Goal: Task Accomplishment & Management: Use online tool/utility

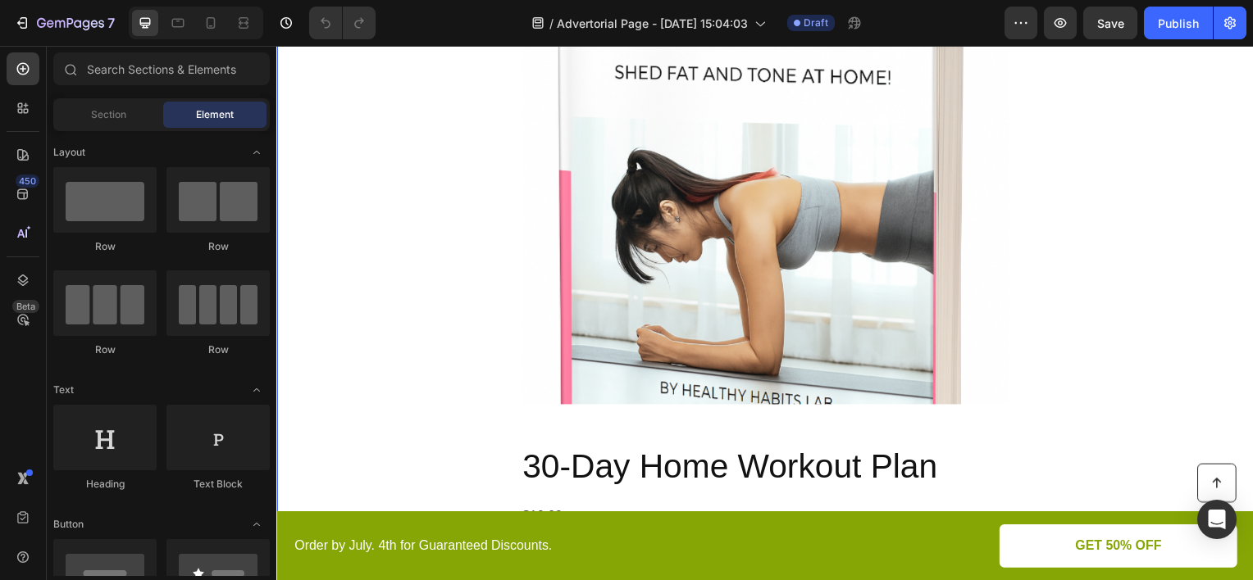
scroll to position [1722, 0]
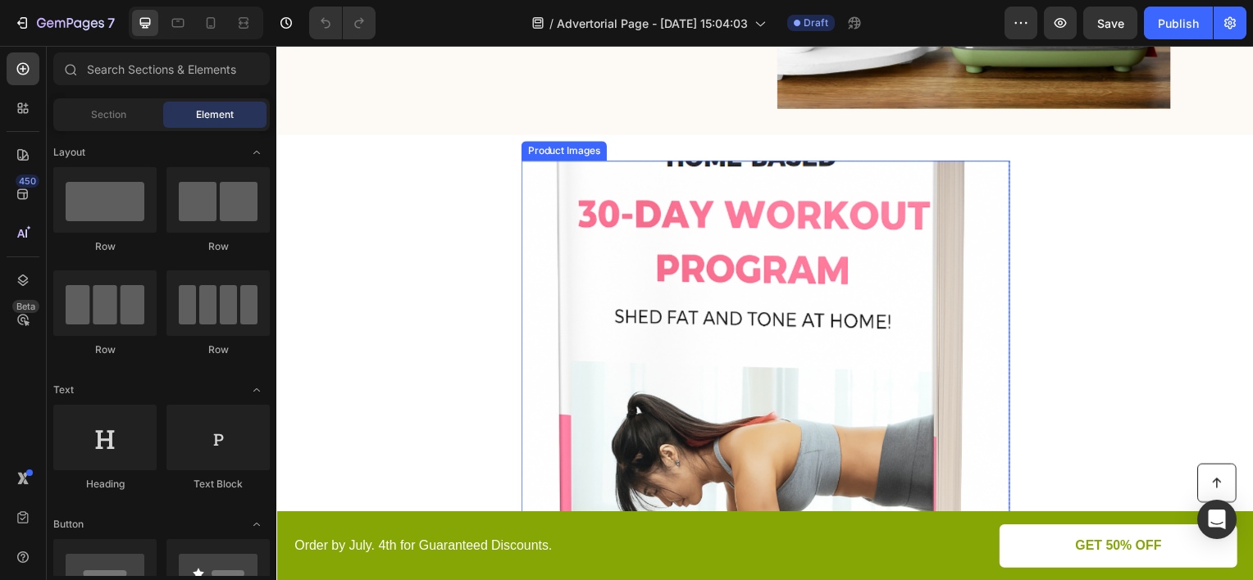
click at [684, 250] on img at bounding box center [768, 408] width 492 height 492
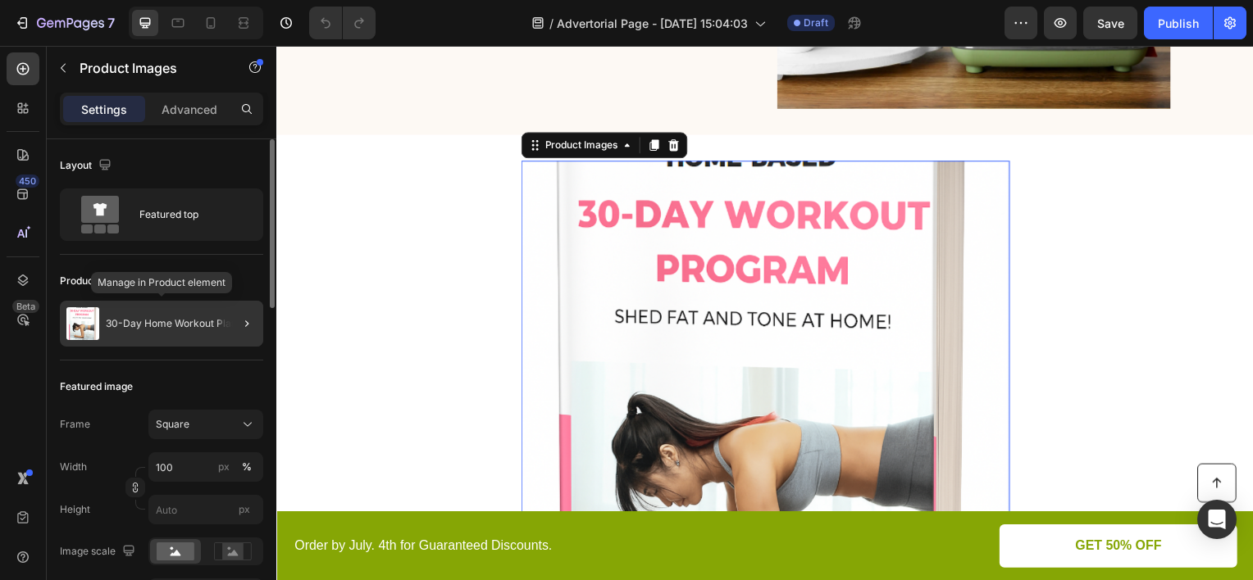
click at [150, 331] on div "30-Day Home Workout Plan" at bounding box center [161, 324] width 203 height 46
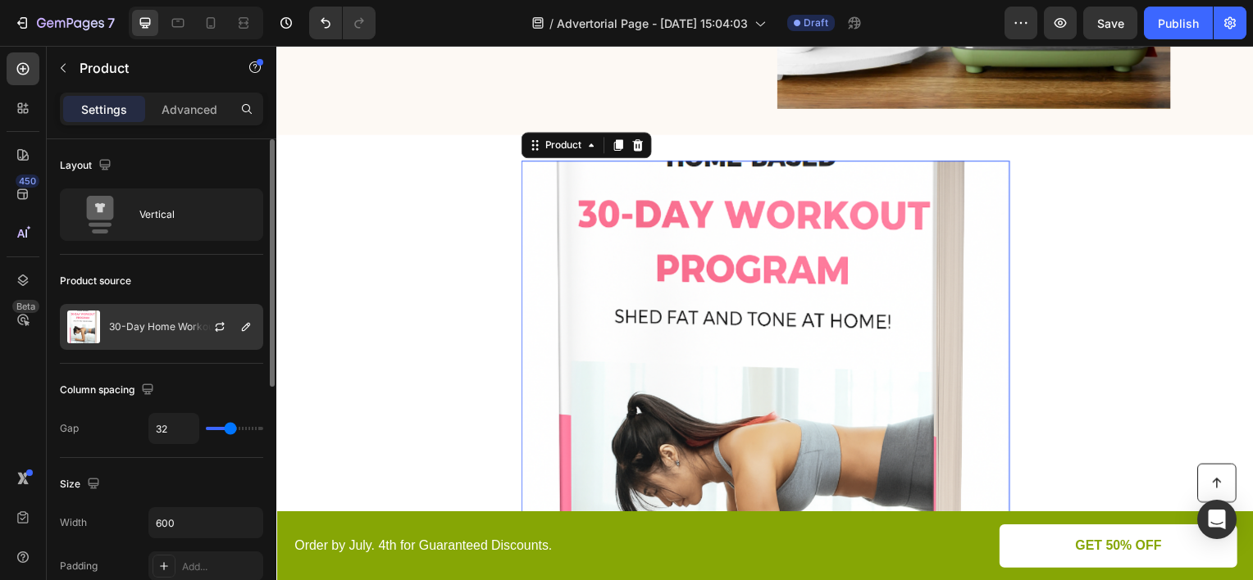
click at [152, 328] on p "30-Day Home Workout Plan" at bounding box center [174, 326] width 131 height 11
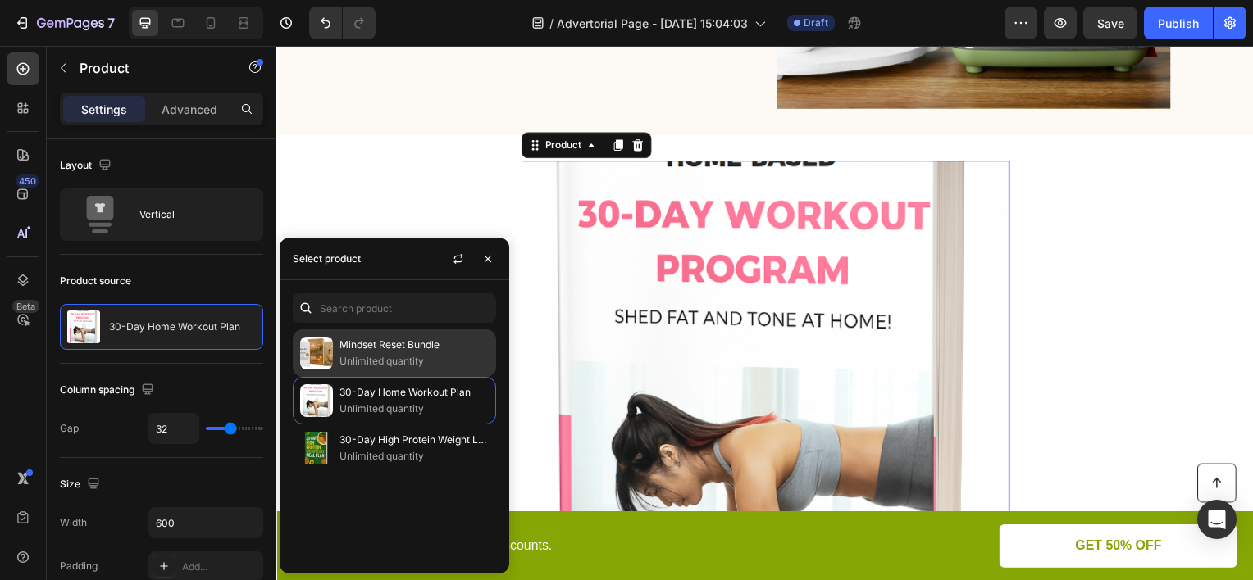
click at [383, 356] on p "Unlimited quantity" at bounding box center [413, 361] width 149 height 16
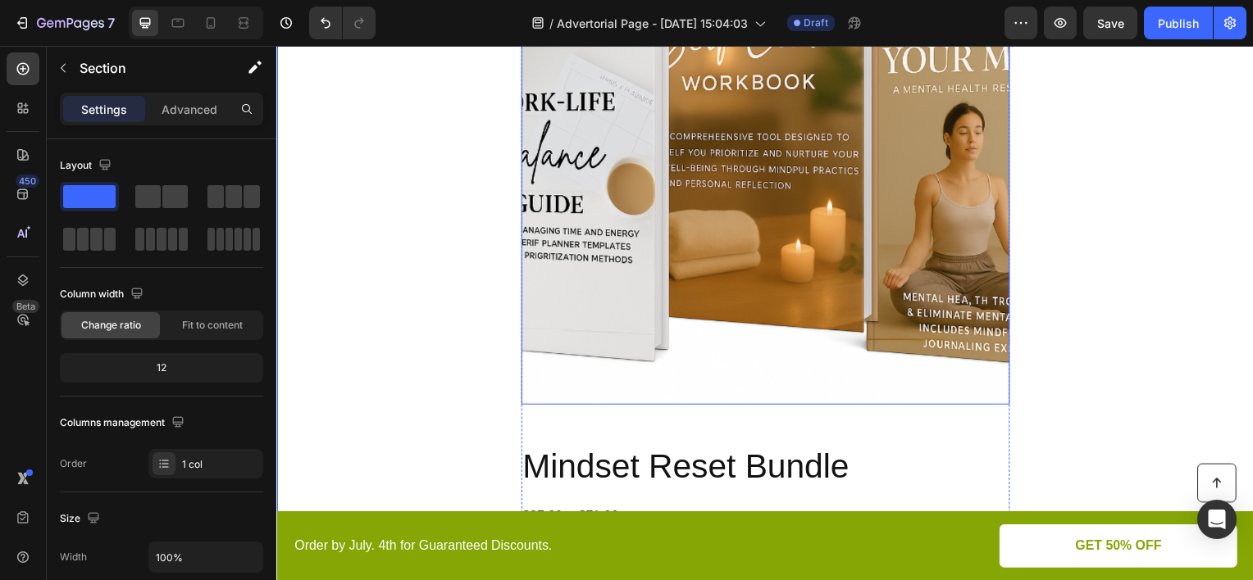
scroll to position [1804, 0]
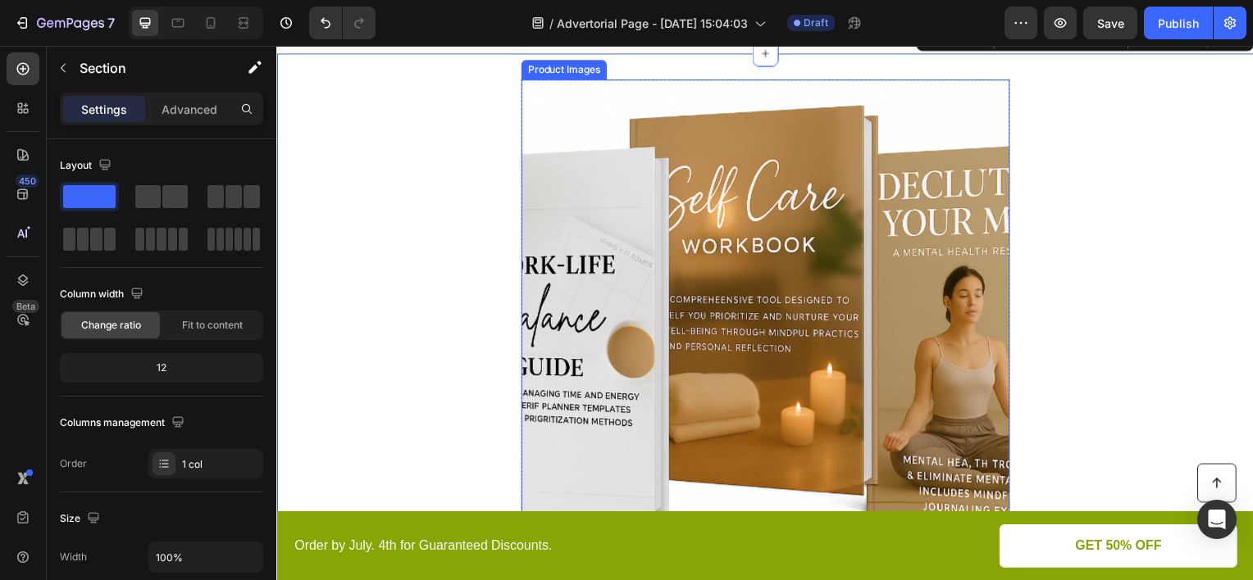
click at [831, 298] on img at bounding box center [768, 326] width 492 height 492
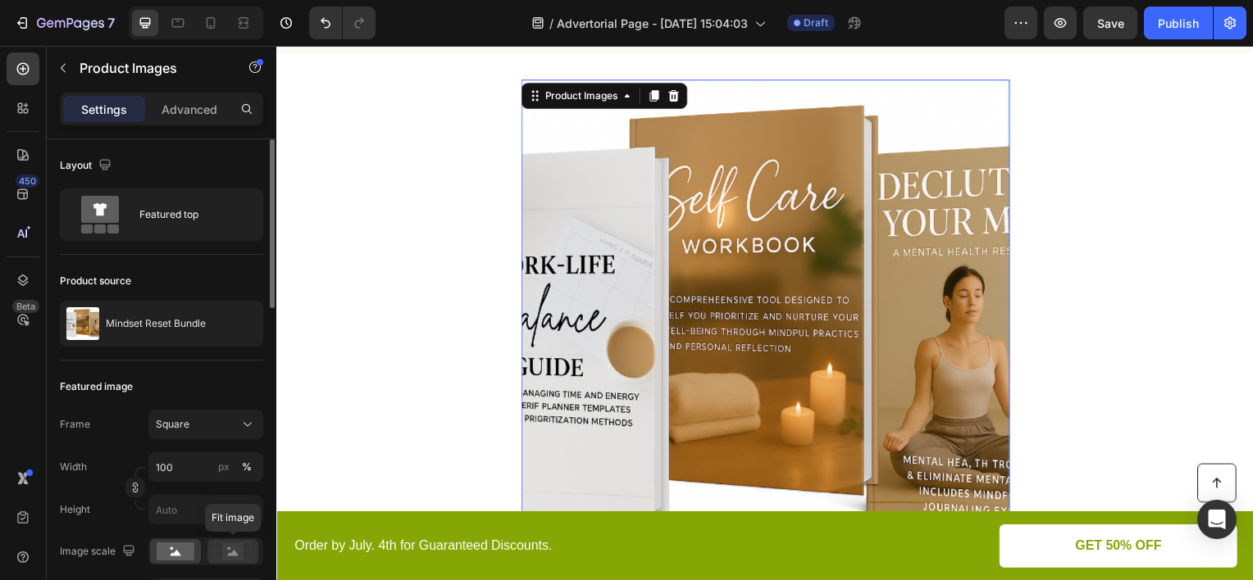
click at [223, 548] on rect at bounding box center [232, 552] width 21 height 16
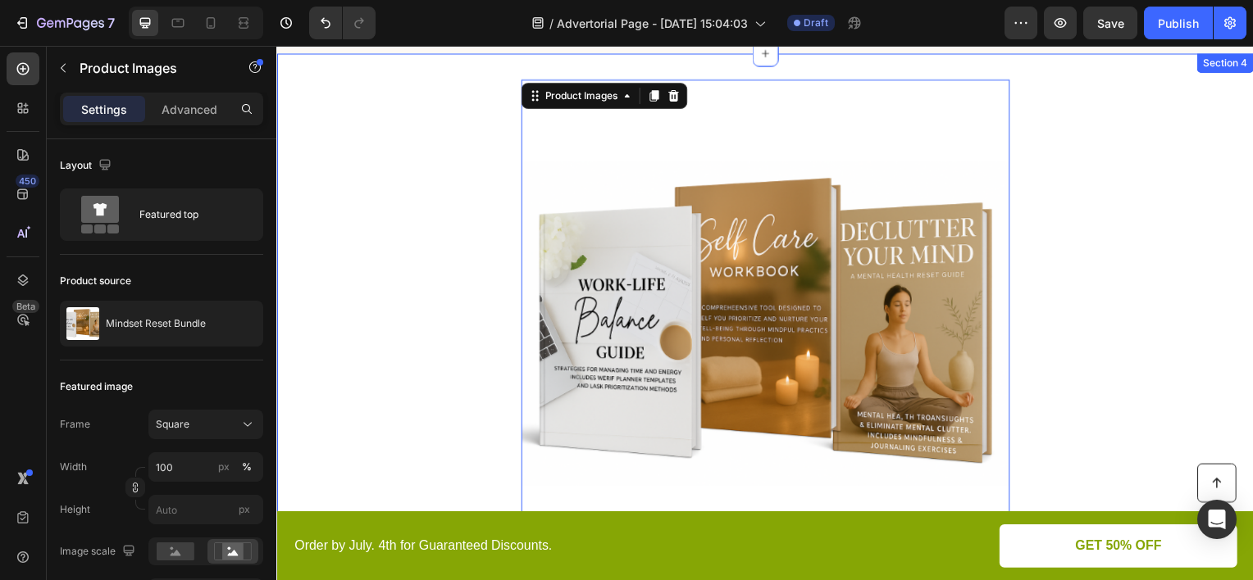
click at [1079, 257] on div "Product Images 16 Mindset Reset Bundle Product Title $37.00 Product Price Produ…" at bounding box center [768, 561] width 984 height 962
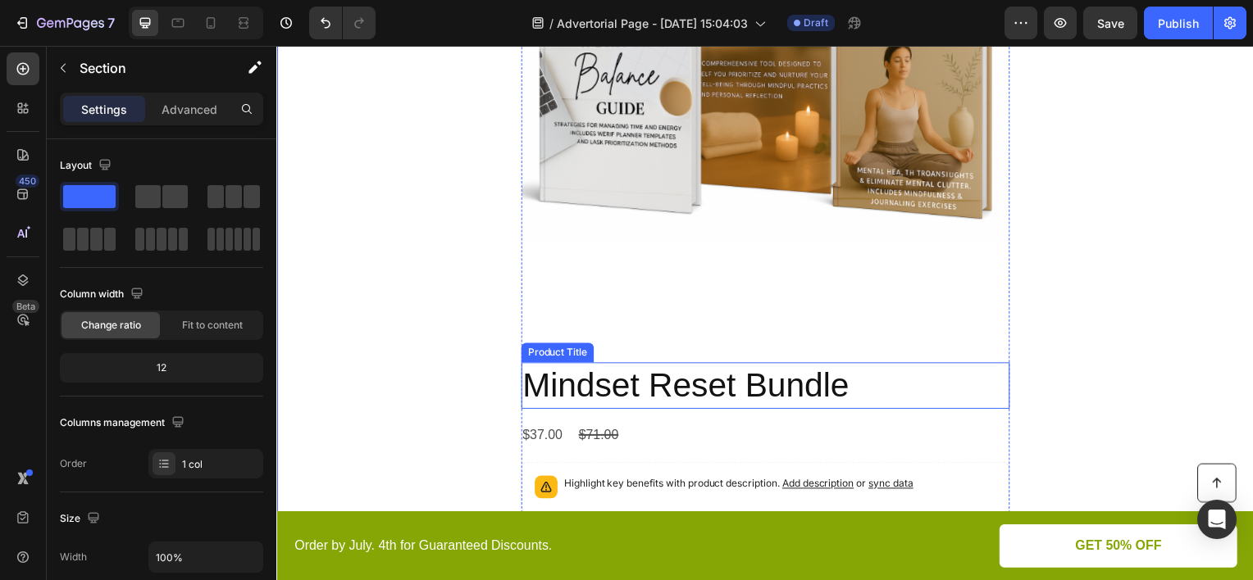
scroll to position [1968, 0]
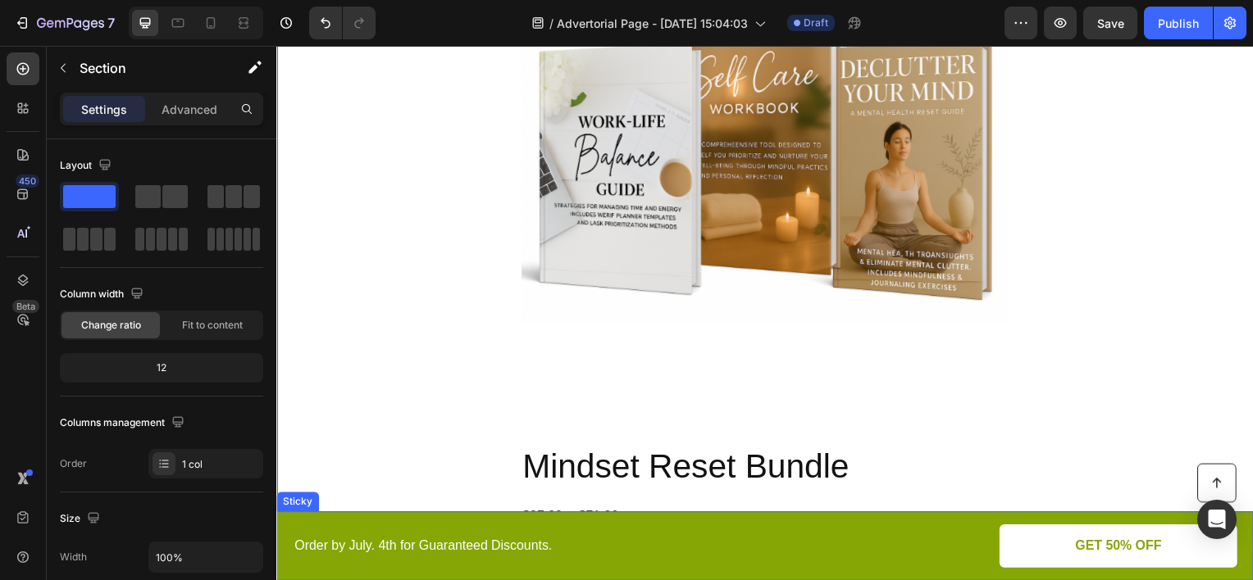
click at [662, 523] on div "Button Order by July. 4th for Guaranteed Discounts. Text Block GET 50% OFF Butt…" at bounding box center [768, 550] width 984 height 70
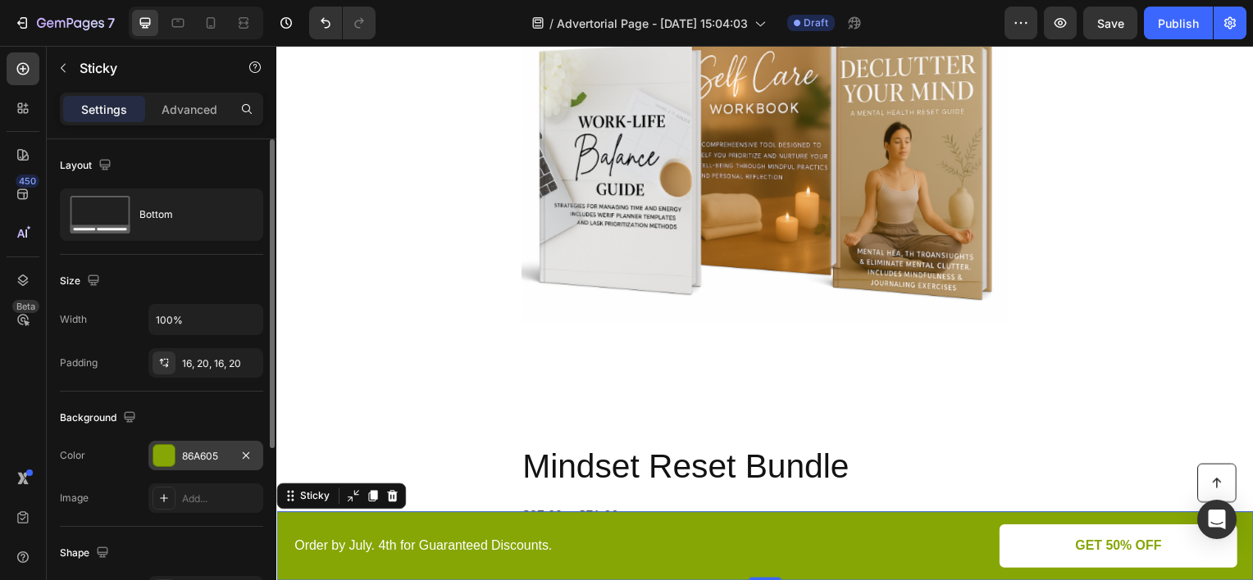
click at [199, 453] on div "86A605" at bounding box center [206, 456] width 48 height 15
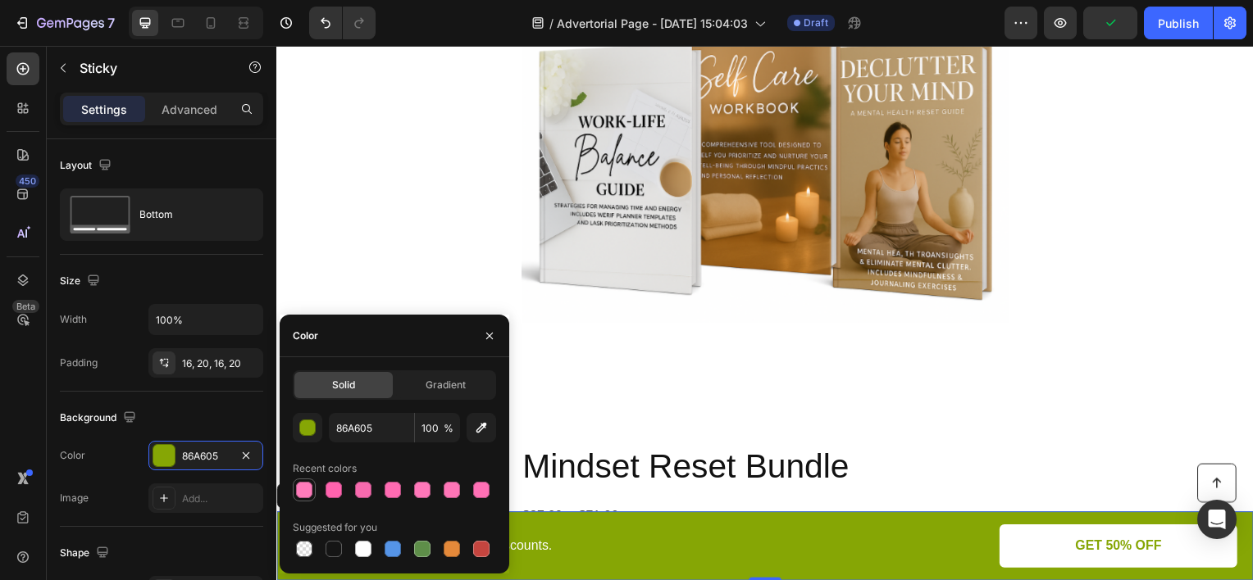
click at [307, 489] on div at bounding box center [304, 490] width 16 height 16
type input "FF7CBB"
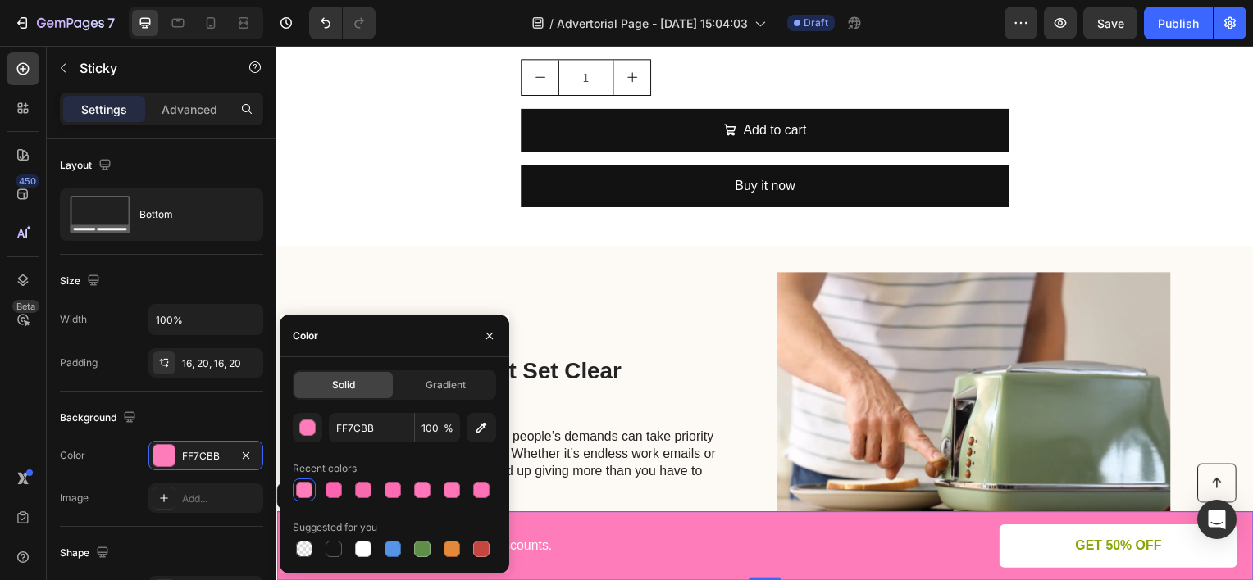
scroll to position [3033, 0]
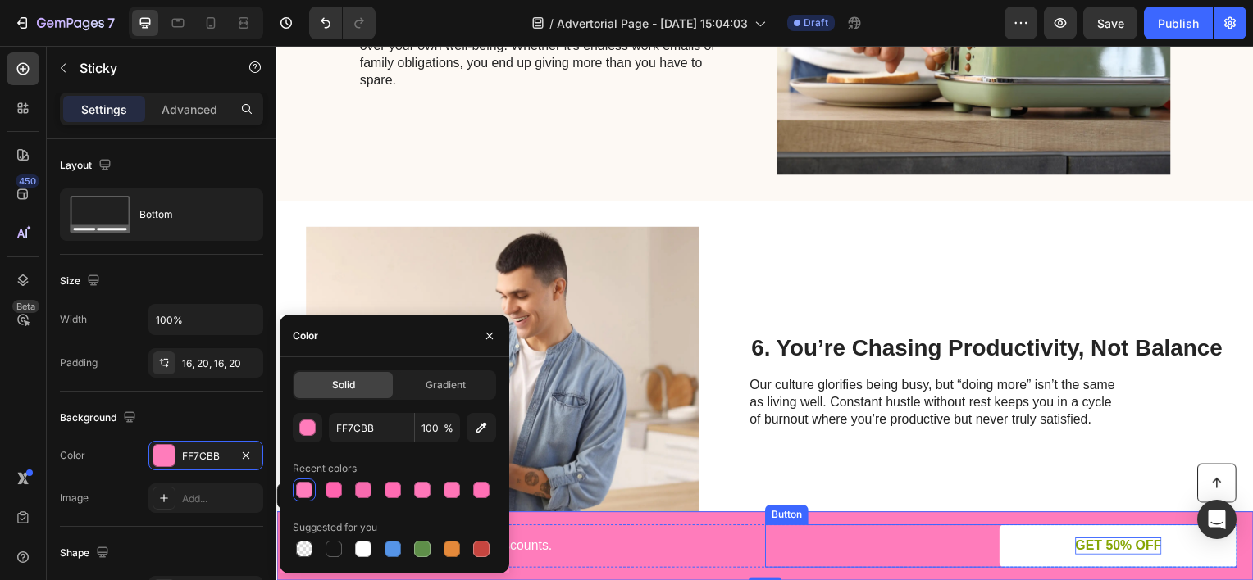
click at [1099, 543] on p "GET 50% OFF" at bounding box center [1124, 549] width 87 height 17
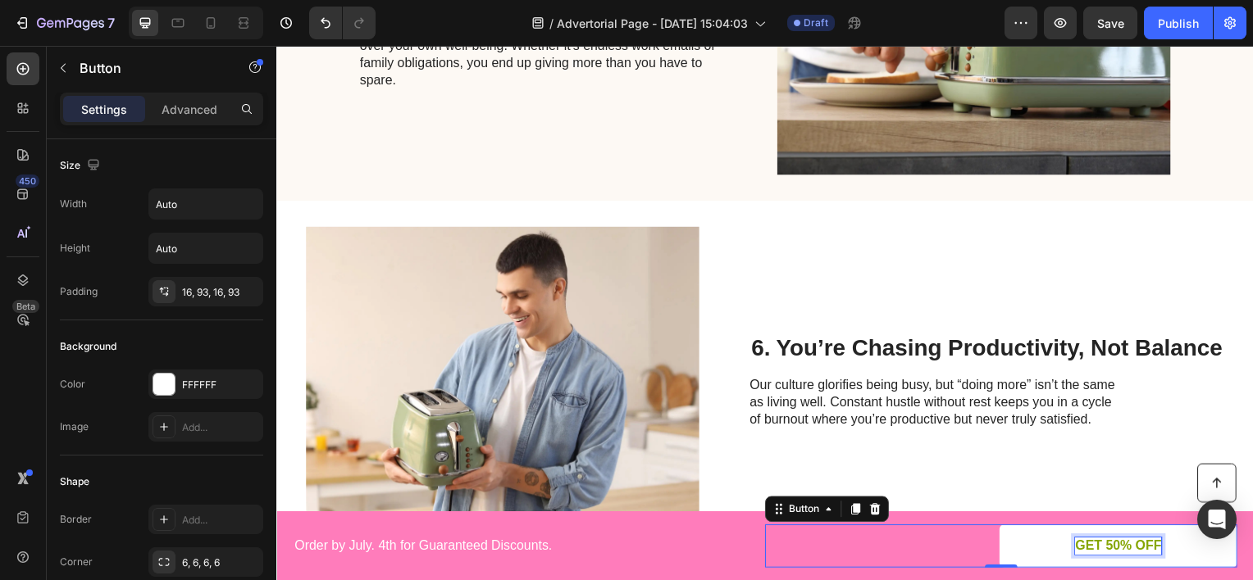
click at [1088, 544] on p "GET 50% OFF" at bounding box center [1124, 549] width 87 height 17
drag, startPoint x: 1151, startPoint y: 547, endPoint x: 1067, endPoint y: 543, distance: 84.5
click at [1067, 543] on link "GET 50% OFF" at bounding box center [1123, 549] width 239 height 43
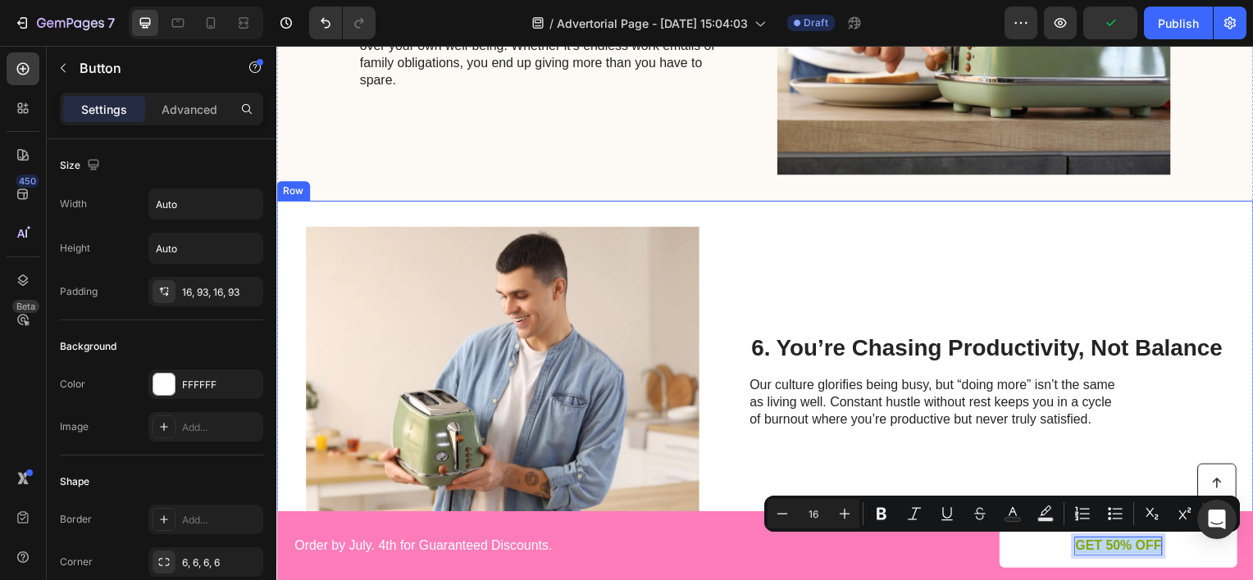
click at [949, 295] on div "6. You’re Chasing Productivity, Not Balance Heading Our culture glorifies being…" at bounding box center [992, 384] width 478 height 312
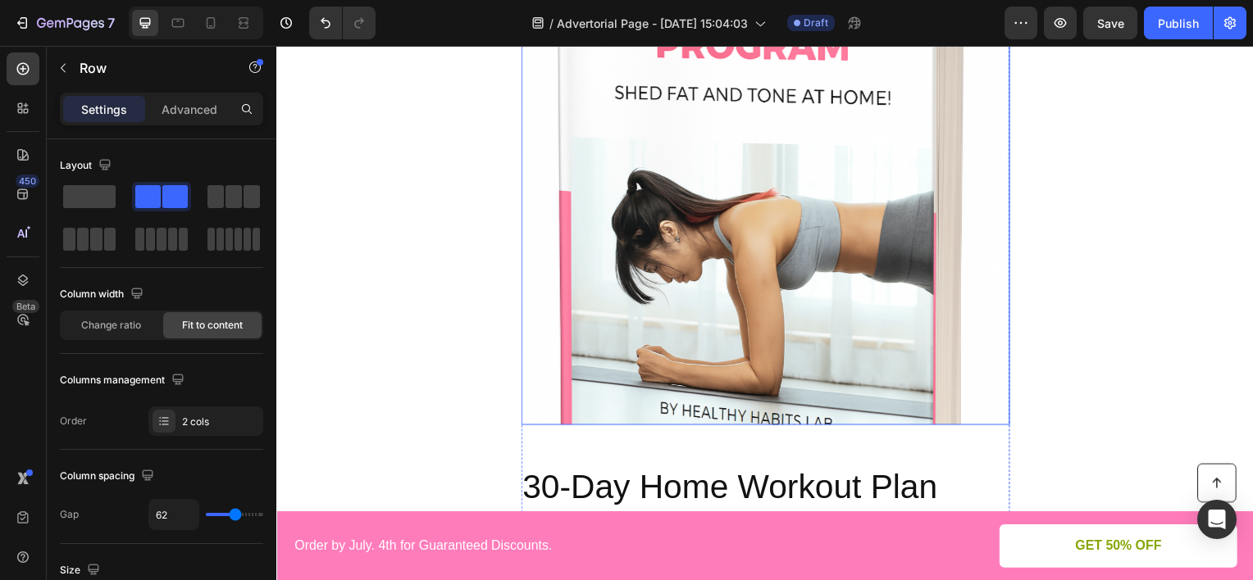
scroll to position [4393, 0]
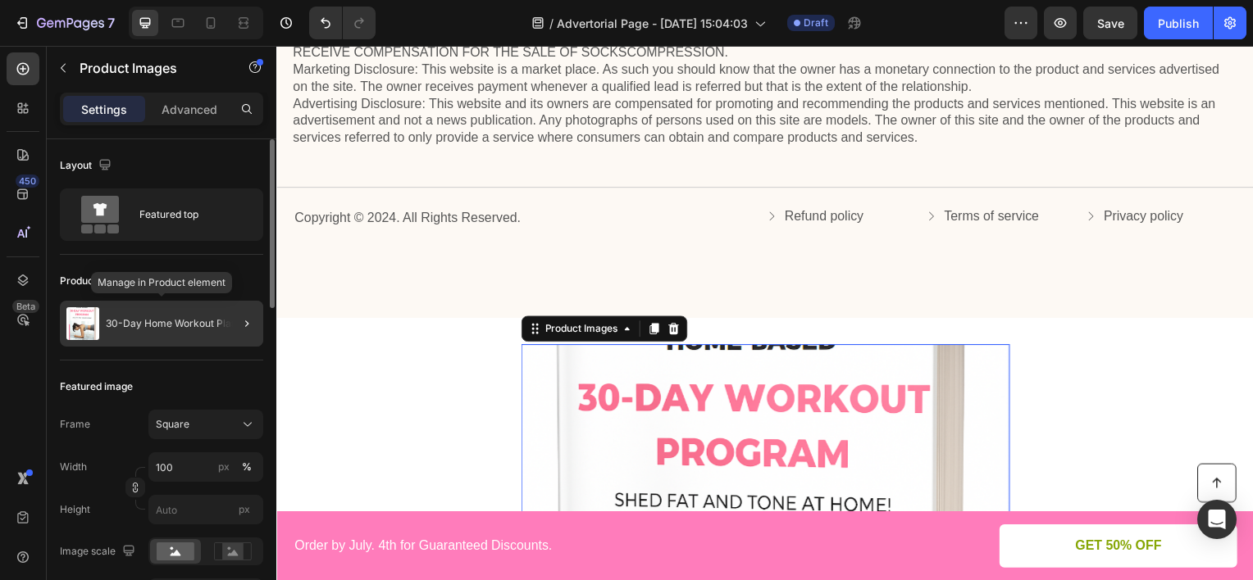
click at [175, 337] on div "30-Day Home Workout Plan" at bounding box center [161, 324] width 203 height 46
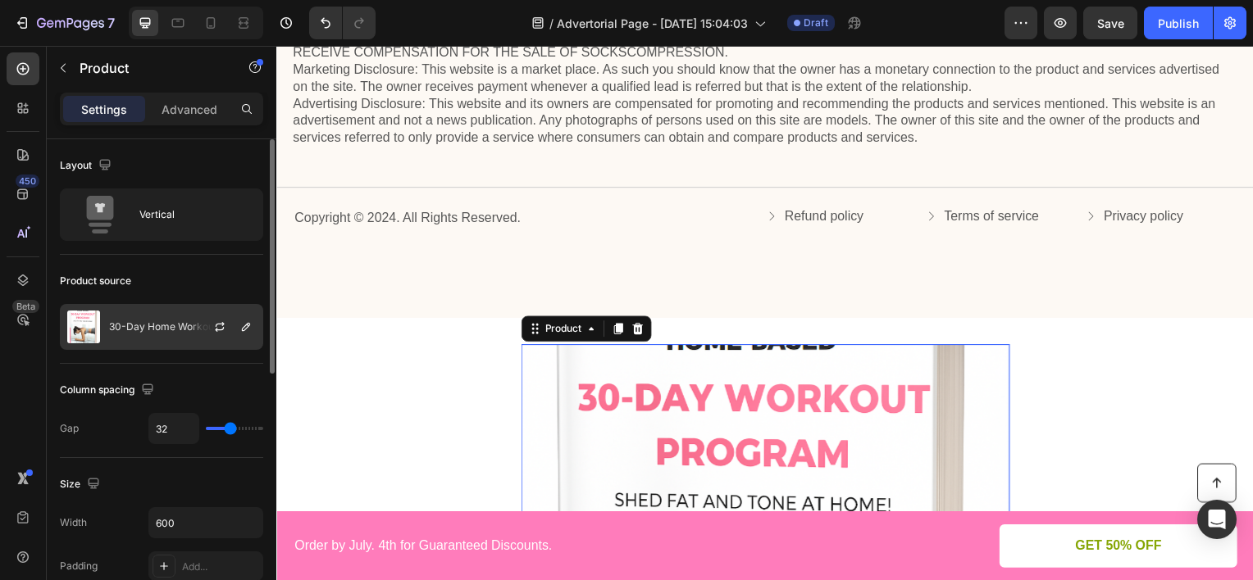
click at [147, 325] on p "30-Day Home Workout Plan" at bounding box center [174, 326] width 131 height 11
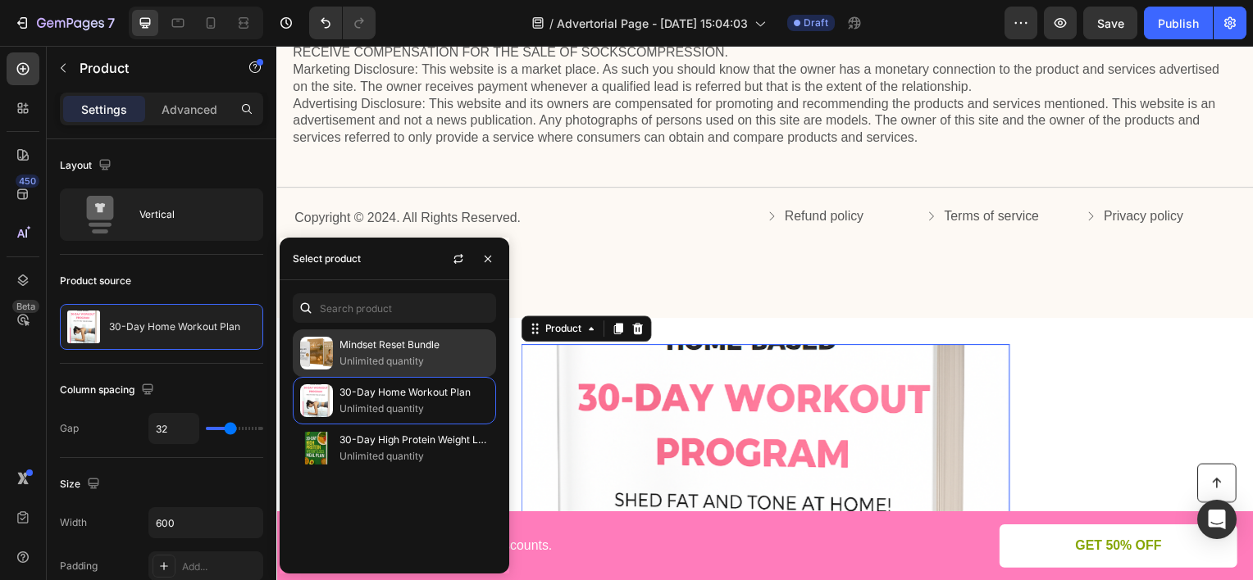
click at [334, 377] on div "Mindset Reset Bundle Unlimited quantity" at bounding box center [394, 401] width 203 height 48
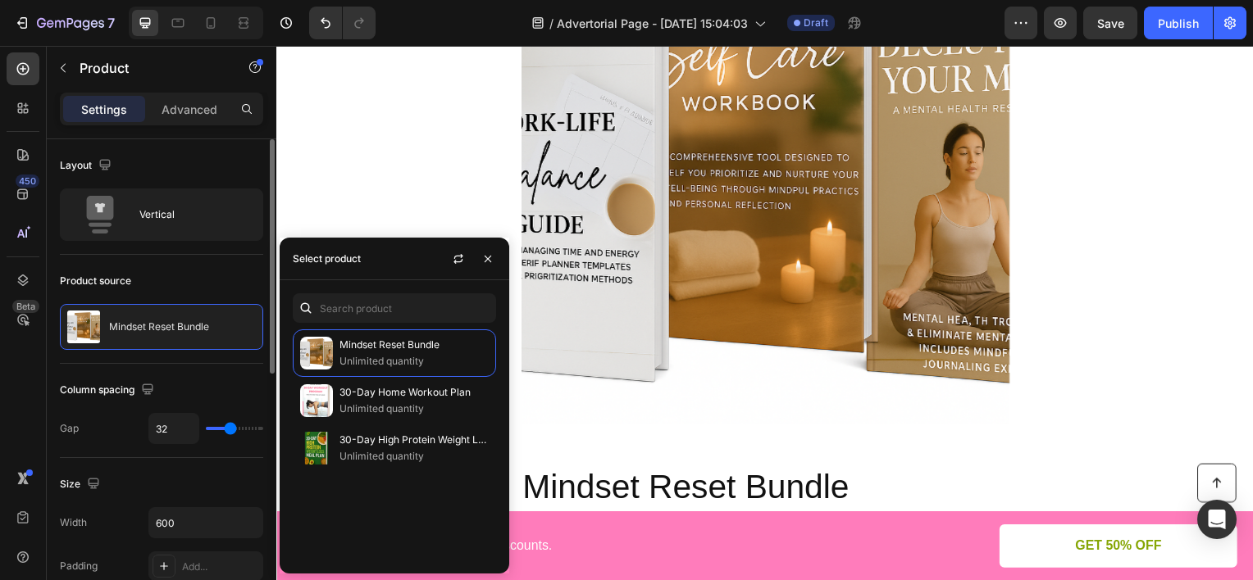
scroll to position [246, 0]
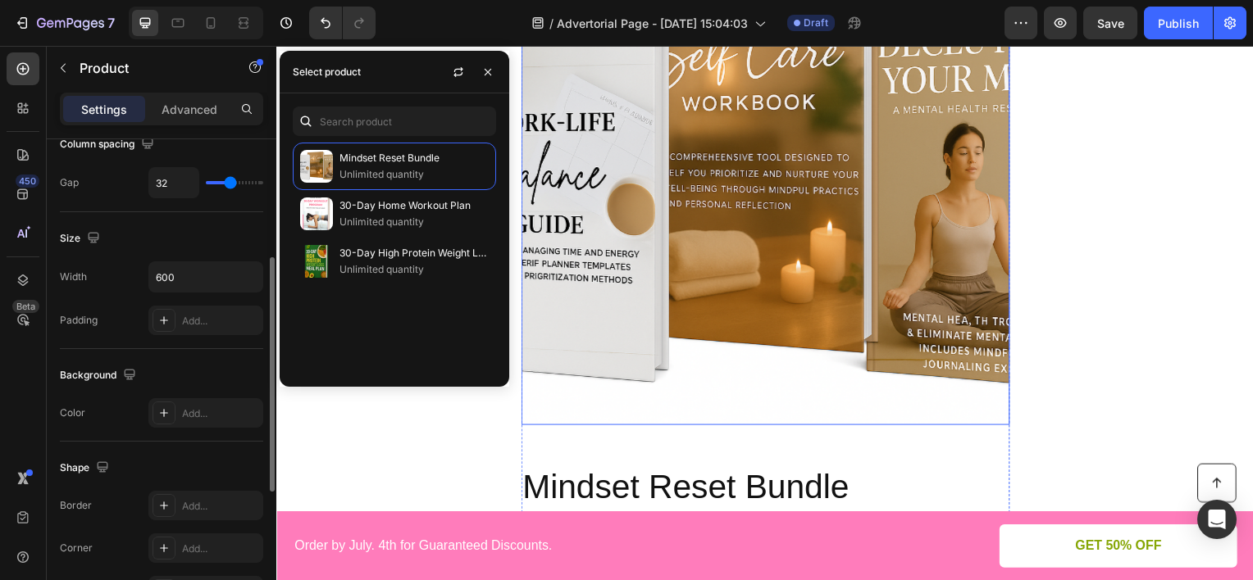
click at [788, 193] on img at bounding box center [768, 182] width 492 height 492
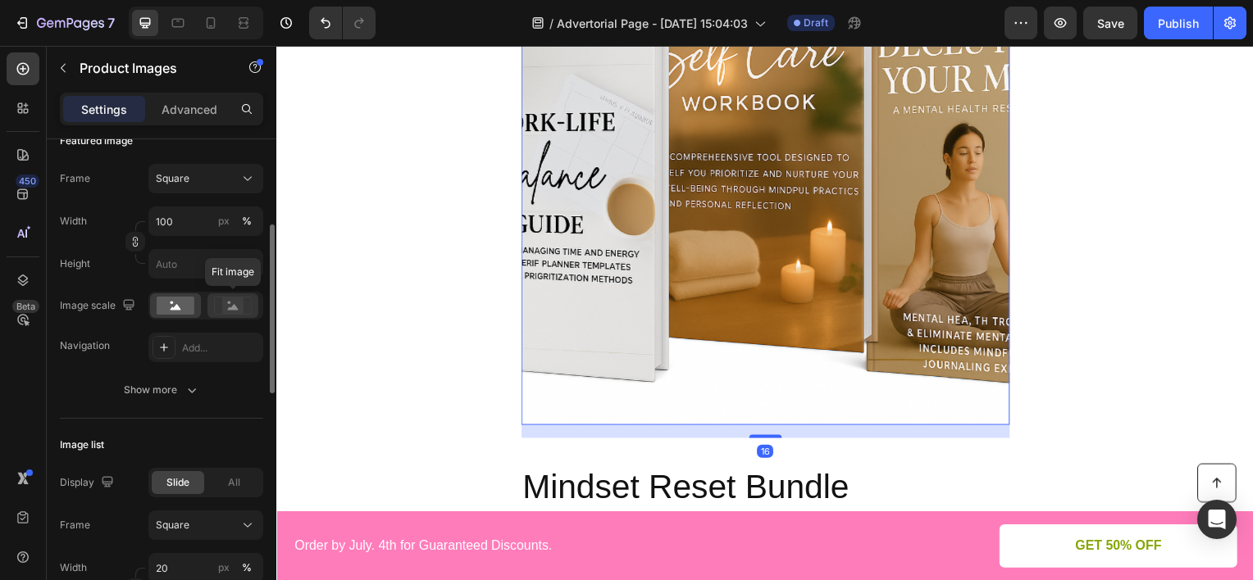
click at [236, 299] on rect at bounding box center [232, 306] width 21 height 16
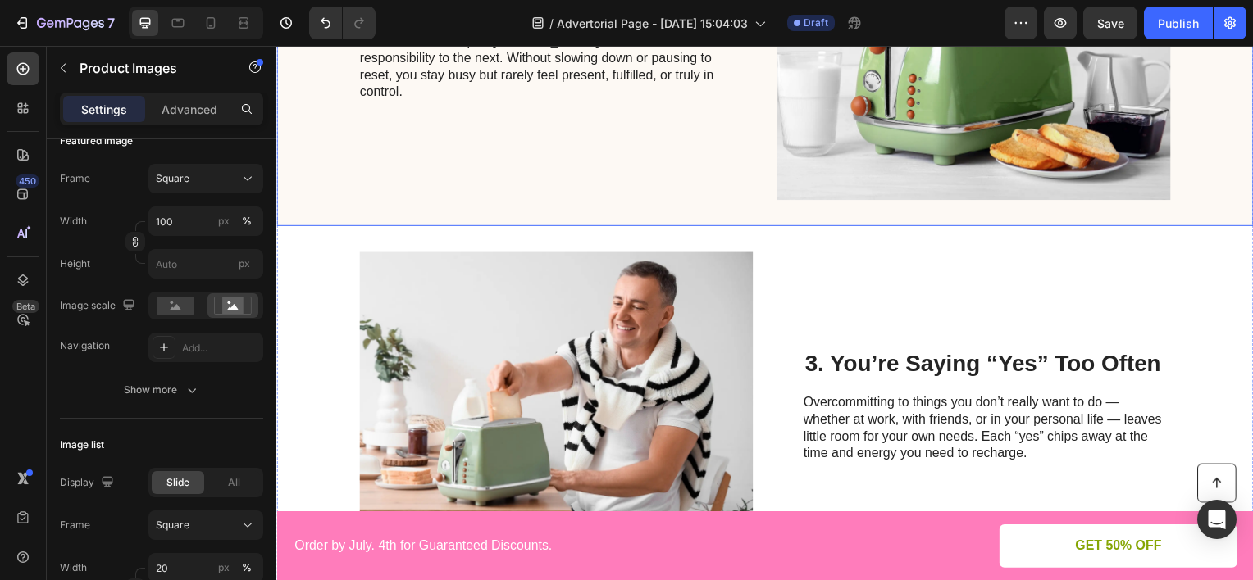
scroll to position [656, 0]
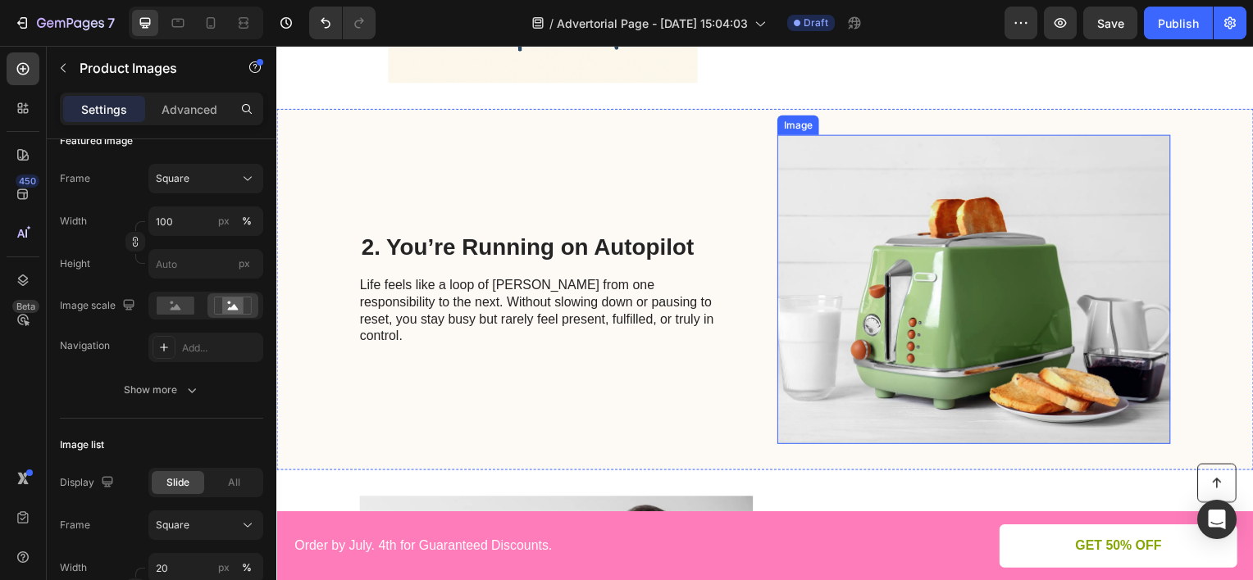
click at [846, 221] on img at bounding box center [978, 291] width 396 height 312
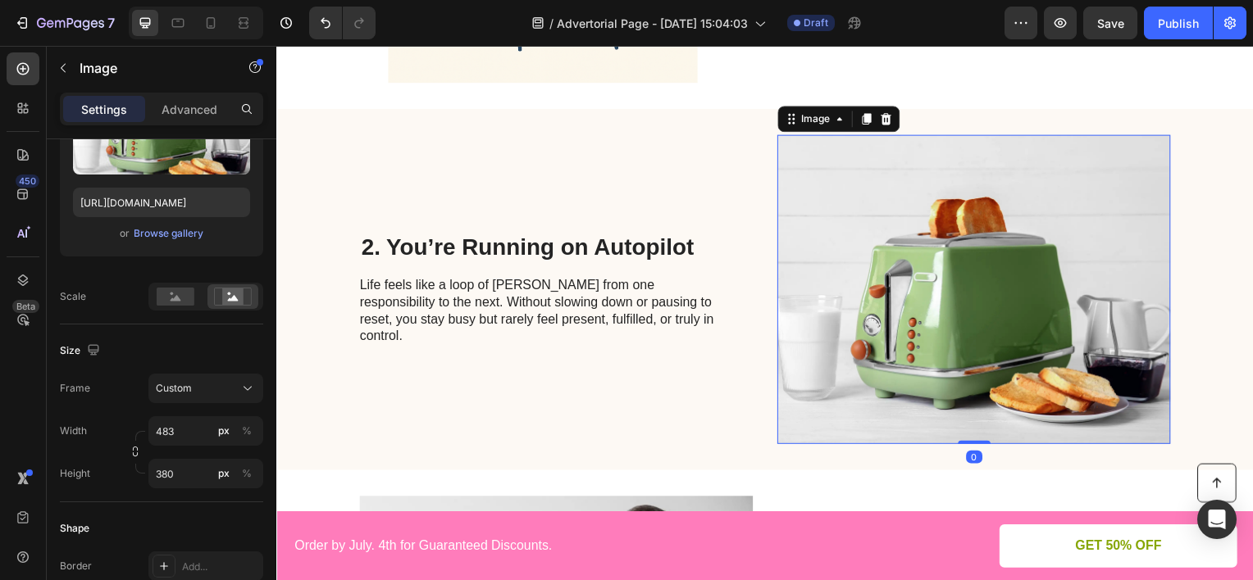
scroll to position [0, 0]
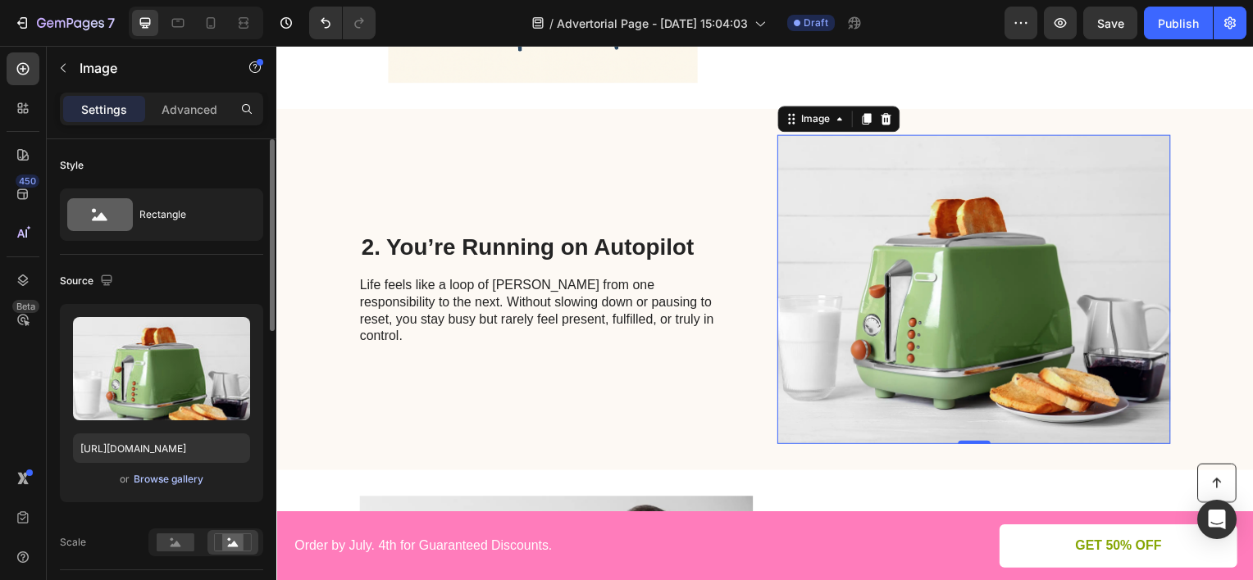
click at [179, 479] on div "Browse gallery" at bounding box center [169, 479] width 70 height 15
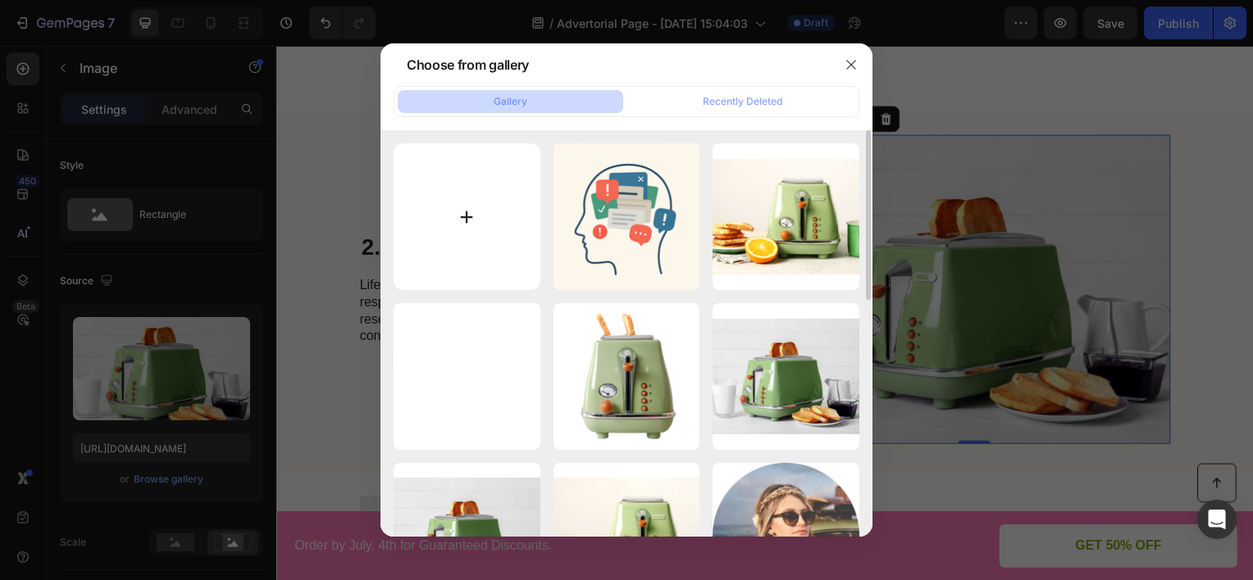
click at [456, 240] on input "file" at bounding box center [467, 216] width 147 height 147
type input "C:\fakepath\ChatGPT Image 28. elok. 2025 klo 07.40.41.png"
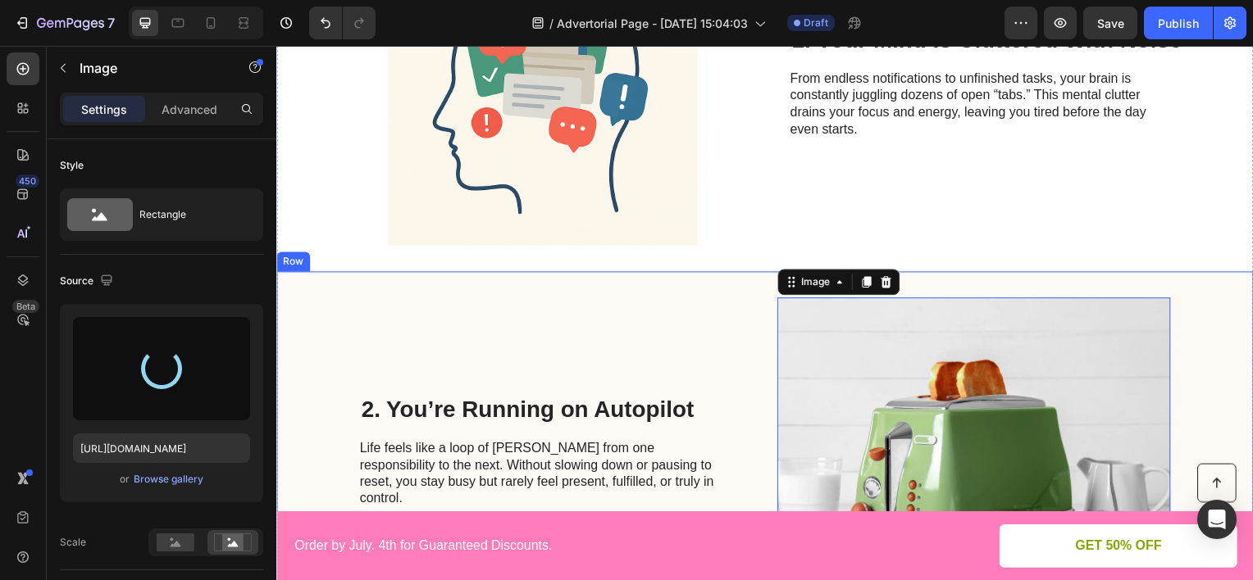
scroll to position [902, 0]
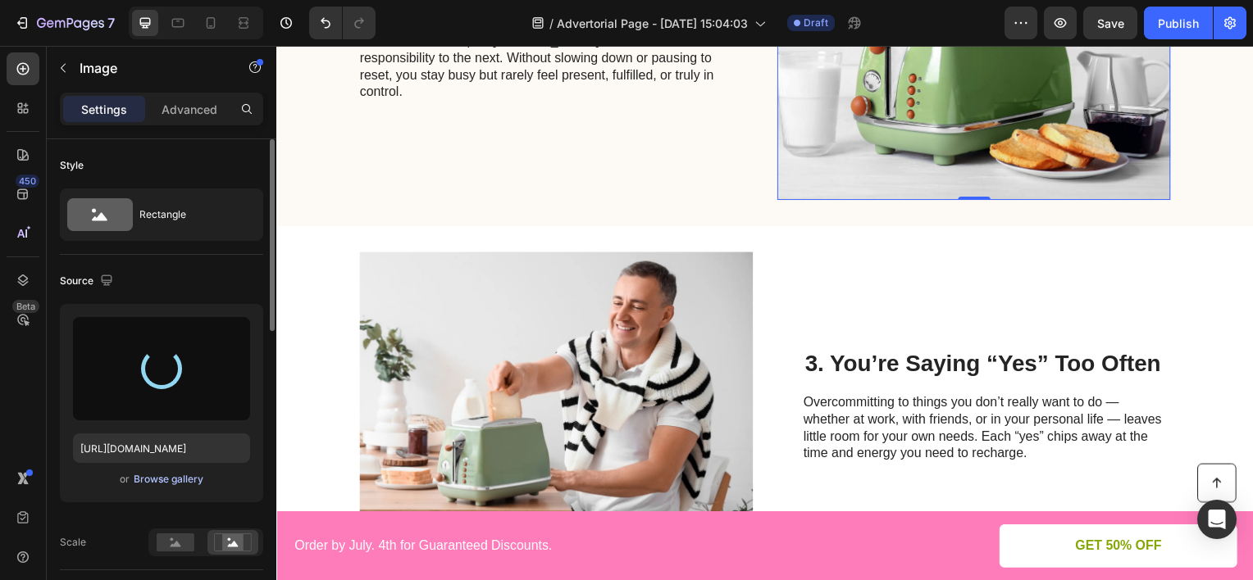
click at [161, 472] on div "Browse gallery" at bounding box center [169, 479] width 70 height 15
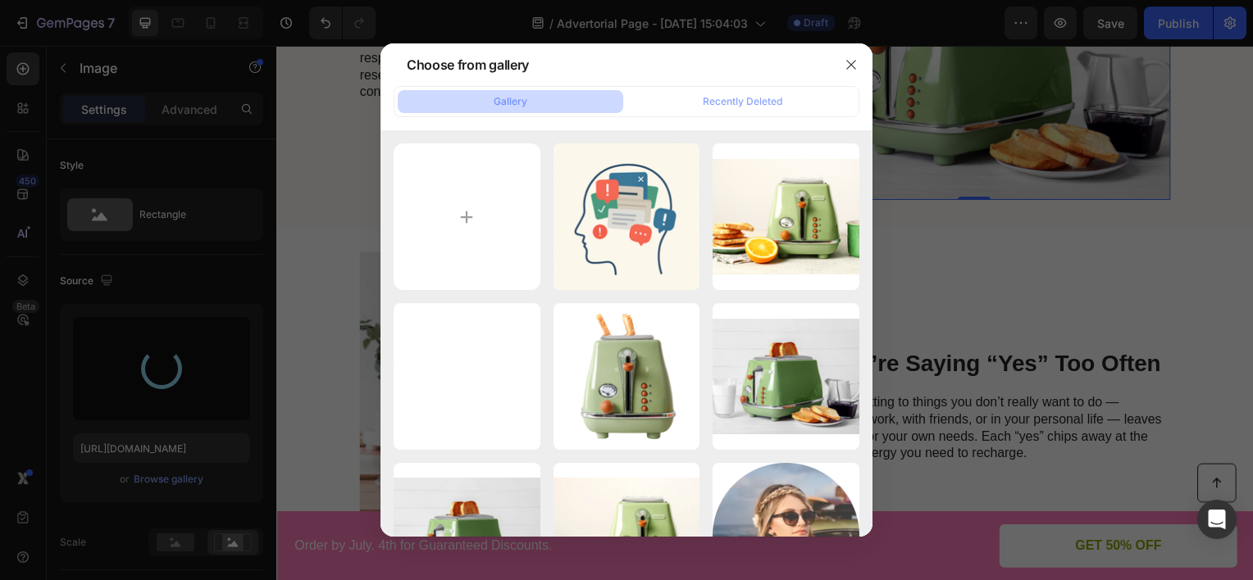
click at [233, 368] on div at bounding box center [626, 290] width 1253 height 580
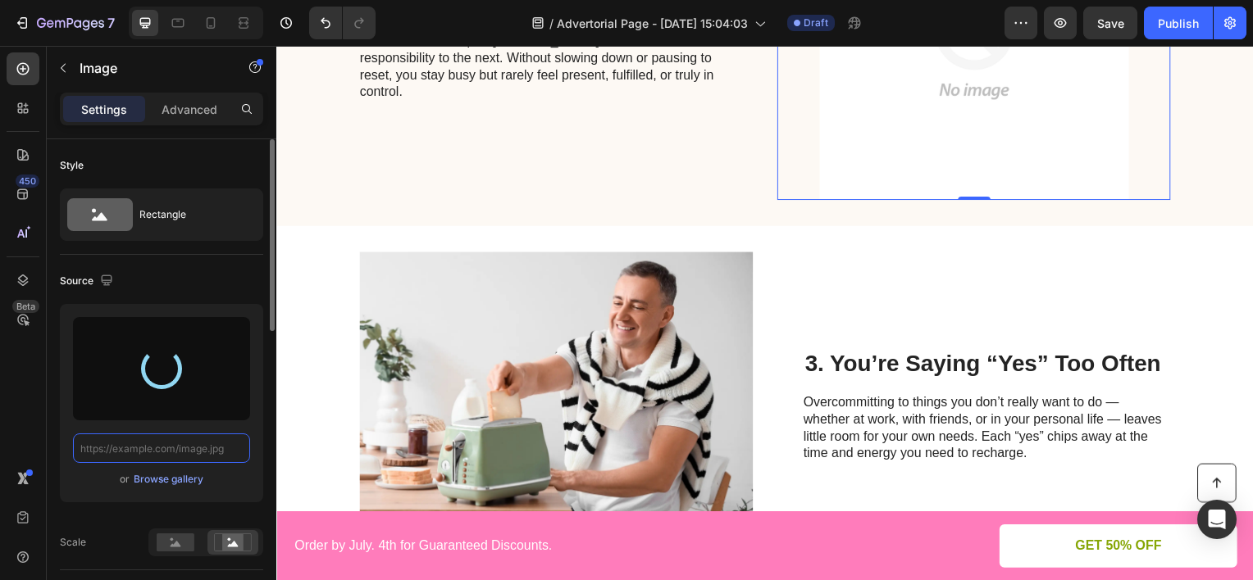
scroll to position [0, 0]
click at [187, 394] on div at bounding box center [161, 368] width 177 height 103
click at [170, 482] on div "Browse gallery" at bounding box center [169, 479] width 70 height 15
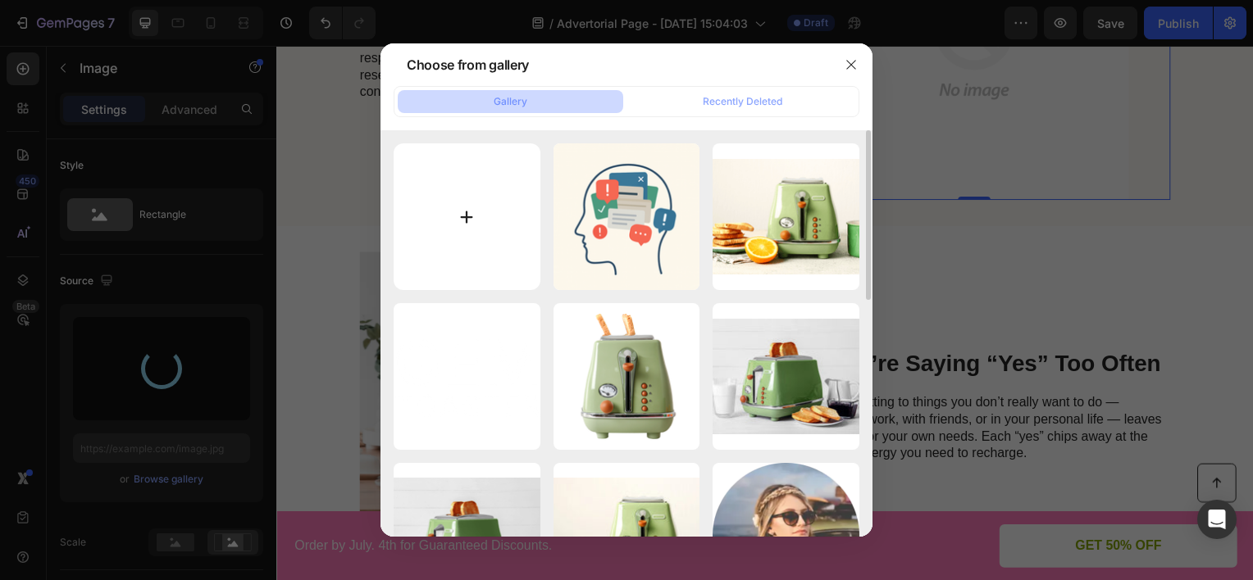
click at [462, 228] on input "file" at bounding box center [467, 216] width 147 height 147
type input "C:\fakepath\ChatGPT Image 28. elok. 2025 klo 07.40.41.png"
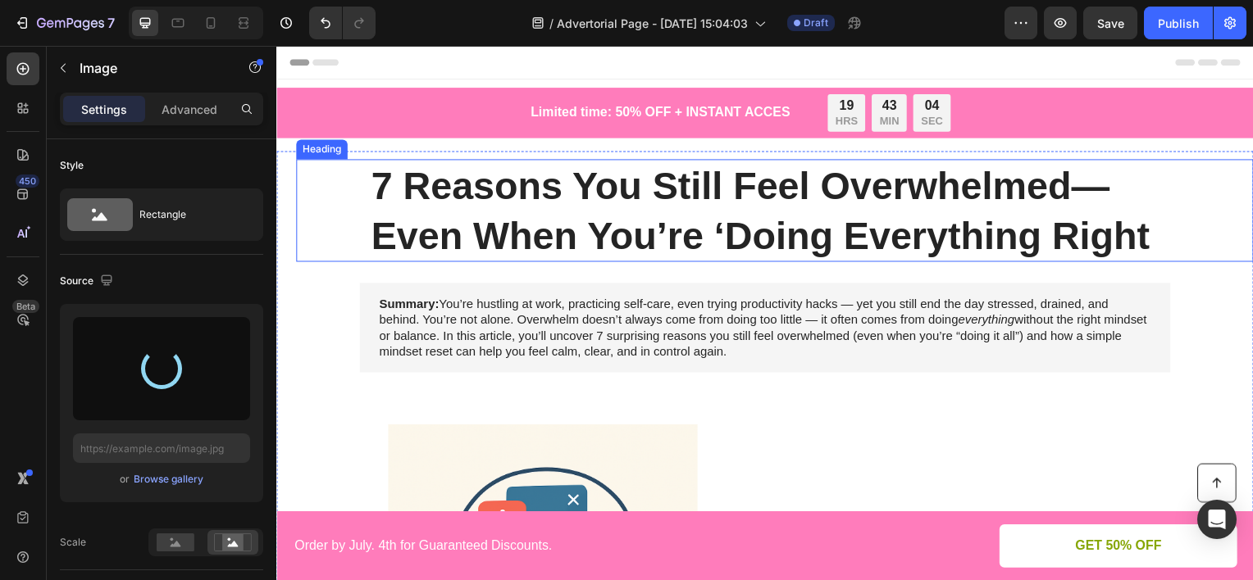
click at [612, 179] on h1 "7 Reasons You Still Feel Overwhelmed— Even When You’re ‘Doing Everything Right" at bounding box center [778, 211] width 817 height 103
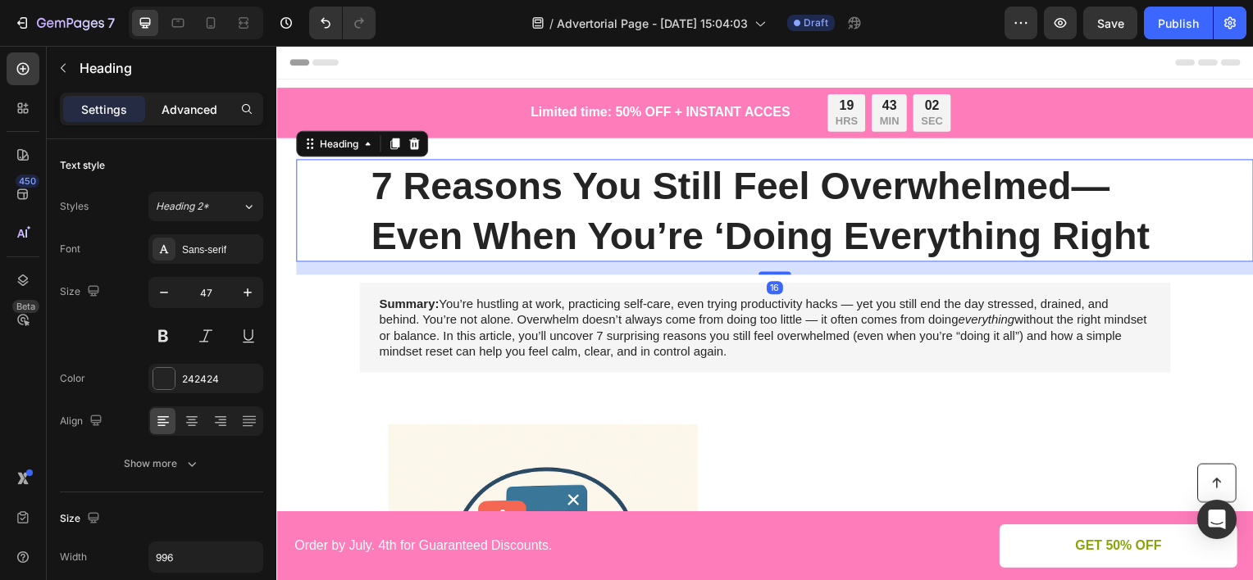
click at [187, 109] on p "Advanced" at bounding box center [190, 109] width 56 height 17
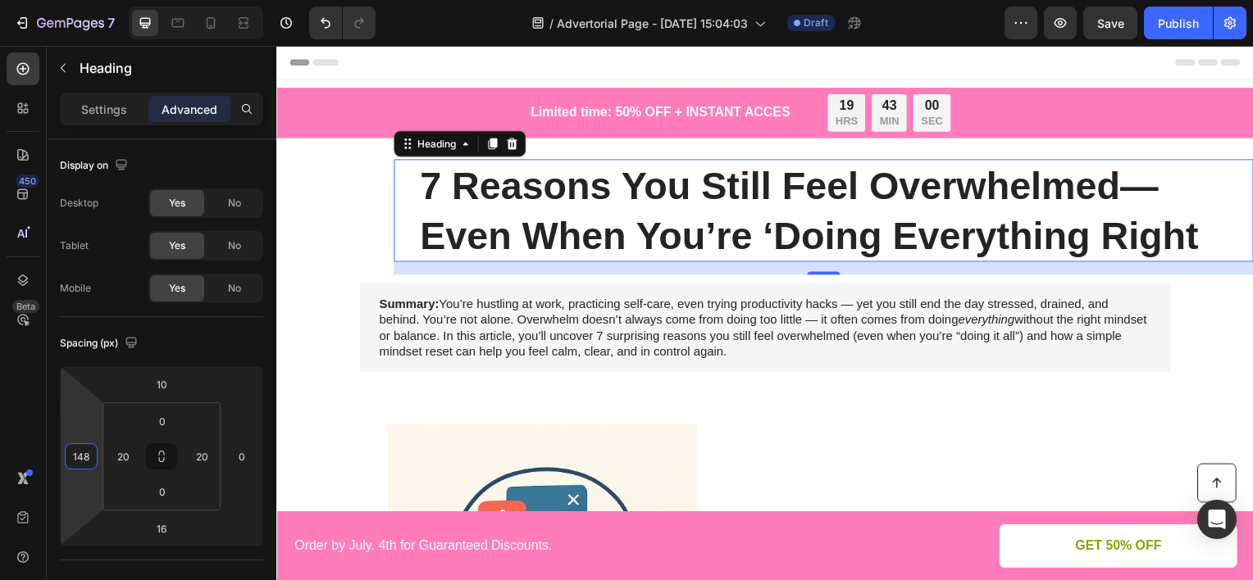
type input "150"
drag, startPoint x: 79, startPoint y: 409, endPoint x: 74, endPoint y: 357, distance: 51.9
click at [74, 0] on html "7 Version history / Advertorial Page - [DATE] 15:04:03 Draft Preview Save Publi…" at bounding box center [626, 0] width 1253 height 0
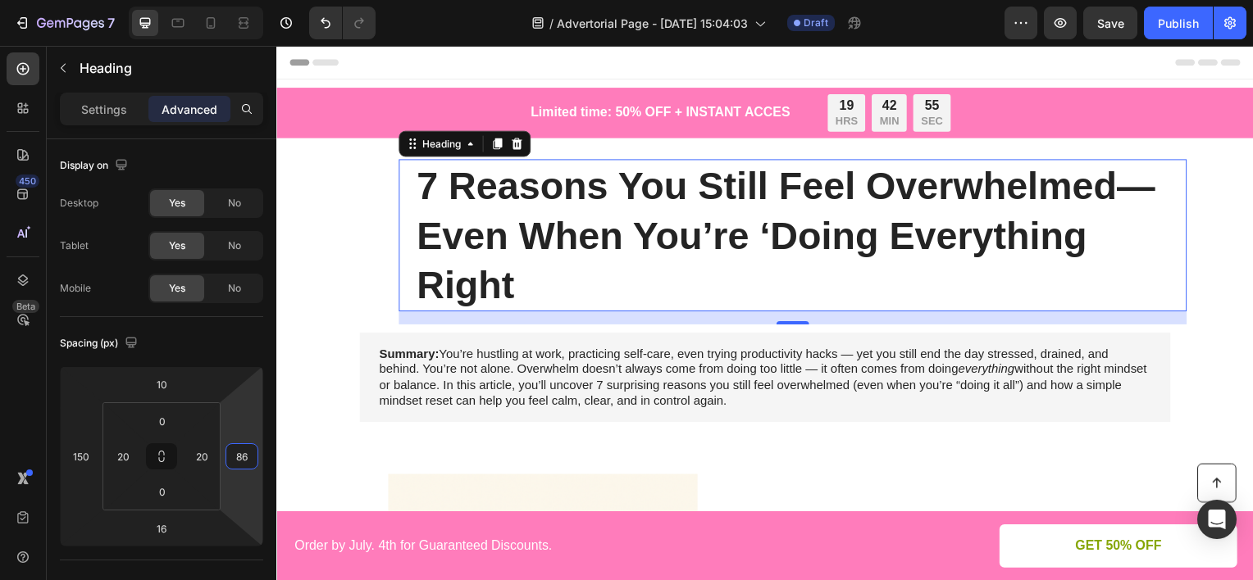
type input "88"
drag, startPoint x: 249, startPoint y: 413, endPoint x: 249, endPoint y: 377, distance: 36.1
click at [249, 0] on html "7 Version history / Advertorial Page - [DATE] 15:04:03 Draft Preview Save Publi…" at bounding box center [626, 0] width 1253 height 0
click at [121, 117] on p "Settings" at bounding box center [104, 109] width 46 height 17
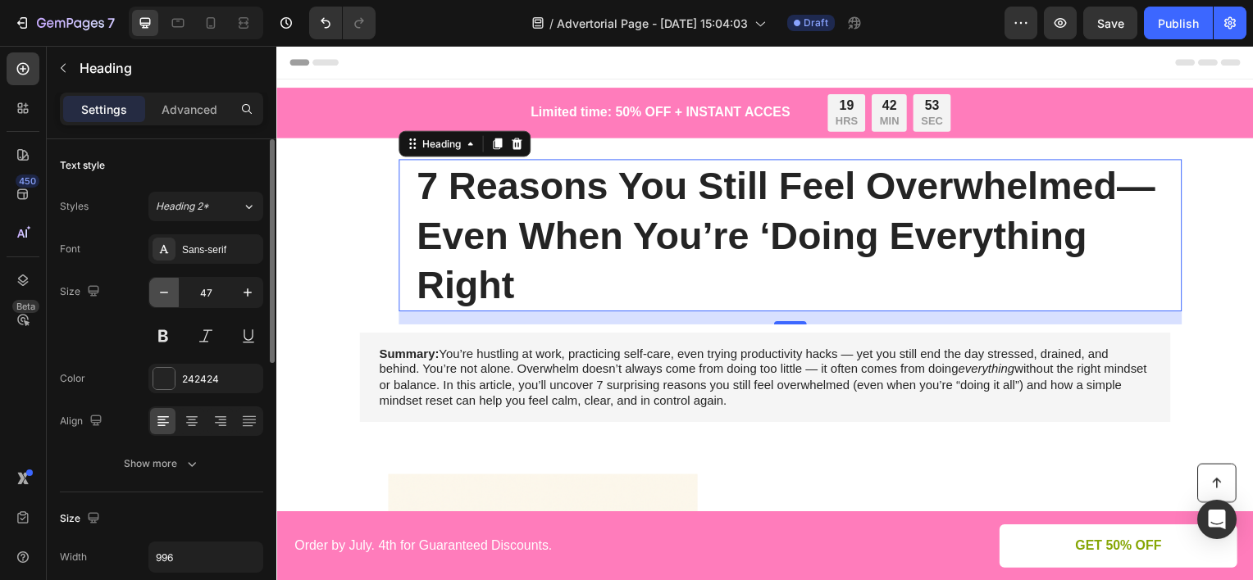
click at [171, 290] on icon "button" at bounding box center [164, 292] width 16 height 16
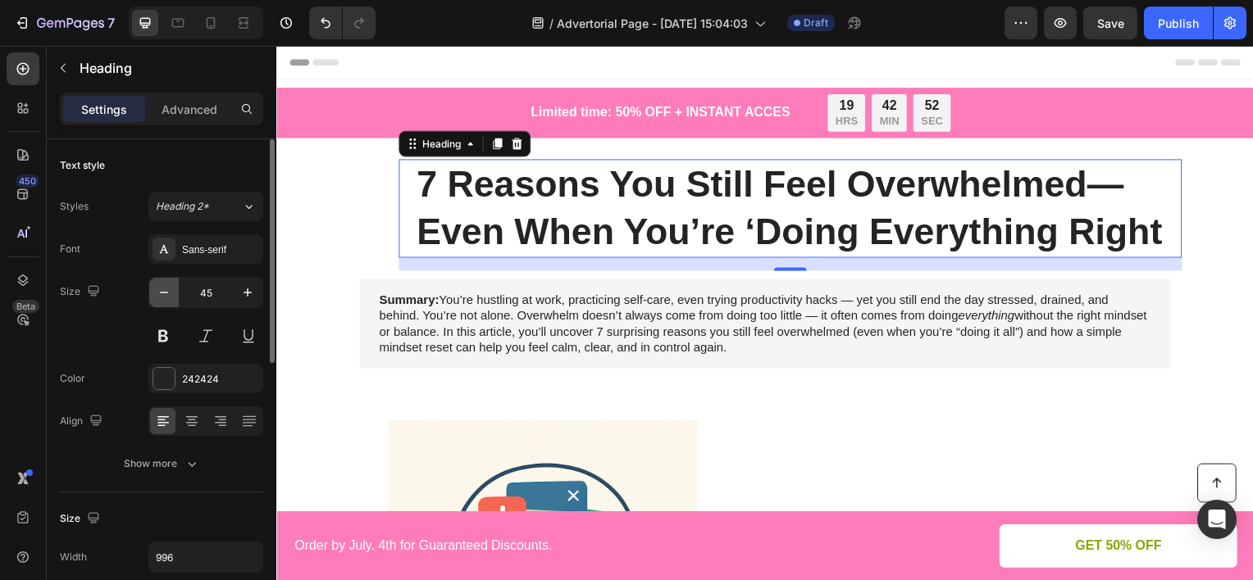
click at [171, 290] on icon "button" at bounding box center [164, 292] width 16 height 16
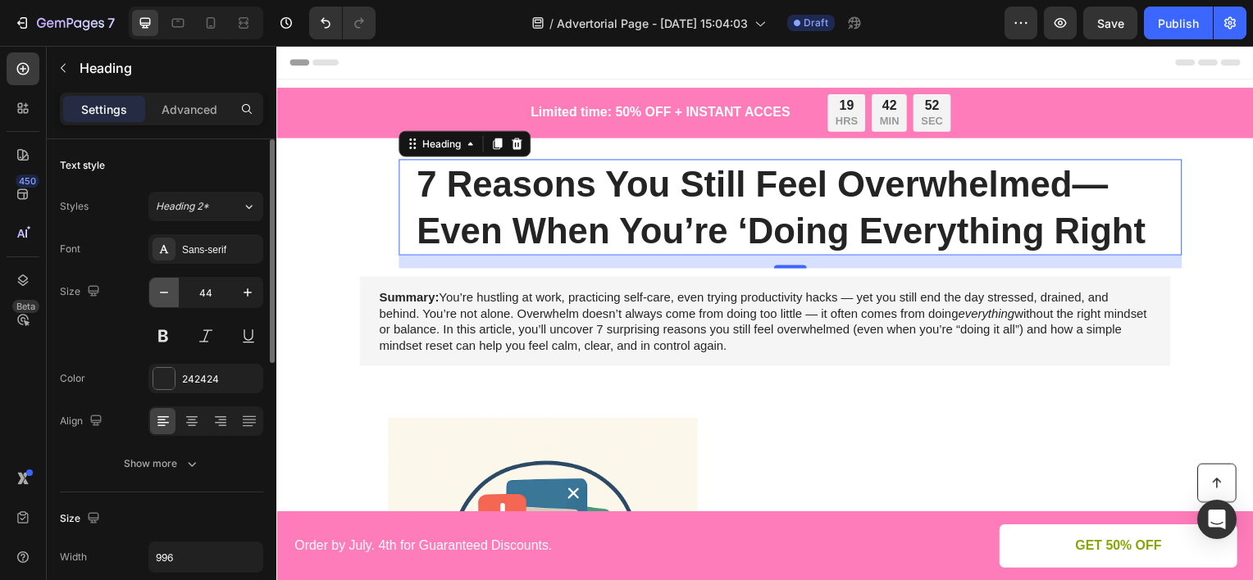
click at [171, 290] on icon "button" at bounding box center [164, 292] width 16 height 16
type input "43"
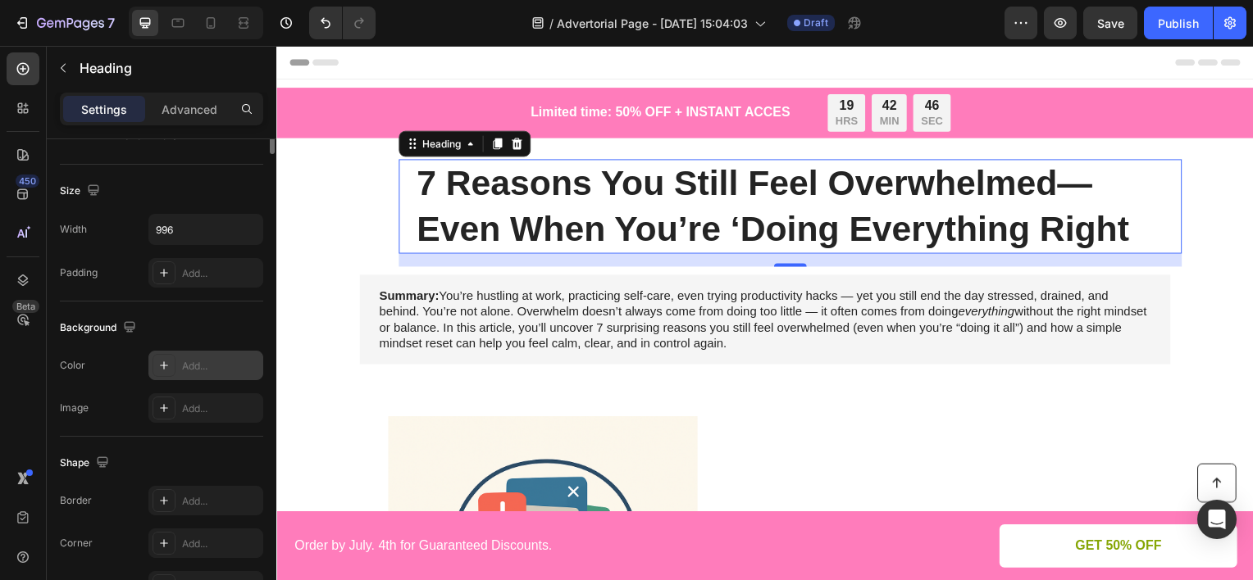
scroll to position [82, 0]
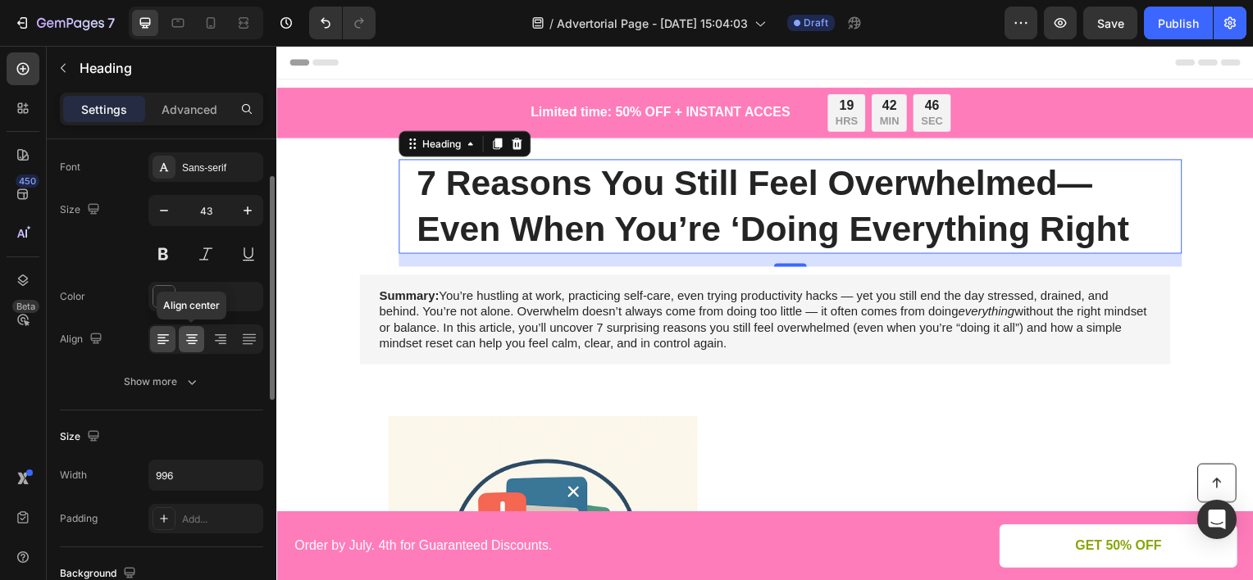
click at [191, 336] on icon at bounding box center [192, 339] width 16 height 16
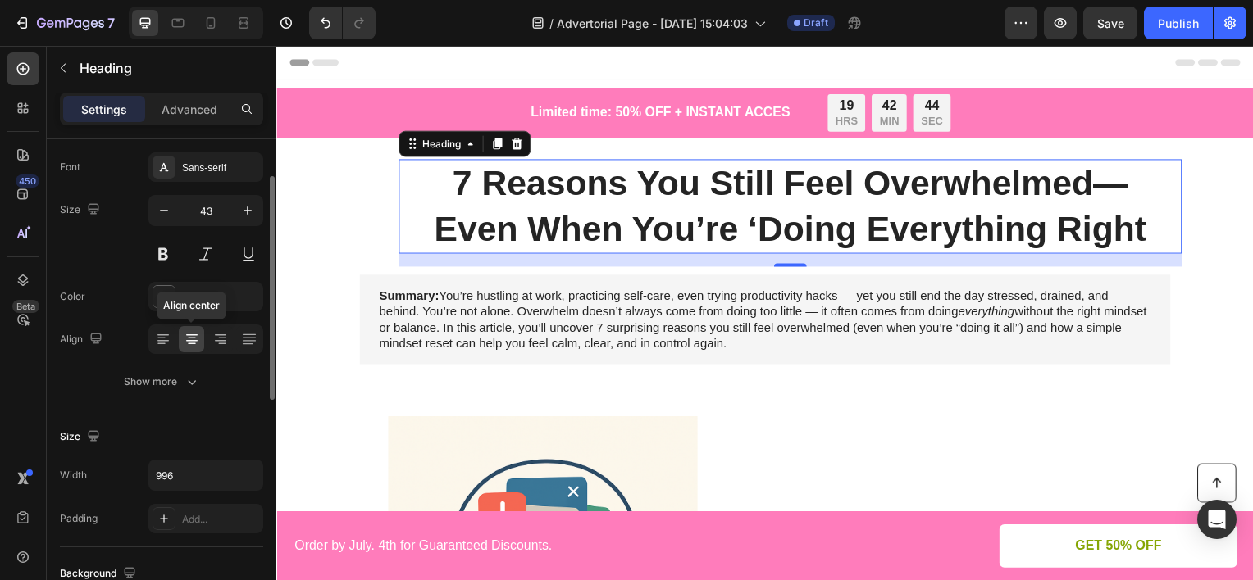
scroll to position [574, 0]
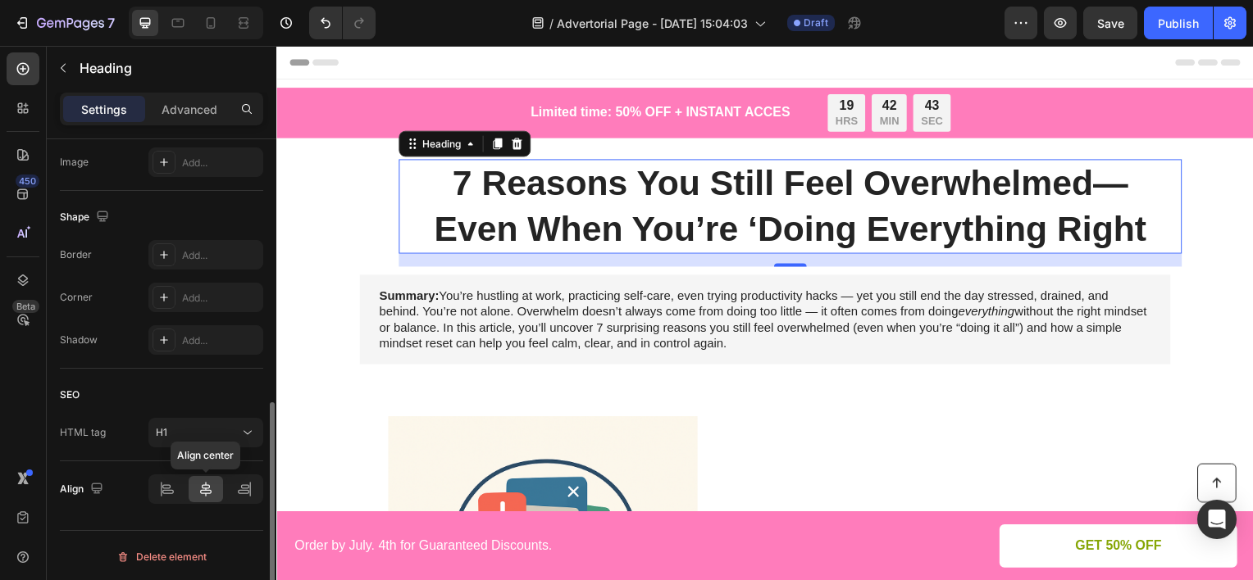
click at [198, 489] on icon at bounding box center [206, 489] width 16 height 16
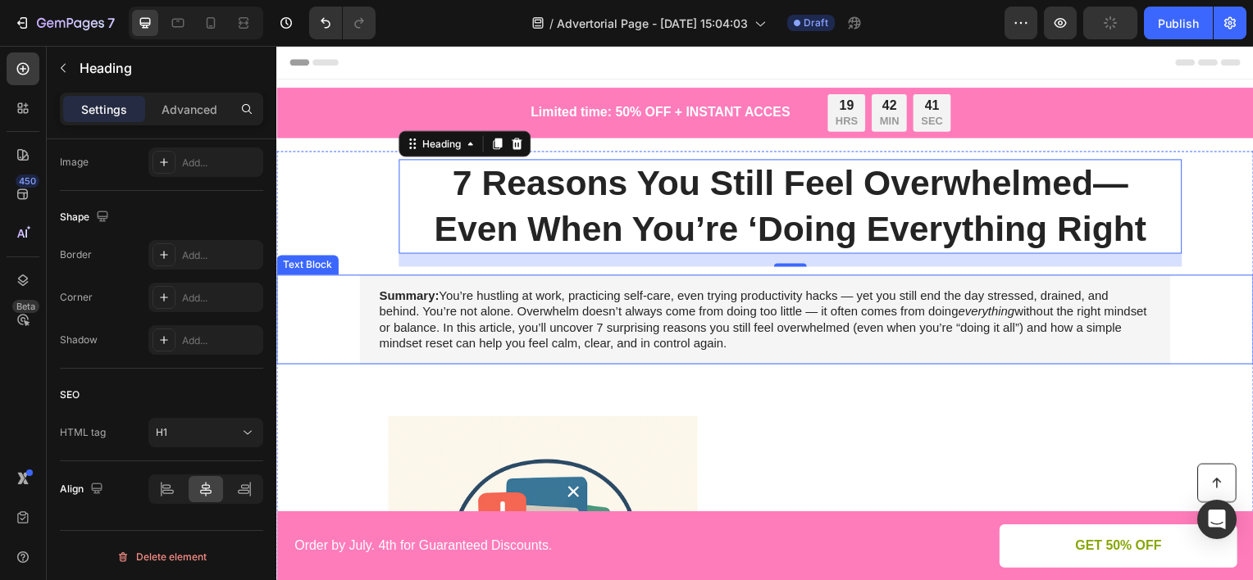
click at [563, 318] on p "Summary: You’re hustling at work, practicing self-care, even trying productivit…" at bounding box center [768, 321] width 777 height 64
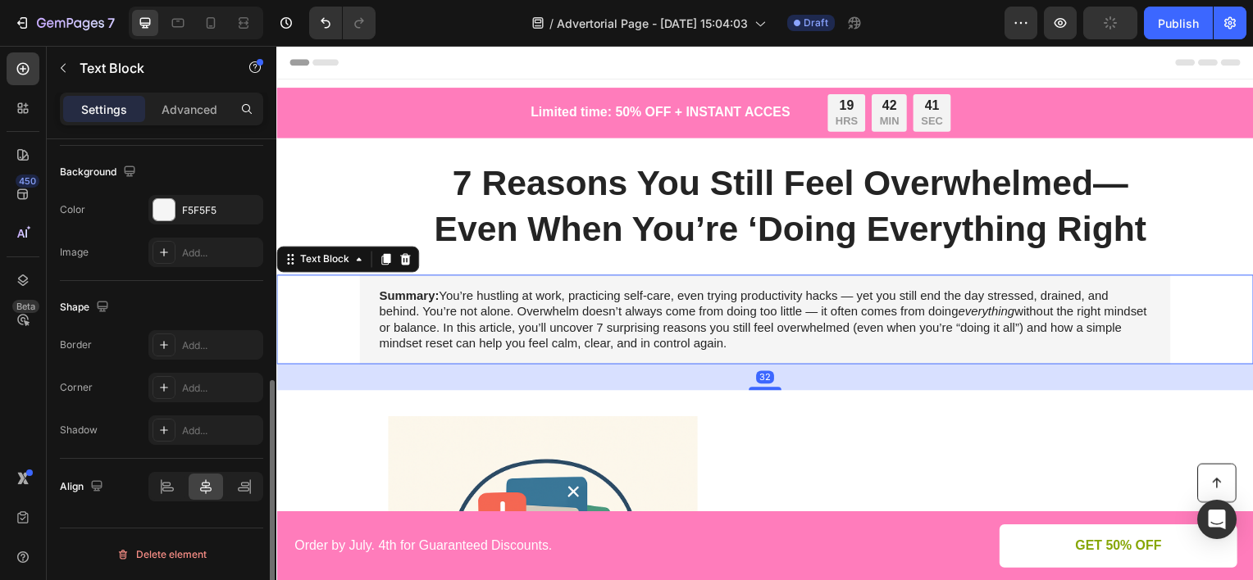
scroll to position [0, 0]
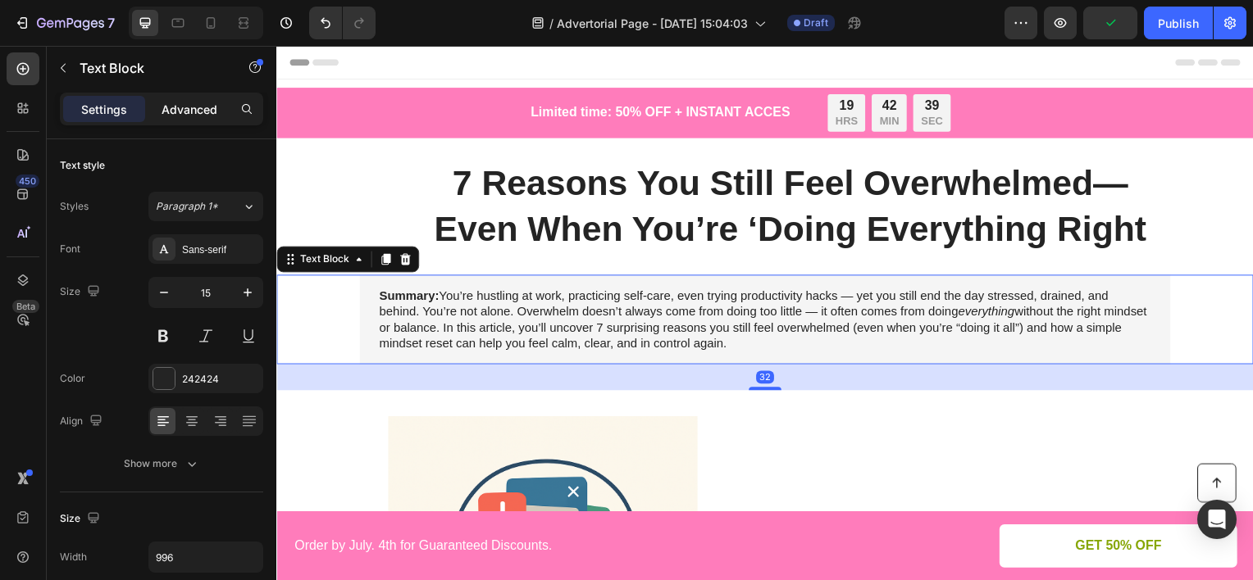
click at [175, 107] on p "Advanced" at bounding box center [190, 109] width 56 height 17
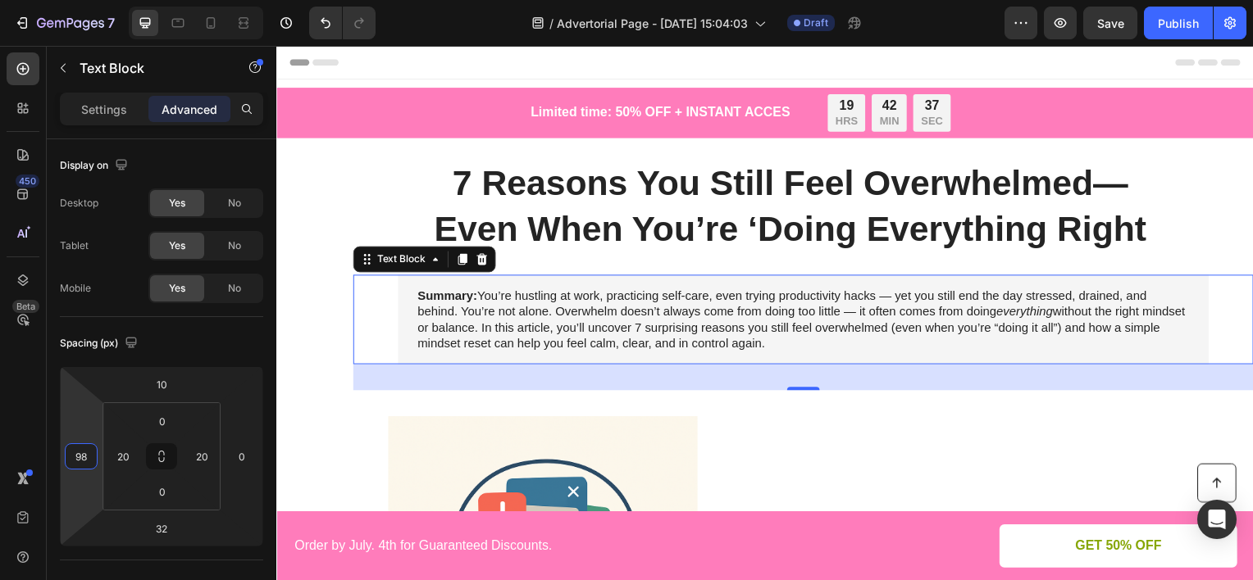
type input "100"
drag, startPoint x: 79, startPoint y: 425, endPoint x: 82, endPoint y: 384, distance: 41.1
click at [82, 0] on html "7 Version history / Advertorial Page - [DATE] 15:04:03 Draft Preview Save Publi…" at bounding box center [626, 0] width 1253 height 0
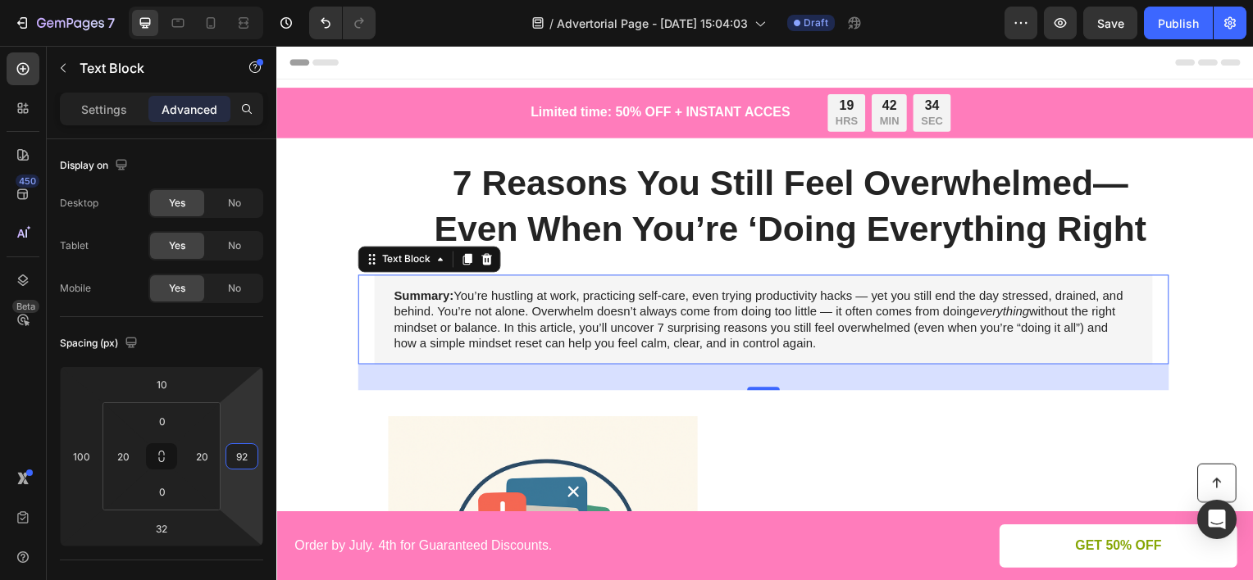
type input "88"
drag, startPoint x: 253, startPoint y: 410, endPoint x: 259, endPoint y: 374, distance: 36.7
click at [259, 0] on html "7 Version history / Advertorial Page - [DATE] 15:04:03 Draft Preview Save Publi…" at bounding box center [626, 0] width 1253 height 0
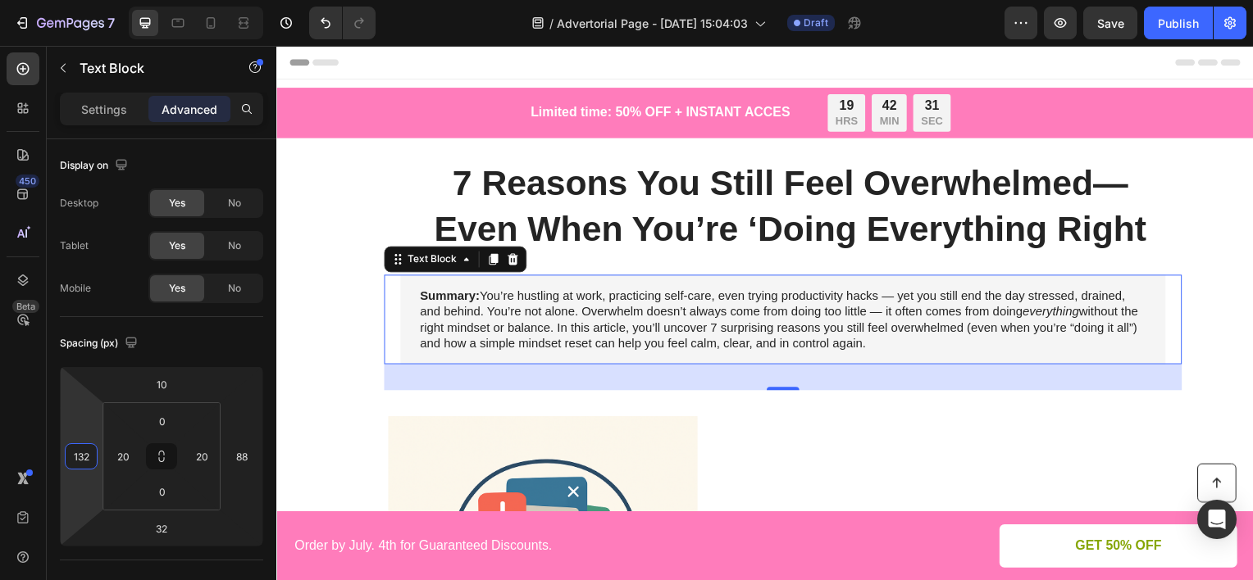
type input "134"
drag, startPoint x: 89, startPoint y: 426, endPoint x: 90, endPoint y: 412, distance: 14.0
click at [90, 0] on html "7 Version history / Advertorial Page - [DATE] 15:04:03 Draft Preview Save Publi…" at bounding box center [626, 0] width 1253 height 0
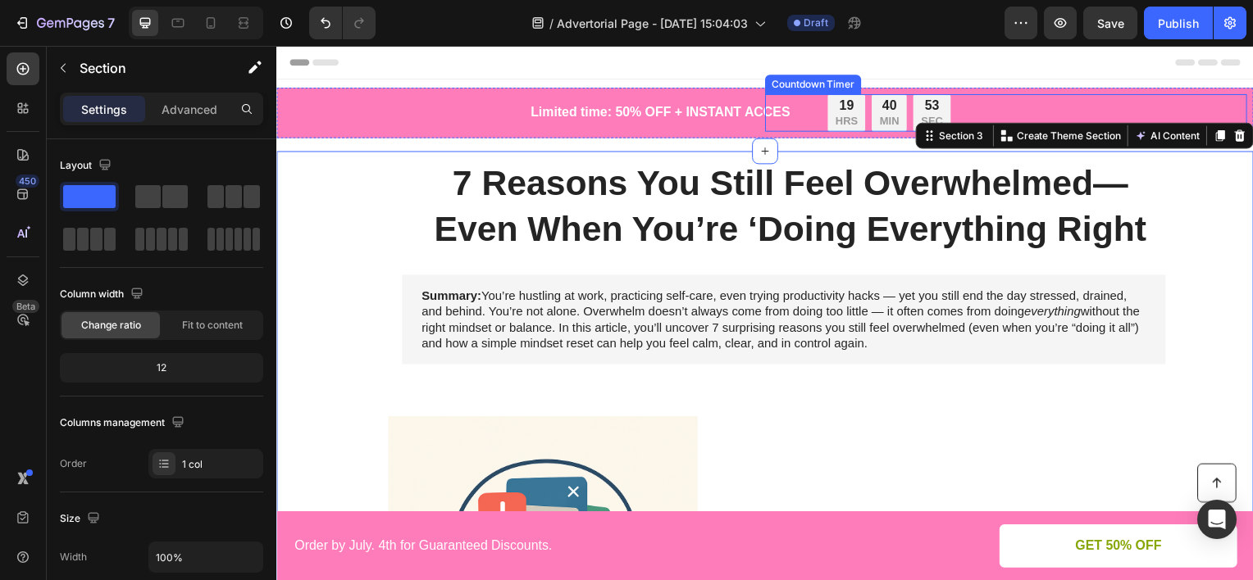
click at [961, 101] on div "19 HRS 40 MIN 53 SEC Countdown Timer" at bounding box center [1010, 113] width 485 height 38
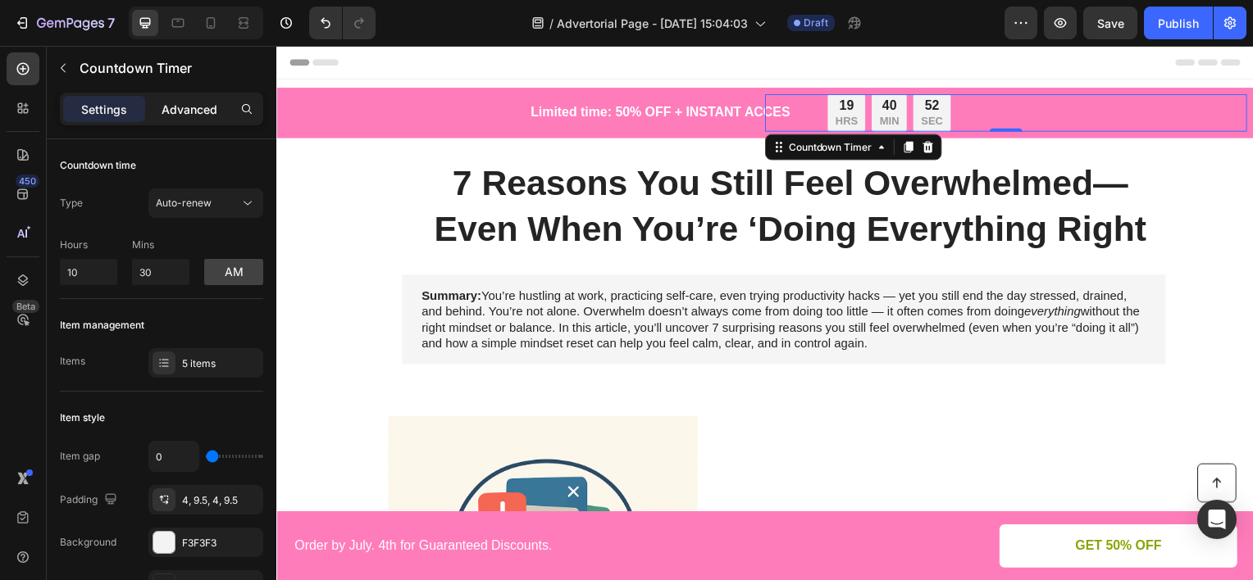
click at [184, 102] on p "Advanced" at bounding box center [190, 109] width 56 height 17
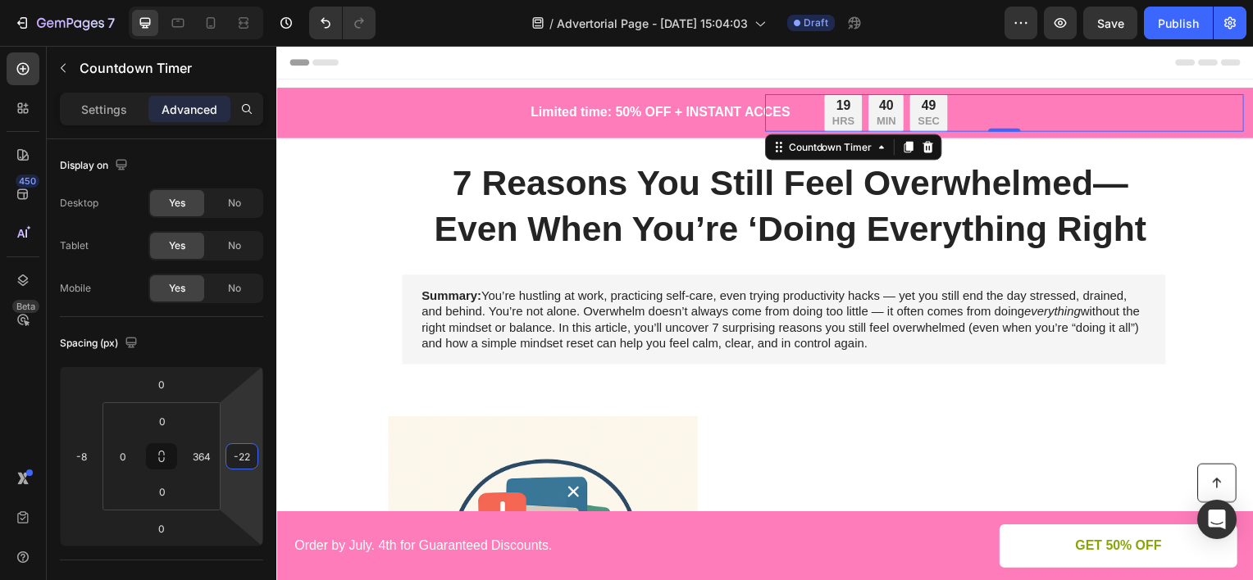
type input "-24"
drag, startPoint x: 235, startPoint y: 410, endPoint x: 241, endPoint y: 421, distance: 12.8
click at [241, 0] on html "7 Version history / Advertorial Page - [DATE] 15:04:03 Draft Preview Save Publi…" at bounding box center [626, 0] width 1253 height 0
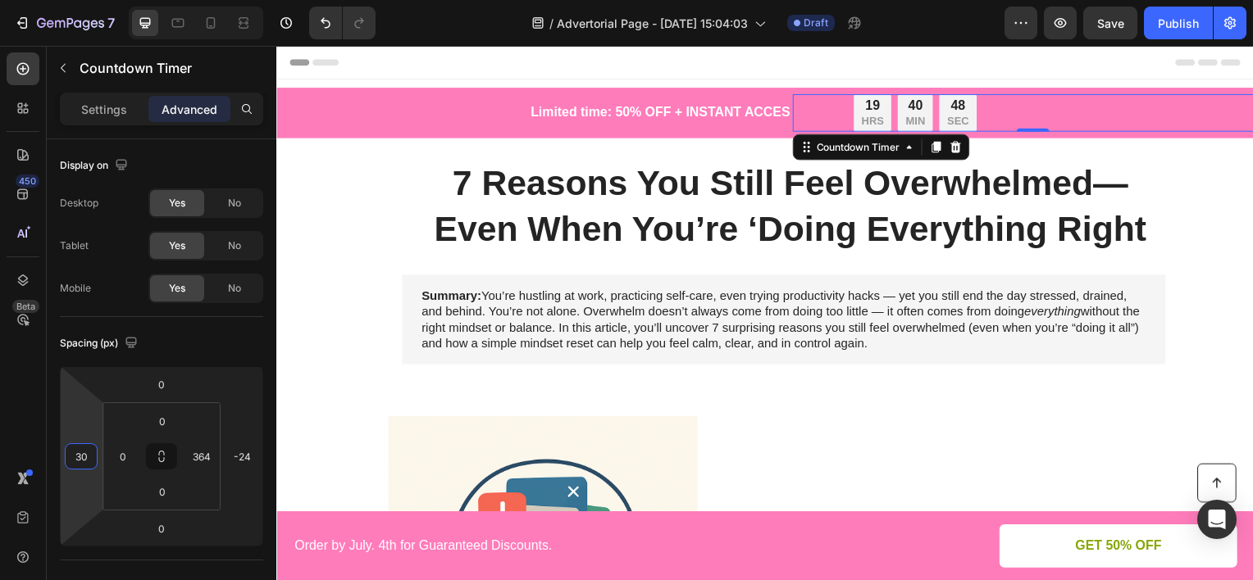
type input "32"
drag, startPoint x: 94, startPoint y: 416, endPoint x: 97, endPoint y: 399, distance: 16.6
click at [97, 0] on html "7 Version history / Advertorial Page - [DATE] 15:04:03 Draft Preview Save Publi…" at bounding box center [626, 0] width 1253 height 0
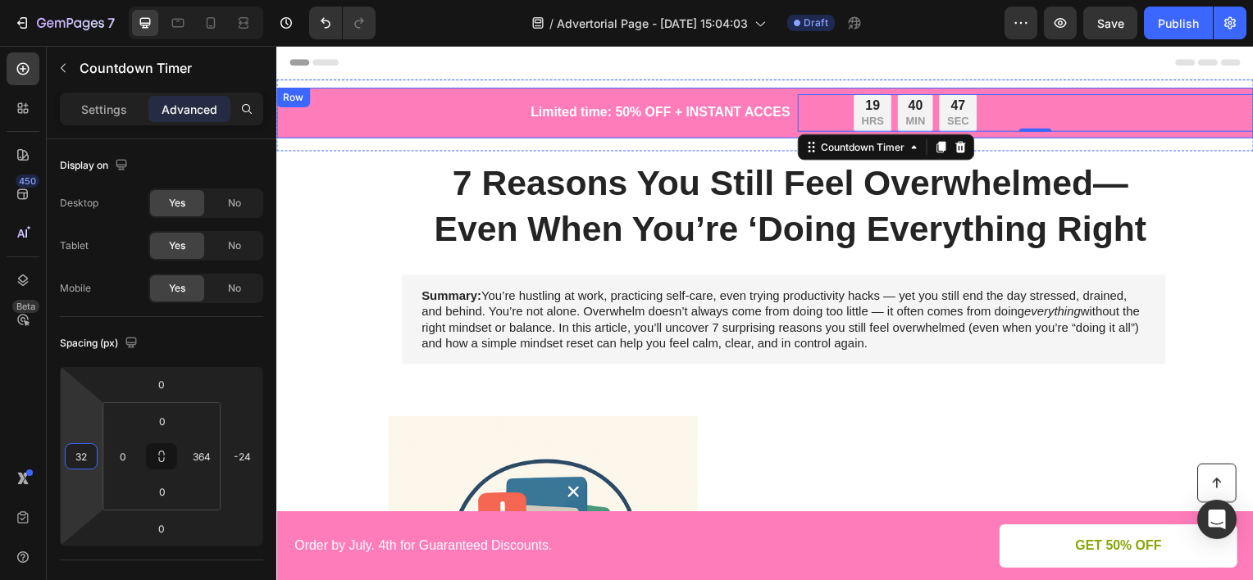
click at [563, 111] on p "Limited time: 50% OFF + INSTANT ACCES" at bounding box center [667, 113] width 271 height 24
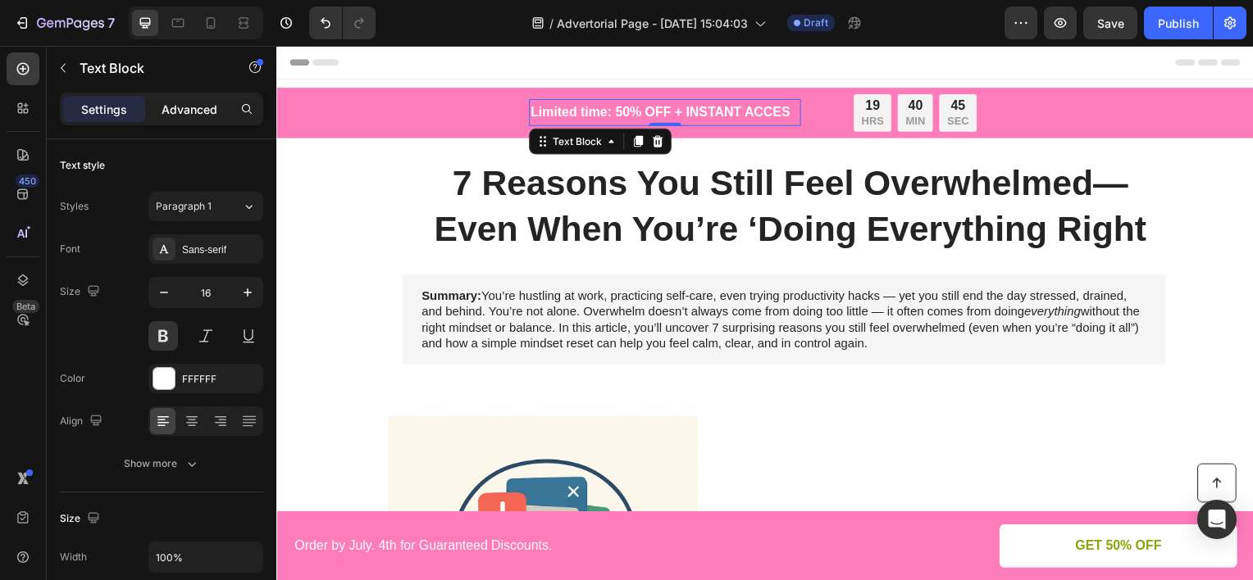
click at [217, 117] on div "Advanced" at bounding box center [189, 109] width 82 height 26
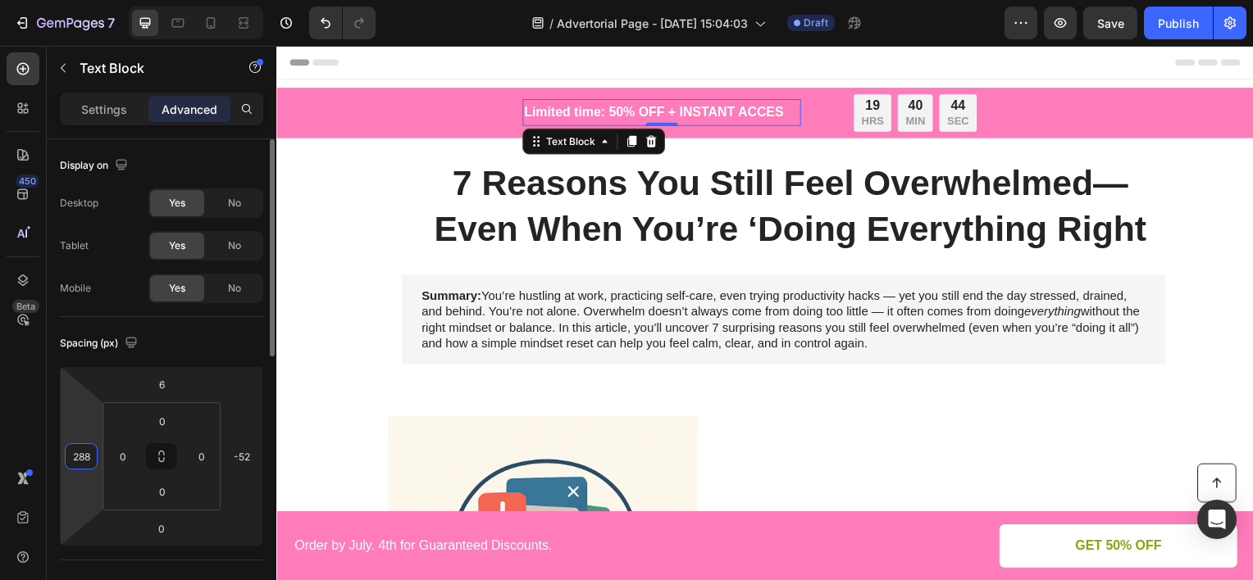
type input "284"
drag, startPoint x: 80, startPoint y: 439, endPoint x: 86, endPoint y: 449, distance: 12.5
click at [85, 0] on html "7 Version history / Advertorial Page - [DATE] 15:04:03 Draft Preview Save Publi…" at bounding box center [626, 0] width 1253 height 0
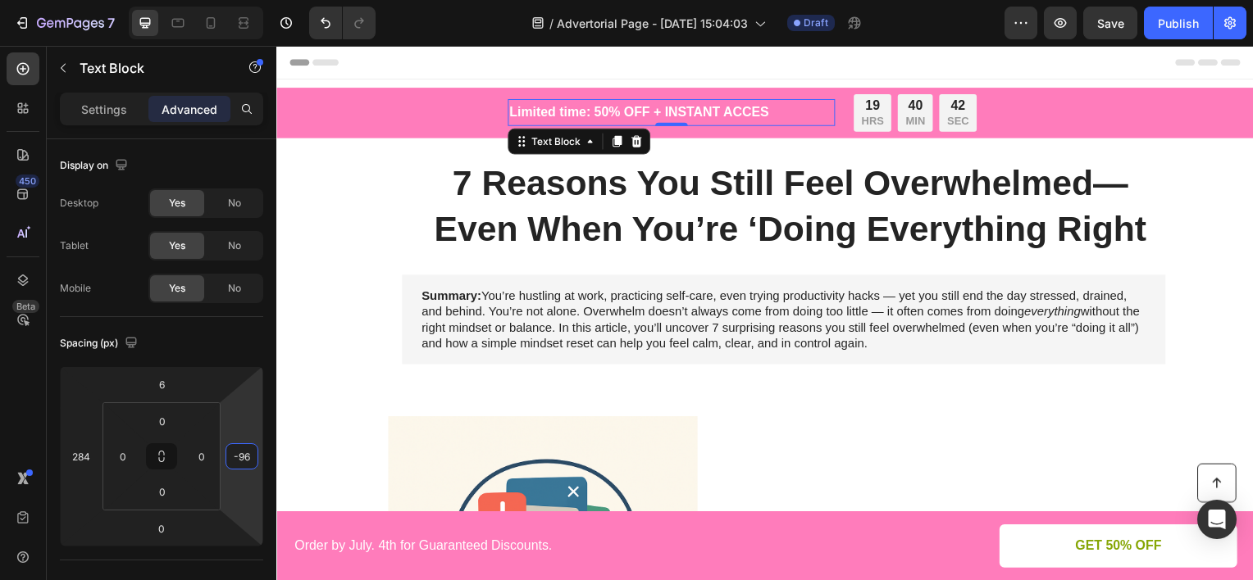
type input "-98"
drag, startPoint x: 256, startPoint y: 410, endPoint x: 259, endPoint y: 429, distance: 19.1
click at [259, 0] on html "7 Version history / Advertorial Page - [DATE] 15:04:03 Draft Preview Save Publi…" at bounding box center [626, 0] width 1253 height 0
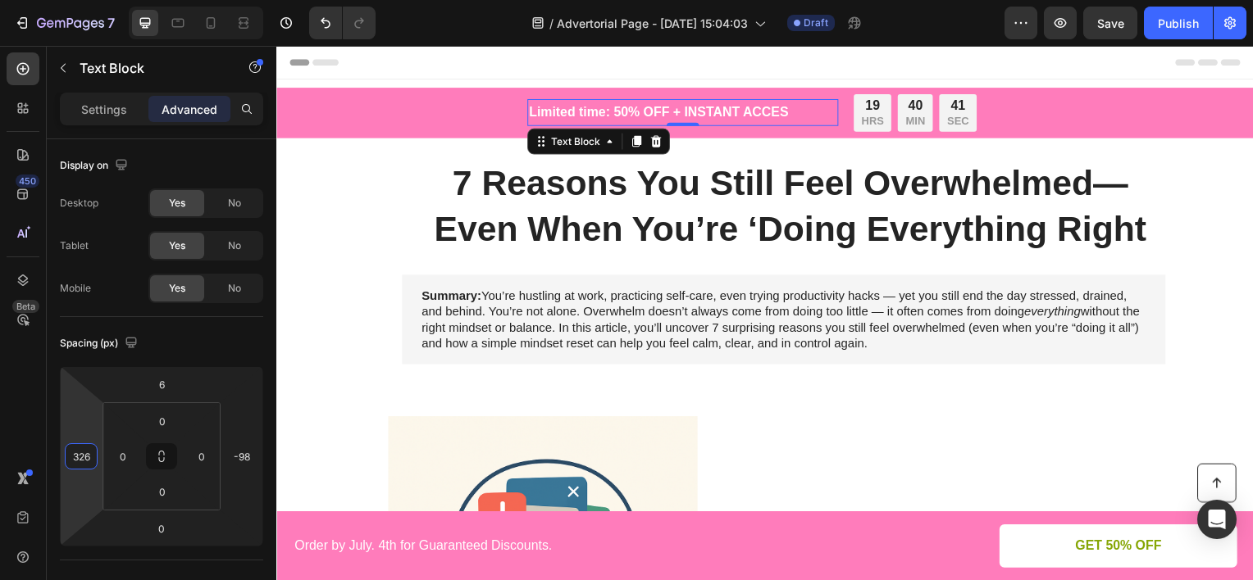
type input "328"
drag, startPoint x: 79, startPoint y: 421, endPoint x: 81, endPoint y: 403, distance: 18.2
click at [81, 0] on html "7 Version history / Advertorial Page - [DATE] 15:04:03 Draft Preview Publish 45…" at bounding box center [626, 0] width 1253 height 0
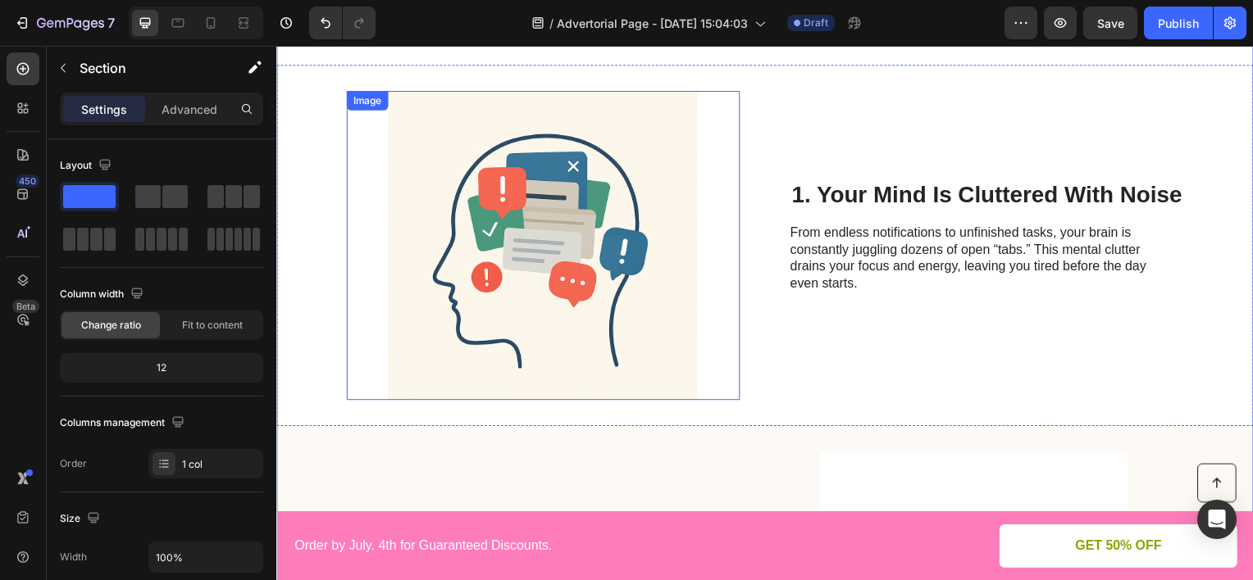
scroll to position [164, 0]
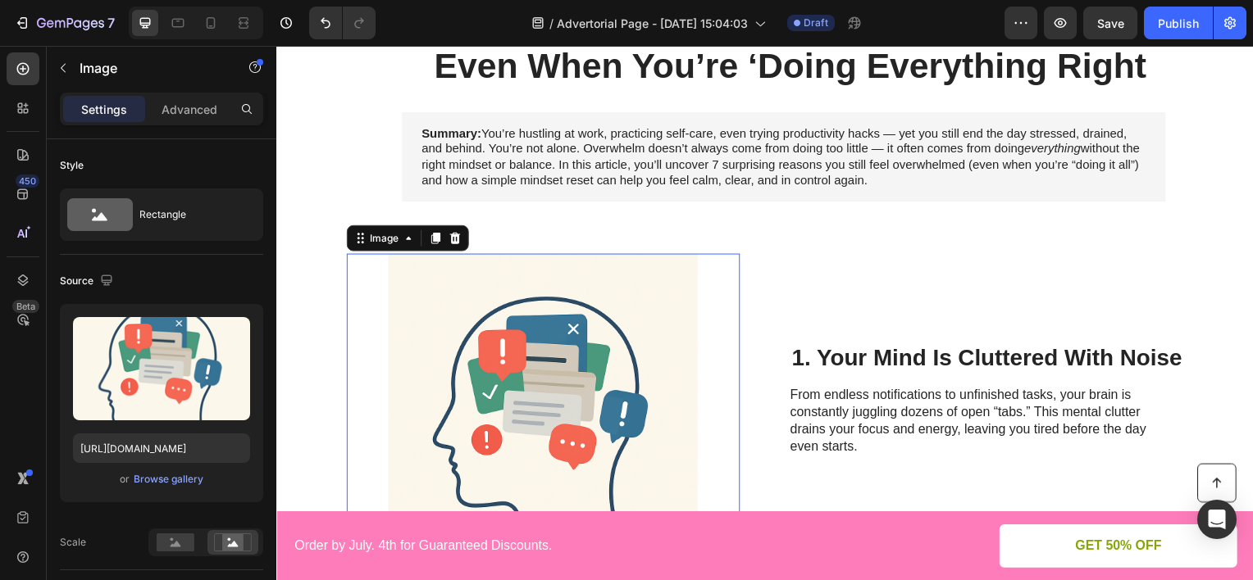
click at [674, 318] on img at bounding box center [545, 411] width 396 height 312
click at [187, 102] on p "Advanced" at bounding box center [190, 109] width 56 height 17
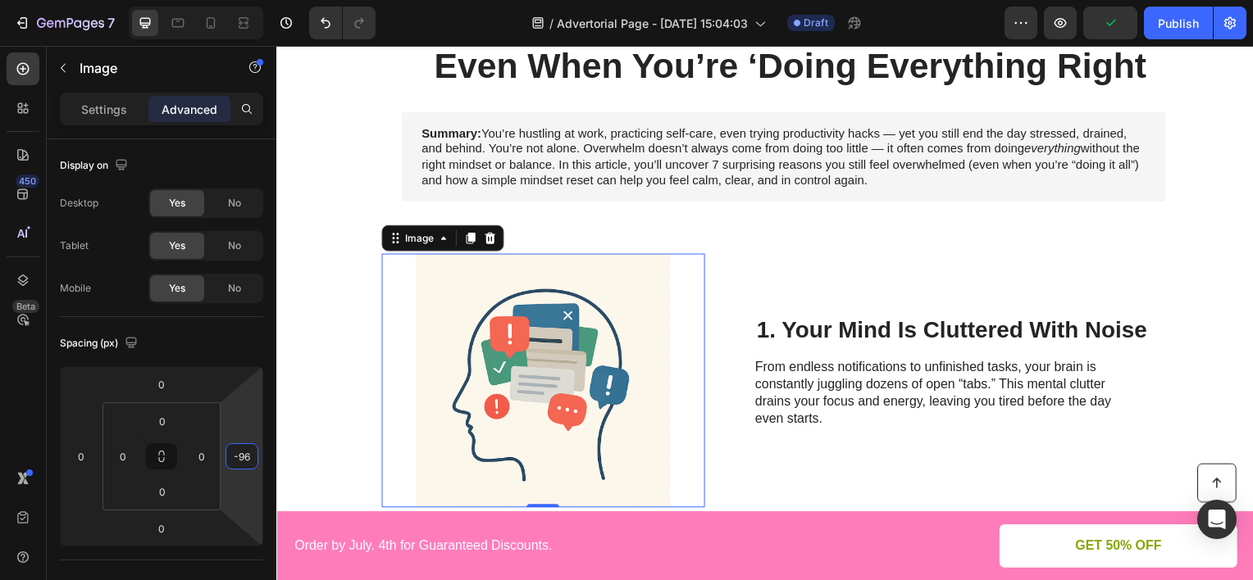
type input "-98"
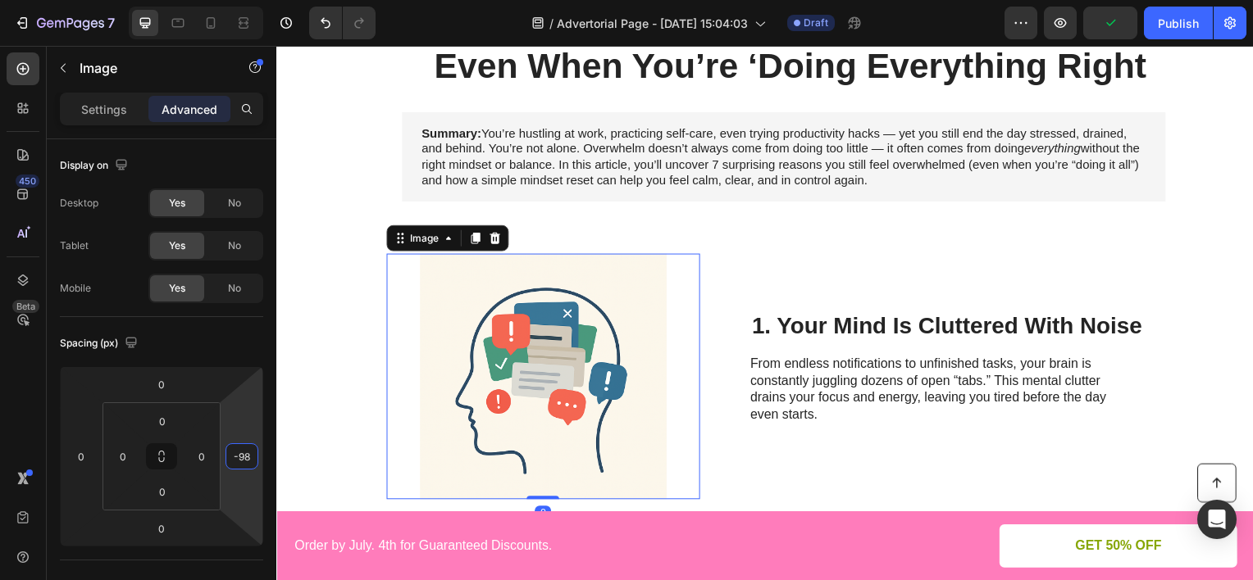
drag, startPoint x: 240, startPoint y: 416, endPoint x: 241, endPoint y: 456, distance: 40.2
click at [241, 0] on html "7 Version history / Advertorial Page - [DATE] 15:04:03 Draft Preview Publish 45…" at bounding box center [626, 0] width 1253 height 0
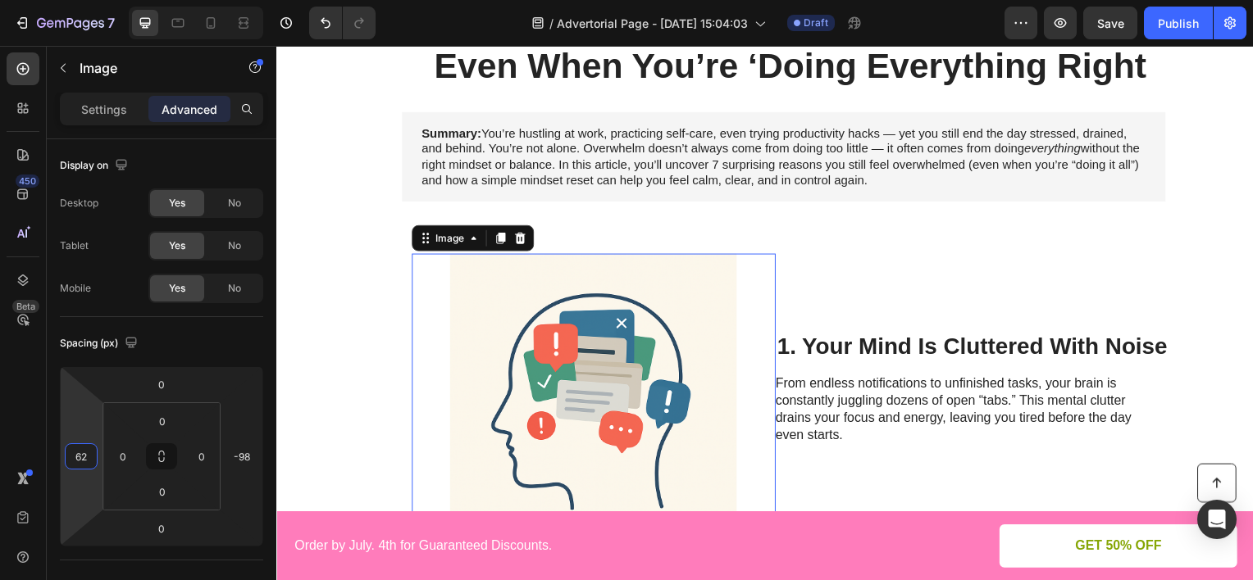
type input "60"
drag, startPoint x: 94, startPoint y: 419, endPoint x: 92, endPoint y: 394, distance: 24.7
click at [92, 0] on html "7 Version history / Advertorial Page - [DATE] 15:04:03 Draft Preview Save Publi…" at bounding box center [626, 0] width 1253 height 0
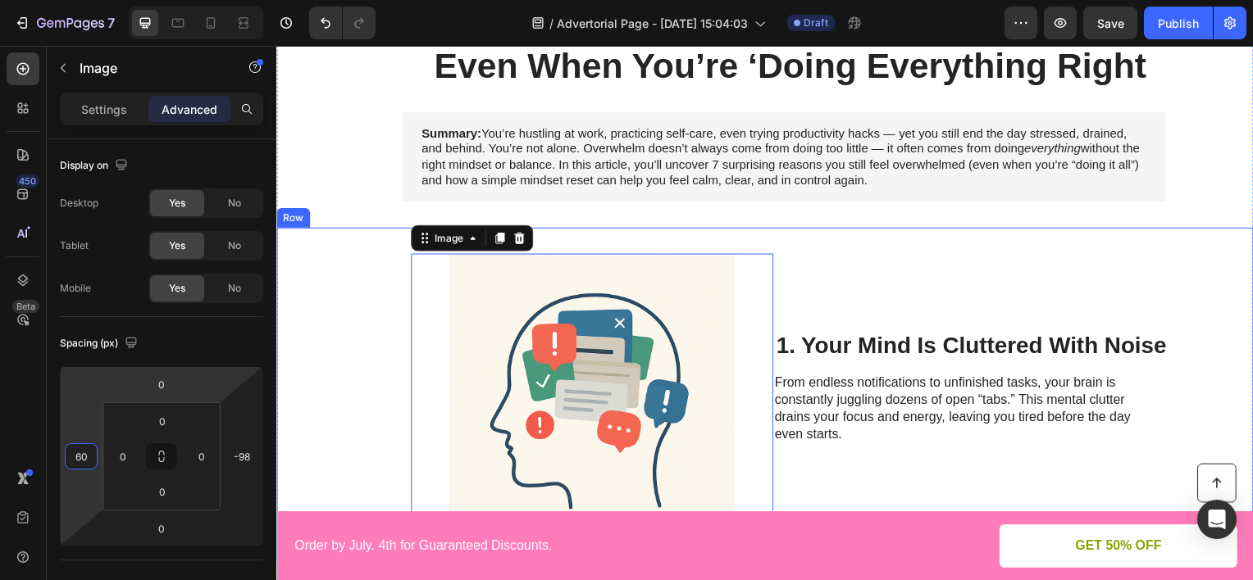
click at [348, 288] on div "Image 0 1. Your Mind Is Cluttered With Noise Heading From endless notifications…" at bounding box center [768, 398] width 984 height 339
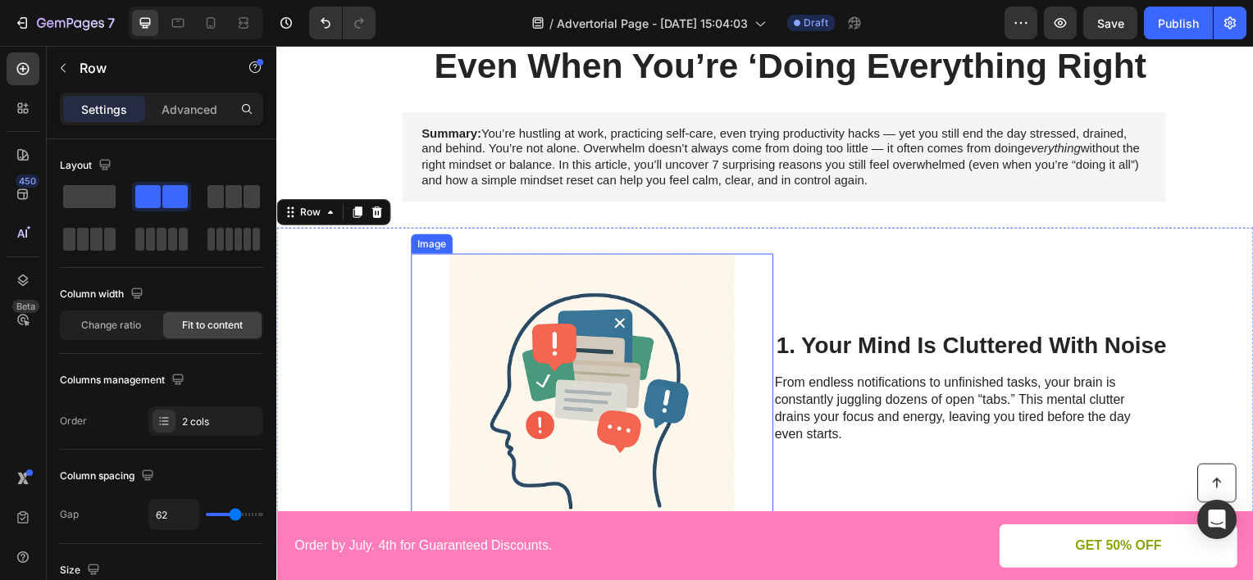
click at [520, 300] on img at bounding box center [594, 398] width 365 height 287
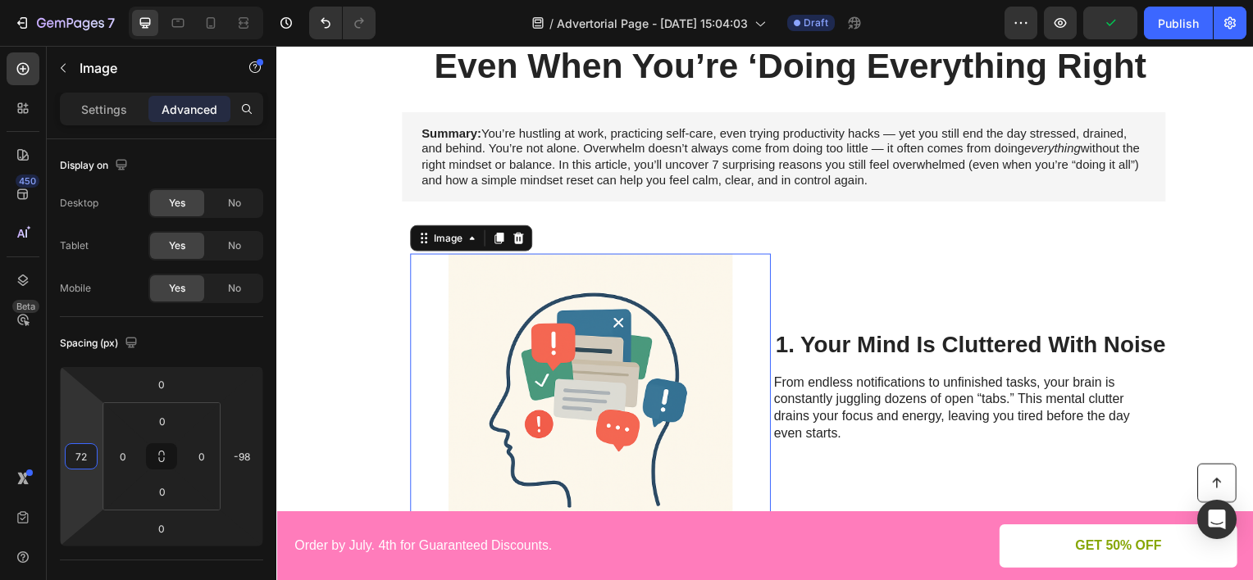
type input "74"
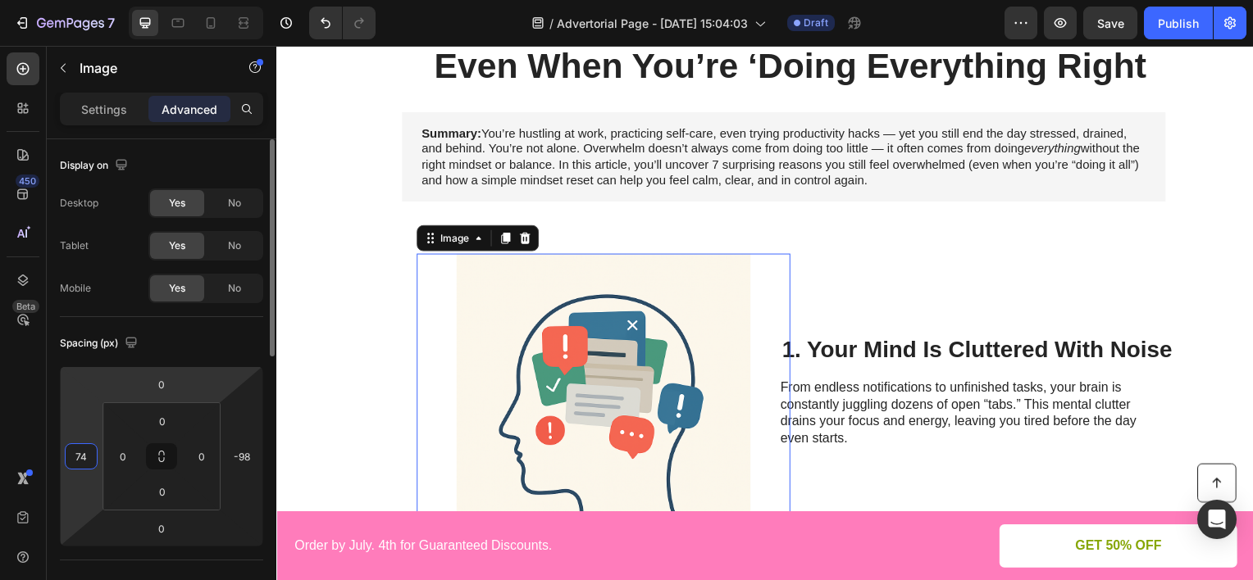
drag, startPoint x: 90, startPoint y: 399, endPoint x: 107, endPoint y: 394, distance: 18.1
click at [89, 0] on html "7 Version history / Advertorial Page - [DATE] 15:04:03 Draft Preview Save Publi…" at bounding box center [626, 0] width 1253 height 0
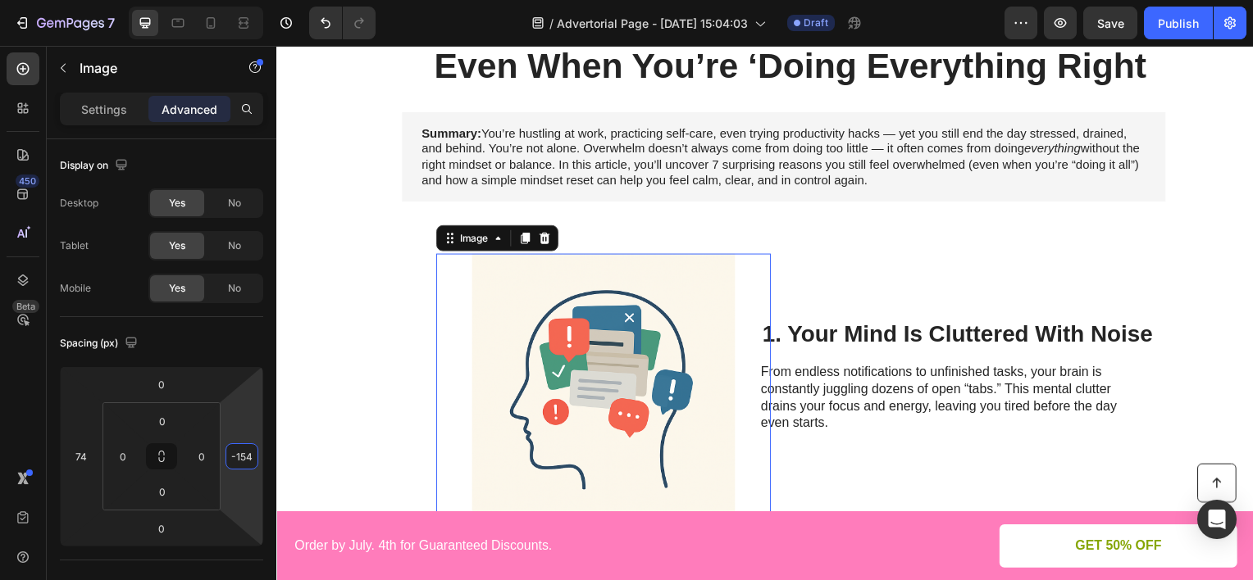
type input "-156"
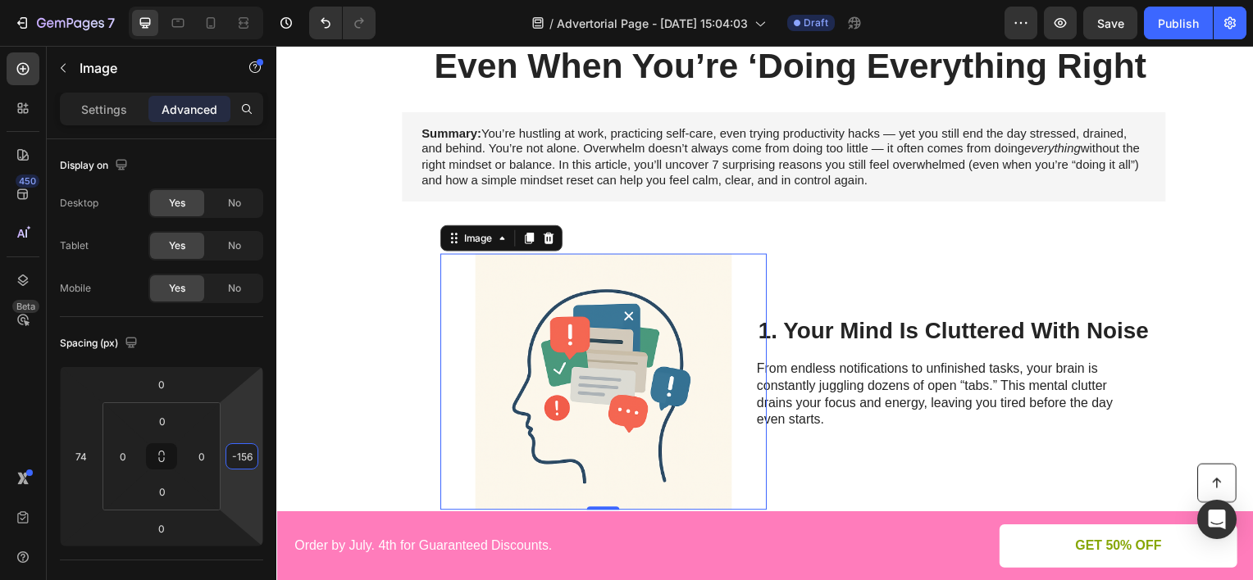
drag, startPoint x: 243, startPoint y: 416, endPoint x: 240, endPoint y: 440, distance: 23.9
click at [240, 0] on html "7 Version history / Advertorial Page - [DATE] 15:04:03 Draft Preview Save Publi…" at bounding box center [626, 0] width 1253 height 0
click at [975, 328] on h2 "1. Your Mind Is Cluttered With Noise" at bounding box center [958, 332] width 396 height 31
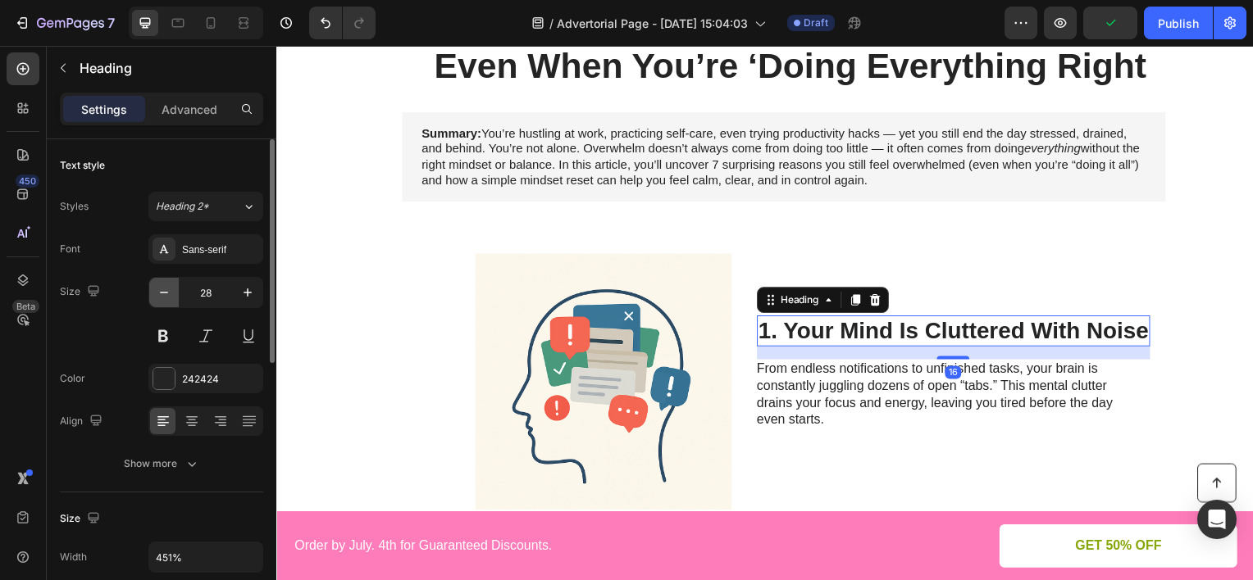
click at [165, 293] on icon "button" at bounding box center [164, 292] width 16 height 16
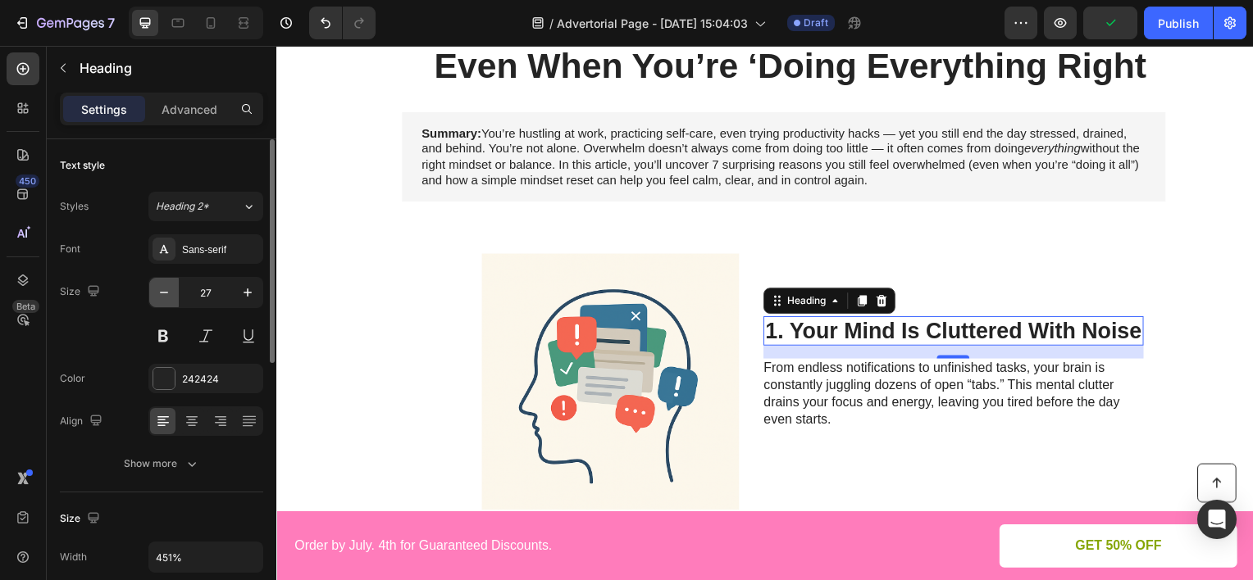
click at [165, 293] on icon "button" at bounding box center [164, 292] width 16 height 16
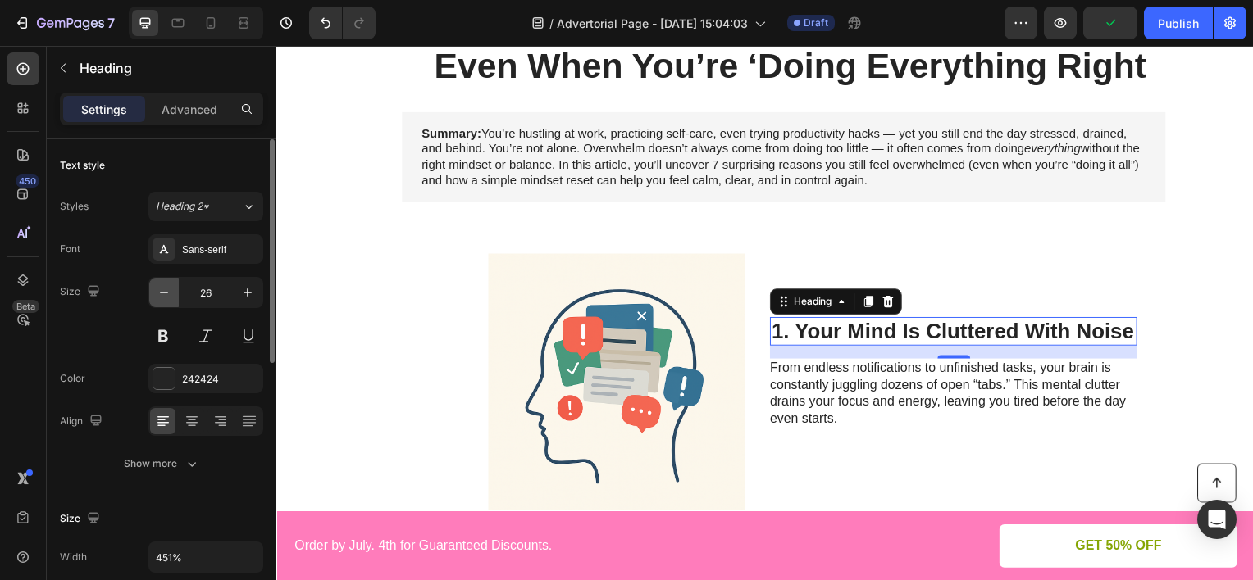
click at [165, 293] on icon "button" at bounding box center [164, 292] width 16 height 16
type input "25"
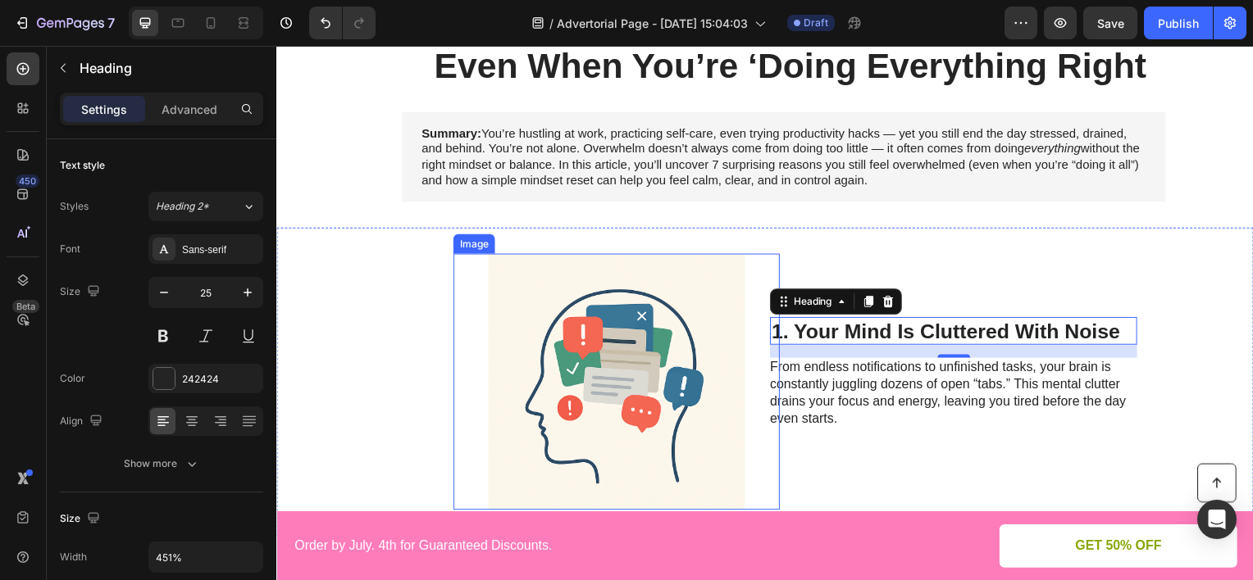
click at [519, 331] on img at bounding box center [618, 384] width 329 height 258
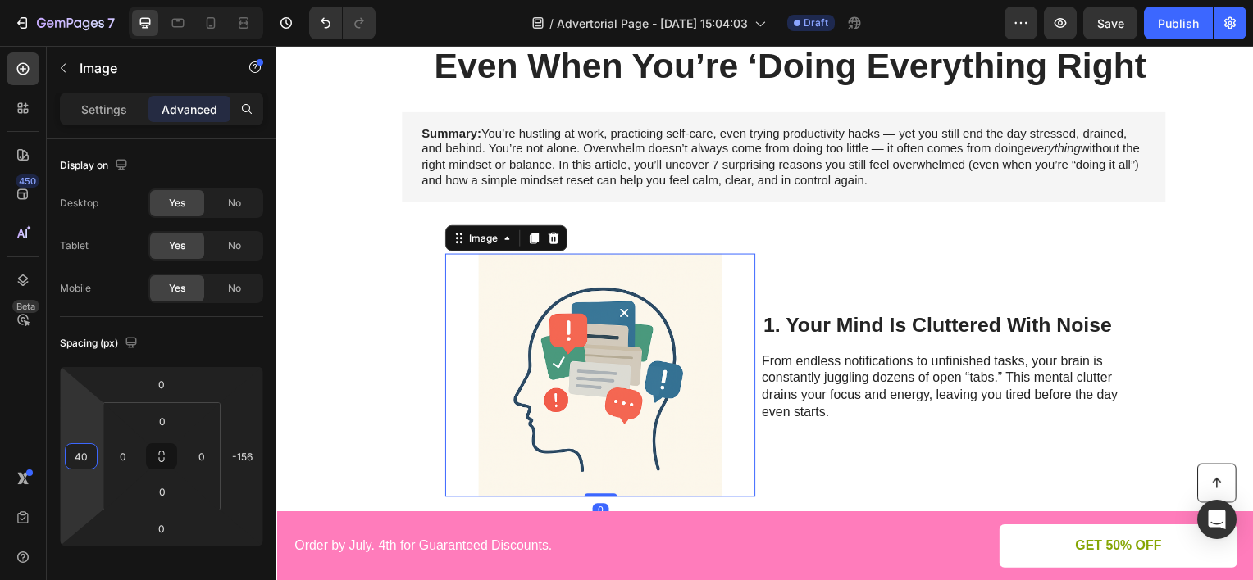
type input "38"
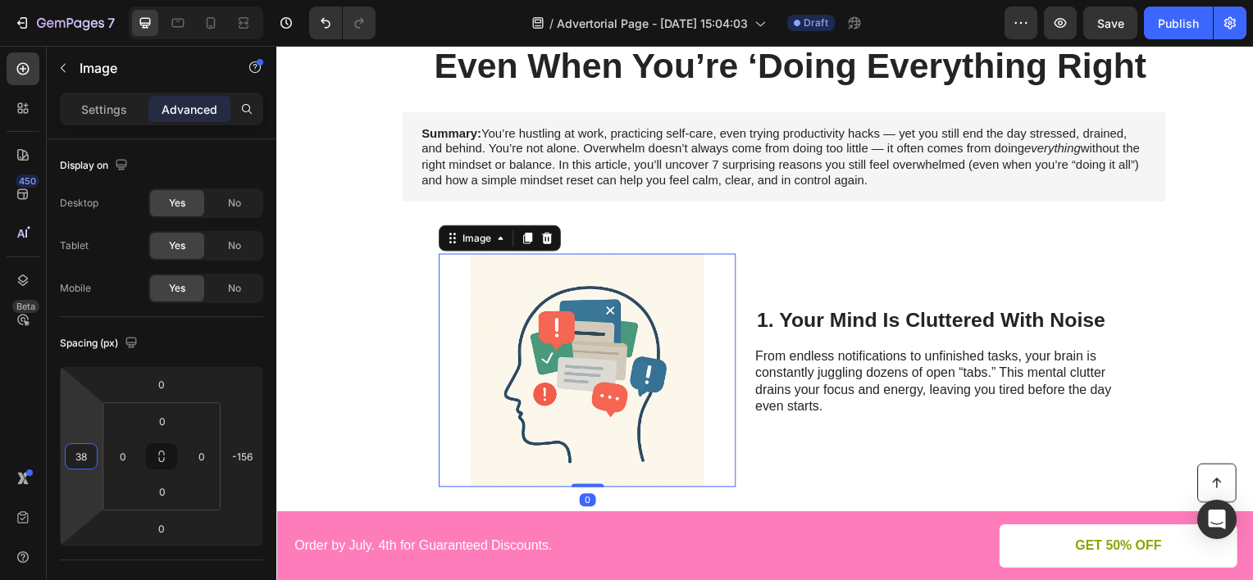
drag, startPoint x: 96, startPoint y: 421, endPoint x: 91, endPoint y: 436, distance: 15.6
click at [91, 0] on html "7 Version history / Advertorial Page - [DATE] 15:04:03 Draft Preview Save Publi…" at bounding box center [626, 0] width 1253 height 0
type input "-130"
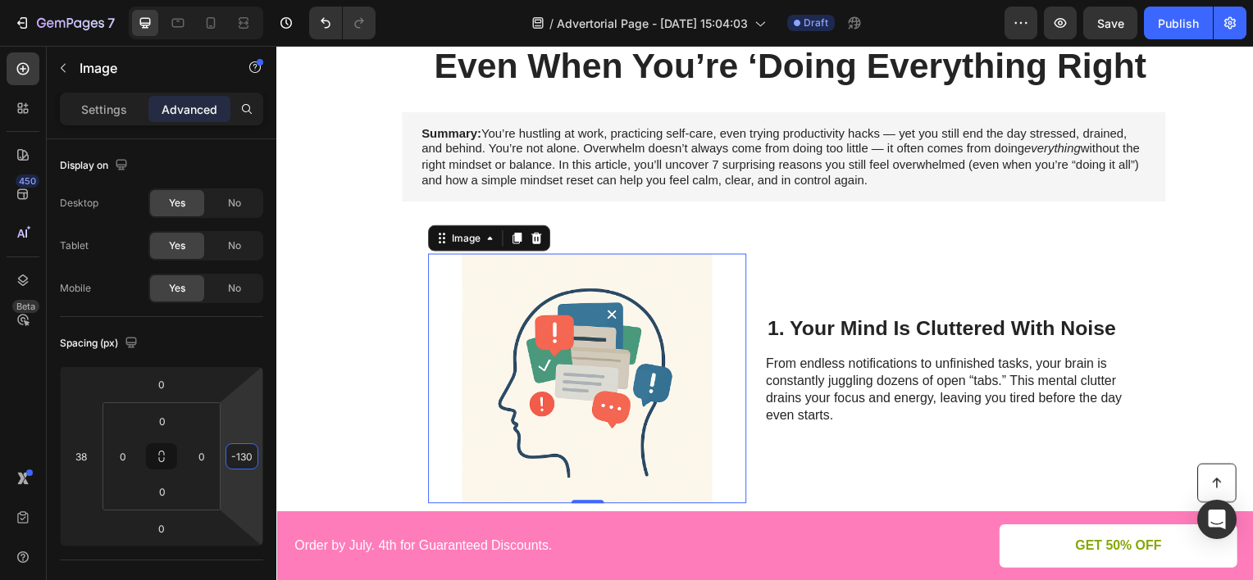
drag, startPoint x: 240, startPoint y: 414, endPoint x: 243, endPoint y: 403, distance: 10.9
click at [243, 0] on html "7 Version history / Advertorial Page - [DATE] 15:04:03 Draft Preview Save Publi…" at bounding box center [626, 0] width 1253 height 0
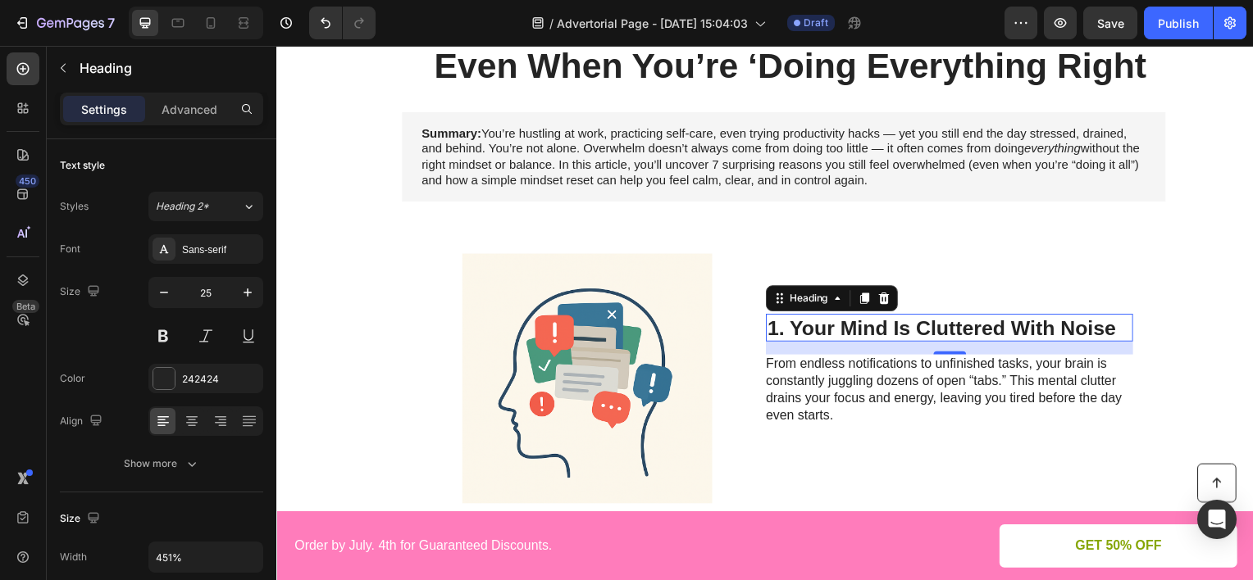
click at [940, 330] on h2 "1. Your Mind Is Cluttered With Noise" at bounding box center [954, 330] width 370 height 28
click at [201, 113] on p "Advanced" at bounding box center [190, 109] width 56 height 17
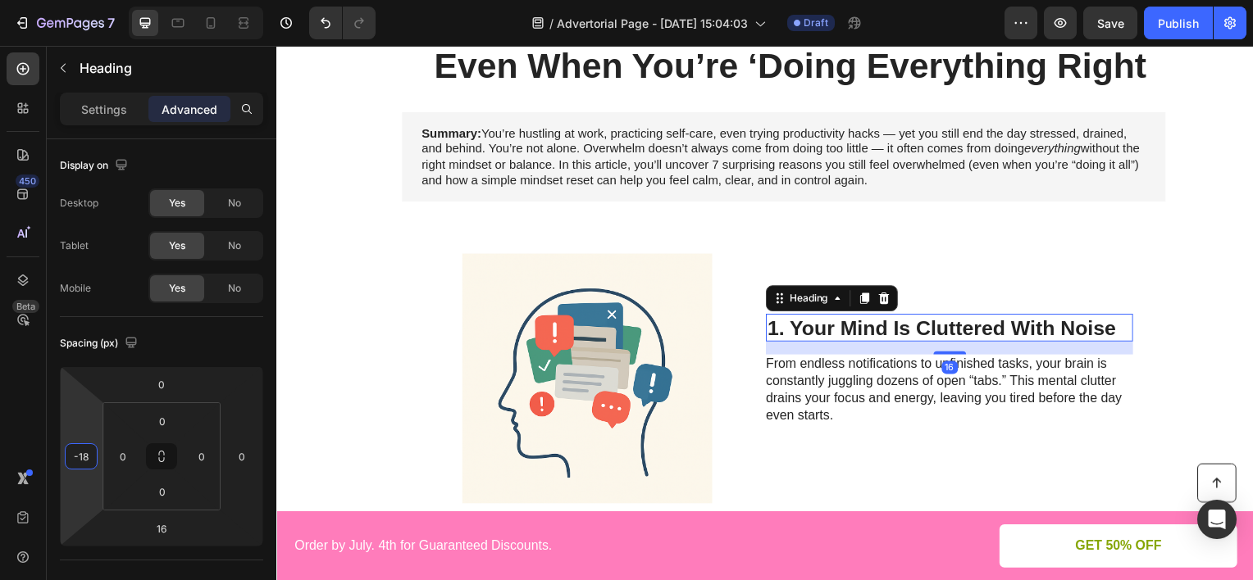
type input "-22"
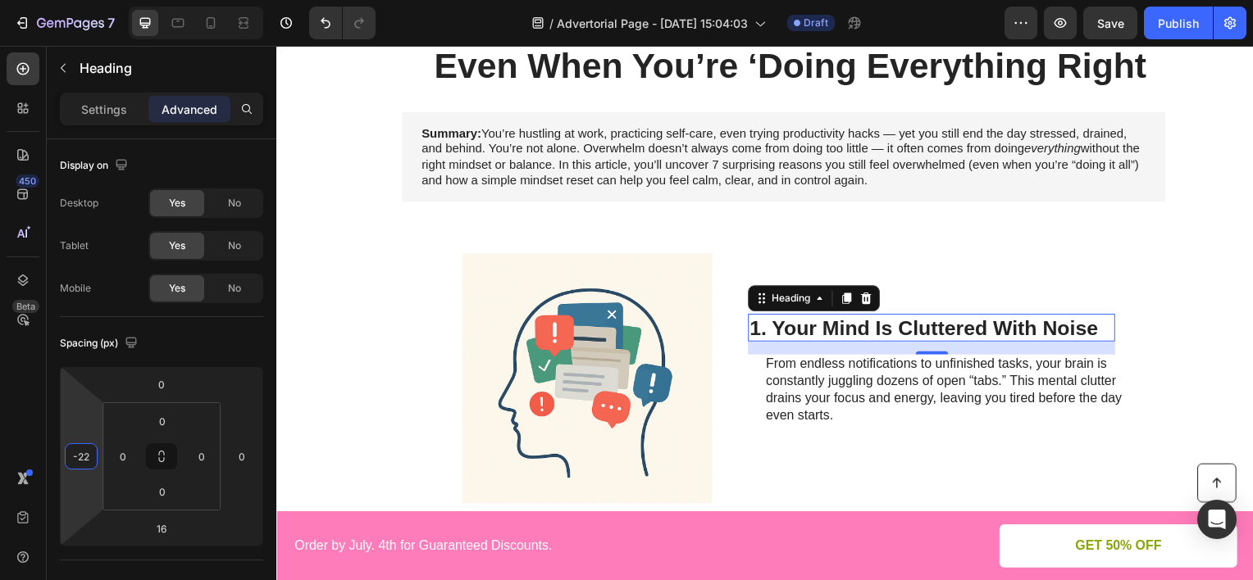
drag, startPoint x: 76, startPoint y: 403, endPoint x: 76, endPoint y: 412, distance: 9.0
click at [76, 0] on html "7 Version history / Advertorial Page - [DATE] 15:04:03 Draft Preview Save Publi…" at bounding box center [626, 0] width 1253 height 0
click at [786, 392] on p "From endless notifications to unfinished tasks, your brain is constantly juggli…" at bounding box center [953, 400] width 368 height 85
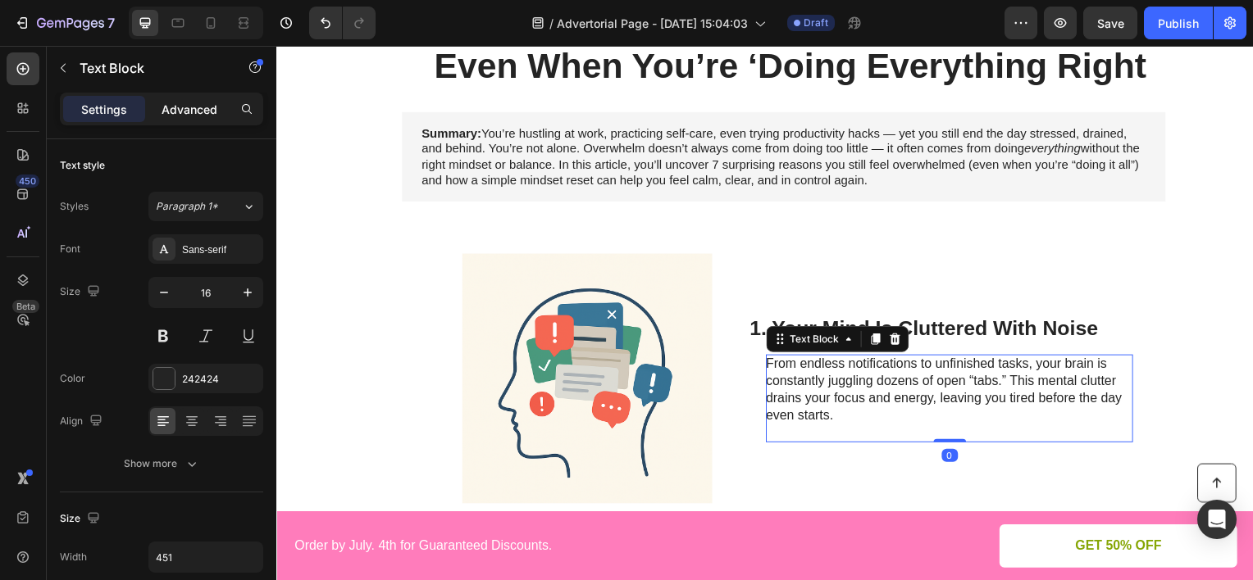
click at [186, 120] on div "Advanced" at bounding box center [189, 109] width 82 height 26
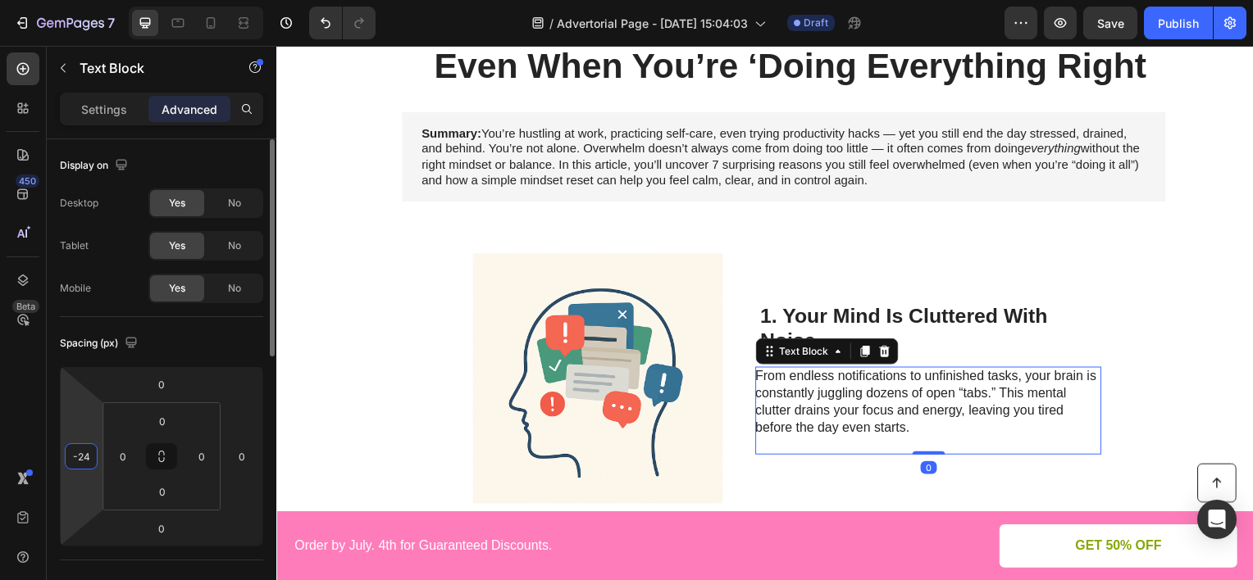
type input "-22"
drag, startPoint x: 83, startPoint y: 408, endPoint x: 82, endPoint y: 416, distance: 8.2
click at [82, 0] on html "7 Version history / Advertorial Page - [DATE] 15:04:03 Draft Preview Save Publi…" at bounding box center [626, 0] width 1253 height 0
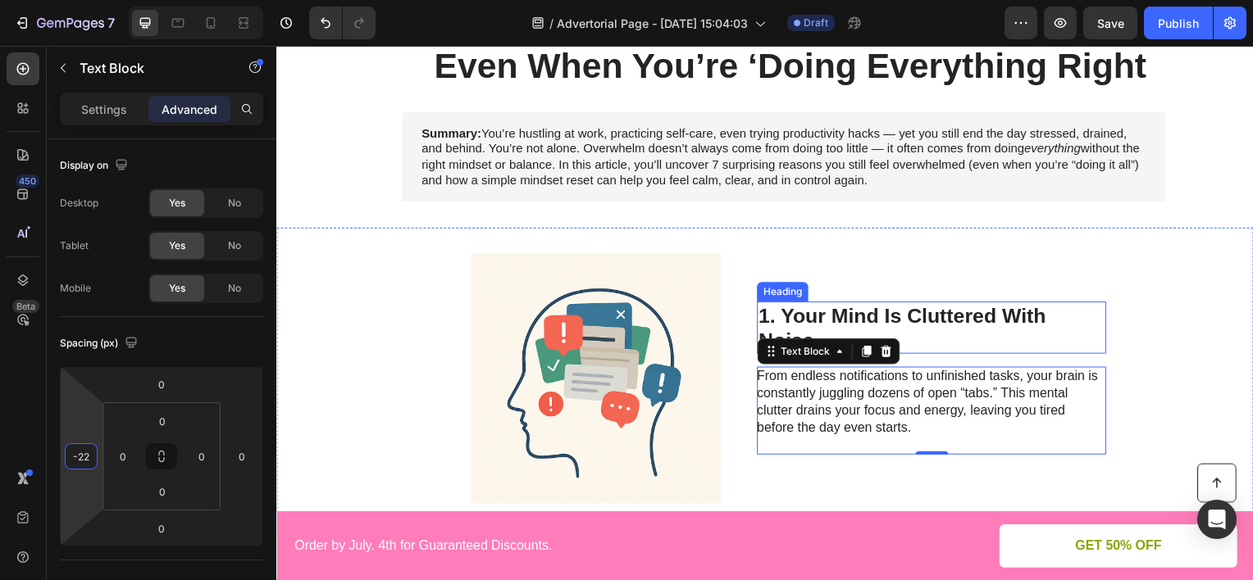
click at [833, 317] on h2 "1. Your Mind Is Cluttered With Noise" at bounding box center [936, 329] width 352 height 52
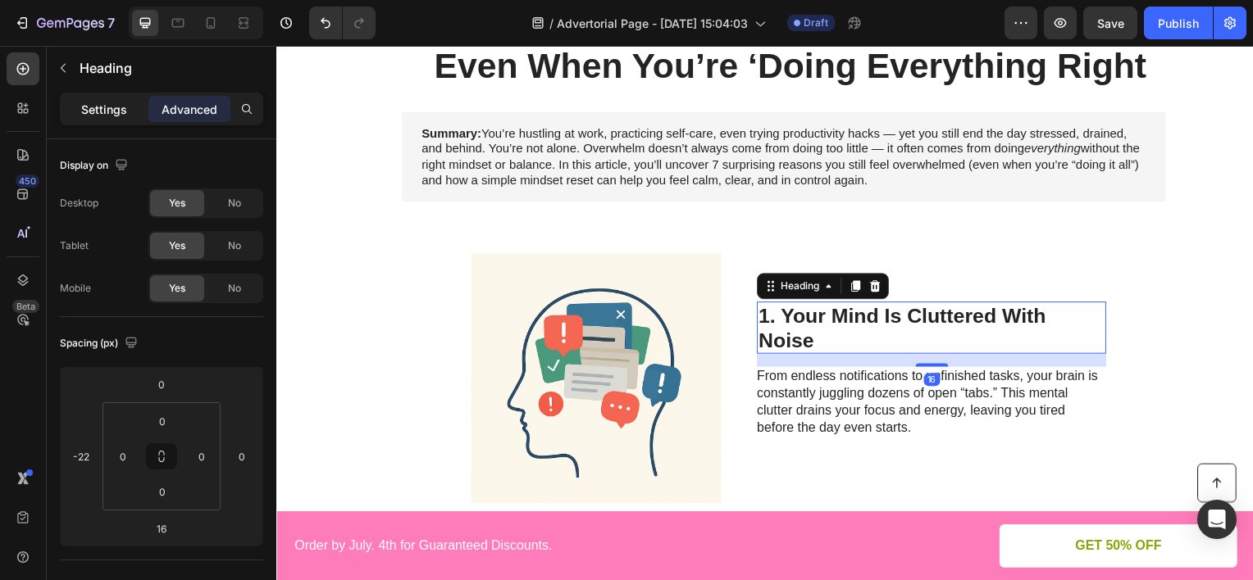
click at [101, 110] on p "Settings" at bounding box center [104, 109] width 46 height 17
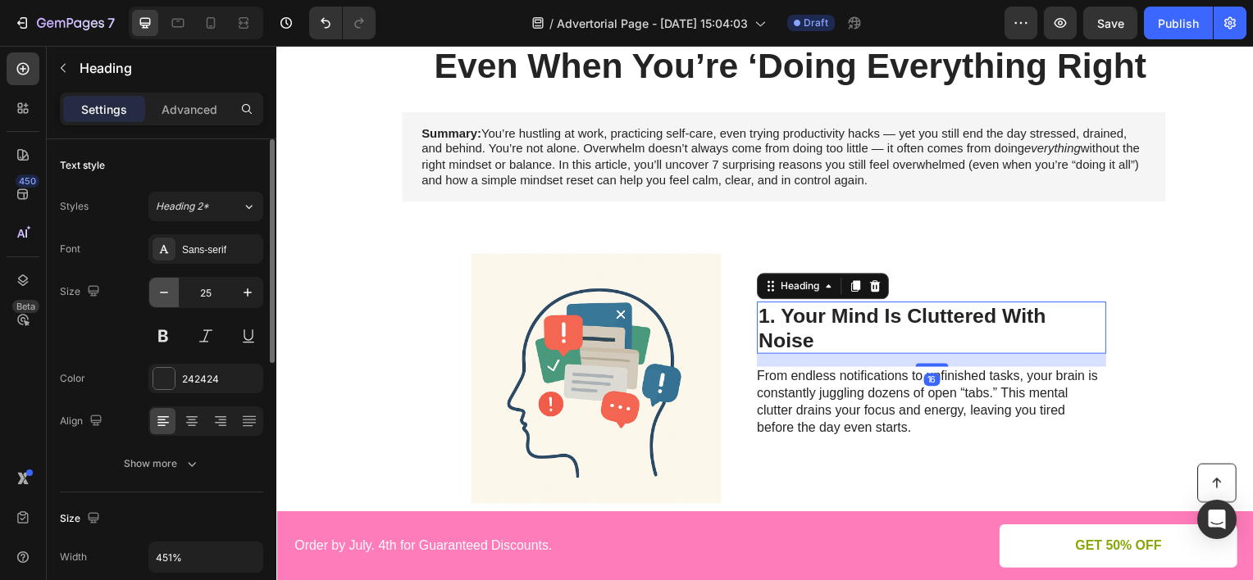
click at [165, 295] on icon "button" at bounding box center [164, 292] width 16 height 16
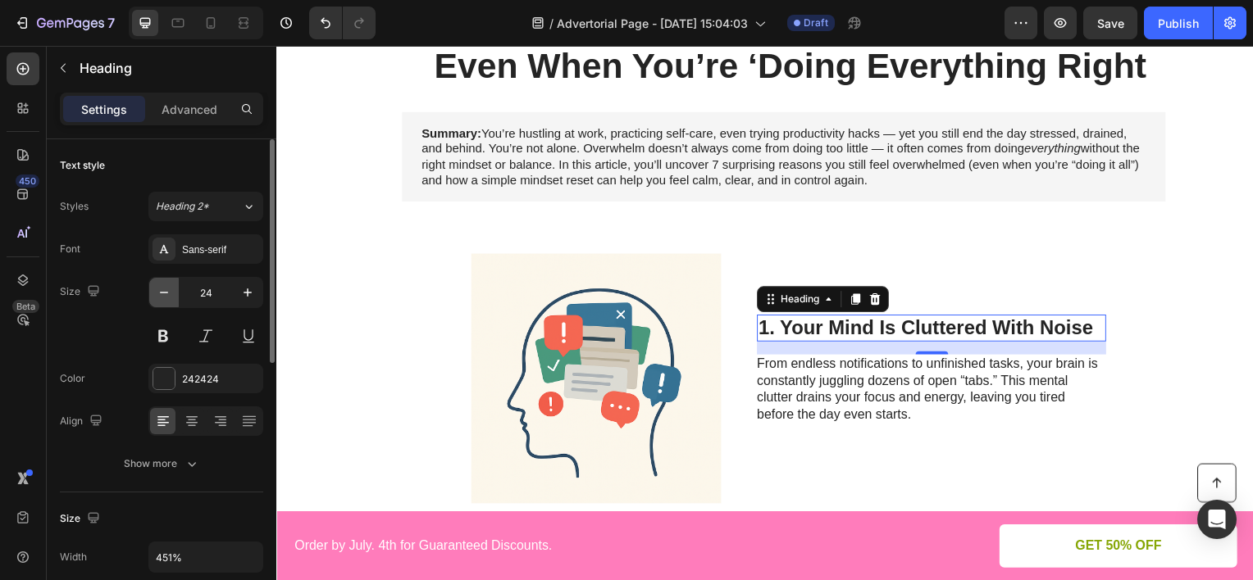
click at [165, 295] on icon "button" at bounding box center [164, 292] width 16 height 16
type input "23"
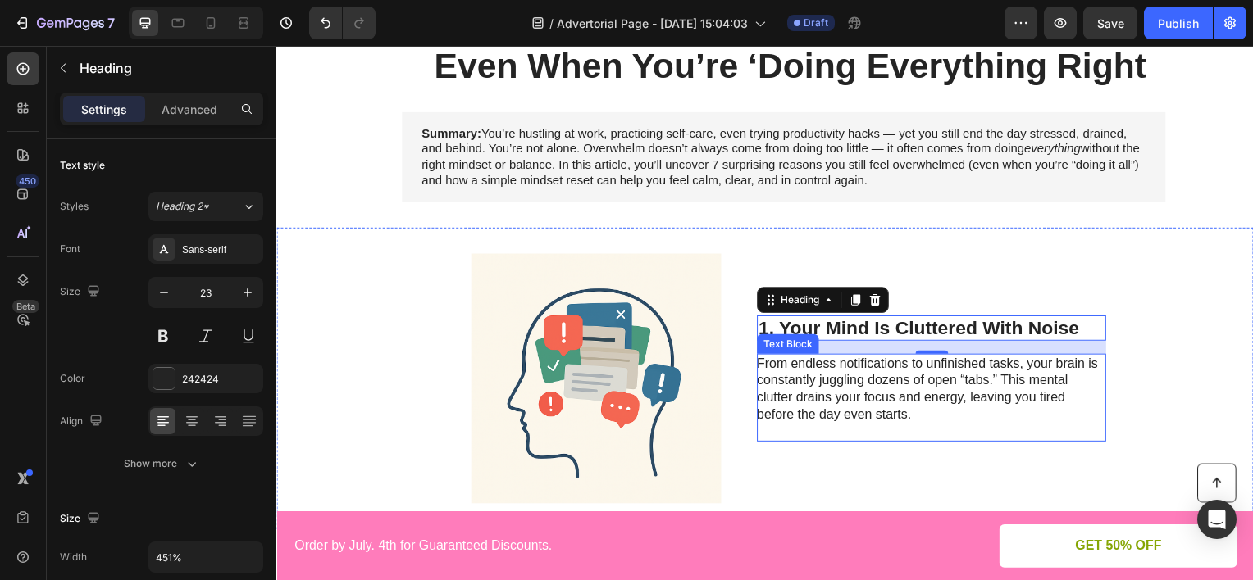
click at [908, 407] on p "From endless notifications to unfinished tasks, your brain is constantly juggli…" at bounding box center [935, 399] width 350 height 85
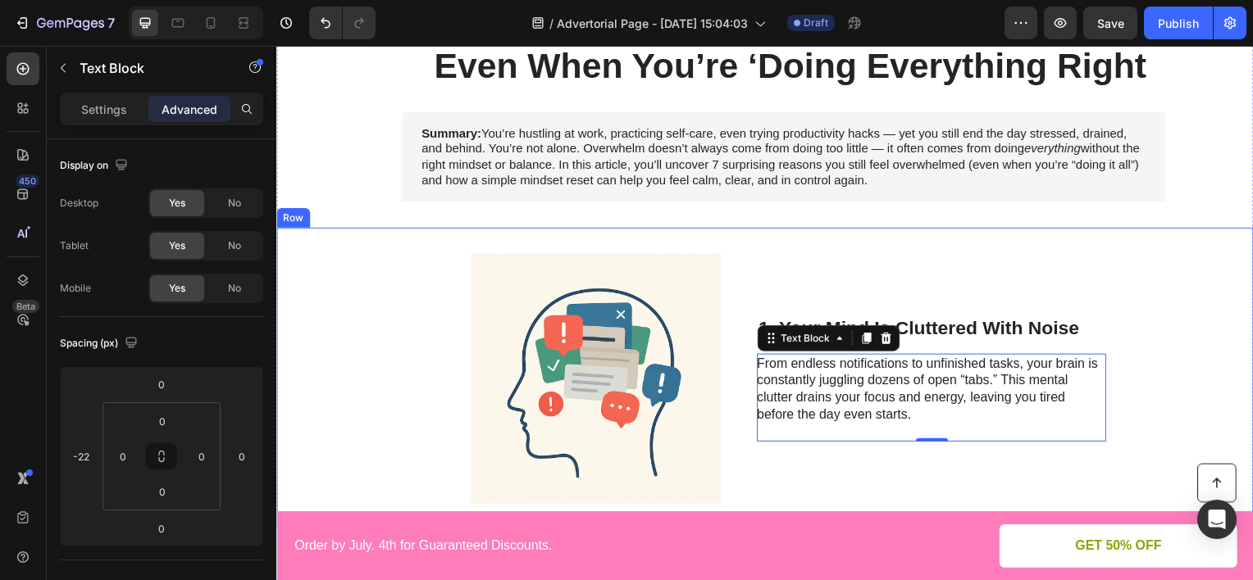
click at [1144, 253] on div "Image 1. Your Mind Is Cluttered With Noise Heading From endless notifications t…" at bounding box center [768, 381] width 984 height 305
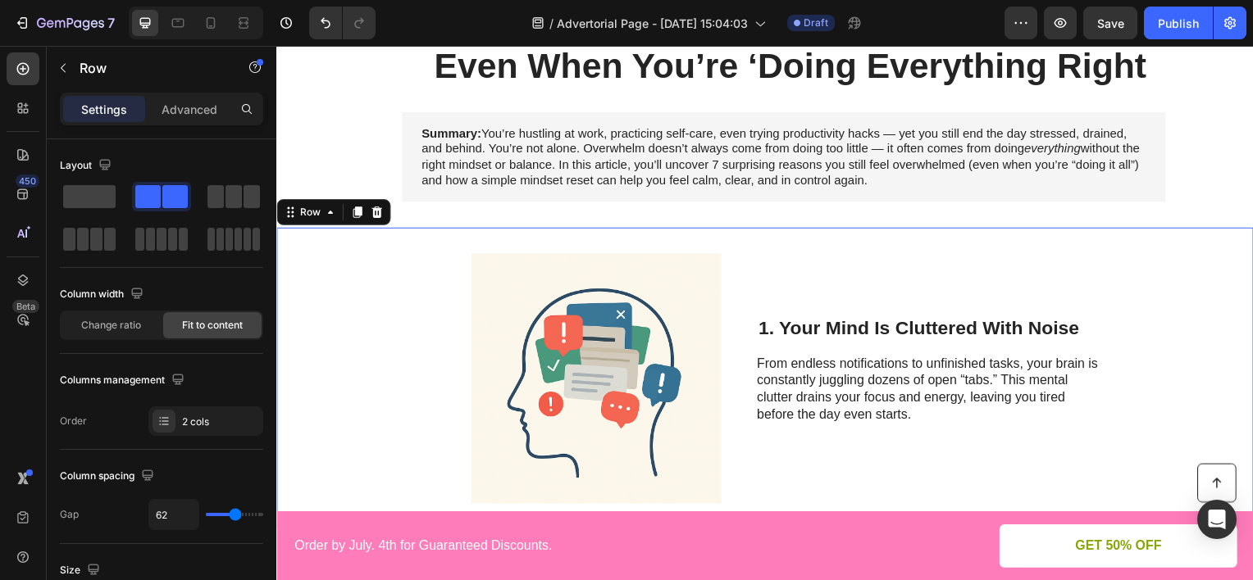
click at [1014, 291] on div "1. Your Mind Is Cluttered With Noise Heading From endless notifications to unfi…" at bounding box center [954, 381] width 352 height 253
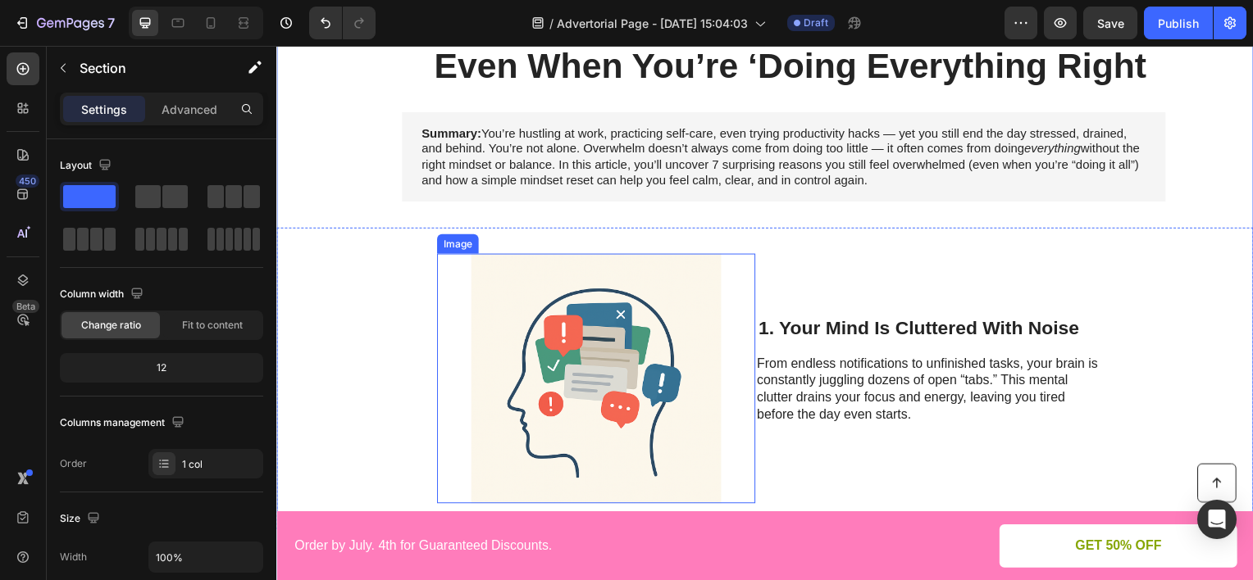
click at [566, 283] on img at bounding box center [598, 381] width 321 height 253
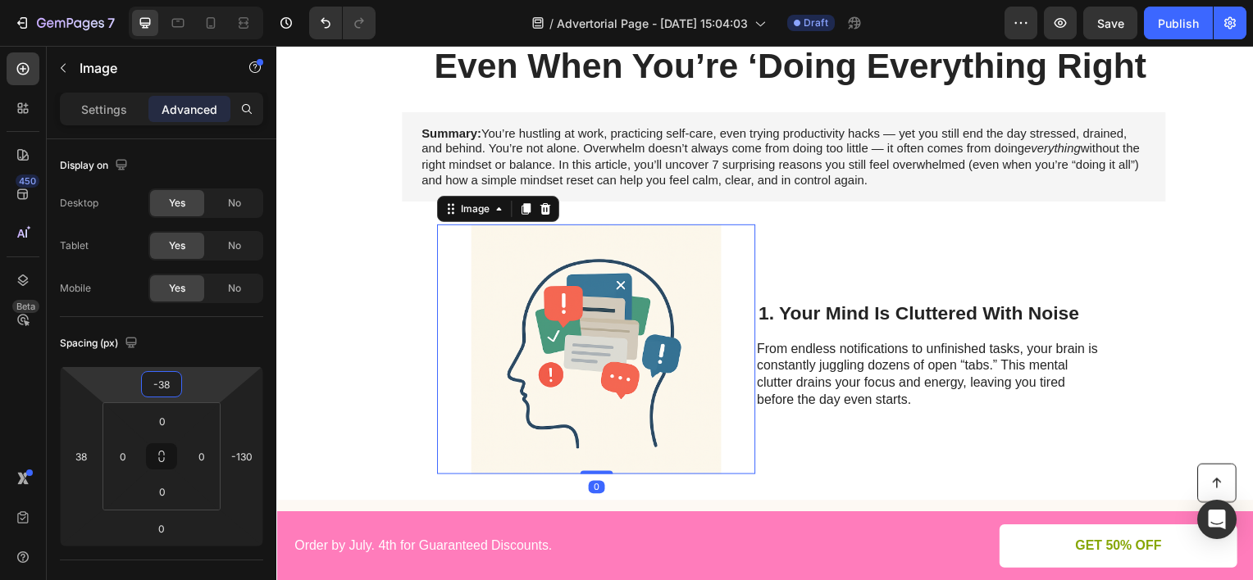
type input "-40"
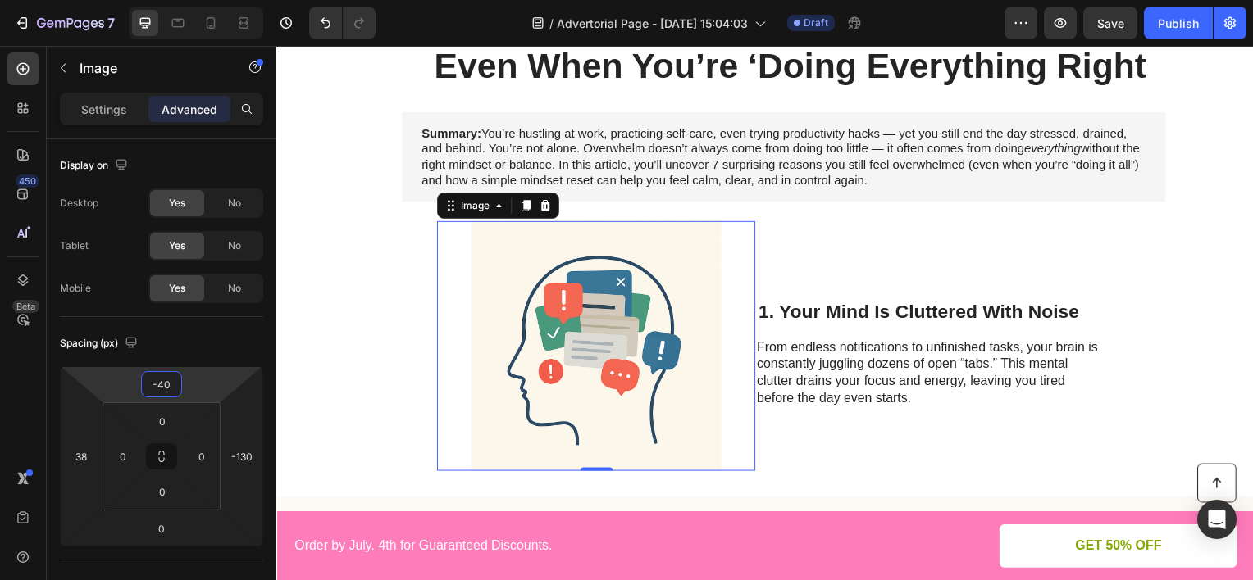
drag, startPoint x: 199, startPoint y: 391, endPoint x: 197, endPoint y: 407, distance: 16.6
click at [197, 0] on html "7 Version history / Advertorial Page - [DATE] 15:04:03 Draft Preview Save Publi…" at bounding box center [626, 0] width 1253 height 0
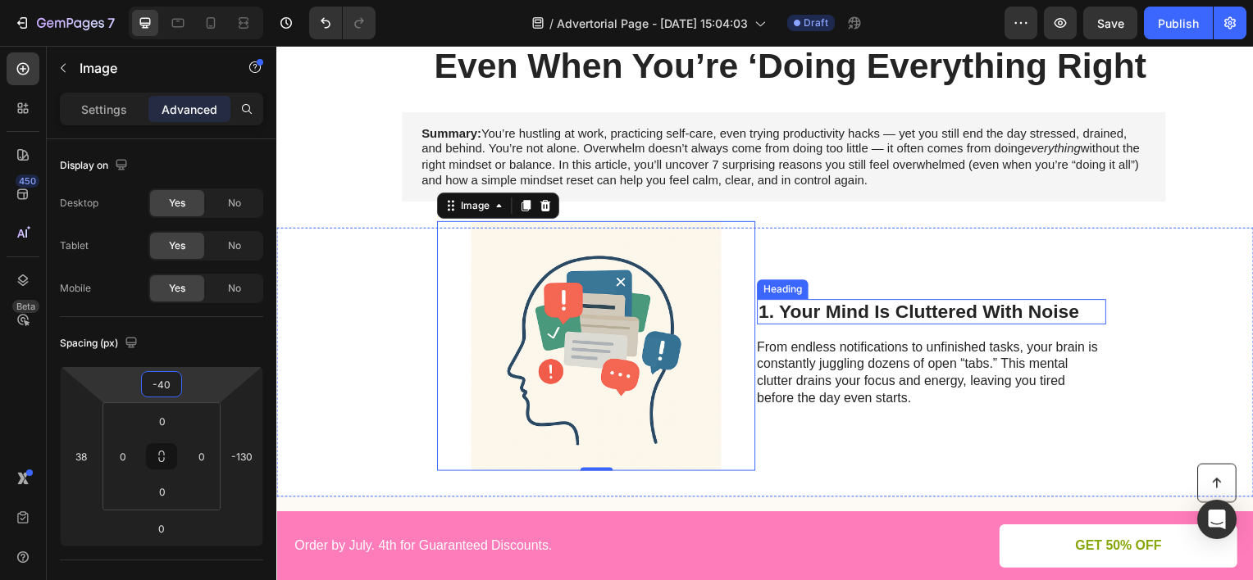
click at [897, 307] on h2 "1. Your Mind Is Cluttered With Noise" at bounding box center [936, 314] width 352 height 26
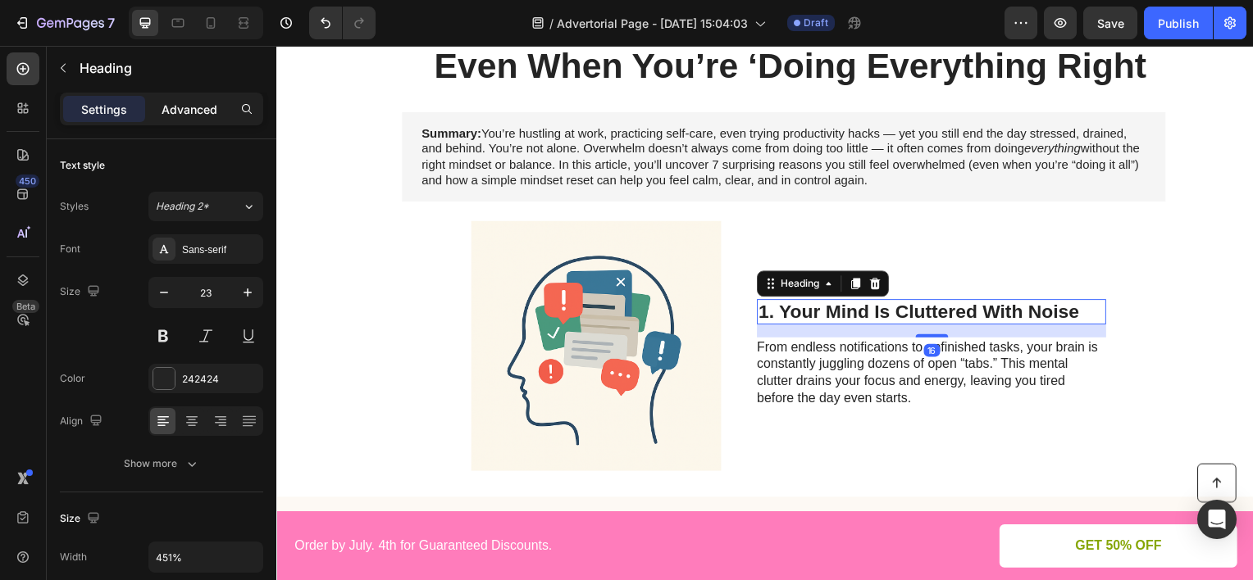
click at [203, 116] on p "Advanced" at bounding box center [190, 109] width 56 height 17
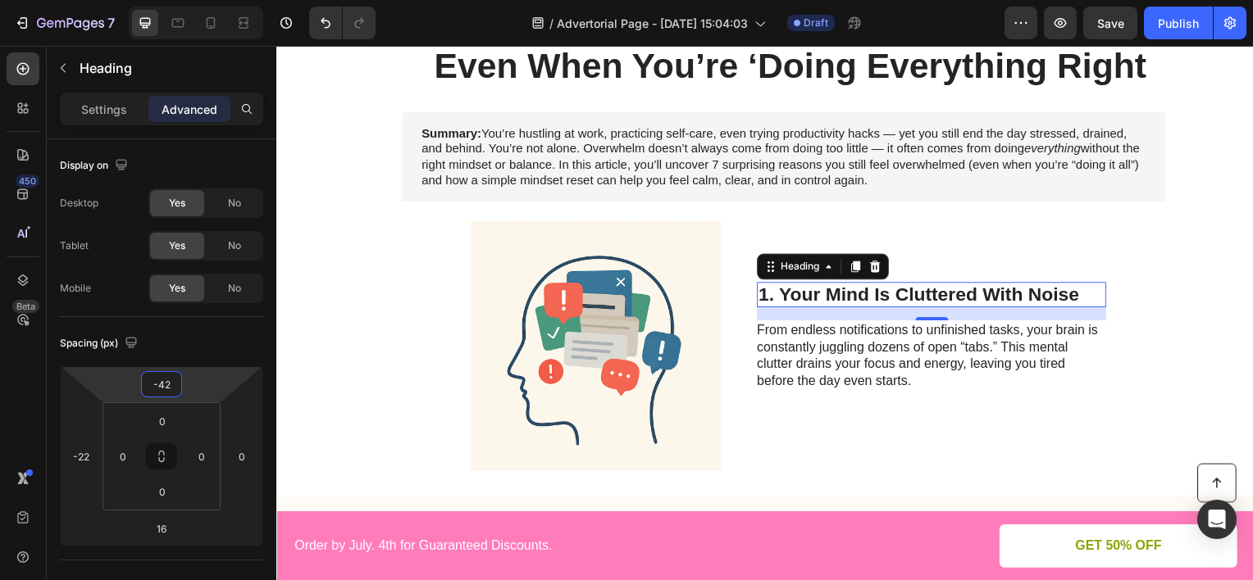
type input "-44"
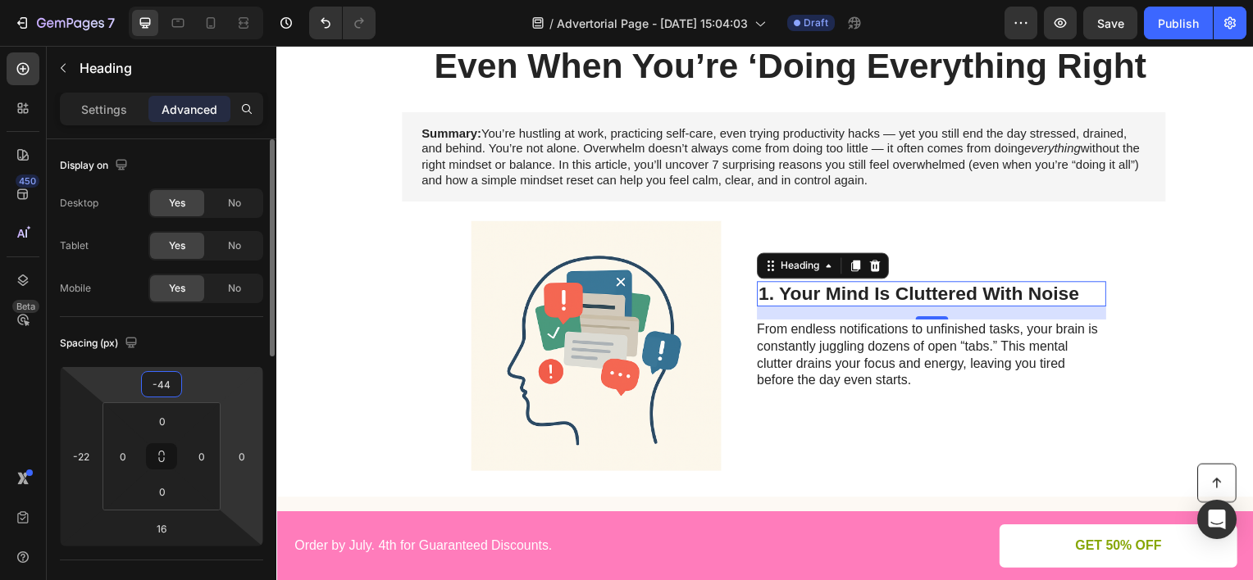
drag, startPoint x: 222, startPoint y: 371, endPoint x: 249, endPoint y: 387, distance: 31.2
click at [220, 0] on html "7 Version history / Advertorial Page - [DATE] 15:04:03 Draft Preview Save Publi…" at bounding box center [626, 0] width 1253 height 0
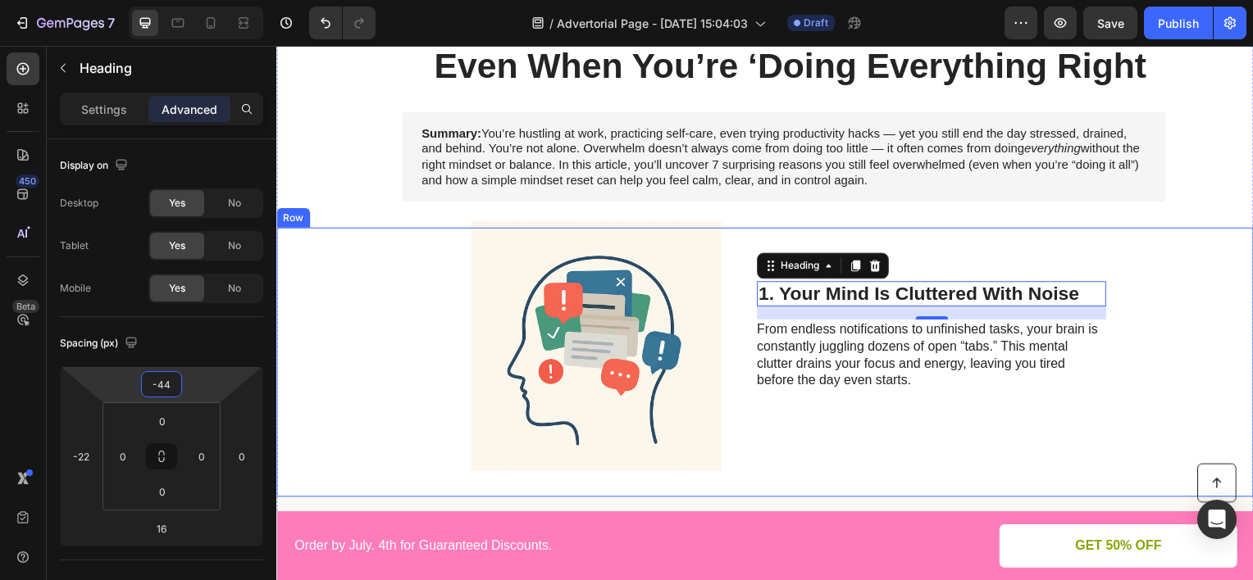
click at [1131, 259] on div "Image 1. Your Mind Is Cluttered With Noise Heading 16 From endless notification…" at bounding box center [768, 365] width 984 height 272
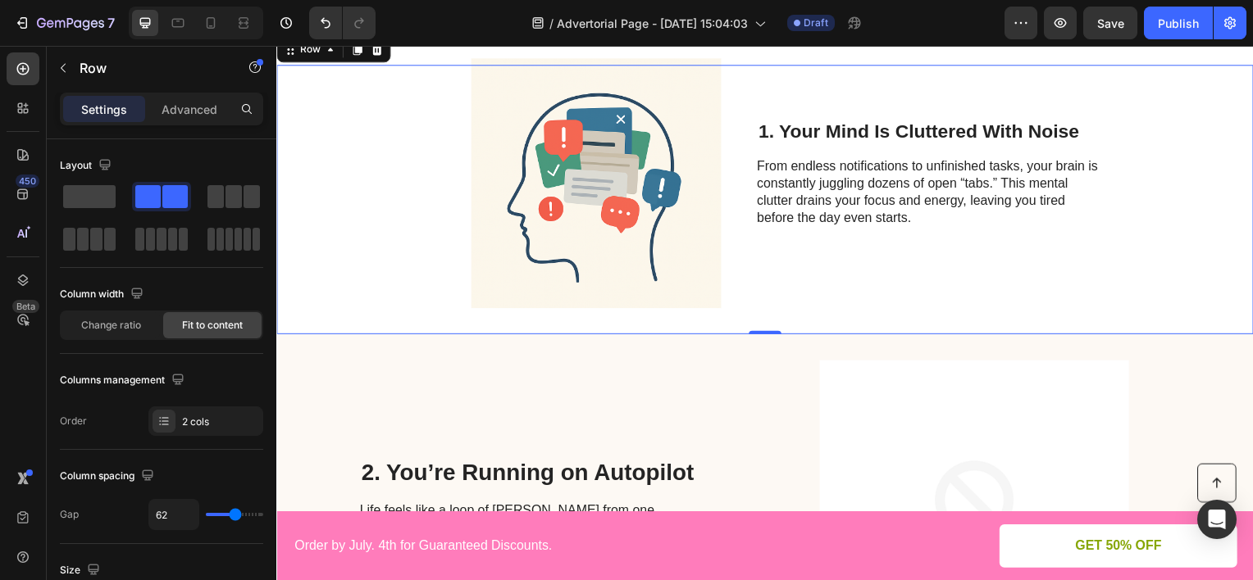
scroll to position [246, 0]
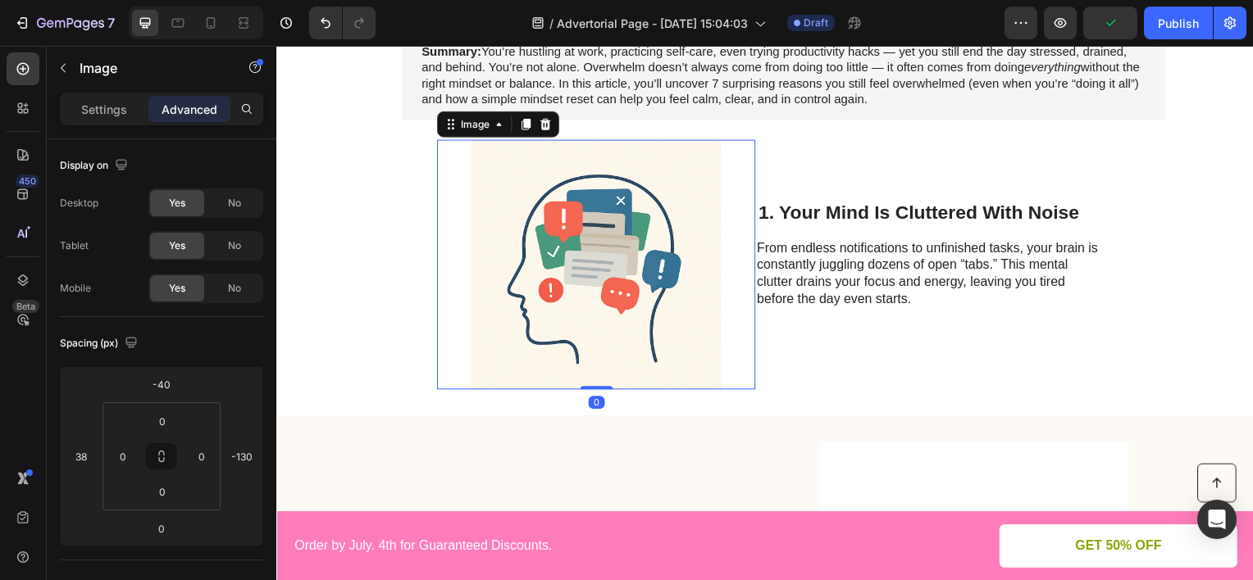
click at [678, 321] on img at bounding box center [598, 266] width 321 height 253
click at [578, 271] on img at bounding box center [598, 266] width 321 height 253
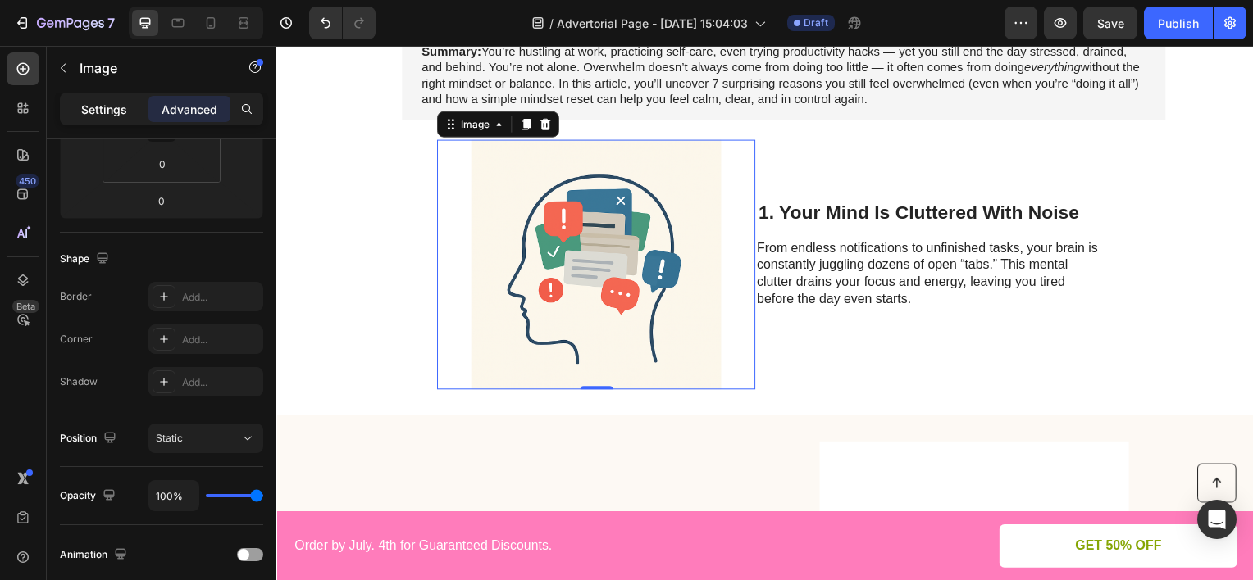
click at [111, 103] on p "Settings" at bounding box center [104, 109] width 46 height 17
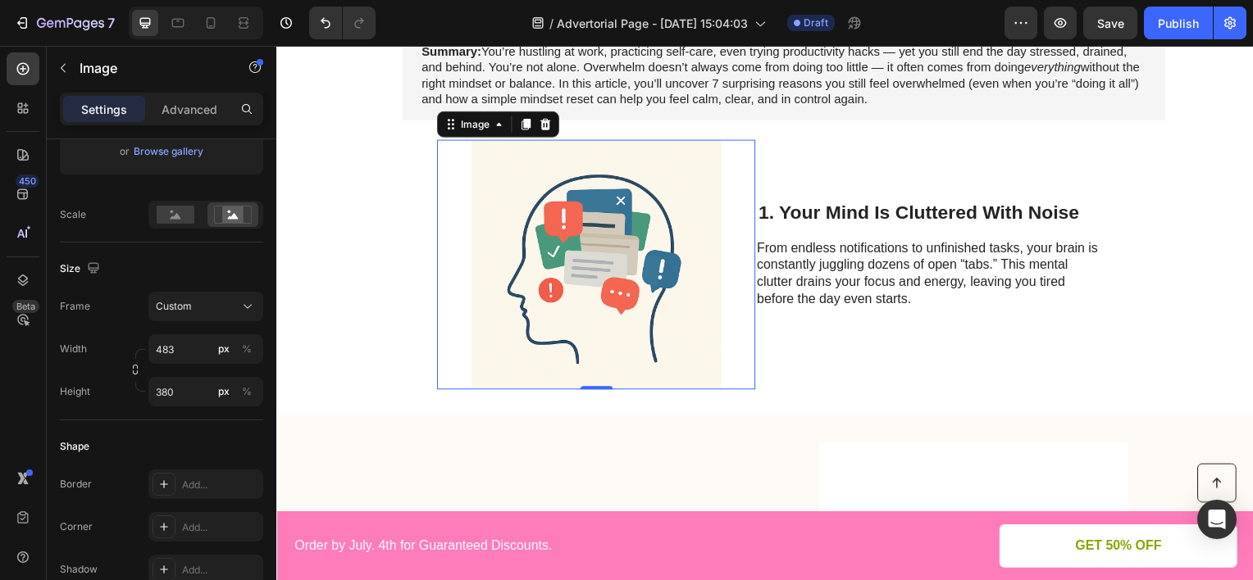
scroll to position [492, 0]
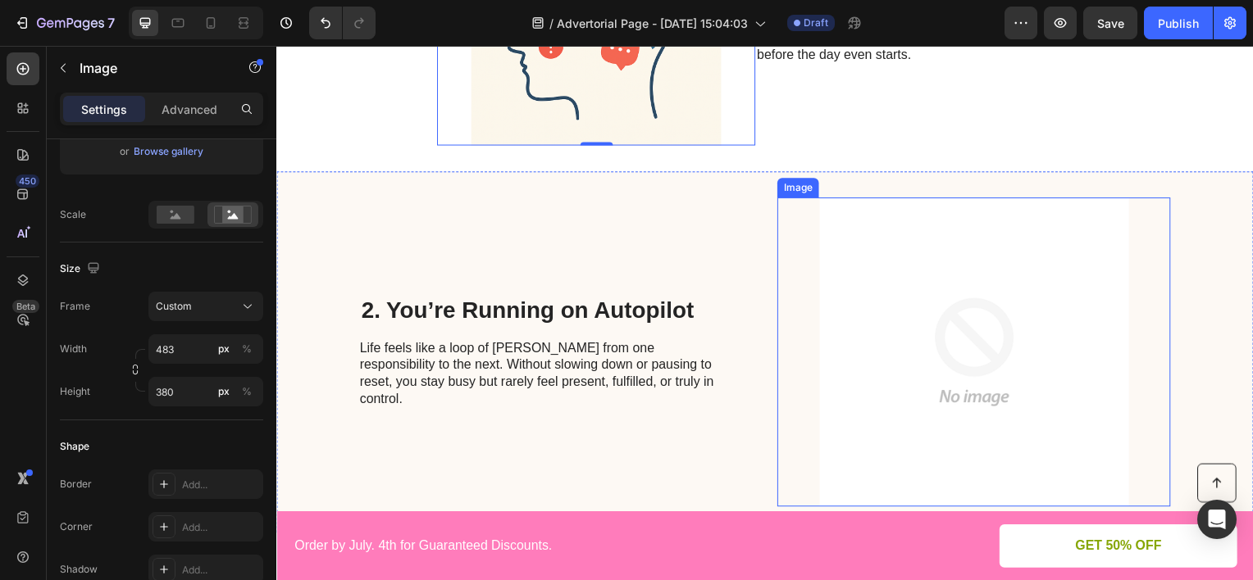
click at [911, 314] on img at bounding box center [978, 354] width 396 height 312
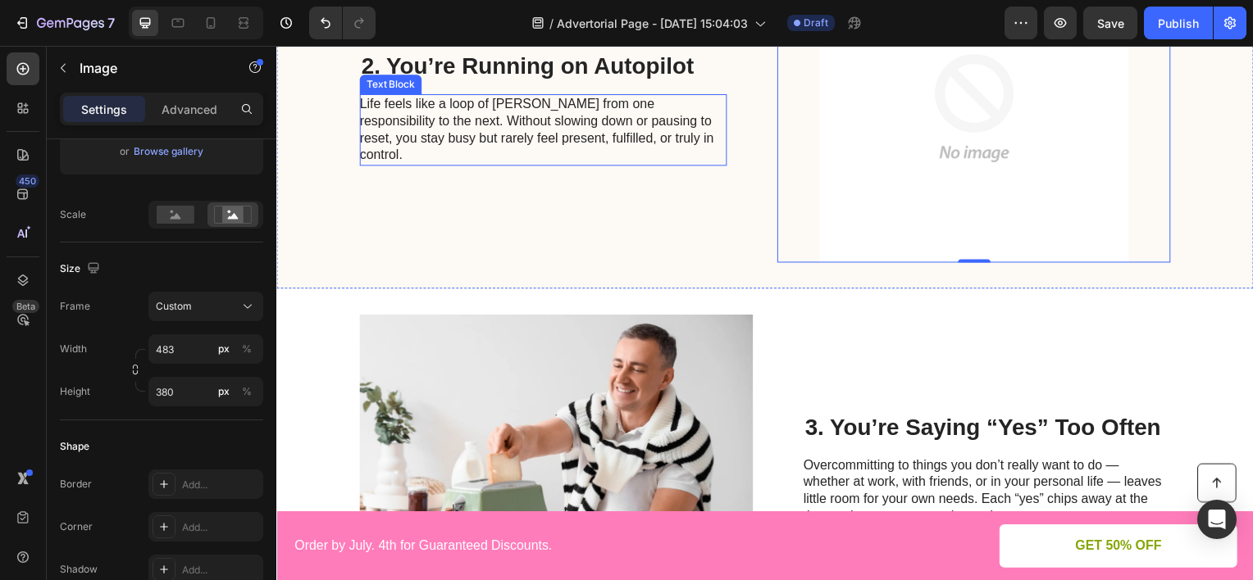
scroll to position [820, 0]
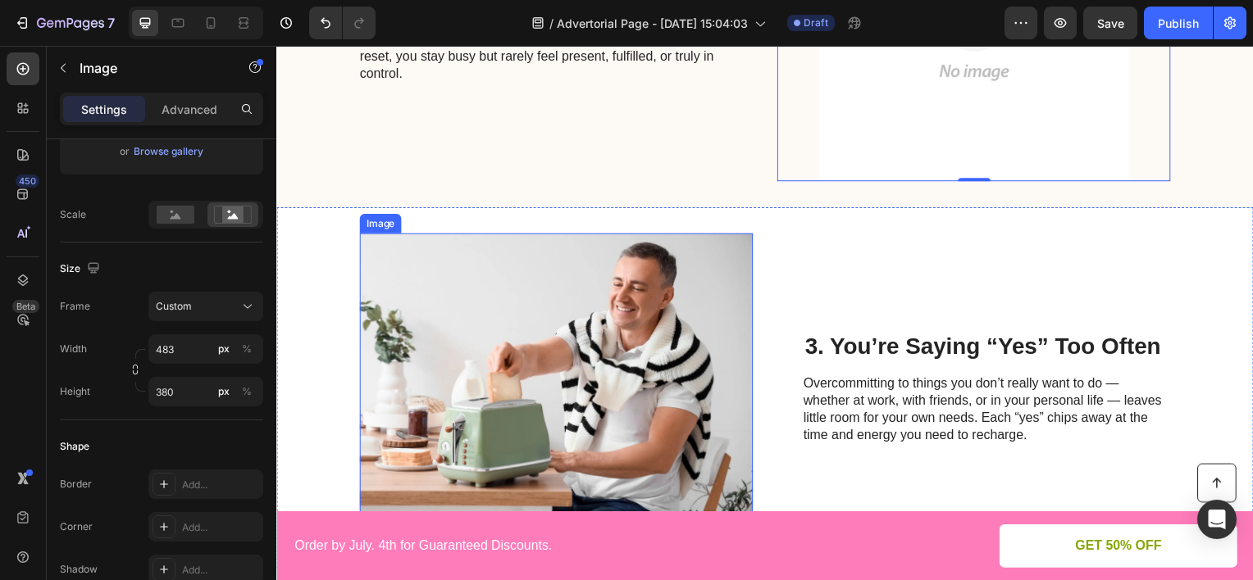
click at [530, 369] on img at bounding box center [558, 390] width 396 height 312
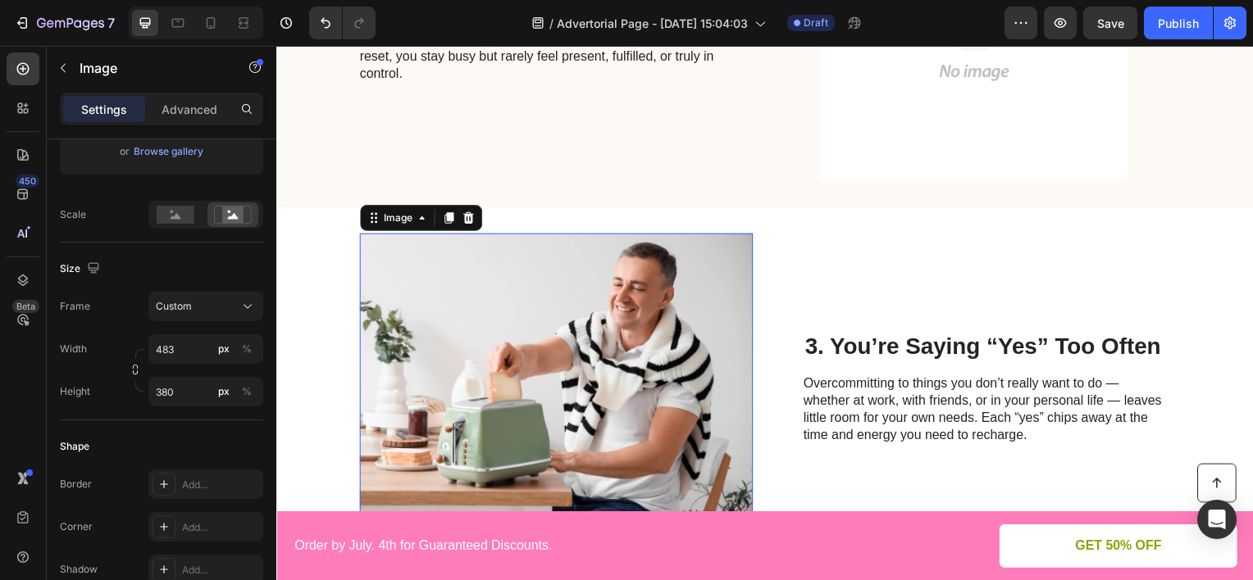
click at [469, 335] on img at bounding box center [558, 390] width 396 height 312
click at [188, 358] on input "483" at bounding box center [205, 349] width 115 height 30
click at [189, 397] on div "Full 100%" at bounding box center [189, 388] width 134 height 30
type input "100"
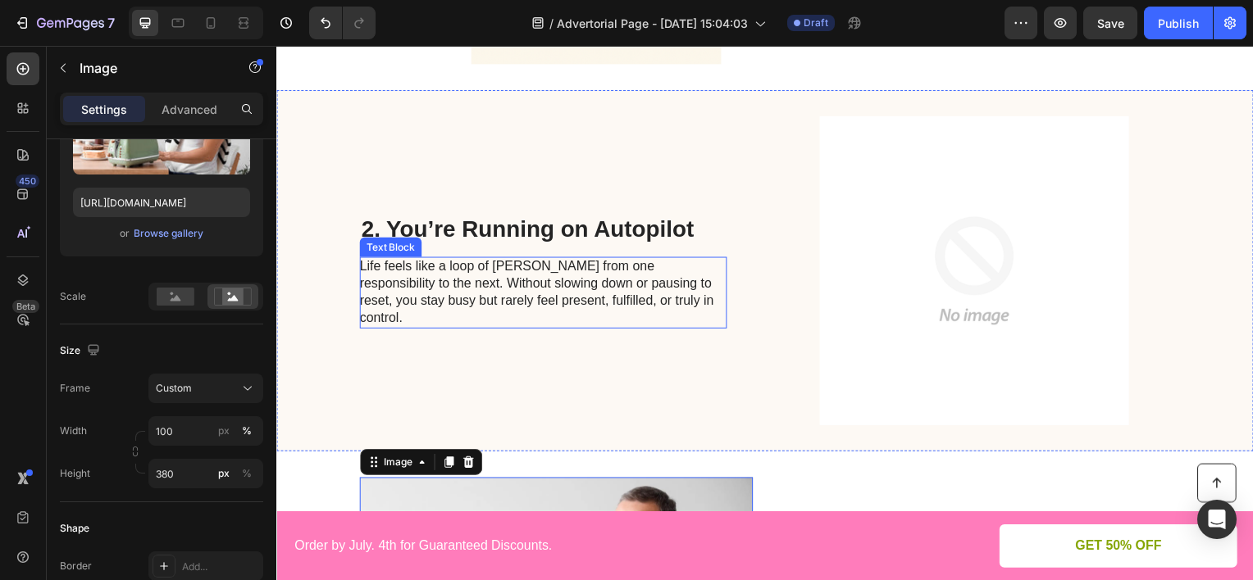
scroll to position [246, 0]
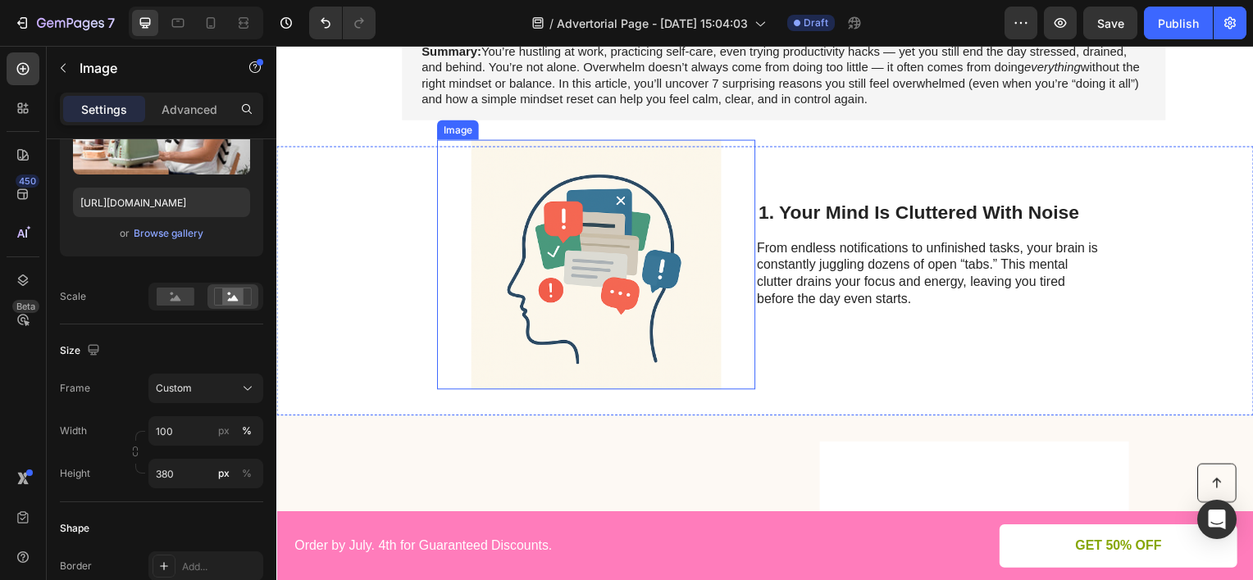
click at [594, 308] on img at bounding box center [598, 266] width 321 height 253
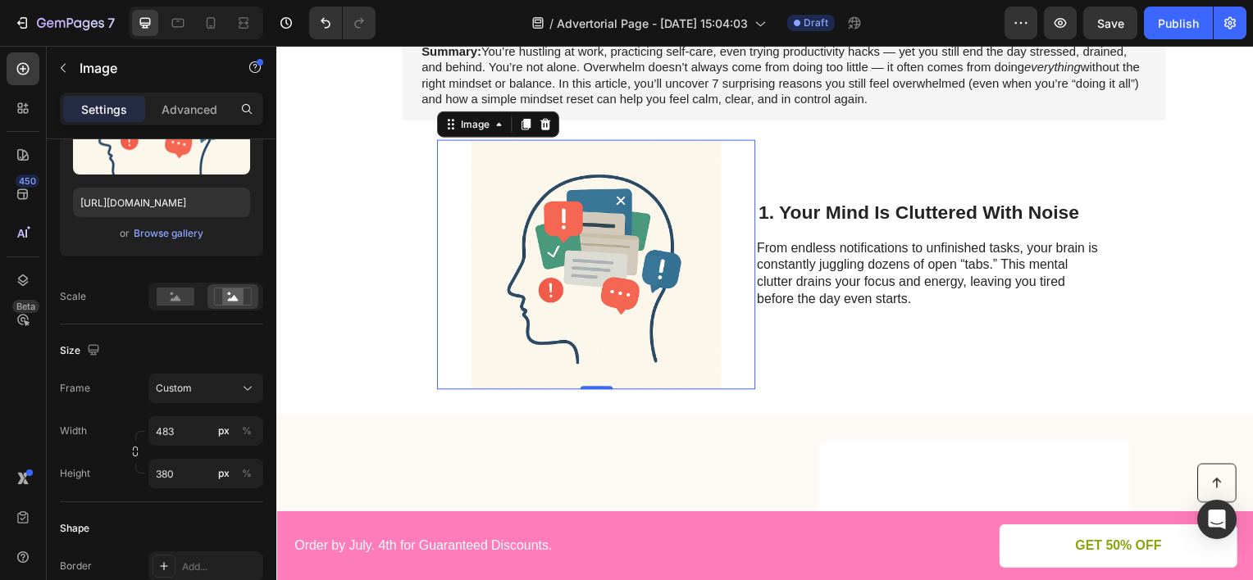
scroll to position [738, 0]
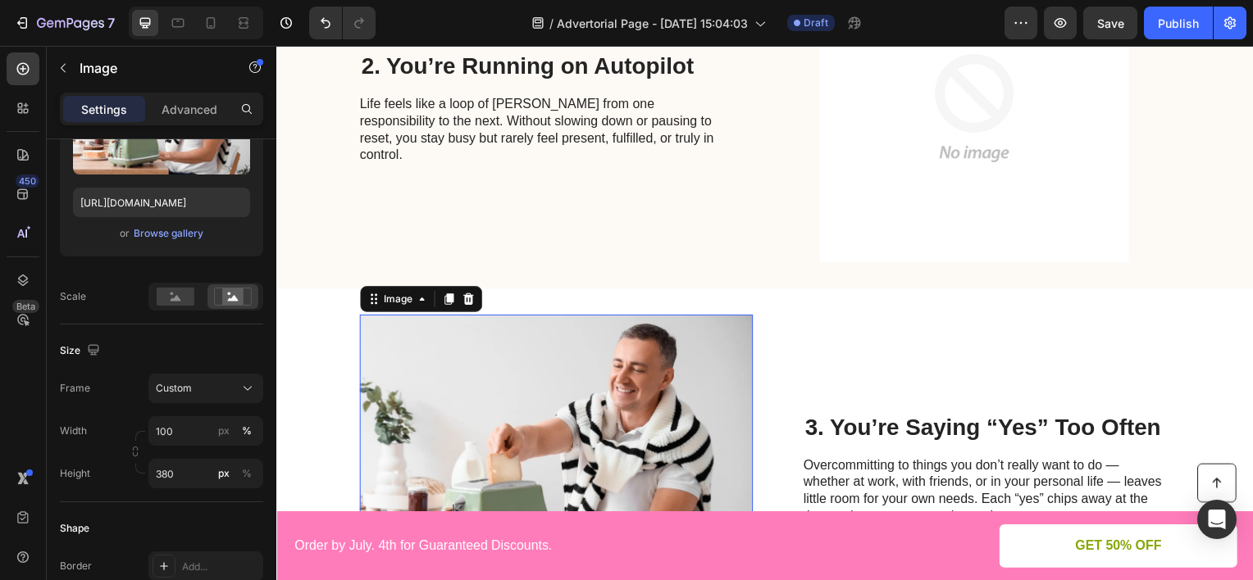
click at [575, 407] on img at bounding box center [558, 472] width 396 height 312
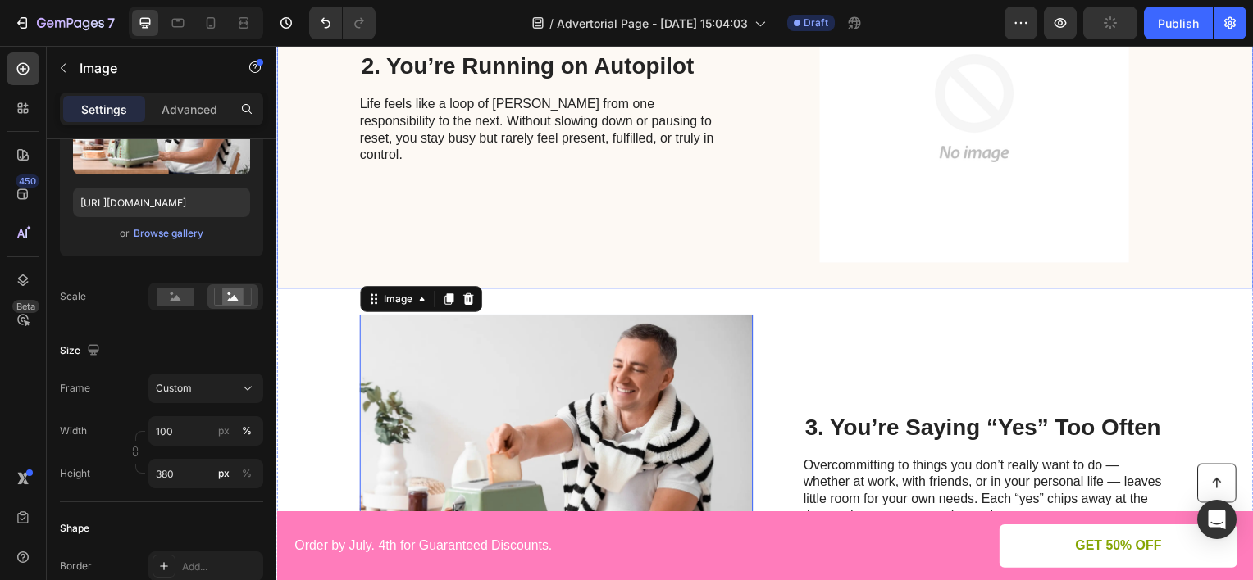
scroll to position [410, 0]
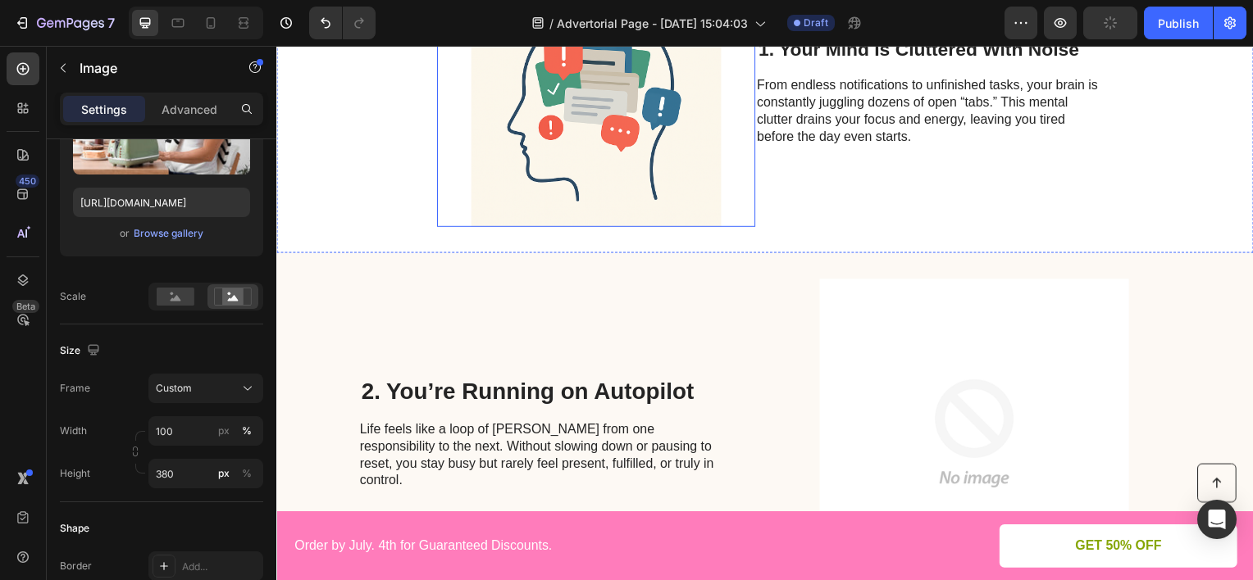
click at [592, 198] on img at bounding box center [598, 102] width 321 height 253
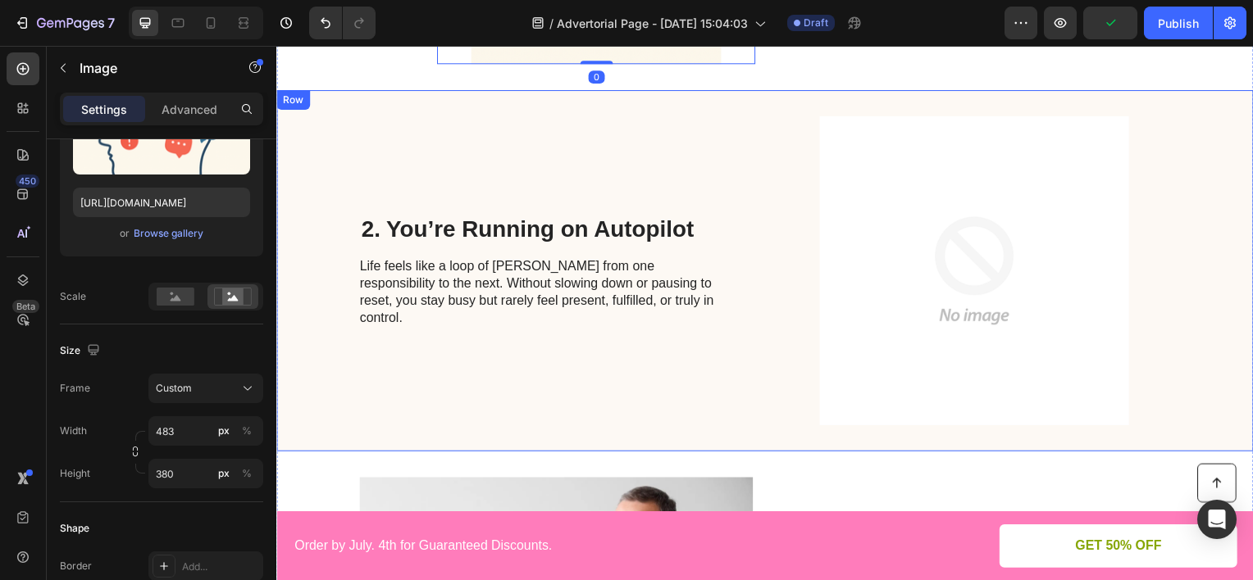
scroll to position [738, 0]
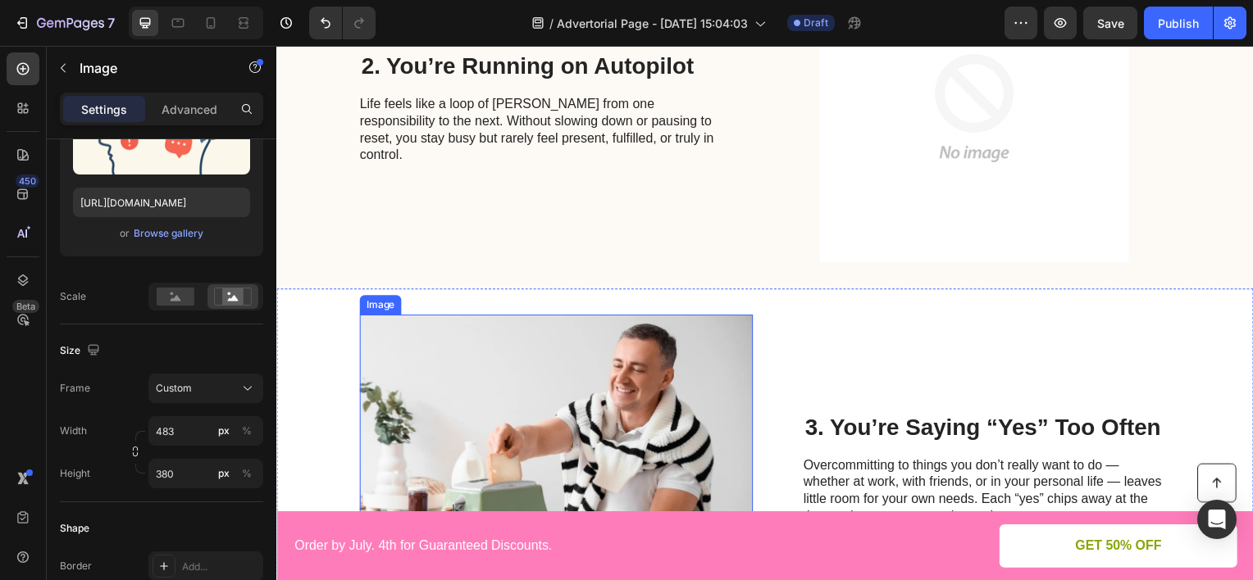
click at [527, 410] on img at bounding box center [558, 472] width 396 height 312
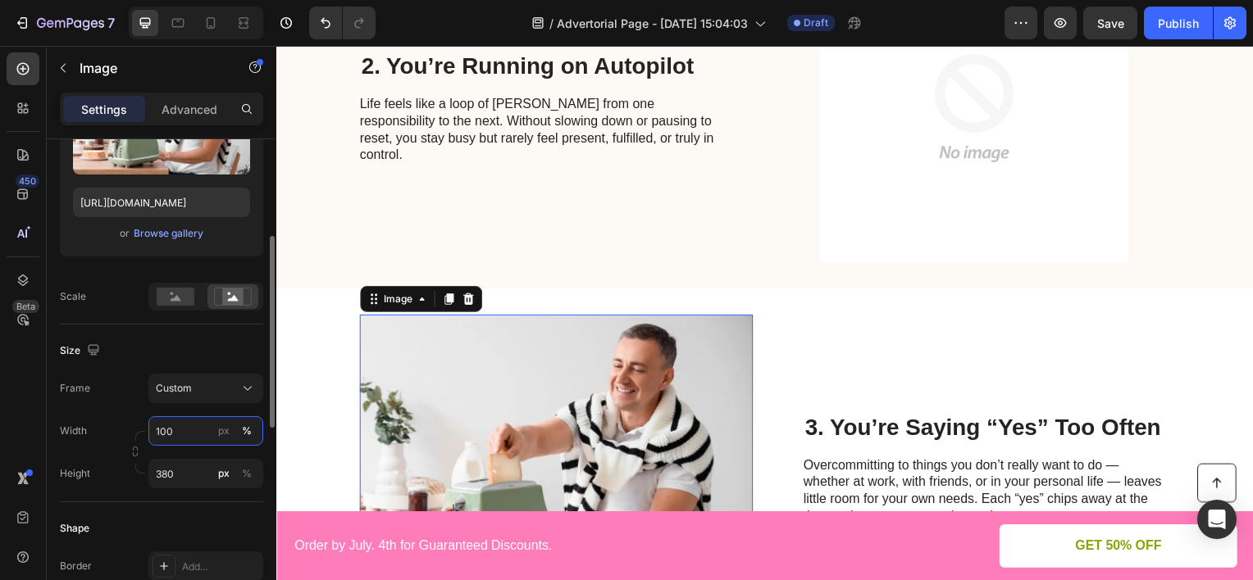
click at [193, 426] on input "100" at bounding box center [205, 431] width 115 height 30
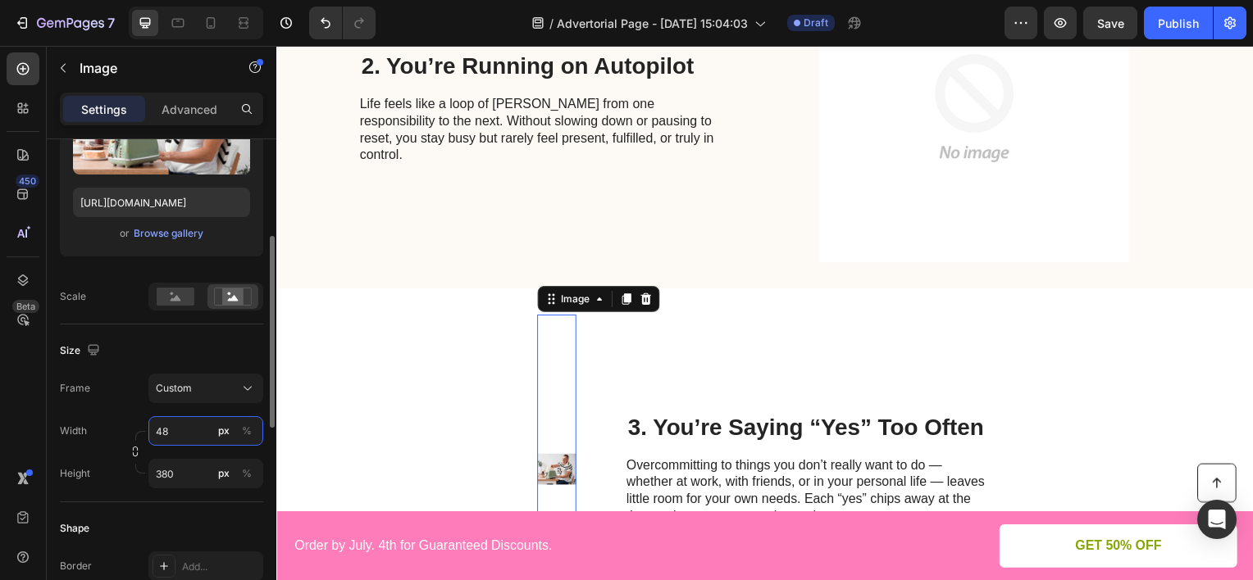
type input "483"
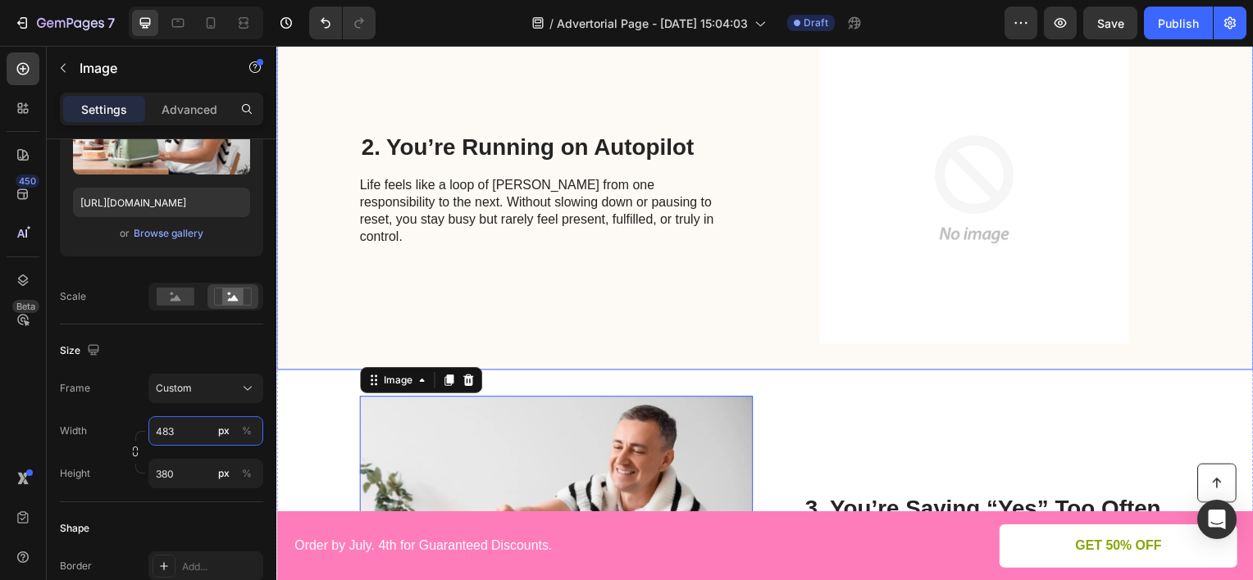
scroll to position [328, 0]
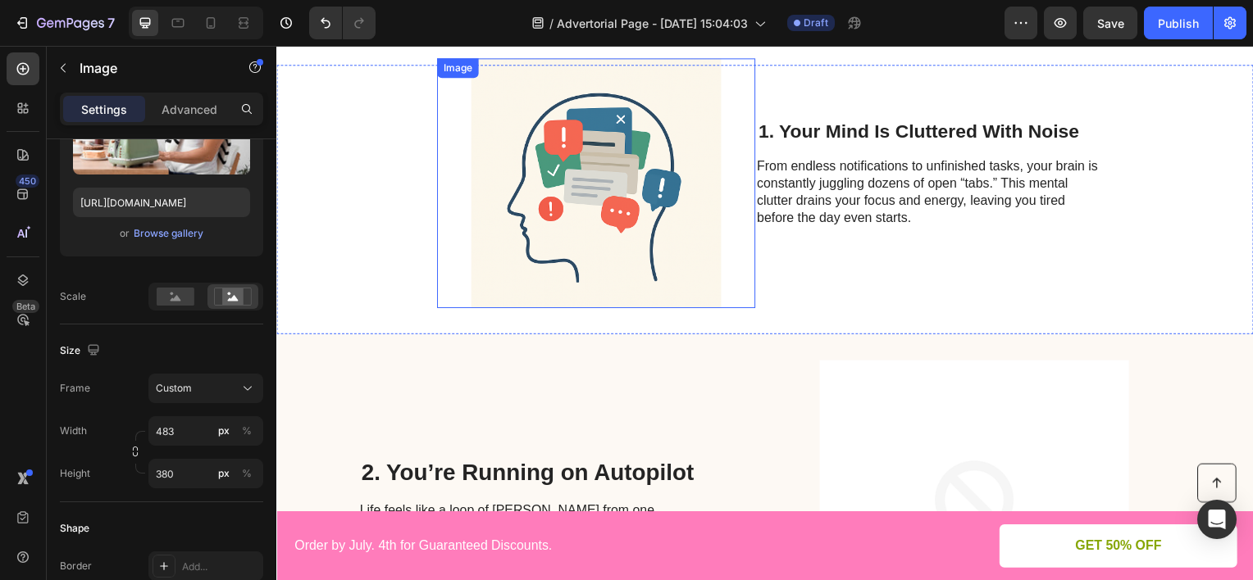
click at [647, 200] on img at bounding box center [598, 184] width 321 height 253
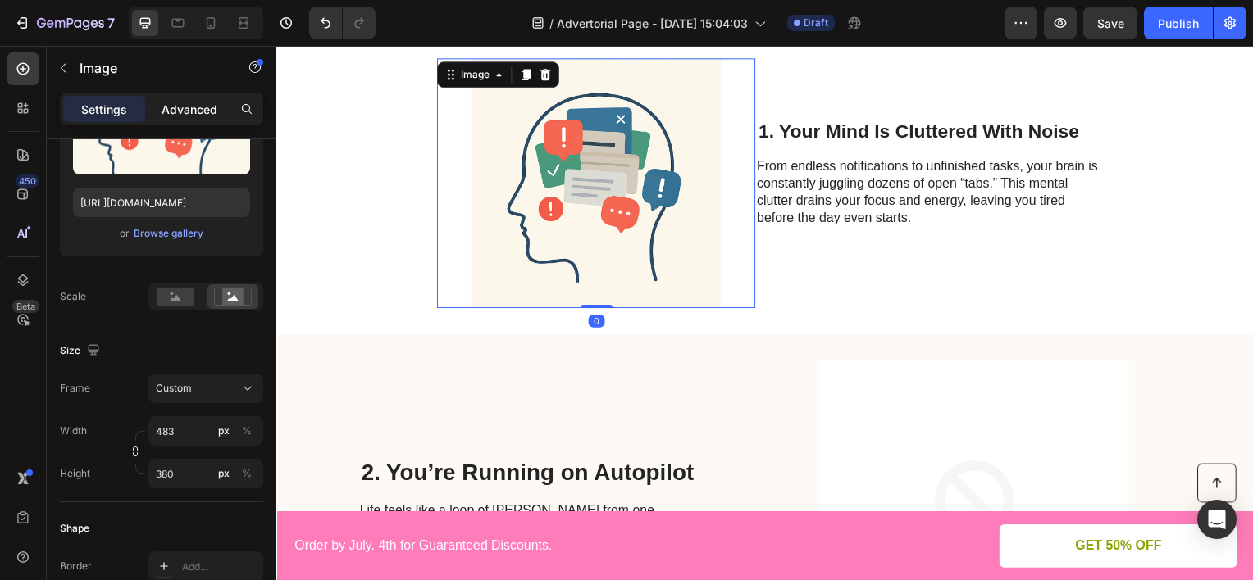
click at [190, 106] on p "Advanced" at bounding box center [190, 109] width 56 height 17
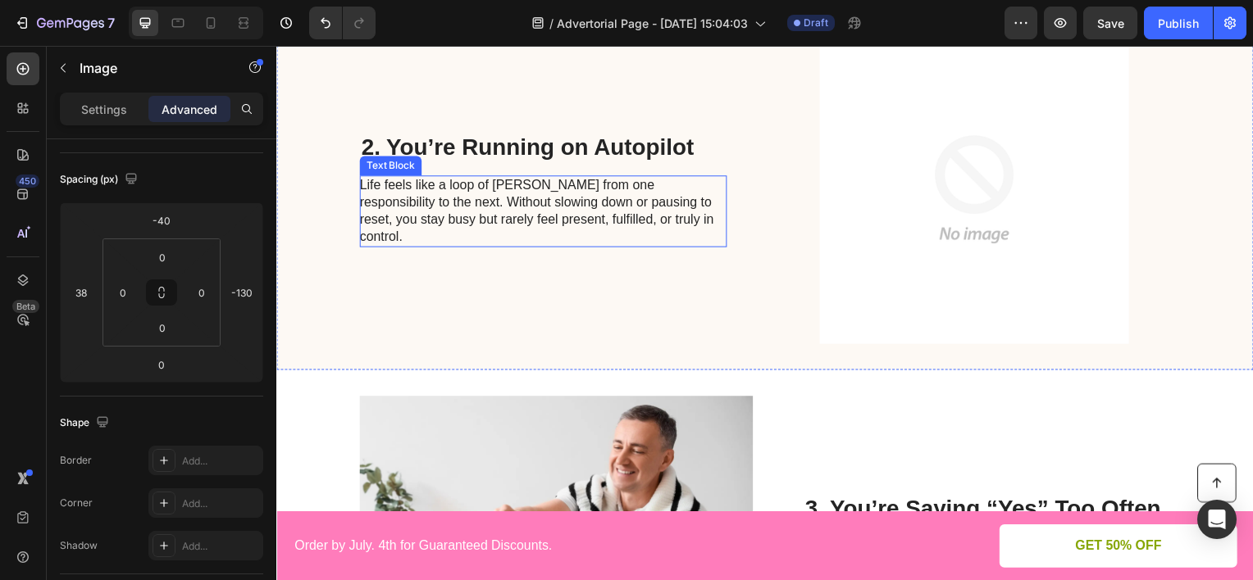
scroll to position [820, 0]
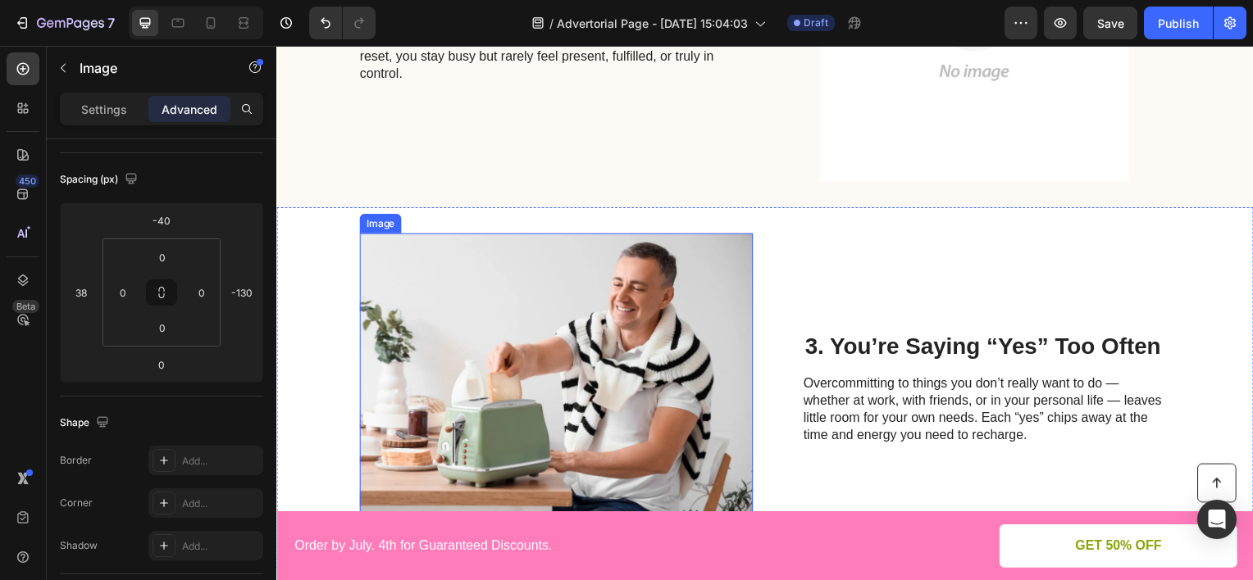
click at [505, 315] on img at bounding box center [558, 390] width 396 height 312
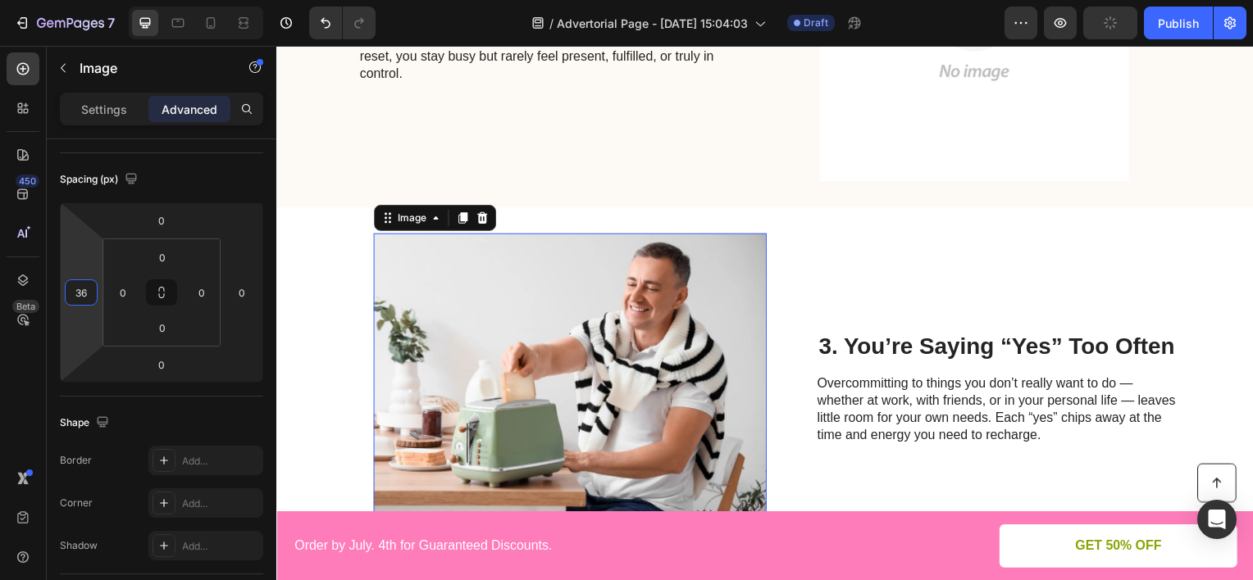
type input "38"
drag, startPoint x: 75, startPoint y: 268, endPoint x: 82, endPoint y: 253, distance: 16.9
click at [82, 0] on html "7 Version history / Advertorial Page - [DATE] 15:04:03 Draft Preview Publish 45…" at bounding box center [626, 0] width 1253 height 0
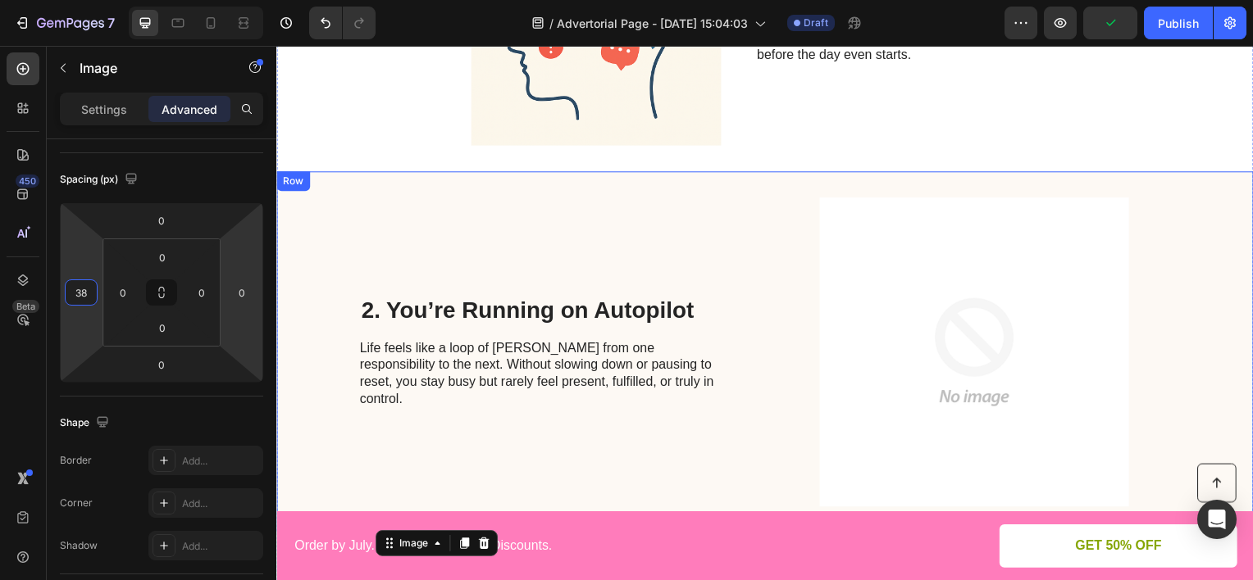
scroll to position [328, 0]
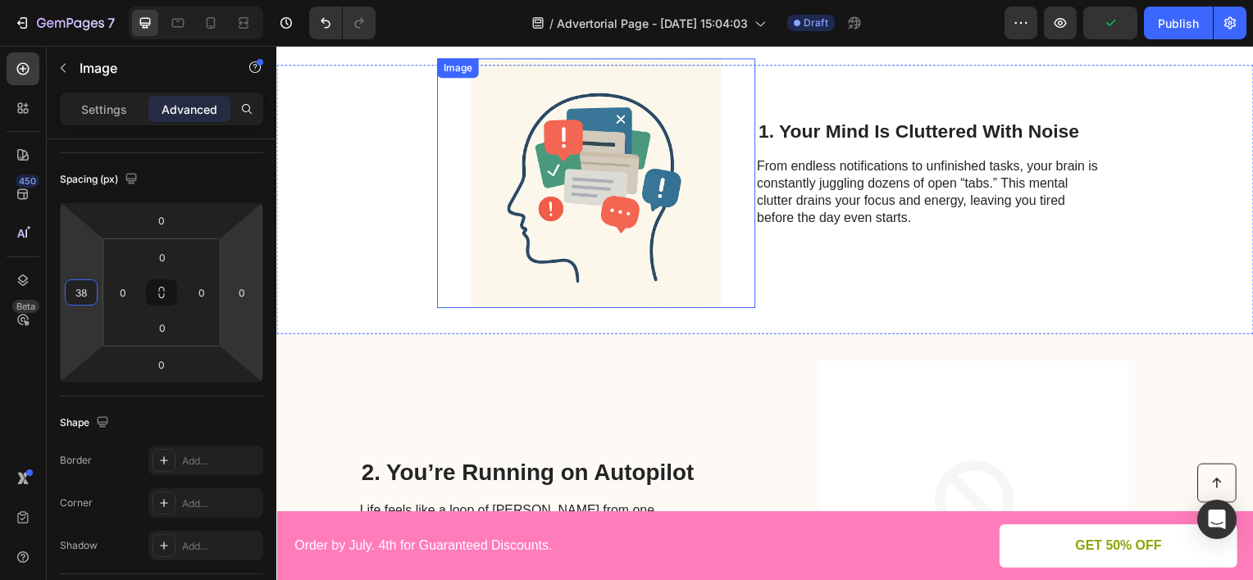
click at [621, 252] on img at bounding box center [598, 184] width 321 height 253
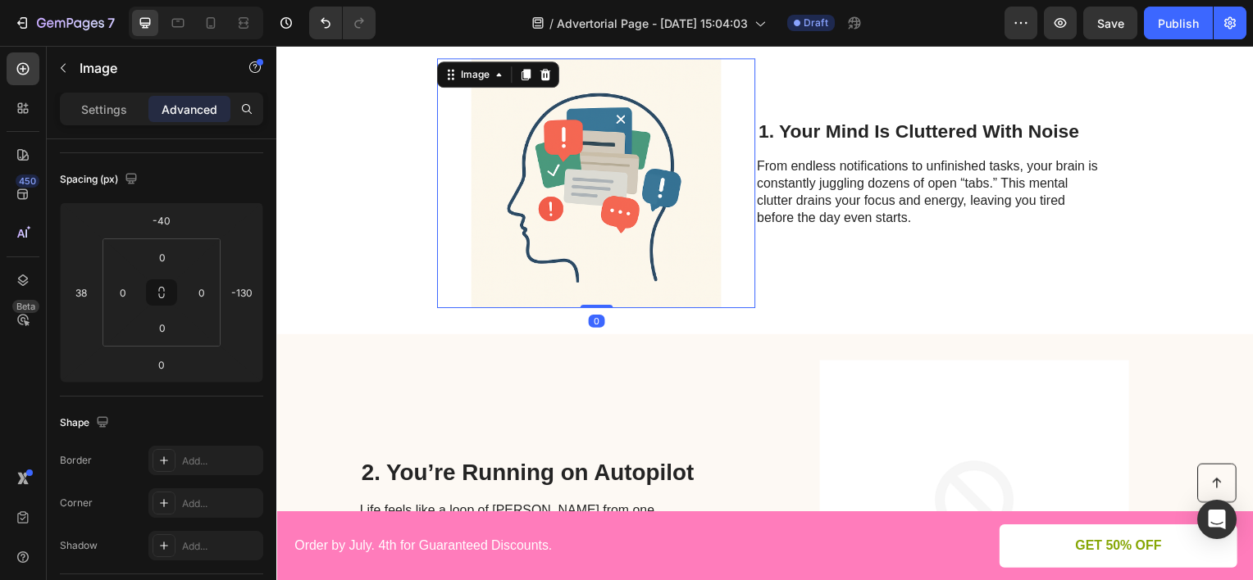
scroll to position [738, 0]
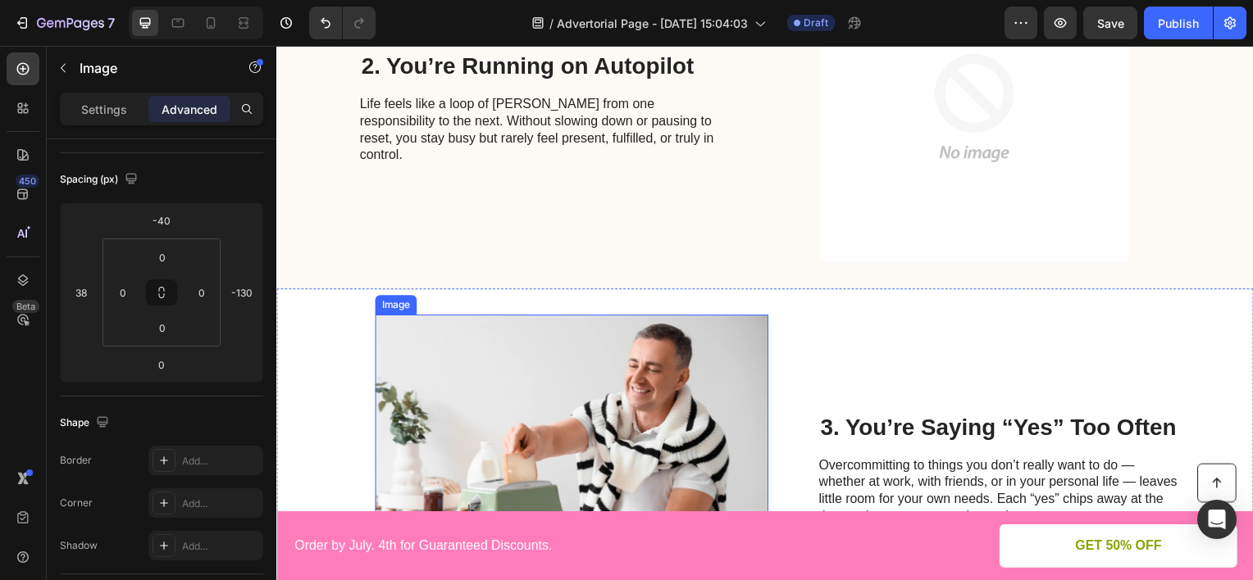
click at [633, 353] on img at bounding box center [573, 472] width 396 height 312
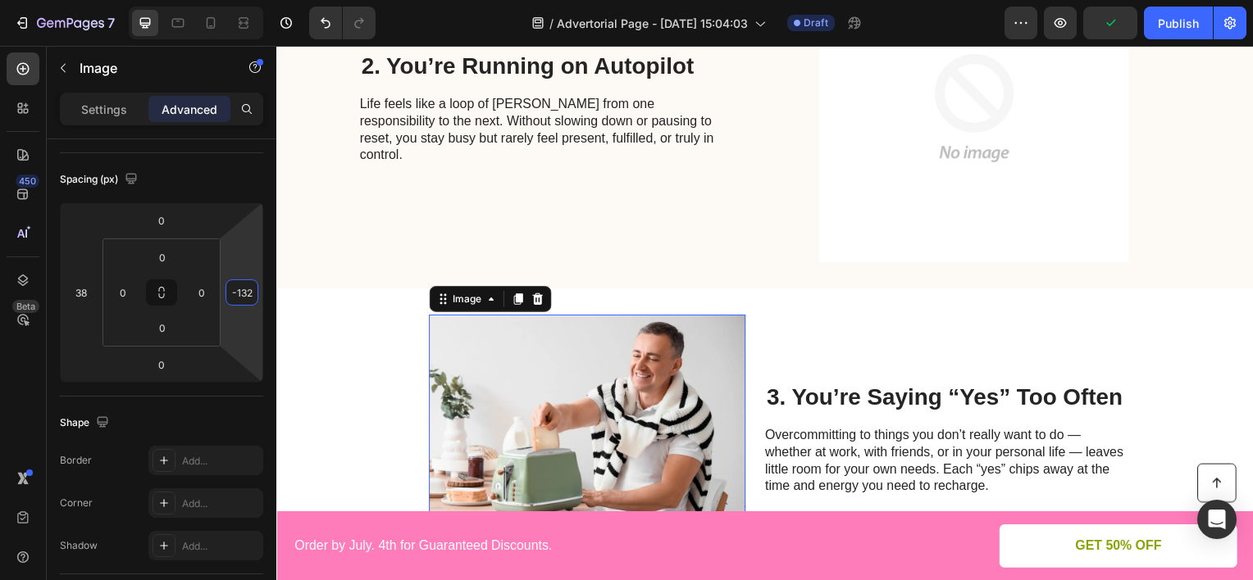
type input "-130"
drag, startPoint x: 241, startPoint y: 246, endPoint x: 260, endPoint y: 299, distance: 56.5
click at [260, 0] on html "7 Version history / Advertorial Page - [DATE] 15:04:03 Draft Preview Publish 45…" at bounding box center [626, 0] width 1253 height 0
click at [846, 198] on img at bounding box center [978, 108] width 396 height 312
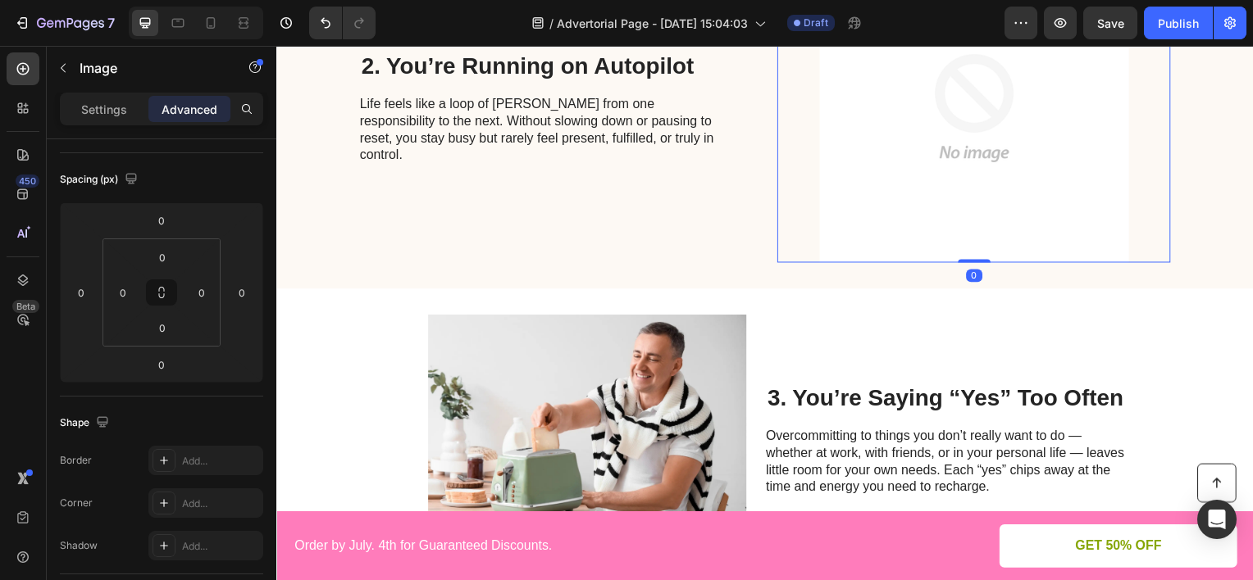
scroll to position [492, 0]
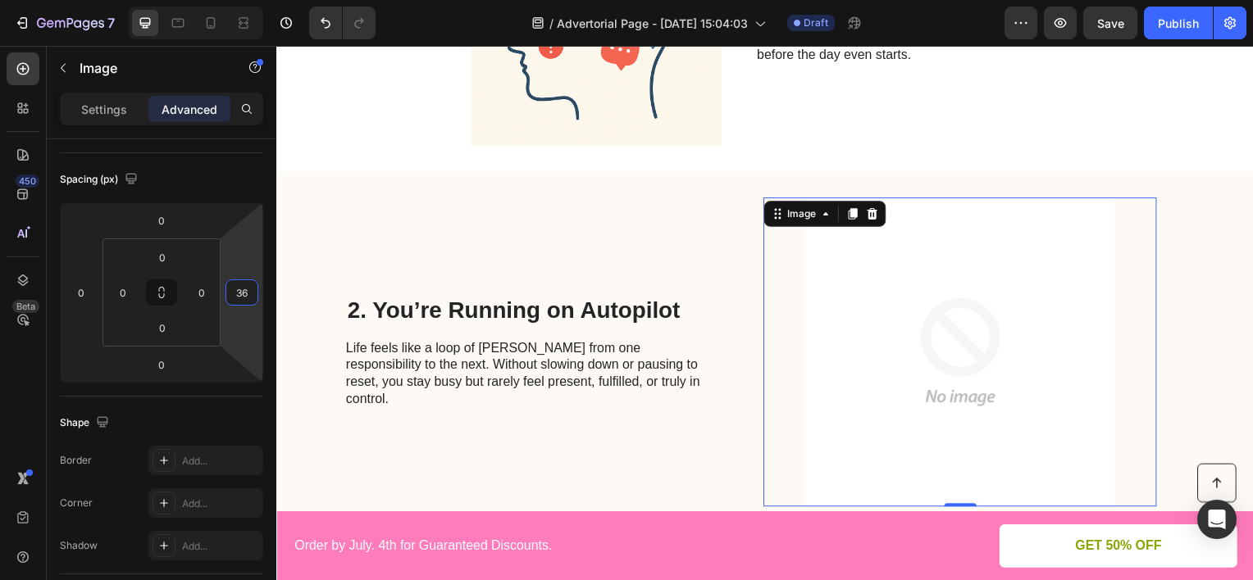
type input "38"
drag, startPoint x: 246, startPoint y: 262, endPoint x: 249, endPoint y: 246, distance: 15.9
click at [249, 0] on html "7 Version history / Advertorial Page - [DATE] 15:04:03 Draft Preview Save Publi…" at bounding box center [626, 0] width 1253 height 0
click at [548, 117] on img at bounding box center [598, 20] width 321 height 253
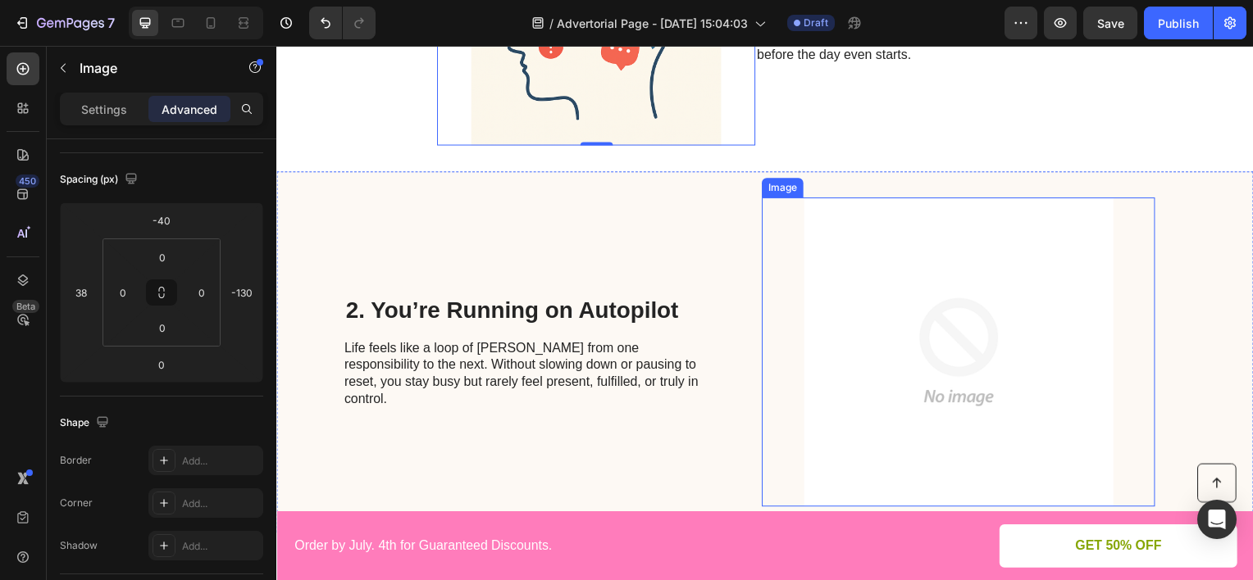
click at [902, 274] on img at bounding box center [963, 354] width 396 height 312
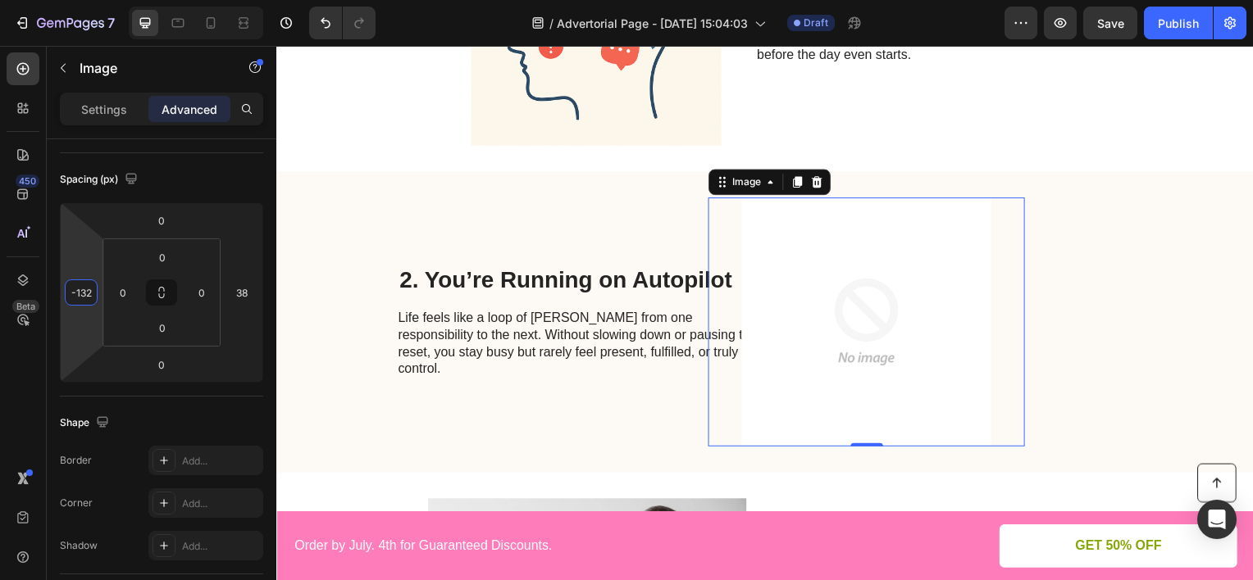
type input "-130"
drag, startPoint x: 80, startPoint y: 262, endPoint x: 85, endPoint y: 316, distance: 53.5
click at [85, 0] on html "7 Version history / Advertorial Page - [DATE] 15:04:03 Draft Preview Save Publi…" at bounding box center [626, 0] width 1253 height 0
click at [1123, 253] on div "Image 0" at bounding box center [978, 324] width 321 height 253
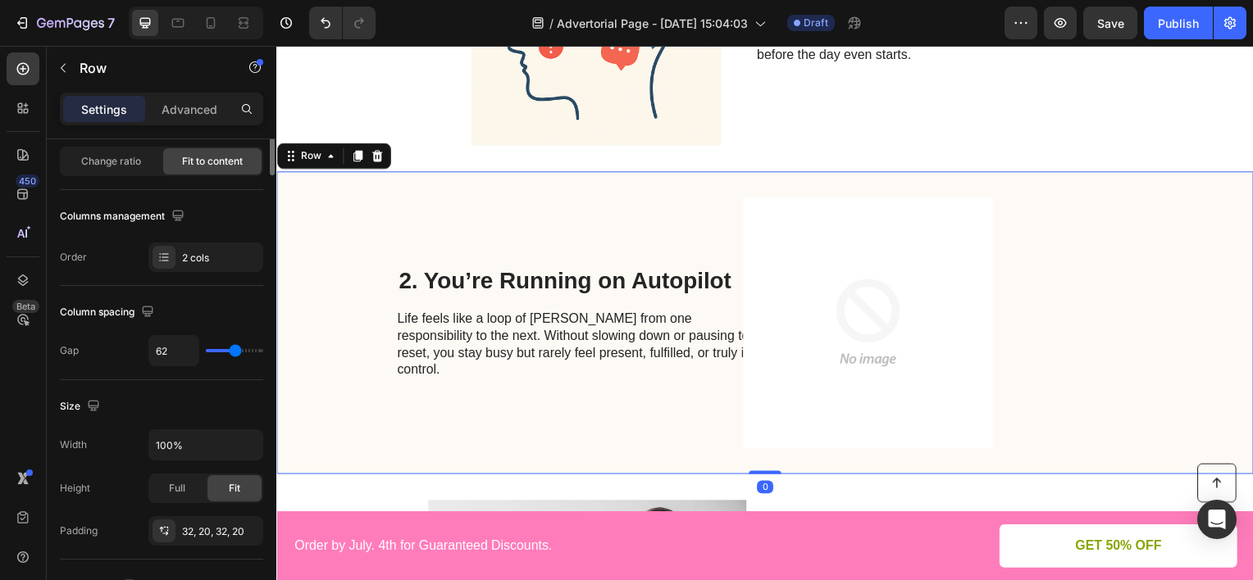
scroll to position [0, 0]
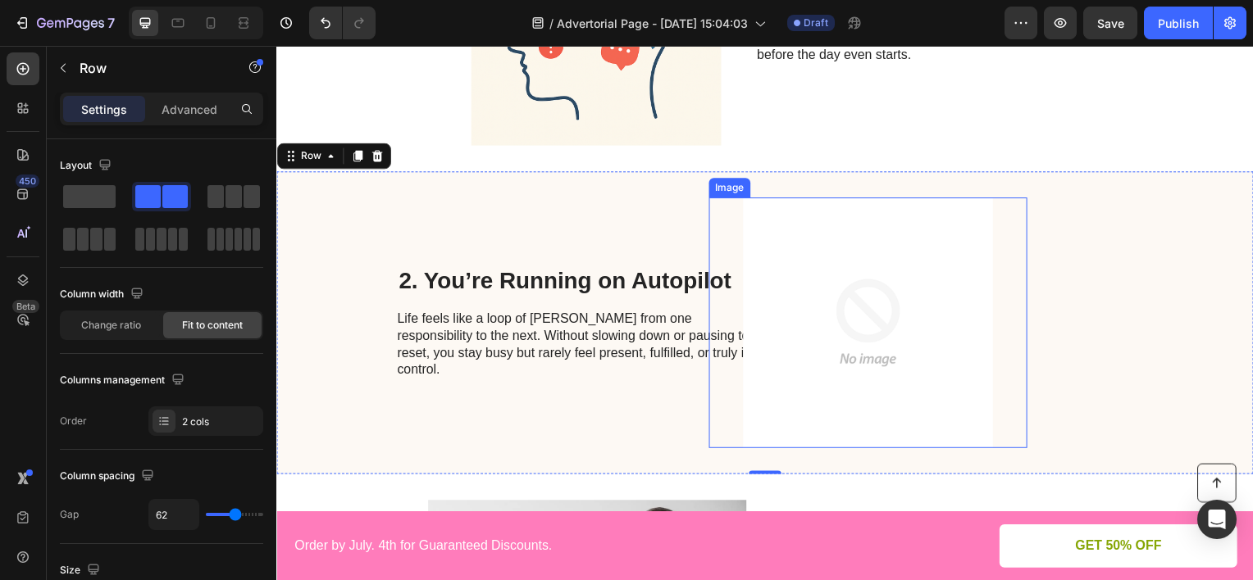
click at [770, 230] on img at bounding box center [872, 324] width 321 height 253
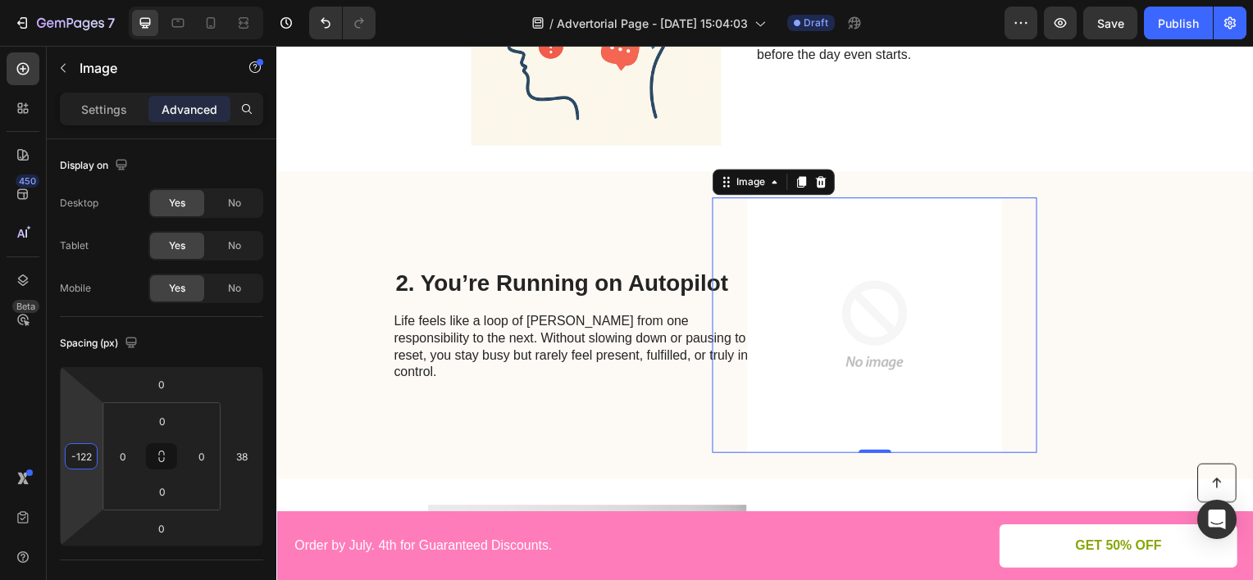
type input "-120"
drag, startPoint x: 74, startPoint y: 426, endPoint x: 81, endPoint y: 422, distance: 8.4
click at [81, 0] on html "7 Version history / Advertorial Page - [DATE] 15:04:03 Draft Preview Save Publi…" at bounding box center [626, 0] width 1253 height 0
click at [513, 76] on img at bounding box center [598, 20] width 321 height 253
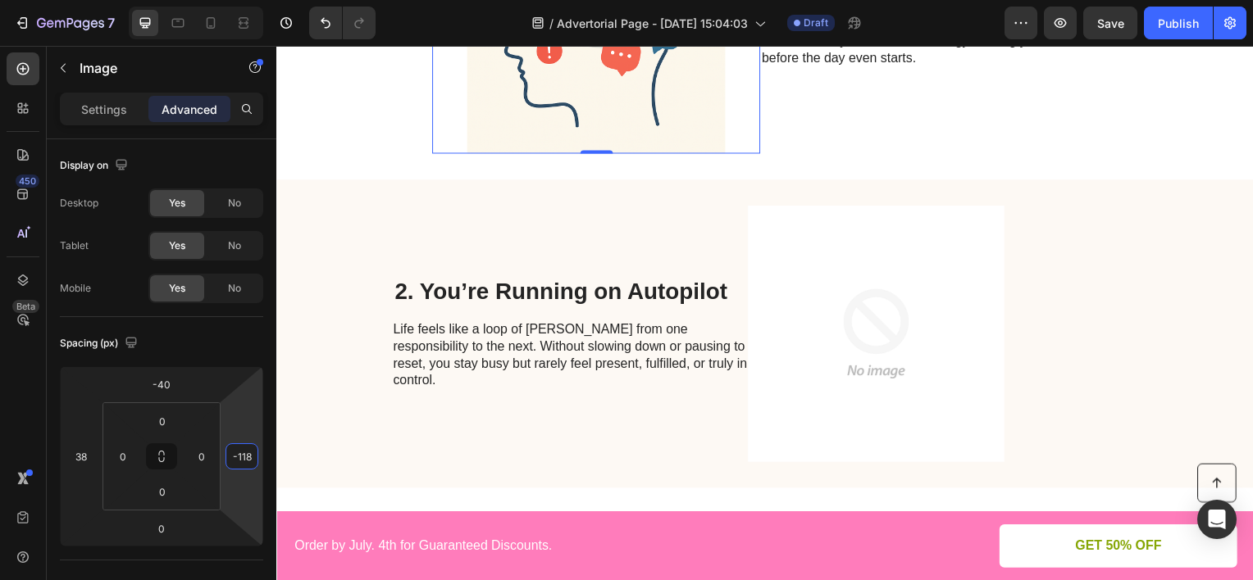
type input "-120"
drag, startPoint x: 237, startPoint y: 408, endPoint x: 245, endPoint y: 404, distance: 9.2
click at [245, 0] on html "7 Version history / Advertorial Page - [DATE] 15:04:03 Draft Preview Save Publi…" at bounding box center [626, 0] width 1253 height 0
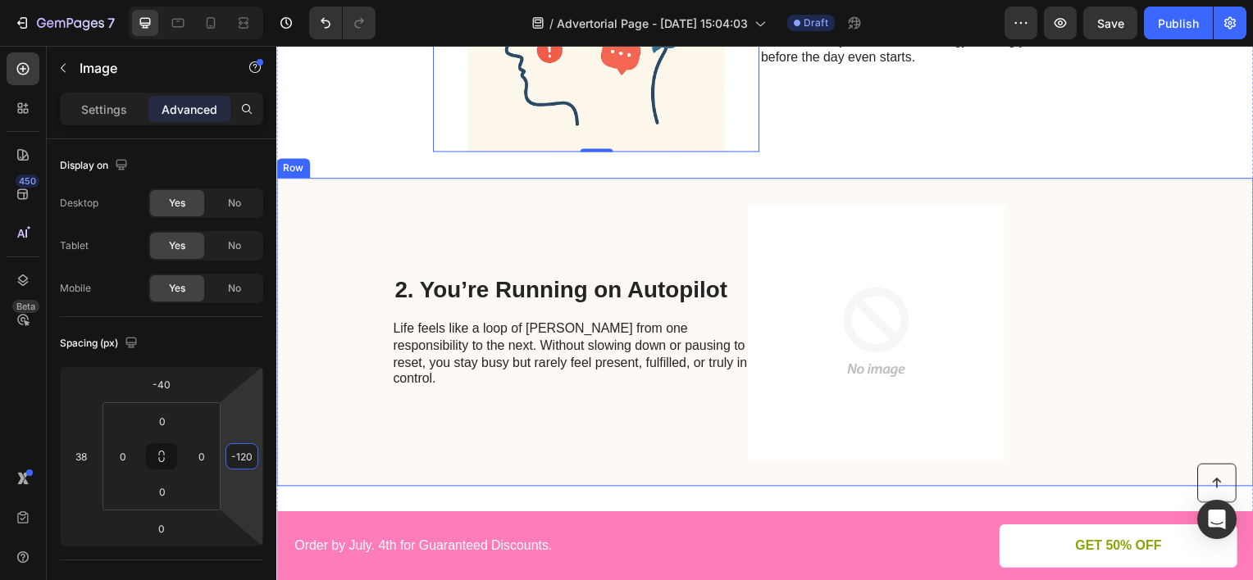
scroll to position [738, 0]
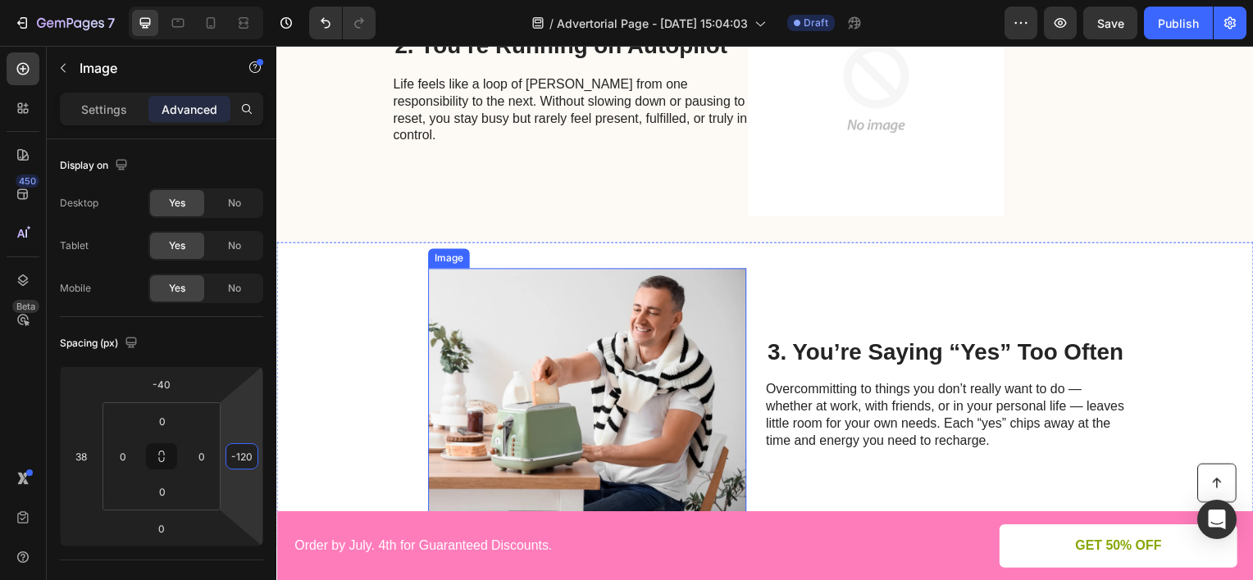
click at [609, 307] on img at bounding box center [589, 396] width 321 height 253
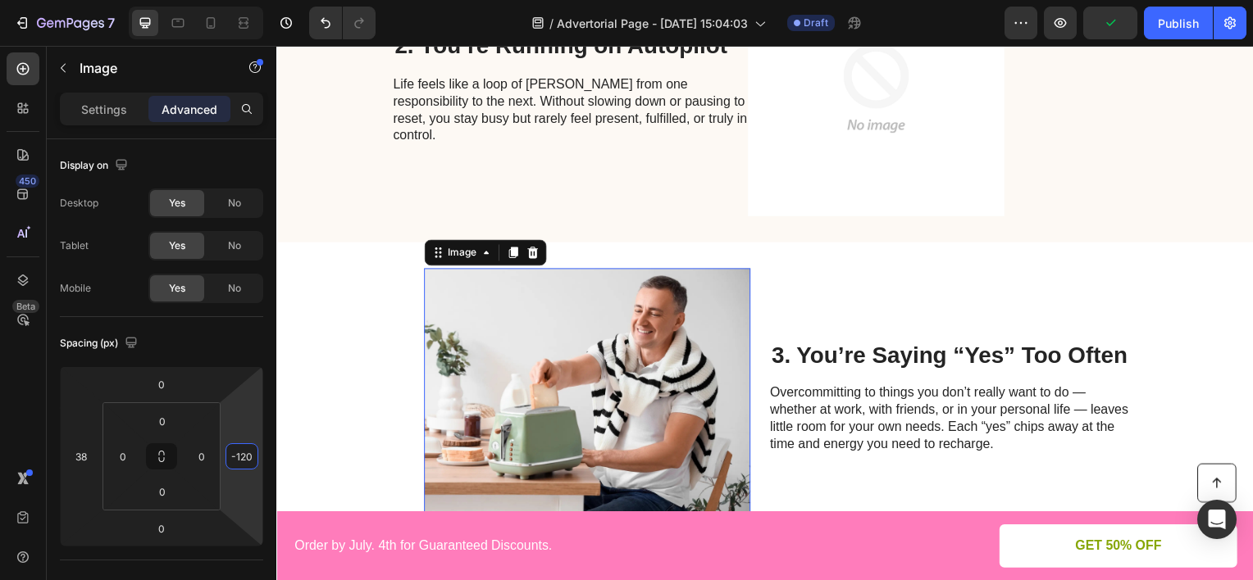
click at [247, 0] on html "7 Version history / Advertorial Page - [DATE] 15:04:03 Draft Preview Publish 45…" at bounding box center [626, 0] width 1253 height 0
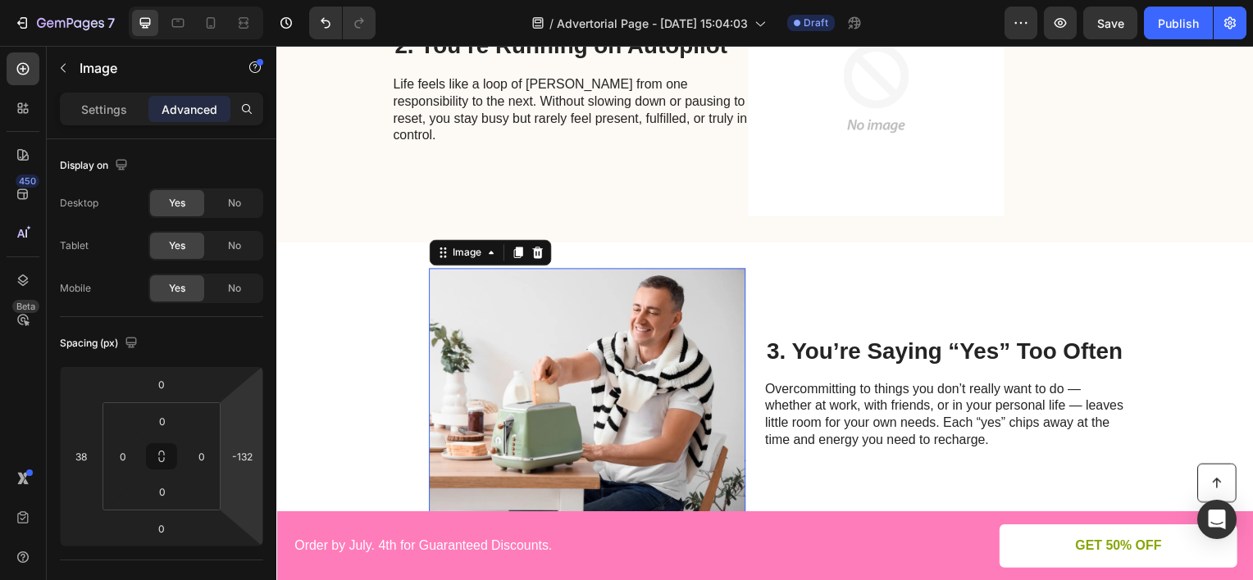
type input "-130"
click at [249, 0] on html "7 Version history / Advertorial Page - [DATE] 15:04:03 Draft Preview Save Publi…" at bounding box center [626, 0] width 1253 height 0
click at [769, 130] on img at bounding box center [880, 88] width 329 height 258
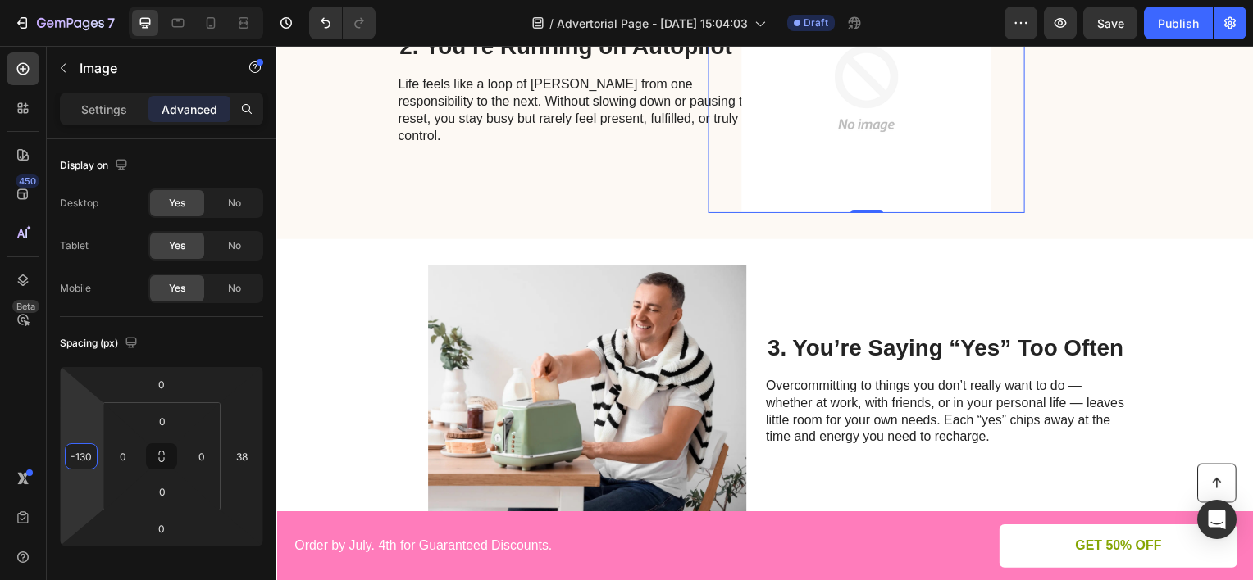
scroll to position [735, 0]
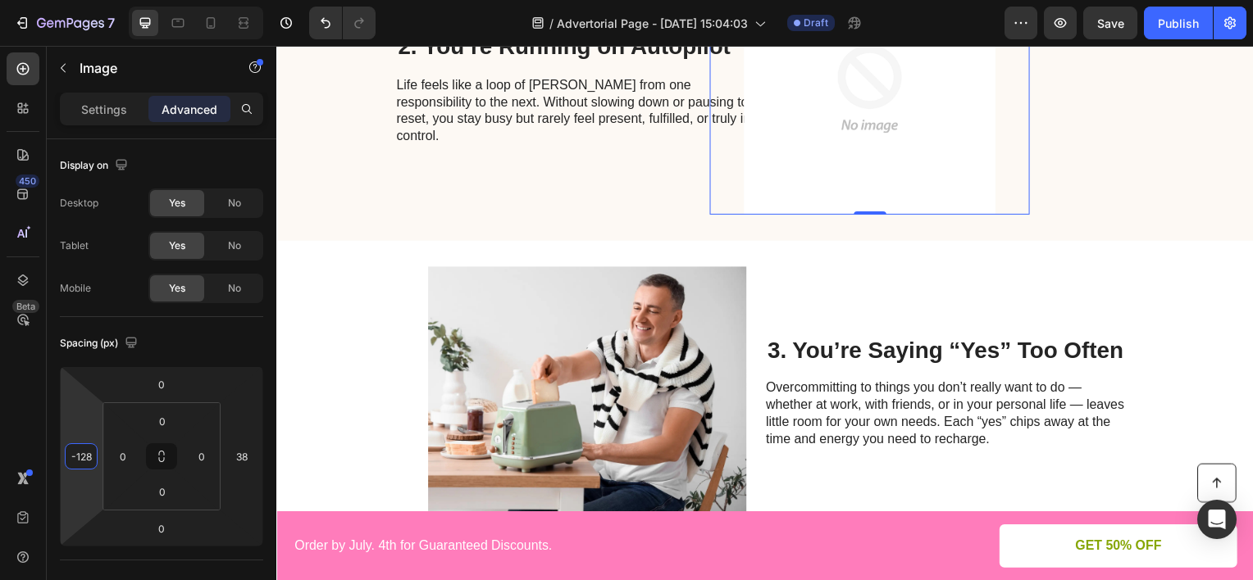
type input "-130"
click at [96, 0] on html "7 Version history / Advertorial Page - [DATE] 15:04:03 Draft Preview Save Publi…" at bounding box center [626, 0] width 1253 height 0
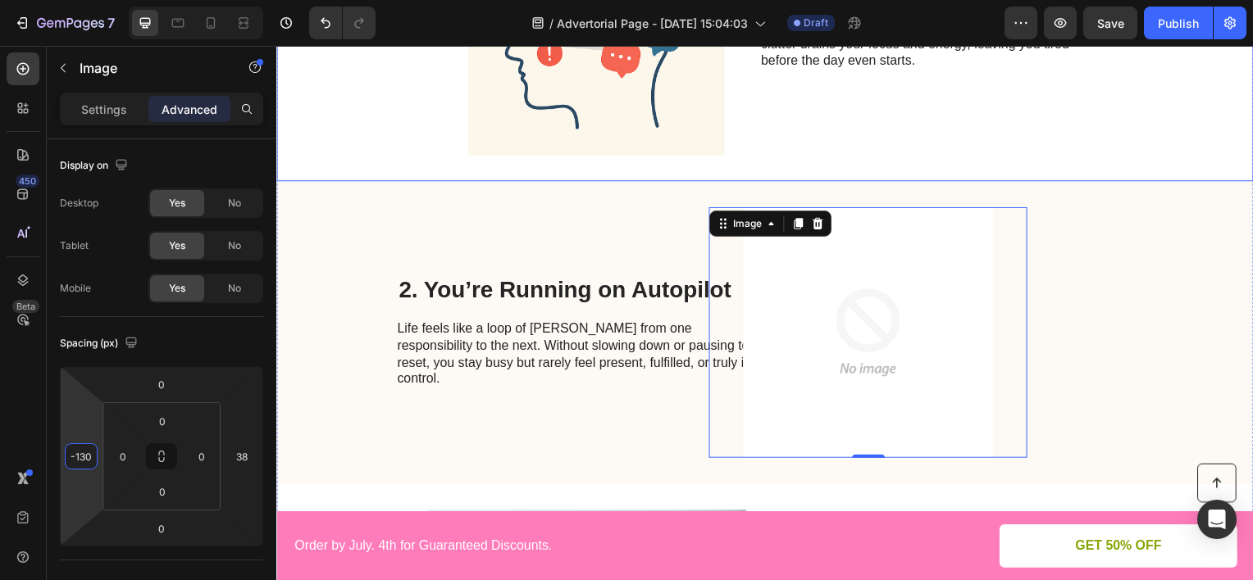
click at [626, 125] on img at bounding box center [598, 27] width 329 height 258
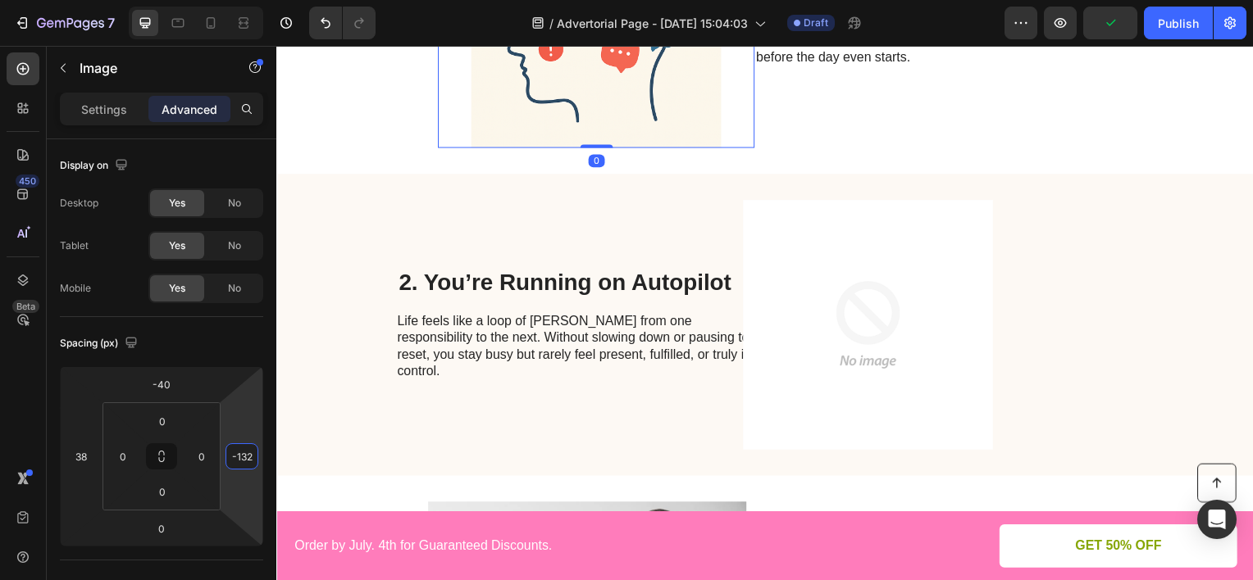
type input "-130"
click at [239, 0] on html "7 Version history / Advertorial Page - [DATE] 15:04:03 Draft Preview Publish 45…" at bounding box center [626, 0] width 1253 height 0
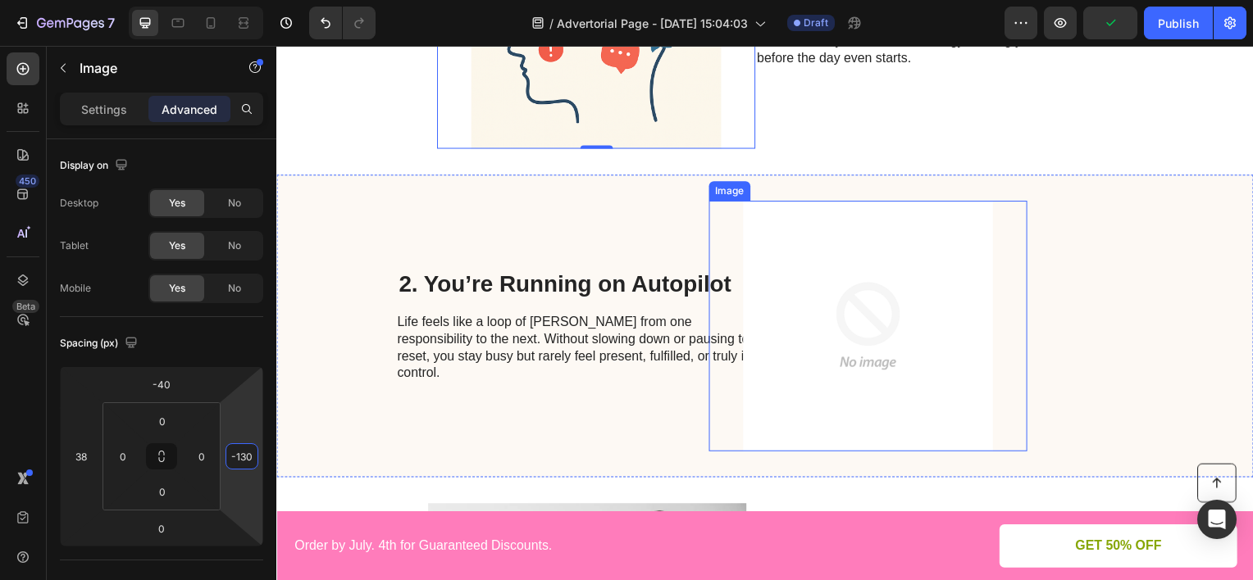
click at [789, 255] on img at bounding box center [872, 328] width 321 height 253
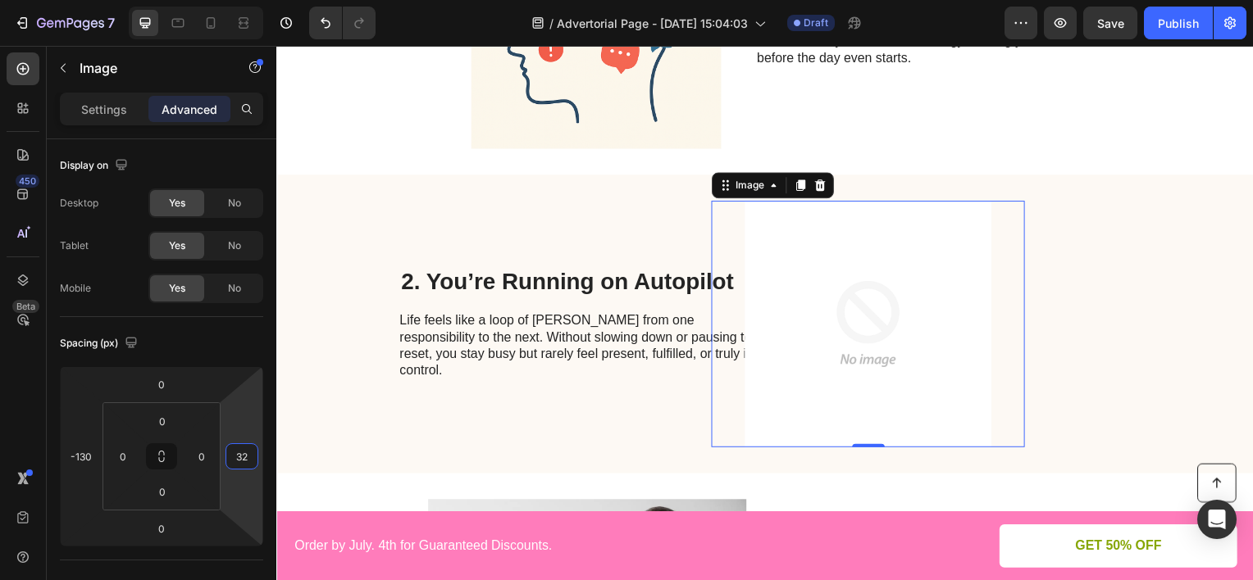
type input "34"
click at [253, 0] on html "7 Version history / Advertorial Page - [DATE] 15:04:03 Draft Preview Save Publi…" at bounding box center [626, 0] width 1253 height 0
click at [516, 70] on img at bounding box center [598, 24] width 321 height 253
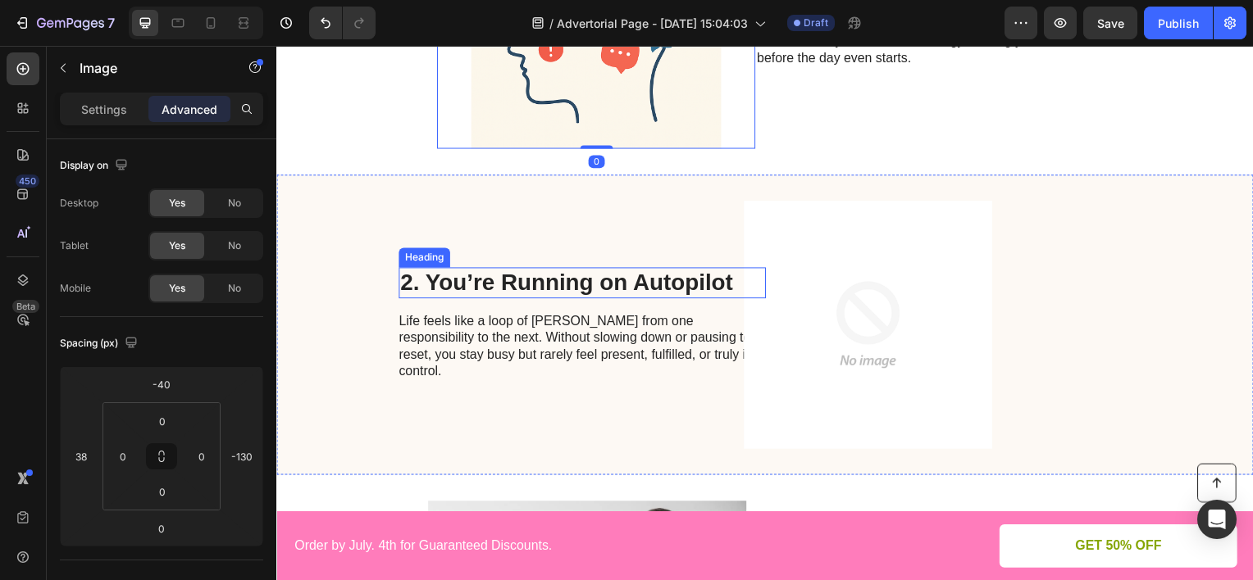
click at [842, 276] on img at bounding box center [871, 326] width 317 height 249
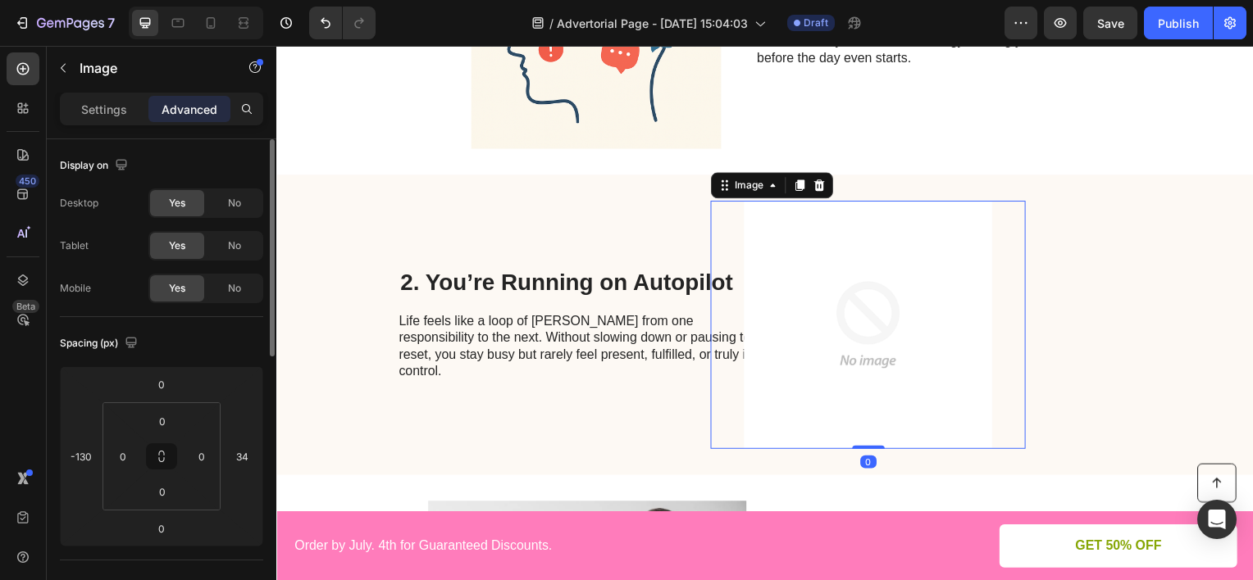
scroll to position [488, 0]
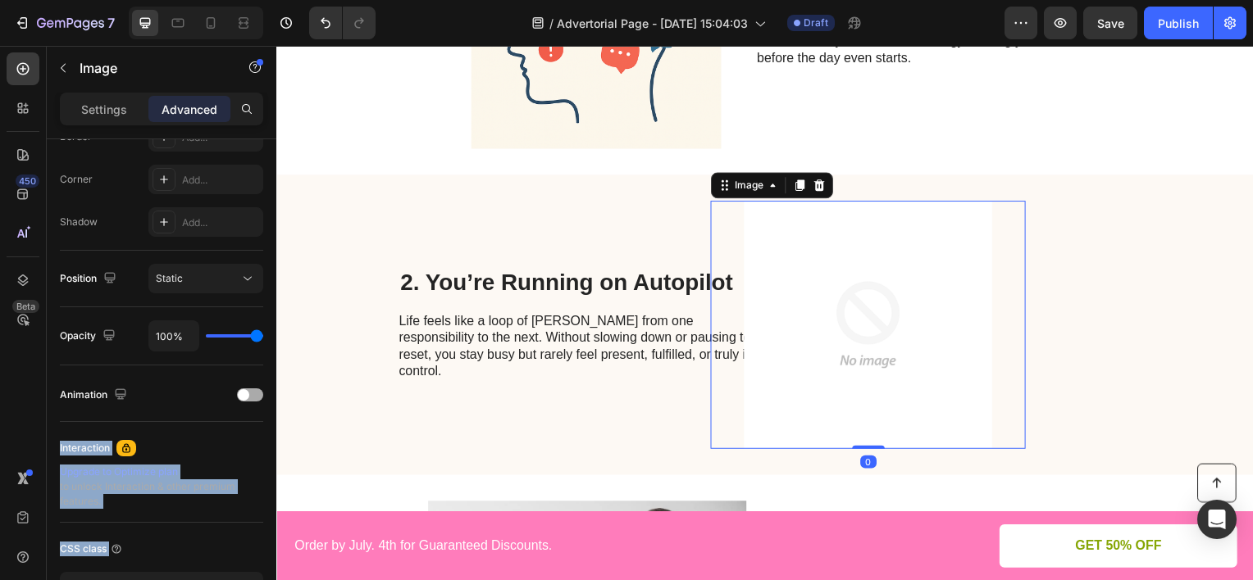
drag, startPoint x: 263, startPoint y: 390, endPoint x: 254, endPoint y: 394, distance: 9.9
click at [254, 394] on div "Display on Desktop Yes No Tablet Yes No Mobile Yes No Spacing (px) 0 -130 0 34 …" at bounding box center [162, 383] width 230 height 488
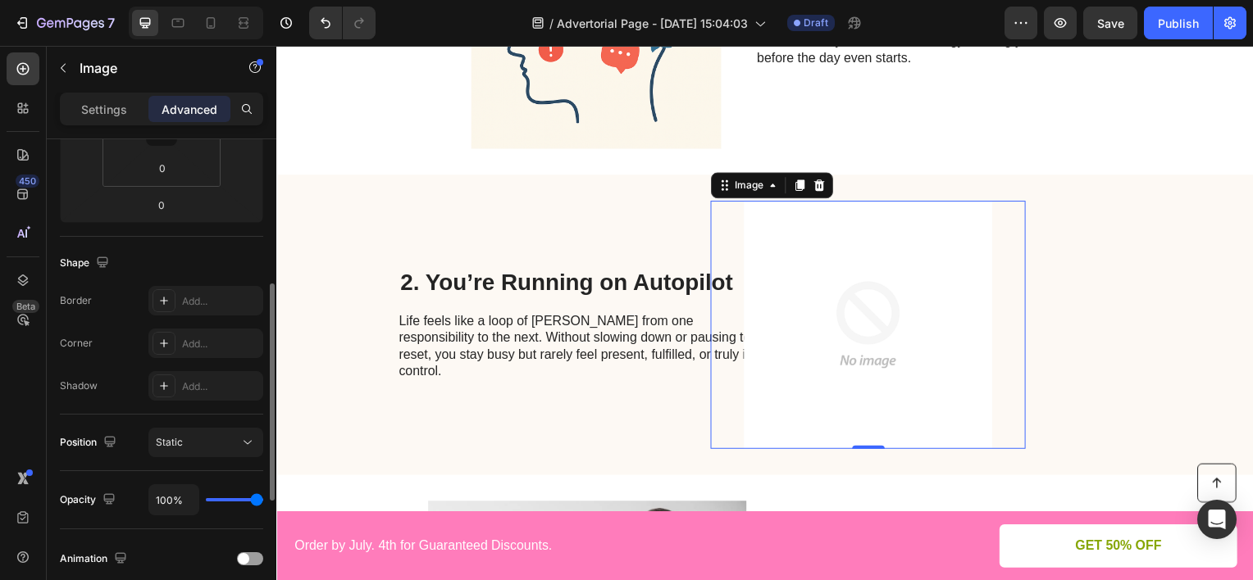
scroll to position [160, 0]
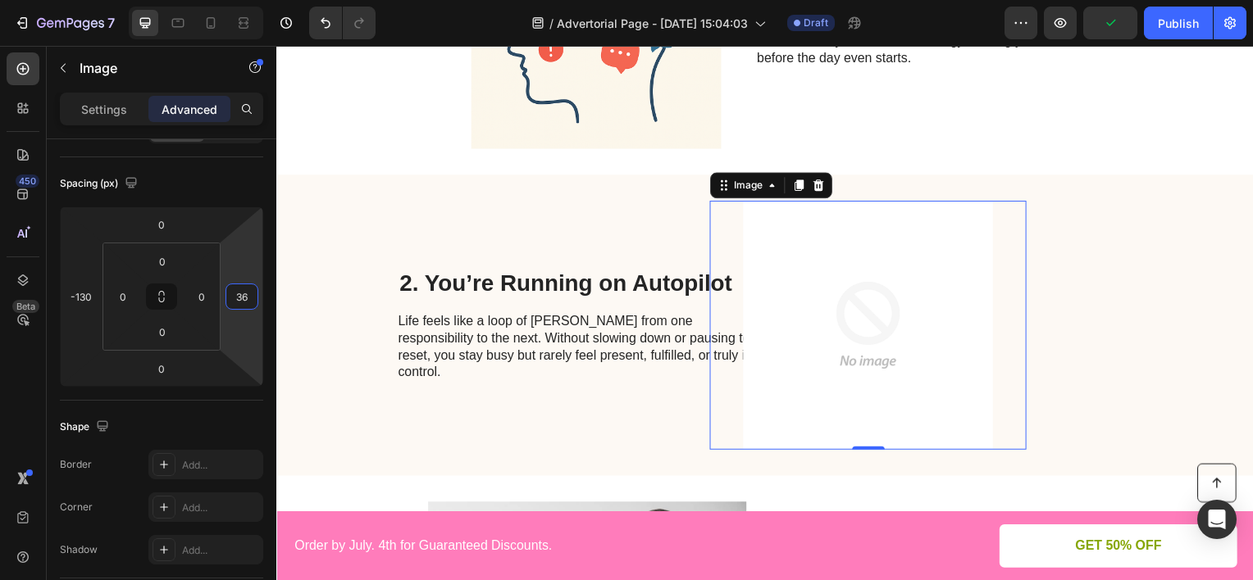
type input "38"
click at [236, 0] on html "7 Version history / Advertorial Page - [DATE] 15:04:03 Draft Preview Save Publi…" at bounding box center [626, 0] width 1253 height 0
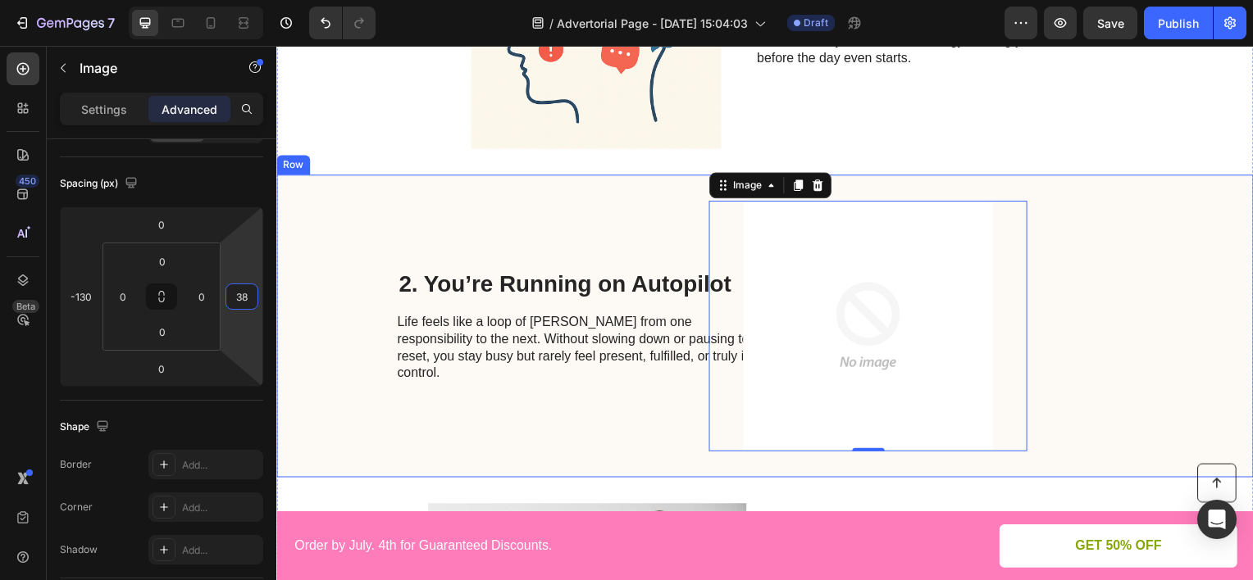
click at [1076, 294] on div "Image 0" at bounding box center [978, 328] width 321 height 253
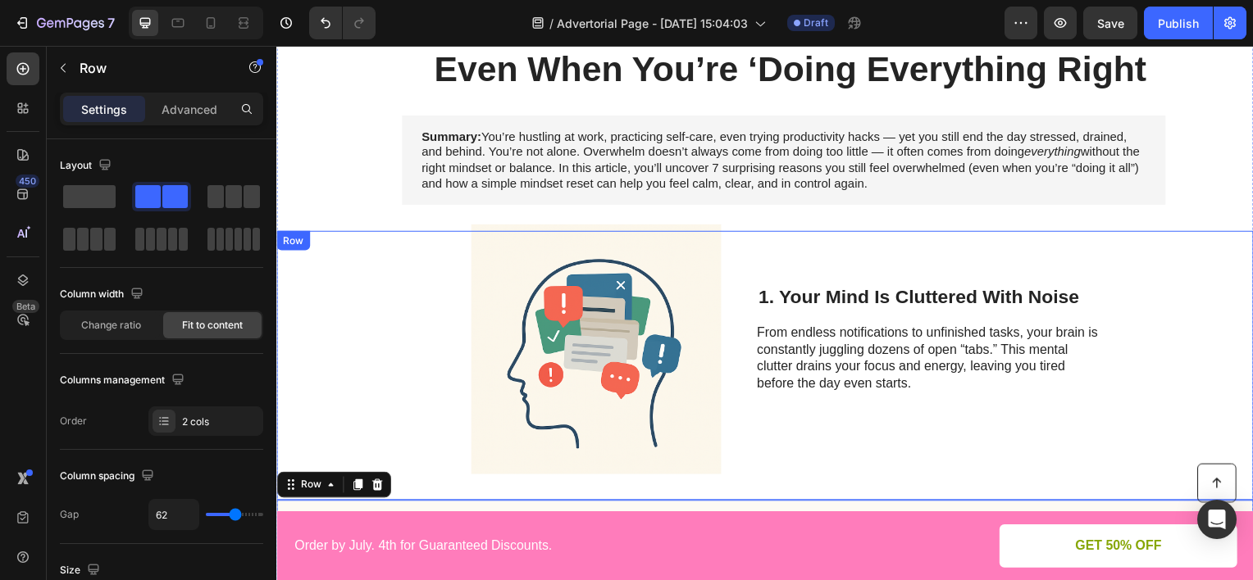
scroll to position [407, 0]
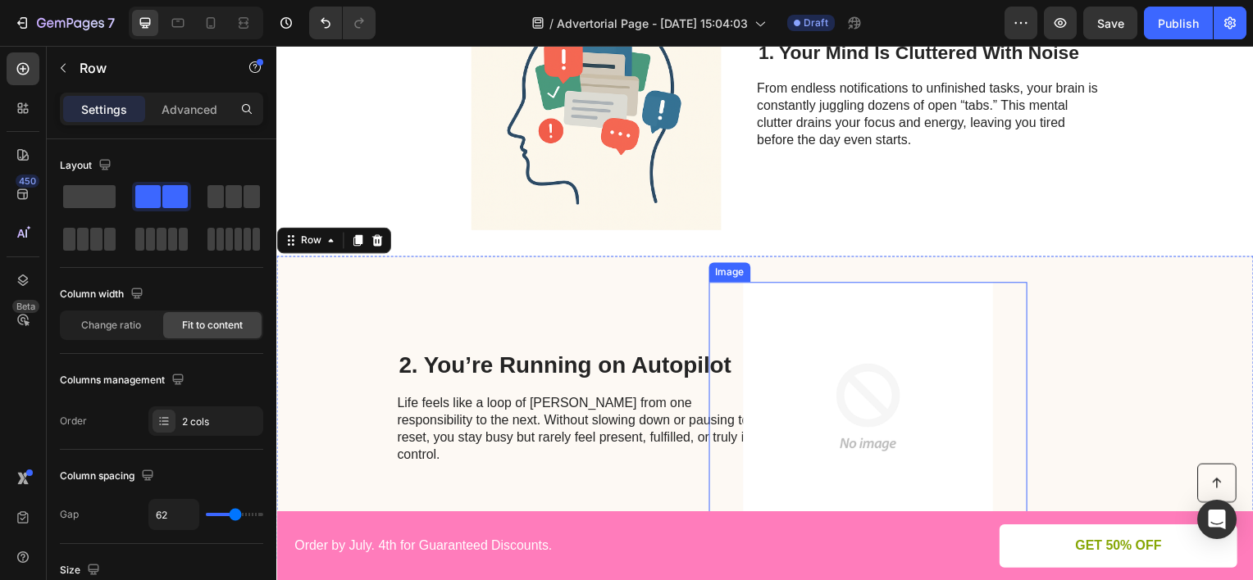
click at [780, 337] on img at bounding box center [872, 410] width 321 height 253
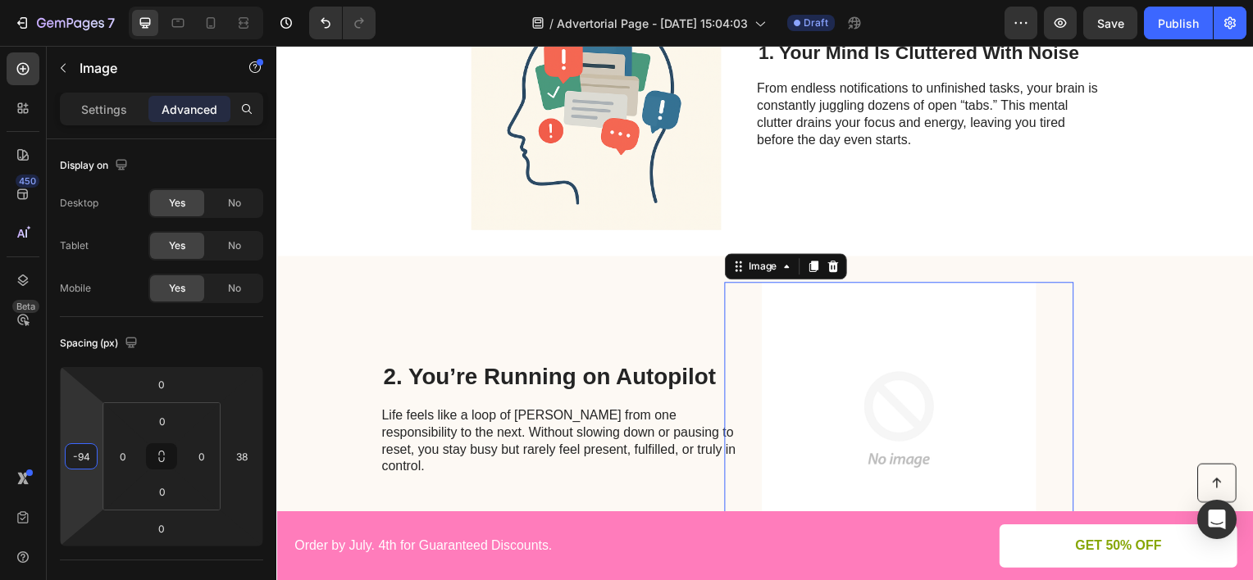
type input "-96"
drag, startPoint x: 85, startPoint y: 420, endPoint x: 98, endPoint y: 406, distance: 18.6
click at [98, 0] on html "7 Version history / Advertorial Page - [DATE] 15:04:03 Draft Preview Save Publi…" at bounding box center [626, 0] width 1253 height 0
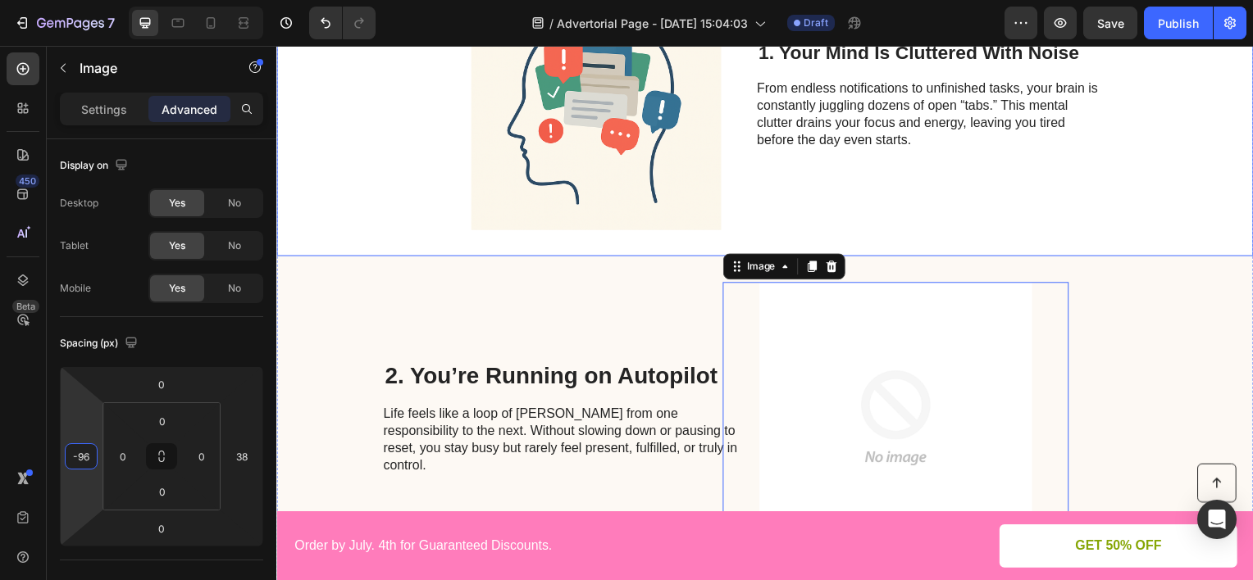
click at [544, 203] on img at bounding box center [598, 106] width 321 height 253
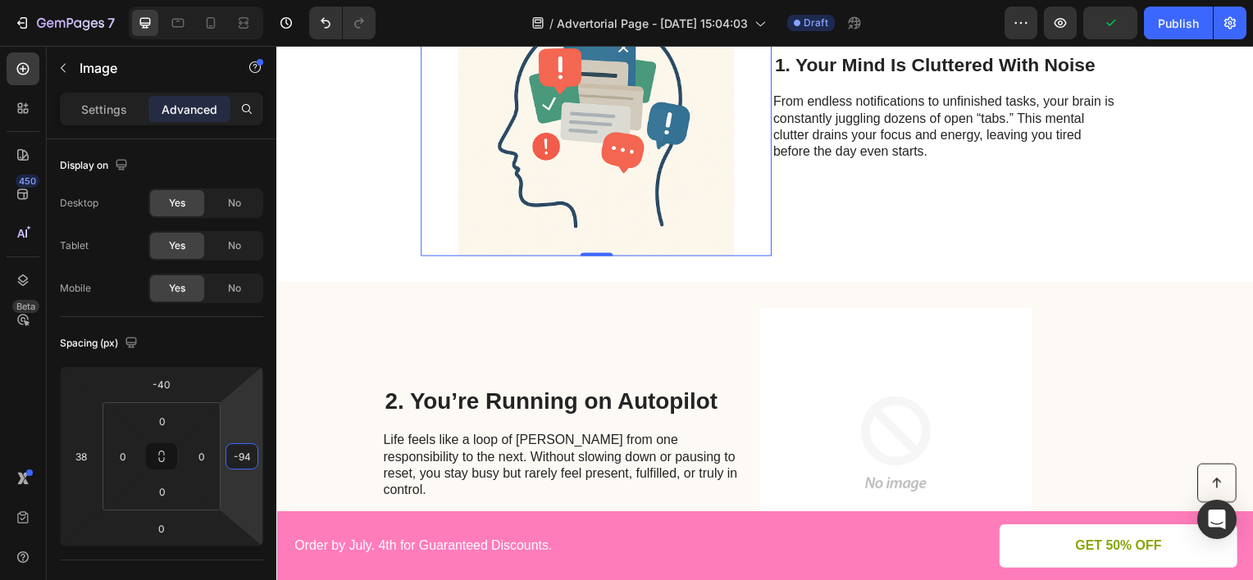
type input "-96"
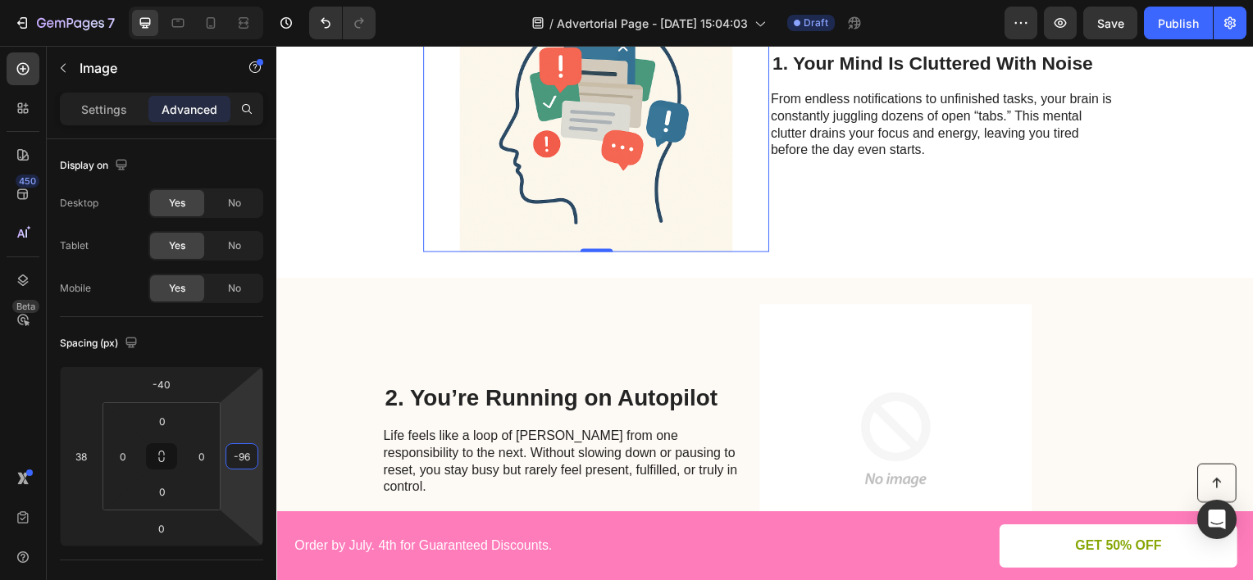
drag, startPoint x: 243, startPoint y: 403, endPoint x: 258, endPoint y: 389, distance: 20.9
click at [258, 0] on html "7 Version history / Advertorial Page - [DATE] 15:04:03 Draft Preview Save Publi…" at bounding box center [626, 0] width 1253 height 0
click at [880, 367] on img at bounding box center [900, 443] width 348 height 274
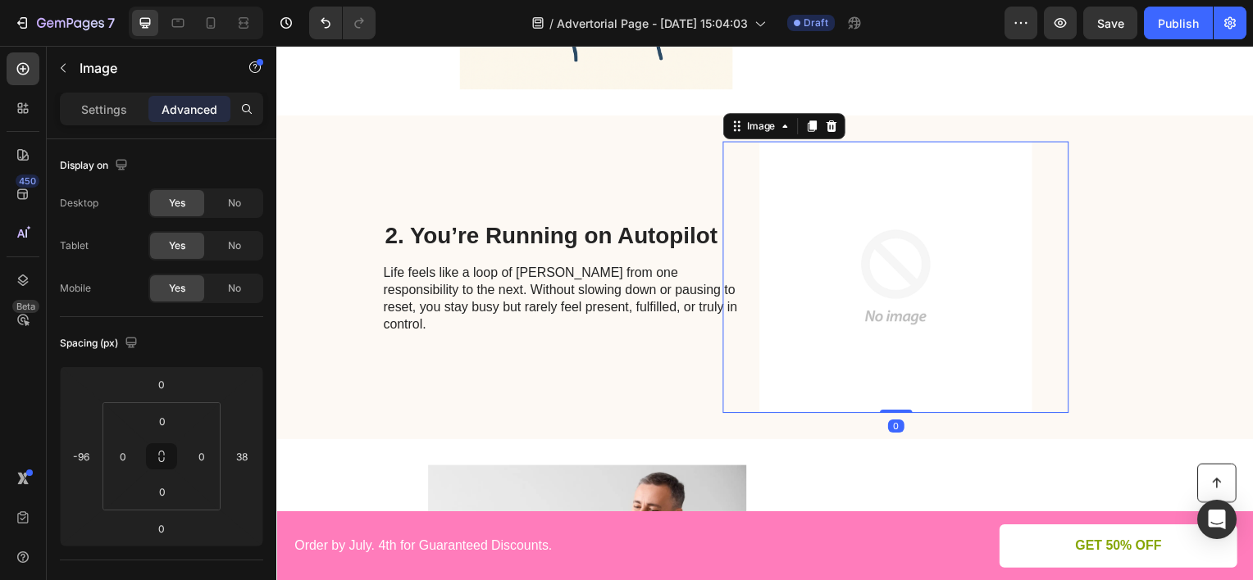
scroll to position [161, 0]
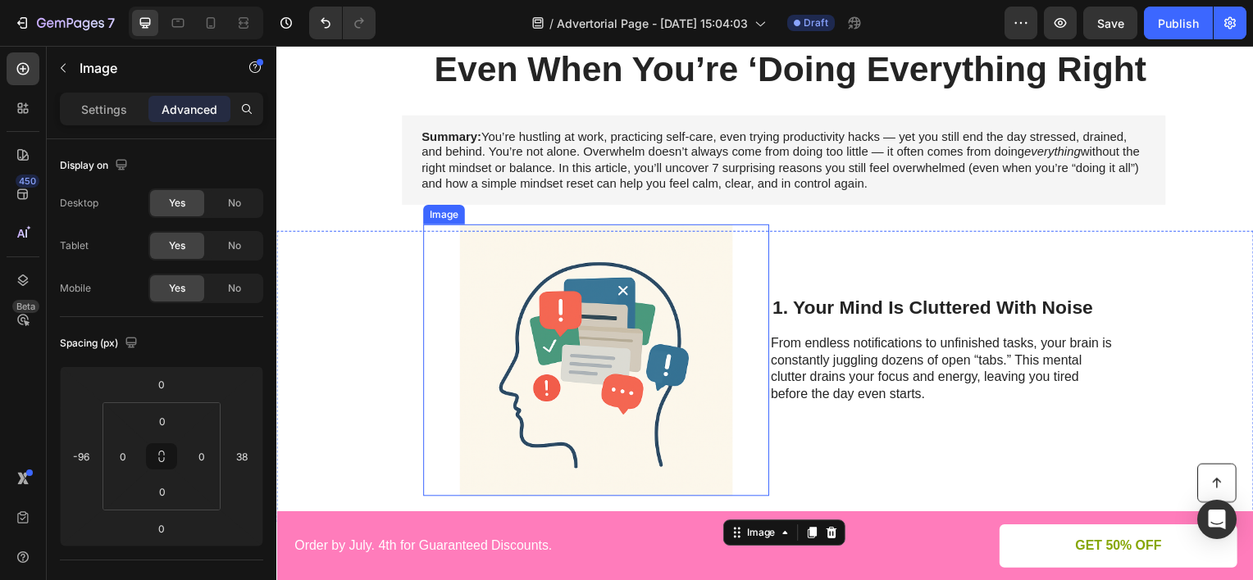
click at [696, 352] on img at bounding box center [598, 362] width 348 height 274
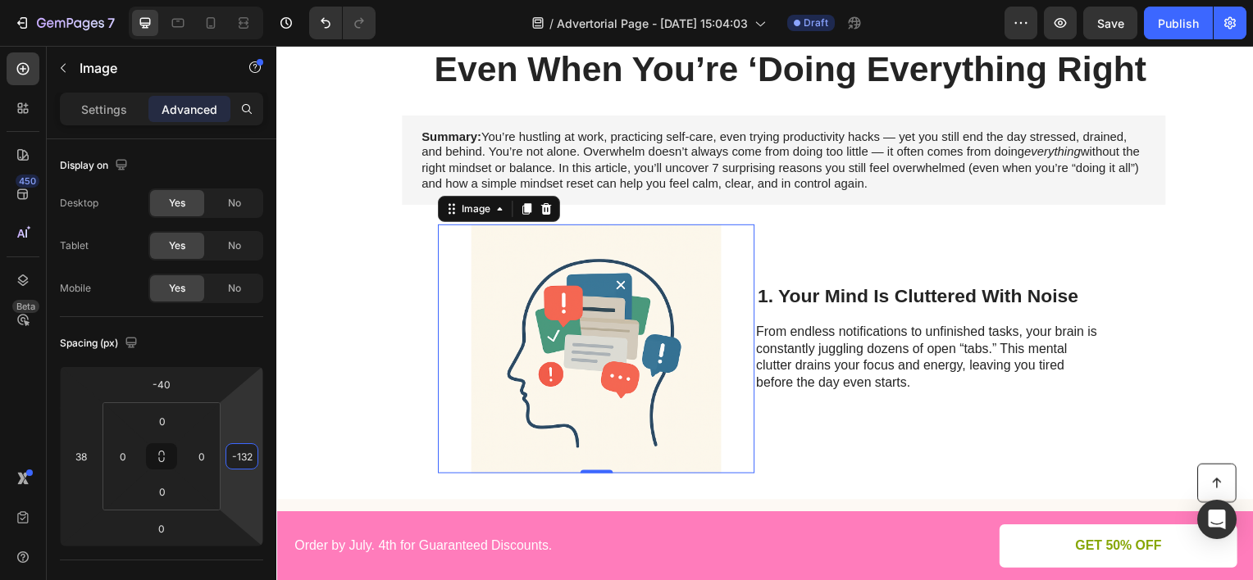
type input "-130"
drag, startPoint x: 243, startPoint y: 415, endPoint x: 249, endPoint y: 429, distance: 15.1
click at [249, 0] on html "7 Version history / Advertorial Page - [DATE] 15:04:03 Draft Preview Save Publi…" at bounding box center [626, 0] width 1253 height 0
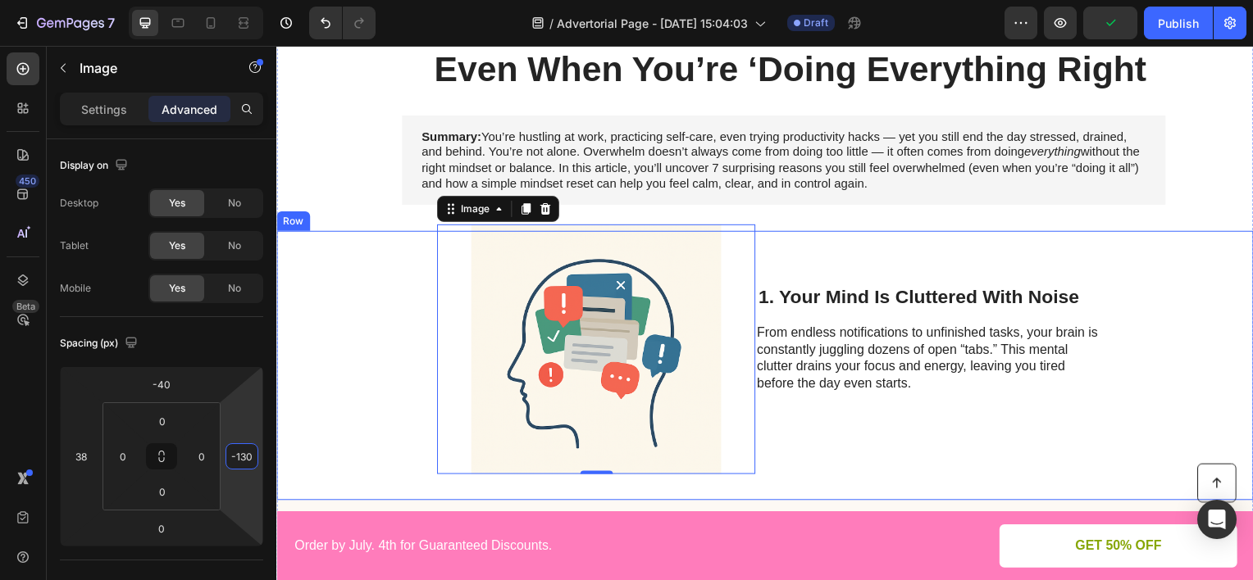
click at [1020, 268] on div "1. Your Mind Is Cluttered With Noise Heading From endless notifications to unfi…" at bounding box center [954, 368] width 352 height 220
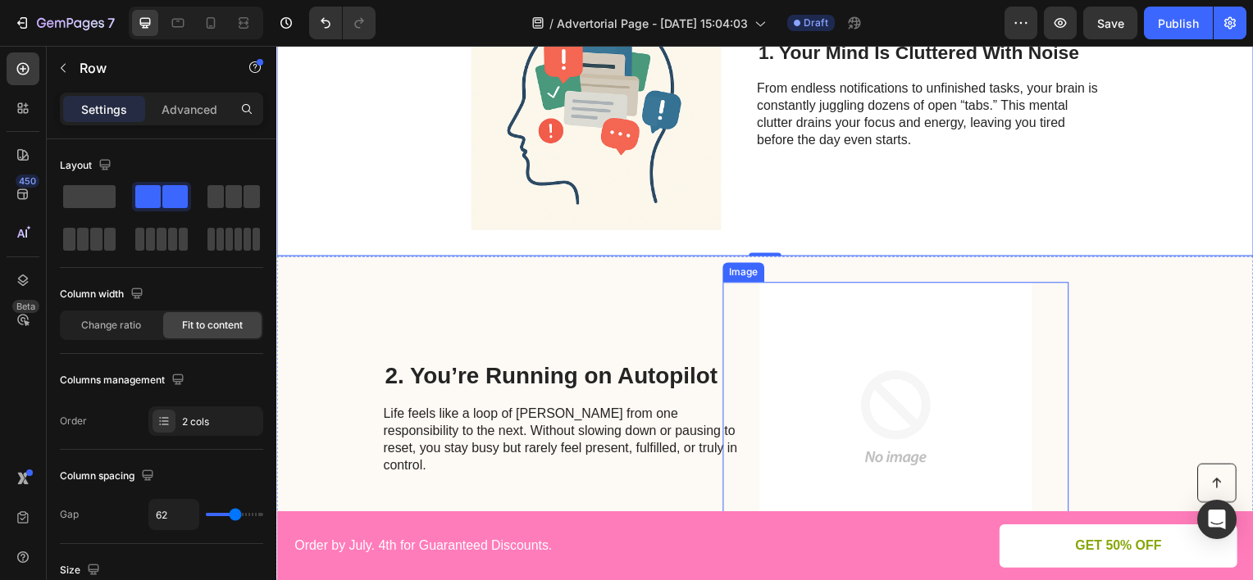
scroll to position [243, 0]
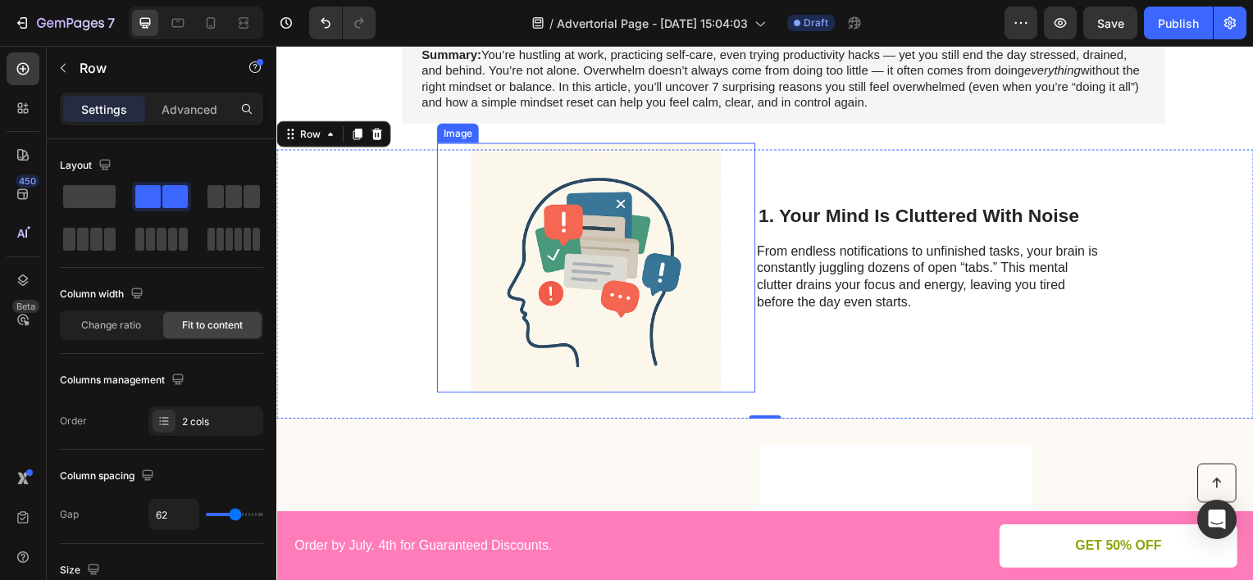
click at [689, 291] on img at bounding box center [598, 269] width 321 height 253
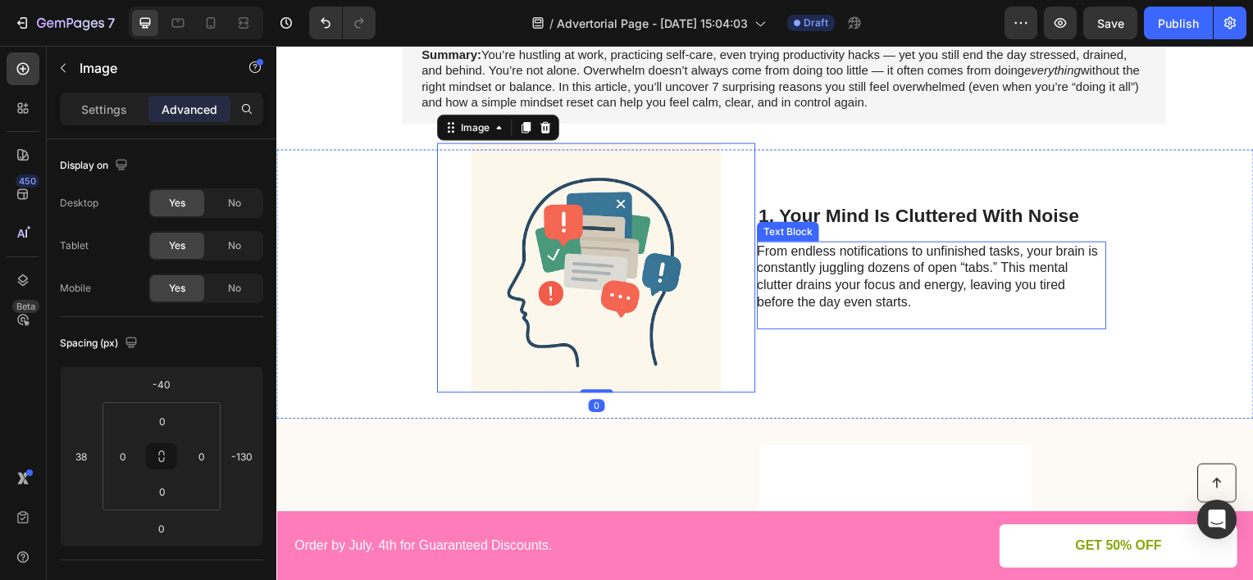
click at [918, 320] on p "From endless notifications to unfinished tasks, your brain is constantly juggli…" at bounding box center [935, 286] width 350 height 85
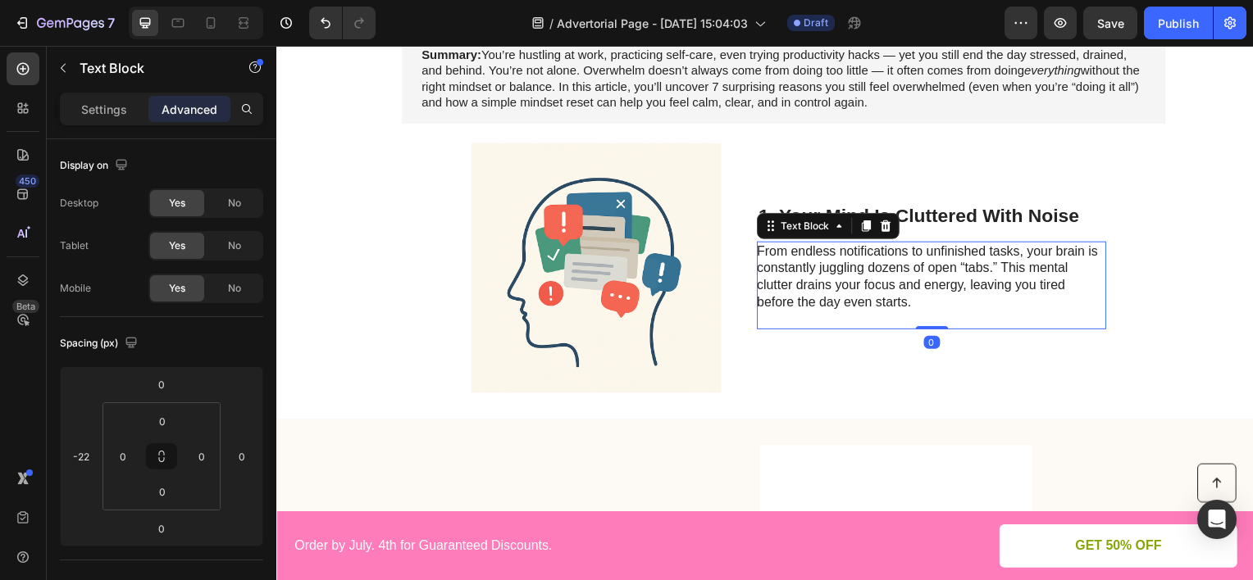
click at [1020, 364] on div "1. Your Mind Is Cluttered With Noise Heading From endless notifications to unfi…" at bounding box center [954, 286] width 352 height 220
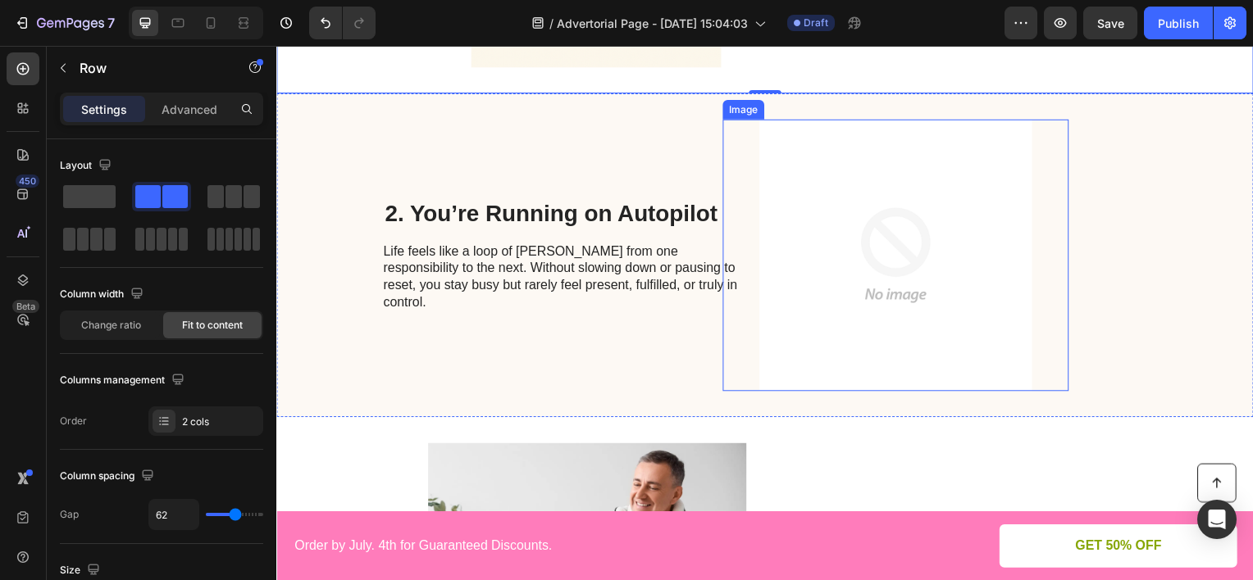
scroll to position [653, 0]
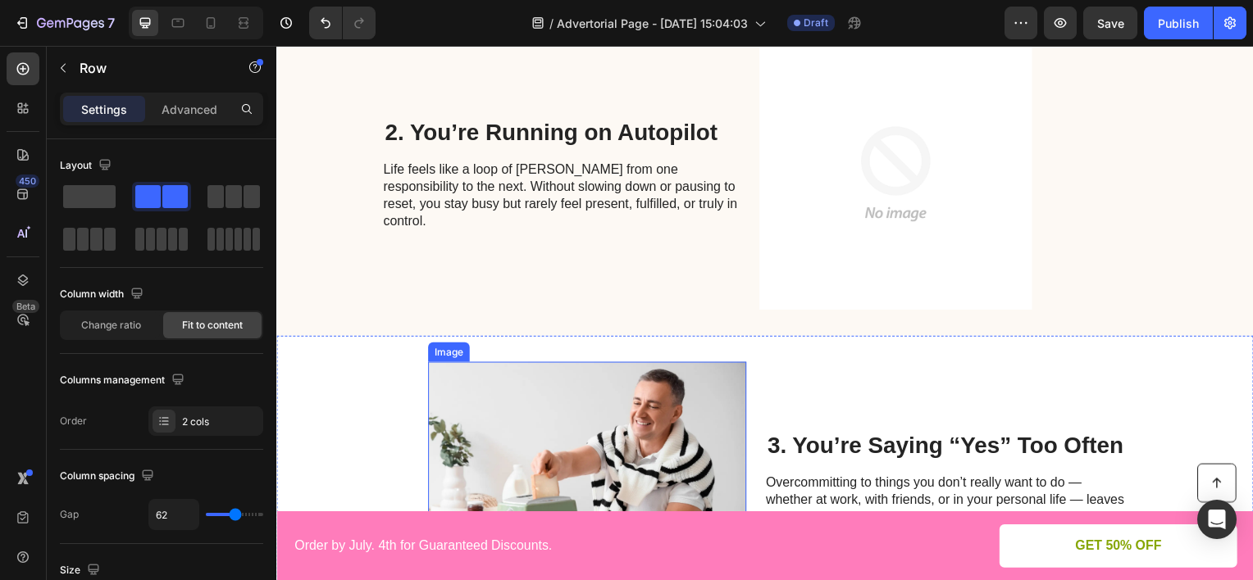
click at [704, 397] on img at bounding box center [589, 490] width 321 height 253
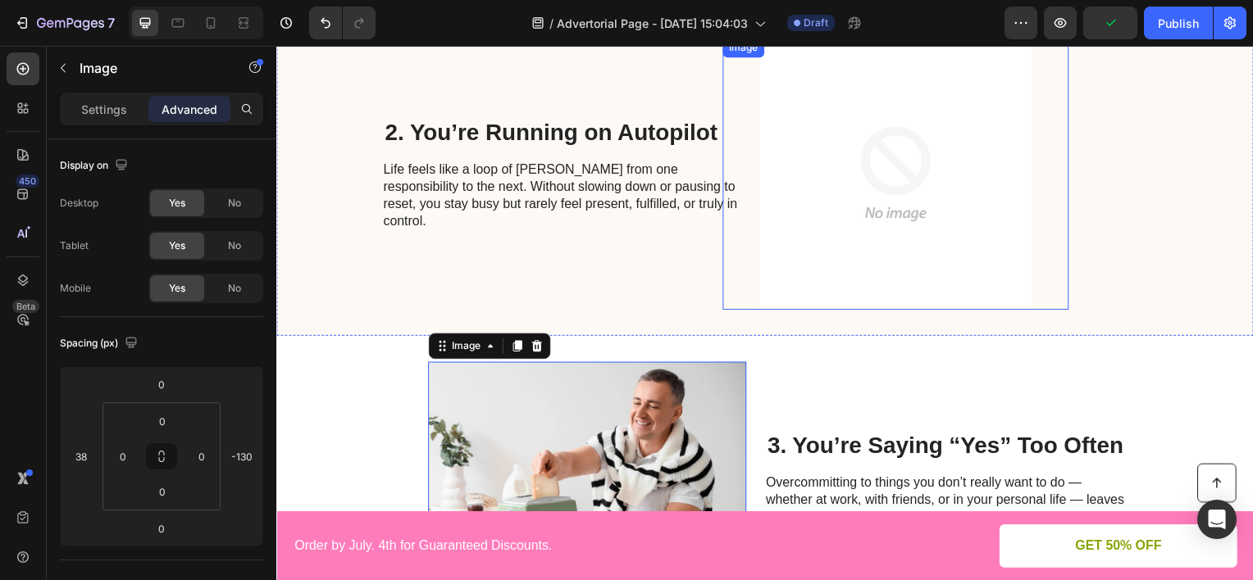
click at [808, 237] on img at bounding box center [900, 175] width 348 height 274
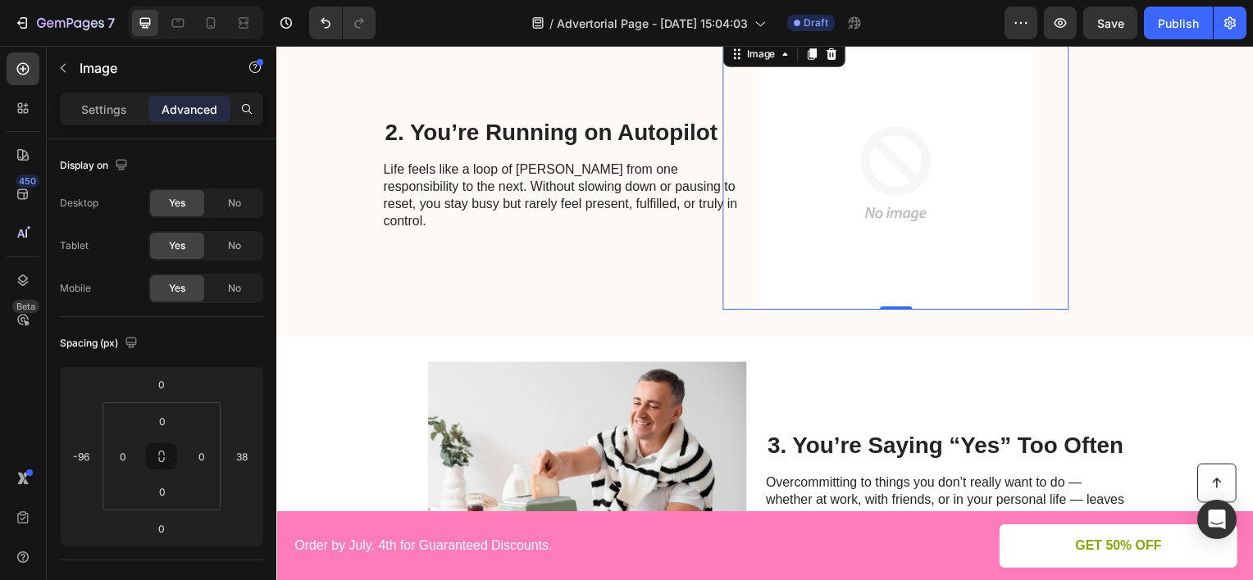
click at [876, 275] on img at bounding box center [900, 175] width 348 height 274
click at [111, 105] on p "Settings" at bounding box center [104, 109] width 46 height 17
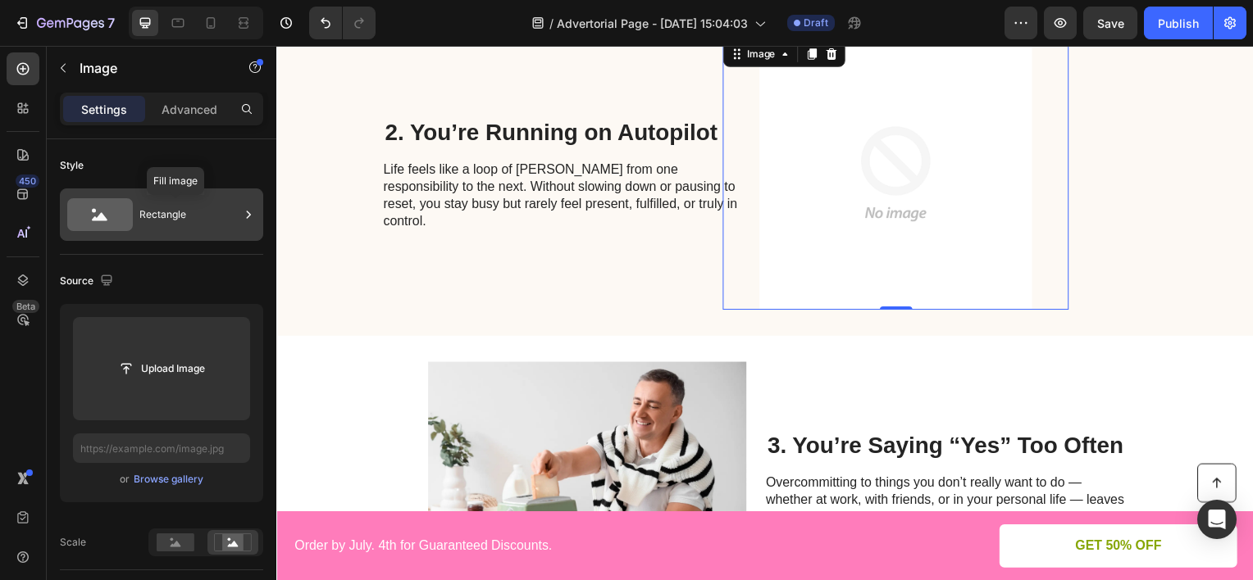
scroll to position [410, 0]
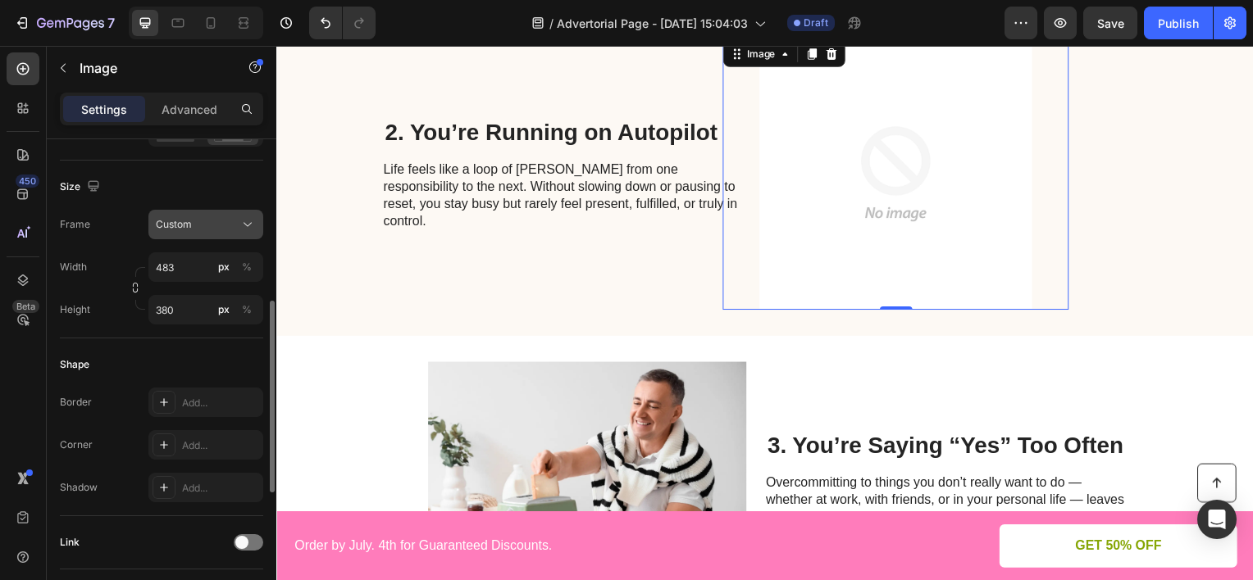
click at [163, 225] on span "Custom" at bounding box center [174, 224] width 36 height 15
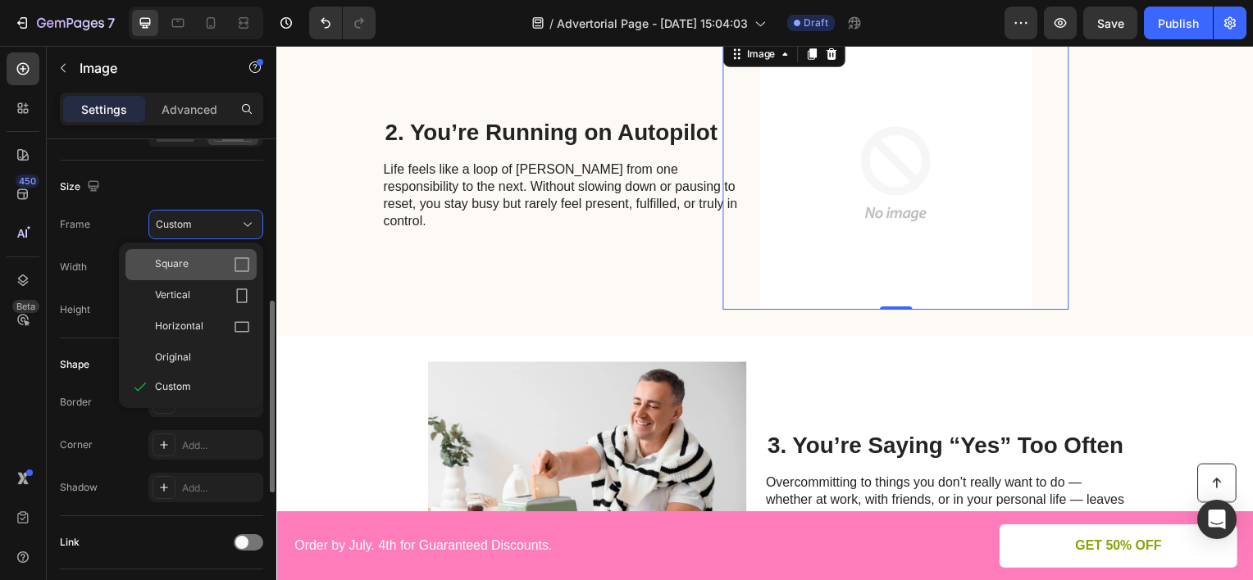
click at [210, 268] on div "Square" at bounding box center [202, 265] width 95 height 16
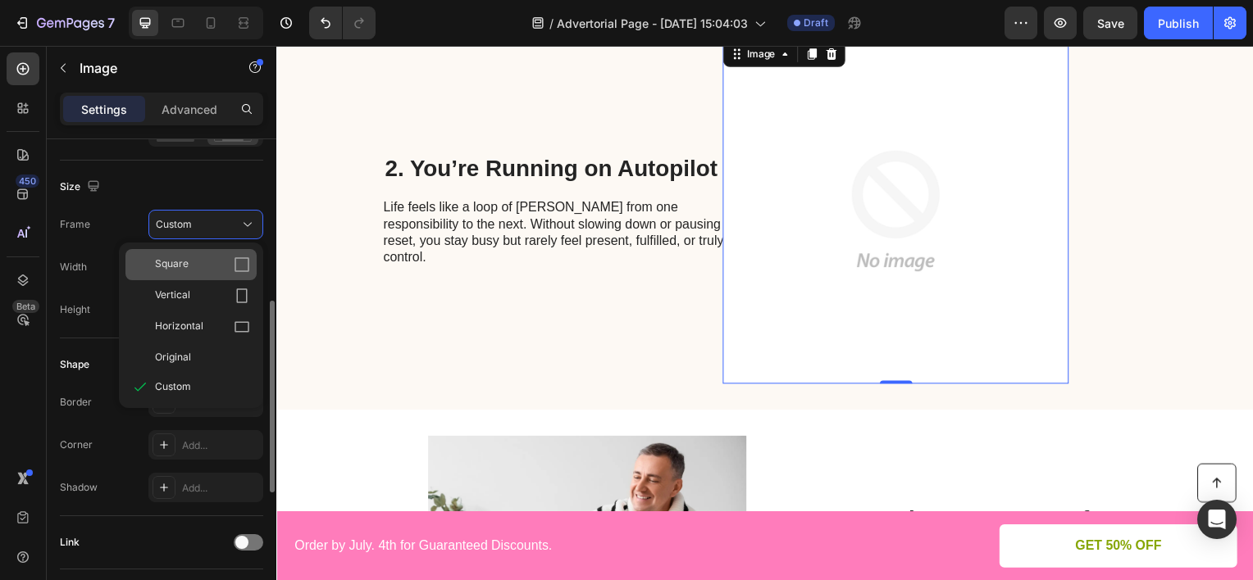
scroll to position [689, 0]
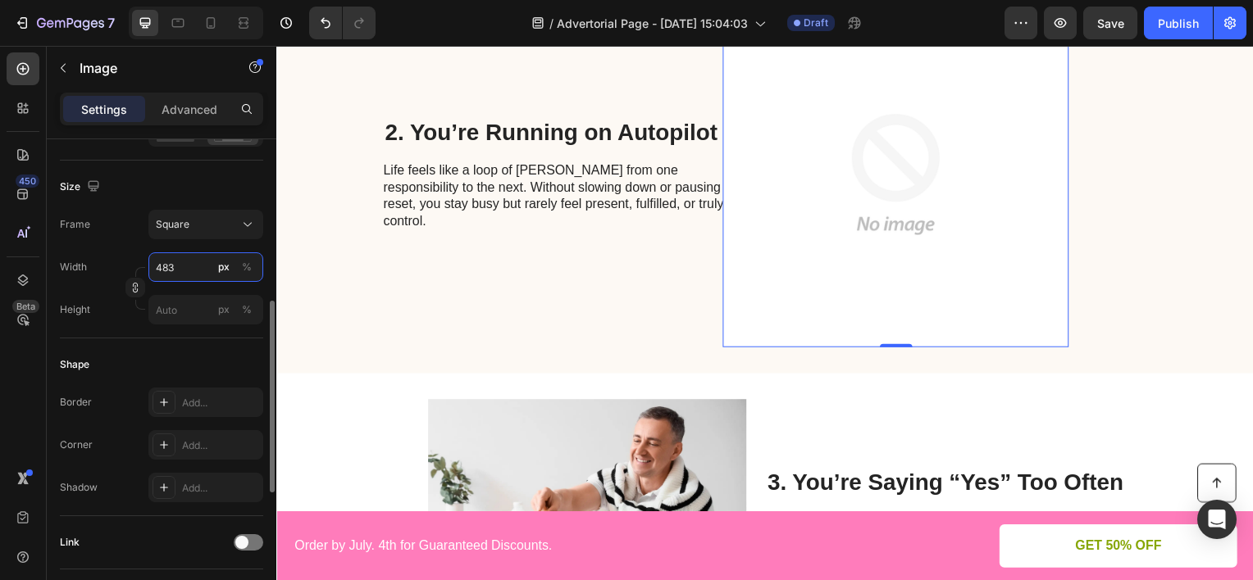
click at [184, 269] on input "483" at bounding box center [205, 268] width 115 height 30
click at [185, 269] on input "483" at bounding box center [205, 268] width 115 height 30
click at [135, 353] on div "Shape" at bounding box center [161, 365] width 203 height 26
click at [184, 270] on input "483" at bounding box center [205, 268] width 115 height 30
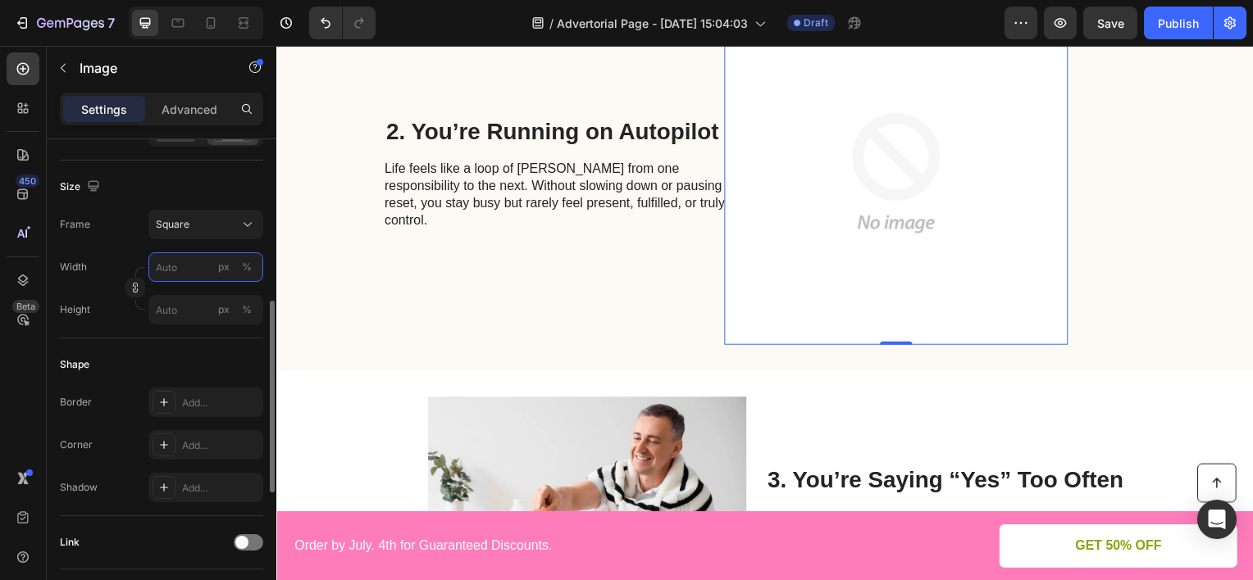
scroll to position [689, 0]
type input "4"
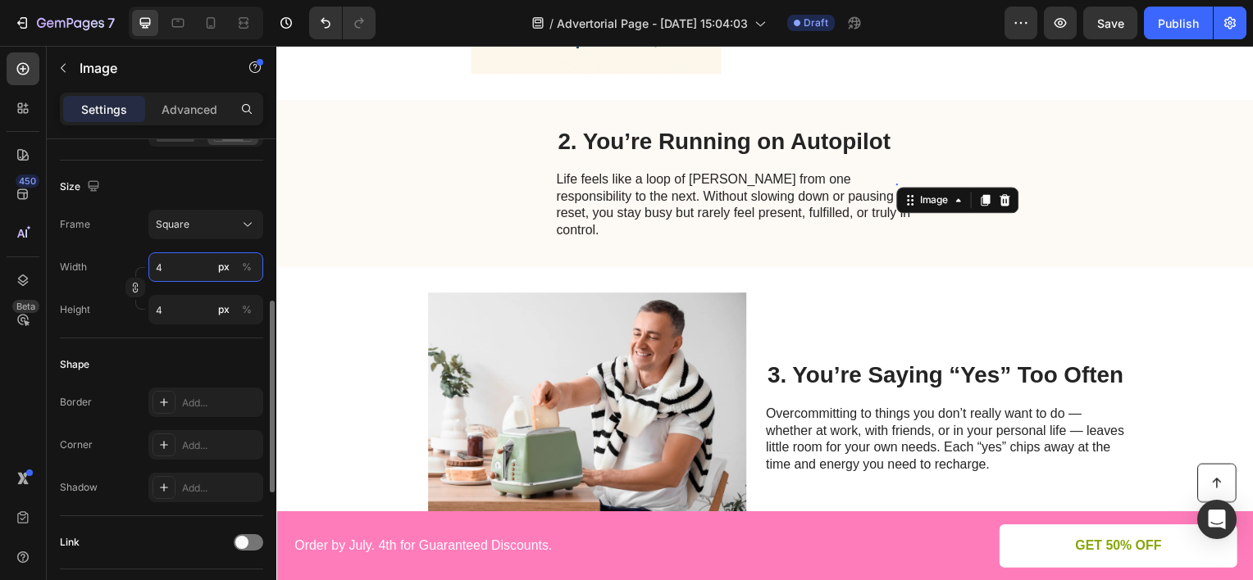
type input "40"
type input "400"
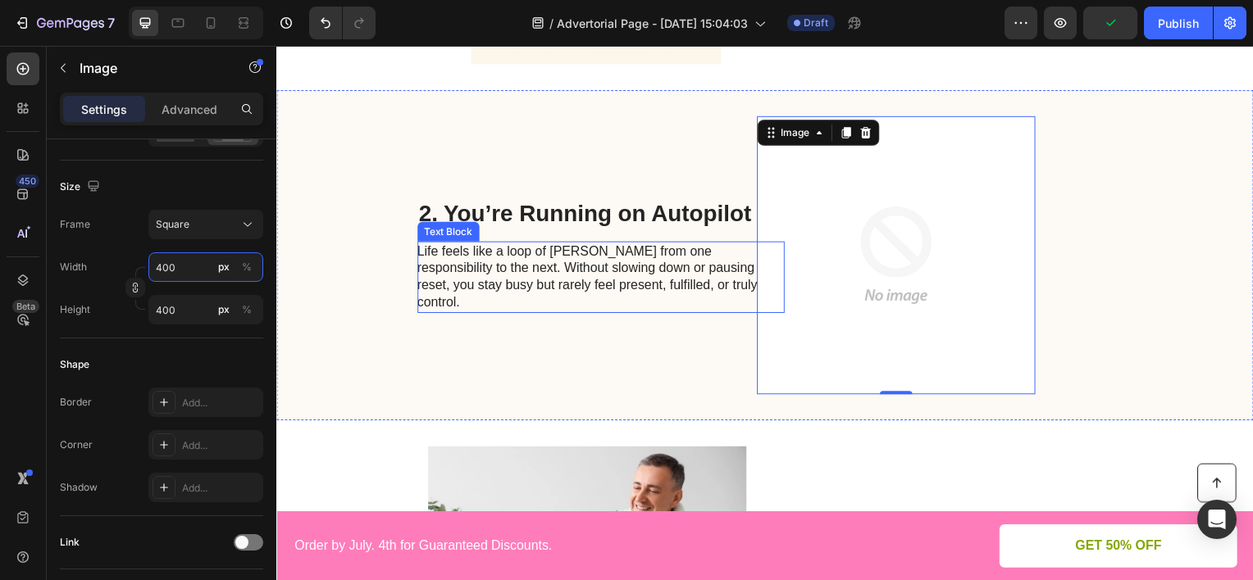
scroll to position [738, 0]
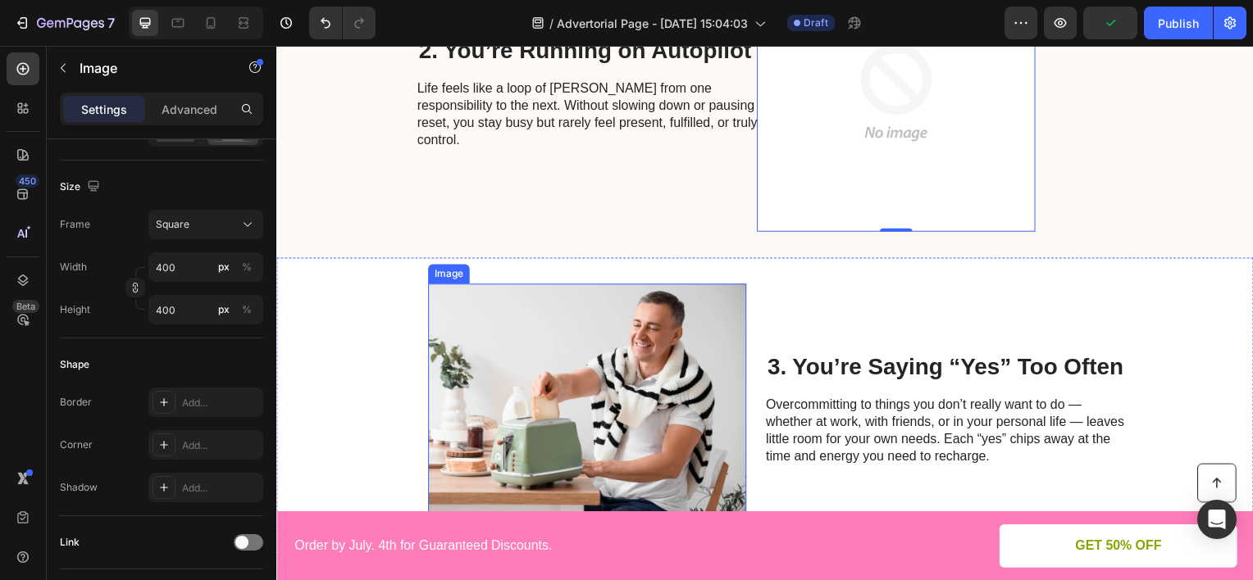
click at [580, 341] on img at bounding box center [589, 411] width 321 height 253
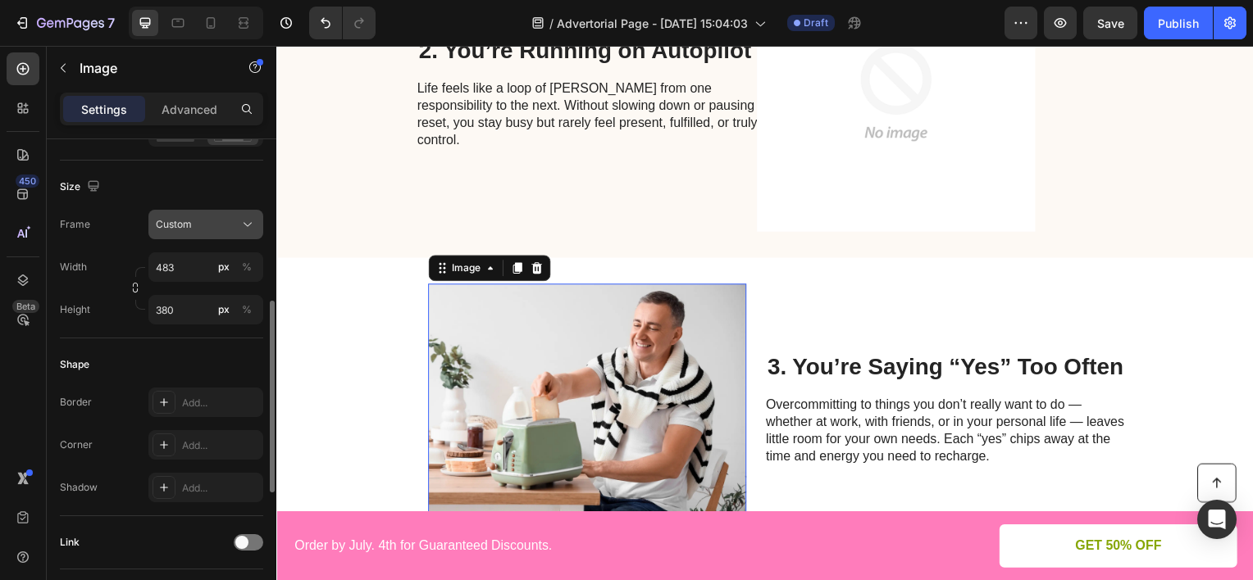
click at [202, 234] on button "Custom" at bounding box center [205, 225] width 115 height 30
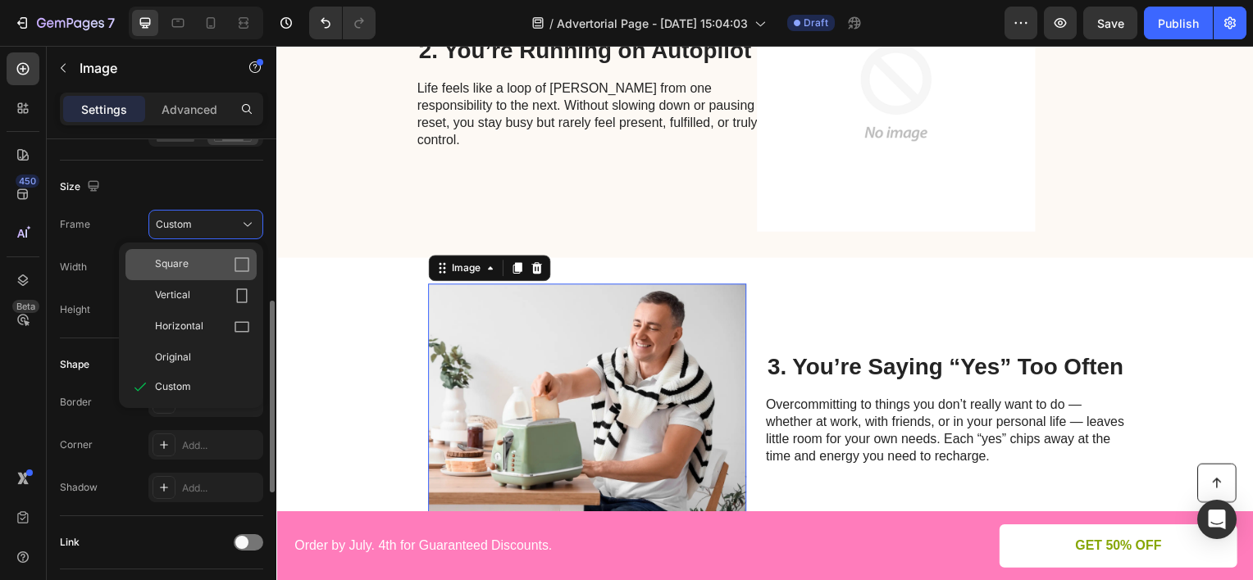
click at [202, 261] on div "Square" at bounding box center [202, 265] width 95 height 16
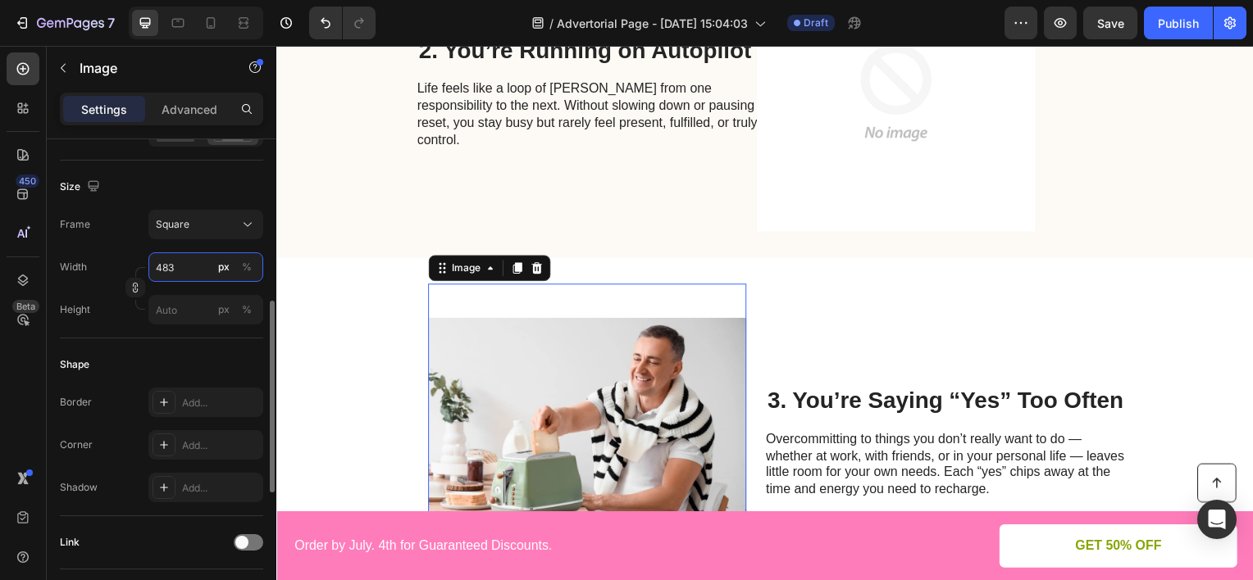
click at [200, 266] on input "483" at bounding box center [205, 268] width 115 height 30
type input "4"
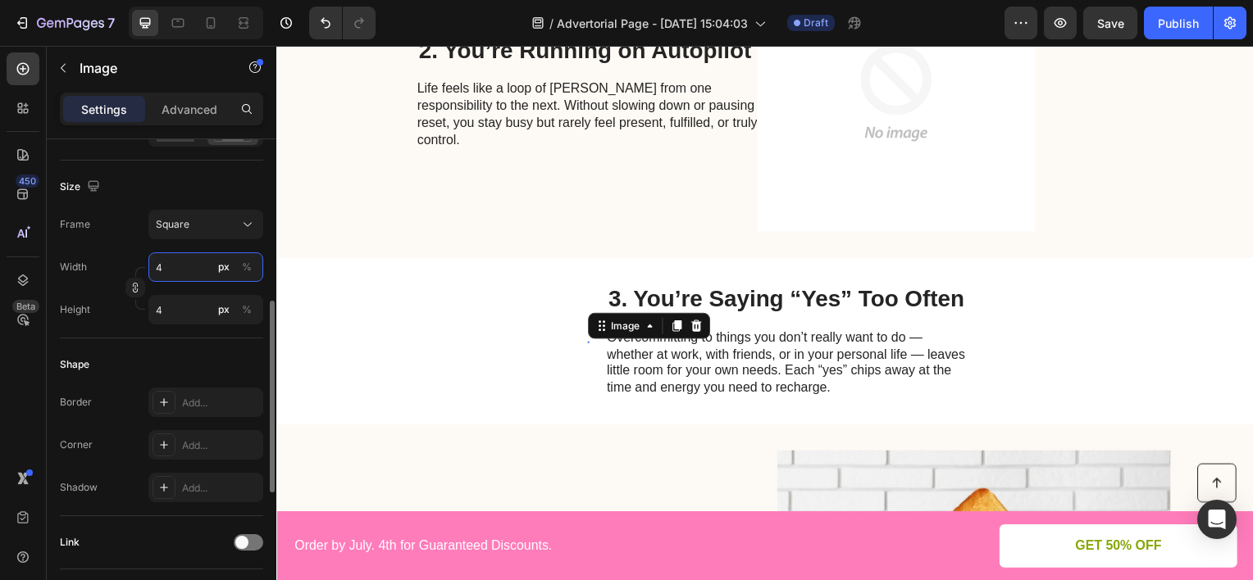
type input "40"
type input "400"
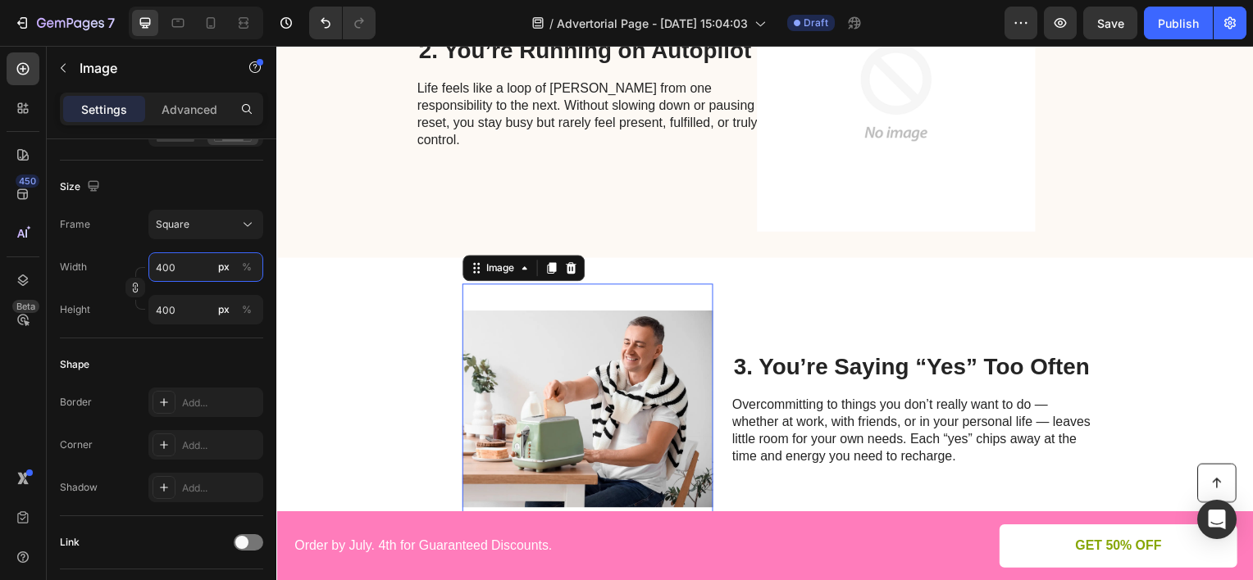
scroll to position [820, 0]
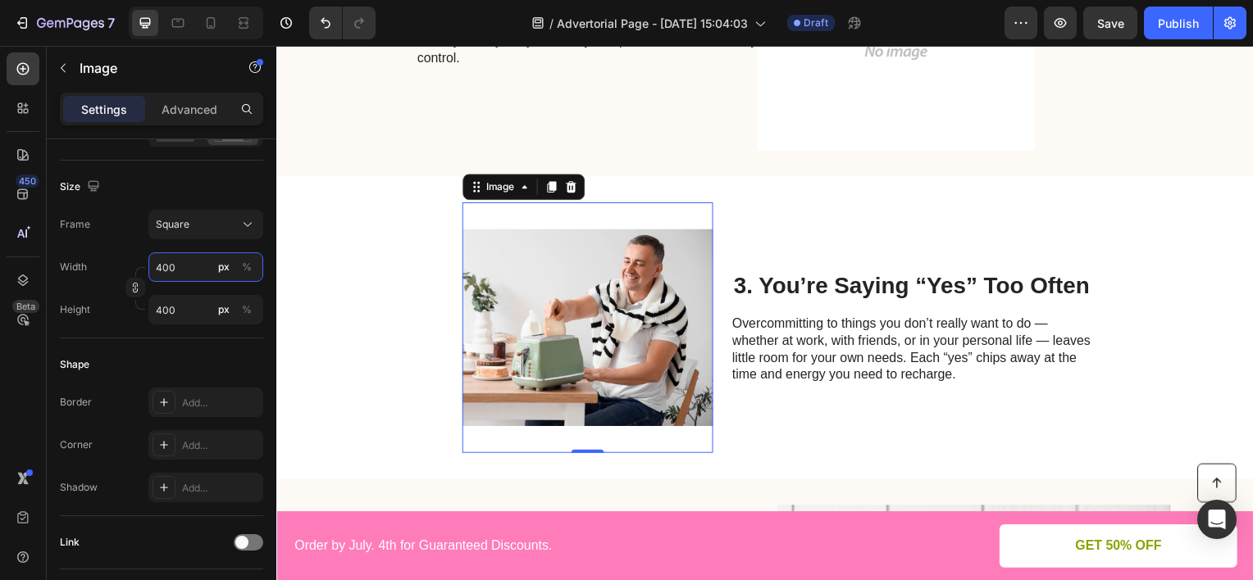
type input "400"
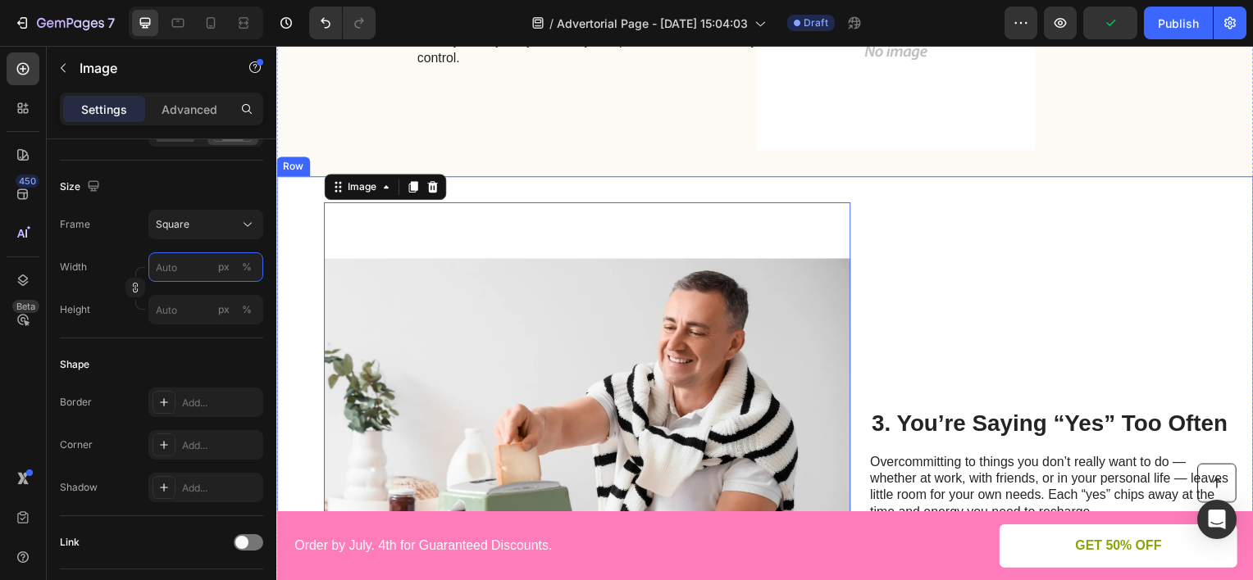
type input "4"
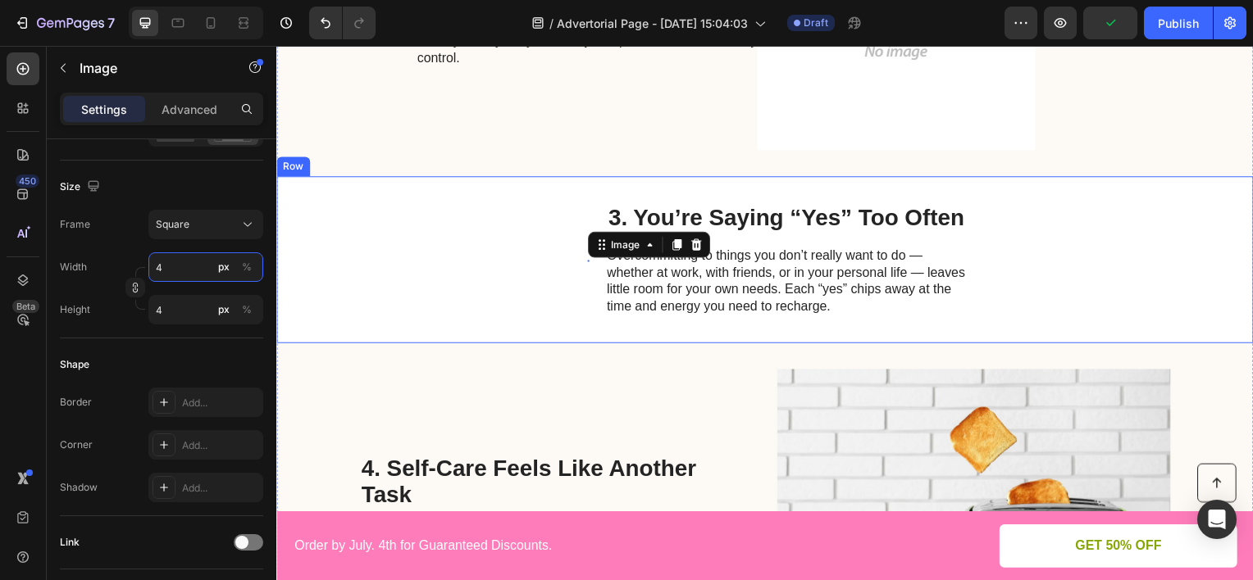
type input "45"
type input "450"
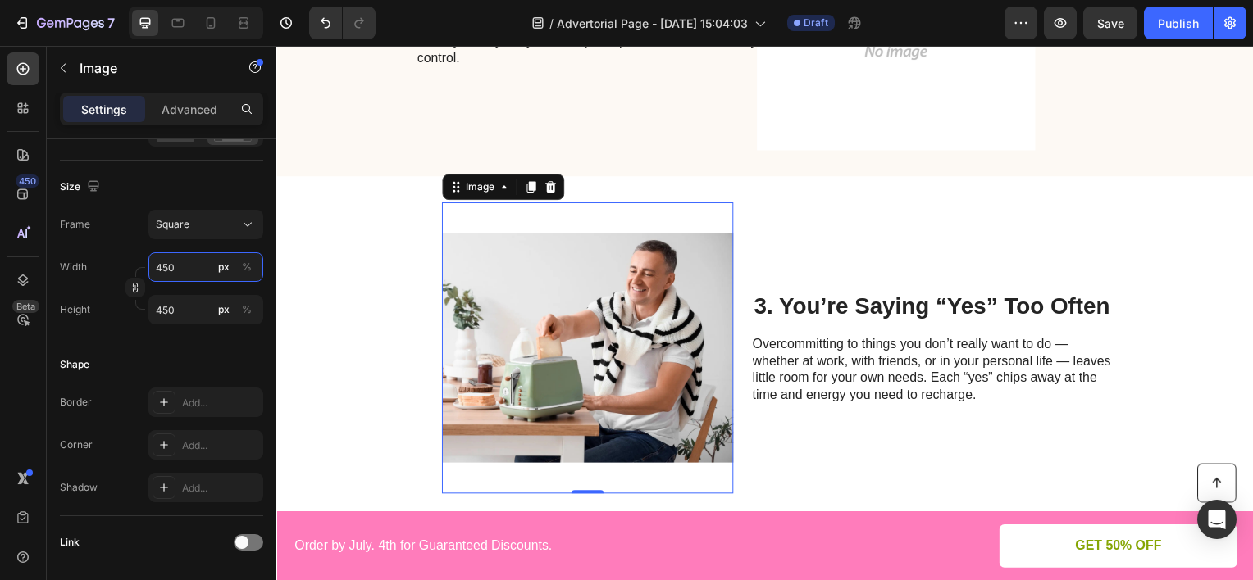
type input "450"
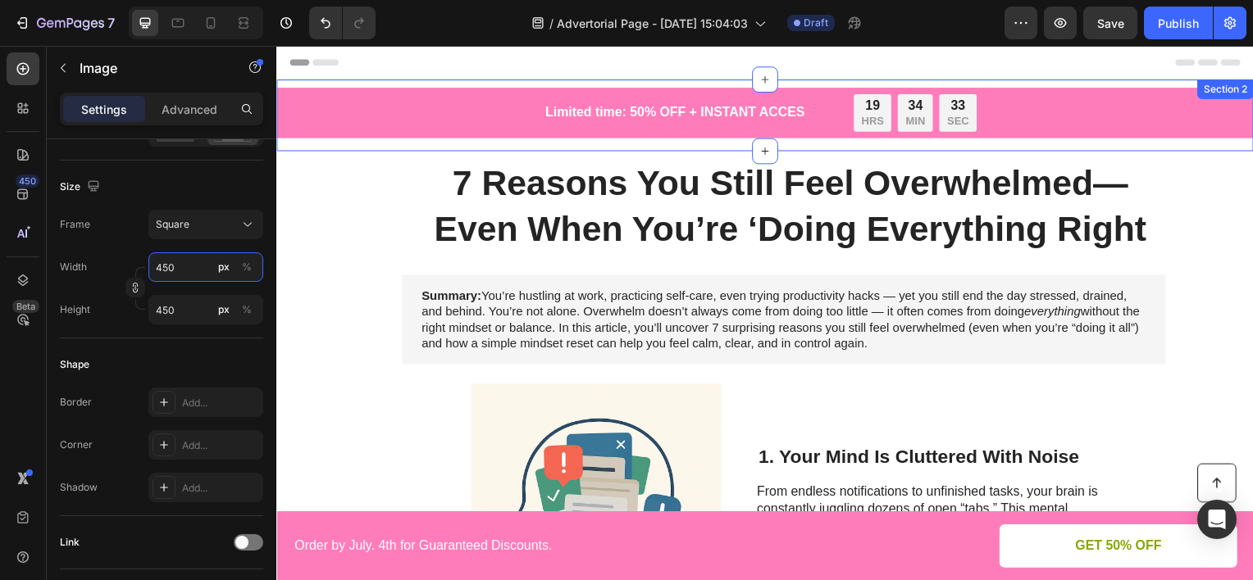
scroll to position [246, 0]
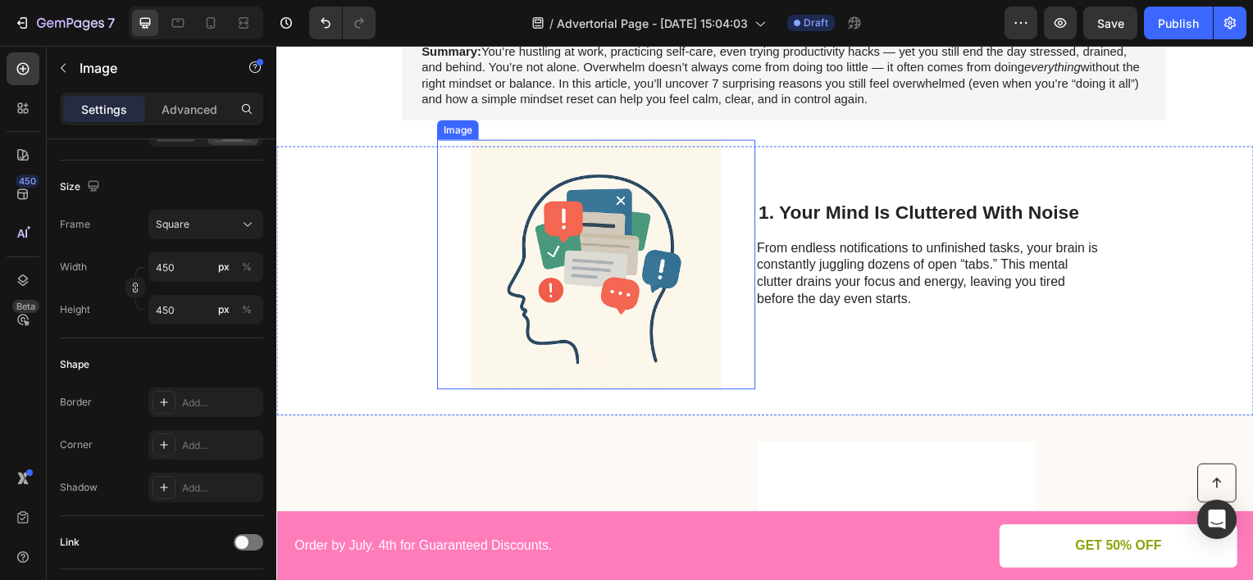
click at [615, 216] on img at bounding box center [598, 266] width 321 height 253
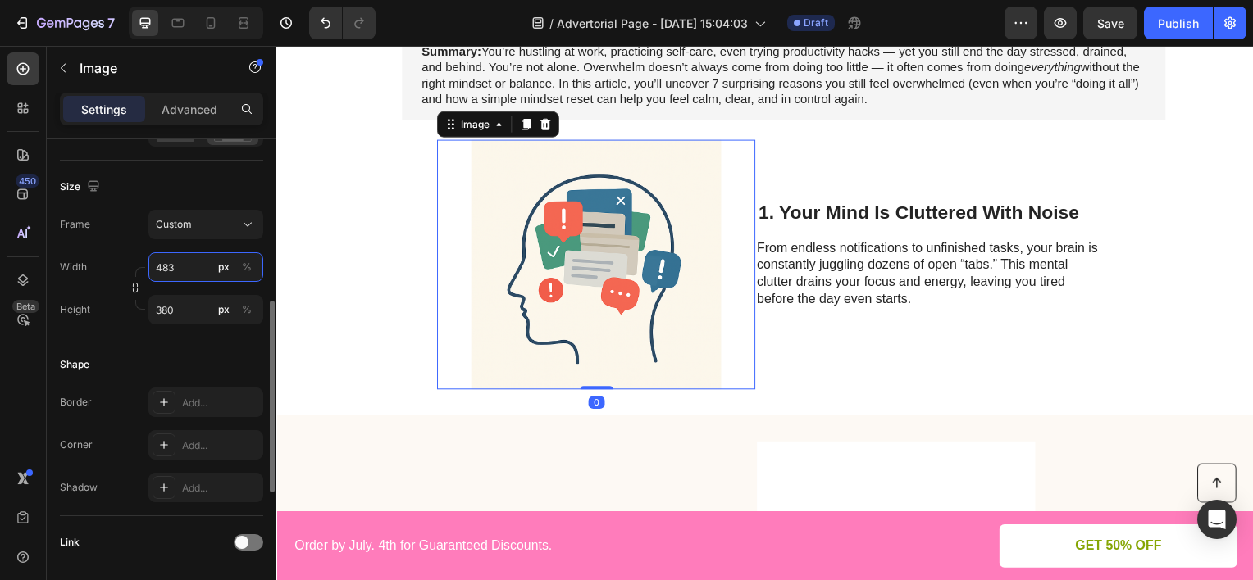
click at [180, 271] on input "483" at bounding box center [205, 268] width 115 height 30
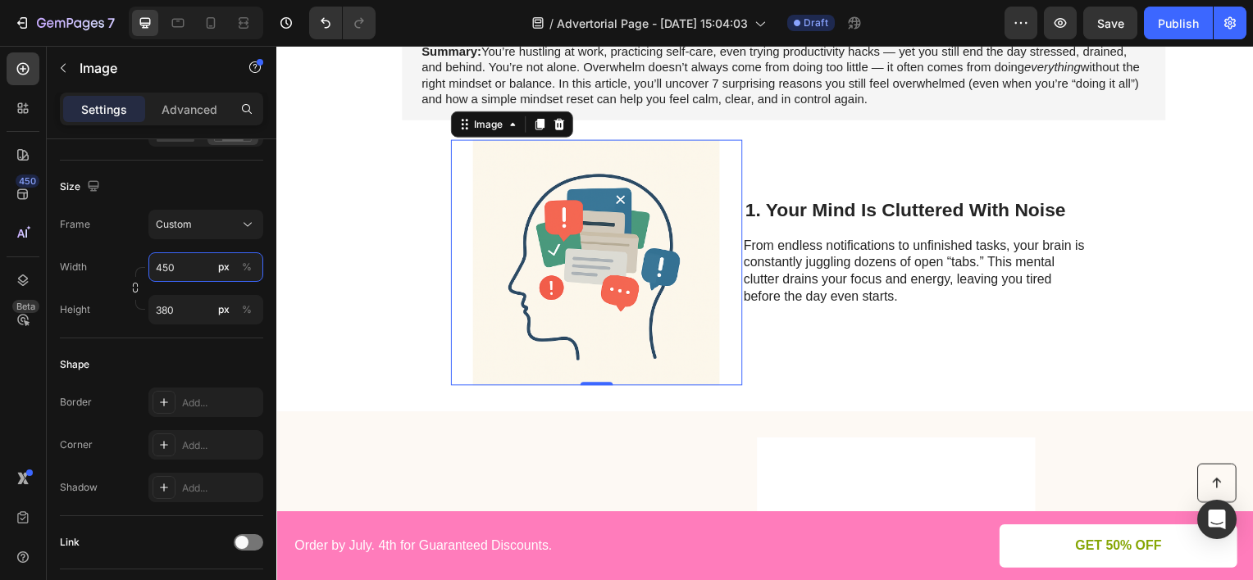
scroll to position [164, 0]
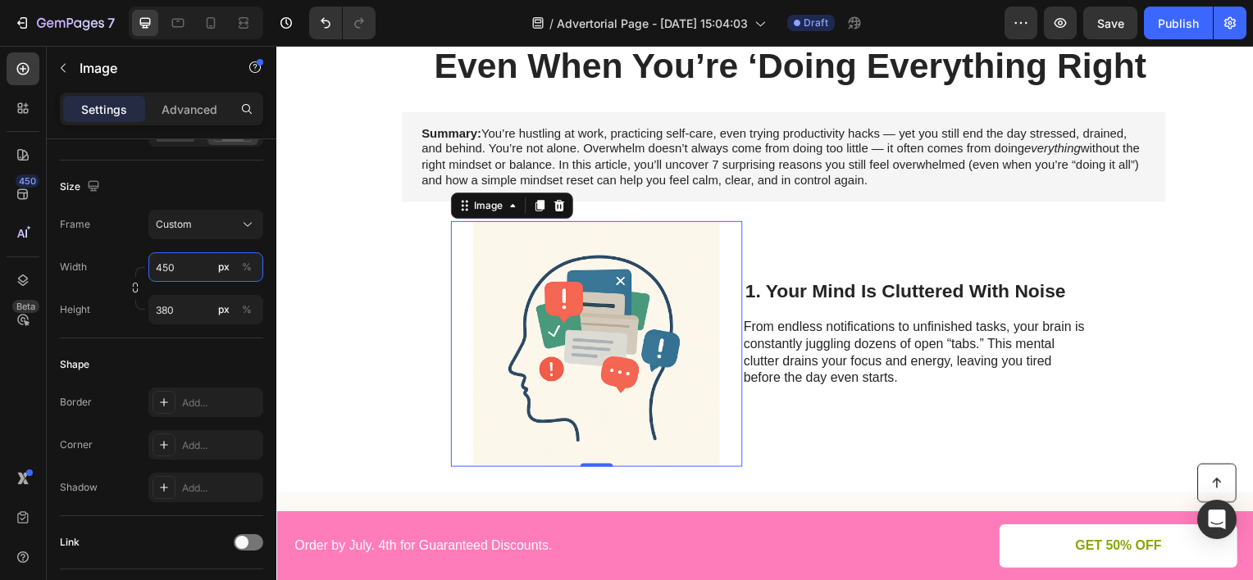
type input "450"
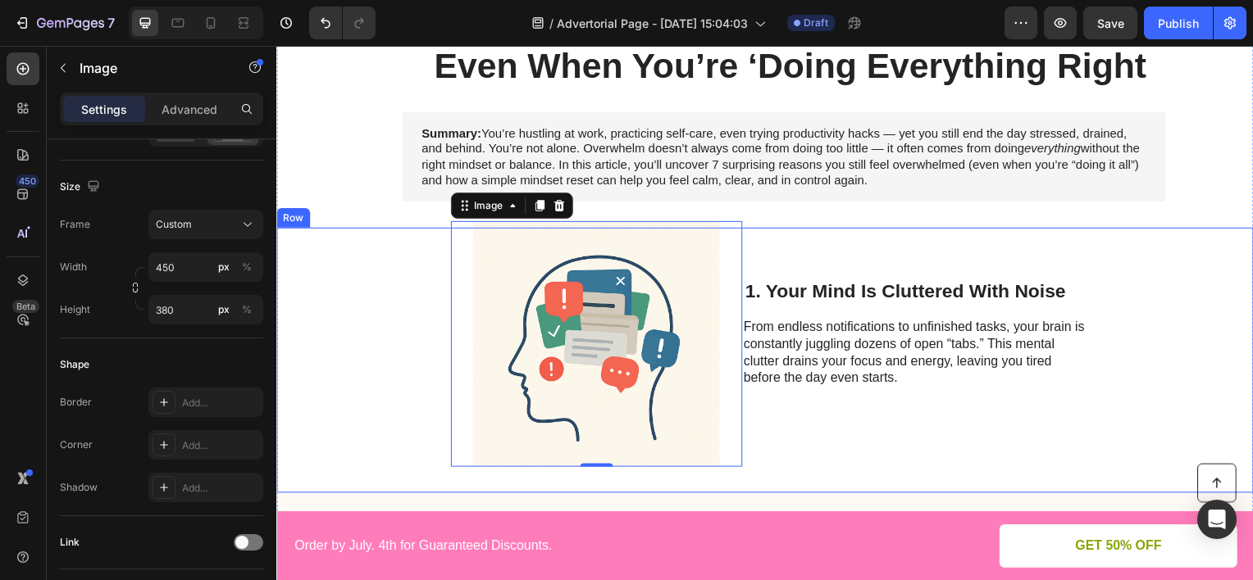
click at [949, 249] on div "Image 0 1. Your Mind Is Cluttered With Noise Heading From endless notifications…" at bounding box center [768, 362] width 984 height 267
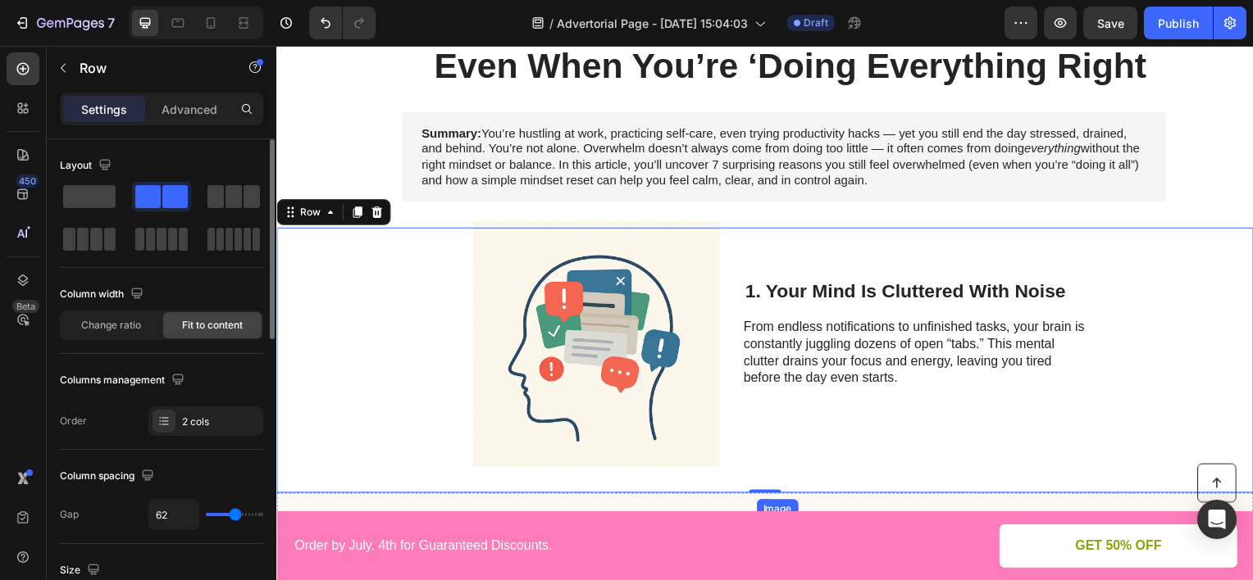
scroll to position [656, 0]
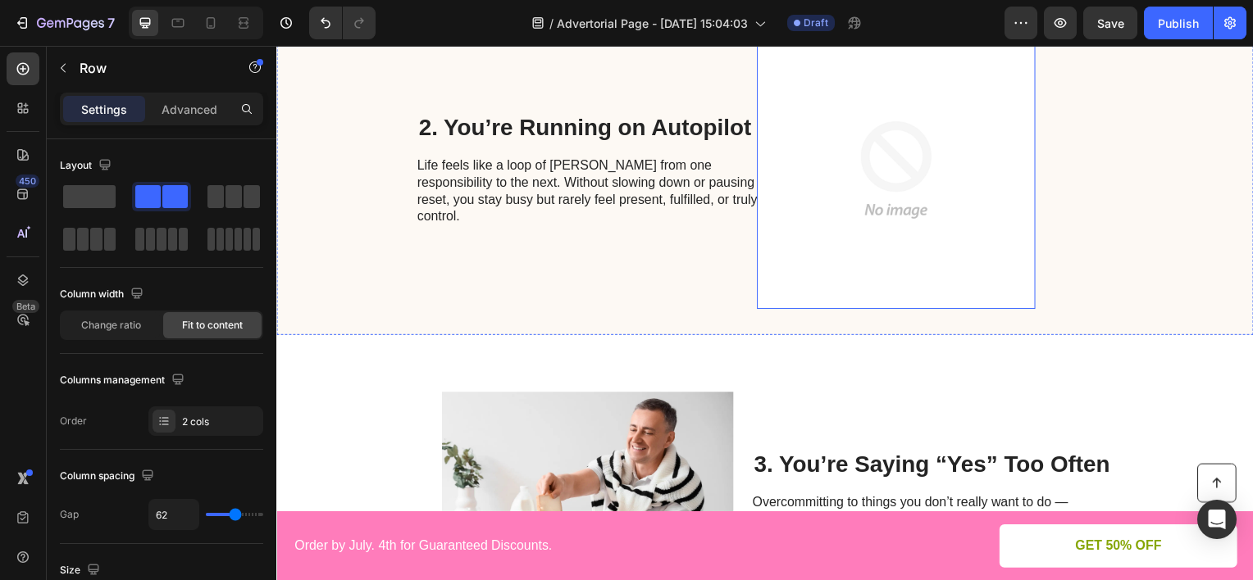
click at [862, 217] on img at bounding box center [900, 170] width 280 height 280
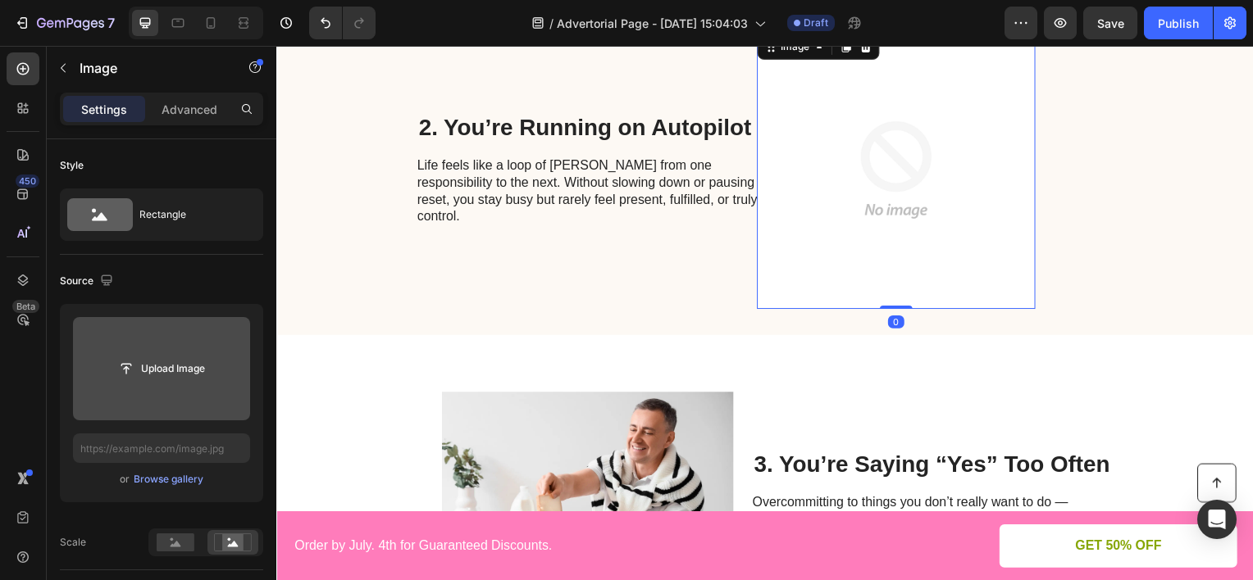
scroll to position [328, 0]
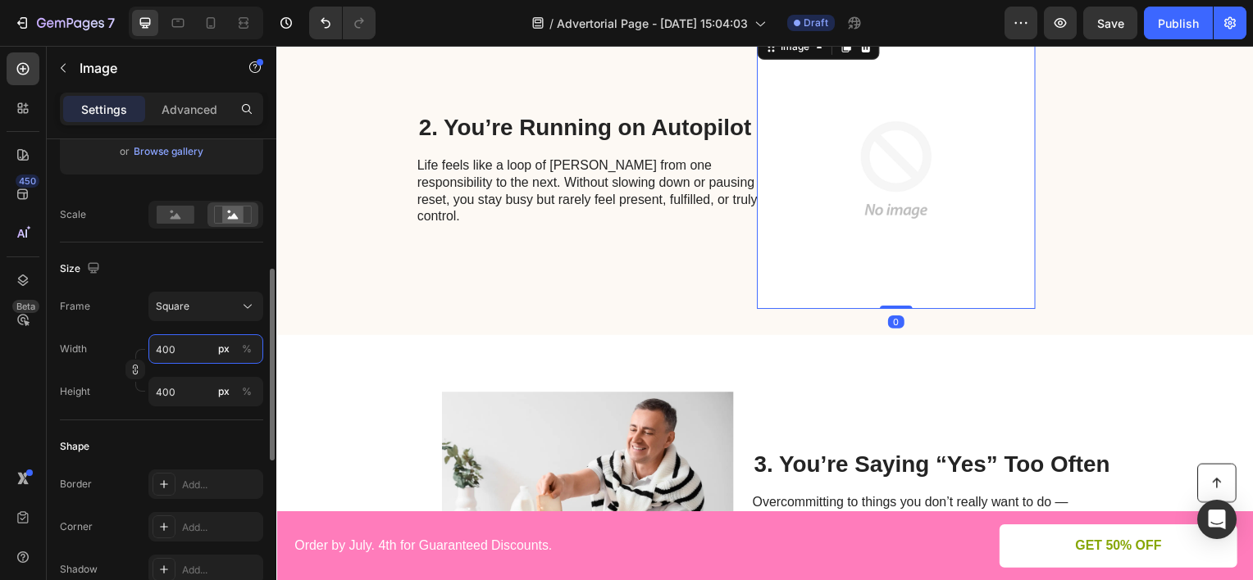
click at [198, 348] on input "400" at bounding box center [205, 349] width 115 height 30
type input "4"
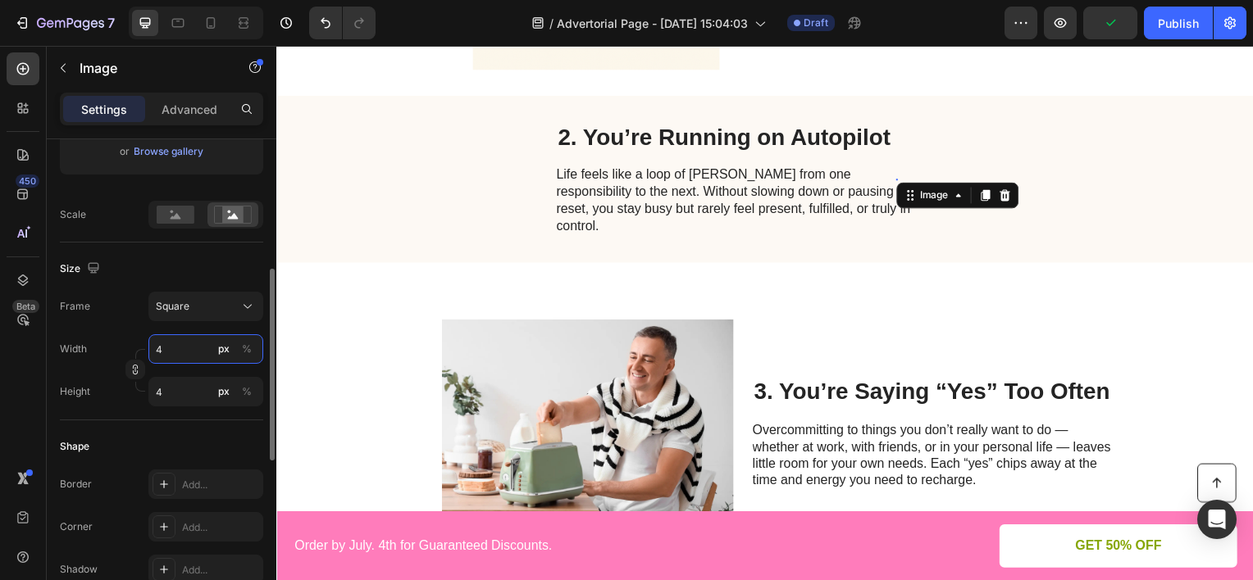
type input "45"
type input "450"
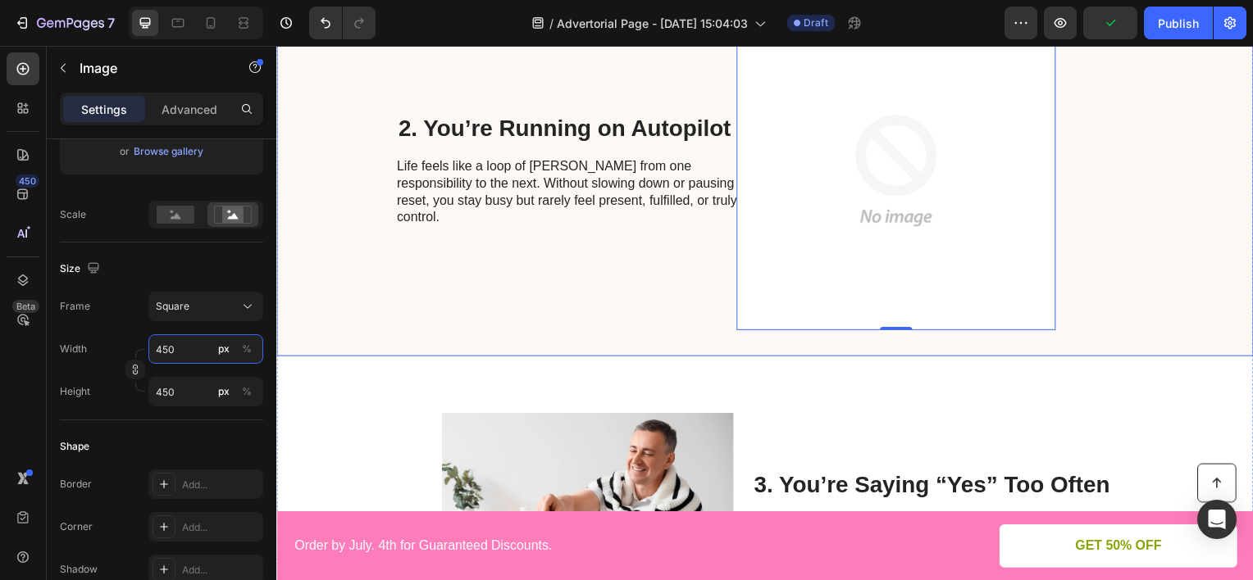
scroll to position [921, 0]
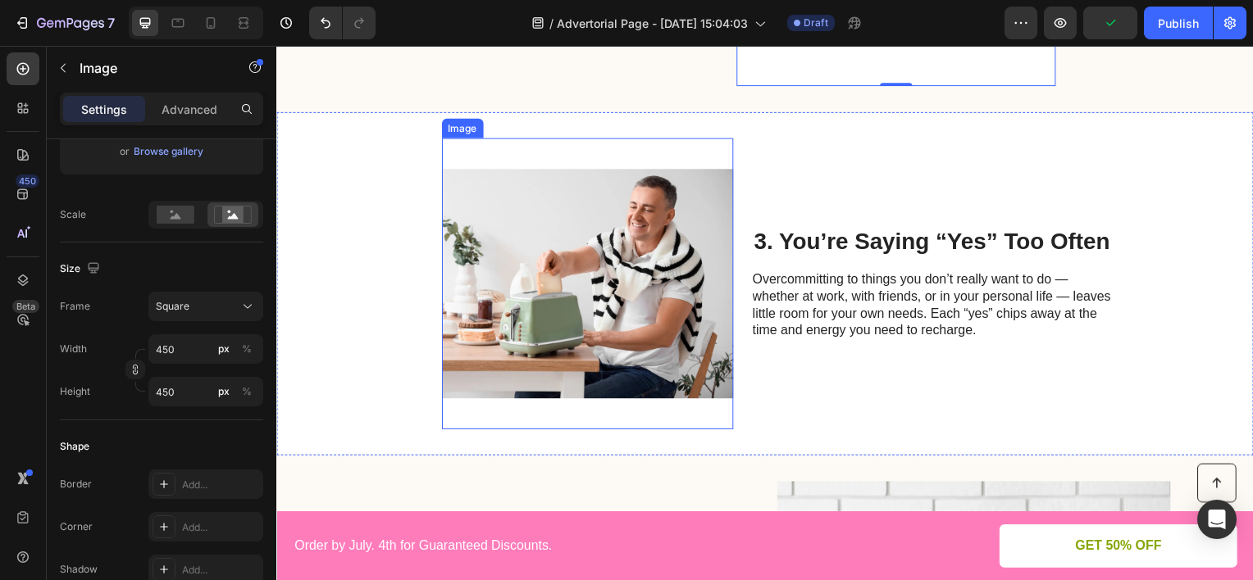
click at [482, 344] on img at bounding box center [589, 285] width 293 height 293
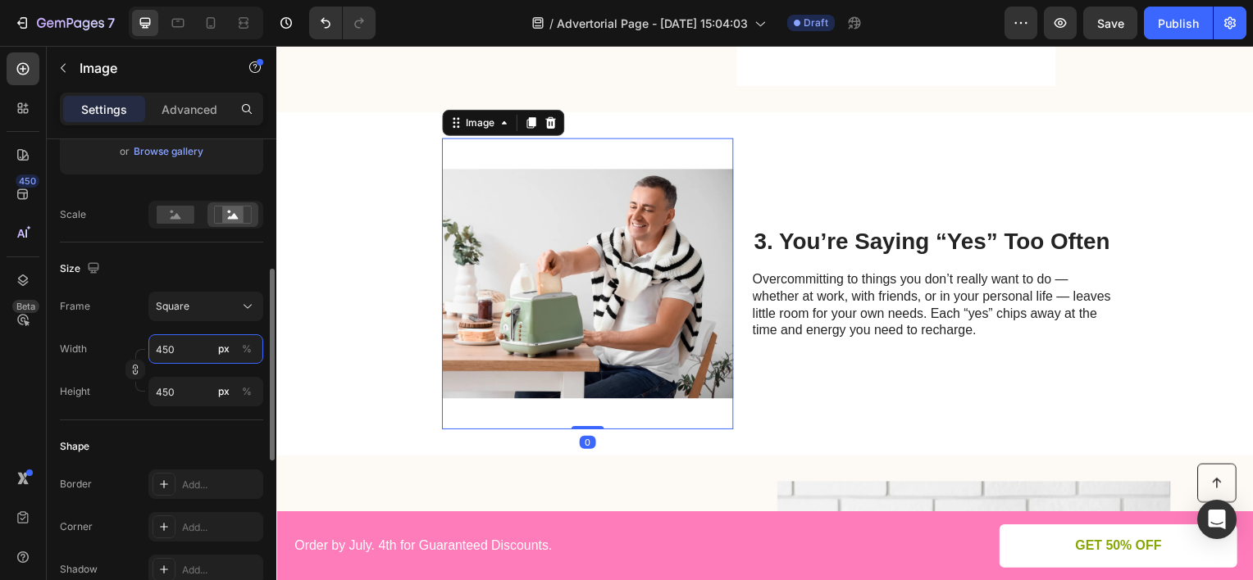
click at [193, 349] on input "450" at bounding box center [205, 349] width 115 height 30
type input "4"
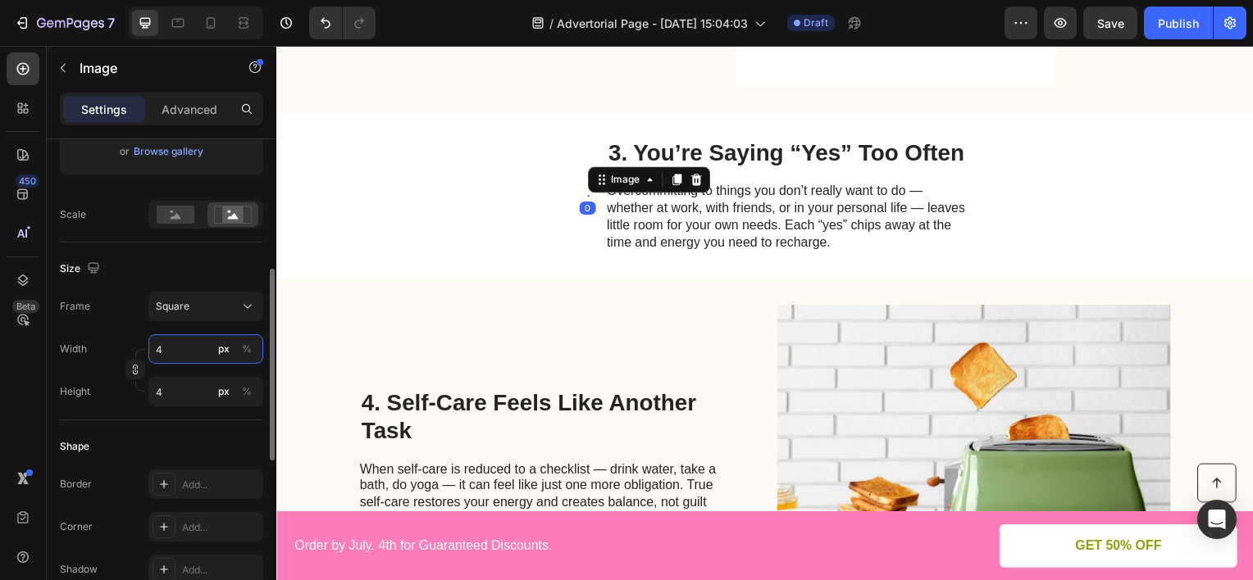
type input "45"
type input "450"
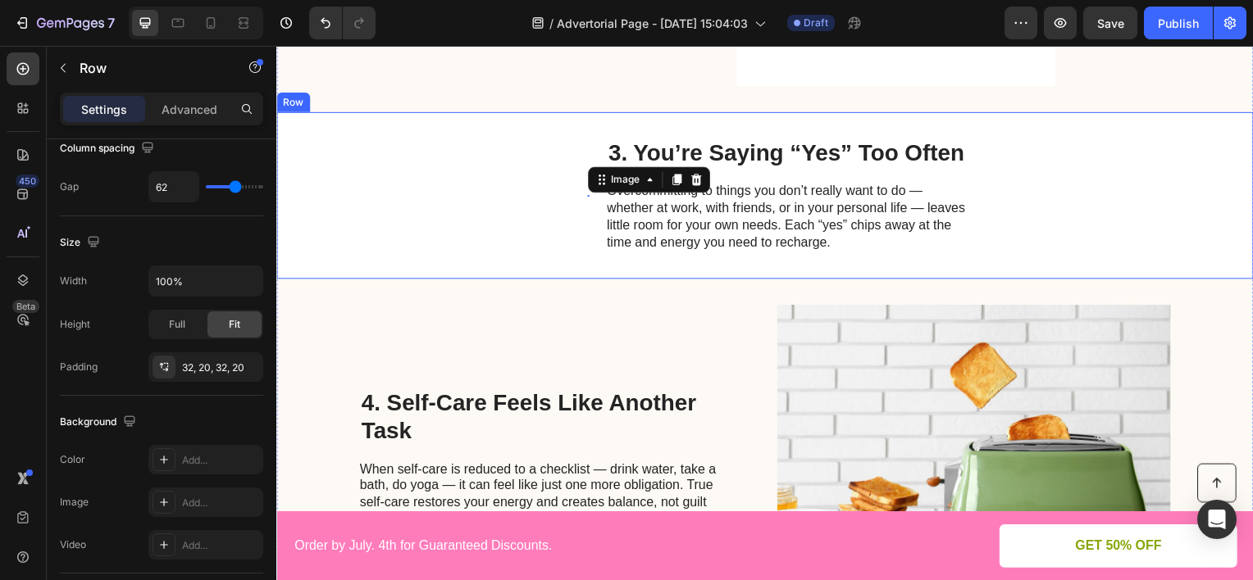
click at [389, 267] on div "Image 0 3. You’re Saying “Yes” Too Often Heading Overcommitting to things you d…" at bounding box center [768, 196] width 984 height 168
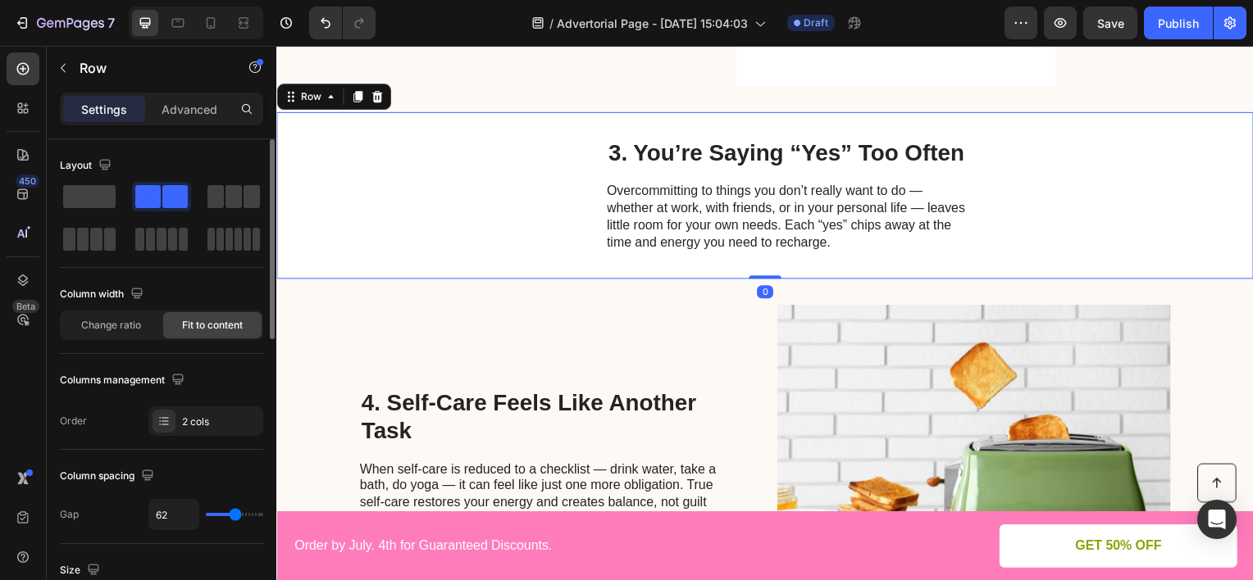
scroll to position [840, 0]
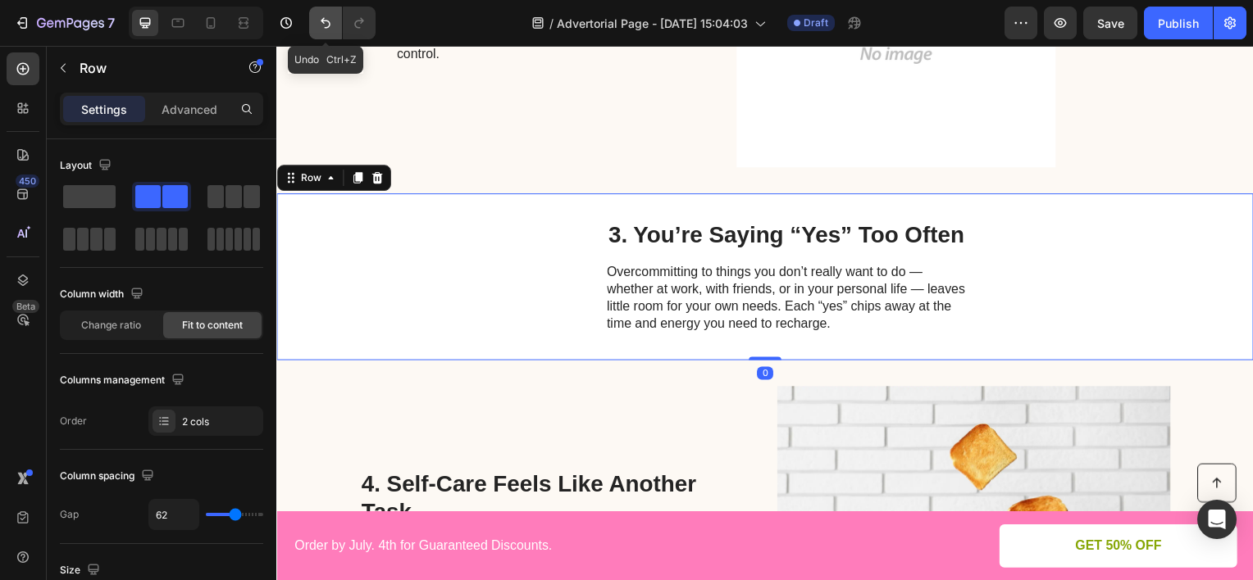
click at [318, 20] on icon "Undo/Redo" at bounding box center [325, 23] width 16 height 16
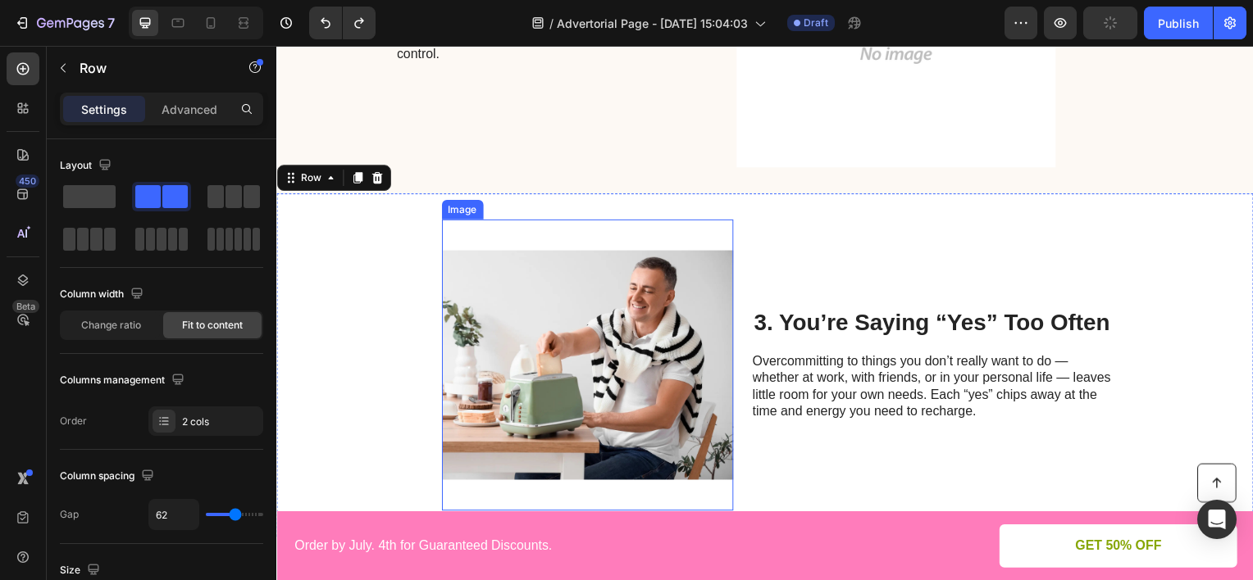
click at [521, 274] on img at bounding box center [589, 367] width 293 height 293
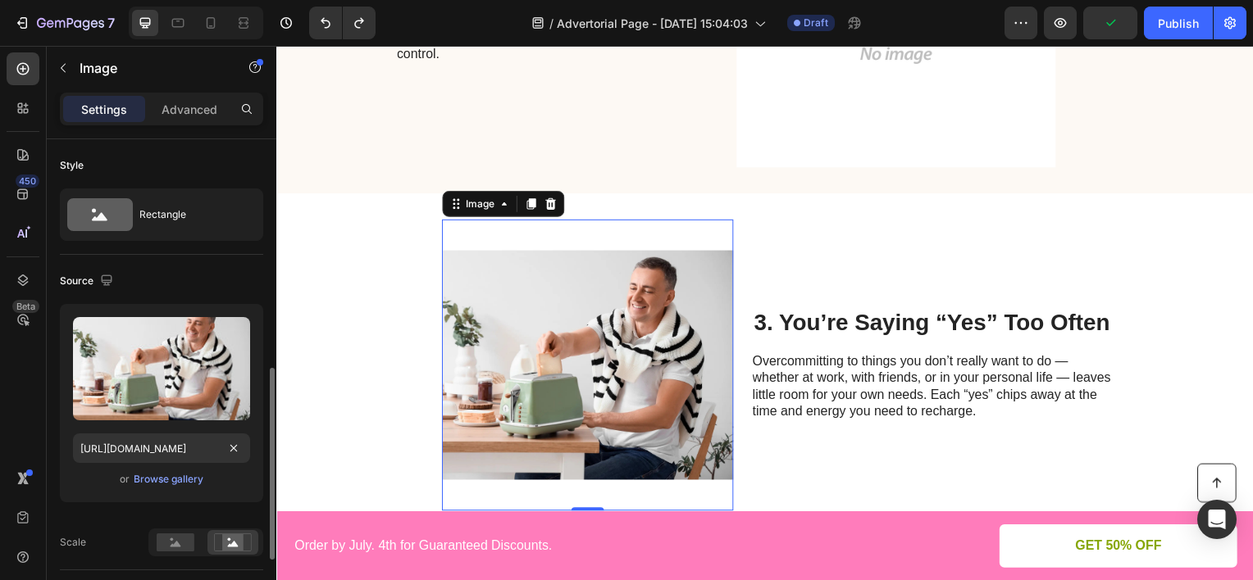
scroll to position [328, 0]
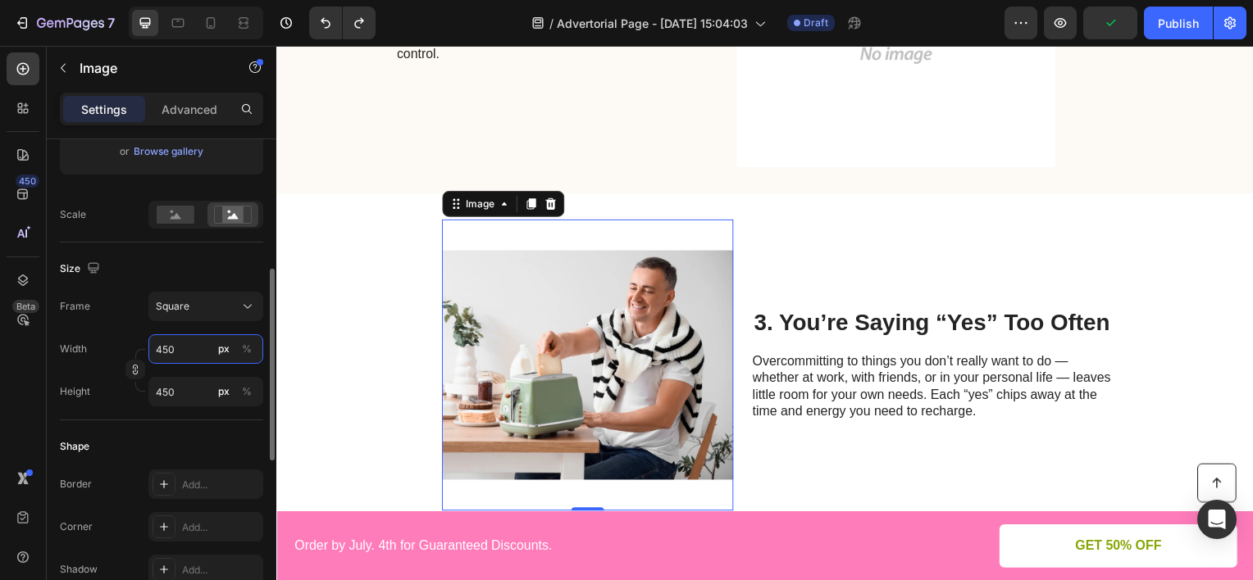
click at [186, 348] on input "450" at bounding box center [205, 349] width 115 height 30
type input "4"
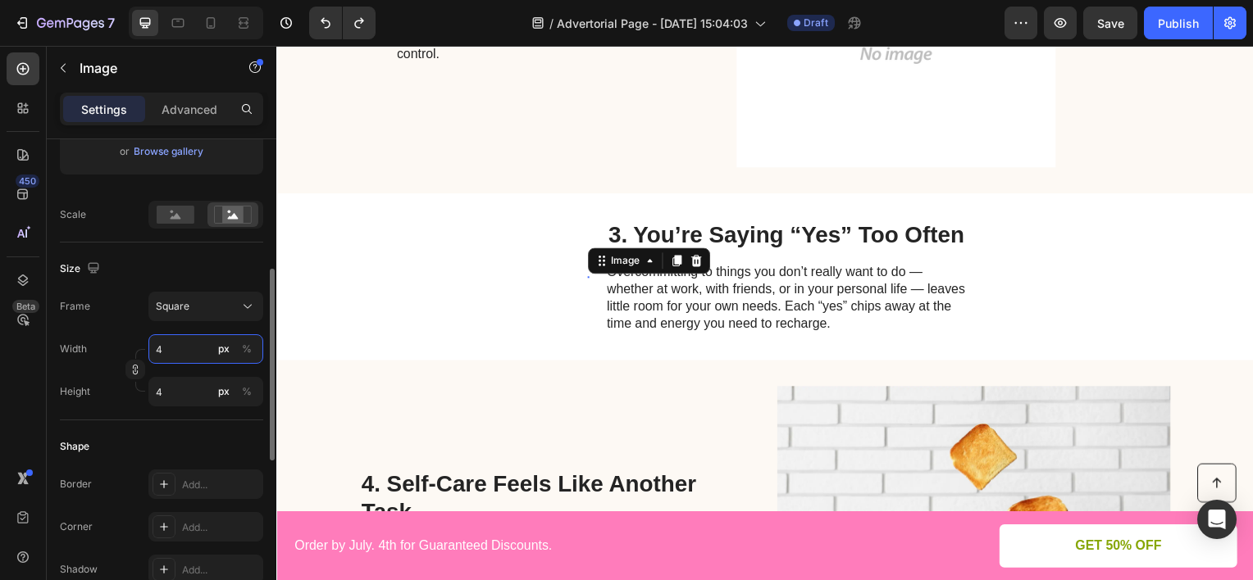
type input "45"
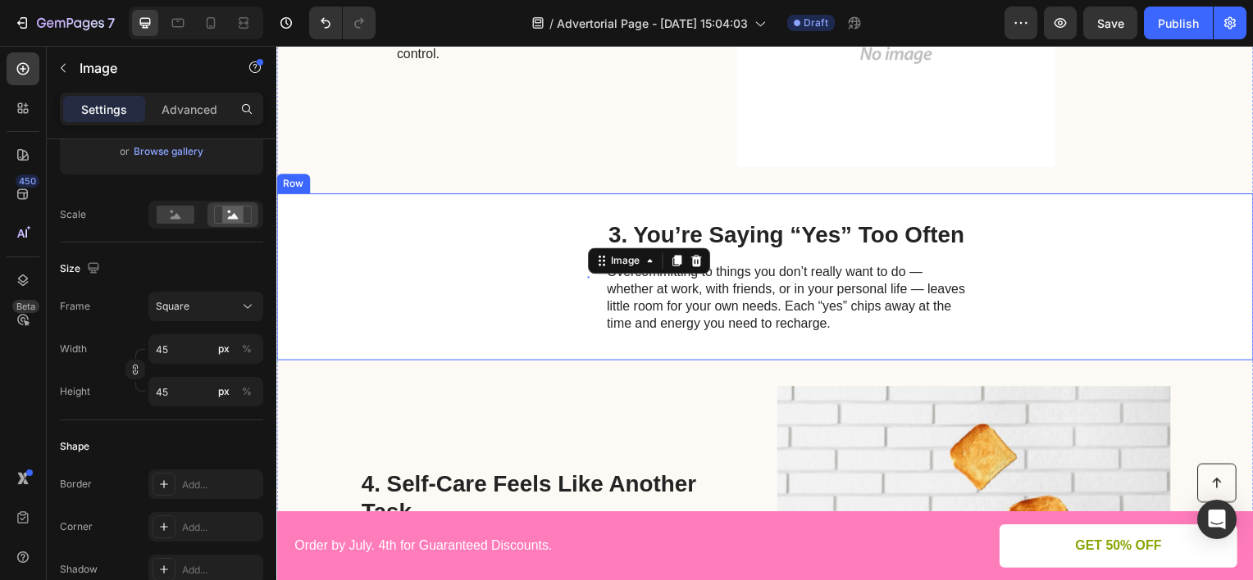
click at [503, 285] on div "Image 0 3. You’re Saying “Yes” Too Often Heading Overcommitting to things you d…" at bounding box center [768, 278] width 984 height 168
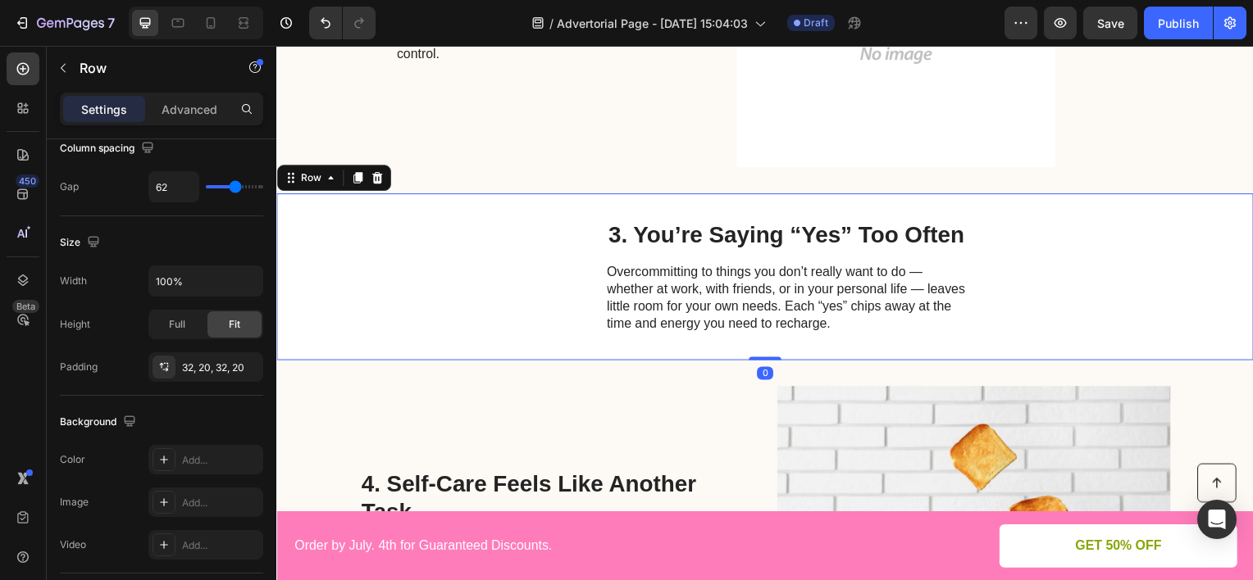
scroll to position [0, 0]
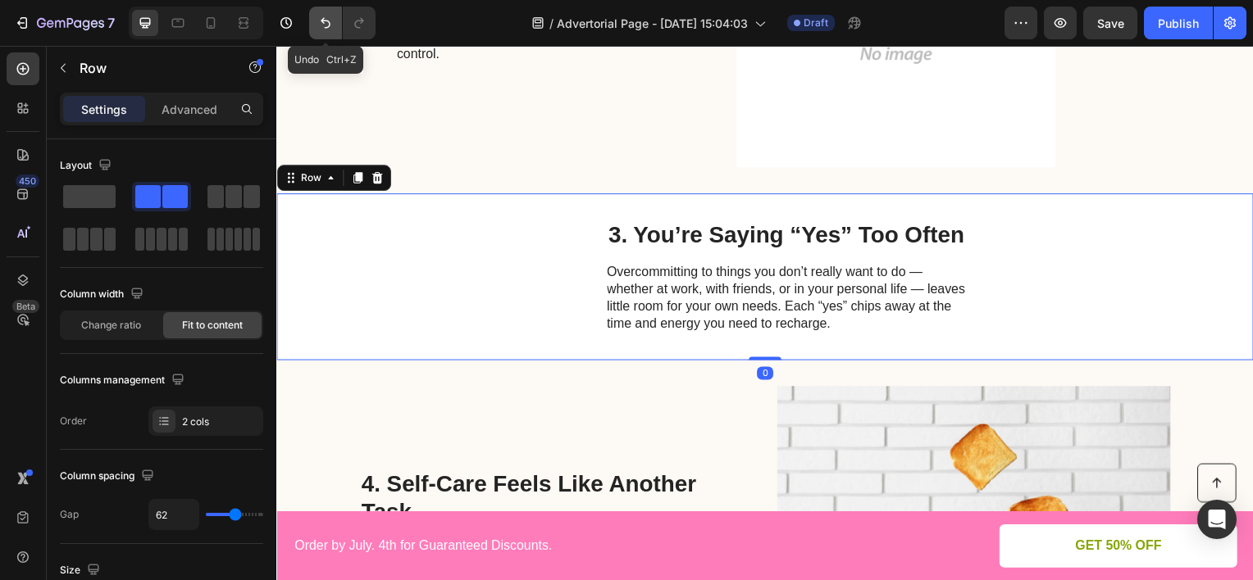
click at [325, 16] on icon "Undo/Redo" at bounding box center [325, 23] width 16 height 16
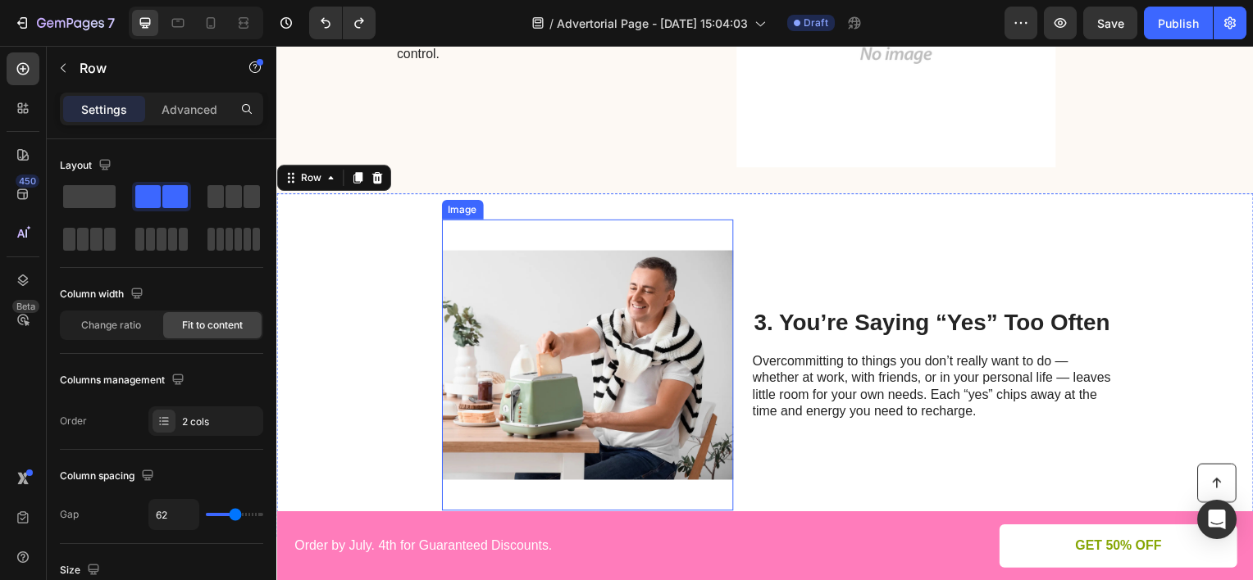
click at [668, 310] on img at bounding box center [589, 367] width 293 height 293
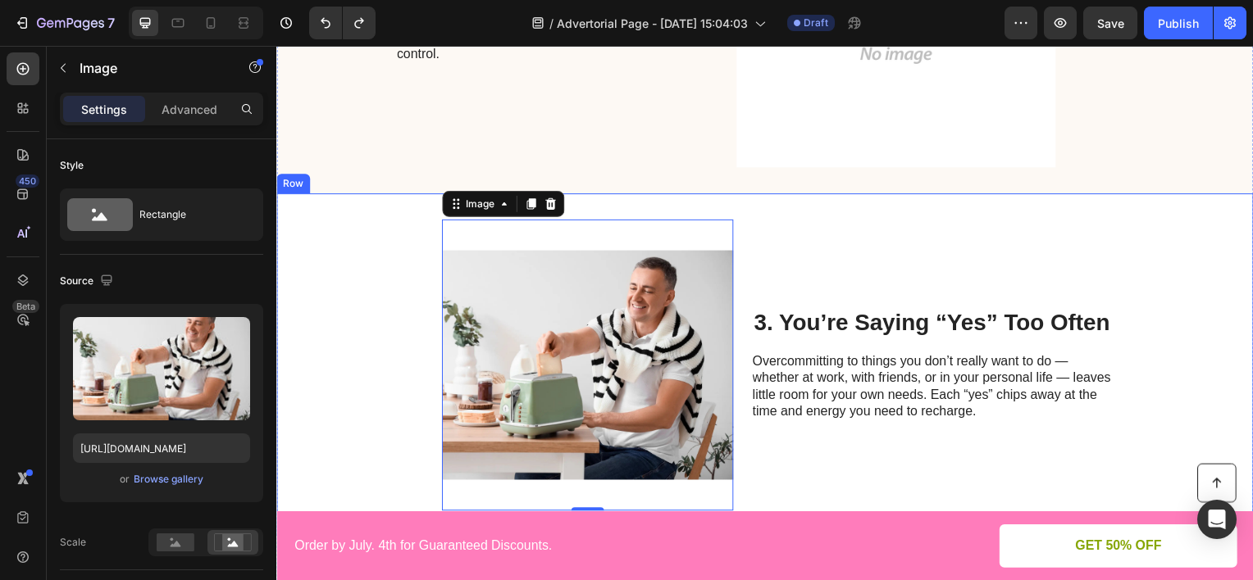
scroll to position [676, 0]
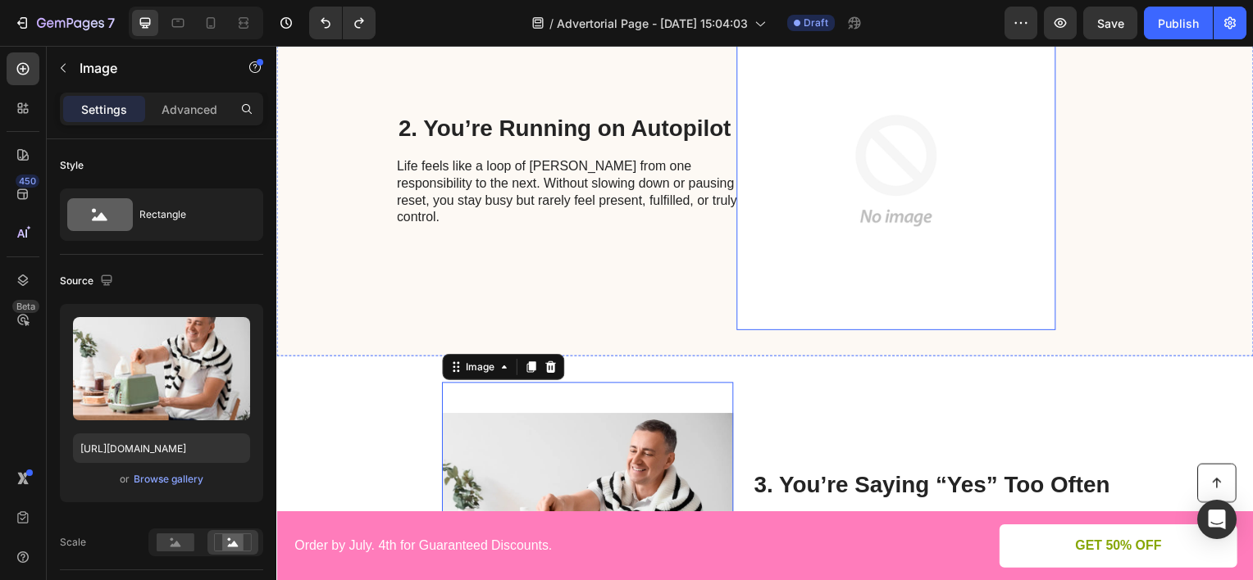
click at [776, 196] on img at bounding box center [899, 171] width 321 height 321
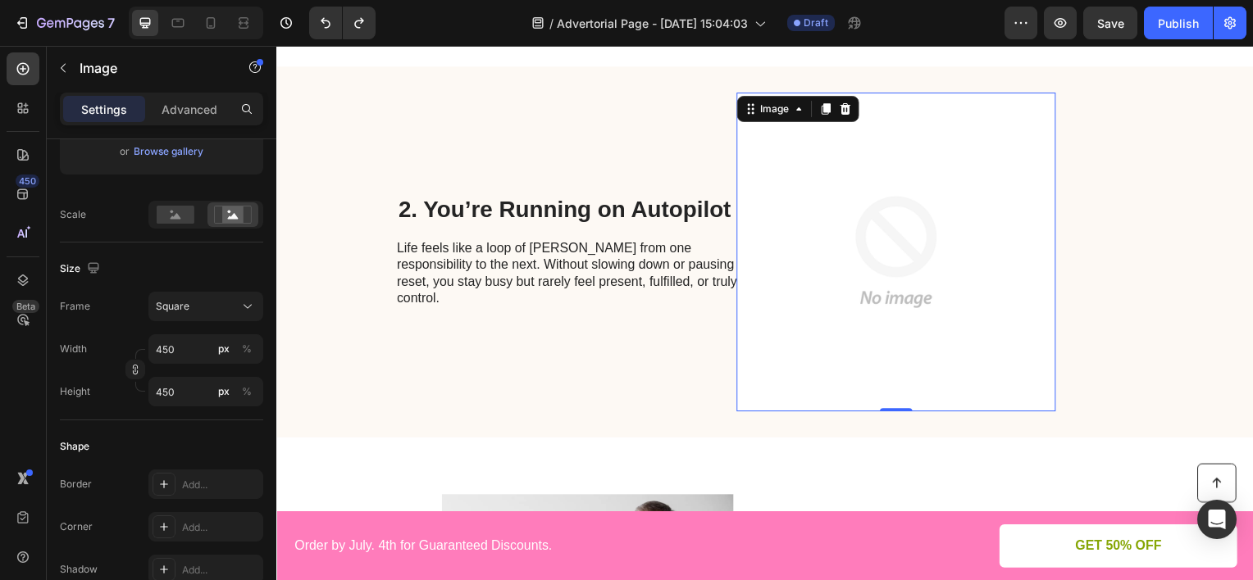
scroll to position [266, 0]
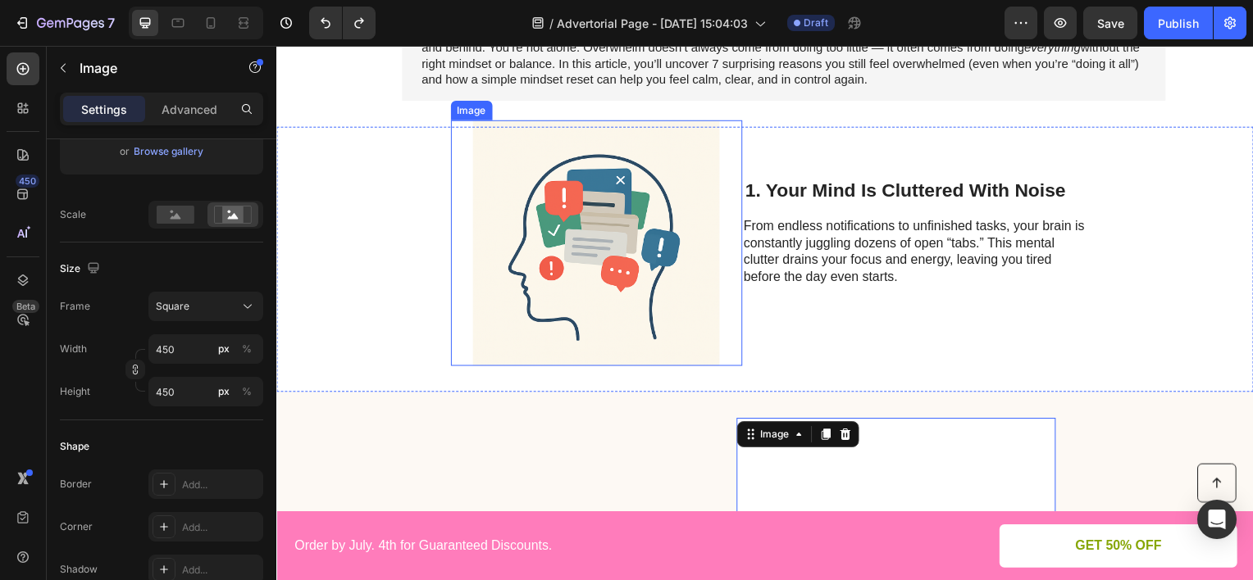
click at [667, 230] on img at bounding box center [598, 245] width 293 height 248
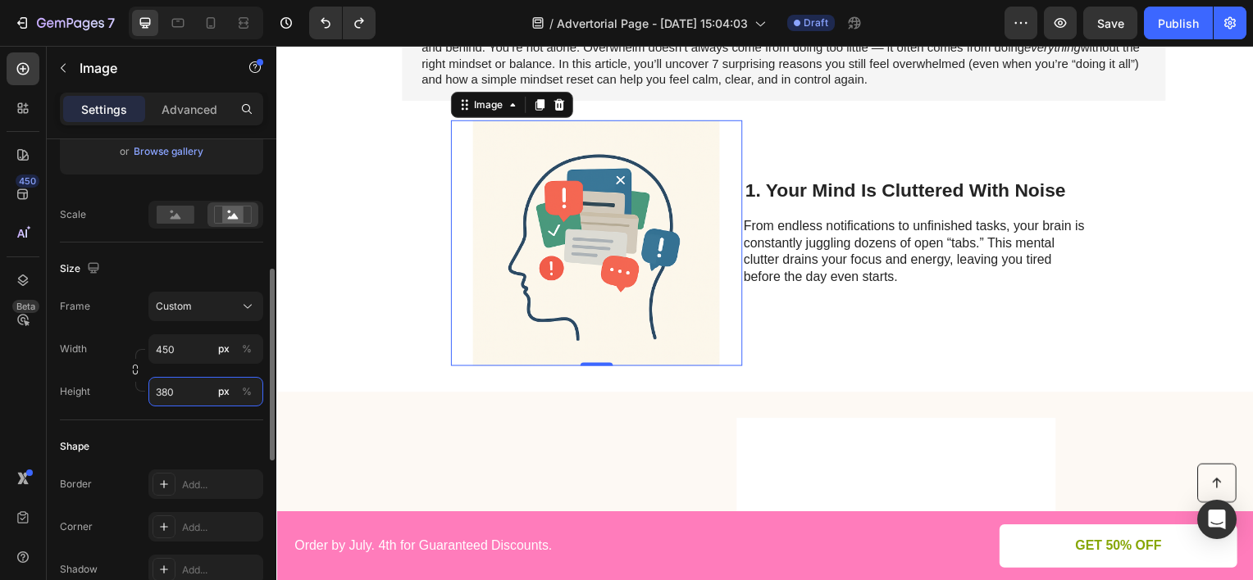
click at [184, 390] on input "380" at bounding box center [205, 392] width 115 height 30
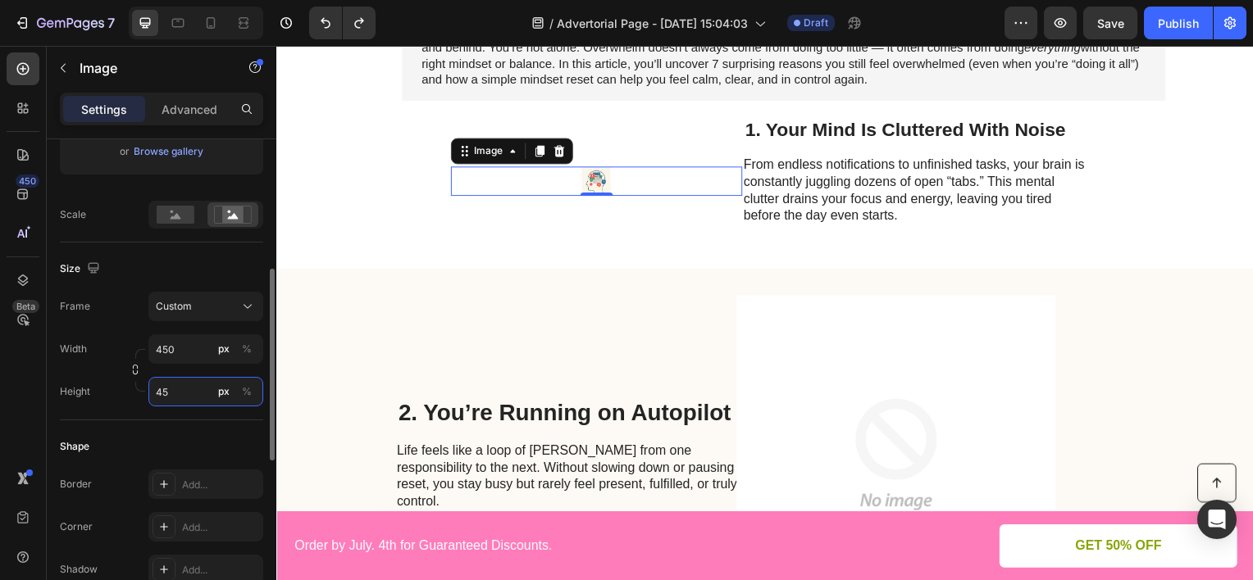
type input "4"
type input "380"
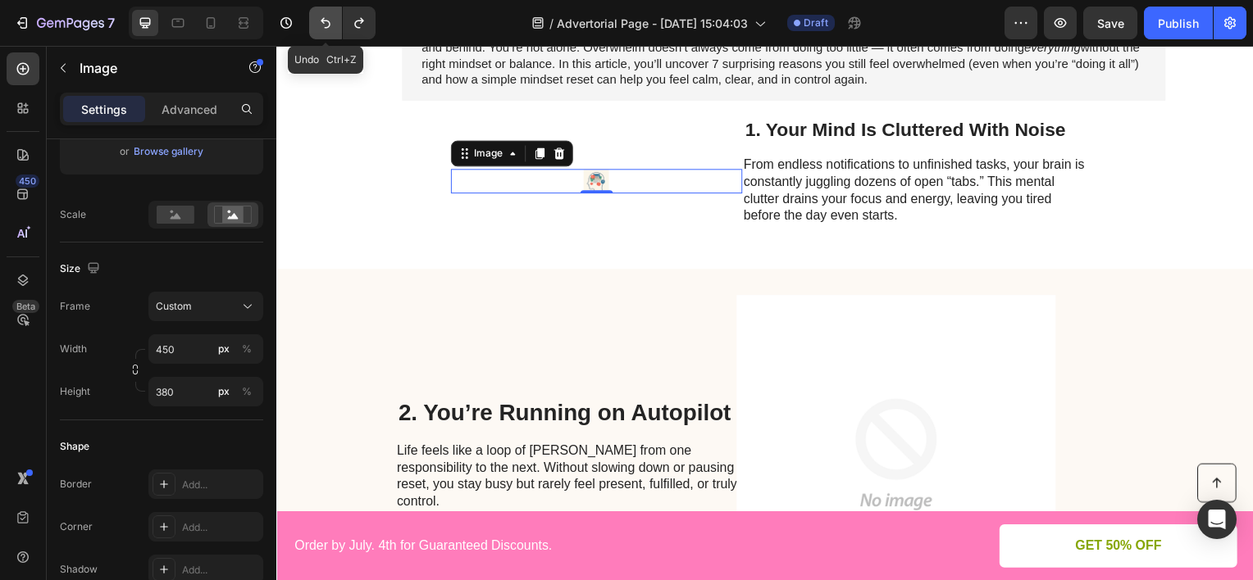
click at [326, 15] on icon "Undo/Redo" at bounding box center [325, 23] width 16 height 16
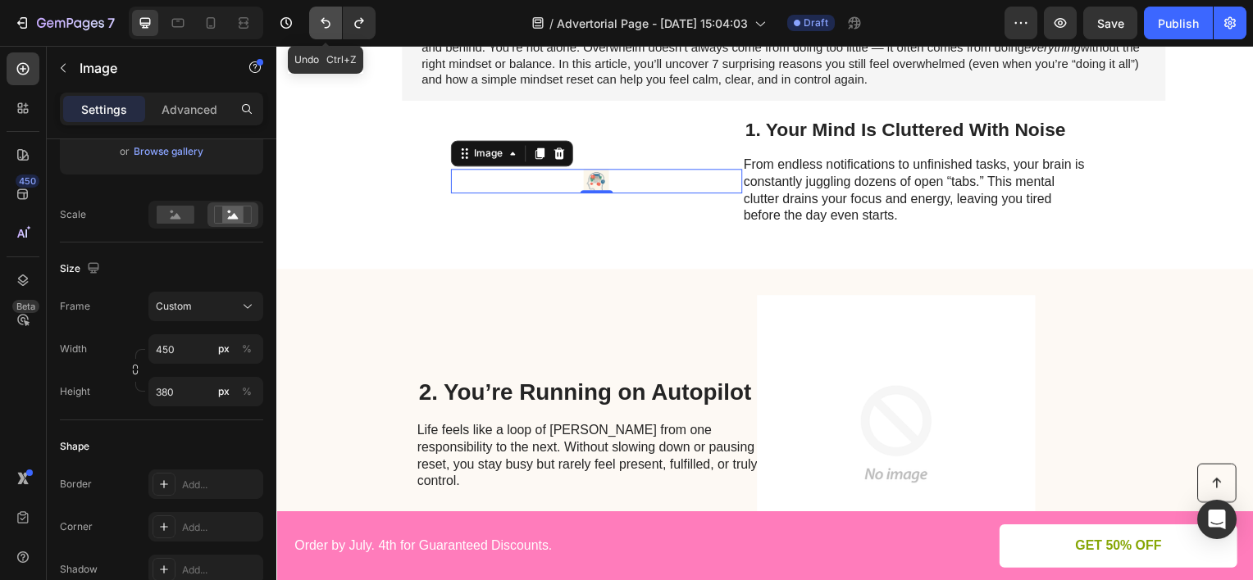
click at [326, 15] on icon "Undo/Redo" at bounding box center [325, 23] width 16 height 16
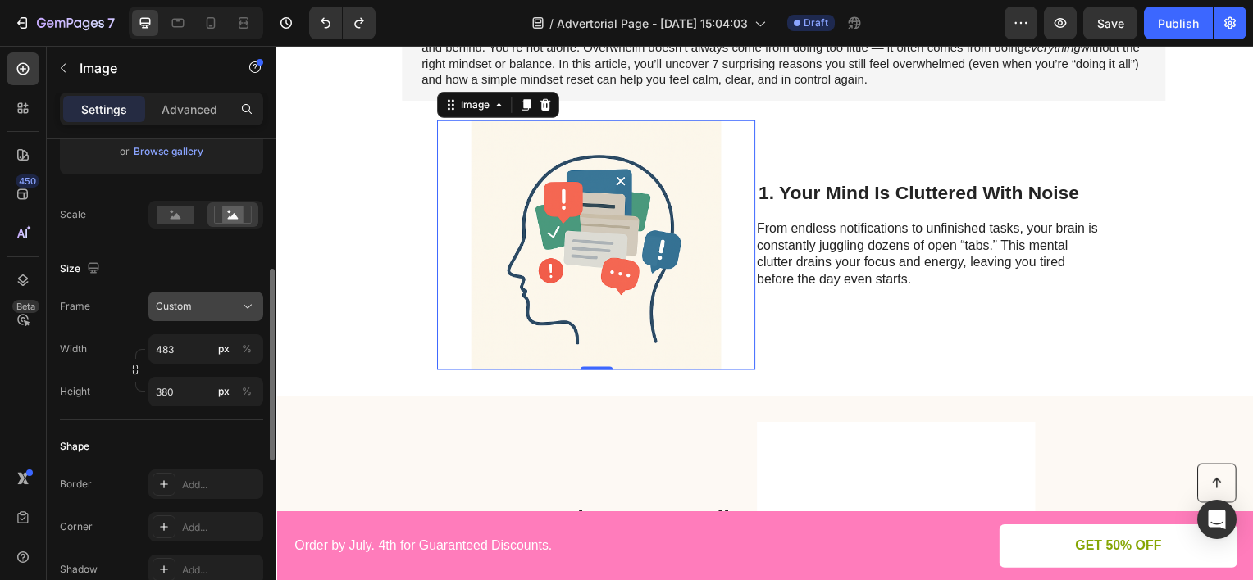
click at [202, 312] on div "Custom" at bounding box center [196, 306] width 80 height 15
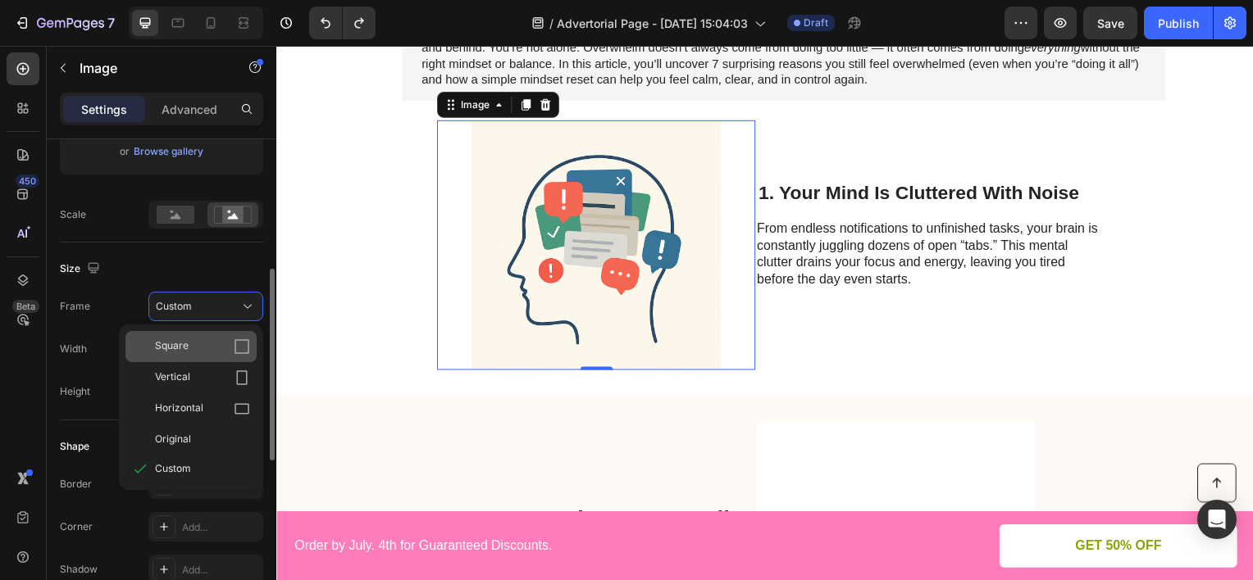
click at [216, 344] on div "Square" at bounding box center [202, 347] width 95 height 16
type input "380"
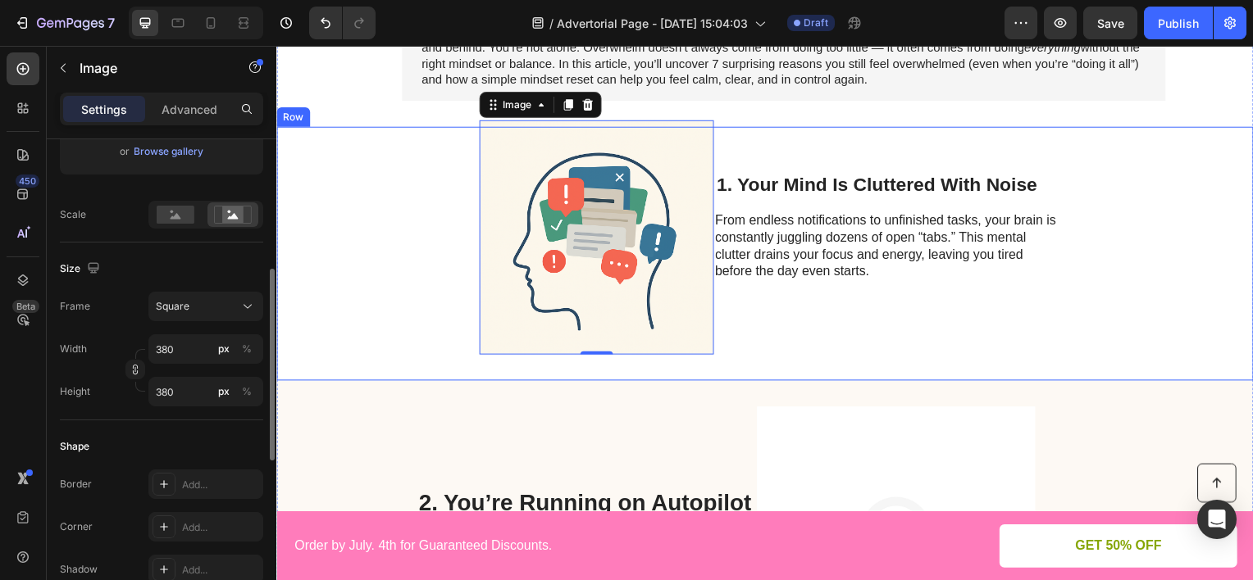
click at [731, 362] on div "Image 0 1. Your Mind Is Cluttered With Noise Heading From endless notifications…" at bounding box center [768, 255] width 984 height 256
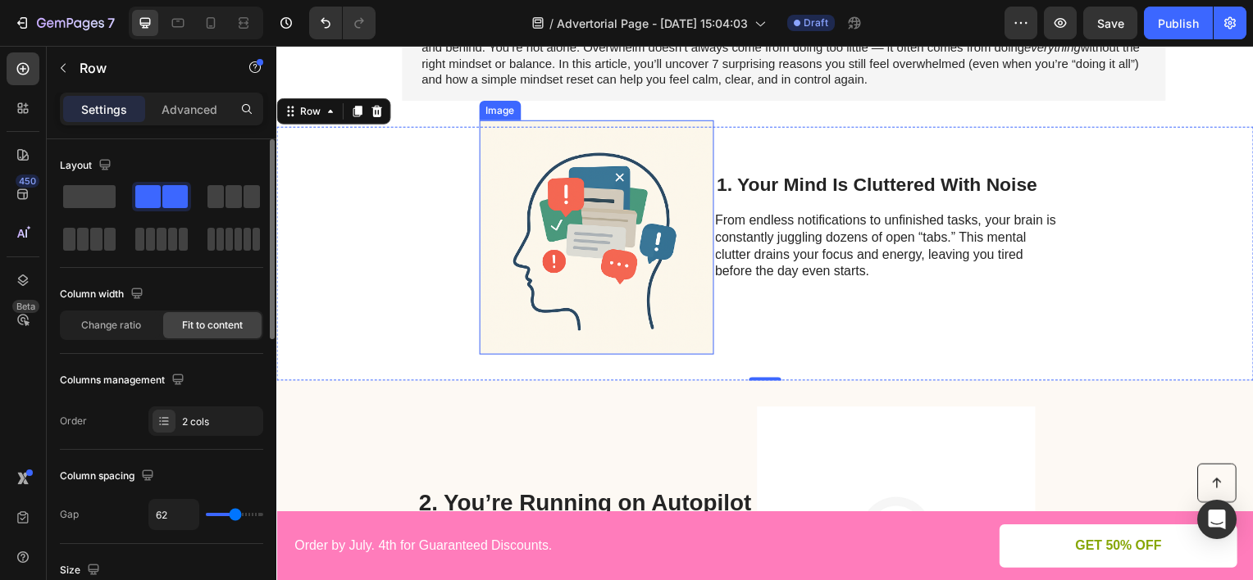
scroll to position [512, 0]
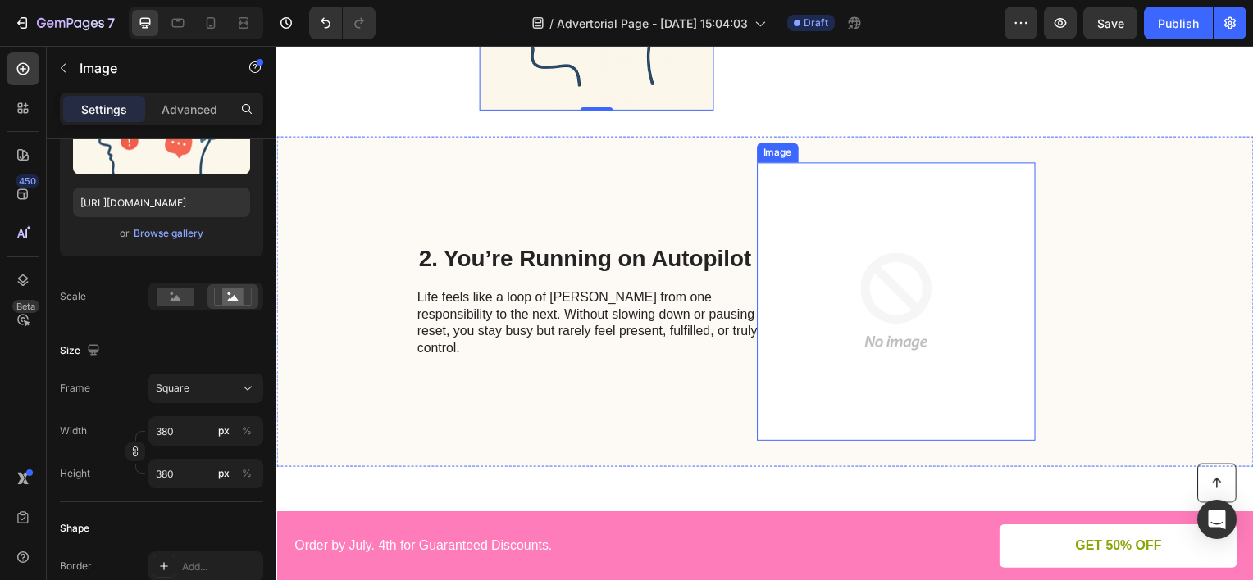
click at [810, 267] on img at bounding box center [900, 303] width 280 height 280
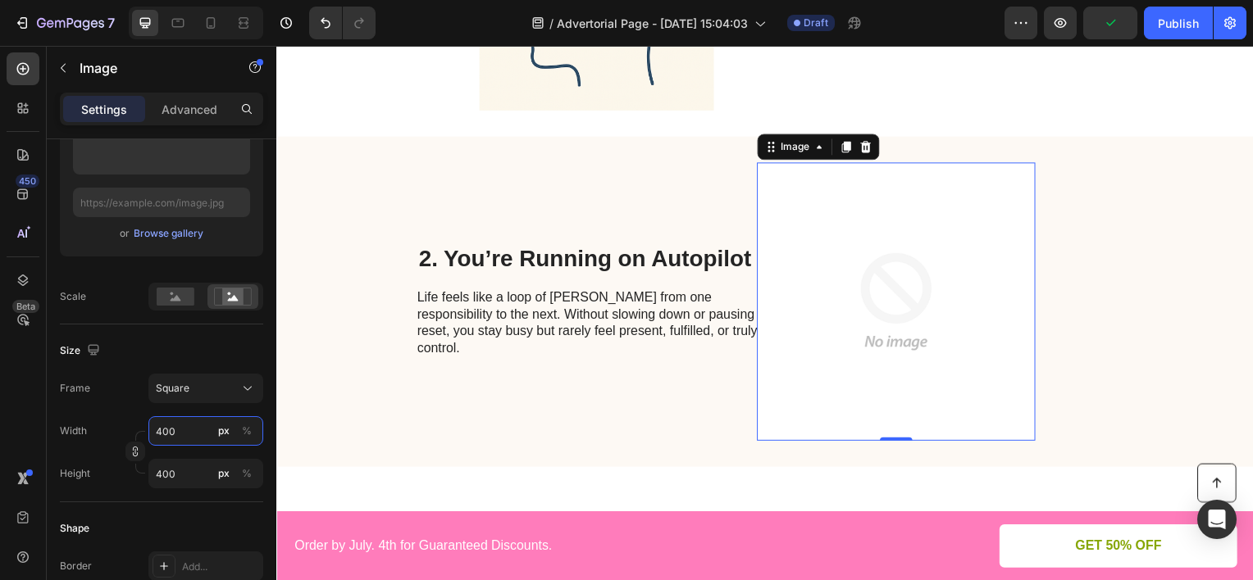
click at [197, 426] on input "400" at bounding box center [205, 431] width 115 height 30
type input "3"
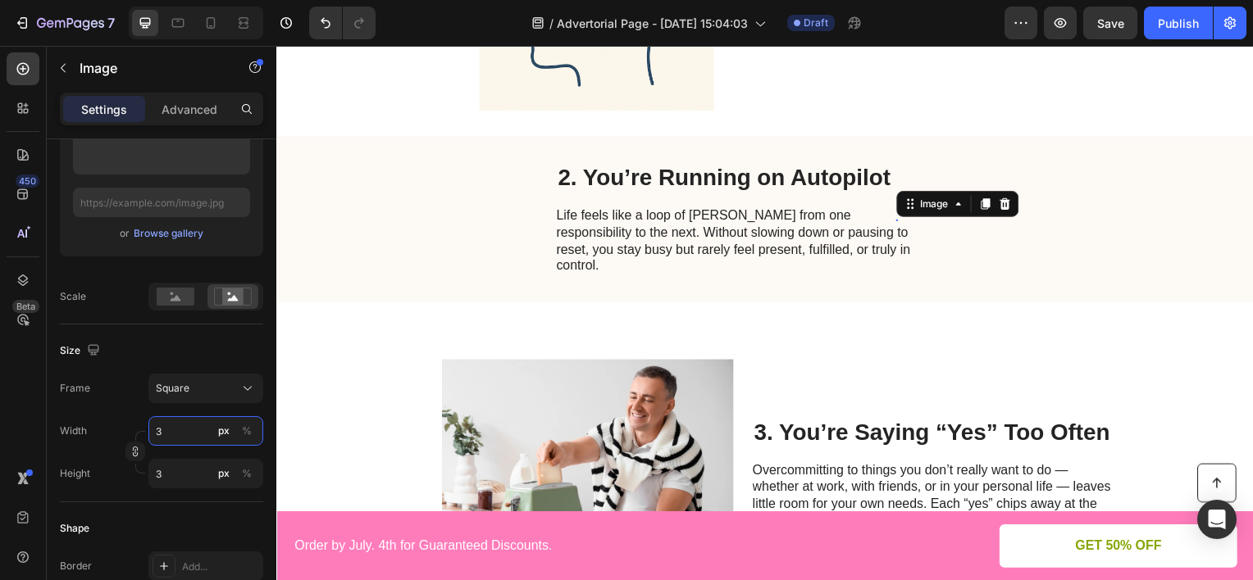
type input "38"
type input "380"
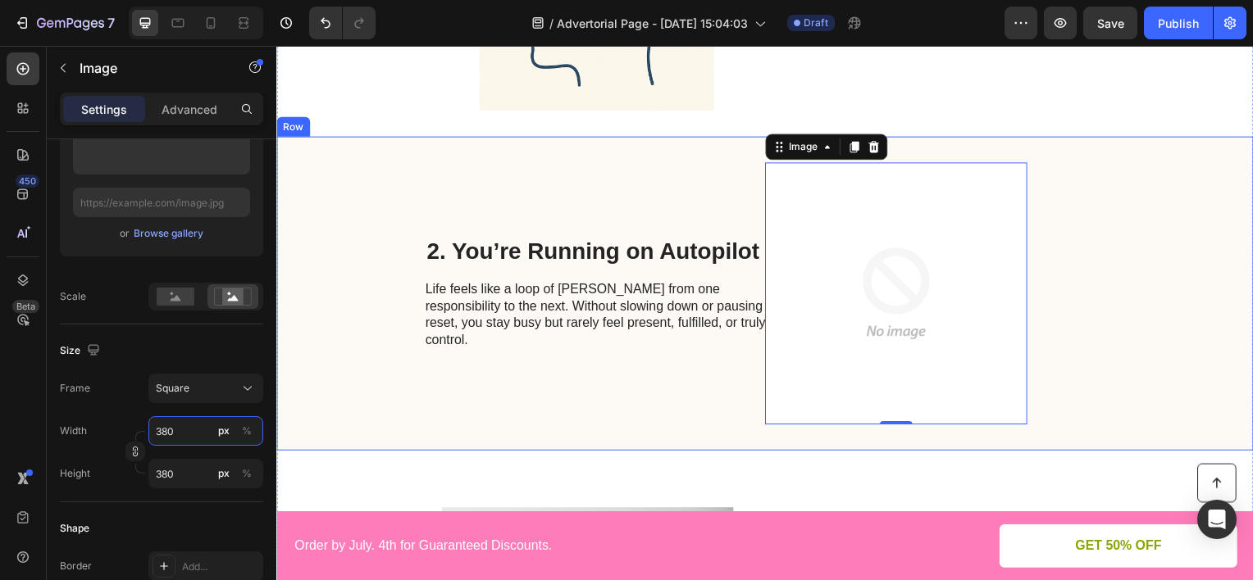
scroll to position [921, 0]
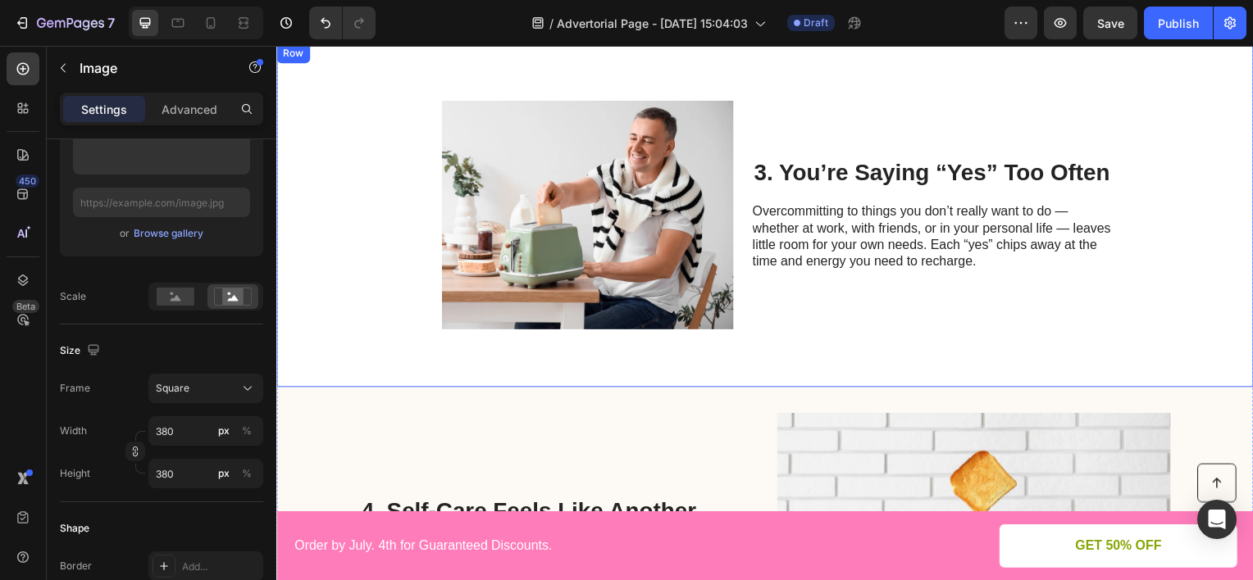
click at [571, 288] on img at bounding box center [589, 216] width 293 height 293
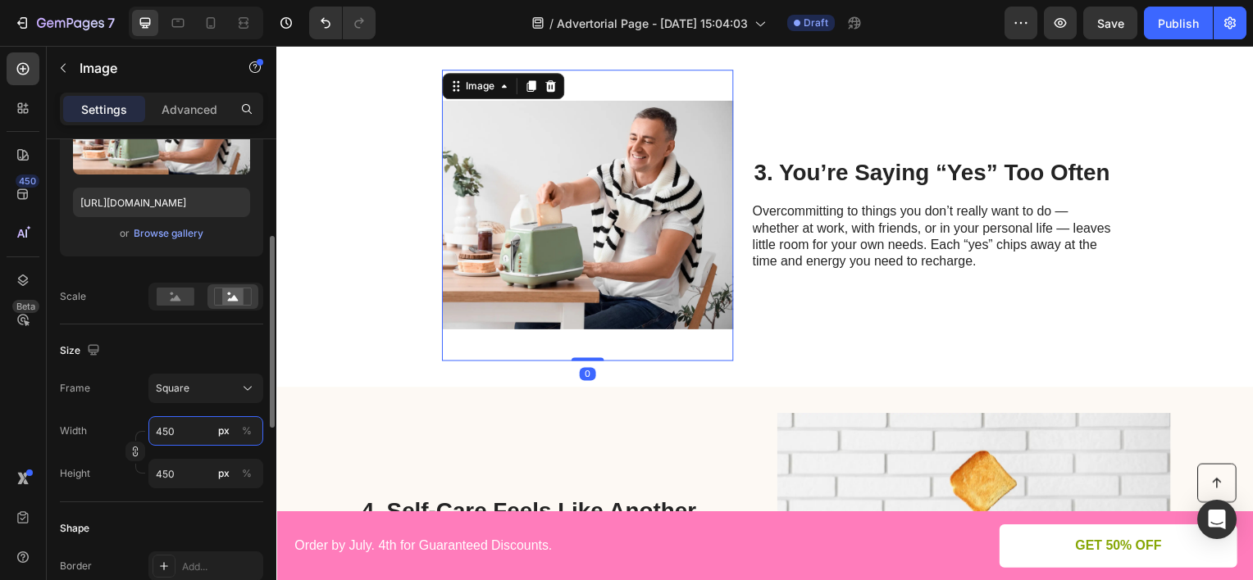
click at [185, 433] on input "450" at bounding box center [205, 431] width 115 height 30
type input "3"
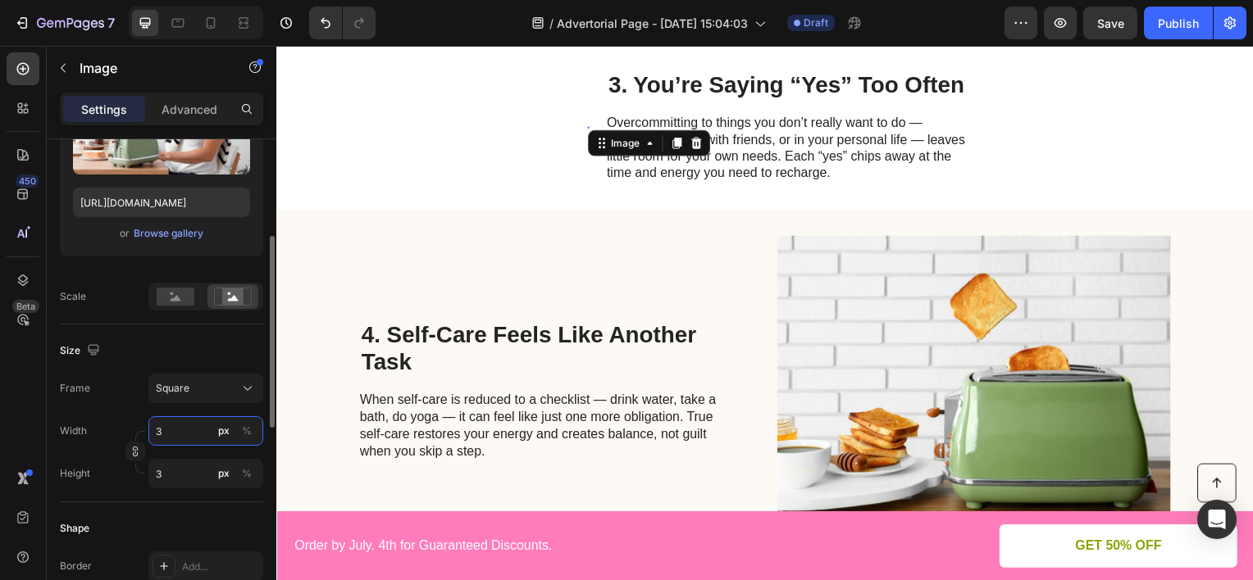
type input "38"
type input "380"
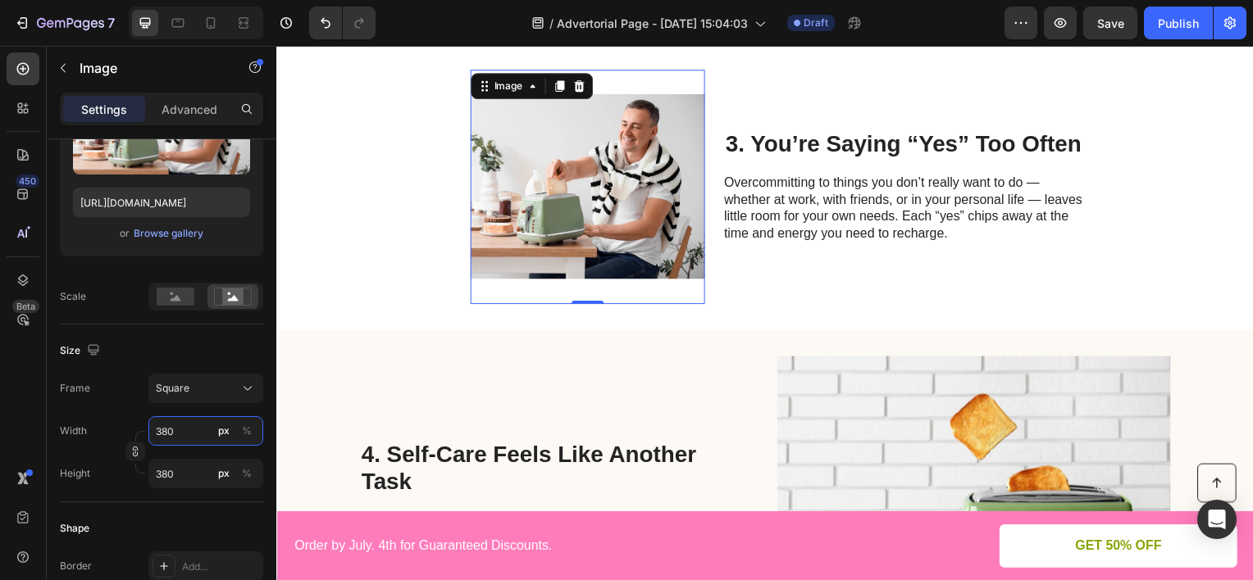
type input "380"
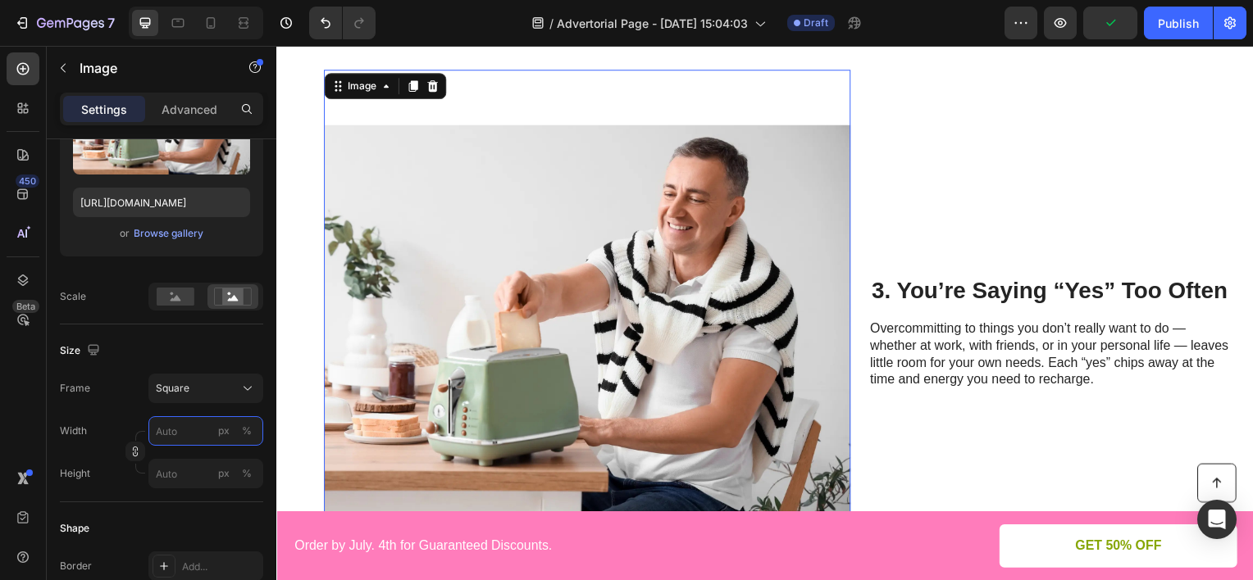
type input "4"
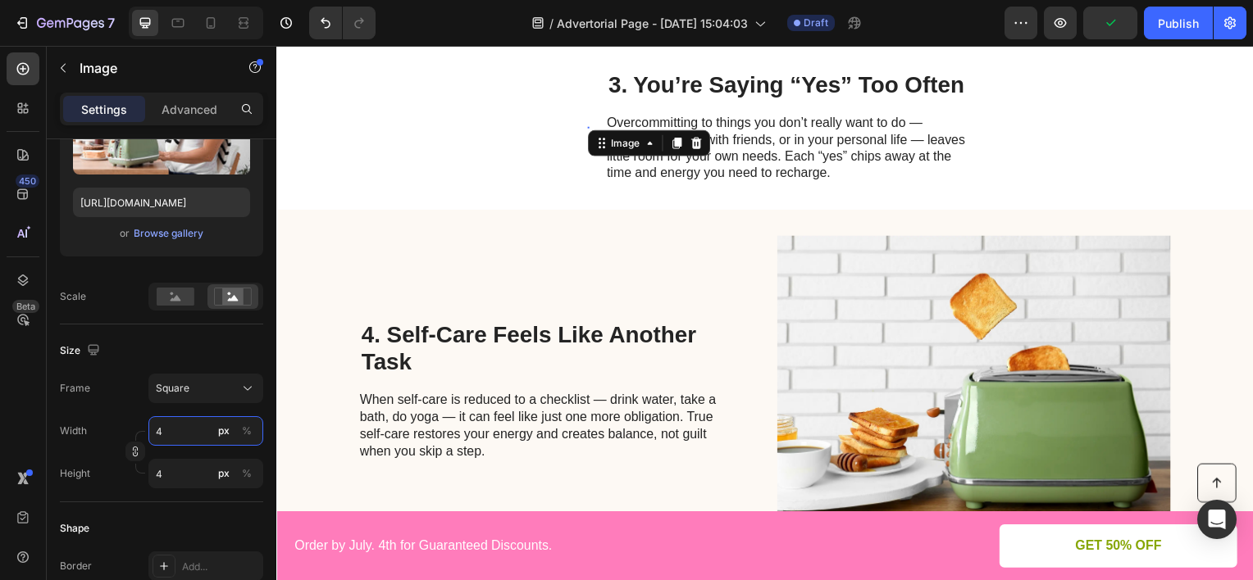
type input "45"
type input "450"
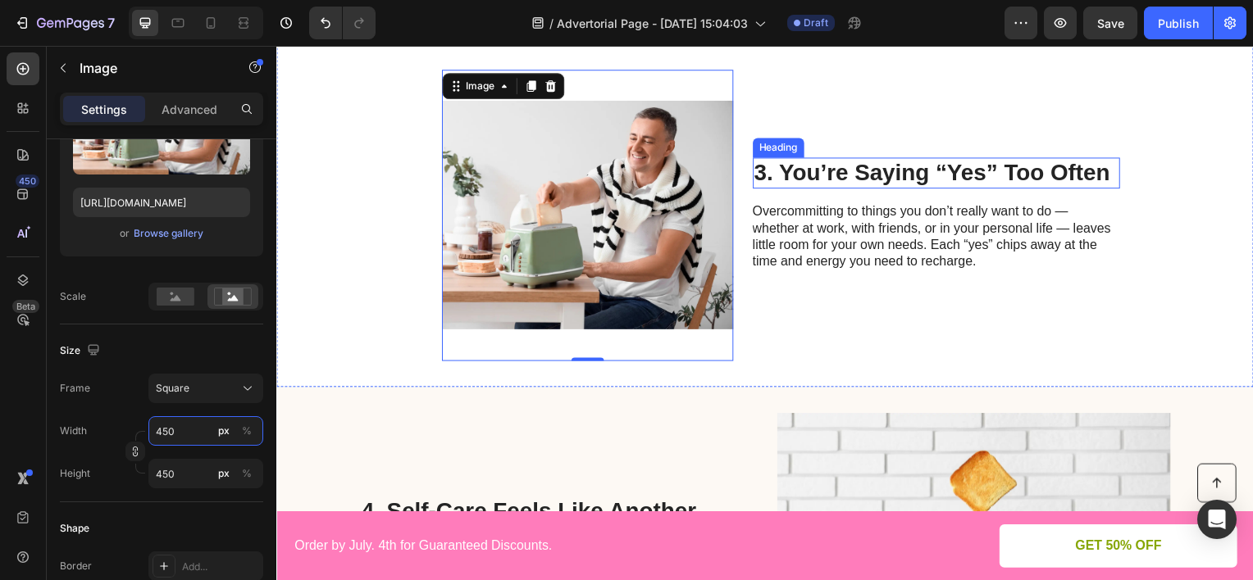
scroll to position [512, 0]
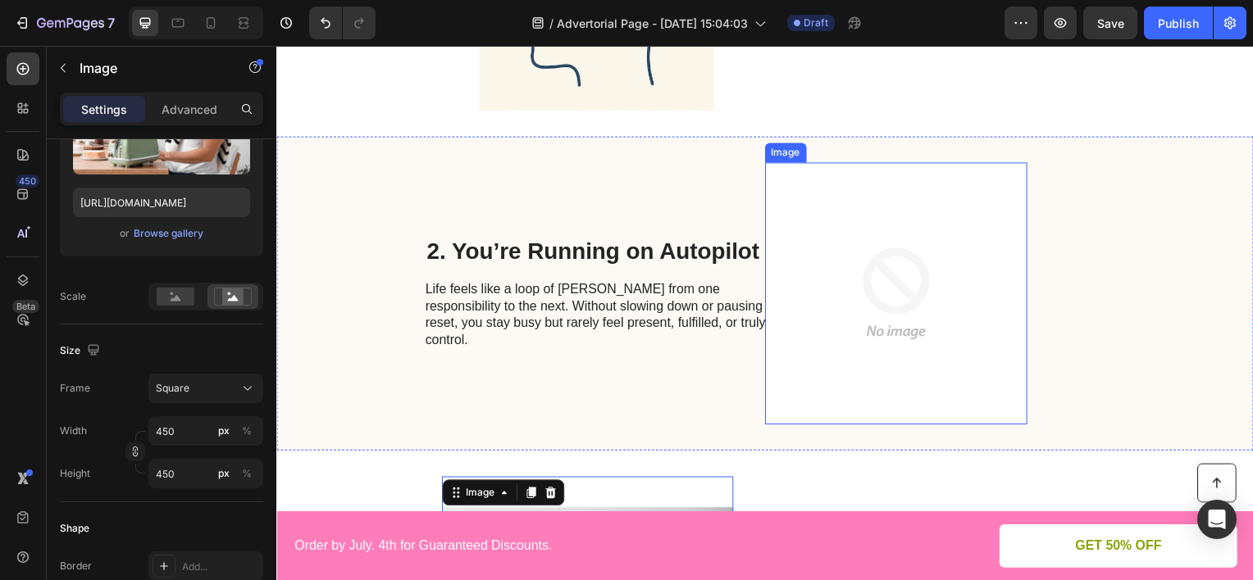
click at [834, 267] on img at bounding box center [900, 295] width 264 height 264
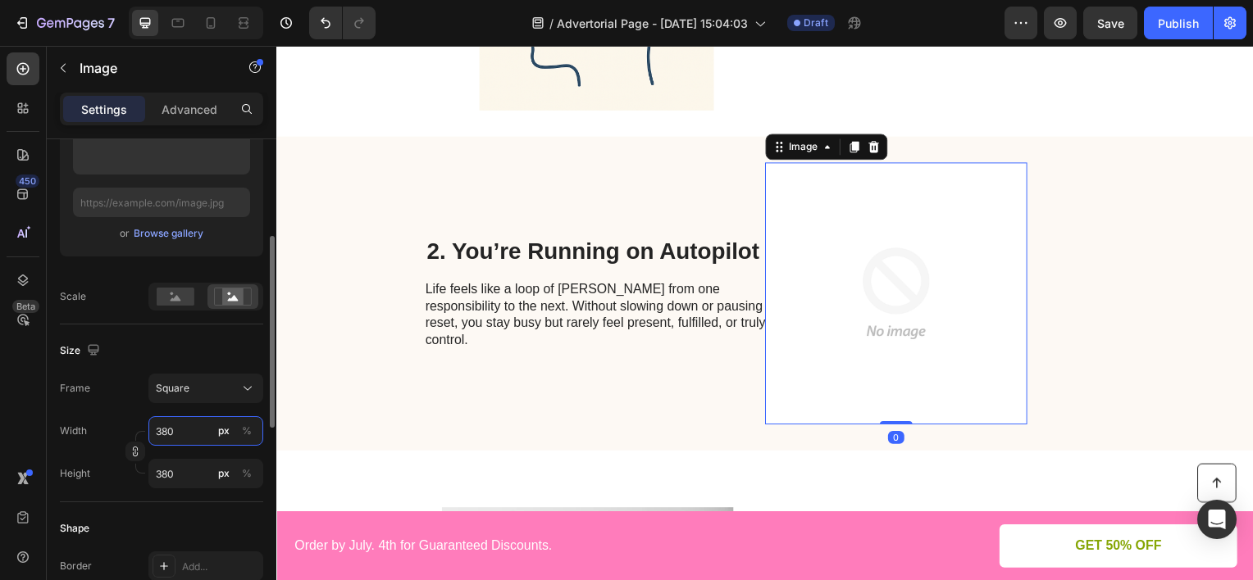
click at [204, 428] on input "380" at bounding box center [205, 431] width 115 height 30
type input "4"
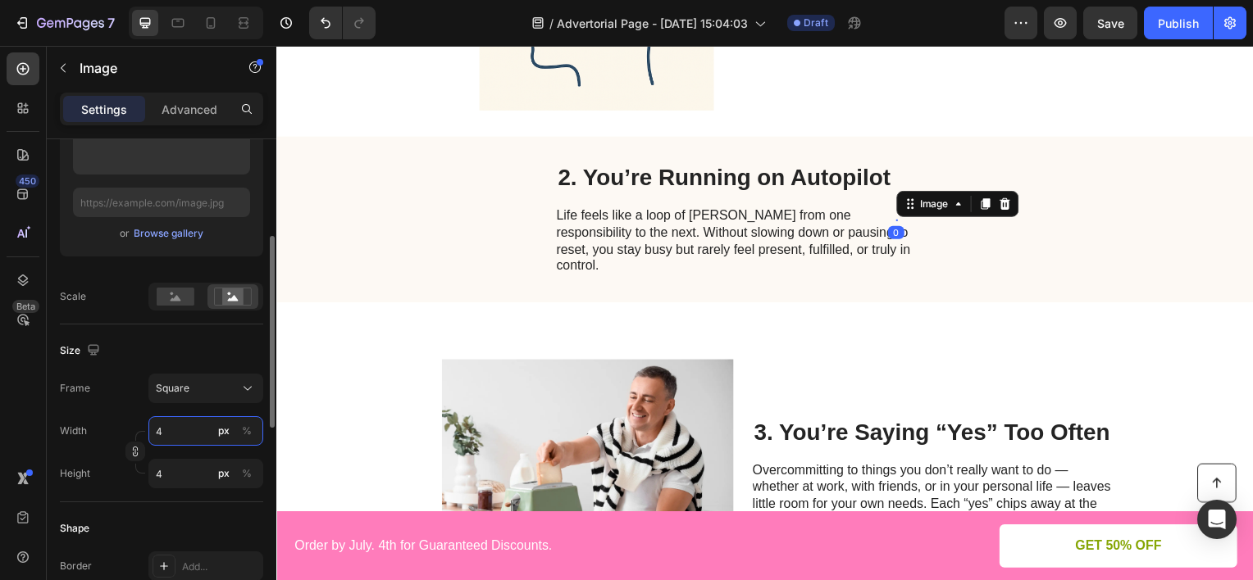
type input "45"
type input "450"
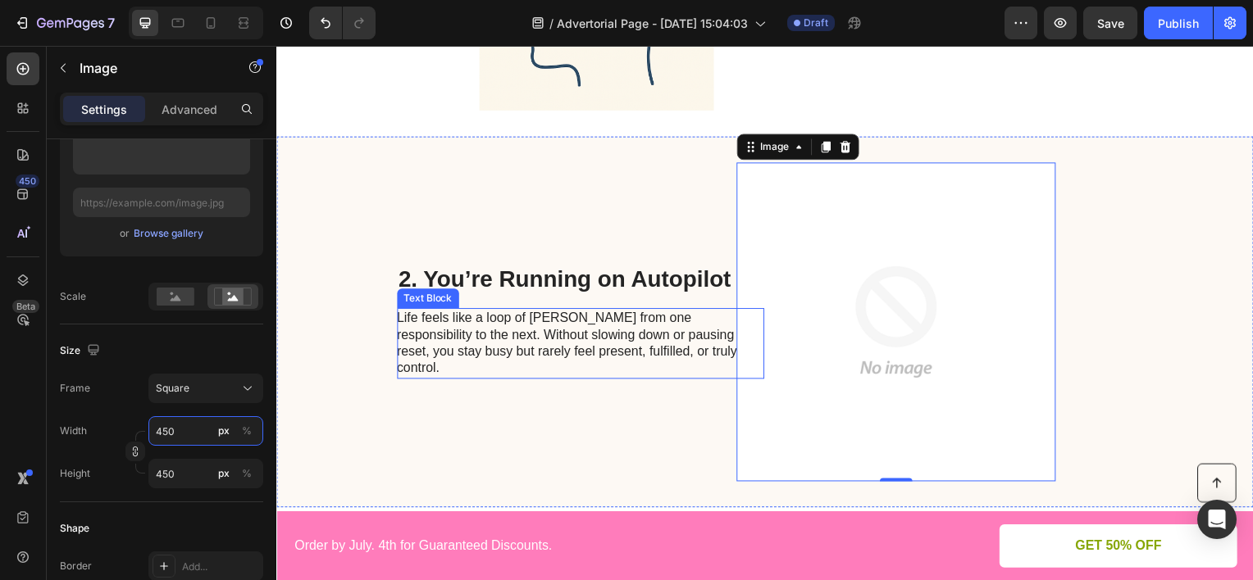
scroll to position [184, 0]
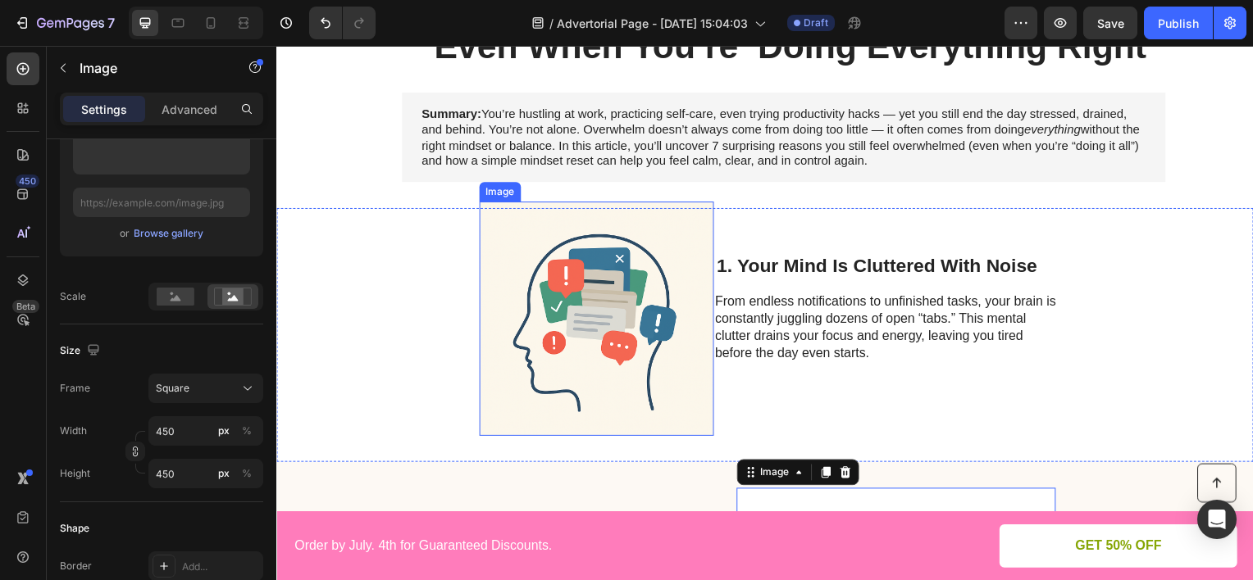
click at [617, 317] on img at bounding box center [598, 320] width 236 height 236
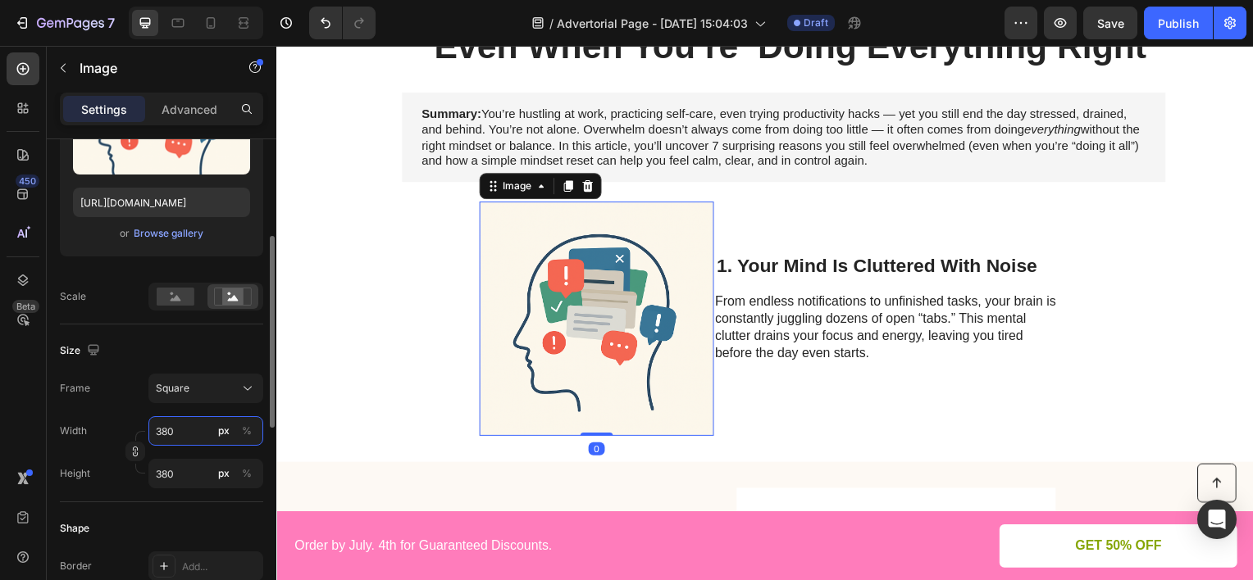
click at [187, 429] on input "380" at bounding box center [205, 431] width 115 height 30
type input "4"
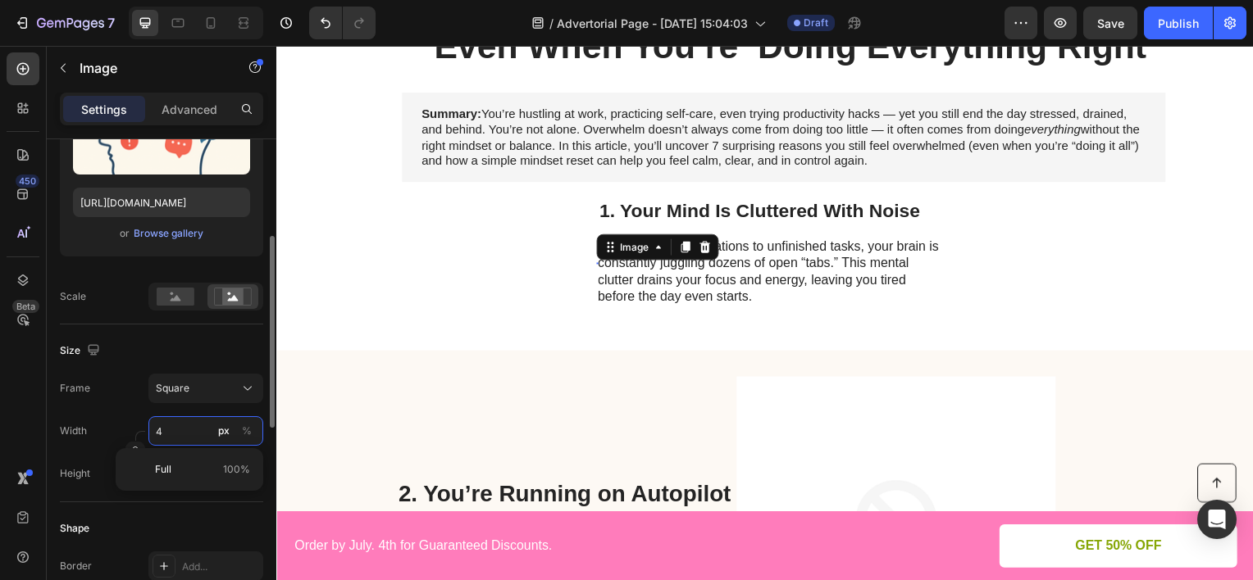
type input "45"
type input "450"
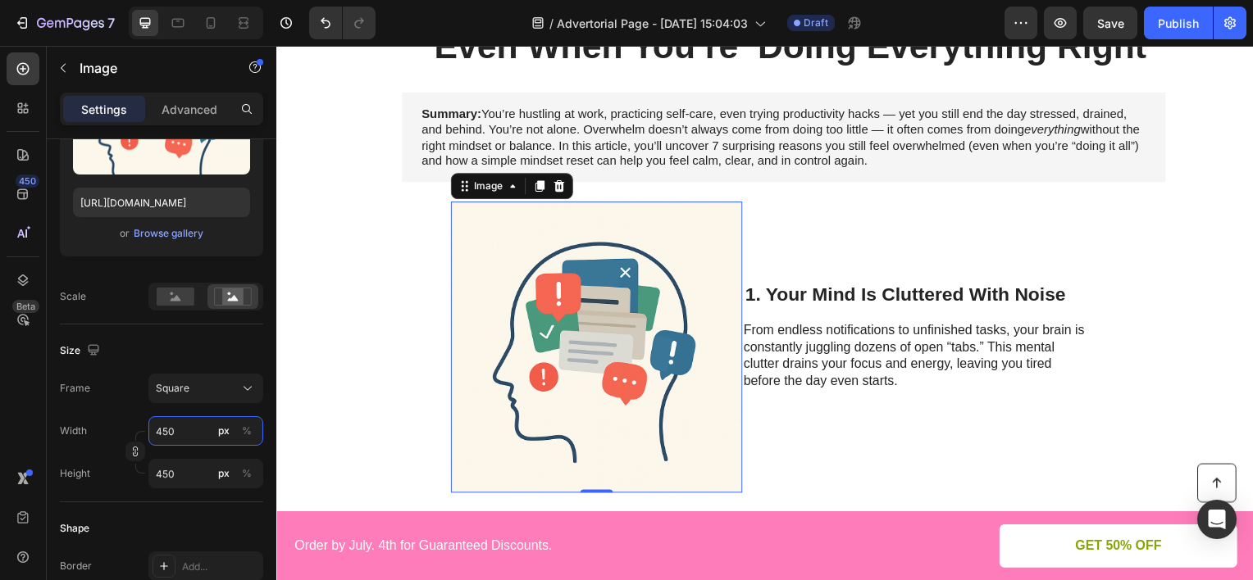
type input "4"
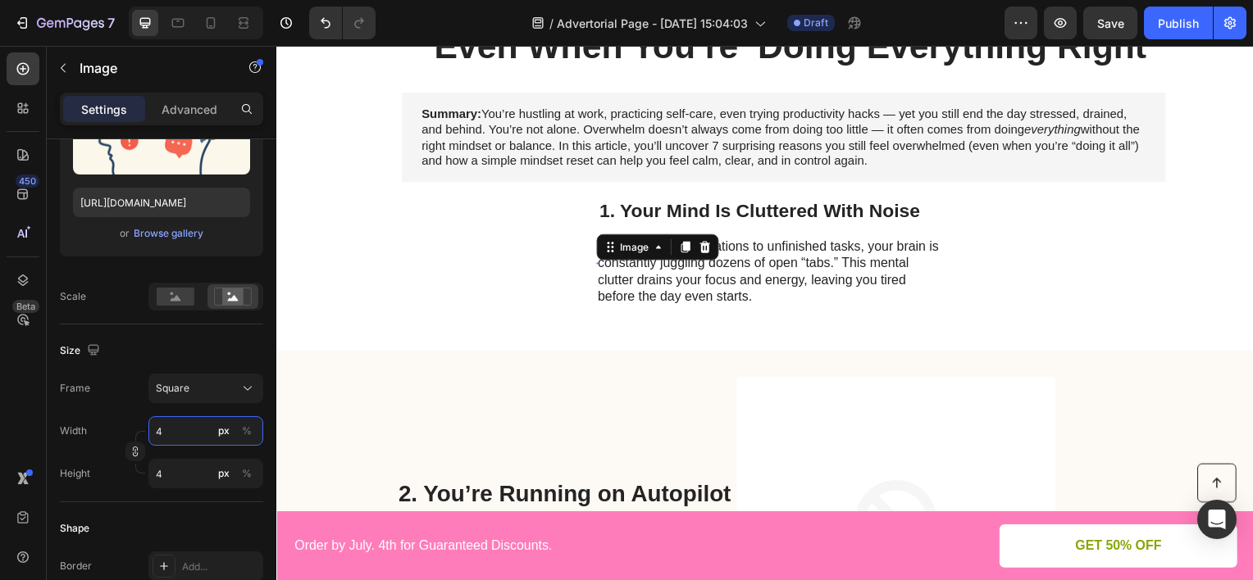
type input "42"
type input "420"
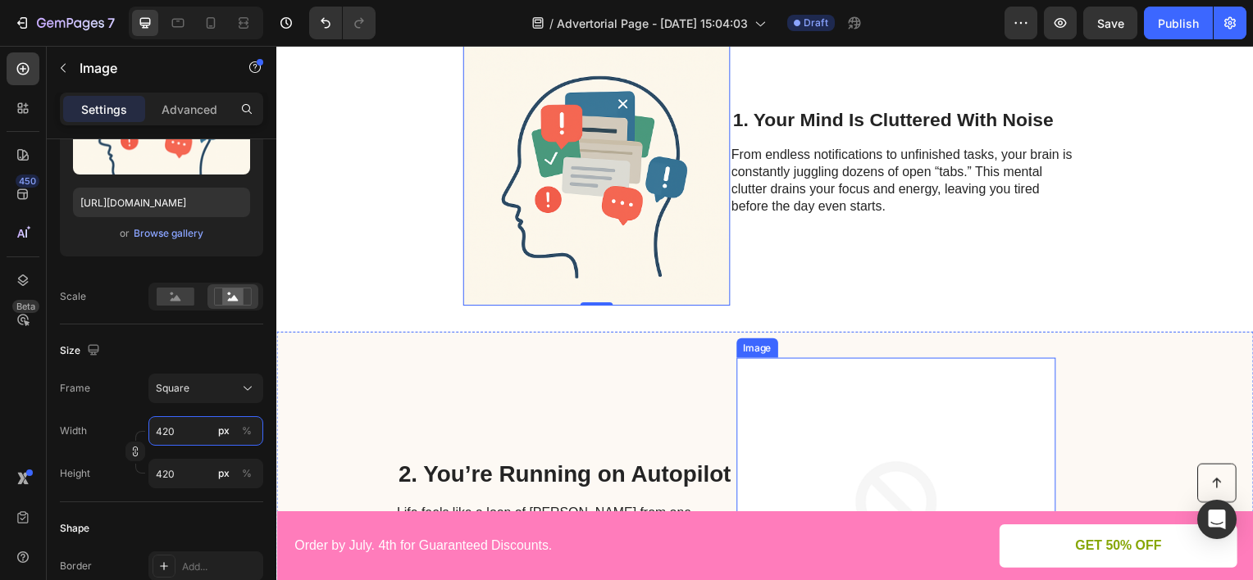
scroll to position [512, 0]
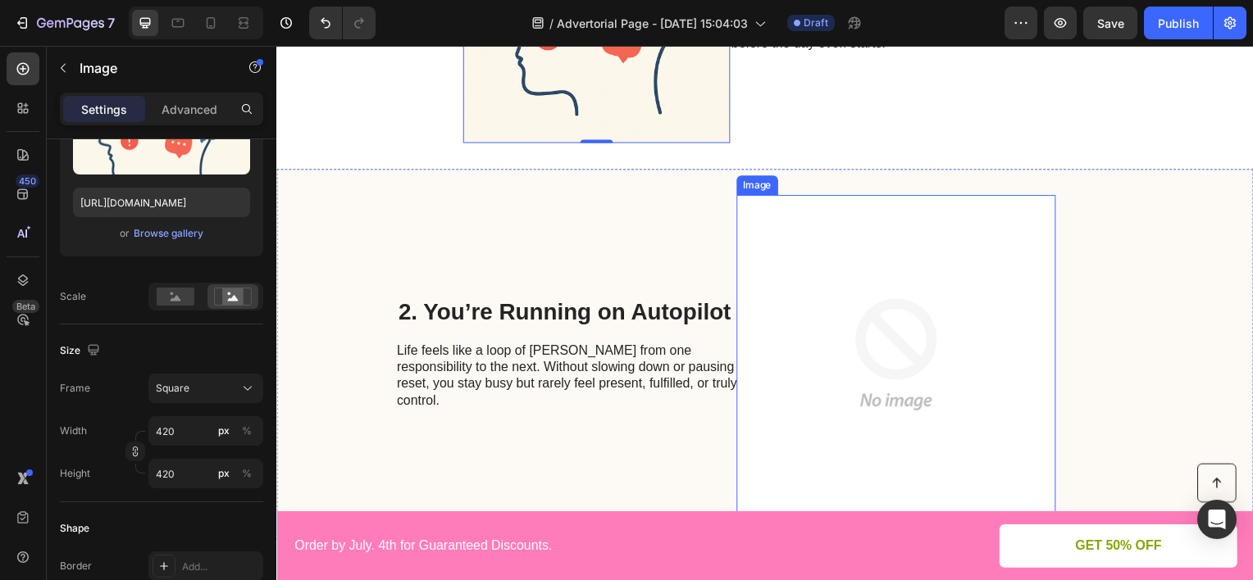
click at [862, 327] on img at bounding box center [899, 356] width 321 height 321
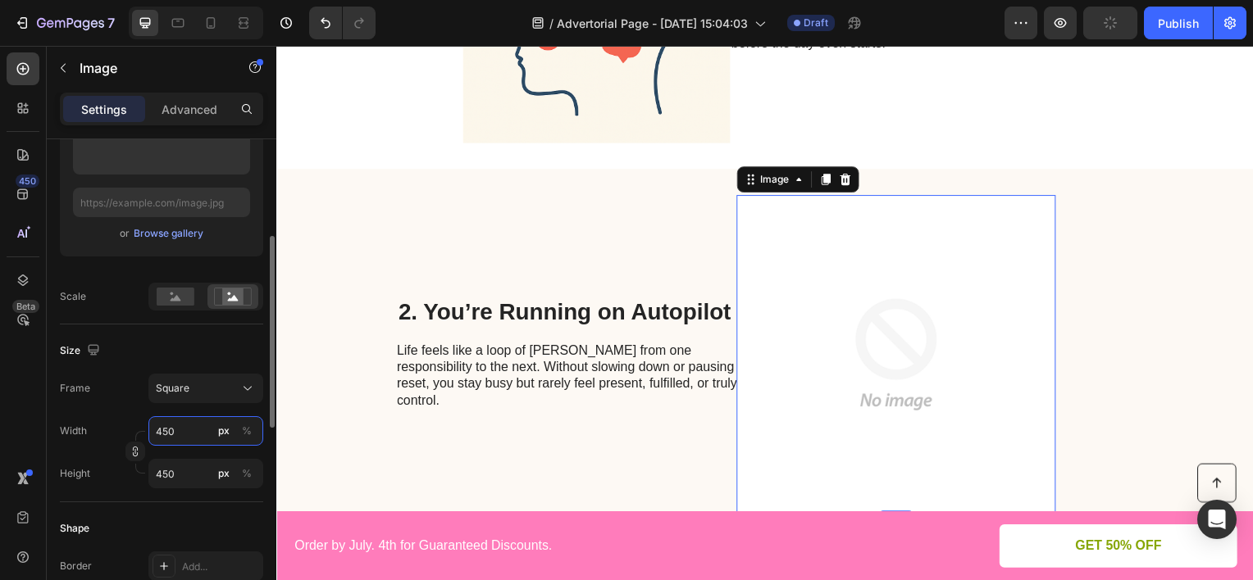
click at [207, 423] on input "450" at bounding box center [205, 431] width 115 height 30
type input "4"
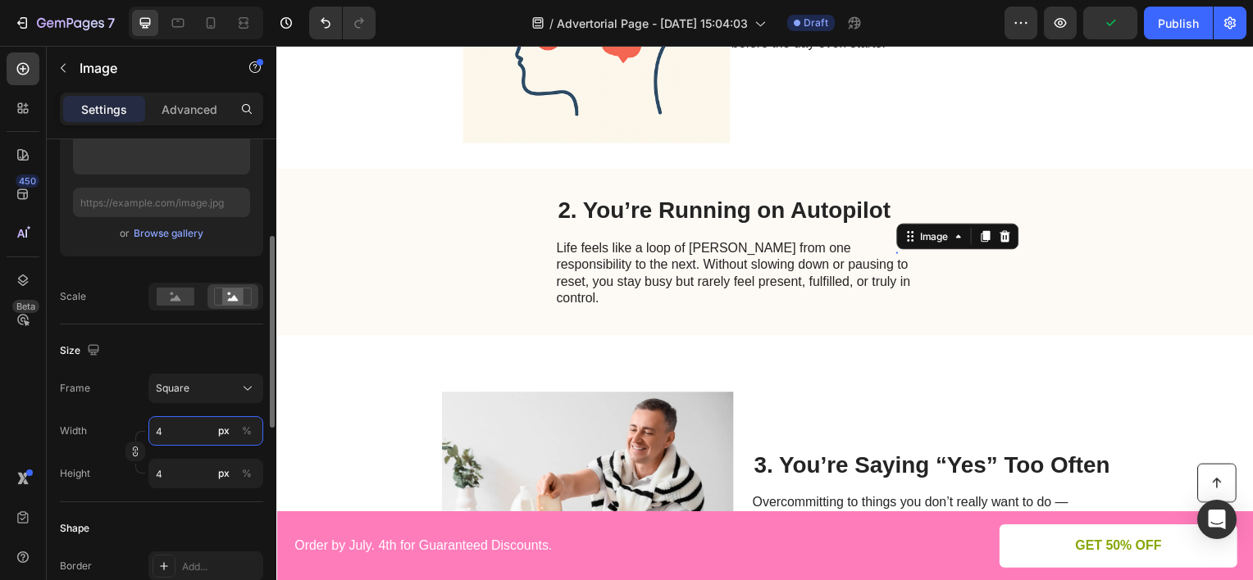
type input "42"
type input "420"
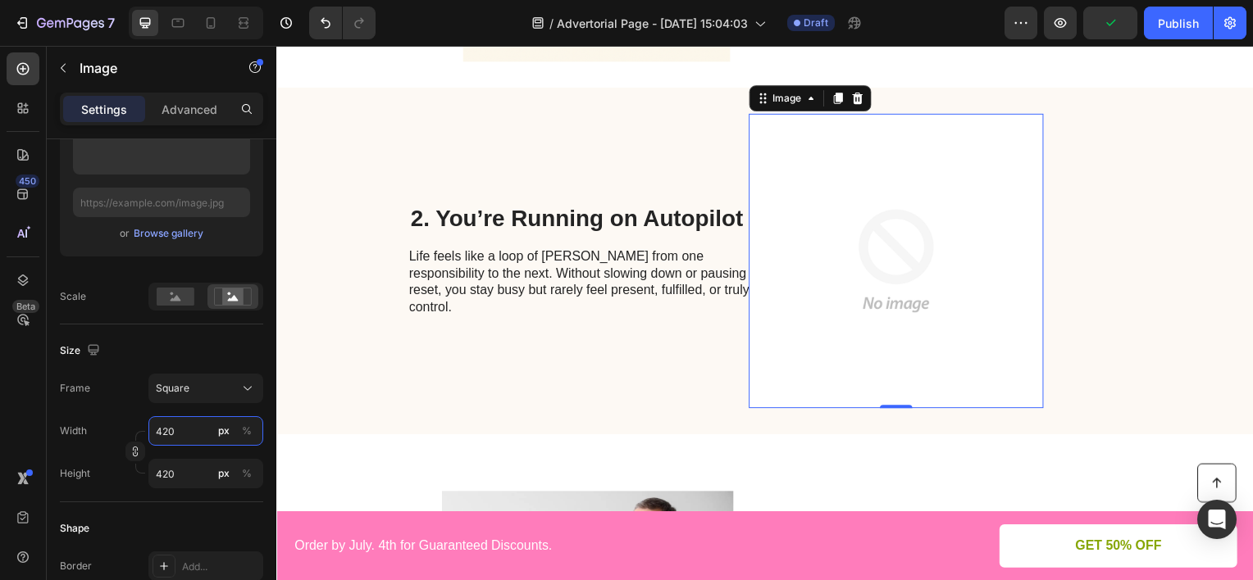
scroll to position [921, 0]
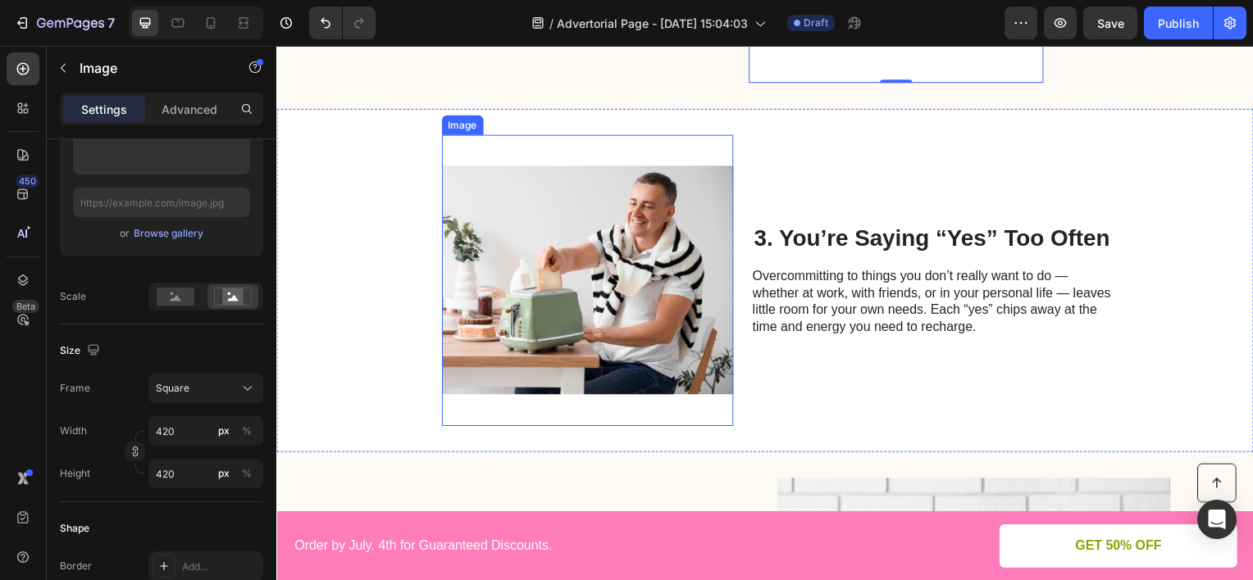
click at [629, 318] on img at bounding box center [589, 281] width 293 height 293
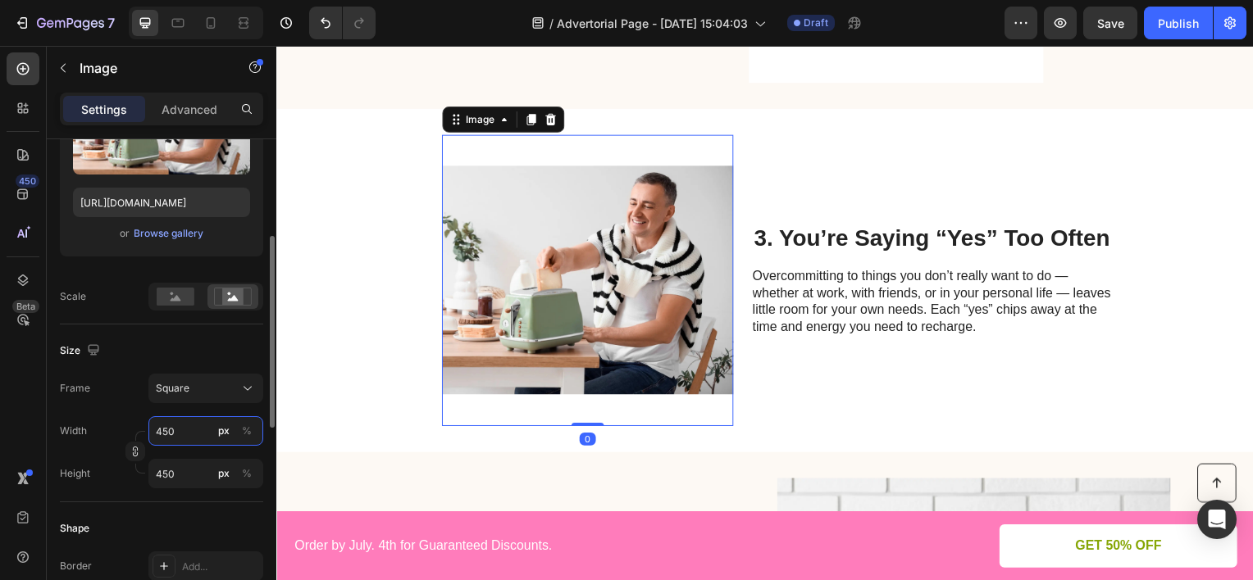
click at [182, 430] on input "450" at bounding box center [205, 431] width 115 height 30
type input "4"
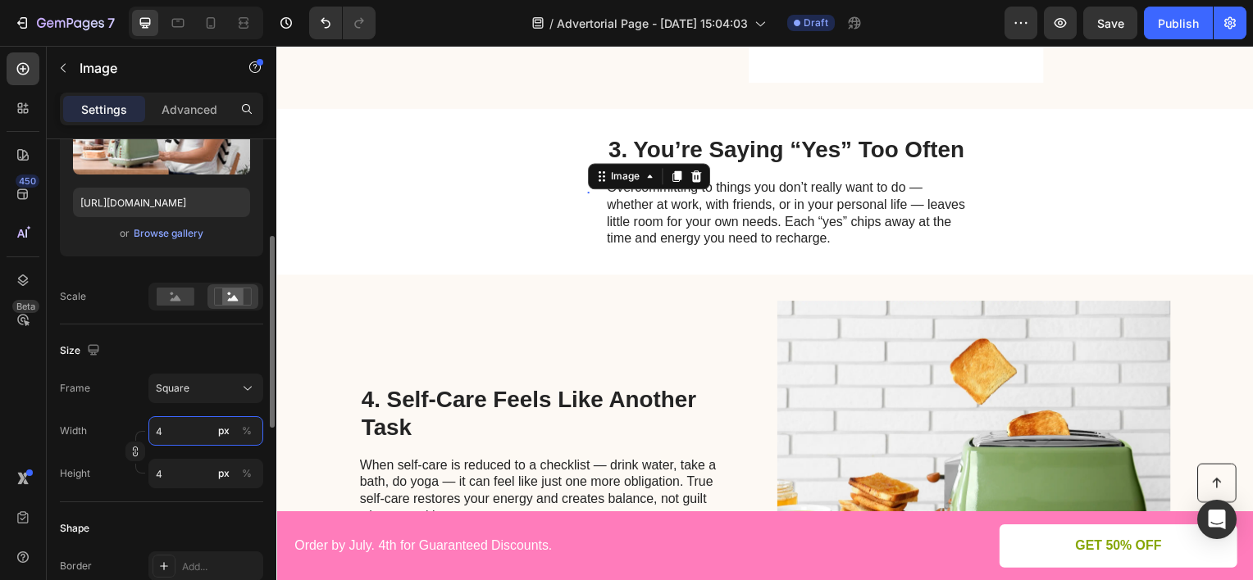
type input "42"
type input "420"
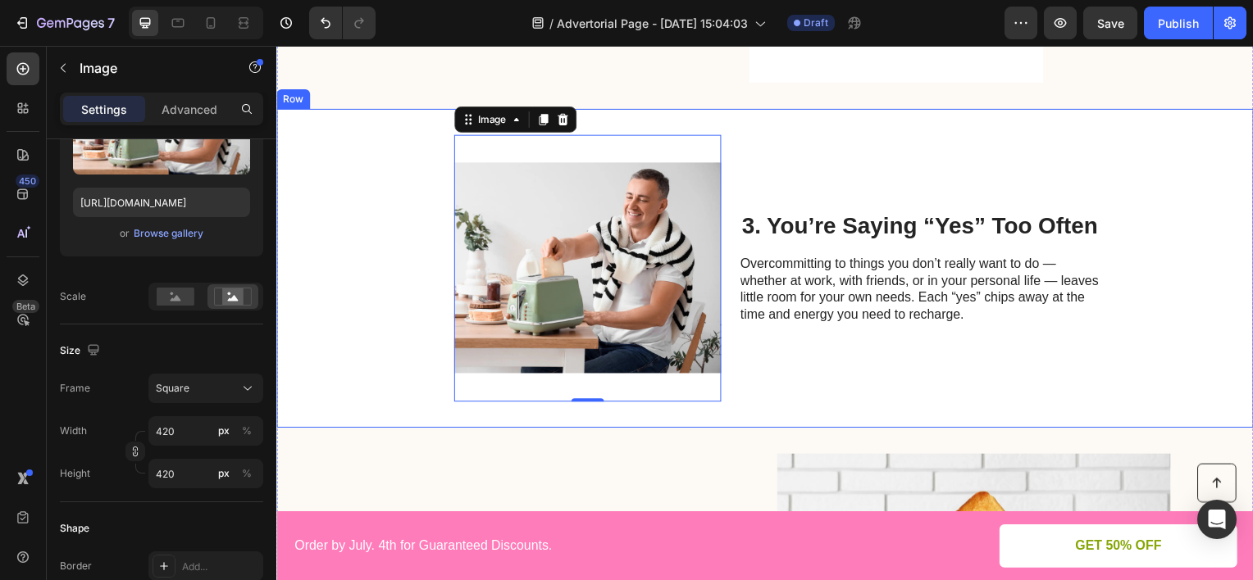
click at [824, 174] on div "3. You’re Saying “Yes” Too Often Heading Overcommitting to things you don’t rea…" at bounding box center [929, 269] width 370 height 269
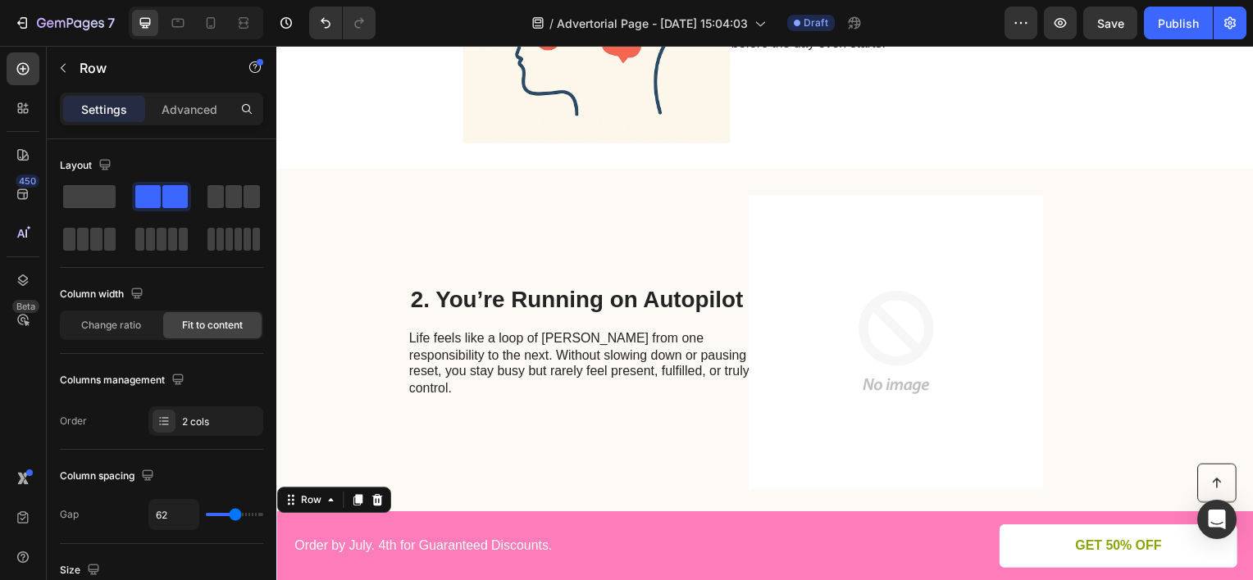
scroll to position [348, 0]
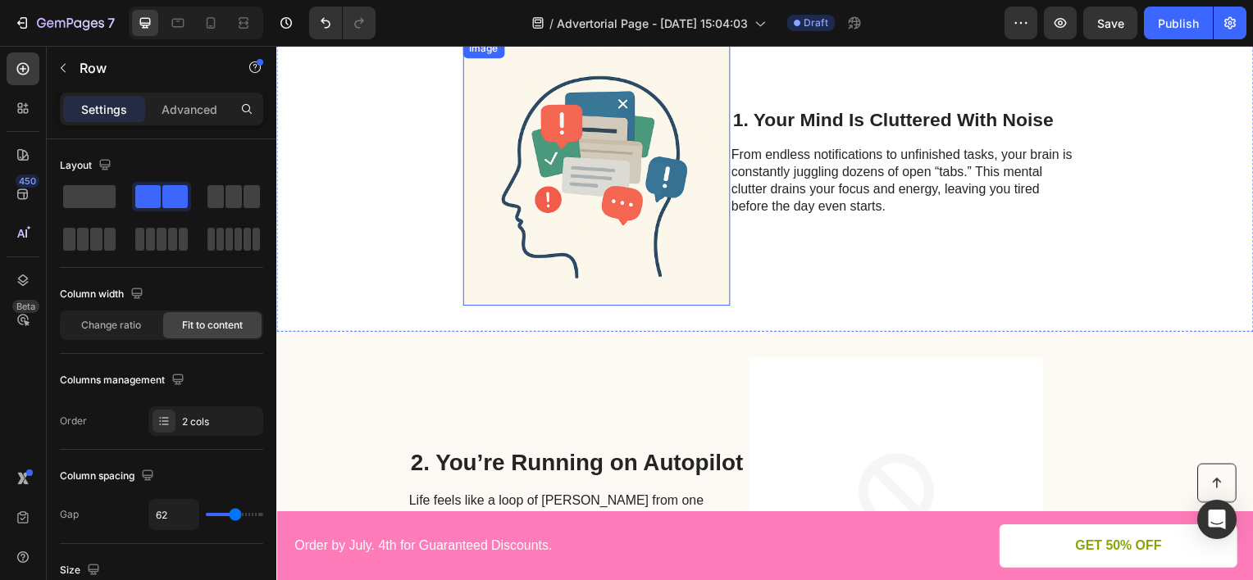
click at [689, 245] on img at bounding box center [598, 173] width 269 height 269
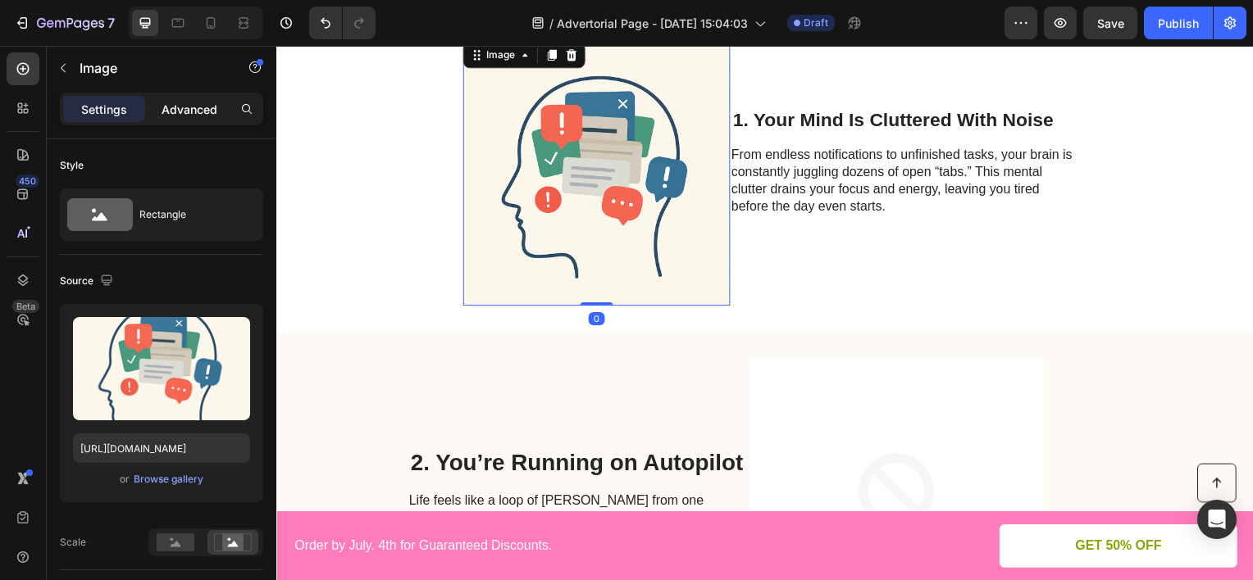
click at [190, 107] on p "Advanced" at bounding box center [190, 109] width 56 height 17
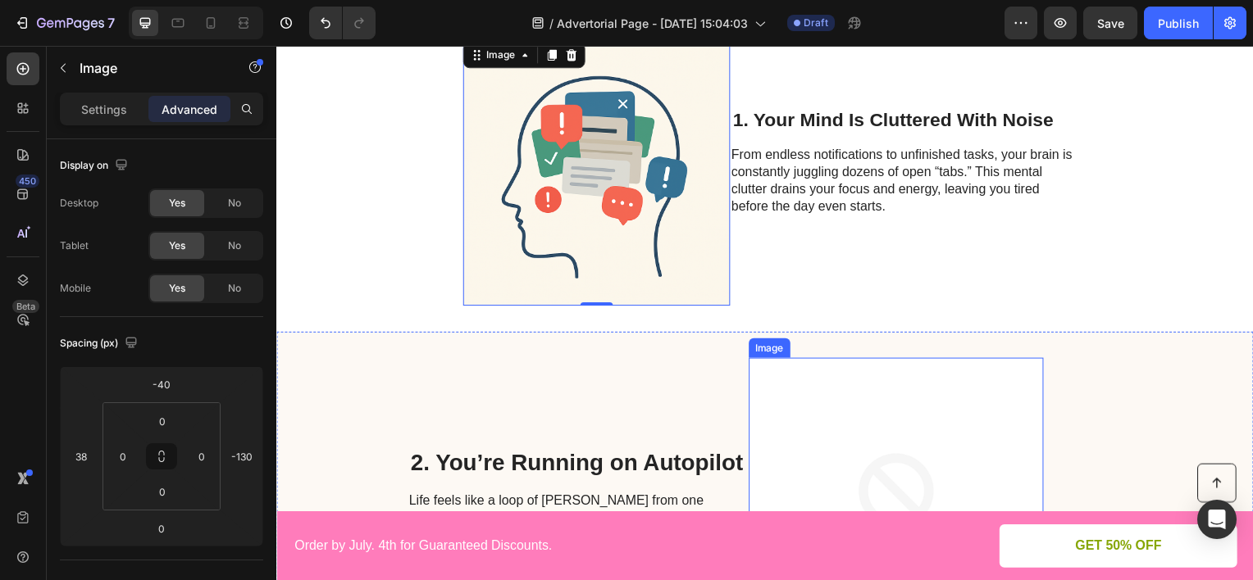
click at [861, 392] on img at bounding box center [900, 508] width 297 height 297
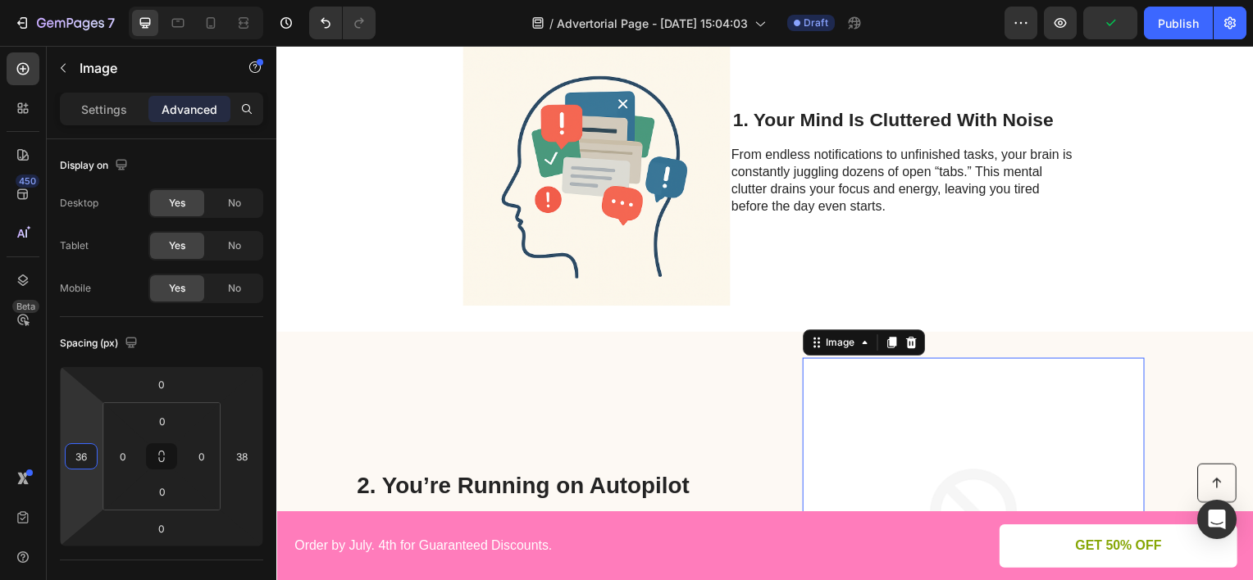
type input "38"
drag, startPoint x: 88, startPoint y: 412, endPoint x: 111, endPoint y: 357, distance: 59.9
click at [111, 0] on html "7 Version history / Advertorial Page - [DATE] 15:04:03 Draft Preview Publish 45…" at bounding box center [626, 0] width 1253 height 0
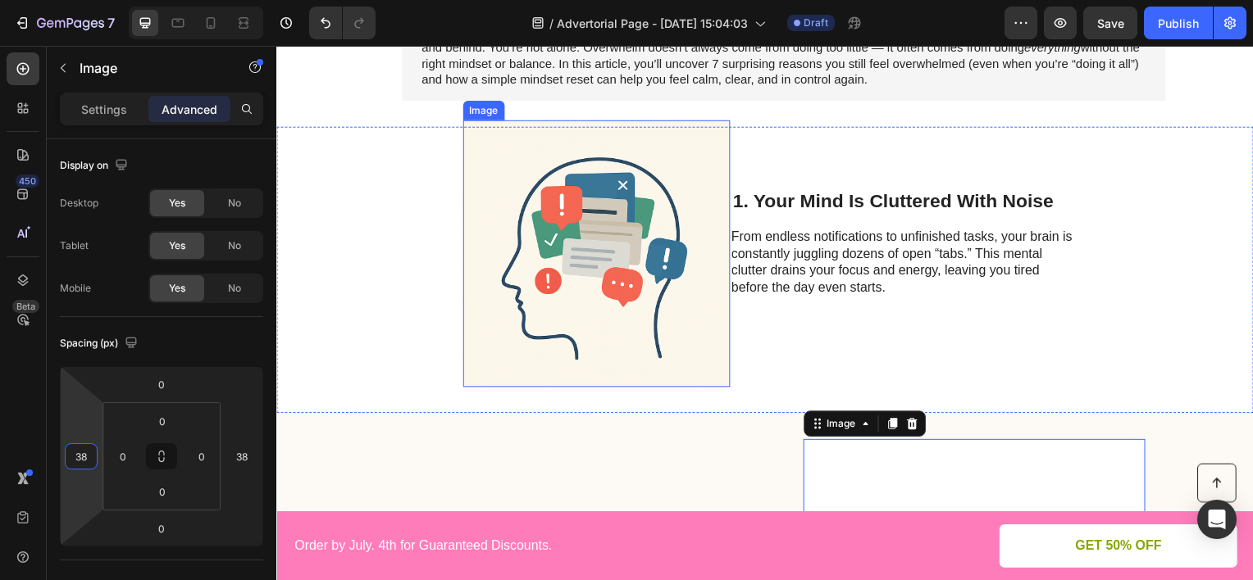
scroll to position [512, 0]
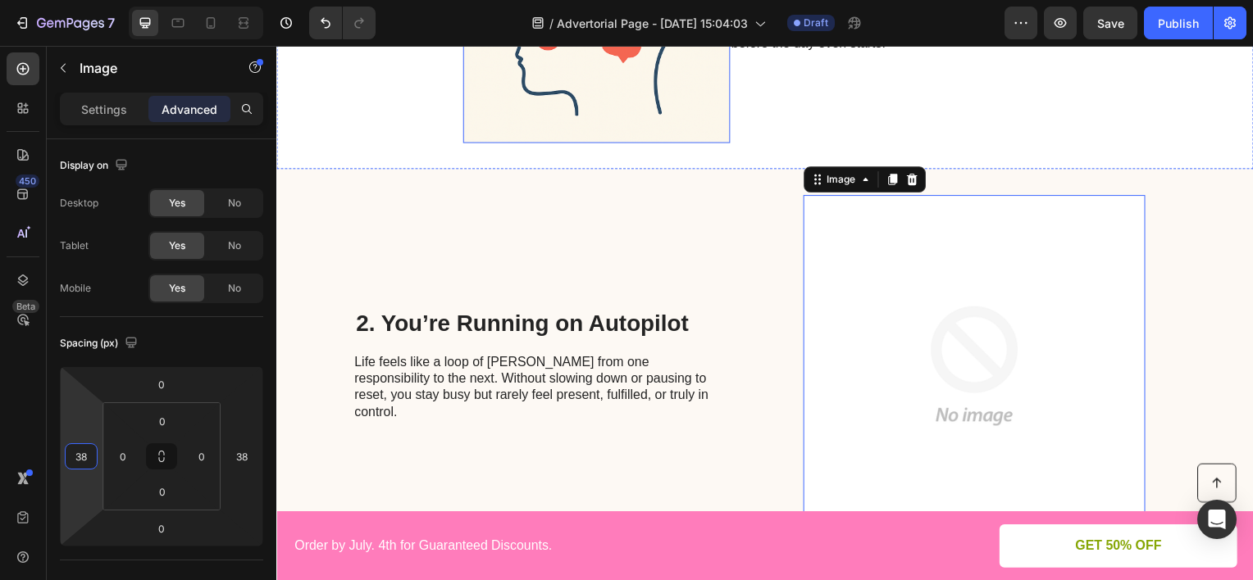
click at [578, 107] on img at bounding box center [598, 9] width 269 height 269
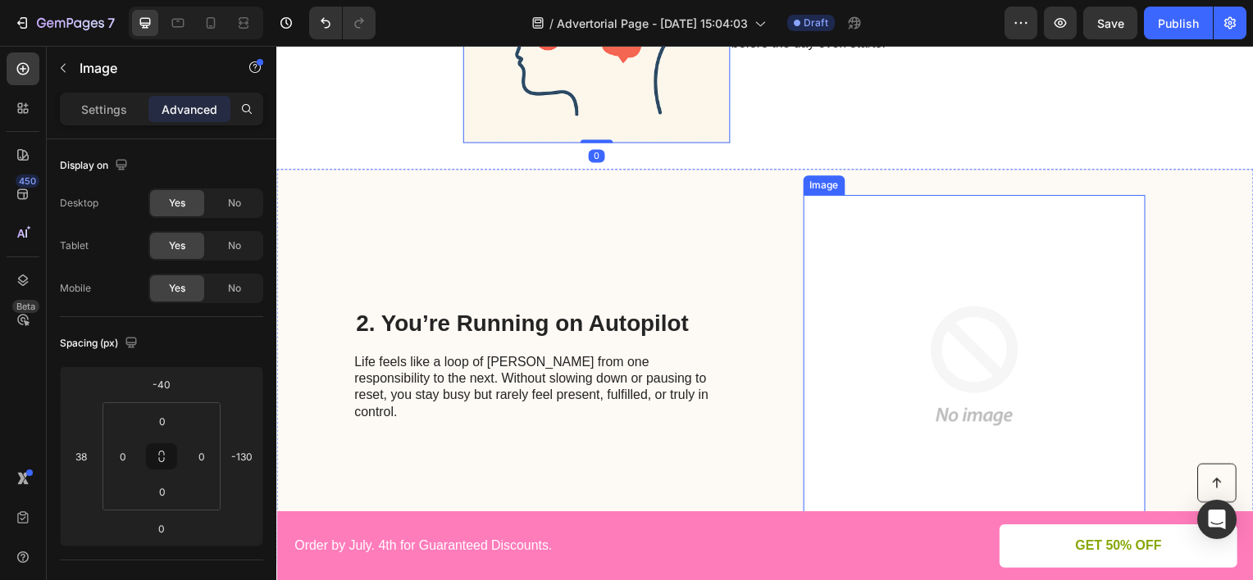
click at [854, 246] on img at bounding box center [979, 368] width 344 height 344
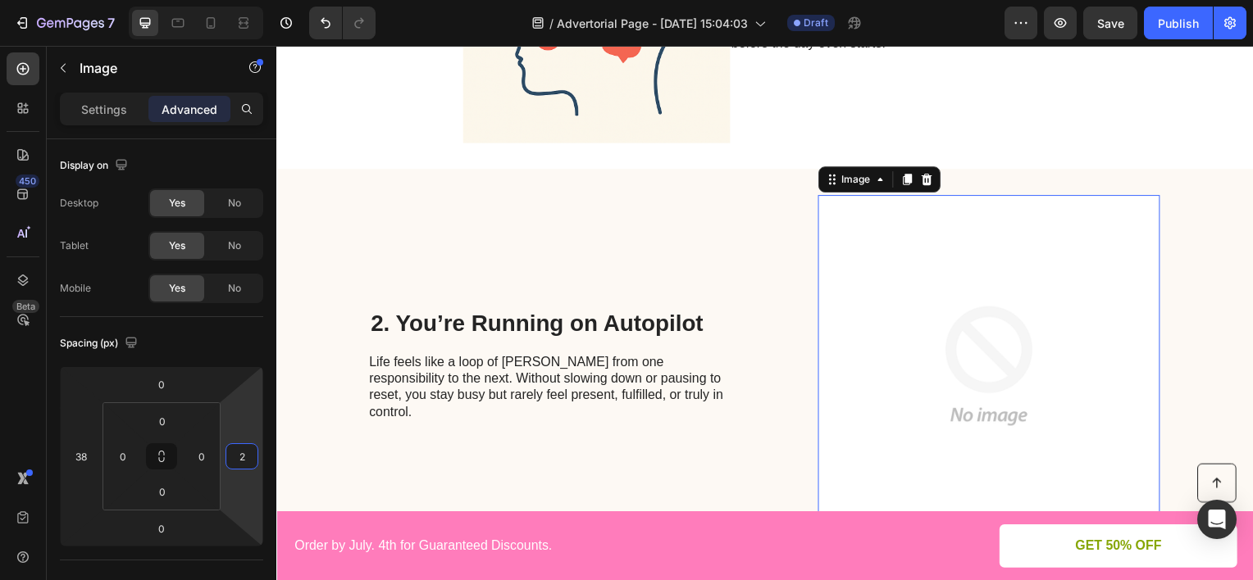
type input "0"
drag, startPoint x: 243, startPoint y: 417, endPoint x: 262, endPoint y: 433, distance: 25.1
click at [262, 0] on html "7 Version history / Advertorial Page - [DATE] 15:04:03 Draft Preview Save Publi…" at bounding box center [626, 0] width 1253 height 0
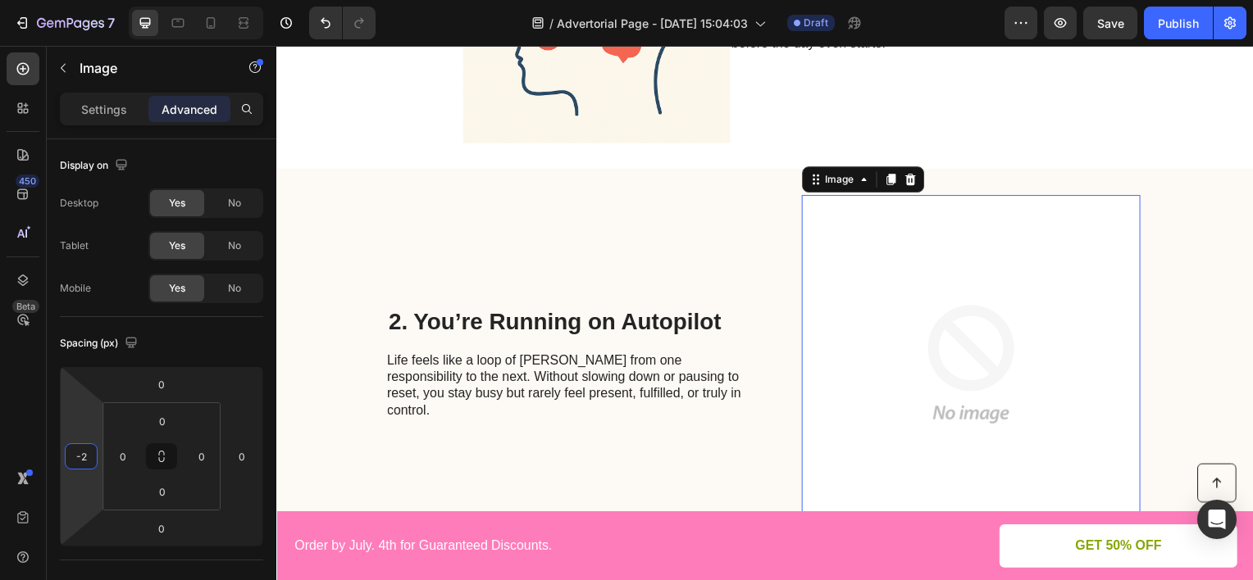
type input "0"
drag, startPoint x: 77, startPoint y: 416, endPoint x: 78, endPoint y: 431, distance: 15.6
click at [78, 0] on html "7 Version history / Advertorial Page - [DATE] 15:04:03 Draft Preview Save Publi…" at bounding box center [626, 0] width 1253 height 0
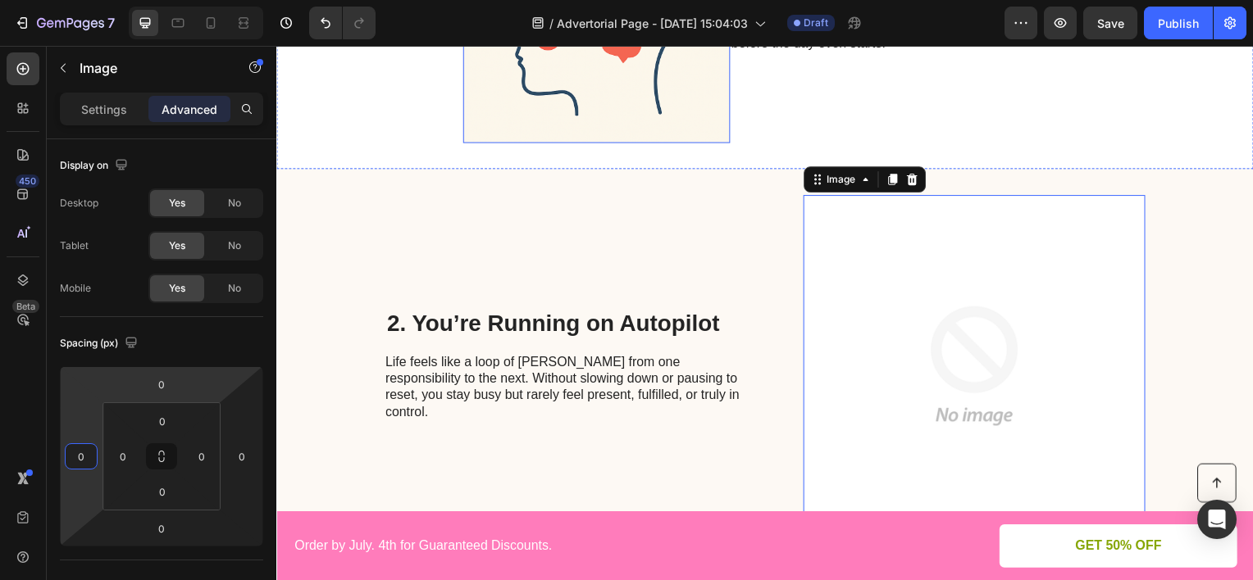
click at [534, 128] on img at bounding box center [598, 9] width 269 height 269
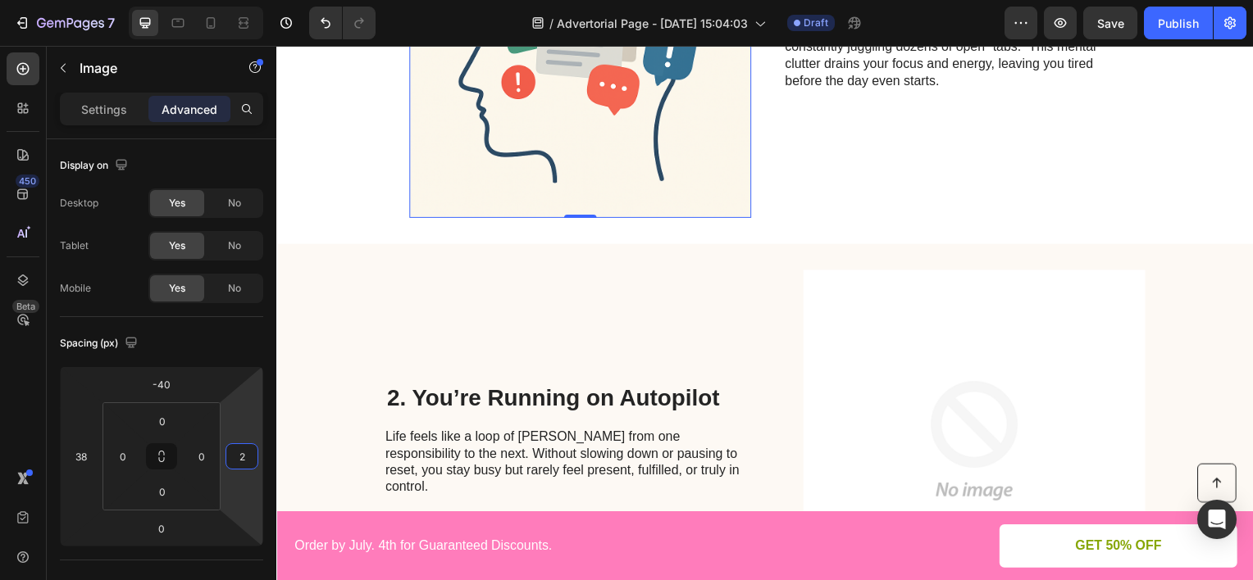
type input "0"
drag, startPoint x: 243, startPoint y: 416, endPoint x: 272, endPoint y: 363, distance: 60.5
click at [272, 0] on html "7 Version history / Advertorial Page - [DATE] 15:04:03 Draft Preview Save Publi…" at bounding box center [626, 0] width 1253 height 0
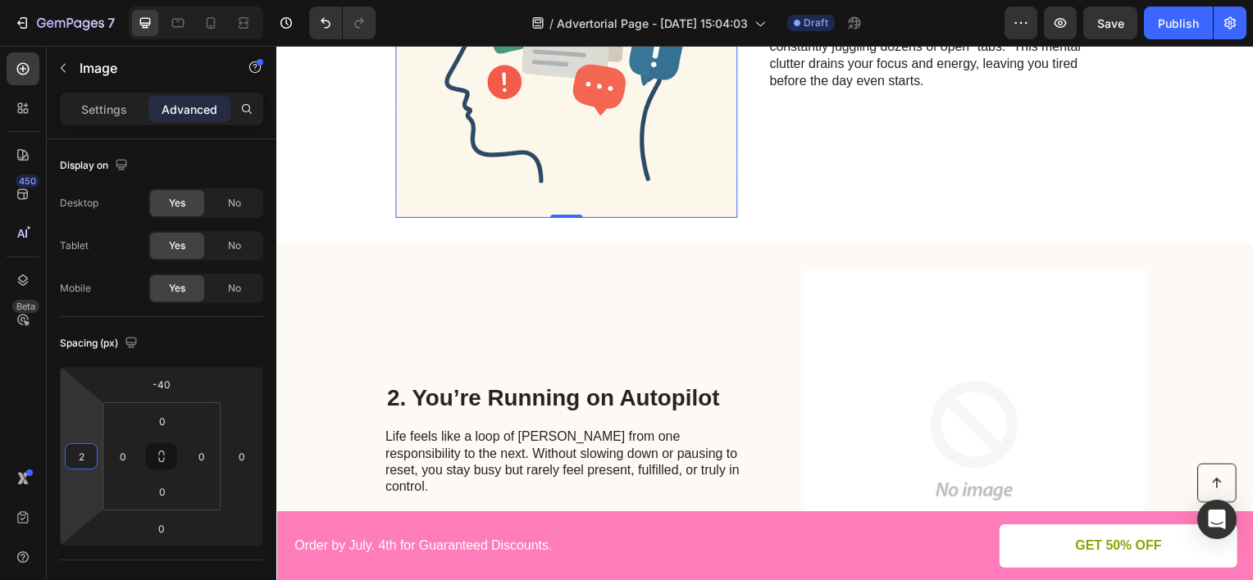
type input "0"
drag, startPoint x: 85, startPoint y: 421, endPoint x: 95, endPoint y: 437, distance: 18.4
click at [95, 0] on html "7 Version history / Advertorial Page - [DATE] 15:04:03 Draft Preview Save Publi…" at bounding box center [626, 0] width 1253 height 0
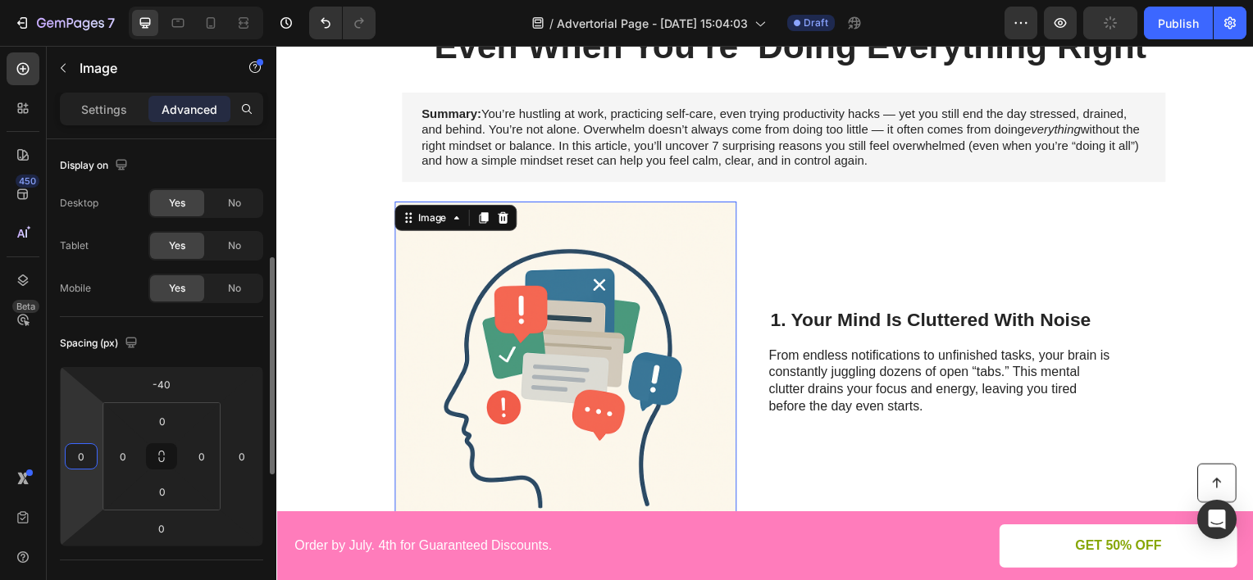
scroll to position [410, 0]
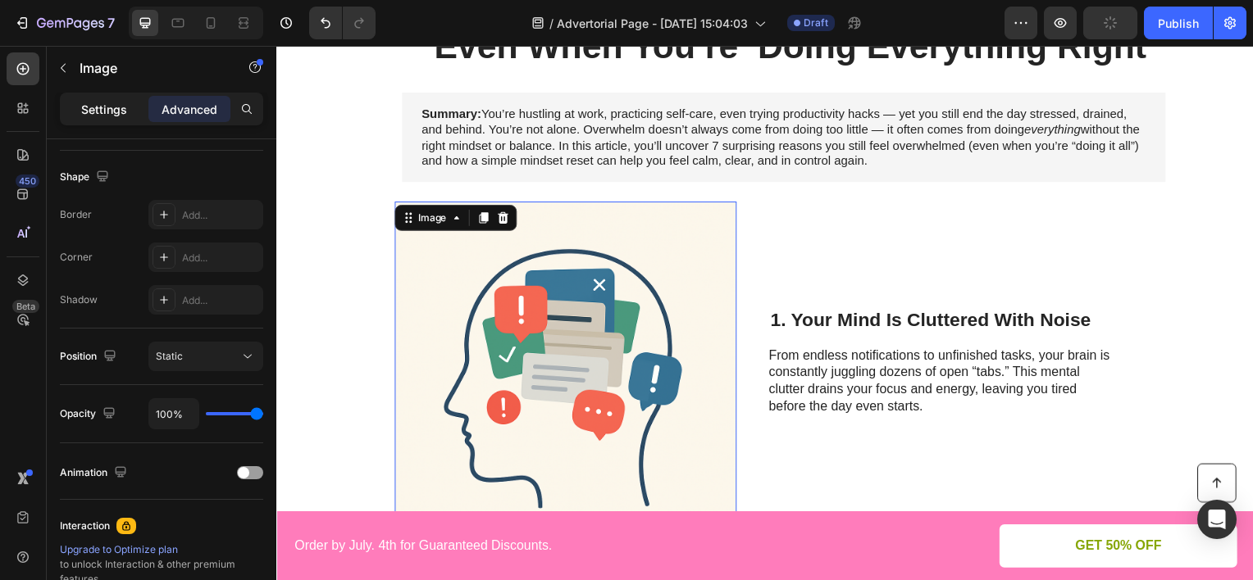
click at [89, 113] on p "Settings" at bounding box center [104, 109] width 46 height 17
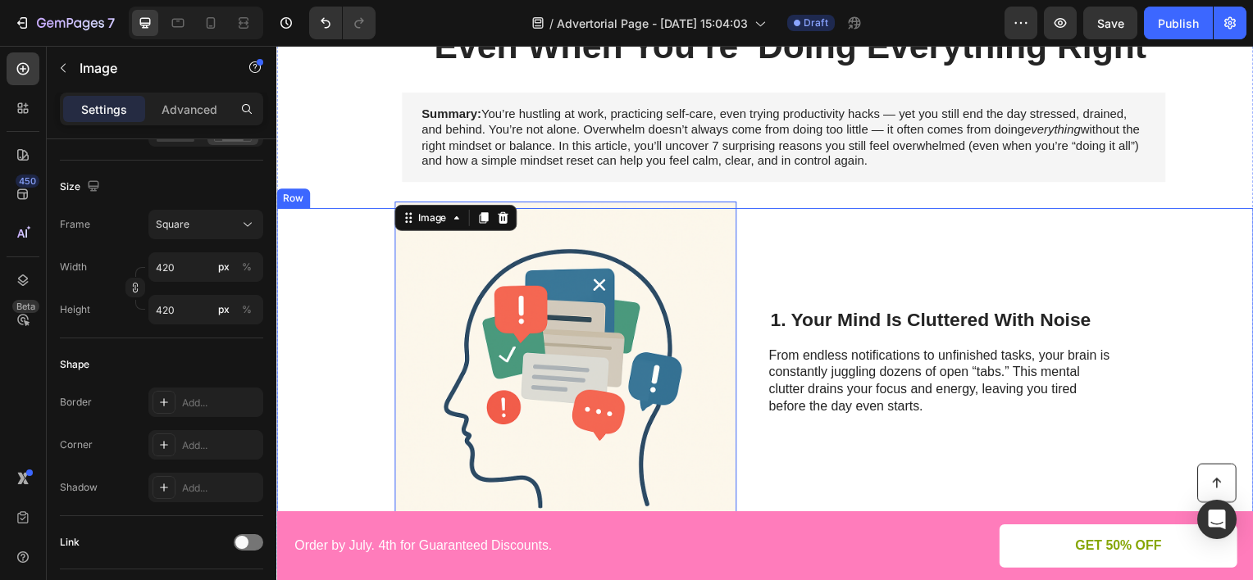
click at [1152, 222] on div "Image 0 1. Your Mind Is Cluttered With Noise Heading From endless notifications…" at bounding box center [768, 391] width 984 height 364
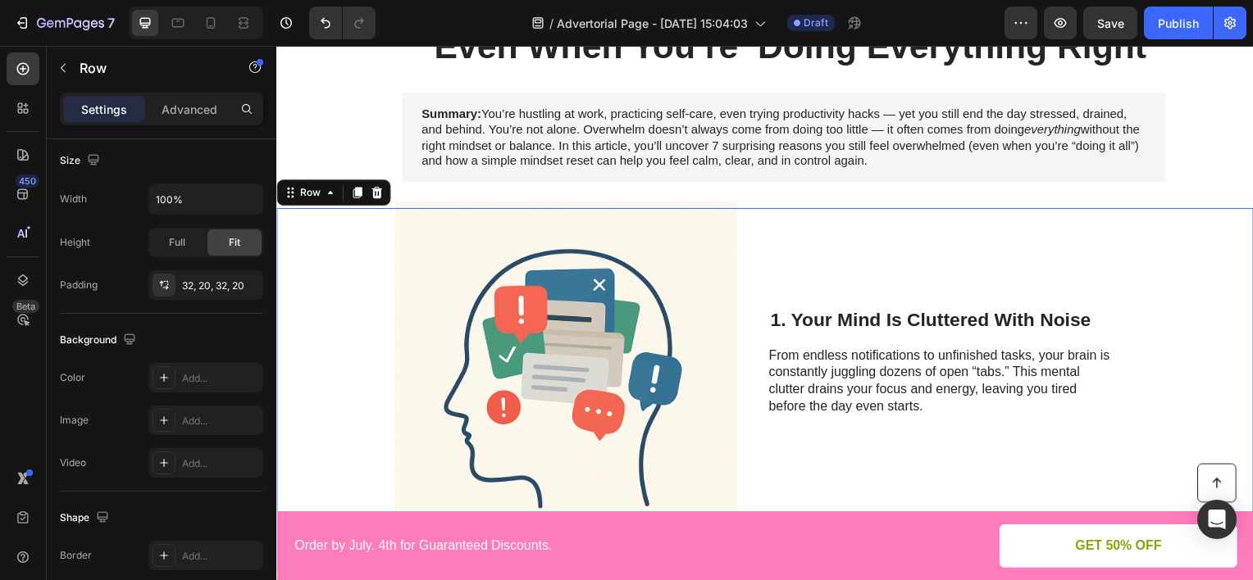
scroll to position [0, 0]
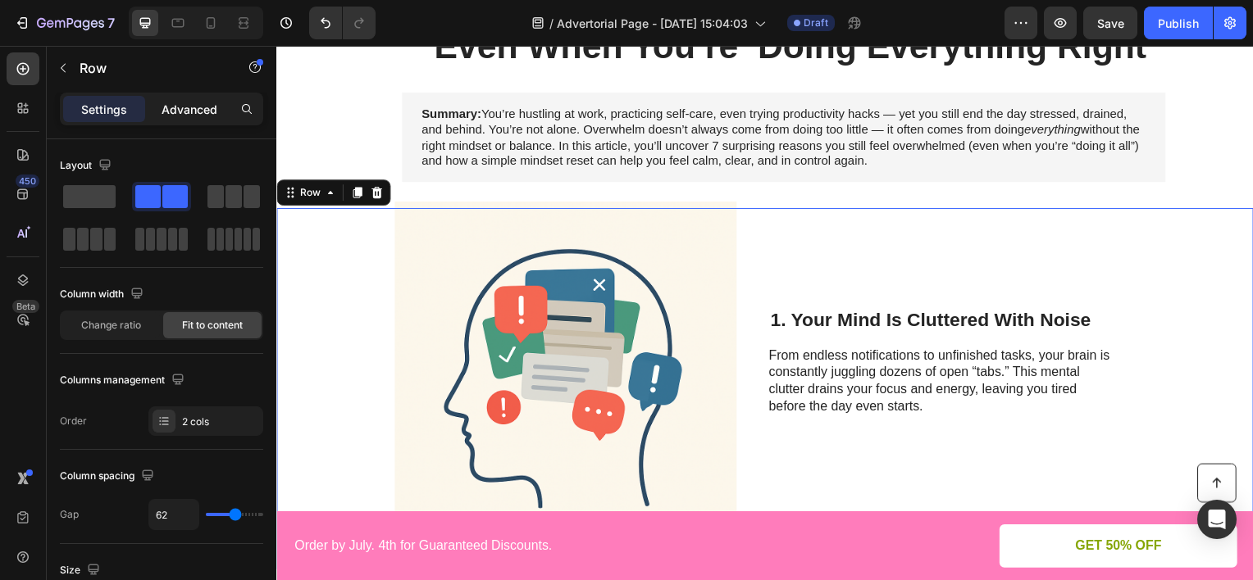
click at [225, 117] on div "Advanced" at bounding box center [189, 109] width 82 height 26
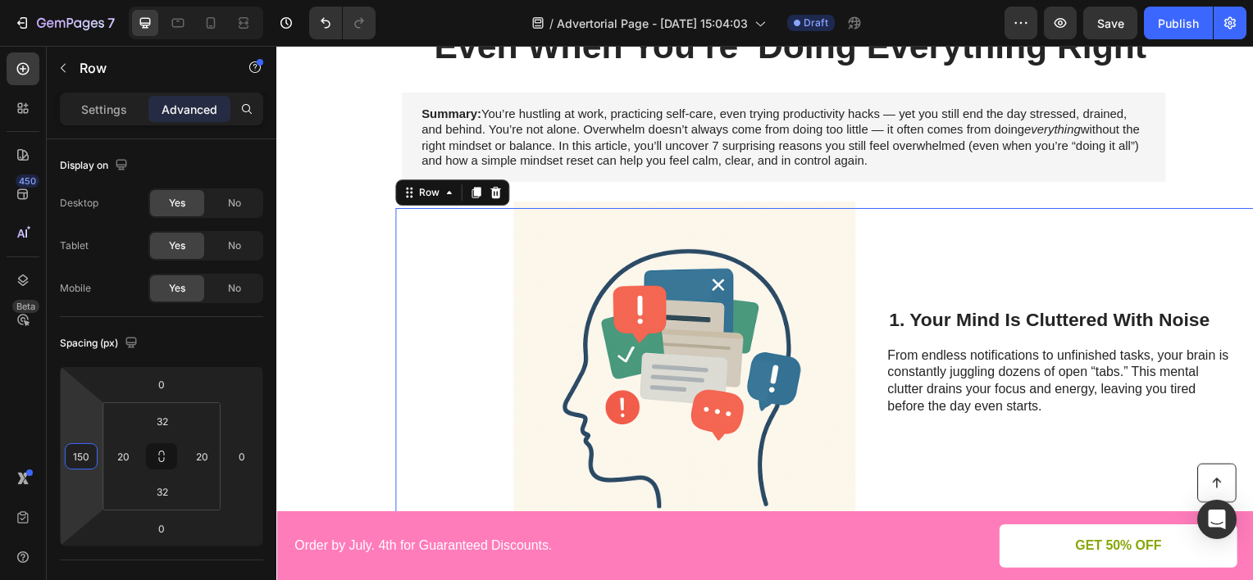
type input "152"
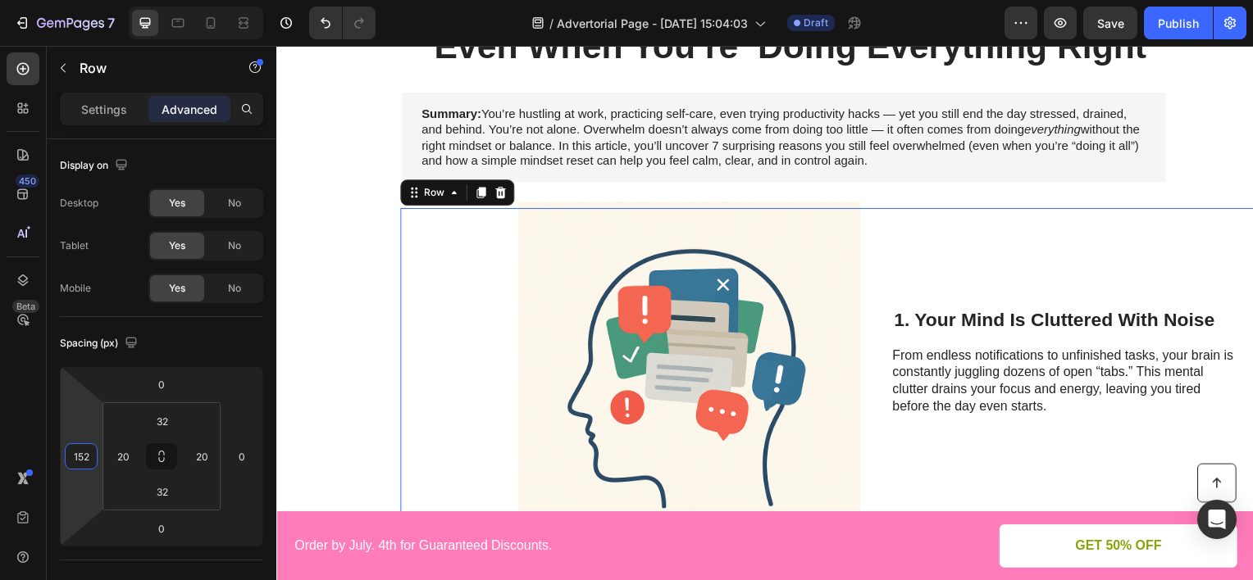
drag, startPoint x: 84, startPoint y: 399, endPoint x: 83, endPoint y: 337, distance: 62.3
click at [83, 0] on html "7 Version history / Advertorial Page - [DATE] 15:04:03 Draft Preview Save Publi…" at bounding box center [626, 0] width 1253 height 0
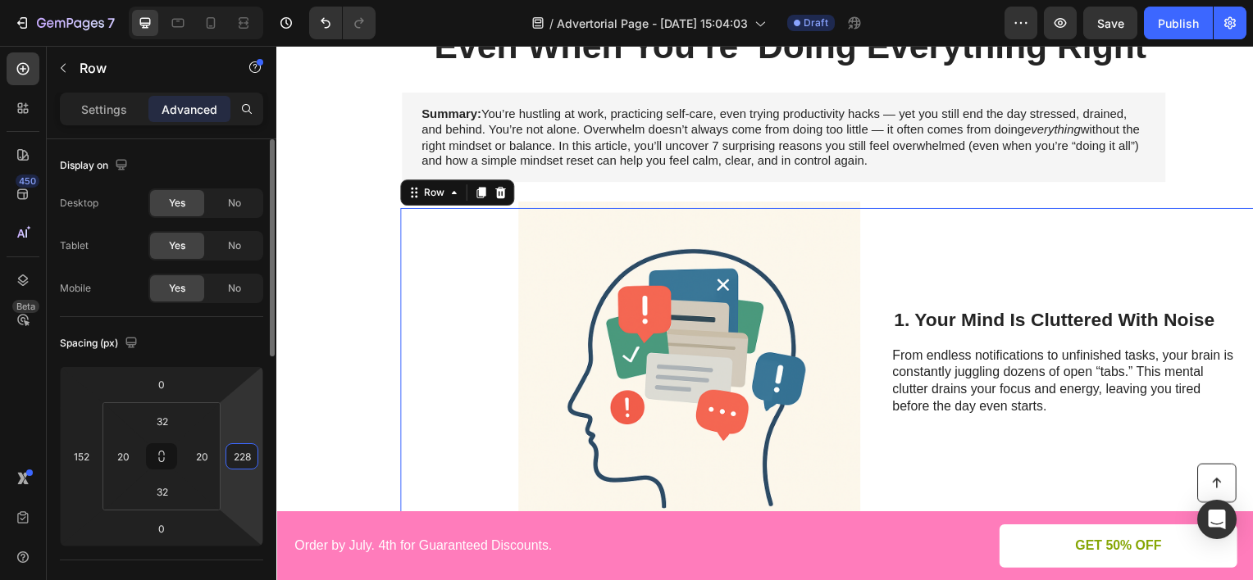
type input "226"
drag, startPoint x: 248, startPoint y: 397, endPoint x: 243, endPoint y: 305, distance: 92.0
click at [255, 0] on html "7 Version history / Advertorial Page - [DATE] 15:04:03 Draft Preview Save Publi…" at bounding box center [626, 0] width 1253 height 0
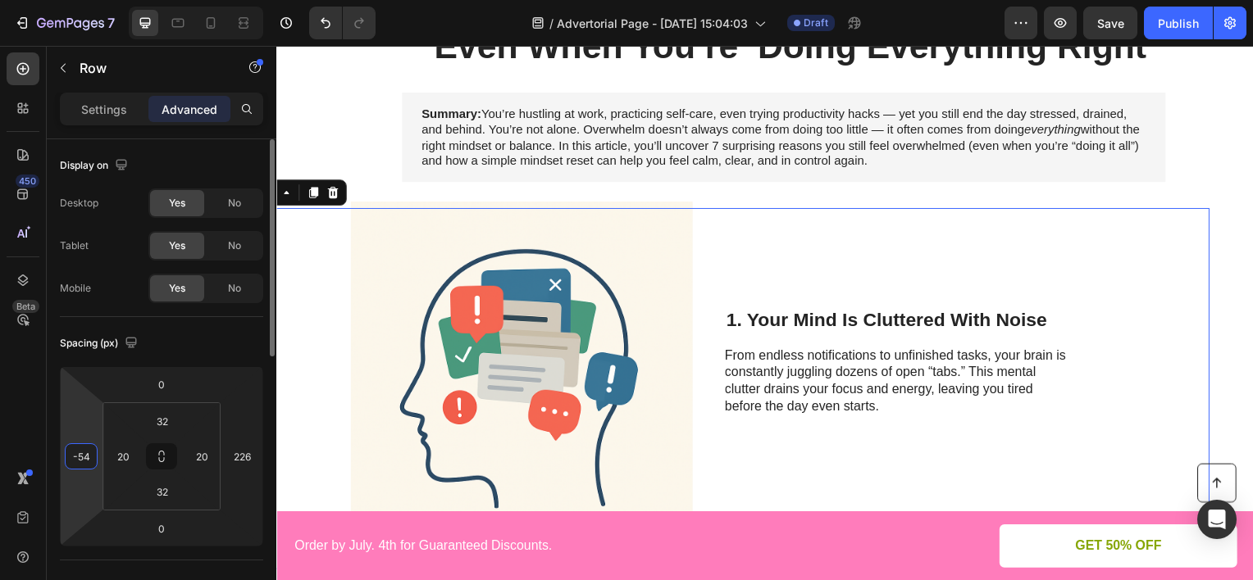
drag, startPoint x: 77, startPoint y: 416, endPoint x: 71, endPoint y: 500, distance: 83.8
click at [71, 0] on html "7 Version history / Advertorial Page - [DATE] 15:04:03 Draft Preview Save Publi…" at bounding box center [626, 0] width 1253 height 0
type input "-52"
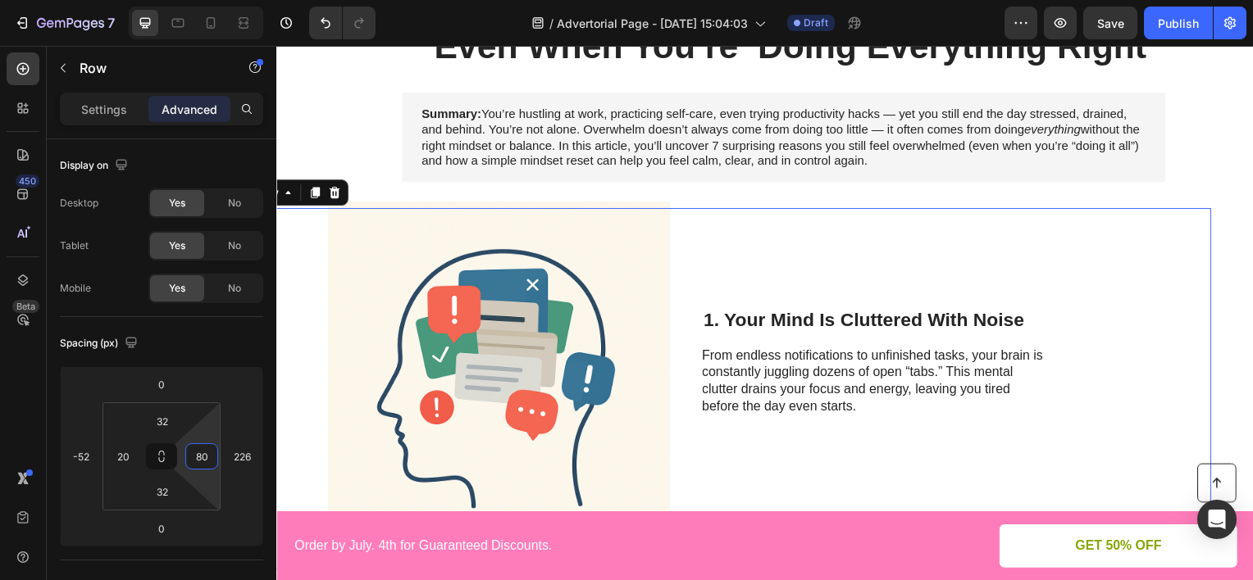
type input "0"
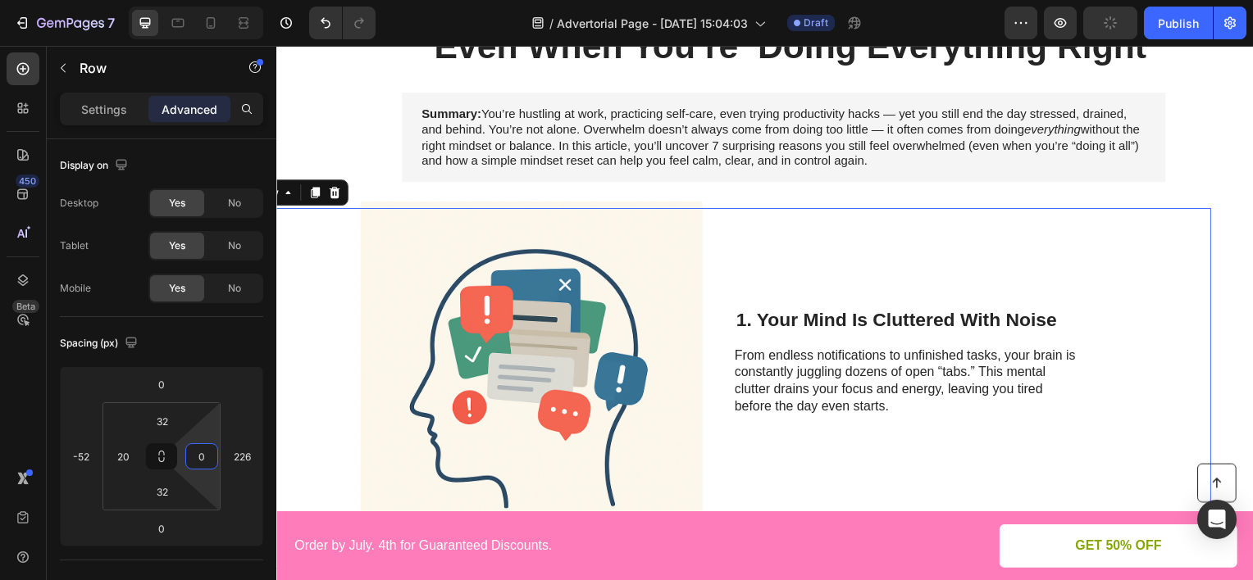
drag, startPoint x: 212, startPoint y: 428, endPoint x: 238, endPoint y: 457, distance: 38.3
click at [238, 0] on html "7 Version history / Advertorial Page - [DATE] 15:04:03 Draft Preview Publish 45…" at bounding box center [626, 0] width 1253 height 0
click at [960, 386] on p "From endless notifications to unfinished tasks, your brain is constantly juggli…" at bounding box center [913, 391] width 350 height 85
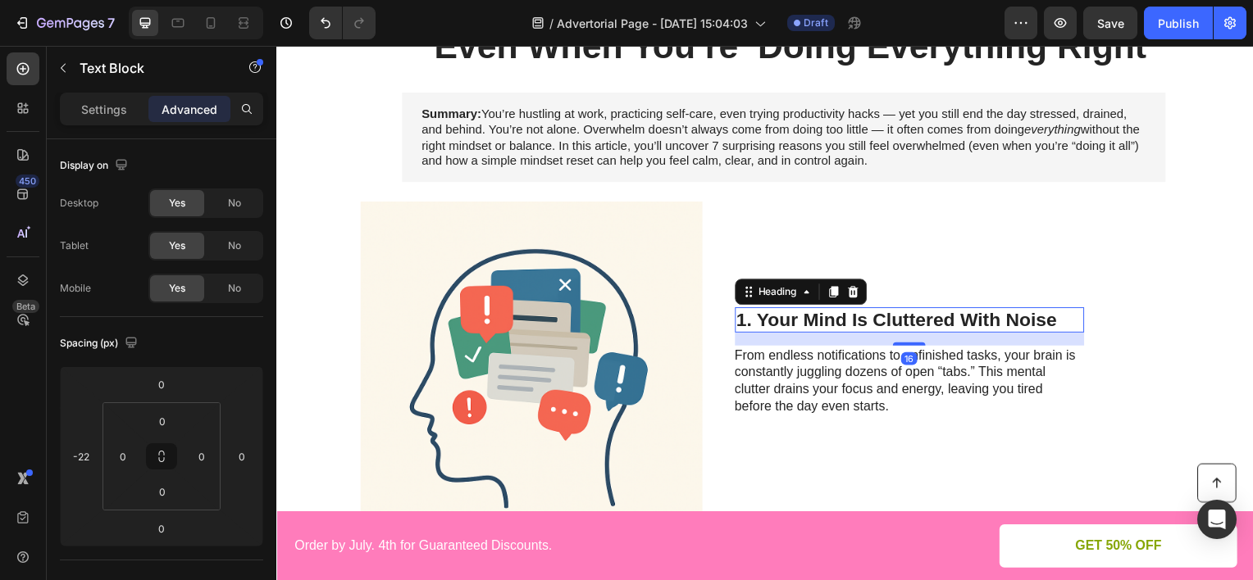
click at [990, 320] on h2 "1. Your Mind Is Cluttered With Noise" at bounding box center [914, 322] width 352 height 26
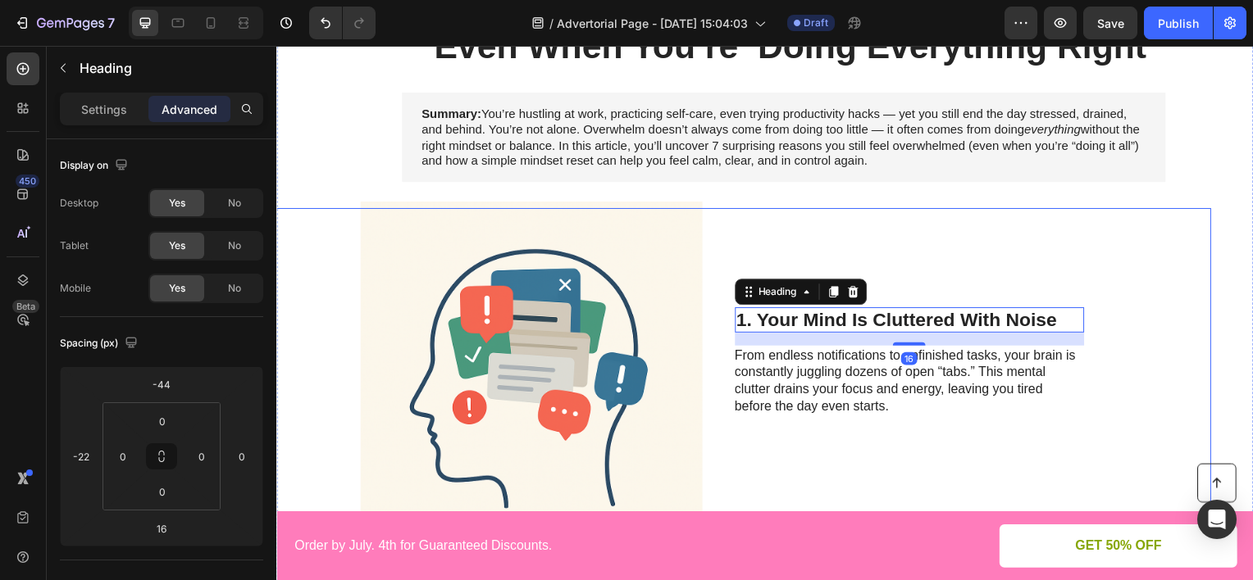
click at [1176, 314] on div "Image 1. Your Mind Is Cluttered With Noise Heading 16 From endless notification…" at bounding box center [726, 391] width 984 height 364
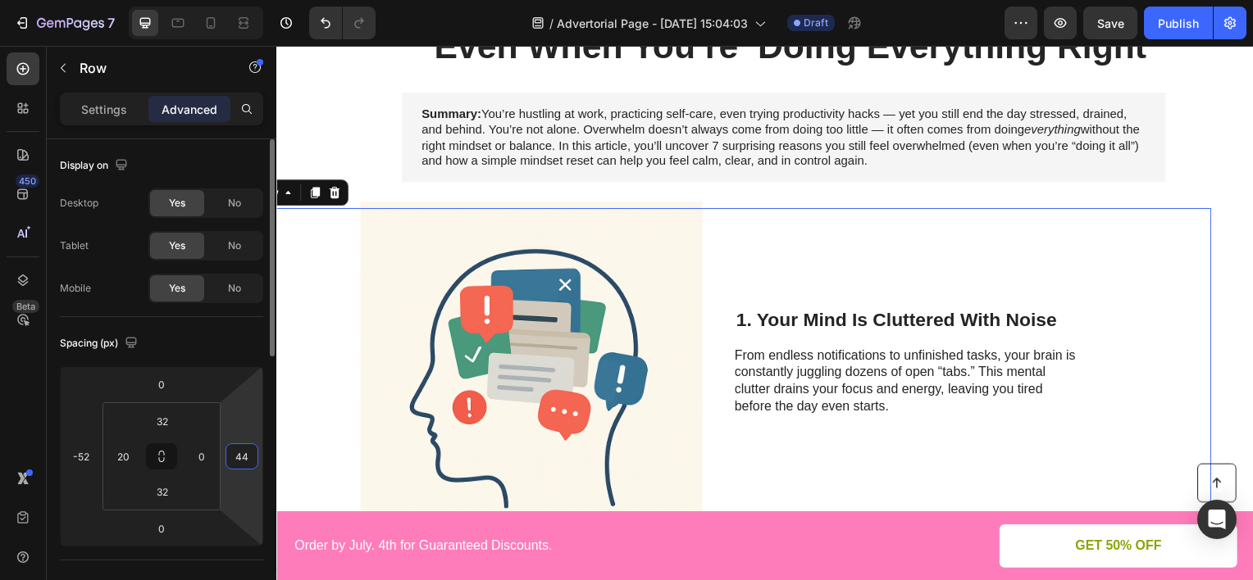
type input "46"
drag, startPoint x: 253, startPoint y: 408, endPoint x: 238, endPoint y: 478, distance: 71.4
click at [243, 0] on html "7 Version history / Advertorial Page - [DATE] 15:04:03 Draft Preview Save Publi…" at bounding box center [626, 0] width 1253 height 0
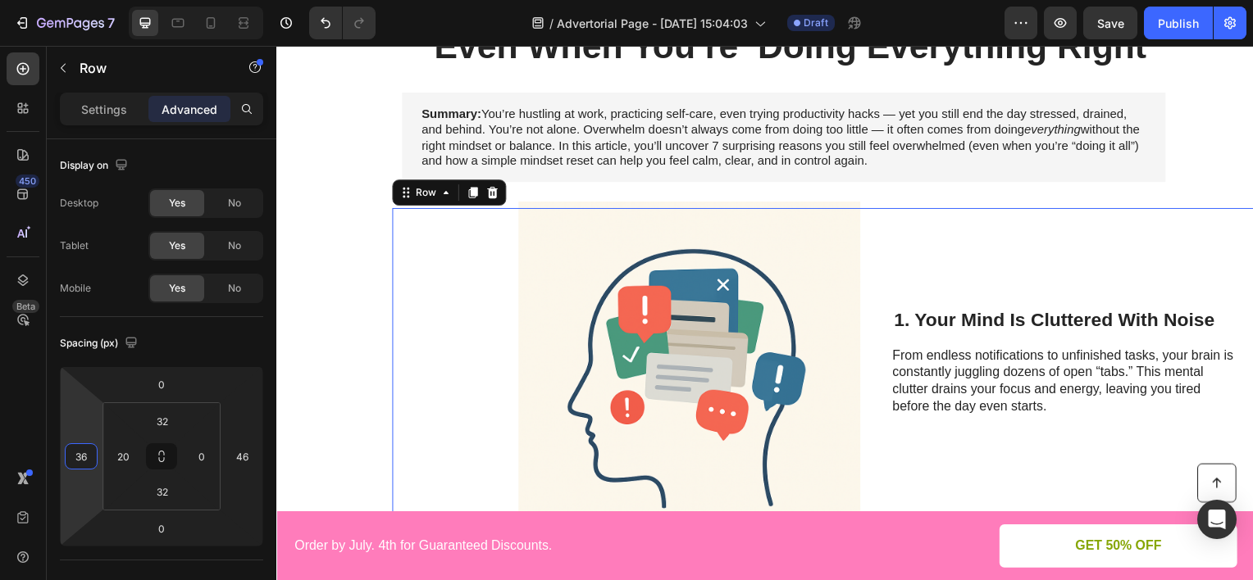
type input "26"
drag, startPoint x: 85, startPoint y: 417, endPoint x: 105, endPoint y: 385, distance: 37.5
click at [105, 0] on html "7 Version history / Advertorial Page - [DATE] 15:04:03 Draft Preview Save Publi…" at bounding box center [626, 0] width 1253 height 0
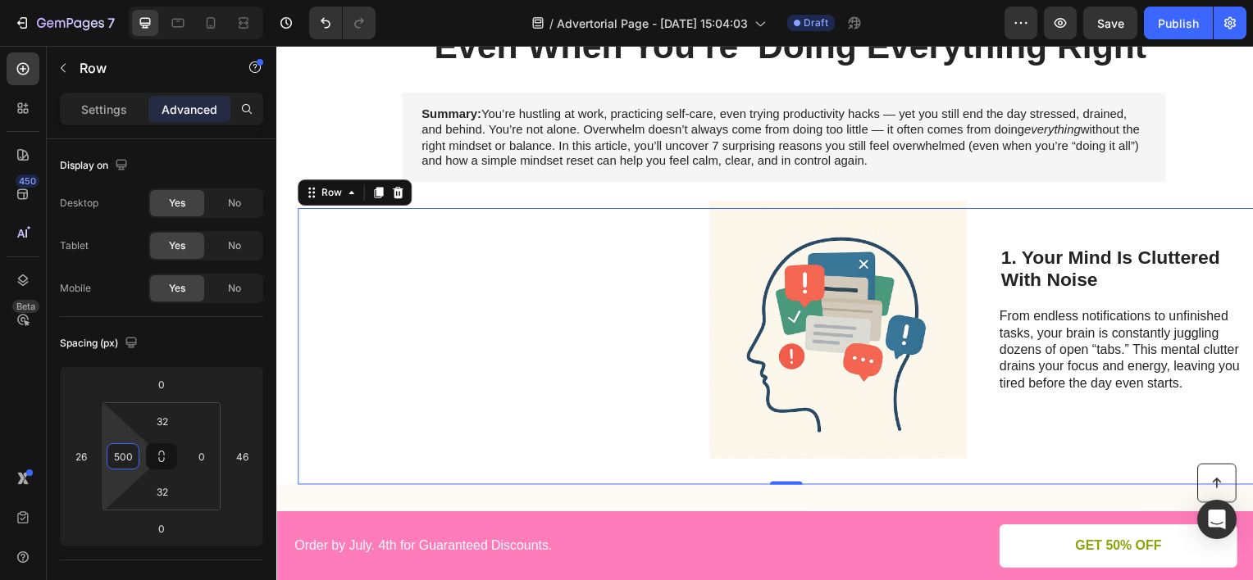
type input "498"
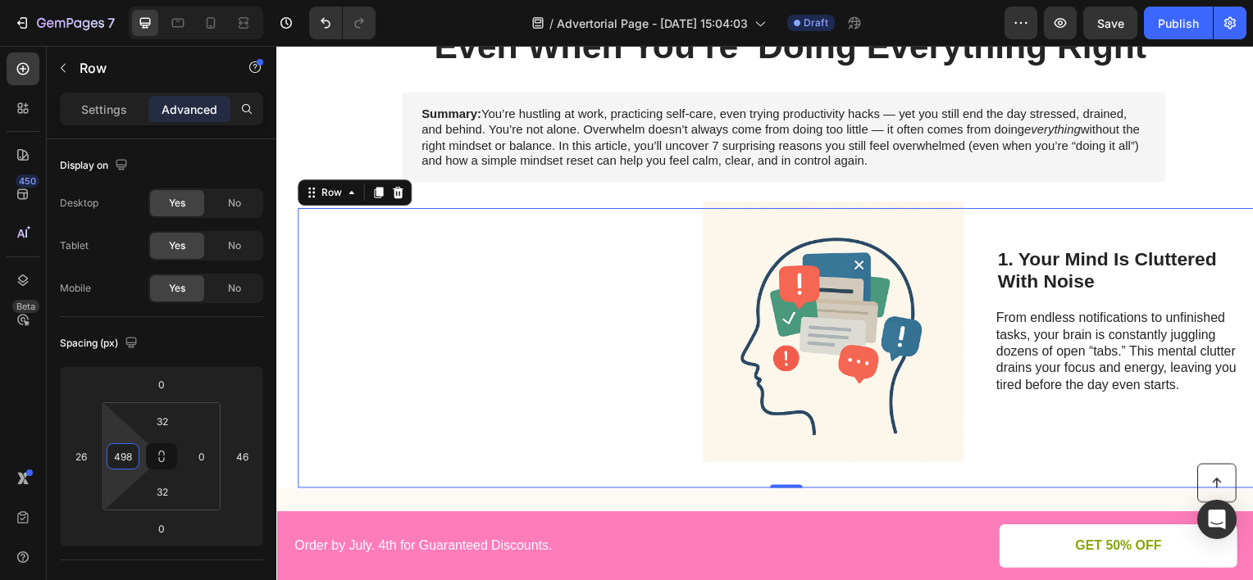
drag, startPoint x: 130, startPoint y: 435, endPoint x: 176, endPoint y: 239, distance: 201.4
click at [176, 0] on html "7 Version history / Advertorial Page - [DATE] 15:04:03 Draft Preview Save Publi…" at bounding box center [626, 0] width 1253 height 0
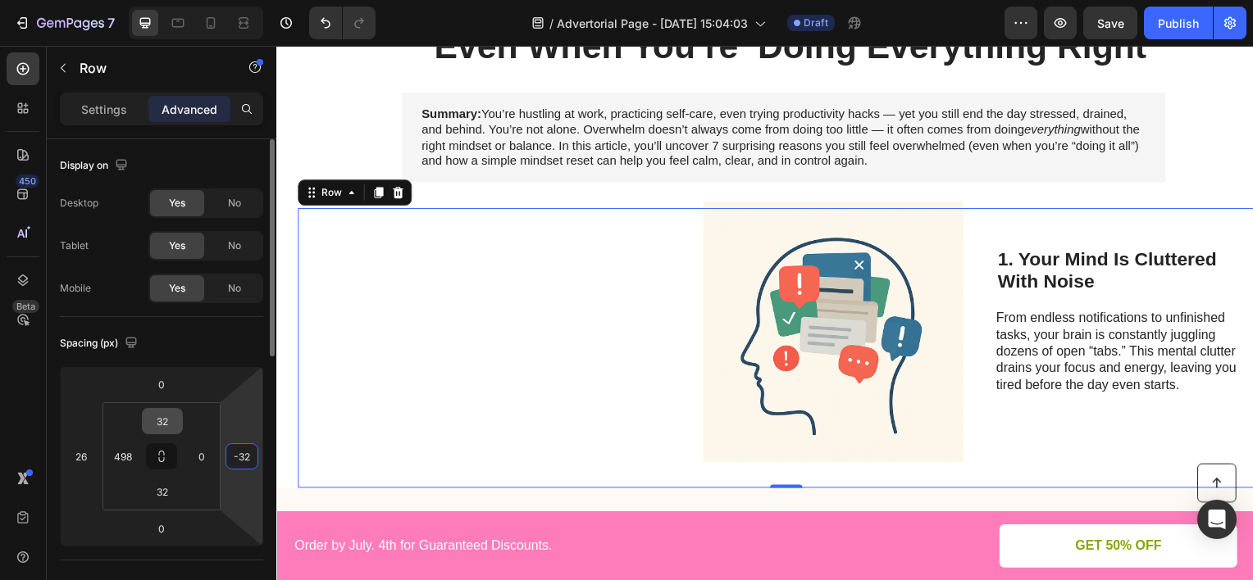
drag, startPoint x: 243, startPoint y: 430, endPoint x: 164, endPoint y: 423, distance: 79.8
click at [244, 0] on html "7 Version history / Advertorial Page - [DATE] 15:04:03 Draft Preview Save Publi…" at bounding box center [626, 0] width 1253 height 0
type input "-30"
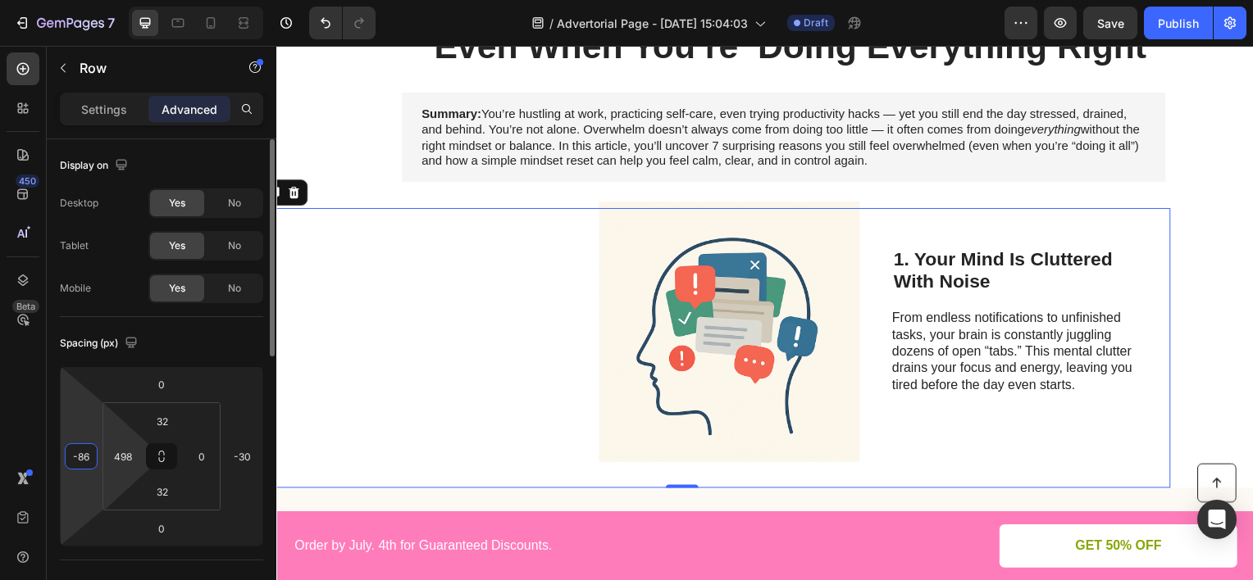
drag, startPoint x: 93, startPoint y: 420, endPoint x: 105, endPoint y: 456, distance: 37.9
click at [90, 0] on html "7 Version history / Advertorial Page - [DATE] 15:04:03 Draft Preview Save Publi…" at bounding box center [626, 0] width 1253 height 0
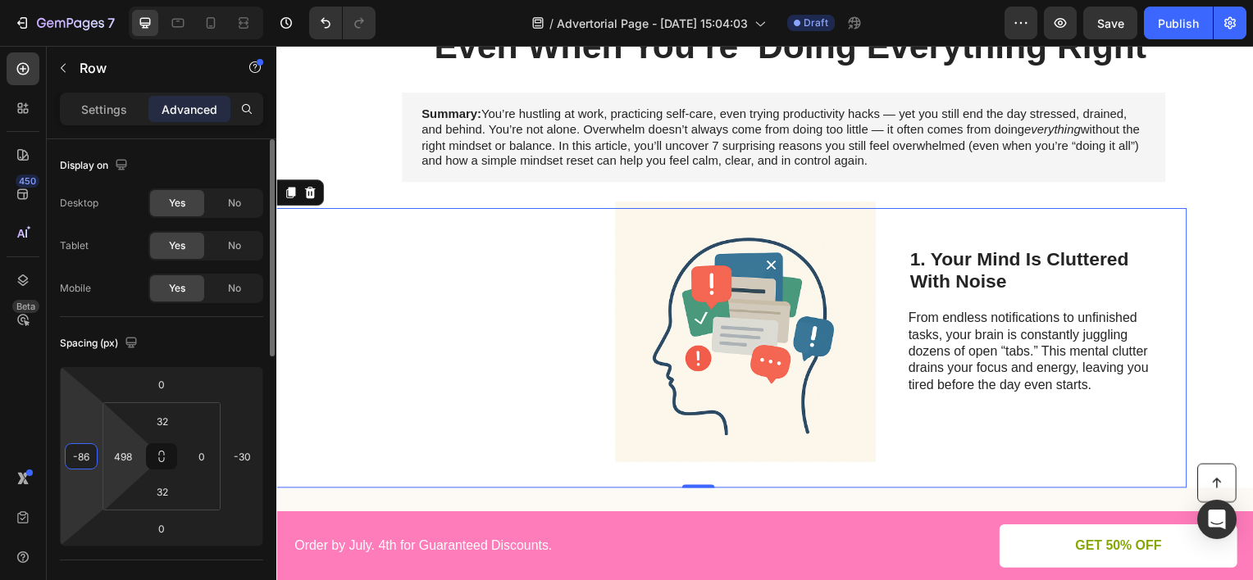
type input "-82"
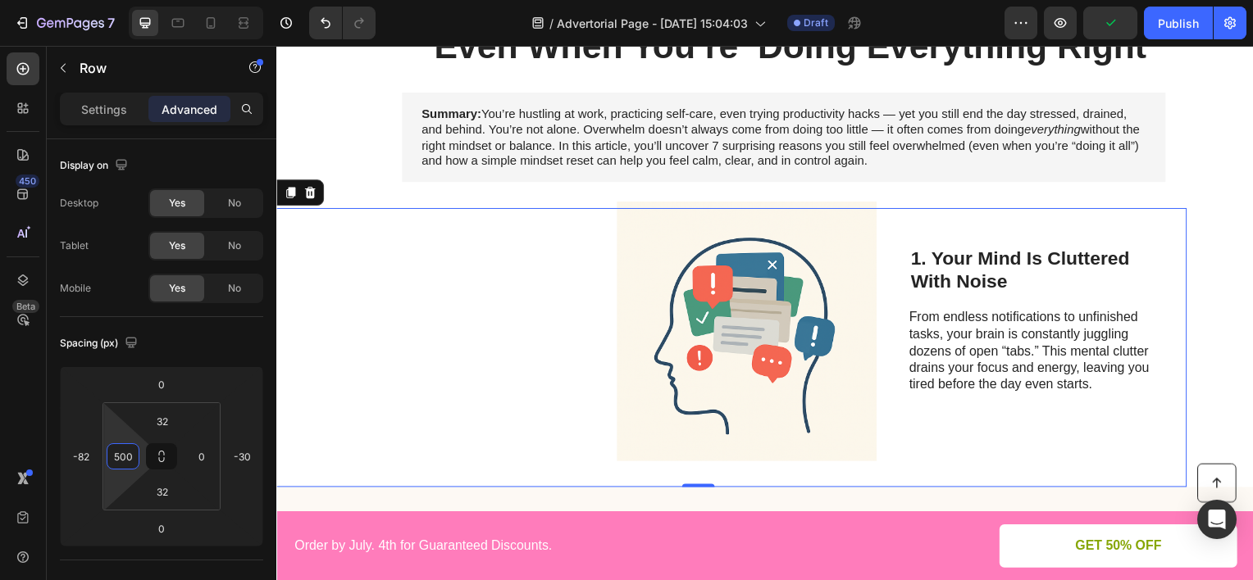
type input "490"
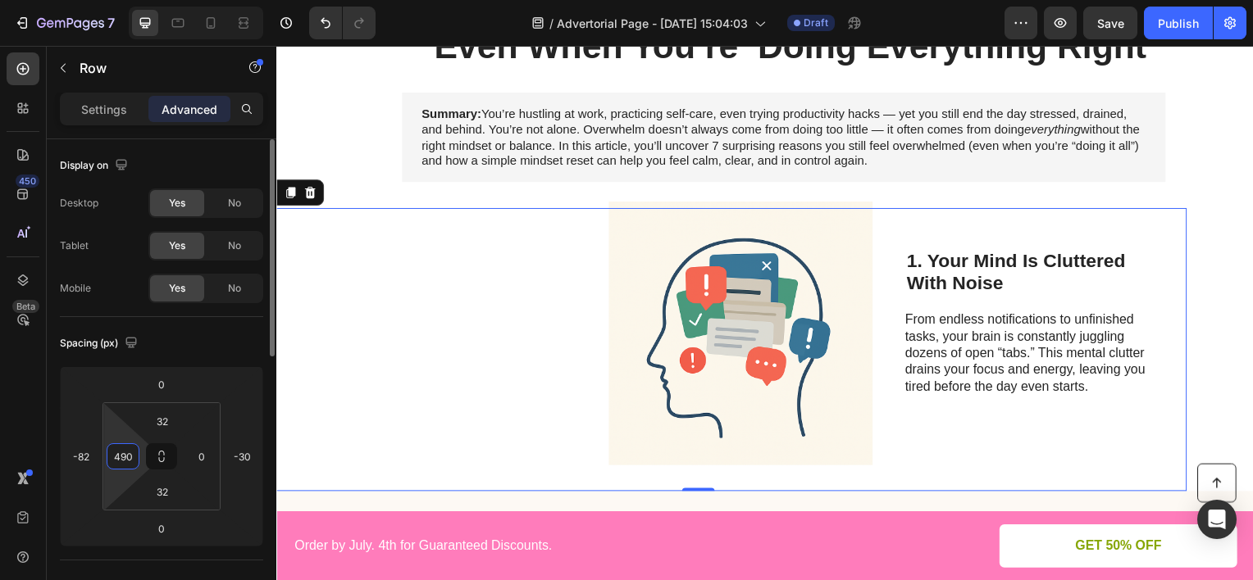
click at [143, 0] on html "7 Version history / Advertorial Page - [DATE] 15:04:03 Draft Preview Save Publi…" at bounding box center [626, 0] width 1253 height 0
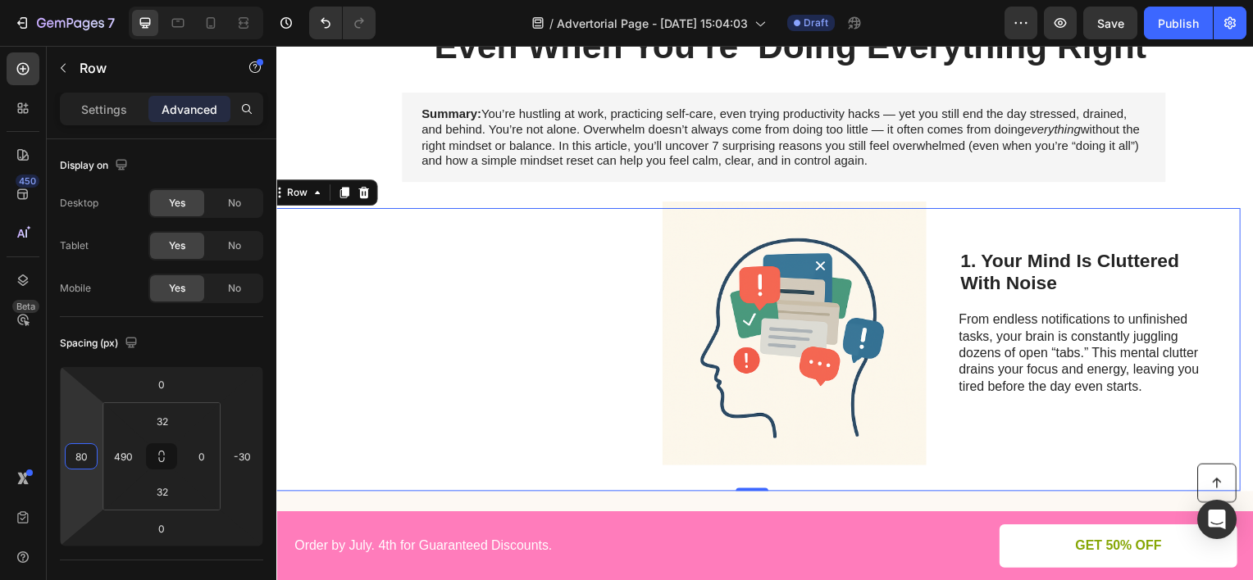
type input "86"
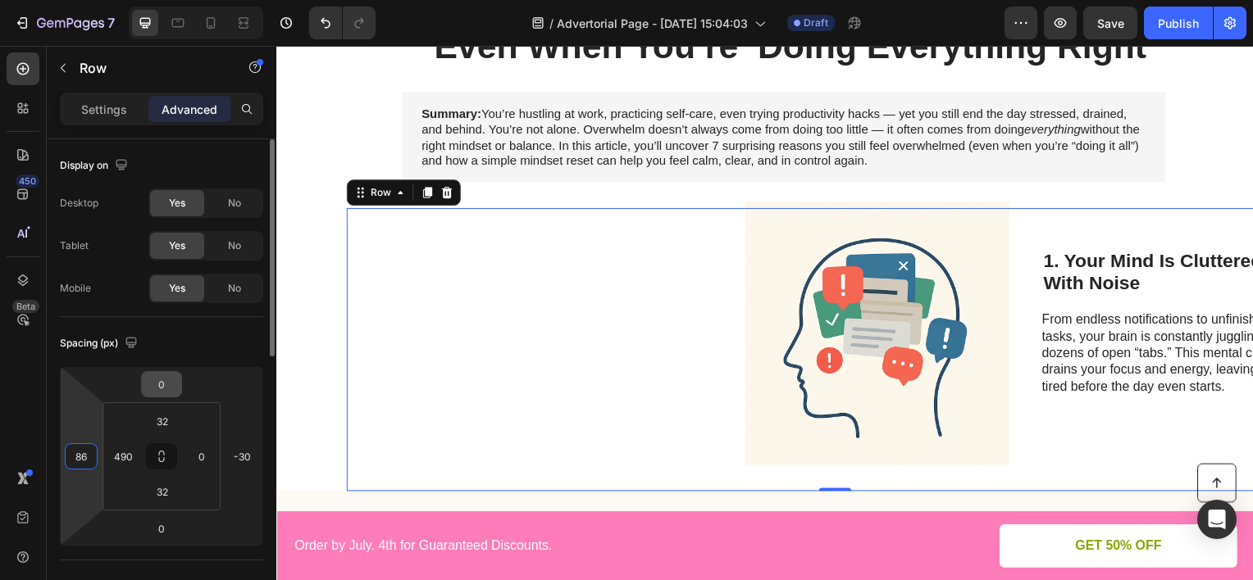
drag, startPoint x: 74, startPoint y: 426, endPoint x: 162, endPoint y: 394, distance: 94.4
click at [92, 0] on html "7 Version history / Advertorial Page - [DATE] 15:04:03 Draft Preview Save Publi…" at bounding box center [626, 0] width 1253 height 0
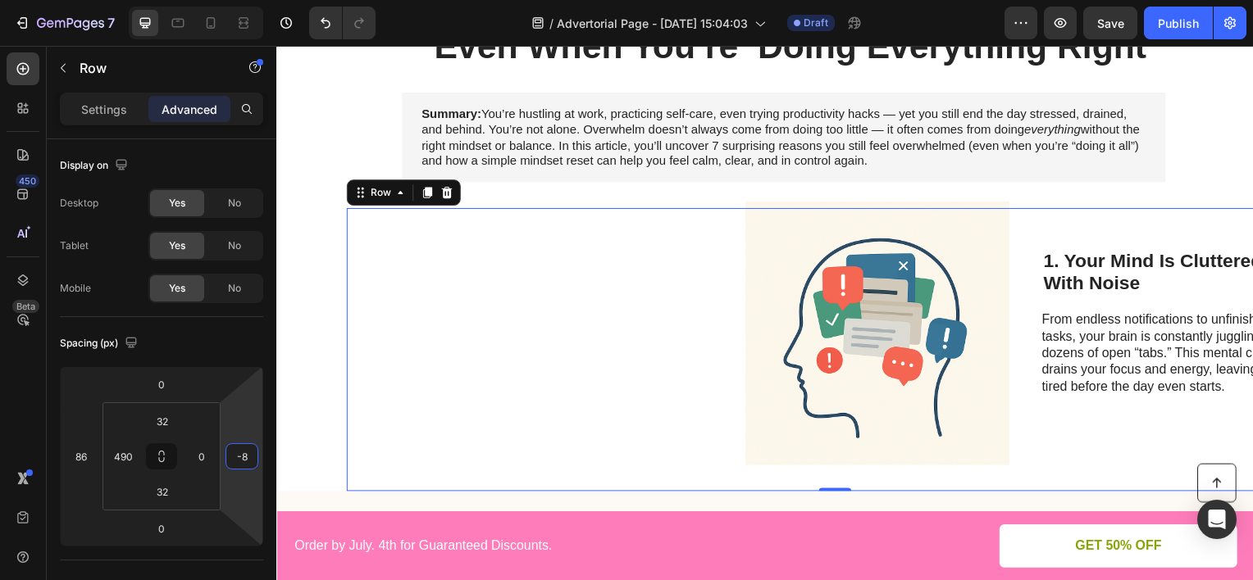
type input "-34"
drag, startPoint x: 235, startPoint y: 416, endPoint x: 214, endPoint y: 425, distance: 22.8
click at [244, 0] on html "7 Version history / Advertorial Page - [DATE] 15:04:03 Draft Preview Save Publi…" at bounding box center [626, 0] width 1253 height 0
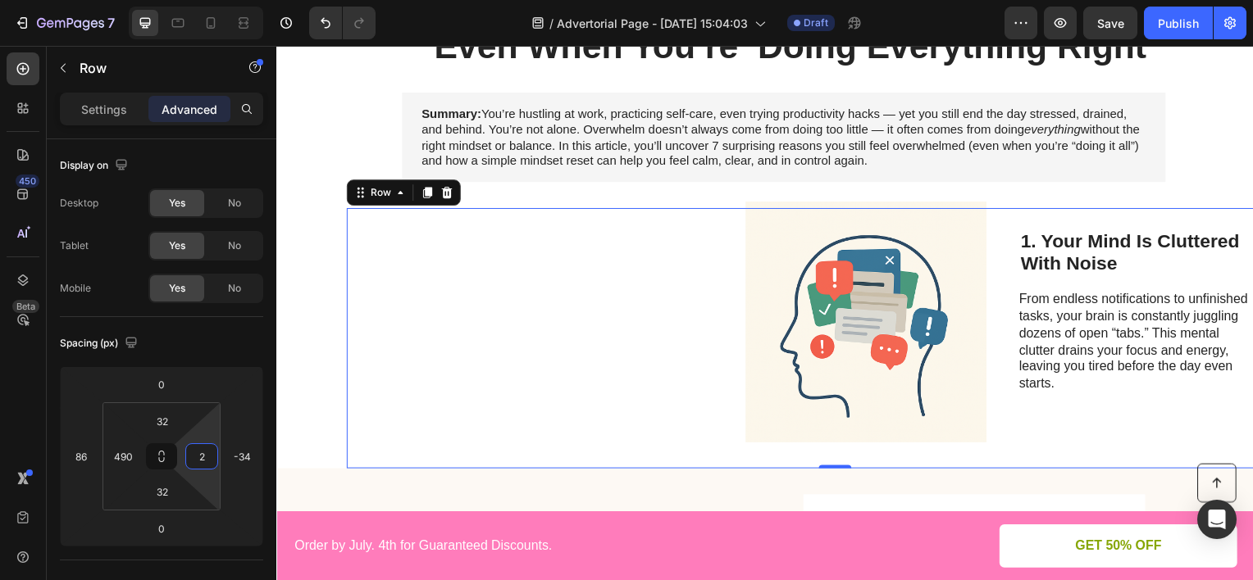
type input "0"
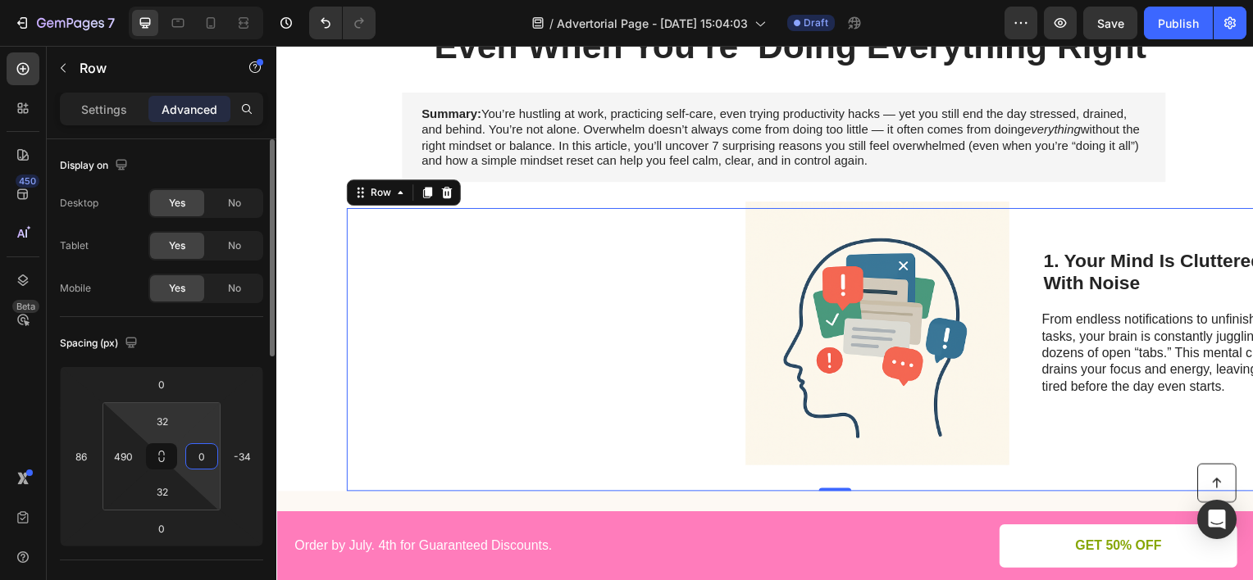
drag, startPoint x: 203, startPoint y: 430, endPoint x: 165, endPoint y: 439, distance: 39.8
click at [207, 0] on html "7 Version history / Advertorial Page - [DATE] 15:04:03 Draft Preview Save Publi…" at bounding box center [626, 0] width 1253 height 0
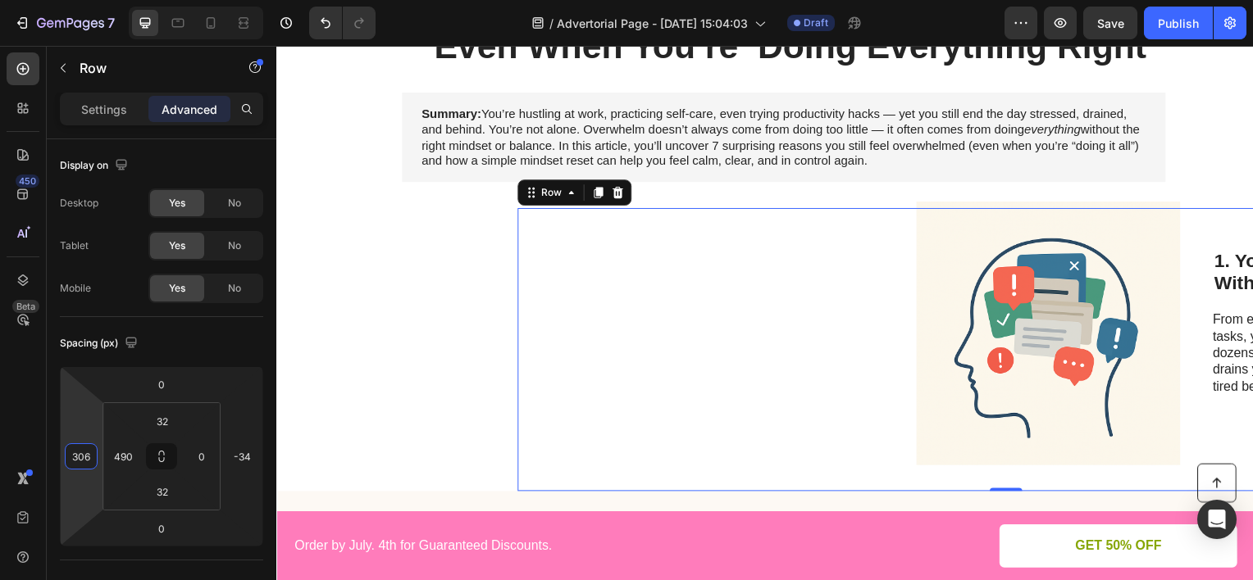
type input "308"
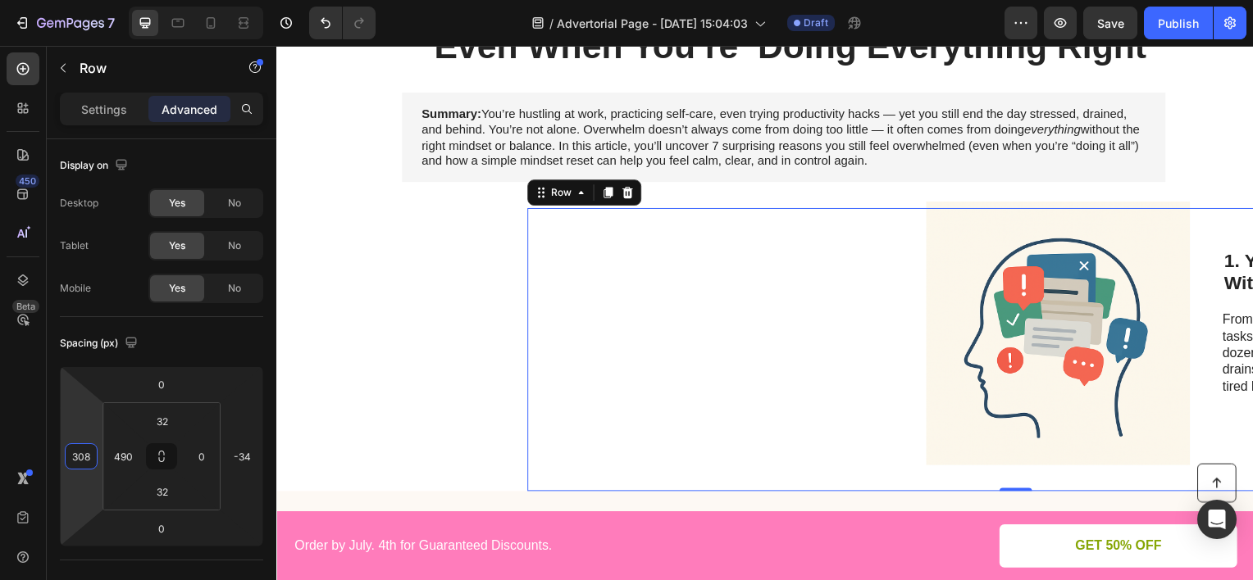
drag, startPoint x: 81, startPoint y: 422, endPoint x: 77, endPoint y: 331, distance: 91.1
click at [77, 0] on html "7 Version history / Advertorial Page - [DATE] 15:04:03 Draft Preview Save Publi…" at bounding box center [626, 0] width 1253 height 0
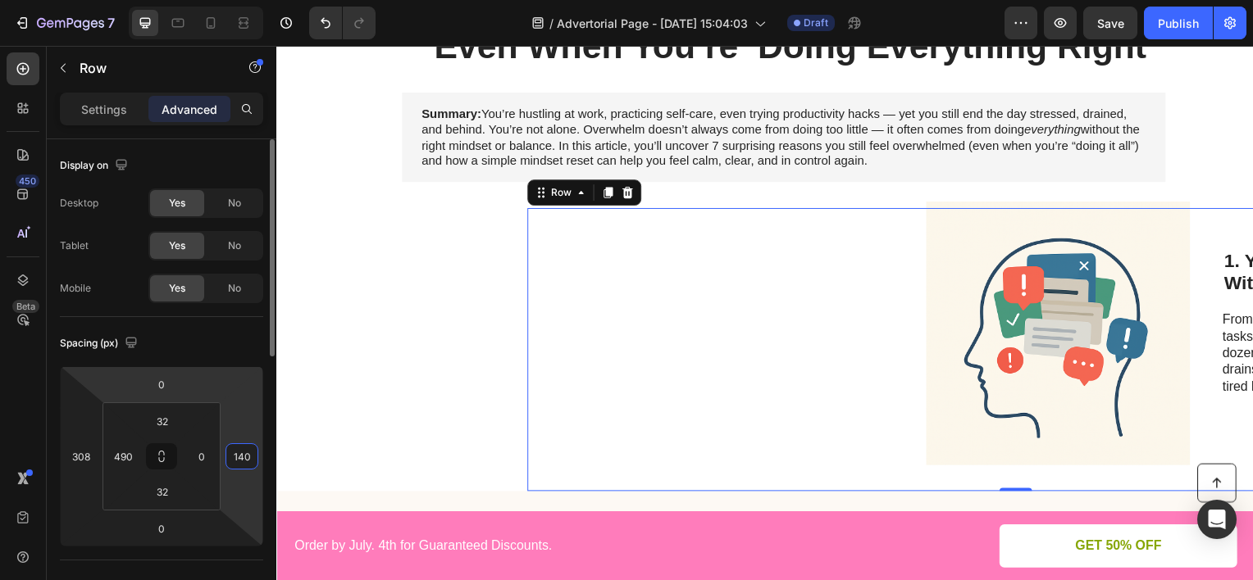
drag, startPoint x: 251, startPoint y: 449, endPoint x: 209, endPoint y: 400, distance: 64.6
click at [256, 0] on html "7 Version history / Advertorial Page - [DATE] 15:04:03 Draft Preview Save Publi…" at bounding box center [626, 0] width 1253 height 0
type input "118"
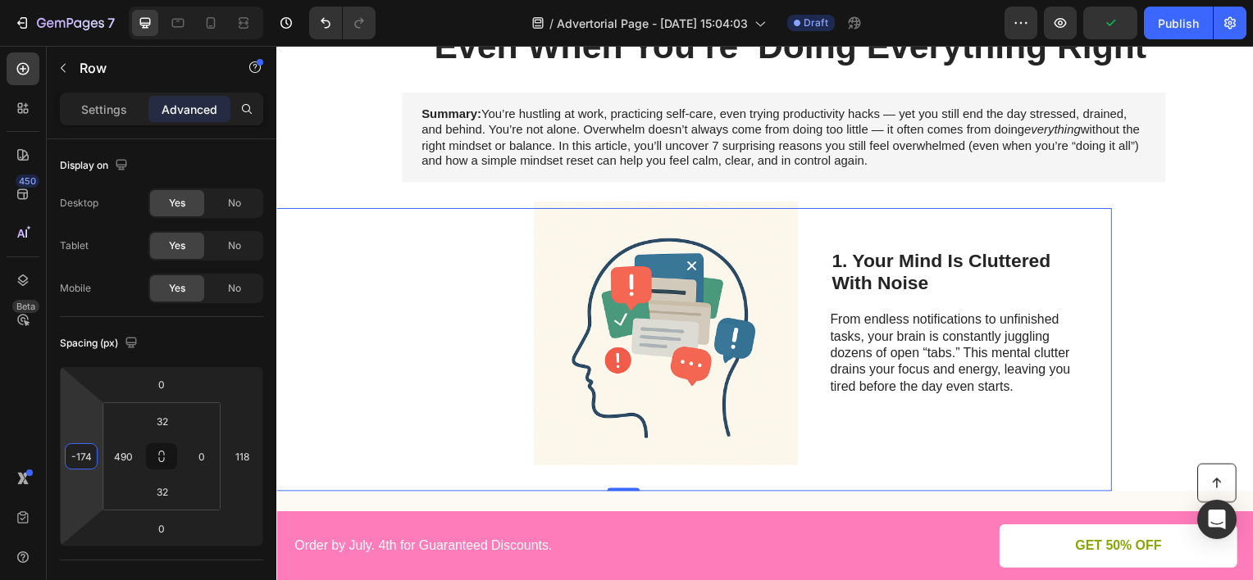
type input "-188"
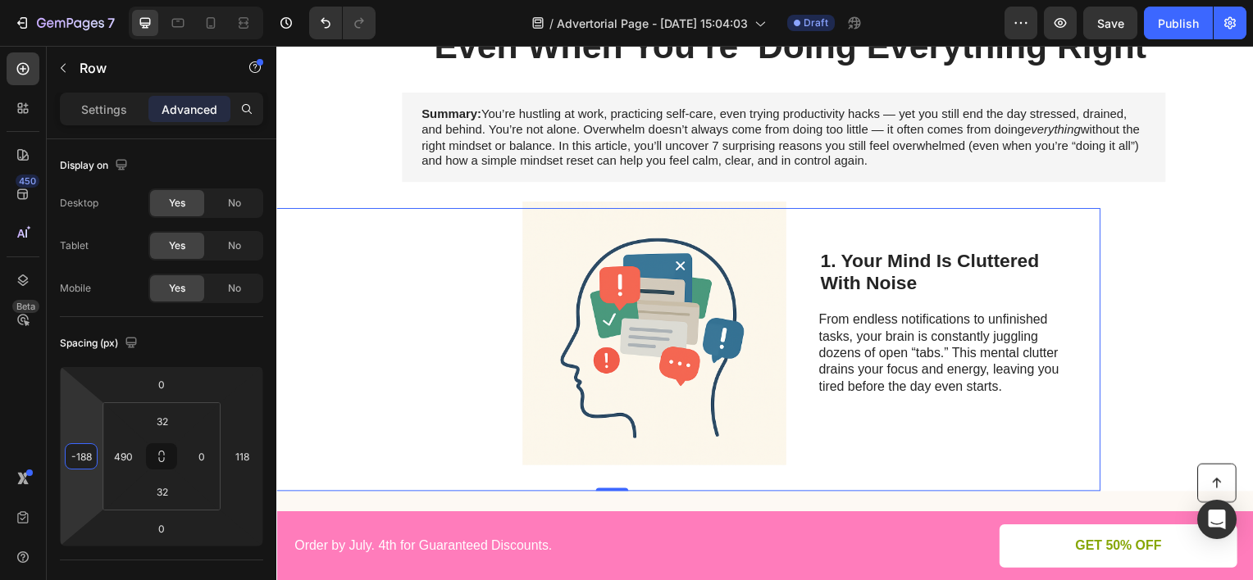
drag, startPoint x: 84, startPoint y: 448, endPoint x: 102, endPoint y: 622, distance: 175.5
click at [102, 0] on html "7 Version history / Advertorial Page - [DATE] 15:04:03 Draft Preview Save Publi…" at bounding box center [626, 0] width 1253 height 0
click at [893, 257] on h2 "1. Your Mind Is Cluttered With Noise" at bounding box center [955, 274] width 266 height 48
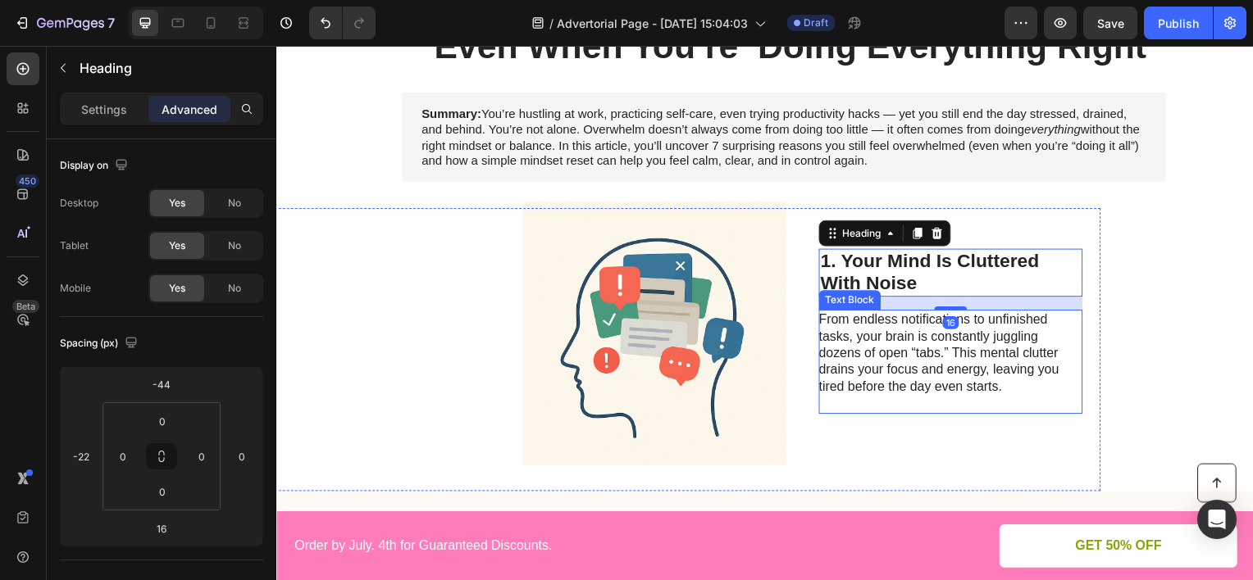
click at [882, 334] on p "From endless notifications to unfinished tasks, your brain is constantly juggli…" at bounding box center [954, 364] width 264 height 102
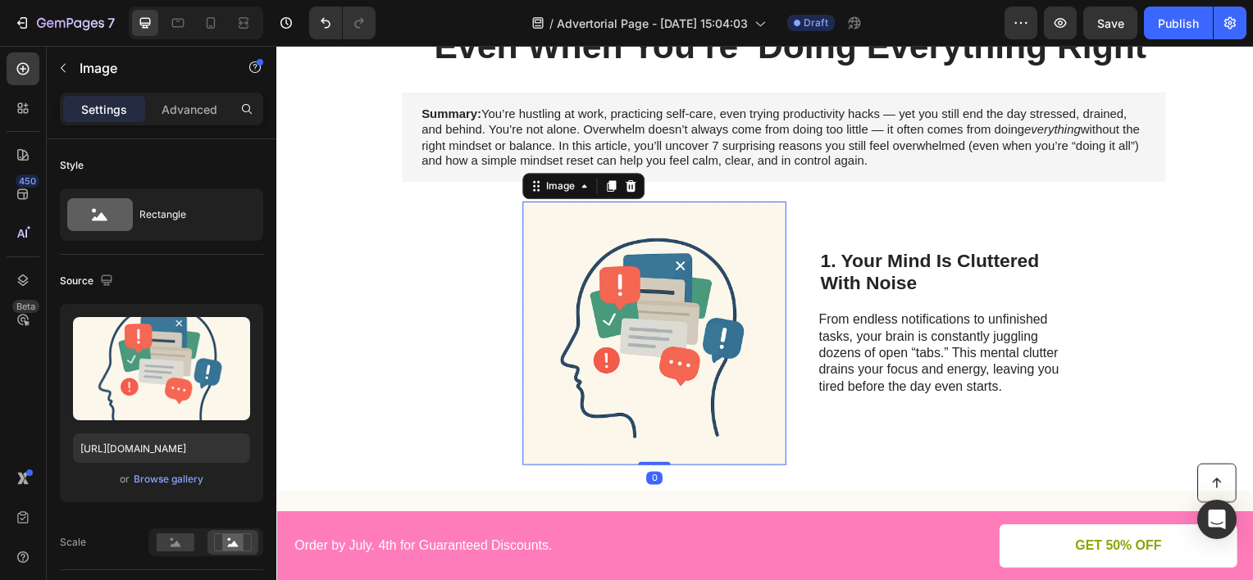
click at [661, 309] on img at bounding box center [657, 335] width 266 height 266
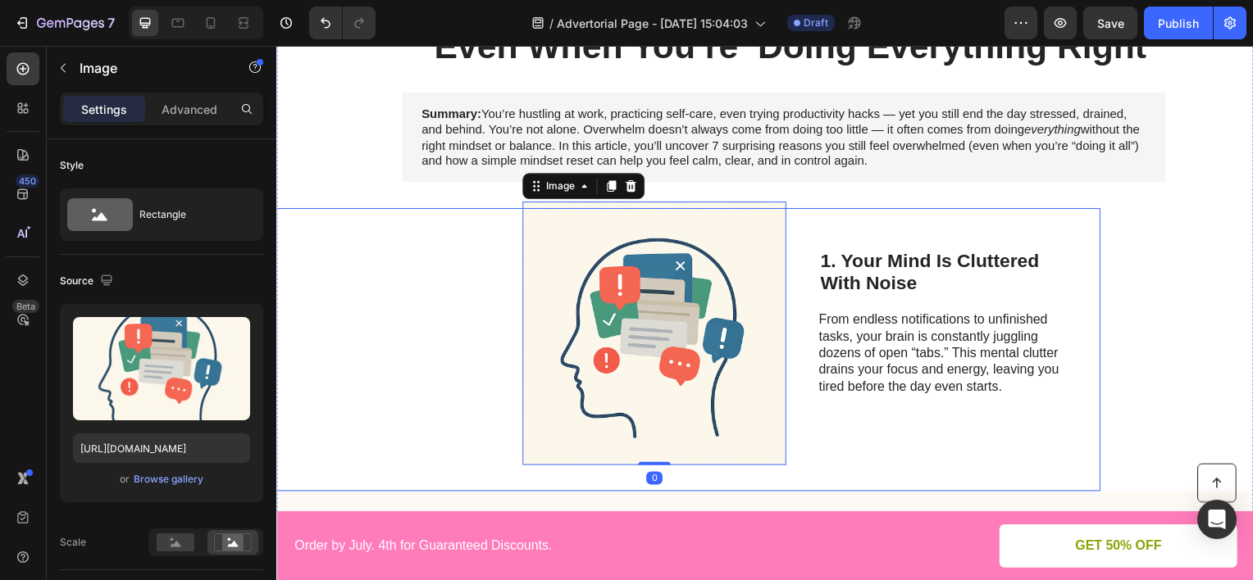
click at [468, 300] on div "Image 0 1. Your Mind Is Cluttered With Noise Heading From endless notifications…" at bounding box center [614, 351] width 984 height 285
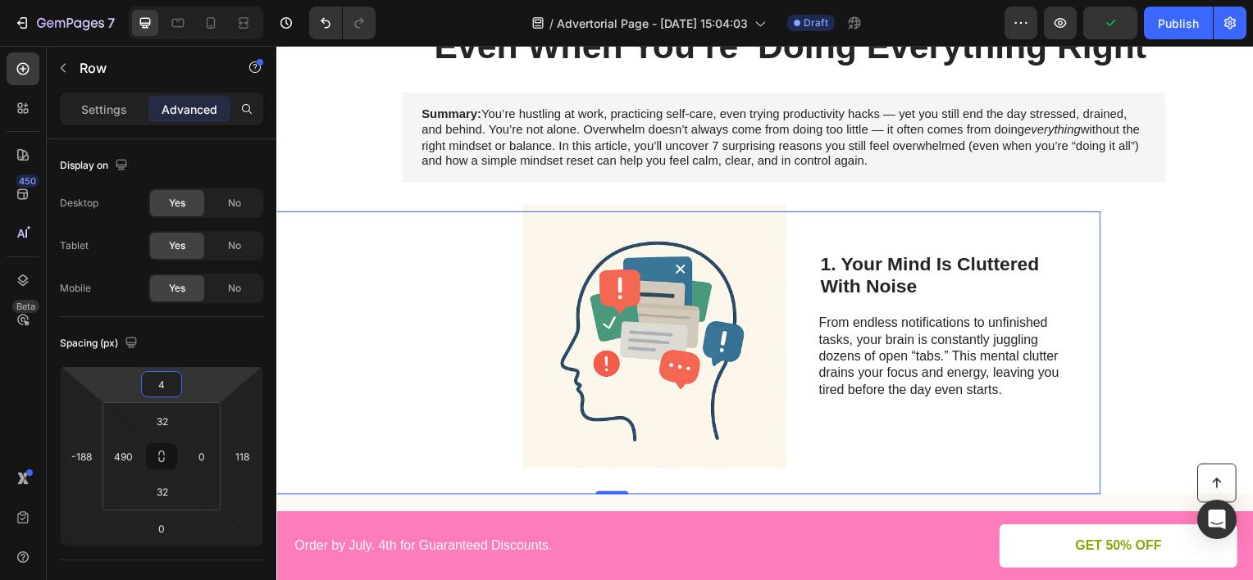
type input "-12"
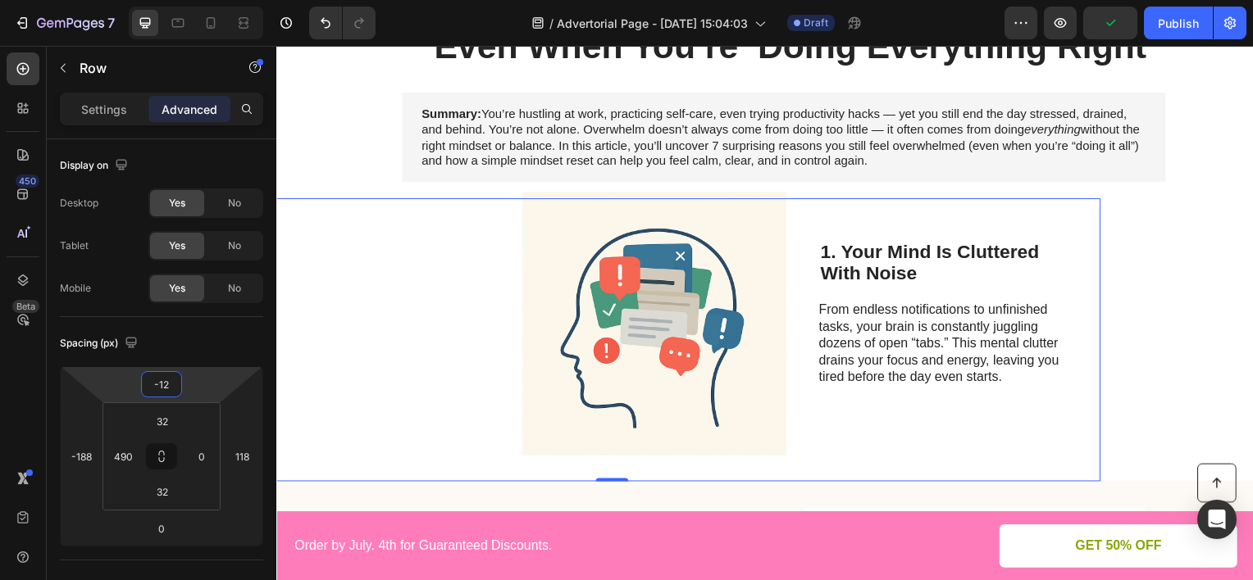
drag, startPoint x: 216, startPoint y: 379, endPoint x: 231, endPoint y: 384, distance: 15.6
click at [231, 0] on html "7 Version history / Advertorial Page - [DATE] 15:04:03 Draft Preview Publish 45…" at bounding box center [626, 0] width 1253 height 0
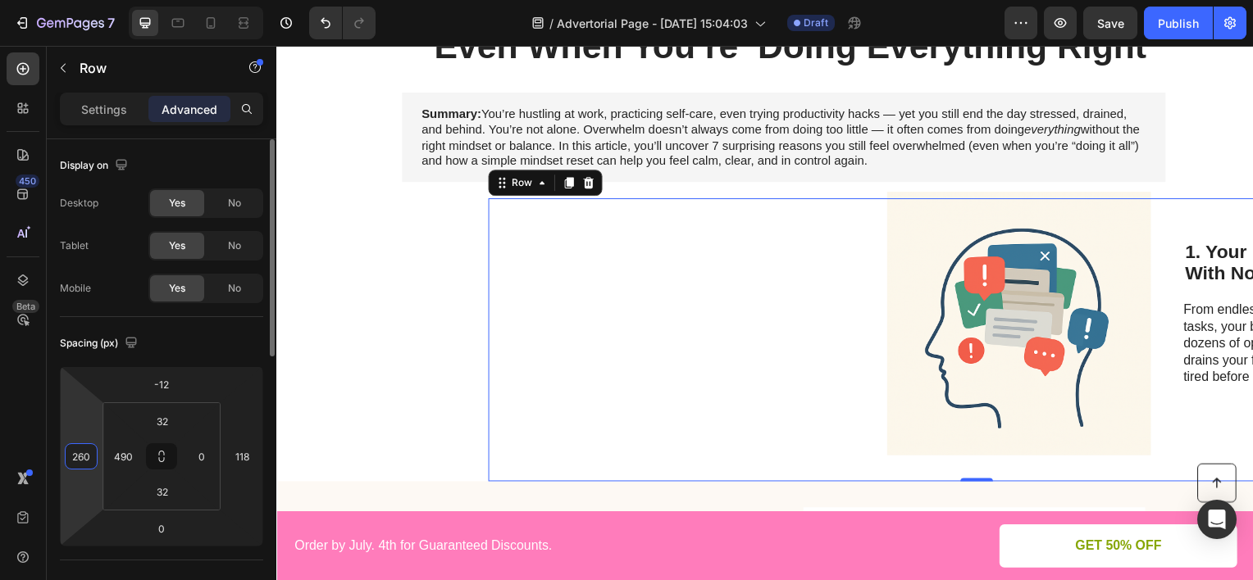
type input "262"
drag, startPoint x: 90, startPoint y: 427, endPoint x: 110, endPoint y: 250, distance: 178.2
click at [105, 0] on html "7 Version history / Advertorial Page - [DATE] 15:04:03 Draft Preview Save Publi…" at bounding box center [626, 0] width 1253 height 0
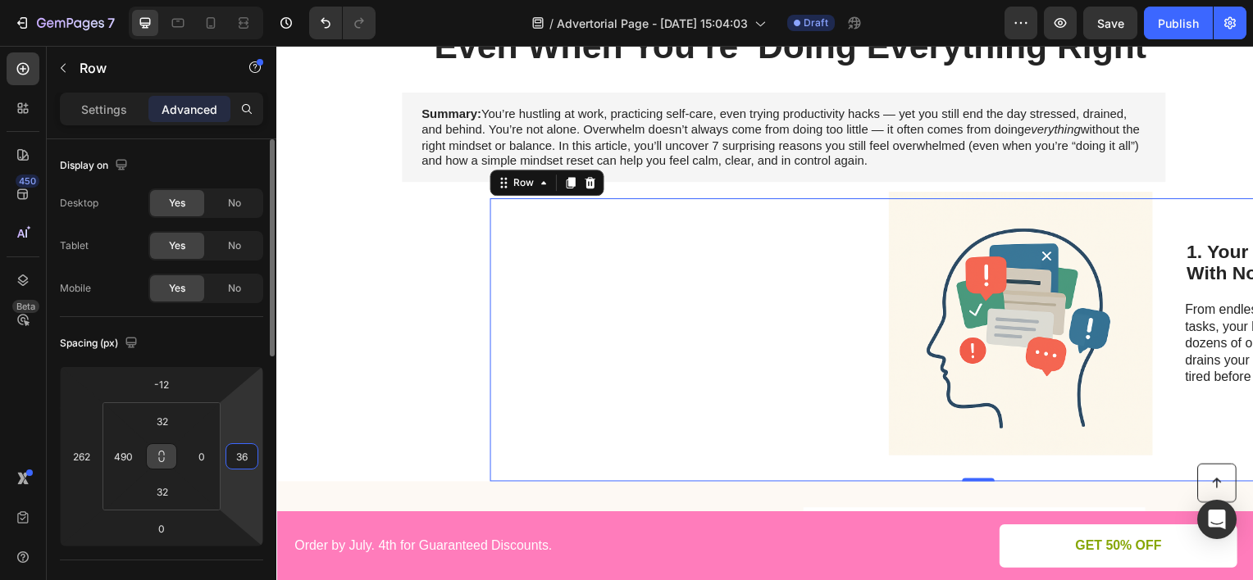
drag, startPoint x: 256, startPoint y: 453, endPoint x: 161, endPoint y: 450, distance: 95.1
click at [248, 0] on html "7 Version history / Advertorial Page - [DATE] 15:04:03 Draft Preview Save Publi…" at bounding box center [626, 0] width 1253 height 0
type input "38"
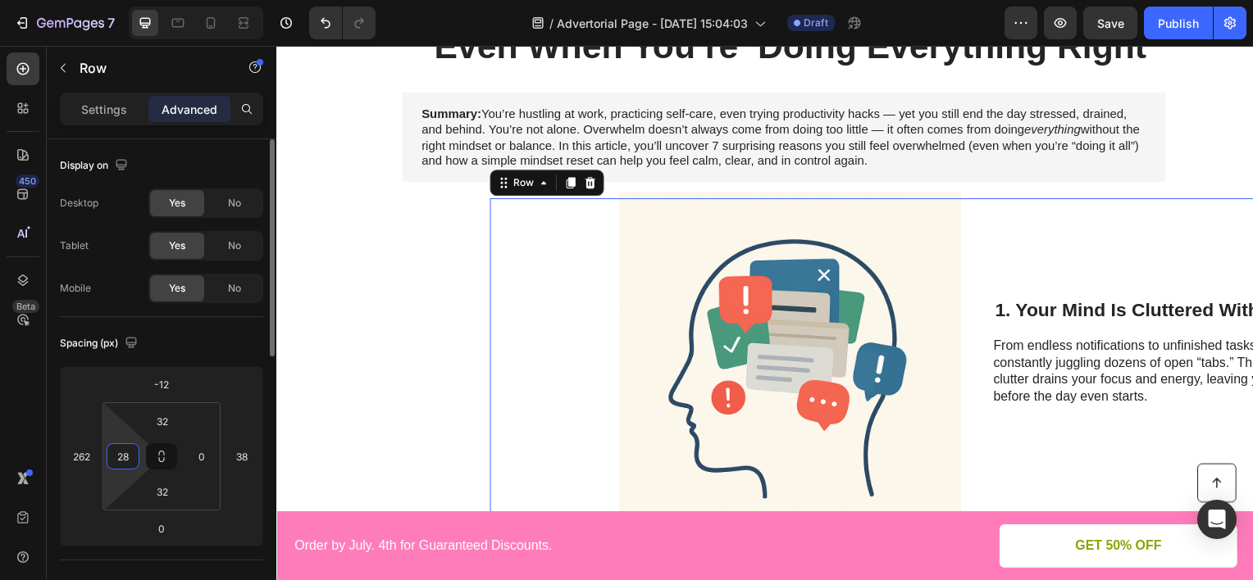
drag, startPoint x: 121, startPoint y: 433, endPoint x: 171, endPoint y: 574, distance: 149.6
click at [175, 0] on html "7 Version history / Advertorial Page - [DATE] 15:04:03 Draft Preview Save Publi…" at bounding box center [626, 0] width 1253 height 0
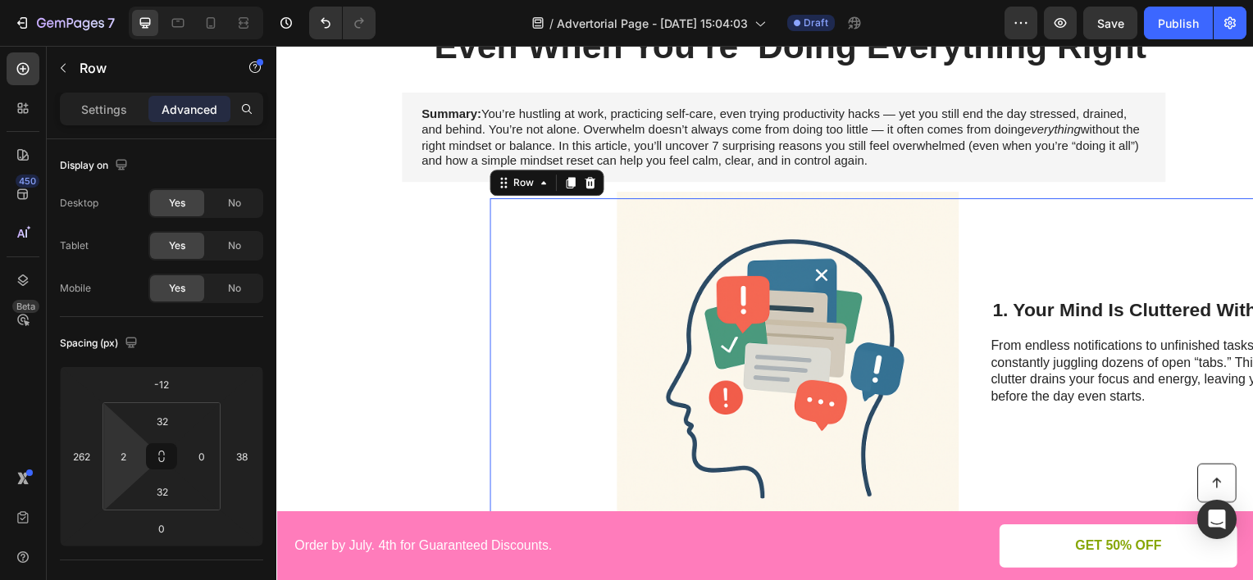
type input "0"
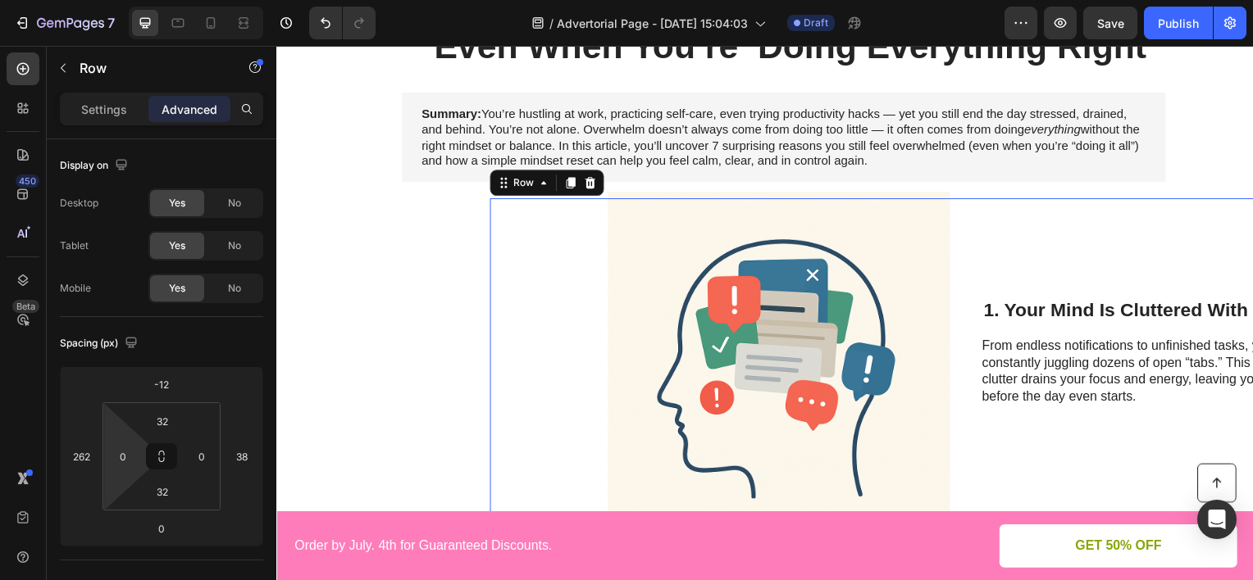
drag, startPoint x: 118, startPoint y: 450, endPoint x: 125, endPoint y: 489, distance: 39.9
click at [125, 0] on html "7 Version history / Advertorial Page - [DATE] 15:04:03 Draft Preview Save Publi…" at bounding box center [626, 0] width 1253 height 0
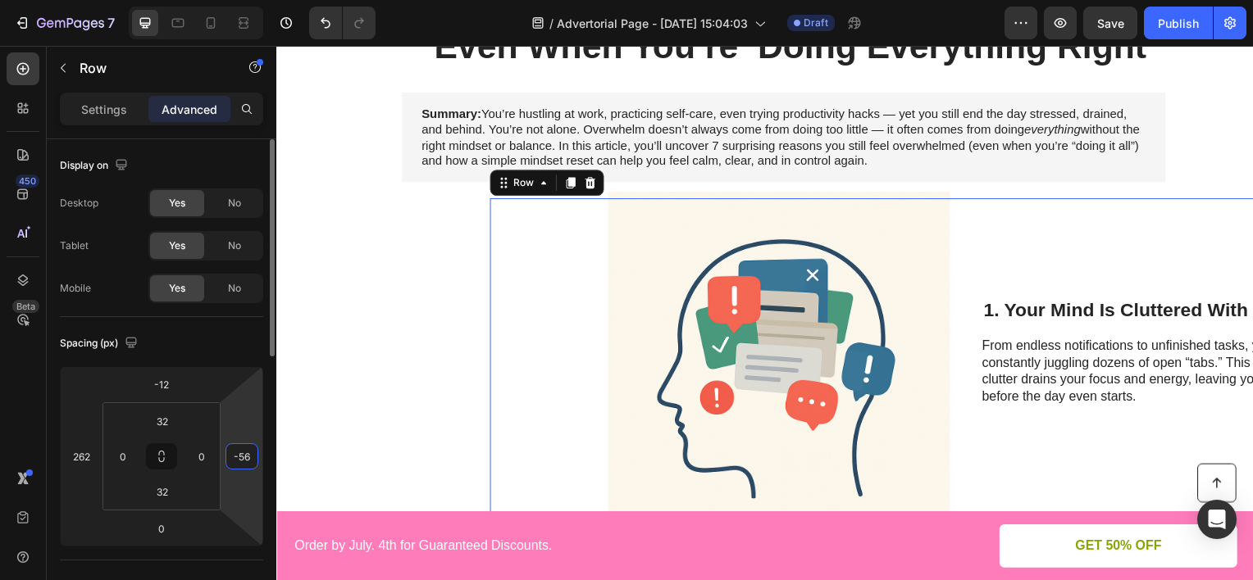
drag, startPoint x: 243, startPoint y: 421, endPoint x: 231, endPoint y: 450, distance: 31.7
click at [233, 0] on html "7 Version history / Advertorial Page - [DATE] 15:04:03 Draft Preview Save Publi…" at bounding box center [626, 0] width 1253 height 0
type input "-194"
drag, startPoint x: 234, startPoint y: 456, endPoint x: 180, endPoint y: 455, distance: 53.3
click at [233, 0] on html "7 Version history / Advertorial Page - [DATE] 15:04:03 Draft Preview Save Publi…" at bounding box center [626, 0] width 1253 height 0
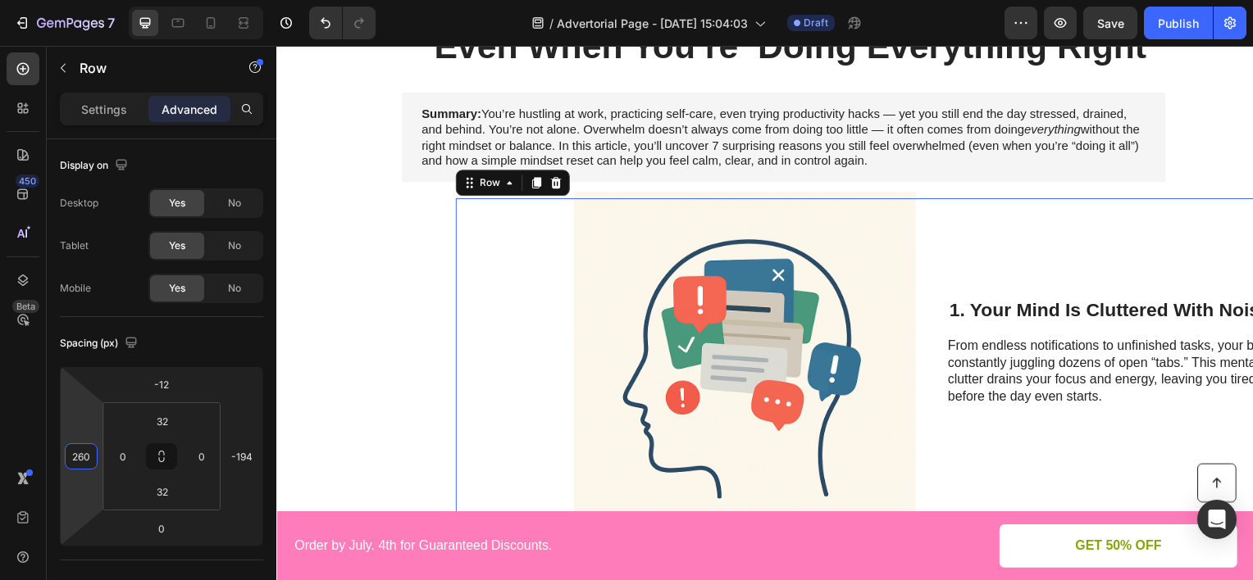
type input "266"
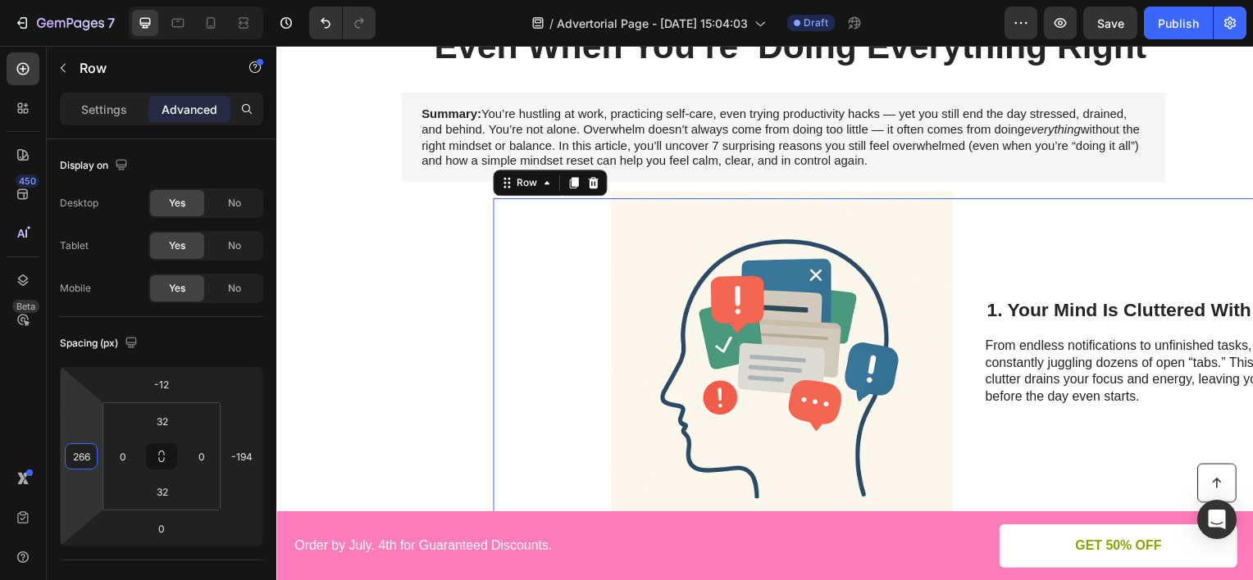
drag, startPoint x: 73, startPoint y: 421, endPoint x: 114, endPoint y: 420, distance: 41.0
click at [114, 0] on html "7 Version history / Advertorial Page - [DATE] 15:04:03 Draft Preview Save Publi…" at bounding box center [626, 0] width 1253 height 0
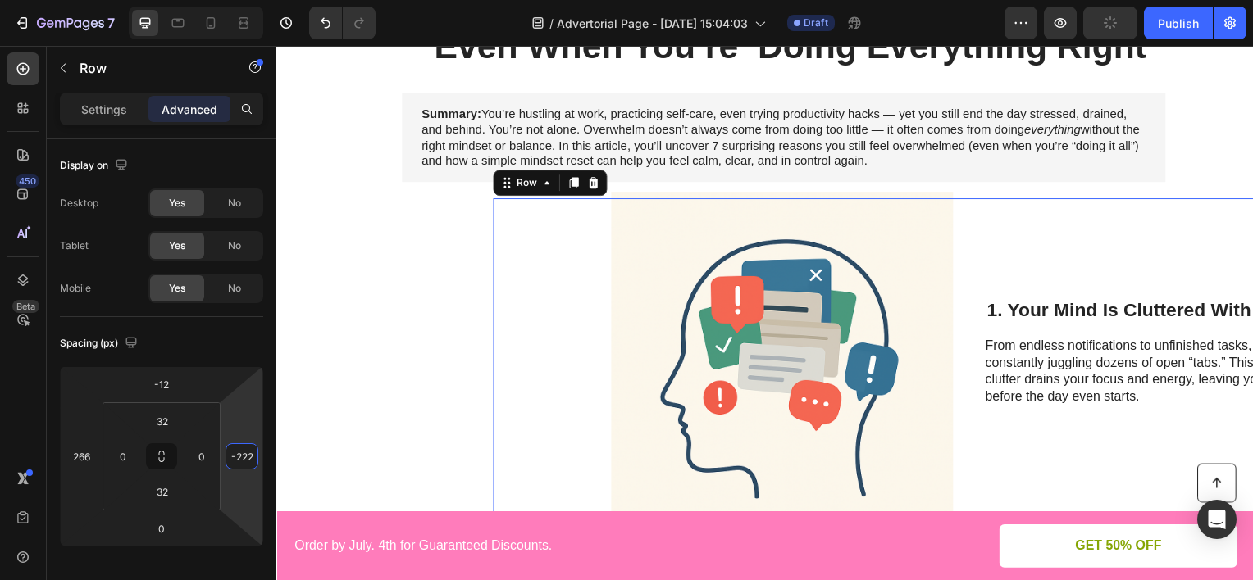
type input "-226"
drag, startPoint x: 229, startPoint y: 403, endPoint x: 255, endPoint y: 416, distance: 29.3
click at [255, 0] on html "7 Version history / Advertorial Page - [DATE] 15:04:03 Draft Preview Publish 45…" at bounding box center [626, 0] width 1253 height 0
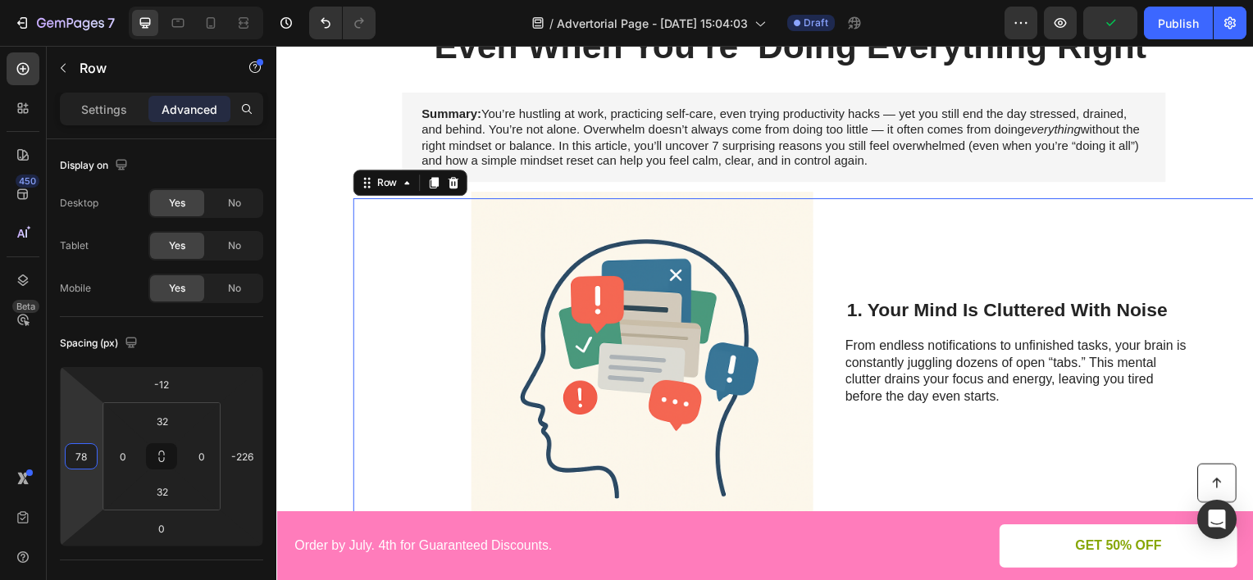
type input "74"
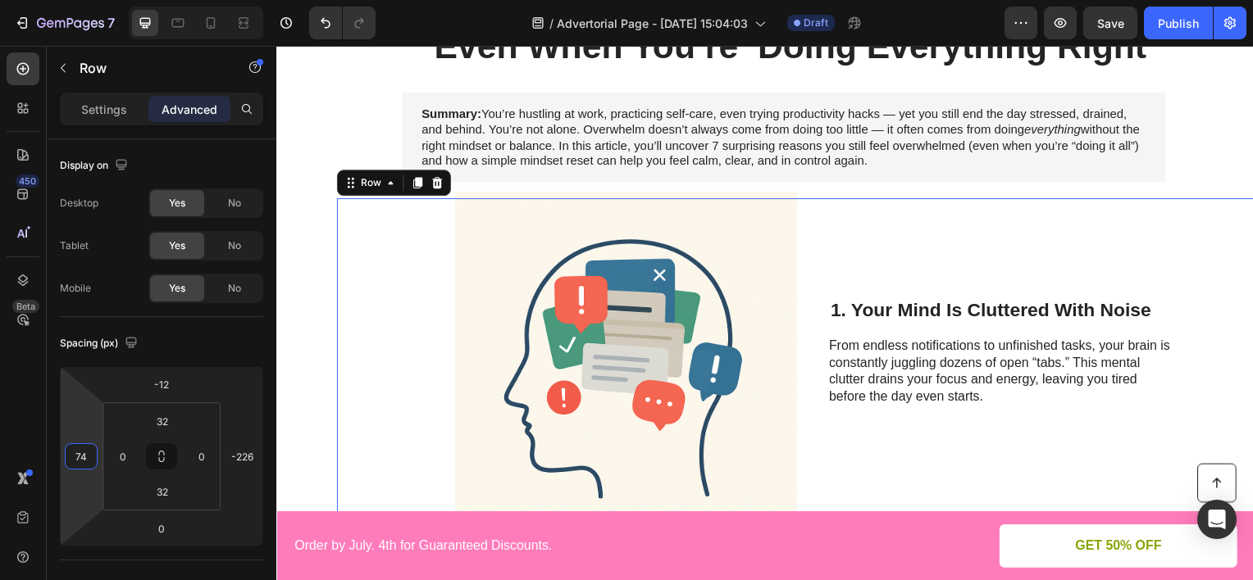
drag, startPoint x: 82, startPoint y: 420, endPoint x: 102, endPoint y: 498, distance: 81.3
click at [102, 0] on html "7 Version history / Advertorial Page - [DATE] 15:04:03 Draft Preview Save Publi…" at bounding box center [626, 0] width 1253 height 0
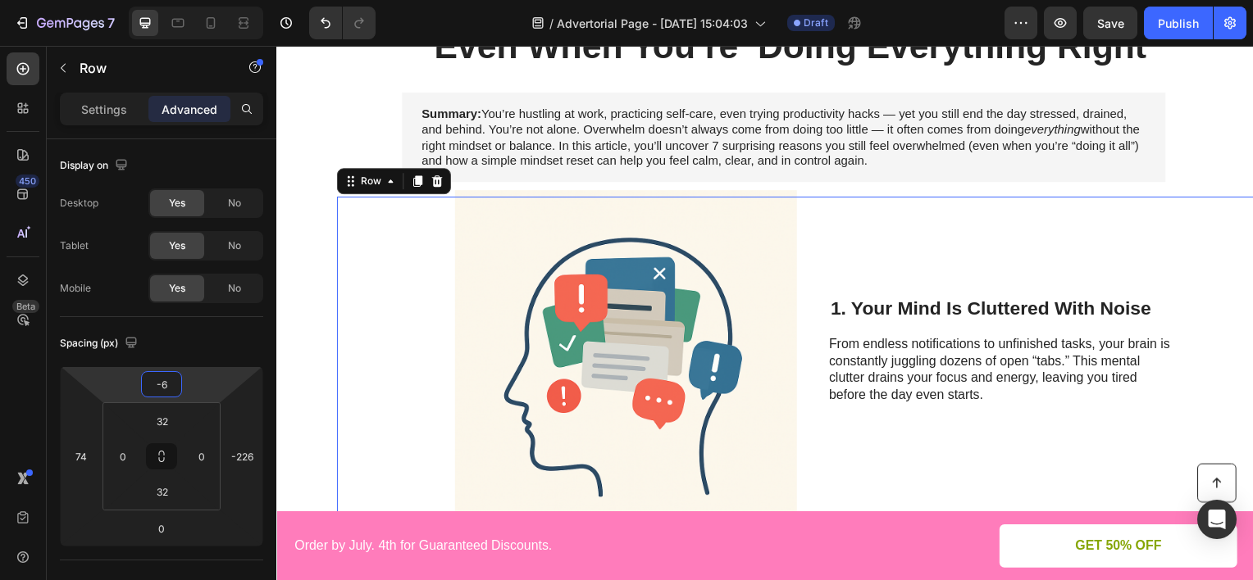
type input "0"
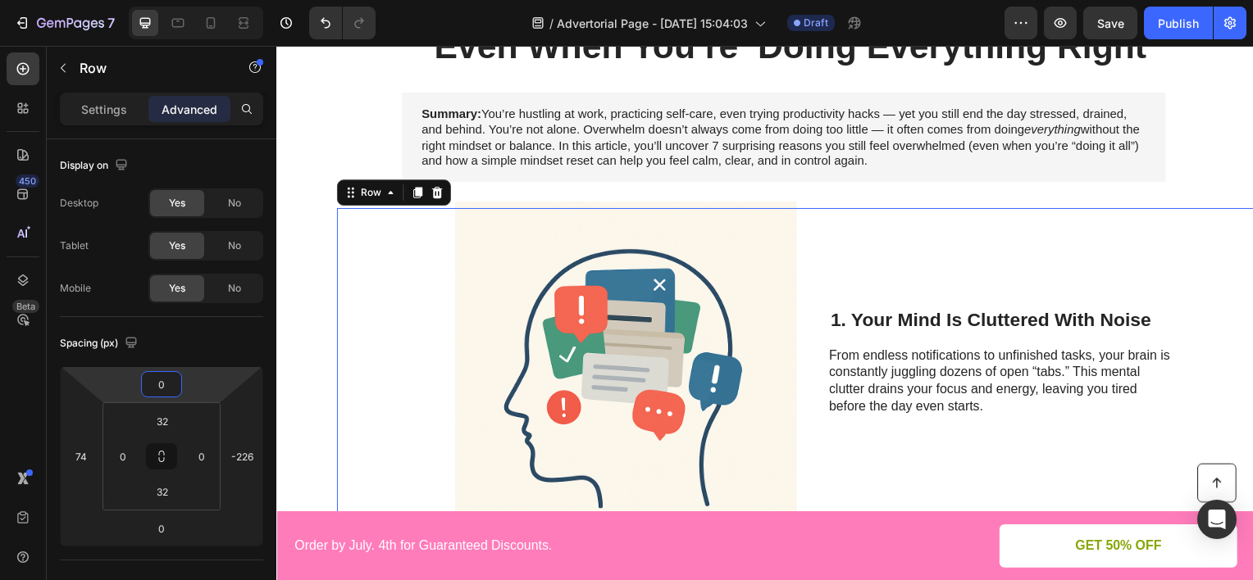
click at [209, 0] on html "7 Version history / Advertorial Page - [DATE] 15:04:03 Draft Preview Save Publi…" at bounding box center [626, 0] width 1253 height 0
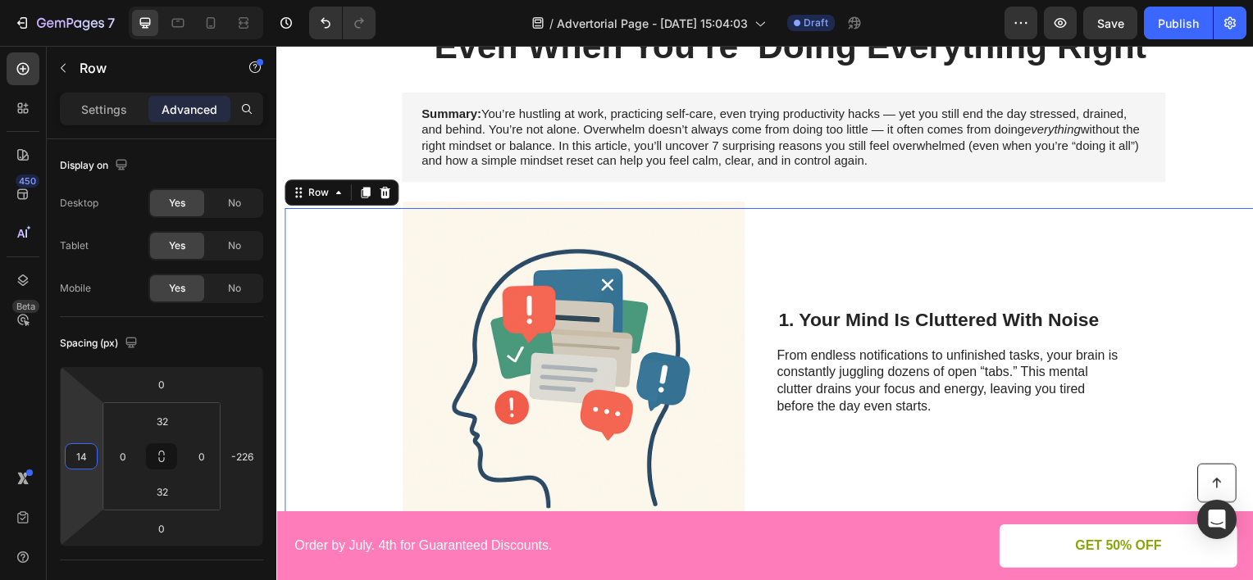
type input "32"
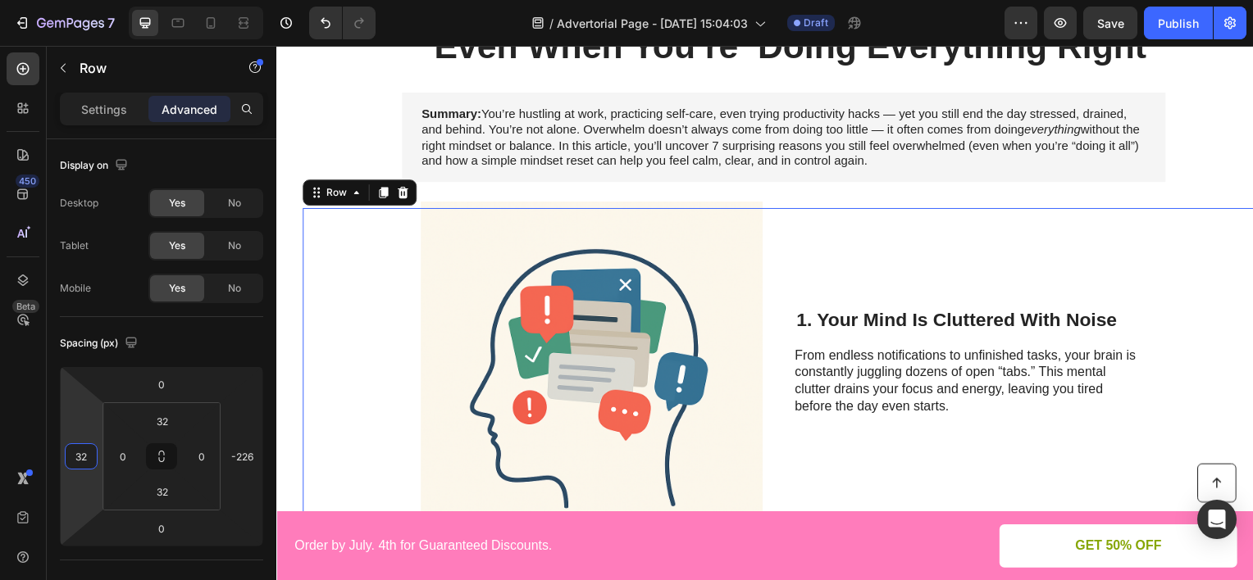
drag, startPoint x: 77, startPoint y: 408, endPoint x: 105, endPoint y: 425, distance: 32.8
click at [105, 0] on html "7 Version history / Advertorial Page - [DATE] 15:04:03 Draft Preview Save Publi…" at bounding box center [626, 0] width 1253 height 0
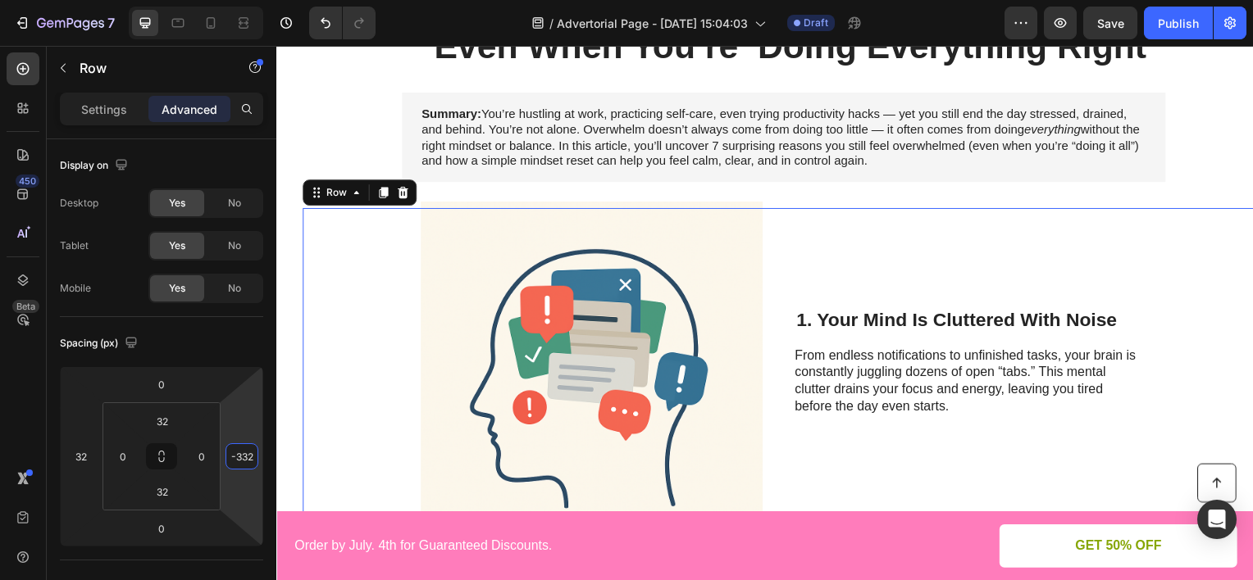
type input "-334"
drag, startPoint x: 241, startPoint y: 412, endPoint x: 246, endPoint y: 456, distance: 44.5
click at [246, 0] on html "7 Version history / Advertorial Page - [DATE] 15:04:03 Draft Preview Save Publi…" at bounding box center [626, 0] width 1253 height 0
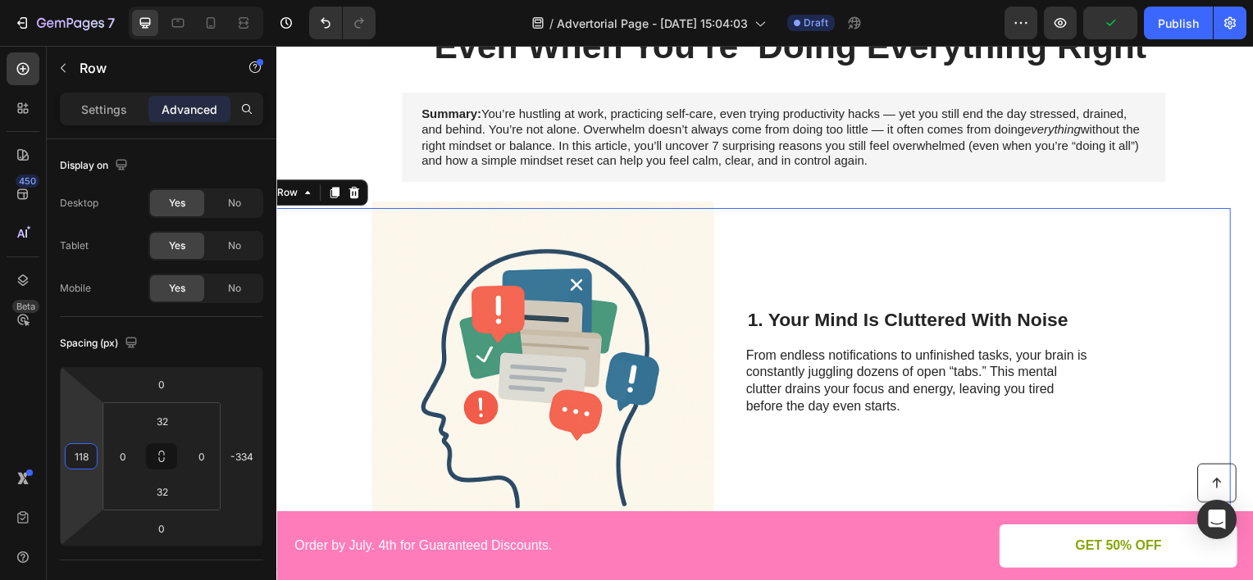
type input "120"
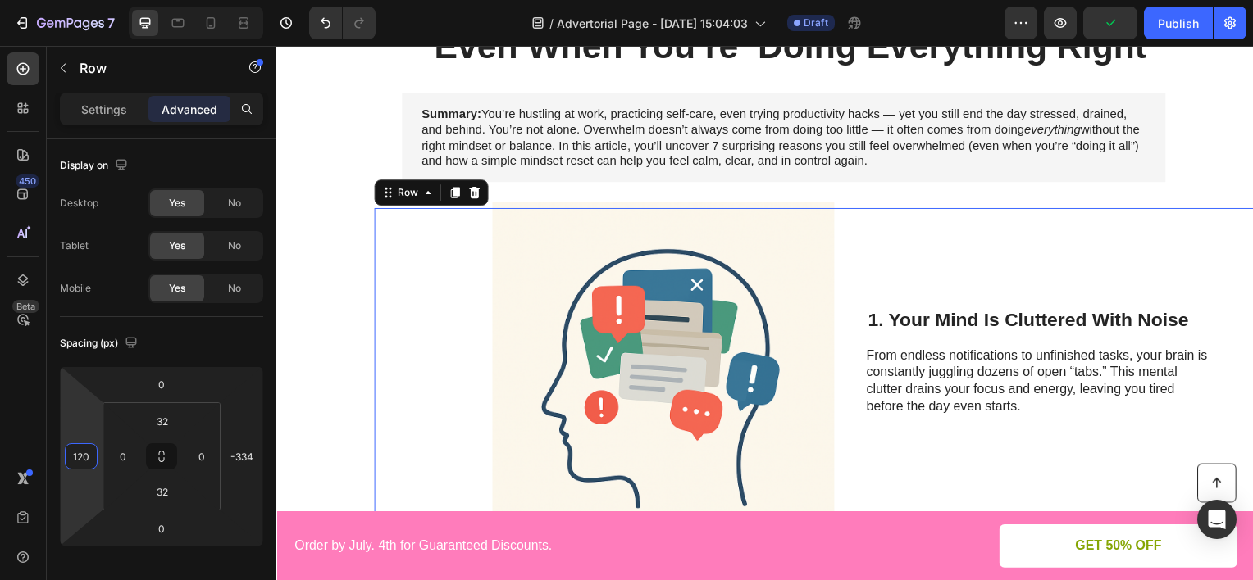
drag, startPoint x: 90, startPoint y: 430, endPoint x: 153, endPoint y: 394, distance: 72.7
click at [153, 0] on html "7 Version history / Advertorial Page - [DATE] 15:04:03 Draft Preview Publish 45…" at bounding box center [626, 0] width 1253 height 0
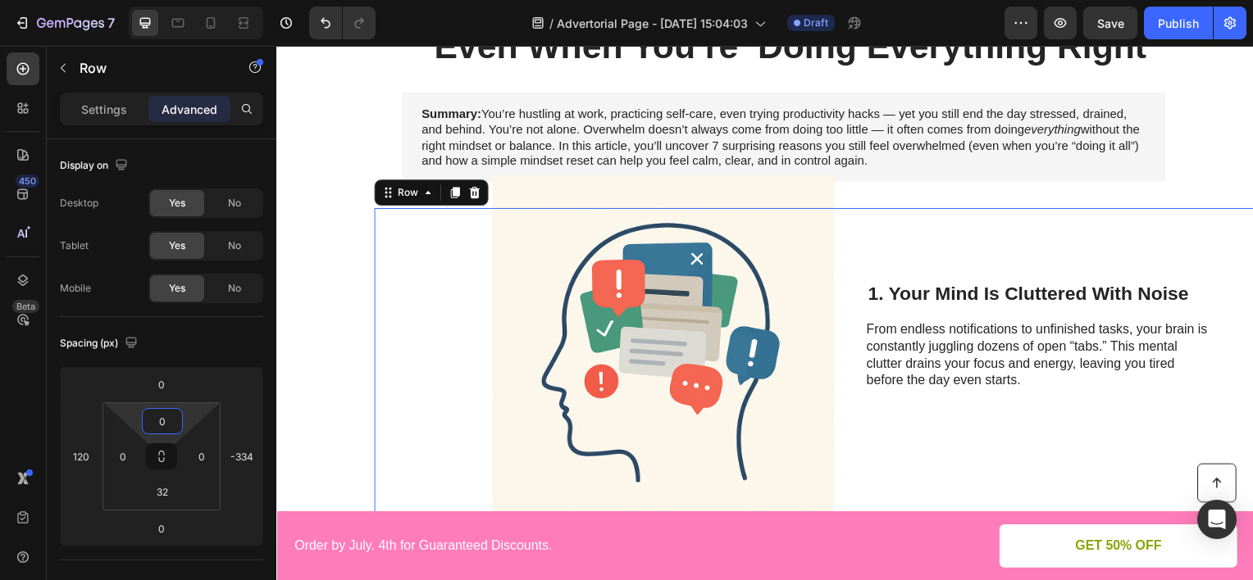
type input "8"
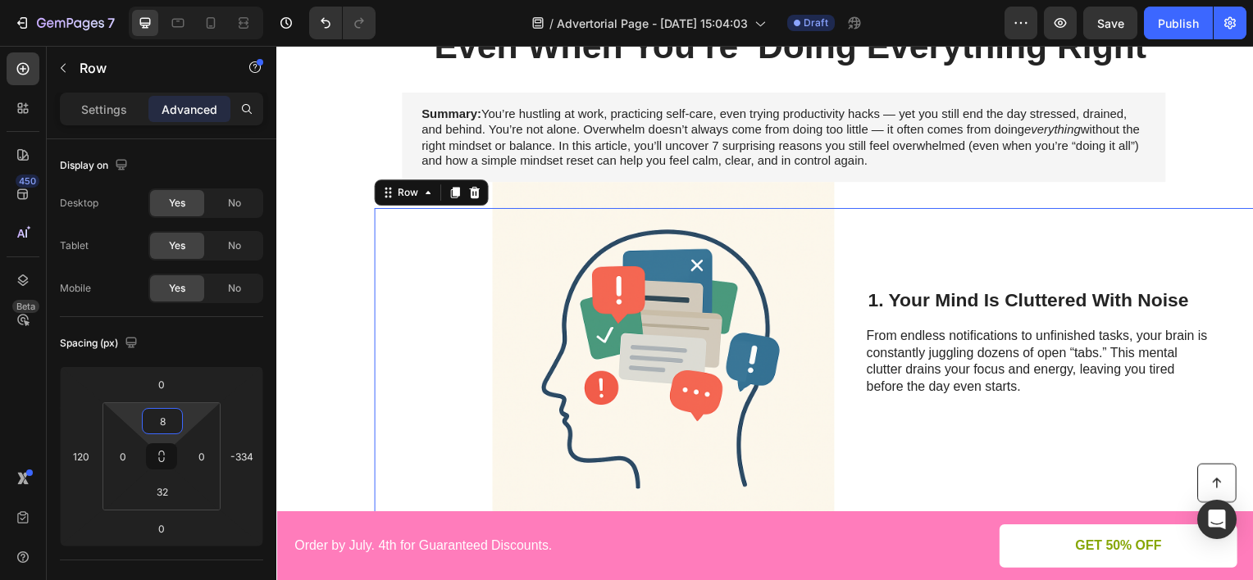
drag, startPoint x: 189, startPoint y: 413, endPoint x: 190, endPoint y: 423, distance: 10.0
click at [190, 0] on html "7 Version history / Advertorial Page - [DATE] 15:04:03 Draft Preview Save Publi…" at bounding box center [626, 0] width 1253 height 0
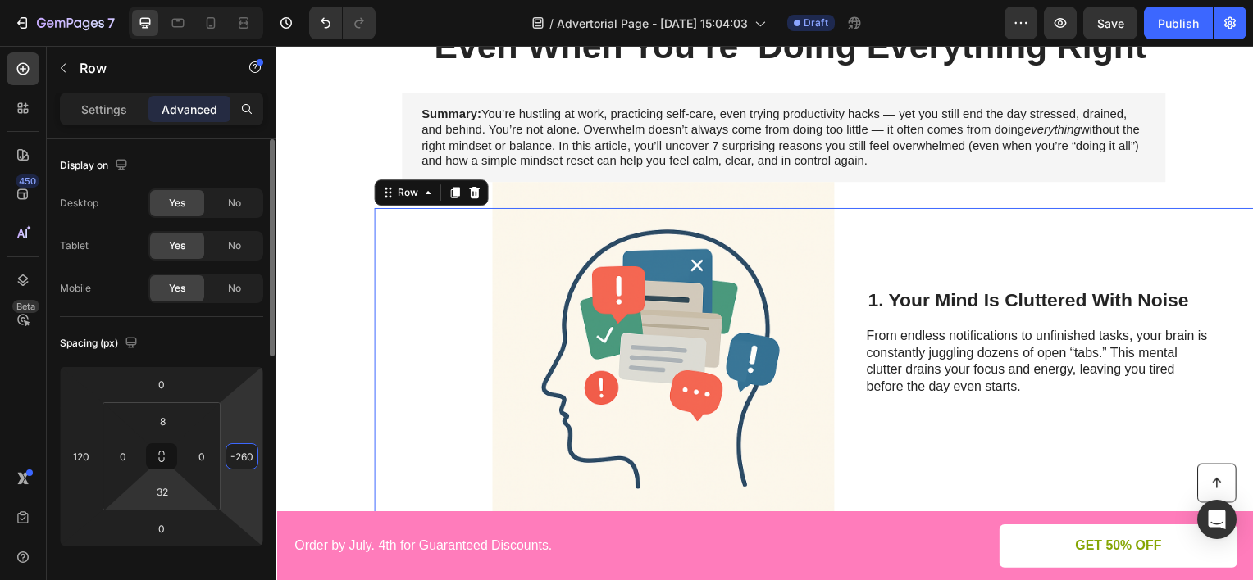
drag, startPoint x: 249, startPoint y: 462, endPoint x: 211, endPoint y: 507, distance: 59.3
click at [253, 0] on html "7 Version history / Advertorial Page - [DATE] 15:04:03 Draft Preview Save Publi…" at bounding box center [626, 0] width 1253 height 0
type input "-272"
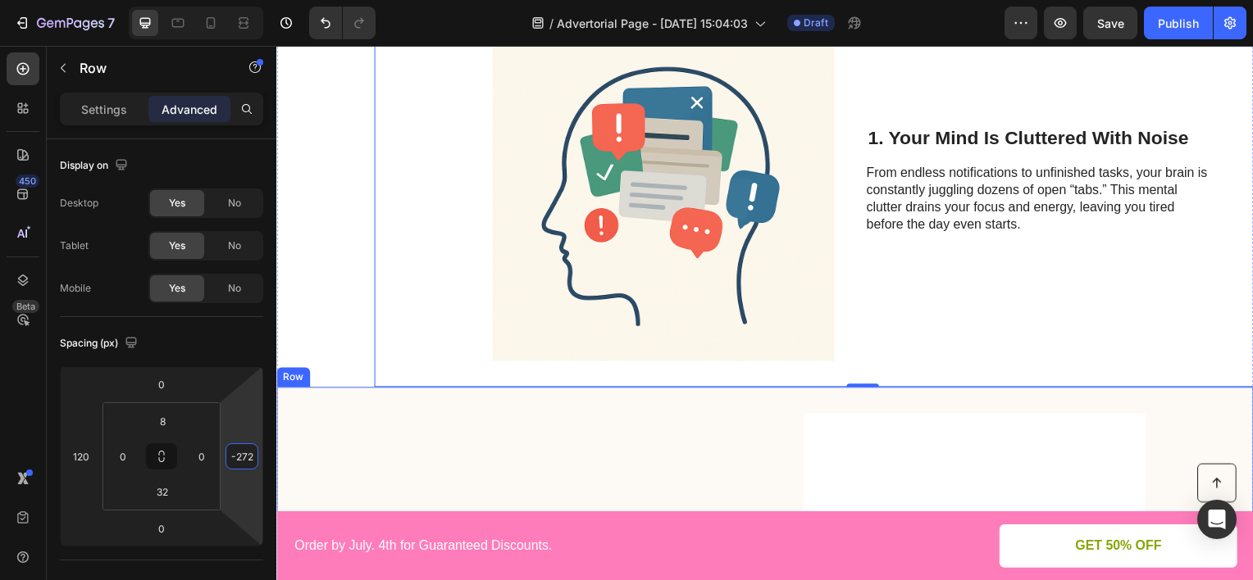
scroll to position [266, 0]
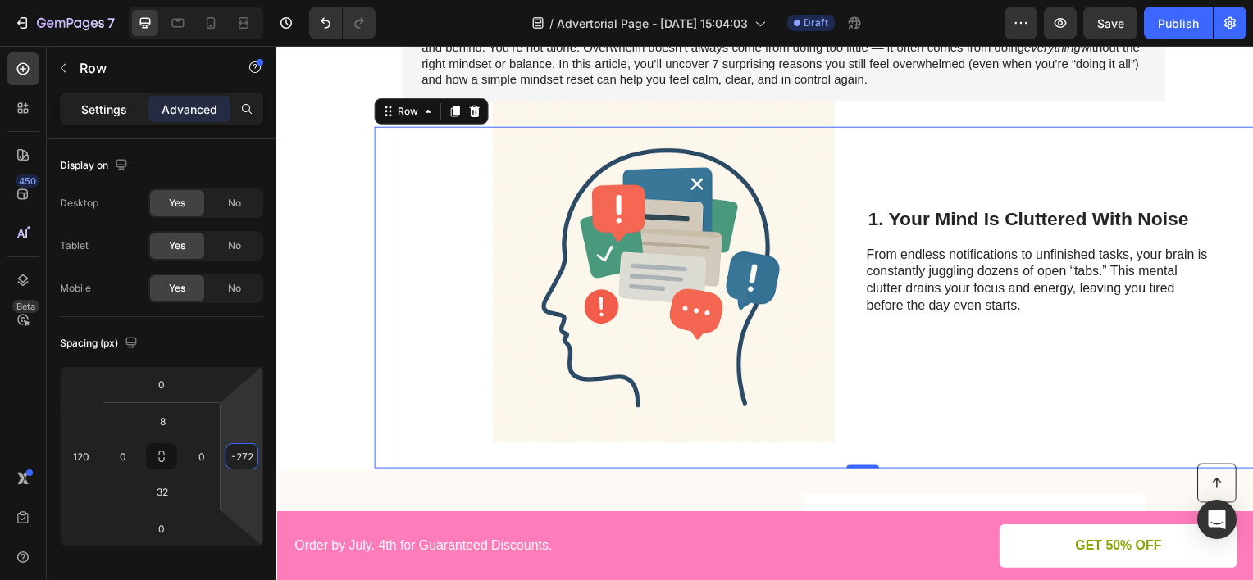
click at [125, 110] on p "Settings" at bounding box center [104, 109] width 46 height 17
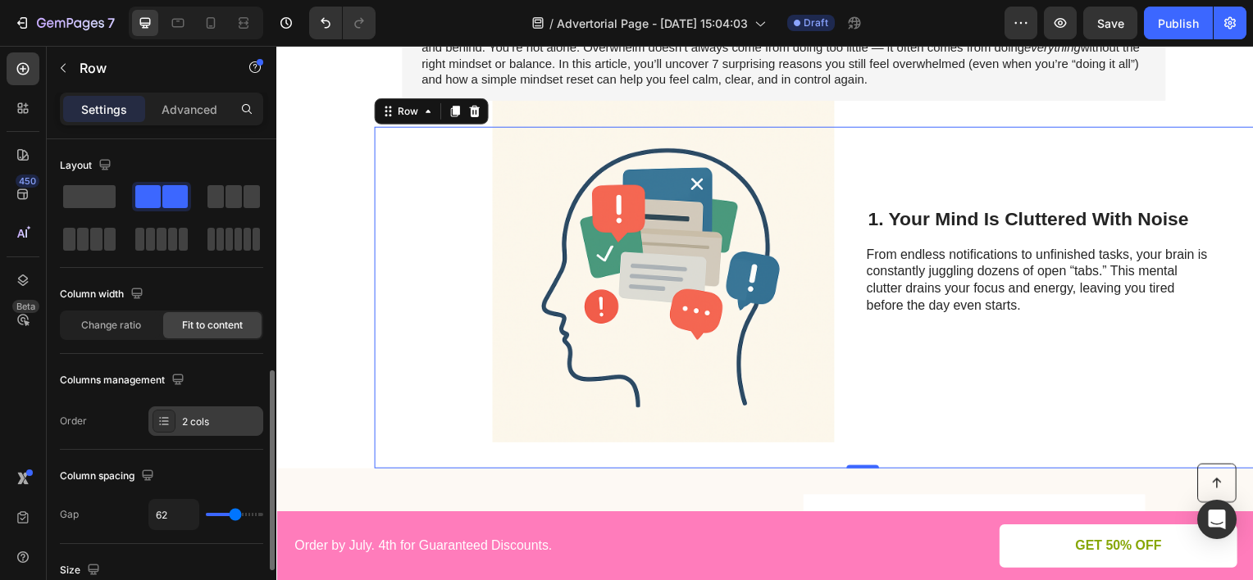
scroll to position [246, 0]
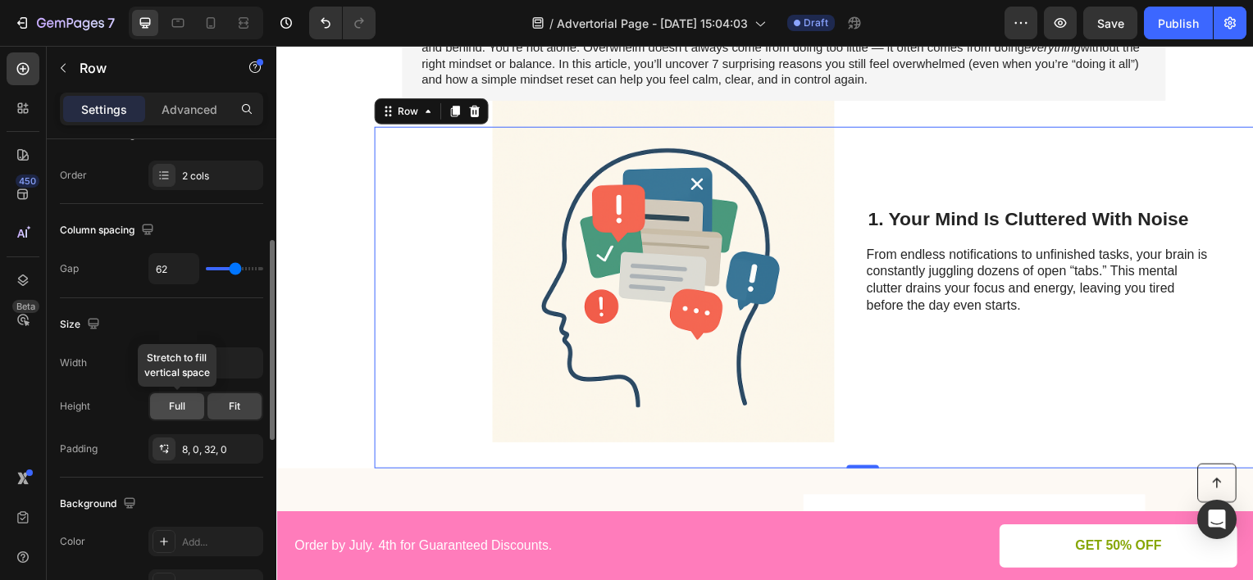
click at [196, 407] on div "Full" at bounding box center [177, 407] width 54 height 26
click at [226, 404] on div "Fit" at bounding box center [234, 407] width 54 height 26
type input "59"
type input "56"
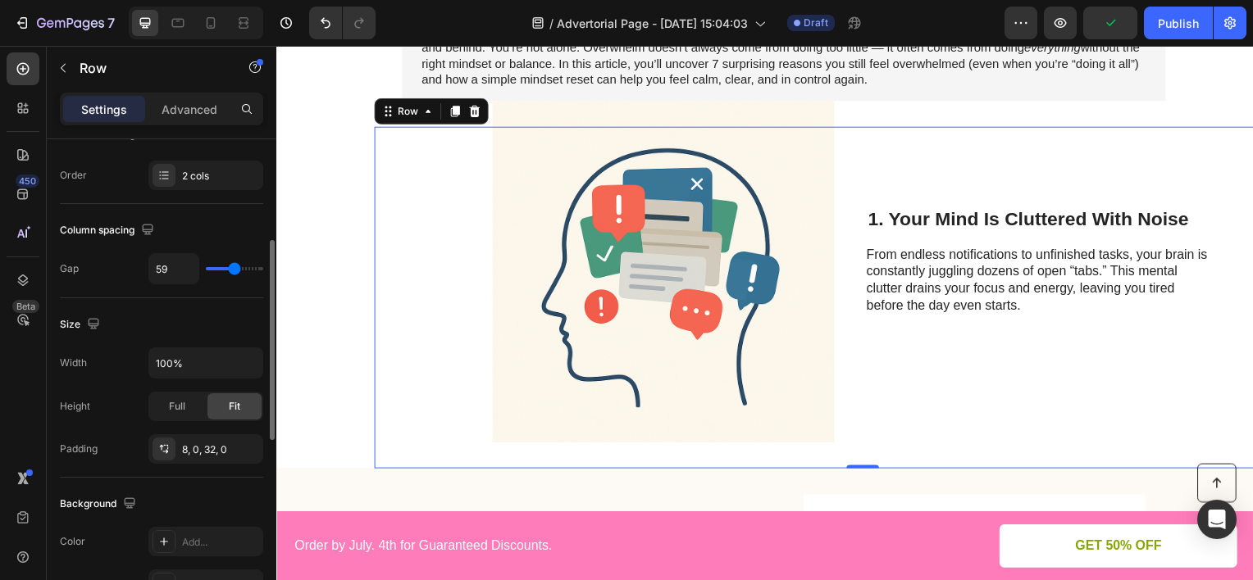
type input "56"
type input "48"
type input "47"
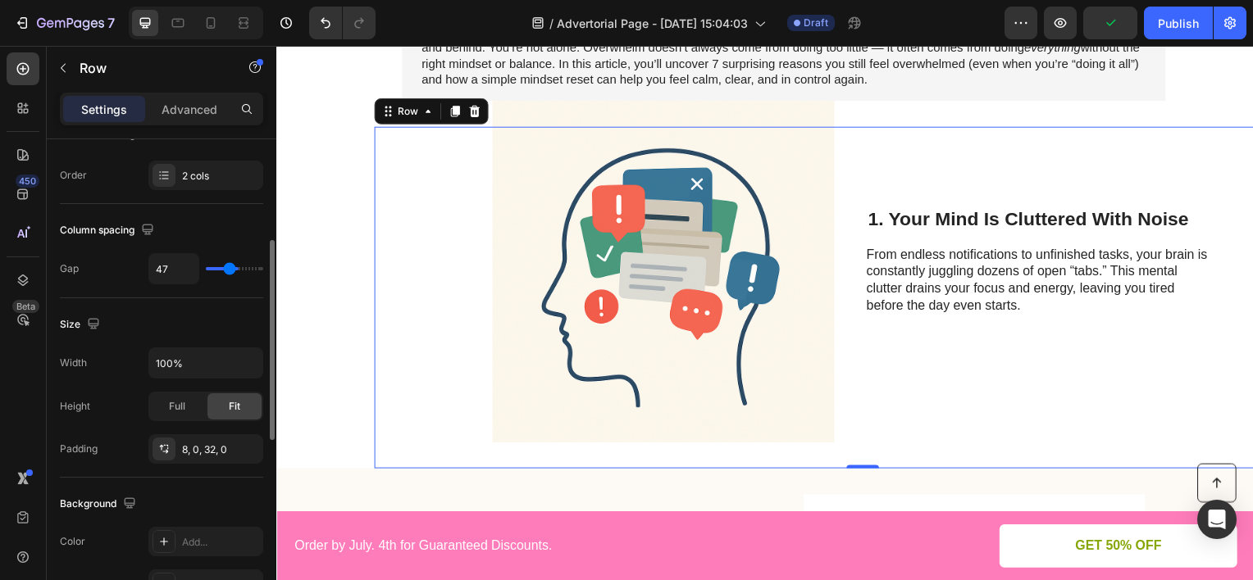
type input "41"
type input "38"
type input "36"
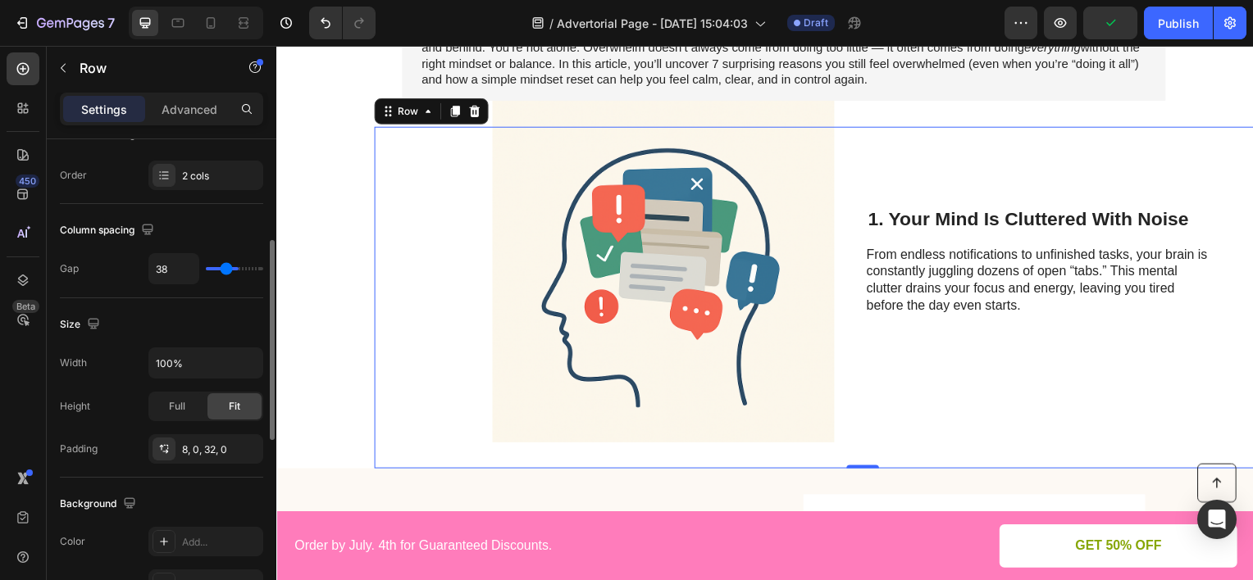
type input "36"
type input "34"
type input "29"
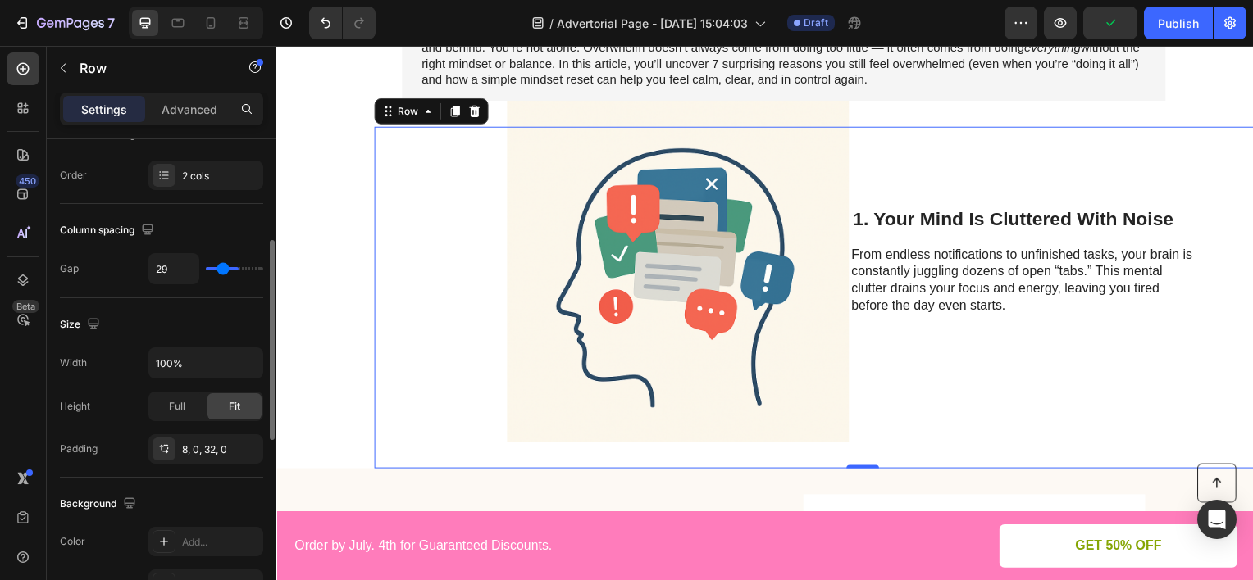
type input "25"
type input "22"
type input "20"
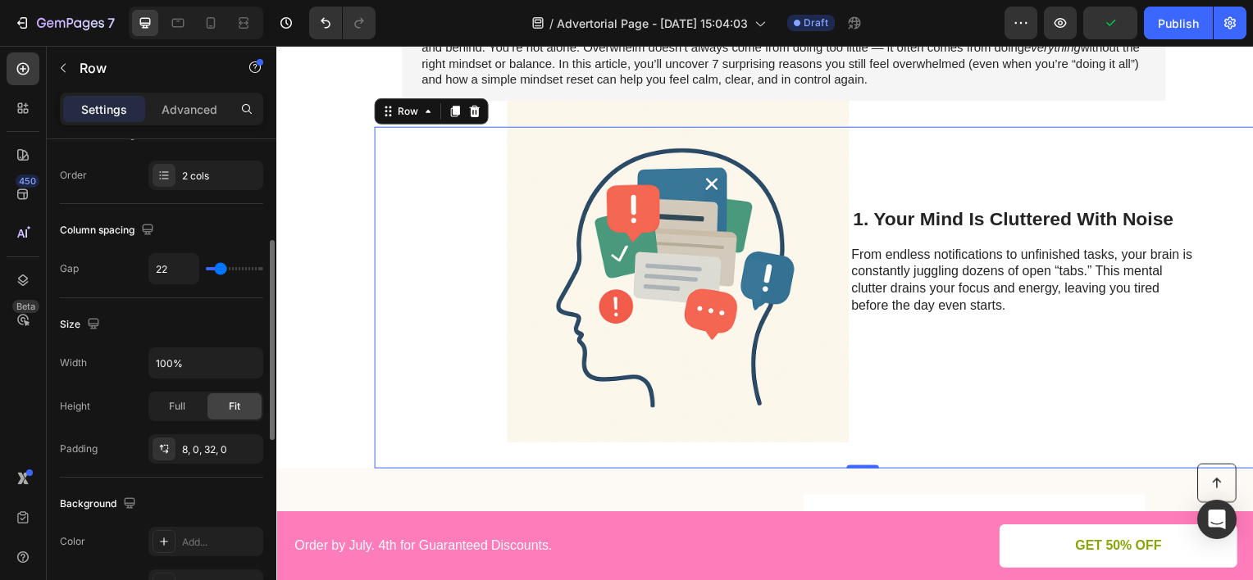
type input "20"
type input "18"
type input "16"
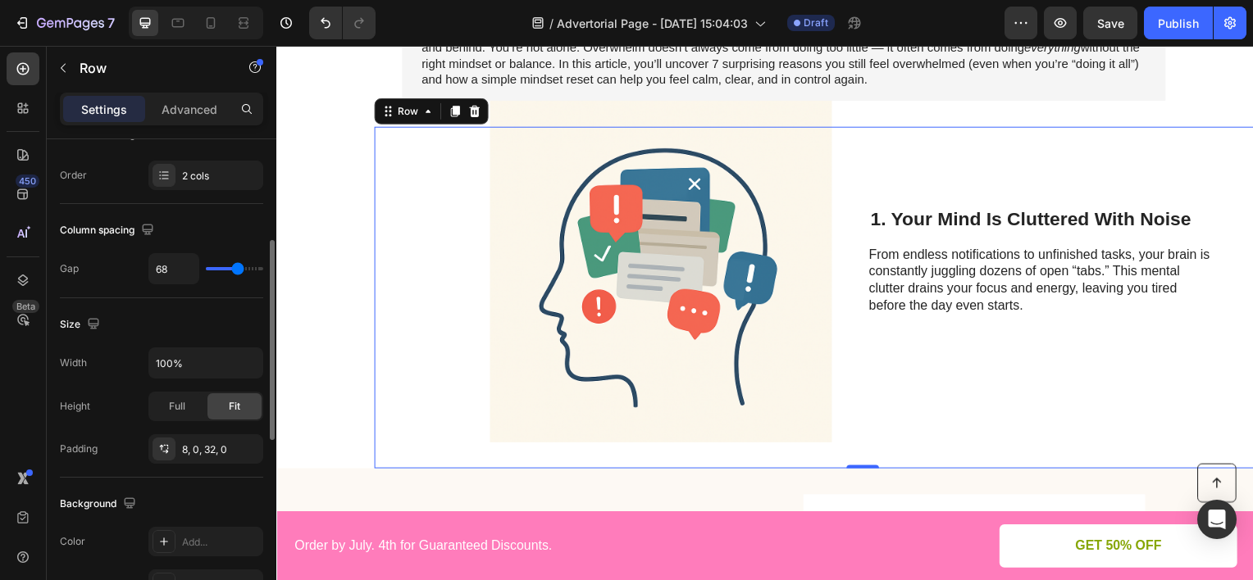
click at [237, 267] on input "range" at bounding box center [234, 268] width 57 height 3
click at [219, 176] on div "2 cols" at bounding box center [220, 176] width 77 height 15
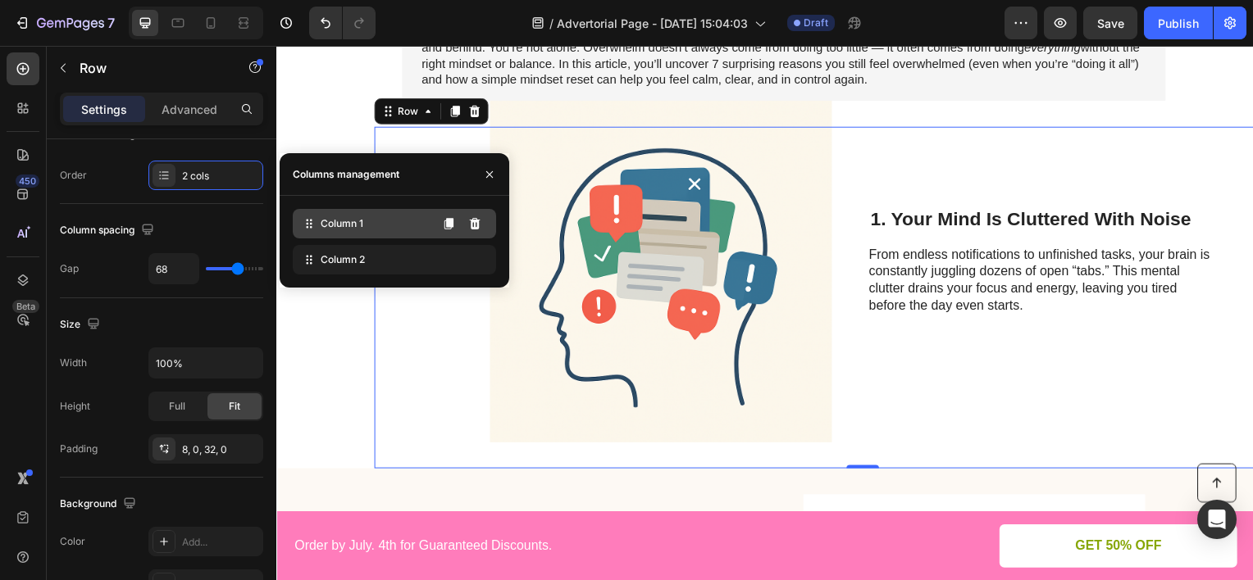
click at [326, 228] on span "Column 1" at bounding box center [342, 223] width 43 height 15
click at [489, 171] on icon "button" at bounding box center [489, 174] width 13 height 13
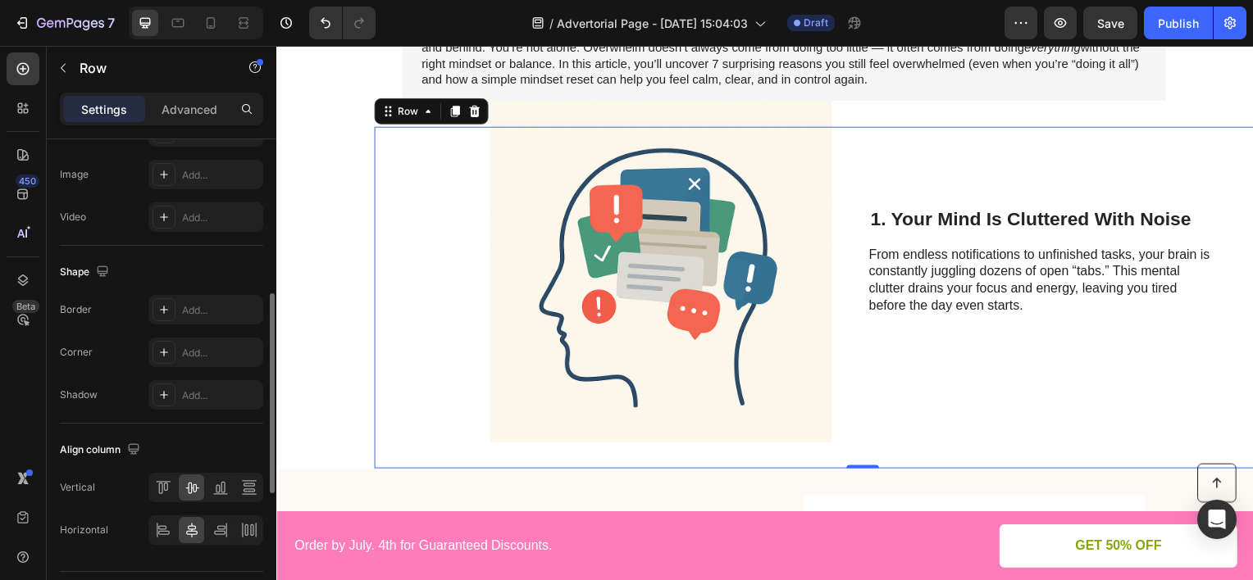
scroll to position [697, 0]
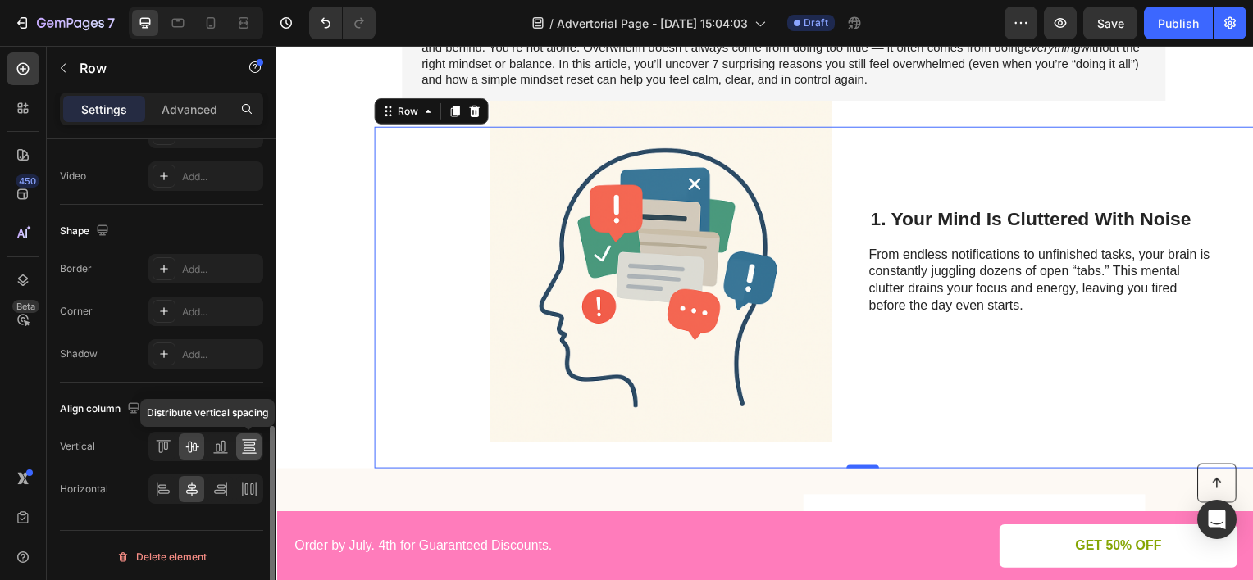
click at [248, 444] on icon at bounding box center [249, 447] width 16 height 16
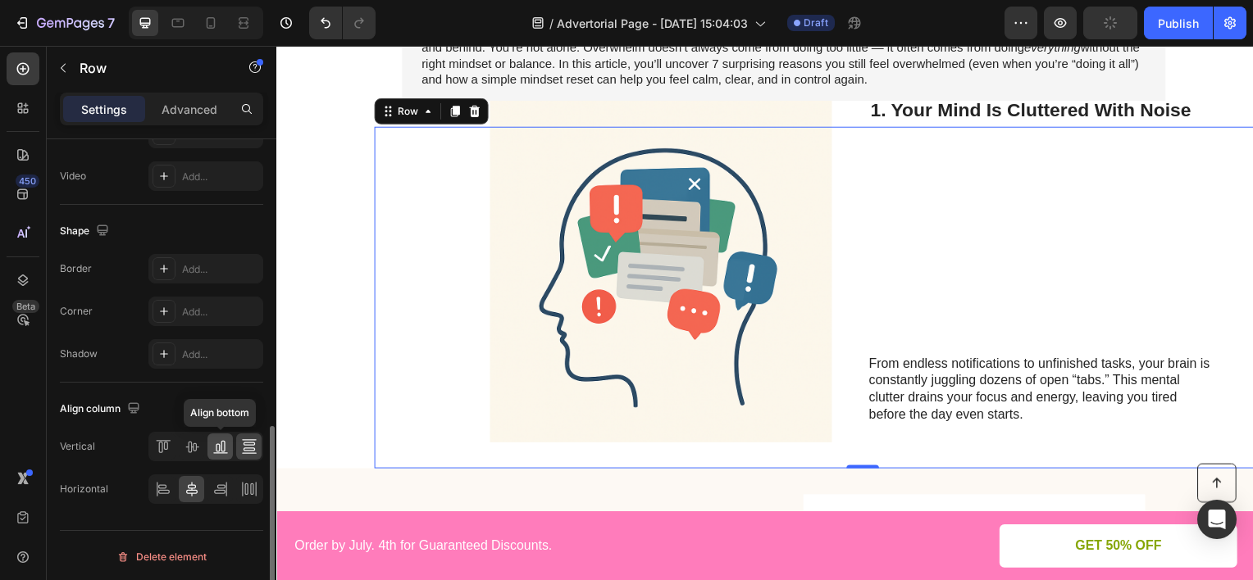
click at [225, 447] on icon at bounding box center [220, 447] width 16 height 16
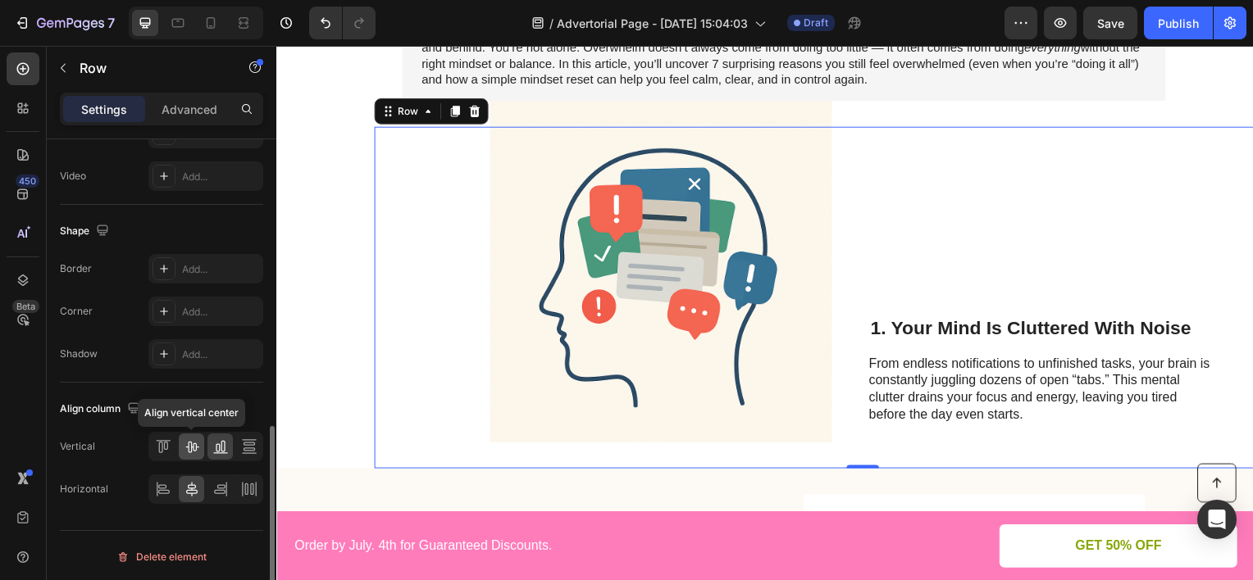
click at [193, 442] on icon at bounding box center [191, 447] width 13 height 11
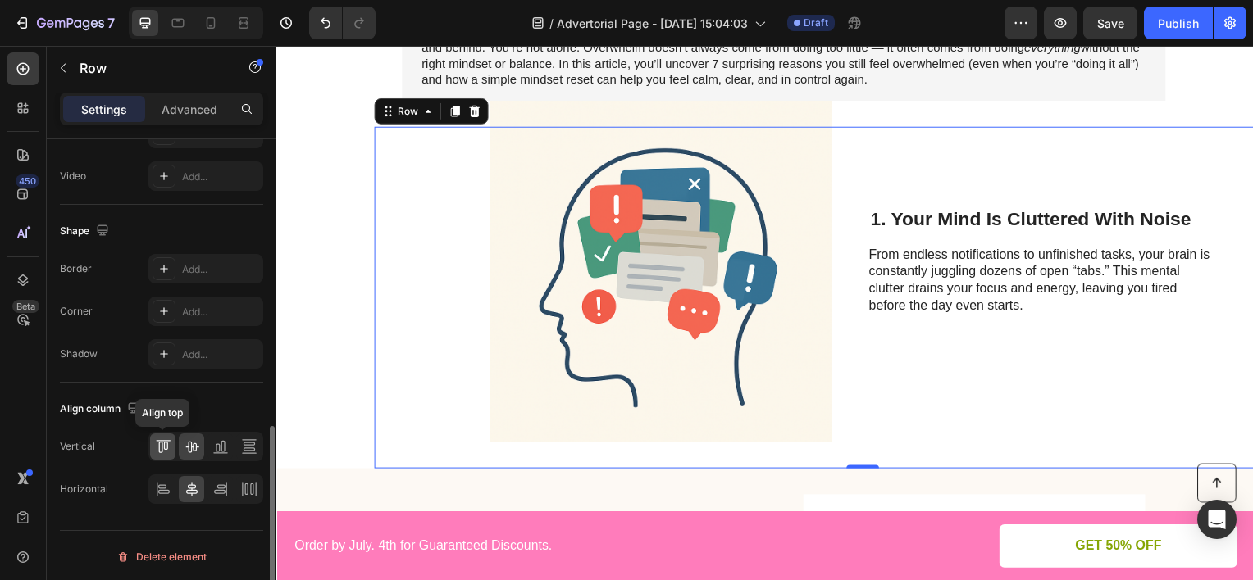
click at [157, 446] on icon at bounding box center [163, 447] width 16 height 16
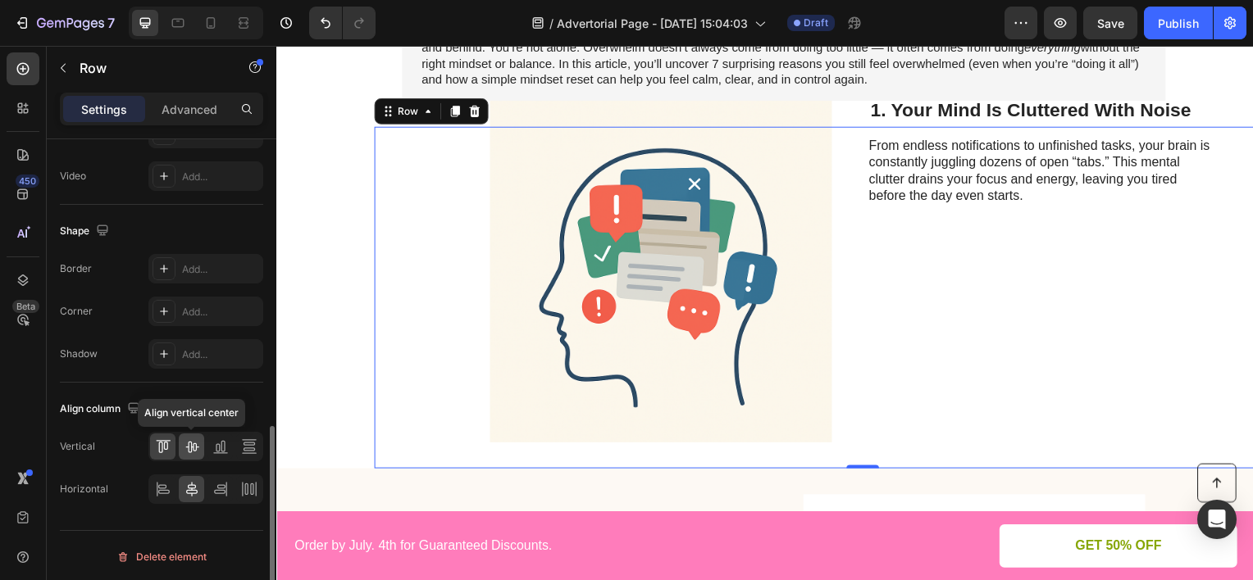
click at [189, 440] on icon at bounding box center [192, 447] width 16 height 16
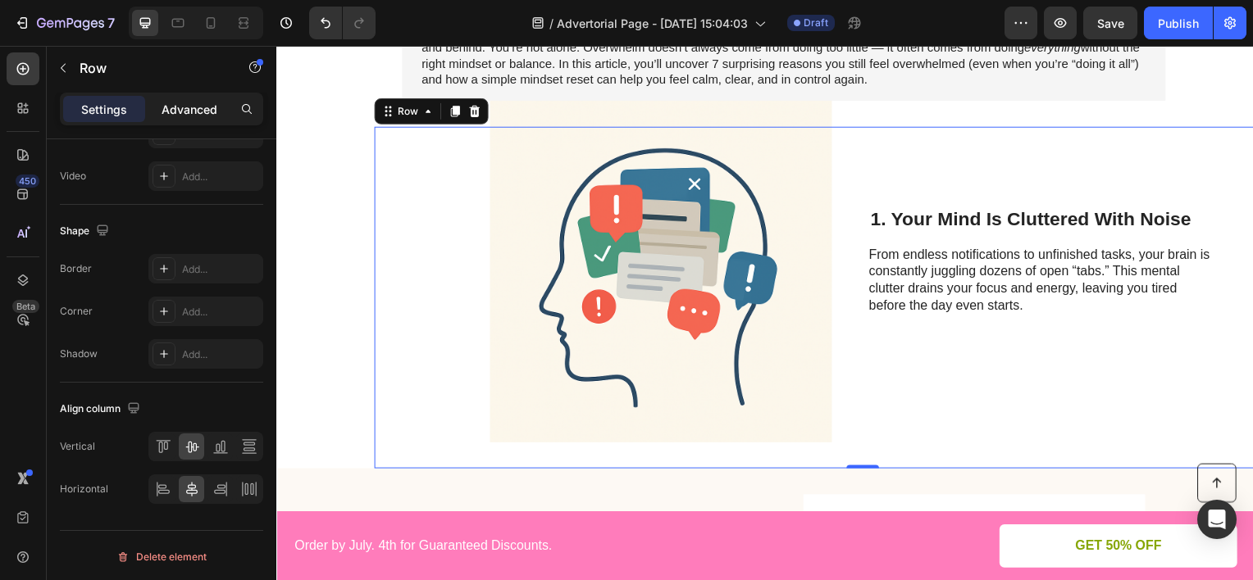
click at [168, 104] on p "Advanced" at bounding box center [190, 109] width 56 height 17
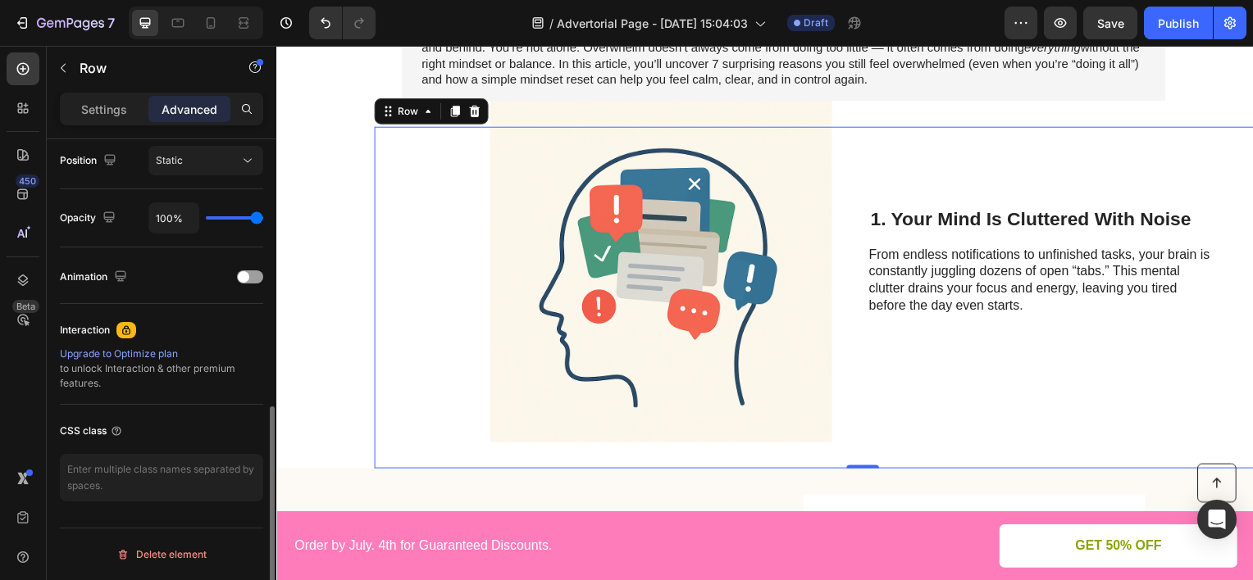
scroll to position [603, 0]
click at [447, 221] on div "Image 1. Your Mind Is Cluttered With Noise Heading From endless notifications t…" at bounding box center [867, 299] width 984 height 344
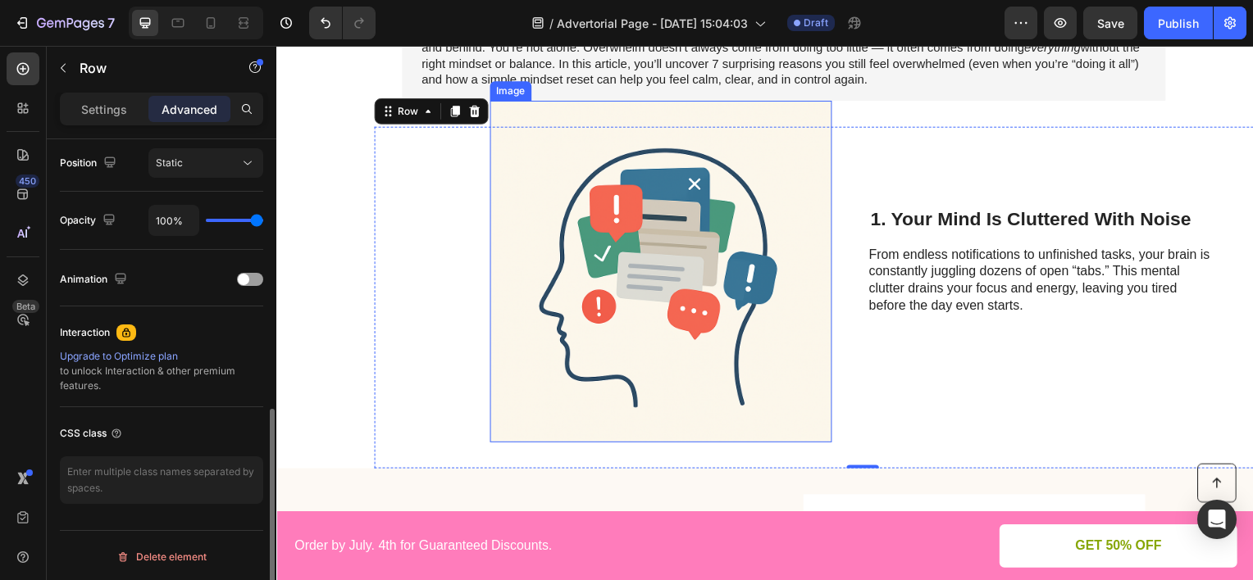
click at [598, 272] on img at bounding box center [663, 273] width 344 height 344
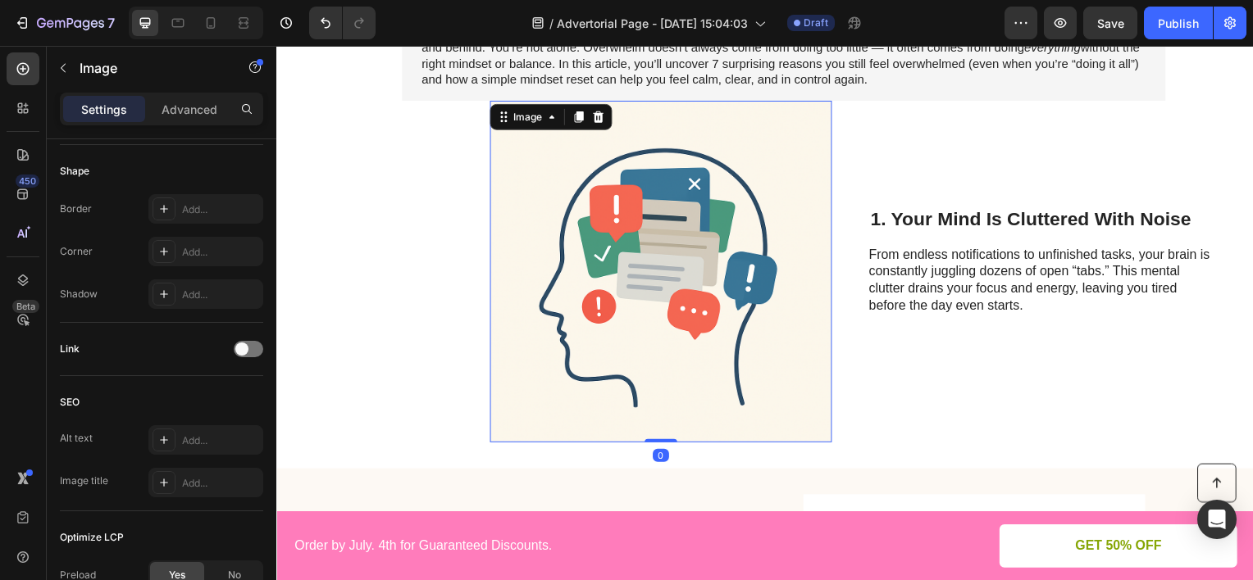
scroll to position [0, 0]
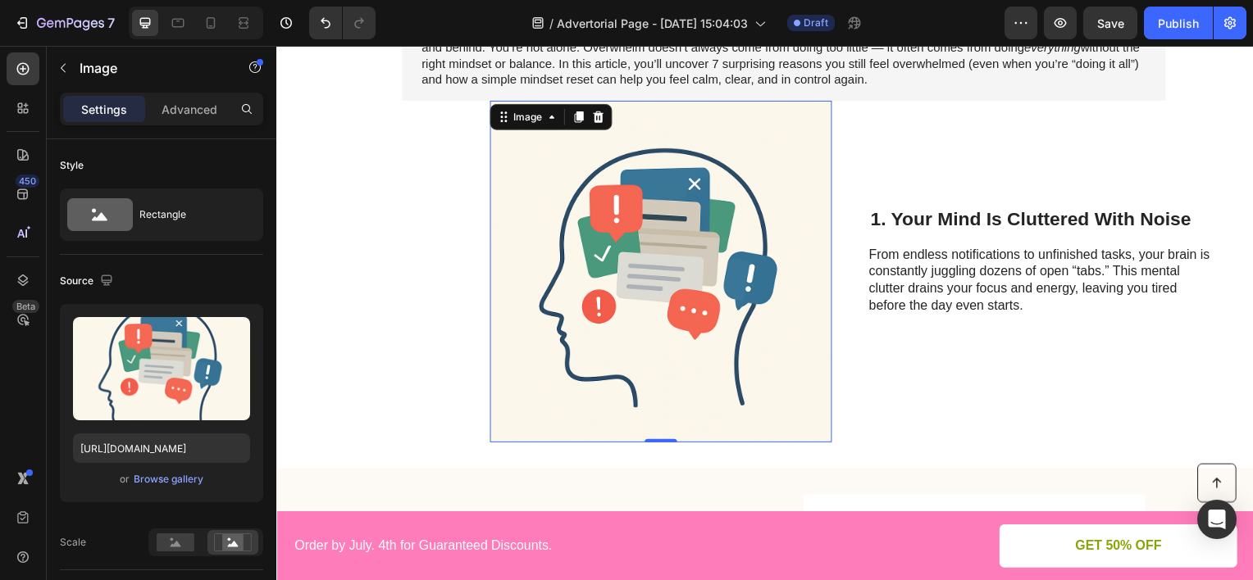
click at [716, 199] on img at bounding box center [663, 273] width 344 height 344
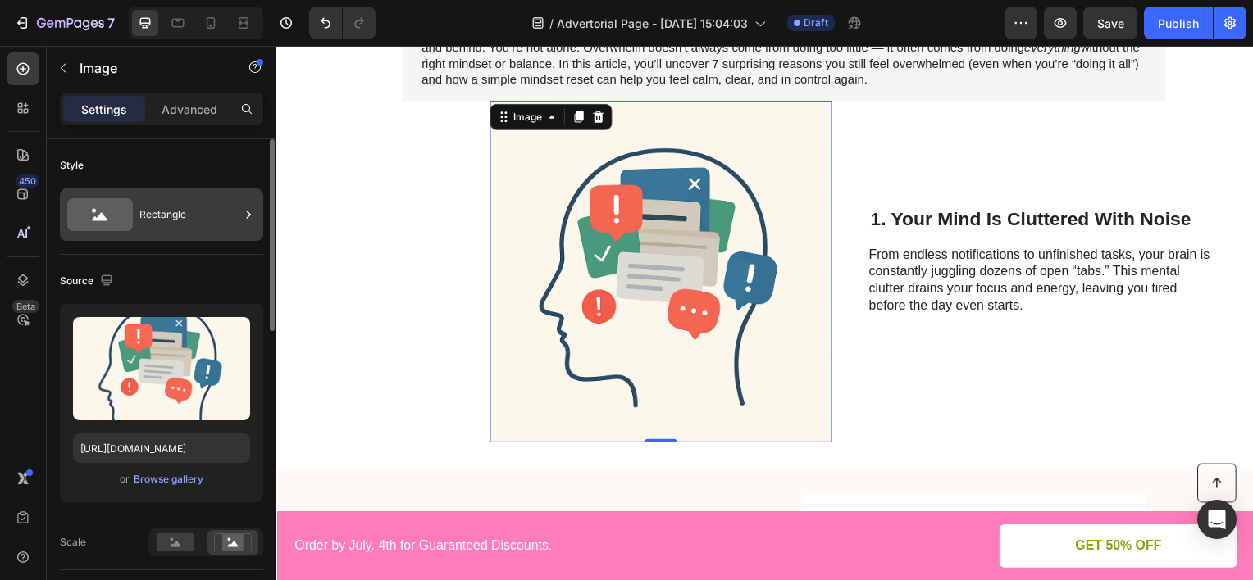
click at [182, 224] on div "Rectangle" at bounding box center [189, 215] width 100 height 38
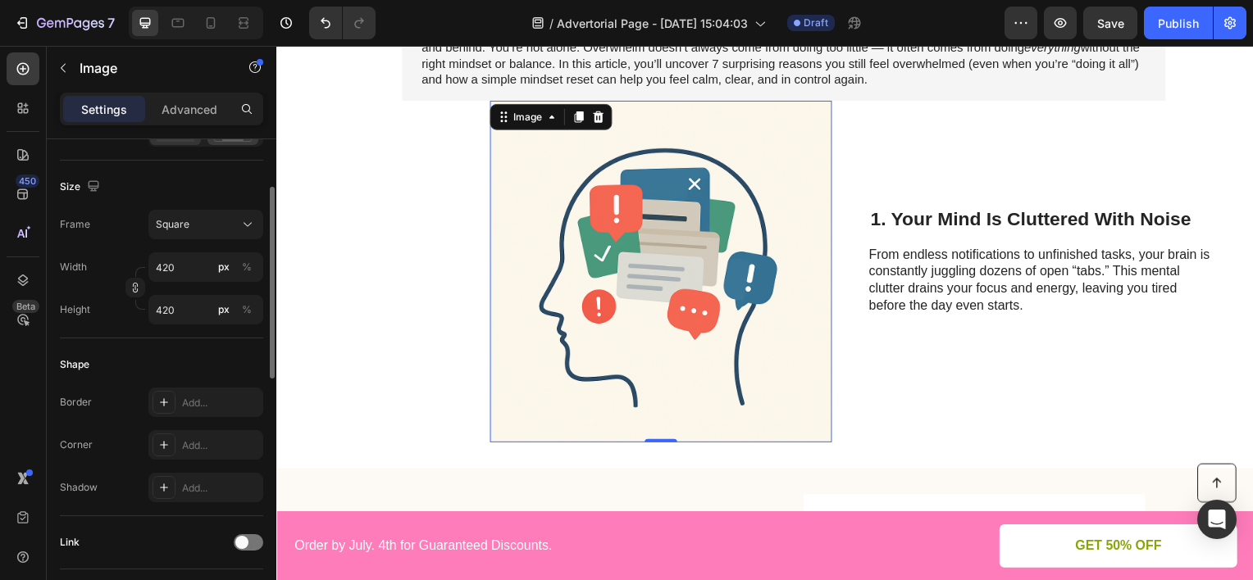
scroll to position [328, 0]
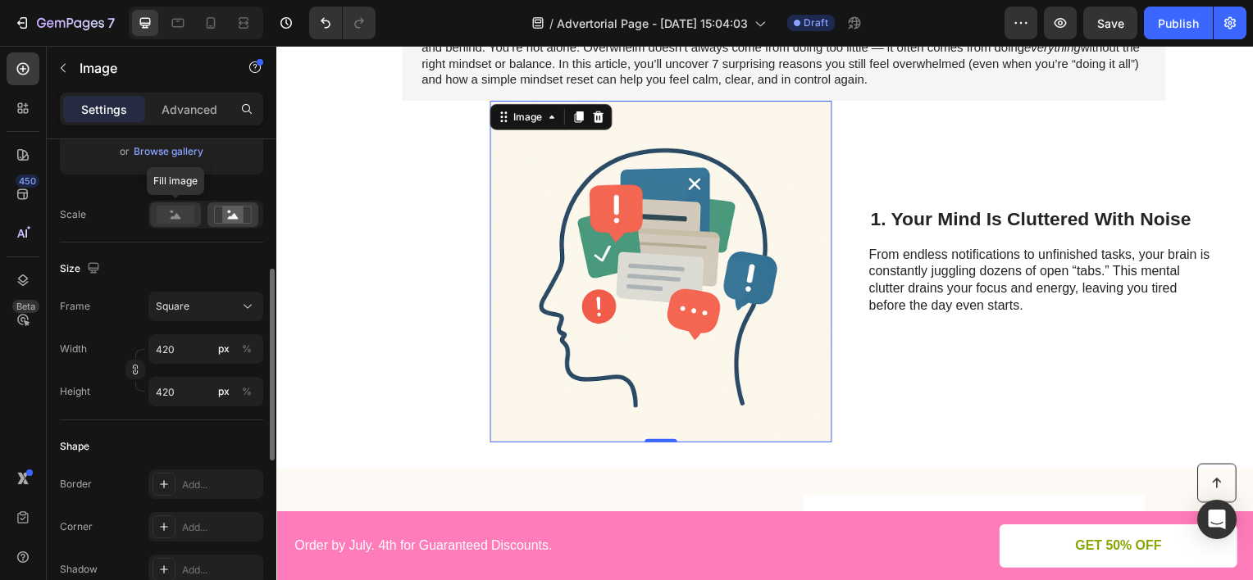
click at [180, 216] on icon at bounding box center [176, 216] width 11 height 6
click at [233, 216] on icon at bounding box center [233, 216] width 11 height 6
click at [218, 311] on div "Square" at bounding box center [196, 306] width 80 height 15
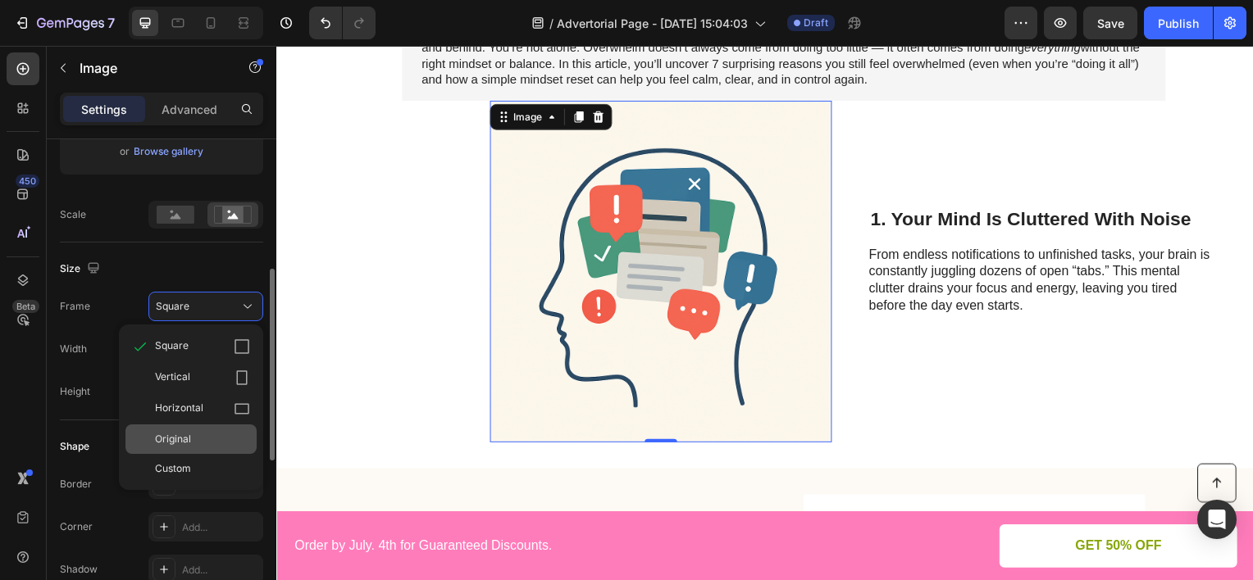
click at [210, 436] on div "Original" at bounding box center [202, 439] width 95 height 15
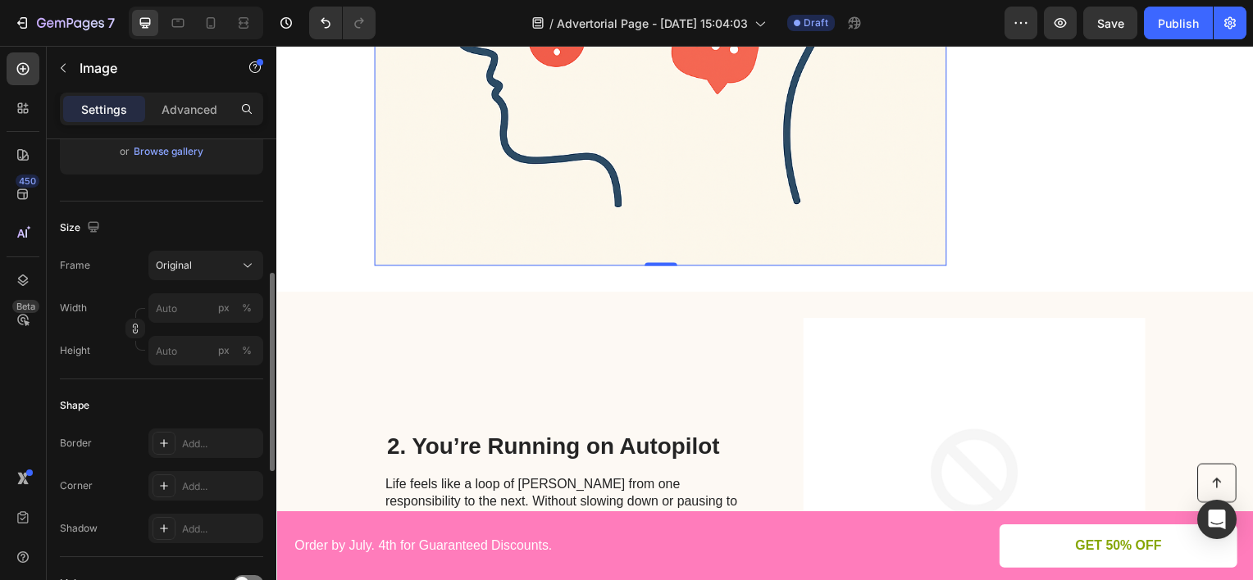
scroll to position [348, 0]
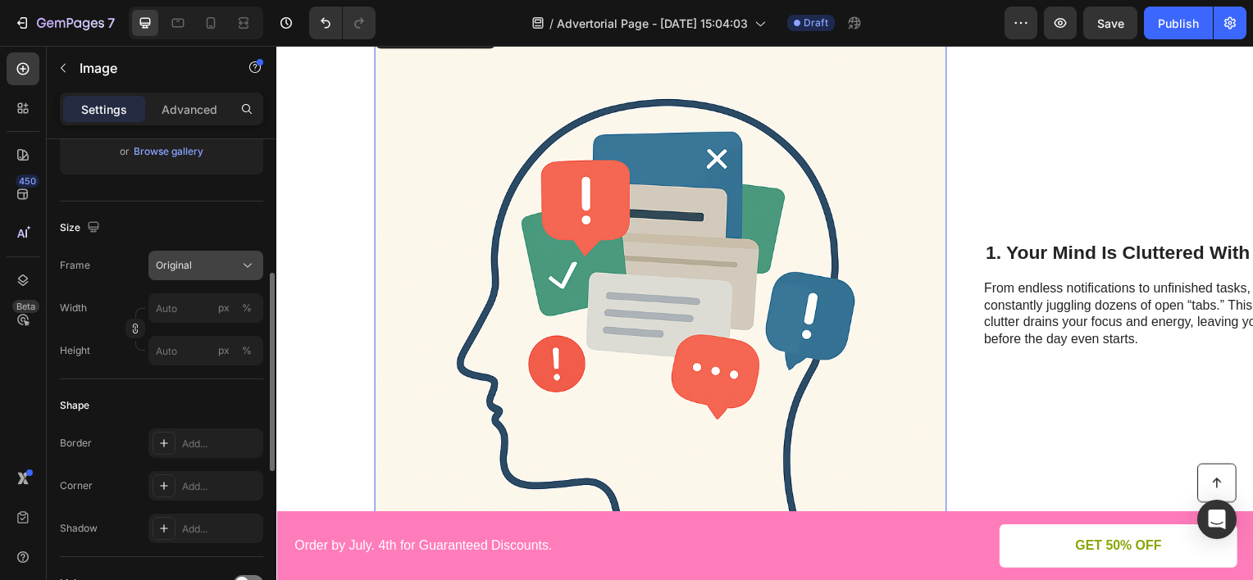
click at [207, 259] on div "Original" at bounding box center [196, 265] width 80 height 15
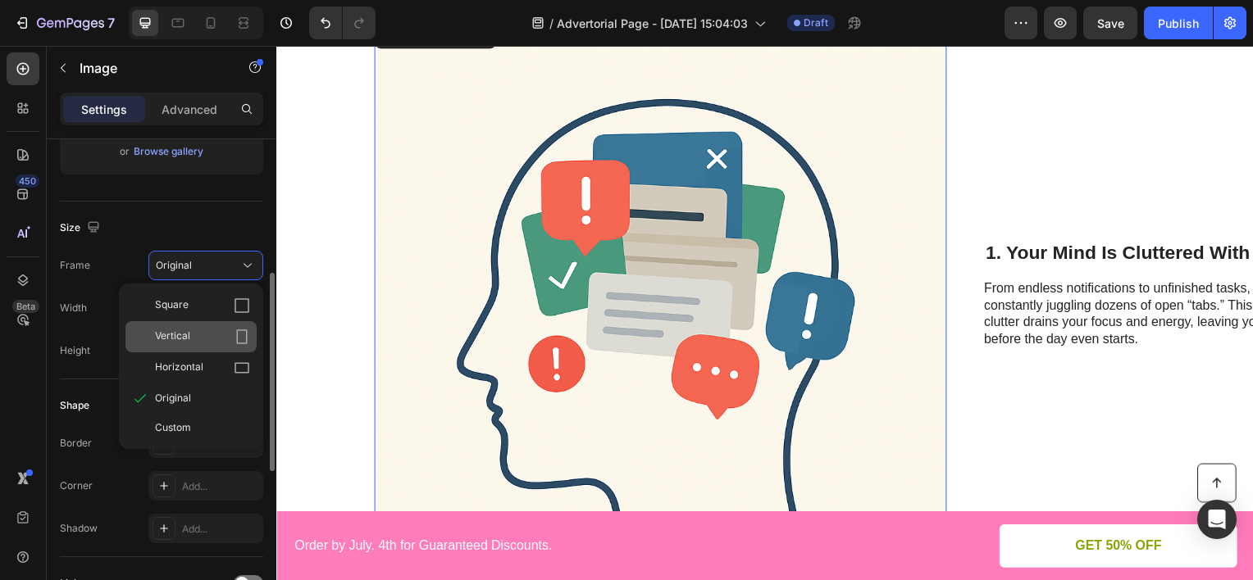
click at [202, 326] on div "Vertical" at bounding box center [190, 336] width 131 height 31
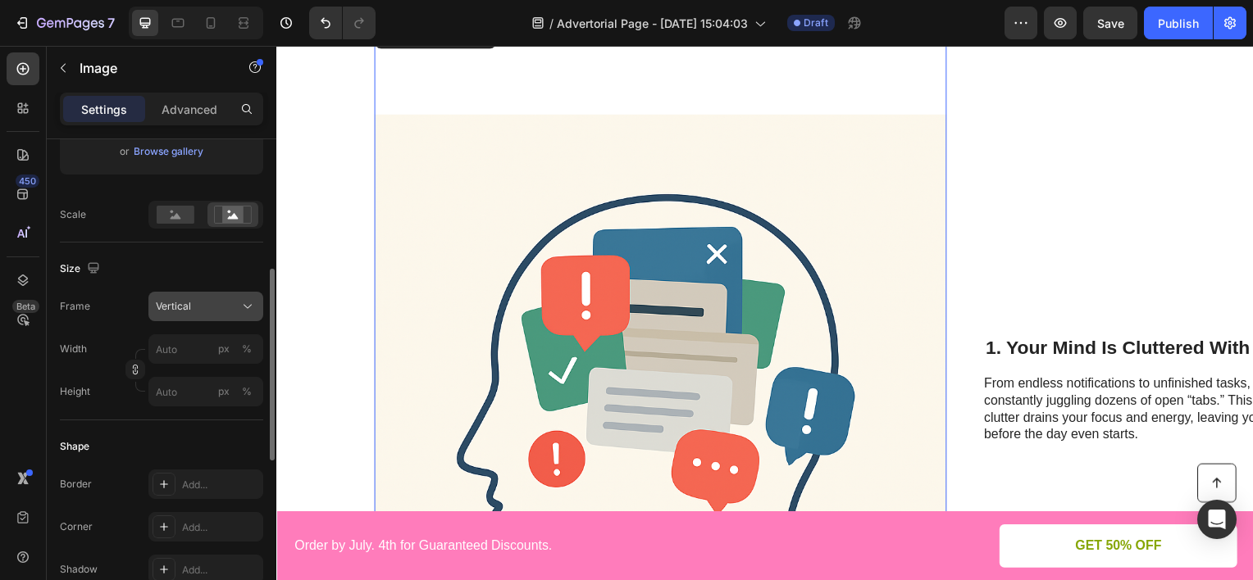
click at [195, 307] on div "Vertical" at bounding box center [196, 306] width 80 height 15
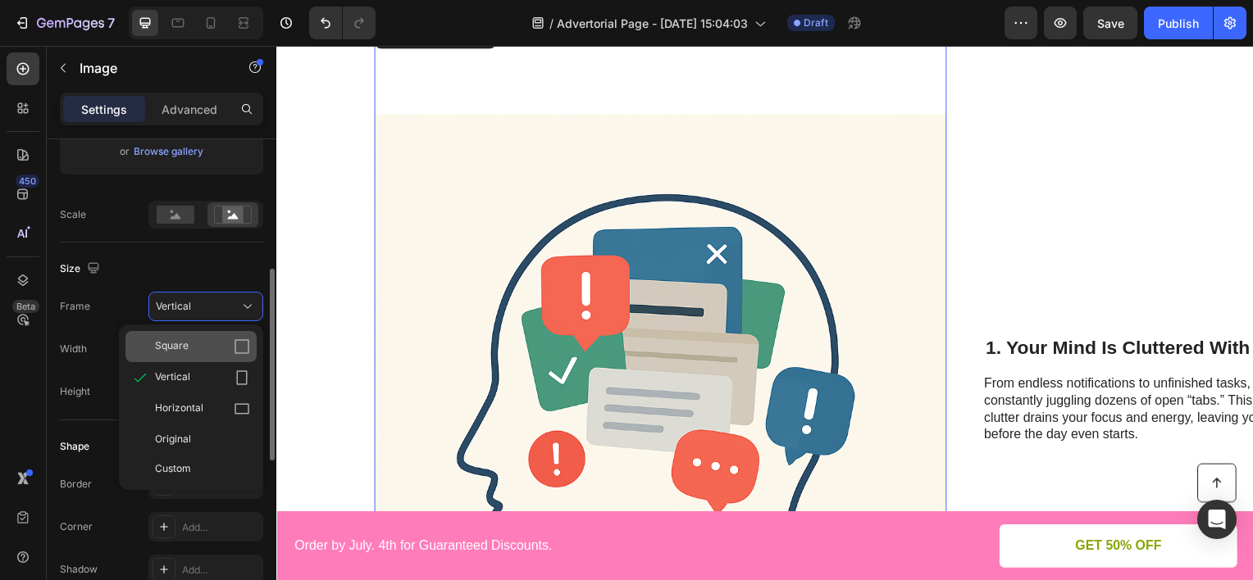
click at [201, 339] on div "Square" at bounding box center [202, 347] width 95 height 16
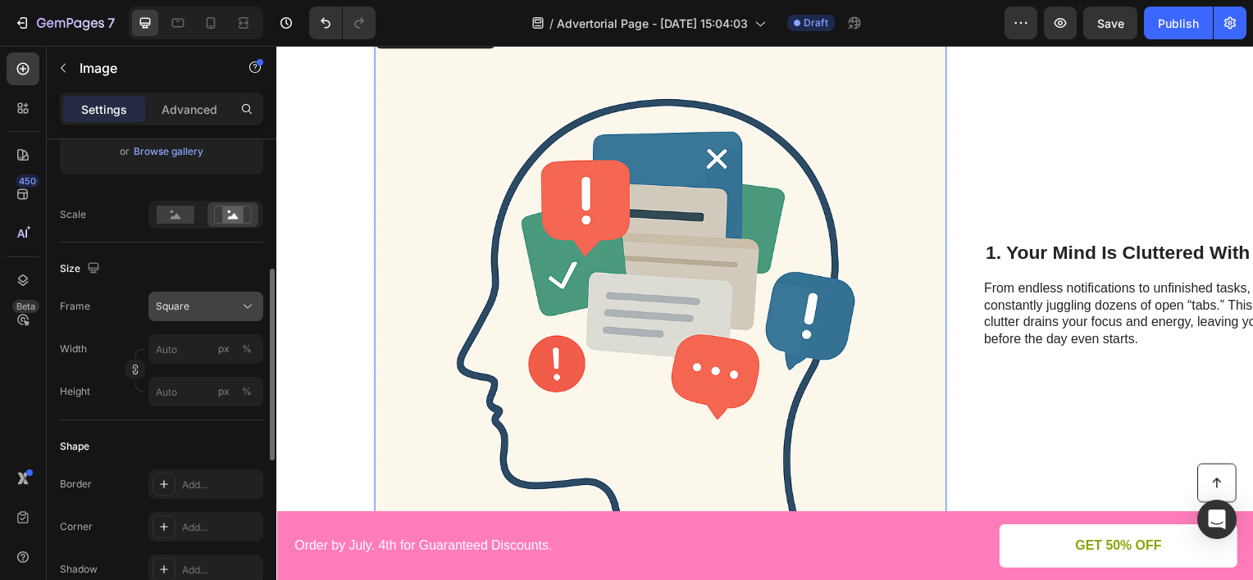
click at [222, 309] on div "Square" at bounding box center [196, 306] width 80 height 15
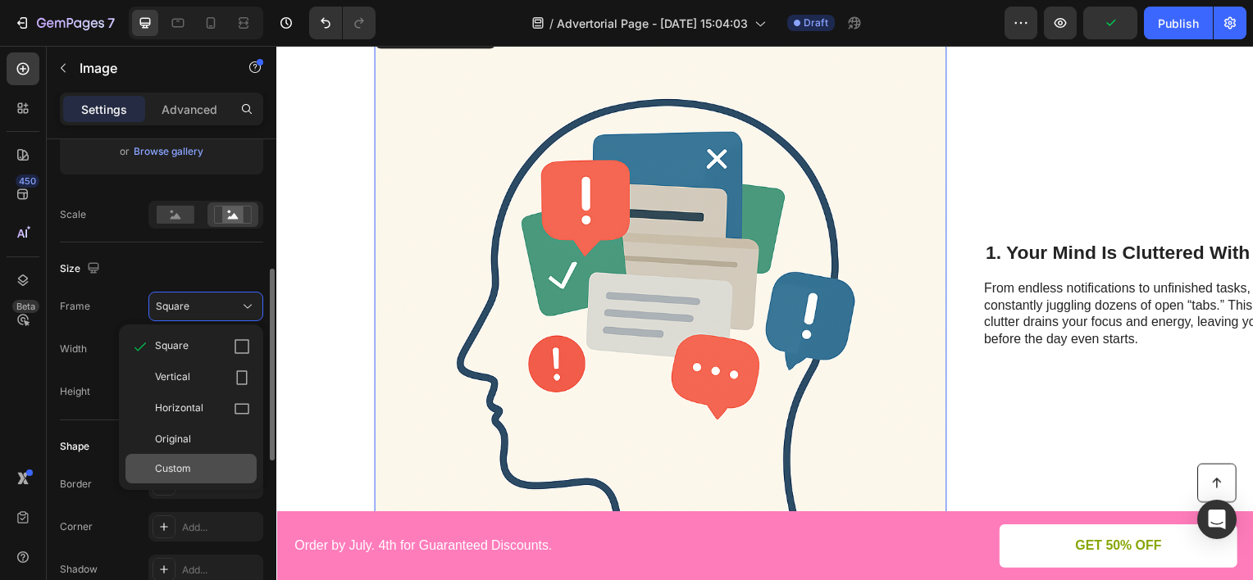
click at [182, 458] on div "Custom" at bounding box center [190, 469] width 131 height 30
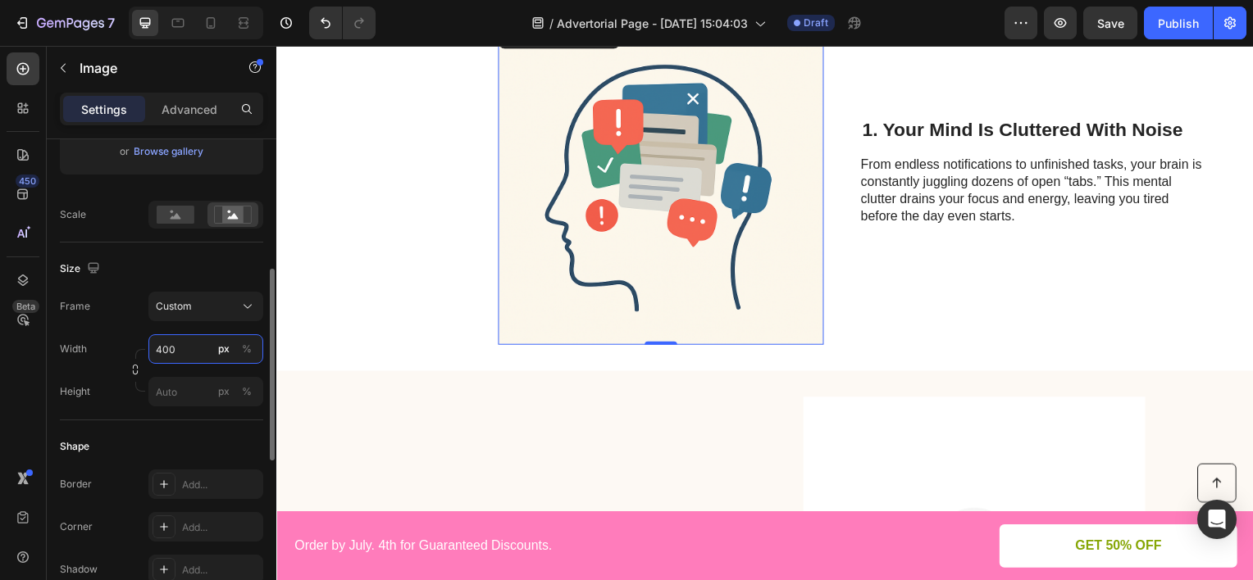
scroll to position [512, 0]
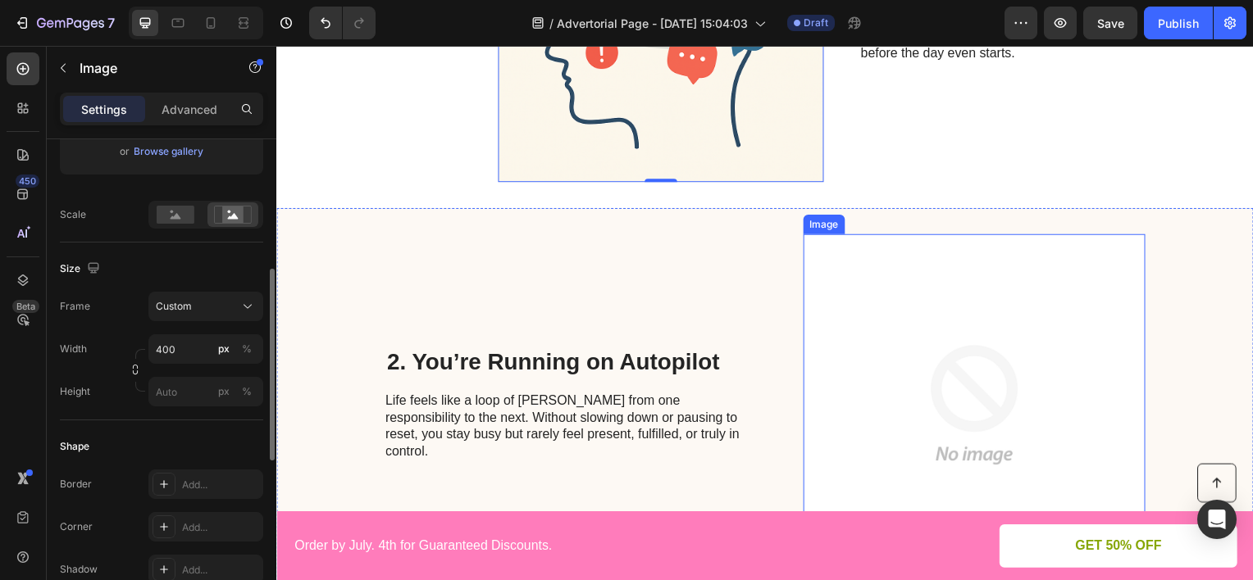
click at [881, 288] on img at bounding box center [979, 407] width 344 height 344
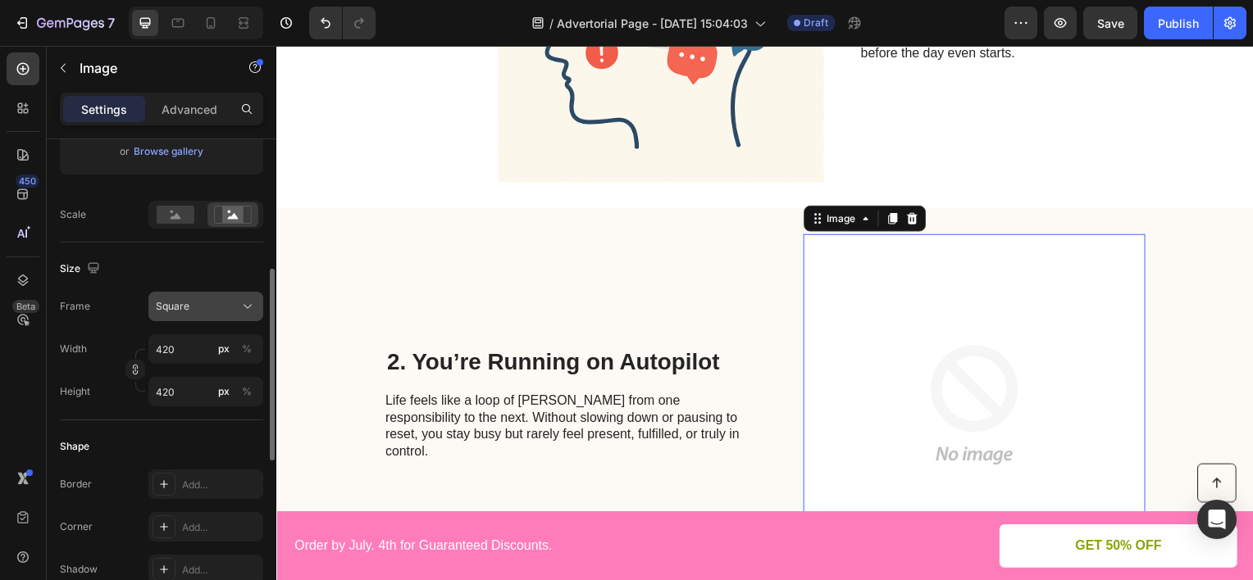
click at [164, 308] on span "Square" at bounding box center [173, 306] width 34 height 15
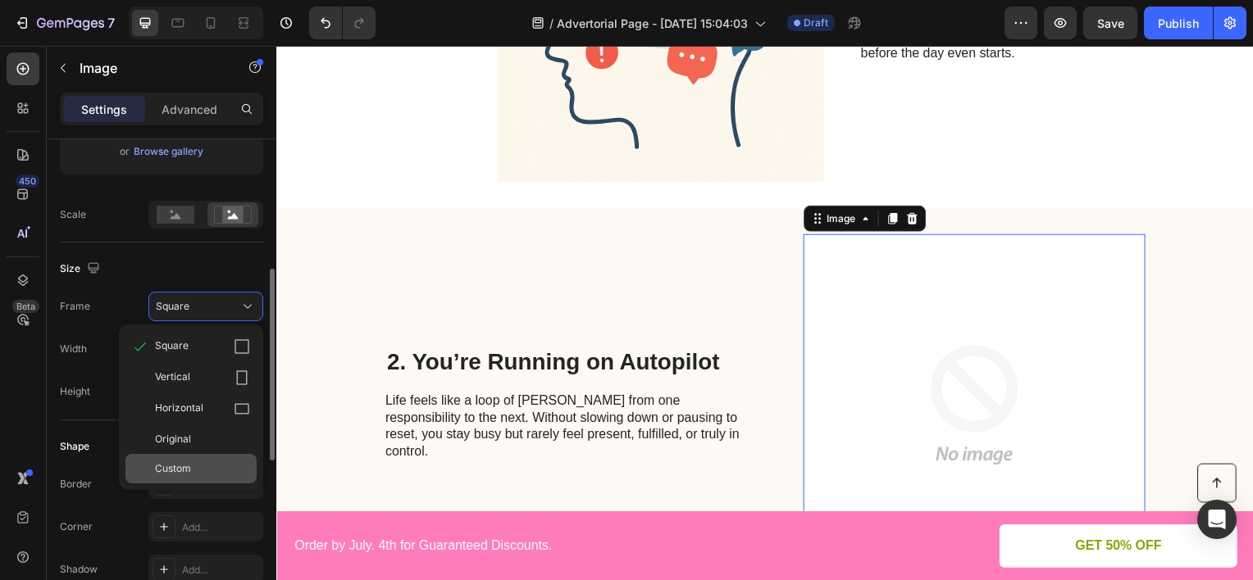
click at [173, 474] on span "Custom" at bounding box center [173, 469] width 36 height 15
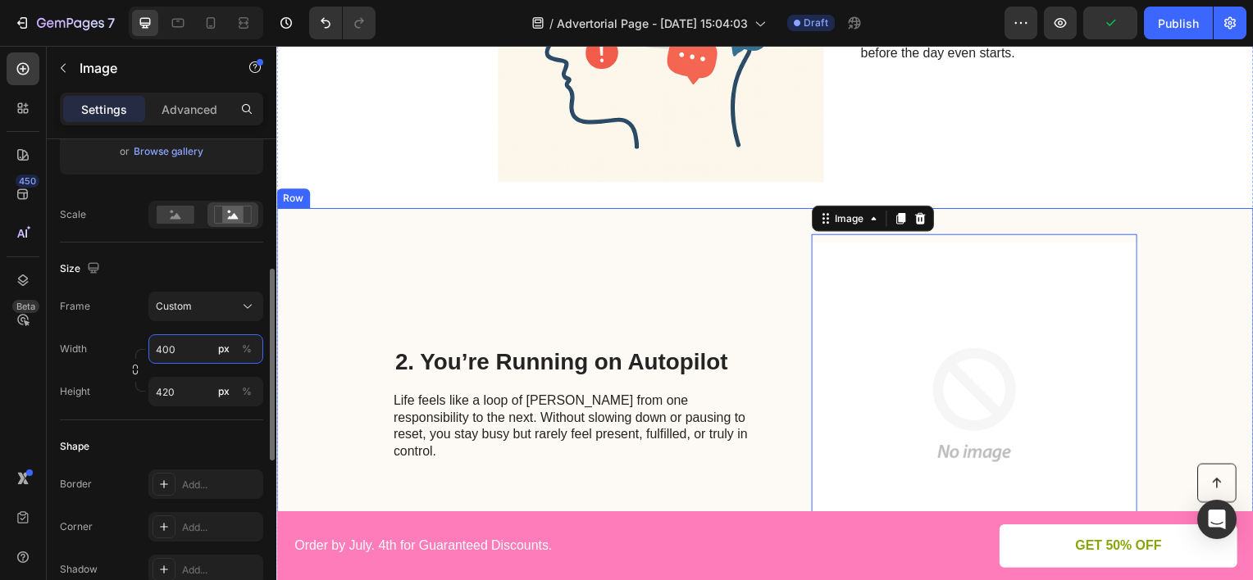
scroll to position [1003, 0]
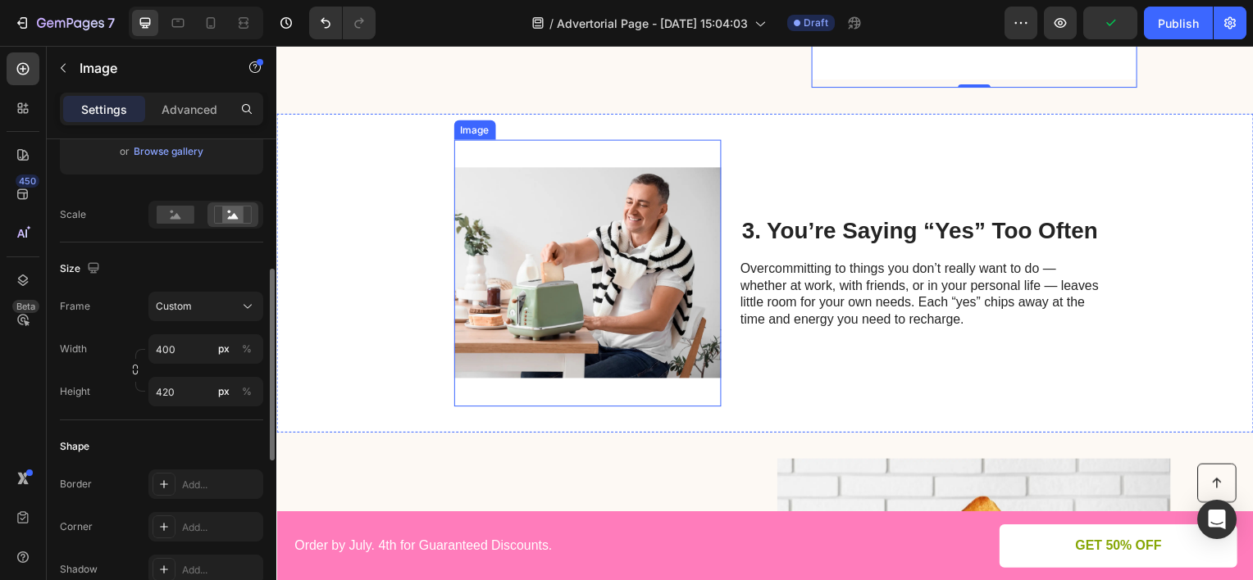
click at [503, 303] on img at bounding box center [589, 274] width 269 height 269
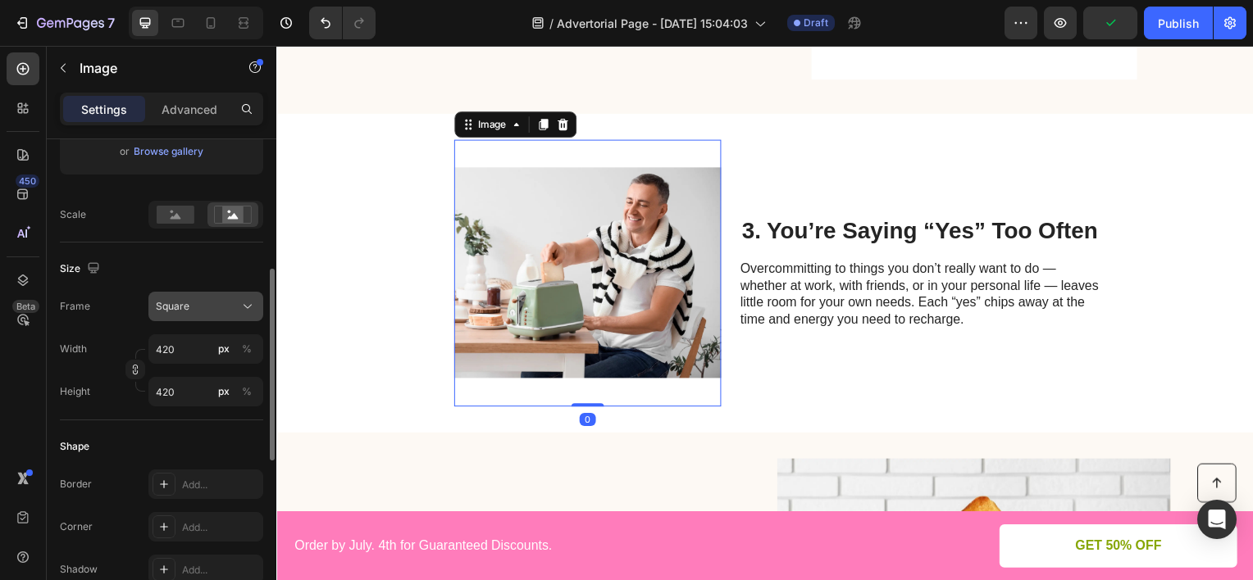
click at [207, 302] on div "Square" at bounding box center [196, 306] width 80 height 15
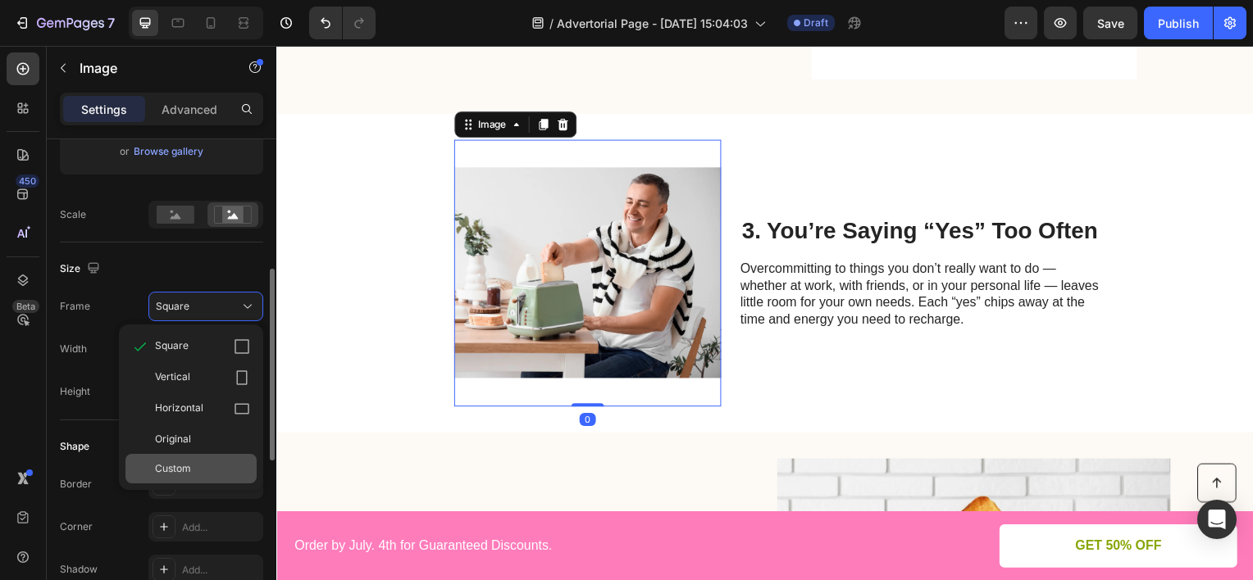
click at [170, 465] on span "Custom" at bounding box center [173, 469] width 36 height 15
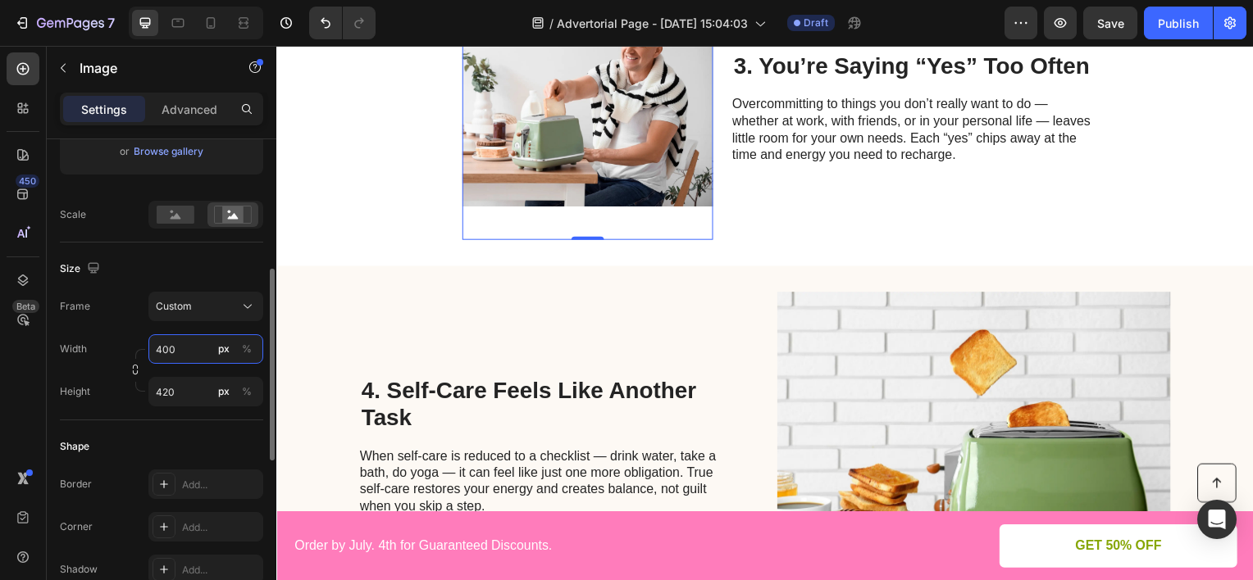
scroll to position [1331, 0]
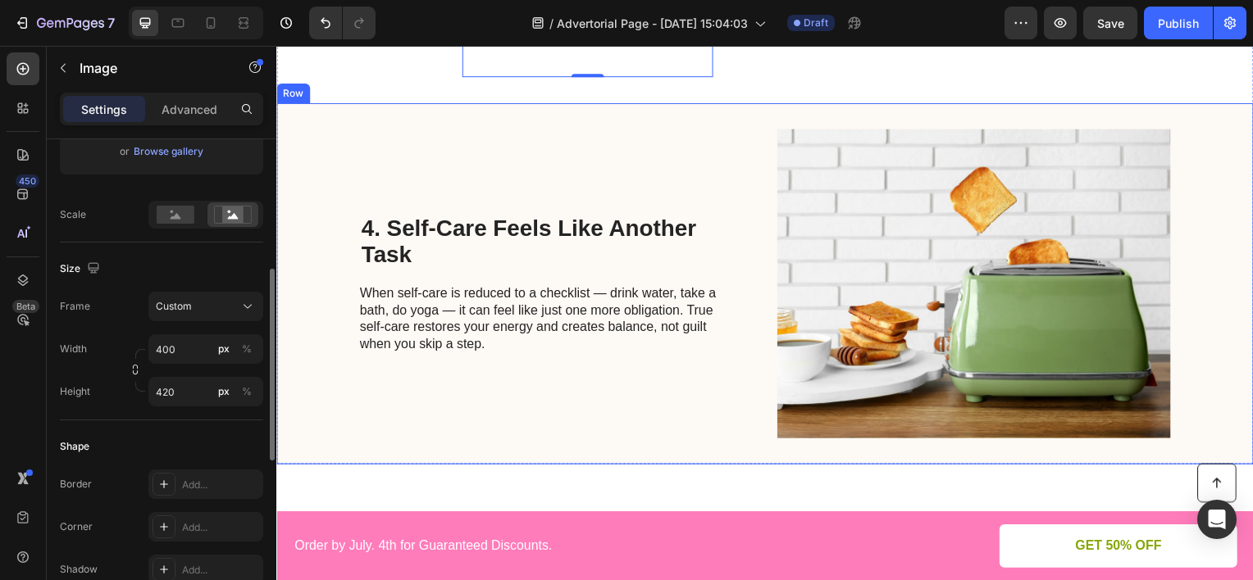
click at [821, 259] on img at bounding box center [978, 286] width 396 height 312
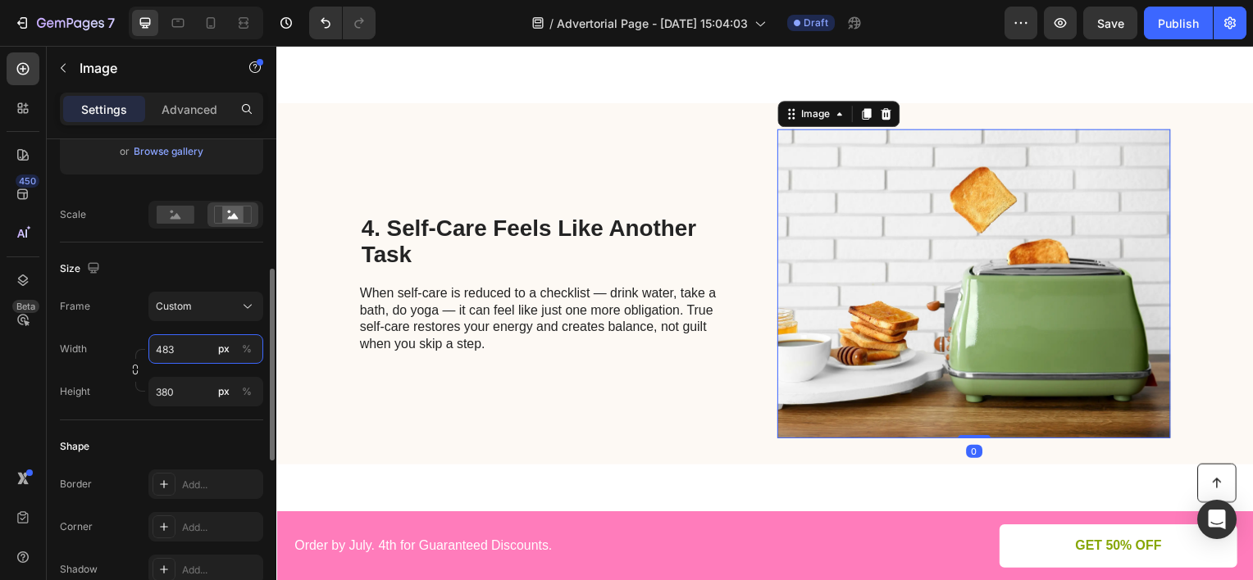
click at [184, 354] on input "483" at bounding box center [205, 349] width 115 height 30
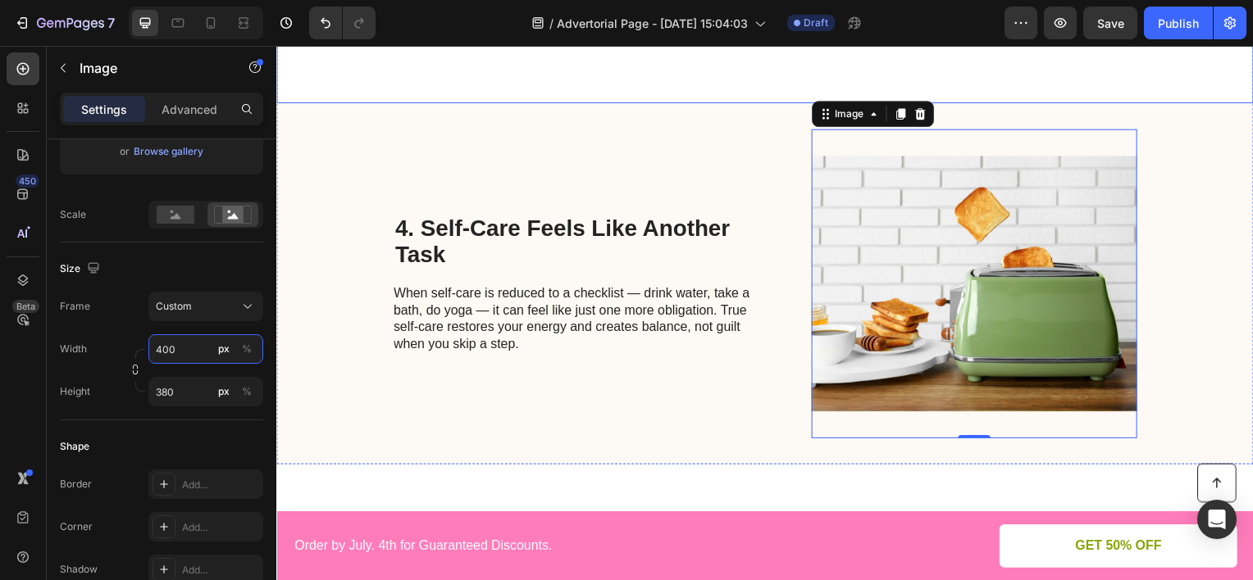
scroll to position [1085, 0]
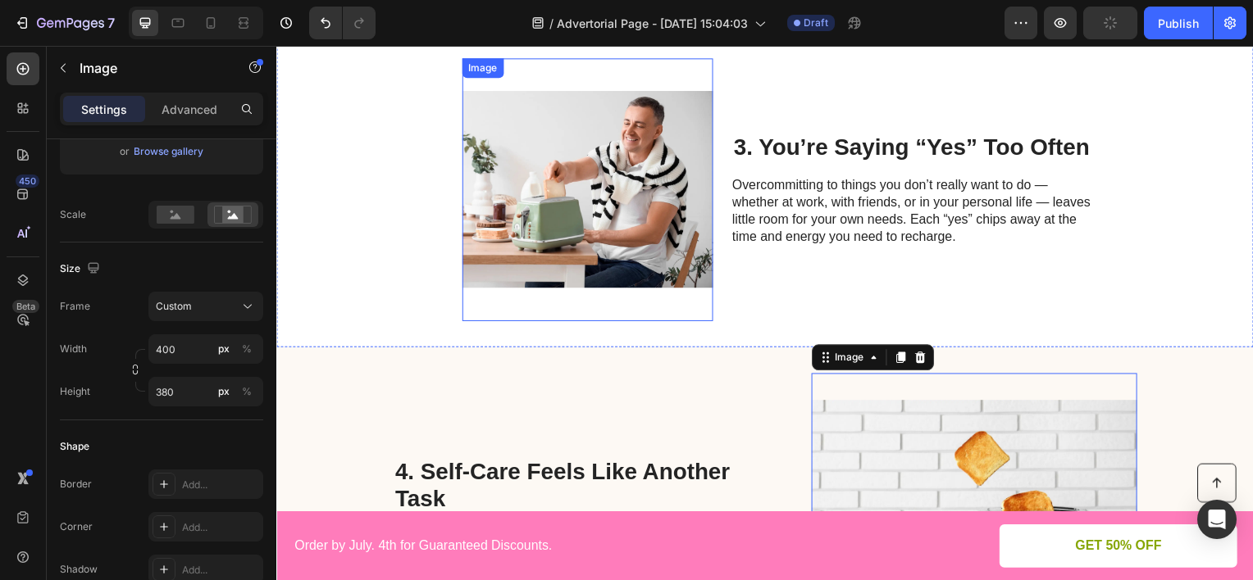
click at [587, 234] on img at bounding box center [589, 190] width 253 height 265
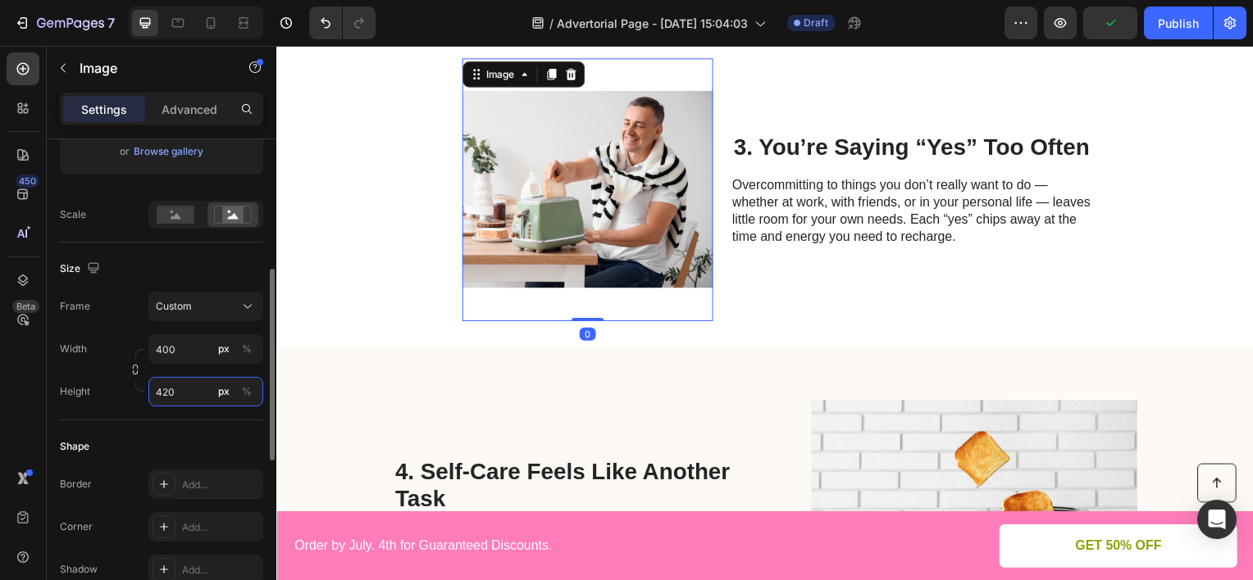
click at [194, 392] on input "420" at bounding box center [205, 392] width 115 height 30
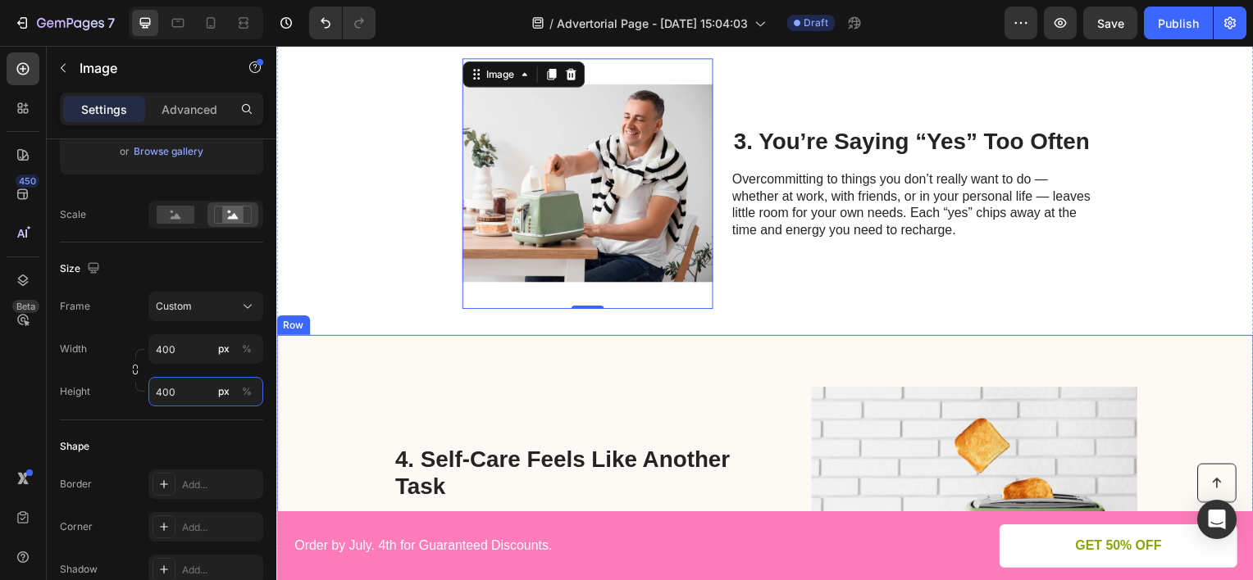
scroll to position [1249, 0]
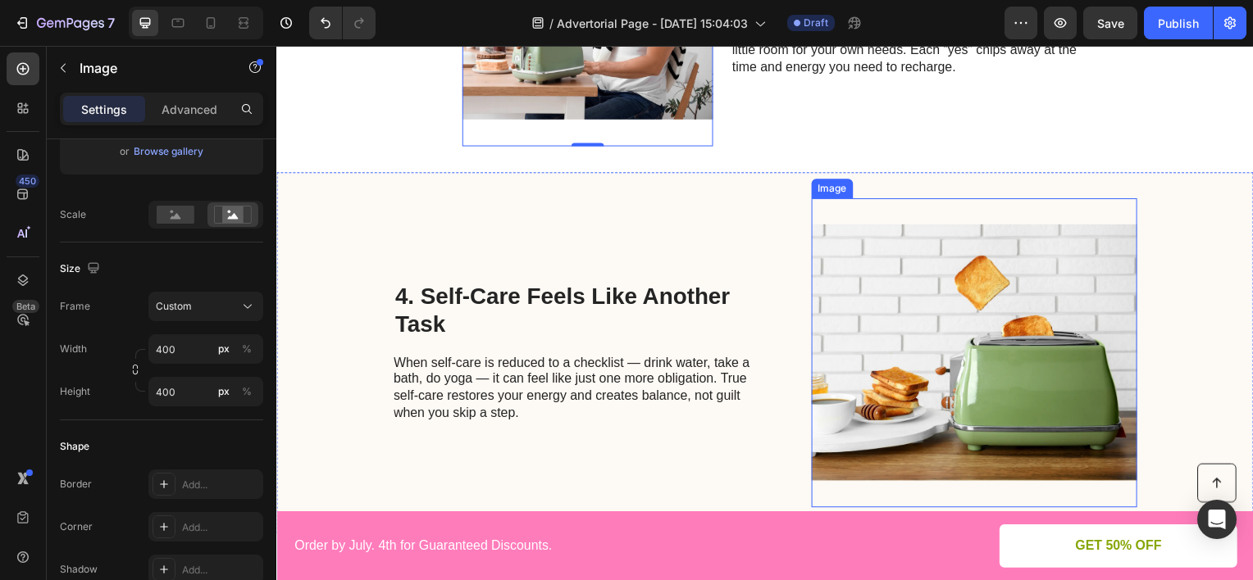
click at [851, 321] on img at bounding box center [979, 355] width 328 height 312
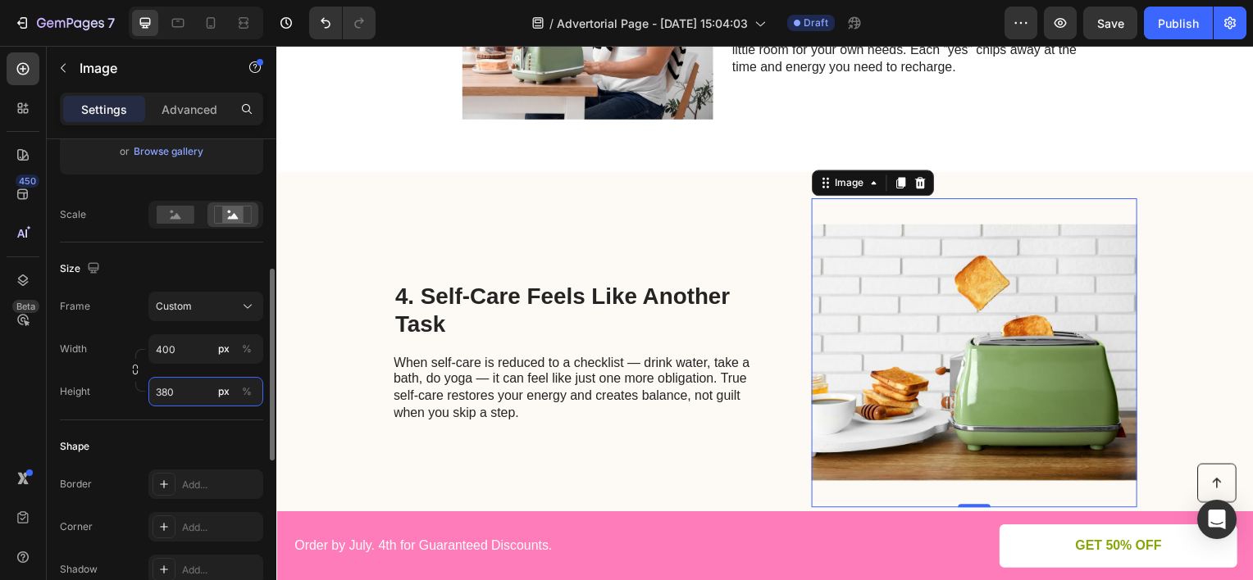
click at [181, 387] on input "380" at bounding box center [205, 392] width 115 height 30
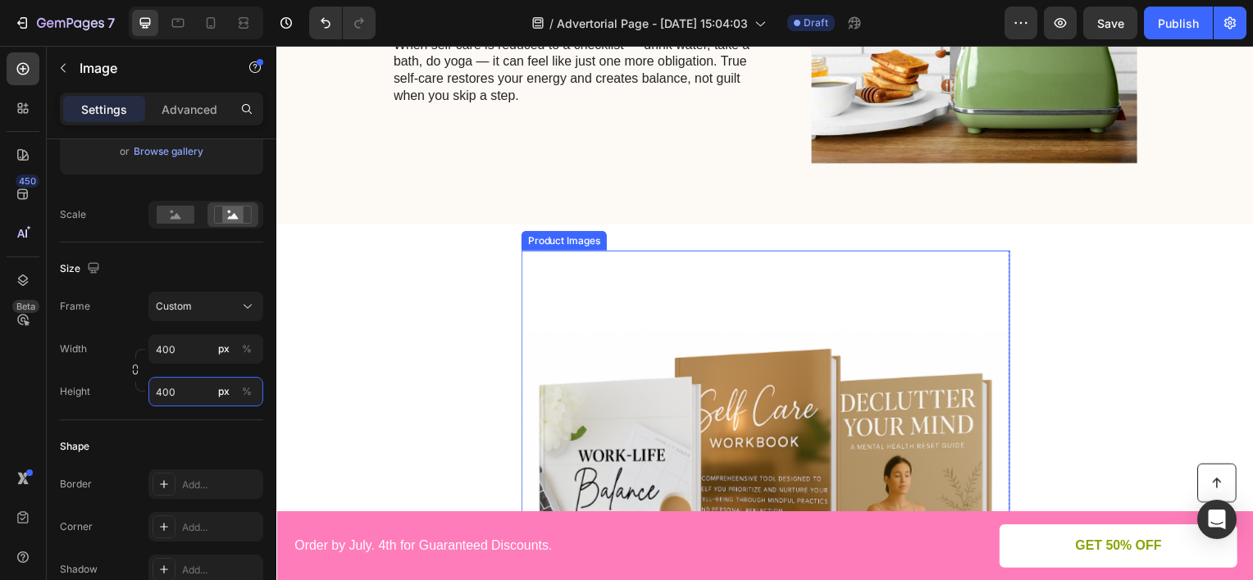
scroll to position [1167, 0]
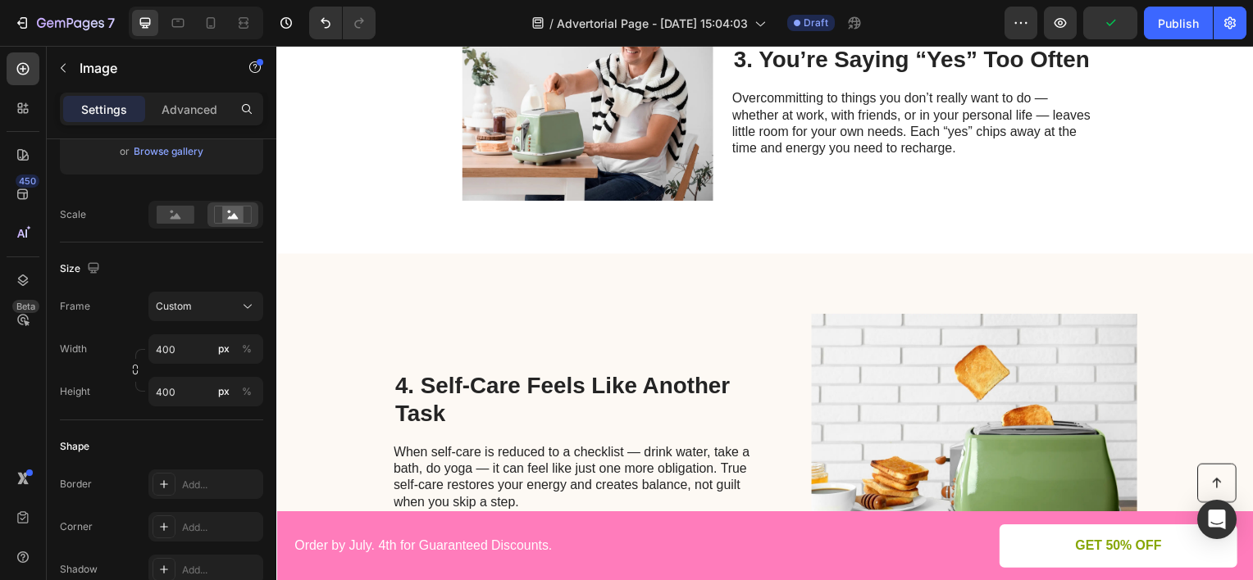
click at [835, 372] on img at bounding box center [979, 445] width 328 height 328
click at [927, 366] on img at bounding box center [979, 445] width 328 height 328
click at [564, 175] on img at bounding box center [589, 102] width 253 height 253
click at [908, 371] on img at bounding box center [979, 445] width 328 height 328
click at [200, 109] on p "Advanced" at bounding box center [190, 109] width 56 height 17
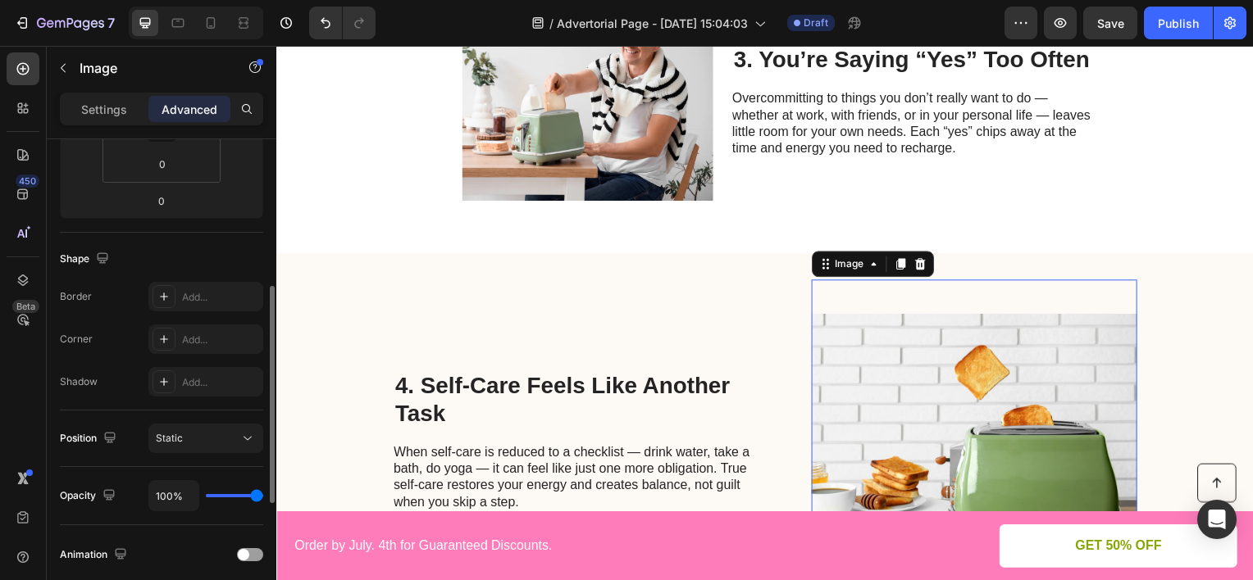
scroll to position [164, 0]
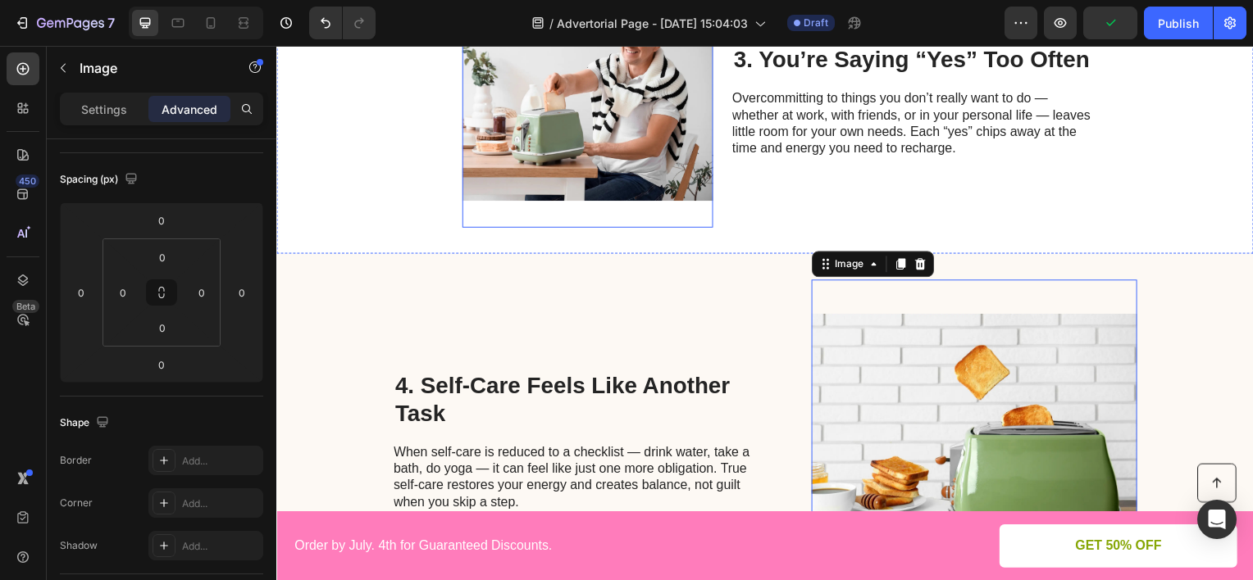
click at [633, 180] on img at bounding box center [589, 102] width 253 height 253
click at [908, 392] on img at bounding box center [979, 445] width 328 height 328
click at [517, 171] on img at bounding box center [589, 102] width 253 height 253
click at [835, 368] on img at bounding box center [979, 445] width 328 height 328
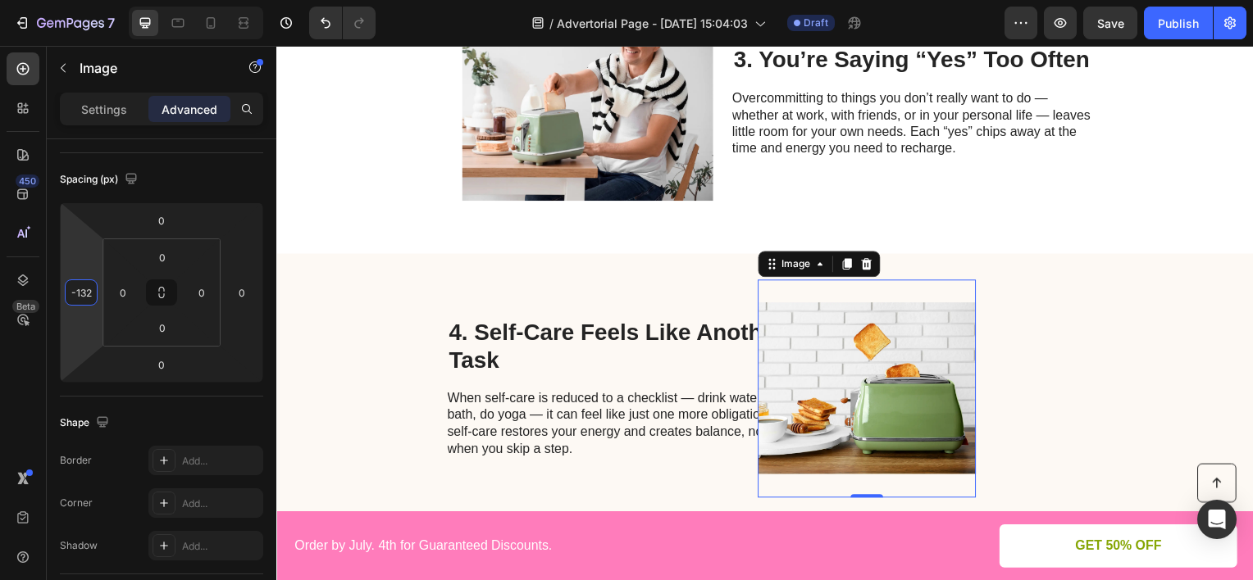
drag, startPoint x: 92, startPoint y: 256, endPoint x: 90, endPoint y: 310, distance: 54.1
click at [90, 0] on html "7 Version history / Advertorial Page - [DATE] 15:04:03 Draft Preview Save Publi…" at bounding box center [626, 0] width 1253 height 0
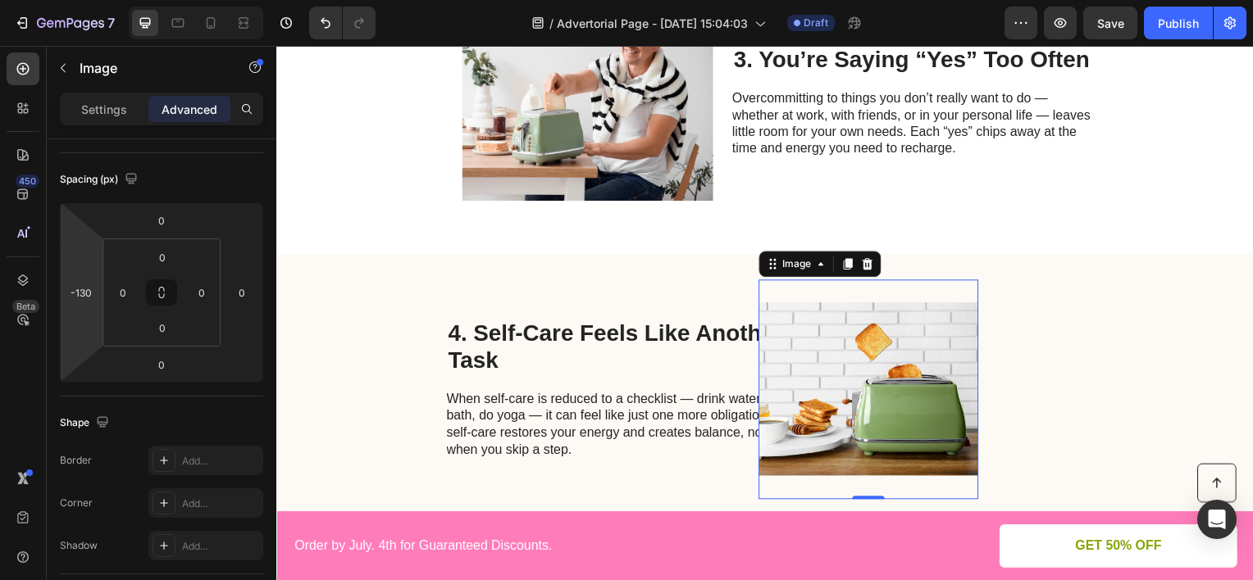
click at [92, 0] on html "7 Version history / Advertorial Page - [DATE] 15:04:03 Draft Preview Save Publi…" at bounding box center [626, 0] width 1253 height 0
click at [492, 137] on img at bounding box center [589, 102] width 253 height 253
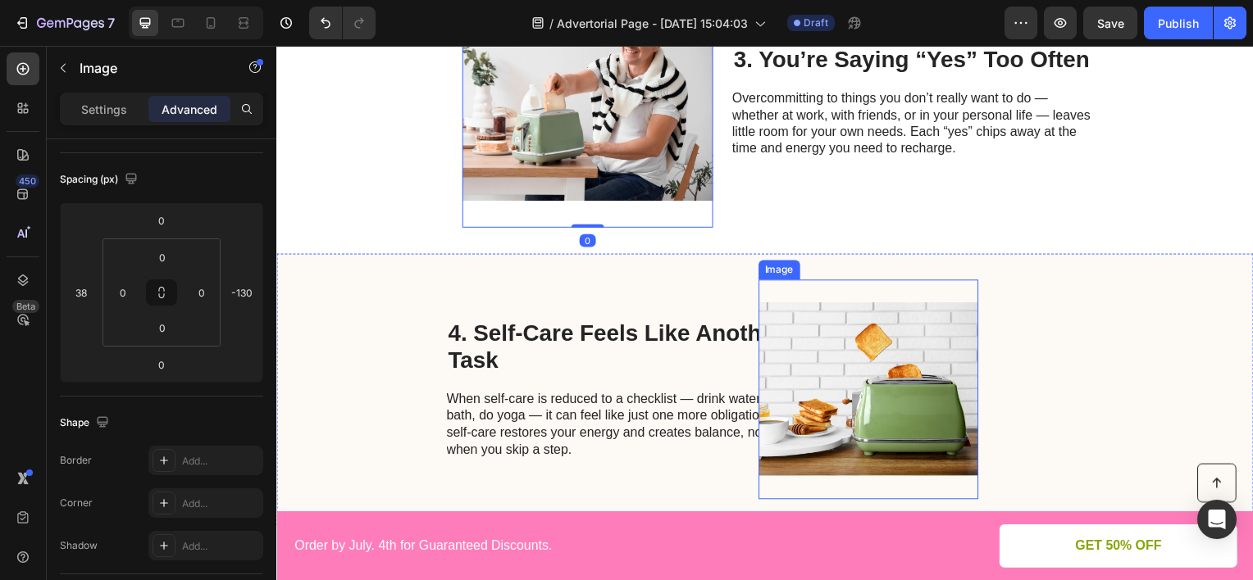
click at [838, 339] on img at bounding box center [872, 391] width 221 height 221
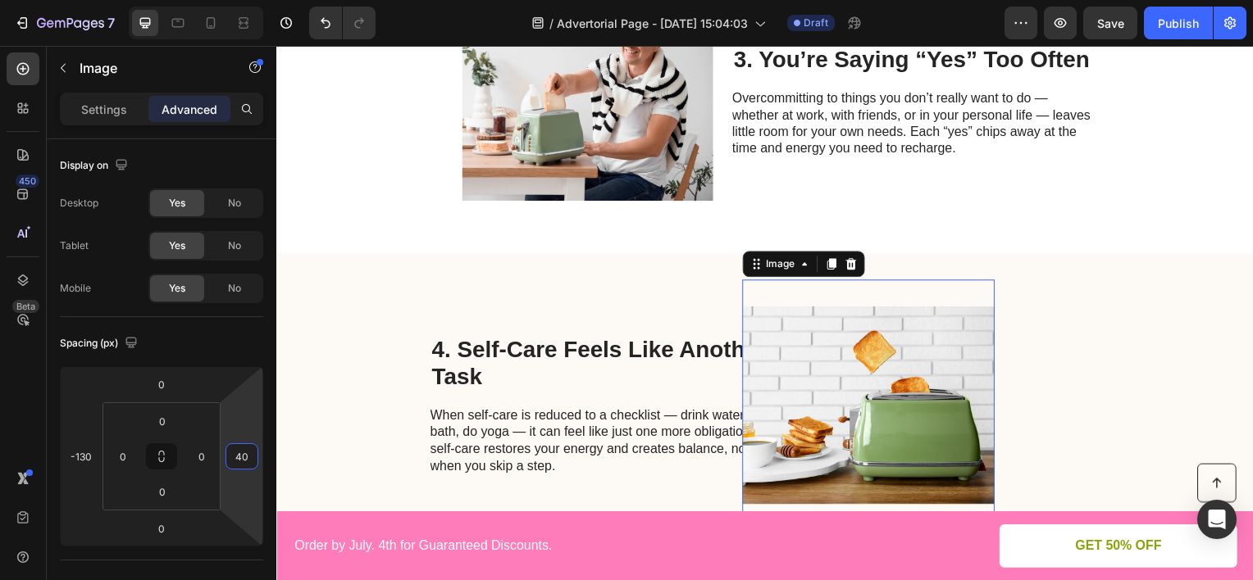
scroll to position [164, 0]
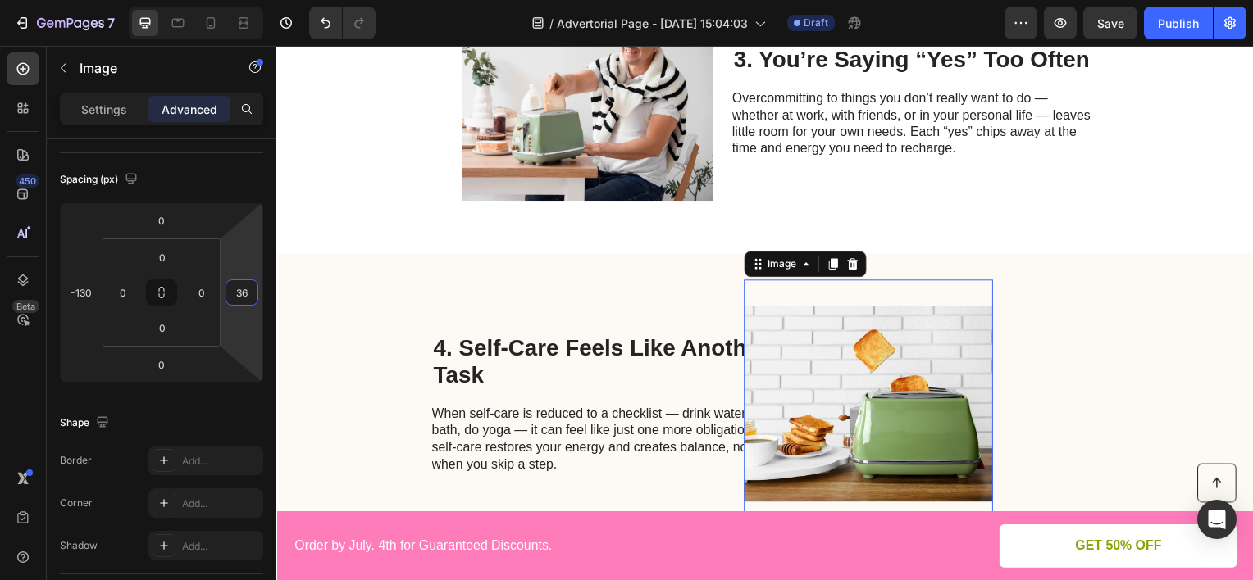
type input "38"
click at [258, 0] on html "7 Version history / Advertorial Page - [DATE] 15:04:03 Draft Preview Save Publi…" at bounding box center [626, 0] width 1253 height 0
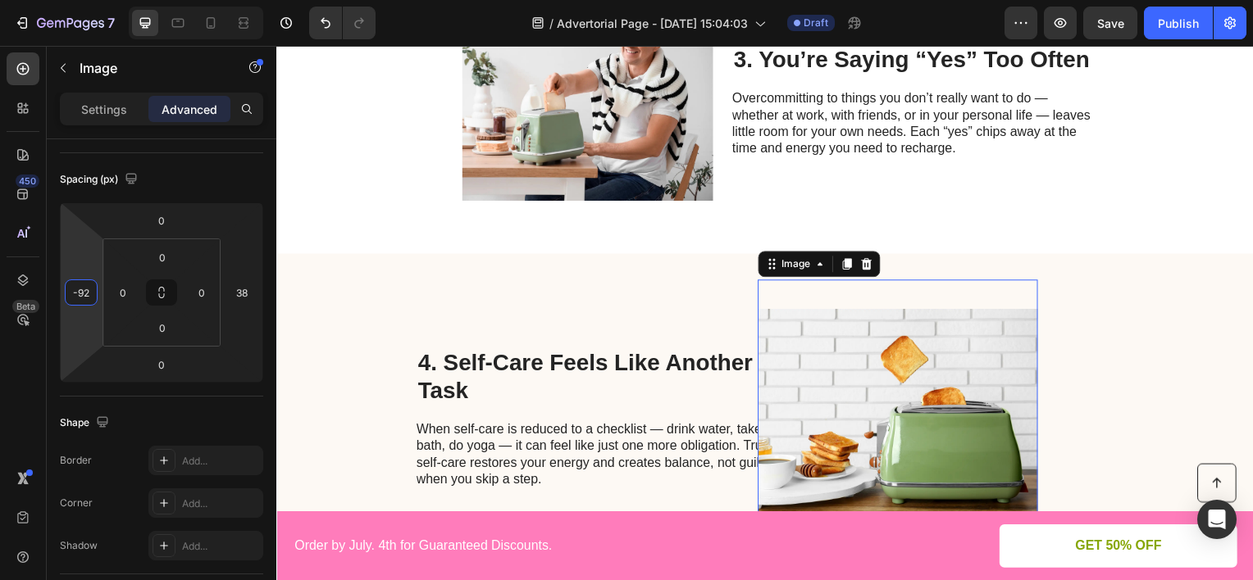
type input "-90"
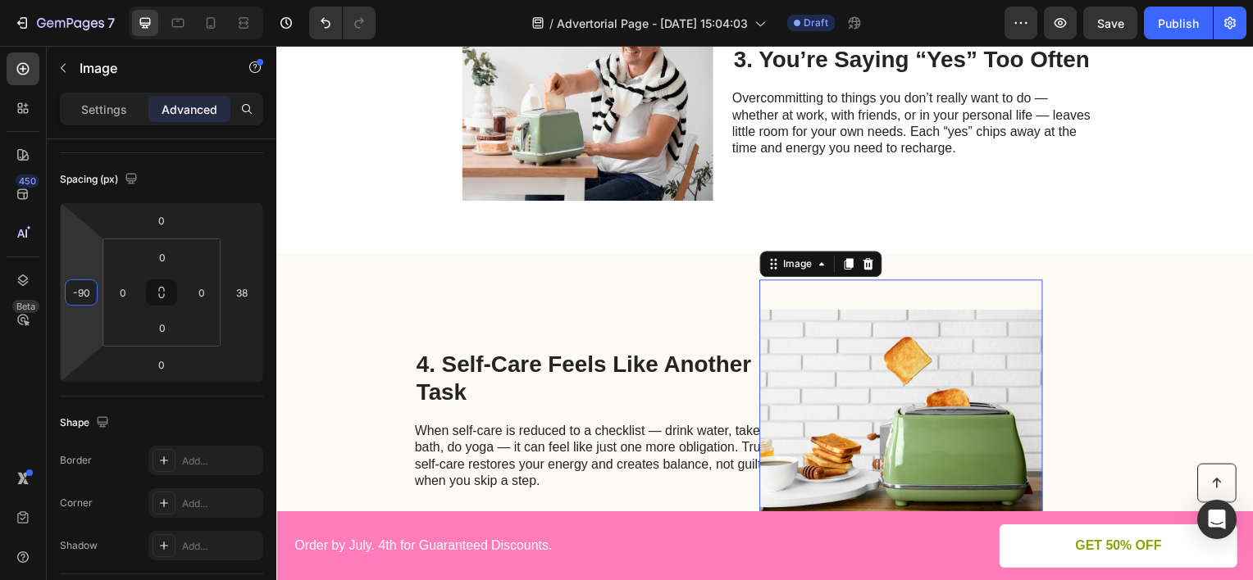
drag, startPoint x: 76, startPoint y: 255, endPoint x: 82, endPoint y: 239, distance: 17.4
click at [82, 0] on html "7 Version history / Advertorial Page - [DATE] 15:04:03 Draft Preview Save Publi…" at bounding box center [626, 0] width 1253 height 0
click at [524, 156] on img at bounding box center [589, 102] width 253 height 253
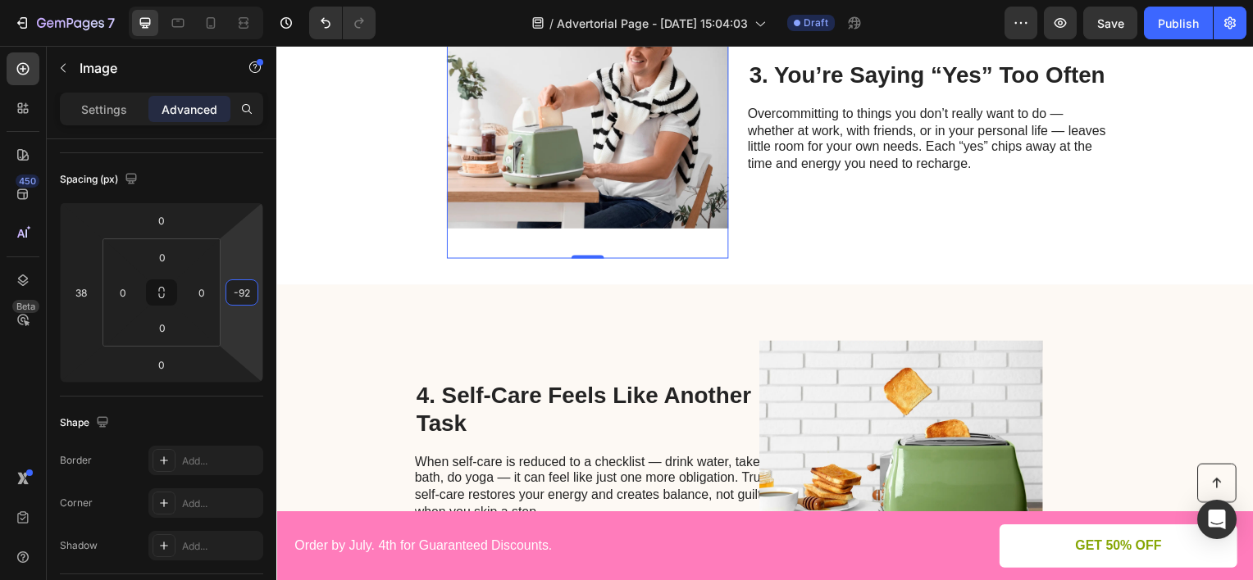
type input "-90"
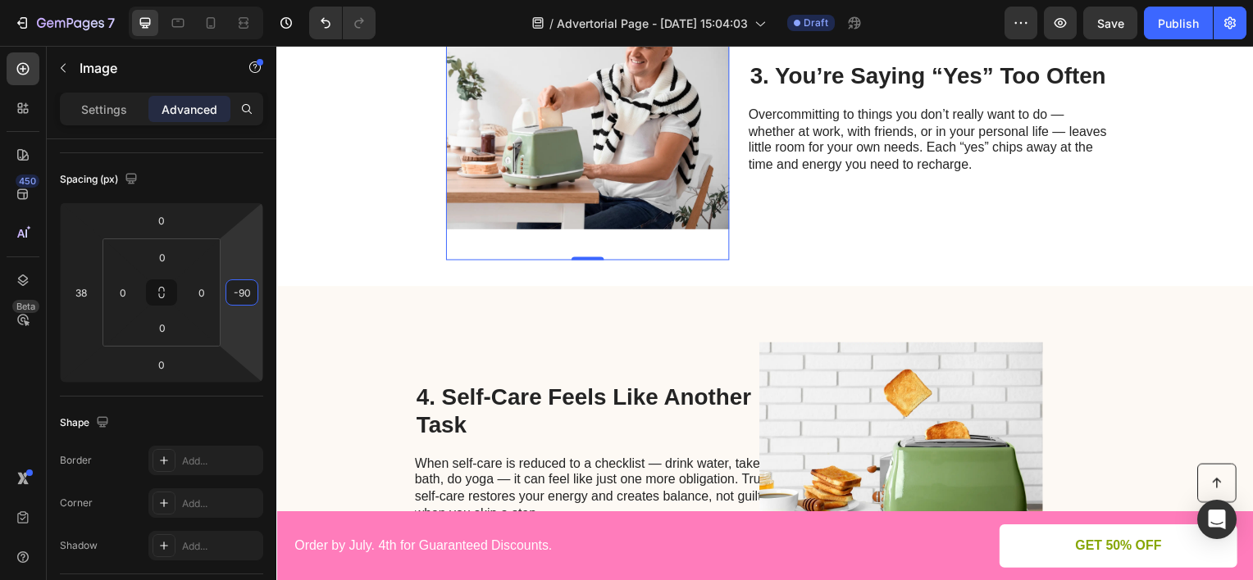
drag, startPoint x: 245, startPoint y: 244, endPoint x: 254, endPoint y: 228, distance: 18.7
click at [254, 0] on html "7 Version history / Advertorial Page - [DATE] 15:04:03 Draft Preview Save Publi…" at bounding box center [626, 0] width 1253 height 0
click at [813, 400] on img at bounding box center [904, 456] width 285 height 285
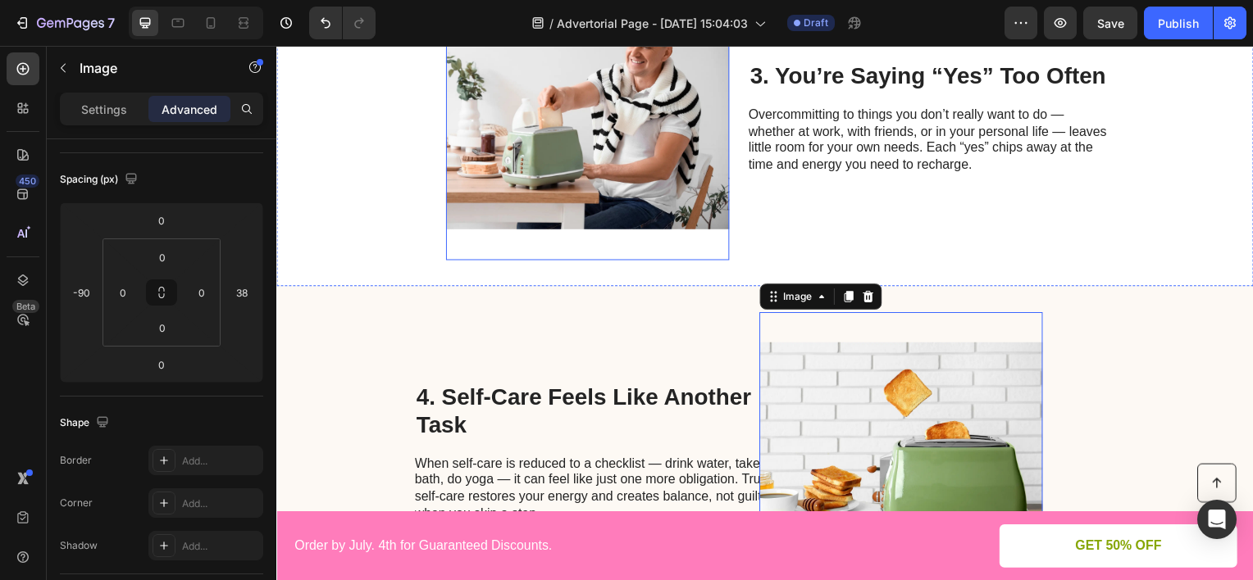
click at [614, 162] on img at bounding box center [589, 118] width 285 height 285
click at [891, 386] on img at bounding box center [904, 456] width 285 height 285
click at [668, 171] on img at bounding box center [589, 118] width 285 height 285
click at [851, 407] on img at bounding box center [904, 456] width 285 height 285
click at [645, 179] on img at bounding box center [589, 118] width 285 height 285
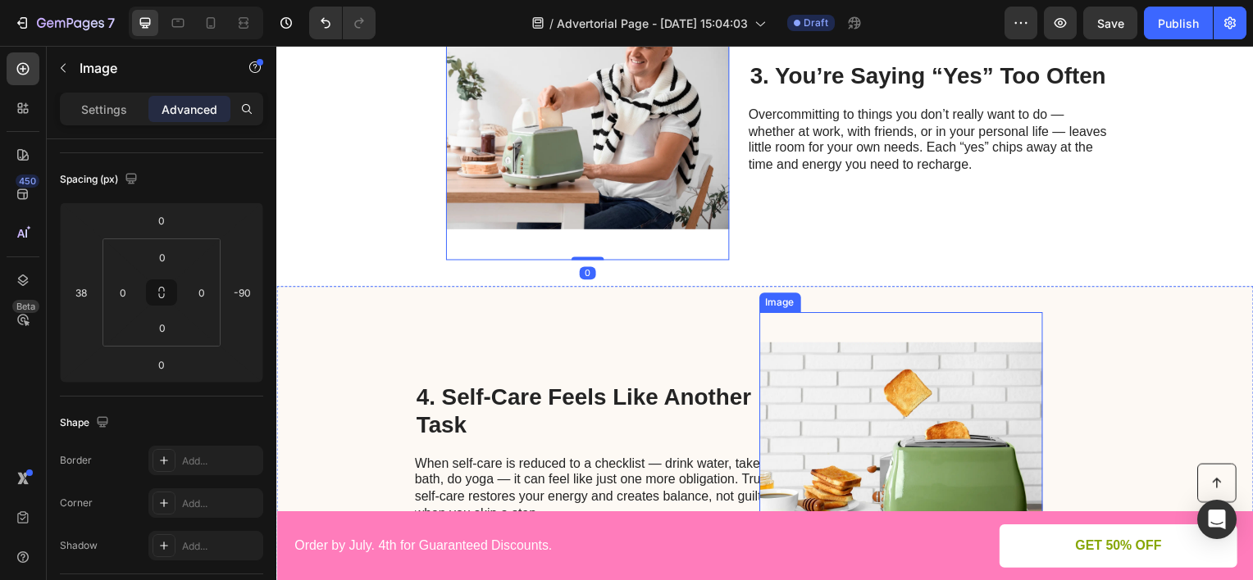
click at [849, 401] on img at bounding box center [904, 456] width 285 height 285
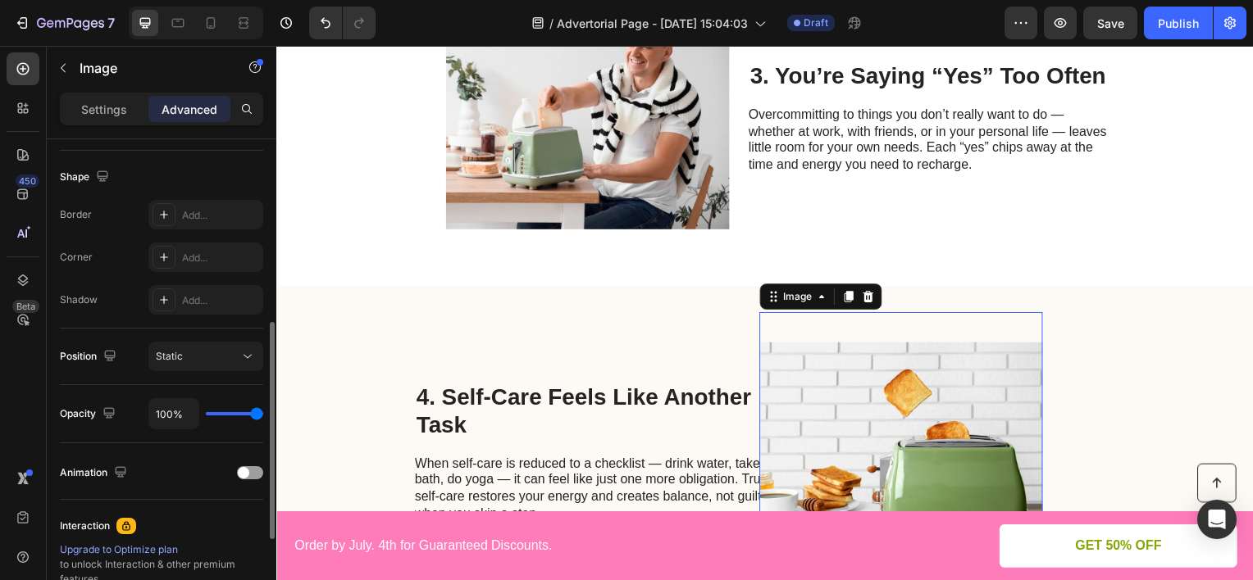
scroll to position [82, 0]
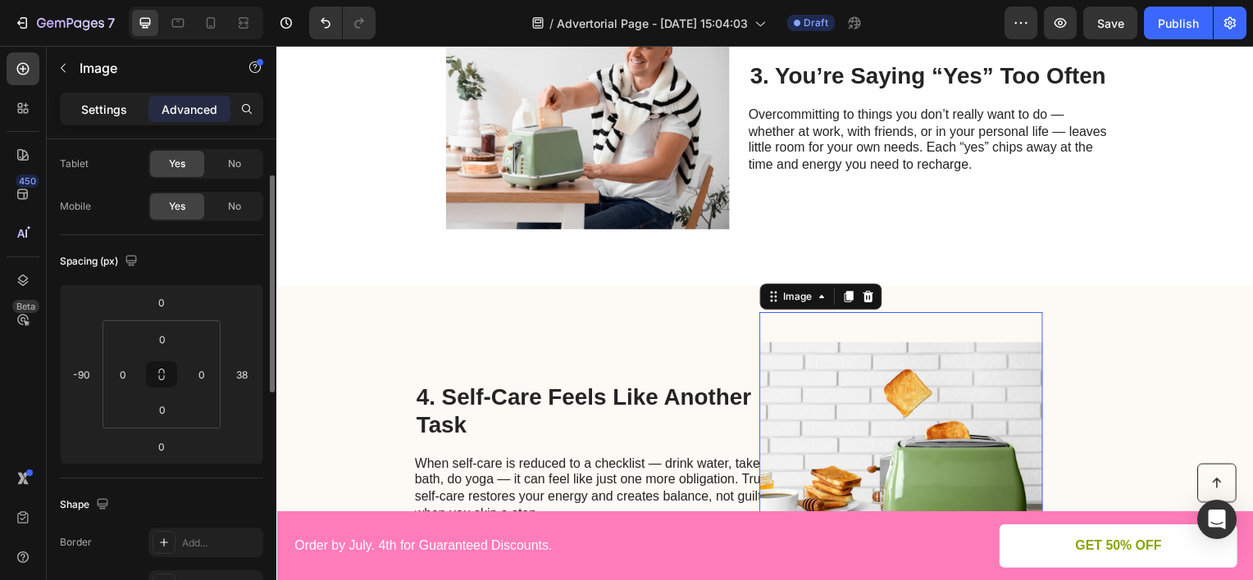
click at [110, 116] on p "Settings" at bounding box center [104, 109] width 46 height 17
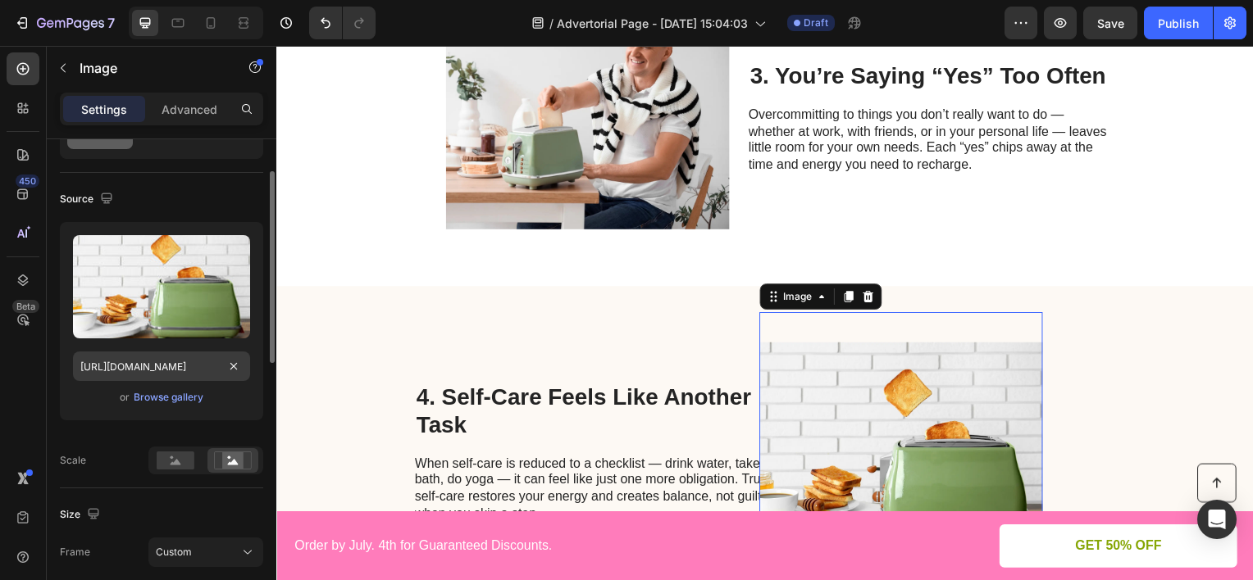
scroll to position [246, 0]
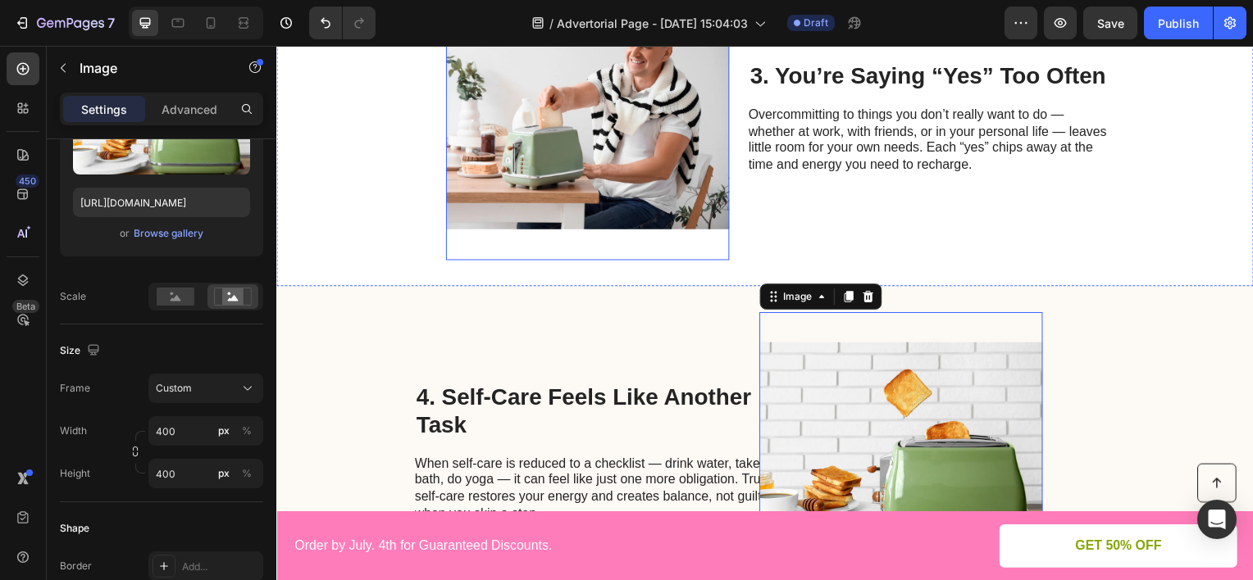
click at [467, 200] on img at bounding box center [589, 118] width 285 height 285
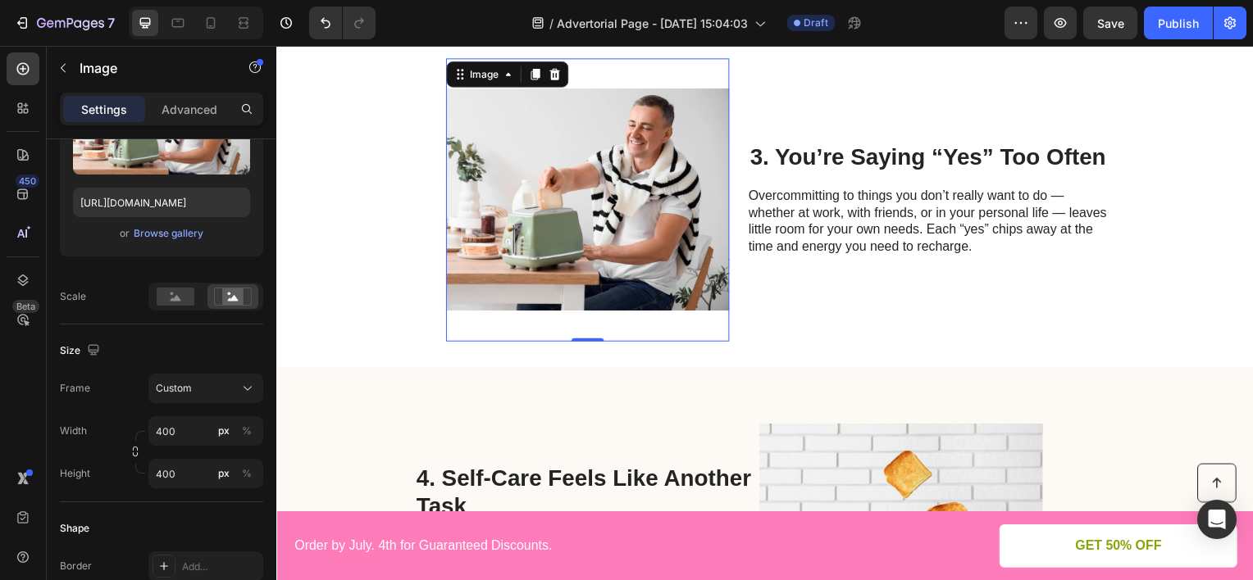
scroll to position [1003, 0]
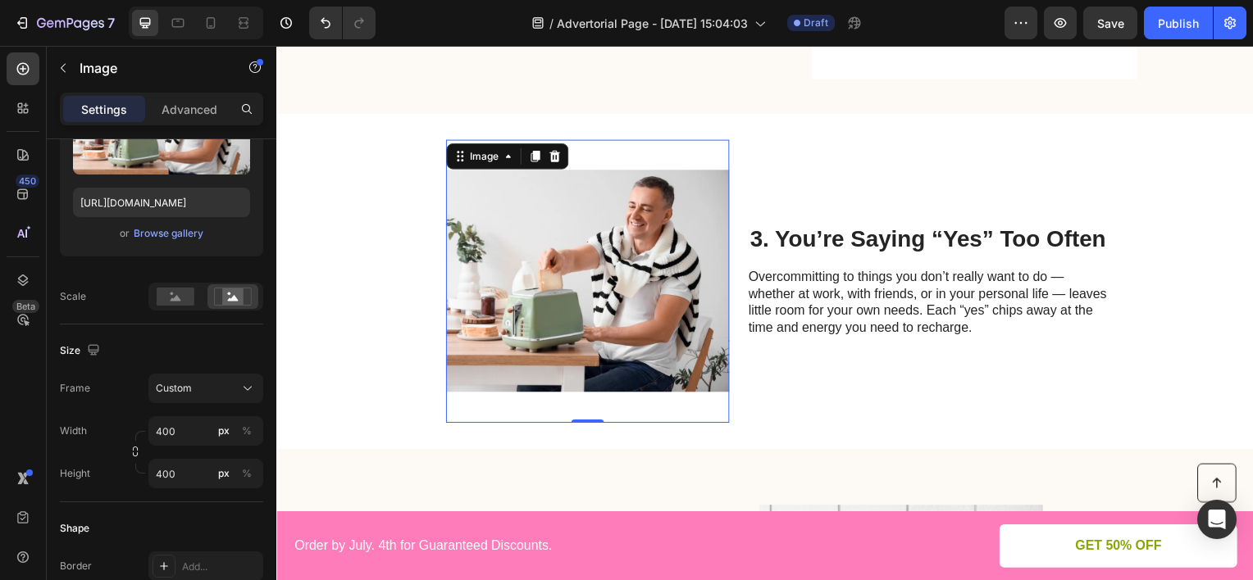
click at [616, 315] on img at bounding box center [589, 282] width 285 height 285
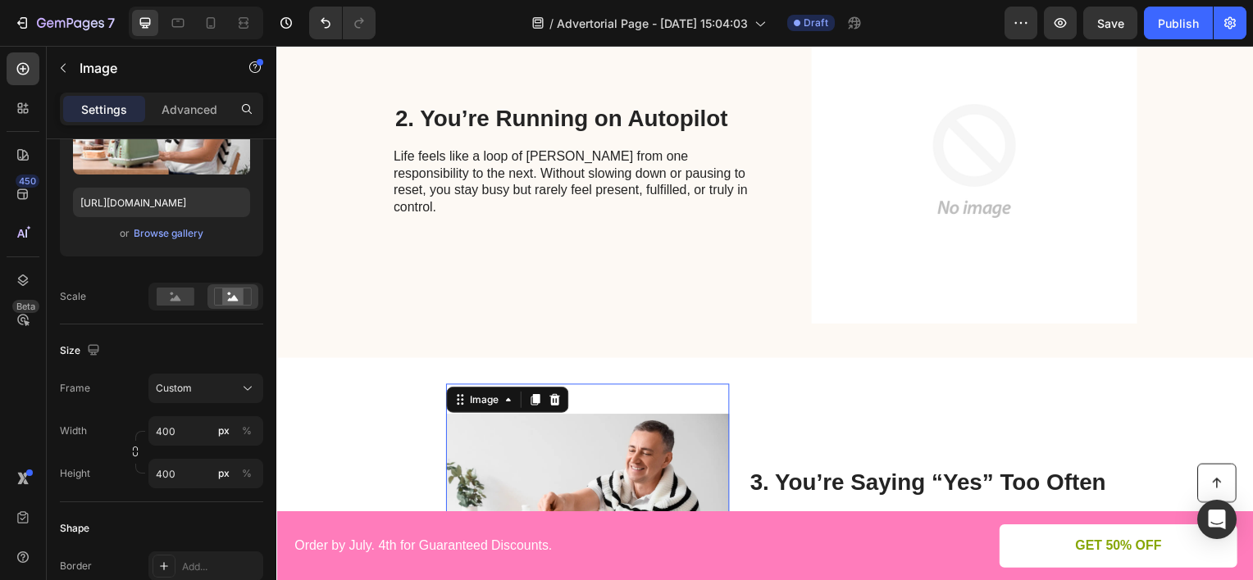
scroll to position [676, 0]
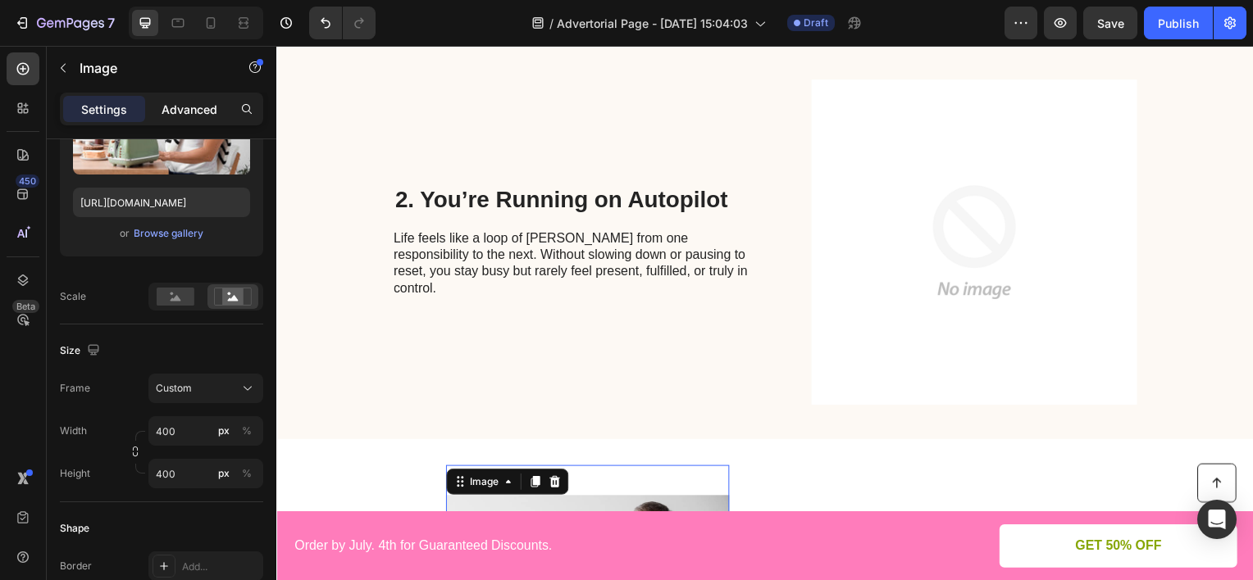
click at [195, 110] on p "Advanced" at bounding box center [190, 109] width 56 height 17
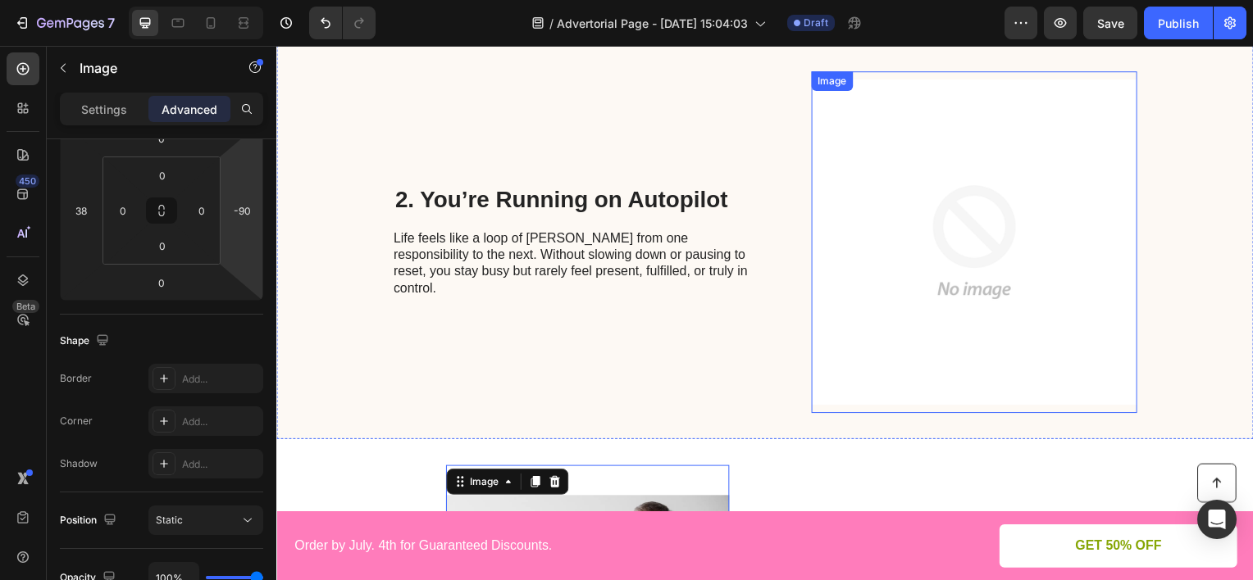
click at [848, 243] on img at bounding box center [979, 243] width 328 height 344
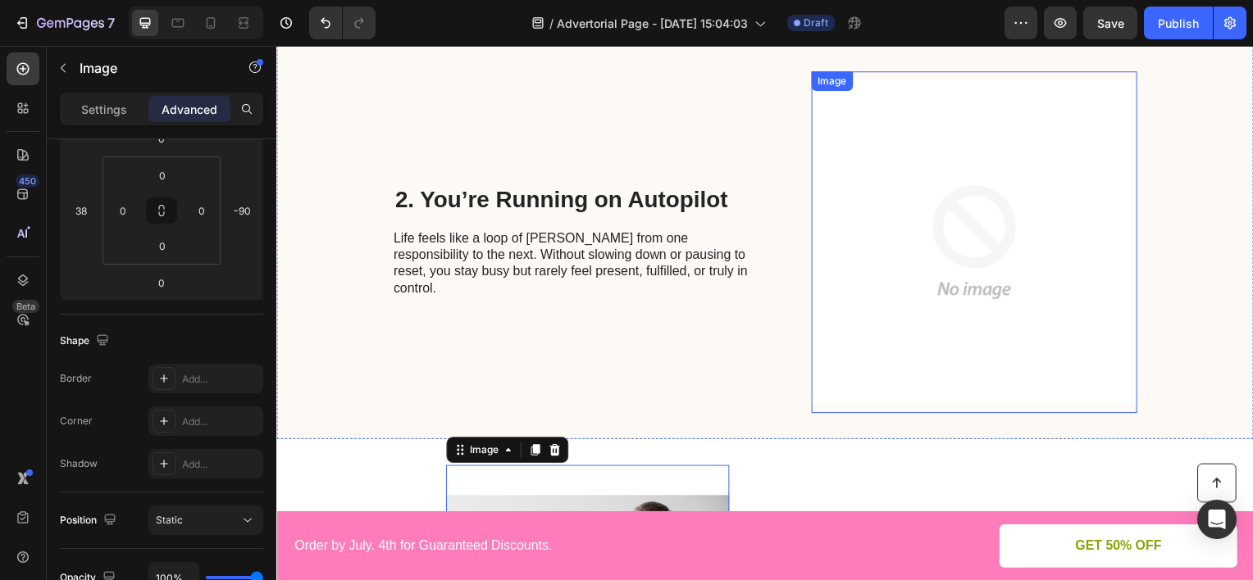
click at [899, 271] on img at bounding box center [979, 243] width 328 height 344
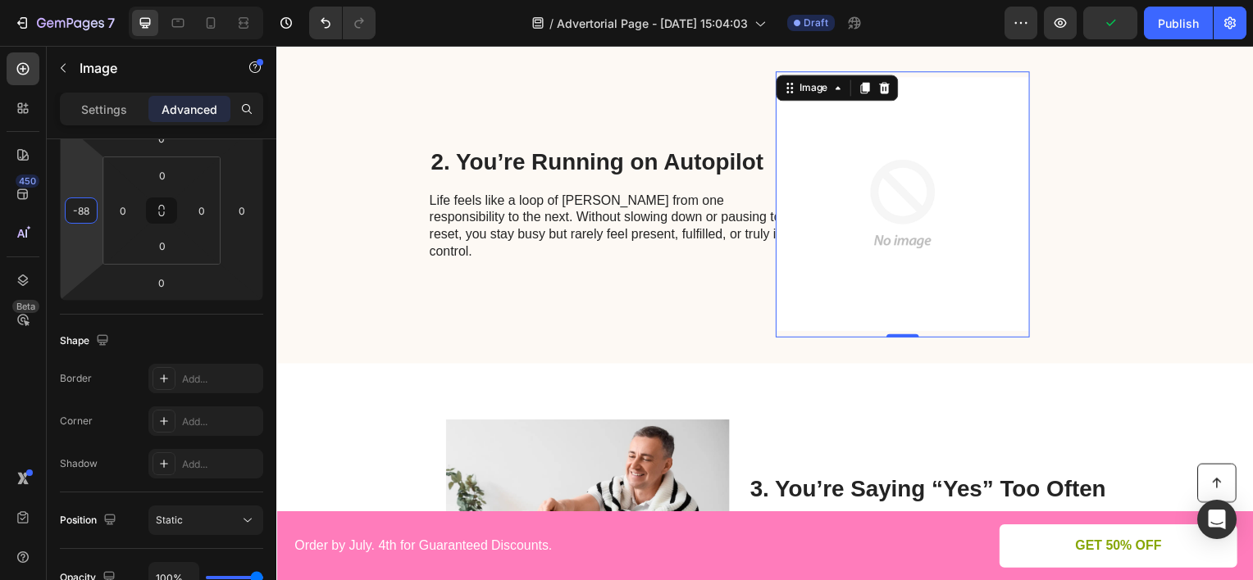
type input "-90"
drag, startPoint x: 74, startPoint y: 175, endPoint x: 100, endPoint y: 212, distance: 45.3
click at [100, 0] on html "7 Version history / Advertorial Page - [DATE] 15:04:03 Draft Preview Publish 45…" at bounding box center [626, 0] width 1253 height 0
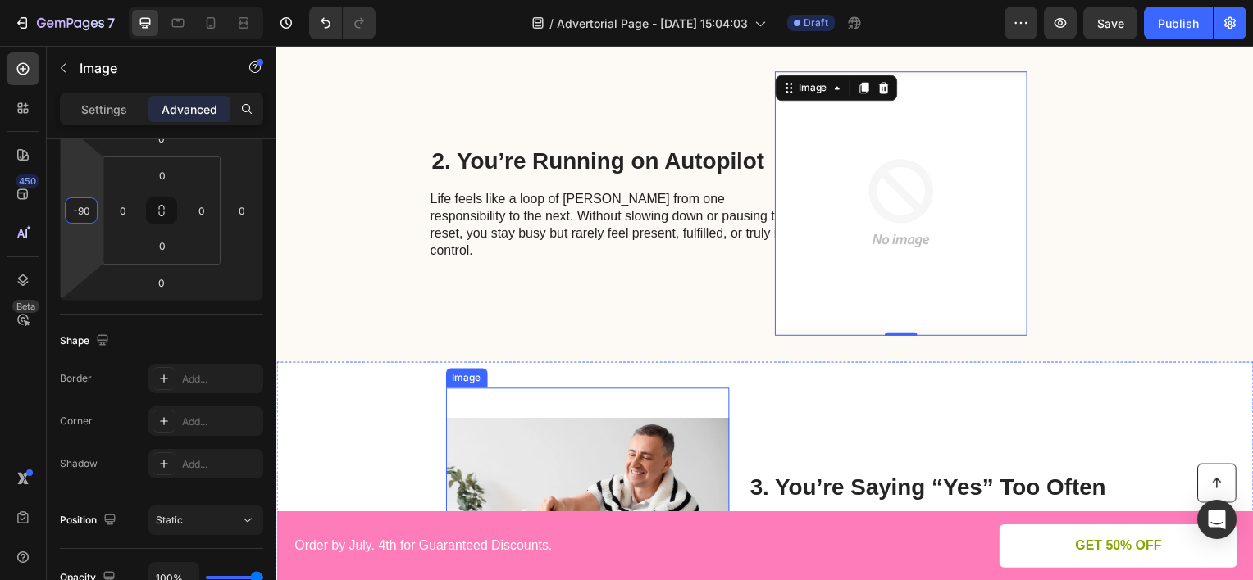
click at [590, 494] on img at bounding box center [589, 532] width 285 height 285
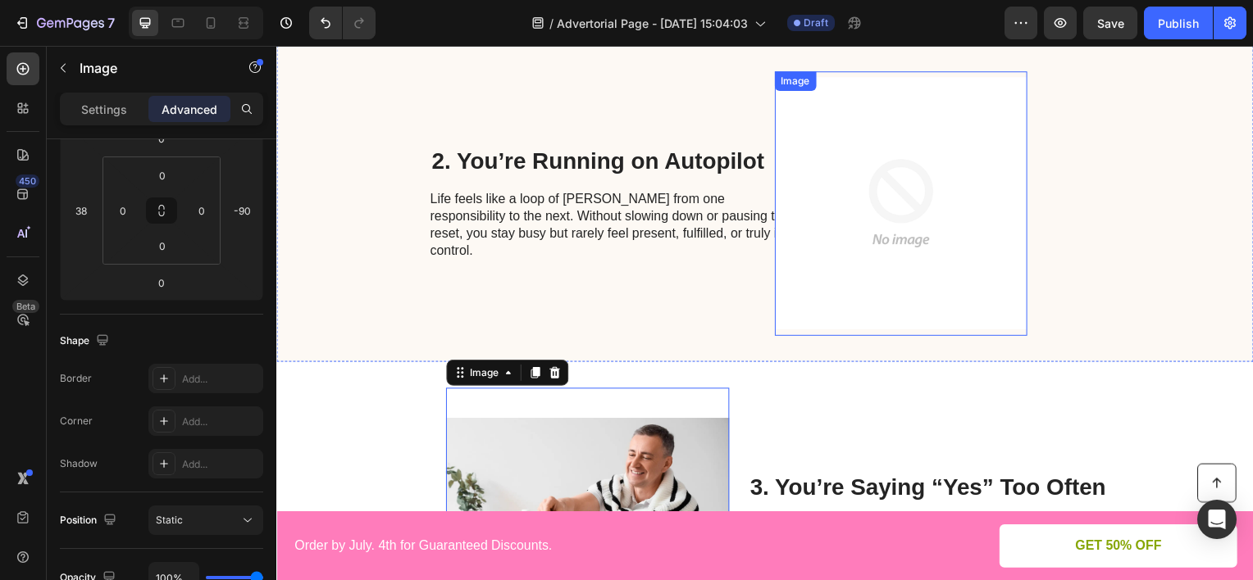
click at [844, 202] on img at bounding box center [905, 204] width 254 height 267
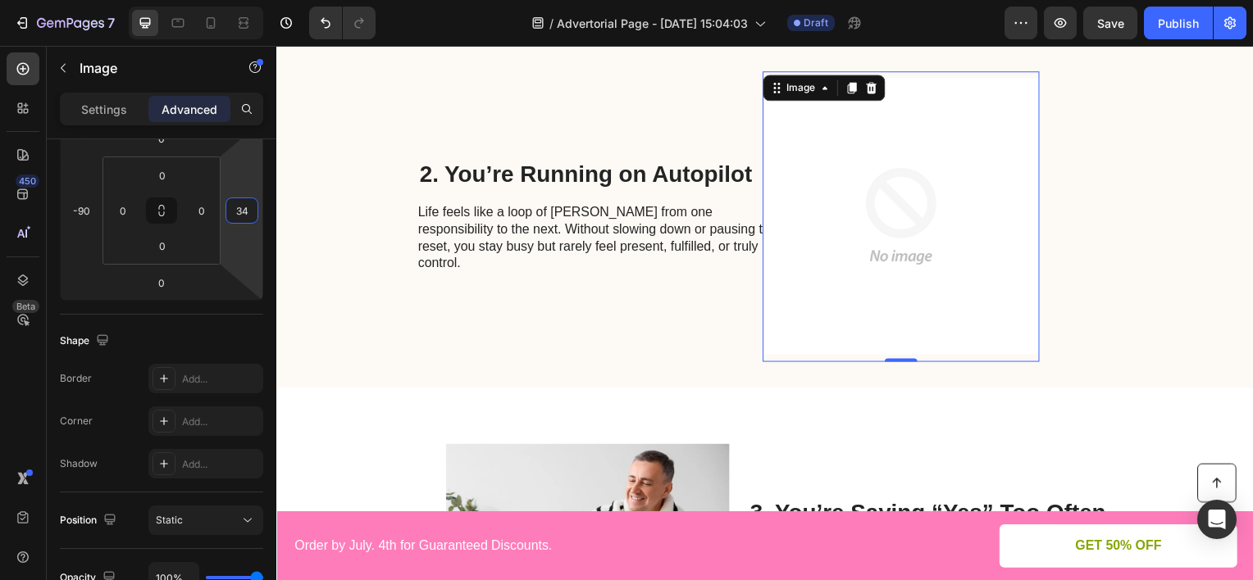
type input "38"
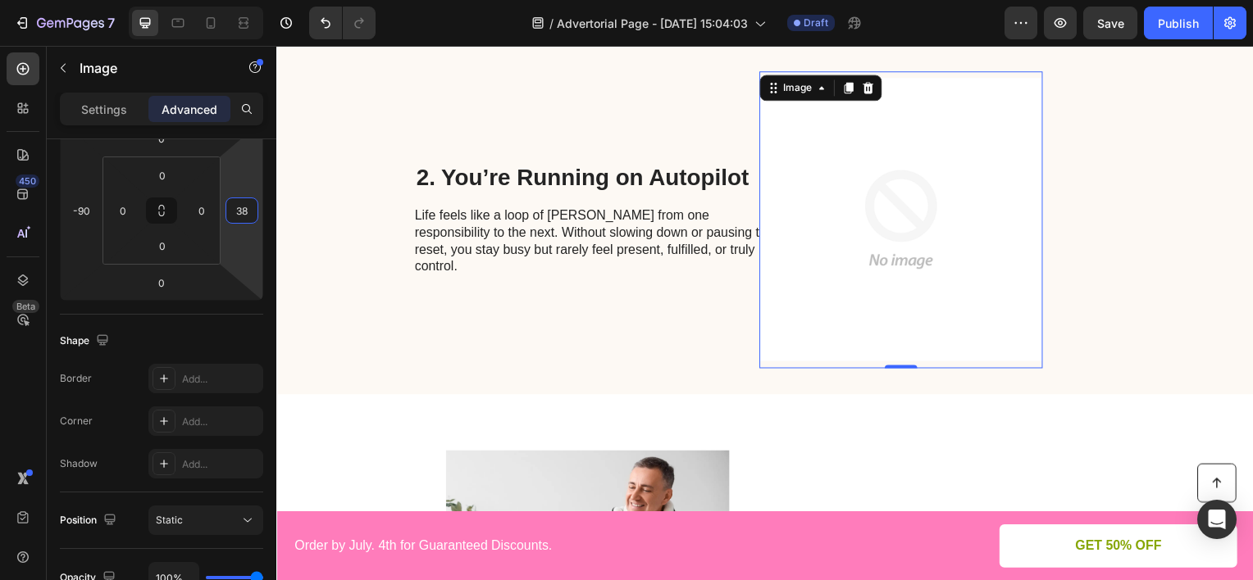
drag, startPoint x: 239, startPoint y: 184, endPoint x: 240, endPoint y: 169, distance: 15.7
click at [240, 0] on html "7 Version history / Advertorial Page - [DATE] 15:04:03 Draft Preview Save Publi…" at bounding box center [626, 0] width 1253 height 0
click at [1111, 325] on div "Image 0" at bounding box center [978, 220] width 285 height 299
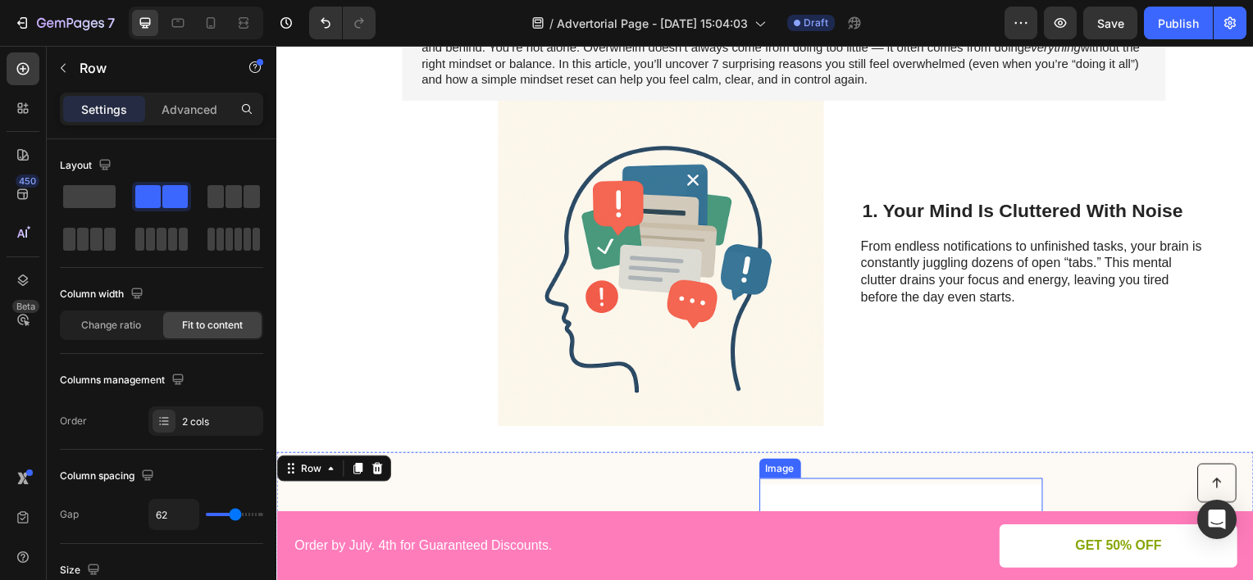
scroll to position [348, 0]
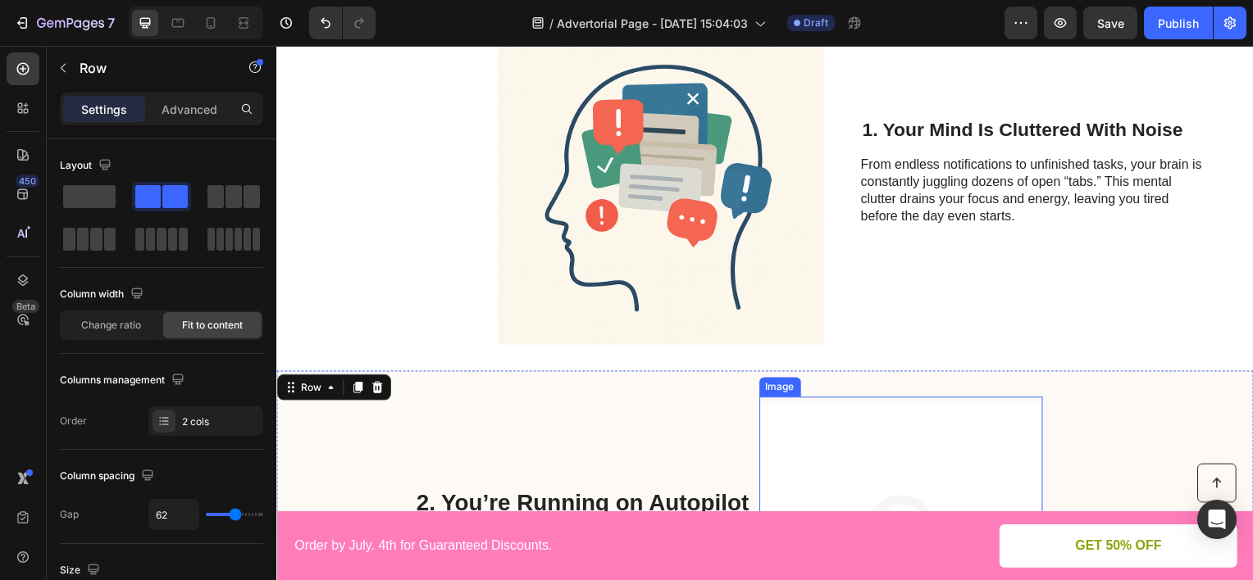
click at [835, 432] on img at bounding box center [904, 548] width 285 height 299
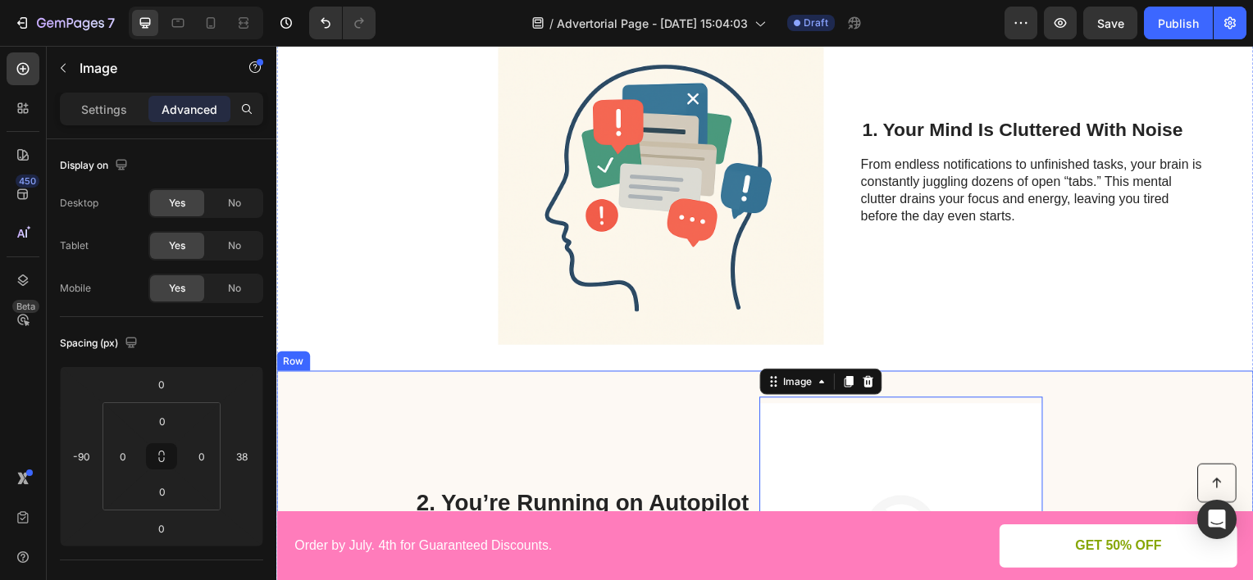
click at [550, 401] on div "2. You’re Running on Autopilot Heading Life feels like a loop of [PERSON_NAME] …" at bounding box center [601, 548] width 370 height 299
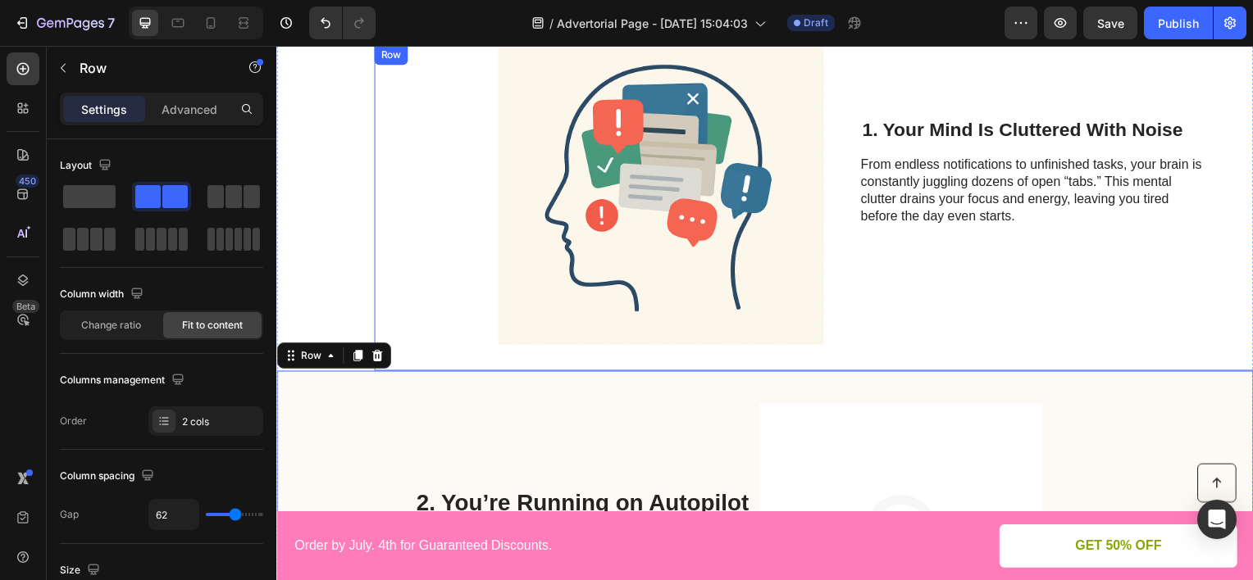
click at [436, 266] on div "Image 1. Your Mind Is Cluttered With Noise Heading From endless notifications t…" at bounding box center [867, 209] width 984 height 328
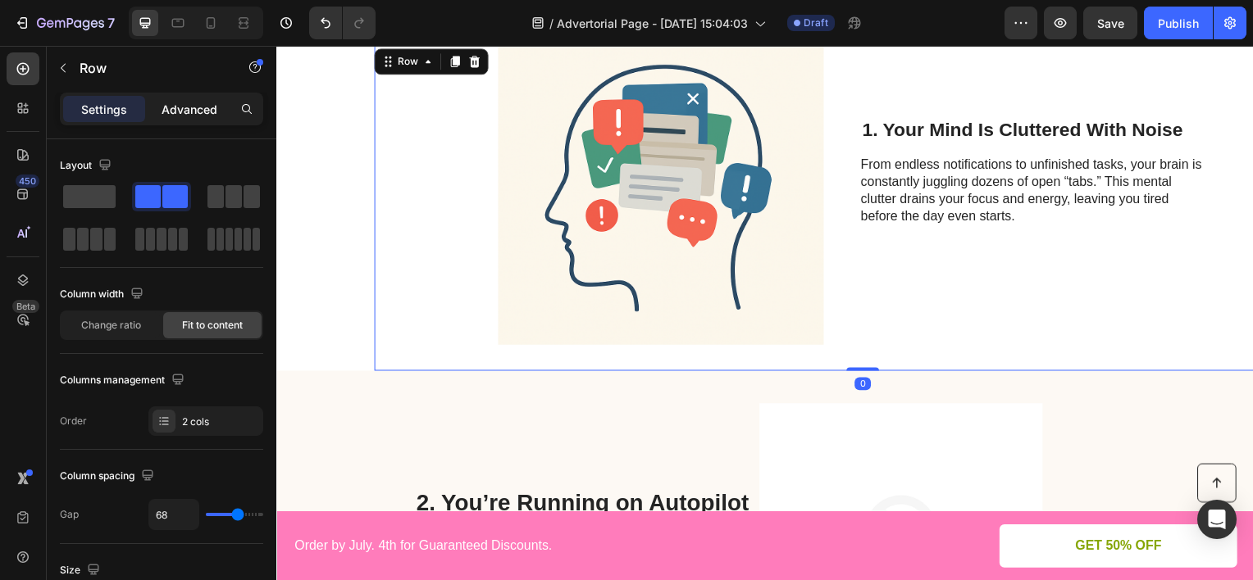
click at [210, 110] on p "Advanced" at bounding box center [190, 109] width 56 height 17
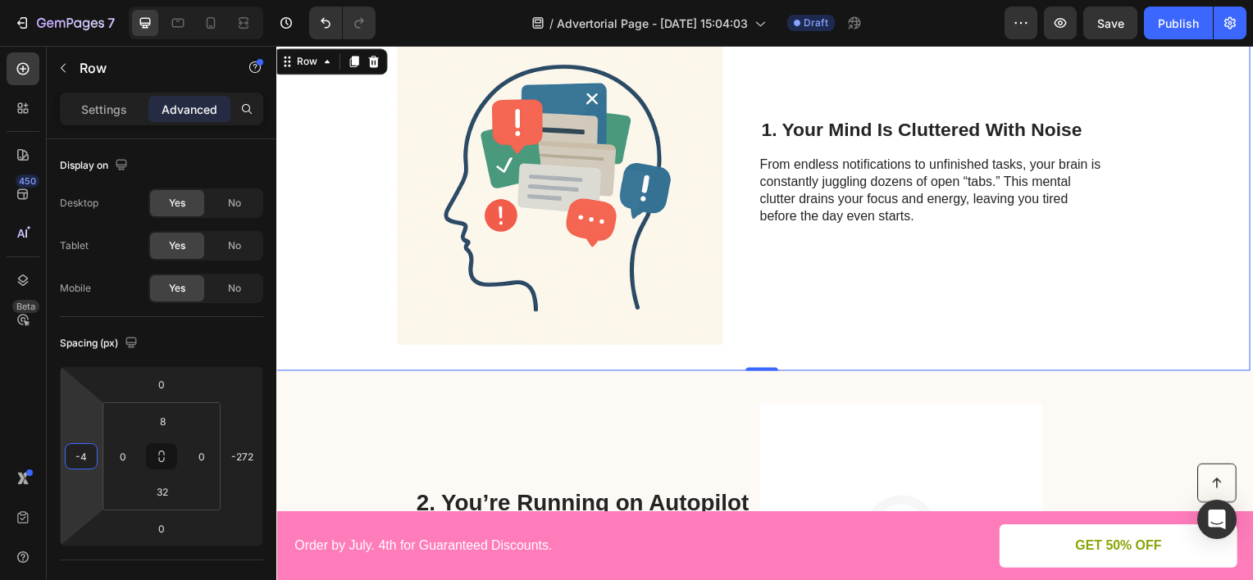
drag, startPoint x: 88, startPoint y: 402, endPoint x: 102, endPoint y: 453, distance: 52.7
click at [102, 0] on html "7 Version history / Advertorial Page - [DATE] 15:04:03 Draft Preview Save Publi…" at bounding box center [626, 0] width 1253 height 0
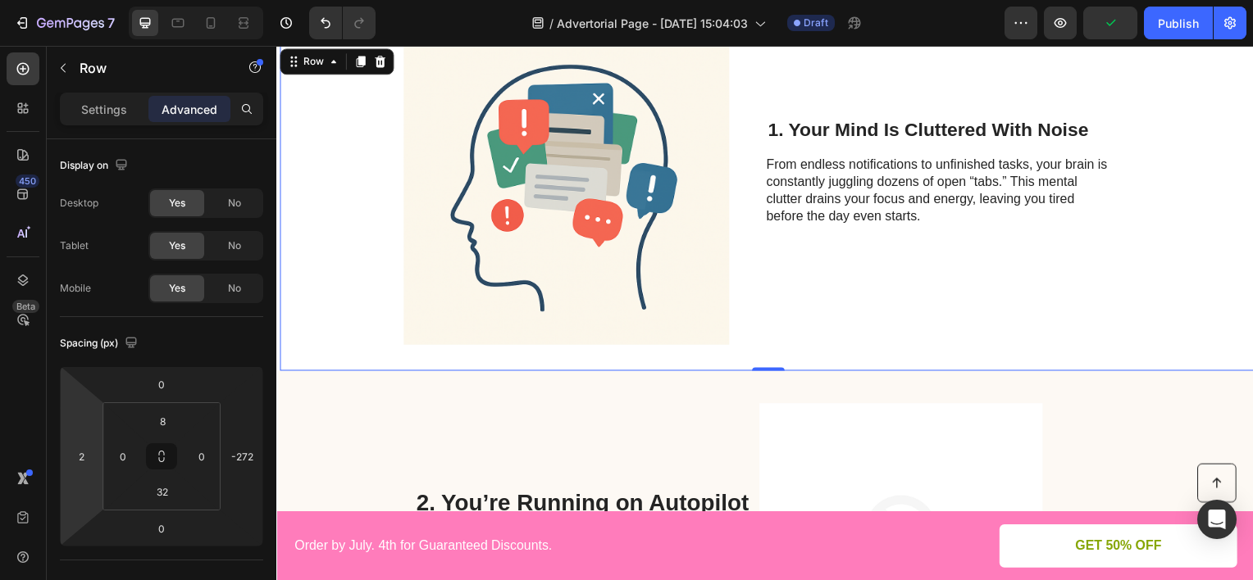
type input "-2"
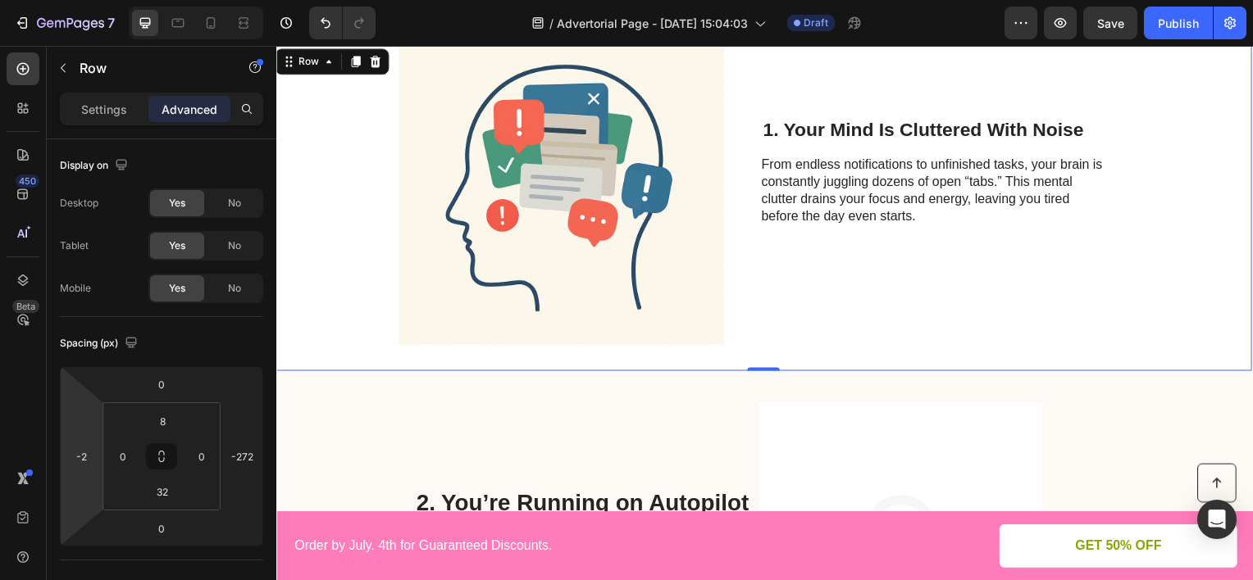
click at [102, 0] on html "7 Version history / Advertorial Page - [DATE] 15:04:03 Draft Preview Save Publi…" at bounding box center [626, 0] width 1253 height 0
click at [1176, 334] on div "Image 1. Your Mind Is Cluttered With Noise Heading From endless notifications t…" at bounding box center [767, 209] width 984 height 328
click at [1199, 413] on div "2. You’re Running on Autopilot Heading Life feels like a loop of rushing from o…" at bounding box center [768, 549] width 984 height 352
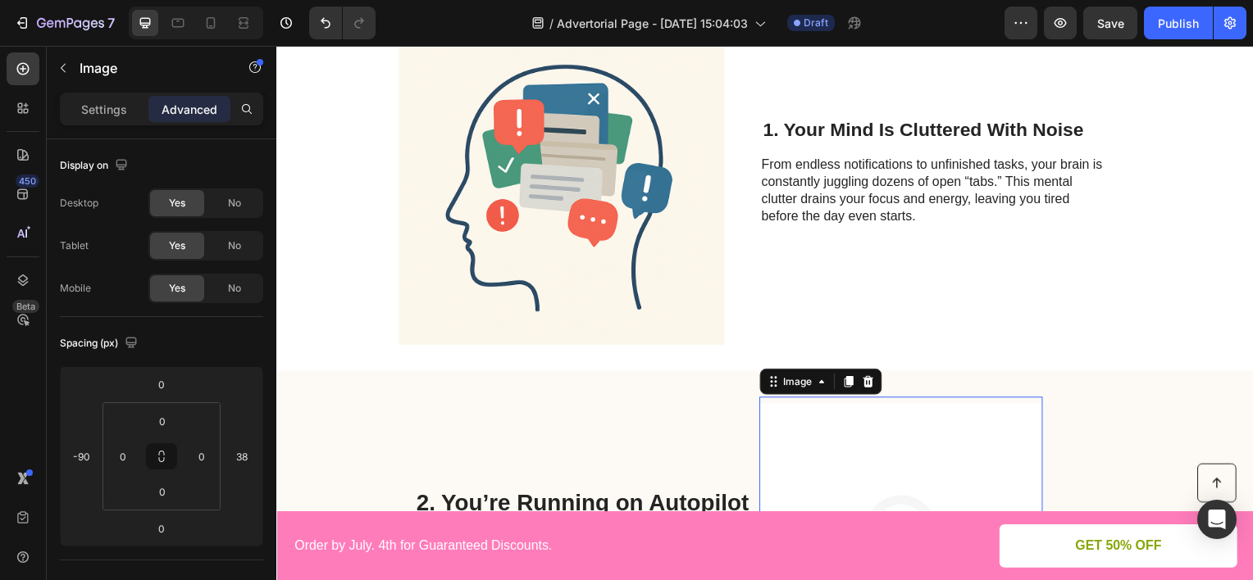
click at [843, 429] on img at bounding box center [904, 548] width 285 height 299
click at [650, 235] on img at bounding box center [563, 183] width 328 height 328
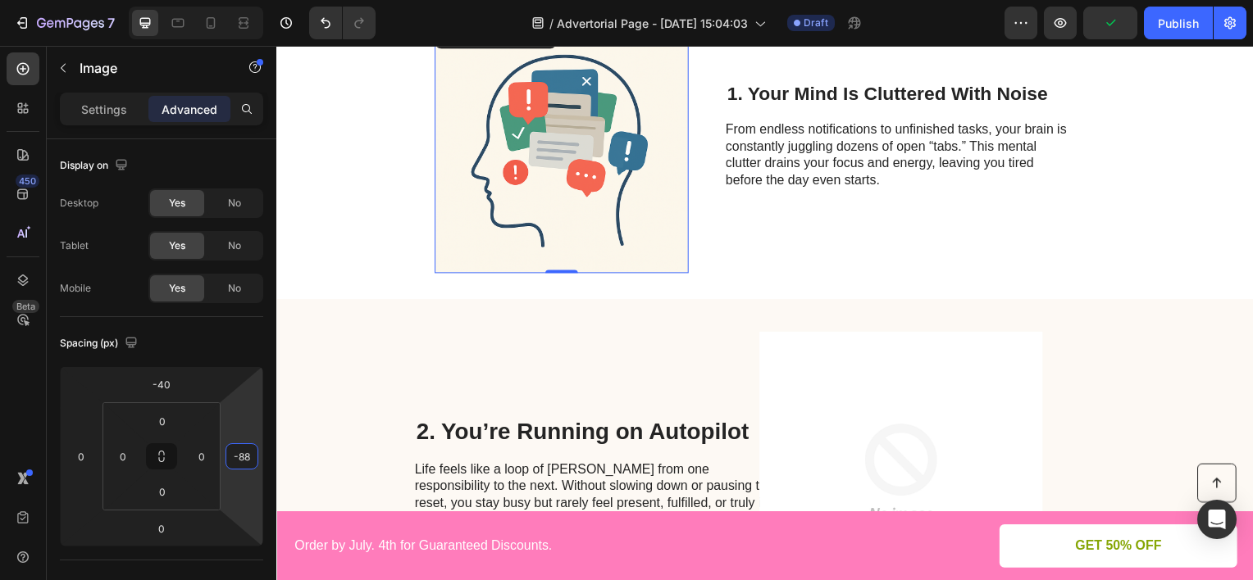
type input "-90"
drag, startPoint x: 249, startPoint y: 407, endPoint x: 266, endPoint y: 444, distance: 40.4
click at [266, 0] on html "7 Version history / Advertorial Page - [DATE] 15:04:03 Draft Preview Publish 45…" at bounding box center [626, 0] width 1253 height 0
click at [927, 349] on img at bounding box center [904, 474] width 285 height 299
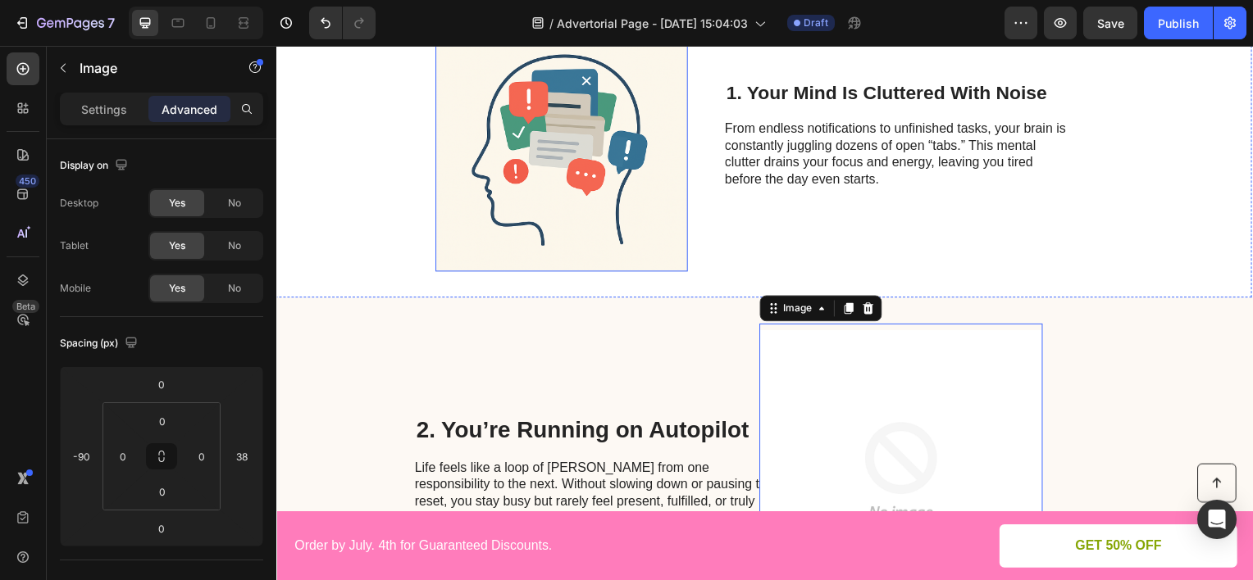
click at [457, 139] on img at bounding box center [563, 146] width 254 height 254
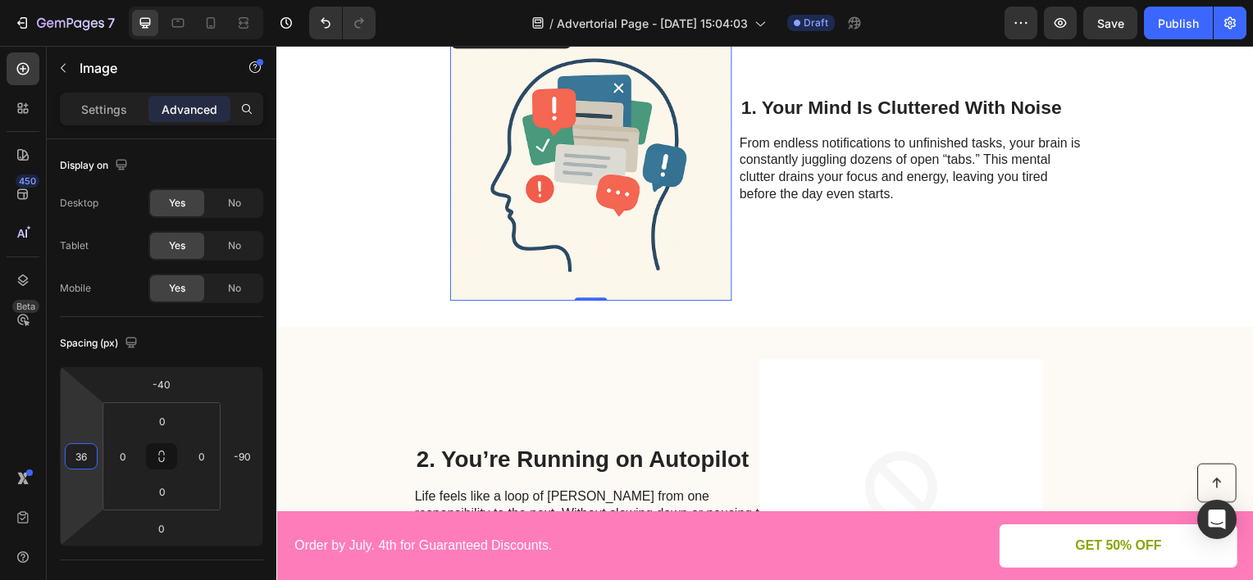
drag, startPoint x: 85, startPoint y: 430, endPoint x: 91, endPoint y: 416, distance: 15.8
click at [91, 0] on html "7 Version history / Advertorial Page - [DATE] 15:04:03 Draft Preview Save Publi…" at bounding box center [626, 0] width 1253 height 0
type input "38"
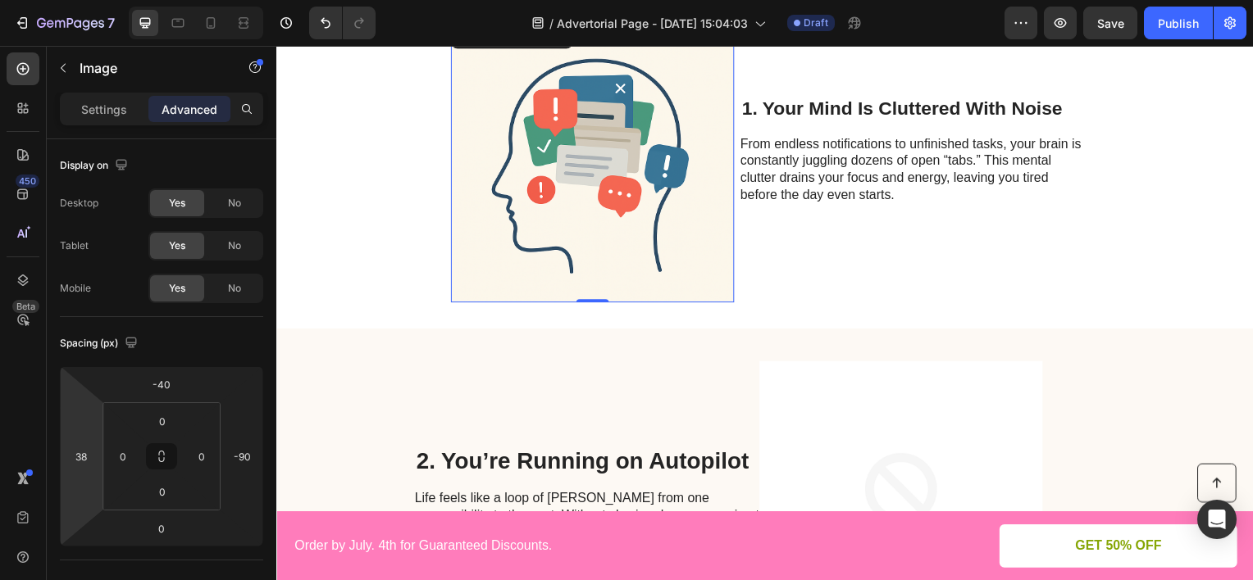
click at [92, 0] on html "7 Version history / Advertorial Page - [DATE] 15:04:03 Draft Preview Save Publi…" at bounding box center [626, 0] width 1253 height 0
click at [845, 363] on img at bounding box center [904, 506] width 285 height 299
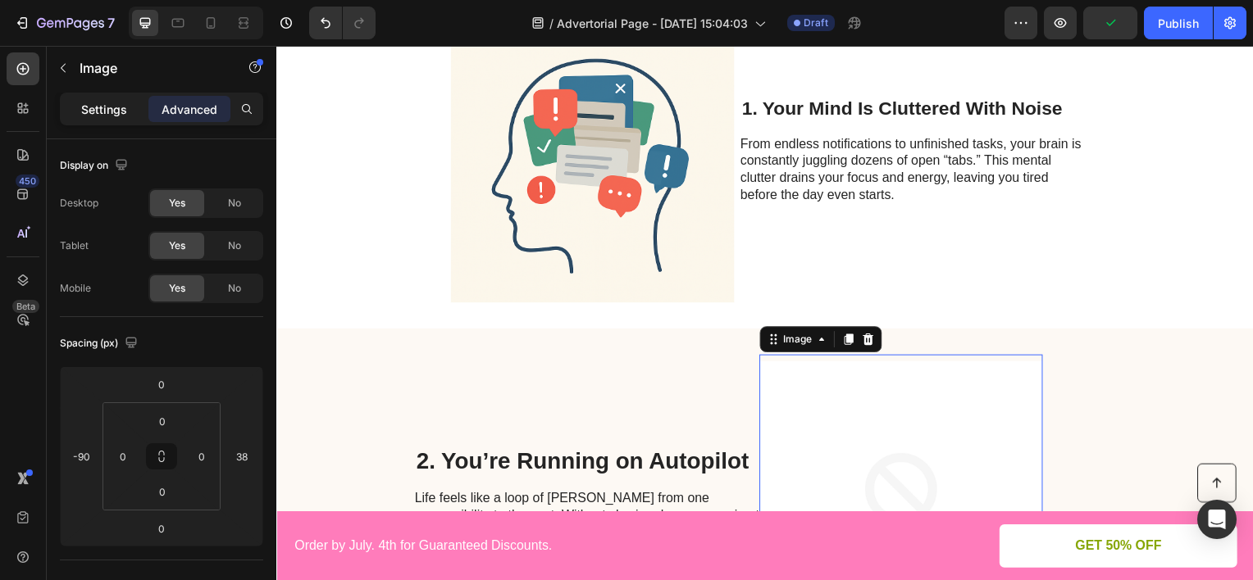
click at [129, 116] on div "Settings" at bounding box center [104, 109] width 82 height 26
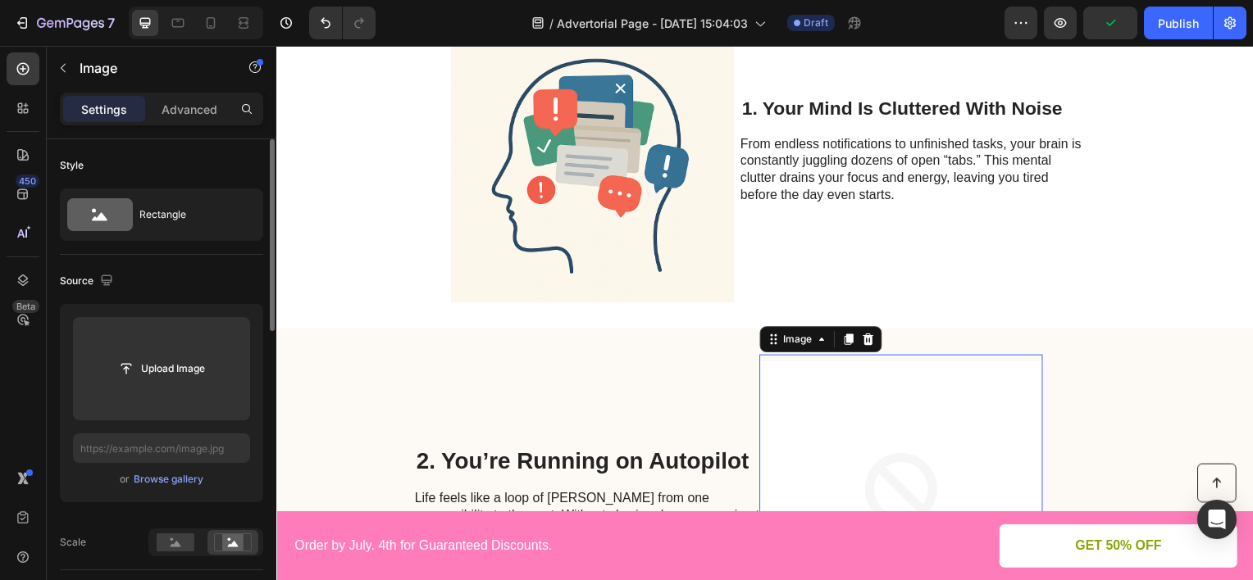
scroll to position [328, 0]
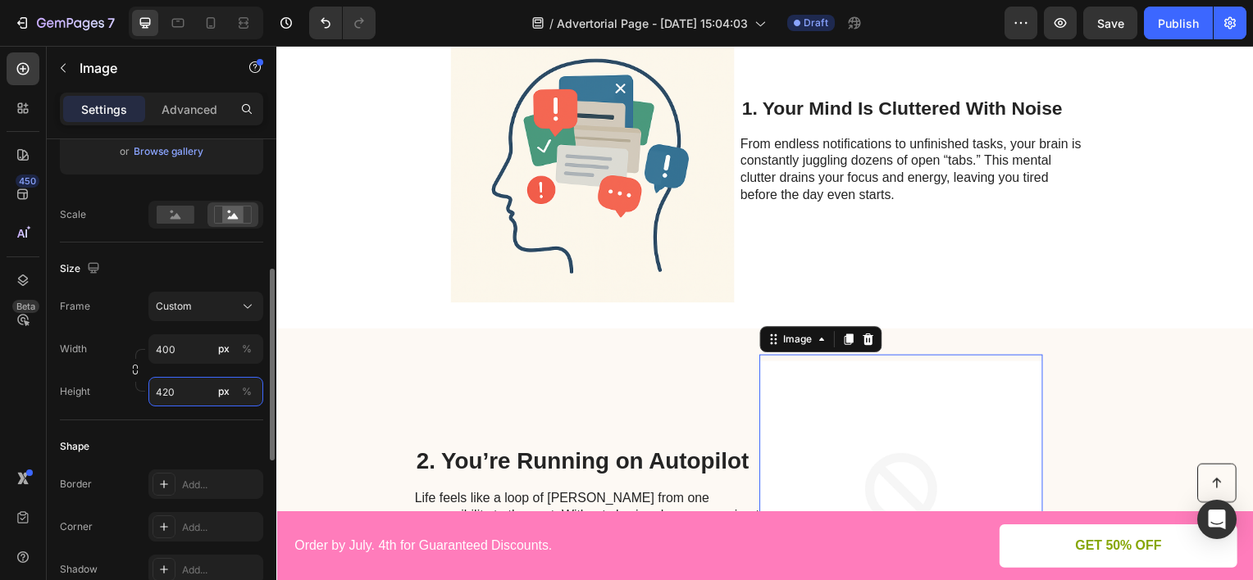
click at [184, 398] on input "420" at bounding box center [205, 392] width 115 height 30
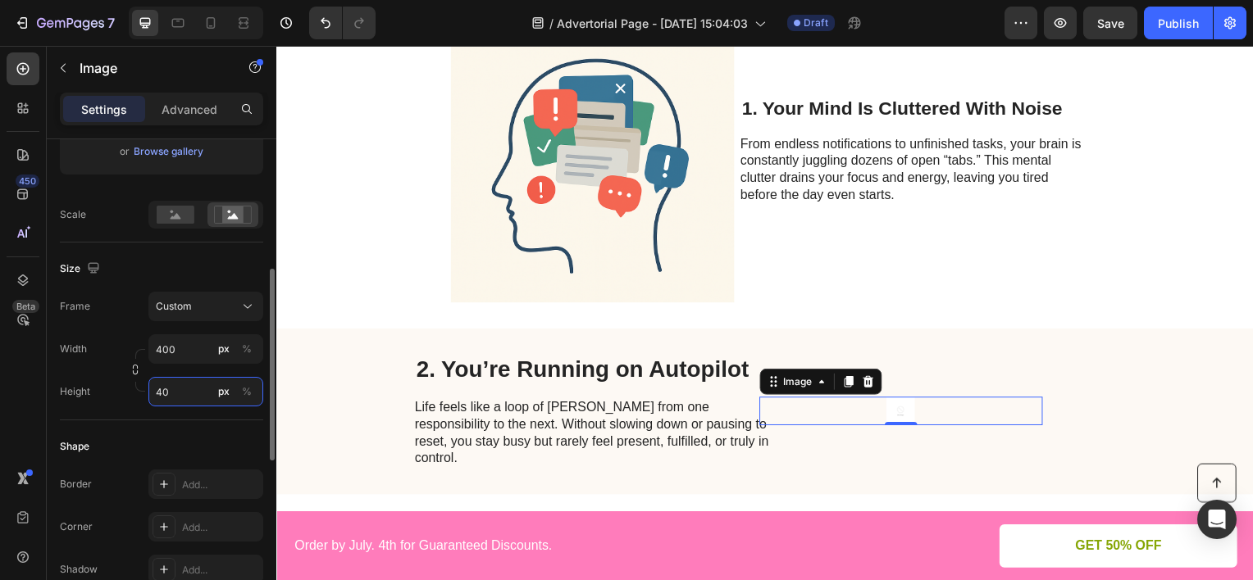
type input "400"
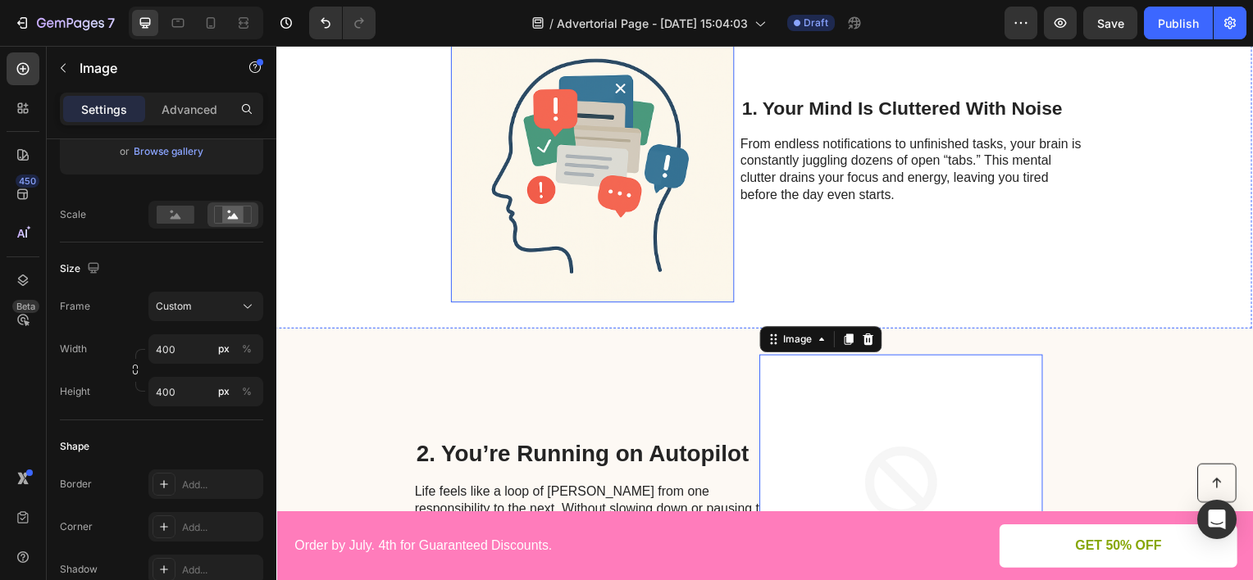
click at [497, 233] on img at bounding box center [594, 161] width 285 height 285
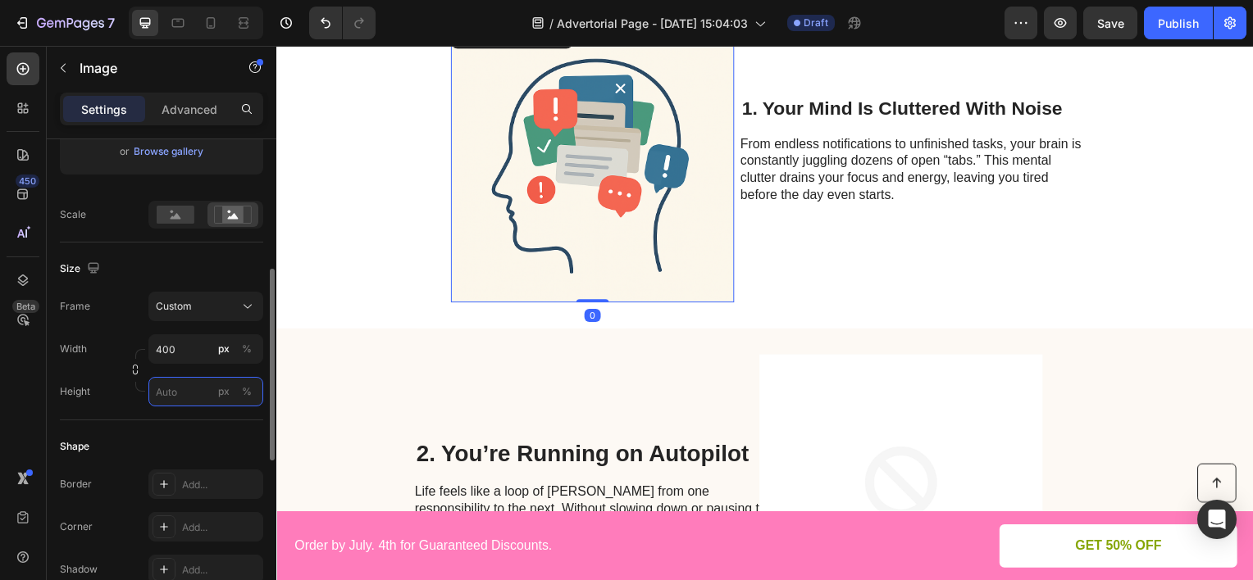
click at [186, 394] on input "px %" at bounding box center [205, 392] width 115 height 30
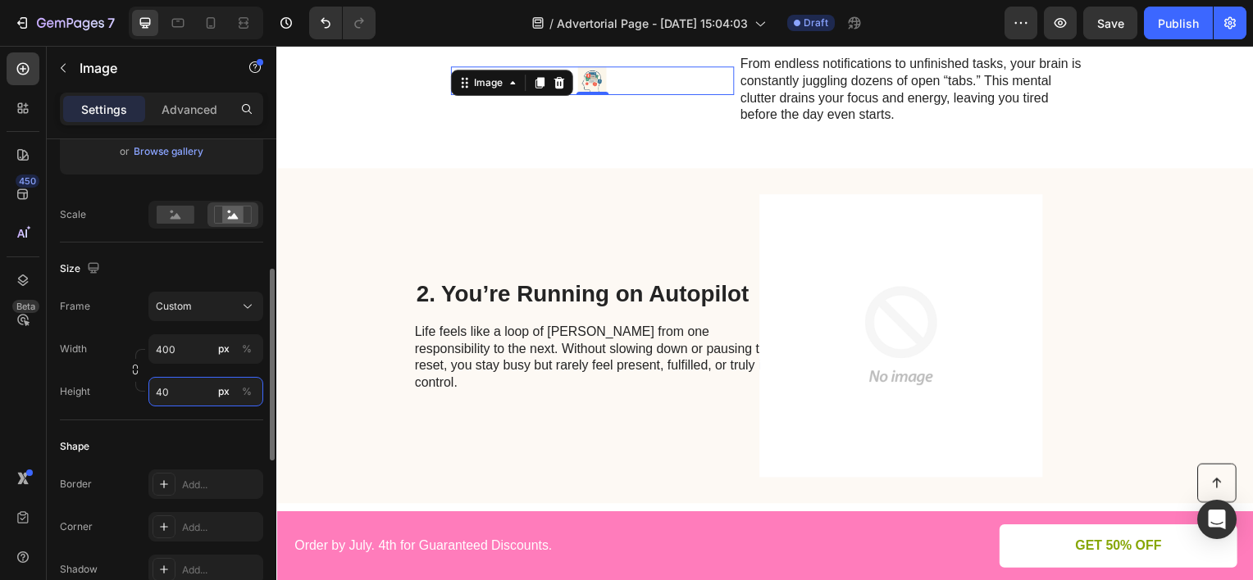
type input "400"
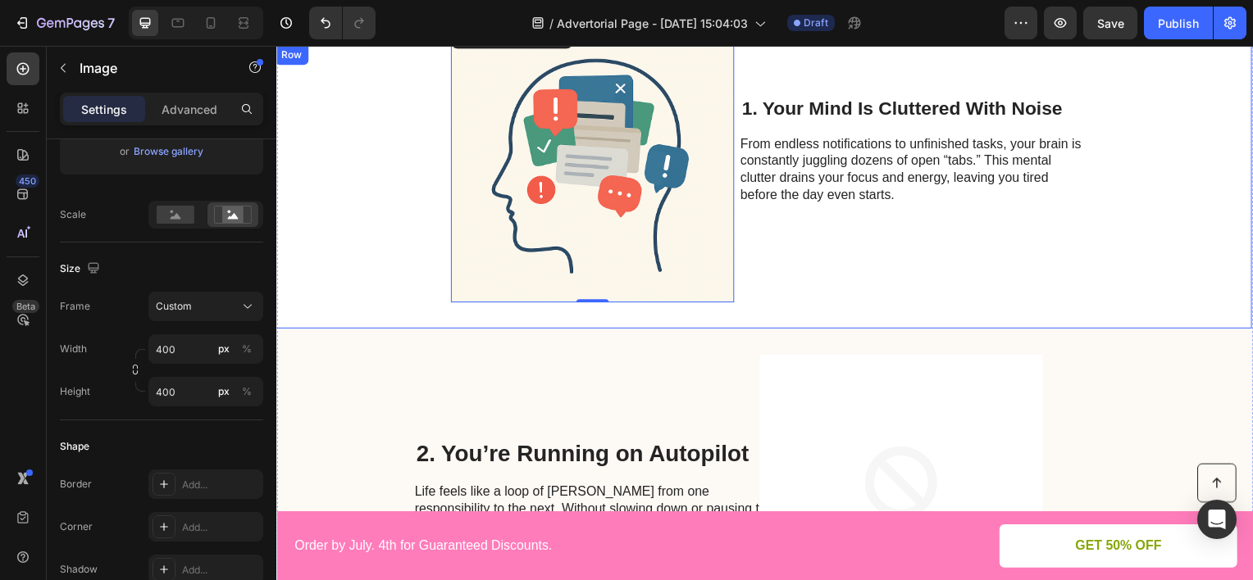
click at [844, 240] on div "1. Your Mind Is Cluttered With Noise Heading From endless notifications to unfi…" at bounding box center [938, 178] width 352 height 253
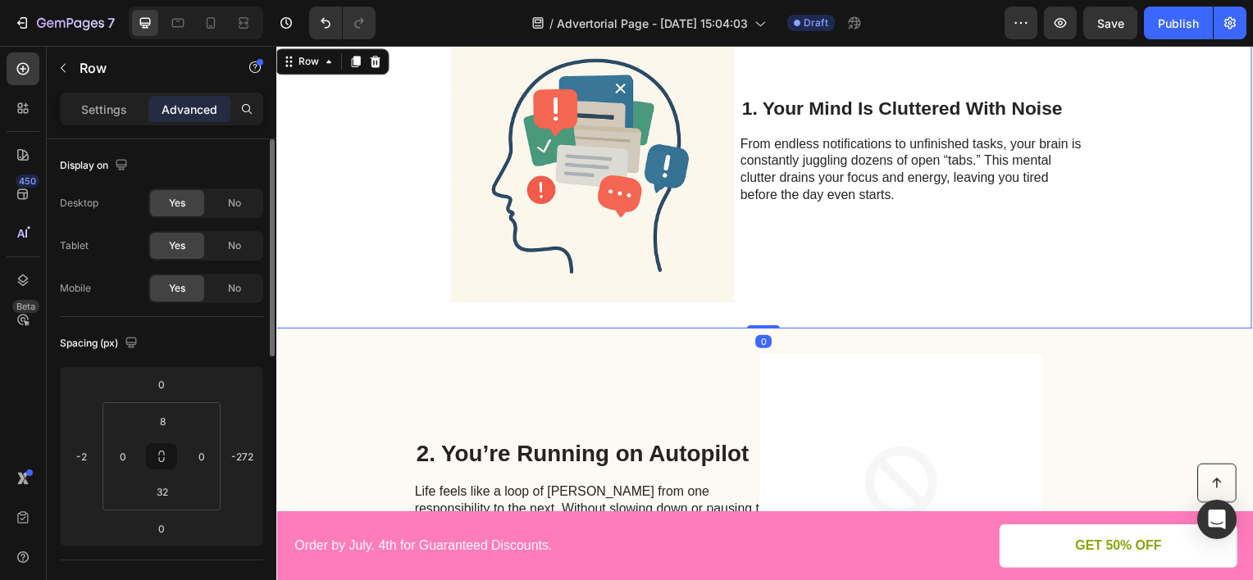
scroll to position [184, 0]
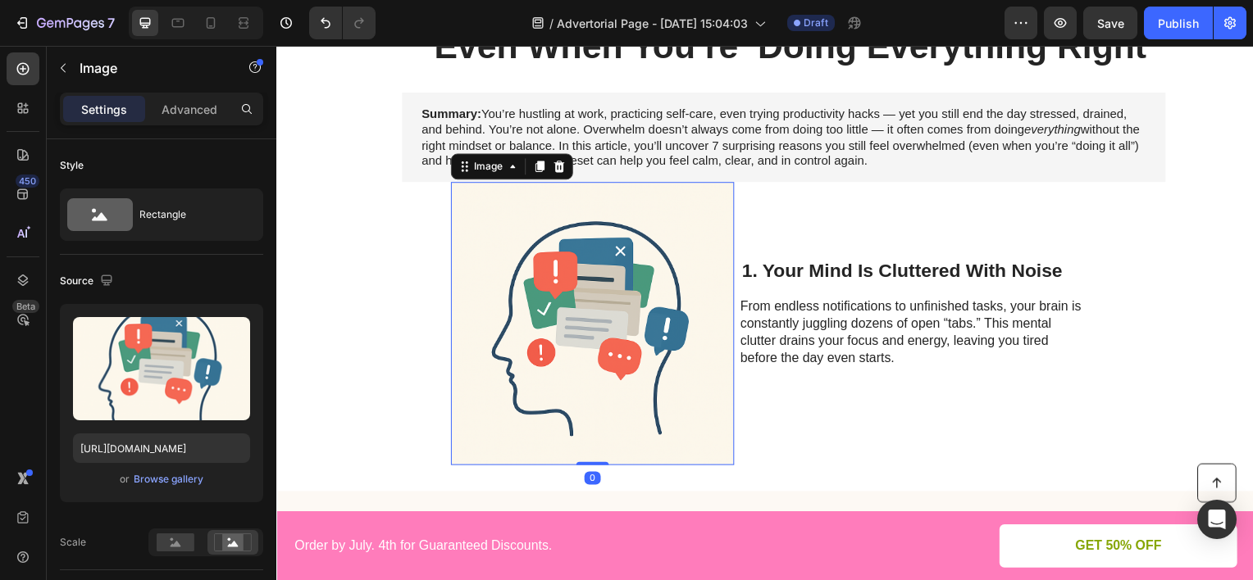
click at [702, 271] on img at bounding box center [594, 325] width 285 height 285
click at [164, 115] on p "Advanced" at bounding box center [190, 109] width 56 height 17
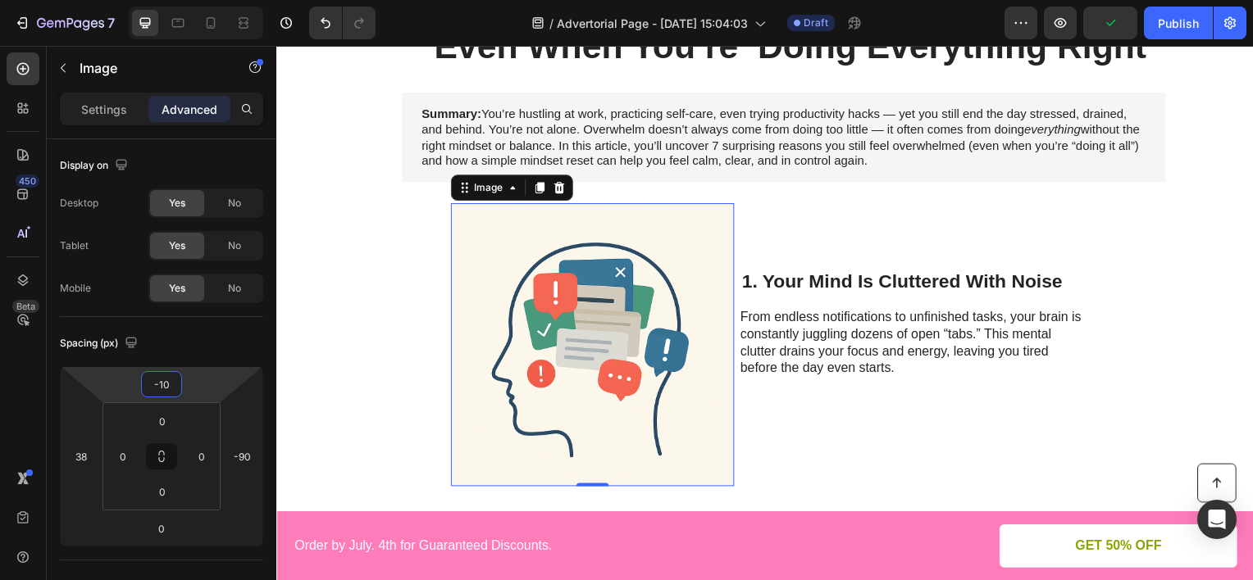
type input "-8"
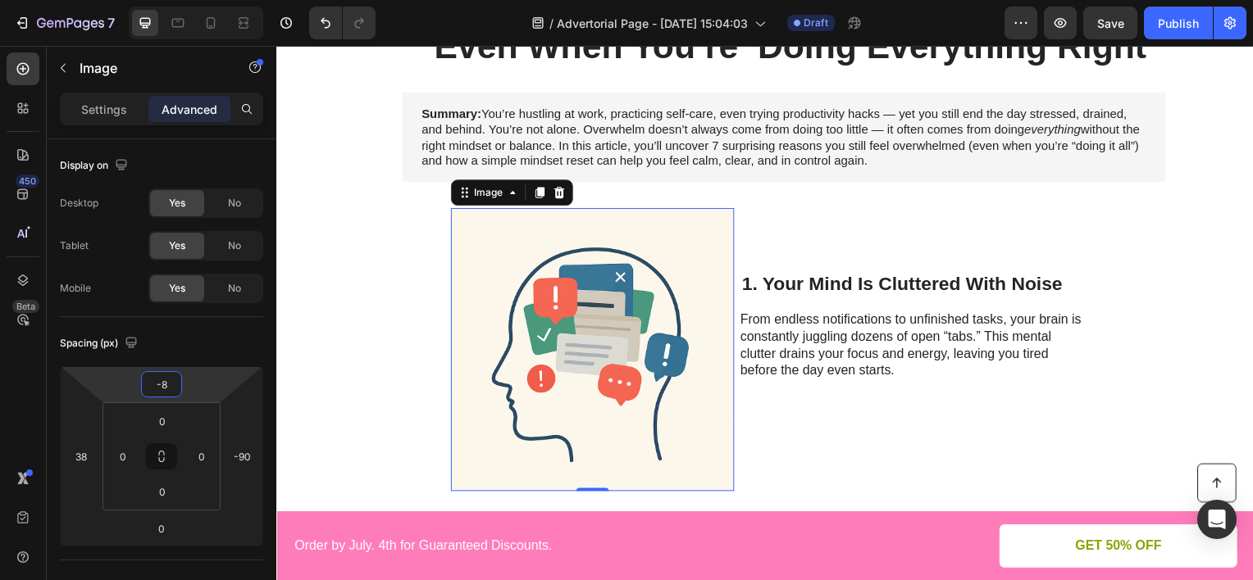
drag, startPoint x: 198, startPoint y: 375, endPoint x: 202, endPoint y: 362, distance: 13.5
click at [202, 0] on html "7 Version history / Advertorial Page - [DATE] 15:04:03 Draft Preview Save Publi…" at bounding box center [626, 0] width 1253 height 0
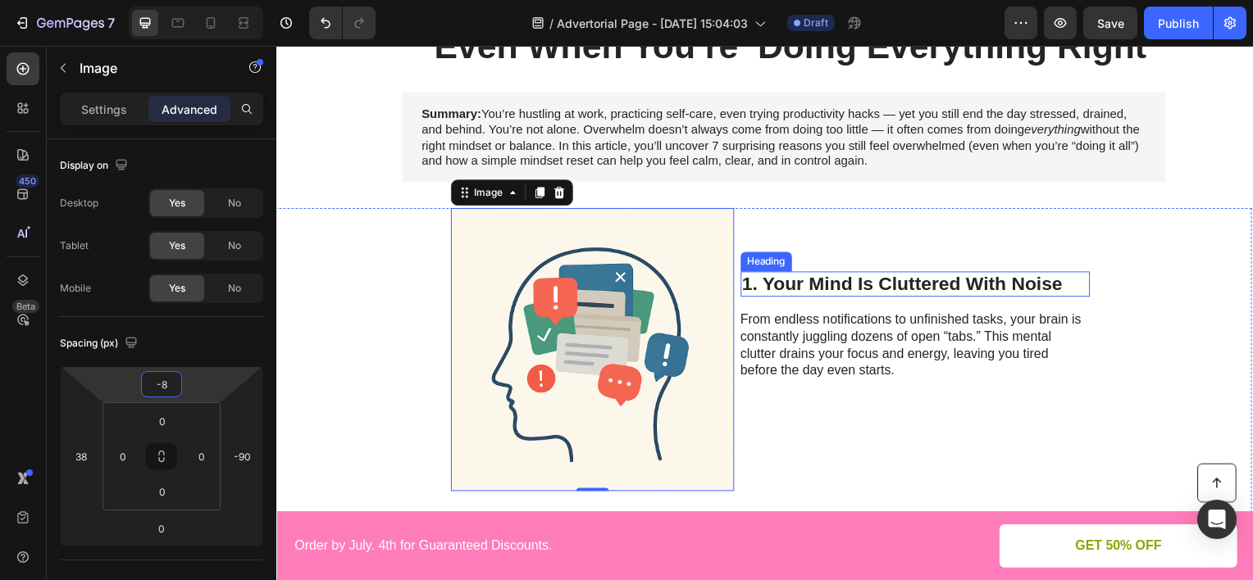
click at [782, 281] on h2 "1. Your Mind Is Cluttered With Noise" at bounding box center [920, 286] width 352 height 26
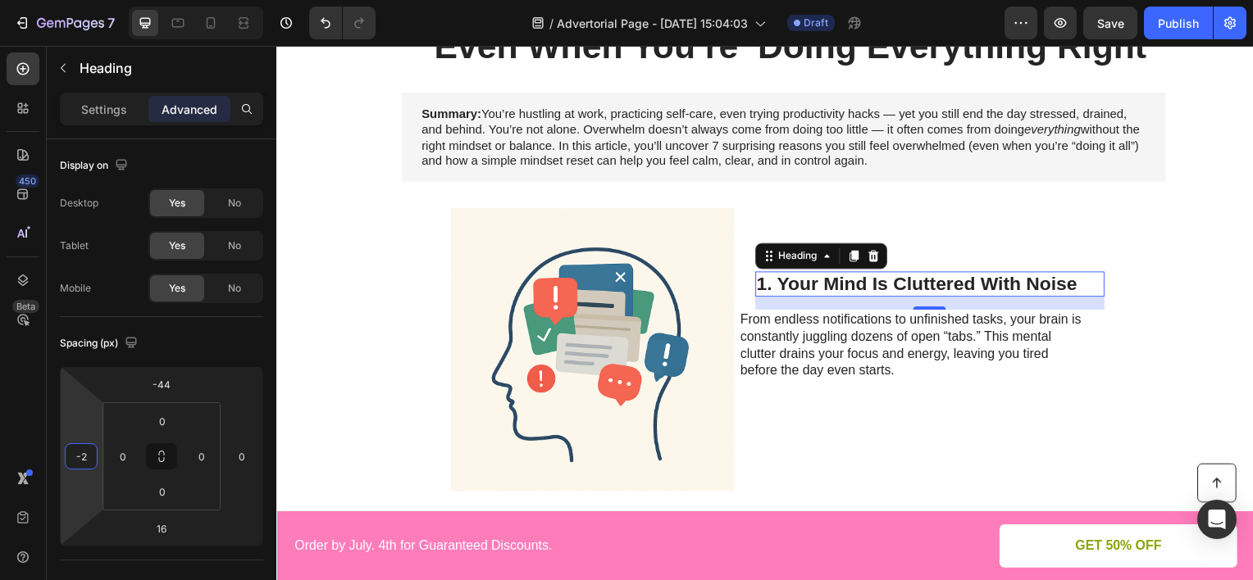
type input "0"
drag, startPoint x: 89, startPoint y: 416, endPoint x: 93, endPoint y: 407, distance: 9.6
click at [93, 0] on html "7 Version history / Advertorial Page - [DATE] 15:04:03 Draft Preview Save Publi…" at bounding box center [626, 0] width 1253 height 0
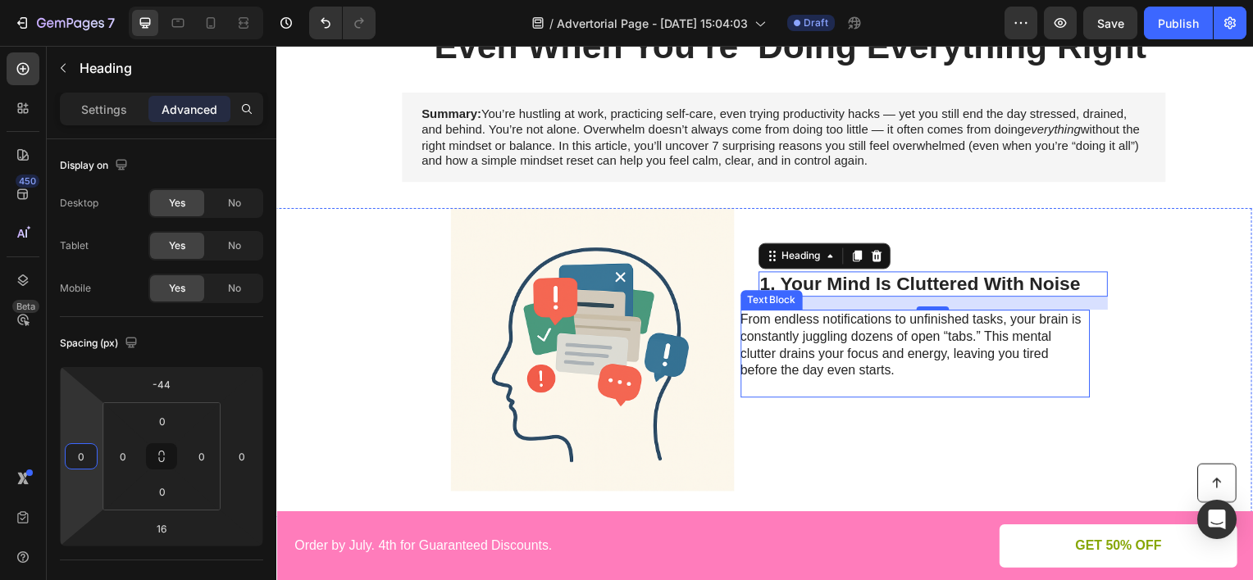
click at [778, 354] on p "From endless notifications to unfinished tasks, your brain is constantly juggli…" at bounding box center [919, 355] width 350 height 85
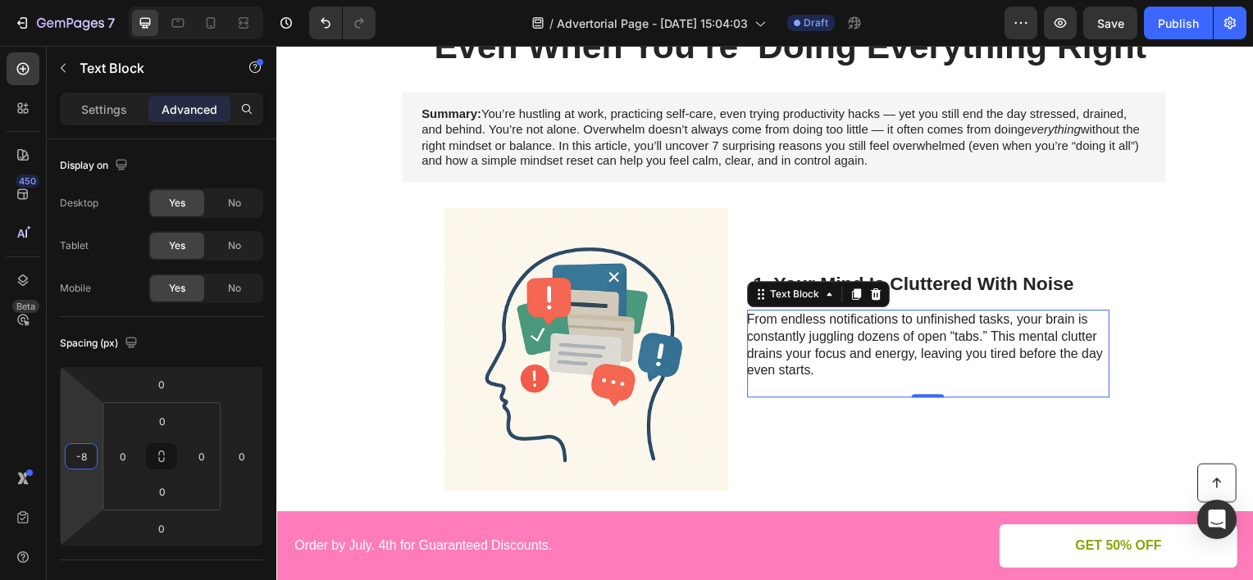
type input "-10"
click at [92, 0] on html "7 Version history / Advertorial Page - [DATE] 15:04:03 Draft Preview Save Publi…" at bounding box center [626, 0] width 1253 height 0
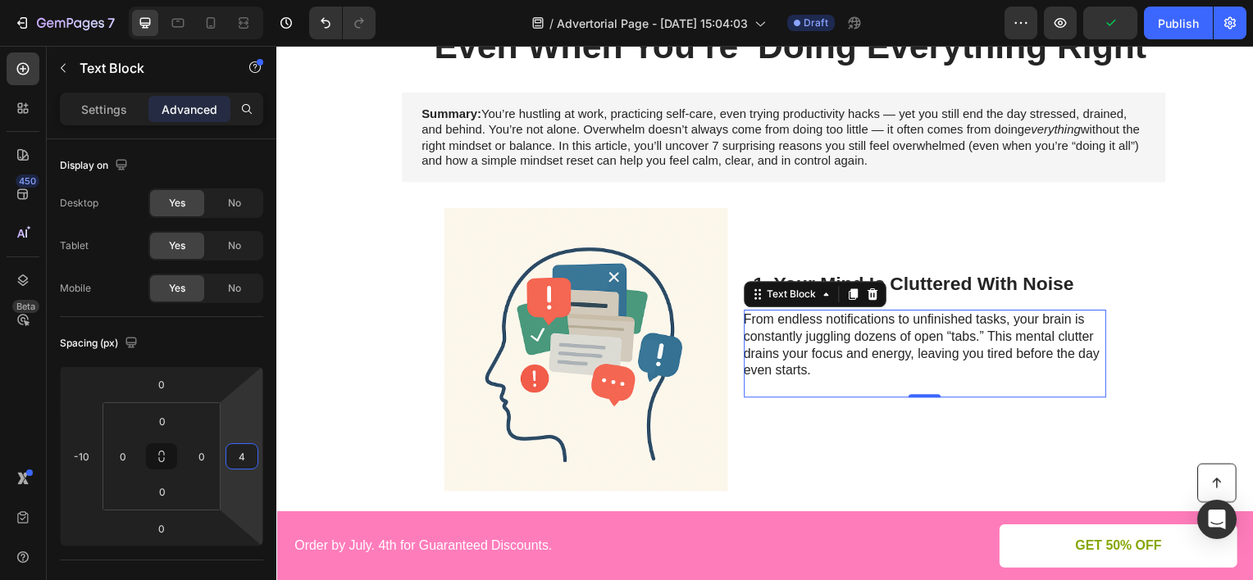
type input "2"
drag, startPoint x: 241, startPoint y: 421, endPoint x: 261, endPoint y: 420, distance: 19.7
click at [261, 0] on html "7 Version history / Advertorial Page - [DATE] 15:04:03 Draft Preview Publish 45…" at bounding box center [626, 0] width 1253 height 0
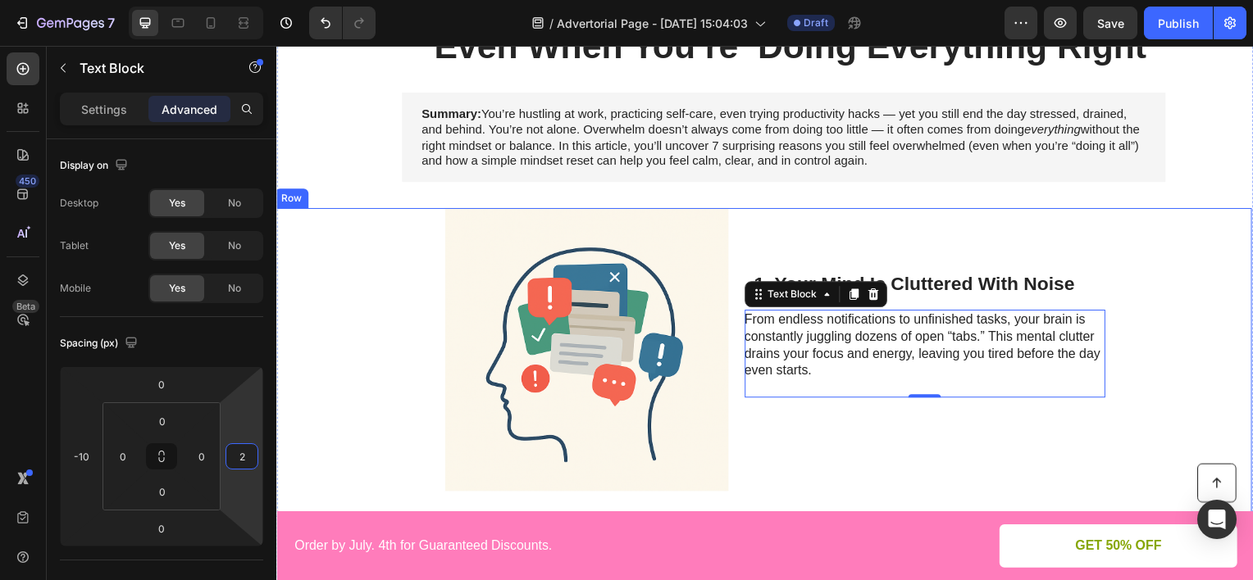
click at [813, 225] on div "1. Your Mind Is Cluttered With Noise Heading From endless notifications to unfi…" at bounding box center [937, 355] width 363 height 279
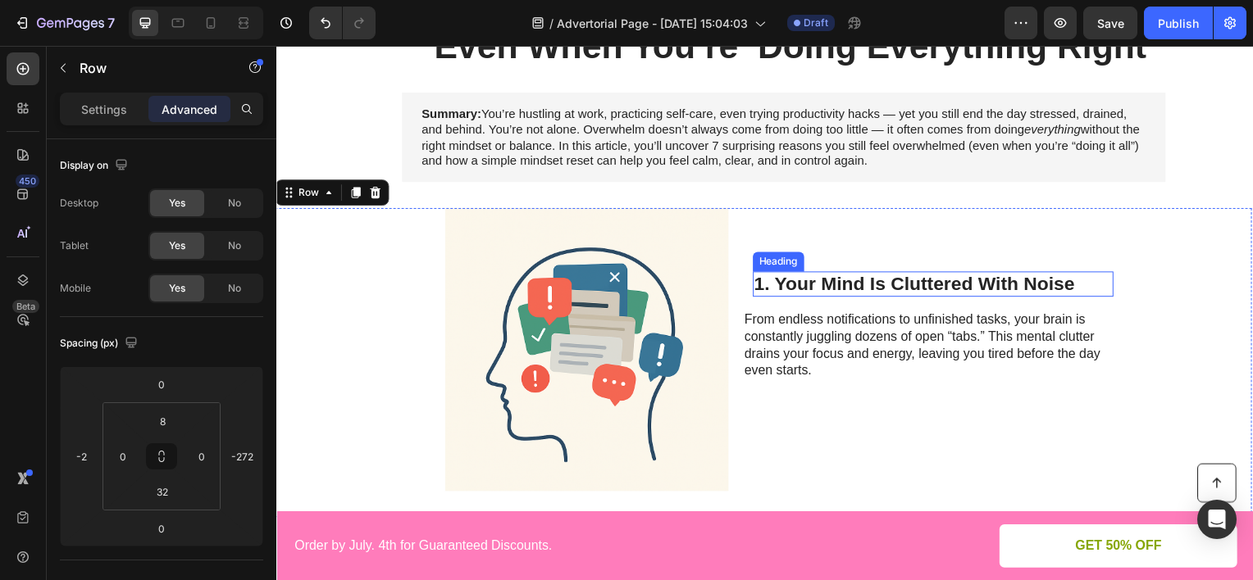
click at [854, 284] on h2 "1. Your Mind Is Cluttered With Noise" at bounding box center [937, 286] width 363 height 26
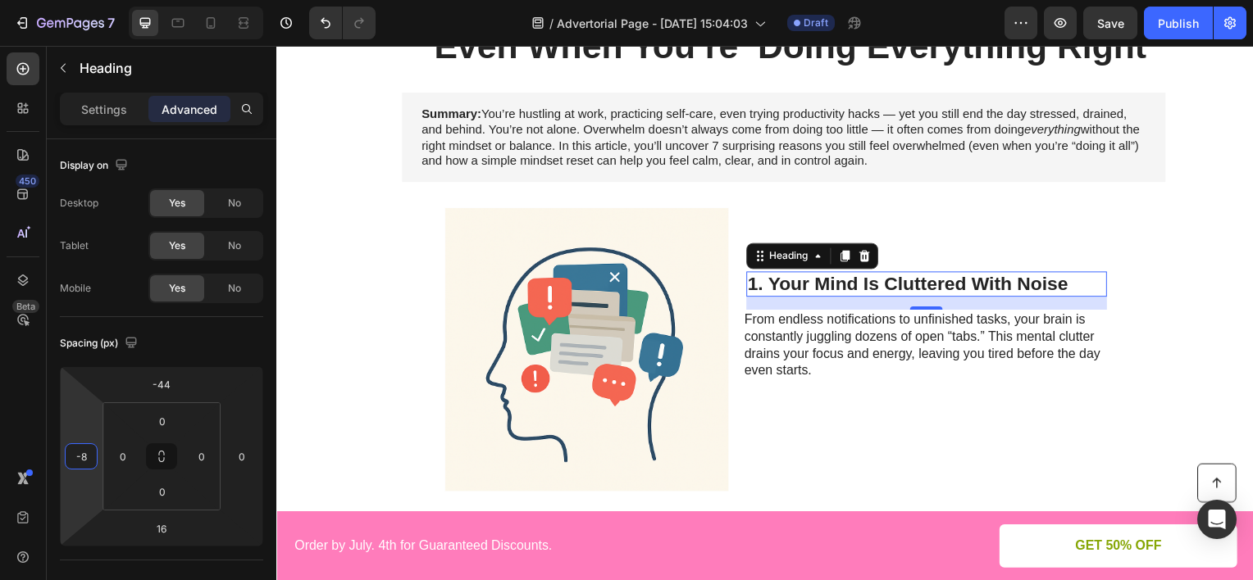
type input "-10"
click at [93, 0] on html "7 Version history / Advertorial Page - [DATE] 15:04:03 Draft Preview Save Publi…" at bounding box center [626, 0] width 1253 height 0
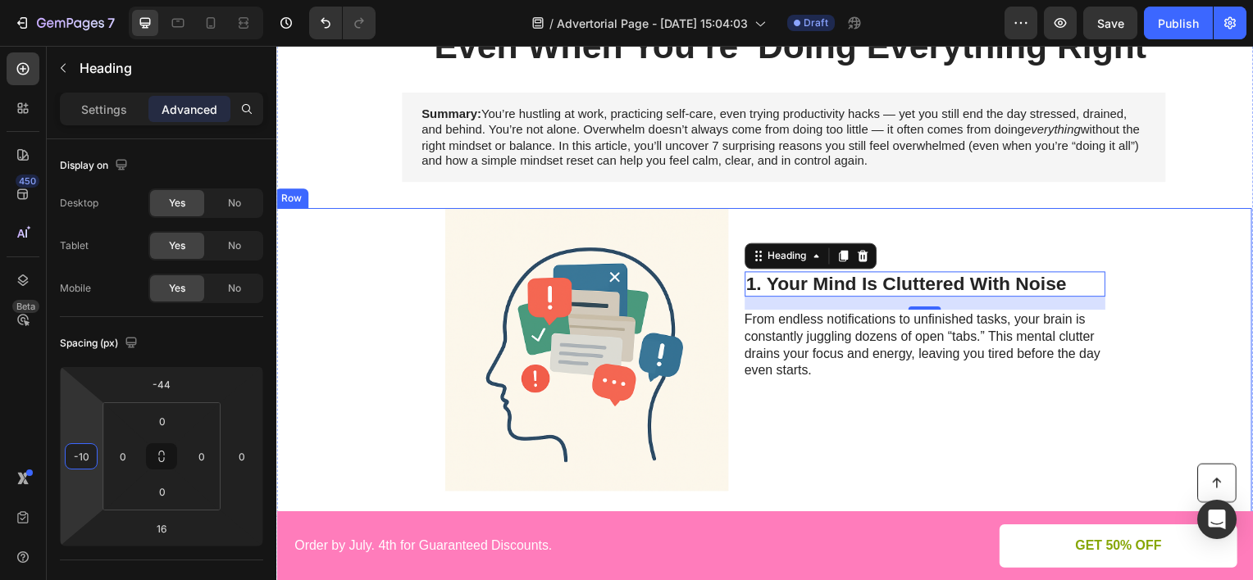
click at [912, 246] on div "1. Your Mind Is Cluttered With Noise Heading 16 From endless notifications to u…" at bounding box center [937, 355] width 363 height 279
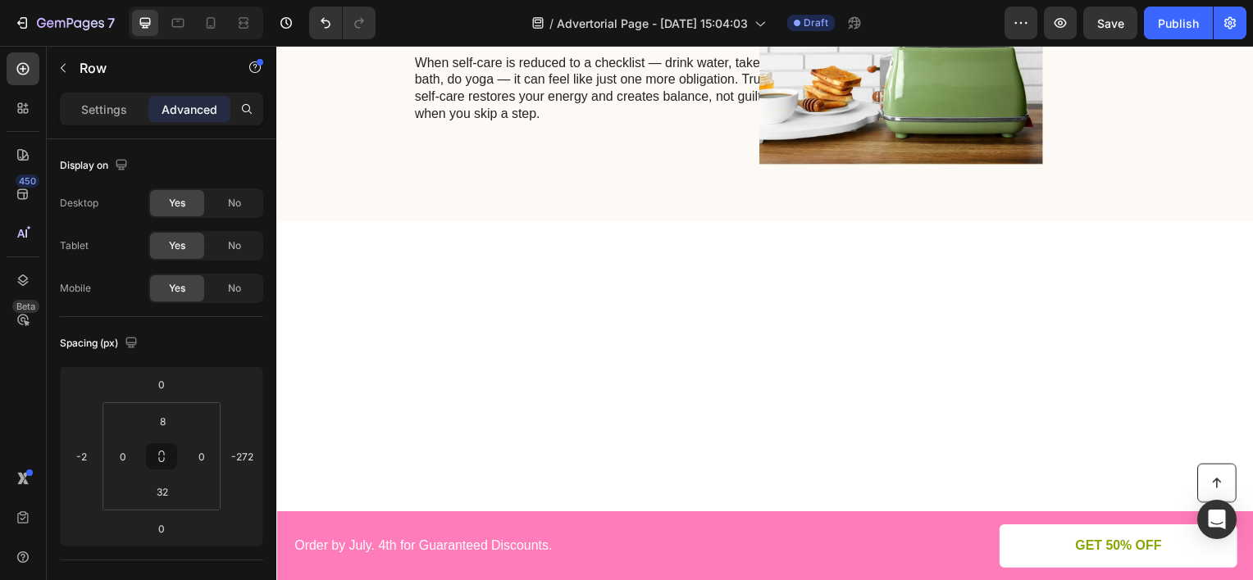
scroll to position [1249, 0]
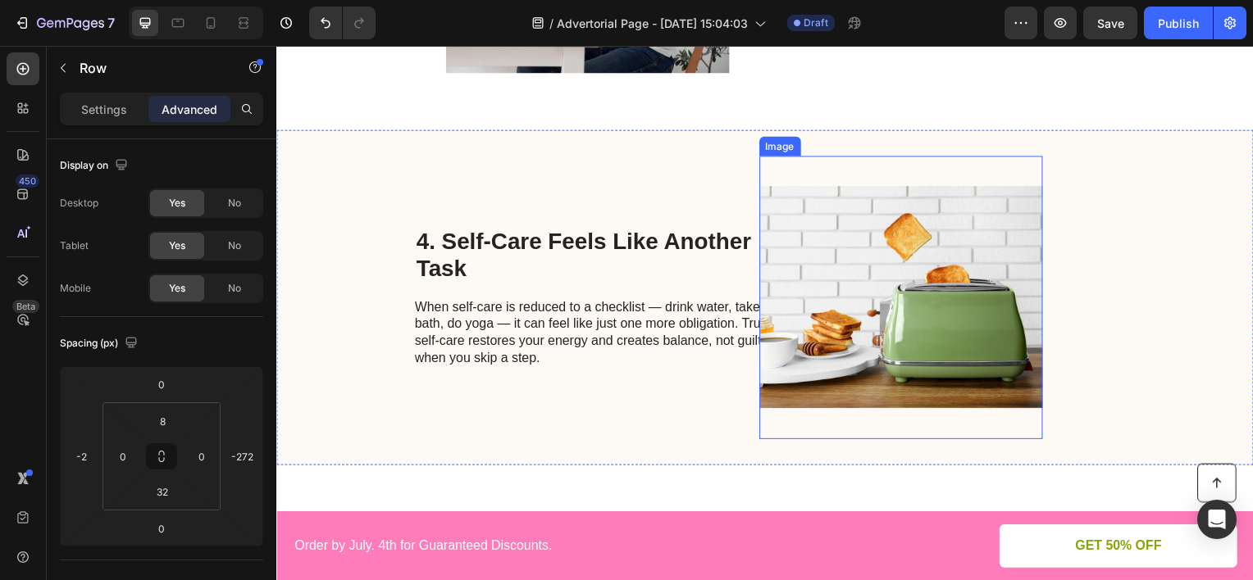
click at [869, 321] on img at bounding box center [904, 299] width 285 height 285
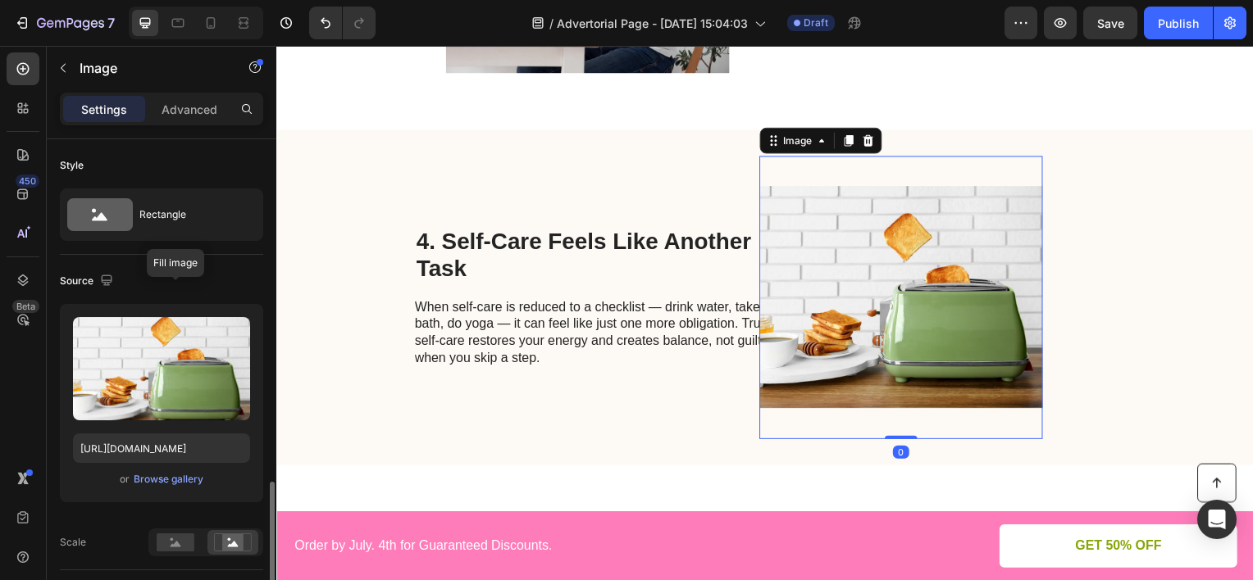
scroll to position [246, 0]
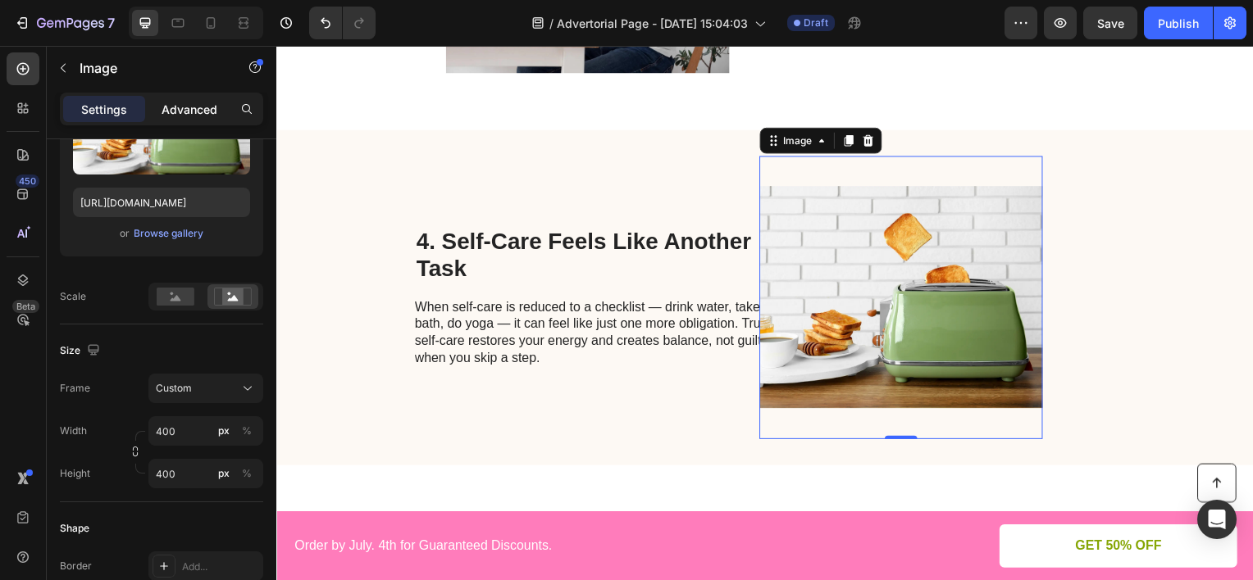
click at [192, 115] on p "Advanced" at bounding box center [190, 109] width 56 height 17
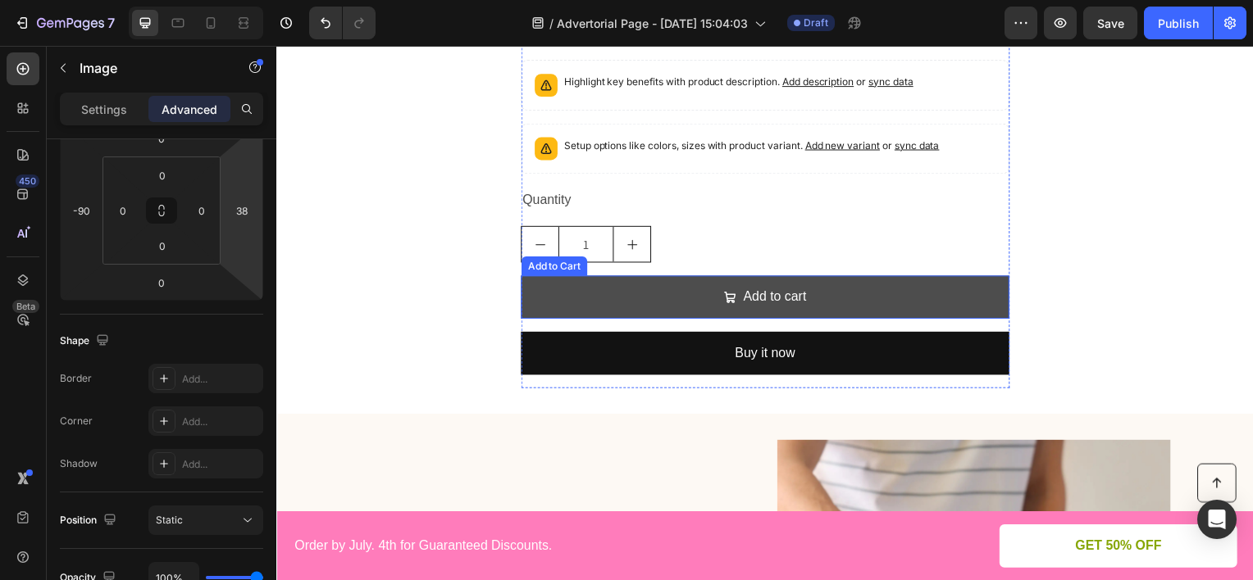
scroll to position [2479, 0]
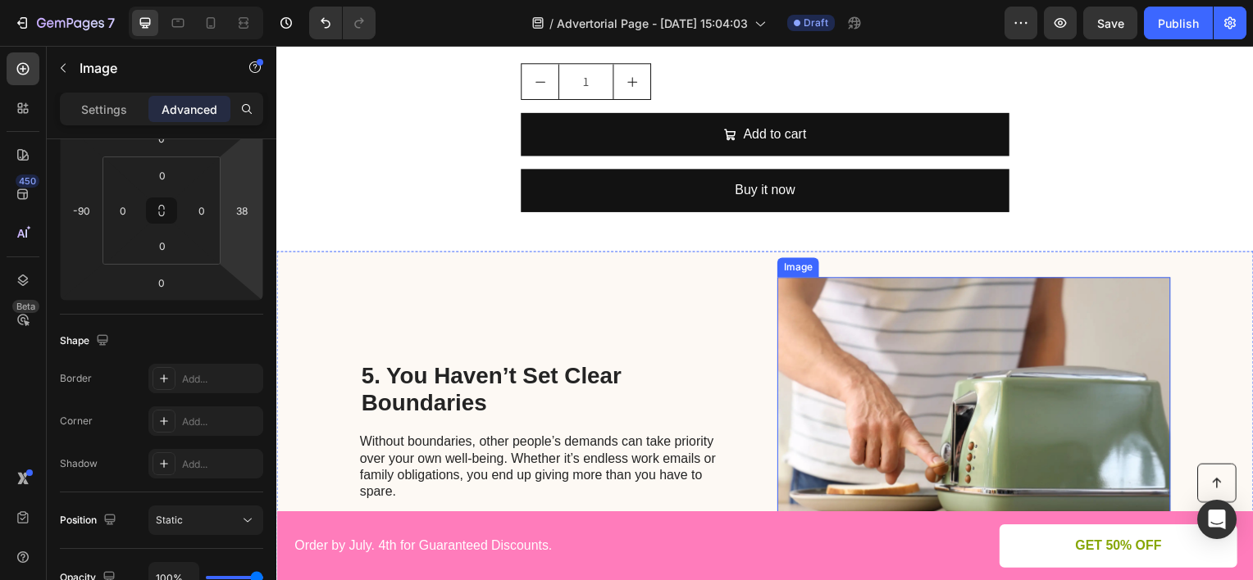
click at [897, 401] on img at bounding box center [978, 435] width 396 height 312
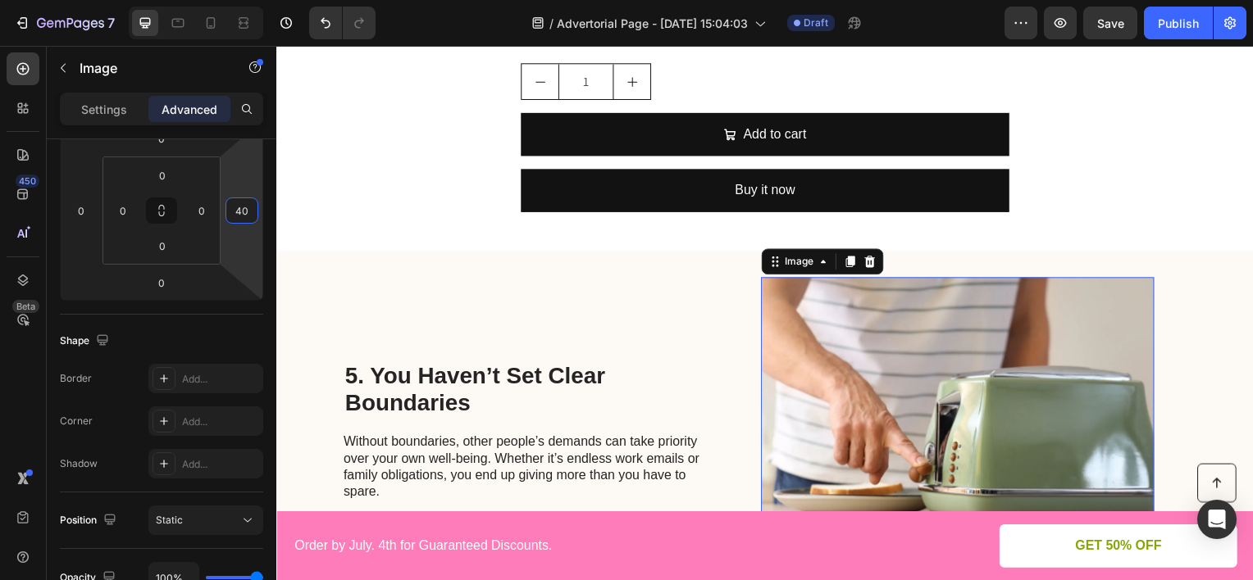
type input "38"
drag, startPoint x: 240, startPoint y: 180, endPoint x: 243, endPoint y: 165, distance: 15.8
click at [243, 0] on html "7 Version history / Advertorial Page - [DATE] 15:04:03 Draft Preview Save Publi…" at bounding box center [626, 0] width 1253 height 0
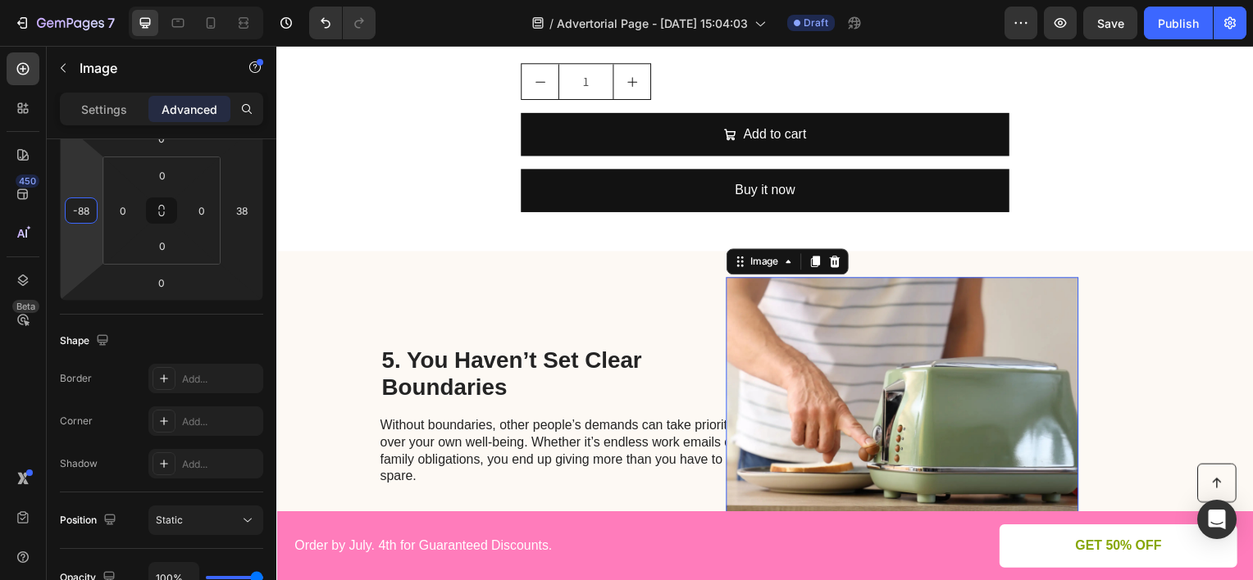
type input "-90"
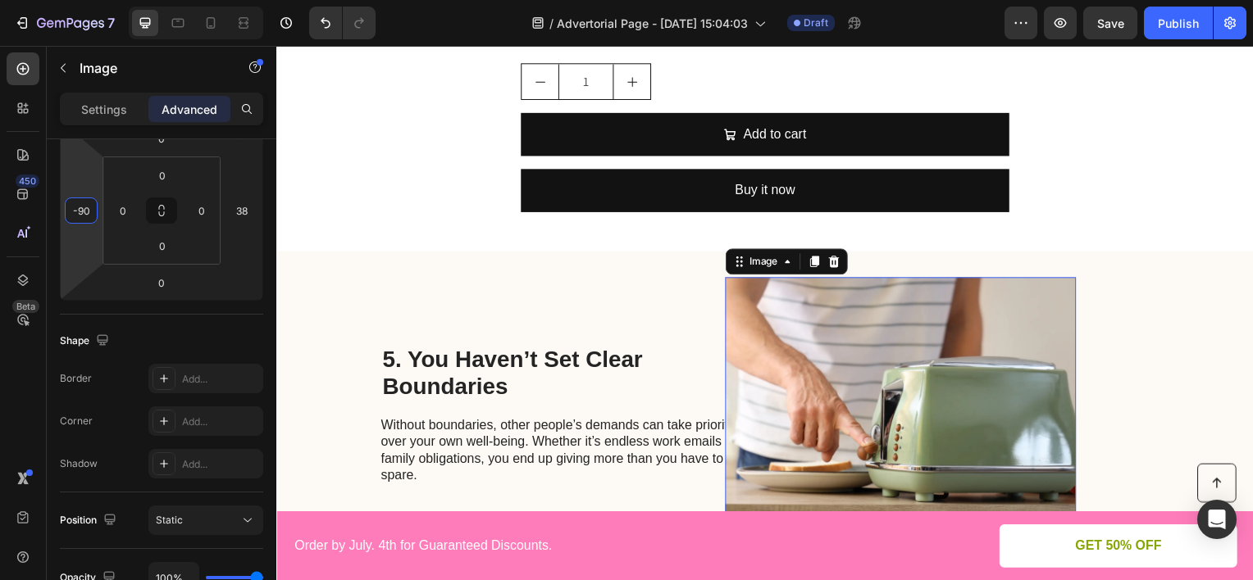
drag, startPoint x: 85, startPoint y: 180, endPoint x: 102, endPoint y: 216, distance: 40.4
click at [102, 0] on html "7 Version history / Advertorial Page - [DATE] 15:04:03 Draft Preview Save Publi…" at bounding box center [626, 0] width 1253 height 0
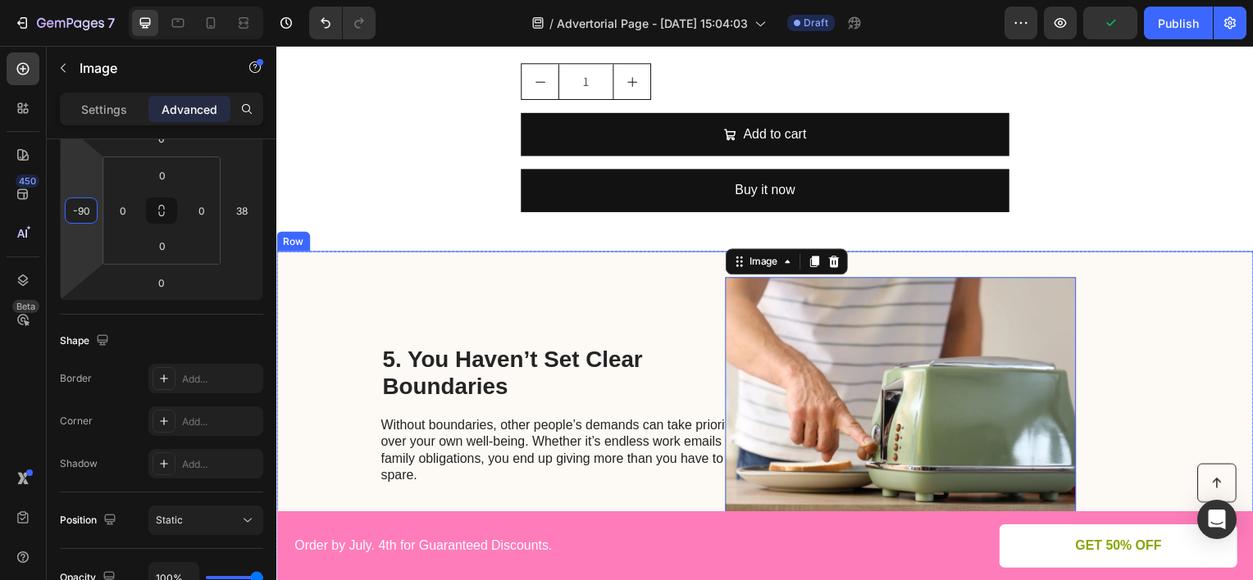
scroll to position [2889, 0]
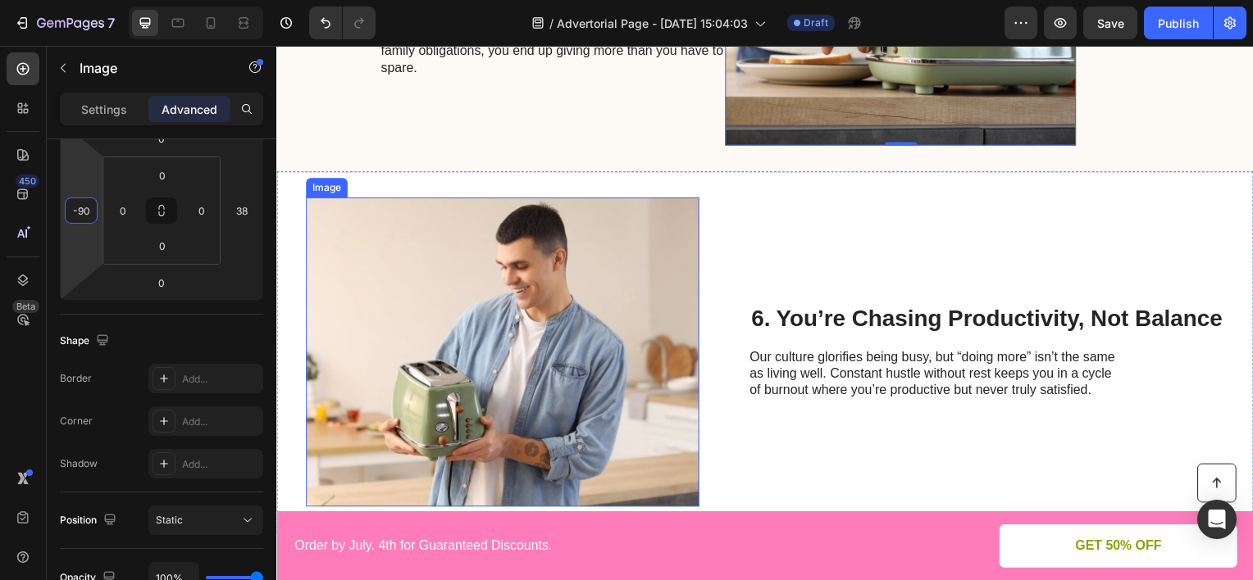
click at [607, 273] on img at bounding box center [504, 354] width 396 height 312
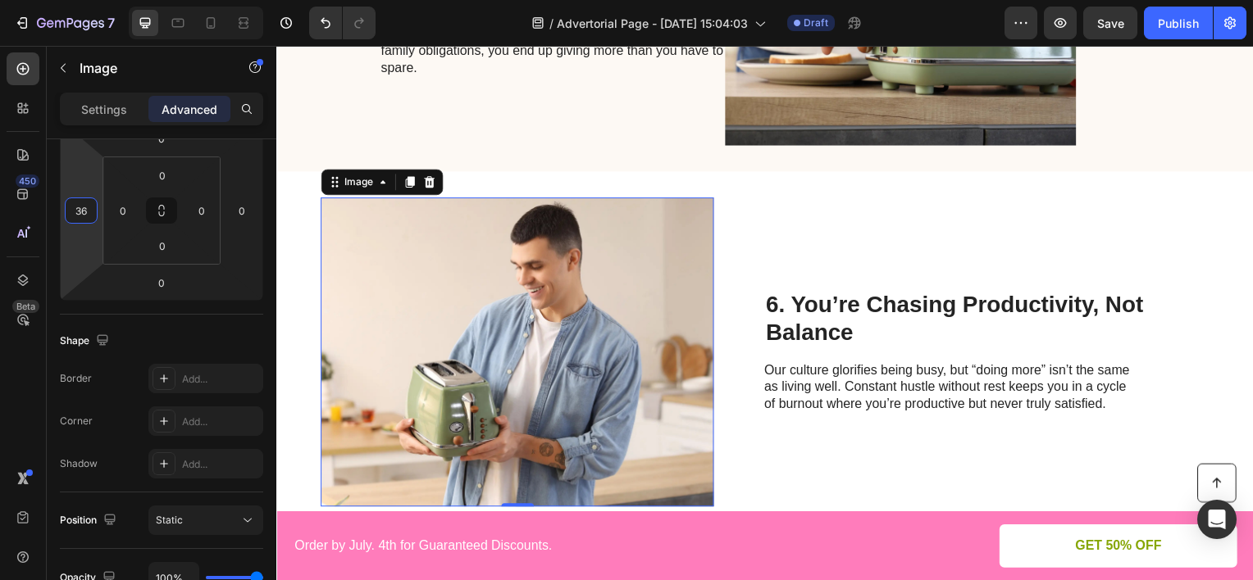
type input "38"
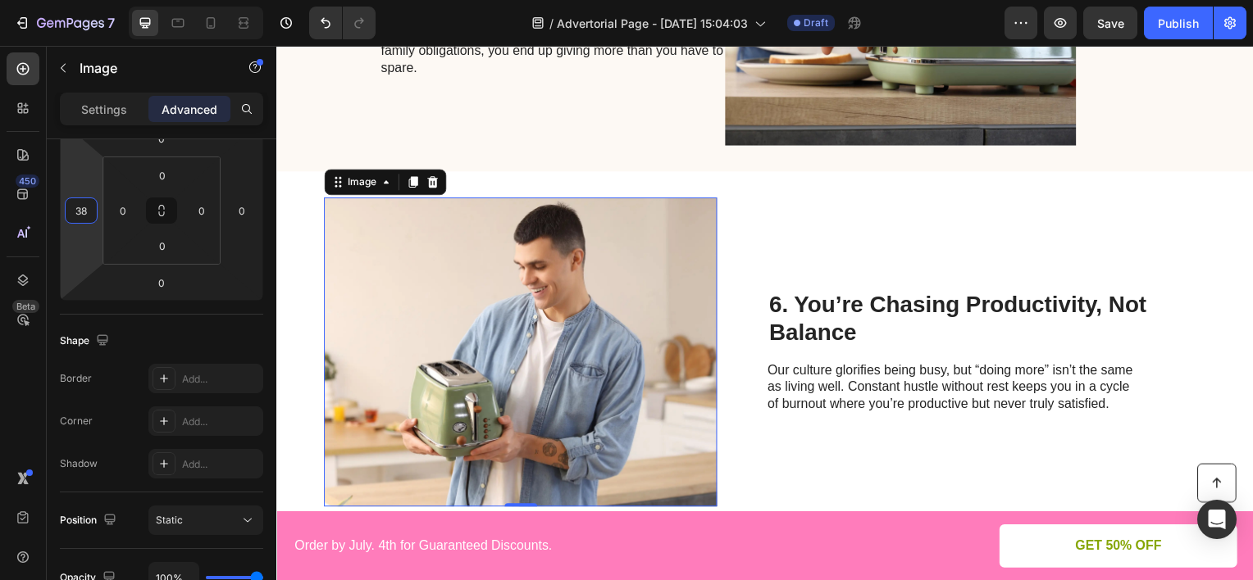
drag, startPoint x: 73, startPoint y: 179, endPoint x: 78, endPoint y: 168, distance: 11.7
click at [78, 0] on html "7 Version history / Advertorial Page - [DATE] 15:04:03 Draft Preview Save Publi…" at bounding box center [626, 0] width 1253 height 0
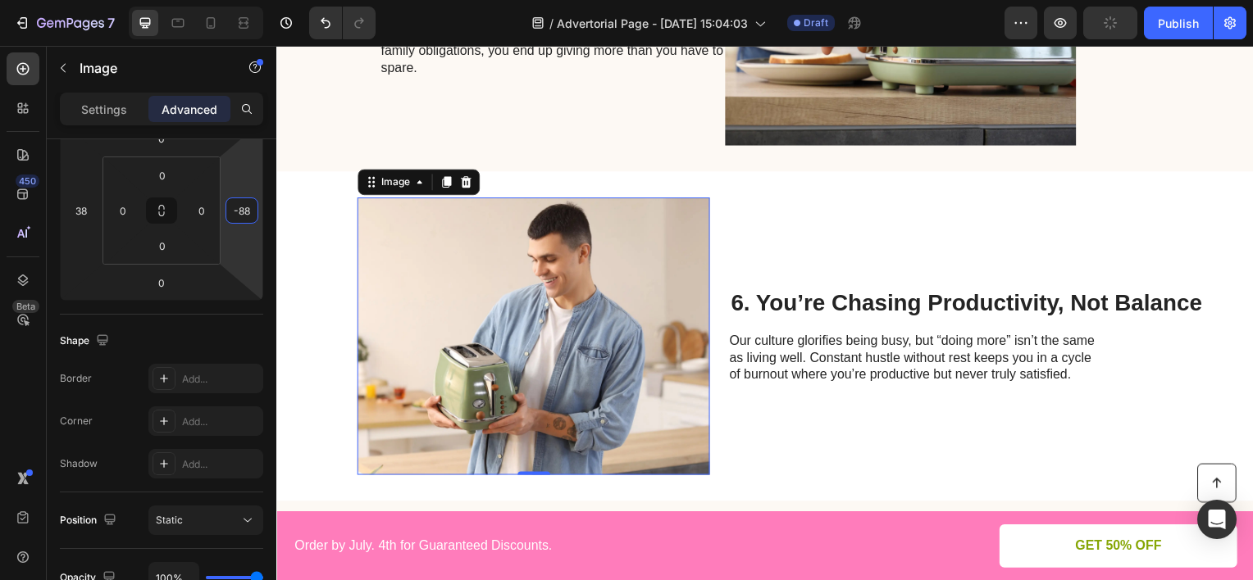
type input "-90"
drag, startPoint x: 244, startPoint y: 162, endPoint x: 269, endPoint y: 199, distance: 44.3
click at [269, 0] on html "7 Version history / Advertorial Page - [DATE] 15:04:03 Draft Preview Publish 45…" at bounding box center [626, 0] width 1253 height 0
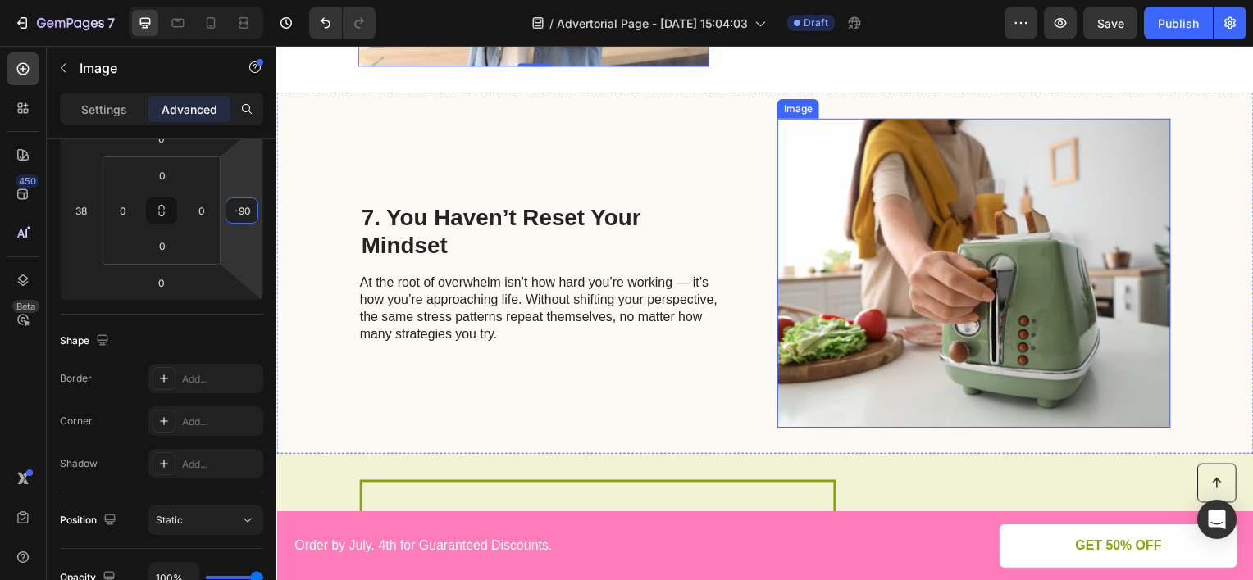
click at [834, 216] on img at bounding box center [978, 275] width 396 height 312
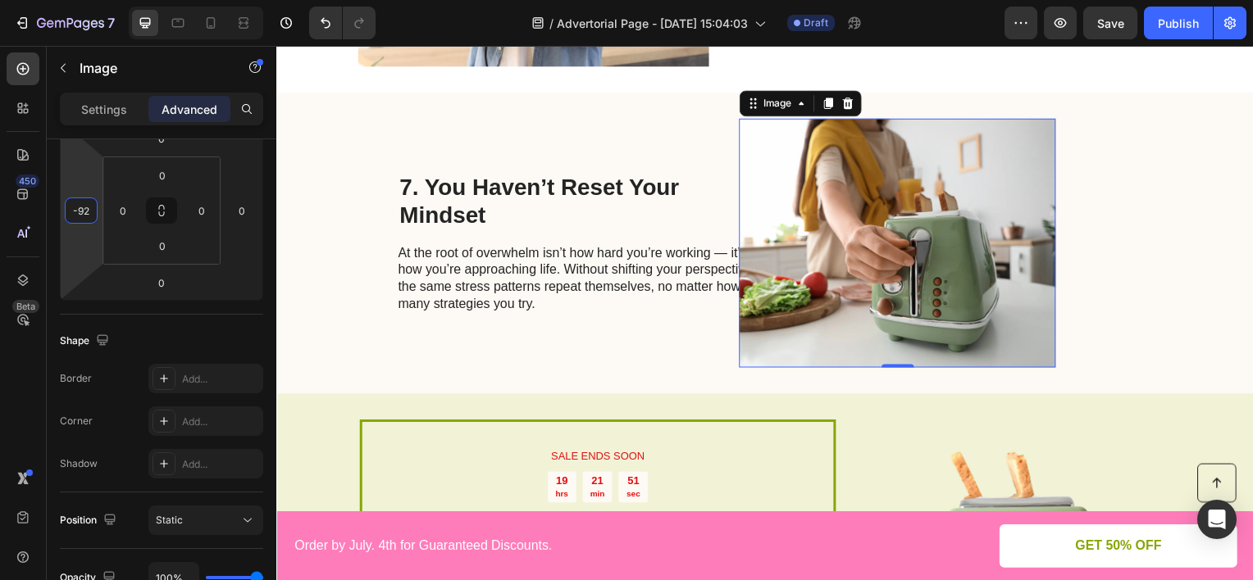
type input "-90"
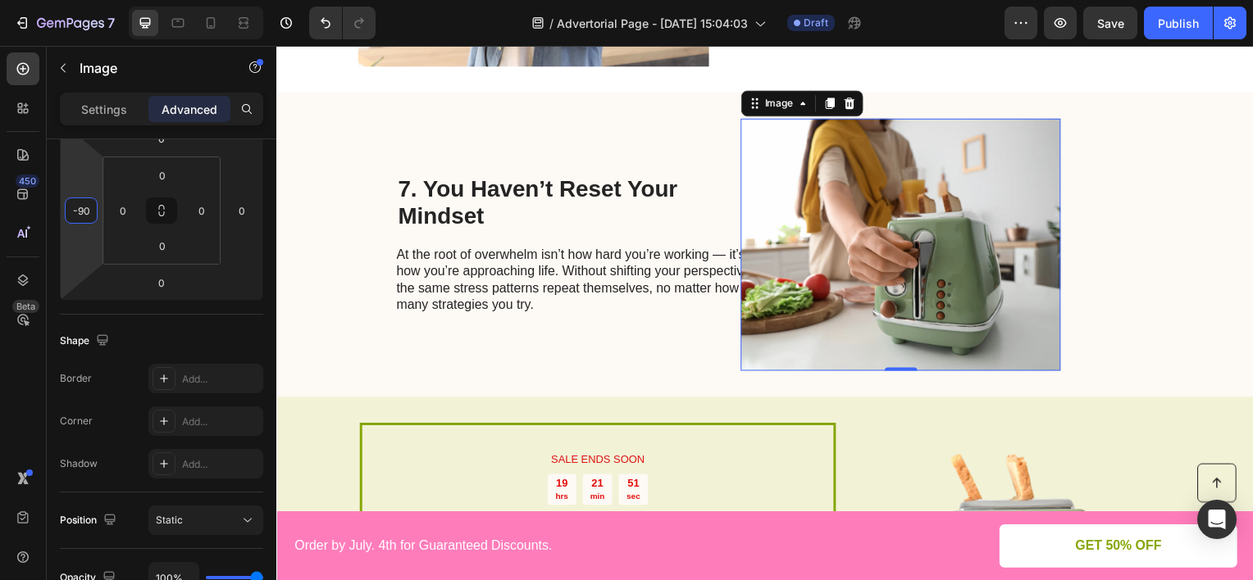
drag, startPoint x: 94, startPoint y: 172, endPoint x: 111, endPoint y: 209, distance: 40.7
click at [111, 0] on html "7 Version history / Advertorial Page - [DATE] 15:04:03 Draft Preview Save Publi…" at bounding box center [626, 0] width 1253 height 0
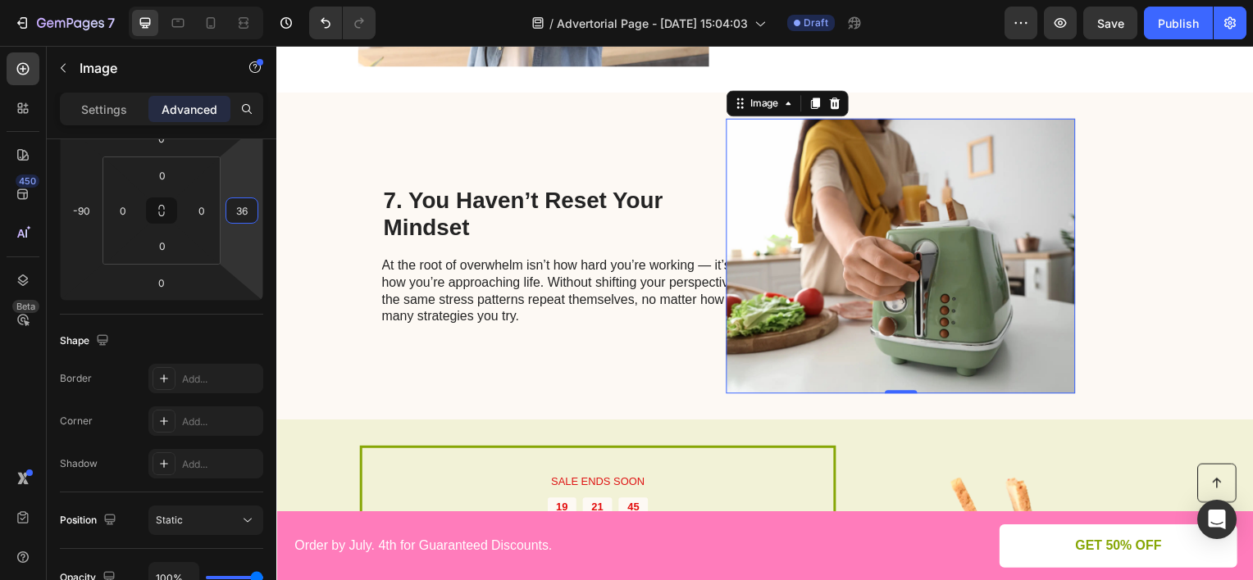
drag, startPoint x: 234, startPoint y: 167, endPoint x: 246, endPoint y: 152, distance: 19.2
click at [246, 0] on html "7 Version history / Advertorial Page - [DATE] 15:04:03 Draft Preview Save Publi…" at bounding box center [626, 0] width 1253 height 0
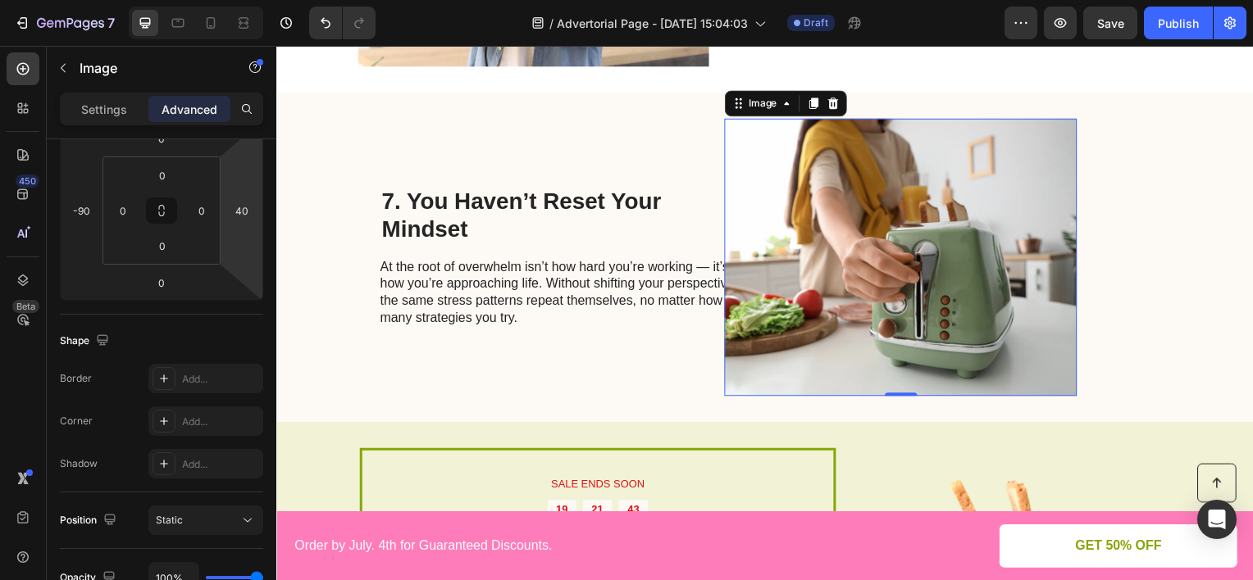
type input "38"
click at [248, 0] on html "7 Version history / Advertorial Page - [DATE] 15:04:03 Draft Preview Save Publi…" at bounding box center [626, 0] width 1253 height 0
click at [95, 106] on p "Settings" at bounding box center [104, 109] width 46 height 17
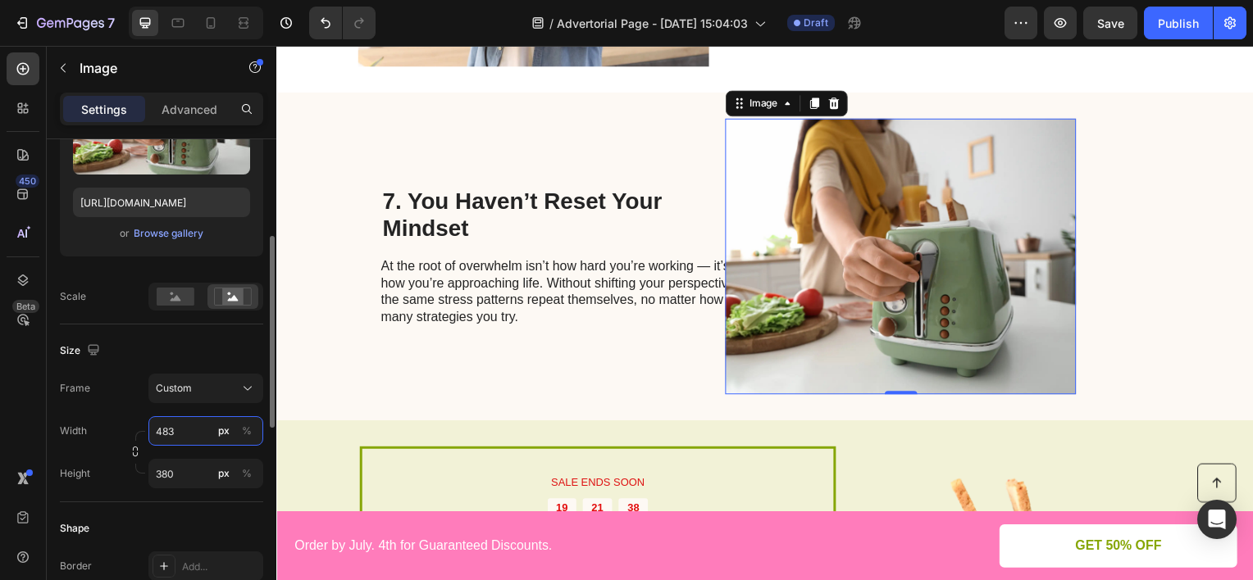
click at [187, 420] on input "483" at bounding box center [205, 431] width 115 height 30
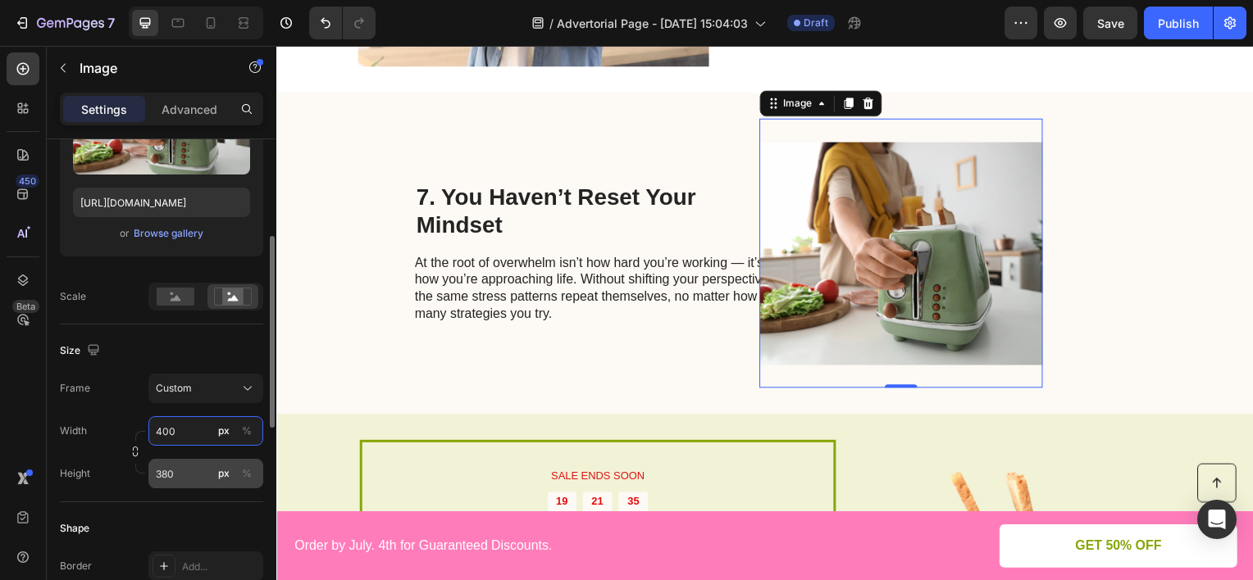
type input "400"
click at [199, 464] on input "380" at bounding box center [205, 474] width 115 height 30
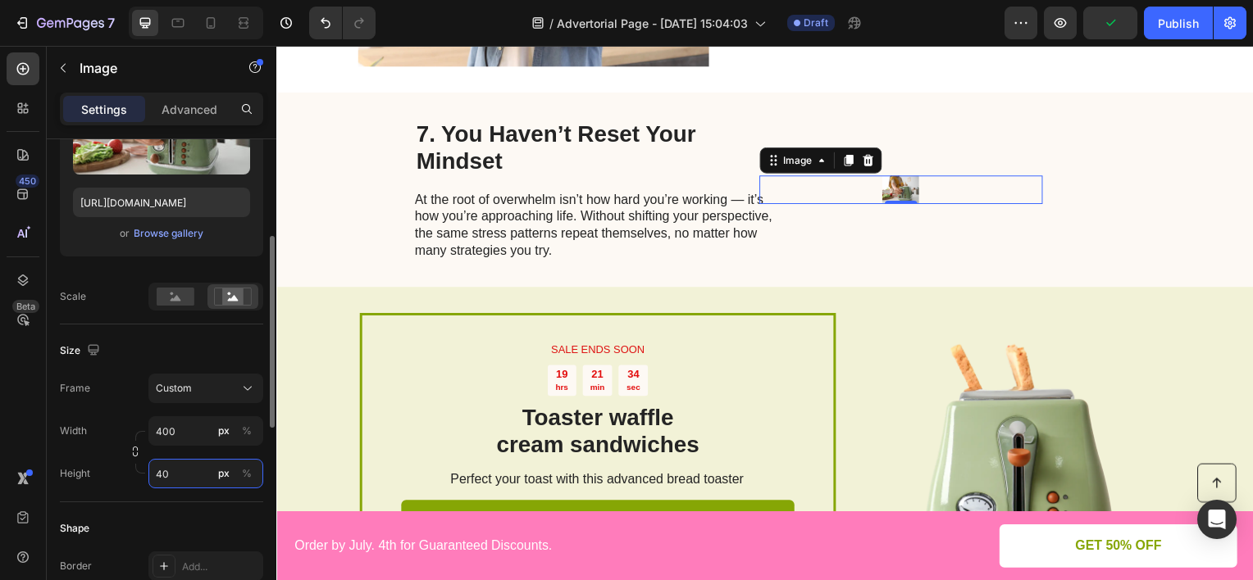
type input "400"
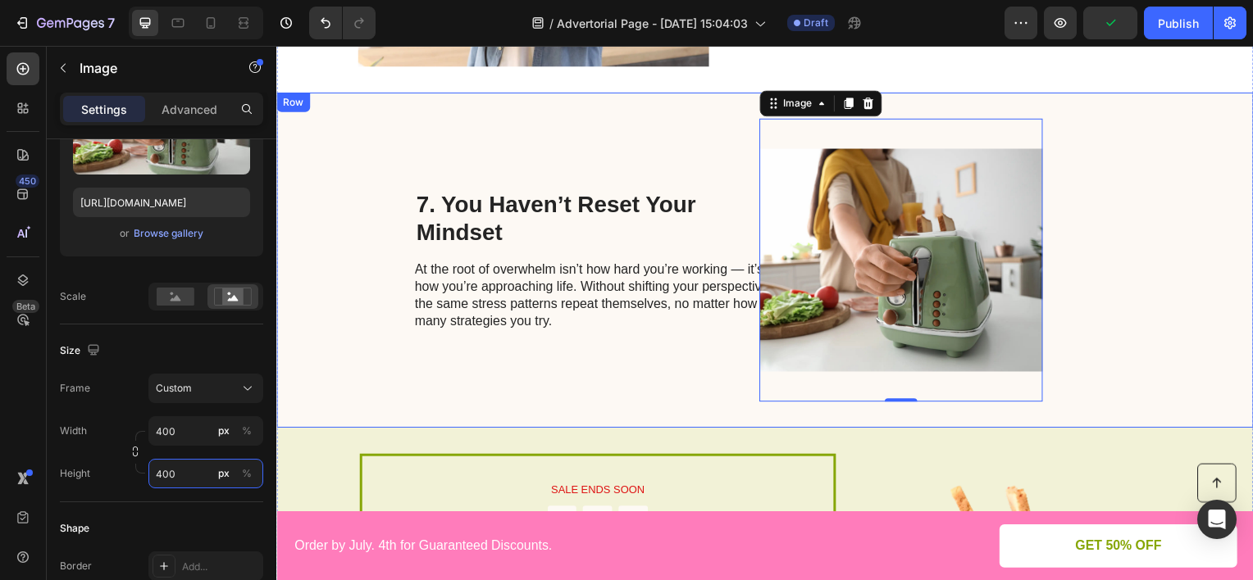
scroll to position [2971, 0]
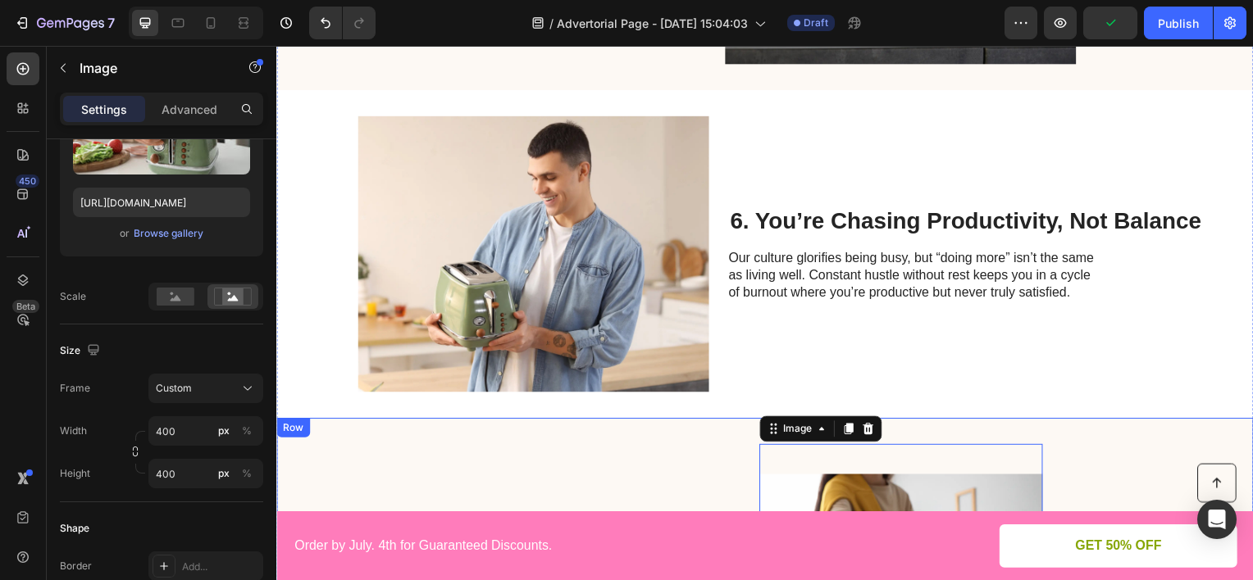
click at [530, 257] on img at bounding box center [534, 255] width 353 height 278
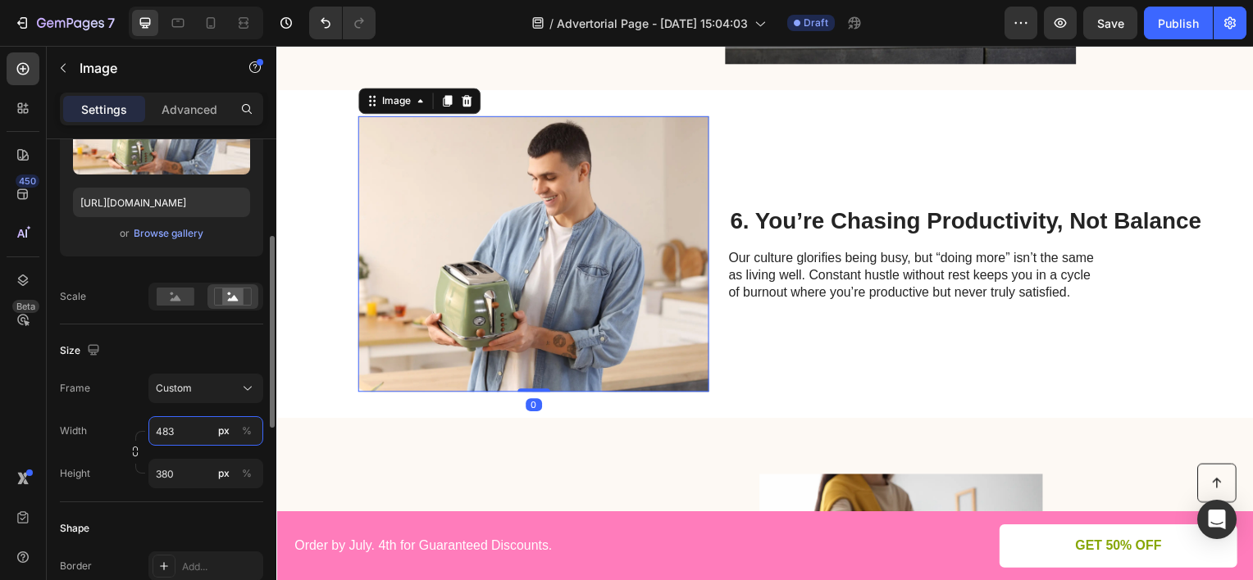
click at [177, 431] on input "483" at bounding box center [205, 431] width 115 height 30
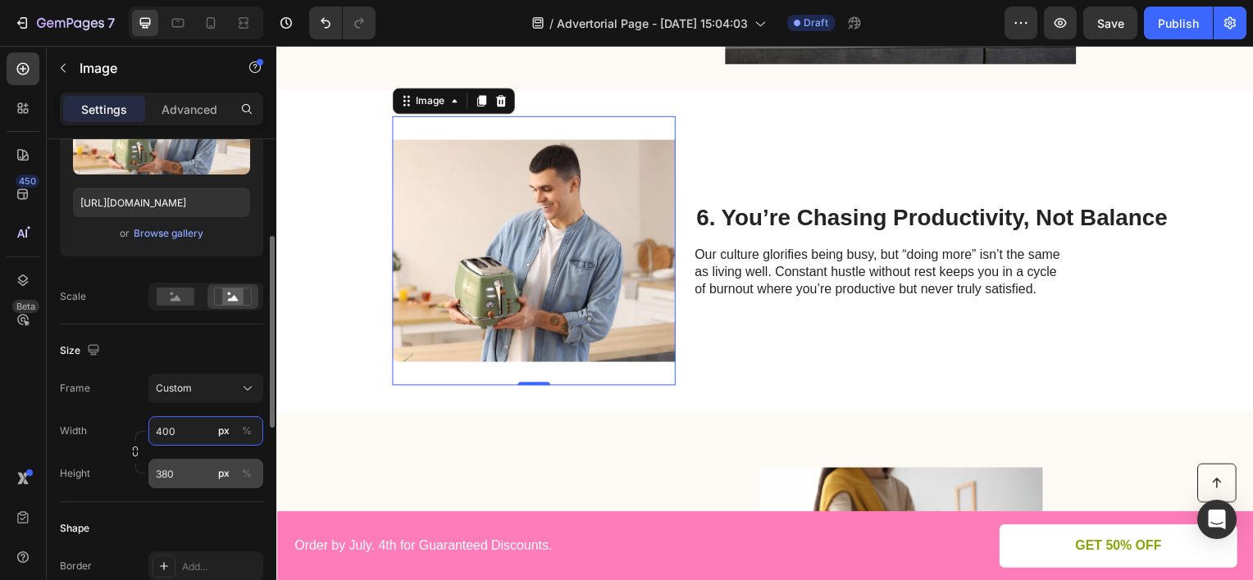
type input "400"
click at [190, 473] on input "380" at bounding box center [205, 474] width 115 height 30
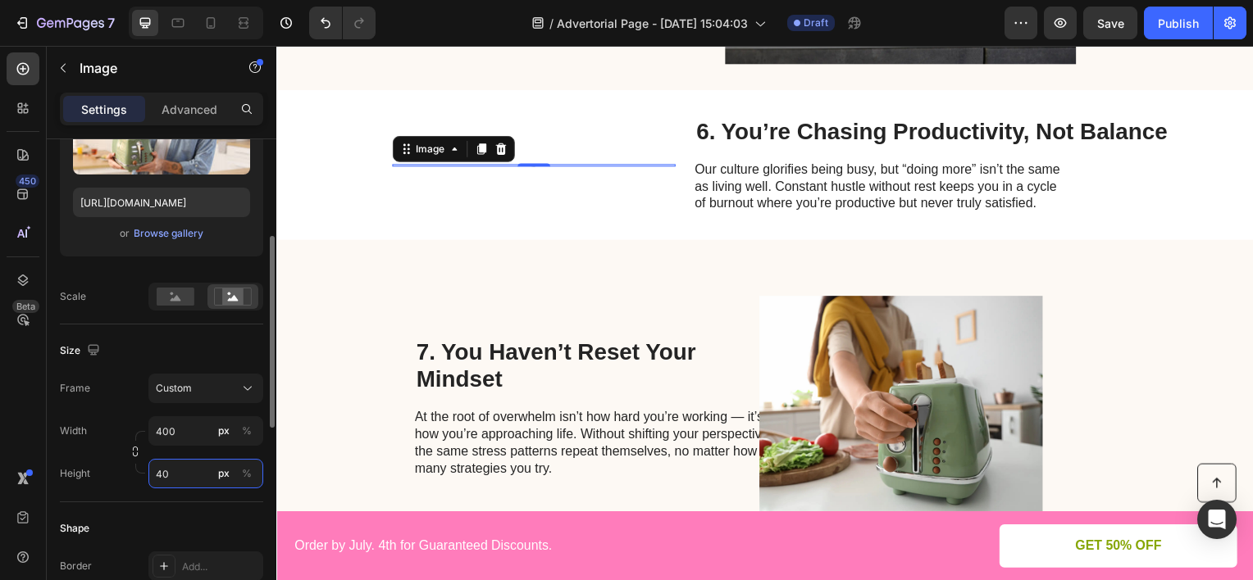
type input "400"
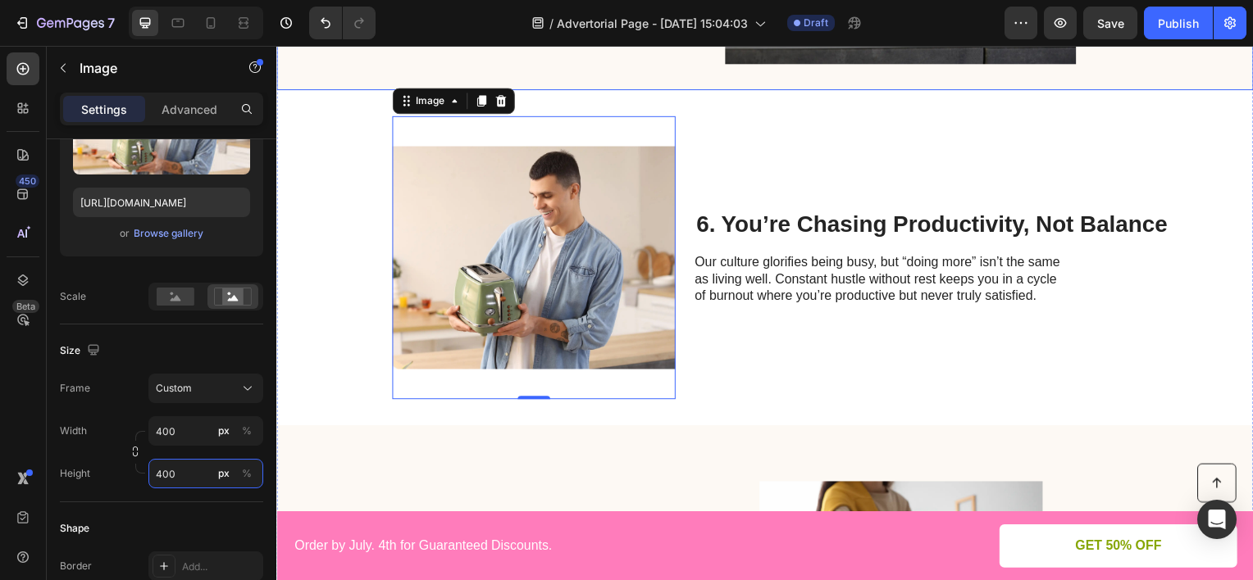
scroll to position [2643, 0]
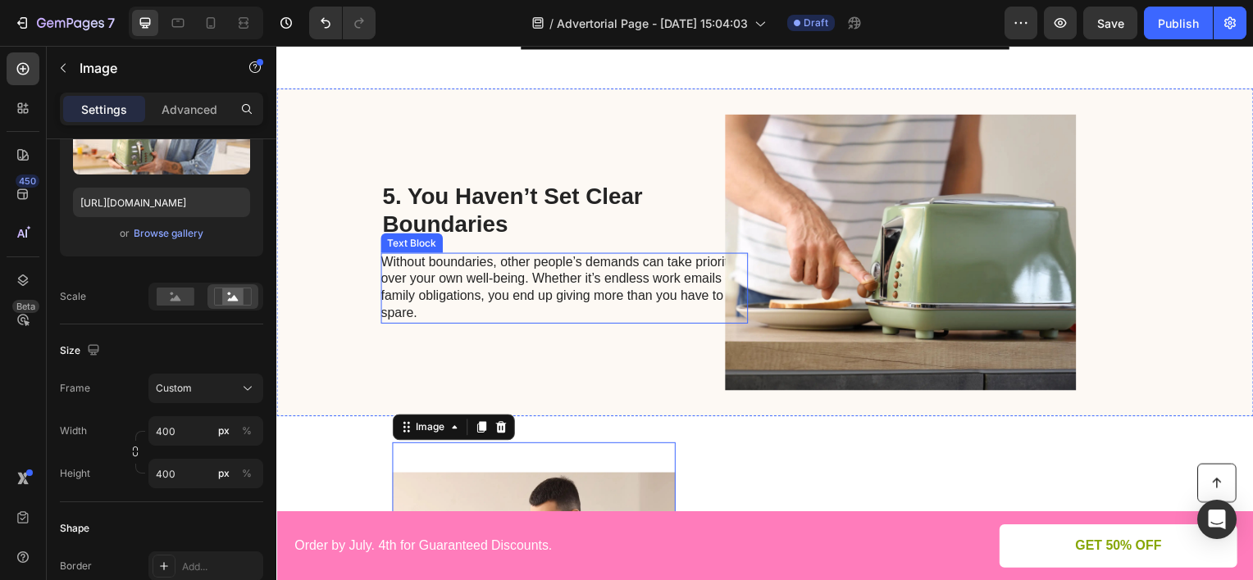
click at [798, 275] on img at bounding box center [904, 254] width 353 height 278
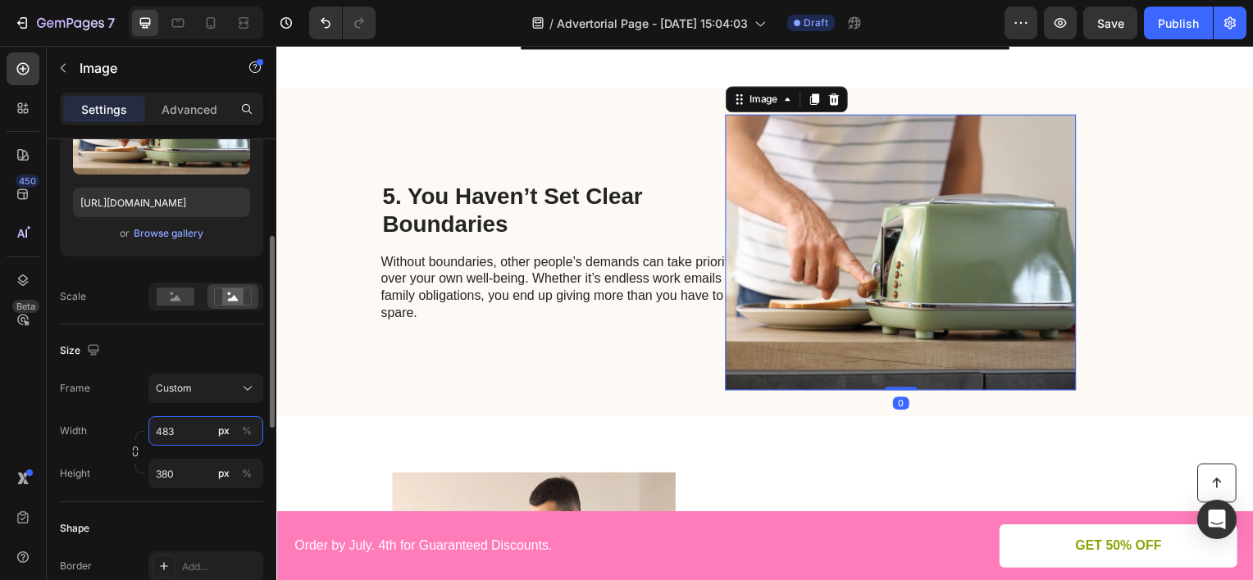
click at [213, 420] on input "483" at bounding box center [205, 431] width 115 height 30
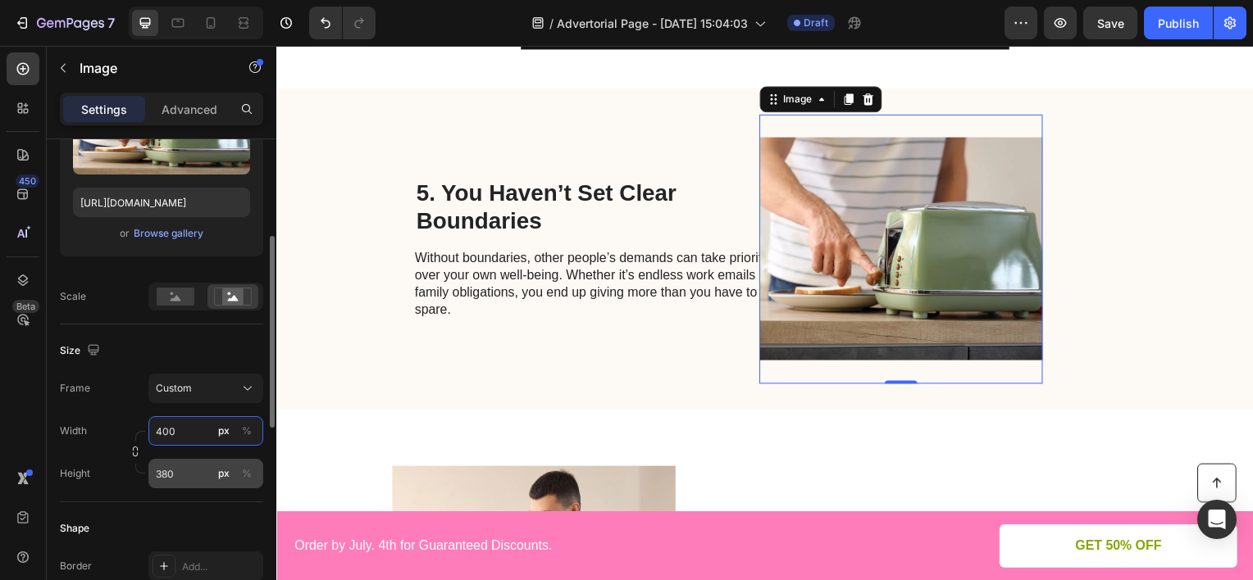
type input "400"
click at [191, 472] on input "380" at bounding box center [205, 474] width 115 height 30
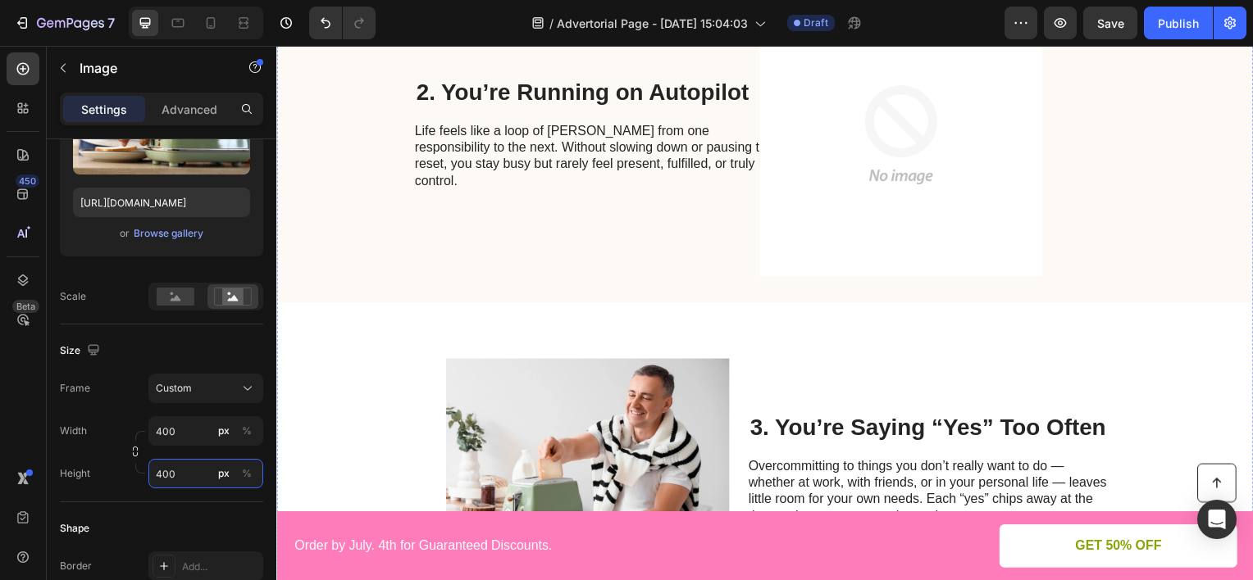
scroll to position [902, 0]
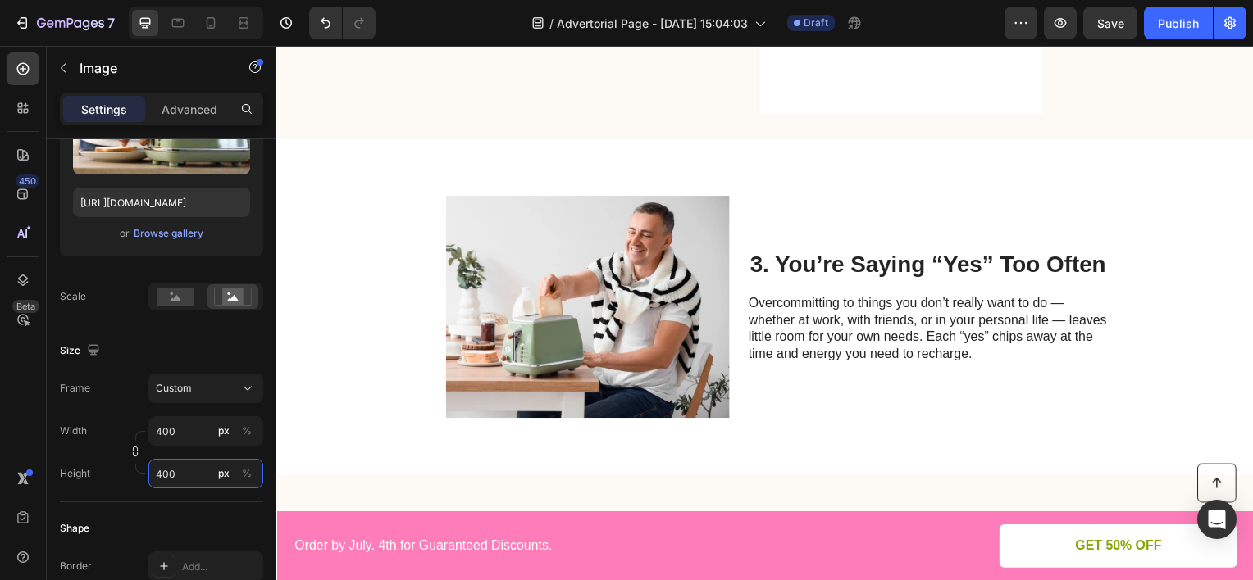
type input "400"
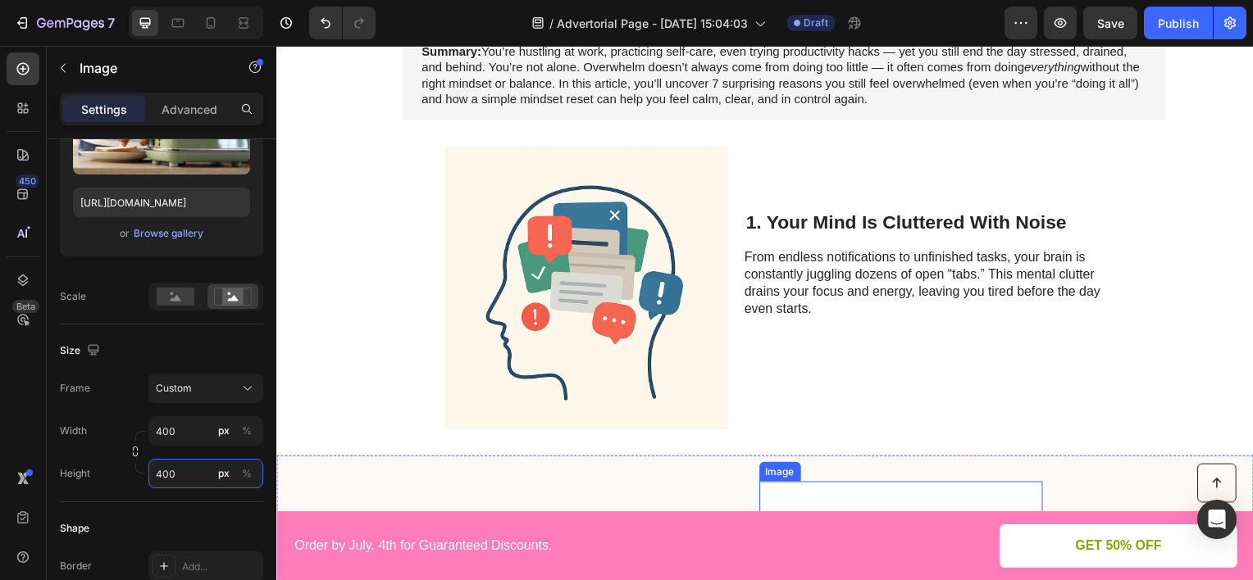
scroll to position [574, 0]
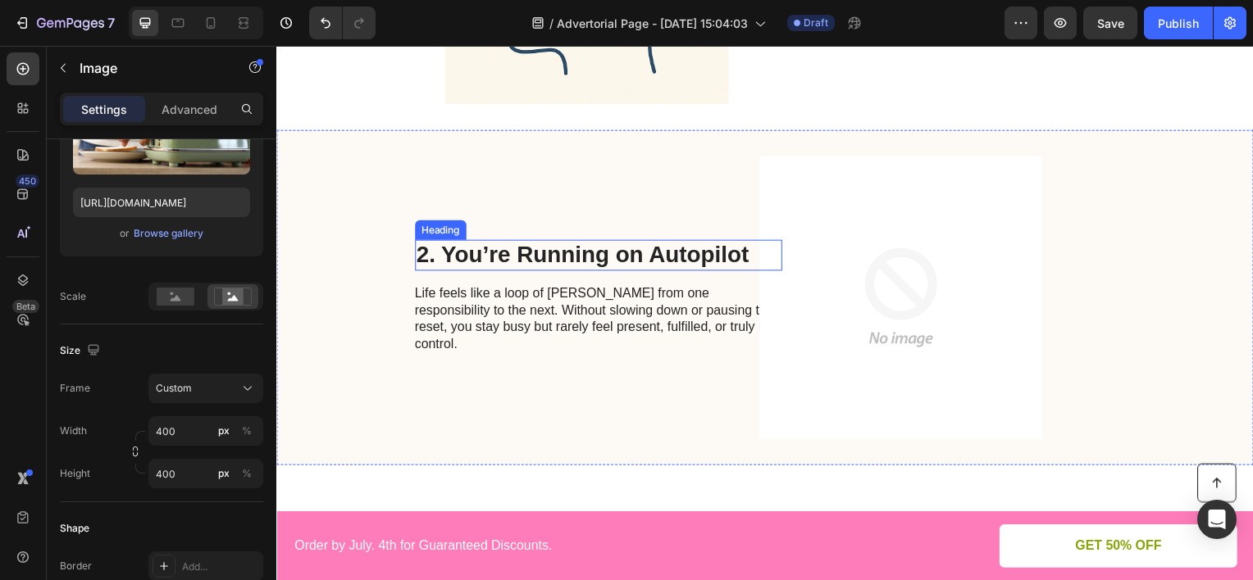
click at [685, 260] on h2 "2. You’re Running on Autopilot" at bounding box center [601, 256] width 370 height 31
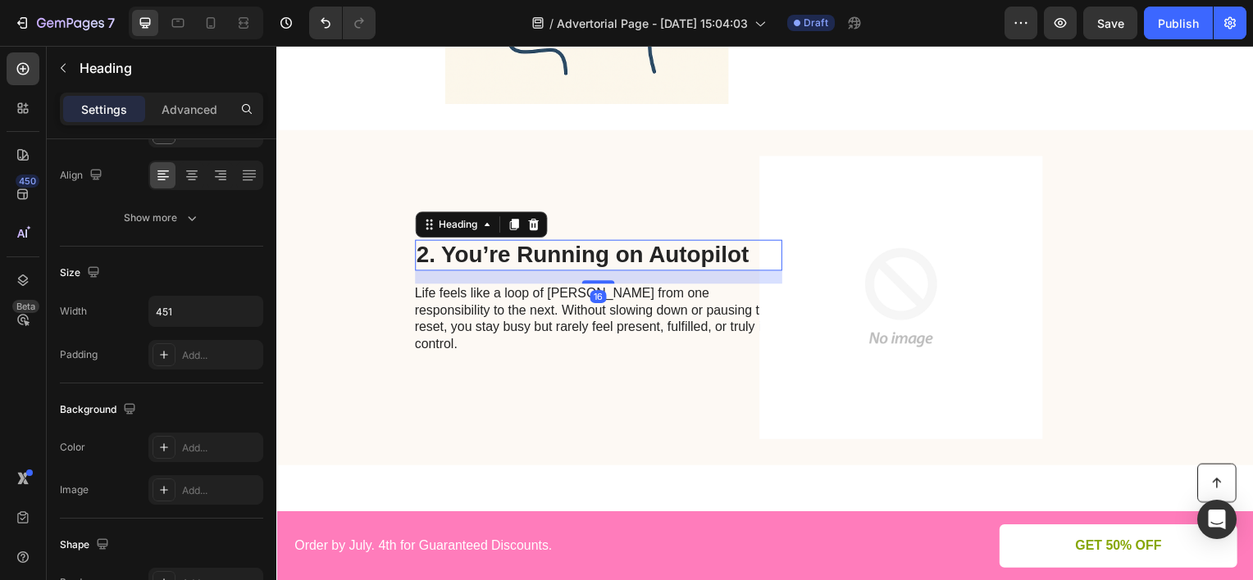
scroll to position [0, 0]
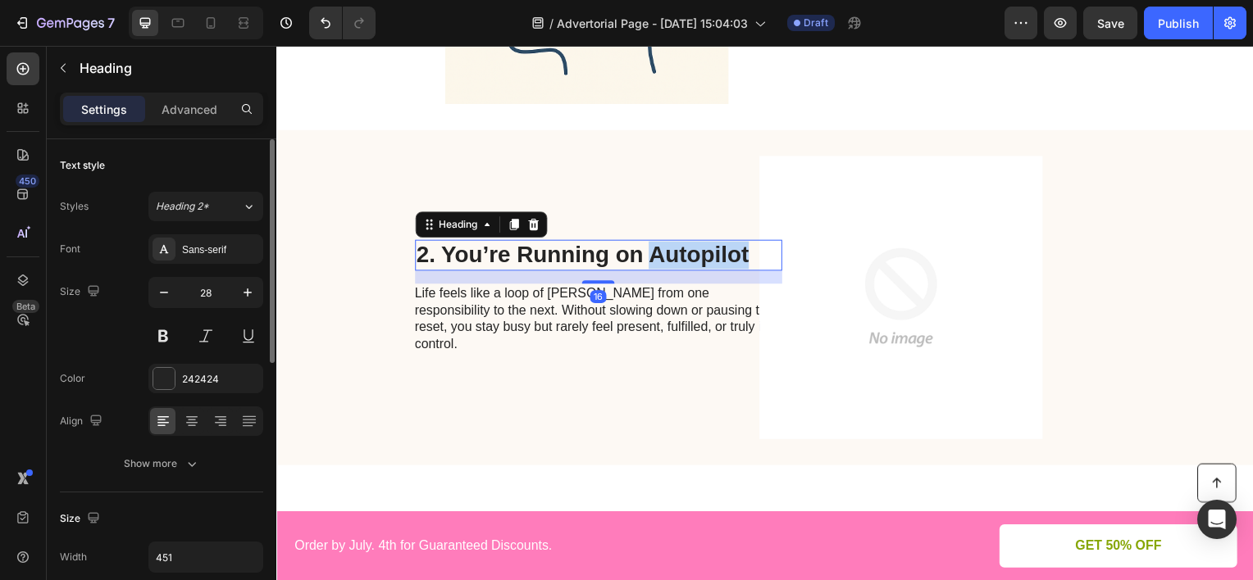
click at [685, 260] on h2 "2. You’re Running on Autopilot" at bounding box center [601, 256] width 370 height 31
click at [685, 260] on p "2. You’re Running on Autopilot" at bounding box center [600, 257] width 366 height 28
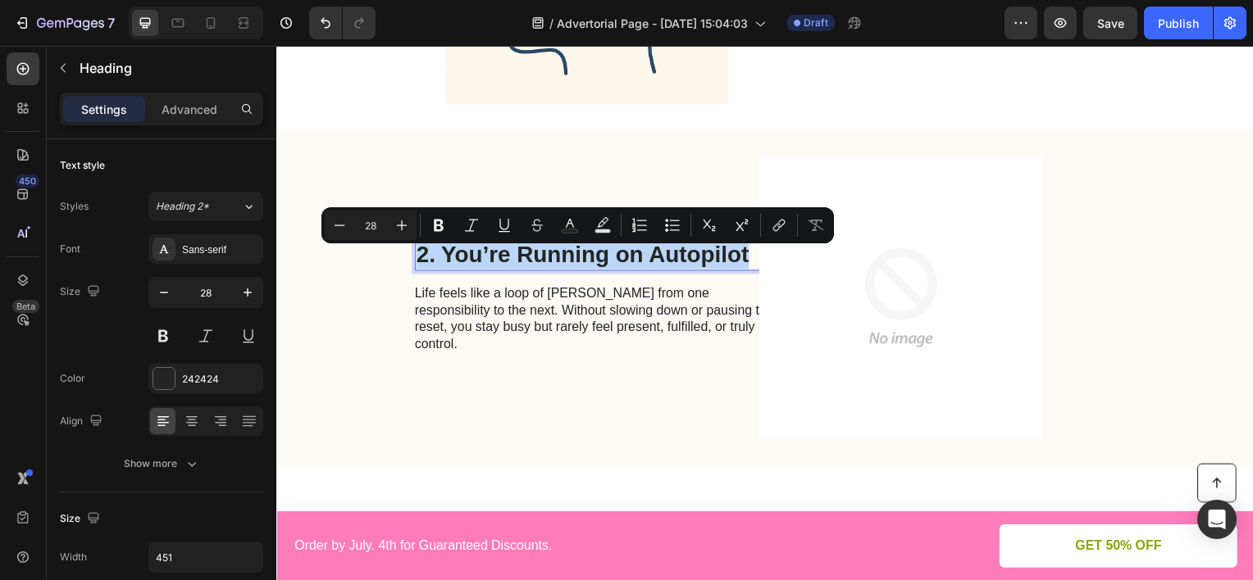
copy p "2. You’re Running on Autopilot"
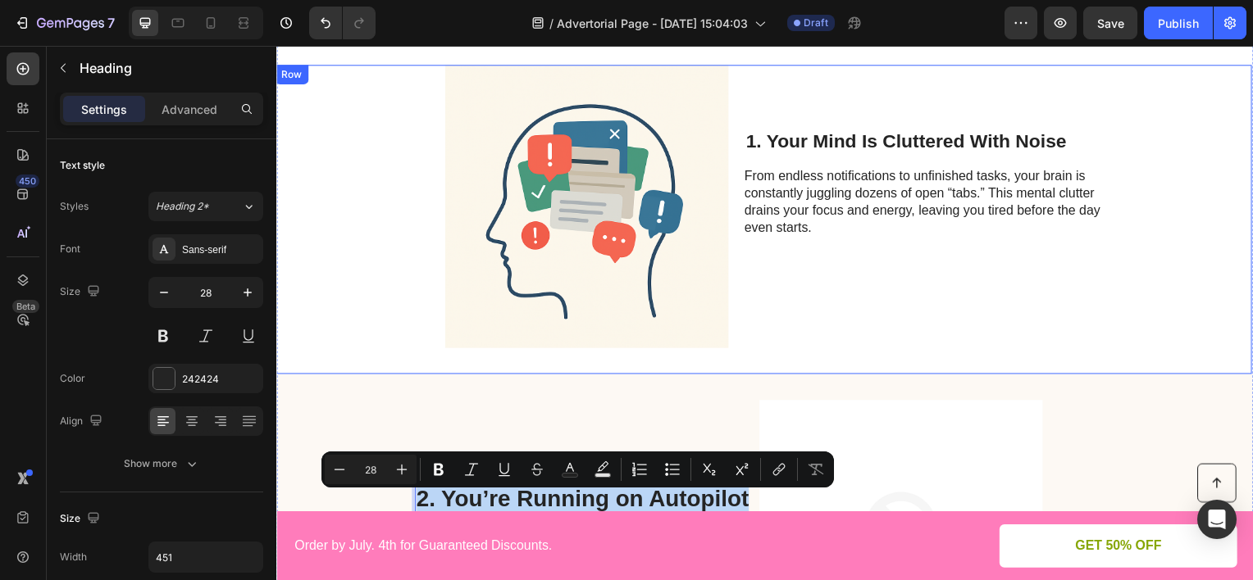
scroll to position [574, 0]
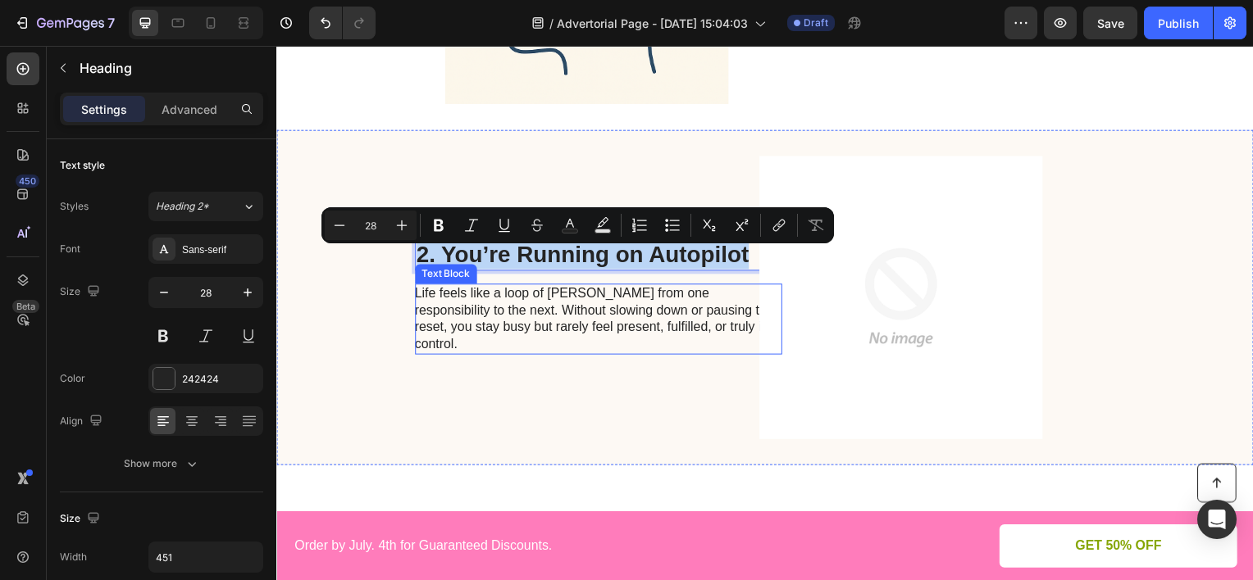
click at [585, 330] on p "Life feels like a loop of [PERSON_NAME] from one responsibility to the next. Wi…" at bounding box center [600, 321] width 368 height 68
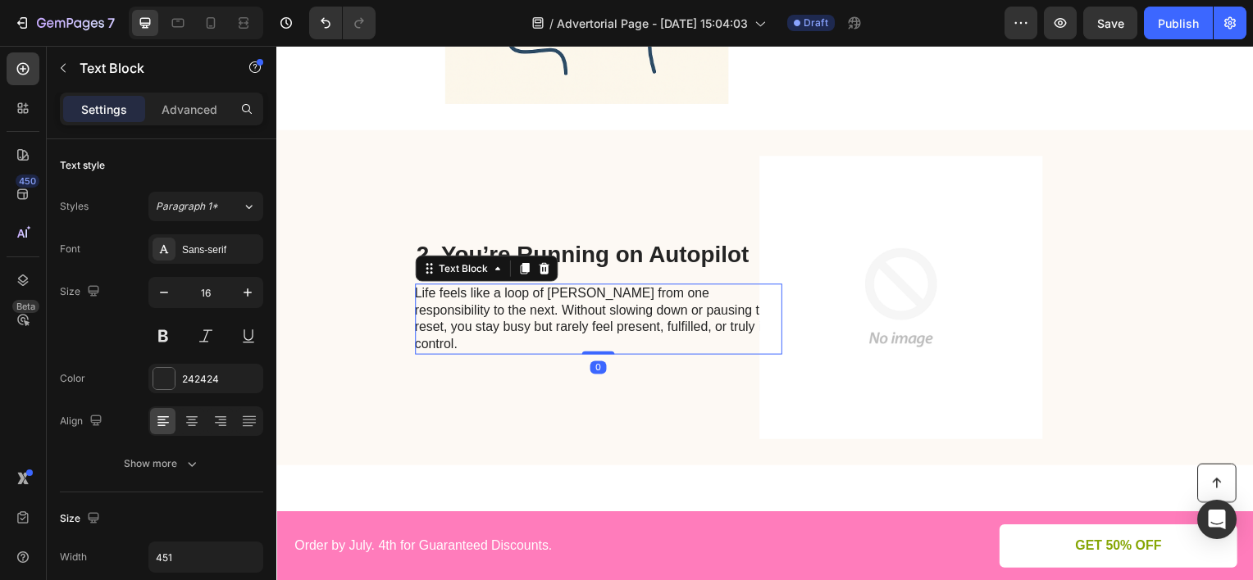
click at [585, 330] on p "Life feels like a loop of [PERSON_NAME] from one responsibility to the next. Wi…" at bounding box center [600, 321] width 368 height 68
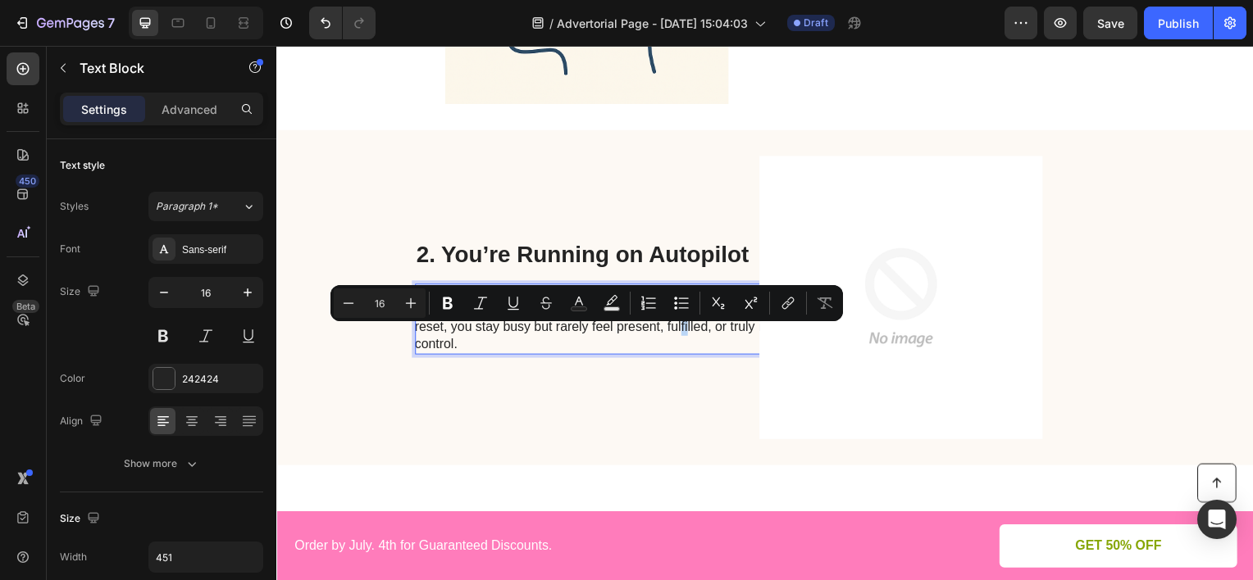
click at [585, 330] on p "Life feels like a loop of [PERSON_NAME] from one responsibility to the next. Wi…" at bounding box center [600, 321] width 368 height 68
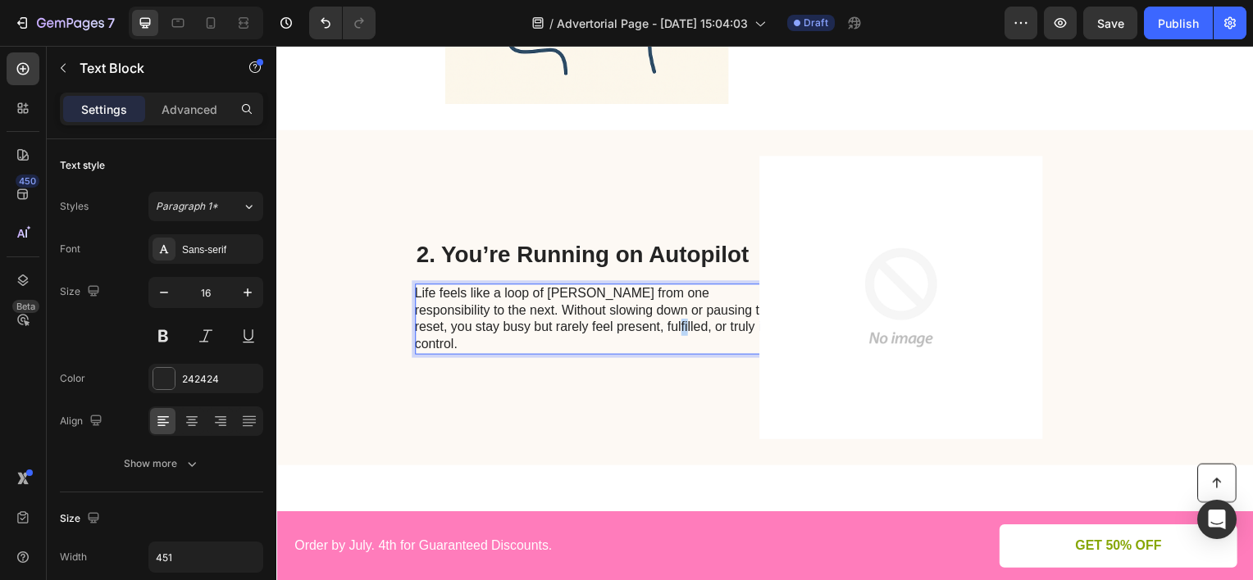
click at [585, 330] on p "Life feels like a loop of [PERSON_NAME] from one responsibility to the next. Wi…" at bounding box center [600, 321] width 368 height 68
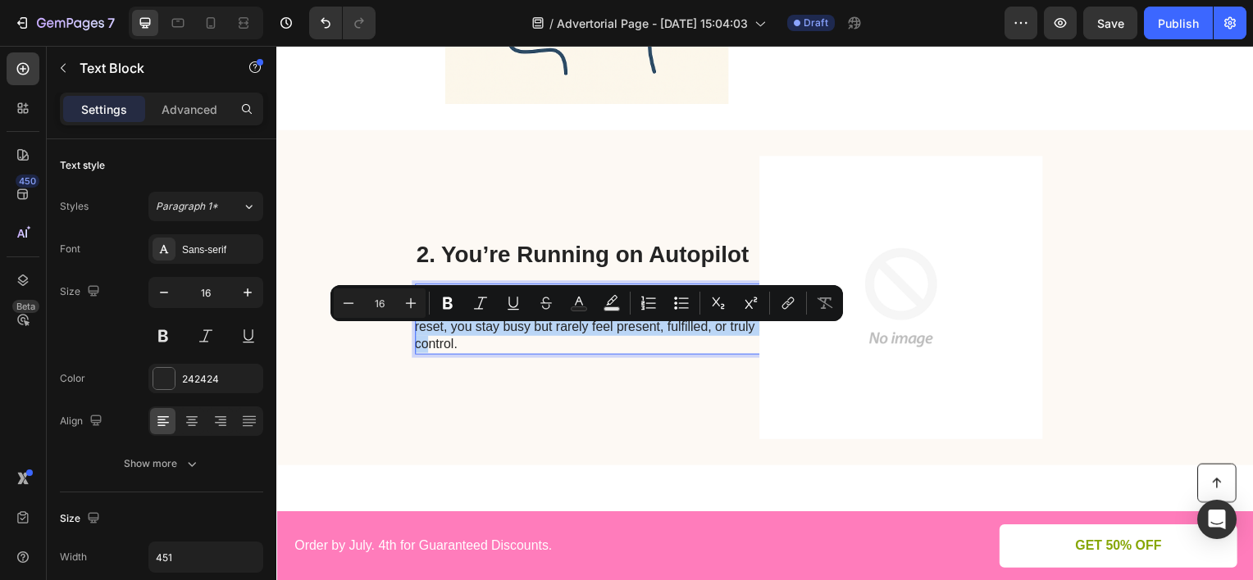
click at [585, 330] on p "Life feels like a loop of [PERSON_NAME] from one responsibility to the next. Wi…" at bounding box center [600, 321] width 368 height 68
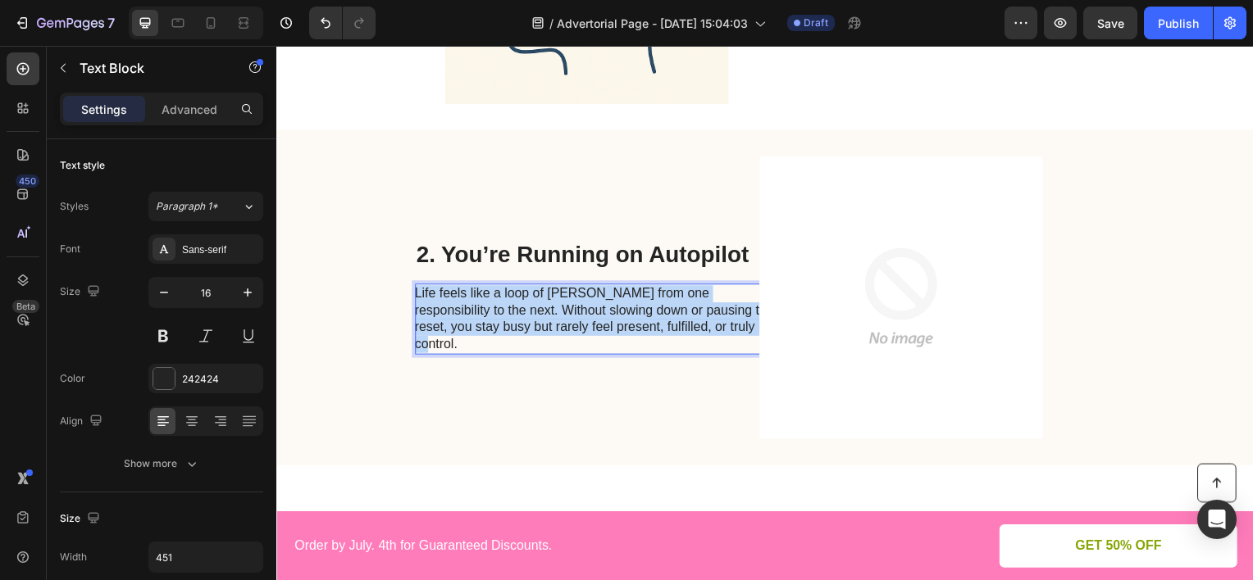
click at [585, 330] on p "Life feels like a loop of [PERSON_NAME] from one responsibility to the next. Wi…" at bounding box center [600, 321] width 368 height 68
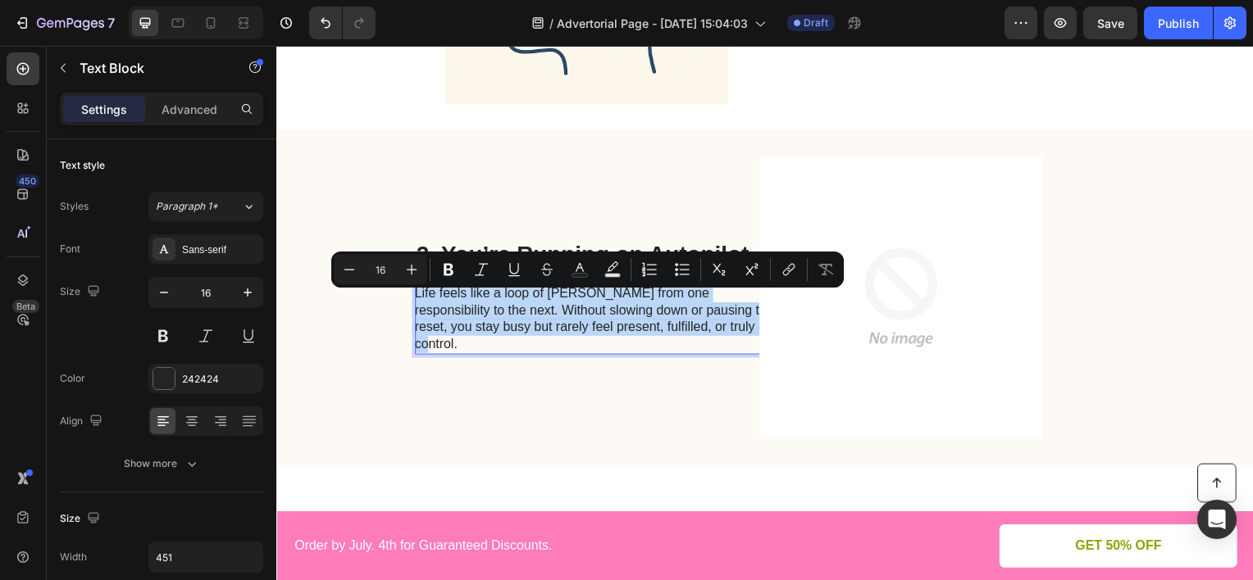
copy p "Life feels like a loop of [PERSON_NAME] from one responsibility to the next. Wi…"
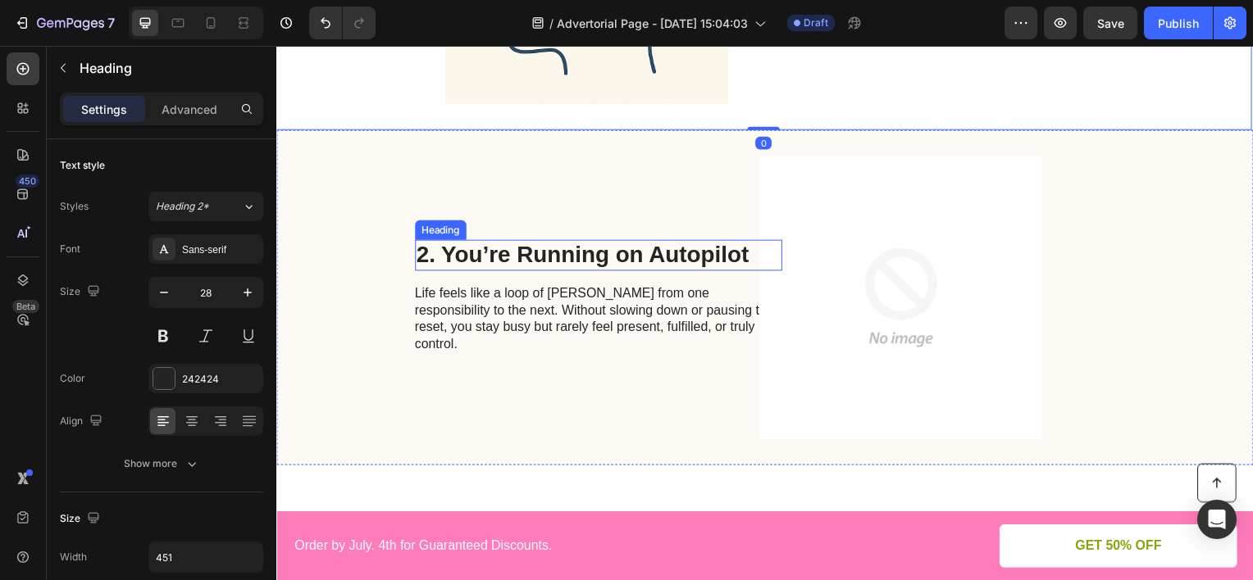
click at [630, 265] on p "2. You’re Running on Autopilot" at bounding box center [600, 257] width 366 height 28
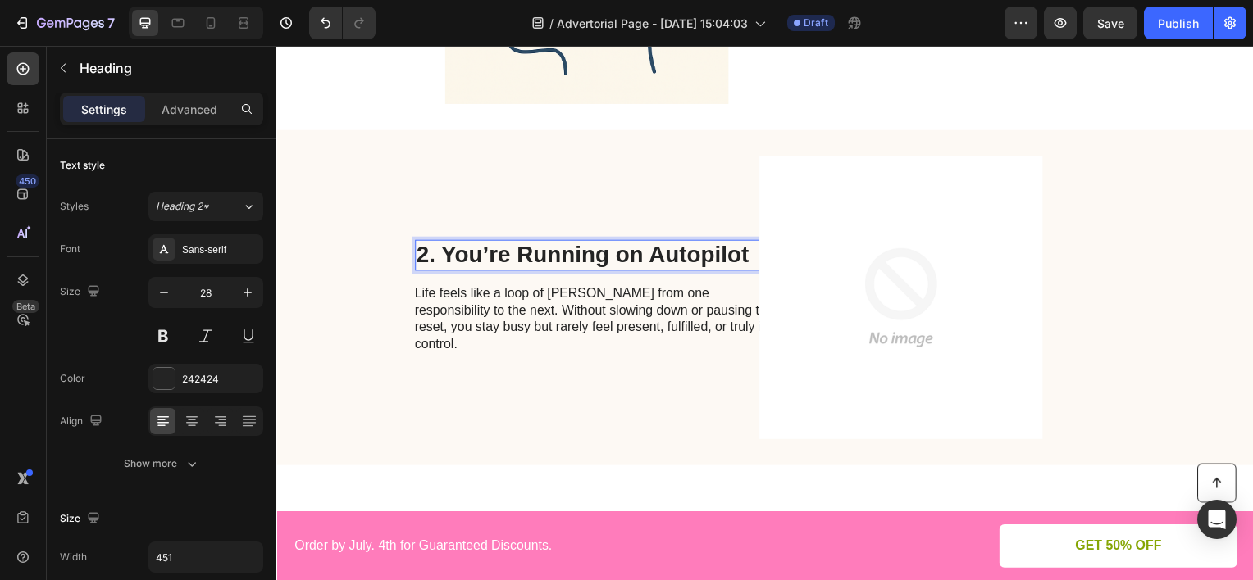
click at [630, 265] on p "2. You’re Running on Autopilot" at bounding box center [600, 257] width 366 height 28
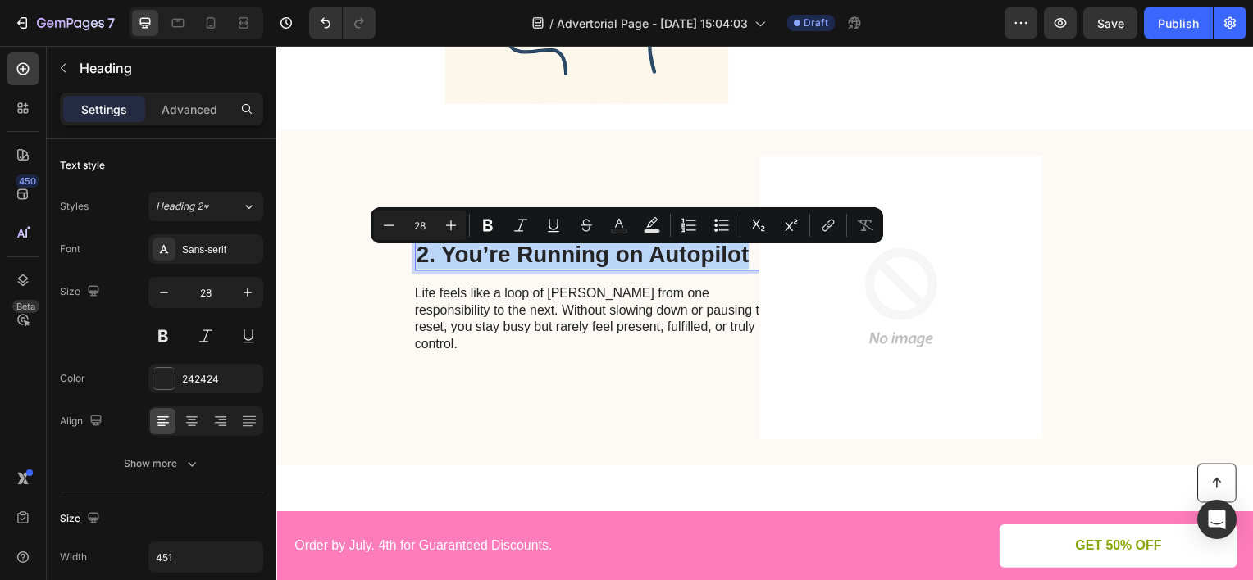
click at [630, 265] on p "2. You’re Running on Autopilot" at bounding box center [600, 257] width 366 height 28
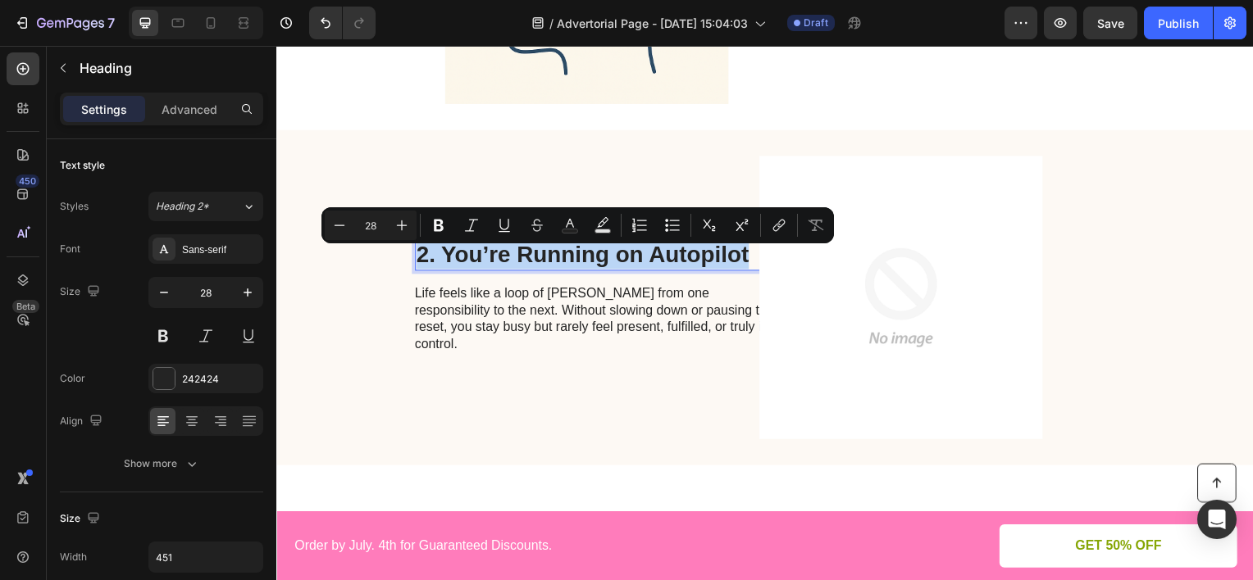
copy p "2. You’re Running on Autopilot"
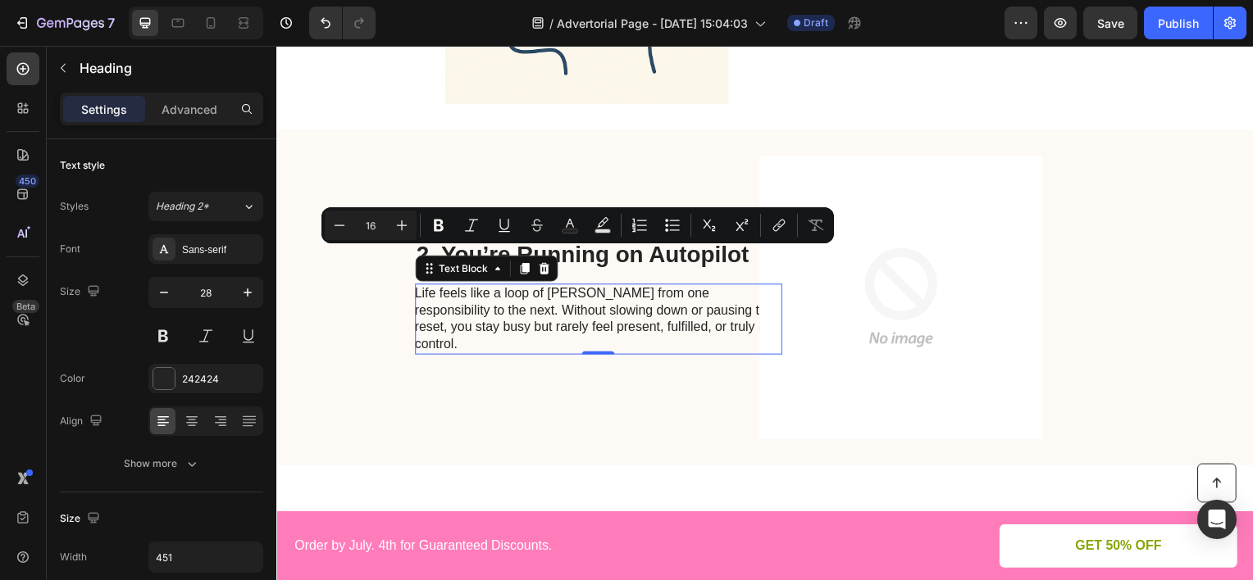
click at [516, 345] on p "Life feels like a loop of [PERSON_NAME] from one responsibility to the next. Wi…" at bounding box center [600, 321] width 368 height 68
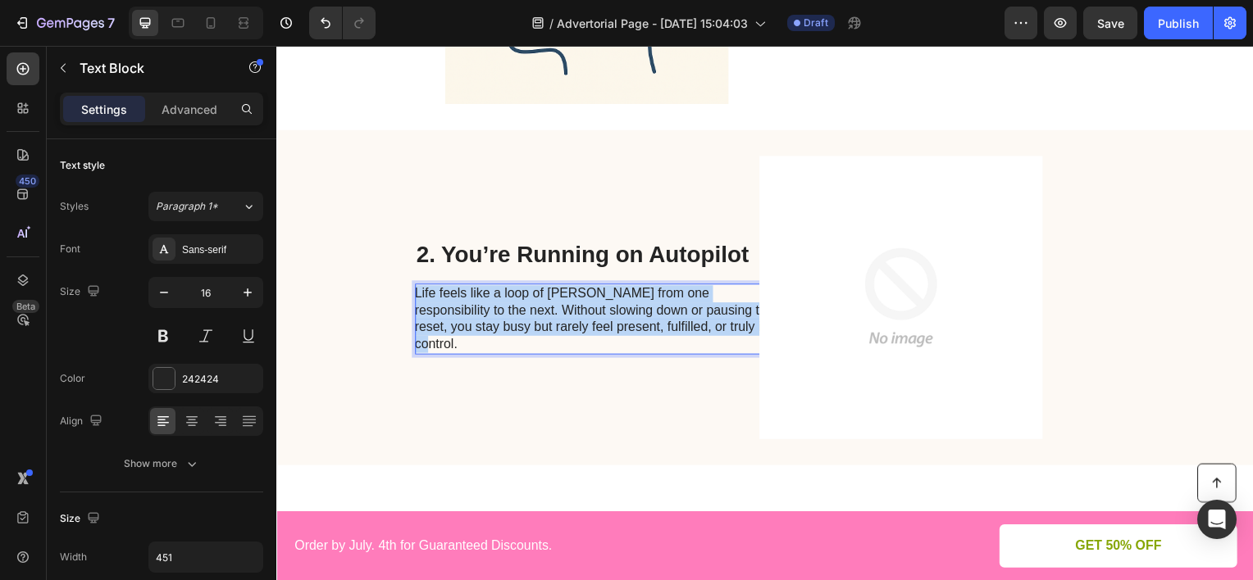
click at [516, 345] on p "Life feels like a loop of [PERSON_NAME] from one responsibility to the next. Wi…" at bounding box center [600, 321] width 368 height 68
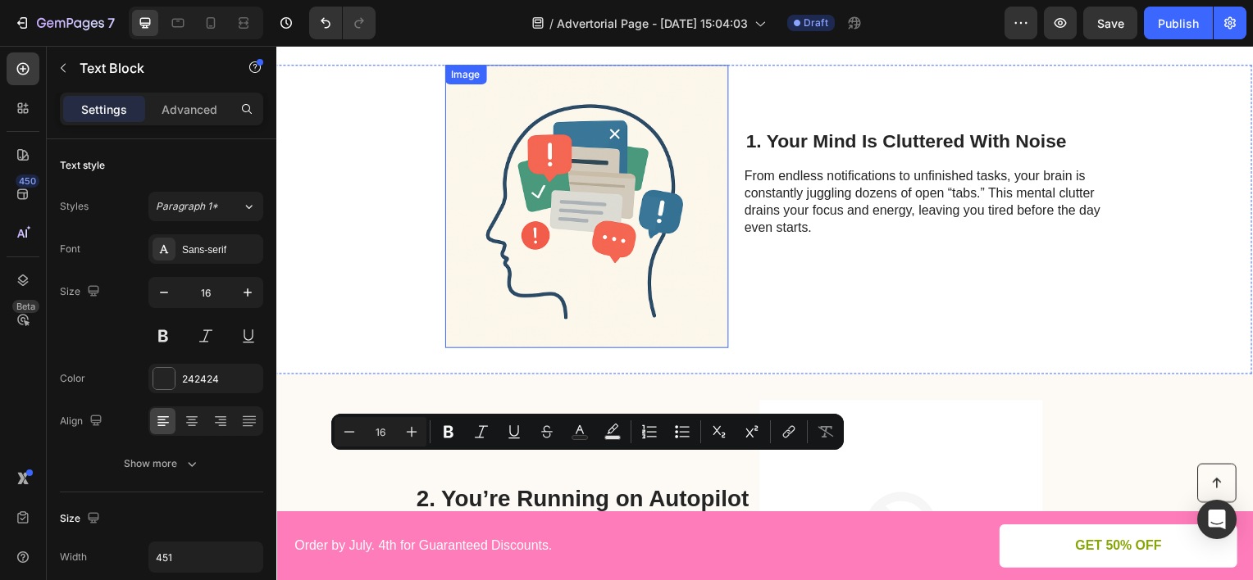
scroll to position [410, 0]
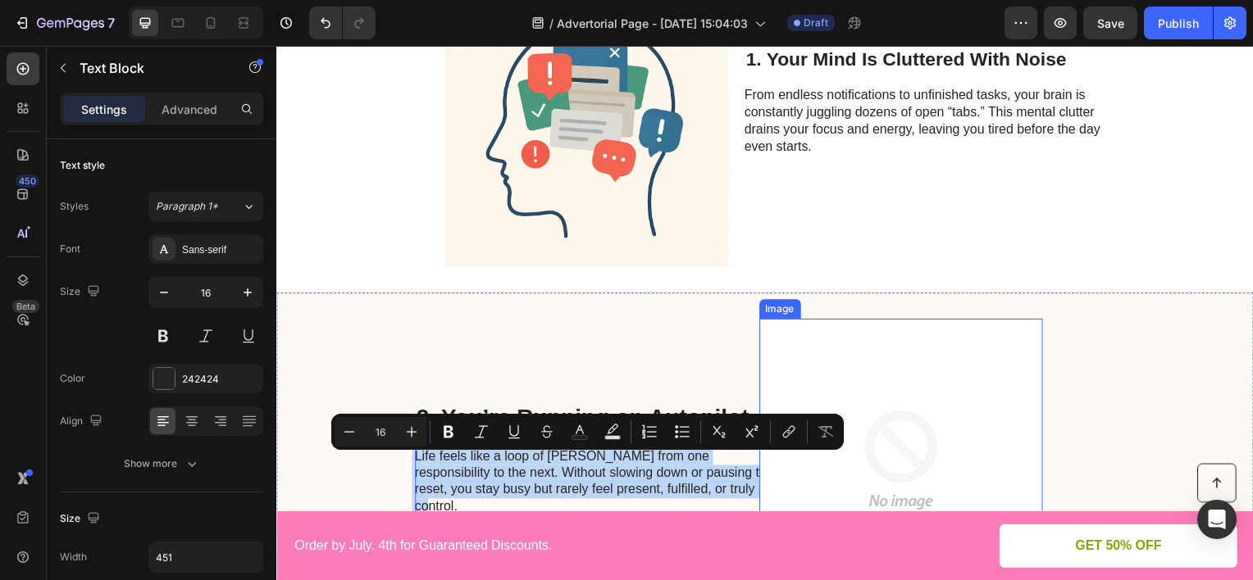
click at [803, 346] on img at bounding box center [904, 463] width 285 height 285
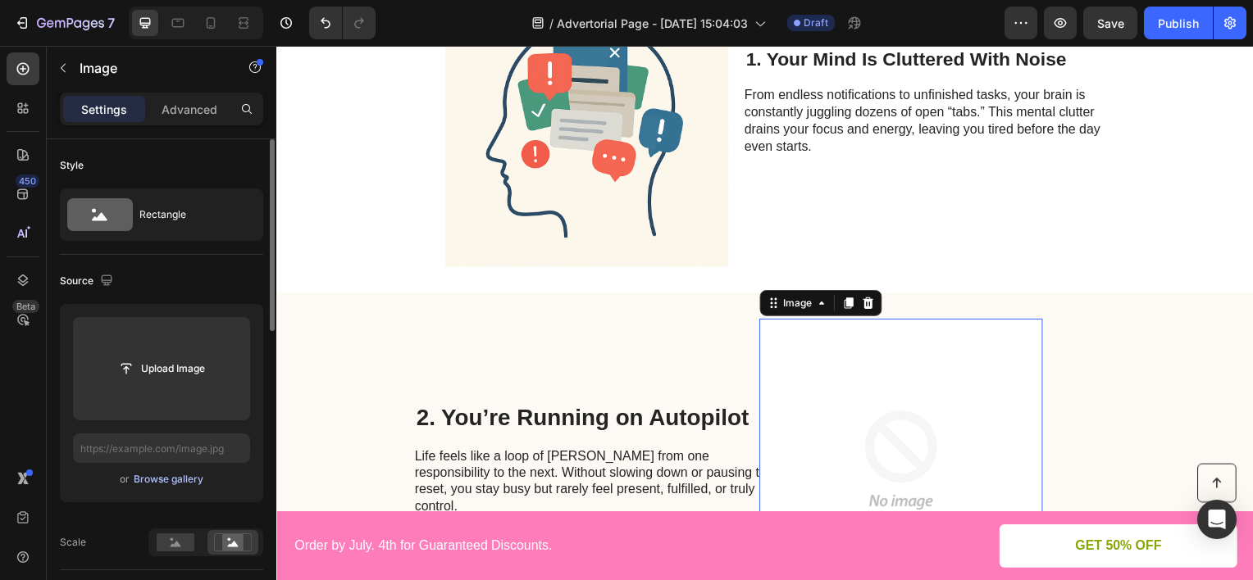
click at [159, 471] on button "Browse gallery" at bounding box center [168, 479] width 71 height 16
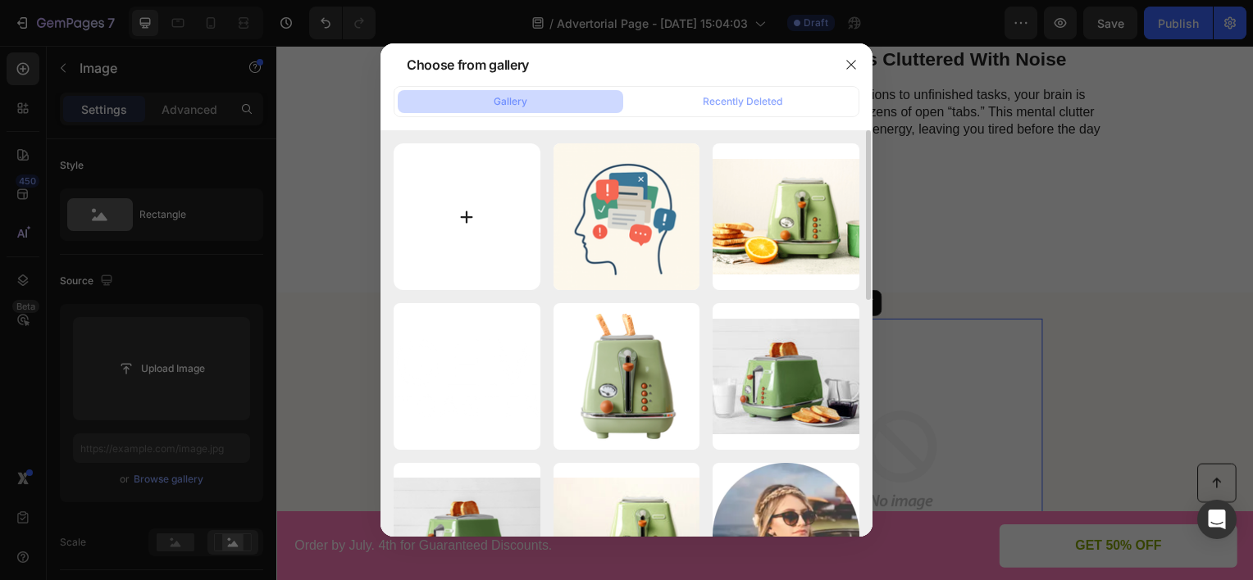
click at [448, 239] on input "file" at bounding box center [467, 216] width 147 height 147
type input "C:\fakepath\Näyttökuva 2025-08-28 152430.png"
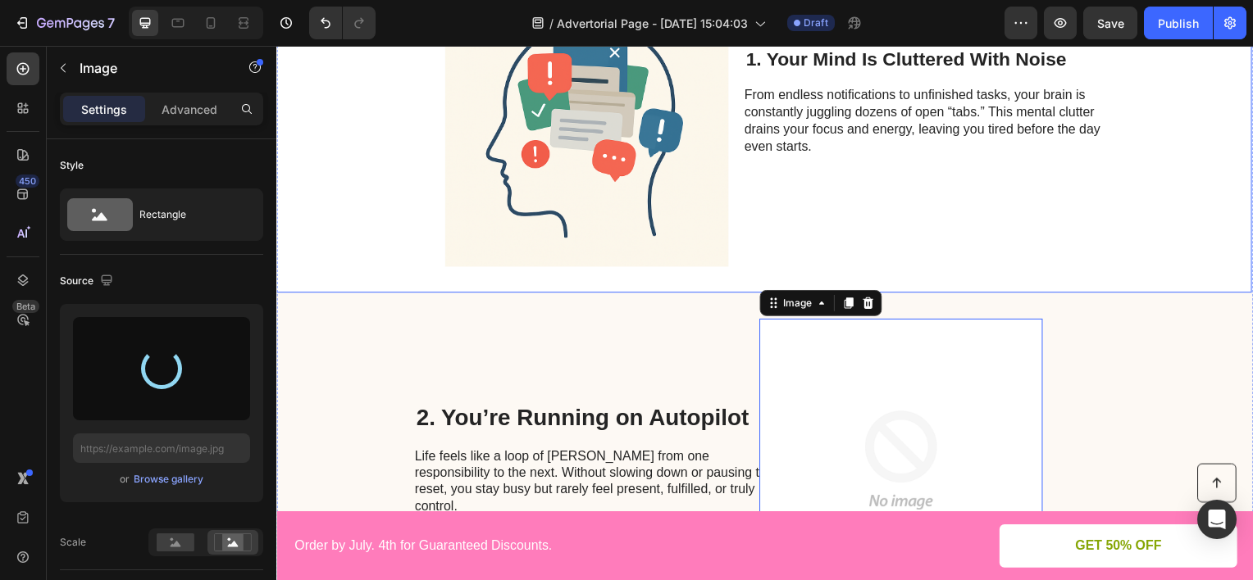
type input "https://cdn.shopify.com/s/files/1/0924/8846/6774/files/gempages_578456514570748…"
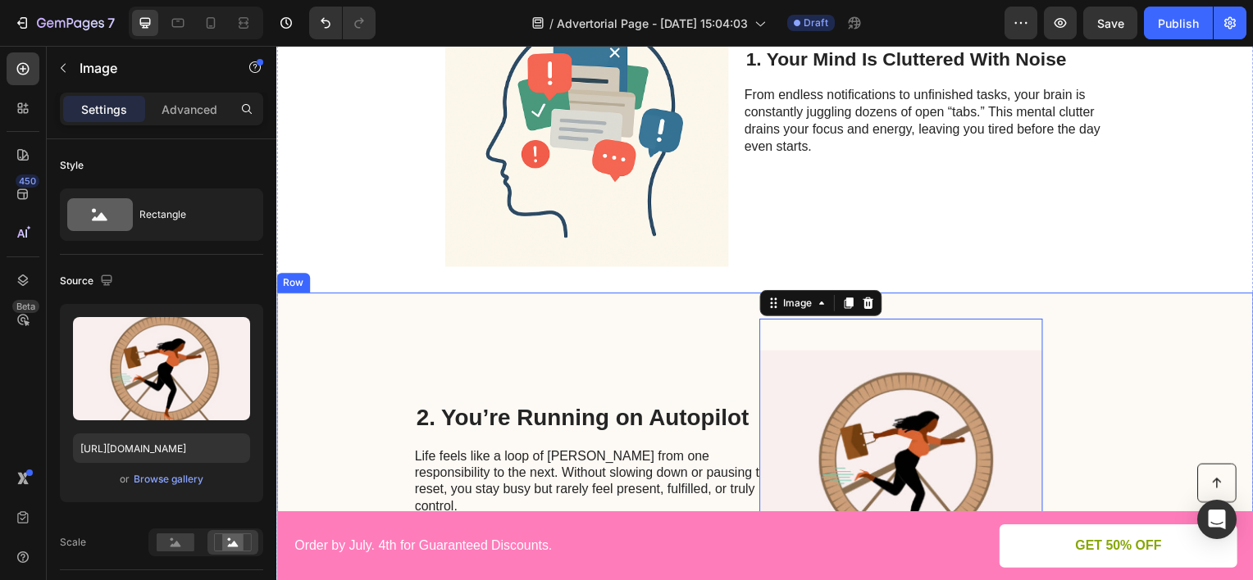
click at [1108, 394] on div "Image 0" at bounding box center [978, 463] width 285 height 285
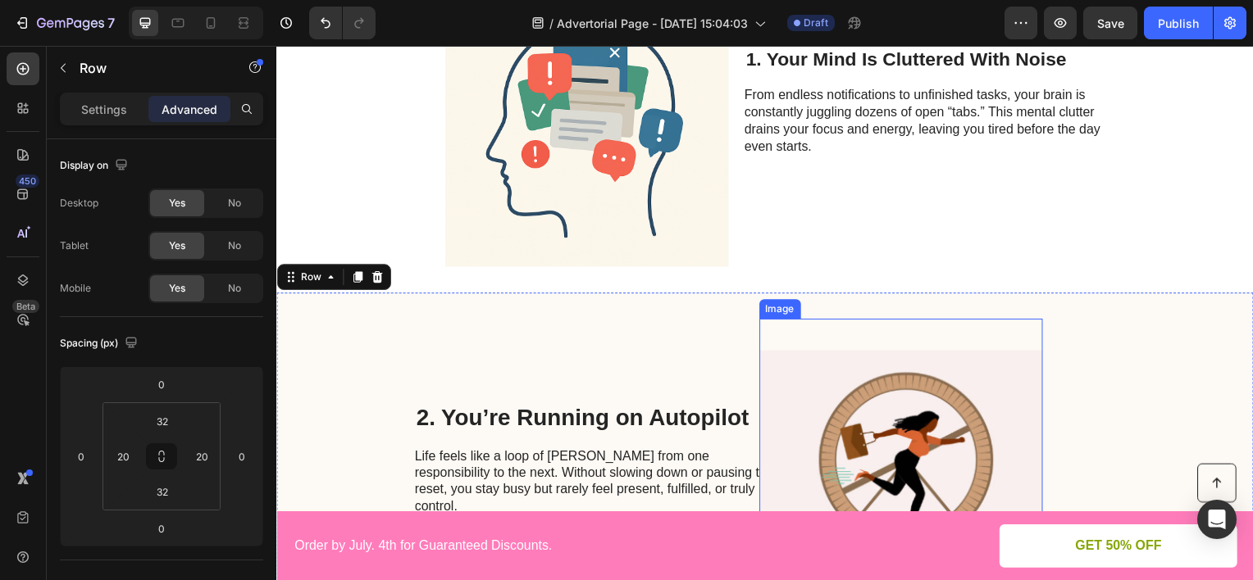
scroll to position [574, 0]
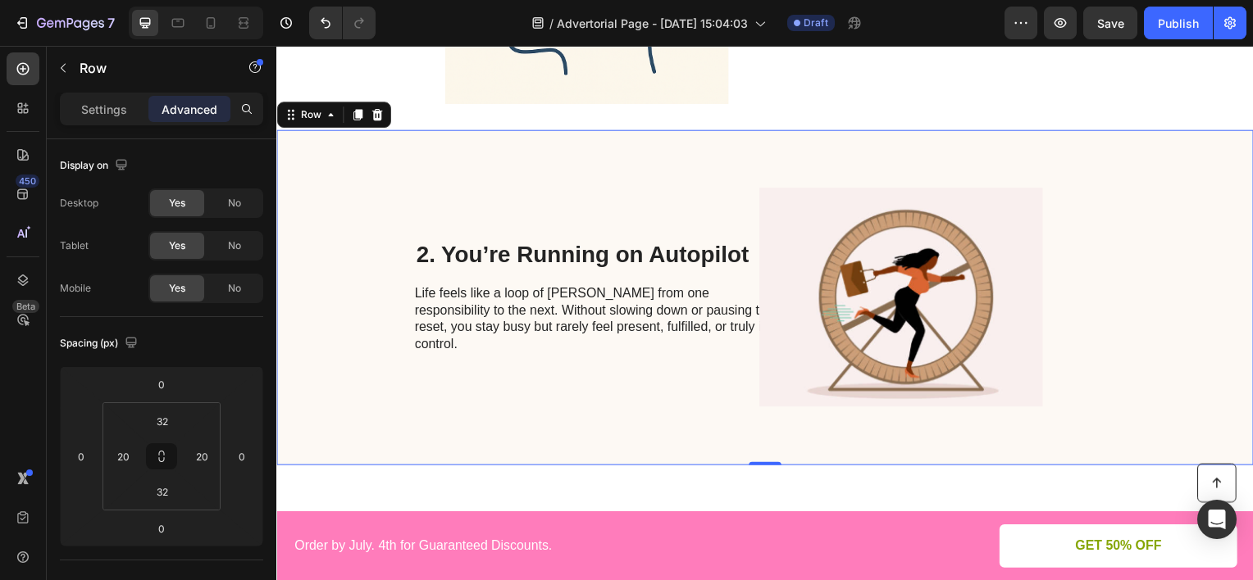
click at [569, 214] on div "2. You’re Running on Autopilot Heading Life feels like a loop of [PERSON_NAME] …" at bounding box center [601, 299] width 370 height 285
click at [111, 108] on p "Settings" at bounding box center [104, 109] width 46 height 17
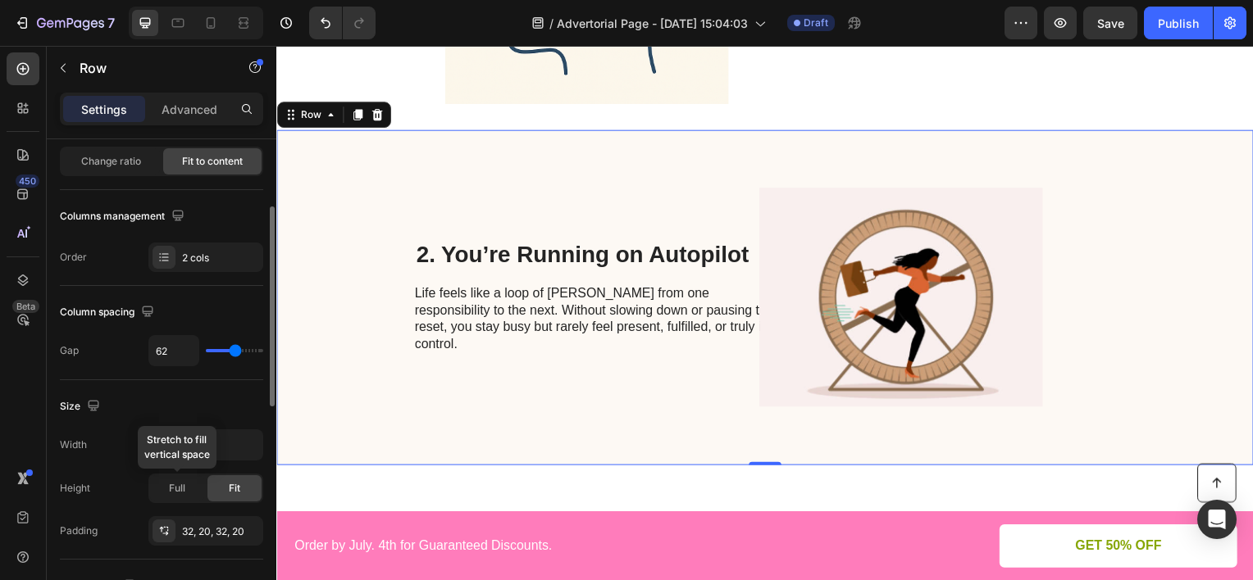
scroll to position [492, 0]
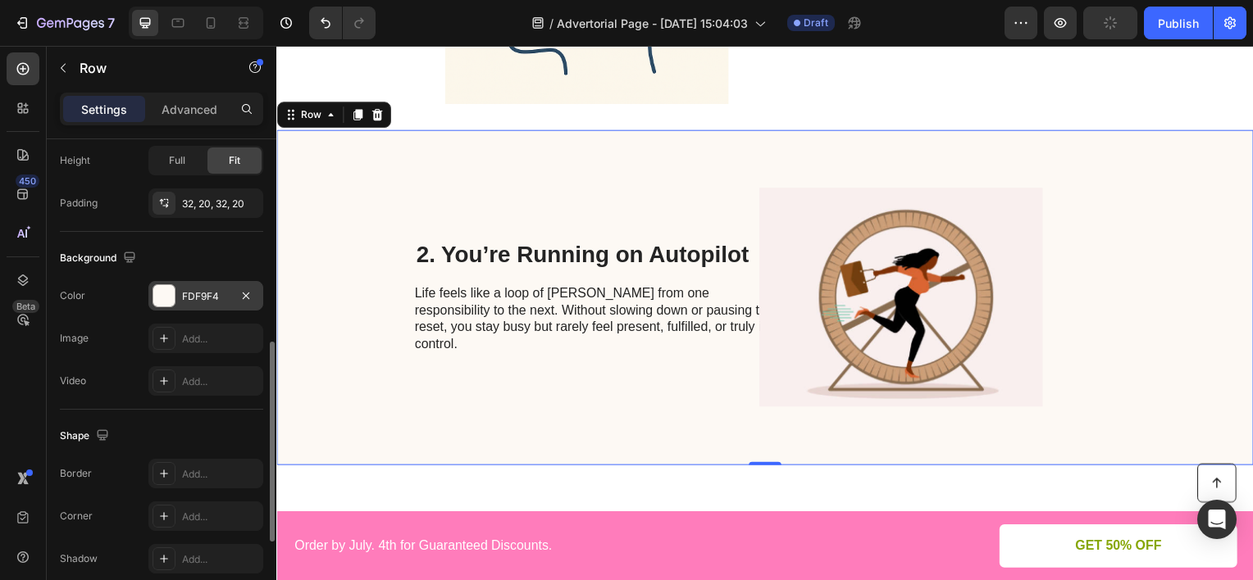
click at [188, 298] on div "FDF9F4" at bounding box center [206, 296] width 48 height 15
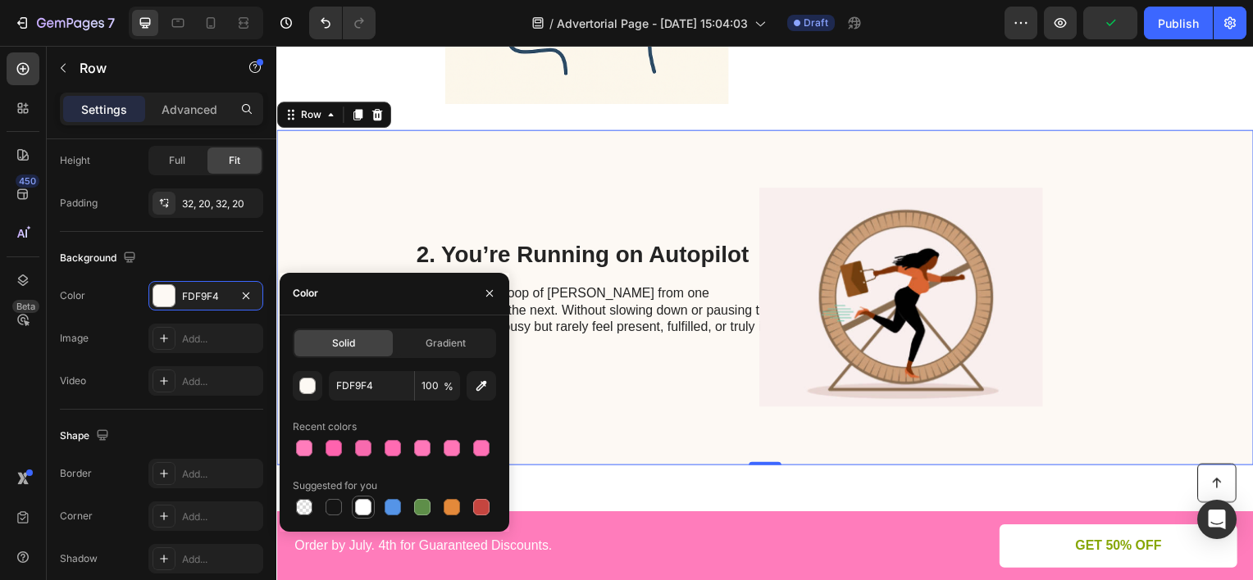
click at [364, 507] on div at bounding box center [363, 507] width 16 height 16
type input "FFFFFF"
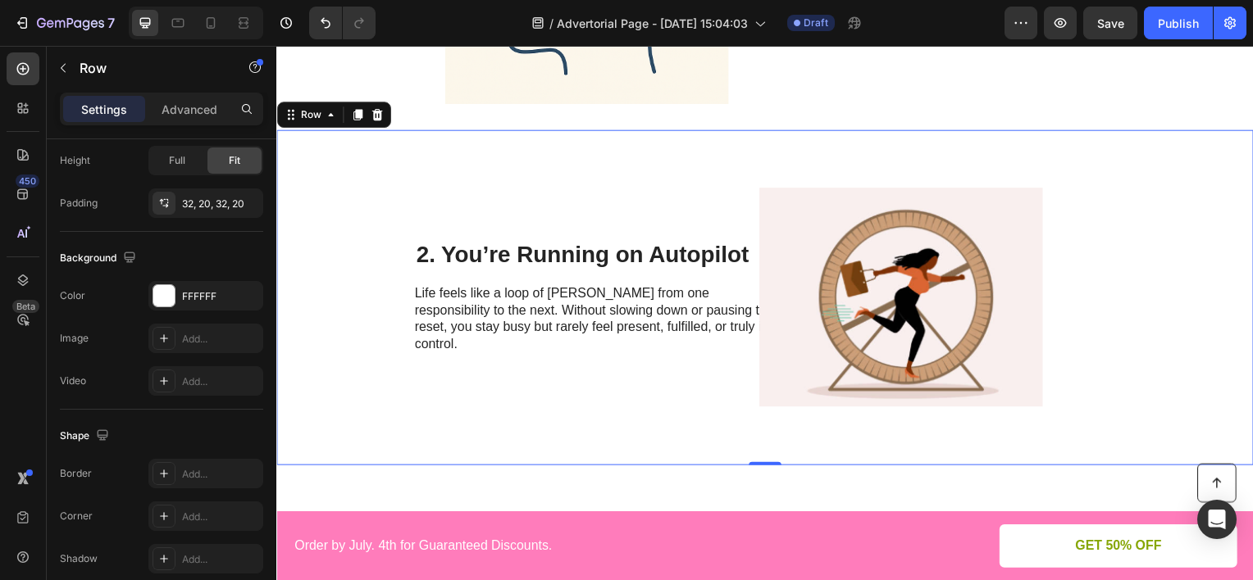
click at [1150, 153] on div "2. You’re Running on Autopilot Heading Life feels like a loop of rushing from o…" at bounding box center [768, 299] width 984 height 338
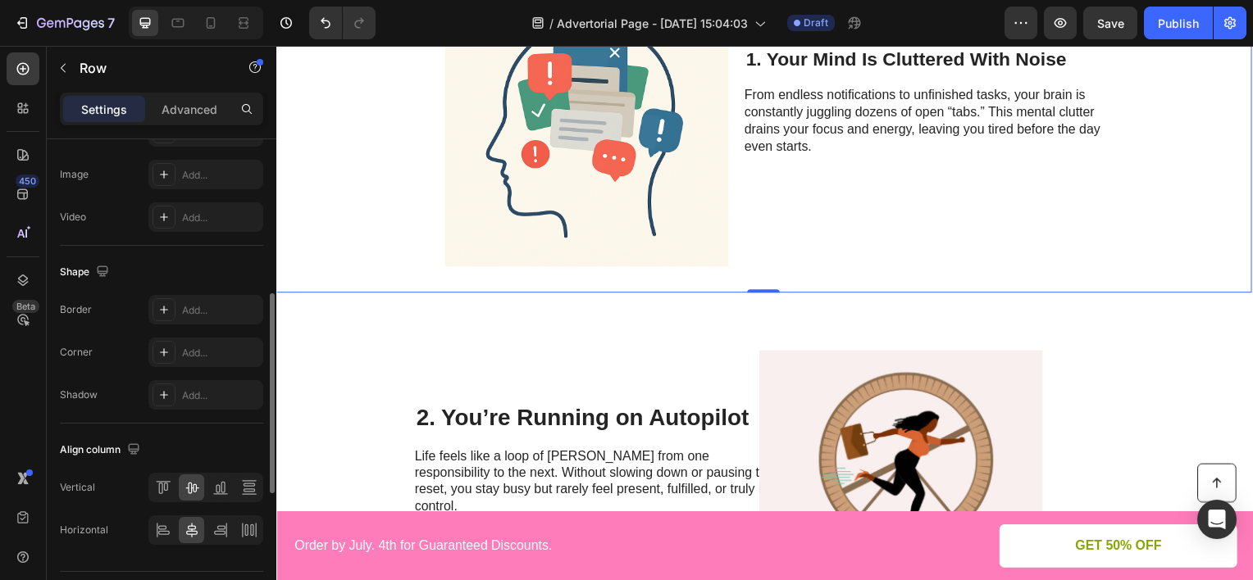
scroll to position [574, 0]
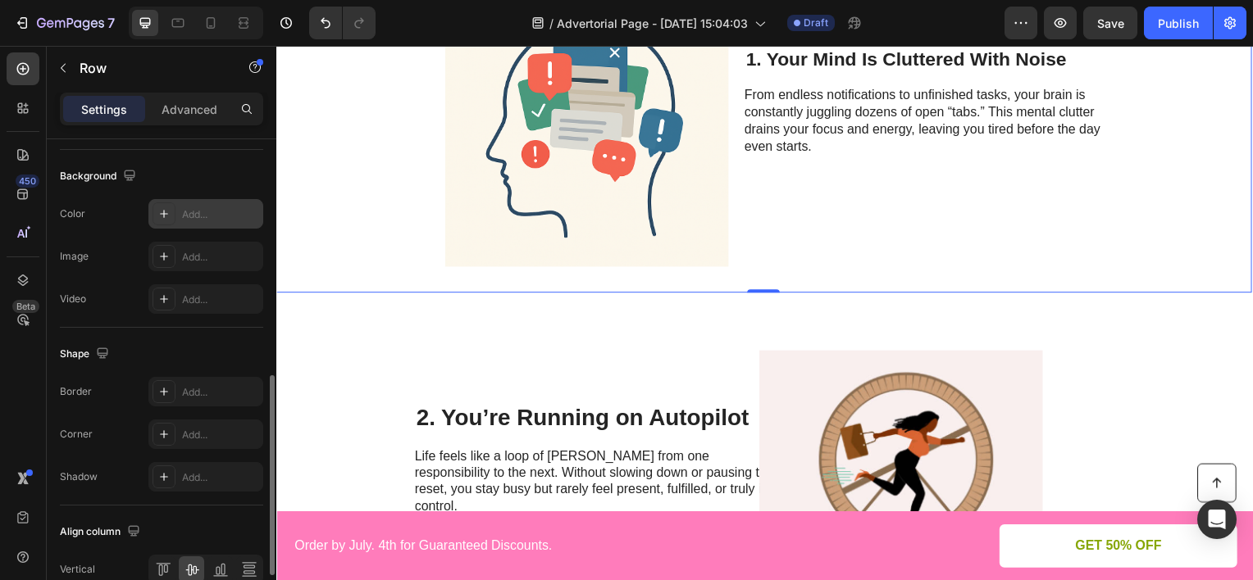
click at [213, 209] on div "Add..." at bounding box center [220, 214] width 77 height 15
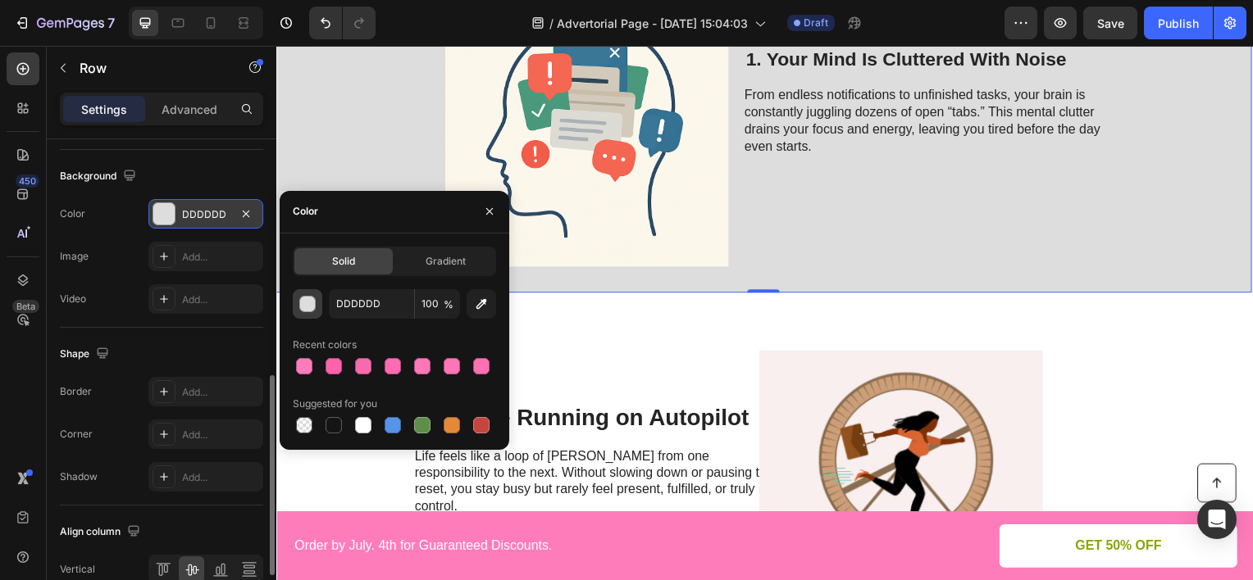
click at [312, 305] on div "button" at bounding box center [308, 305] width 16 height 16
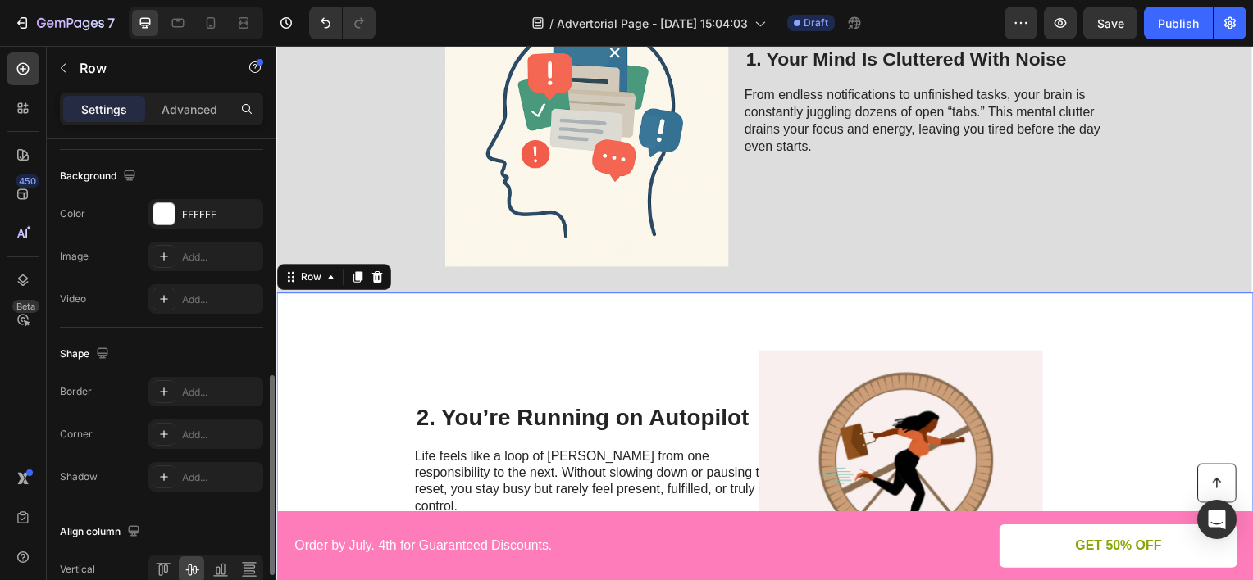
click at [705, 335] on div "2. You’re Running on Autopilot Heading Life feels like a loop of [PERSON_NAME] …" at bounding box center [601, 463] width 370 height 285
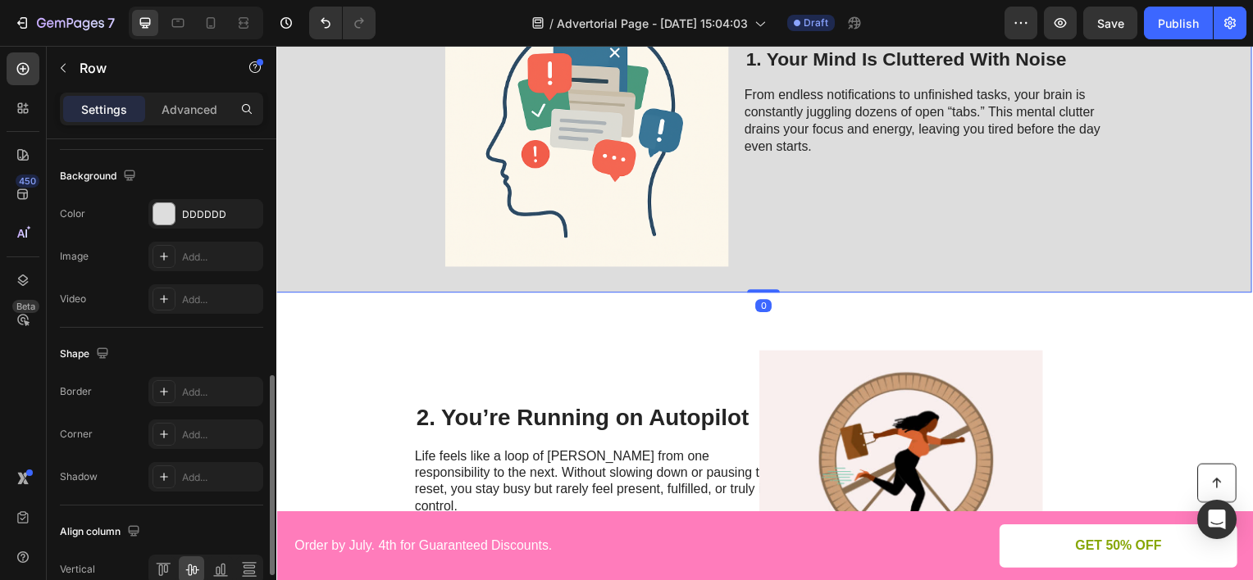
click at [790, 248] on div "1. Your Mind Is Cluttered With Noise Heading From endless notifications to unfi…" at bounding box center [937, 128] width 363 height 279
click at [228, 216] on div "DDDDDD" at bounding box center [206, 214] width 48 height 15
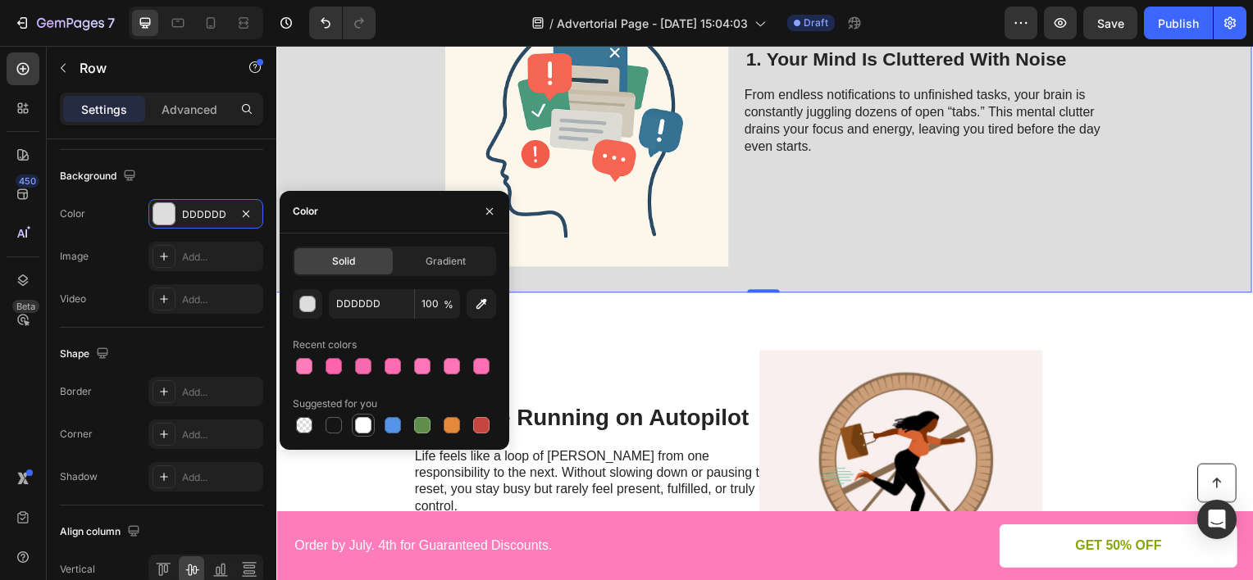
click at [364, 419] on div at bounding box center [363, 425] width 16 height 16
type input "FFFFFF"
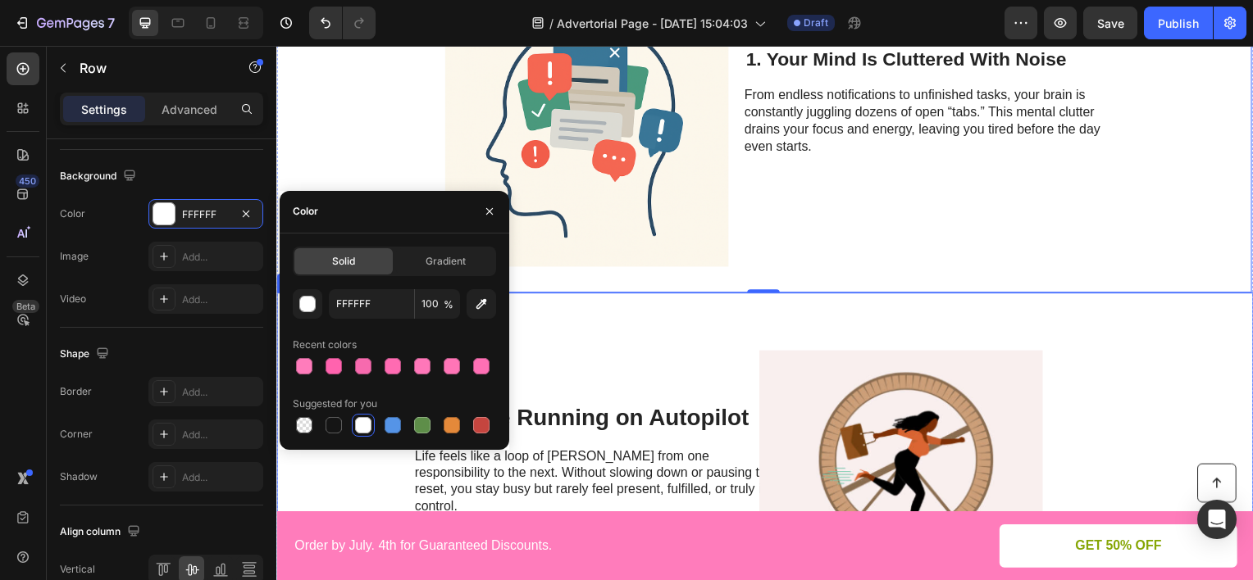
click at [594, 358] on div "2. You’re Running on Autopilot Heading Life feels like a loop of [PERSON_NAME] …" at bounding box center [601, 463] width 370 height 285
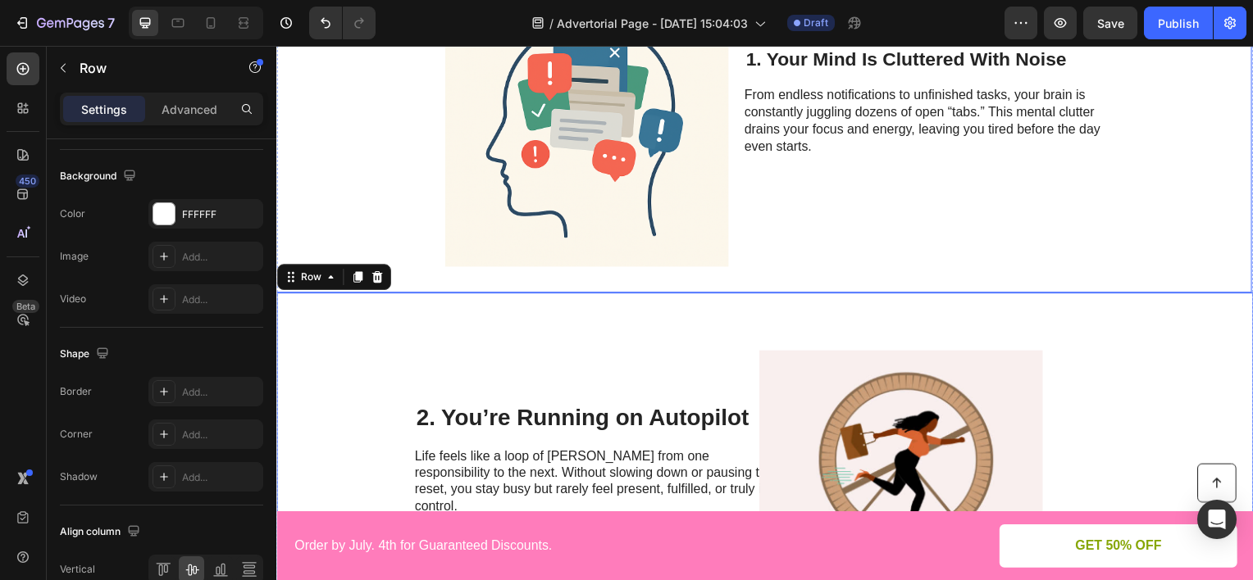
click at [835, 193] on div "1. Your Mind Is Cluttered With Noise Heading From endless notifications to unfi…" at bounding box center [937, 128] width 363 height 279
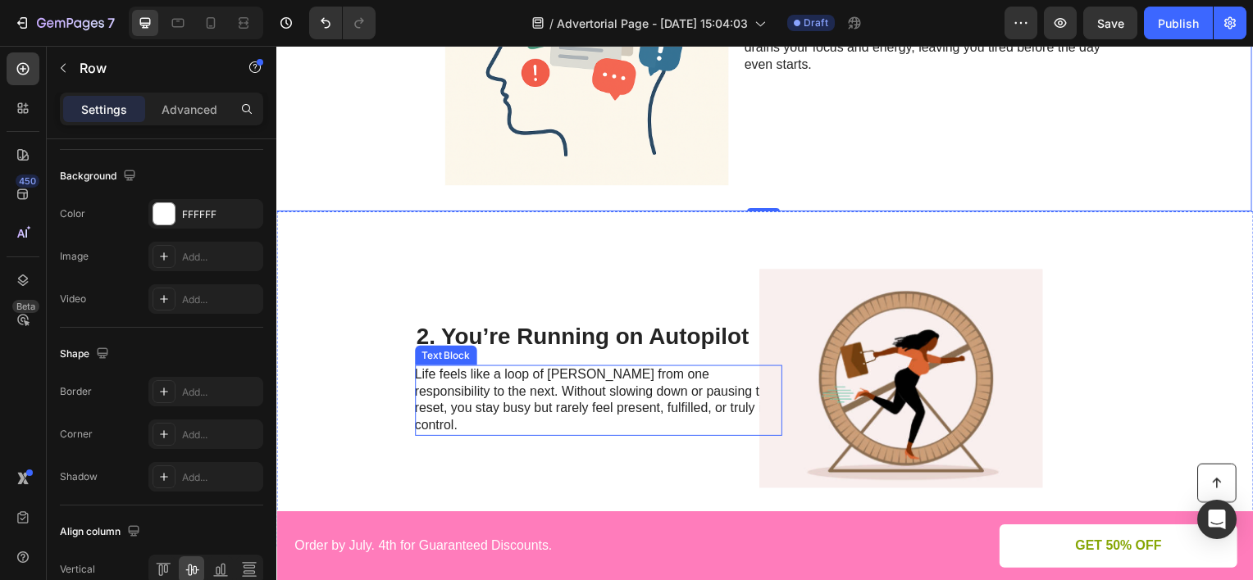
click at [642, 395] on p "Life feels like a loop of [PERSON_NAME] from one responsibility to the next. Wi…" at bounding box center [600, 403] width 368 height 68
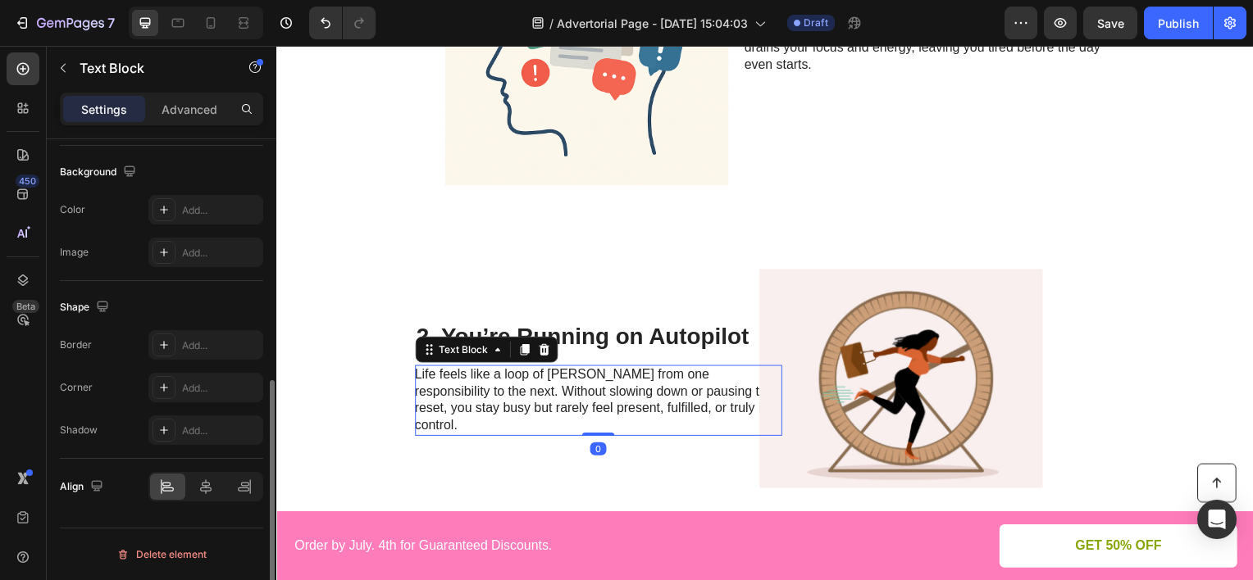
scroll to position [0, 0]
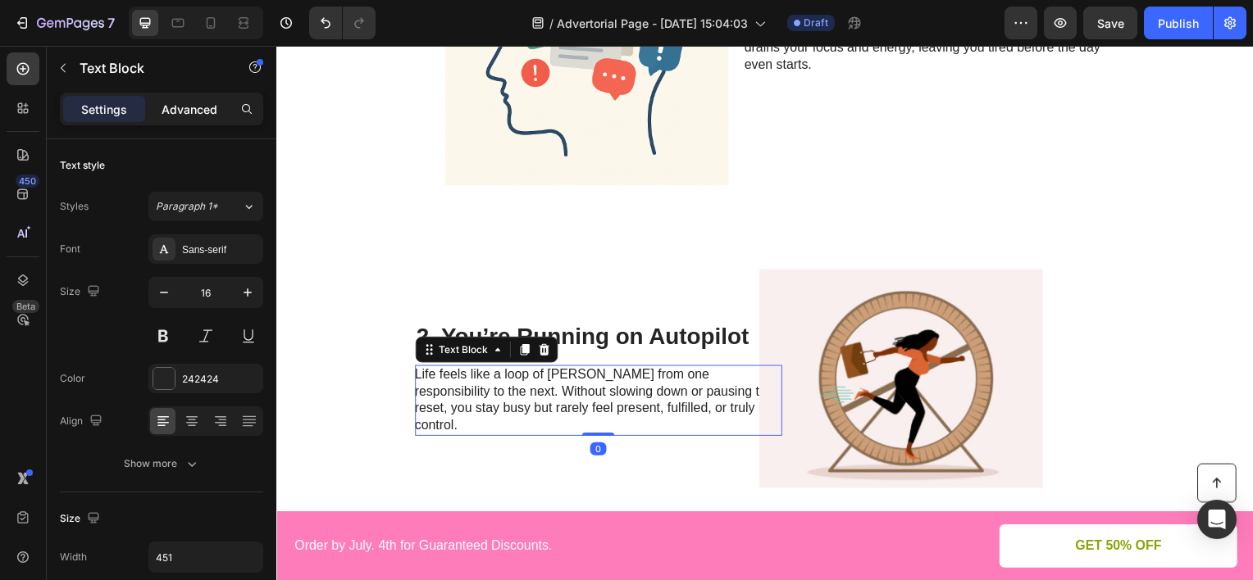
click at [192, 107] on p "Advanced" at bounding box center [190, 109] width 56 height 17
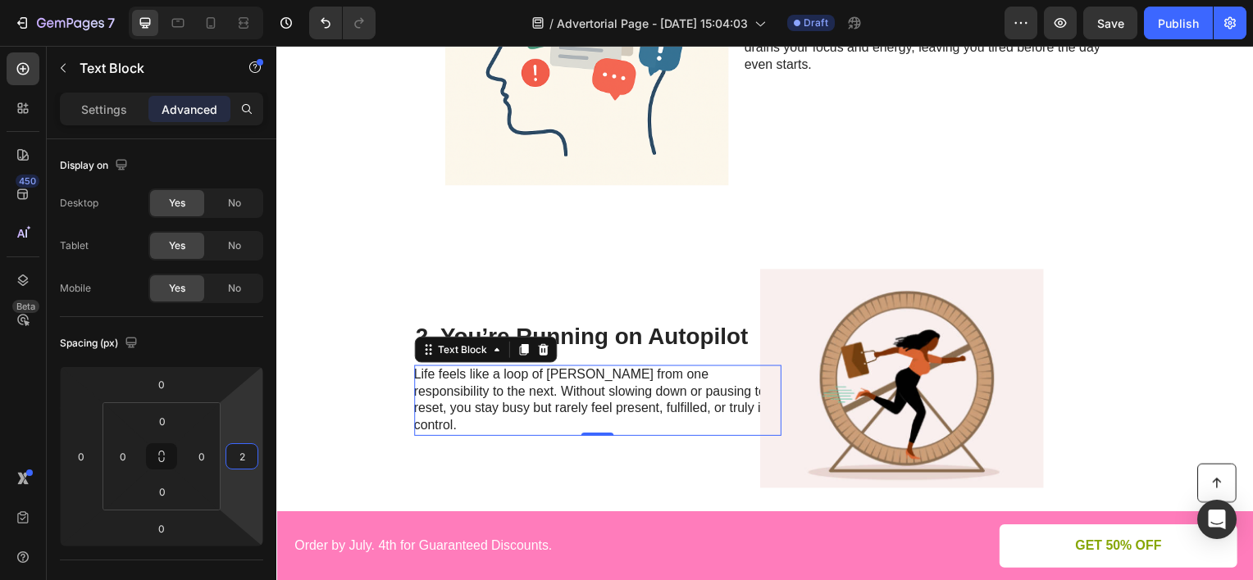
type input "0"
click at [243, 0] on html "7 Version history / Advertorial Page - [DATE] 15:04:03 Draft Preview Save Publi…" at bounding box center [626, 0] width 1253 height 0
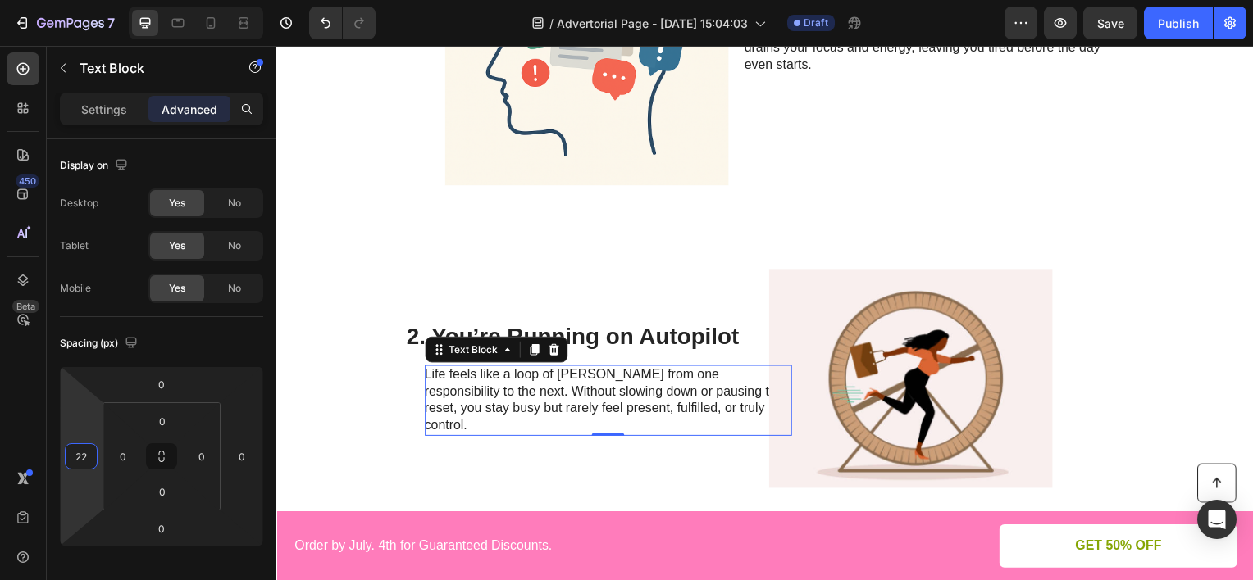
type input "20"
drag, startPoint x: 89, startPoint y: 414, endPoint x: 92, endPoint y: 406, distance: 8.6
click at [92, 0] on html "7 Version history / Advertorial Page - [DATE] 15:04:03 Draft Preview Save Publi…" at bounding box center [626, 0] width 1253 height 0
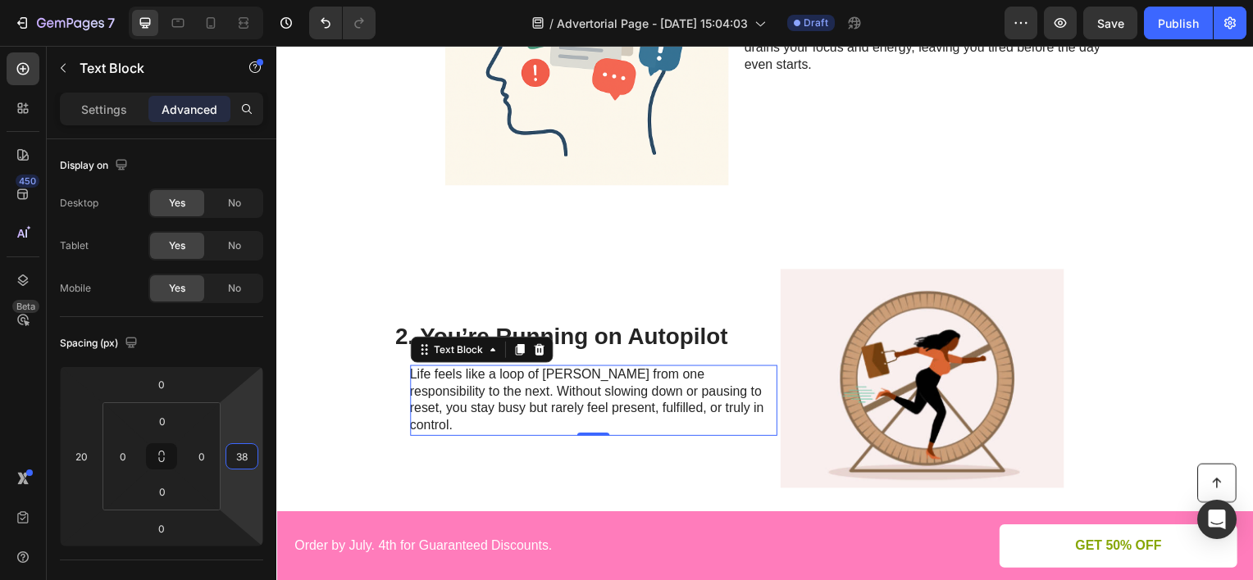
type input "40"
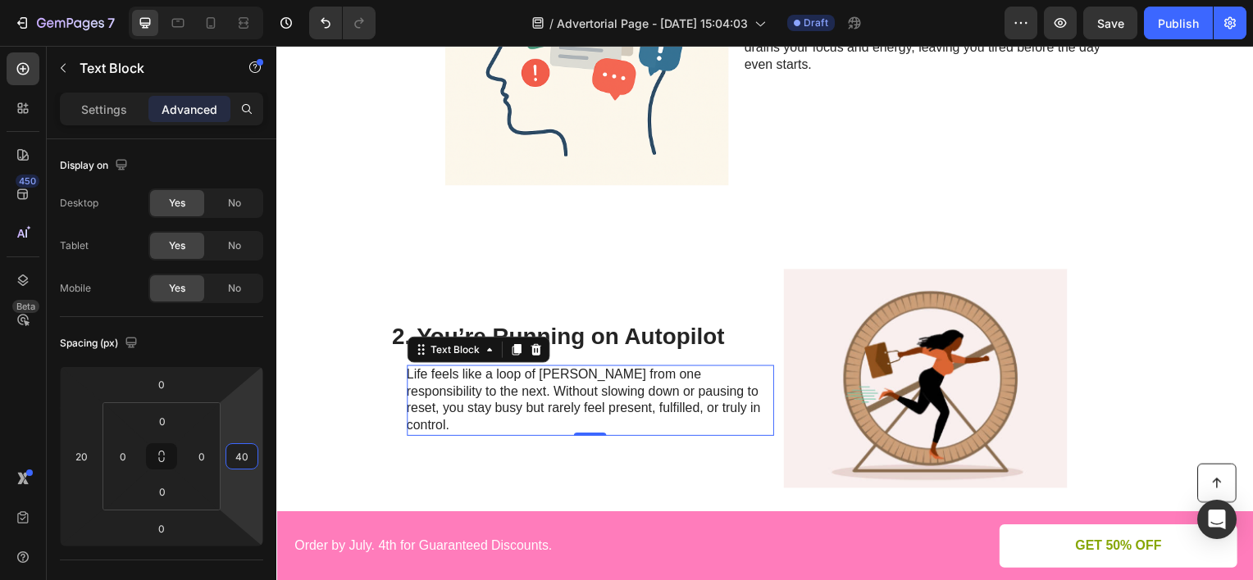
drag, startPoint x: 236, startPoint y: 412, endPoint x: 239, endPoint y: 396, distance: 16.7
click at [239, 0] on html "7 Version history / Advertorial Page - [DATE] 15:04:03 Draft Preview Save Publi…" at bounding box center [626, 0] width 1253 height 0
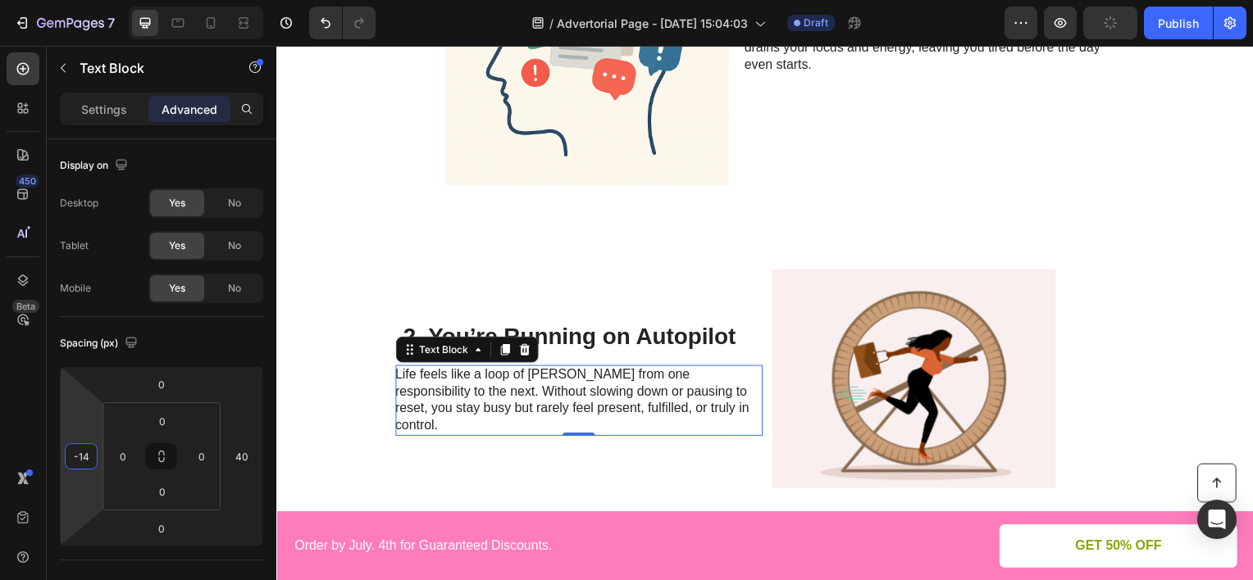
type input "-16"
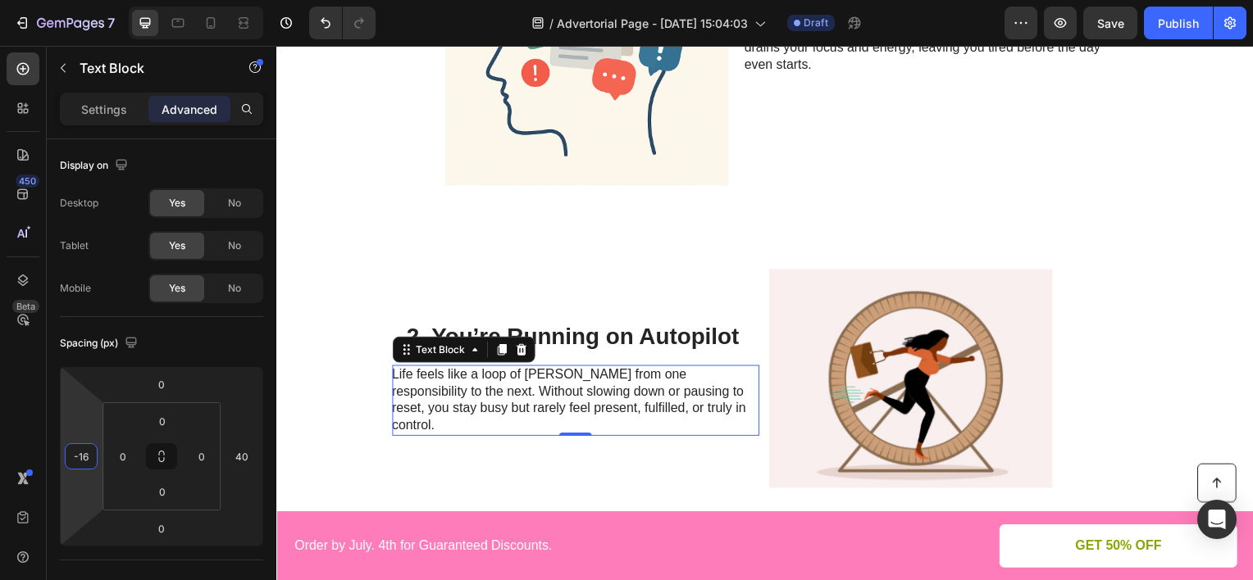
drag, startPoint x: 83, startPoint y: 425, endPoint x: 84, endPoint y: 444, distance: 18.9
click at [84, 0] on html "7 Version history / Advertorial Page - [DATE] 15:04:03 Draft Preview Save Publi…" at bounding box center [626, 0] width 1253 height 0
click at [130, 109] on div "Settings" at bounding box center [104, 109] width 82 height 26
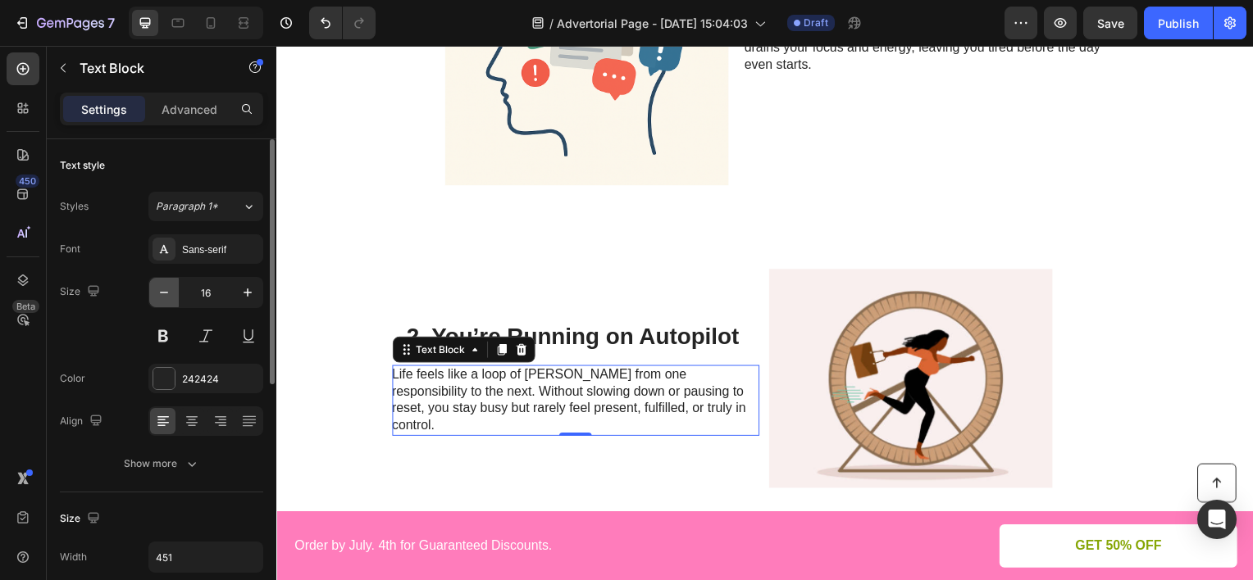
click at [167, 292] on icon "button" at bounding box center [164, 293] width 8 height 2
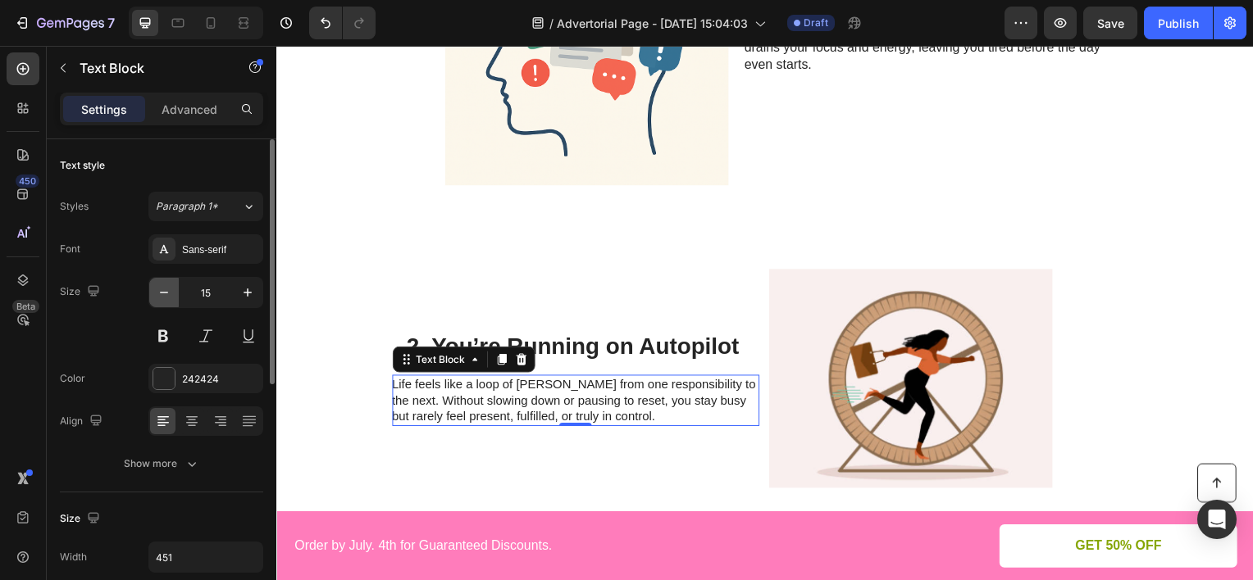
click at [171, 294] on icon "button" at bounding box center [164, 292] width 16 height 16
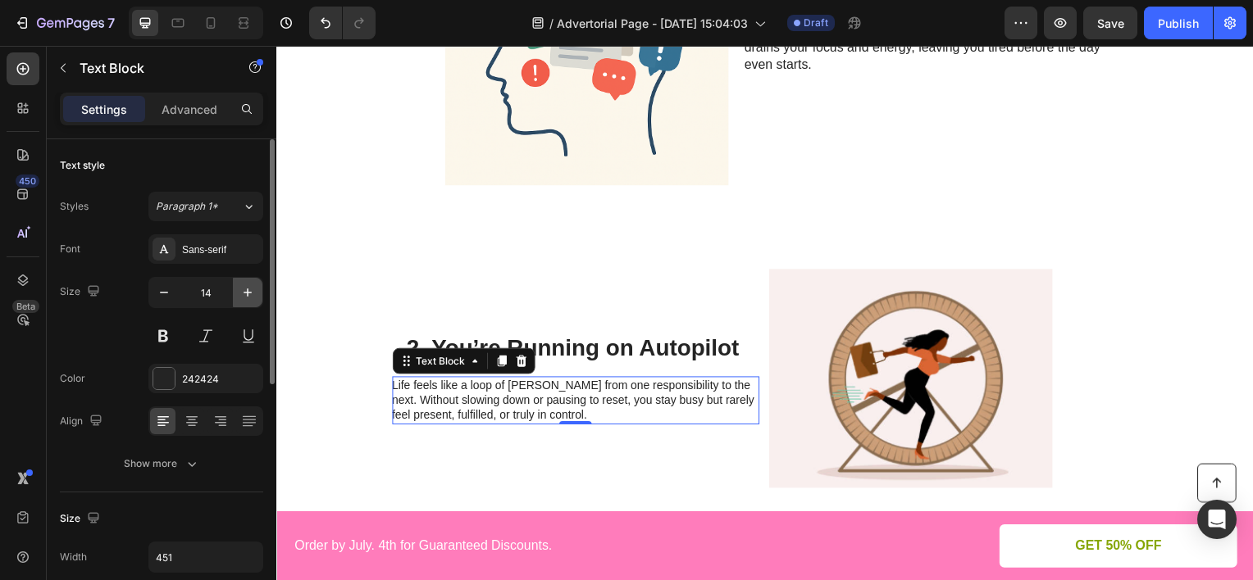
click at [243, 295] on icon "button" at bounding box center [247, 292] width 16 height 16
type input "15"
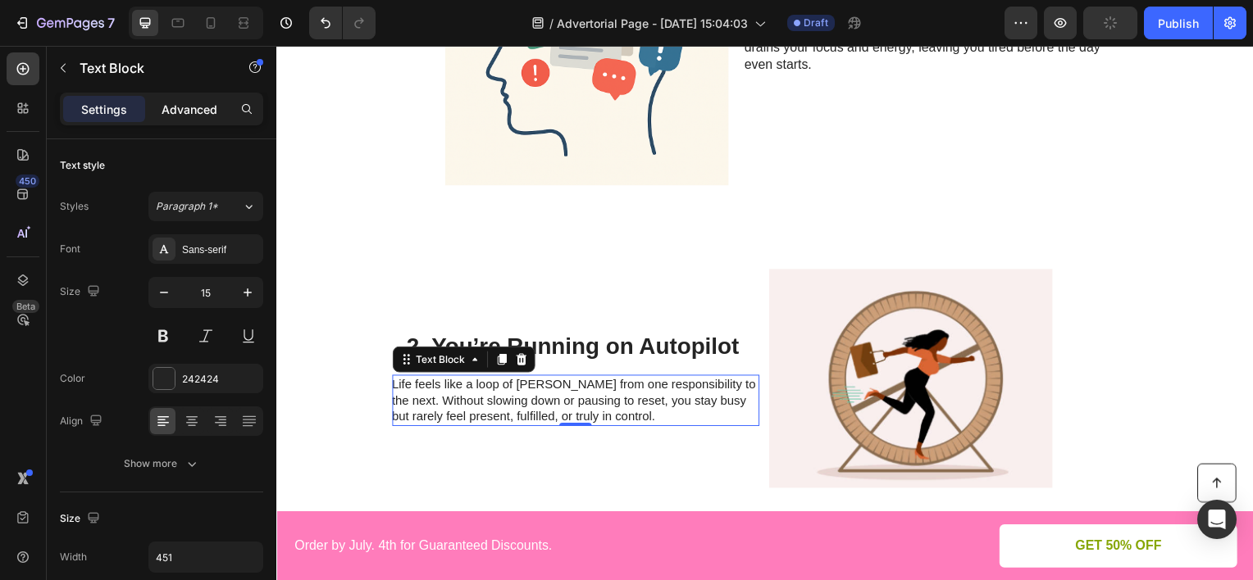
click at [203, 115] on p "Advanced" at bounding box center [190, 109] width 56 height 17
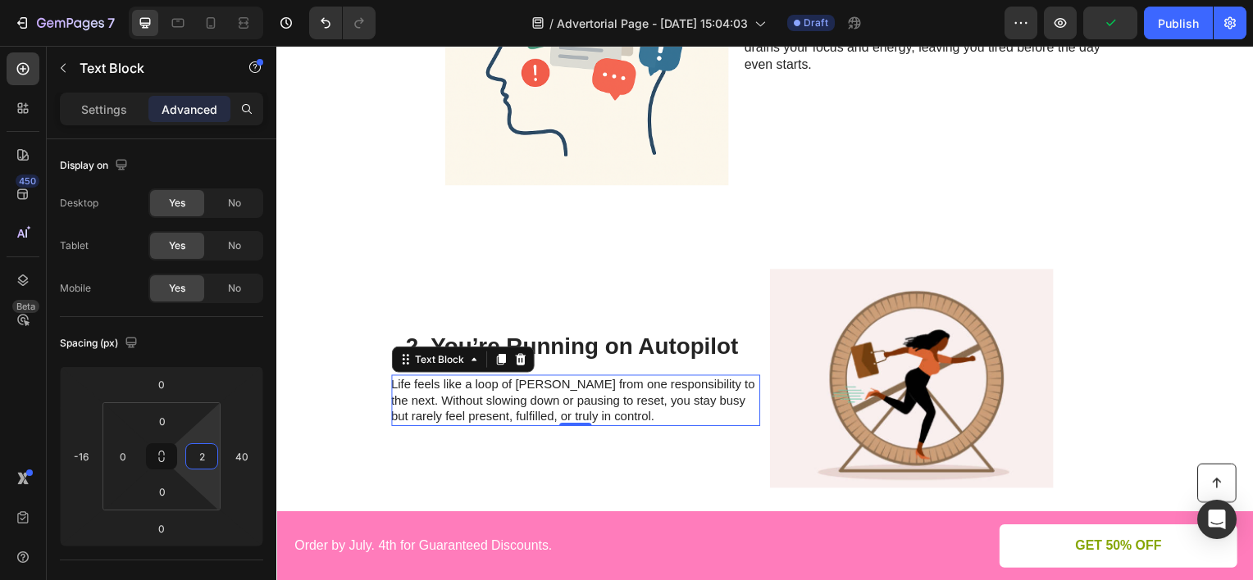
type input "0"
drag, startPoint x: 213, startPoint y: 426, endPoint x: 208, endPoint y: 439, distance: 14.0
click at [212, 0] on html "7 Version history / Advertorial Page - [DATE] 15:04:03 Draft Preview Save Publi…" at bounding box center [626, 0] width 1253 height 0
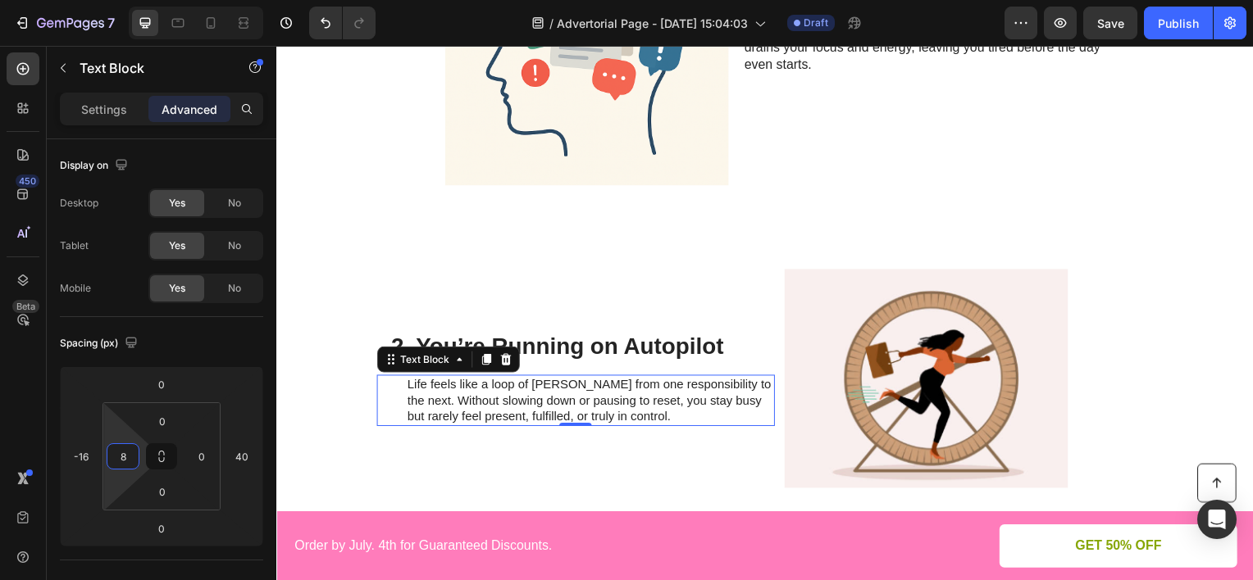
type input "0"
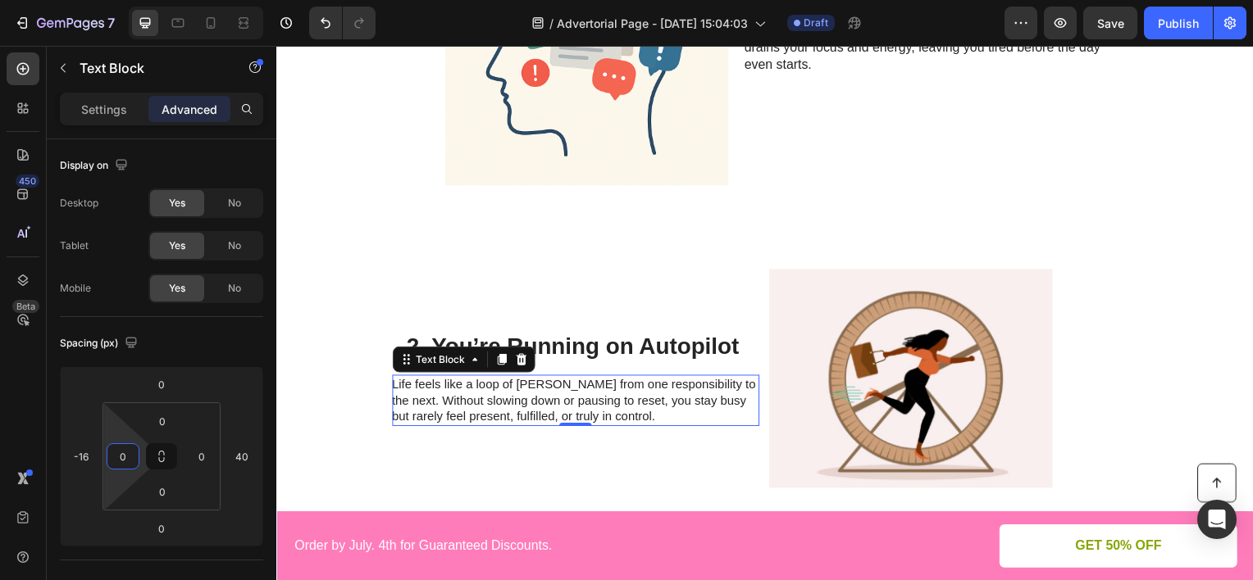
drag, startPoint x: 120, startPoint y: 433, endPoint x: 122, endPoint y: 458, distance: 25.5
click at [122, 0] on html "7 Version history / Advertorial Page - [DATE] 15:04:03 Draft Preview Save Publi…" at bounding box center [626, 0] width 1253 height 0
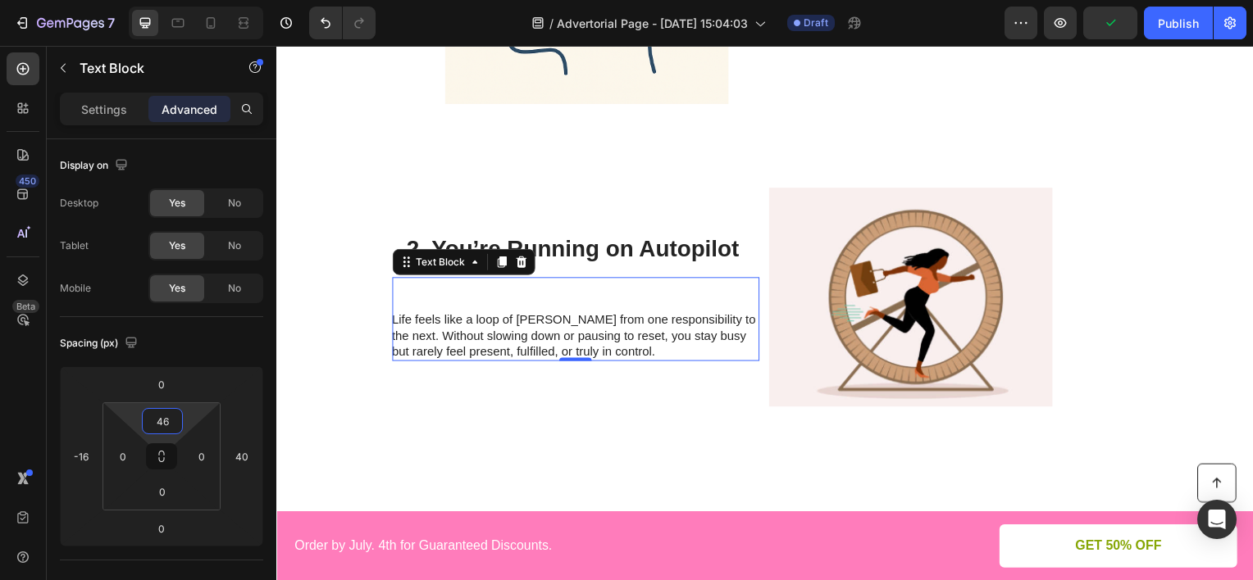
type input "48"
drag, startPoint x: 193, startPoint y: 413, endPoint x: 198, endPoint y: 394, distance: 20.3
click at [198, 0] on html "7 Version history / Advertorial Page - [DATE] 15:04:03 Draft Preview Publish 45…" at bounding box center [626, 0] width 1253 height 0
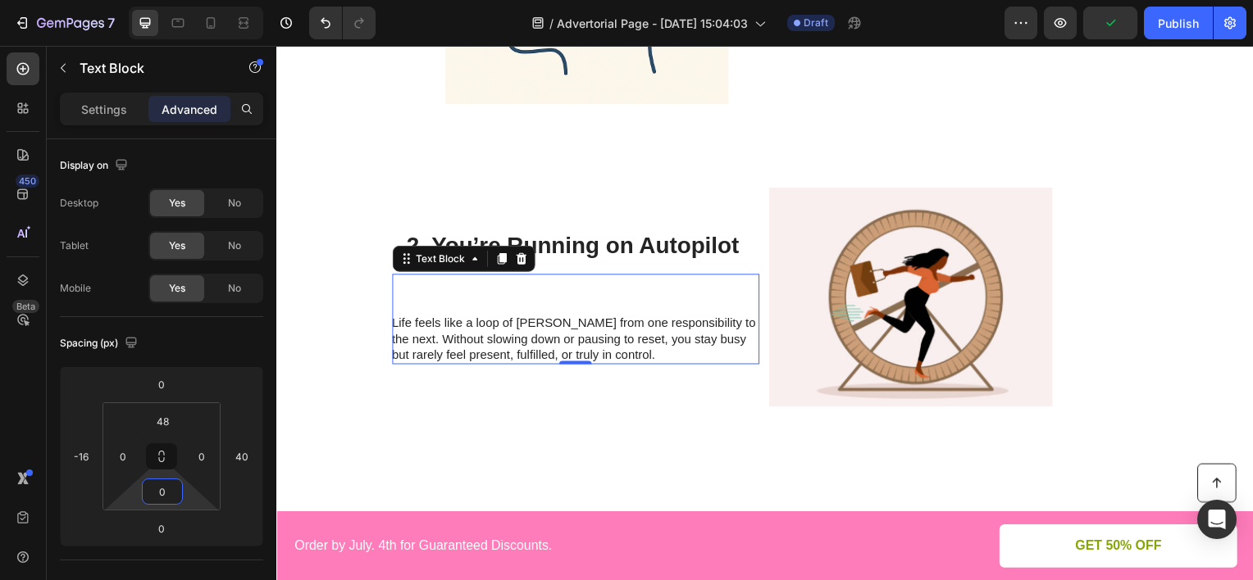
click at [189, 0] on html "7 Version history / Advertorial Page - [DATE] 15:04:03 Draft Preview Publish 45…" at bounding box center [626, 0] width 1253 height 0
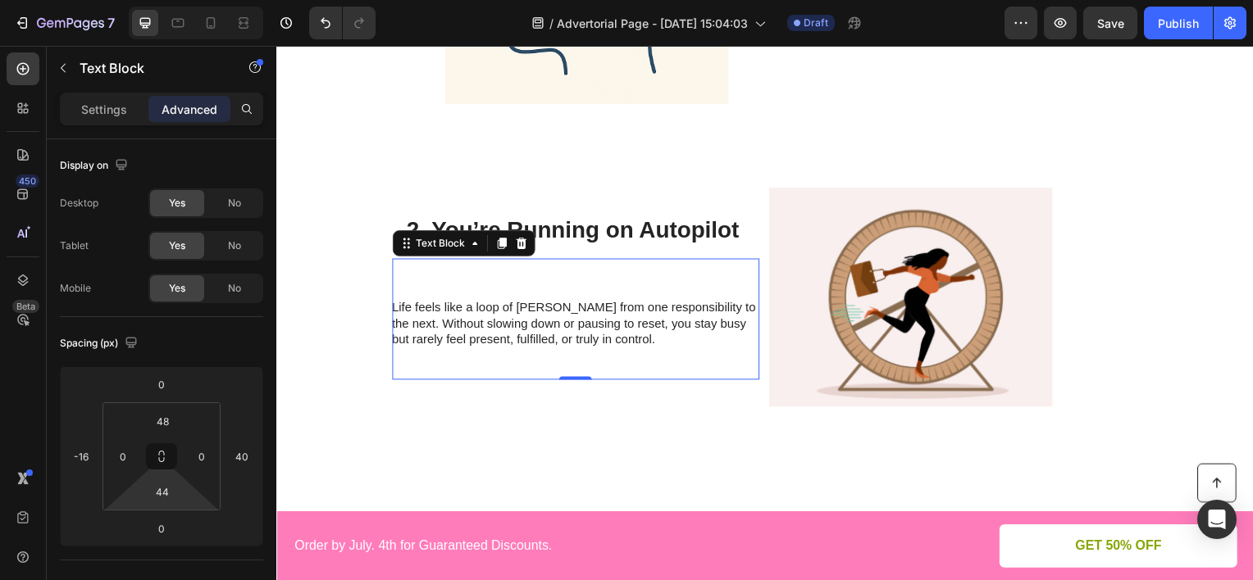
type input "46"
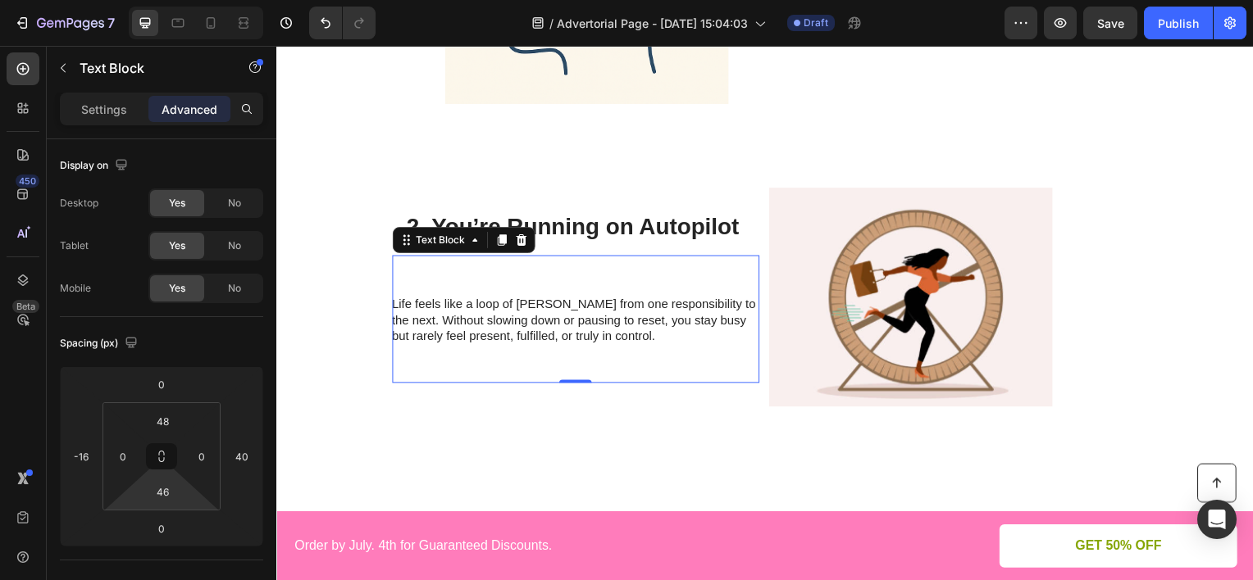
drag, startPoint x: 190, startPoint y: 493, endPoint x: 193, endPoint y: 469, distance: 24.0
click at [193, 0] on html "7 Version history / Advertorial Page - [DATE] 15:04:03 Draft Preview Save Publi…" at bounding box center [626, 0] width 1253 height 0
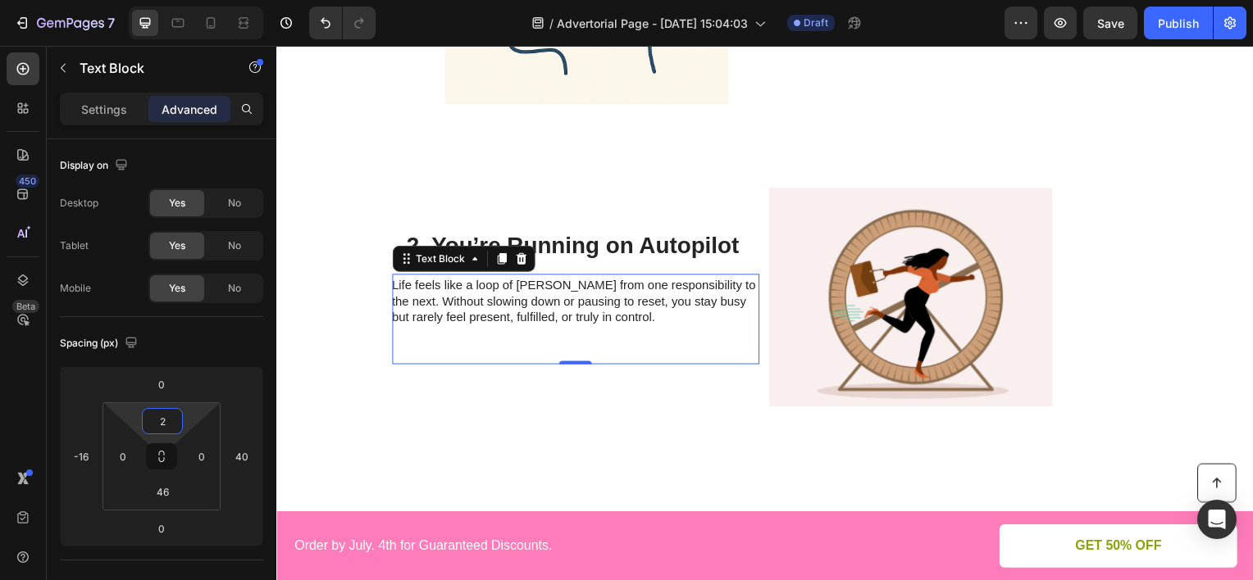
type input "0"
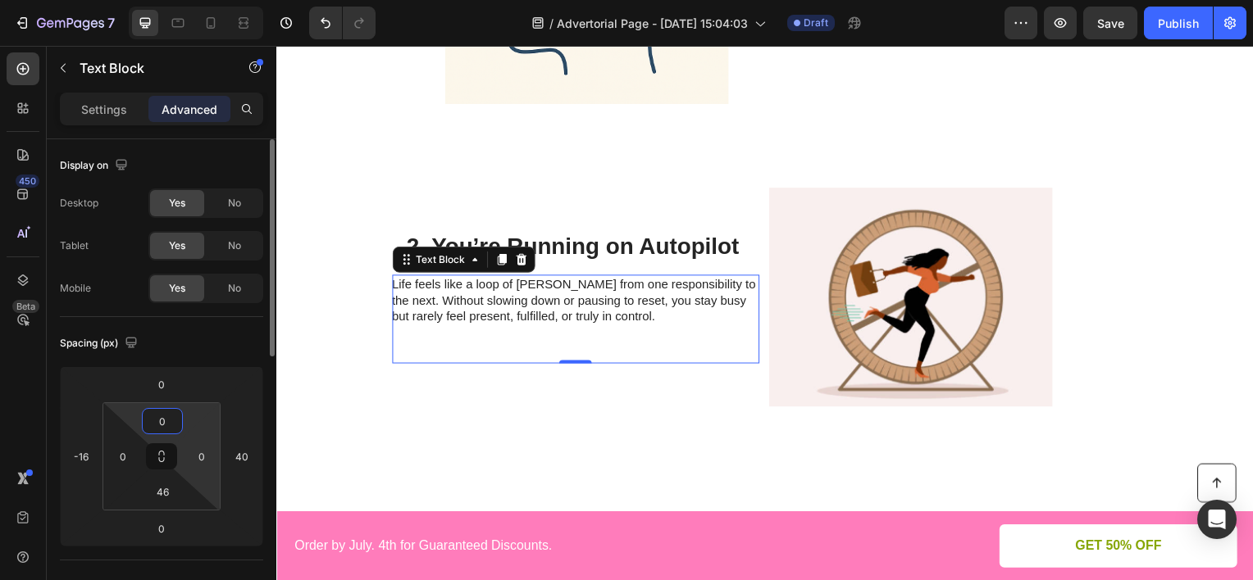
drag, startPoint x: 190, startPoint y: 420, endPoint x: 199, endPoint y: 435, distance: 18.0
click at [194, 0] on html "7 Version history / Advertorial Page - [DATE] 15:04:03 Draft Preview Save Publi…" at bounding box center [626, 0] width 1253 height 0
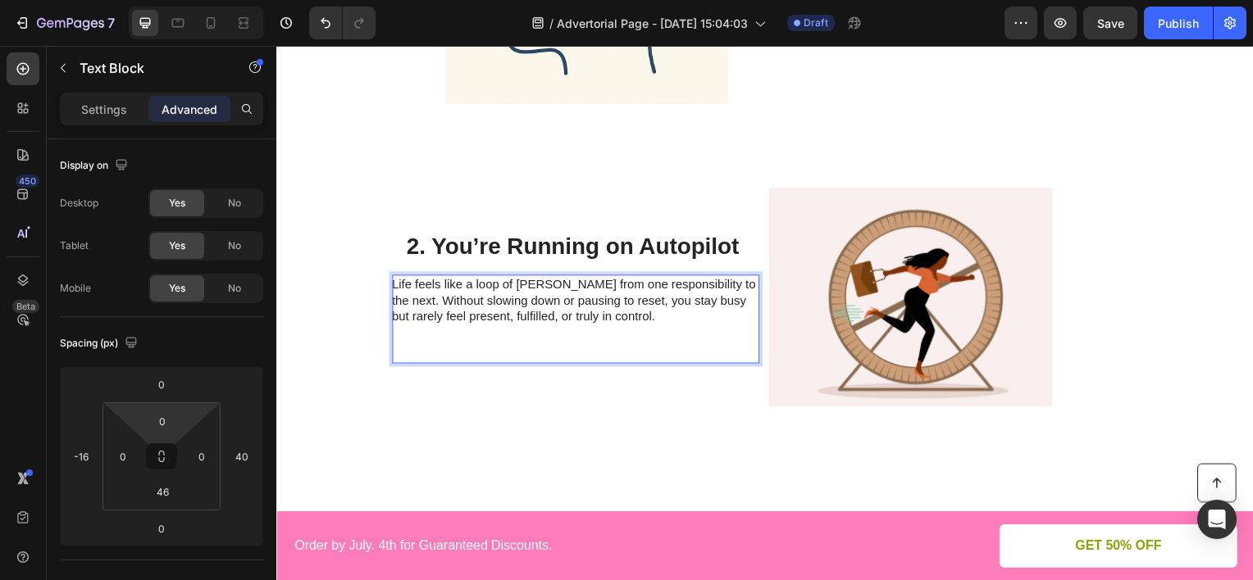
click at [607, 322] on p "Life feels like a loop of [PERSON_NAME] from one responsibility to the next. Wi…" at bounding box center [577, 302] width 368 height 48
click at [601, 345] on div "Life feels like a loop of rushing from one responsibility to the next. Without …" at bounding box center [578, 320] width 370 height 89
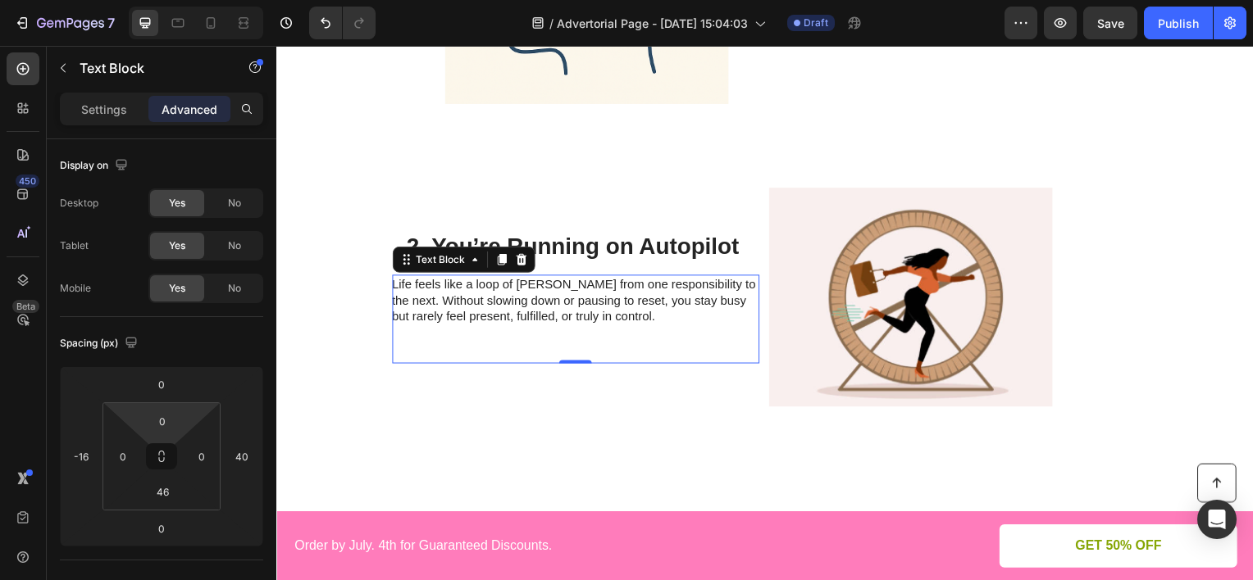
click at [602, 316] on p "Life feels like a loop of [PERSON_NAME] from one responsibility to the next. Wi…" at bounding box center [577, 302] width 368 height 48
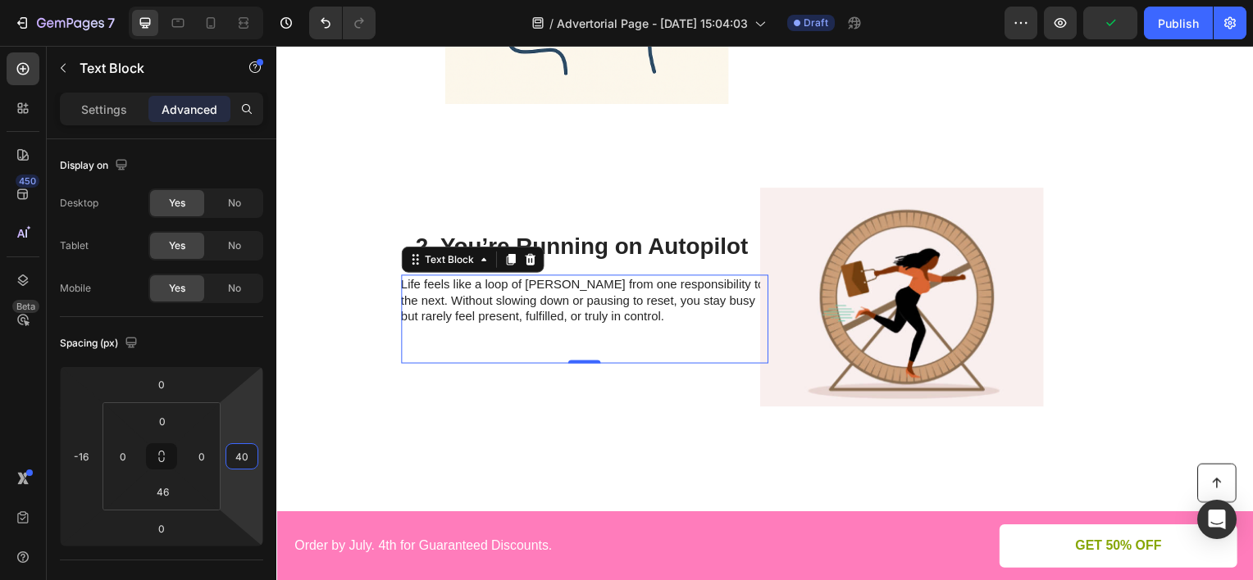
type input "46"
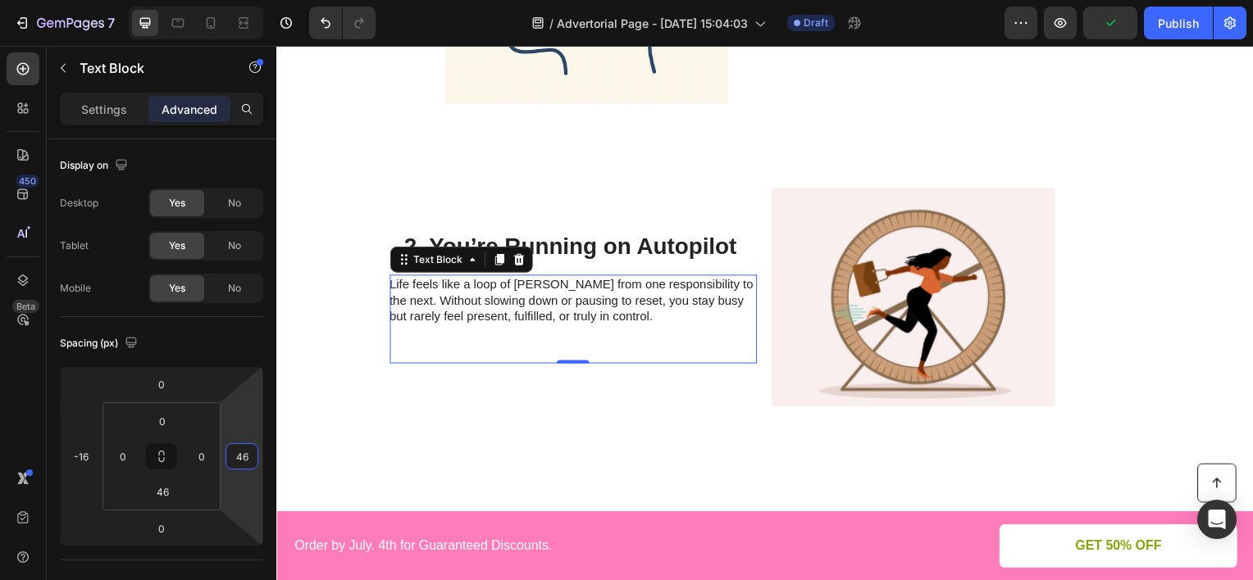
drag, startPoint x: 239, startPoint y: 419, endPoint x: 249, endPoint y: 416, distance: 10.1
click at [249, 0] on html "7 Version history / Advertorial Page - [DATE] 15:04:03 Draft Preview Publish 45…" at bounding box center [626, 0] width 1253 height 0
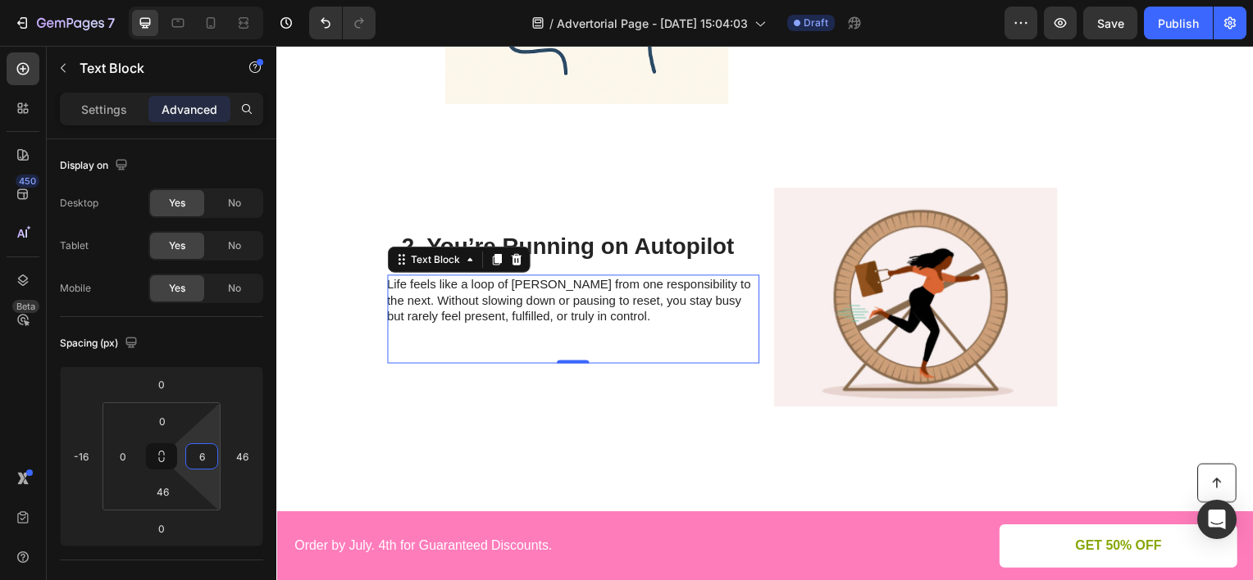
type input "0"
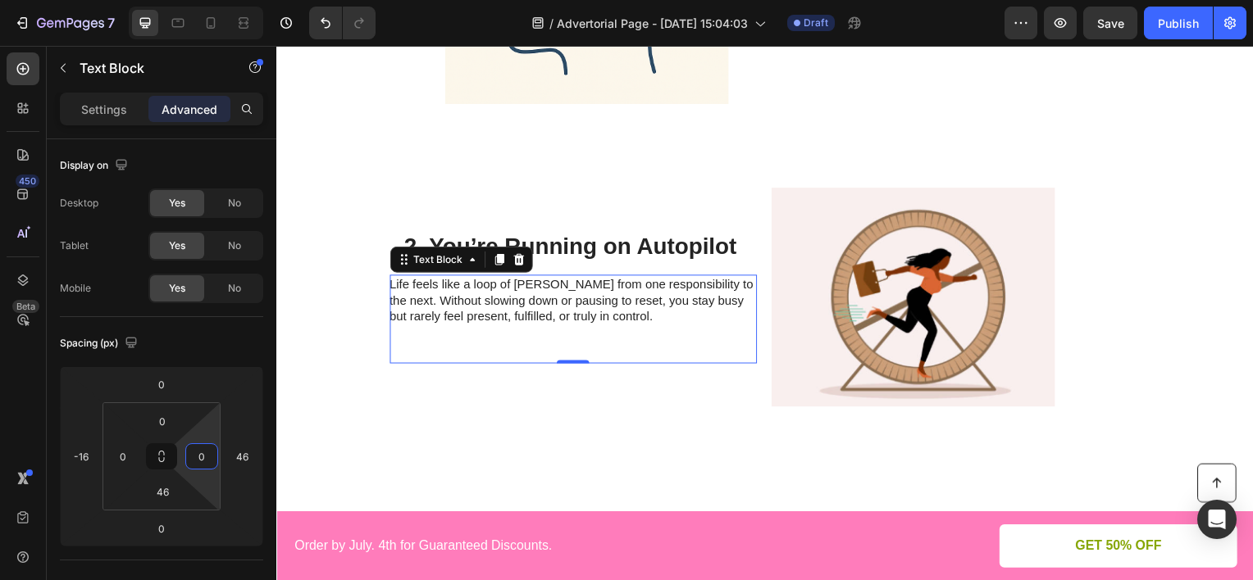
drag, startPoint x: 205, startPoint y: 428, endPoint x: 215, endPoint y: 440, distance: 15.7
click at [215, 0] on html "7 Version history / Advertorial Page - [DATE] 15:04:03 Draft Preview Save Publi…" at bounding box center [626, 0] width 1253 height 0
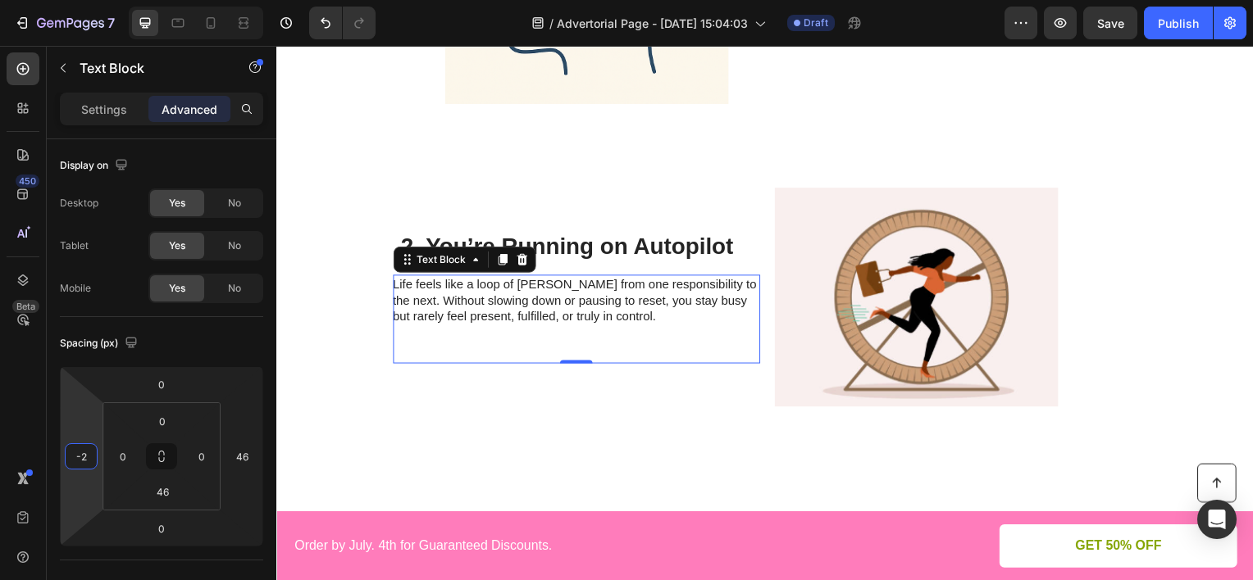
type input "2"
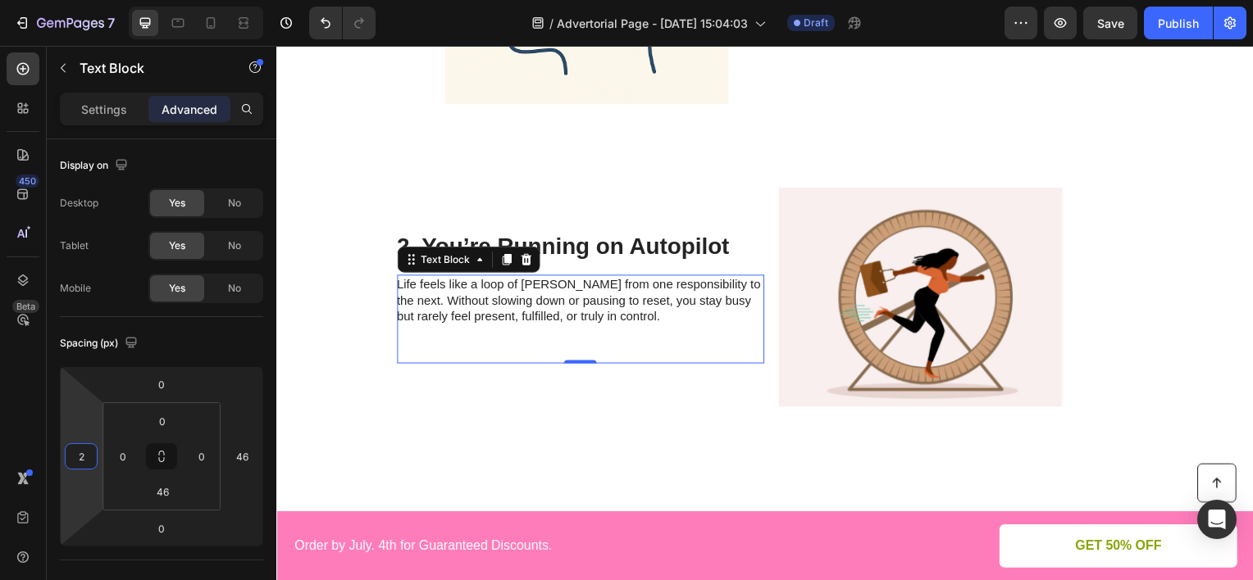
click at [102, 0] on html "7 Version history / Advertorial Page - [DATE] 15:04:03 Draft Preview Save Publi…" at bounding box center [626, 0] width 1253 height 0
click at [137, 0] on html "7 Version history / Advertorial Page - [DATE] 15:04:03 Draft Preview Save Publi…" at bounding box center [626, 0] width 1253 height 0
click at [598, 311] on p "Life feels like a loop of [PERSON_NAME] from one responsibility to the next. Wi…" at bounding box center [582, 302] width 368 height 48
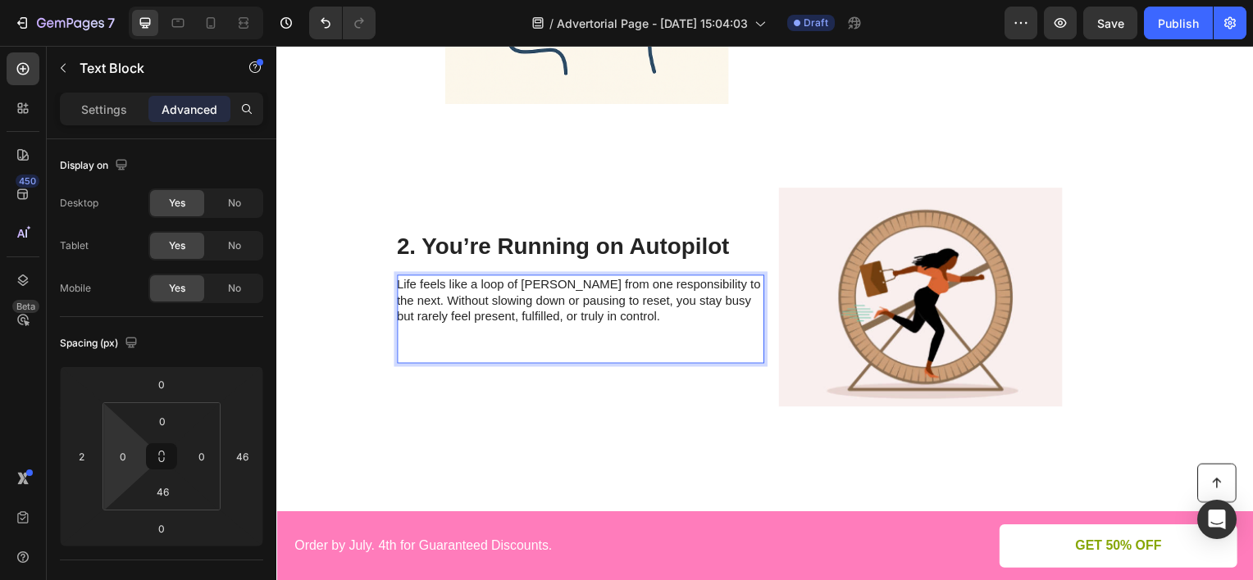
click at [598, 313] on p "Life feels like a loop of [PERSON_NAME] from one responsibility to the next. Wi…" at bounding box center [582, 302] width 368 height 48
click at [605, 314] on p "Life feels like a loop of [PERSON_NAME] from one responsibility to the next. Wi…" at bounding box center [582, 302] width 368 height 48
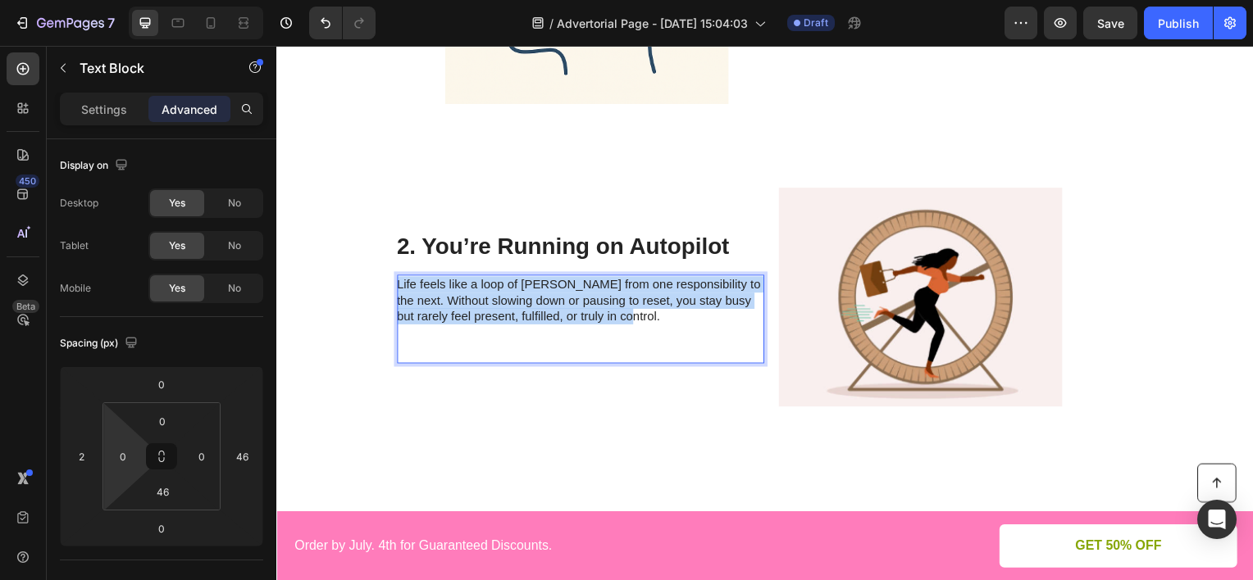
drag, startPoint x: 606, startPoint y: 314, endPoint x: 394, endPoint y: 286, distance: 214.2
click at [398, 286] on p "Life feels like a loop of [PERSON_NAME] from one responsibility to the next. Wi…" at bounding box center [582, 302] width 368 height 48
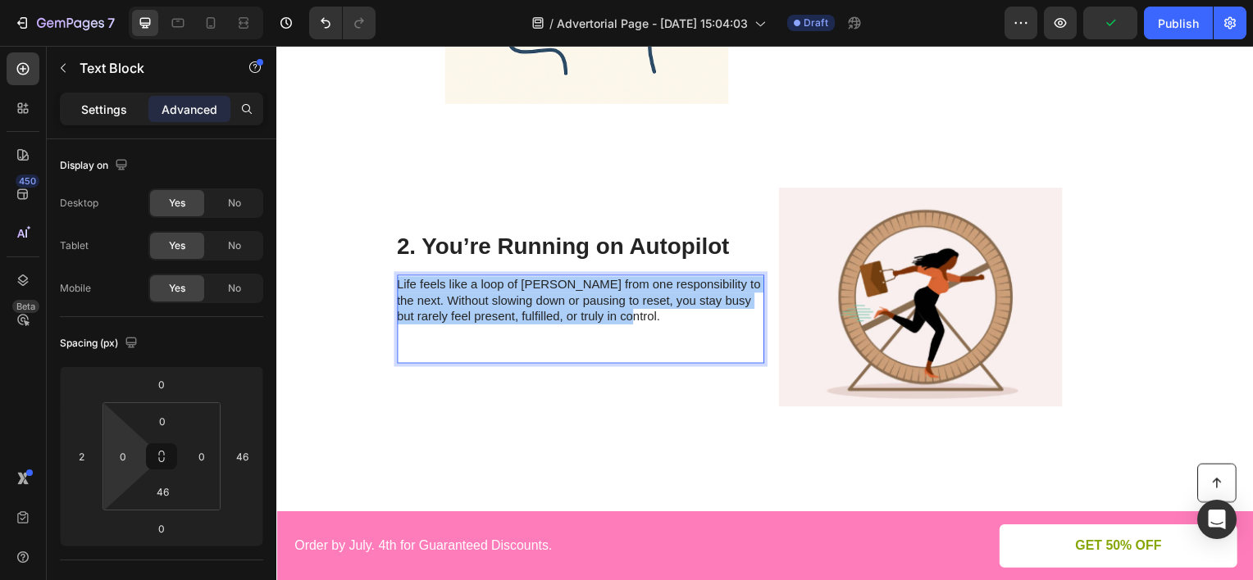
click at [122, 119] on div "Settings" at bounding box center [104, 109] width 82 height 26
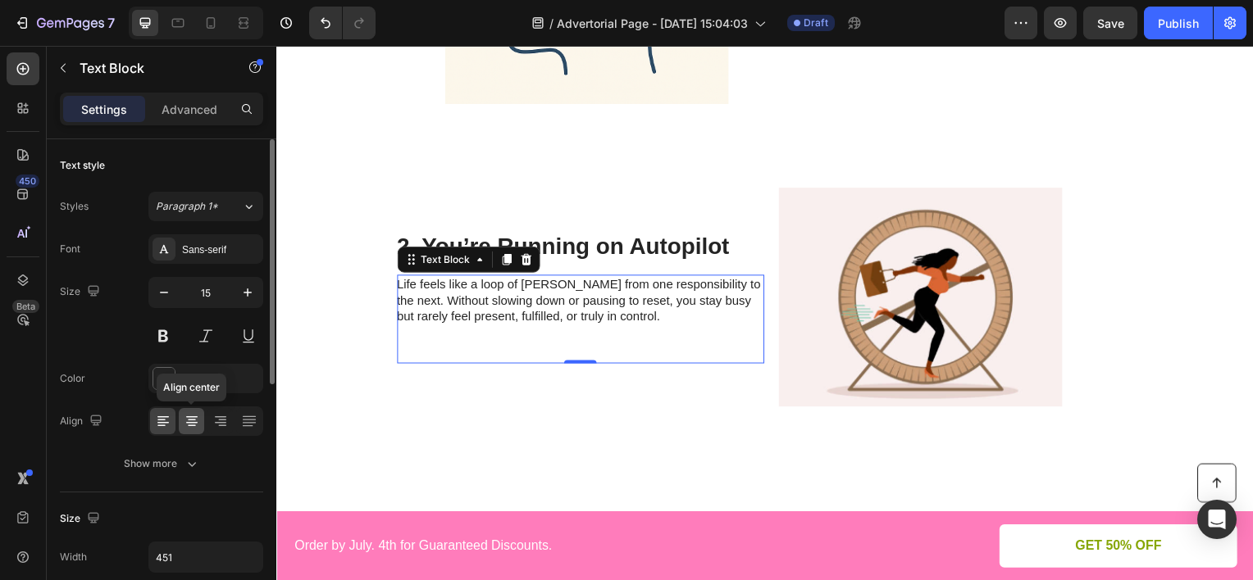
click at [194, 424] on icon at bounding box center [192, 421] width 16 height 16
click at [217, 419] on icon at bounding box center [220, 421] width 16 height 16
click at [162, 416] on icon at bounding box center [162, 417] width 11 height 2
click at [253, 299] on icon "button" at bounding box center [247, 292] width 16 height 16
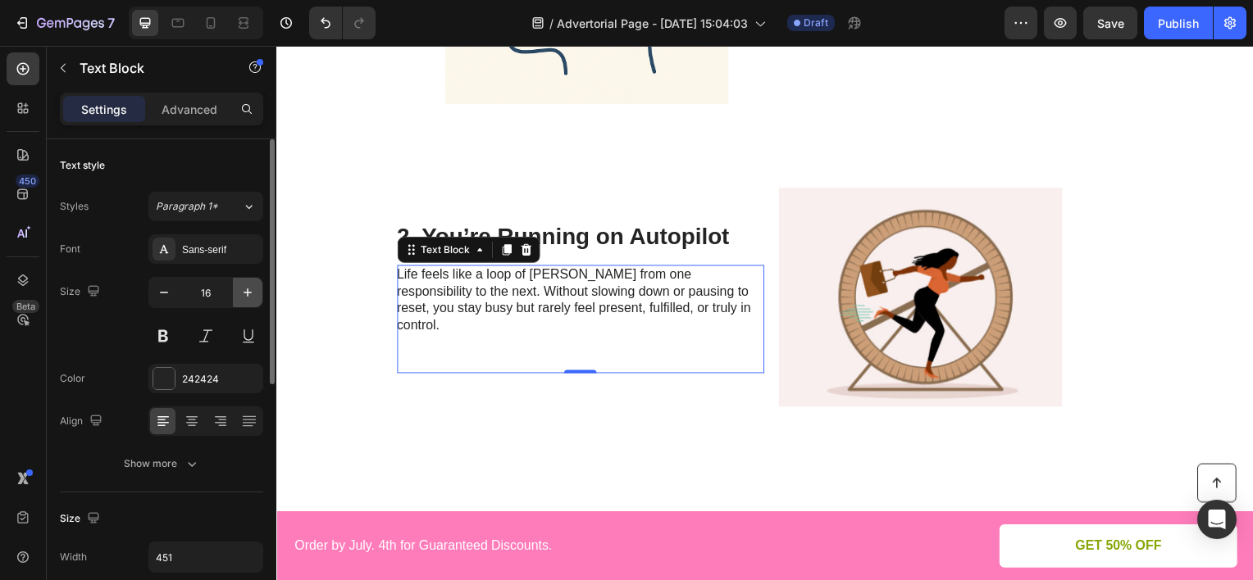
click at [253, 299] on icon "button" at bounding box center [247, 292] width 16 height 16
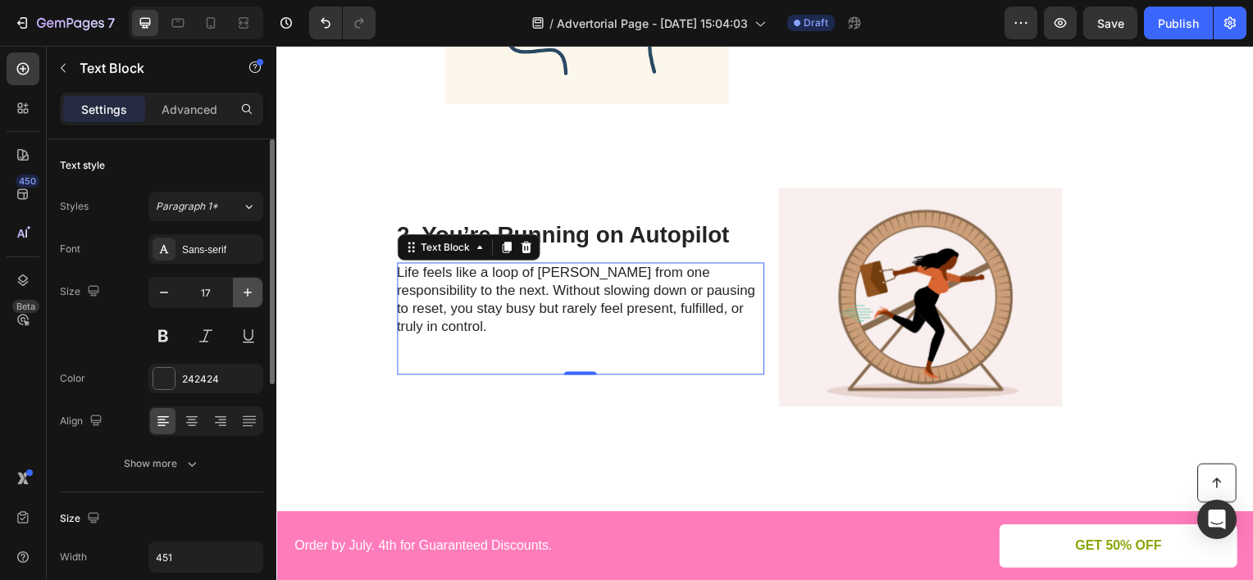
click at [253, 299] on icon "button" at bounding box center [247, 292] width 16 height 16
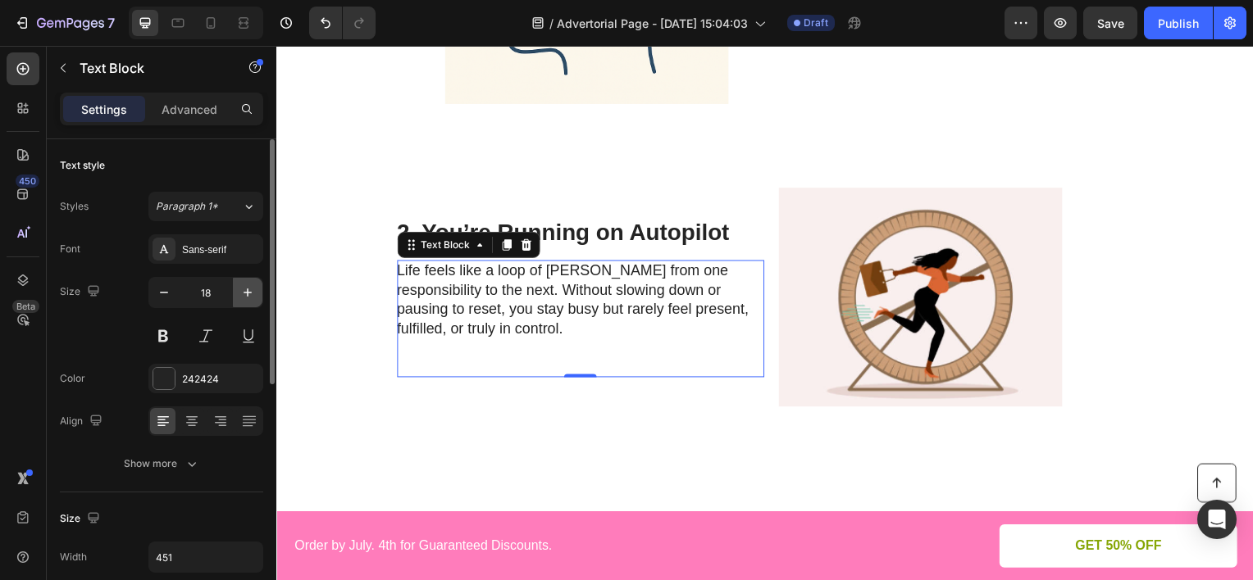
click at [253, 299] on icon "button" at bounding box center [247, 292] width 16 height 16
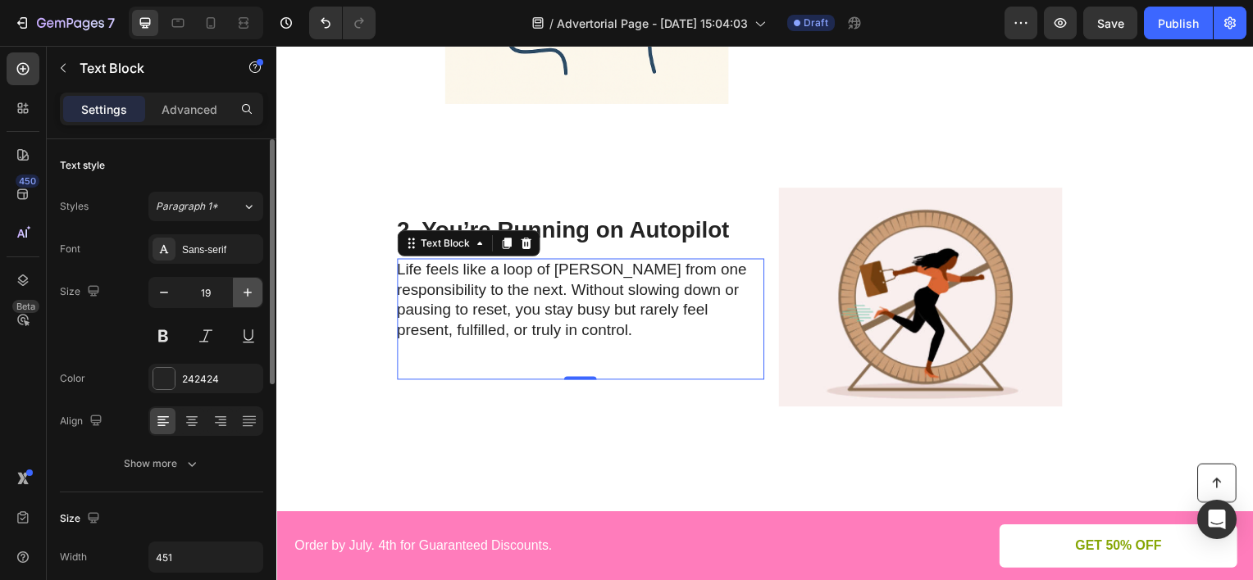
click at [253, 299] on icon "button" at bounding box center [247, 292] width 16 height 16
type input "20"
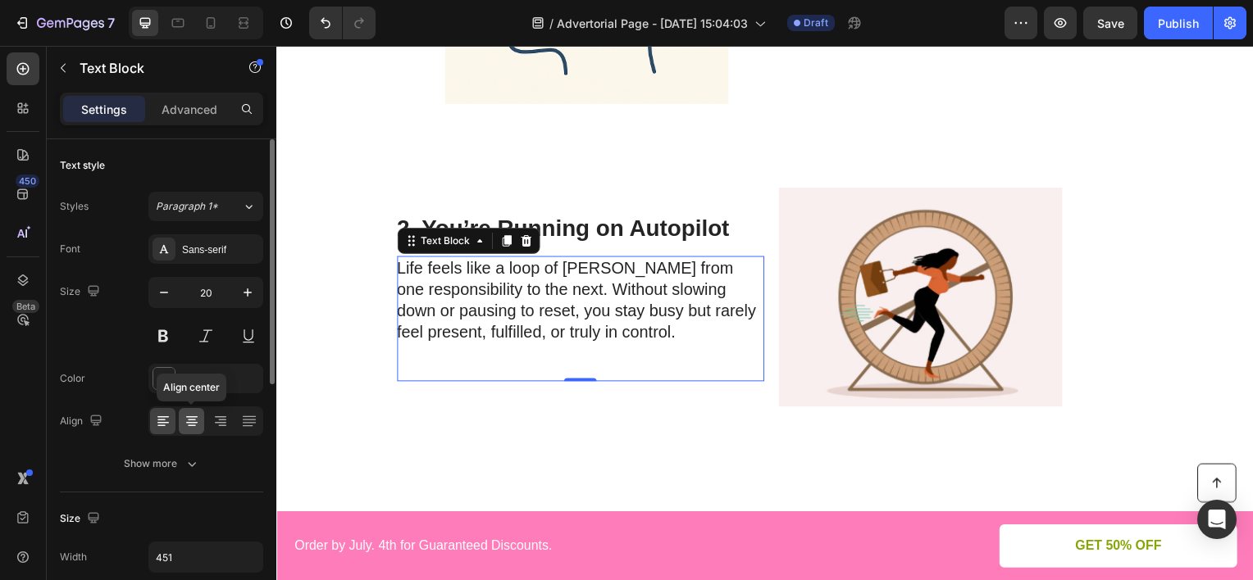
click at [198, 421] on icon at bounding box center [192, 421] width 16 height 16
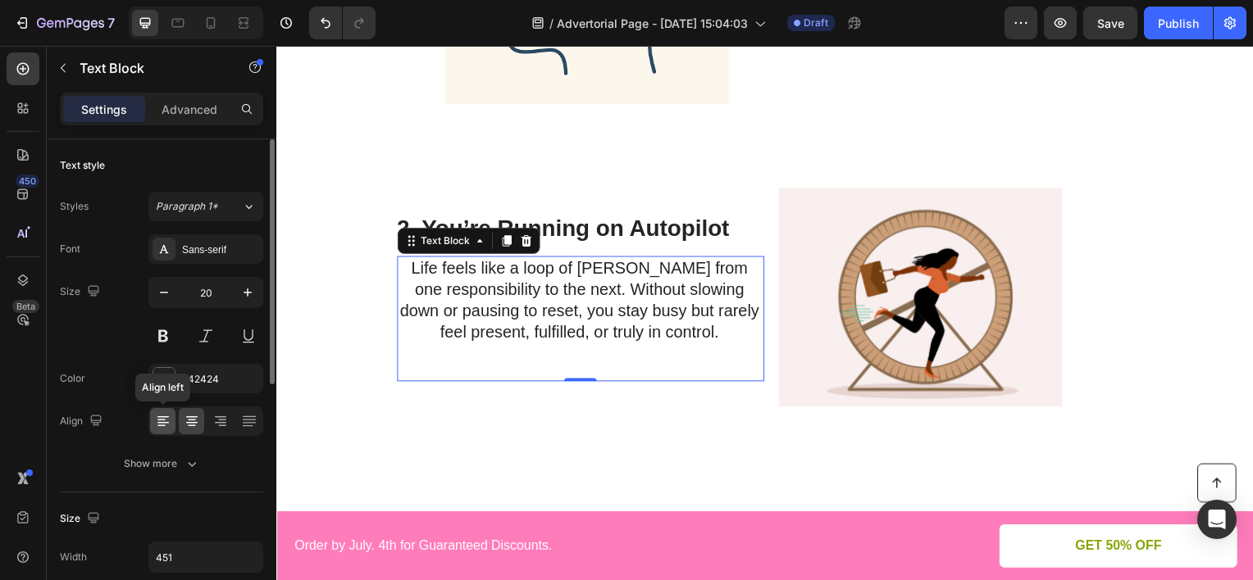
click at [161, 425] on icon at bounding box center [161, 426] width 8 height 2
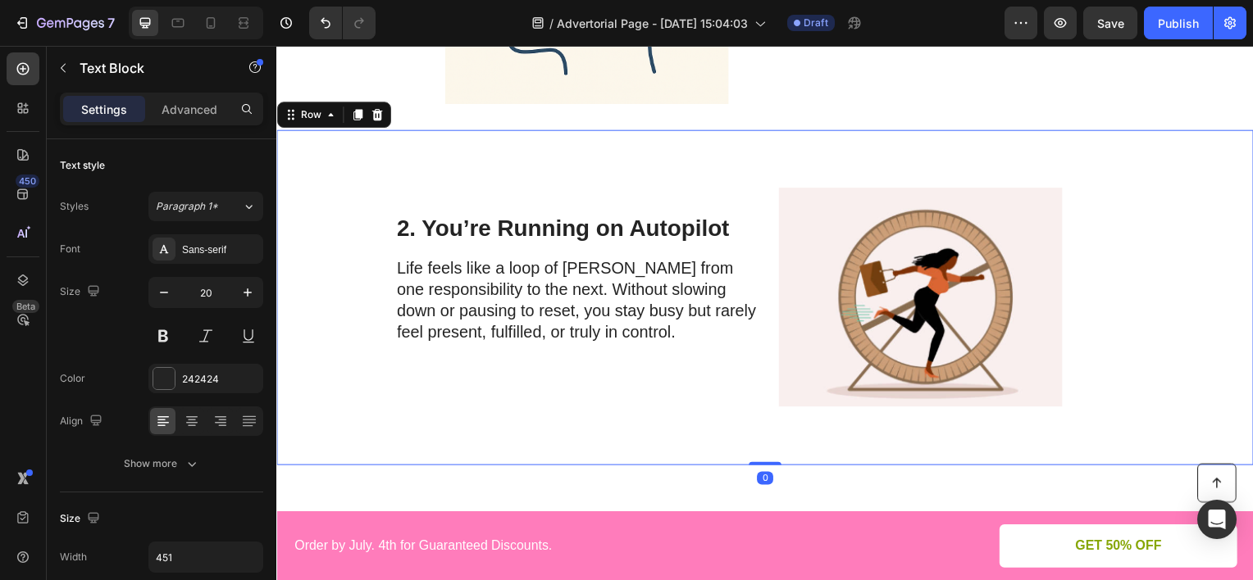
click at [764, 168] on div "2. You’re Running on Autopilot Heading Life feels like a loop of [PERSON_NAME] …" at bounding box center [600, 299] width 409 height 285
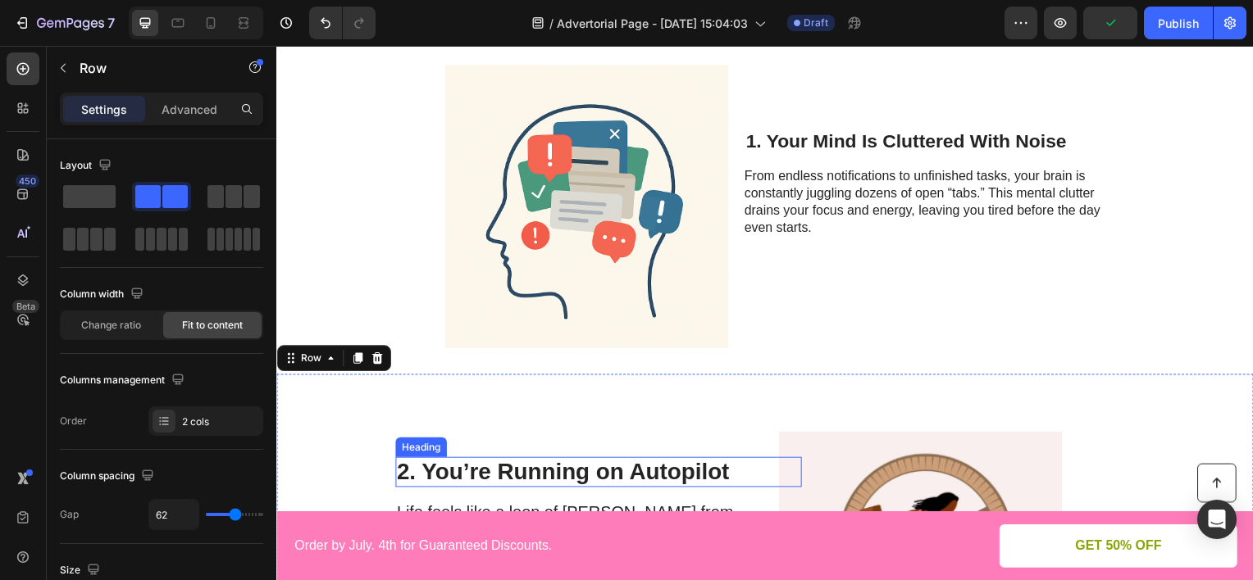
scroll to position [492, 0]
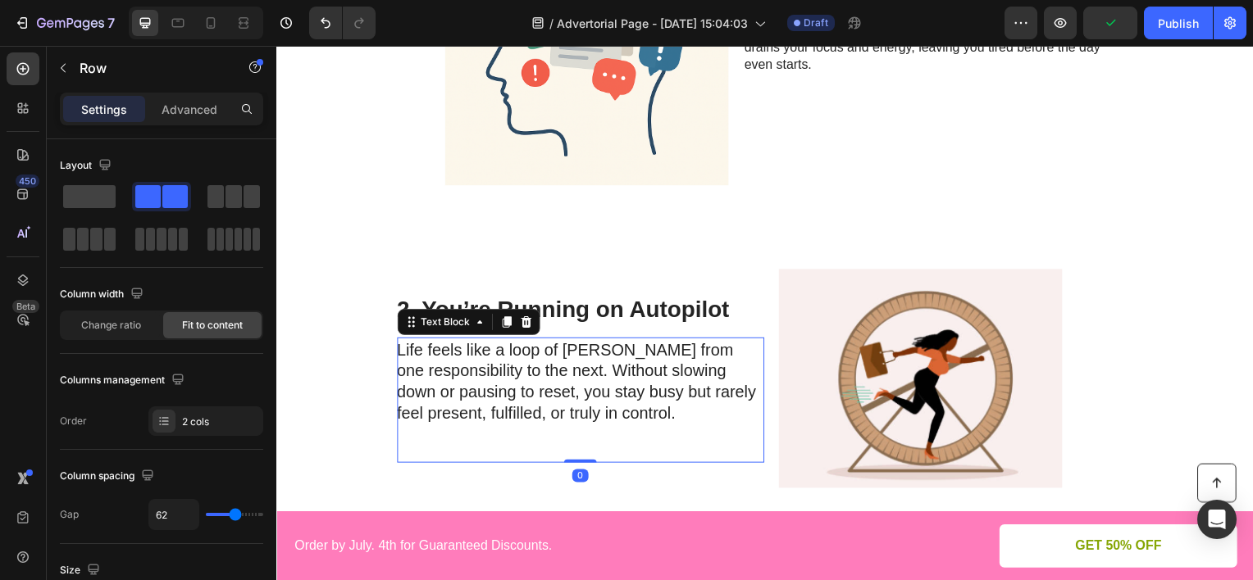
click at [575, 376] on p "Life feels like a loop of [PERSON_NAME] from one responsibility to the next. Wi…" at bounding box center [582, 383] width 368 height 85
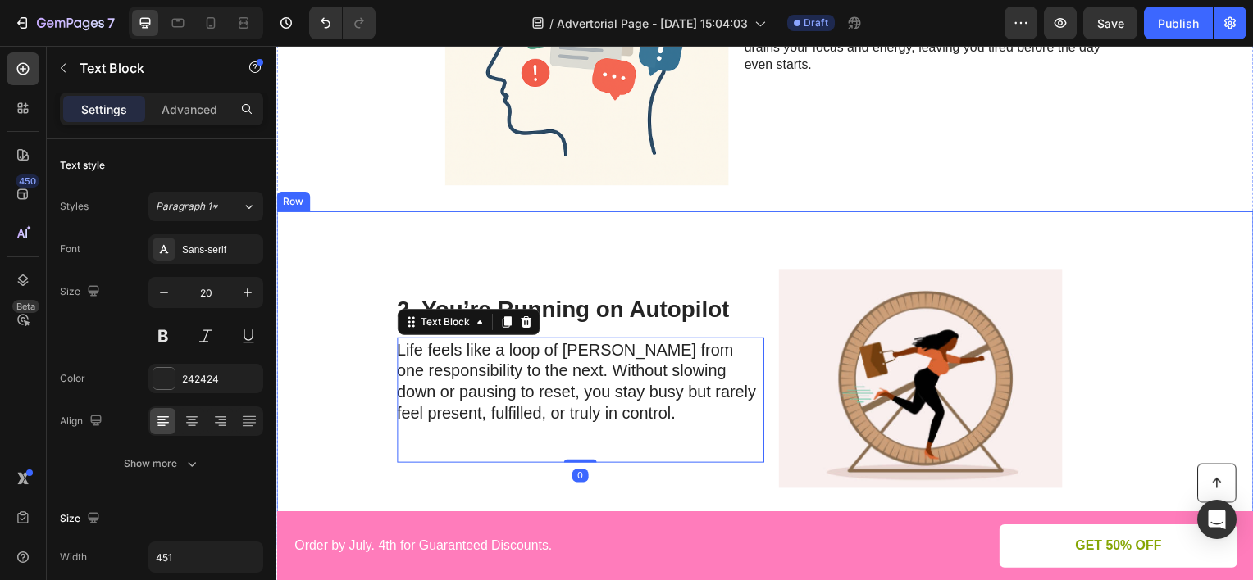
scroll to position [328, 0]
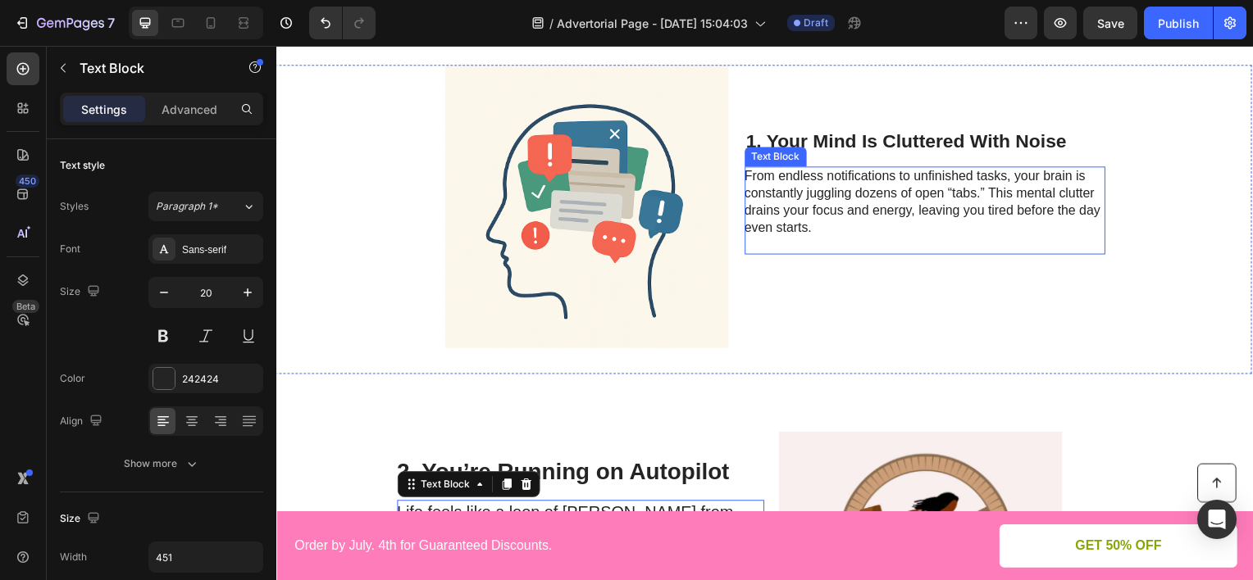
click at [839, 219] on p "From endless notifications to unfinished tasks, your brain is constantly juggli…" at bounding box center [929, 211] width 362 height 85
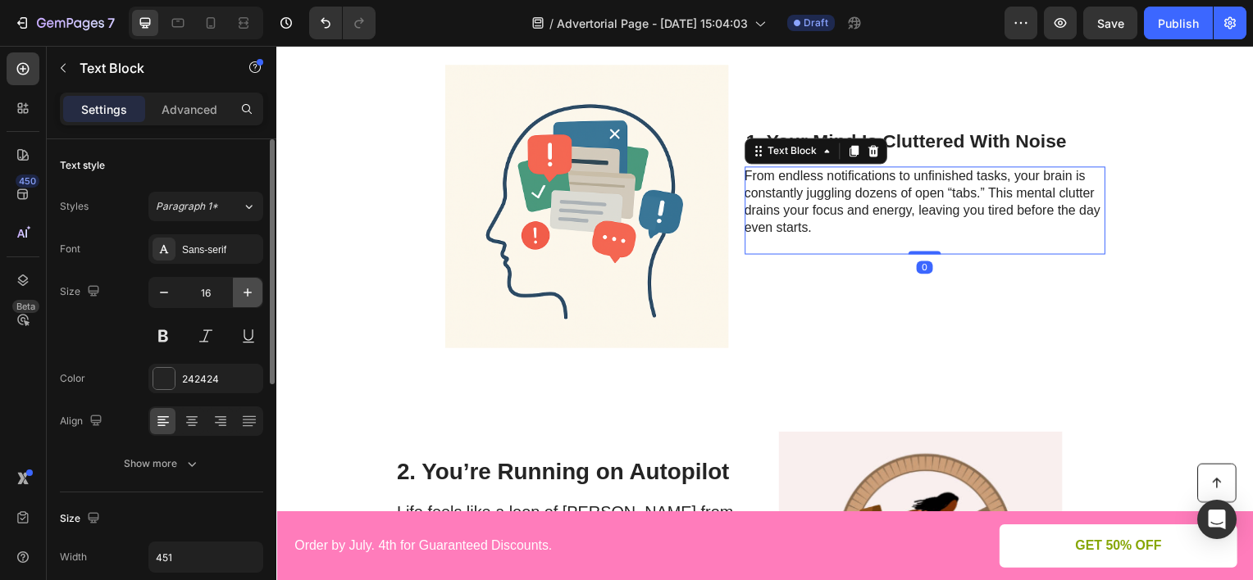
click at [239, 288] on button "button" at bounding box center [248, 293] width 30 height 30
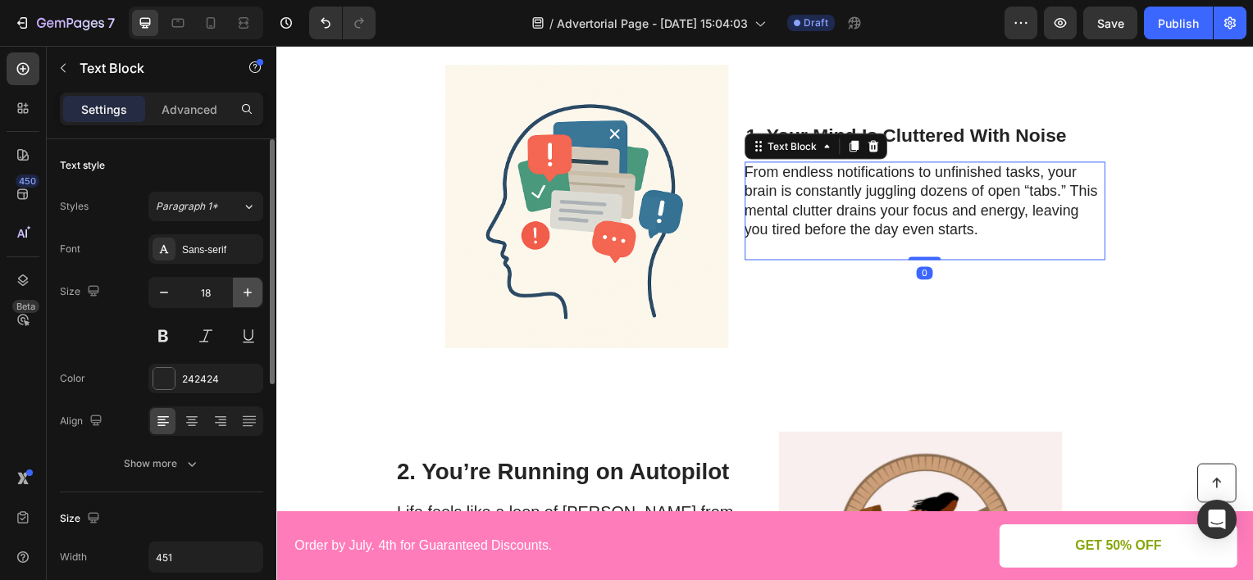
click at [239, 288] on button "button" at bounding box center [248, 293] width 30 height 30
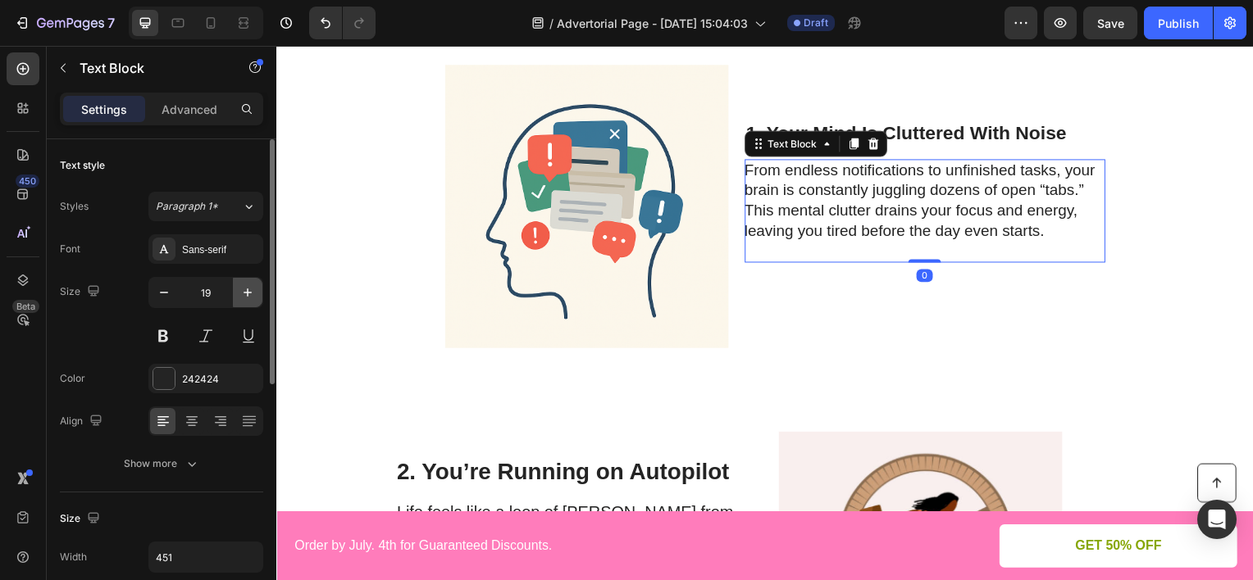
click at [239, 288] on button "button" at bounding box center [248, 293] width 30 height 30
type input "20"
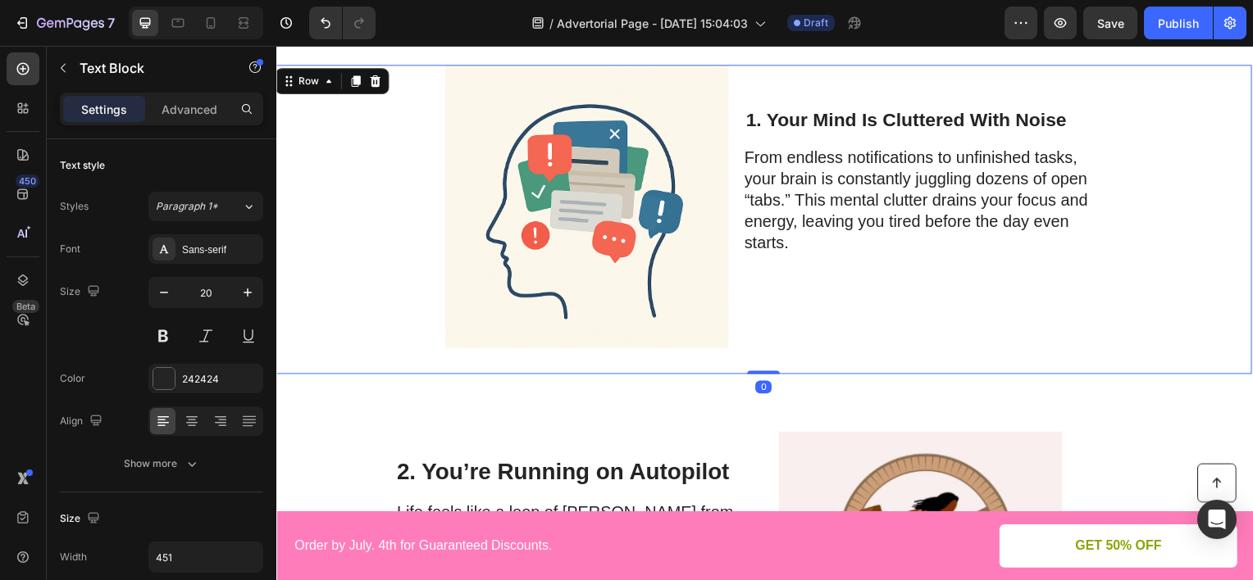
click at [871, 345] on div "1. Your Mind Is Cluttered With Noise Heading From endless notifications to unfi…" at bounding box center [937, 210] width 363 height 279
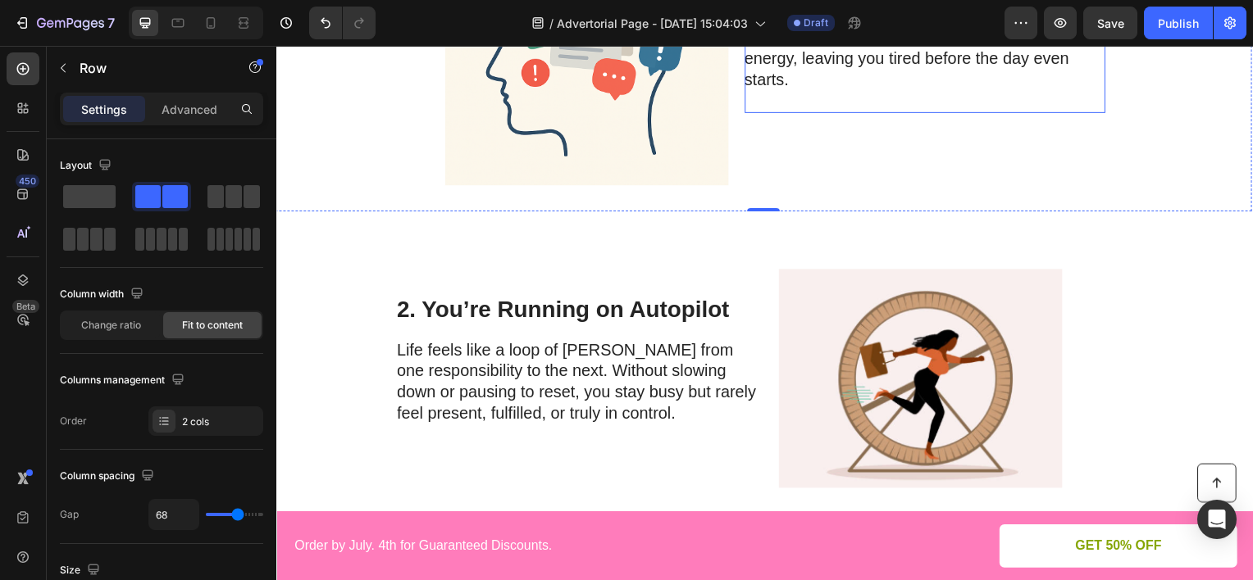
scroll to position [164, 0]
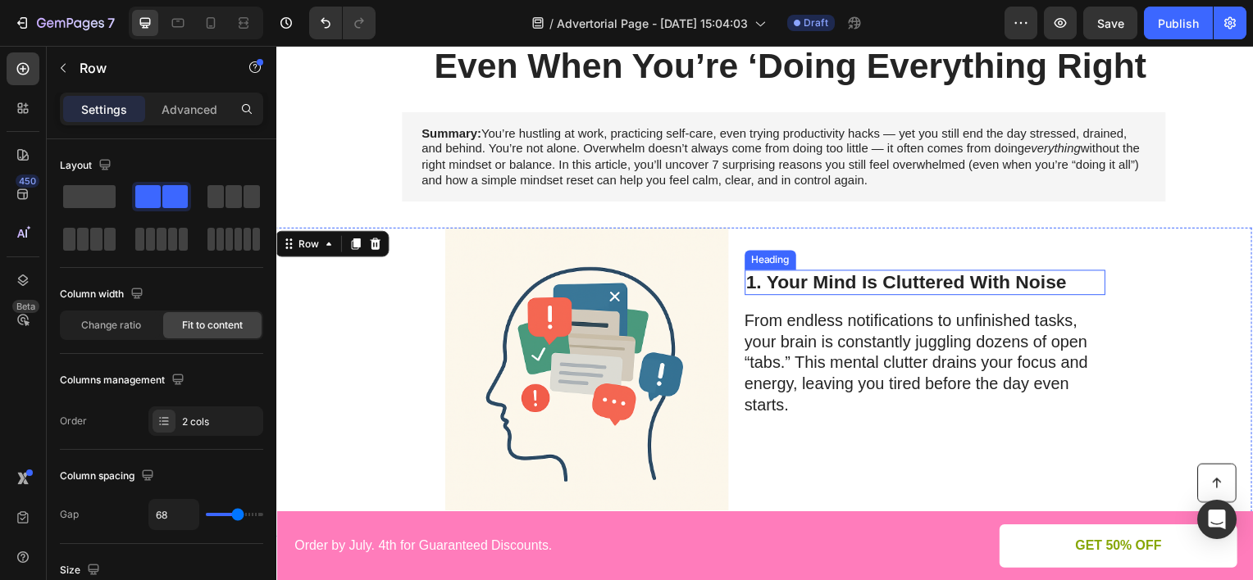
click at [829, 286] on h2 "1. Your Mind Is Cluttered With Noise" at bounding box center [929, 284] width 363 height 26
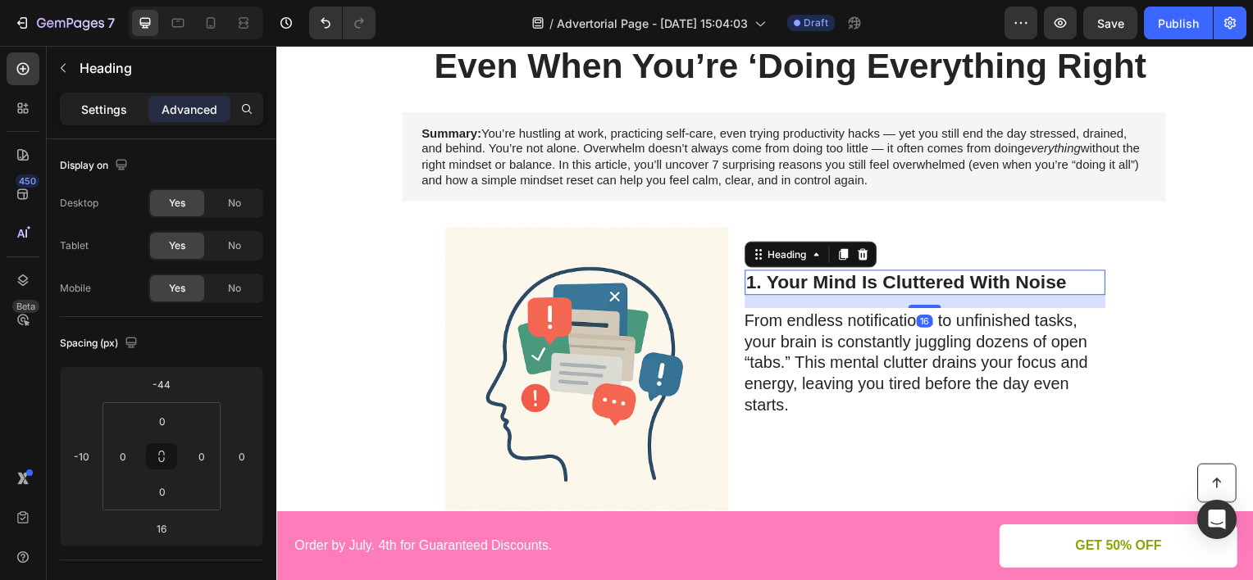
click at [125, 111] on p "Settings" at bounding box center [104, 109] width 46 height 17
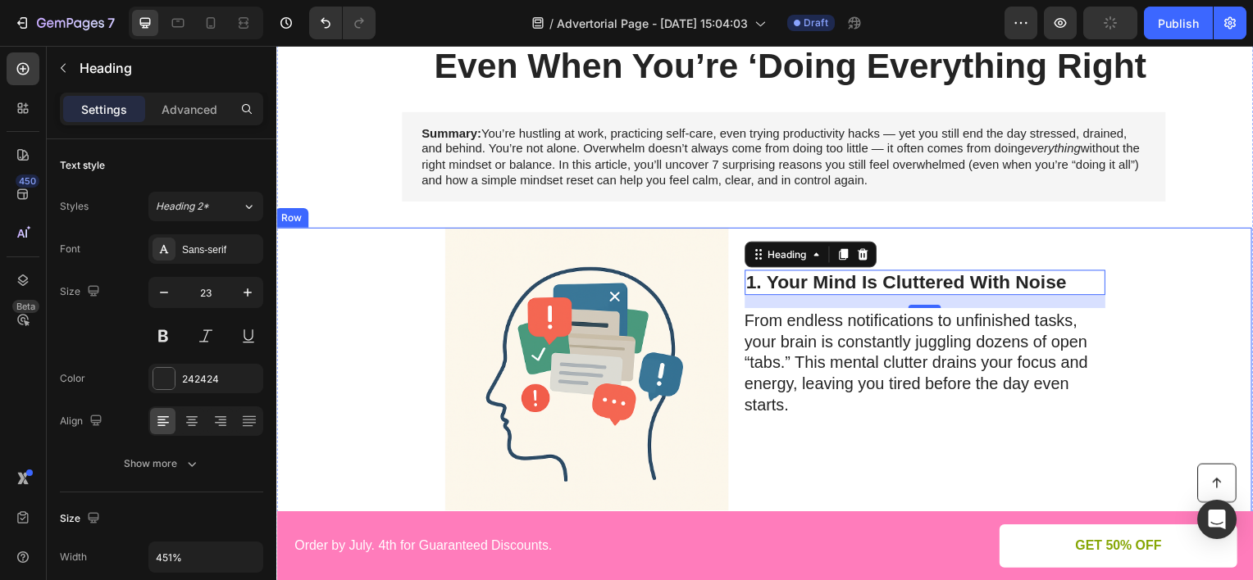
scroll to position [410, 0]
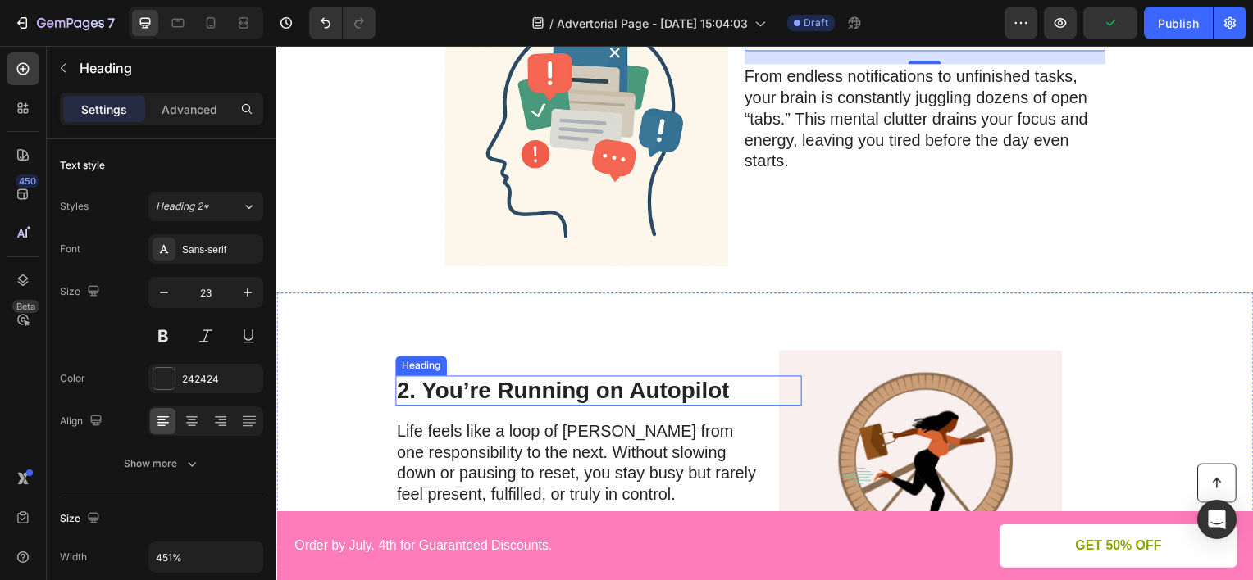
click at [508, 400] on p "2. You’re Running on Autopilot" at bounding box center [581, 394] width 366 height 28
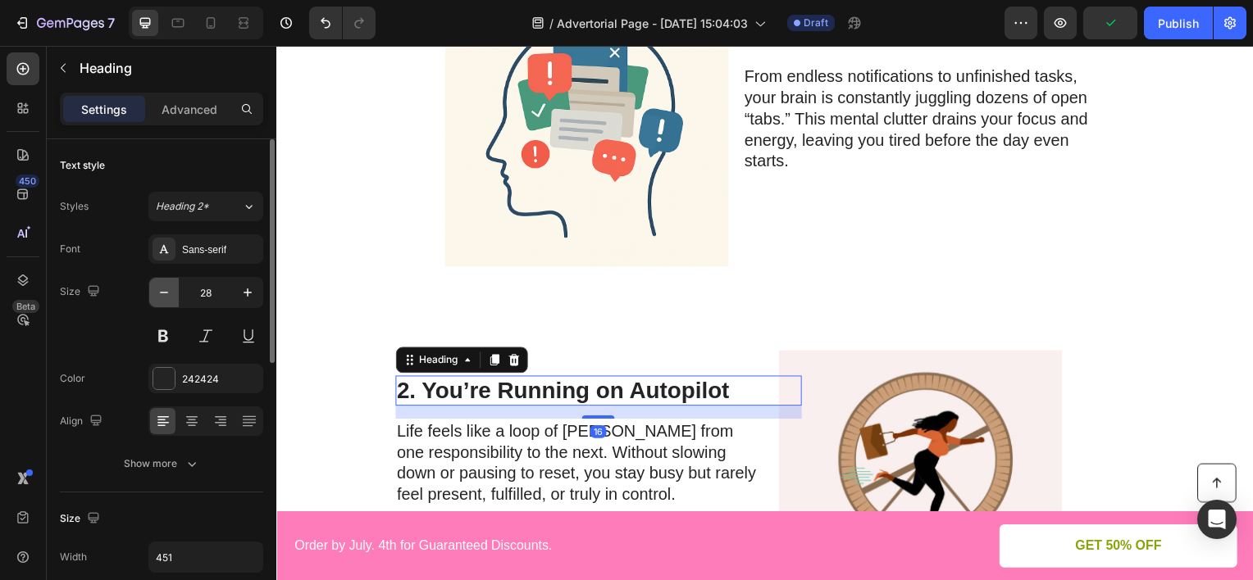
click at [164, 295] on icon "button" at bounding box center [164, 292] width 16 height 16
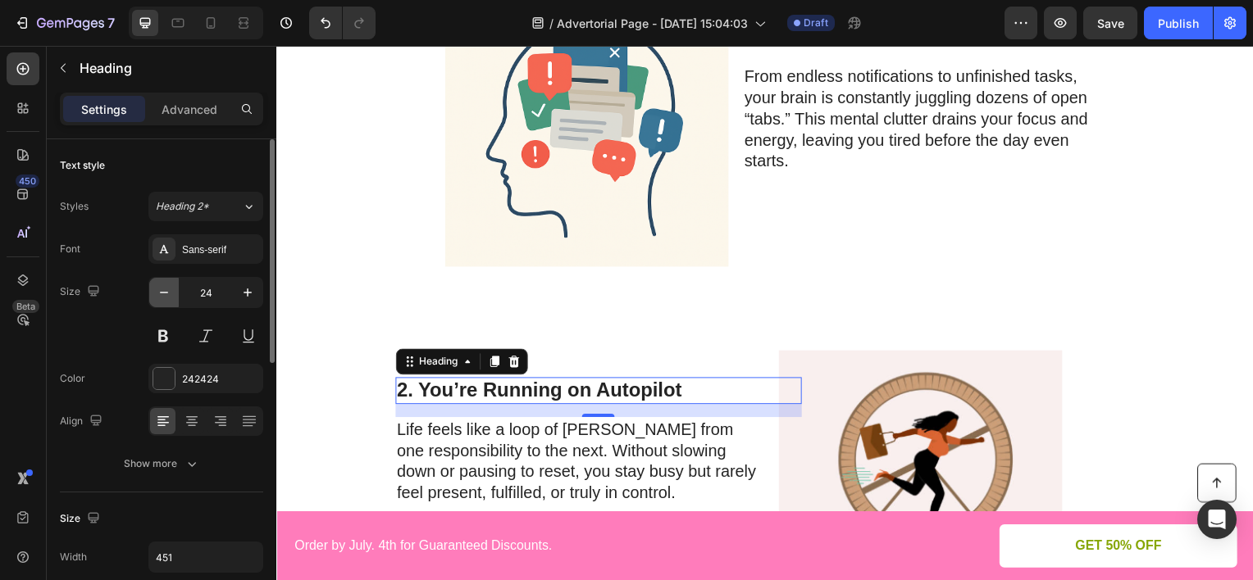
type input "23"
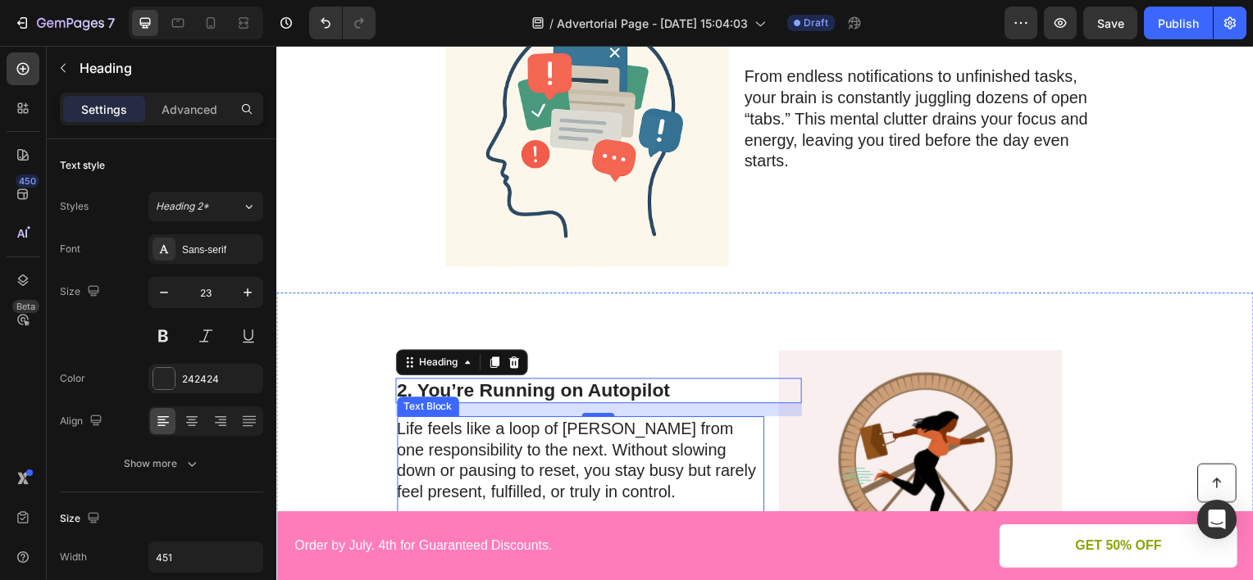
click at [462, 440] on p "Life feels like a loop of [PERSON_NAME] from one responsibility to the next. Wi…" at bounding box center [582, 463] width 368 height 85
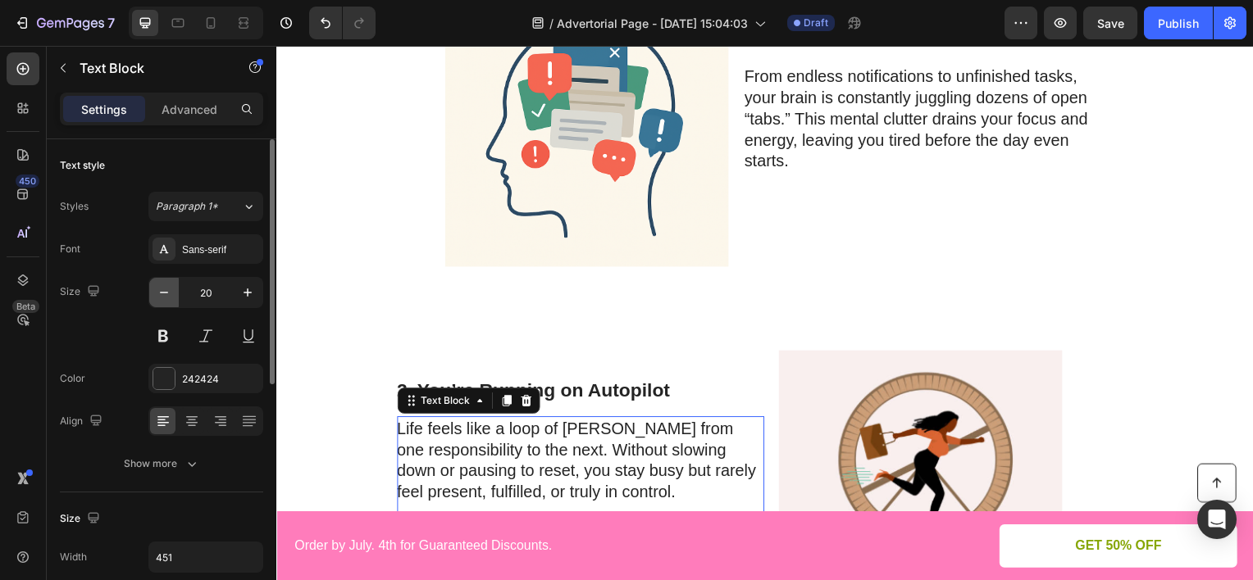
click at [158, 281] on button "button" at bounding box center [164, 293] width 30 height 30
type input "19"
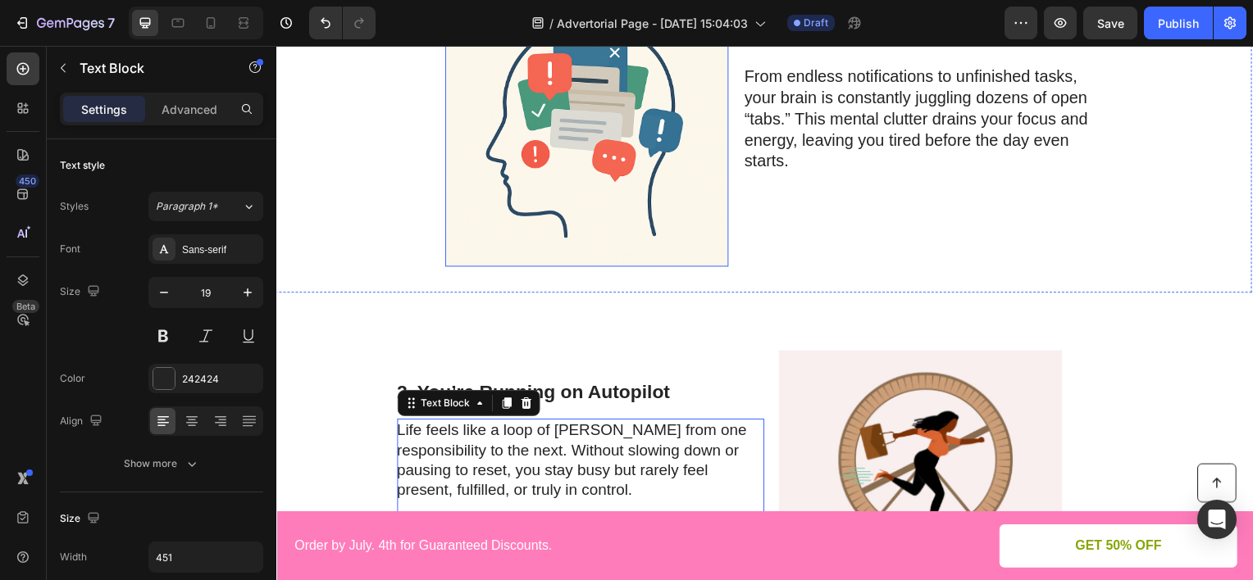
scroll to position [574, 0]
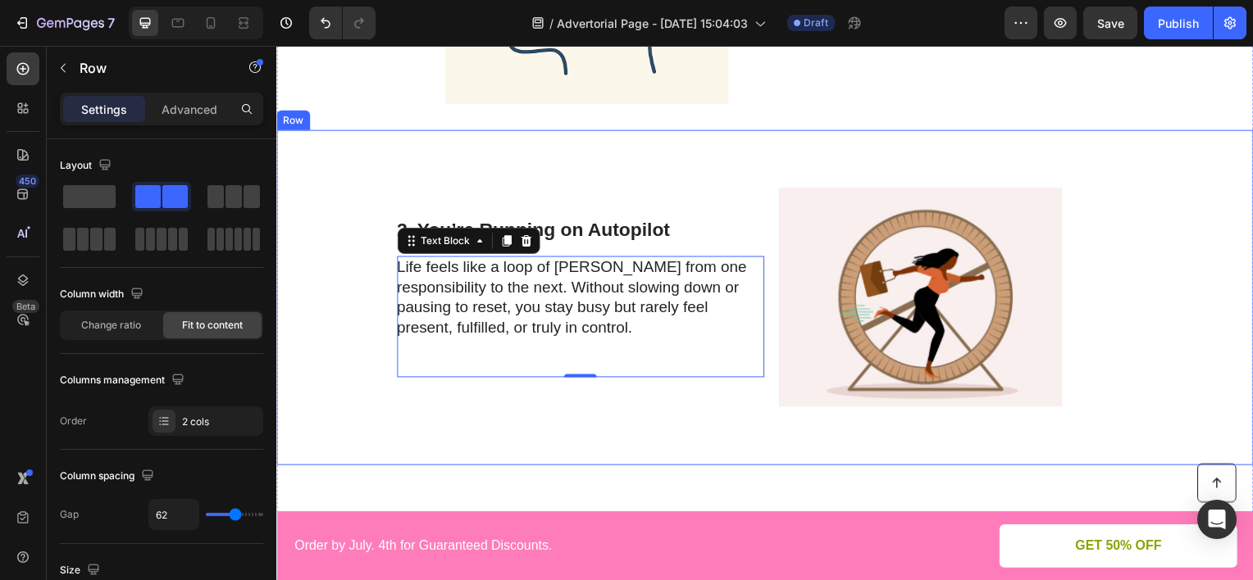
click at [683, 205] on div "2. You’re Running on Autopilot Heading Life feels like a loop of rushing from o…" at bounding box center [600, 299] width 409 height 285
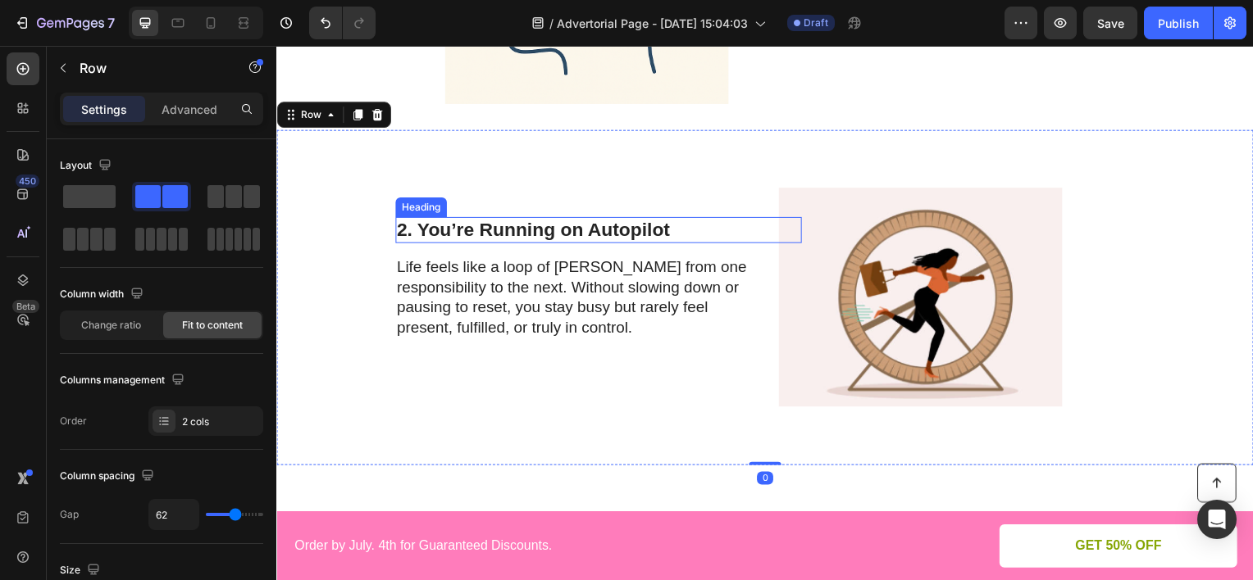
click at [544, 230] on p "2. You’re Running on Autopilot" at bounding box center [581, 231] width 366 height 23
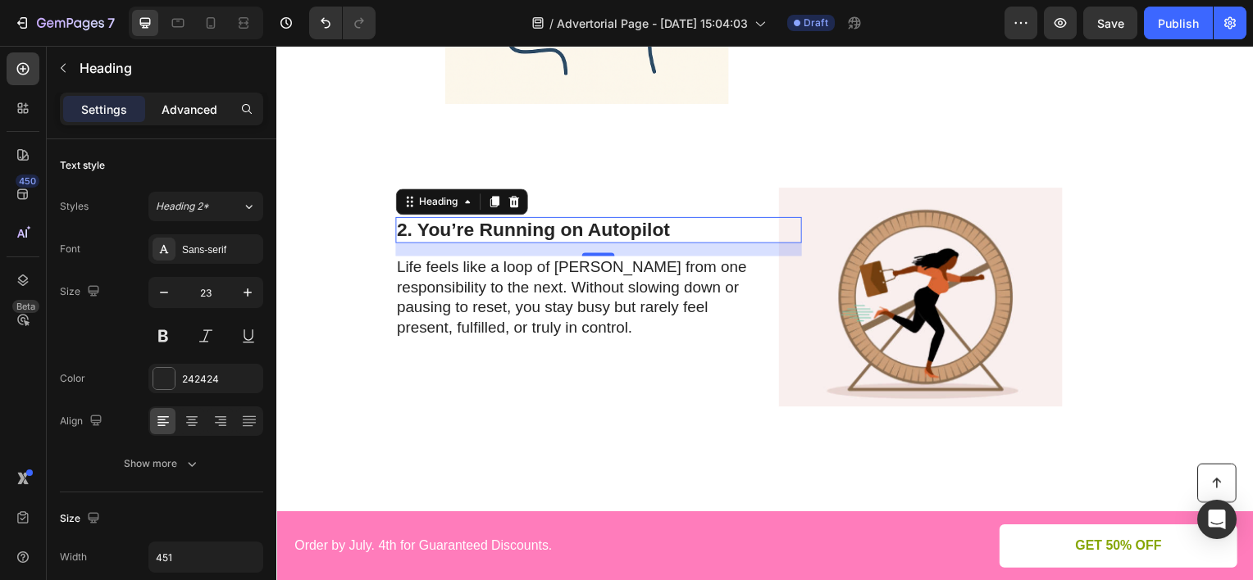
click at [209, 112] on p "Advanced" at bounding box center [190, 109] width 56 height 17
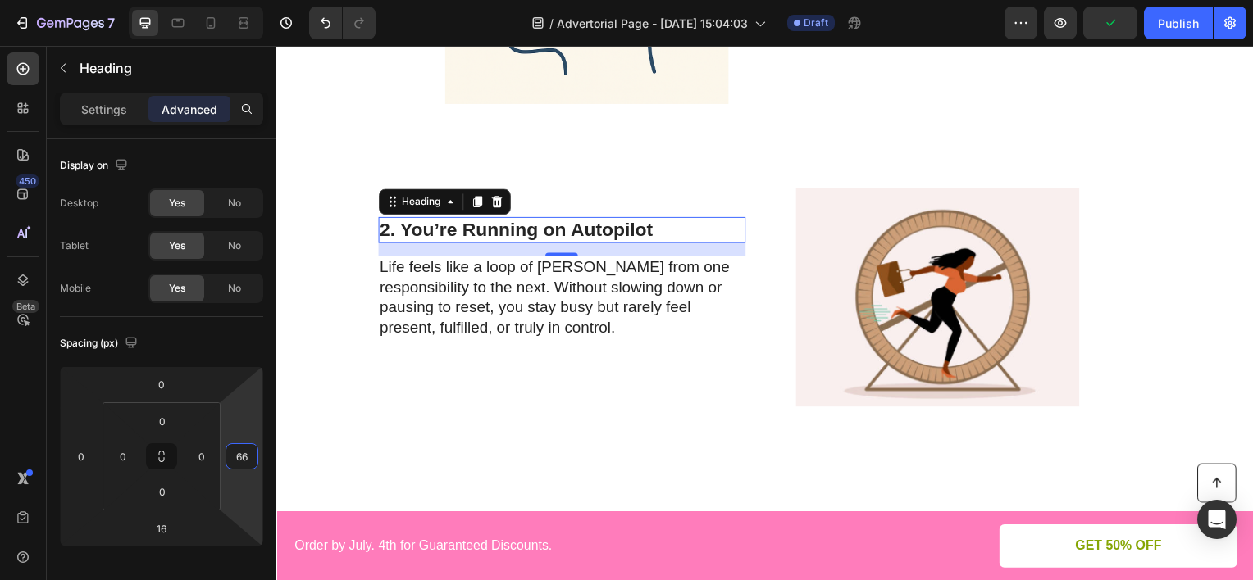
type input "64"
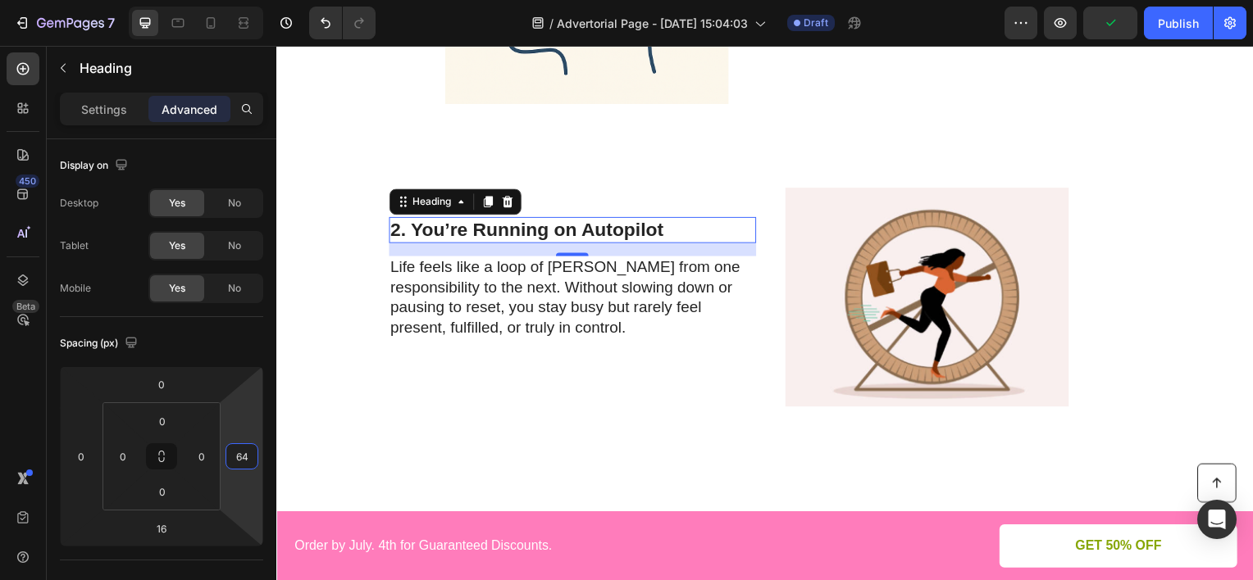
drag, startPoint x: 240, startPoint y: 414, endPoint x: 243, endPoint y: 388, distance: 26.3
click at [243, 0] on html "7 Version history / Advertorial Page - [DATE] 15:04:03 Draft Preview Publish 45…" at bounding box center [626, 0] width 1253 height 0
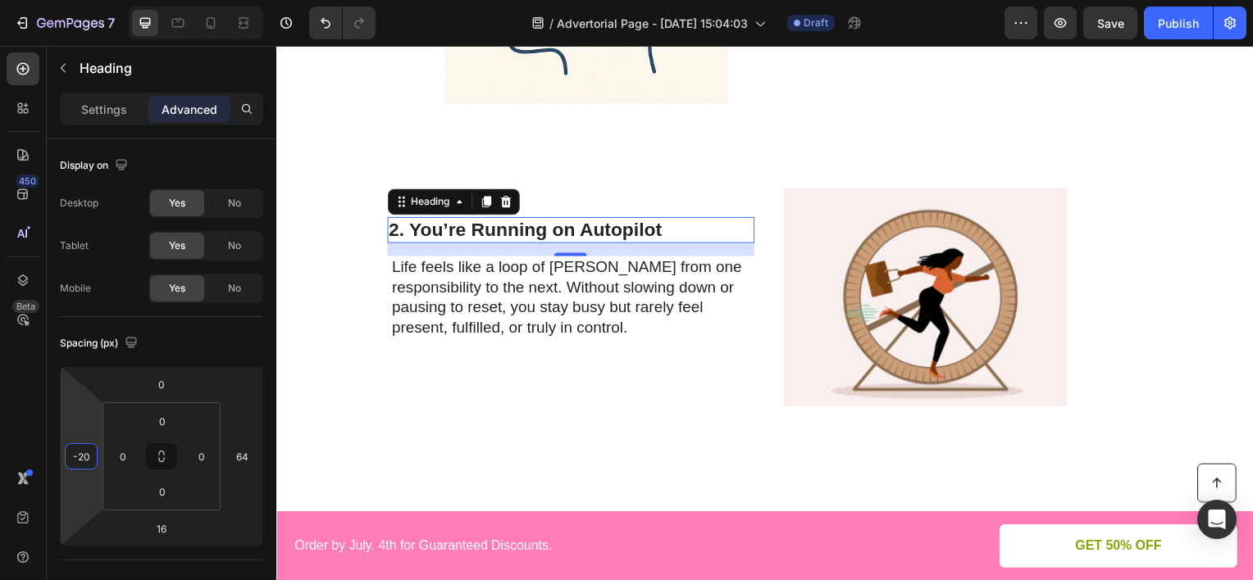
type input "-22"
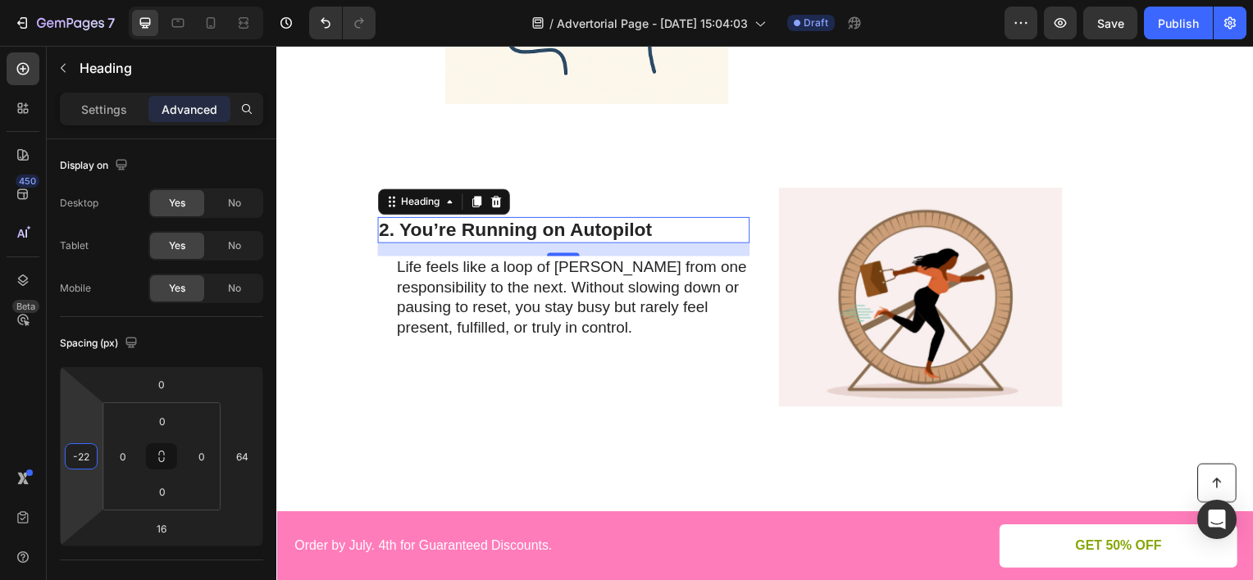
drag, startPoint x: 83, startPoint y: 420, endPoint x: 105, endPoint y: 429, distance: 23.9
click at [105, 0] on html "7 Version history / Advertorial Page - [DATE] 15:04:03 Draft Preview Save Publi…" at bounding box center [626, 0] width 1253 height 0
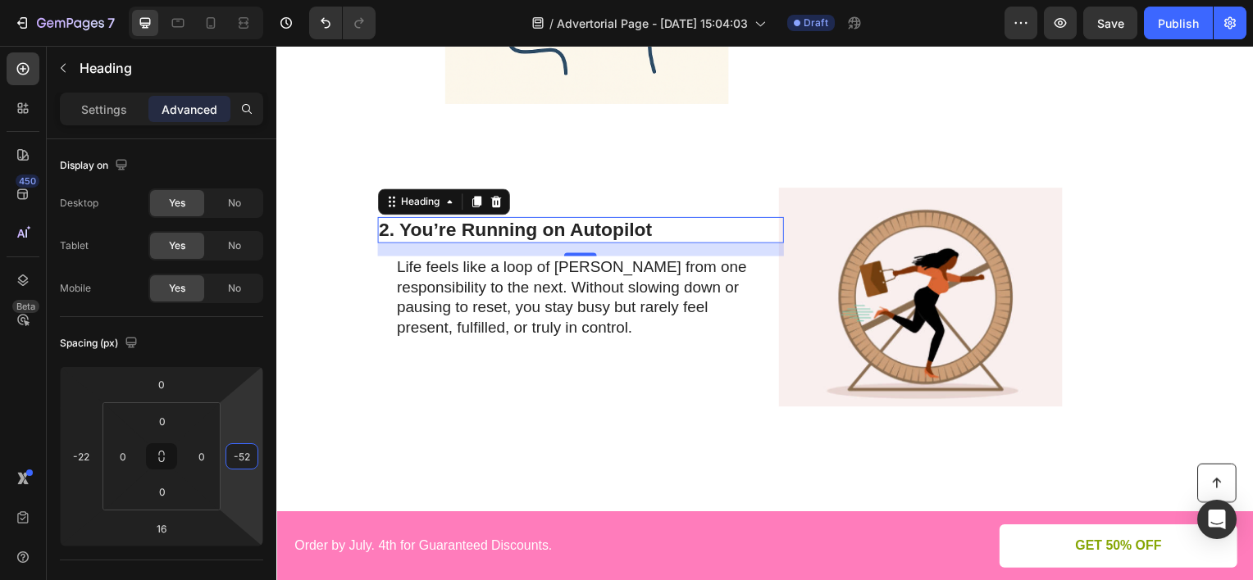
type input "-54"
drag, startPoint x: 249, startPoint y: 410, endPoint x: 257, endPoint y: 458, distance: 48.9
click at [257, 0] on html "7 Version history / Advertorial Page - [DATE] 15:04:03 Draft Preview Save Publi…" at bounding box center [626, 0] width 1253 height 0
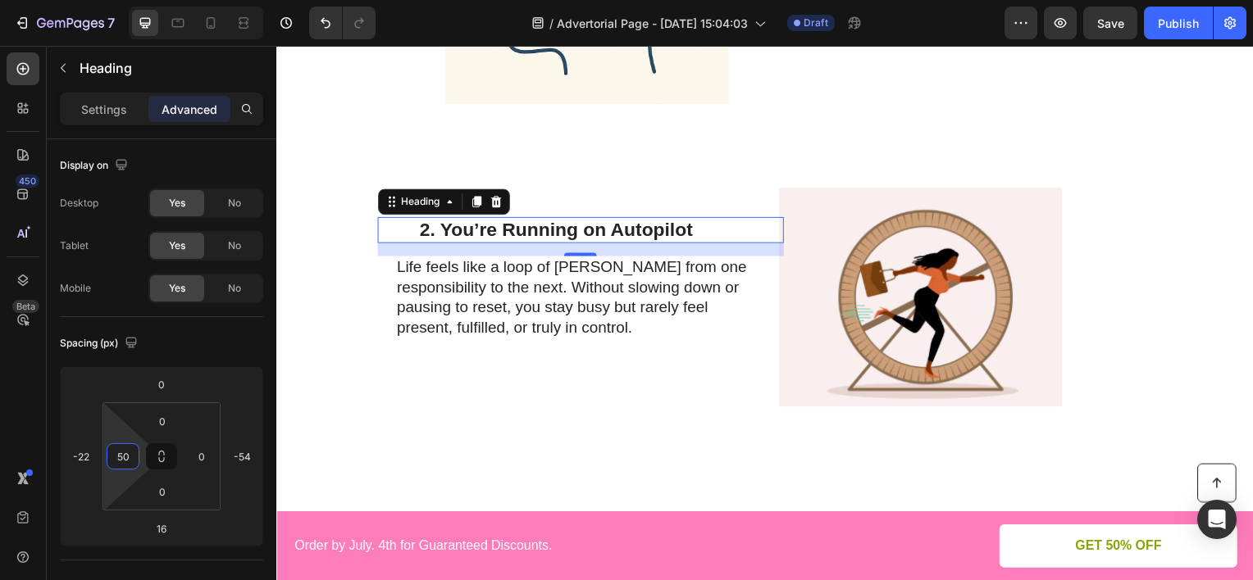
drag, startPoint x: 126, startPoint y: 436, endPoint x: 125, endPoint y: 416, distance: 20.5
click at [125, 0] on html "7 Version history / Advertorial Page - [DATE] 15:04:03 Draft Preview Save Publi…" at bounding box center [626, 0] width 1253 height 0
type input "76"
drag, startPoint x: 123, startPoint y: 430, endPoint x: 123, endPoint y: 419, distance: 10.7
click at [123, 0] on html "7 Version history / Advertorial Page - [DATE] 15:04:03 Draft Preview Save Publi…" at bounding box center [626, 0] width 1253 height 0
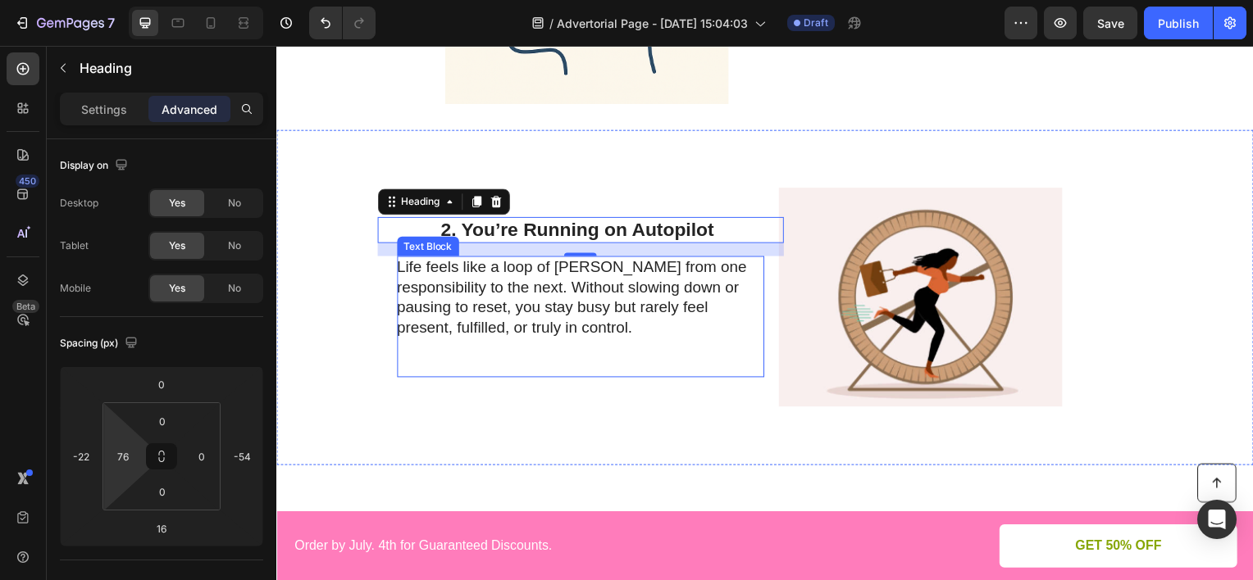
click at [494, 298] on p "Life feels like a loop of [PERSON_NAME] from one responsibility to the next. Wi…" at bounding box center [582, 299] width 368 height 81
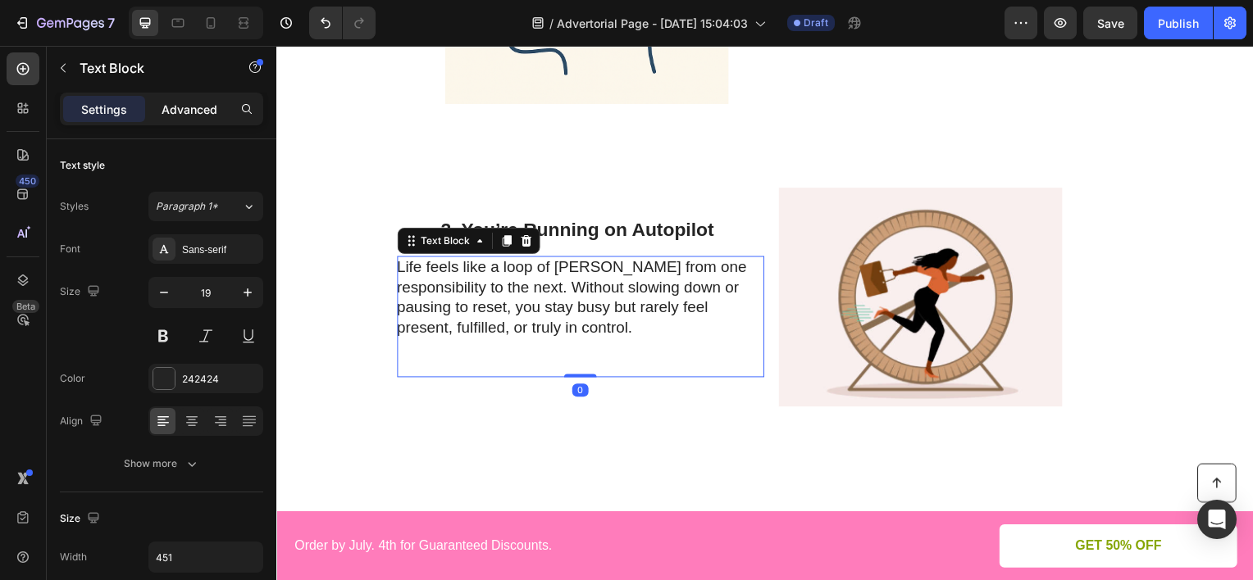
click at [220, 111] on div "Advanced" at bounding box center [189, 109] width 82 height 26
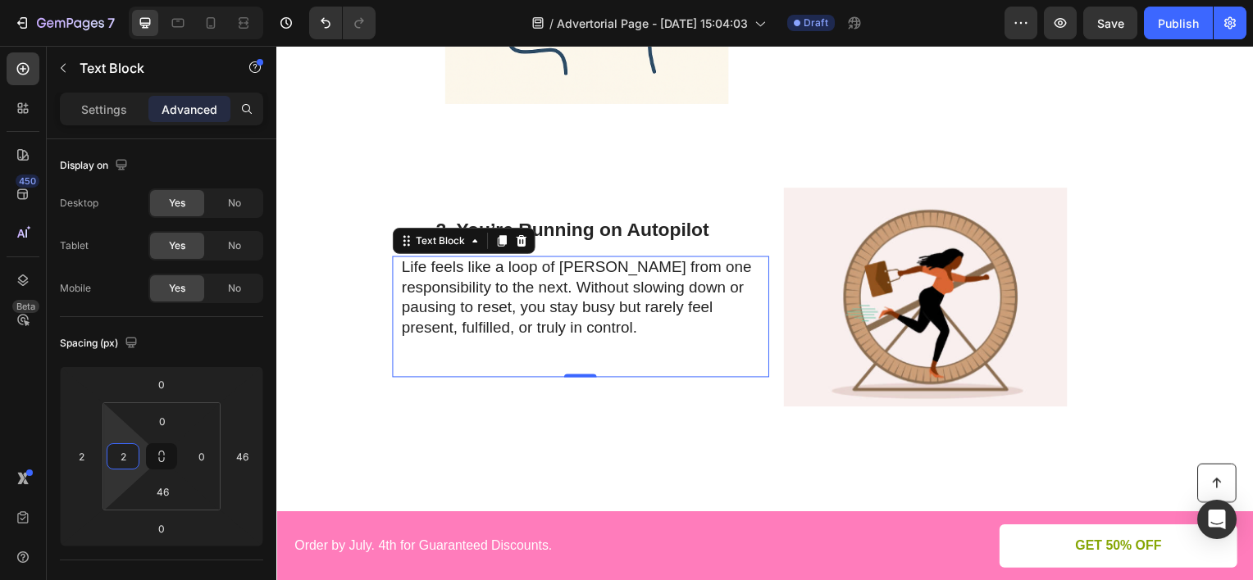
type input "0"
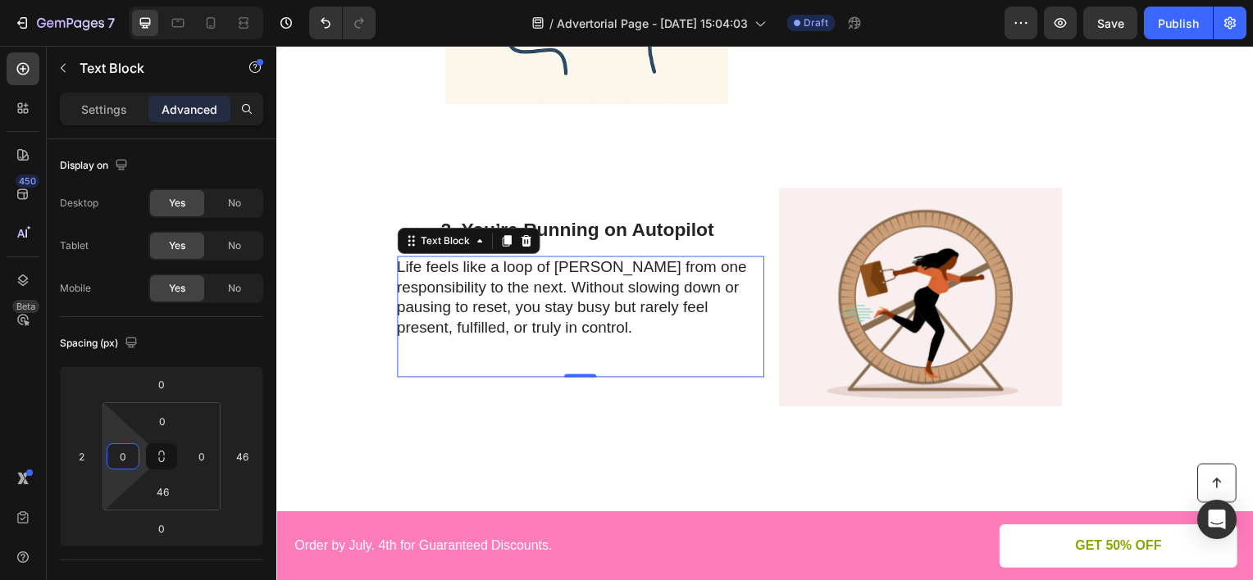
click at [128, 0] on html "7 Version history / Advertorial Page - [DATE] 15:04:03 Draft Preview Save Publi…" at bounding box center [626, 0] width 1253 height 0
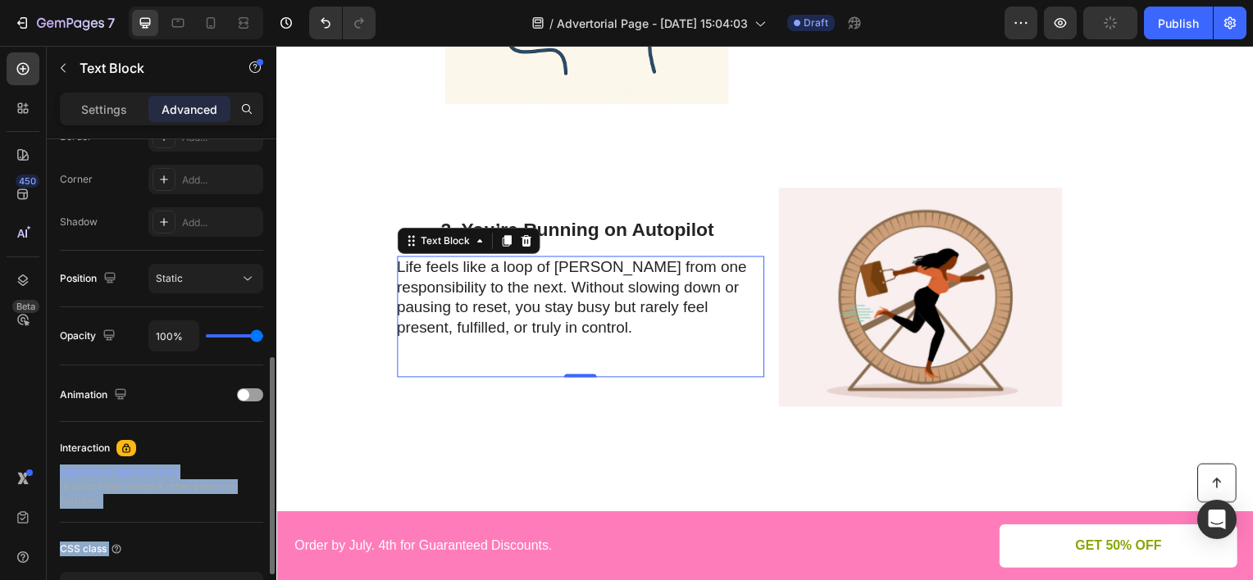
drag, startPoint x: 263, startPoint y: 416, endPoint x: 262, endPoint y: 433, distance: 16.4
click at [262, 433] on div "Display on Desktop Yes No Tablet Yes No Mobile Yes No Spacing (px) 0 2 0 46 0 0…" at bounding box center [162, 383] width 230 height 488
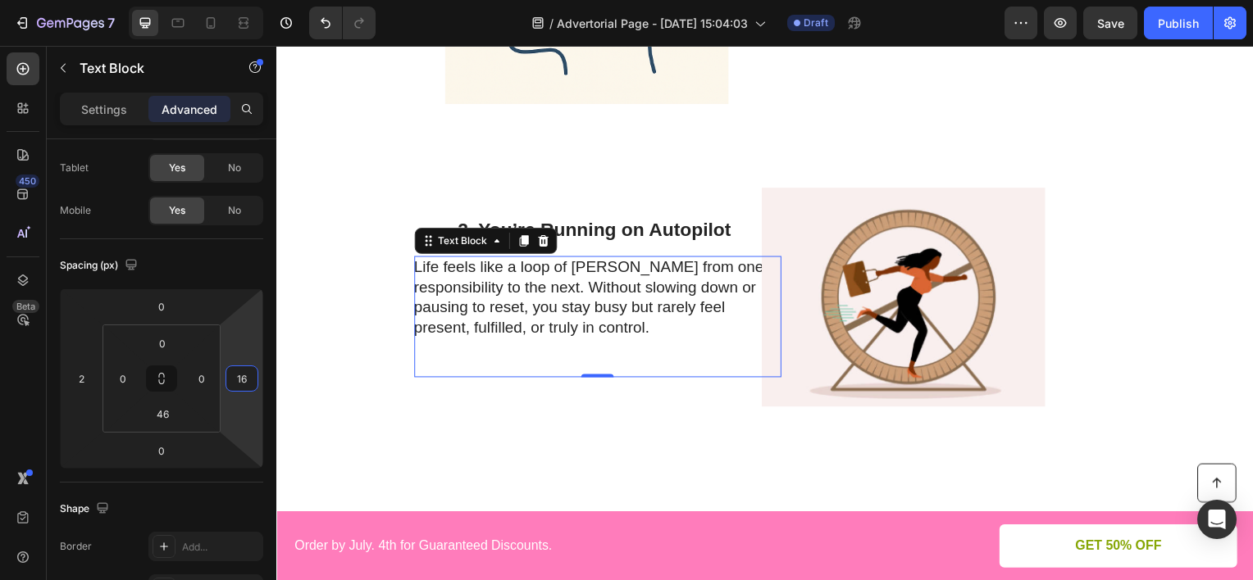
type input "18"
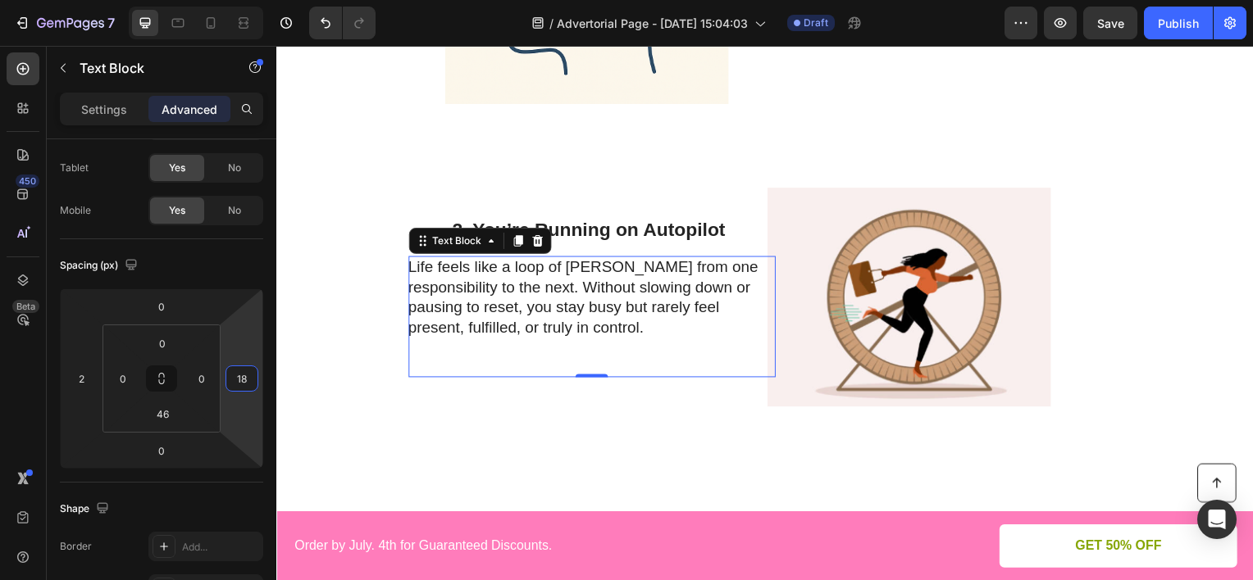
drag, startPoint x: 246, startPoint y: 350, endPoint x: 254, endPoint y: 362, distance: 14.1
click at [254, 0] on html "7 Version history / Advertorial Page - [DATE] 15:04:03 Draft Preview Save Publi…" at bounding box center [626, 0] width 1253 height 0
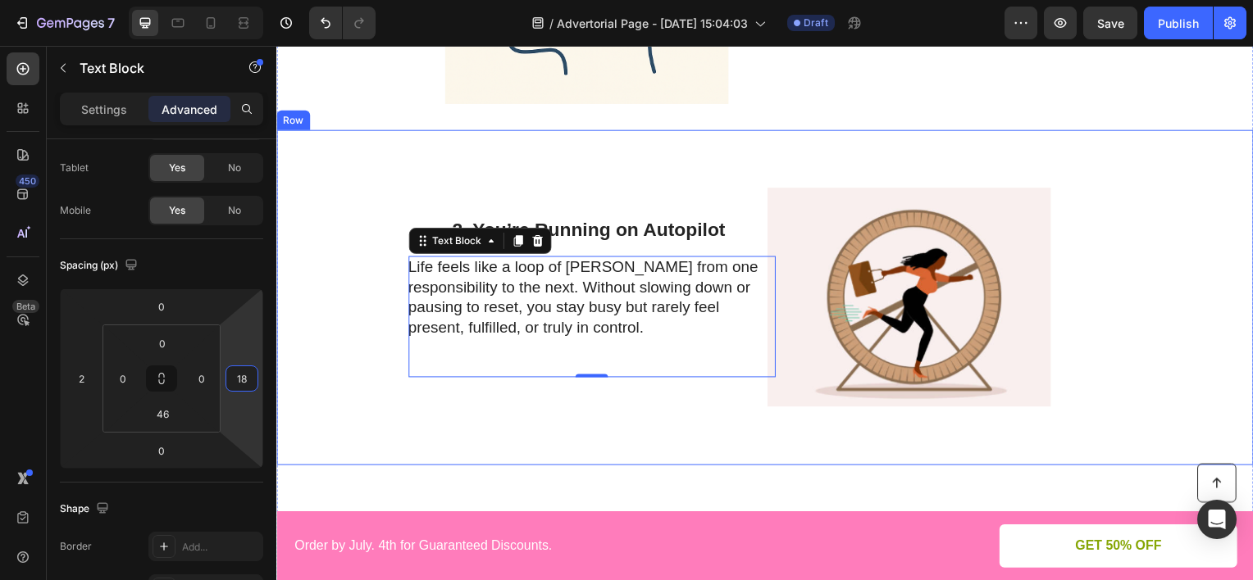
click at [561, 169] on div "2. You’re Running on Autopilot Heading Life feels like a loop of rushing from o…" at bounding box center [600, 299] width 386 height 285
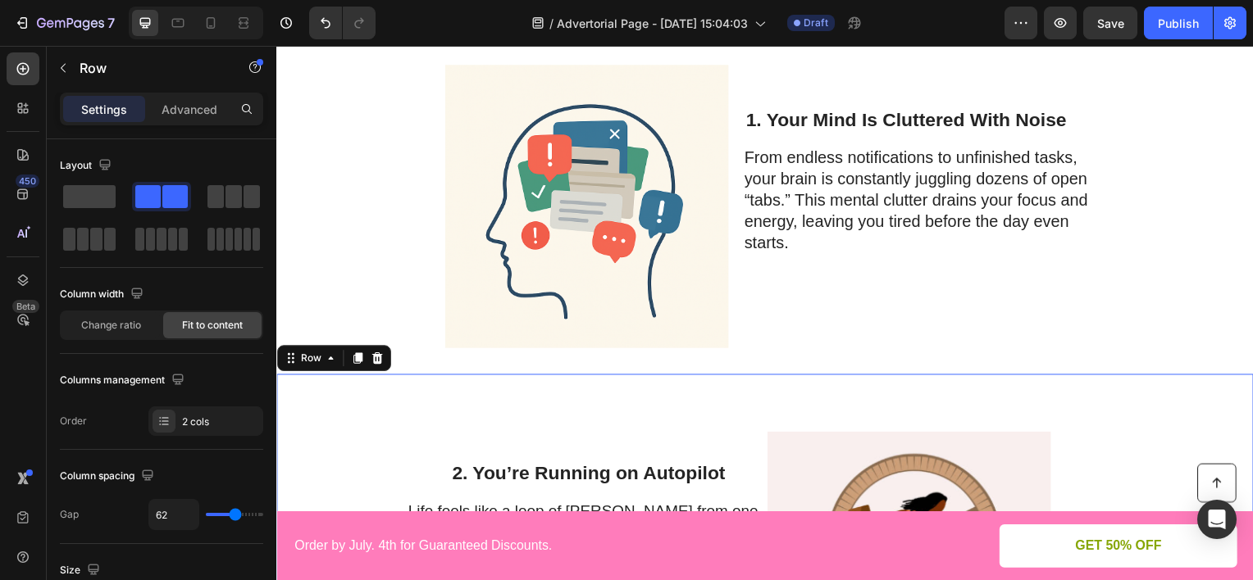
scroll to position [410, 0]
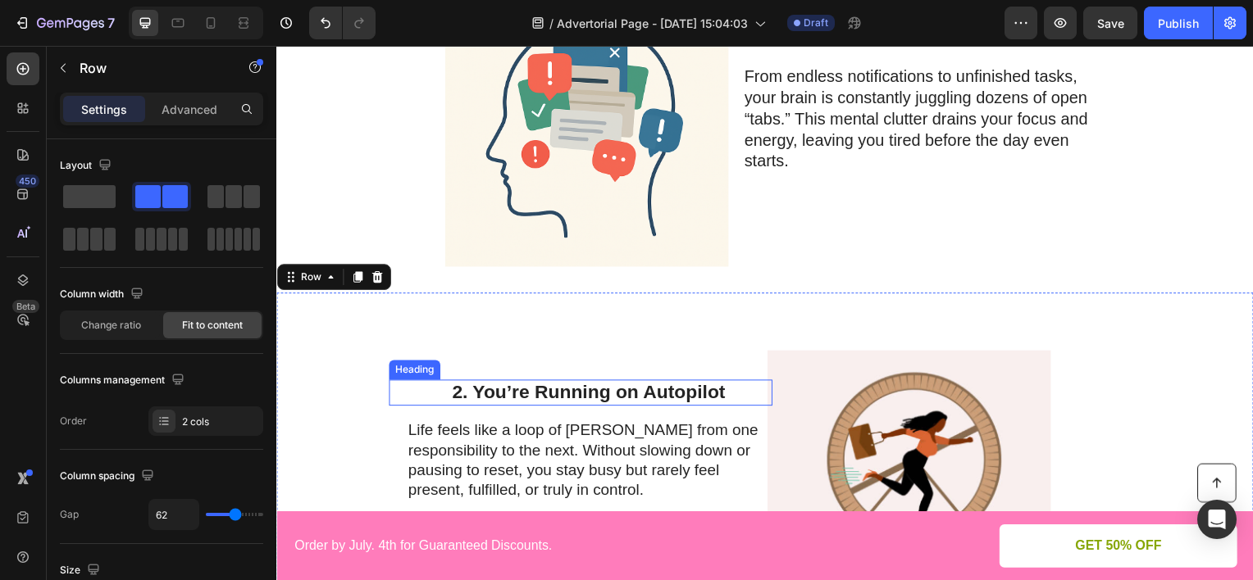
click at [550, 393] on p "2. You’re Running on Autopilot" at bounding box center [613, 395] width 321 height 23
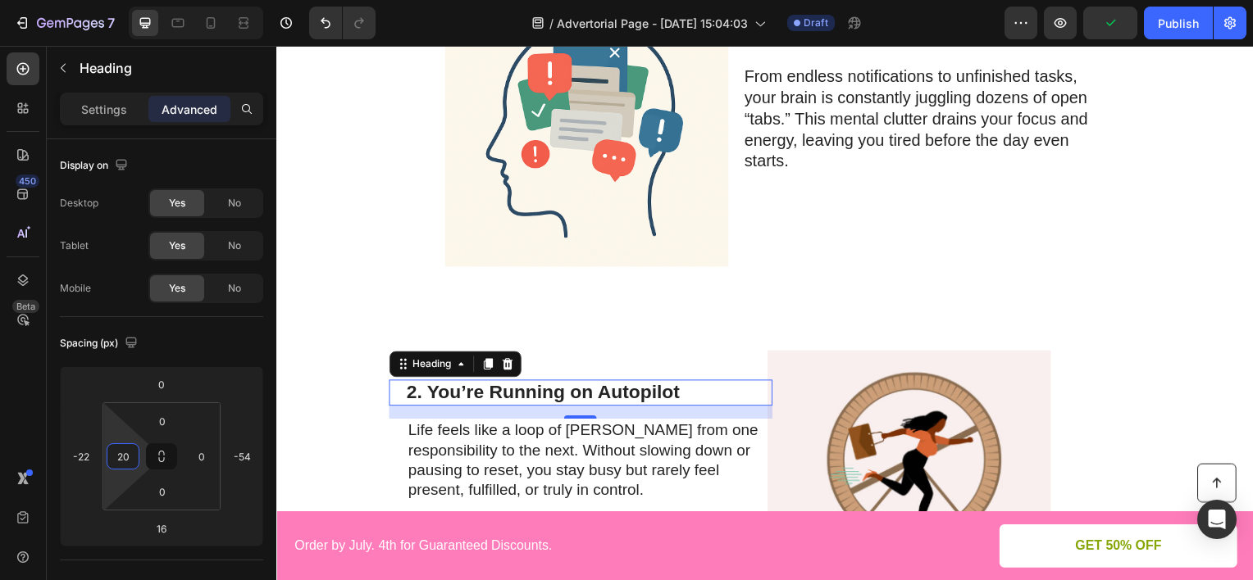
type input "18"
drag, startPoint x: 125, startPoint y: 433, endPoint x: 129, endPoint y: 457, distance: 24.1
click at [129, 0] on html "7 Version history / Advertorial Page - [DATE] 15:04:03 Draft Preview Publish 45…" at bounding box center [626, 0] width 1253 height 0
click at [498, 450] on p "Life feels like a loop of [PERSON_NAME] from one responsibility to the next. Wi…" at bounding box center [593, 463] width 368 height 81
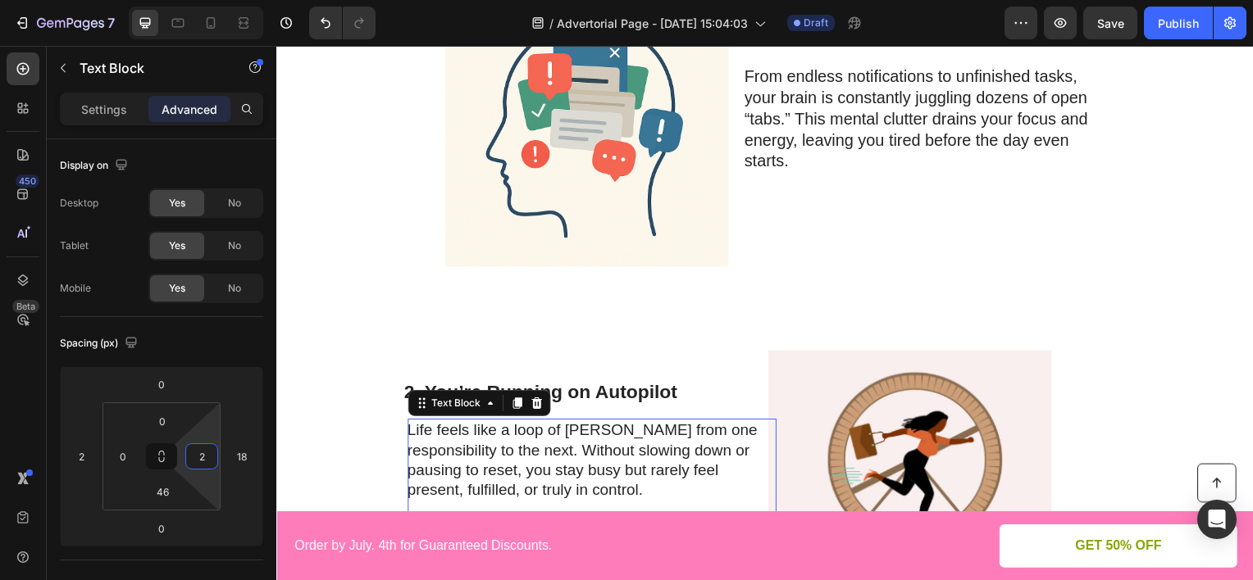
type input "0"
drag, startPoint x: 202, startPoint y: 437, endPoint x: 210, endPoint y: 449, distance: 14.8
click at [210, 0] on html "7 Version history / Advertorial Page - [DATE] 15:04:03 Draft Preview Save Publi…" at bounding box center [626, 0] width 1253 height 0
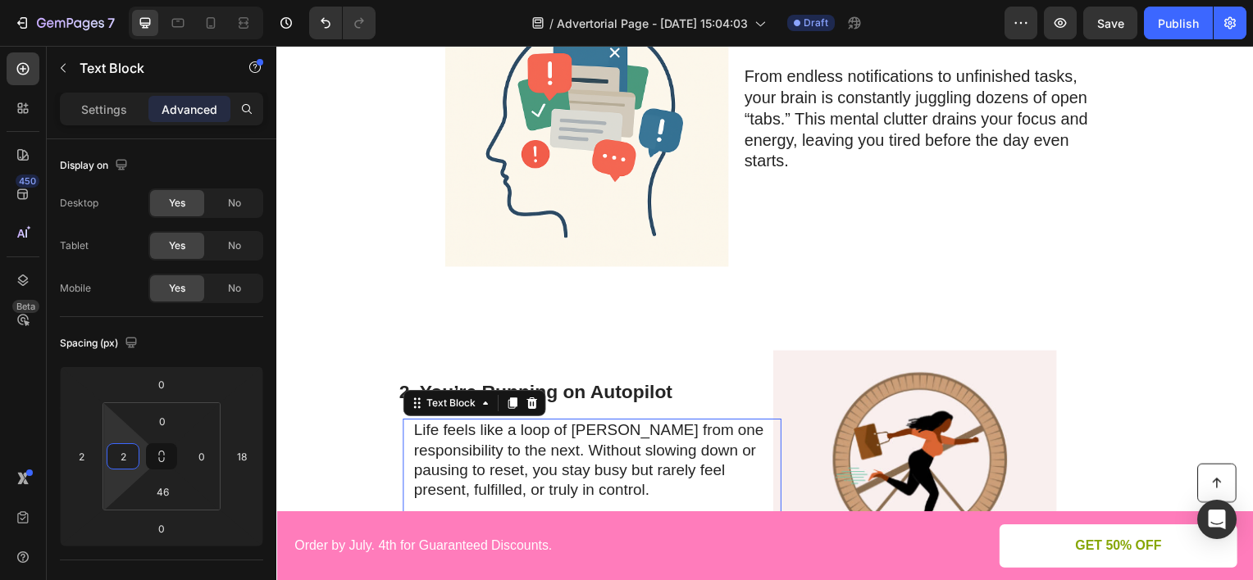
type input "0"
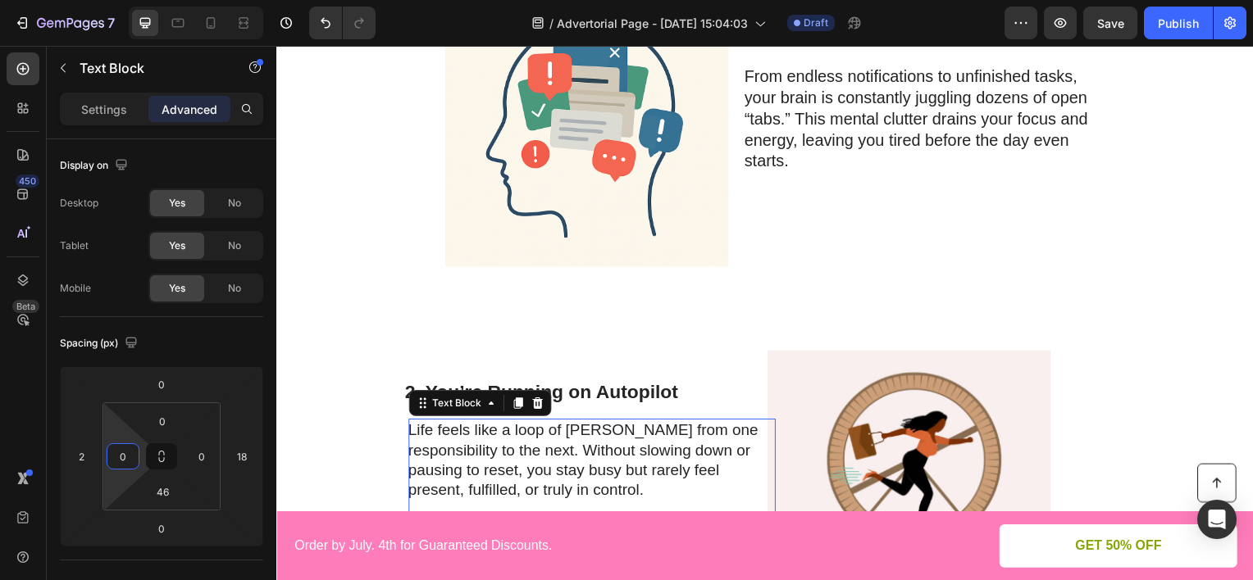
click at [125, 0] on html "7 Version history / Advertorial Page - [DATE] 15:04:03 Draft Preview Save Publi…" at bounding box center [626, 0] width 1253 height 0
type input "2"
click at [97, 0] on html "7 Version history / Advertorial Page - [DATE] 15:04:03 Draft Preview Save Publi…" at bounding box center [626, 0] width 1253 height 0
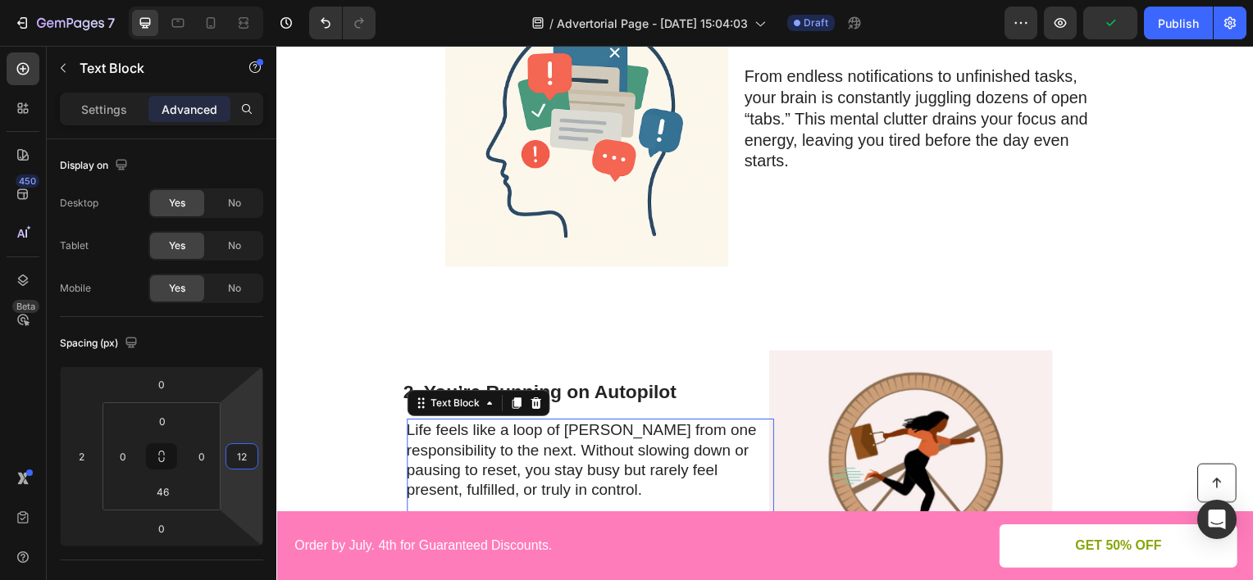
type input "10"
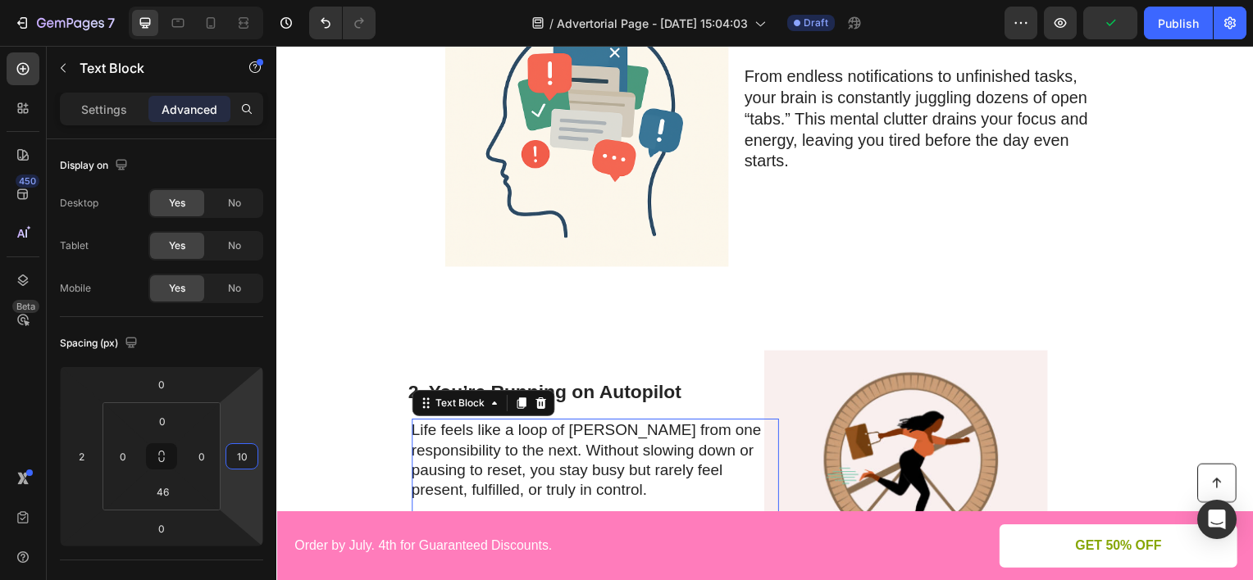
click at [249, 0] on html "7 Version history / Advertorial Page - [DATE] 15:04:03 Draft Preview Publish 45…" at bounding box center [626, 0] width 1253 height 0
click at [958, 277] on div "Image 1. Your Mind Is Cluttered With Noise Heading From endless notifications t…" at bounding box center [767, 139] width 984 height 312
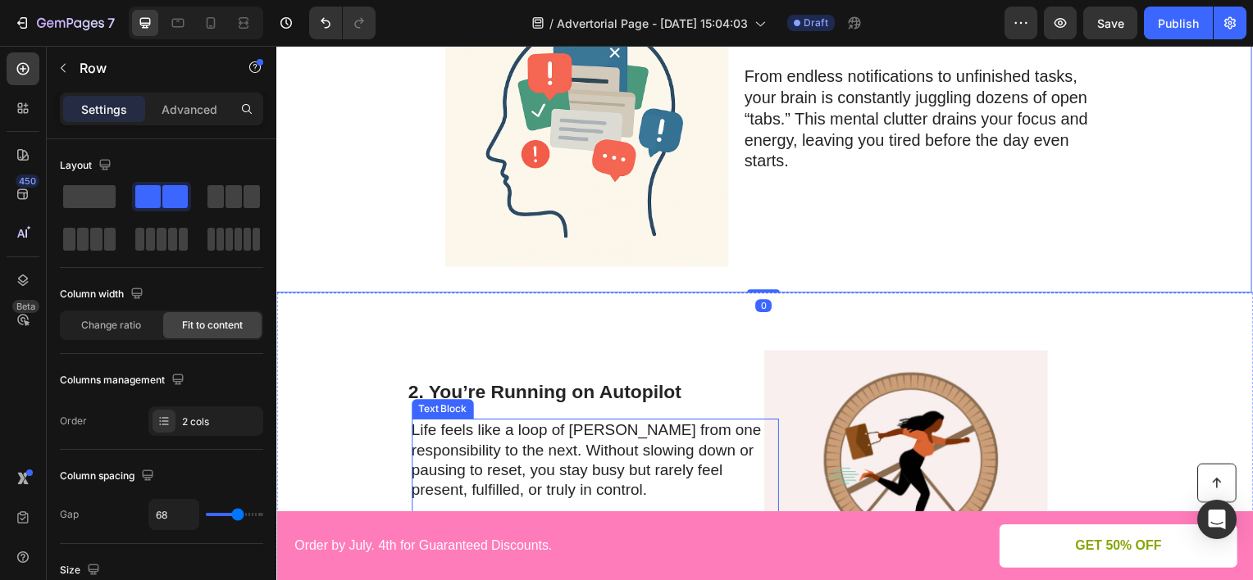
click at [676, 456] on p "Life feels like a loop of [PERSON_NAME] from one responsibility to the next. Wi…" at bounding box center [596, 463] width 368 height 81
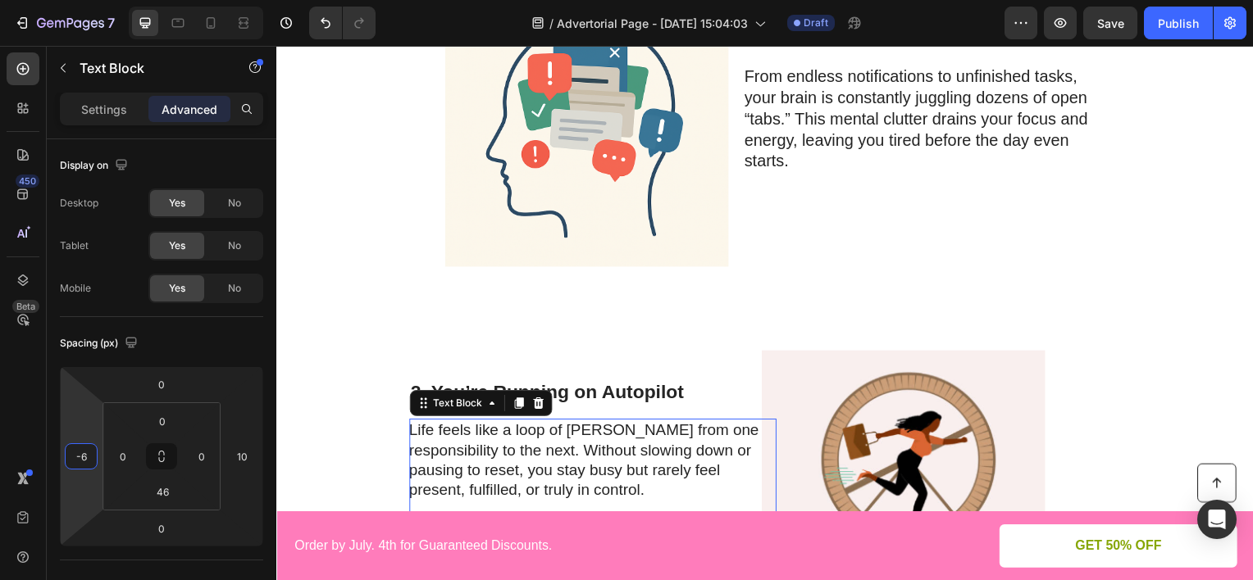
type input "-8"
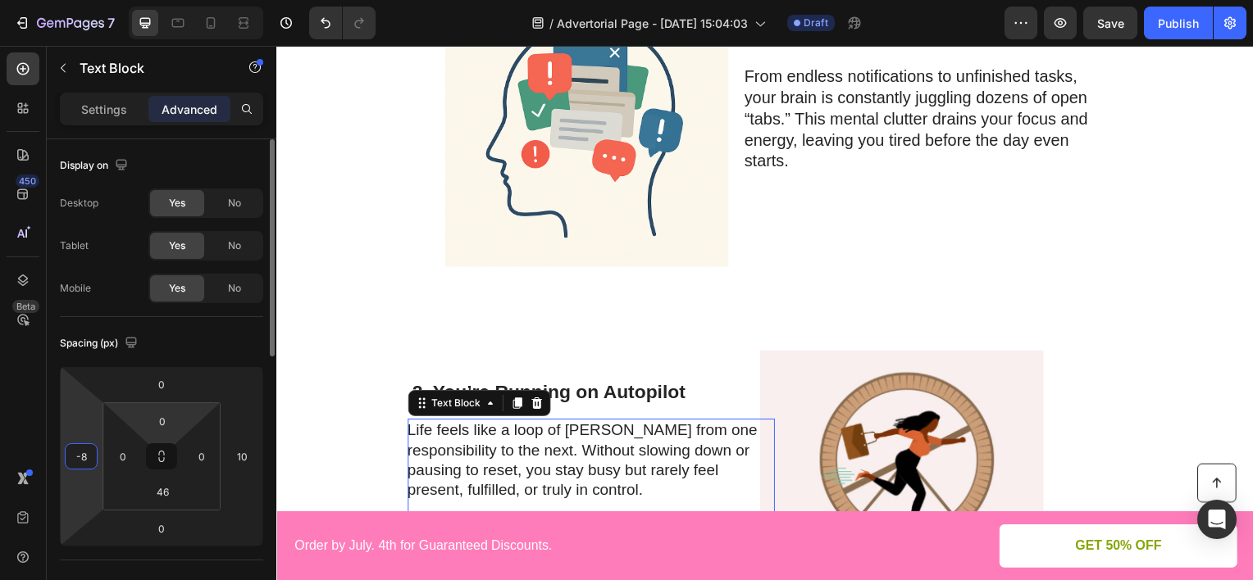
drag, startPoint x: 79, startPoint y: 422, endPoint x: 131, endPoint y: 412, distance: 53.4
click at [80, 0] on html "7 Version history / Advertorial Page - [DATE] 15:04:03 Draft Preview Save Publi…" at bounding box center [626, 0] width 1253 height 0
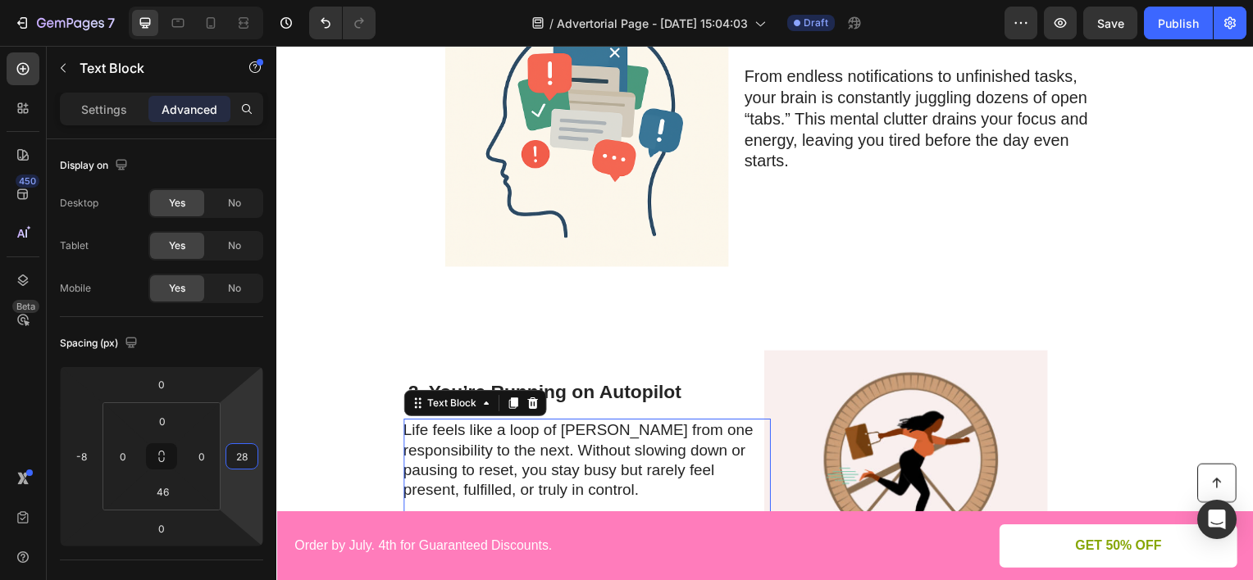
type input "30"
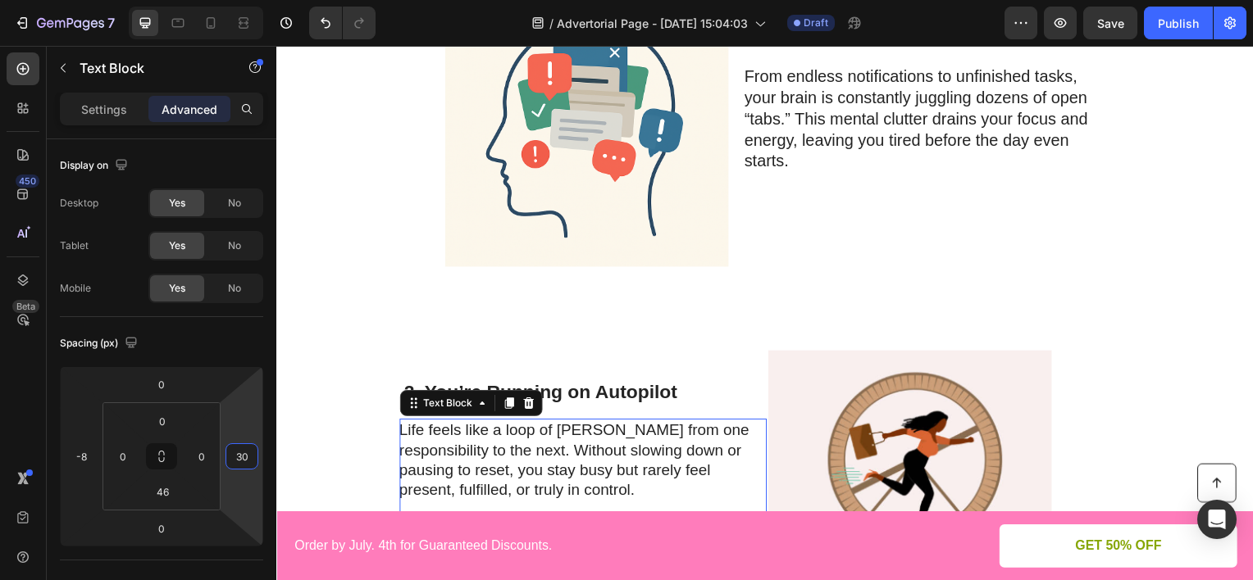
drag, startPoint x: 246, startPoint y: 411, endPoint x: 249, endPoint y: 394, distance: 16.7
click at [249, 0] on html "7 Version history / Advertorial Page - [DATE] 15:04:03 Draft Preview Save Publi…" at bounding box center [626, 0] width 1253 height 0
click at [796, 274] on div "Image 1. Your Mind Is Cluttered With Noise Heading From endless notifications t…" at bounding box center [767, 139] width 984 height 312
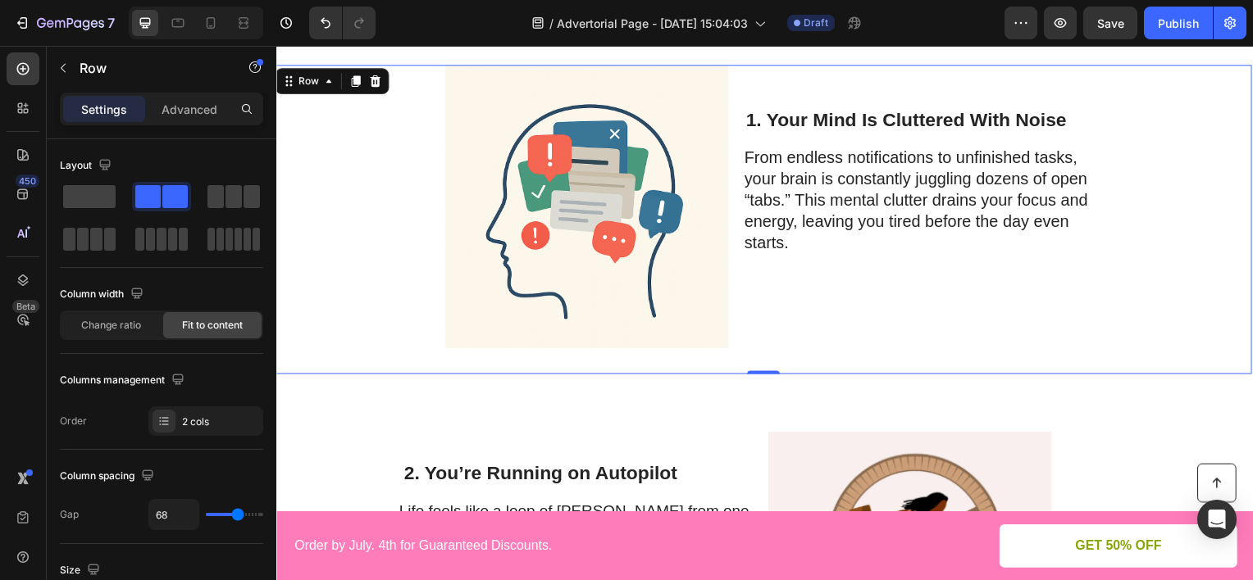
scroll to position [492, 0]
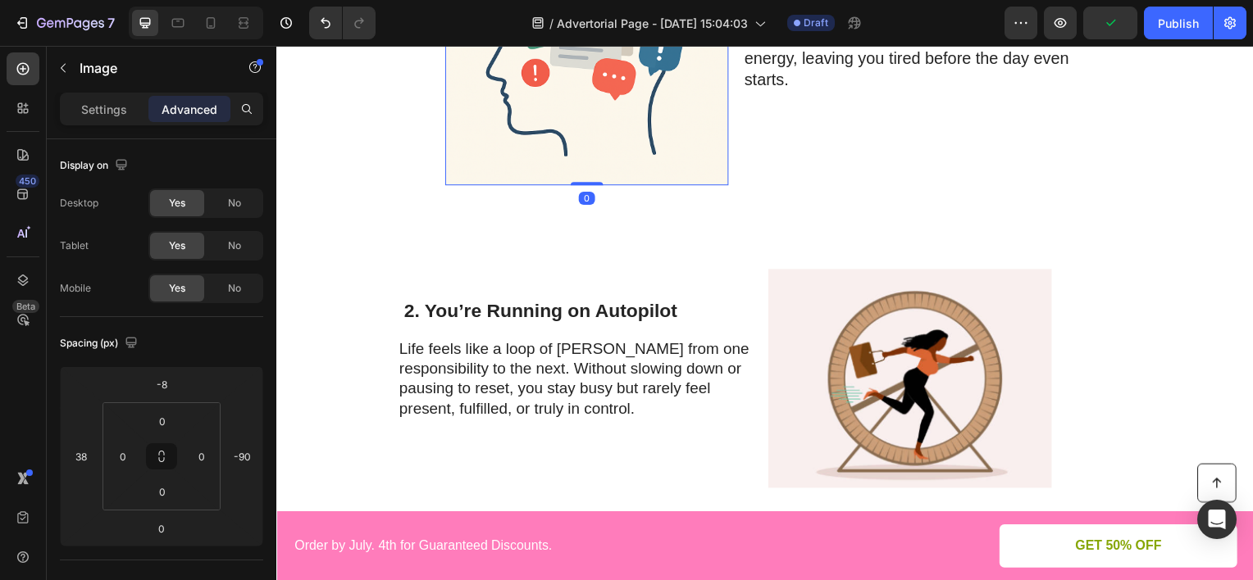
click at [673, 151] on img at bounding box center [588, 43] width 285 height 285
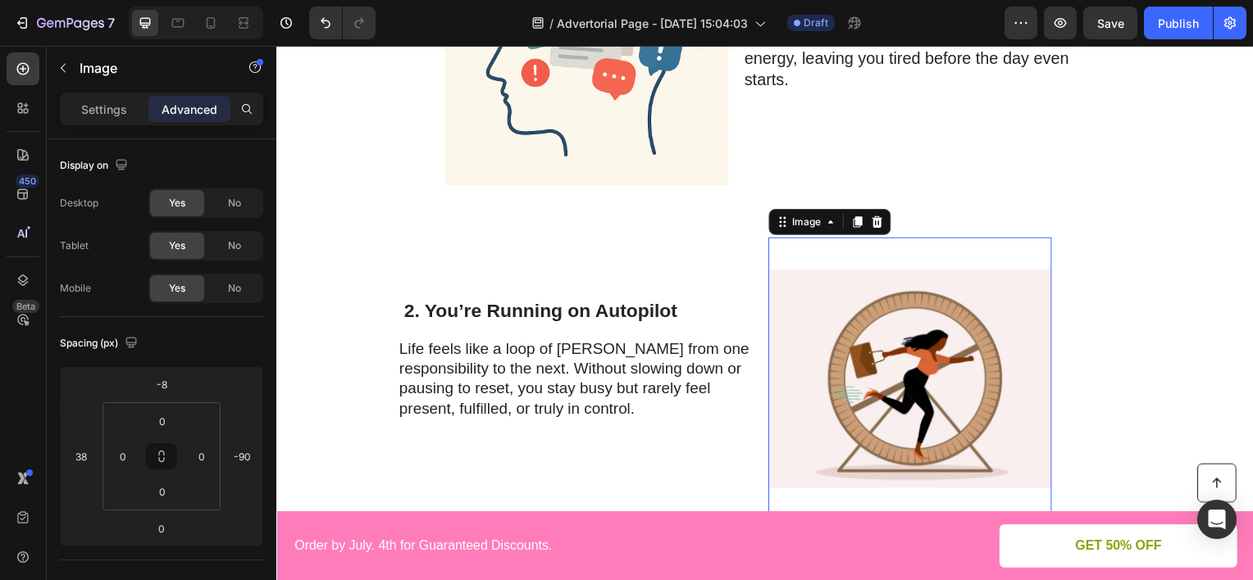
click at [851, 307] on img at bounding box center [913, 381] width 285 height 285
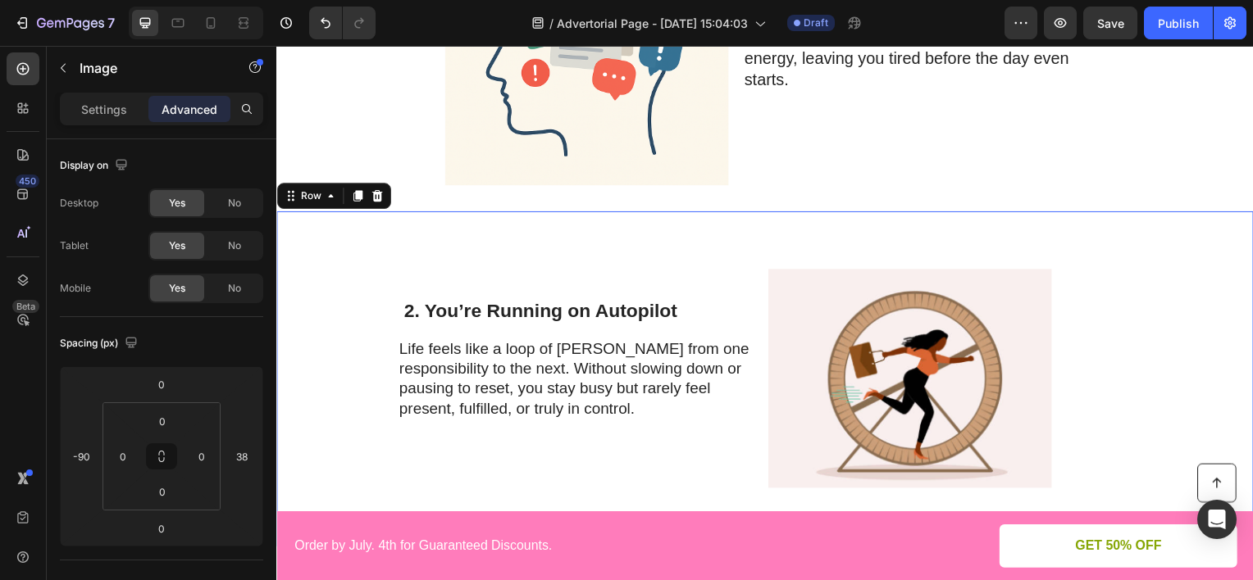
click at [1109, 275] on div "Image" at bounding box center [987, 381] width 285 height 285
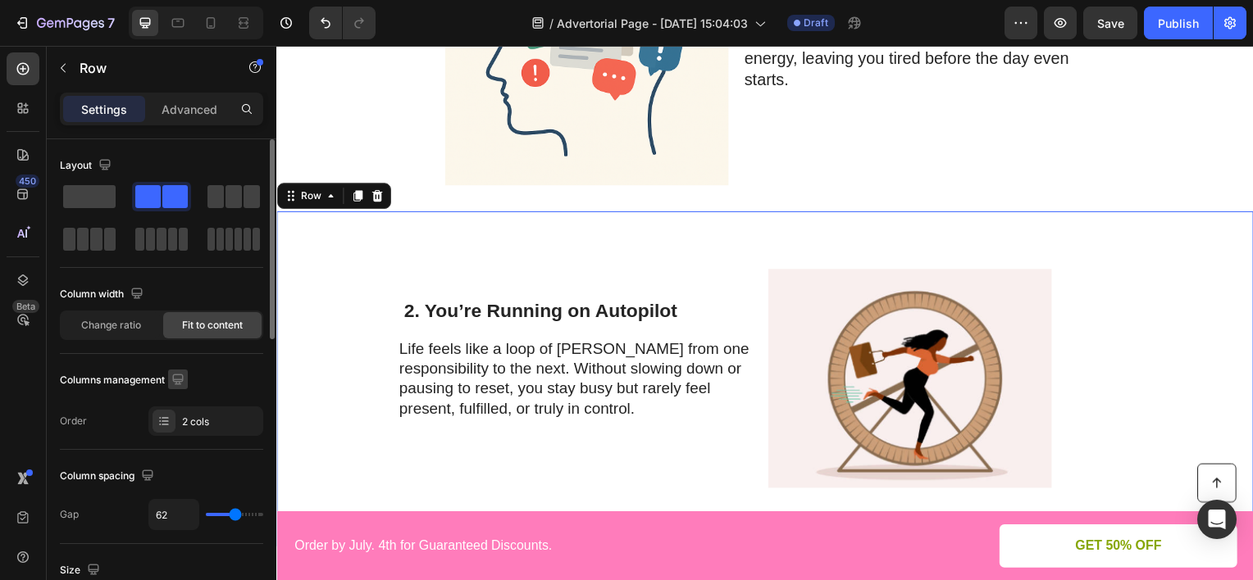
scroll to position [164, 0]
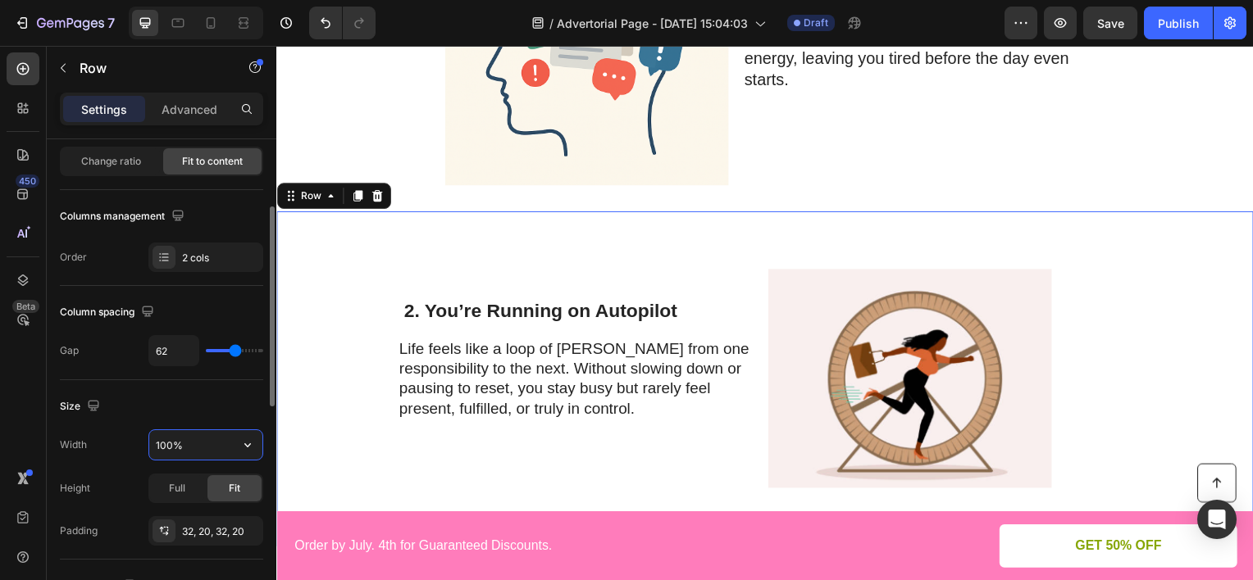
click at [180, 448] on input "100%" at bounding box center [205, 445] width 113 height 30
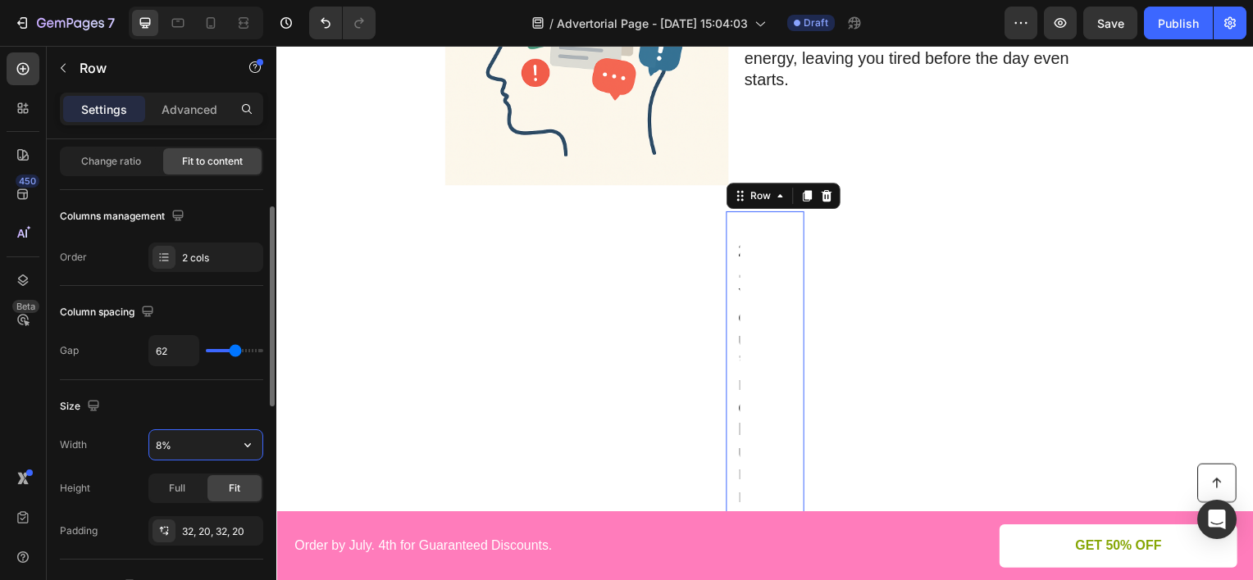
type input "80%"
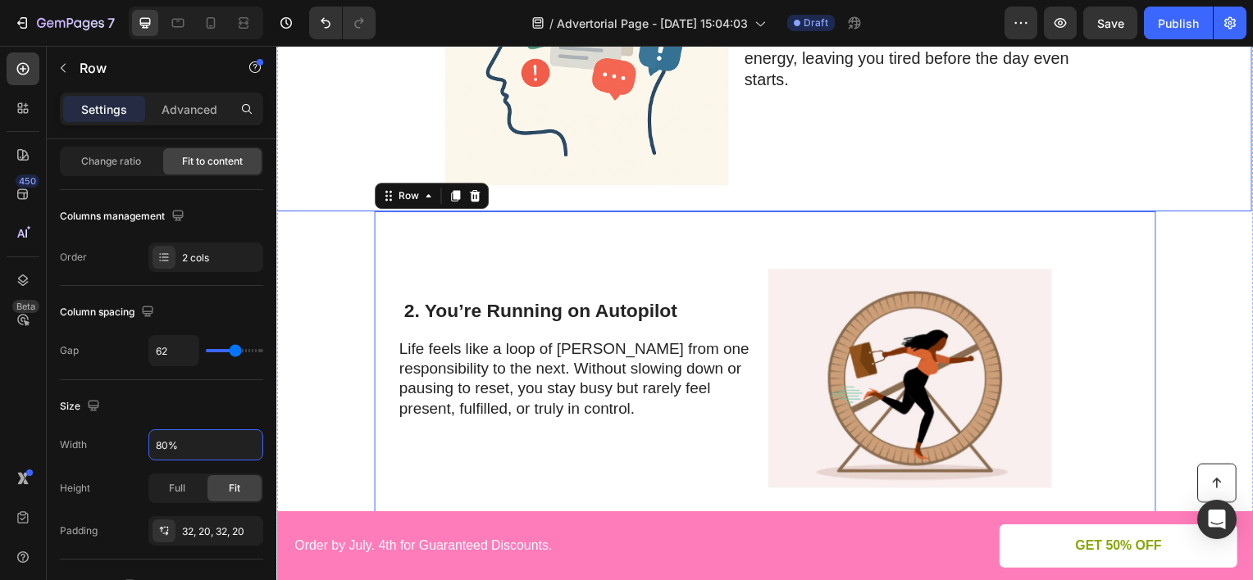
click at [877, 184] on div "1. Your Mind Is Cluttered With Noise Heading From endless notifications to unfi…" at bounding box center [937, 46] width 363 height 279
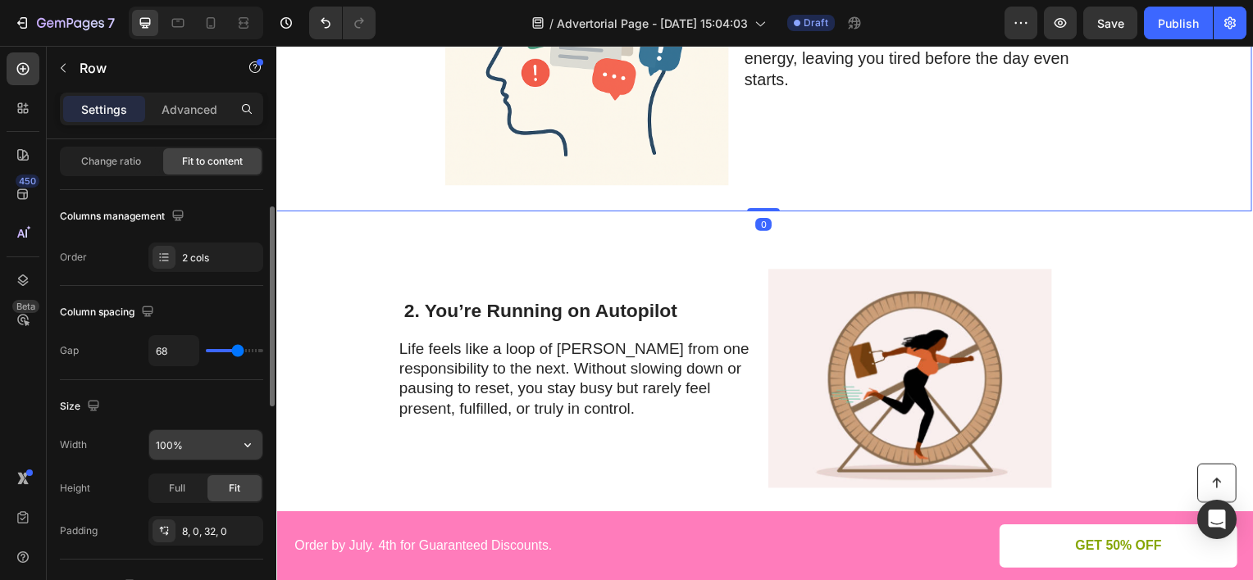
click at [202, 443] on input "100%" at bounding box center [205, 445] width 113 height 30
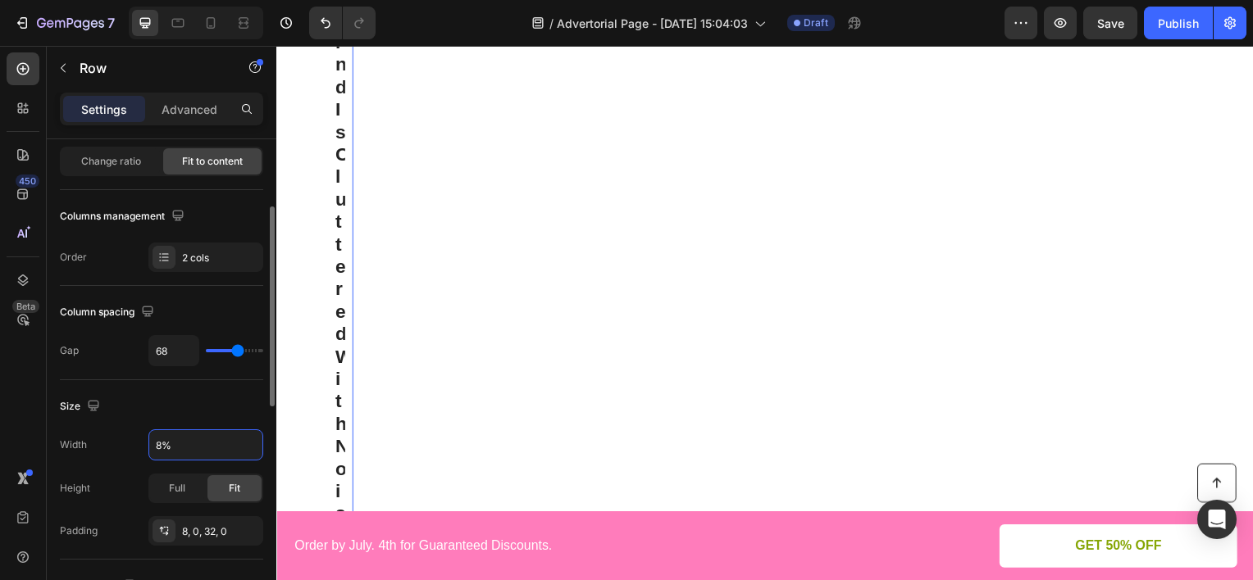
type input "80%"
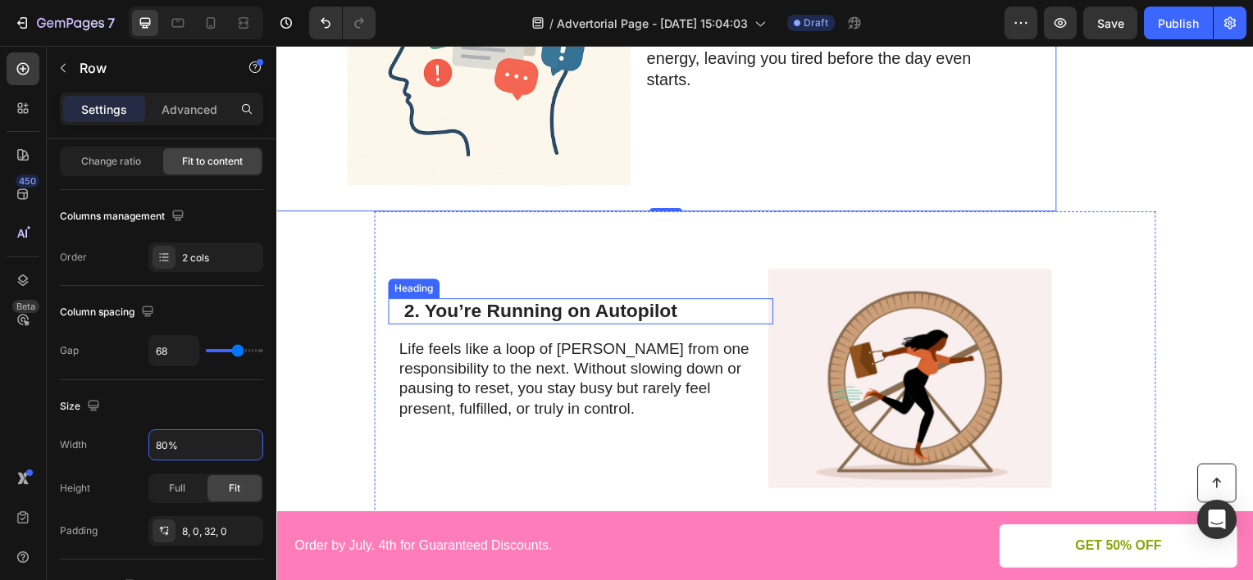
scroll to position [820, 0]
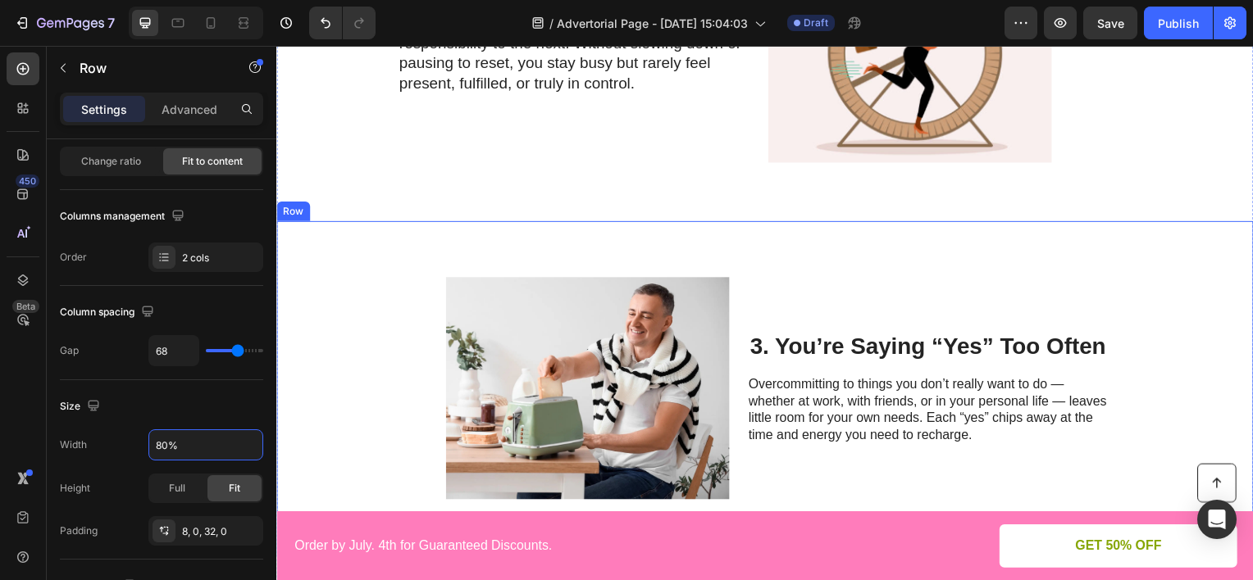
click at [362, 250] on div "Image 3. You’re Saying “Yes” Too Often Heading Overcommitting to things you don…" at bounding box center [768, 391] width 984 height 338
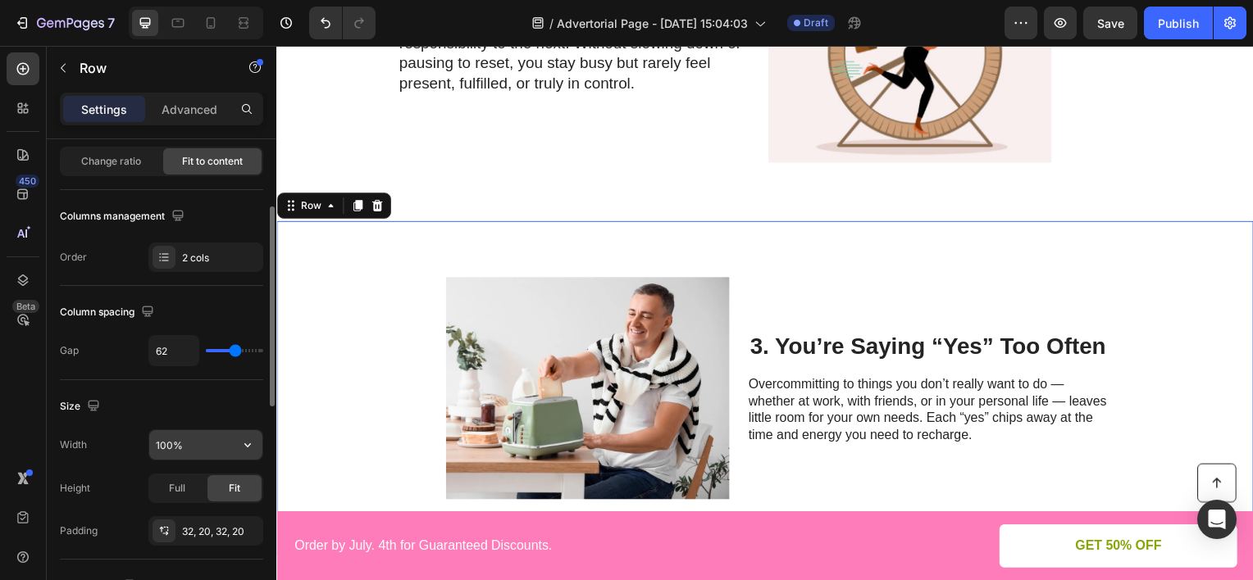
click at [190, 453] on input "100%" at bounding box center [205, 445] width 113 height 30
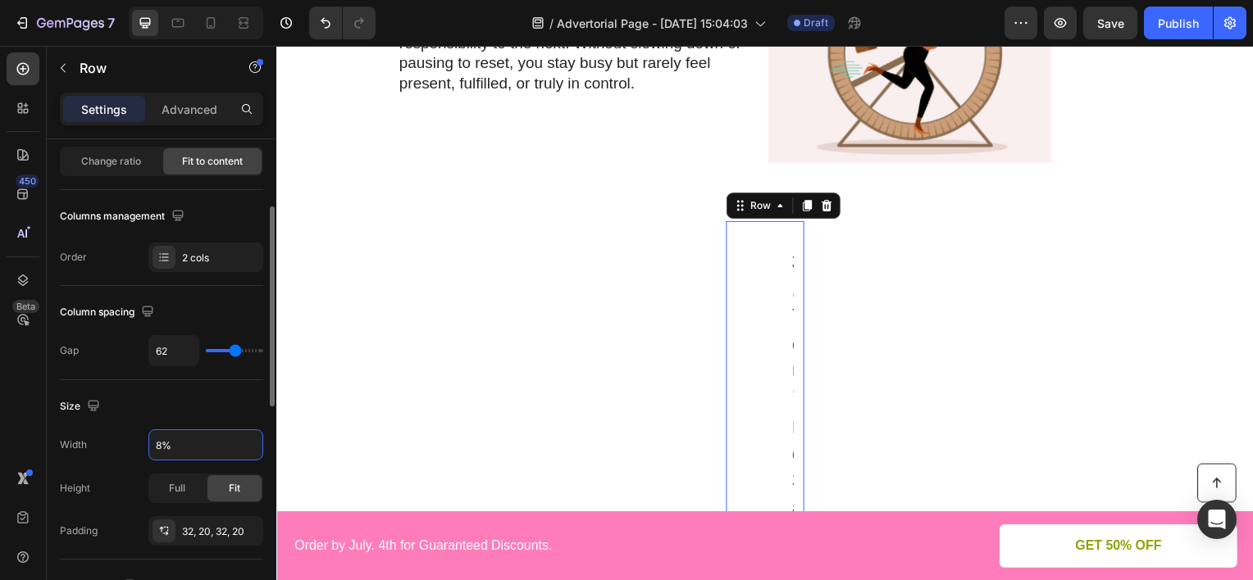
type input "80%"
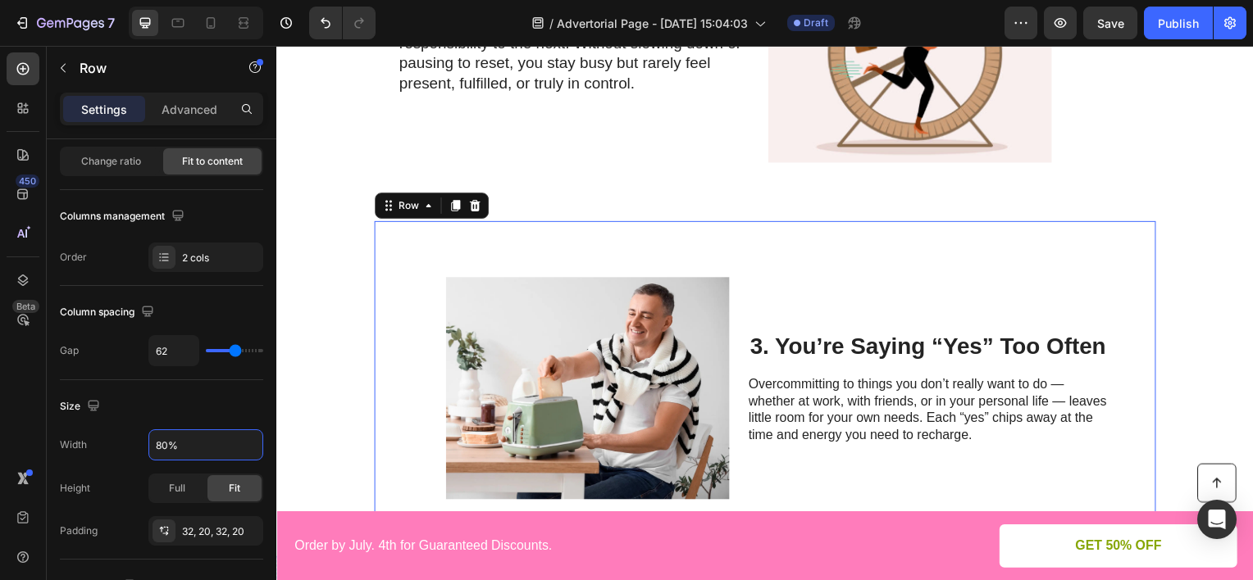
scroll to position [1230, 0]
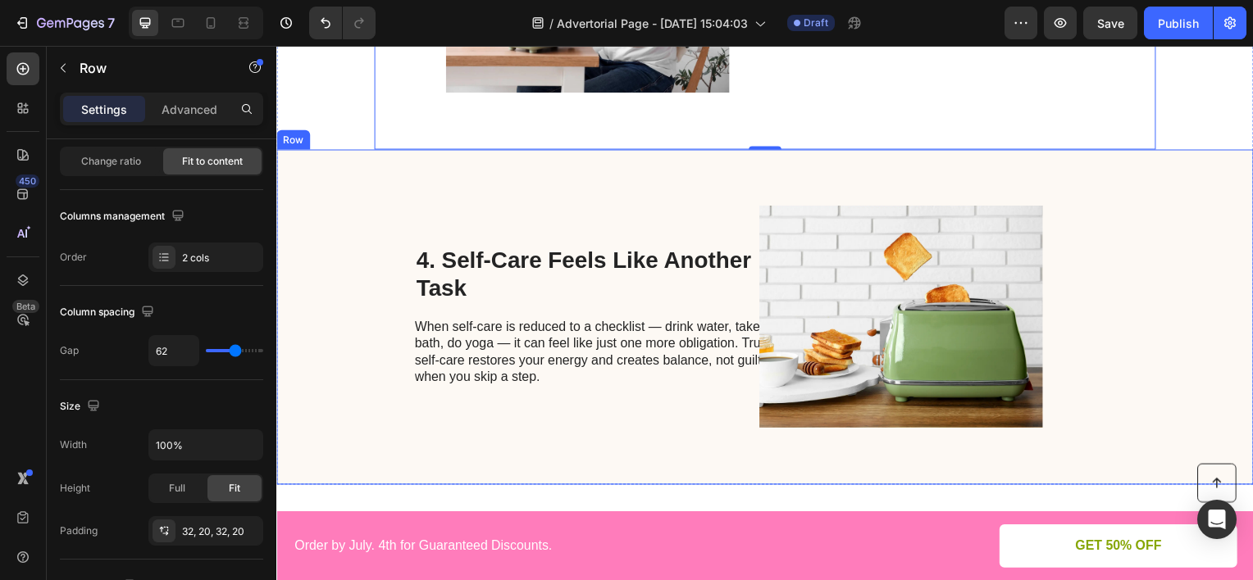
click at [618, 177] on div "4. Self-Care Feels Like Another Task Heading When self-care is reduced to a che…" at bounding box center [601, 318] width 370 height 285
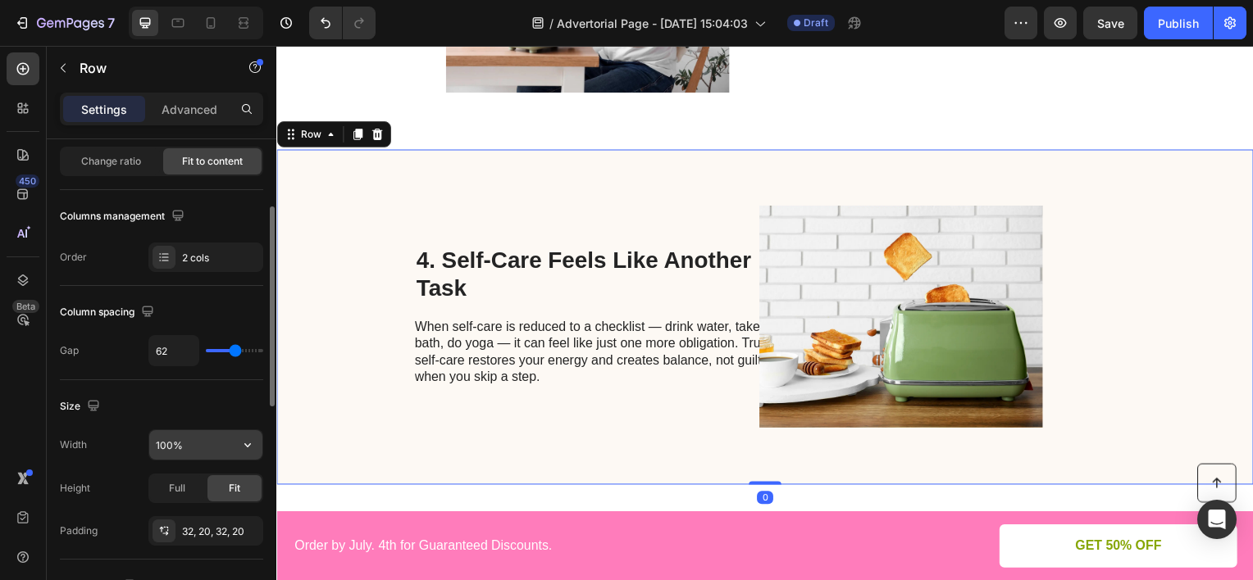
click at [194, 438] on input "100%" at bounding box center [205, 445] width 113 height 30
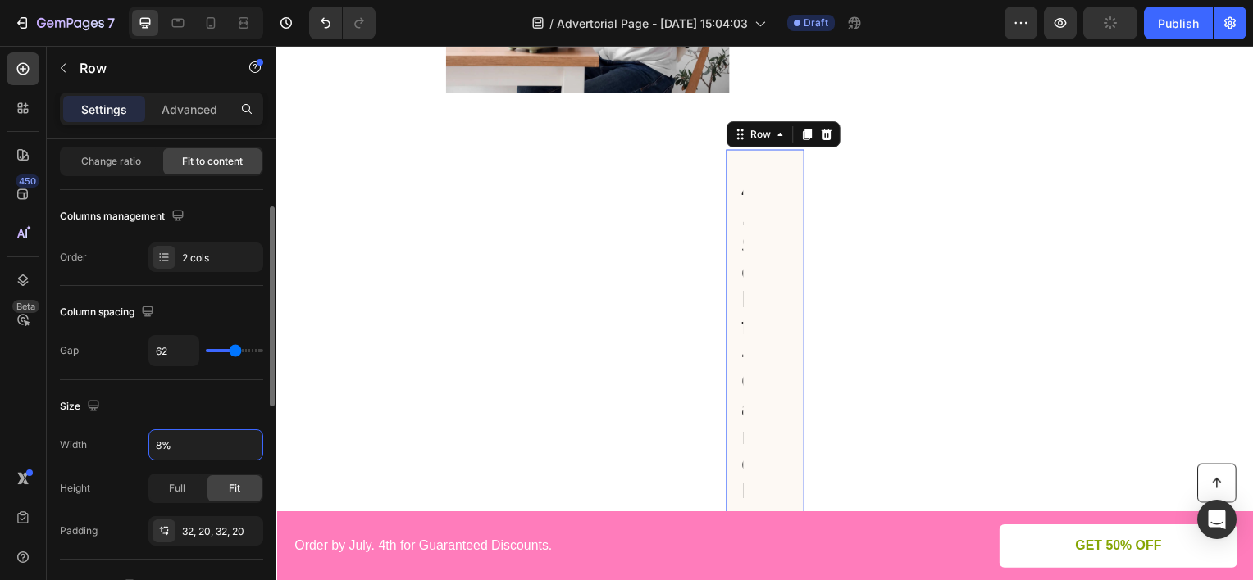
type input "80%"
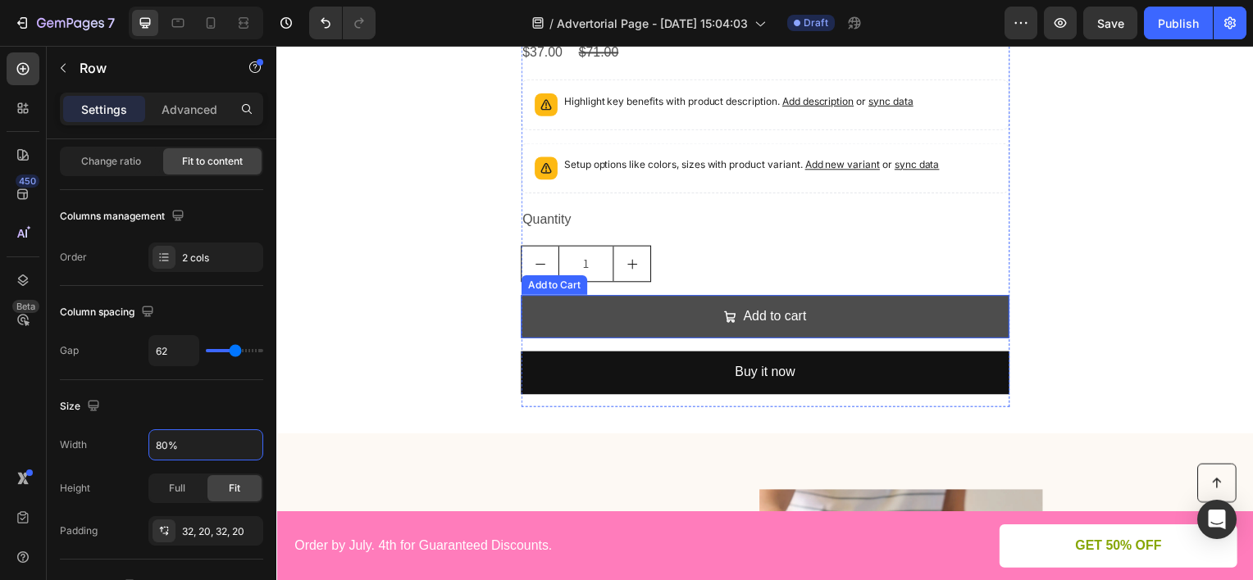
scroll to position [2705, 0]
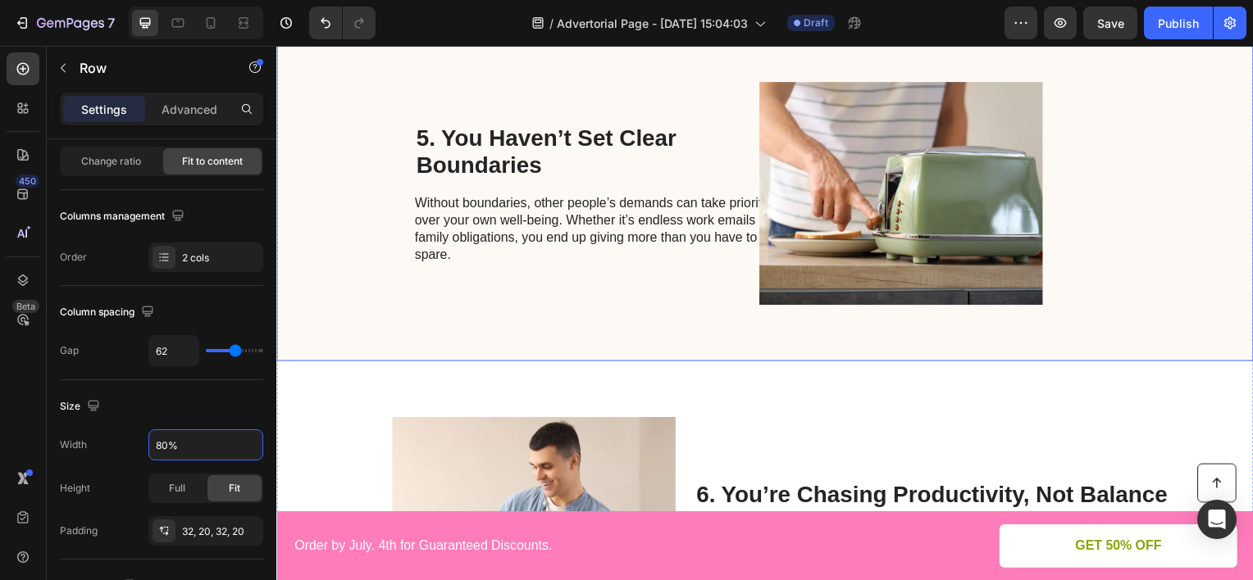
click at [632, 90] on div "5. You Haven’t Set Clear Boundaries Heading Without boundaries, other people’s …" at bounding box center [601, 194] width 370 height 285
click at [202, 448] on input "100%" at bounding box center [205, 445] width 113 height 30
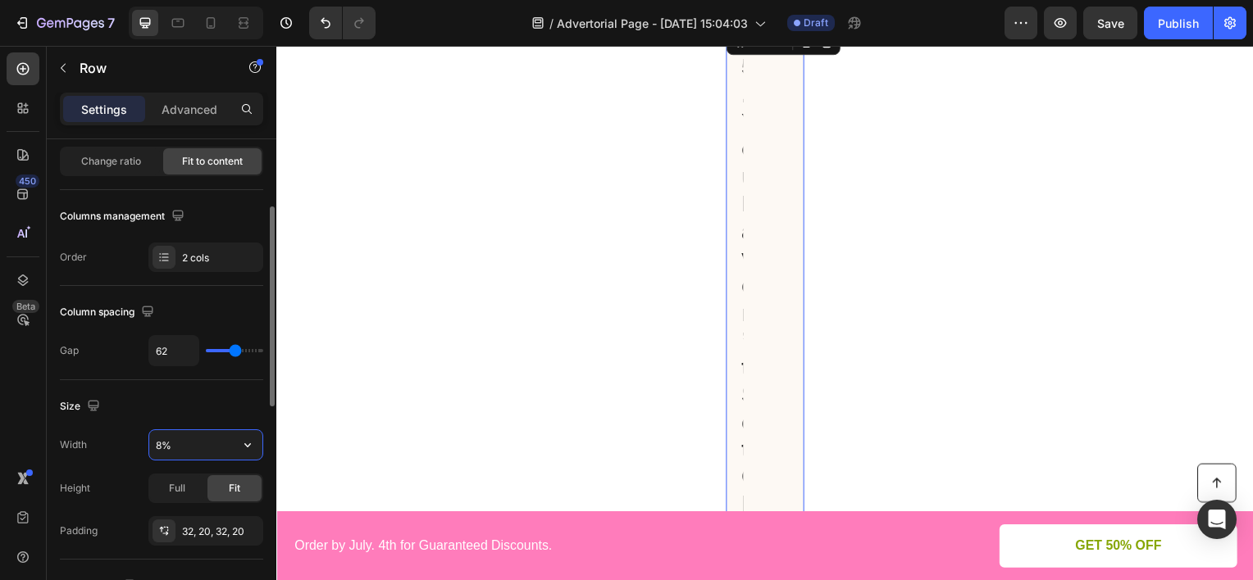
type input "80%"
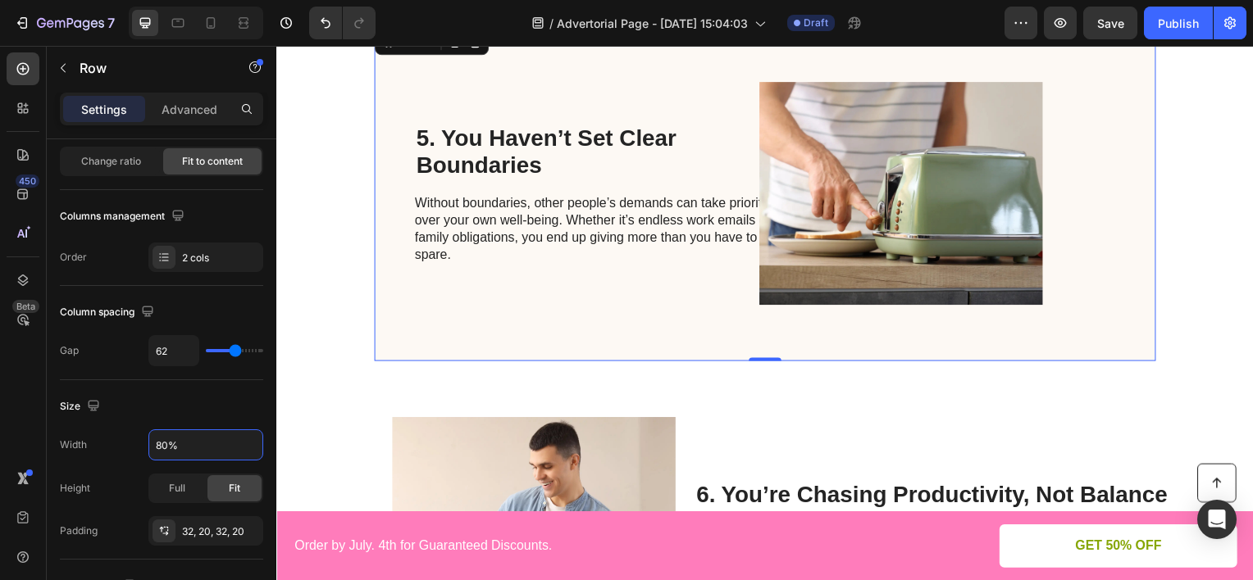
scroll to position [2951, 0]
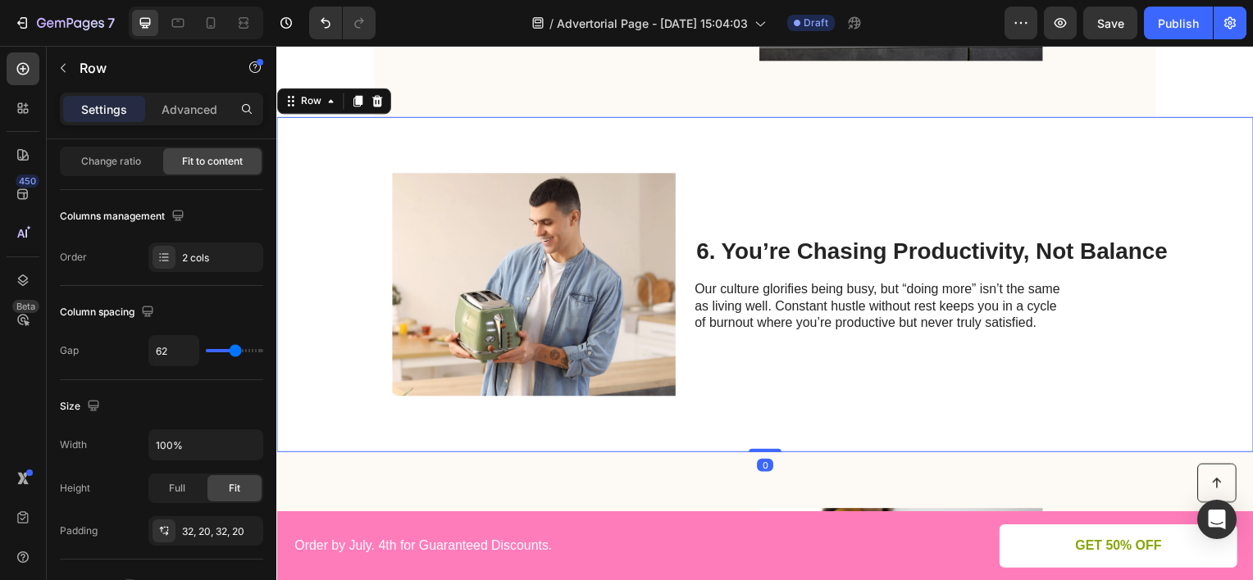
click at [758, 189] on div "6. You’re Chasing Productivity, Not Balance Heading Our culture glorifies being…" at bounding box center [937, 285] width 478 height 285
click at [193, 436] on input "100%" at bounding box center [205, 445] width 113 height 30
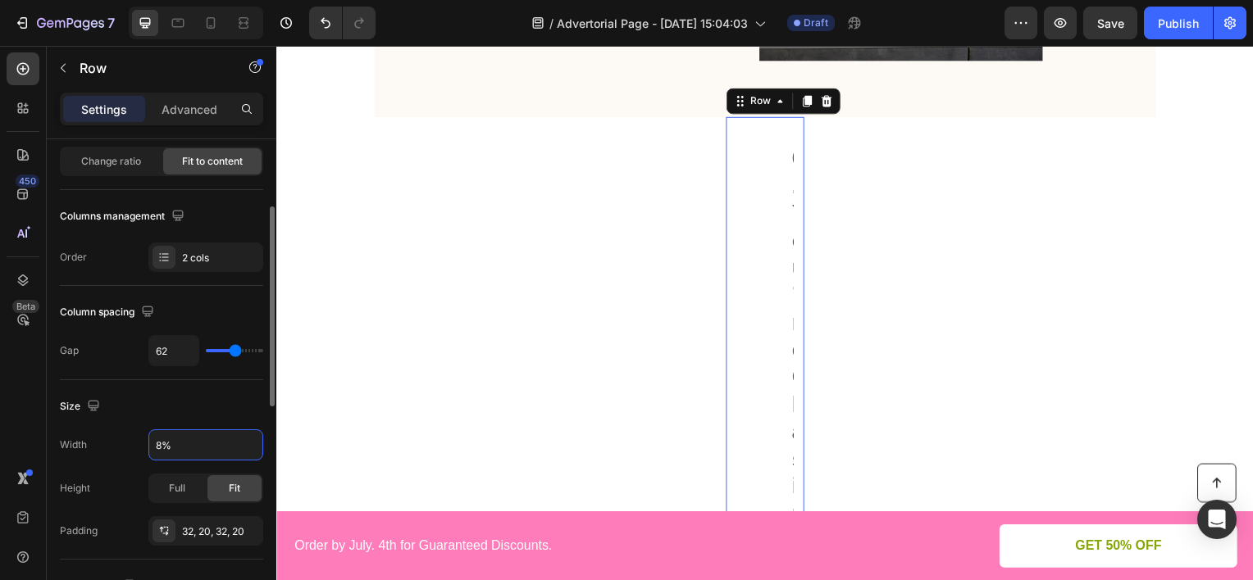
type input "80%"
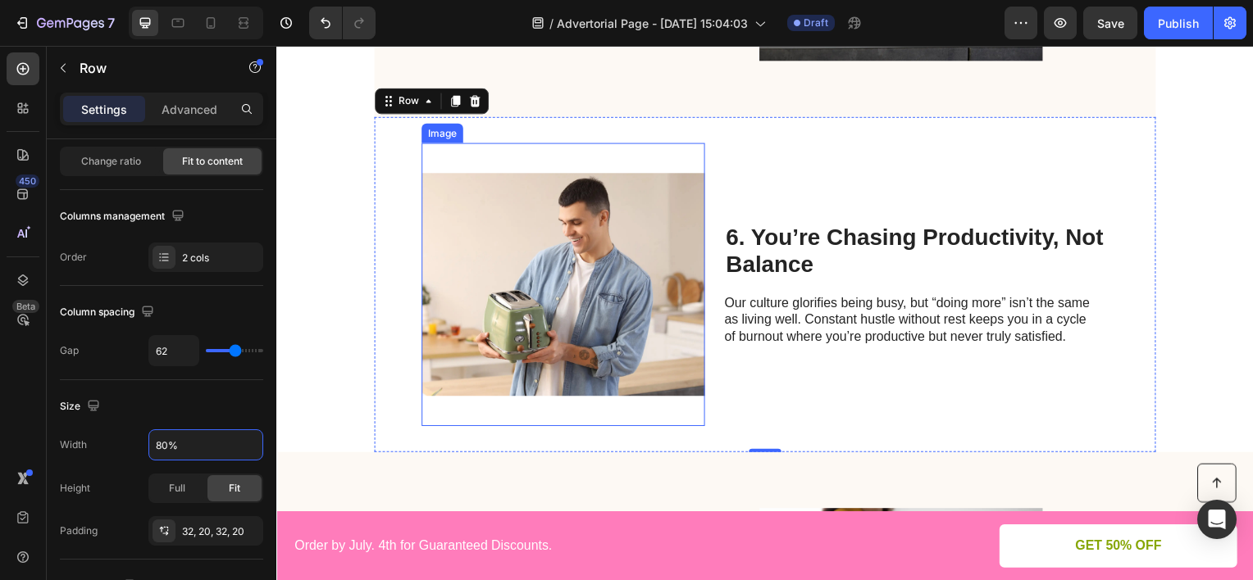
scroll to position [3279, 0]
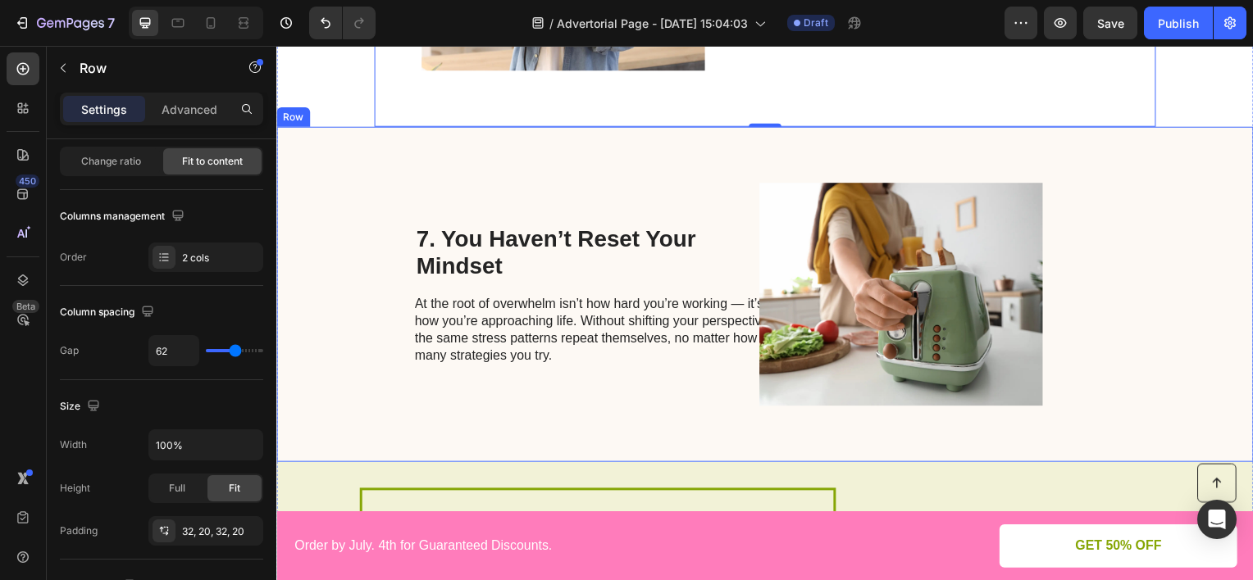
click at [620, 182] on div "7. You Haven’t Reset Your Mindset Heading At the root of overwhelm isn’t how ha…" at bounding box center [601, 295] width 370 height 285
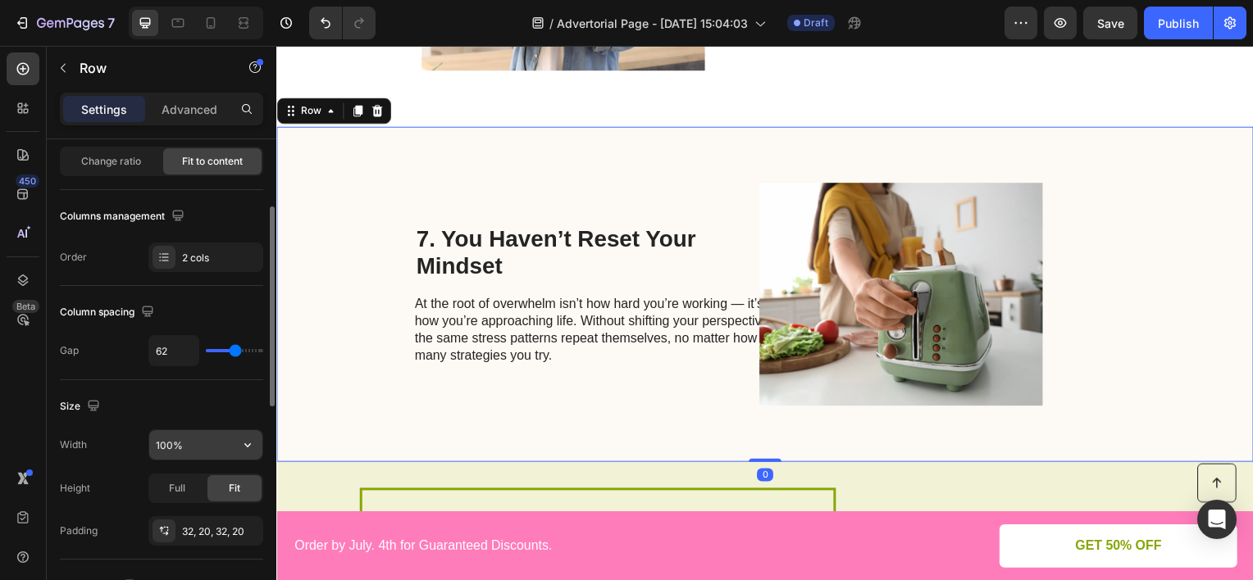
click at [221, 444] on input "100%" at bounding box center [205, 445] width 113 height 30
type input "80%"
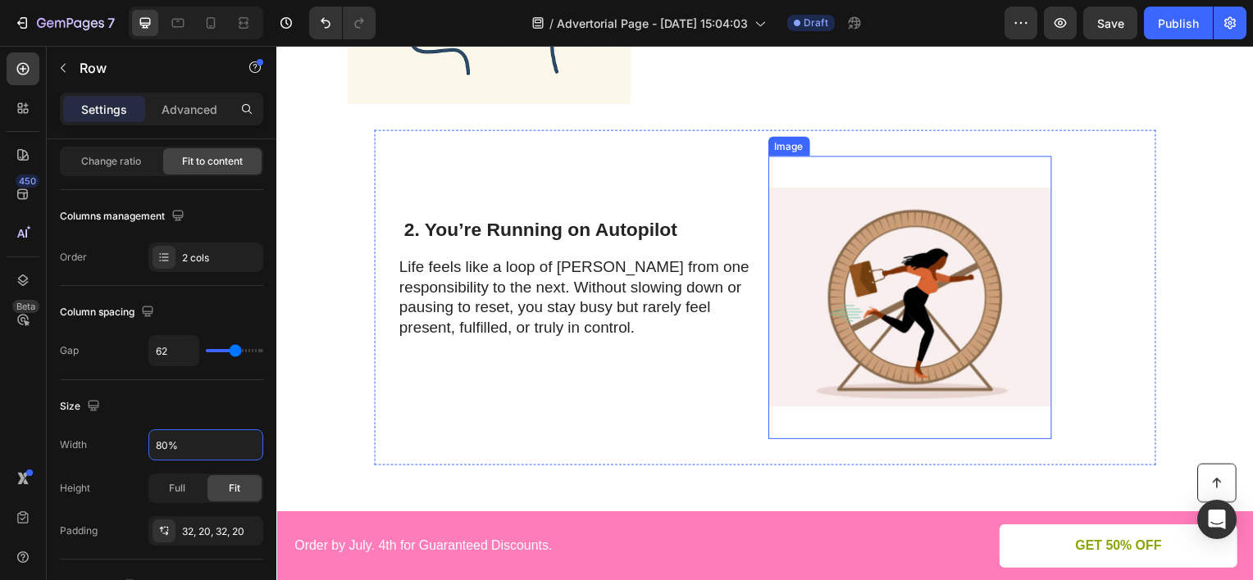
scroll to position [164, 0]
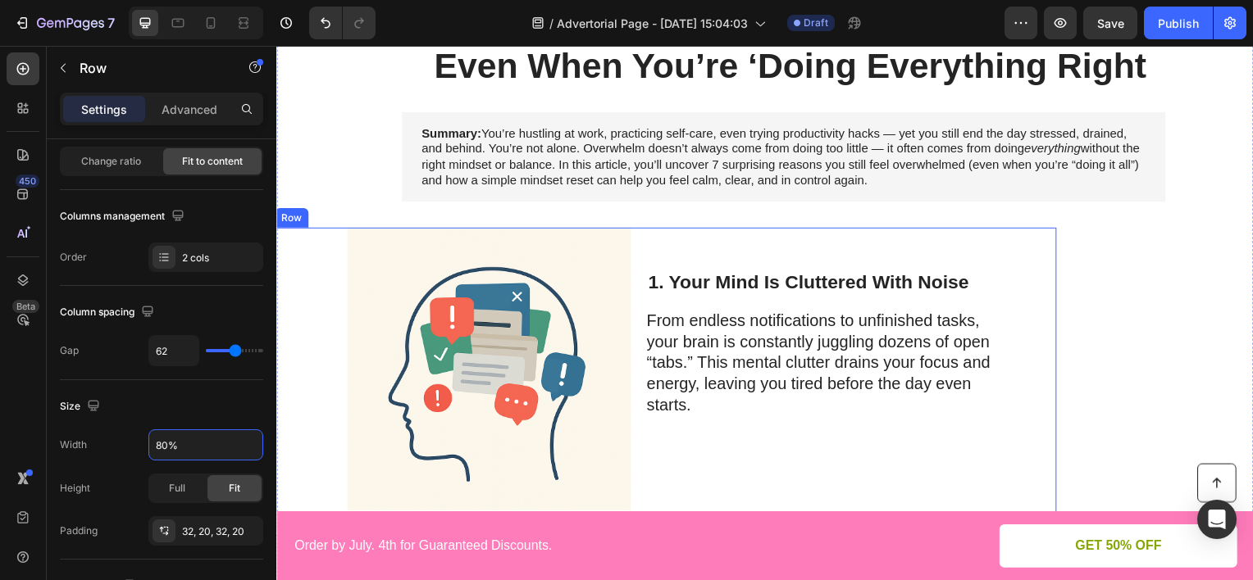
click at [782, 245] on div "1. Your Mind Is Cluttered With Noise Heading From endless notifications to unfi…" at bounding box center [838, 374] width 363 height 279
click at [190, 116] on p "Advanced" at bounding box center [190, 109] width 56 height 17
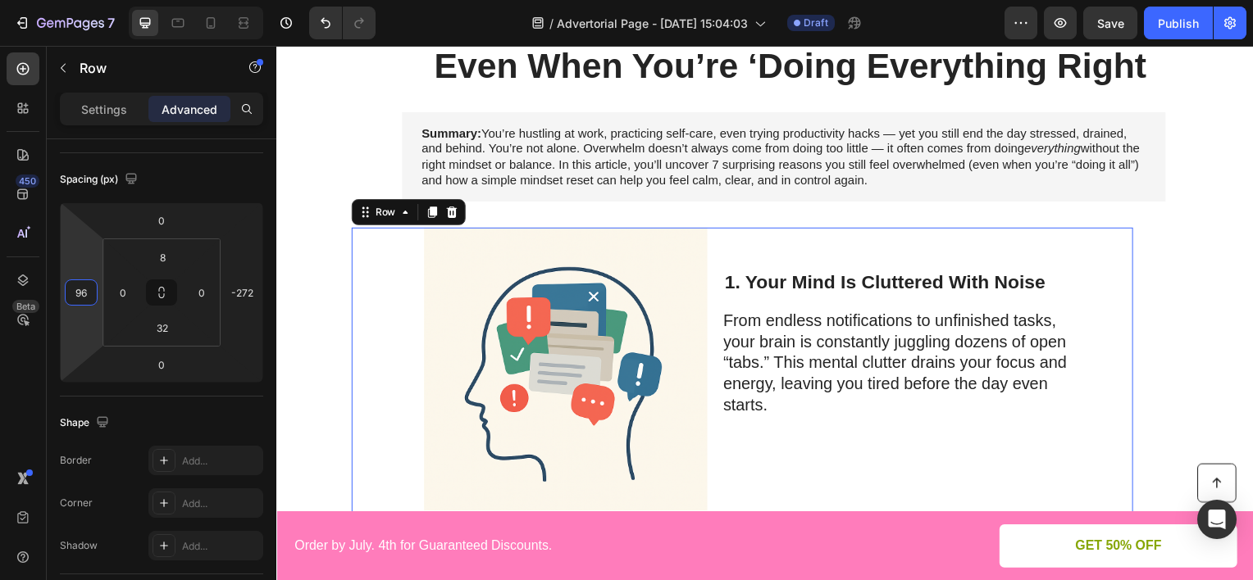
type input "100"
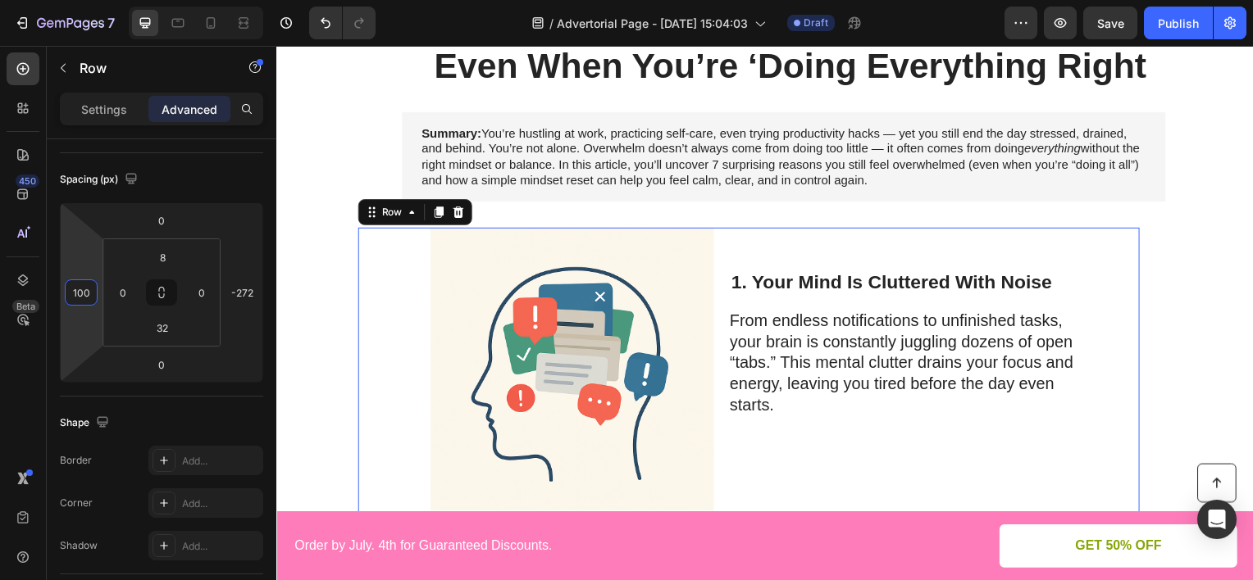
drag, startPoint x: 91, startPoint y: 240, endPoint x: 104, endPoint y: 198, distance: 43.8
click at [104, 0] on html "7 Version history / Advertorial Page - [DATE] 15:04:03 Draft Preview Save Publi…" at bounding box center [626, 0] width 1253 height 0
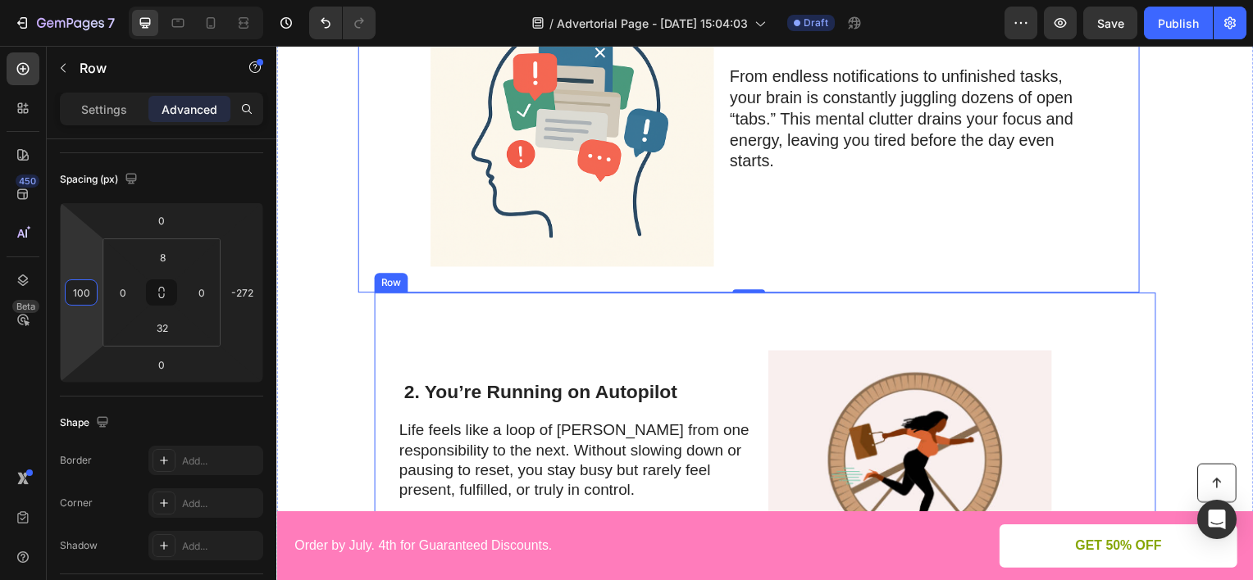
click at [717, 345] on div "2. You’re Running on Autopilot Heading Life feels like a loop of [PERSON_NAME] …" at bounding box center [601, 463] width 388 height 285
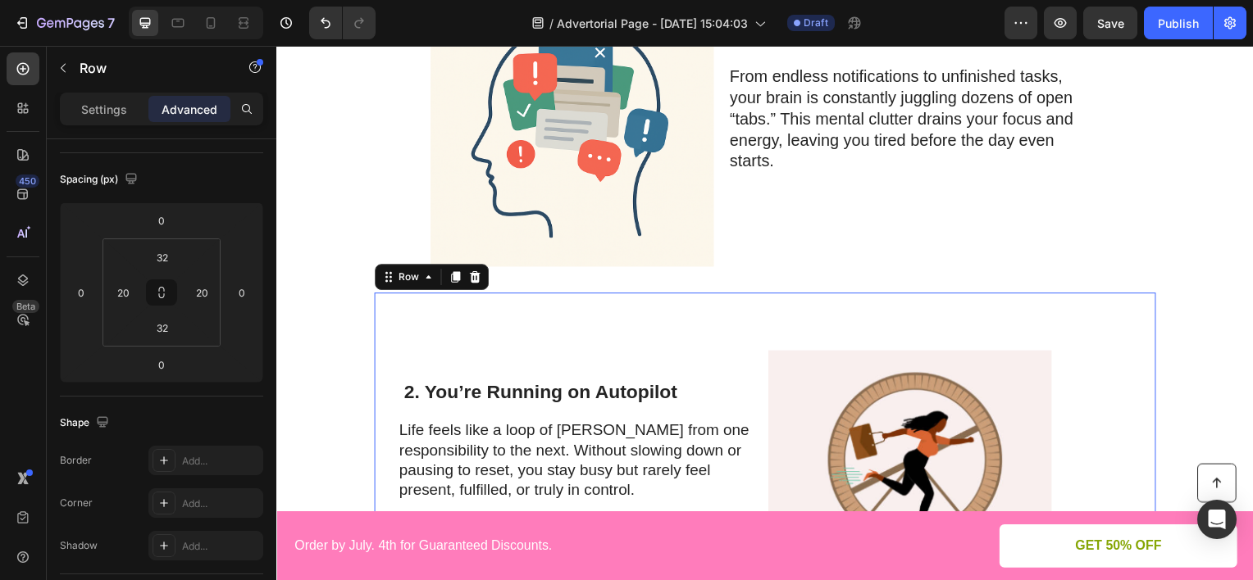
click at [611, 344] on div "2. You’re Running on Autopilot Heading Life feels like a loop of [PERSON_NAME] …" at bounding box center [601, 463] width 388 height 285
click at [382, 224] on div "Image 1. Your Mind Is Cluttered With Noise Heading From endless notifications t…" at bounding box center [751, 139] width 787 height 312
click at [428, 328] on div "2. You’re Running on Autopilot Heading Life feels like a loop of [PERSON_NAME] …" at bounding box center [601, 463] width 388 height 285
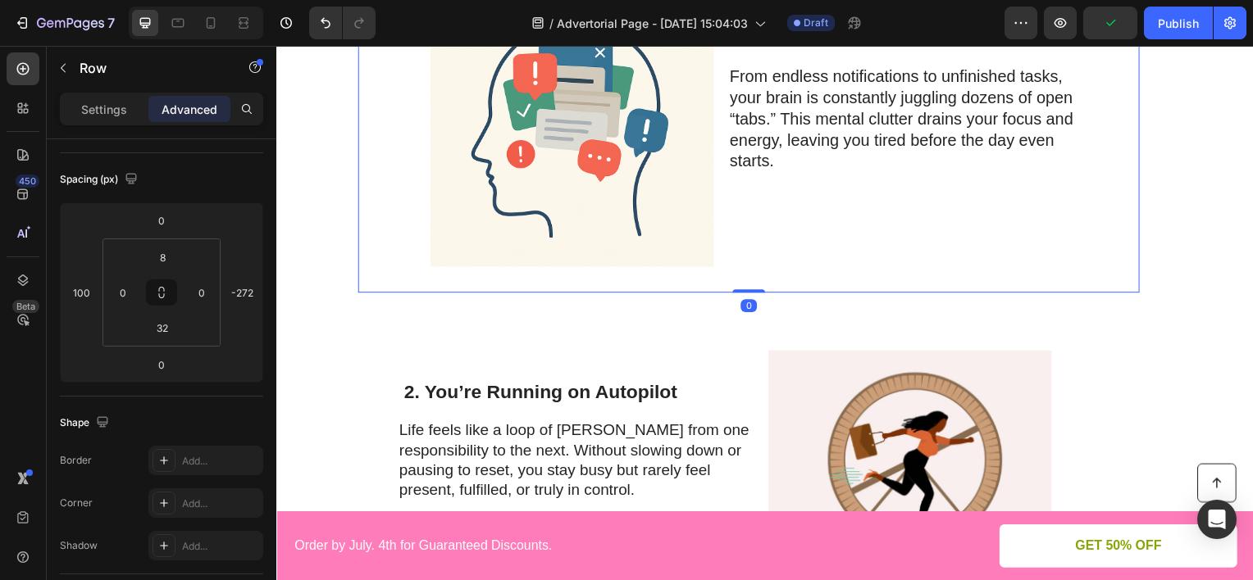
click at [420, 194] on div "Image" at bounding box center [542, 128] width 285 height 279
click at [519, 298] on div "2. You’re Running on Autopilot Heading Life feels like a loop of rushing from o…" at bounding box center [768, 463] width 787 height 338
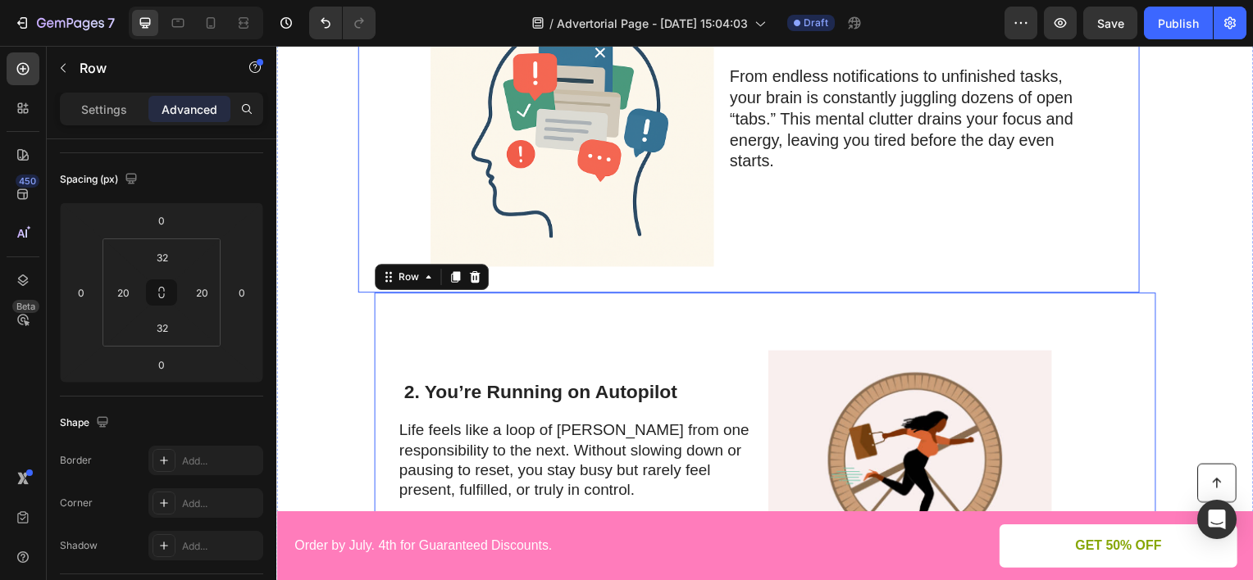
click at [412, 179] on div "Image" at bounding box center [542, 128] width 285 height 279
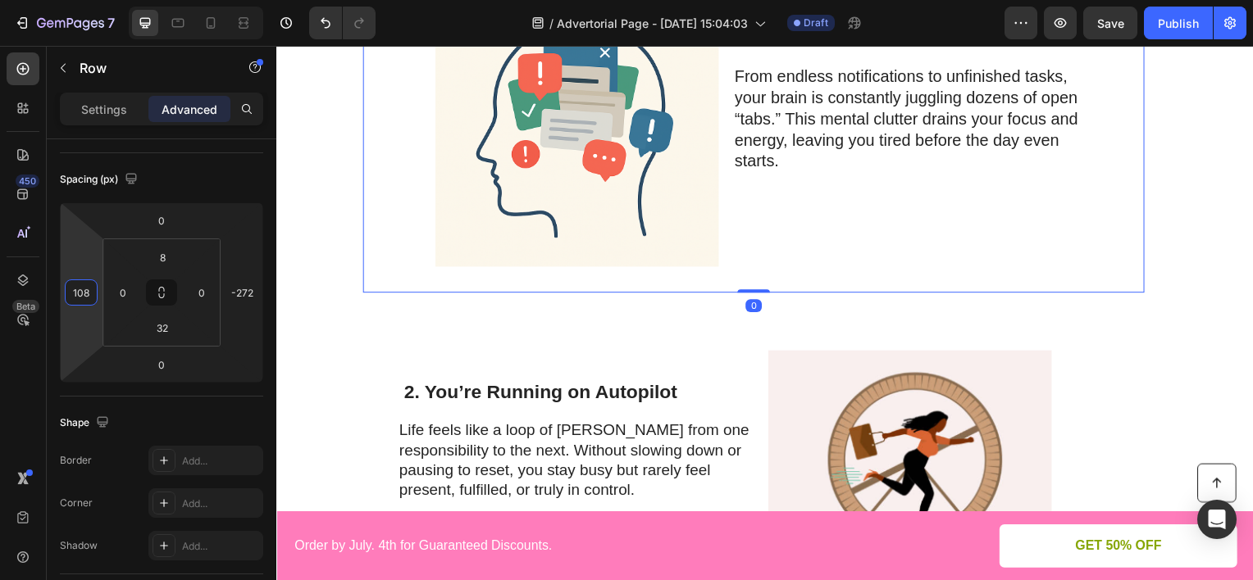
type input "112"
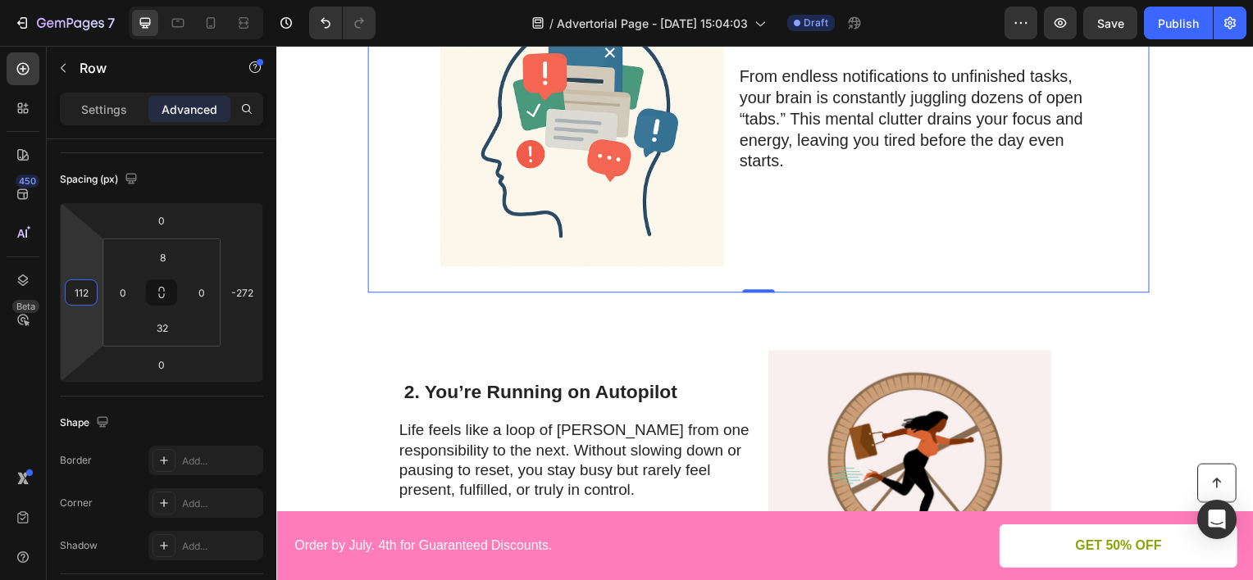
click at [93, 0] on html "7 Version history / Advertorial Page - [DATE] 15:04:03 Draft Preview Save Publi…" at bounding box center [626, 0] width 1253 height 0
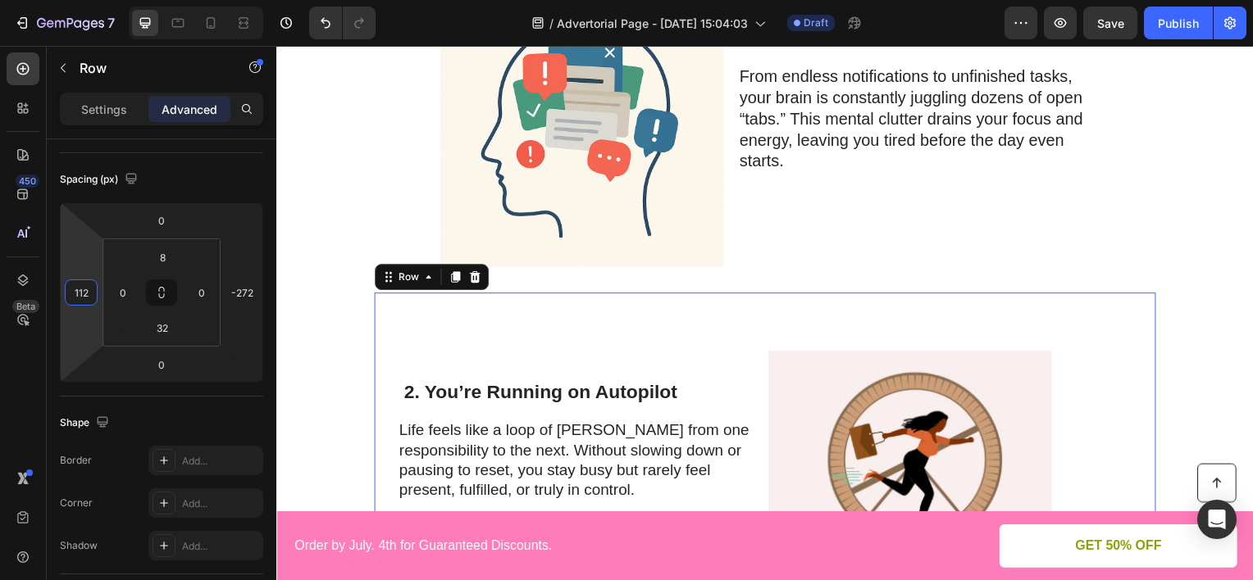
click at [565, 321] on div "2. You’re Running on Autopilot Heading Life feels like a loop of [PERSON_NAME] …" at bounding box center [601, 463] width 388 height 285
click at [401, 194] on div "Image 1. Your Mind Is Cluttered With Noise Heading From endless notifications t…" at bounding box center [761, 139] width 787 height 312
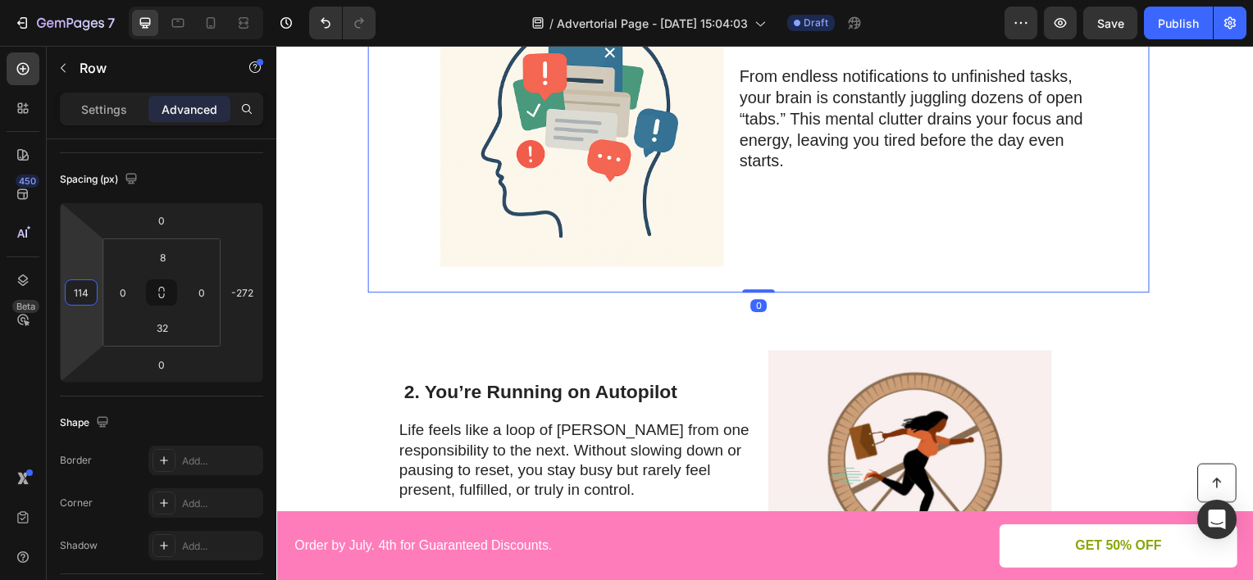
type input "118"
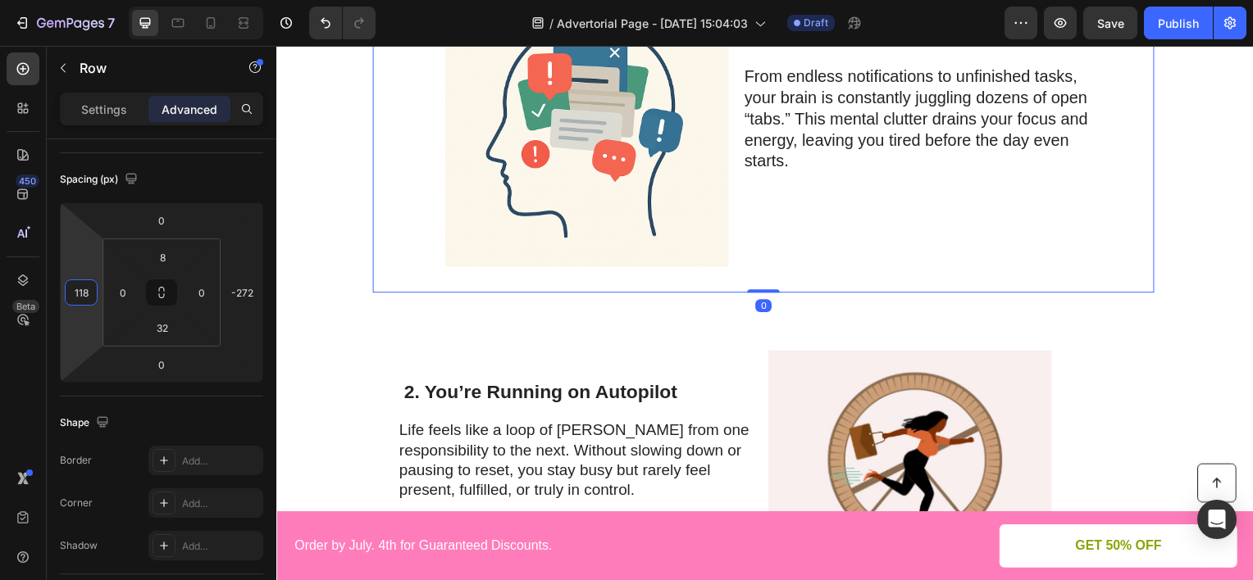
click at [87, 0] on html "7 Version history / Advertorial Page - [DATE] 15:04:03 Draft Preview Save Publi…" at bounding box center [626, 0] width 1253 height 0
click at [407, 312] on div "2. You’re Running on Autopilot Heading Life feels like a loop of rushing from o…" at bounding box center [768, 463] width 787 height 338
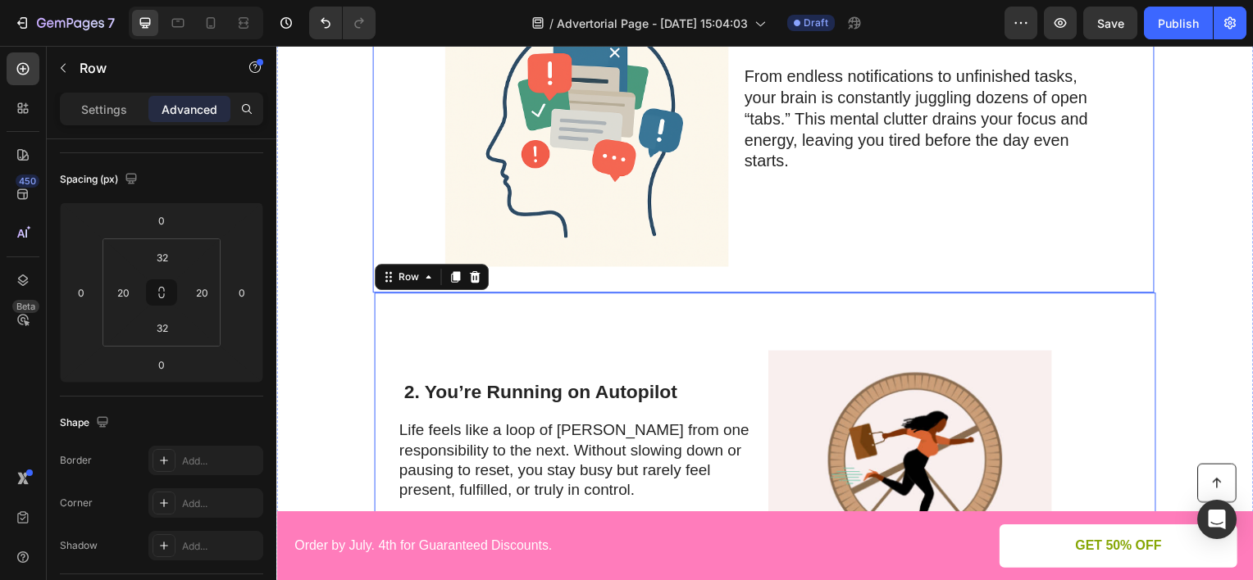
click at [430, 218] on div "Image" at bounding box center [557, 128] width 285 height 279
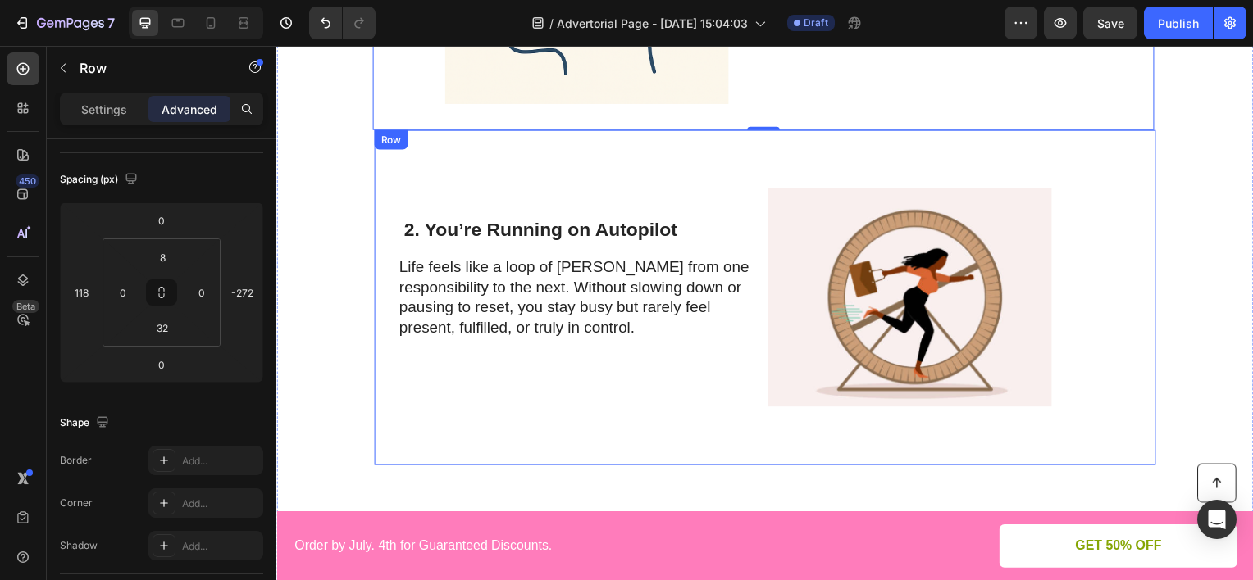
scroll to position [492, 0]
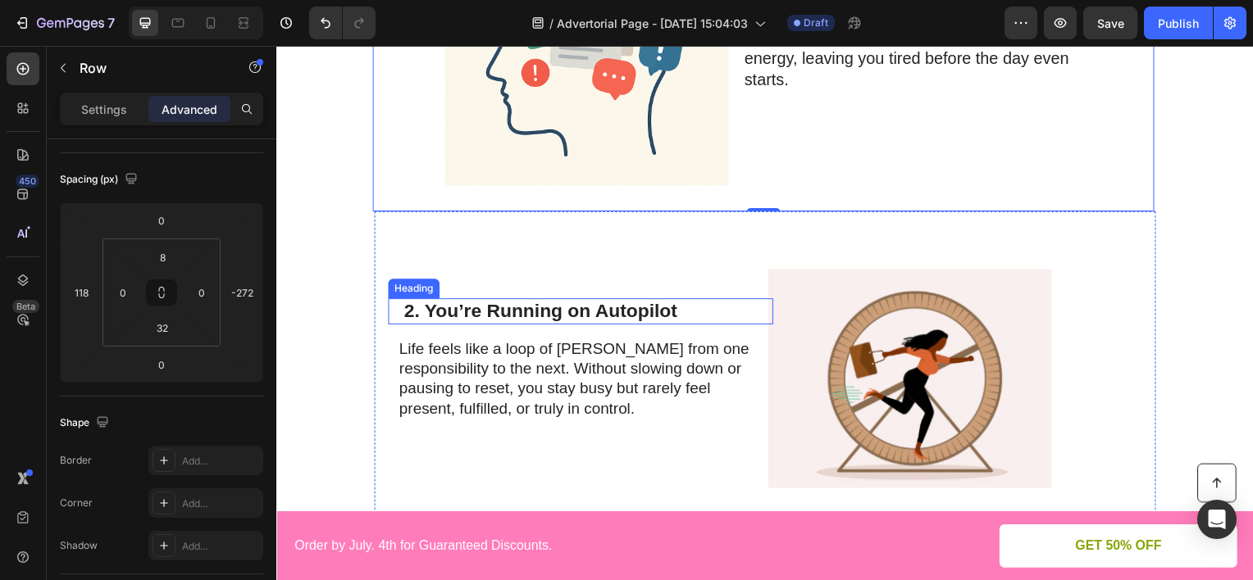
click at [568, 315] on h2 "2. You’re Running on Autopilot" at bounding box center [588, 313] width 370 height 26
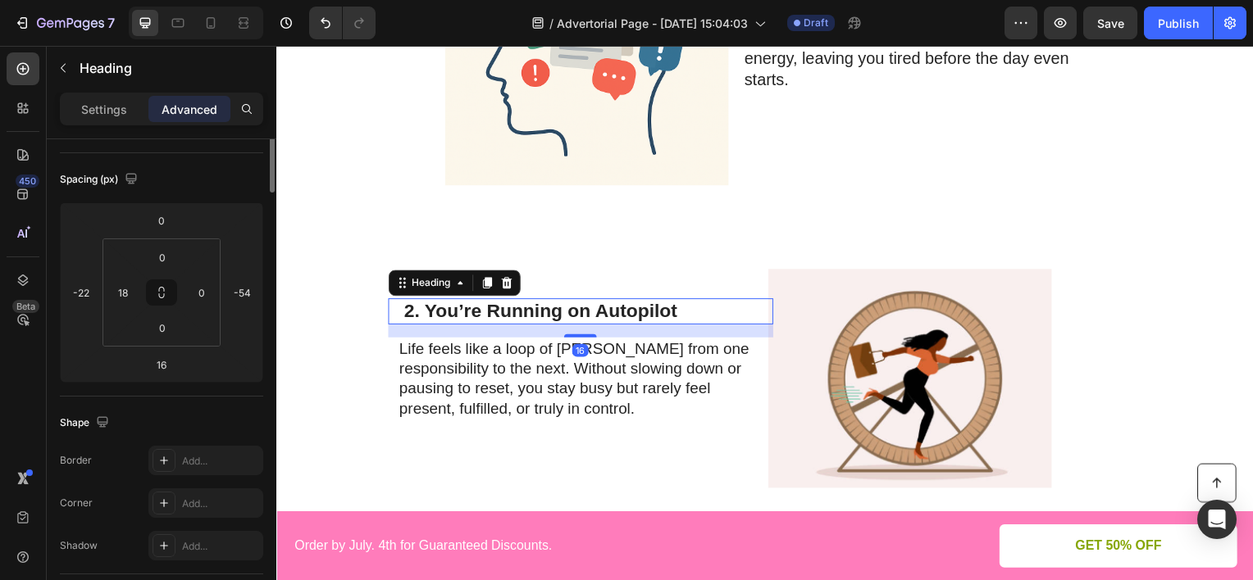
scroll to position [0, 0]
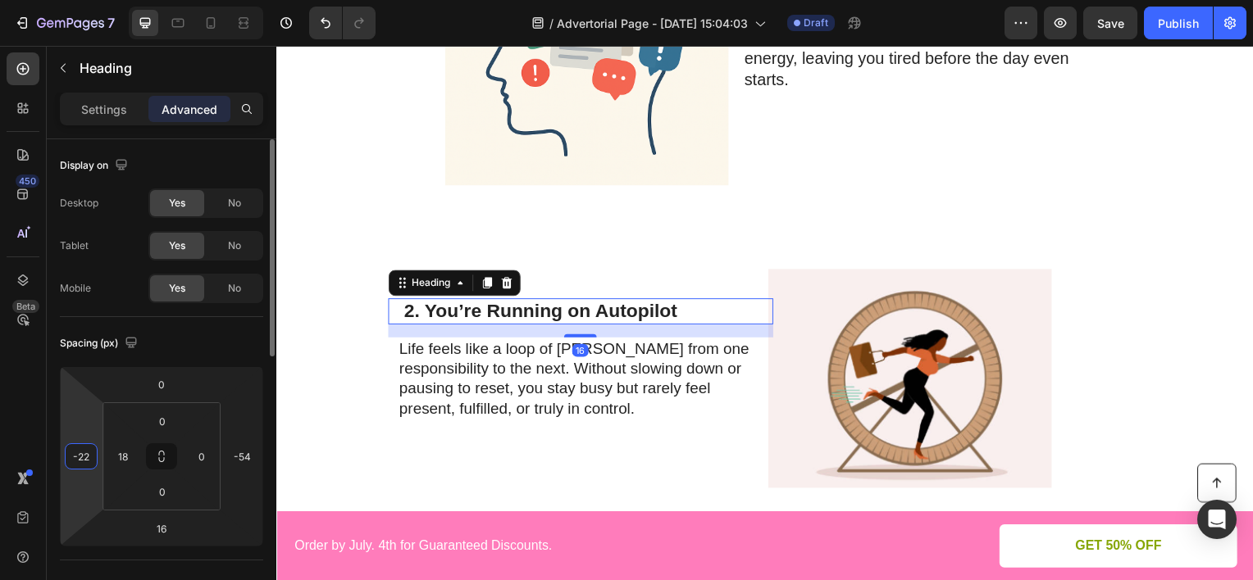
click at [95, 0] on html "7 Version history / Advertorial Page - [DATE] 15:04:03 Draft Preview Save Publi…" at bounding box center [626, 0] width 1253 height 0
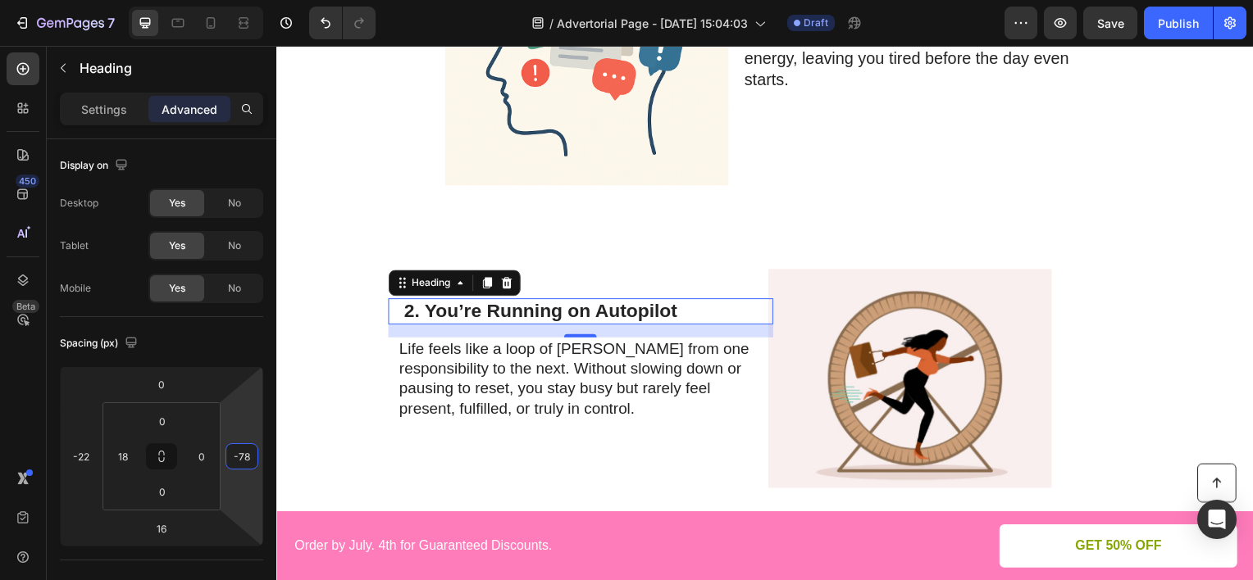
type input "-80"
drag, startPoint x: 255, startPoint y: 413, endPoint x: 257, endPoint y: 424, distance: 10.9
click at [257, 0] on html "7 Version history / Advertorial Page - [DATE] 15:04:03 Draft Preview Save Publi…" at bounding box center [626, 0] width 1253 height 0
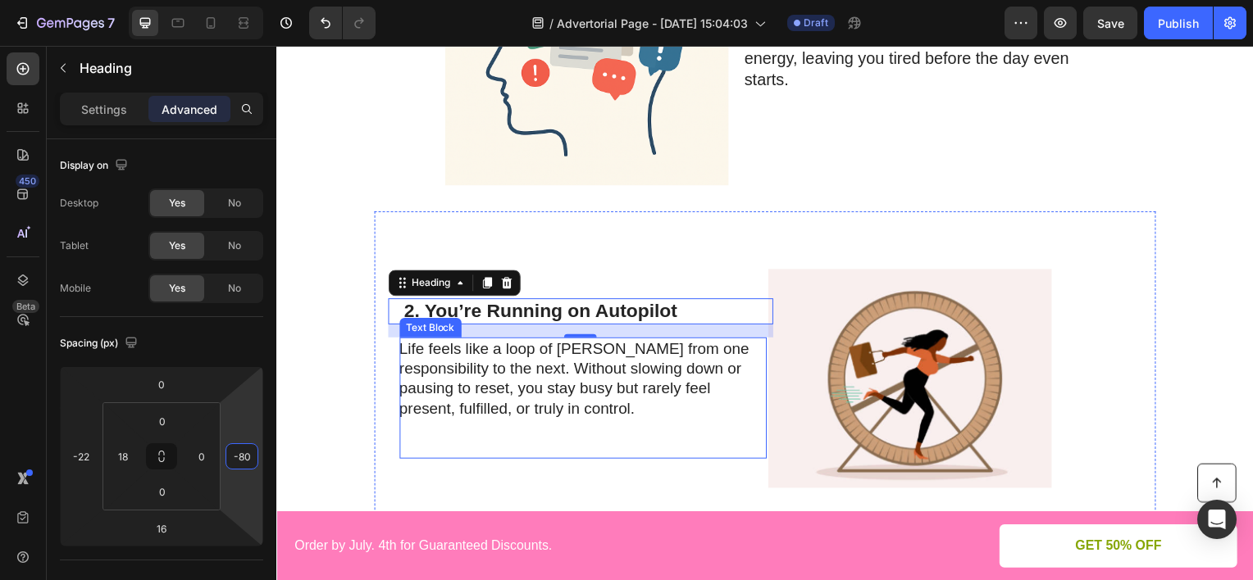
click at [456, 372] on p "Life feels like a loop of [PERSON_NAME] from one responsibility to the next. Wi…" at bounding box center [584, 381] width 368 height 81
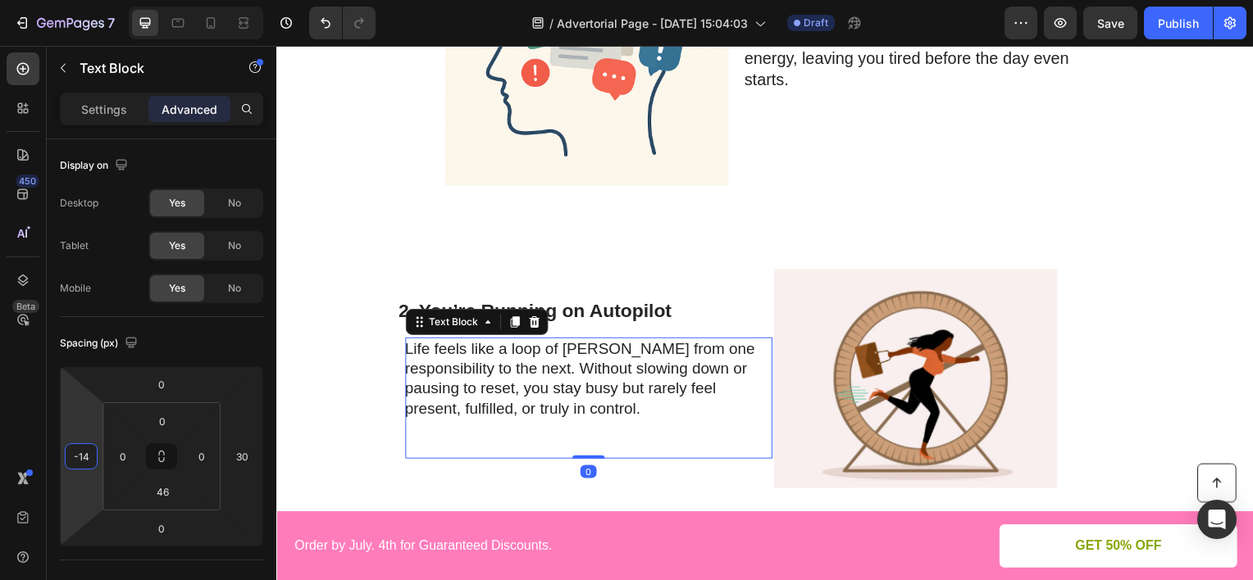
type input "-16"
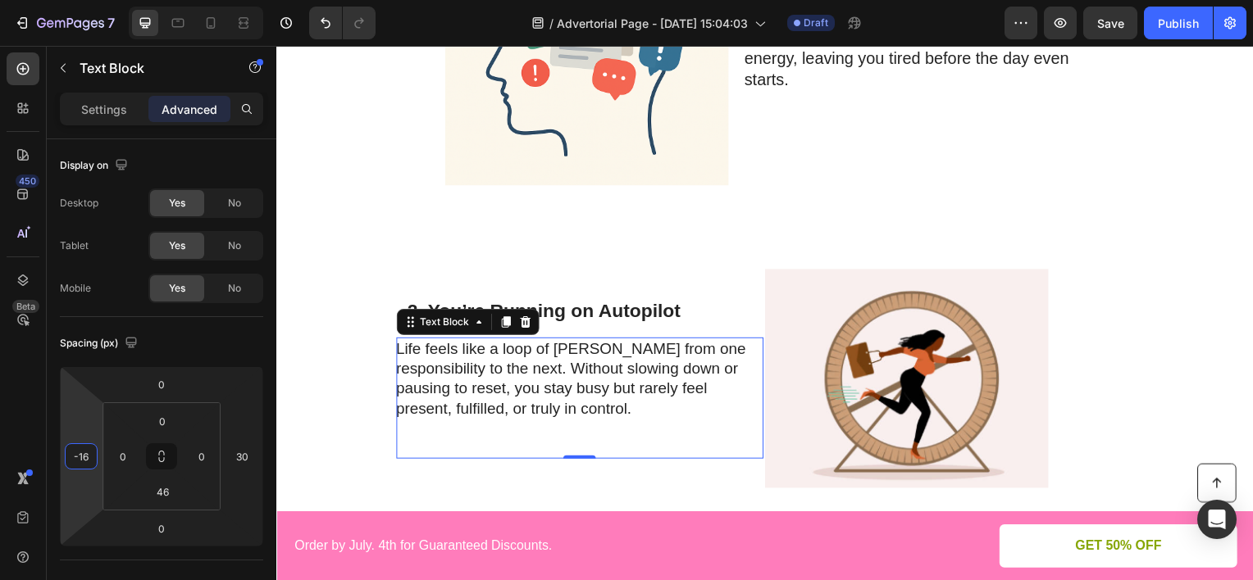
click at [86, 0] on html "7 Version history / Advertorial Page - [DATE] 15:04:03 Draft Preview Save Publi…" at bounding box center [626, 0] width 1253 height 0
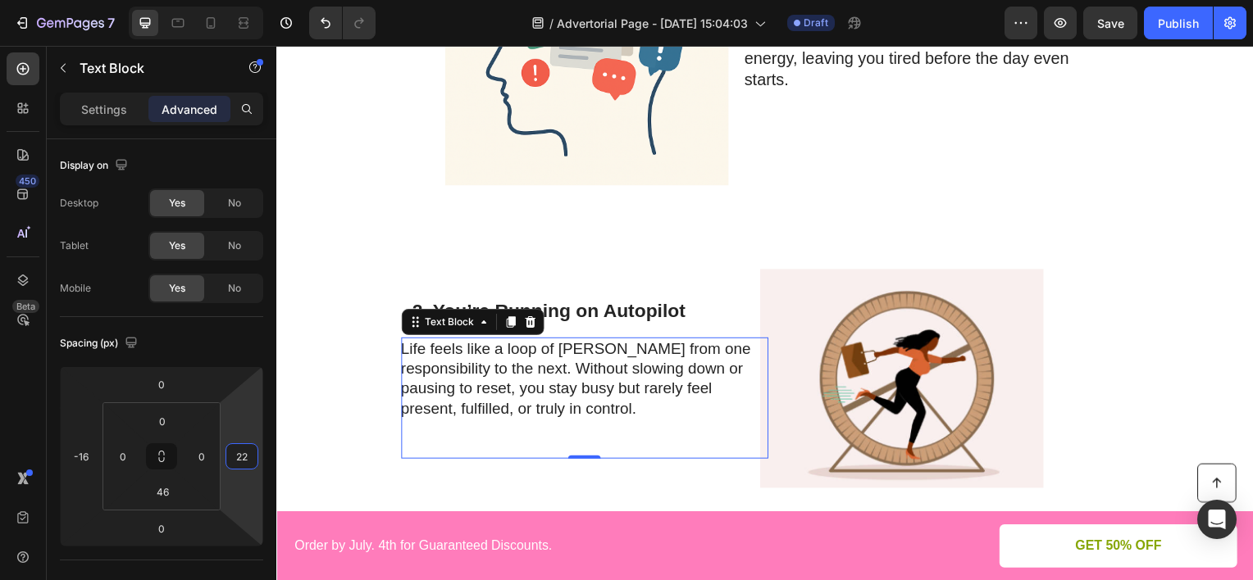
type input "24"
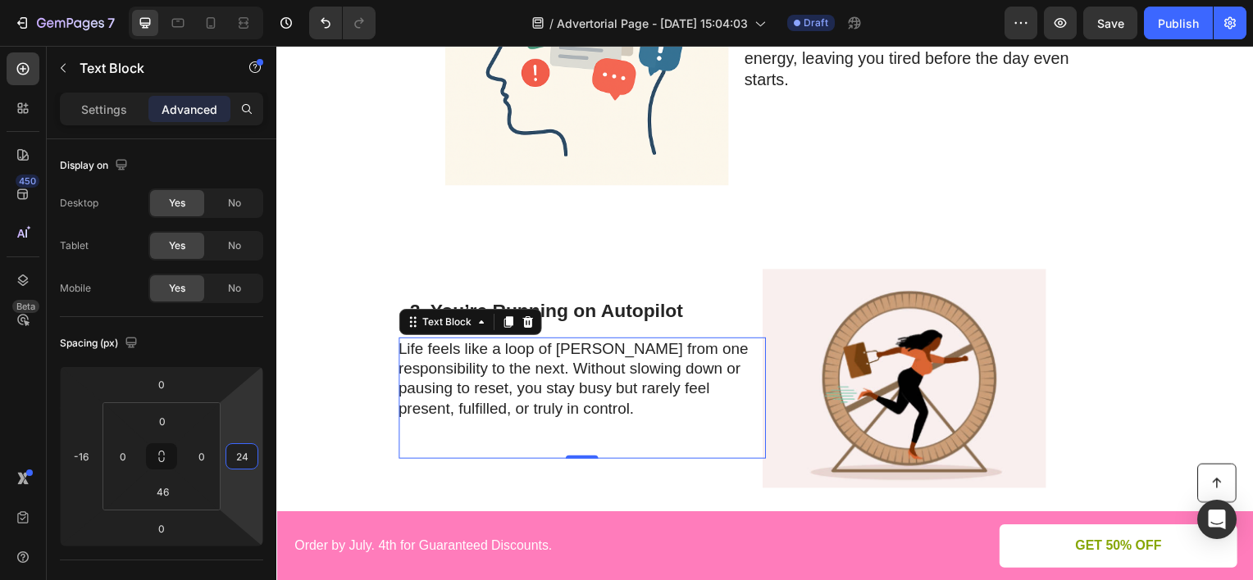
drag, startPoint x: 248, startPoint y: 408, endPoint x: 259, endPoint y: 411, distance: 10.9
click at [259, 0] on html "7 Version history / Advertorial Page - [DATE] 15:04:03 Draft Preview Save Publi…" at bounding box center [626, 0] width 1253 height 0
click at [575, 311] on h2 "2. You’re Running on Autopilot" at bounding box center [590, 313] width 362 height 26
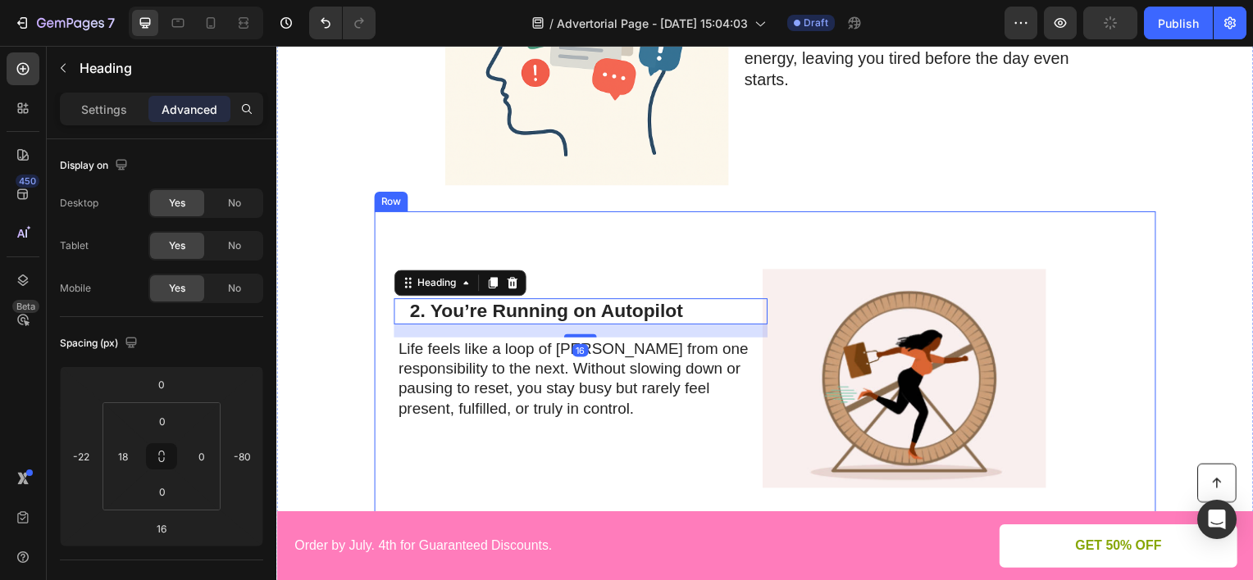
click at [680, 255] on div "2. You’re Running on Autopilot Heading 16 Life feels like a loop of rushing fro…" at bounding box center [600, 381] width 376 height 285
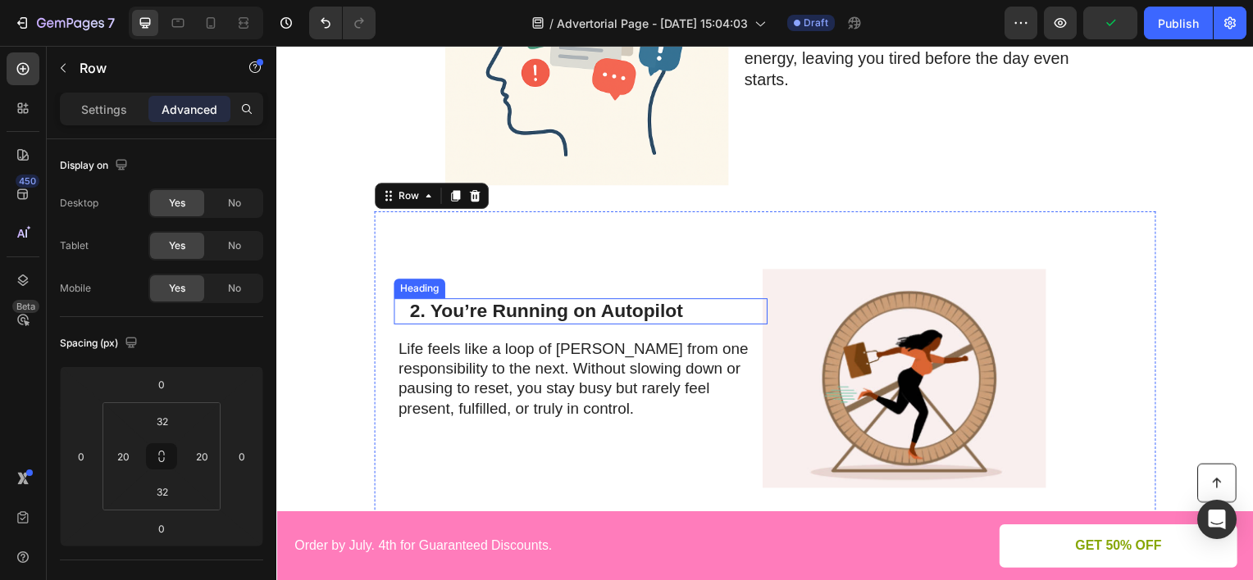
click at [539, 305] on h2 "2. You’re Running on Autopilot" at bounding box center [590, 313] width 362 height 26
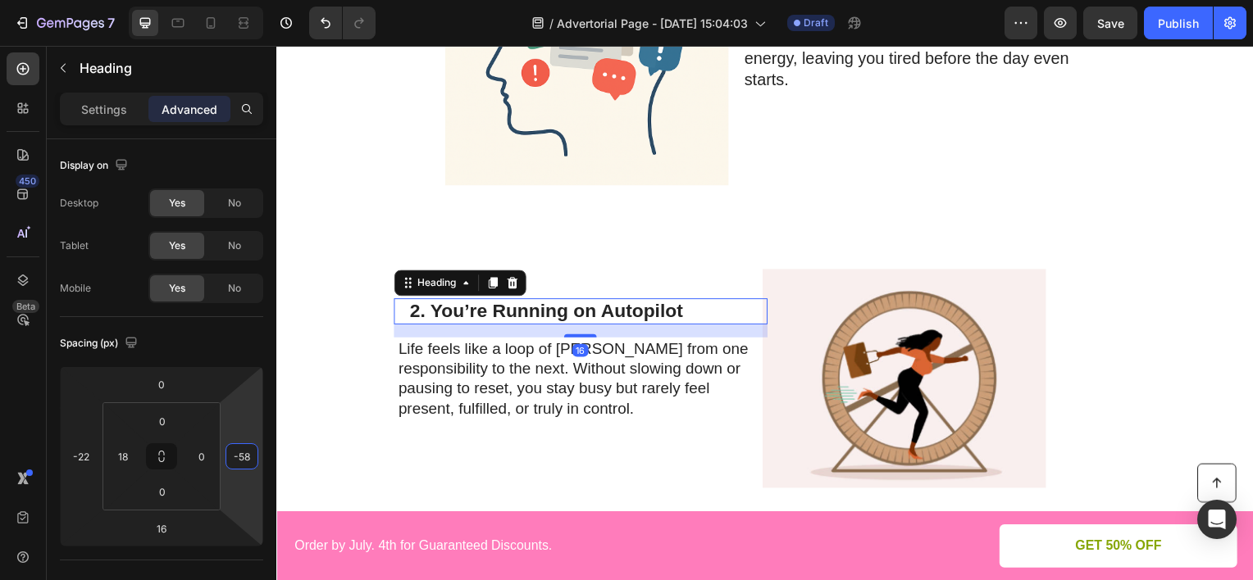
type input "-56"
drag, startPoint x: 243, startPoint y: 416, endPoint x: 243, endPoint y: 406, distance: 9.9
click at [243, 0] on html "7 Version history / Advertorial Page - [DATE] 15:04:03 Draft Preview Save Publi…" at bounding box center [626, 0] width 1253 height 0
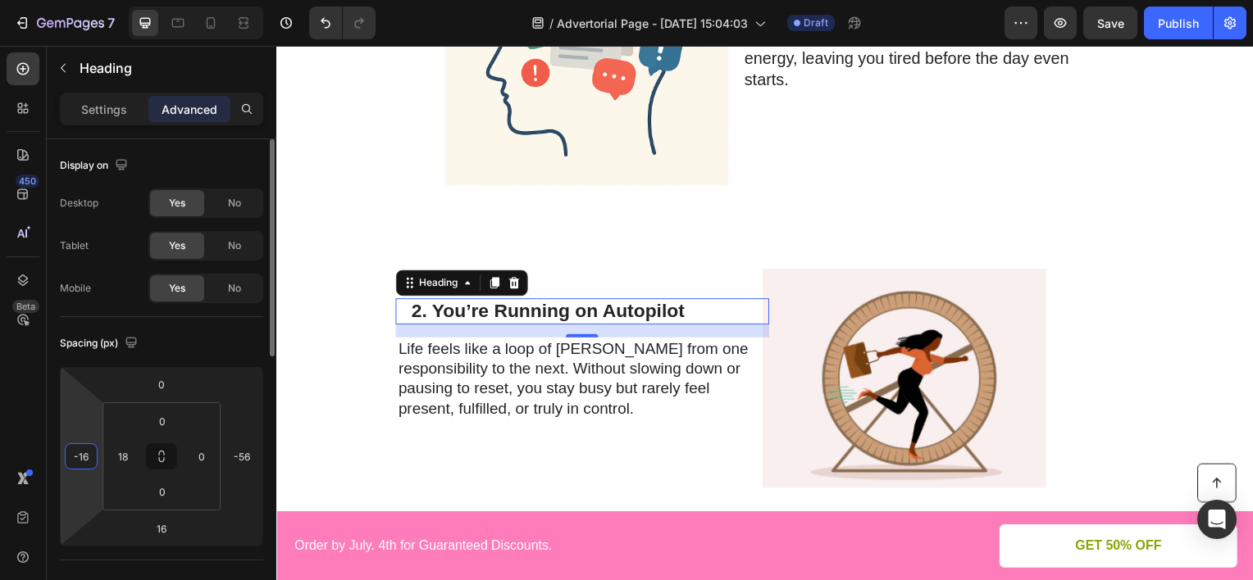
drag, startPoint x: 81, startPoint y: 420, endPoint x: 89, endPoint y: 413, distance: 10.5
click at [84, 0] on html "7 Version history / Advertorial Page - [DATE] 15:04:03 Draft Preview Save Publi…" at bounding box center [626, 0] width 1253 height 0
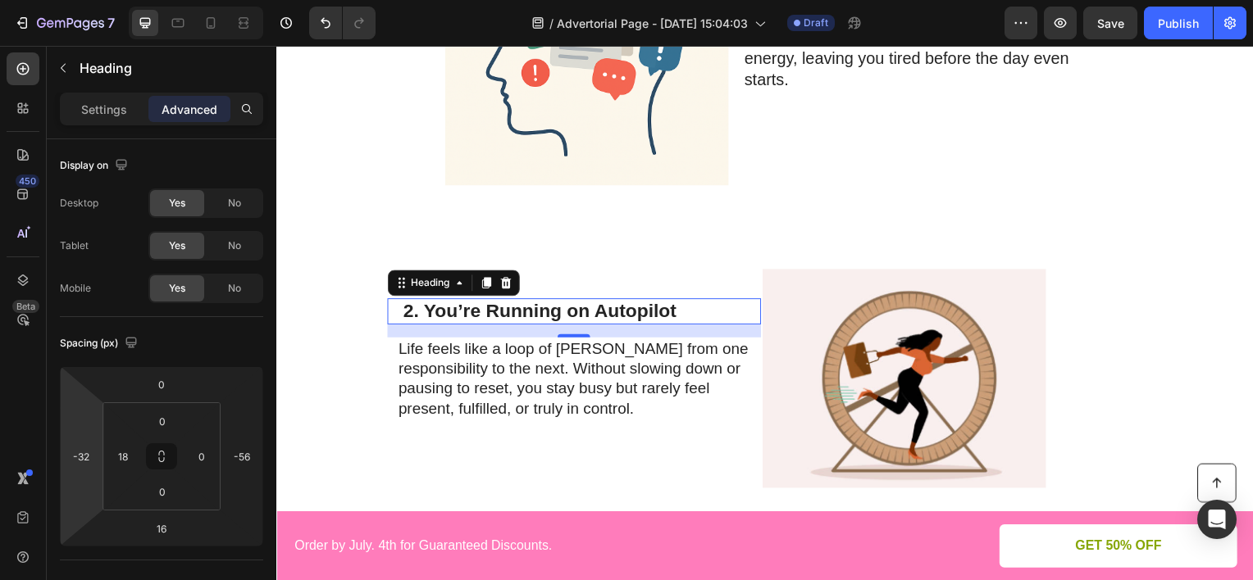
type input "-34"
drag, startPoint x: 71, startPoint y: 415, endPoint x: 69, endPoint y: 423, distance: 8.6
click at [69, 0] on html "7 Version history / Advertorial Page - [DATE] 15:04:03 Draft Preview Save Publi…" at bounding box center [626, 0] width 1253 height 0
click at [791, 243] on img at bounding box center [908, 381] width 285 height 285
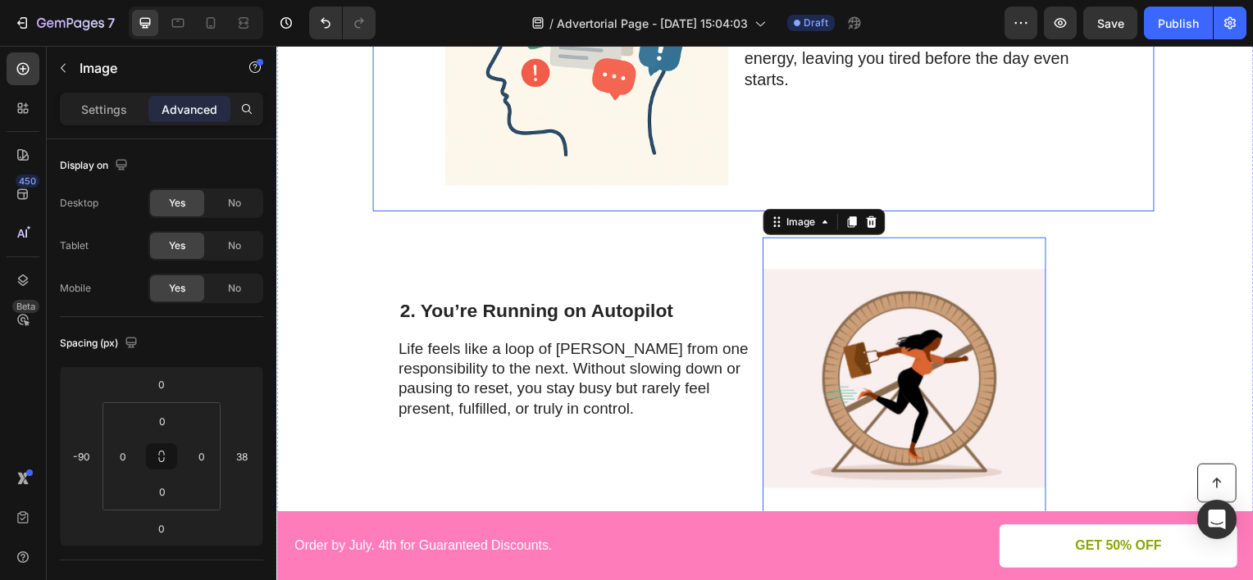
scroll to position [328, 0]
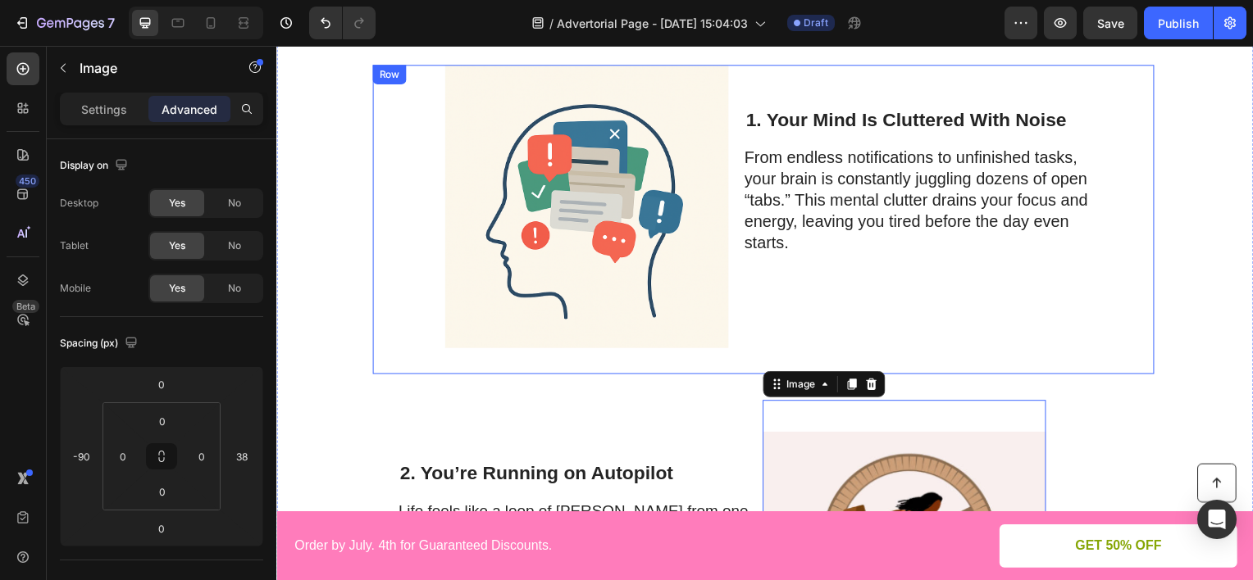
click at [967, 313] on div "1. Your Mind Is Cluttered With Noise Heading From endless notifications to unfi…" at bounding box center [937, 210] width 363 height 279
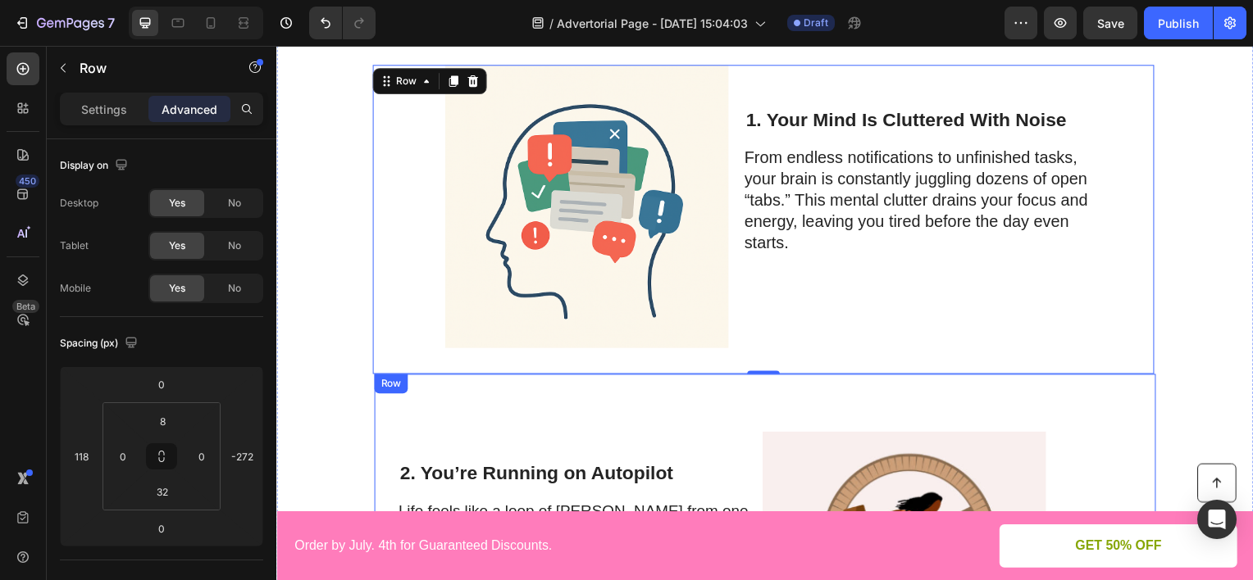
scroll to position [902, 0]
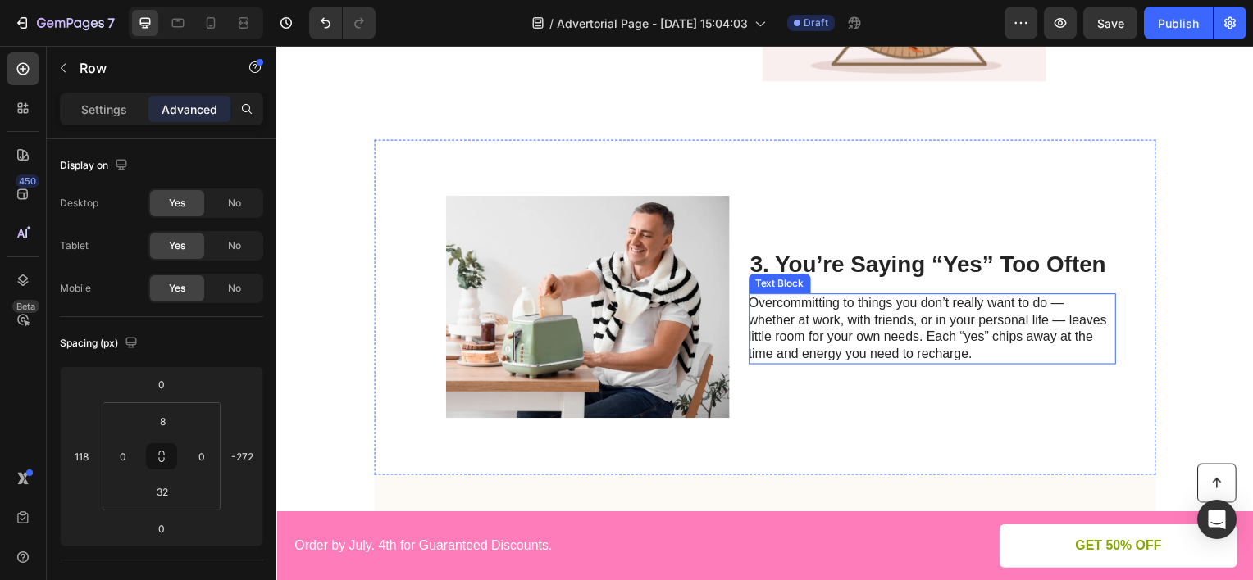
click at [863, 309] on p "Overcommitting to things you don’t really want to do — whether at work, with fr…" at bounding box center [936, 331] width 368 height 68
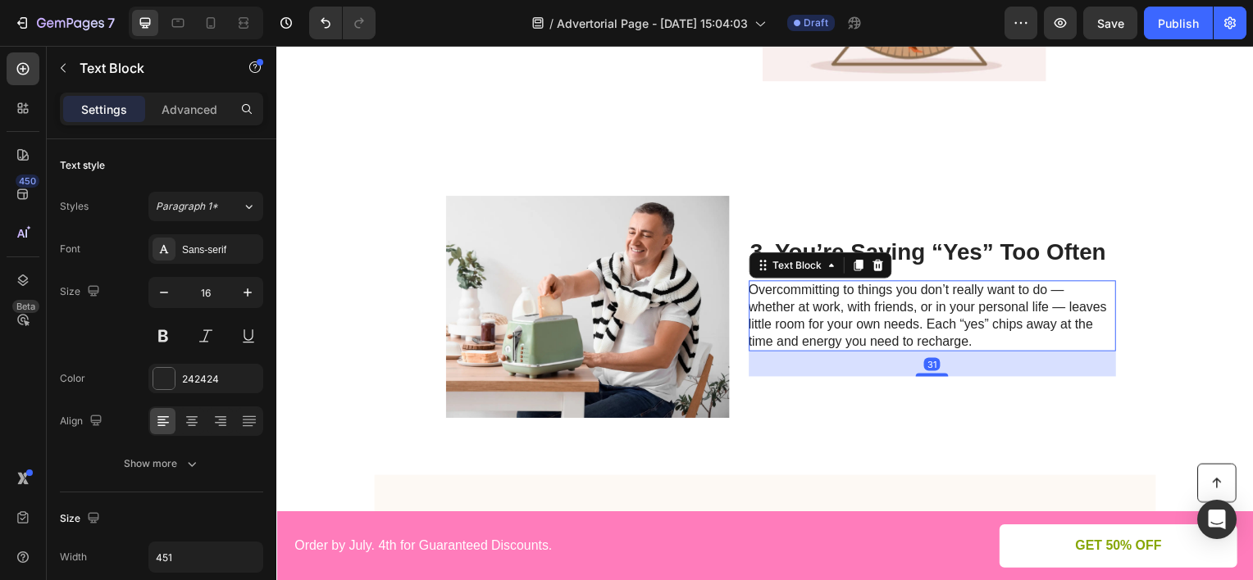
drag, startPoint x: 937, startPoint y: 362, endPoint x: 944, endPoint y: 388, distance: 26.5
click at [944, 388] on div "3. You’re Saying “Yes” Too Often Heading Overcommitting to things you don’t rea…" at bounding box center [937, 308] width 370 height 285
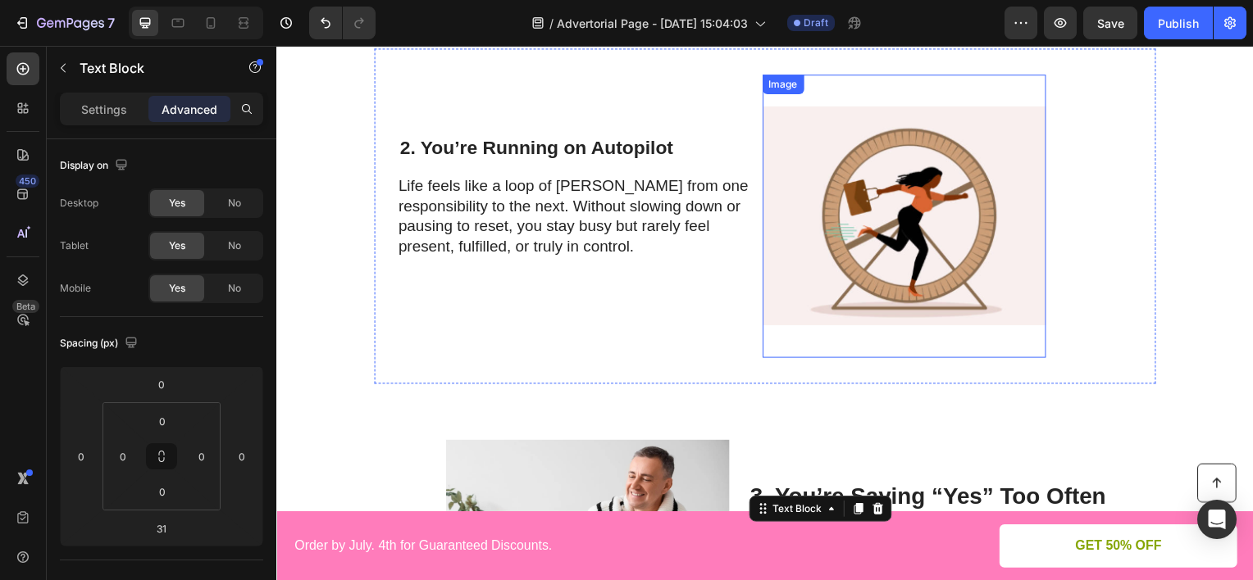
scroll to position [574, 0]
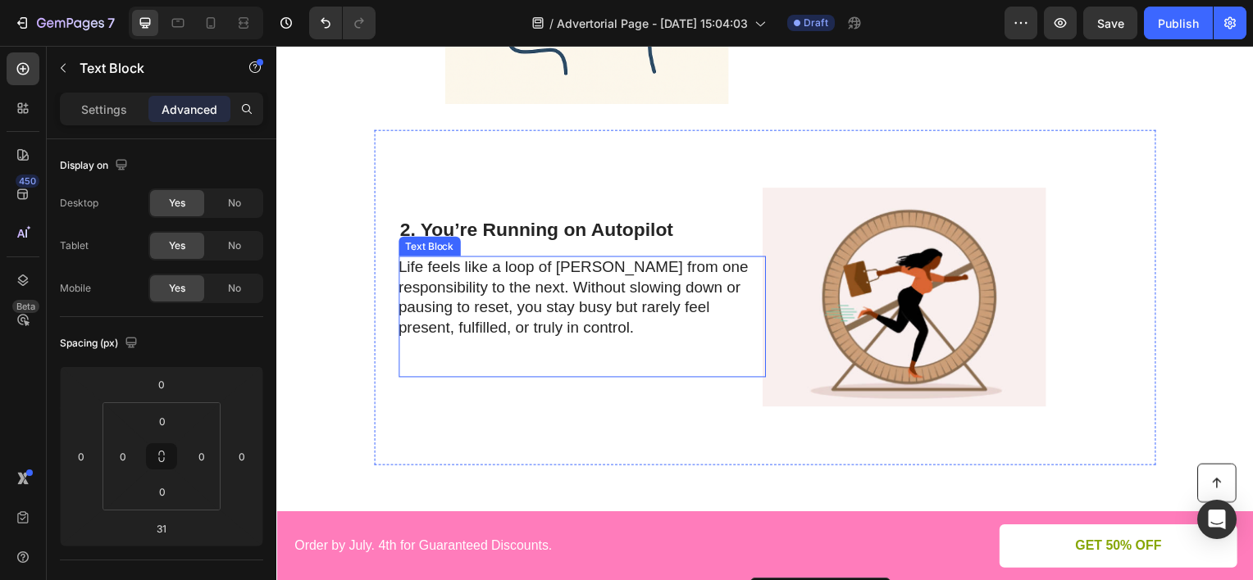
click at [606, 284] on p "Life feels like a loop of [PERSON_NAME] from one responsibility to the next. Wi…" at bounding box center [583, 299] width 368 height 81
click at [123, 117] on p "Settings" at bounding box center [104, 109] width 46 height 17
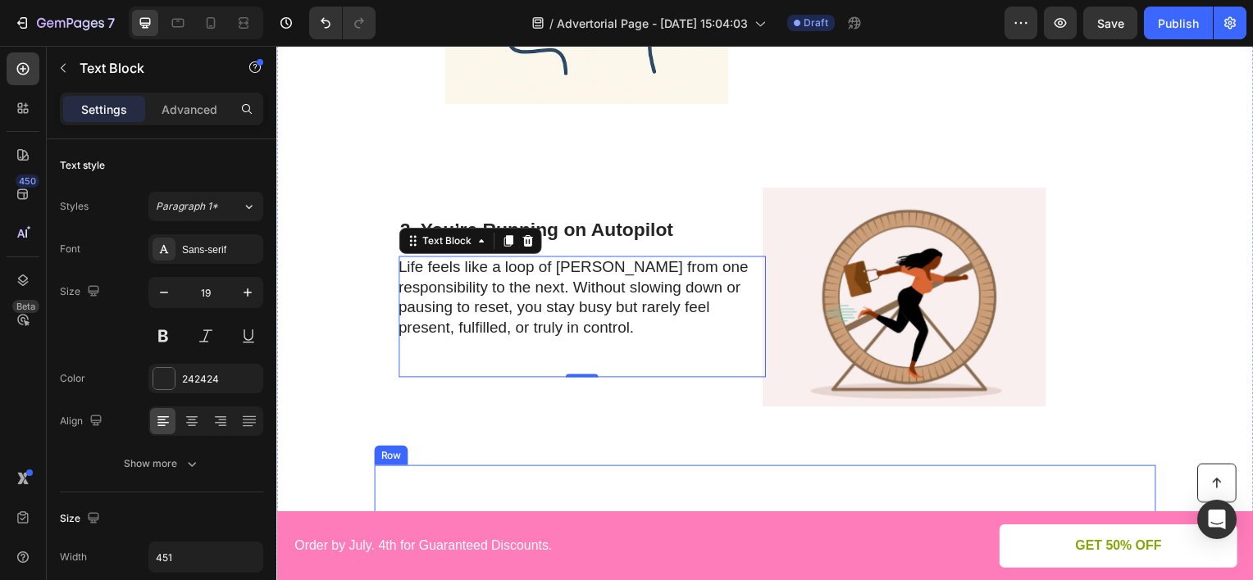
scroll to position [1066, 0]
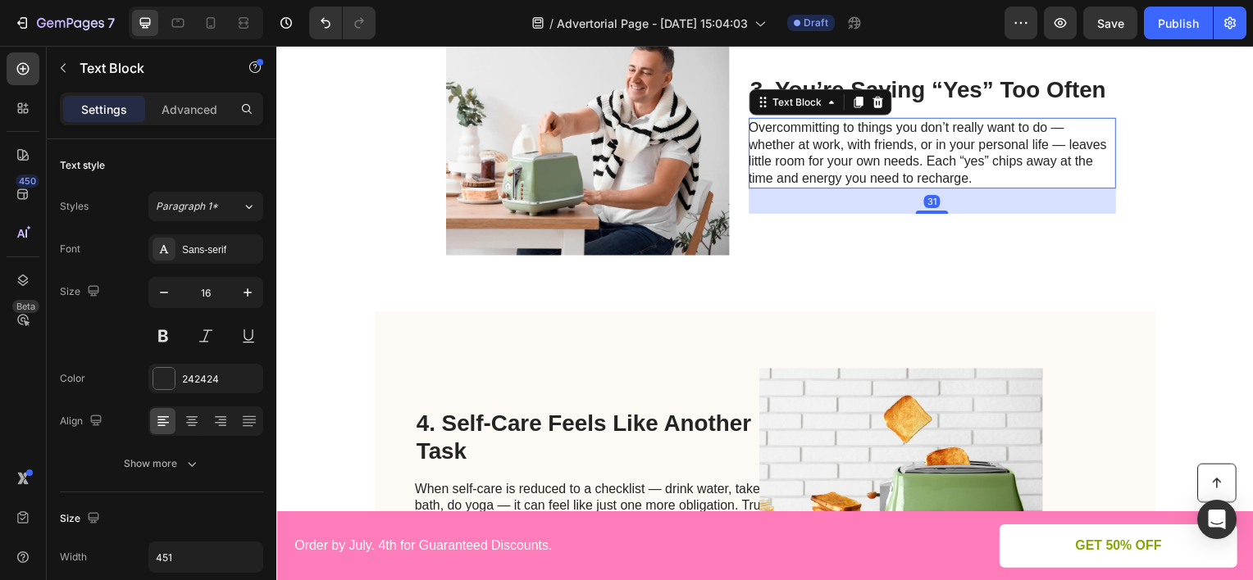
click at [984, 182] on p "Overcommitting to things you don’t really want to do — whether at work, with fr…" at bounding box center [936, 154] width 368 height 68
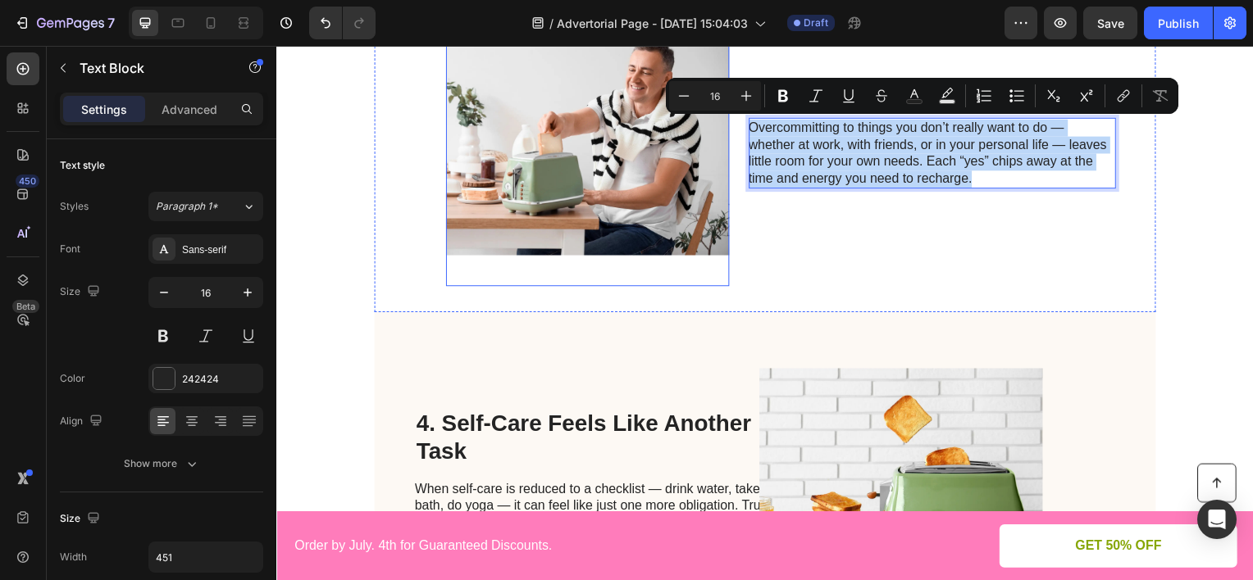
drag, startPoint x: 984, startPoint y: 182, endPoint x: 715, endPoint y: 134, distance: 273.2
click at [715, 134] on div "Image 3. You’re Saying “Yes” Too Often Heading Overcommitting to things you don…" at bounding box center [768, 145] width 787 height 338
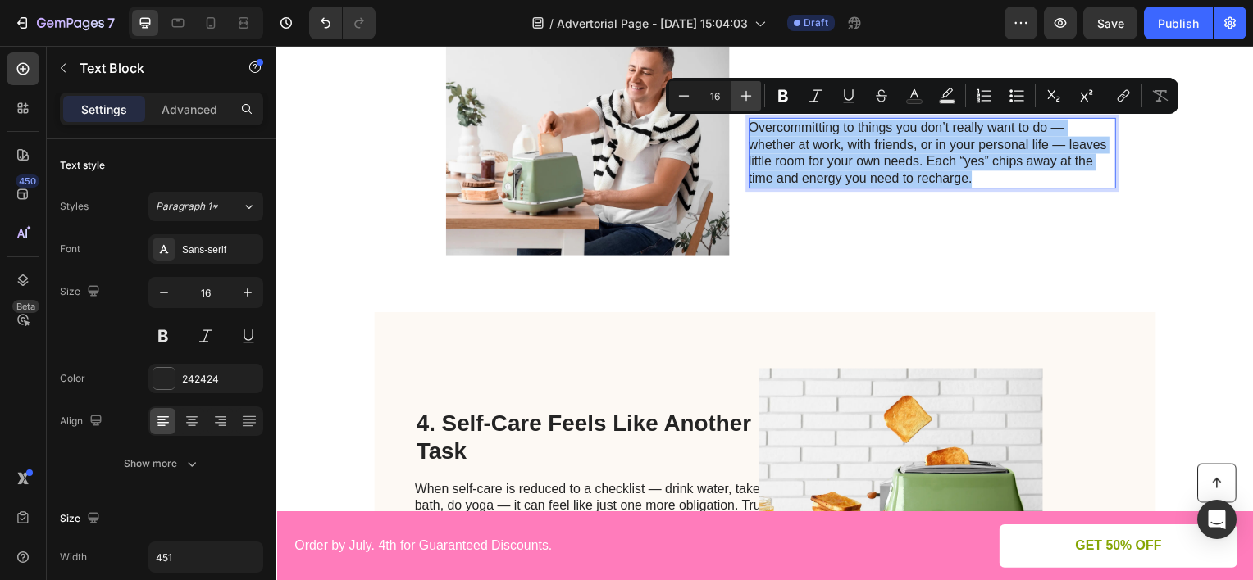
click at [748, 95] on icon "Editor contextual toolbar" at bounding box center [746, 96] width 11 height 11
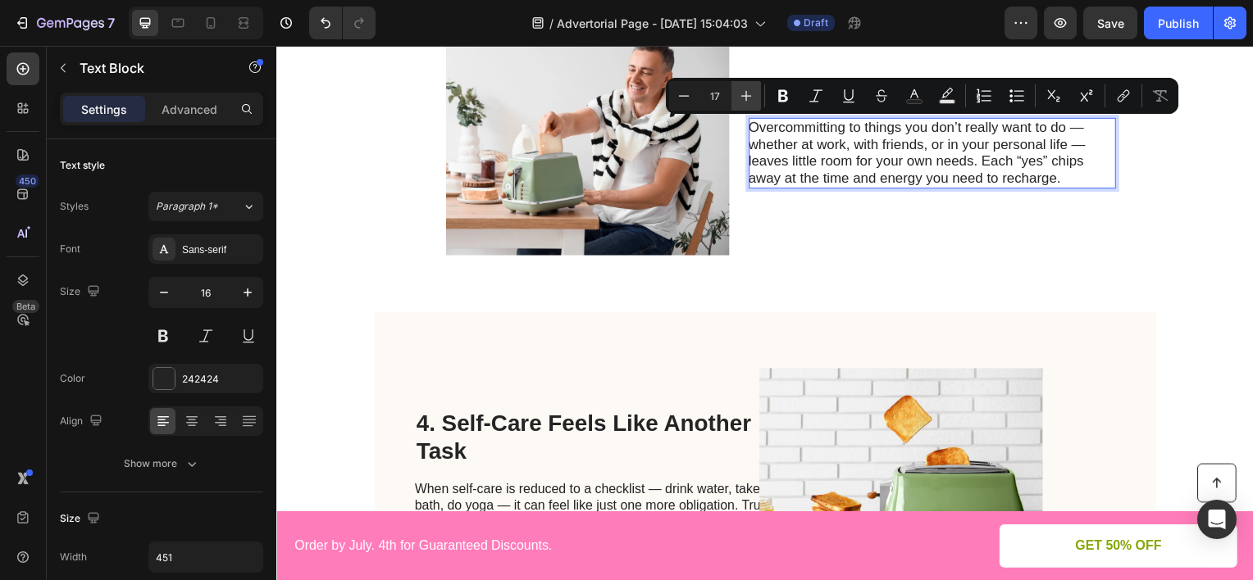
click at [748, 95] on icon "Editor contextual toolbar" at bounding box center [746, 96] width 11 height 11
type input "19"
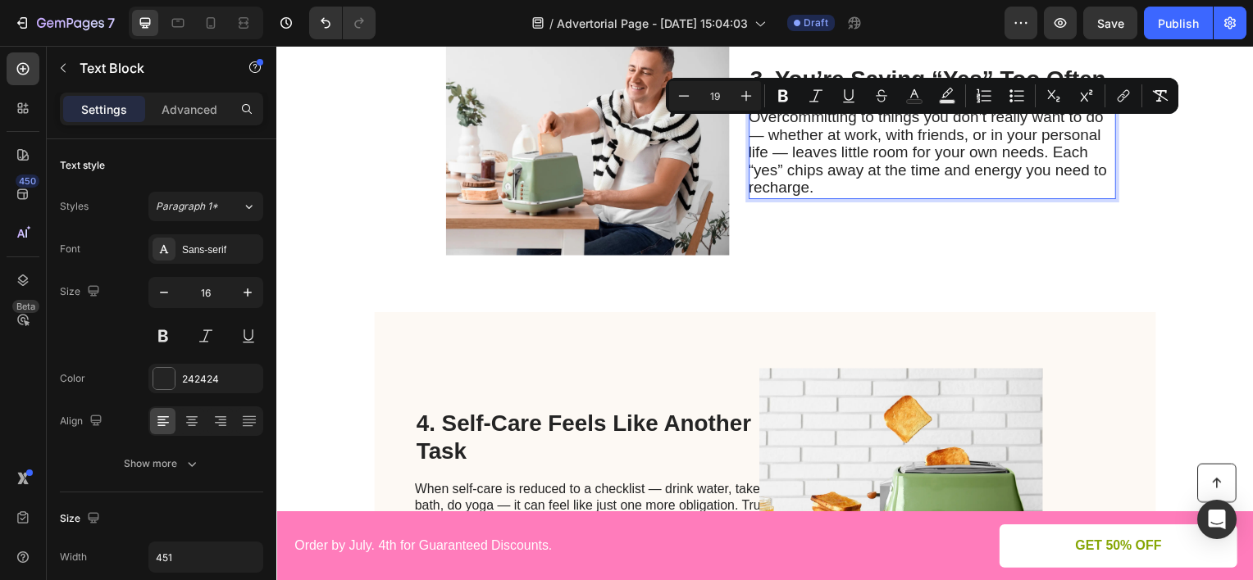
click at [900, 189] on p "Overcommitting to things you don’t really want to do — whether at work, with fr…" at bounding box center [936, 153] width 368 height 89
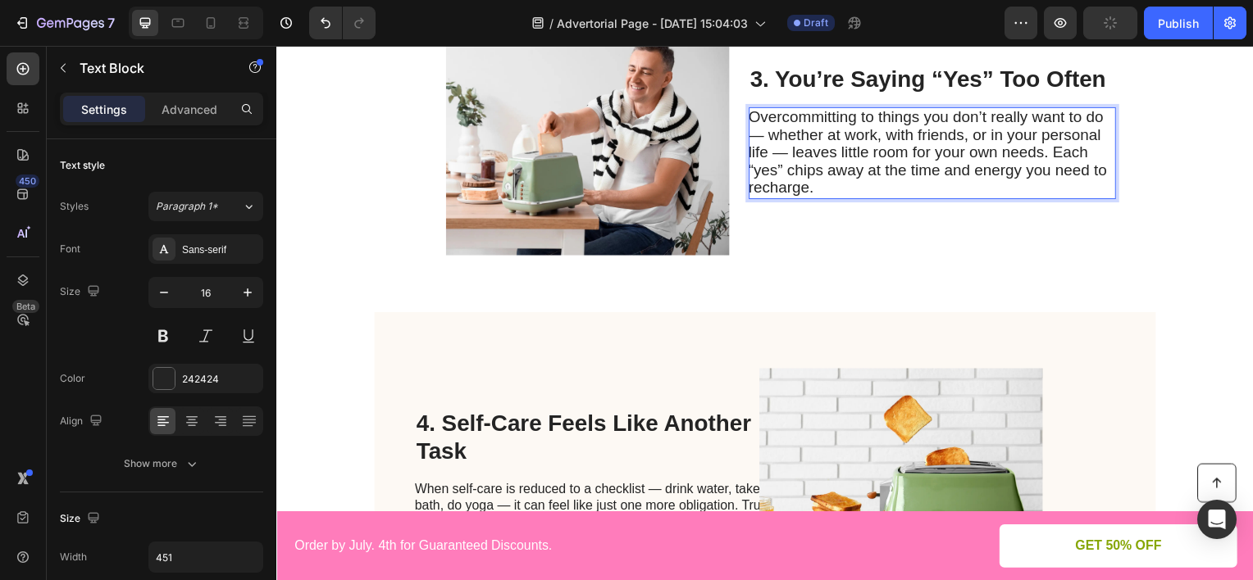
click at [923, 189] on p "Overcommitting to things you don’t really want to do — whether at work, with fr…" at bounding box center [936, 153] width 368 height 89
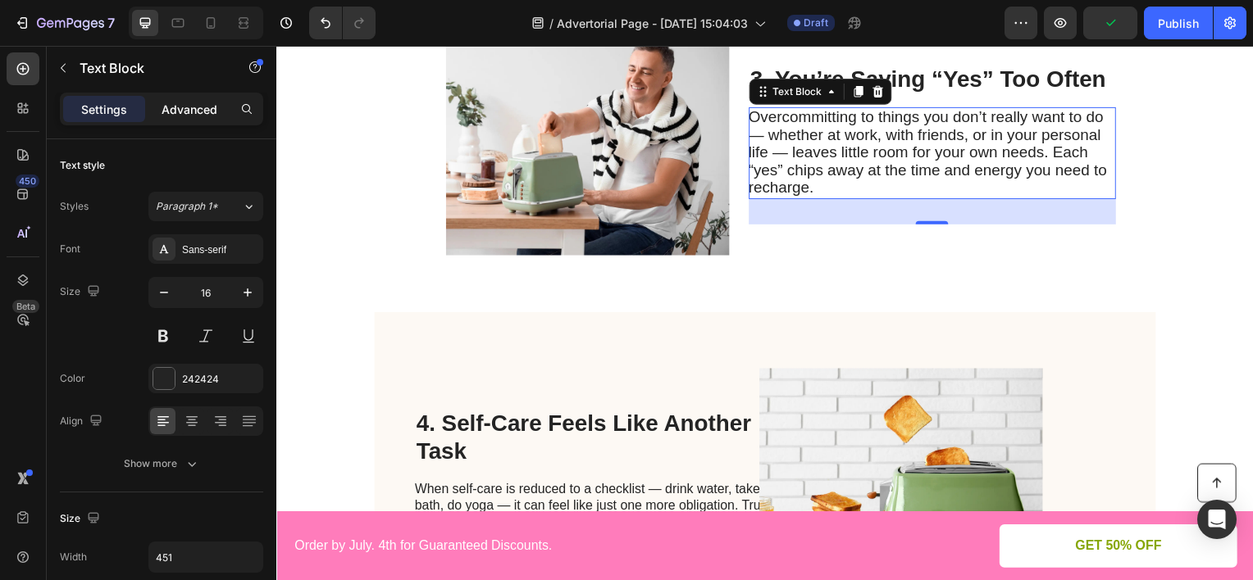
click at [228, 111] on div "Advanced" at bounding box center [189, 109] width 82 height 26
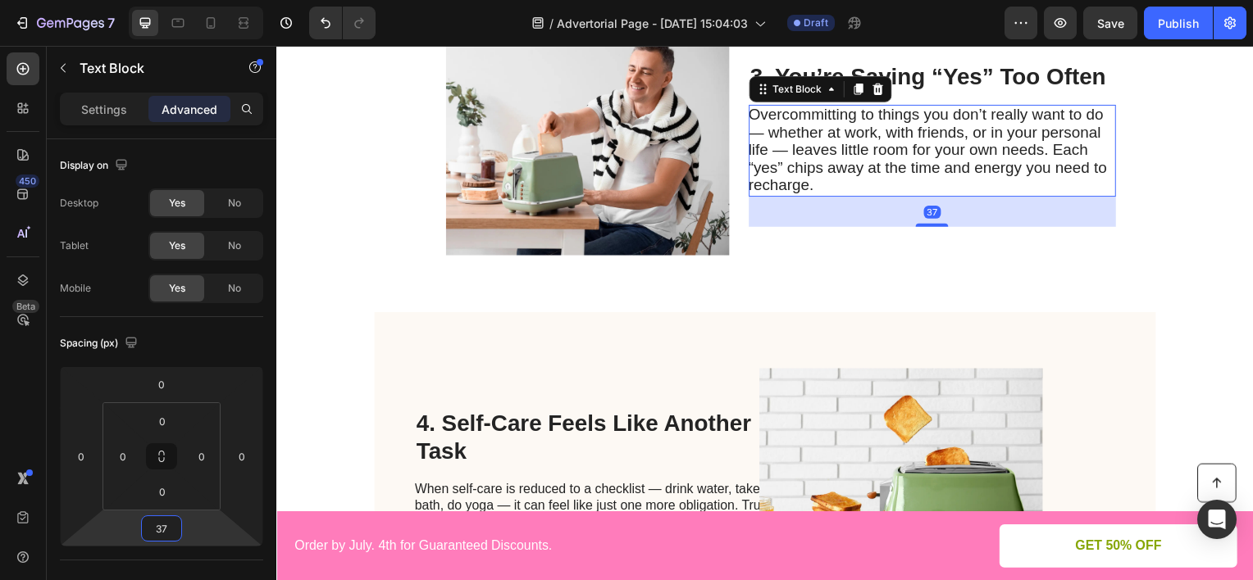
type input "35"
click at [193, 0] on html "7 Version history / Advertorial Page - [DATE] 15:04:03 Draft Preview Save Publi…" at bounding box center [626, 0] width 1253 height 0
type input "0"
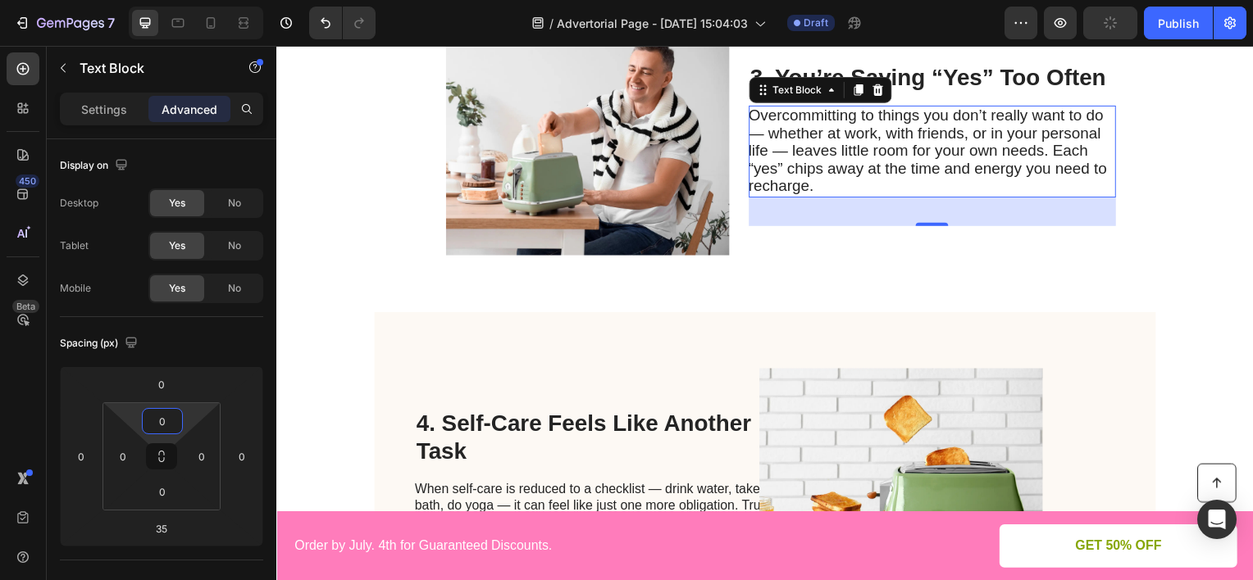
click at [194, 0] on html "7 Version history / Advertorial Page - [DATE] 15:04:03 Draft Preview Publish 45…" at bounding box center [626, 0] width 1253 height 0
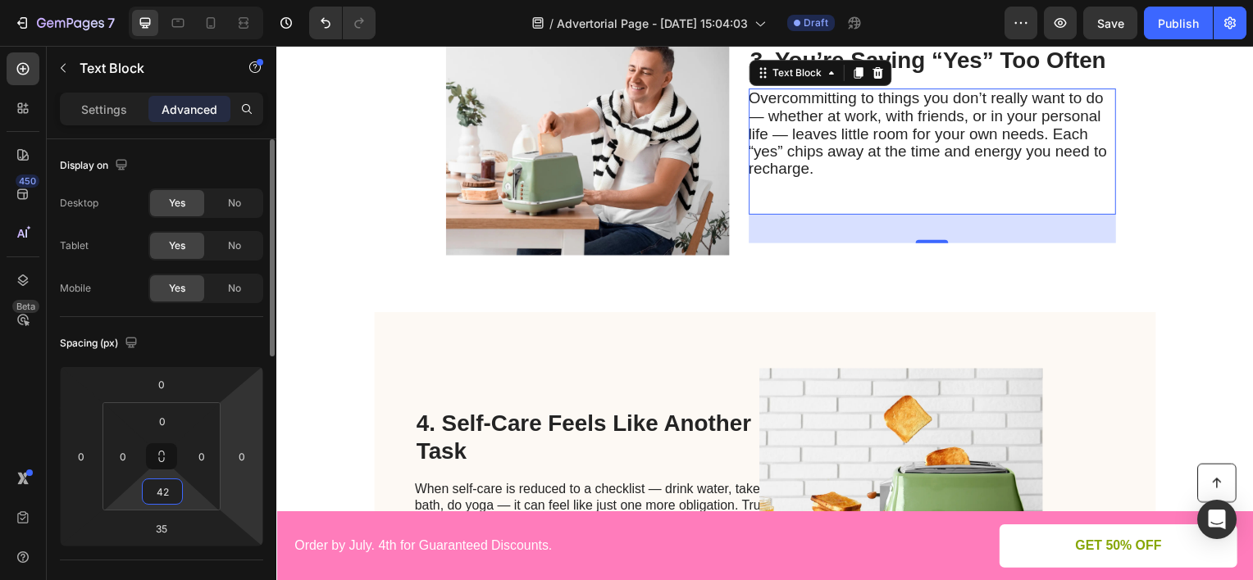
drag, startPoint x: 184, startPoint y: 489, endPoint x: 260, endPoint y: 441, distance: 89.9
click at [190, 0] on html "7 Version history / Advertorial Page - [DATE] 15:04:03 Draft Preview Save Publi…" at bounding box center [626, 0] width 1253 height 0
type input "48"
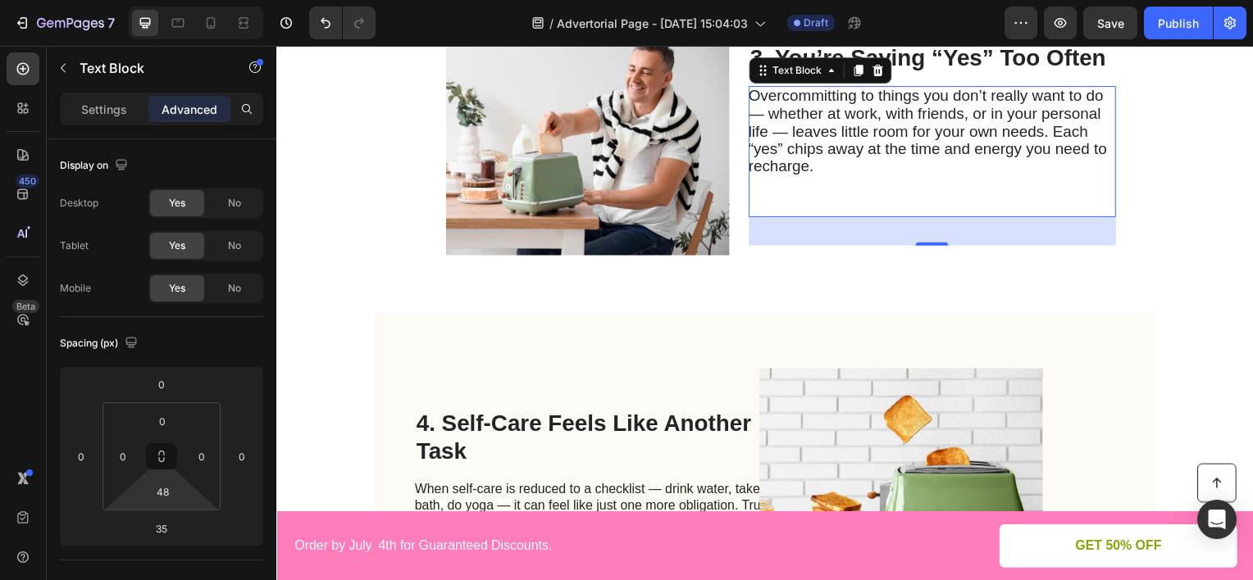
click at [831, 185] on div "Overcommitting to things you don’t really want to do — whether at work, with fr…" at bounding box center [937, 152] width 370 height 132
drag, startPoint x: 830, startPoint y: 178, endPoint x: 774, endPoint y: 131, distance: 73.4
click at [774, 131] on div "Overcommitting to things you don’t really want to do — whether at work, with fr…" at bounding box center [937, 152] width 370 height 132
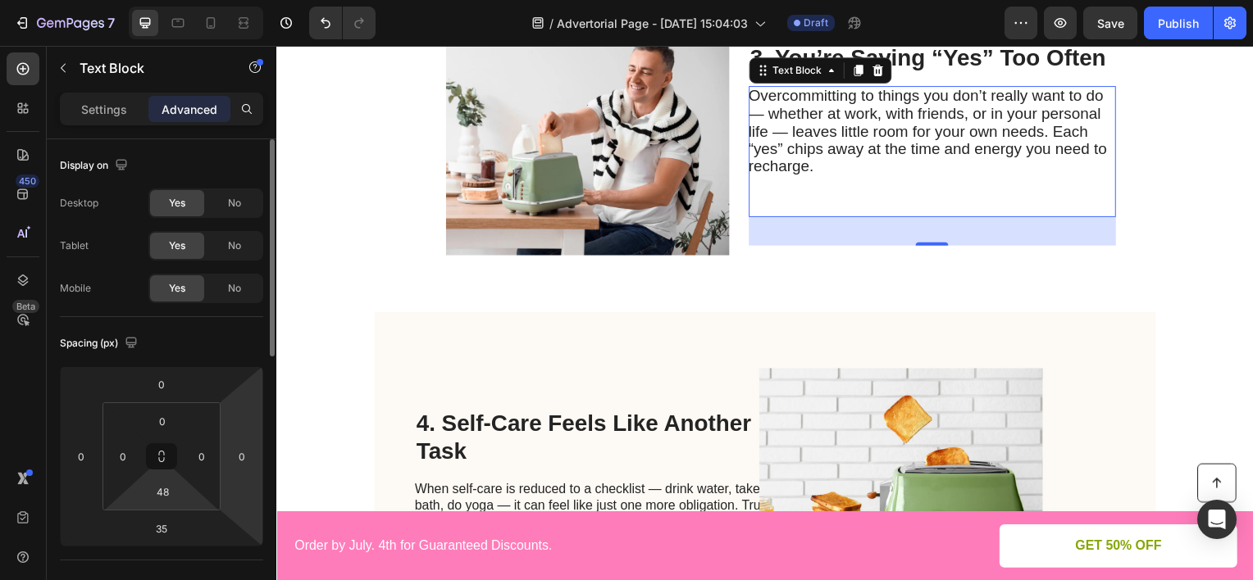
click at [253, 0] on html "7 Version history / Advertorial Page - [DATE] 15:04:03 Draft Preview Save Publi…" at bounding box center [626, 0] width 1253 height 0
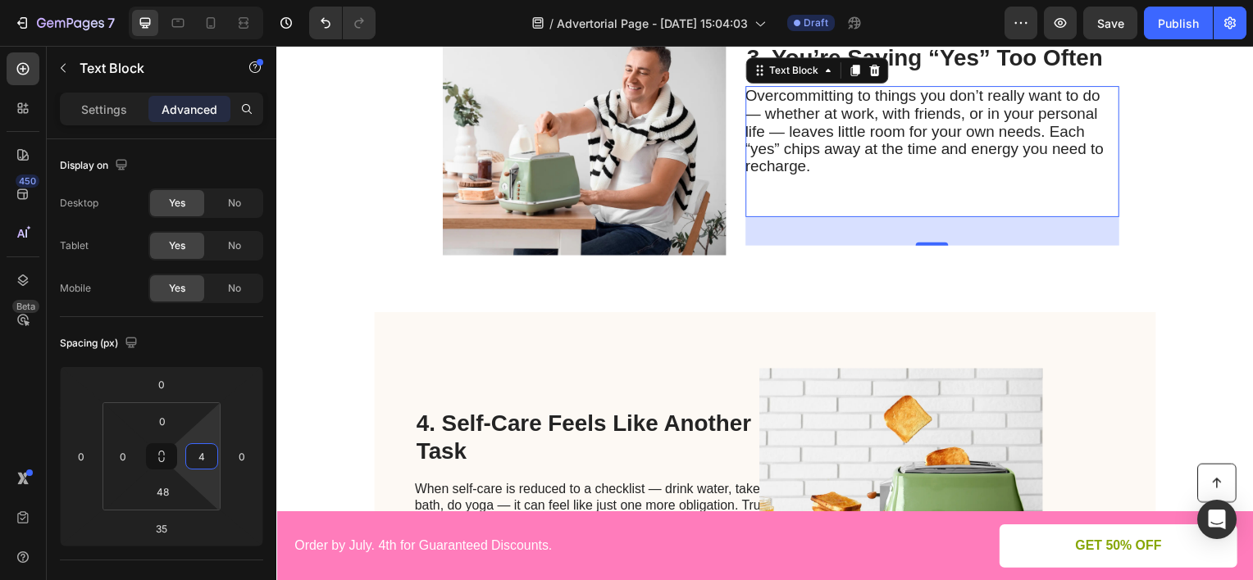
type input "0"
drag, startPoint x: 205, startPoint y: 432, endPoint x: 212, endPoint y: 437, distance: 8.9
click at [212, 0] on html "7 Version history / Advertorial Page - [DATE] 15:04:03 Draft Preview Save Publi…" at bounding box center [626, 0] width 1253 height 0
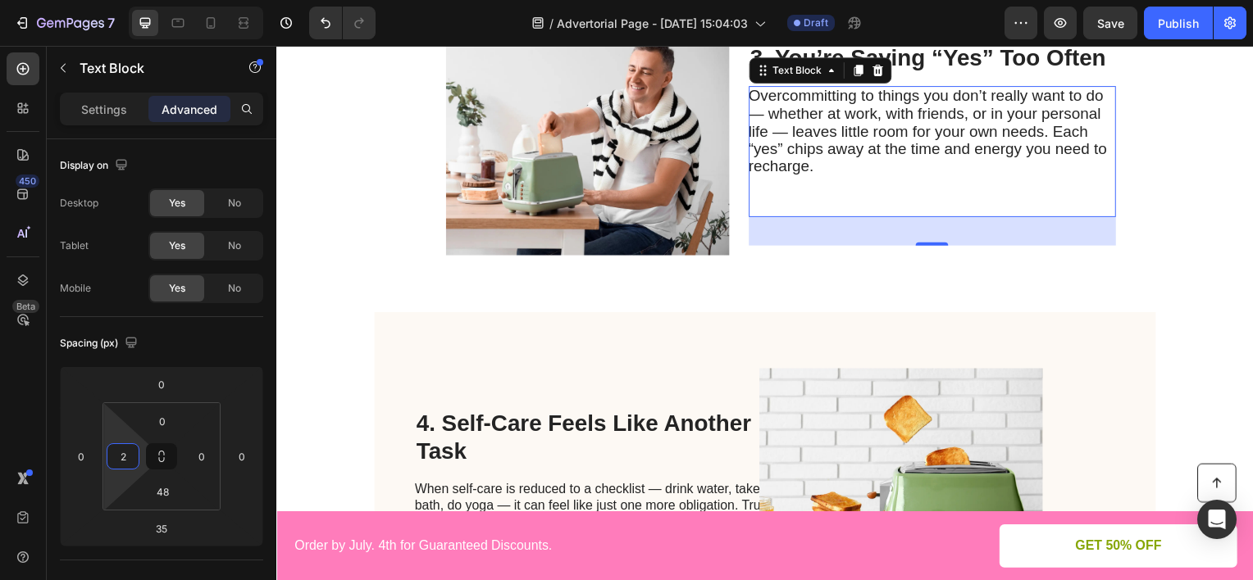
type input "0"
click at [120, 0] on html "7 Version history / Advertorial Page - [DATE] 15:04:03 Draft Preview Save Publi…" at bounding box center [626, 0] width 1253 height 0
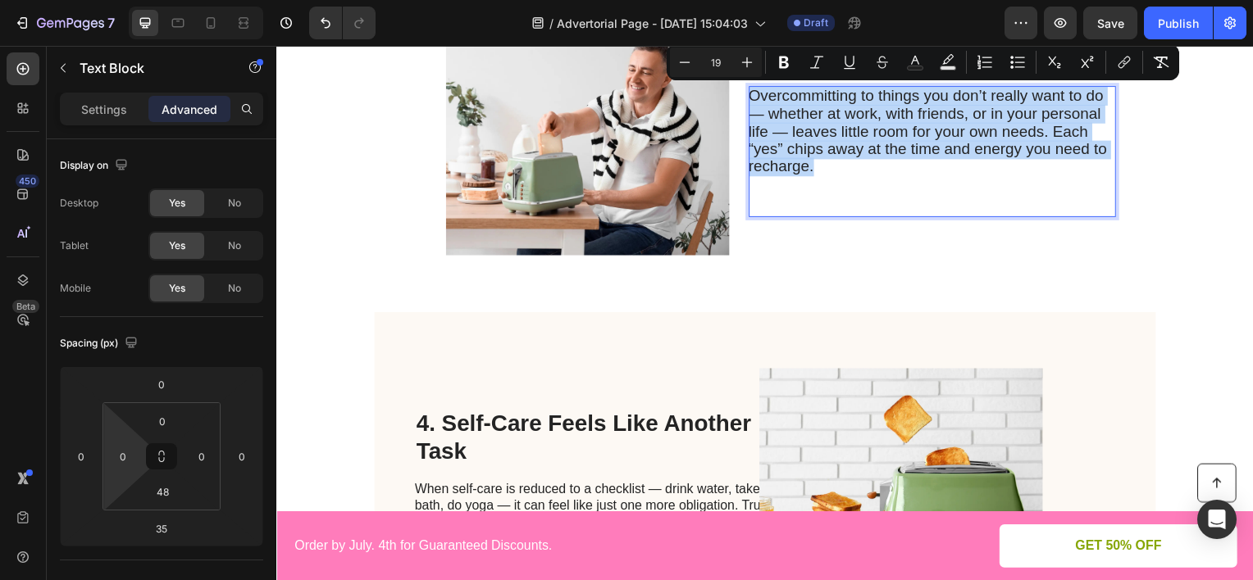
drag, startPoint x: 821, startPoint y: 172, endPoint x: 766, endPoint y: 96, distance: 94.5
click at [766, 96] on p "Overcommitting to things you don’t really want to do — whether at work, with fr…" at bounding box center [936, 132] width 368 height 89
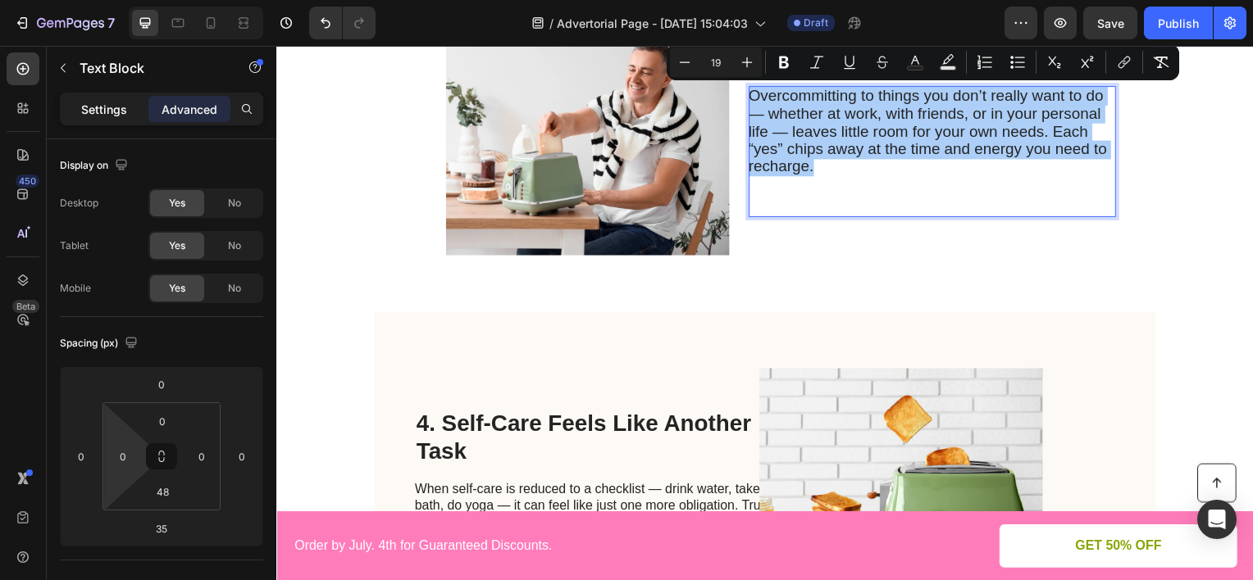
click at [89, 116] on p "Settings" at bounding box center [104, 109] width 46 height 17
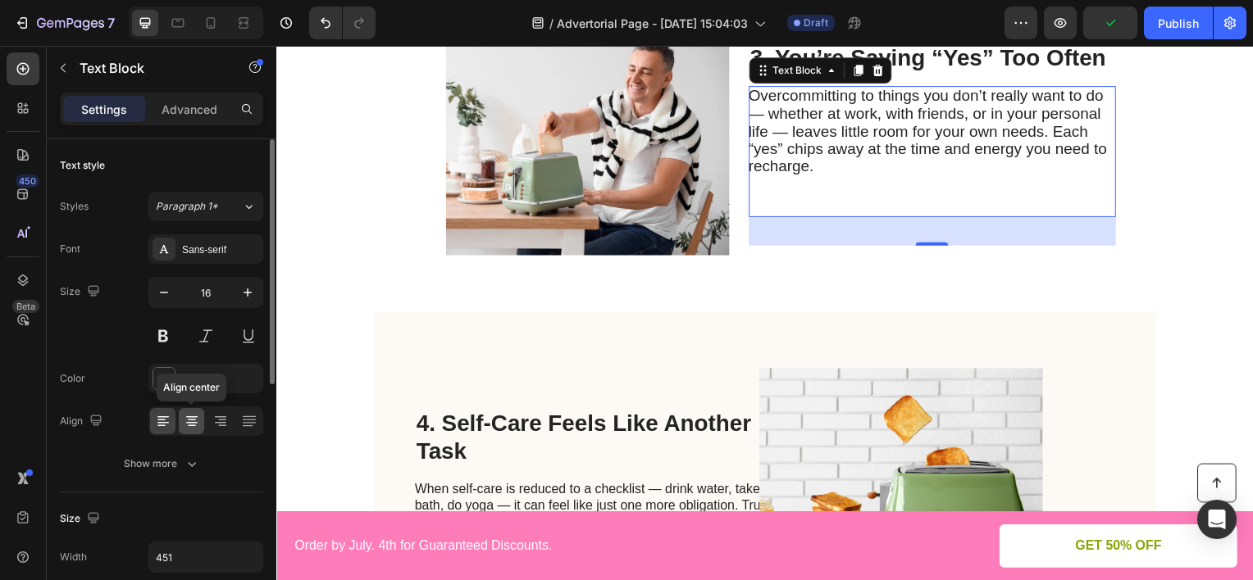
click at [189, 413] on icon at bounding box center [192, 421] width 16 height 16
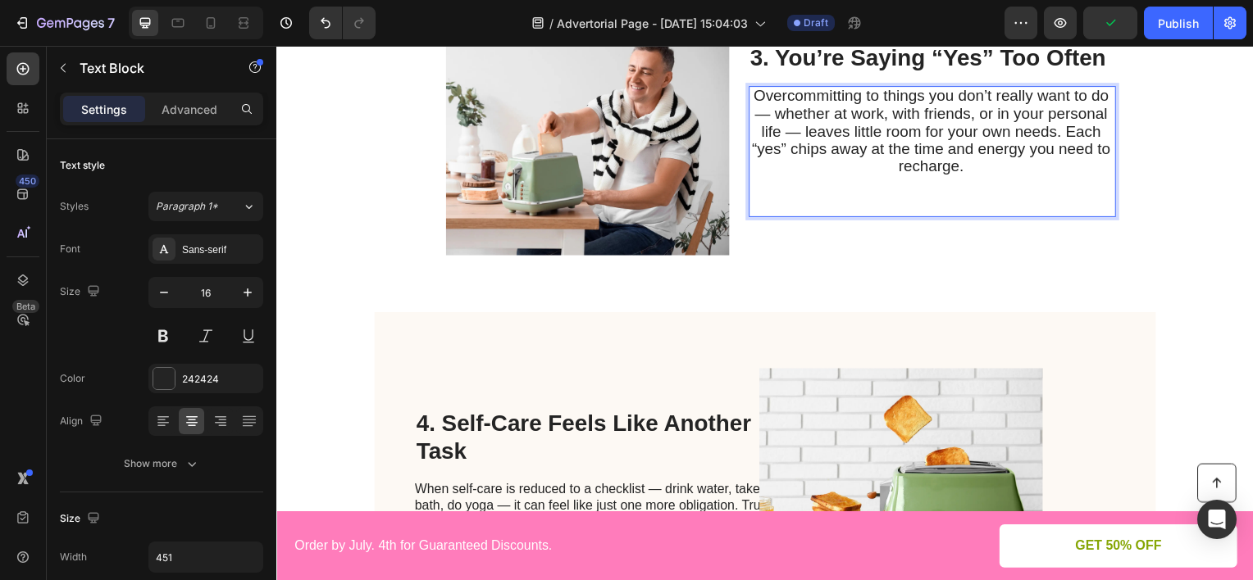
click at [990, 171] on p "Overcommitting to things you don’t really want to do — whether at work, with fr…" at bounding box center [936, 132] width 368 height 89
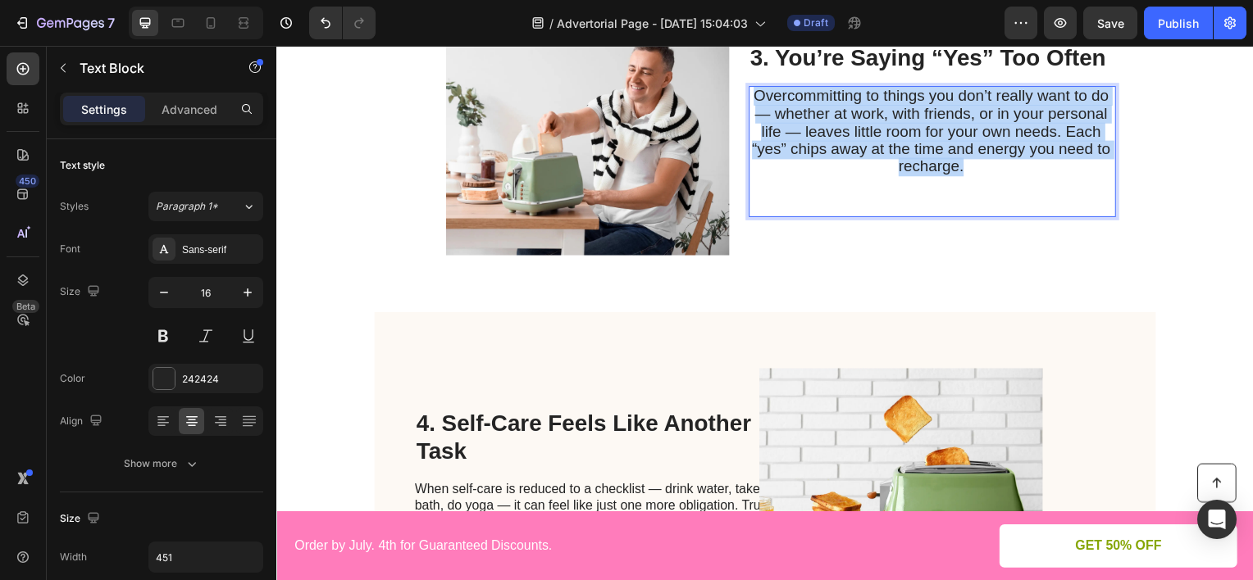
drag, startPoint x: 966, startPoint y: 160, endPoint x: 742, endPoint y: 88, distance: 235.2
click at [742, 88] on div "Image 3. You’re Saying “Yes” Too Often Heading Overcommitting to things you don…" at bounding box center [768, 145] width 787 height 338
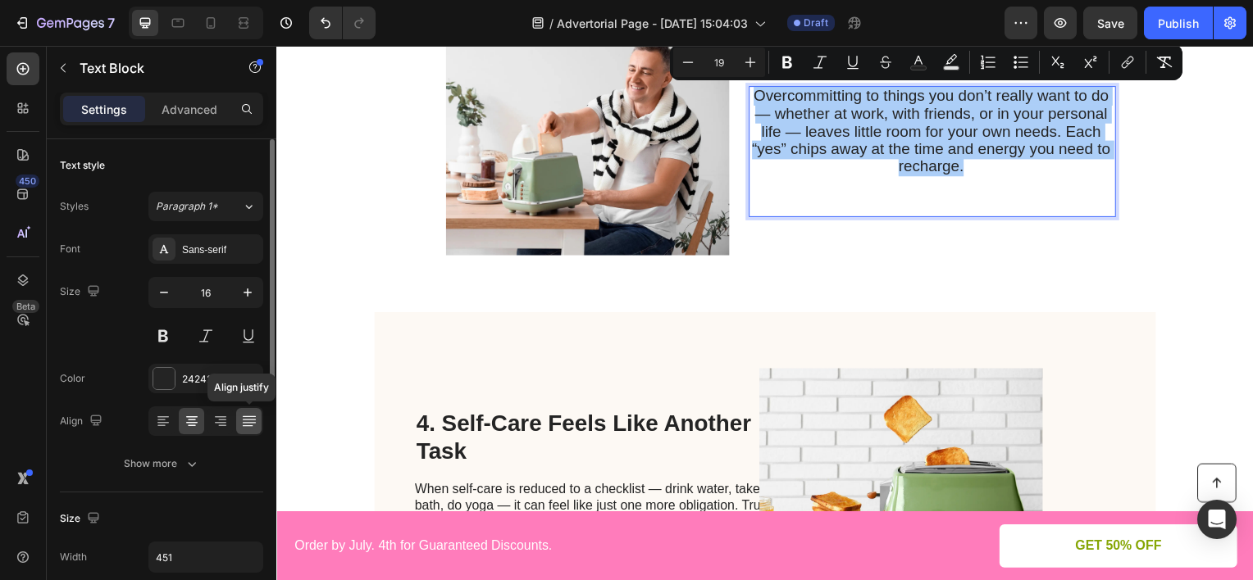
click at [250, 415] on icon at bounding box center [249, 421] width 16 height 16
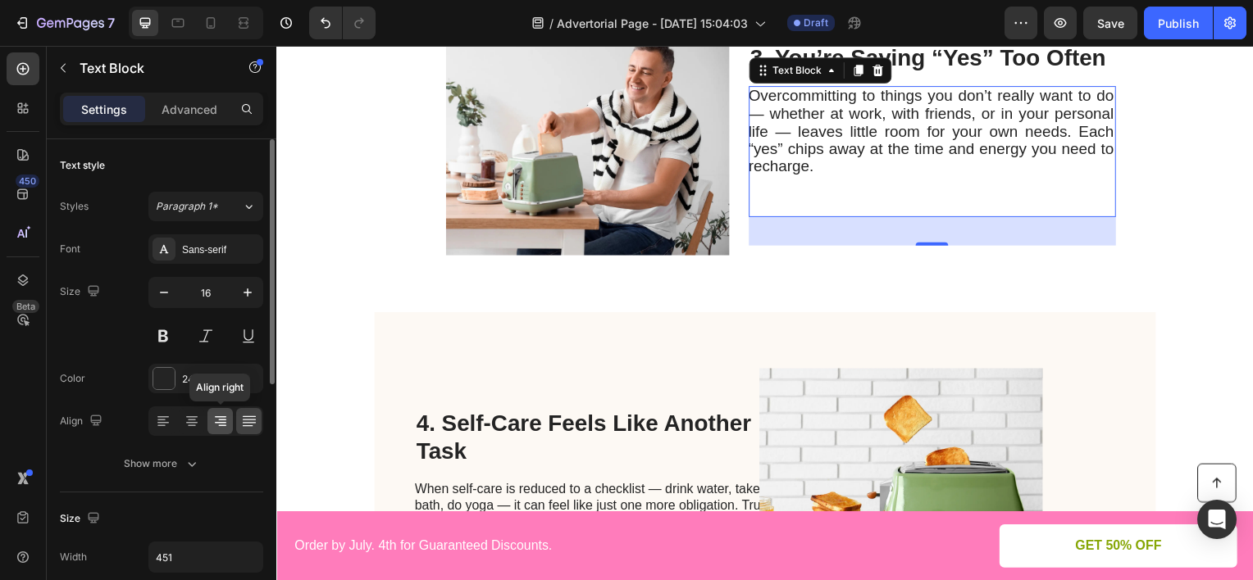
click at [230, 420] on div at bounding box center [219, 421] width 25 height 26
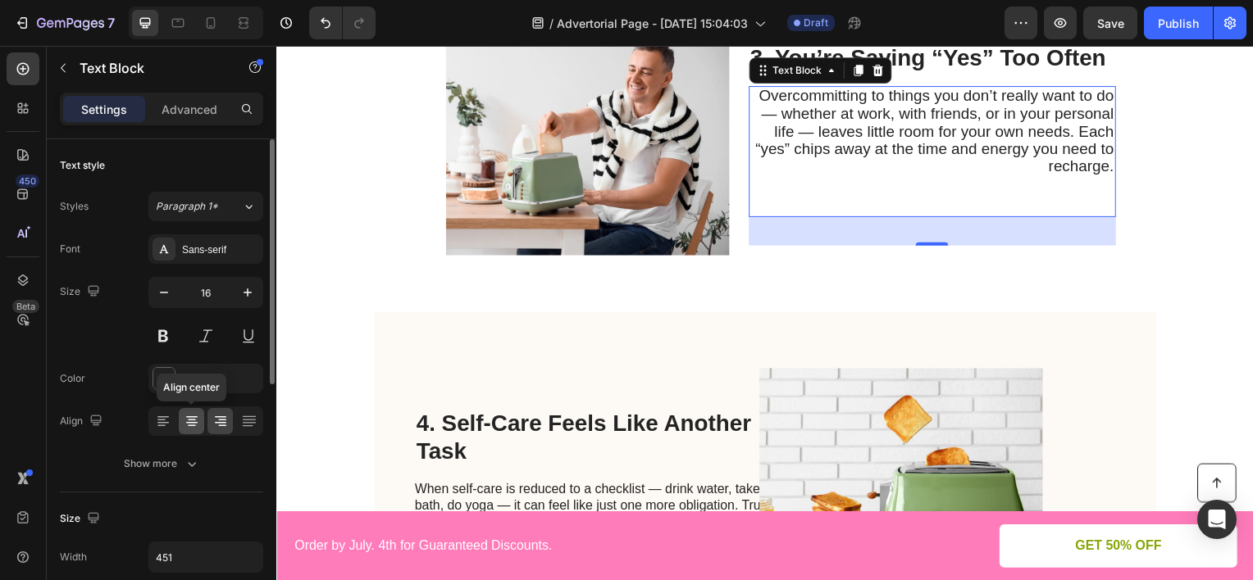
click at [195, 419] on icon at bounding box center [192, 421] width 16 height 16
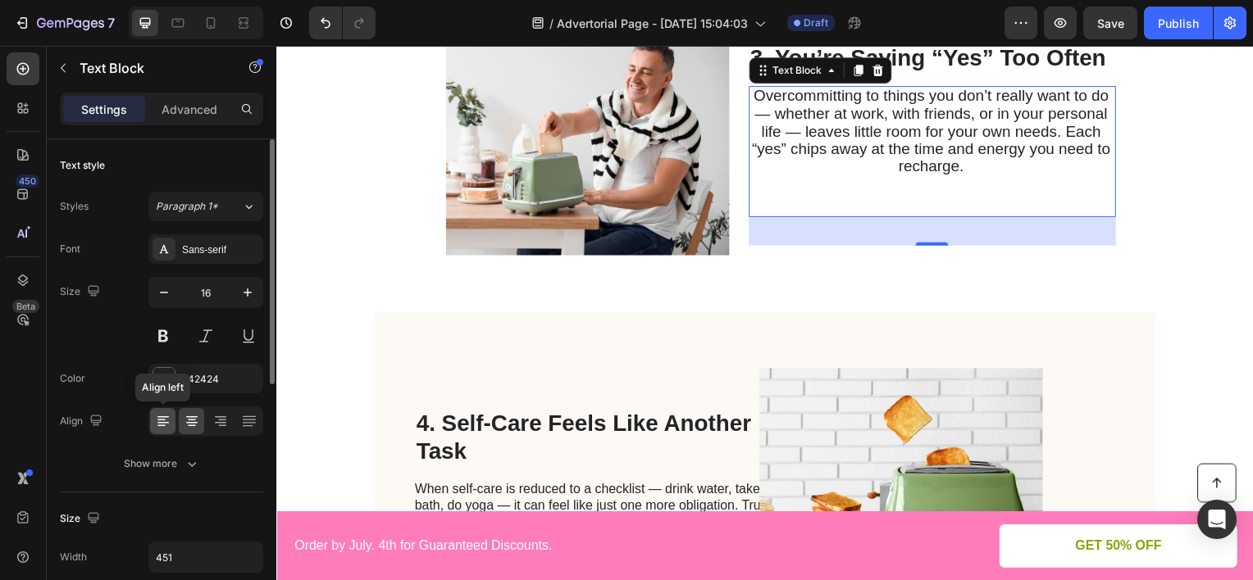
click at [160, 422] on icon at bounding box center [162, 423] width 11 height 2
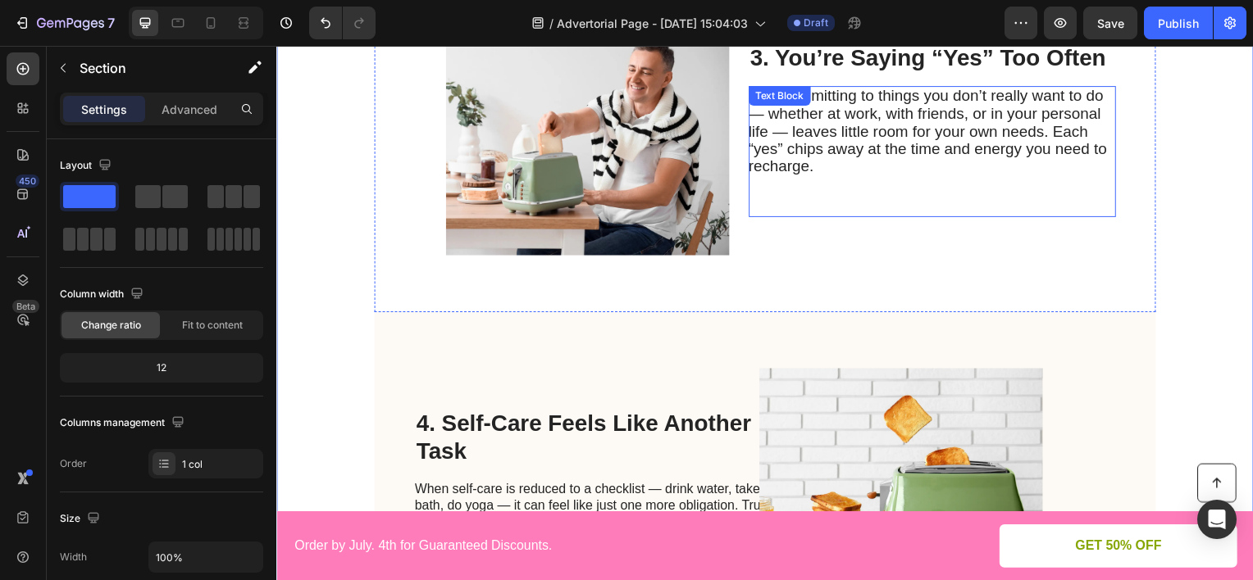
scroll to position [902, 0]
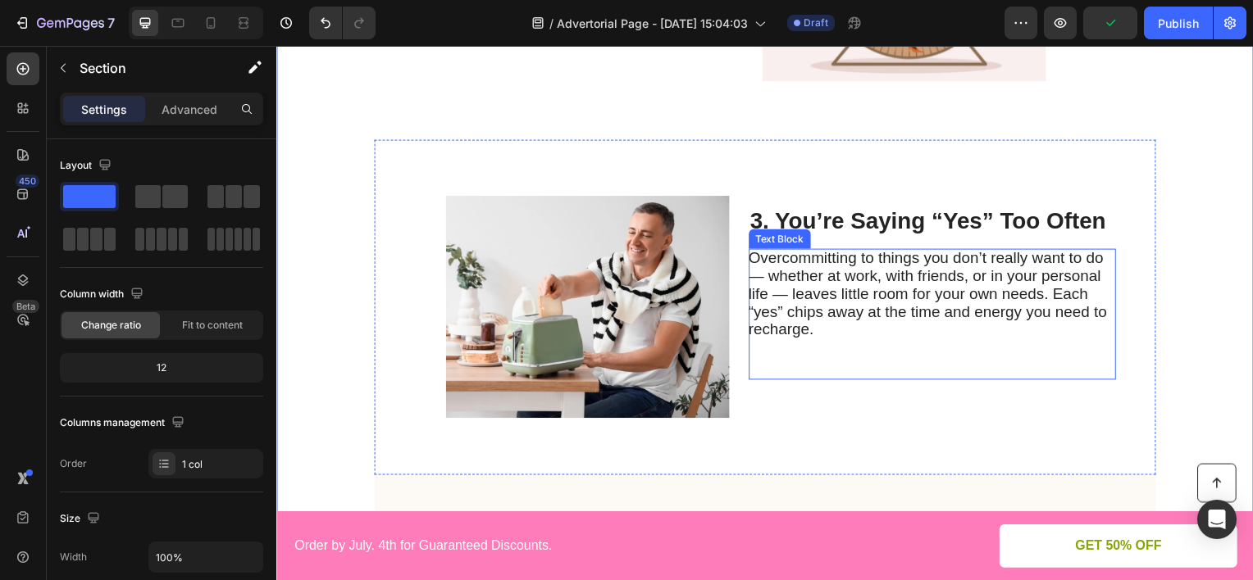
click at [902, 275] on span "Overcommitting to things you don’t really want to do — whether at work, with fr…" at bounding box center [932, 295] width 361 height 89
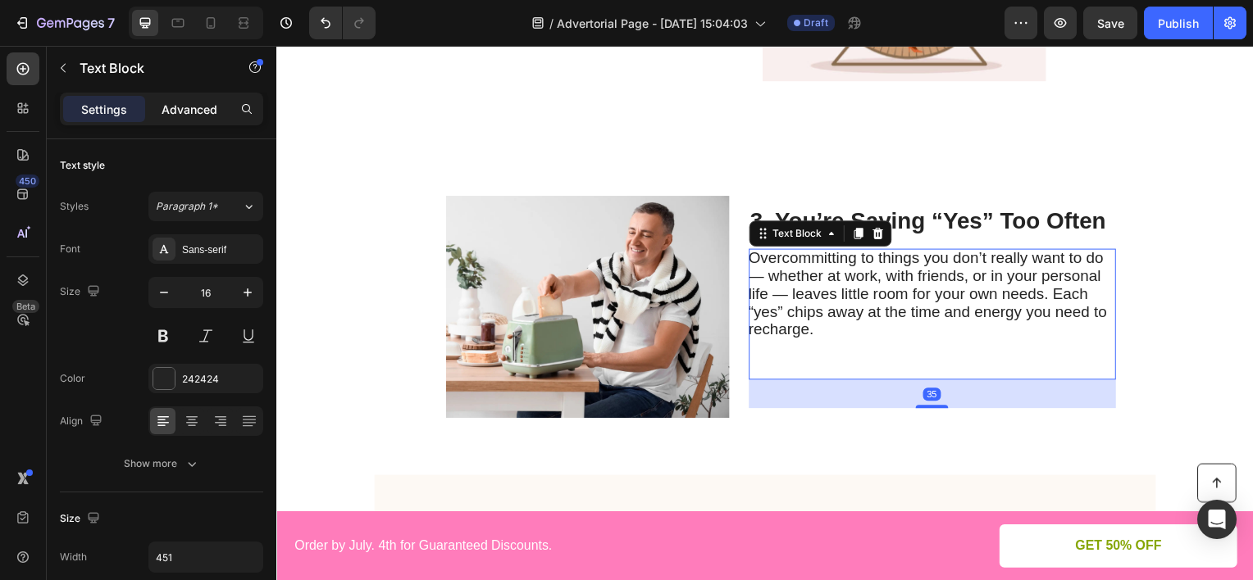
click at [207, 107] on p "Advanced" at bounding box center [190, 109] width 56 height 17
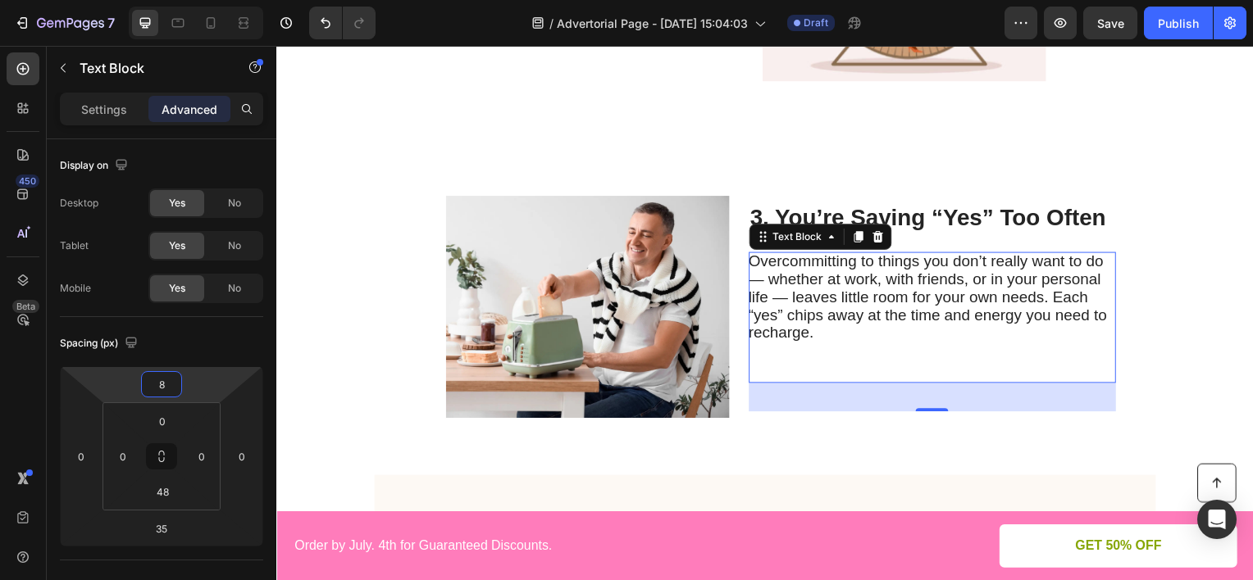
type input "12"
click at [212, 0] on html "7 Version history / Advertorial Page - [DATE] 15:04:03 Draft Preview Save Publi…" at bounding box center [626, 0] width 1253 height 0
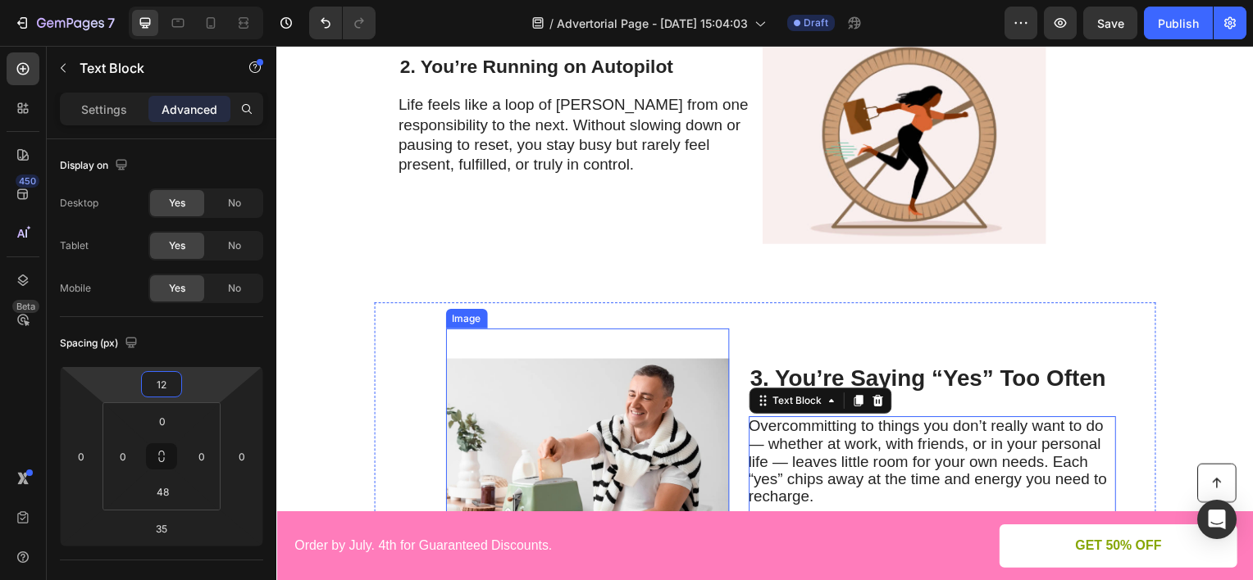
scroll to position [656, 0]
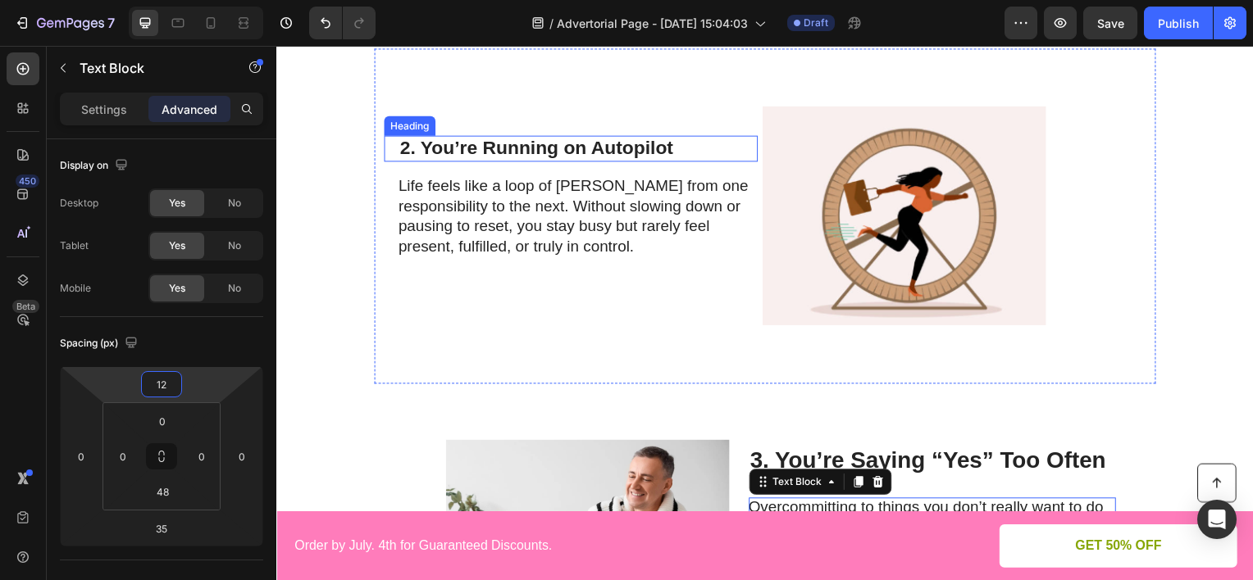
click at [597, 147] on h2 "2. You’re Running on Autopilot" at bounding box center [580, 149] width 362 height 26
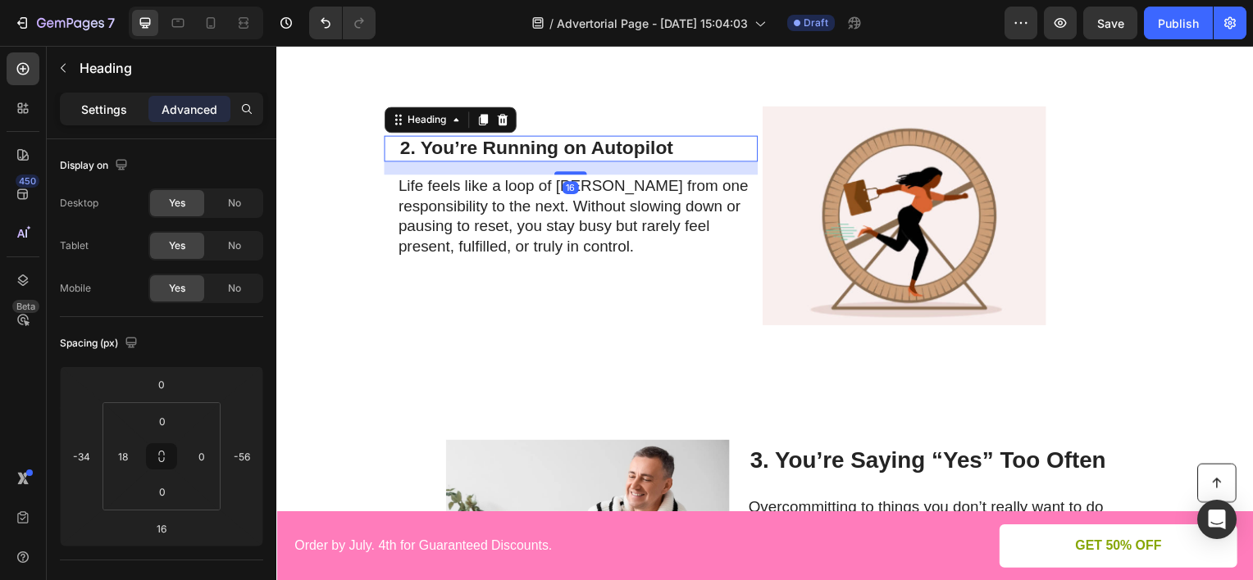
click at [128, 106] on div "Settings" at bounding box center [104, 109] width 82 height 26
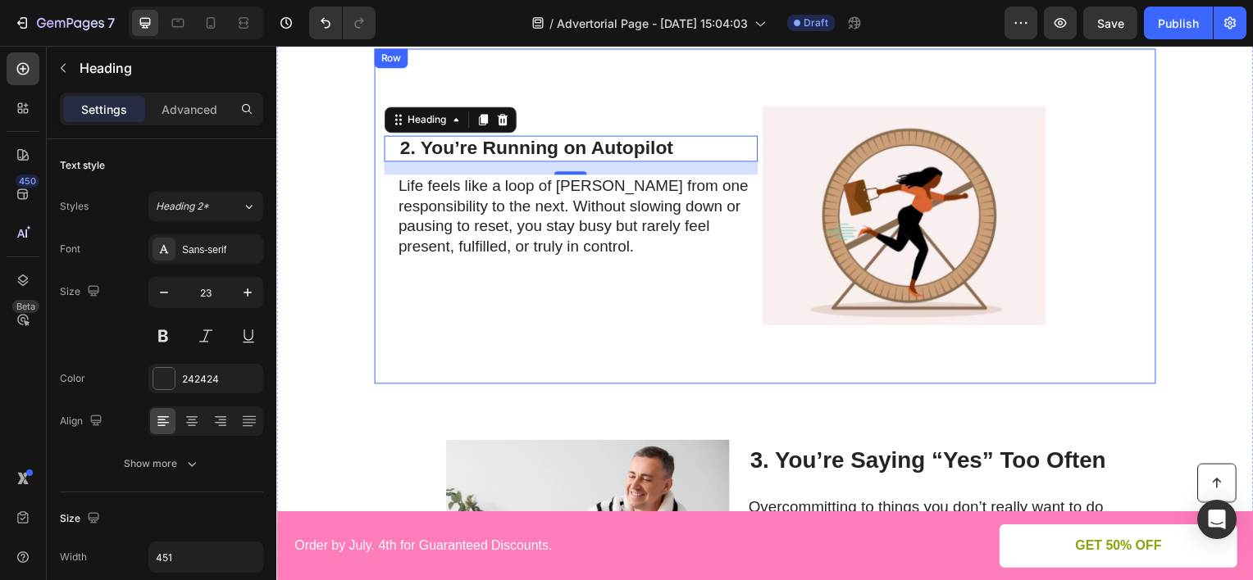
scroll to position [738, 0]
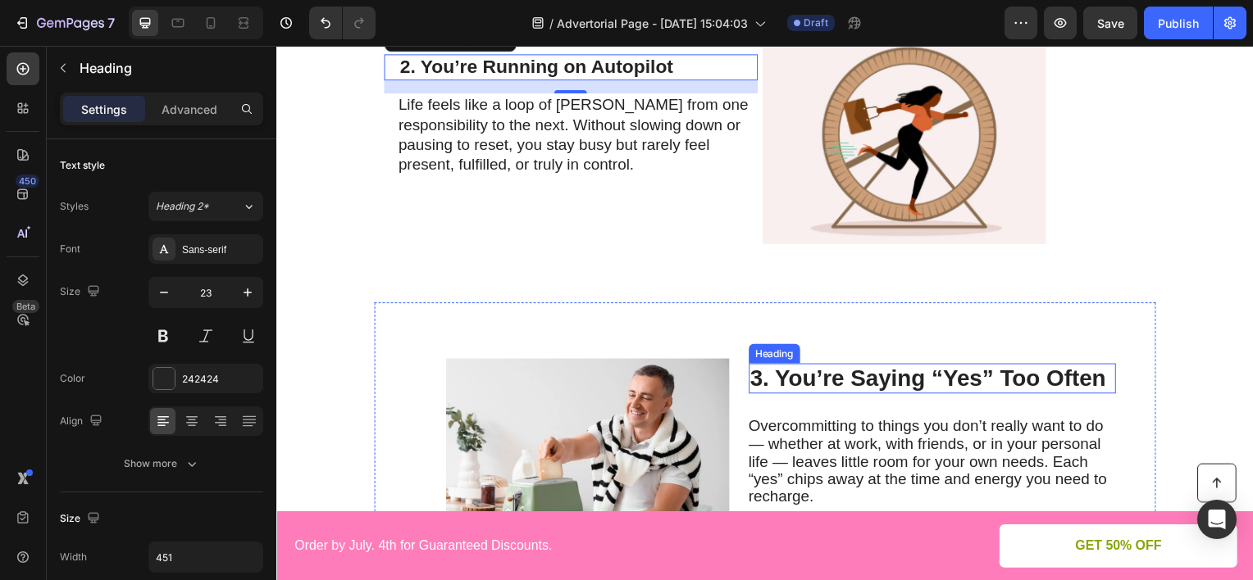
click at [844, 377] on h2 "3. You’re Saying “Yes” Too Often" at bounding box center [937, 381] width 370 height 31
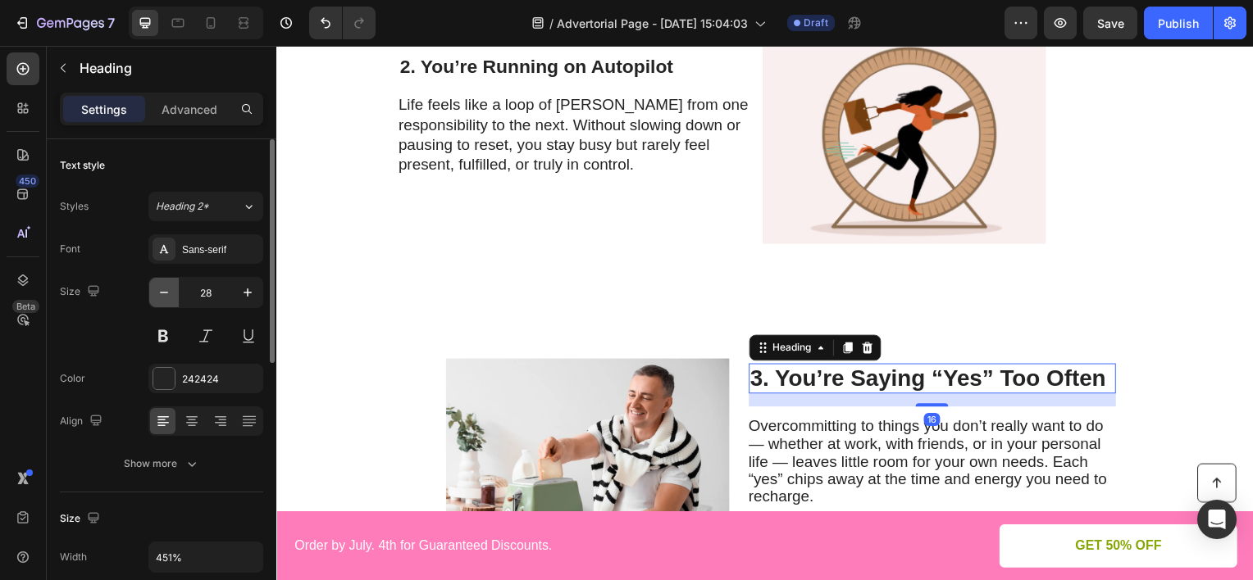
click at [171, 293] on icon "button" at bounding box center [164, 292] width 16 height 16
click at [171, 292] on icon "button" at bounding box center [164, 292] width 16 height 16
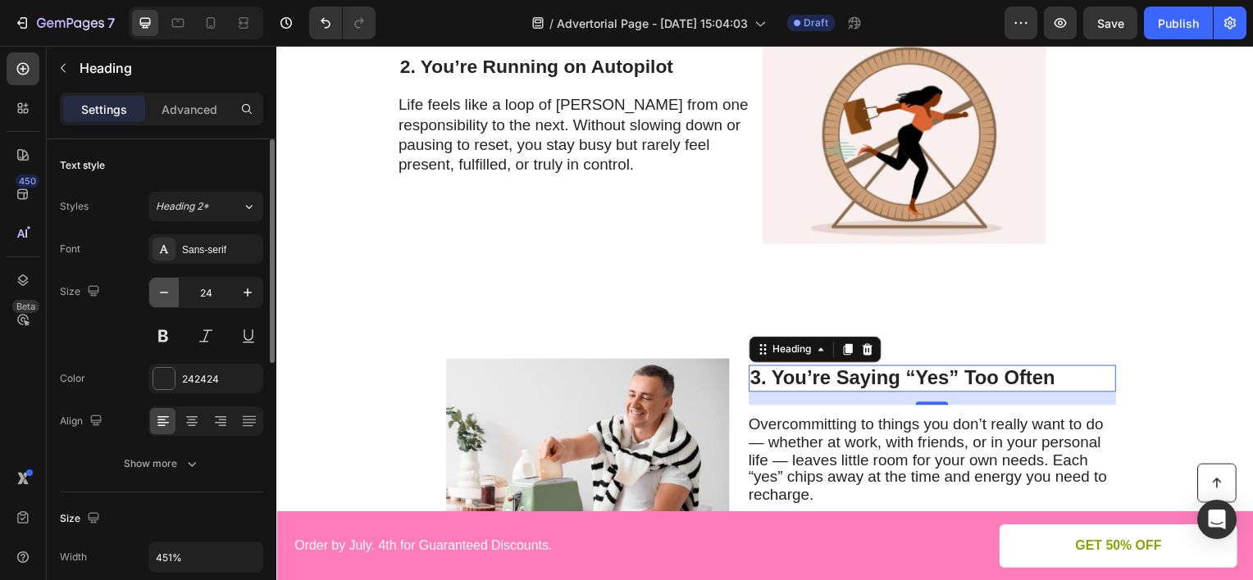
click at [171, 292] on icon "button" at bounding box center [164, 292] width 16 height 16
type input "23"
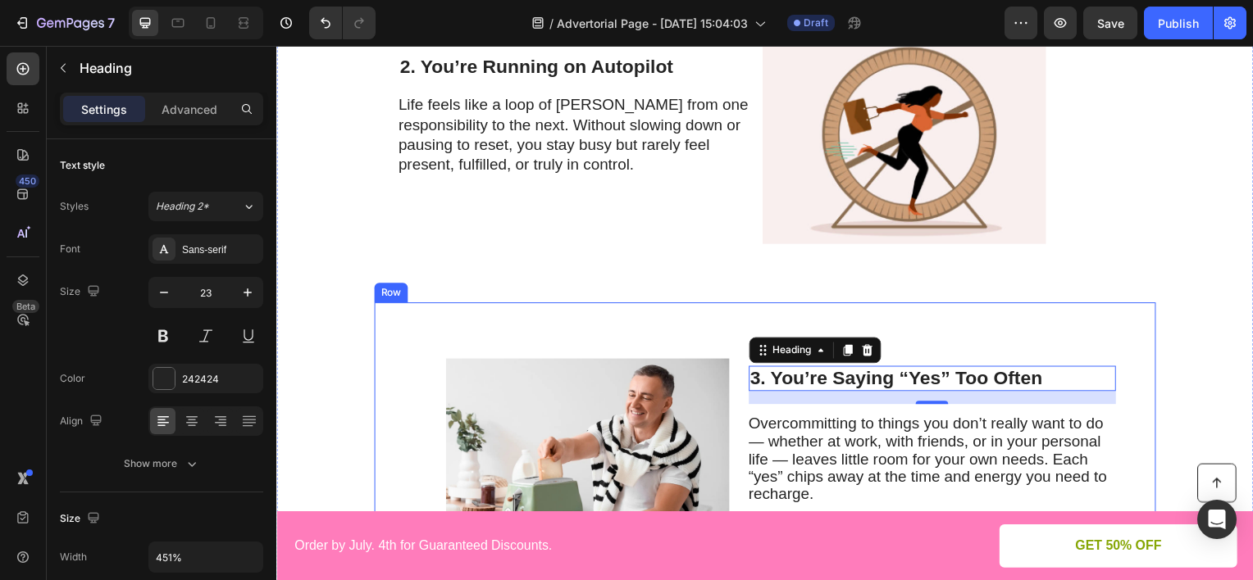
click at [1093, 315] on div "Image 3. You’re Saying “Yes” Too Often Heading 16 Overcommitting to things you …" at bounding box center [768, 473] width 787 height 338
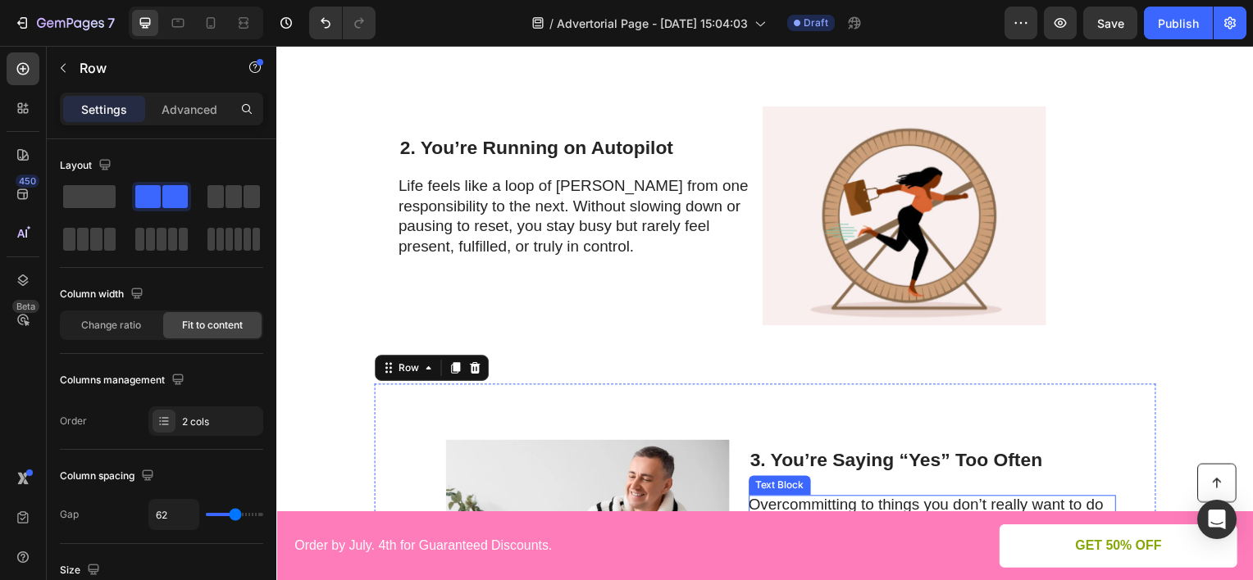
scroll to position [820, 0]
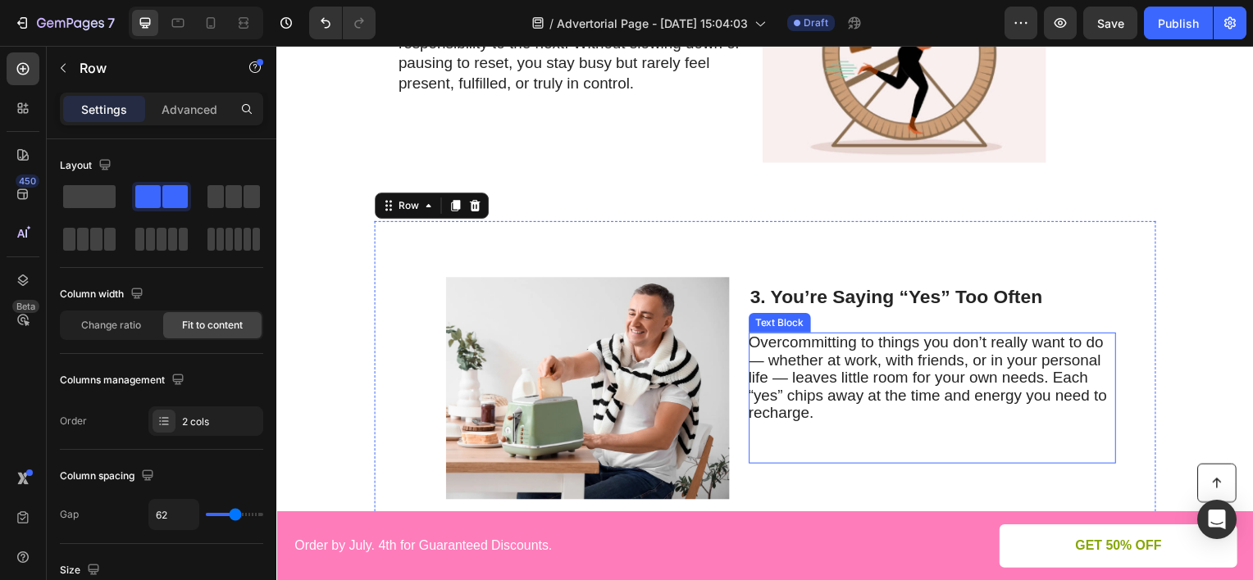
click at [1003, 380] on span "Overcommitting to things you don’t really want to do — whether at work, with fr…" at bounding box center [932, 379] width 361 height 89
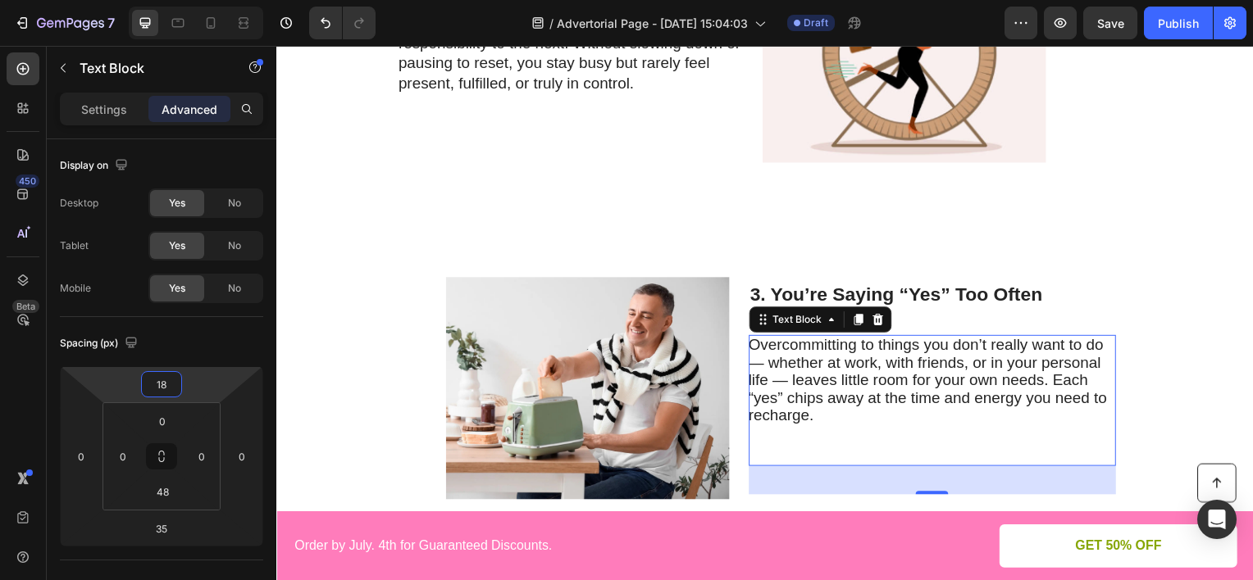
type input "20"
click at [209, 0] on html "7 Version history / Advertorial Page - [DATE] 15:04:03 Draft Preview Save Publi…" at bounding box center [626, 0] width 1253 height 0
click at [1053, 294] on h2 "3. You’re Saying “Yes” Too Often" at bounding box center [937, 296] width 370 height 26
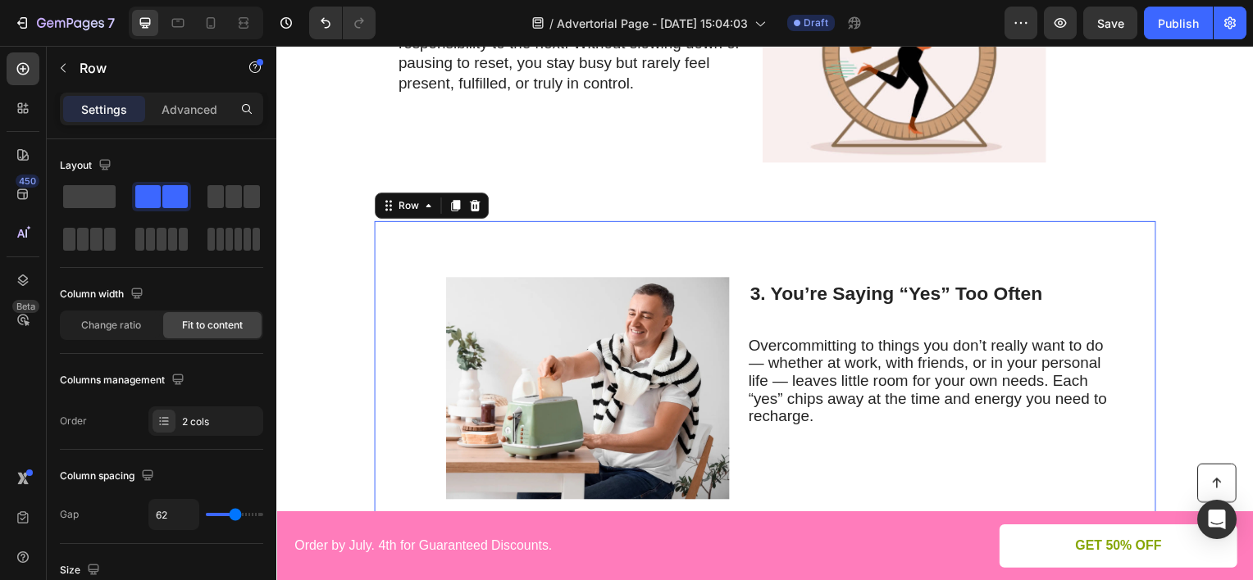
click at [1081, 262] on div "3. You’re Saying “Yes” Too Often Heading Overcommitting to things you don’t rea…" at bounding box center [937, 390] width 370 height 285
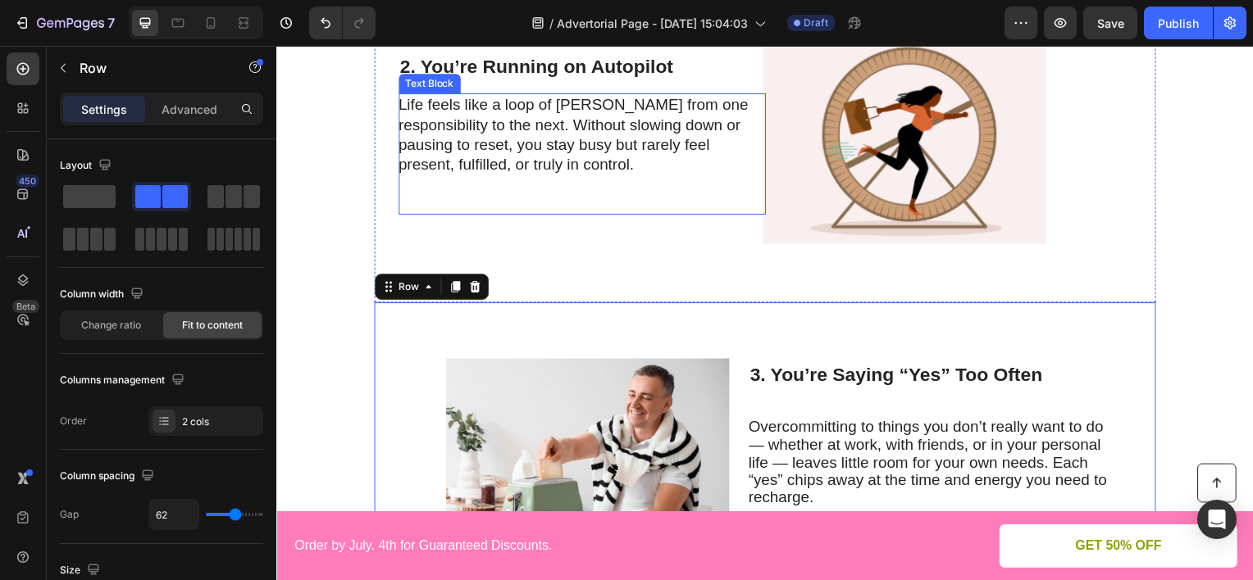
scroll to position [984, 0]
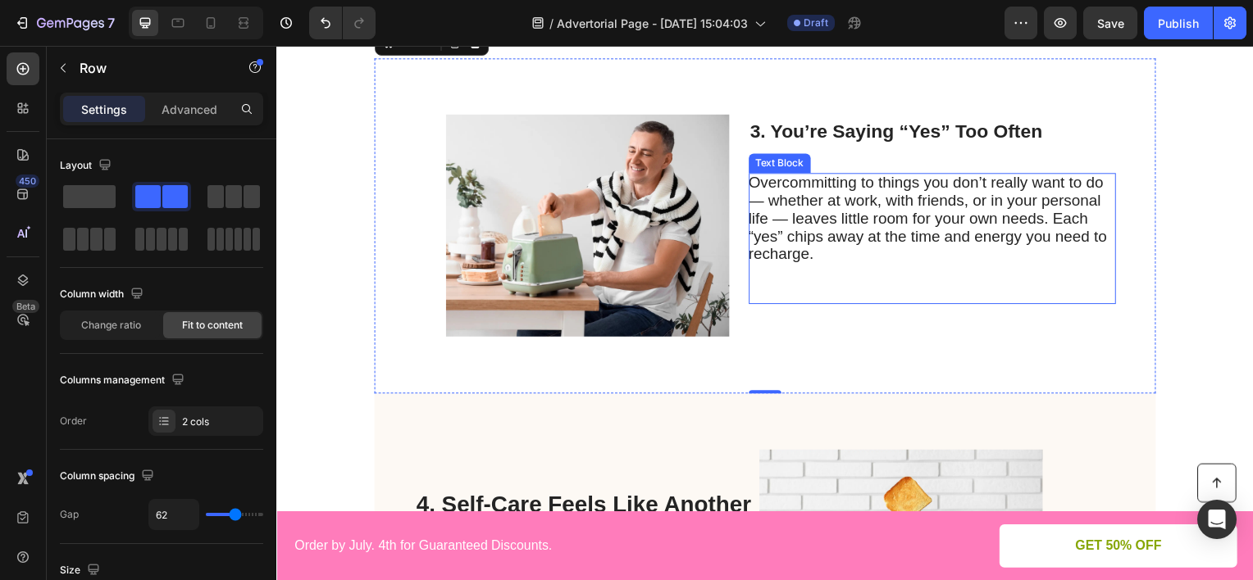
click at [871, 205] on span "Overcommitting to things you don’t really want to do — whether at work, with fr…" at bounding box center [932, 219] width 361 height 89
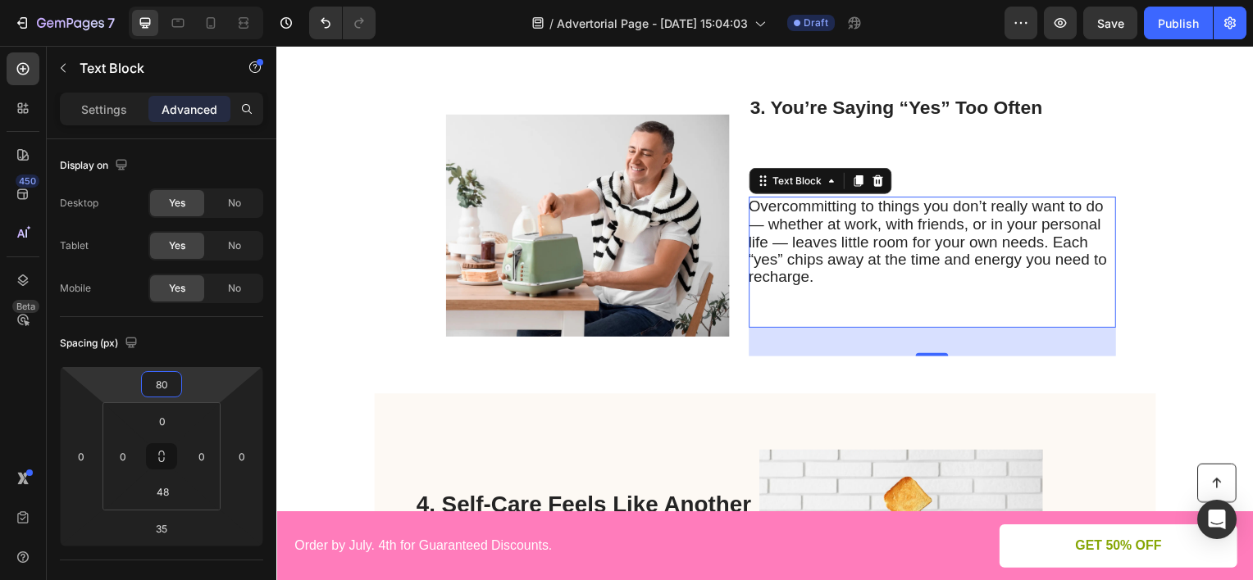
type input "82"
drag, startPoint x: 207, startPoint y: 385, endPoint x: 204, endPoint y: 360, distance: 25.5
click at [204, 0] on html "7 Version history / Advertorial Page - [DATE] 15:04:03 Draft Preview Publish 45…" at bounding box center [626, 0] width 1253 height 0
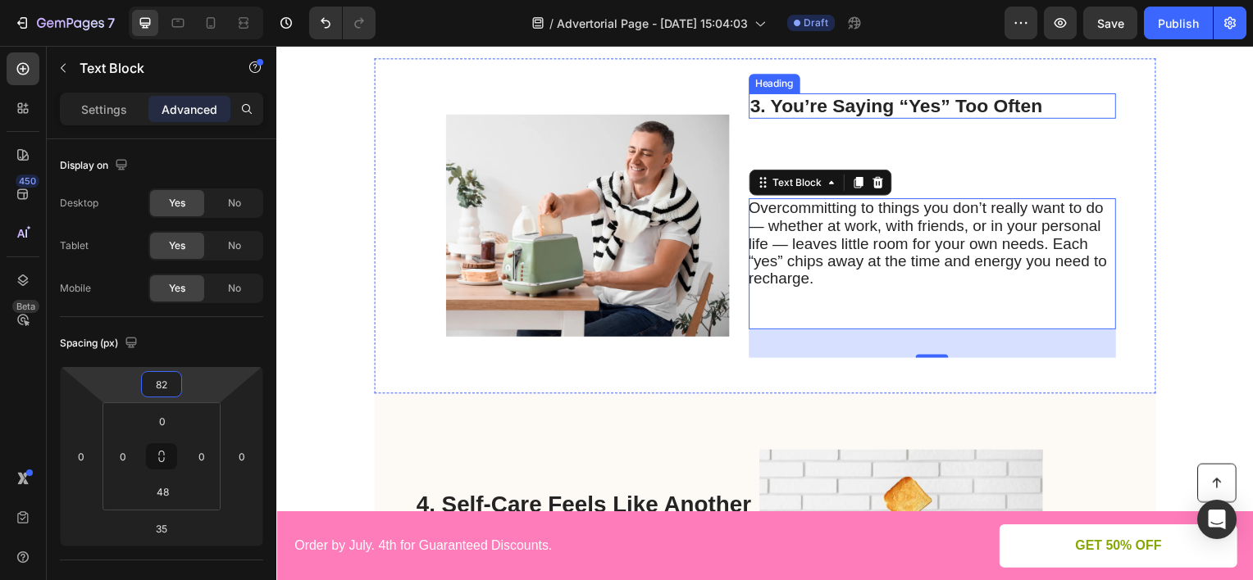
click at [854, 114] on h2 "3. You’re Saying “Yes” Too Often" at bounding box center [937, 106] width 370 height 26
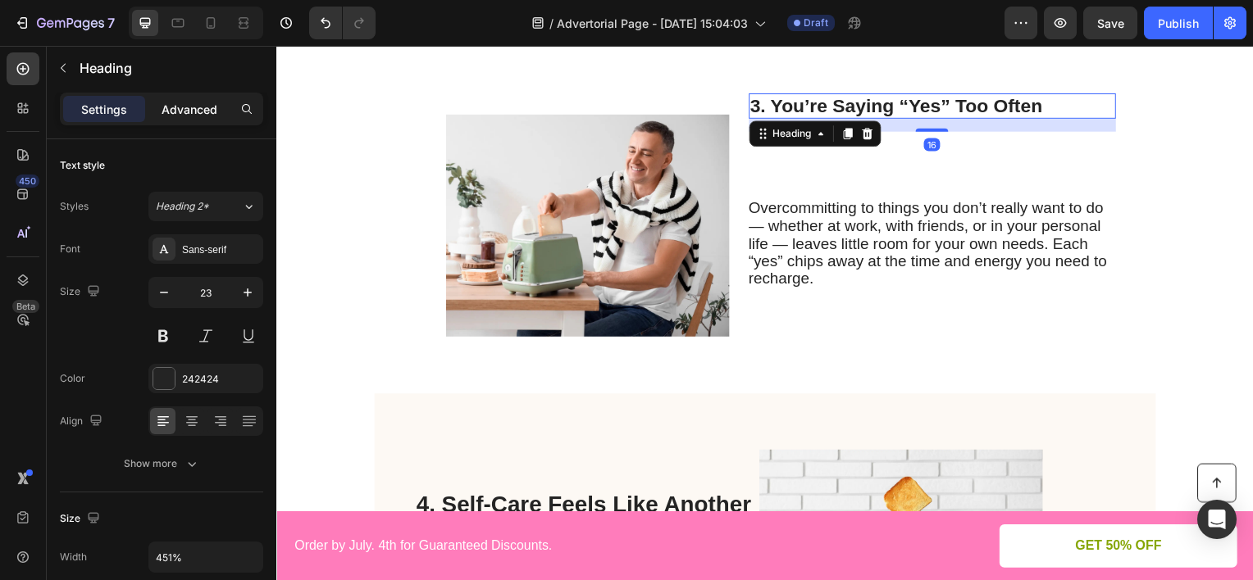
click at [204, 109] on p "Advanced" at bounding box center [190, 109] width 56 height 17
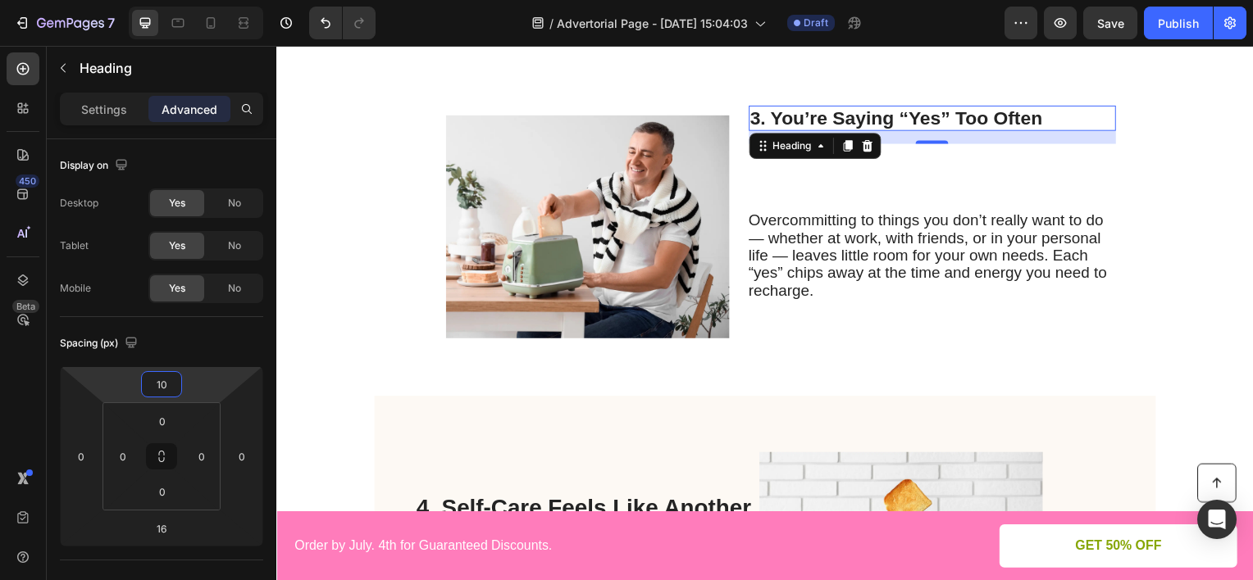
type input "8"
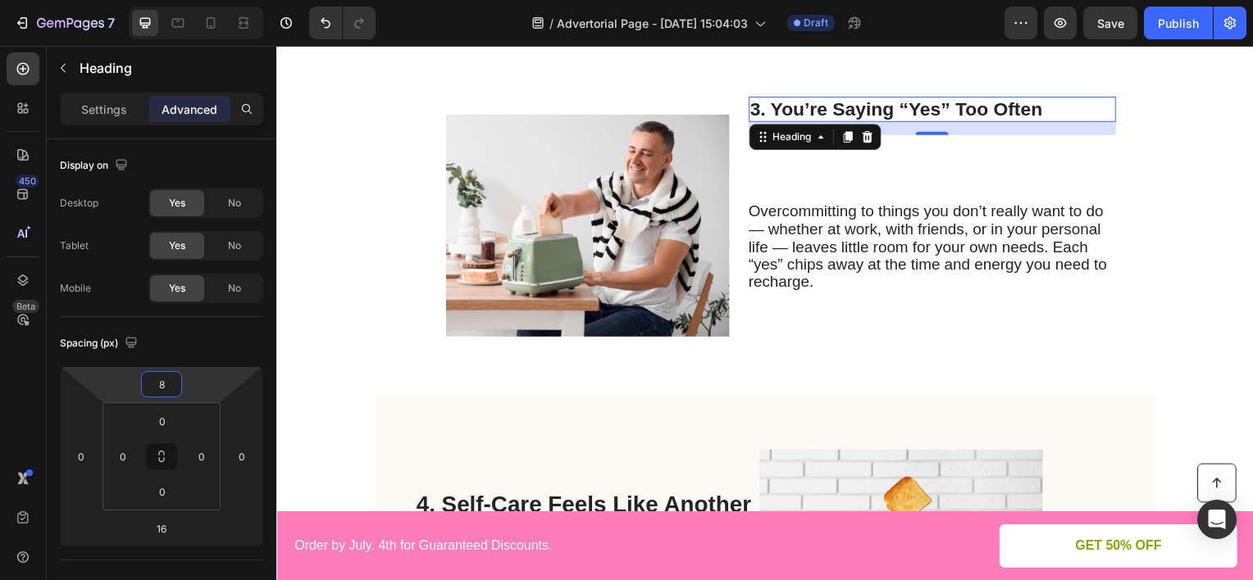
click at [230, 0] on html "7 Version history / Advertorial Page - [DATE] 15:04:03 Draft Preview Save Publi…" at bounding box center [626, 0] width 1253 height 0
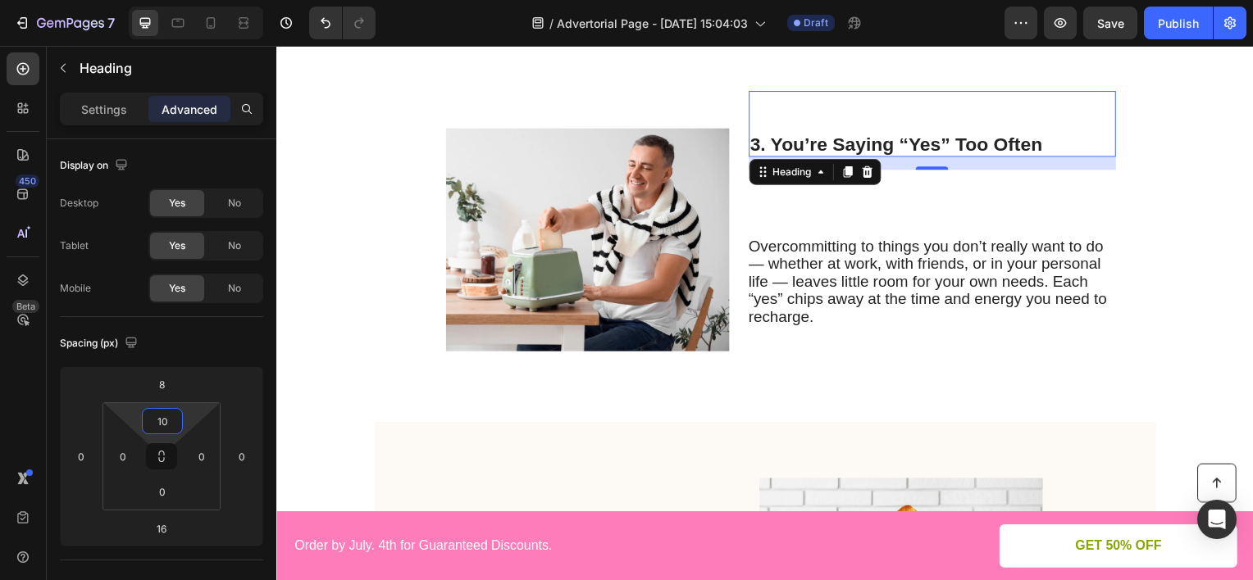
type input "8"
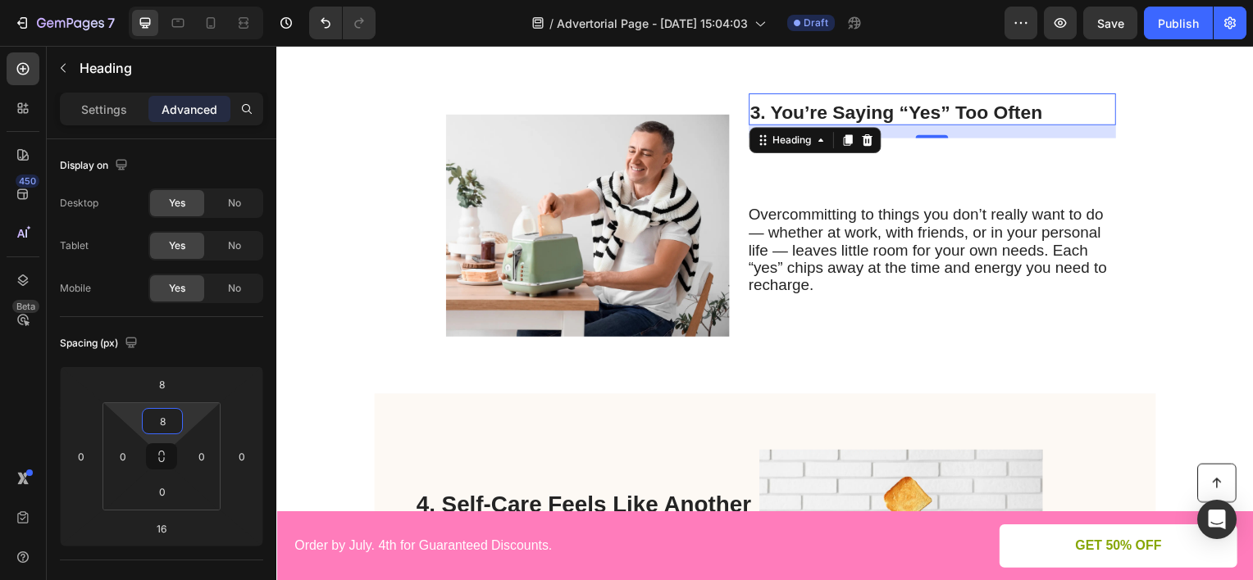
drag, startPoint x: 189, startPoint y: 411, endPoint x: 199, endPoint y: 407, distance: 10.4
click at [199, 0] on html "7 Version history / Advertorial Page - [DATE] 15:04:03 Draft Preview Save Publi…" at bounding box center [626, 0] width 1253 height 0
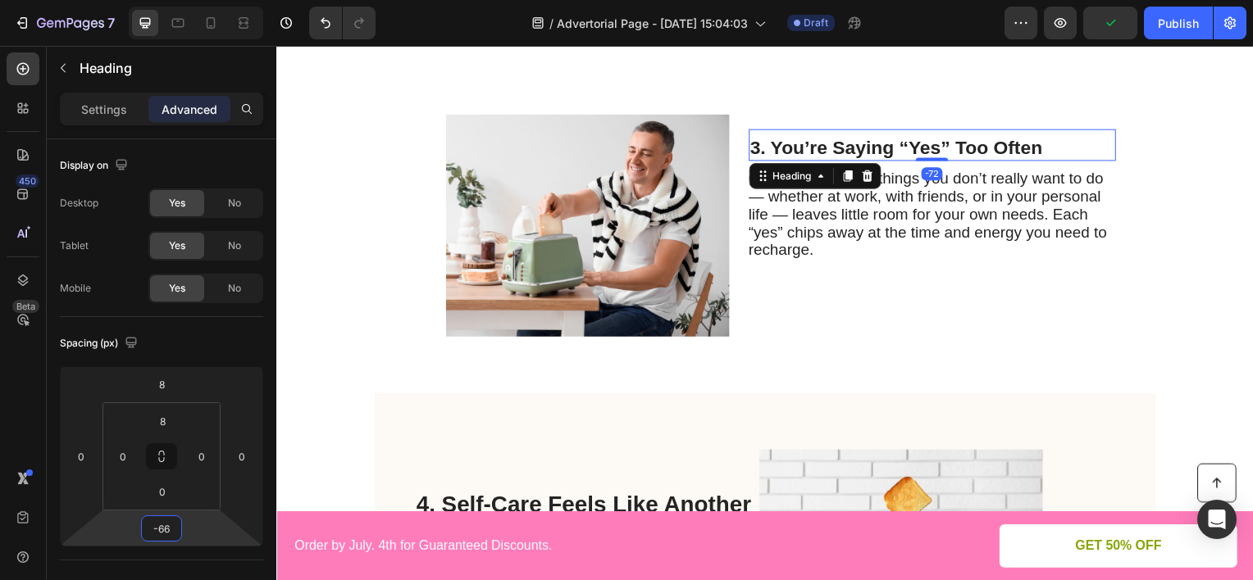
type input "-64"
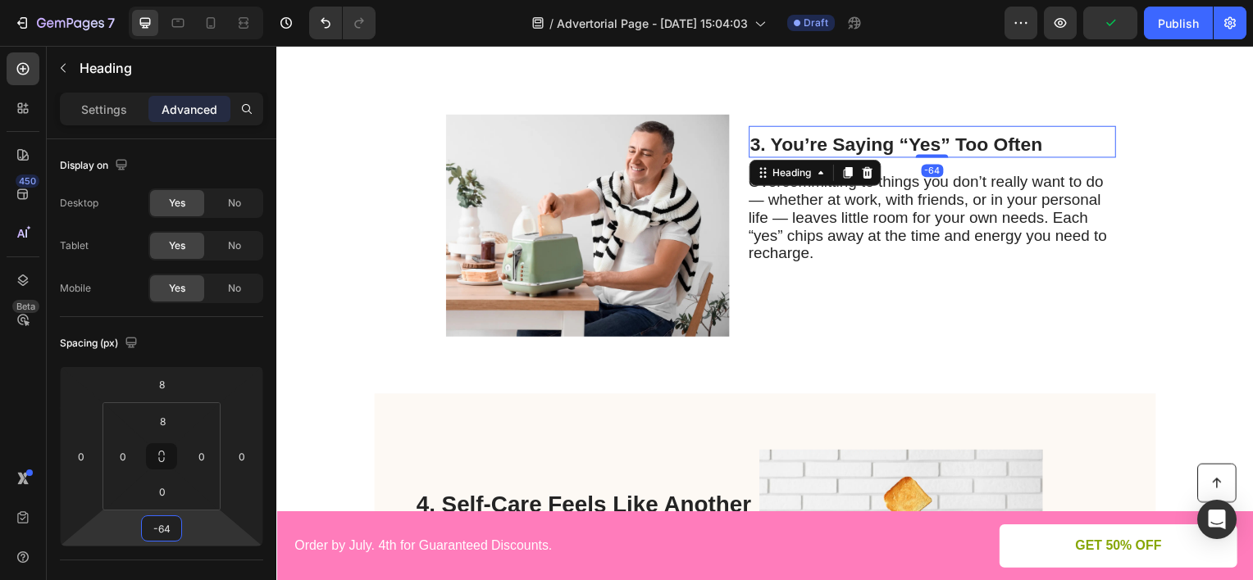
drag, startPoint x: 195, startPoint y: 522, endPoint x: 227, endPoint y: 562, distance: 50.7
click at [227, 0] on html "7 Version history / Advertorial Page - [DATE] 15:04:03 Draft Preview Publish 45…" at bounding box center [626, 0] width 1253 height 0
click at [858, 225] on span "Overcommitting to things you don’t really want to do — whether at work, with fr…" at bounding box center [932, 218] width 361 height 89
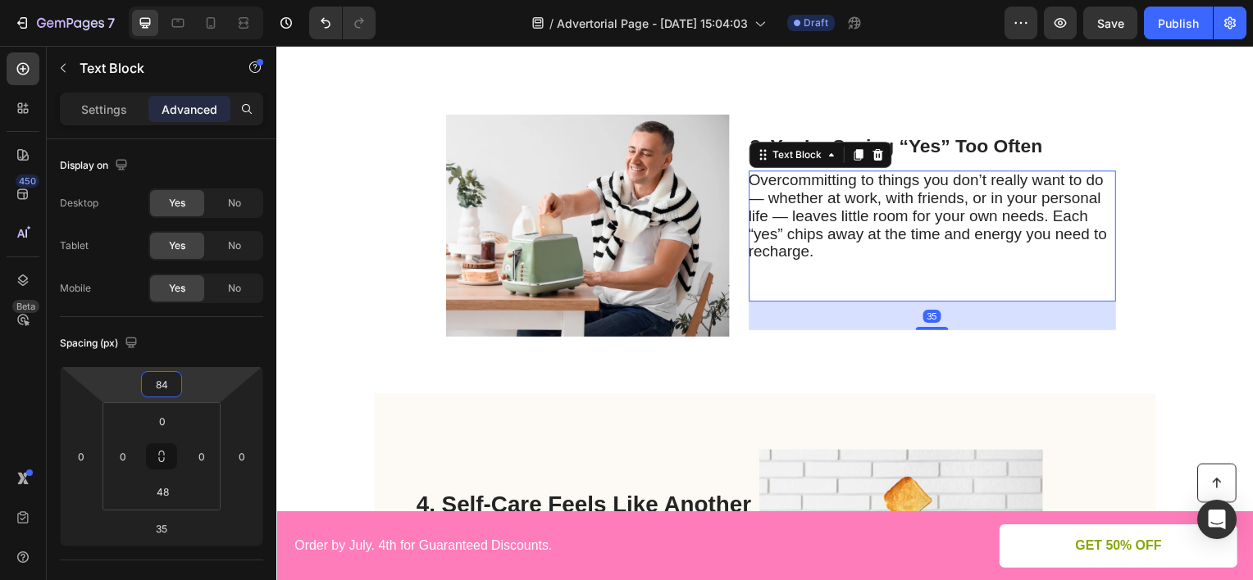
type input "86"
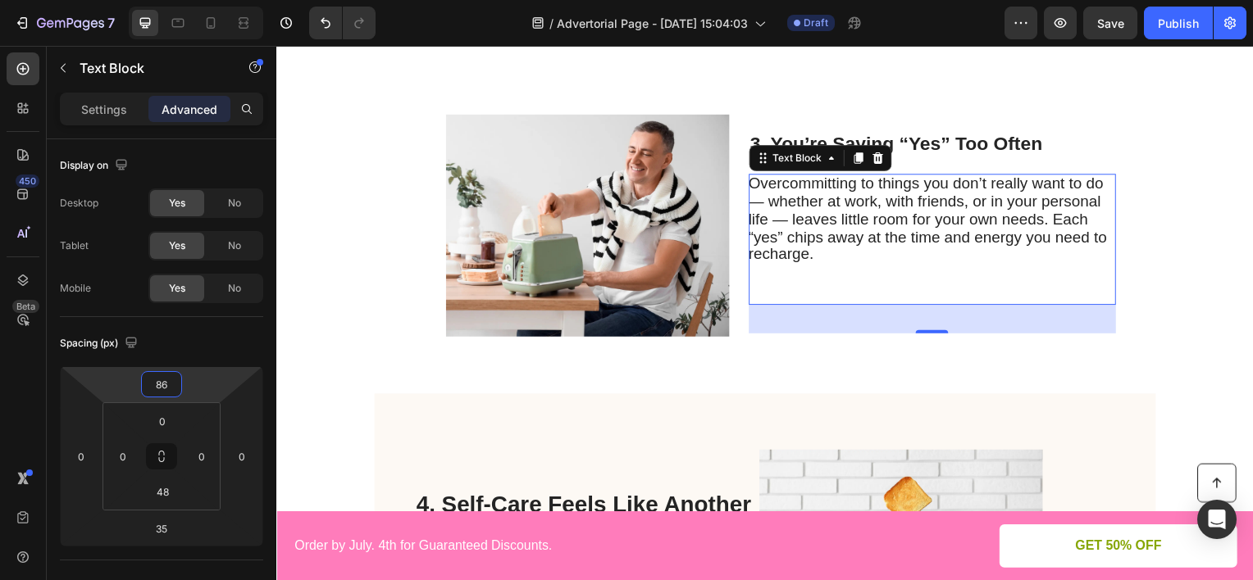
click at [216, 0] on html "7 Version history / Advertorial Page - [DATE] 15:04:03 Draft Preview Save Publi…" at bounding box center [626, 0] width 1253 height 0
click at [900, 143] on h2 "3. You’re Saying “Yes” Too Often" at bounding box center [937, 144] width 370 height 26
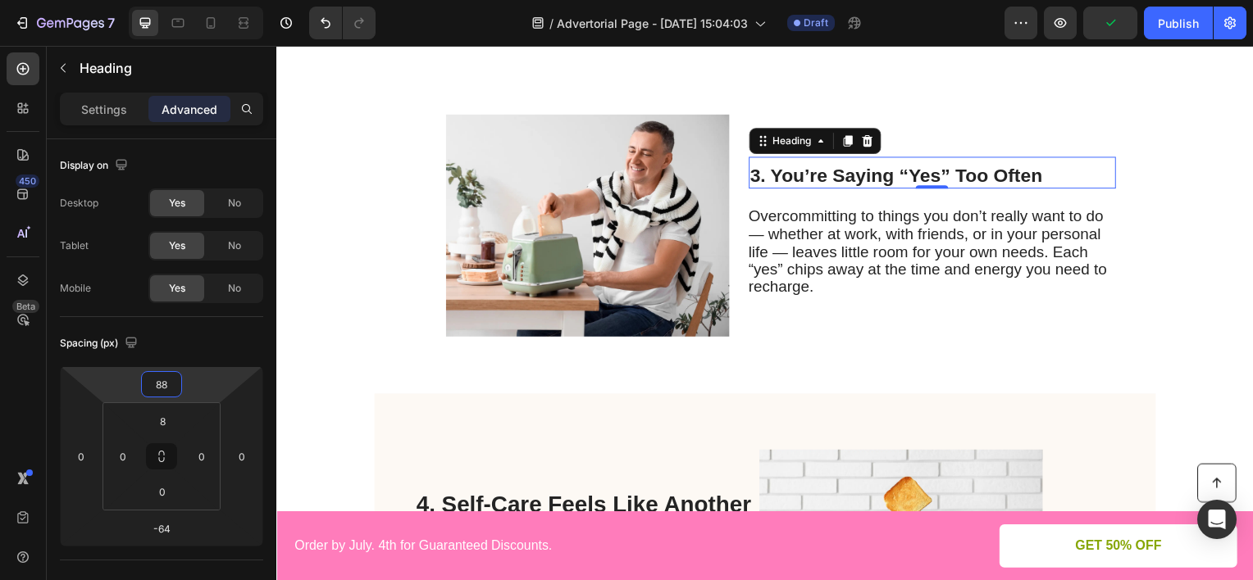
type input "90"
drag, startPoint x: 226, startPoint y: 373, endPoint x: 235, endPoint y: 339, distance: 34.8
click at [235, 0] on html "7 Version history / Advertorial Page - [DATE] 15:04:03 Draft Preview Publish 45…" at bounding box center [626, 0] width 1253 height 0
click at [667, 146] on img at bounding box center [589, 226] width 285 height 285
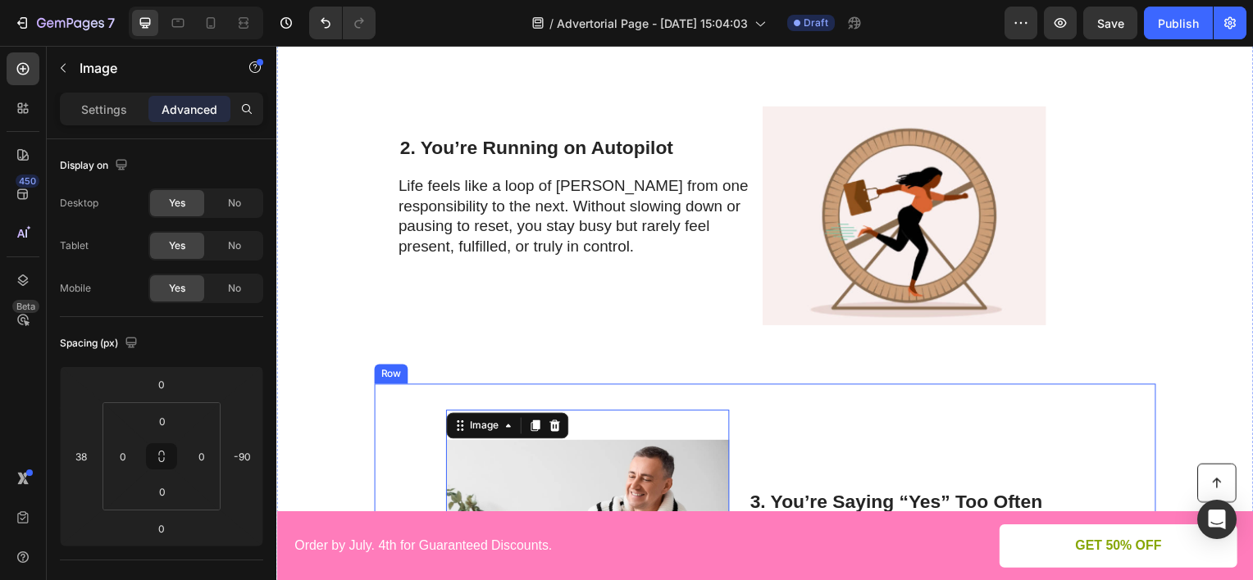
scroll to position [902, 0]
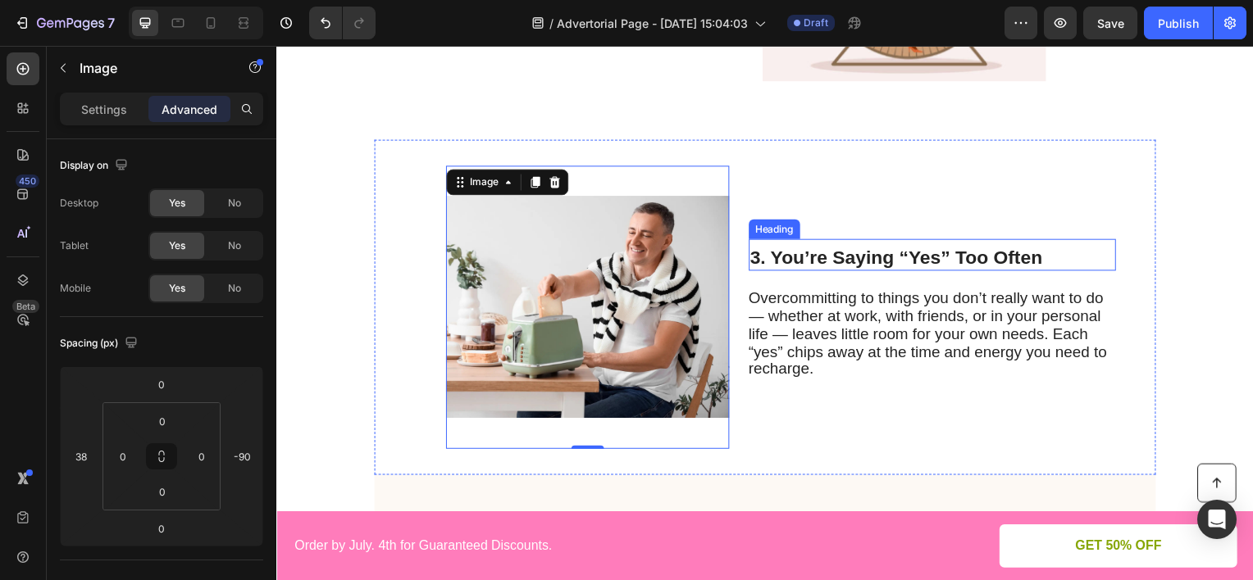
click at [974, 252] on h2 "3. You’re Saying “Yes” Too Often" at bounding box center [937, 260] width 370 height 26
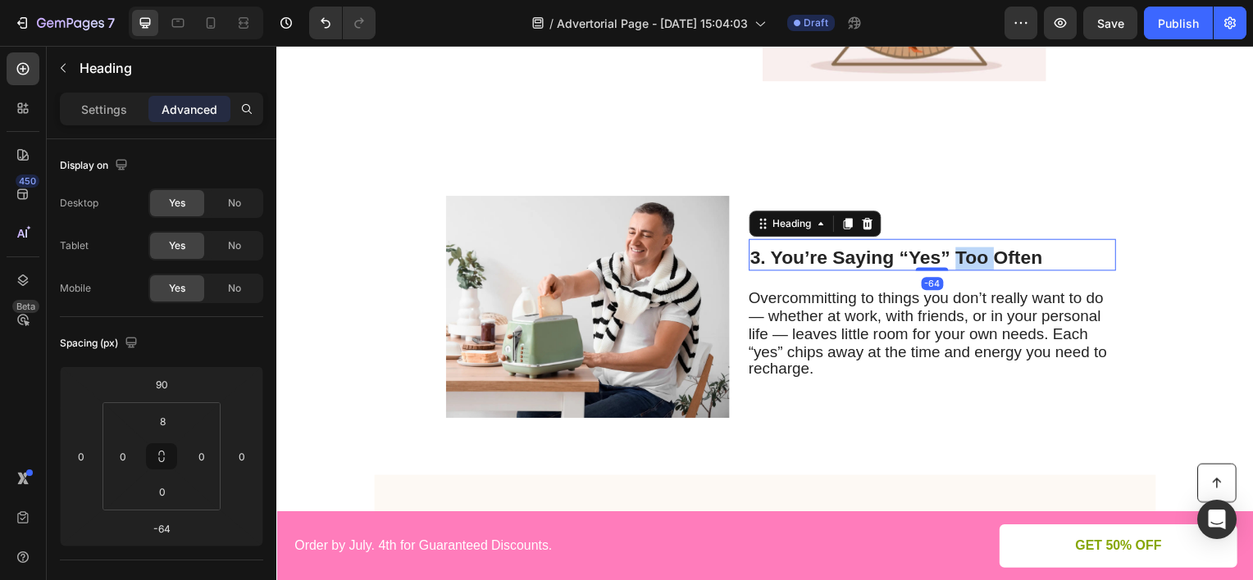
click at [974, 252] on h2 "3. You’re Saying “Yes” Too Often" at bounding box center [937, 260] width 370 height 26
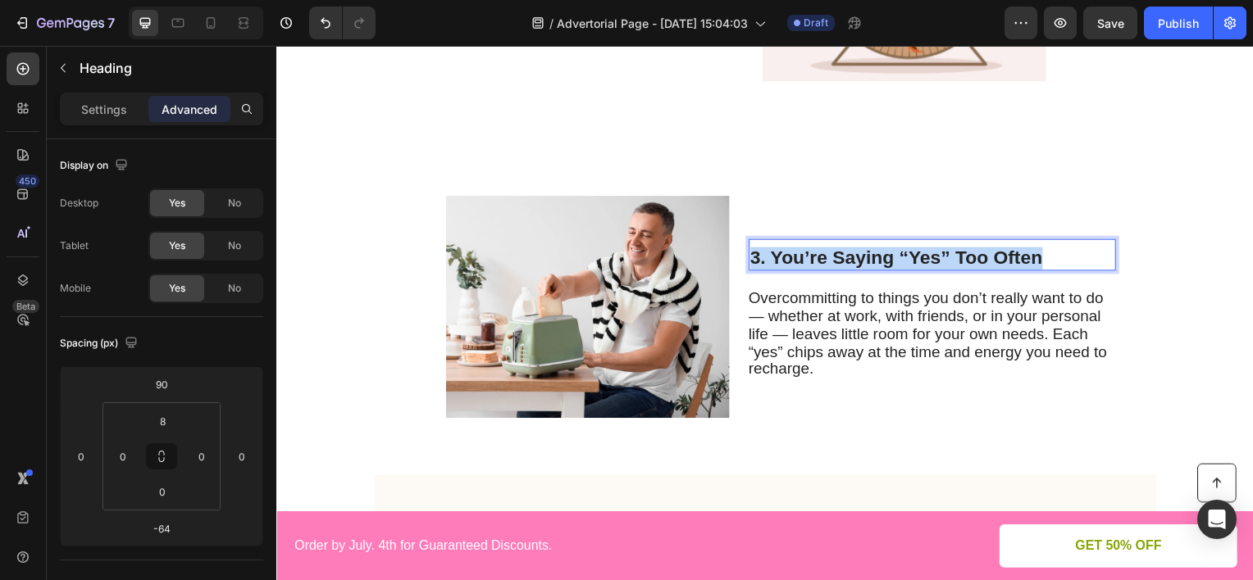
click at [974, 252] on p "3. You’re Saying “Yes” Too Often" at bounding box center [936, 259] width 366 height 23
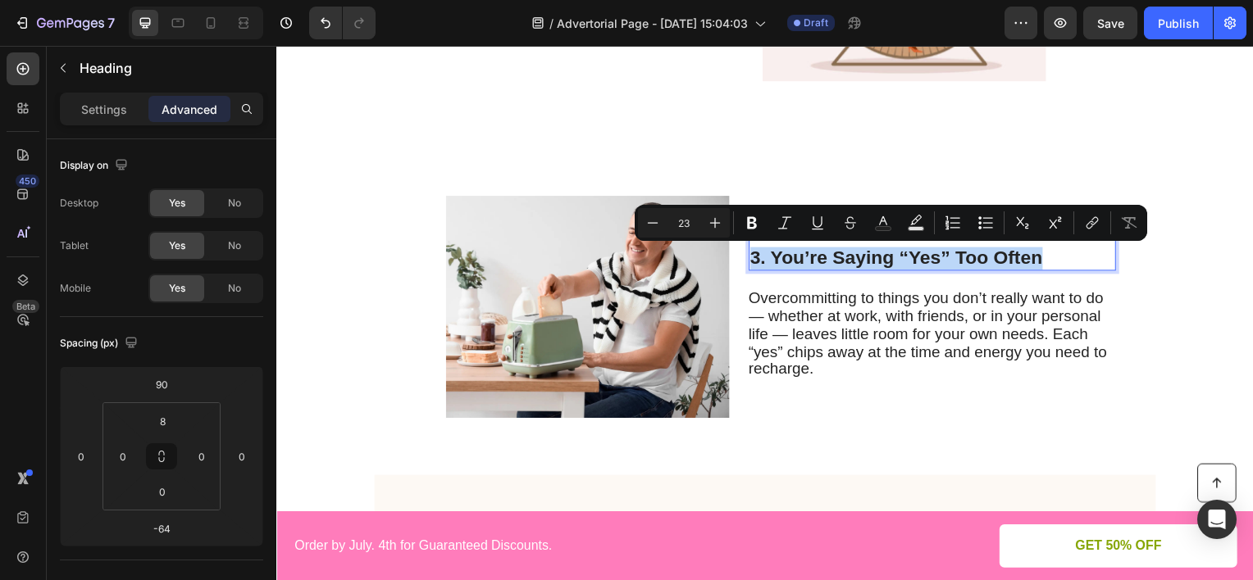
copy p "3. You’re Saying “Yes” Too Often"
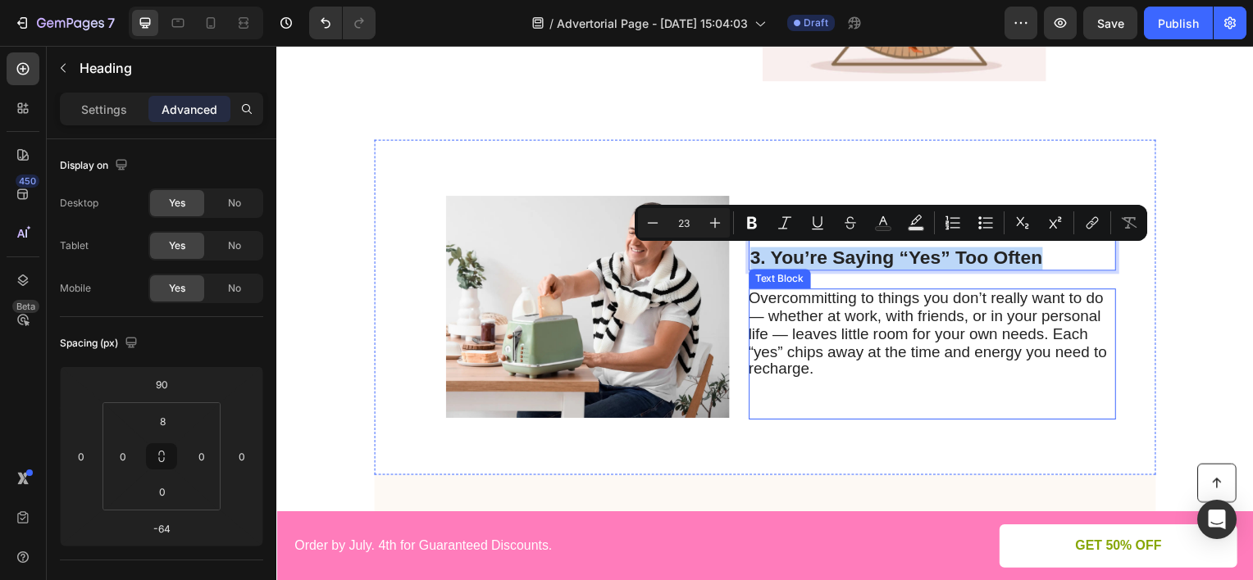
click at [890, 321] on span "Overcommitting to things you don’t really want to do — whether at work, with fr…" at bounding box center [932, 335] width 361 height 89
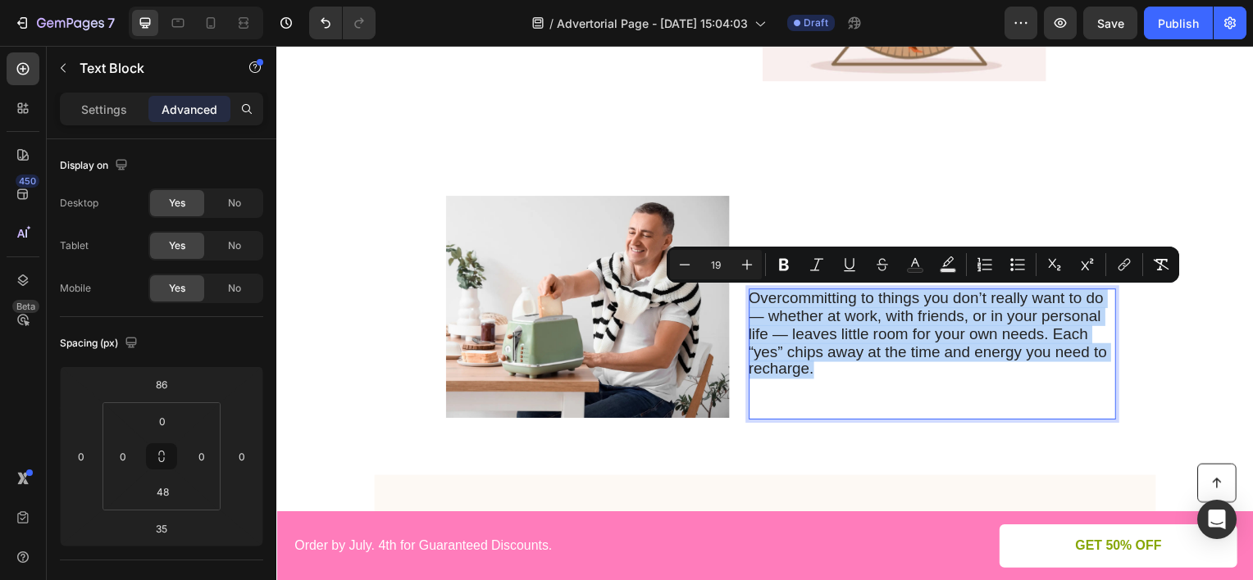
drag, startPoint x: 830, startPoint y: 378, endPoint x: 745, endPoint y: 301, distance: 114.3
click at [752, 301] on p "Overcommitting to things you don’t really want to do — whether at work, with fr…" at bounding box center [936, 336] width 368 height 89
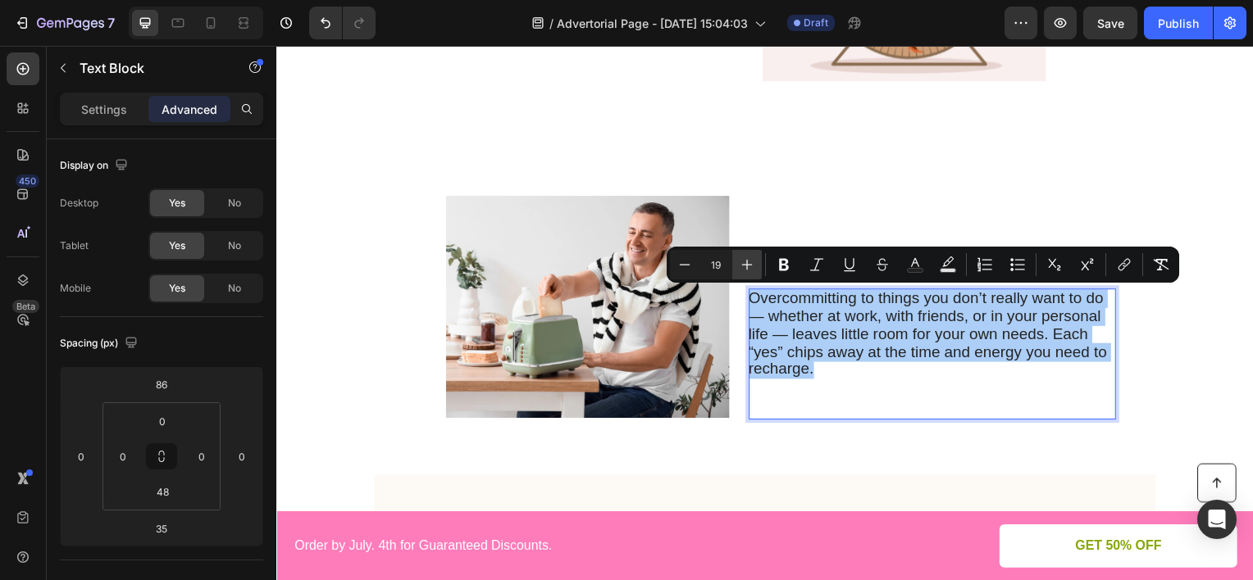
click at [747, 270] on icon "Editor contextual toolbar" at bounding box center [747, 265] width 16 height 16
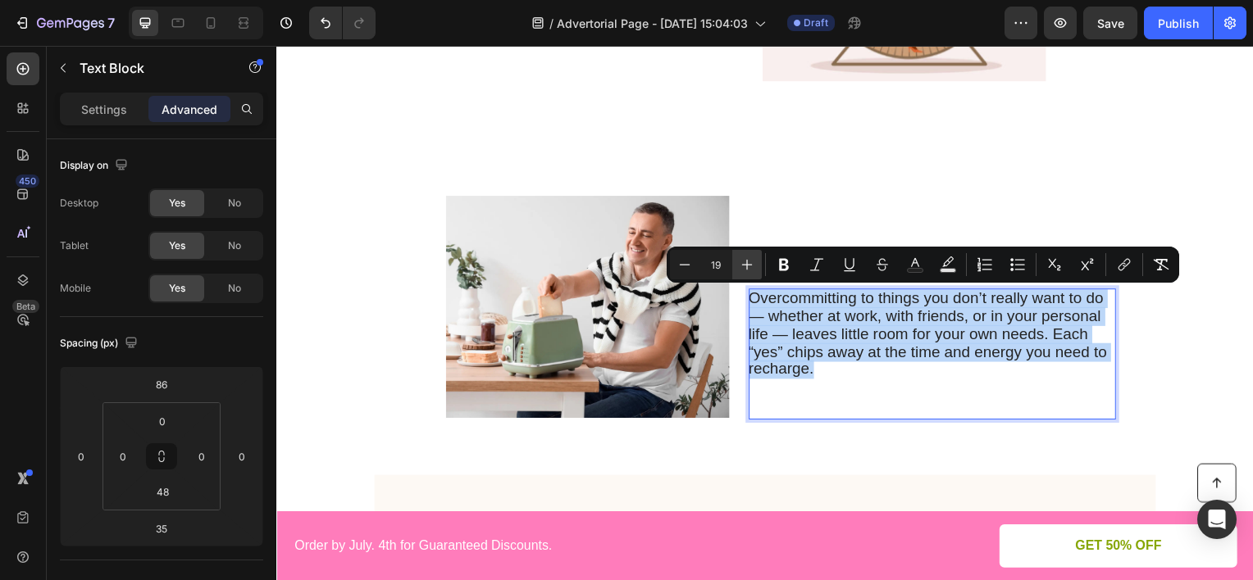
type input "20"
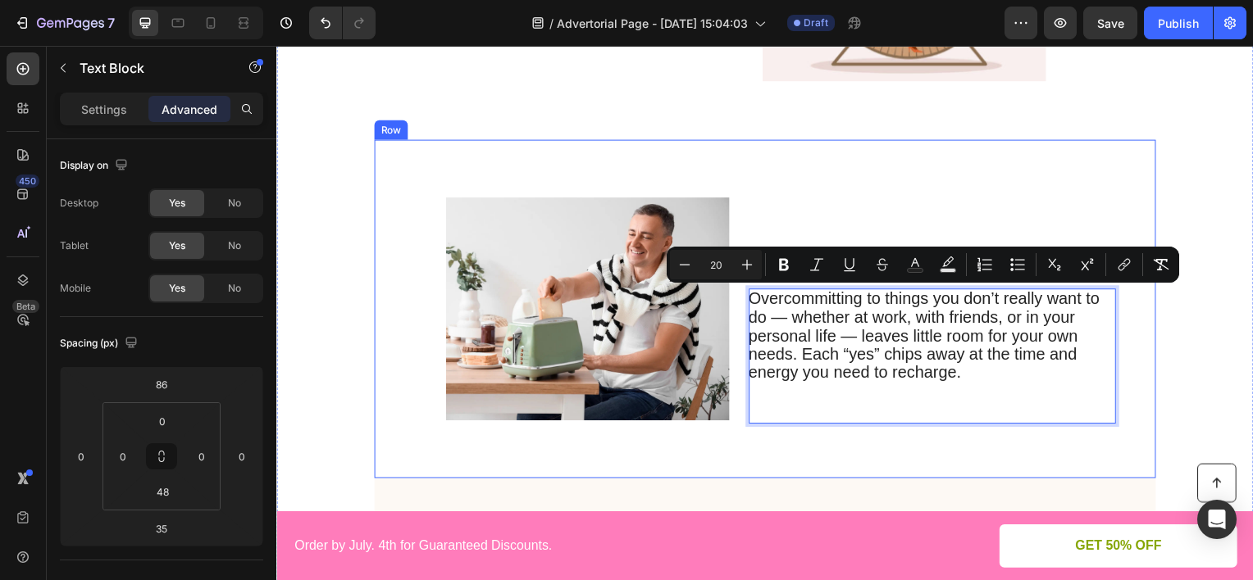
click at [805, 208] on div "3. You’re Saying “Yes” Too Often Heading Overcommitting to things you don’t rea…" at bounding box center [937, 310] width 370 height 289
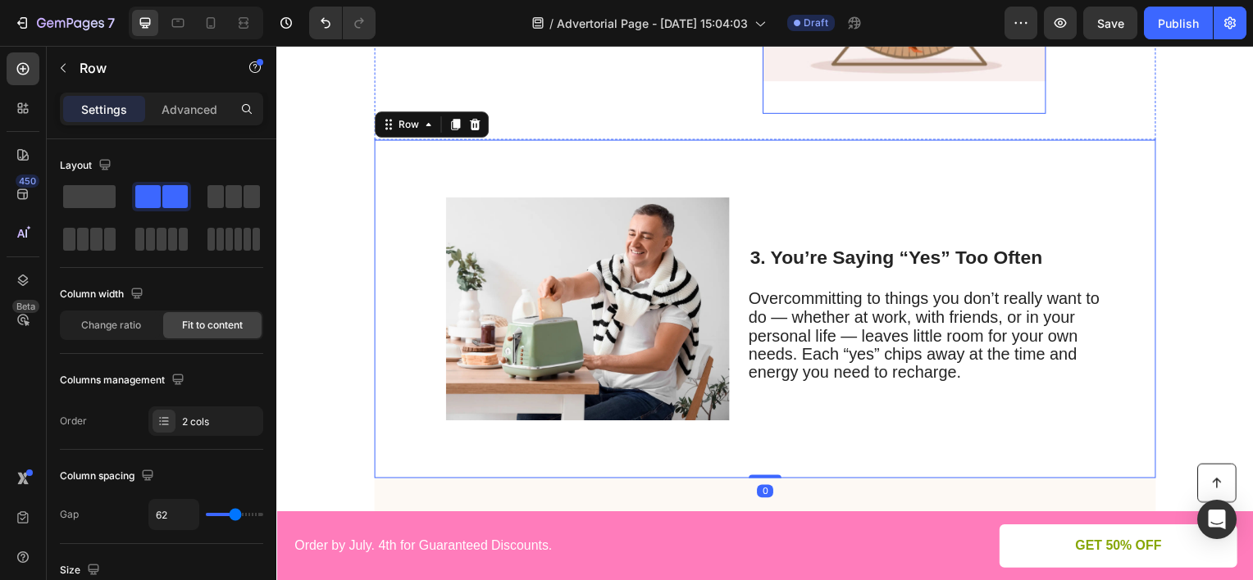
scroll to position [574, 0]
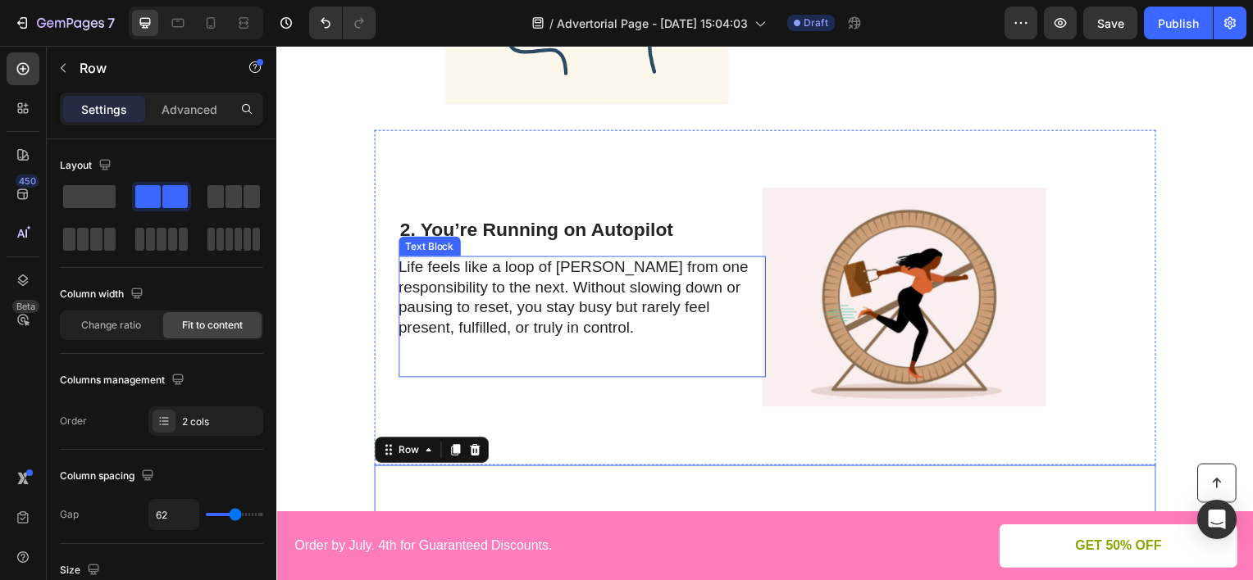
click at [627, 286] on p "Life feels like a loop of [PERSON_NAME] from one responsibility to the next. Wi…" at bounding box center [583, 299] width 368 height 81
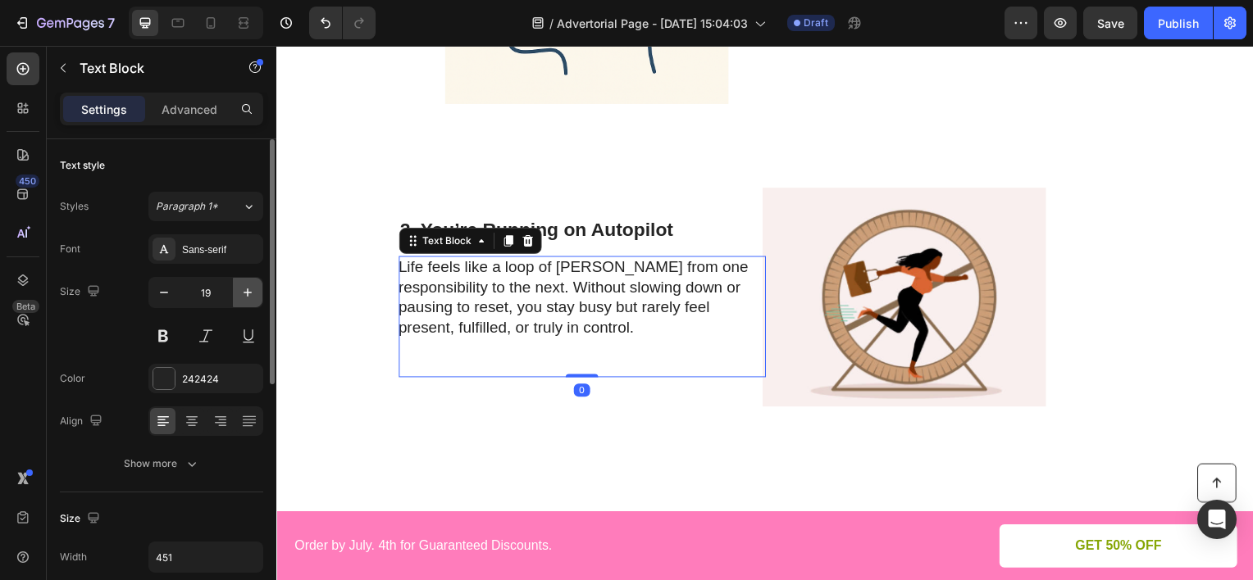
click at [253, 289] on icon "button" at bounding box center [247, 292] width 16 height 16
type input "20"
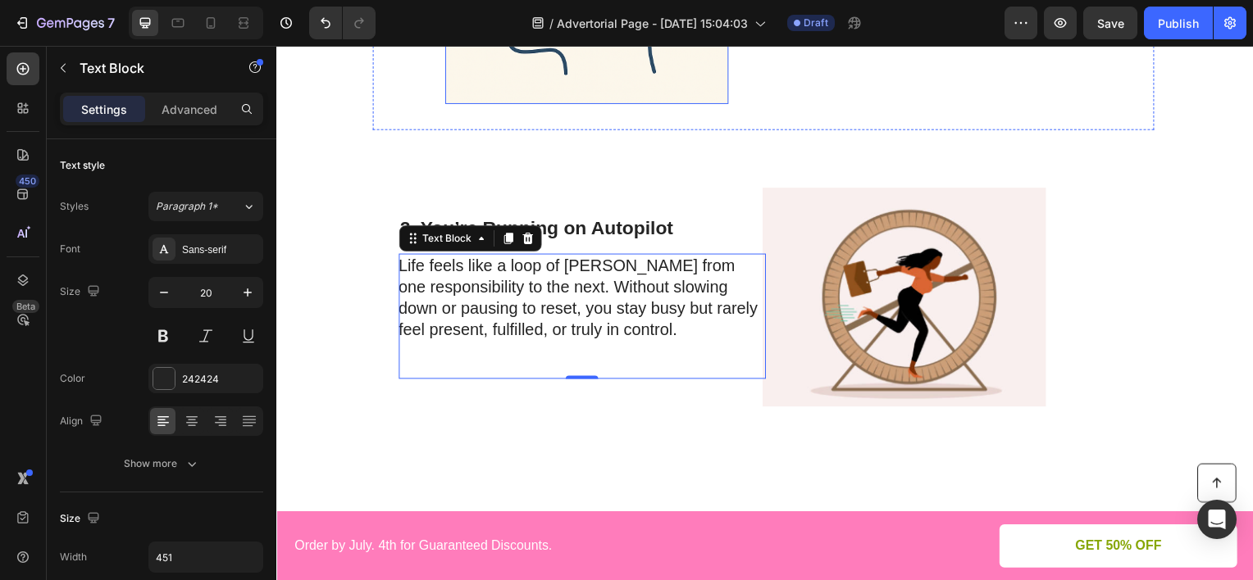
scroll to position [246, 0]
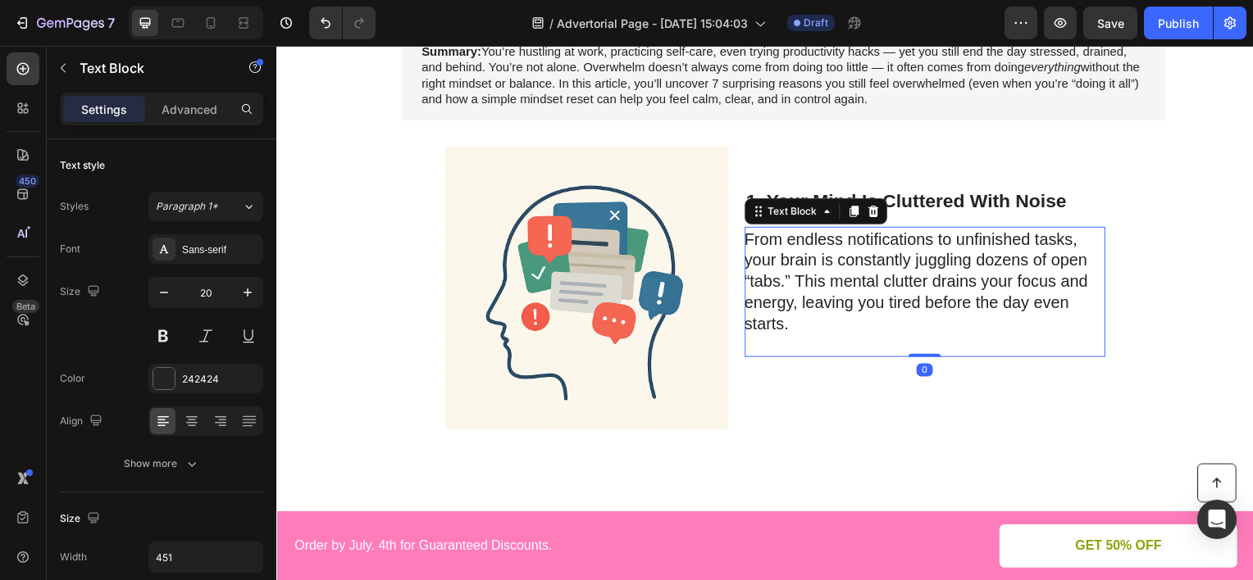
click at [864, 247] on p "From endless notifications to unfinished tasks, your brain is constantly juggli…" at bounding box center [929, 294] width 362 height 128
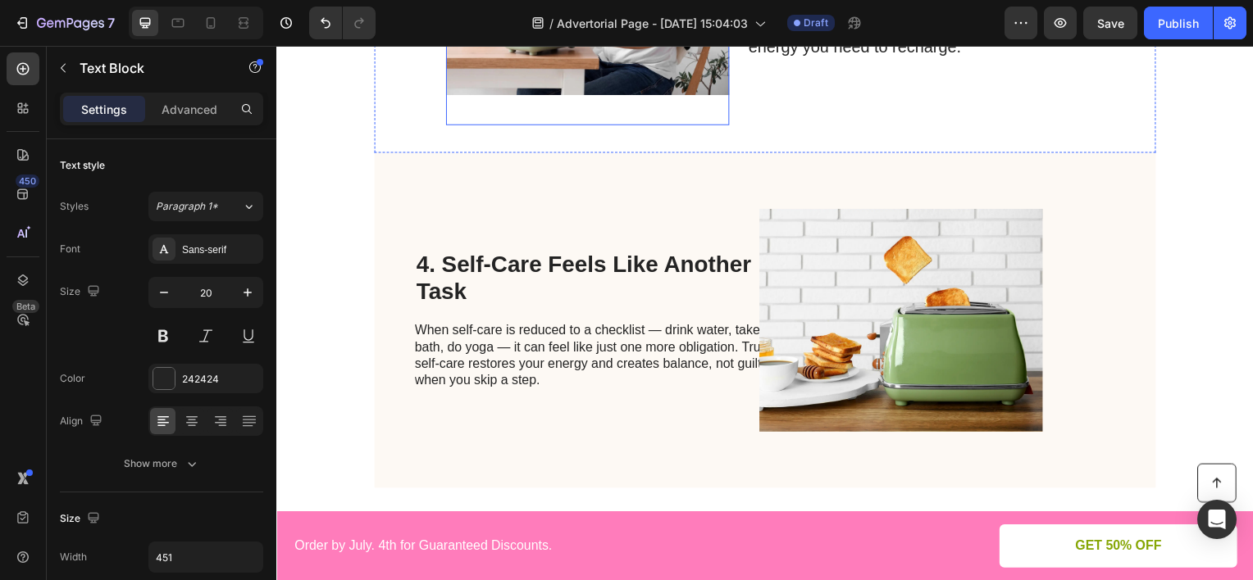
scroll to position [820, 0]
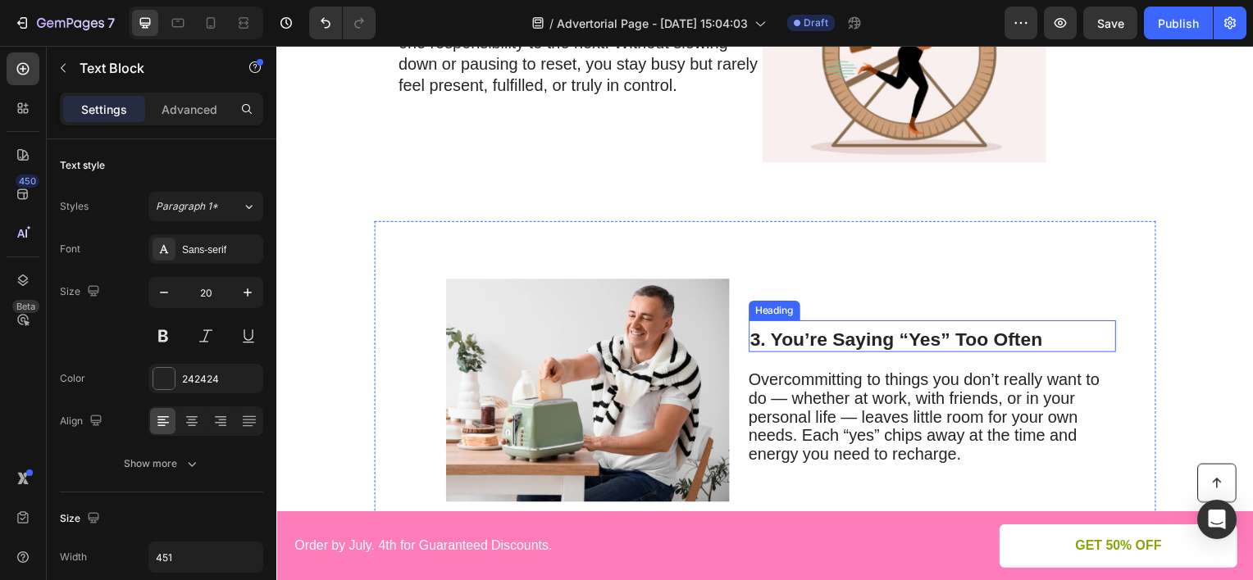
click at [779, 339] on h2 "3. You’re Saying “Yes” Too Often" at bounding box center [937, 342] width 370 height 26
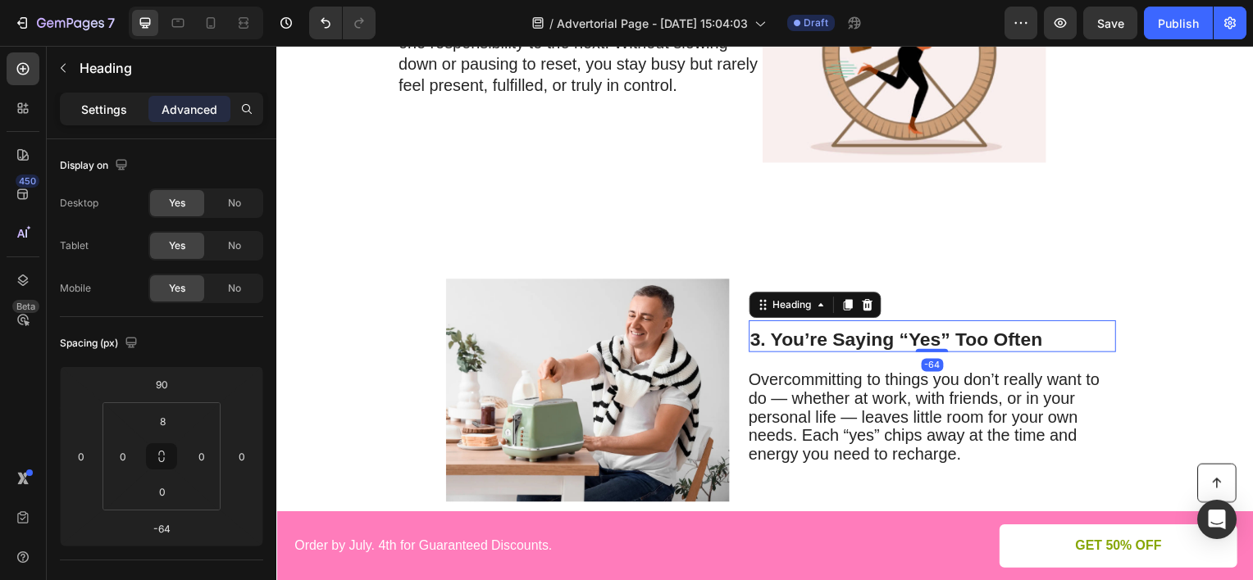
click at [82, 114] on p "Settings" at bounding box center [104, 109] width 46 height 17
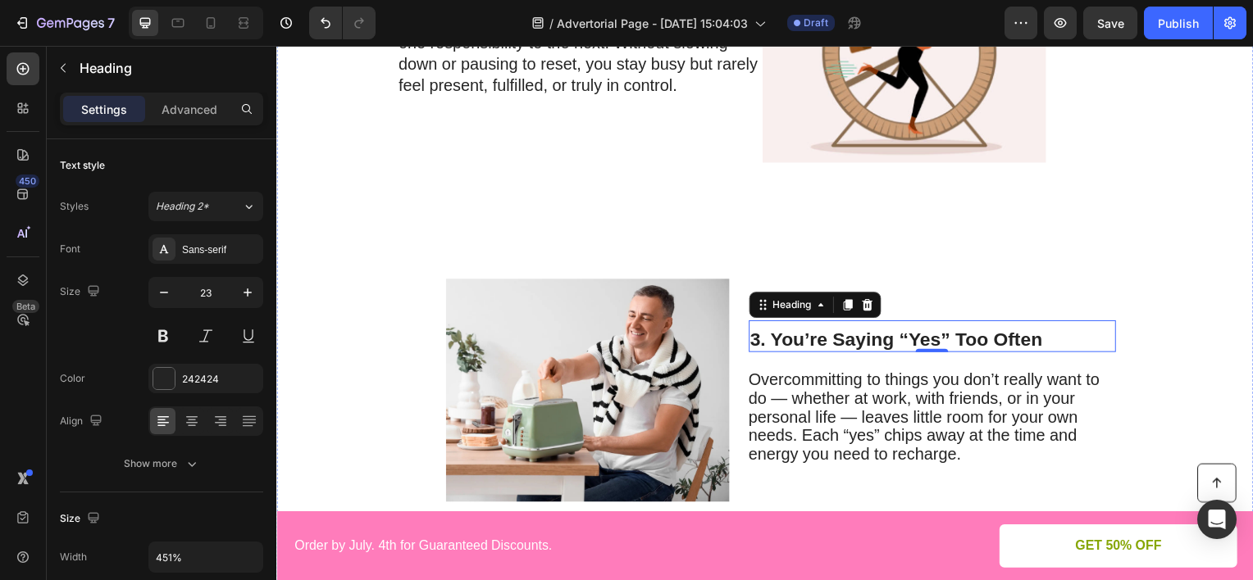
scroll to position [1230, 0]
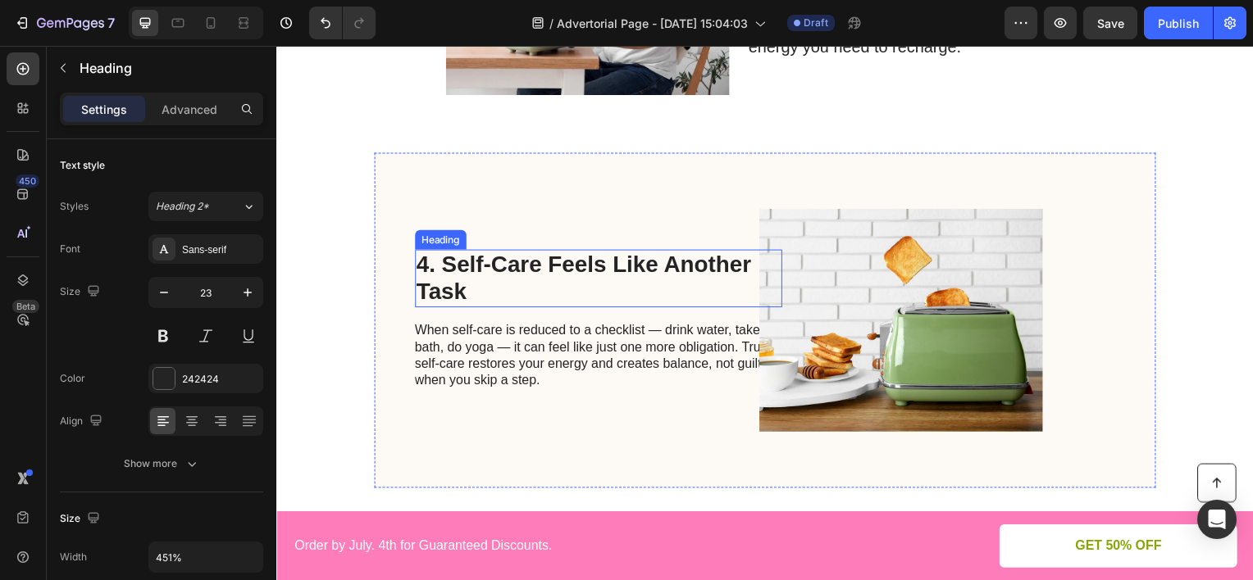
click at [477, 263] on h2 "4. Self-Care Feels Like Another Task" at bounding box center [601, 280] width 370 height 58
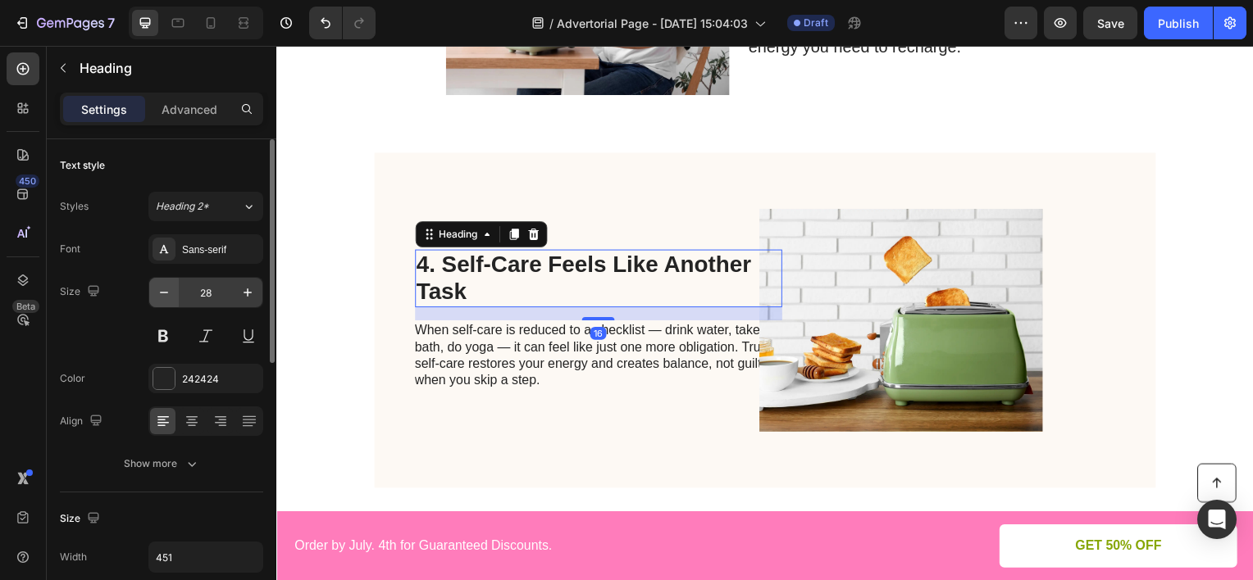
click at [152, 290] on button "button" at bounding box center [164, 293] width 30 height 30
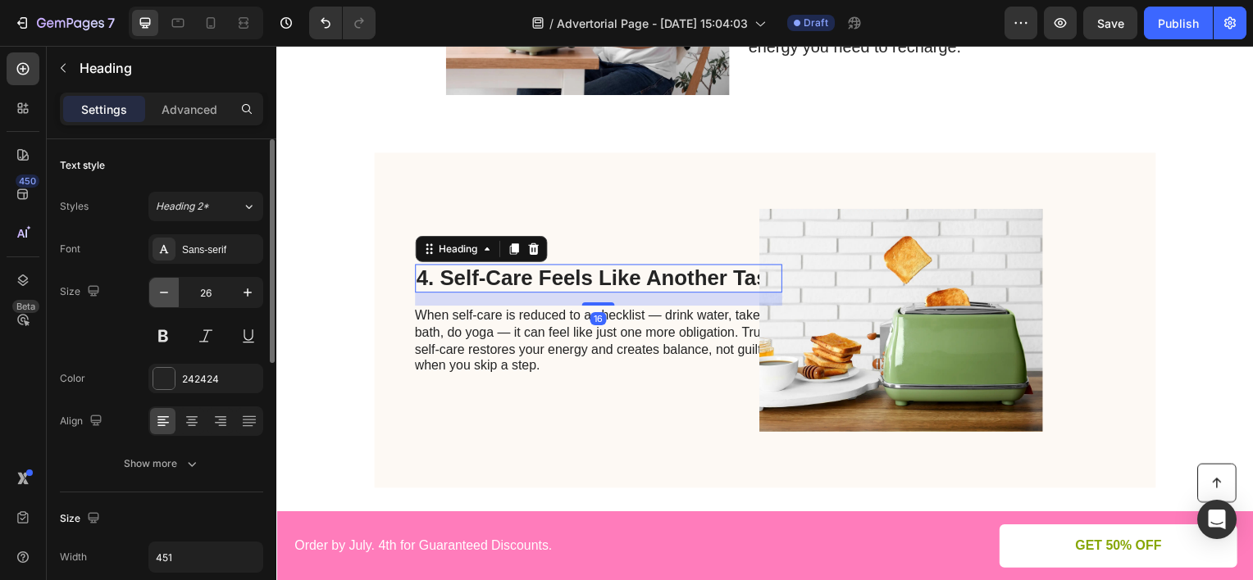
click at [152, 290] on button "button" at bounding box center [164, 293] width 30 height 30
click at [159, 289] on icon "button" at bounding box center [164, 292] width 16 height 16
type input "23"
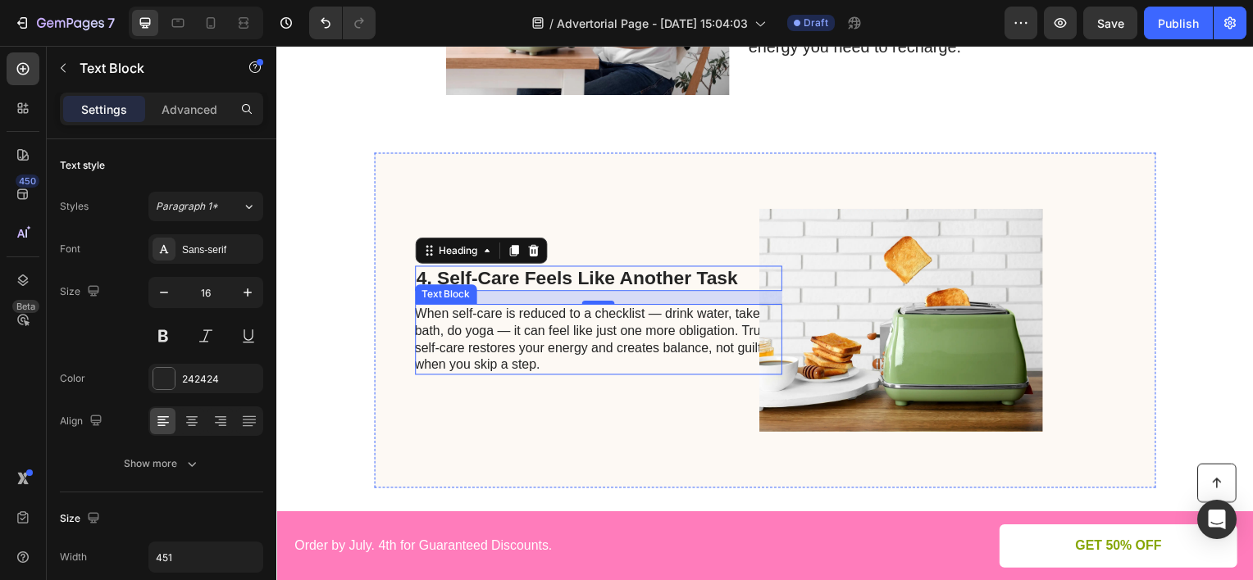
click at [471, 316] on p "When self-care is reduced to a checklist — drink water, take a bath, do yoga — …" at bounding box center [600, 341] width 368 height 68
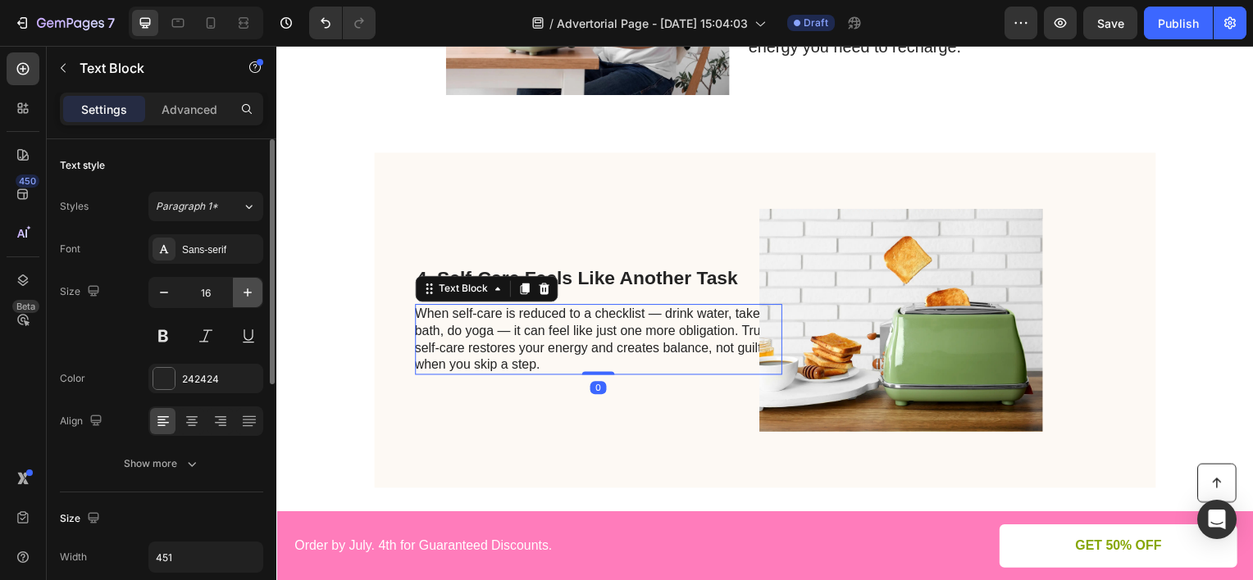
click at [250, 298] on icon "button" at bounding box center [247, 292] width 16 height 16
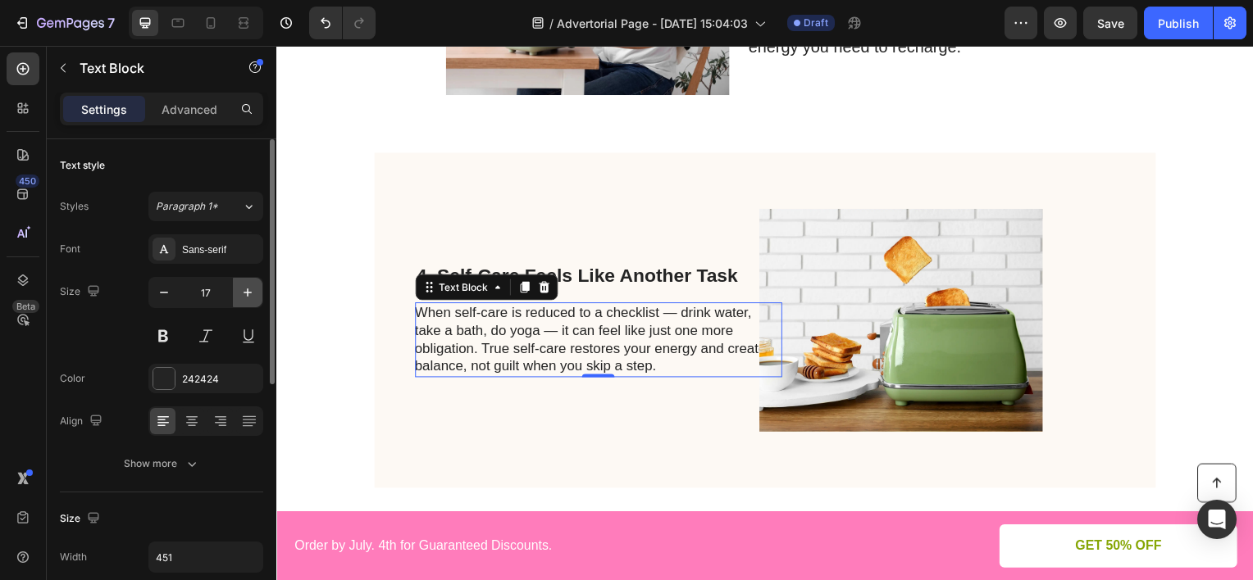
click at [250, 298] on icon "button" at bounding box center [247, 292] width 16 height 16
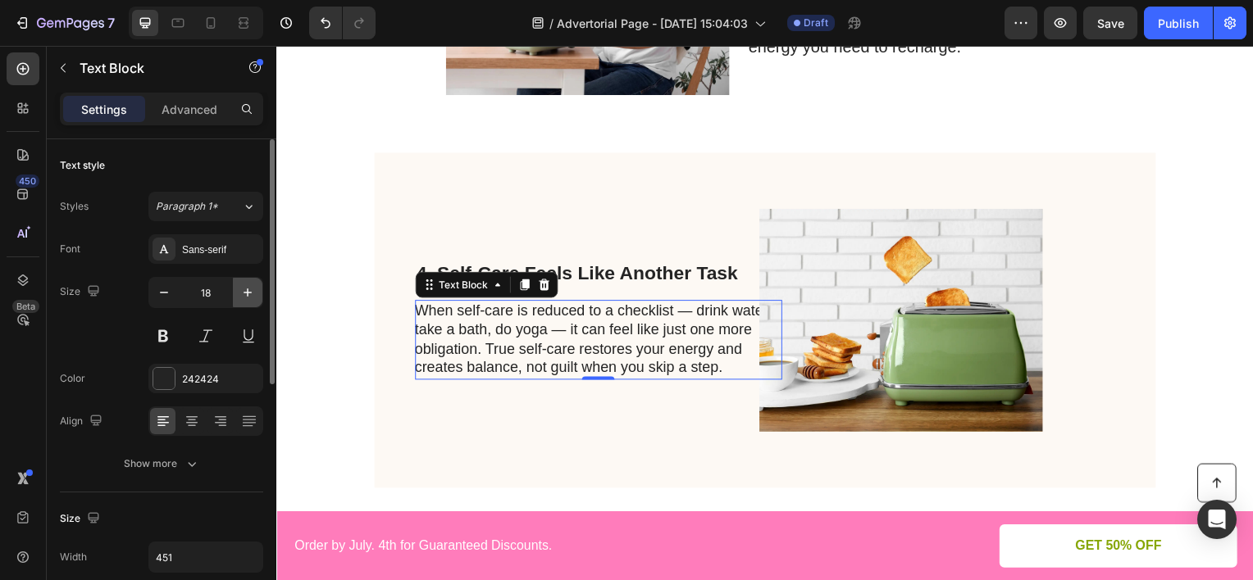
click at [250, 298] on icon "button" at bounding box center [247, 292] width 16 height 16
type input "19"
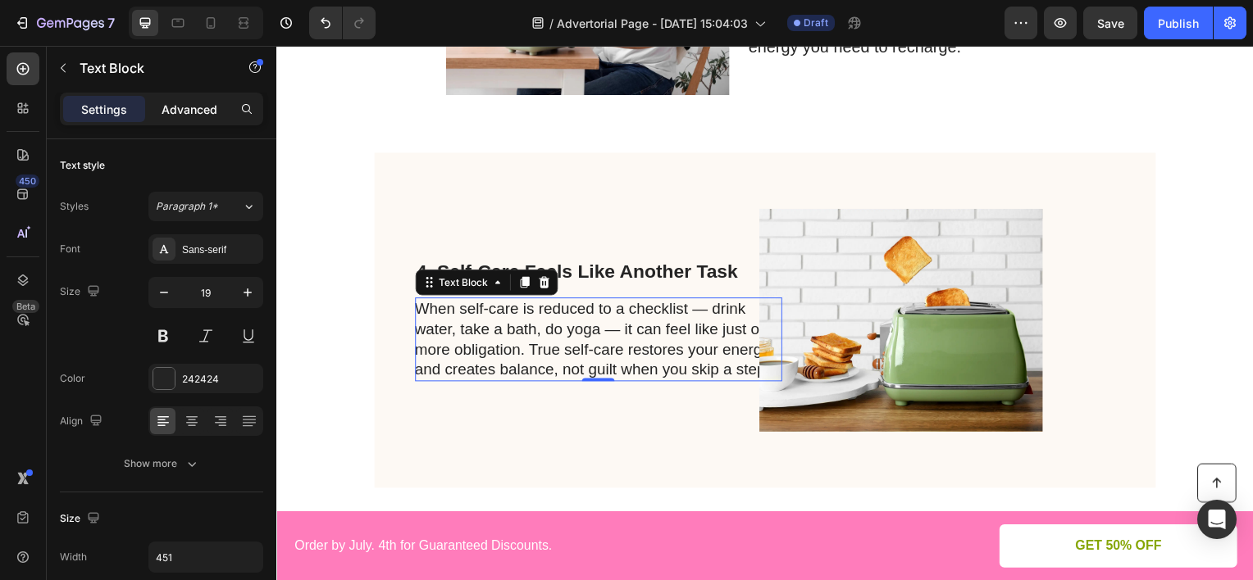
click at [187, 106] on p "Advanced" at bounding box center [190, 109] width 56 height 17
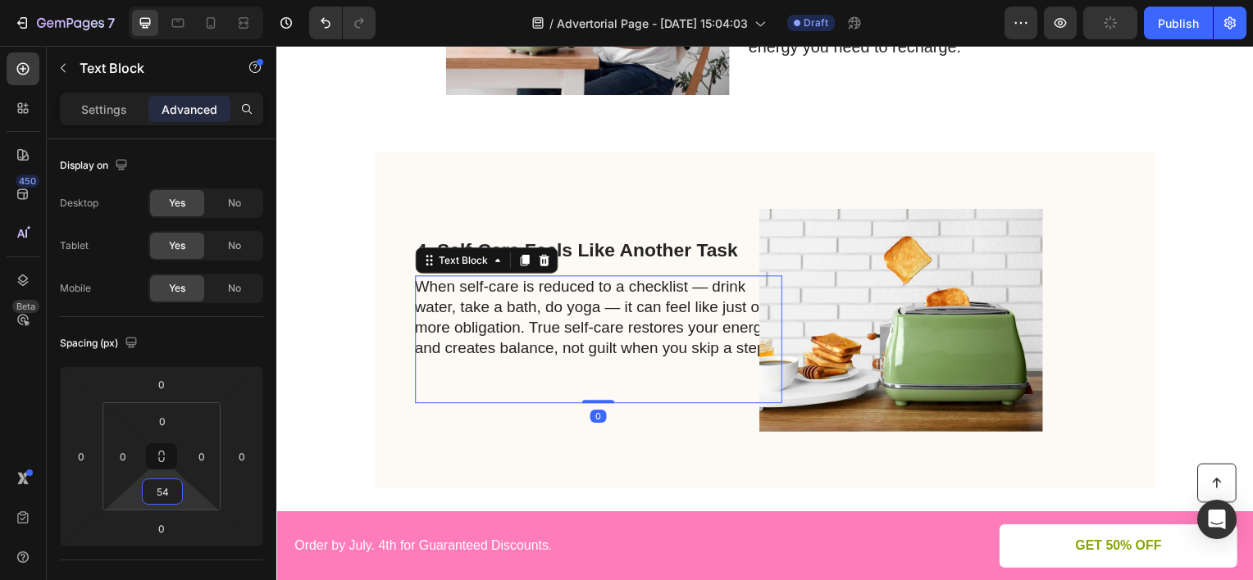
drag, startPoint x: 193, startPoint y: 496, endPoint x: 187, endPoint y: 474, distance: 23.1
click at [187, 0] on html "7 Version history / Advertorial Page - [DATE] 15:04:03 Draft Preview Publish 45…" at bounding box center [626, 0] width 1253 height 0
click at [317, 26] on icon "Undo/Redo" at bounding box center [325, 23] width 16 height 16
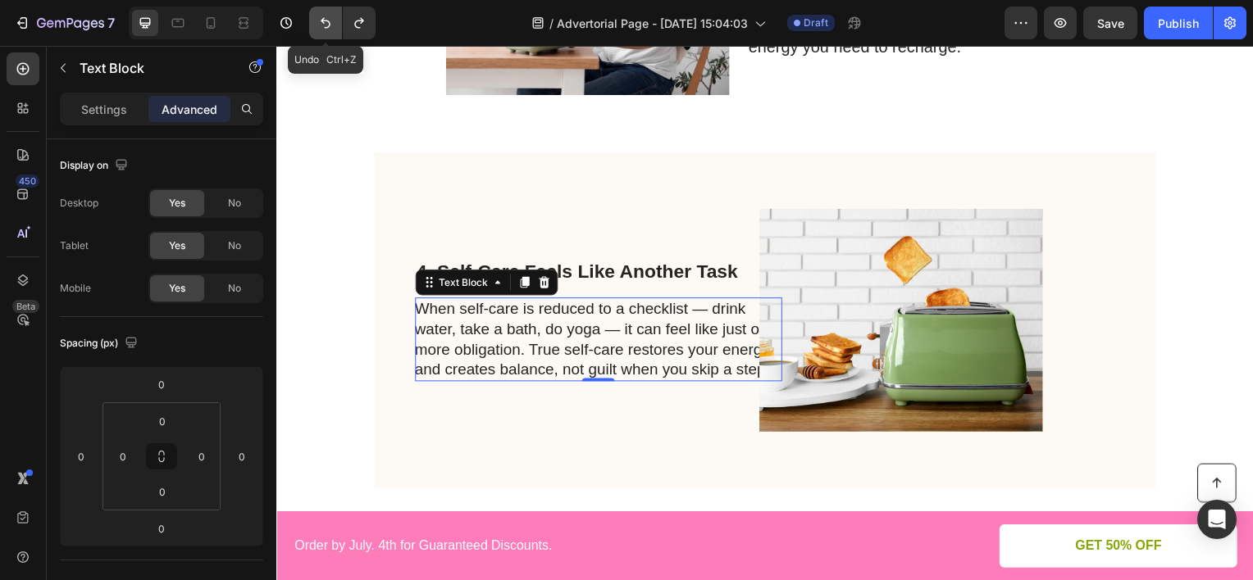
click at [317, 26] on icon "Undo/Redo" at bounding box center [325, 23] width 16 height 16
click at [321, 25] on icon "Undo/Redo" at bounding box center [325, 23] width 16 height 16
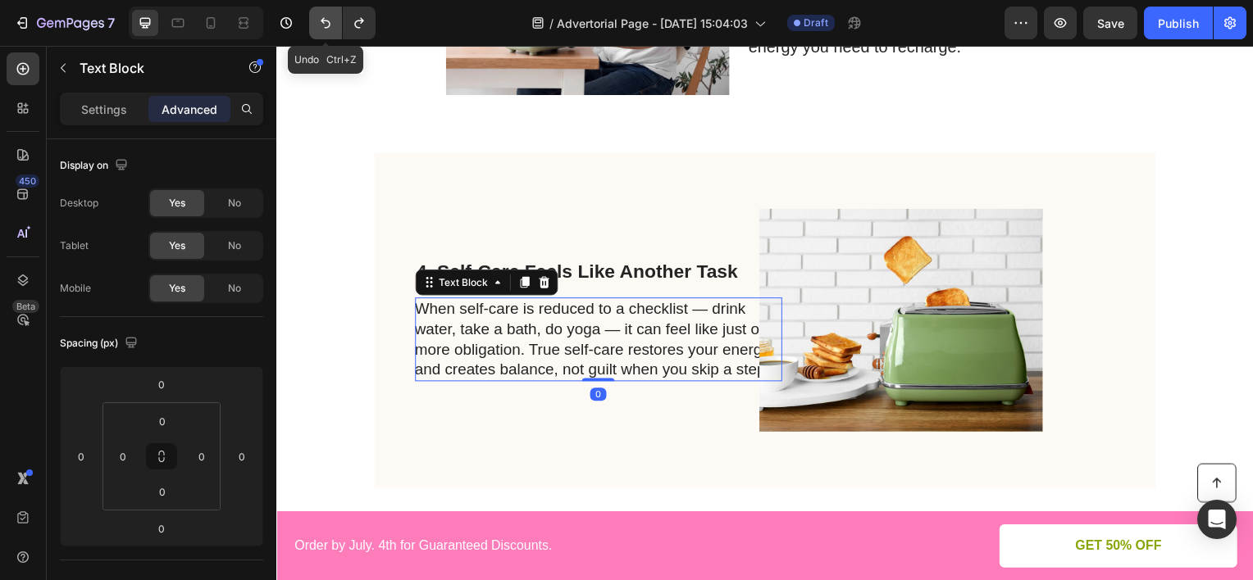
click at [321, 25] on icon "Undo/Redo" at bounding box center [325, 23] width 16 height 16
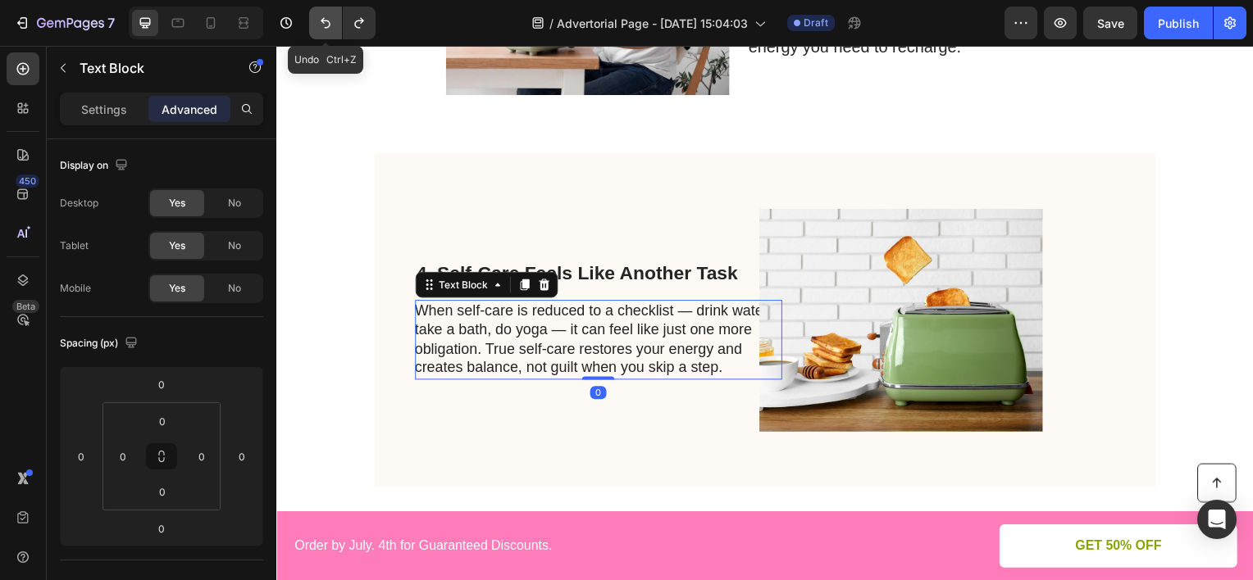
click at [321, 25] on icon "Undo/Redo" at bounding box center [325, 23] width 16 height 16
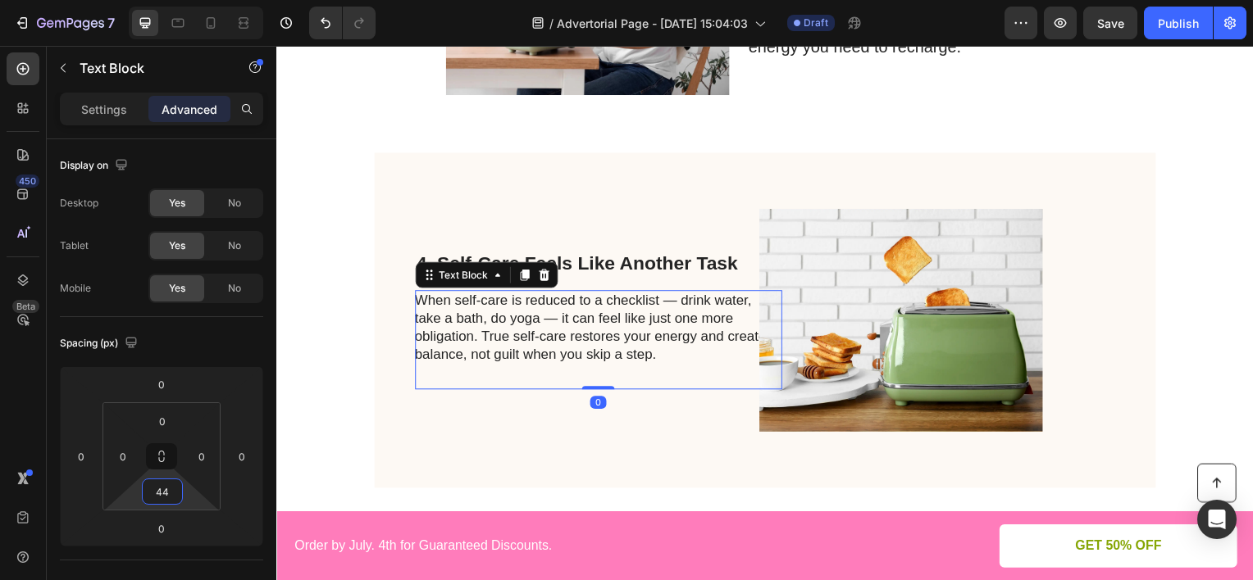
type input "46"
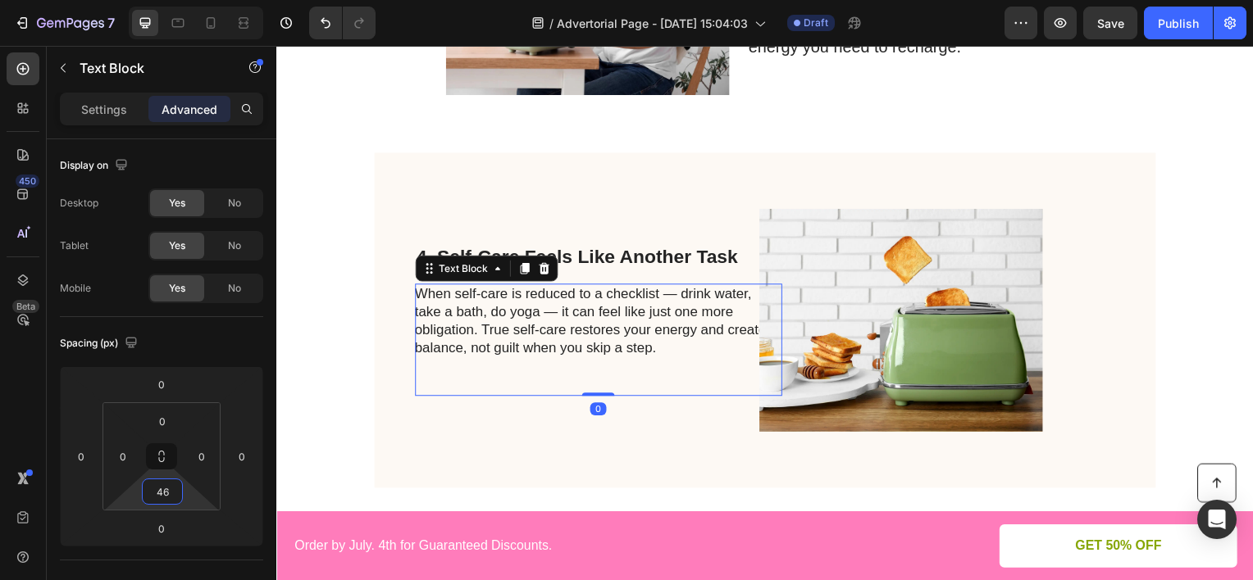
drag, startPoint x: 186, startPoint y: 494, endPoint x: 185, endPoint y: 475, distance: 18.9
click at [185, 0] on html "7 Version history / Advertorial Page - [DATE] 15:04:03 Draft Preview Save Publi…" at bounding box center [626, 0] width 1253 height 0
click at [114, 111] on p "Settings" at bounding box center [104, 109] width 46 height 17
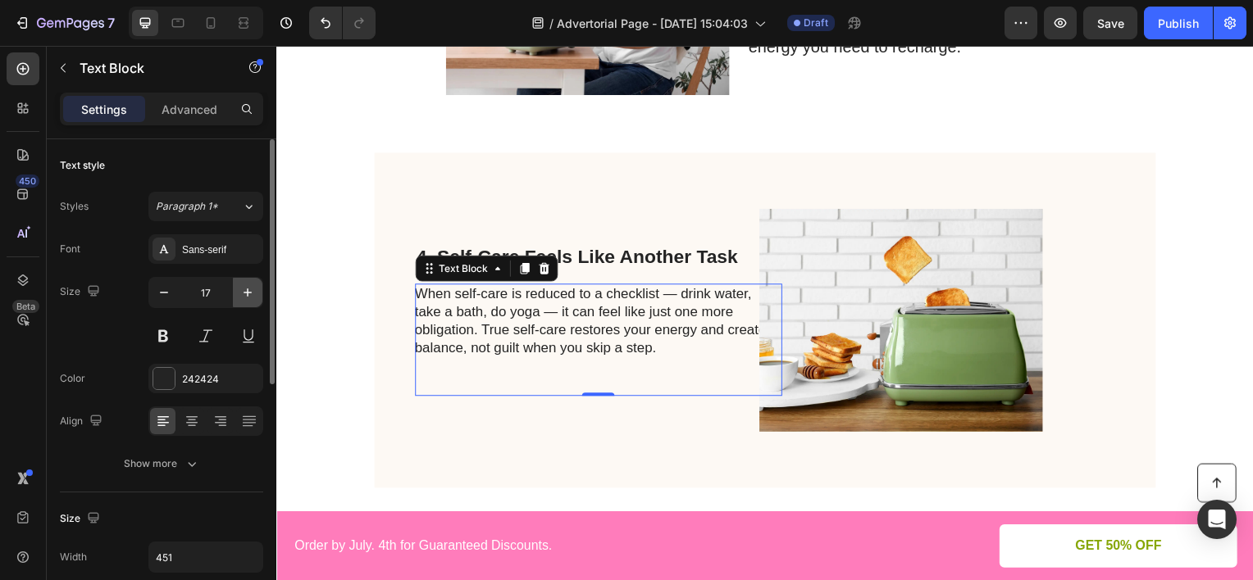
click at [239, 287] on icon "button" at bounding box center [247, 292] width 16 height 16
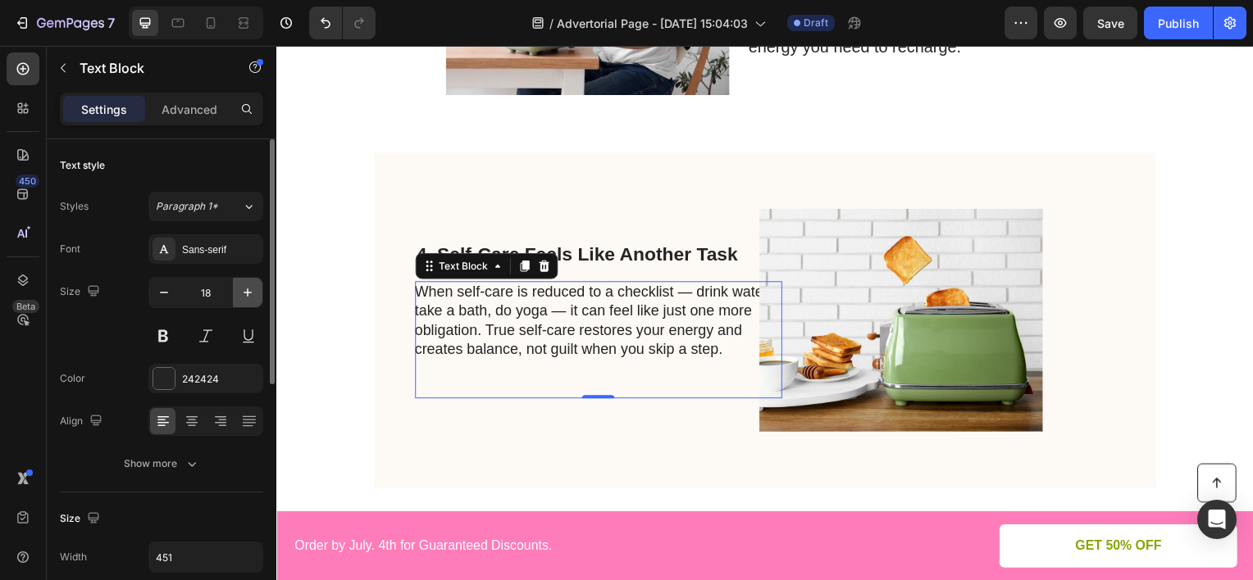
click at [239, 287] on icon "button" at bounding box center [247, 292] width 16 height 16
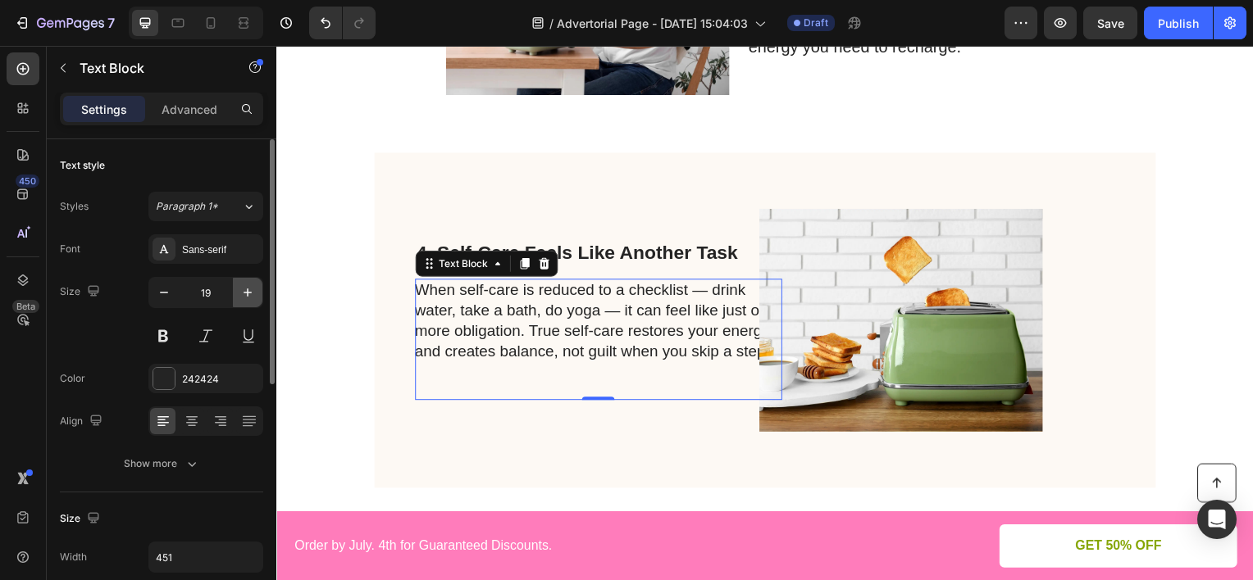
click at [239, 287] on icon "button" at bounding box center [247, 292] width 16 height 16
type input "20"
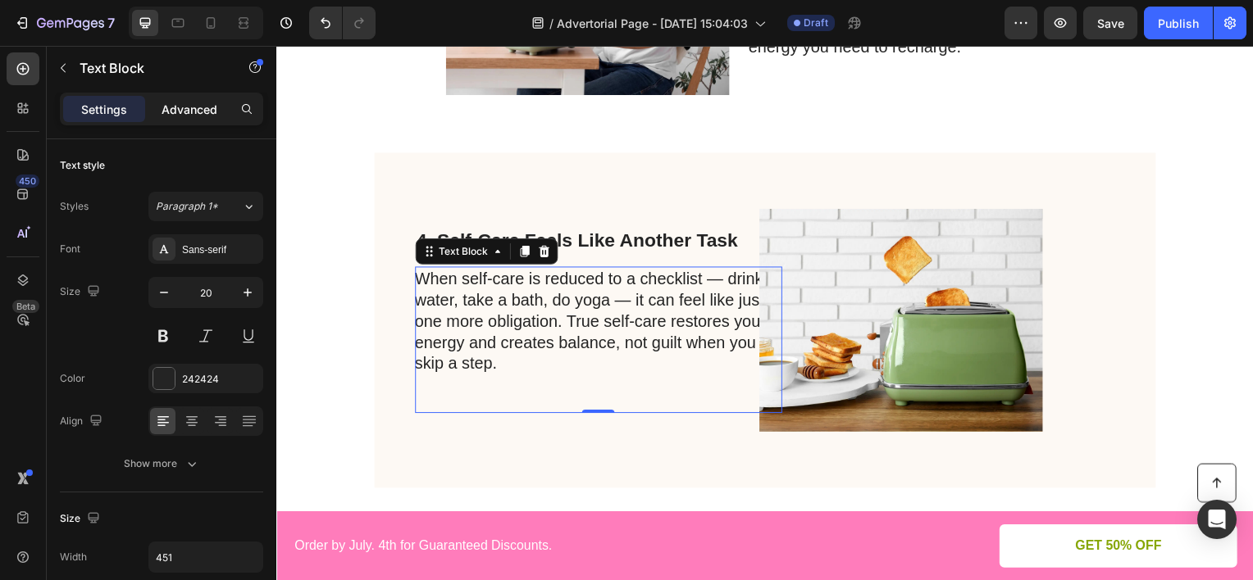
click at [169, 114] on p "Advanced" at bounding box center [190, 109] width 56 height 17
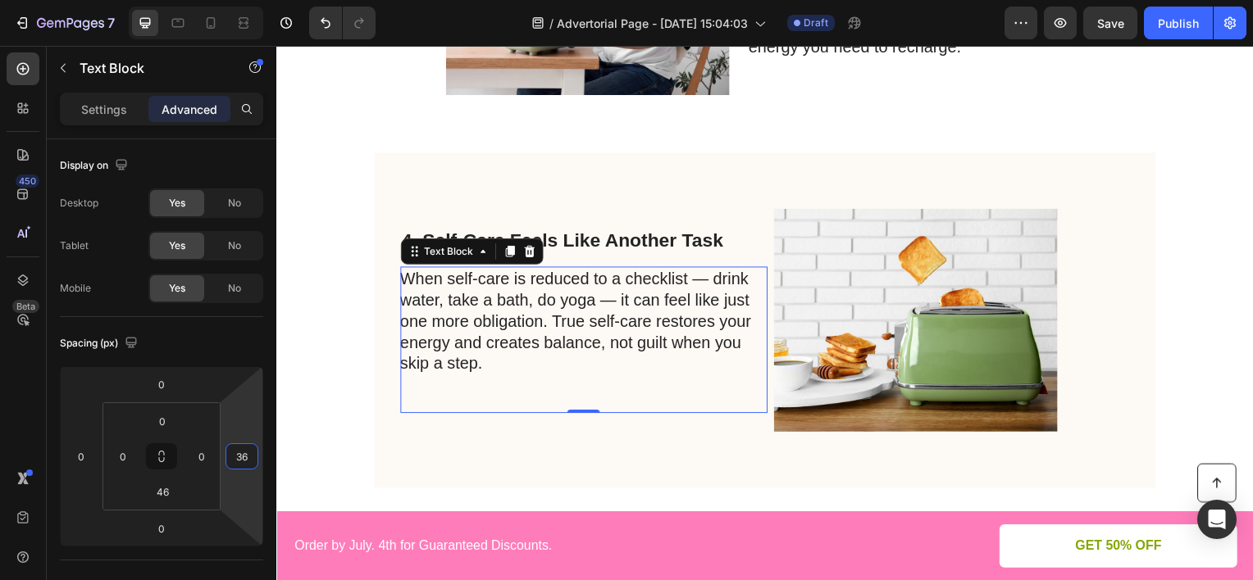
type input "34"
drag, startPoint x: 252, startPoint y: 407, endPoint x: 253, endPoint y: 394, distance: 14.0
click at [253, 0] on html "7 Version history / Advertorial Page - [DATE] 15:04:03 Draft Preview Save Publi…" at bounding box center [626, 0] width 1253 height 0
type input "10"
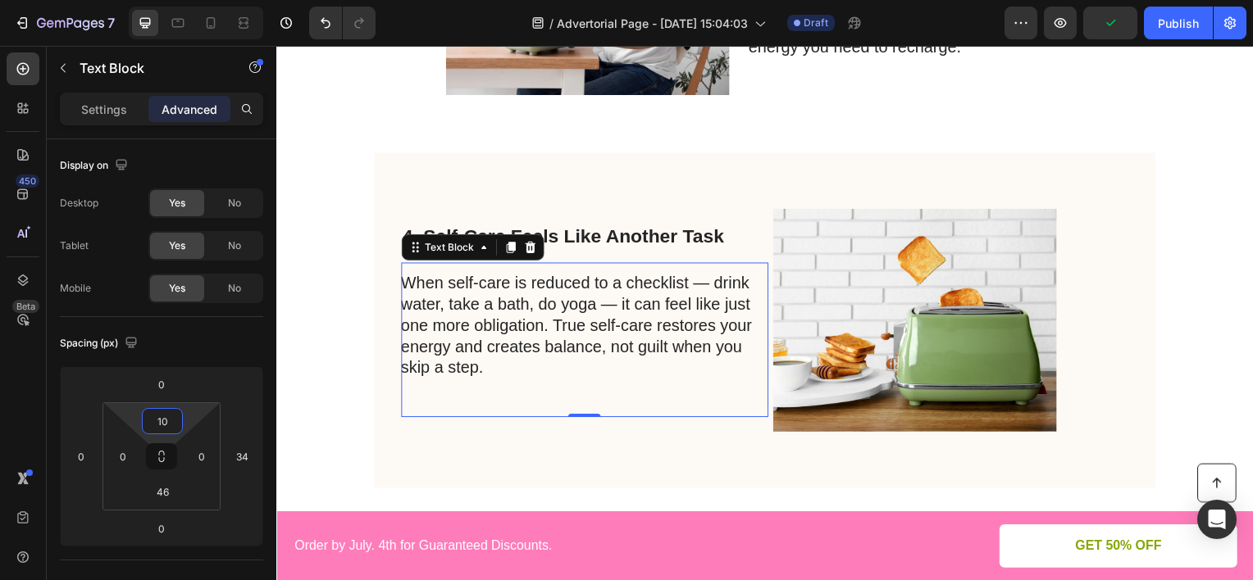
click at [198, 0] on html "7 Version history / Advertorial Page - [DATE] 15:04:03 Draft Preview Publish 45…" at bounding box center [626, 0] width 1253 height 0
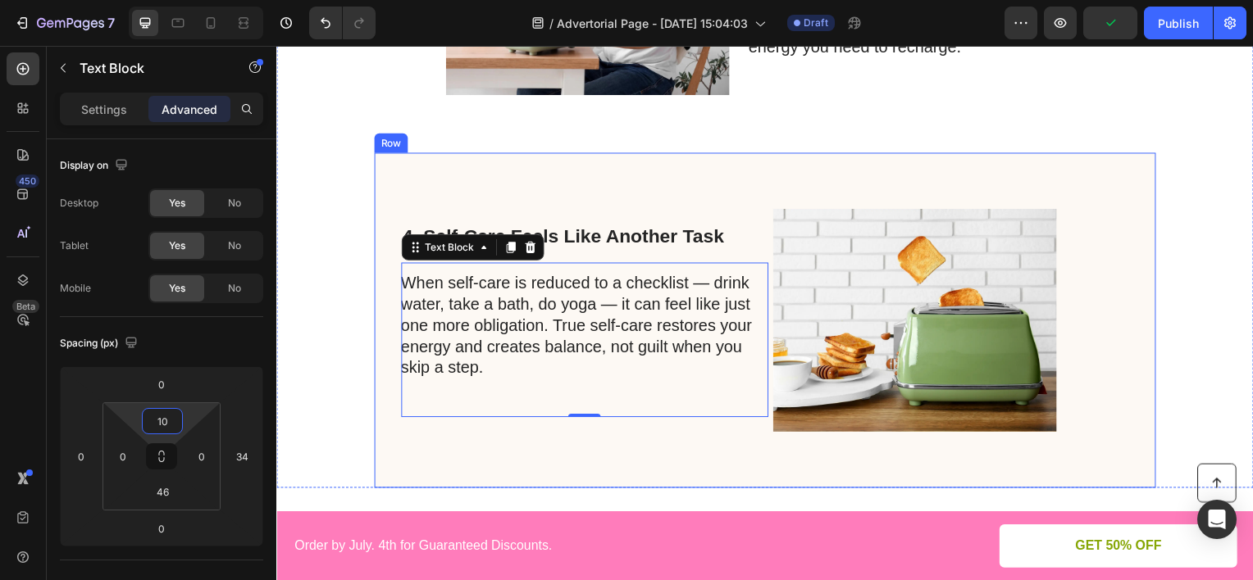
click at [662, 197] on div "4. Self-Care Feels Like Another Task Heading When self-care is reduced to a che…" at bounding box center [601, 322] width 398 height 285
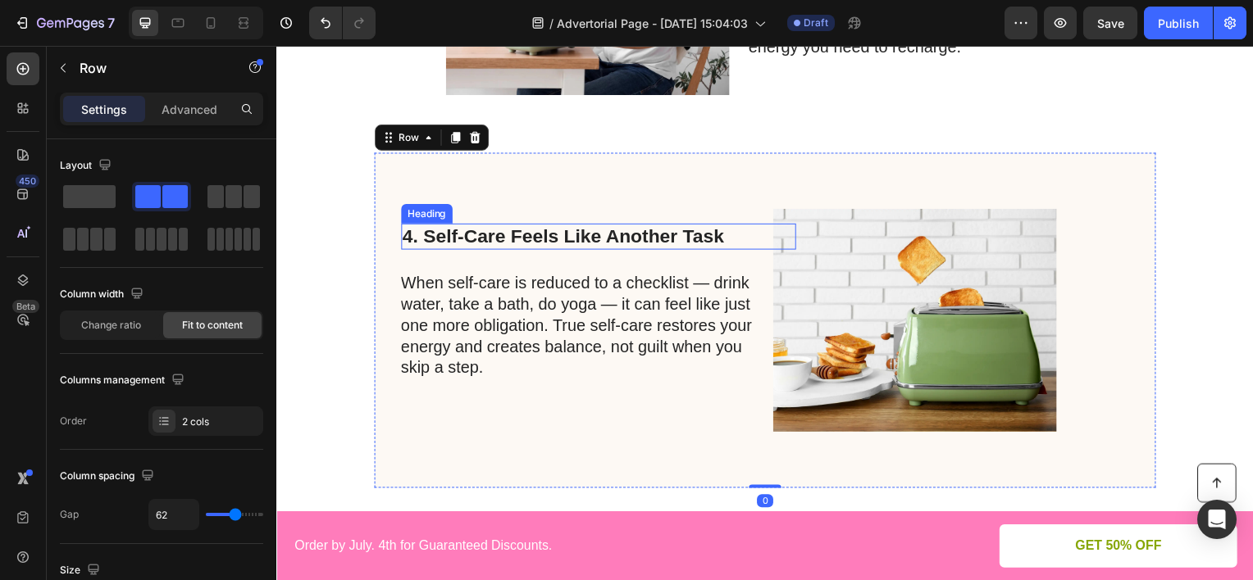
click at [667, 236] on h2 "4. Self-Care Feels Like Another Task" at bounding box center [587, 238] width 370 height 26
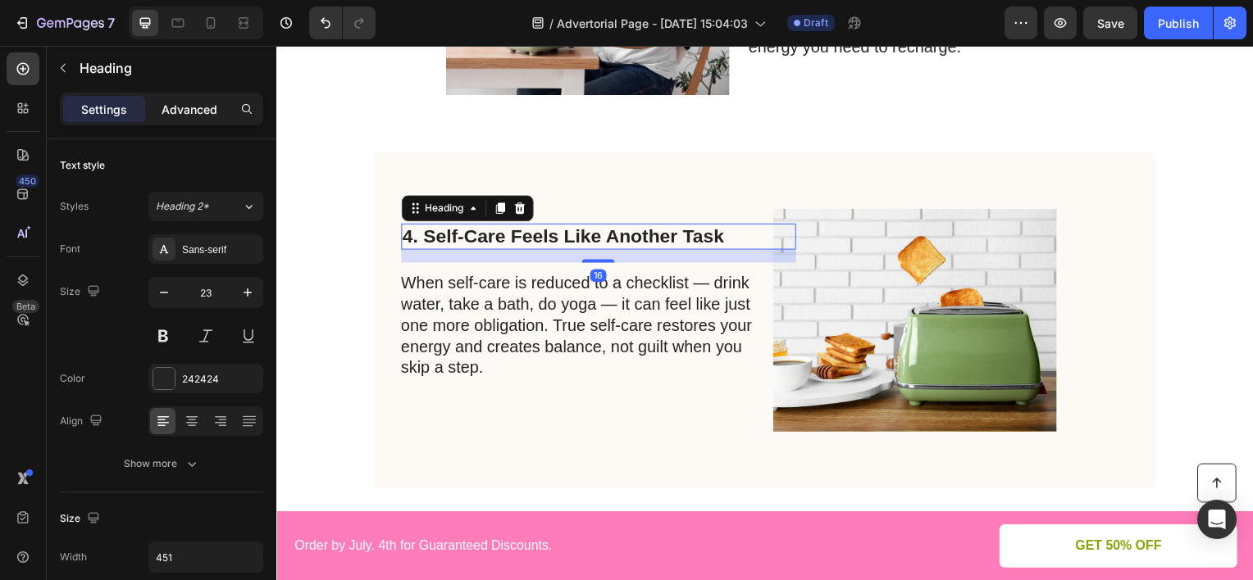
click at [193, 107] on p "Advanced" at bounding box center [190, 109] width 56 height 17
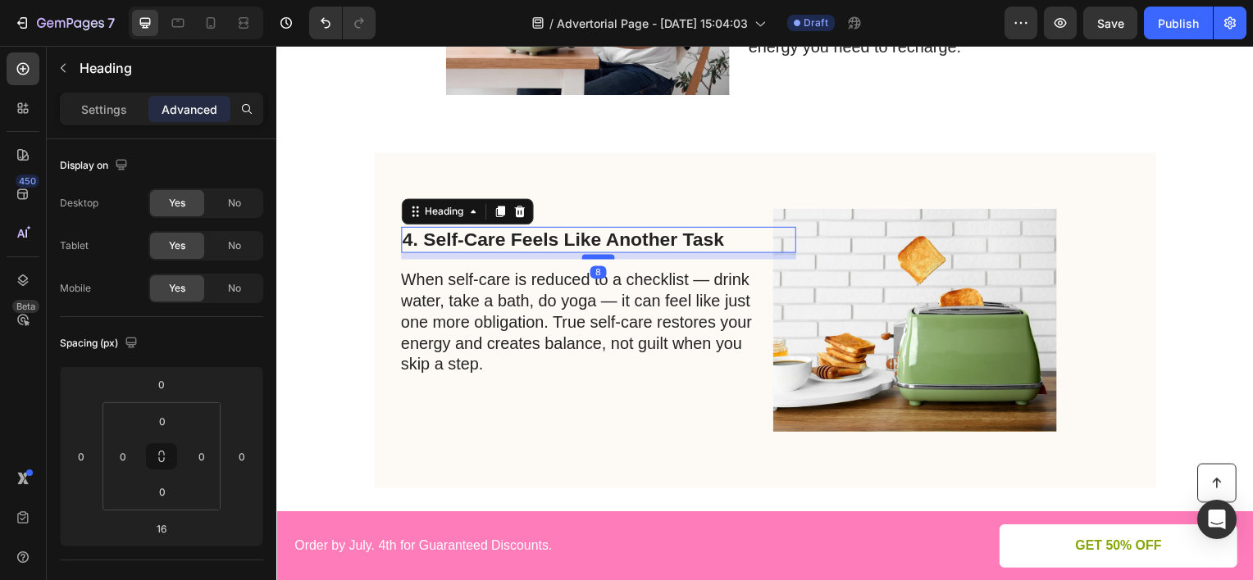
click at [586, 256] on div at bounding box center [600, 258] width 33 height 5
type input "8"
type input "10"
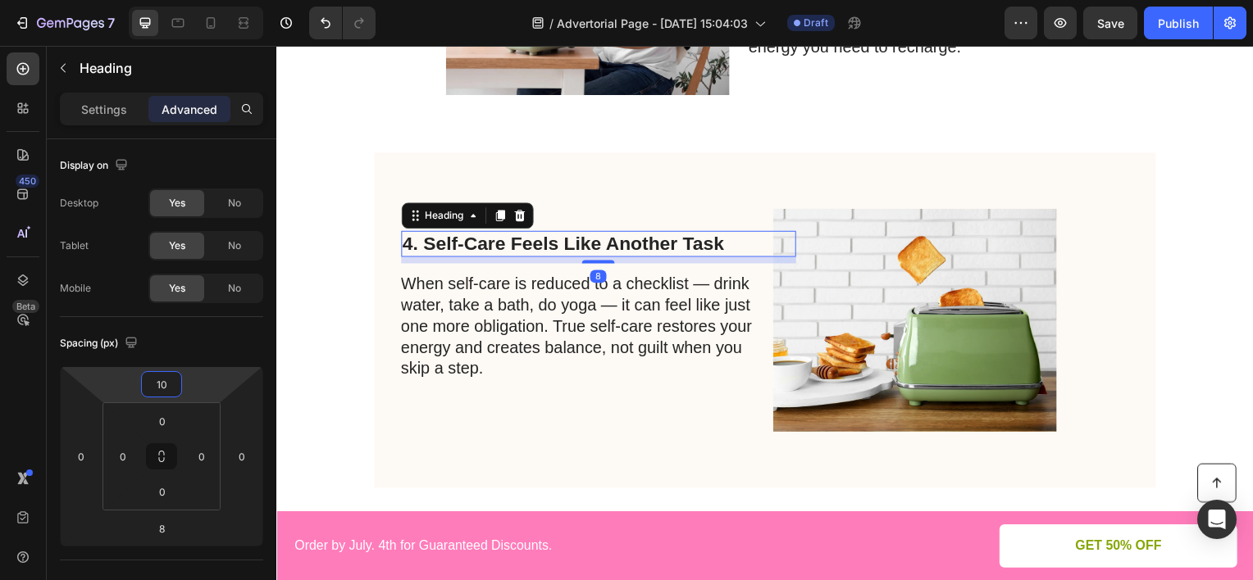
click at [216, 0] on html "7 Version history / Advertorial Page - [DATE] 15:04:03 Draft Preview Save Publi…" at bounding box center [626, 0] width 1253 height 0
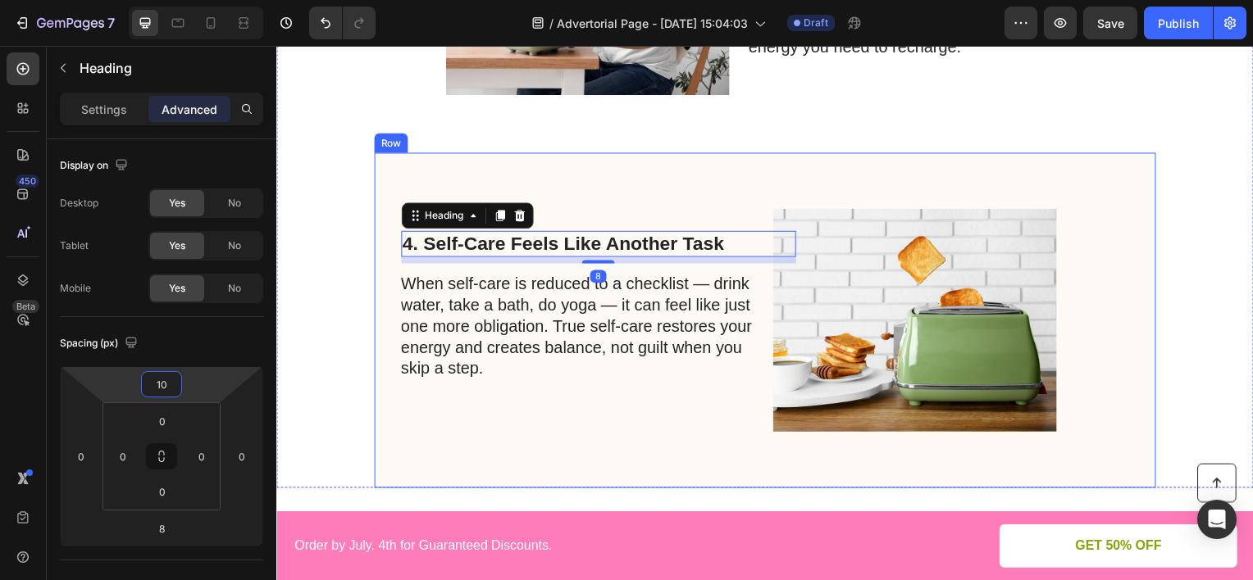
click at [652, 161] on div "4. Self-Care Feels Like Another Task Heading 8 When self-care is reduced to a c…" at bounding box center [768, 322] width 787 height 338
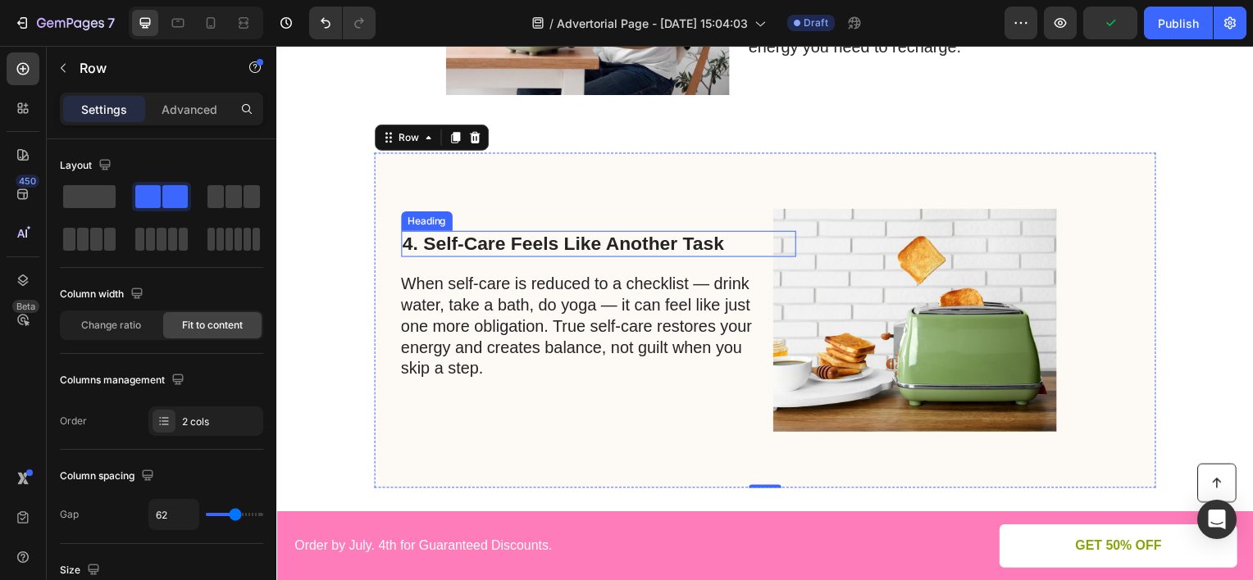
click at [603, 247] on h2 "4. Self-Care Feels Like Another Task" at bounding box center [587, 245] width 370 height 26
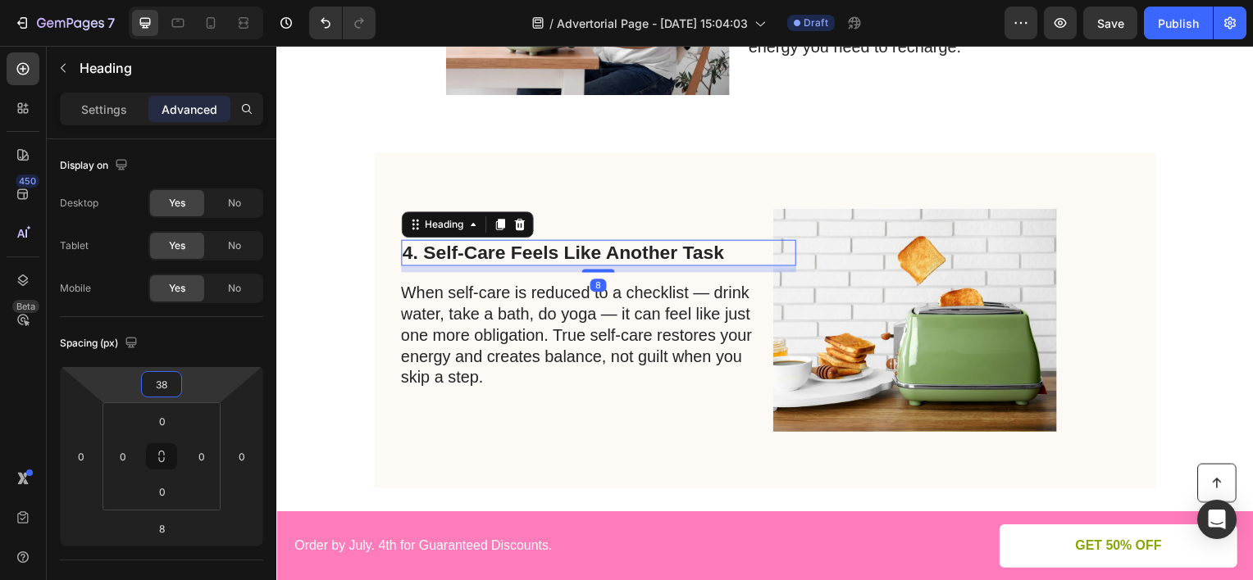
type input "40"
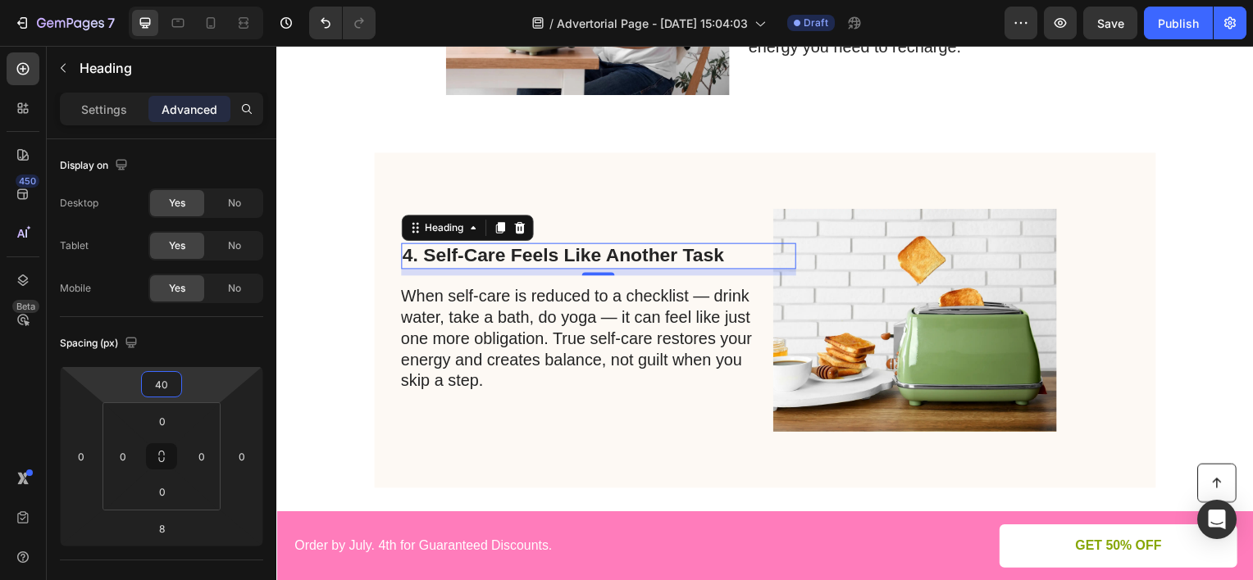
drag, startPoint x: 193, startPoint y: 393, endPoint x: 200, endPoint y: 380, distance: 13.9
click at [200, 0] on html "7 Version history / Advertorial Page - [DATE] 15:04:03 Draft Preview Save Publi…" at bounding box center [626, 0] width 1253 height 0
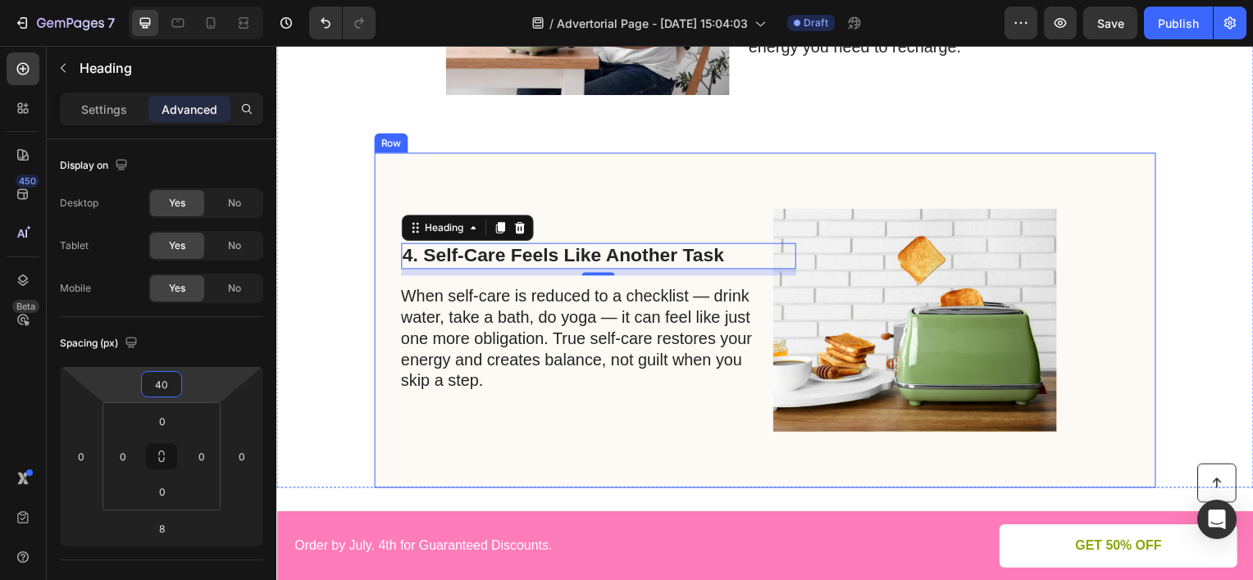
click at [646, 180] on div "4. Self-Care Feels Like Another Task Heading 8 When self-care is reduced to a c…" at bounding box center [601, 322] width 398 height 285
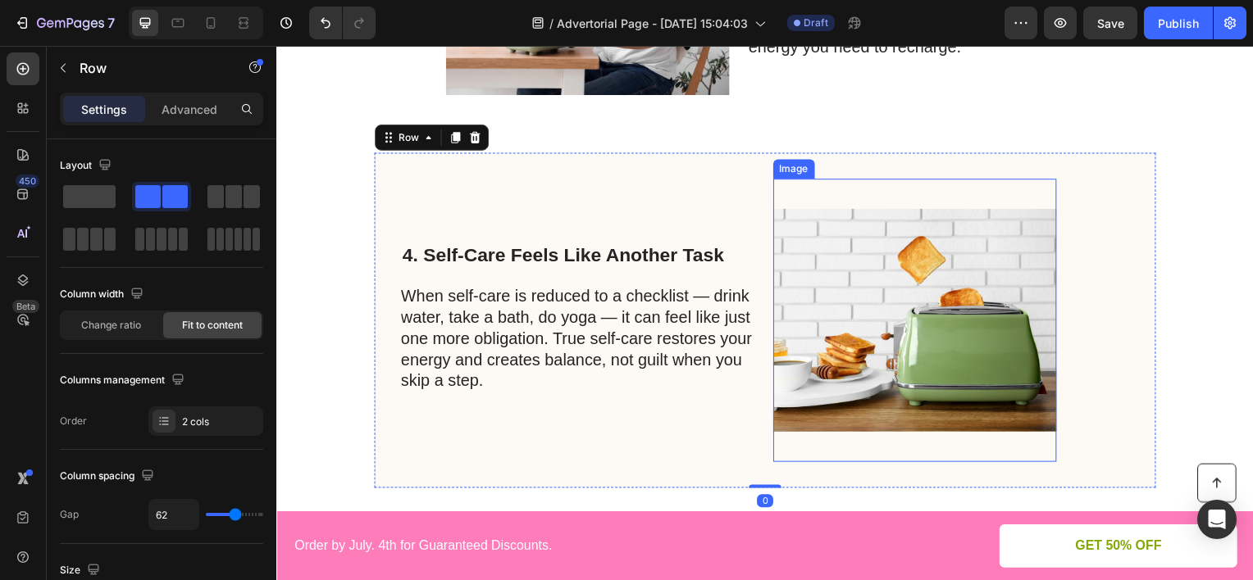
scroll to position [902, 0]
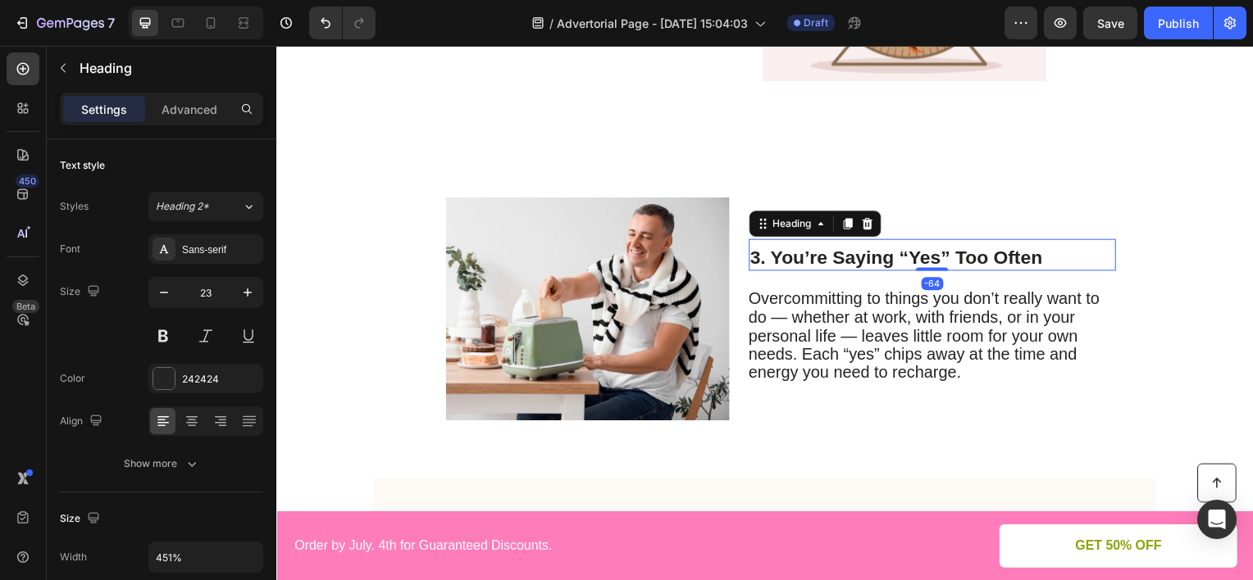
click at [845, 250] on h2 "3. You’re Saying “Yes” Too Often" at bounding box center [937, 260] width 370 height 26
click at [853, 339] on span "Overcommitting to things you don’t really want to do — whether at work, with fr…" at bounding box center [928, 337] width 353 height 93
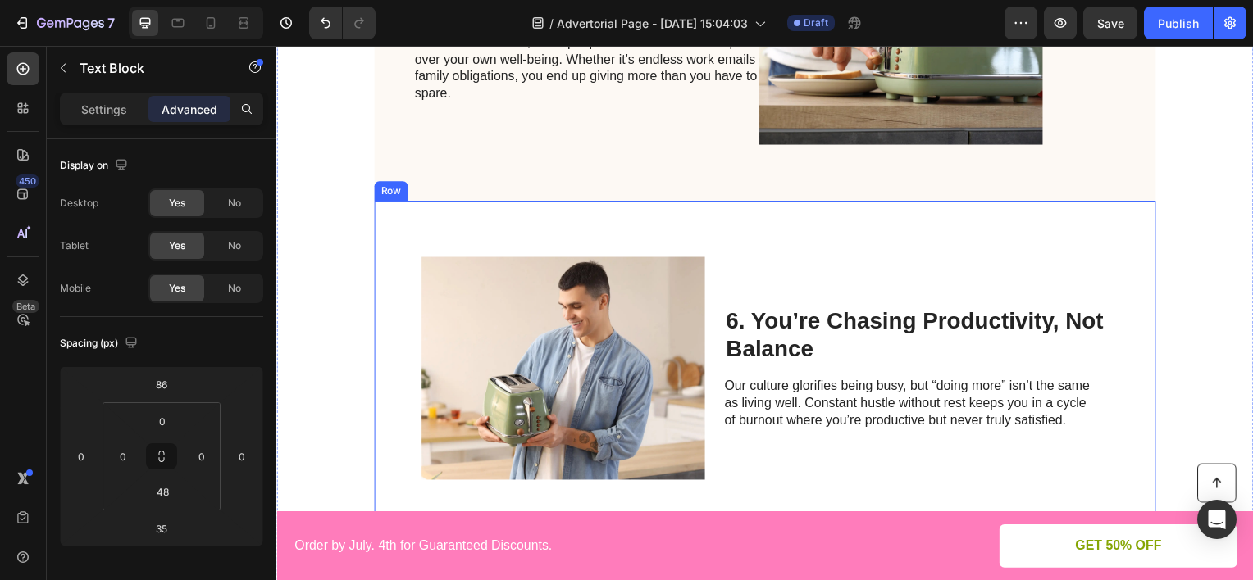
scroll to position [2541, 0]
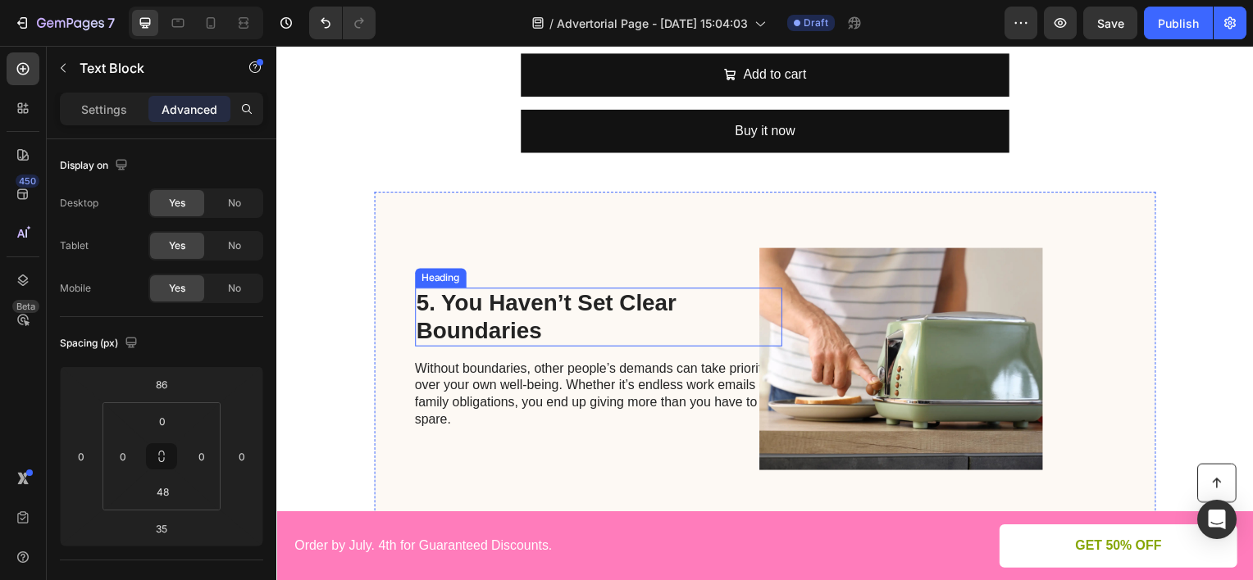
click at [500, 303] on h2 "5. You Haven’t Set Clear Boundaries" at bounding box center [601, 318] width 370 height 58
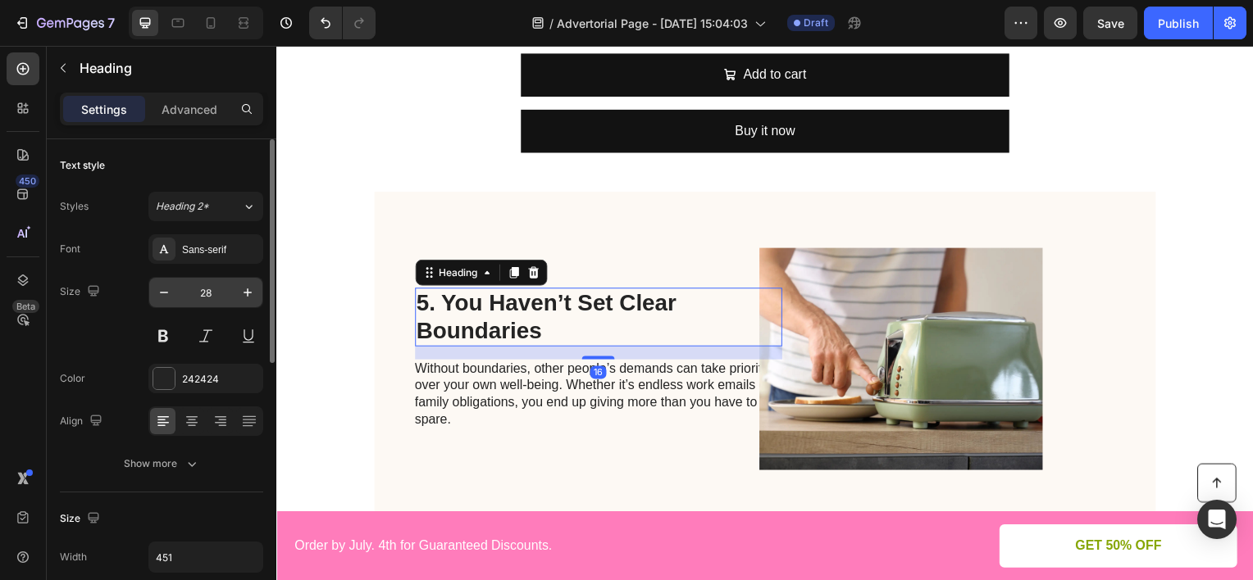
click at [180, 295] on input "28" at bounding box center [206, 293] width 54 height 30
click at [170, 293] on icon "button" at bounding box center [164, 292] width 16 height 16
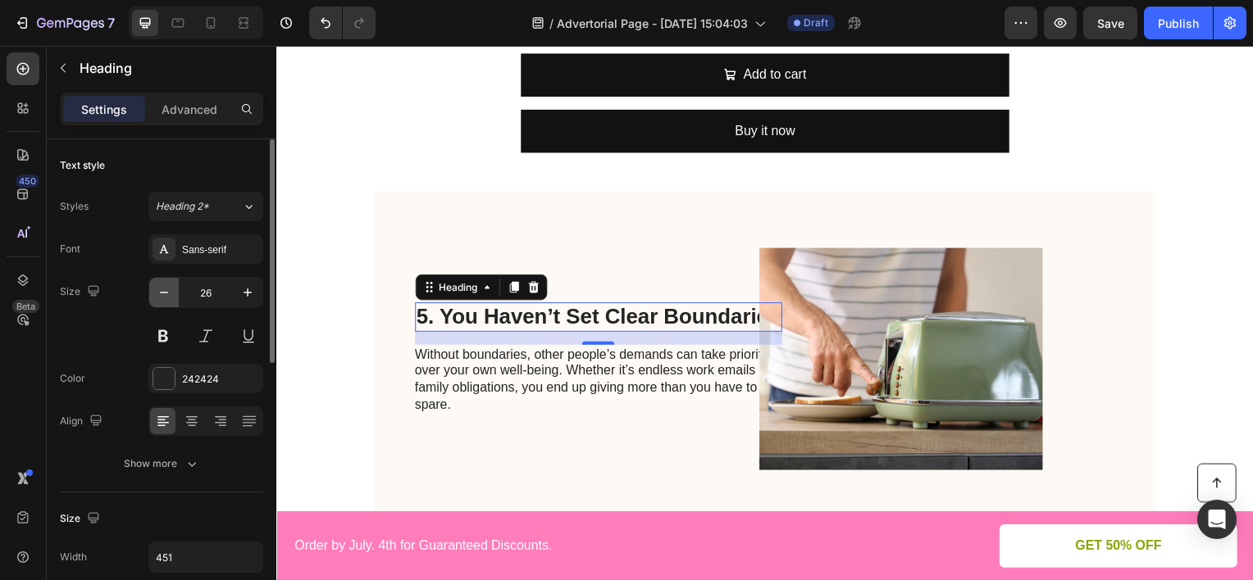
click at [170, 293] on icon "button" at bounding box center [164, 292] width 16 height 16
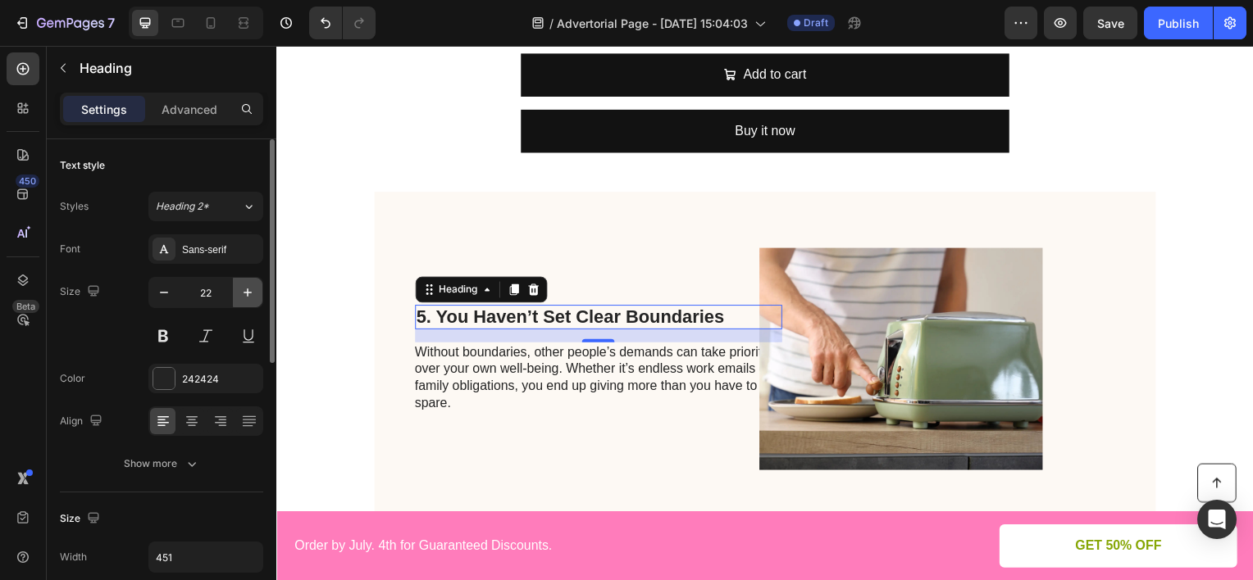
click at [254, 293] on icon "button" at bounding box center [247, 292] width 16 height 16
type input "23"
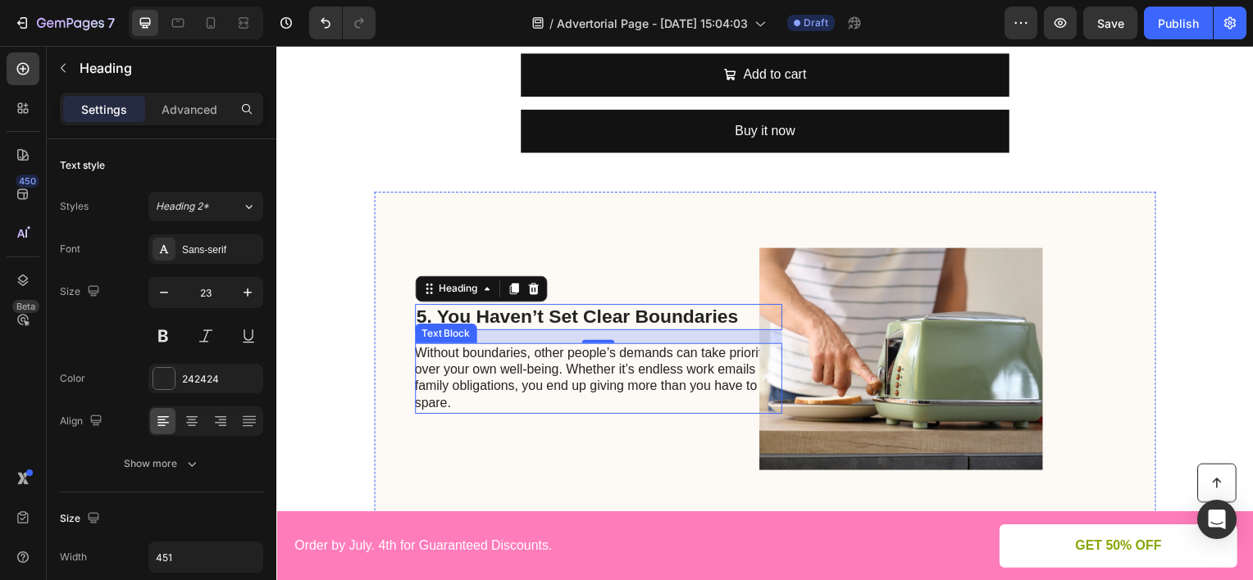
click at [453, 353] on p "Without boundaries, other people’s demands can take priority over your own well…" at bounding box center [600, 381] width 368 height 68
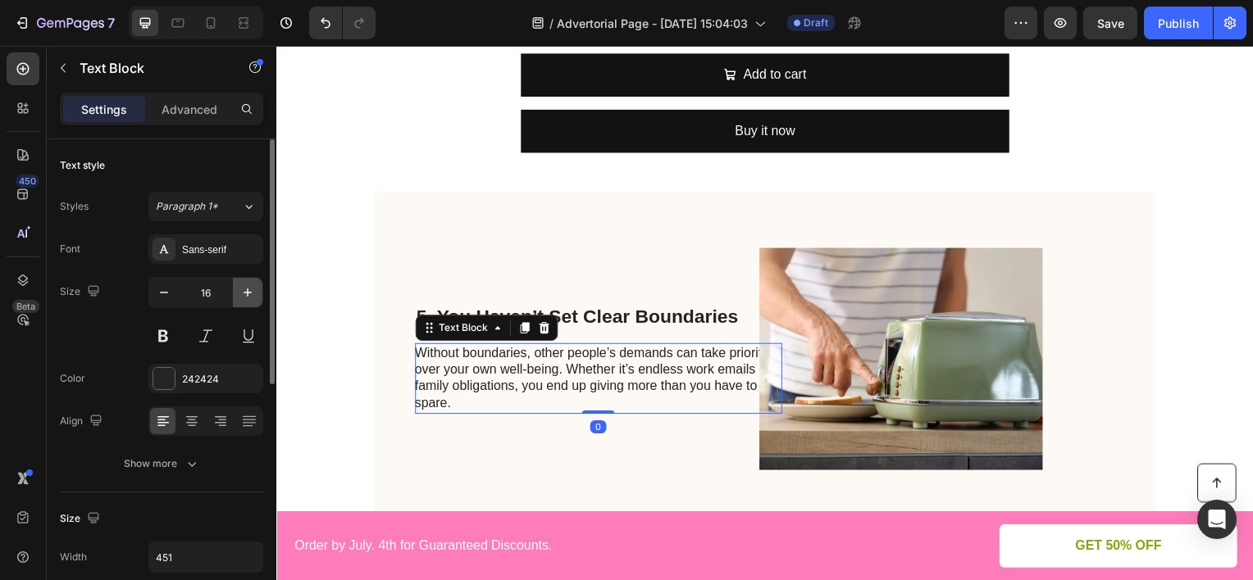
click at [253, 295] on icon "button" at bounding box center [247, 292] width 16 height 16
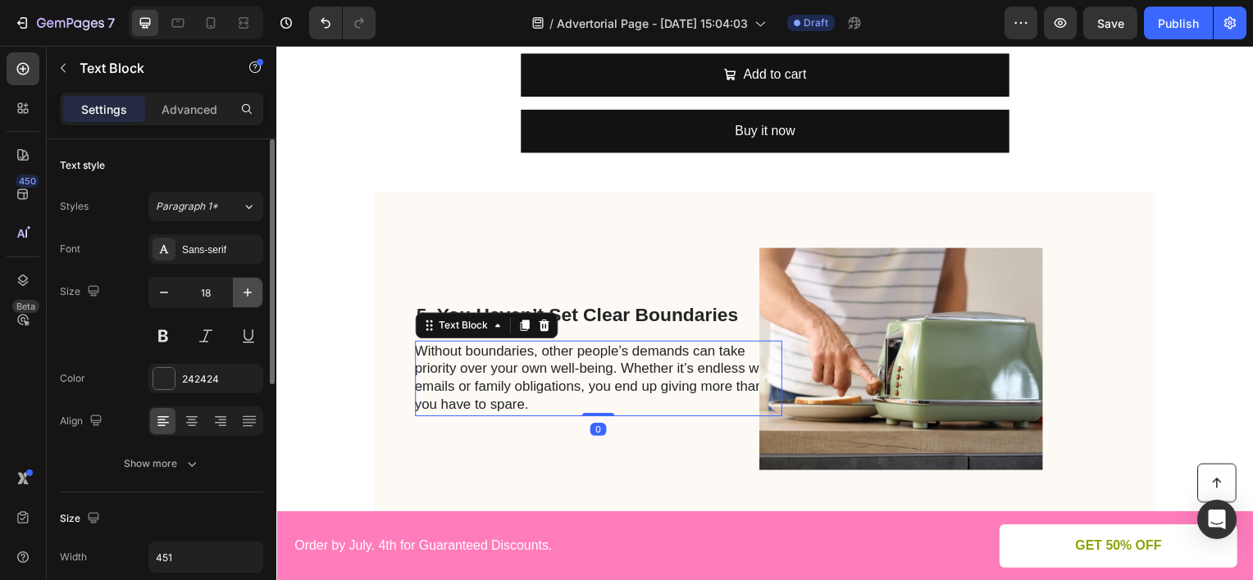
click at [253, 295] on icon "button" at bounding box center [247, 292] width 16 height 16
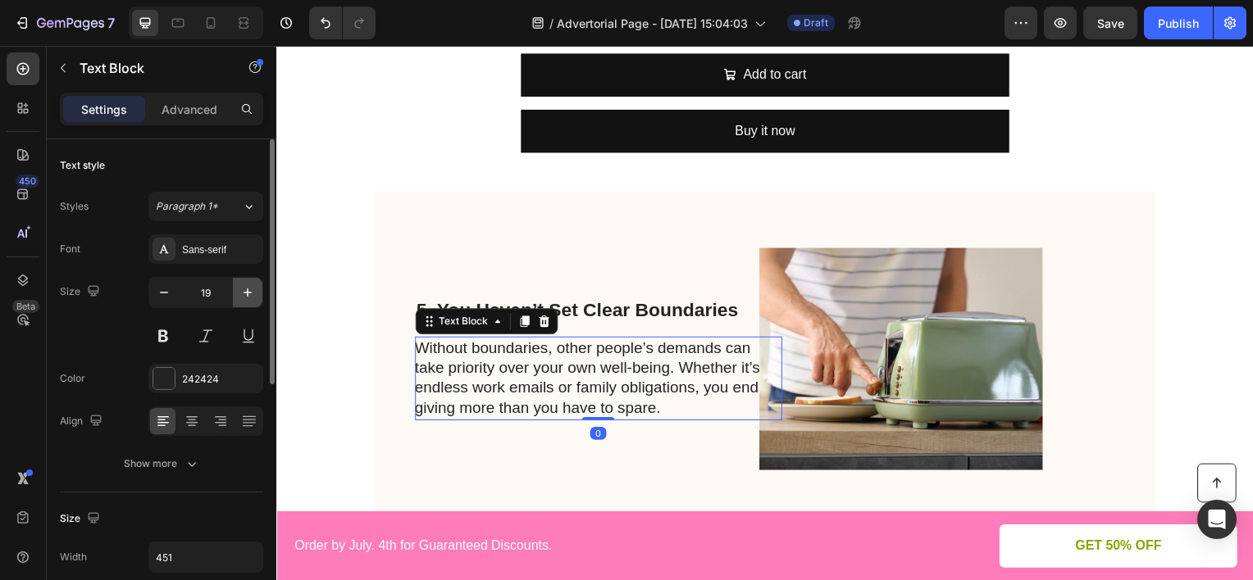
click at [253, 295] on icon "button" at bounding box center [247, 292] width 16 height 16
type input "20"
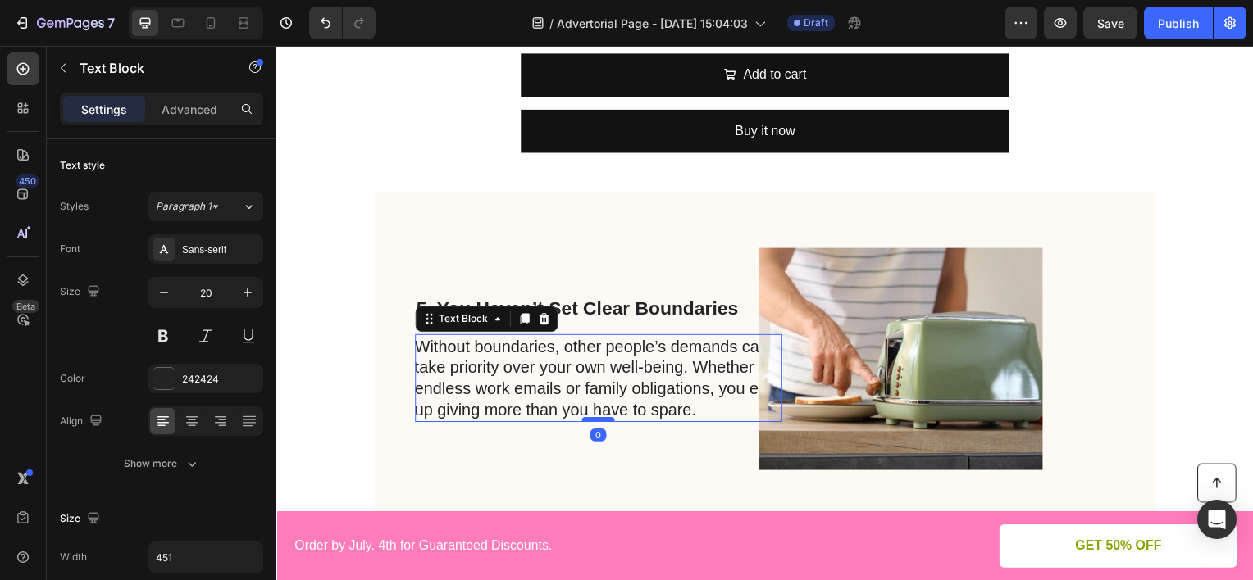
click at [585, 421] on div at bounding box center [600, 422] width 33 height 5
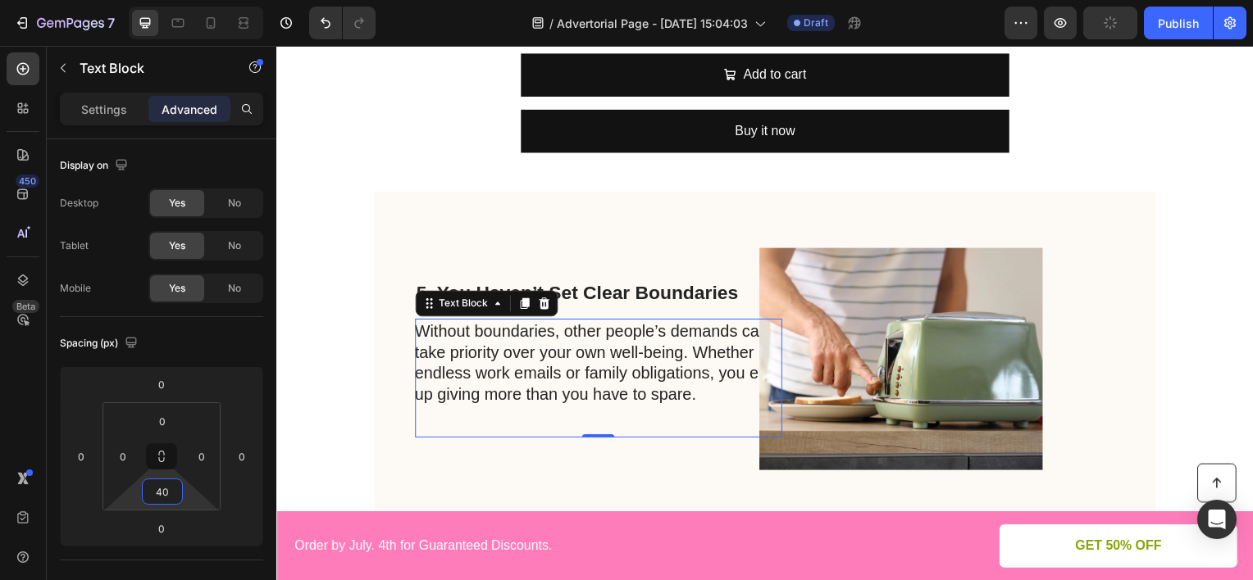
type input "44"
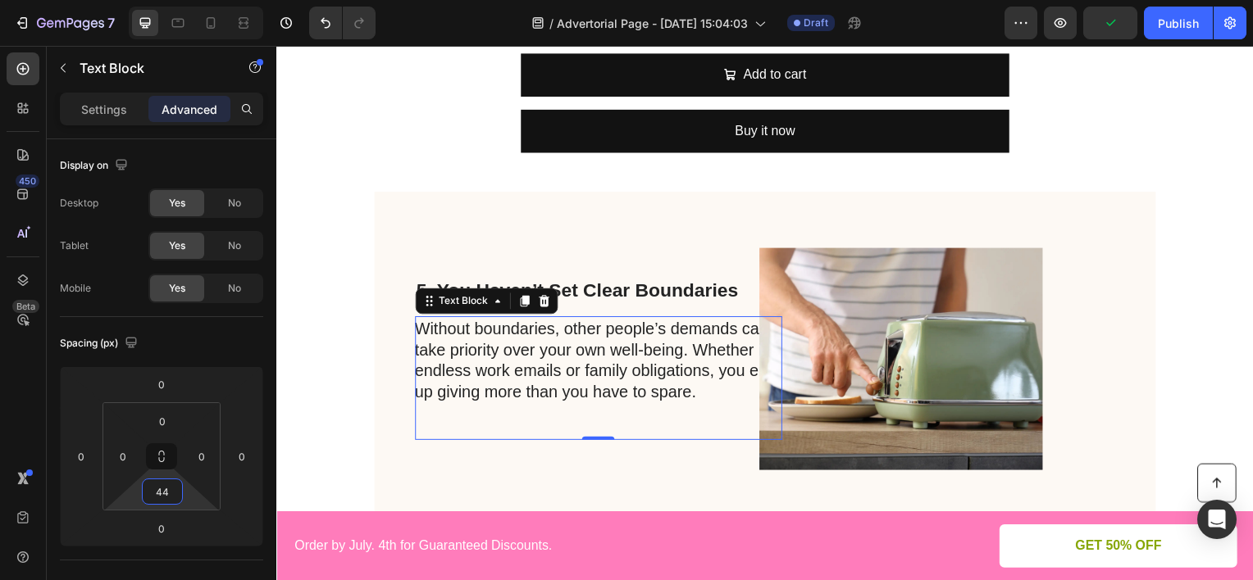
drag, startPoint x: 191, startPoint y: 490, endPoint x: 189, endPoint y: 472, distance: 18.1
click at [189, 0] on html "7 Version history / Advertorial Page - [DATE] 15:04:03 Draft Preview Publish 45…" at bounding box center [626, 0] width 1253 height 0
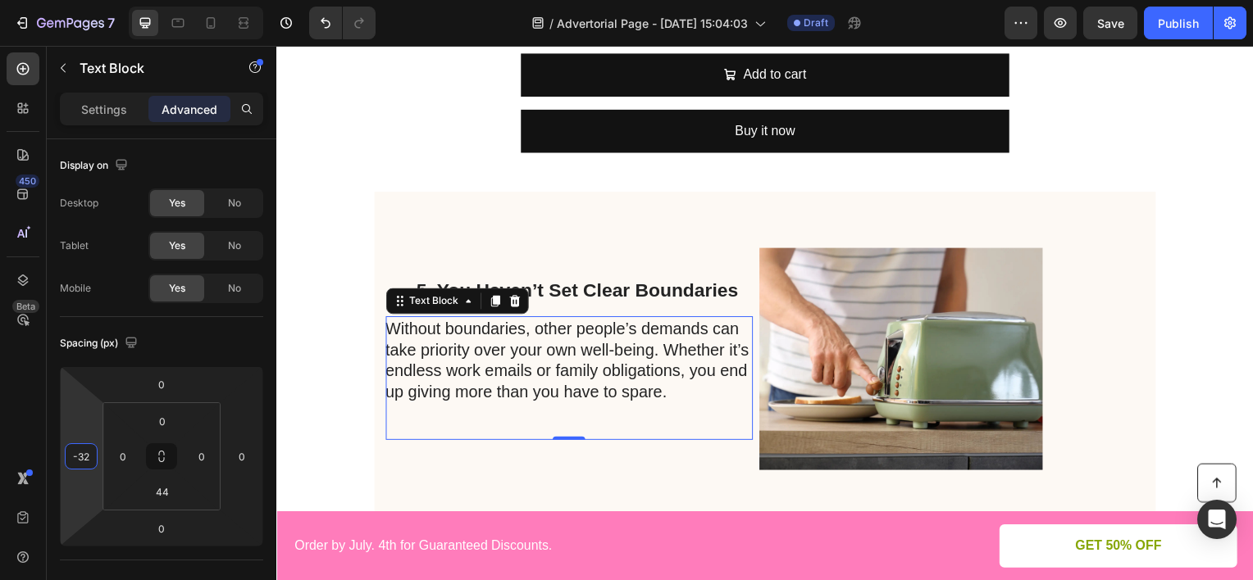
type input "-30"
drag, startPoint x: 84, startPoint y: 431, endPoint x: 92, endPoint y: 444, distance: 14.8
click at [92, 0] on html "7 Version history / Advertorial Page - [DATE] 15:04:03 Draft Preview Save Publi…" at bounding box center [626, 0] width 1253 height 0
click at [553, 284] on h2 "5. You Haven’t Set Clear Boundaries" at bounding box center [601, 293] width 370 height 26
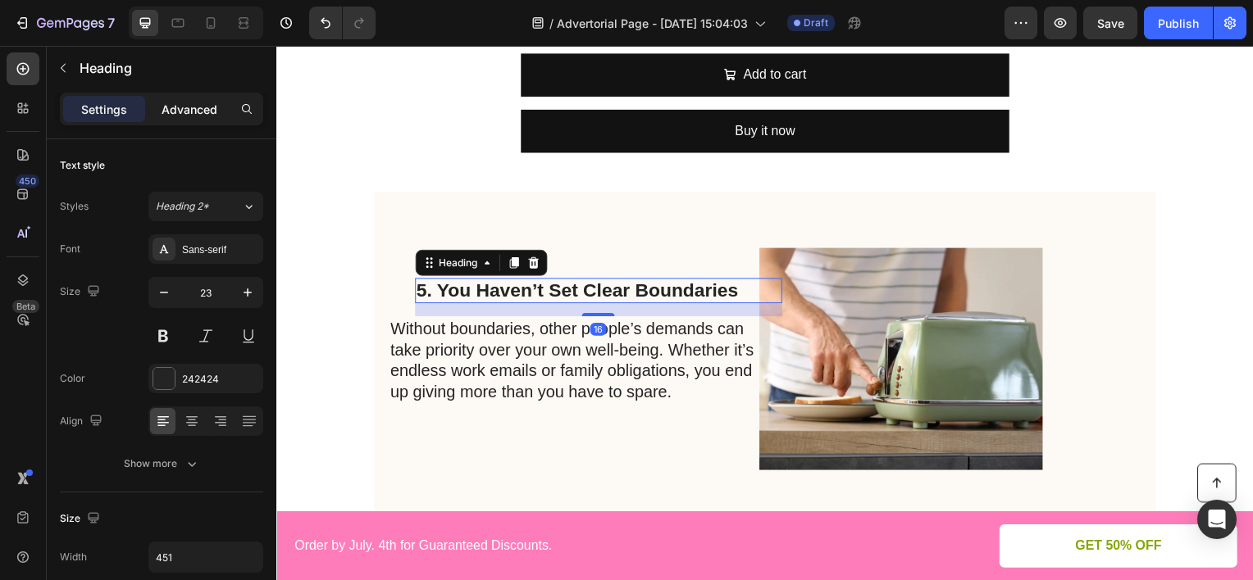
click at [197, 111] on p "Advanced" at bounding box center [190, 109] width 56 height 17
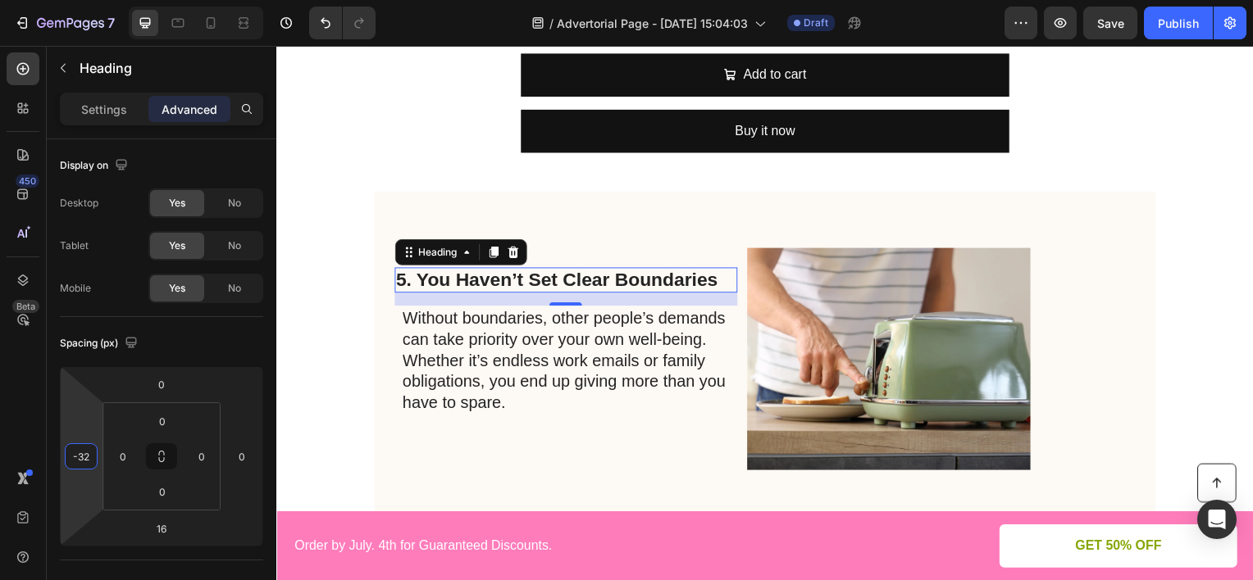
type input "-30"
click at [102, 0] on html "7 Version history / Advertorial Page - [DATE] 15:04:03 Draft Preview Publish 45…" at bounding box center [626, 0] width 1253 height 0
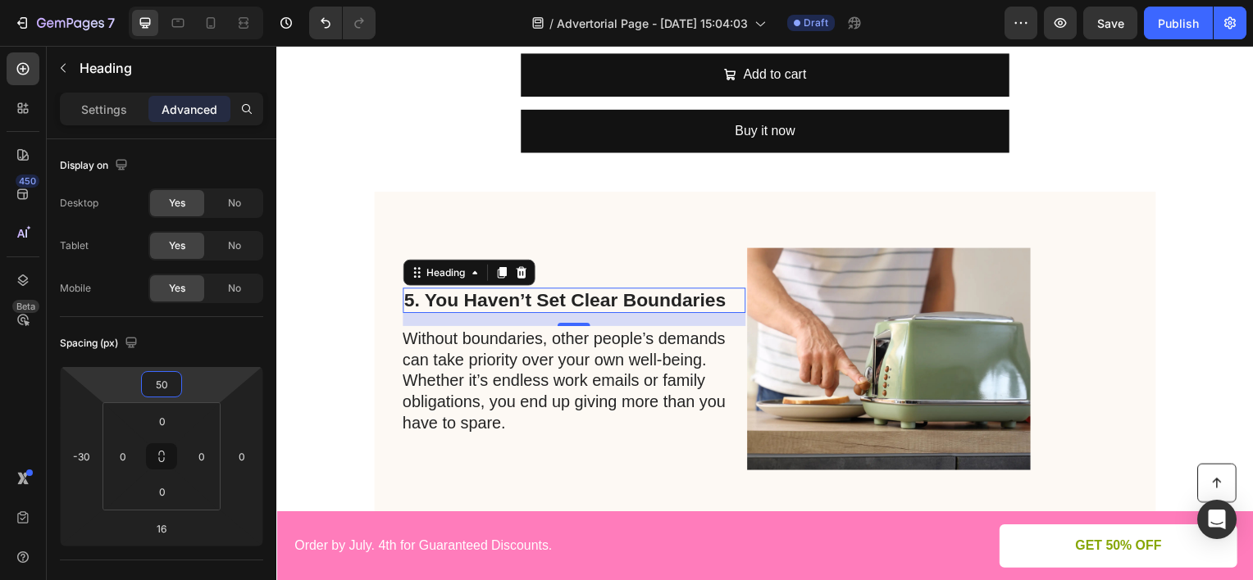
type input "52"
drag, startPoint x: 190, startPoint y: 389, endPoint x: 193, endPoint y: 368, distance: 21.6
click at [193, 0] on html "7 Version history / Advertorial Page - [DATE] 15:04:03 Draft Preview Save Publi…" at bounding box center [626, 0] width 1253 height 0
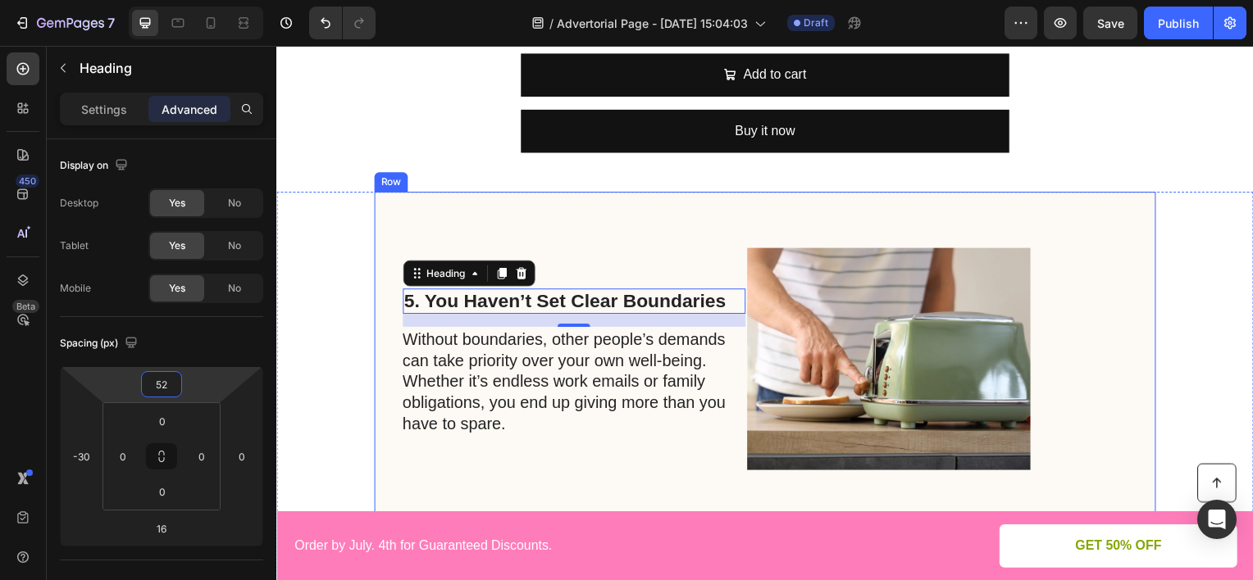
click at [450, 212] on div "5. You Haven’t Set Clear Boundaries Heading 16 Without boundaries, other people…" at bounding box center [768, 362] width 787 height 338
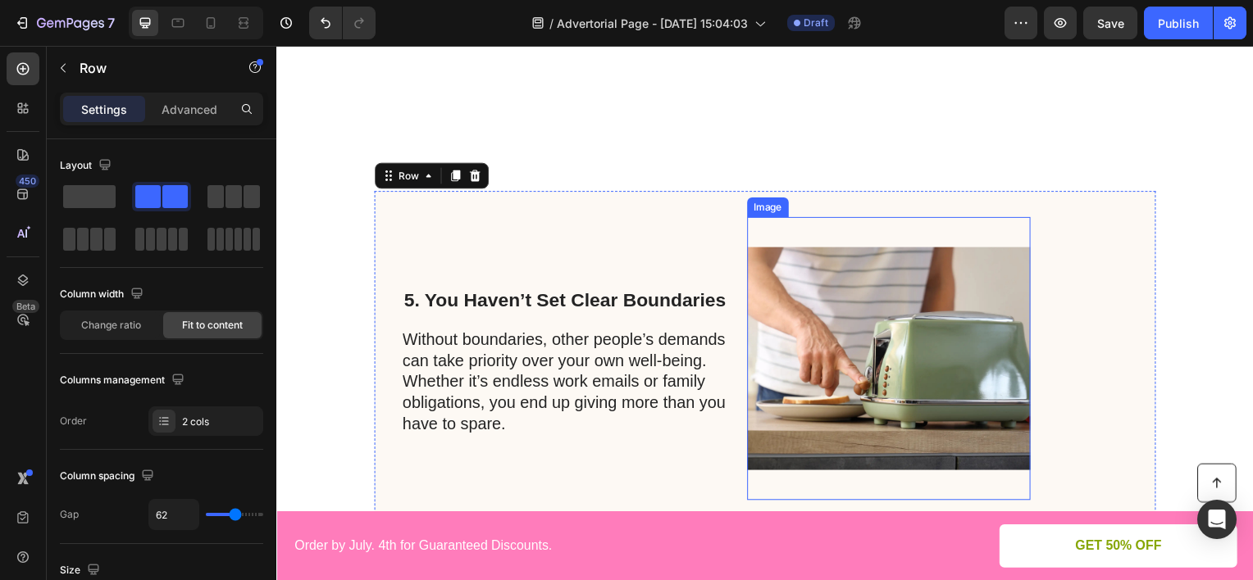
scroll to position [2951, 0]
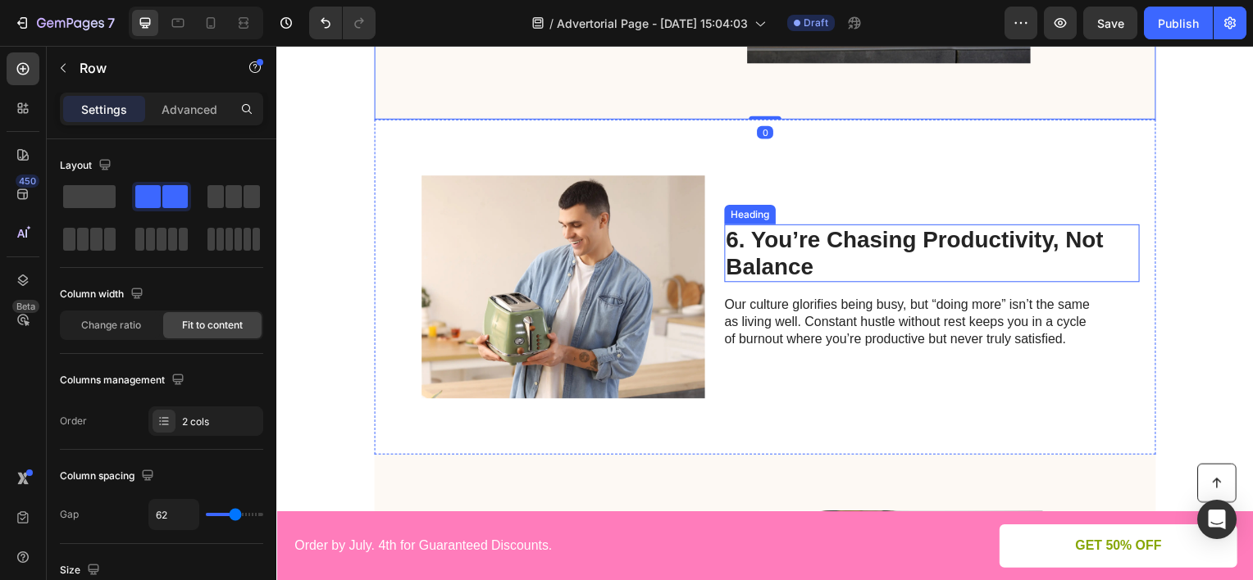
click at [810, 257] on h2 "6. You’re Chasing Productivity, Not Balance" at bounding box center [936, 254] width 418 height 58
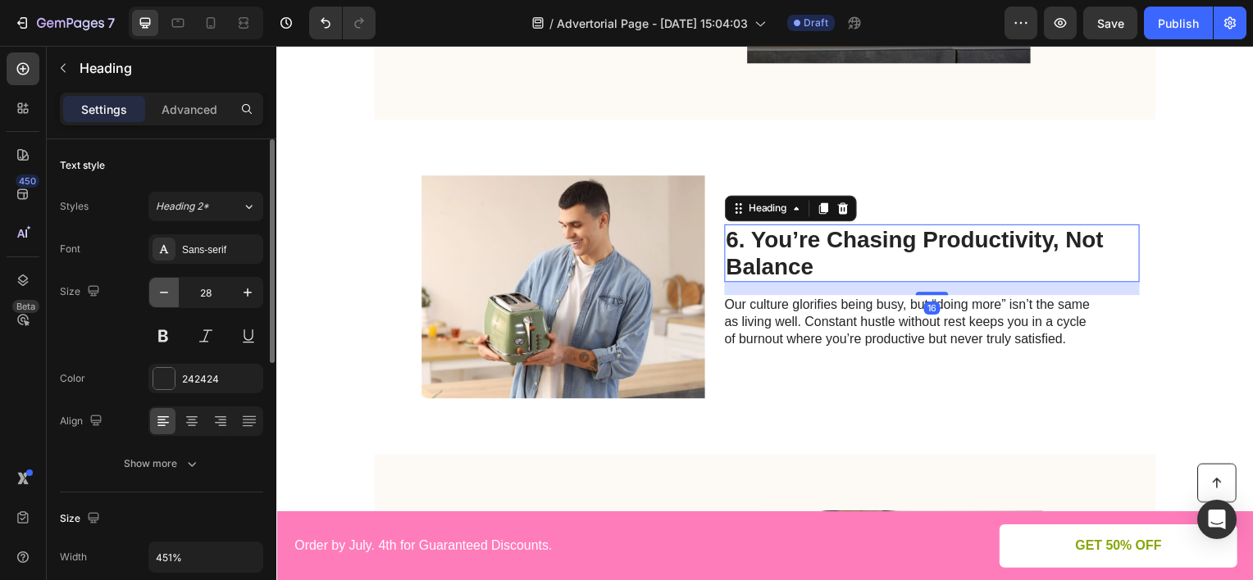
click at [158, 293] on icon "button" at bounding box center [164, 292] width 16 height 16
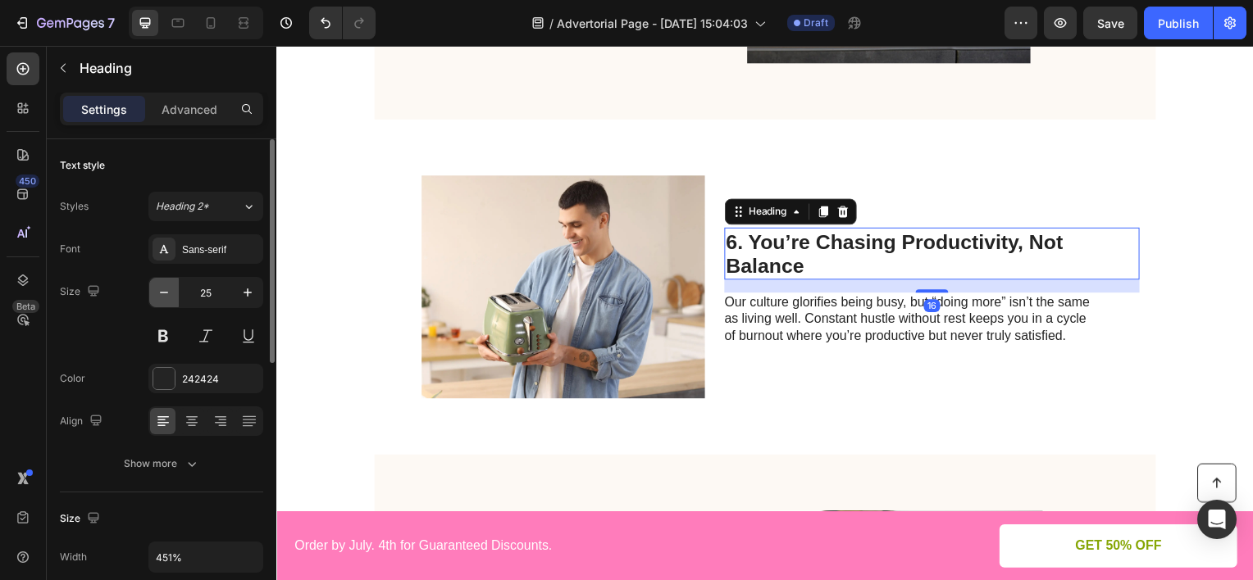
click at [158, 293] on icon "button" at bounding box center [164, 292] width 16 height 16
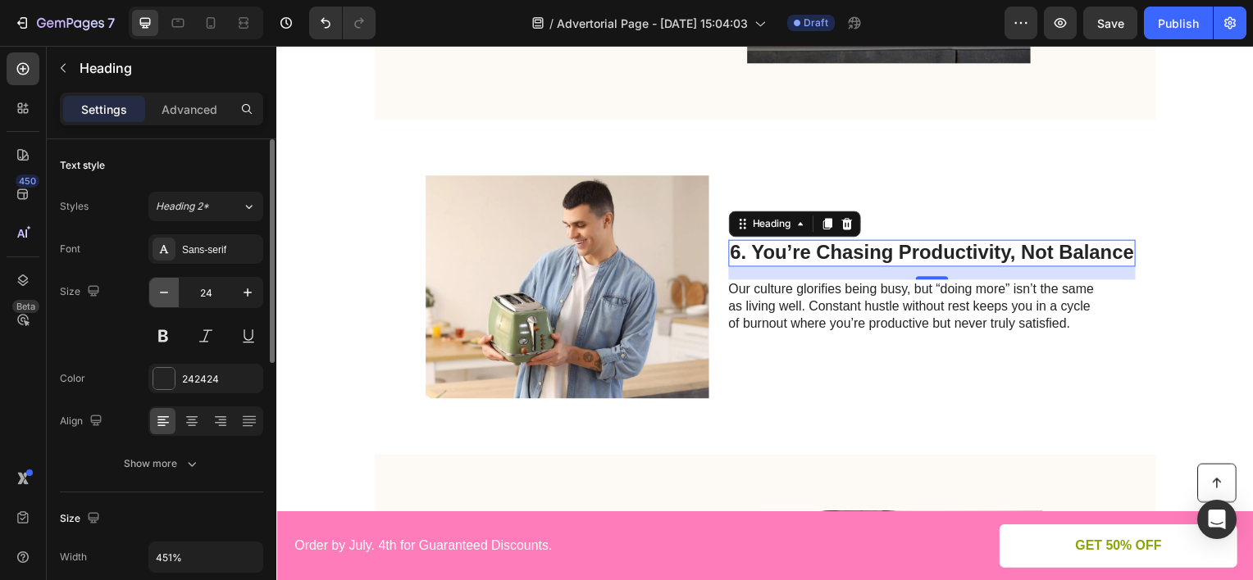
click at [158, 293] on icon "button" at bounding box center [164, 292] width 16 height 16
type input "23"
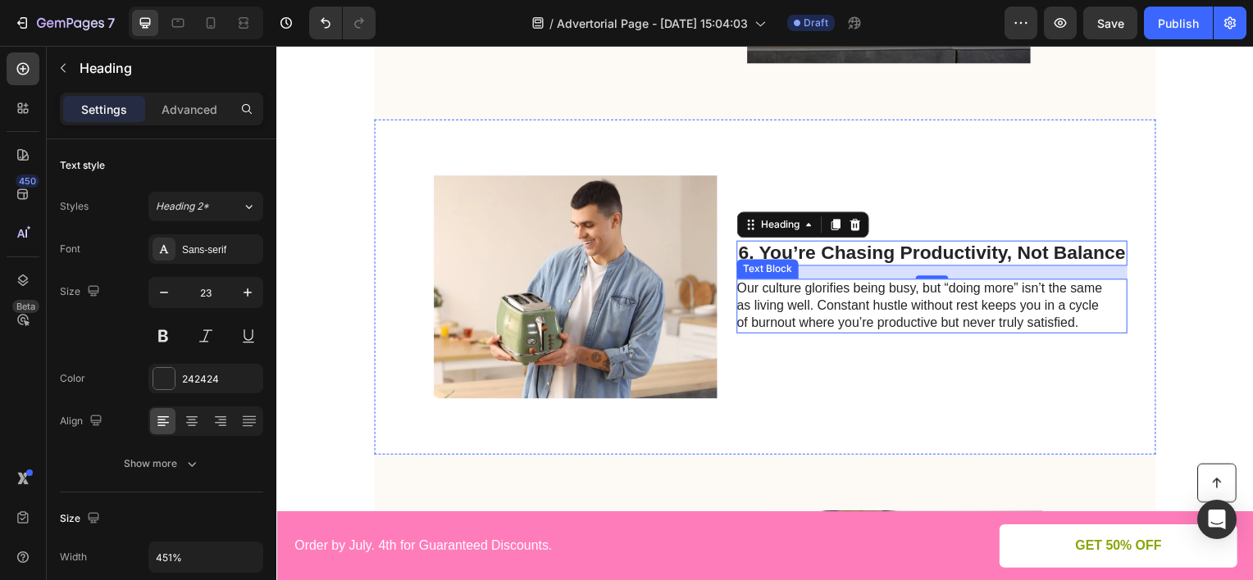
click at [790, 309] on p "Our culture glorifies being busy, but “doing more” isn’t the same as living wel…" at bounding box center [923, 307] width 368 height 51
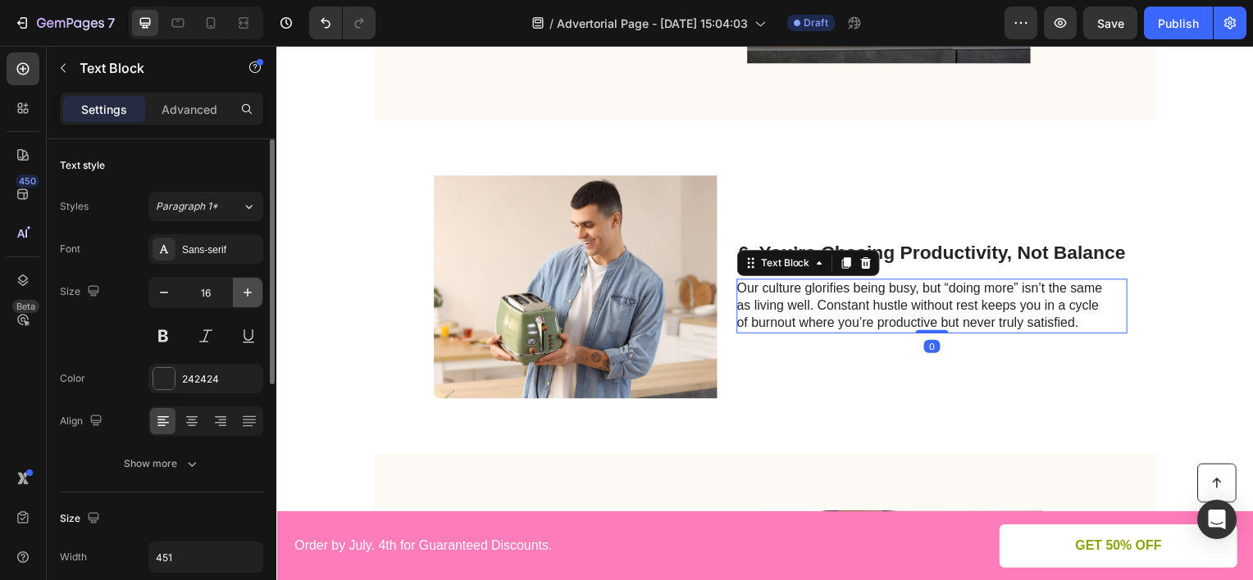
click at [236, 291] on button "button" at bounding box center [248, 293] width 30 height 30
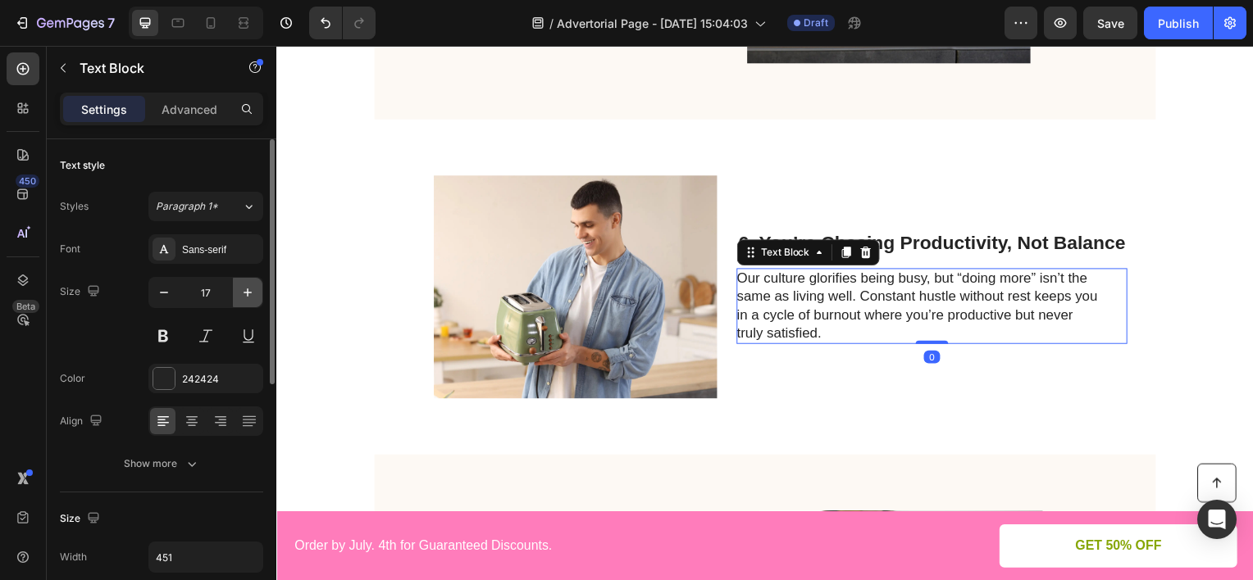
click at [236, 291] on button "button" at bounding box center [248, 293] width 30 height 30
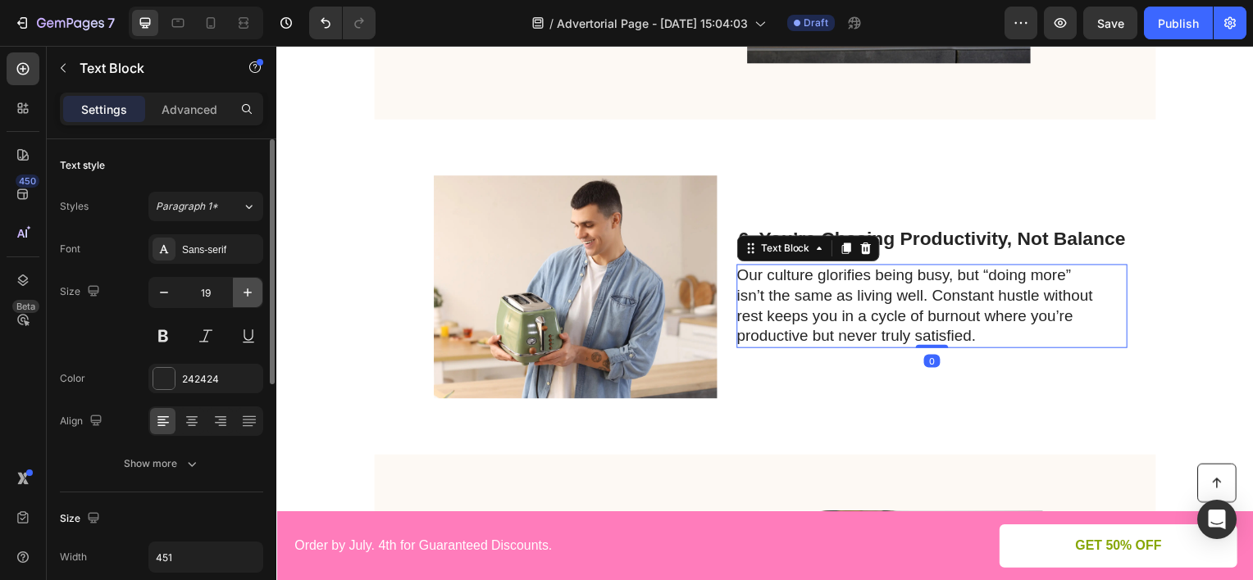
click at [236, 291] on button "button" at bounding box center [248, 293] width 30 height 30
type input "20"
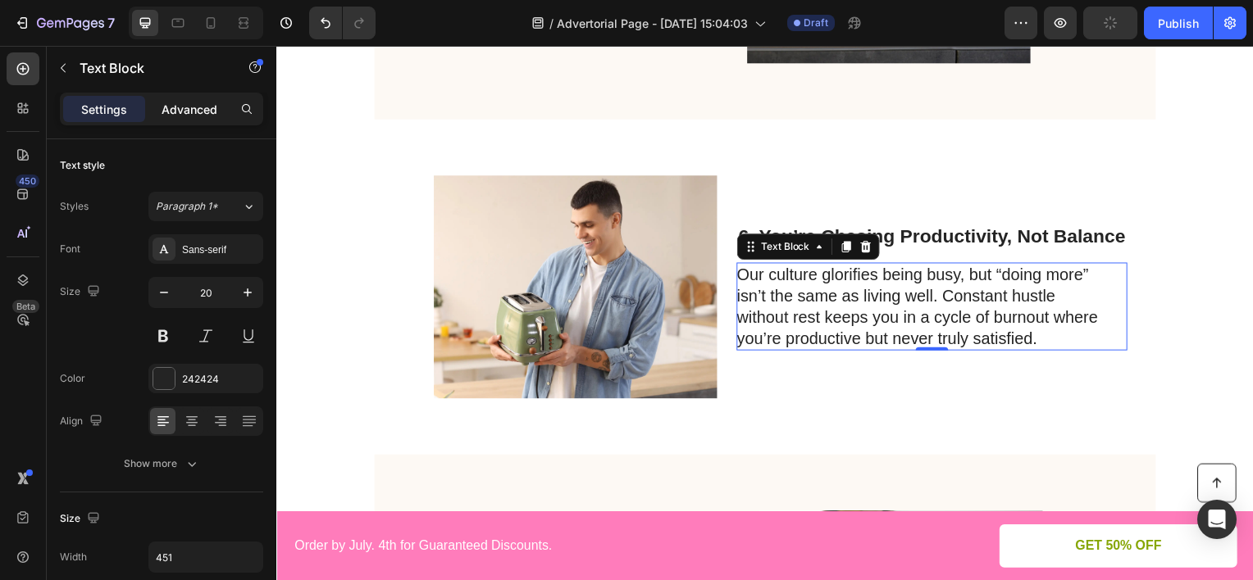
click at [201, 103] on p "Advanced" at bounding box center [190, 109] width 56 height 17
click at [899, 230] on h2 "6. You’re Chasing Productivity, Not Balance" at bounding box center [935, 238] width 393 height 26
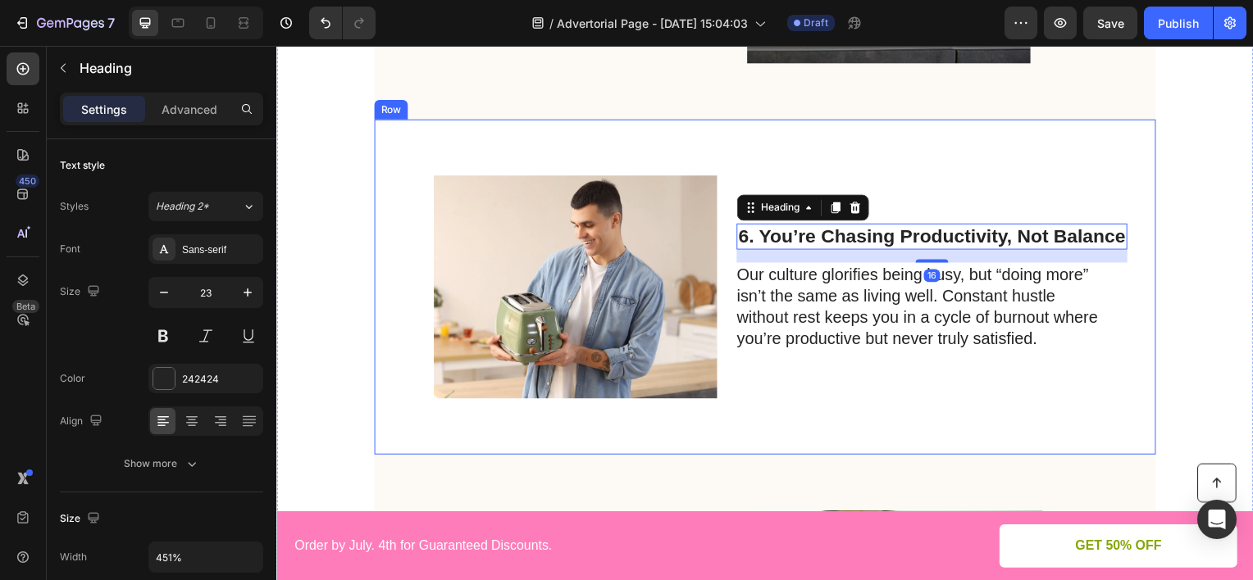
click at [897, 396] on div "6. You’re Chasing Productivity, Not Balance Heading 16 Our culture glorifies be…" at bounding box center [935, 288] width 393 height 285
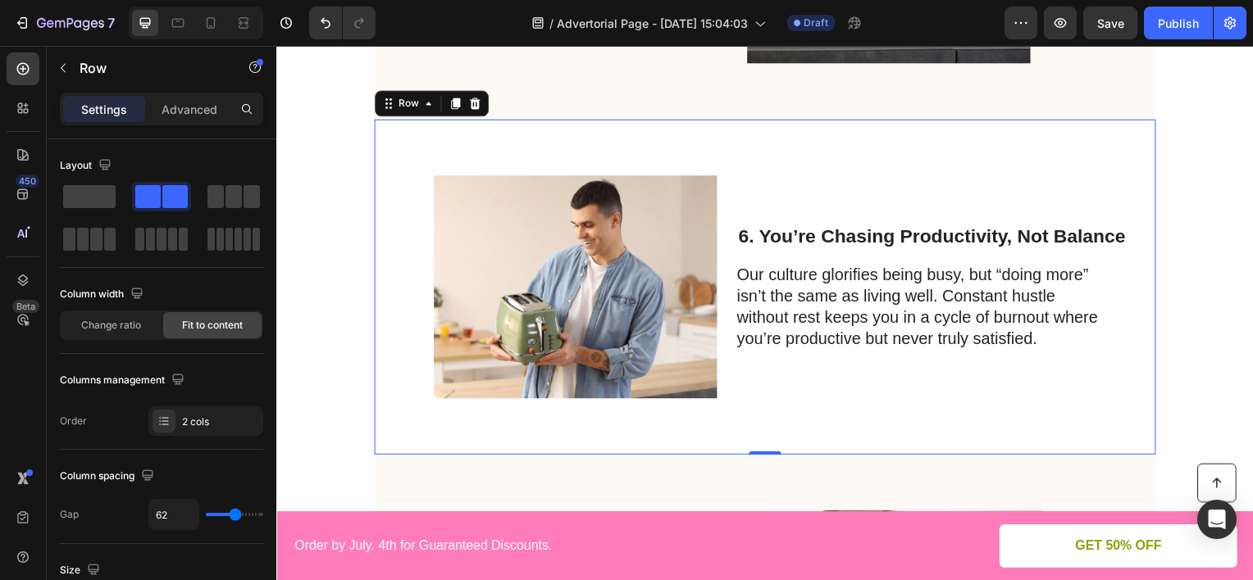
scroll to position [3279, 0]
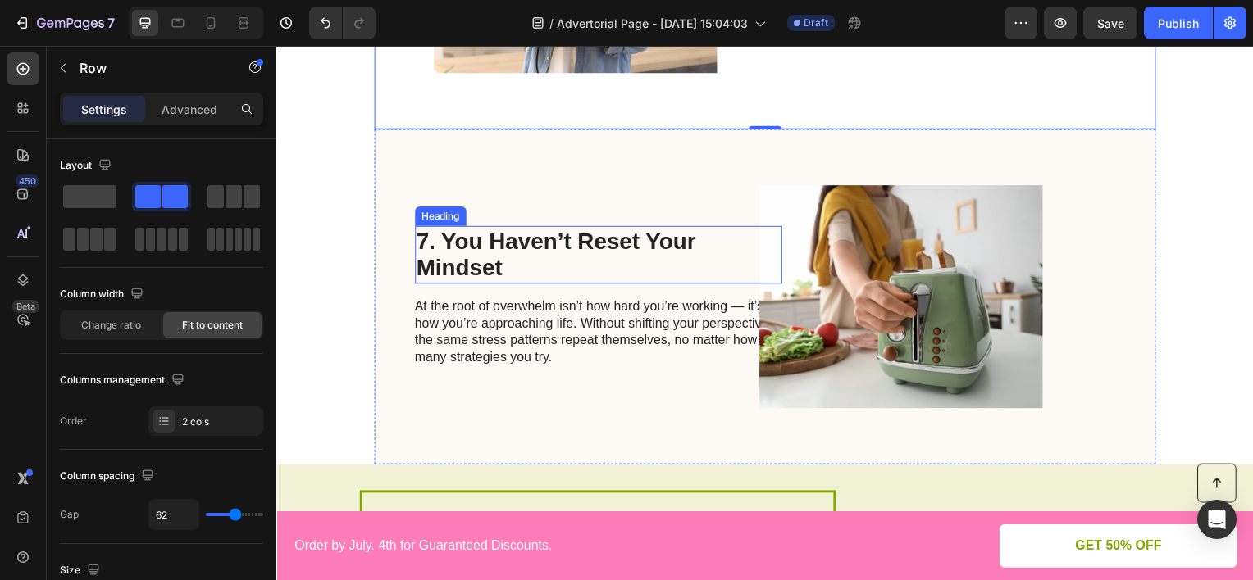
click at [604, 247] on h2 "7. You Haven’t Reset Your Mindset" at bounding box center [601, 256] width 370 height 58
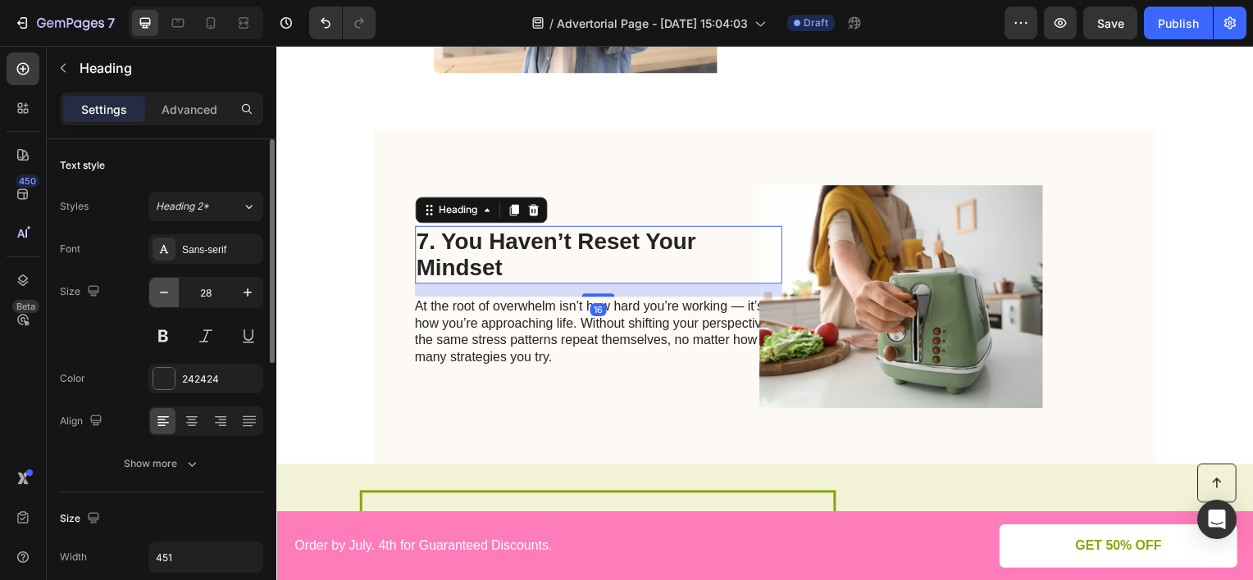
click at [162, 298] on icon "button" at bounding box center [164, 292] width 16 height 16
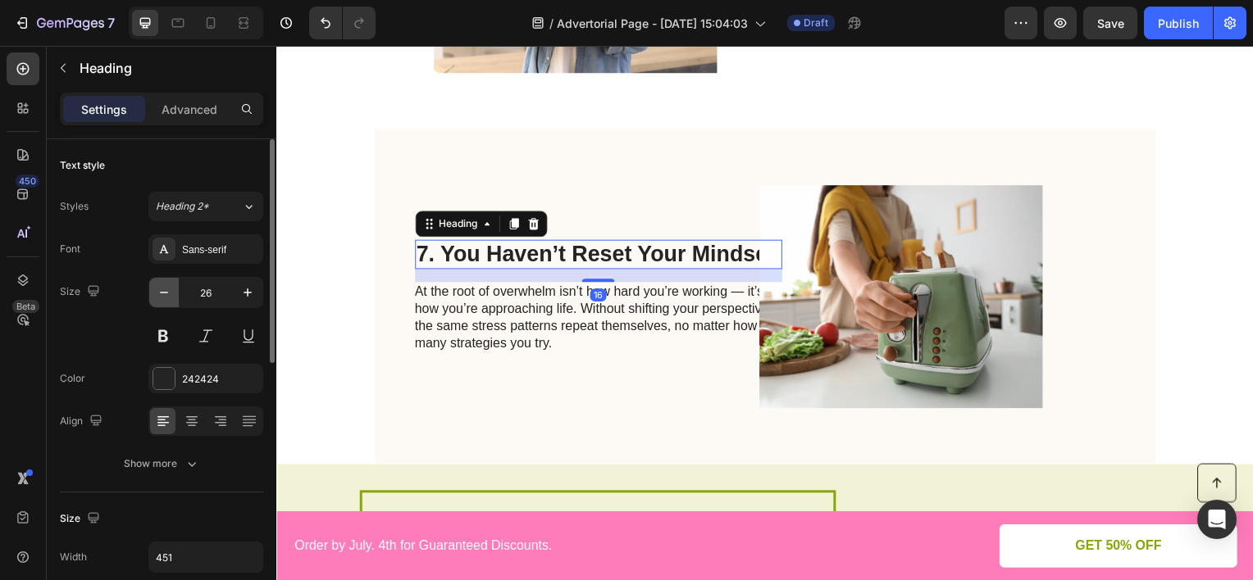
click at [162, 298] on icon "button" at bounding box center [164, 292] width 16 height 16
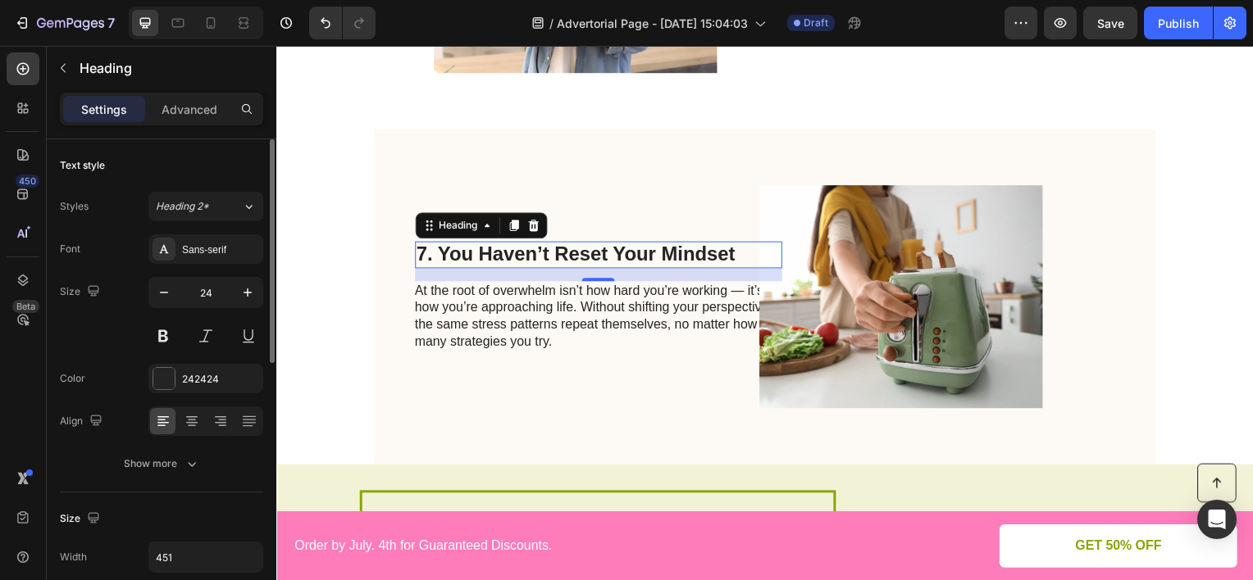
type input "23"
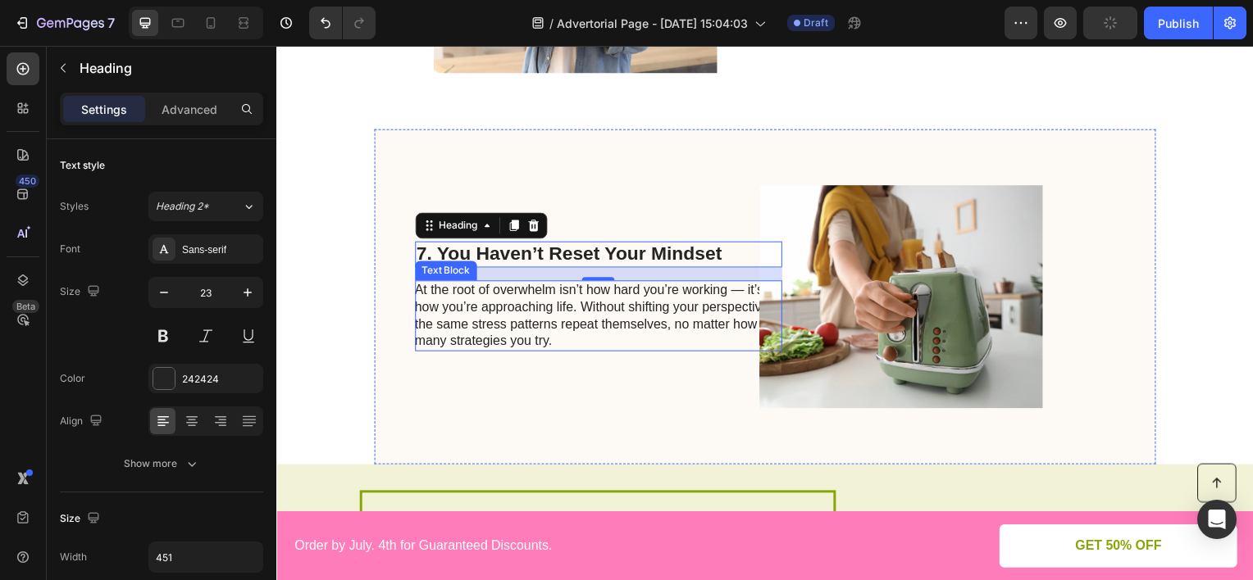
click at [482, 331] on p "At the root of overwhelm isn’t how hard you’re working — it’s how you’re approa…" at bounding box center [600, 318] width 368 height 68
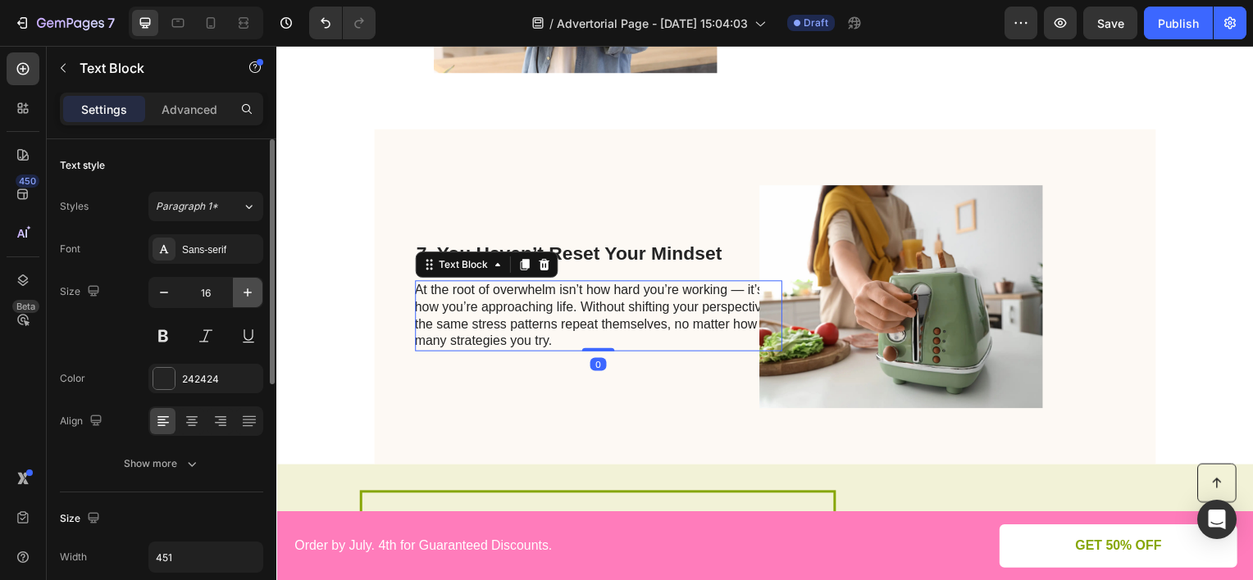
click at [249, 293] on icon "button" at bounding box center [247, 292] width 16 height 16
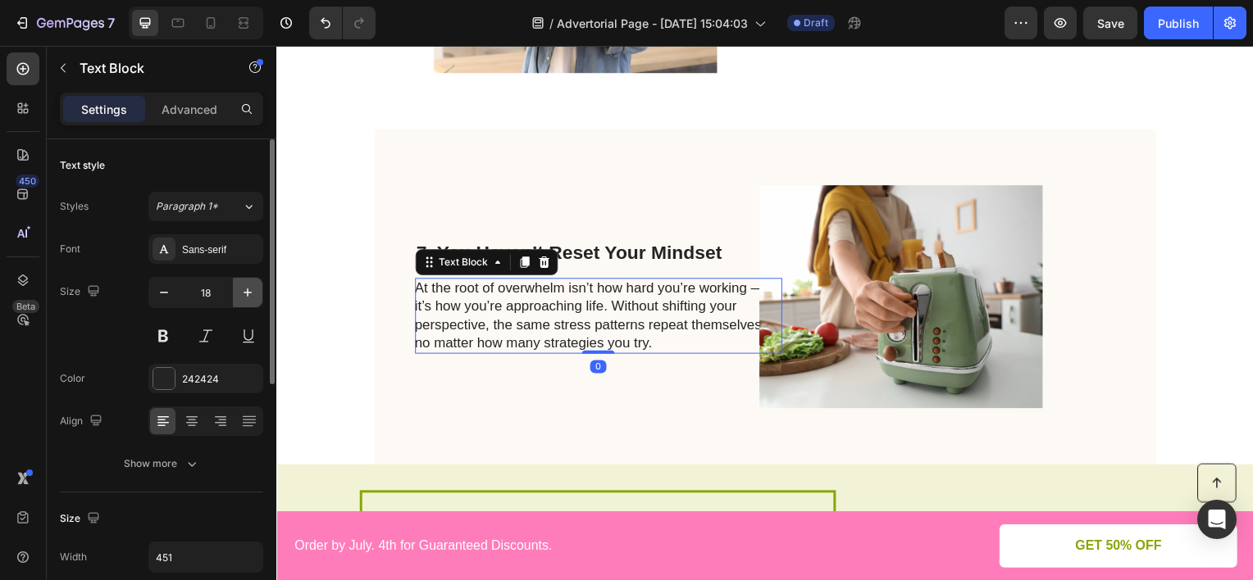
click at [249, 293] on icon "button" at bounding box center [247, 292] width 16 height 16
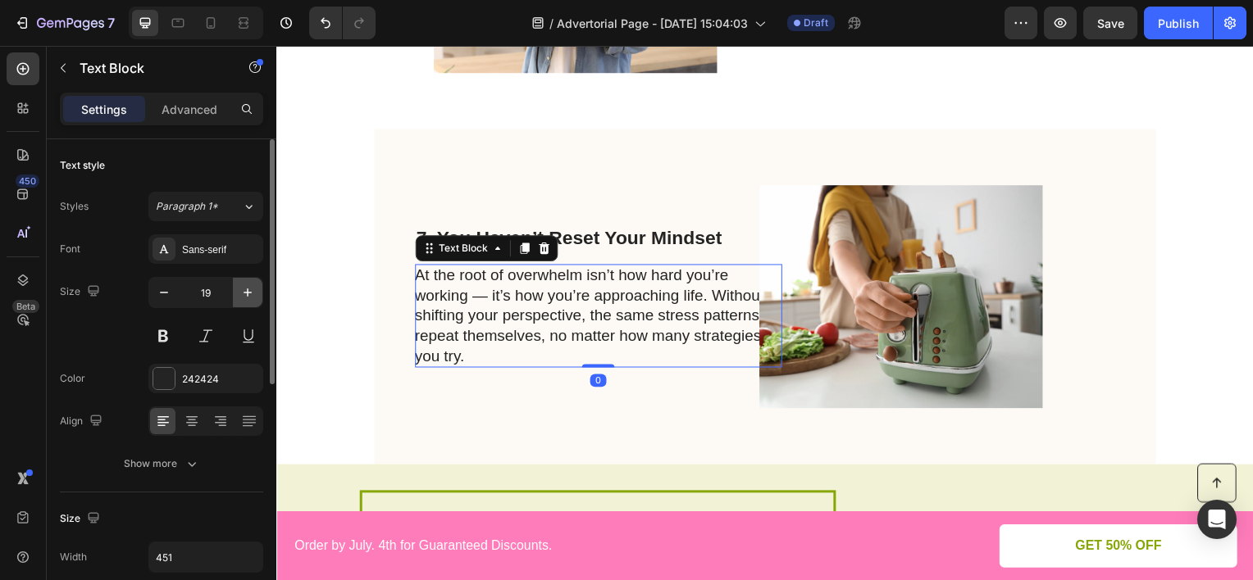
click at [249, 293] on icon "button" at bounding box center [247, 292] width 16 height 16
type input "20"
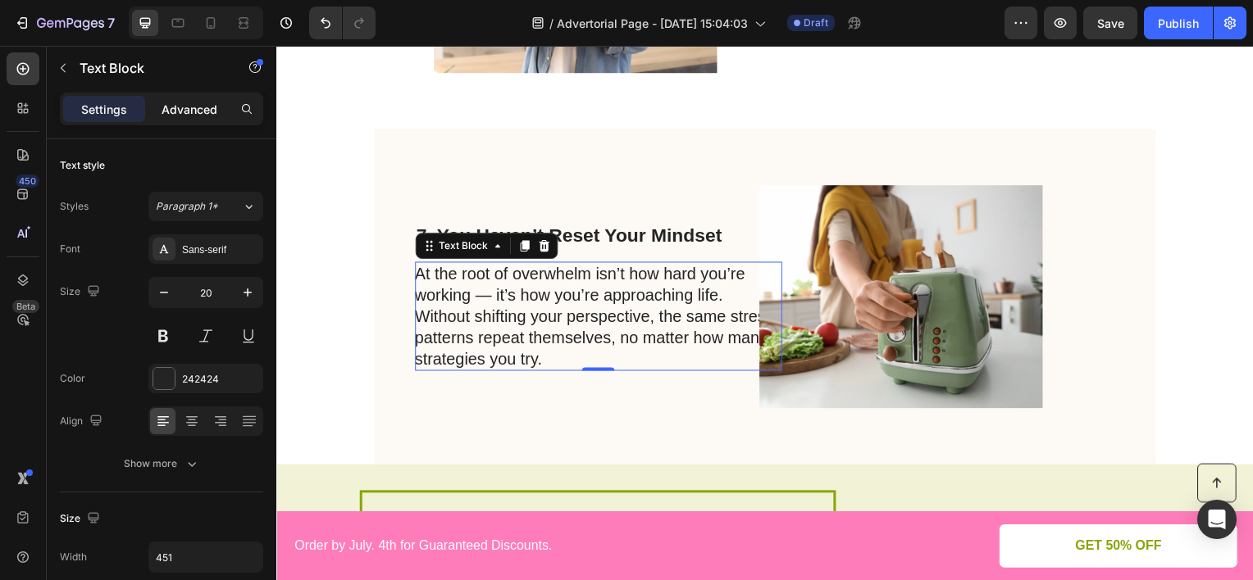
click at [177, 104] on p "Advanced" at bounding box center [190, 109] width 56 height 17
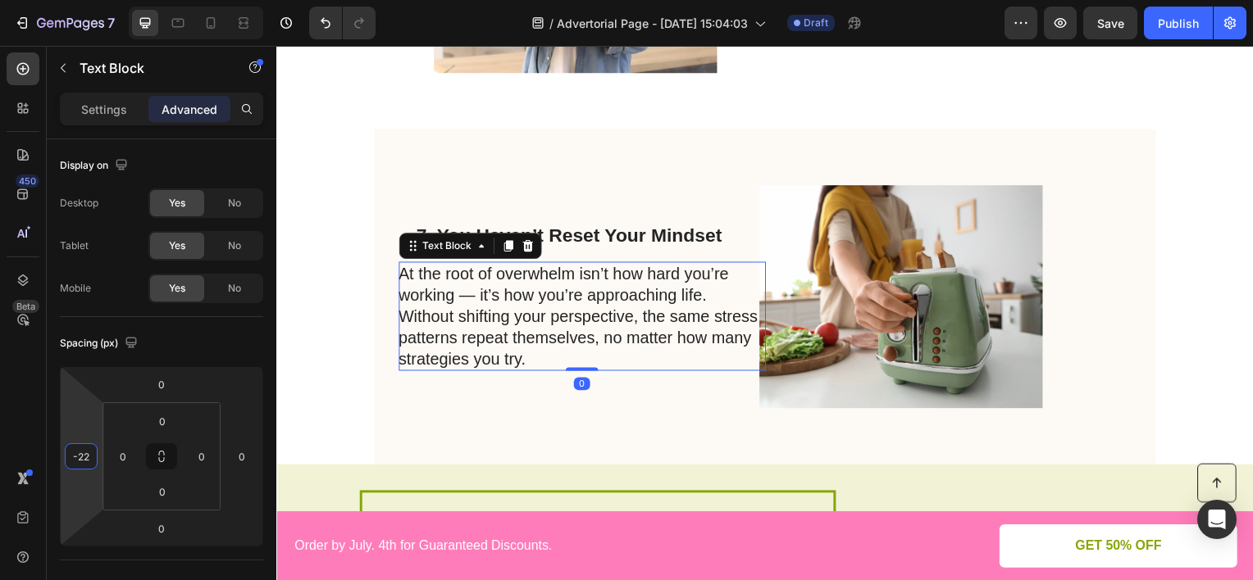
type input "-24"
click at [96, 0] on html "7 Version history / Advertorial Page - [DATE] 15:04:03 Draft Preview Save Publi…" at bounding box center [626, 0] width 1253 height 0
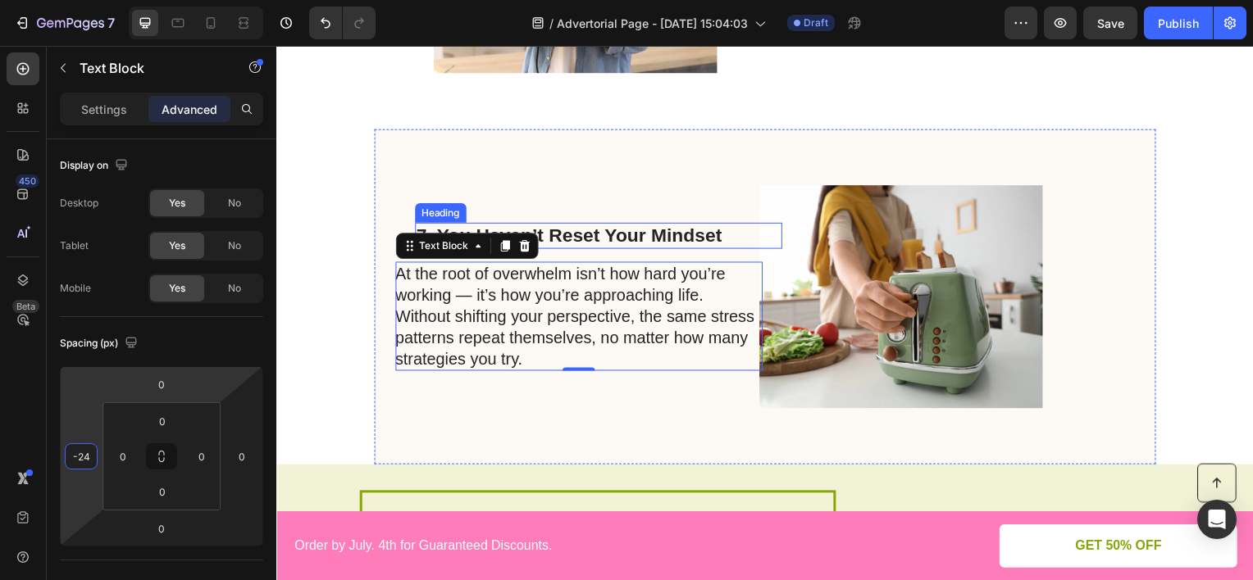
click at [587, 234] on h2 "7. You Haven’t Reset Your Mindset" at bounding box center [601, 237] width 370 height 26
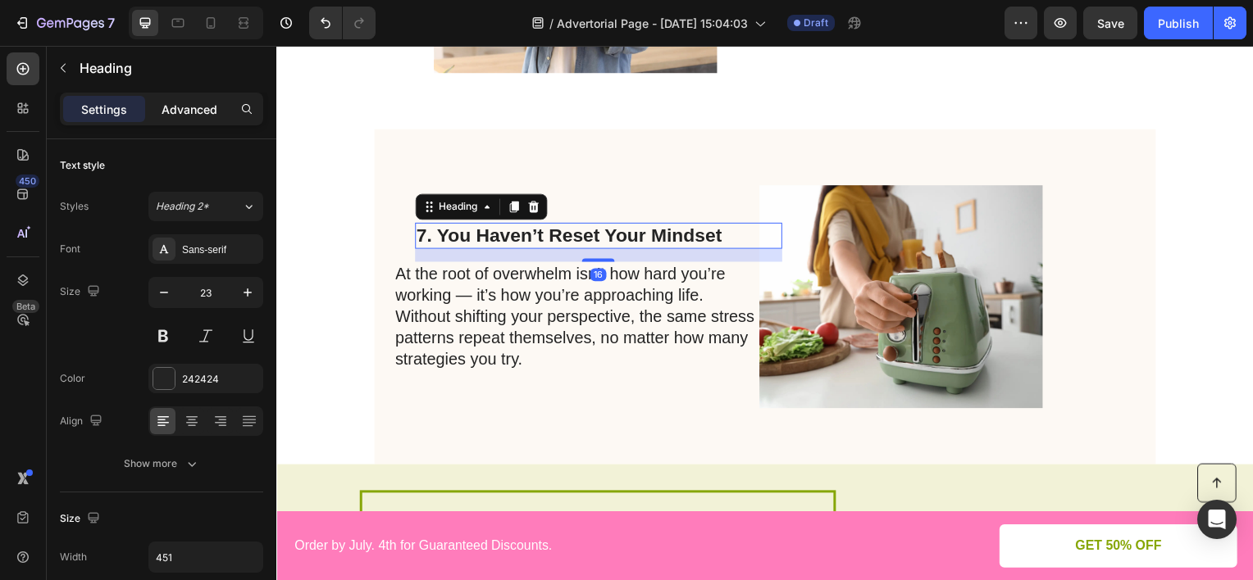
click at [171, 104] on p "Advanced" at bounding box center [190, 109] width 56 height 17
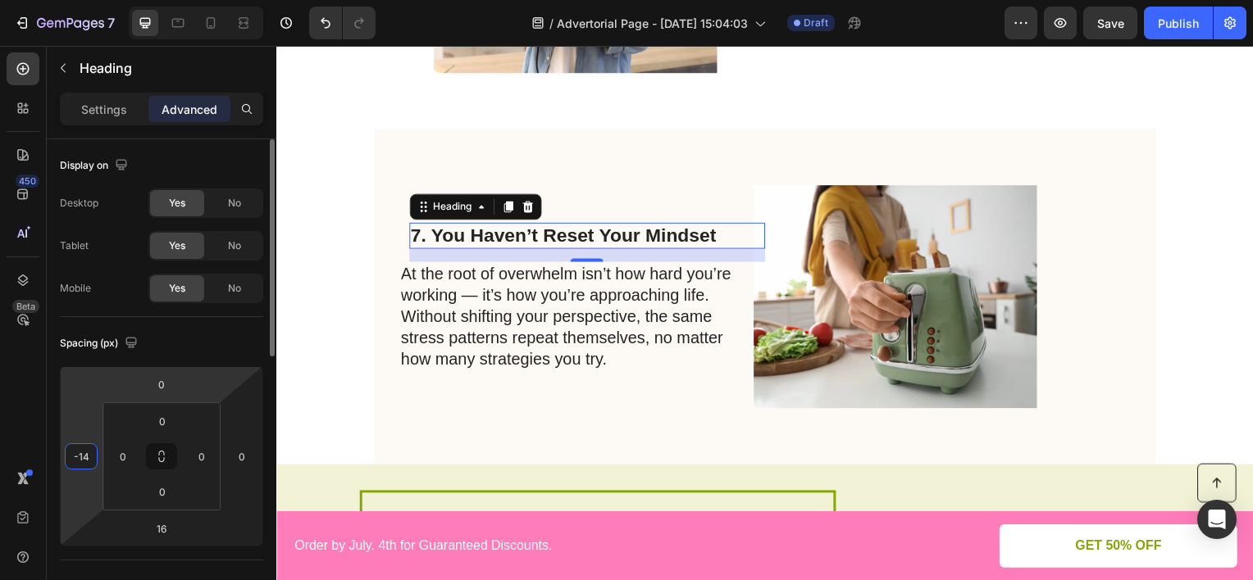
drag, startPoint x: 75, startPoint y: 421, endPoint x: 148, endPoint y: 398, distance: 76.7
click at [80, 0] on html "7 Version history / Advertorial Page - [DATE] 15:04:03 Draft Preview Save Publi…" at bounding box center [626, 0] width 1253 height 0
type input "-8"
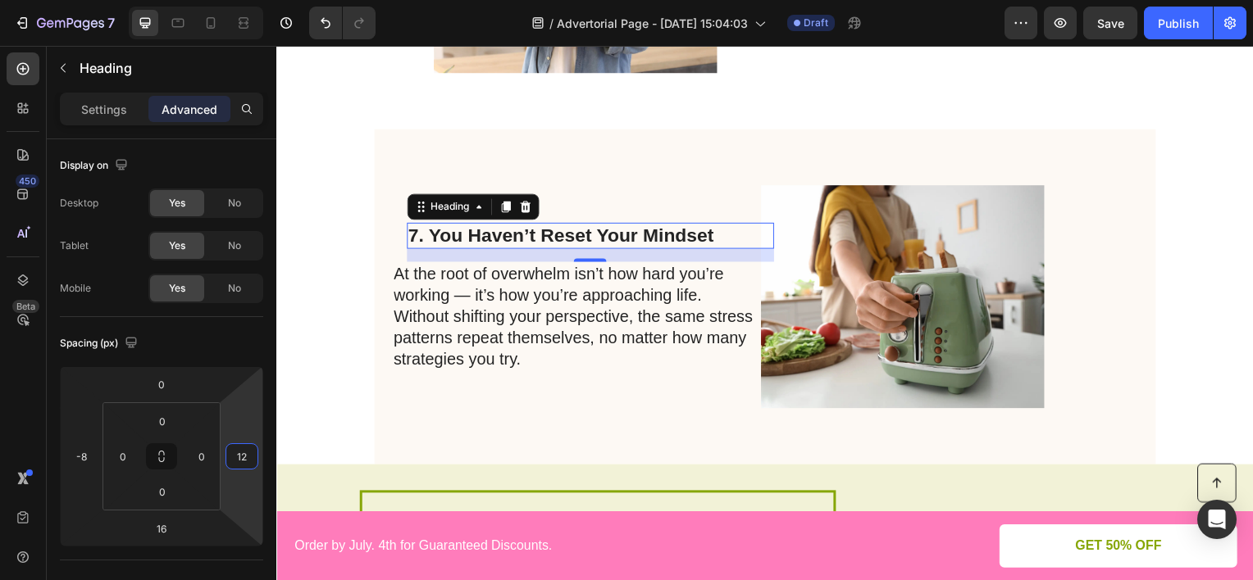
type input "14"
click at [262, 0] on html "7 Version history / Advertorial Page - [DATE] 15:04:03 Draft Preview Save Publi…" at bounding box center [626, 0] width 1253 height 0
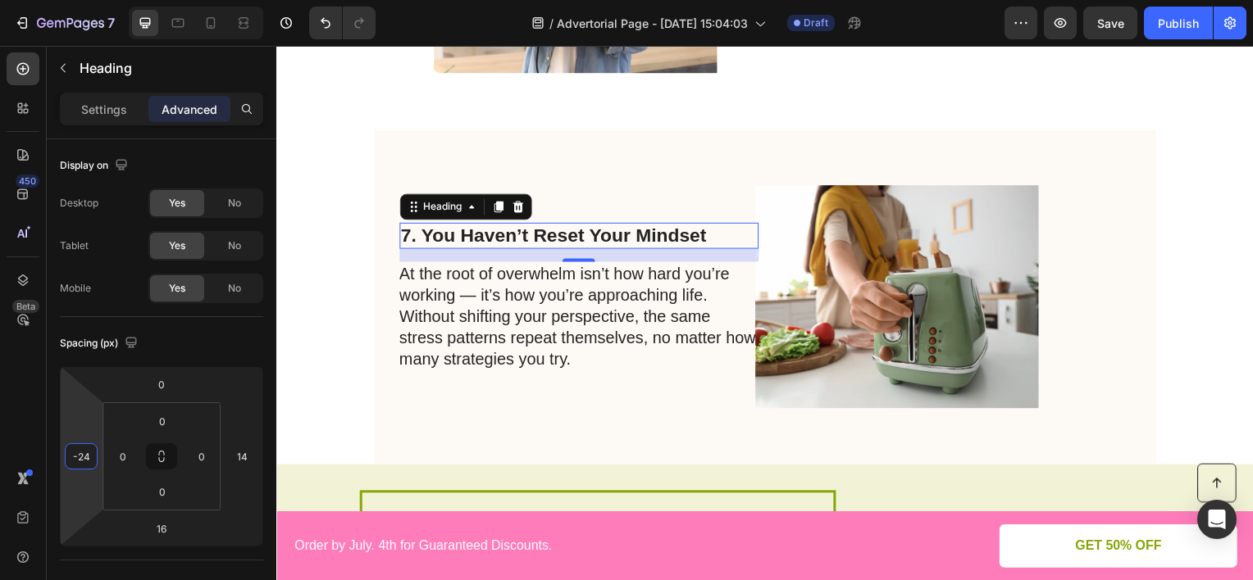
type input "-26"
drag, startPoint x: 89, startPoint y: 426, endPoint x: 93, endPoint y: 434, distance: 8.4
click at [93, 0] on html "7 Version history / Advertorial Page - [DATE] 15:04:03 Draft Preview Save Publi…" at bounding box center [626, 0] width 1253 height 0
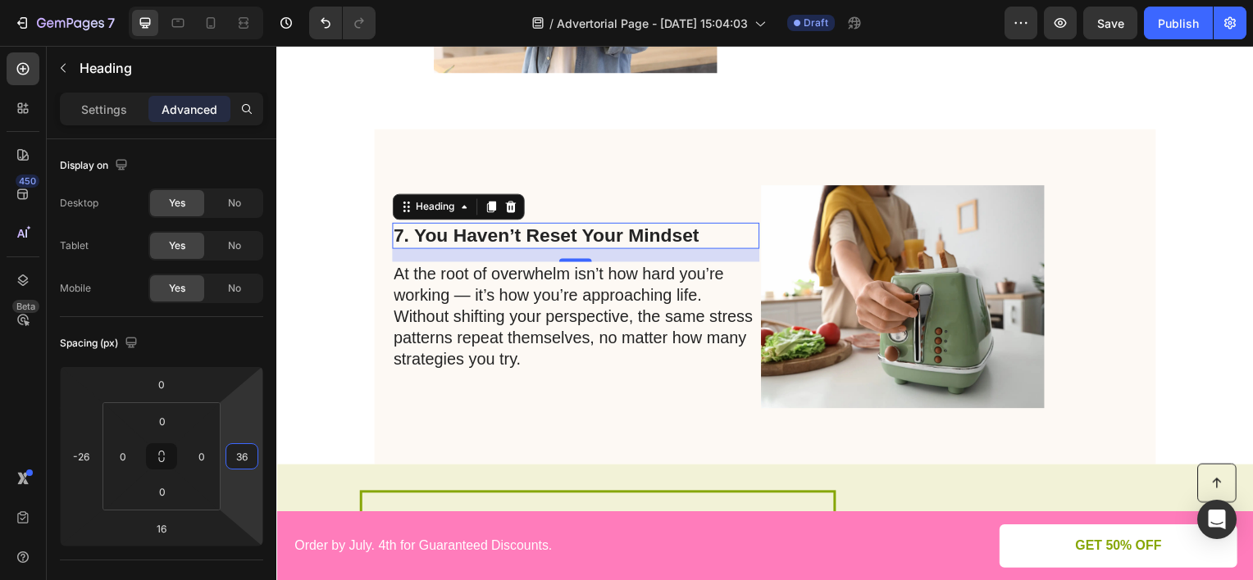
type input "38"
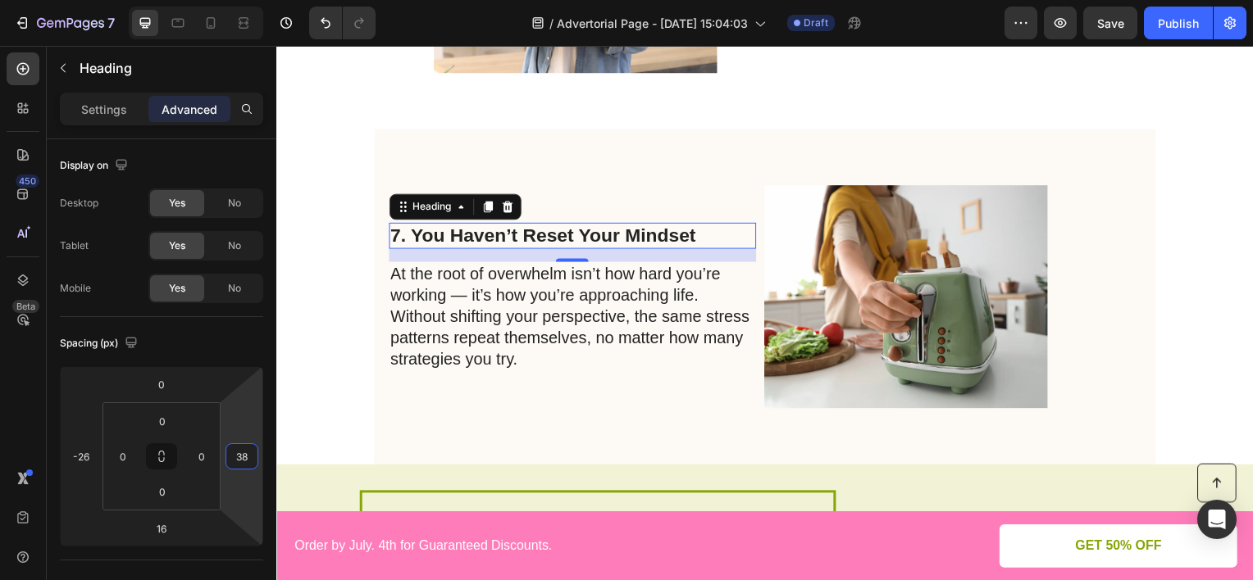
drag, startPoint x: 254, startPoint y: 413, endPoint x: 256, endPoint y: 403, distance: 10.0
click at [256, 0] on html "7 Version history / Advertorial Page - [DATE] 15:04:03 Draft Preview Save Publi…" at bounding box center [626, 0] width 1253 height 0
click at [324, 325] on div "5. You Haven’t Set Clear Boundaries Heading Without boundaries, other people’s …" at bounding box center [768, 152] width 984 height 1396
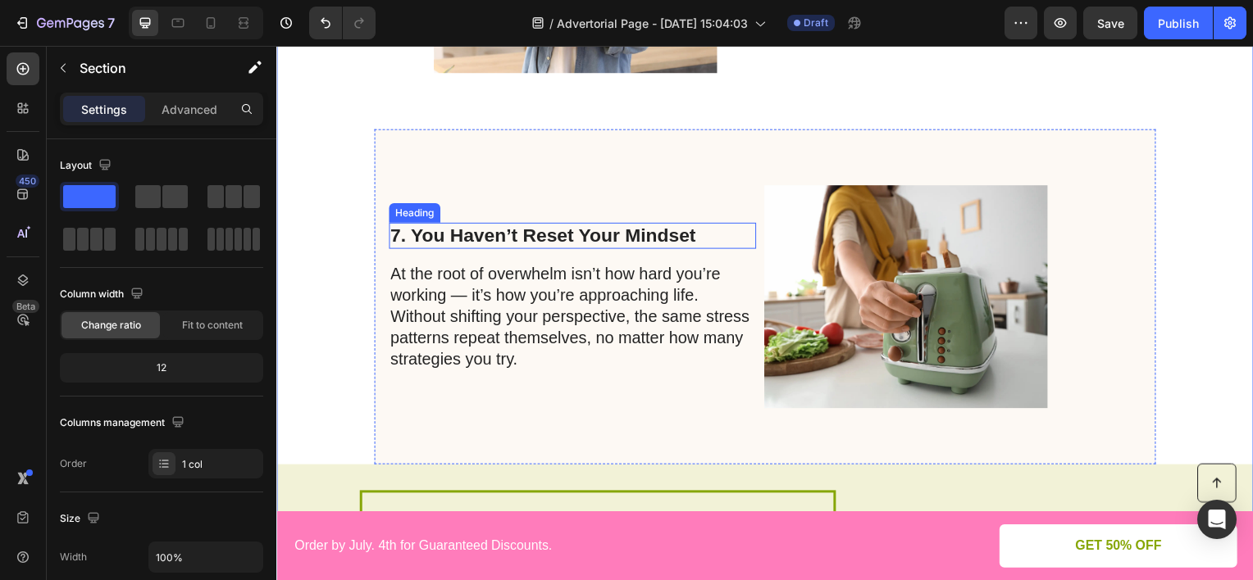
click at [585, 236] on h2 "7. You Haven’t Reset Your Mindset" at bounding box center [574, 237] width 370 height 26
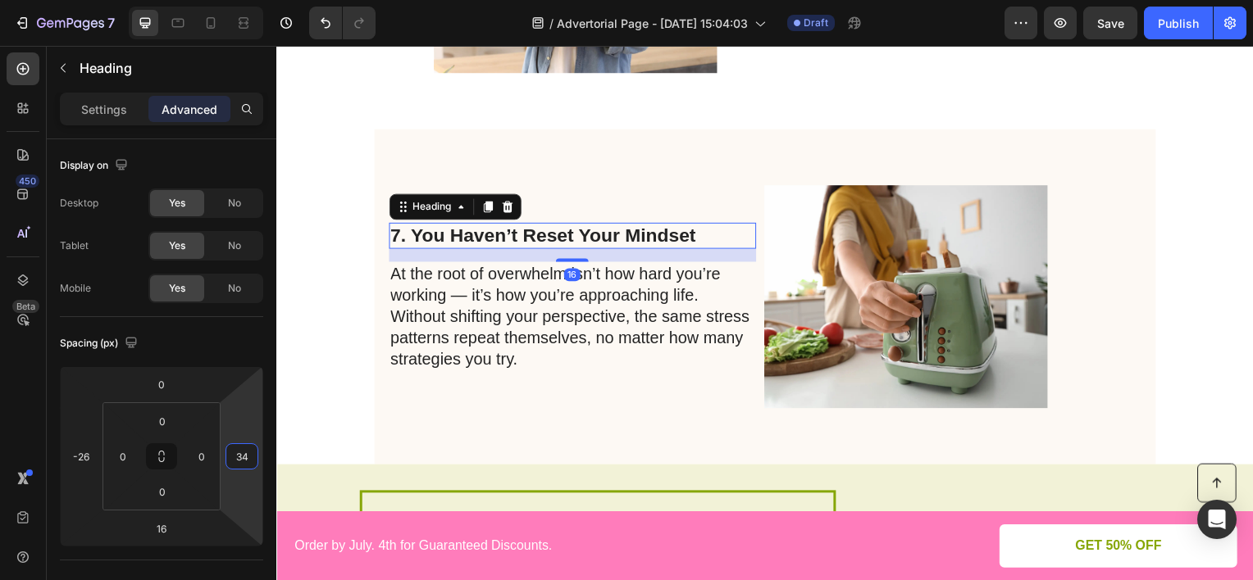
type input "32"
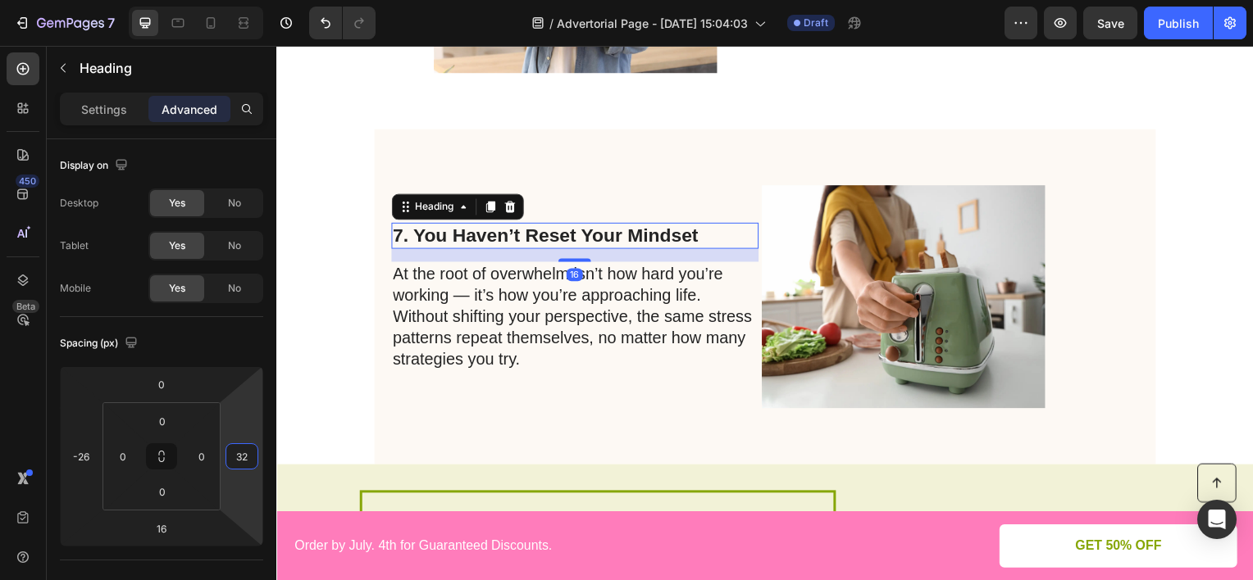
click at [256, 0] on html "7 Version history / Advertorial Page - [DATE] 15:04:03 Draft Preview Save Publi…" at bounding box center [626, 0] width 1253 height 0
click at [1196, 284] on div "5. You Haven’t Set Clear Boundaries Heading Without boundaries, other people’s …" at bounding box center [768, 152] width 984 height 1396
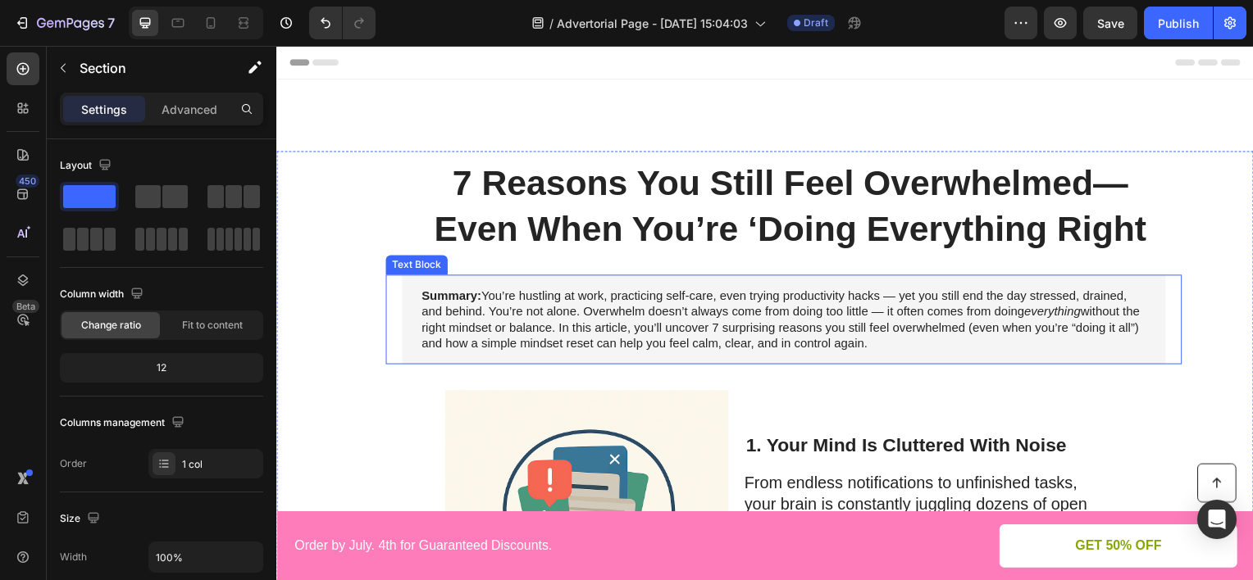
scroll to position [164, 0]
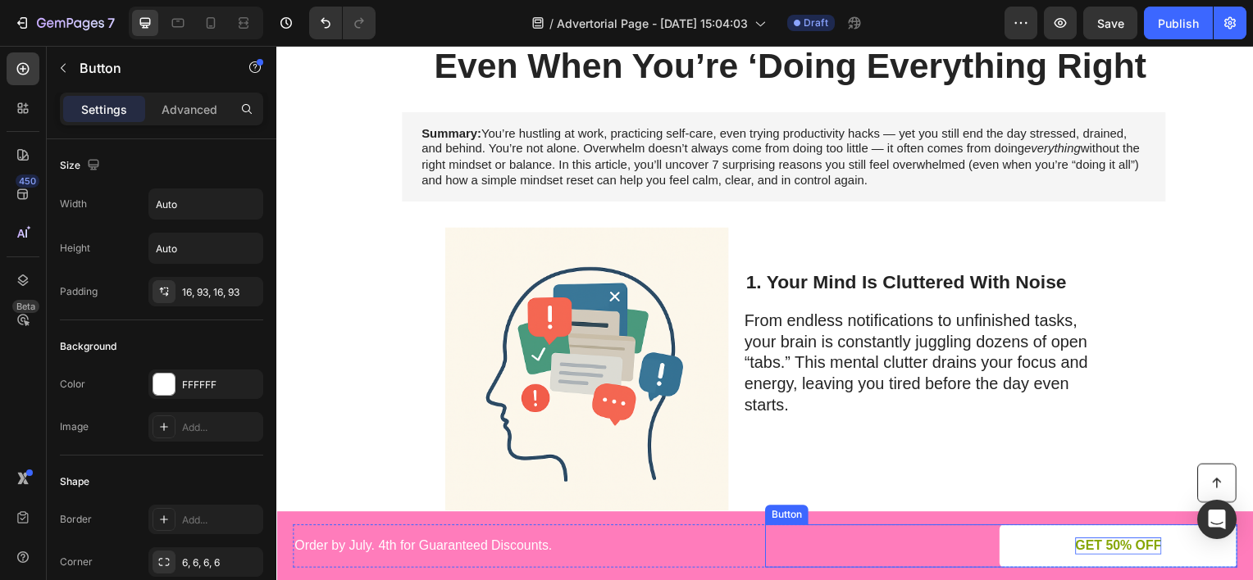
click at [1117, 550] on p "GET 50% OFF" at bounding box center [1124, 549] width 87 height 17
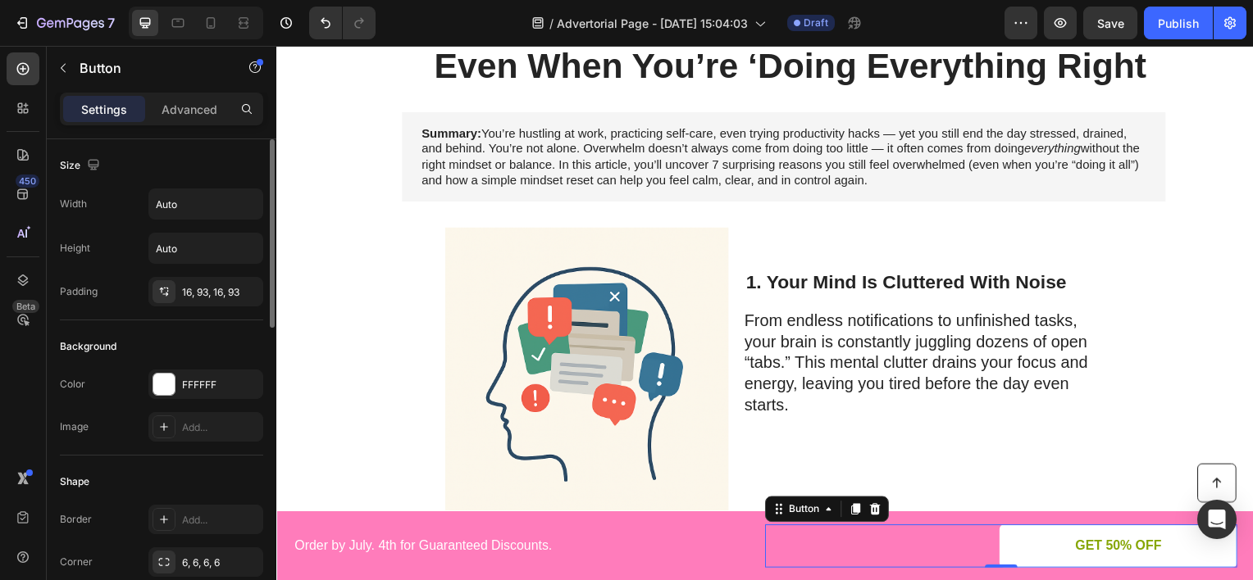
scroll to position [328, 0]
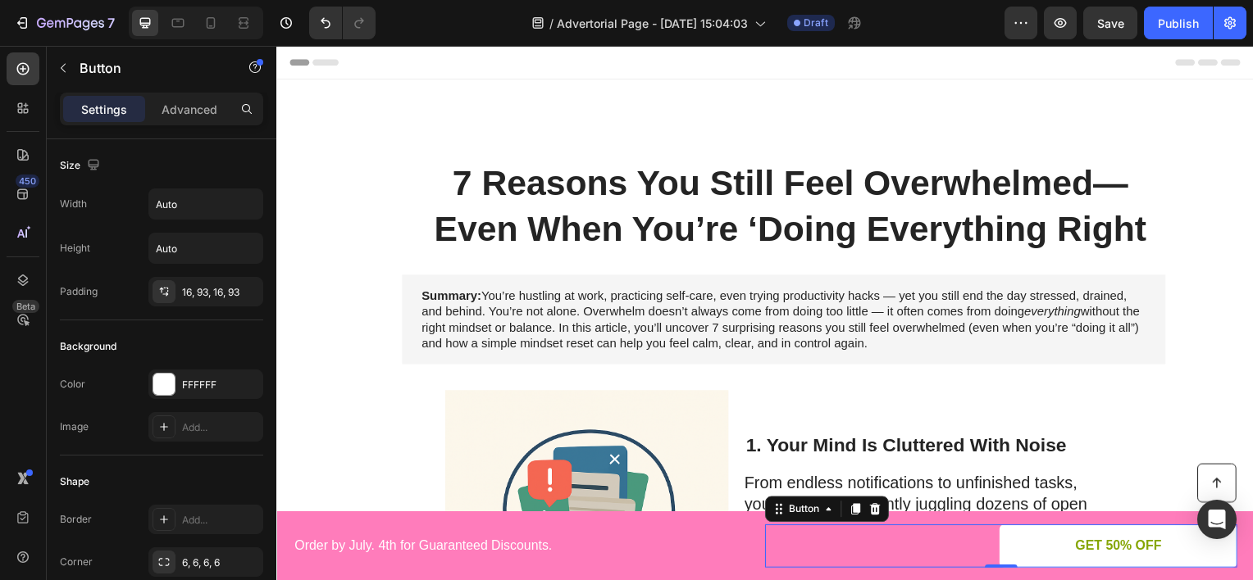
scroll to position [164, 0]
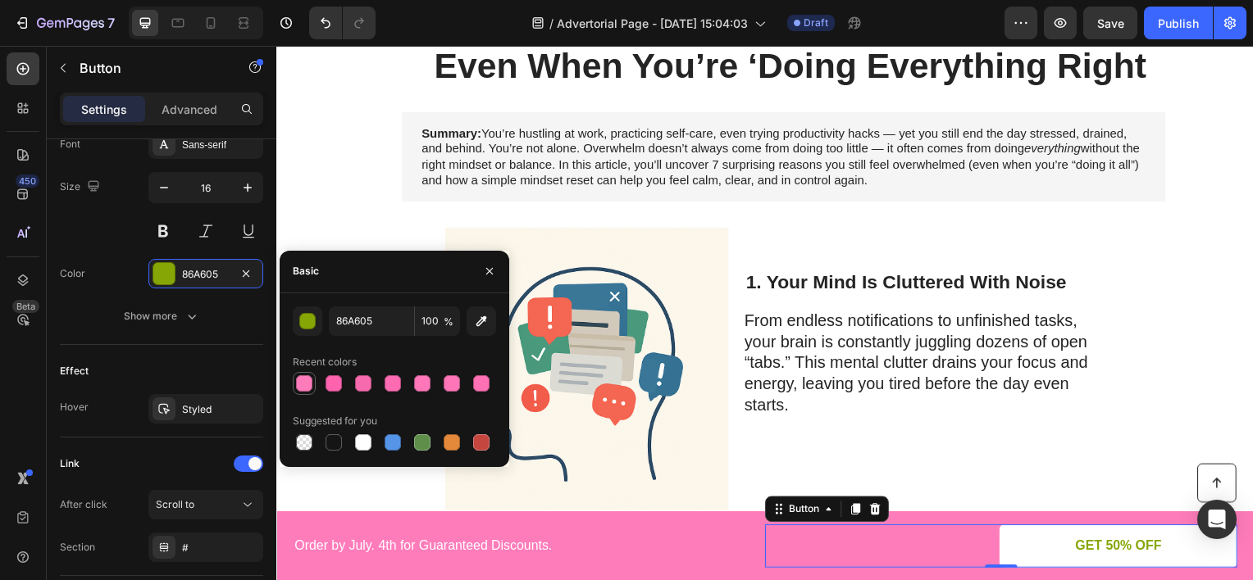
click at [301, 382] on div at bounding box center [304, 383] width 16 height 16
type input "FF7CBB"
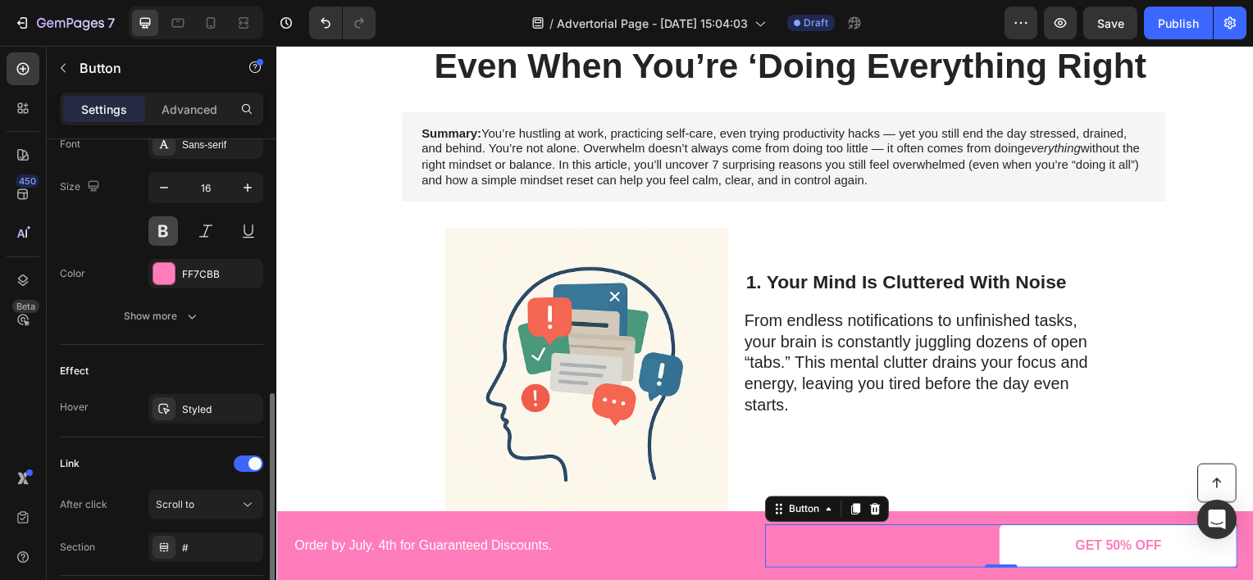
click at [160, 235] on button at bounding box center [163, 231] width 30 height 30
click at [156, 236] on button at bounding box center [163, 231] width 30 height 30
click at [157, 234] on button at bounding box center [163, 231] width 30 height 30
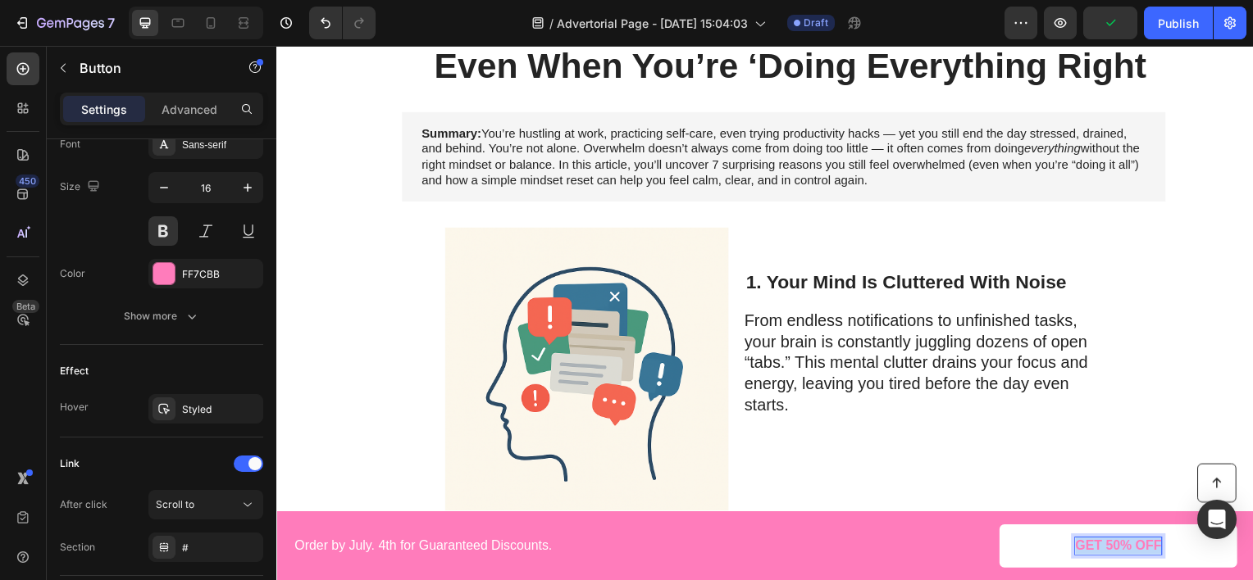
drag, startPoint x: 1151, startPoint y: 546, endPoint x: 1072, endPoint y: 547, distance: 79.5
click at [1081, 547] on p "GET 50% OFF" at bounding box center [1124, 549] width 87 height 17
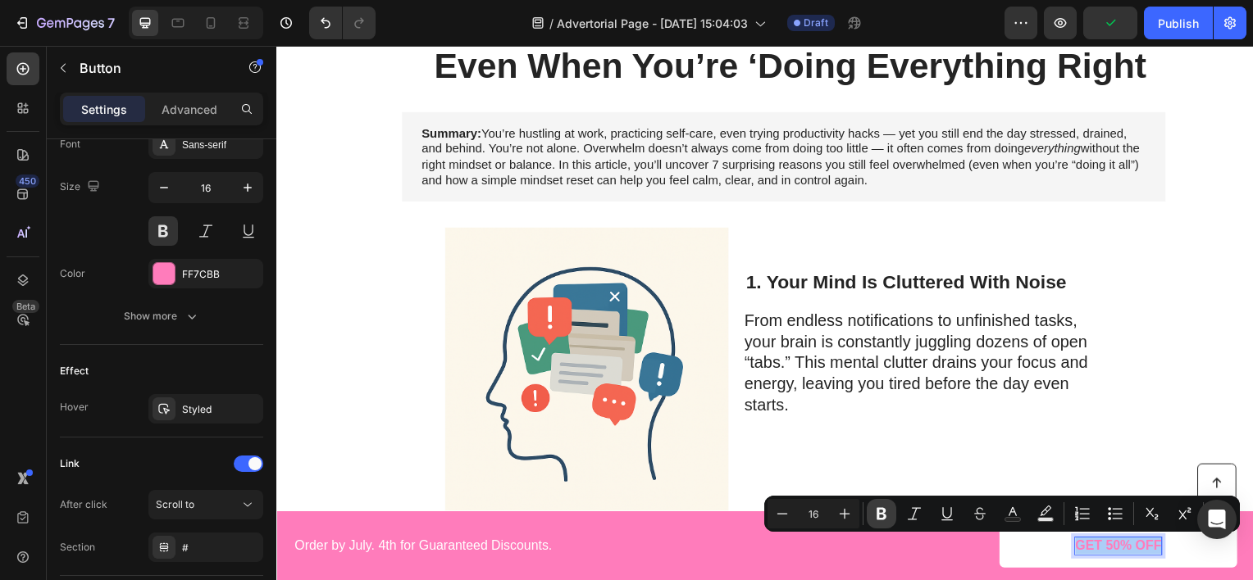
click at [873, 515] on icon "Editor contextual toolbar" at bounding box center [881, 514] width 16 height 16
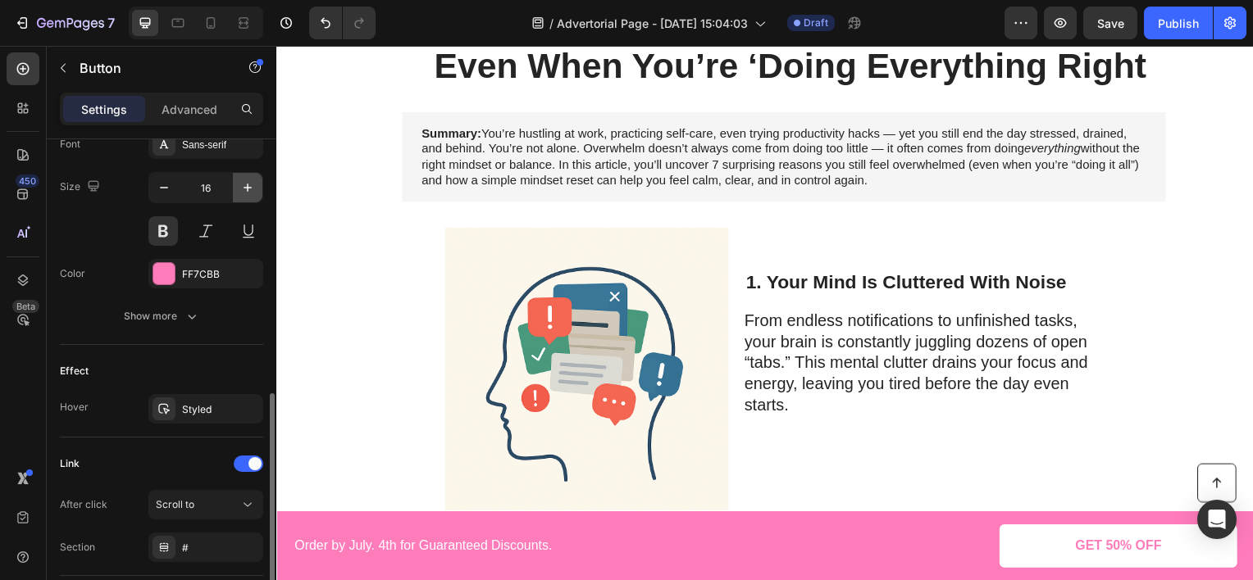
click at [246, 189] on icon "button" at bounding box center [247, 188] width 16 height 16
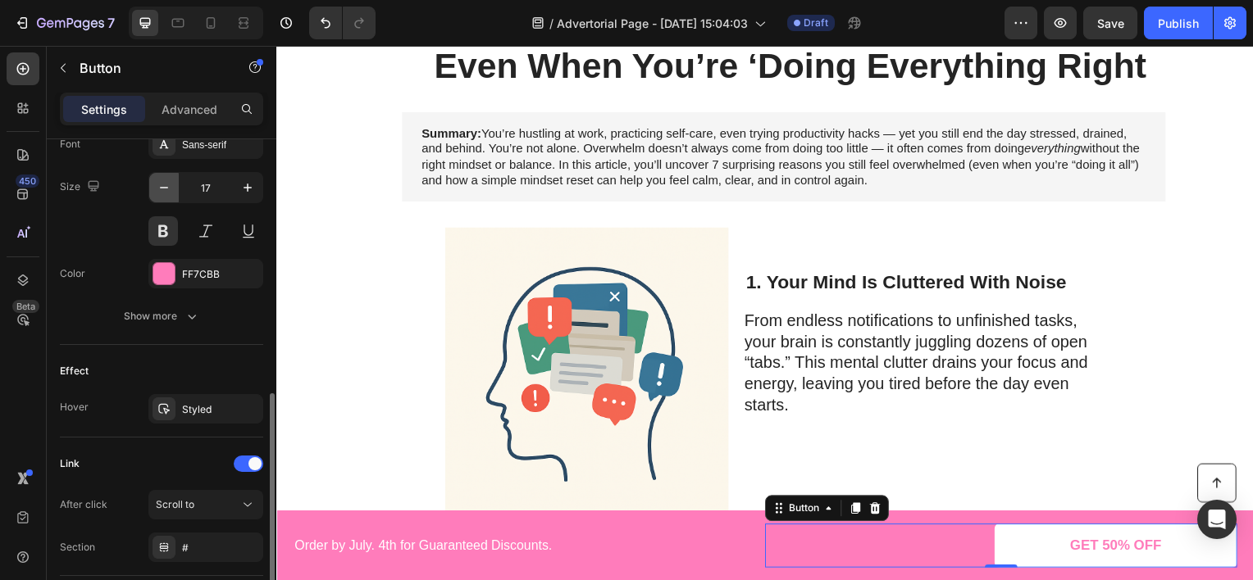
click at [161, 188] on icon "button" at bounding box center [164, 188] width 16 height 16
click at [241, 191] on icon "button" at bounding box center [247, 188] width 16 height 16
type input "17"
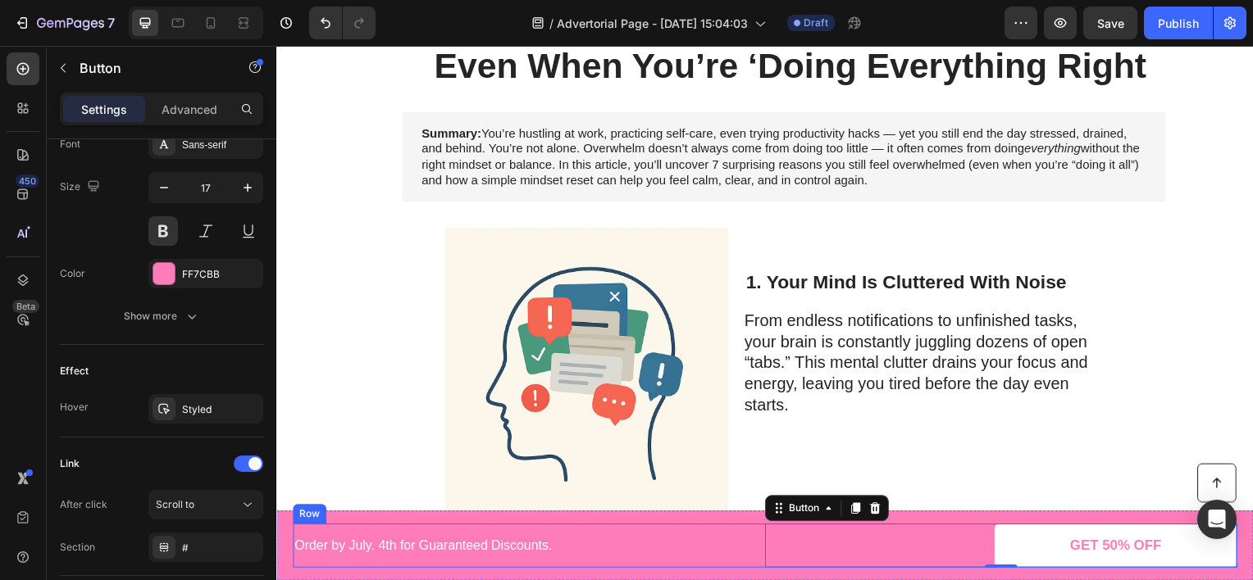
click at [505, 544] on p "Order by July. 4th for Guaranteed Discounts." at bounding box center [530, 549] width 472 height 17
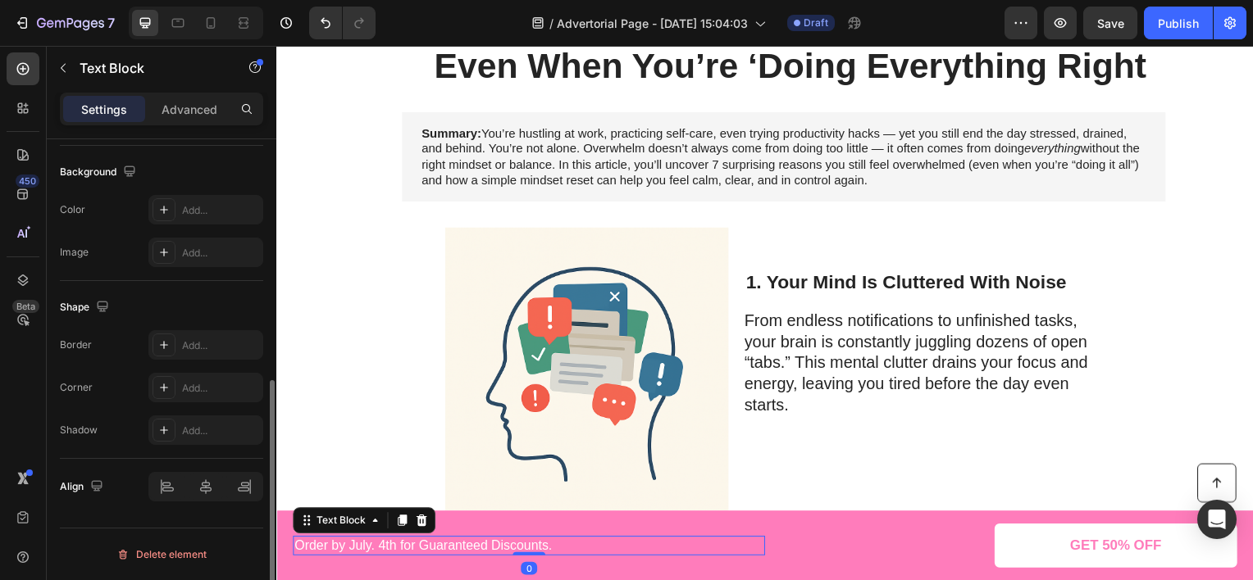
scroll to position [0, 0]
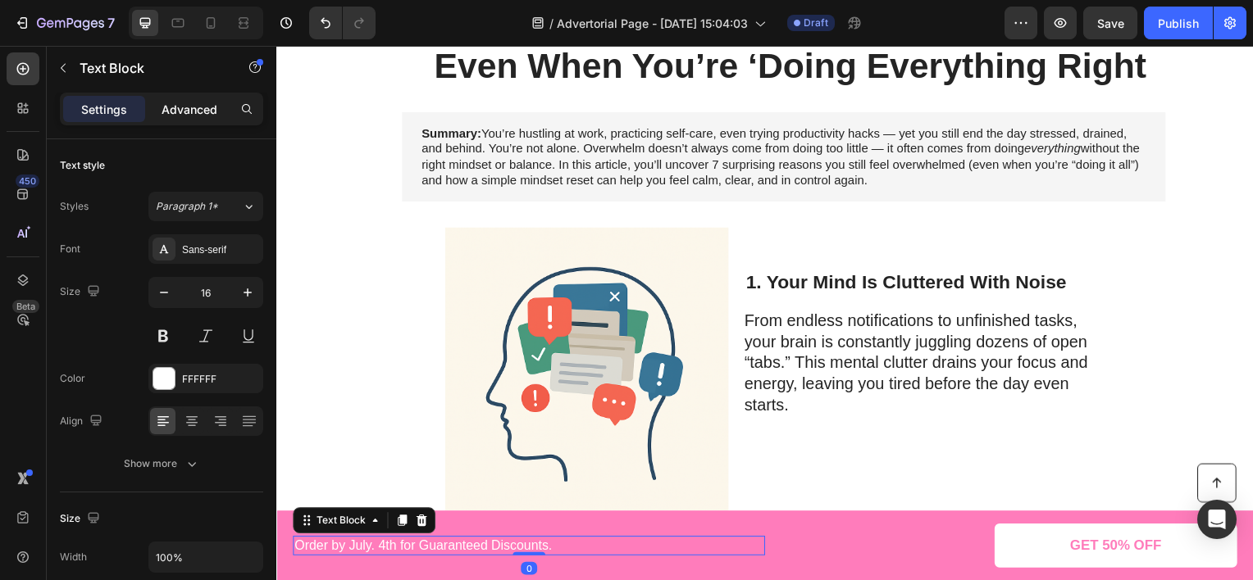
click at [183, 113] on p "Advanced" at bounding box center [190, 109] width 56 height 17
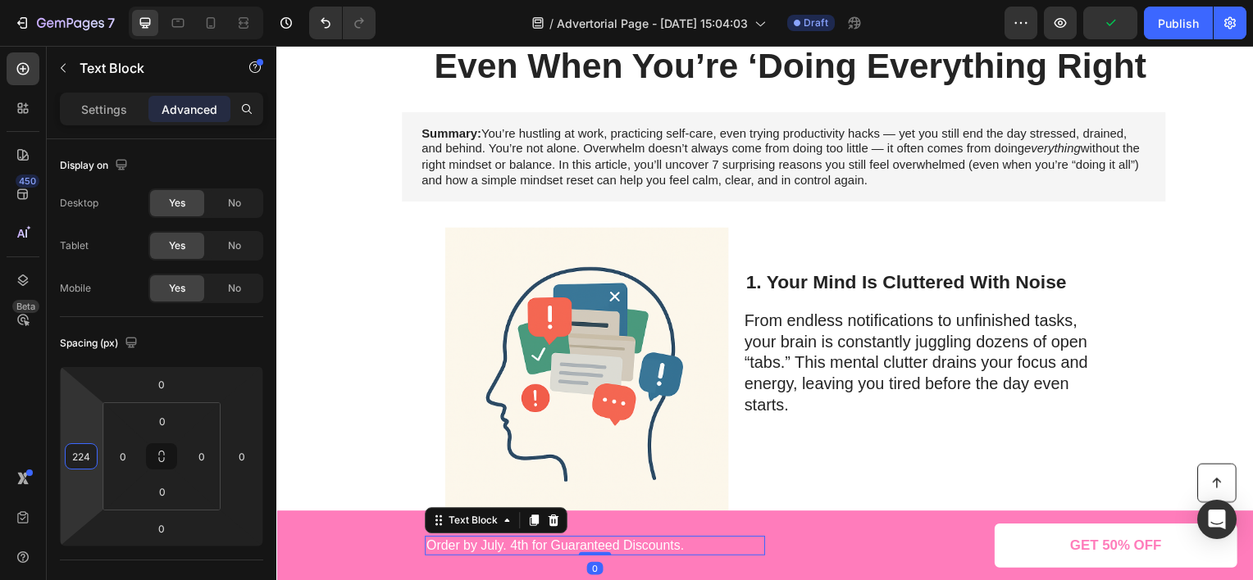
type input "226"
drag, startPoint x: 85, startPoint y: 380, endPoint x: 78, endPoint y: 330, distance: 50.6
click at [78, 0] on html "7 Version history / Advertorial Page - [DATE] 15:04:03 Draft Preview Publish 45…" at bounding box center [626, 0] width 1253 height 0
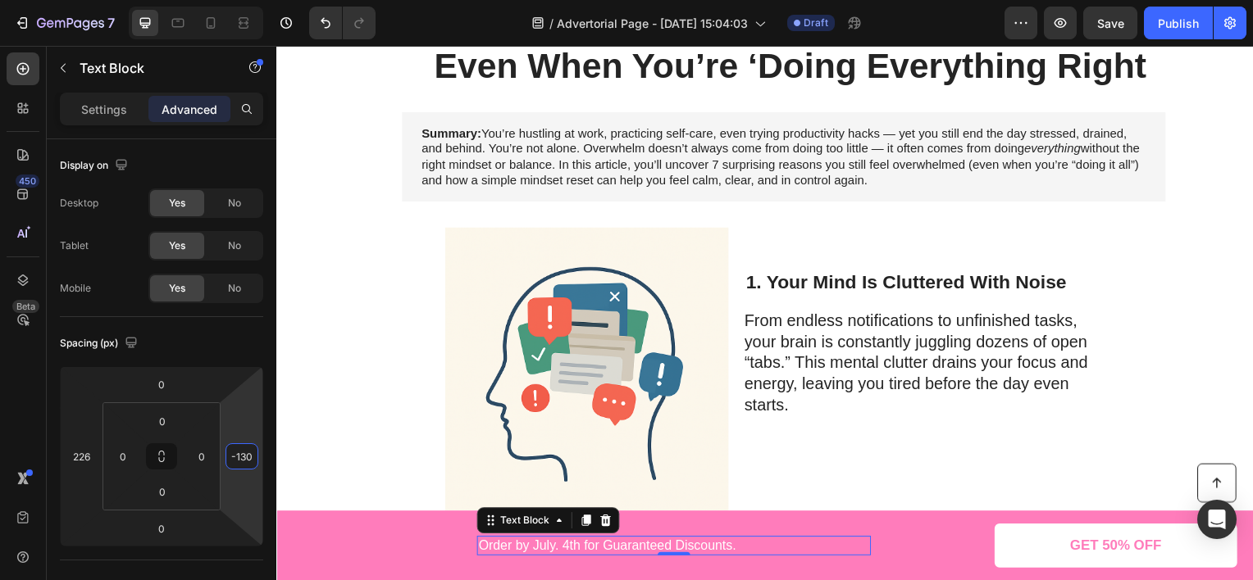
type input "-142"
drag, startPoint x: 246, startPoint y: 423, endPoint x: 262, endPoint y: 466, distance: 45.7
click at [262, 0] on html "7 Version history / Advertorial Page - [DATE] 15:04:03 Draft Preview Save Publi…" at bounding box center [626, 0] width 1253 height 0
drag, startPoint x: 1026, startPoint y: 540, endPoint x: 1010, endPoint y: 539, distance: 16.4
click at [1026, 540] on link "GET 50% OFF" at bounding box center [1121, 549] width 244 height 44
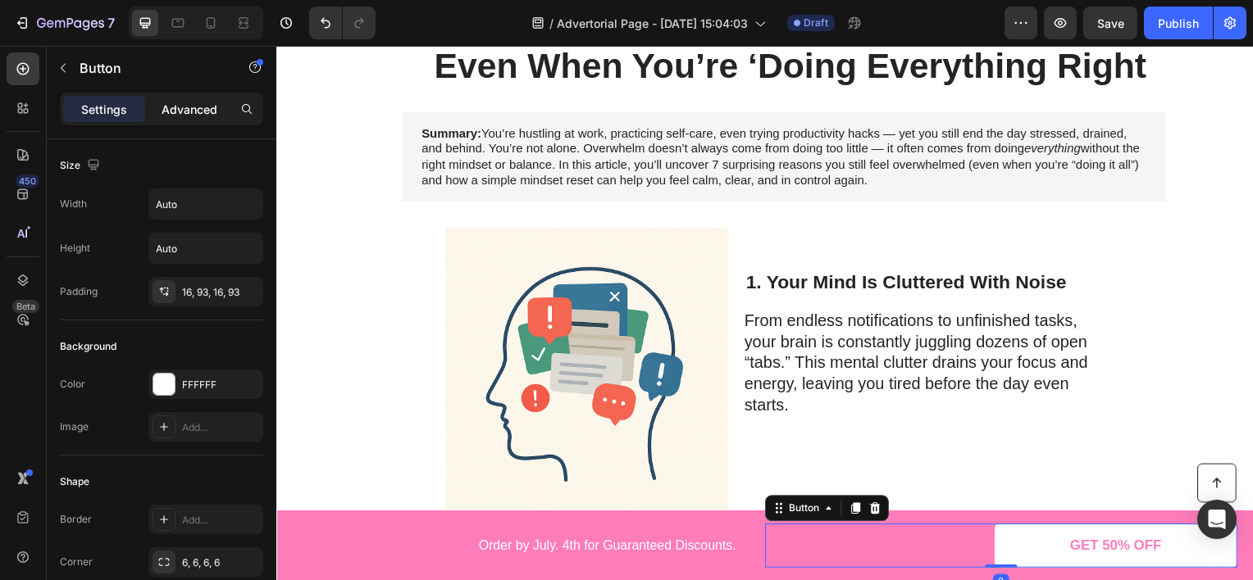
click at [210, 111] on p "Advanced" at bounding box center [190, 109] width 56 height 17
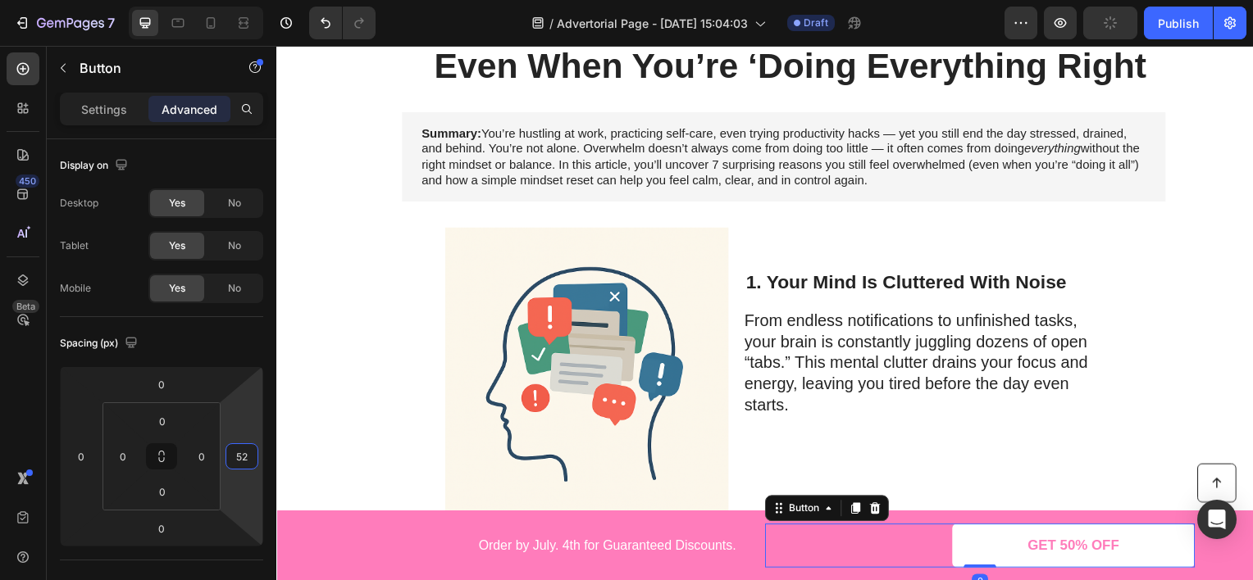
type input "54"
drag, startPoint x: 248, startPoint y: 403, endPoint x: 243, endPoint y: 380, distance: 22.7
click at [243, 0] on html "7 Version history / Advertorial Page - [DATE] 15:04:03 Draft Preview Publish 45…" at bounding box center [626, 0] width 1253 height 0
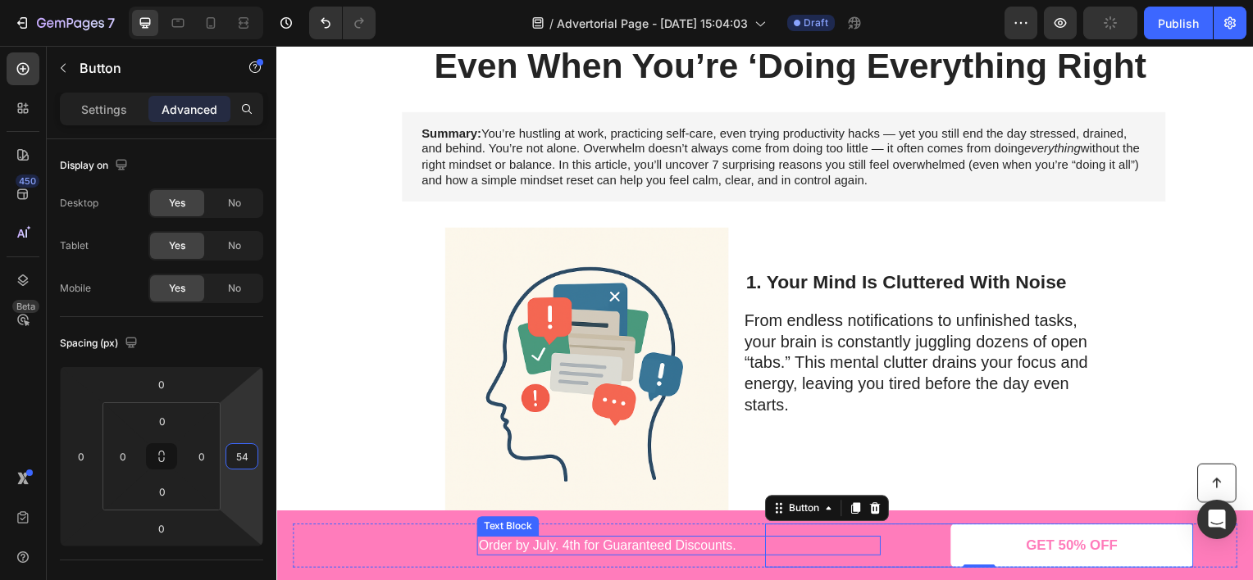
click at [582, 552] on p "Order by July. 4th for Guaranteed Discounts." at bounding box center [681, 549] width 403 height 17
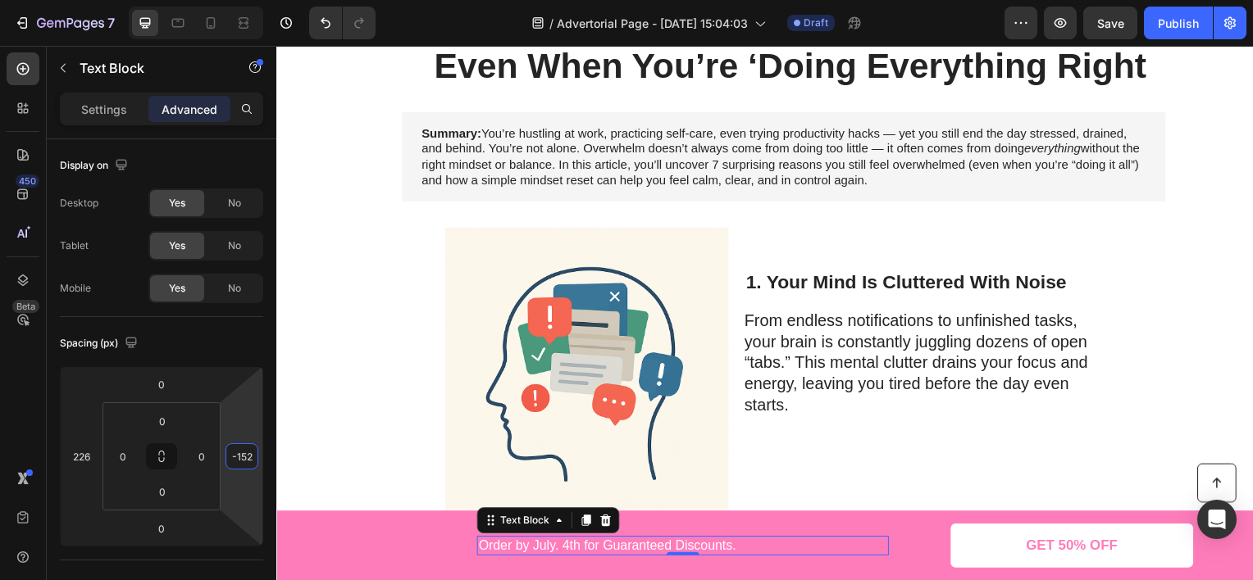
type input "-136"
click at [233, 0] on html "7 Version history / Advertorial Page - [DATE] 15:04:03 Draft Preview Save Publi…" at bounding box center [626, 0] width 1253 height 0
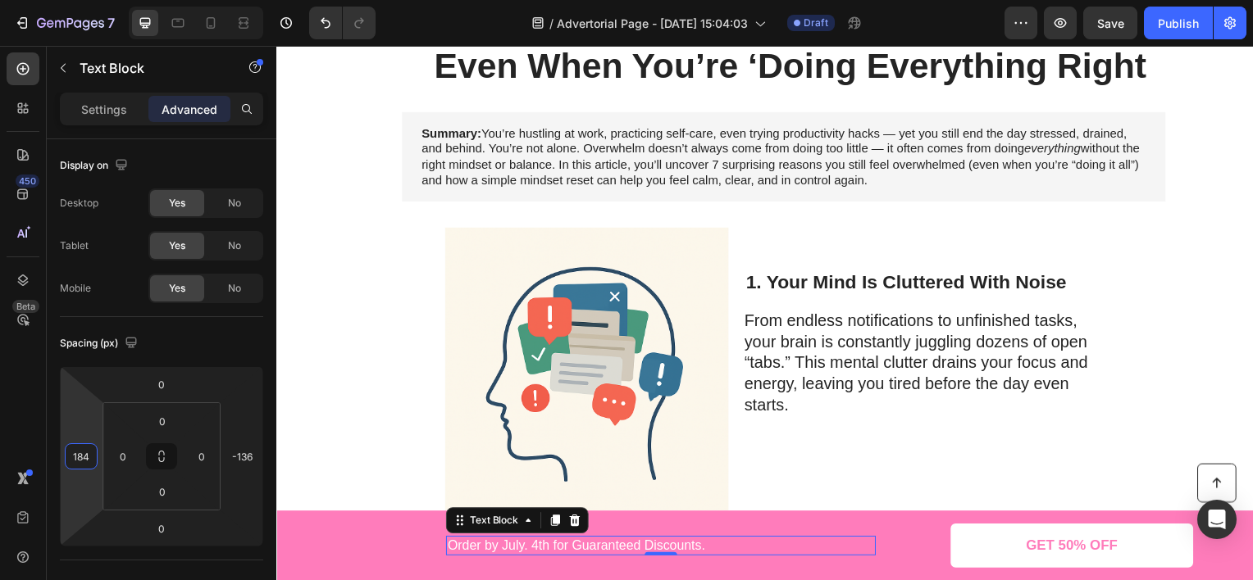
type input "182"
drag, startPoint x: 77, startPoint y: 418, endPoint x: 74, endPoint y: 436, distance: 18.3
click at [74, 0] on html "7 Version history / Advertorial Page - [DATE] 15:04:03 Draft Preview Save Publi…" at bounding box center [626, 0] width 1253 height 0
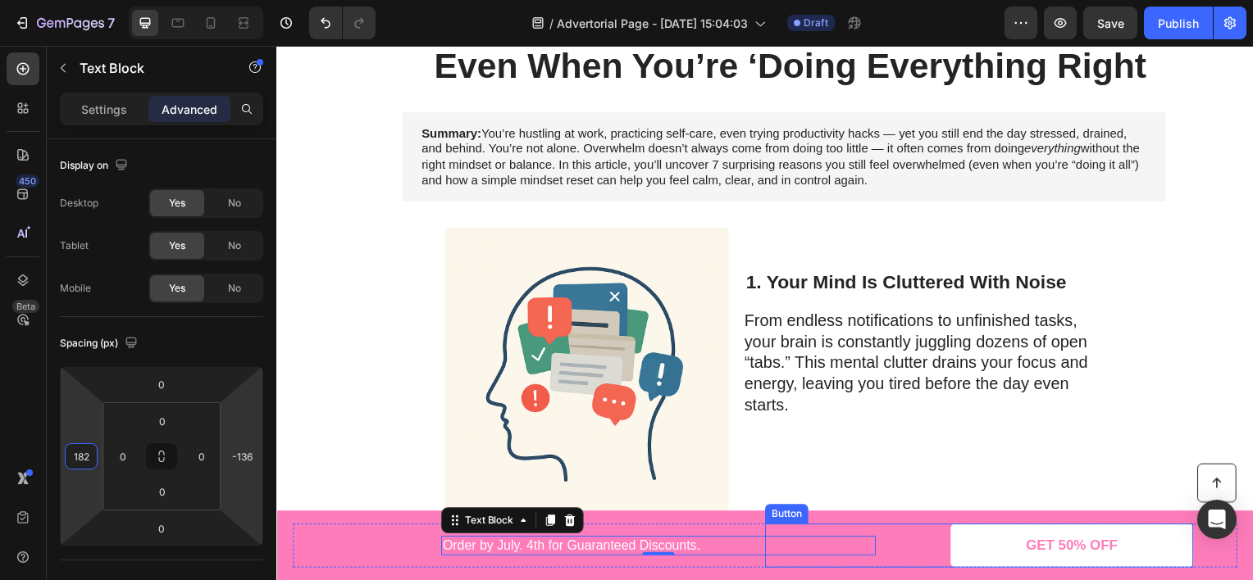
click at [1156, 545] on link "GET 50% OFF" at bounding box center [1077, 549] width 244 height 44
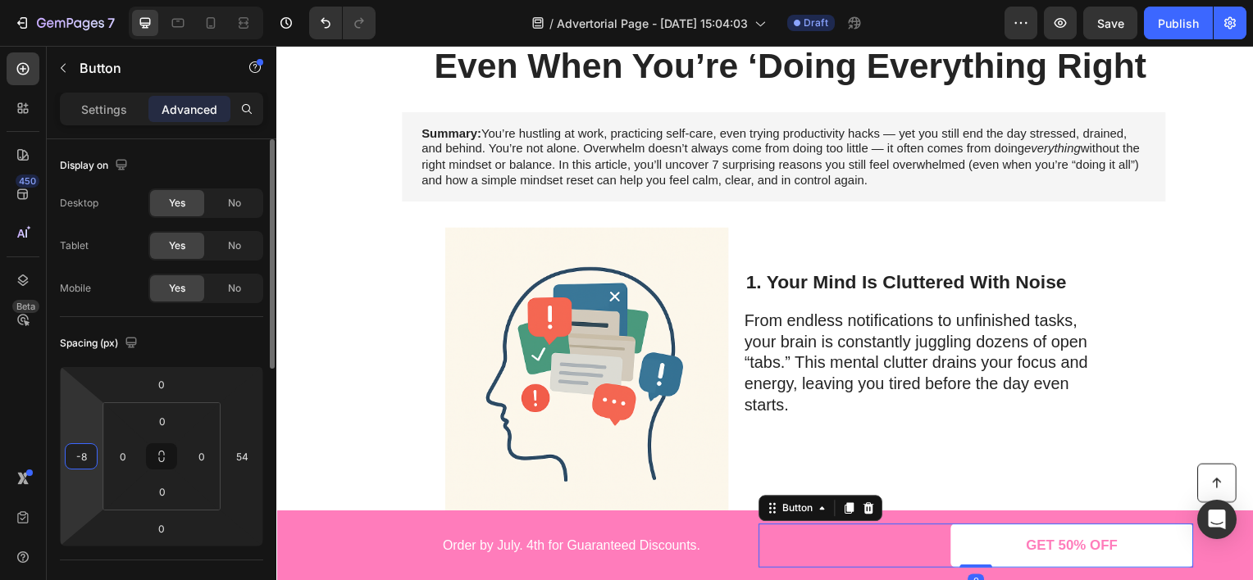
type input "-4"
click at [93, 0] on html "7 Version history / Advertorial Page - [DATE] 15:04:03 Draft Preview Save Publi…" at bounding box center [626, 0] width 1253 height 0
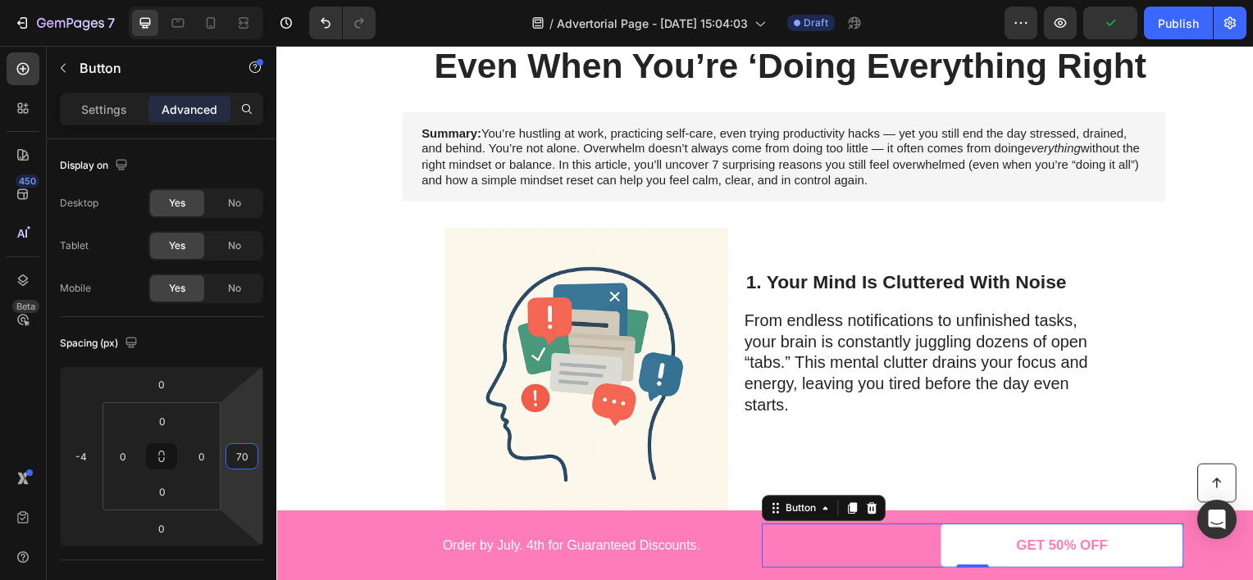
type input "72"
drag, startPoint x: 246, startPoint y: 414, endPoint x: 254, endPoint y: 407, distance: 11.0
click at [254, 0] on html "7 Version history / Advertorial Page - [DATE] 15:04:03 Draft Preview Publish 45…" at bounding box center [626, 0] width 1253 height 0
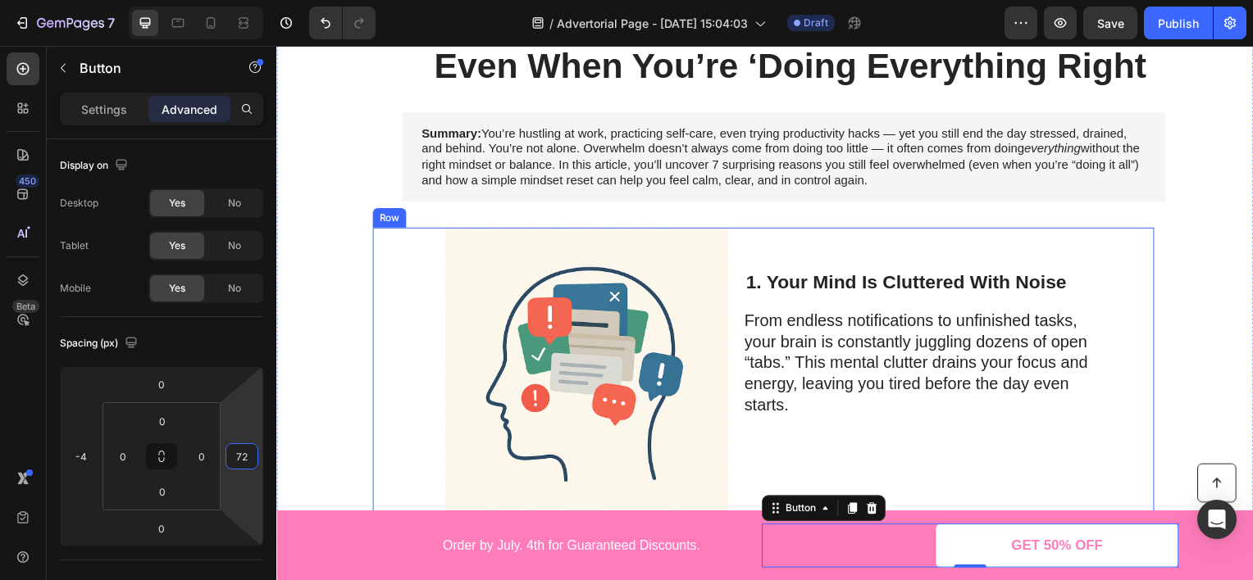
click at [428, 321] on div "Image" at bounding box center [557, 374] width 285 height 279
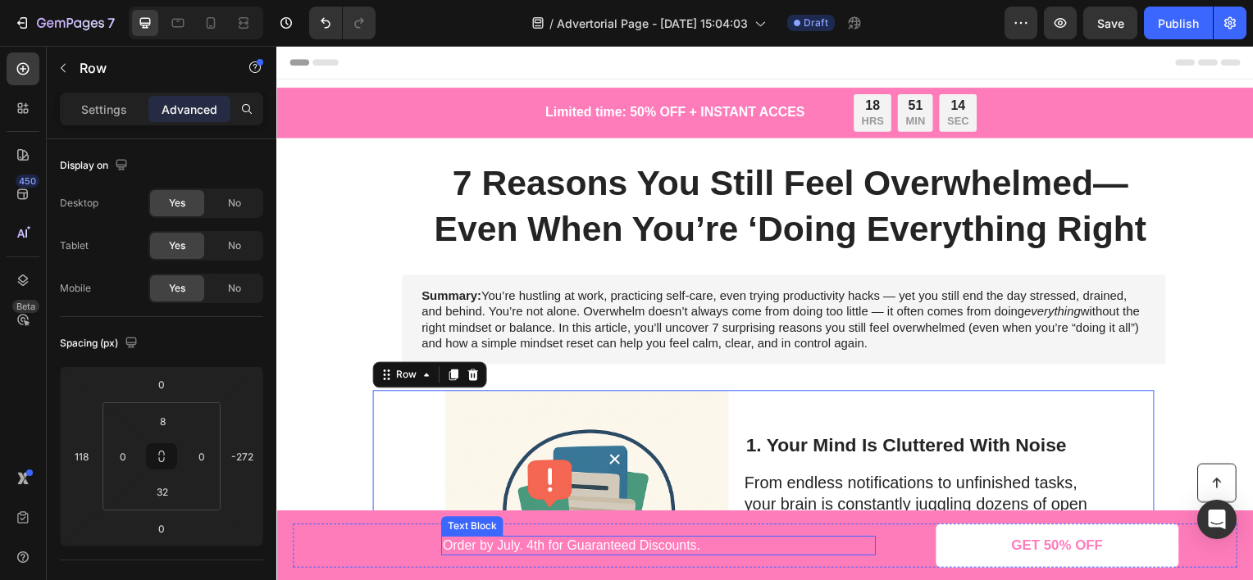
click at [552, 544] on p "Order by July. 4th for Guaranteed Discounts." at bounding box center [661, 549] width 435 height 17
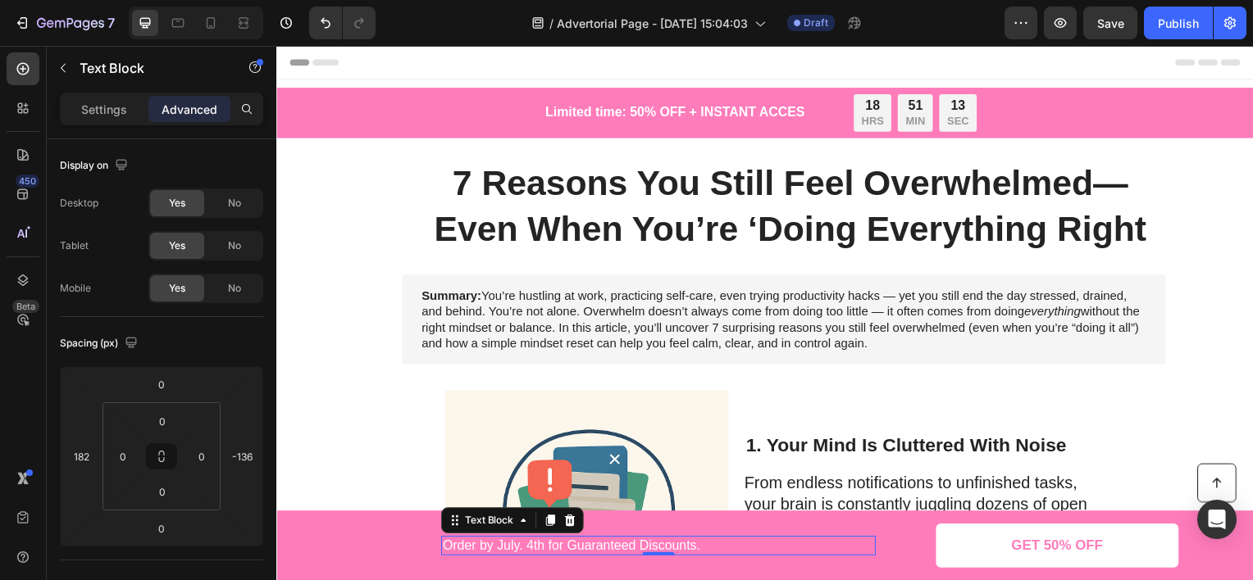
click at [557, 553] on p "Order by July. 4th for Guaranteed Discounts." at bounding box center [661, 549] width 435 height 17
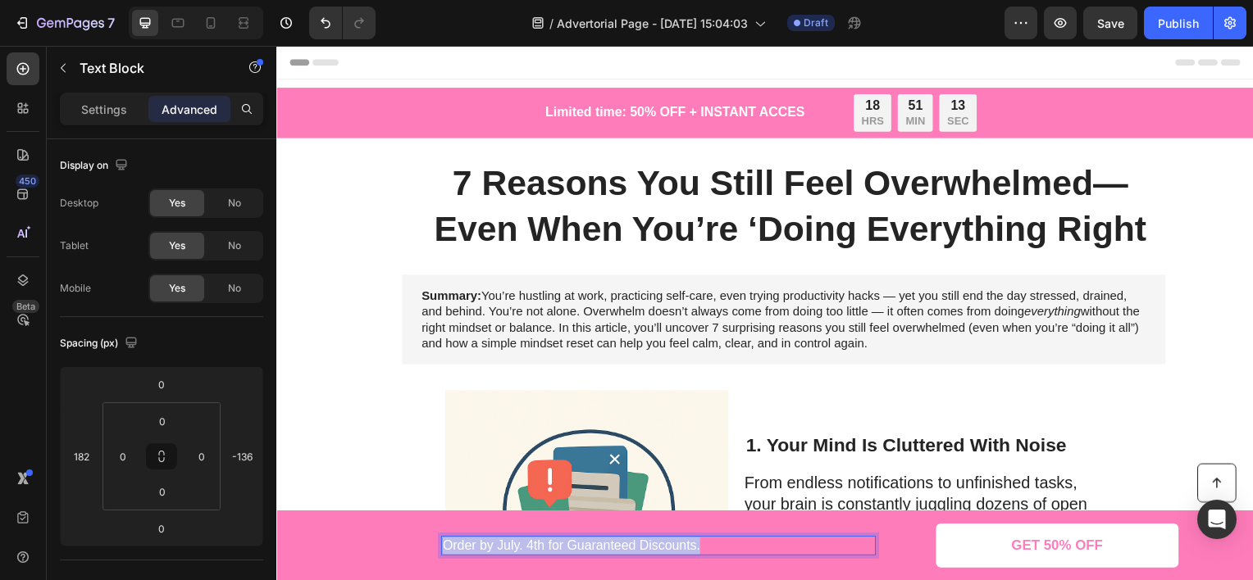
click at [557, 553] on p "Order by July. 4th for Guaranteed Discounts." at bounding box center [661, 549] width 435 height 17
click at [125, 115] on p "Settings" at bounding box center [104, 109] width 46 height 17
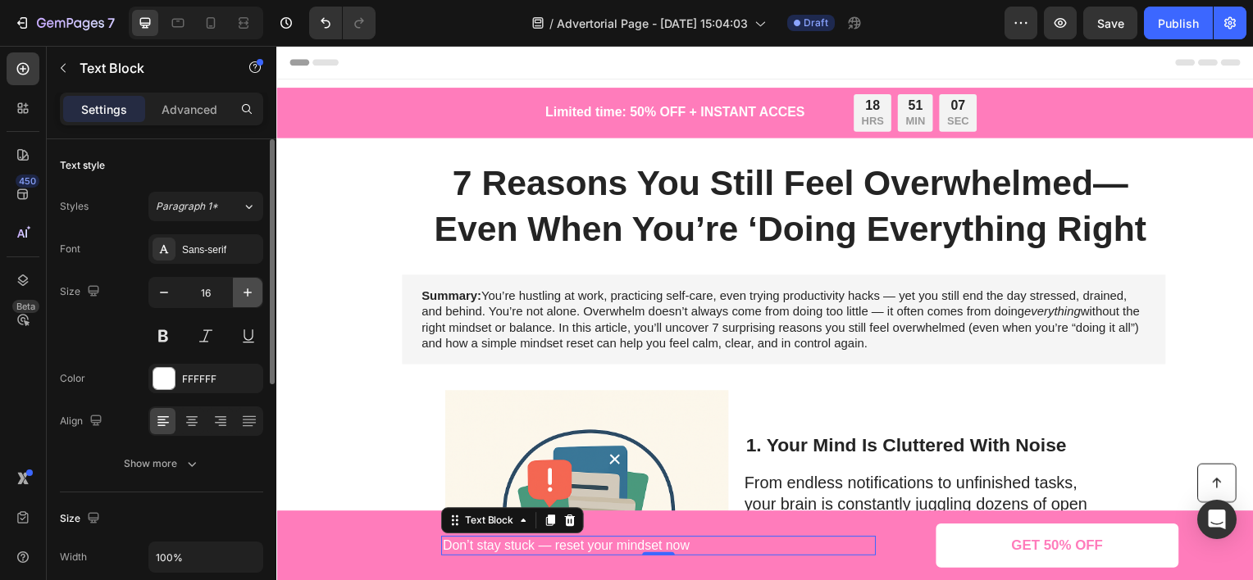
click at [249, 289] on icon "button" at bounding box center [247, 292] width 16 height 16
type input "18"
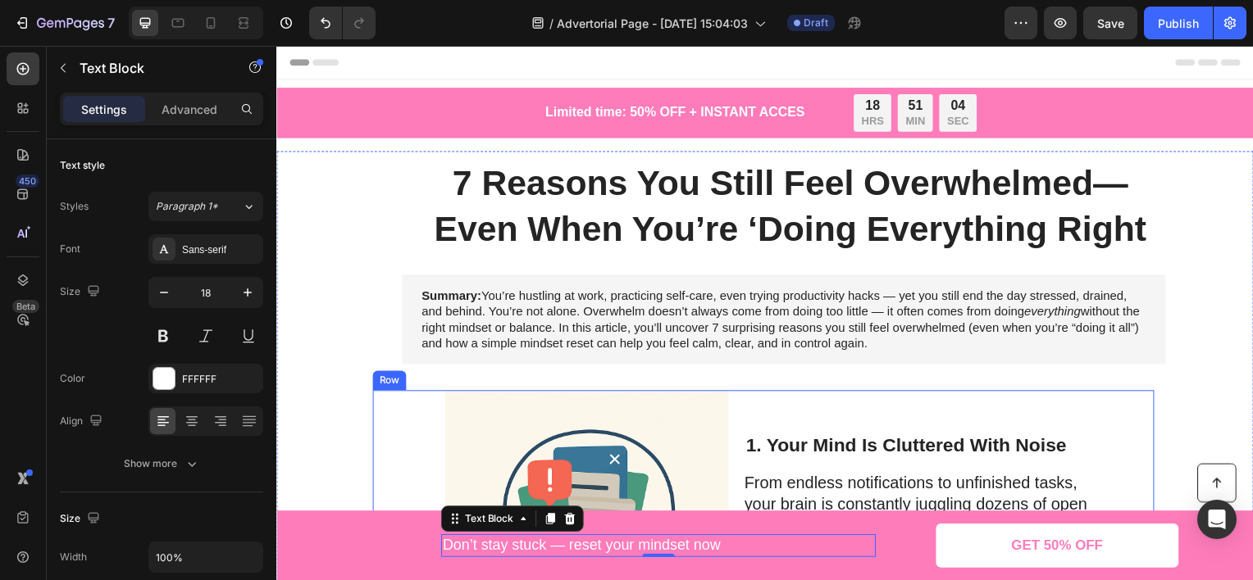
click at [953, 414] on div "1. Your Mind Is Cluttered With Noise Heading From endless notifications to unfi…" at bounding box center [937, 538] width 363 height 279
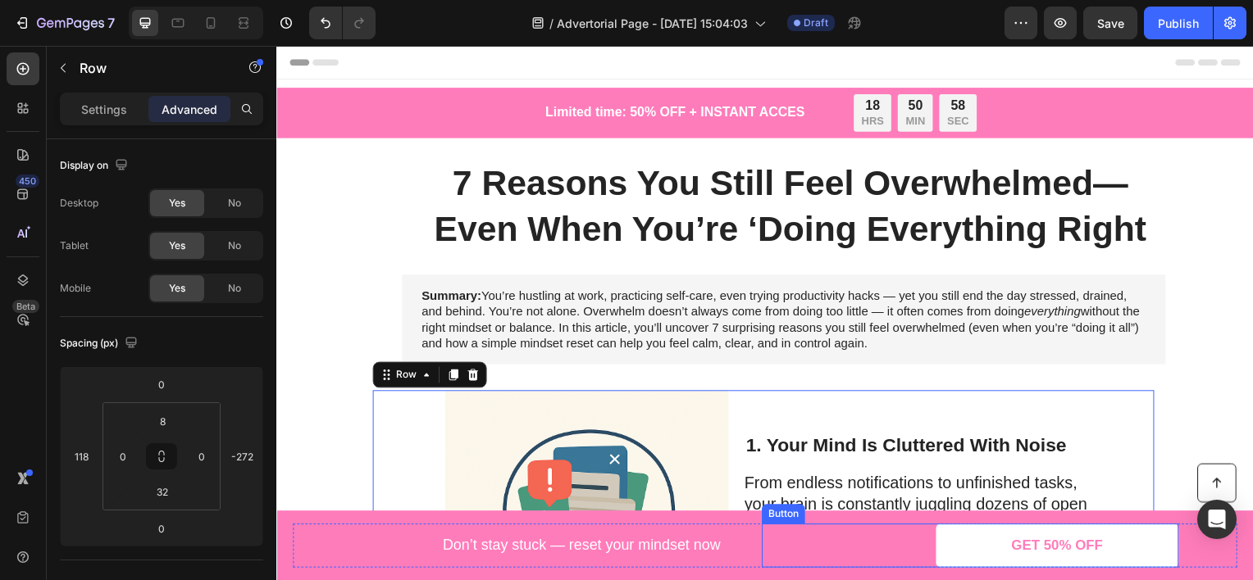
click at [1112, 535] on link "GET 50% OFF" at bounding box center [1062, 549] width 244 height 44
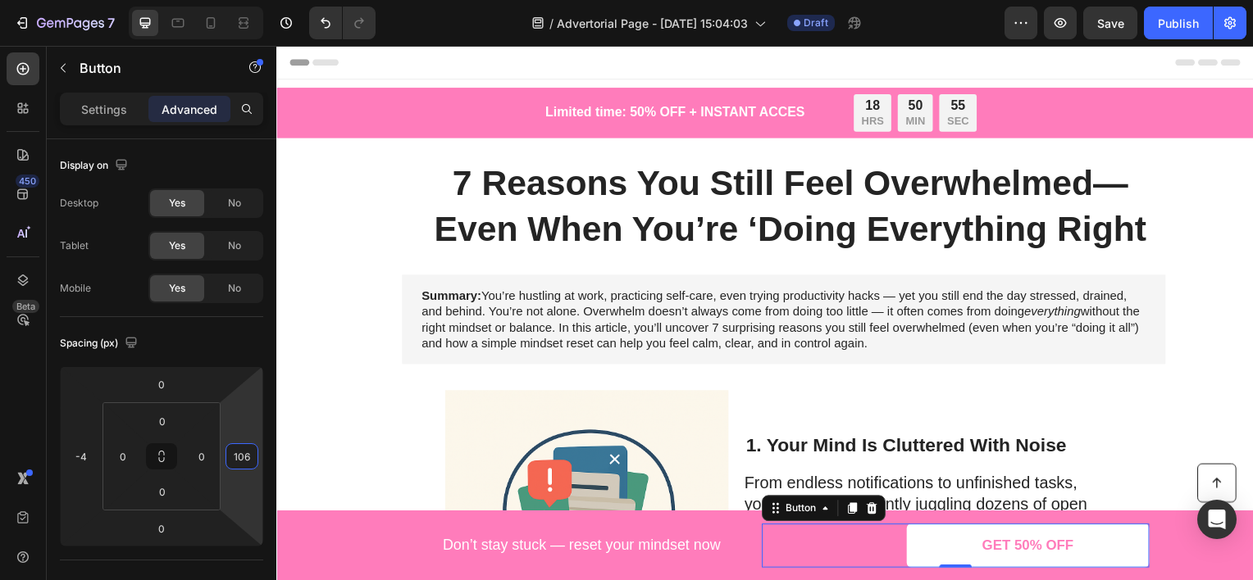
type input "104"
drag, startPoint x: 242, startPoint y: 420, endPoint x: 240, endPoint y: 407, distance: 13.2
click at [240, 0] on html "7 Version history / Advertorial Page - [DATE] 15:04:03 Draft Preview Save Publi…" at bounding box center [626, 0] width 1253 height 0
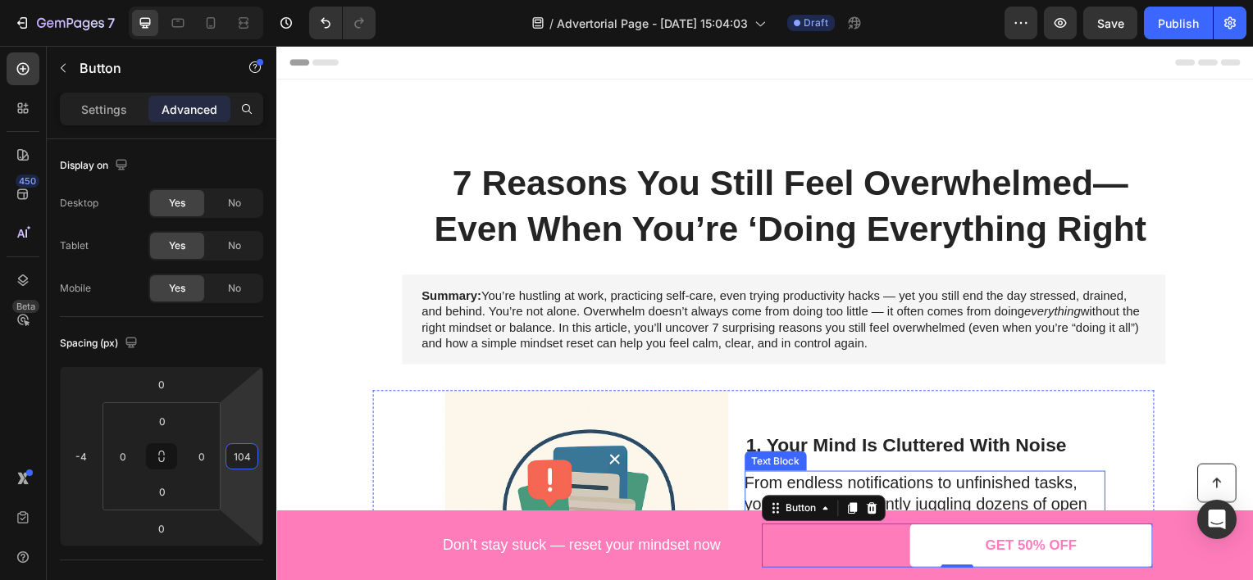
scroll to position [246, 0]
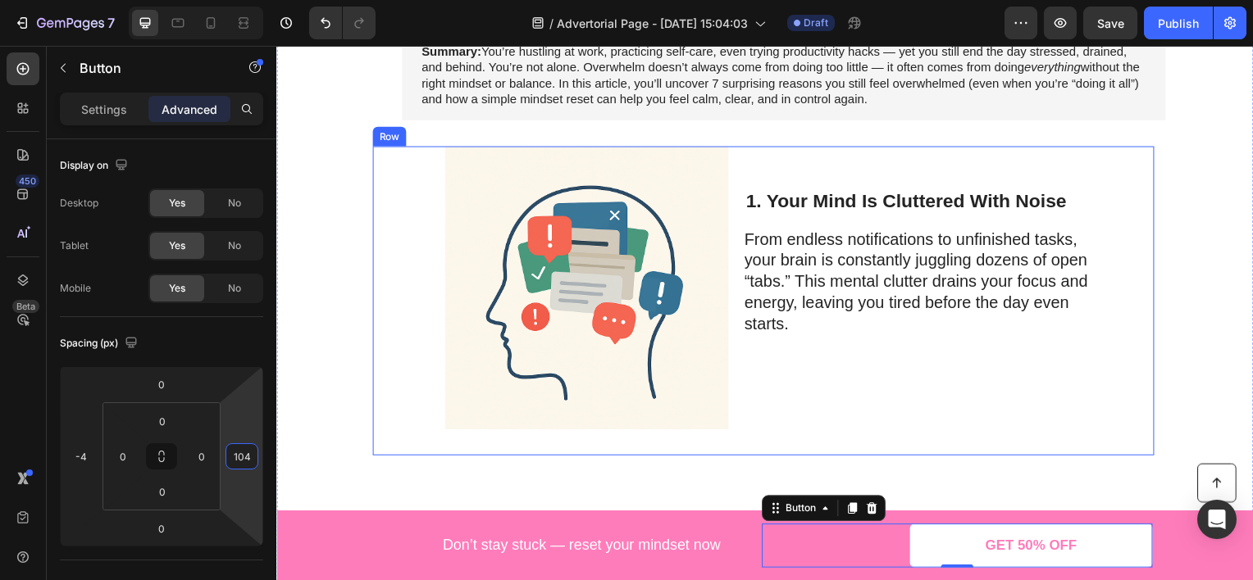
click at [951, 412] on div "1. Your Mind Is Cluttered With Noise Heading From endless notifications to unfi…" at bounding box center [937, 292] width 363 height 279
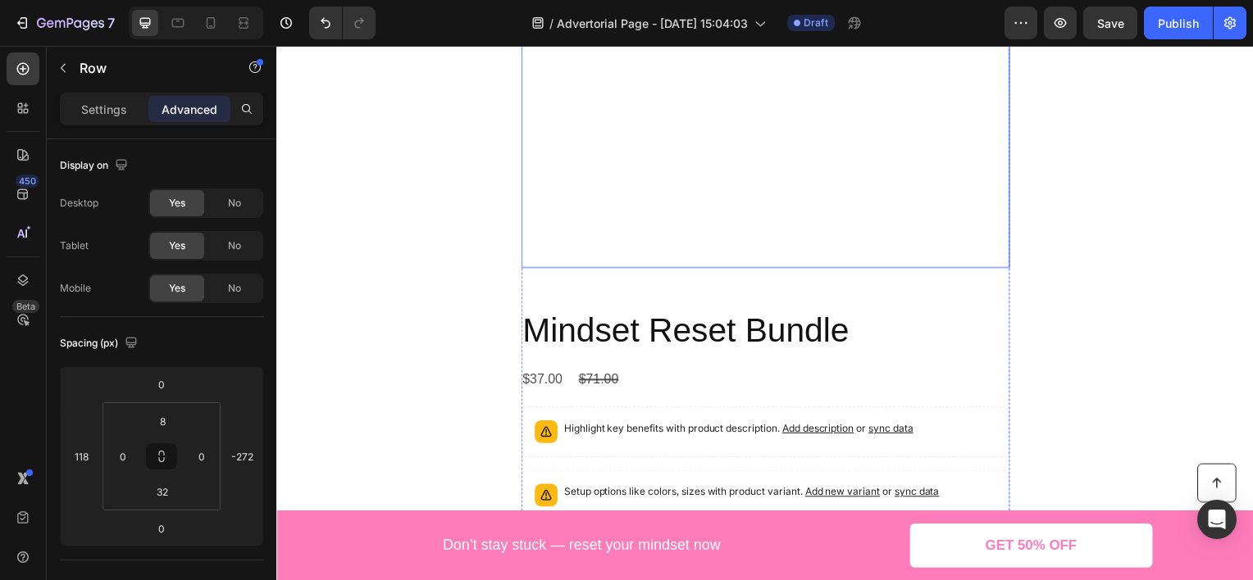
scroll to position [2296, 0]
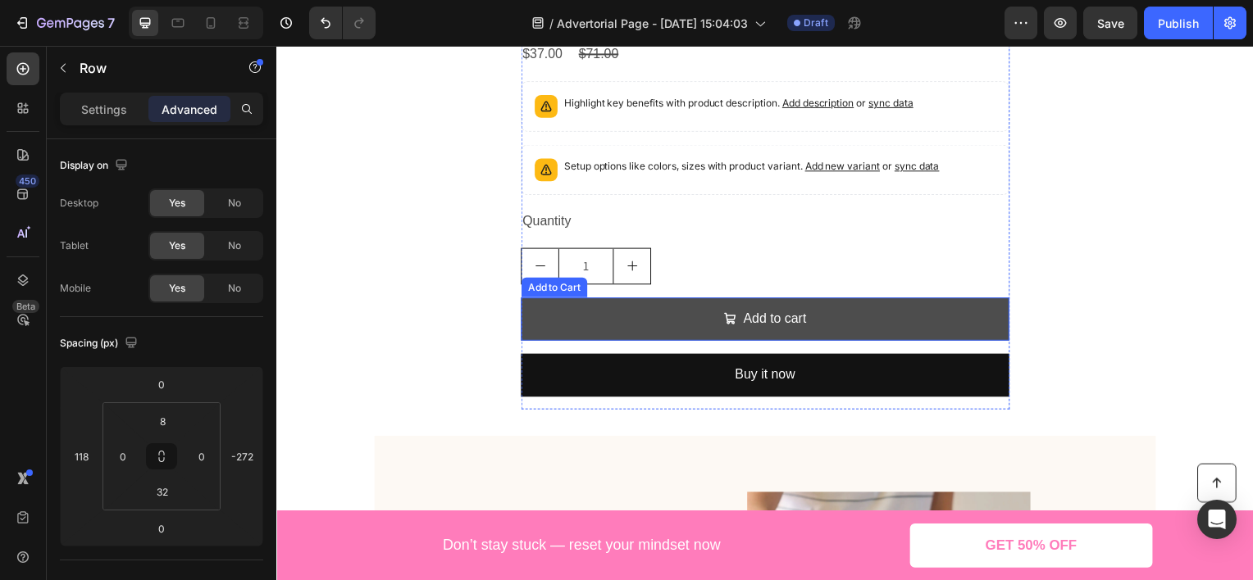
click at [641, 304] on button "Add to cart" at bounding box center [768, 320] width 492 height 43
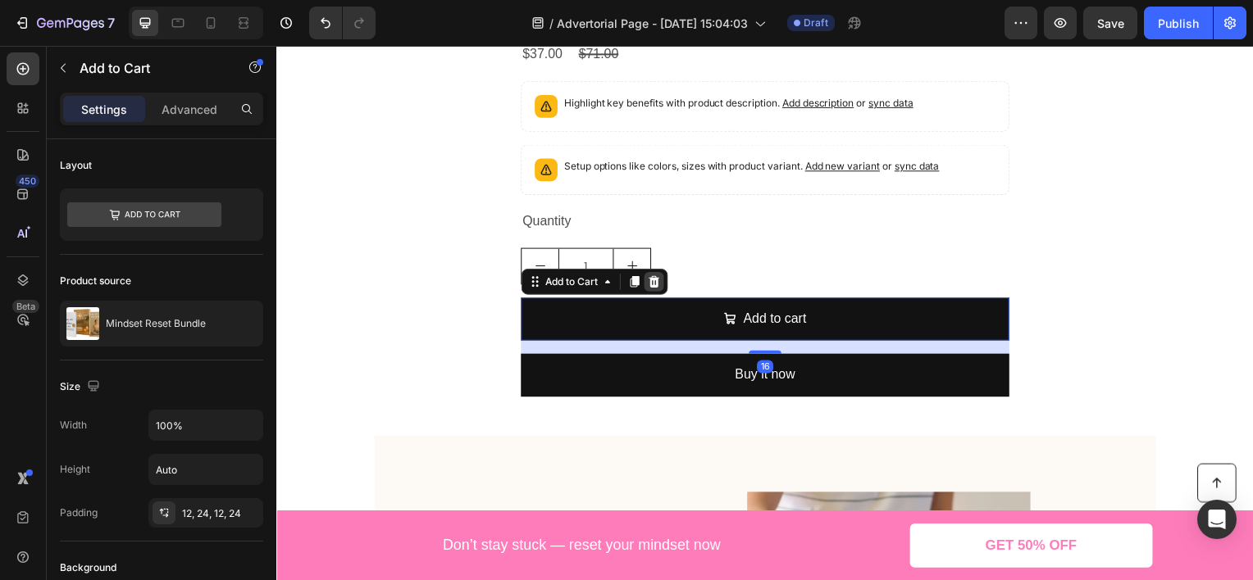
click at [652, 279] on icon at bounding box center [656, 283] width 11 height 11
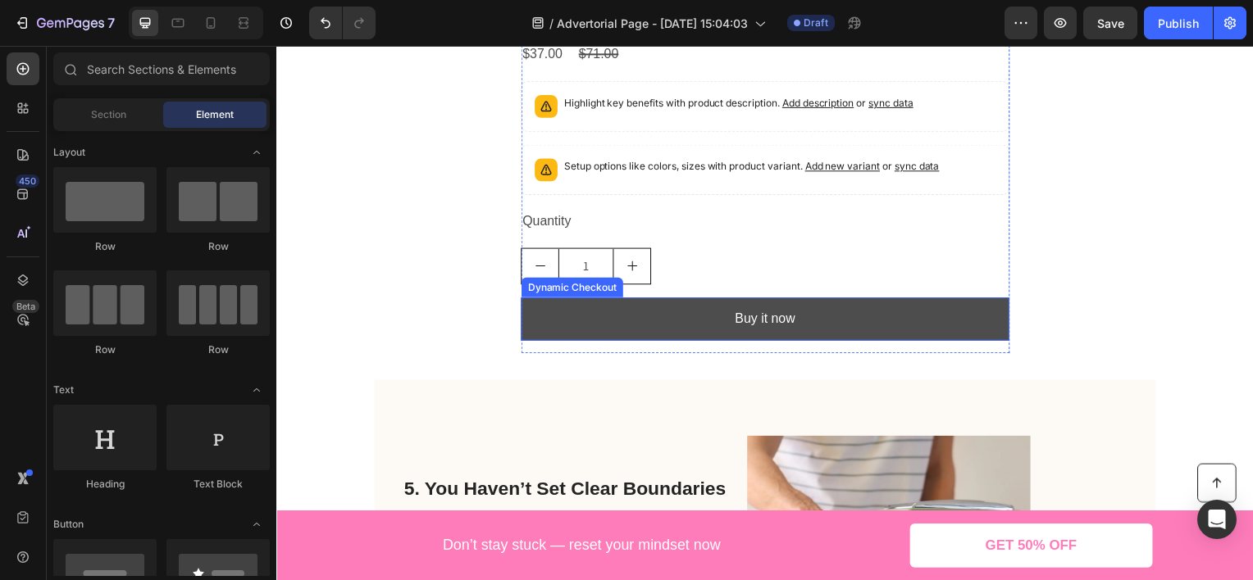
click at [661, 324] on button "Buy it now" at bounding box center [768, 320] width 492 height 43
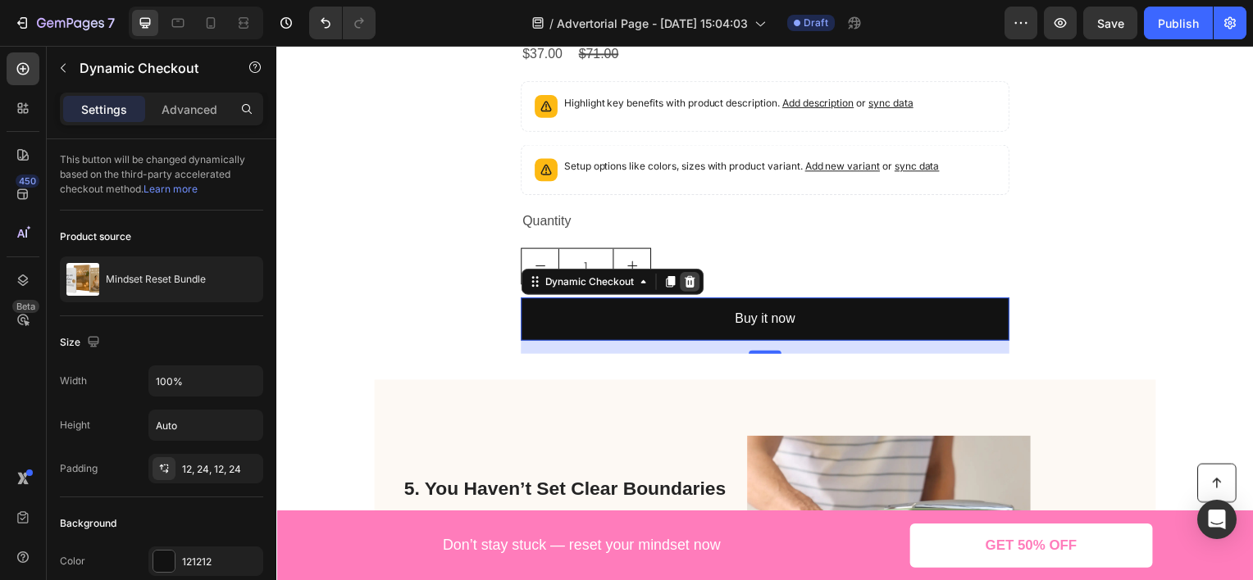
click at [687, 280] on icon at bounding box center [692, 283] width 11 height 11
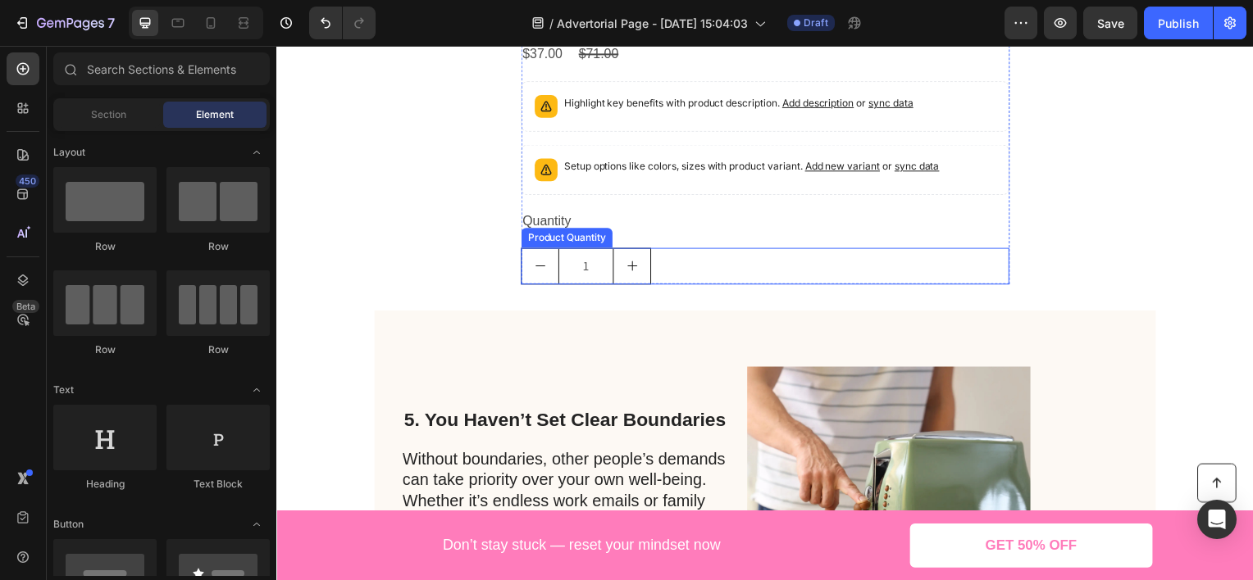
click at [662, 256] on div "1" at bounding box center [768, 267] width 492 height 37
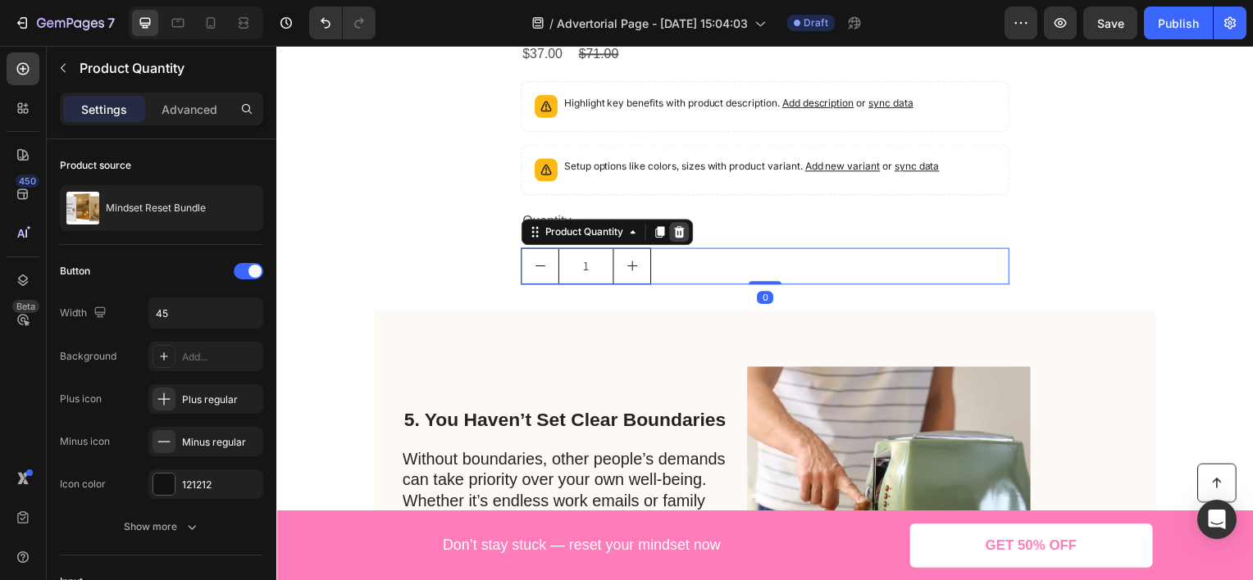
click at [676, 229] on icon at bounding box center [681, 233] width 11 height 11
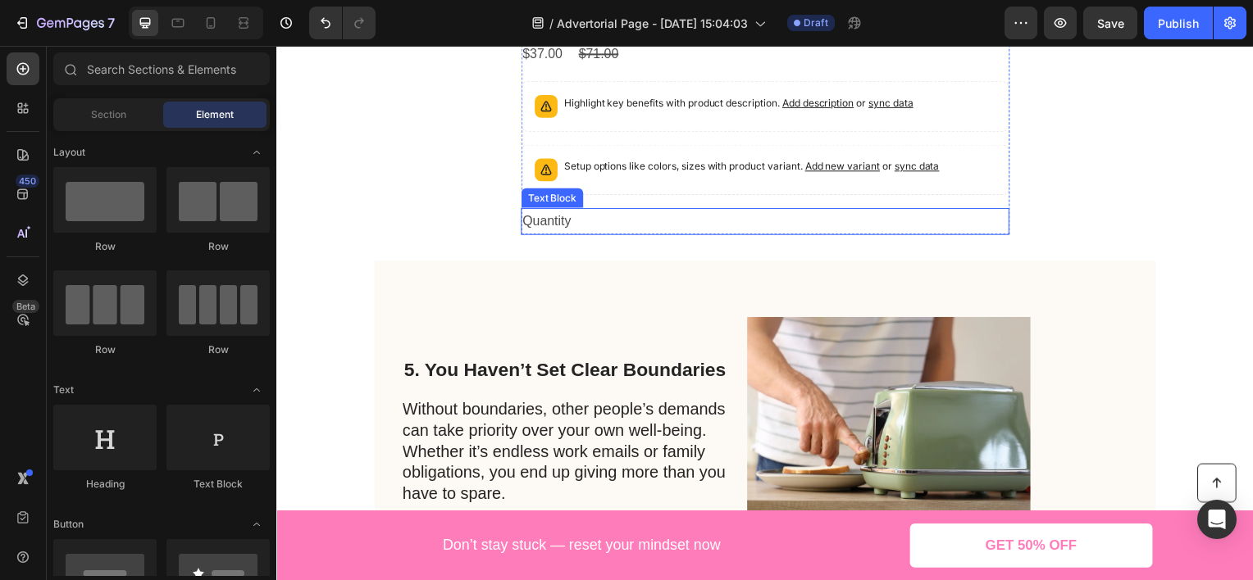
click at [592, 226] on div "Quantity" at bounding box center [768, 222] width 492 height 27
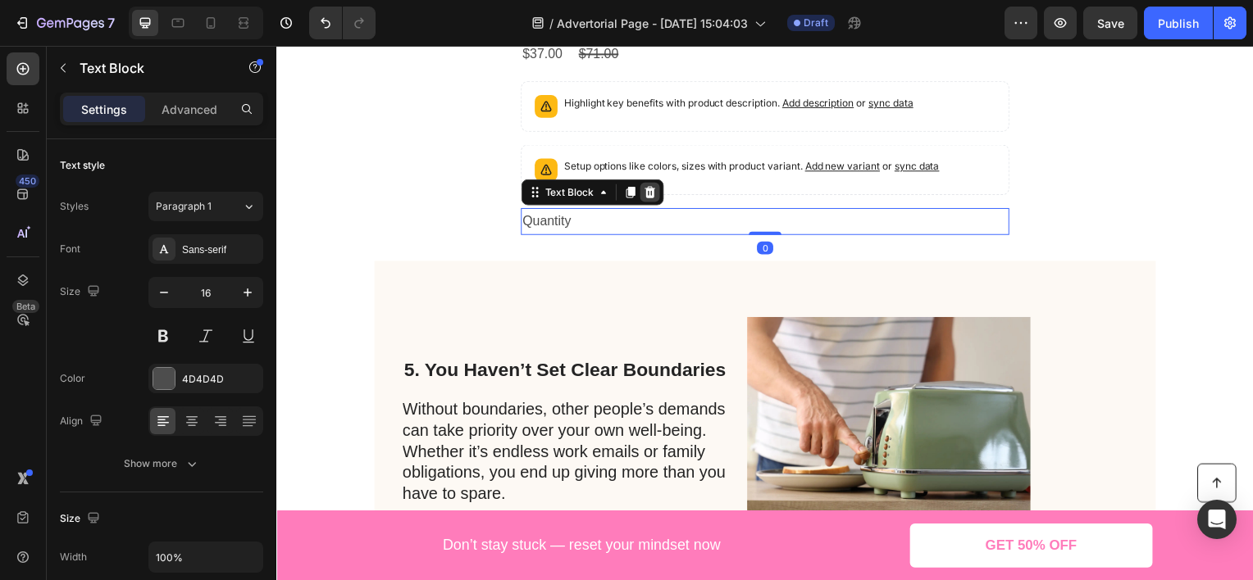
click at [646, 192] on icon at bounding box center [651, 193] width 13 height 13
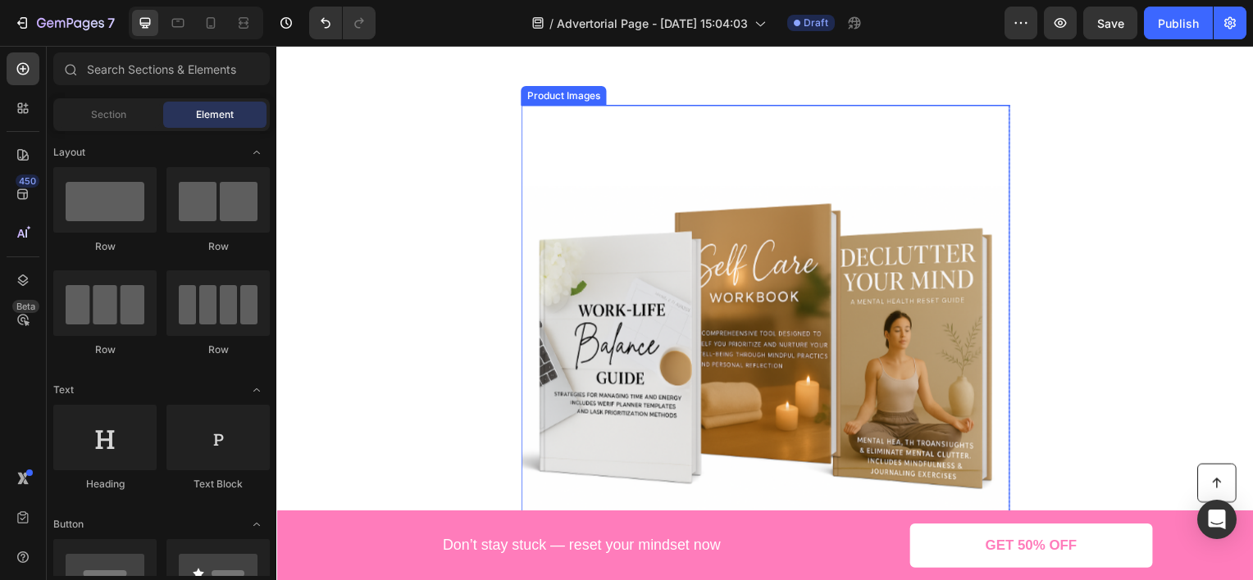
scroll to position [1886, 0]
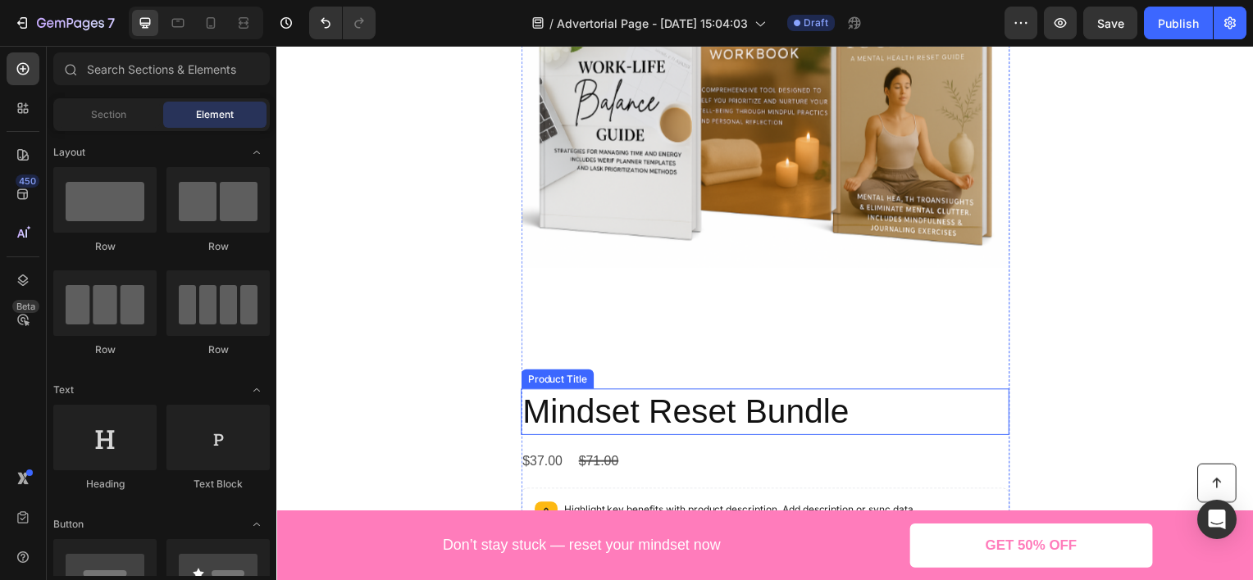
click at [725, 405] on h2 "Mindset Reset Bundle" at bounding box center [768, 414] width 492 height 47
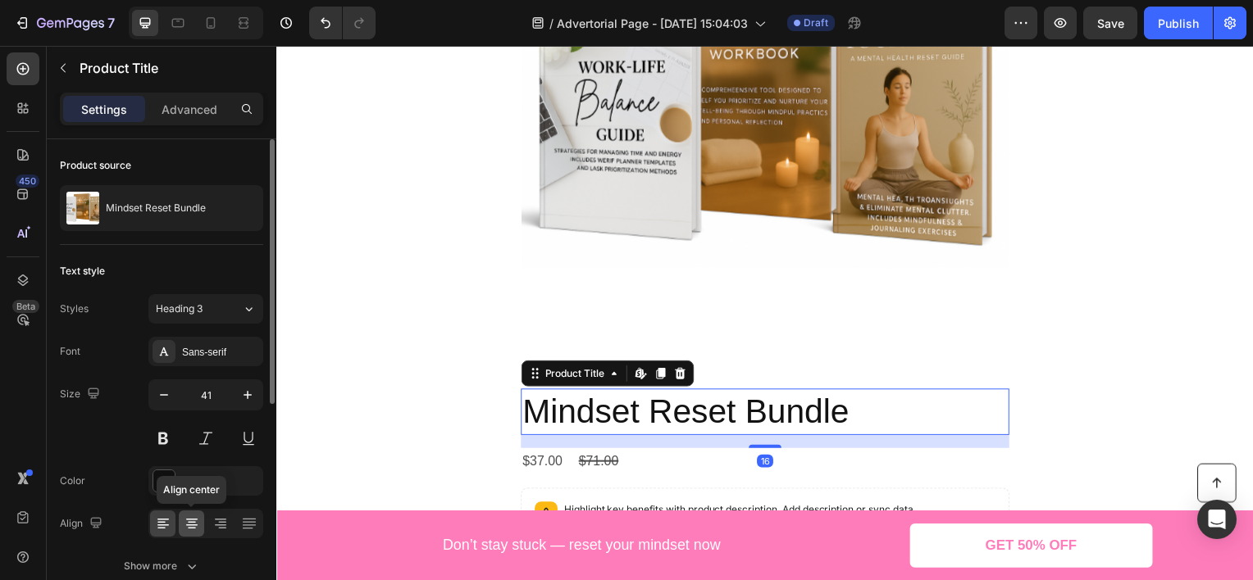
click at [200, 520] on div at bounding box center [191, 524] width 25 height 26
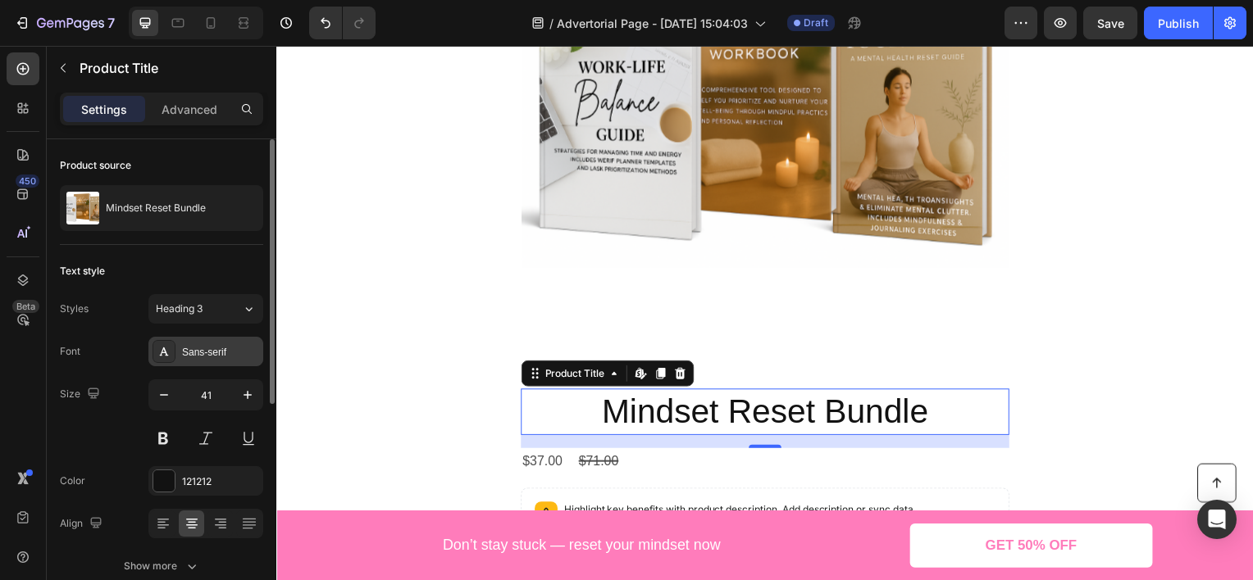
click at [205, 354] on div "Sans-serif" at bounding box center [220, 352] width 77 height 15
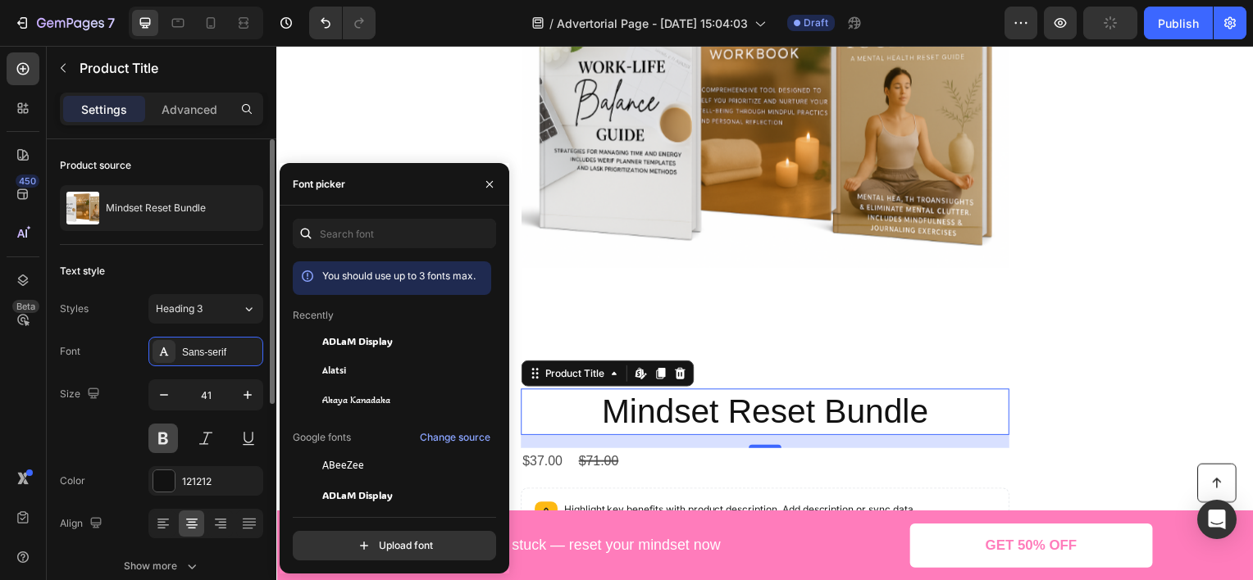
click at [171, 439] on button at bounding box center [163, 439] width 30 height 30
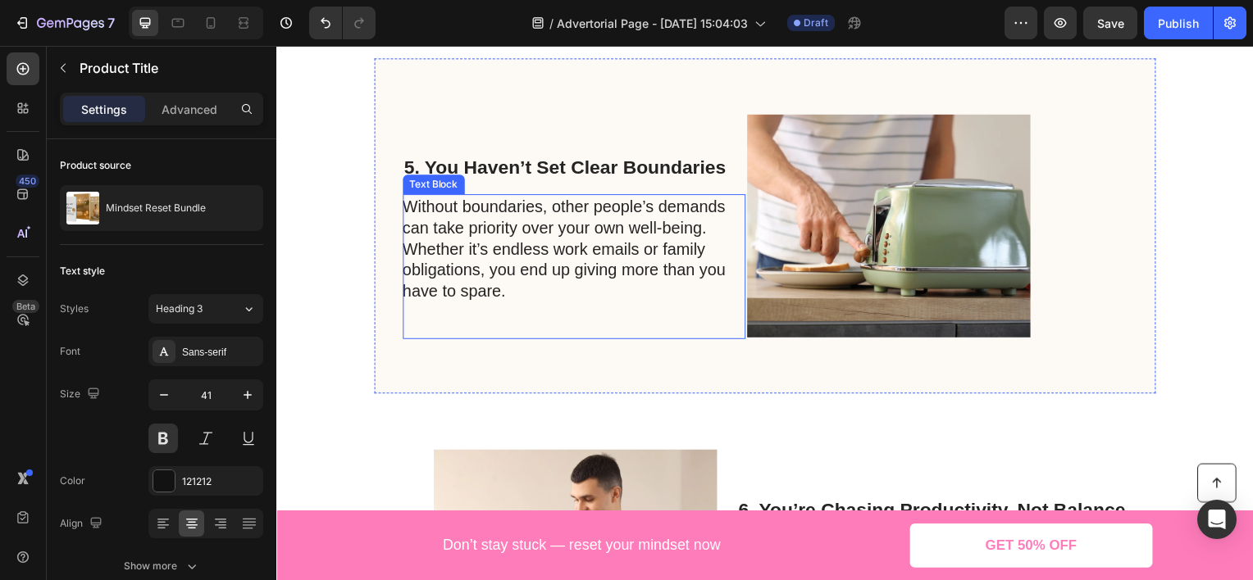
scroll to position [2050, 0]
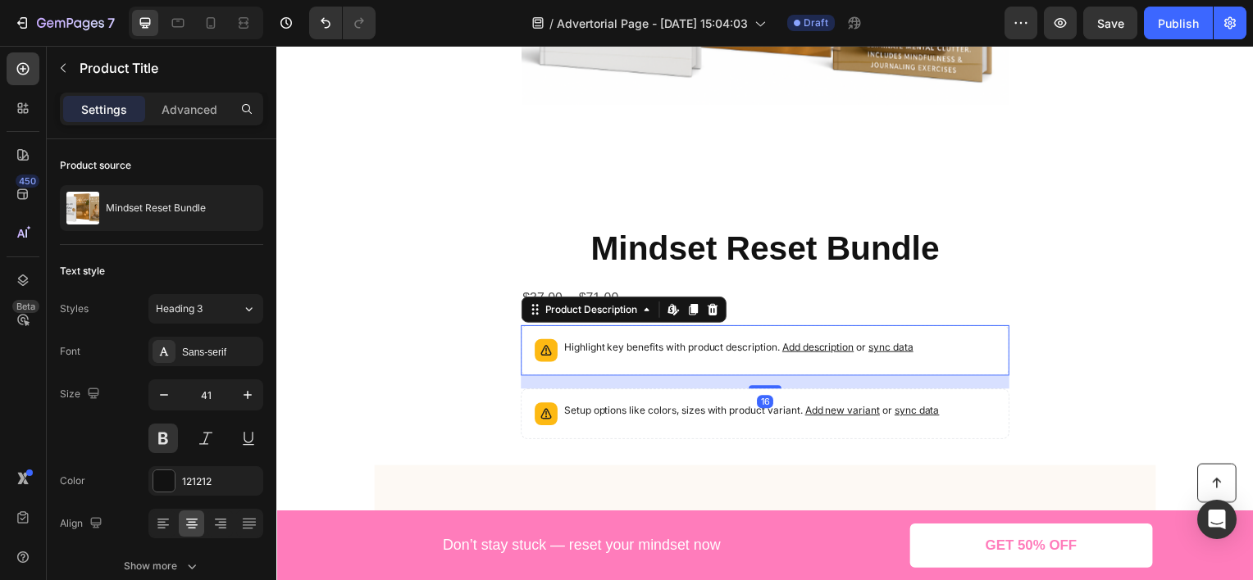
click at [668, 347] on p "Highlight key benefits with product description. Add description or sync data" at bounding box center [742, 349] width 352 height 16
click at [708, 312] on icon at bounding box center [714, 311] width 13 height 13
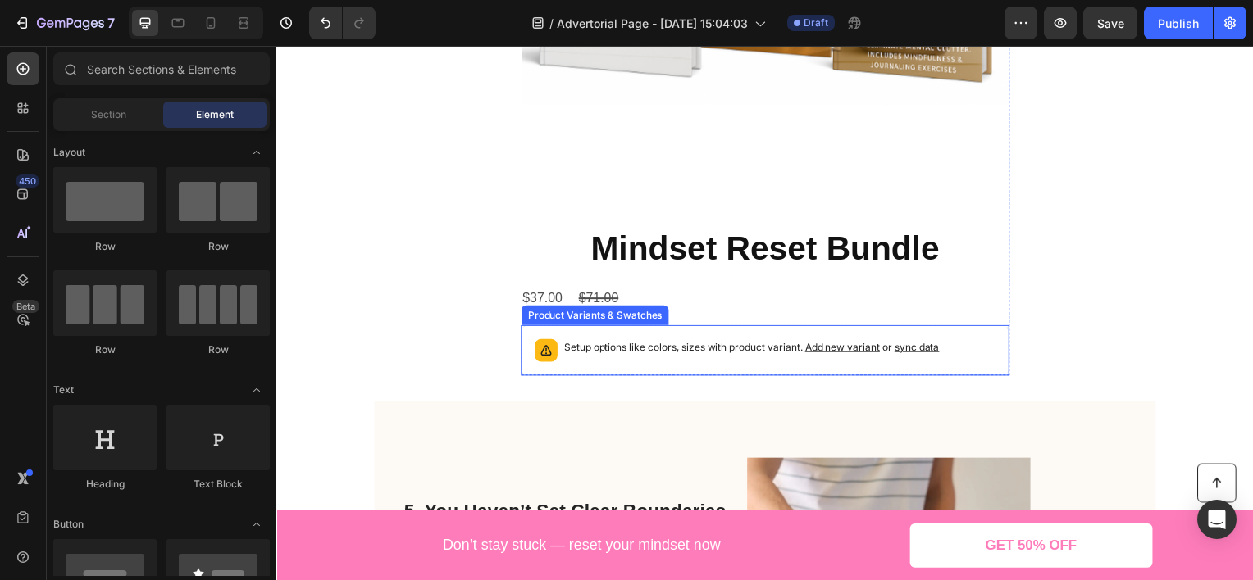
click at [694, 333] on div "Setup options like colors, sizes with product variant. Add new variant or sync …" at bounding box center [768, 352] width 492 height 51
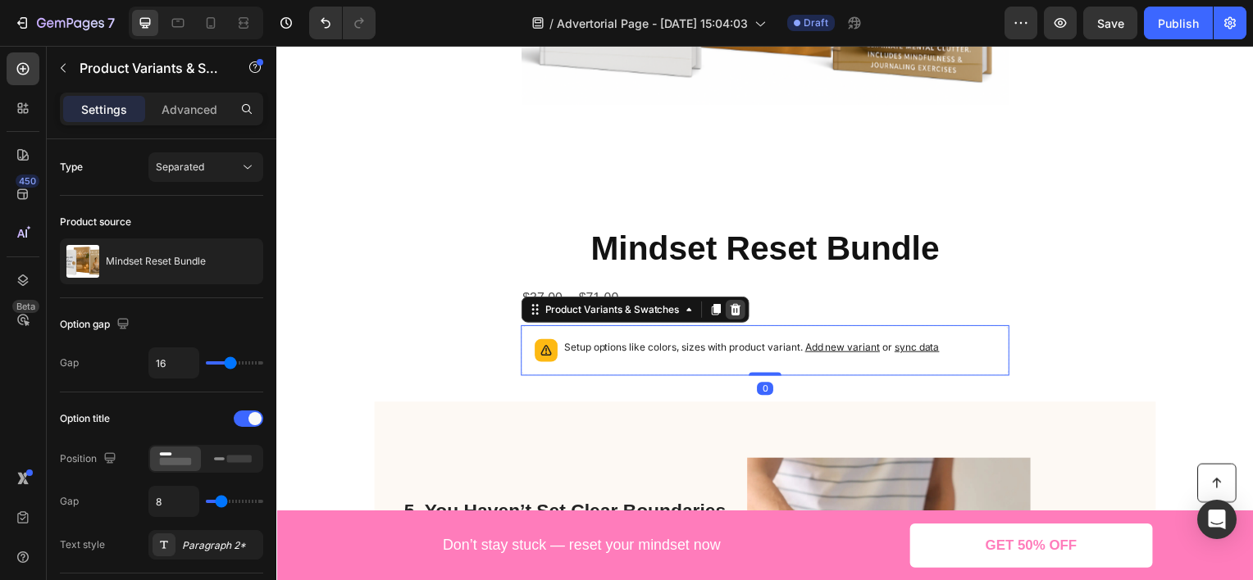
click at [733, 309] on icon at bounding box center [738, 311] width 11 height 11
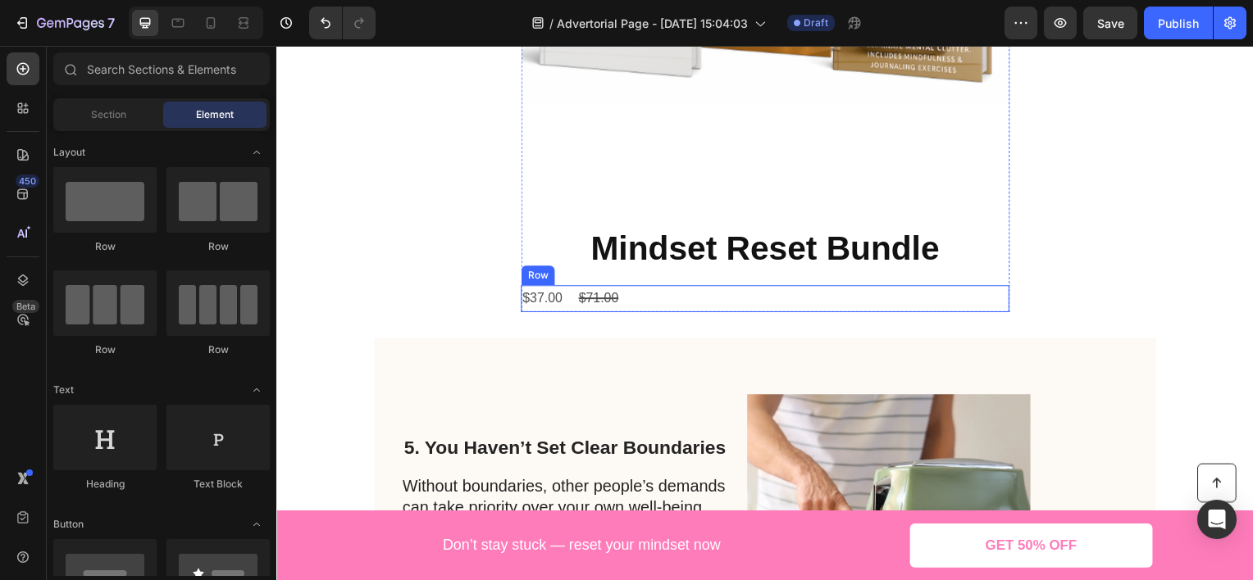
click at [622, 304] on div "$37.00 Product Price Product Price $71.00 Product Price Product Price Row" at bounding box center [768, 300] width 492 height 27
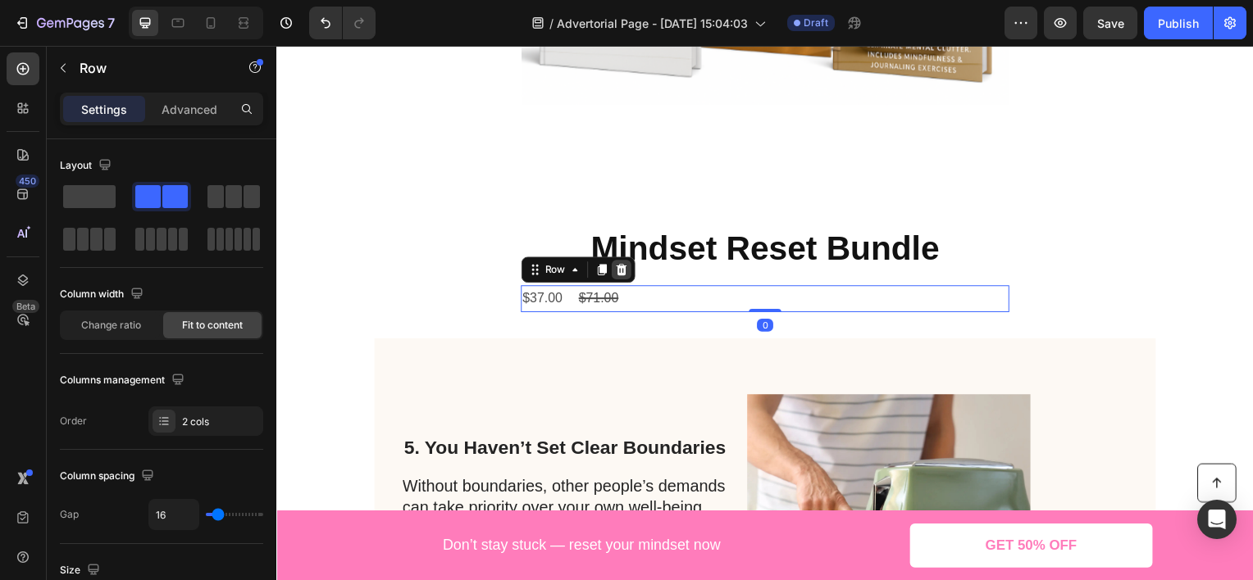
click at [619, 272] on icon at bounding box center [623, 271] width 11 height 11
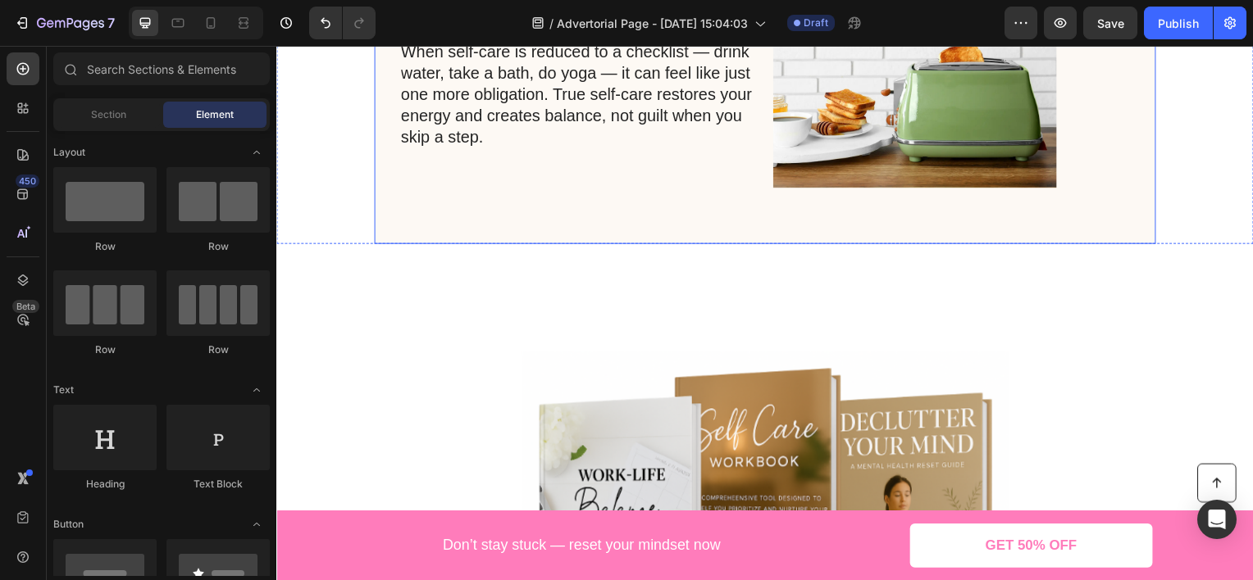
scroll to position [1640, 0]
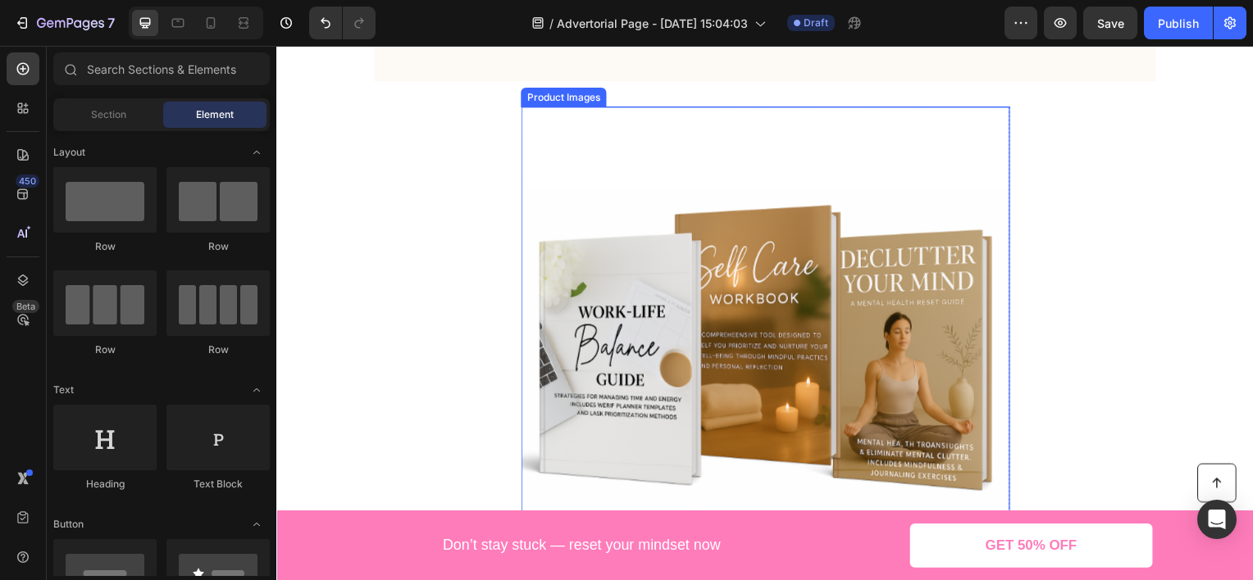
click at [642, 271] on img at bounding box center [768, 353] width 492 height 492
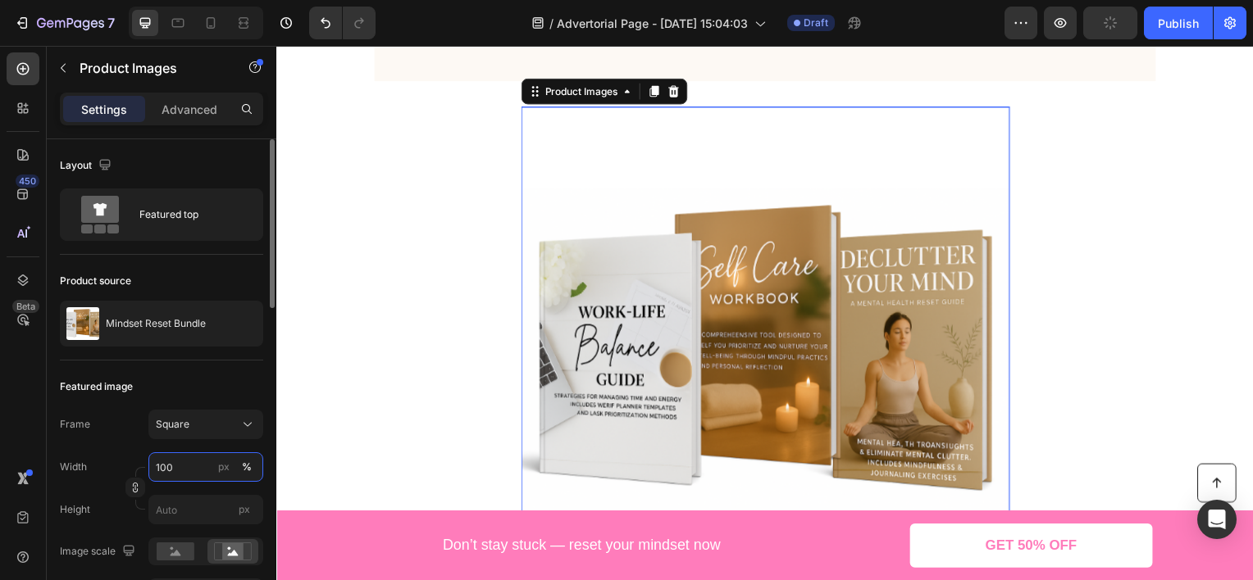
click at [187, 465] on input "100" at bounding box center [205, 468] width 115 height 30
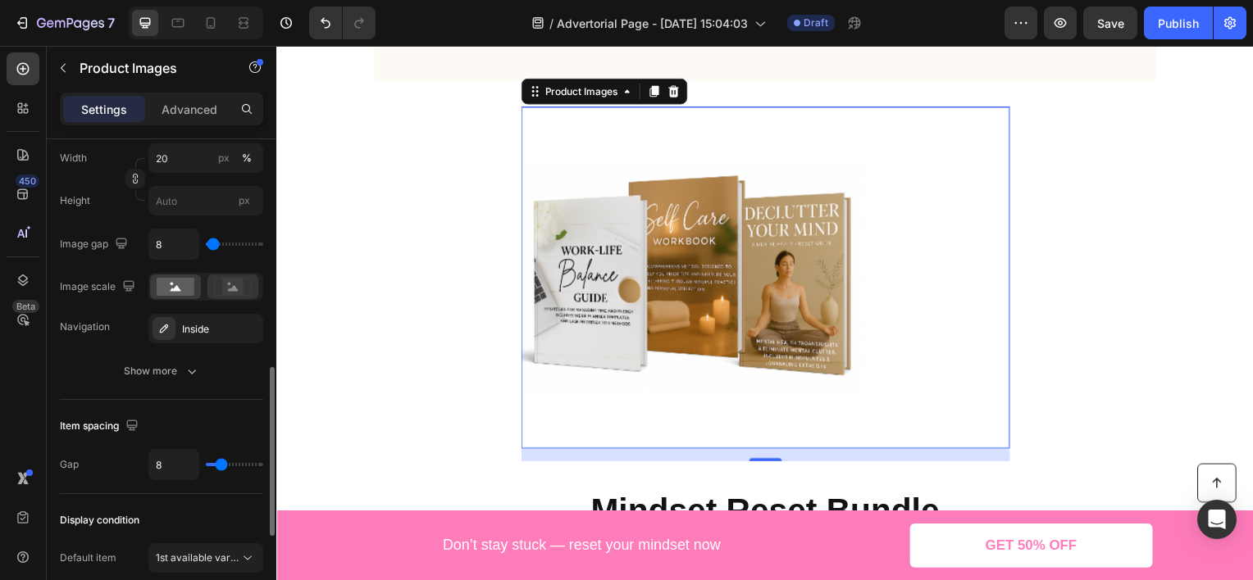
scroll to position [902, 0]
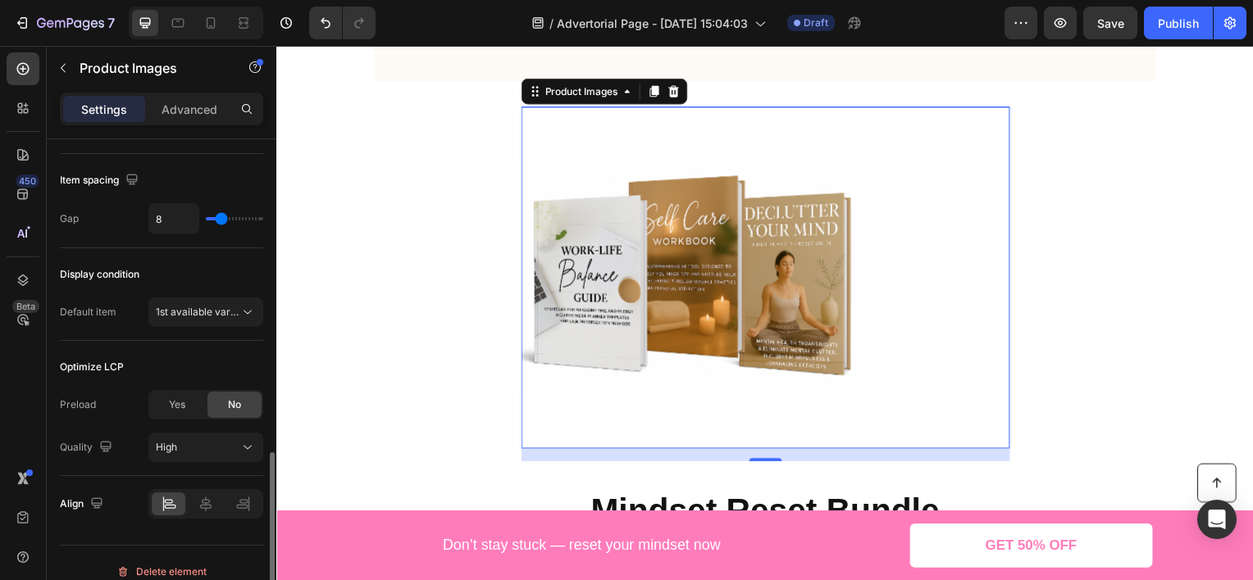
type input "70"
click at [211, 357] on div "Optimize LCP" at bounding box center [161, 367] width 203 height 26
click at [209, 508] on icon at bounding box center [206, 504] width 16 height 16
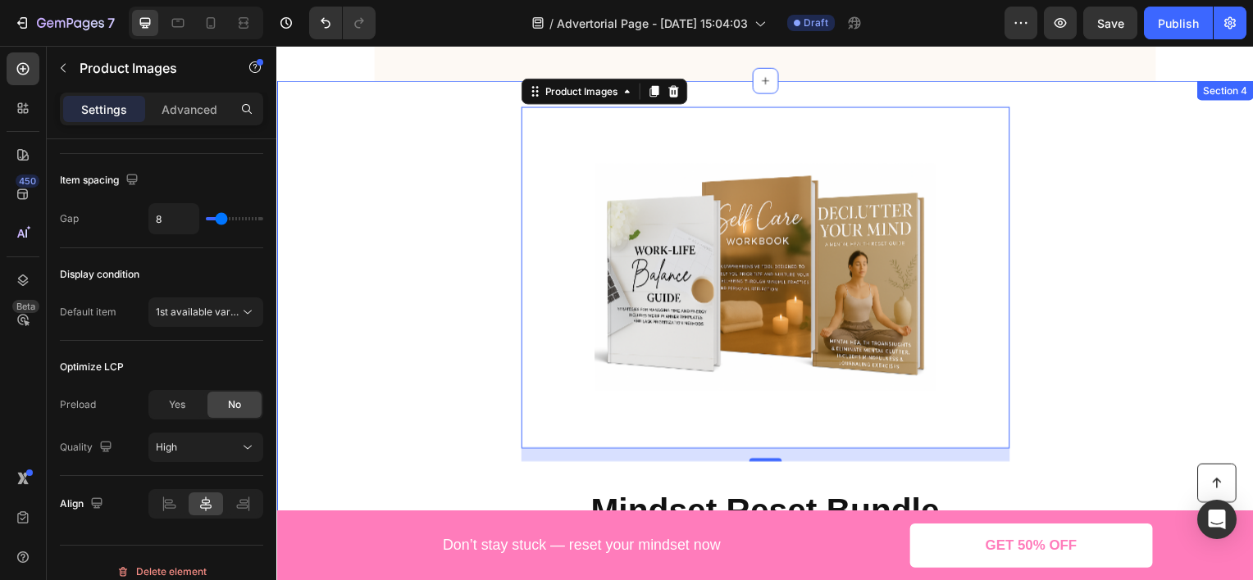
click at [1134, 282] on div "Product Images 16 Mindset Reset Bundle Product Title Product" at bounding box center [768, 322] width 984 height 430
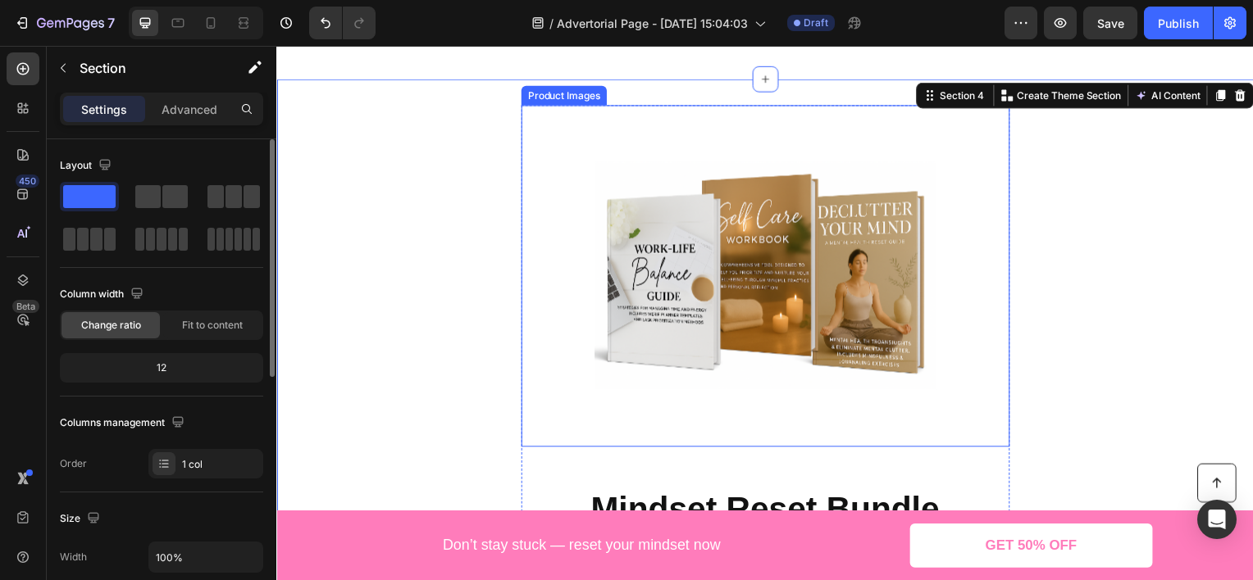
scroll to position [1886, 0]
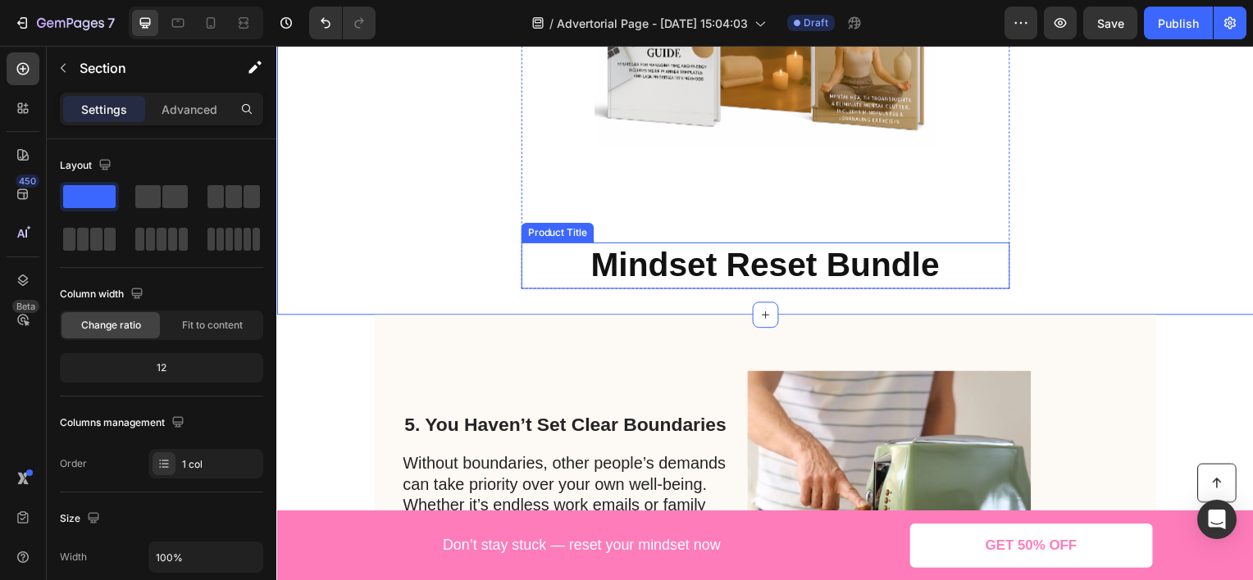
click at [803, 281] on h2 "Mindset Reset Bundle" at bounding box center [768, 266] width 492 height 47
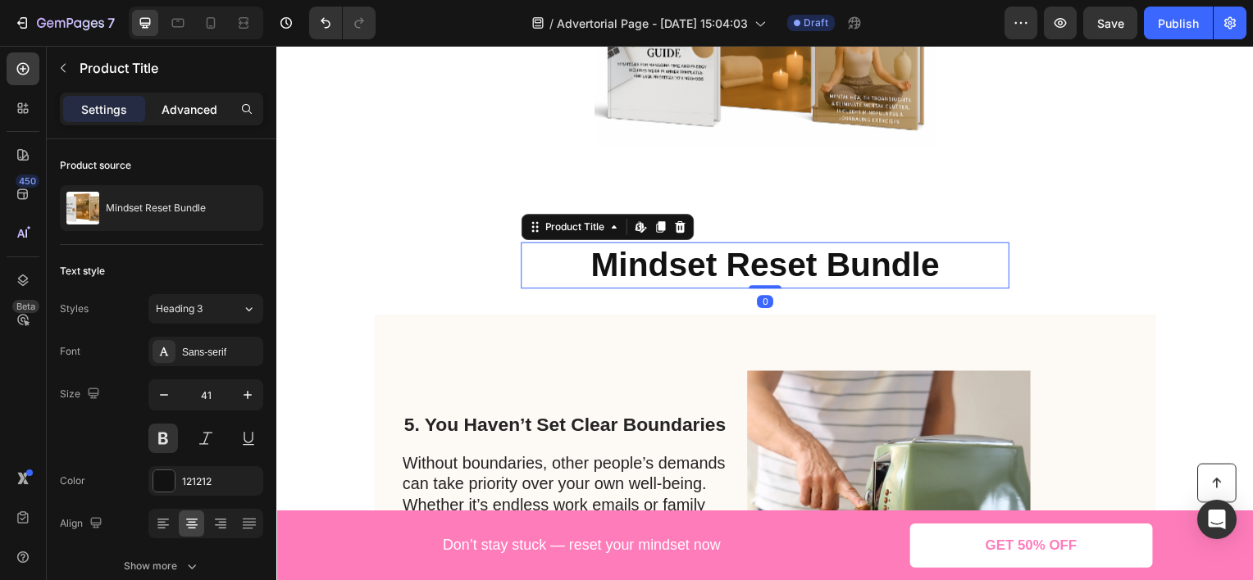
click at [203, 115] on p "Advanced" at bounding box center [190, 109] width 56 height 17
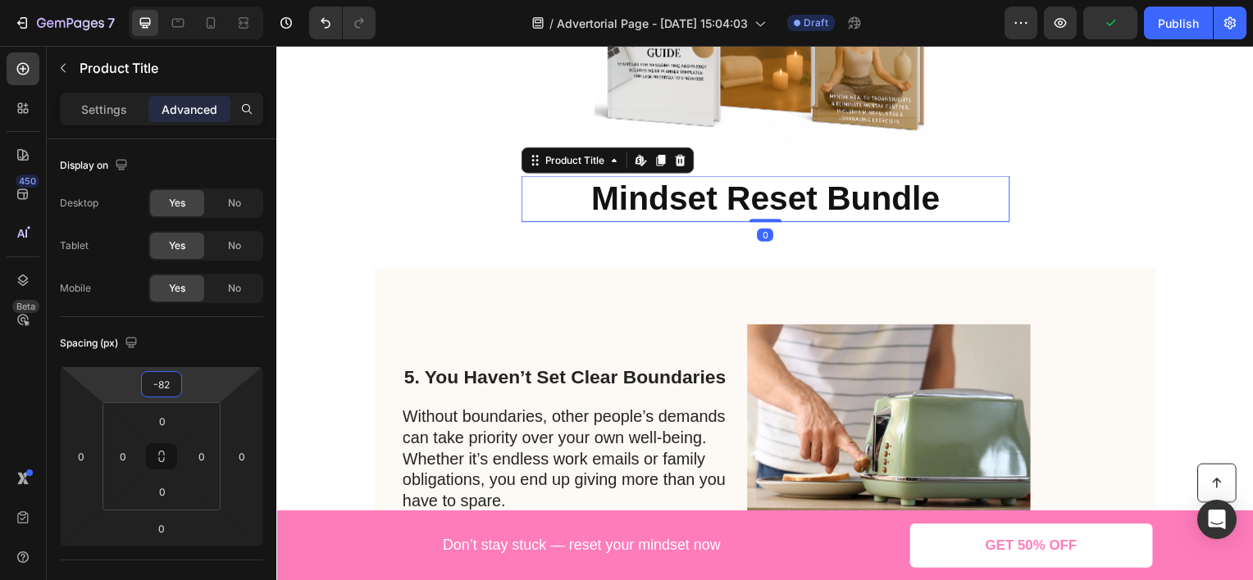
type input "-90"
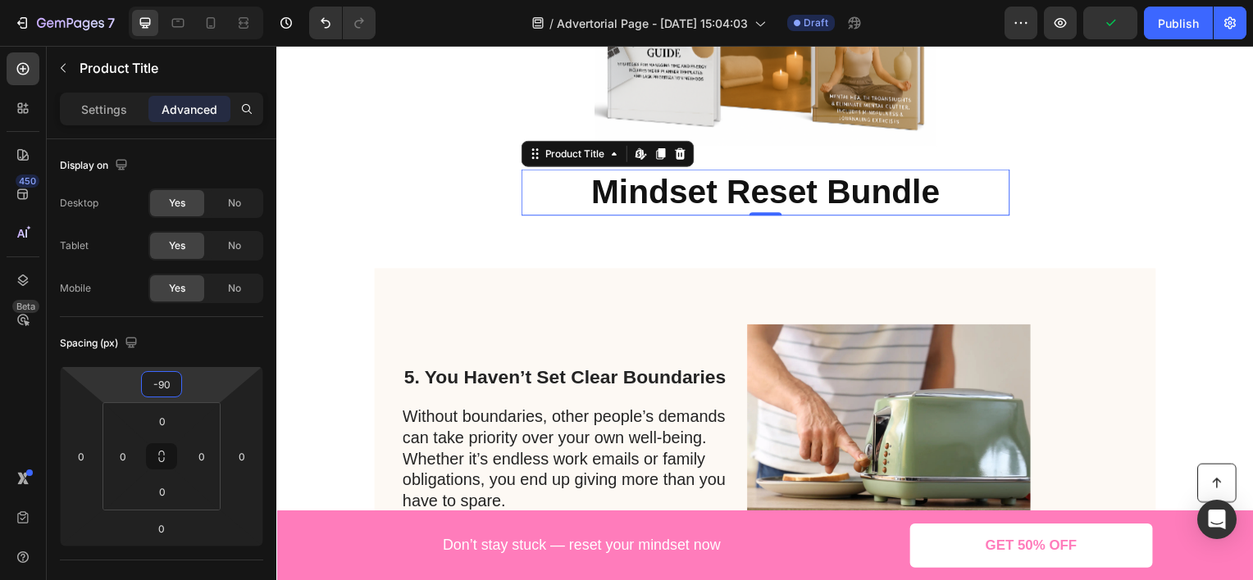
drag, startPoint x: 212, startPoint y: 393, endPoint x: 212, endPoint y: 413, distance: 20.5
click at [212, 0] on html "7 Version history / Advertorial Page - [DATE] 15:04:03 Draft Preview Publish 45…" at bounding box center [626, 0] width 1253 height 0
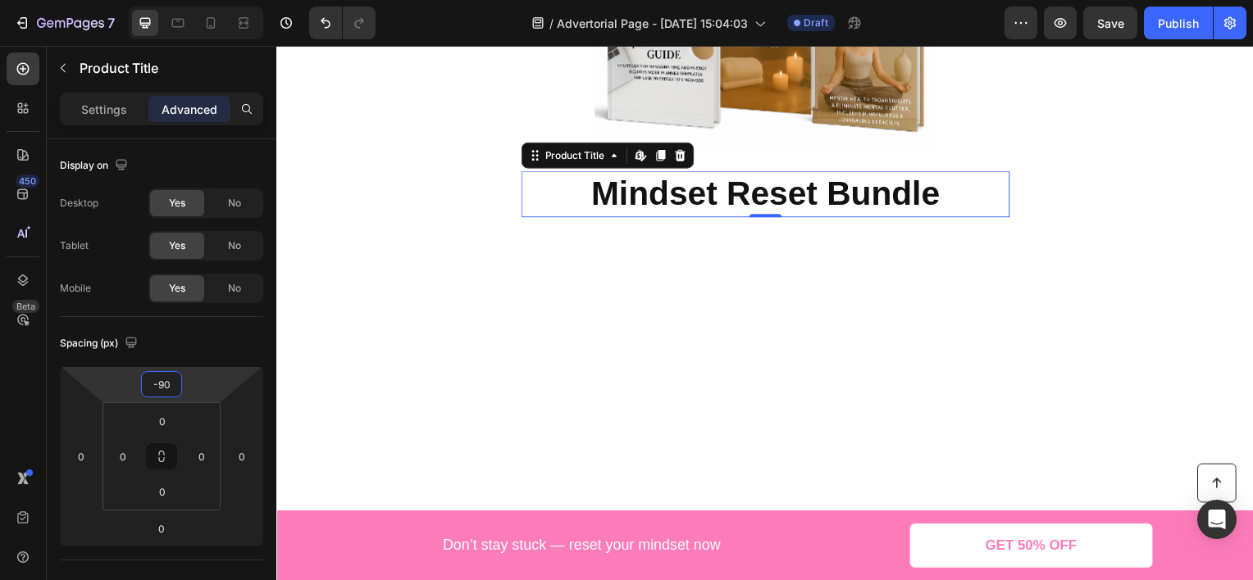
scroll to position [1558, 0]
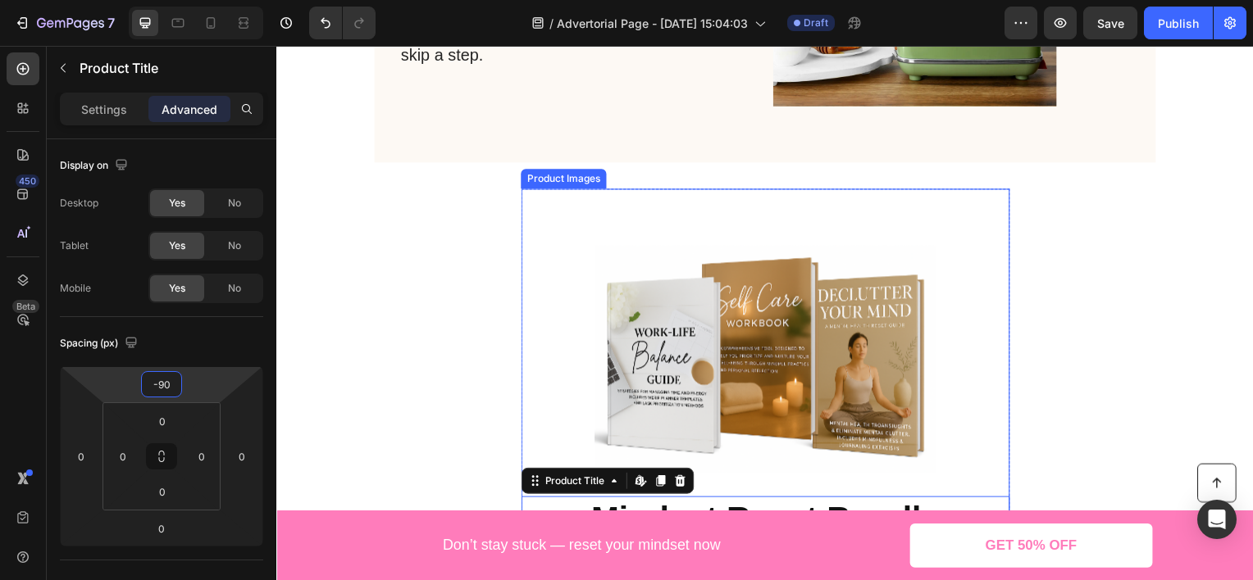
drag, startPoint x: 765, startPoint y: 312, endPoint x: 749, endPoint y: 307, distance: 17.1
click at [765, 312] on img at bounding box center [768, 361] width 344 height 344
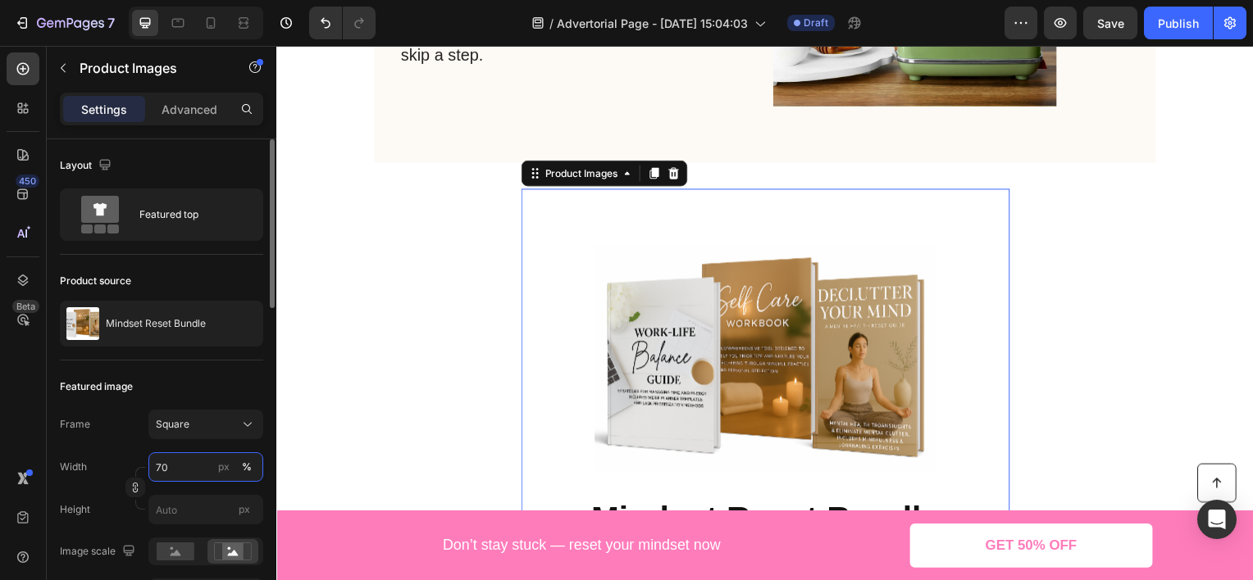
click at [193, 462] on input "70" at bounding box center [205, 468] width 115 height 30
type input "65"
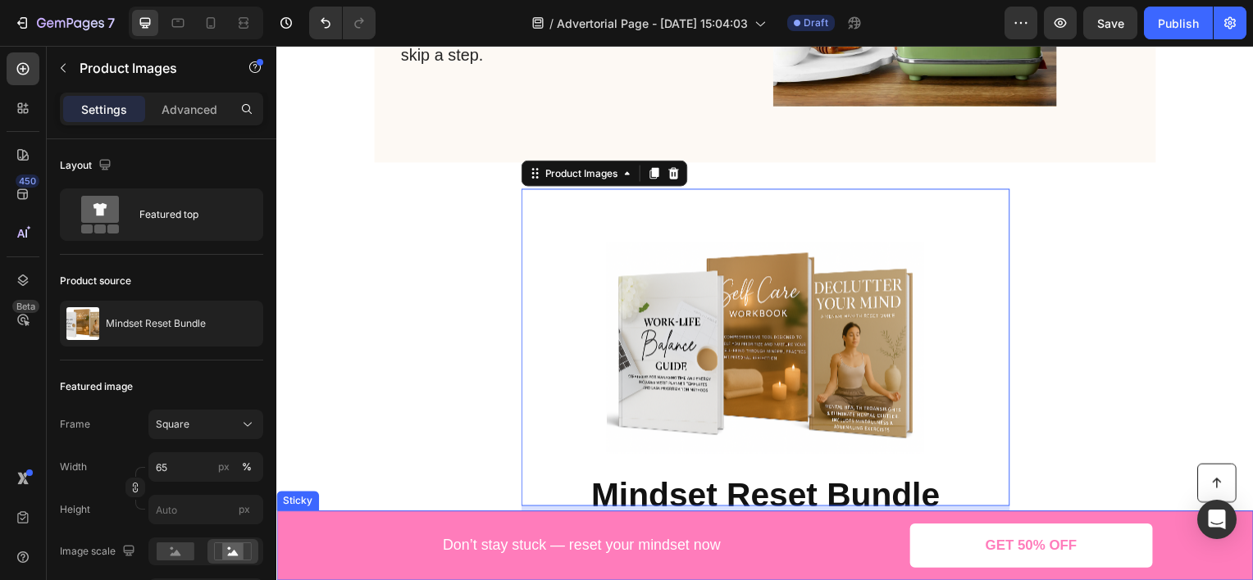
click at [1131, 424] on div "Product Images 16 Mindset Reset Bundle Product Title Product" at bounding box center [768, 368] width 984 height 359
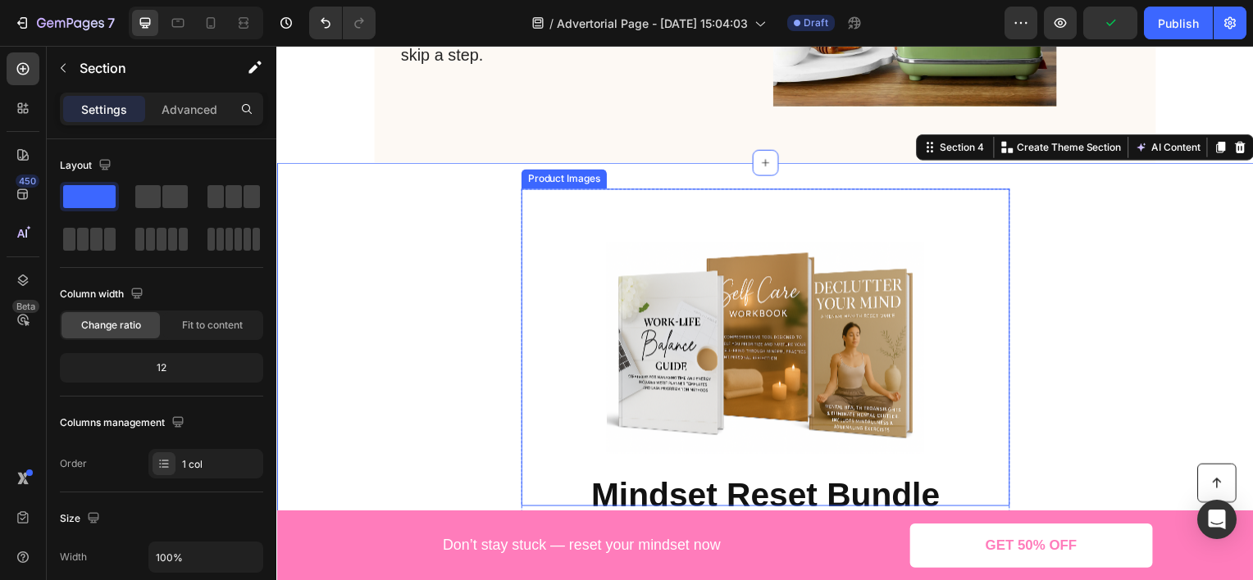
scroll to position [1640, 0]
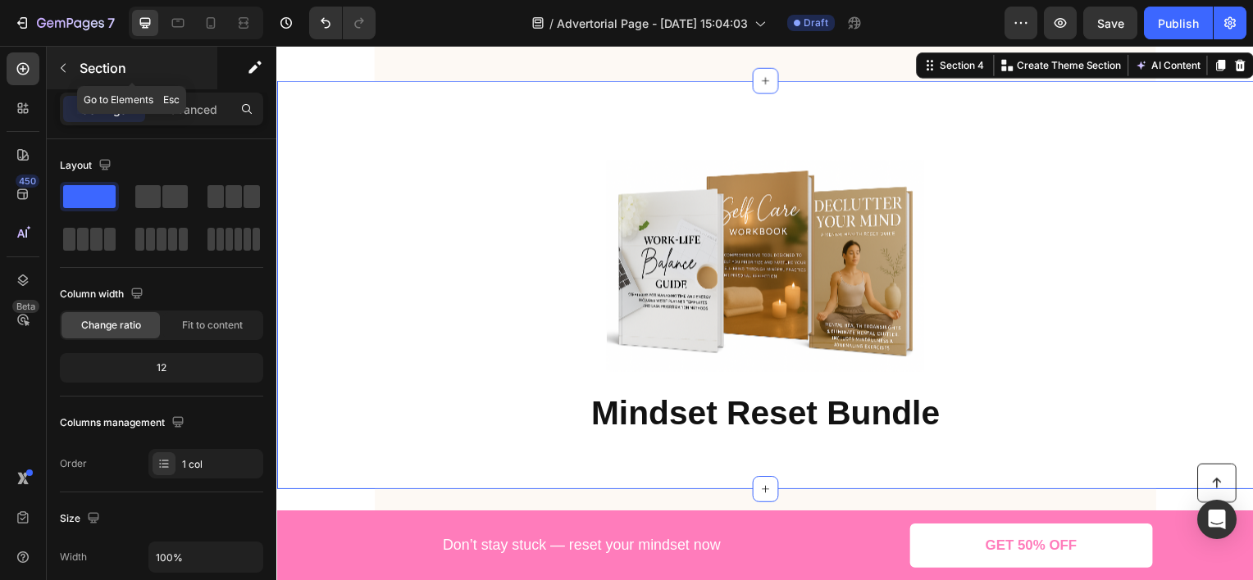
click at [111, 74] on p "Section" at bounding box center [147, 68] width 134 height 20
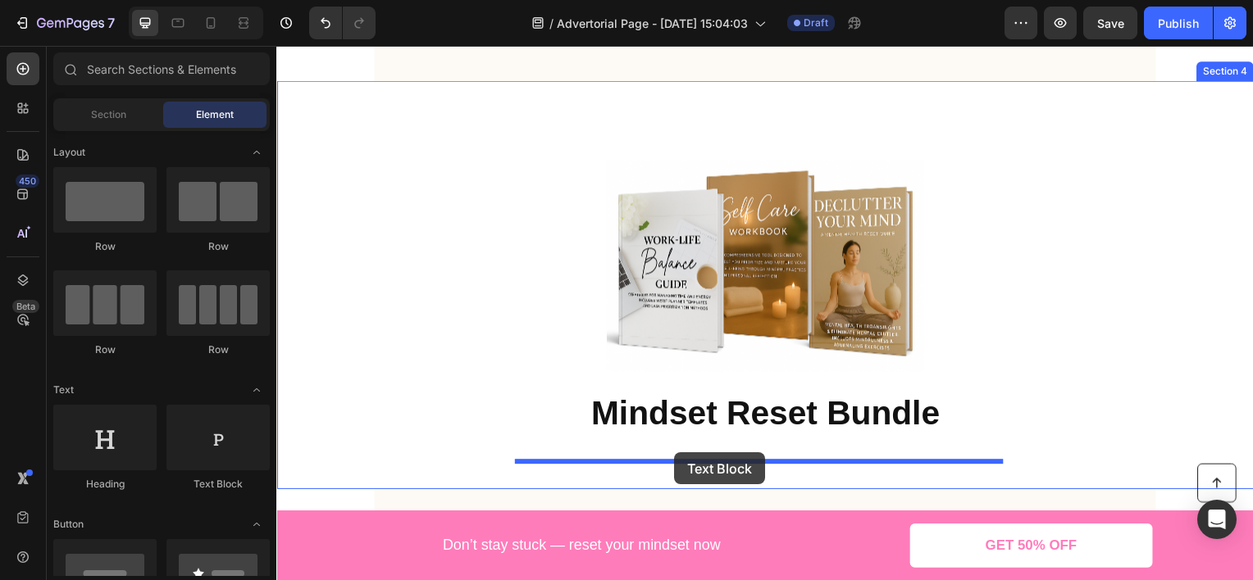
drag, startPoint x: 494, startPoint y: 502, endPoint x: 678, endPoint y: 456, distance: 190.1
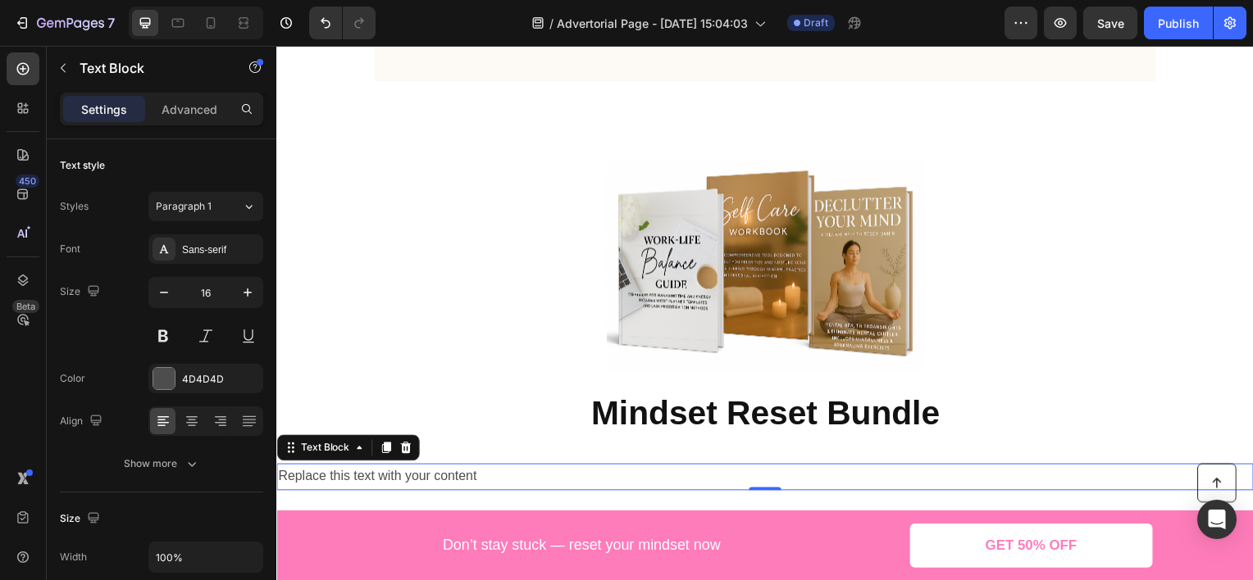
click at [589, 481] on div "Replace this text with your content" at bounding box center [768, 479] width 984 height 27
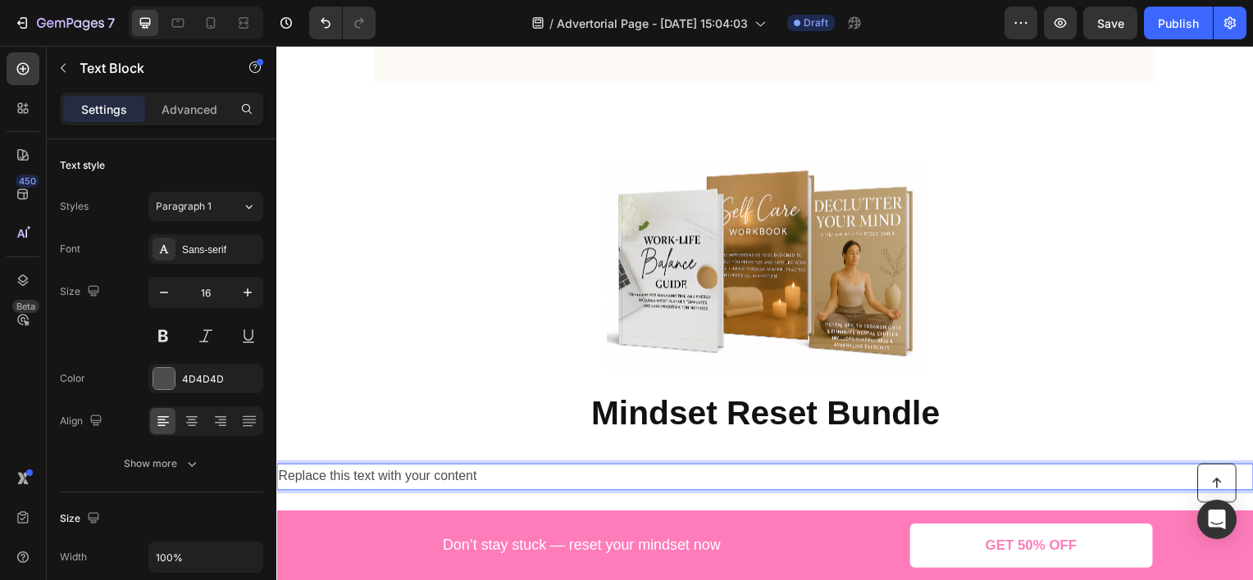
click at [589, 481] on p "Replace this text with your content" at bounding box center [768, 480] width 981 height 24
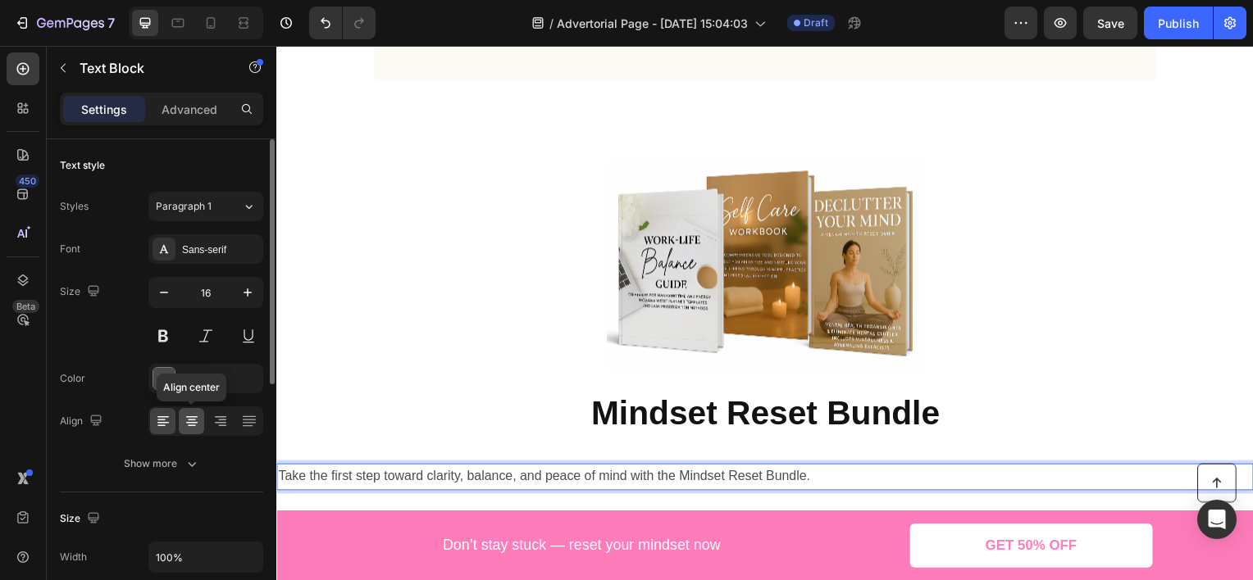
click at [190, 421] on icon at bounding box center [192, 421] width 16 height 16
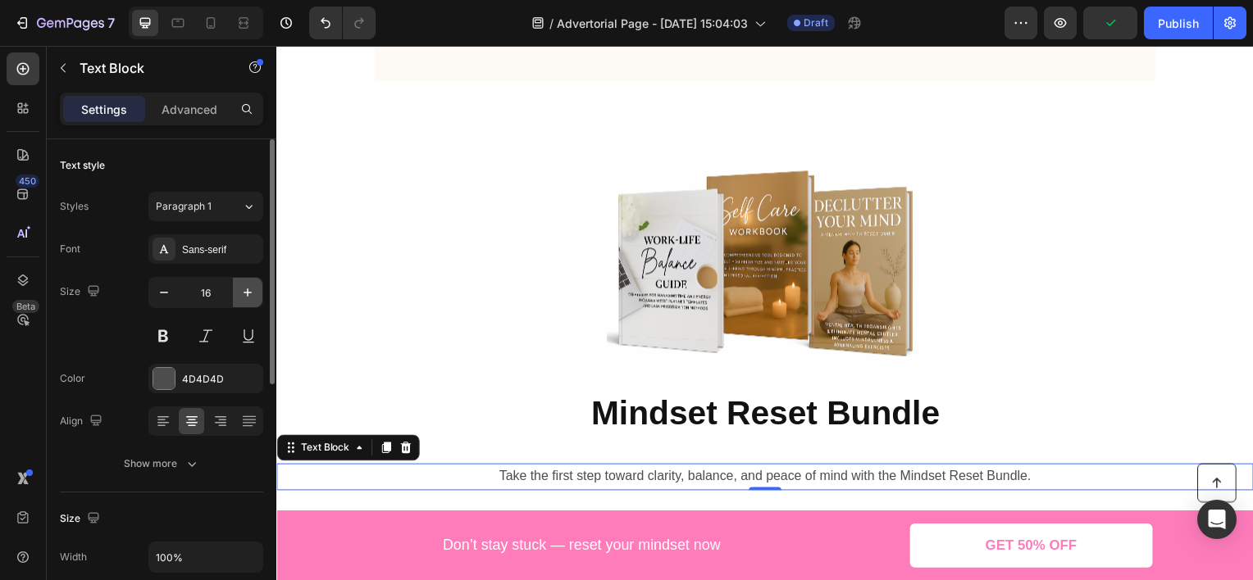
click at [243, 285] on icon "button" at bounding box center [247, 292] width 16 height 16
type input "18"
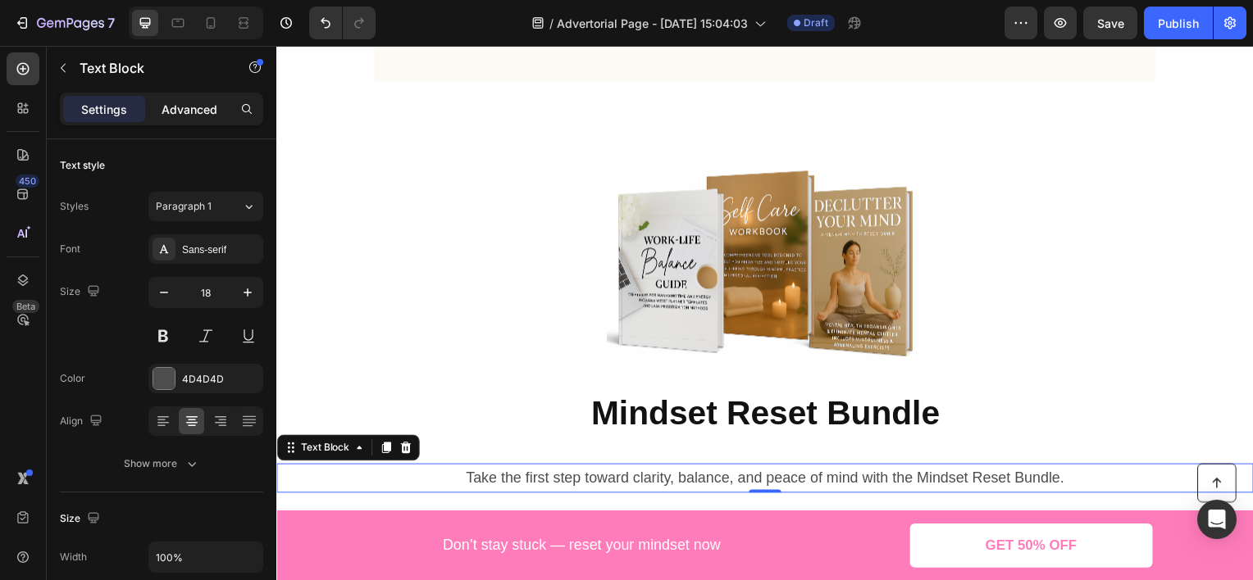
click at [202, 107] on p "Advanced" at bounding box center [190, 109] width 56 height 17
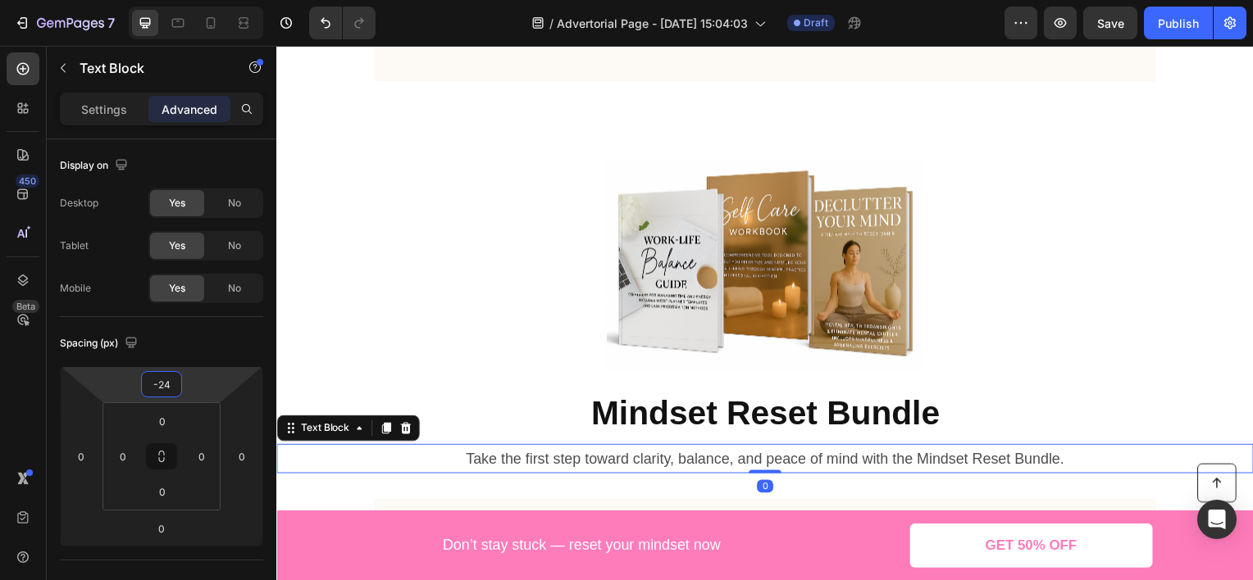
type input "-26"
drag, startPoint x: 211, startPoint y: 377, endPoint x: 212, endPoint y: 388, distance: 10.7
click at [212, 0] on html "7 Version history / Advertorial Page - [DATE] 15:04:03 Draft Preview Save Publi…" at bounding box center [626, 0] width 1253 height 0
click at [107, 101] on p "Settings" at bounding box center [104, 109] width 46 height 17
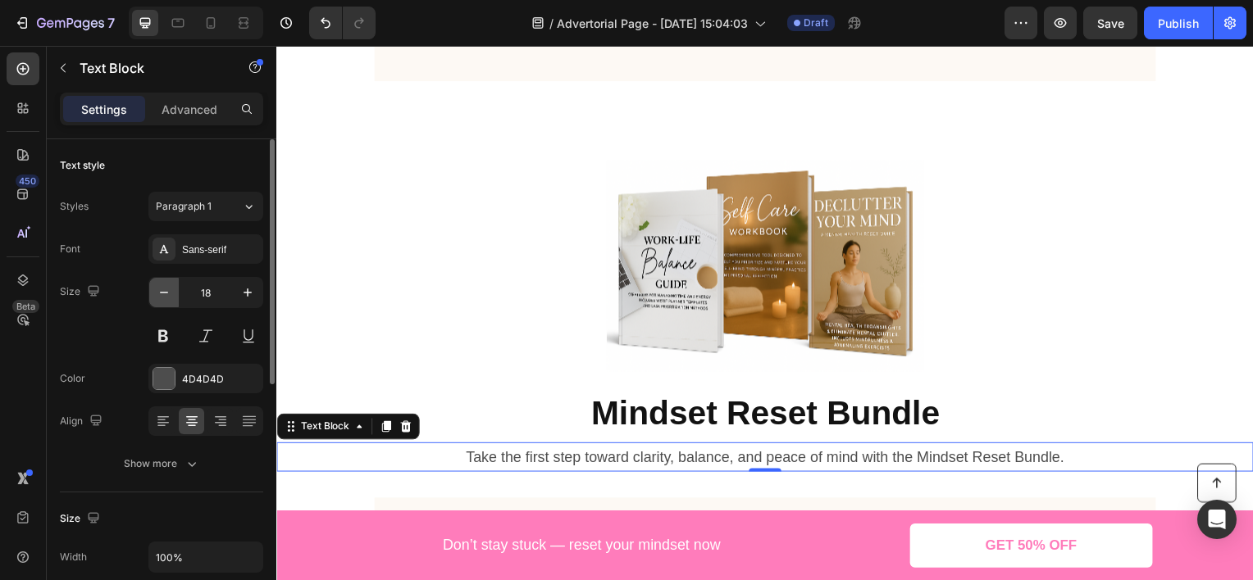
click at [174, 291] on button "button" at bounding box center [164, 293] width 30 height 30
type input "17"
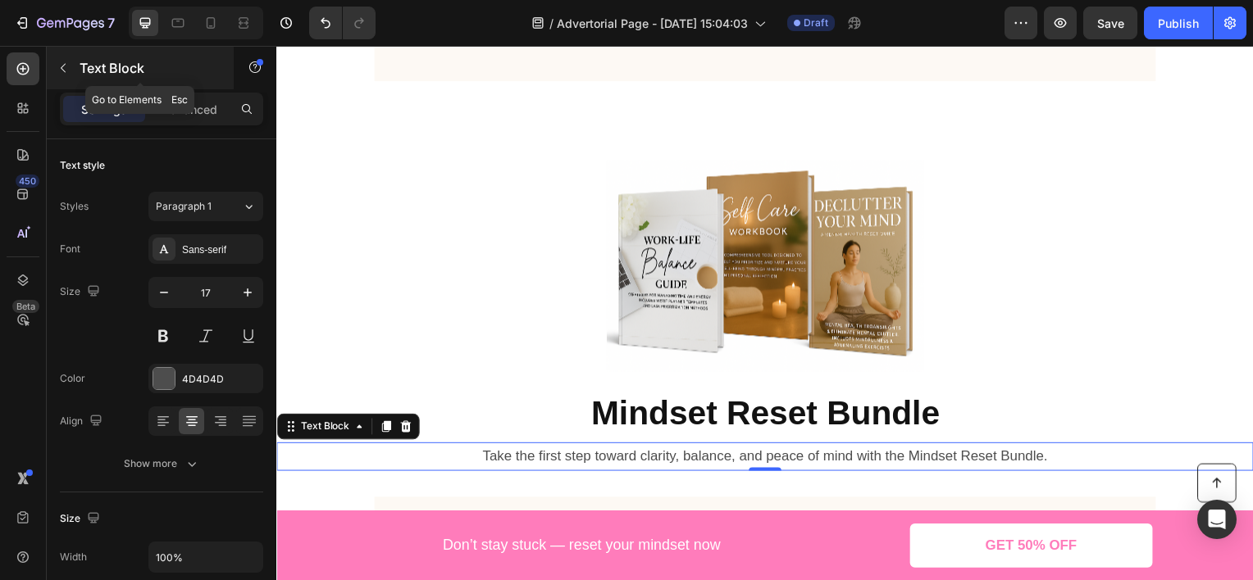
click at [118, 75] on p "Text Block" at bounding box center [149, 68] width 139 height 20
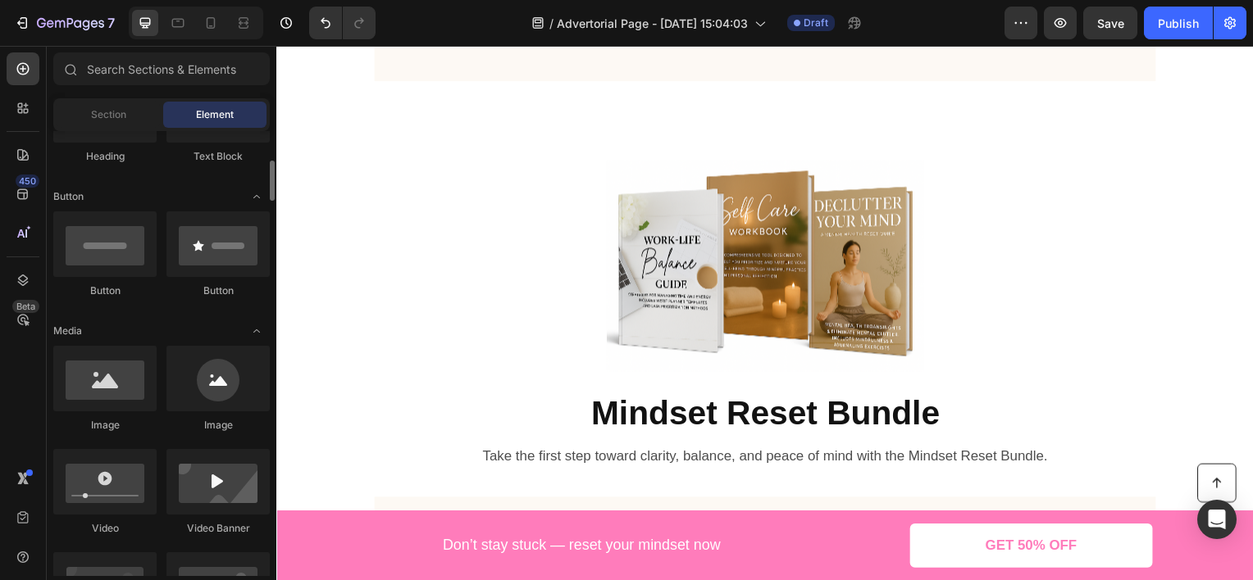
scroll to position [164, 0]
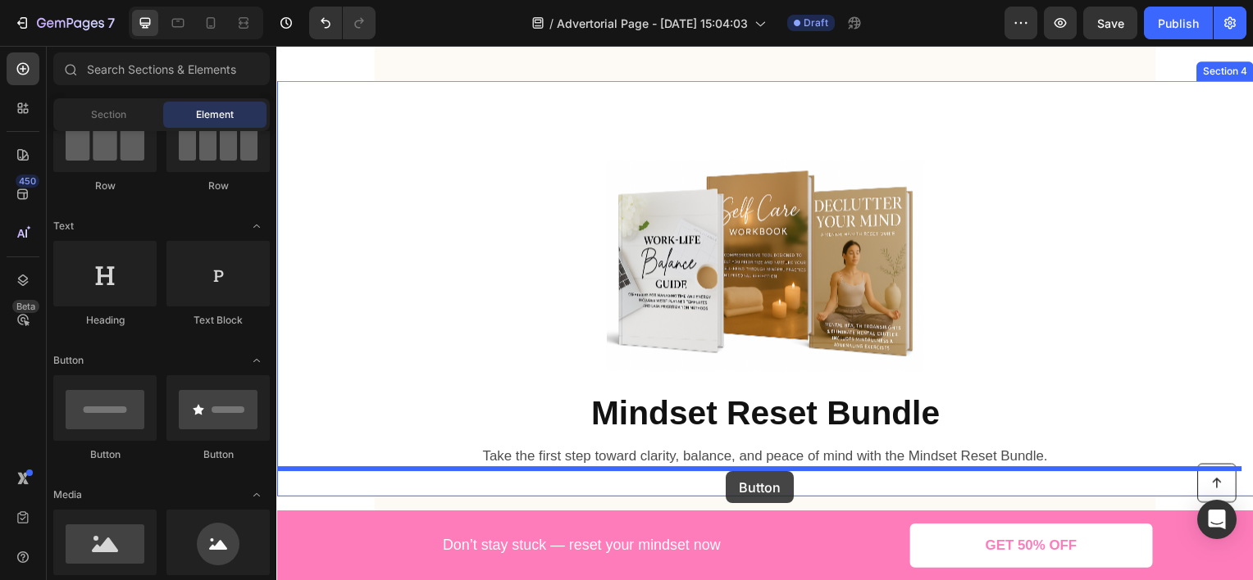
drag, startPoint x: 409, startPoint y: 472, endPoint x: 729, endPoint y: 475, distance: 319.7
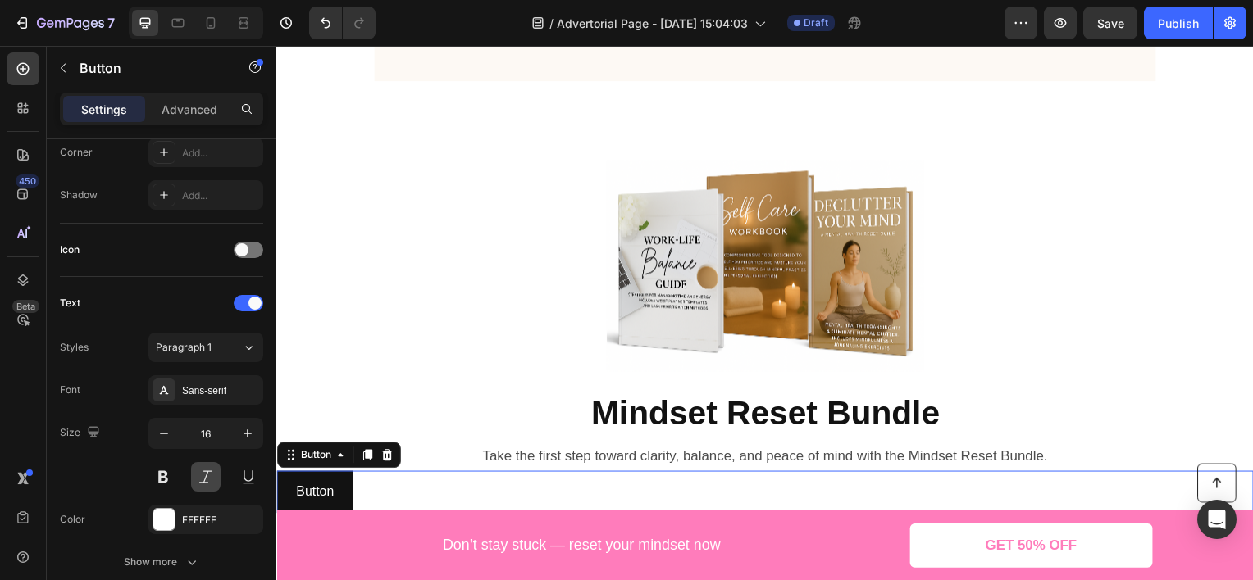
scroll to position [685, 0]
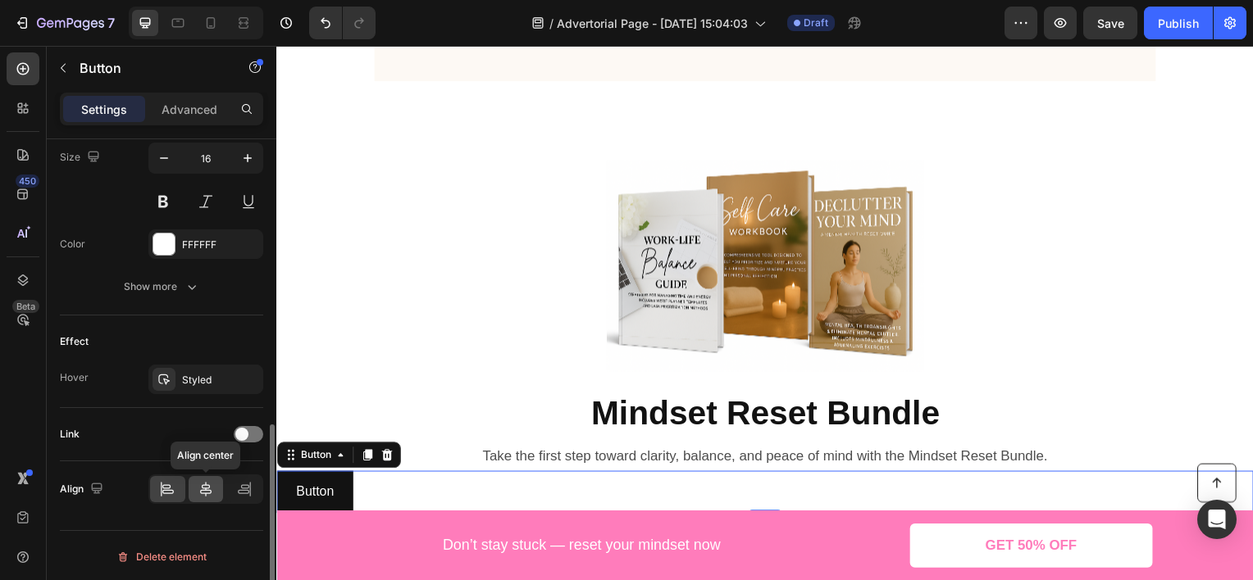
click at [199, 486] on icon at bounding box center [206, 489] width 16 height 16
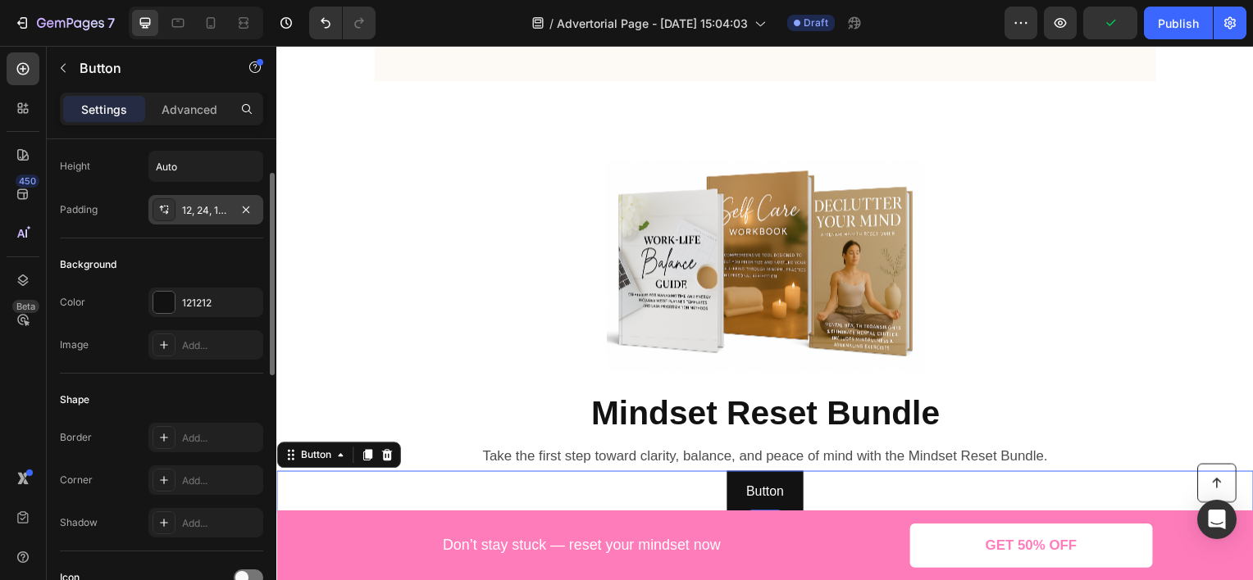
scroll to position [0, 0]
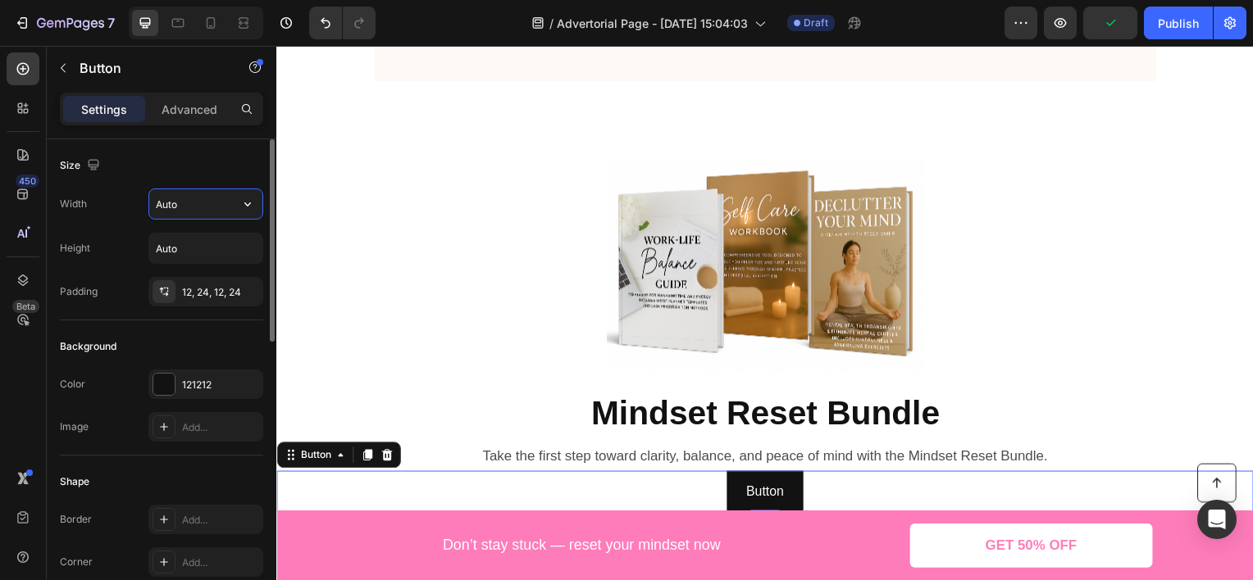
click at [199, 204] on input "Auto" at bounding box center [205, 204] width 113 height 30
click at [253, 210] on icon "button" at bounding box center [247, 204] width 16 height 16
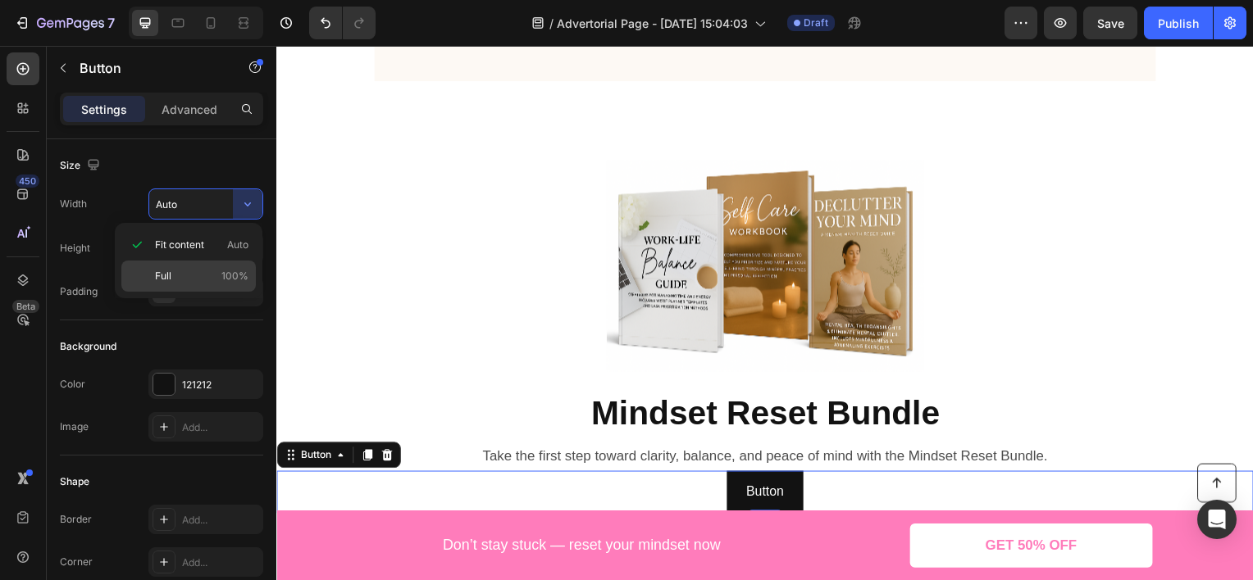
click at [217, 266] on div "Full 100%" at bounding box center [188, 276] width 134 height 31
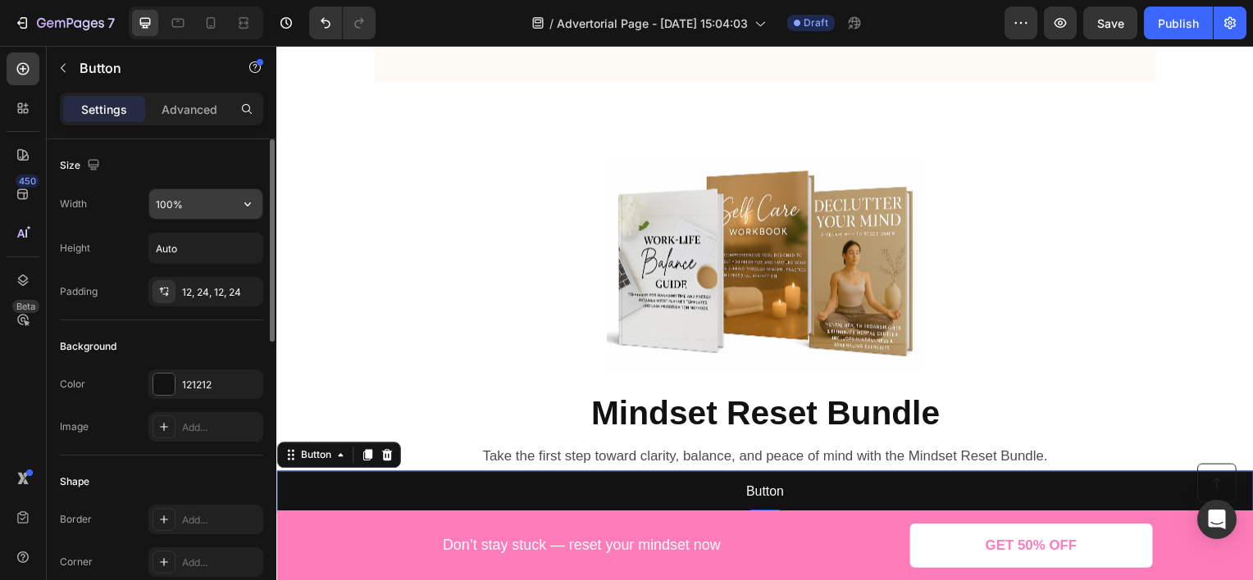
click at [202, 211] on input "100%" at bounding box center [205, 204] width 113 height 30
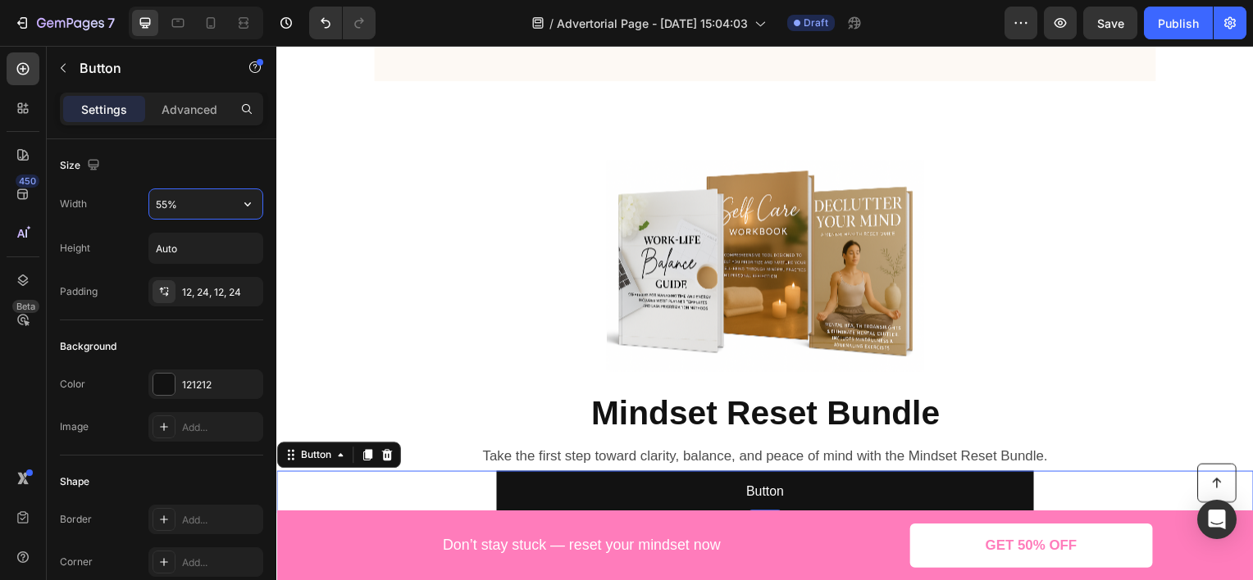
type input "55%"
click at [182, 114] on p "Advanced" at bounding box center [190, 109] width 56 height 17
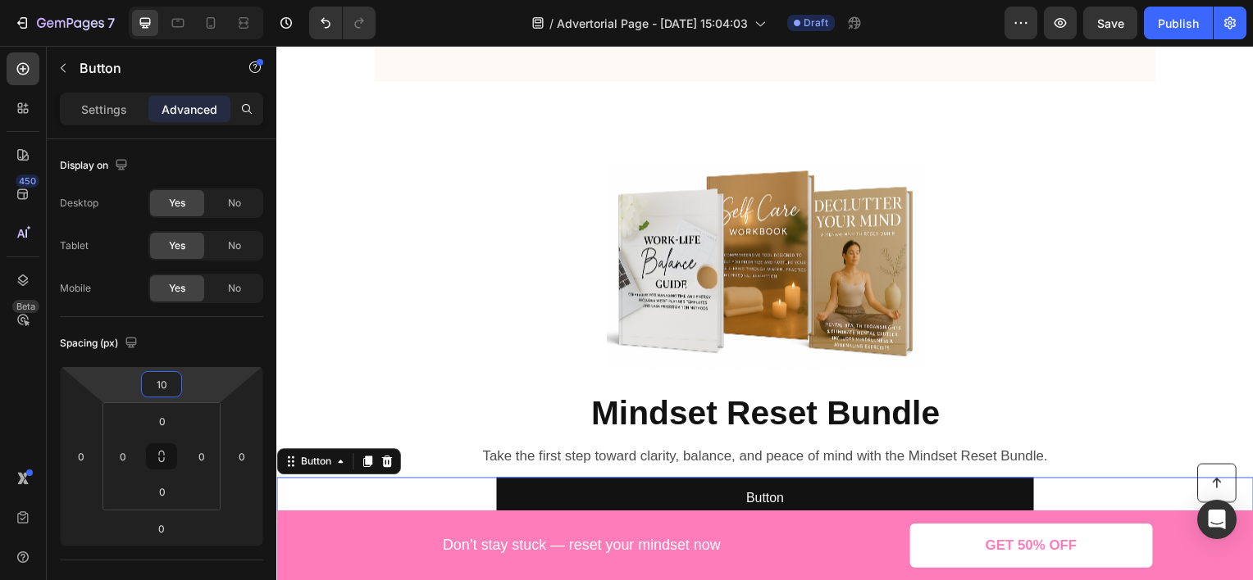
type input "14"
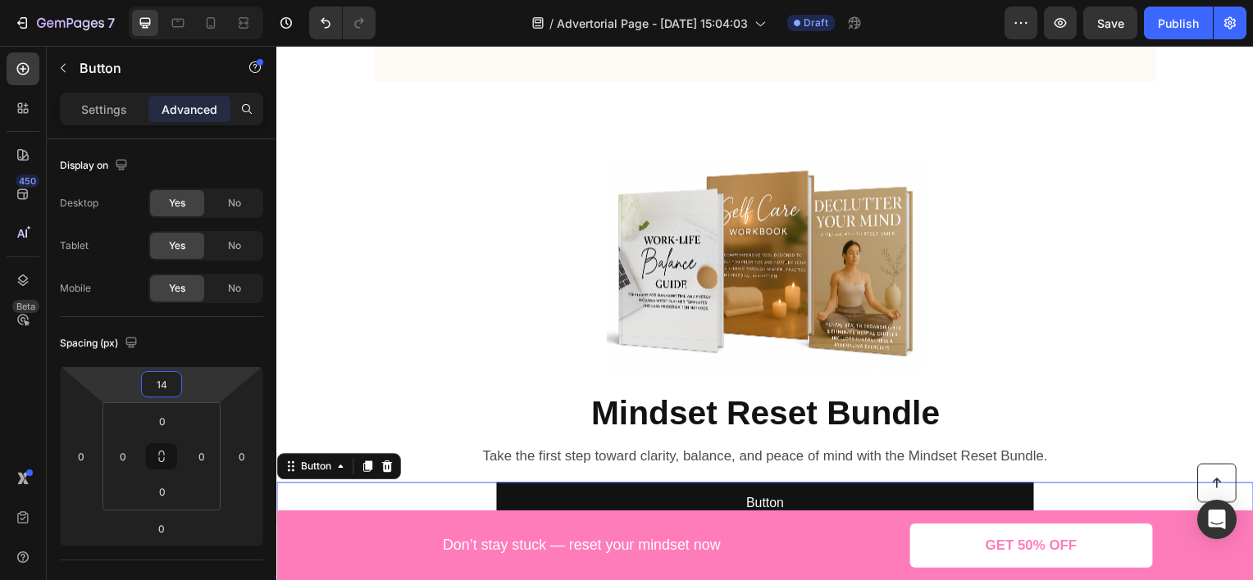
click at [203, 0] on html "7 Version history / Advertorial Page - [DATE] 15:04:03 Draft Preview Save Publi…" at bounding box center [626, 0] width 1253 height 0
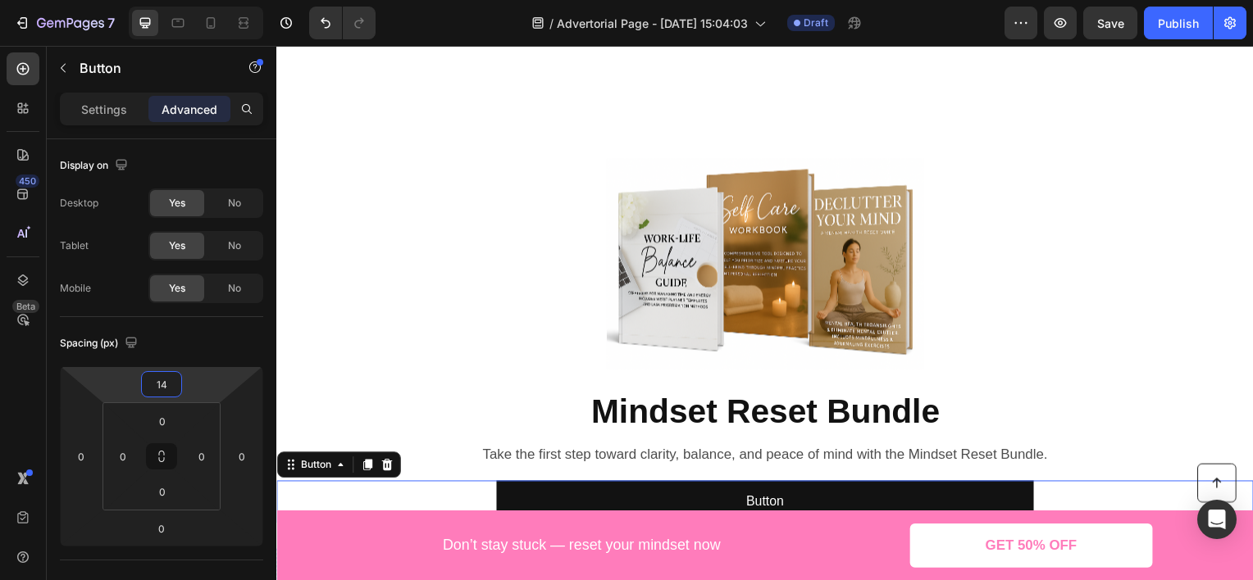
scroll to position [1886, 0]
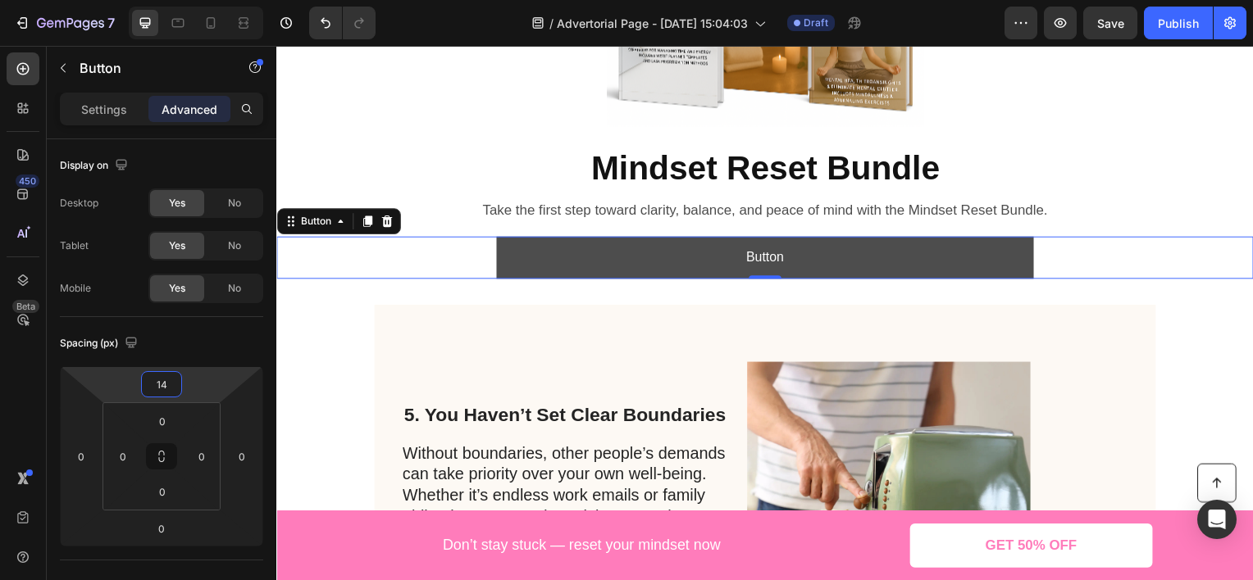
click at [516, 253] on button "Button" at bounding box center [768, 259] width 541 height 43
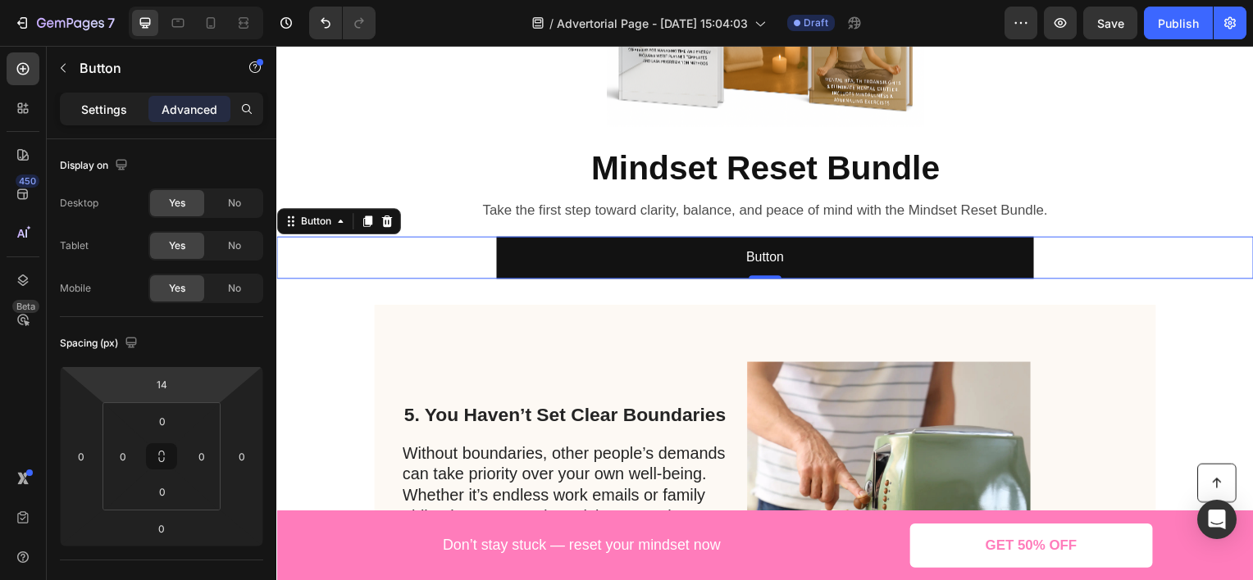
click at [102, 103] on p "Settings" at bounding box center [104, 109] width 46 height 17
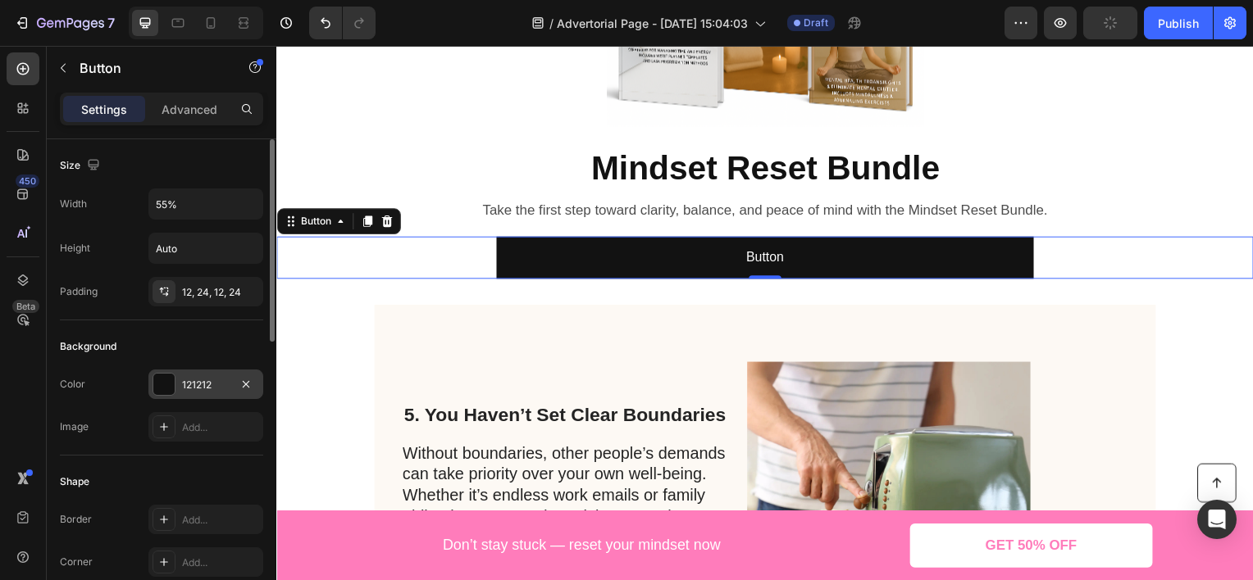
click at [187, 378] on div "121212" at bounding box center [206, 385] width 48 height 15
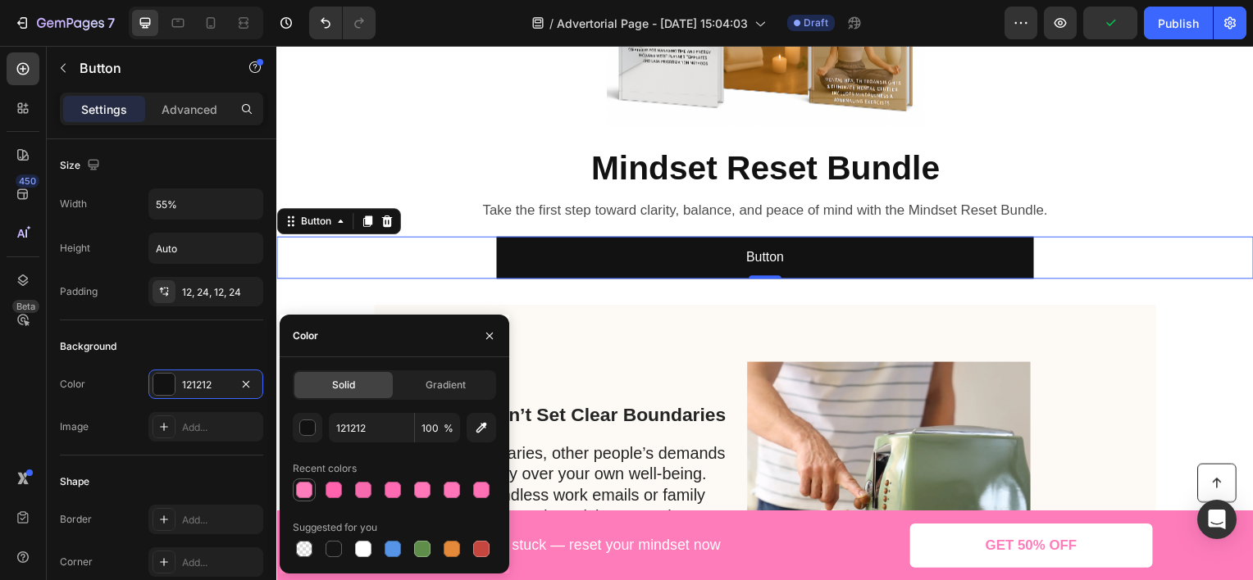
click at [305, 494] on div at bounding box center [304, 490] width 16 height 16
type input "FF7CBB"
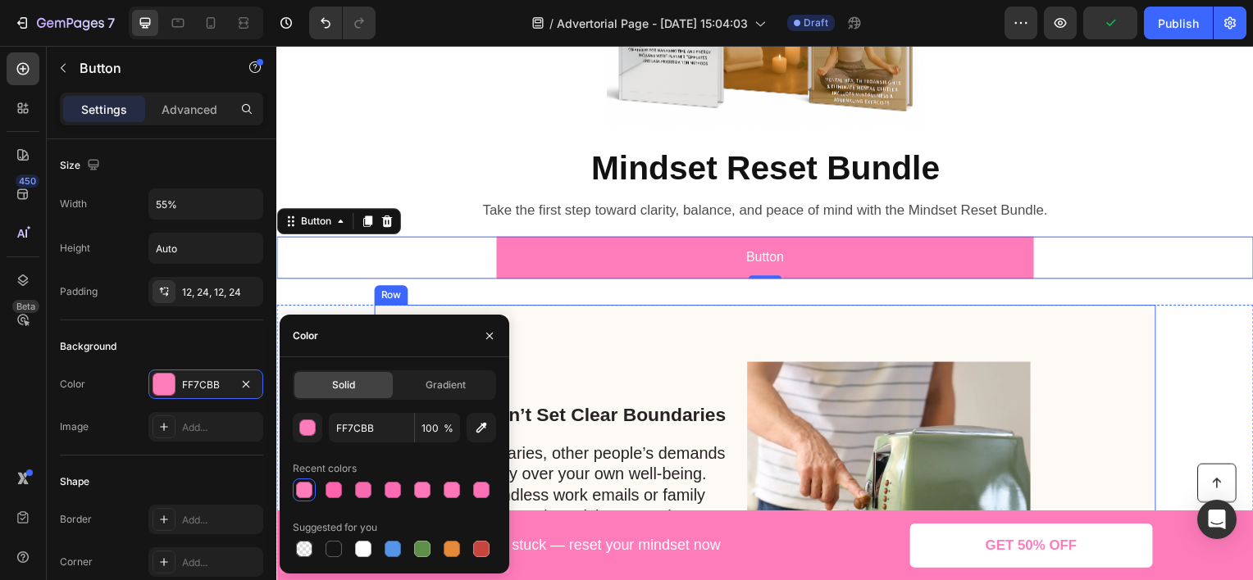
click at [881, 335] on img at bounding box center [892, 475] width 285 height 285
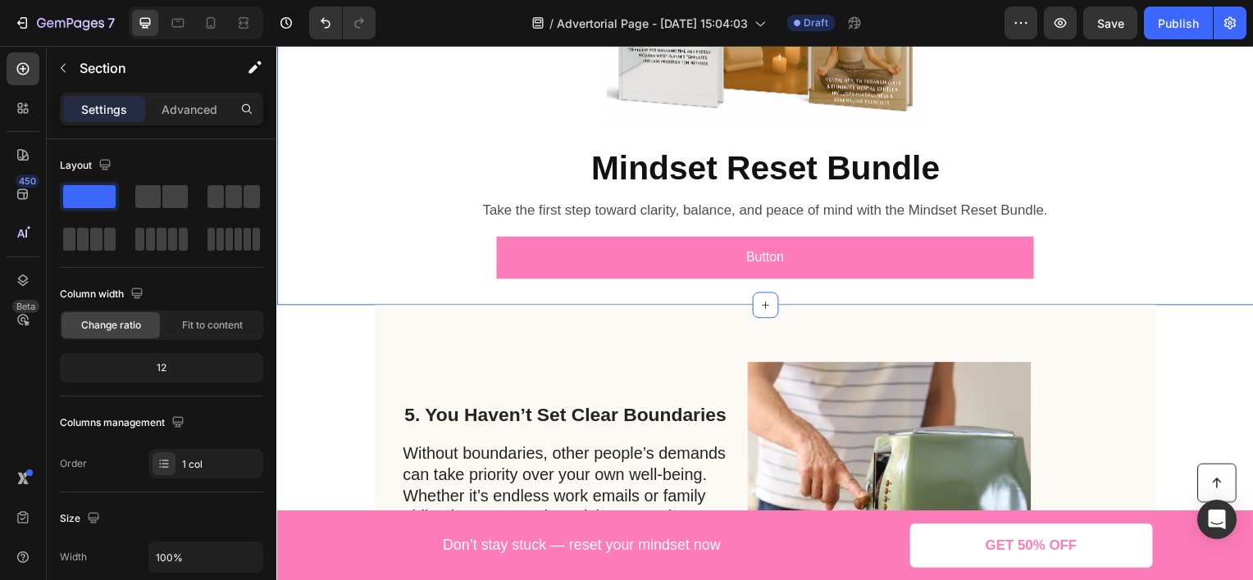
click at [1065, 152] on div "Product Images Mindset Reset Bundle Product Title Product Take the first step t…" at bounding box center [768, 70] width 984 height 421
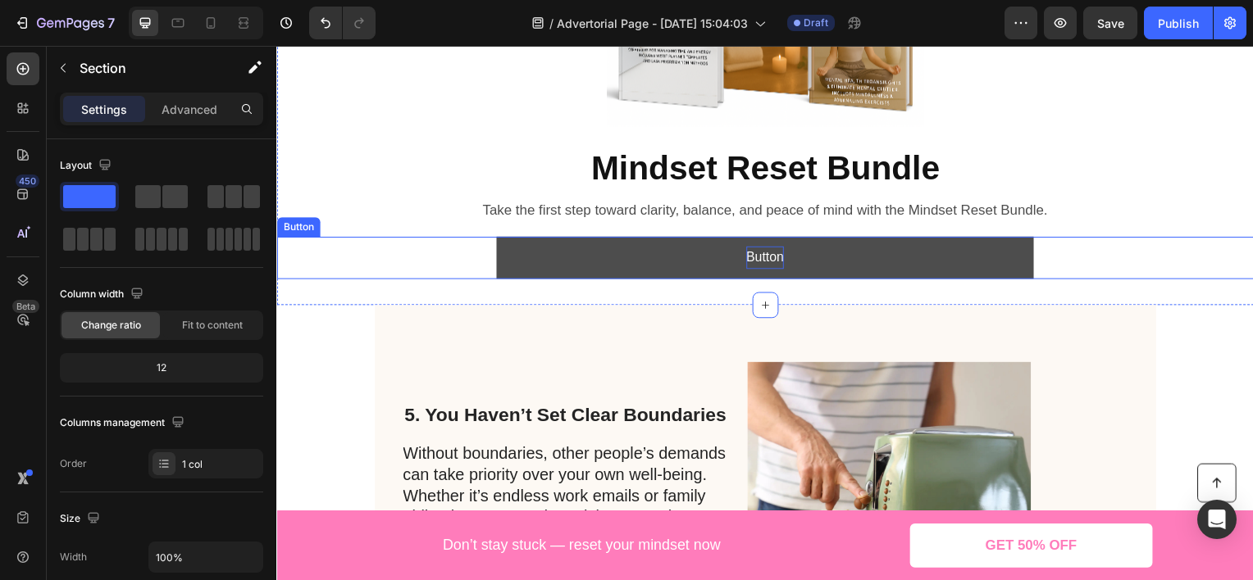
click at [766, 257] on p "Button" at bounding box center [768, 260] width 38 height 24
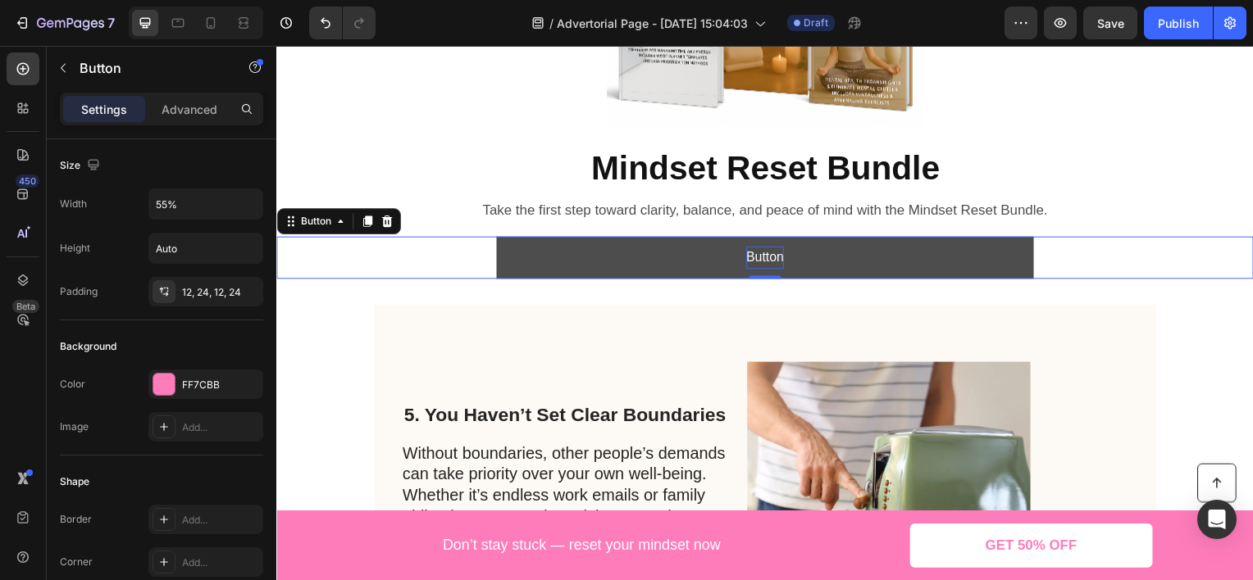
click at [766, 257] on p "Button" at bounding box center [768, 260] width 38 height 24
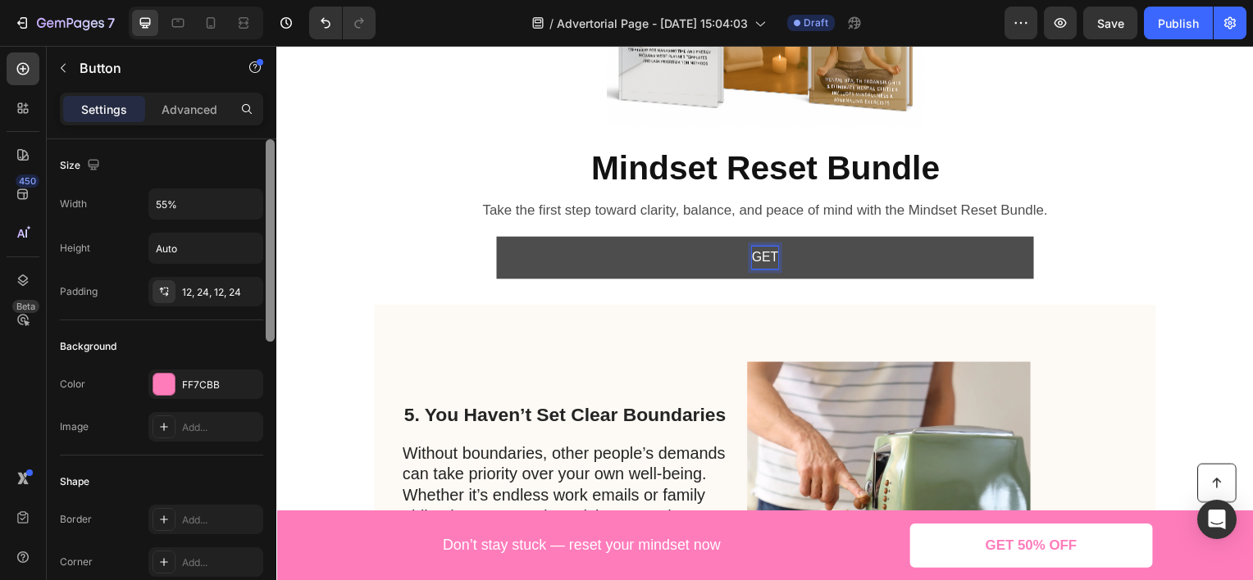
click at [498, 238] on button "GET" at bounding box center [768, 259] width 541 height 43
click at [498, 238] on button "GET 50%" at bounding box center [768, 259] width 541 height 43
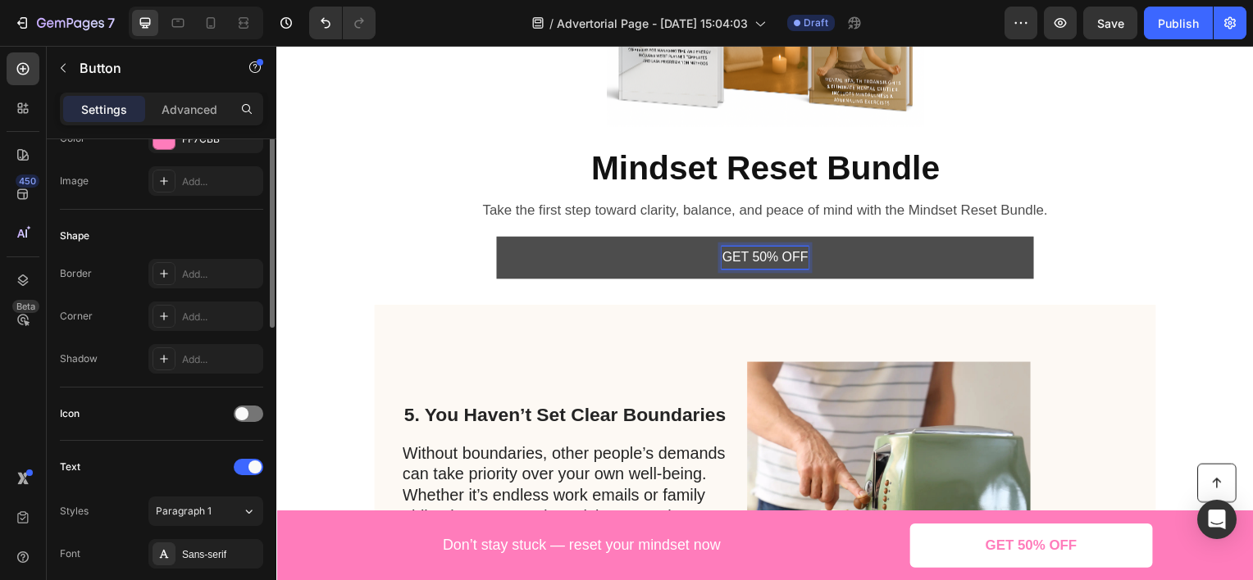
scroll to position [82, 0]
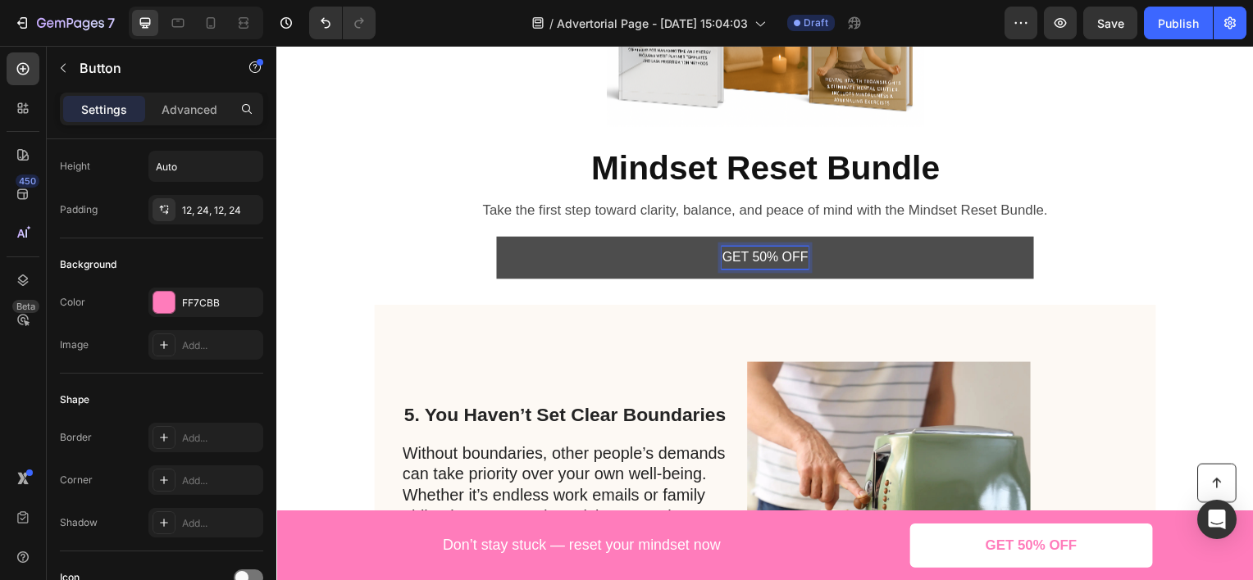
click at [801, 262] on p "GET 50% OFF" at bounding box center [768, 260] width 87 height 24
drag, startPoint x: 802, startPoint y: 262, endPoint x: 718, endPoint y: 260, distance: 83.6
click at [725, 260] on p "GET 50% OFF" at bounding box center [768, 260] width 87 height 24
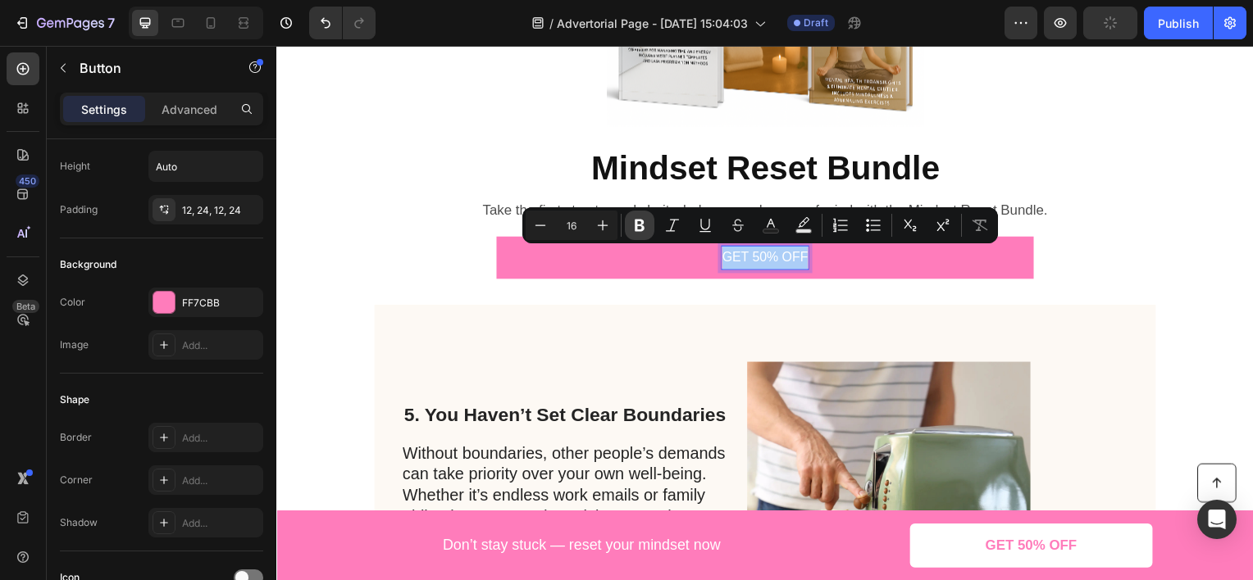
click at [647, 229] on icon "Editor contextual toolbar" at bounding box center [639, 225] width 16 height 16
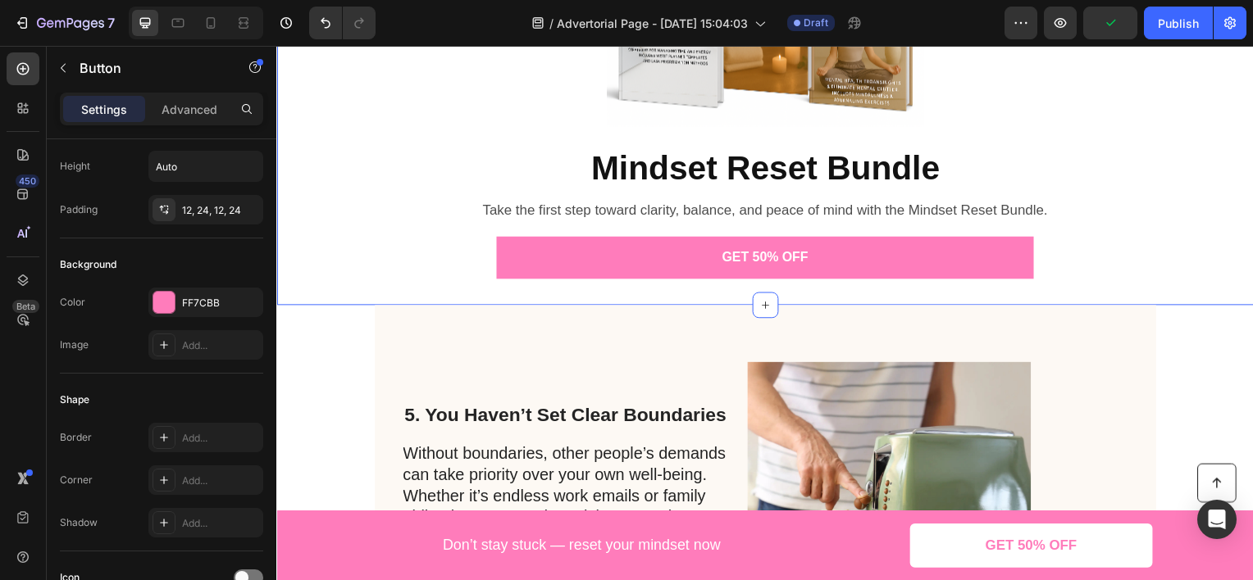
click at [875, 294] on div "Product Images Mindset Reset Bundle Product Title Product Take the first step t…" at bounding box center [768, 70] width 984 height 473
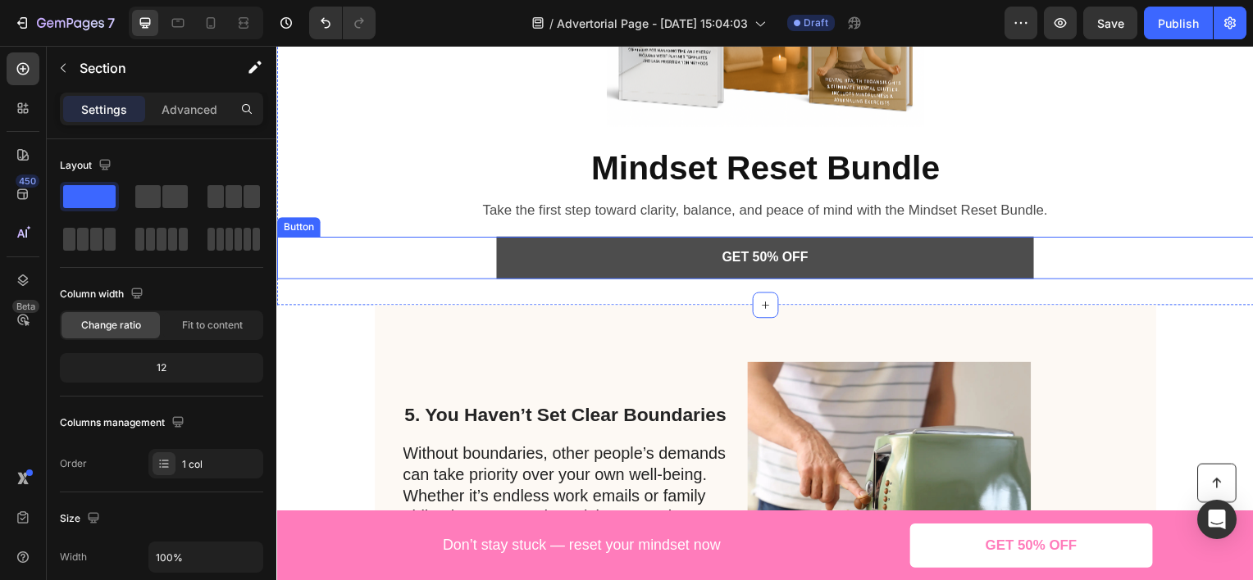
click at [809, 255] on button "GET 50% OFF" at bounding box center [768, 259] width 541 height 43
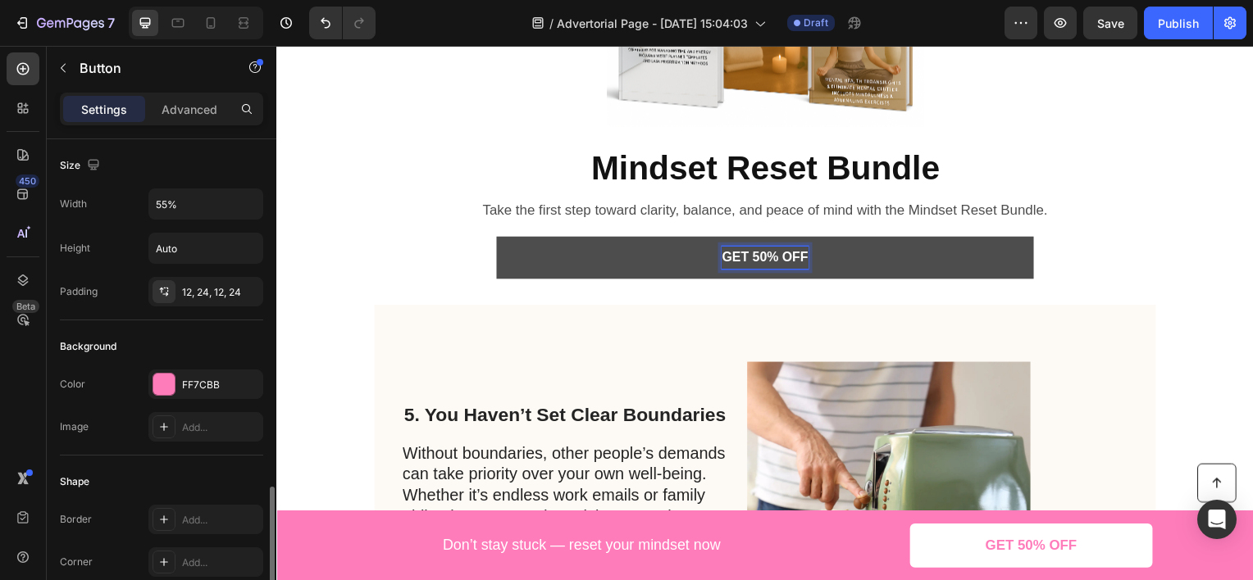
scroll to position [410, 0]
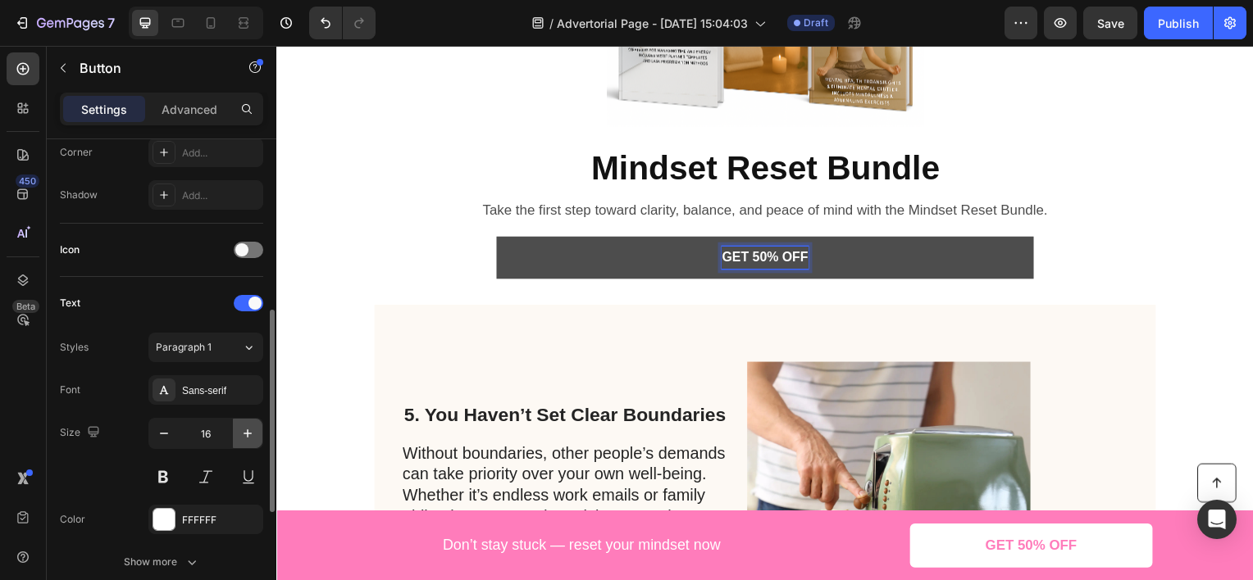
click at [245, 436] on icon "button" at bounding box center [247, 433] width 16 height 16
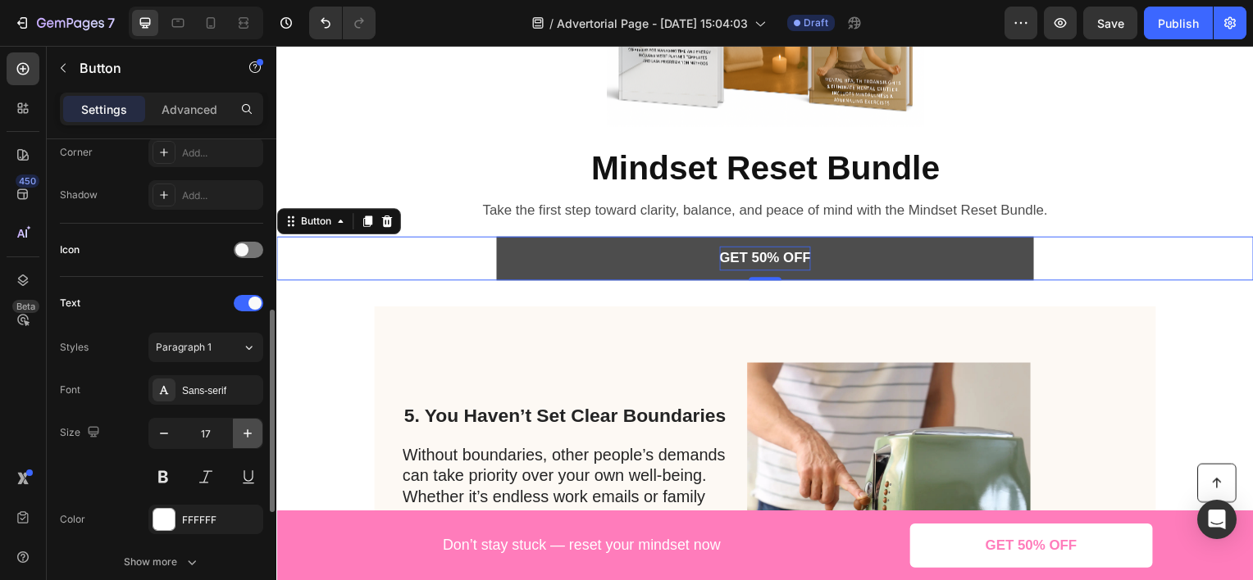
click at [245, 436] on icon "button" at bounding box center [247, 433] width 16 height 16
type input "18"
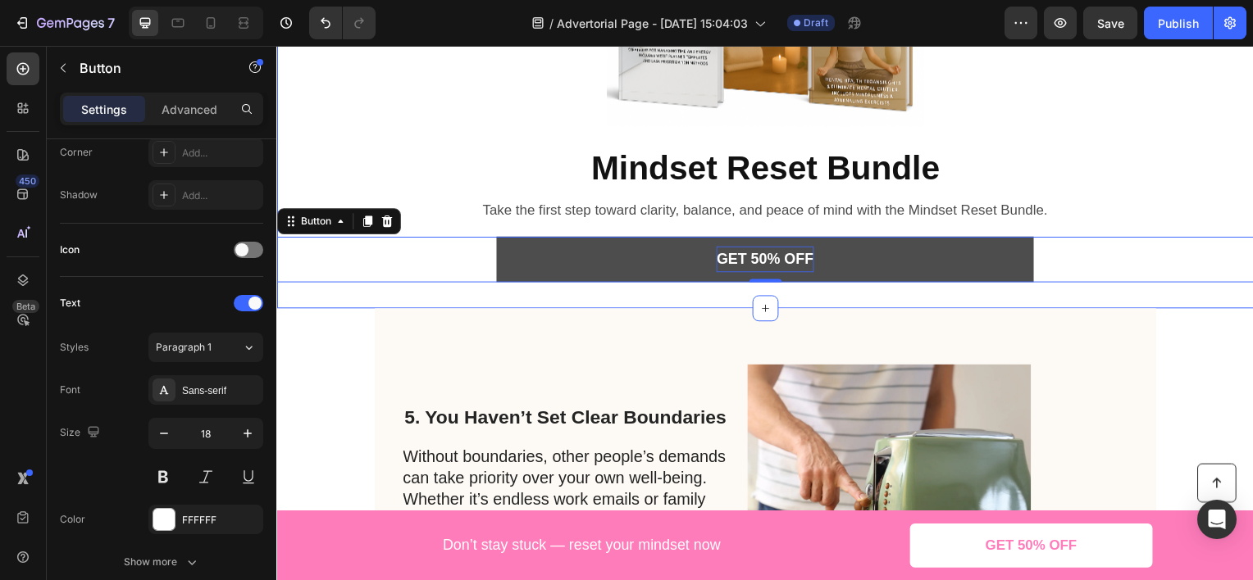
click at [1109, 301] on div "Product Images Mindset Reset Bundle Product Title Product Take the first step t…" at bounding box center [768, 72] width 984 height 476
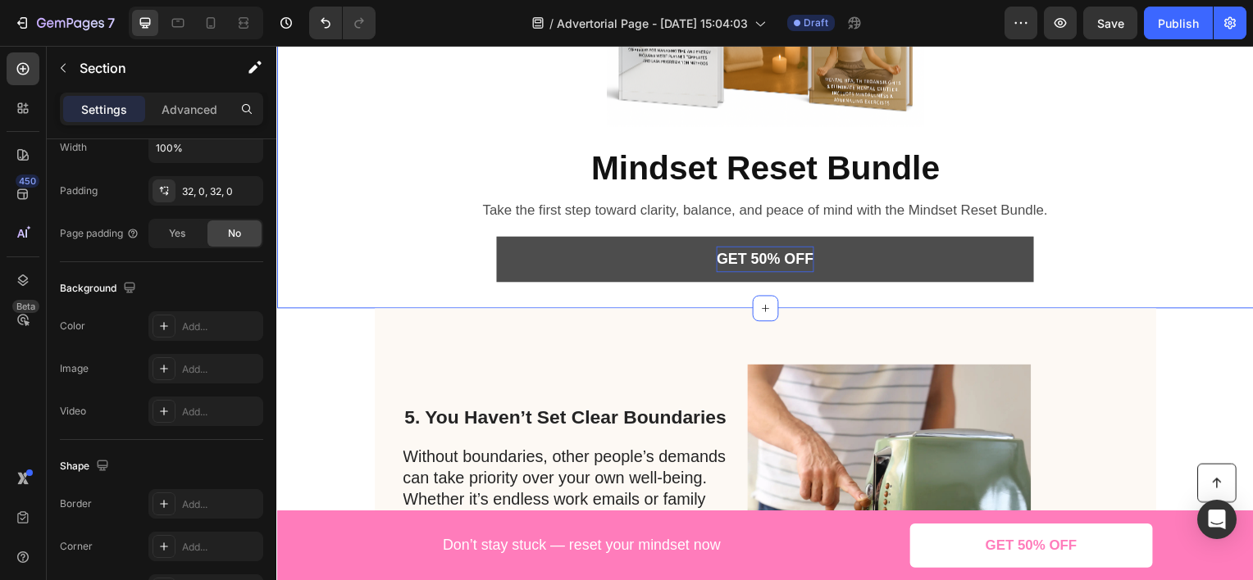
scroll to position [0, 0]
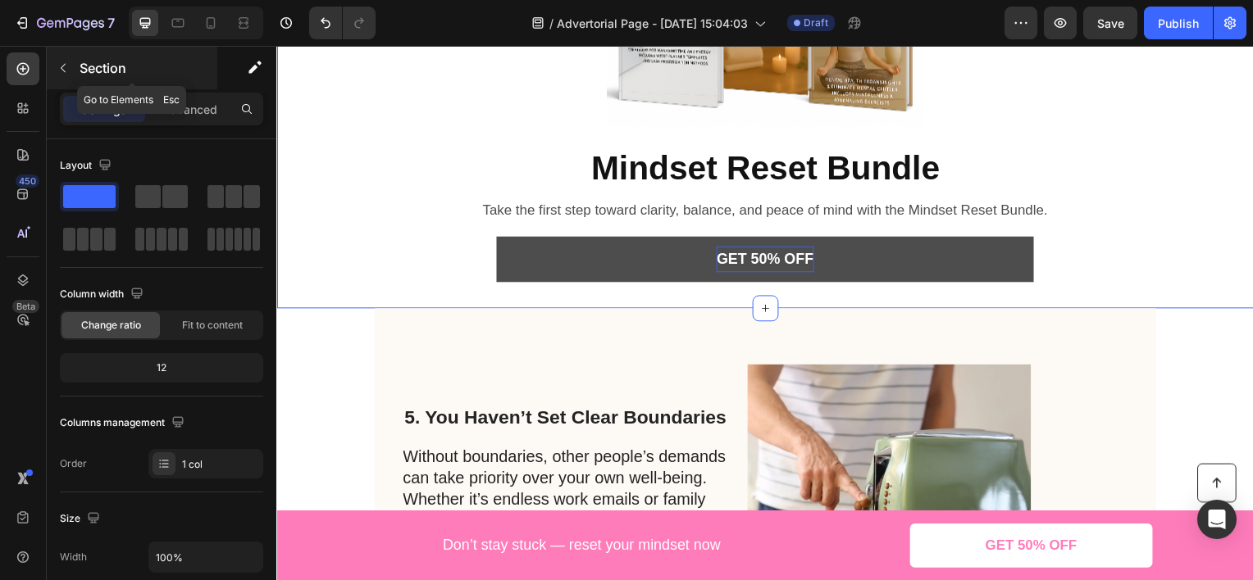
click at [132, 66] on p "Section" at bounding box center [147, 68] width 134 height 20
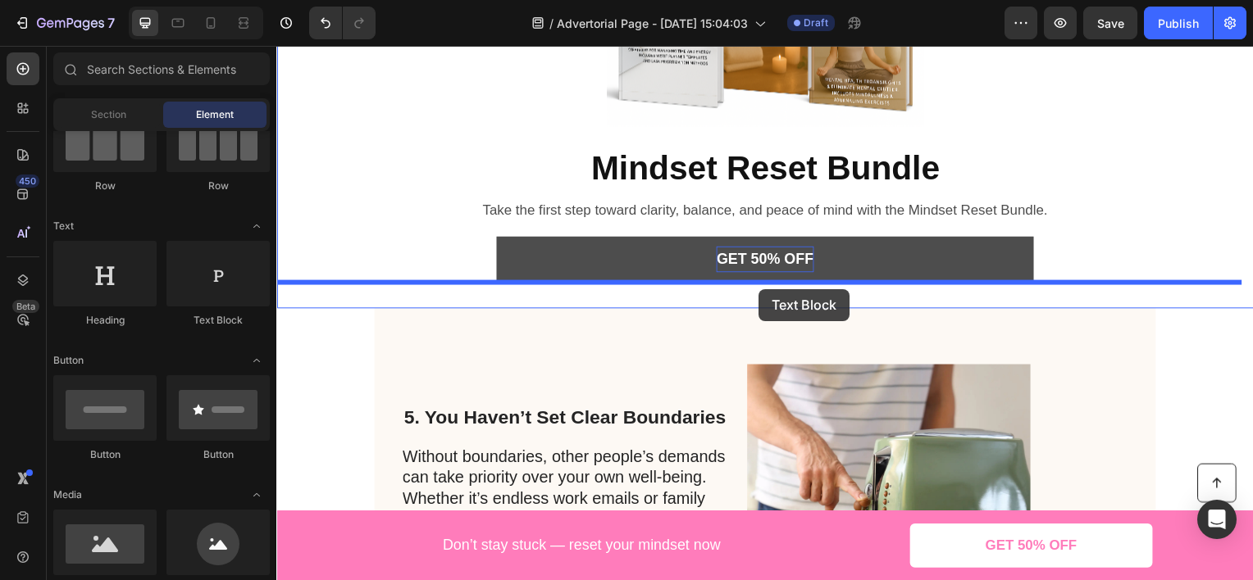
drag, startPoint x: 516, startPoint y: 328, endPoint x: 762, endPoint y: 288, distance: 250.0
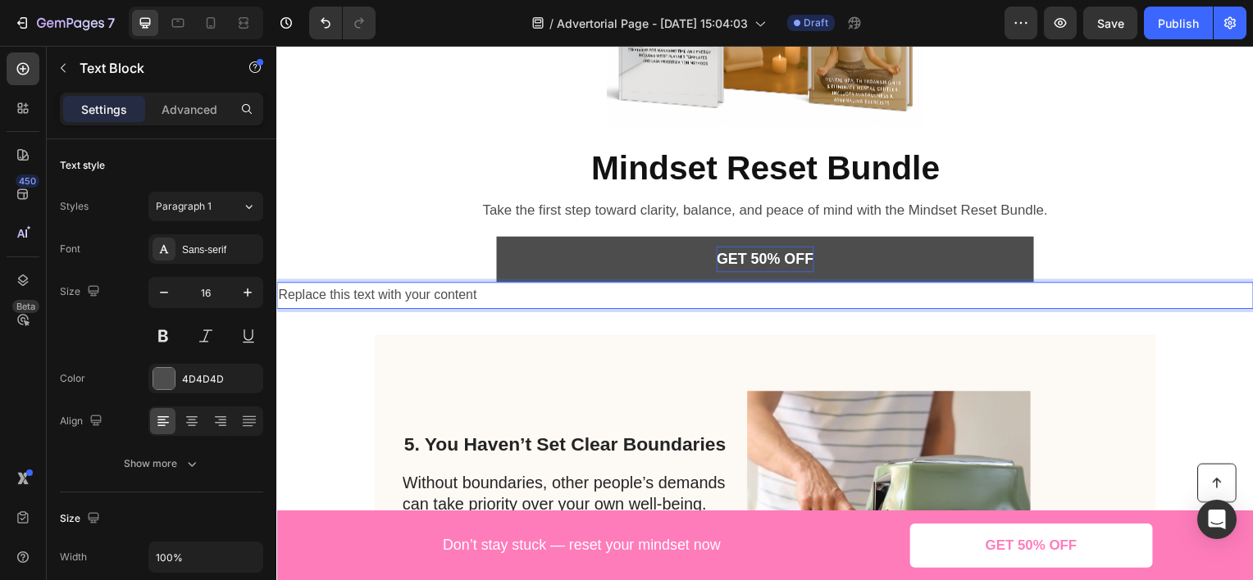
click at [516, 297] on div "Replace this text with your content" at bounding box center [768, 297] width 984 height 27
click at [516, 297] on p "Replace this text with your content" at bounding box center [768, 297] width 981 height 24
click at [371, 298] on p "Start [DATE] with 7-Day" at bounding box center [768, 297] width 981 height 24
click at [439, 289] on p "Start [DATE] with a 7-Day" at bounding box center [768, 297] width 981 height 24
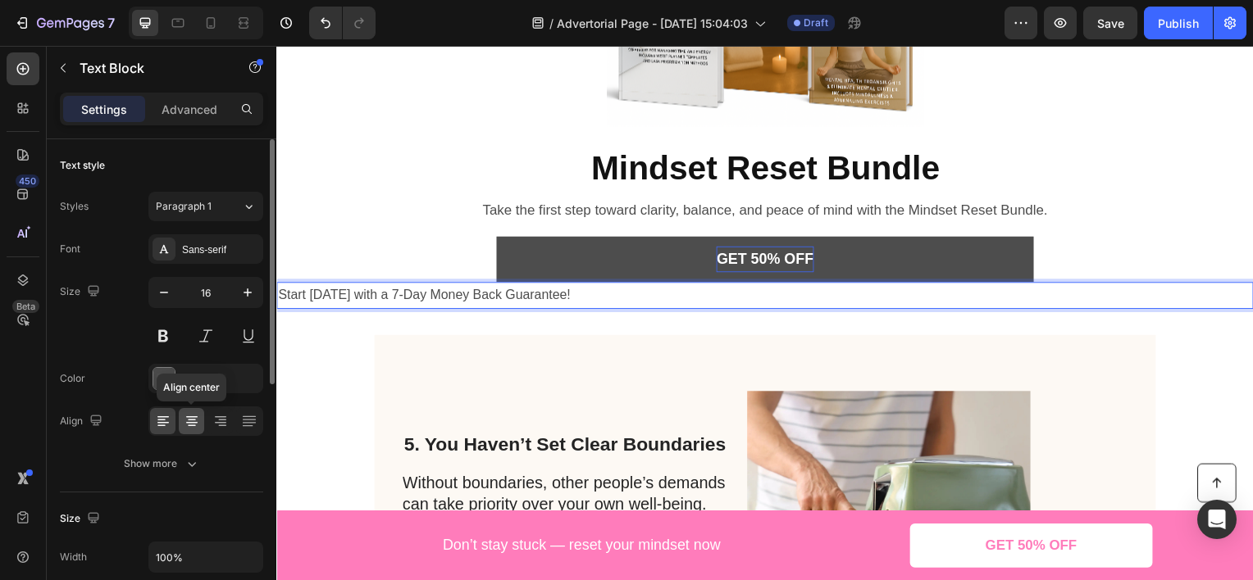
click at [184, 419] on icon at bounding box center [192, 421] width 16 height 16
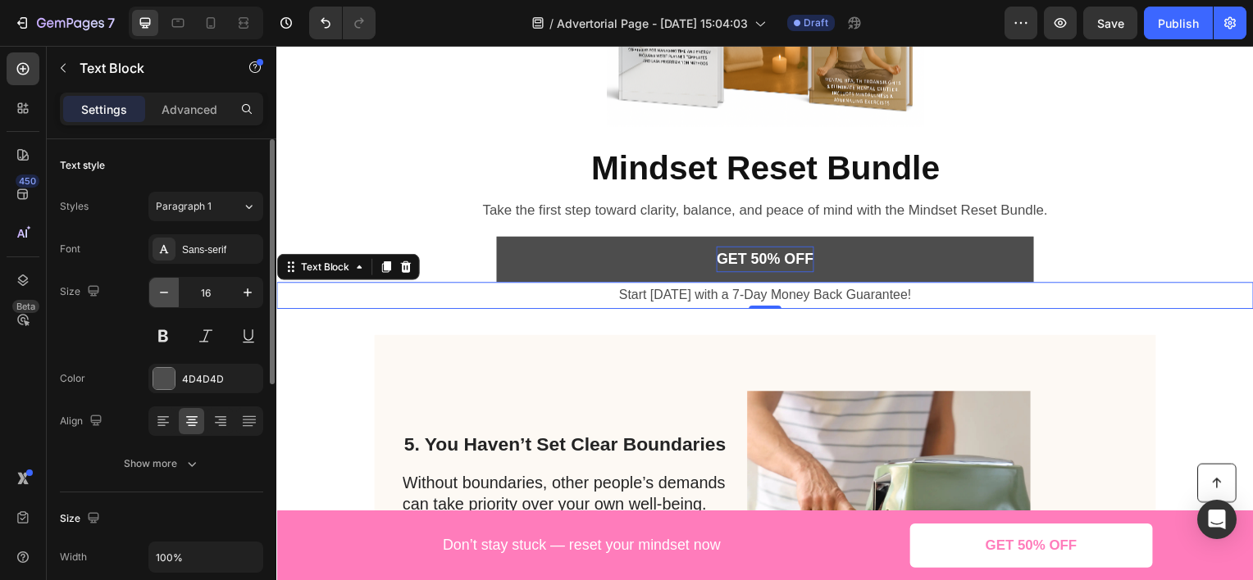
click at [165, 295] on icon "button" at bounding box center [164, 292] width 16 height 16
type input "14"
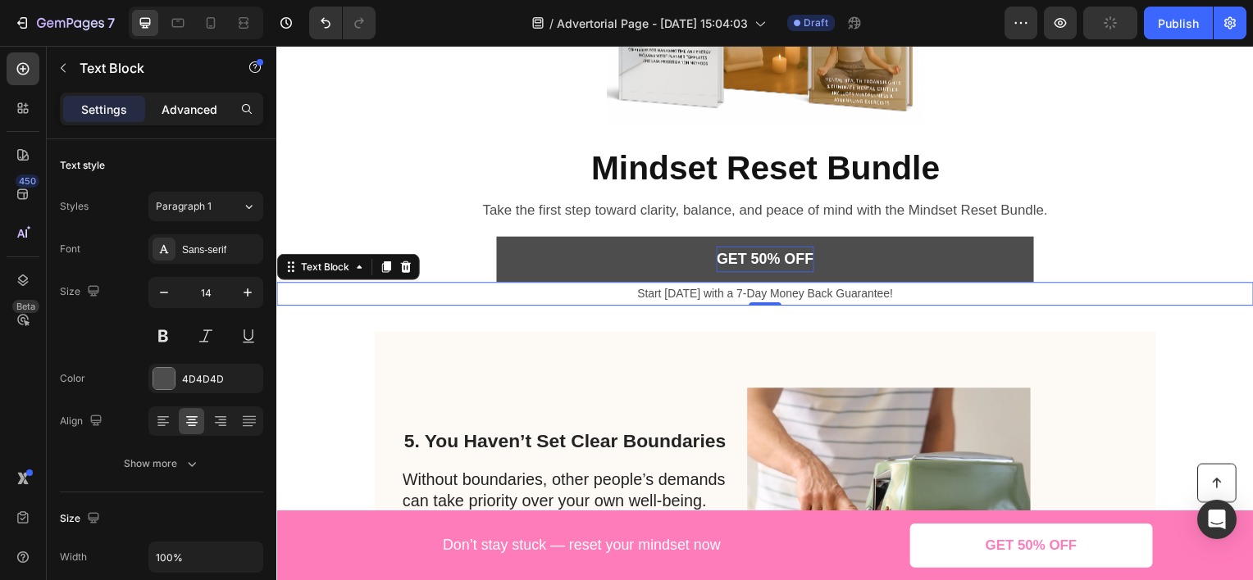
click at [204, 103] on p "Advanced" at bounding box center [190, 109] width 56 height 17
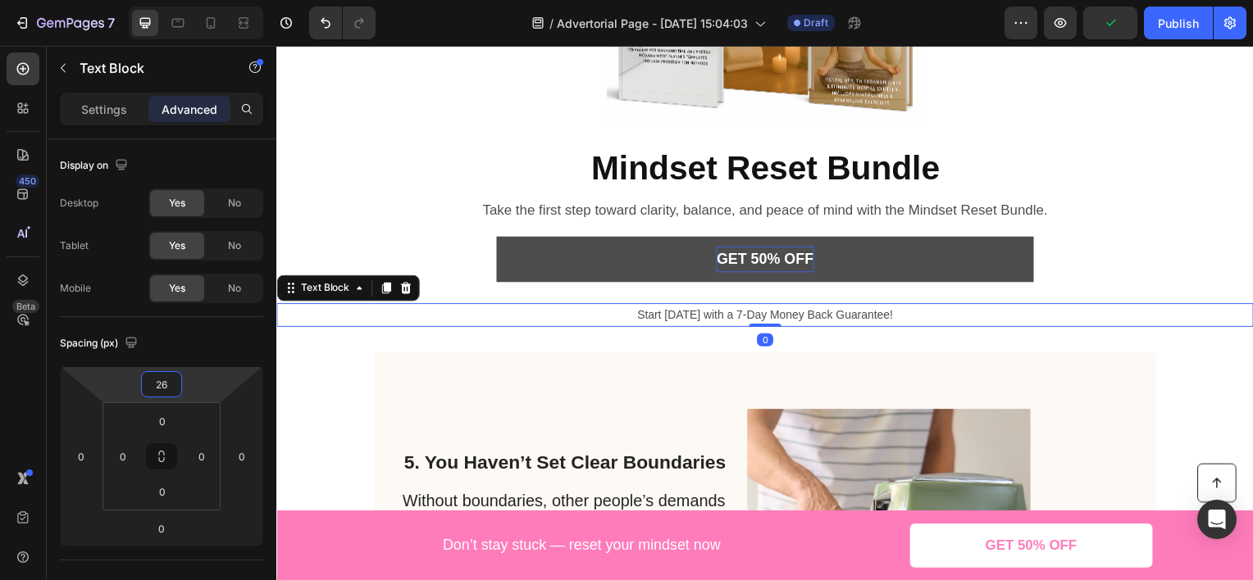
type input "30"
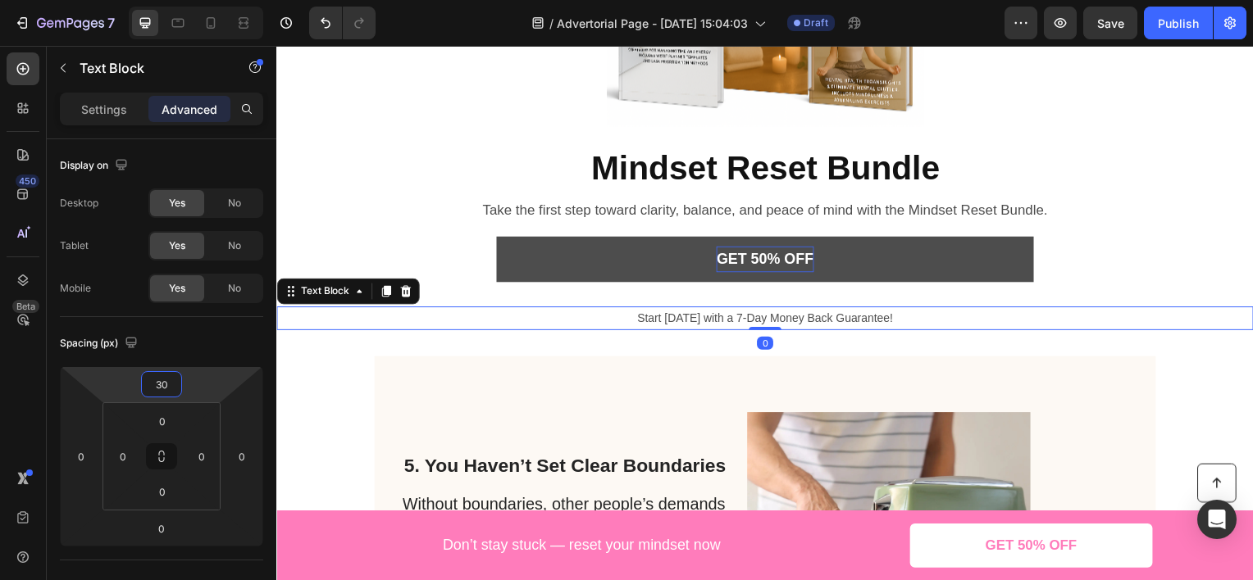
drag, startPoint x: 219, startPoint y: 394, endPoint x: 219, endPoint y: 382, distance: 12.3
click at [219, 0] on html "7 Version history / Advertorial Page - [DATE] 15:04:03 Draft Preview Save Publi…" at bounding box center [626, 0] width 1253 height 0
click at [127, 112] on div "Settings" at bounding box center [104, 109] width 82 height 26
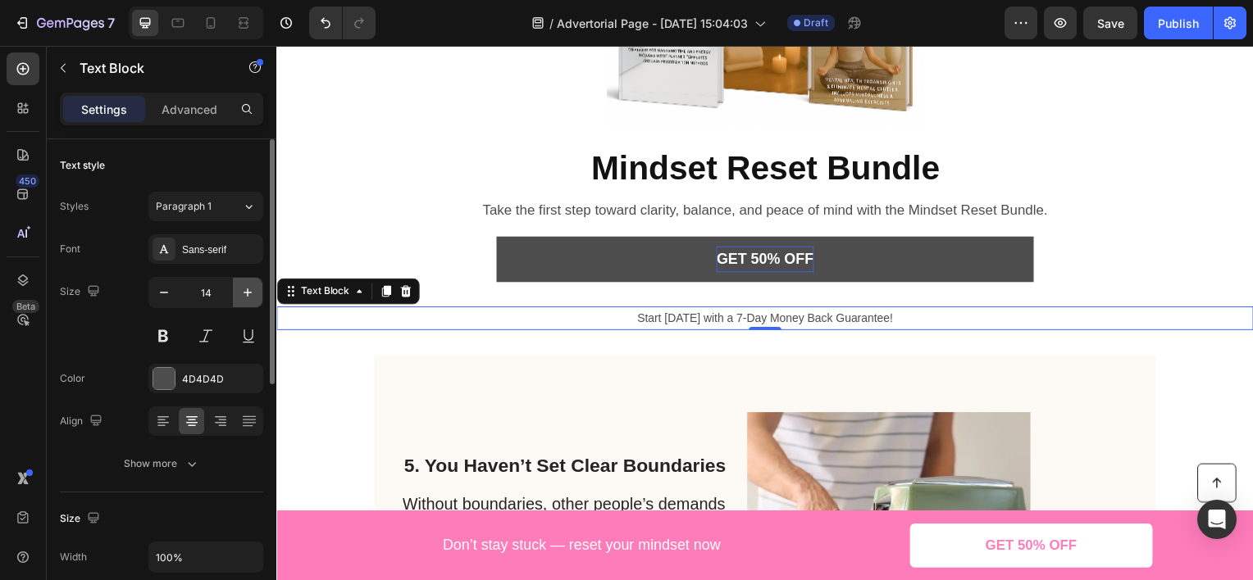
click at [242, 287] on icon "button" at bounding box center [247, 292] width 16 height 16
type input "15"
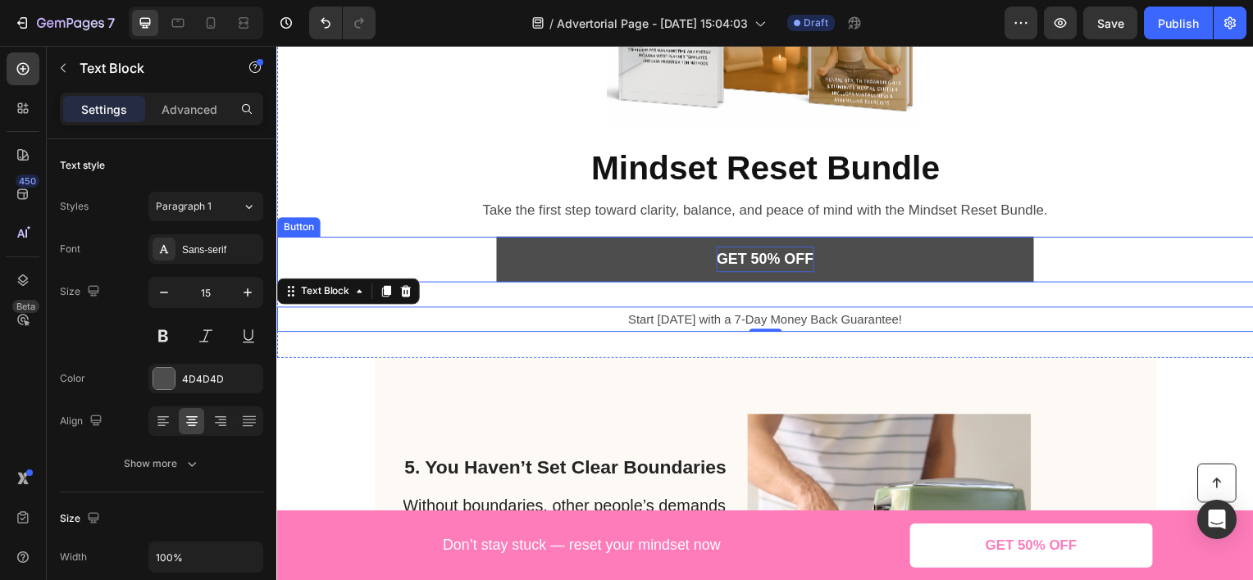
click at [1116, 263] on div "GET 50% OFF Button" at bounding box center [768, 261] width 984 height 46
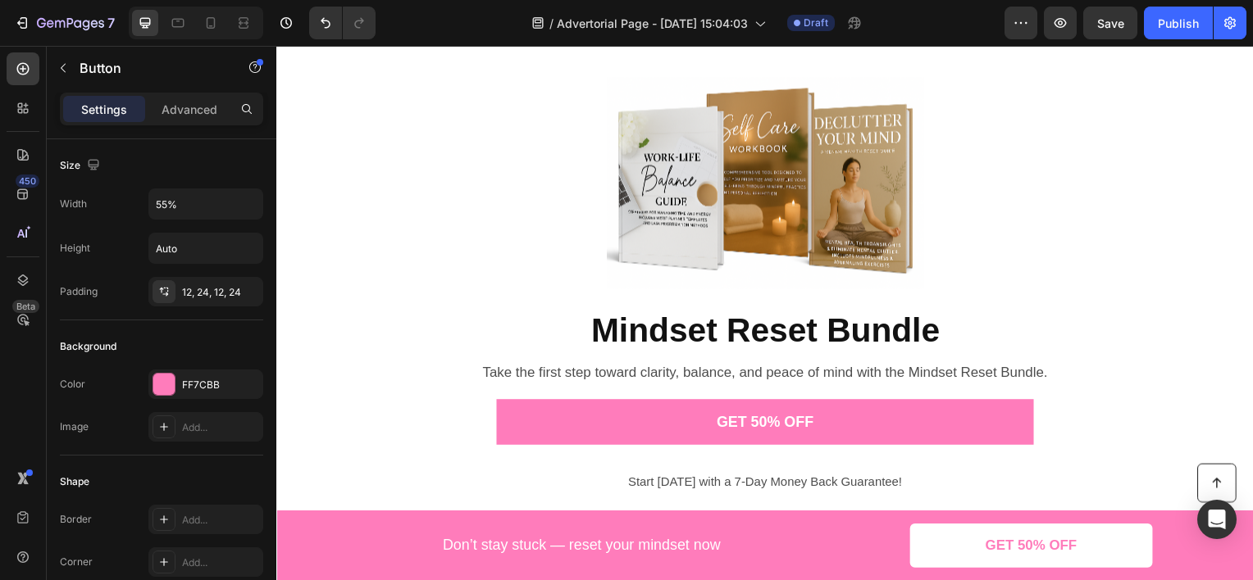
scroll to position [1804, 0]
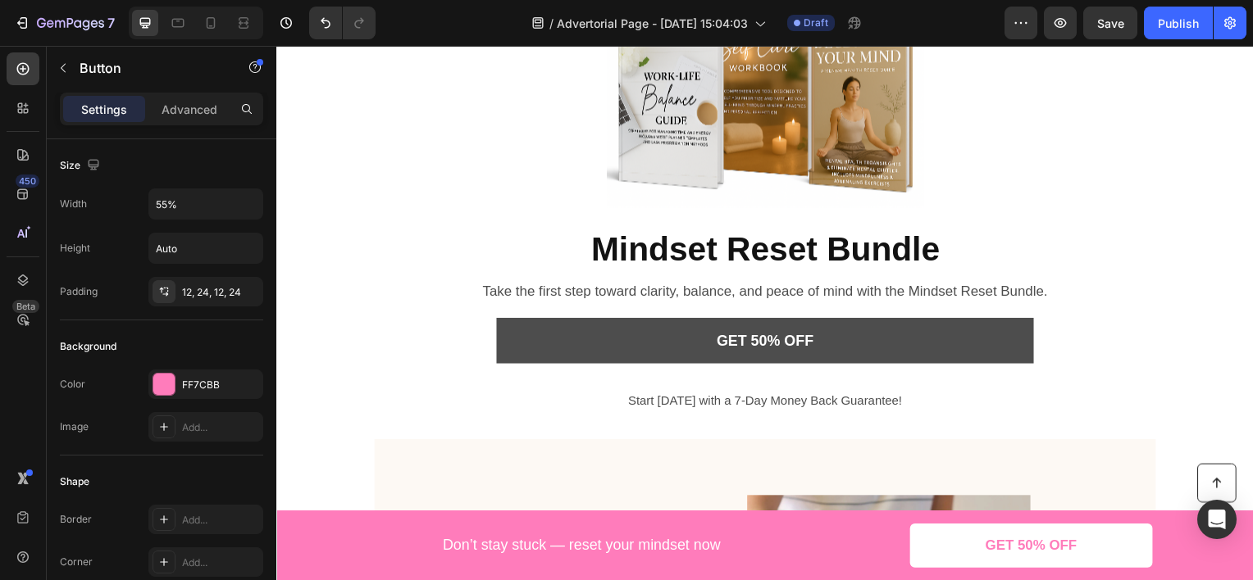
click at [873, 334] on button "GET 50% OFF" at bounding box center [768, 343] width 541 height 46
click at [612, 345] on button "GET 50% OFF" at bounding box center [768, 343] width 541 height 46
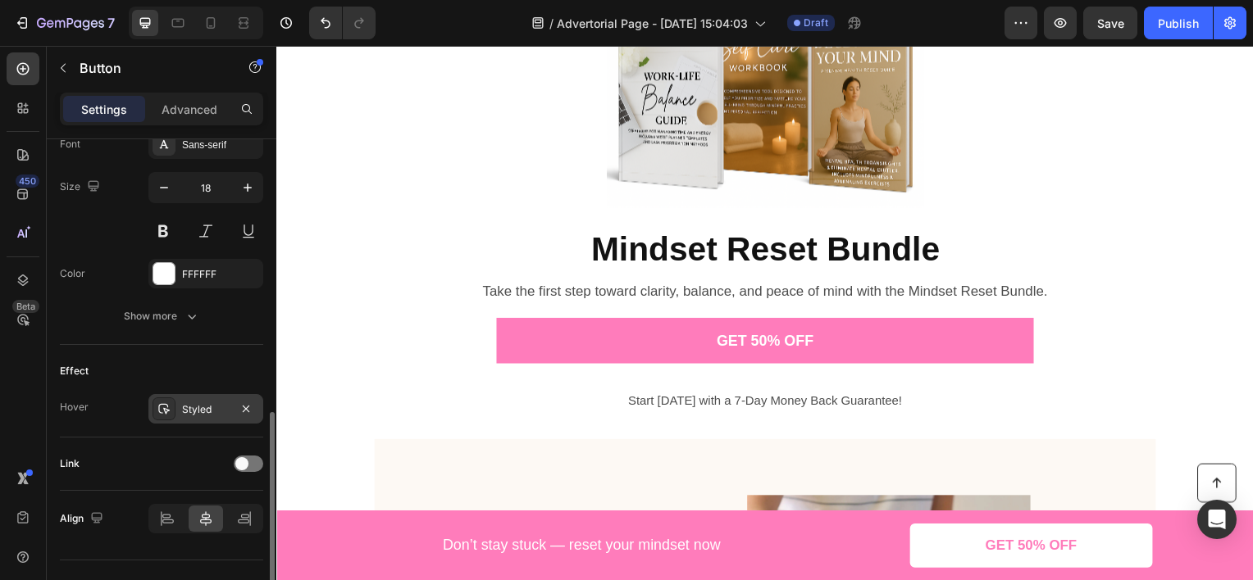
scroll to position [685, 0]
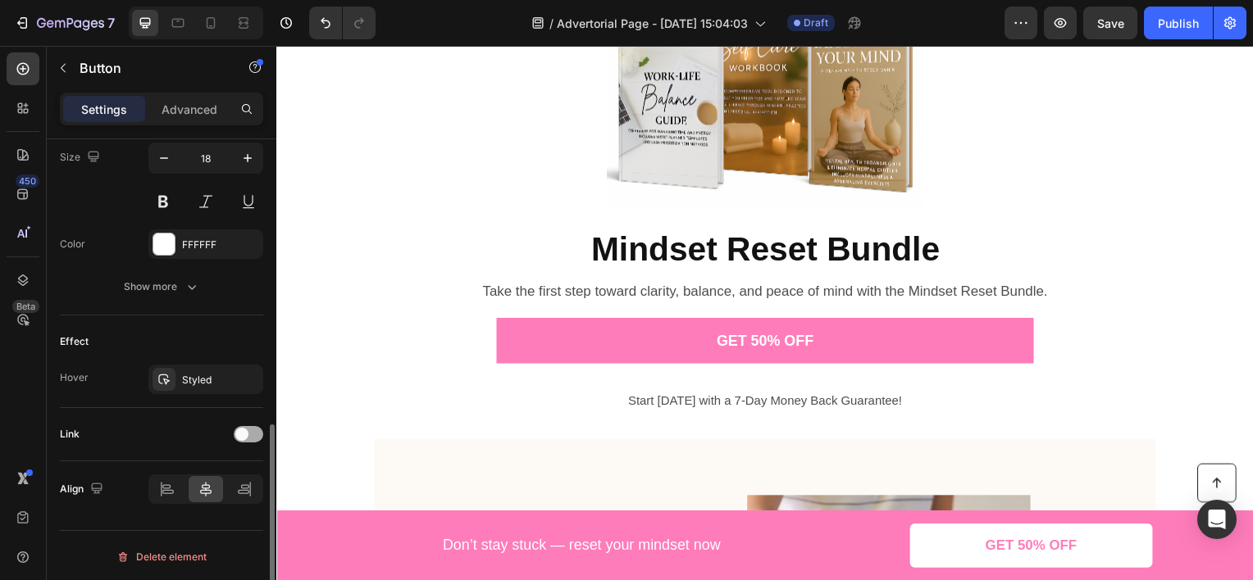
click at [242, 428] on span at bounding box center [241, 434] width 13 height 13
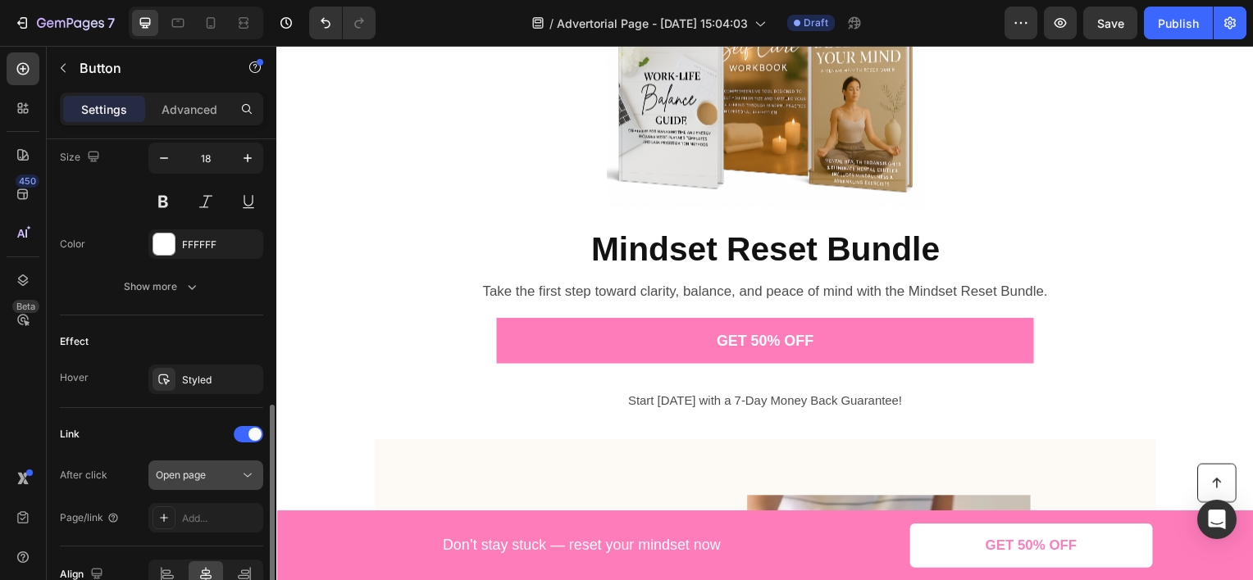
click at [194, 481] on button "Open page" at bounding box center [205, 476] width 115 height 30
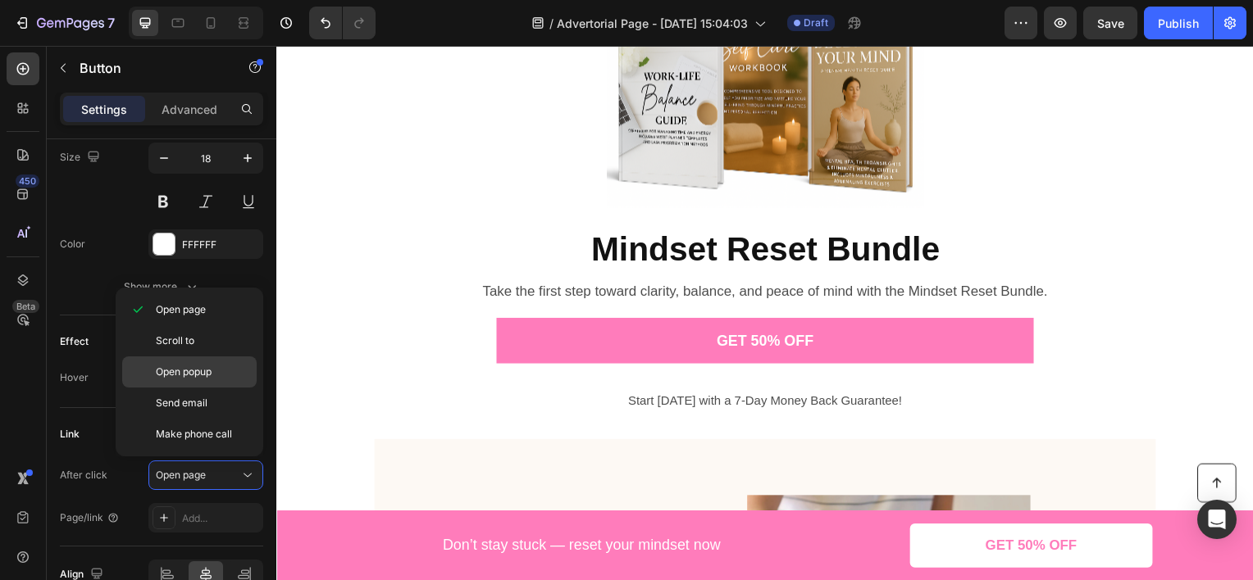
click at [188, 372] on span "Open popup" at bounding box center [184, 372] width 56 height 15
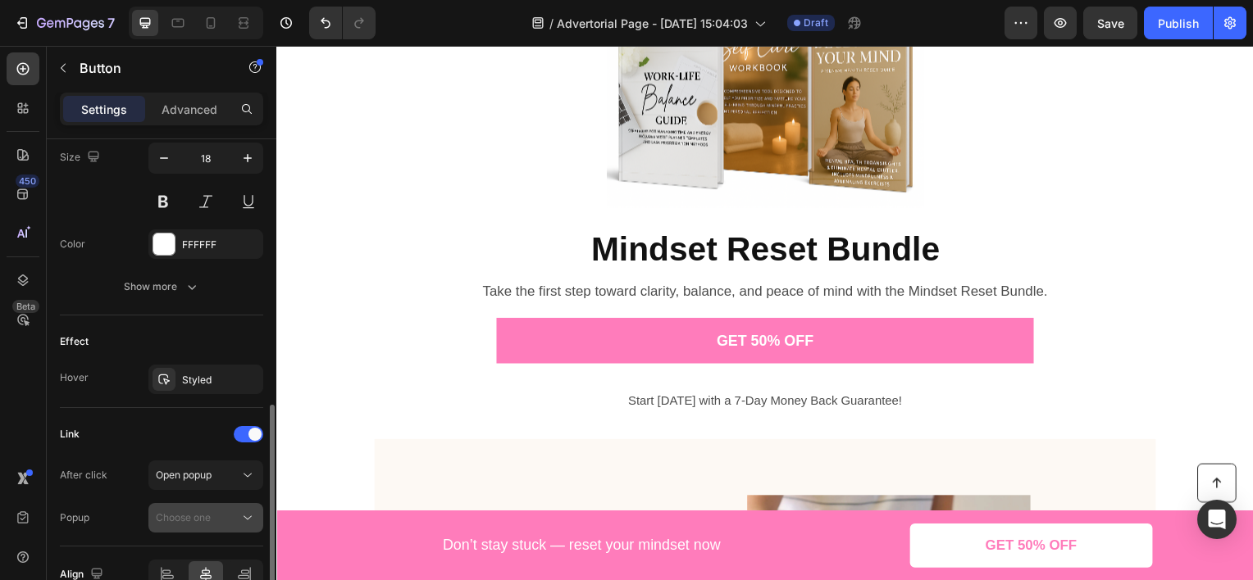
click at [200, 515] on span "Choose one" at bounding box center [183, 518] width 55 height 12
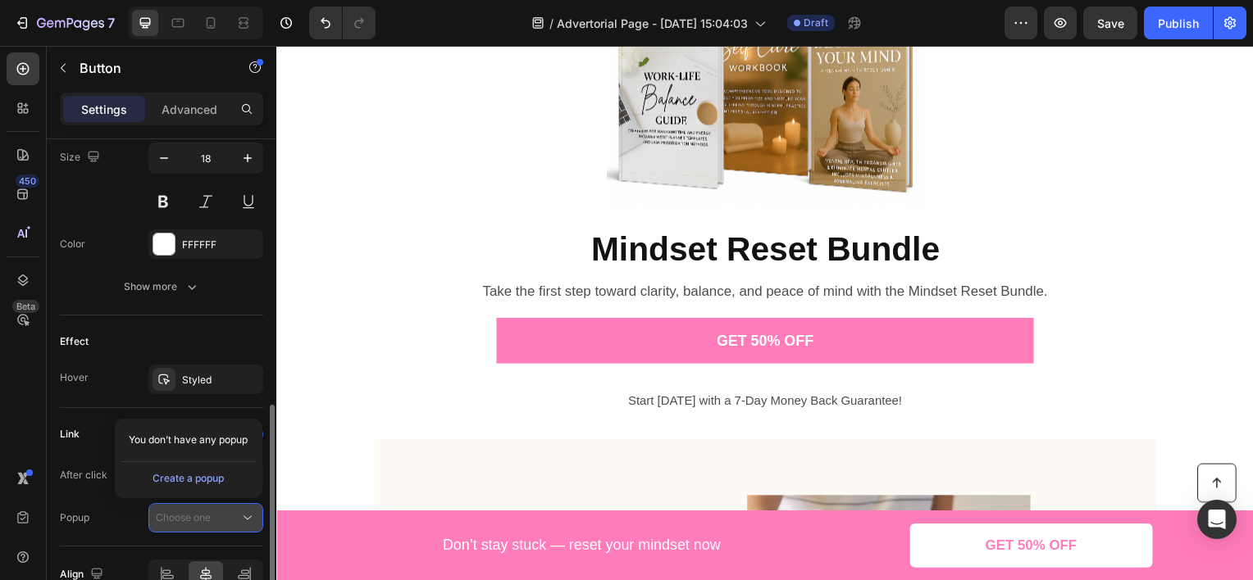
click at [200, 515] on span "Choose one" at bounding box center [183, 518] width 55 height 12
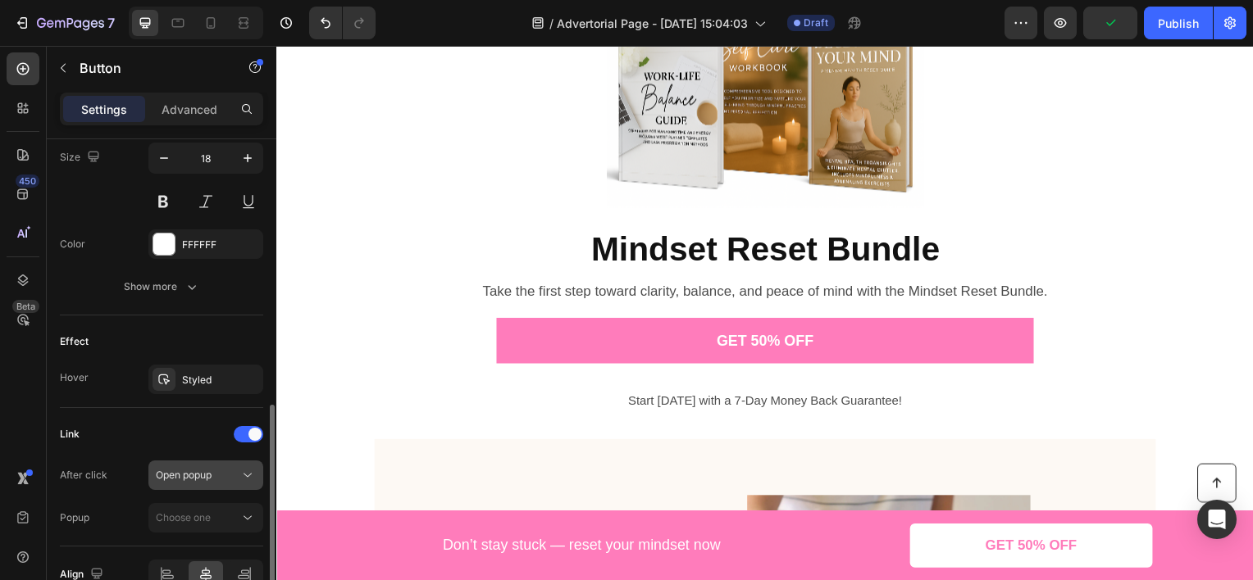
click at [206, 474] on span "Open popup" at bounding box center [184, 475] width 56 height 12
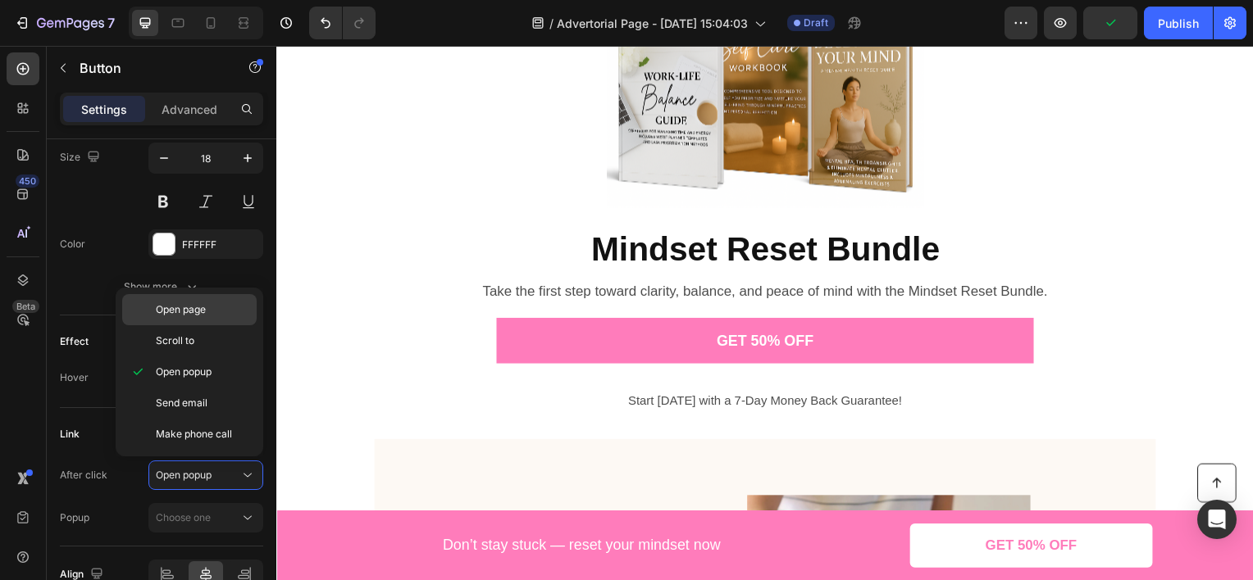
click at [198, 308] on span "Open page" at bounding box center [181, 310] width 50 height 15
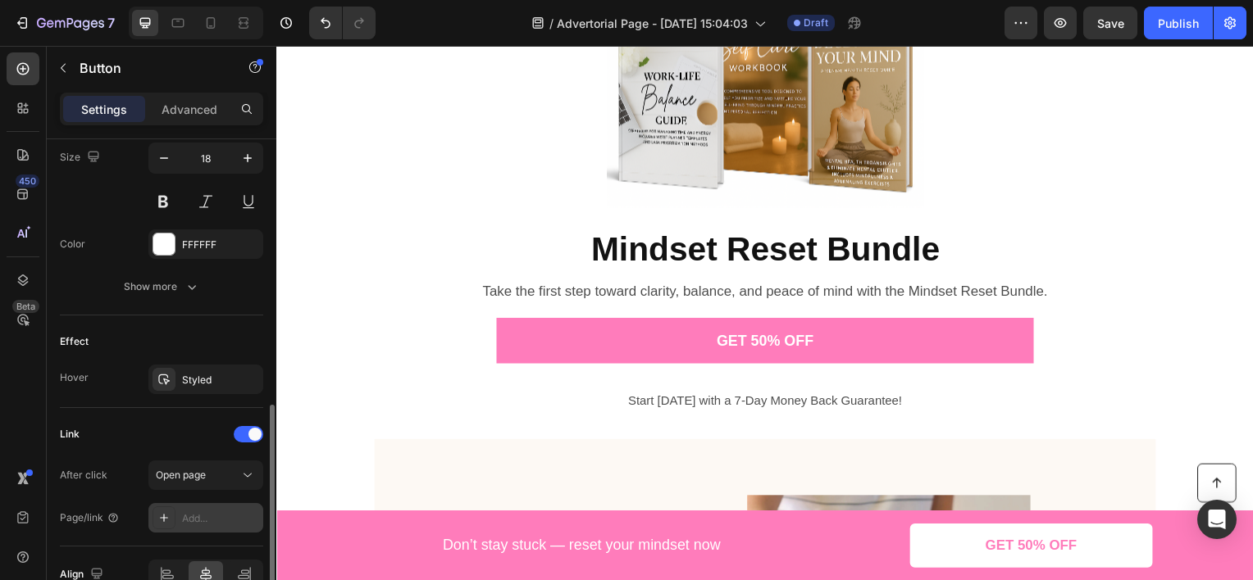
click at [178, 516] on div "Add..." at bounding box center [205, 518] width 115 height 30
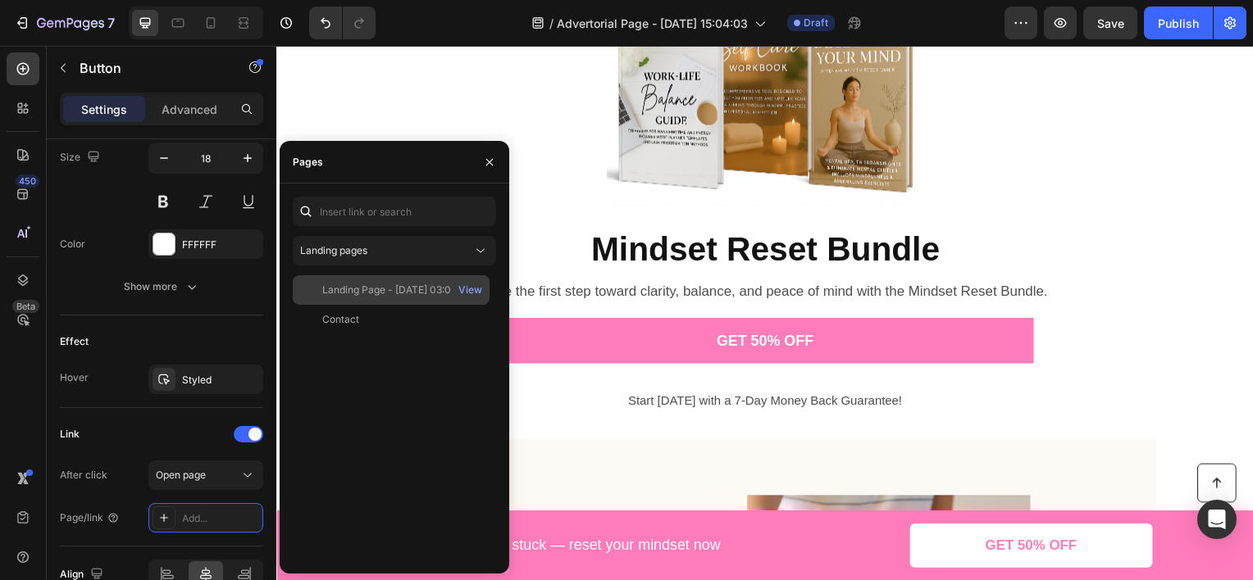
click at [383, 293] on div "Landing Page - [DATE] 03:03:22" at bounding box center [396, 290] width 148 height 15
click at [472, 286] on div "View" at bounding box center [470, 290] width 24 height 15
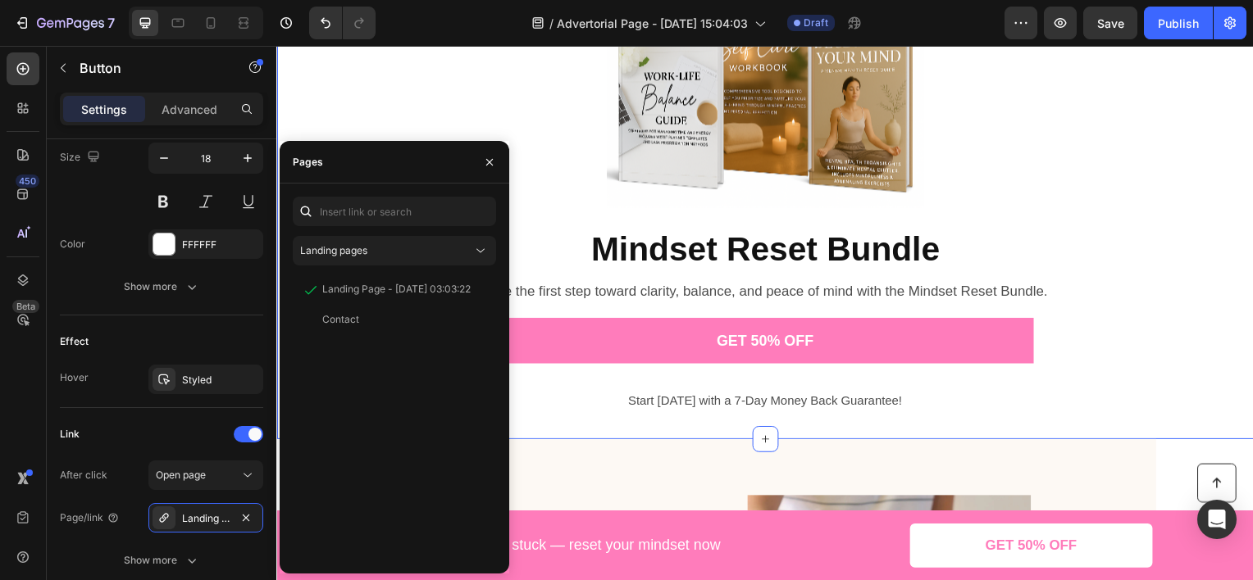
click at [375, 106] on div "Product Images Mindset Reset Bundle Product Title Product Take the first step t…" at bounding box center [768, 179] width 984 height 474
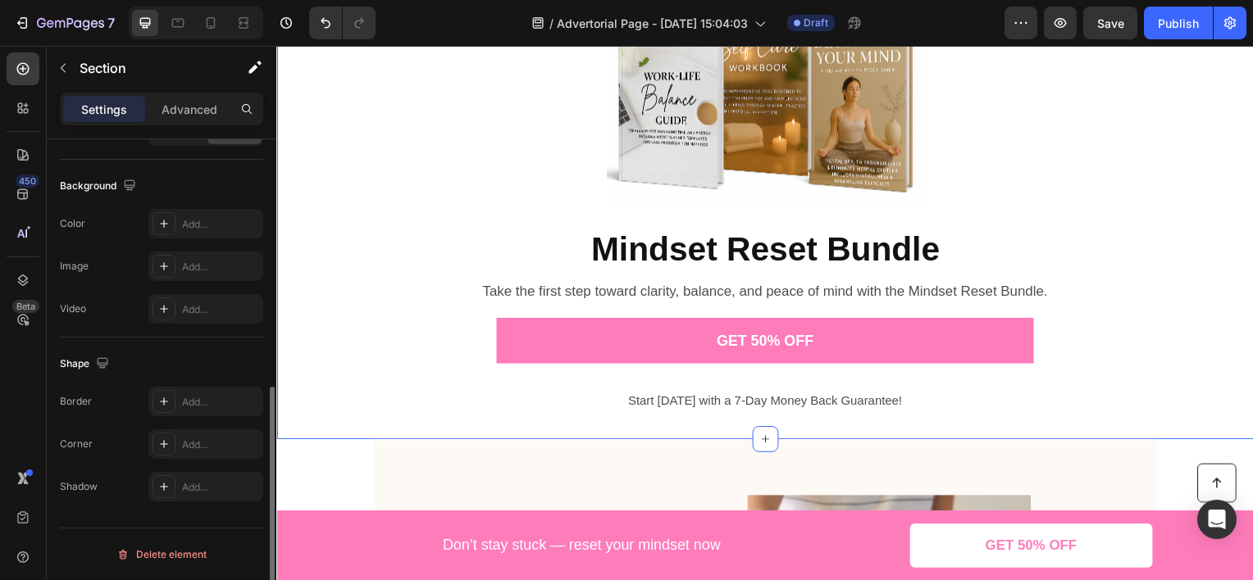
scroll to position [0, 0]
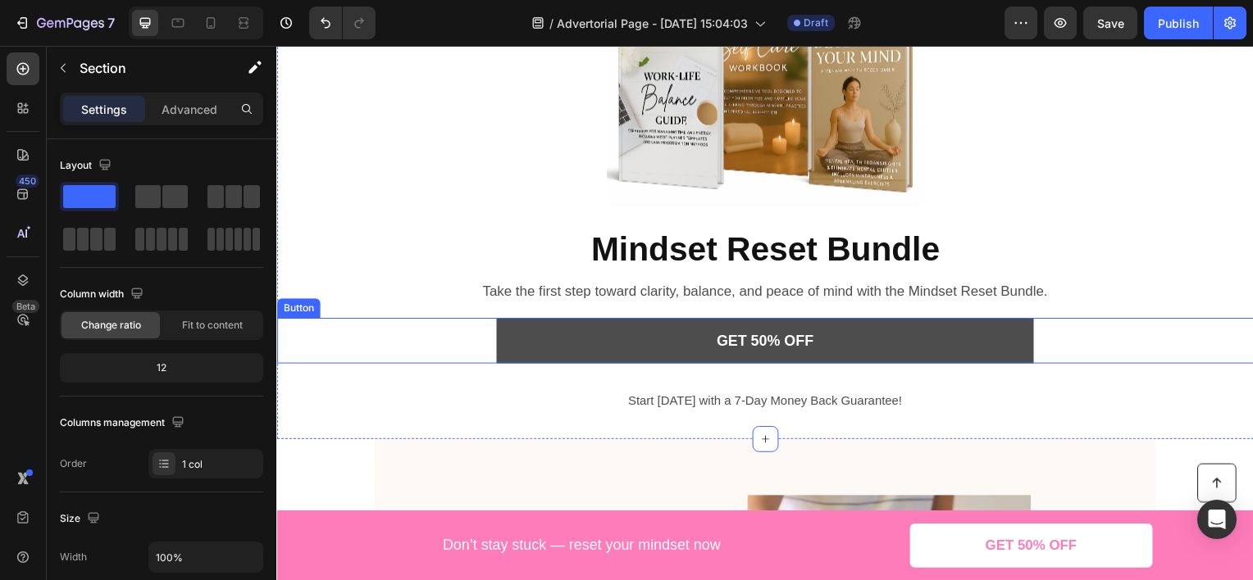
click at [553, 330] on link "GET 50% OFF" at bounding box center [768, 343] width 541 height 46
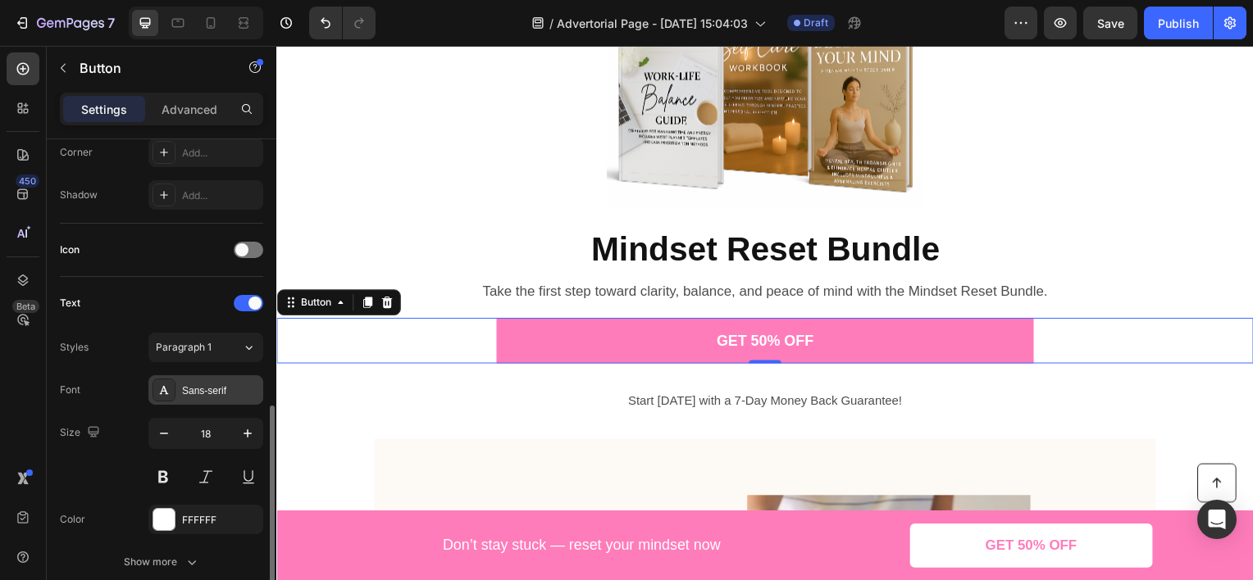
scroll to position [813, 0]
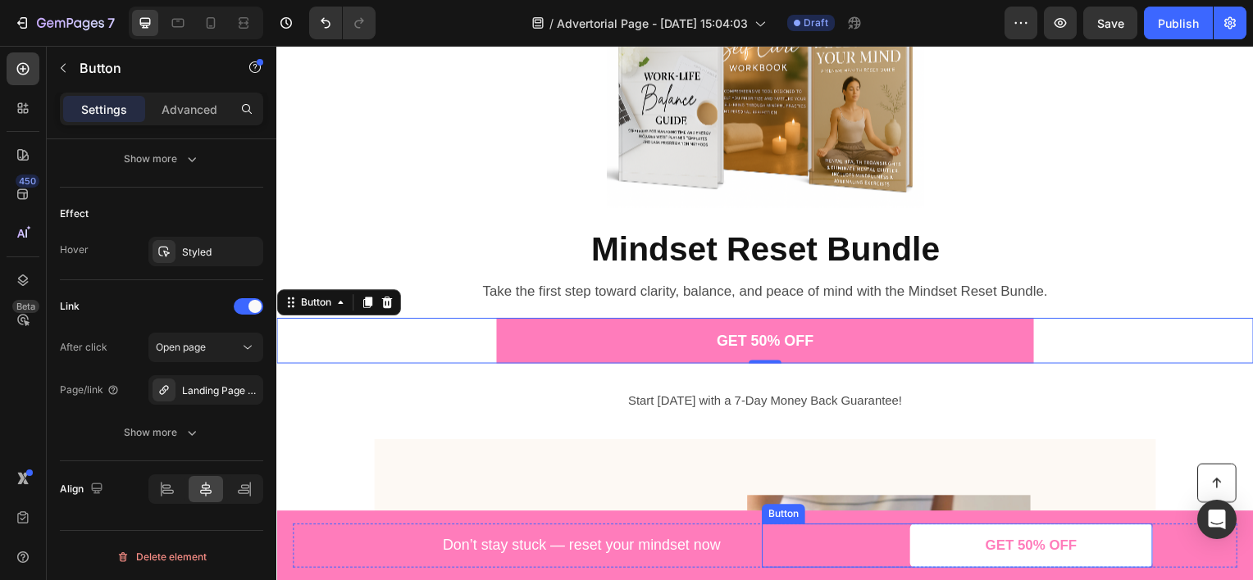
click at [929, 547] on link "GET 50% OFF" at bounding box center [1036, 549] width 244 height 44
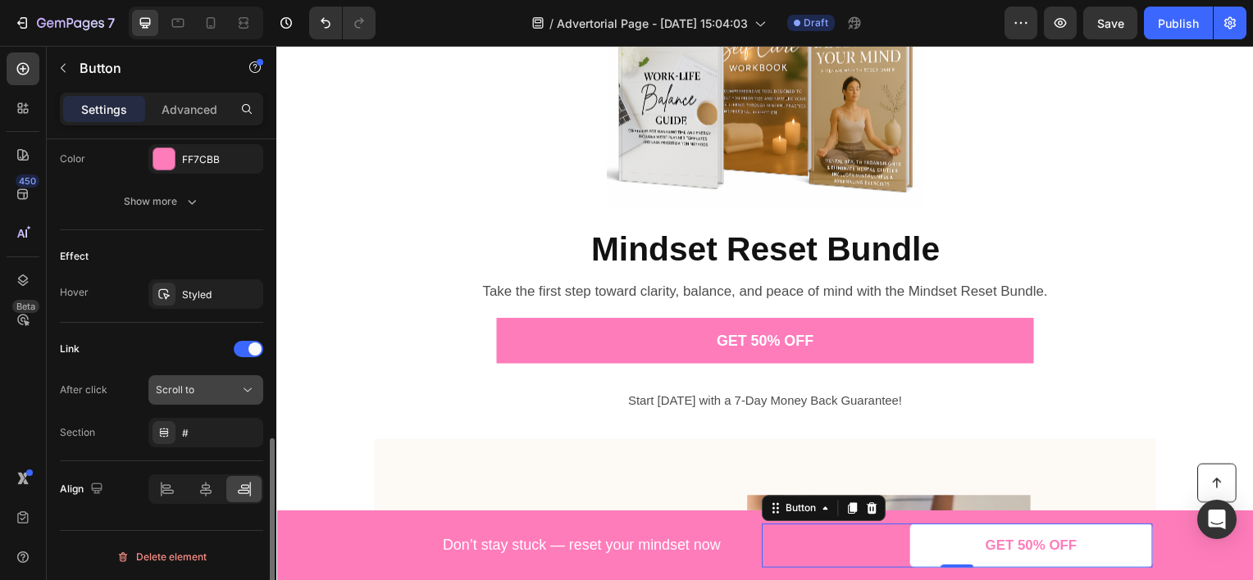
click at [237, 390] on div "Scroll to" at bounding box center [198, 390] width 84 height 15
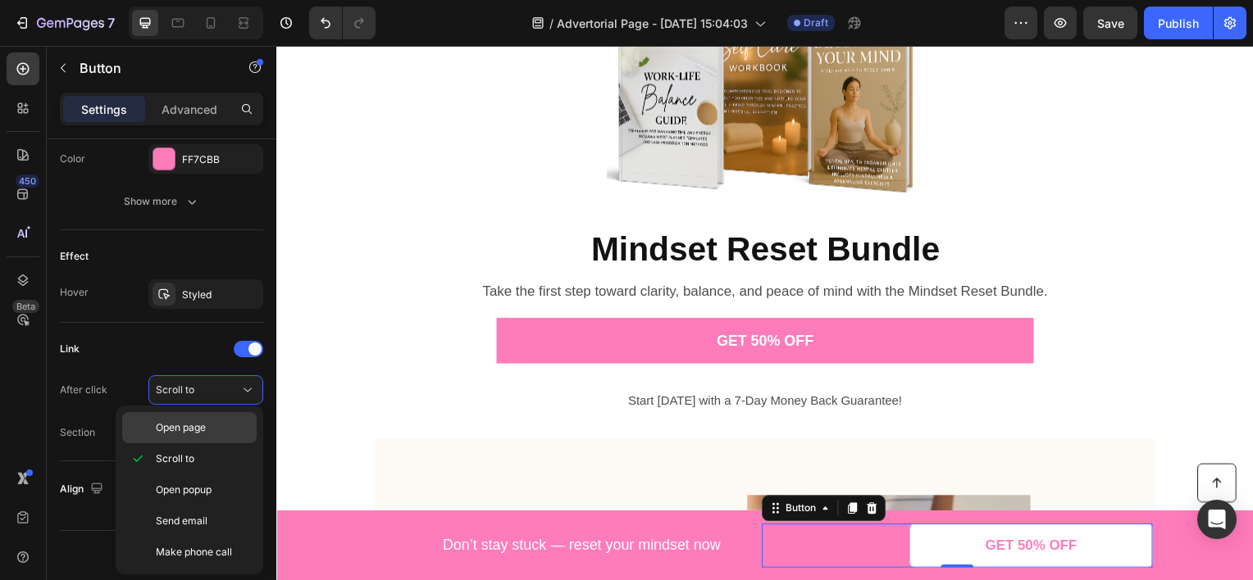
click at [211, 436] on div "Open page" at bounding box center [189, 427] width 134 height 31
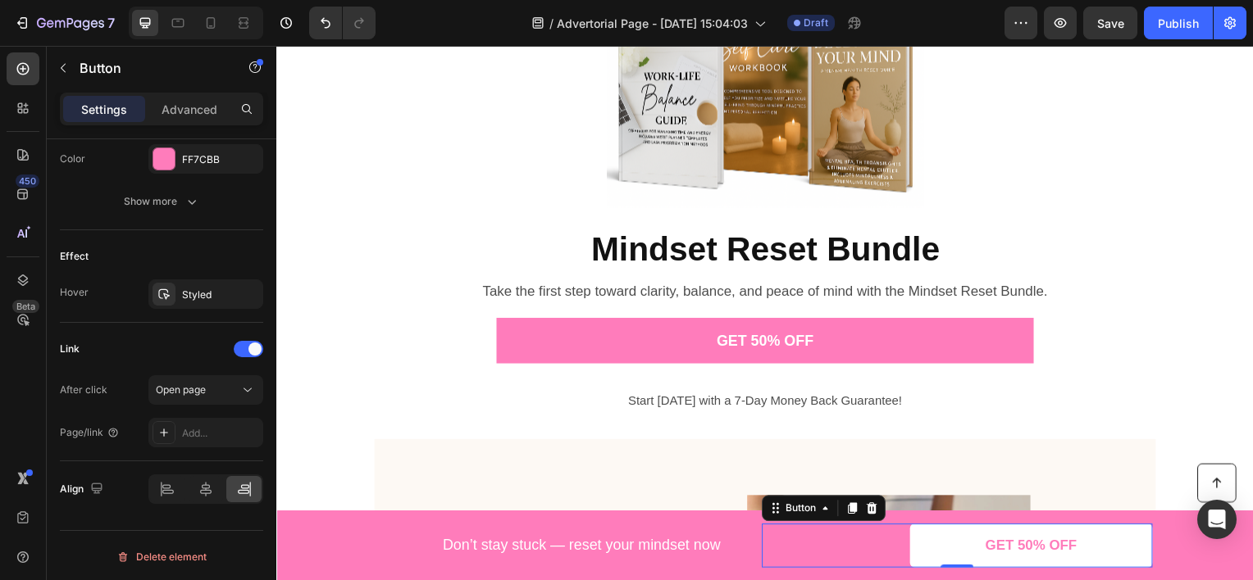
click at [213, 429] on div "Add..." at bounding box center [220, 433] width 77 height 15
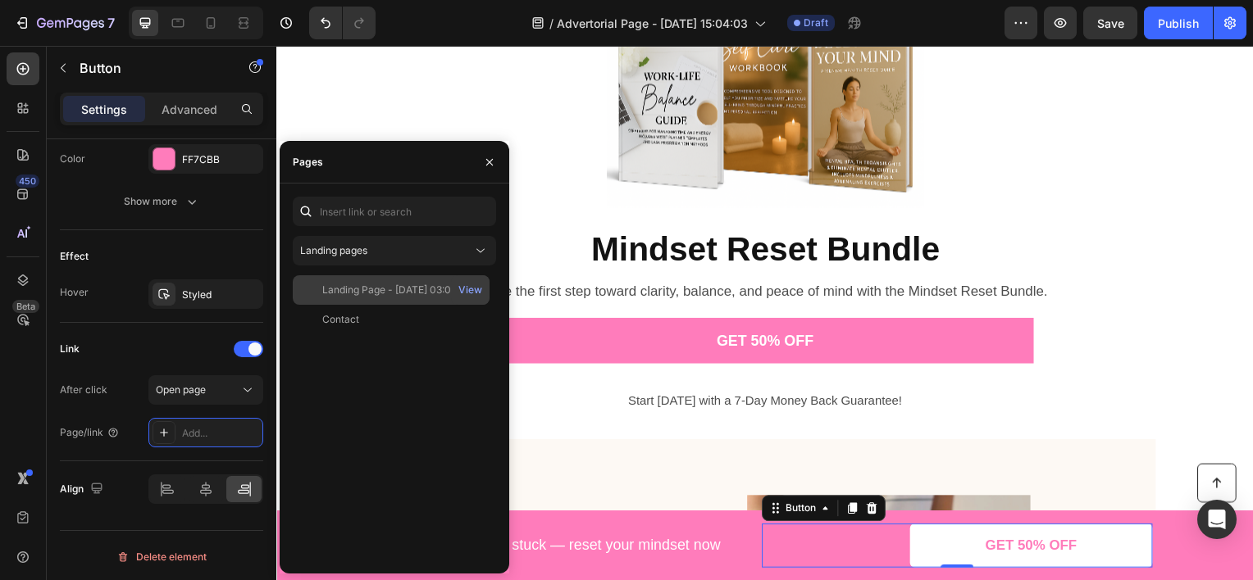
click at [350, 293] on div "Landing Page - [DATE] 03:03:22" at bounding box center [396, 290] width 148 height 15
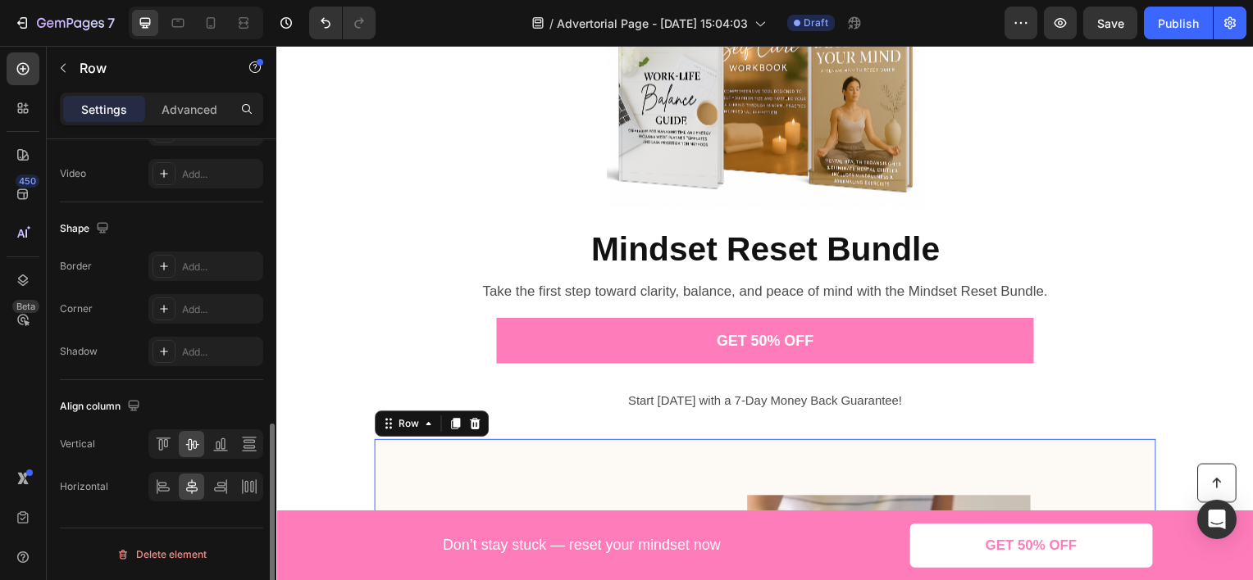
scroll to position [0, 0]
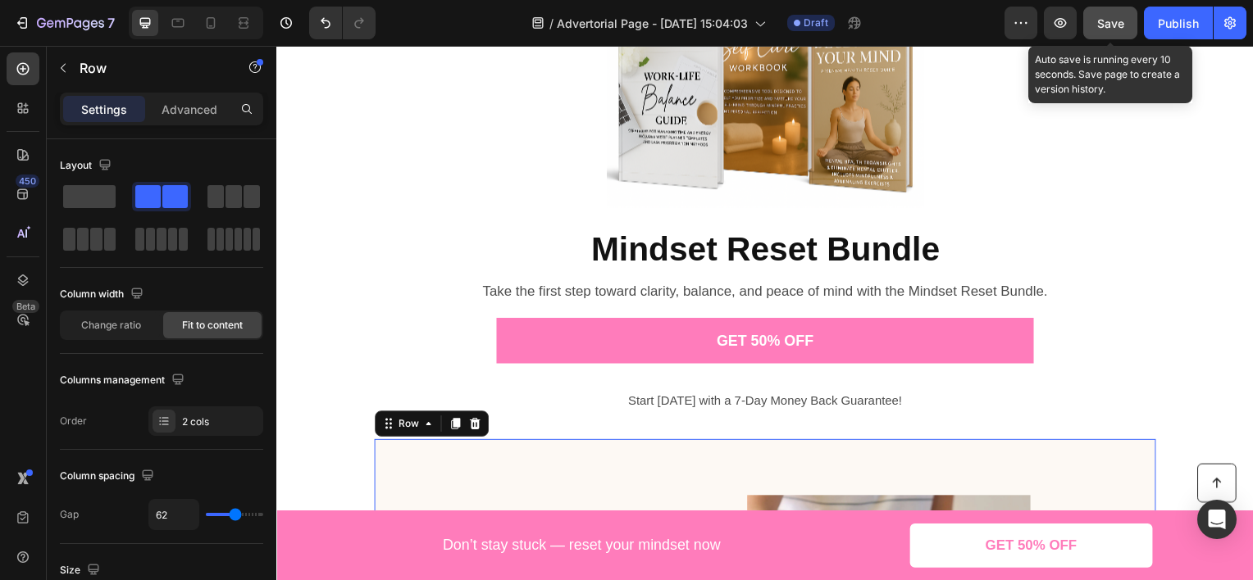
click at [1101, 15] on div "Save" at bounding box center [1110, 23] width 27 height 17
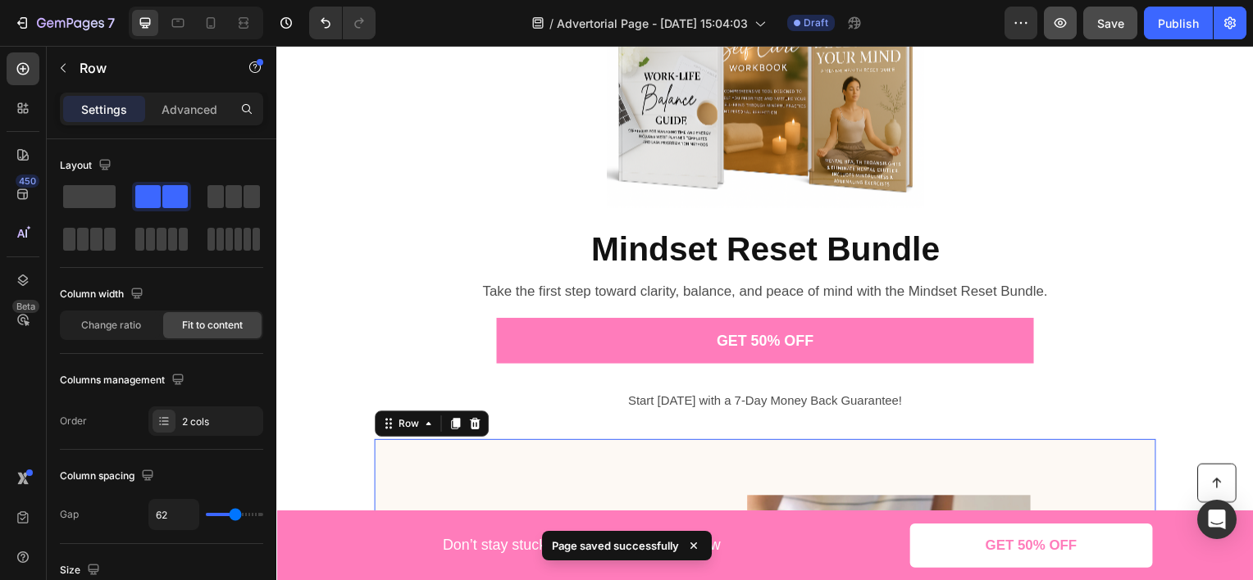
click at [1063, 28] on icon "button" at bounding box center [1060, 23] width 16 height 16
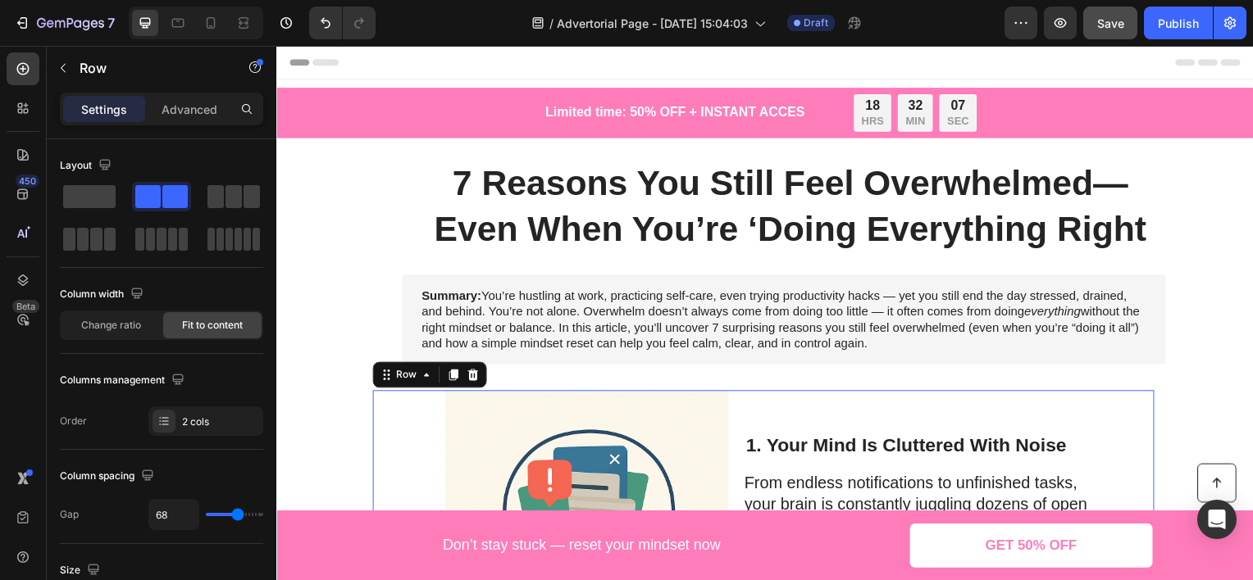
click at [894, 400] on div "1. Your Mind Is Cluttered With Noise Heading From endless notifications to unfi…" at bounding box center [937, 538] width 363 height 279
click at [190, 111] on p "Advanced" at bounding box center [190, 109] width 56 height 17
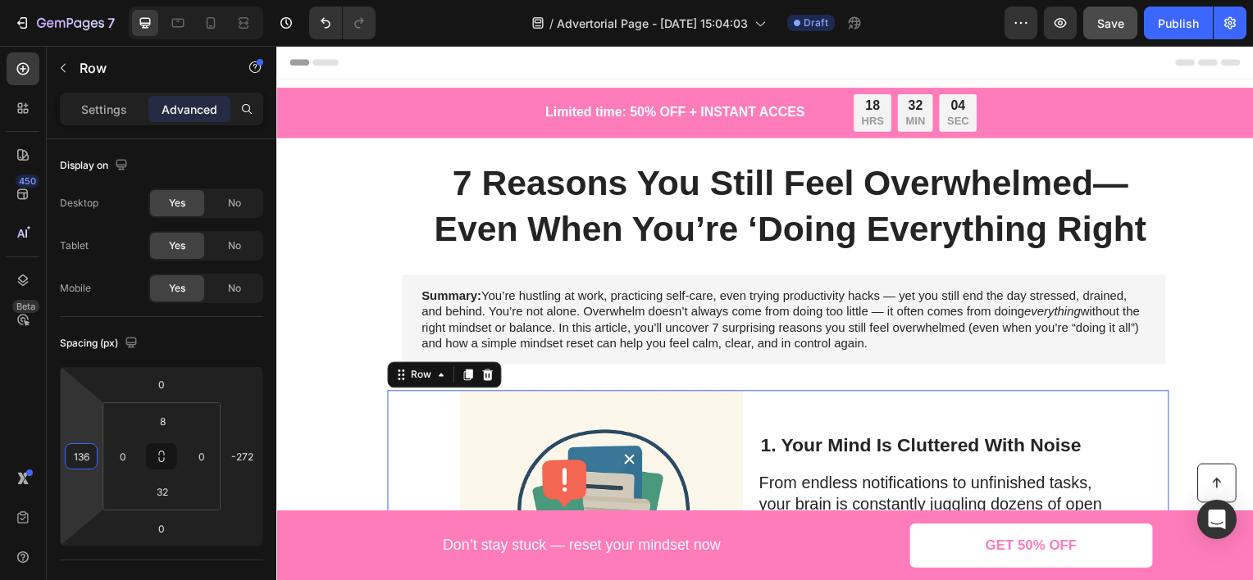
type input "138"
click at [71, 0] on html "7 Version history / Advertorial Page - [DATE] 15:04:03 Draft Preview Save Publi…" at bounding box center [626, 0] width 1253 height 0
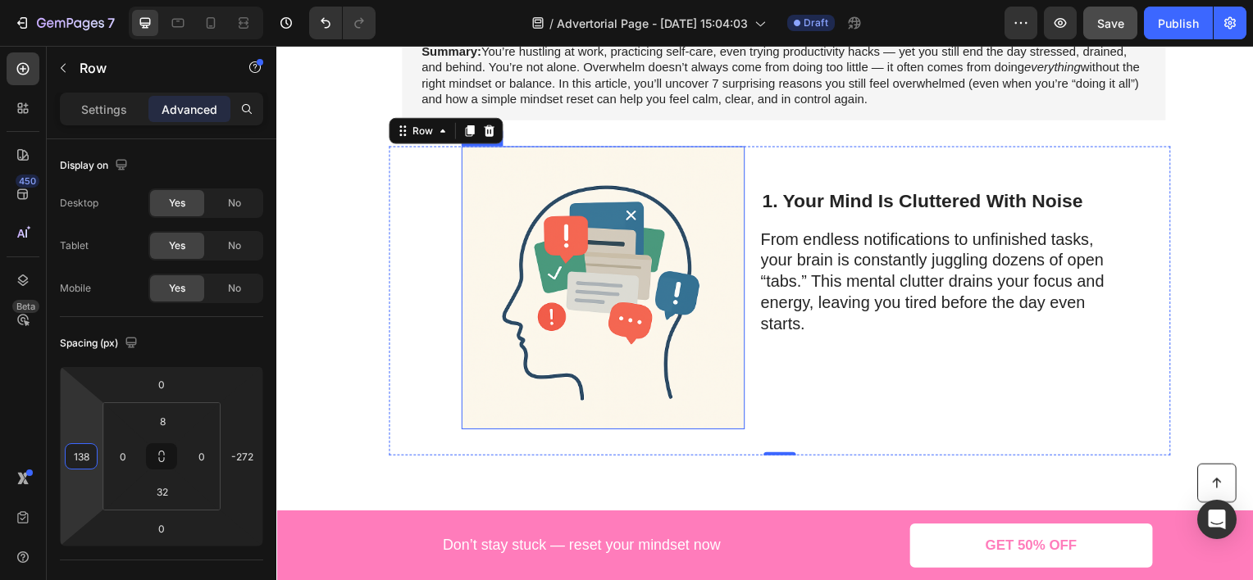
scroll to position [410, 0]
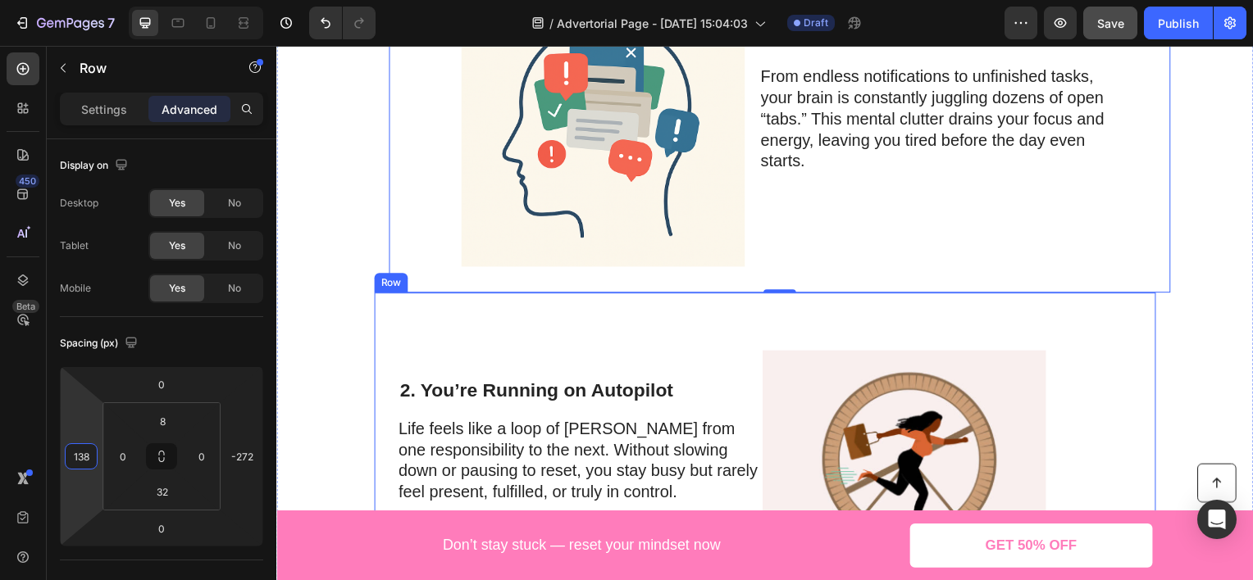
click at [551, 348] on div "2. You’re Running on Autopilot Heading Life feels like a loop of [PERSON_NAME] …" at bounding box center [600, 463] width 376 height 285
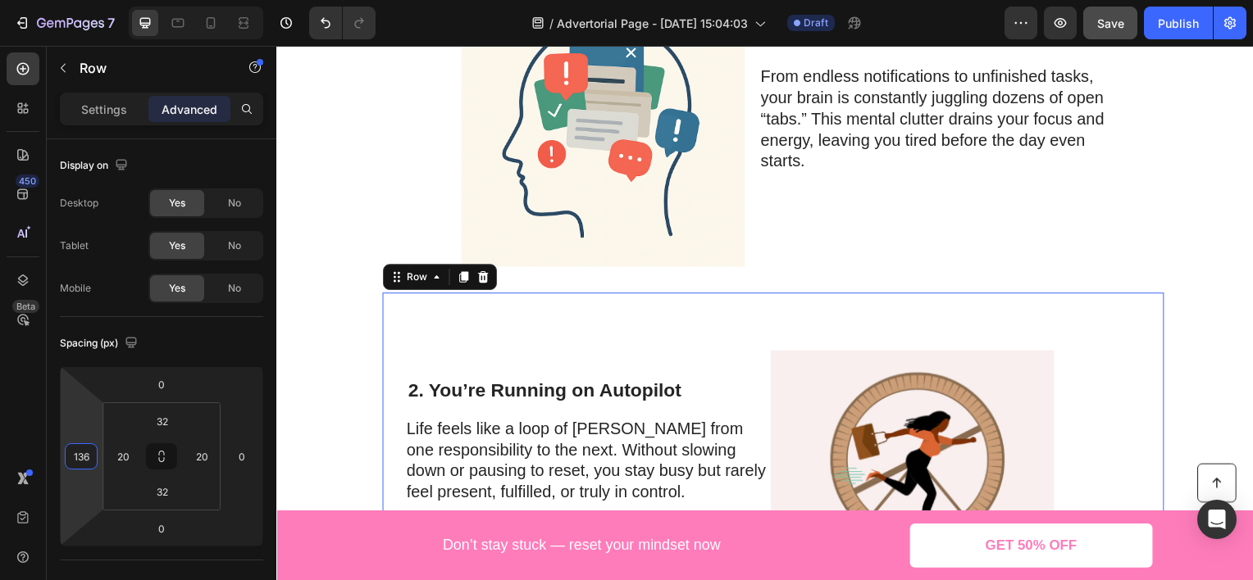
type input "138"
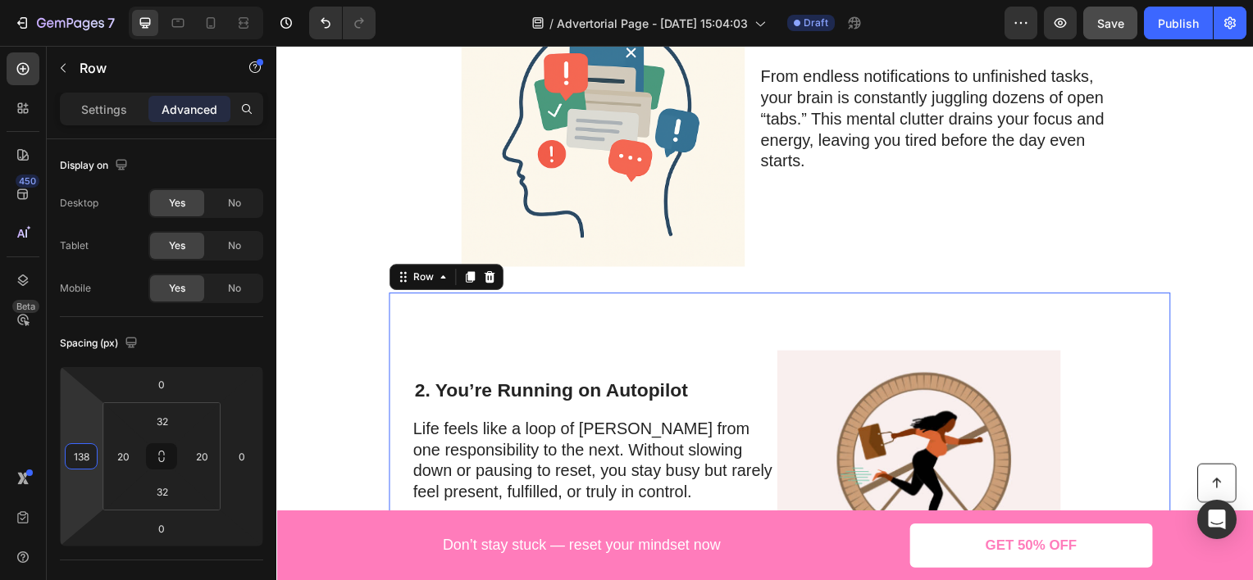
drag, startPoint x: 75, startPoint y: 409, endPoint x: 93, endPoint y: 353, distance: 59.4
click at [93, 0] on html "7 Version history / Advertorial Page - [DATE] 15:04:03 Draft Preview Save Publi…" at bounding box center [626, 0] width 1253 height 0
click at [421, 202] on div "Image 1. Your Mind Is Cluttered With Noise Heading From endless notifications t…" at bounding box center [782, 139] width 787 height 312
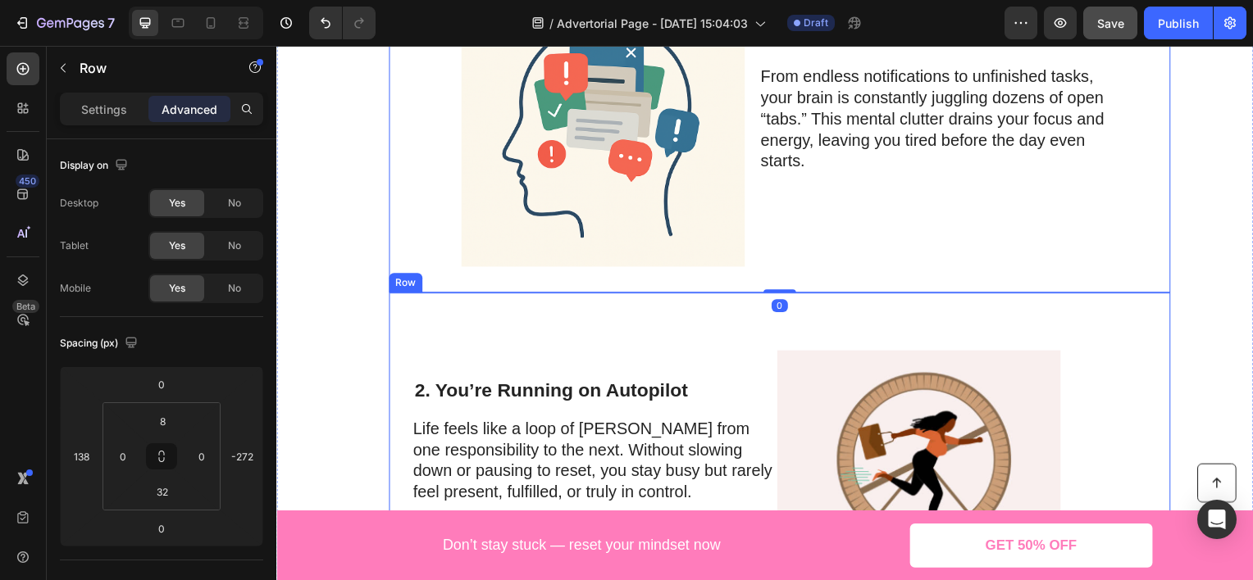
click at [460, 348] on div "2. You’re Running on Autopilot Heading Life feels like a loop of [PERSON_NAME] …" at bounding box center [615, 463] width 376 height 285
click at [436, 239] on div "Image" at bounding box center [573, 128] width 285 height 279
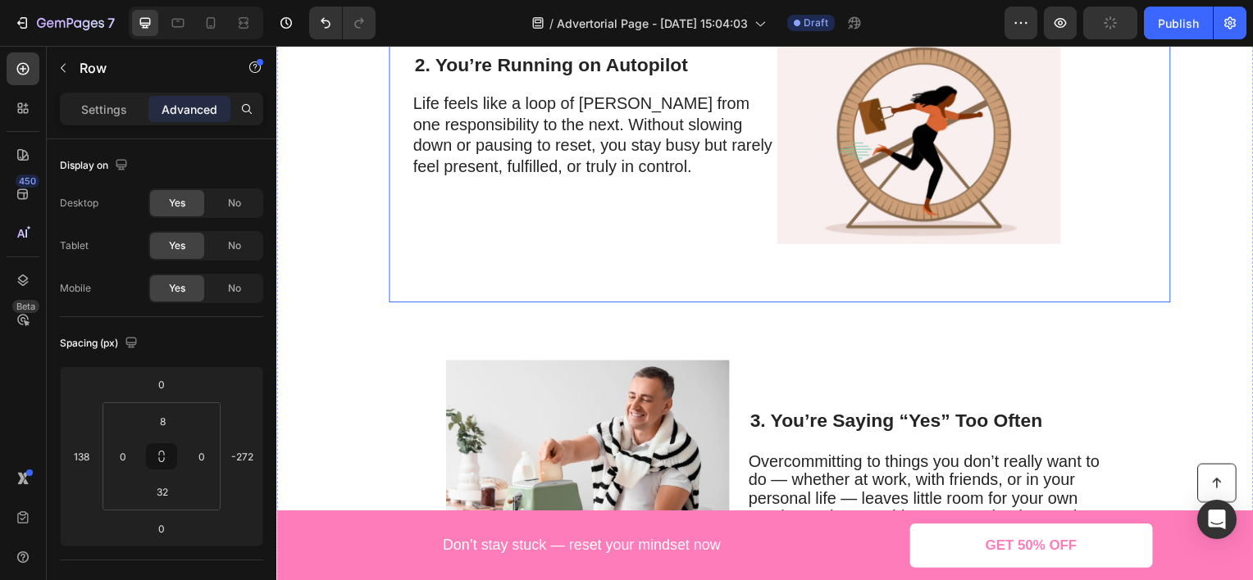
scroll to position [820, 0]
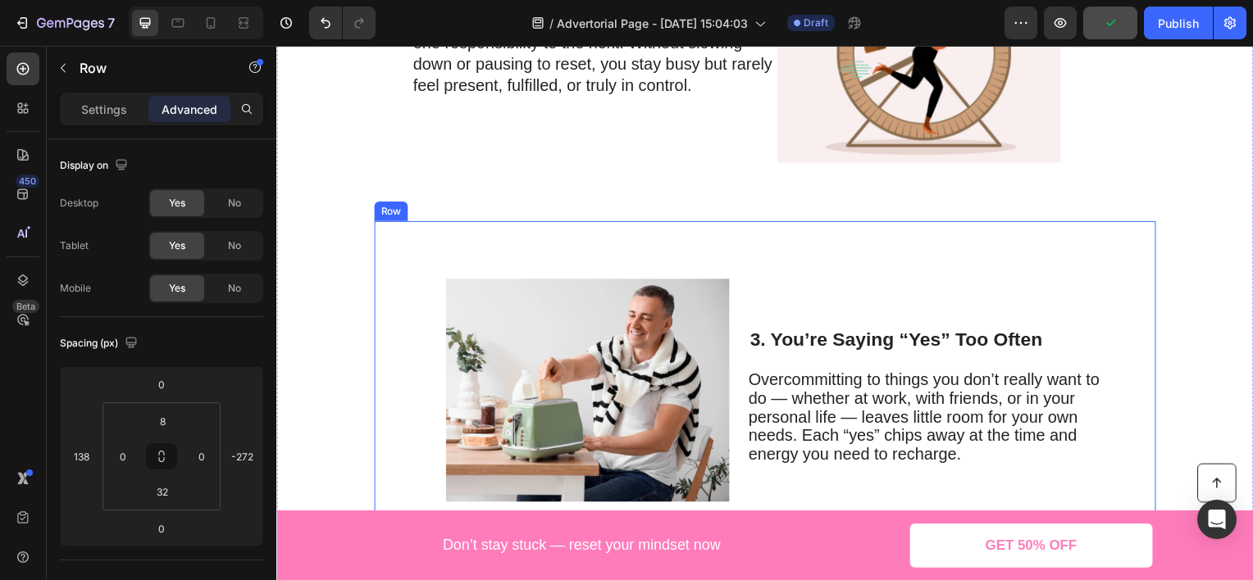
click at [416, 267] on div "Image" at bounding box center [558, 392] width 285 height 289
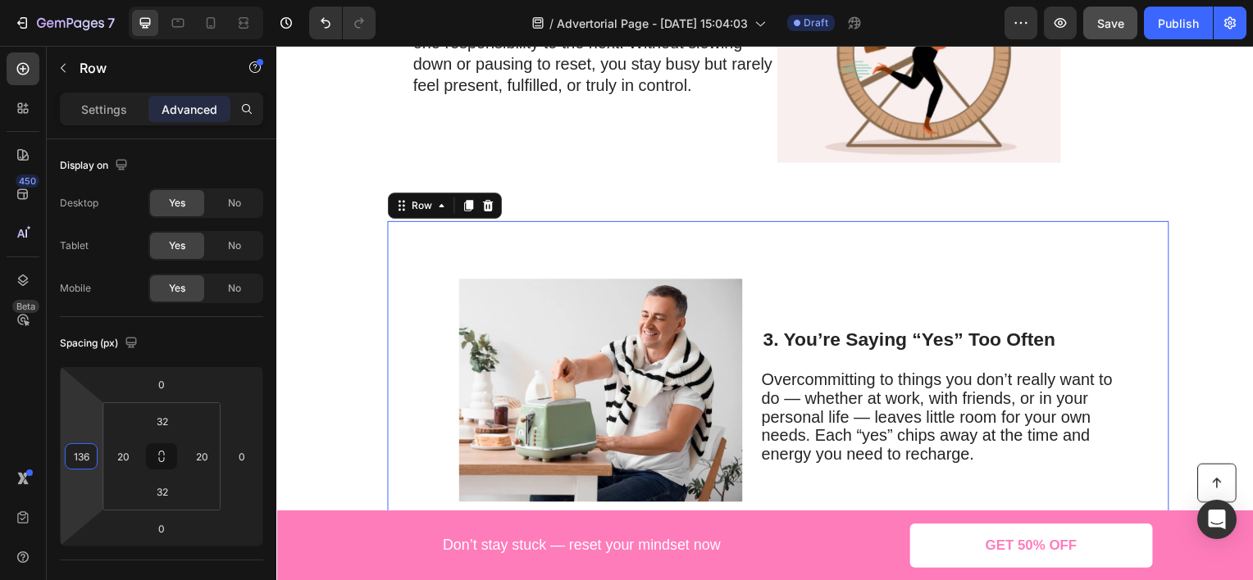
type input "138"
drag, startPoint x: 95, startPoint y: 429, endPoint x: 102, endPoint y: 372, distance: 57.0
click at [102, 0] on html "7 Version history / Advertorial Page - [DATE] 15:04:03 Draft Preview Save Publi…" at bounding box center [626, 0] width 1253 height 0
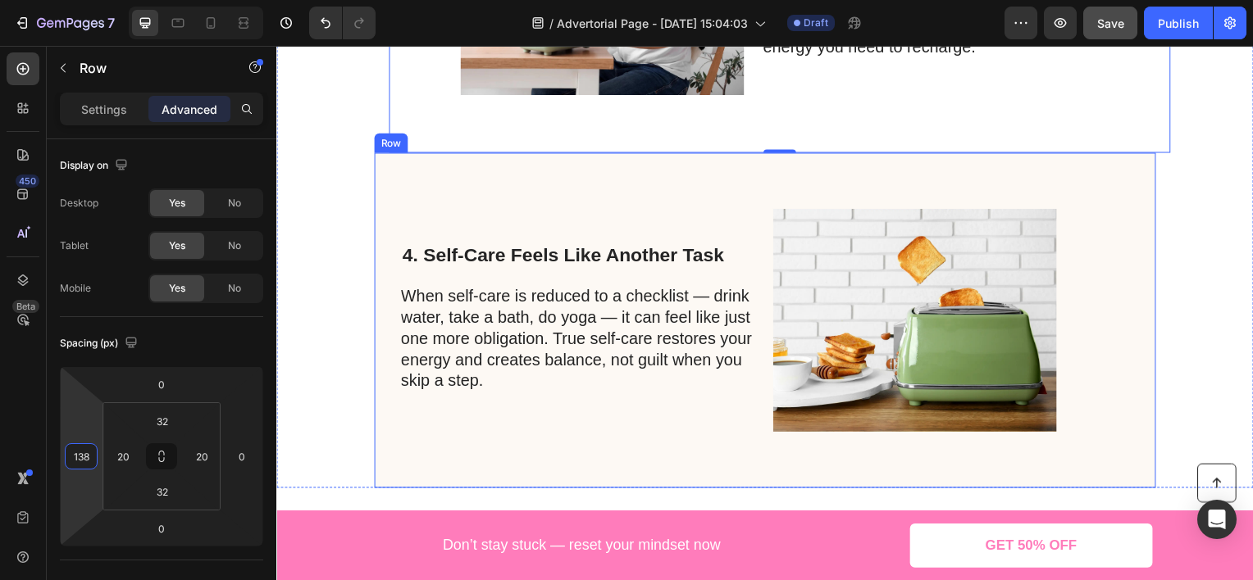
click at [464, 194] on div "4. Self-Care Feels Like Another Task Heading When self-care is reduced to a che…" at bounding box center [601, 322] width 398 height 285
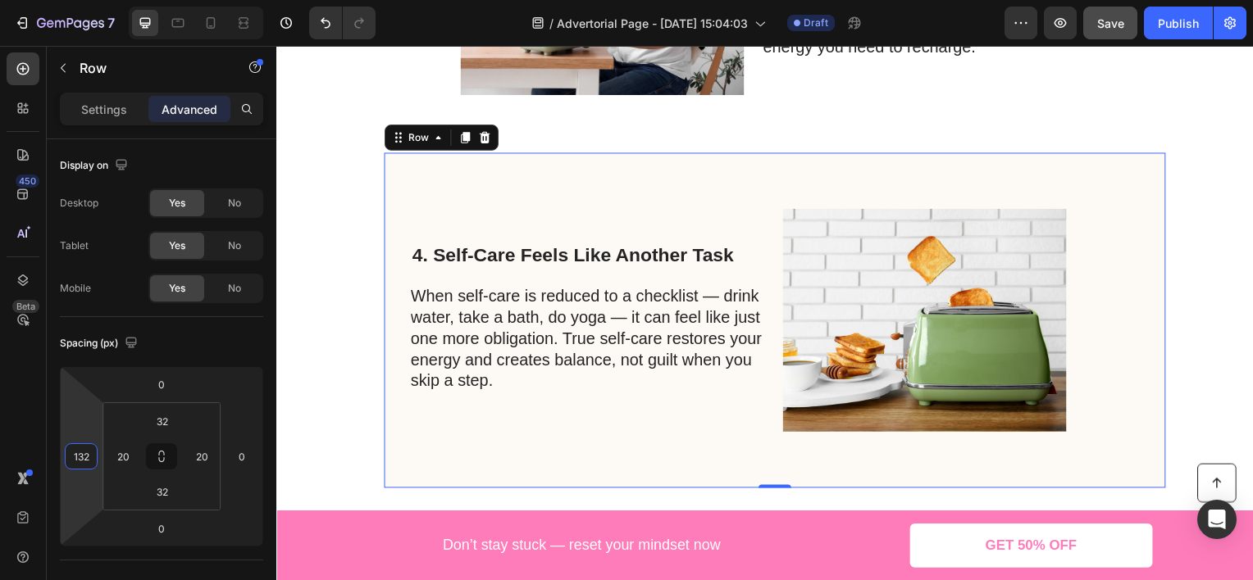
type input "138"
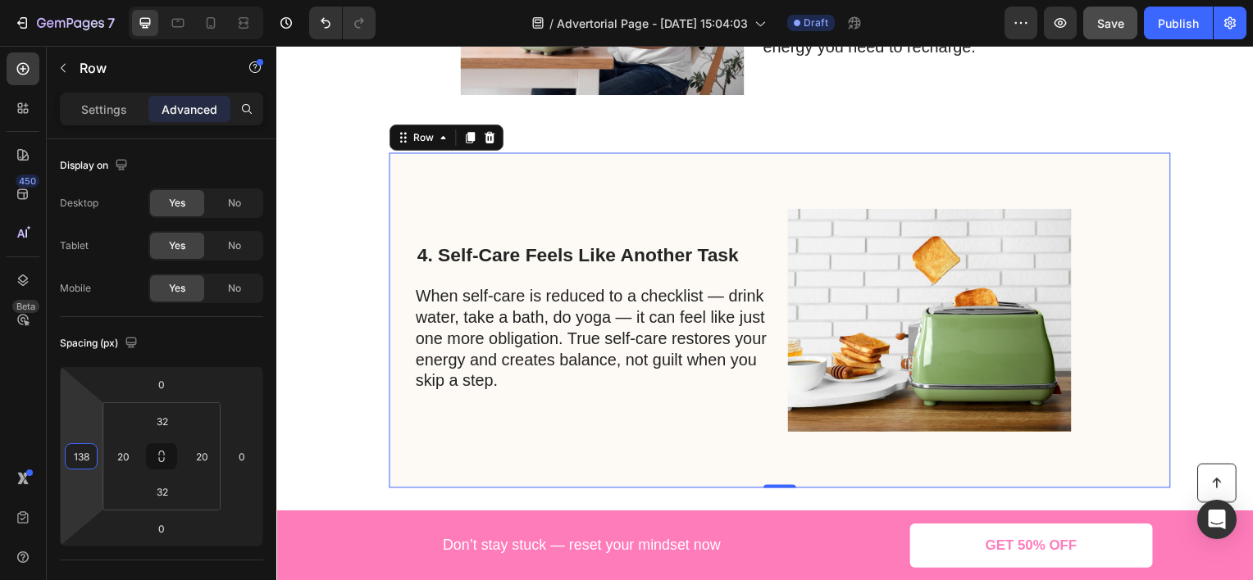
drag, startPoint x: 97, startPoint y: 400, endPoint x: 100, endPoint y: 371, distance: 28.9
click at [100, 0] on html "7 Version history / Advertorial Page - [DATE] 15:04:03 Draft Preview Save Publi…" at bounding box center [626, 0] width 1253 height 0
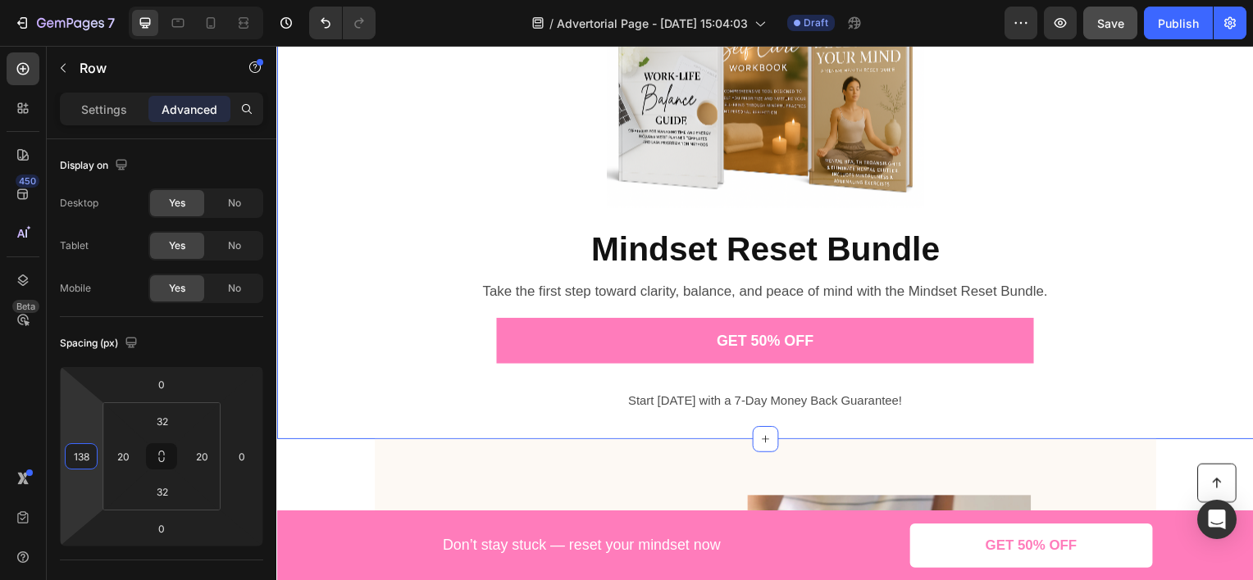
scroll to position [2132, 0]
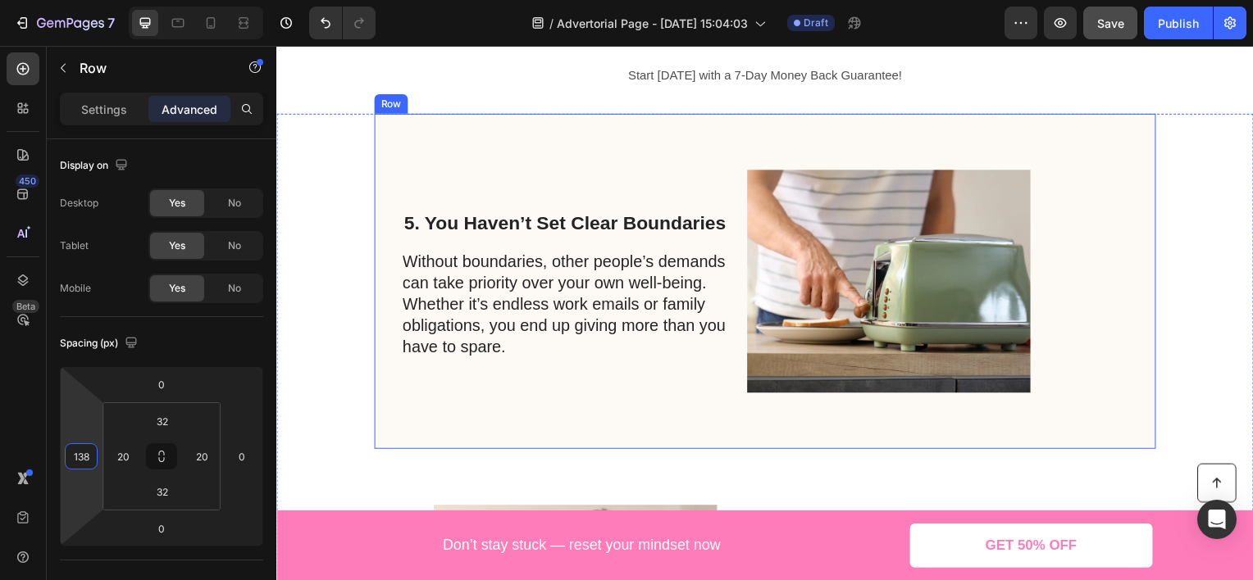
click at [475, 162] on div "5. You Haven’t Set Clear Boundaries Heading Without boundaries, other people’s …" at bounding box center [600, 282] width 345 height 285
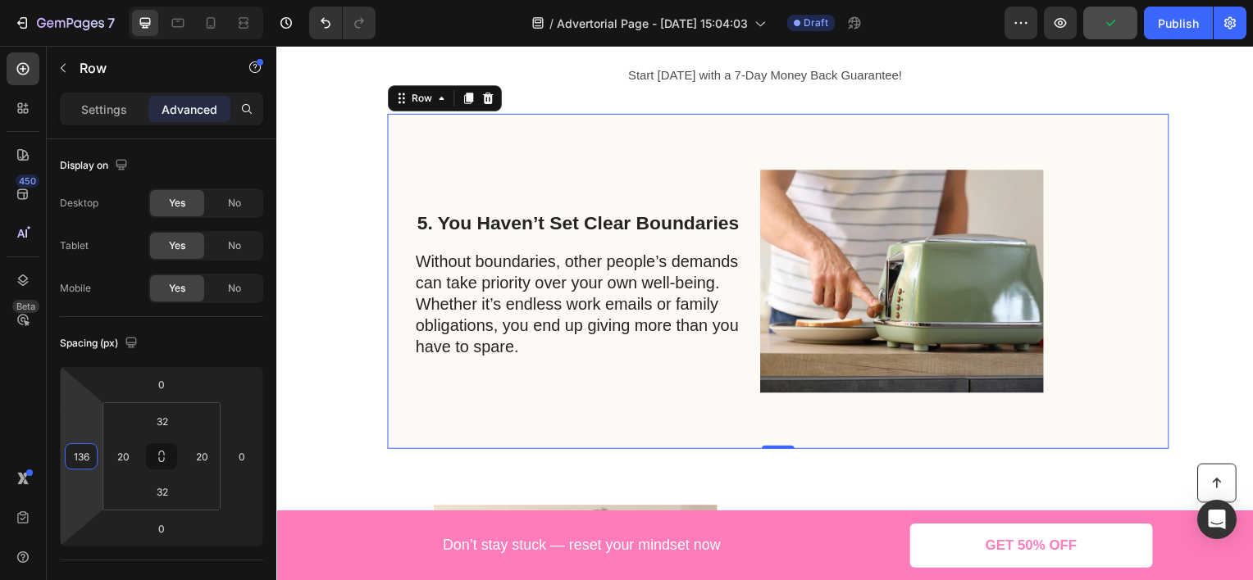
type input "138"
drag, startPoint x: 89, startPoint y: 424, endPoint x: 103, endPoint y: 367, distance: 58.3
click at [103, 0] on html "7 Version history / Advertorial Page - [DATE] 15:04:03 Draft Preview Save Publi…" at bounding box center [626, 0] width 1253 height 0
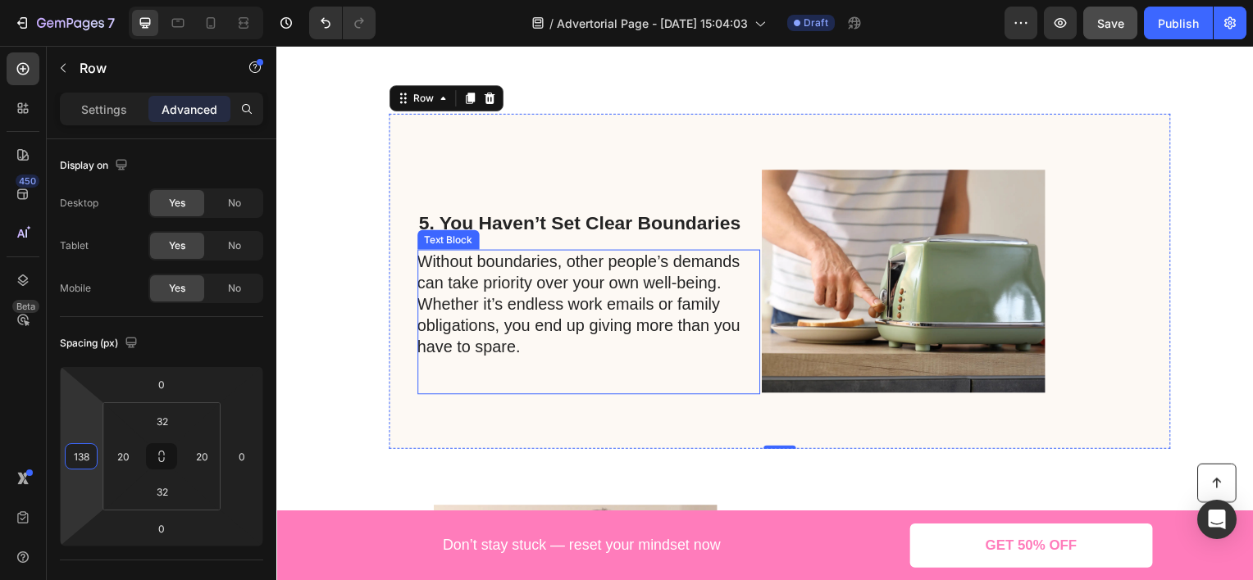
scroll to position [2377, 0]
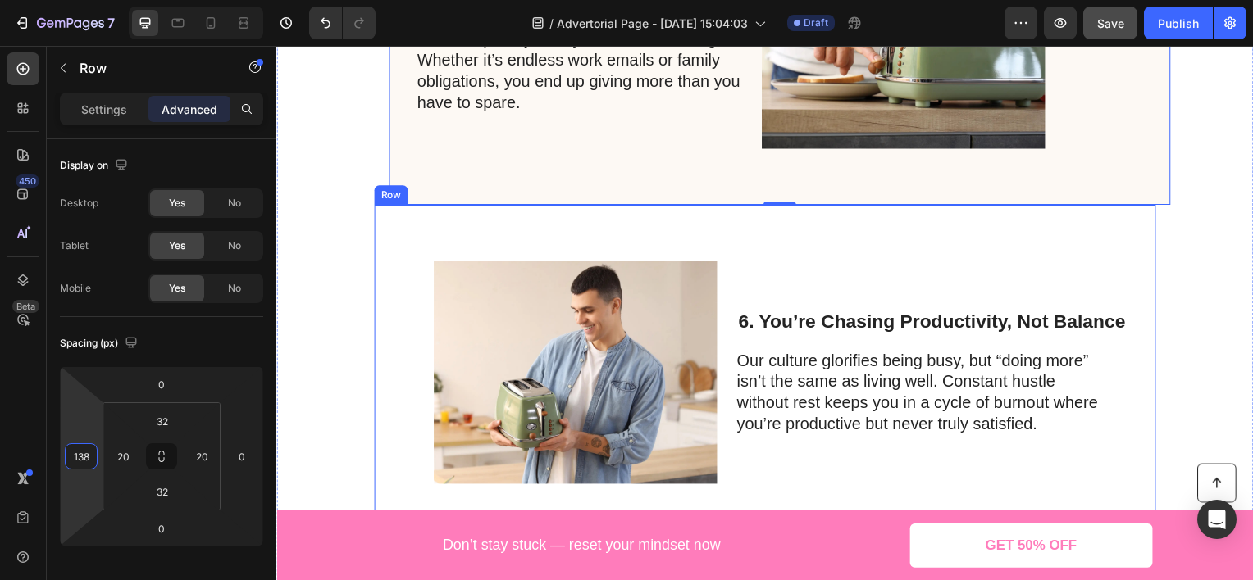
click at [584, 217] on div "Image 6. You’re Chasing Productivity, Not Balance Heading Our culture glorifies…" at bounding box center [768, 375] width 787 height 338
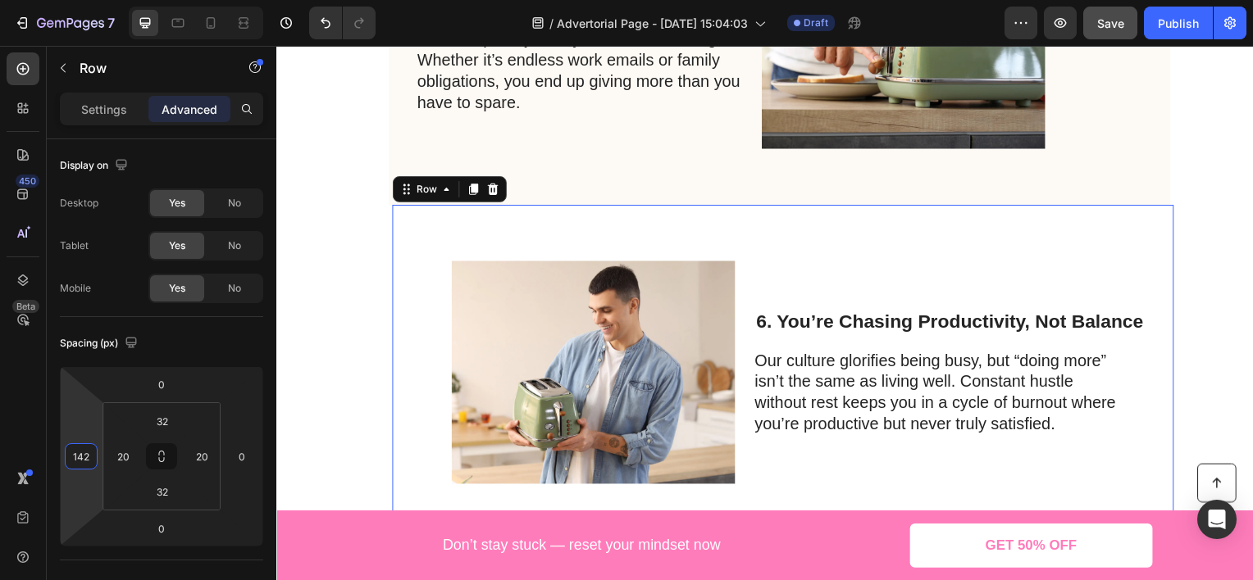
type input "138"
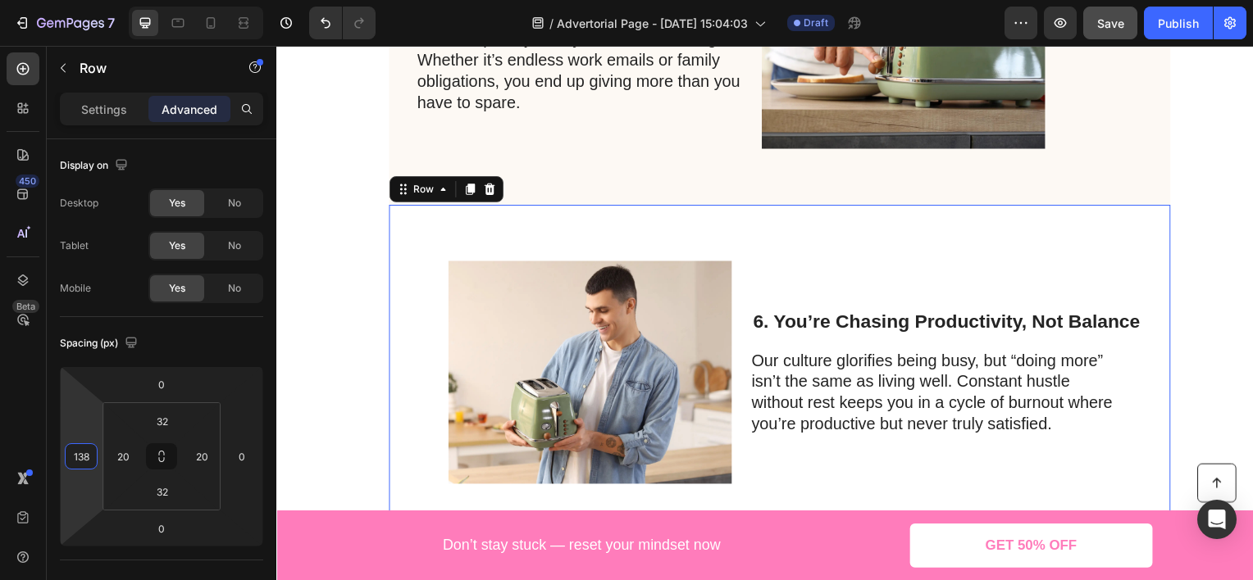
drag, startPoint x: 86, startPoint y: 430, endPoint x: 114, endPoint y: 373, distance: 63.1
click at [114, 0] on html "7 Version history / Advertorial Page - [DATE] 15:04:03 Draft Preview Save Publi…" at bounding box center [626, 0] width 1253 height 0
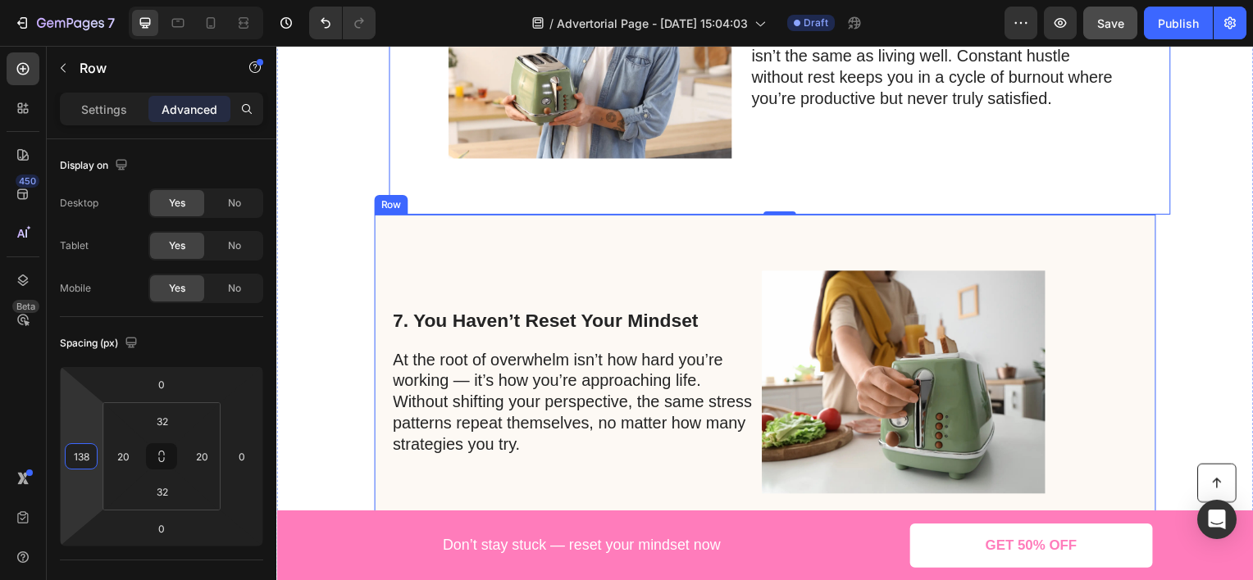
click at [496, 267] on div "7. You Haven’t Reset Your Mindset Heading At the root of overwhelm isn’t how ha…" at bounding box center [600, 384] width 375 height 285
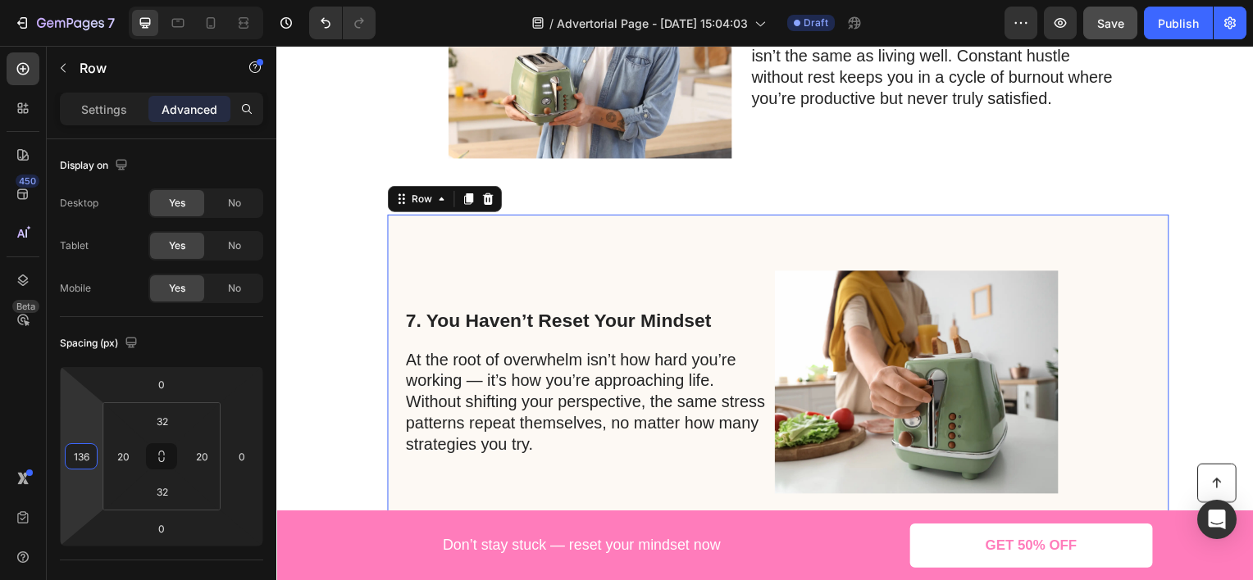
type input "138"
drag, startPoint x: 95, startPoint y: 430, endPoint x: 139, endPoint y: 373, distance: 71.3
click at [139, 0] on html "7 Version history / Advertorial Page - [DATE] 15:04:03 Draft Preview Save Publi…" at bounding box center [626, 0] width 1253 height 0
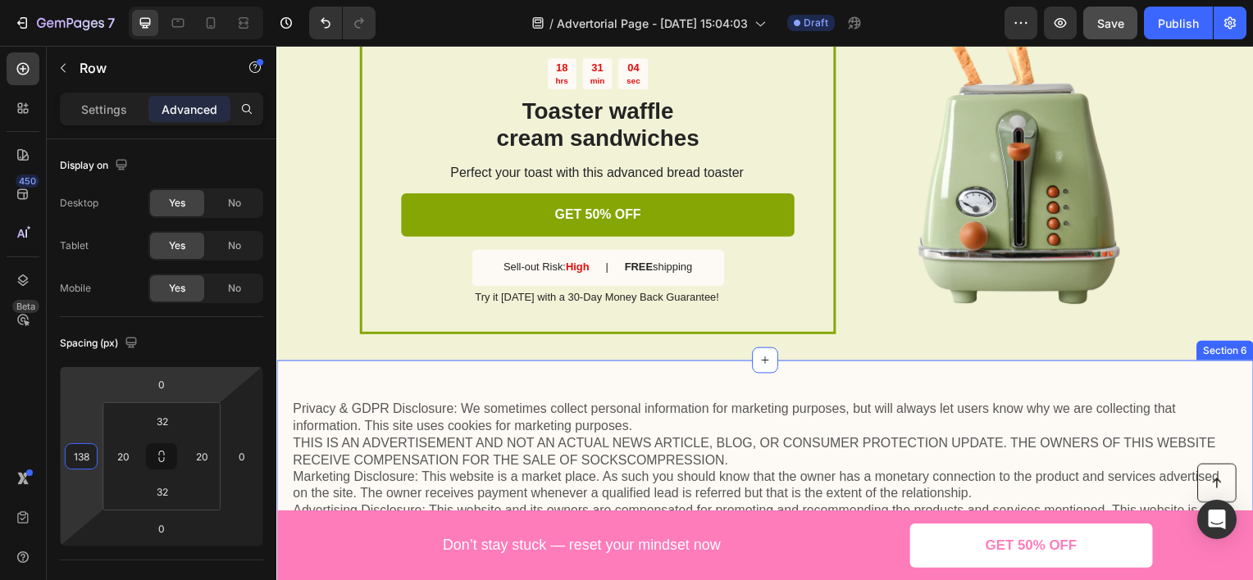
scroll to position [3525, 0]
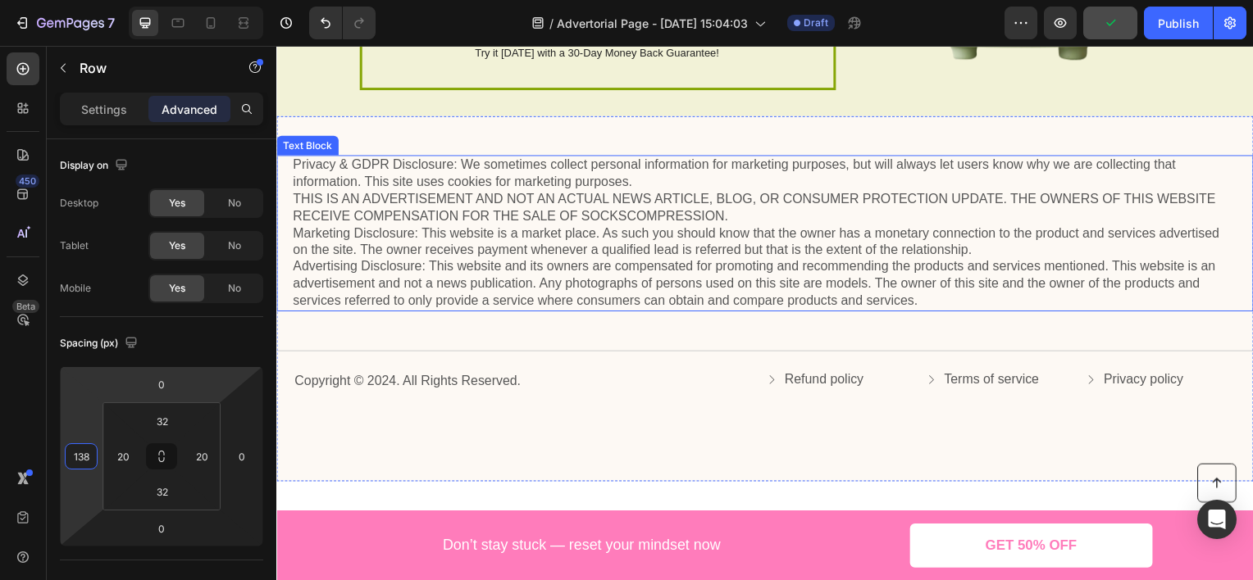
click at [416, 260] on p "Privacy & GDPR Disclosure: We sometimes collect personal information for market…" at bounding box center [768, 233] width 951 height 153
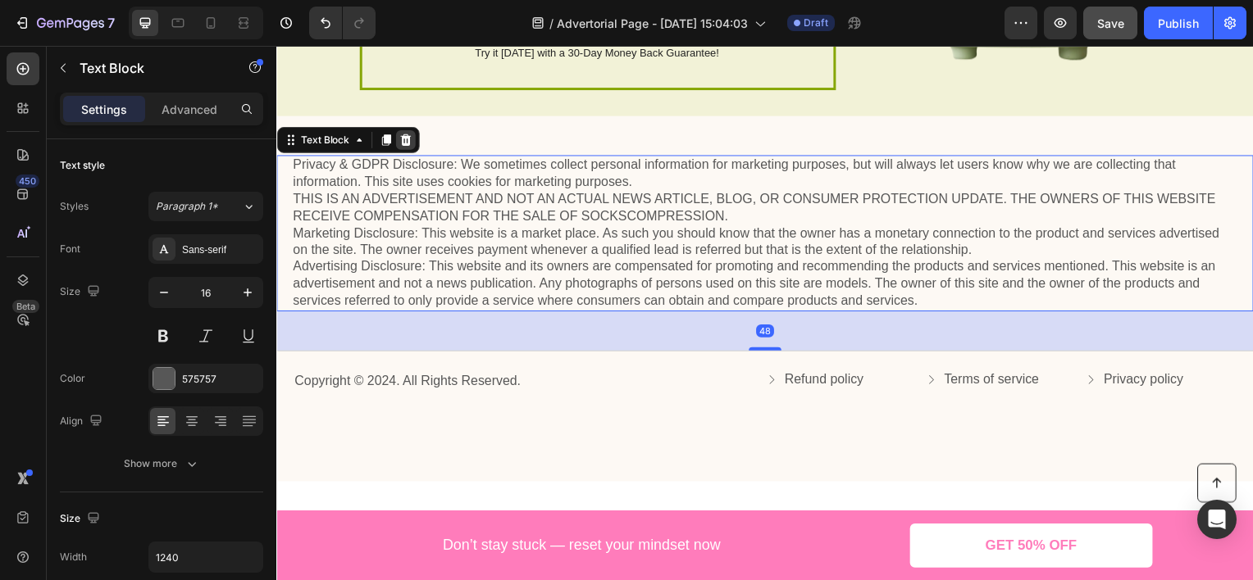
click at [412, 133] on div at bounding box center [406, 140] width 20 height 20
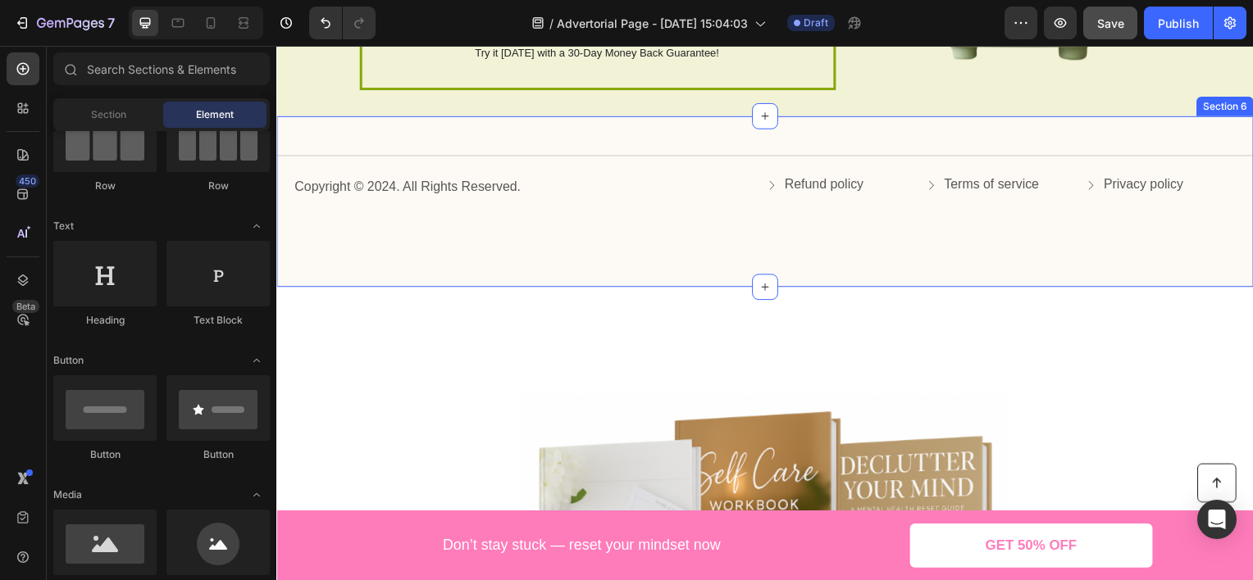
click at [520, 242] on div "Title Line Copyright © 2024. All Rights Reserved. Text Block Refund policy Butt…" at bounding box center [768, 201] width 984 height 171
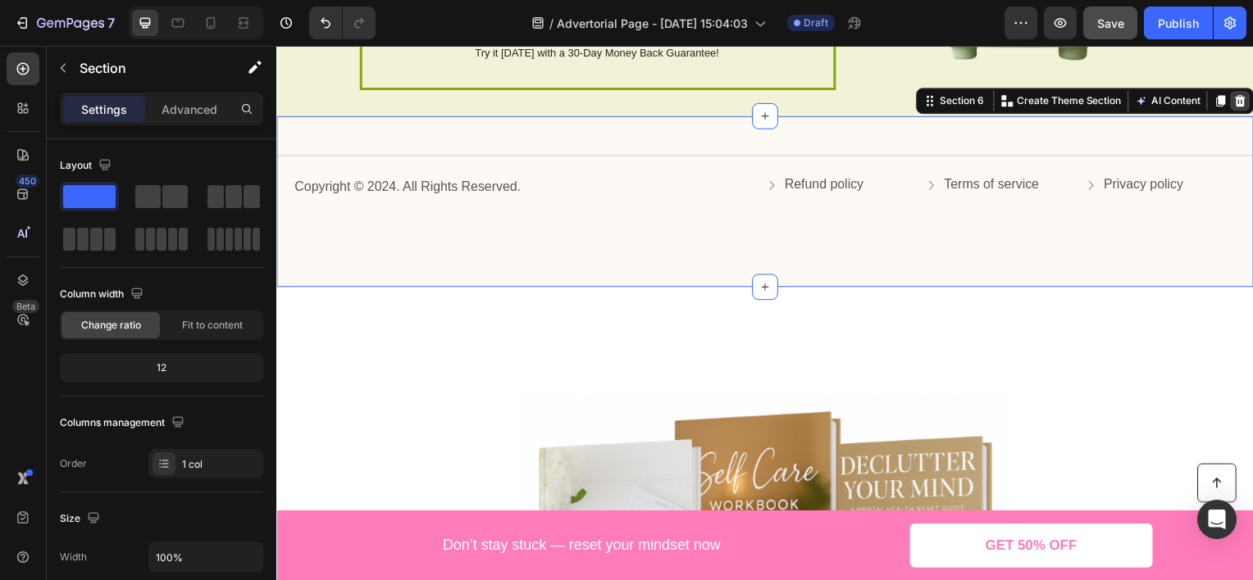
click at [1240, 102] on icon at bounding box center [1246, 100] width 13 height 13
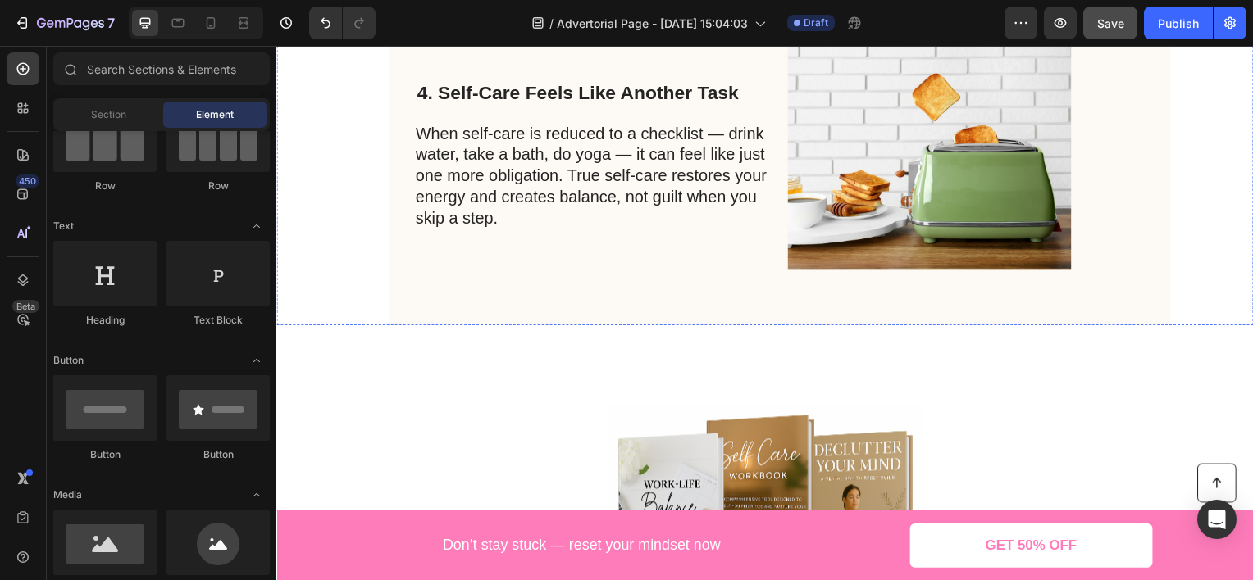
scroll to position [1148, 0]
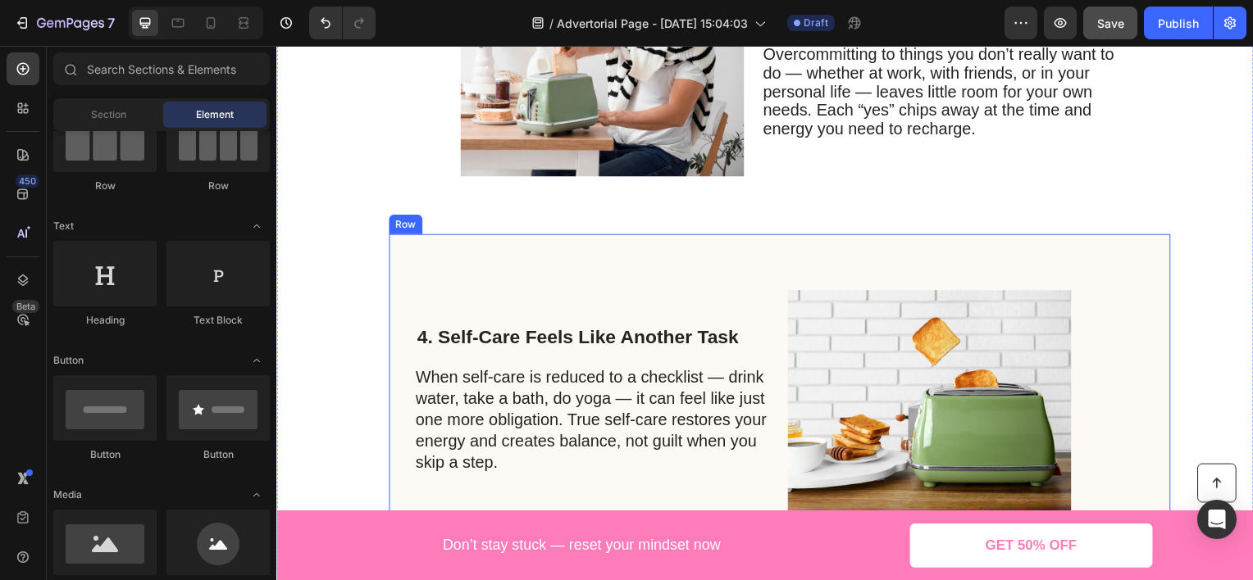
click at [1097, 262] on div "Image" at bounding box center [1007, 404] width 285 height 285
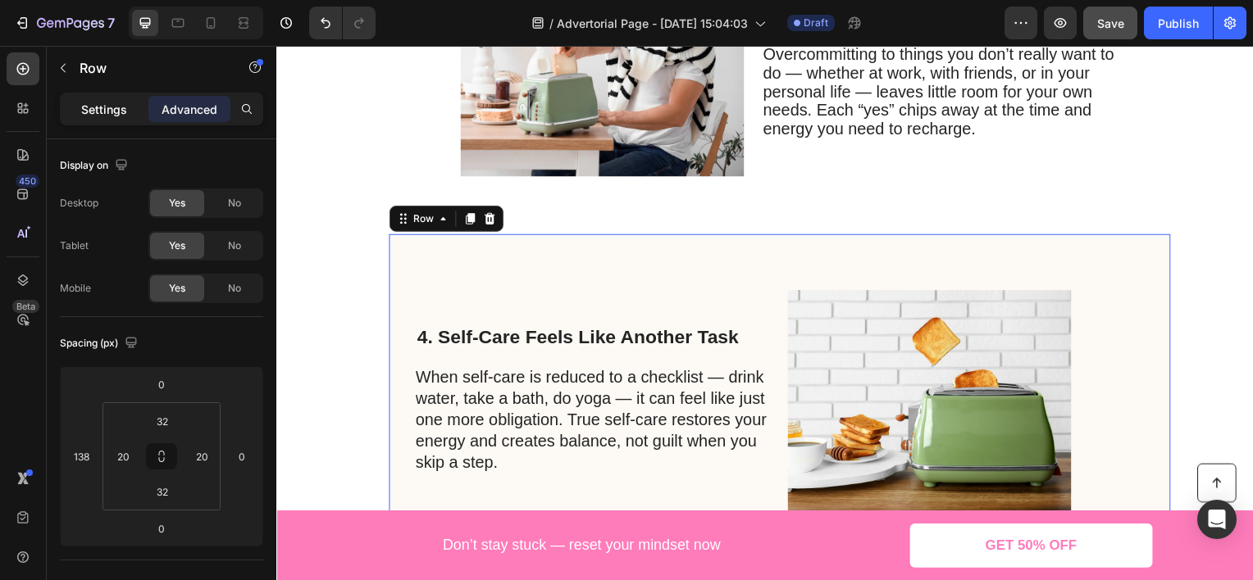
click at [83, 113] on p "Settings" at bounding box center [104, 109] width 46 height 17
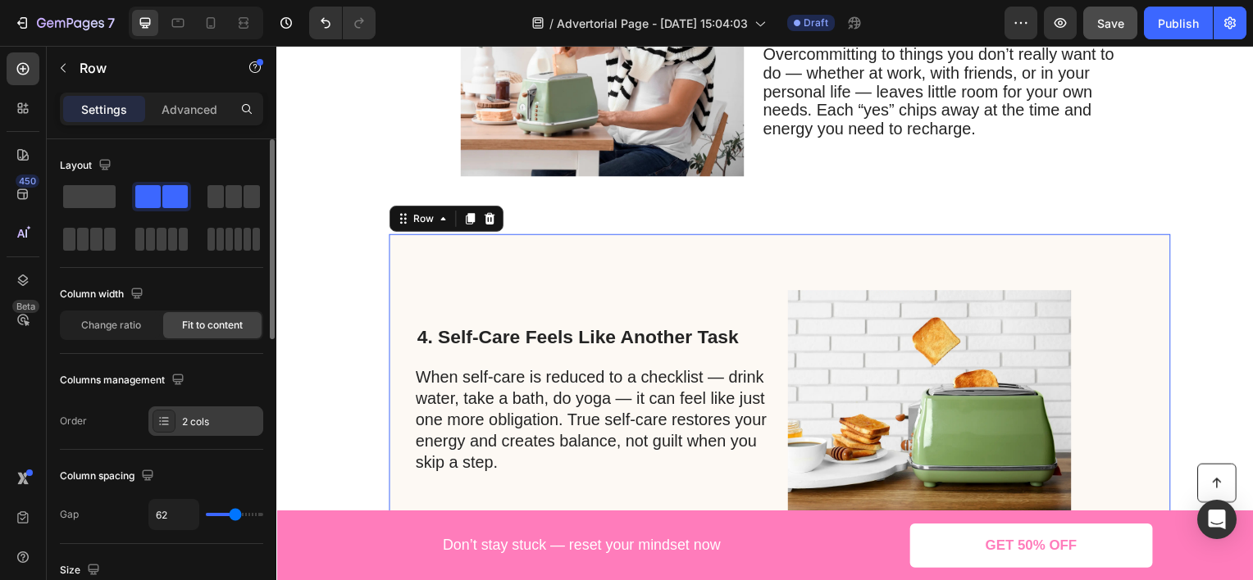
scroll to position [246, 0]
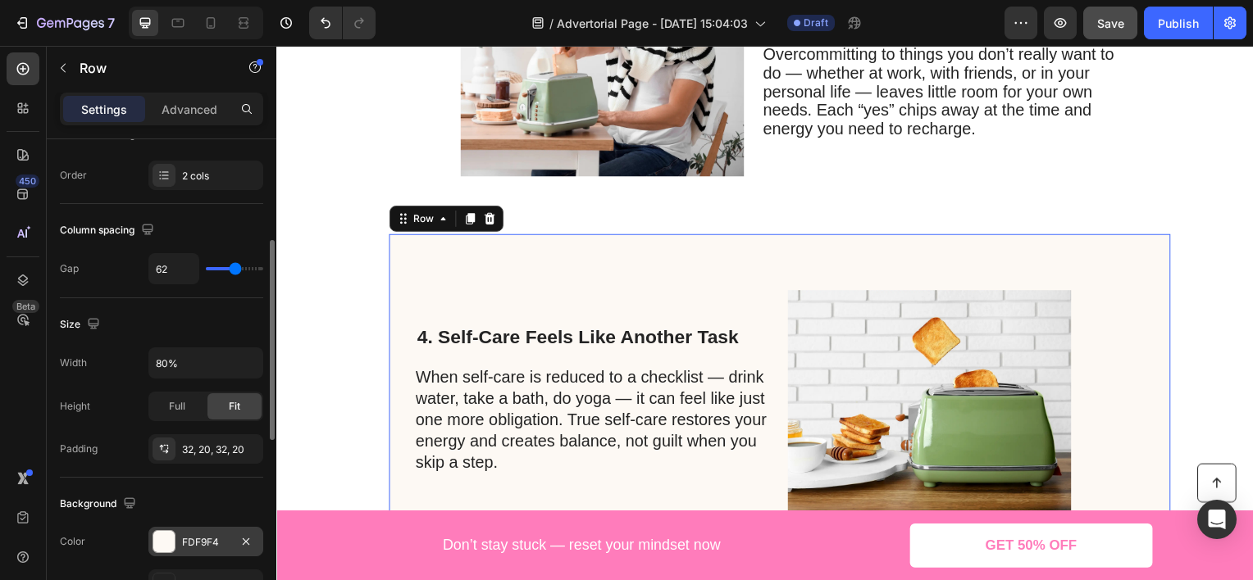
click at [206, 535] on div "FDF9F4" at bounding box center [206, 542] width 48 height 15
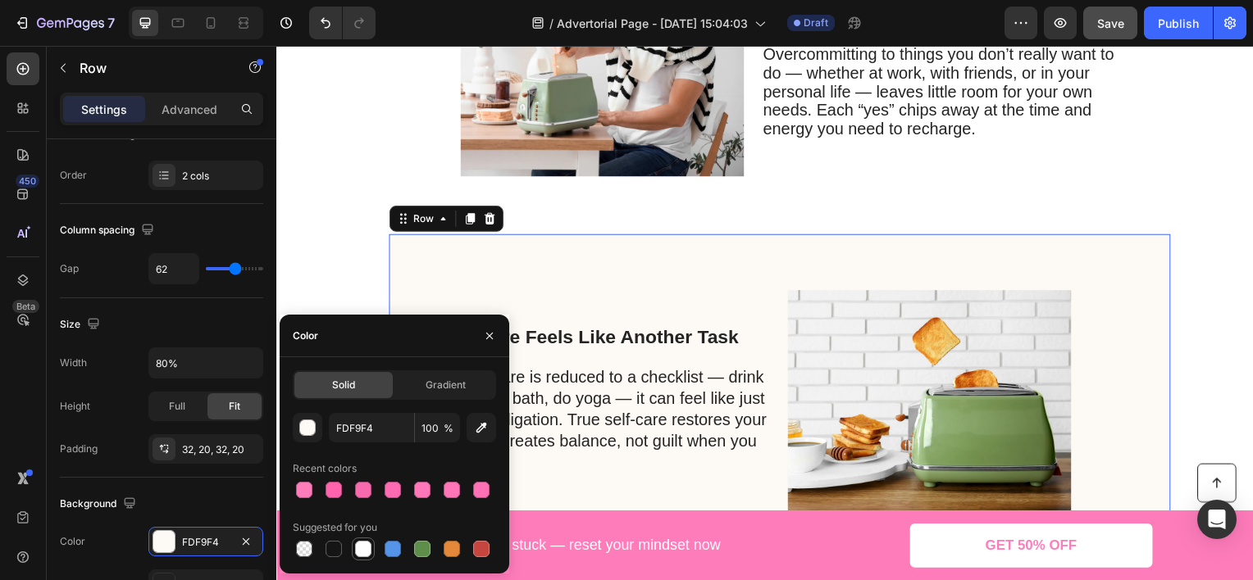
click at [366, 548] on div at bounding box center [363, 549] width 16 height 16
type input "FFFFFF"
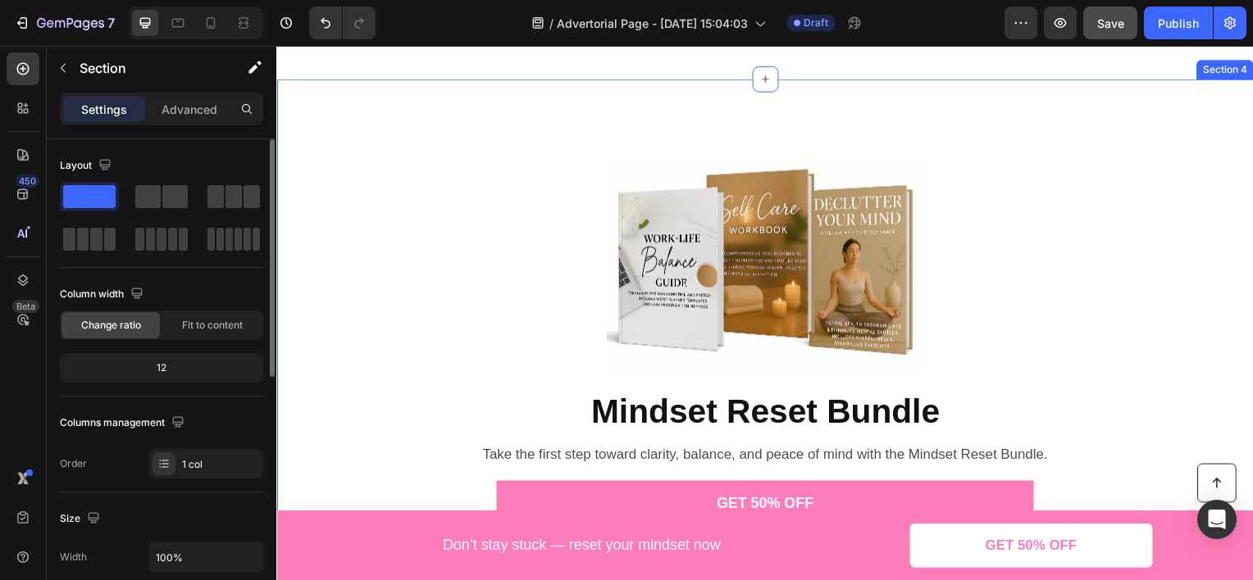
scroll to position [2214, 0]
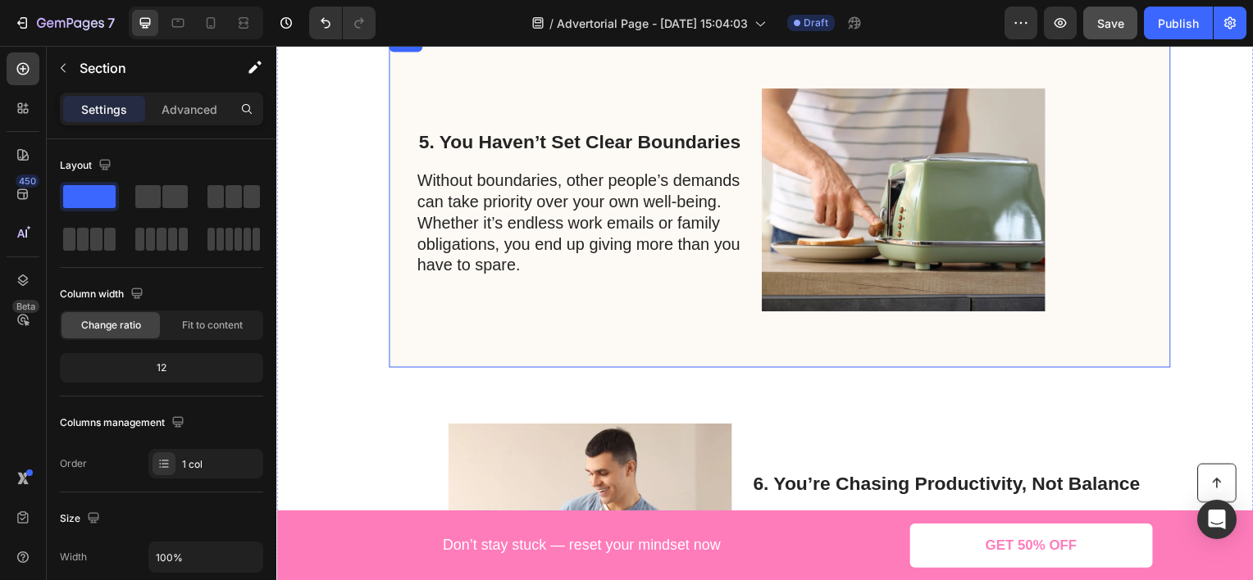
click at [635, 83] on div "5. You Haven’t Set Clear Boundaries Heading Without boundaries, other people’s …" at bounding box center [615, 200] width 345 height 285
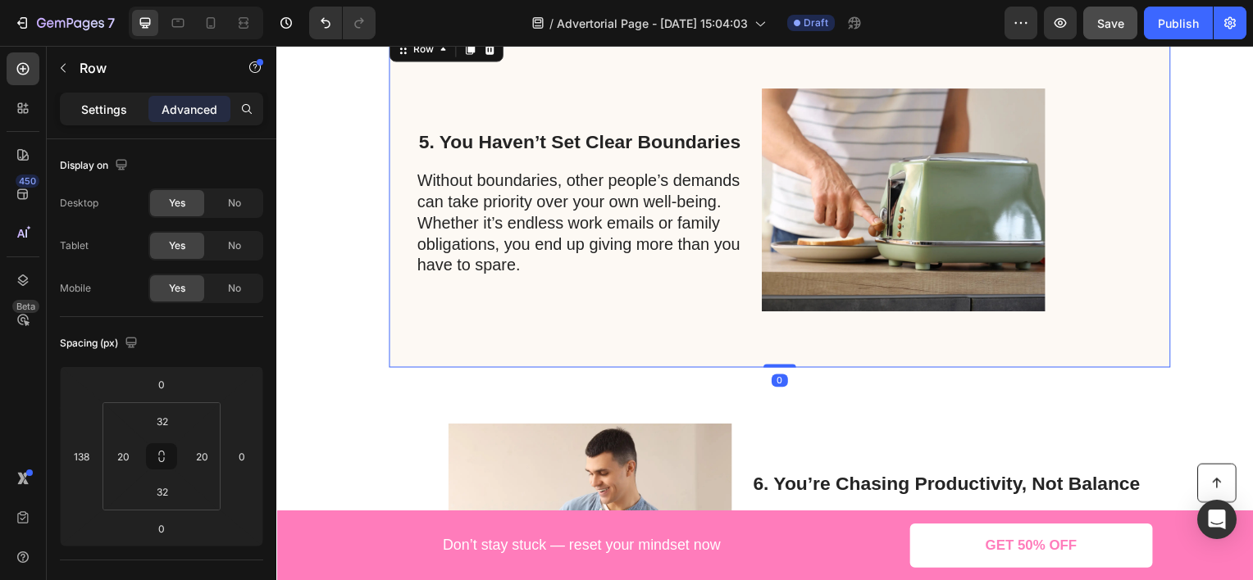
click at [120, 108] on p "Settings" at bounding box center [104, 109] width 46 height 17
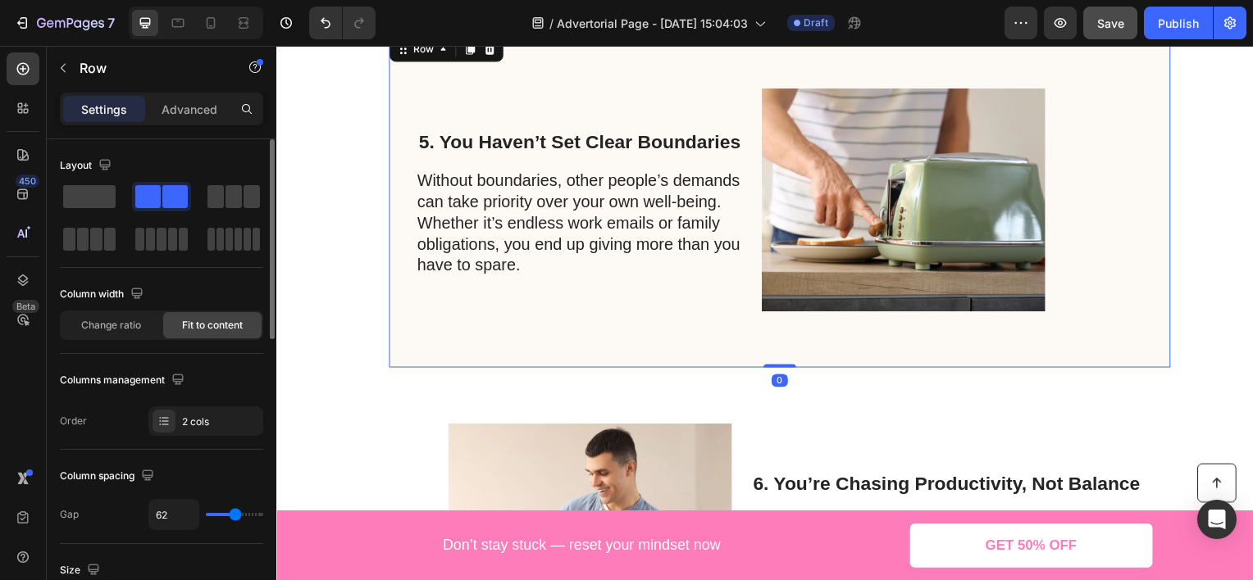
scroll to position [328, 0]
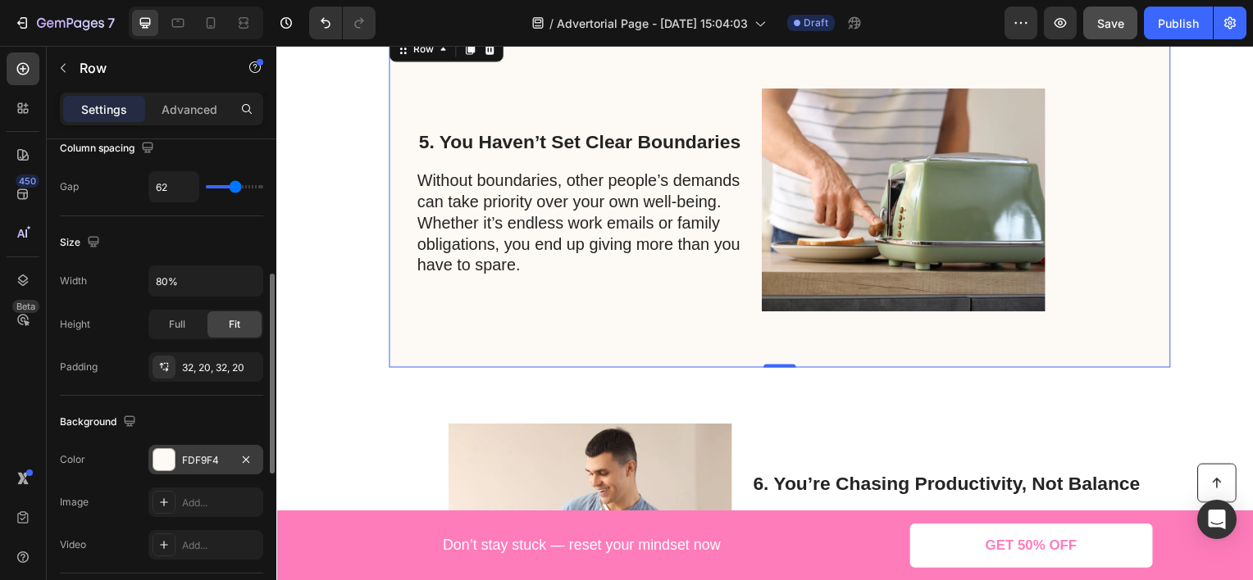
click at [191, 455] on div "FDF9F4" at bounding box center [206, 460] width 48 height 15
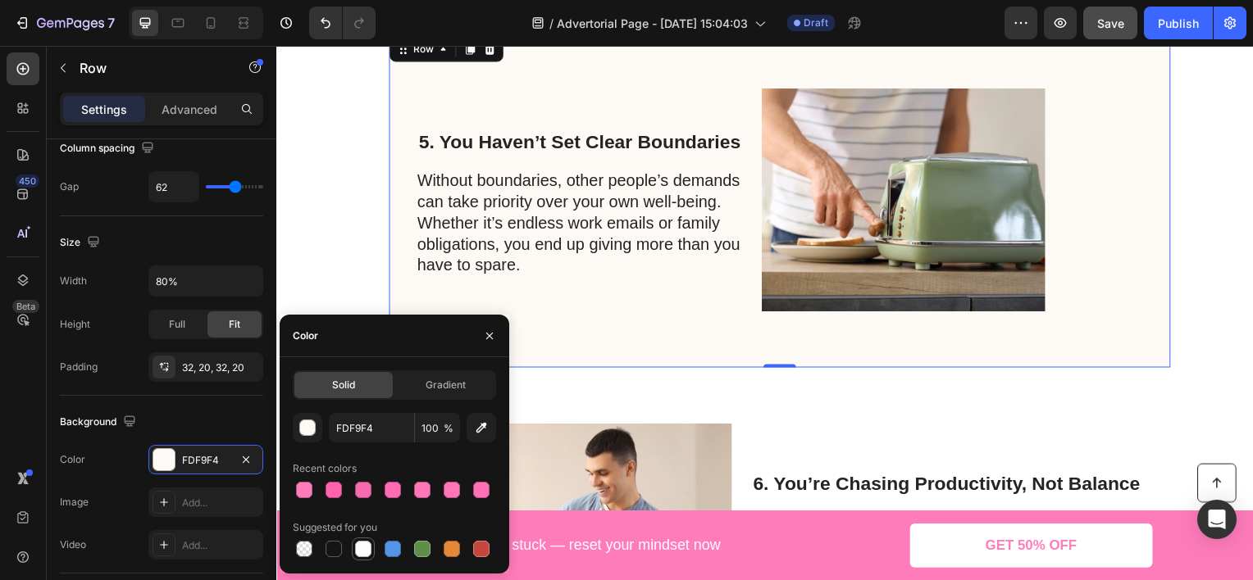
click at [361, 554] on div at bounding box center [363, 549] width 16 height 16
type input "FFFFFF"
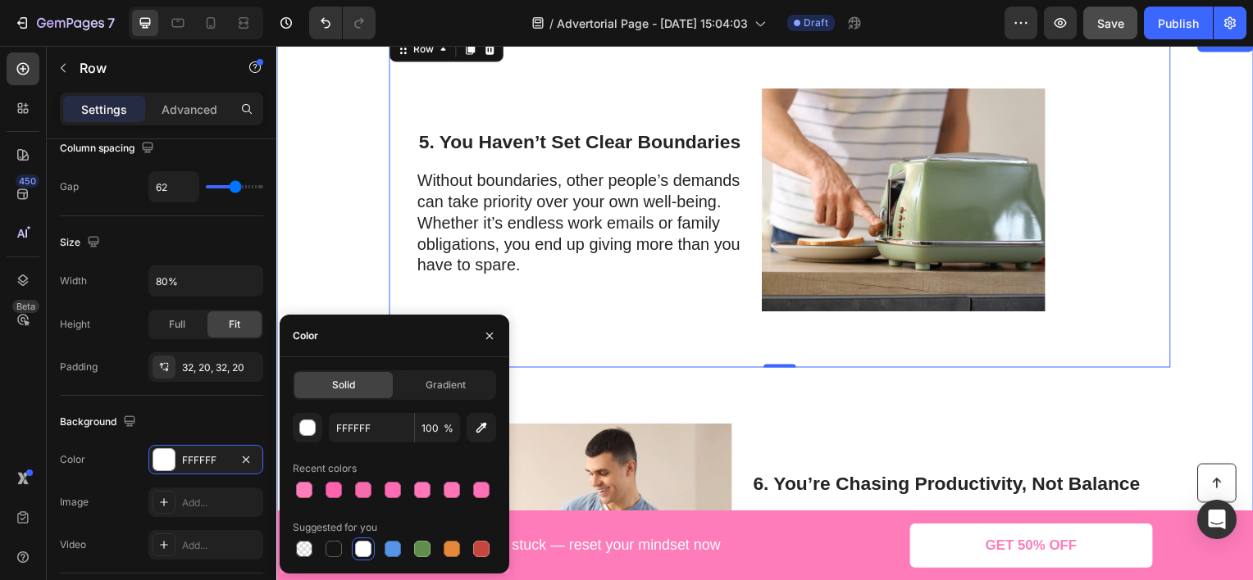
scroll to position [2705, 0]
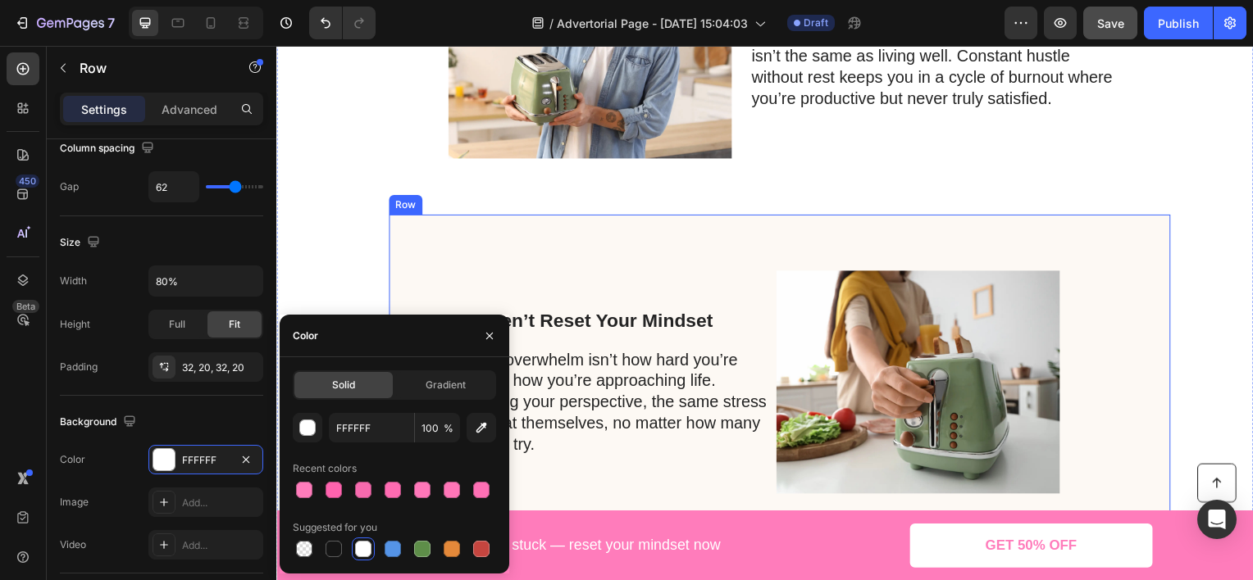
click at [536, 234] on div "7. You Haven’t Reset Your Mindset Heading At the root of overwhelm isn’t how ha…" at bounding box center [782, 385] width 787 height 338
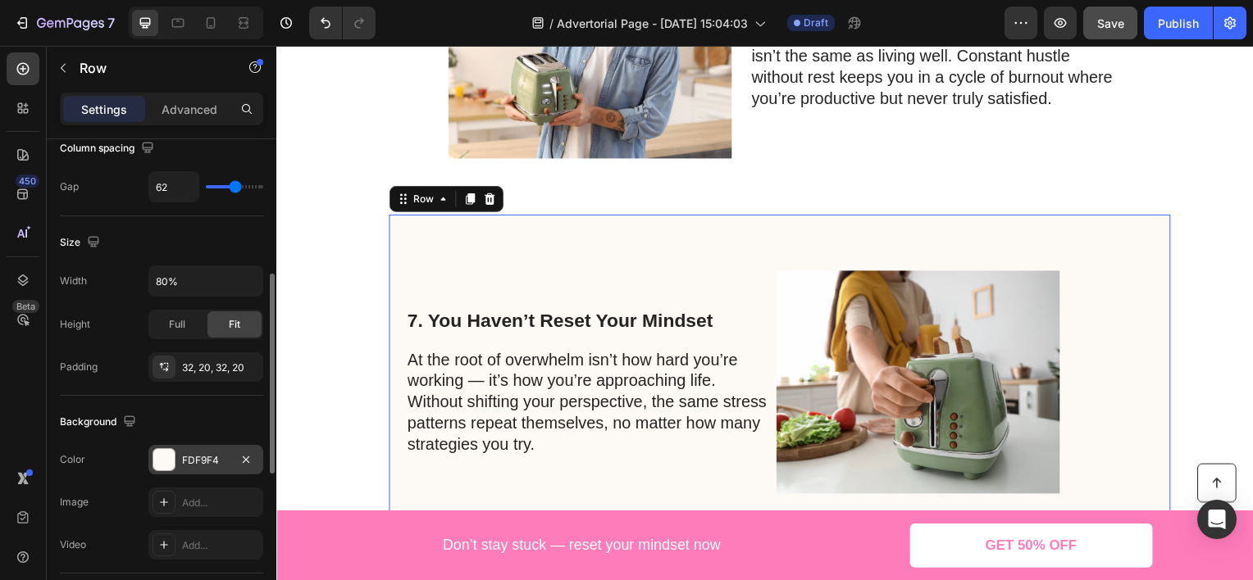
click at [216, 454] on div "FDF9F4" at bounding box center [206, 460] width 48 height 15
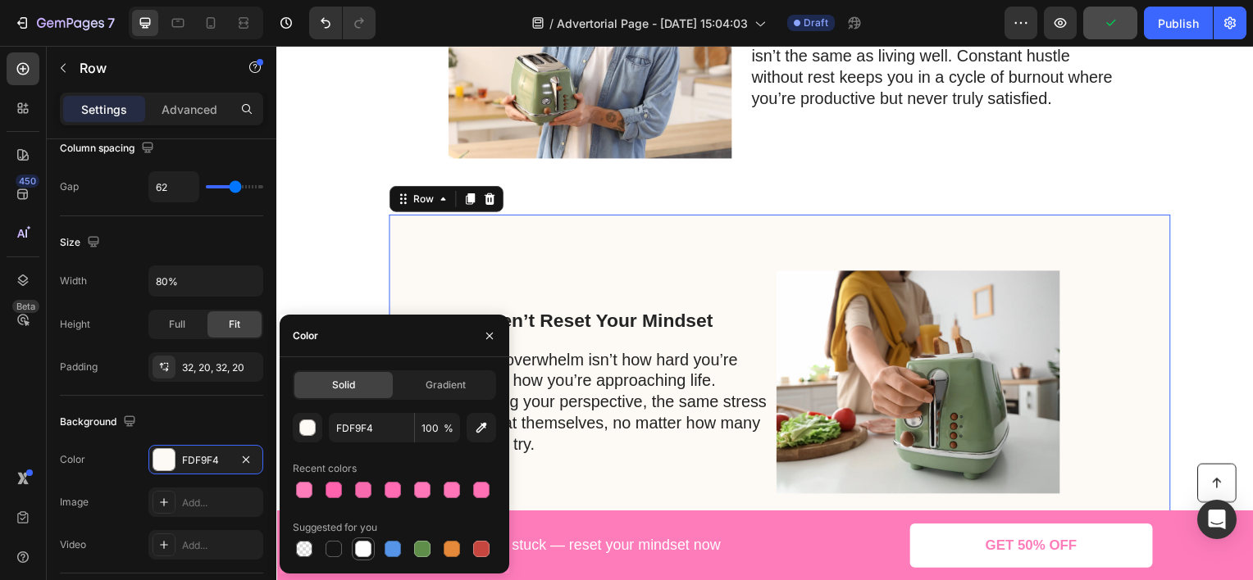
click at [364, 553] on div at bounding box center [363, 549] width 16 height 16
type input "FFFFFF"
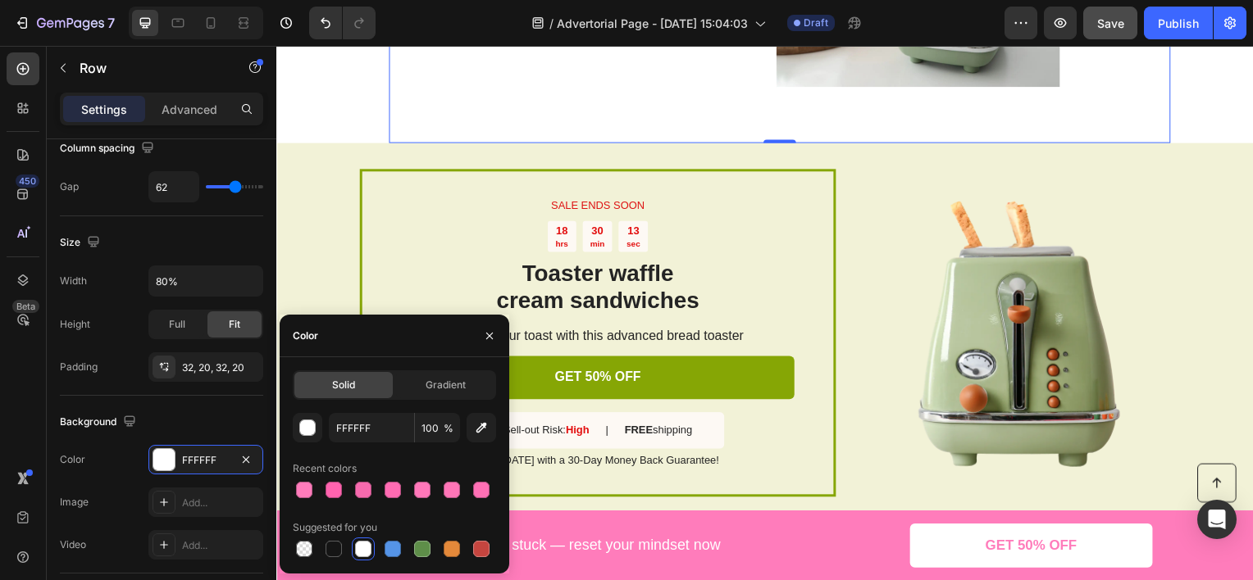
scroll to position [3033, 0]
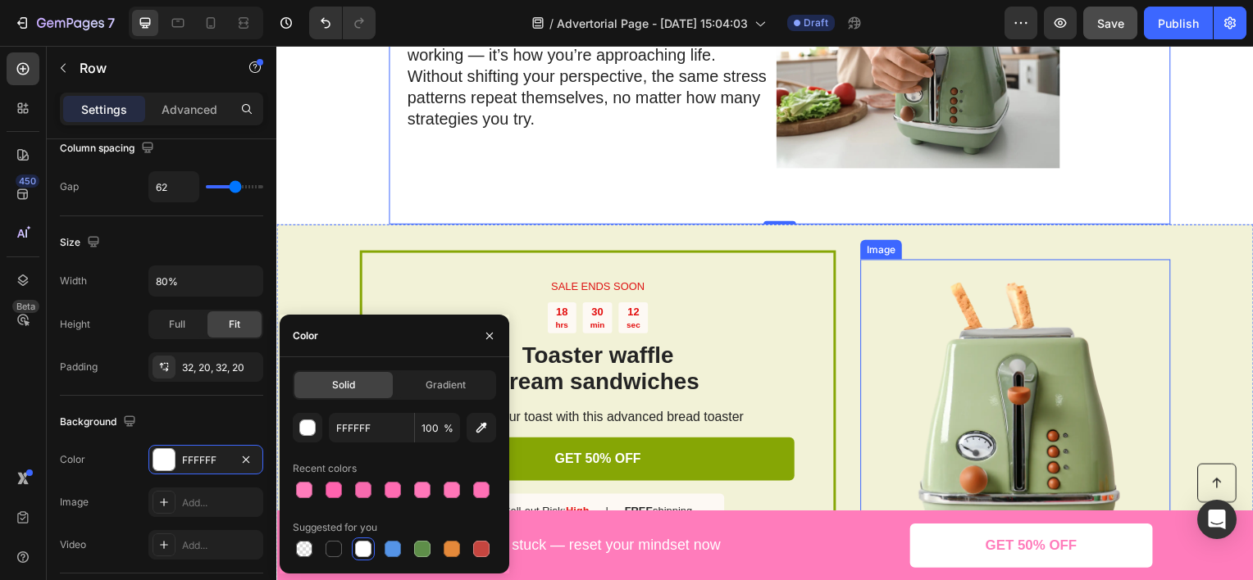
click at [1115, 262] on img at bounding box center [1020, 417] width 312 height 312
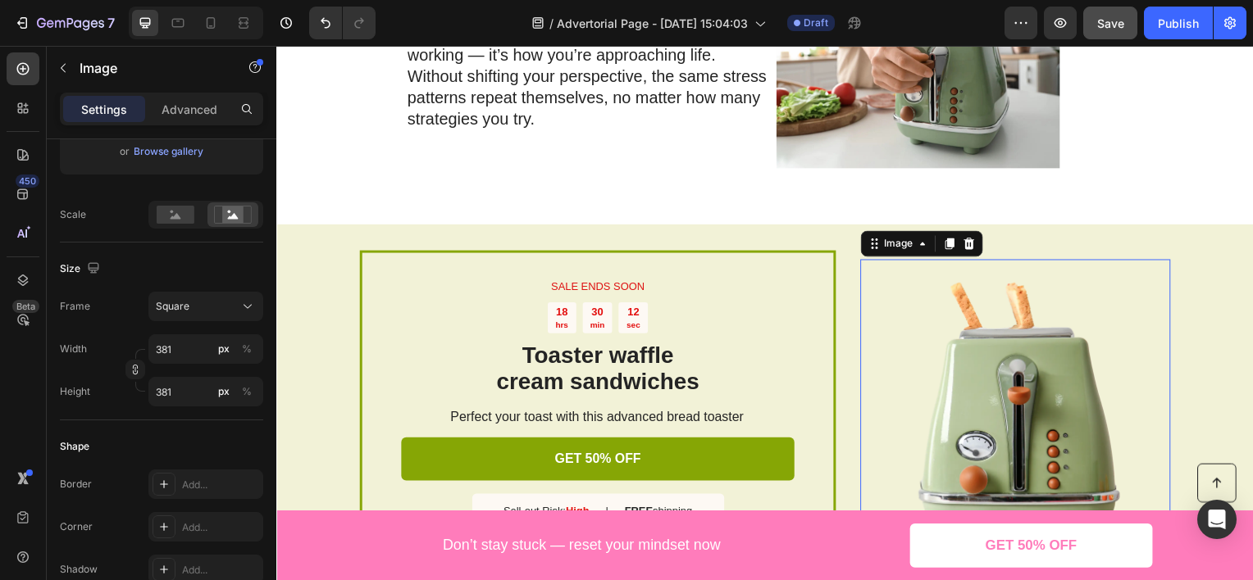
scroll to position [0, 0]
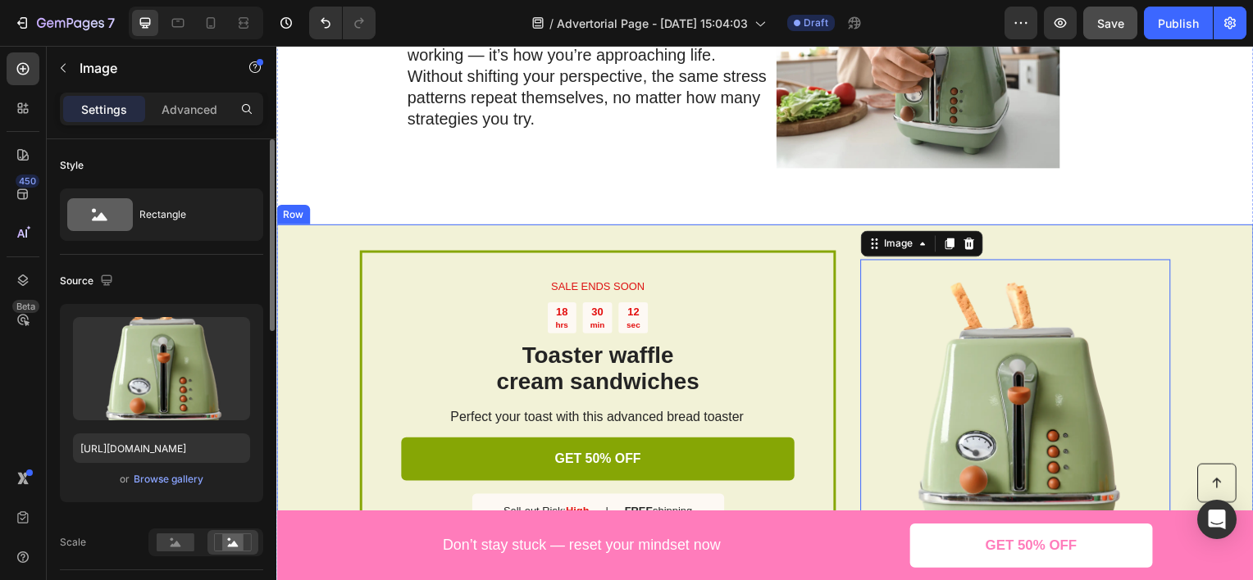
click at [1203, 246] on div "SALE ENDS SOON Text Block 18 hrs 30 min 12 sec Countdown Timer Toaster waffle c…" at bounding box center [768, 416] width 984 height 383
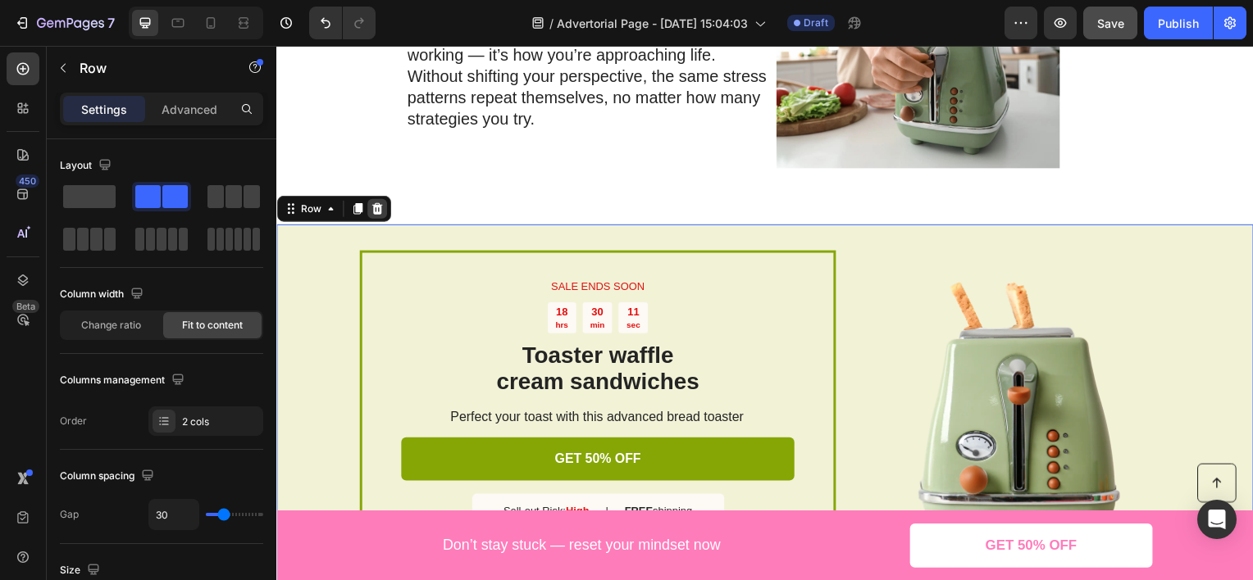
click at [375, 207] on icon at bounding box center [377, 209] width 11 height 11
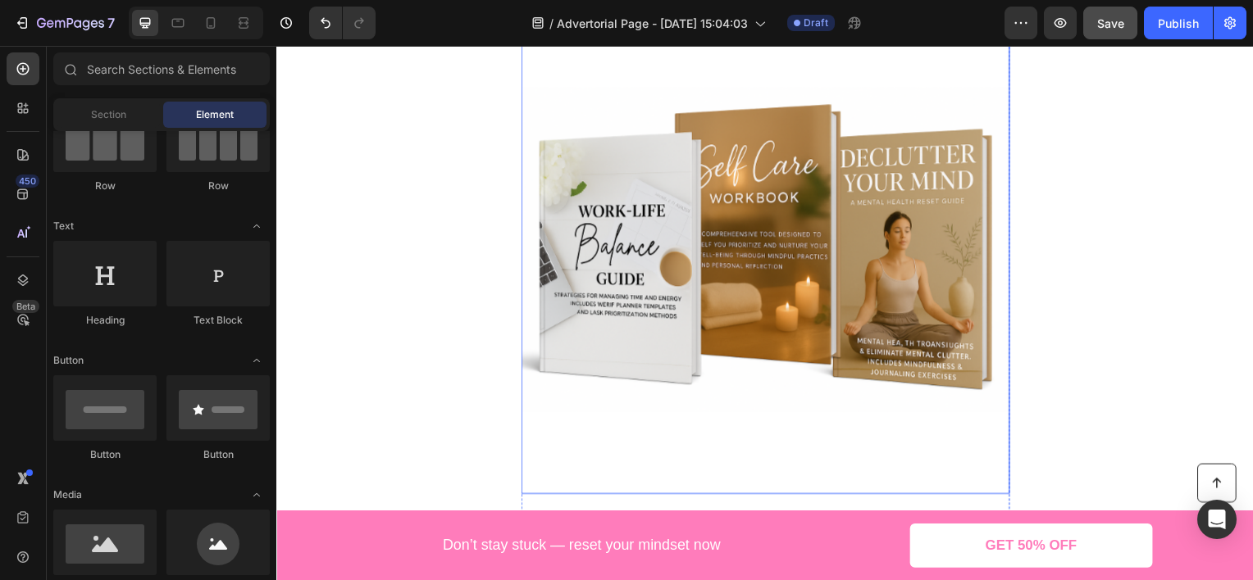
scroll to position [3033, 0]
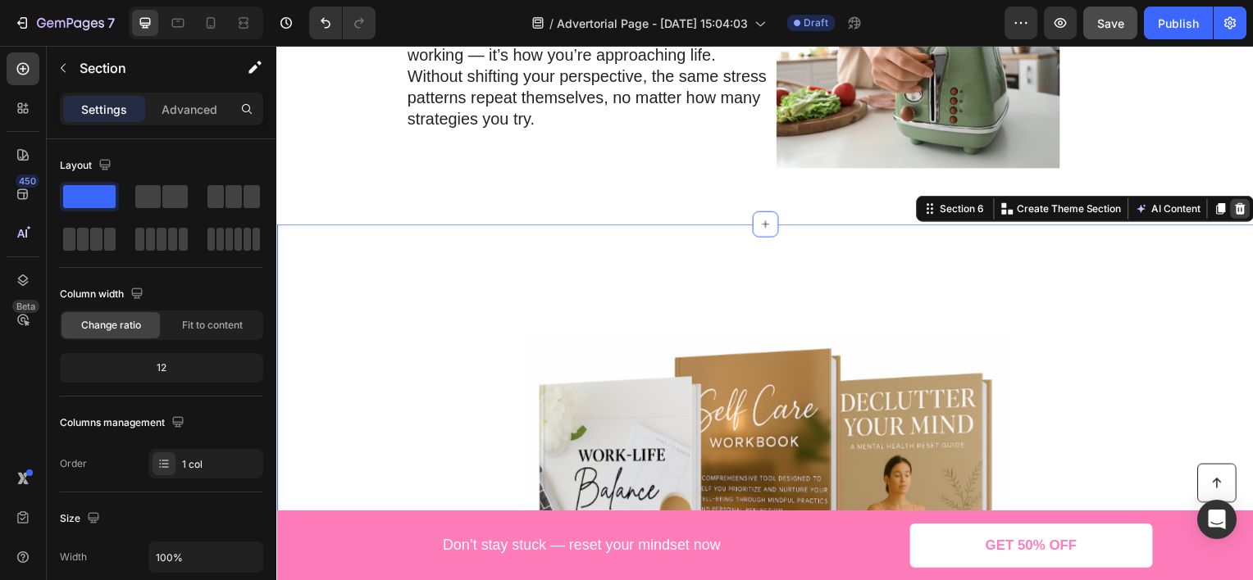
click at [1240, 208] on icon at bounding box center [1246, 209] width 13 height 13
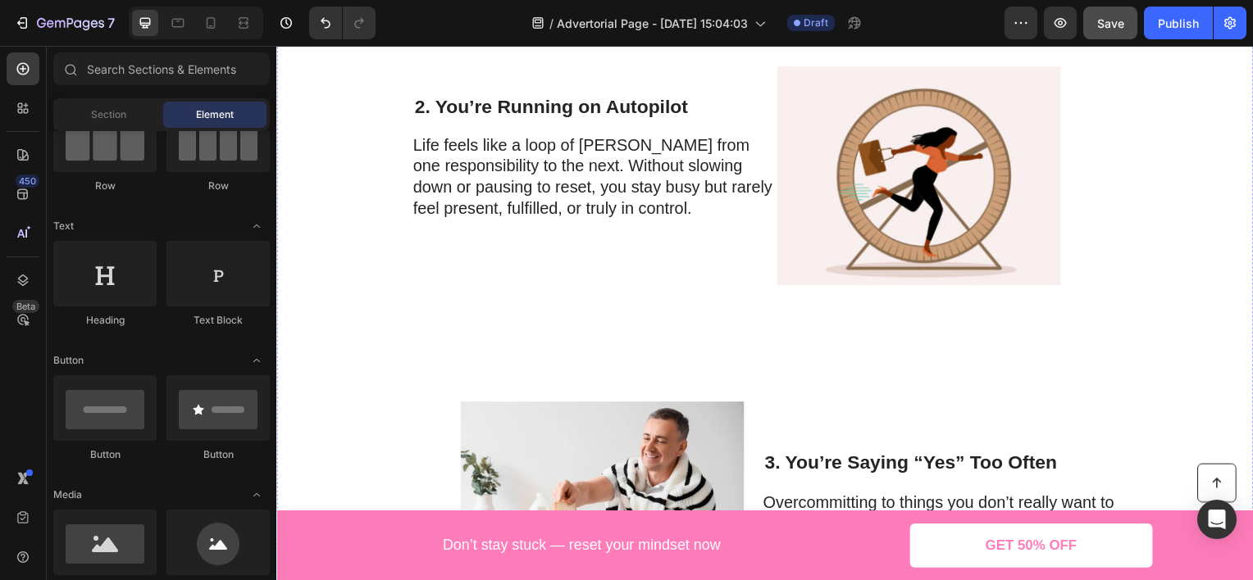
scroll to position [942, 0]
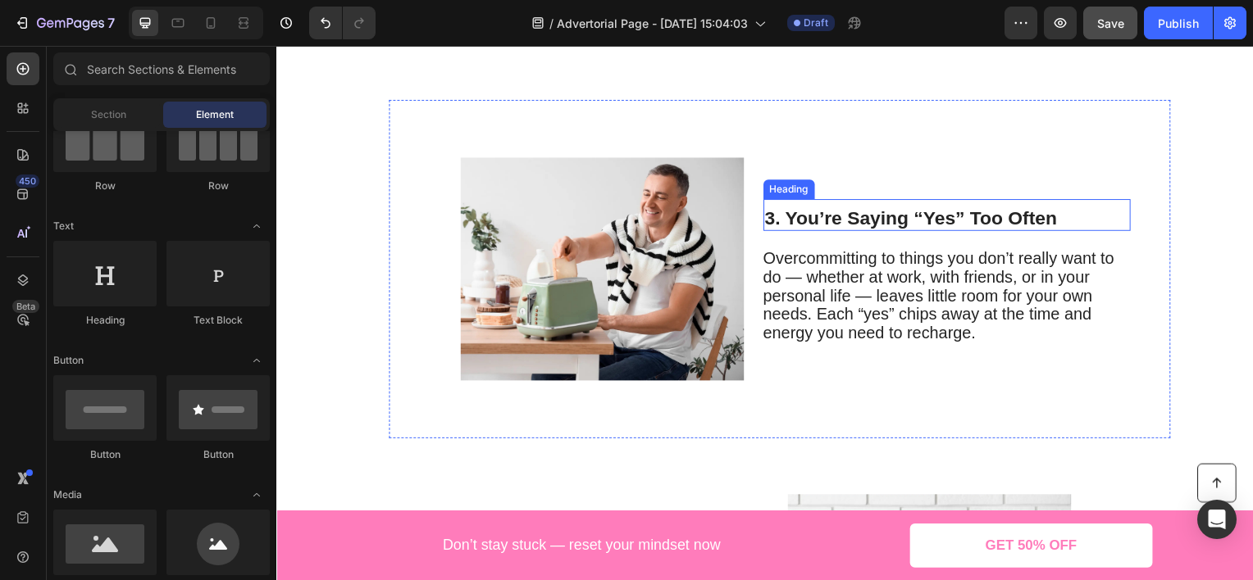
click at [894, 214] on h2 "3. You’re Saying “Yes” Too Often" at bounding box center [952, 220] width 370 height 26
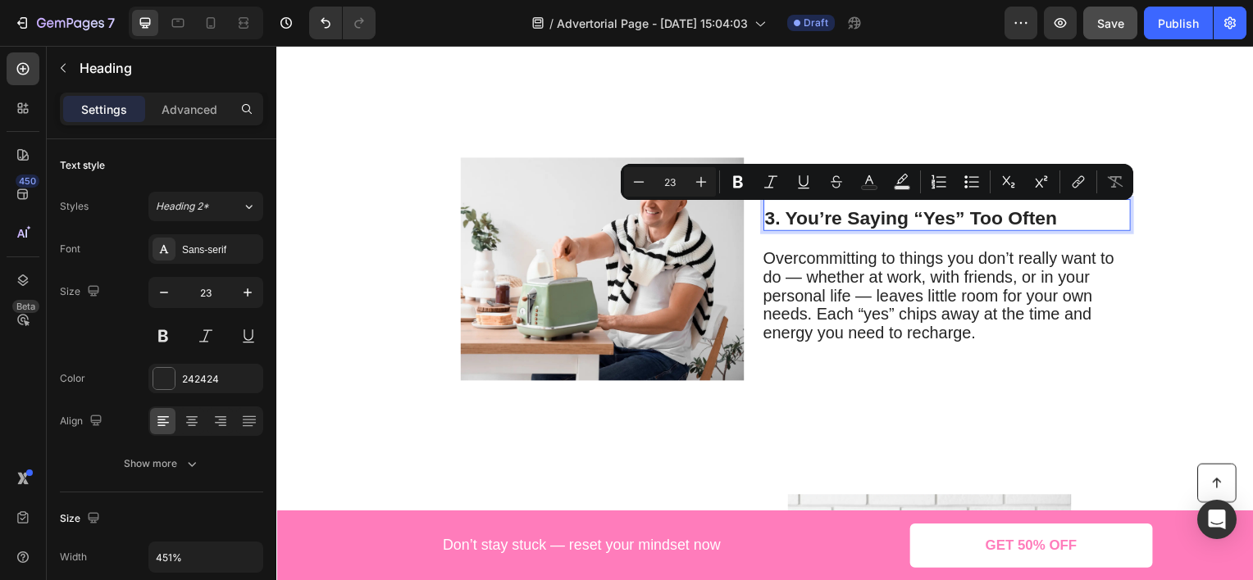
click at [894, 214] on p "3. You’re Saying “Yes” Too Often" at bounding box center [951, 219] width 366 height 23
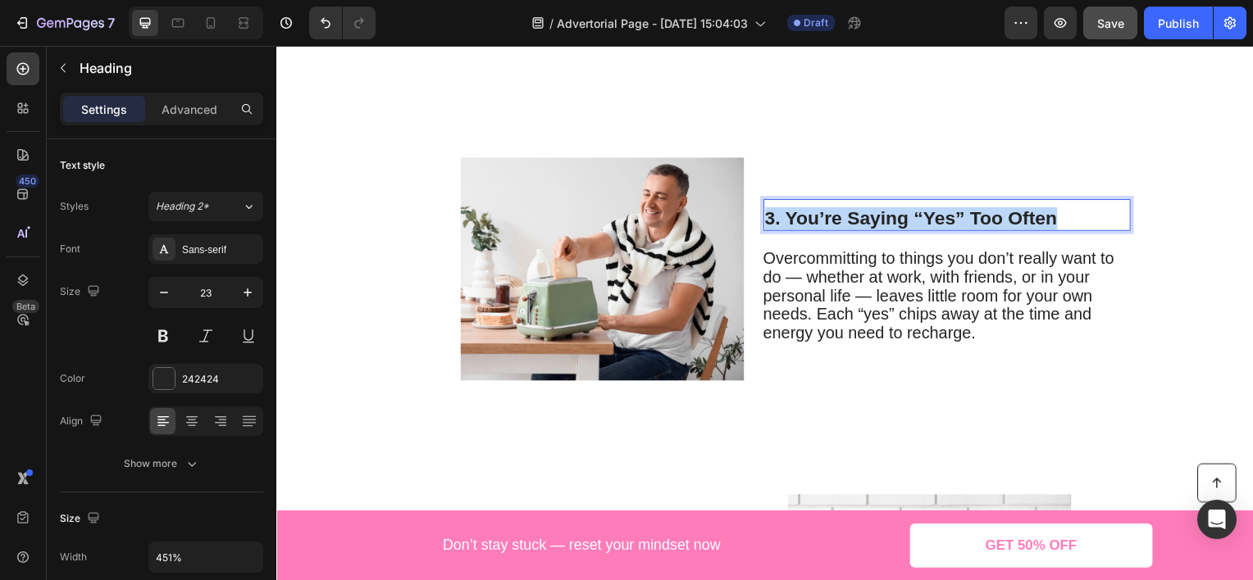
click at [894, 214] on p "3. You’re Saying “Yes” Too Often" at bounding box center [951, 219] width 366 height 23
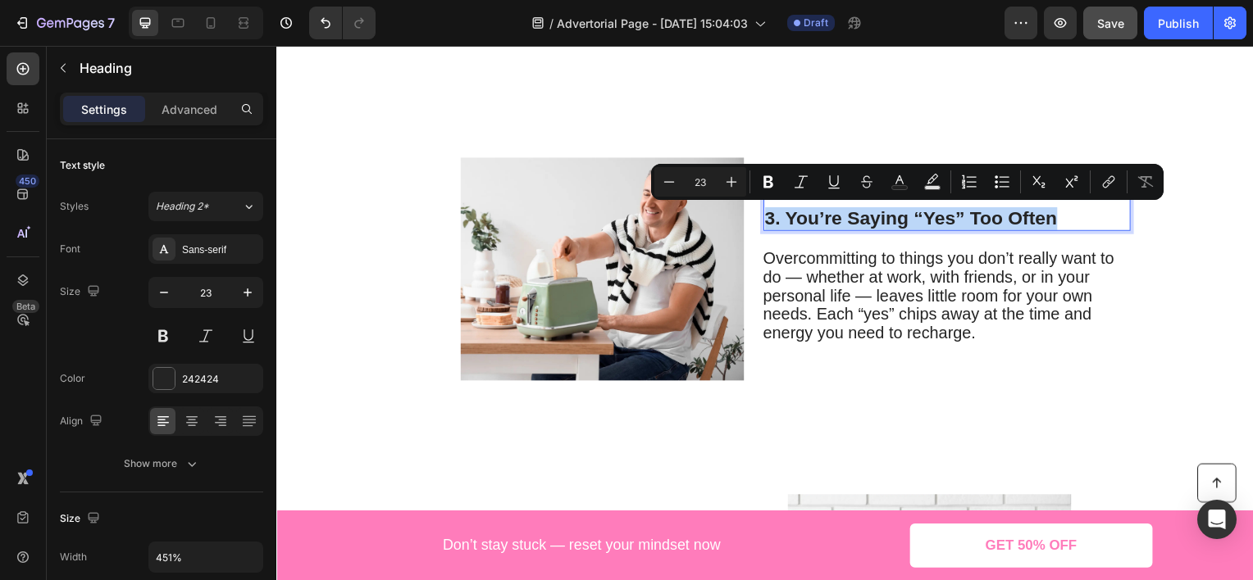
copy p "3. You’re Saying “Yes” Too Often"
click at [840, 301] on span "Overcommitting to things you don’t really want to do — whether at work, with fr…" at bounding box center [943, 297] width 353 height 93
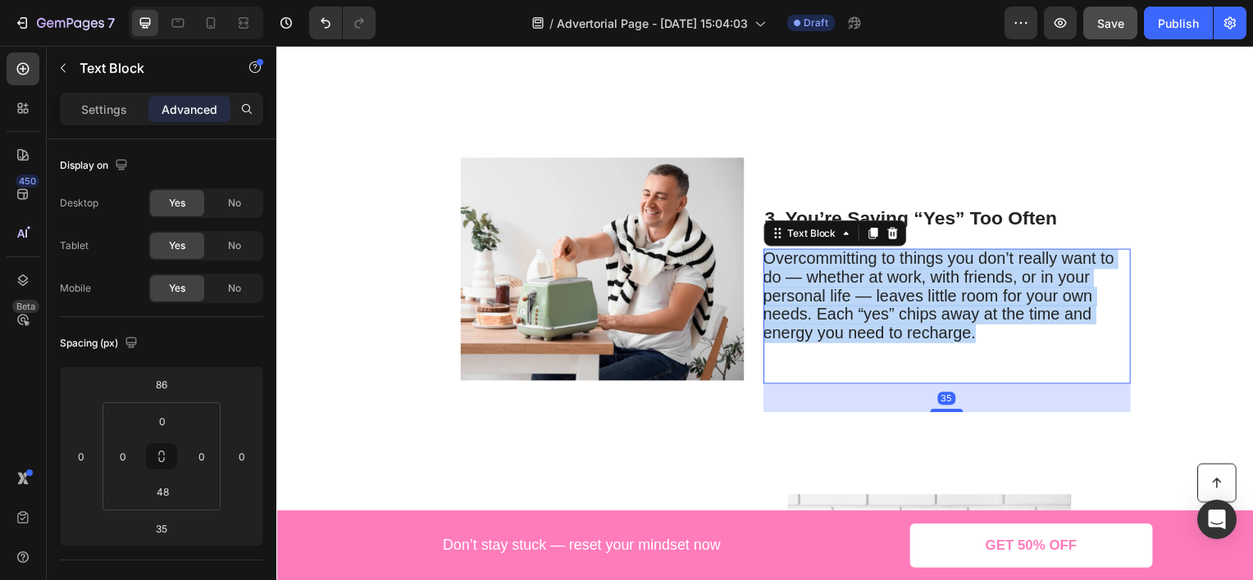
click at [840, 301] on span "Overcommitting to things you don’t really want to do — whether at work, with fr…" at bounding box center [943, 297] width 353 height 93
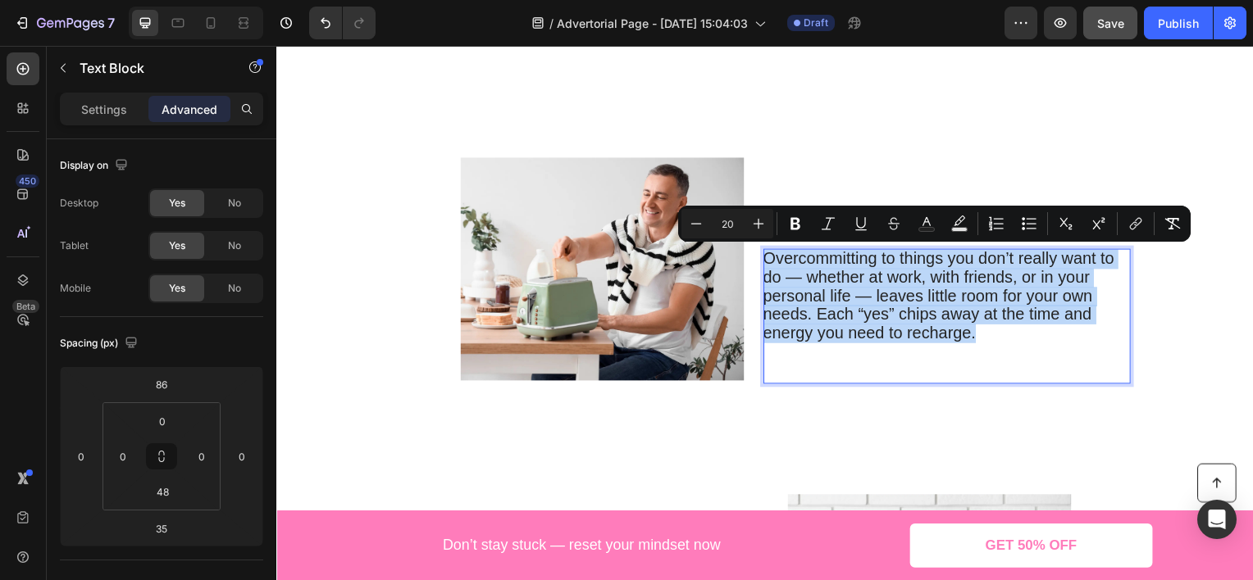
copy span "Overcommitting to things you don’t really want to do — whether at work, with fr…"
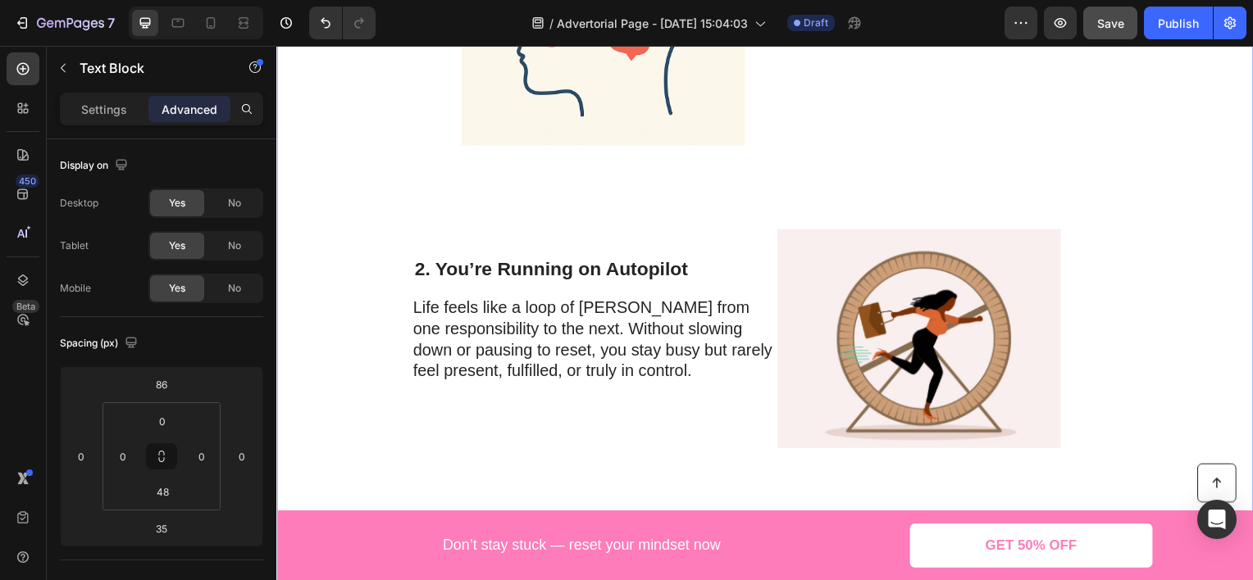
scroll to position [122, 0]
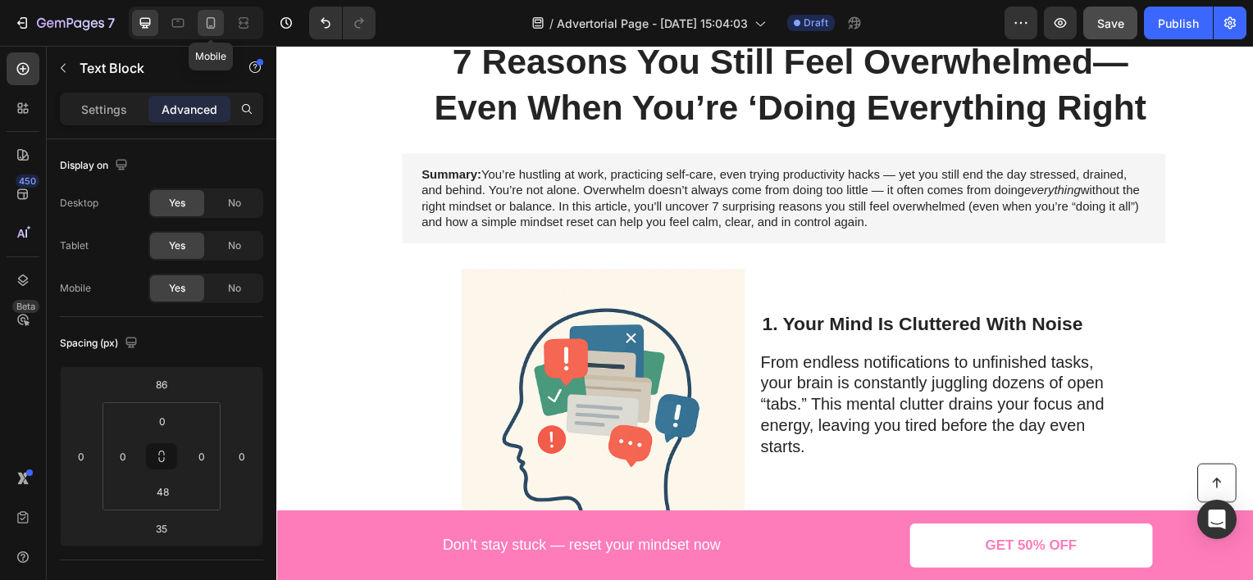
click at [211, 28] on icon at bounding box center [211, 22] width 9 height 11
type input "0"
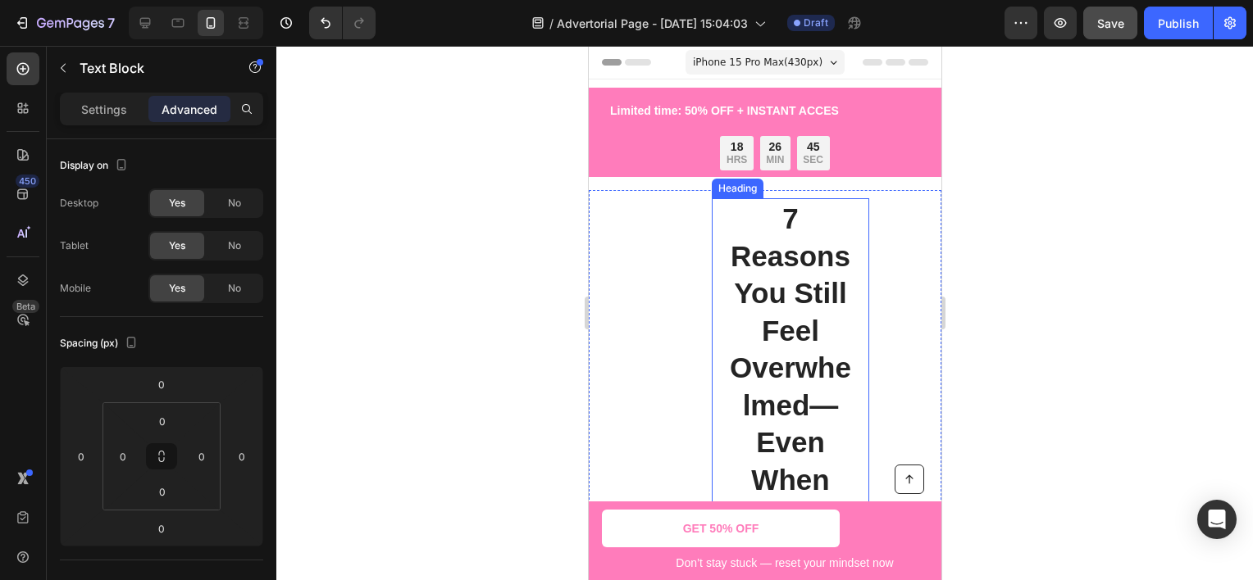
click at [734, 279] on h1 "7 Reasons You Still Feel Overwhelmed— Even When You’re ‘Doing Everything Right" at bounding box center [789, 423] width 125 height 451
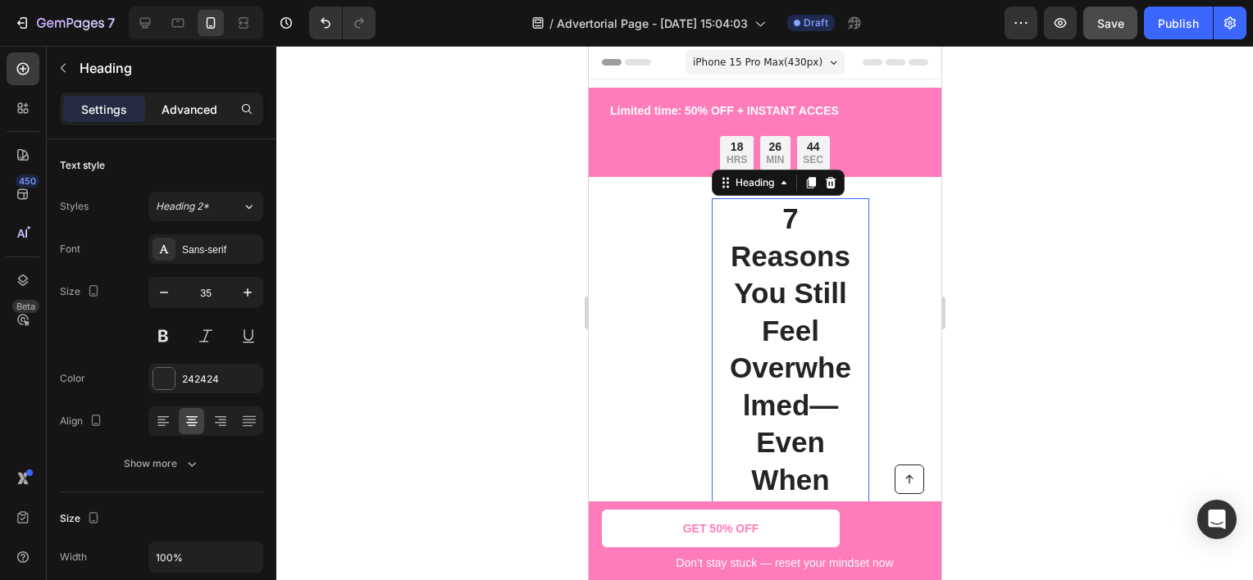
click at [202, 116] on p "Advanced" at bounding box center [190, 109] width 56 height 17
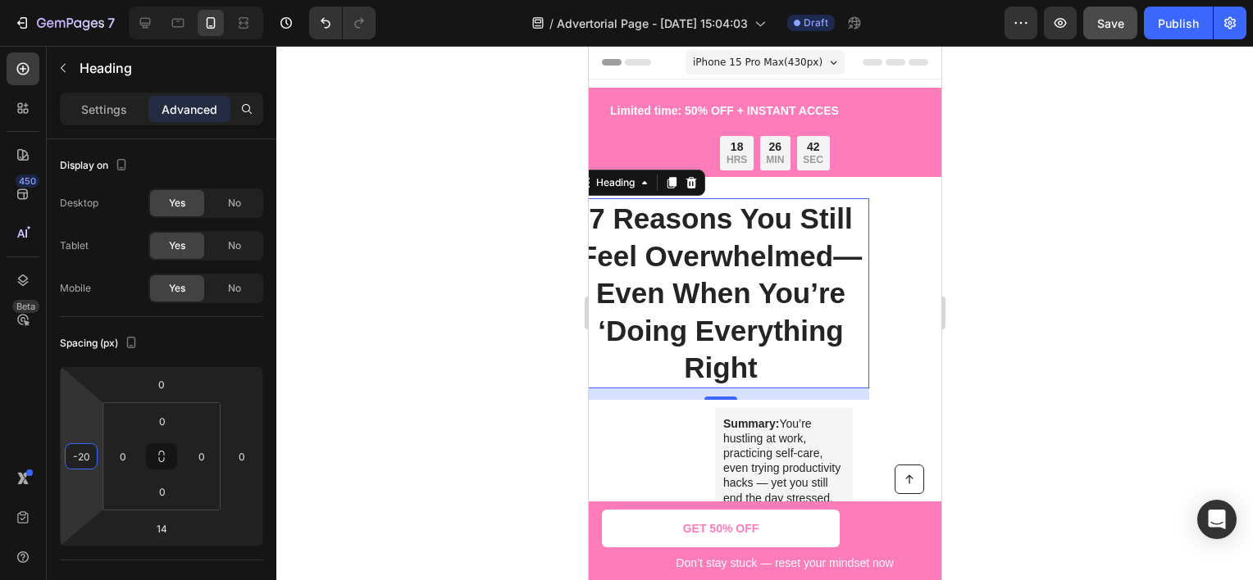
type input "-16"
drag, startPoint x: 85, startPoint y: 410, endPoint x: 93, endPoint y: 416, distance: 9.9
click at [93, 0] on html "7 Version history / Advertorial Page - [DATE] 15:04:03 Draft Preview Save Publi…" at bounding box center [626, 0] width 1253 height 0
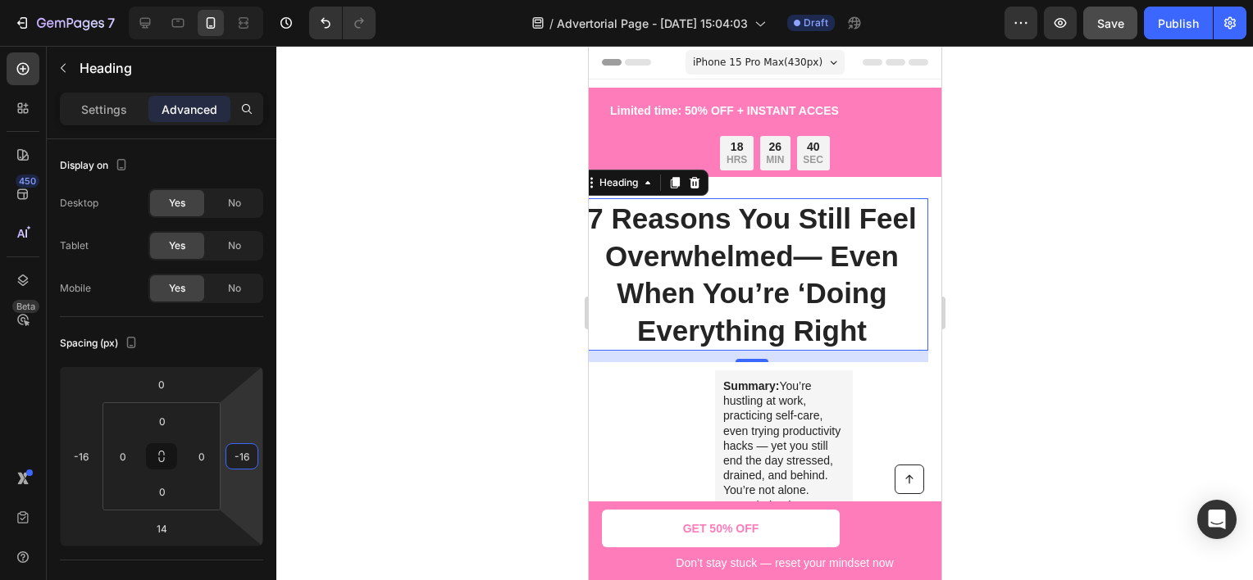
type input "-18"
drag, startPoint x: 243, startPoint y: 418, endPoint x: 265, endPoint y: 425, distance: 23.3
click at [265, 0] on html "7 Version history / Advertorial Page - [DATE] 15:04:03 Draft Preview Save Publi…" at bounding box center [626, 0] width 1253 height 0
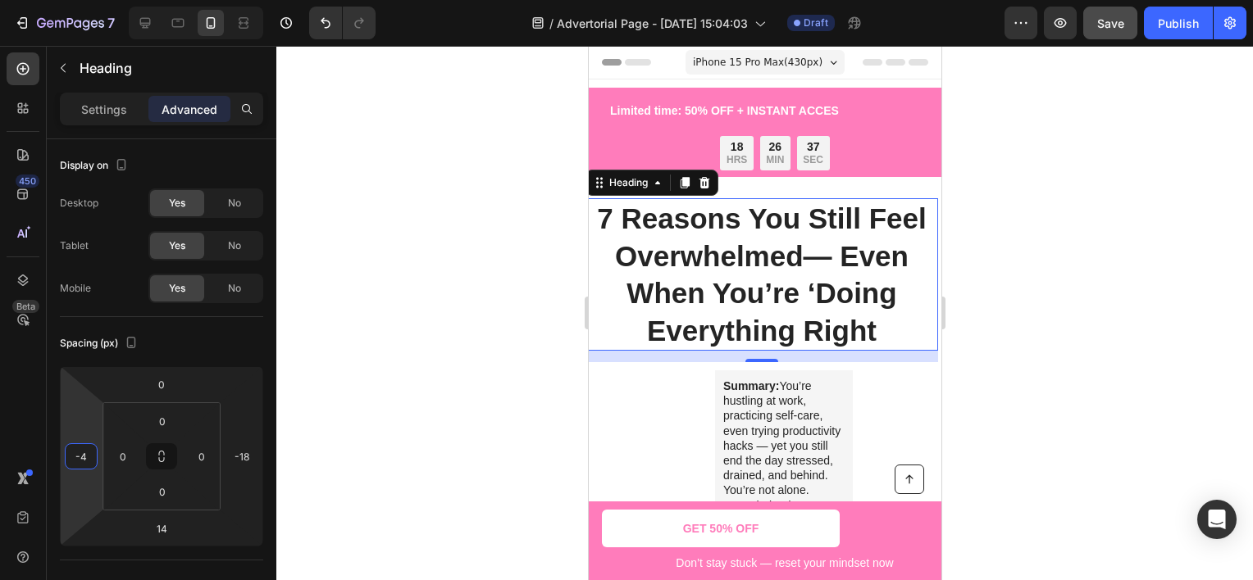
type input "2"
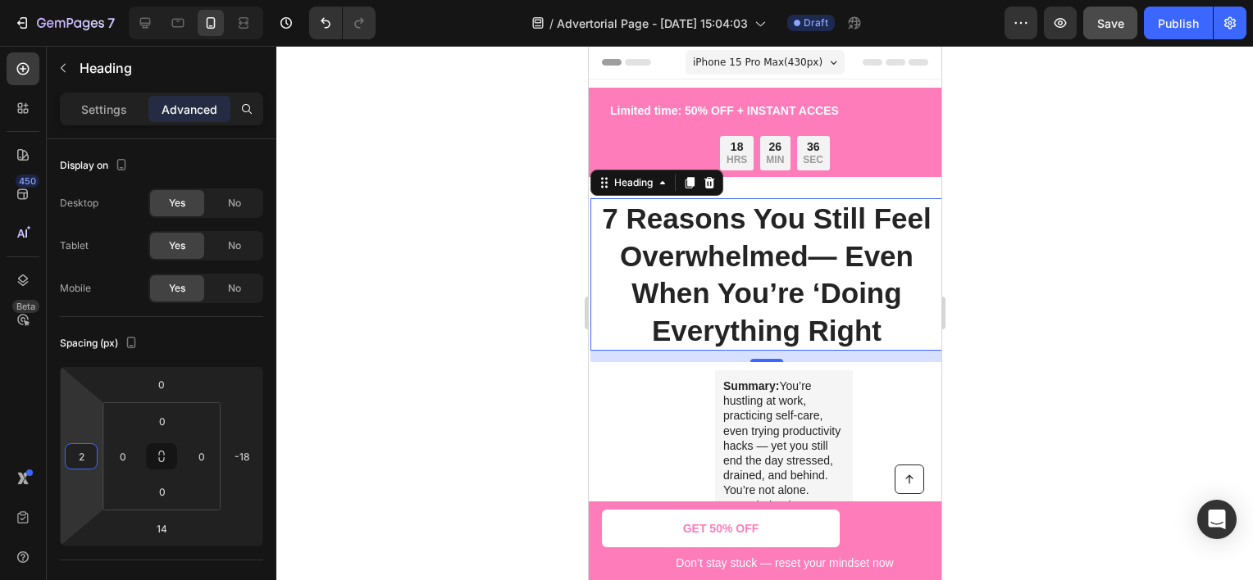
click at [98, 0] on html "7 Version history / Advertorial Page - [DATE] 15:04:03 Draft Preview Save Publi…" at bounding box center [626, 0] width 1253 height 0
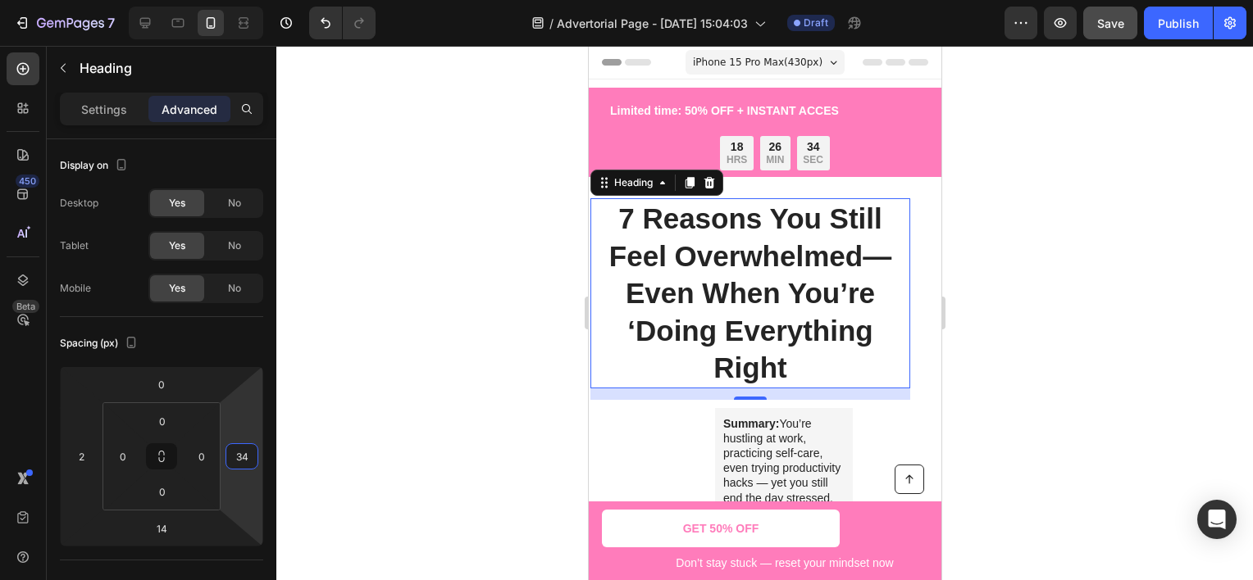
type input "30"
drag, startPoint x: 243, startPoint y: 423, endPoint x: 253, endPoint y: 403, distance: 22.0
click at [253, 0] on html "7 Version history / Advertorial Page - [DATE] 15:04:03 Draft Preview Save Publi…" at bounding box center [626, 0] width 1253 height 0
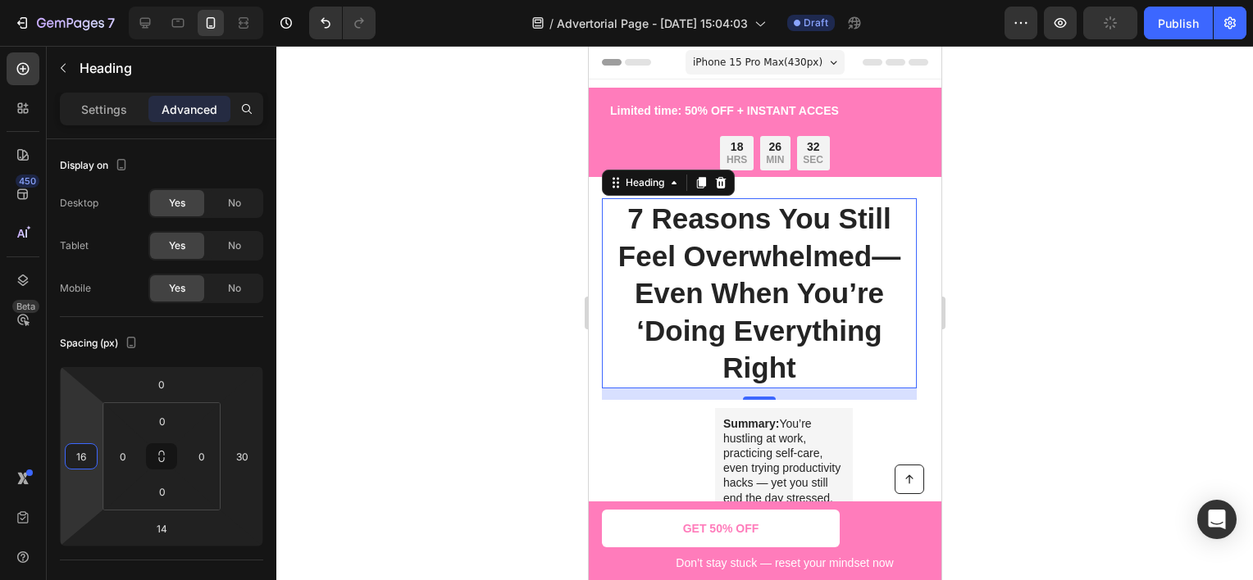
type input "18"
click at [98, 0] on html "7 Version history / Advertorial Page - [DATE] 15:04:03 Draft Preview Save Publi…" at bounding box center [626, 0] width 1253 height 0
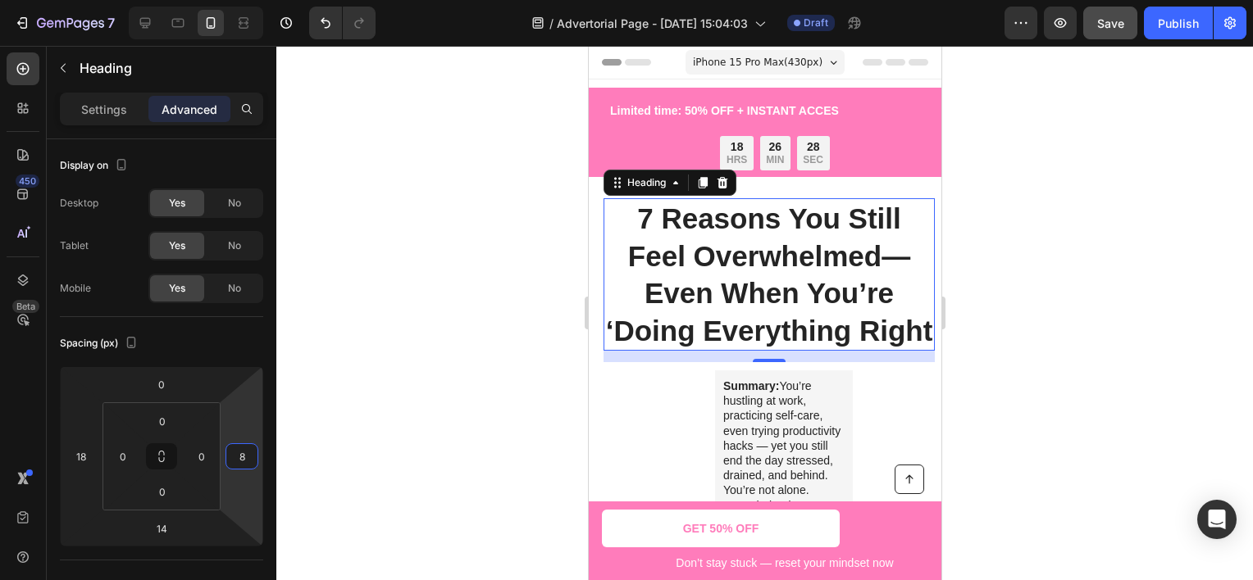
drag, startPoint x: 239, startPoint y: 410, endPoint x: 294, endPoint y: 285, distance: 136.2
click at [249, 0] on html "7 Version history / Advertorial Page - [DATE] 15:04:03 Draft Preview Save Publi…" at bounding box center [626, 0] width 1253 height 0
type input "28"
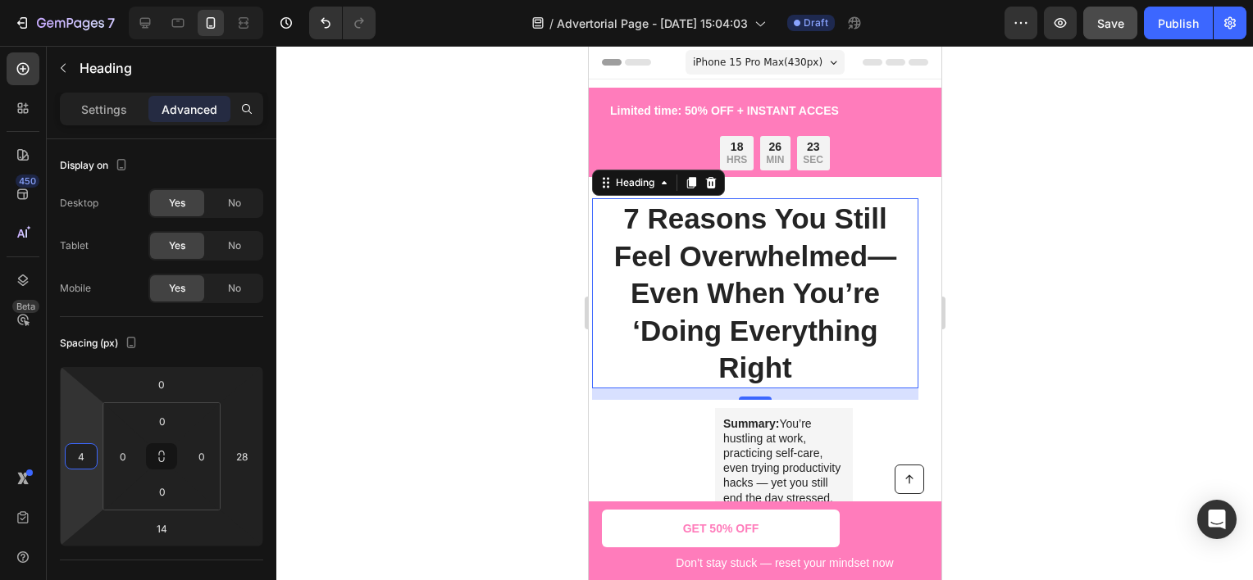
type input "0"
drag, startPoint x: 77, startPoint y: 412, endPoint x: 84, endPoint y: 420, distance: 9.9
click at [84, 0] on html "7 Version history / Advertorial Page - [DATE] 15:04:03 Draft Preview Publish 45…" at bounding box center [626, 0] width 1253 height 0
click at [796, 357] on h1 "7 Reasons You Still Feel Overwhelmed— Even When You’re ‘Doing Everything Right" at bounding box center [753, 293] width 330 height 190
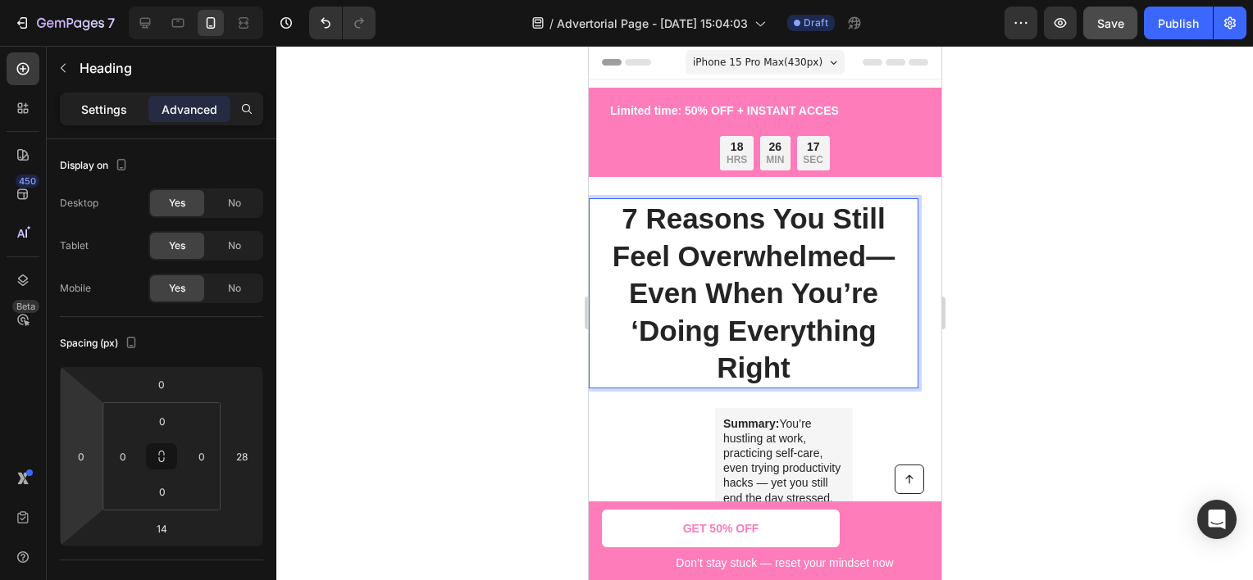
click at [122, 107] on p "Settings" at bounding box center [104, 109] width 46 height 17
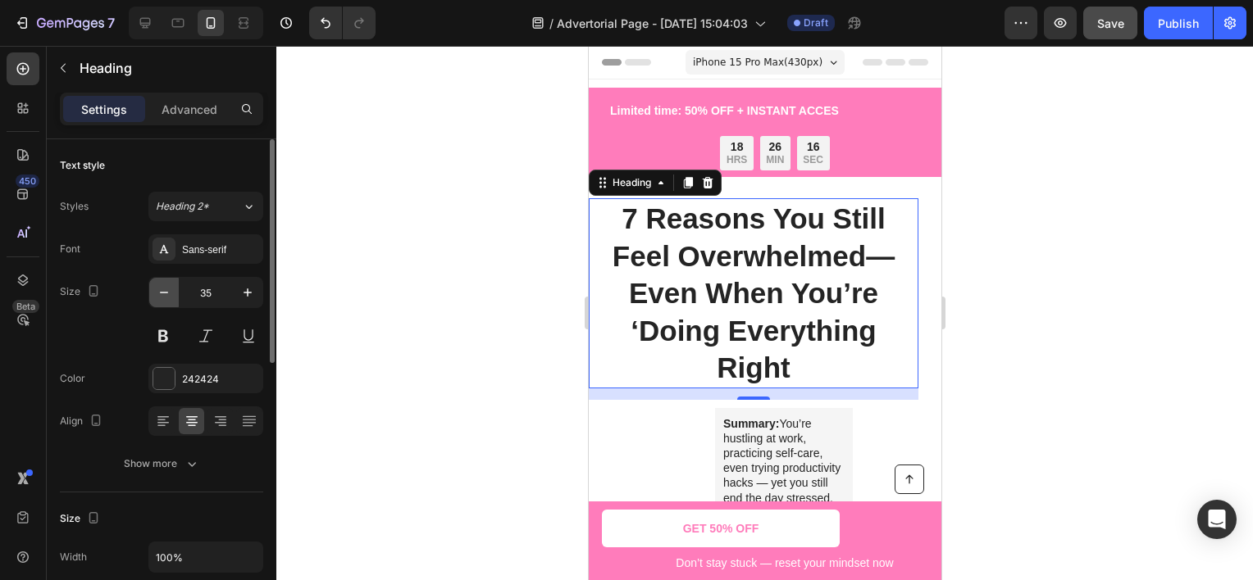
click at [171, 285] on icon "button" at bounding box center [164, 292] width 16 height 16
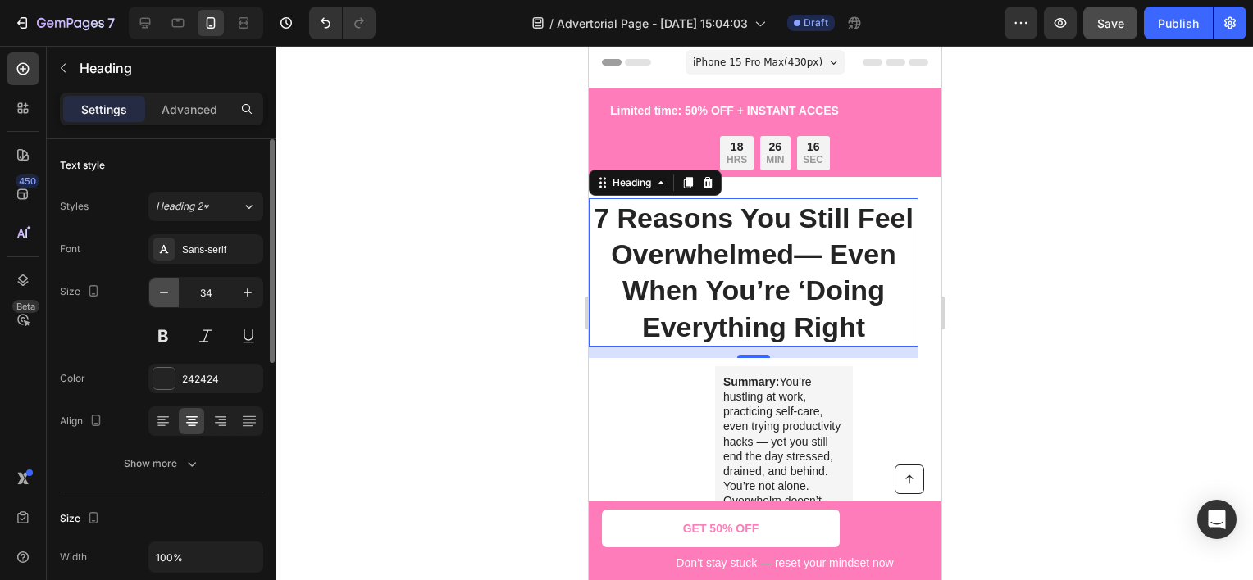
click at [171, 285] on icon "button" at bounding box center [164, 292] width 16 height 16
type input "33"
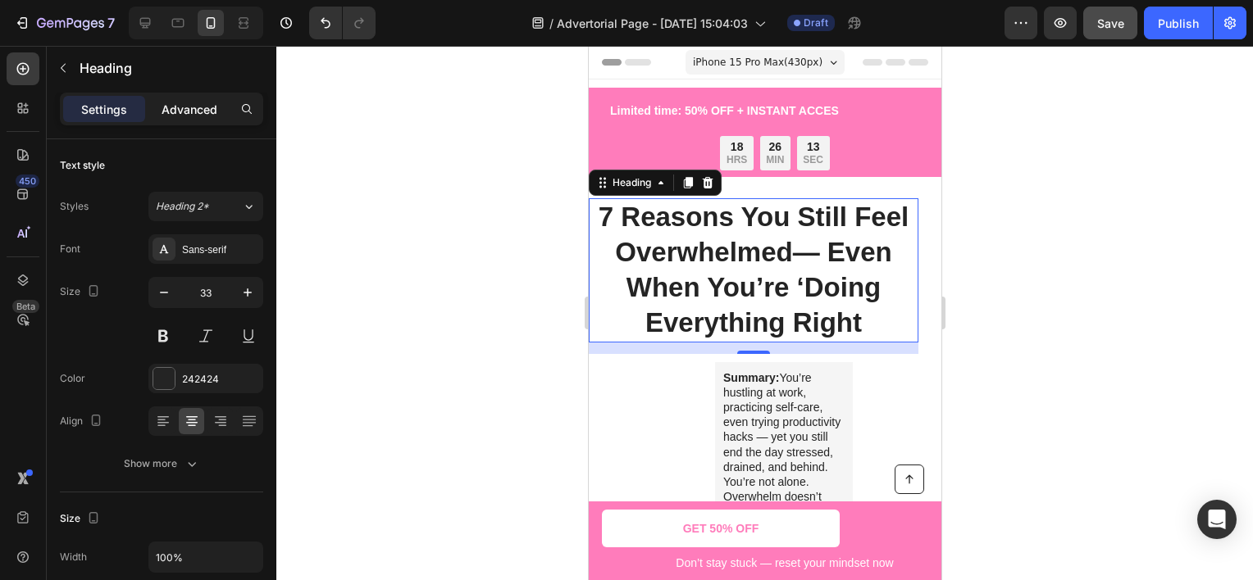
click at [211, 108] on p "Advanced" at bounding box center [190, 109] width 56 height 17
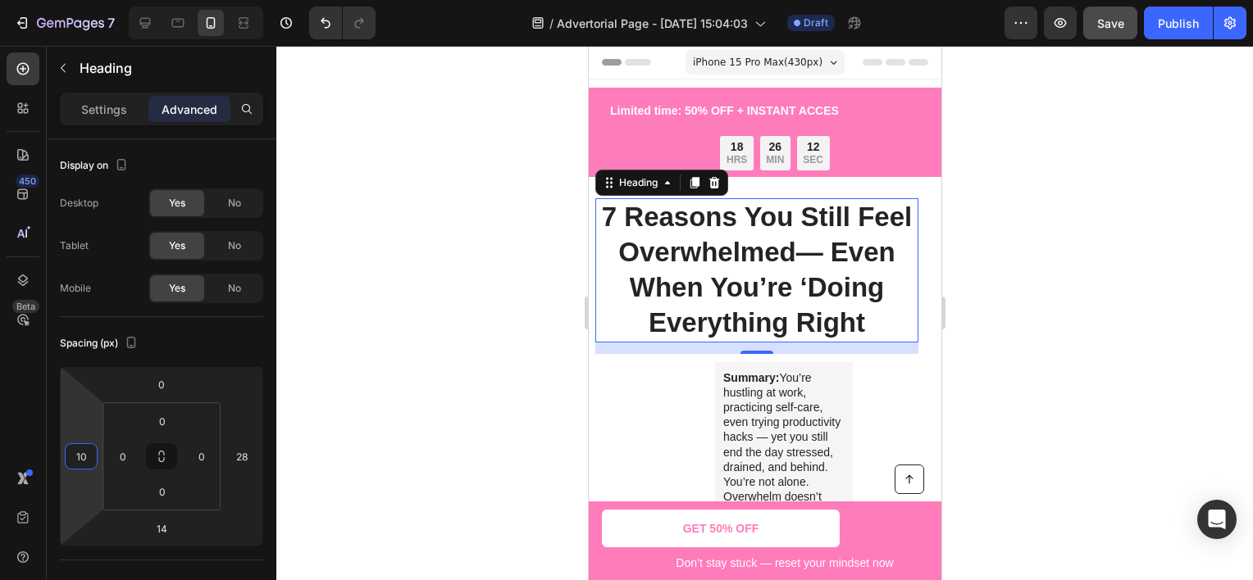
type input "14"
click at [98, 0] on html "7 Version history / Advertorial Page - [DATE] 15:04:03 Draft Preview Publish 45…" at bounding box center [626, 0] width 1253 height 0
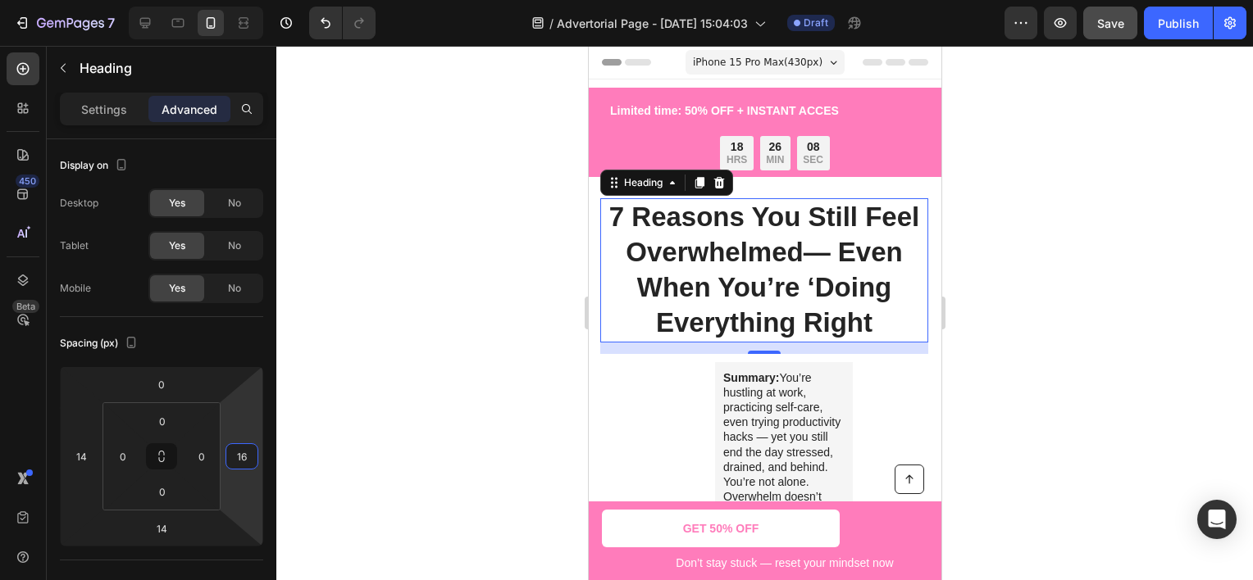
type input "14"
click at [249, 0] on html "7 Version history / Advertorial Page - [DATE] 15:04:03 Draft Preview Save Publi…" at bounding box center [626, 0] width 1253 height 0
click at [114, 113] on p "Settings" at bounding box center [104, 109] width 46 height 17
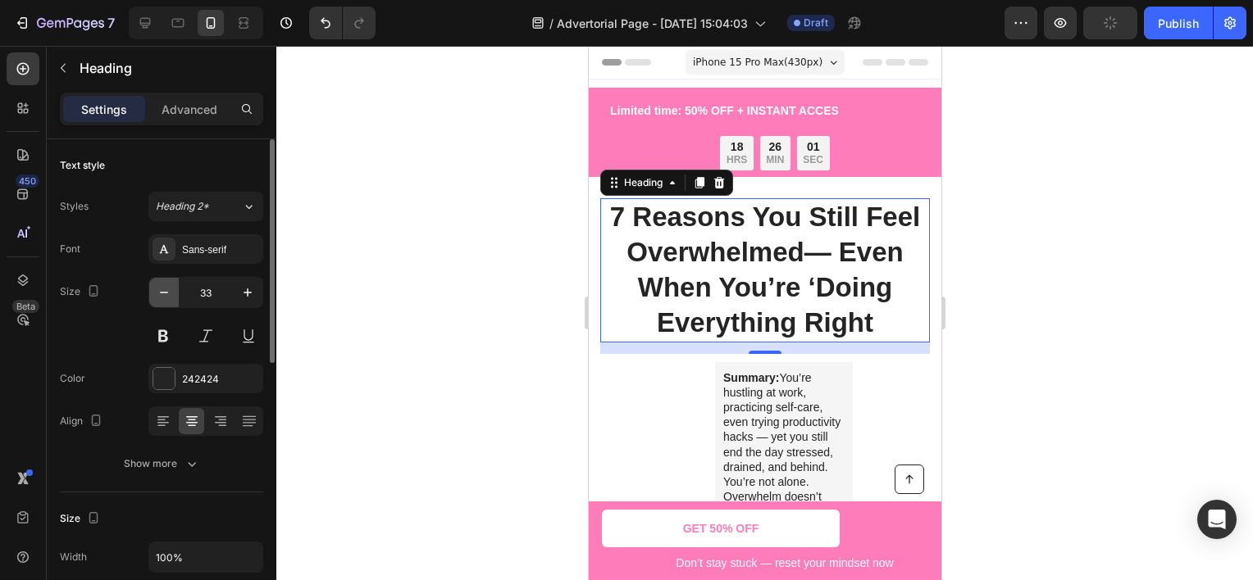
click at [160, 295] on icon "button" at bounding box center [164, 292] width 16 height 16
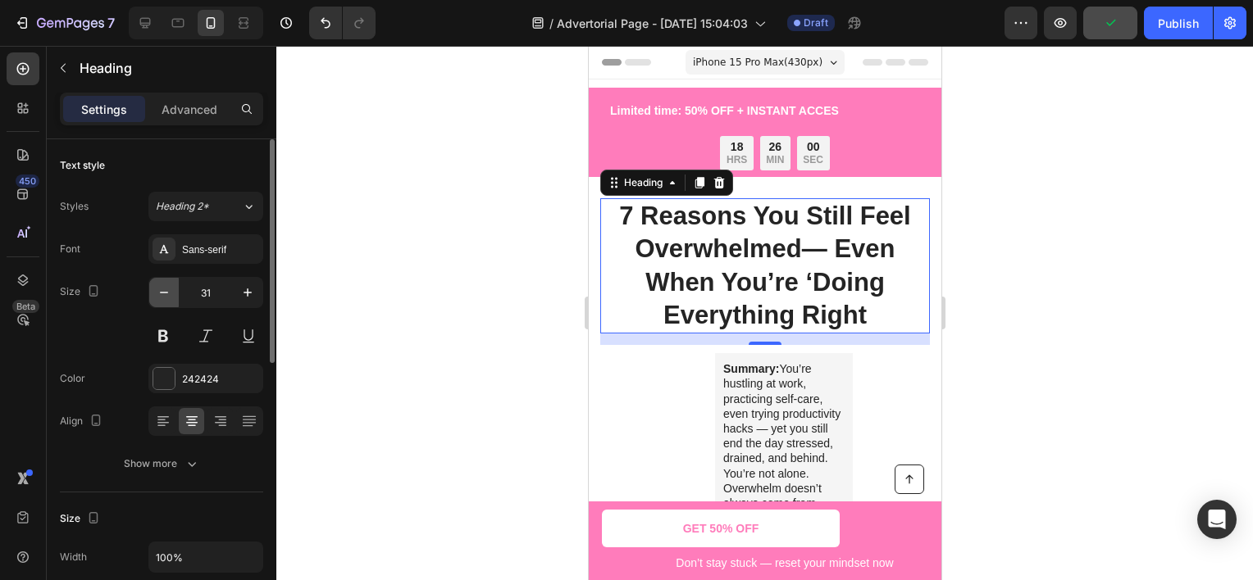
click at [160, 295] on icon "button" at bounding box center [164, 292] width 16 height 16
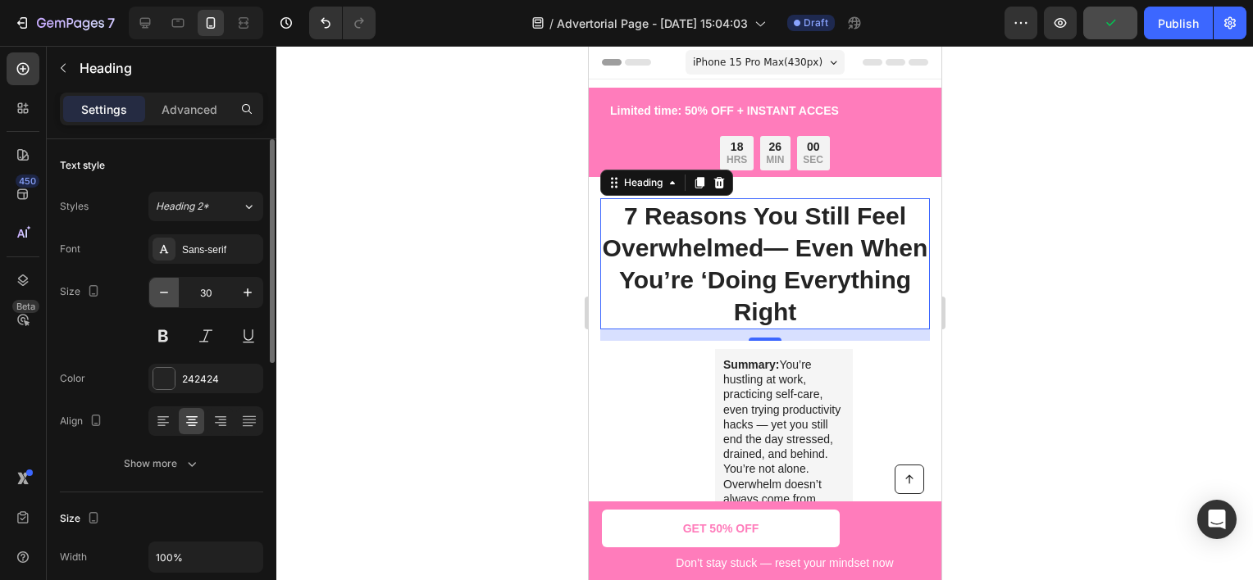
click at [160, 295] on icon "button" at bounding box center [164, 292] width 16 height 16
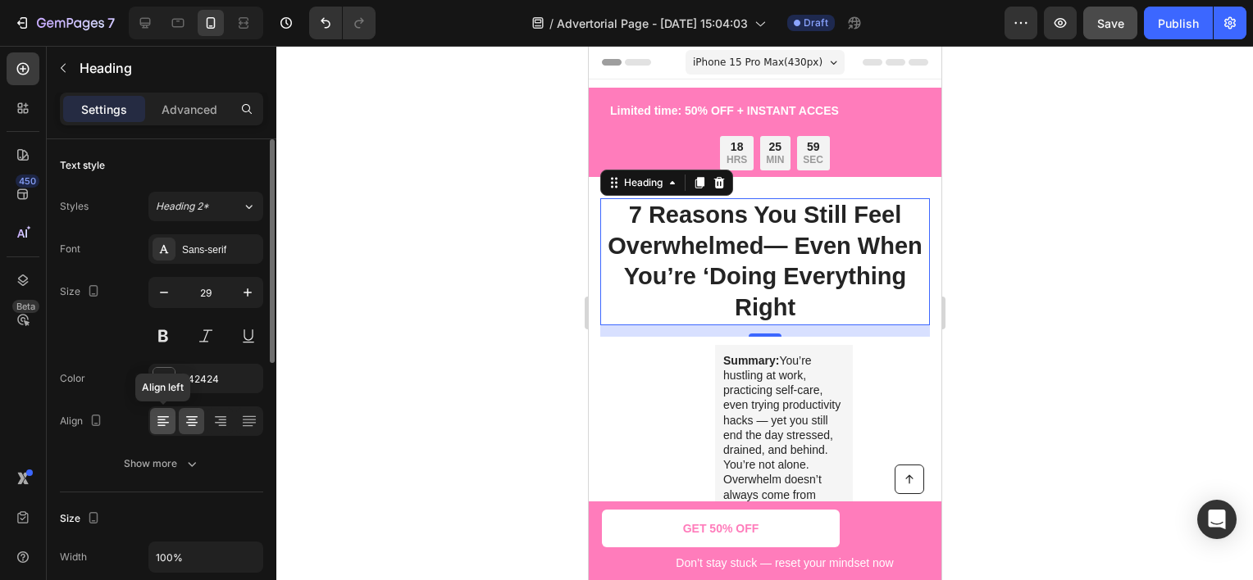
click at [161, 420] on icon at bounding box center [163, 421] width 16 height 16
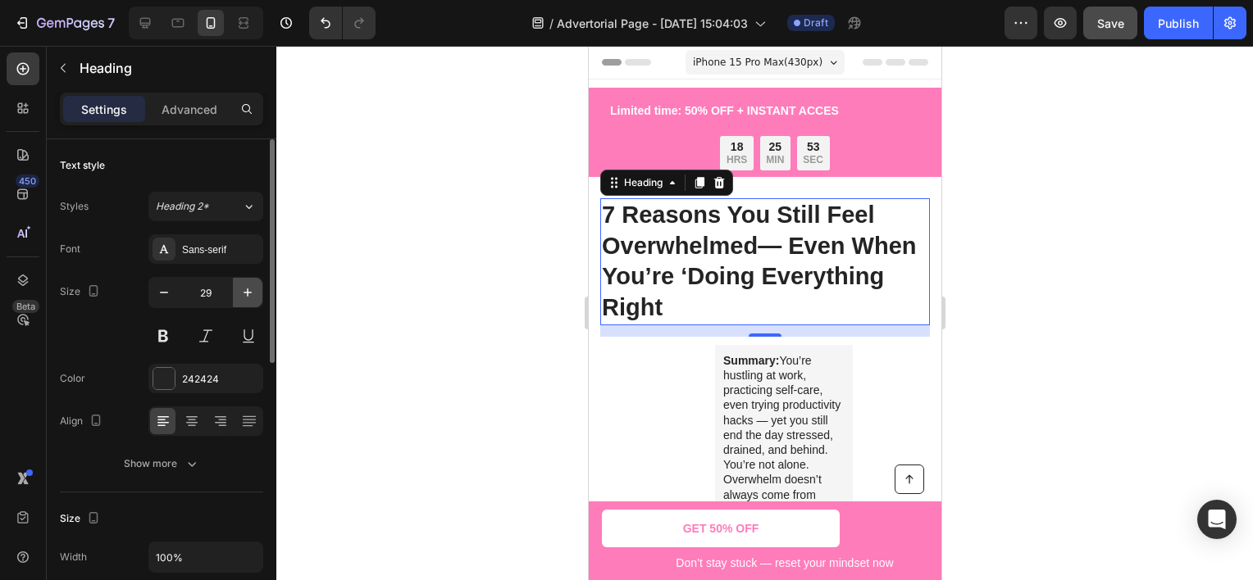
click at [249, 291] on icon "button" at bounding box center [247, 292] width 16 height 16
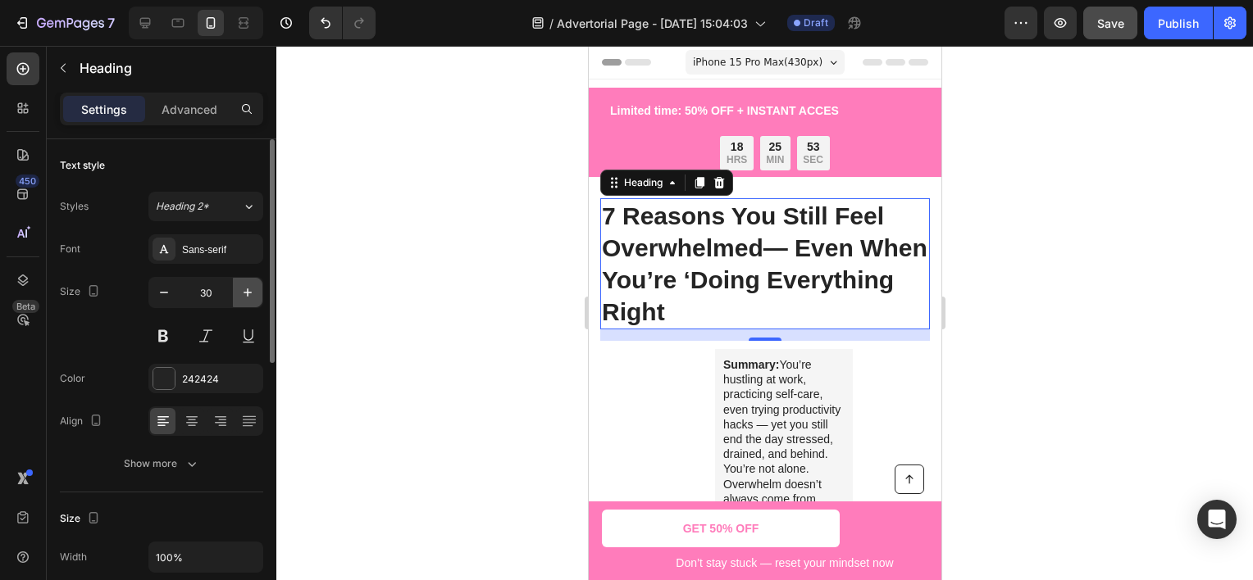
click at [249, 291] on icon "button" at bounding box center [247, 292] width 16 height 16
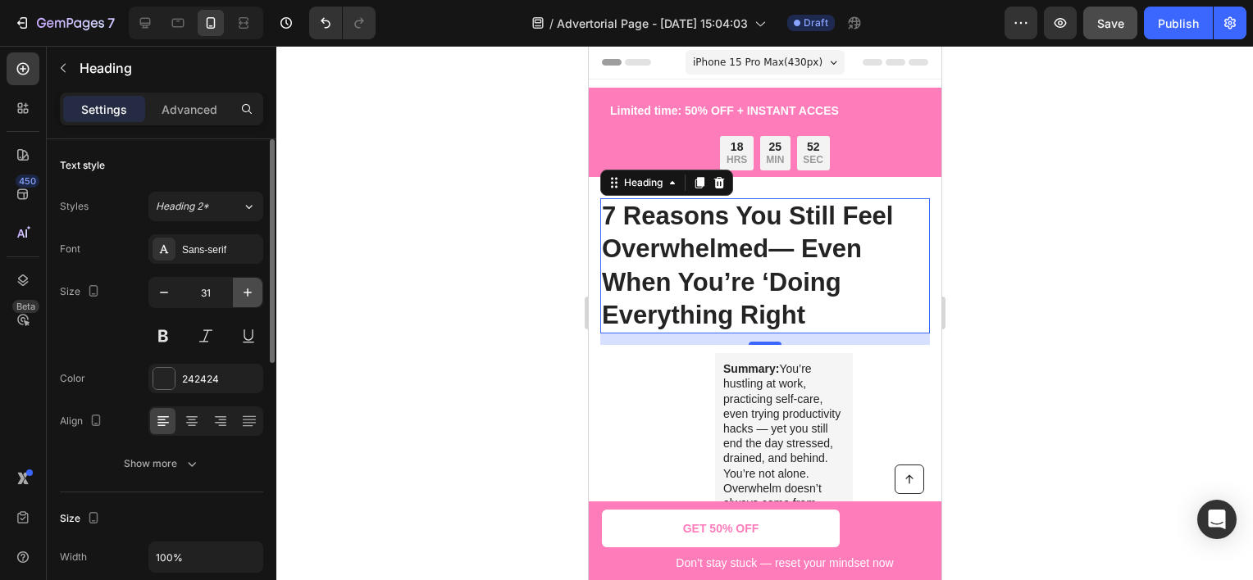
click at [249, 291] on icon "button" at bounding box center [247, 292] width 16 height 16
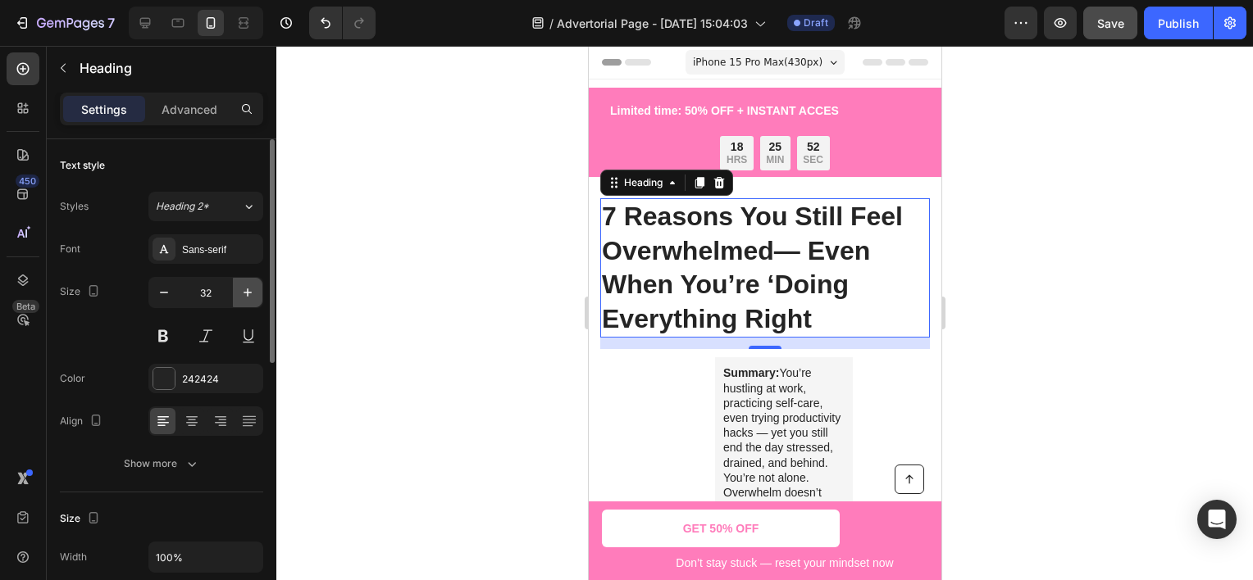
click at [249, 291] on icon "button" at bounding box center [247, 292] width 16 height 16
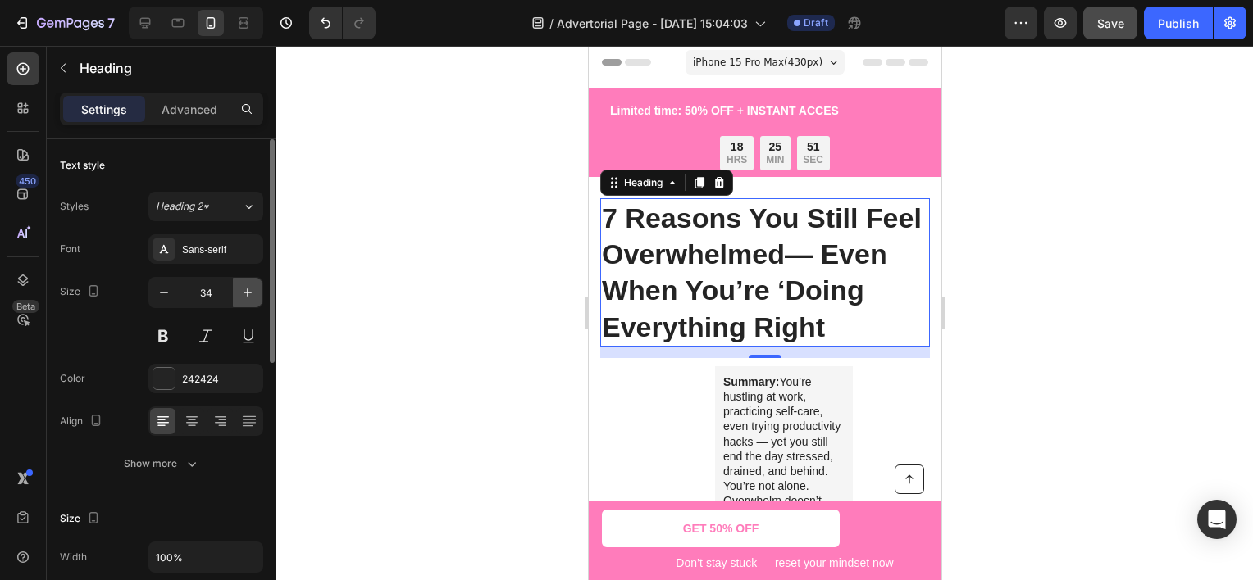
click at [249, 291] on icon "button" at bounding box center [247, 292] width 16 height 16
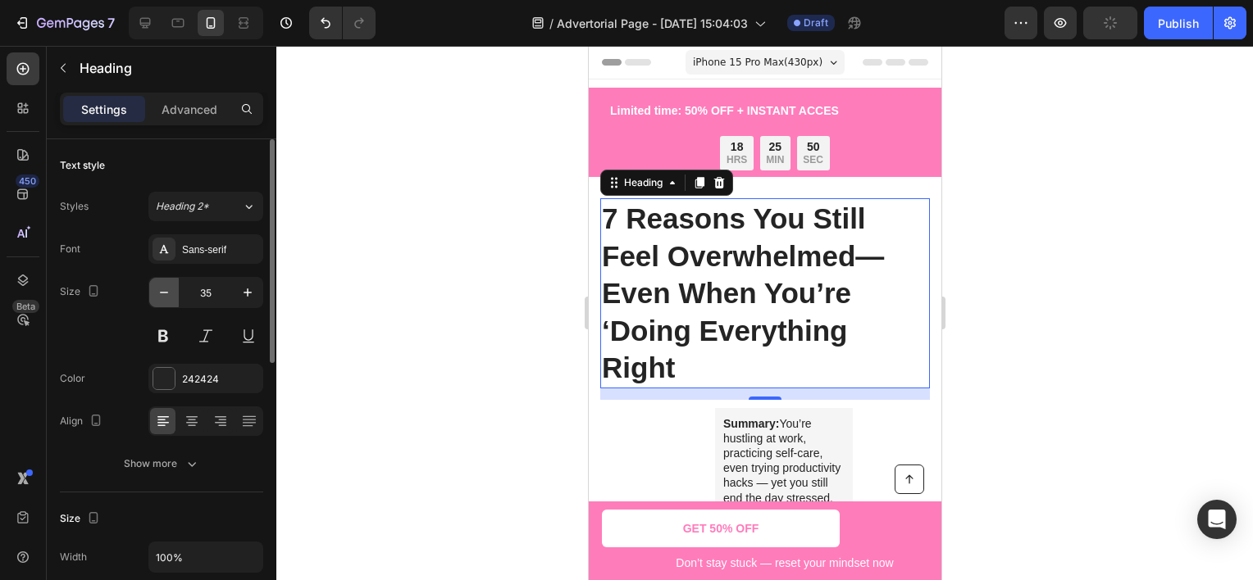
click at [165, 289] on icon "button" at bounding box center [164, 292] width 16 height 16
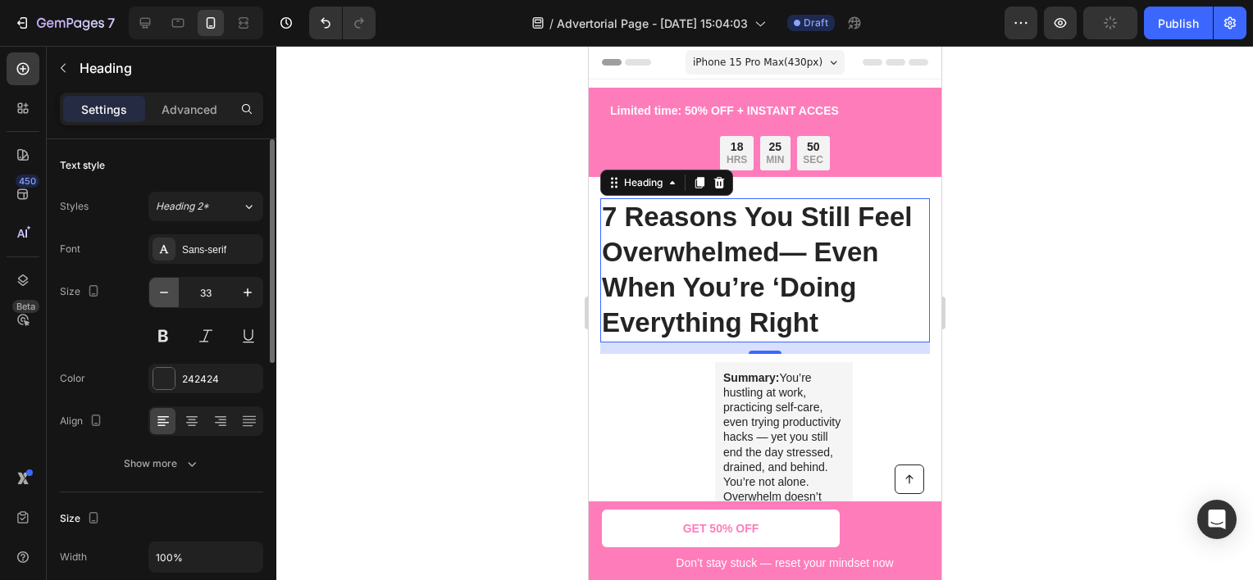
click at [165, 289] on icon "button" at bounding box center [164, 292] width 16 height 16
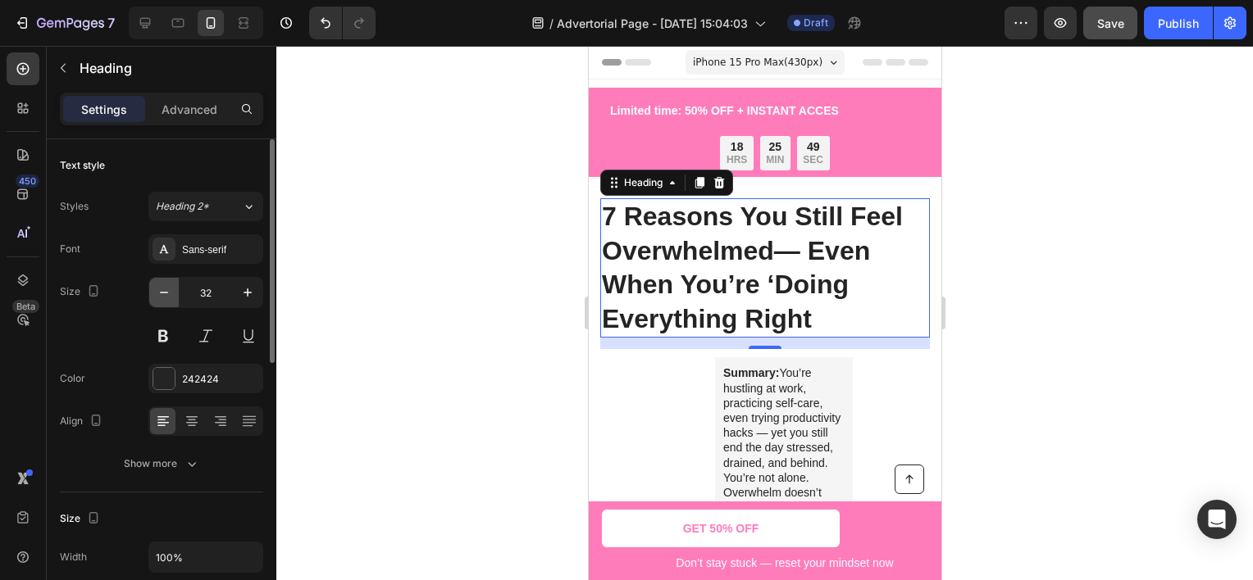
click at [167, 288] on icon "button" at bounding box center [164, 292] width 16 height 16
type input "31"
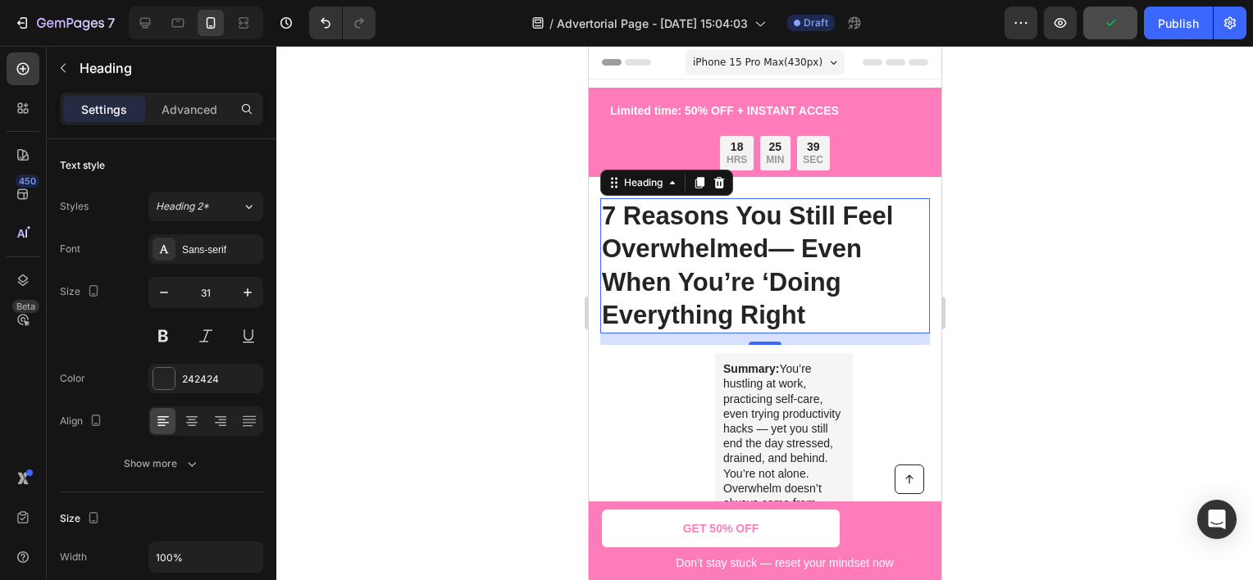
click at [452, 211] on div at bounding box center [764, 313] width 976 height 535
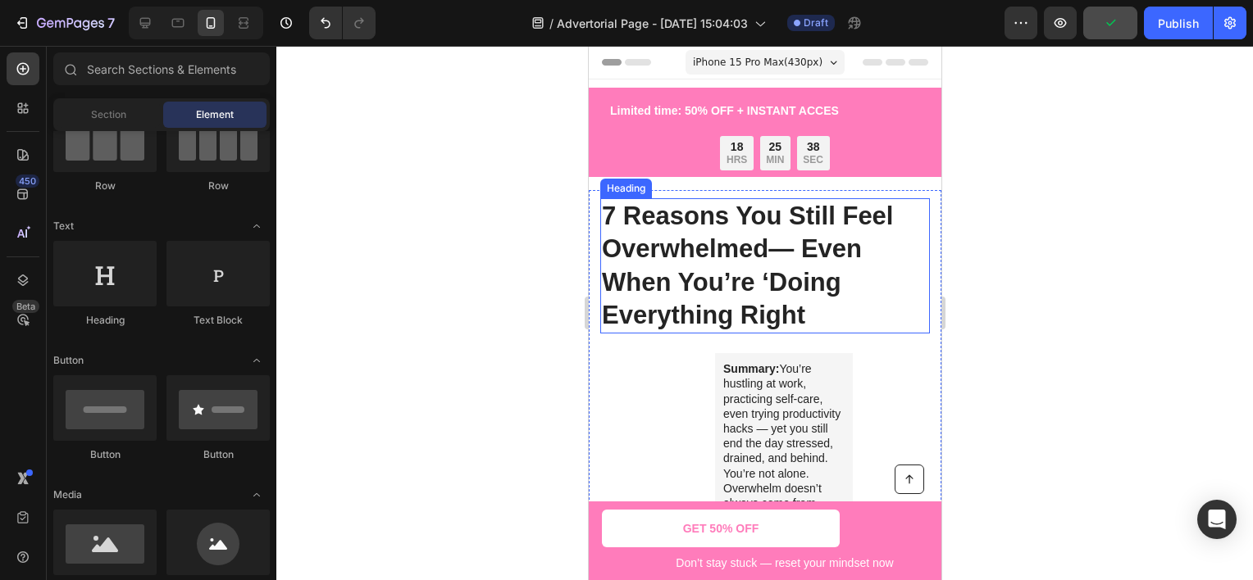
click at [671, 221] on p "7 Reasons You Still Feel Overwhelmed— Even When You’re ‘Doing Everything Right" at bounding box center [764, 266] width 326 height 132
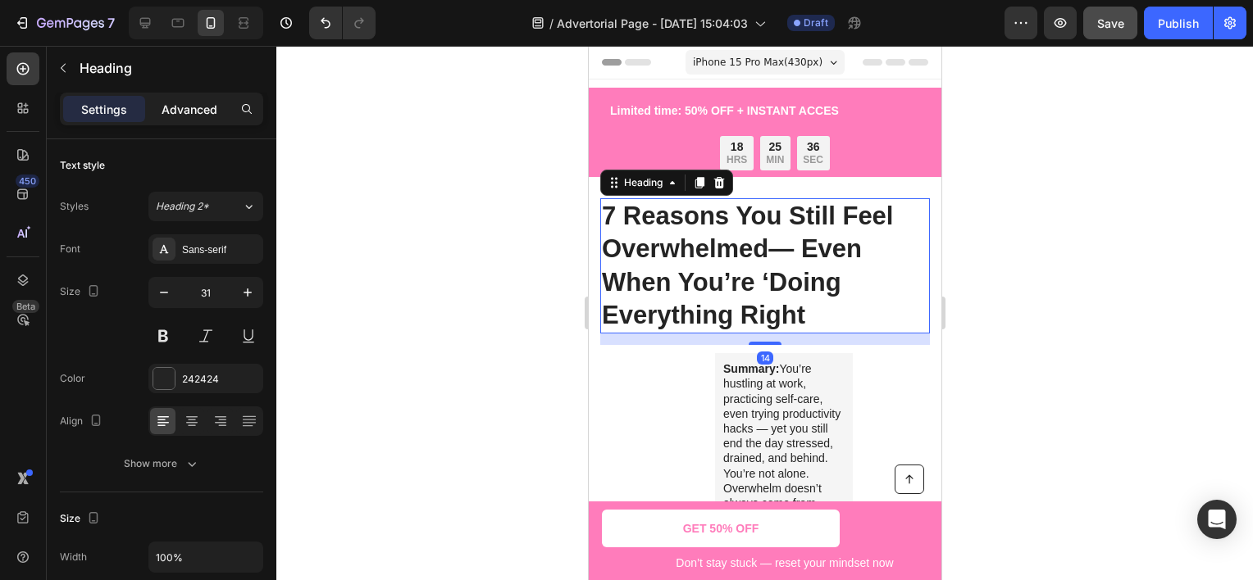
click at [187, 111] on p "Advanced" at bounding box center [190, 109] width 56 height 17
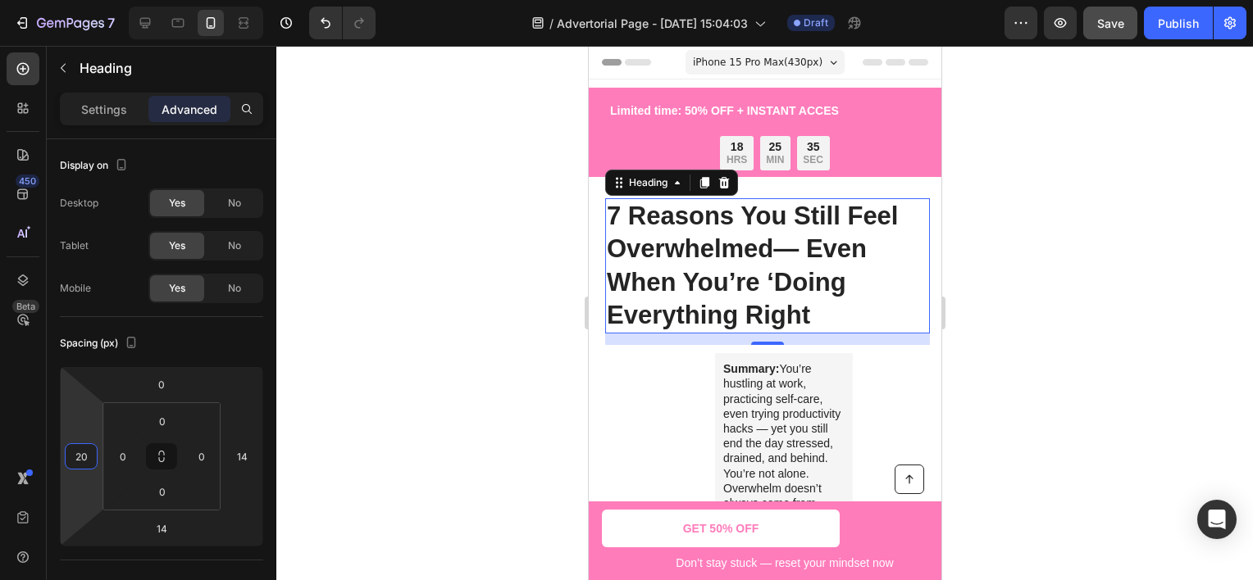
type input "22"
click at [80, 0] on html "7 Version history / Advertorial Page - [DATE] 15:04:03 Draft Preview Save Publi…" at bounding box center [626, 0] width 1253 height 0
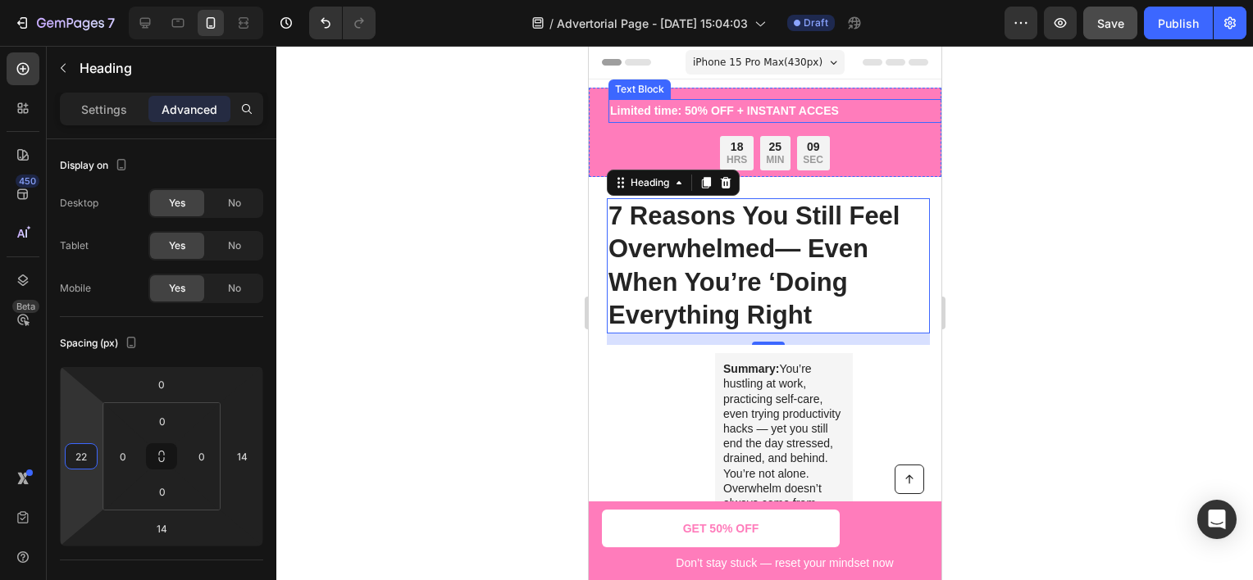
click at [723, 109] on p "Limited time: 50% OFF + INSTANT ACCES" at bounding box center [783, 111] width 349 height 20
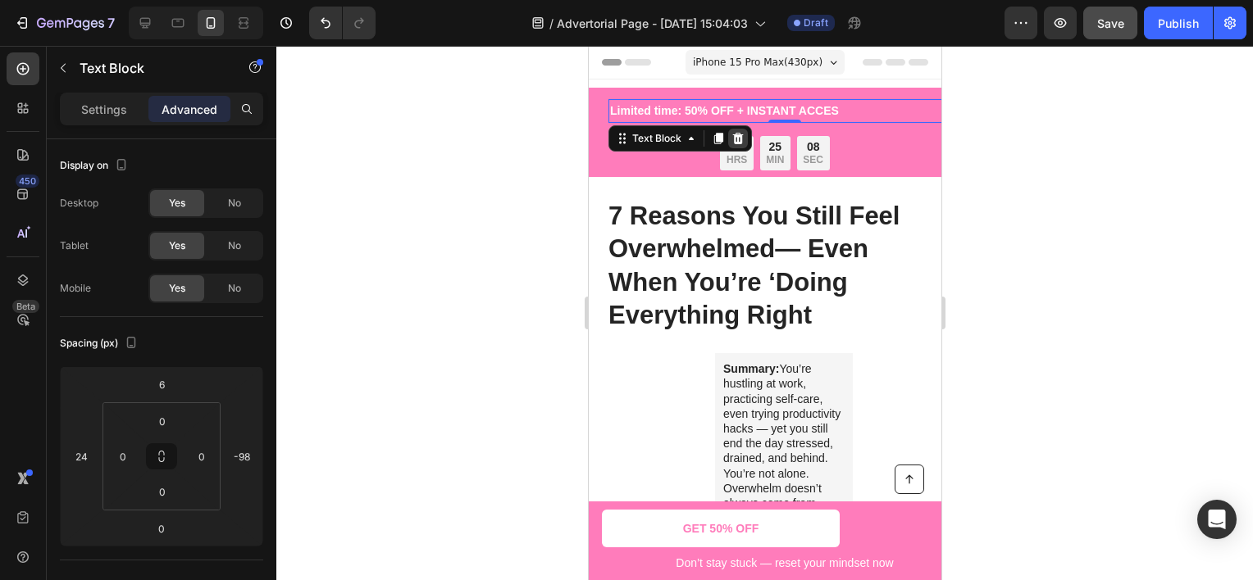
click at [738, 136] on icon at bounding box center [737, 138] width 11 height 11
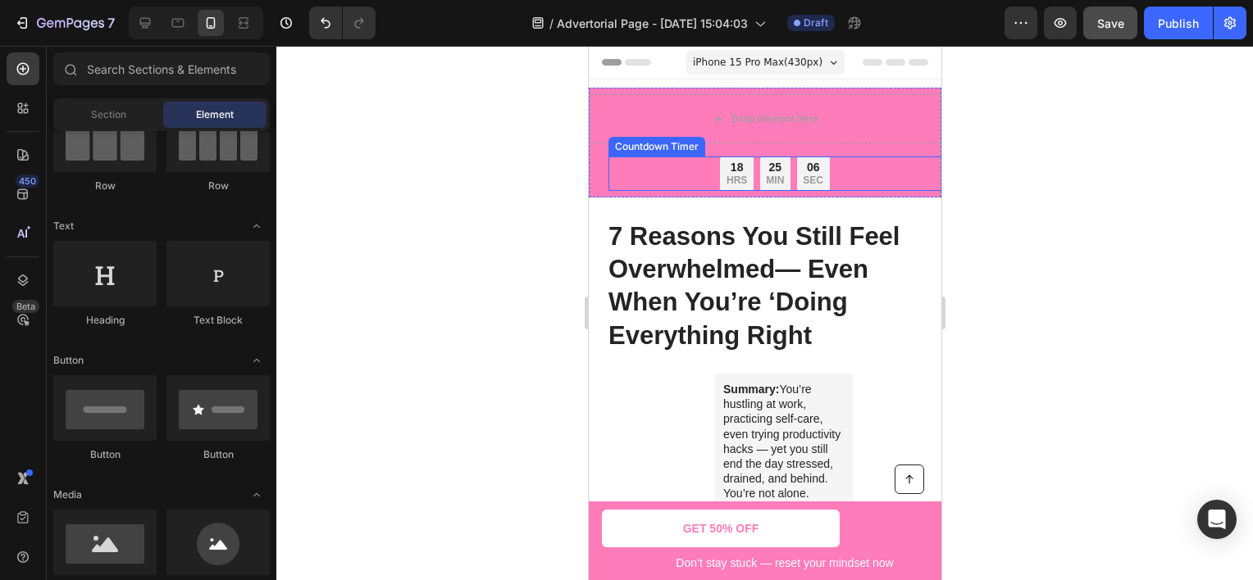
click at [666, 168] on div "18 HRS 25 MIN 06 SEC" at bounding box center [773, 174] width 333 height 34
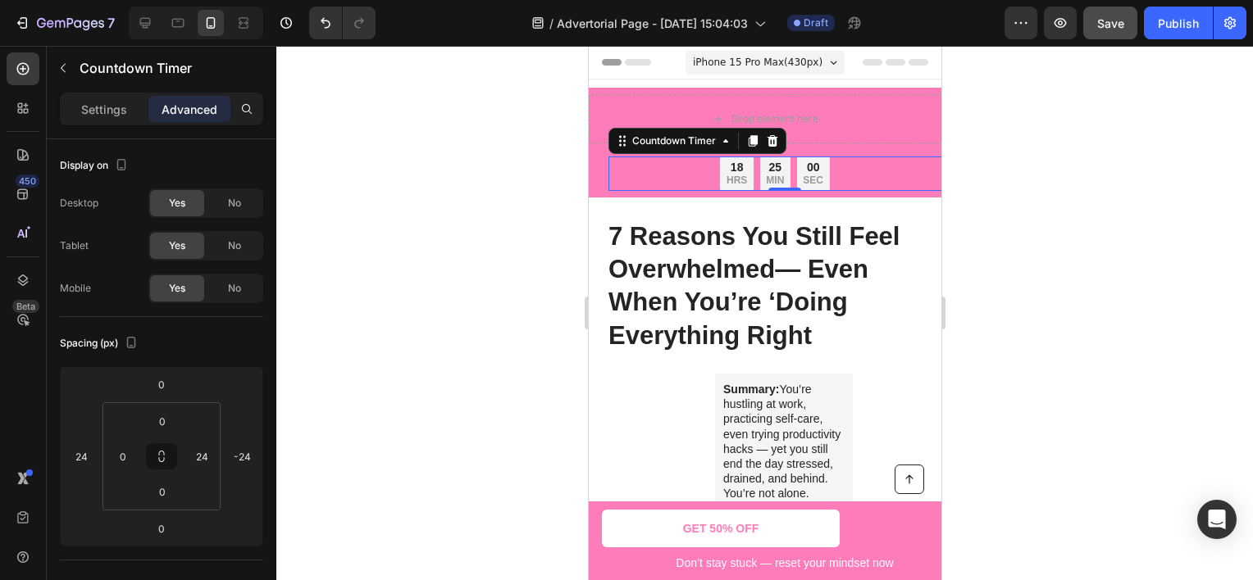
click at [1108, 308] on div at bounding box center [764, 313] width 976 height 535
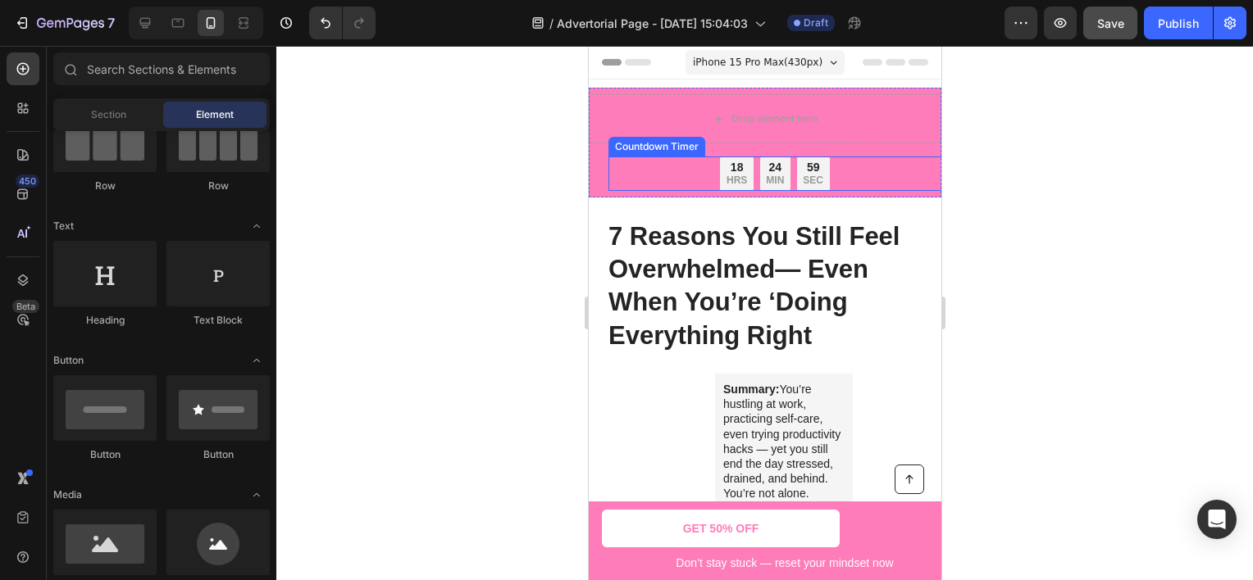
click at [849, 172] on div "18 HRS 24 MIN 59 SEC" at bounding box center [773, 174] width 333 height 34
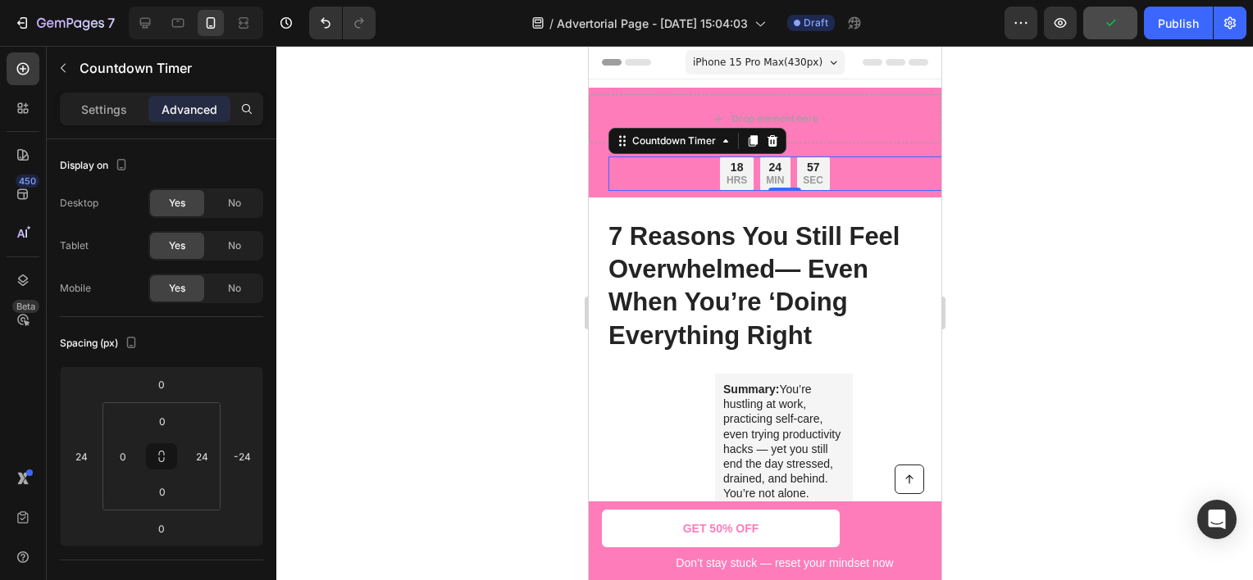
click at [858, 177] on div "18 HRS 24 MIN 57 SEC" at bounding box center [773, 174] width 333 height 34
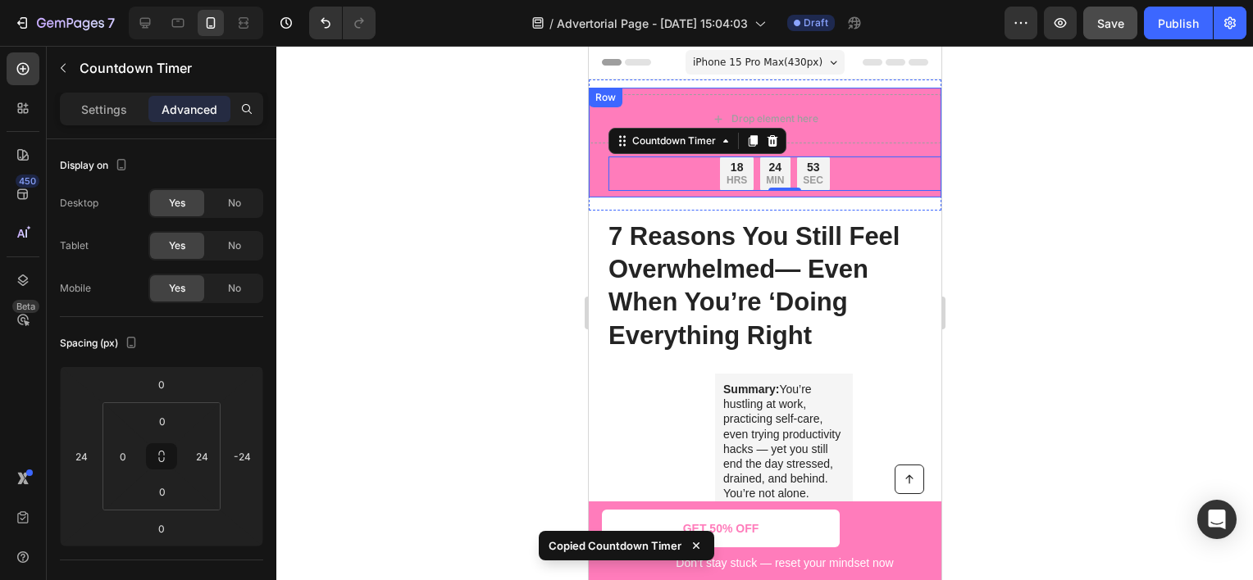
click at [600, 189] on div "18 HRS 24 MIN 53 SEC Countdown Timer 0" at bounding box center [764, 174] width 353 height 34
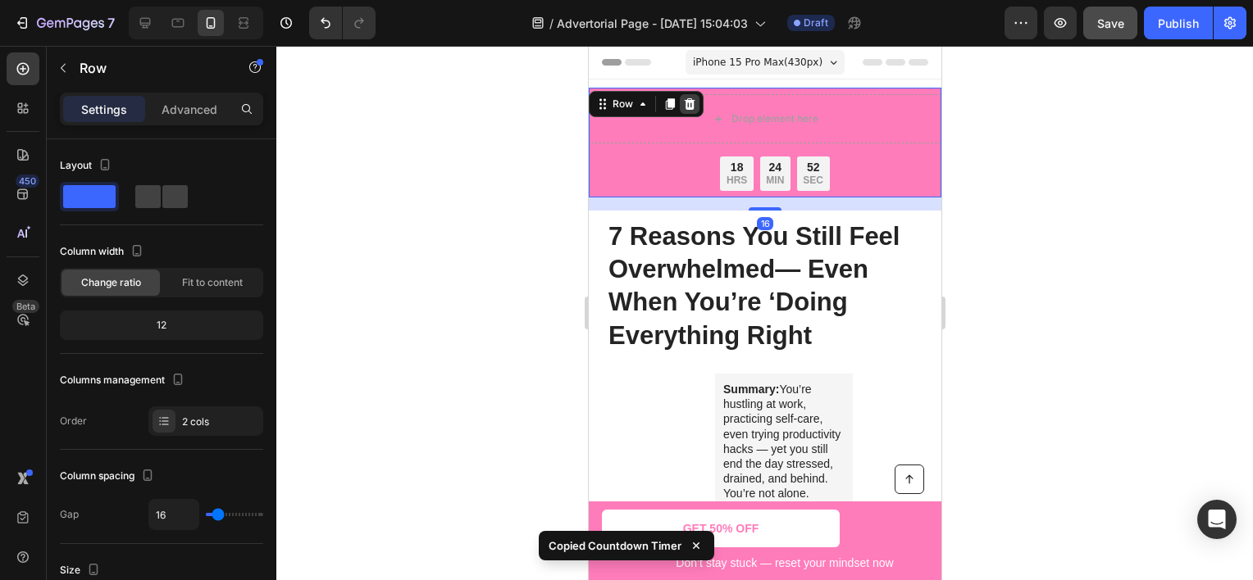
click at [689, 105] on icon at bounding box center [688, 104] width 13 height 13
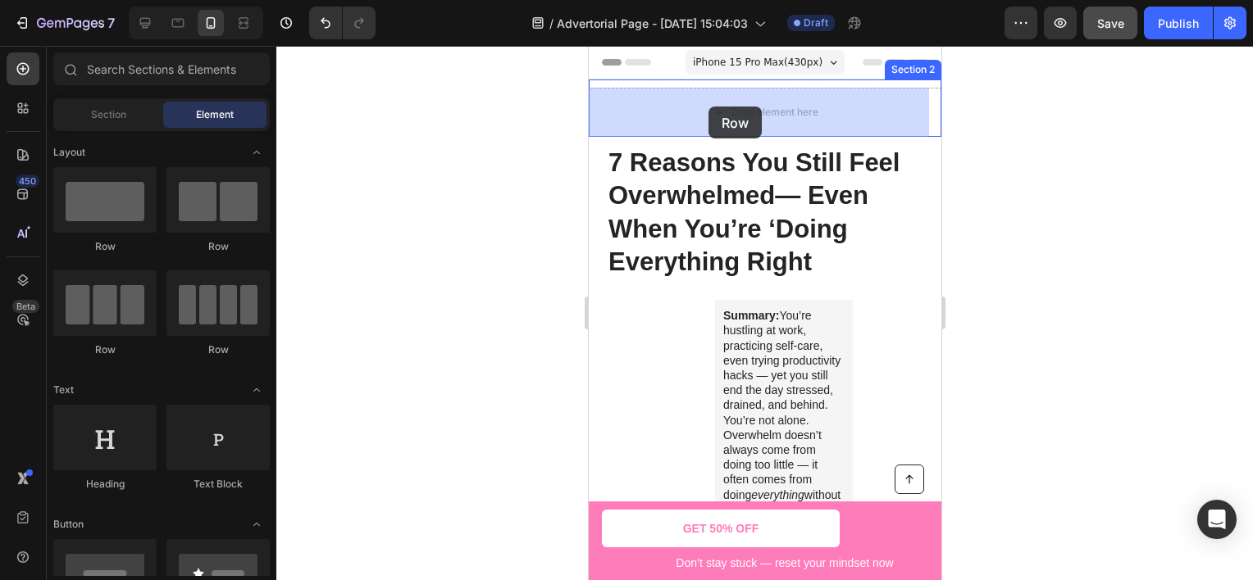
drag, startPoint x: 719, startPoint y: 269, endPoint x: 689, endPoint y: 130, distance: 142.5
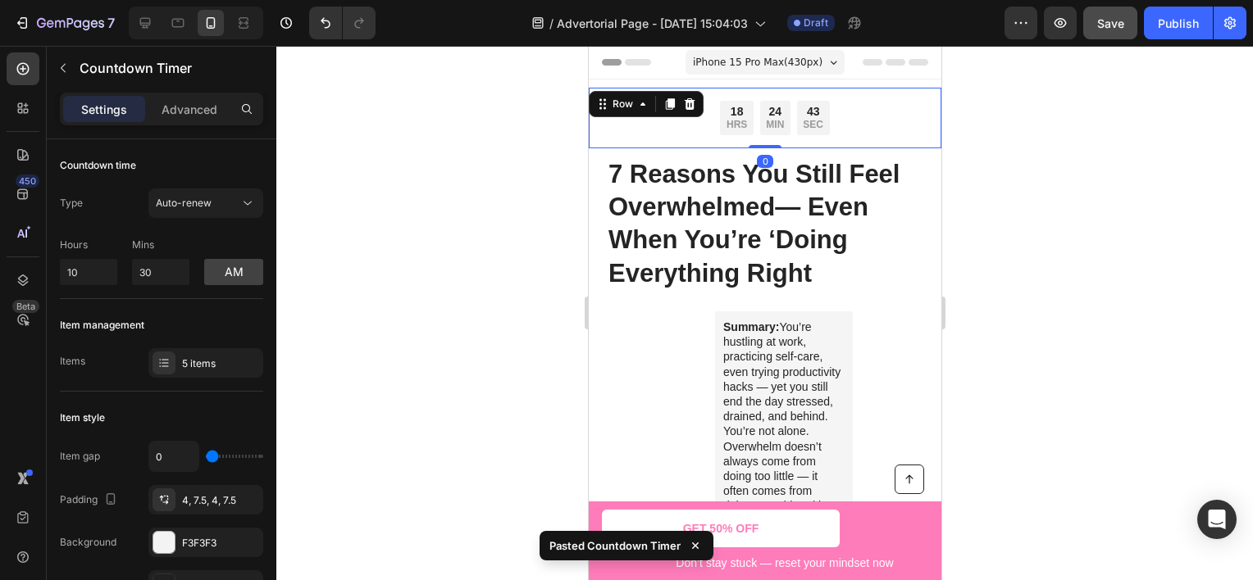
drag, startPoint x: 601, startPoint y: 125, endPoint x: 1174, endPoint y: 182, distance: 575.9
click at [601, 125] on div "18 HRS 24 MIN 43 SEC Countdown Timer" at bounding box center [764, 118] width 326 height 34
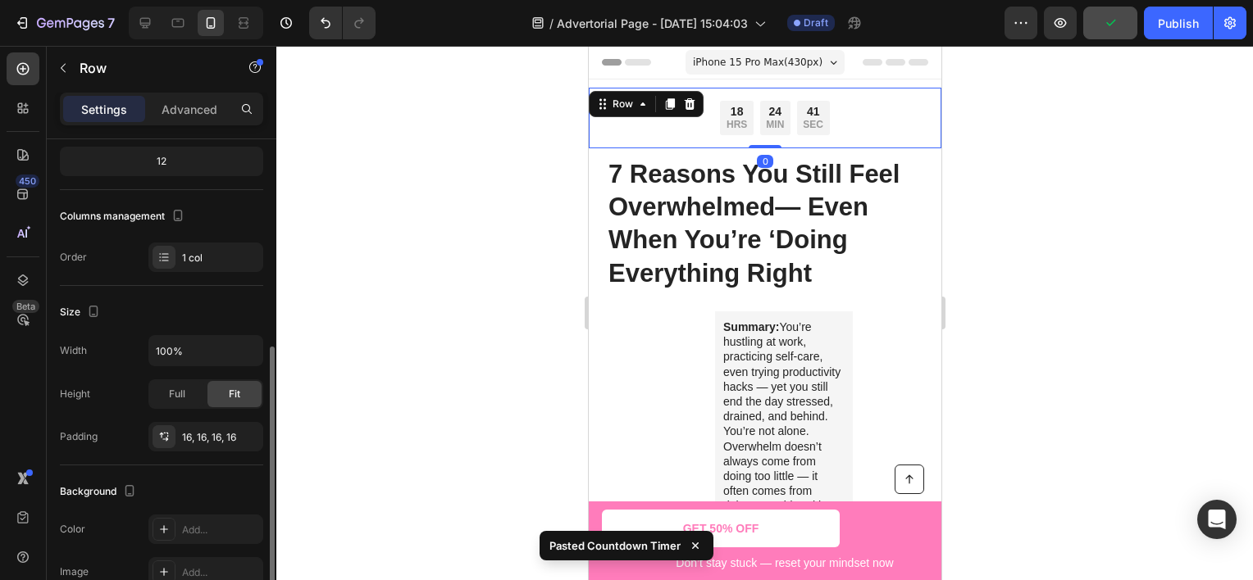
scroll to position [410, 0]
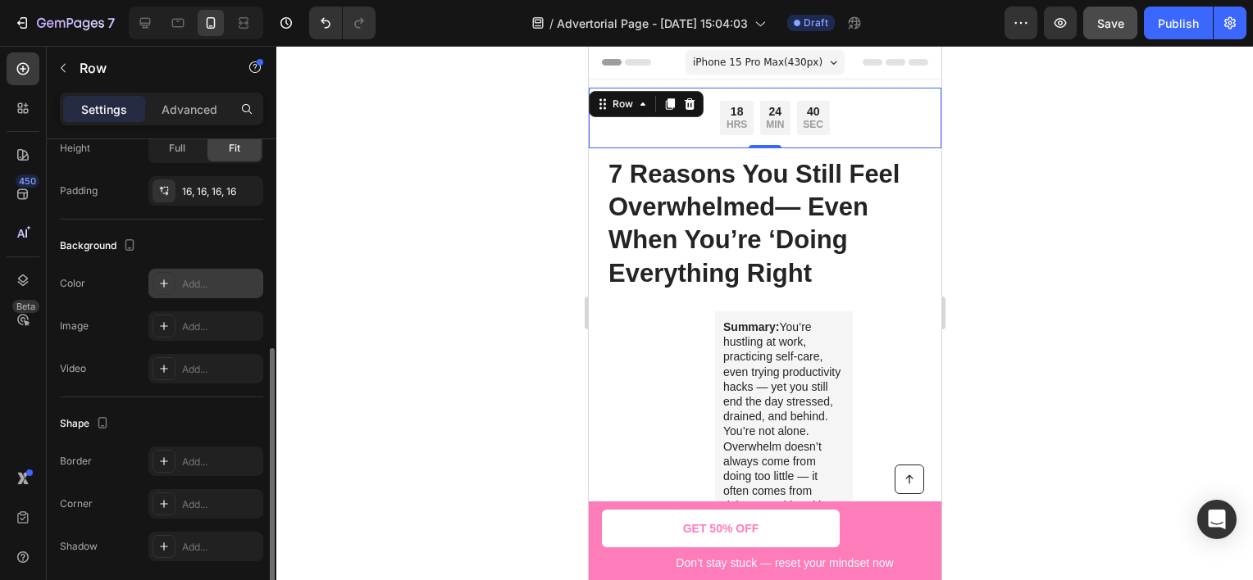
click at [206, 282] on div "Add..." at bounding box center [220, 284] width 77 height 15
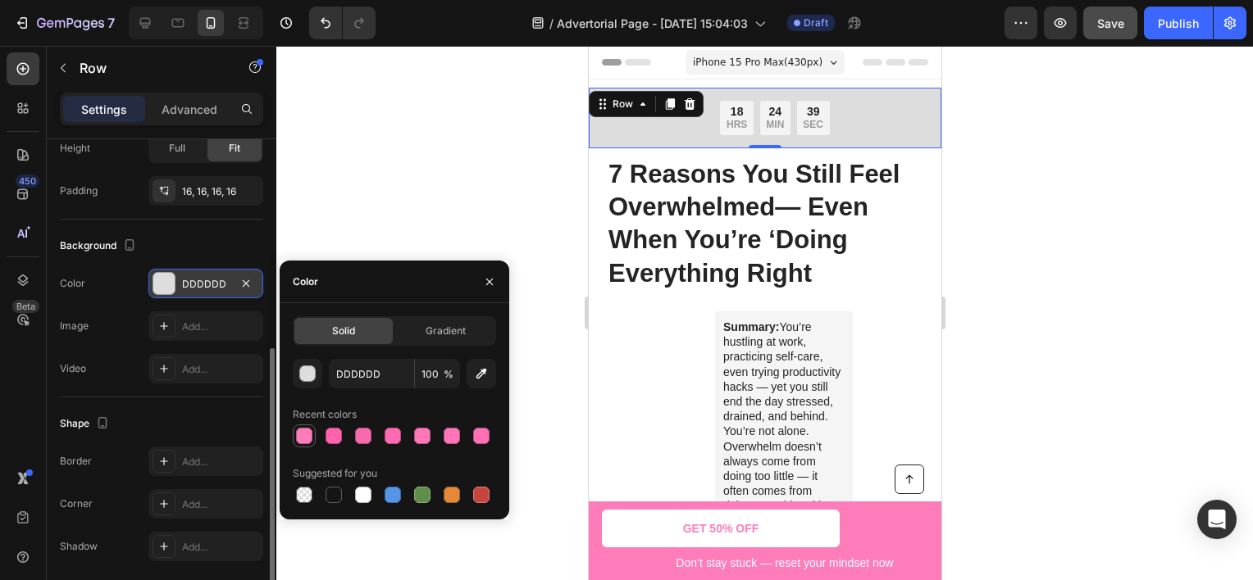
click at [300, 434] on div at bounding box center [304, 436] width 16 height 16
type input "FF7CBB"
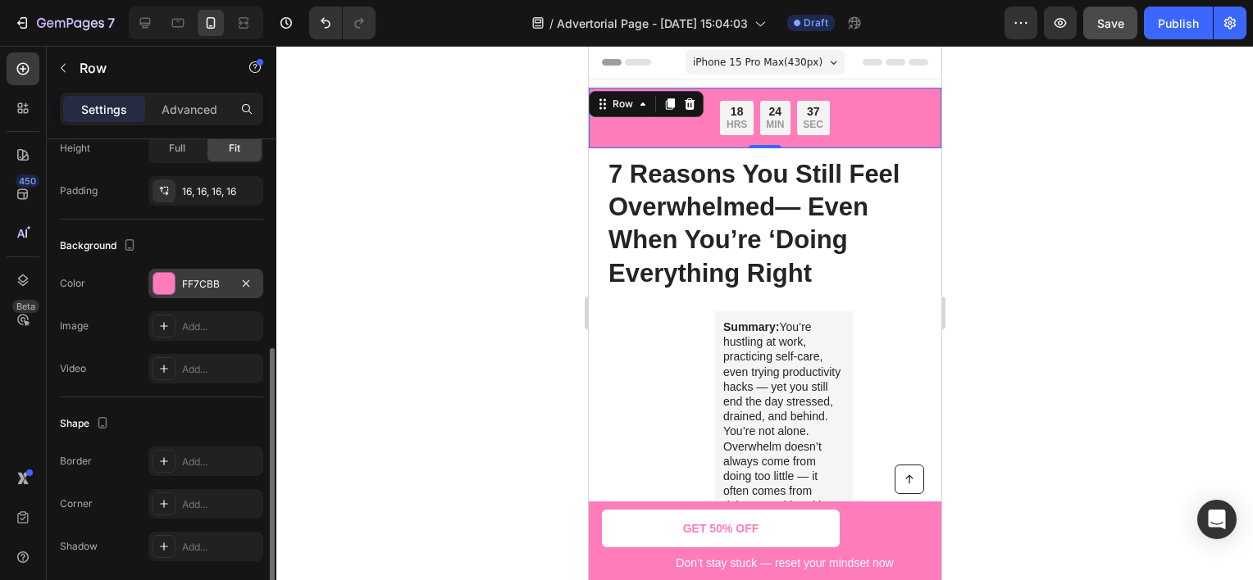
click at [1014, 269] on div at bounding box center [764, 313] width 976 height 535
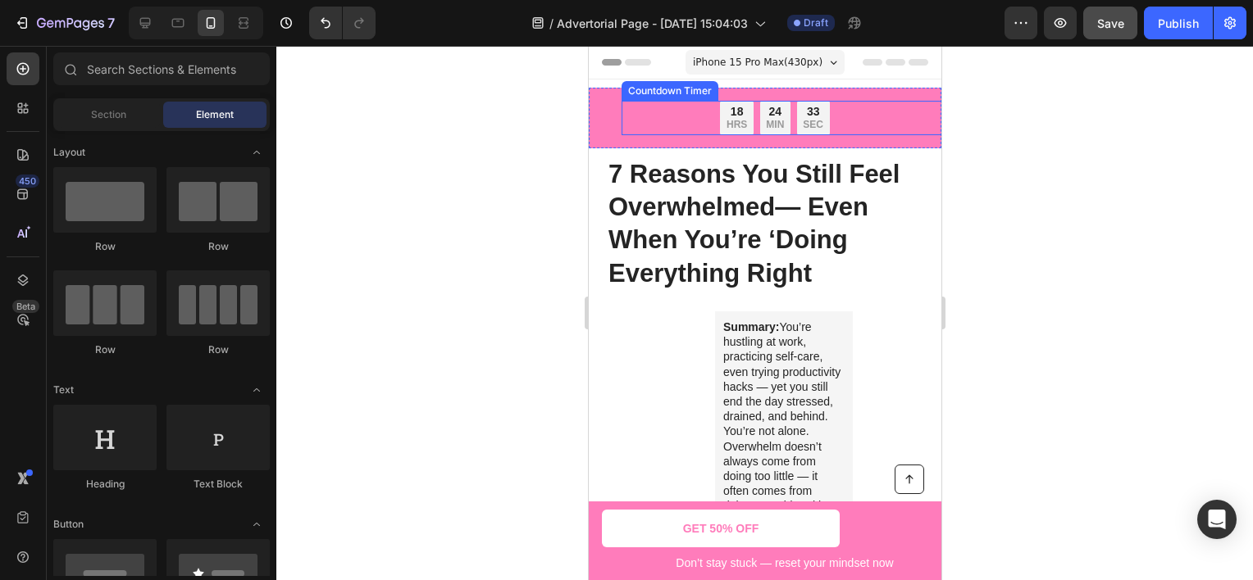
click at [719, 115] on div "18 HRS" at bounding box center [735, 118] width 33 height 34
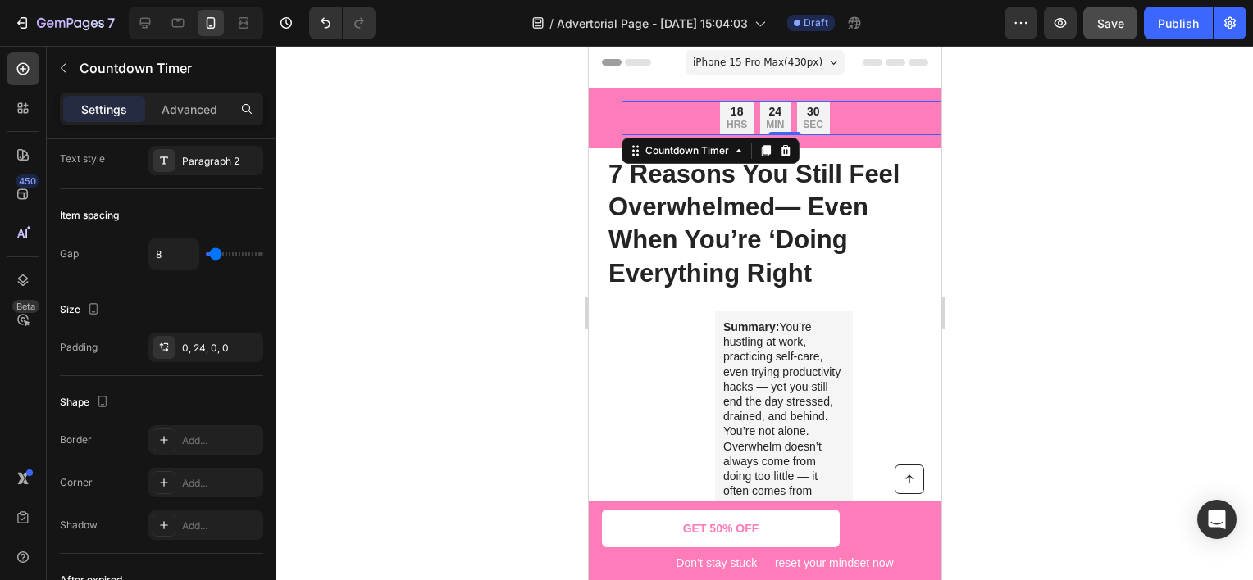
scroll to position [884, 0]
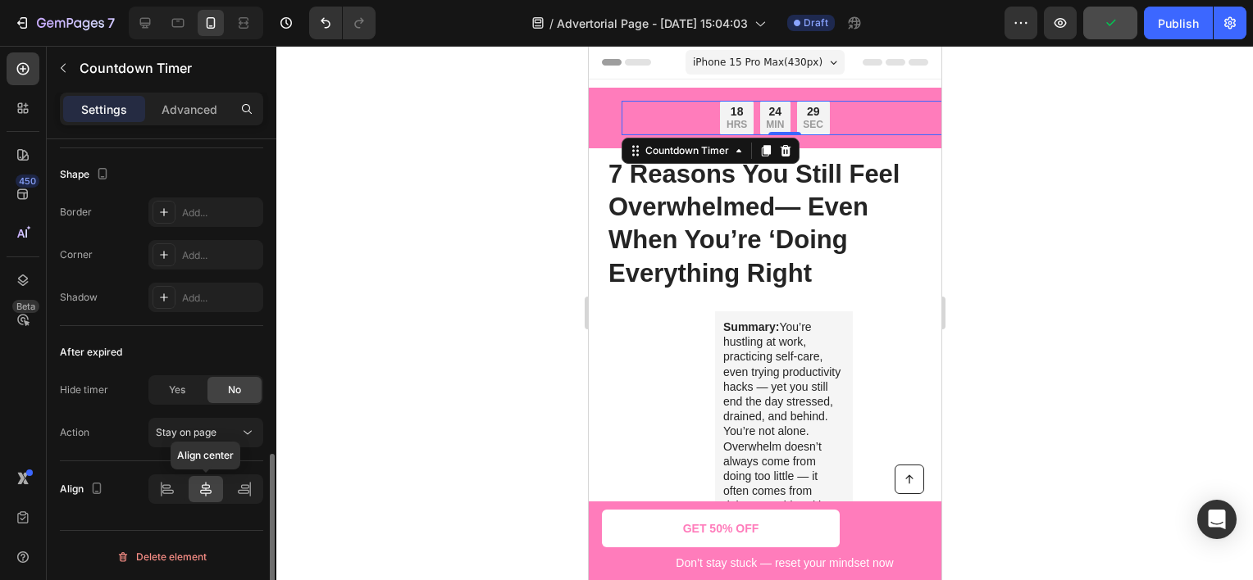
click at [207, 491] on icon at bounding box center [205, 489] width 11 height 15
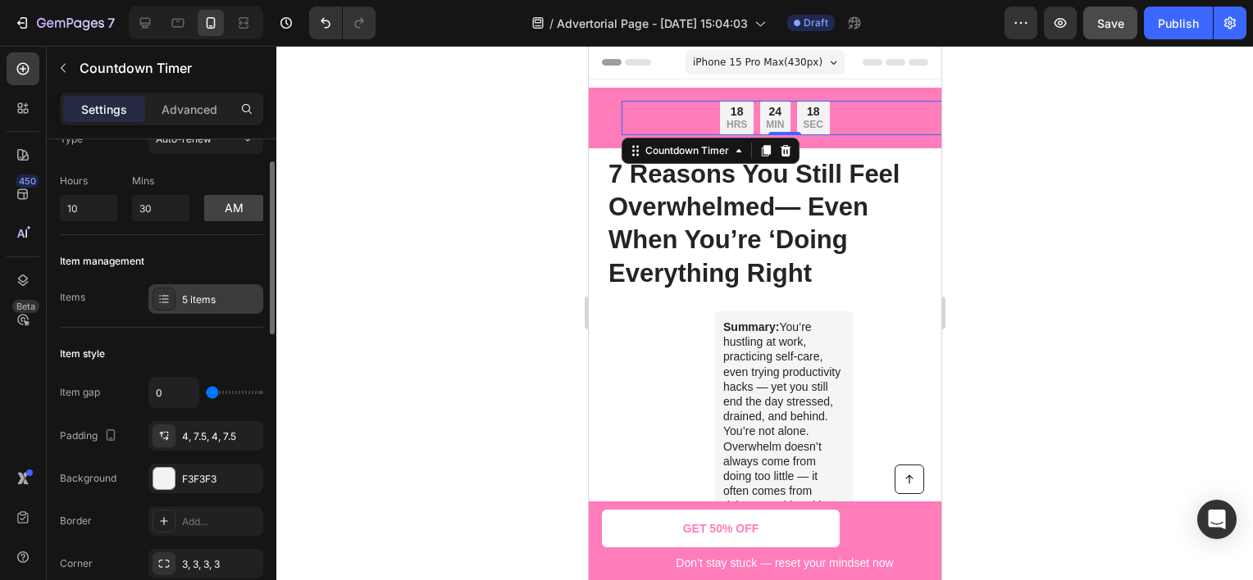
scroll to position [0, 0]
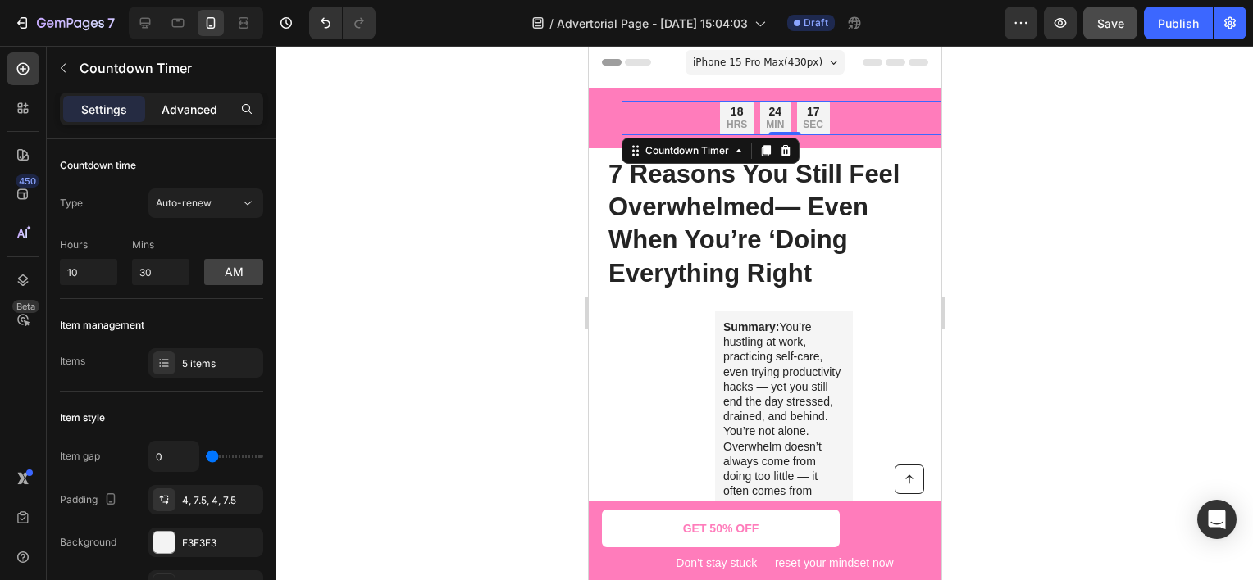
click at [187, 111] on p "Advanced" at bounding box center [190, 109] width 56 height 17
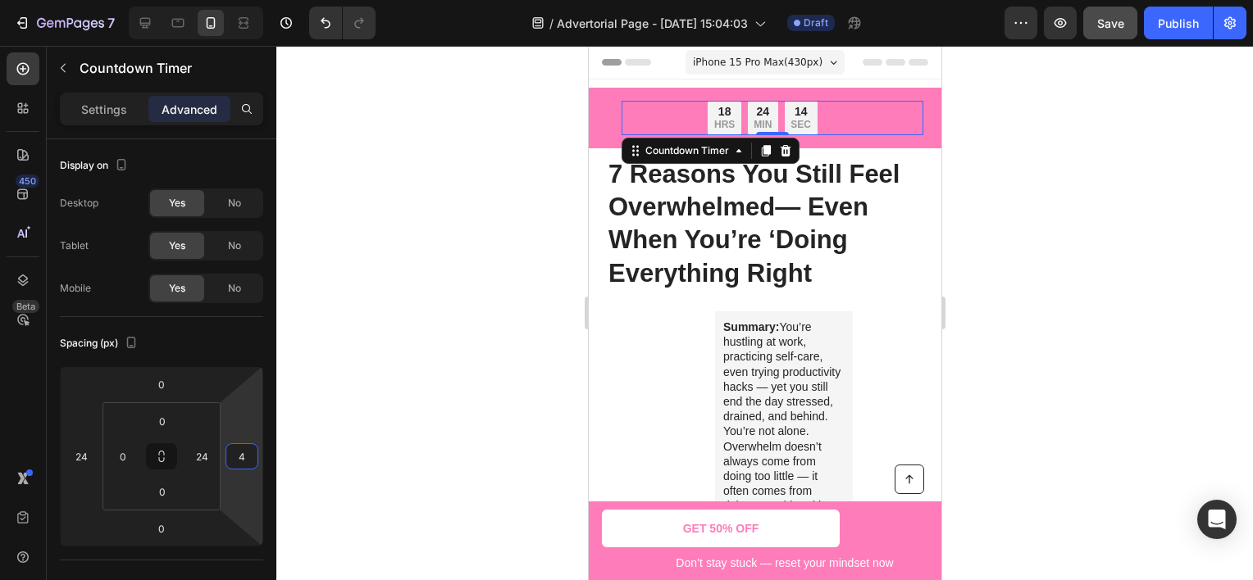
type input "2"
drag, startPoint x: 239, startPoint y: 419, endPoint x: 234, endPoint y: 408, distance: 11.7
click at [234, 0] on html "7 Version history / Advertorial Page - [DATE] 15:04:03 Draft Preview Save Publi…" at bounding box center [626, 0] width 1253 height 0
click at [604, 102] on div "Row" at bounding box center [604, 97] width 27 height 15
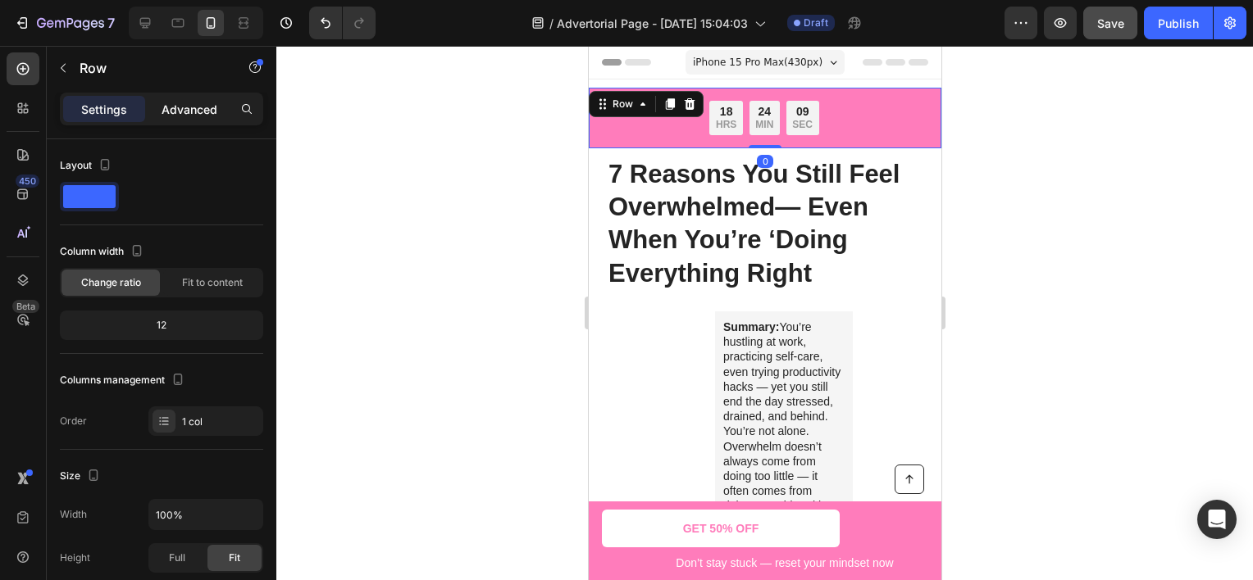
click at [200, 108] on p "Advanced" at bounding box center [190, 109] width 56 height 17
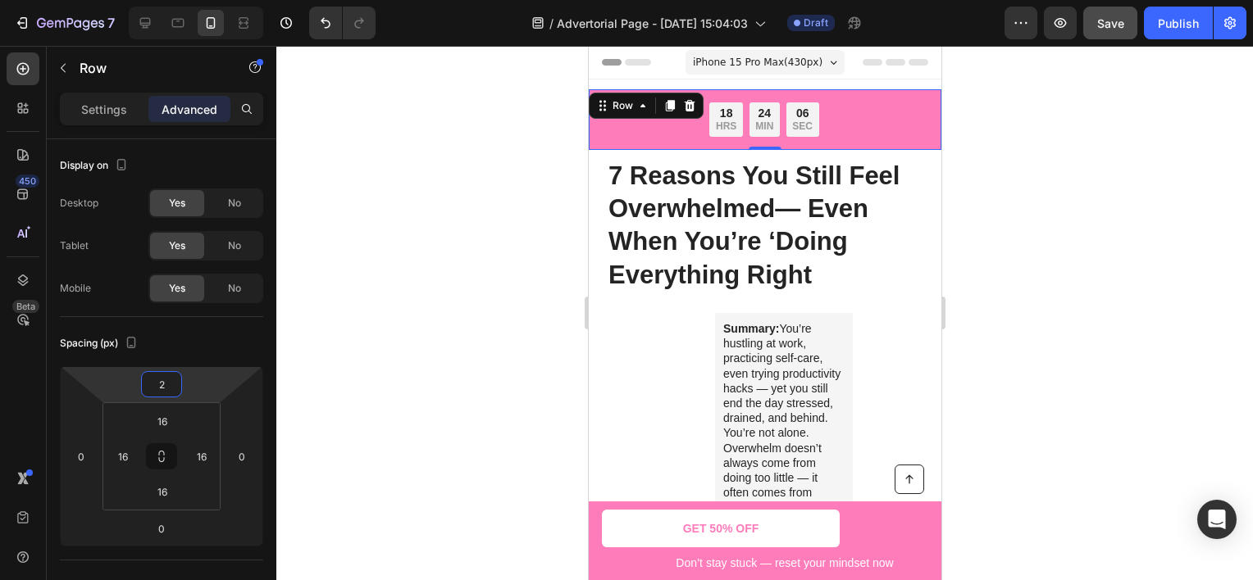
type input "0"
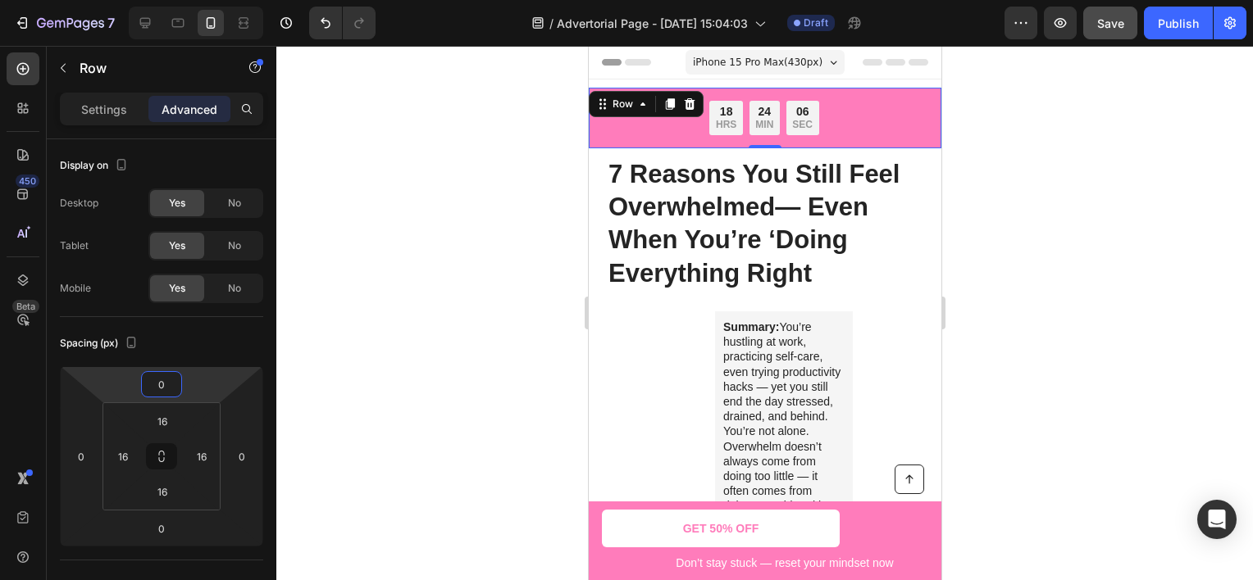
click at [200, 0] on html "7 Version history / Advertorial Page - [DATE] 15:04:03 Draft Preview Save Publi…" at bounding box center [626, 0] width 1253 height 0
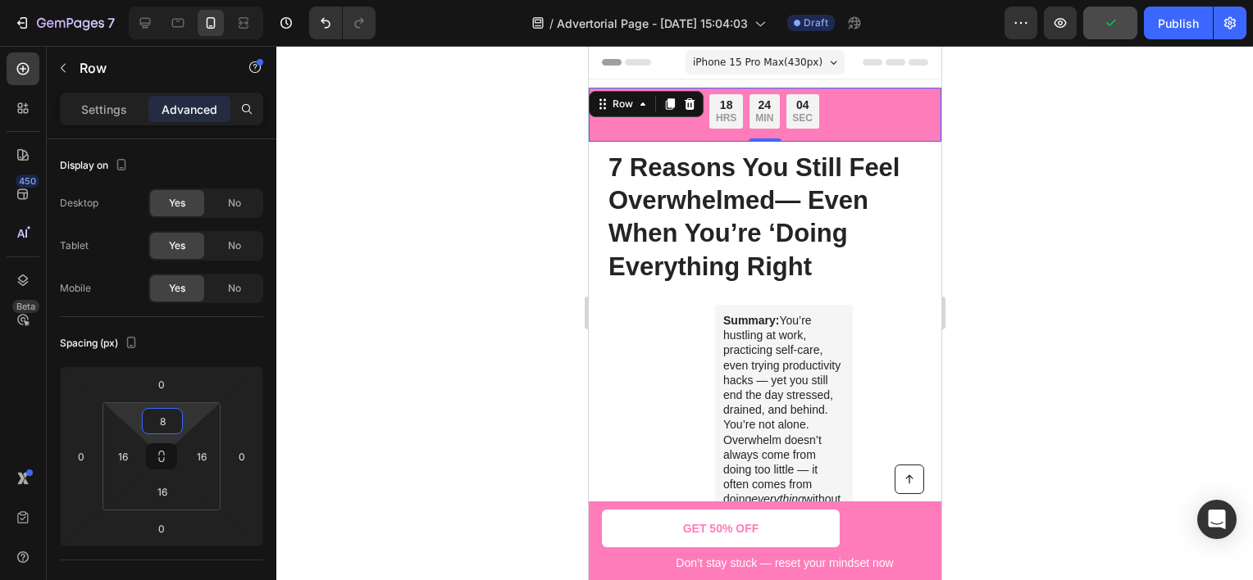
type input "10"
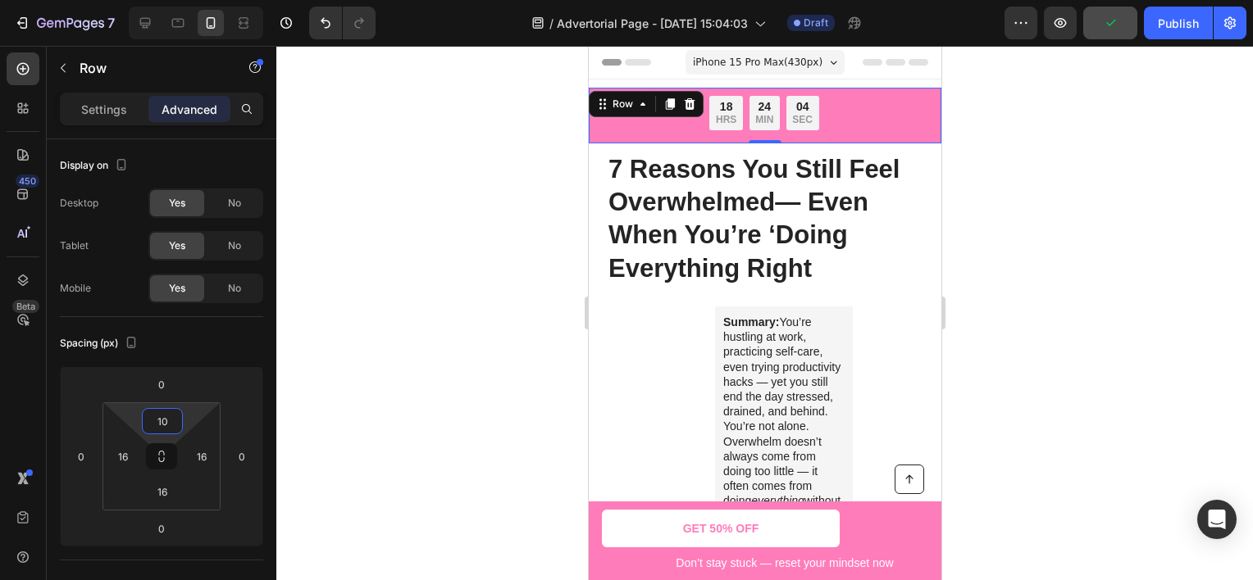
click at [193, 0] on html "7 Version history / Advertorial Page - [DATE] 15:04:03 Draft Preview Publish 45…" at bounding box center [626, 0] width 1253 height 0
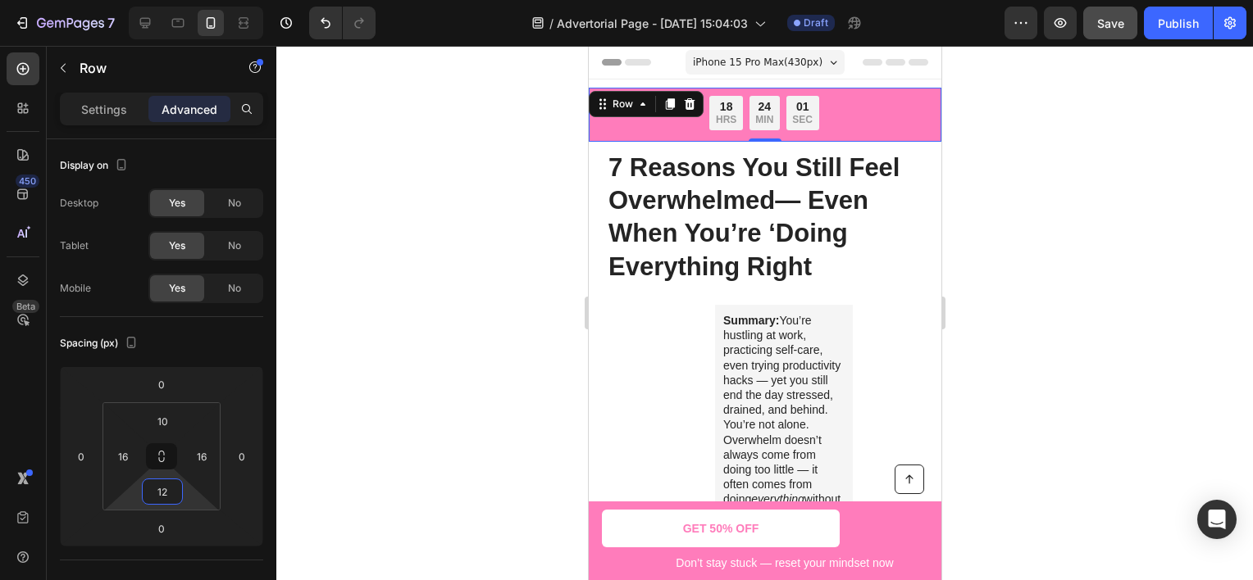
type input "10"
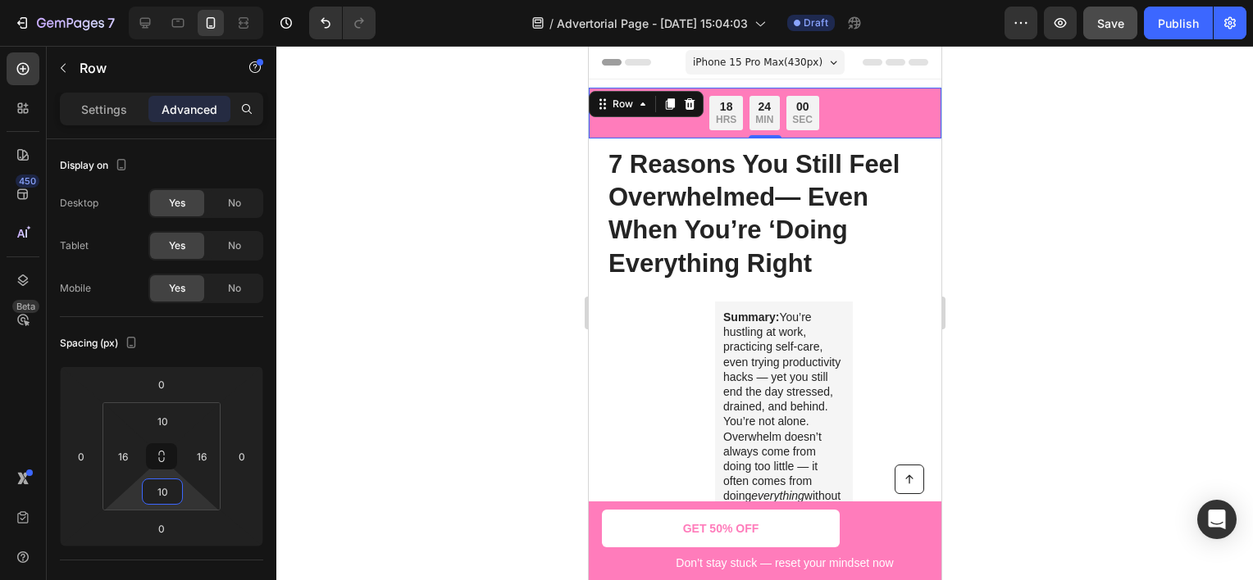
click at [187, 0] on html "7 Version history / Advertorial Page - [DATE] 15:04:03 Draft Preview Save Publi…" at bounding box center [626, 0] width 1253 height 0
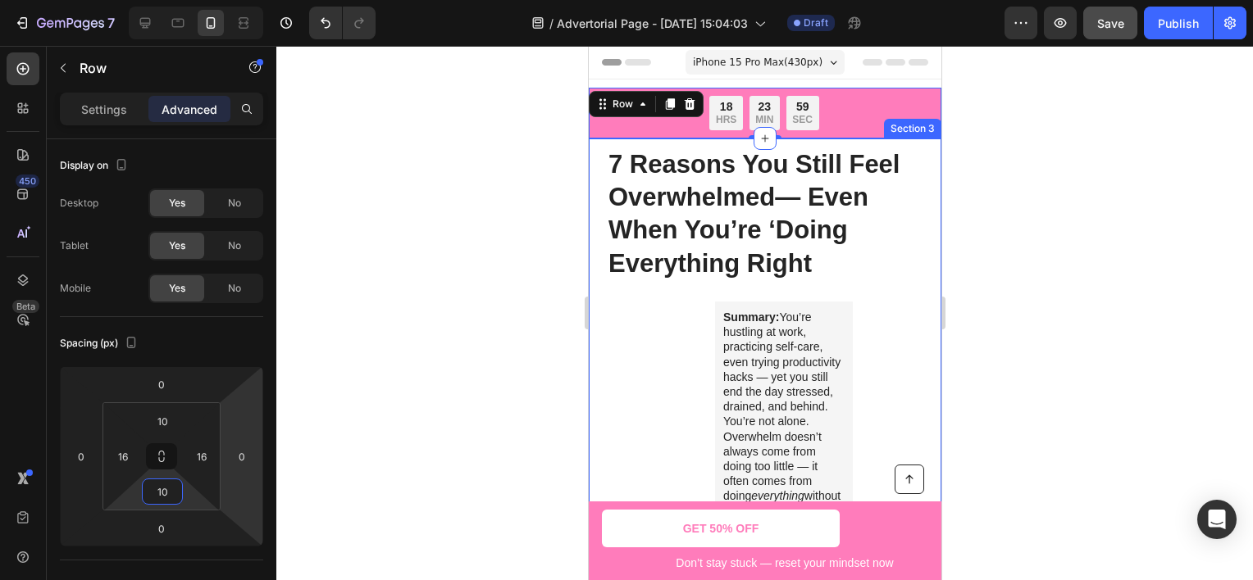
click at [1167, 200] on div at bounding box center [764, 313] width 976 height 535
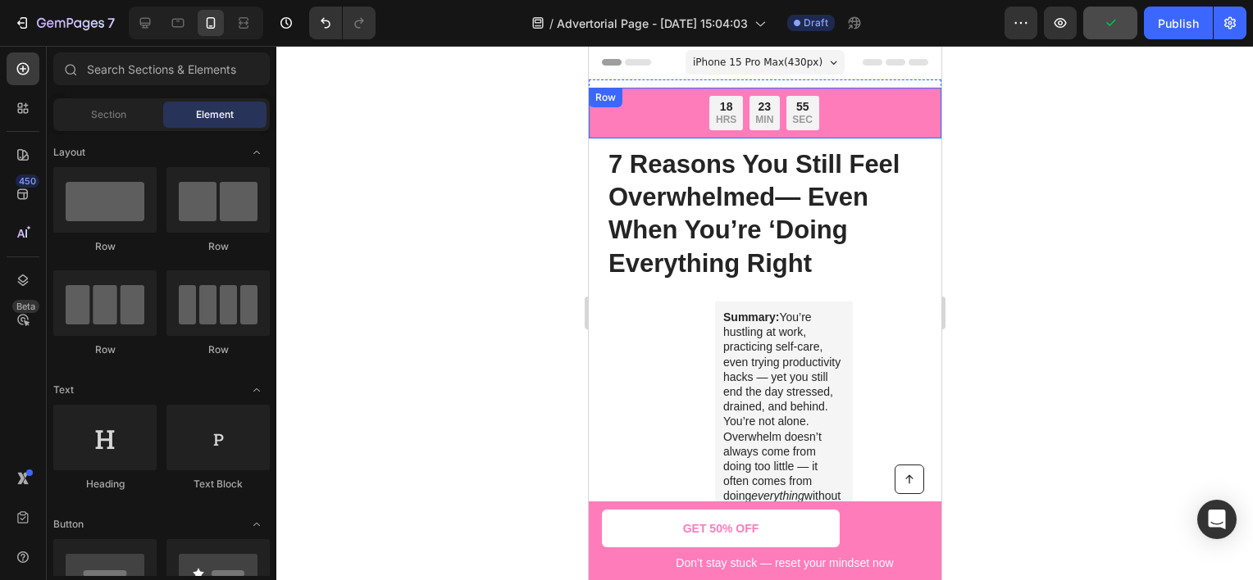
click at [601, 102] on div "Row" at bounding box center [604, 97] width 27 height 15
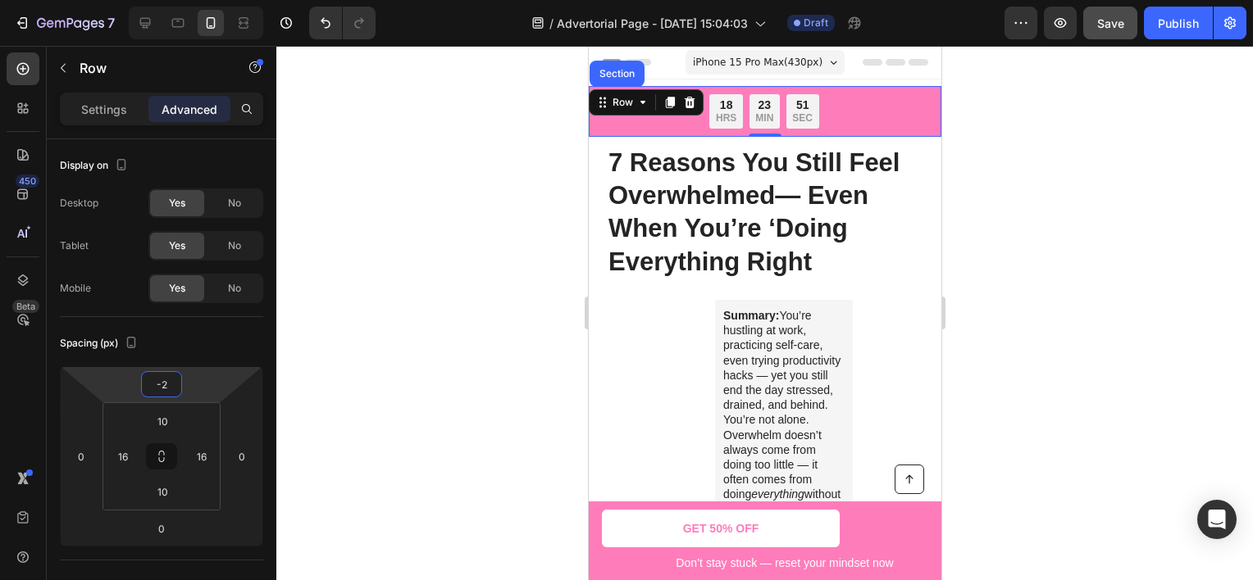
click at [210, 0] on html "7 Version history / Advertorial Page - [DATE] 15:04:03 Draft Preview Save Publi…" at bounding box center [626, 0] width 1253 height 0
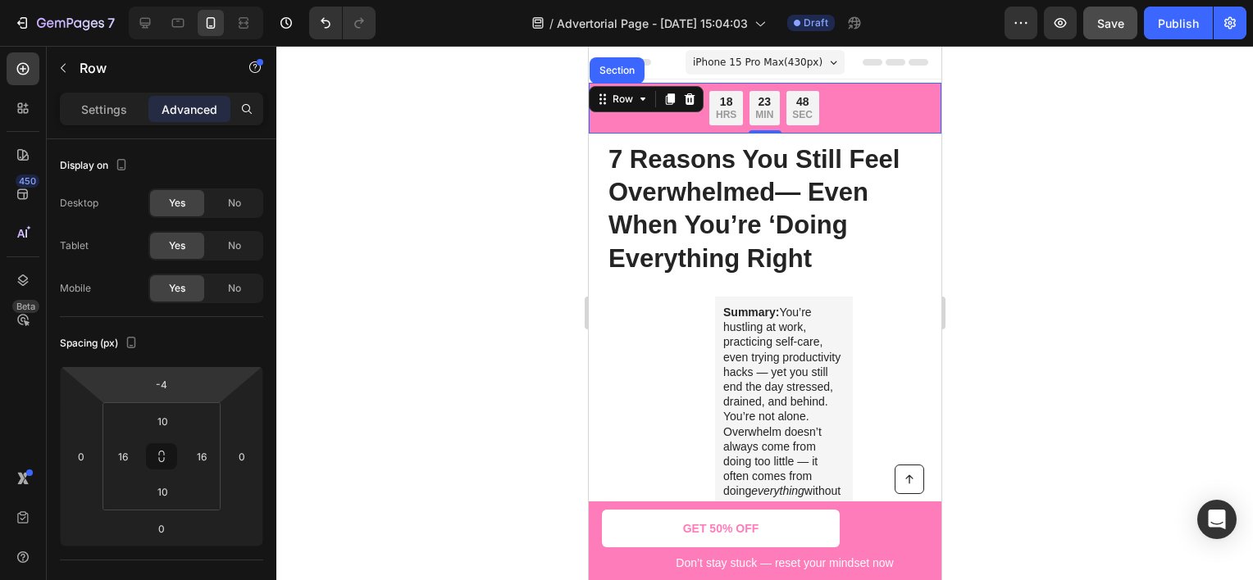
type input "-2"
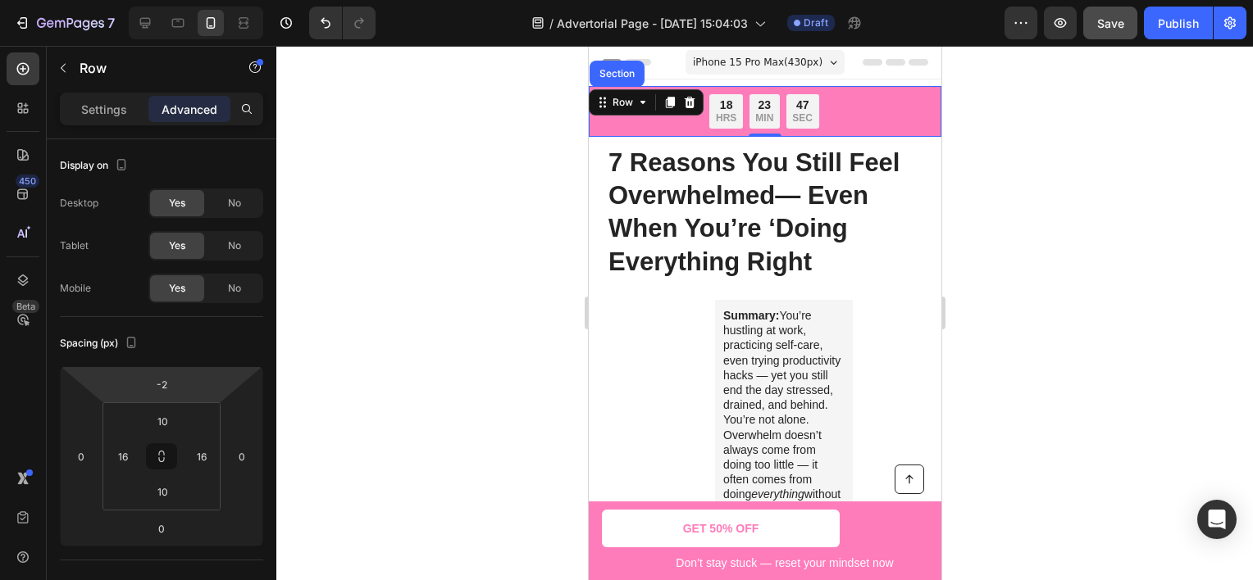
click at [219, 0] on html "7 Version history / Advertorial Page - [DATE] 15:04:03 Draft Preview Save Publi…" at bounding box center [626, 0] width 1253 height 0
click at [474, 264] on div at bounding box center [764, 313] width 976 height 535
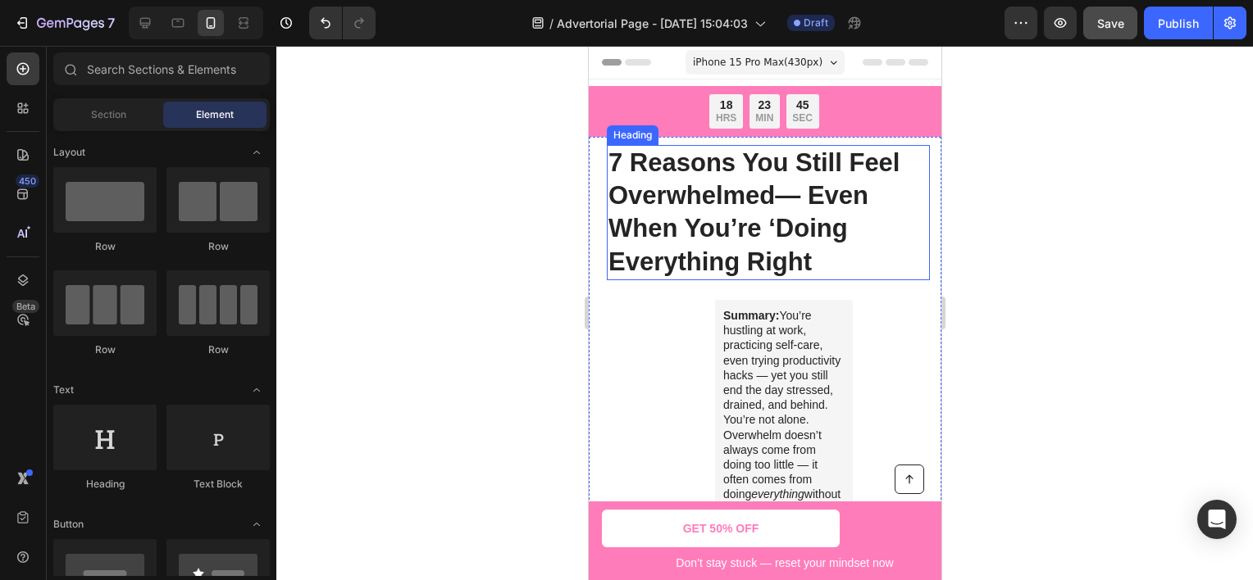
click at [1052, 262] on div at bounding box center [764, 313] width 976 height 535
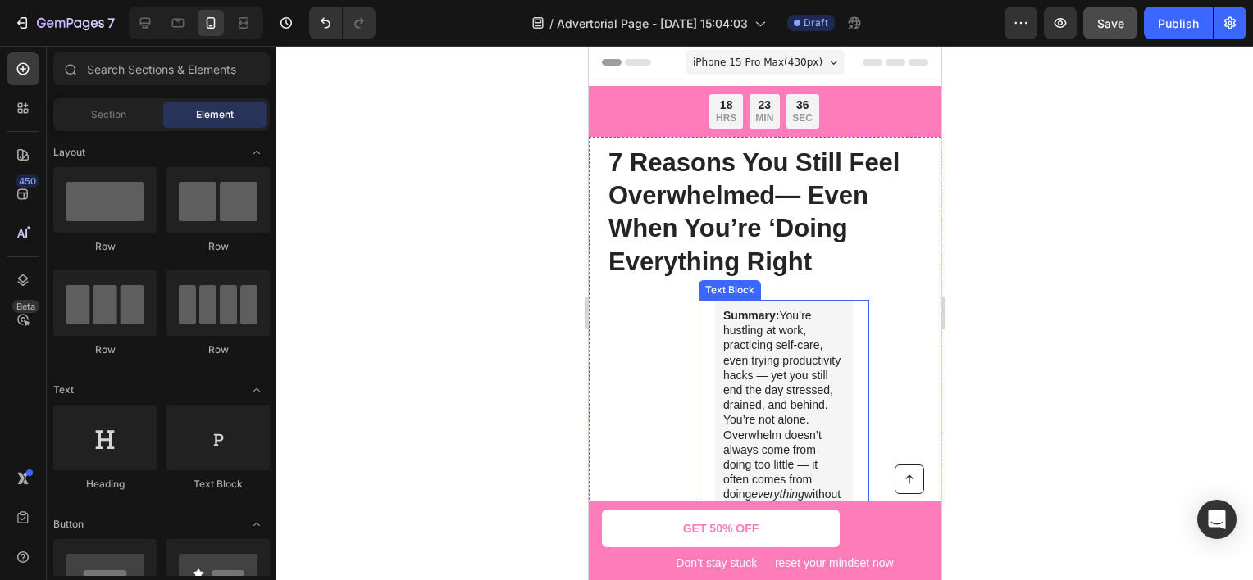
click at [815, 320] on p "Summary: You’re hustling at work, practicing self-care, even trying productivit…" at bounding box center [782, 487] width 121 height 358
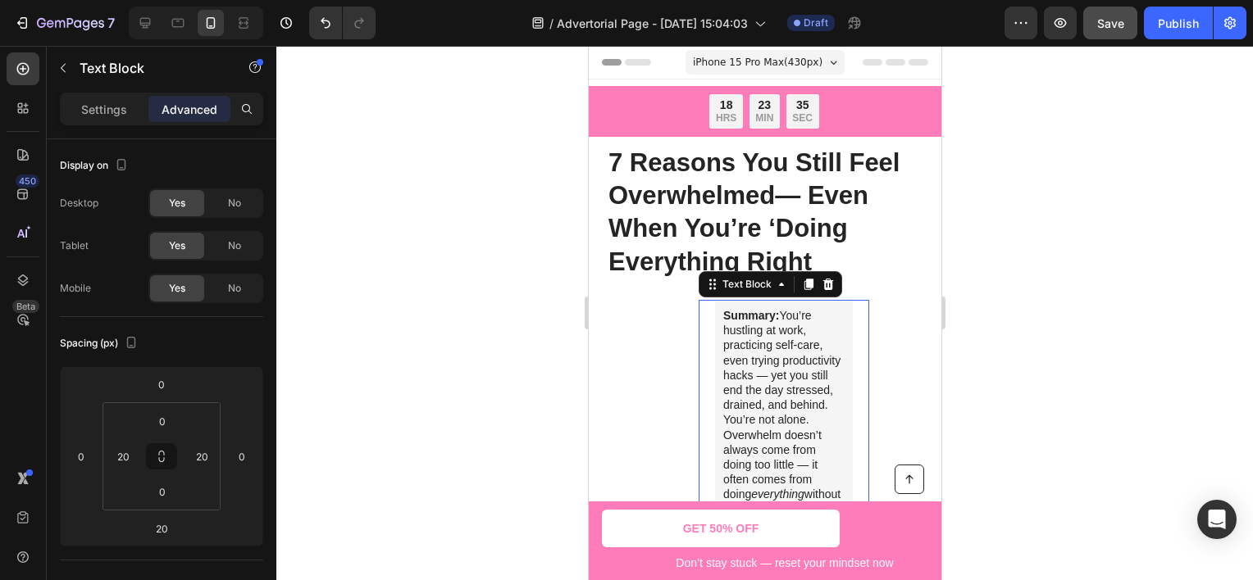
scroll to position [164, 0]
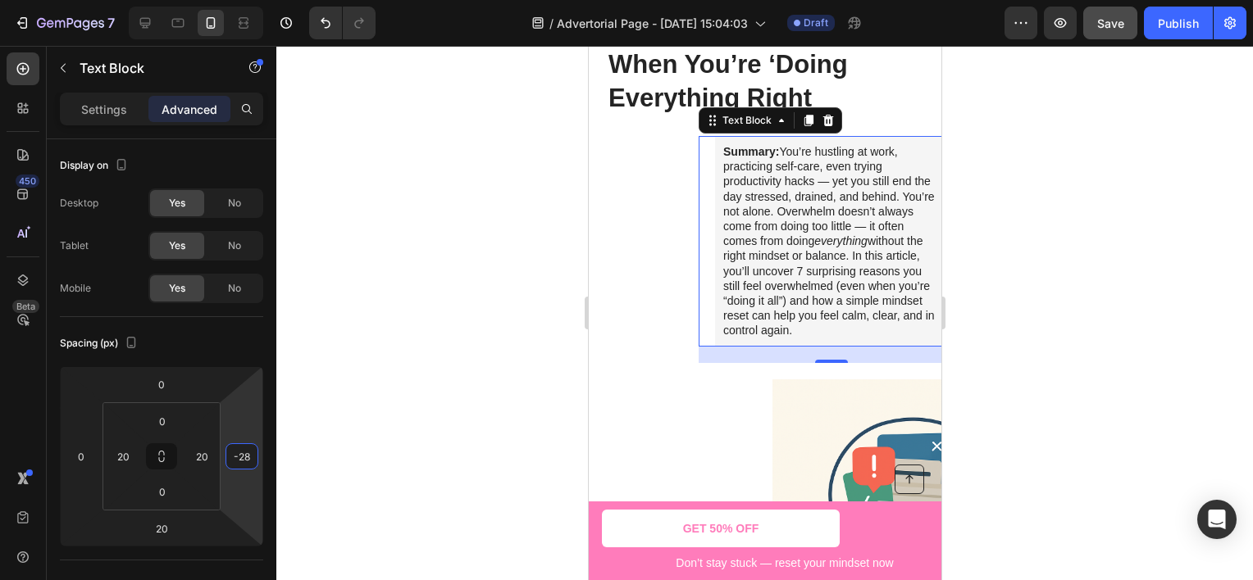
type input "-36"
click at [253, 0] on html "7 Version history / Advertorial Page - [DATE] 15:04:03 Draft Preview Save Publi…" at bounding box center [626, 0] width 1253 height 0
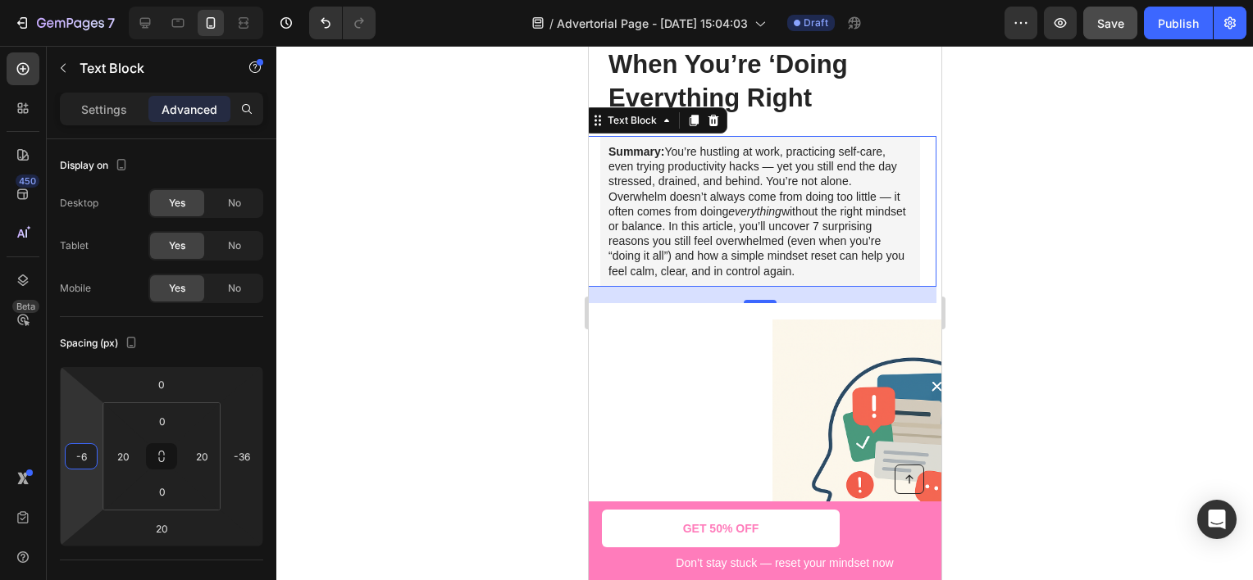
type input "-4"
click at [84, 0] on html "7 Version history / Advertorial Page - [DATE] 15:04:03 Draft Preview Save Publi…" at bounding box center [626, 0] width 1253 height 0
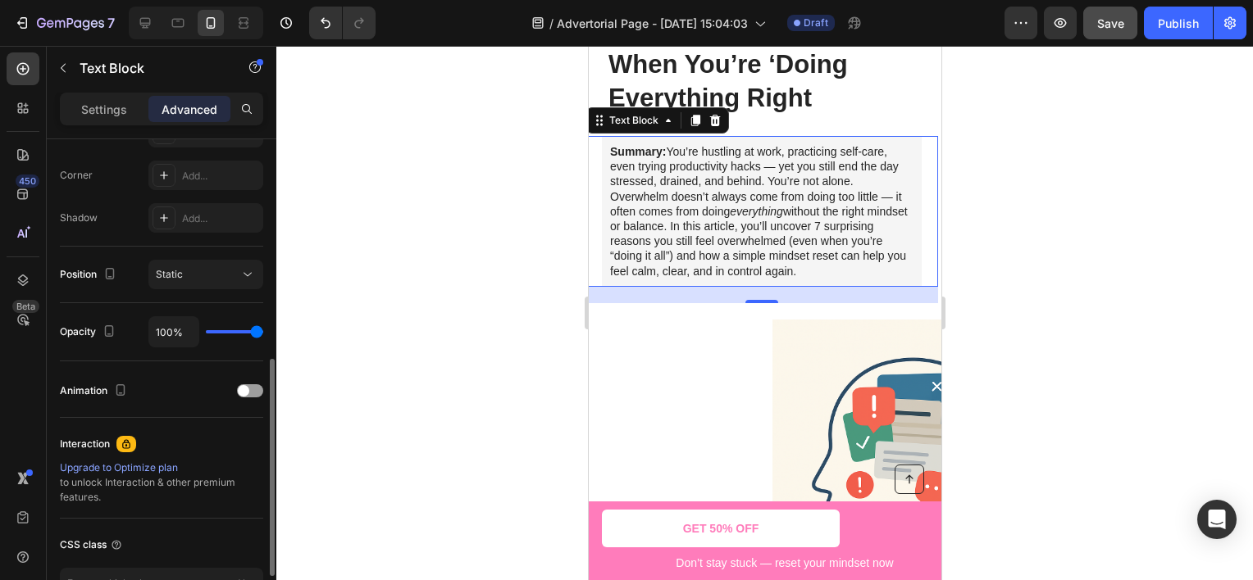
scroll to position [603, 0]
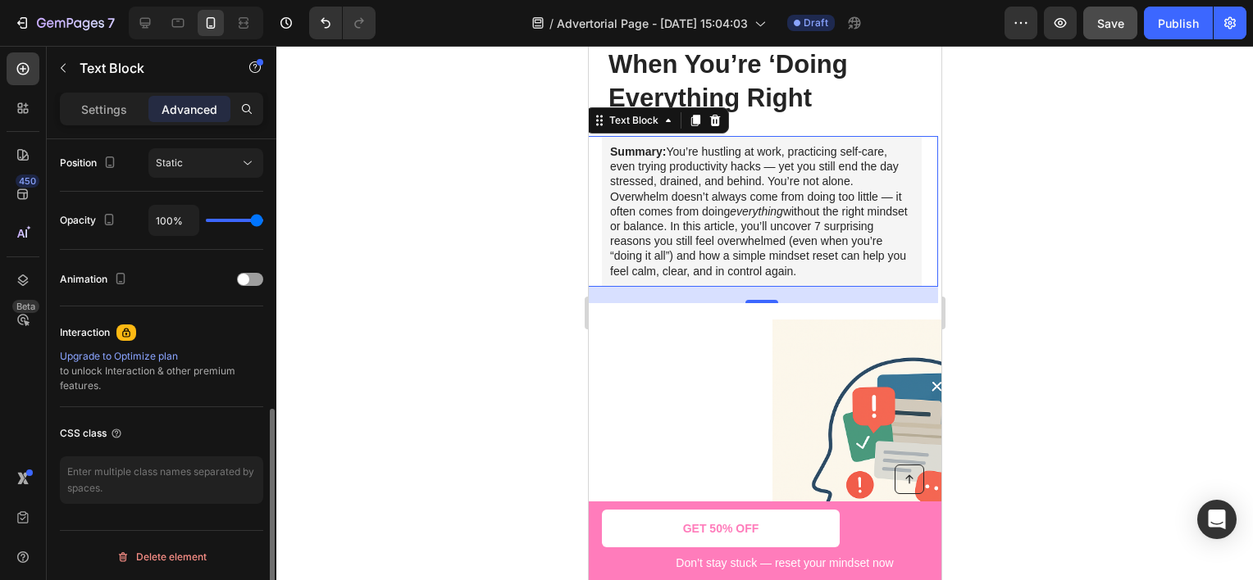
click at [511, 302] on div at bounding box center [764, 313] width 976 height 535
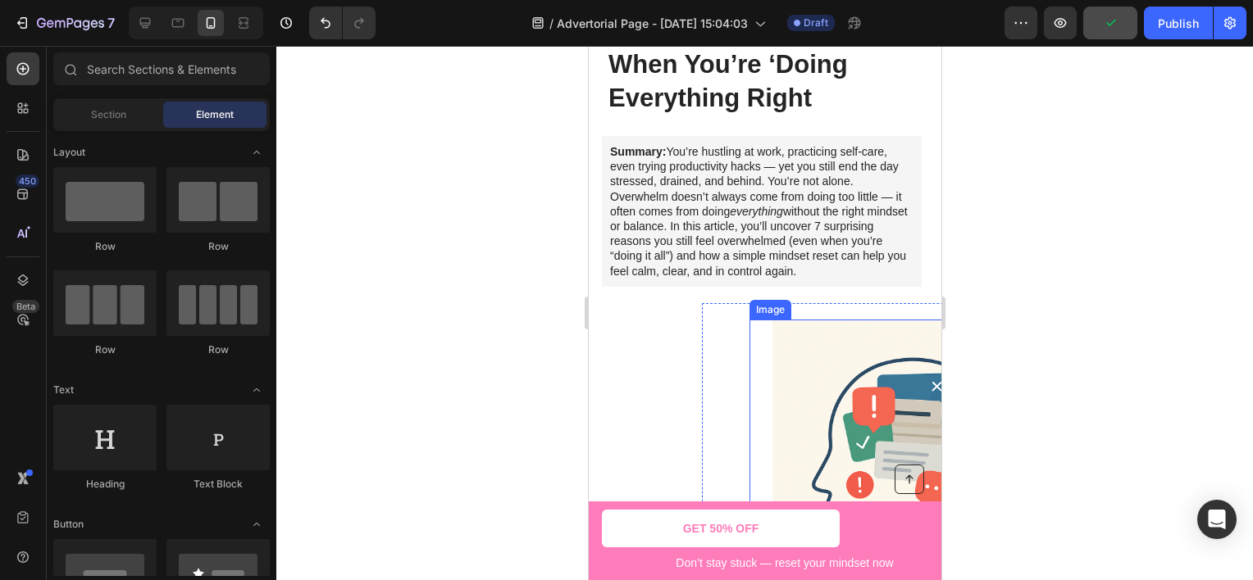
click at [794, 357] on img at bounding box center [908, 457] width 275 height 275
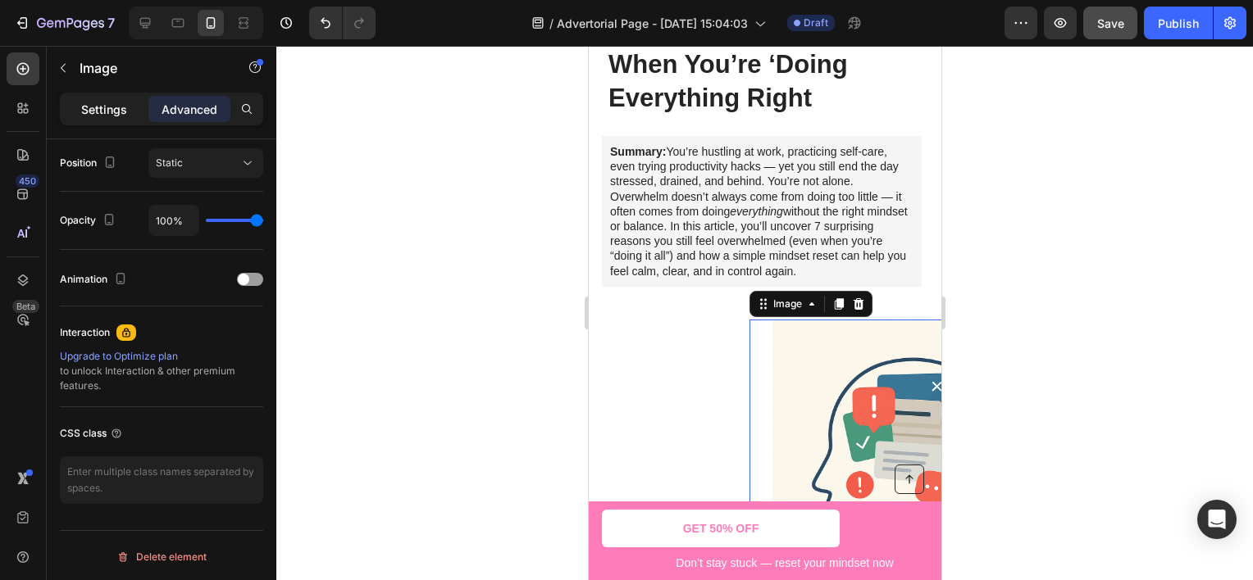
click at [105, 111] on p "Settings" at bounding box center [104, 109] width 46 height 17
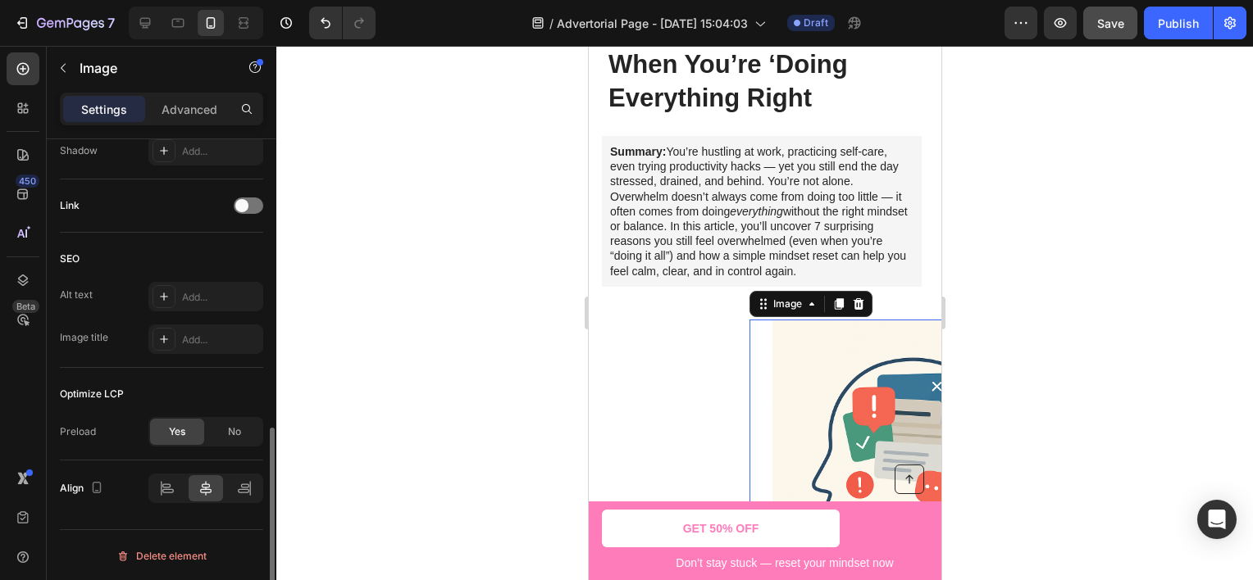
scroll to position [296, 0]
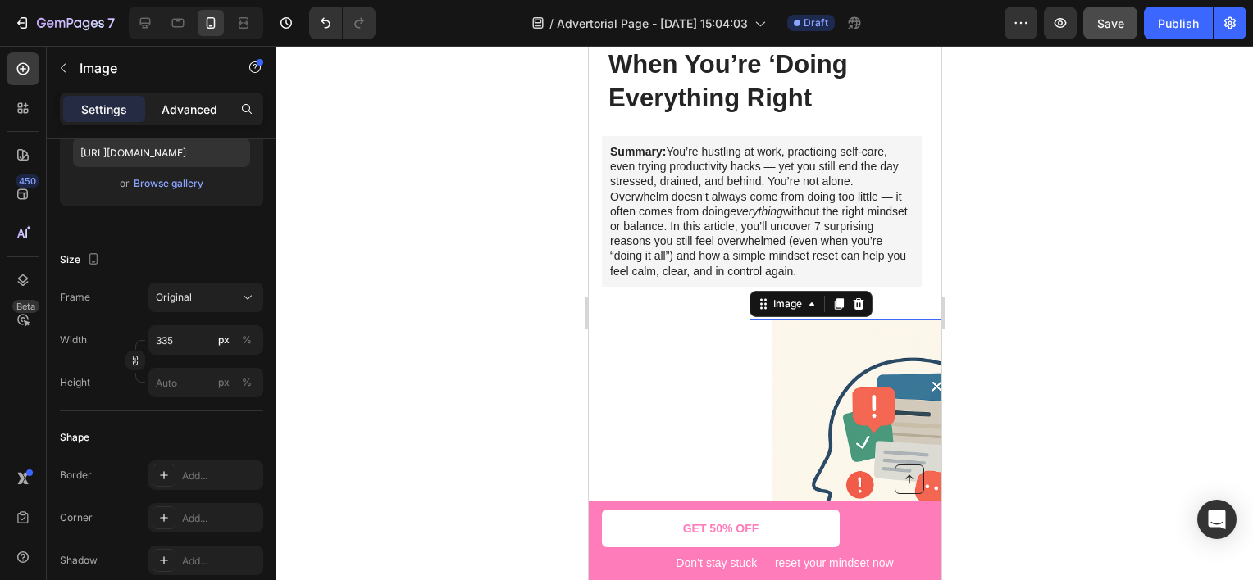
click at [204, 105] on p "Advanced" at bounding box center [190, 109] width 56 height 17
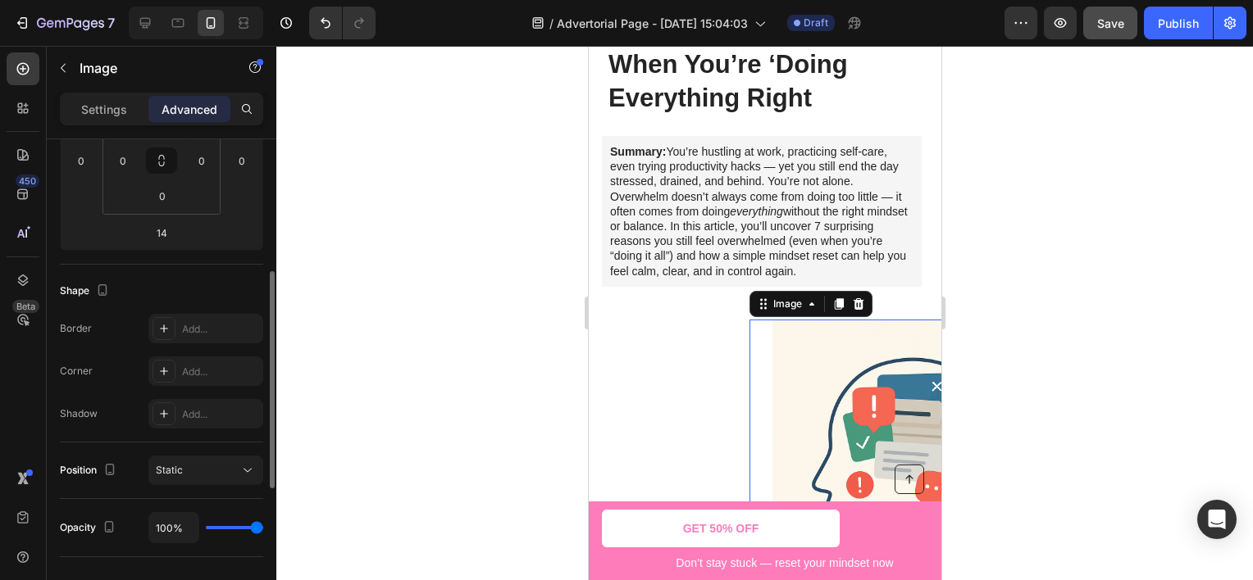
scroll to position [0, 0]
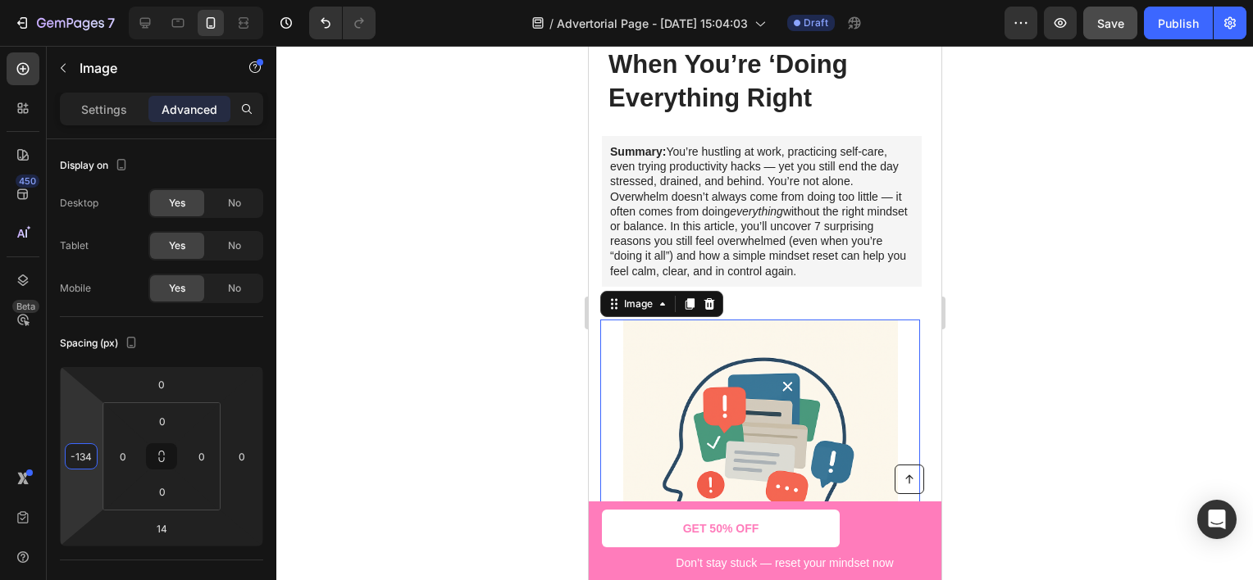
type input "-132"
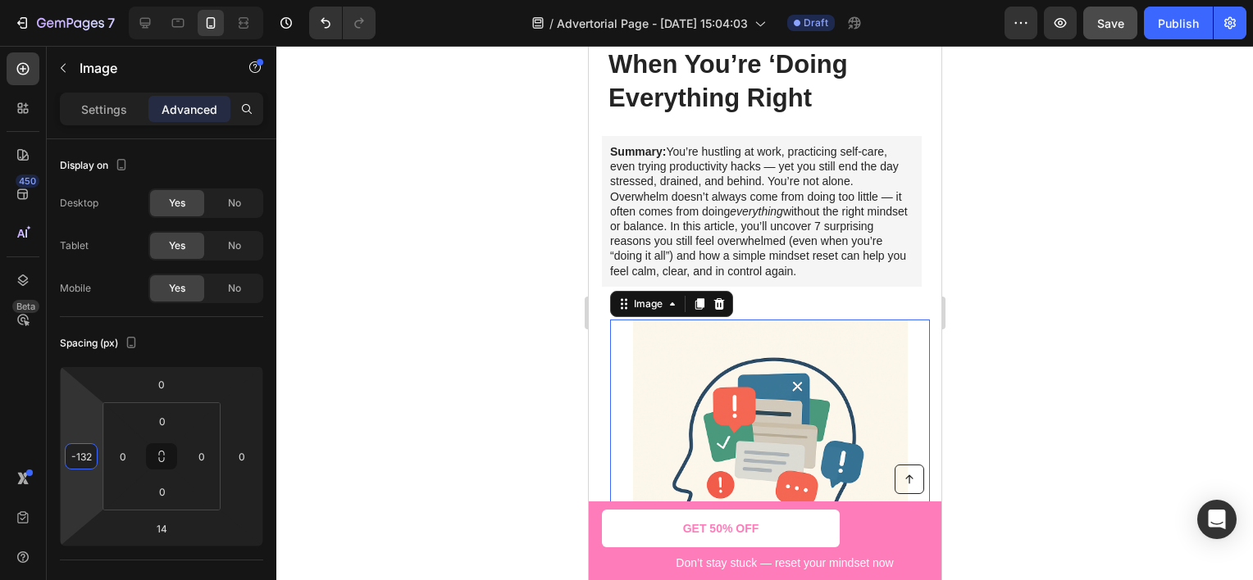
drag, startPoint x: 79, startPoint y: 423, endPoint x: 108, endPoint y: 477, distance: 61.6
click at [108, 0] on html "7 Version history / Advertorial Page - [DATE] 15:04:03 Draft Preview Save Publi…" at bounding box center [626, 0] width 1253 height 0
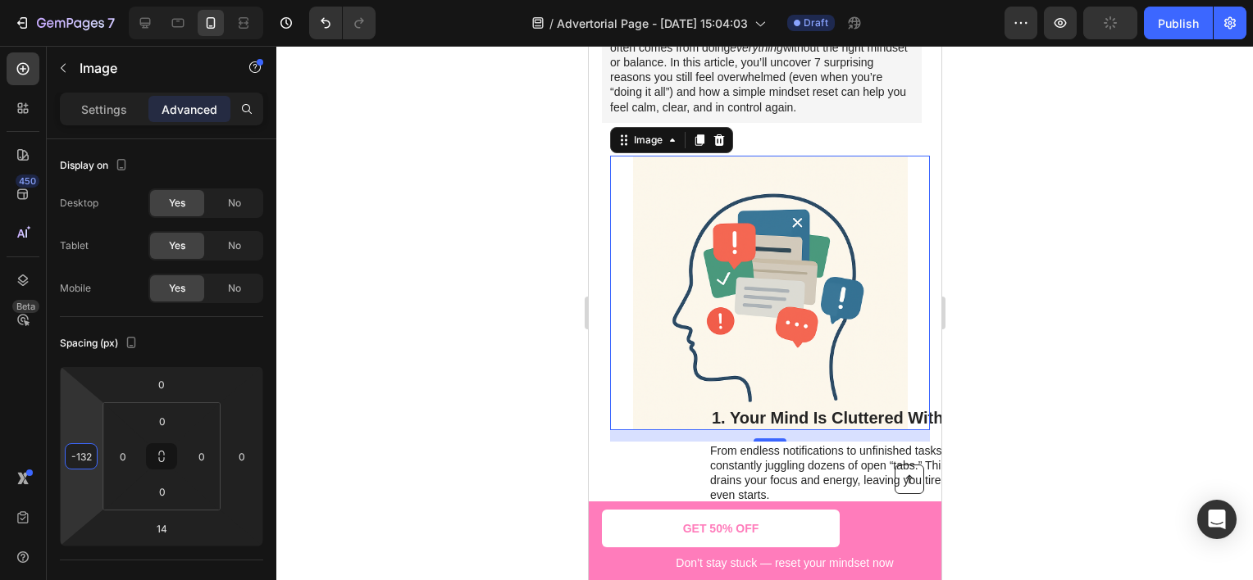
click at [1044, 330] on div at bounding box center [764, 313] width 976 height 535
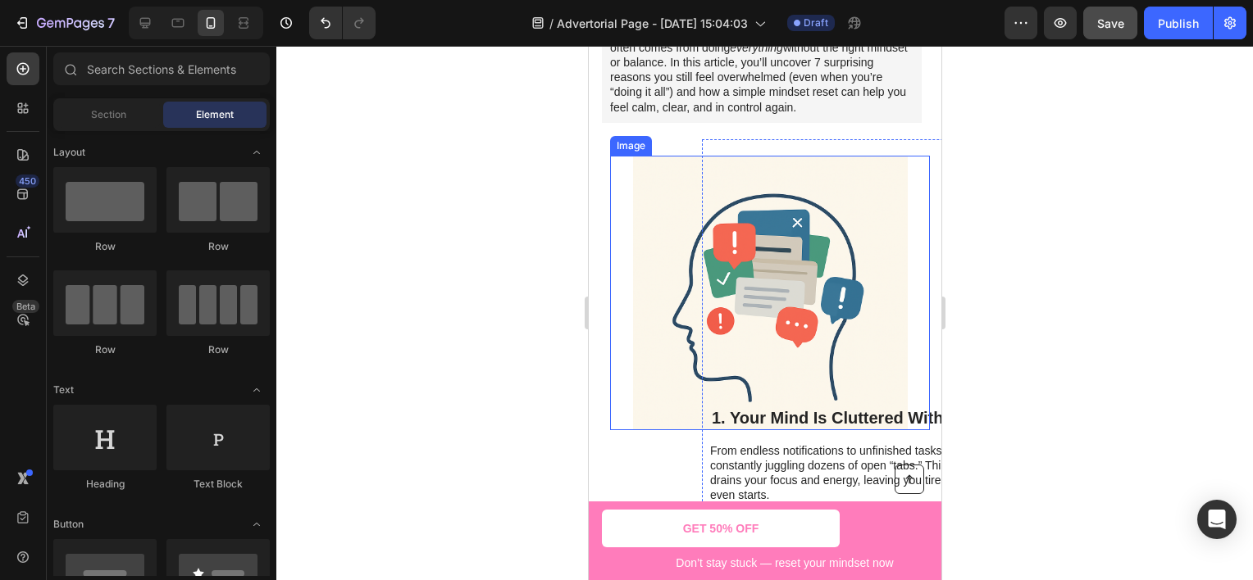
click at [634, 231] on img at bounding box center [769, 293] width 275 height 275
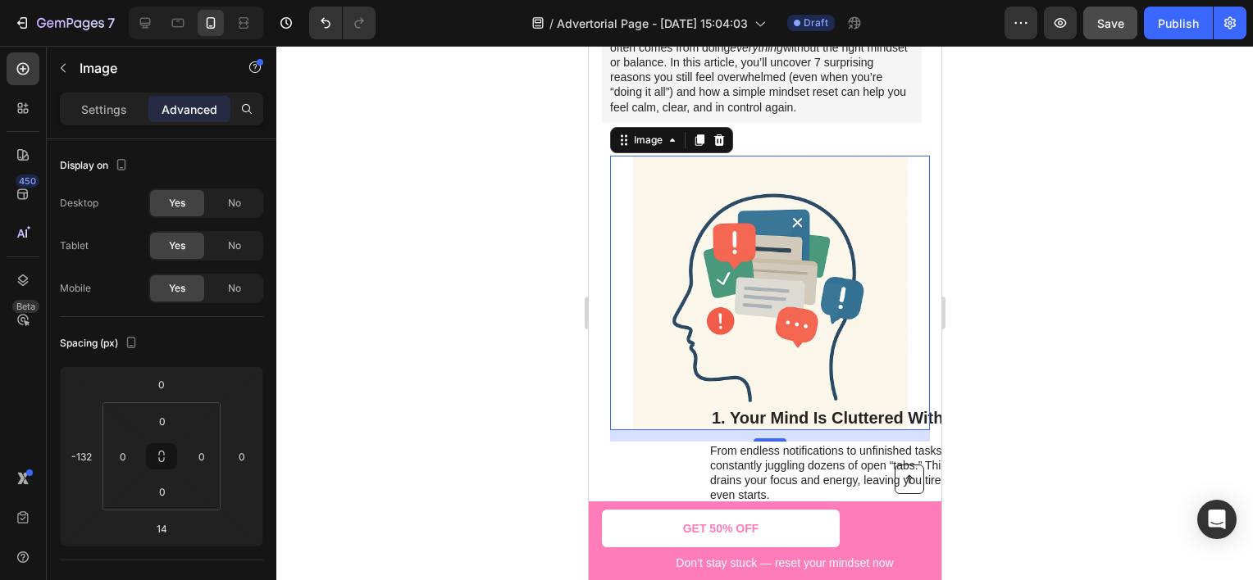
click at [640, 214] on img at bounding box center [769, 293] width 275 height 275
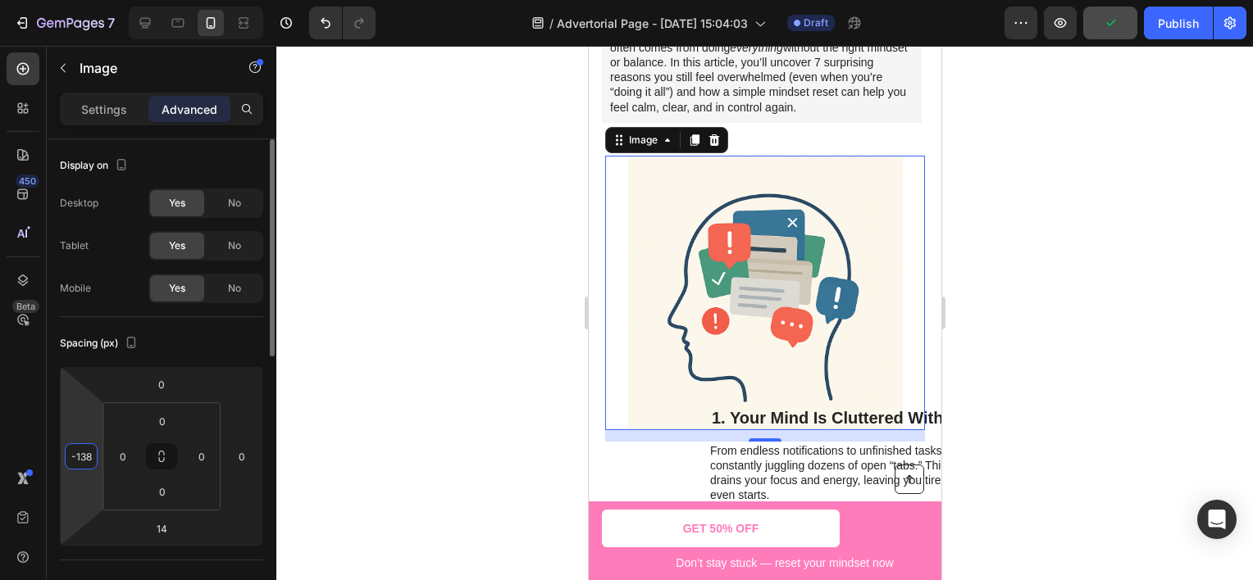
drag, startPoint x: 82, startPoint y: 408, endPoint x: 146, endPoint y: 366, distance: 76.4
click at [87, 0] on html "7 Version history / Advertorial Page - [DATE] 15:04:03 Draft Preview Publish 45…" at bounding box center [626, 0] width 1253 height 0
type input "-136"
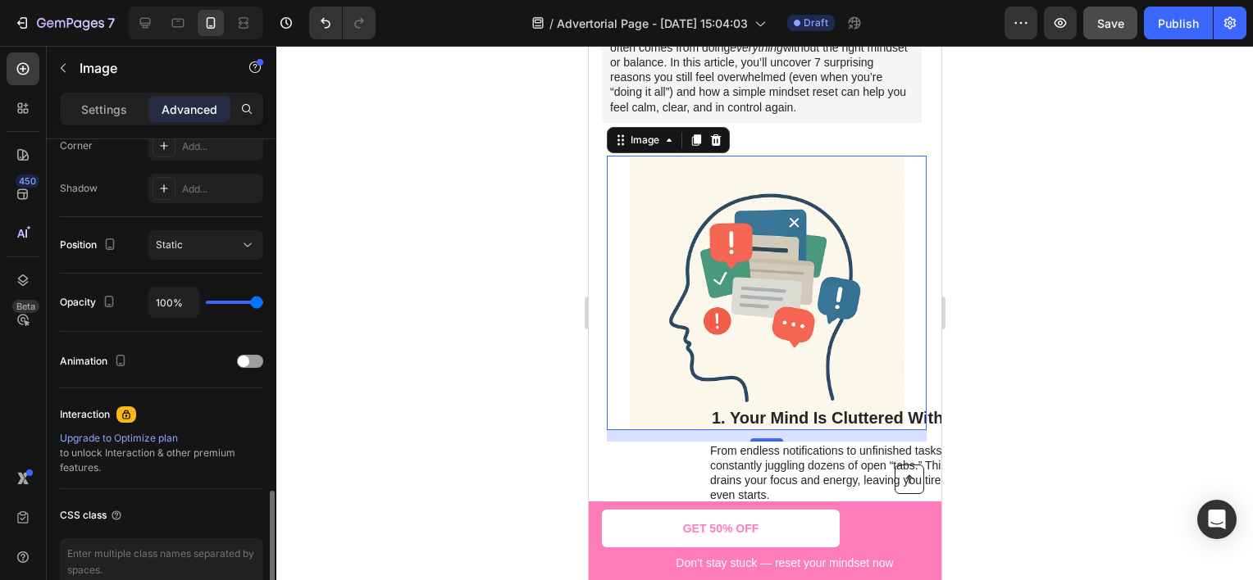
scroll to position [439, 0]
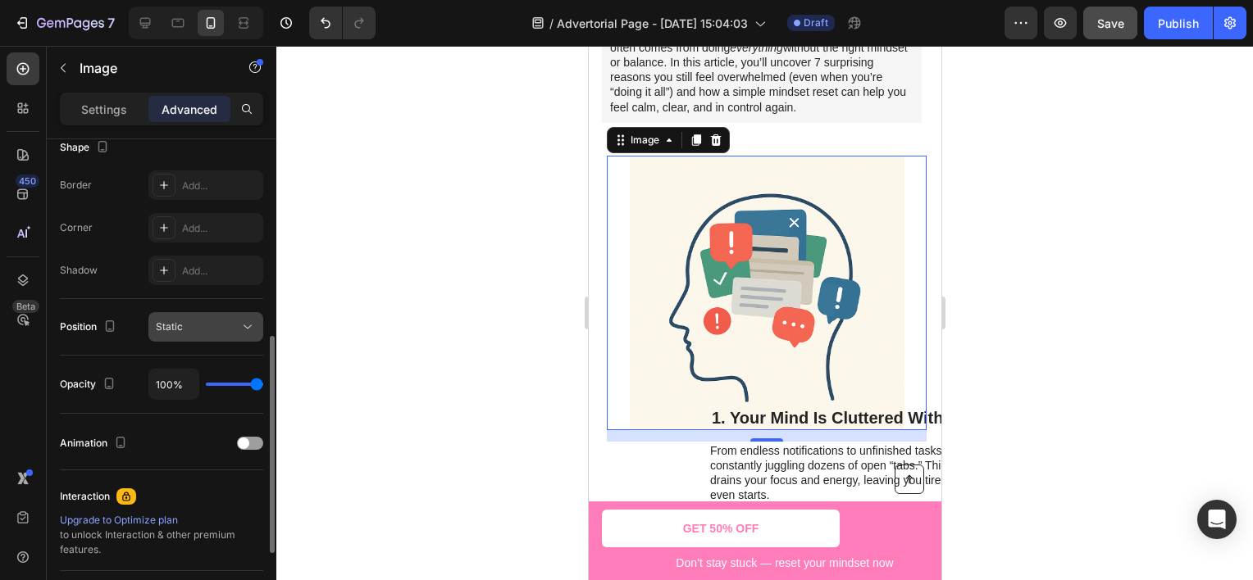
click at [207, 325] on div "Static" at bounding box center [198, 327] width 84 height 15
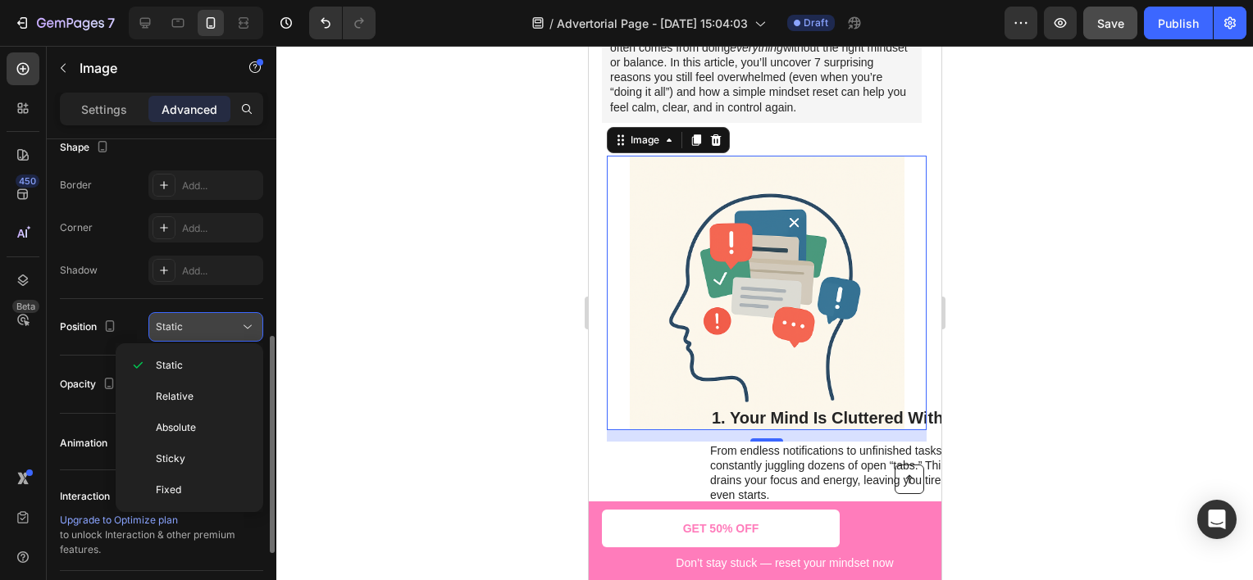
click at [207, 325] on div "Static" at bounding box center [198, 327] width 84 height 15
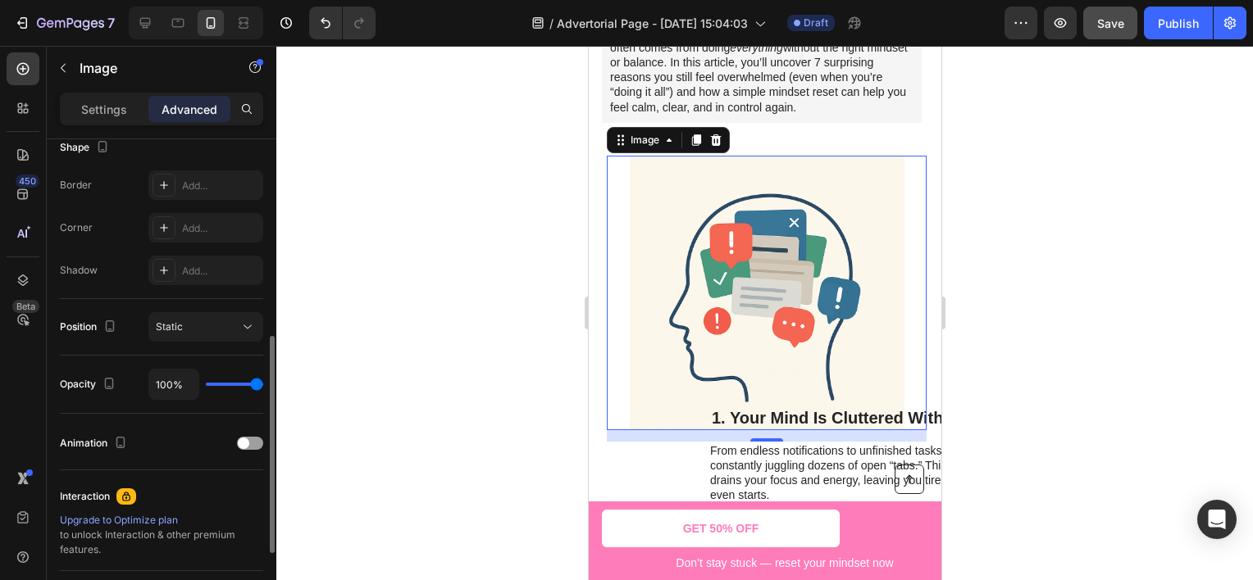
scroll to position [603, 0]
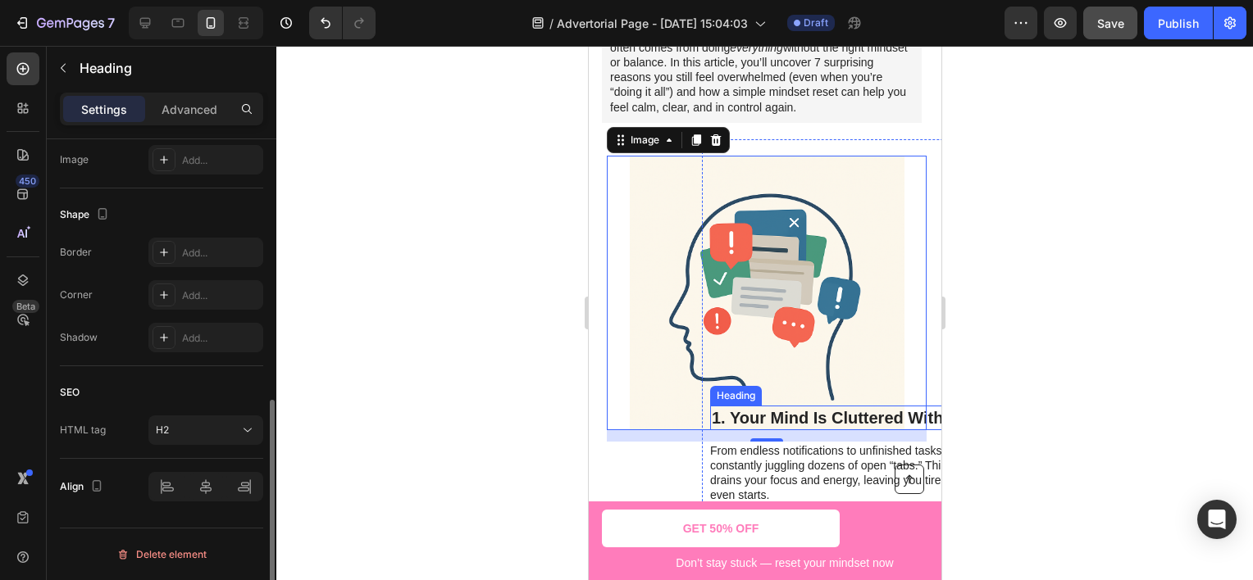
click at [777, 416] on h2 "1. Your Mind Is Cluttered With Noise" at bounding box center [869, 418] width 320 height 25
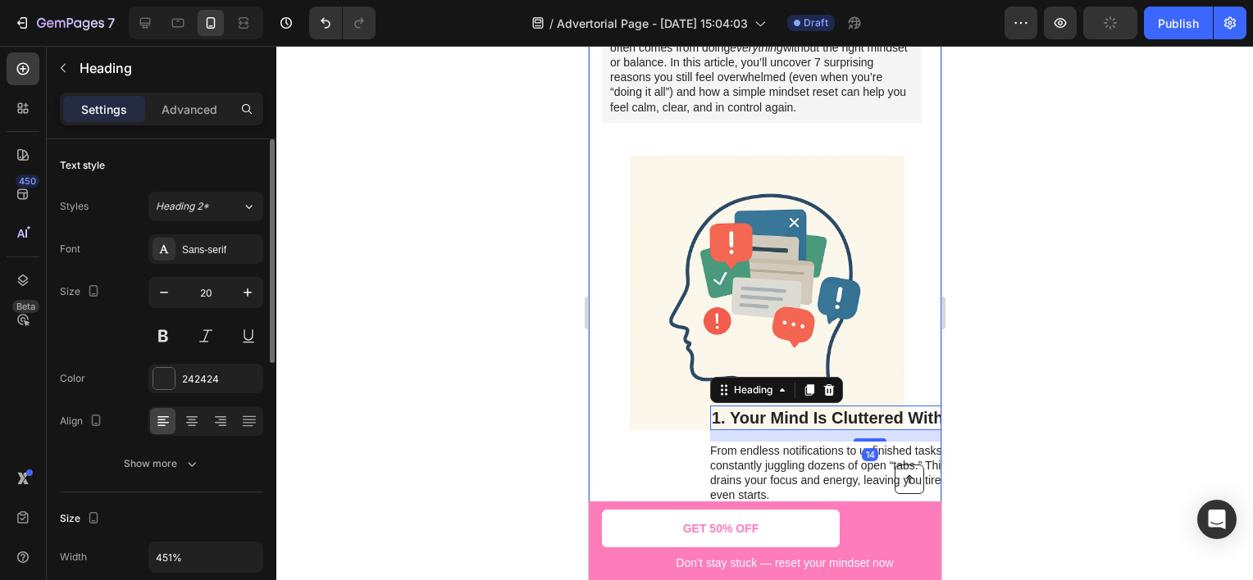
scroll to position [410, 0]
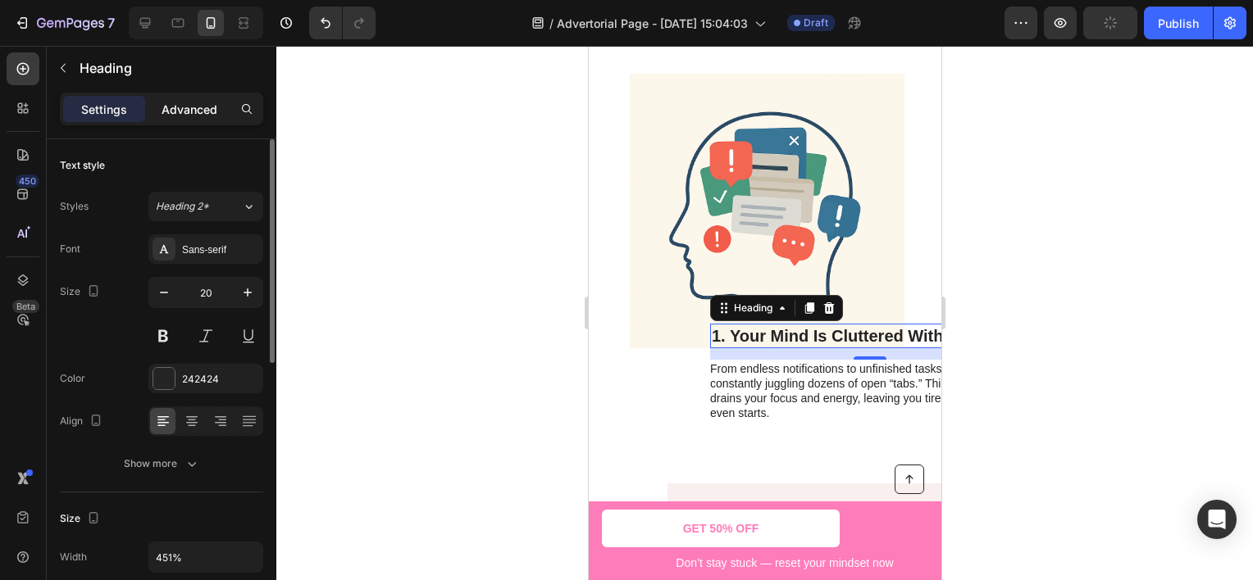
click at [174, 117] on p "Advanced" at bounding box center [190, 109] width 56 height 17
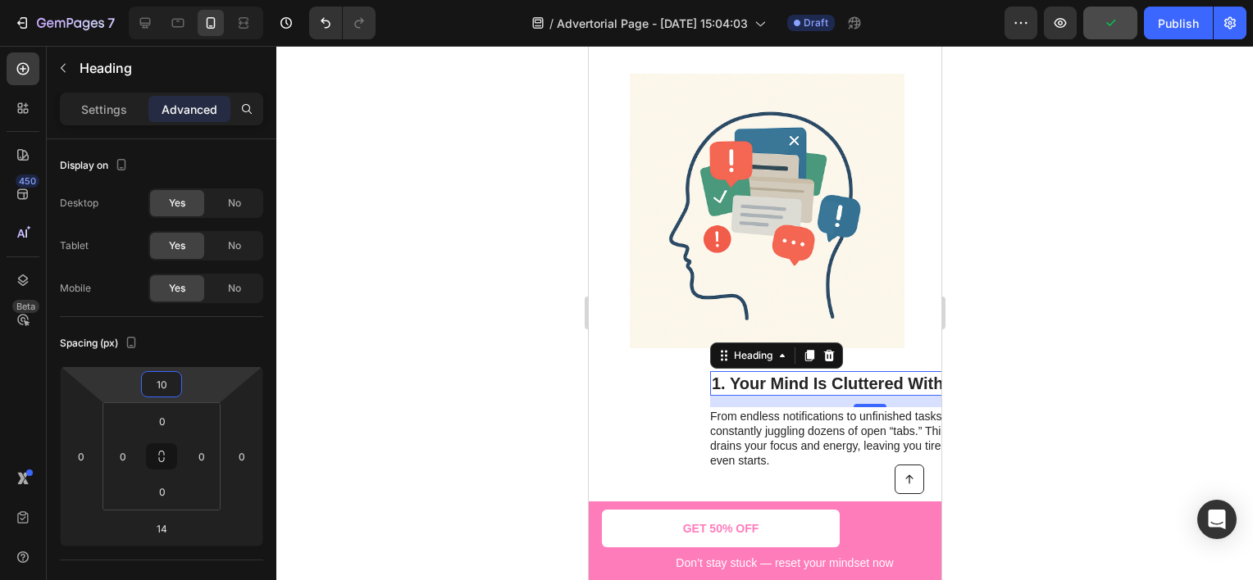
type input "8"
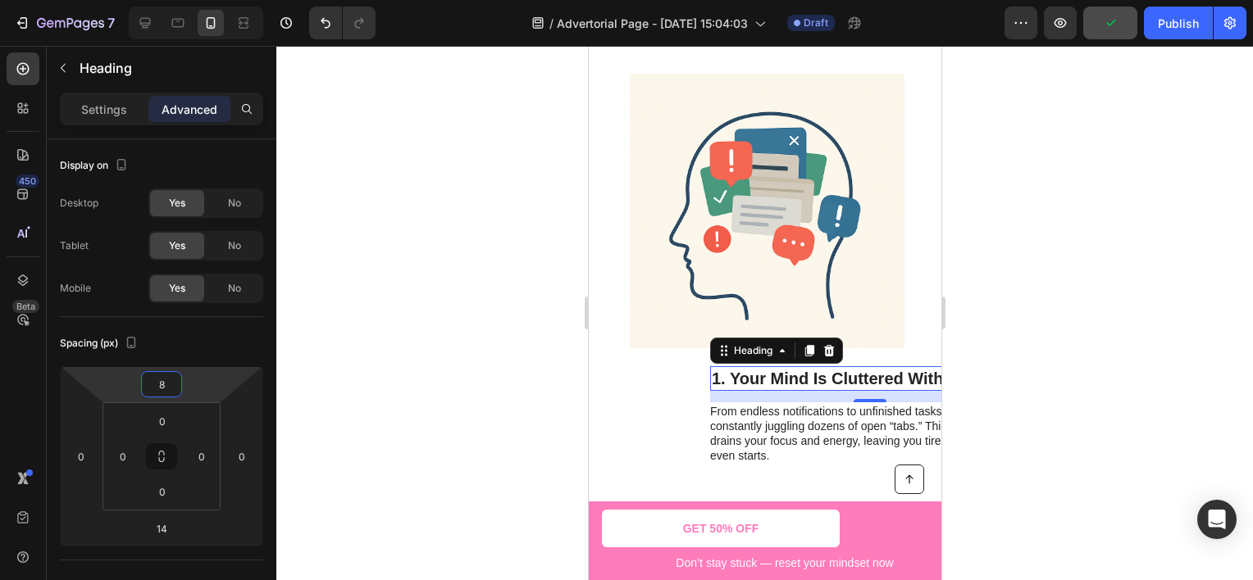
click at [210, 0] on html "7 Version history / Advertorial Page - [DATE] 15:04:03 Draft Preview Publish 45…" at bounding box center [626, 0] width 1253 height 0
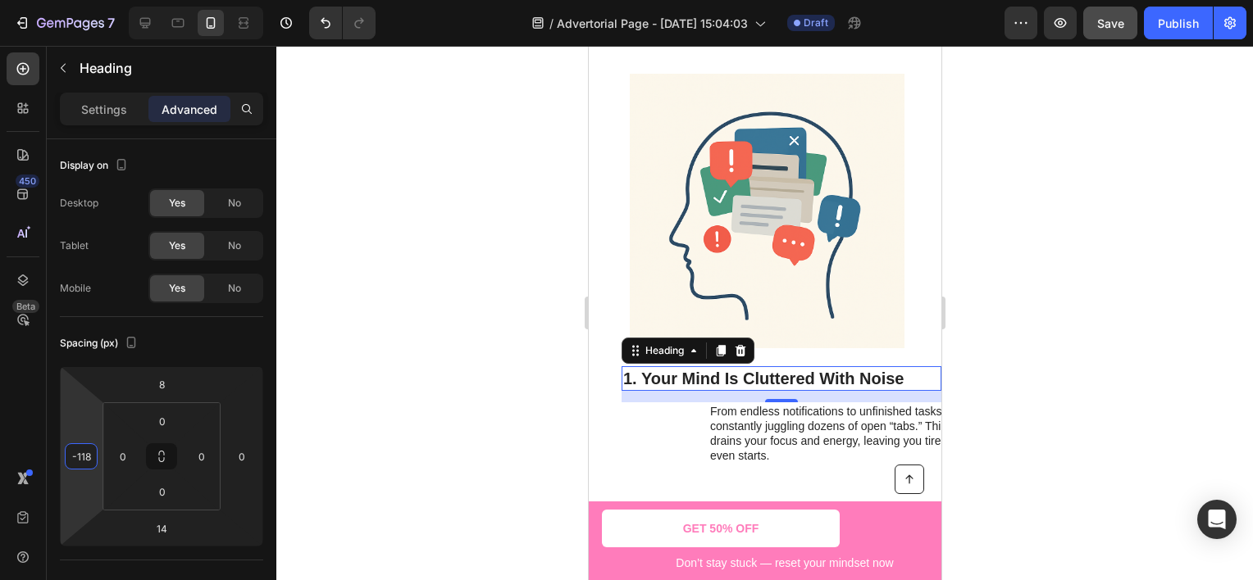
type input "-120"
drag, startPoint x: 82, startPoint y: 416, endPoint x: 92, endPoint y: 453, distance: 39.0
click at [92, 0] on html "7 Version history / Advertorial Page - [DATE] 15:04:03 Draft Preview Save Publi…" at bounding box center [626, 0] width 1253 height 0
click at [740, 430] on p "From endless notifications to unfinished tasks, your brain is constantly juggli…" at bounding box center [868, 441] width 318 height 75
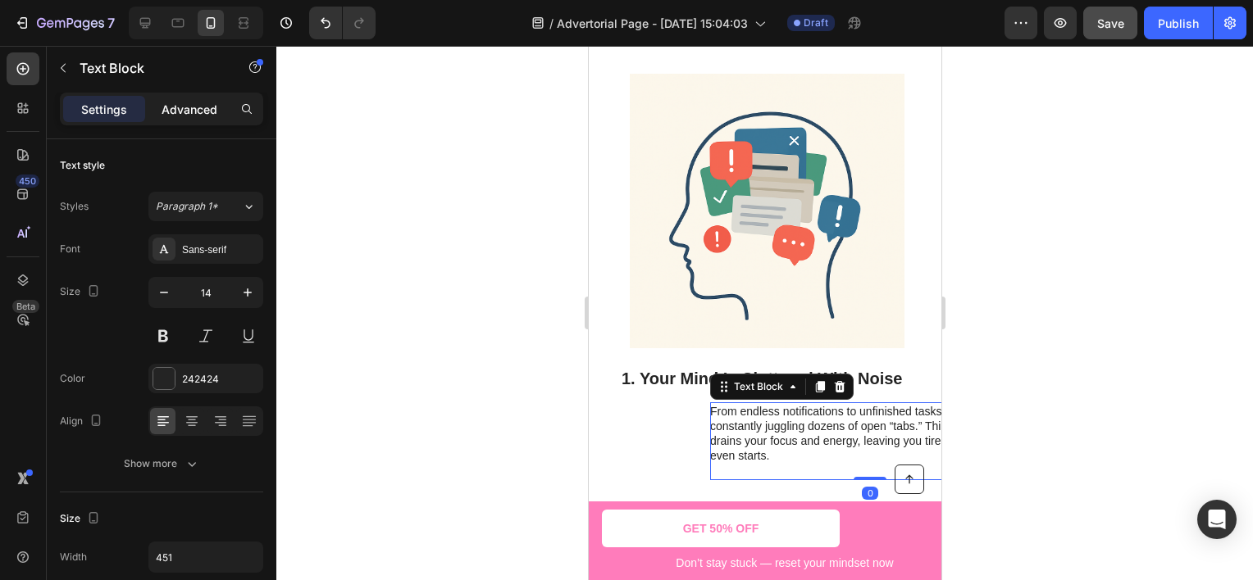
click at [192, 115] on p "Advanced" at bounding box center [190, 109] width 56 height 17
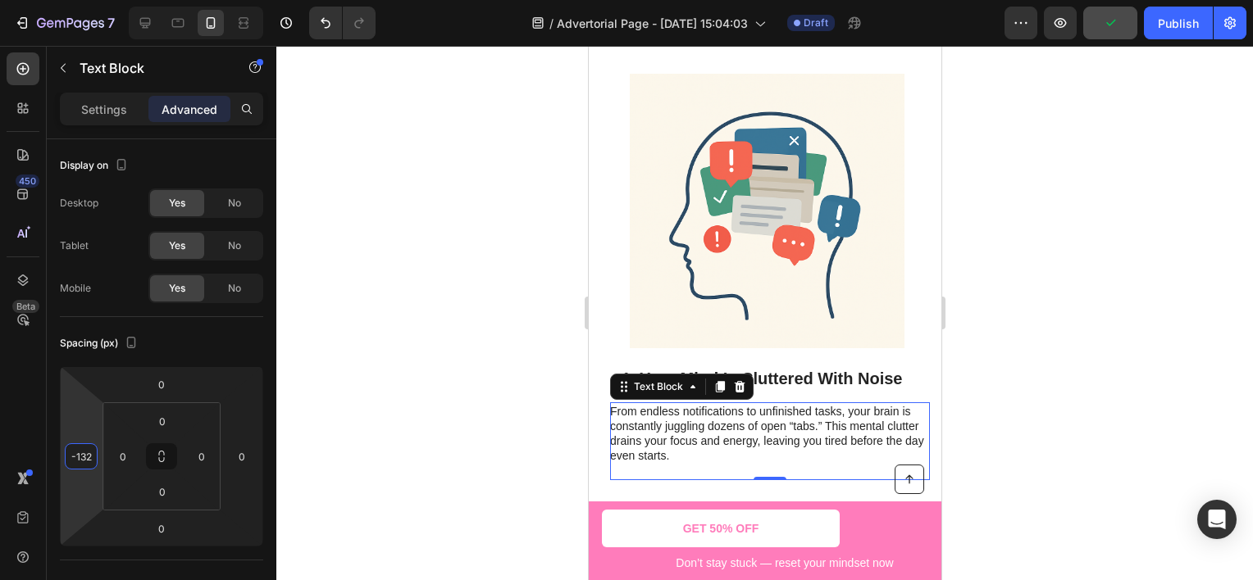
type input "-128"
drag, startPoint x: 82, startPoint y: 438, endPoint x: 92, endPoint y: 490, distance: 53.4
click at [92, 0] on html "7 Version history / Advertorial Page - [DATE] 15:04:03 Draft Preview Publish 45…" at bounding box center [626, 0] width 1253 height 0
click at [110, 118] on div "Settings" at bounding box center [104, 109] width 82 height 26
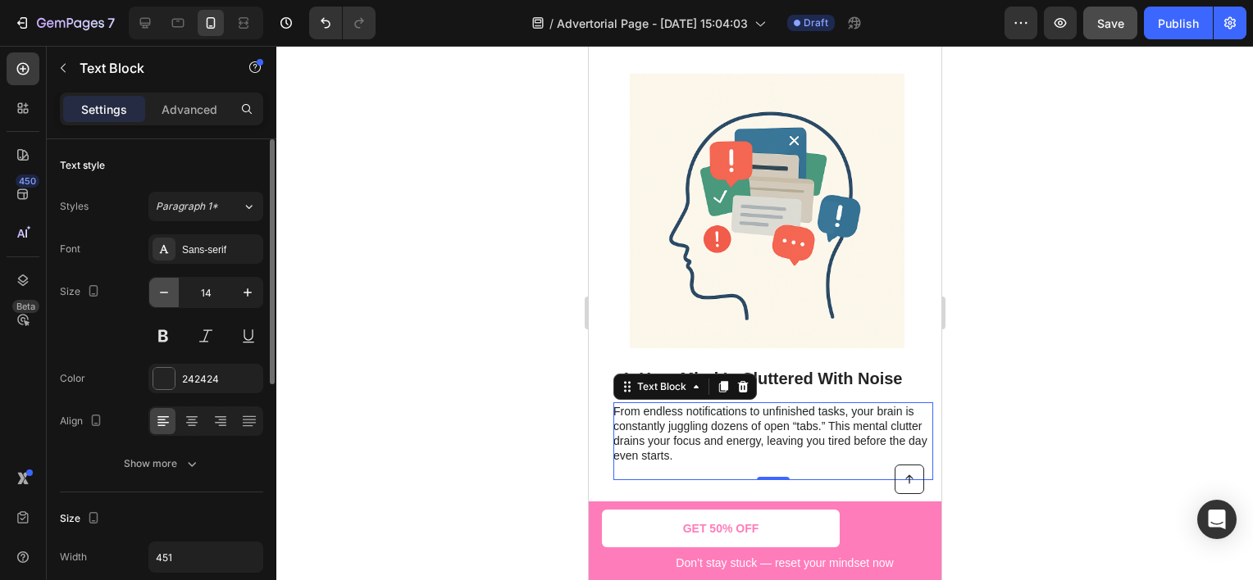
click at [169, 289] on icon "button" at bounding box center [164, 292] width 16 height 16
click at [248, 289] on icon "button" at bounding box center [247, 293] width 8 height 8
type input "14"
click at [1018, 374] on div at bounding box center [764, 313] width 976 height 535
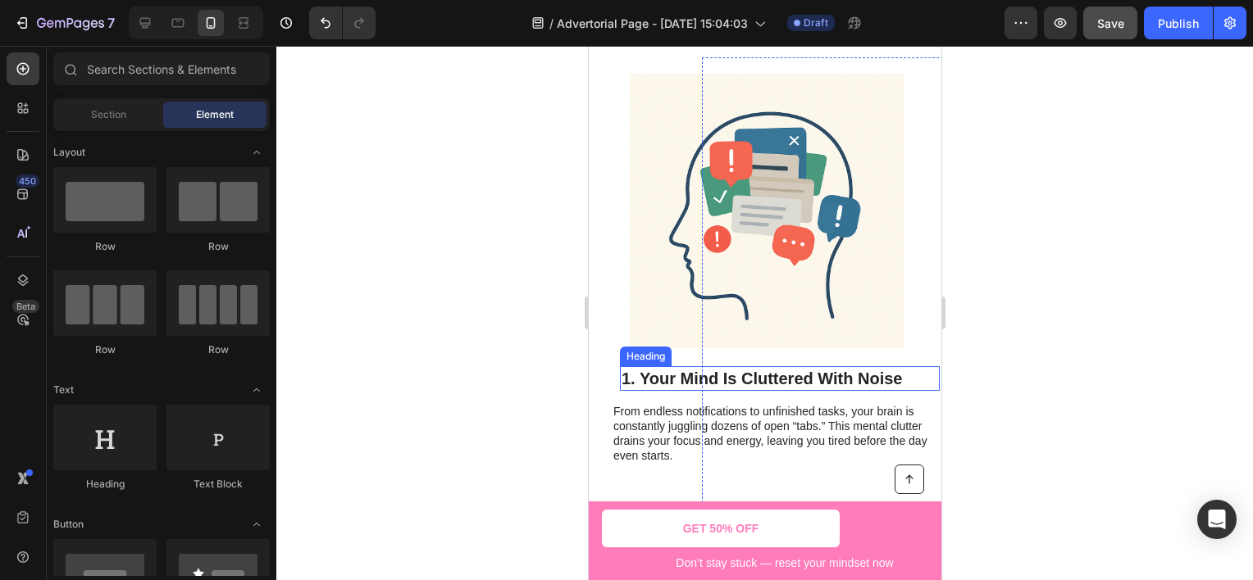
click at [667, 375] on h2 "1. Your Mind Is Cluttered With Noise" at bounding box center [779, 378] width 320 height 25
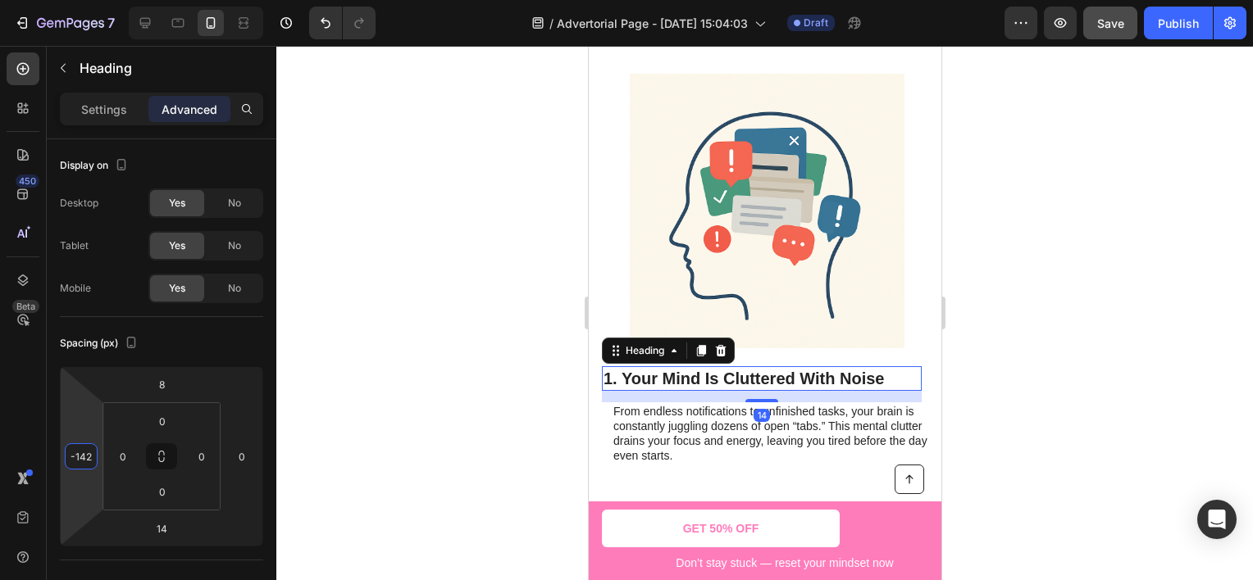
type input "-140"
drag, startPoint x: 75, startPoint y: 411, endPoint x: 79, endPoint y: 419, distance: 9.2
click at [79, 0] on html "7 Version history / Advertorial Page - [DATE] 15:04:03 Draft Preview Save Publi…" at bounding box center [626, 0] width 1253 height 0
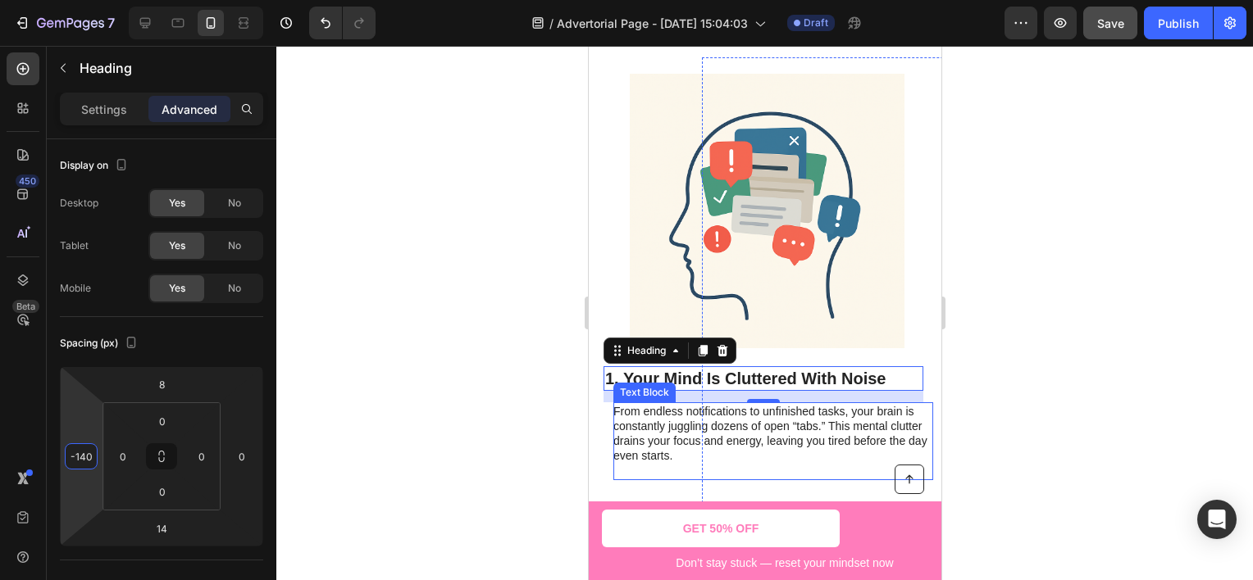
click at [644, 423] on p "From endless notifications to unfinished tasks, your brain is constantly juggli…" at bounding box center [771, 441] width 318 height 75
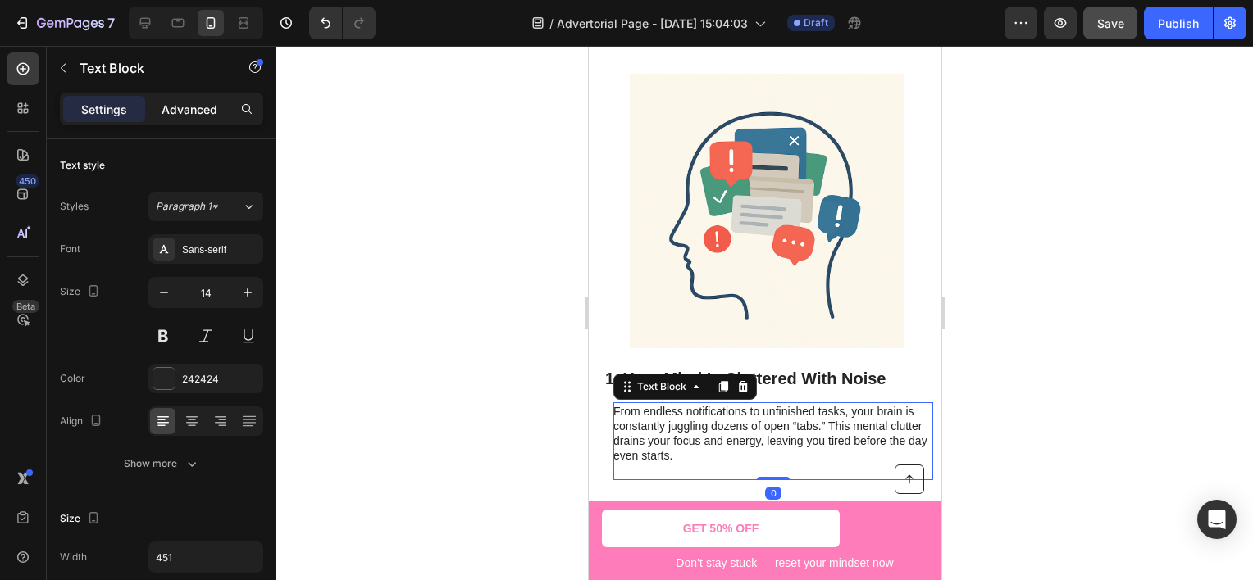
click at [175, 115] on p "Advanced" at bounding box center [190, 109] width 56 height 17
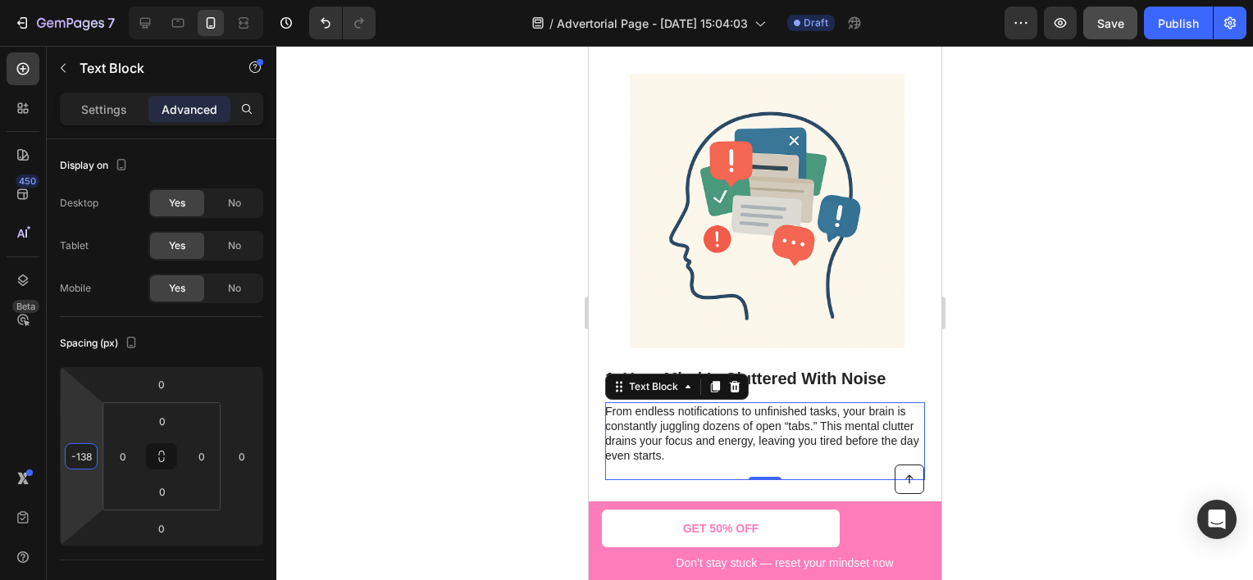
type input "-136"
click at [89, 0] on html "7 Version history / Advertorial Page - [DATE] 15:04:03 Draft Preview Save Publi…" at bounding box center [626, 0] width 1253 height 0
click at [407, 333] on div at bounding box center [764, 313] width 976 height 535
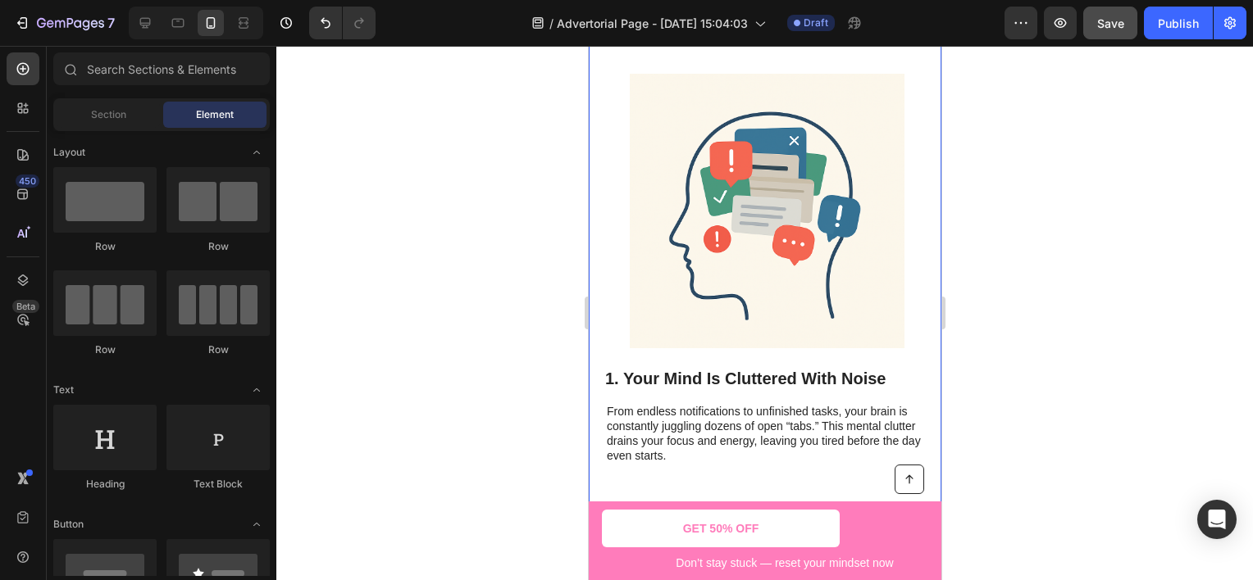
click at [621, 423] on p "From endless notifications to unfinished tasks, your brain is constantly juggli…" at bounding box center [765, 441] width 318 height 75
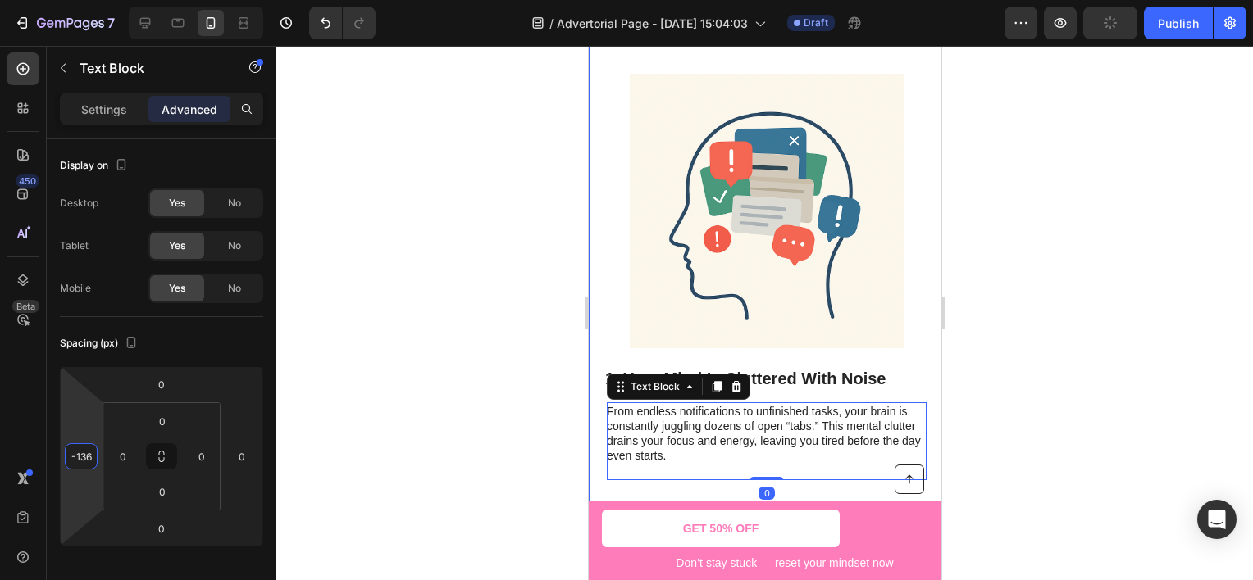
type input "-132"
click at [89, 0] on html "7 Version history / Advertorial Page - [DATE] 15:04:03 Draft Preview Publish 45…" at bounding box center [626, 0] width 1253 height 0
click at [414, 313] on div at bounding box center [764, 313] width 976 height 535
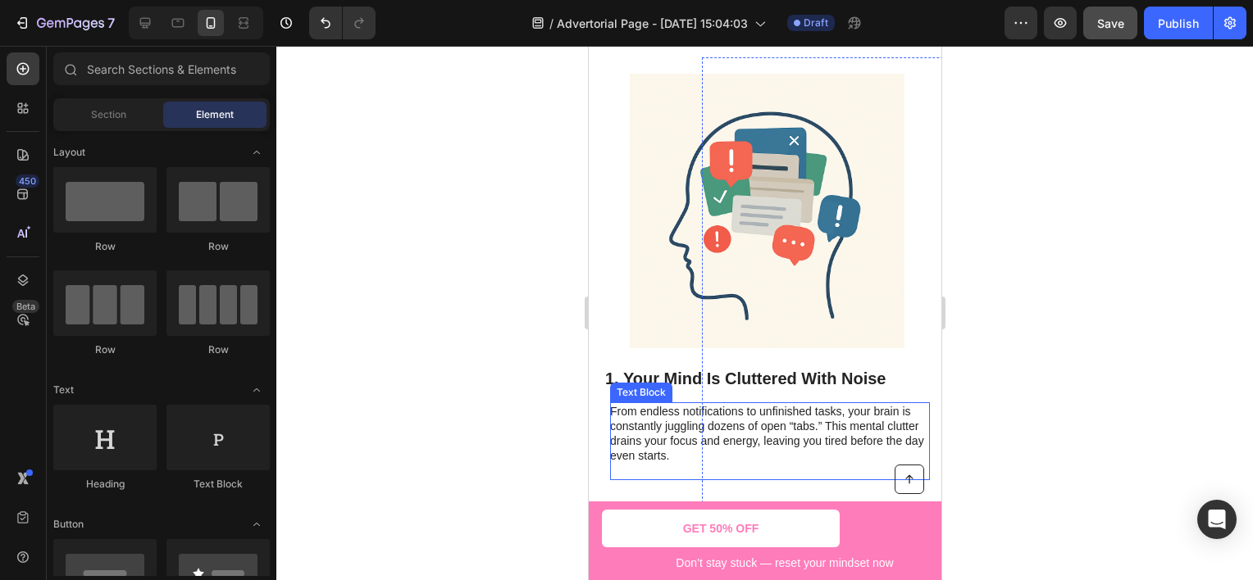
click at [667, 426] on p "From endless notifications to unfinished tasks, your brain is constantly juggli…" at bounding box center [768, 441] width 318 height 75
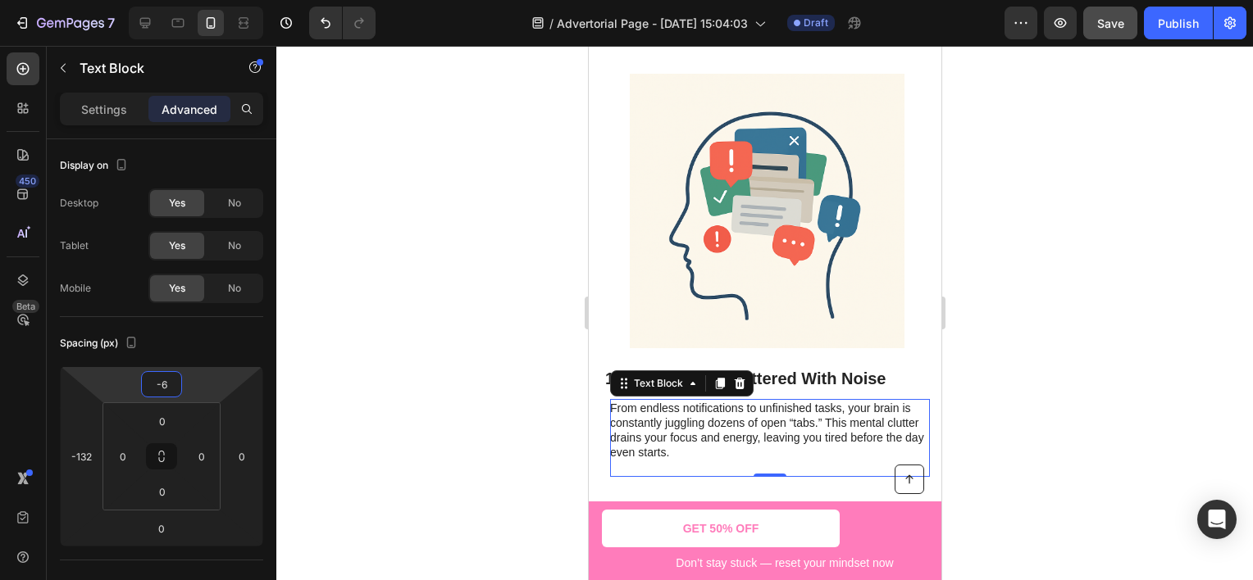
type input "-8"
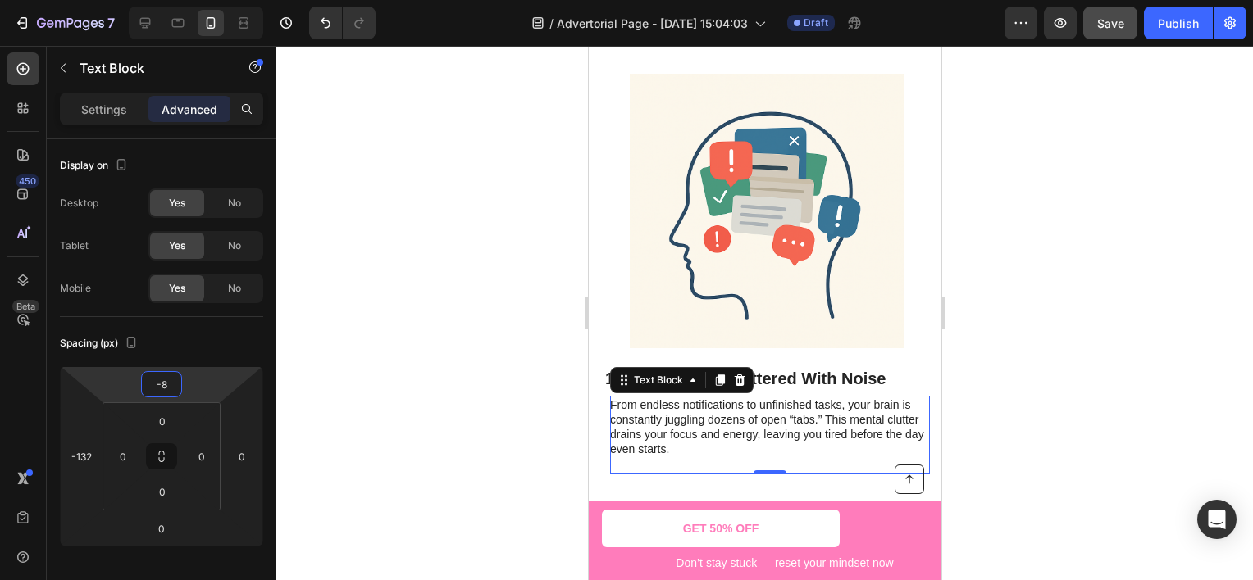
click at [211, 0] on html "7 Version history / Advertorial Page - [DATE] 15:04:03 Draft Preview Save Publi…" at bounding box center [626, 0] width 1253 height 0
click at [794, 377] on h2 "1. Your Mind Is Cluttered With Noise" at bounding box center [763, 378] width 320 height 25
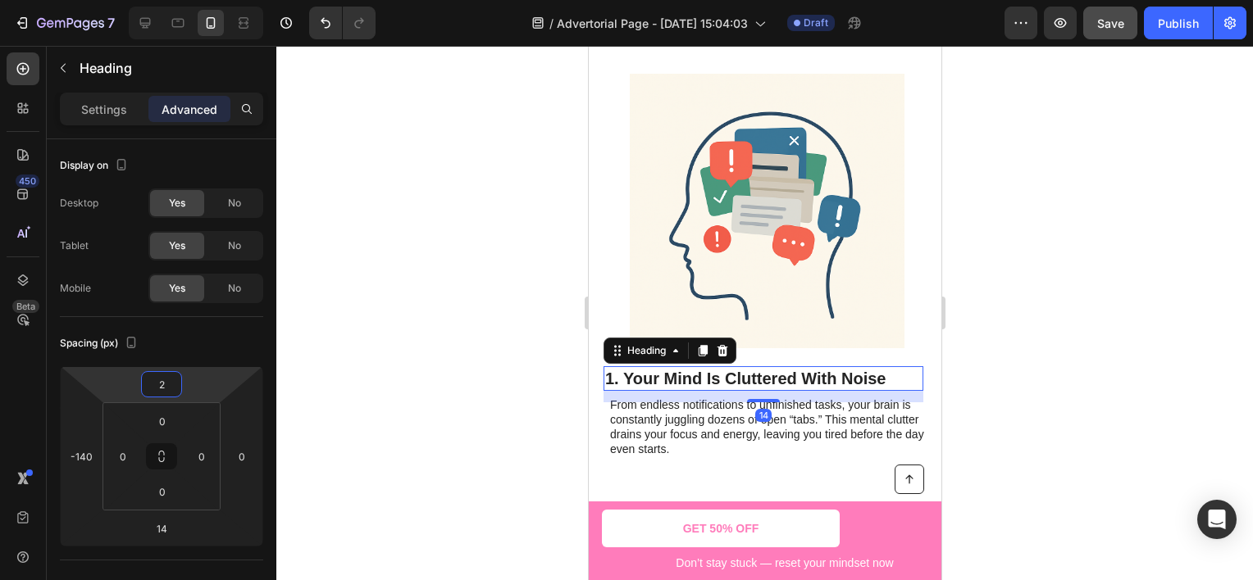
type input "0"
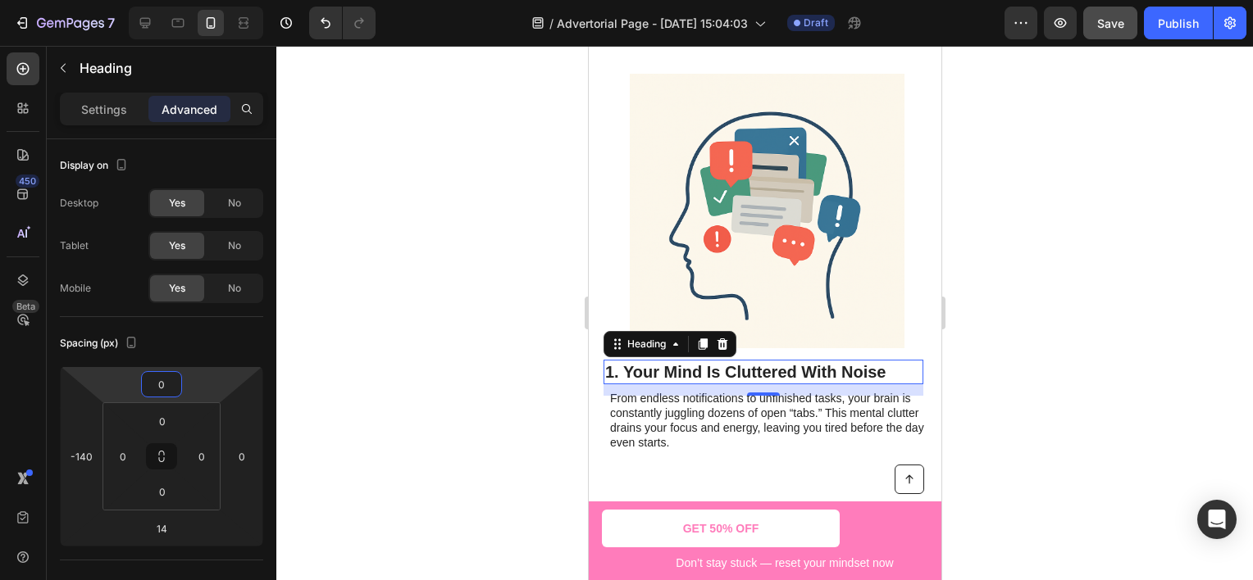
click at [210, 0] on html "7 Version history / Advertorial Page - [DATE] 15:04:03 Draft Preview Save Publi…" at bounding box center [626, 0] width 1253 height 0
click at [442, 324] on div at bounding box center [764, 313] width 976 height 535
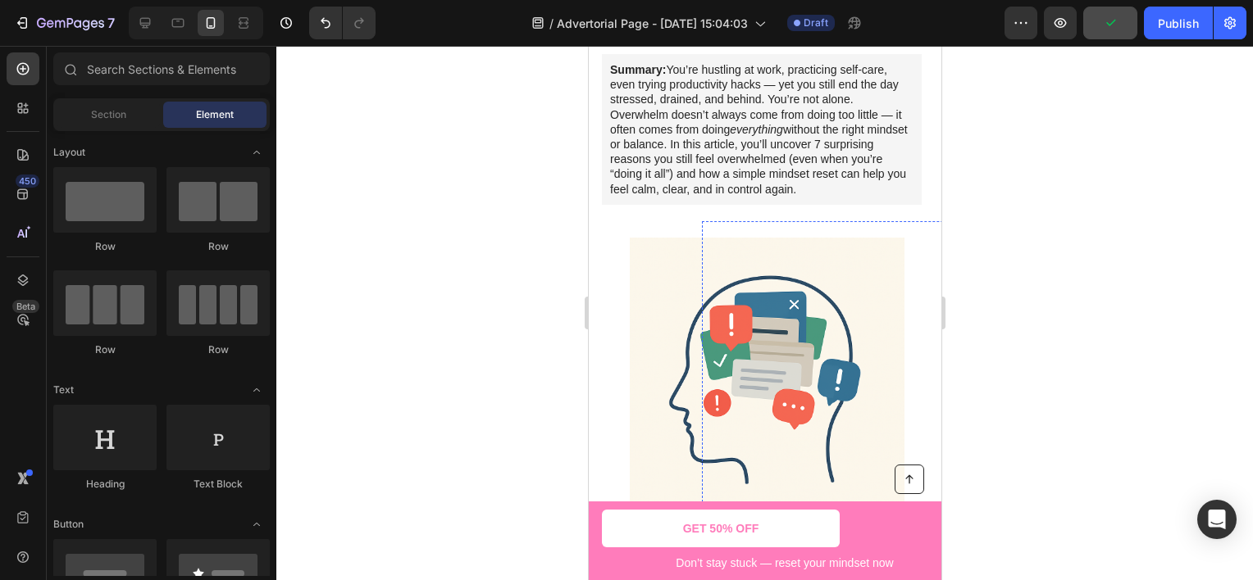
scroll to position [656, 0]
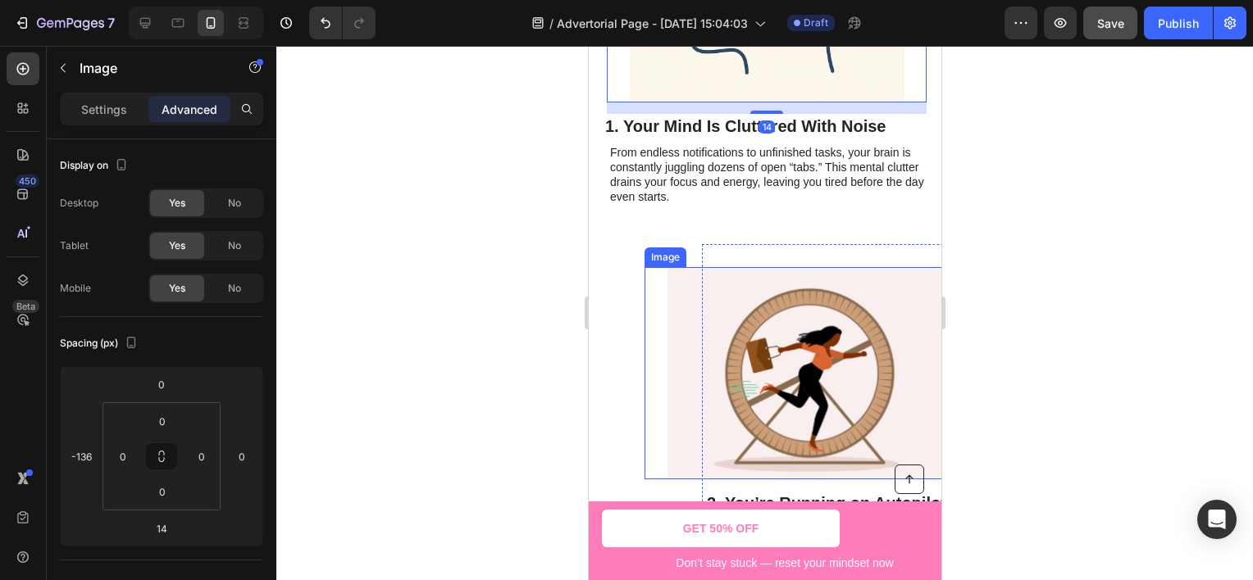
click at [687, 301] on img at bounding box center [804, 373] width 275 height 212
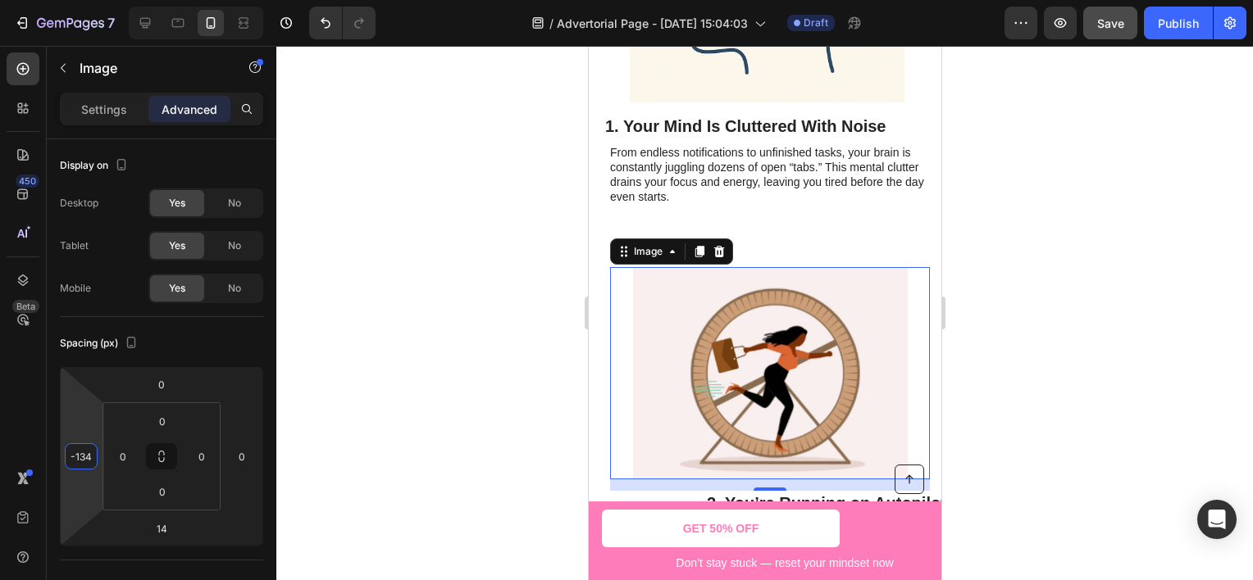
type input "-136"
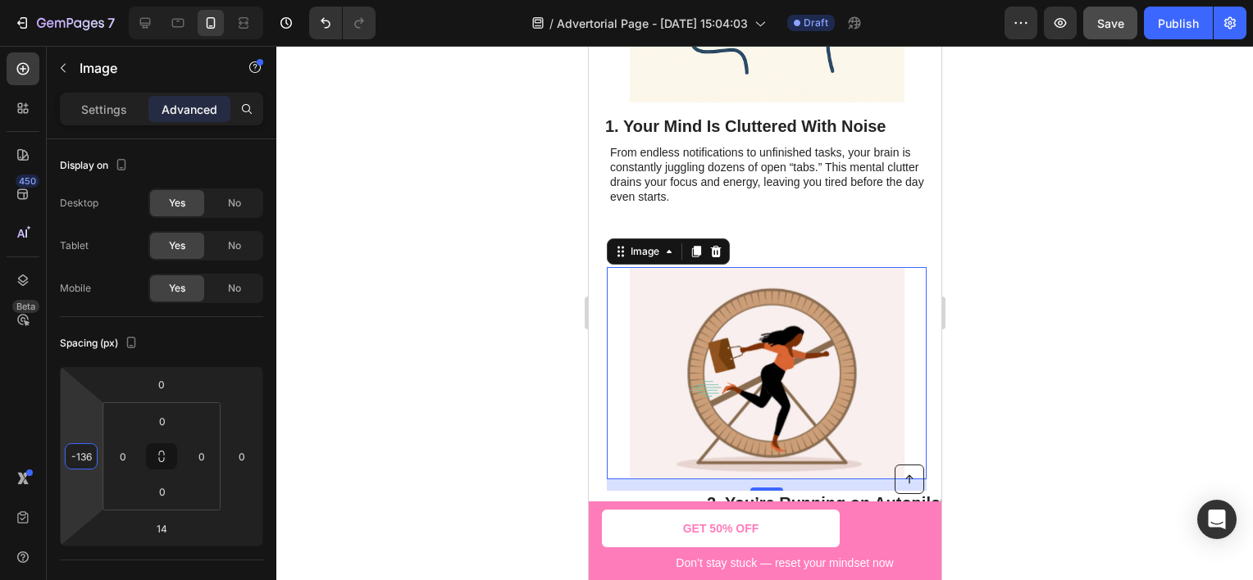
drag, startPoint x: 94, startPoint y: 421, endPoint x: 102, endPoint y: 477, distance: 56.2
click at [102, 0] on html "7 Version history / Advertorial Page - [DATE] 15:04:03 Draft Preview Save Publi…" at bounding box center [626, 0] width 1253 height 0
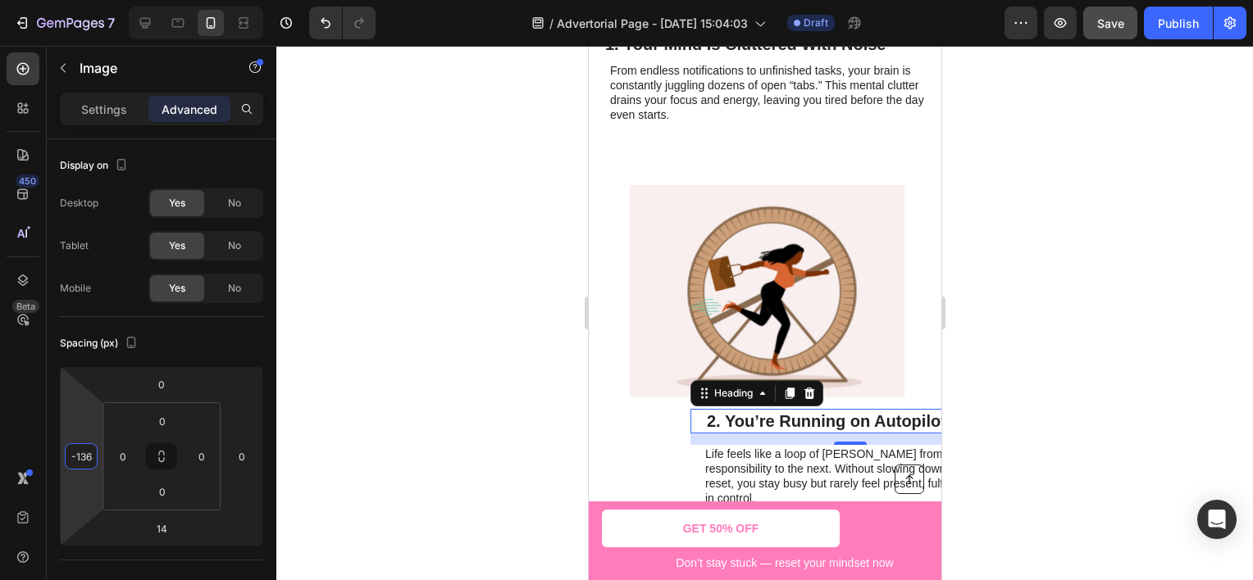
click at [732, 416] on h2 "2. You’re Running on Autopilot" at bounding box center [856, 421] width 305 height 25
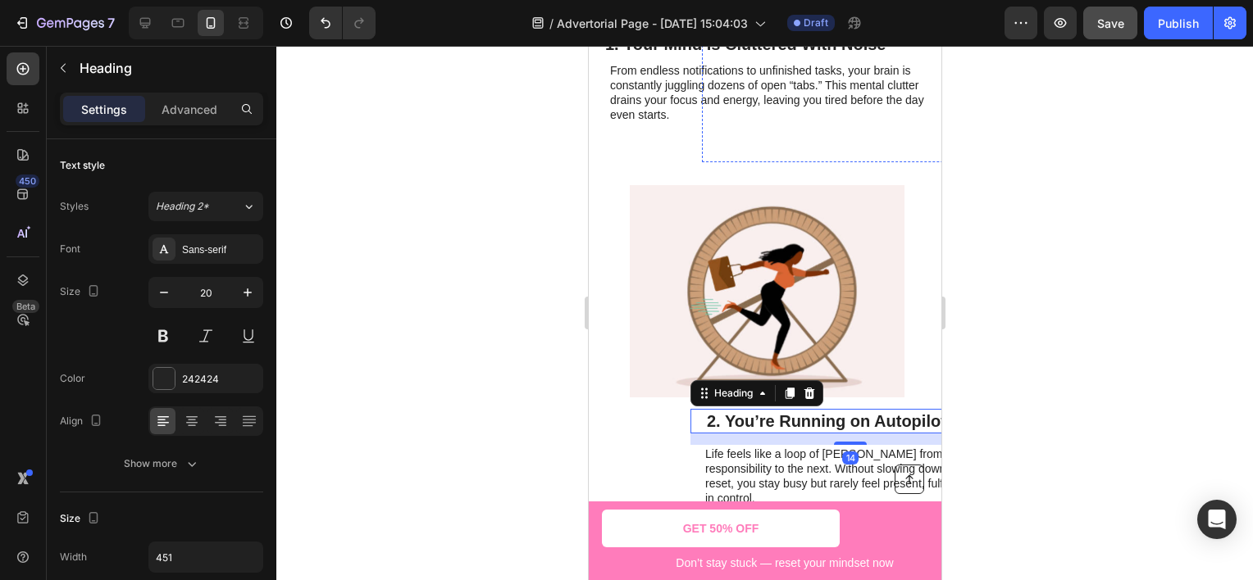
scroll to position [574, 0]
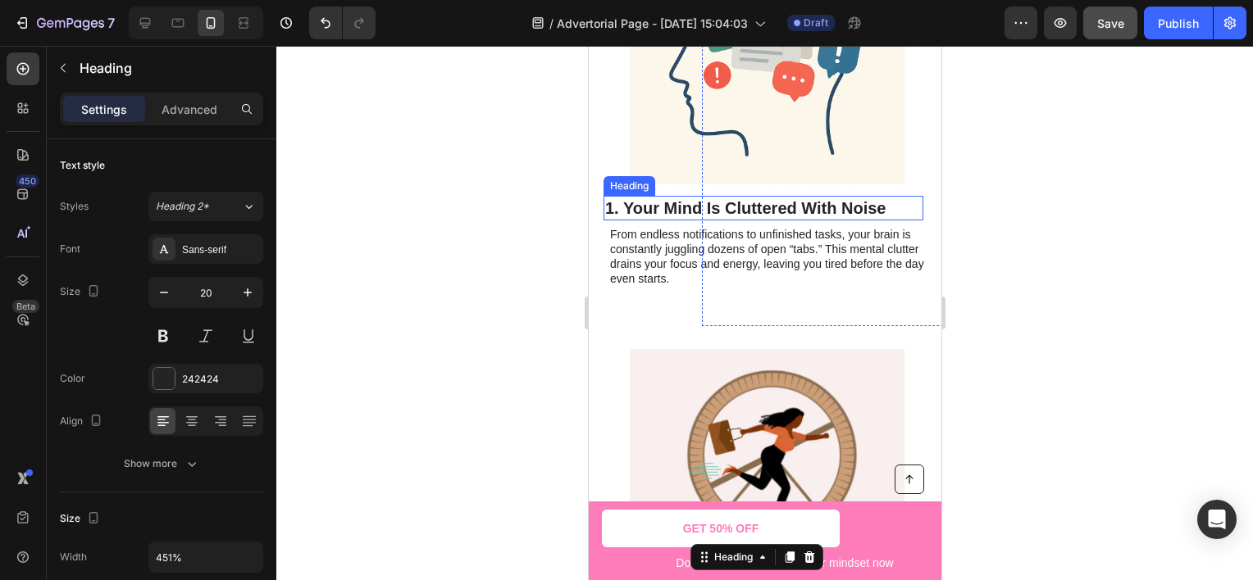
click at [696, 211] on h2 "1. Your Mind Is Cluttered With Noise" at bounding box center [763, 208] width 320 height 25
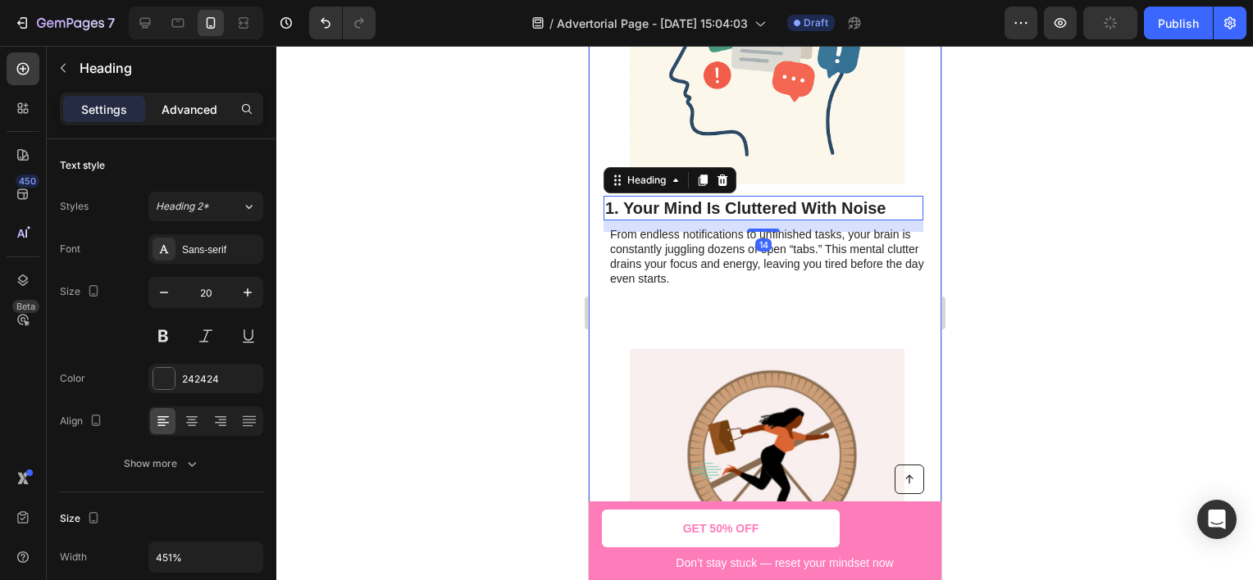
click at [211, 120] on div "Advanced" at bounding box center [189, 109] width 82 height 26
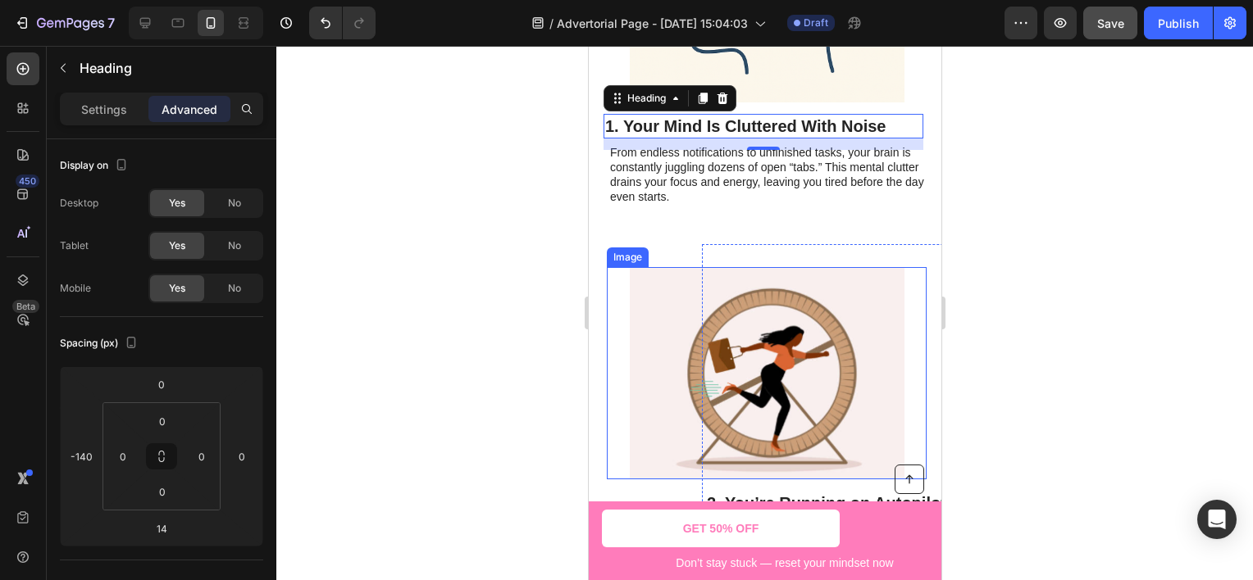
scroll to position [738, 0]
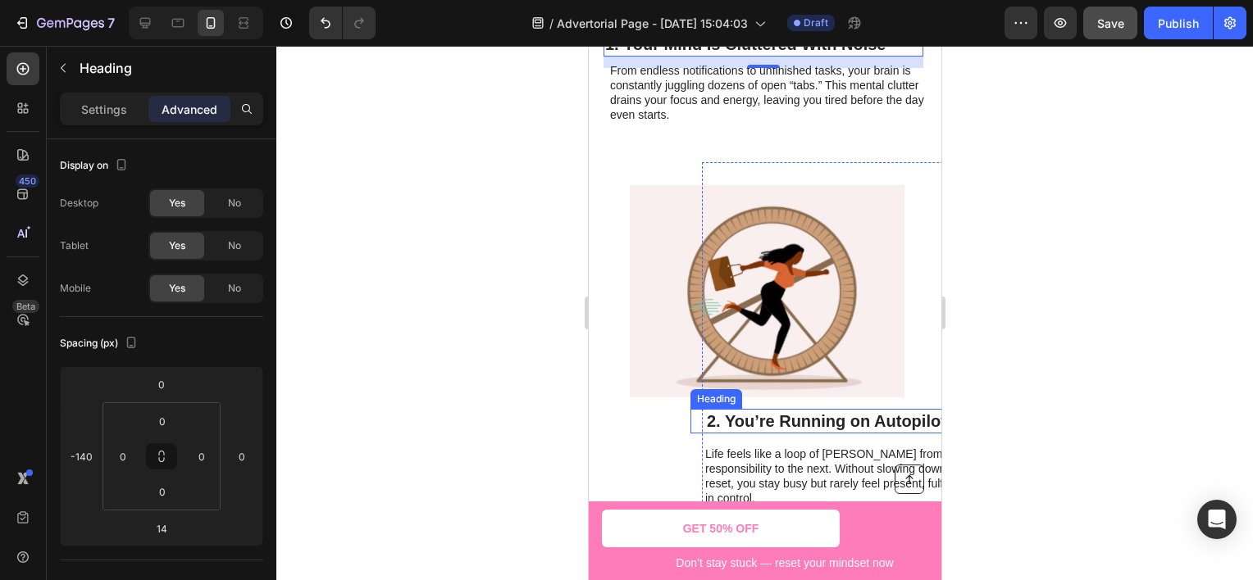
click at [775, 420] on h2 "2. You’re Running on Autopilot" at bounding box center [856, 421] width 305 height 25
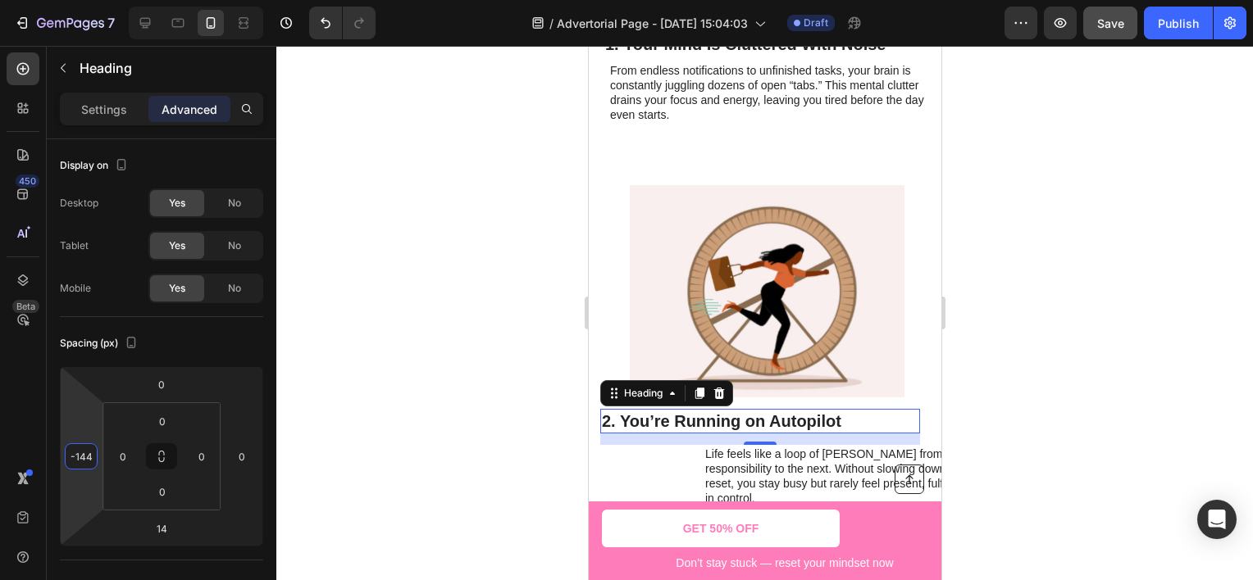
type input "-140"
drag, startPoint x: 86, startPoint y: 419, endPoint x: 102, endPoint y: 476, distance: 59.5
click at [102, 0] on html "7 Version history / Advertorial Page - [DATE] 15:04:03 Draft Preview Save Publi…" at bounding box center [626, 0] width 1253 height 0
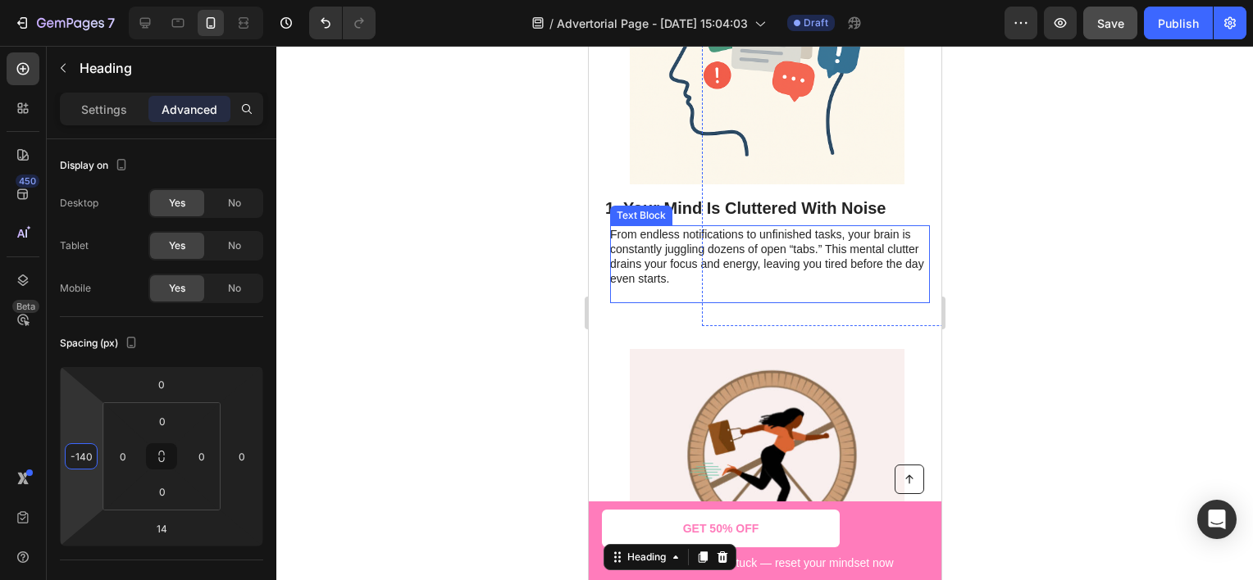
click at [670, 245] on p "From endless notifications to unfinished tasks, your brain is constantly juggli…" at bounding box center [768, 264] width 318 height 75
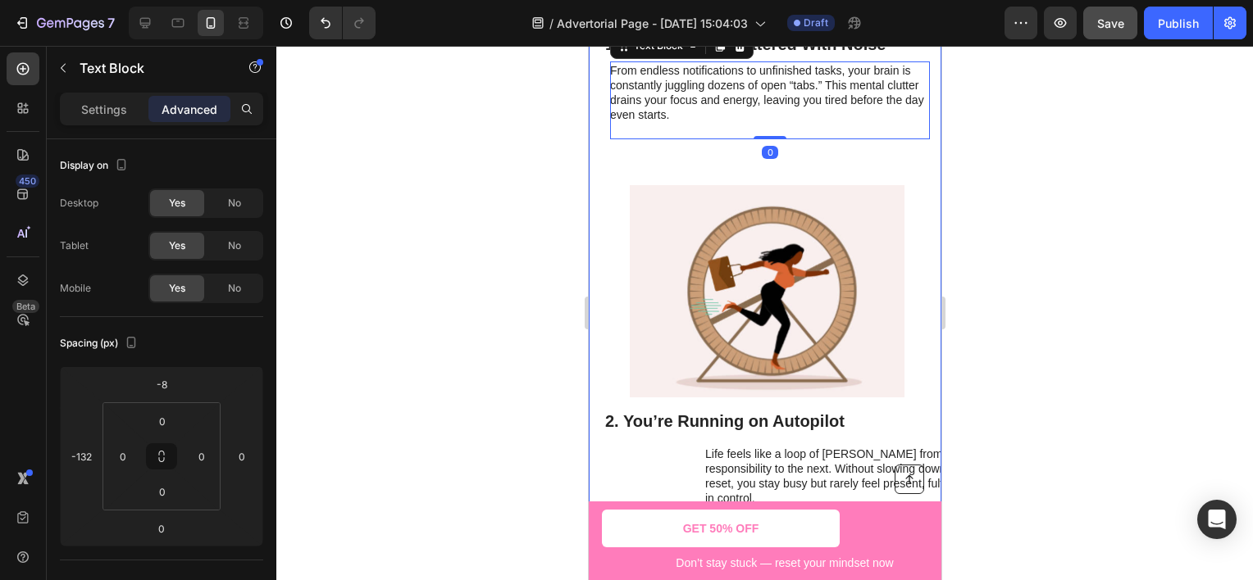
scroll to position [820, 0]
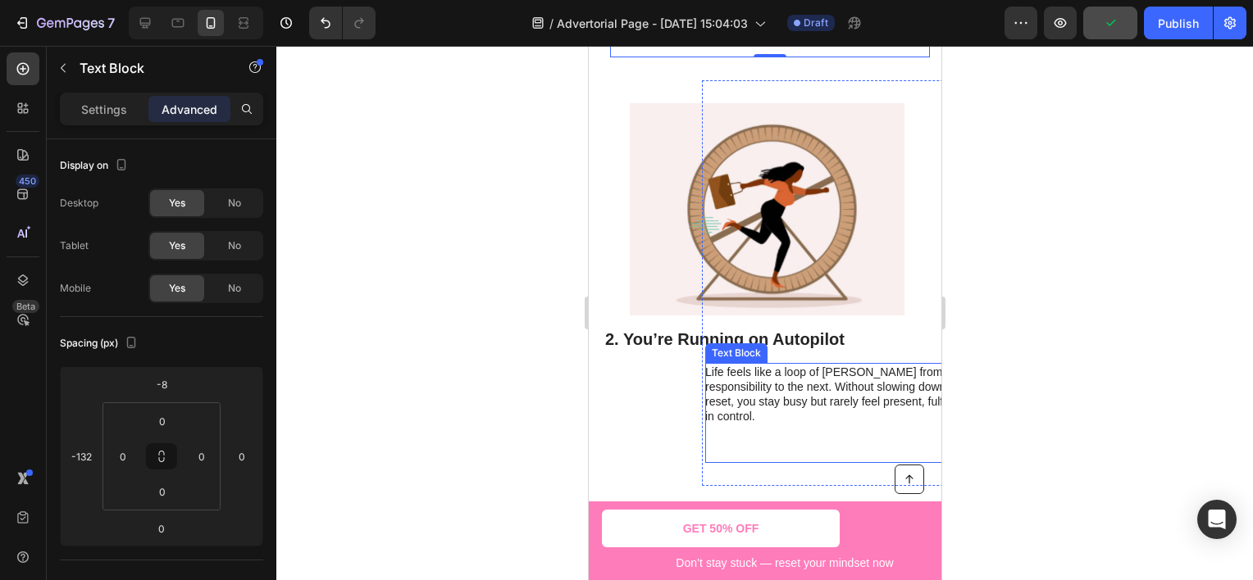
click at [726, 392] on p "Life feels like a loop of [PERSON_NAME] from one responsibility to the next. Wi…" at bounding box center [860, 395] width 312 height 60
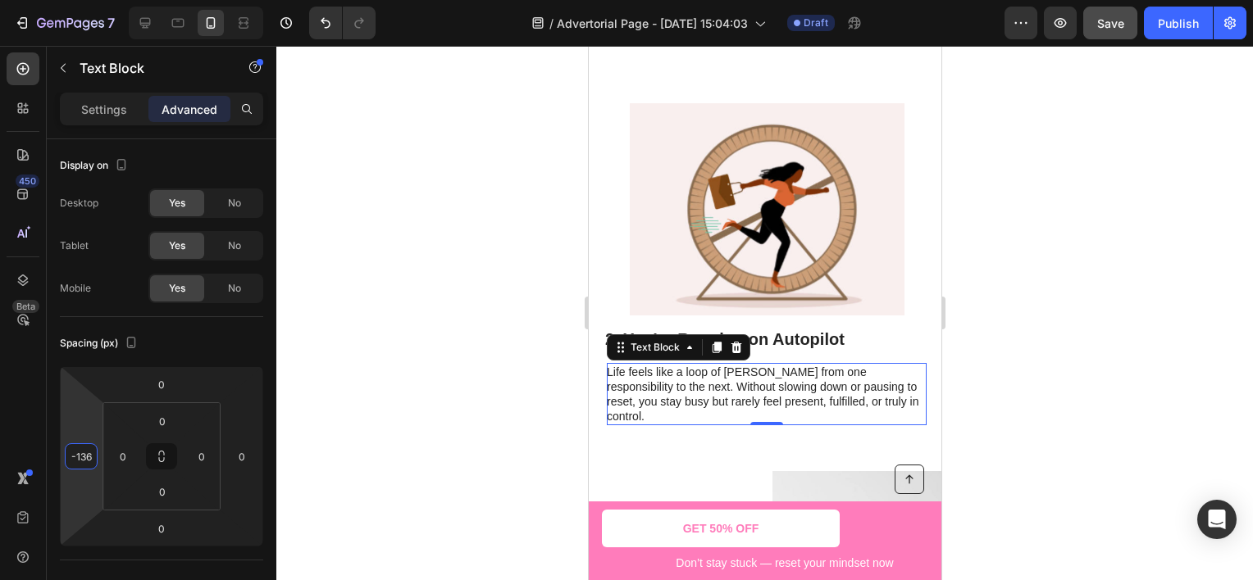
type input "-132"
drag, startPoint x: 88, startPoint y: 418, endPoint x: 92, endPoint y: 472, distance: 54.3
click at [92, 0] on html "7 Version history / Advertorial Page - [DATE] 15:04:03 Draft Preview Save Publi…" at bounding box center [626, 0] width 1253 height 0
click at [471, 380] on div at bounding box center [764, 313] width 976 height 535
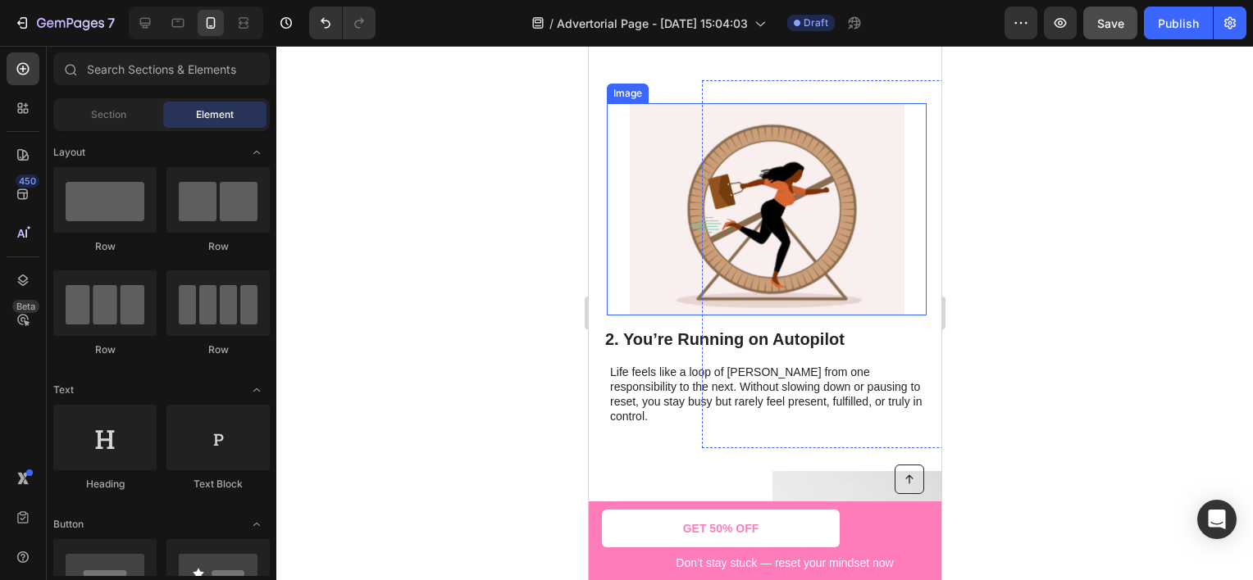
click at [654, 248] on img at bounding box center [766, 209] width 275 height 212
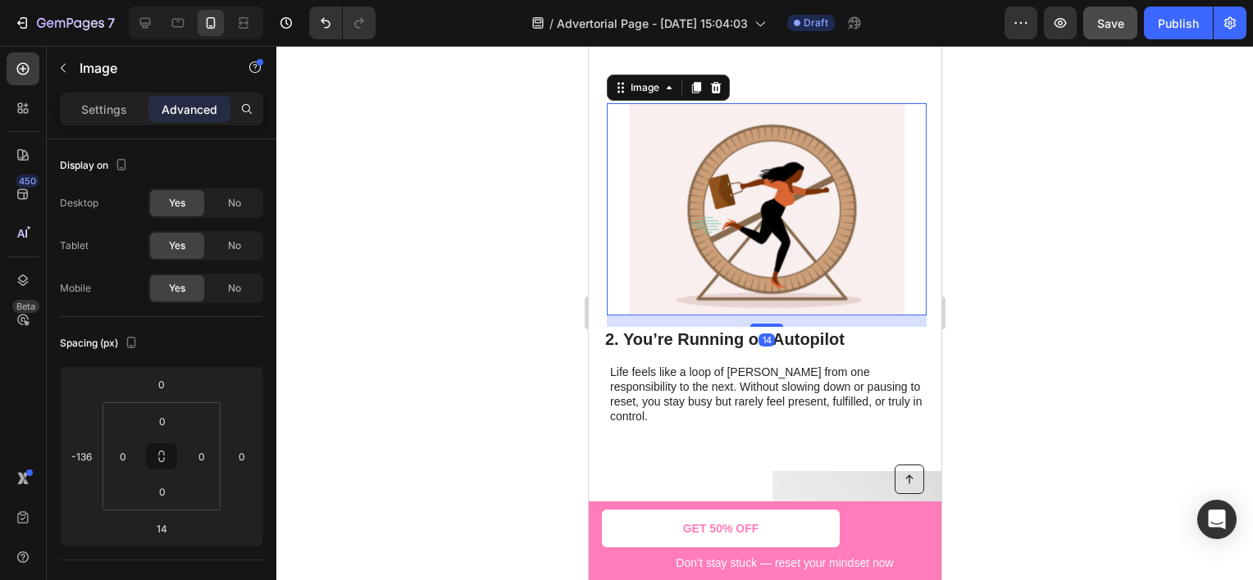
scroll to position [1066, 0]
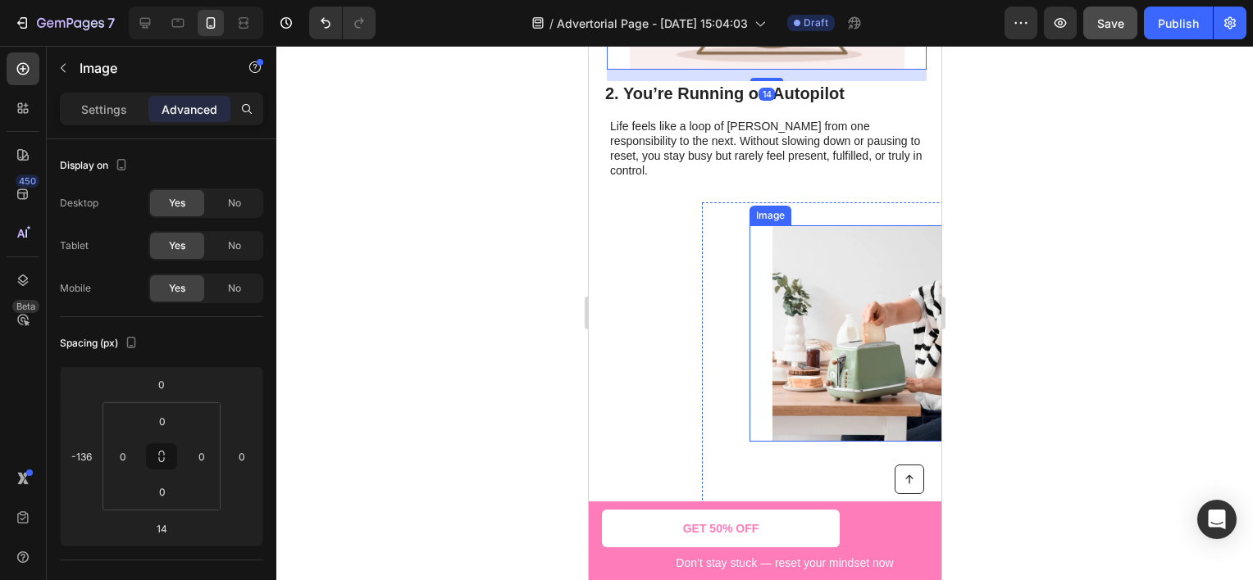
click at [786, 239] on img at bounding box center [908, 333] width 275 height 216
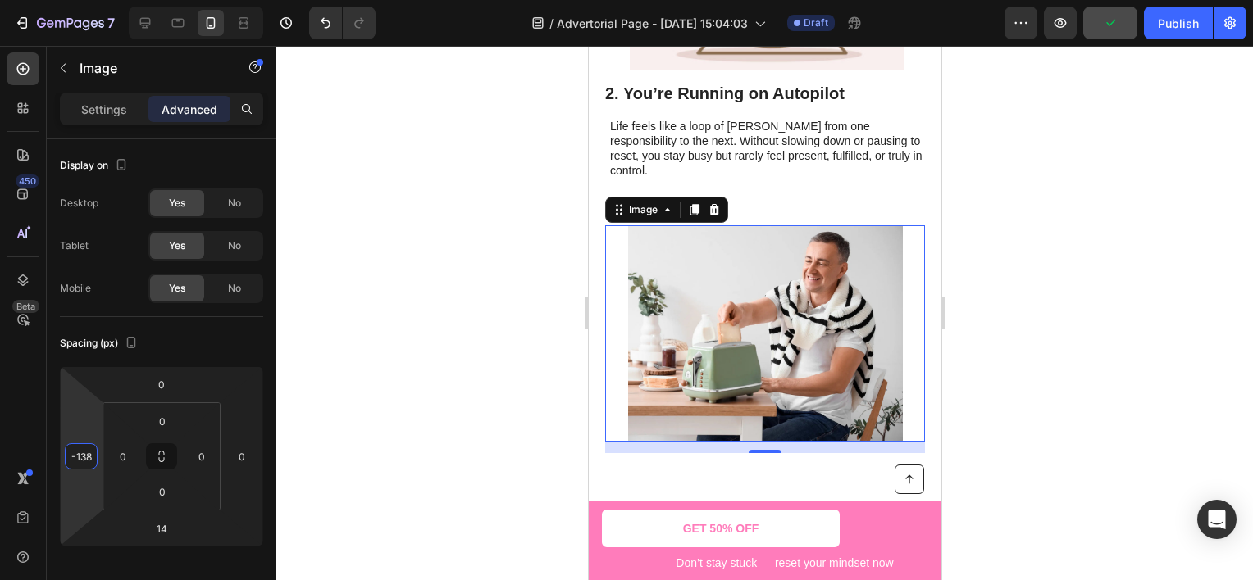
type input "-136"
drag, startPoint x: 84, startPoint y: 410, endPoint x: 98, endPoint y: 466, distance: 57.5
click at [98, 0] on html "7 Version history / Advertorial Page - [DATE] 15:04:03 Draft Preview Publish 45…" at bounding box center [626, 0] width 1253 height 0
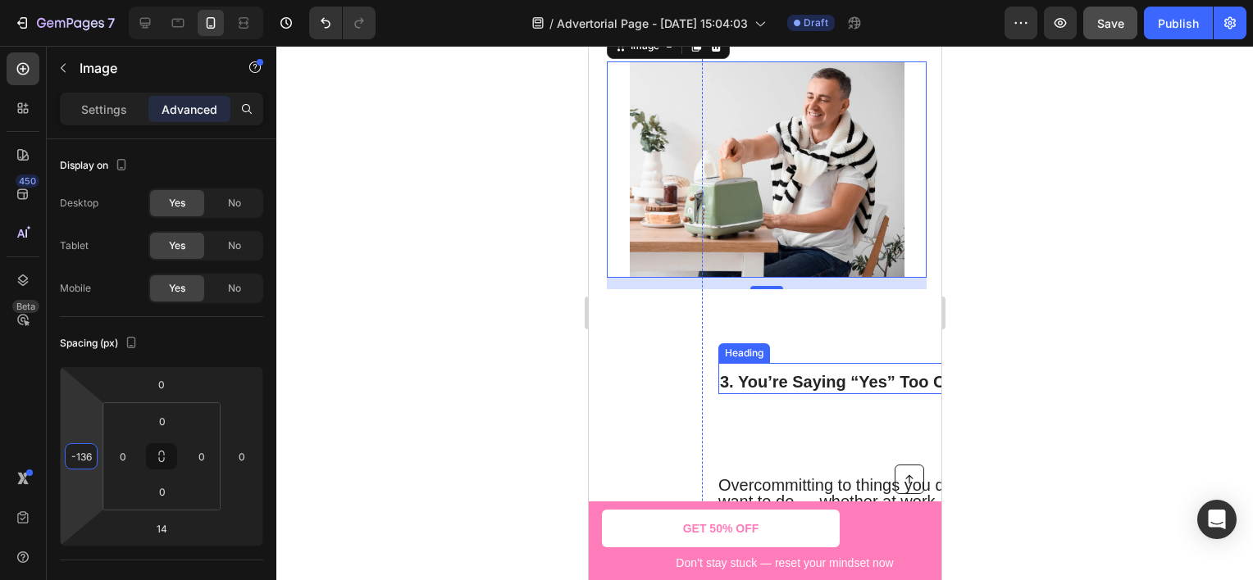
scroll to position [1640, 0]
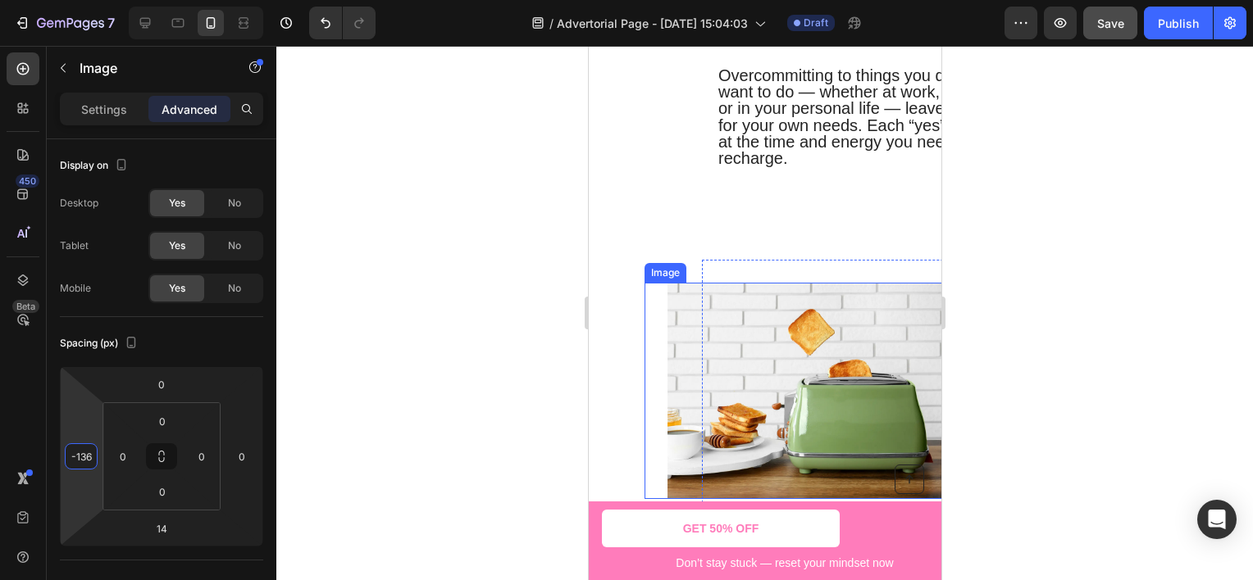
click at [683, 319] on img at bounding box center [804, 391] width 275 height 216
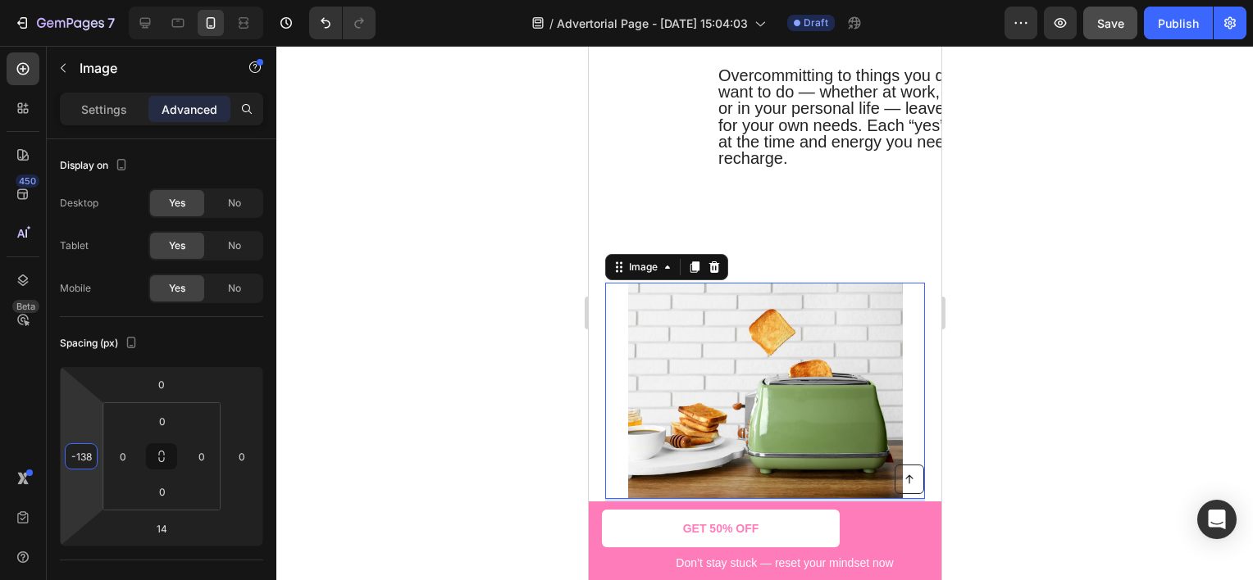
type input "-136"
drag, startPoint x: 85, startPoint y: 422, endPoint x: 106, endPoint y: 462, distance: 45.1
click at [106, 0] on html "7 Version history / Advertorial Page - [DATE] 15:04:03 Draft Preview Save Publi…" at bounding box center [626, 0] width 1253 height 0
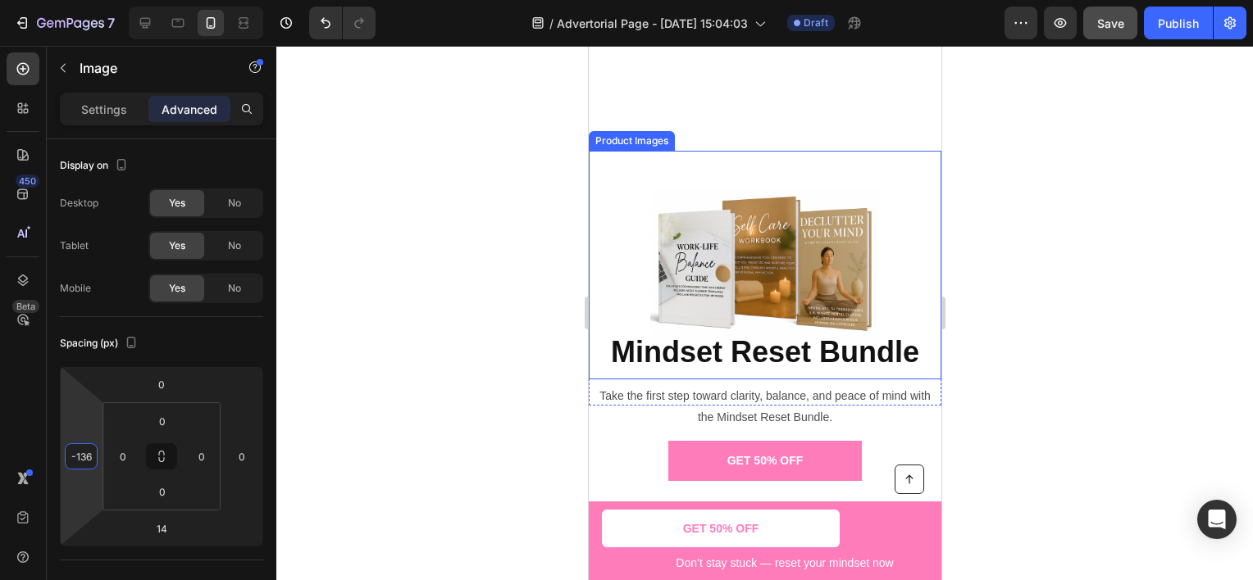
scroll to position [2623, 0]
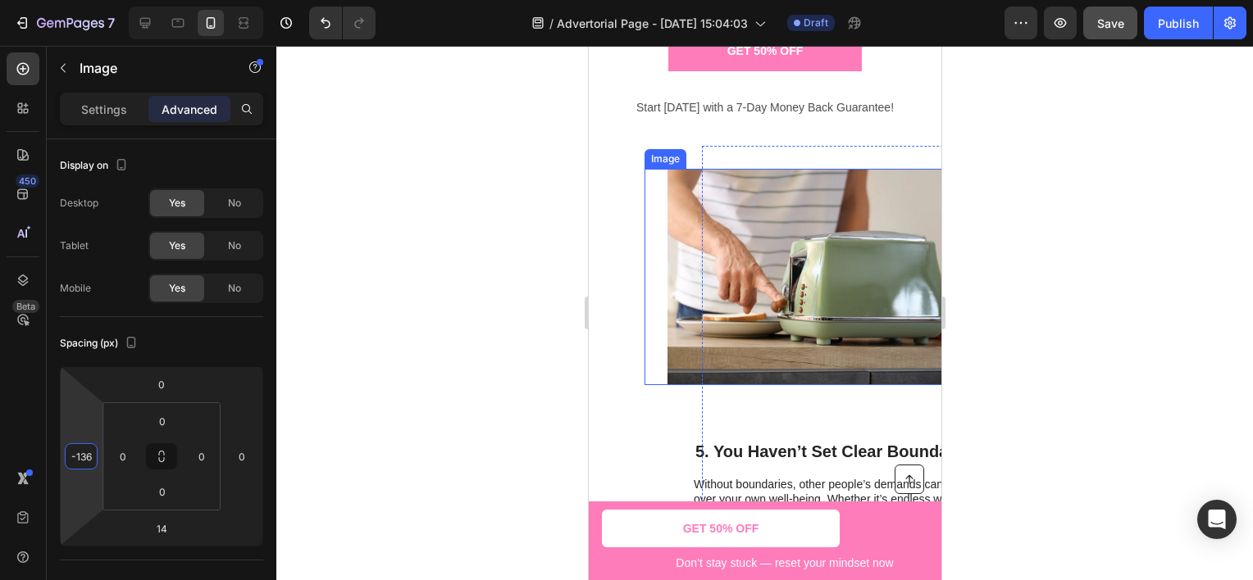
click at [723, 203] on img at bounding box center [804, 277] width 275 height 216
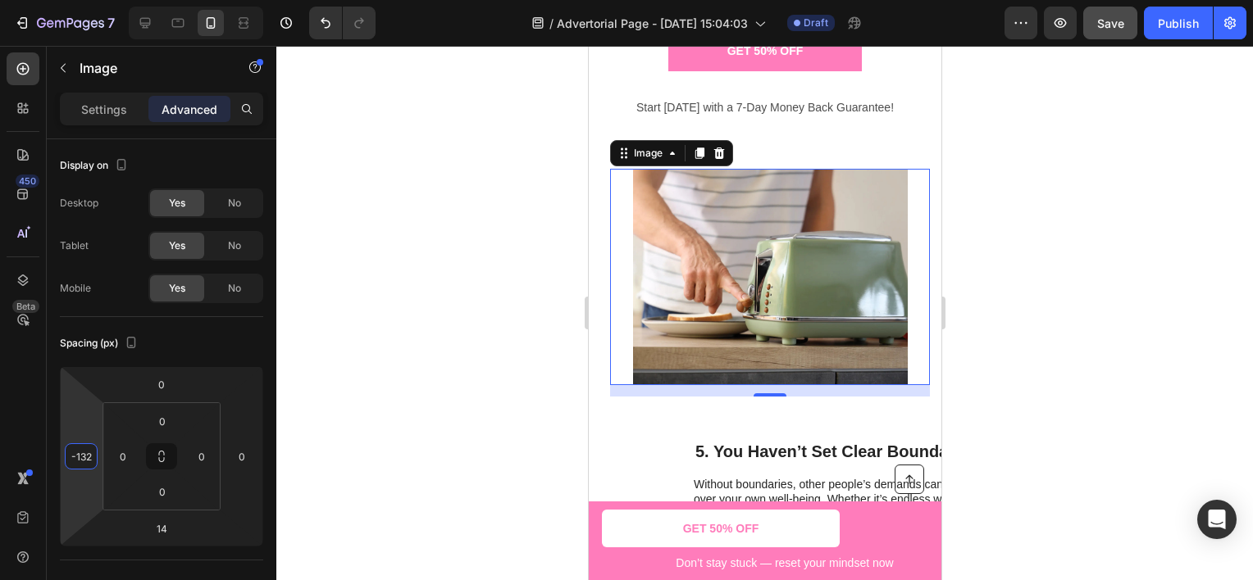
type input "-136"
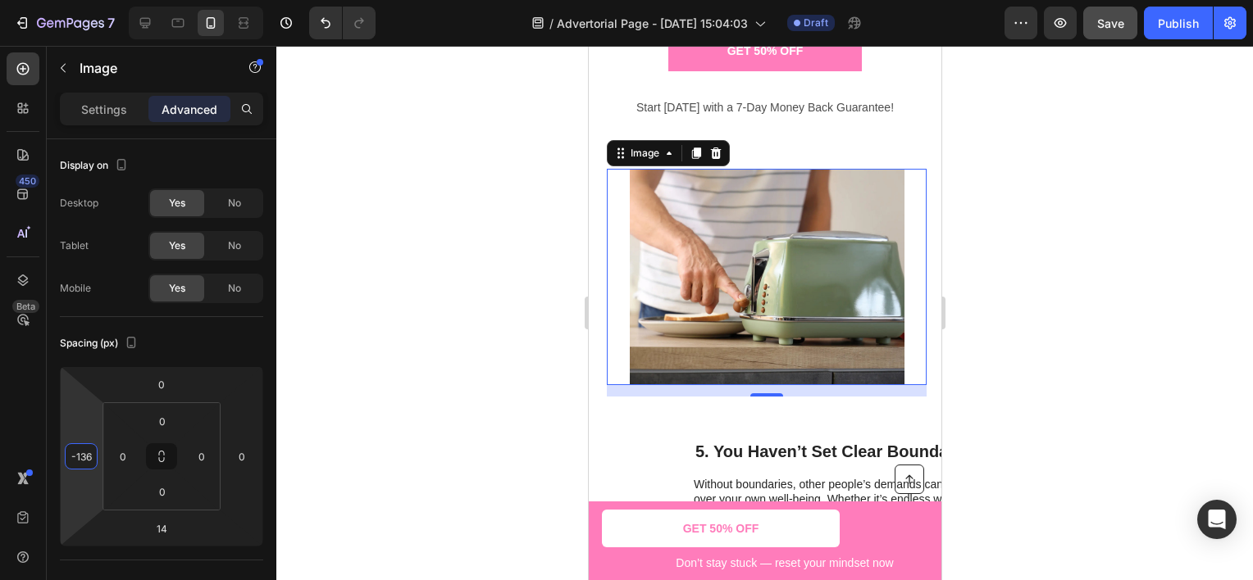
drag, startPoint x: 98, startPoint y: 410, endPoint x: 119, endPoint y: 466, distance: 59.7
click at [119, 0] on html "7 Version history / Advertorial Page - [DATE] 15:04:03 Draft Preview Save Publi…" at bounding box center [626, 0] width 1253 height 0
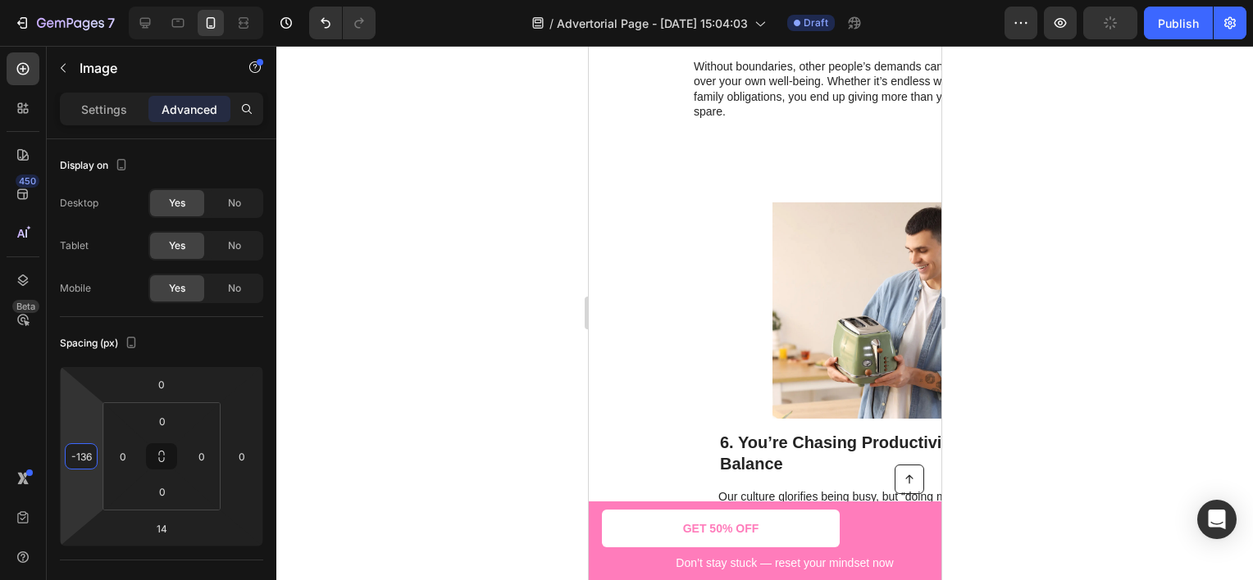
scroll to position [3115, 0]
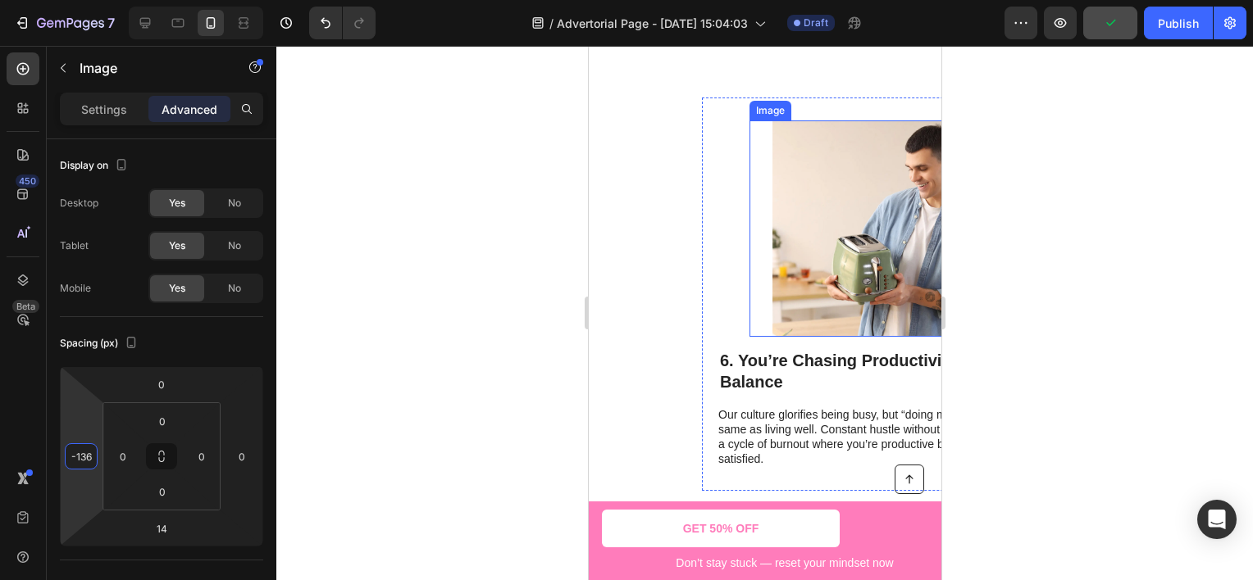
click at [810, 223] on img at bounding box center [908, 229] width 275 height 216
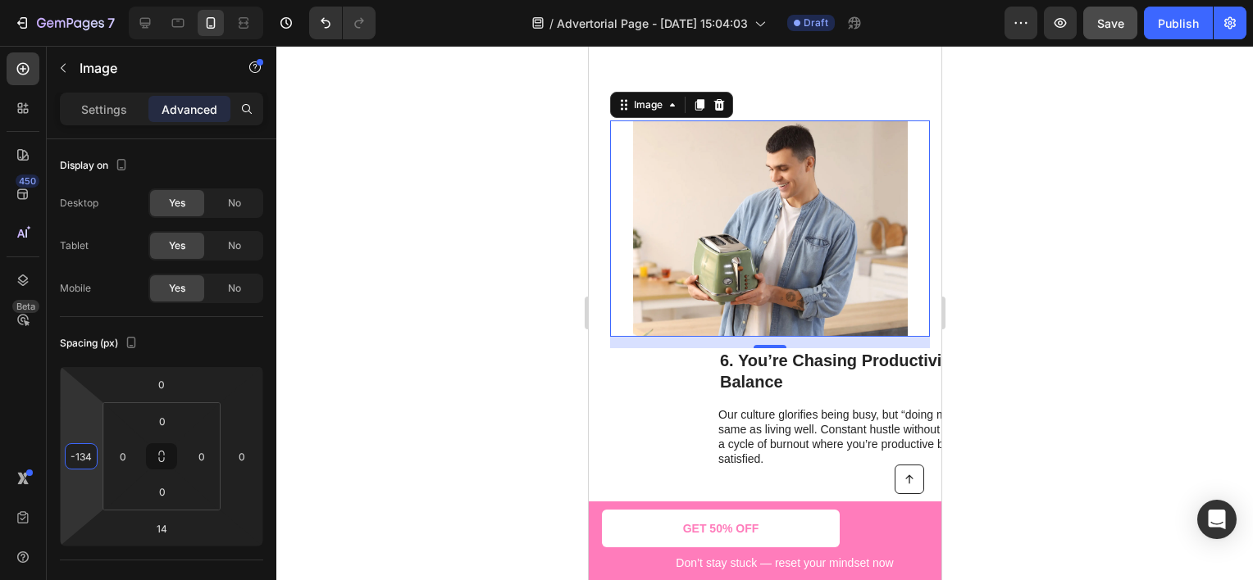
type input "-136"
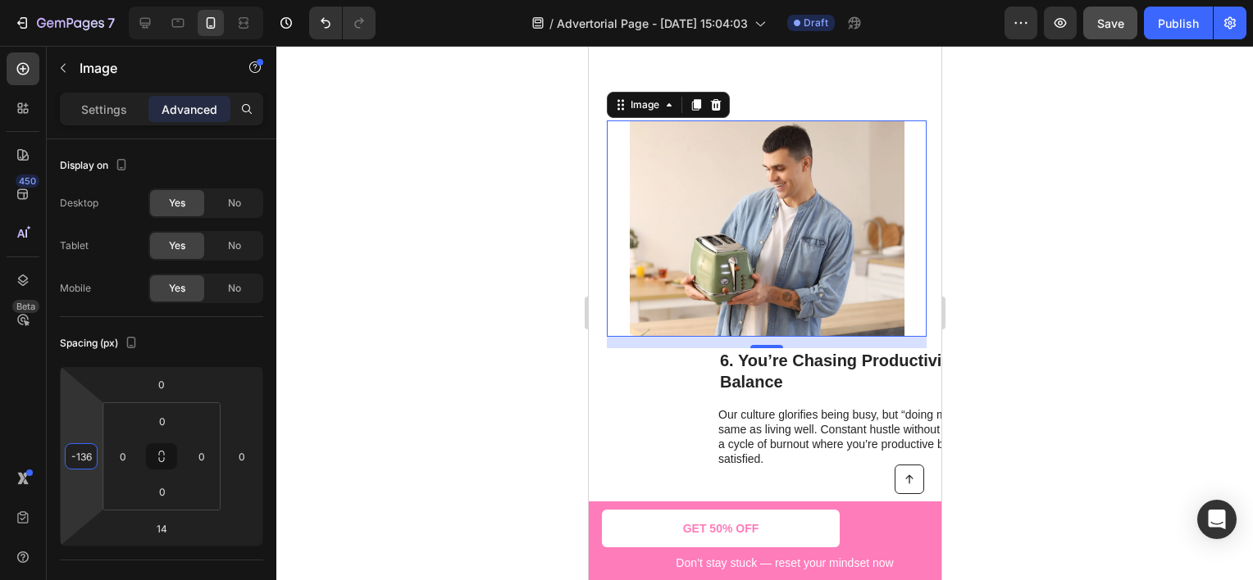
drag, startPoint x: 90, startPoint y: 413, endPoint x: 104, endPoint y: 469, distance: 57.5
click at [104, 0] on html "7 Version history / Advertorial Page - [DATE] 15:04:03 Draft Preview Save Publi…" at bounding box center [626, 0] width 1253 height 0
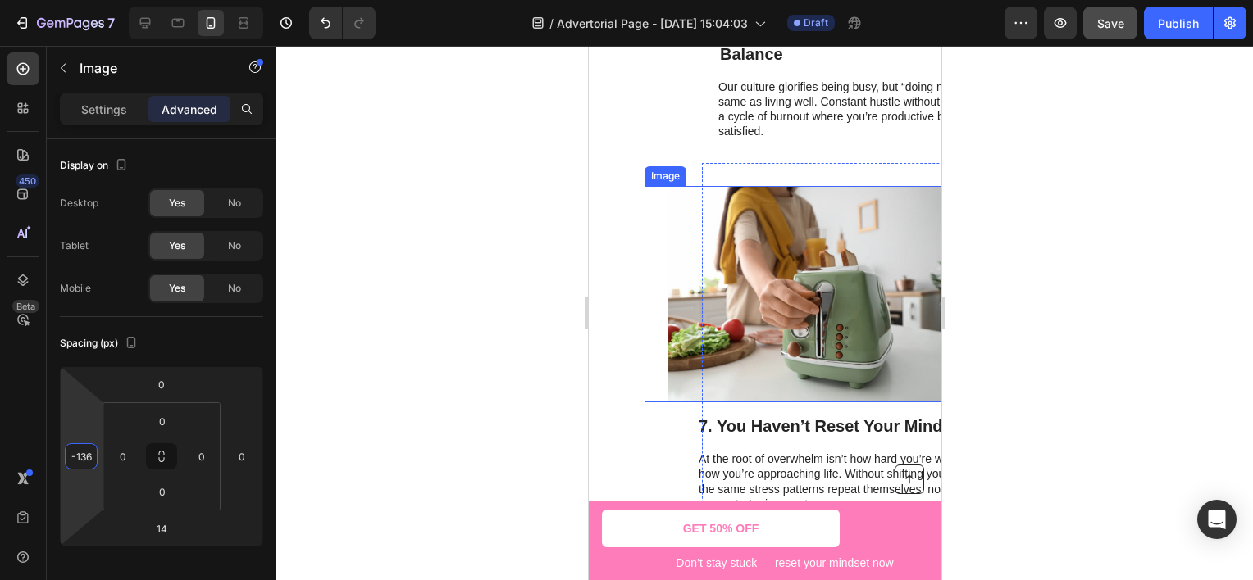
click at [690, 233] on img at bounding box center [804, 294] width 275 height 216
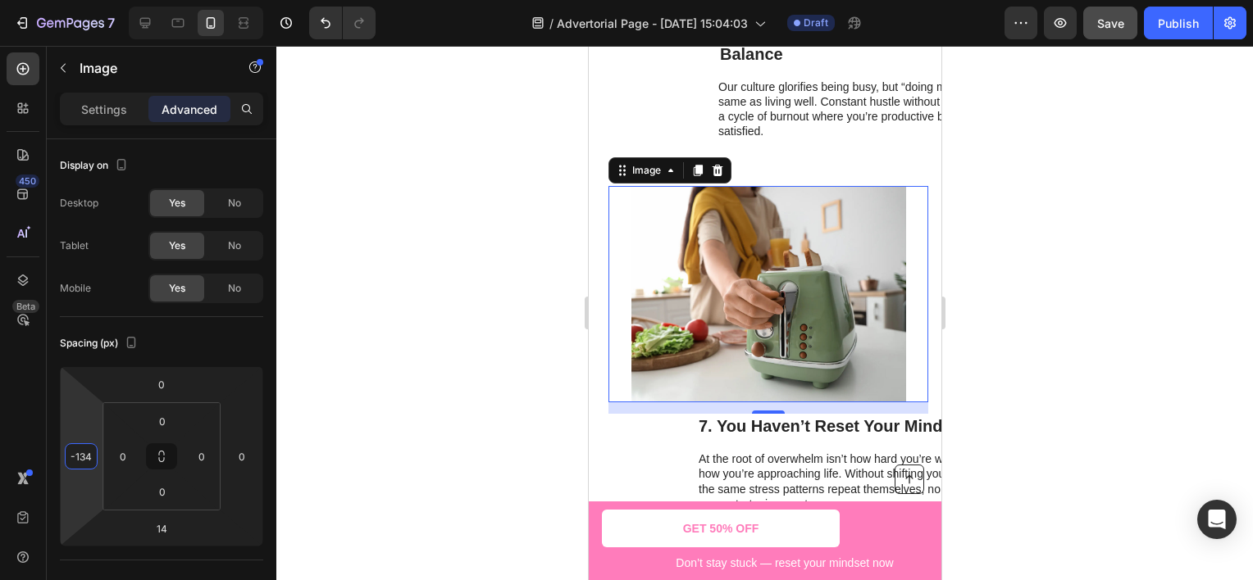
type input "-136"
drag, startPoint x: 93, startPoint y: 414, endPoint x: 105, endPoint y: 470, distance: 57.1
click at [105, 0] on html "7 Version history / Advertorial Page - [DATE] 15:04:03 Draft Preview Save Publi…" at bounding box center [626, 0] width 1253 height 0
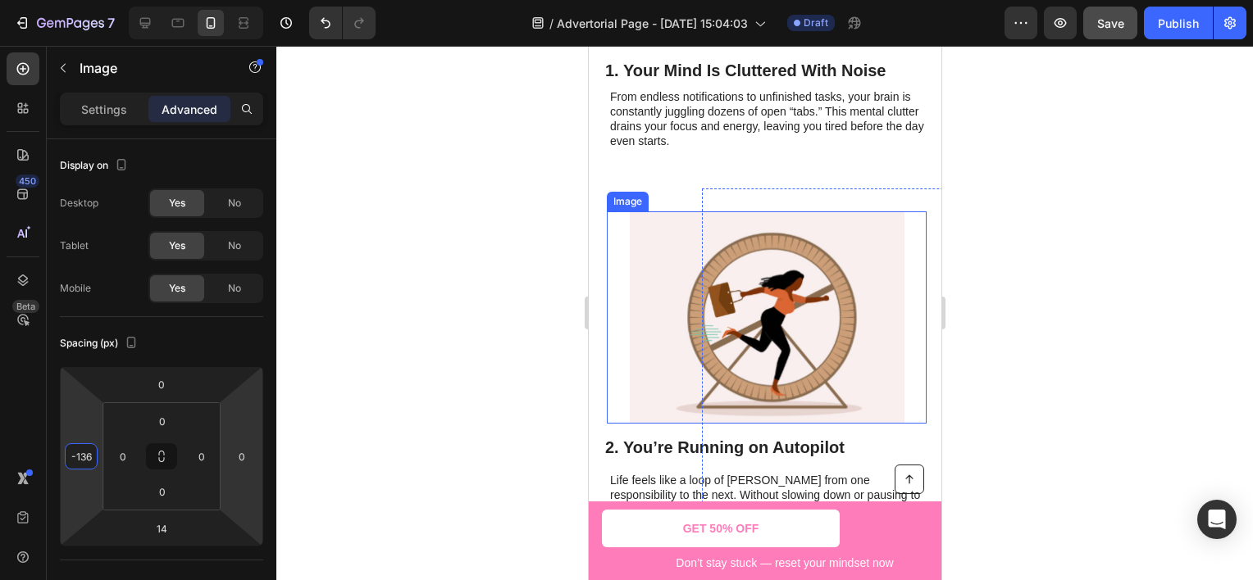
scroll to position [876, 0]
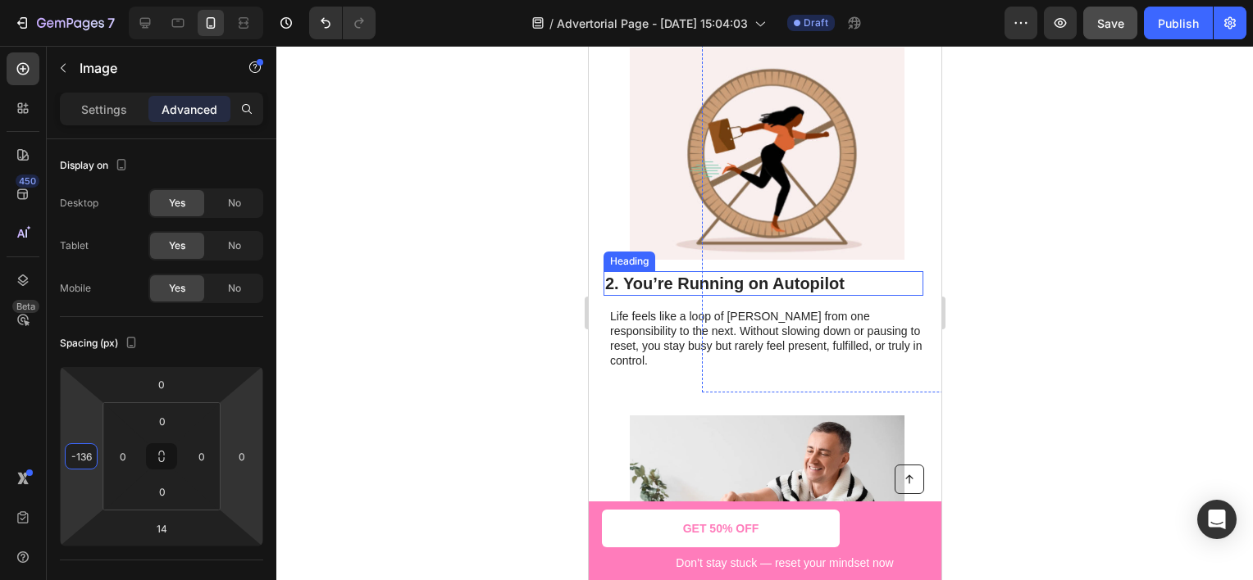
click at [697, 283] on h2 "2. You’re Running on Autopilot" at bounding box center [763, 283] width 320 height 25
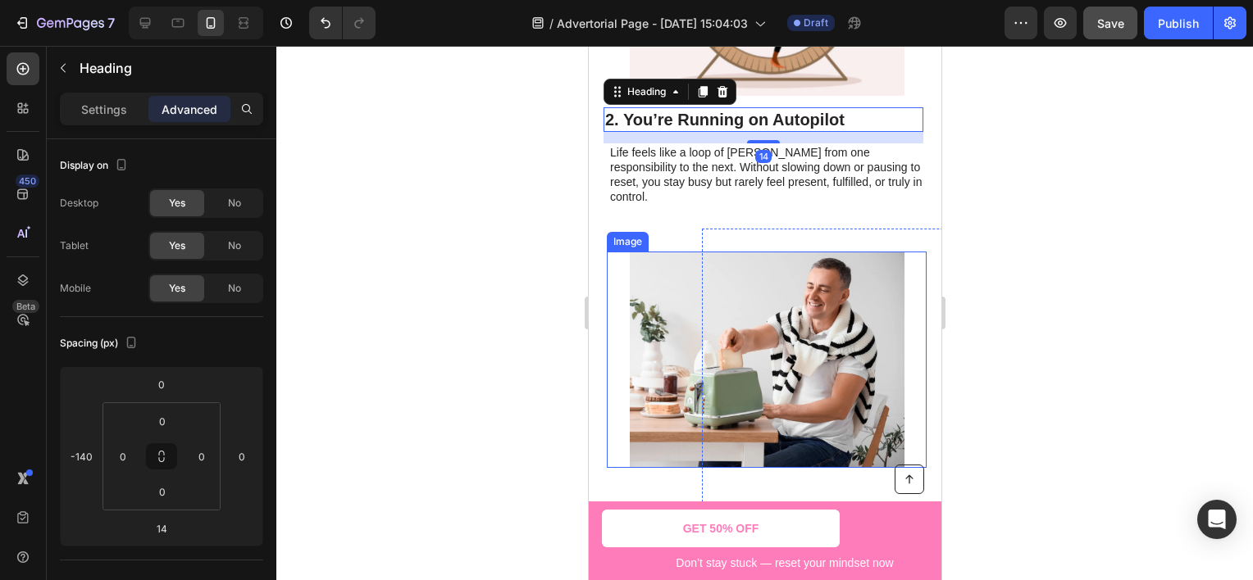
scroll to position [1204, 0]
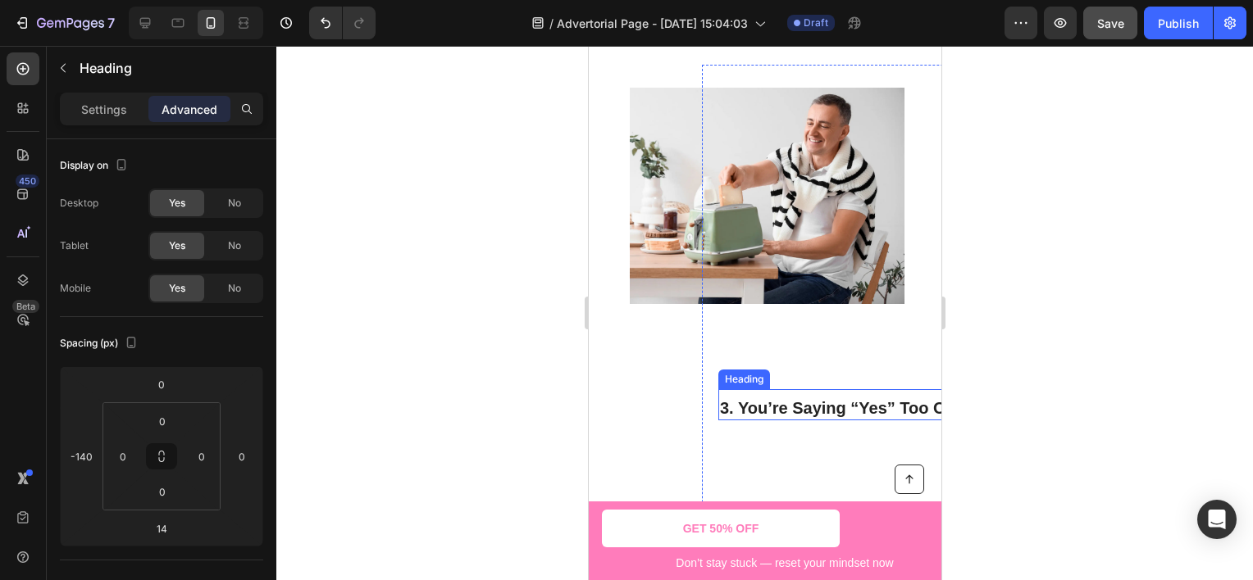
click at [762, 396] on h2 "3. You’re Saying “Yes” Too Often" at bounding box center [877, 408] width 320 height 25
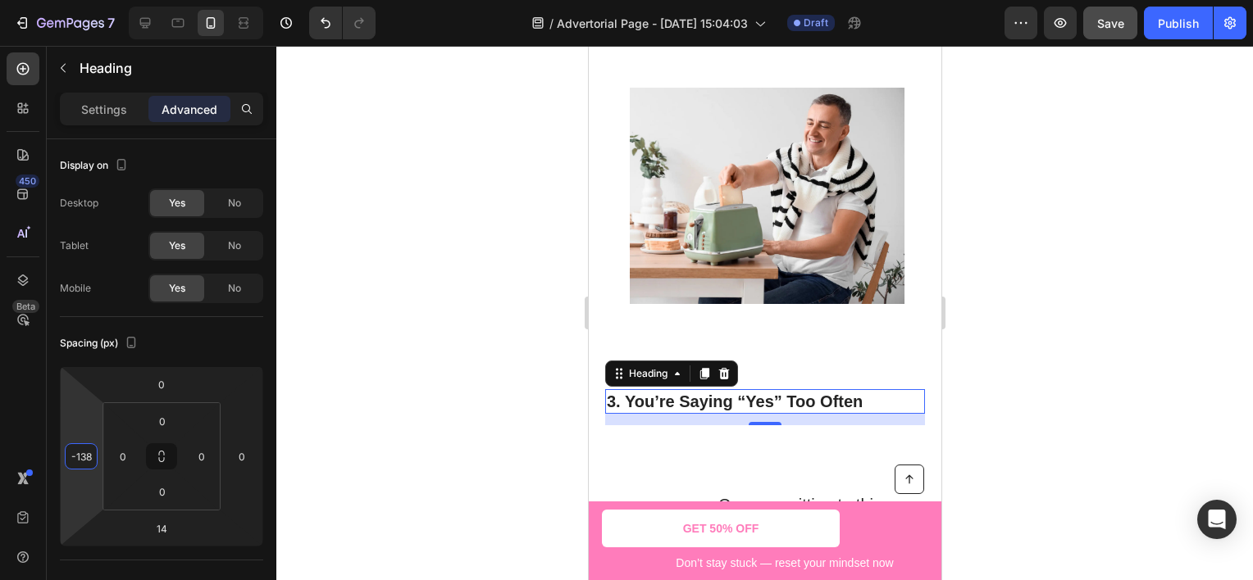
type input "-140"
drag, startPoint x: 88, startPoint y: 436, endPoint x: 102, endPoint y: 466, distance: 32.6
click at [102, 0] on html "7 Version history / Advertorial Page - [DATE] 15:04:03 Draft Preview Save Publi…" at bounding box center [626, 0] width 1253 height 0
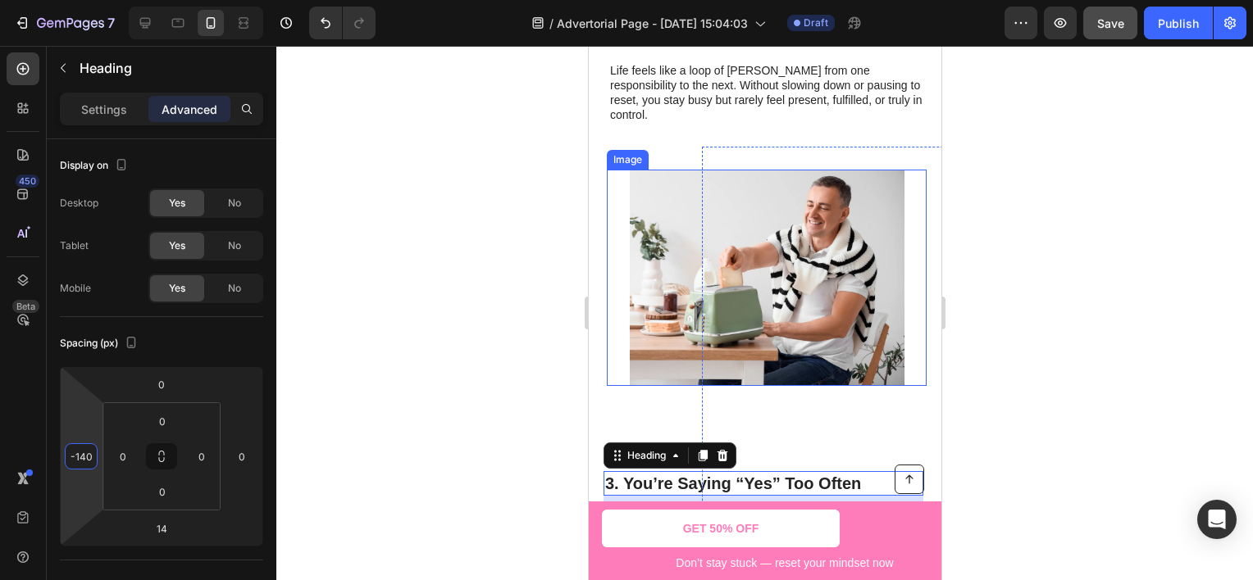
scroll to position [958, 0]
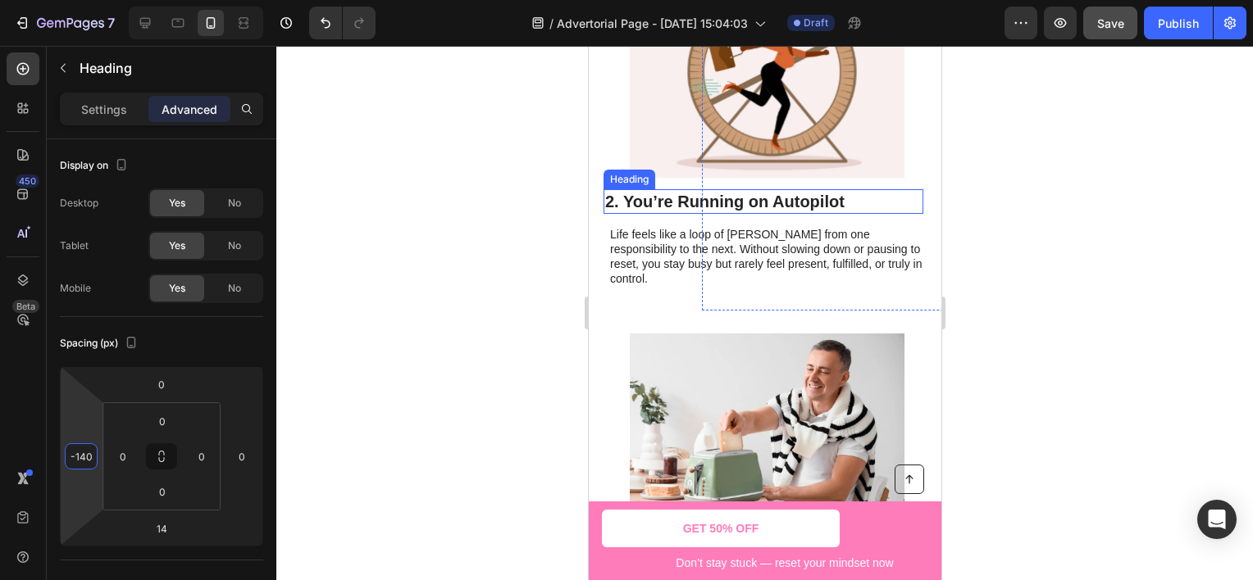
click at [653, 197] on h2 "2. You’re Running on Autopilot" at bounding box center [763, 201] width 320 height 25
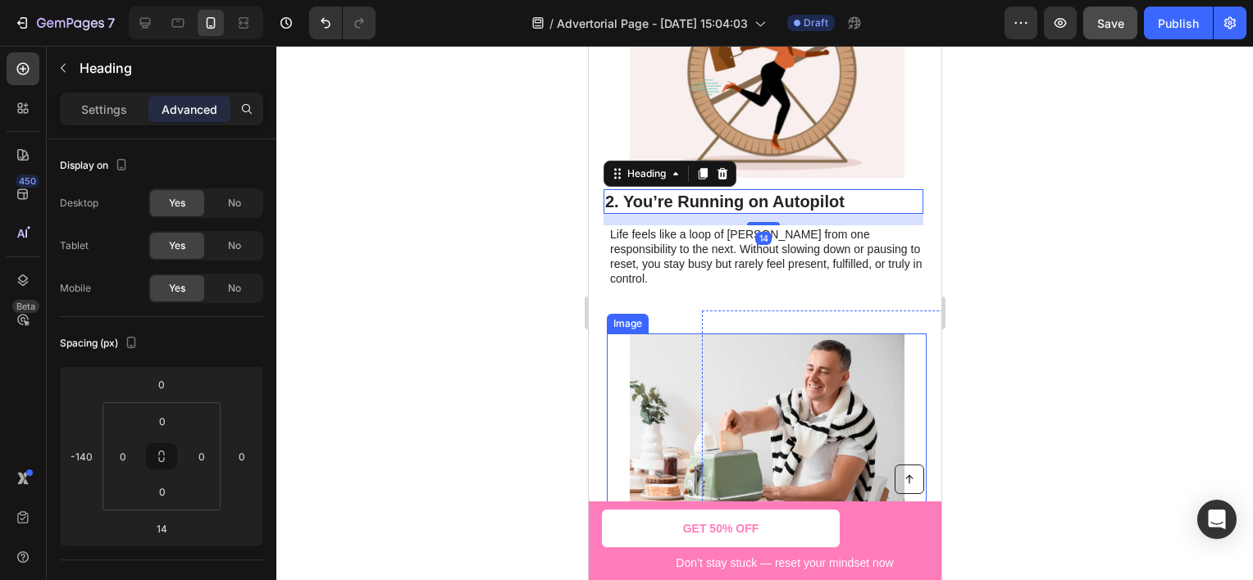
scroll to position [1122, 0]
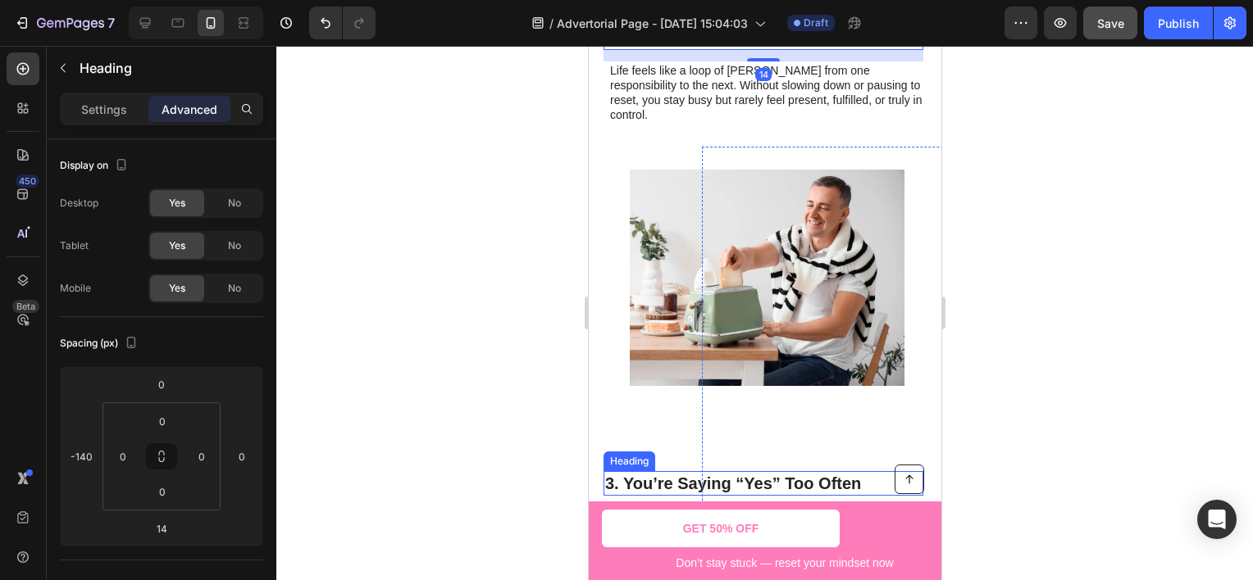
click at [685, 471] on h2 "3. You’re Saying “Yes” Too Often" at bounding box center [763, 483] width 320 height 25
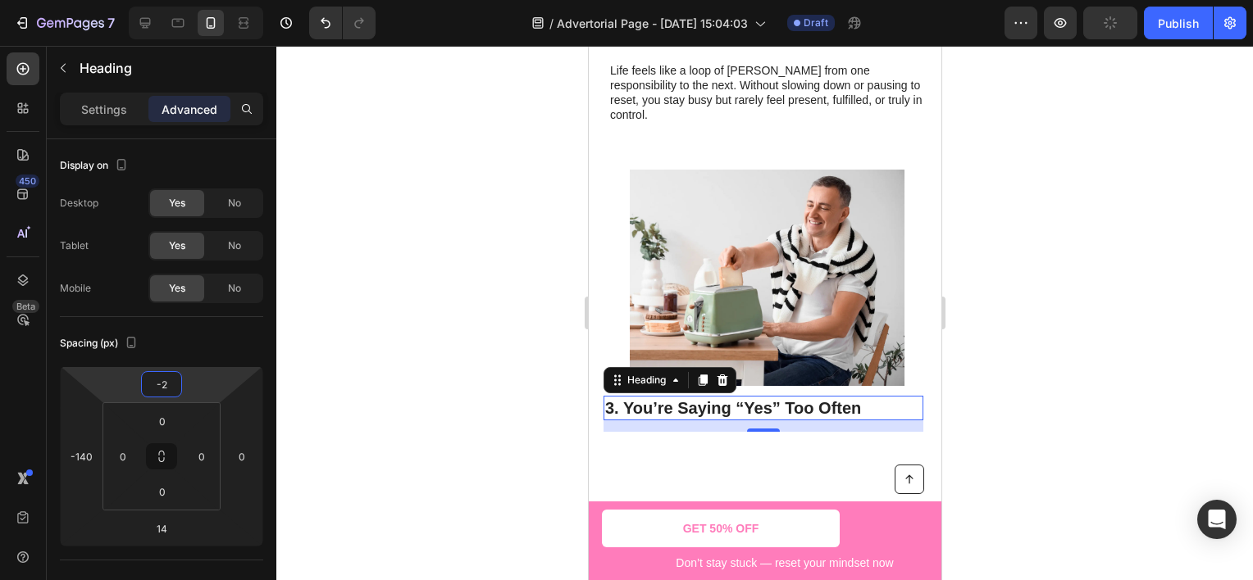
type input "0"
drag, startPoint x: 200, startPoint y: 380, endPoint x: 212, endPoint y: 380, distance: 11.5
click at [212, 0] on html "7 Version history / Advertorial Page - [DATE] 15:04:03 Draft Preview Publish 45…" at bounding box center [626, 0] width 1253 height 0
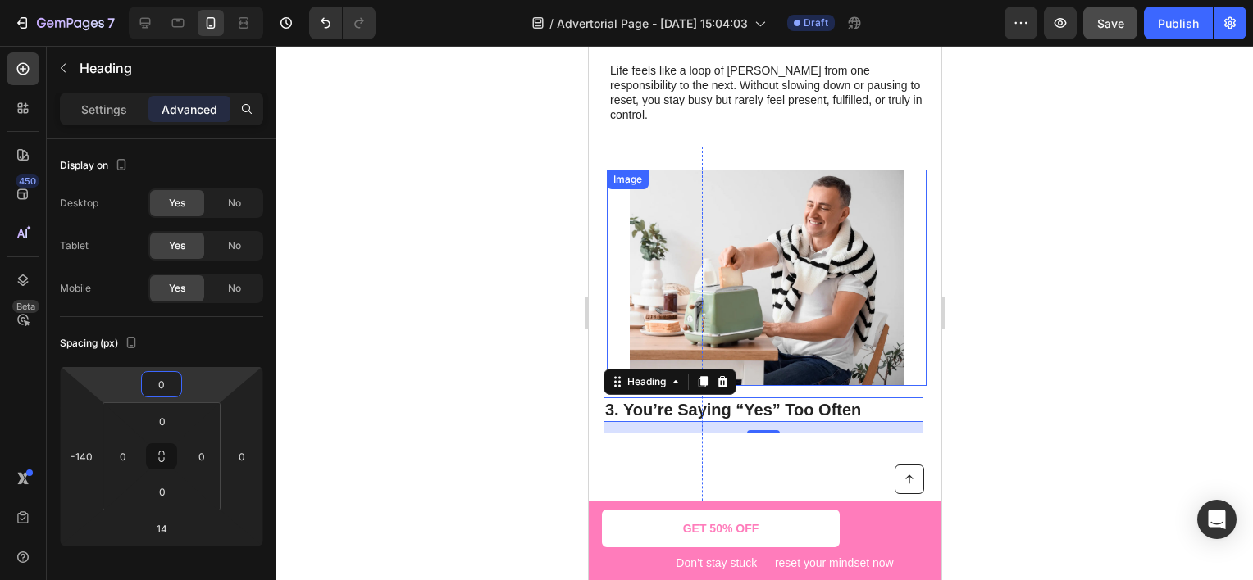
scroll to position [1040, 0]
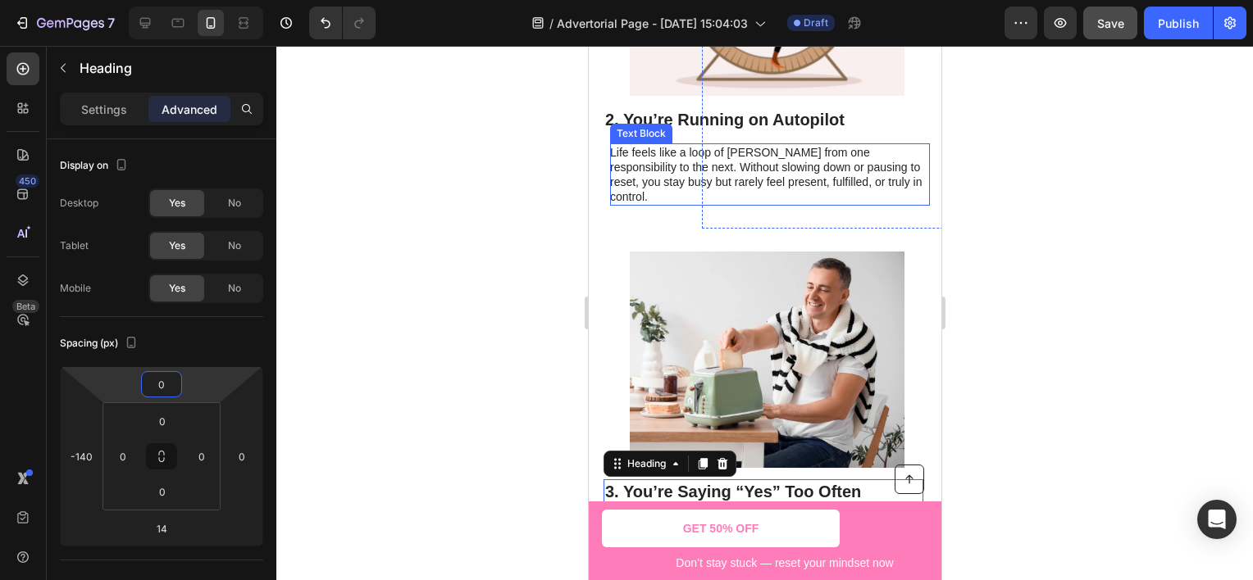
click at [653, 164] on p "Life feels like a loop of [PERSON_NAME] from one responsibility to the next. Wi…" at bounding box center [768, 175] width 318 height 60
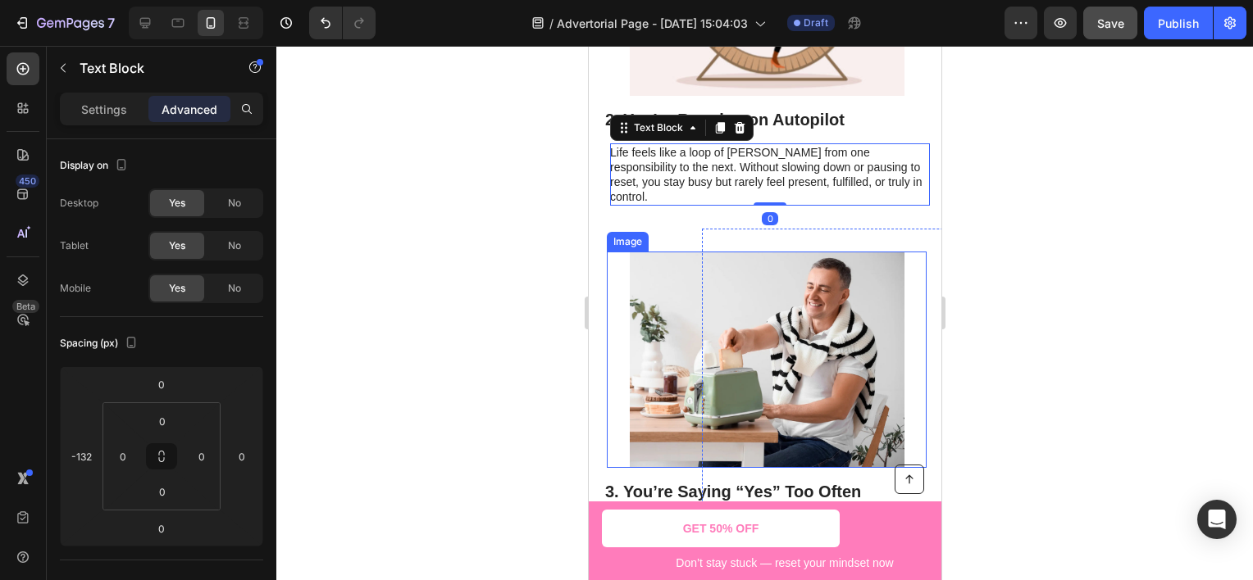
scroll to position [1285, 0]
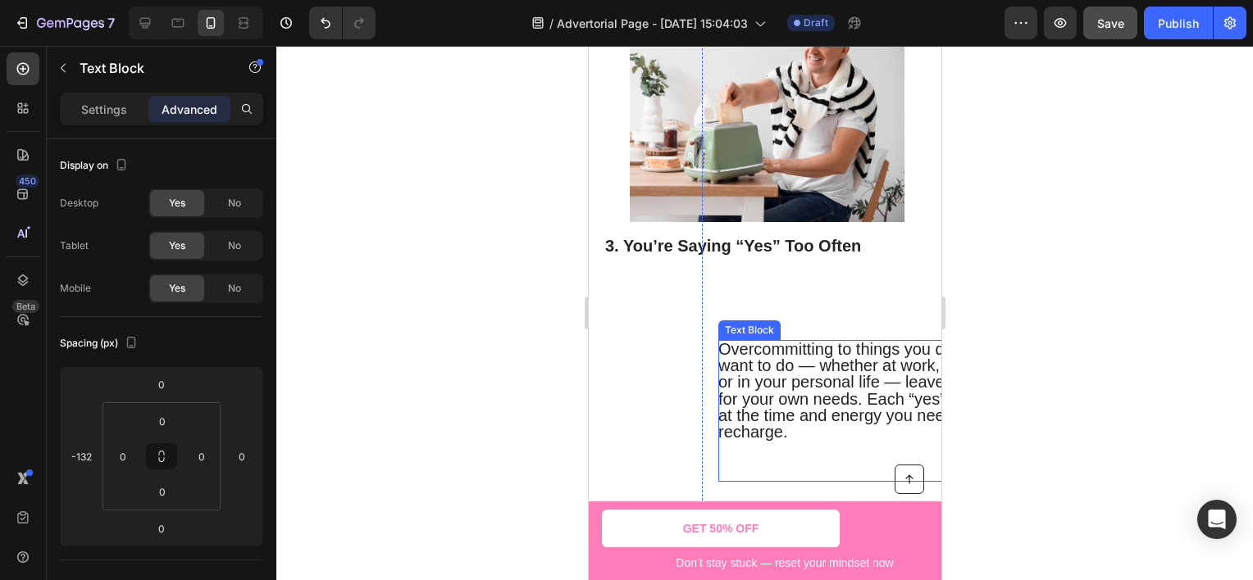
click at [771, 345] on span "Overcommitting to things you don’t really want to do — whether at work, with fr…" at bounding box center [873, 390] width 313 height 101
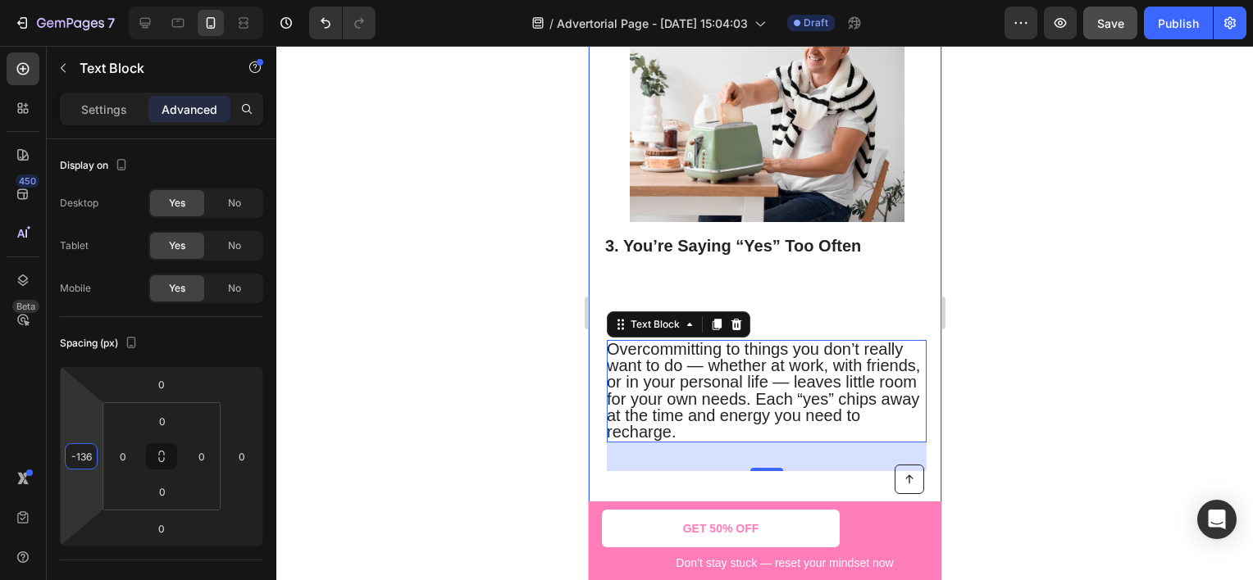
type input "-132"
drag, startPoint x: 89, startPoint y: 412, endPoint x: 104, endPoint y: 466, distance: 56.3
click at [104, 0] on html "7 Version history / Advertorial Page - [DATE] 15:04:03 Draft Preview Save Publi…" at bounding box center [626, 0] width 1253 height 0
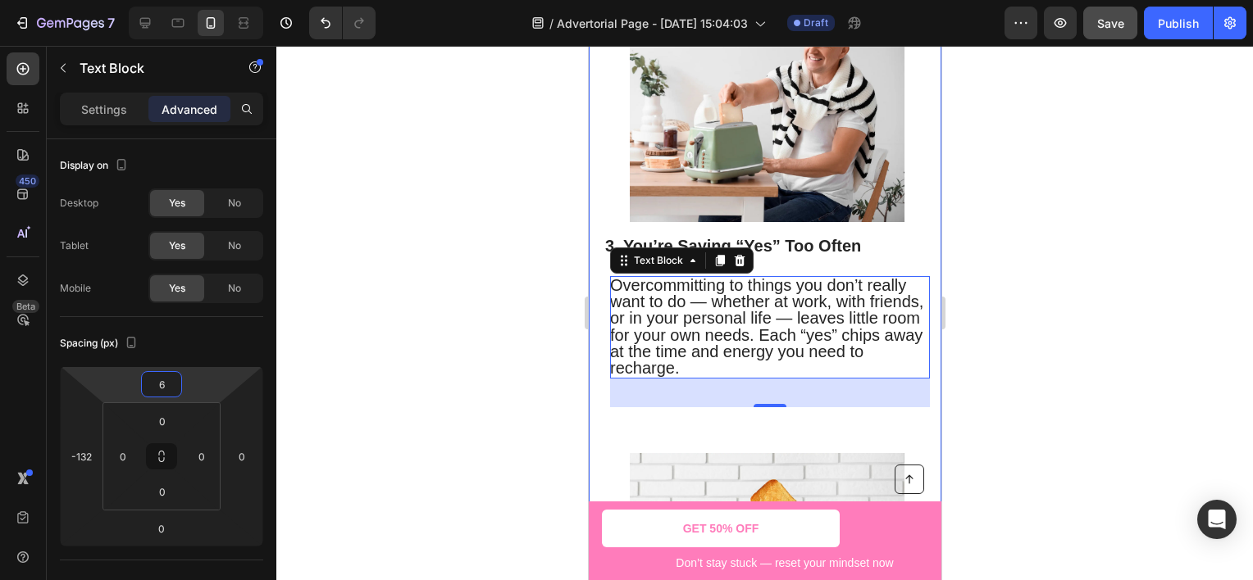
type input "0"
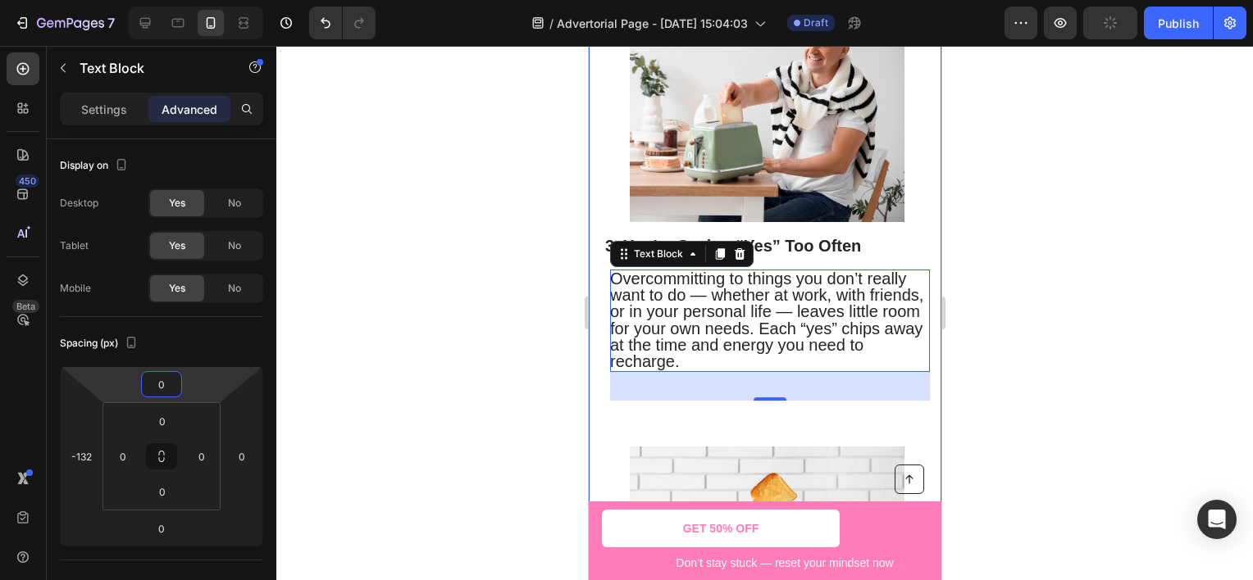
click at [134, 0] on html "7 Version history / Advertorial Page - [DATE] 15:04:03 Draft Preview Publish 45…" at bounding box center [626, 0] width 1253 height 0
click at [400, 325] on div at bounding box center [764, 313] width 976 height 535
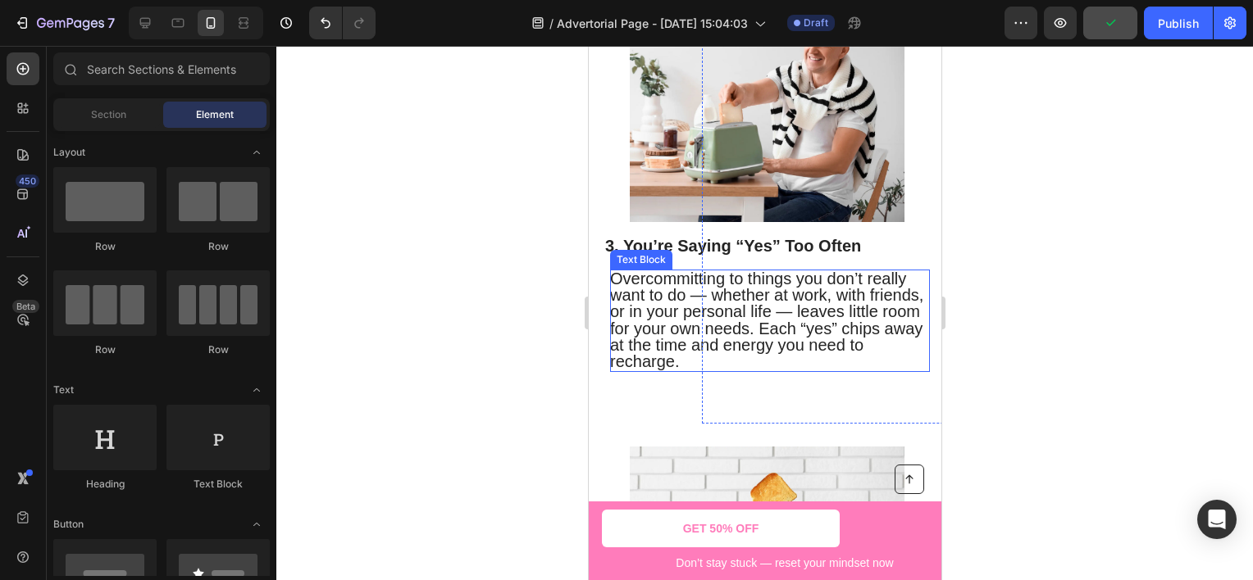
click at [717, 289] on span "Overcommitting to things you don’t really want to do — whether at work, with fr…" at bounding box center [765, 320] width 313 height 101
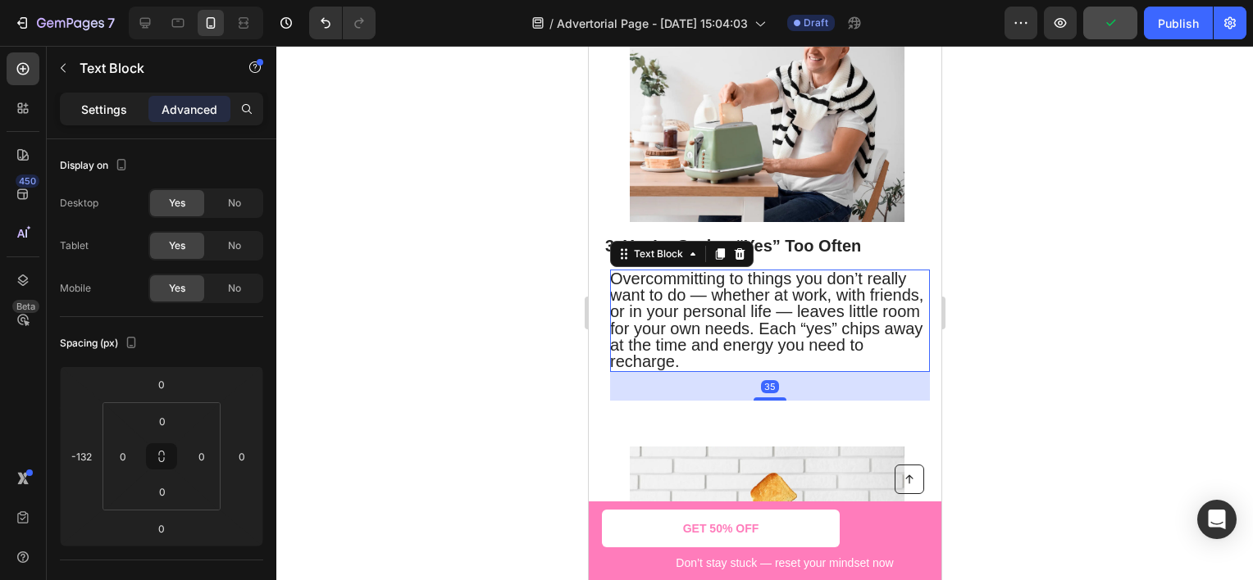
click at [116, 116] on p "Settings" at bounding box center [104, 109] width 46 height 17
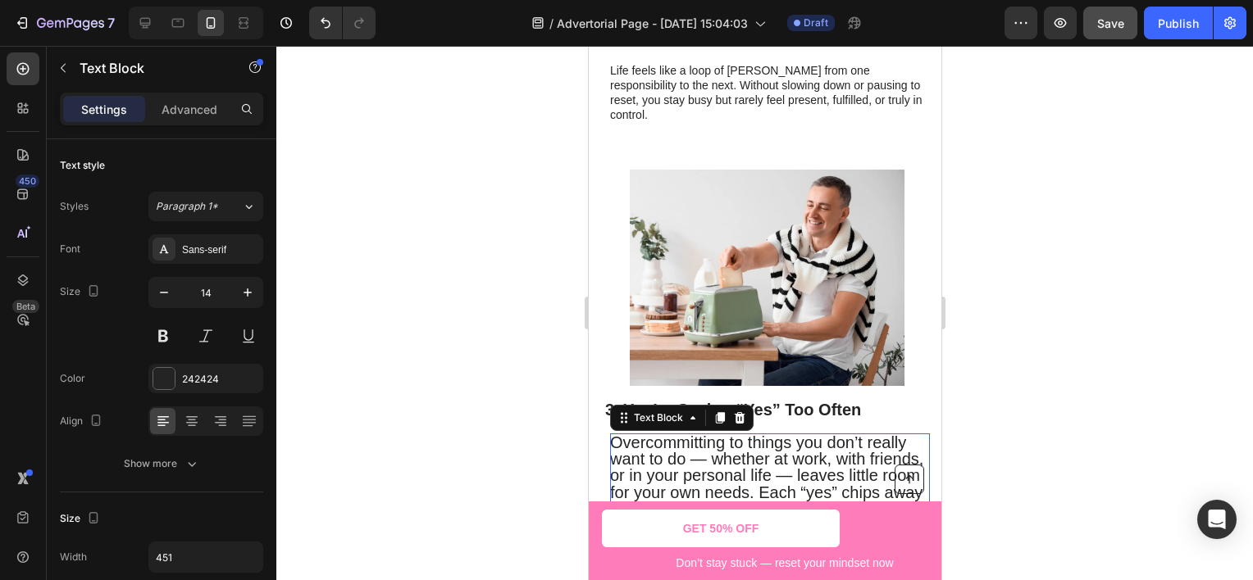
scroll to position [1040, 0]
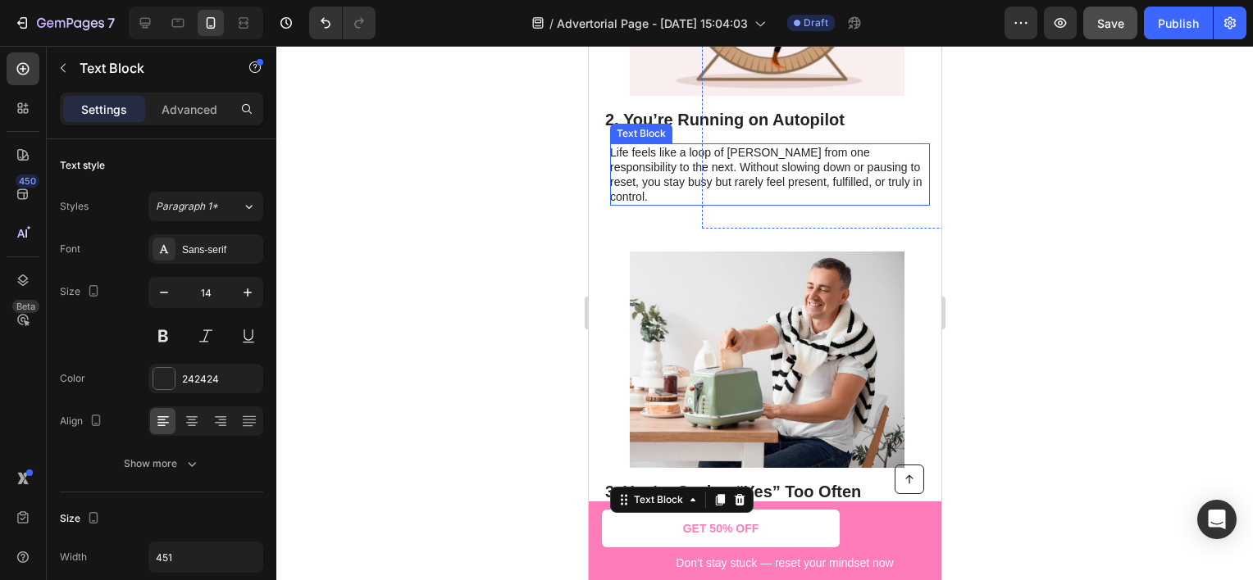
click at [703, 180] on p "Life feels like a loop of [PERSON_NAME] from one responsibility to the next. Wi…" at bounding box center [768, 175] width 318 height 60
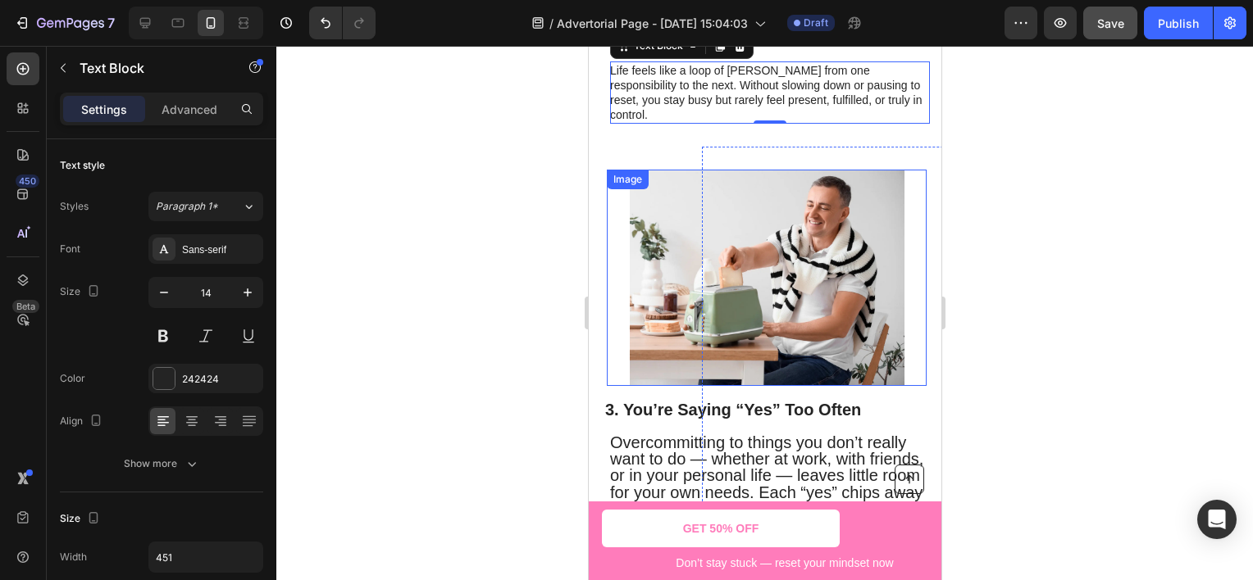
scroll to position [958, 0]
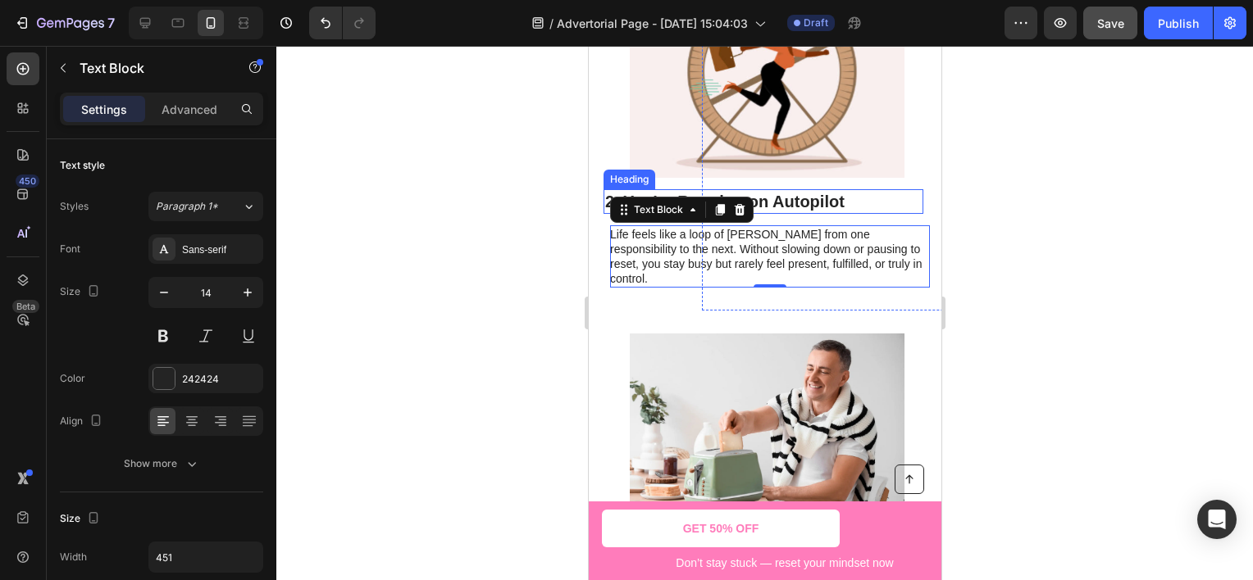
click at [794, 193] on h2 "2. You’re Running on Autopilot" at bounding box center [763, 201] width 320 height 25
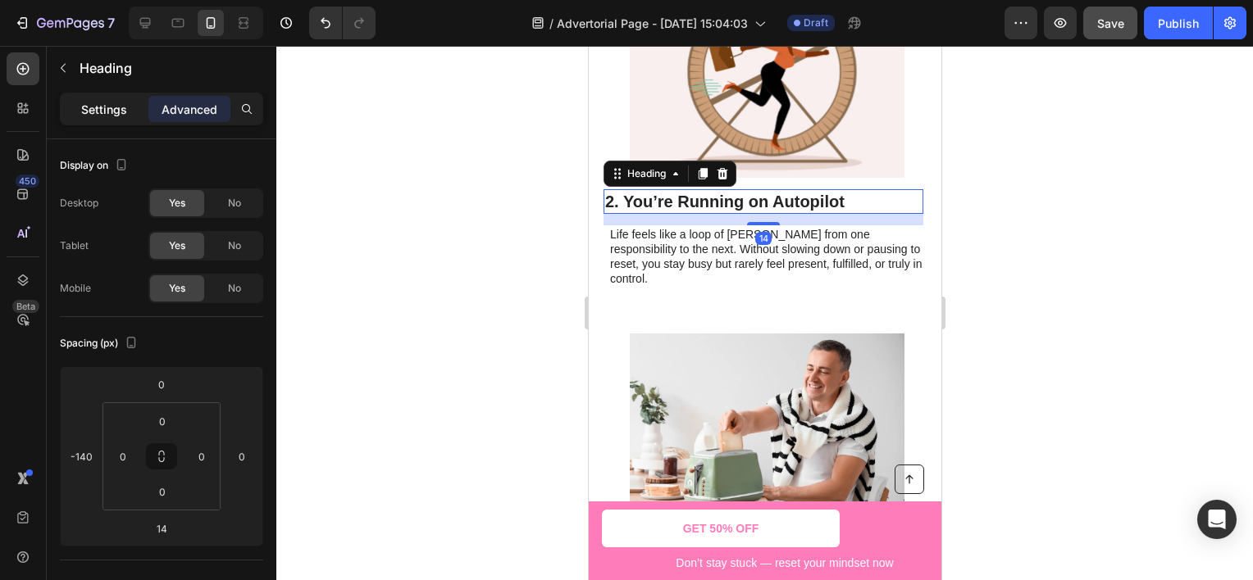
click at [116, 110] on p "Settings" at bounding box center [104, 109] width 46 height 17
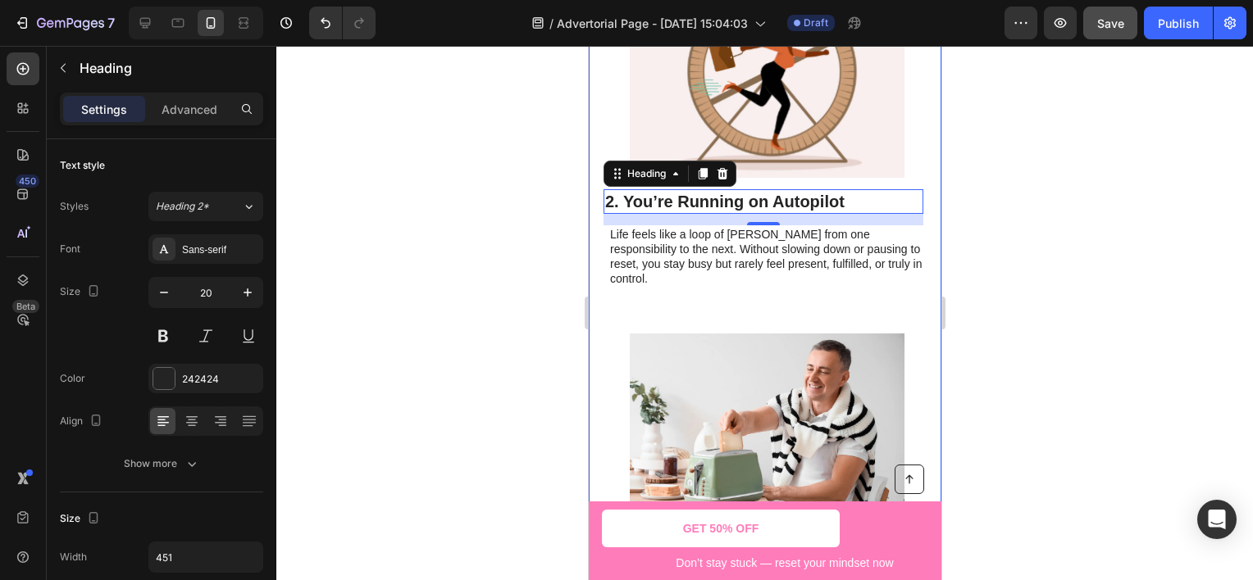
scroll to position [1122, 0]
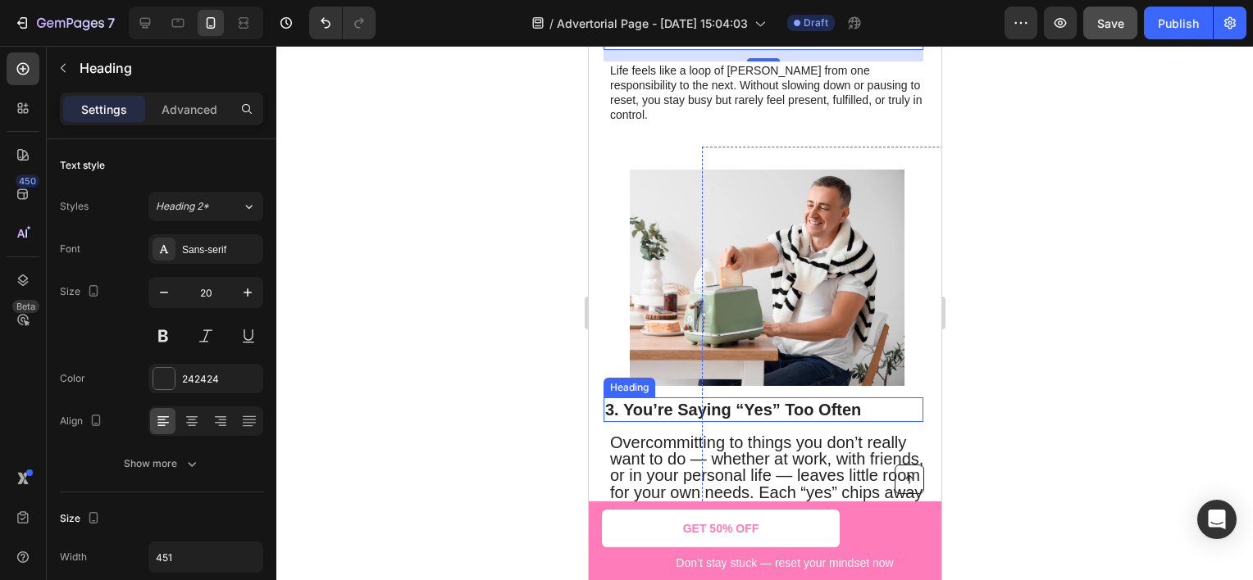
click at [661, 401] on h2 "3. You’re Saying “Yes” Too Often" at bounding box center [763, 410] width 320 height 25
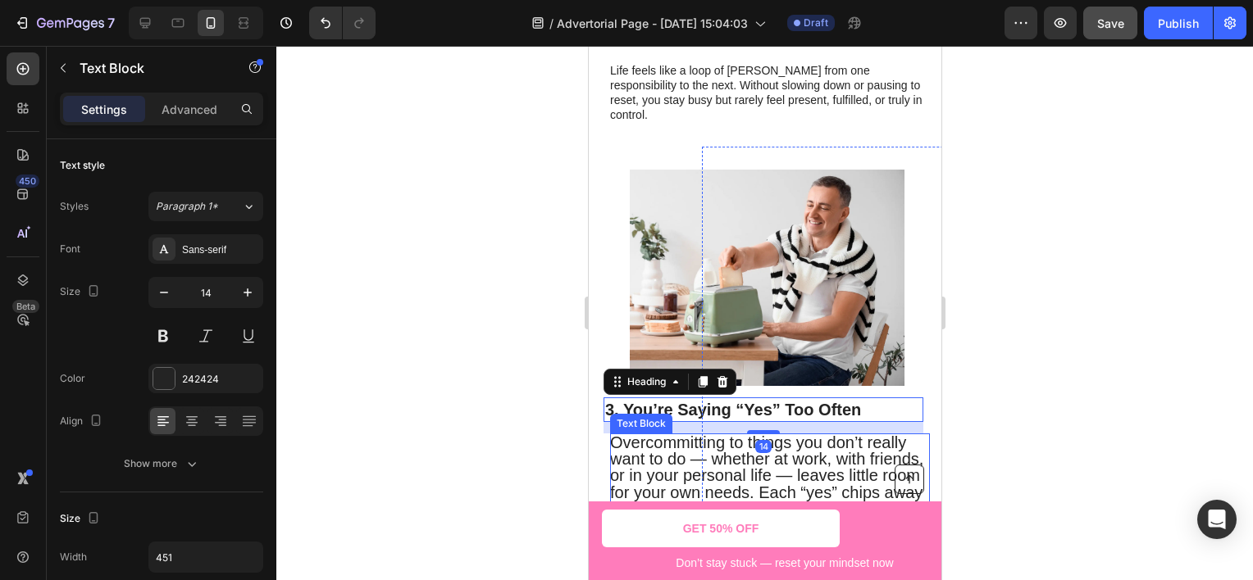
click at [644, 447] on span "Overcommitting to things you don’t really want to do — whether at work, with fr…" at bounding box center [765, 484] width 313 height 101
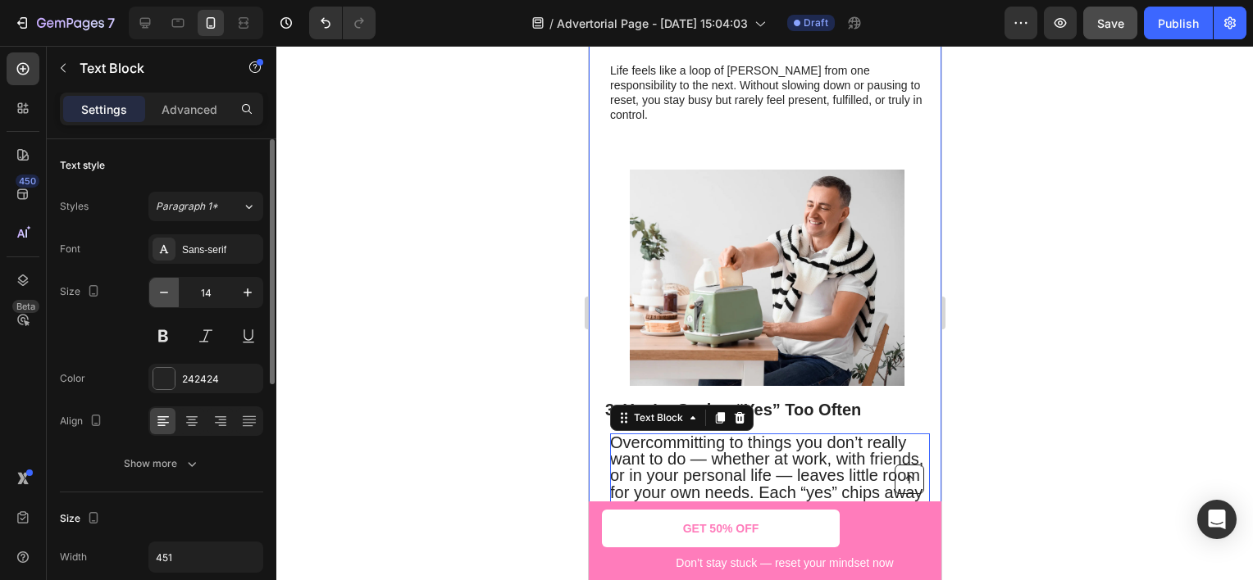
click at [162, 293] on icon "button" at bounding box center [164, 292] width 16 height 16
click at [166, 298] on icon "button" at bounding box center [164, 292] width 16 height 16
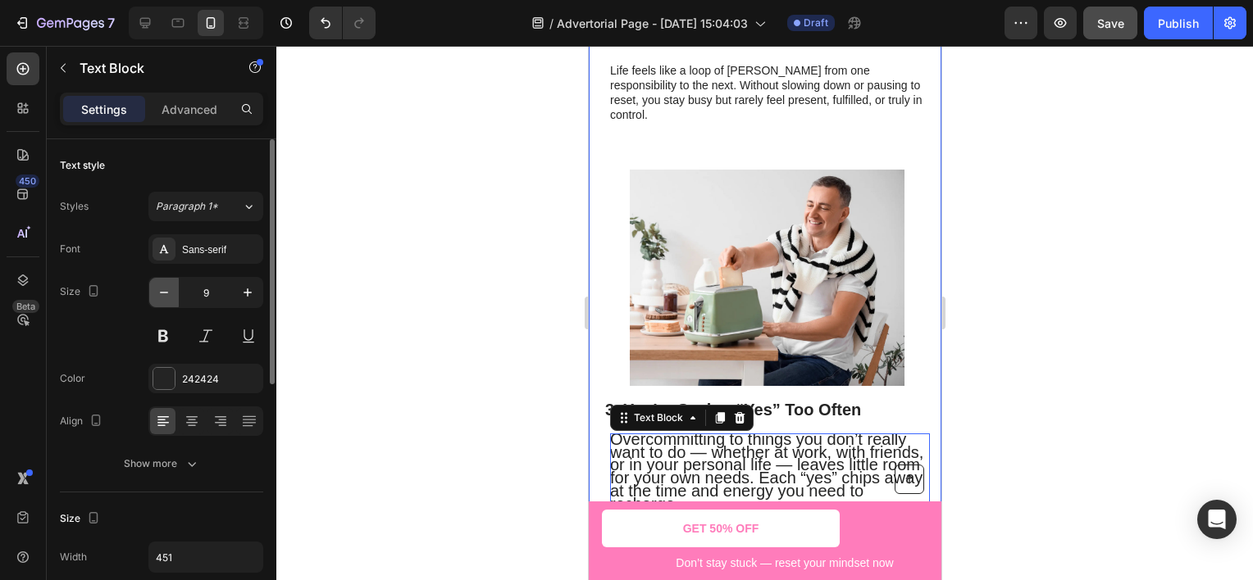
click at [166, 298] on icon "button" at bounding box center [164, 292] width 16 height 16
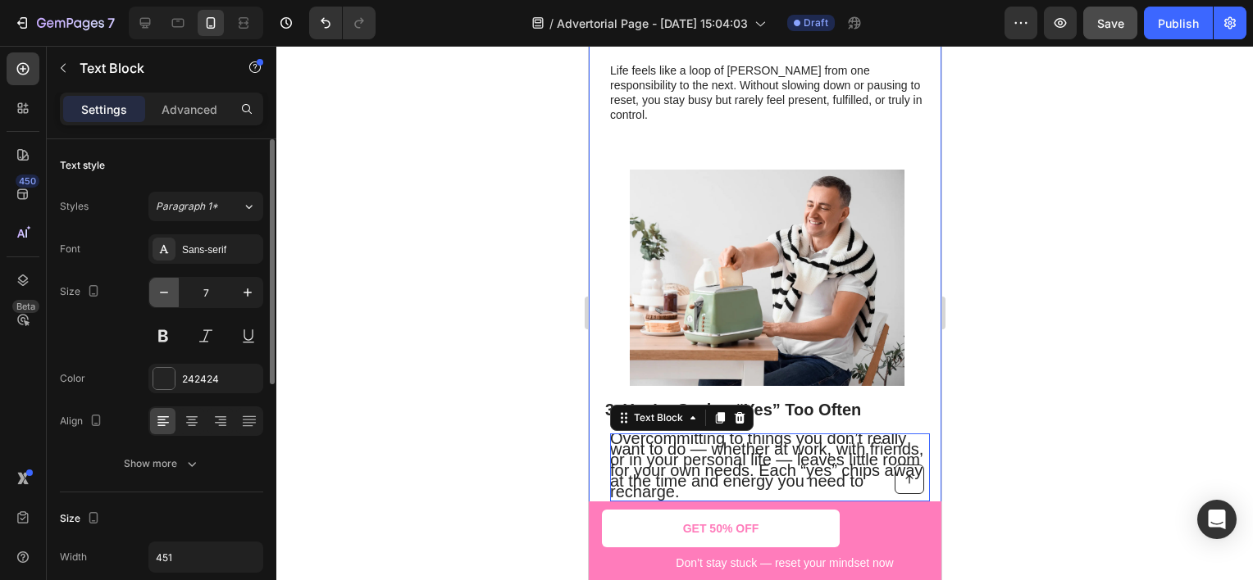
click at [166, 298] on icon "button" at bounding box center [164, 292] width 16 height 16
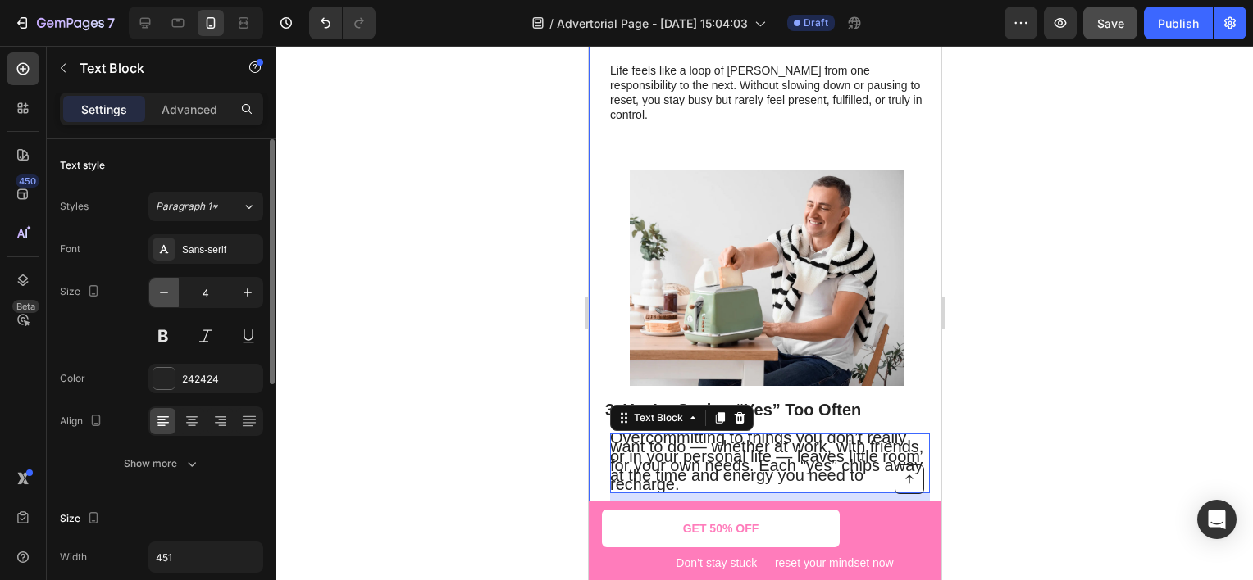
click at [166, 298] on icon "button" at bounding box center [164, 292] width 16 height 16
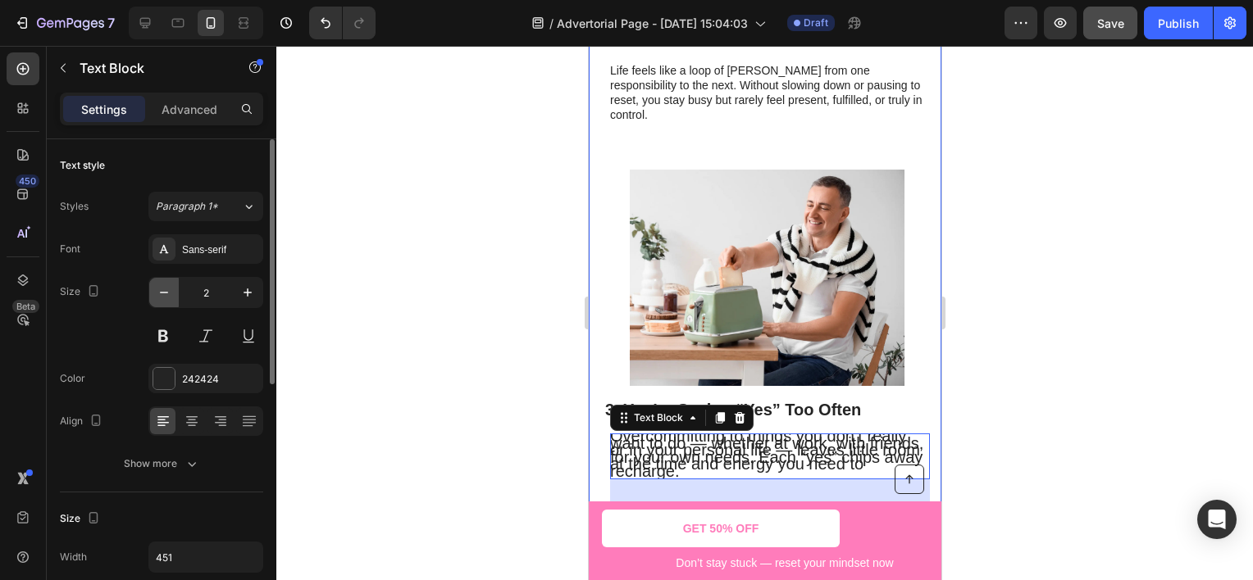
click at [166, 298] on icon "button" at bounding box center [164, 292] width 16 height 16
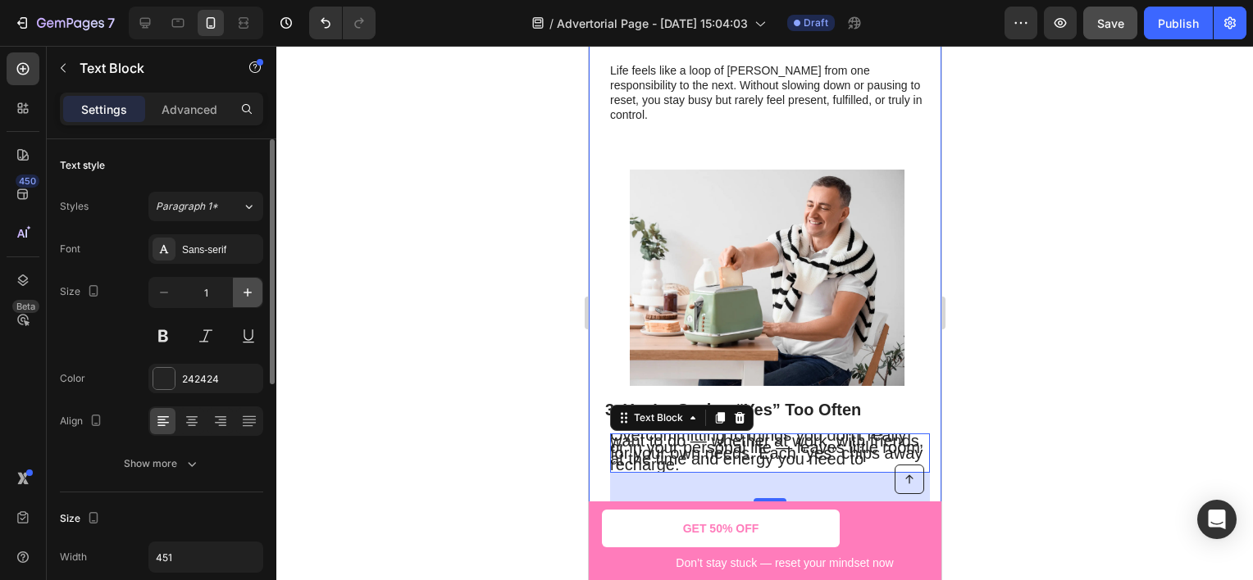
click at [250, 299] on icon "button" at bounding box center [247, 292] width 16 height 16
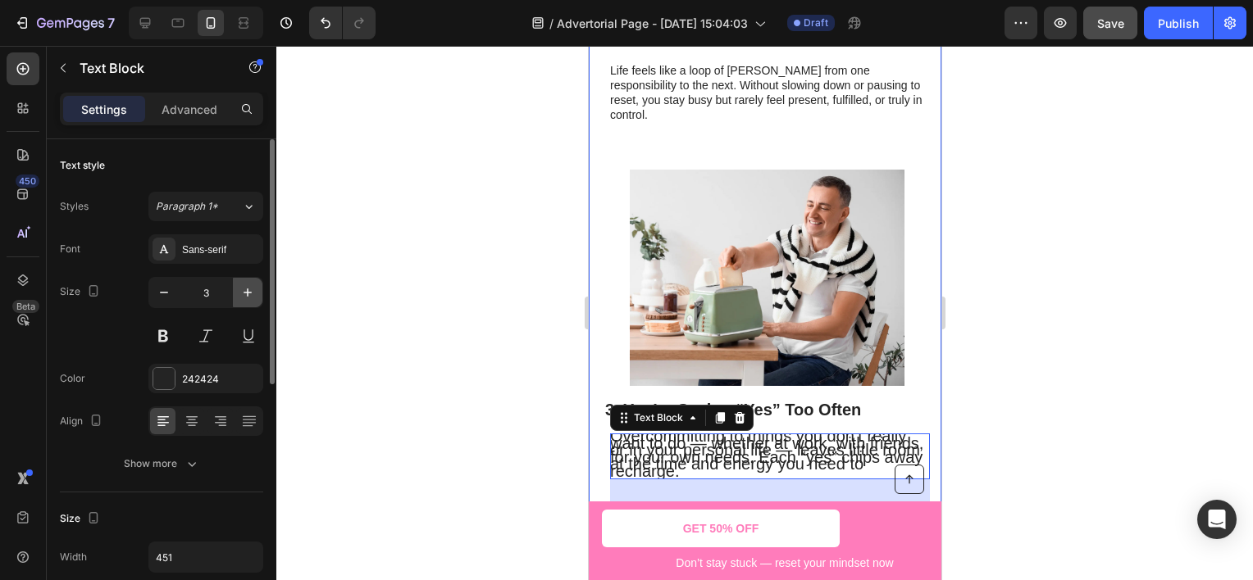
click at [250, 299] on icon "button" at bounding box center [247, 292] width 16 height 16
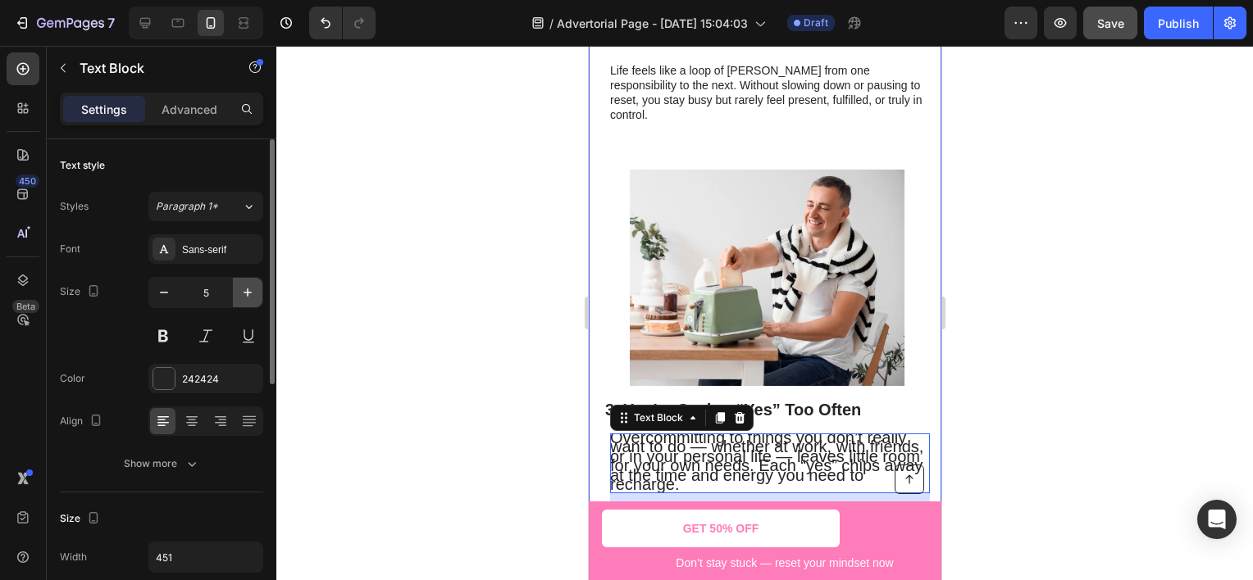
click at [250, 299] on icon "button" at bounding box center [247, 292] width 16 height 16
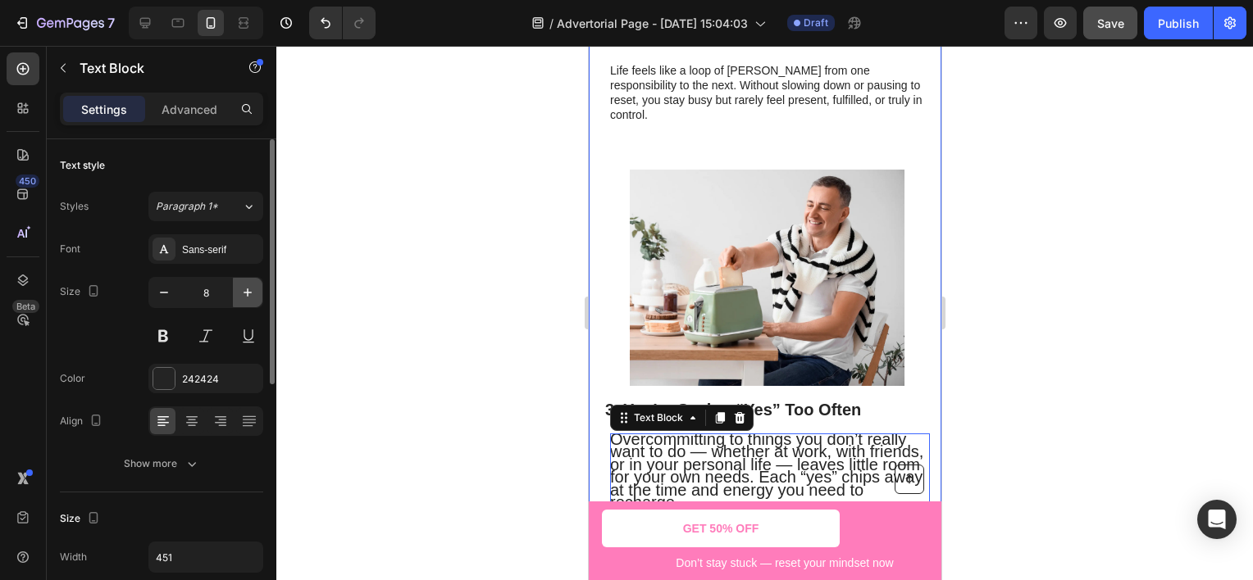
click at [250, 299] on icon "button" at bounding box center [247, 292] width 16 height 16
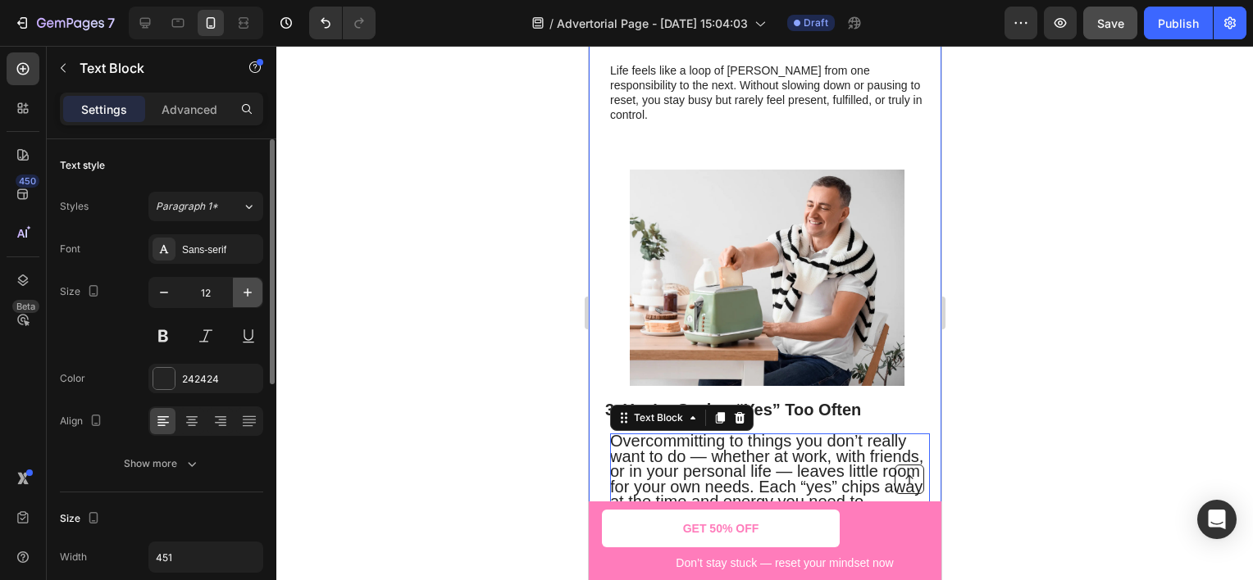
click at [250, 299] on icon "button" at bounding box center [247, 292] width 16 height 16
type input "13"
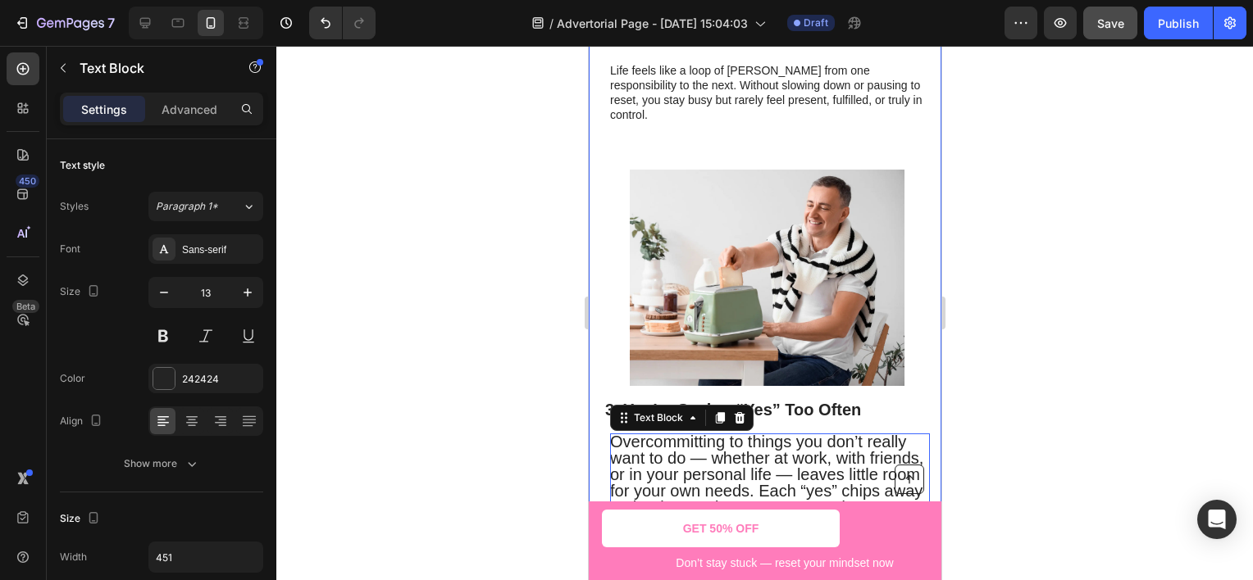
scroll to position [1204, 0]
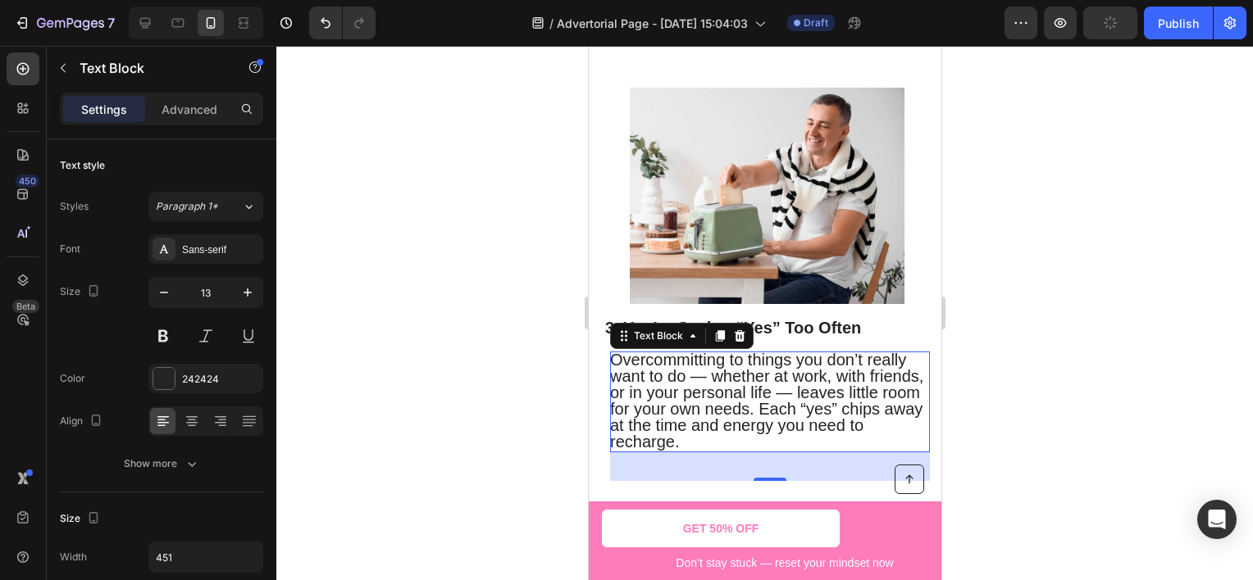
click at [750, 414] on span "Overcommitting to things you don’t really want to do — whether at work, with fr…" at bounding box center [765, 401] width 313 height 100
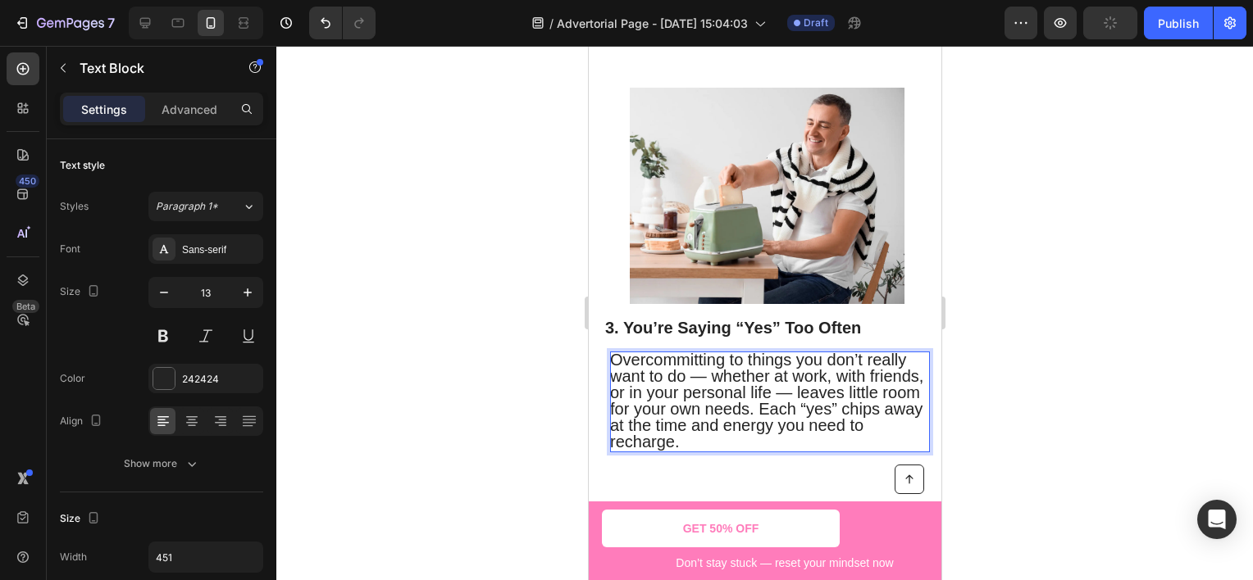
click at [739, 426] on p "Overcommitting to things you don’t really want to do — whether at work, with fr…" at bounding box center [768, 402] width 318 height 98
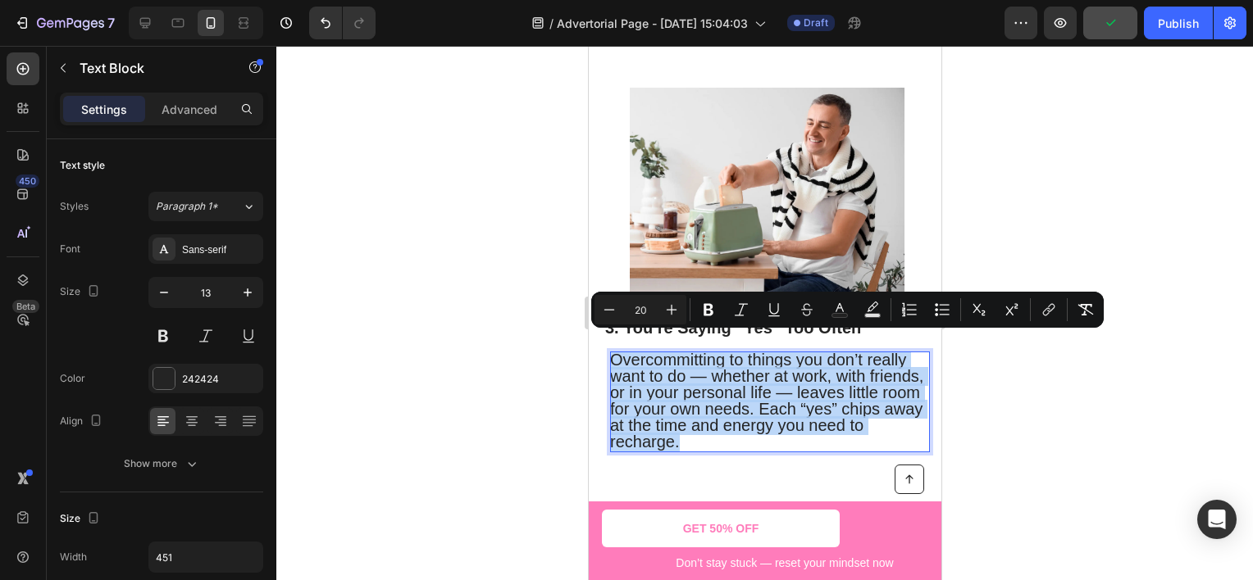
drag, startPoint x: 739, startPoint y: 426, endPoint x: 711, endPoint y: 414, distance: 30.5
click at [711, 414] on p "Overcommitting to things you don’t really want to do — whether at work, with fr…" at bounding box center [768, 402] width 318 height 98
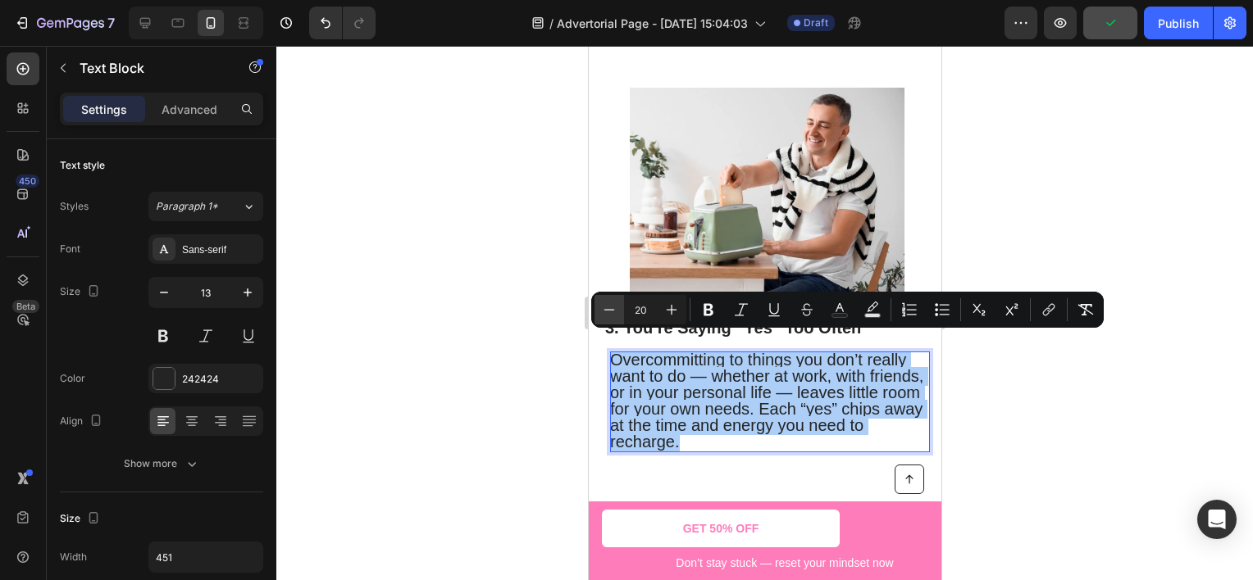
click at [616, 309] on icon "Editor contextual toolbar" at bounding box center [609, 310] width 16 height 16
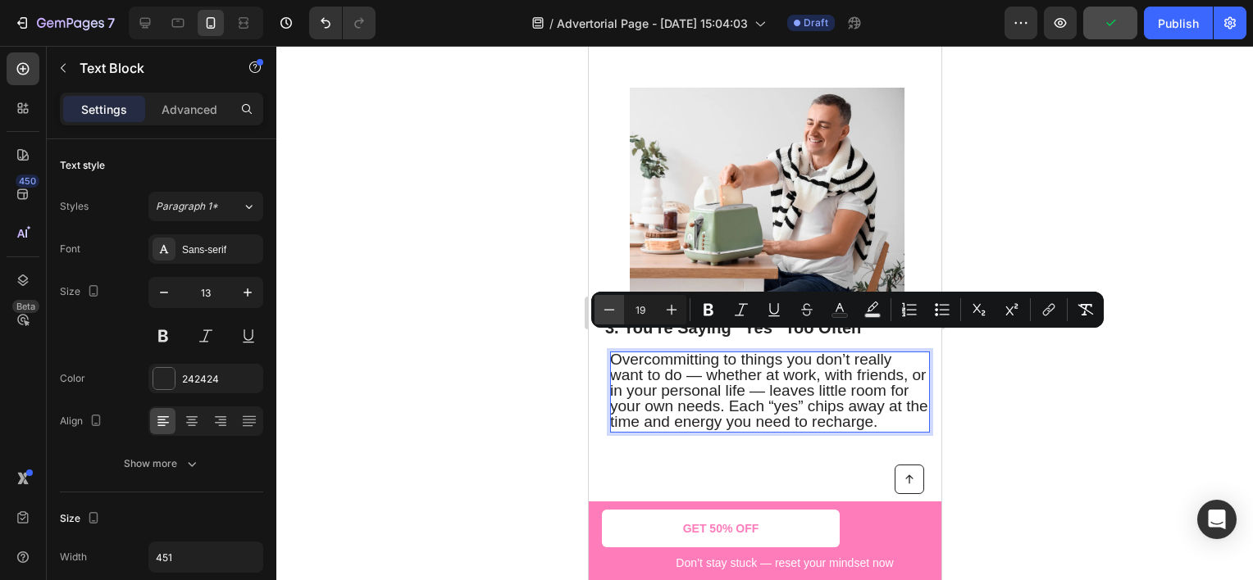
click at [616, 309] on icon "Editor contextual toolbar" at bounding box center [609, 310] width 16 height 16
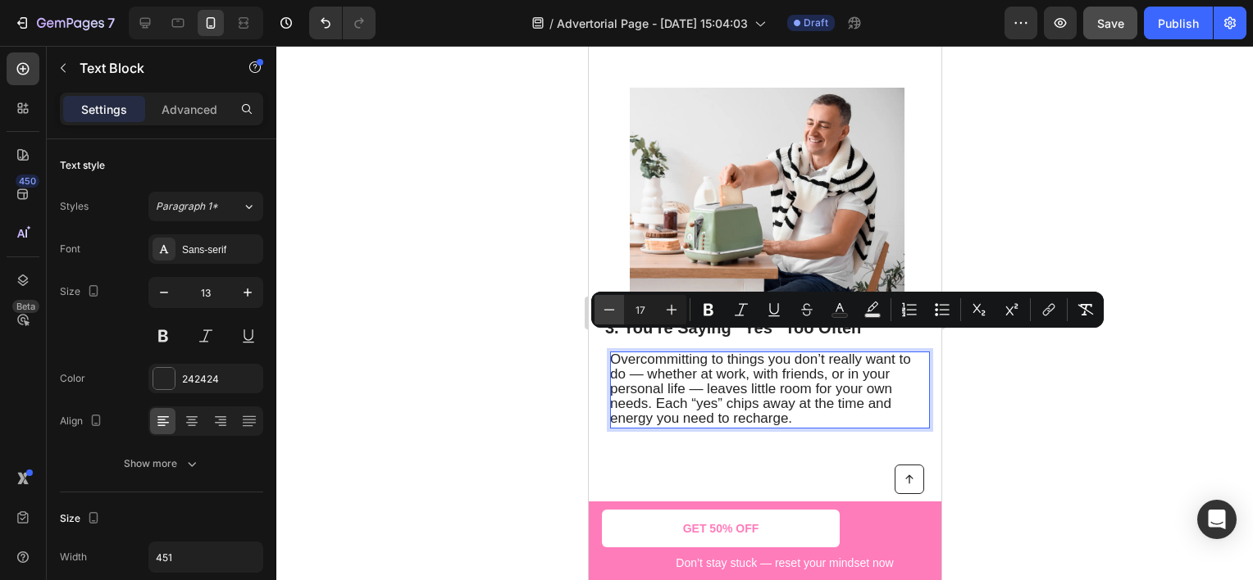
click at [616, 309] on icon "Editor contextual toolbar" at bounding box center [609, 310] width 16 height 16
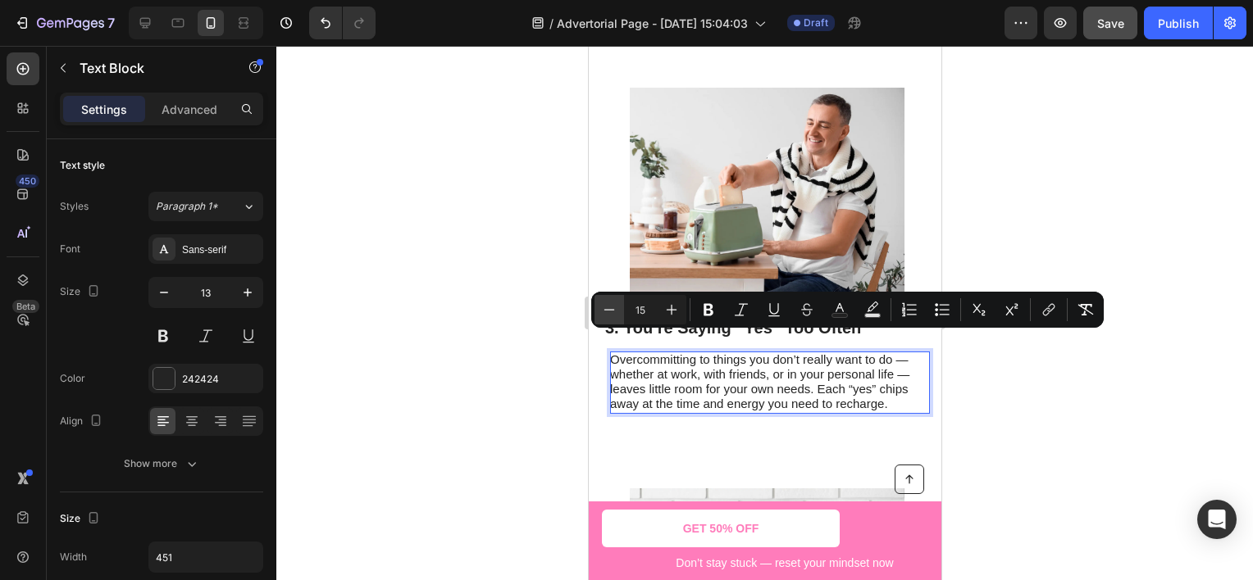
click at [616, 309] on icon "Editor contextual toolbar" at bounding box center [609, 310] width 16 height 16
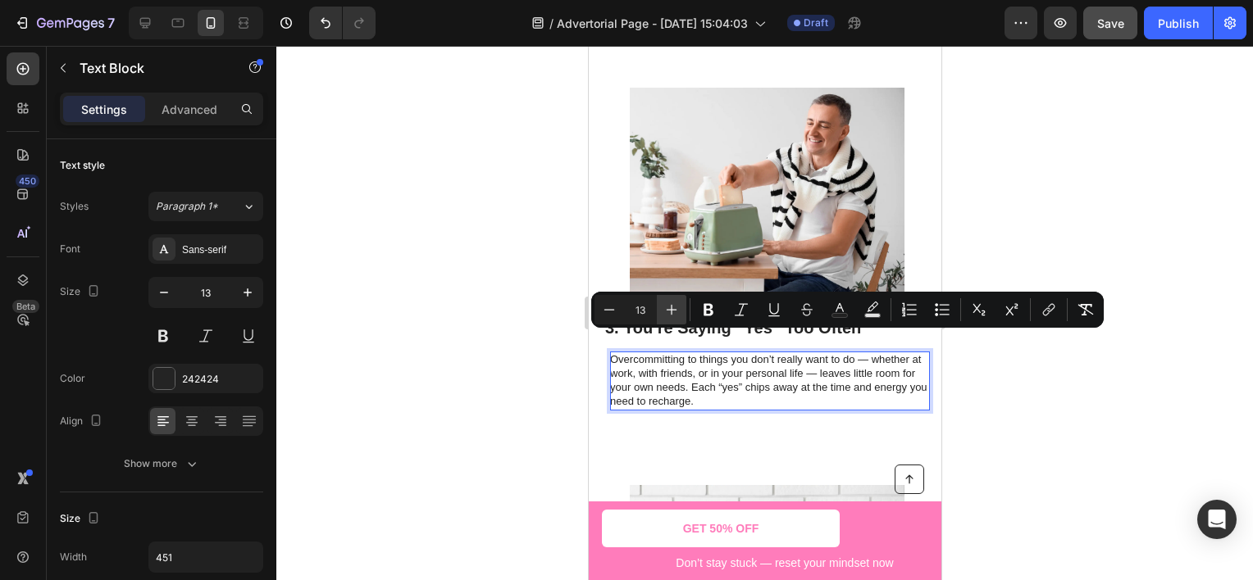
click at [685, 315] on button "Plus" at bounding box center [672, 310] width 30 height 30
type input "14"
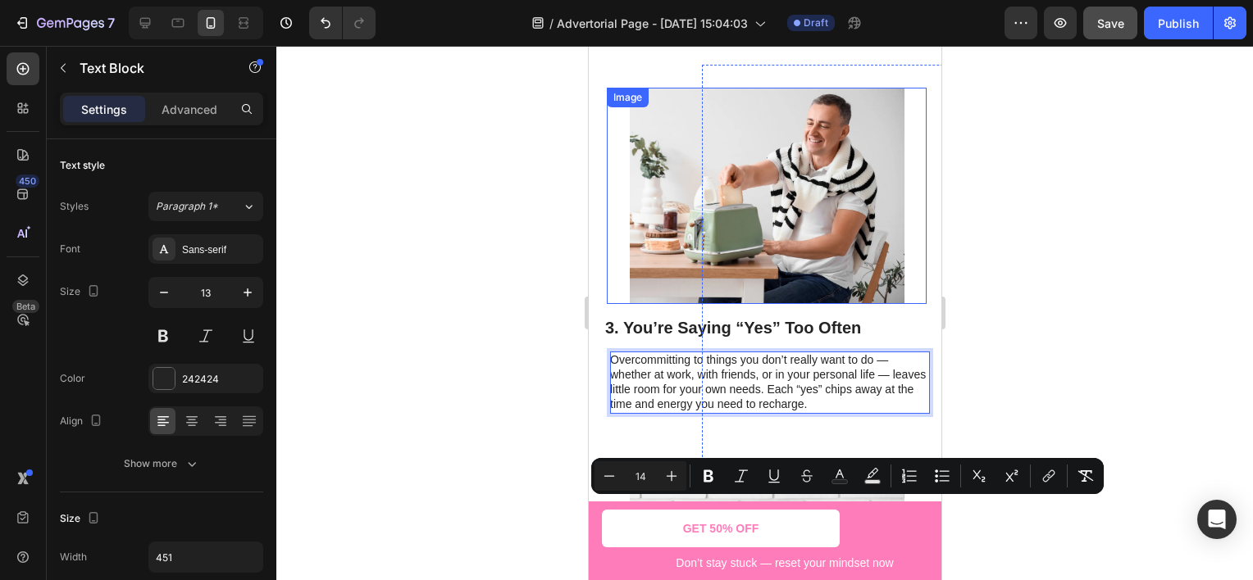
scroll to position [1040, 0]
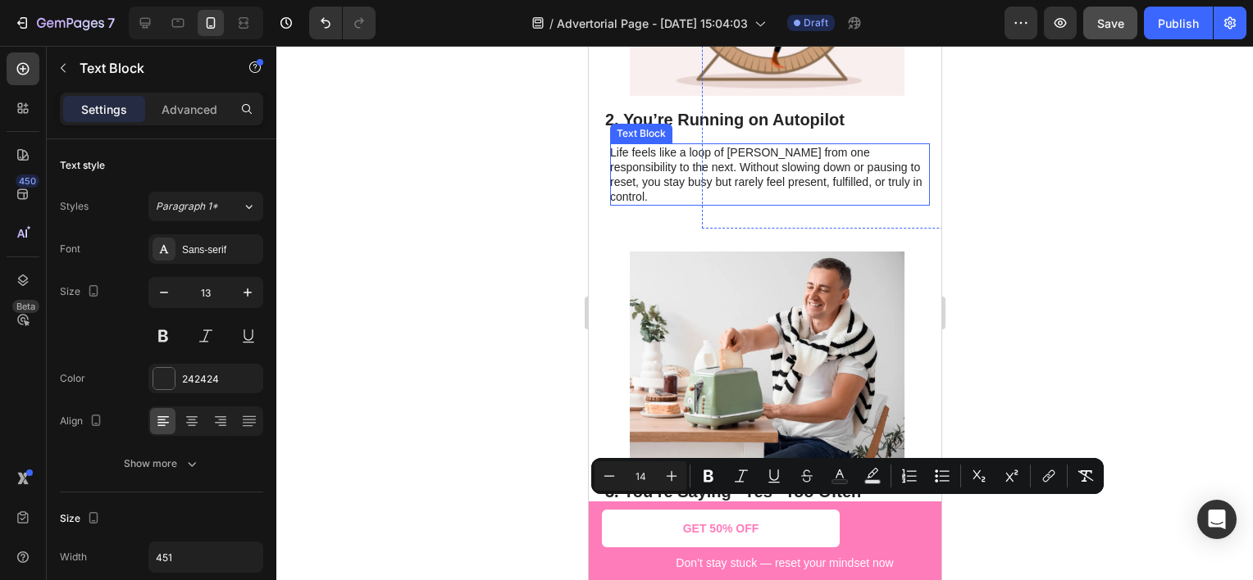
click at [673, 180] on p "Life feels like a loop of [PERSON_NAME] from one responsibility to the next. Wi…" at bounding box center [768, 175] width 318 height 60
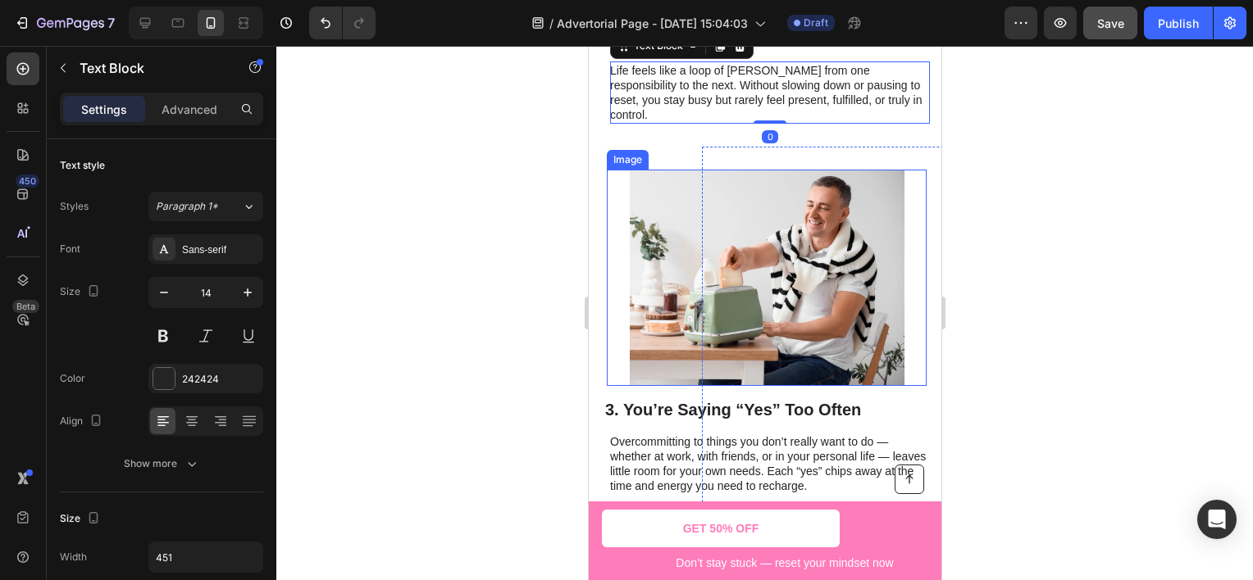
scroll to position [1204, 0]
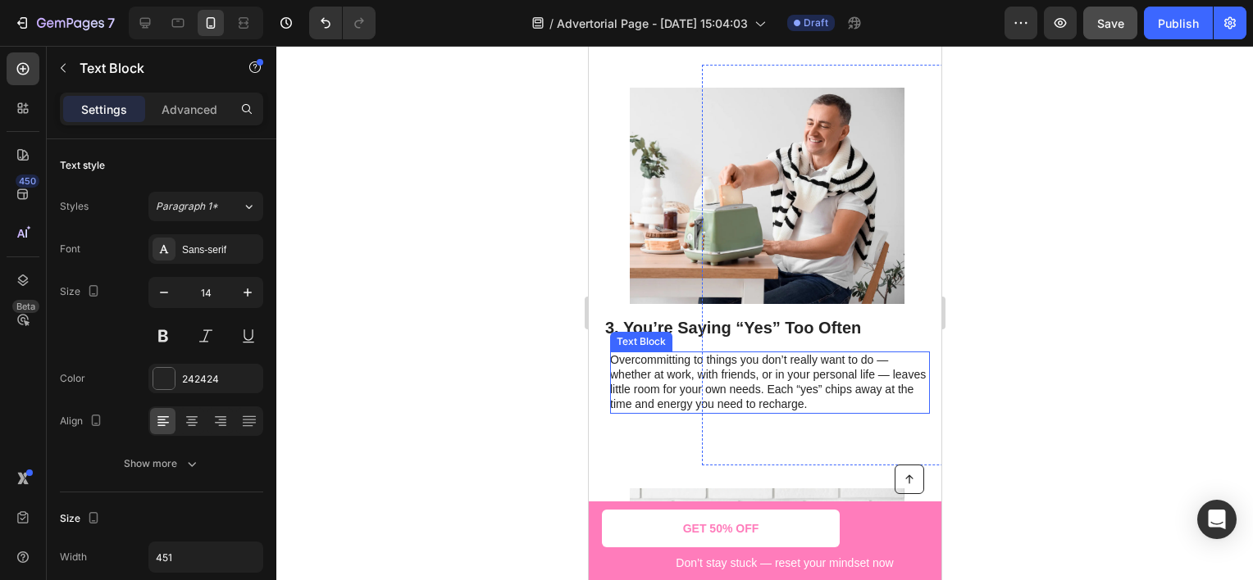
click at [657, 366] on span "Overcommitting to things you don’t really want to do — whether at work, with fr…" at bounding box center [767, 381] width 316 height 57
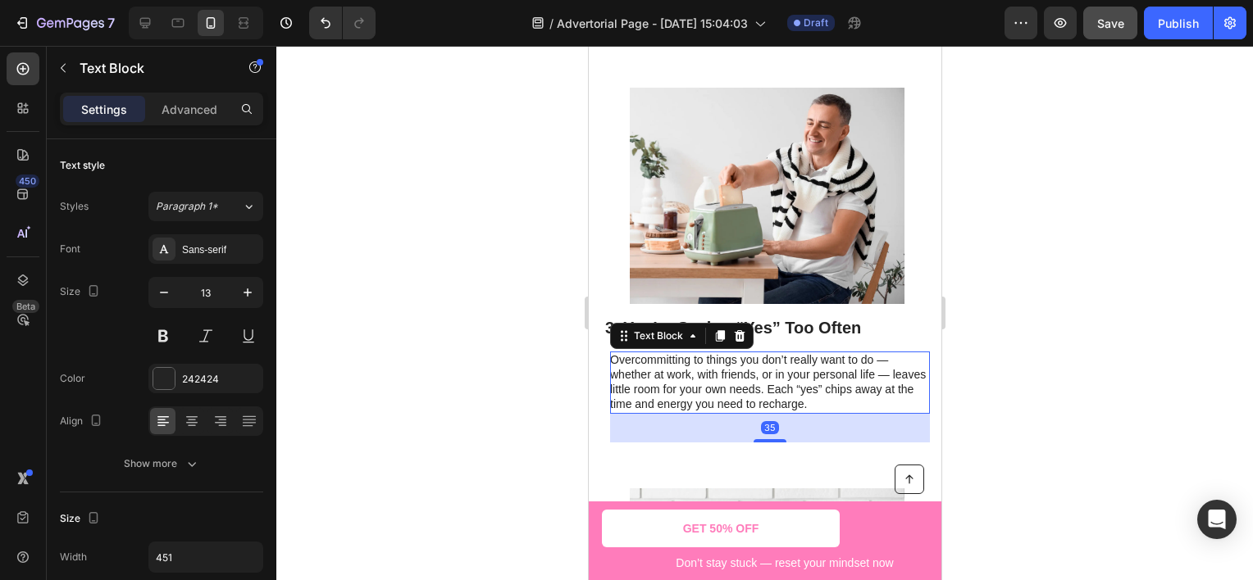
click at [475, 341] on div at bounding box center [764, 313] width 976 height 535
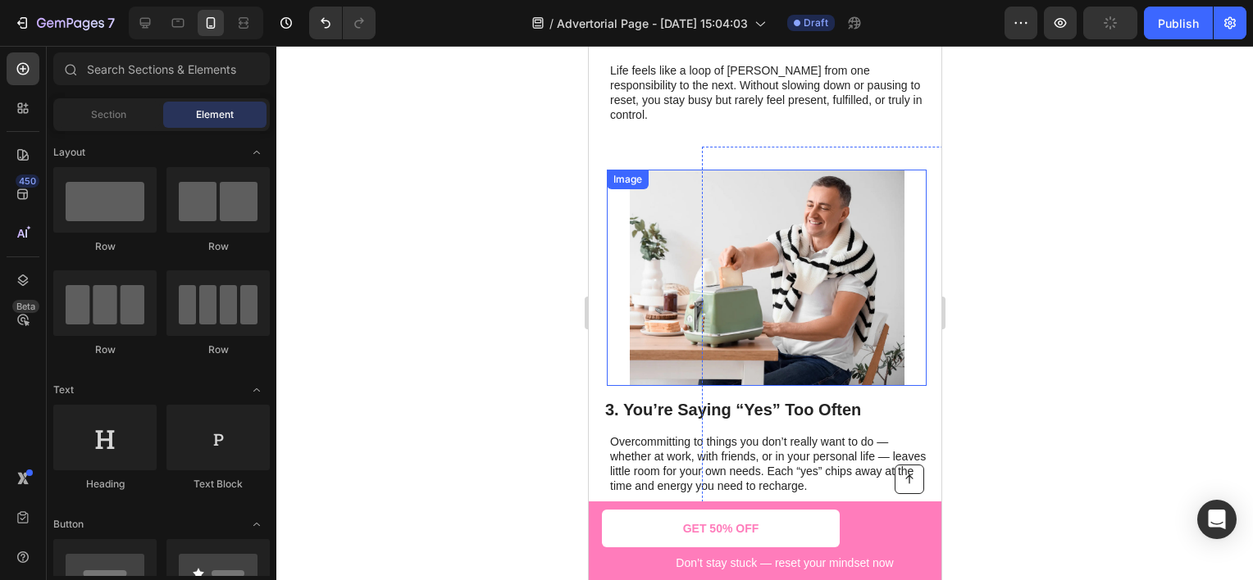
scroll to position [1040, 0]
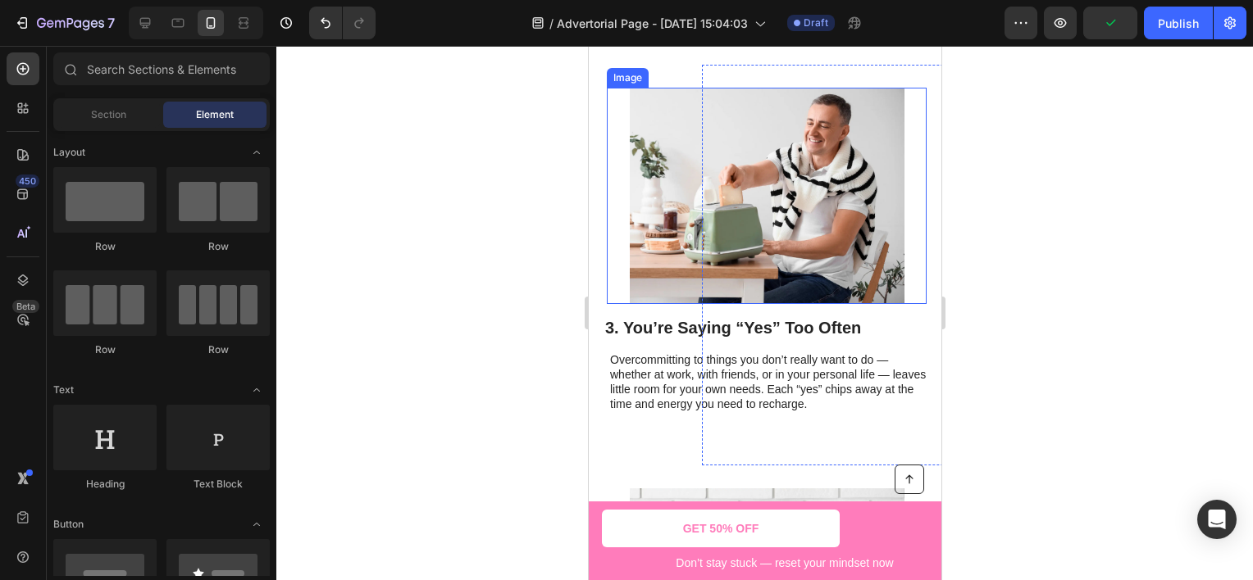
scroll to position [1040, 0]
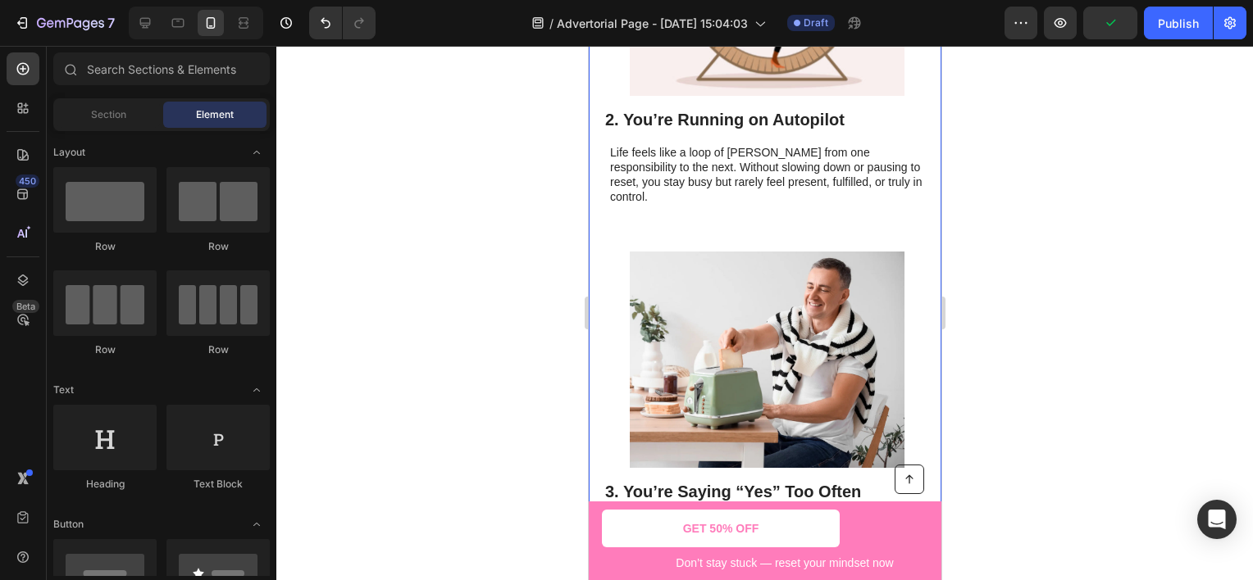
click at [497, 263] on div at bounding box center [764, 313] width 976 height 535
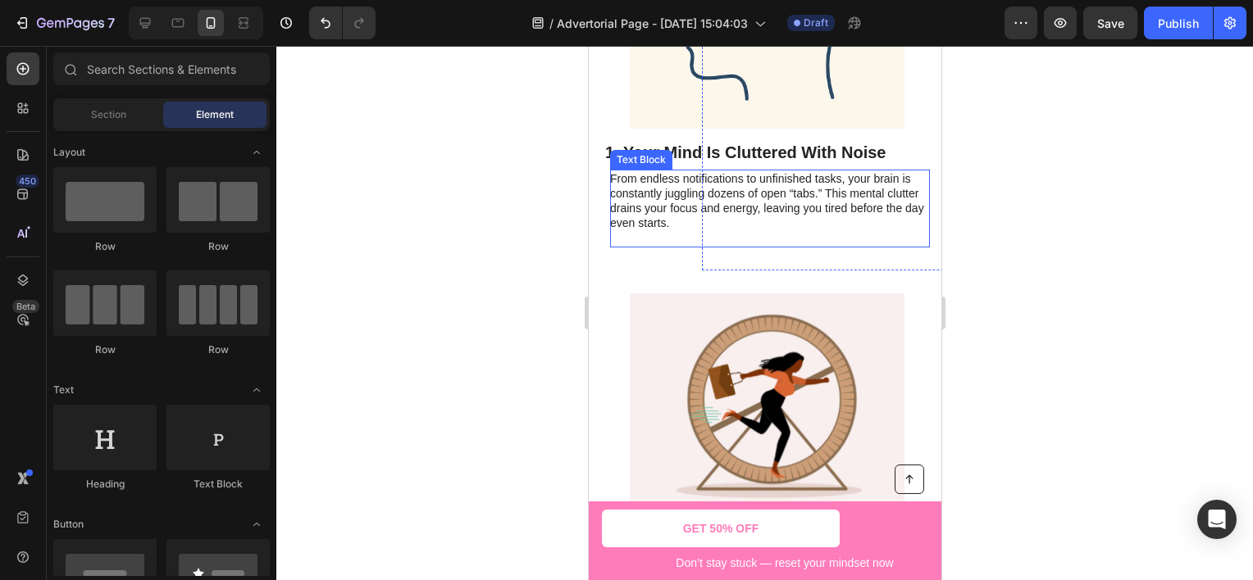
click at [698, 204] on p "From endless notifications to unfinished tasks, your brain is constantly juggli…" at bounding box center [768, 208] width 318 height 75
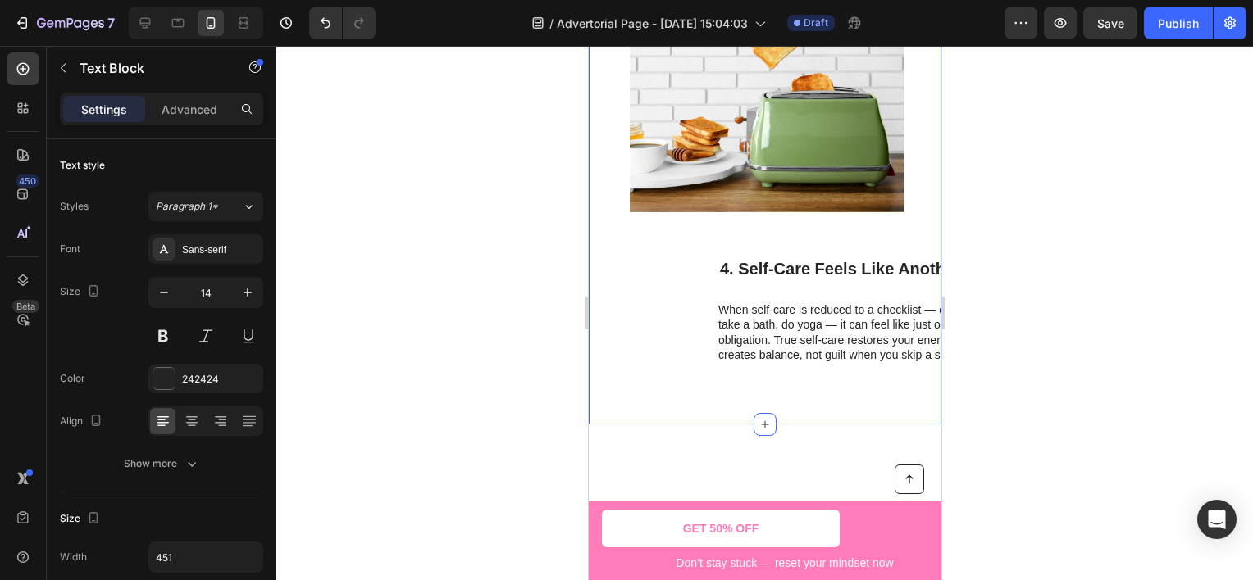
scroll to position [1285, 0]
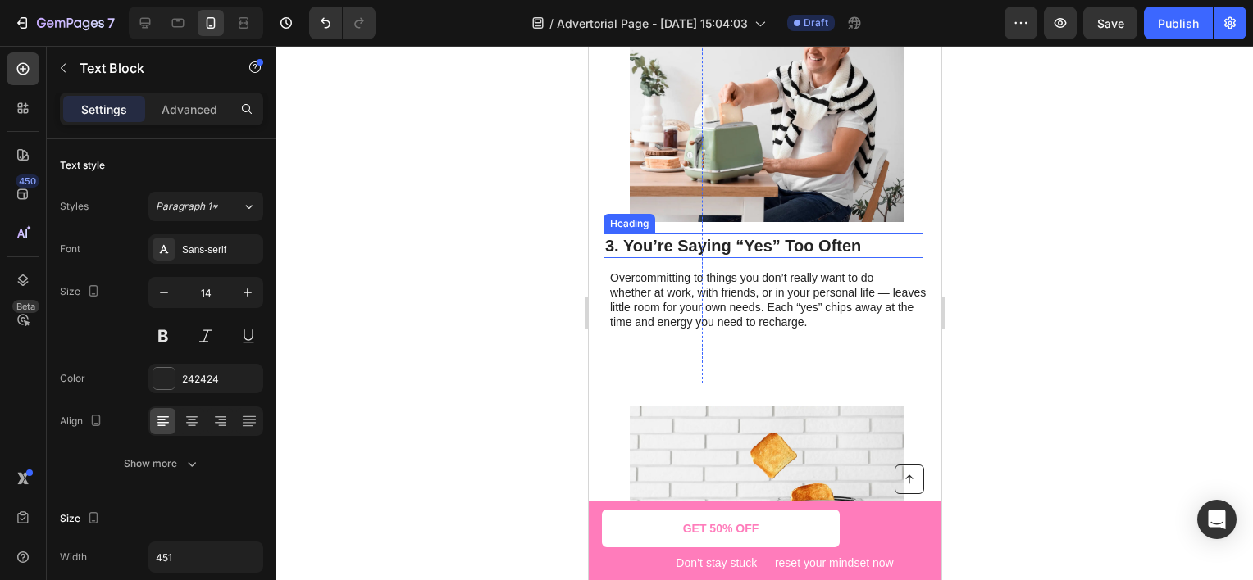
click at [662, 234] on h2 "3. You’re Saying “Yes” Too Often" at bounding box center [763, 246] width 320 height 25
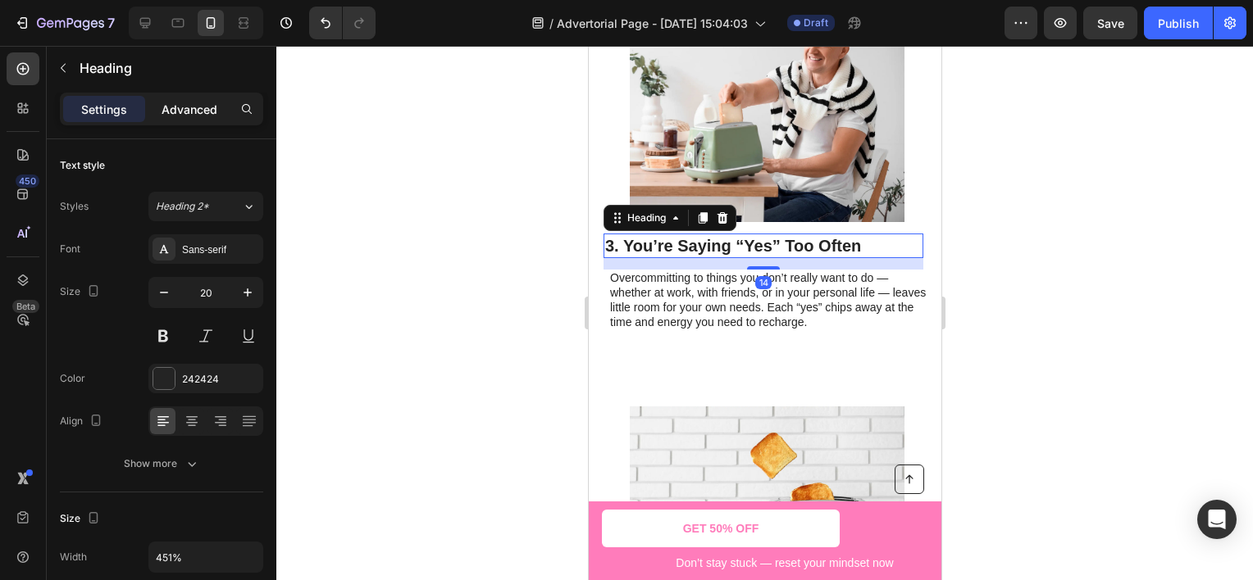
click at [191, 118] on div "Advanced" at bounding box center [189, 109] width 82 height 26
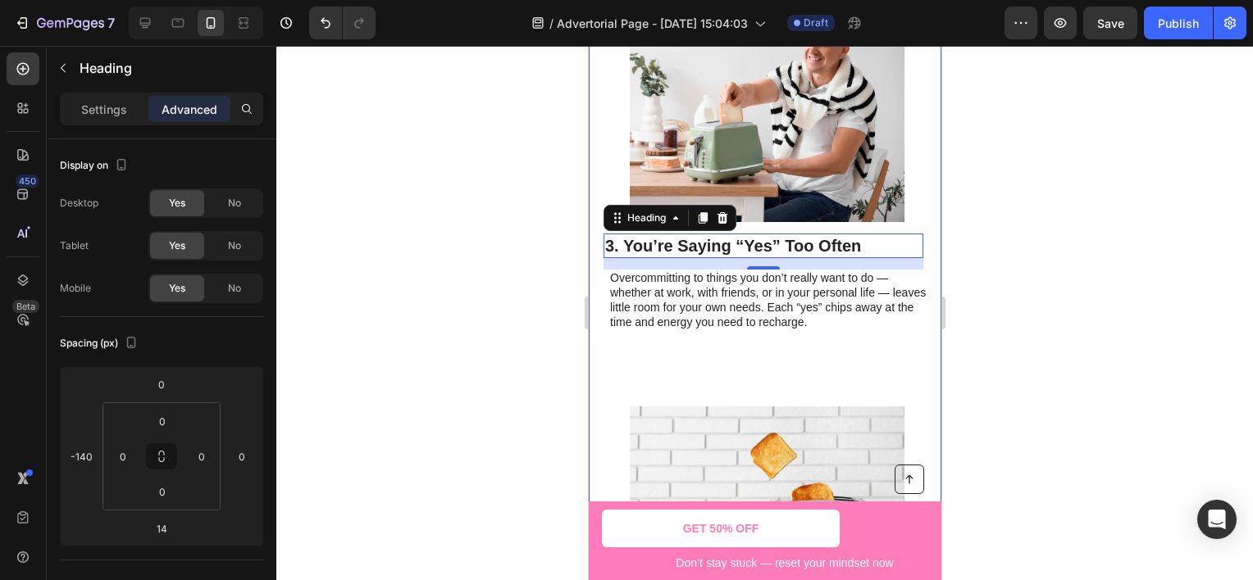
scroll to position [1695, 0]
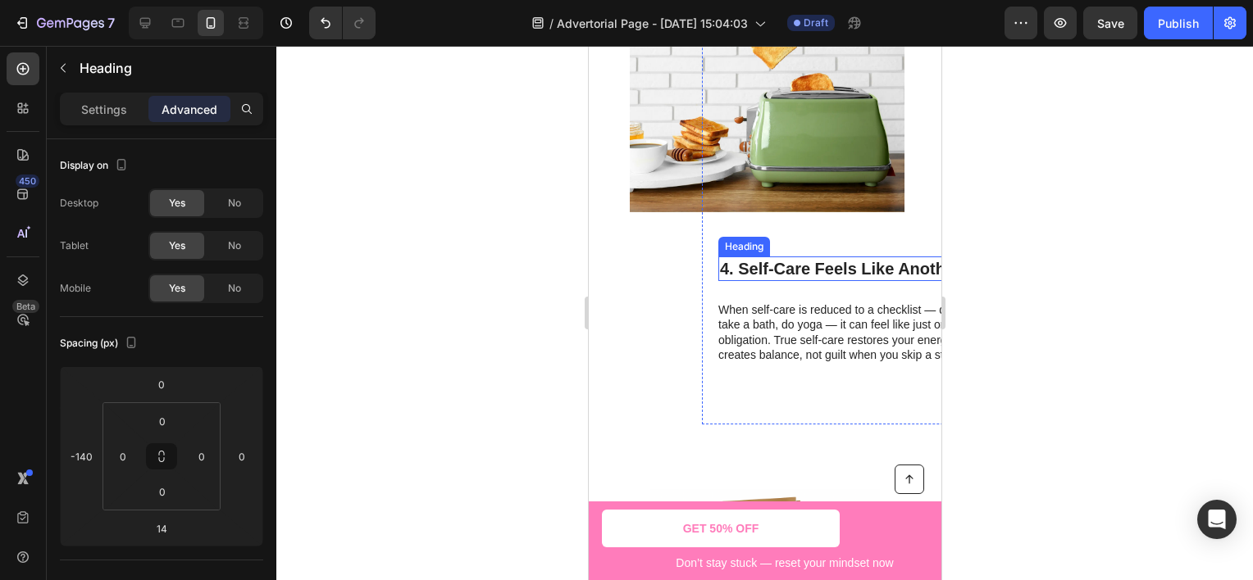
click at [781, 257] on h2 "4. Self-Care Feels Like Another Task" at bounding box center [877, 269] width 320 height 25
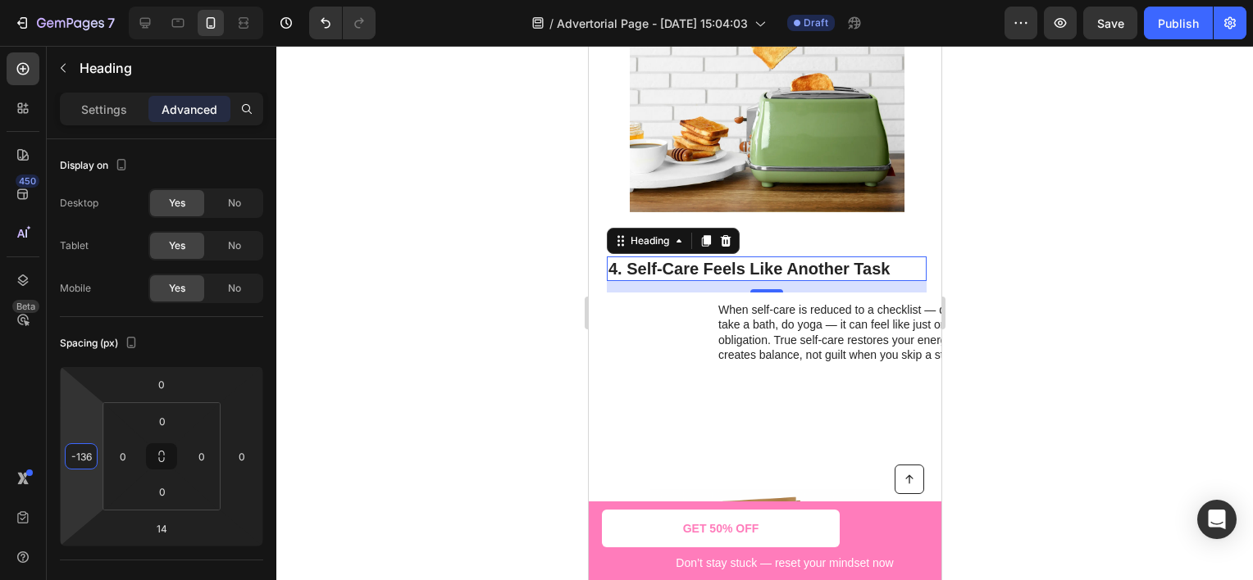
type input "-140"
drag, startPoint x: 76, startPoint y: 400, endPoint x: 101, endPoint y: 457, distance: 62.4
click at [101, 0] on html "7 Version history / Advertorial Page - [DATE] 15:04:03 Draft Preview Save Publi…" at bounding box center [626, 0] width 1253 height 0
click at [771, 303] on p "When self-care is reduced to a checklist — drink water, take a bath, do yoga — …" at bounding box center [862, 333] width 290 height 60
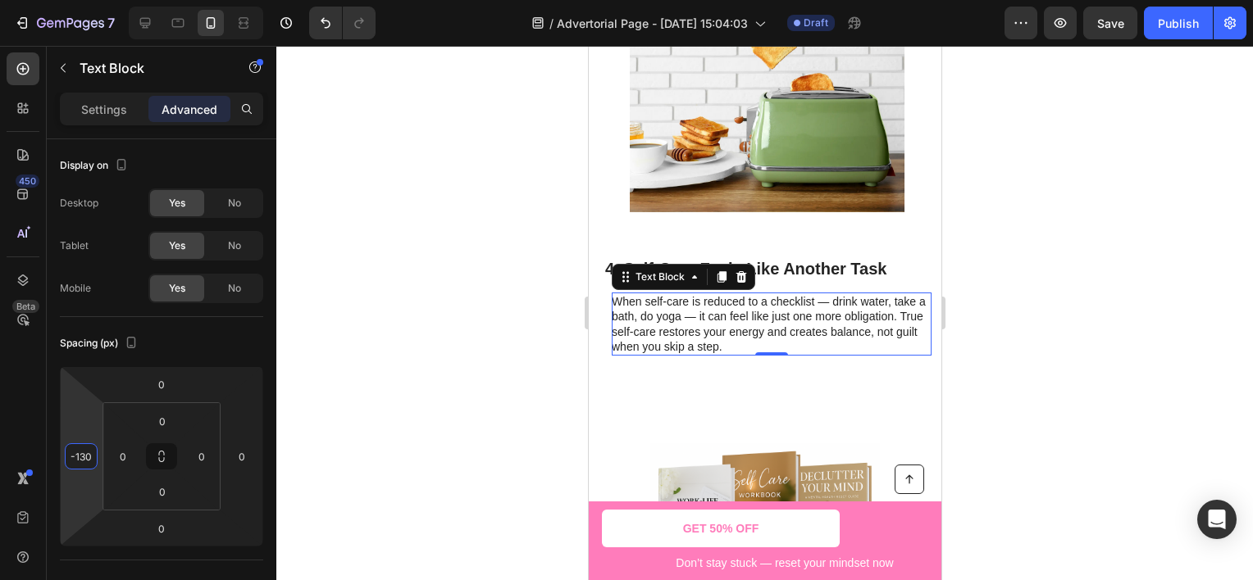
type input "-132"
drag, startPoint x: 98, startPoint y: 414, endPoint x: 105, endPoint y: 468, distance: 54.5
click at [105, 0] on html "7 Version history / Advertorial Page - [DATE] 15:04:03 Draft Preview Save Publi…" at bounding box center [626, 0] width 1253 height 0
click at [441, 348] on div at bounding box center [764, 313] width 976 height 535
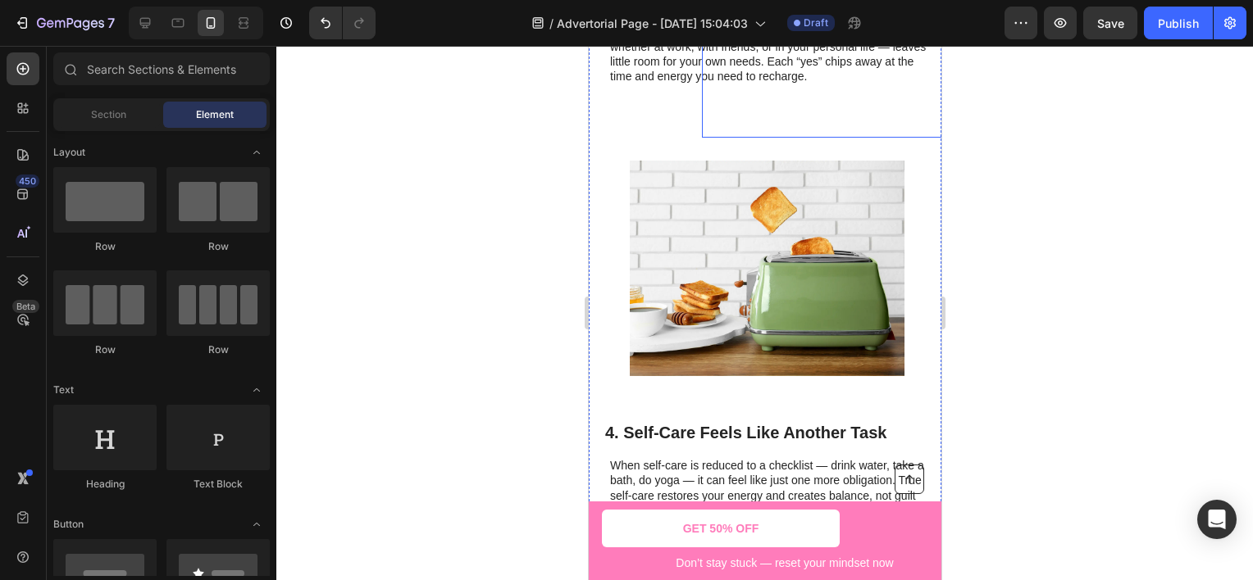
scroll to position [1613, 0]
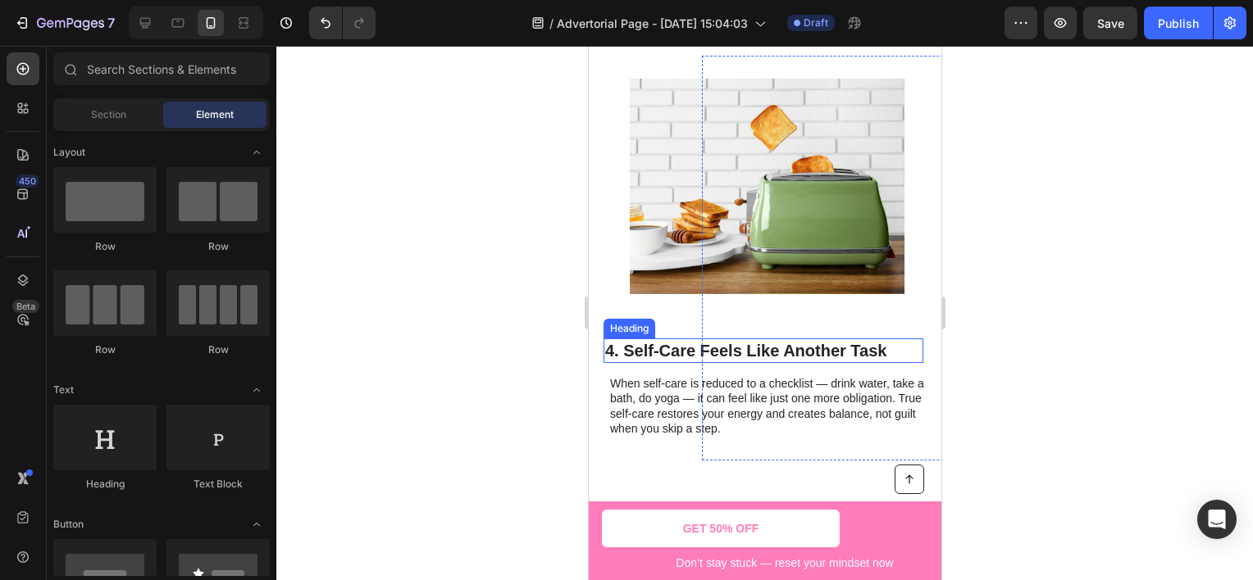
click at [668, 339] on h2 "4. Self-Care Feels Like Another Task" at bounding box center [763, 351] width 320 height 25
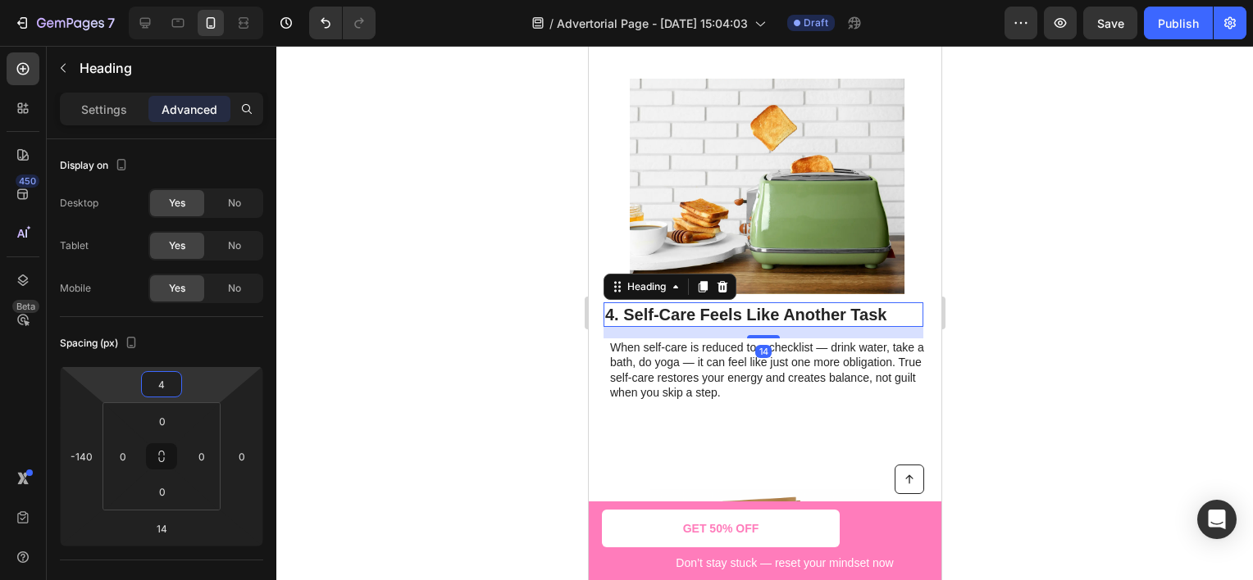
type input "6"
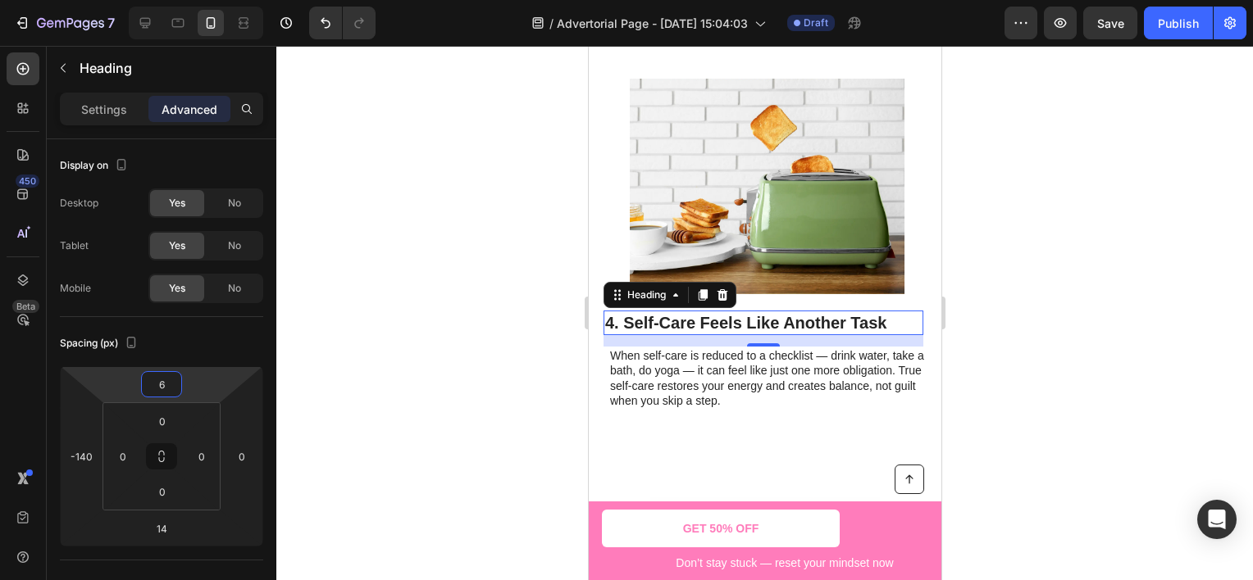
click at [230, 0] on html "7 Version history / Advertorial Page - [DATE] 15:04:03 Draft Preview Save Publi…" at bounding box center [626, 0] width 1253 height 0
click at [384, 321] on div at bounding box center [764, 313] width 976 height 535
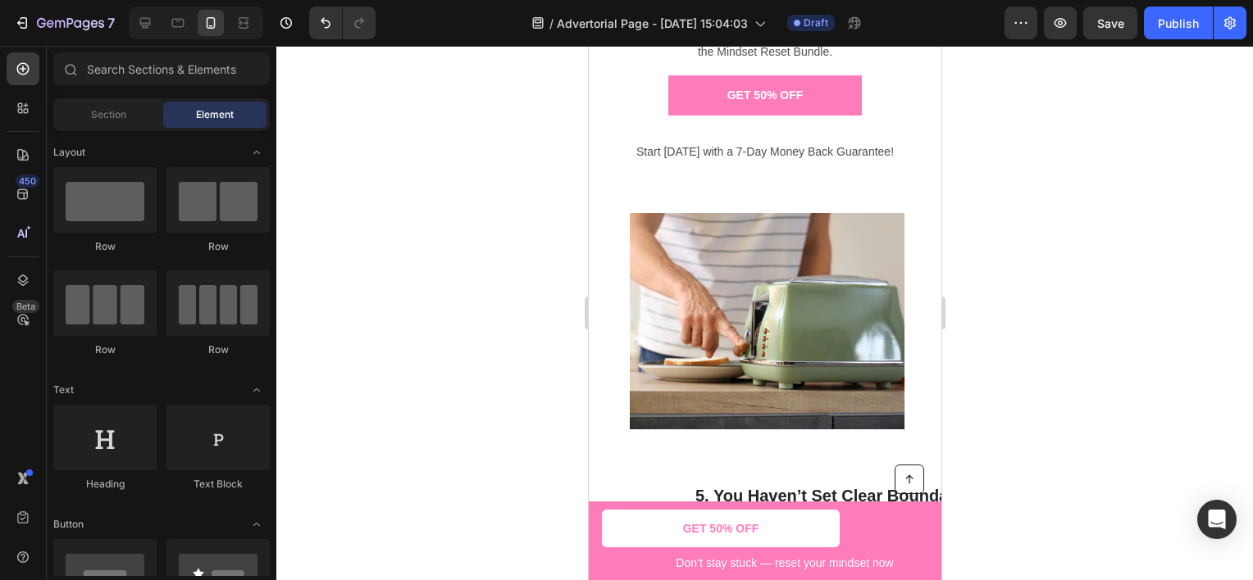
scroll to position [2433, 0]
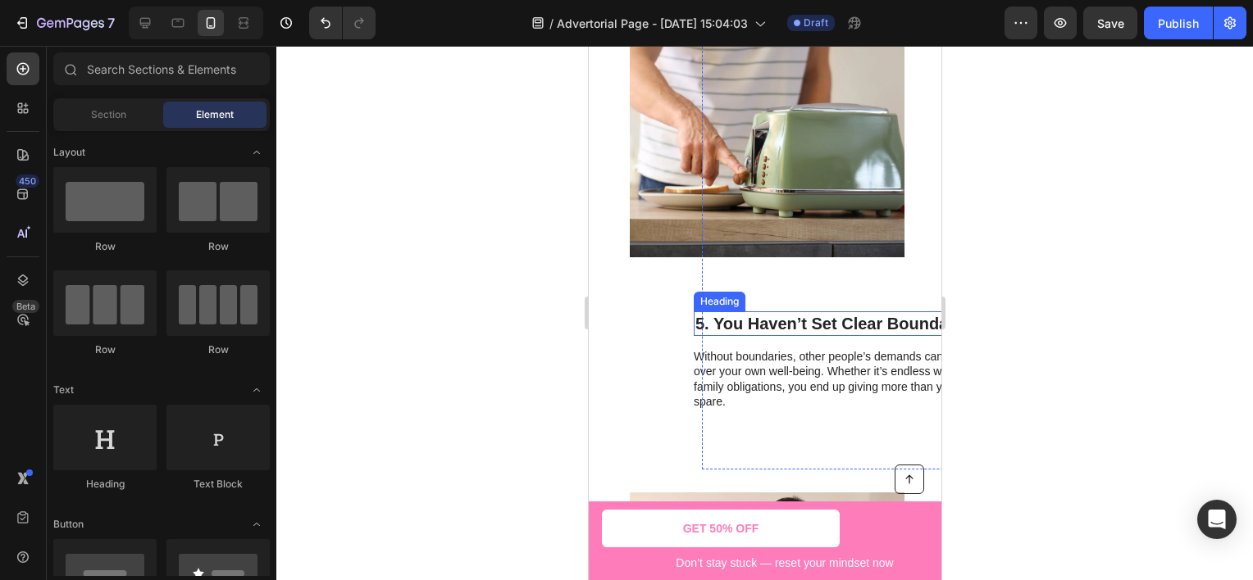
click at [721, 325] on h2 "5. You Haven’t Set Clear Boundaries" at bounding box center [853, 324] width 320 height 25
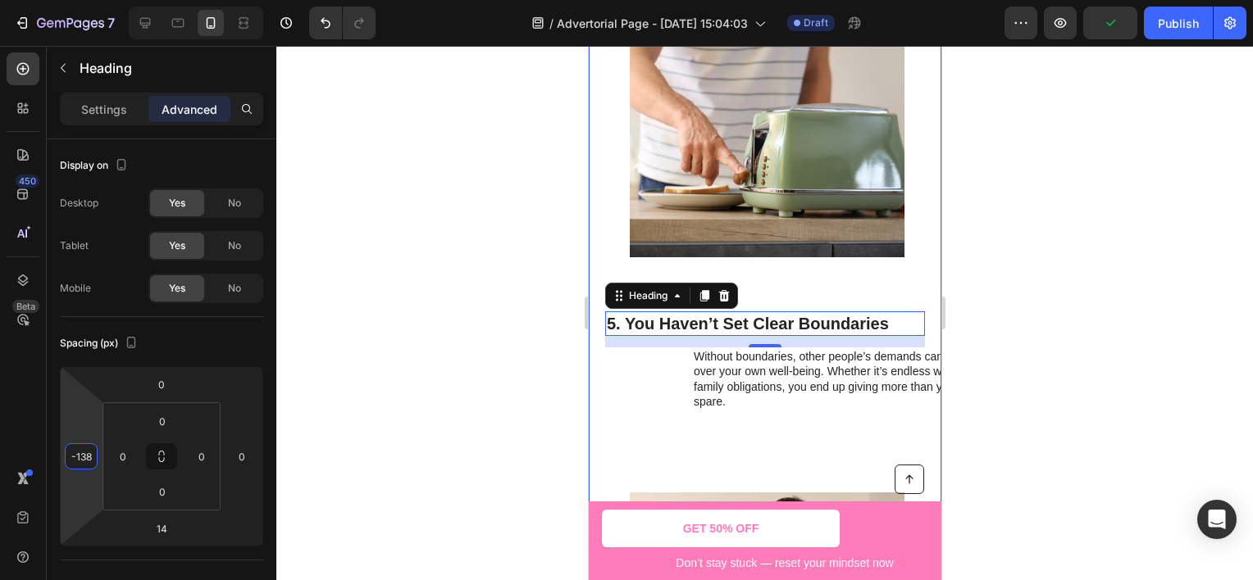
type input "-140"
drag, startPoint x: 89, startPoint y: 414, endPoint x: 102, endPoint y: 471, distance: 58.7
click at [102, 0] on html "7 Version history / Advertorial Page - [DATE] 15:04:03 Draft Preview Publish 45…" at bounding box center [626, 0] width 1253 height 0
click at [753, 388] on p "Without boundaries, other people’s demands can take priority over your own well…" at bounding box center [852, 379] width 318 height 60
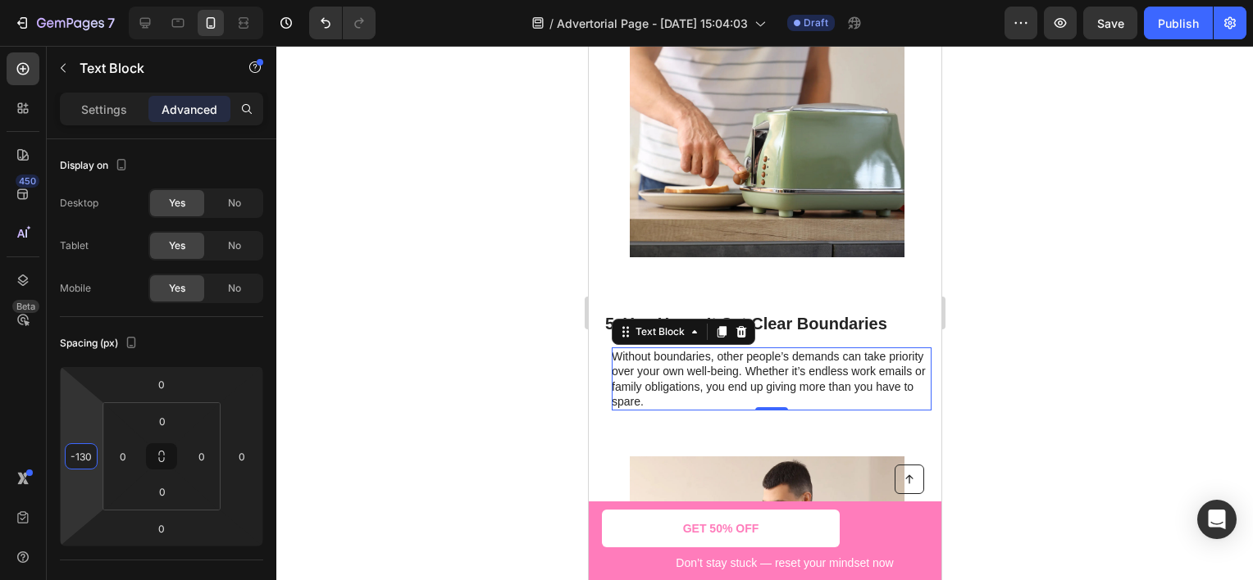
type input "-132"
drag, startPoint x: 89, startPoint y: 415, endPoint x: 101, endPoint y: 469, distance: 55.3
click at [101, 0] on html "7 Version history / Advertorial Page - [DATE] 15:04:03 Draft Preview Save Publi…" at bounding box center [626, 0] width 1253 height 0
click at [784, 325] on h2 "5. You Haven’t Set Clear Boundaries" at bounding box center [763, 324] width 320 height 25
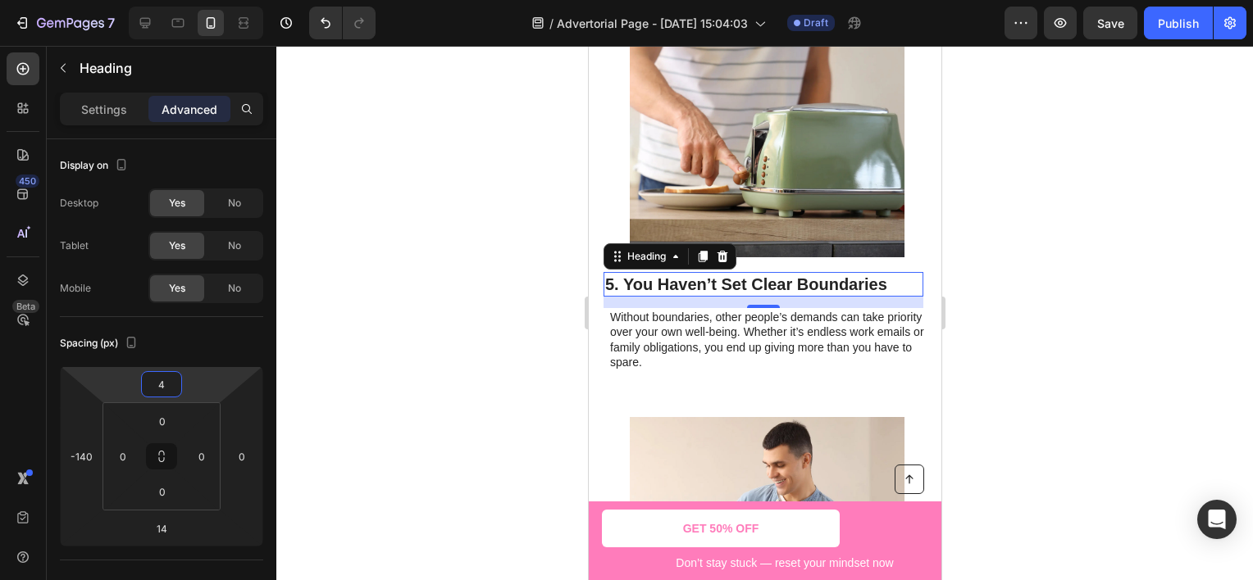
type input "2"
click at [211, 0] on html "7 Version history / Advertorial Page - [DATE] 15:04:03 Draft Preview Save Publi…" at bounding box center [626, 0] width 1253 height 0
click at [443, 315] on div at bounding box center [764, 313] width 976 height 535
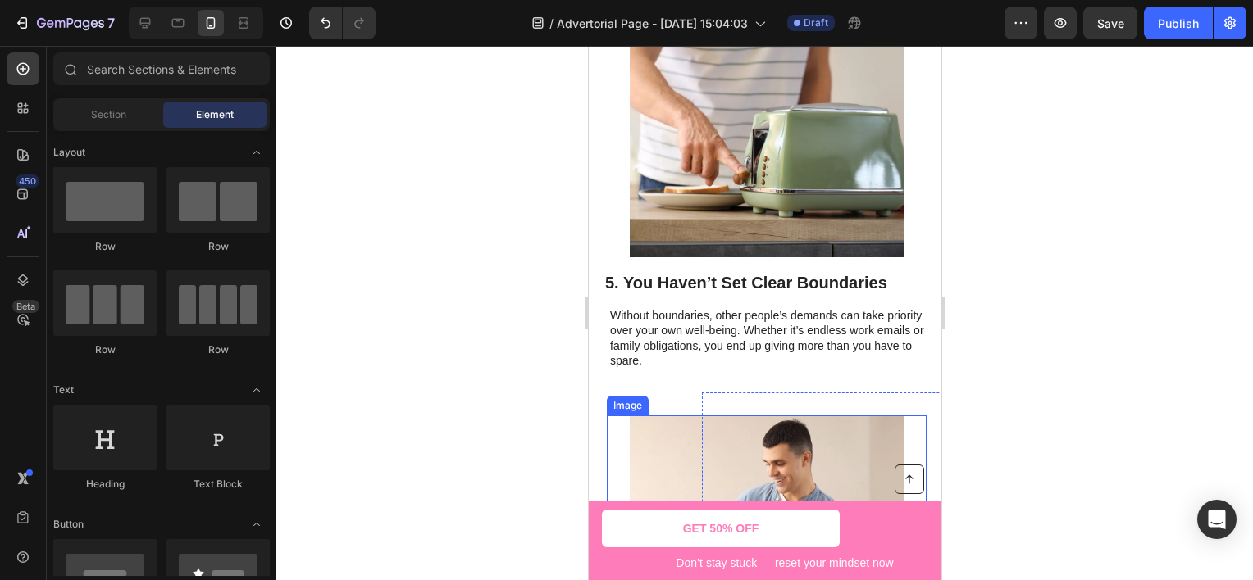
scroll to position [2761, 0]
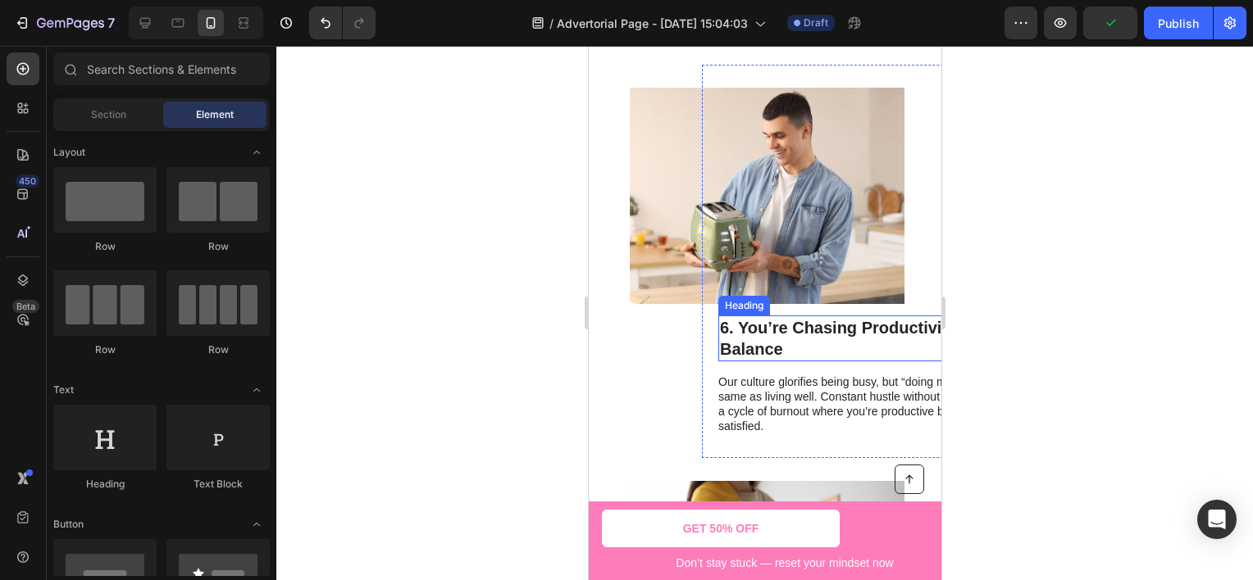
click at [734, 333] on h2 "6. You’re Chasing Productivity, Not Balance" at bounding box center [877, 339] width 320 height 46
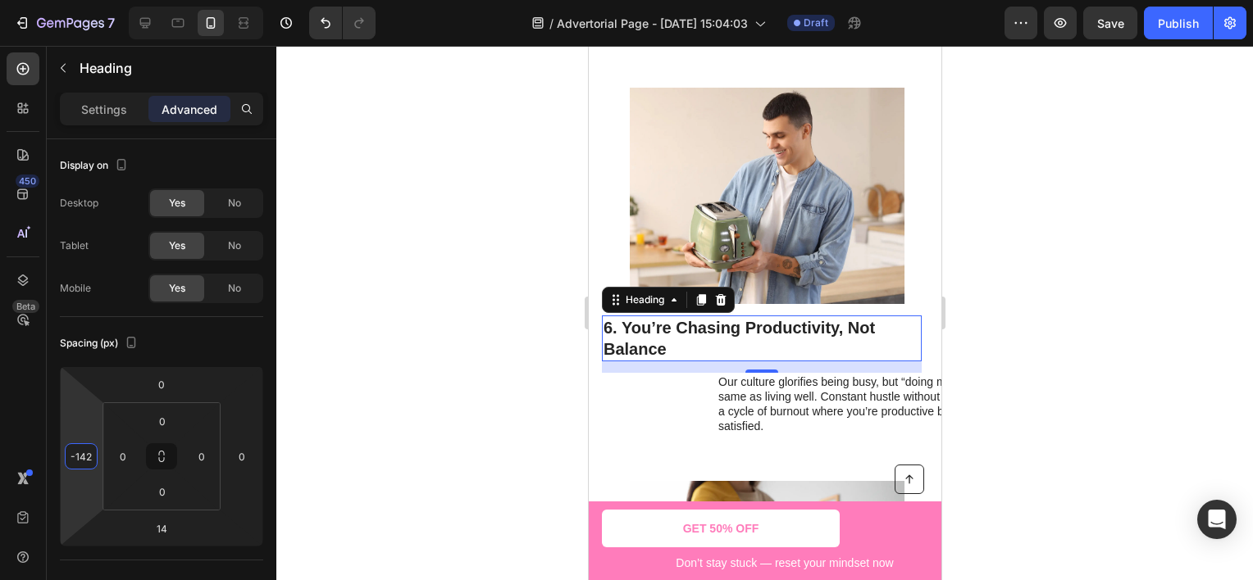
type input "-140"
drag, startPoint x: 95, startPoint y: 403, endPoint x: 107, endPoint y: 460, distance: 58.5
click at [107, 0] on html "7 Version history / Advertorial Page - [DATE] 15:04:03 Draft Preview Save Publi…" at bounding box center [626, 0] width 1253 height 0
click at [780, 394] on p "Our culture glorifies being busy, but “doing more” isn’t the same as living wel…" at bounding box center [876, 405] width 318 height 60
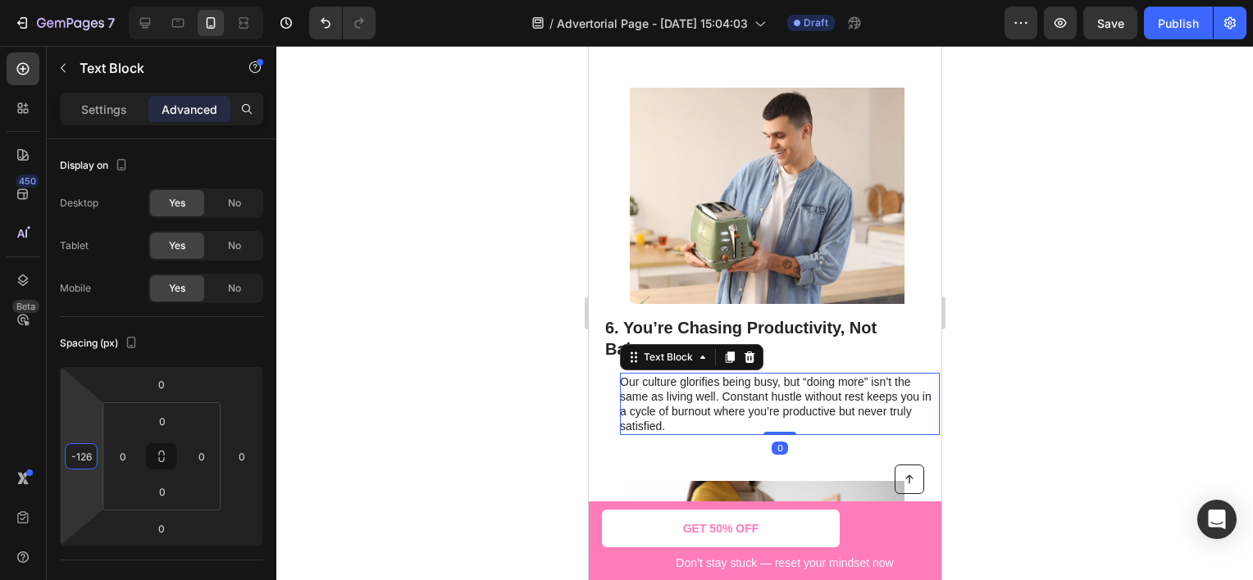
type input "-132"
drag, startPoint x: 86, startPoint y: 415, endPoint x: 98, endPoint y: 469, distance: 55.5
click at [98, 0] on html "7 Version history / Advertorial Page - [DATE] 15:04:03 Draft Preview Save Publi…" at bounding box center [626, 0] width 1253 height 0
click at [364, 336] on div at bounding box center [764, 313] width 976 height 535
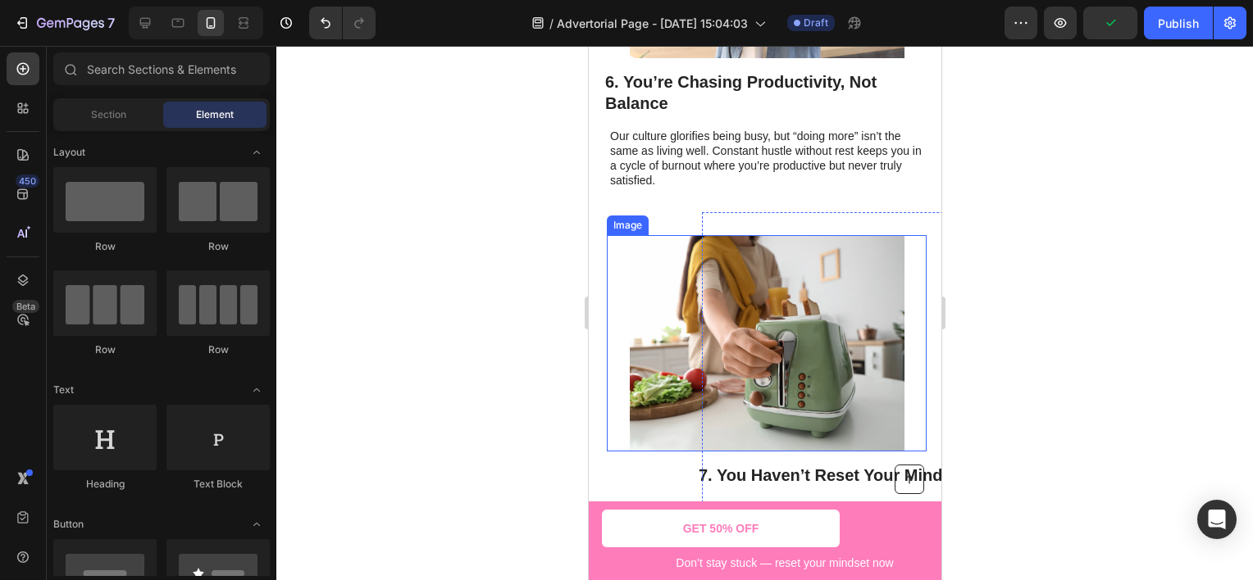
scroll to position [3253, 0]
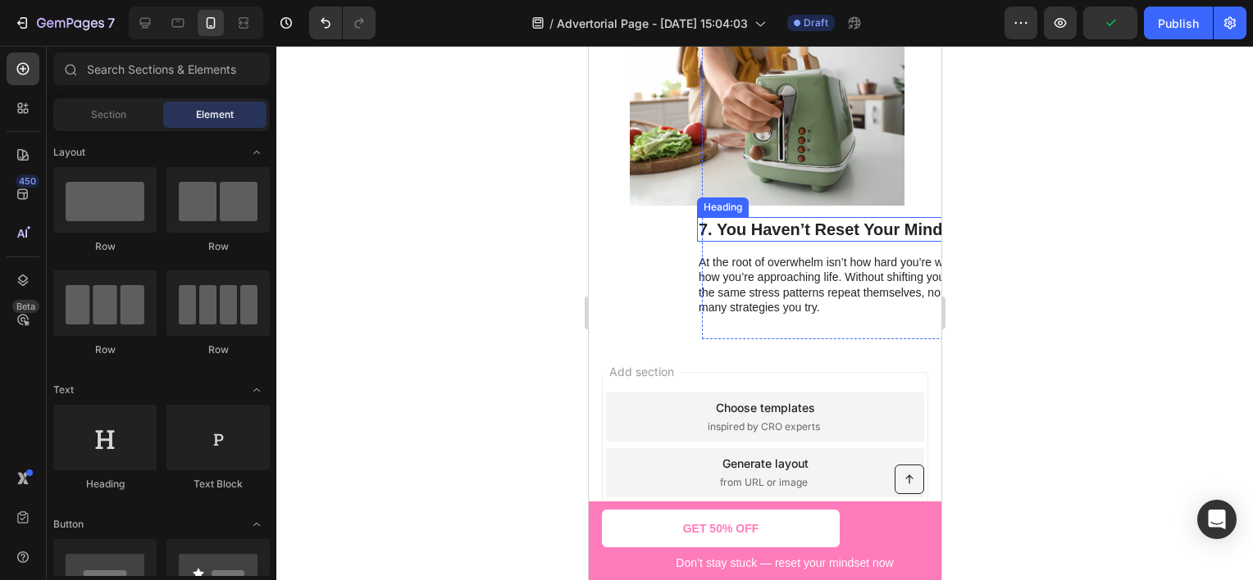
click at [739, 230] on h2 "7. You Haven’t Reset Your Mindset" at bounding box center [853, 229] width 315 height 25
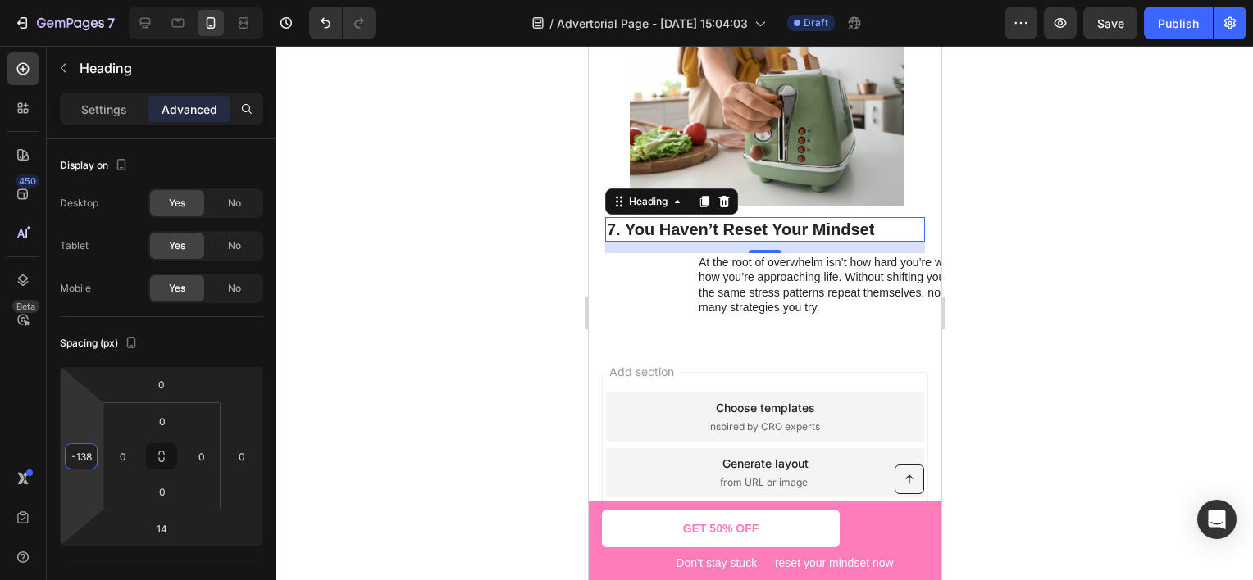
type input "-140"
drag, startPoint x: 87, startPoint y: 409, endPoint x: 102, endPoint y: 466, distance: 59.5
click at [102, 0] on html "7 Version history / Advertorial Page - [DATE] 15:04:03 Draft Preview Save Publi…" at bounding box center [626, 0] width 1253 height 0
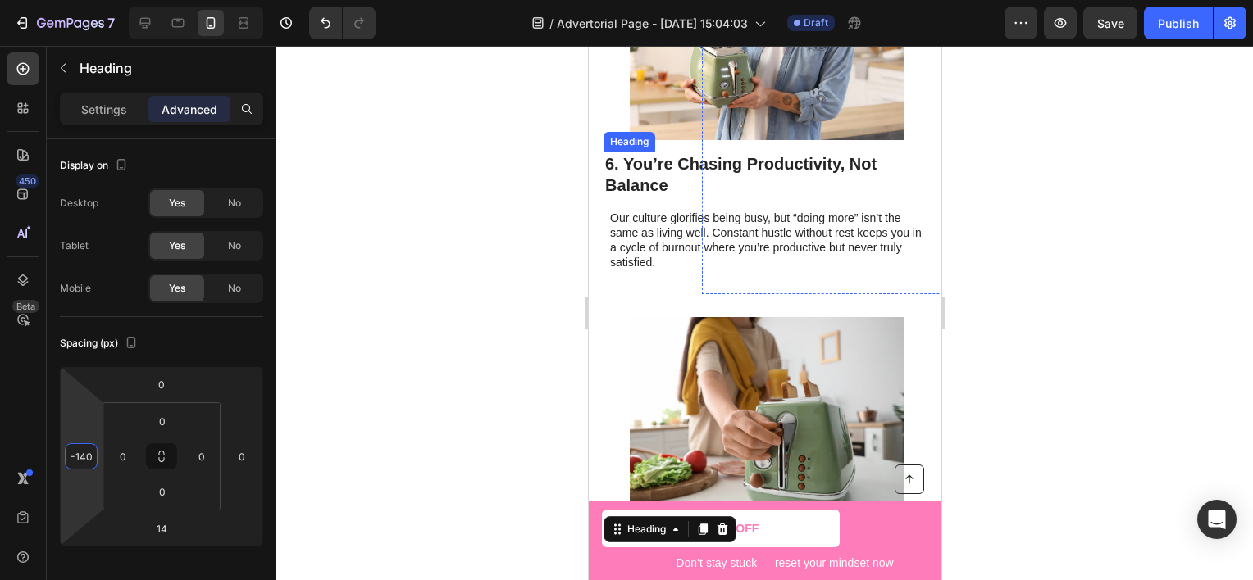
click at [668, 174] on h2 "6. You’re Chasing Productivity, Not Balance" at bounding box center [763, 175] width 320 height 46
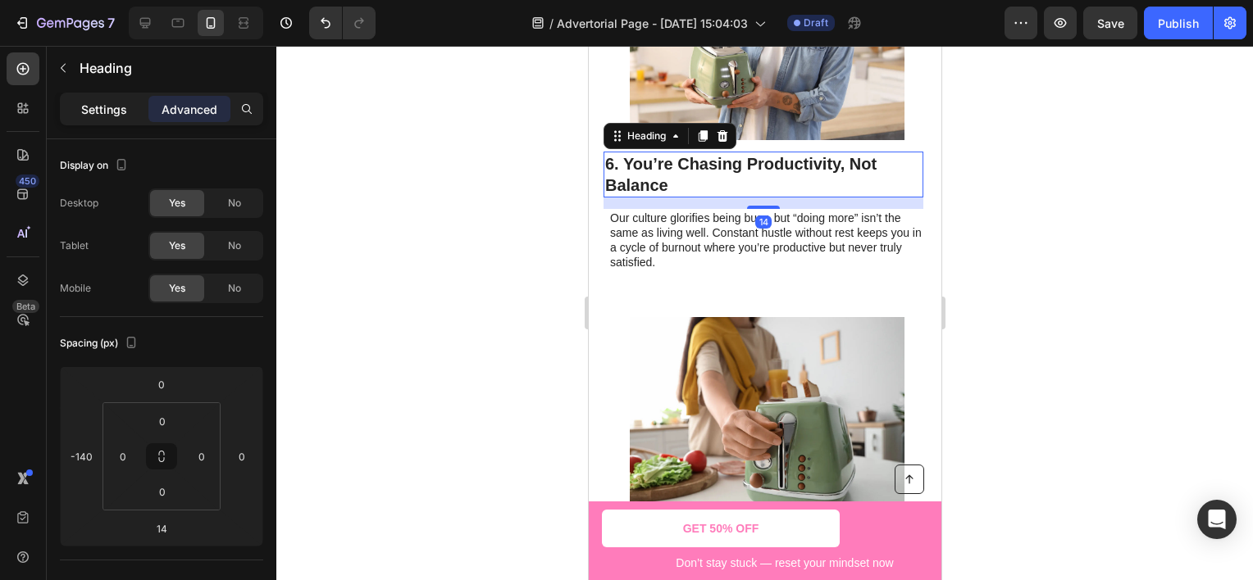
click at [125, 108] on p "Settings" at bounding box center [104, 109] width 46 height 17
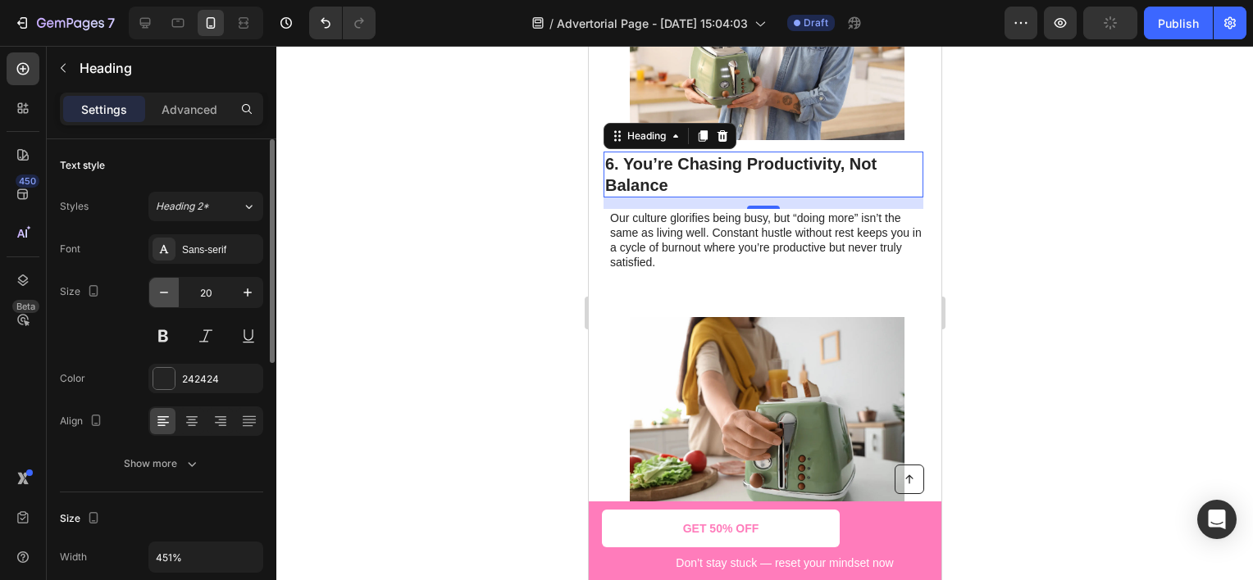
click at [168, 292] on icon "button" at bounding box center [164, 292] width 16 height 16
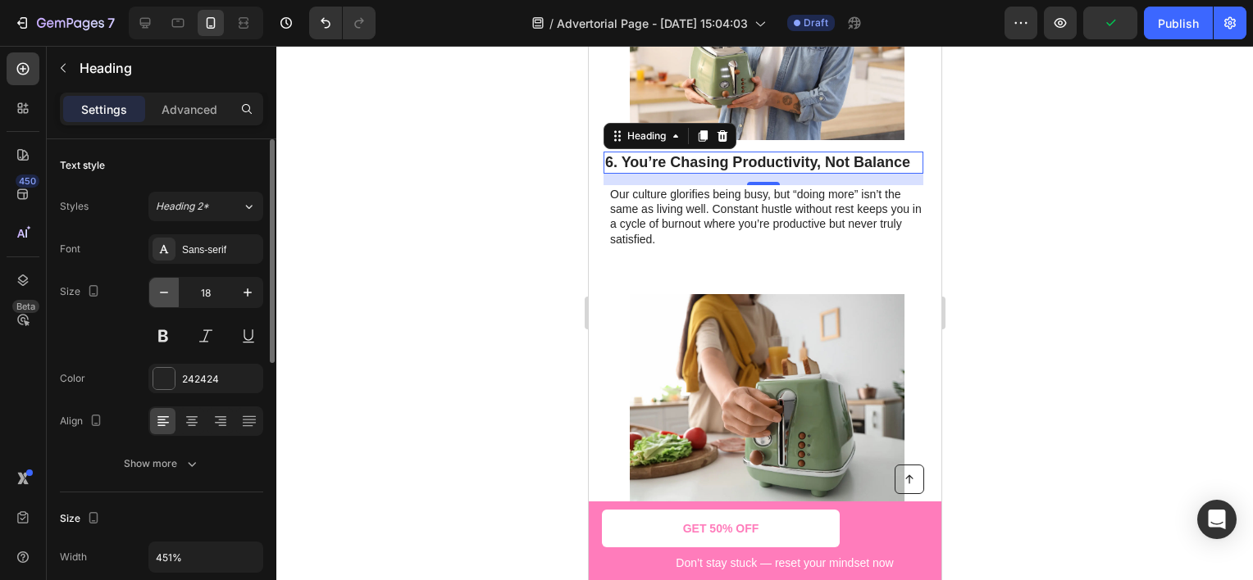
click at [168, 292] on icon "button" at bounding box center [164, 292] width 16 height 16
click at [253, 295] on icon "button" at bounding box center [247, 292] width 16 height 16
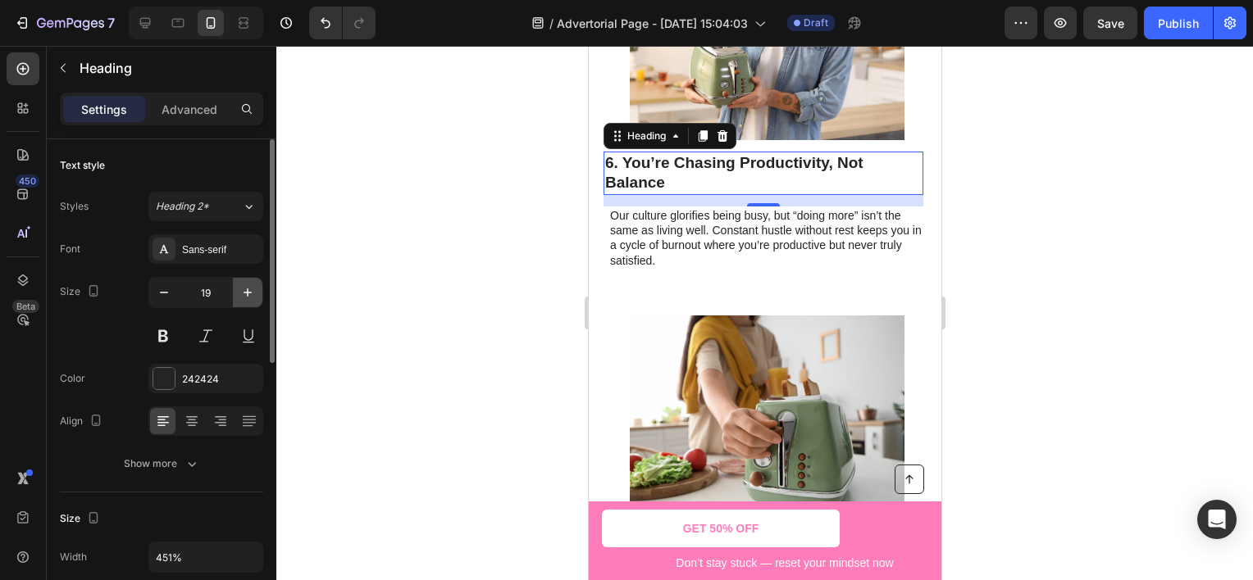
click at [253, 295] on icon "button" at bounding box center [247, 292] width 16 height 16
type input "20"
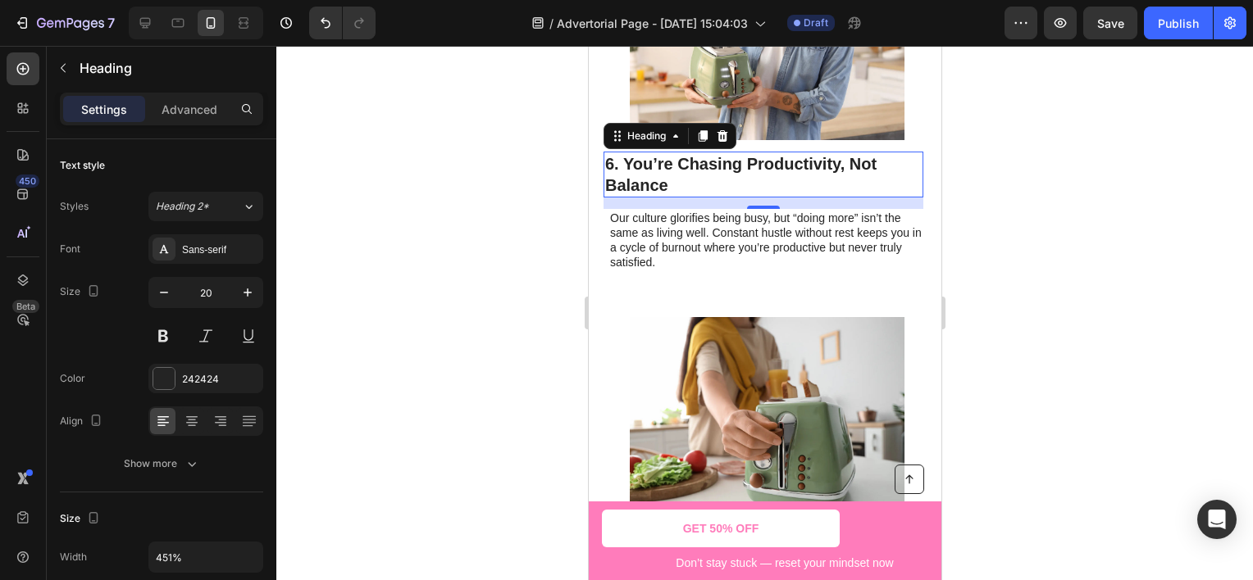
click at [430, 302] on div at bounding box center [764, 313] width 976 height 535
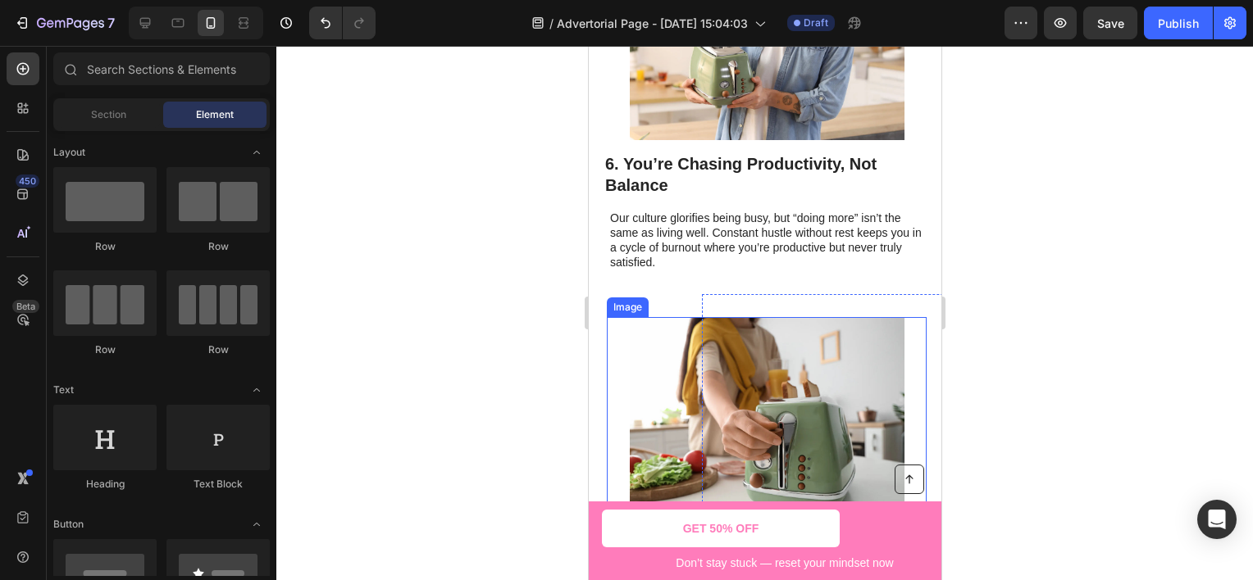
scroll to position [3171, 0]
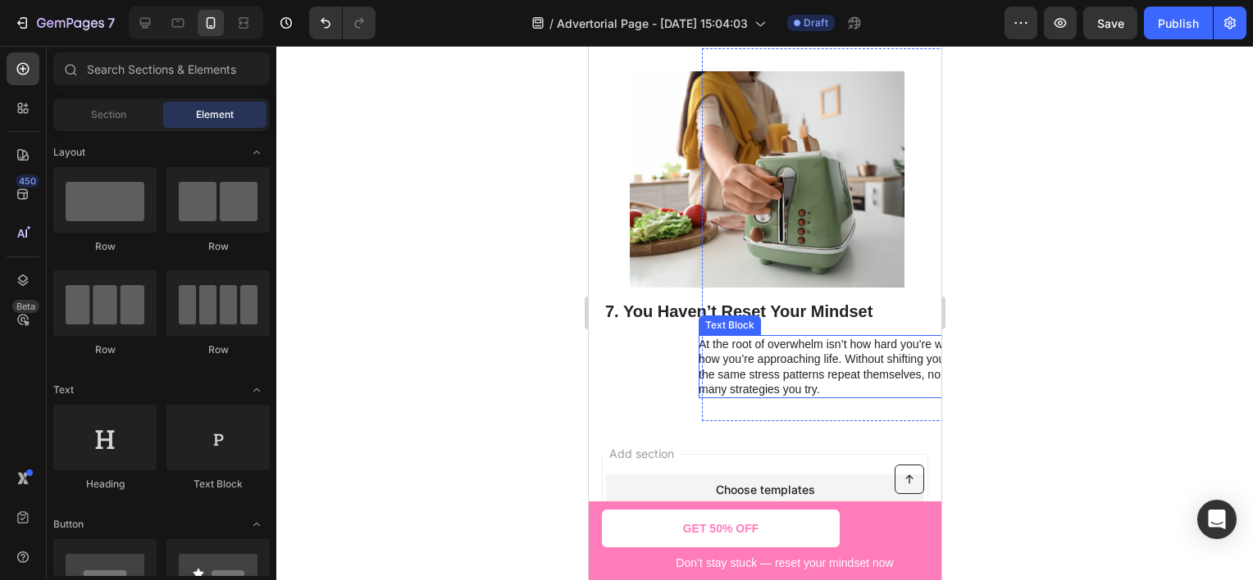
click at [739, 359] on p "At the root of overwhelm isn’t how hard you’re working — it’s how you’re approa…" at bounding box center [857, 367] width 318 height 60
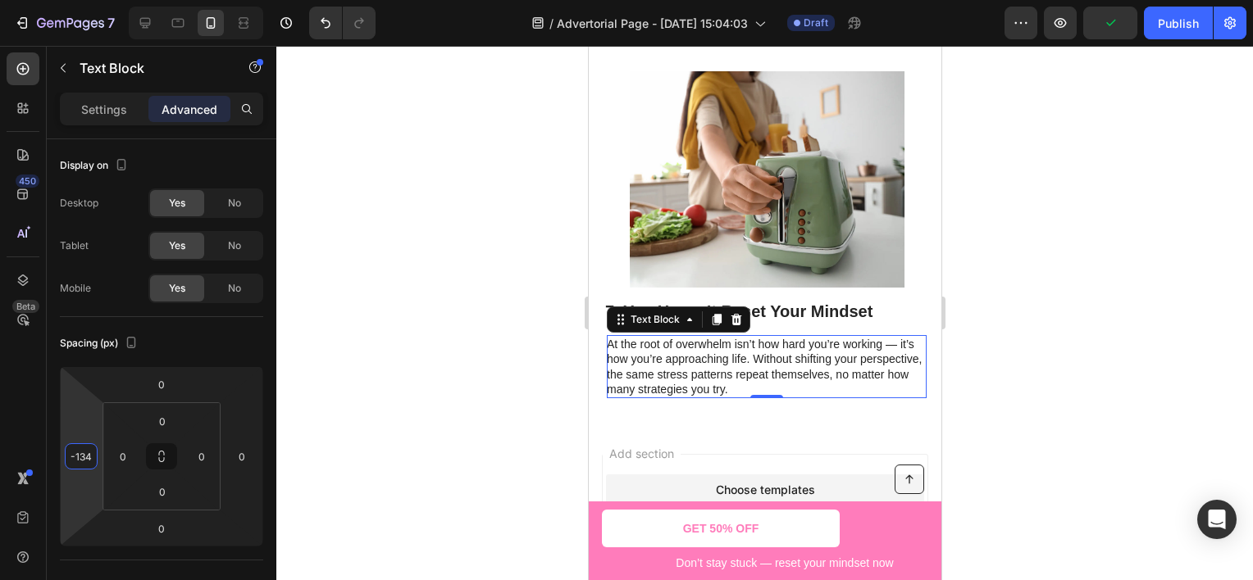
type input "-132"
drag, startPoint x: 80, startPoint y: 403, endPoint x: 110, endPoint y: 457, distance: 62.0
click at [110, 0] on html "7 Version history / Advertorial Page - [DATE] 15:04:03 Draft Preview Save Publi…" at bounding box center [626, 0] width 1253 height 0
click at [439, 390] on div at bounding box center [764, 313] width 976 height 535
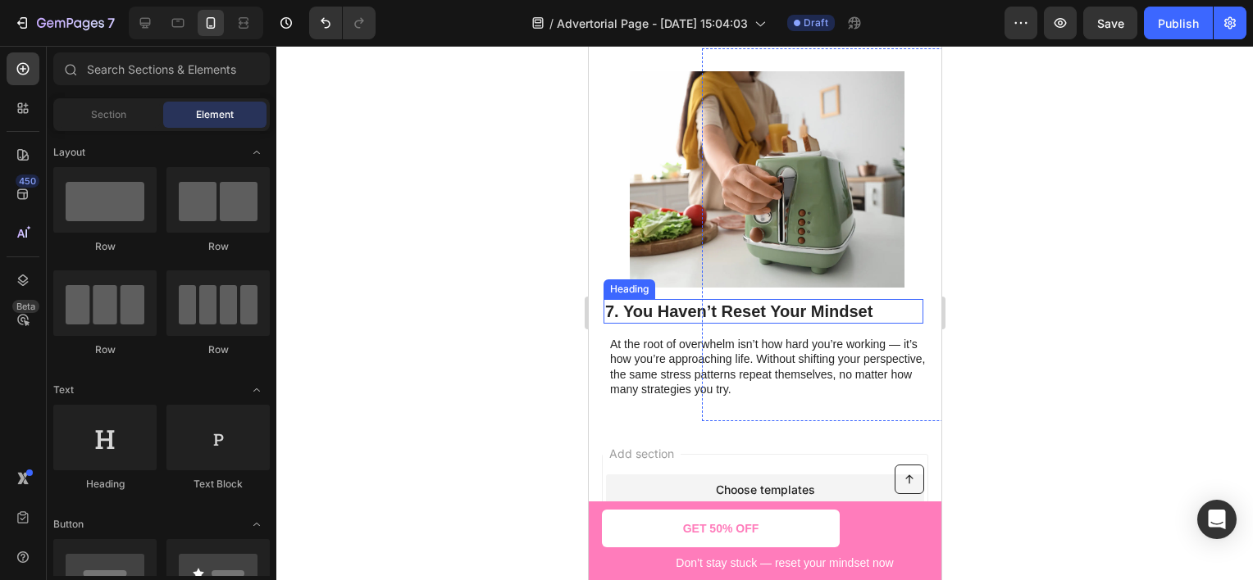
click at [639, 312] on h2 "7. You Haven’t Reset Your Mindset" at bounding box center [763, 311] width 320 height 25
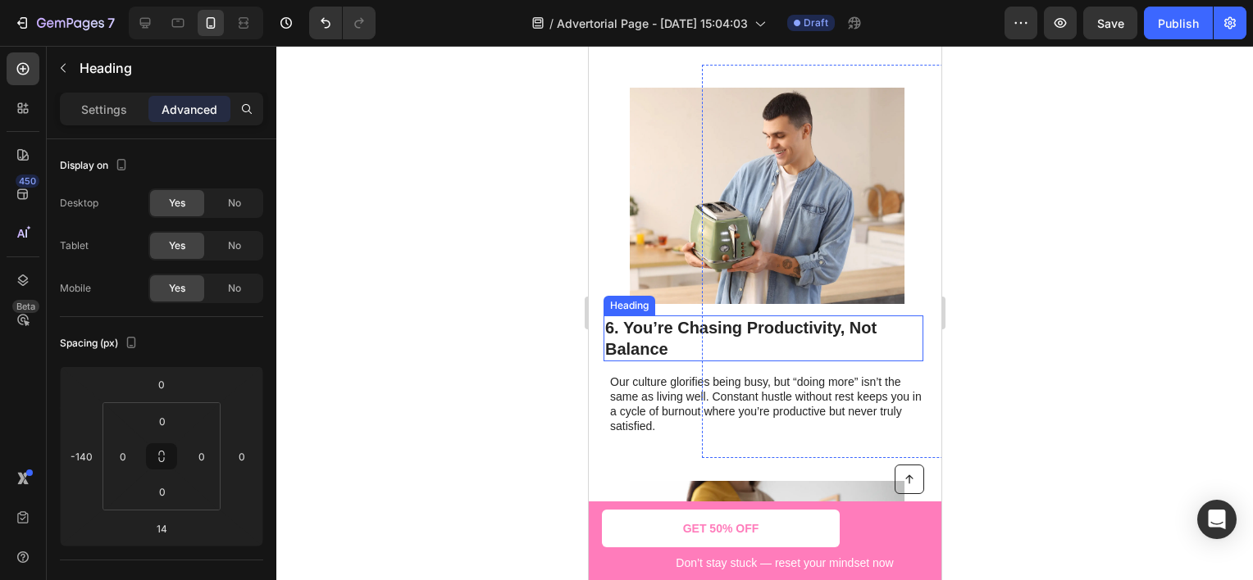
scroll to position [3007, 0]
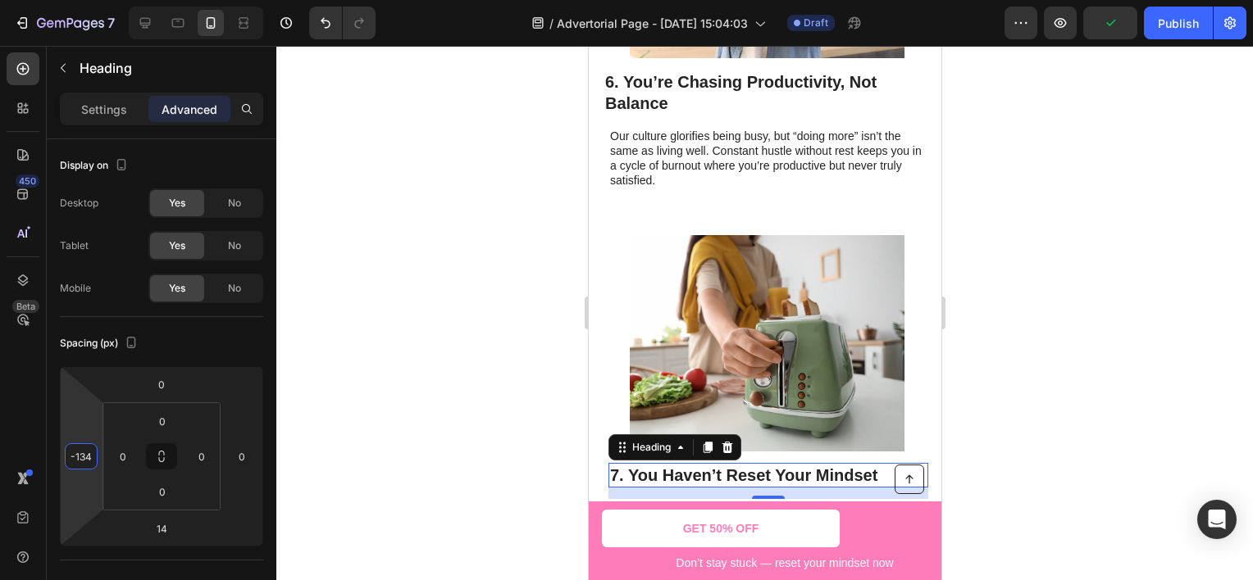
type input "-132"
click at [96, 0] on html "7 Version history / Advertorial Page - [DATE] 15:04:03 Draft Preview Save Publi…" at bounding box center [626, 0] width 1253 height 0
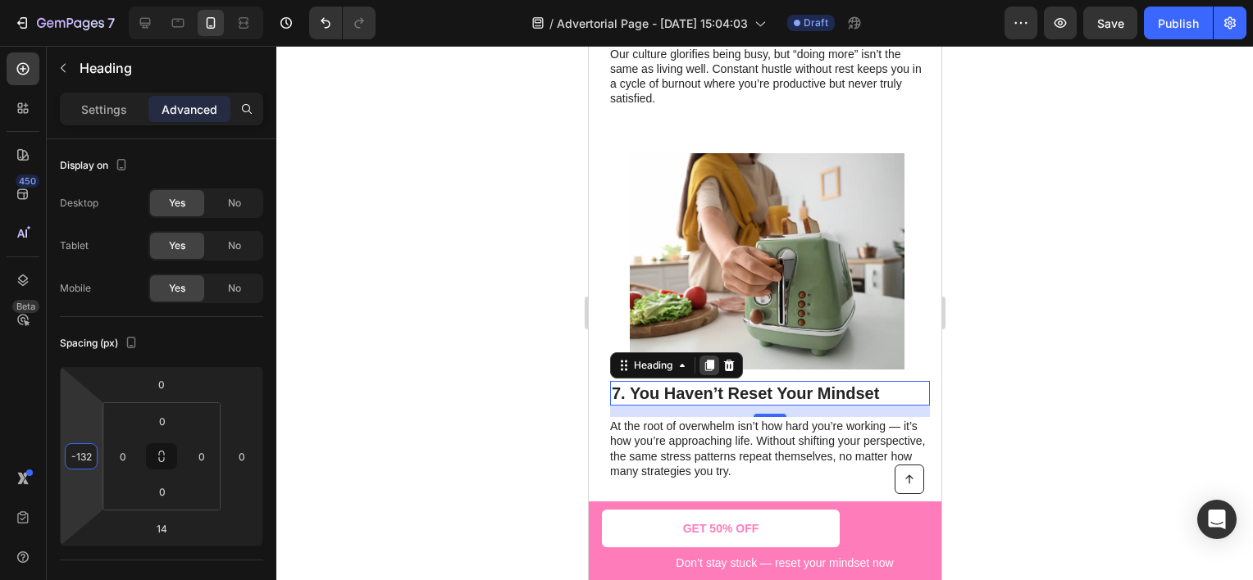
scroll to position [2761, 0]
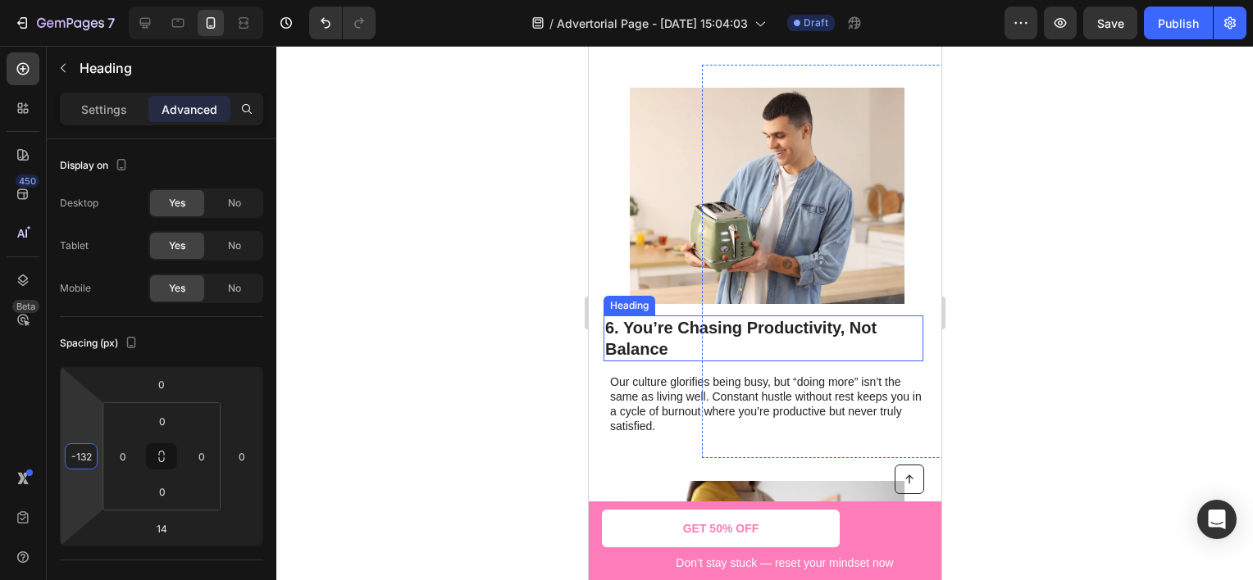
click at [657, 337] on h2 "6. You’re Chasing Productivity, Not Balance" at bounding box center [763, 339] width 320 height 46
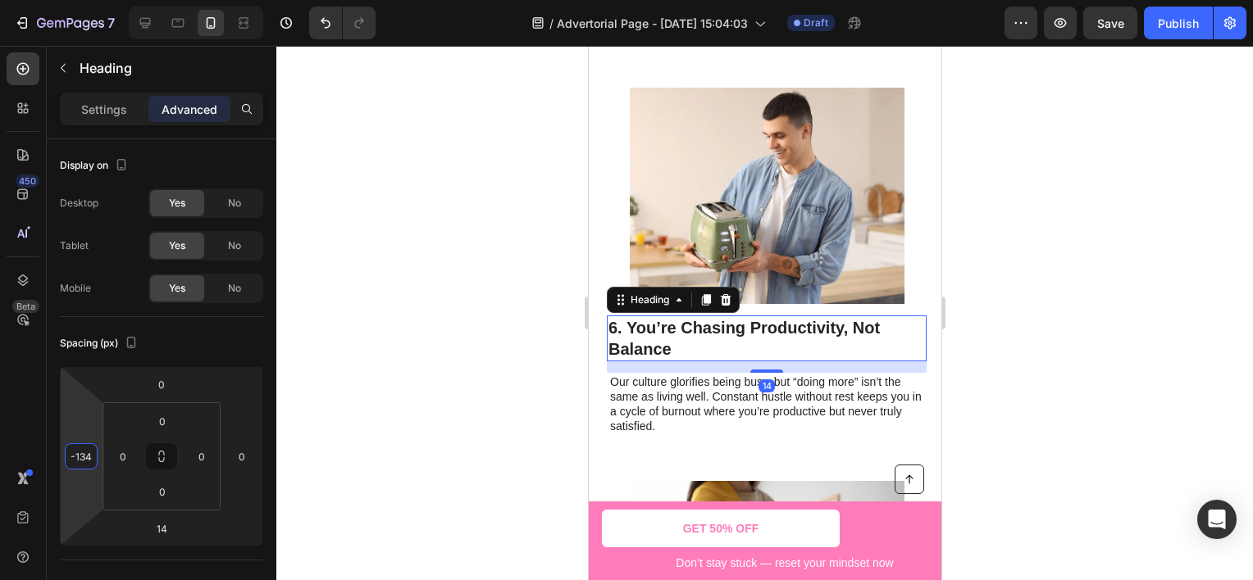
type input "-132"
click at [93, 0] on html "7 Version history / Advertorial Page - [DATE] 15:04:03 Draft Preview Save Publi…" at bounding box center [626, 0] width 1253 height 0
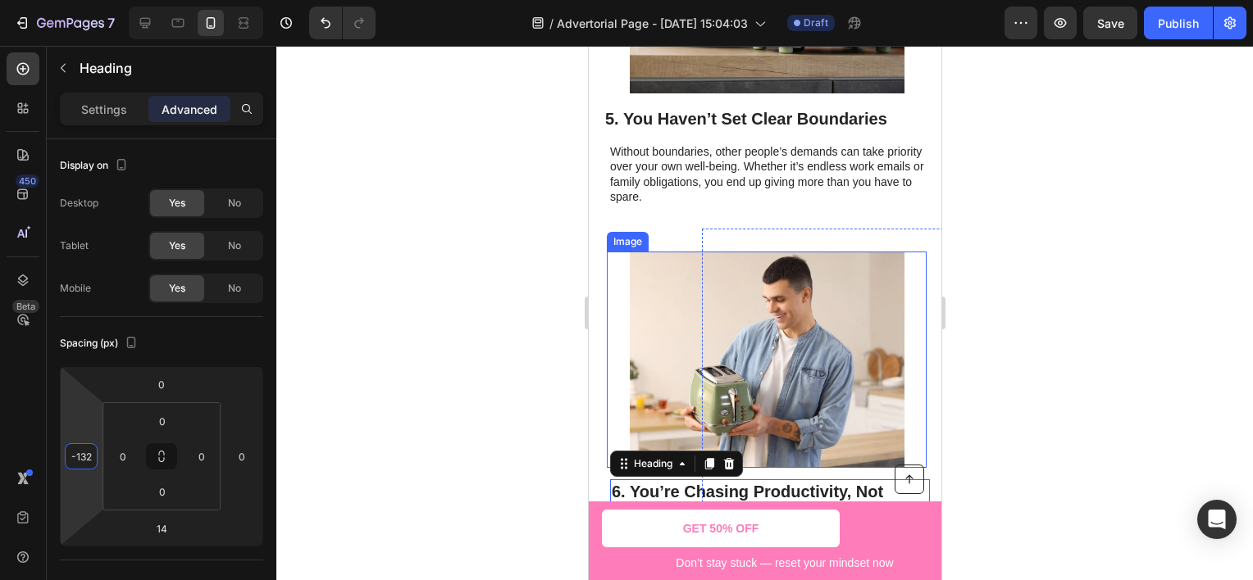
scroll to position [2433, 0]
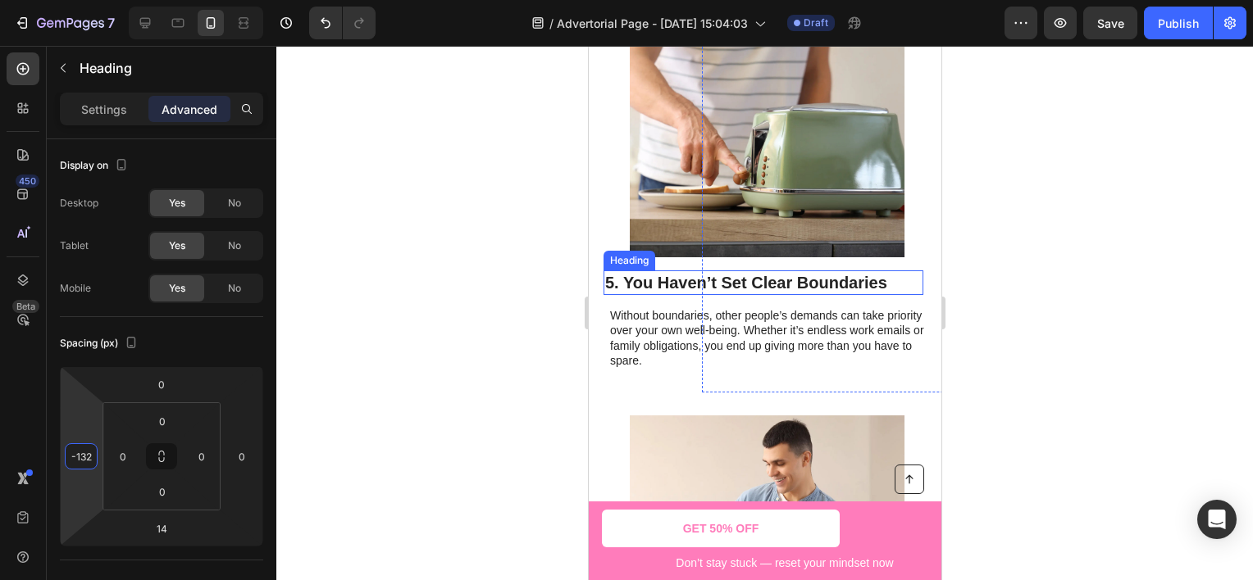
click at [658, 284] on h2 "5. You Haven’t Set Clear Boundaries" at bounding box center [763, 283] width 320 height 25
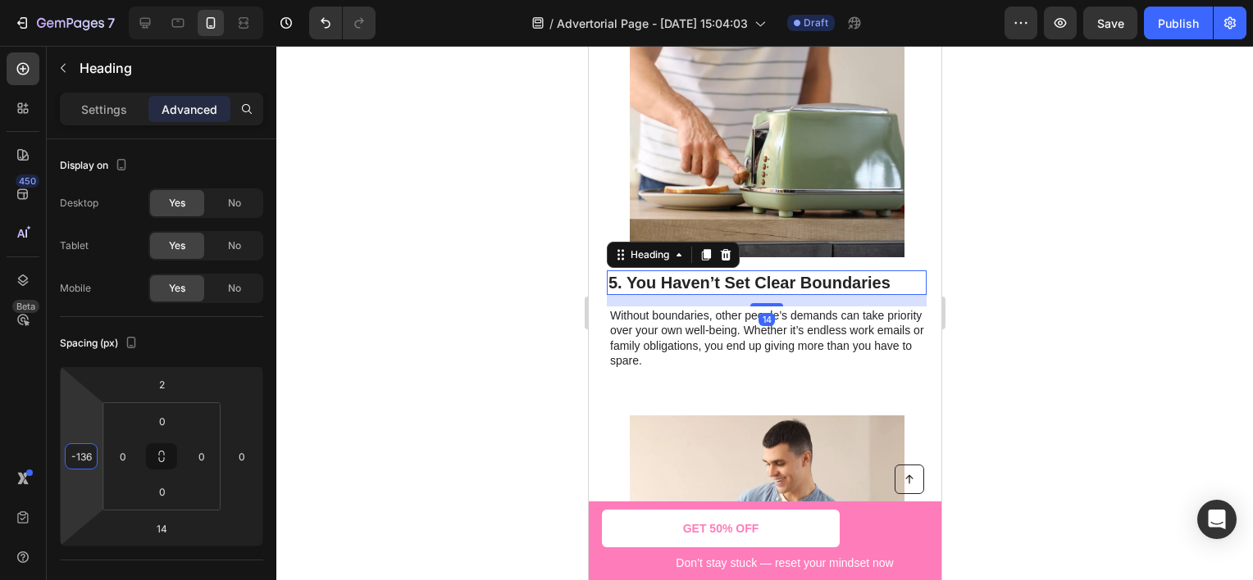
type input "-132"
click at [106, 0] on html "7 Version history / Advertorial Page - [DATE] 15:04:03 Draft Preview Save Publi…" at bounding box center [626, 0] width 1253 height 0
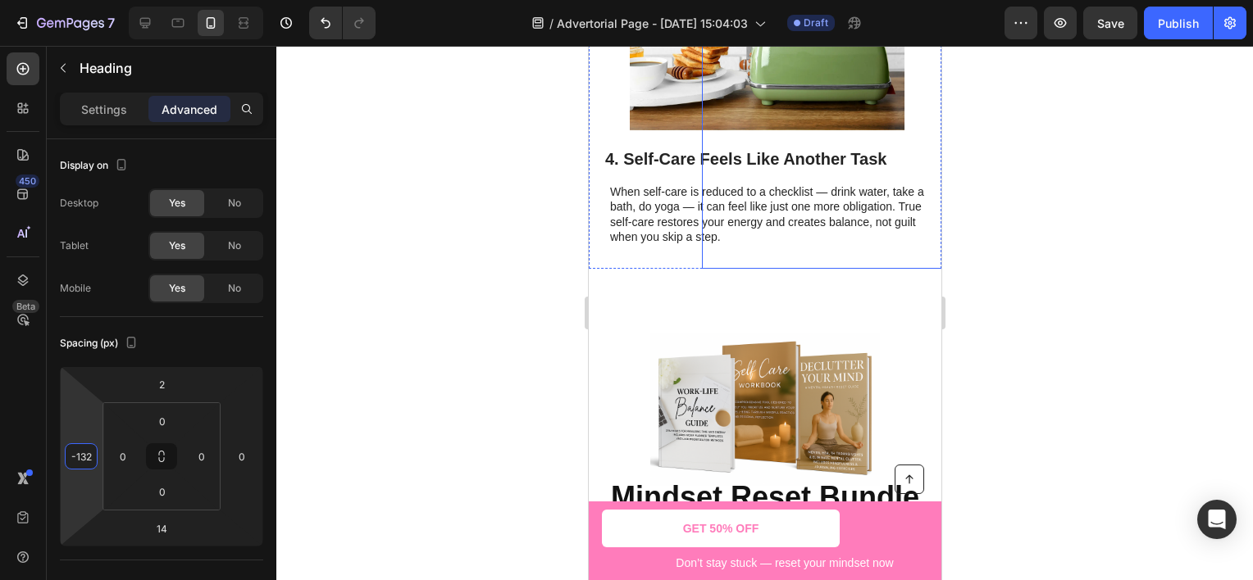
scroll to position [1531, 0]
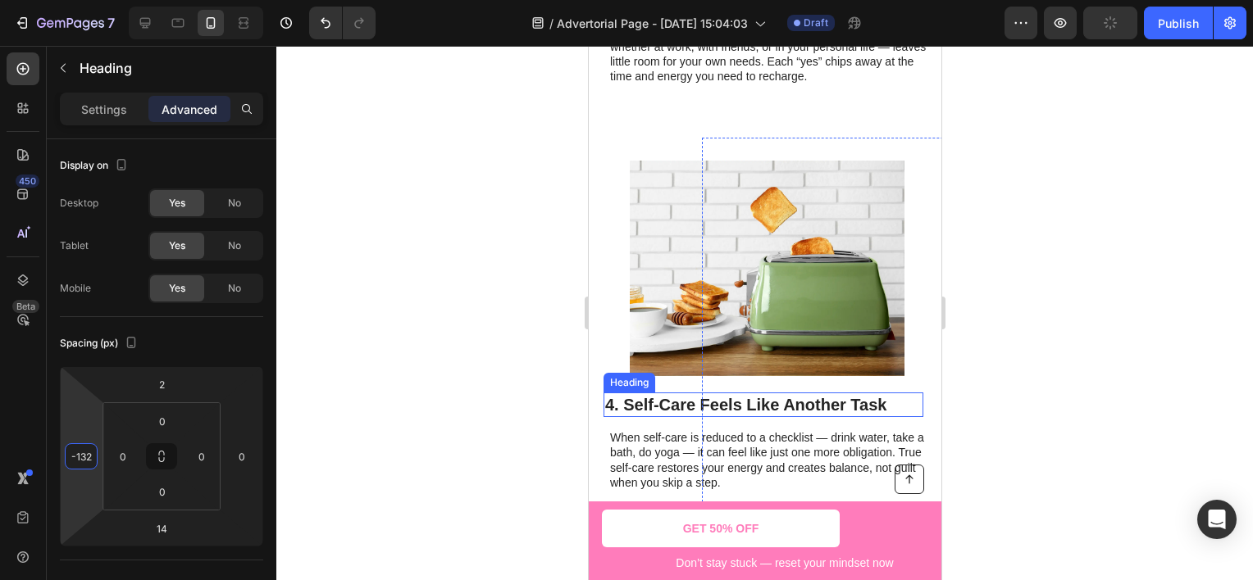
click at [653, 393] on h2 "4. Self-Care Feels Like Another Task" at bounding box center [763, 405] width 320 height 25
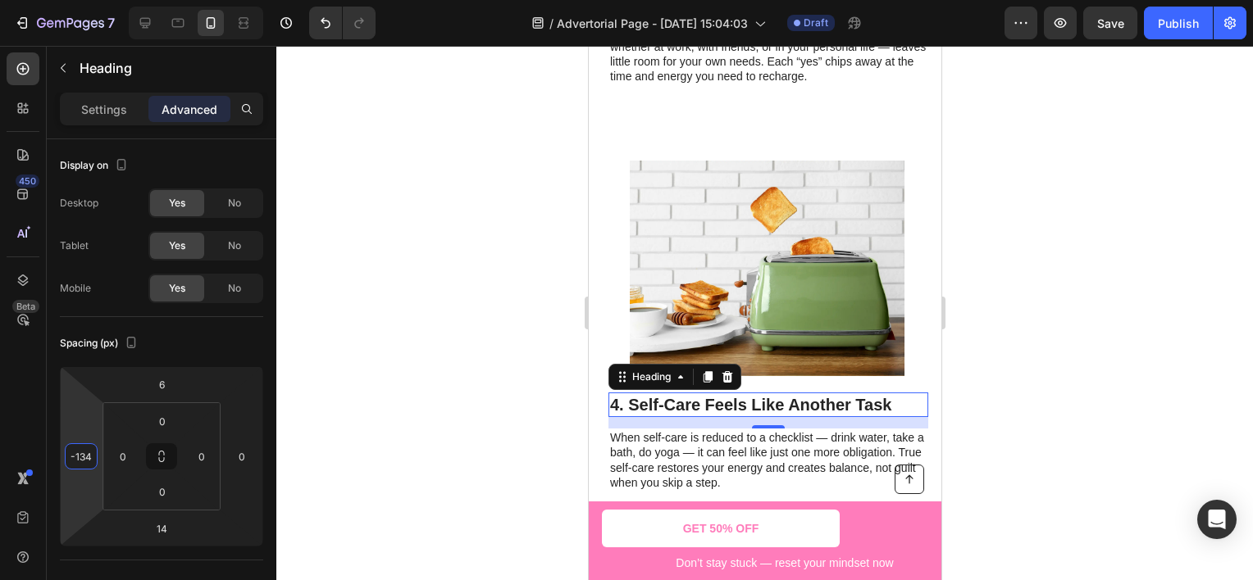
type input "-132"
drag, startPoint x: 85, startPoint y: 412, endPoint x: 93, endPoint y: 408, distance: 8.8
click at [93, 0] on html "7 Version history / Advertorial Page - [DATE] 15:04:03 Draft Preview Save Publi…" at bounding box center [626, 0] width 1253 height 0
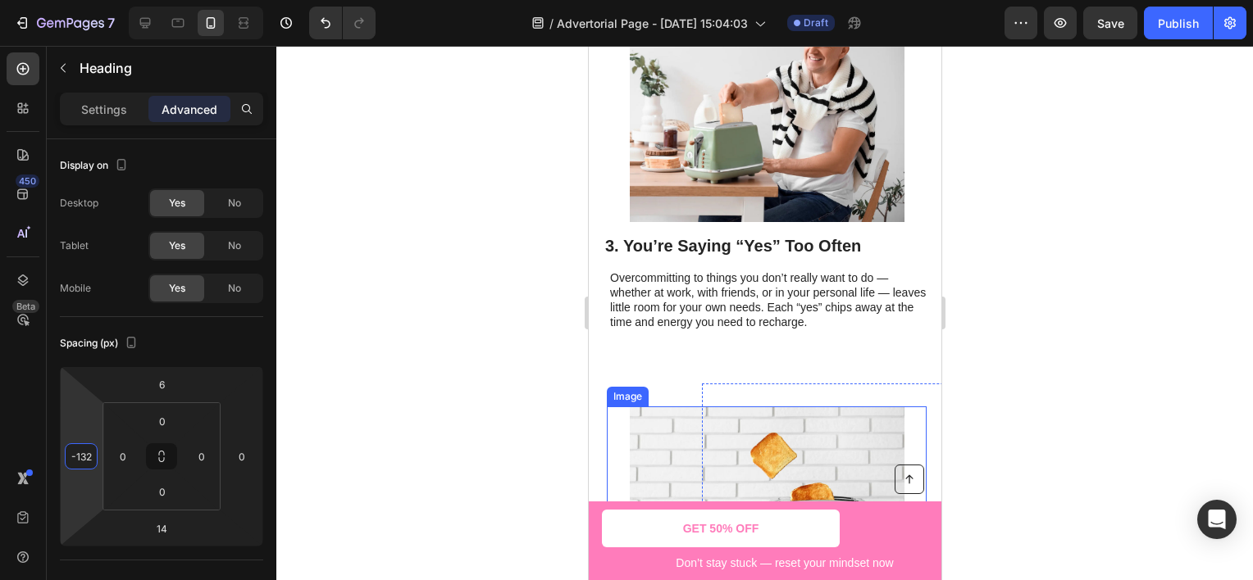
scroll to position [1204, 0]
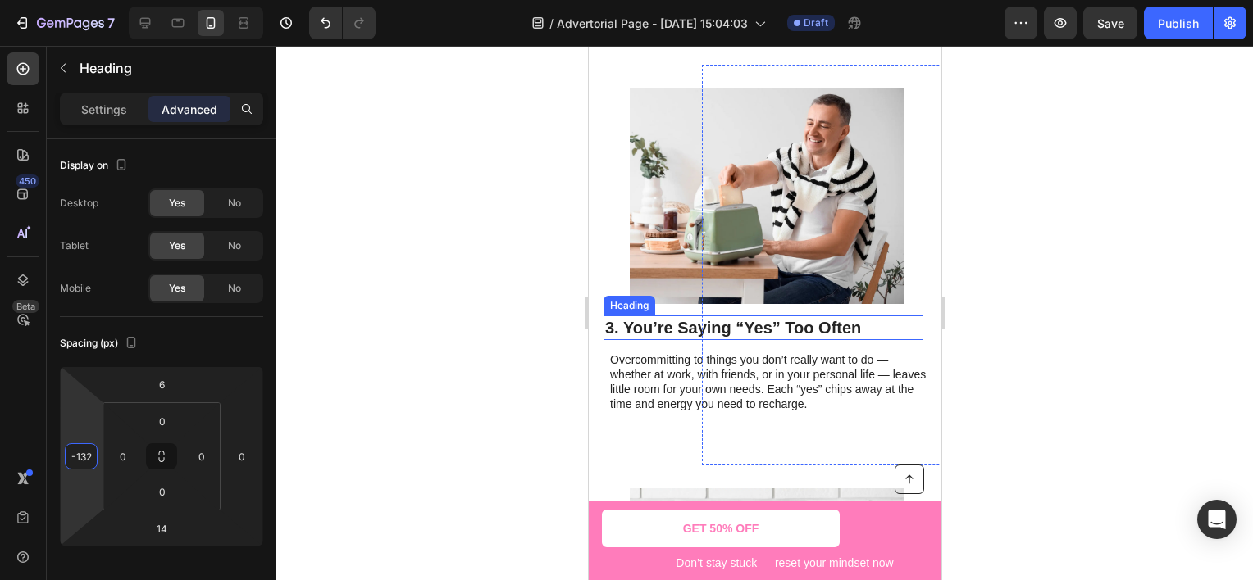
click at [663, 316] on h2 "3. You’re Saying “Yes” Too Often" at bounding box center [763, 328] width 320 height 25
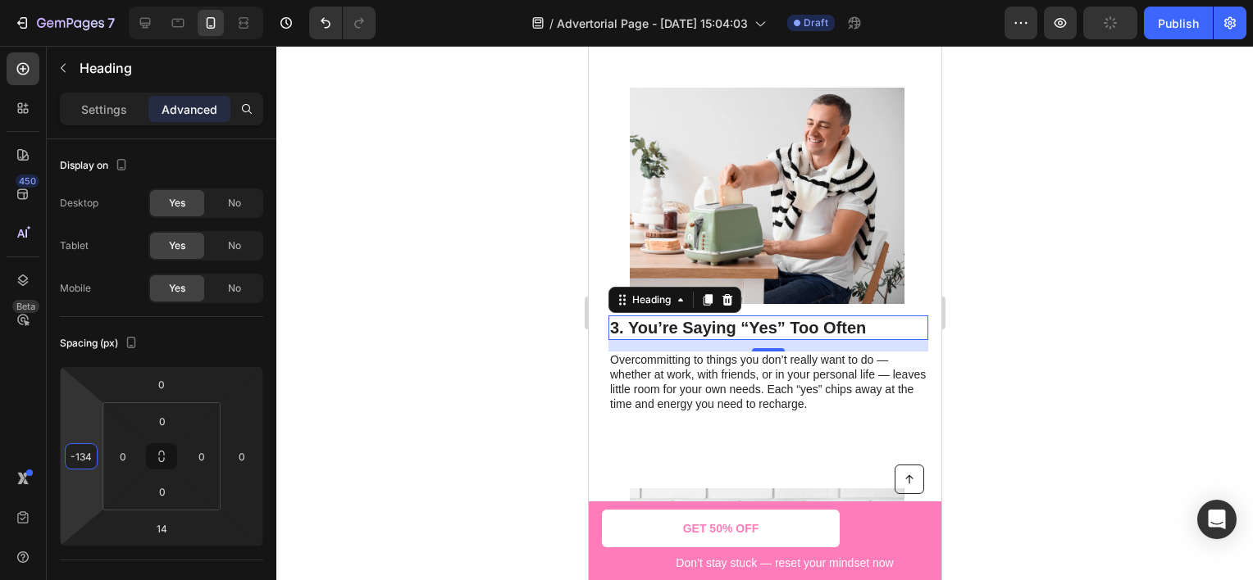
click at [105, 0] on html "7 Version history / Advertorial Page - [DATE] 15:04:03 Draft Preview Publish 45…" at bounding box center [626, 0] width 1253 height 0
type input "-132"
click at [102, 0] on html "7 Version history / Advertorial Page - [DATE] 15:04:03 Draft Preview Publish 45…" at bounding box center [626, 0] width 1253 height 0
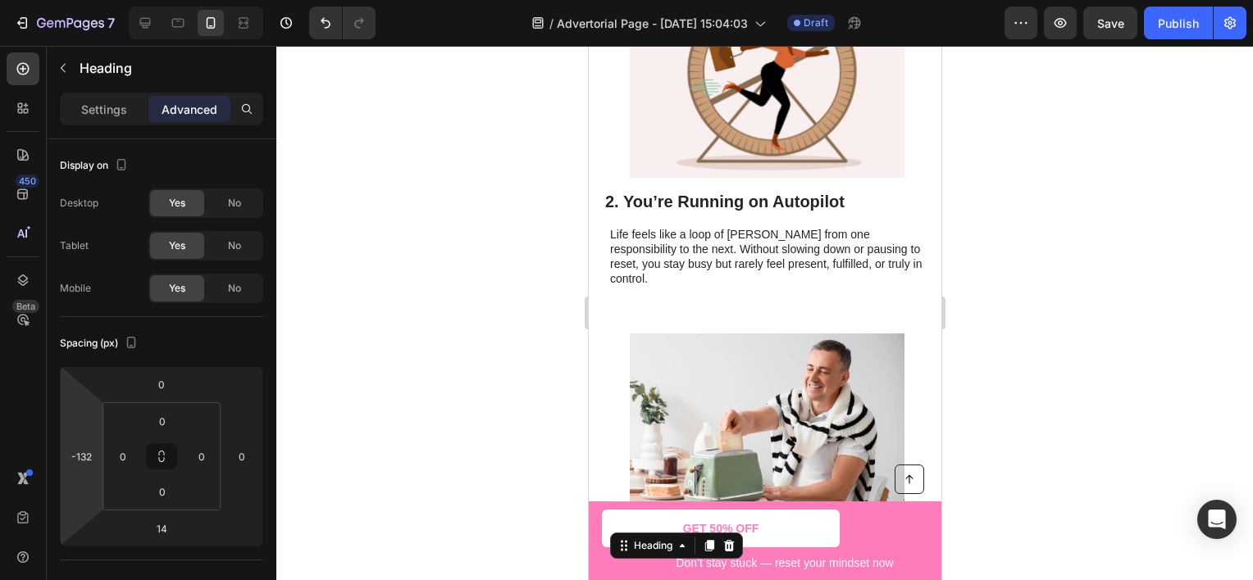
scroll to position [876, 0]
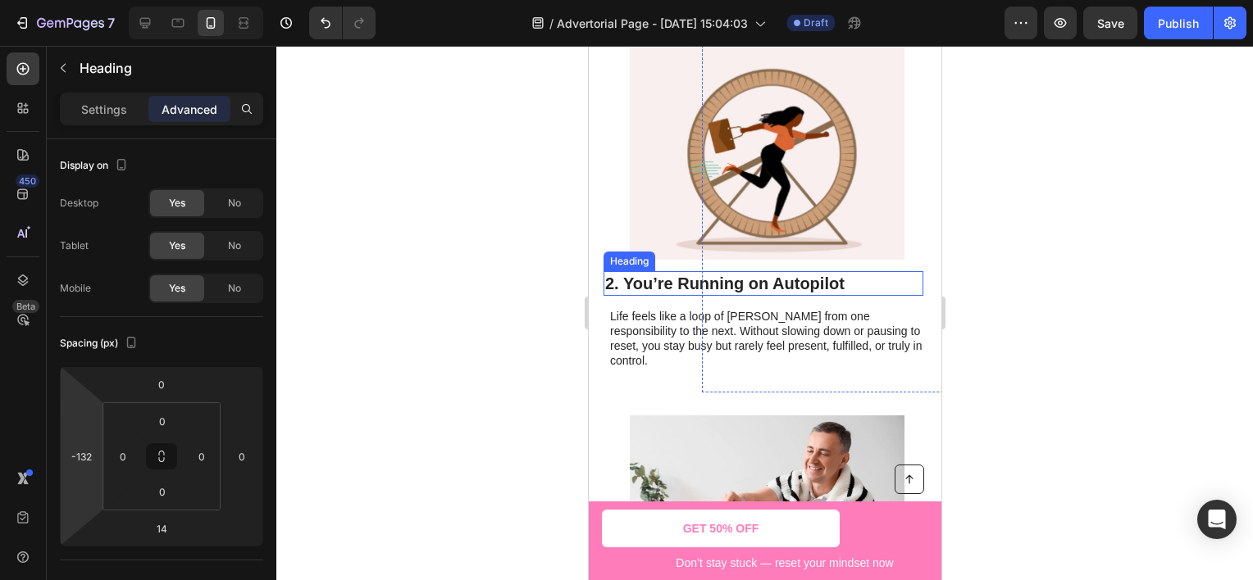
click at [682, 288] on h2 "2. You’re Running on Autopilot" at bounding box center [763, 283] width 320 height 25
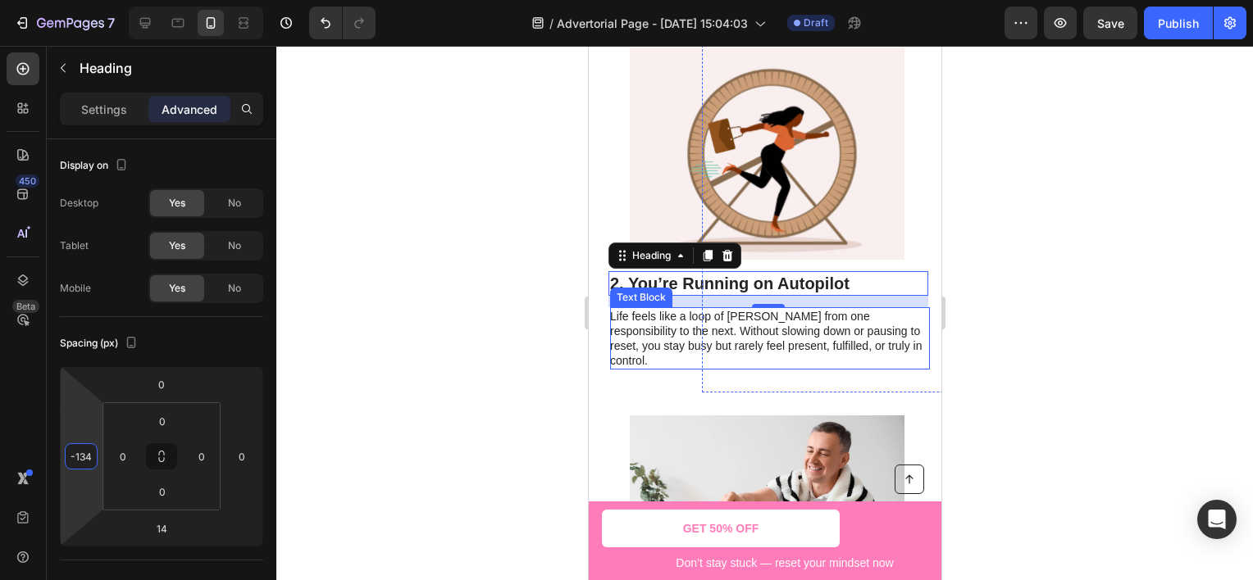
type input "-132"
click at [99, 0] on html "7 Version history / Advertorial Page - [DATE] 15:04:03 Draft Preview Save Publi…" at bounding box center [626, 0] width 1253 height 0
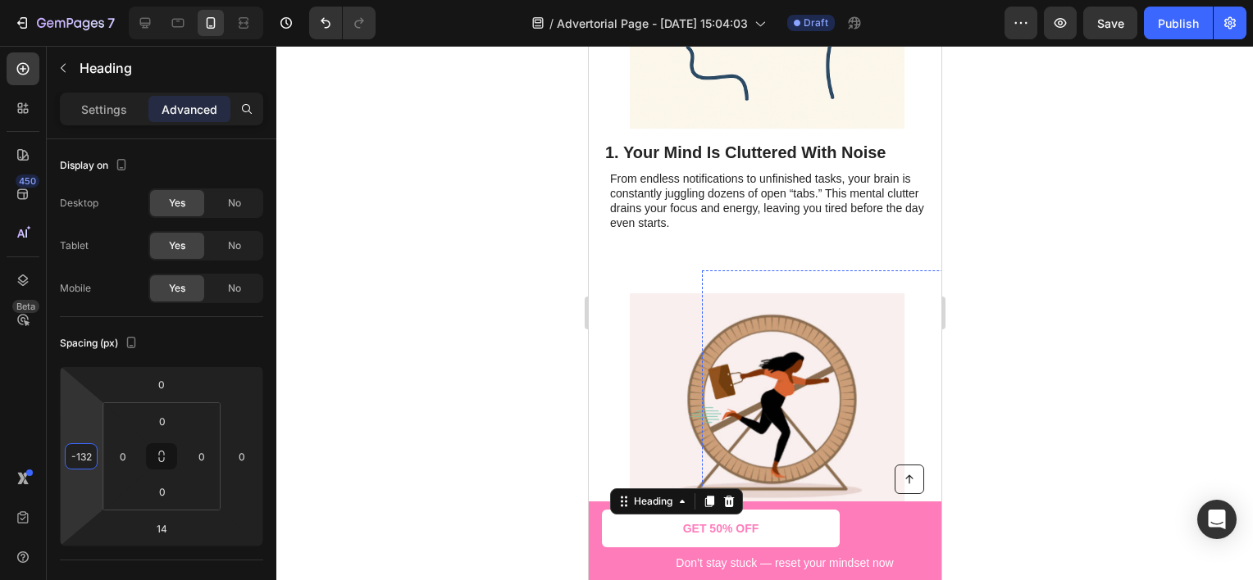
scroll to position [548, 0]
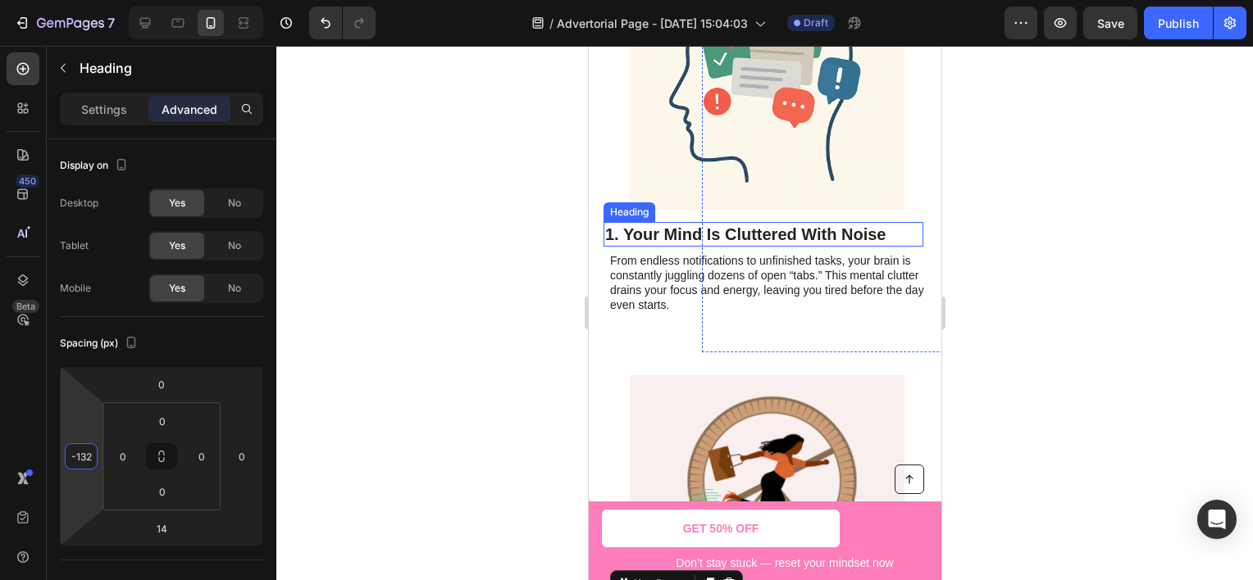
click at [680, 237] on h2 "1. Your Mind Is Cluttered With Noise" at bounding box center [763, 234] width 320 height 25
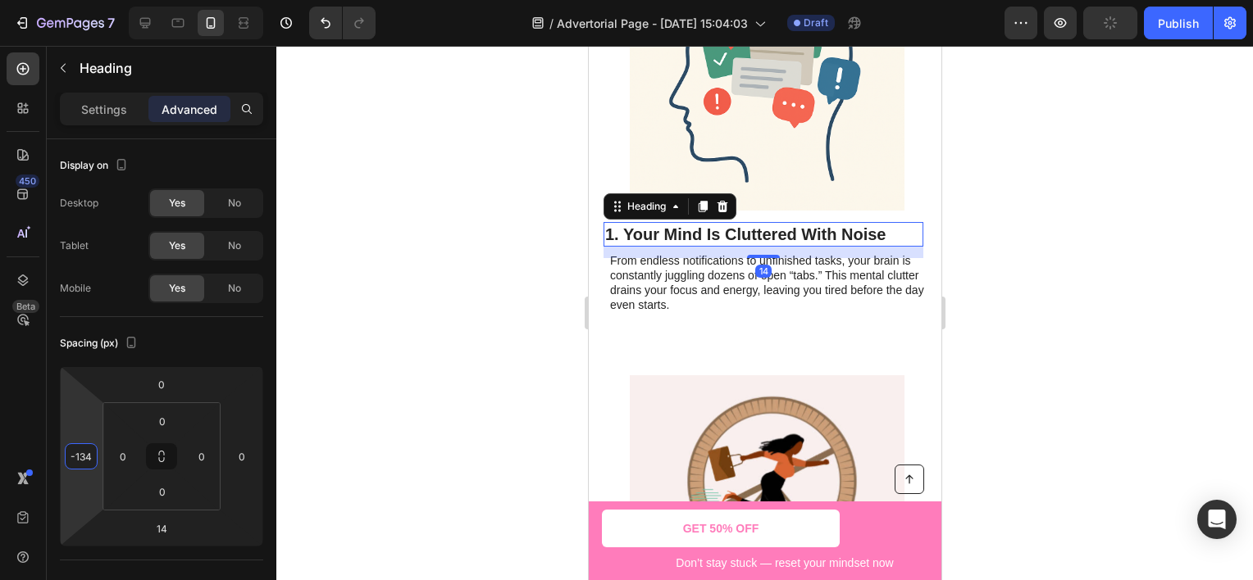
type input "-132"
click at [100, 0] on html "7 Version history / Advertorial Page - [DATE] 15:04:03 Draft Preview Save Publi…" at bounding box center [626, 0] width 1253 height 0
click at [1080, 289] on div at bounding box center [764, 313] width 976 height 535
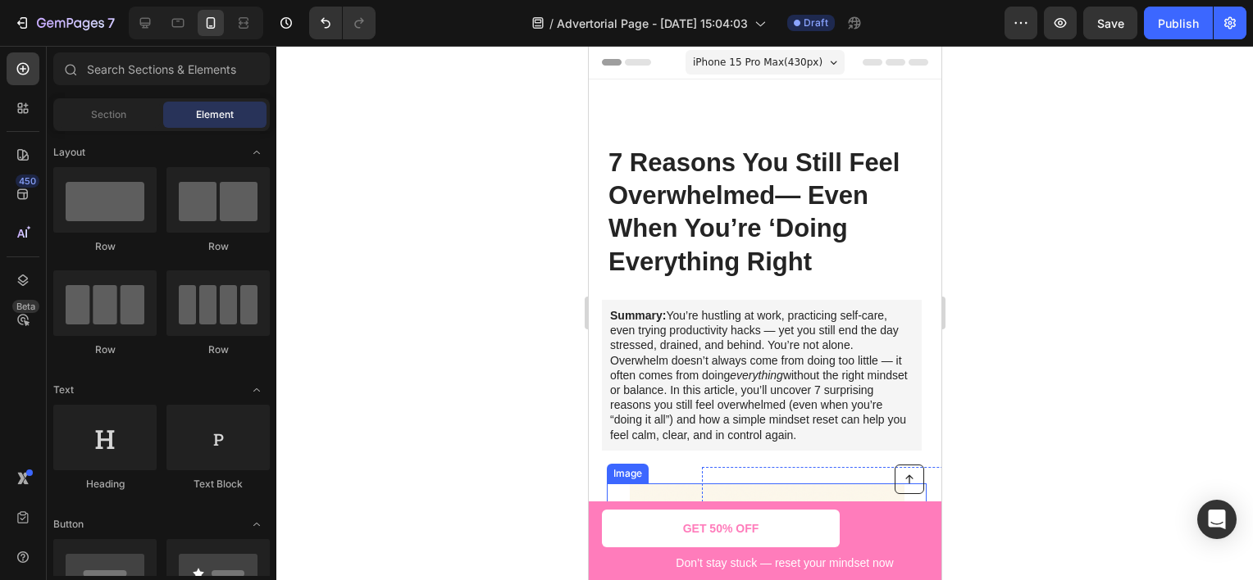
scroll to position [246, 0]
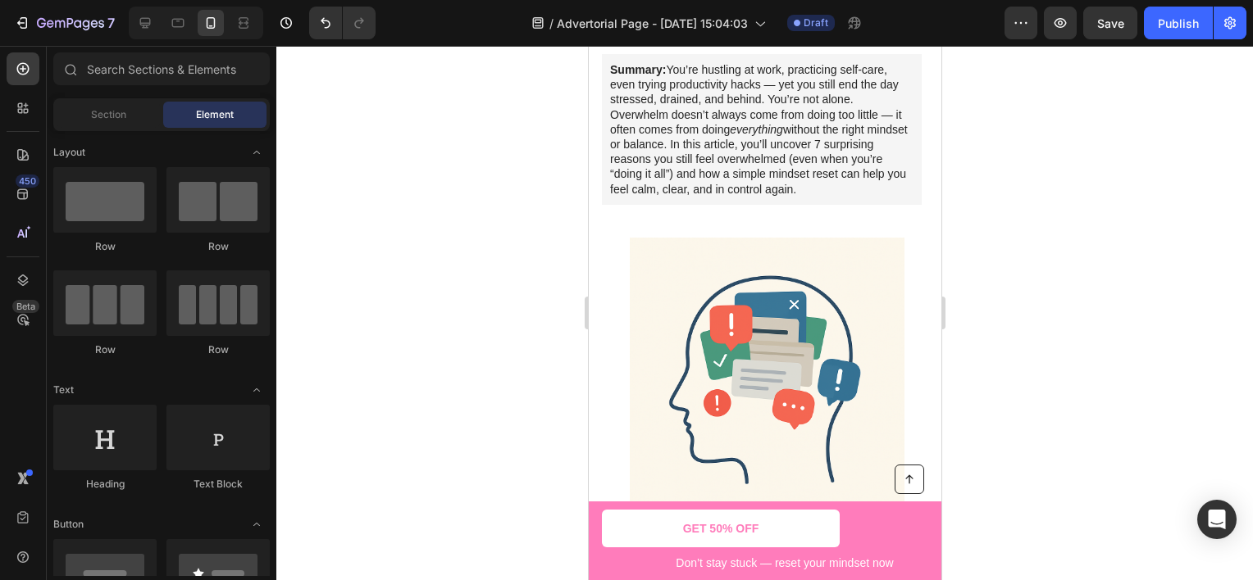
click at [1246, 278] on div at bounding box center [764, 313] width 976 height 535
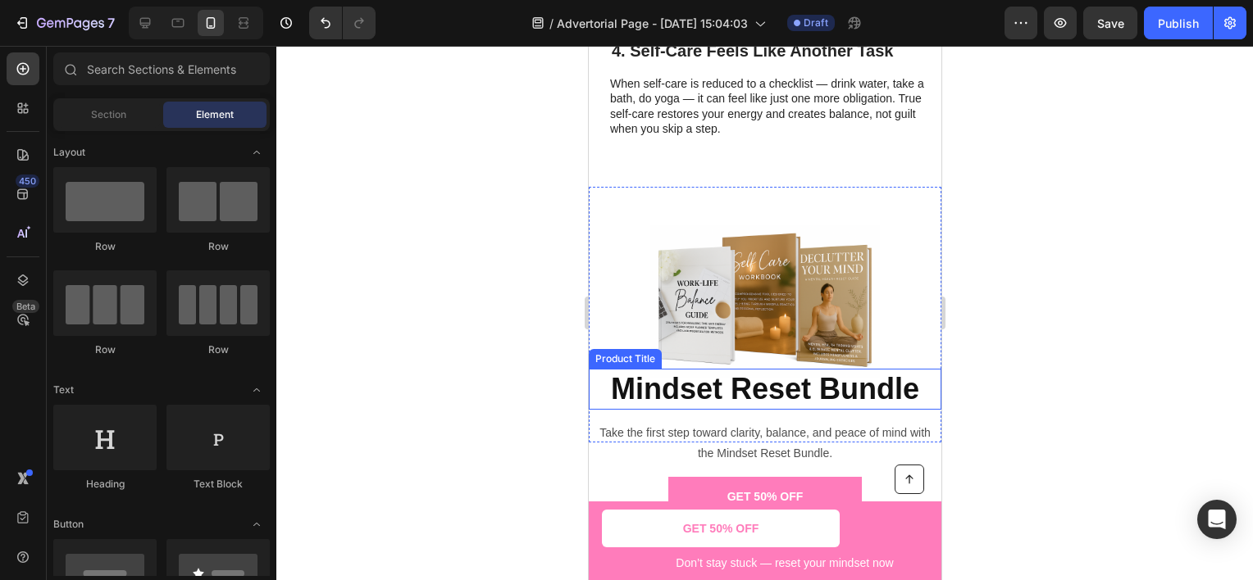
scroll to position [1968, 0]
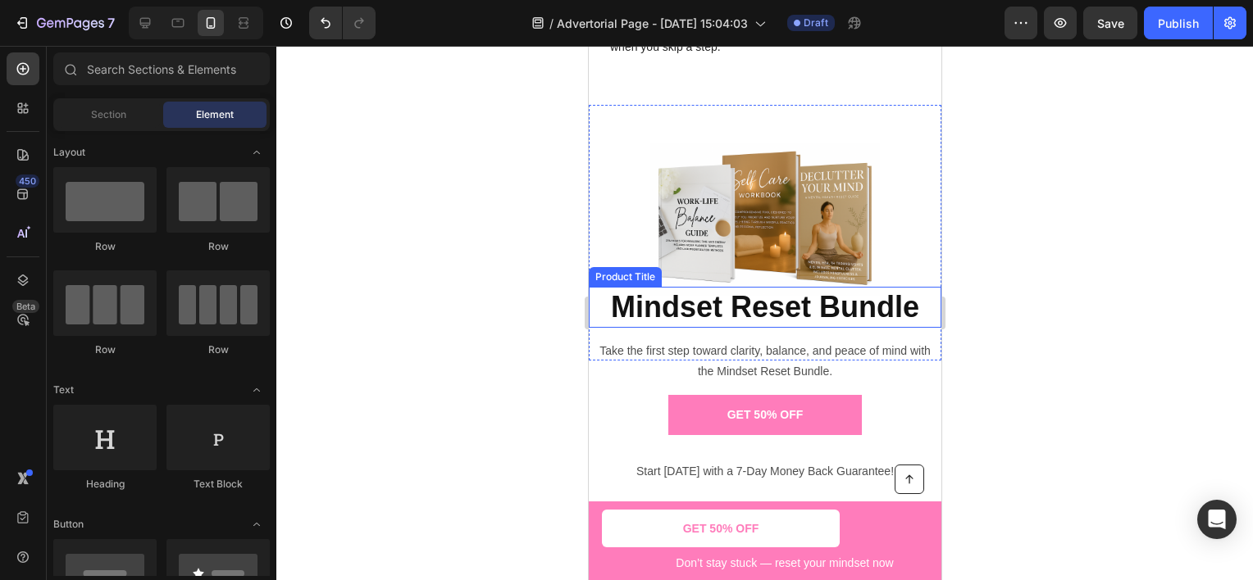
click at [1040, 275] on div at bounding box center [764, 313] width 976 height 535
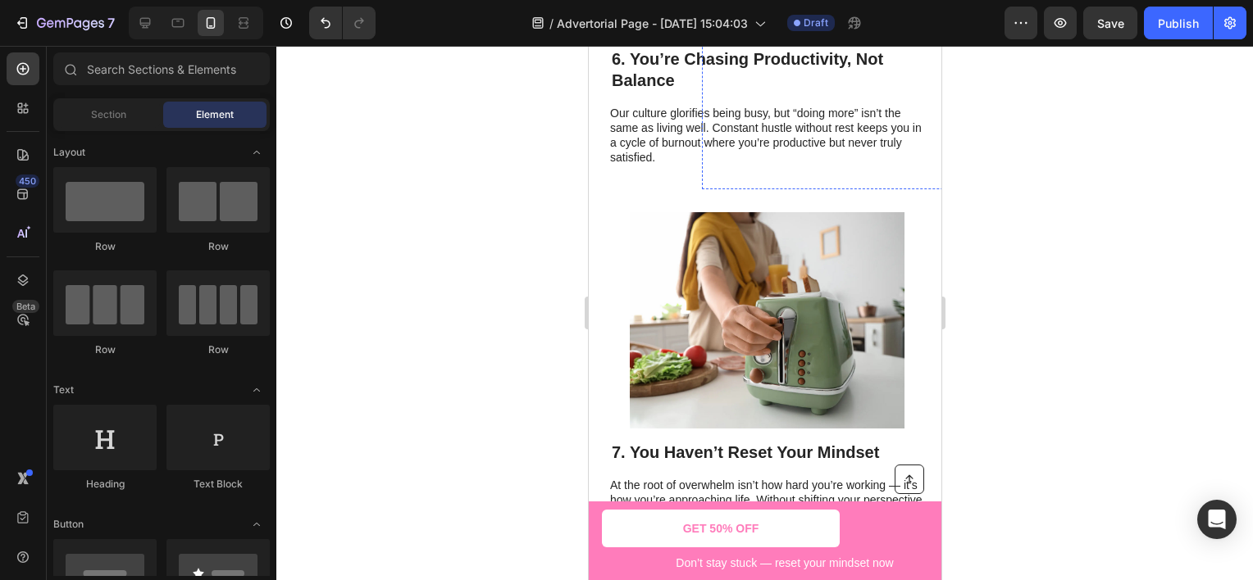
scroll to position [3358, 0]
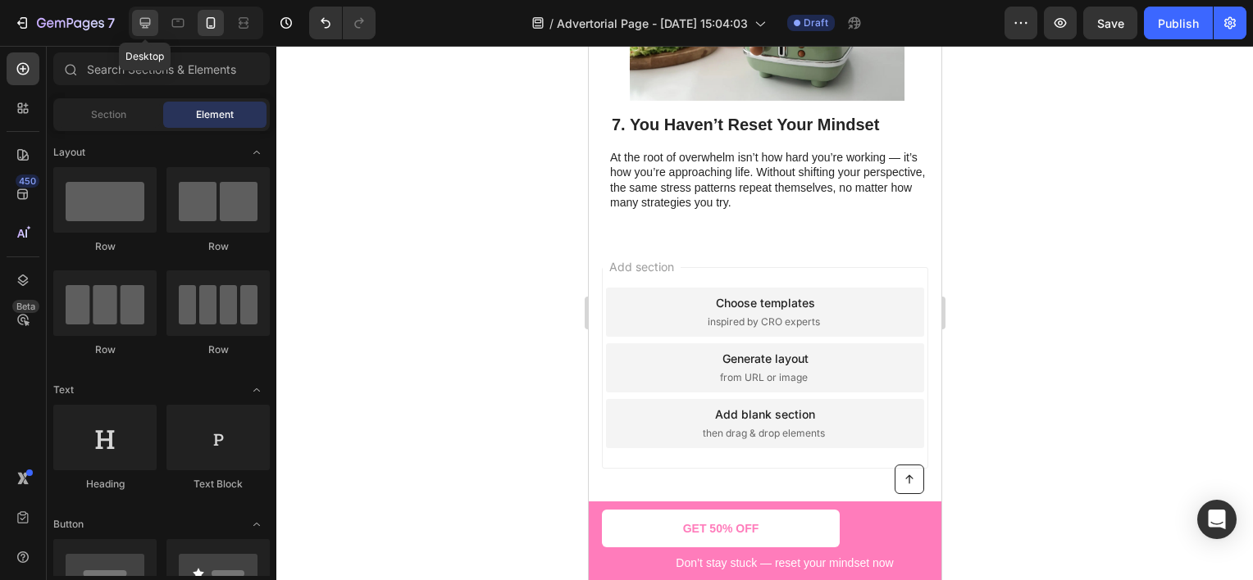
click at [154, 12] on div at bounding box center [145, 23] width 26 height 26
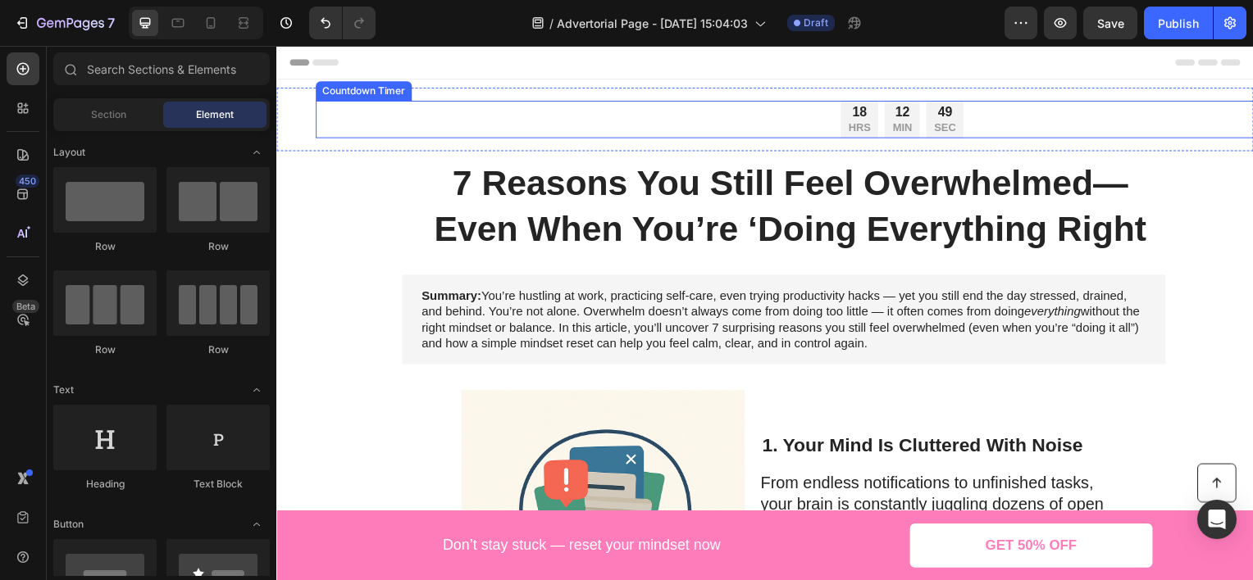
click at [966, 114] on div "18 HRS 12 MIN 49 SEC Countdown Timer" at bounding box center [791, 120] width 951 height 38
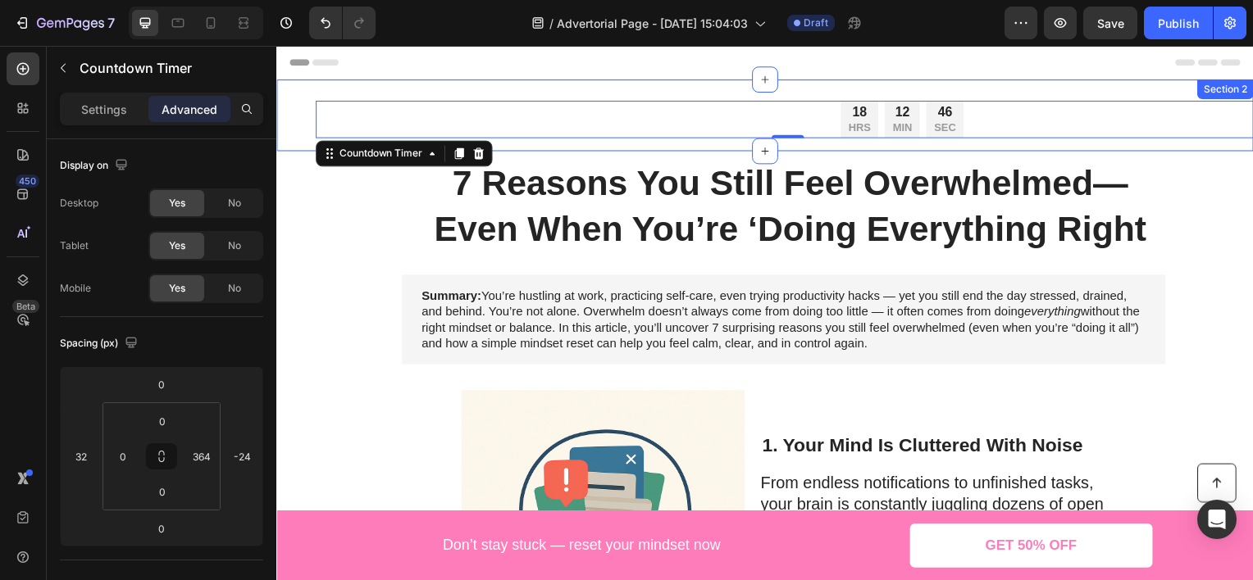
click at [967, 84] on div "18 HRS 12 MIN 46 SEC Countdown Timer 0 Row Section 2" at bounding box center [768, 116] width 984 height 72
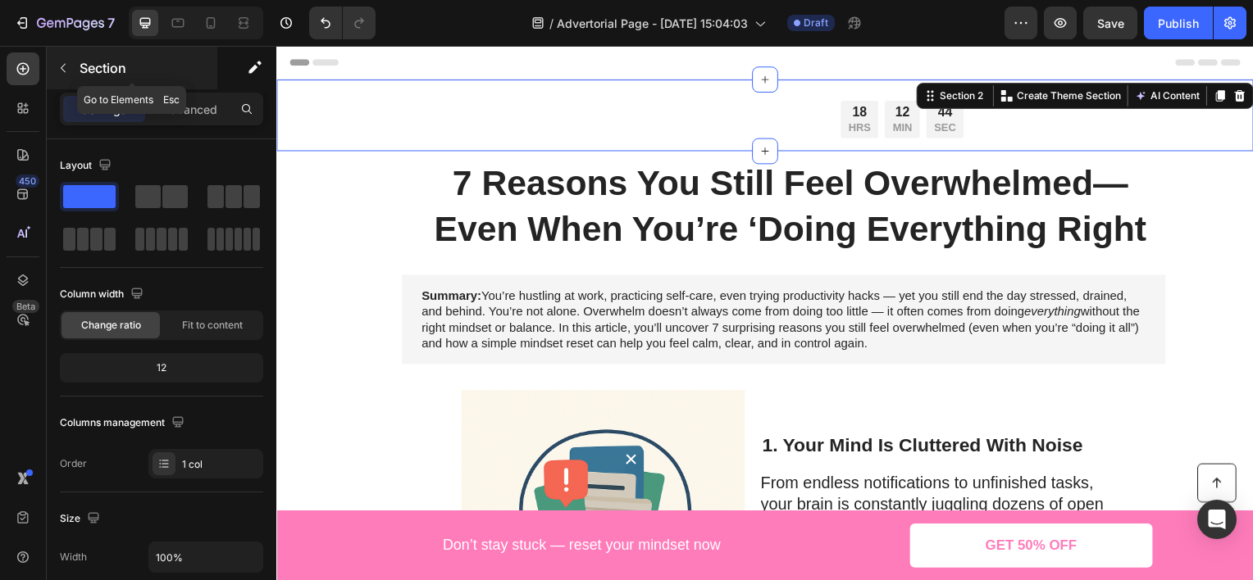
click at [98, 73] on p "Section" at bounding box center [147, 68] width 134 height 20
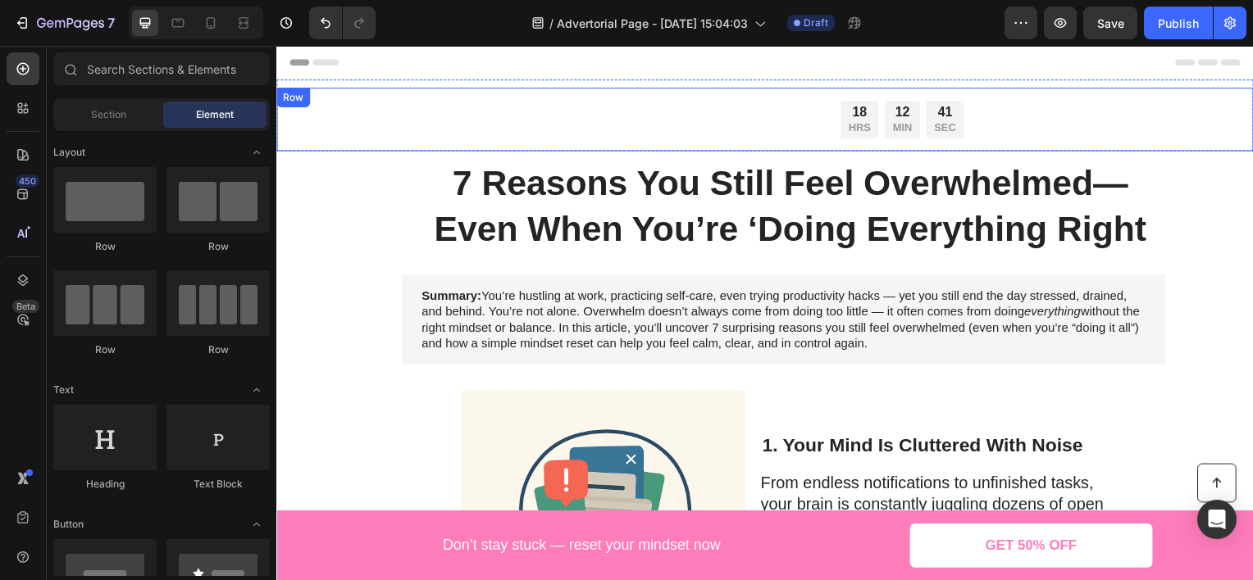
click at [457, 98] on div "18 HRS 12 MIN 41 SEC Countdown Timer Row" at bounding box center [768, 120] width 984 height 64
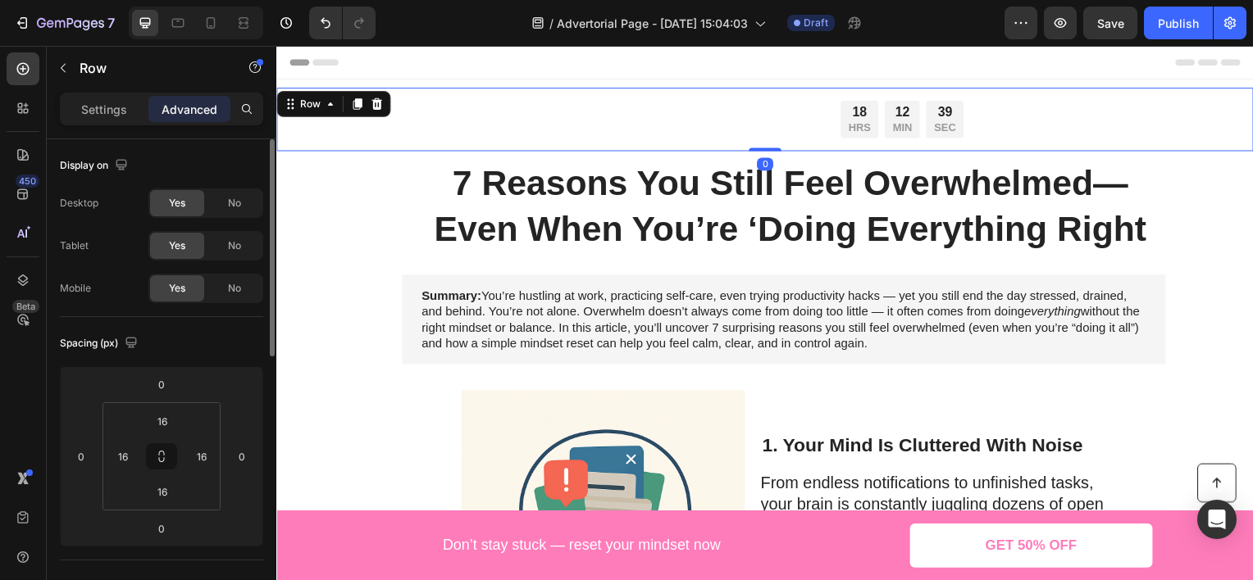
scroll to position [328, 0]
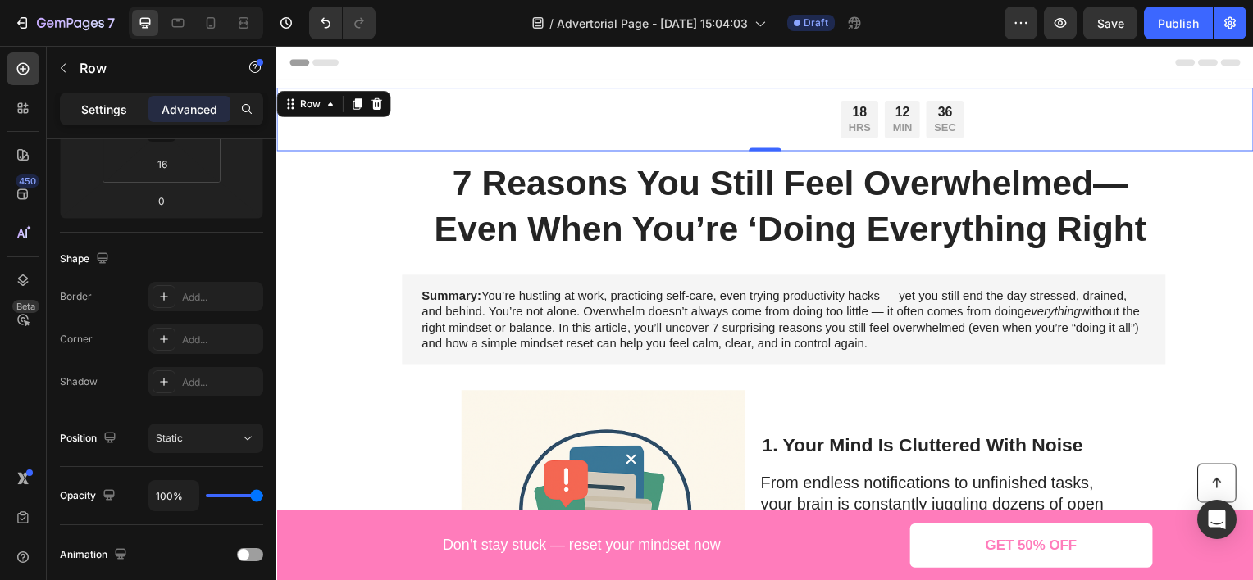
click at [83, 105] on p "Settings" at bounding box center [104, 109] width 46 height 17
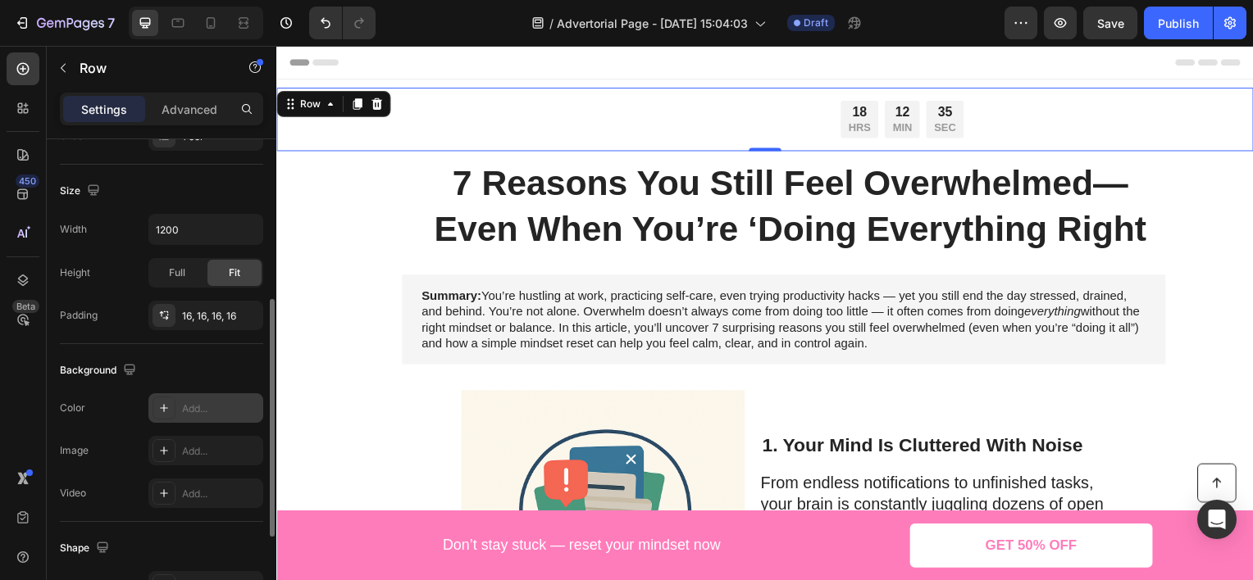
click at [180, 405] on div "Add..." at bounding box center [205, 409] width 115 height 30
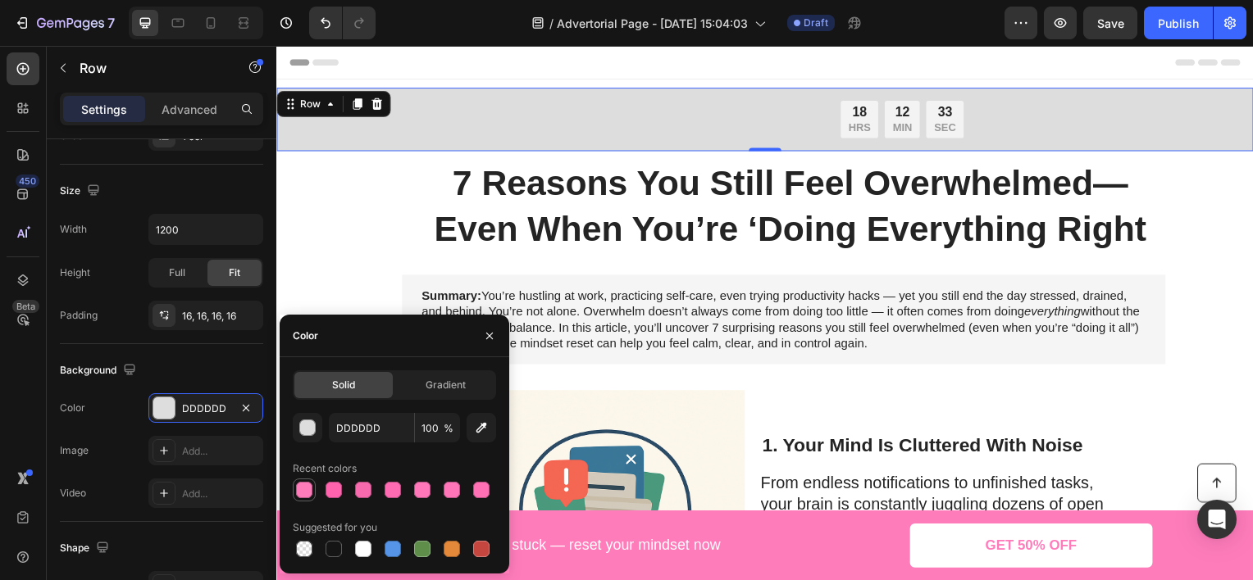
click at [312, 491] on div at bounding box center [304, 490] width 16 height 16
type input "FF7CBB"
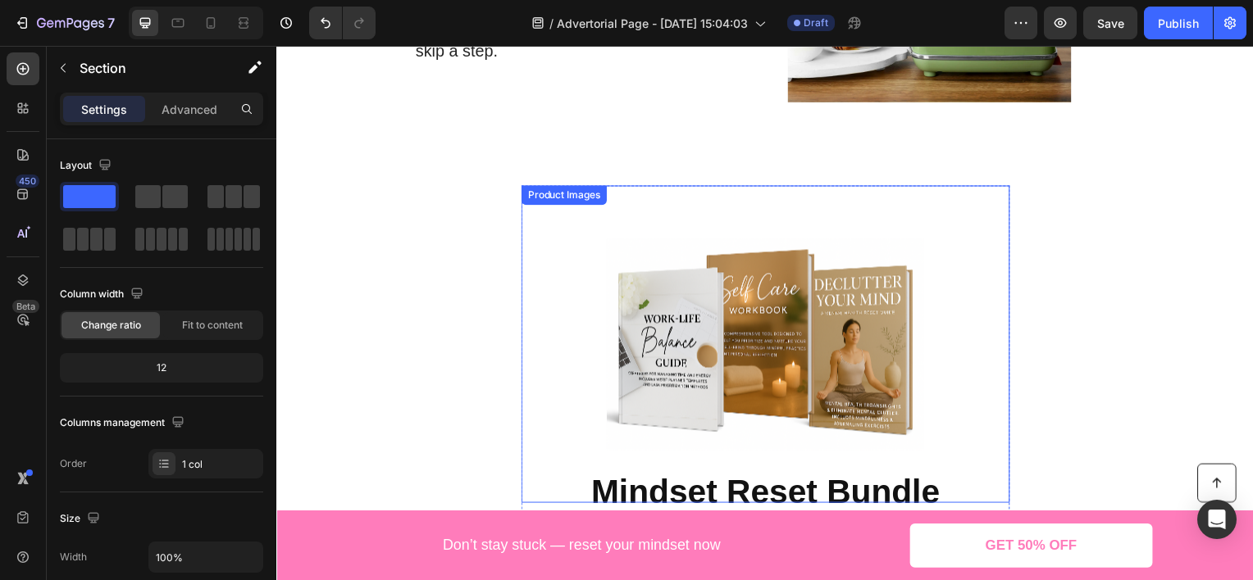
scroll to position [1476, 0]
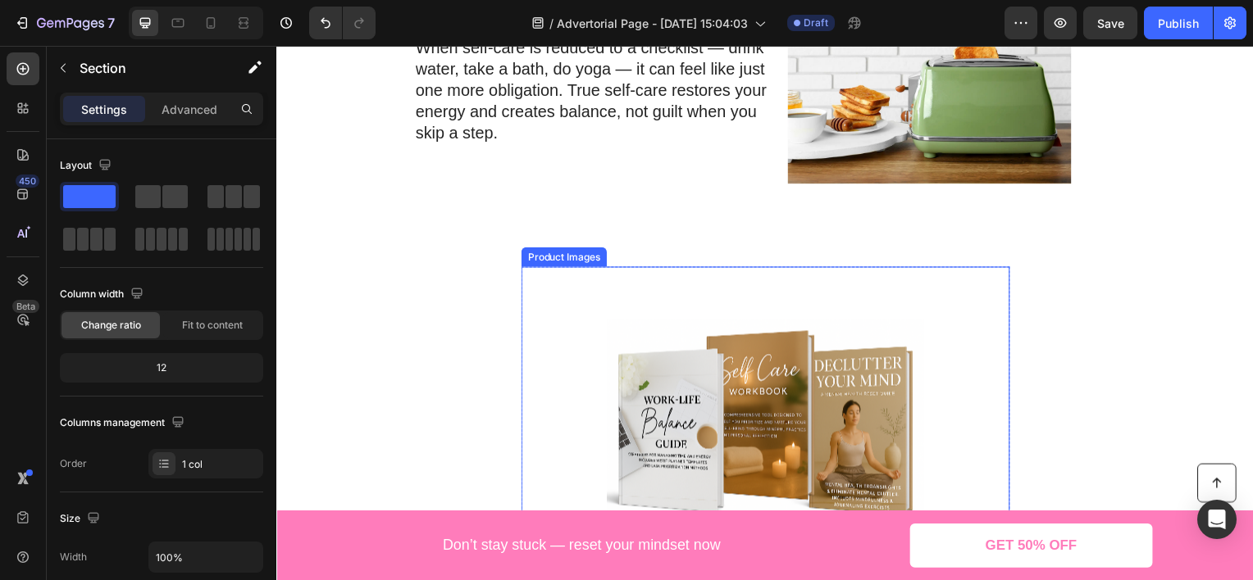
drag, startPoint x: 918, startPoint y: 316, endPoint x: 908, endPoint y: 318, distance: 10.0
click at [918, 316] on img at bounding box center [768, 428] width 320 height 320
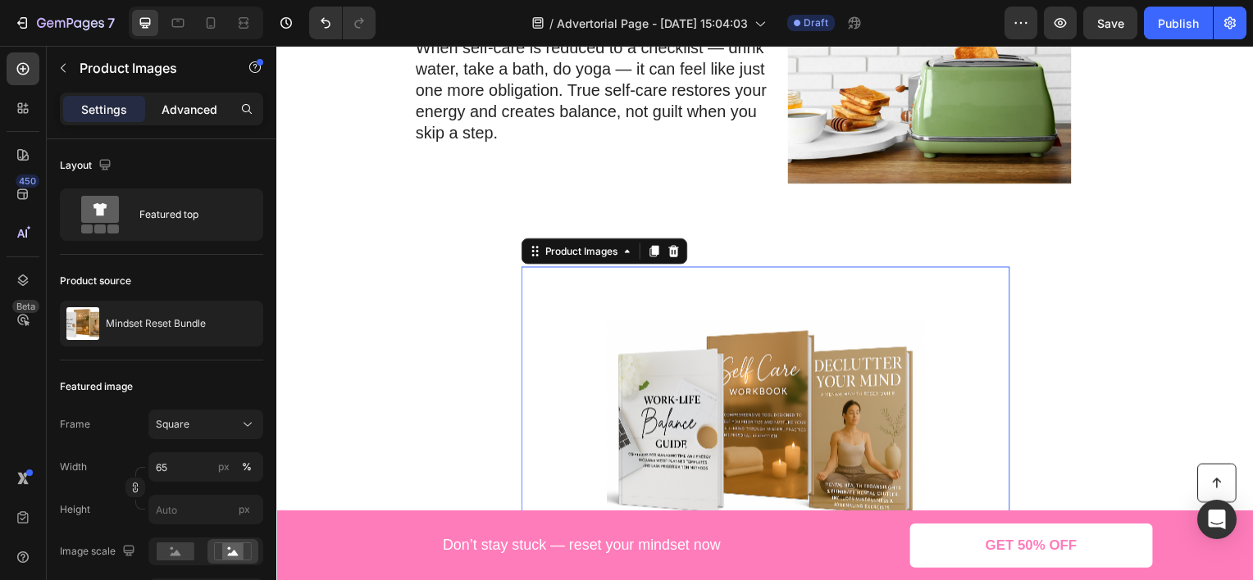
click at [183, 105] on p "Advanced" at bounding box center [190, 109] width 56 height 17
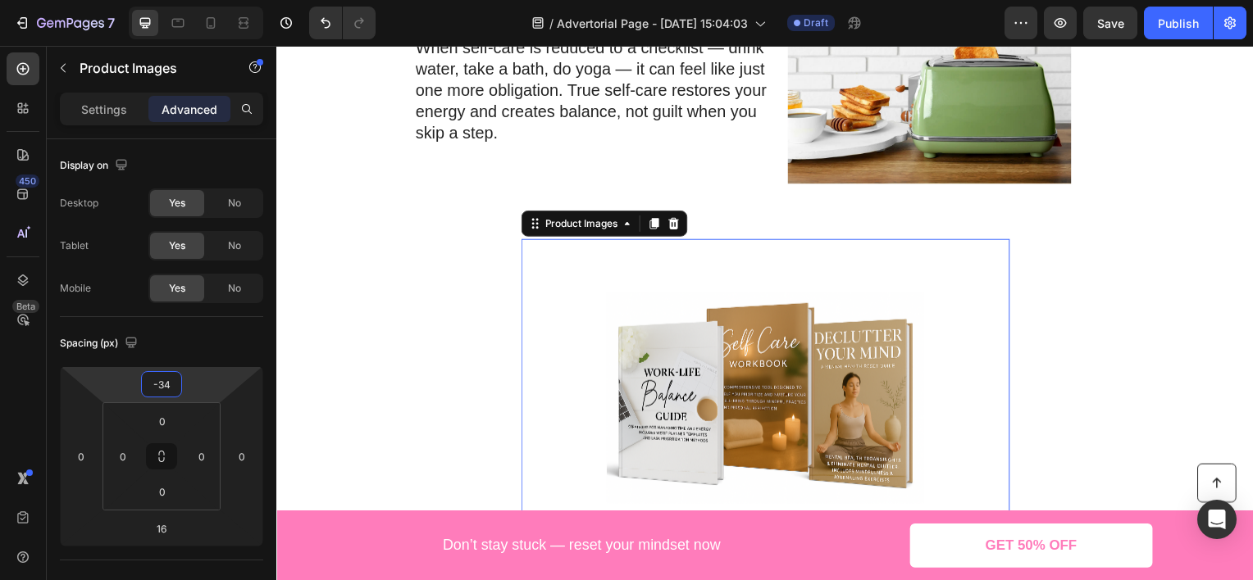
type input "-46"
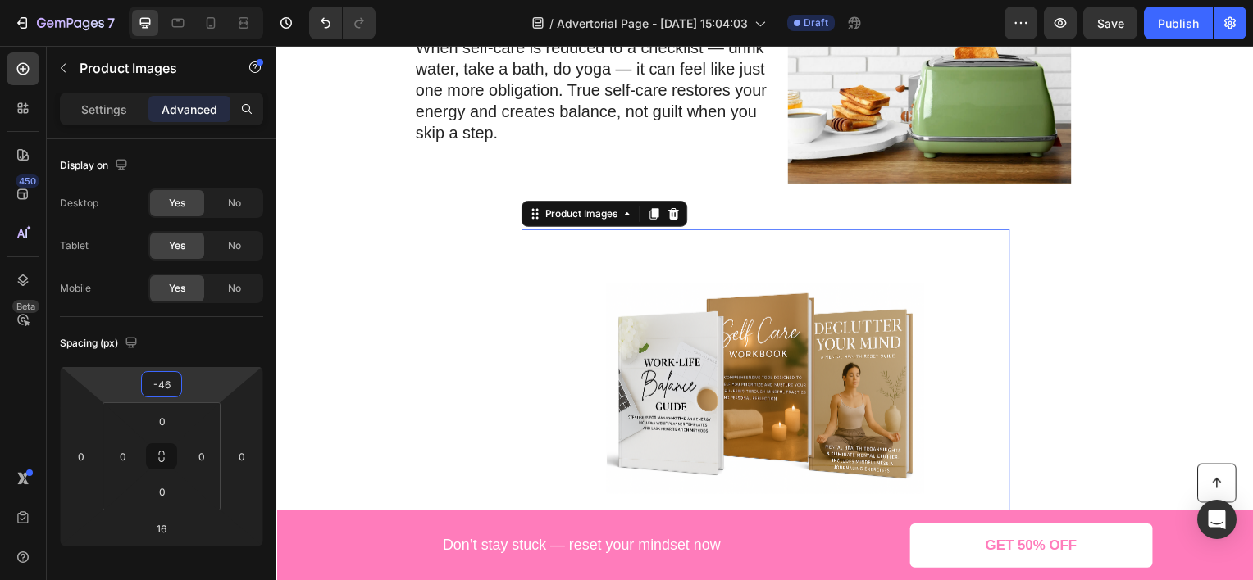
drag, startPoint x: 225, startPoint y: 377, endPoint x: 225, endPoint y: 396, distance: 18.9
click at [225, 0] on html "7 Version history / Advertorial Page - [DATE] 15:04:03 Draft Preview Save Publi…" at bounding box center [626, 0] width 1253 height 0
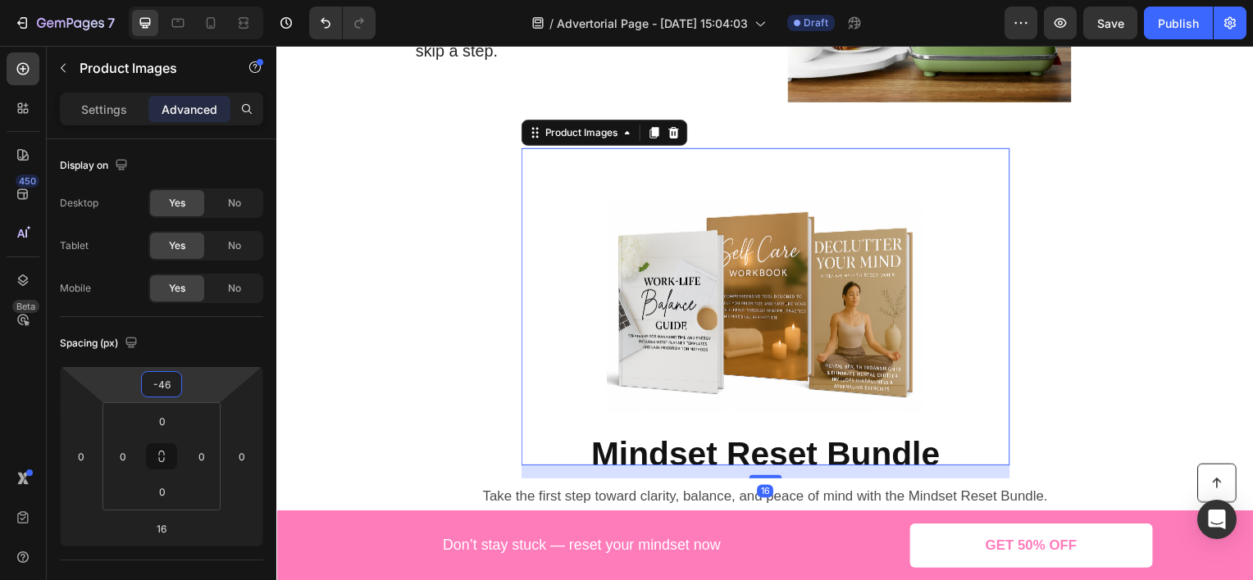
scroll to position [1640, 0]
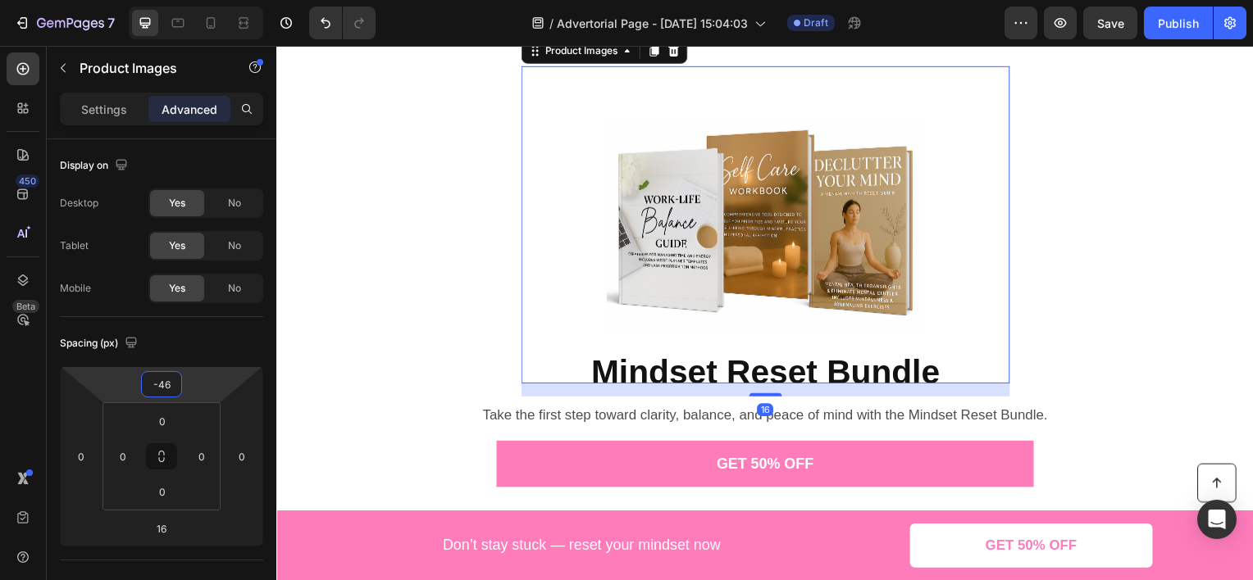
click at [1110, 263] on div "Product Images 16 Mindset Reset Bundle Product Title Product Take the first ste…" at bounding box center [768, 322] width 984 height 436
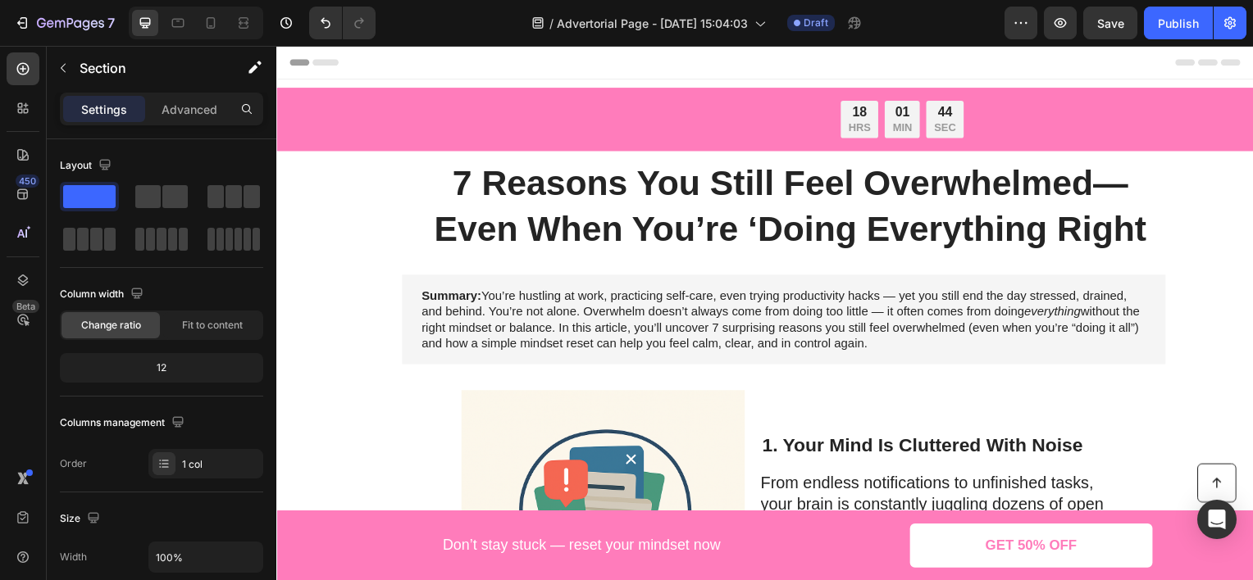
scroll to position [0, 0]
click at [220, 25] on div at bounding box center [211, 23] width 26 height 26
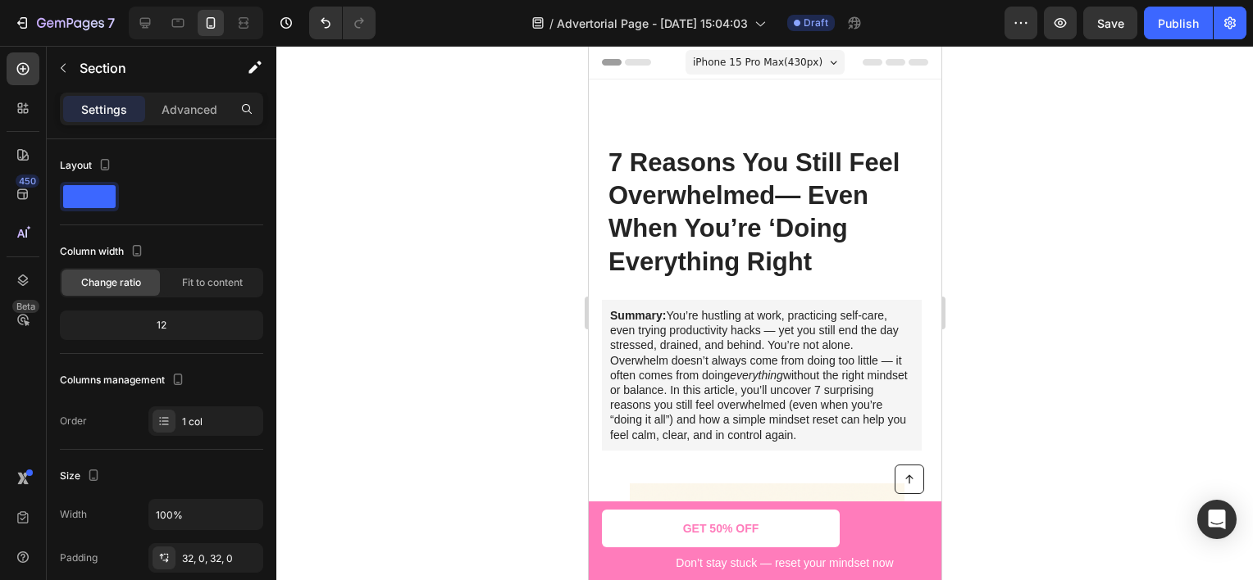
scroll to position [1925, 0]
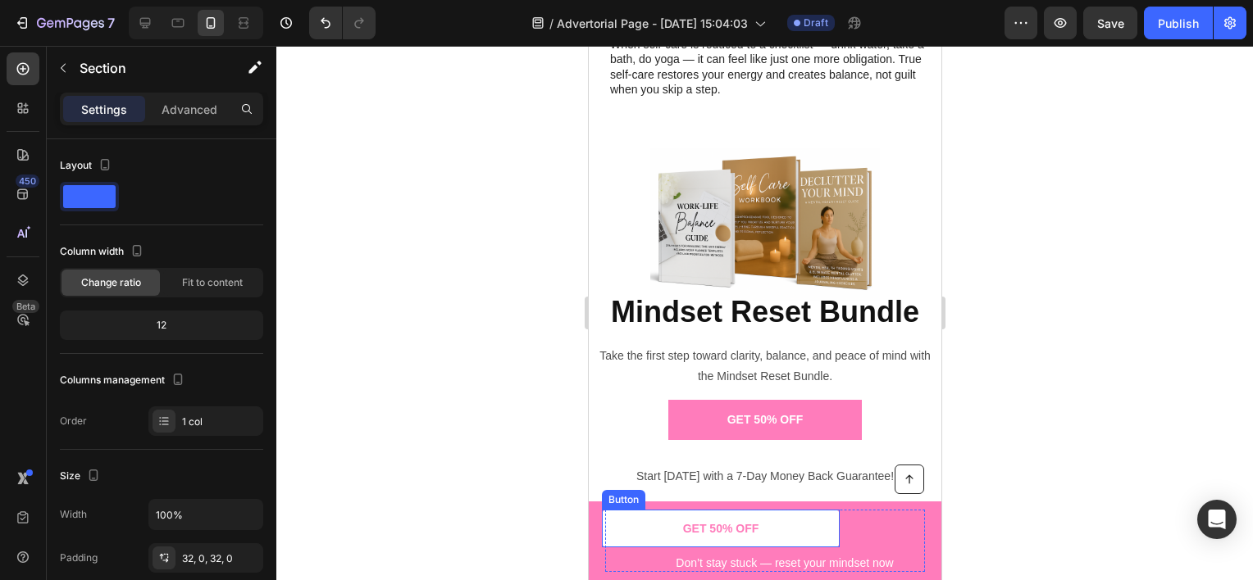
click at [804, 526] on link "GET 50% OFF" at bounding box center [720, 529] width 238 height 38
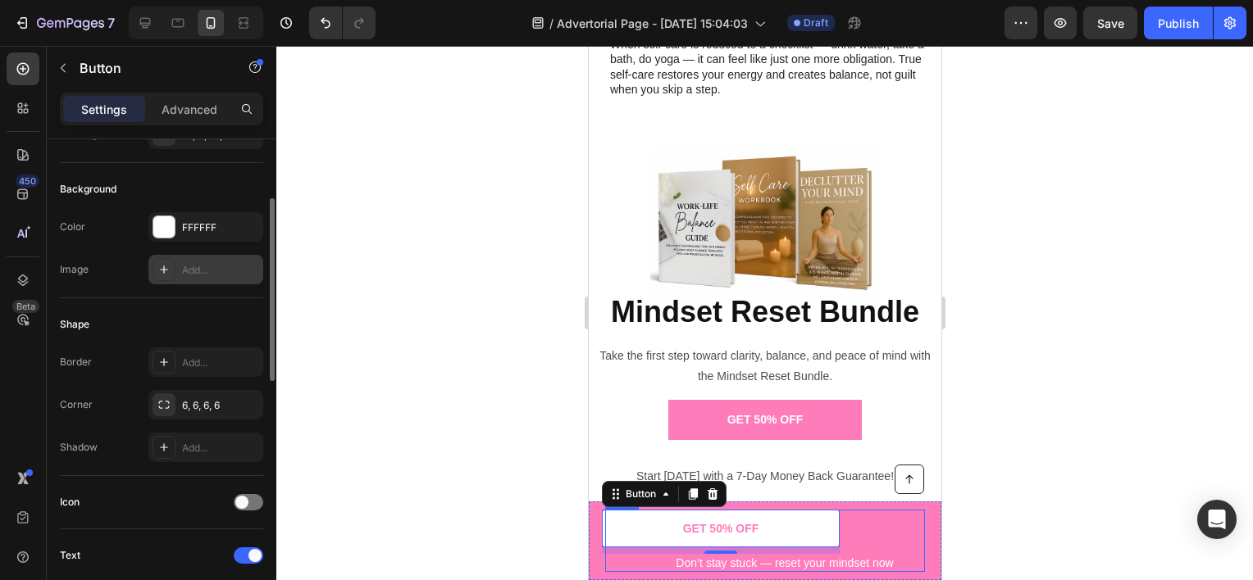
scroll to position [0, 0]
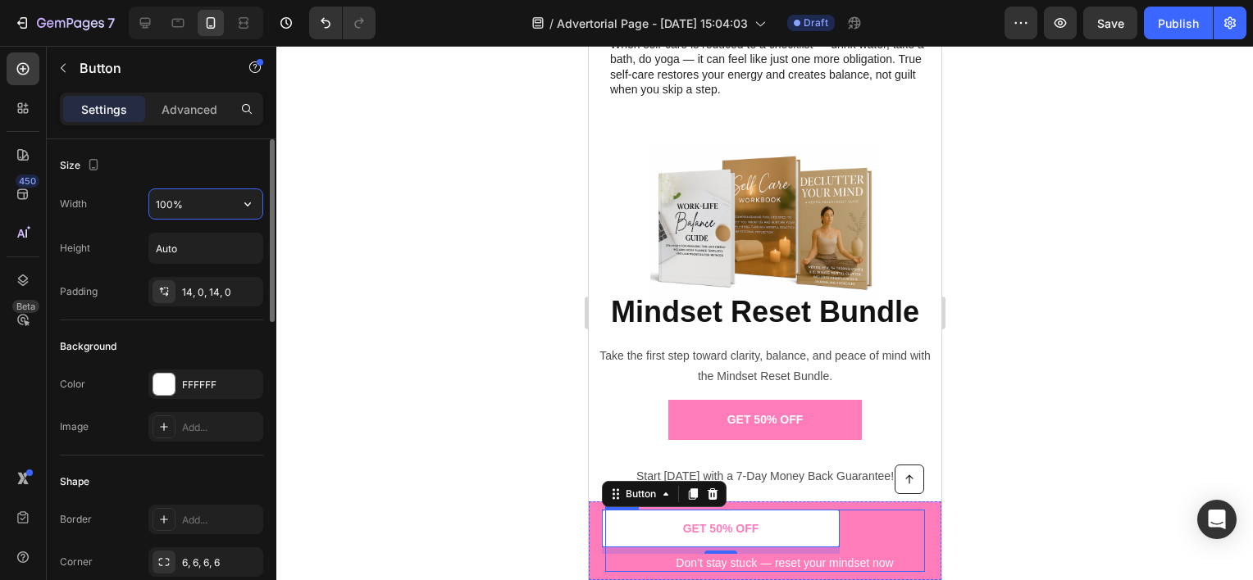
click at [212, 209] on input "100%" at bounding box center [205, 204] width 113 height 30
click at [205, 334] on div "Background" at bounding box center [161, 347] width 203 height 26
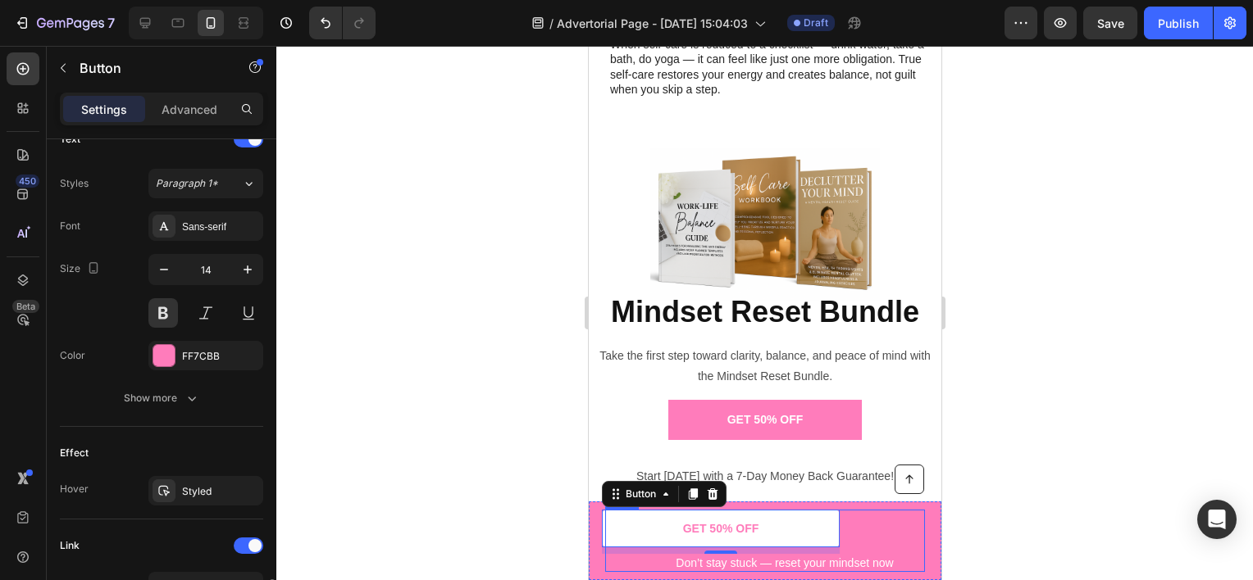
scroll to position [738, 0]
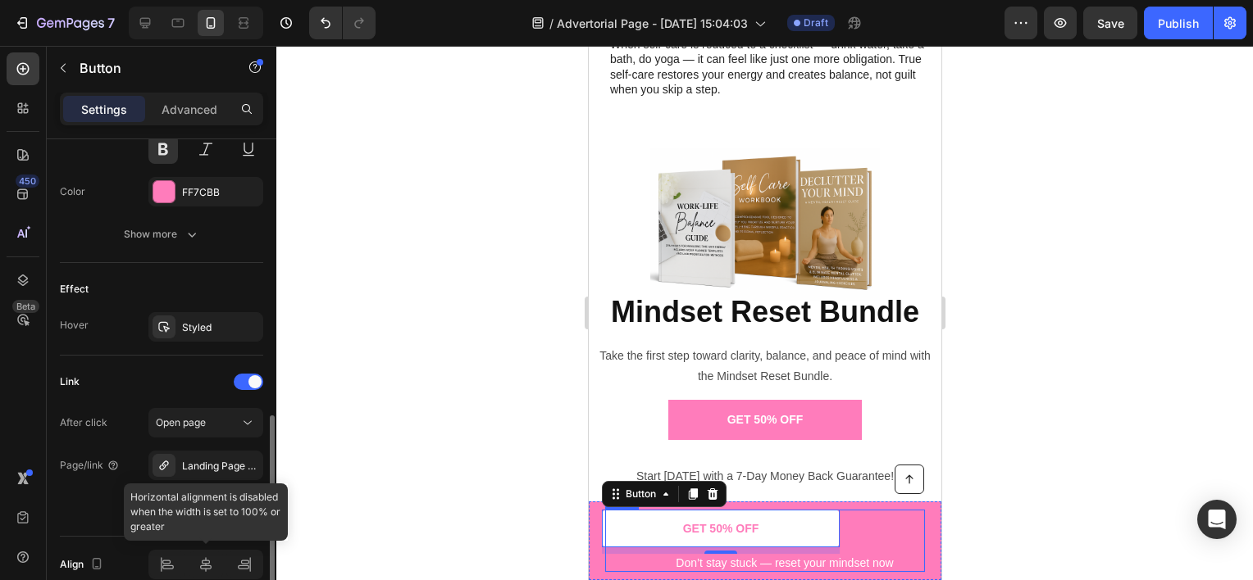
click at [216, 560] on div at bounding box center [205, 565] width 115 height 30
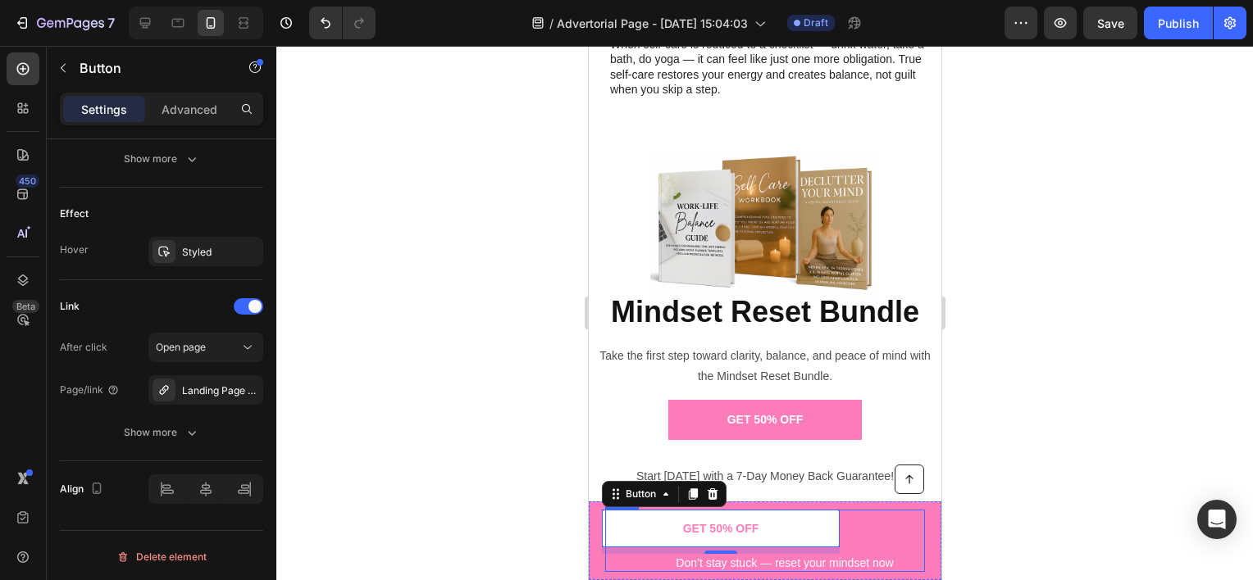
click at [847, 515] on div "GET 50% OFF Button 8" at bounding box center [764, 532] width 320 height 44
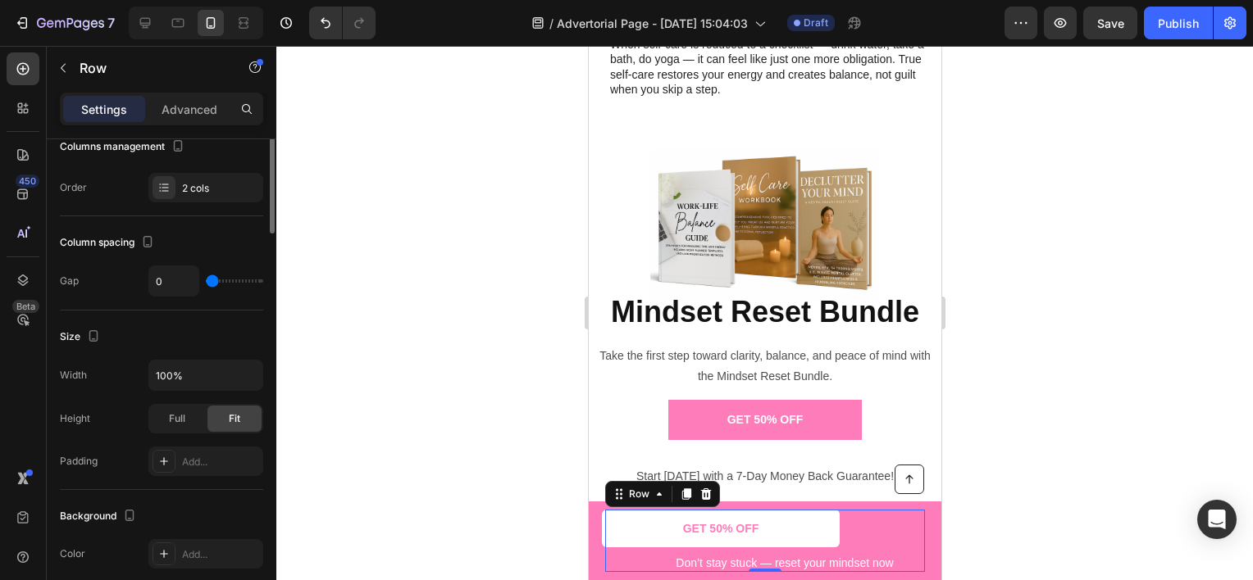
scroll to position [0, 0]
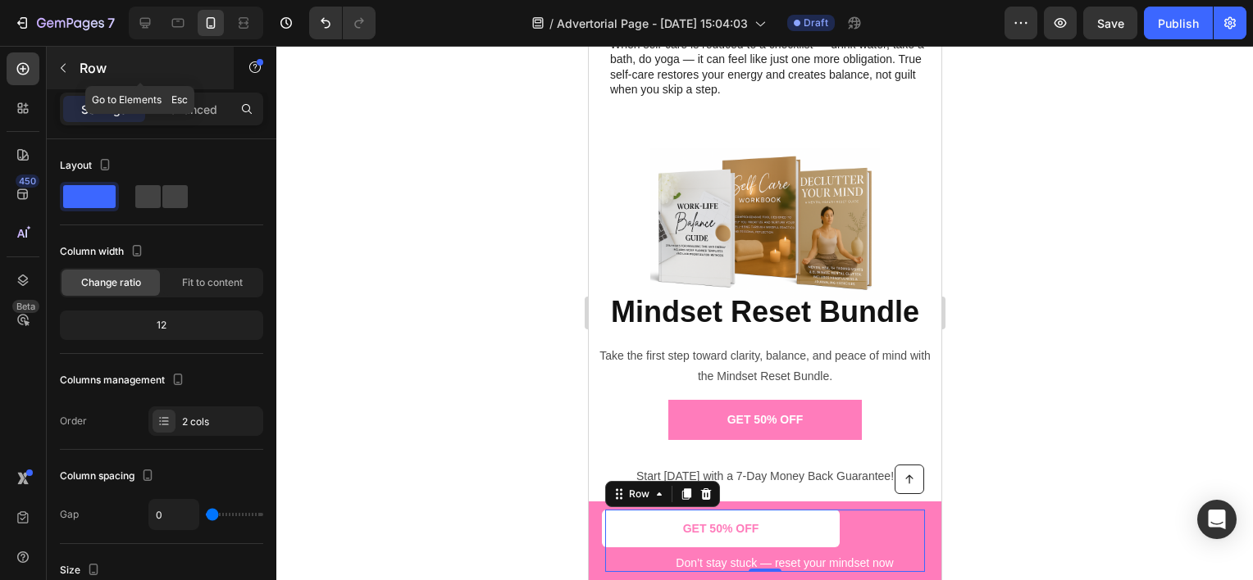
click at [133, 74] on p "Row" at bounding box center [149, 68] width 139 height 20
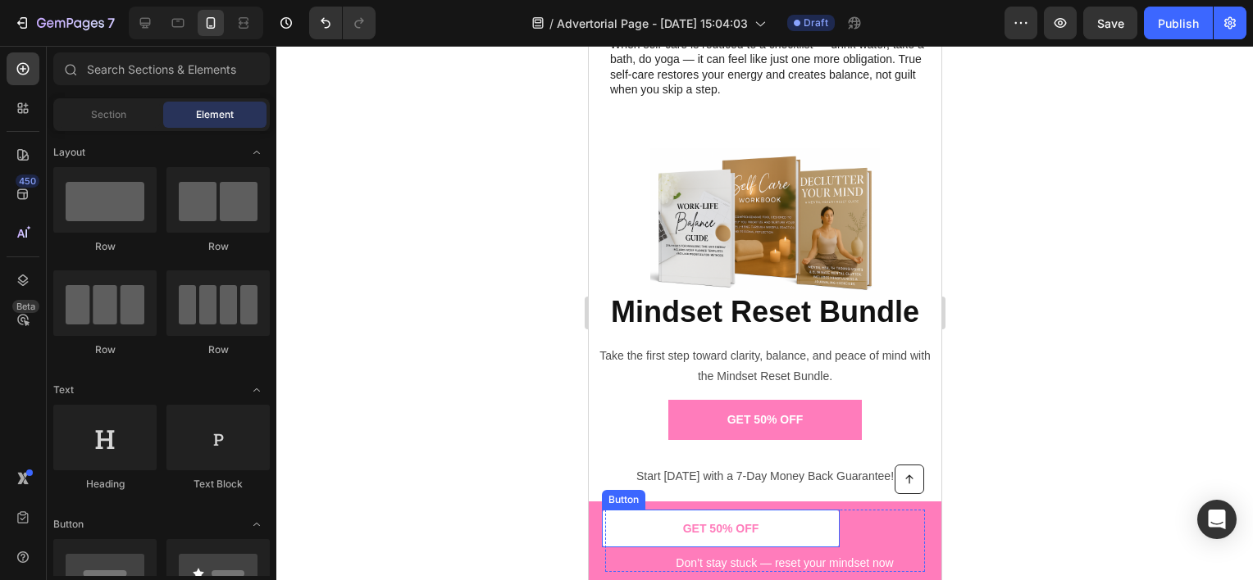
click at [781, 531] on link "GET 50% OFF" at bounding box center [720, 529] width 238 height 38
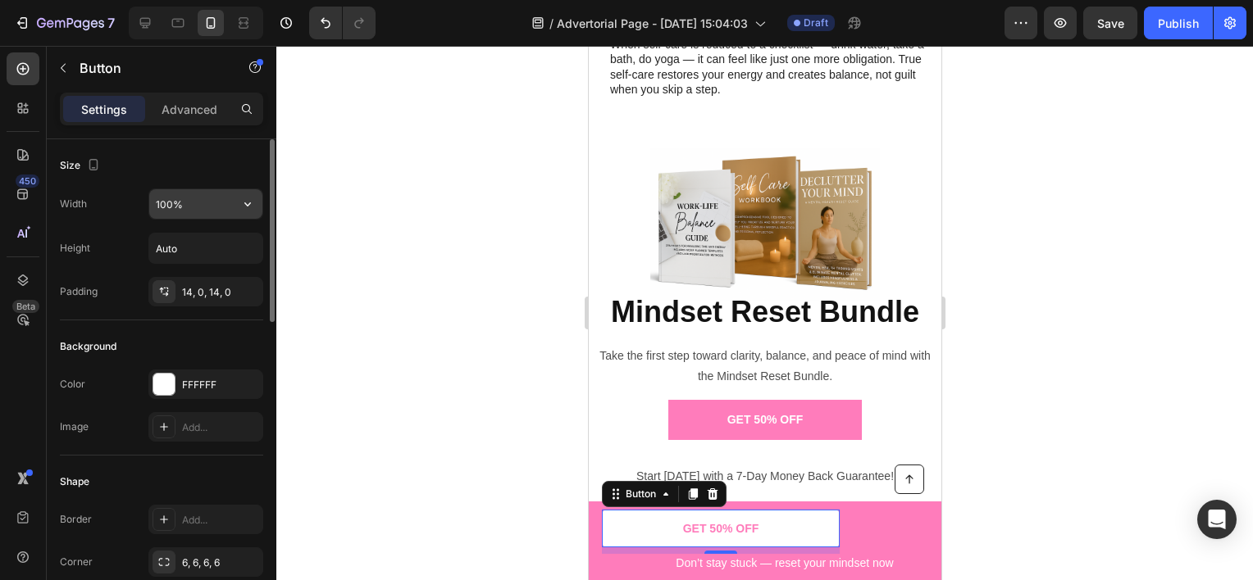
click at [193, 209] on input "100%" at bounding box center [205, 204] width 113 height 30
click at [201, 207] on input "100%" at bounding box center [205, 204] width 113 height 30
click at [244, 198] on icon "button" at bounding box center [247, 204] width 16 height 16
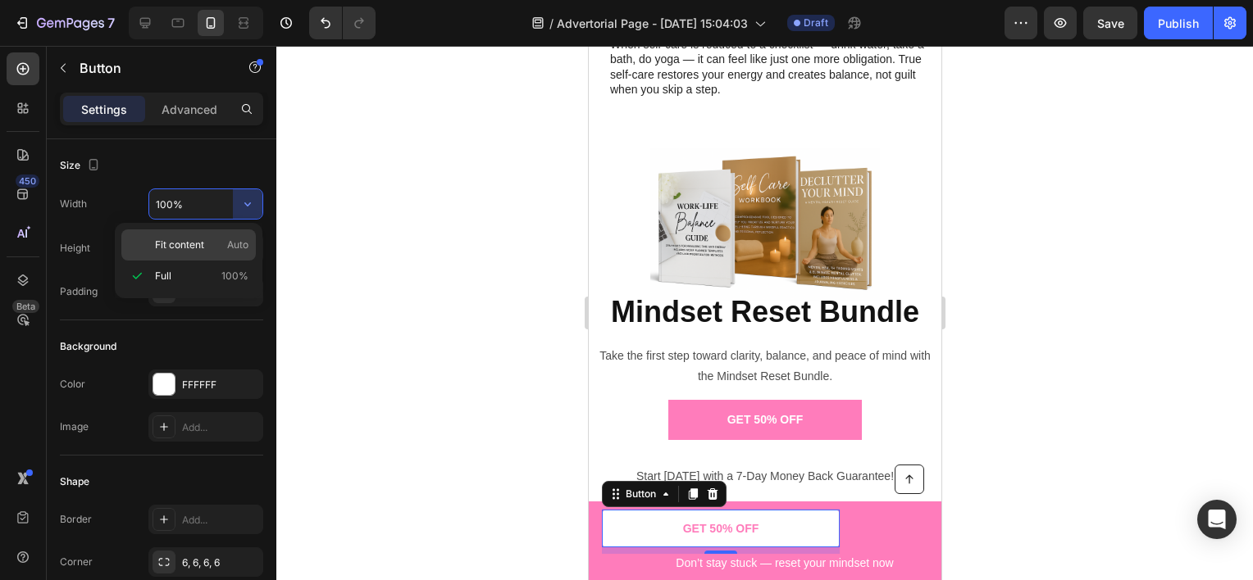
click at [226, 251] on p "Fit content Auto" at bounding box center [201, 245] width 93 height 15
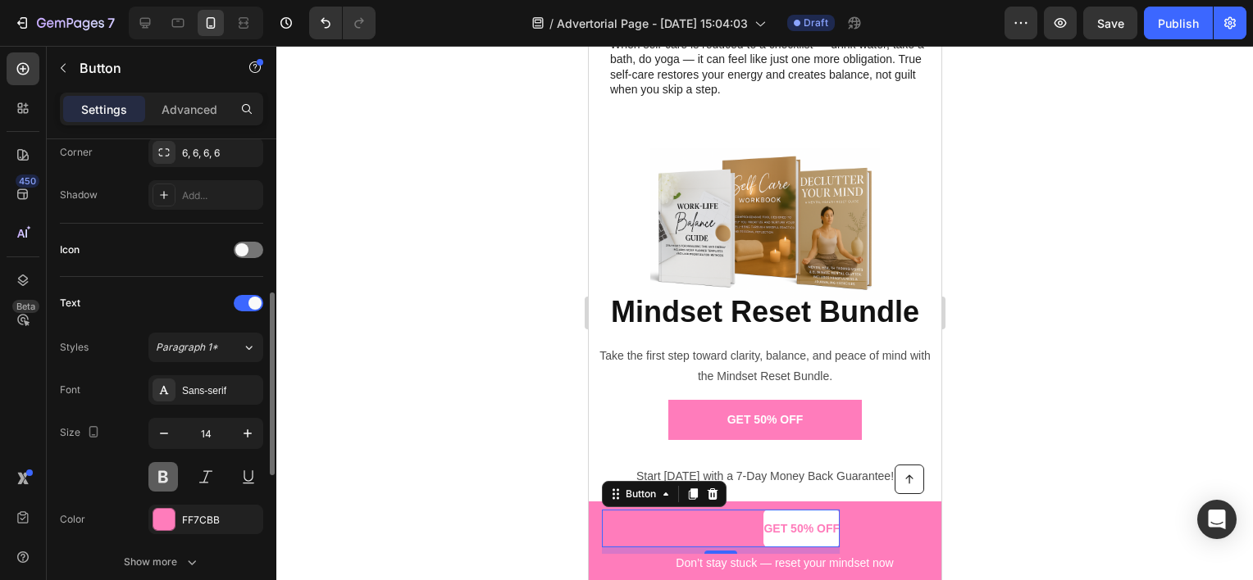
scroll to position [813, 0]
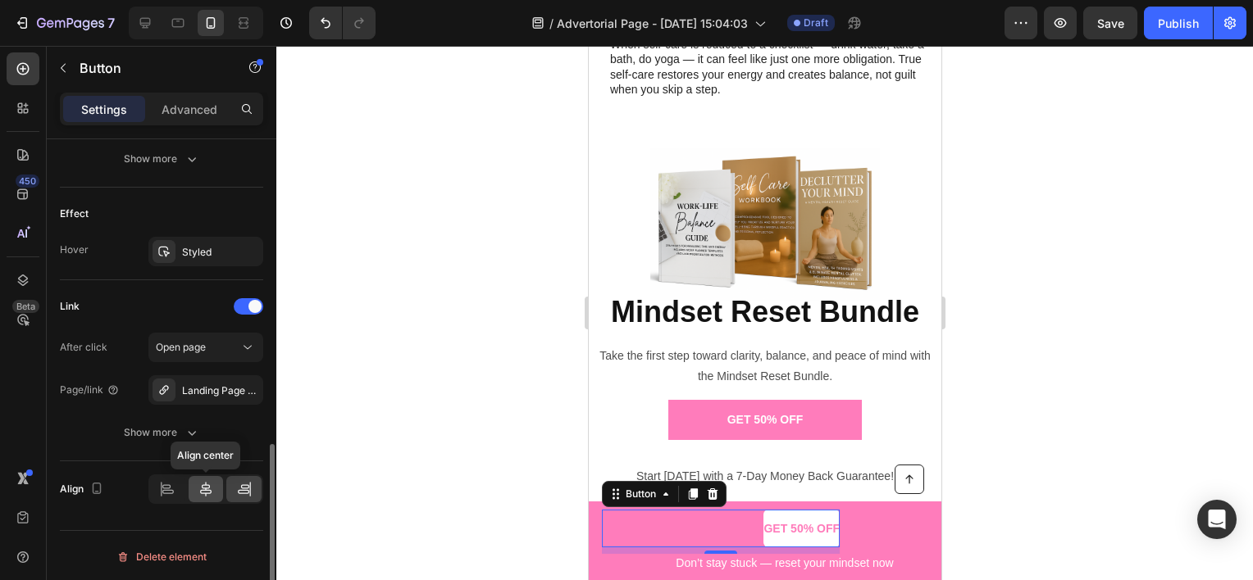
click at [203, 492] on icon at bounding box center [206, 489] width 16 height 16
click at [210, 485] on icon at bounding box center [206, 489] width 16 height 16
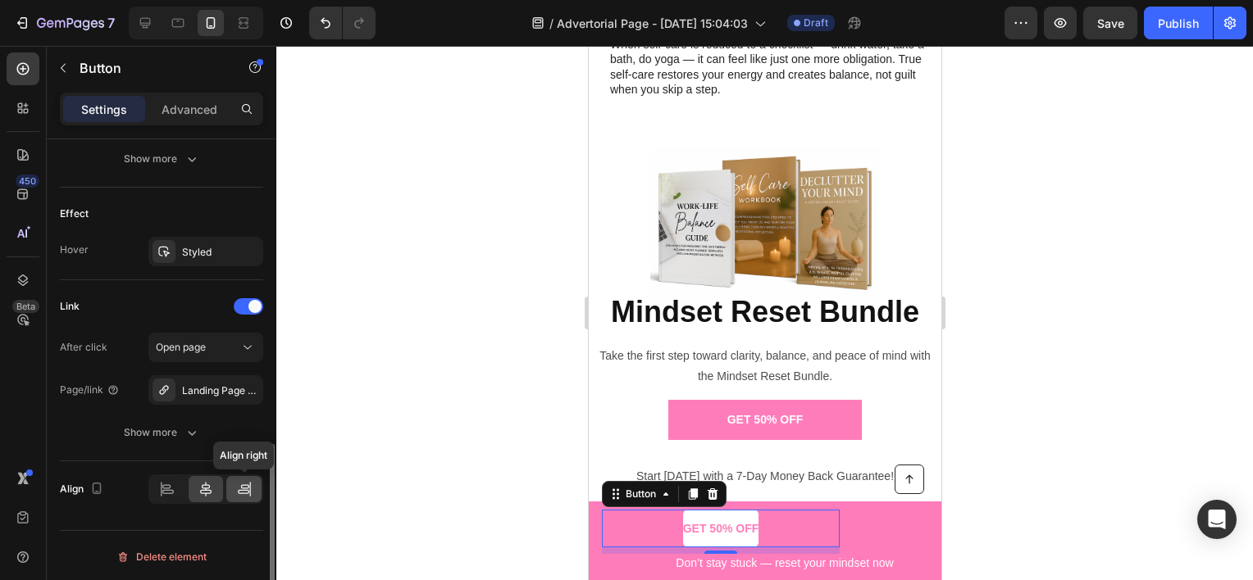
click at [253, 476] on div at bounding box center [243, 489] width 35 height 26
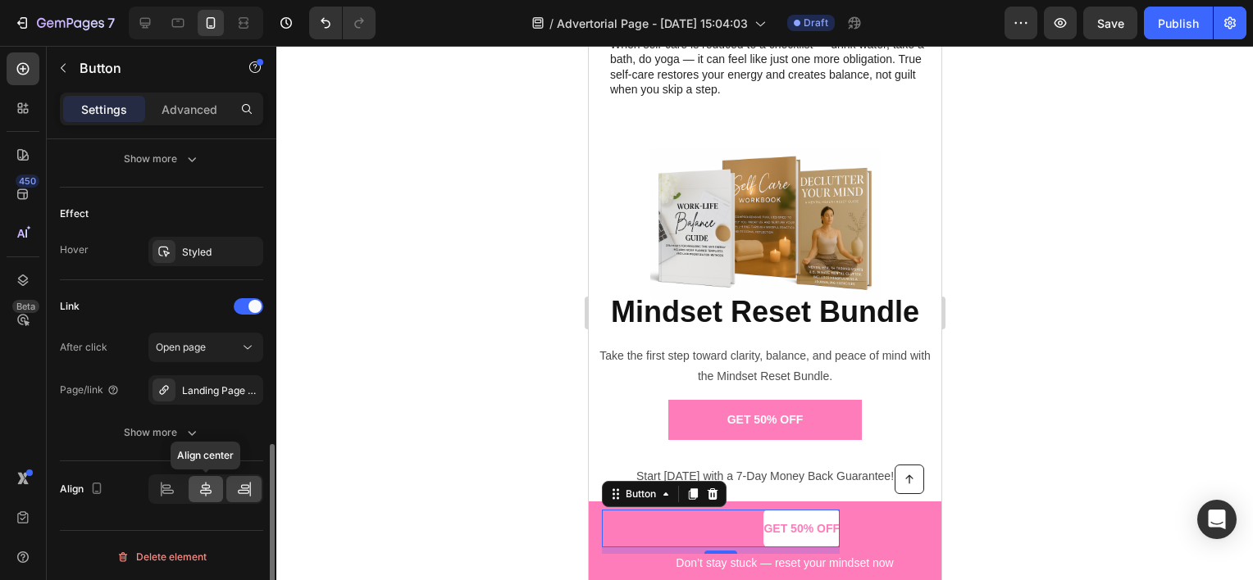
click at [198, 485] on icon at bounding box center [206, 489] width 16 height 16
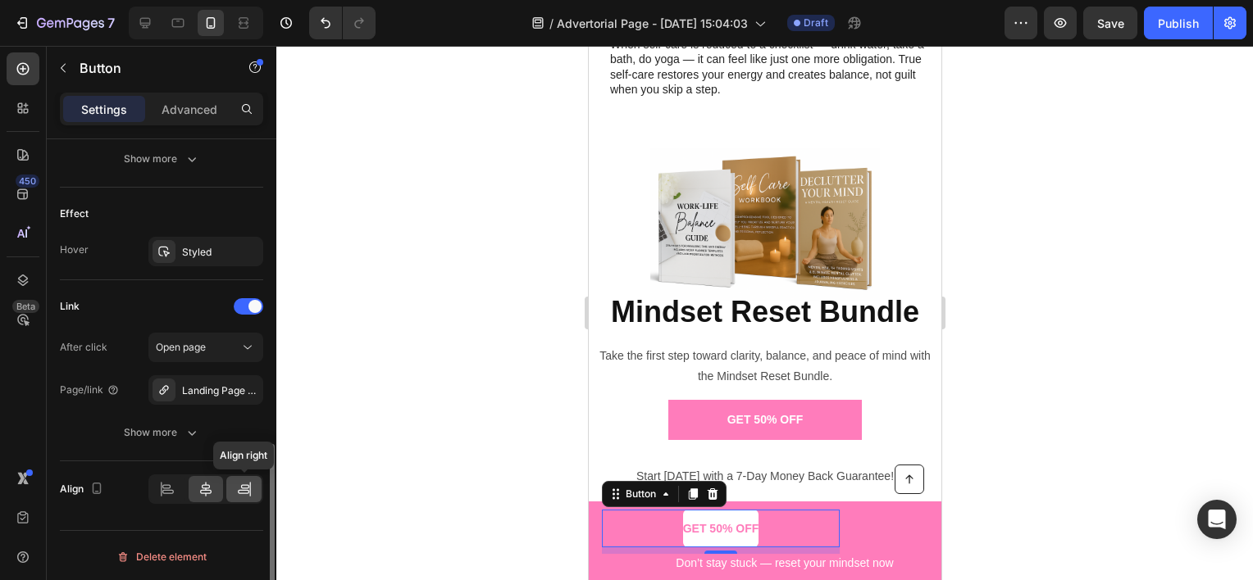
click at [239, 487] on icon at bounding box center [244, 489] width 16 height 16
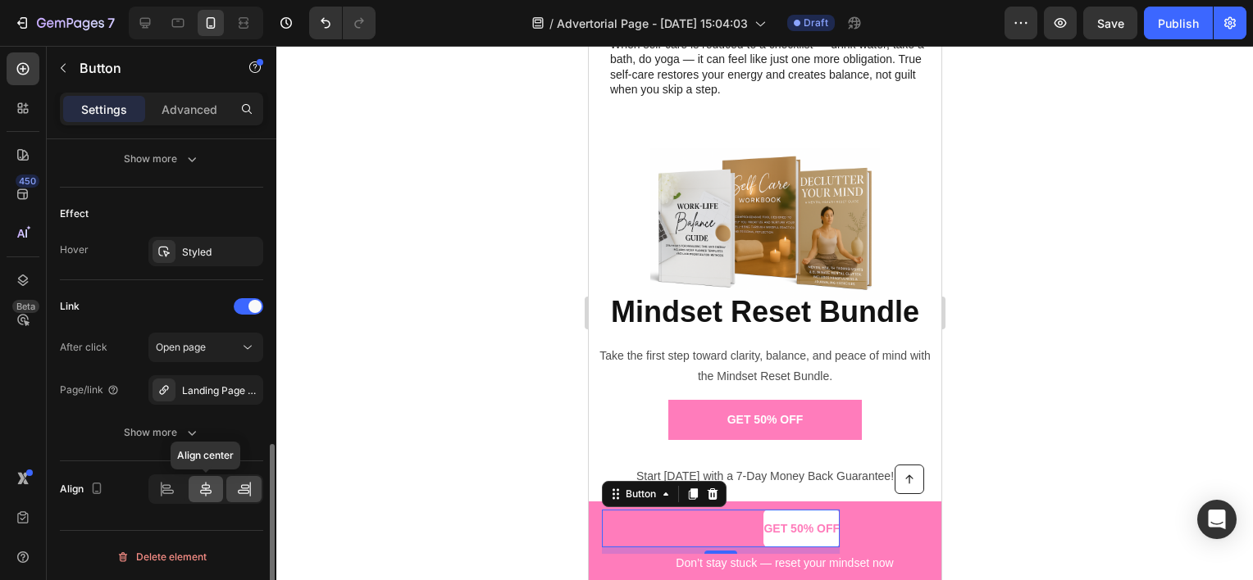
click at [198, 493] on icon at bounding box center [206, 489] width 16 height 16
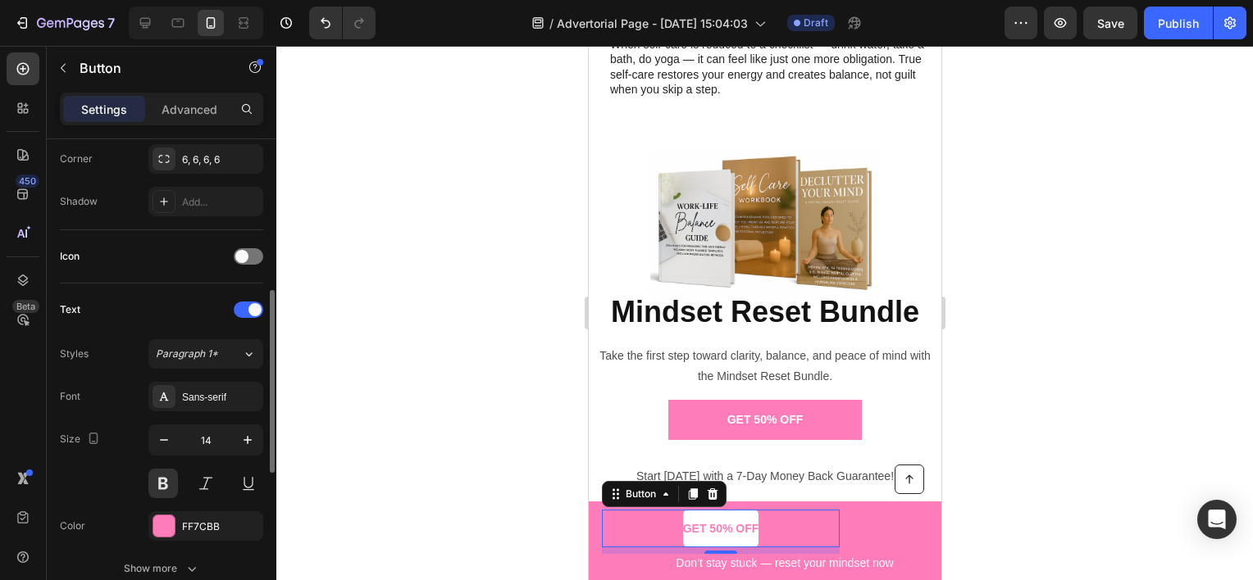
scroll to position [0, 0]
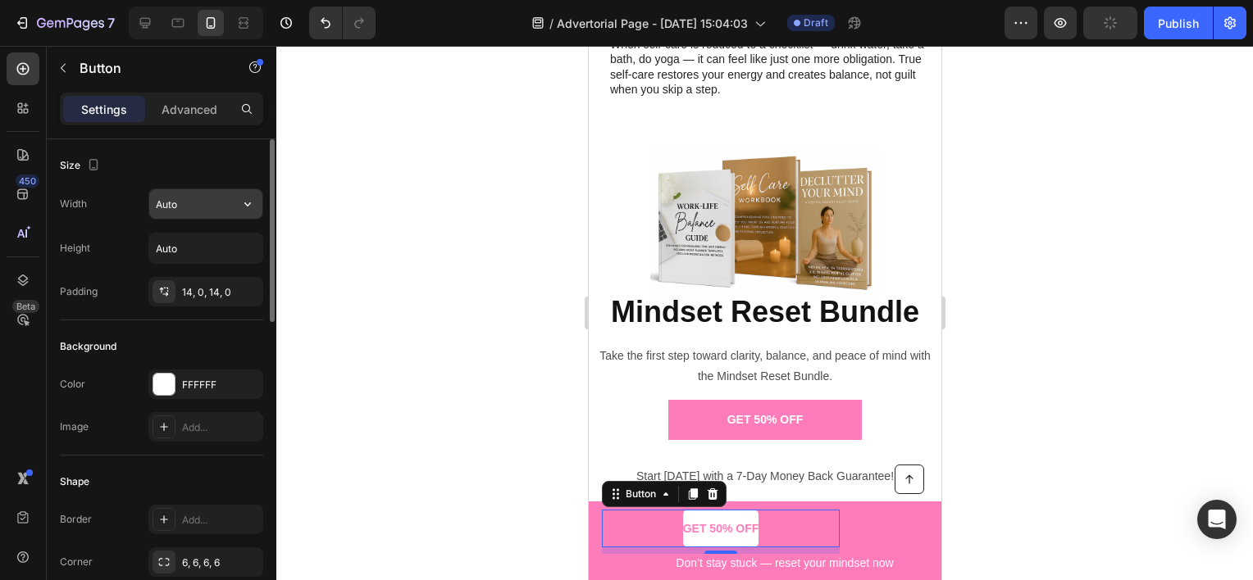
click at [202, 205] on input "Auto" at bounding box center [205, 204] width 113 height 30
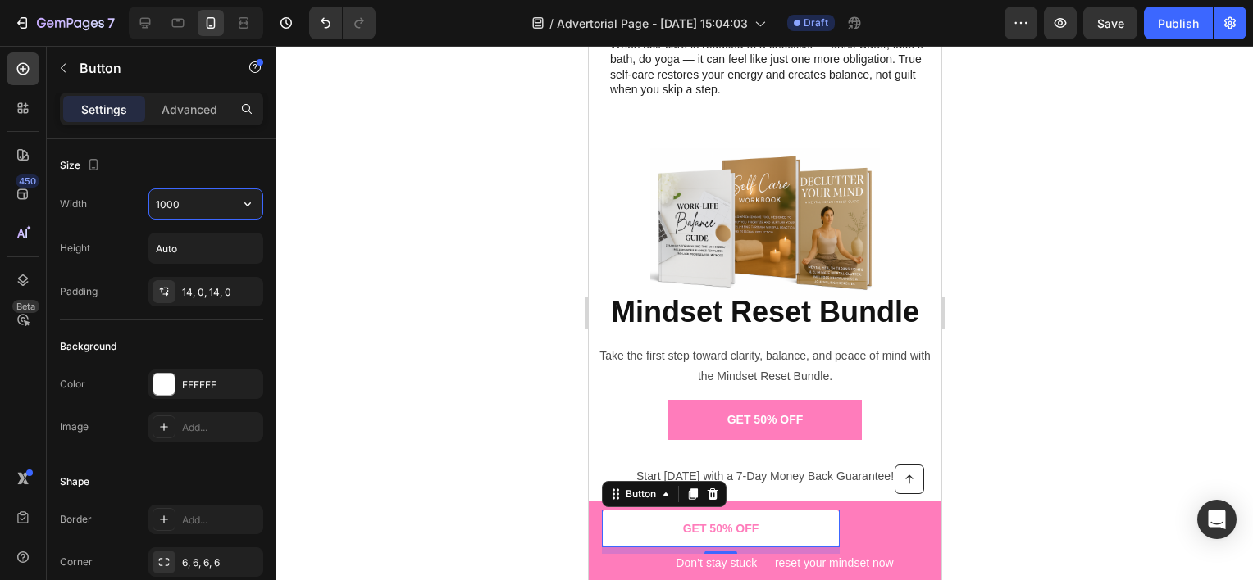
type input "0"
type input "1000"
click at [167, 107] on p "Advanced" at bounding box center [190, 109] width 56 height 17
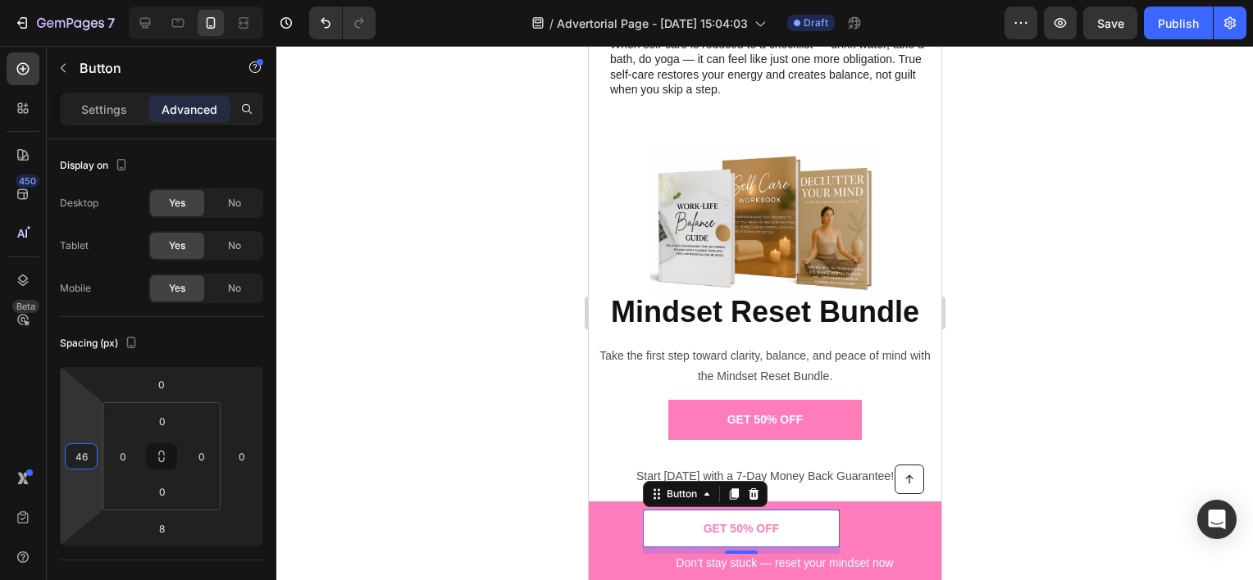
type input "18"
drag, startPoint x: 91, startPoint y: 397, endPoint x: 95, endPoint y: 412, distance: 16.1
click at [95, 0] on html "7 Version history / Advertorial Page - [DATE] 15:04:03 Draft Preview Save Publi…" at bounding box center [626, 0] width 1253 height 0
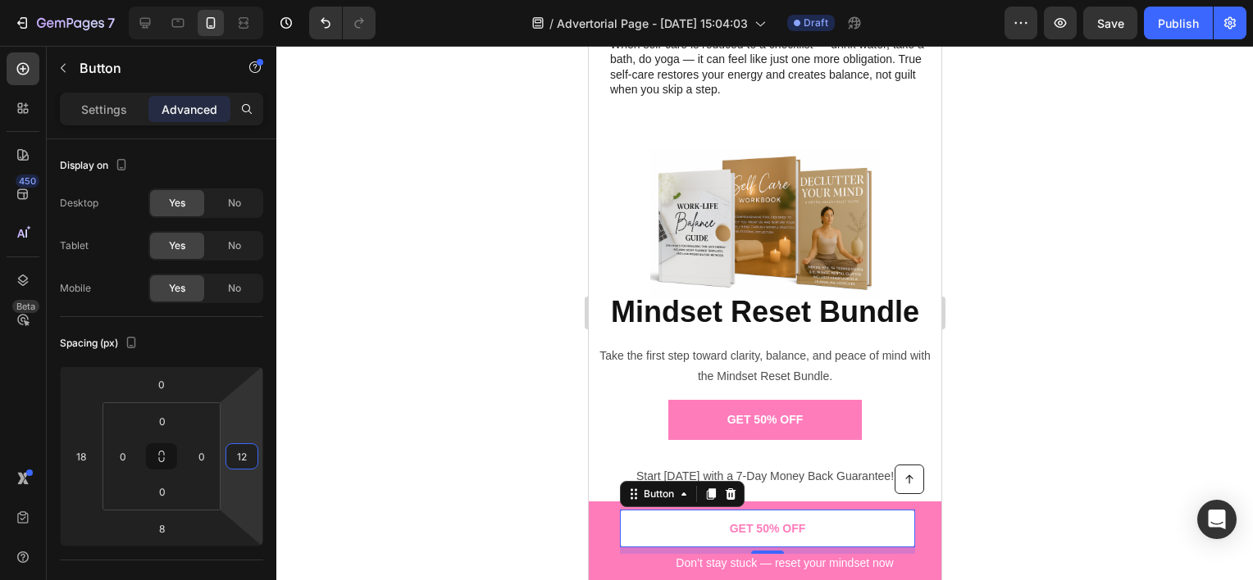
type input "18"
drag, startPoint x: 234, startPoint y: 410, endPoint x: 246, endPoint y: 403, distance: 14.3
click at [246, 0] on html "7 Version history / Advertorial Page - [DATE] 15:04:03 Draft Preview Save Publi…" at bounding box center [626, 0] width 1253 height 0
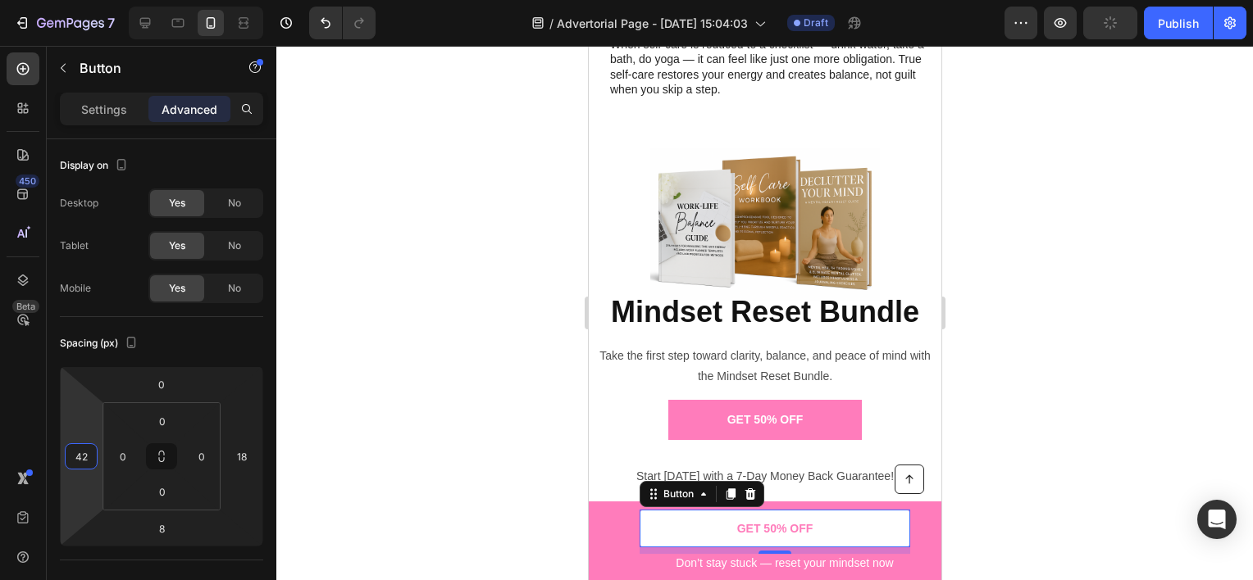
type input "40"
drag, startPoint x: 85, startPoint y: 414, endPoint x: 116, endPoint y: 405, distance: 31.6
click at [116, 0] on html "7 Version history / Advertorial Page - [DATE] 15:04:03 Draft Preview Save Publi…" at bounding box center [626, 0] width 1253 height 0
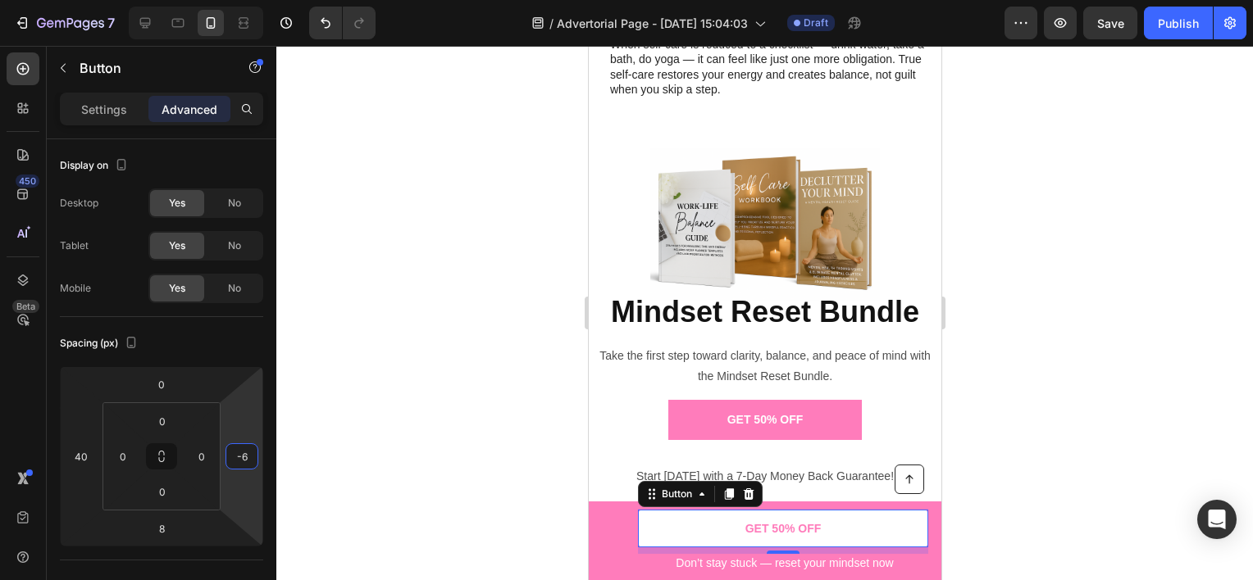
type input "-8"
drag, startPoint x: 230, startPoint y: 412, endPoint x: 180, endPoint y: 438, distance: 56.5
click at [238, 0] on html "7 Version history / Advertorial Page - [DATE] 15:04:03 Draft Preview Save Publi…" at bounding box center [626, 0] width 1253 height 0
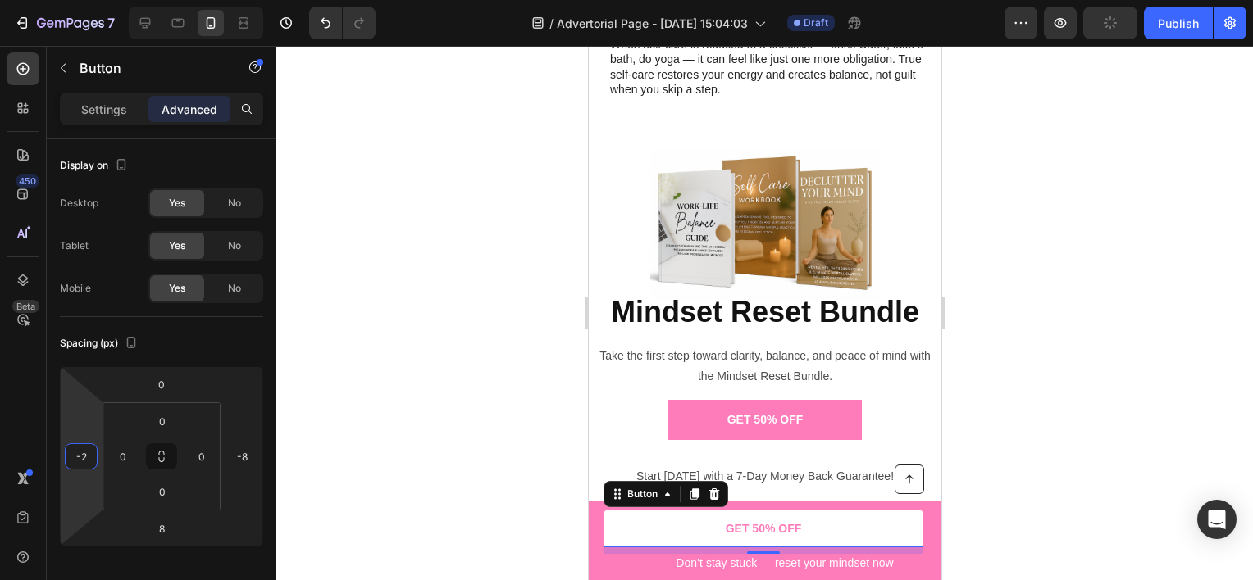
type input "0"
drag, startPoint x: 84, startPoint y: 415, endPoint x: 89, endPoint y: 431, distance: 17.4
click at [89, 0] on html "7 Version history / Advertorial Page - [DATE] 15:04:03 Draft Preview Publish 45…" at bounding box center [626, 0] width 1253 height 0
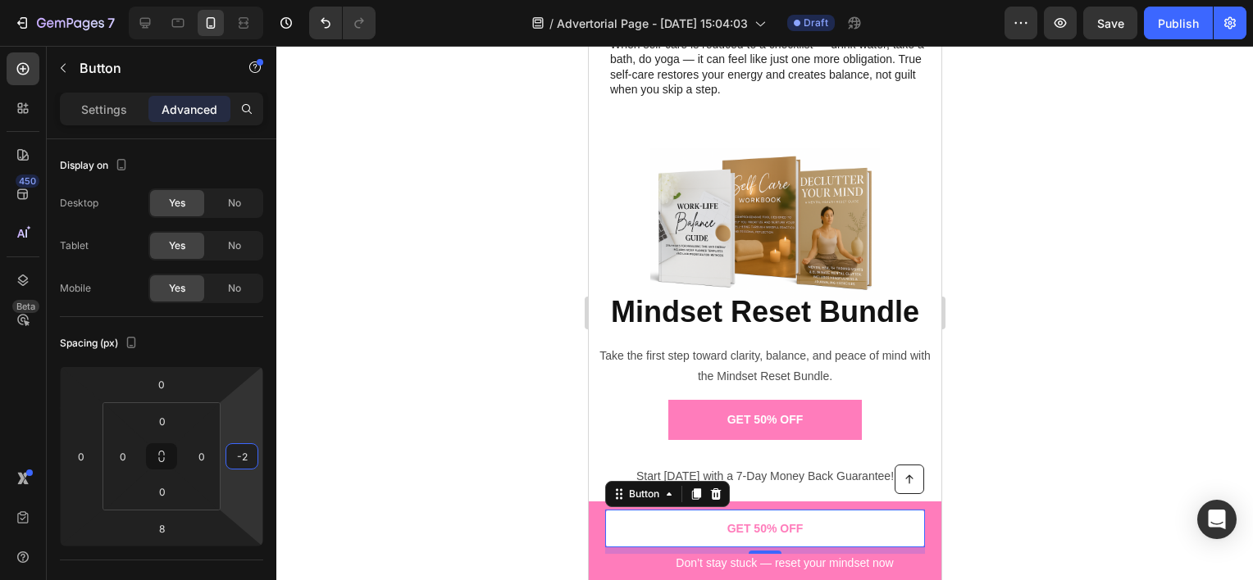
type input "0"
drag, startPoint x: 236, startPoint y: 414, endPoint x: 254, endPoint y: 411, distance: 18.3
click at [254, 0] on html "7 Version history / Advertorial Page - [DATE] 15:04:03 Draft Preview Save Publi…" at bounding box center [626, 0] width 1253 height 0
click at [137, 17] on icon at bounding box center [145, 23] width 16 height 16
type input "-4"
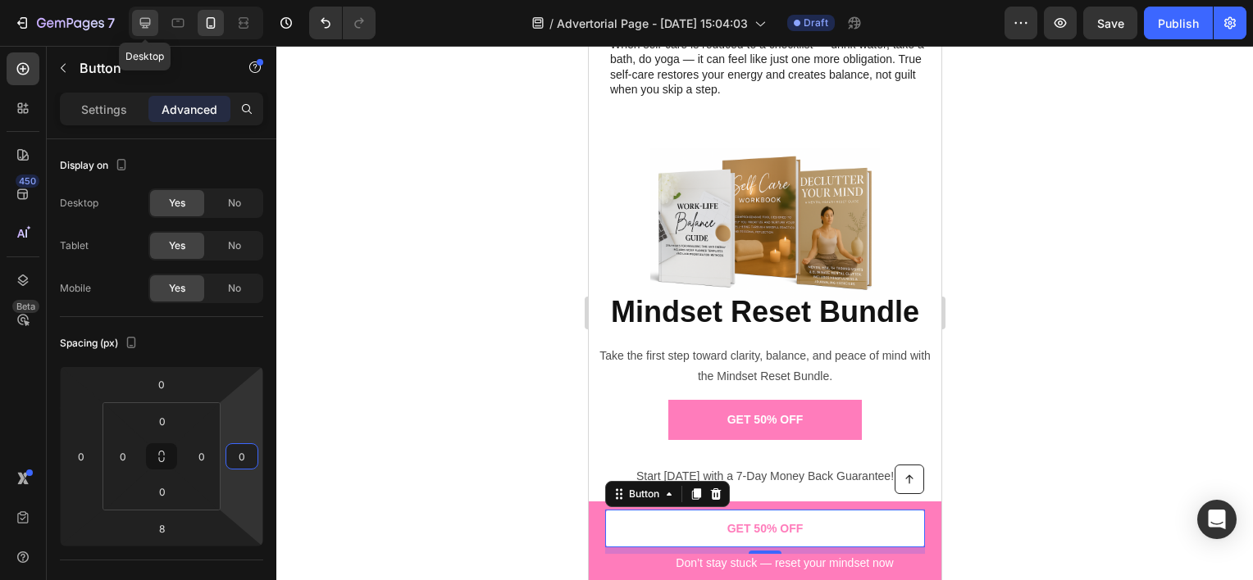
type input "0"
type input "104"
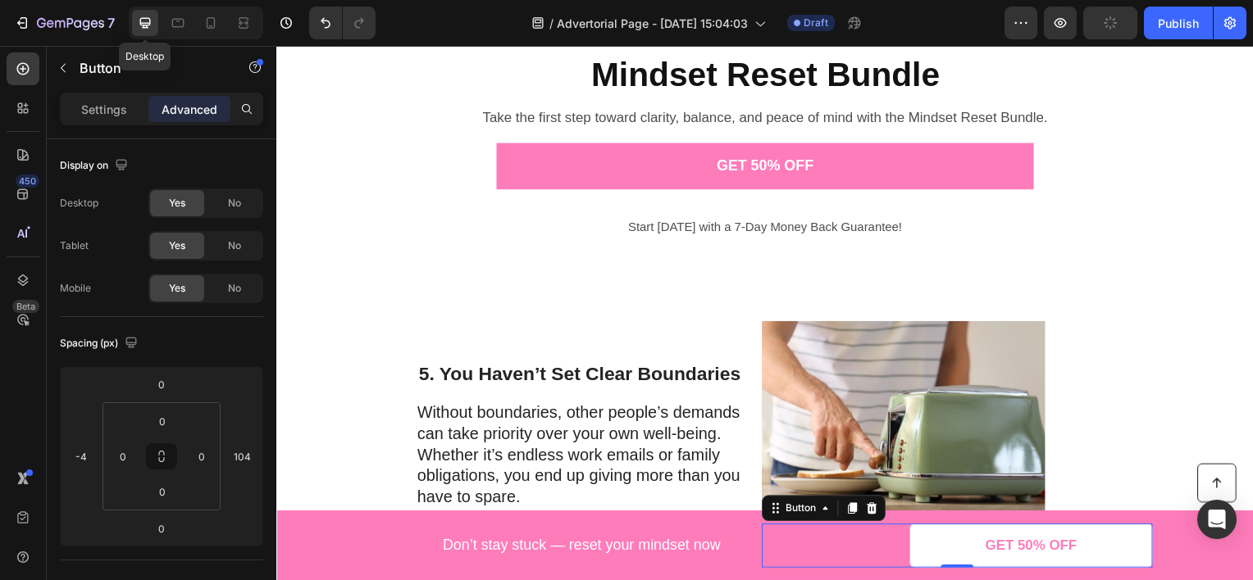
scroll to position [2348, 0]
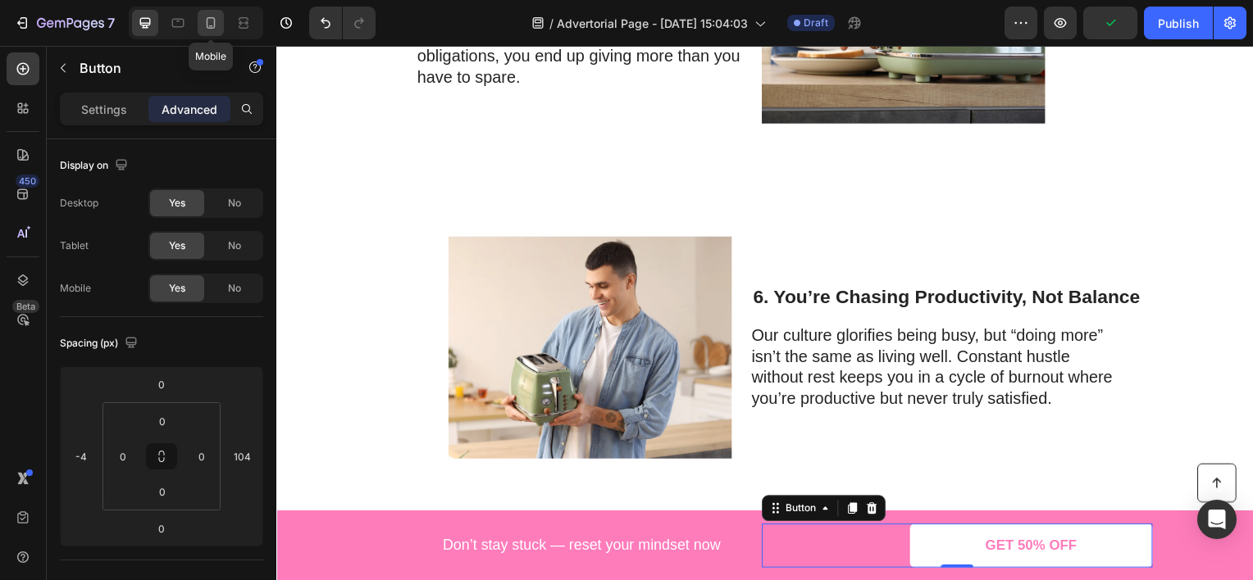
click at [220, 25] on div at bounding box center [211, 23] width 26 height 26
type input "0"
type input "8"
type input "0"
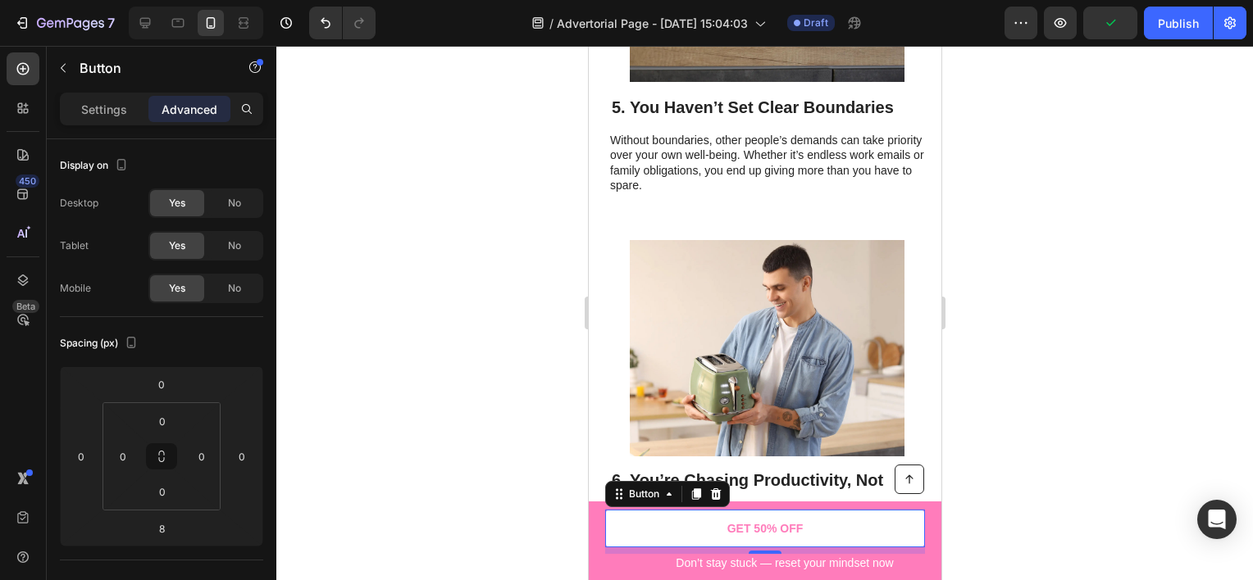
scroll to position [2755, 0]
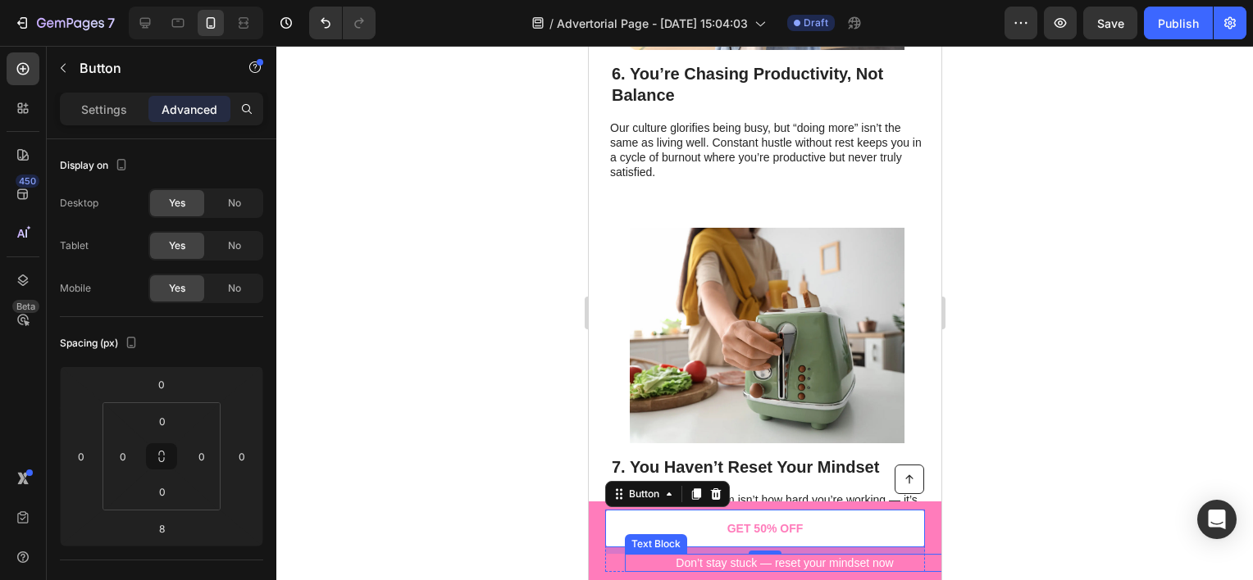
click at [699, 566] on p "Don’t stay stuck — reset your mindset now" at bounding box center [784, 563] width 316 height 15
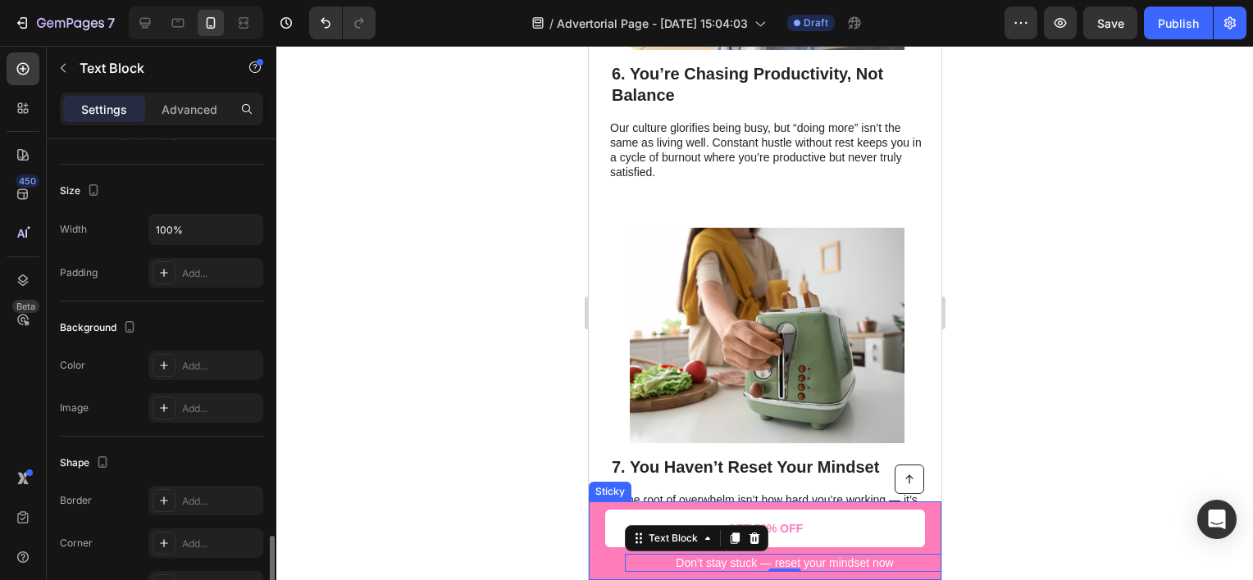
scroll to position [482, 0]
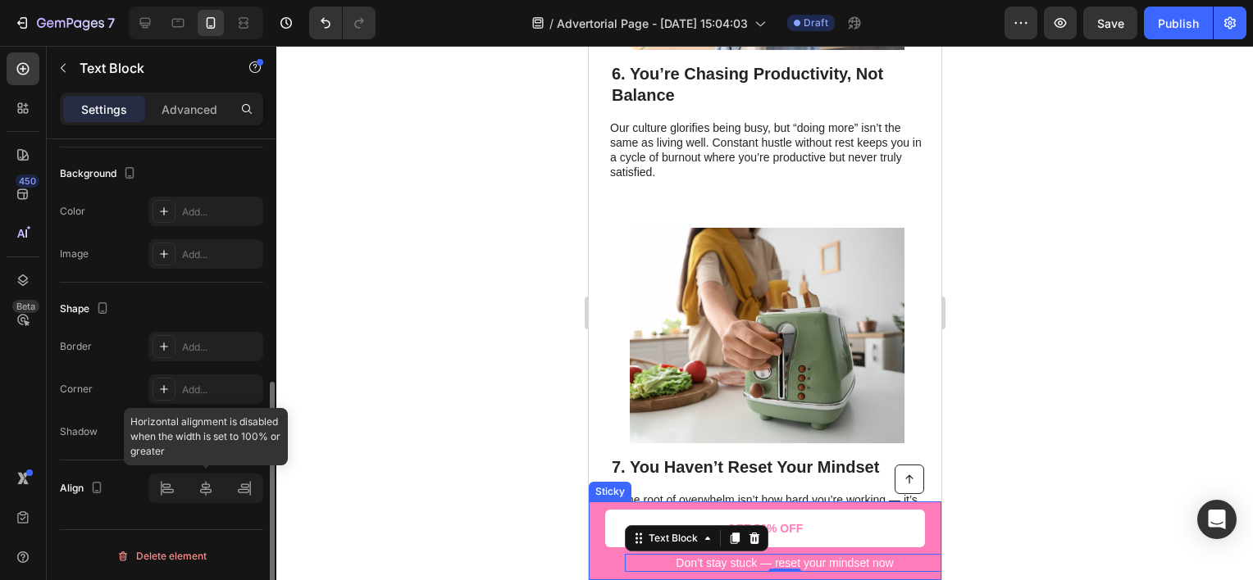
click at [198, 496] on div at bounding box center [205, 489] width 115 height 30
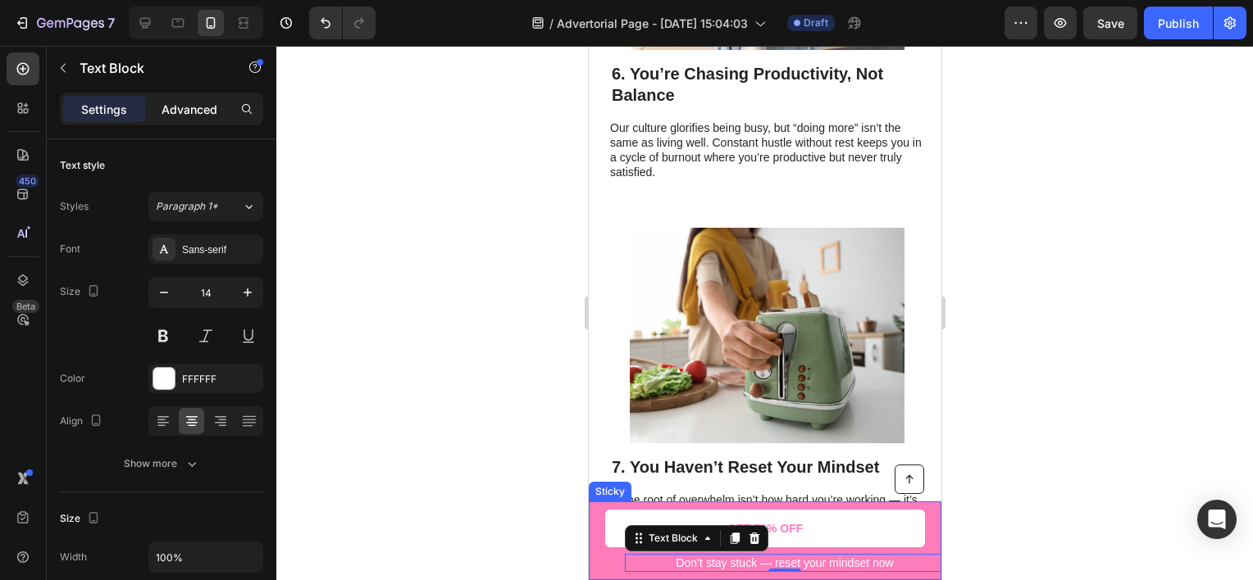
click at [173, 111] on p "Advanced" at bounding box center [190, 109] width 56 height 17
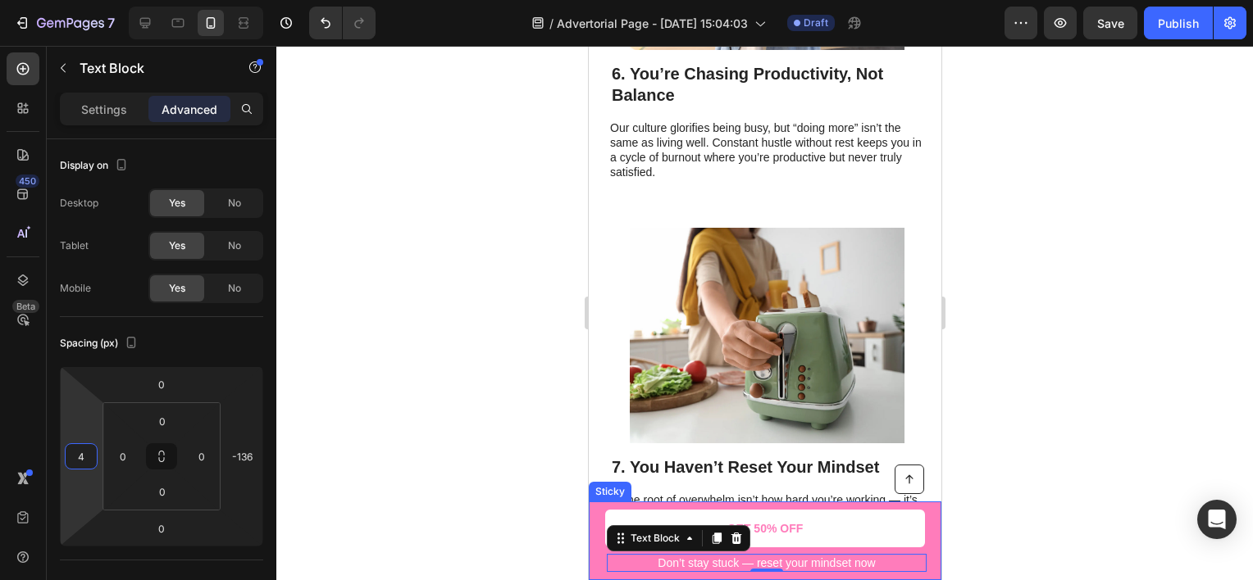
type input "8"
click at [88, 0] on html "7 Version history / Advertorial Page - [DATE] 15:04:03 Draft Preview Save Publi…" at bounding box center [626, 0] width 1253 height 0
click at [359, 362] on div at bounding box center [764, 313] width 976 height 535
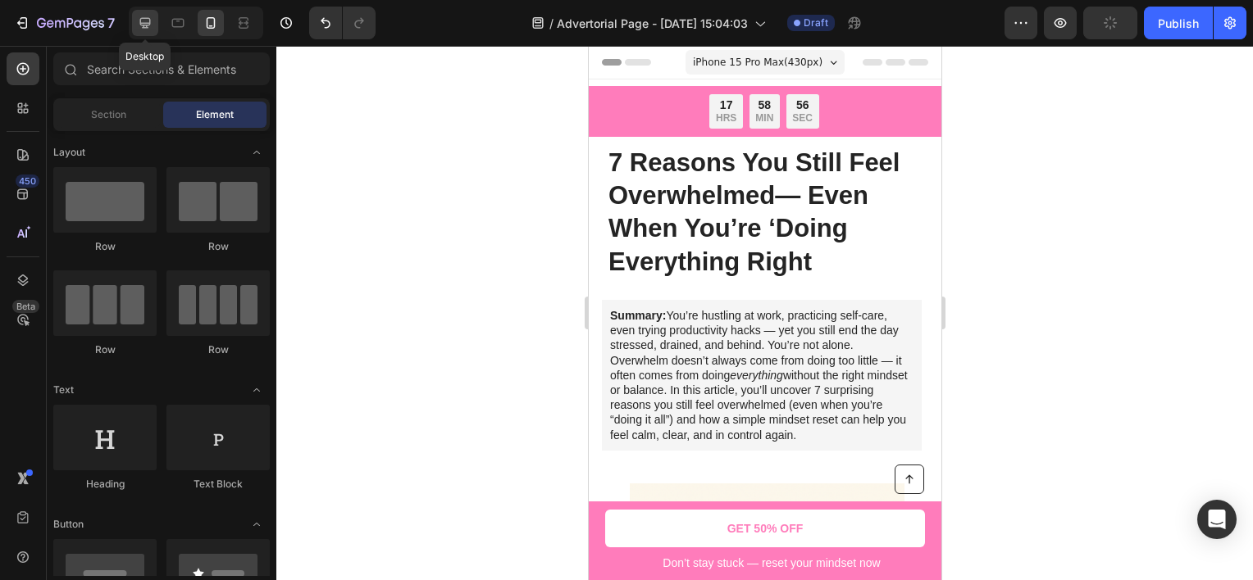
drag, startPoint x: 138, startPoint y: 22, endPoint x: 148, endPoint y: 30, distance: 13.0
click at [143, 20] on icon at bounding box center [145, 23] width 16 height 16
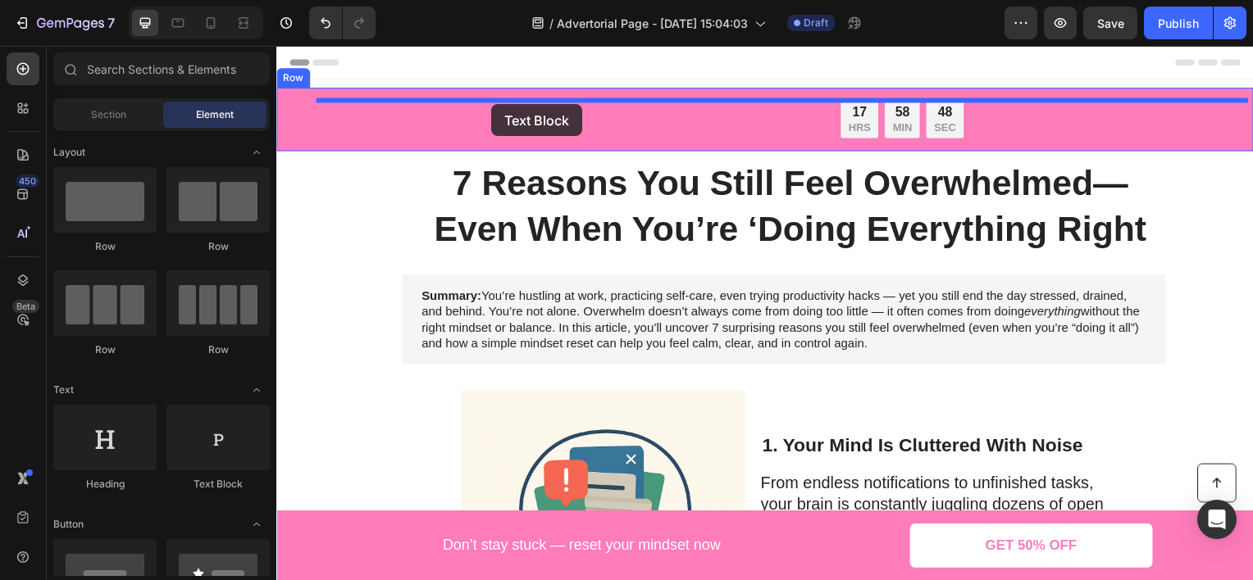
drag, startPoint x: 473, startPoint y: 498, endPoint x: 495, endPoint y: 103, distance: 395.8
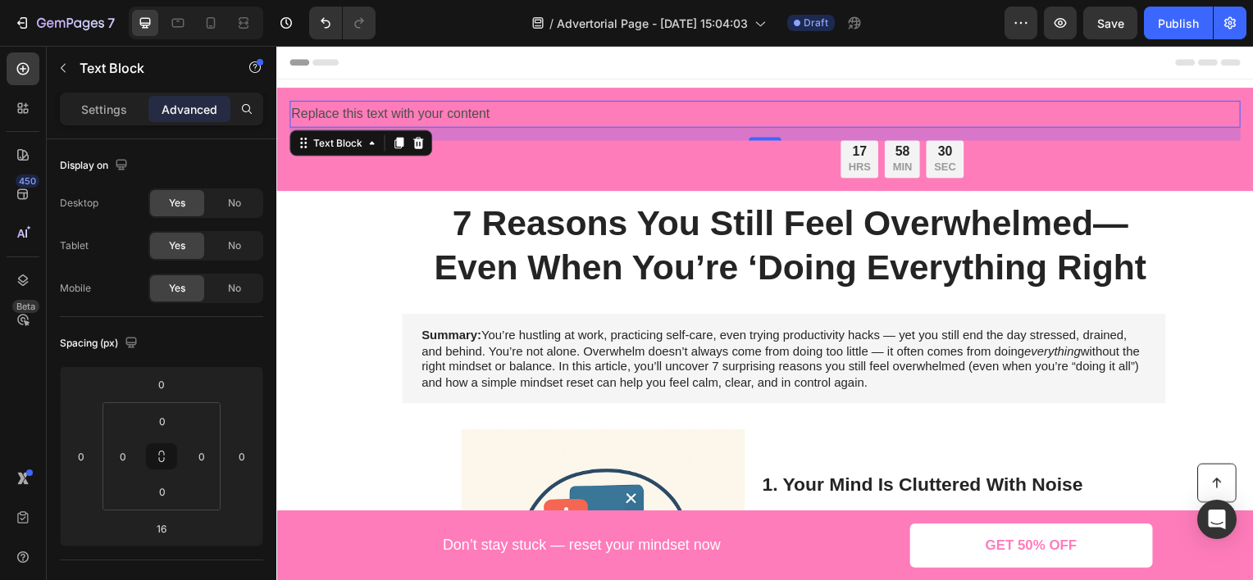
click at [485, 107] on div "Replace this text with your content" at bounding box center [768, 114] width 958 height 27
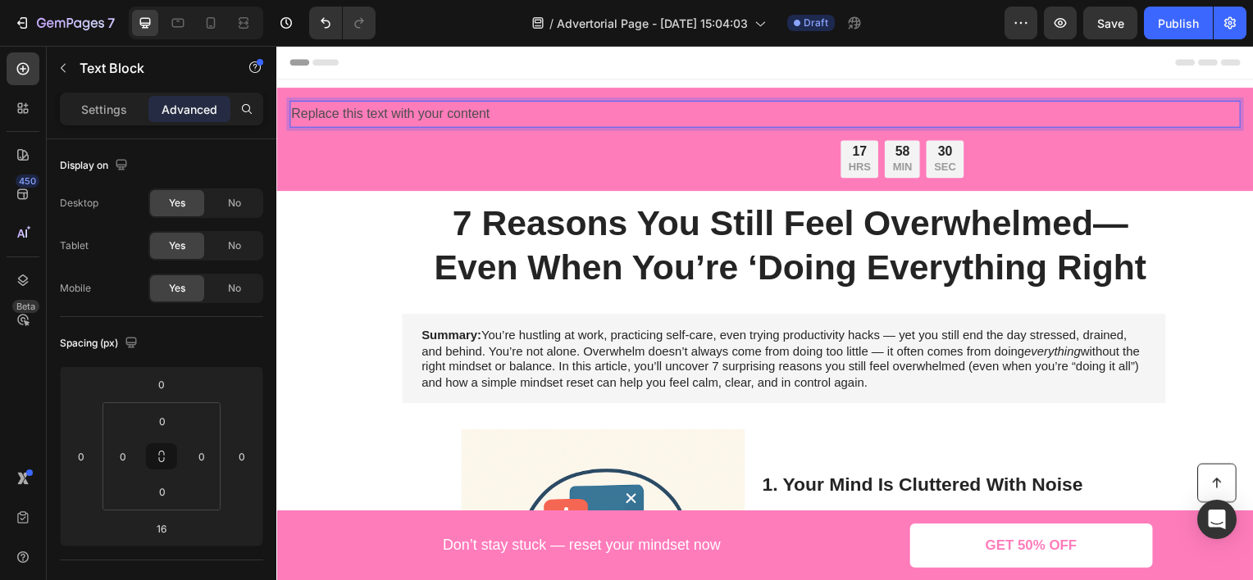
click at [489, 113] on p "Replace this text with your content" at bounding box center [768, 114] width 954 height 24
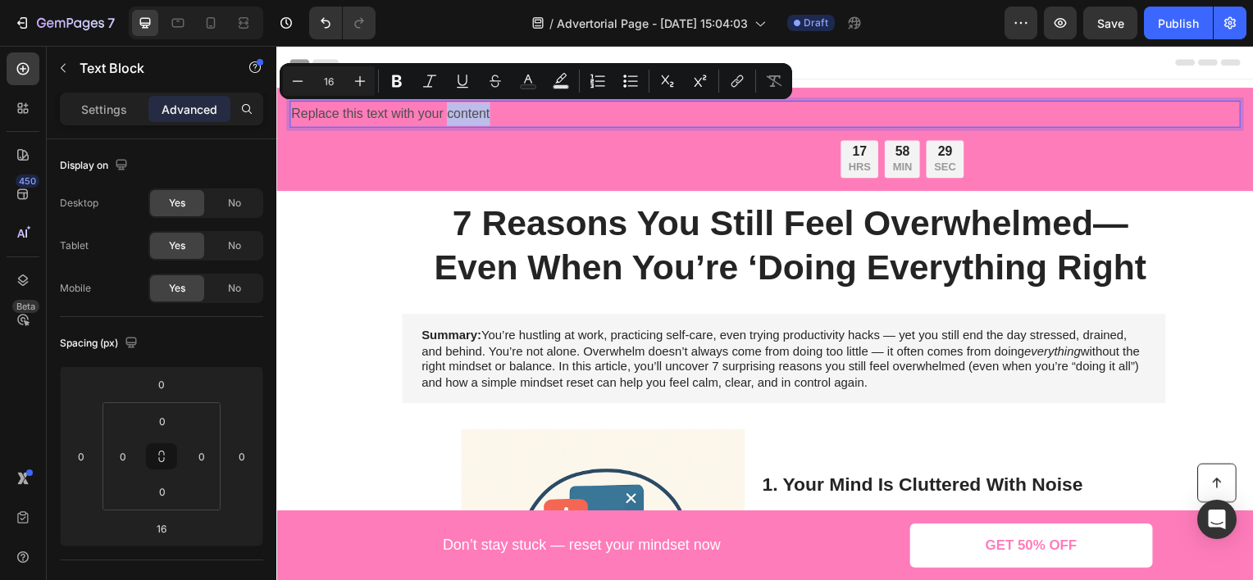
click at [489, 113] on p "Replace this text with your content" at bounding box center [768, 114] width 954 height 24
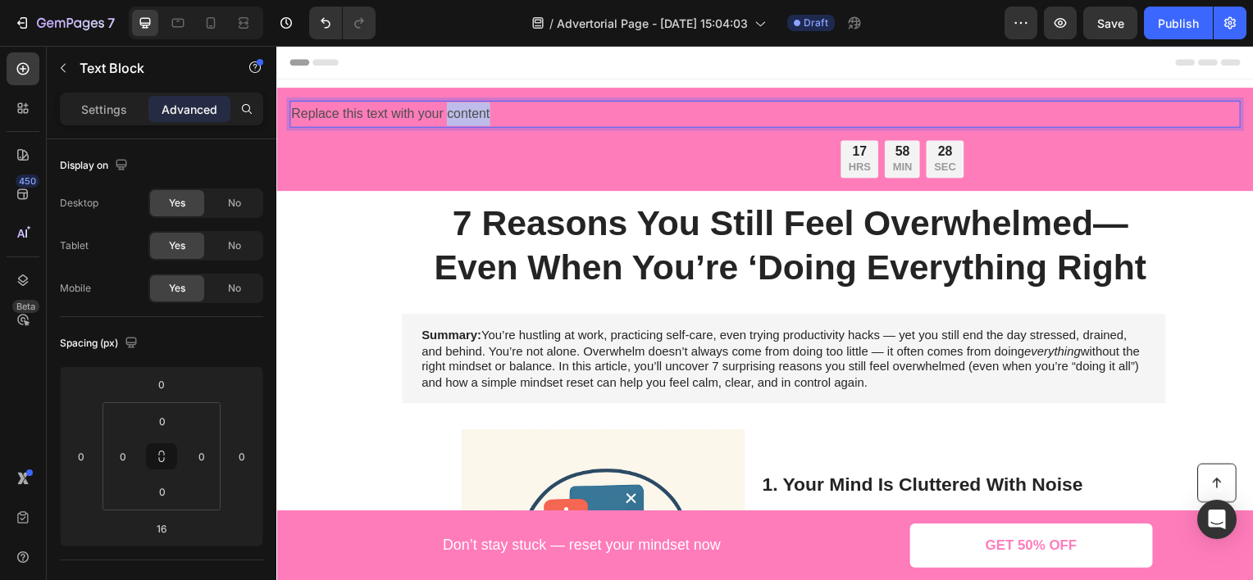
click at [489, 113] on p "Replace this text with your content" at bounding box center [768, 114] width 954 height 24
click at [517, 114] on p "Limited time: 50% OFF + INSTANT ACCESS" at bounding box center [768, 114] width 954 height 24
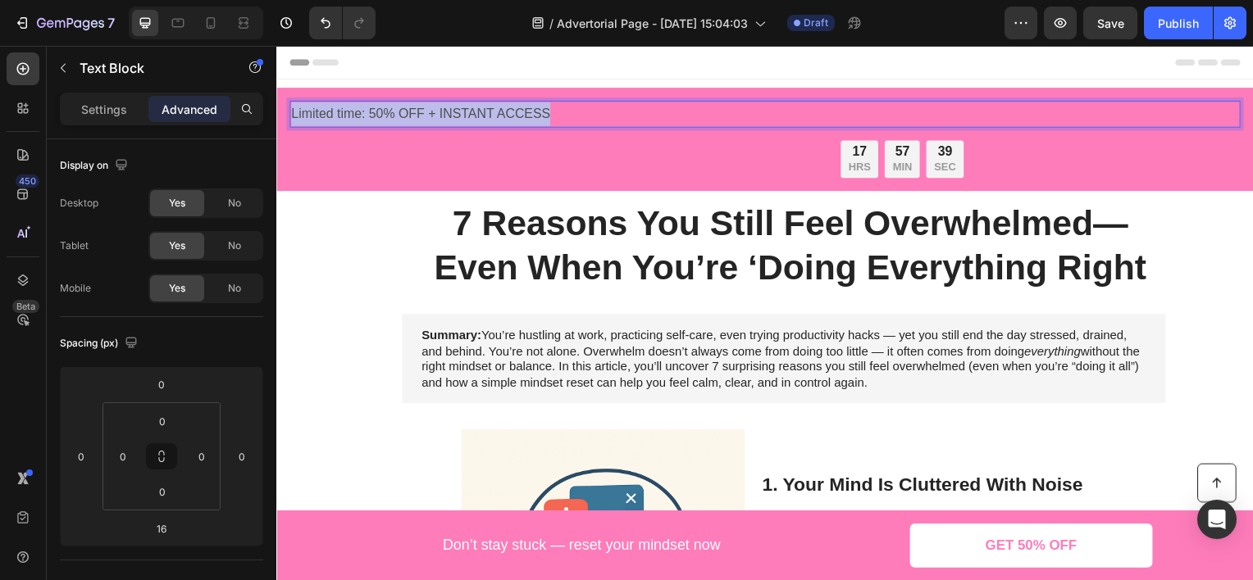
click at [517, 114] on p "Limited time: 50% OFF + INSTANT ACCESS" at bounding box center [768, 114] width 954 height 24
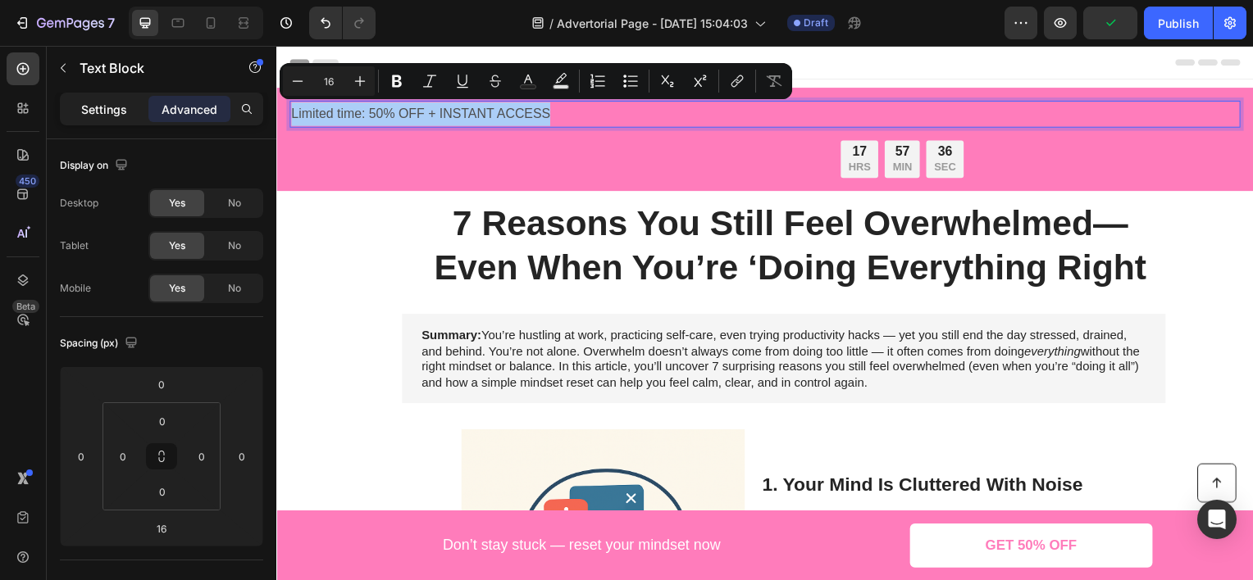
click at [124, 102] on p "Settings" at bounding box center [104, 109] width 46 height 17
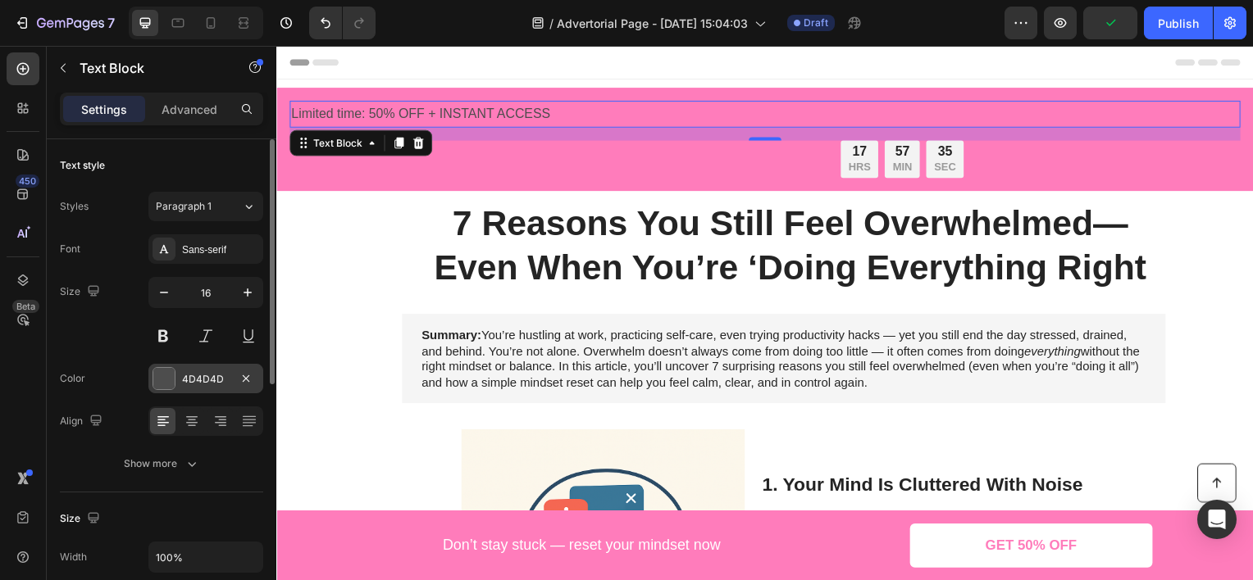
click at [180, 372] on div "4D4D4D" at bounding box center [205, 379] width 115 height 30
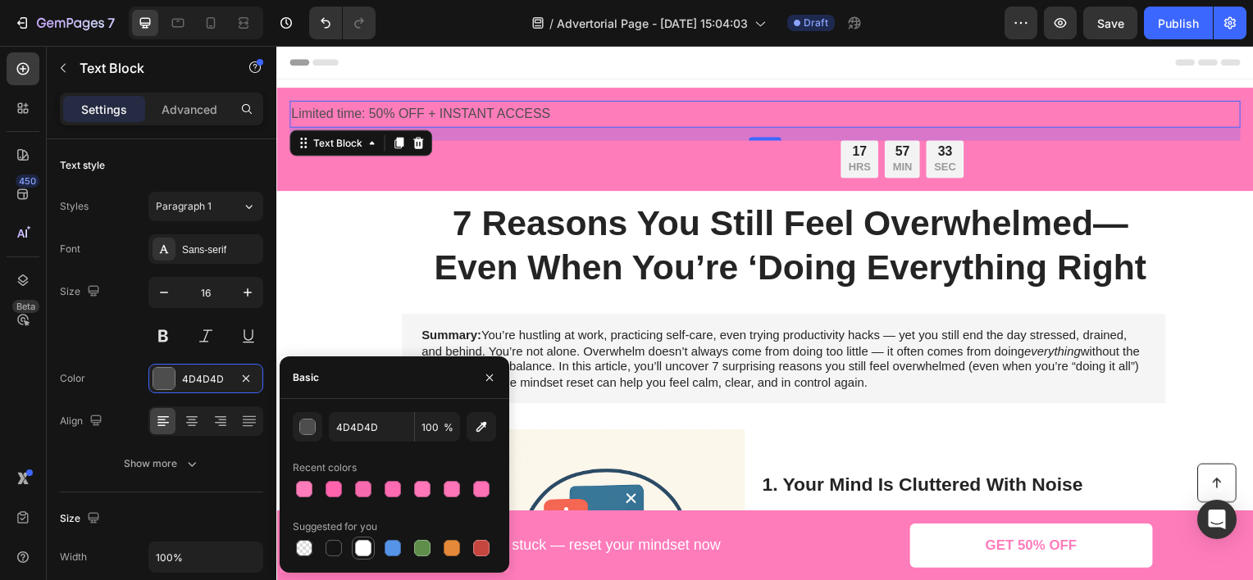
click at [359, 544] on div at bounding box center [363, 548] width 16 height 16
type input "FFFFFF"
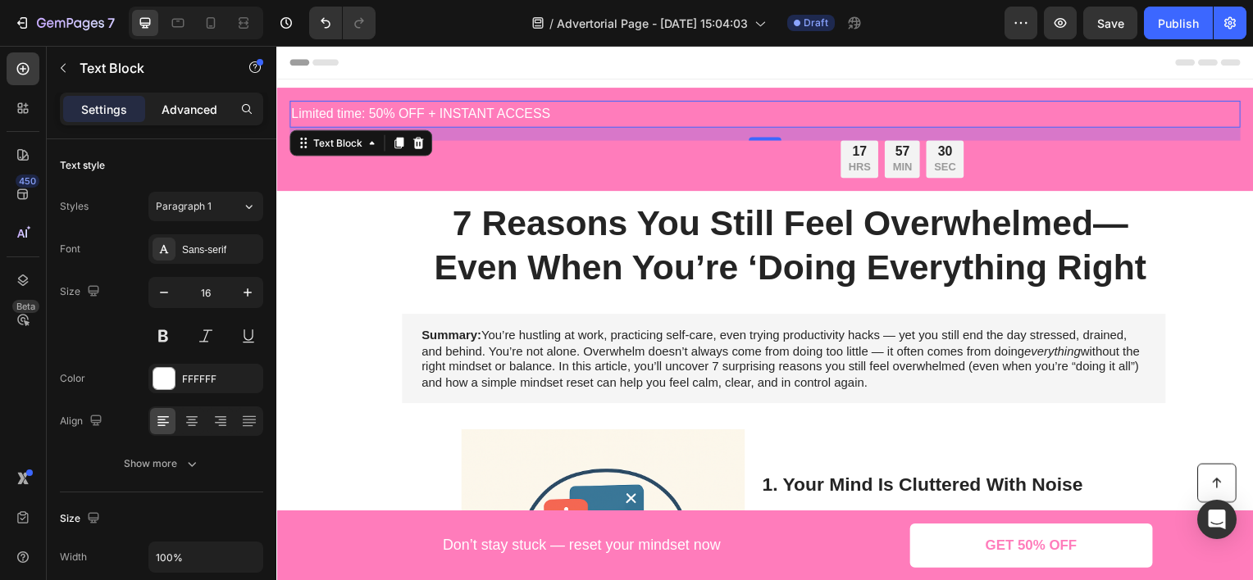
click at [197, 107] on p "Advanced" at bounding box center [190, 109] width 56 height 17
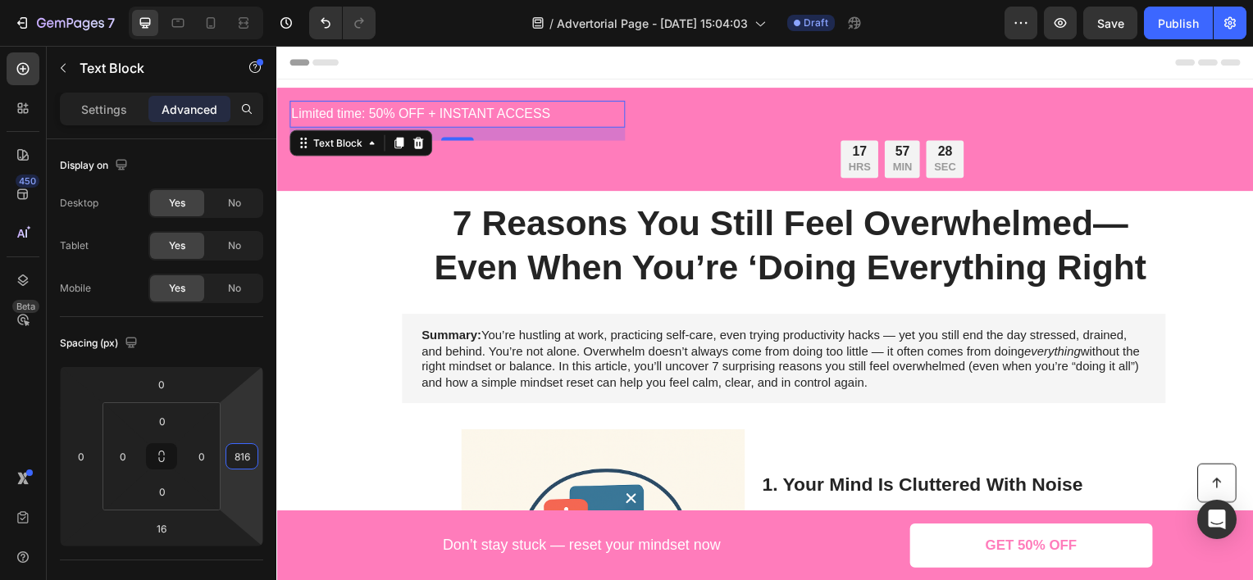
type input "818"
drag, startPoint x: 250, startPoint y: 415, endPoint x: 93, endPoint y: 80, distance: 370.1
click at [93, 0] on html "7 Version history / Advertorial Page - [DATE] 15:04:03 Draft Preview Save Publi…" at bounding box center [626, 0] width 1253 height 0
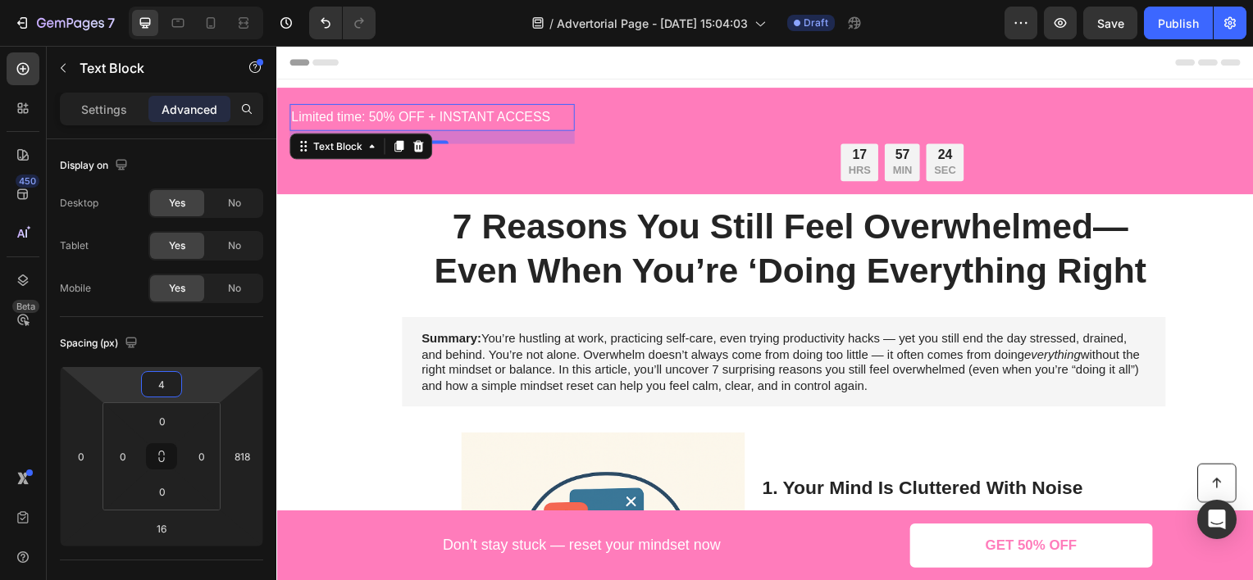
type input "0"
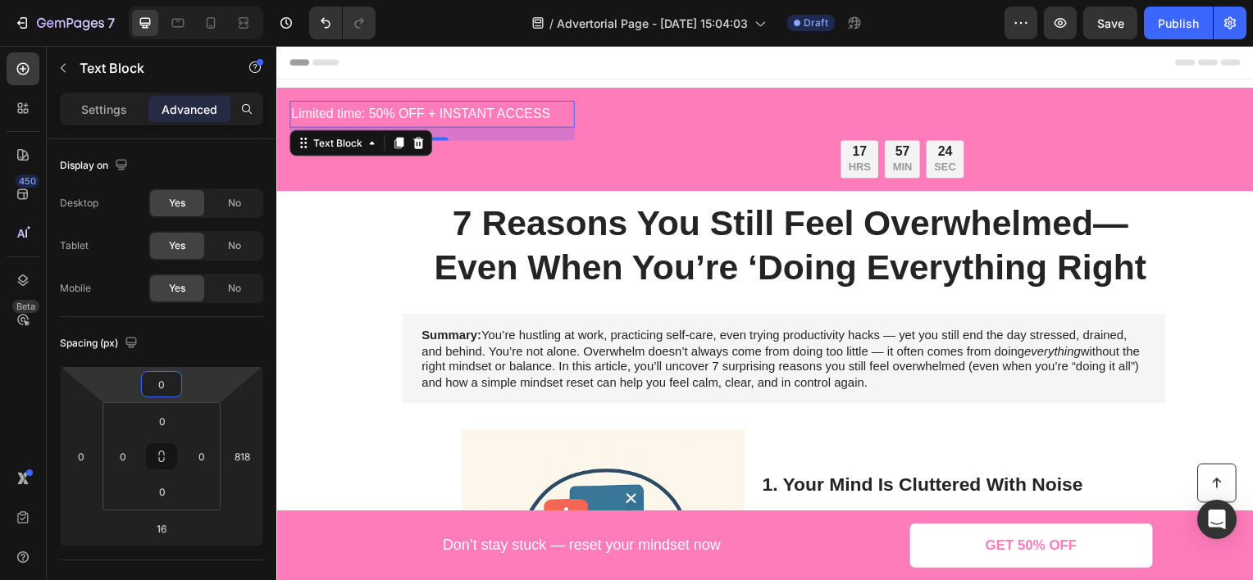
click at [133, 0] on html "7 Version history / Advertorial Page - [DATE] 15:04:03 Draft Preview Save Publi…" at bounding box center [626, 0] width 1253 height 0
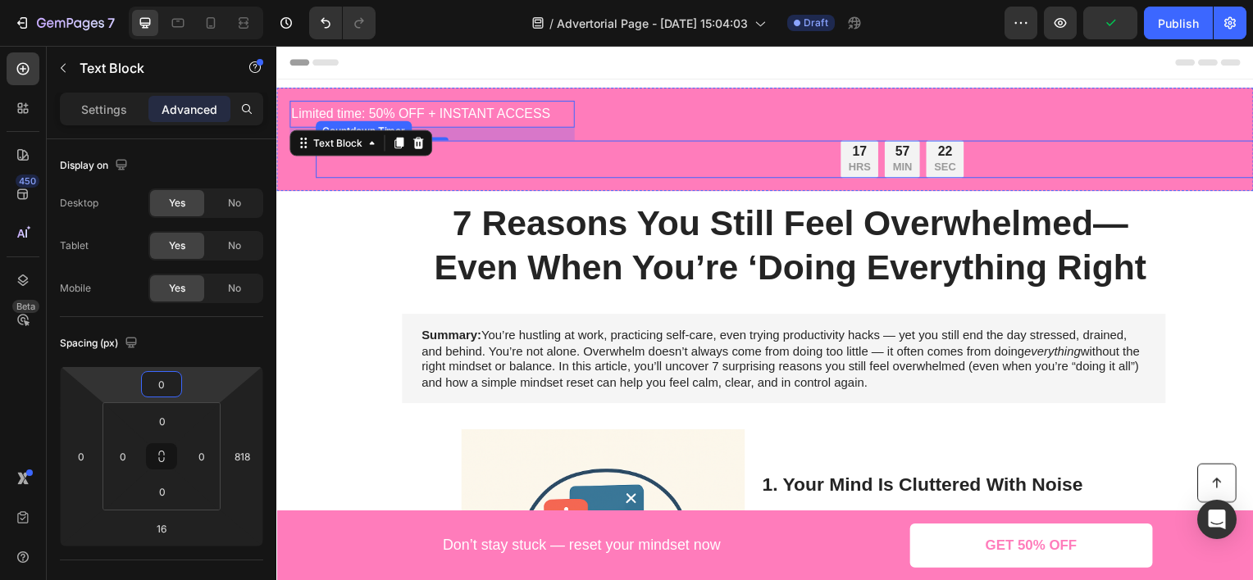
click at [799, 156] on div "17 HRS 57 MIN 22 SEC" at bounding box center [642, 160] width 653 height 38
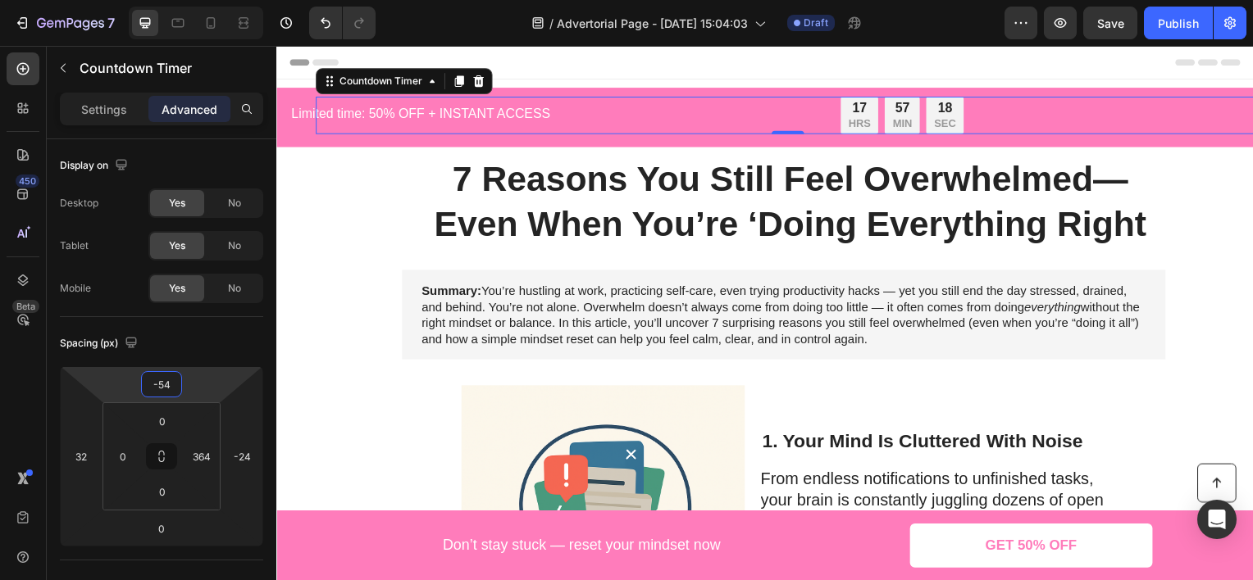
type input "-52"
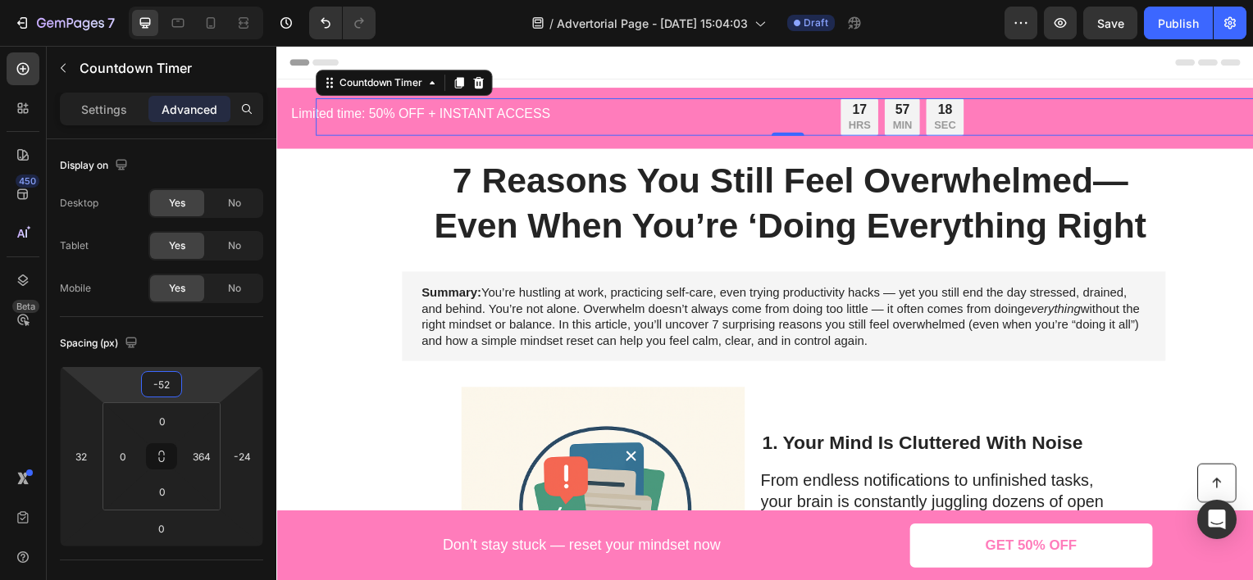
drag, startPoint x: 215, startPoint y: 387, endPoint x: 211, endPoint y: 408, distance: 21.7
click at [211, 0] on html "7 Version history / Advertorial Page - [DATE] 15:04:03 Draft Preview Save Publi…" at bounding box center [626, 0] width 1253 height 0
click at [466, 112] on div "17 HRS 57 MIN 16 SEC" at bounding box center [642, 117] width 653 height 38
click at [299, 114] on p "Limited time: 50% OFF + INSTANT ACCESS" at bounding box center [433, 114] width 284 height 24
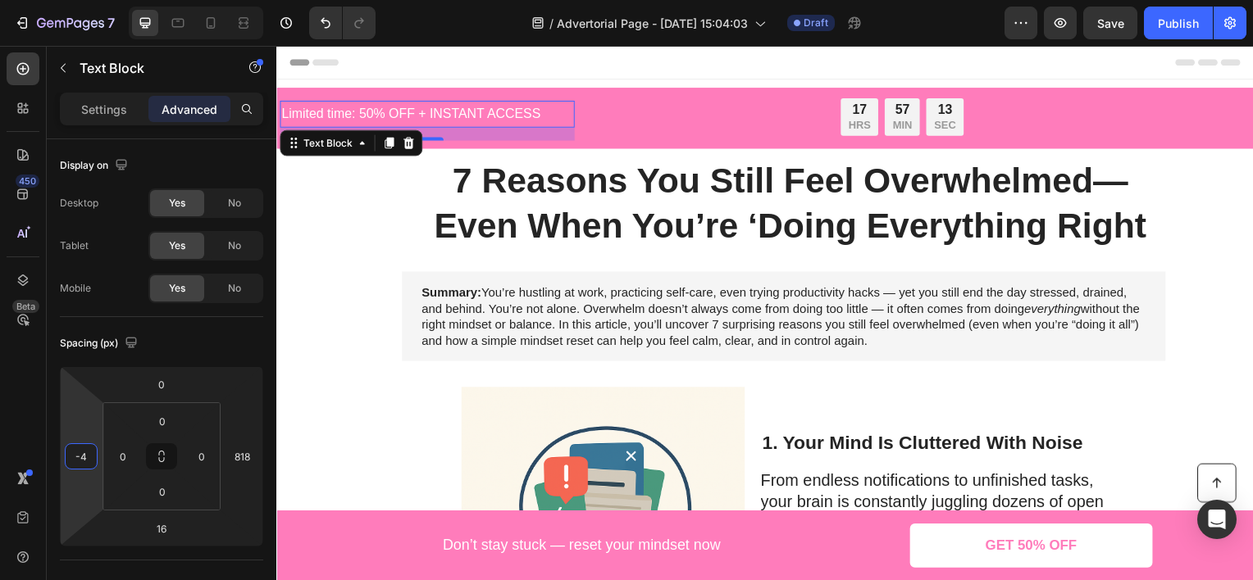
type input "-2"
drag, startPoint x: 90, startPoint y: 419, endPoint x: 125, endPoint y: 412, distance: 36.0
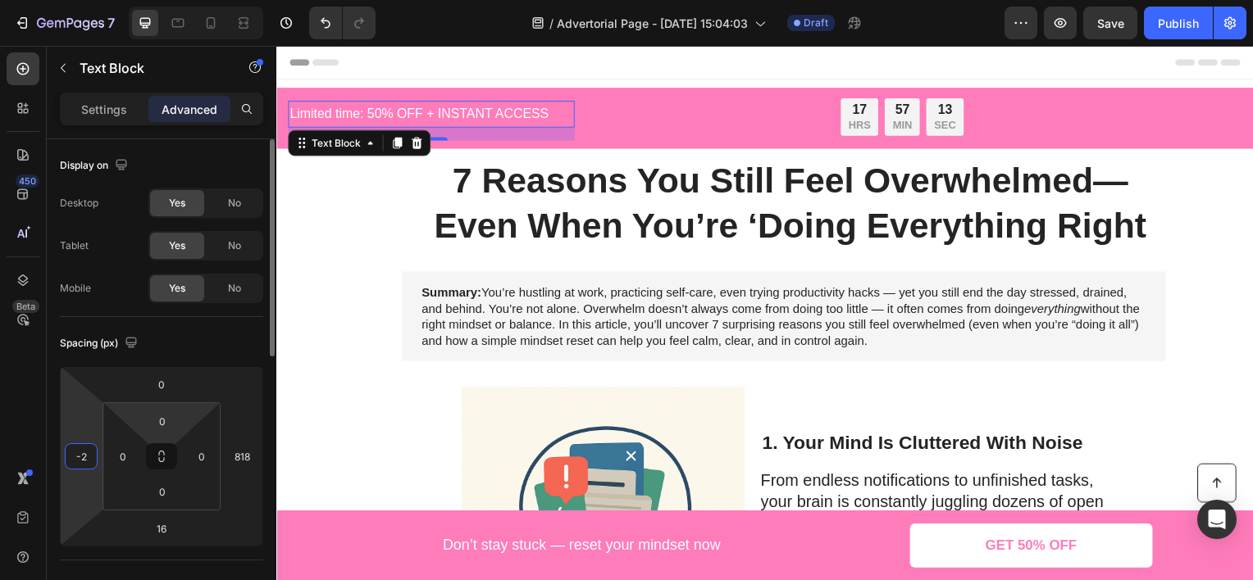
click at [94, 0] on html "7 Version history / Advertorial Page - [DATE] 15:04:03 Draft Preview Save Publi…" at bounding box center [626, 0] width 1253 height 0
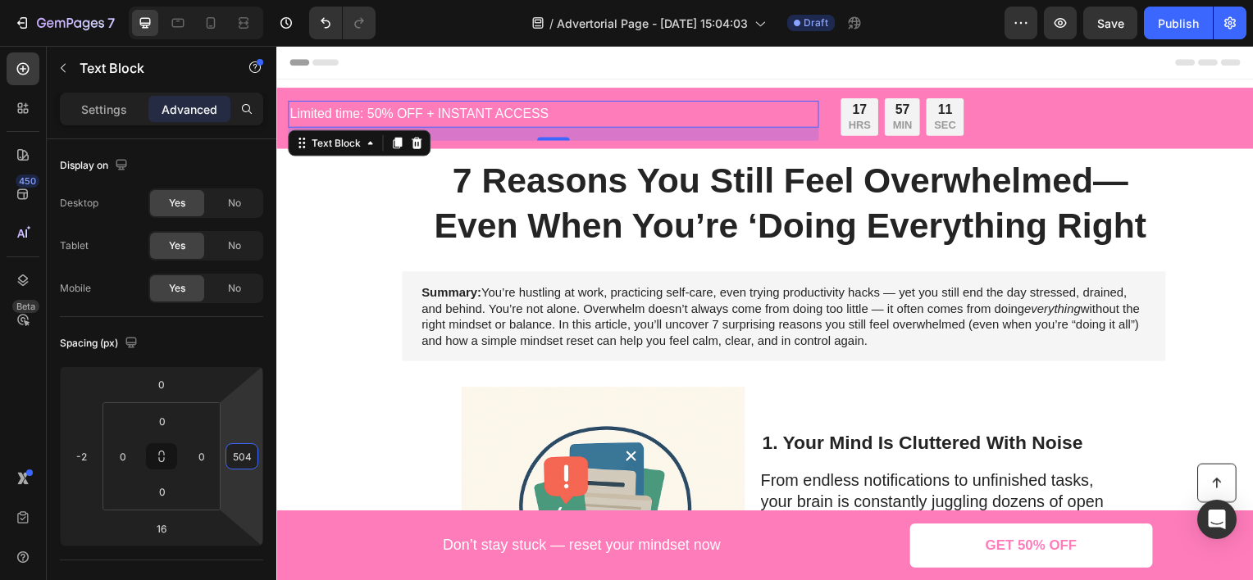
type input "502"
drag, startPoint x: 252, startPoint y: 399, endPoint x: 275, endPoint y: 529, distance: 131.6
click at [275, 0] on html "7 Version history / Advertorial Page - [DATE] 15:04:03 Draft Preview Save Publi…" at bounding box center [626, 0] width 1253 height 0
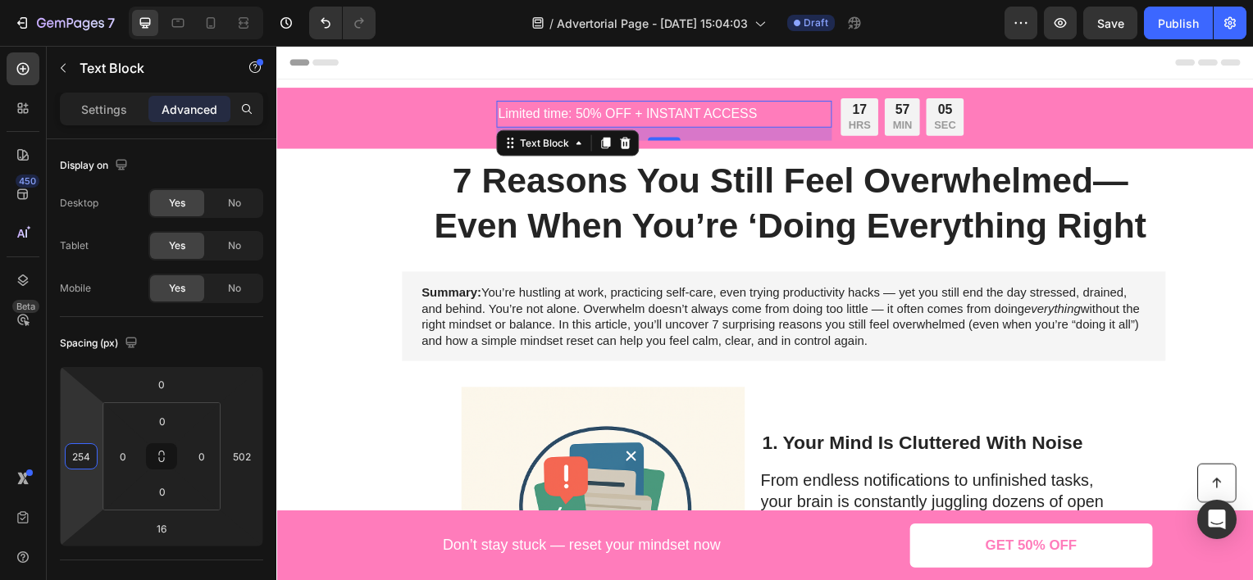
type input "258"
drag, startPoint x: 91, startPoint y: 421, endPoint x: 98, endPoint y: 315, distance: 106.8
click at [98, 0] on html "7 Version history / Advertorial Page - [DATE] 15:04:03 Draft Preview Save Publi…" at bounding box center [626, 0] width 1253 height 0
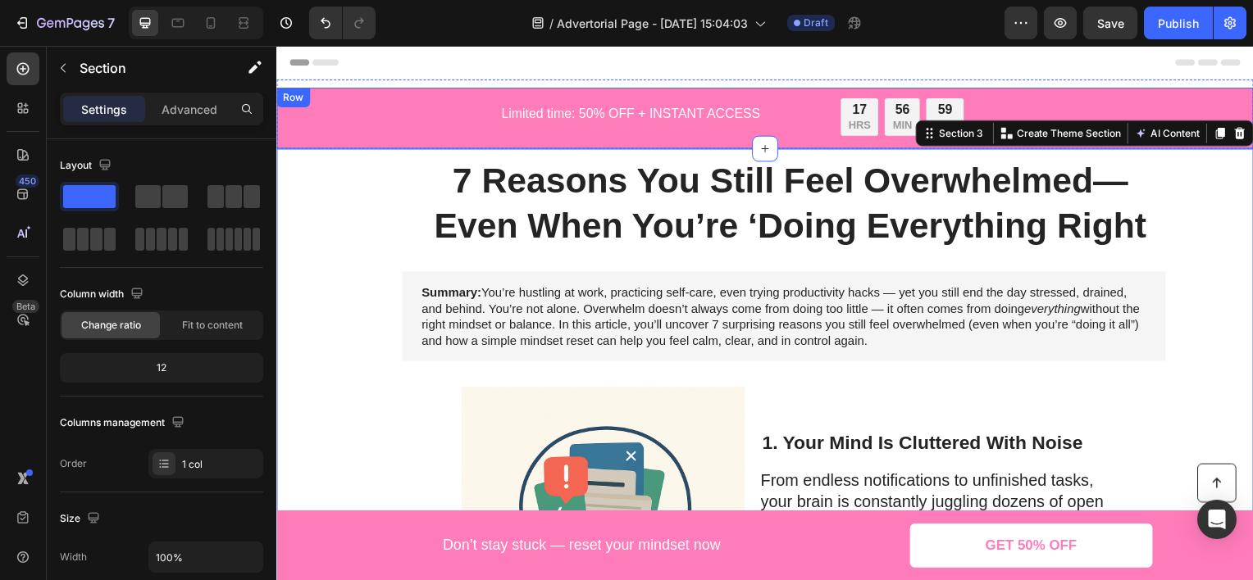
click at [293, 125] on div "Limited time: 50% OFF + INSTANT ACCESS Text Block 17 HRS 56 MIN 59 SEC Countdow…" at bounding box center [768, 118] width 958 height 35
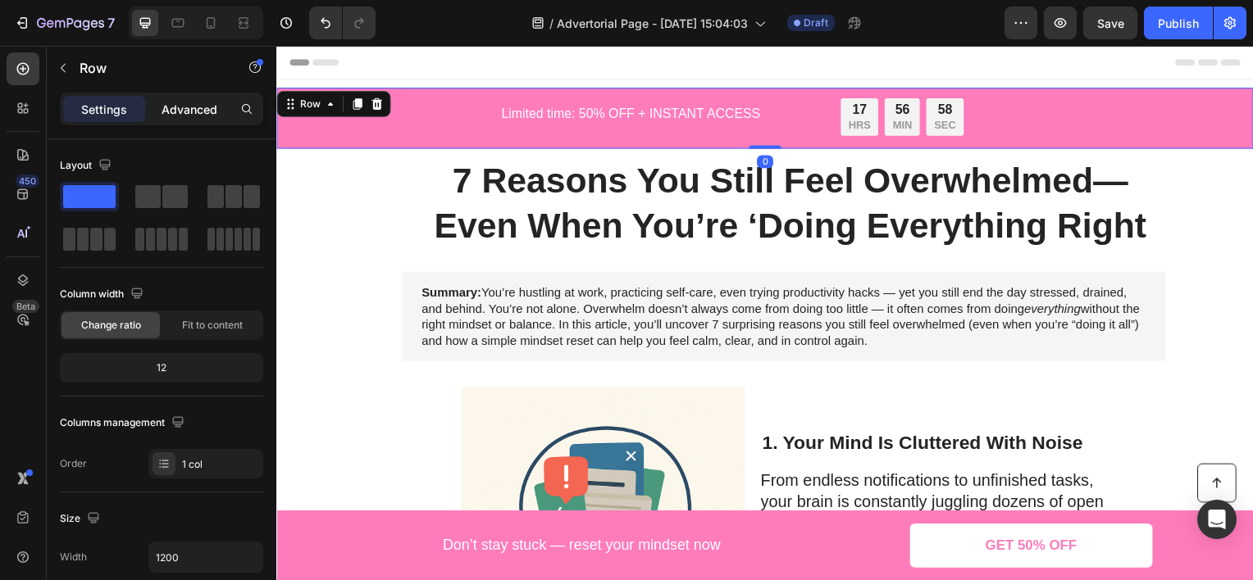
click at [183, 116] on p "Advanced" at bounding box center [190, 109] width 56 height 17
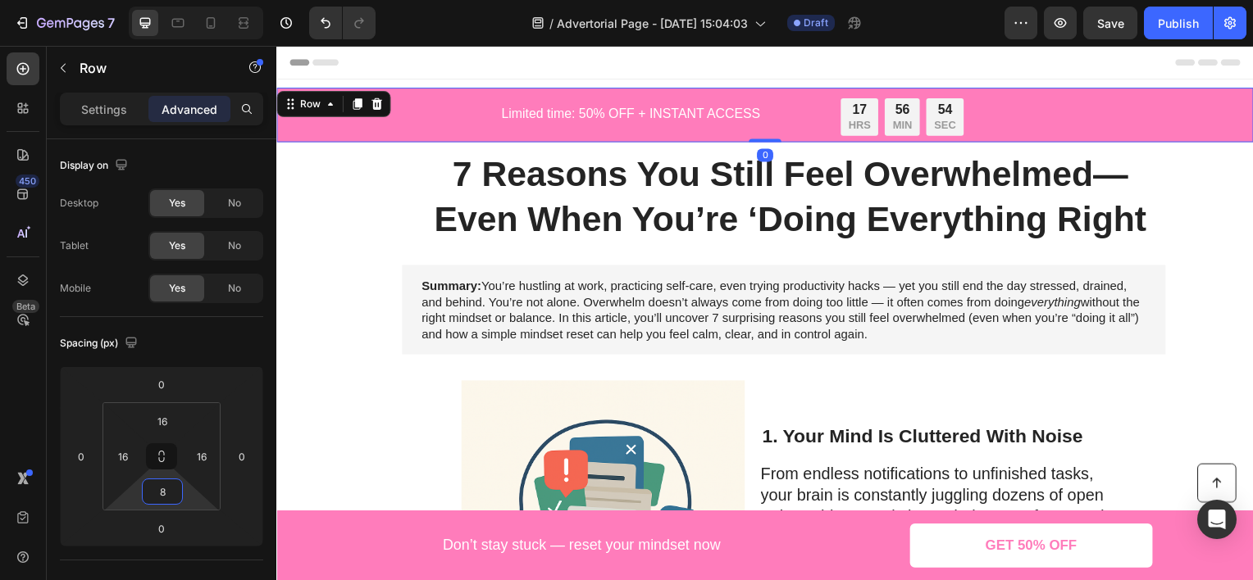
type input "10"
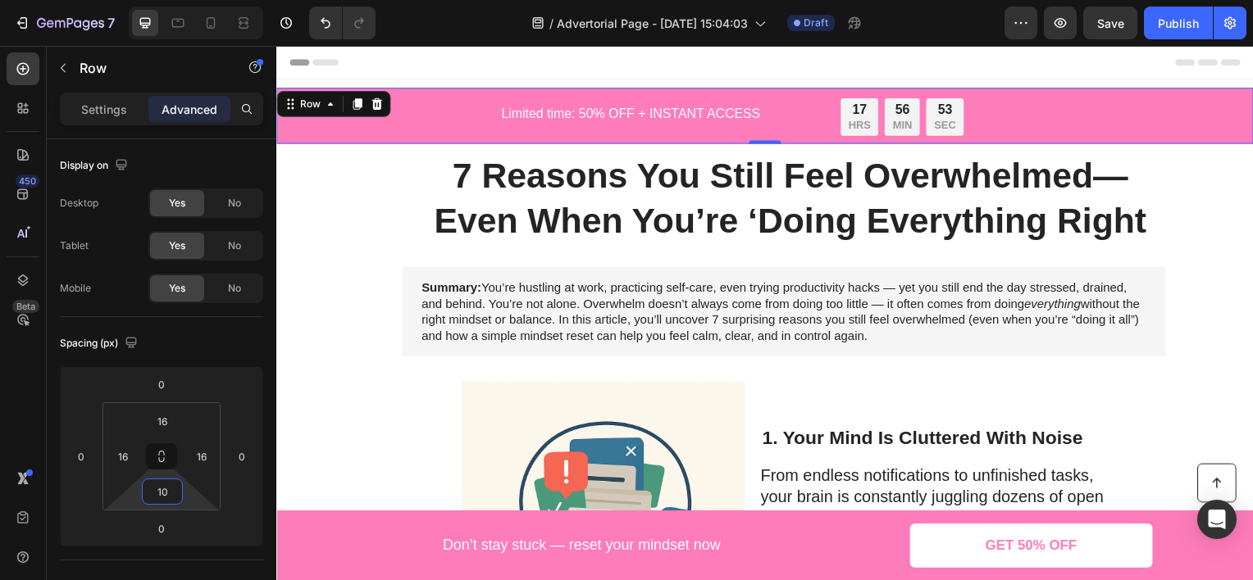
click at [180, 0] on html "7 Version history / Advertorial Page - [DATE] 15:04:03 Draft Preview Save Publi…" at bounding box center [626, 0] width 1253 height 0
click at [660, 113] on div "17 HRS 56 MIN 51 SEC" at bounding box center [642, 117] width 653 height 38
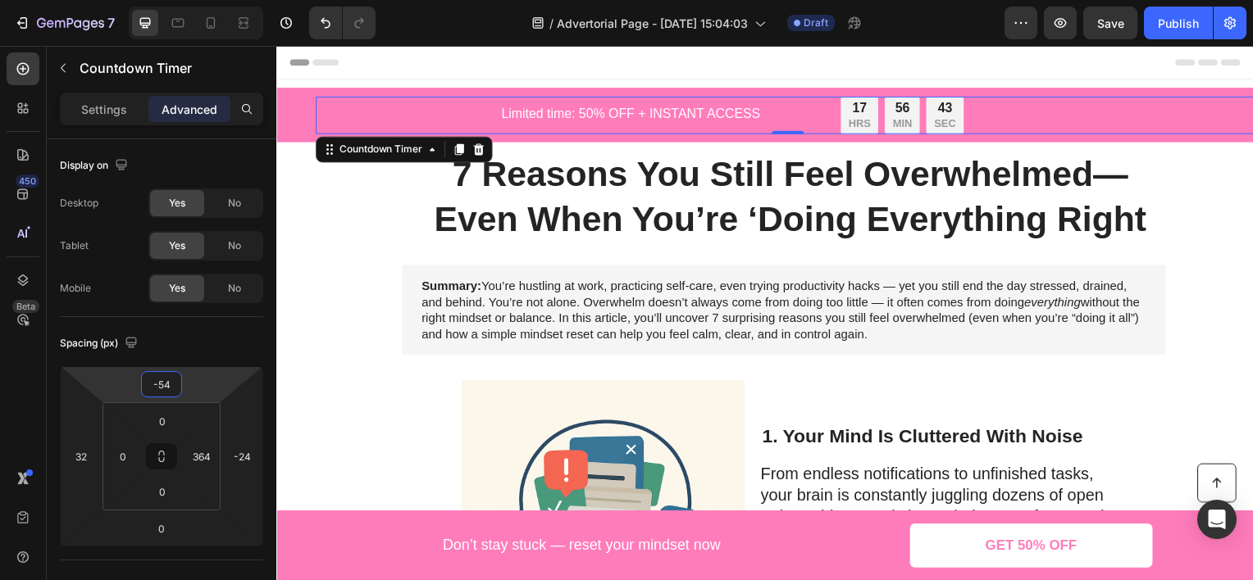
type input "-56"
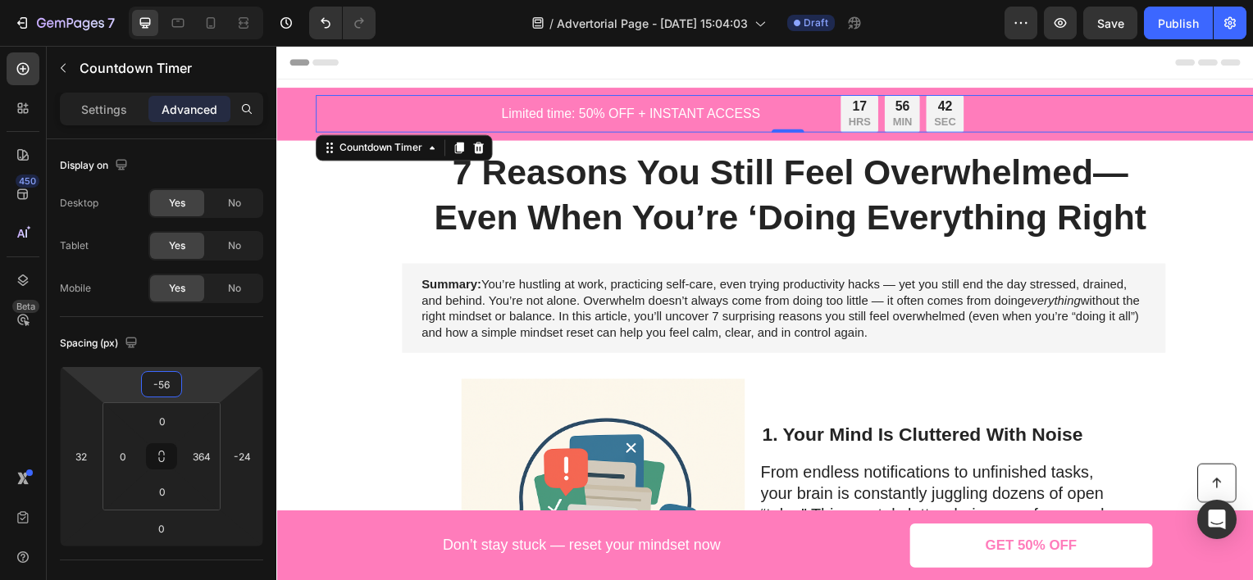
click at [227, 0] on html "7 Version history / Advertorial Page - [DATE] 15:04:03 Draft Preview Save Publi…" at bounding box center [626, 0] width 1253 height 0
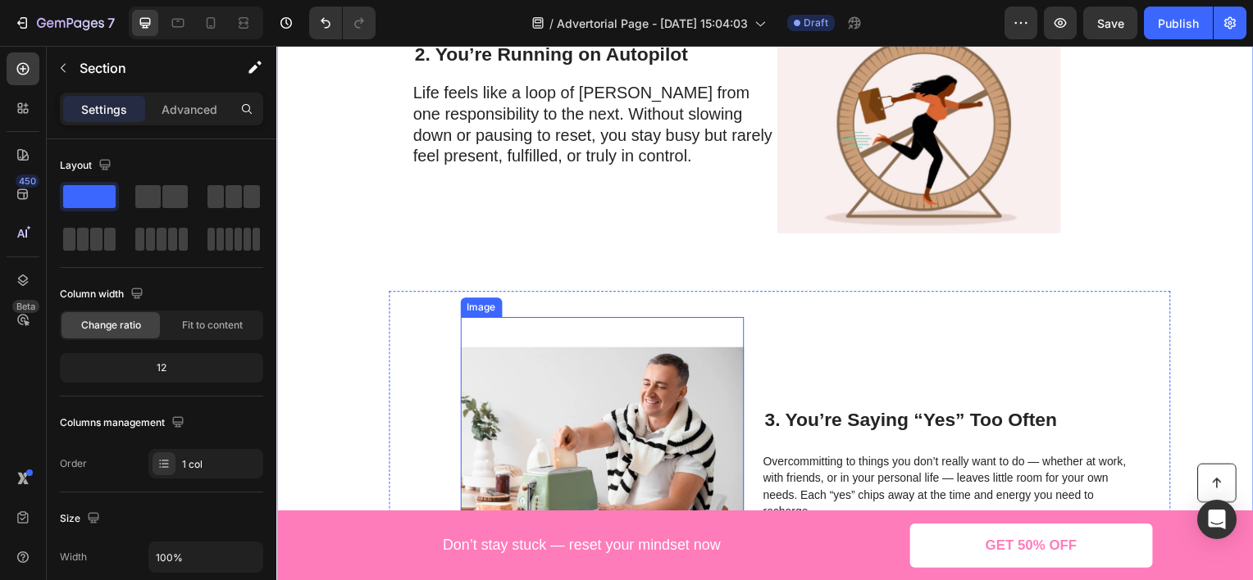
scroll to position [902, 0]
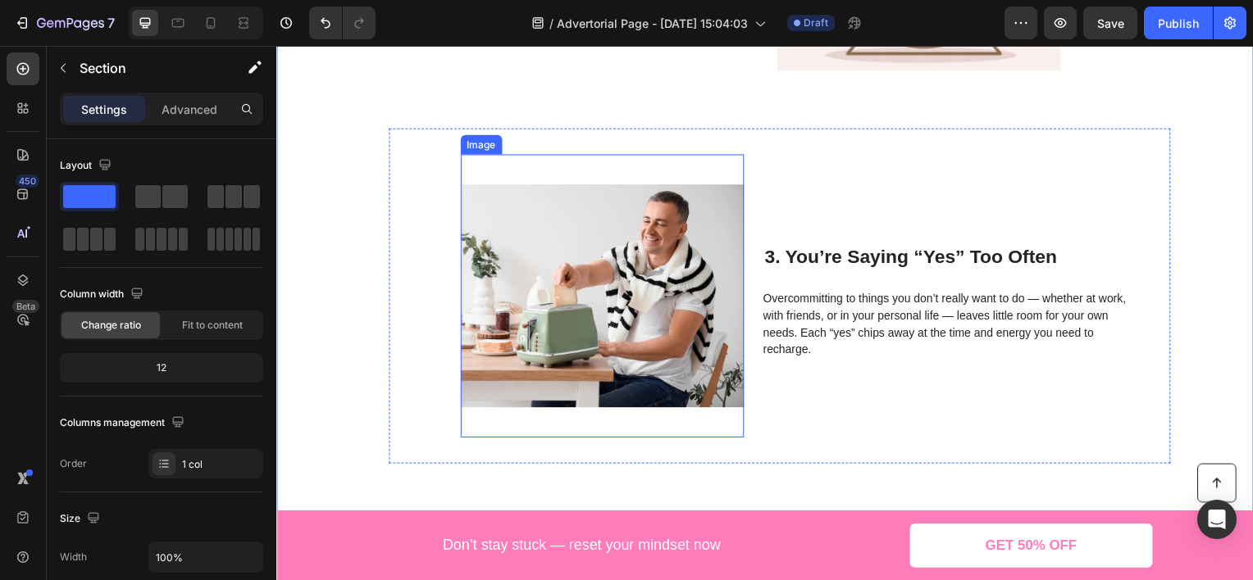
click at [652, 311] on img at bounding box center [604, 297] width 285 height 285
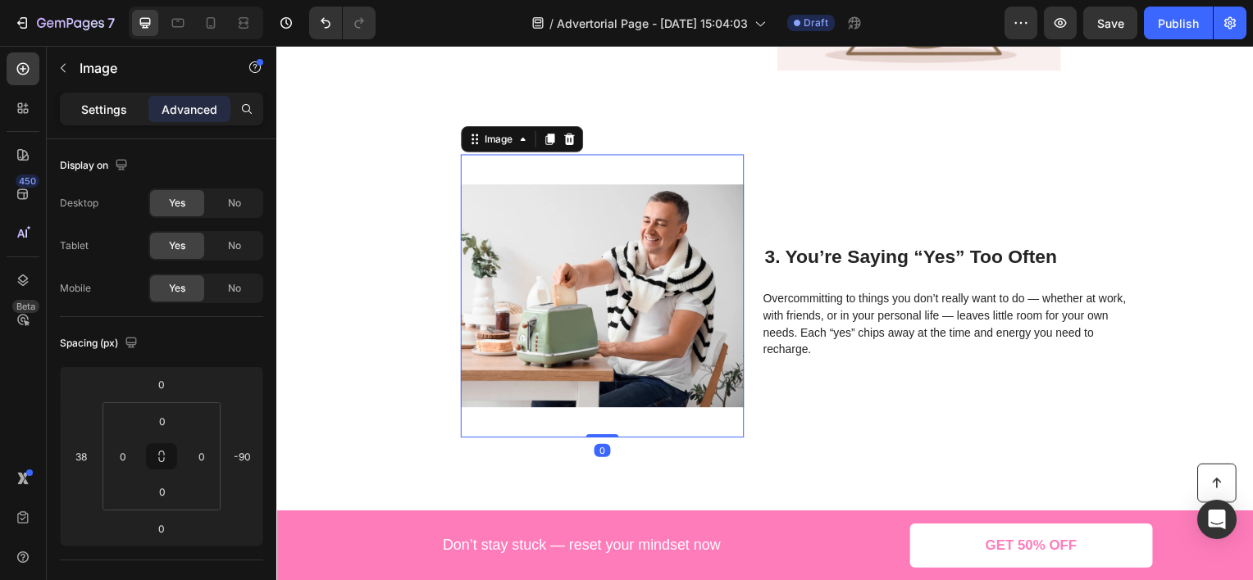
click at [107, 115] on p "Settings" at bounding box center [104, 109] width 46 height 17
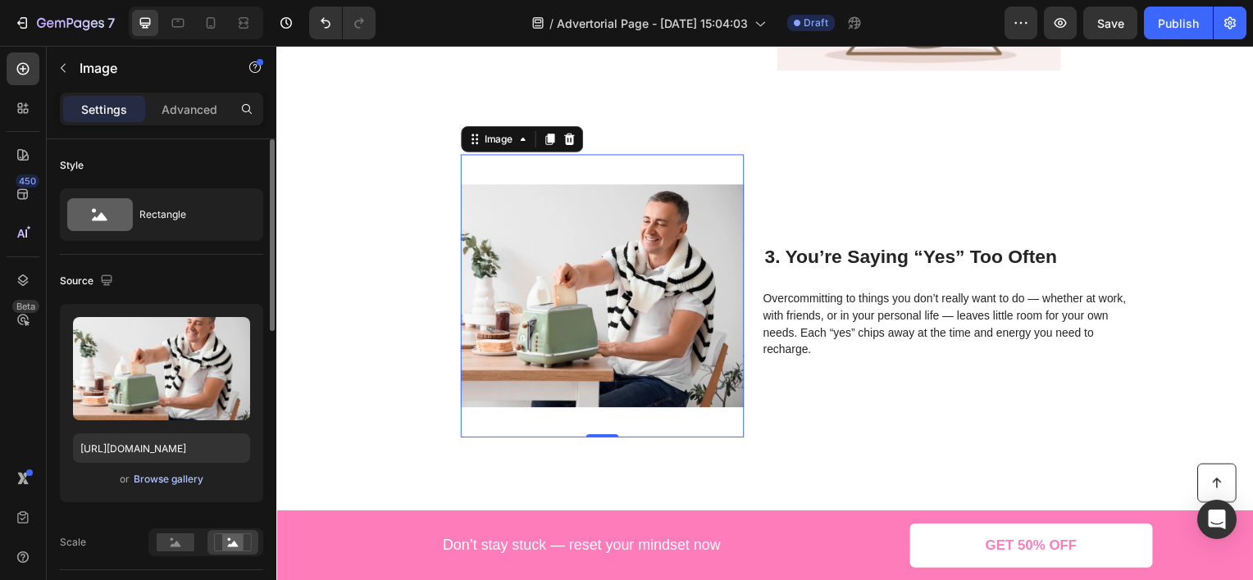
click at [162, 480] on div "Browse gallery" at bounding box center [169, 479] width 70 height 15
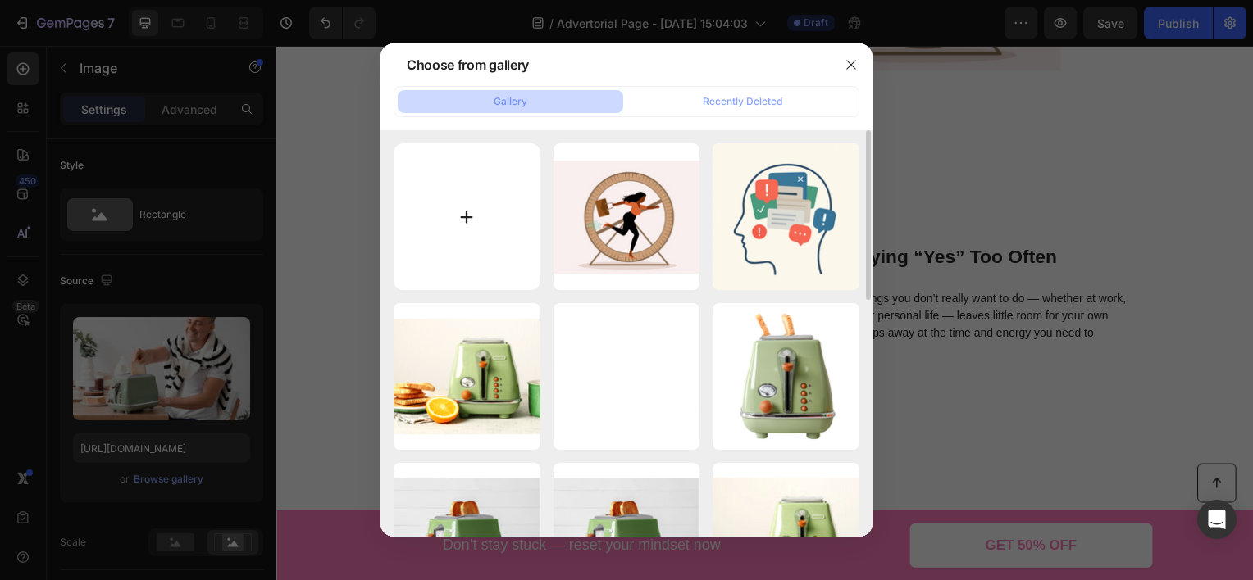
click at [440, 223] on input "file" at bounding box center [467, 216] width 147 height 147
type input "C:\fakepath\Näyttökuva 2025-08-28 163657.png"
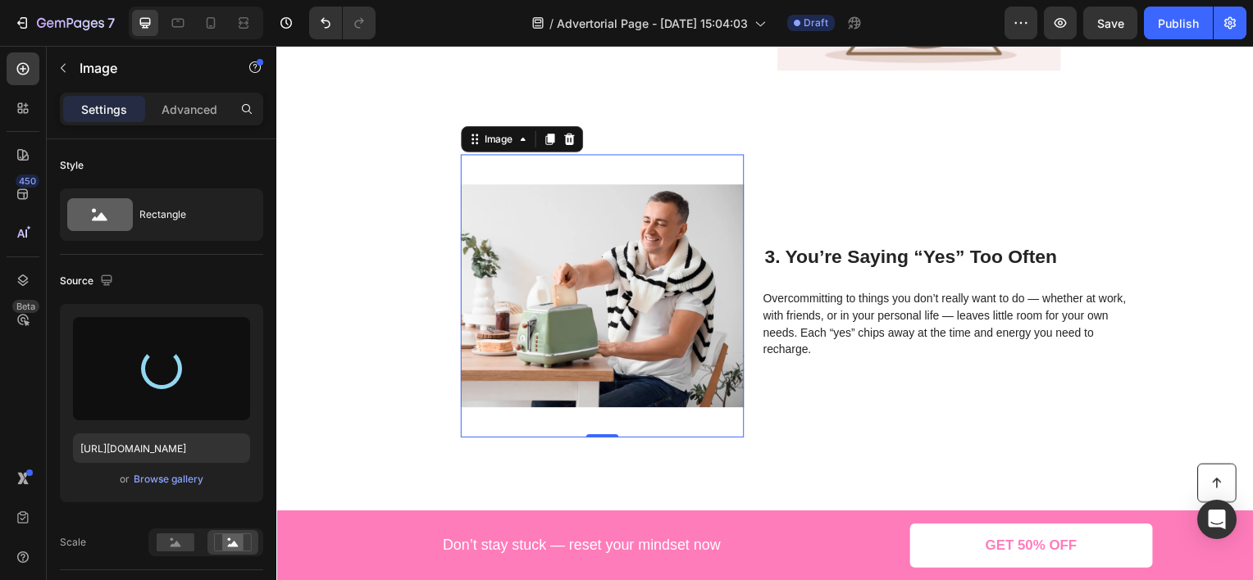
type input "https://cdn.shopify.com/s/files/1/0924/8846/6774/files/gempages_578456514570748…"
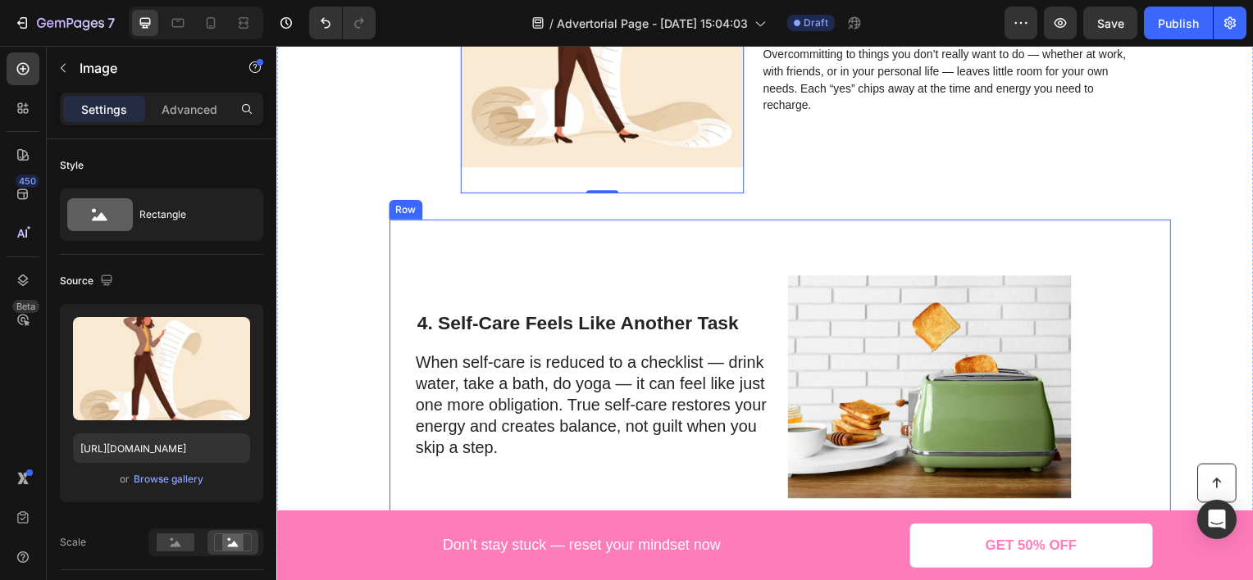
scroll to position [1230, 0]
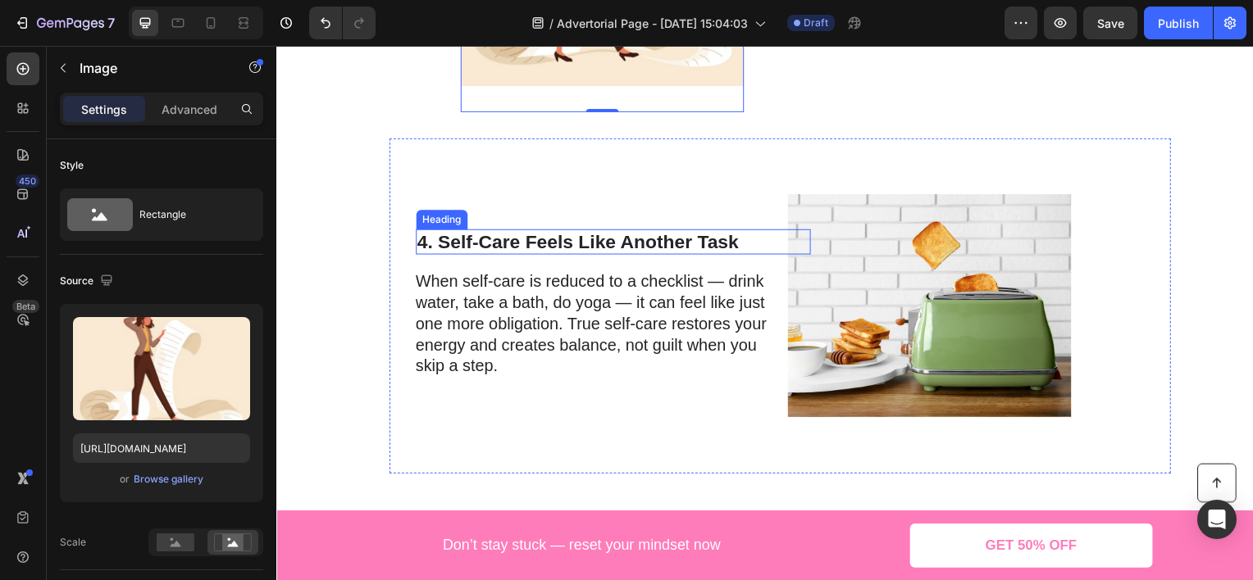
click at [549, 245] on h2 "4. Self-Care Feels Like Another Task" at bounding box center [601, 243] width 370 height 26
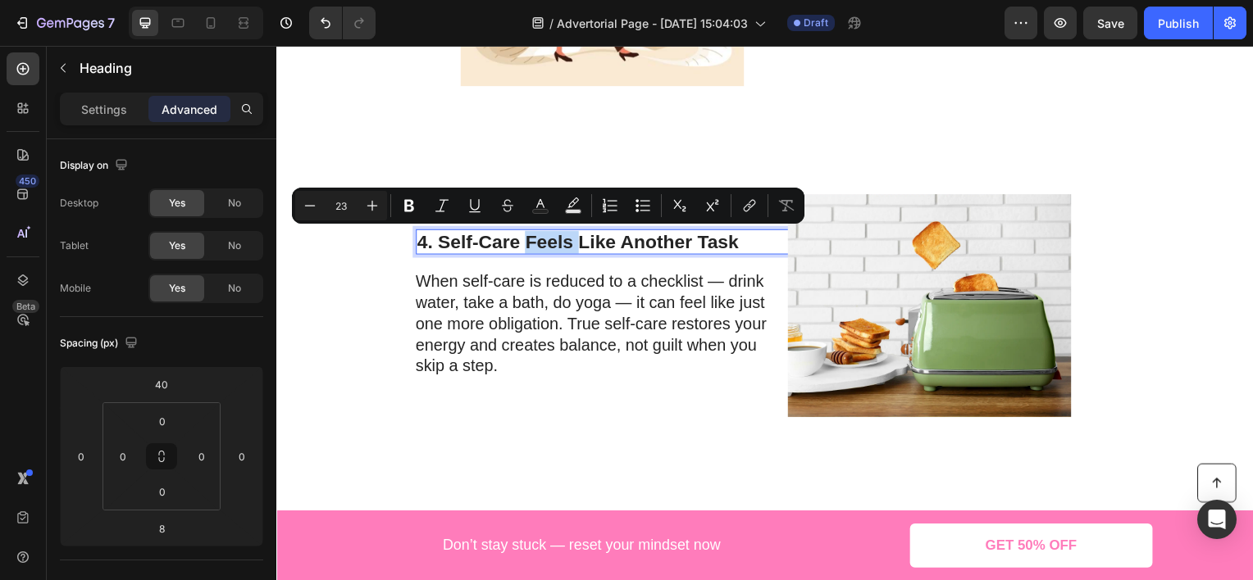
click at [549, 245] on p "4. Self-Care Feels Like Another Task" at bounding box center [601, 243] width 366 height 23
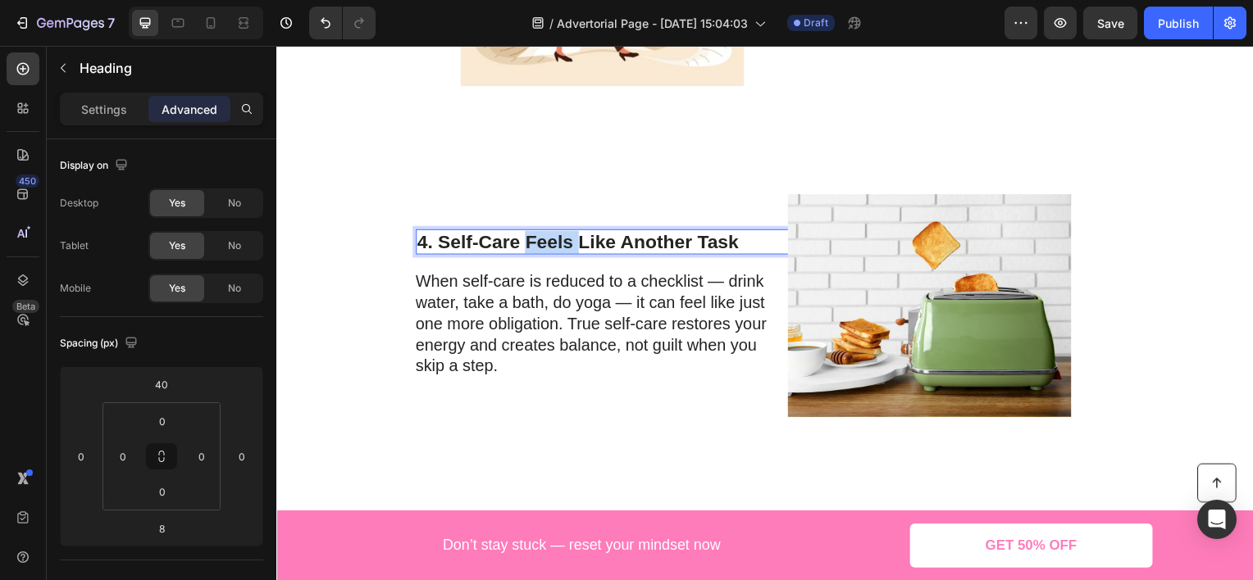
click at [549, 245] on p "4. Self-Care Feels Like Another Task" at bounding box center [601, 243] width 366 height 23
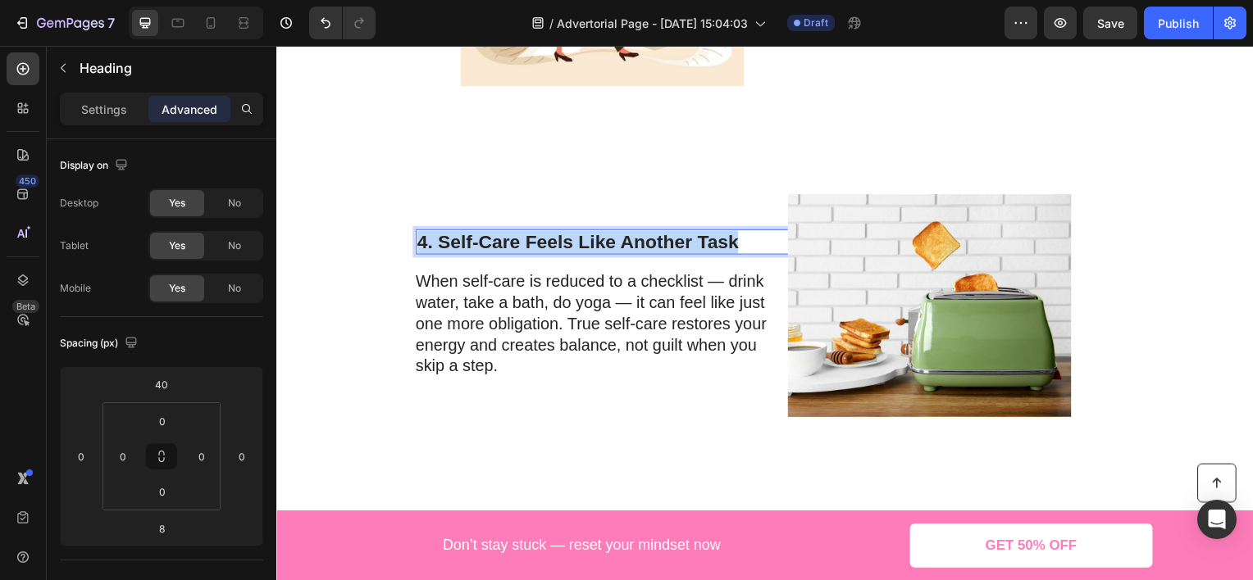
click at [549, 245] on p "4. Self-Care Feels Like Another Task" at bounding box center [601, 243] width 366 height 23
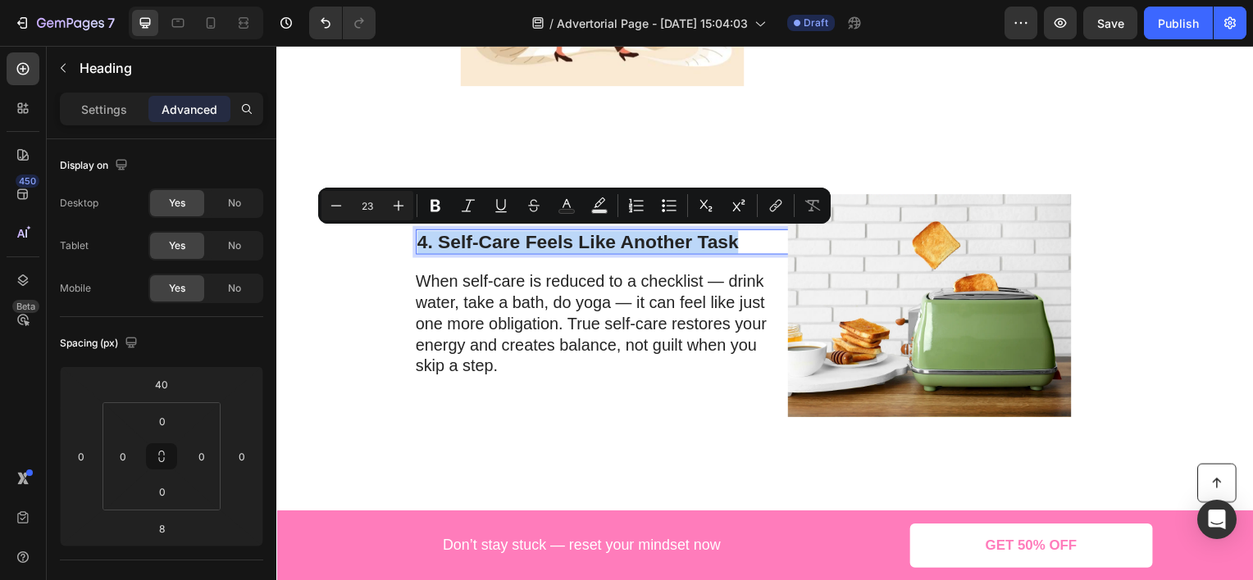
copy p "4. Self-Care Feels Like Another Task"
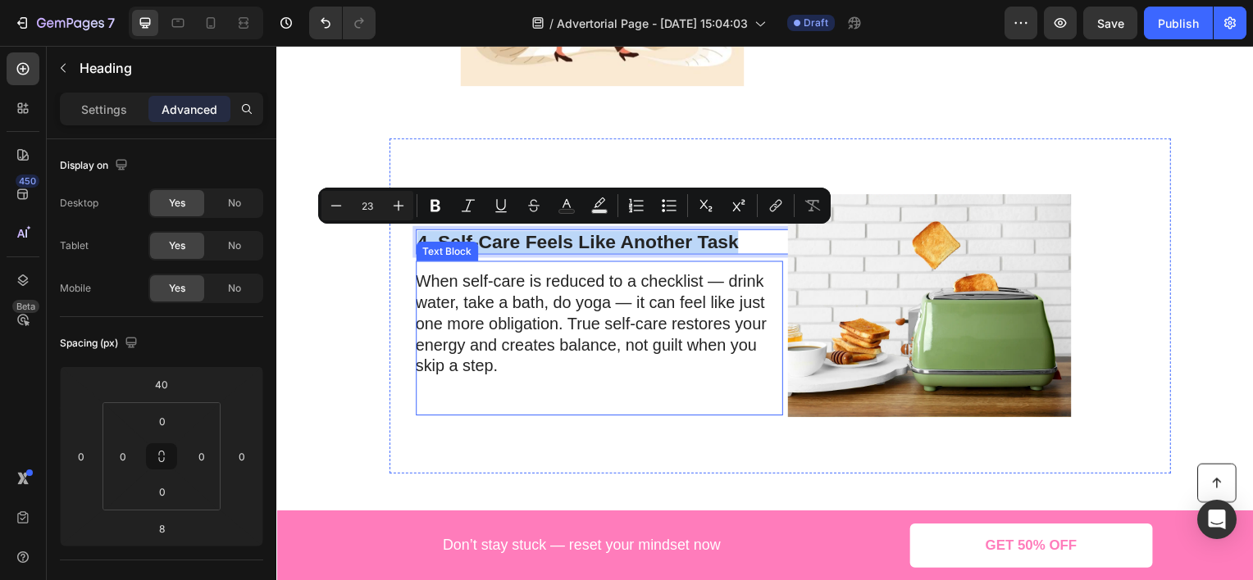
click at [464, 288] on p "When self-care is reduced to a checklist — drink water, take a bath, do yoga — …" at bounding box center [600, 325] width 368 height 107
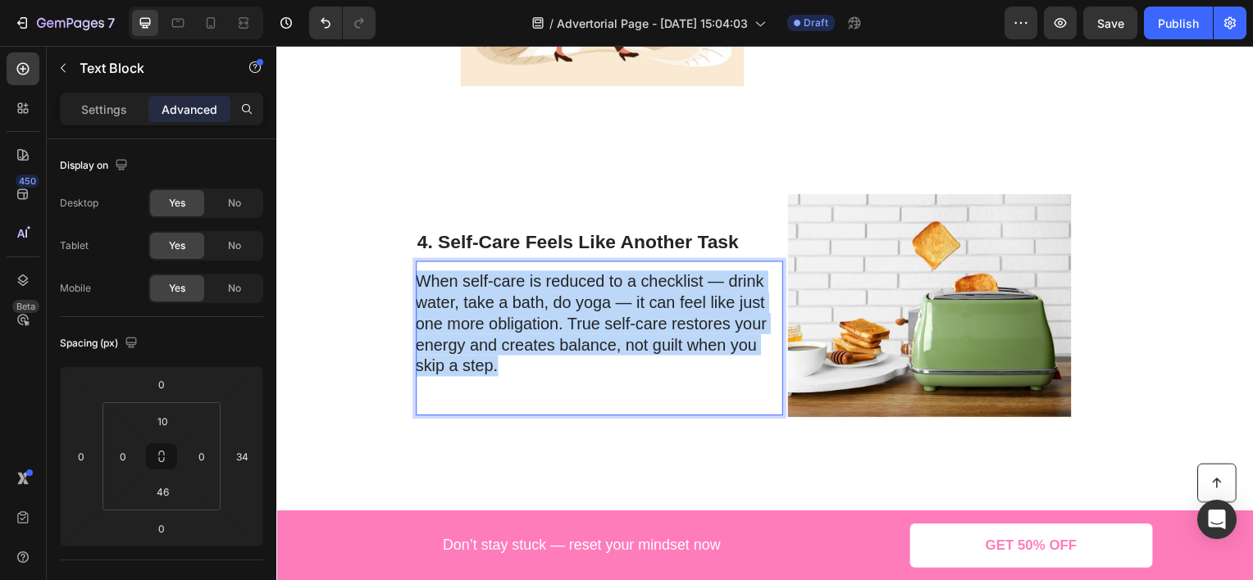
click at [464, 288] on p "When self-care is reduced to a checklist — drink water, take a bath, do yoga — …" at bounding box center [600, 325] width 368 height 107
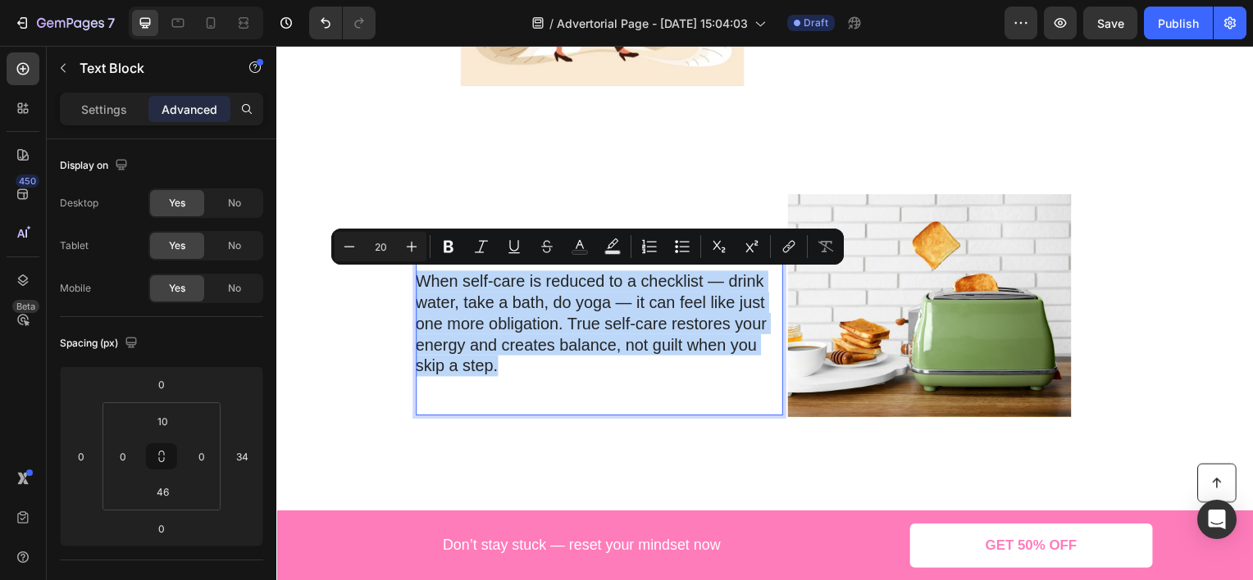
copy p "When self-care is reduced to a checklist — drink water, take a bath, do yoga — …"
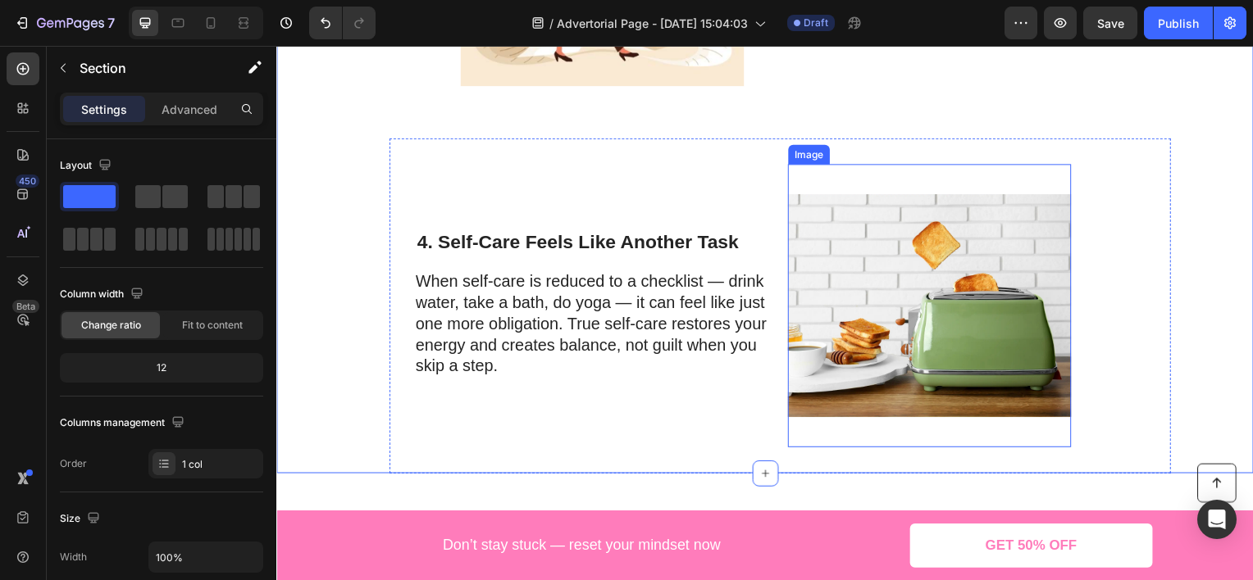
click at [889, 254] on img at bounding box center [933, 307] width 285 height 285
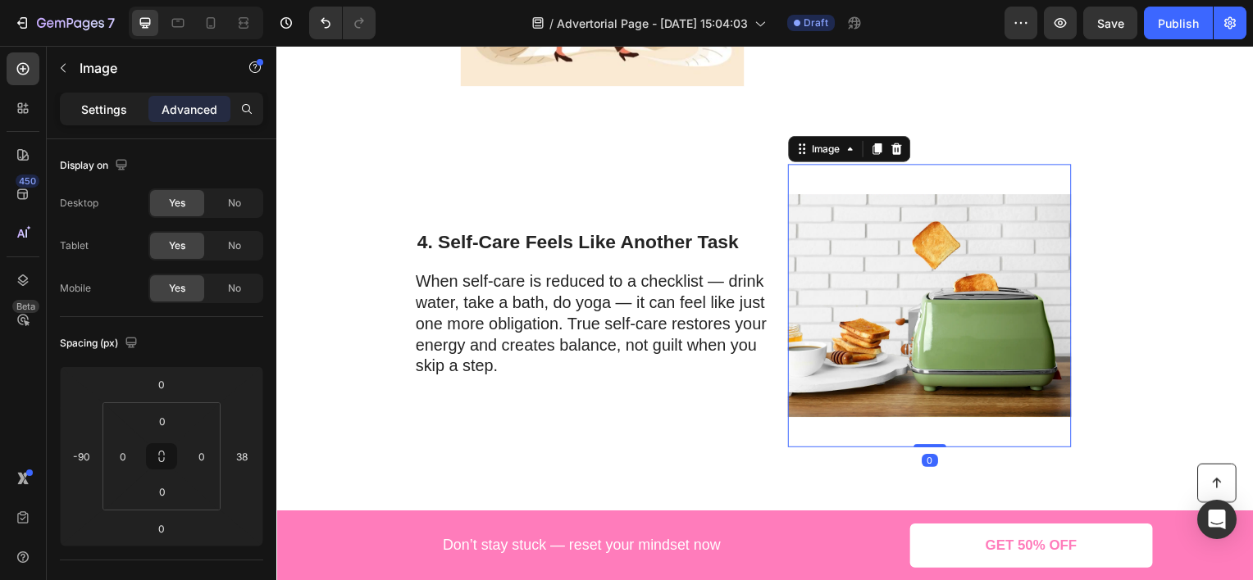
click at [138, 108] on div "Settings" at bounding box center [104, 109] width 82 height 26
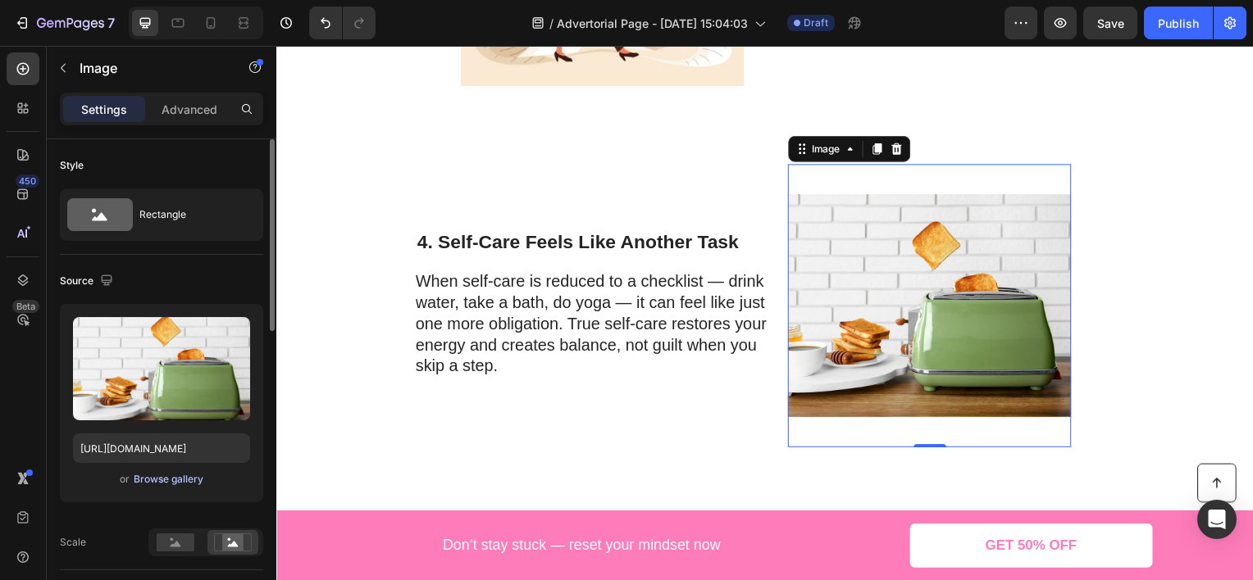
click at [179, 479] on div "Browse gallery" at bounding box center [169, 479] width 70 height 15
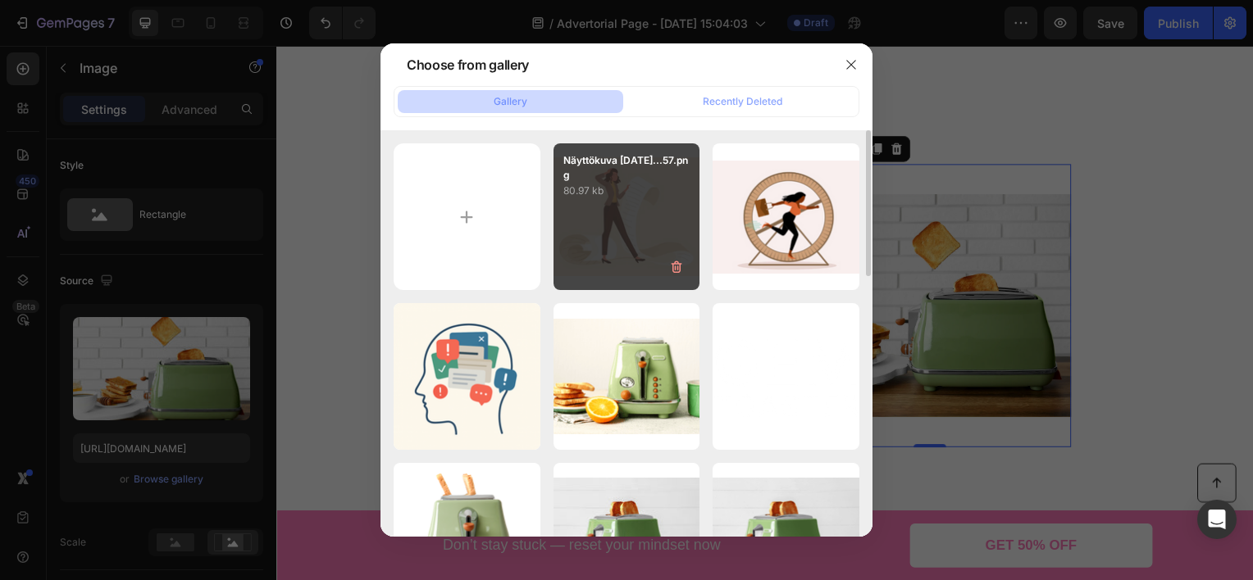
click at [625, 214] on div "Näyttökuva 2025-08-28...57.png 80.97 kb" at bounding box center [626, 216] width 147 height 147
type input "https://cdn.shopify.com/s/files/1/0924/8846/6774/files/gempages_578456514570748…"
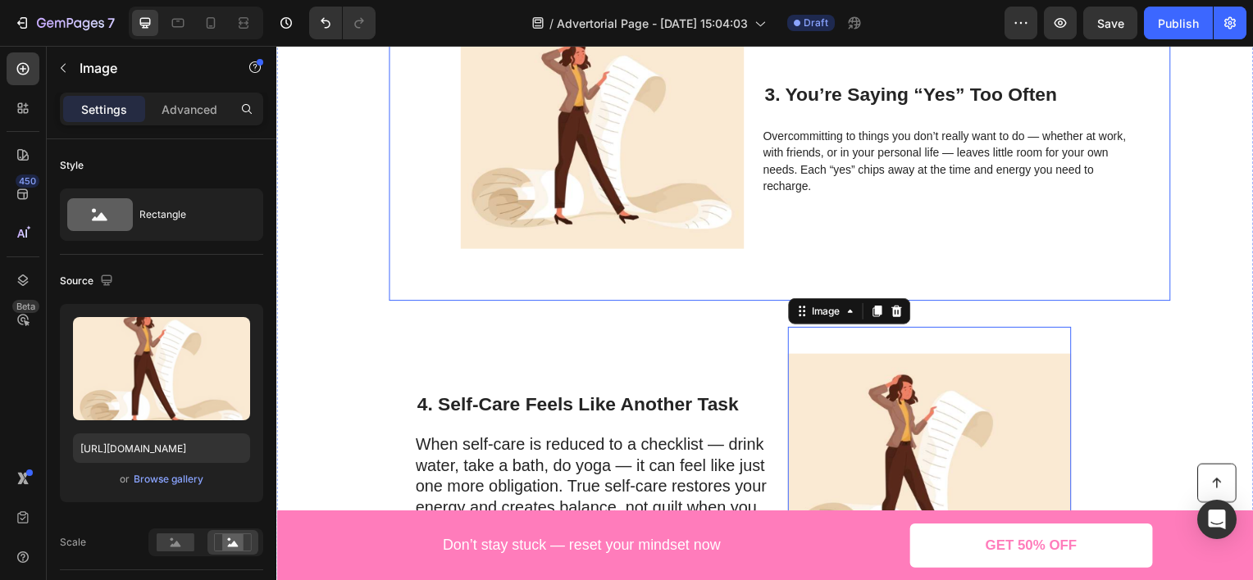
scroll to position [902, 0]
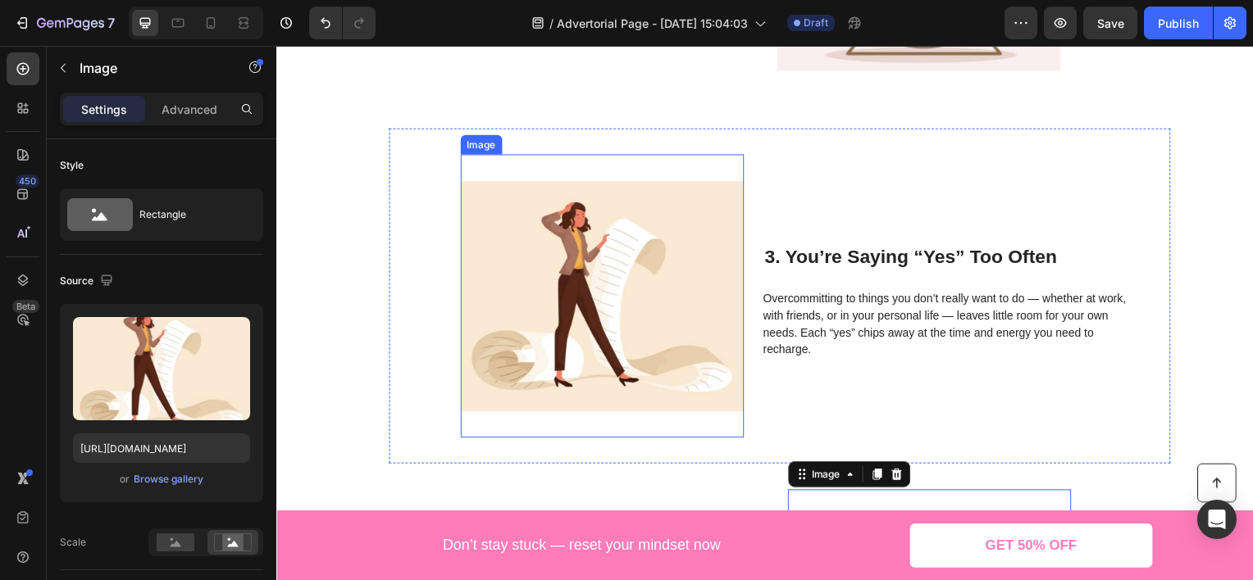
click at [605, 239] on img at bounding box center [604, 297] width 285 height 285
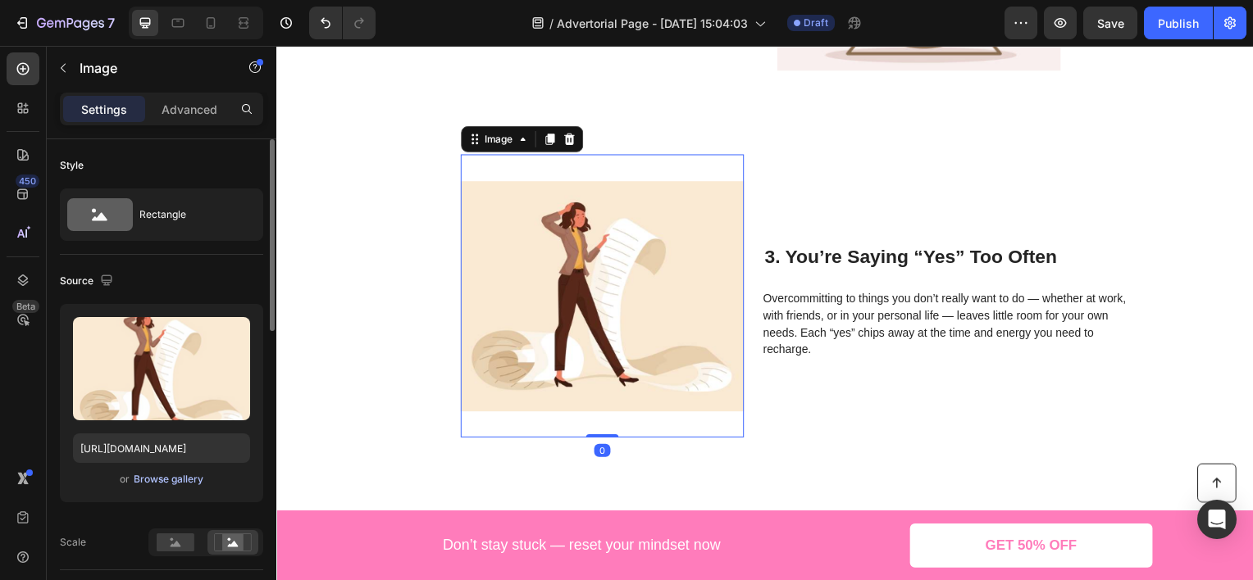
click at [153, 480] on div "Browse gallery" at bounding box center [169, 479] width 70 height 15
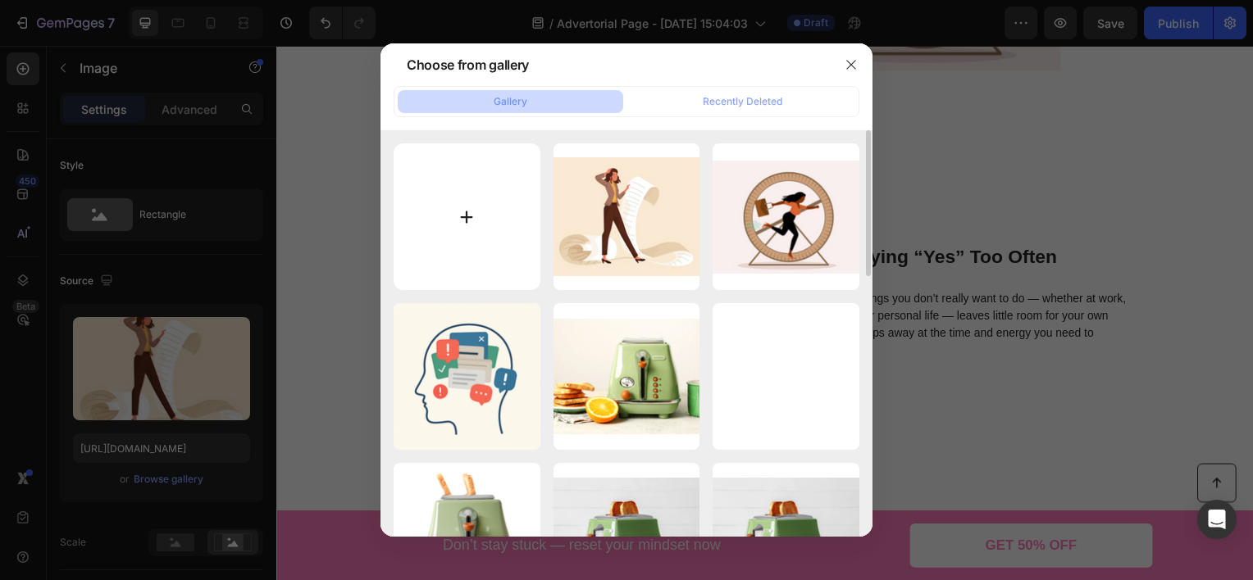
click at [444, 225] on input "file" at bounding box center [467, 216] width 147 height 147
type input "C:\fakepath\Näyttökuva 2025-08-28 164210.png"
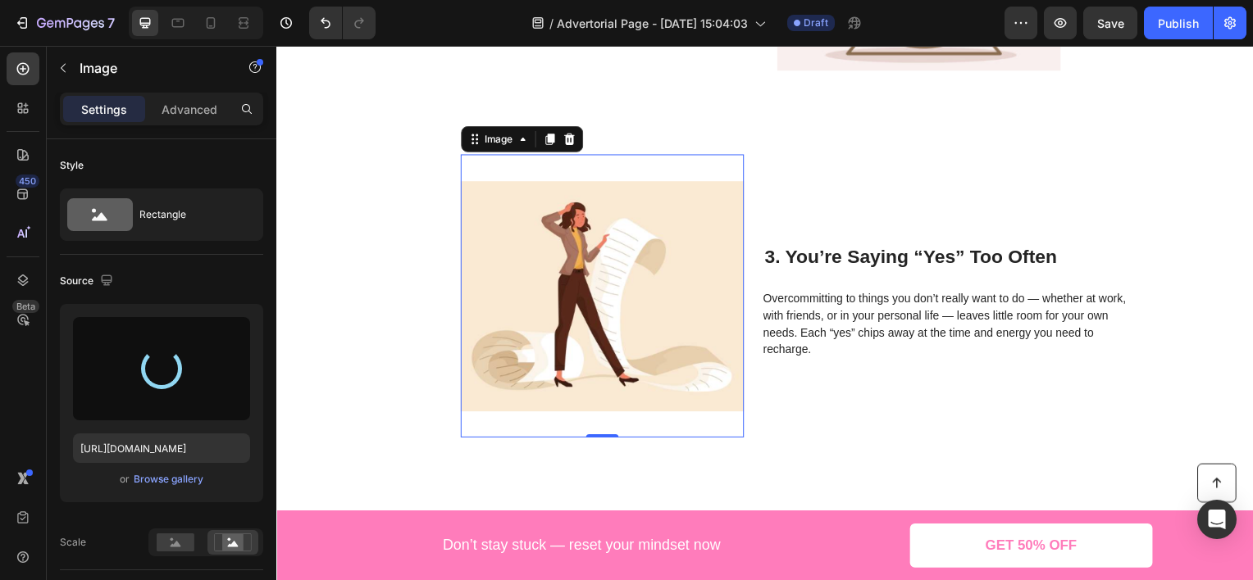
type input "https://cdn.shopify.com/s/files/1/0924/8846/6774/files/gempages_578456514570748…"
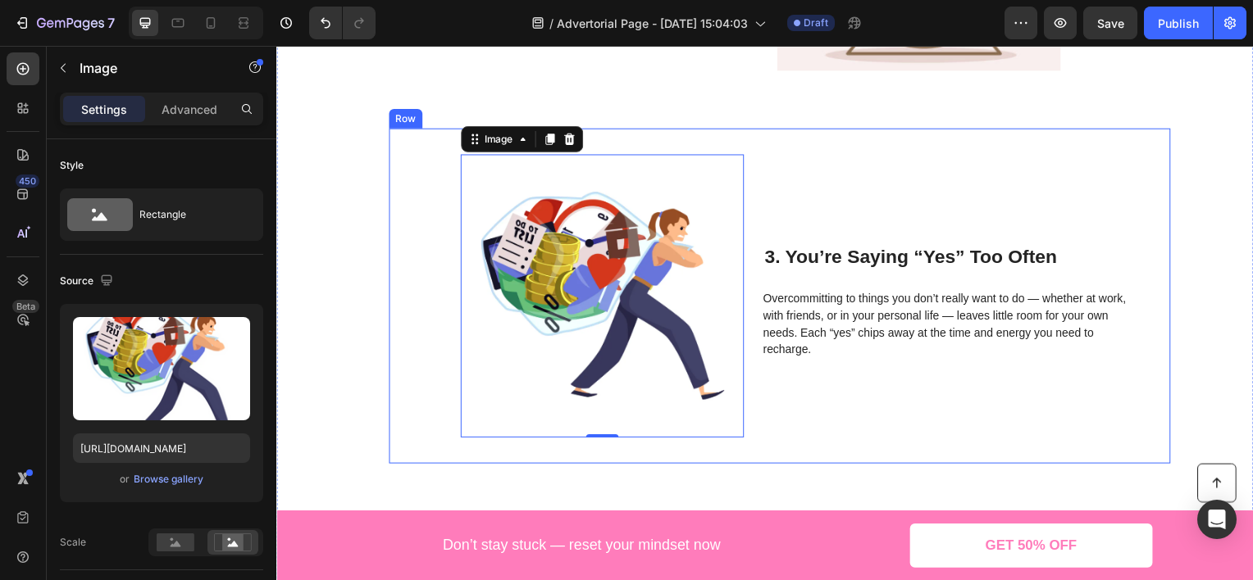
click at [912, 194] on div "3. You’re Saying “Yes” Too Often Heading Overcommitting to things you don’t rea…" at bounding box center [952, 297] width 370 height 285
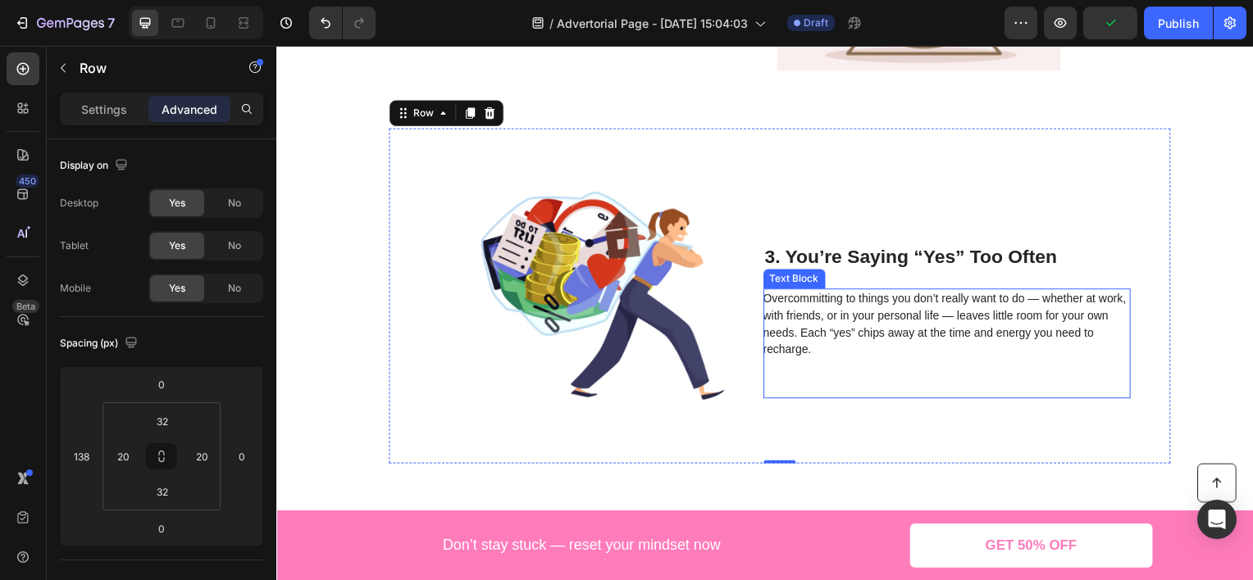
click at [865, 305] on span "Overcommitting to things you don’t really want to do — whether at work, with fr…" at bounding box center [950, 325] width 366 height 64
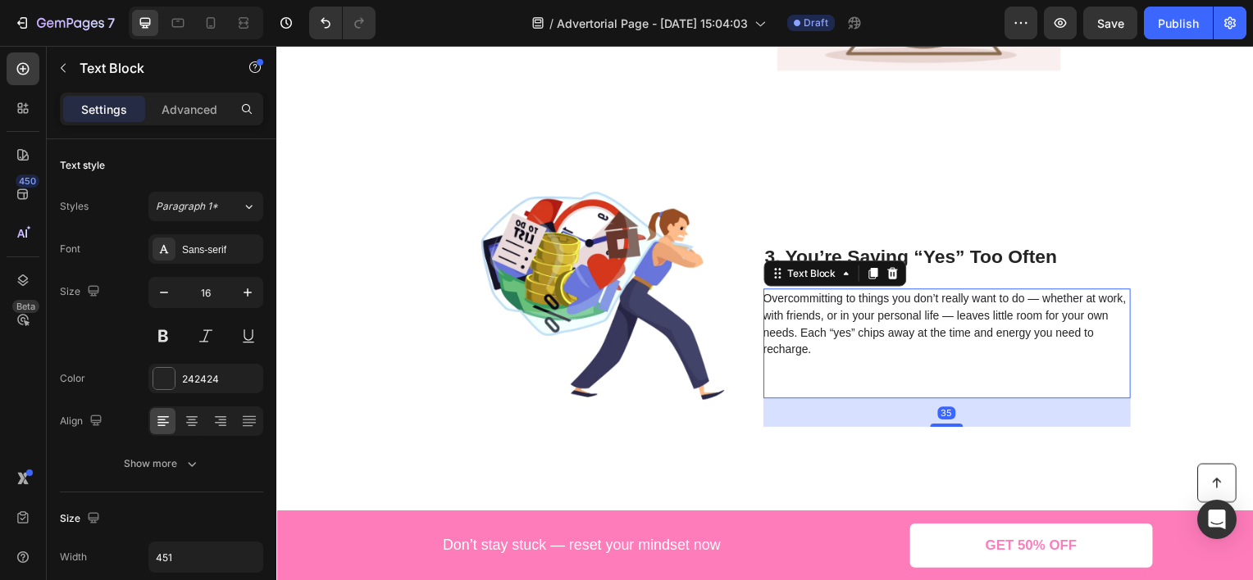
scroll to position [492, 0]
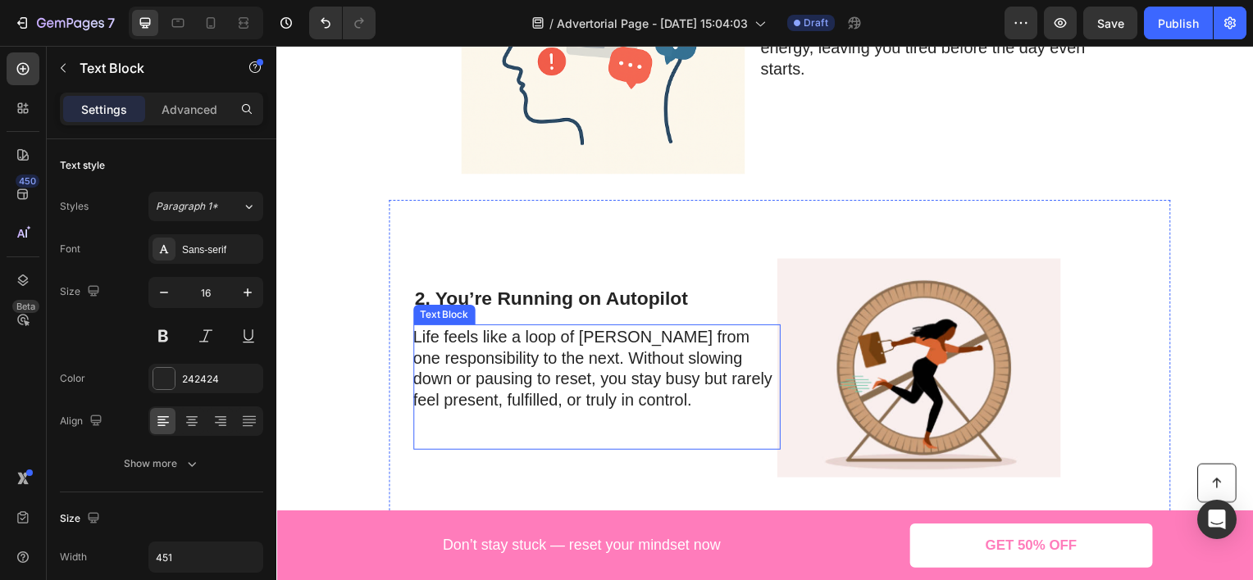
click at [626, 353] on p "Life feels like a loop of [PERSON_NAME] from one responsibility to the next. Wi…" at bounding box center [598, 370] width 368 height 85
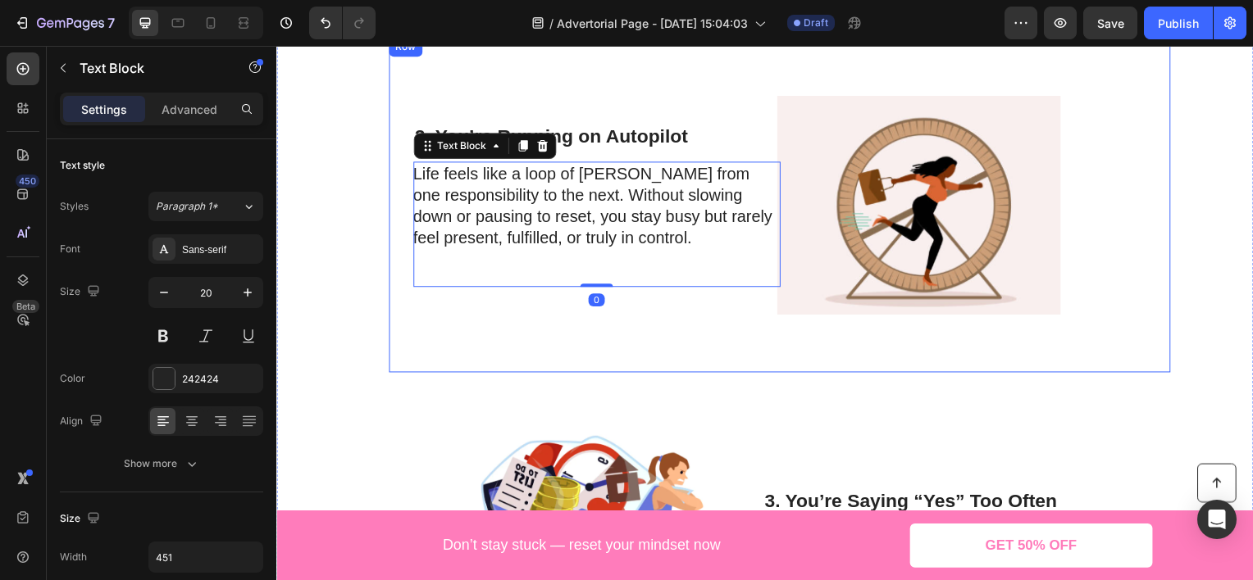
scroll to position [820, 0]
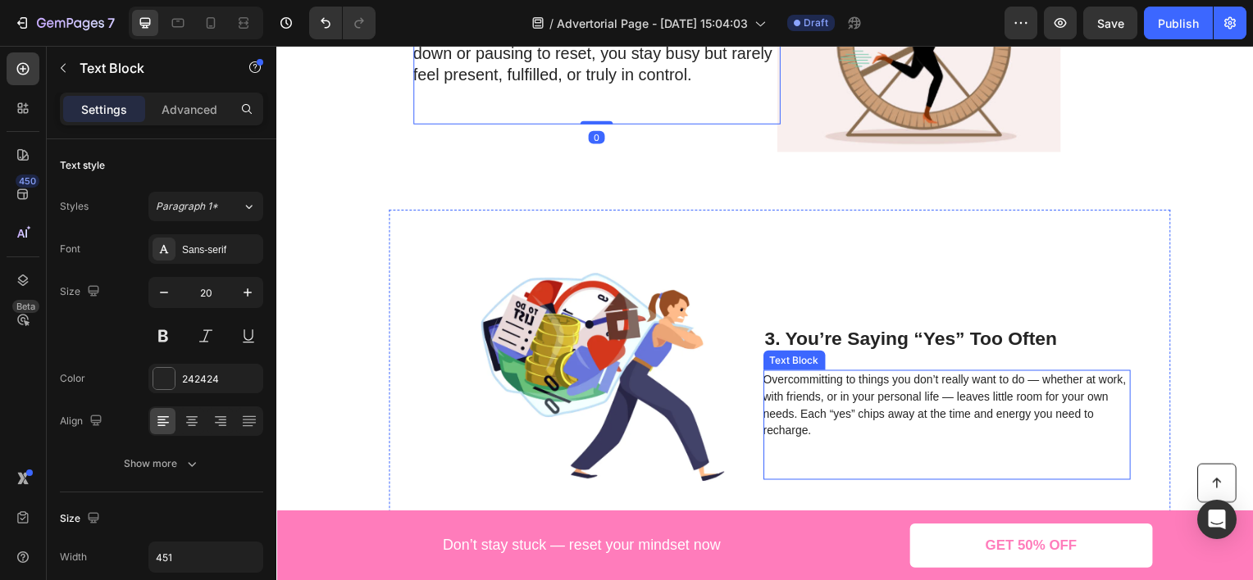
click at [837, 383] on span "Overcommitting to things you don’t really want to do — whether at work, with fr…" at bounding box center [950, 407] width 366 height 64
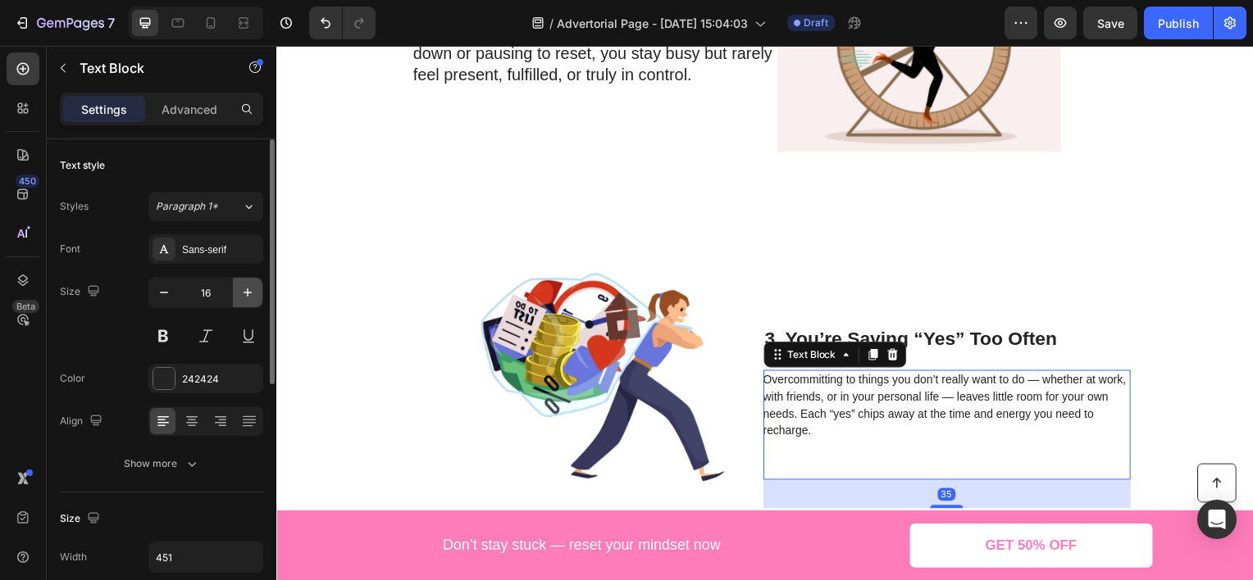
click at [245, 290] on icon "button" at bounding box center [247, 292] width 16 height 16
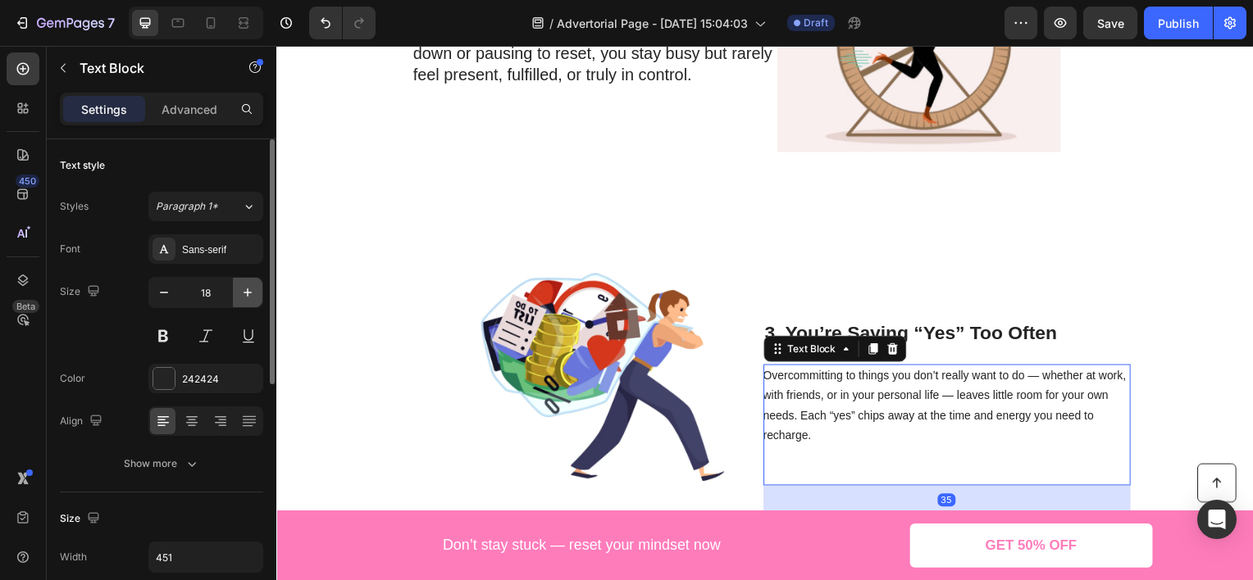
click at [245, 290] on icon "button" at bounding box center [247, 292] width 16 height 16
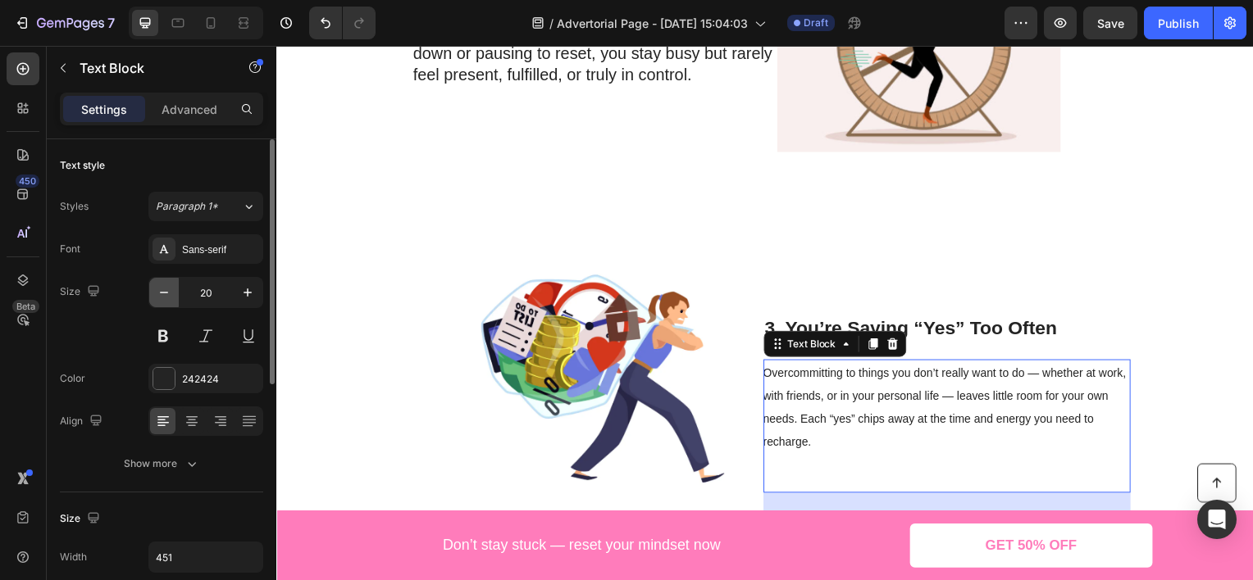
click at [152, 291] on button "button" at bounding box center [164, 293] width 30 height 30
click at [152, 290] on button "button" at bounding box center [164, 293] width 30 height 30
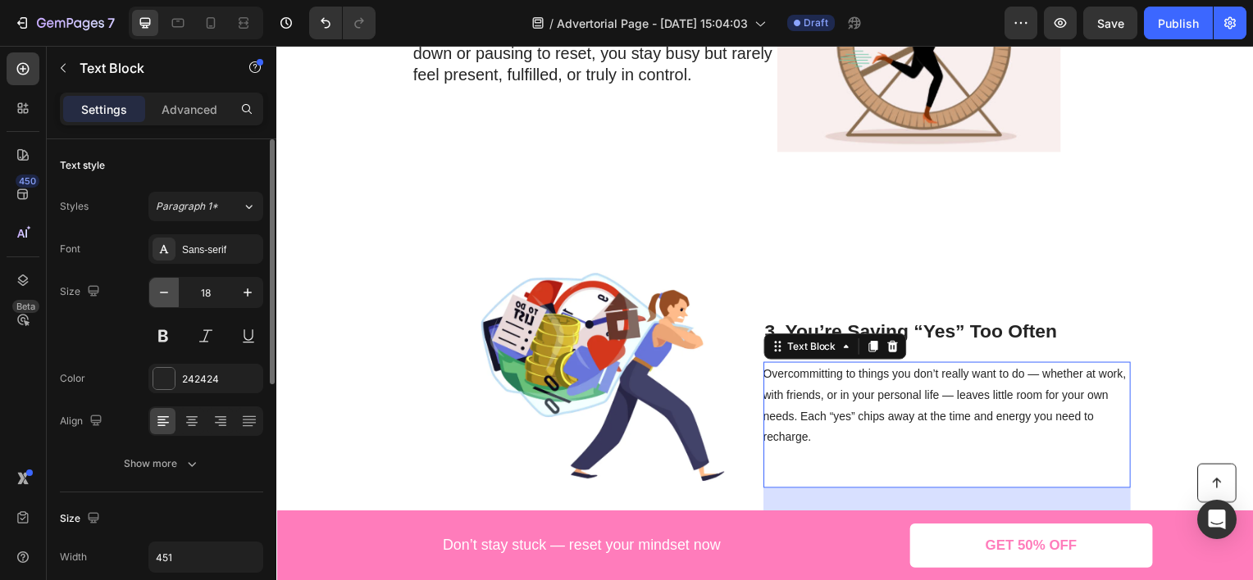
click at [152, 290] on button "button" at bounding box center [164, 293] width 30 height 30
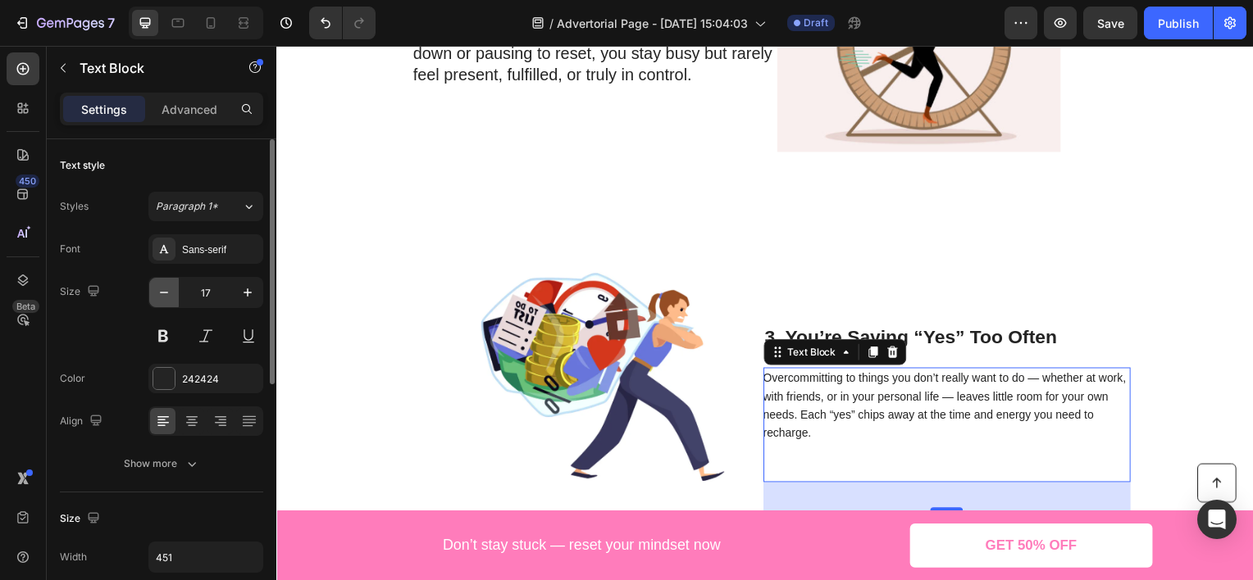
click at [164, 290] on icon "button" at bounding box center [164, 292] width 16 height 16
type input "16"
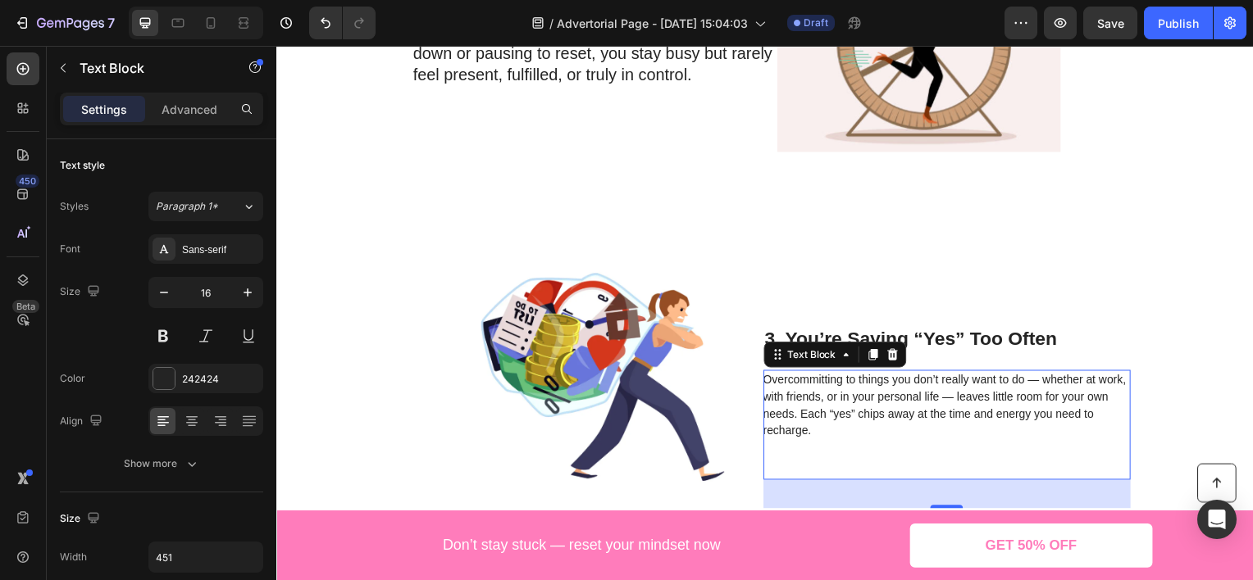
click at [820, 432] on p "Overcommitting to things you don’t really want to do — whether at work, with fr…" at bounding box center [951, 408] width 368 height 68
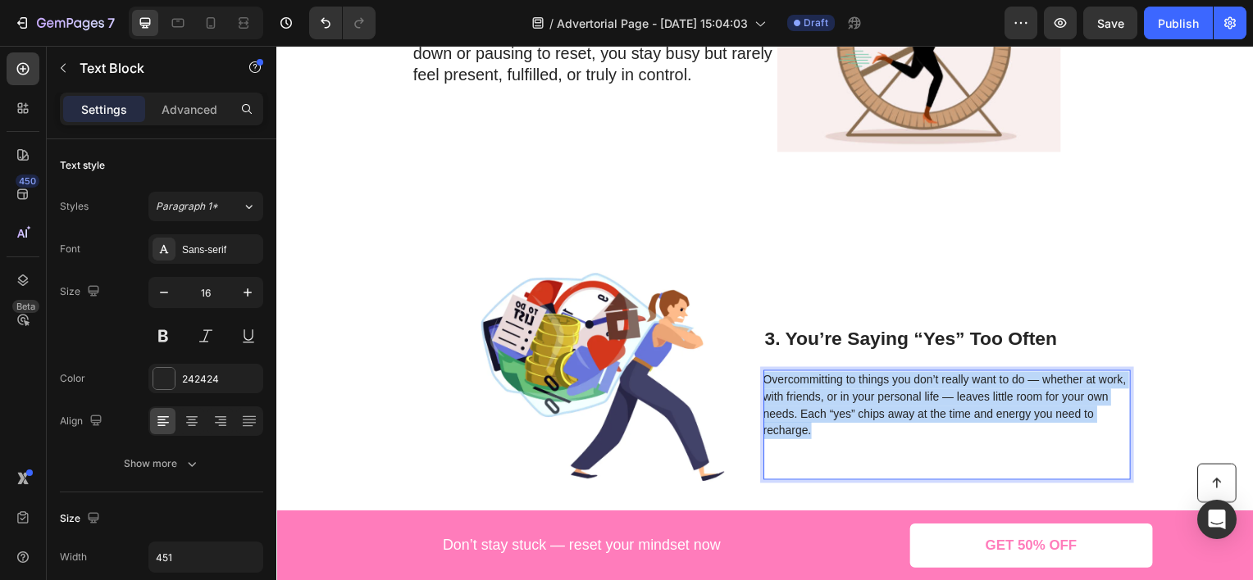
drag, startPoint x: 809, startPoint y: 431, endPoint x: 763, endPoint y: 370, distance: 76.7
click at [767, 372] on div "Overcommitting to things you don’t really want to do — whether at work, with fr…" at bounding box center [952, 407] width 370 height 71
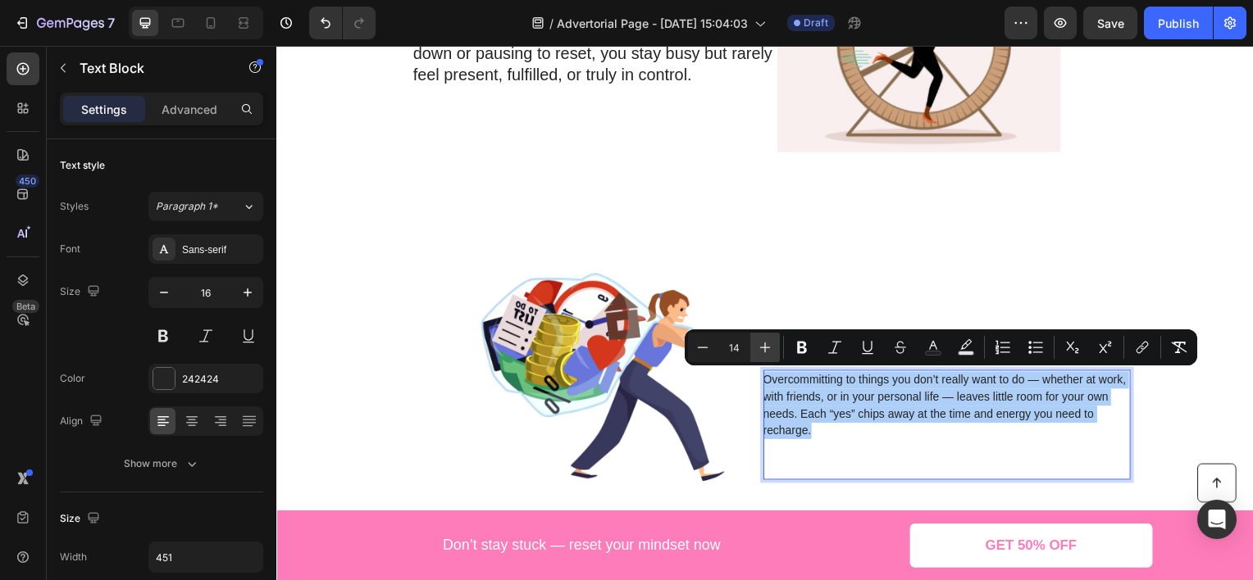
click at [776, 353] on button "Plus" at bounding box center [765, 348] width 30 height 30
click at [775, 353] on button "Plus" at bounding box center [765, 348] width 30 height 30
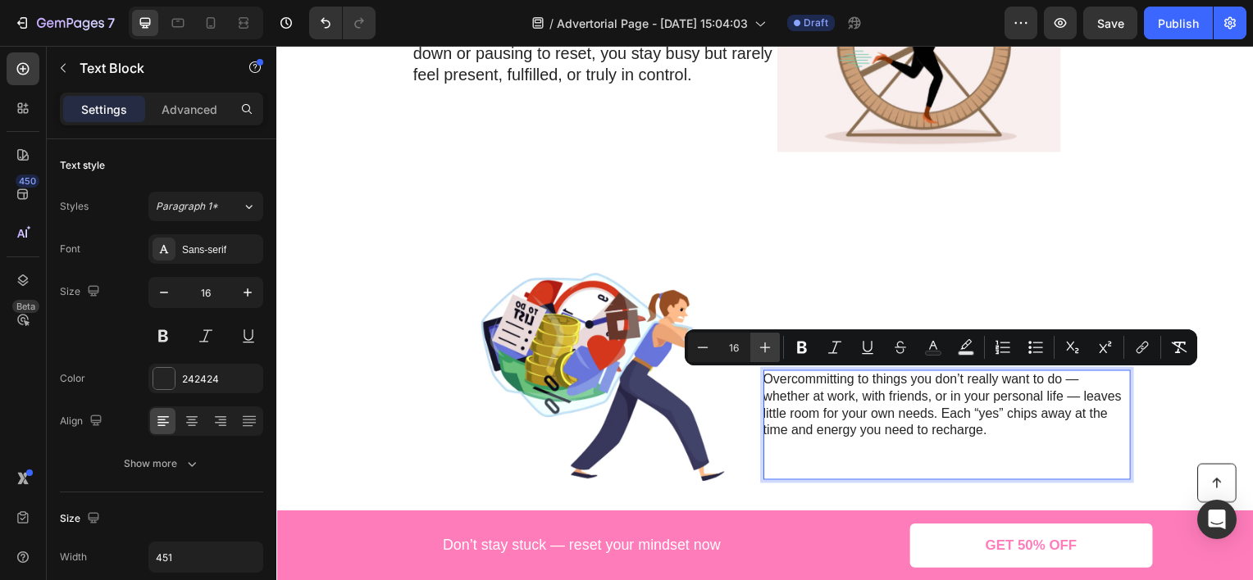
click at [775, 353] on button "Plus" at bounding box center [765, 348] width 30 height 30
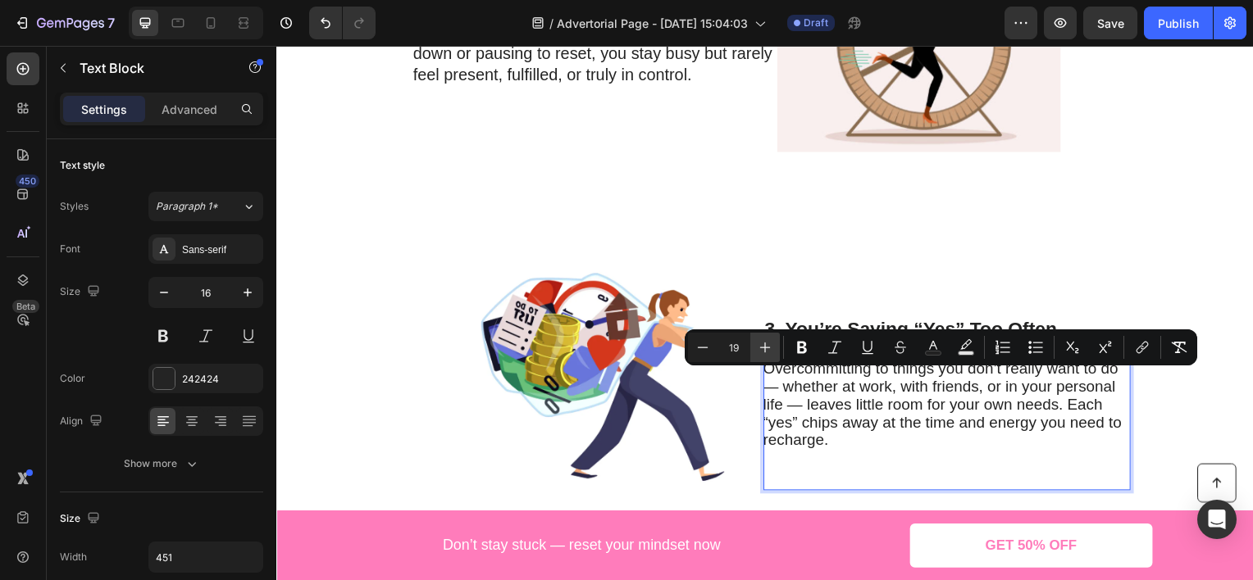
click at [775, 353] on button "Plus" at bounding box center [765, 348] width 30 height 30
type input "20"
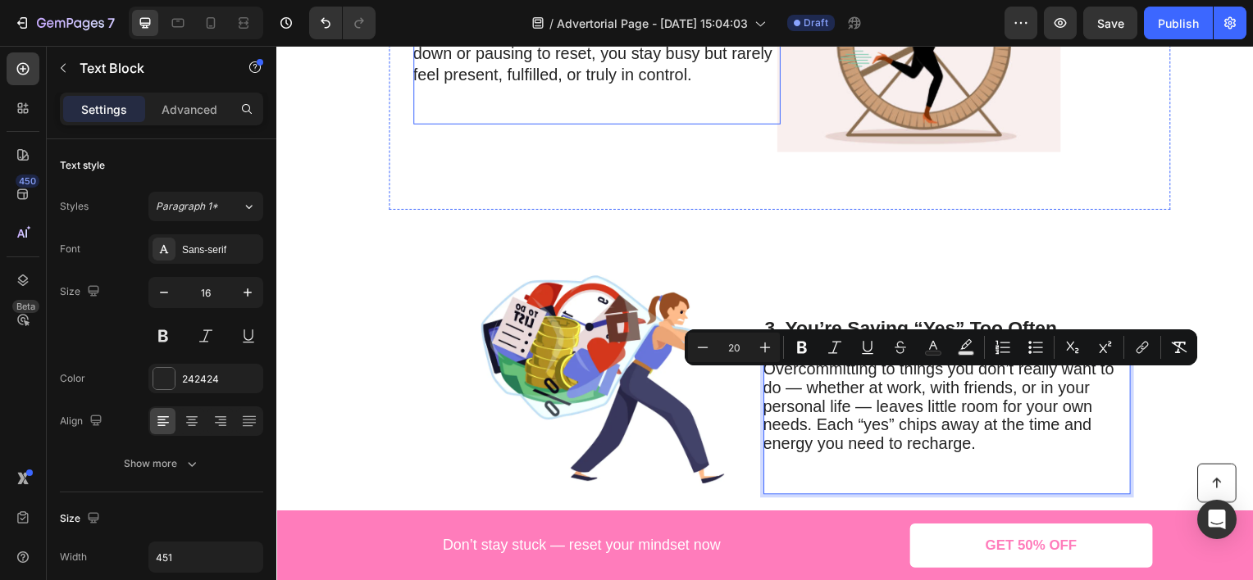
click at [595, 96] on div "Life feels like a loop of rushing from one responsibility to the next. Without …" at bounding box center [599, 61] width 370 height 126
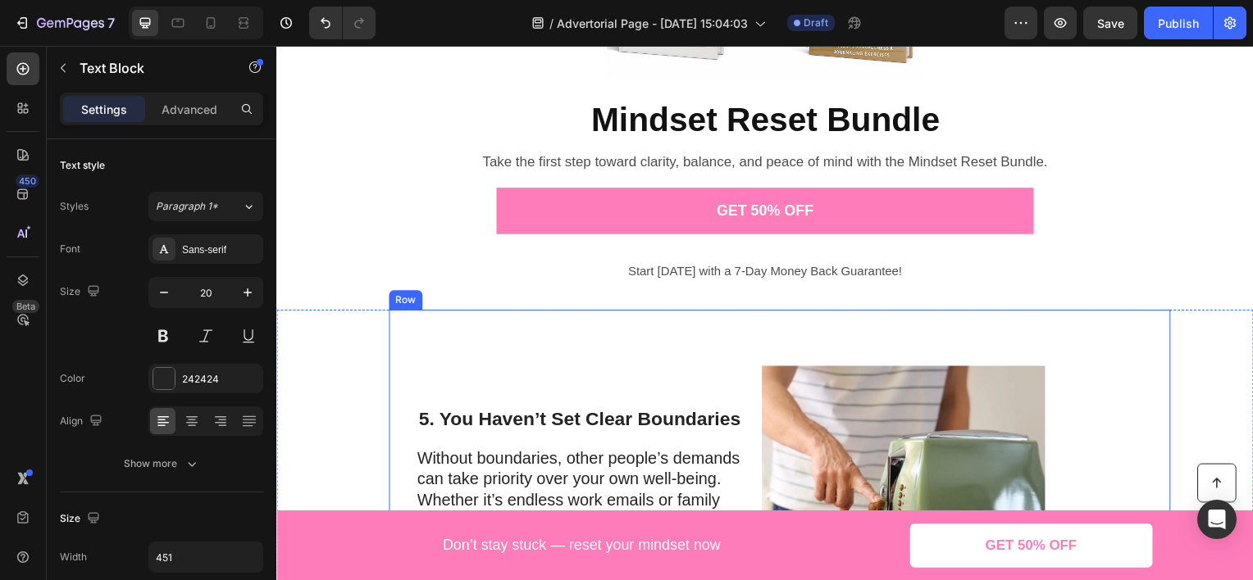
scroll to position [2050, 0]
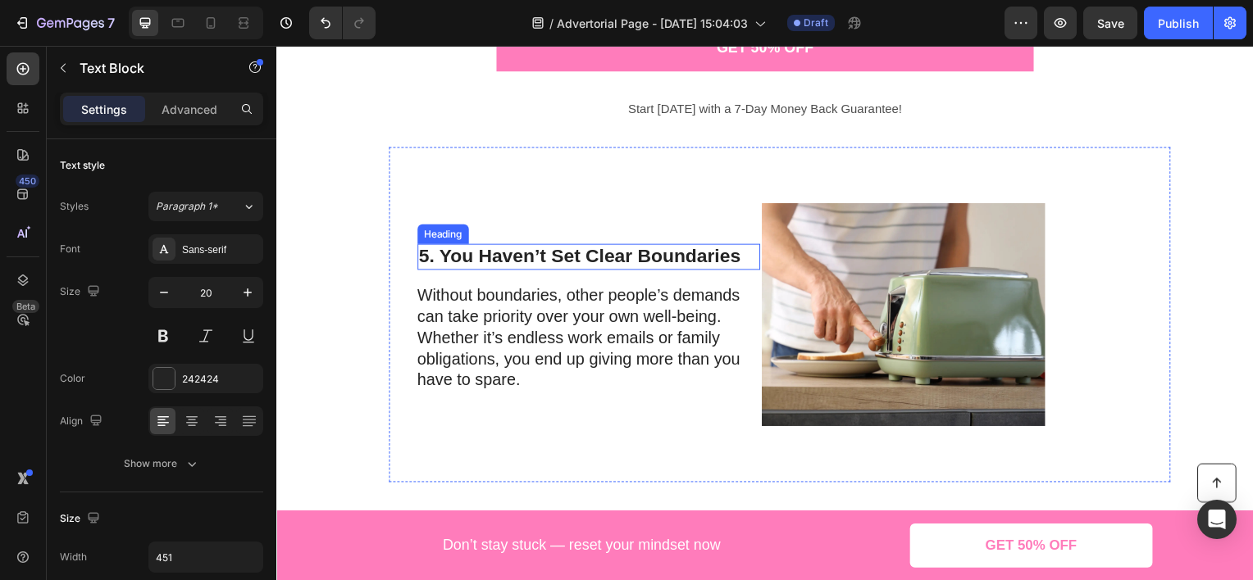
click at [575, 260] on h2 "5. You Haven’t Set Clear Boundaries" at bounding box center [590, 258] width 345 height 26
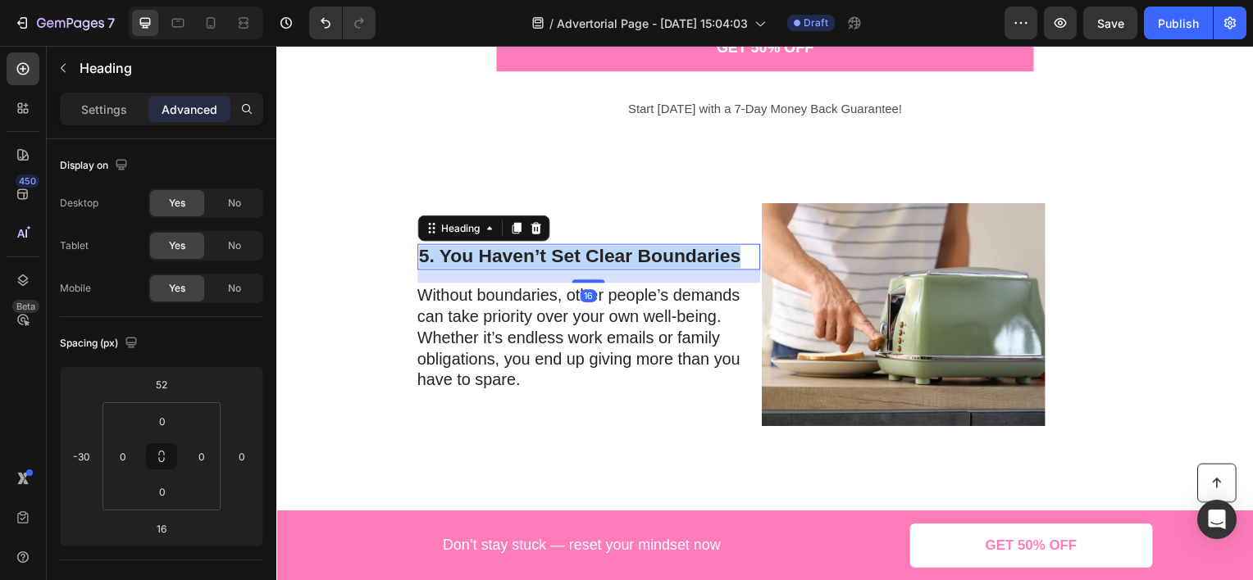
click at [575, 260] on p "5. You Haven’t Set Clear Boundaries" at bounding box center [591, 258] width 342 height 23
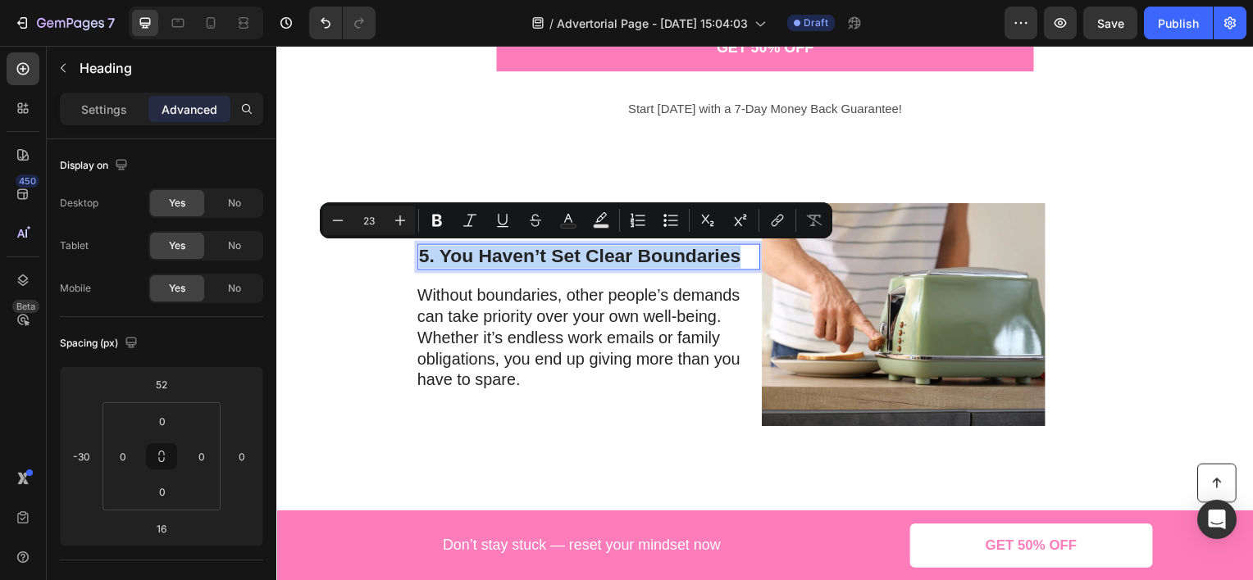
click at [561, 263] on p "5. You Haven’t Set Clear Boundaries" at bounding box center [591, 258] width 342 height 23
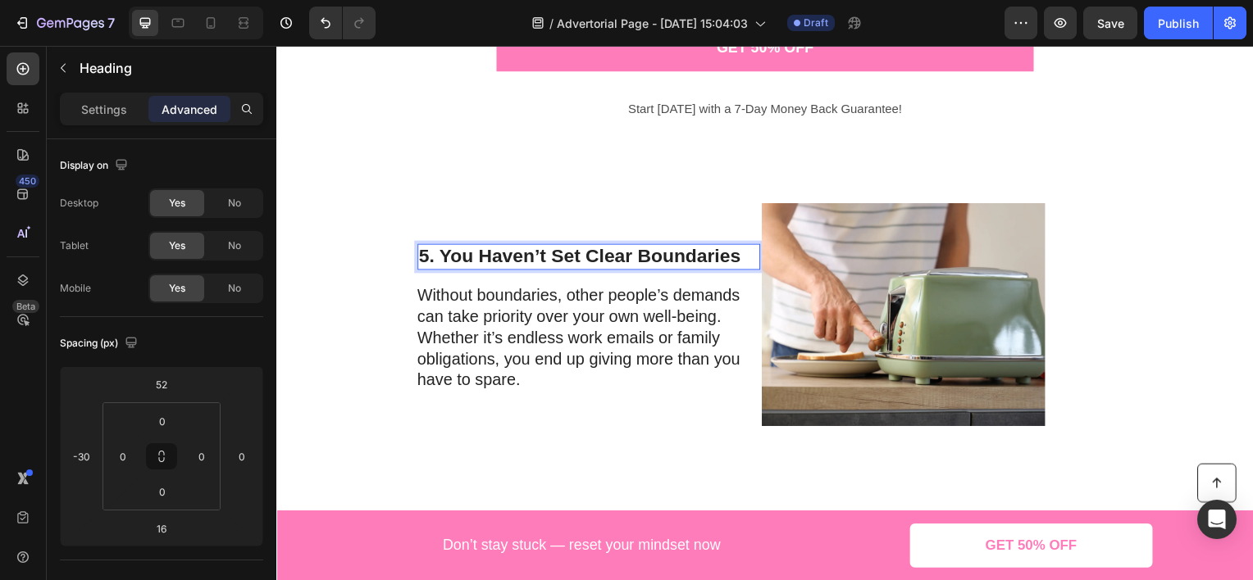
click at [561, 263] on p "5. You Haven’t Set Clear Boundaries" at bounding box center [591, 258] width 342 height 23
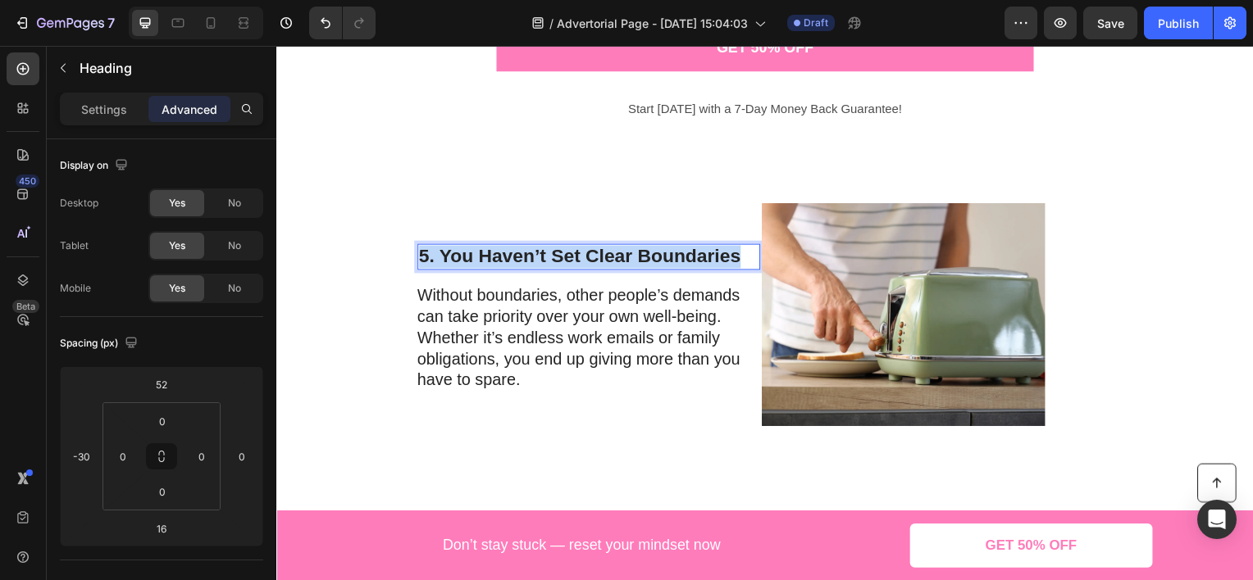
click at [561, 263] on p "5. You Haven’t Set Clear Boundaries" at bounding box center [591, 258] width 342 height 23
click at [561, 262] on p "5. You Haven’t Set Clear Boundaries" at bounding box center [591, 258] width 342 height 23
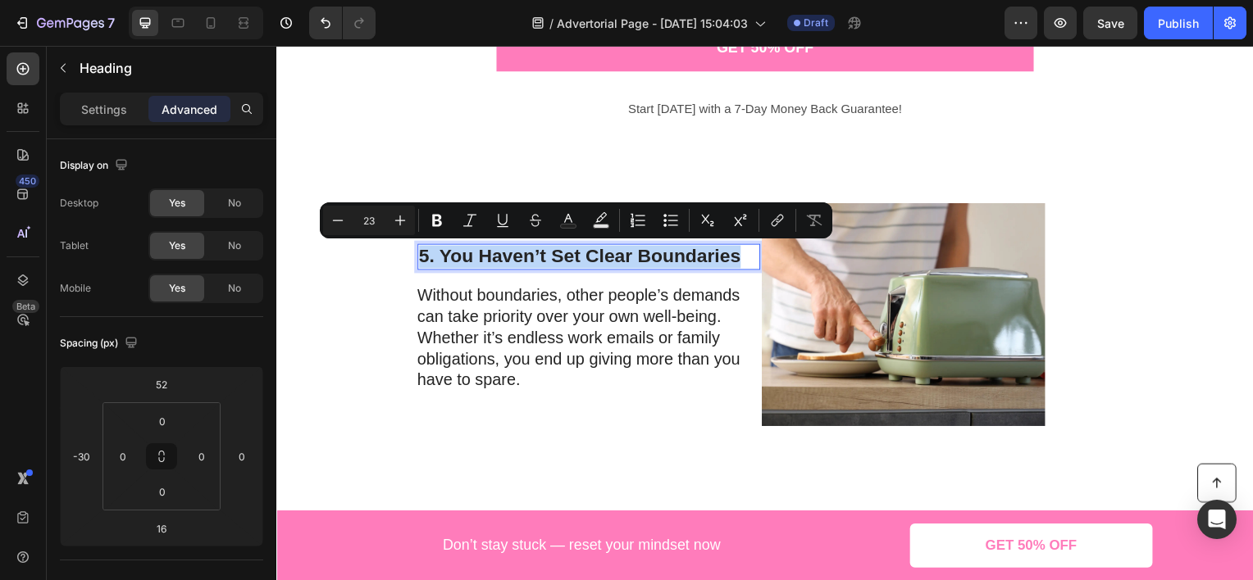
copy p "5. You Haven’t Set Clear Boundaries"
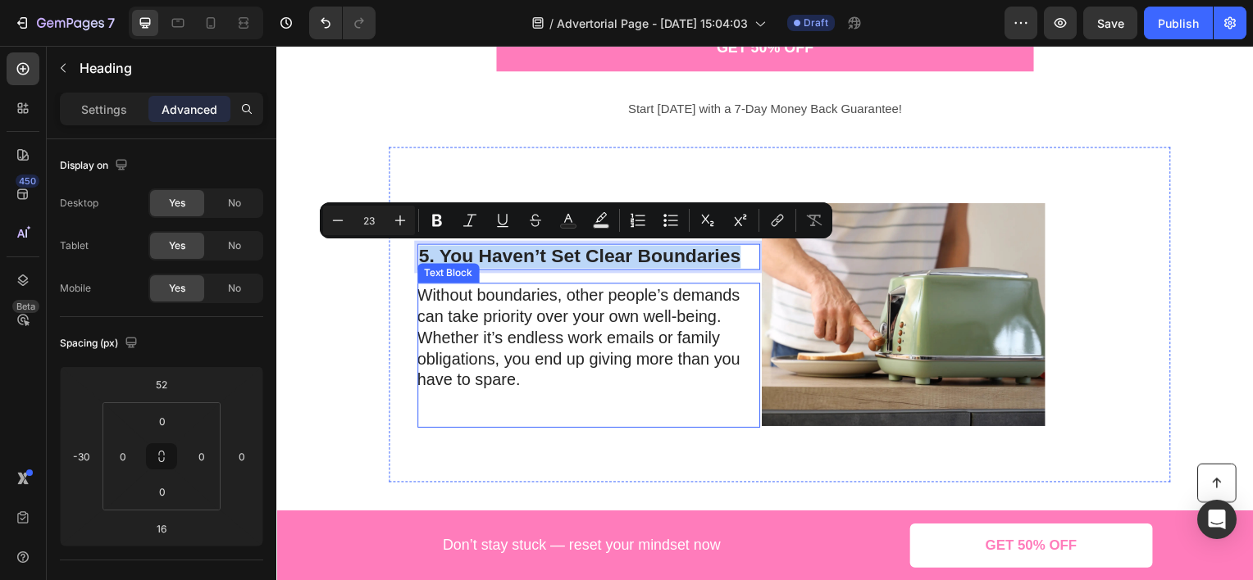
click at [531, 332] on p "Without boundaries, other people’s demands can take priority over your own well…" at bounding box center [590, 339] width 344 height 107
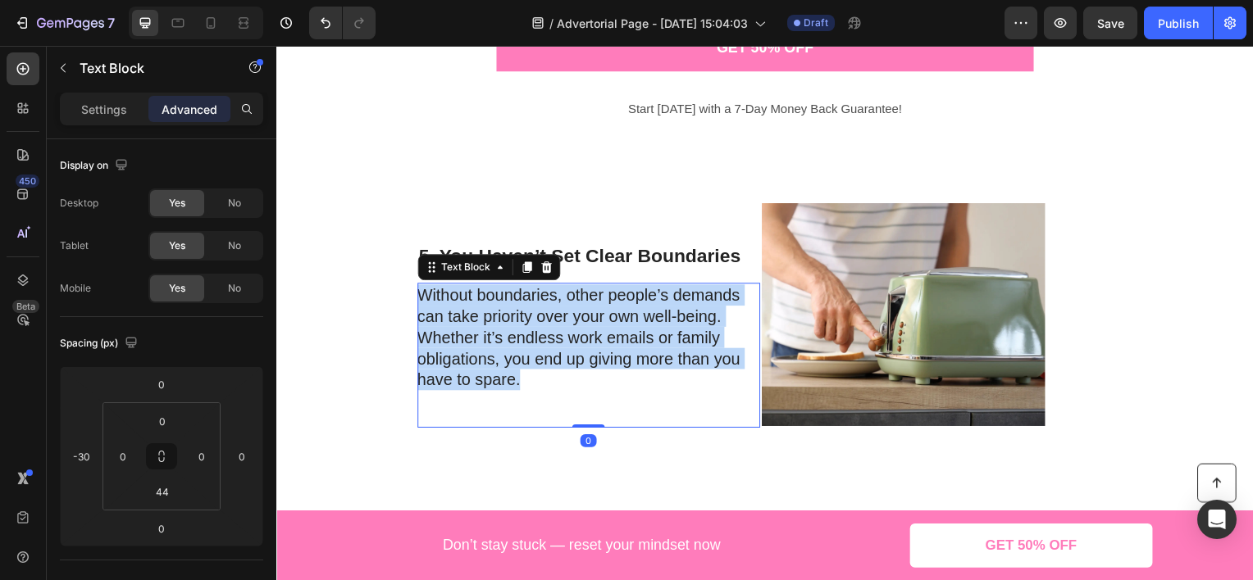
click at [531, 332] on p "Without boundaries, other people’s demands can take priority over your own well…" at bounding box center [590, 339] width 344 height 107
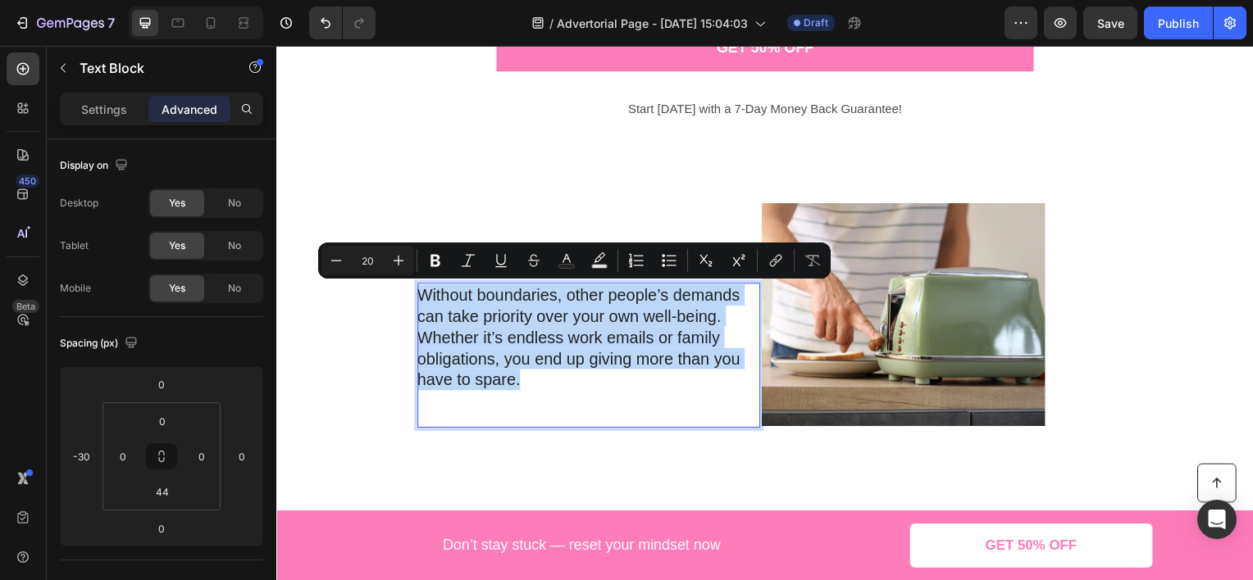
copy p "Without boundaries, other people’s demands can take priority over your own well…"
click at [935, 331] on img at bounding box center [907, 316] width 285 height 285
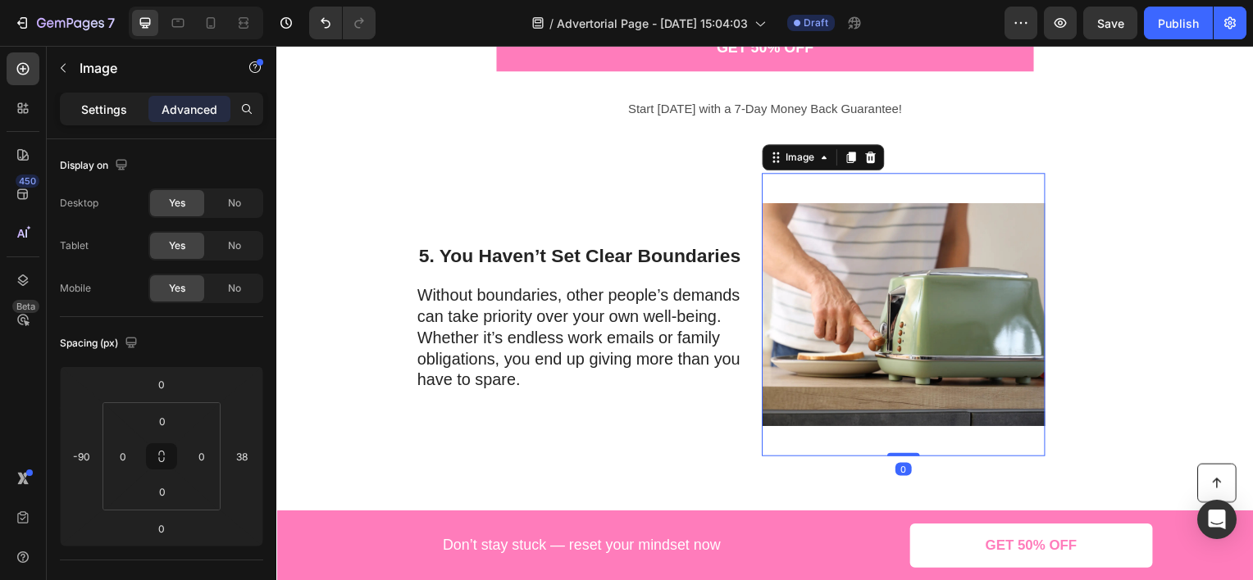
click at [120, 105] on p "Settings" at bounding box center [104, 109] width 46 height 17
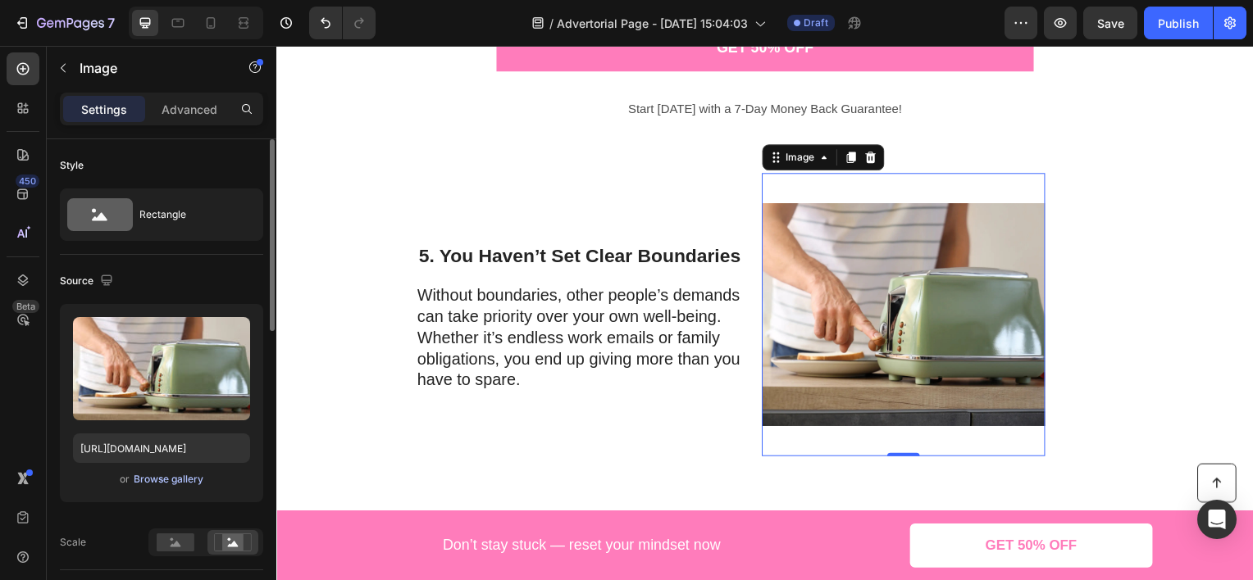
click at [180, 479] on div "Browse gallery" at bounding box center [169, 479] width 70 height 15
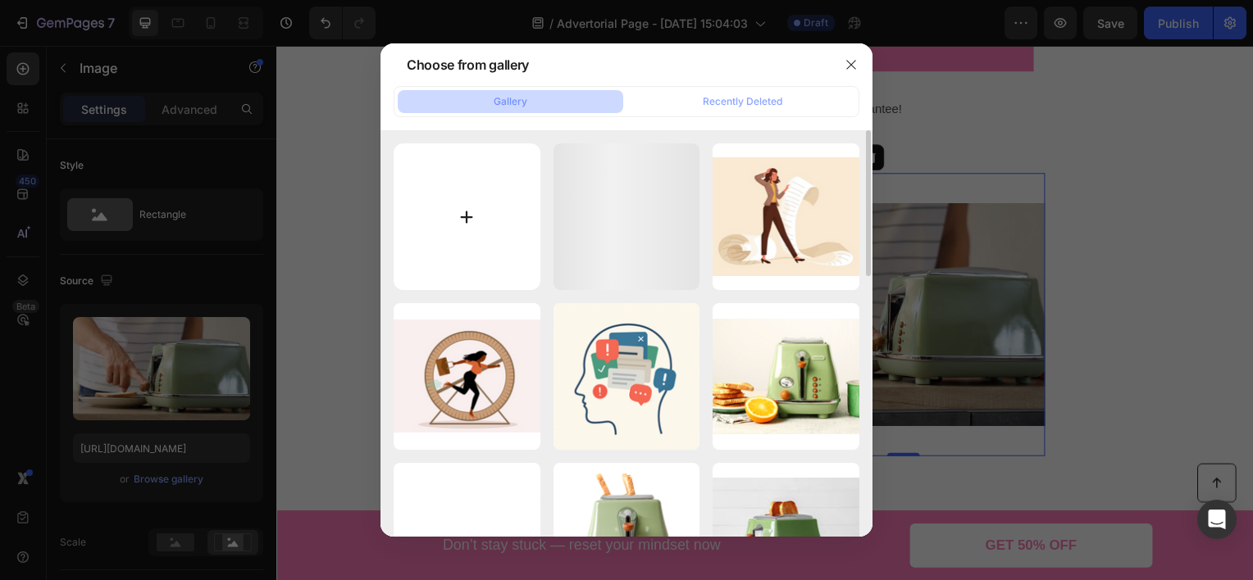
click at [456, 208] on input "file" at bounding box center [467, 216] width 147 height 147
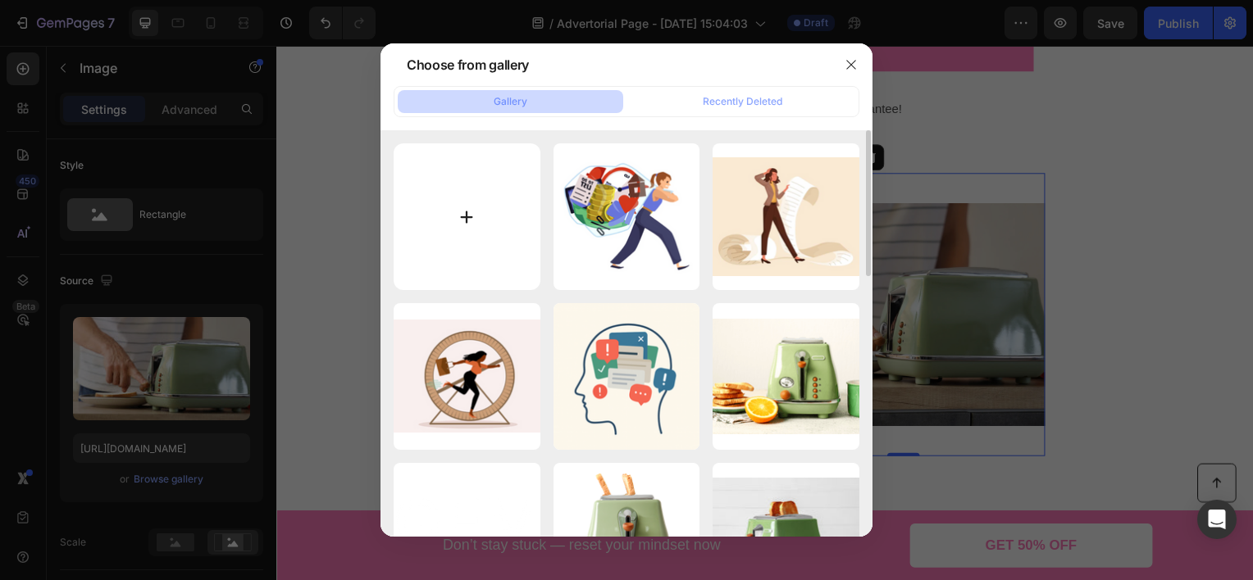
type input "C:\fakepath\ChatGPT Image 28. elok. 2025 klo 16.47.58.png"
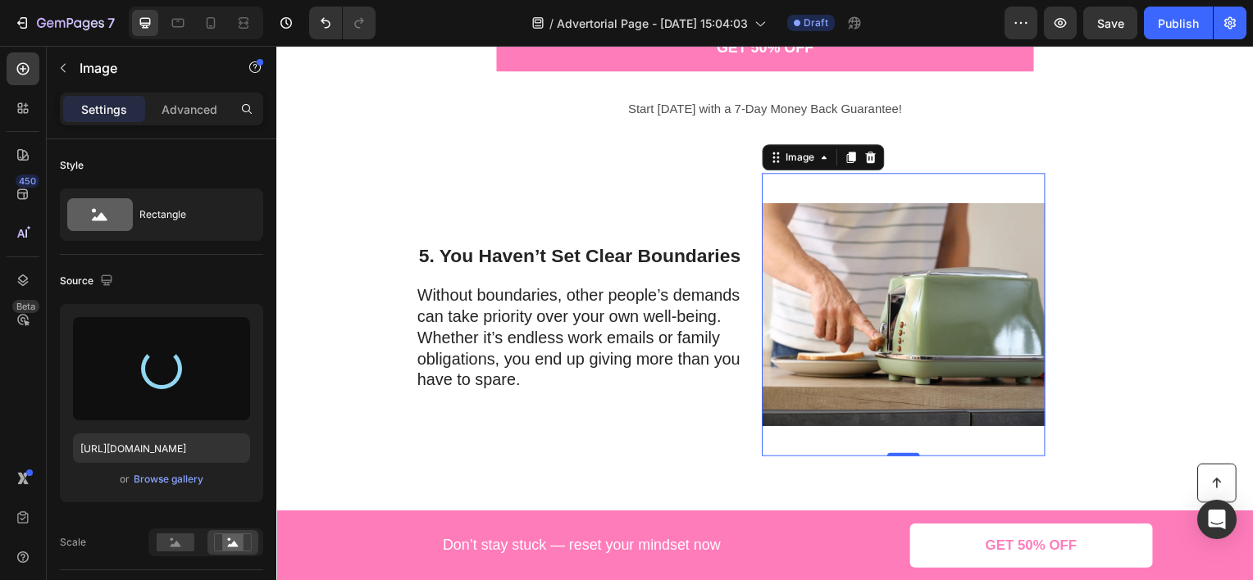
type input "https://cdn.shopify.com/s/files/1/0924/8846/6774/files/gempages_578456514570748…"
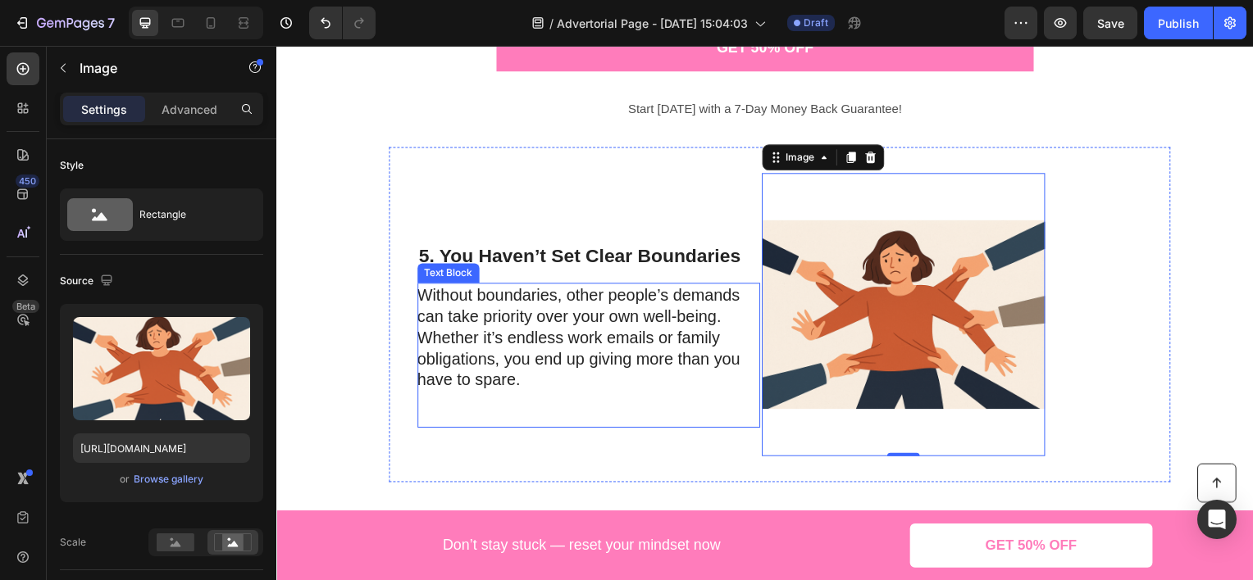
click at [510, 295] on p "Without boundaries, other people’s demands can take priority over your own well…" at bounding box center [590, 339] width 344 height 107
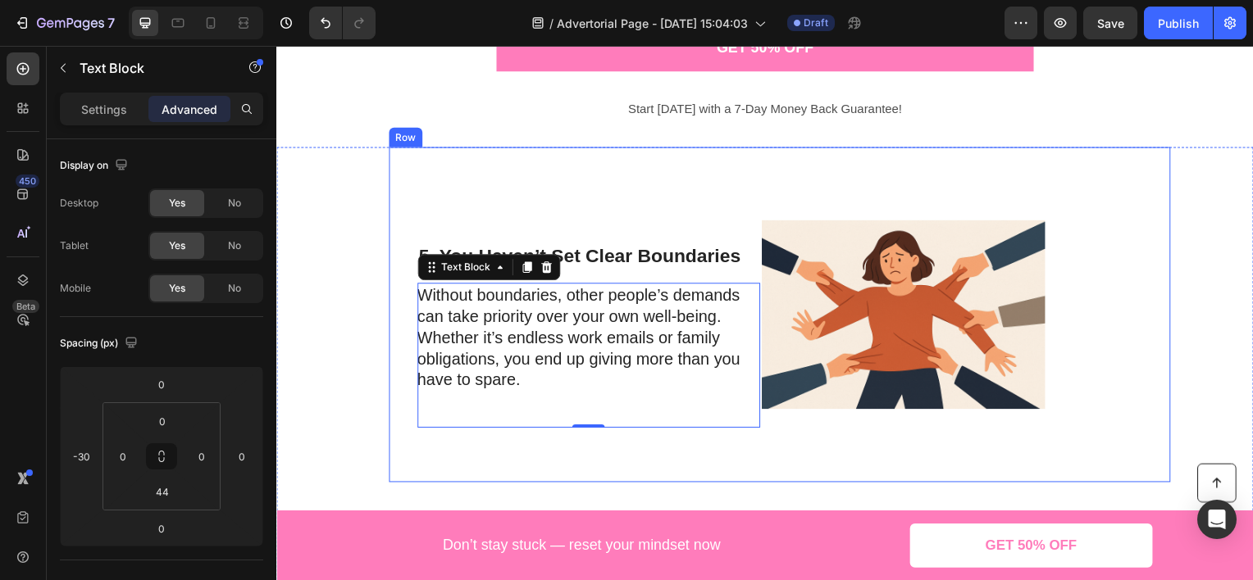
click at [564, 195] on div "5. You Haven’t Set Clear Boundaries Heading Without boundaries, other people’s …" at bounding box center [615, 316] width 345 height 285
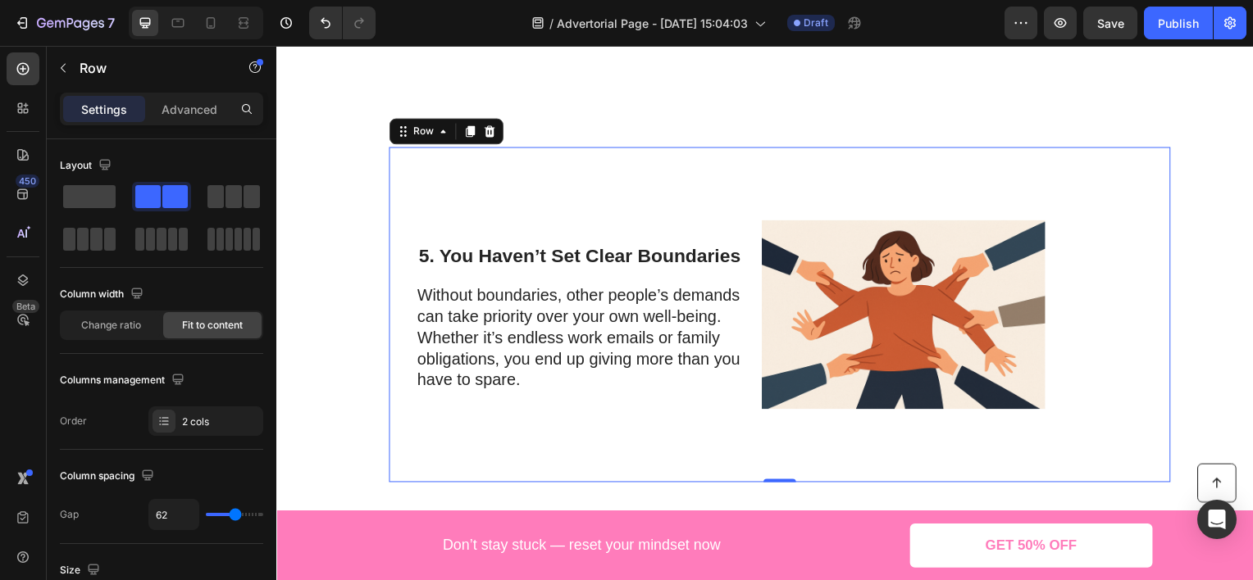
scroll to position [2377, 0]
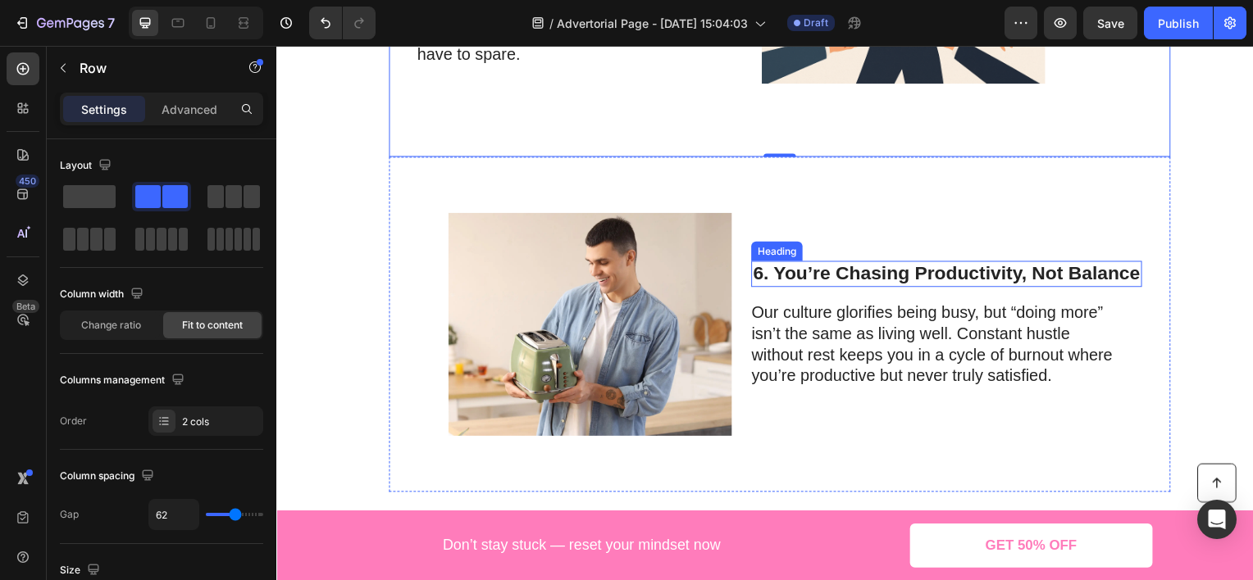
click at [849, 275] on h2 "6. You’re Chasing Productivity, Not Balance" at bounding box center [950, 275] width 393 height 26
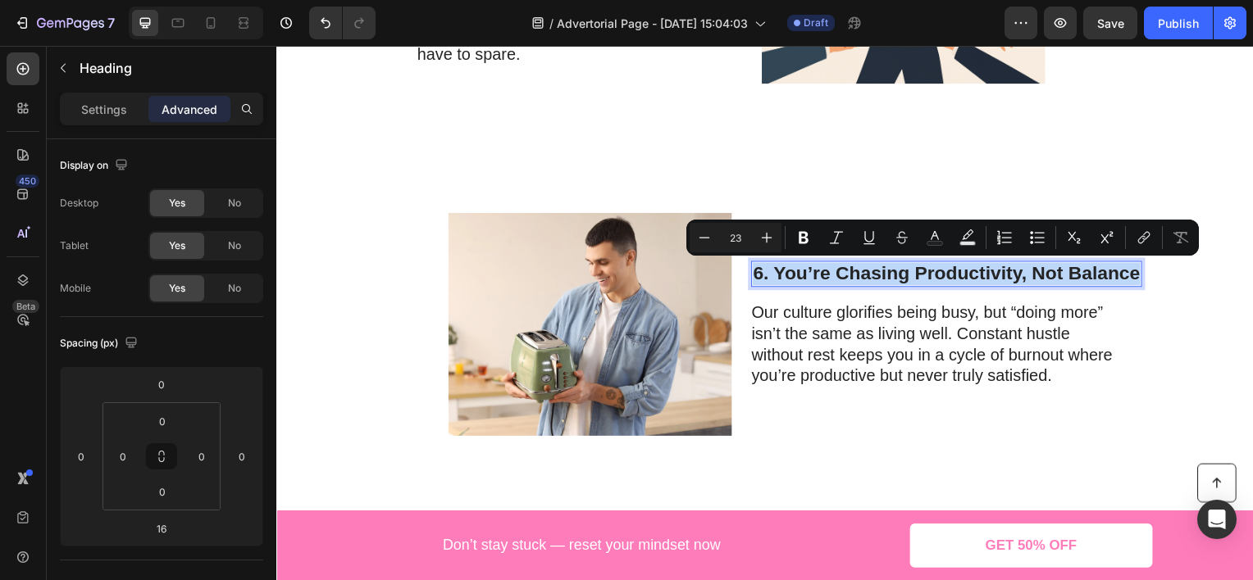
copy p "6. You’re Chasing Productivity, Not Balance"
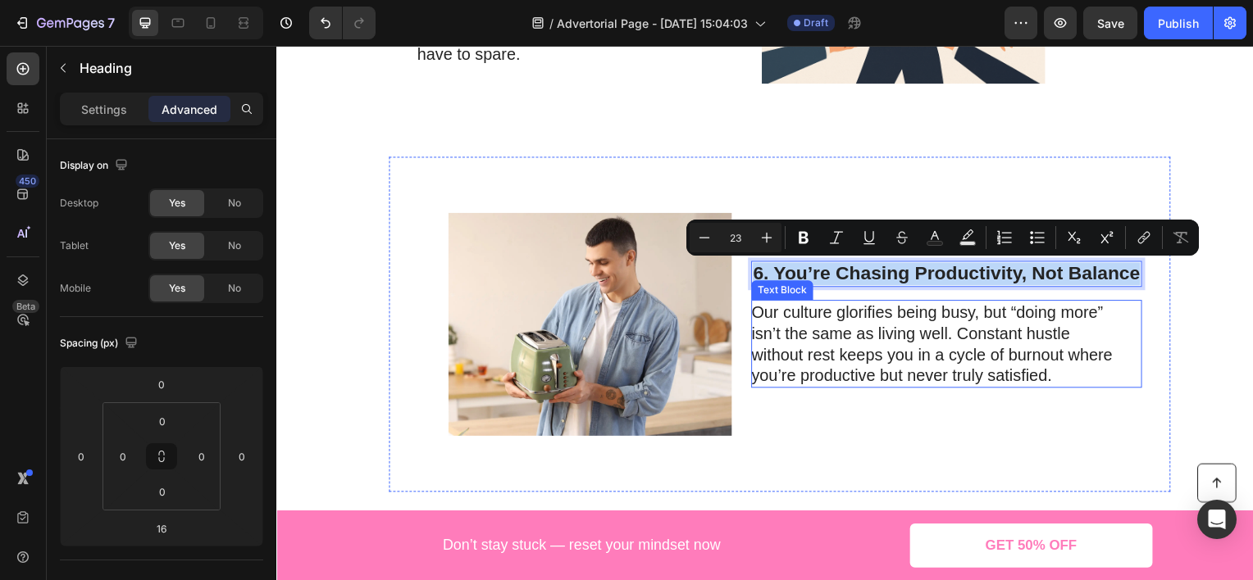
click at [881, 351] on p "Our culture glorifies being busy, but “doing more” isn’t the same as living wel…" at bounding box center [938, 345] width 368 height 85
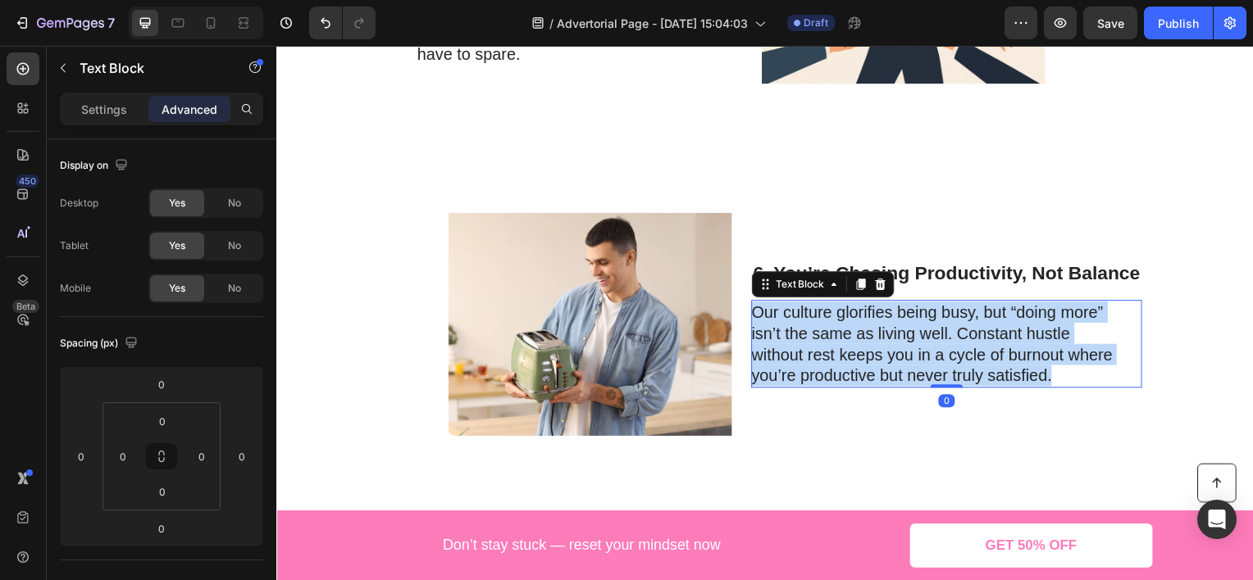
click at [881, 351] on p "Our culture glorifies being busy, but “doing more” isn’t the same as living wel…" at bounding box center [938, 345] width 368 height 85
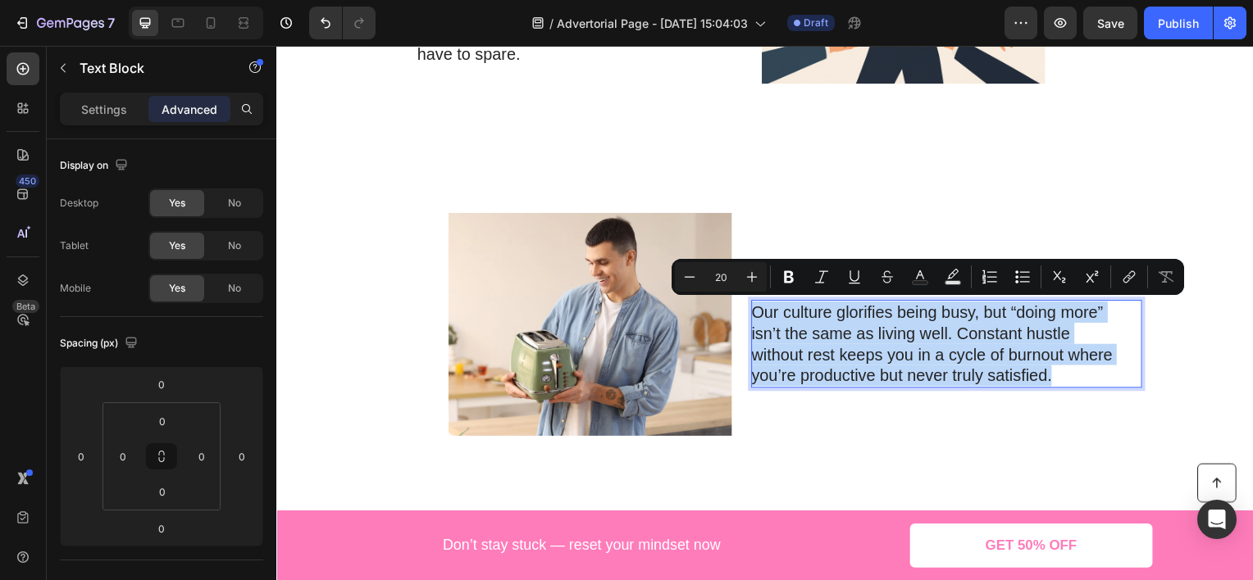
copy p "Our culture glorifies being busy, but “doing more” isn’t the same as living wel…"
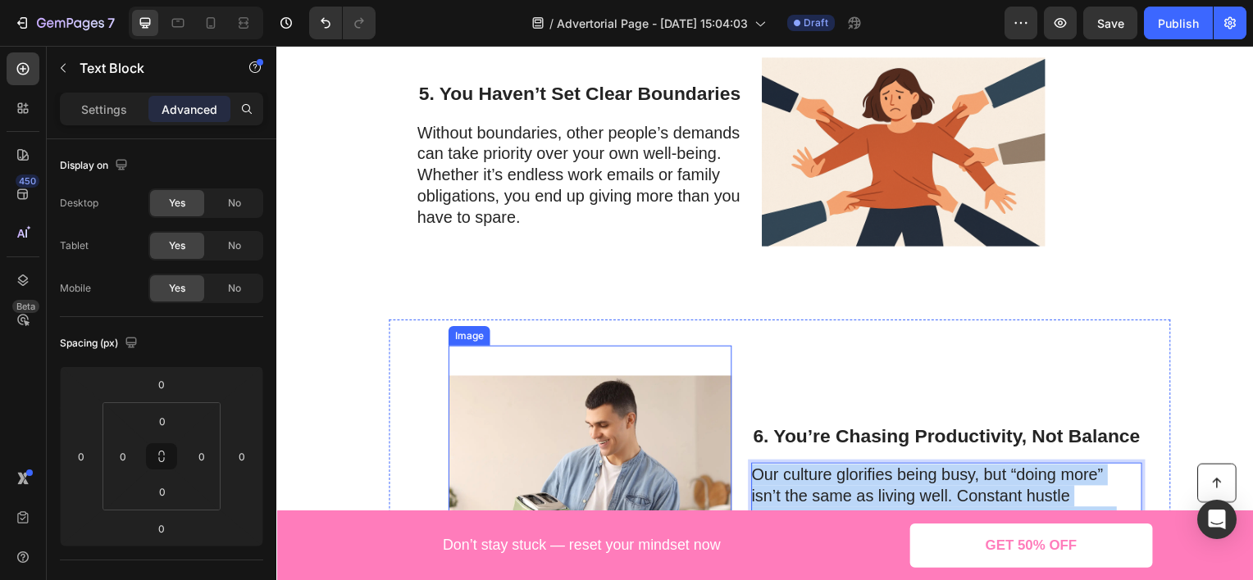
scroll to position [1968, 0]
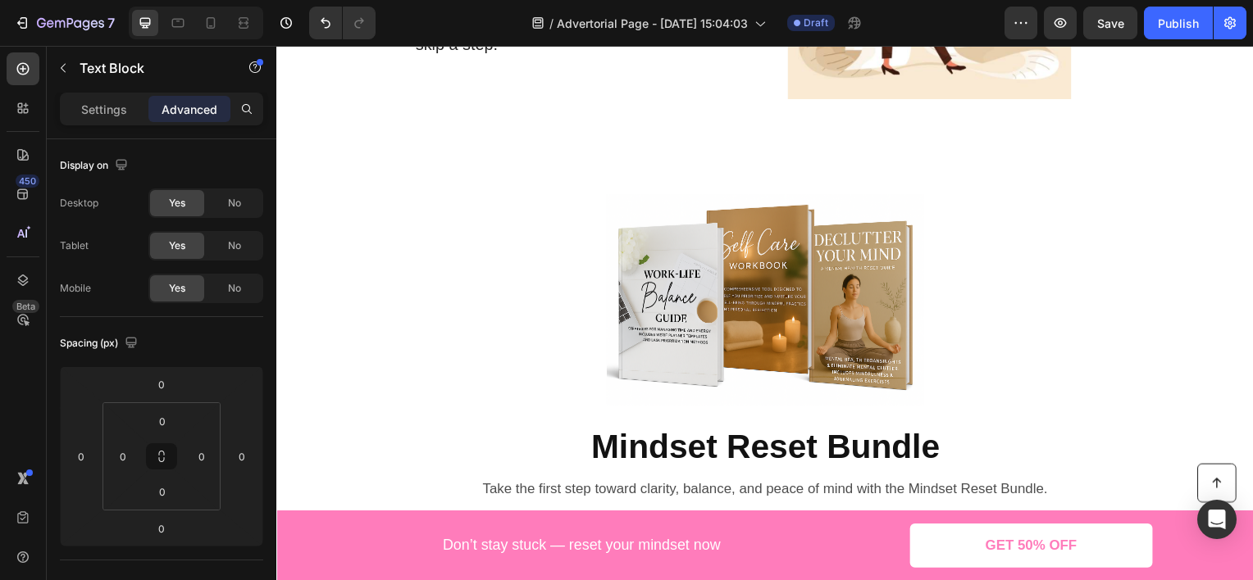
type input "16"
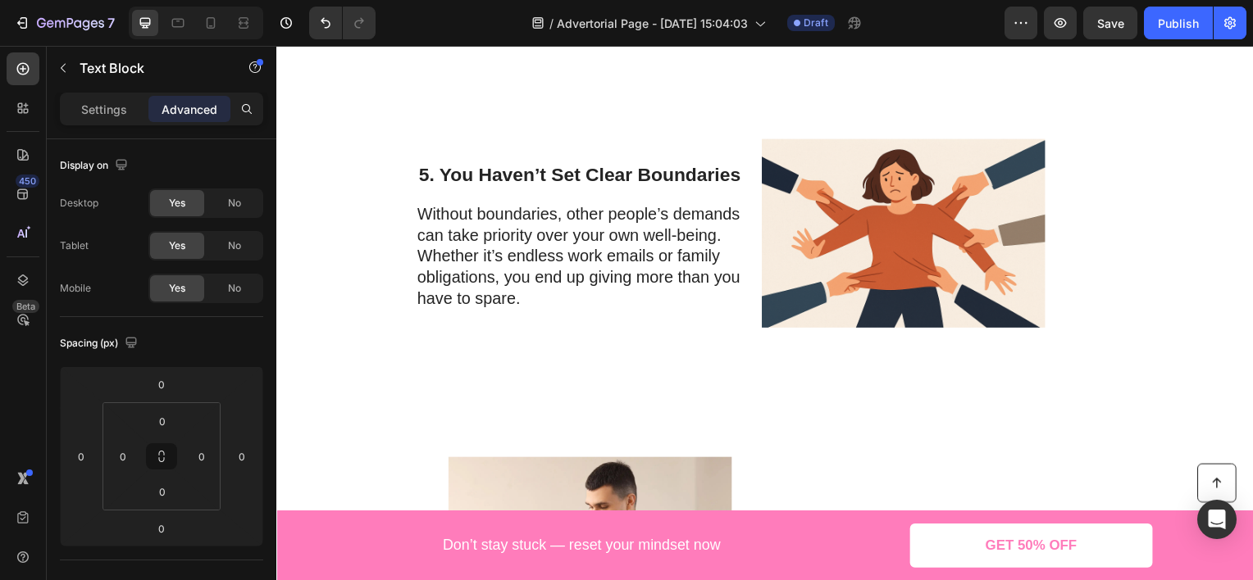
scroll to position [2459, 0]
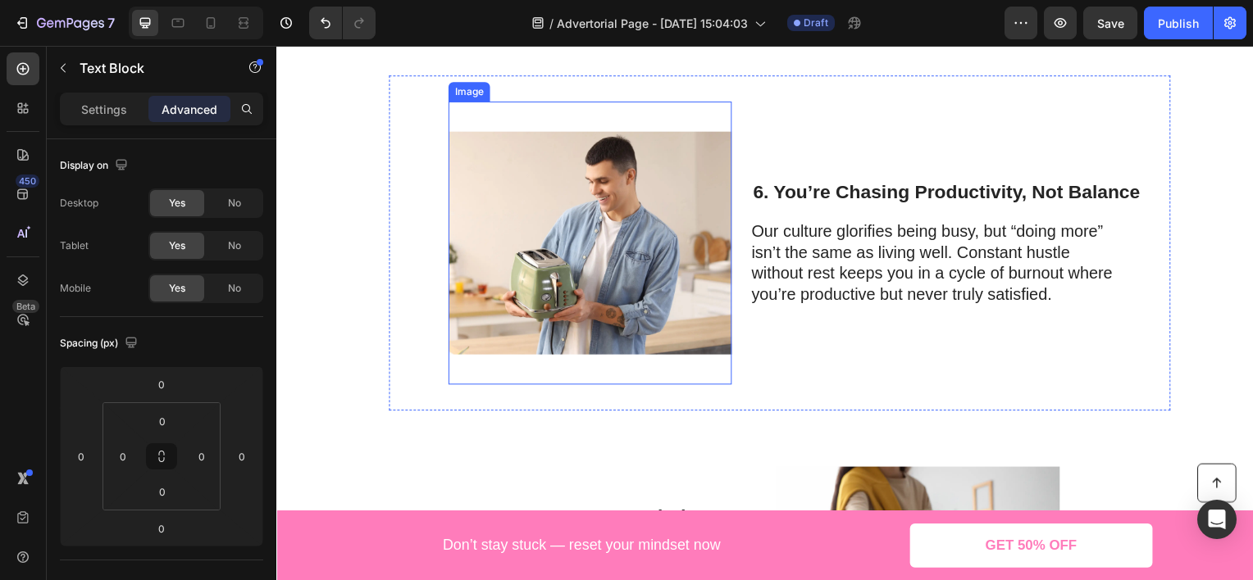
click at [648, 202] on img at bounding box center [591, 244] width 285 height 285
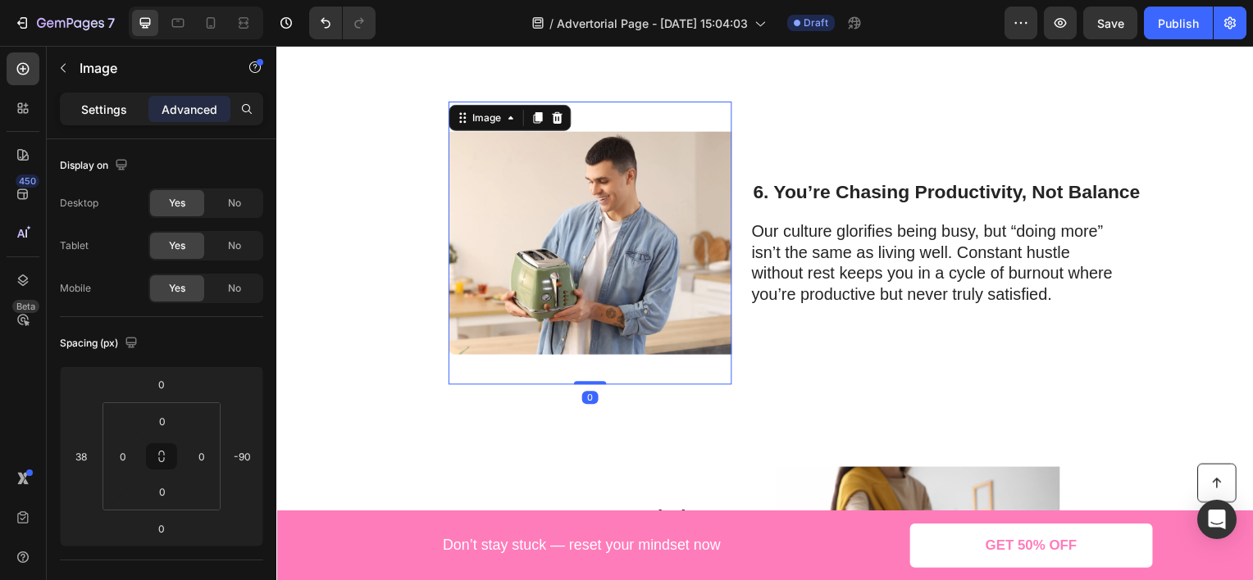
click at [99, 115] on p "Settings" at bounding box center [104, 109] width 46 height 17
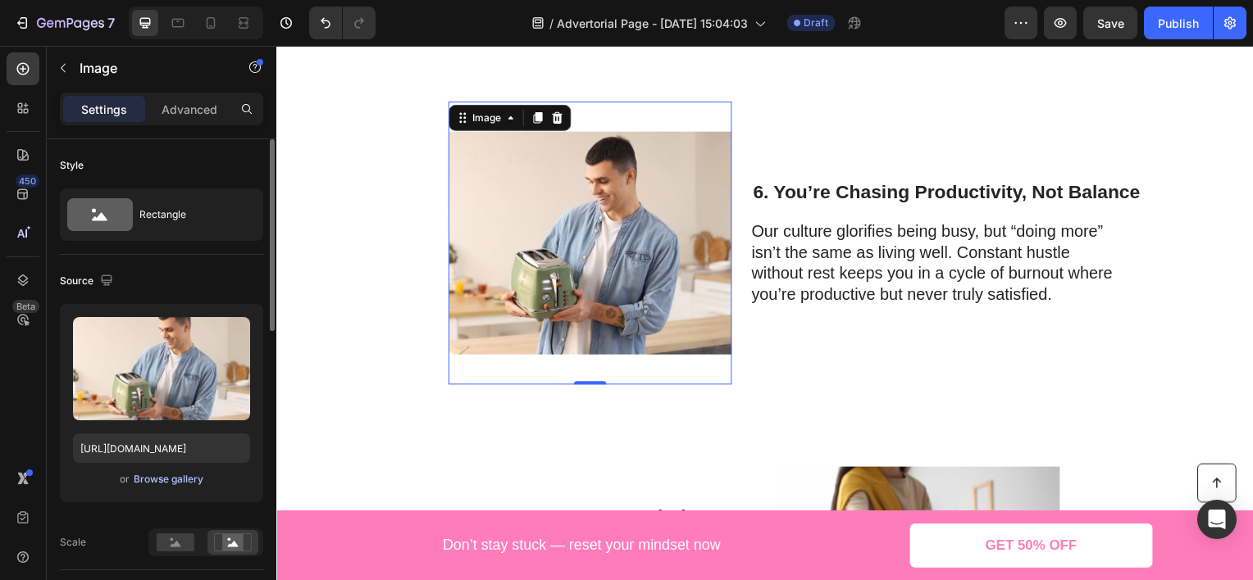
click at [157, 480] on div "Browse gallery" at bounding box center [169, 479] width 70 height 15
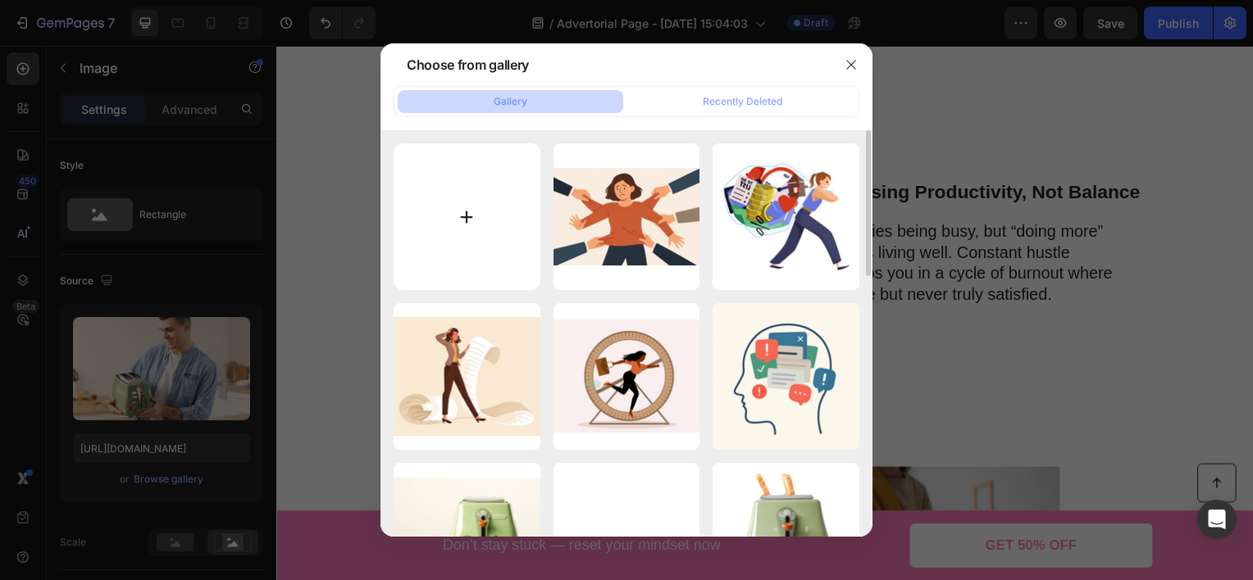
click at [488, 212] on input "file" at bounding box center [467, 216] width 147 height 147
type input "C:\fakepath\Näyttökuva 2025-08-28 165512.png"
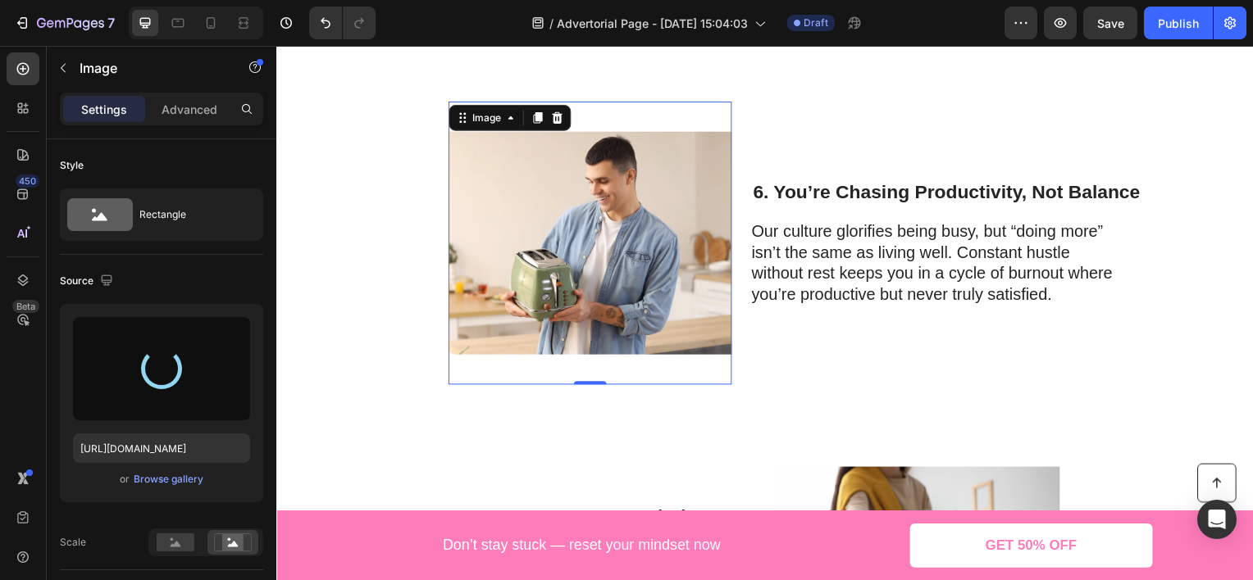
type input "https://cdn.shopify.com/s/files/1/0924/8846/6774/files/gempages_578456514570748…"
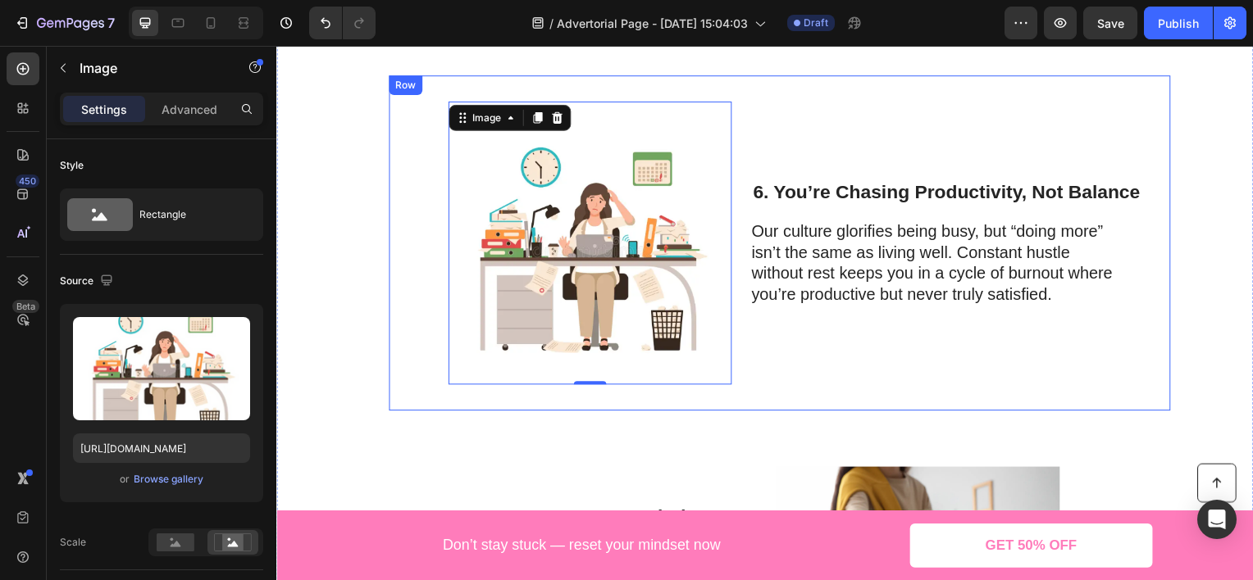
click at [398, 259] on div "Image 0 6. You’re Chasing Productivity, Not Balance Heading Our culture glorifi…" at bounding box center [782, 244] width 787 height 338
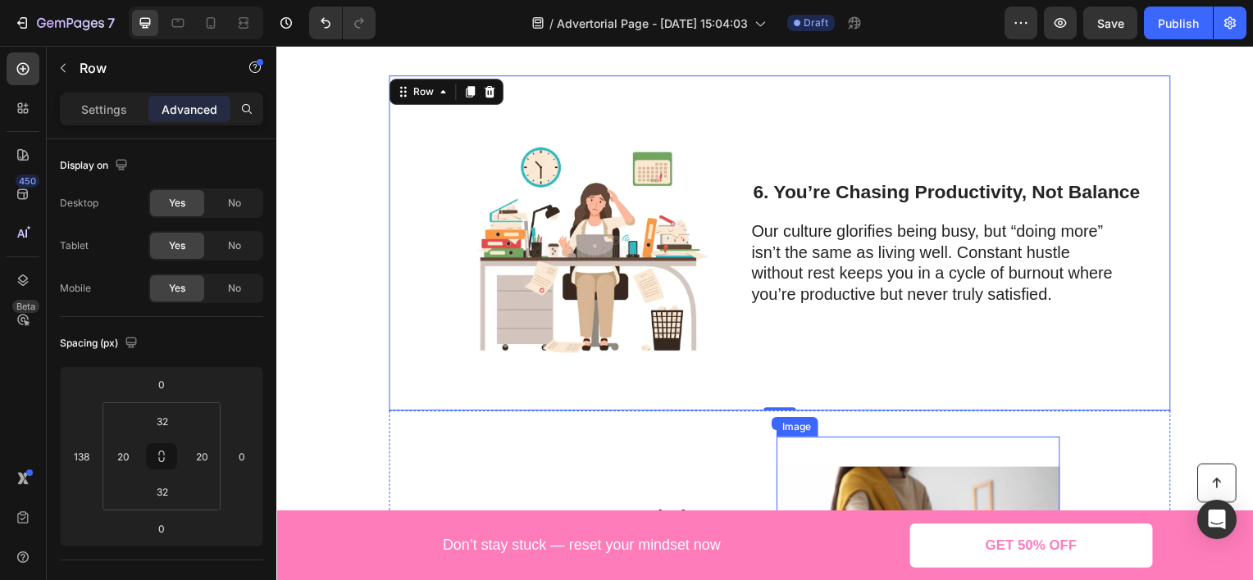
scroll to position [2787, 0]
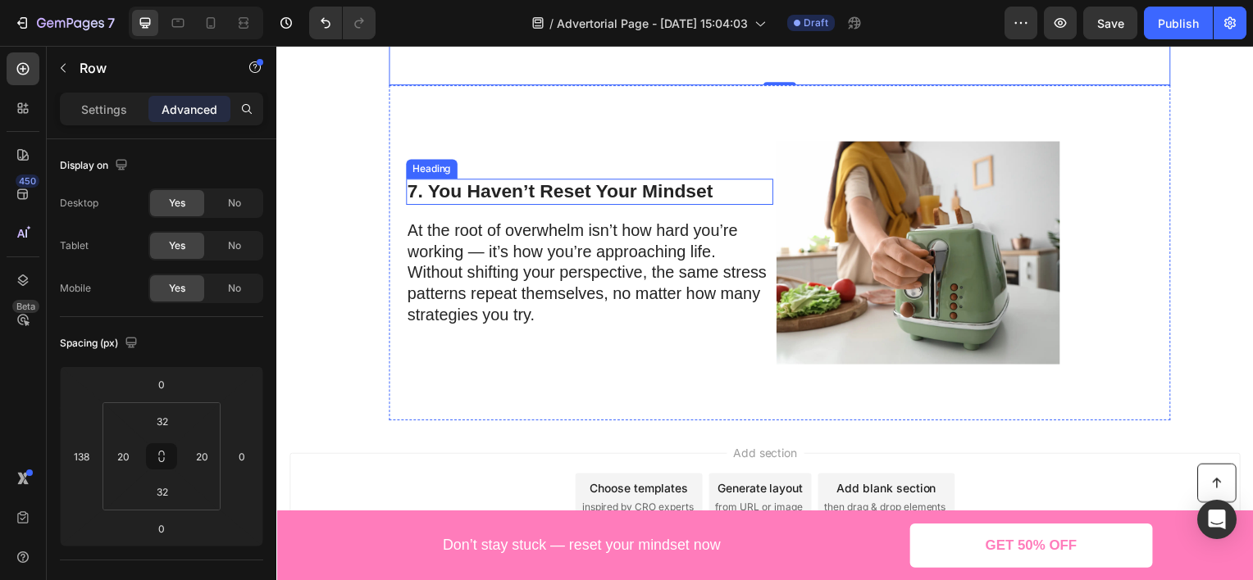
click at [486, 194] on h2 "7. You Haven’t Reset Your Mindset" at bounding box center [592, 193] width 370 height 26
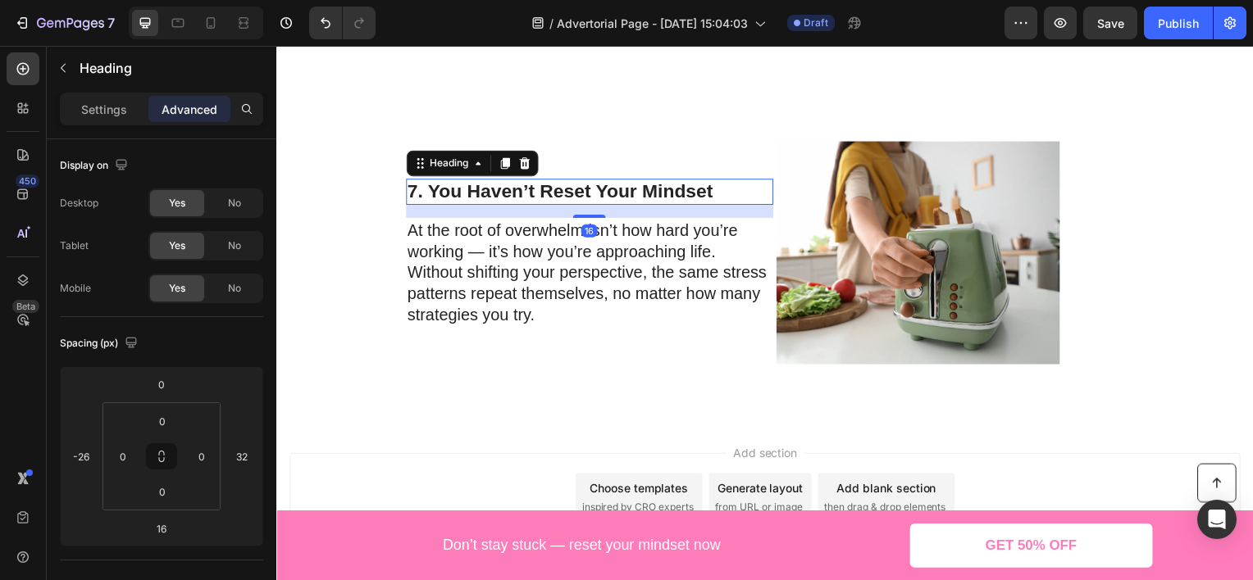
click at [486, 194] on p "7. You Haven’t Reset Your Mindset" at bounding box center [591, 192] width 366 height 23
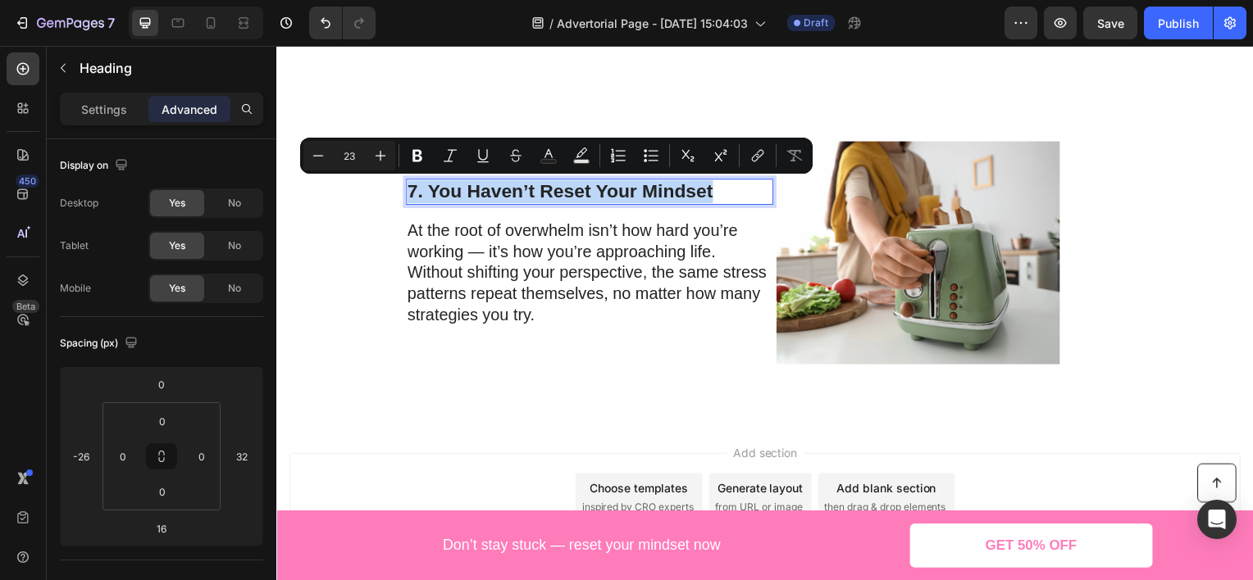
copy p "7. You Haven’t Reset Your Mindset"
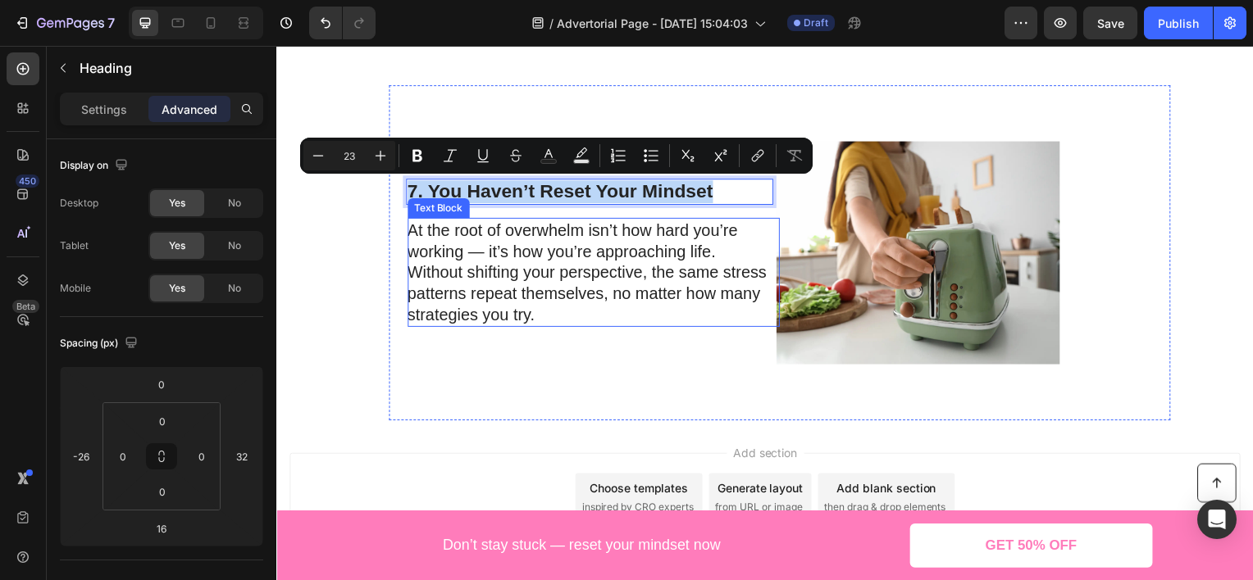
click at [503, 253] on p "At the root of overwhelm isn’t how hard you’re working — it’s how you’re approa…" at bounding box center [592, 274] width 368 height 107
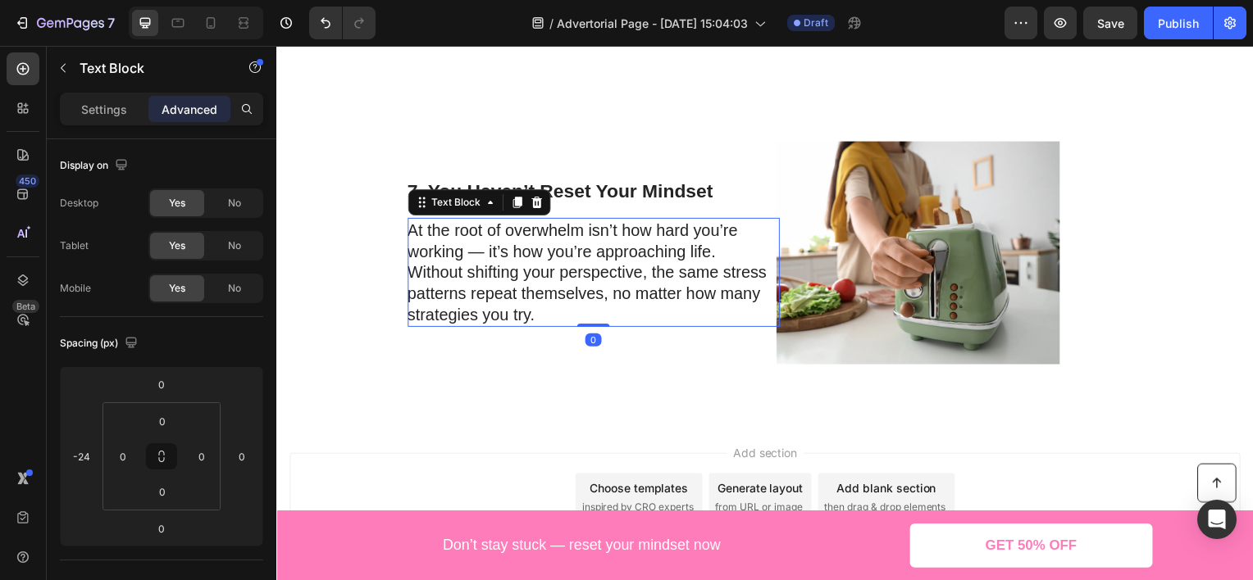
click at [503, 253] on p "At the root of overwhelm isn’t how hard you’re working — it’s how you’re approa…" at bounding box center [592, 274] width 368 height 107
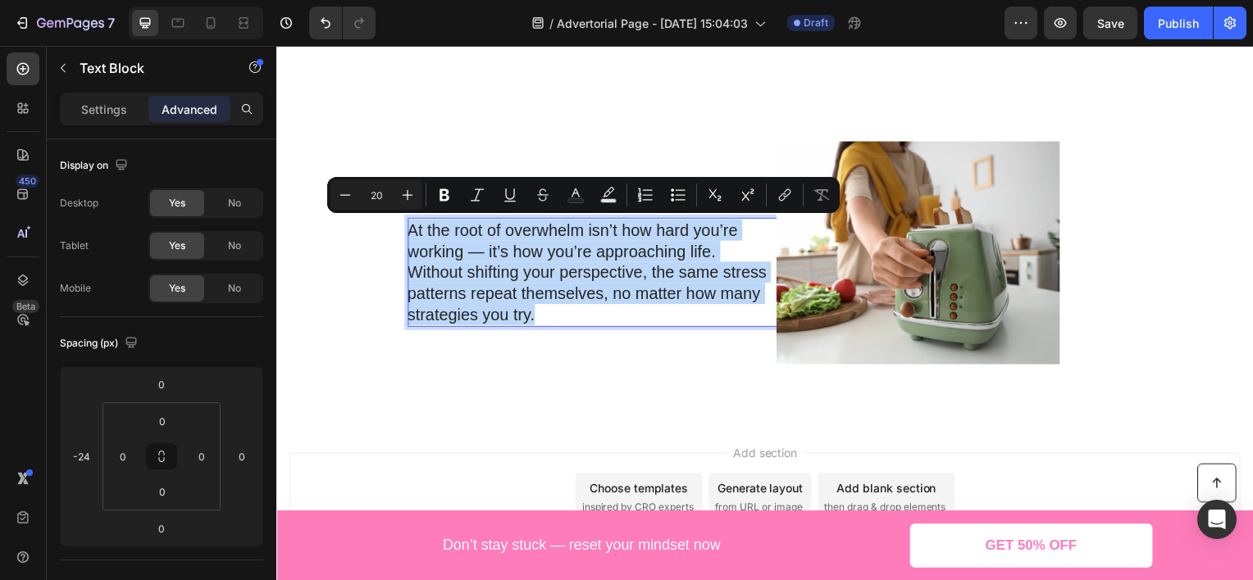
copy p "At the root of overwhelm isn’t how hard you’re working — it’s how you’re approa…"
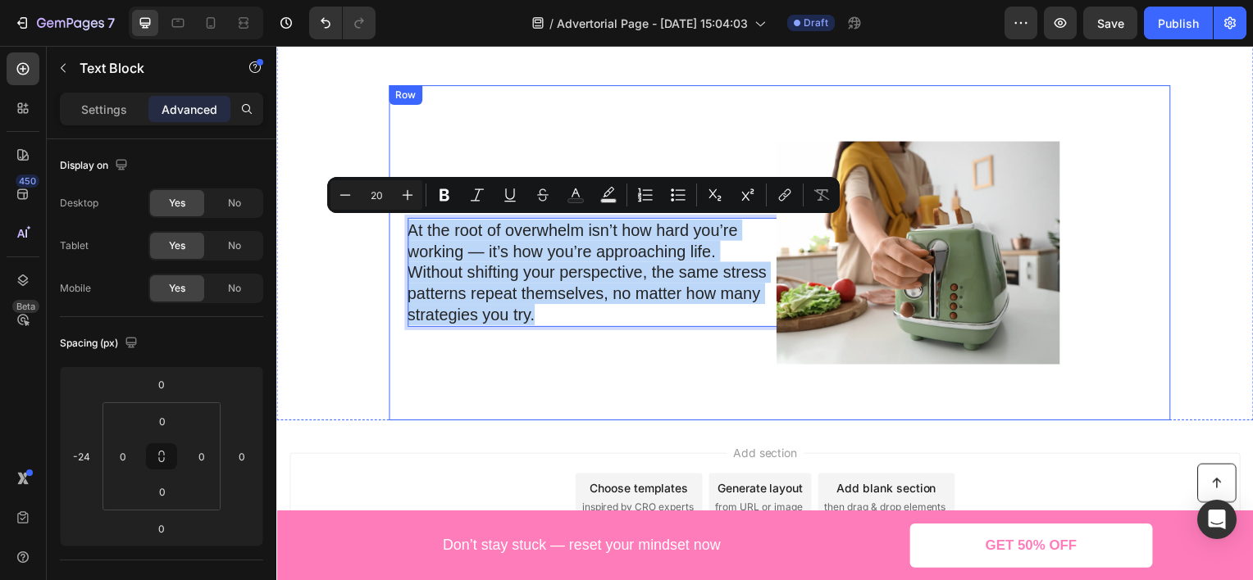
click at [502, 403] on div "7. You Haven’t Reset Your Mindset Heading At the root of overwhelm isn’t how ha…" at bounding box center [782, 254] width 787 height 338
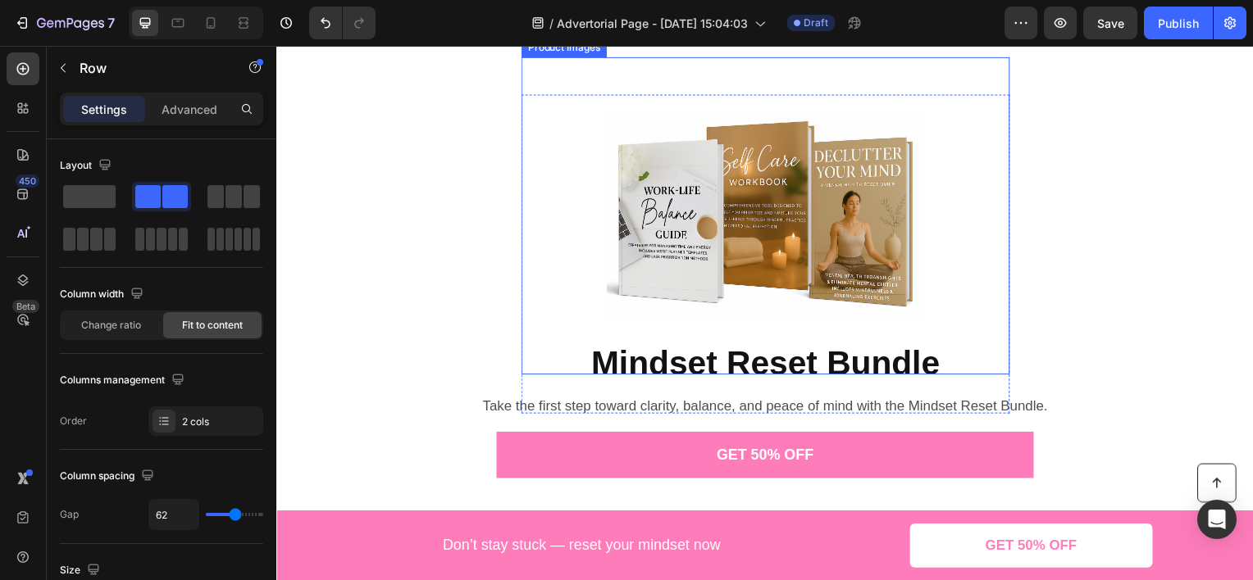
scroll to position [1804, 0]
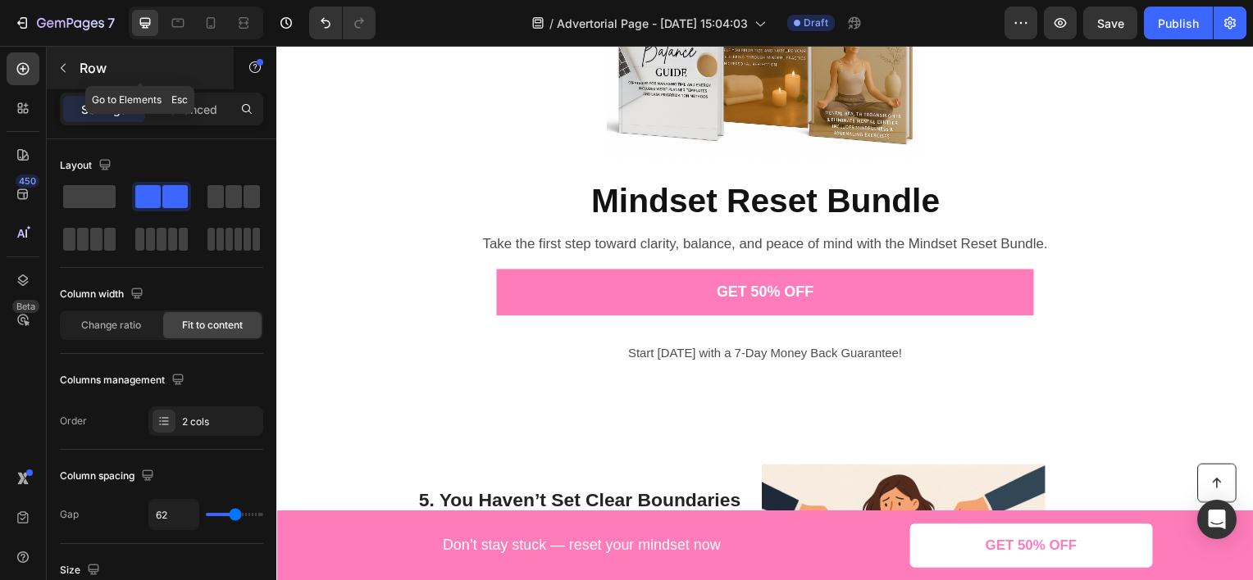
click at [121, 75] on p "Row" at bounding box center [149, 68] width 139 height 20
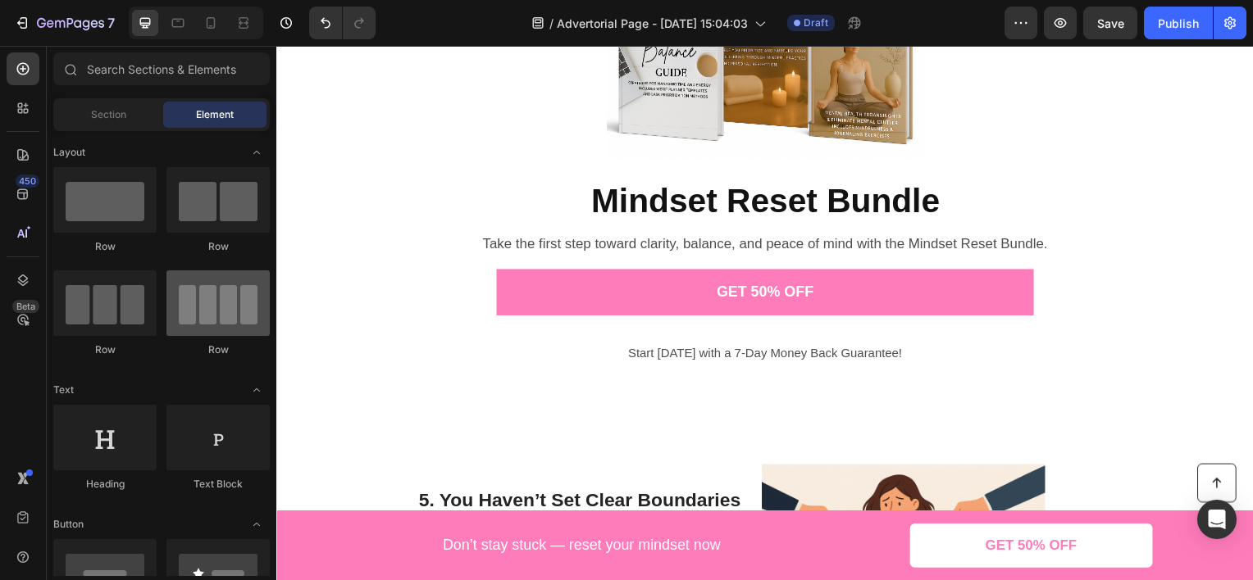
scroll to position [246, 0]
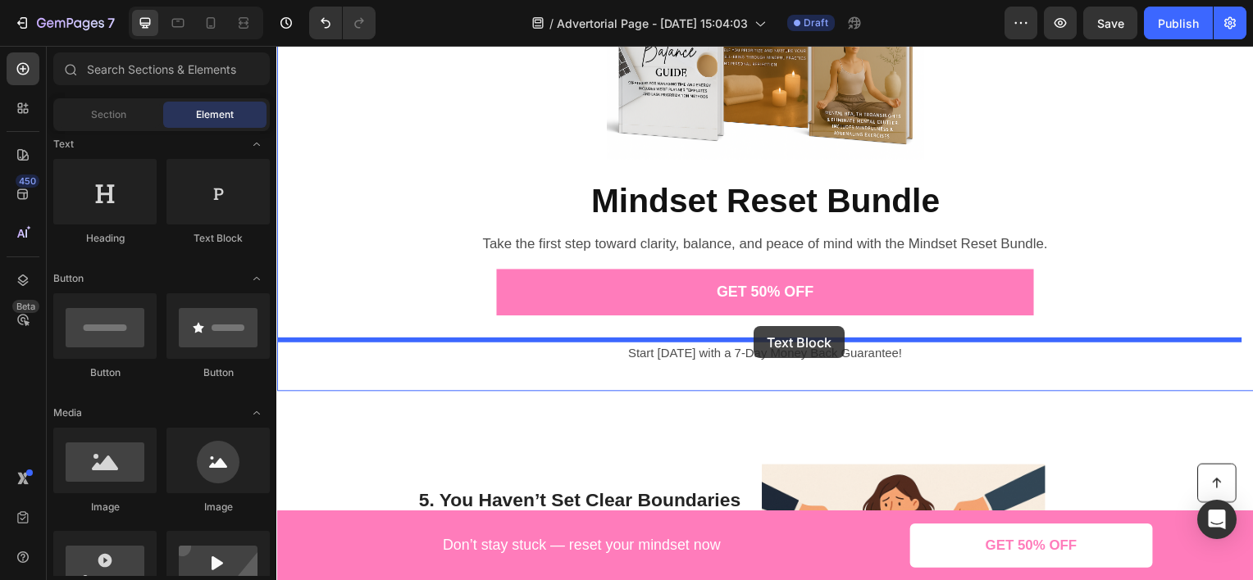
drag, startPoint x: 493, startPoint y: 263, endPoint x: 757, endPoint y: 329, distance: 272.0
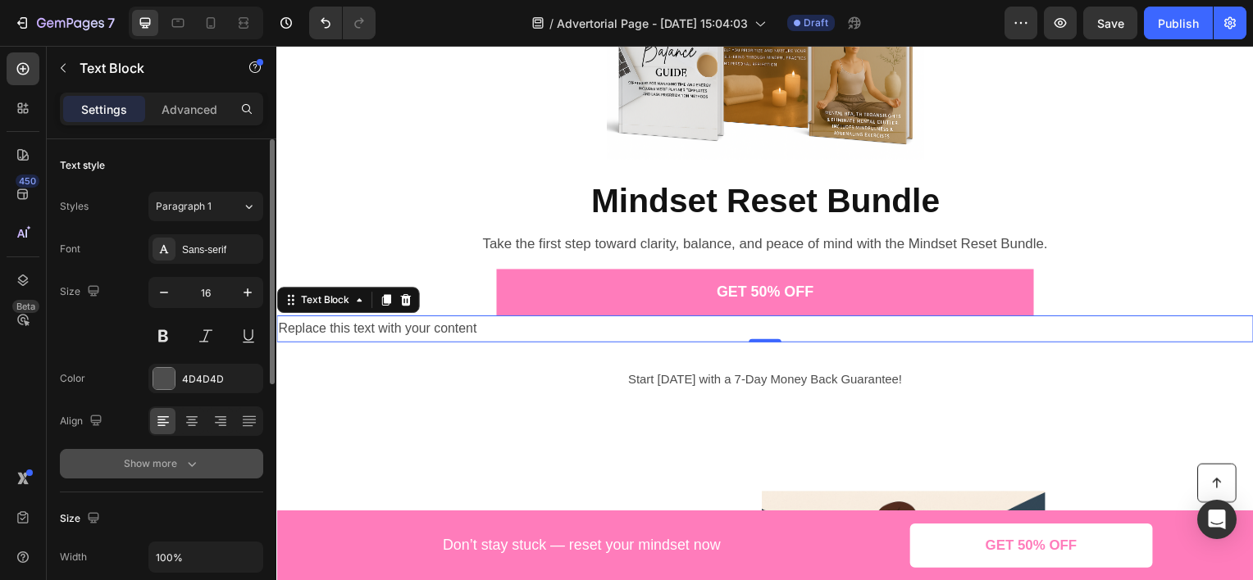
click at [180, 467] on div "Show more" at bounding box center [162, 464] width 76 height 16
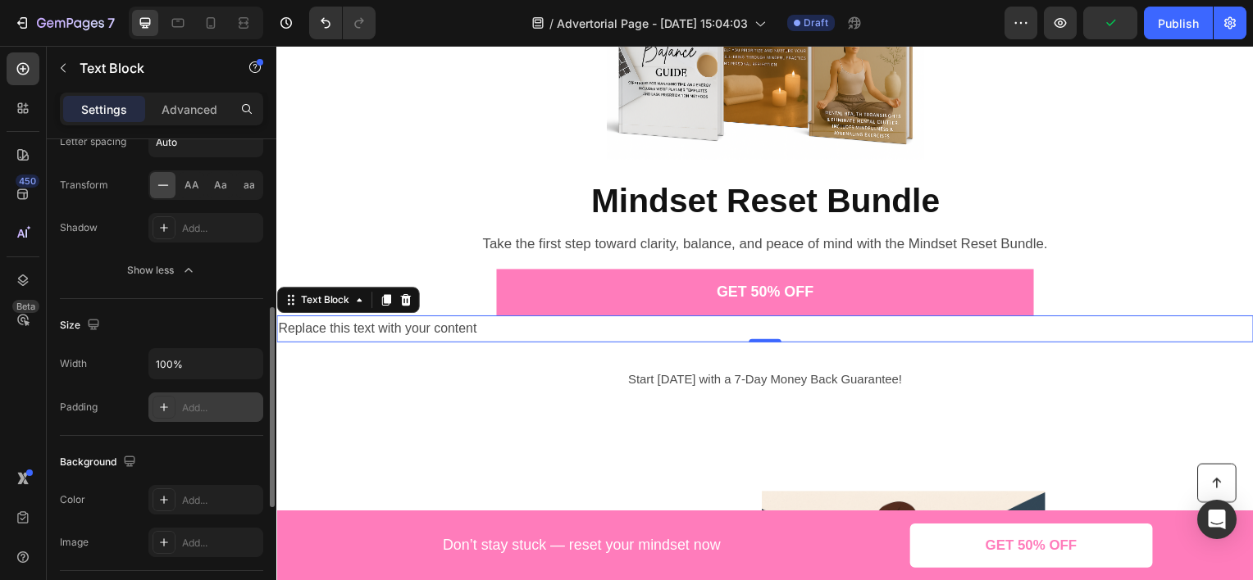
scroll to position [492, 0]
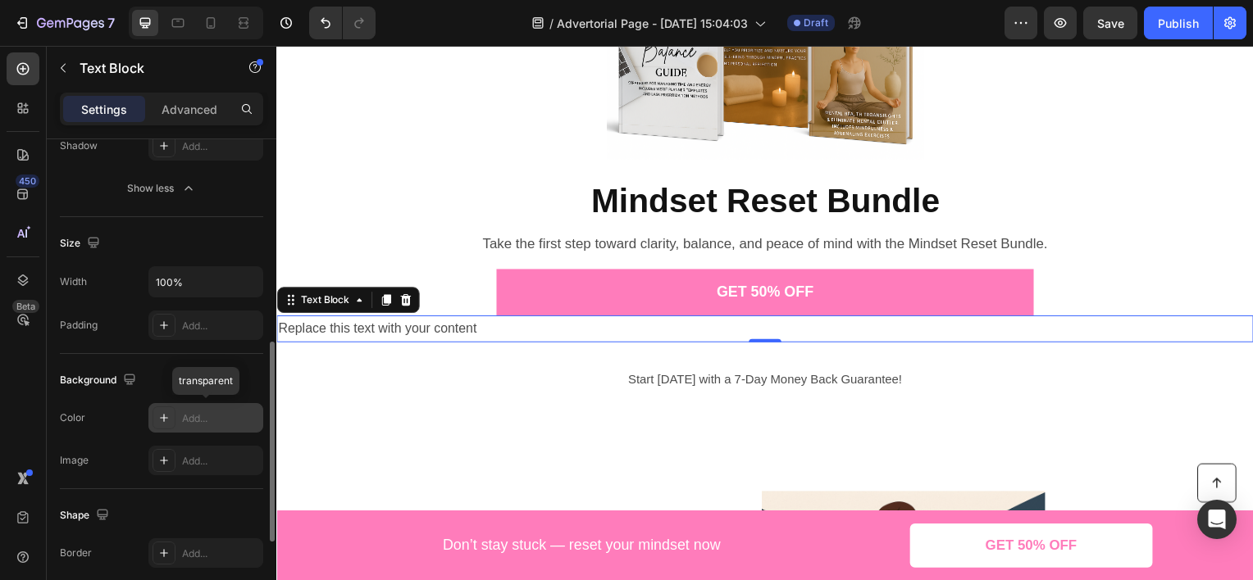
click at [184, 420] on div "Add..." at bounding box center [220, 419] width 77 height 15
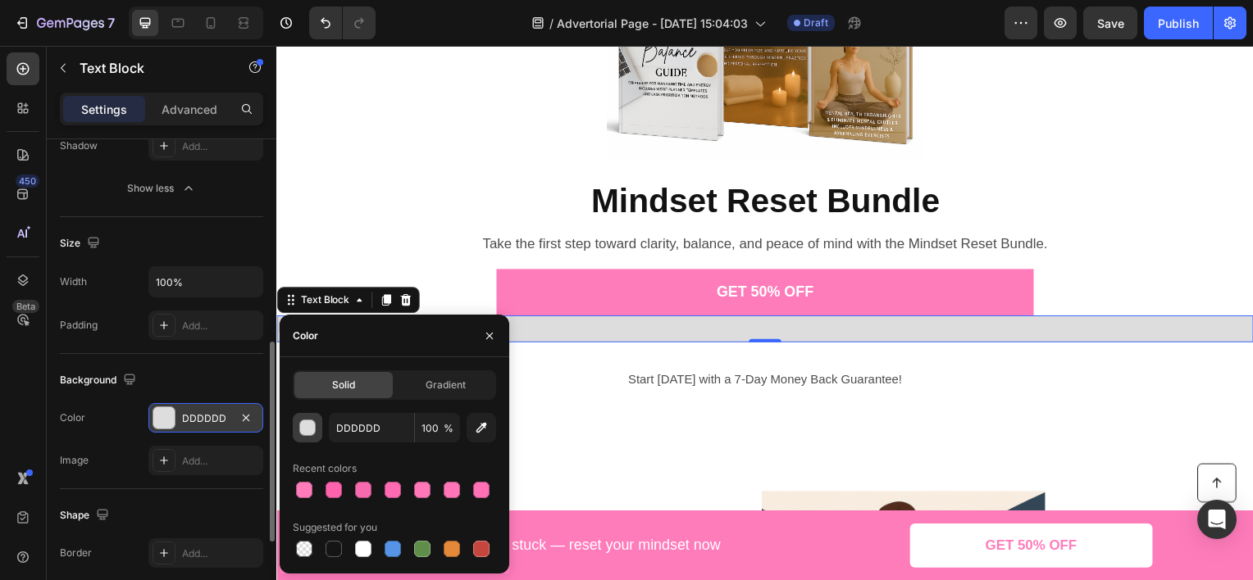
click at [318, 432] on button "button" at bounding box center [308, 428] width 30 height 30
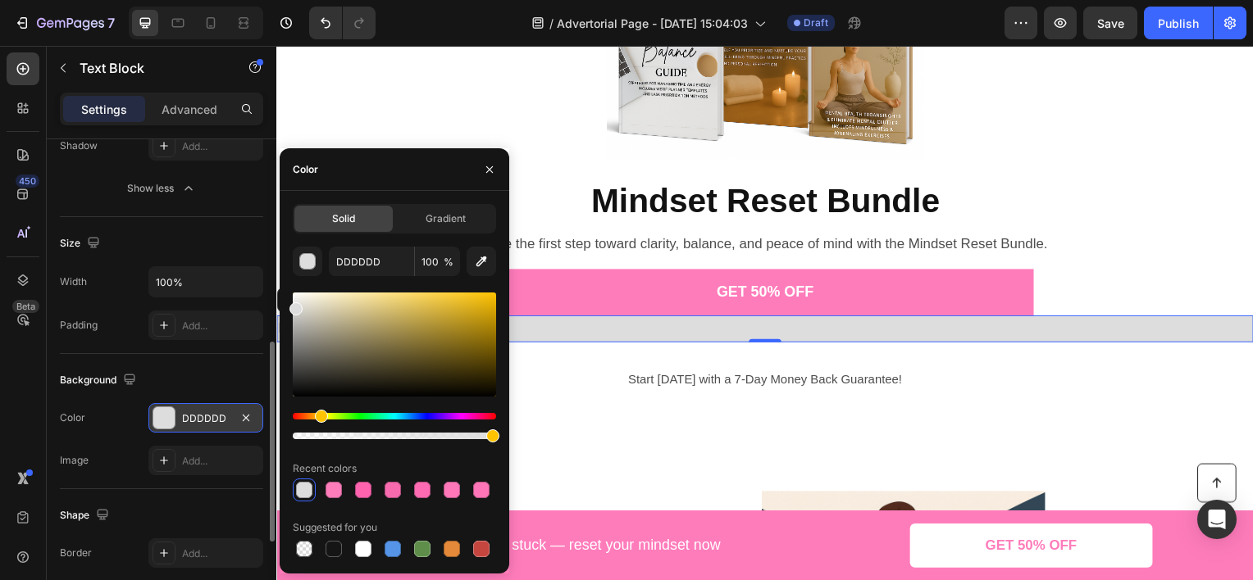
drag, startPoint x: 298, startPoint y: 413, endPoint x: 319, endPoint y: 417, distance: 21.7
click at [319, 417] on div "Hue" at bounding box center [321, 416] width 13 height 13
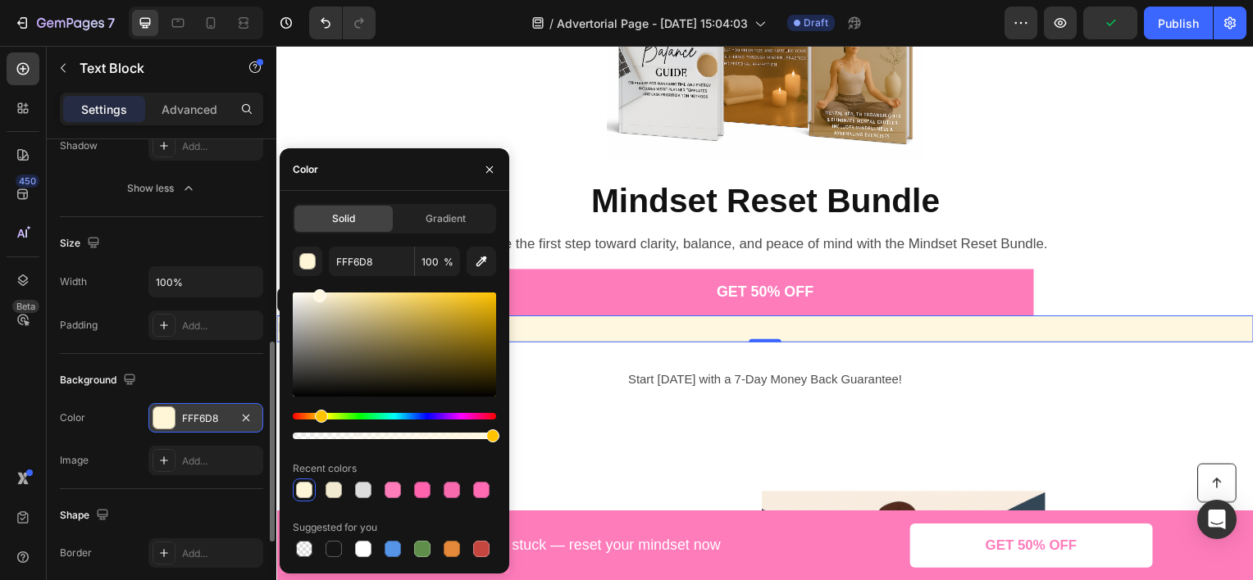
type input "FFF7E0"
drag, startPoint x: 294, startPoint y: 312, endPoint x: 318, endPoint y: 293, distance: 30.3
click at [318, 293] on div at bounding box center [319, 295] width 13 height 13
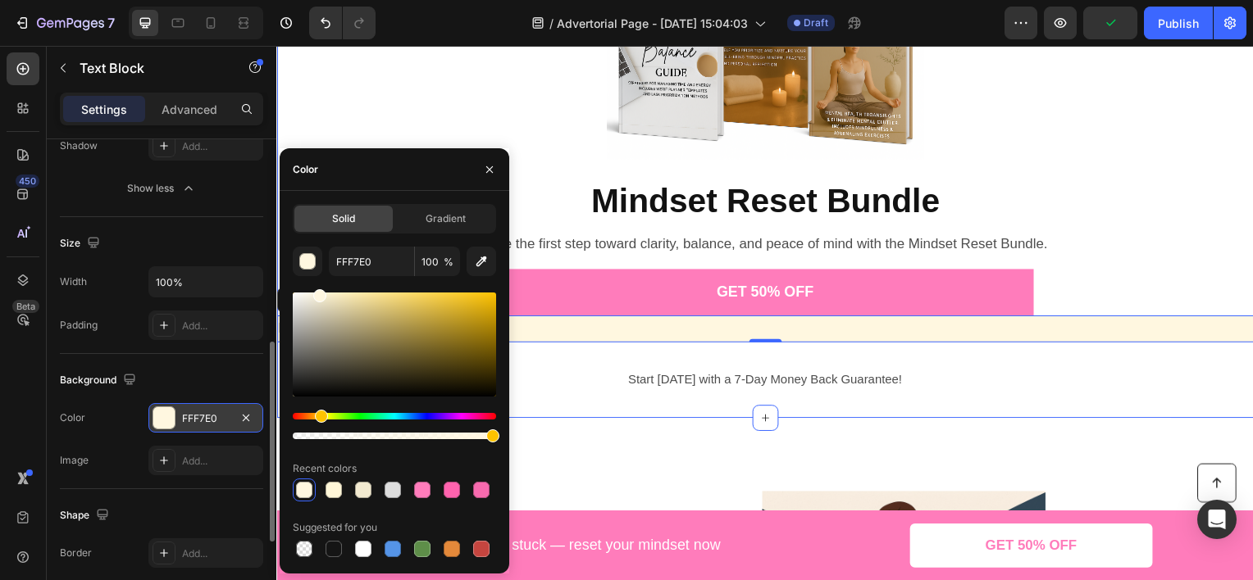
click at [424, 131] on div "Product Images Mindset Reset Bundle Product Title Product Take the first step t…" at bounding box center [768, 162] width 984 height 463
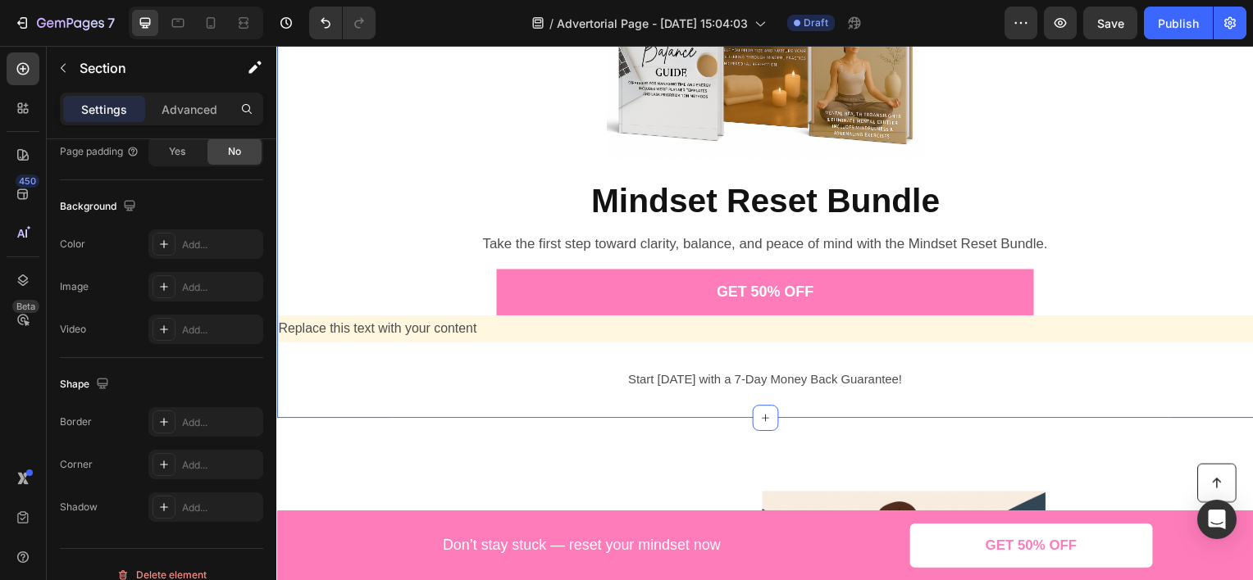
scroll to position [0, 0]
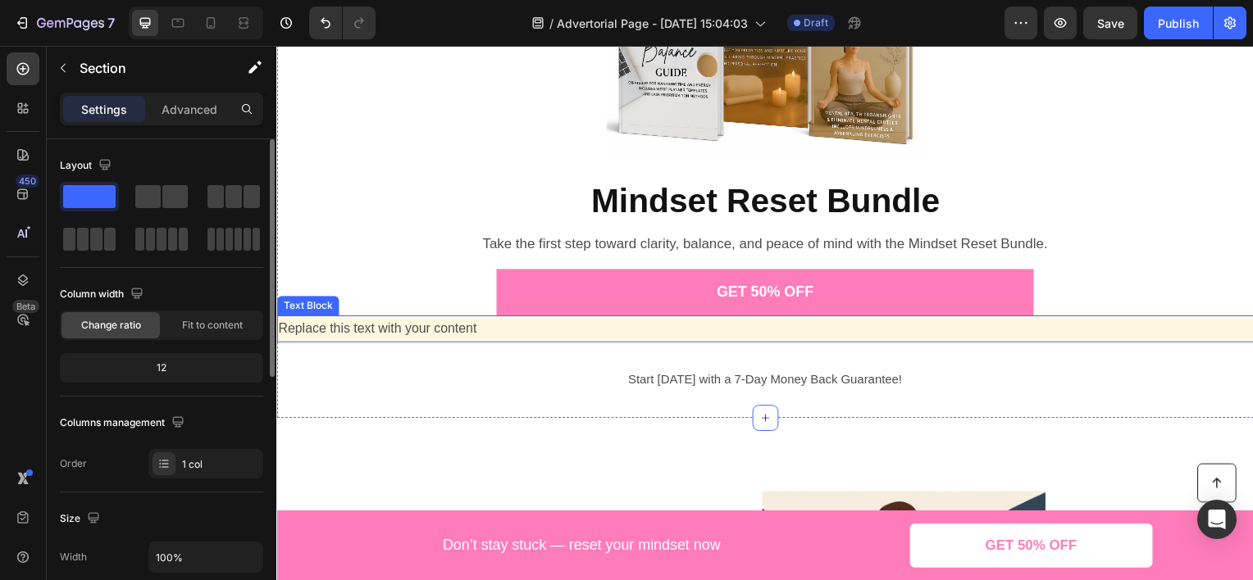
click at [469, 324] on div "Replace this text with your content" at bounding box center [768, 330] width 984 height 27
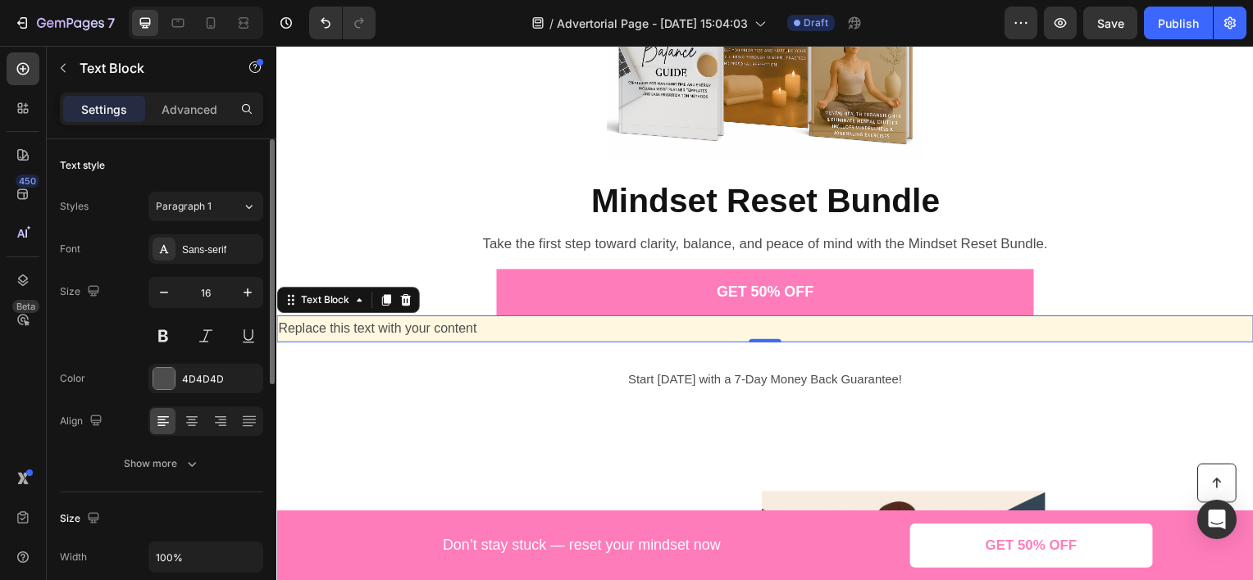
click at [469, 324] on div "Replace this text with your content" at bounding box center [768, 330] width 984 height 27
click at [469, 324] on p "Replace this text with your content" at bounding box center [768, 331] width 981 height 24
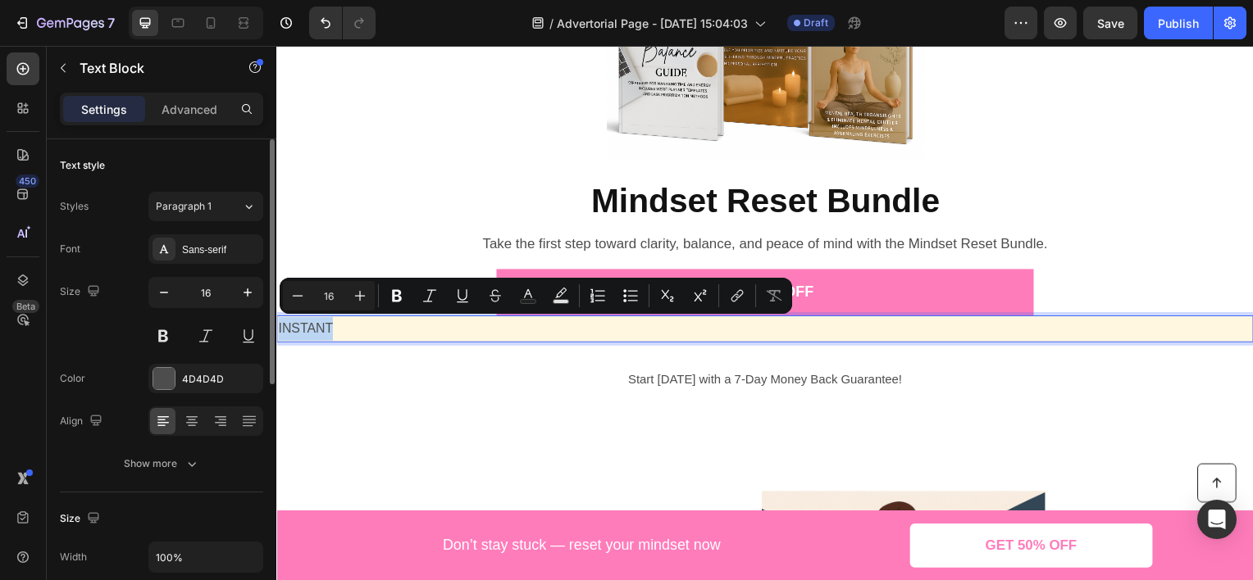
drag, startPoint x: 339, startPoint y: 326, endPoint x: 278, endPoint y: 333, distance: 61.8
click at [278, 333] on p "INSTANT" at bounding box center [768, 331] width 981 height 24
click at [394, 290] on icon "Editor contextual toolbar" at bounding box center [397, 296] width 10 height 12
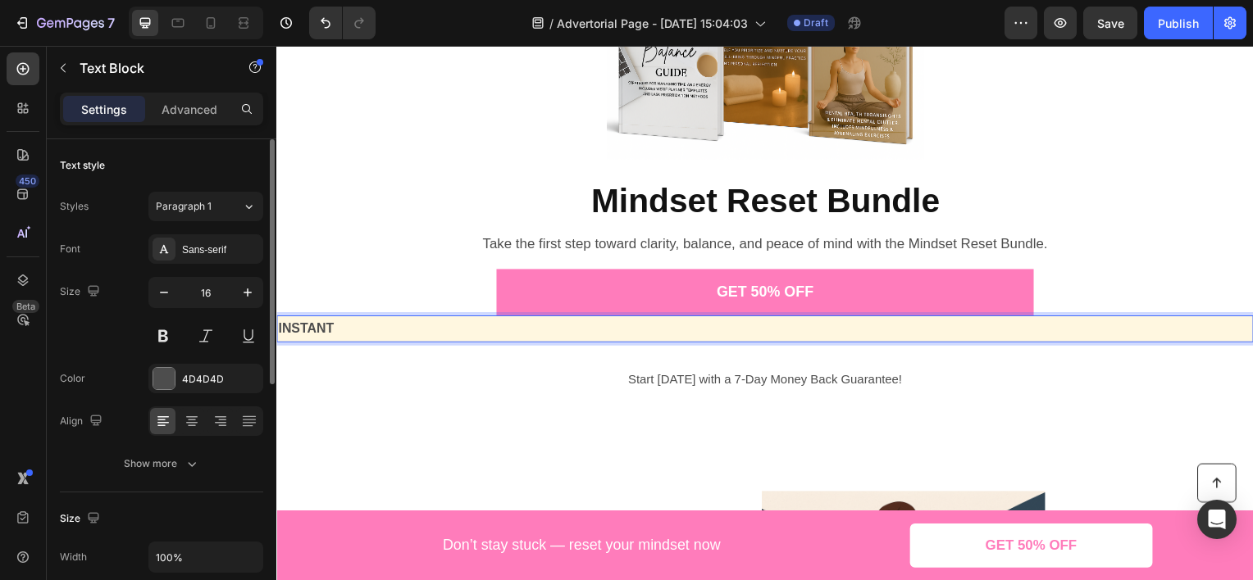
click at [339, 330] on p "INSTANT" at bounding box center [768, 331] width 981 height 24
drag, startPoint x: 384, startPoint y: 335, endPoint x: 339, endPoint y: 328, distance: 44.9
click at [339, 328] on p "INSTANT access" at bounding box center [768, 331] width 981 height 24
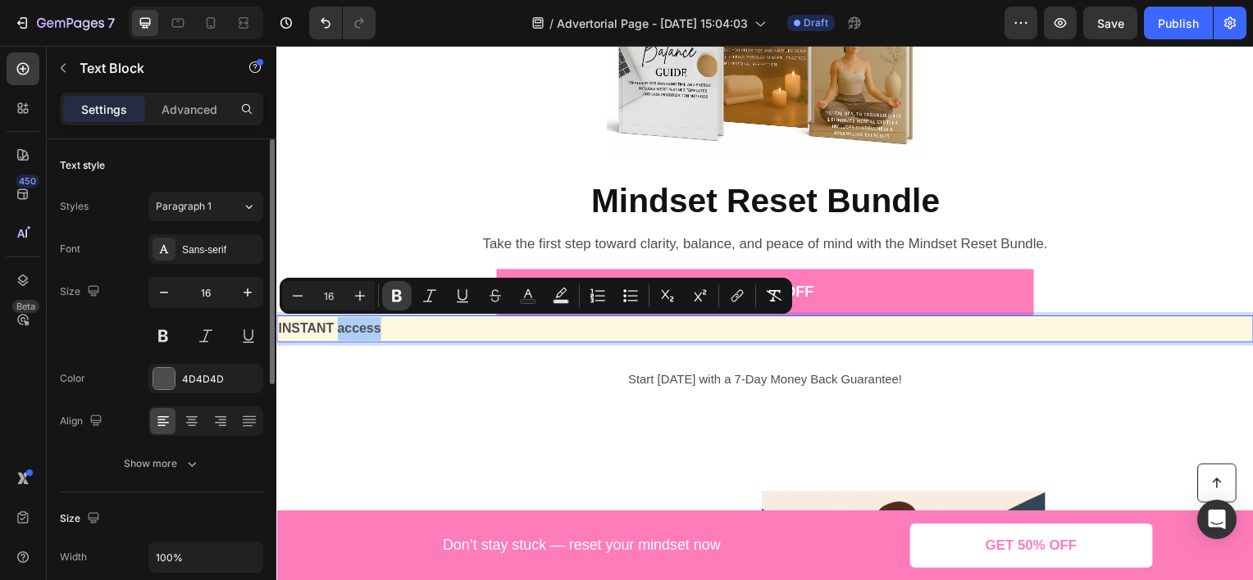
click at [401, 295] on icon "Editor contextual toolbar" at bounding box center [397, 296] width 16 height 16
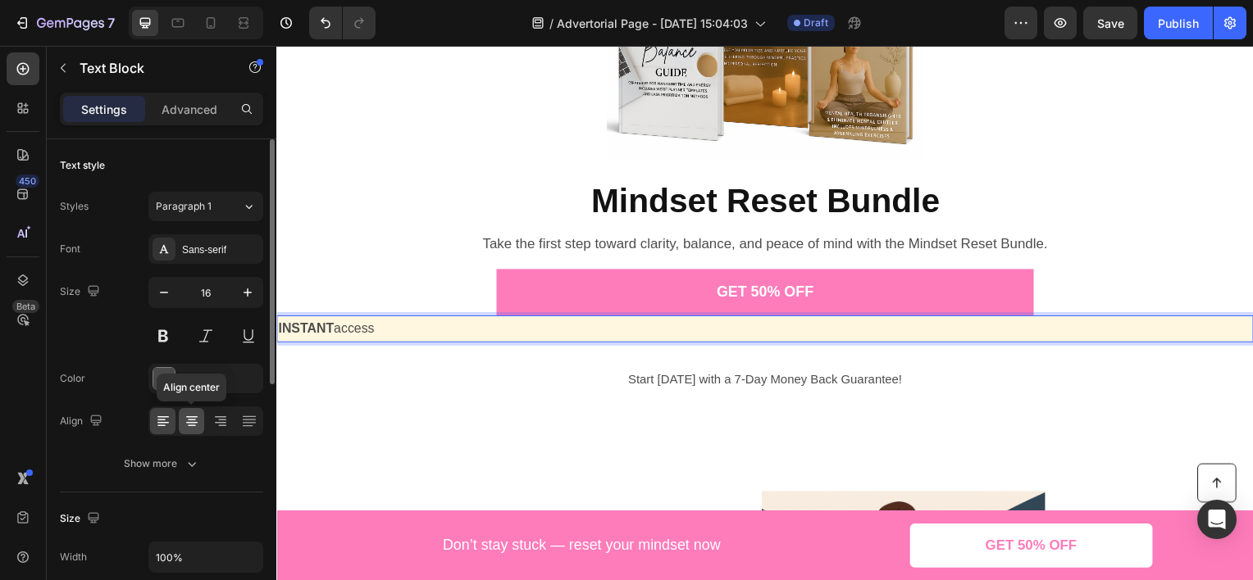
click at [193, 414] on icon at bounding box center [192, 421] width 16 height 16
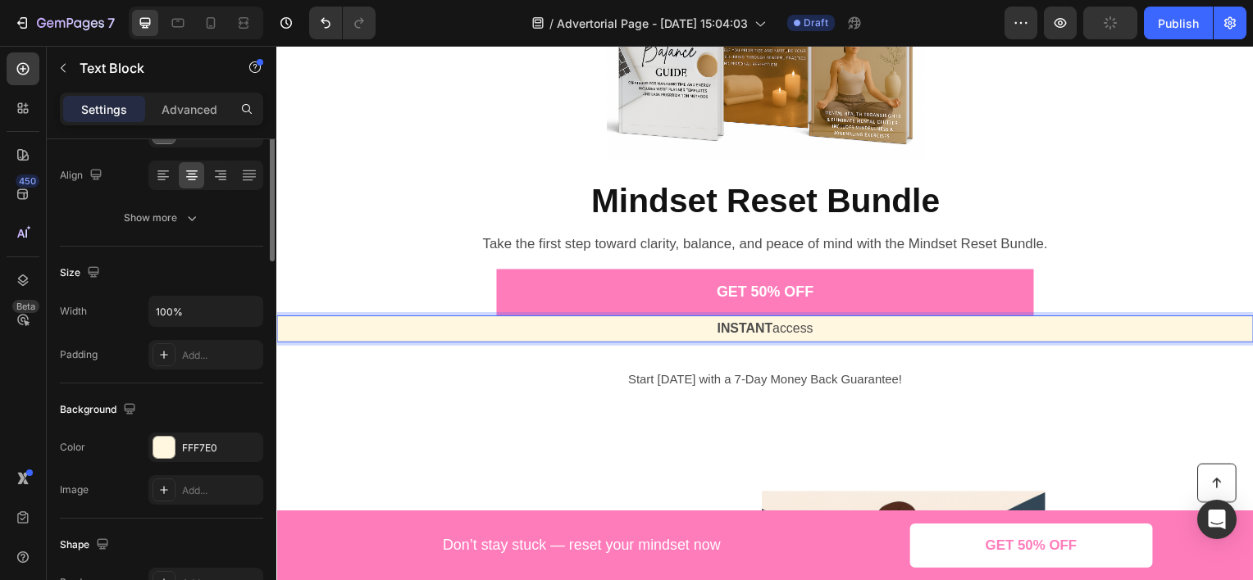
scroll to position [82, 0]
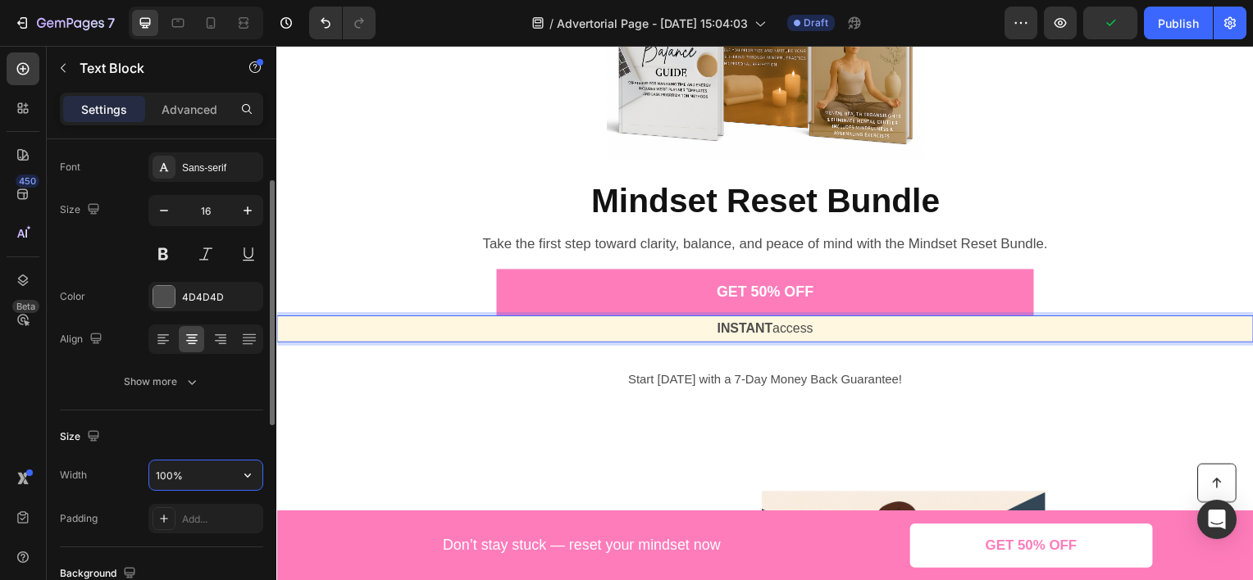
click at [191, 464] on input "100%" at bounding box center [205, 476] width 113 height 30
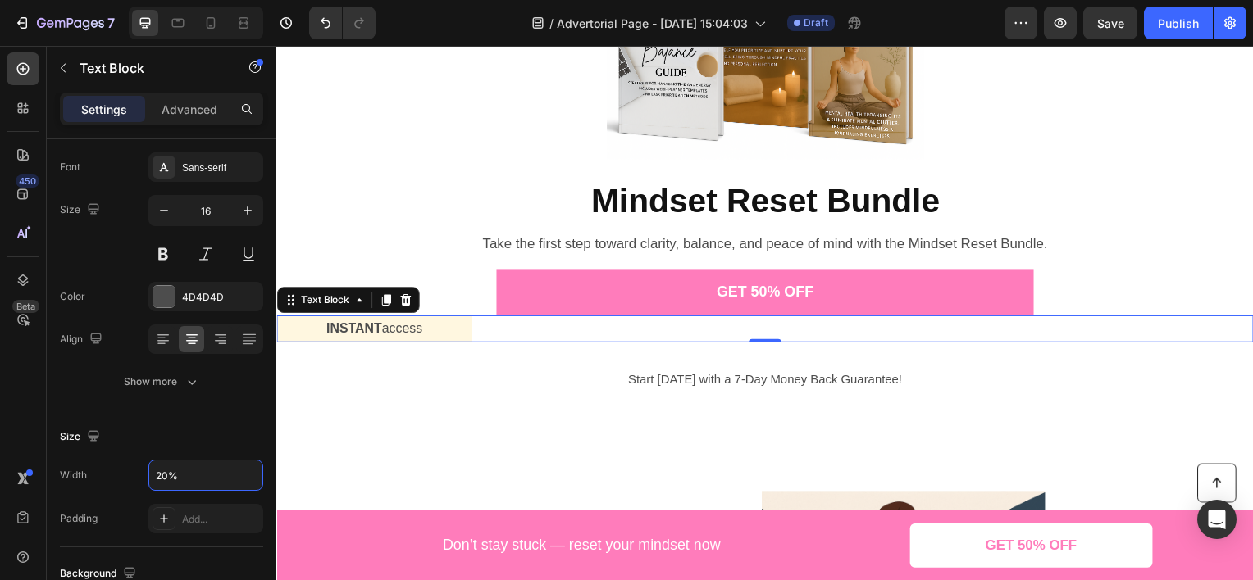
type input "20%"
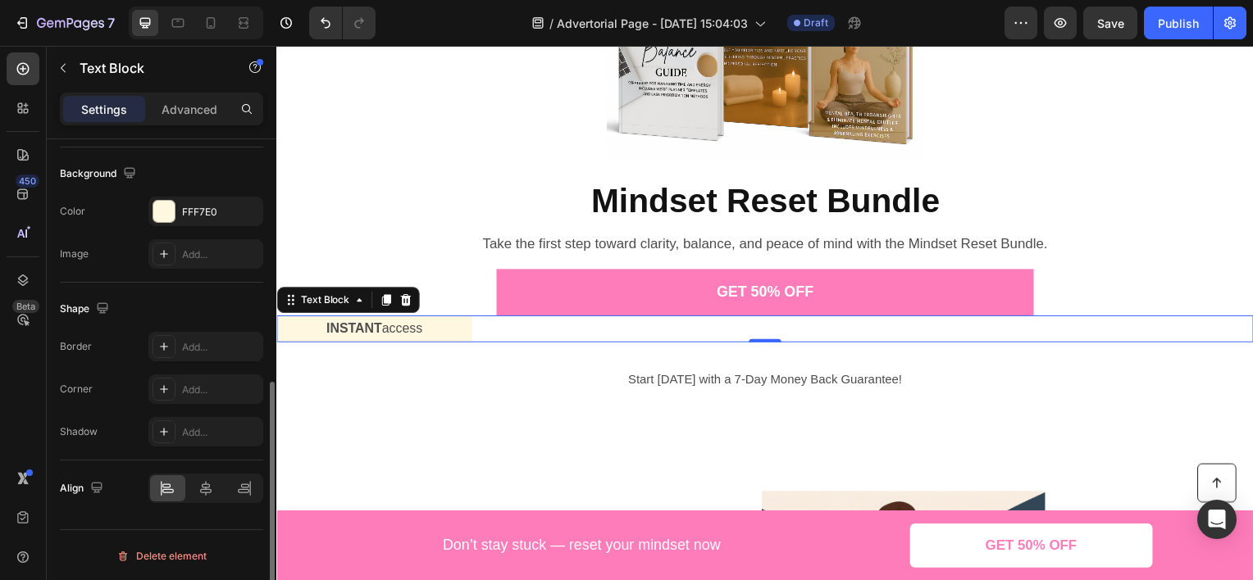
click at [219, 299] on div "Shape" at bounding box center [161, 309] width 203 height 26
click at [204, 494] on icon at bounding box center [206, 488] width 16 height 16
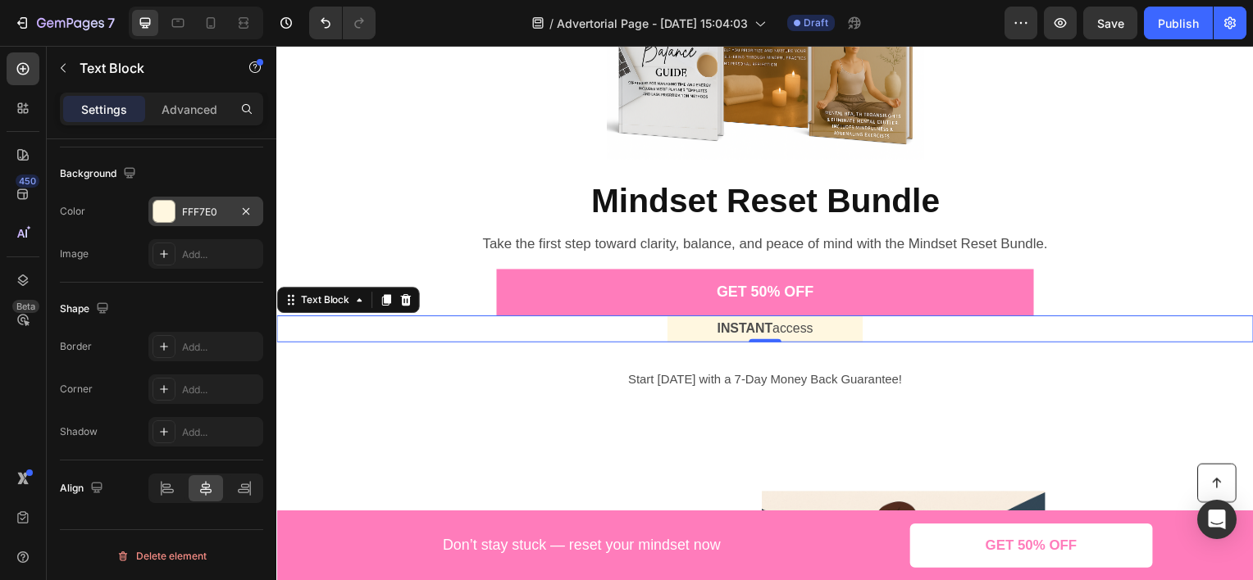
click at [193, 213] on div "FFF7E0" at bounding box center [206, 212] width 48 height 15
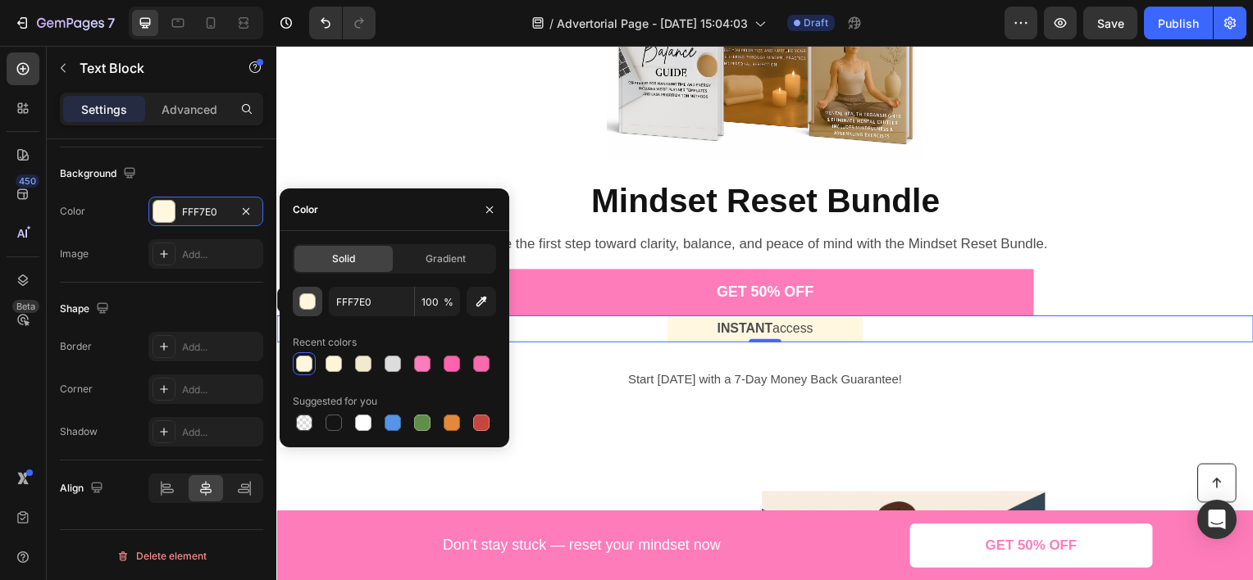
click at [301, 298] on div "button" at bounding box center [308, 302] width 16 height 16
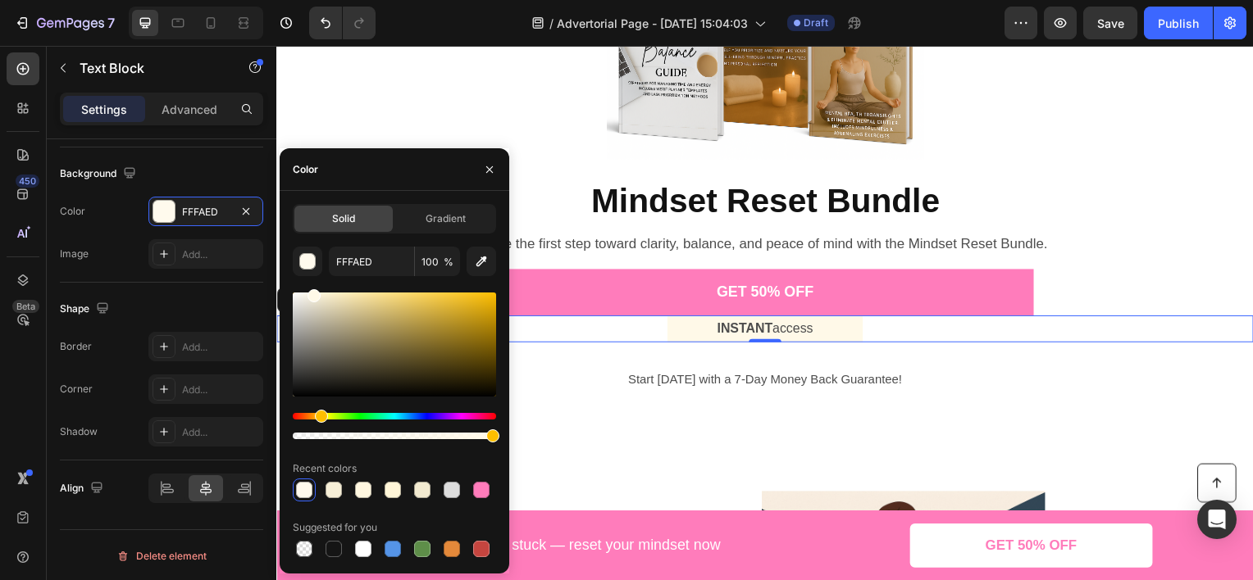
type input "FFF9E8"
drag, startPoint x: 321, startPoint y: 295, endPoint x: 312, endPoint y: 280, distance: 16.9
click at [312, 280] on div "FFF9E8 100 % Recent colors Suggested for you" at bounding box center [394, 404] width 203 height 314
click at [234, 171] on div "Background" at bounding box center [161, 174] width 203 height 26
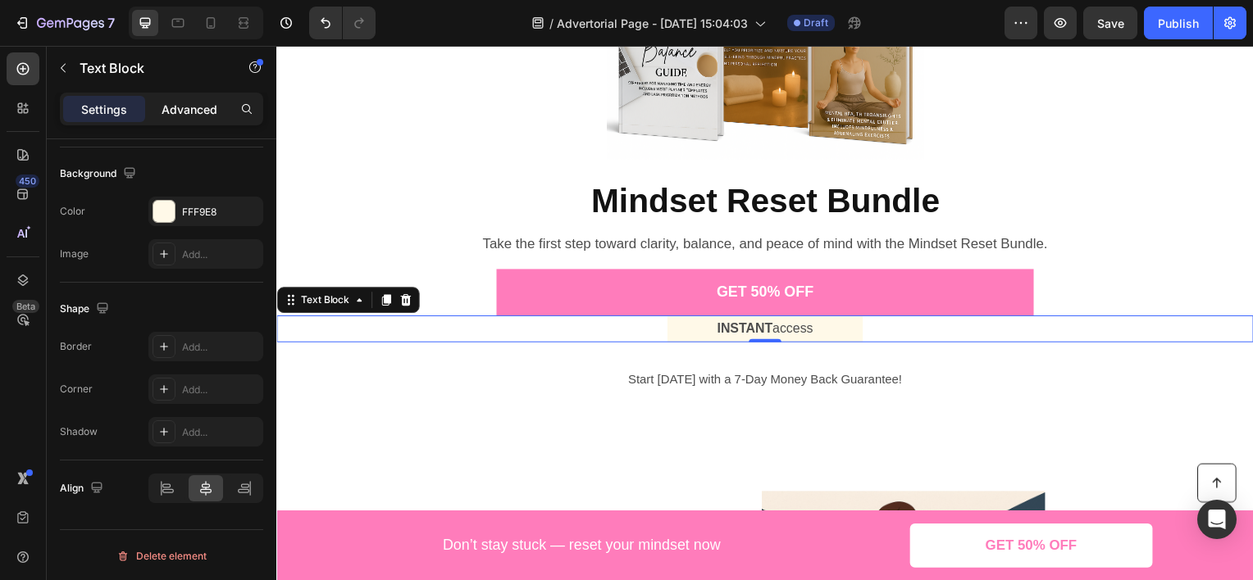
click at [215, 113] on p "Advanced" at bounding box center [190, 109] width 56 height 17
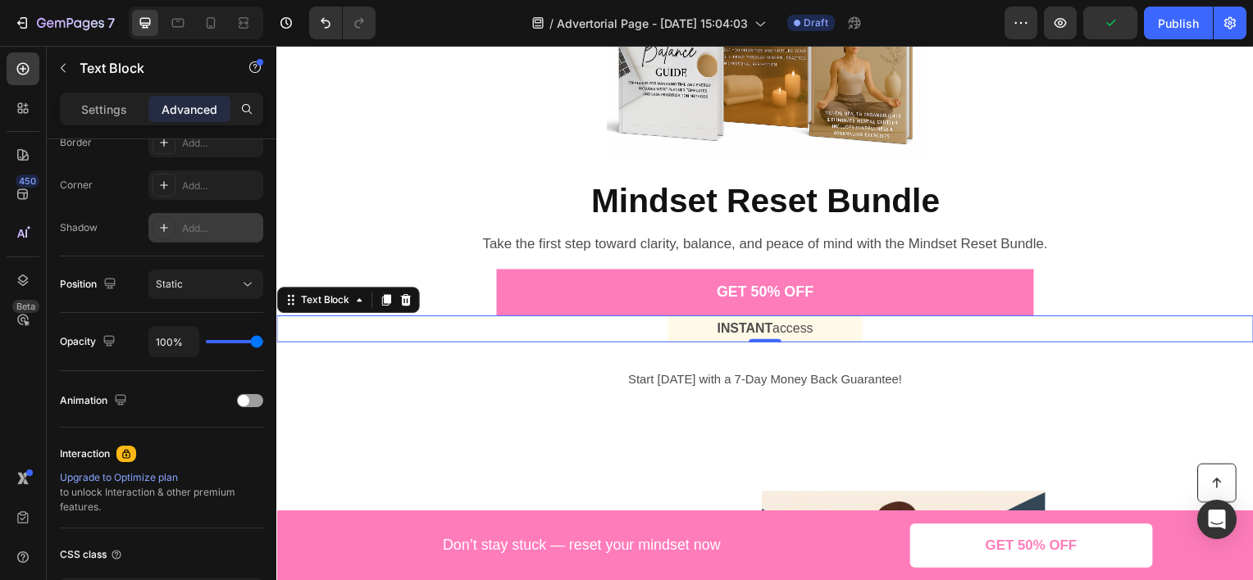
scroll to position [0, 0]
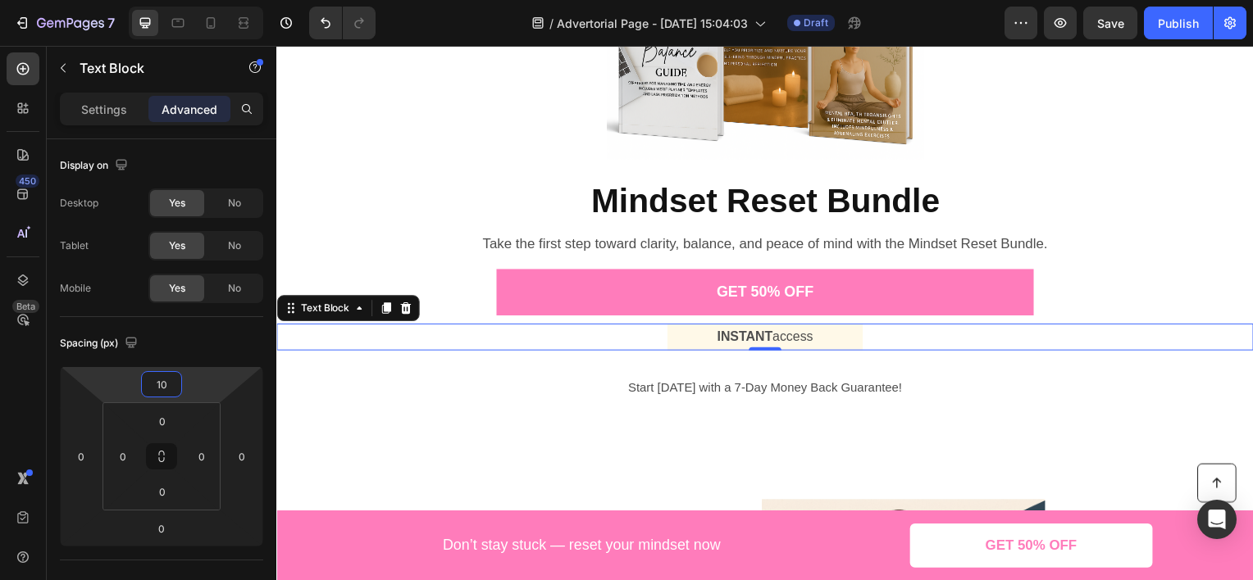
type input "14"
click at [202, 0] on html "7 Version history / Advertorial Page - [DATE] 15:04:03 Draft Preview Save Publi…" at bounding box center [626, 0] width 1253 height 0
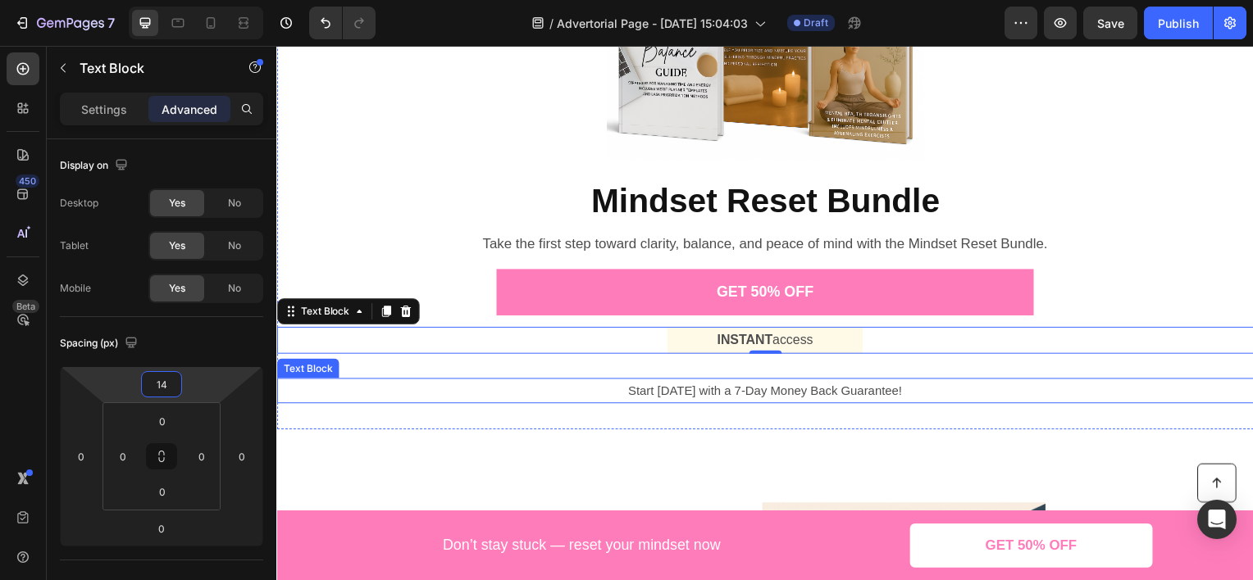
click at [639, 393] on p "Start [DATE] with a 7-Day Money Back Guarantee!" at bounding box center [768, 393] width 981 height 22
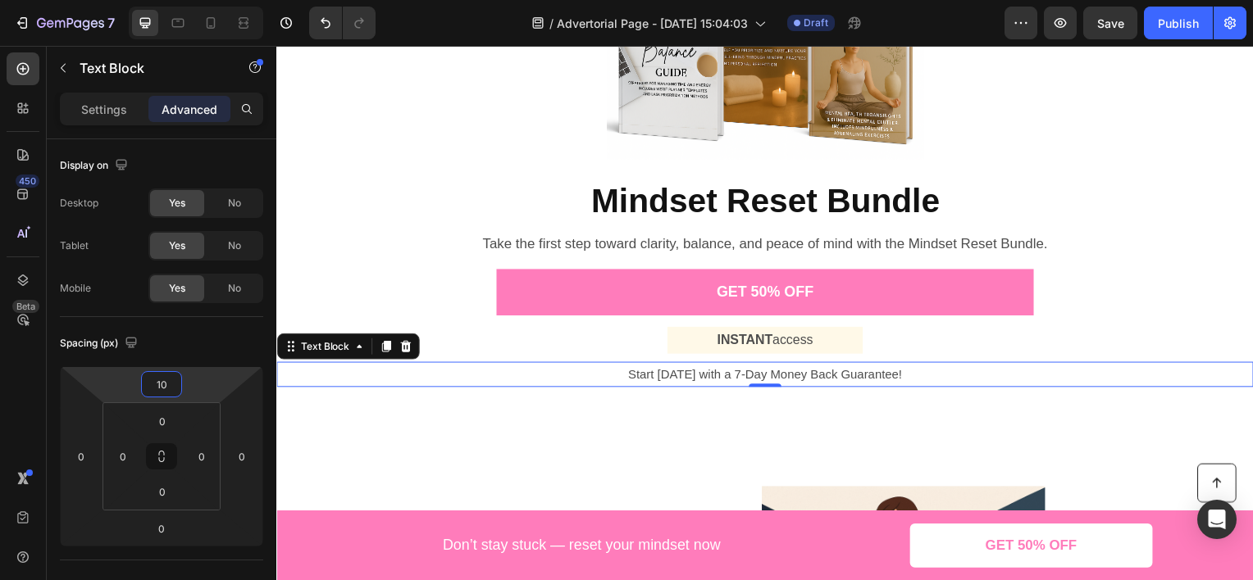
type input "8"
drag, startPoint x: 216, startPoint y: 391, endPoint x: 214, endPoint y: 400, distance: 9.2
click at [214, 0] on html "7 Version history / Advertorial Page - [DATE] 15:04:03 Draft Preview Save Publi…" at bounding box center [626, 0] width 1253 height 0
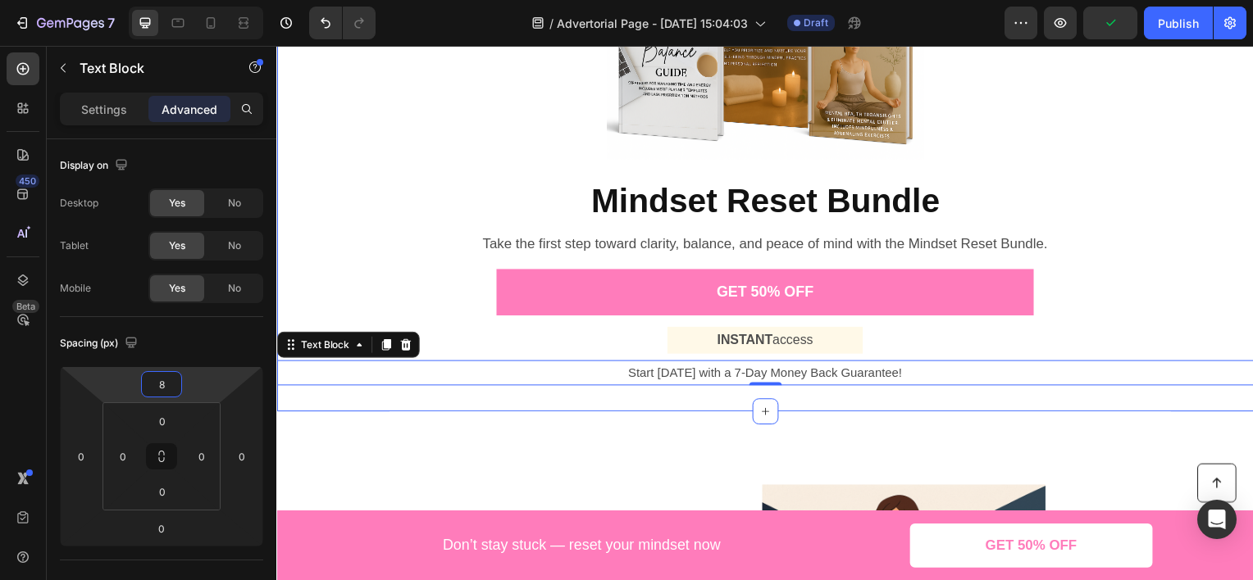
click at [369, 133] on div "Product Images Mindset Reset Bundle Product Title Product Take the first step t…" at bounding box center [768, 159] width 984 height 457
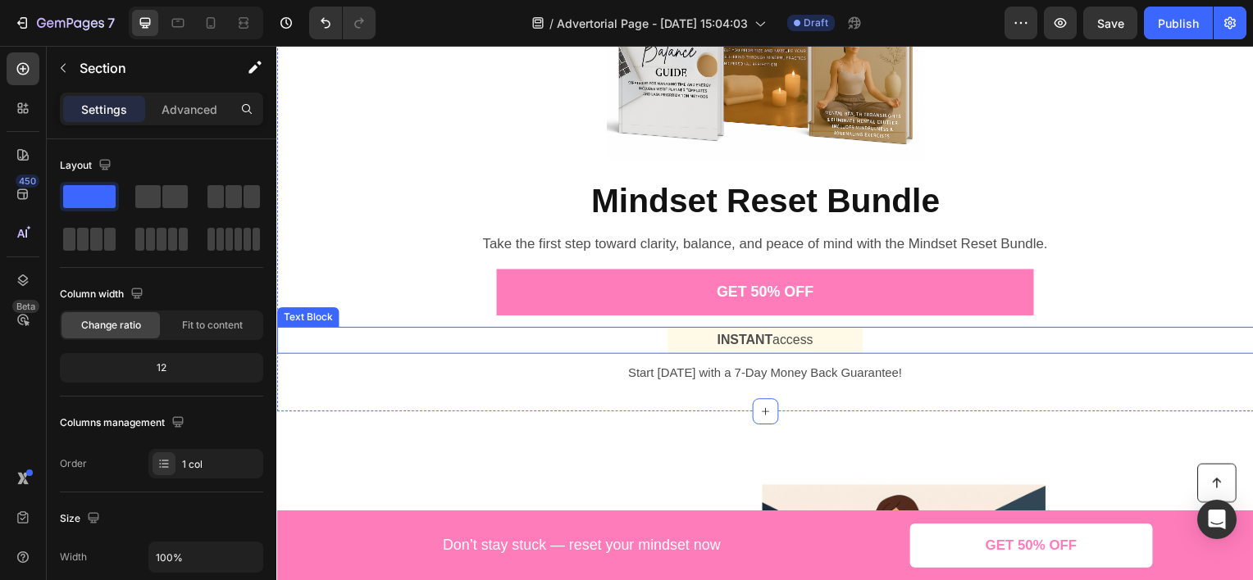
drag, startPoint x: 751, startPoint y: 342, endPoint x: 677, endPoint y: 342, distance: 73.8
click at [752, 342] on strong "INSTANT" at bounding box center [748, 341] width 56 height 14
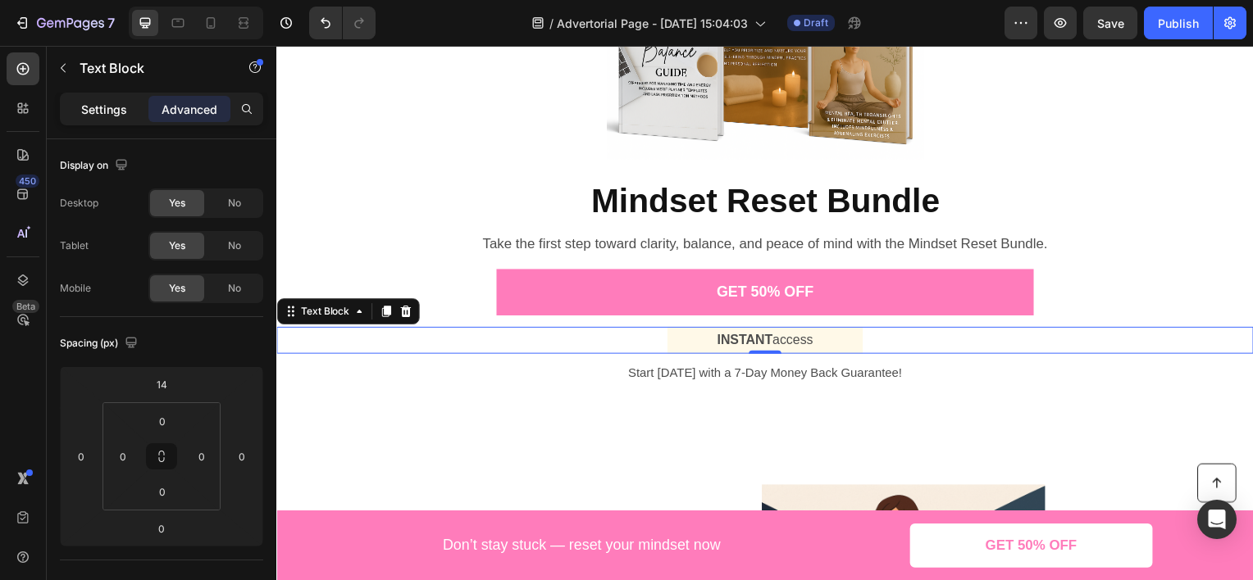
click at [118, 115] on p "Settings" at bounding box center [104, 109] width 46 height 17
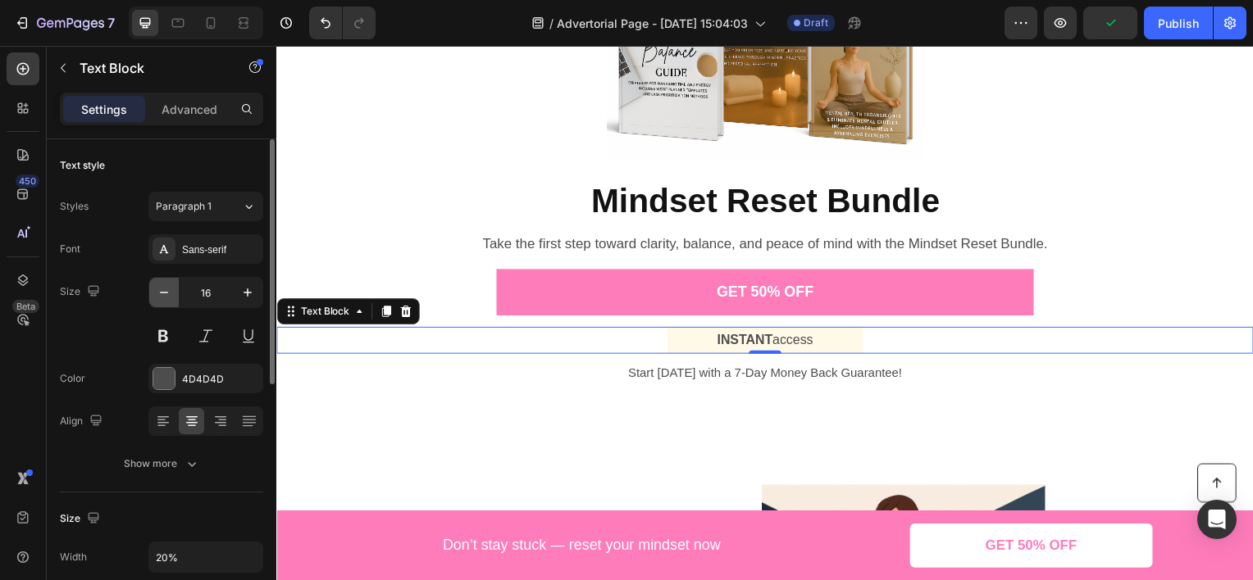
click at [161, 298] on icon "button" at bounding box center [164, 292] width 16 height 16
type input "15"
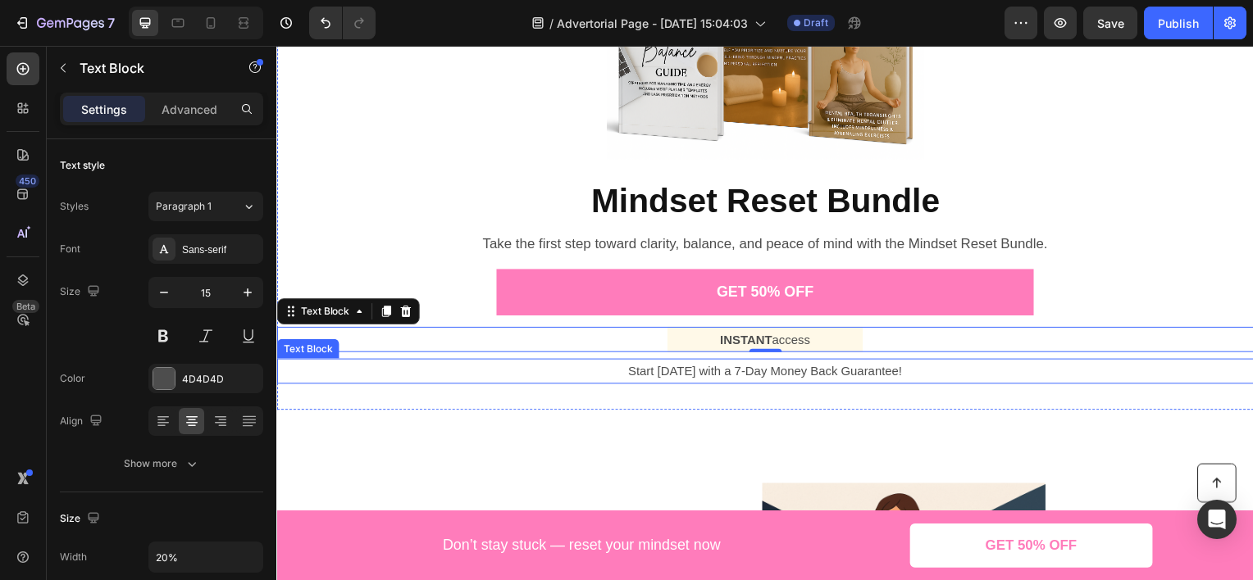
click at [687, 375] on p "Start [DATE] with a 7-Day Money Back Guarantee!" at bounding box center [768, 373] width 981 height 22
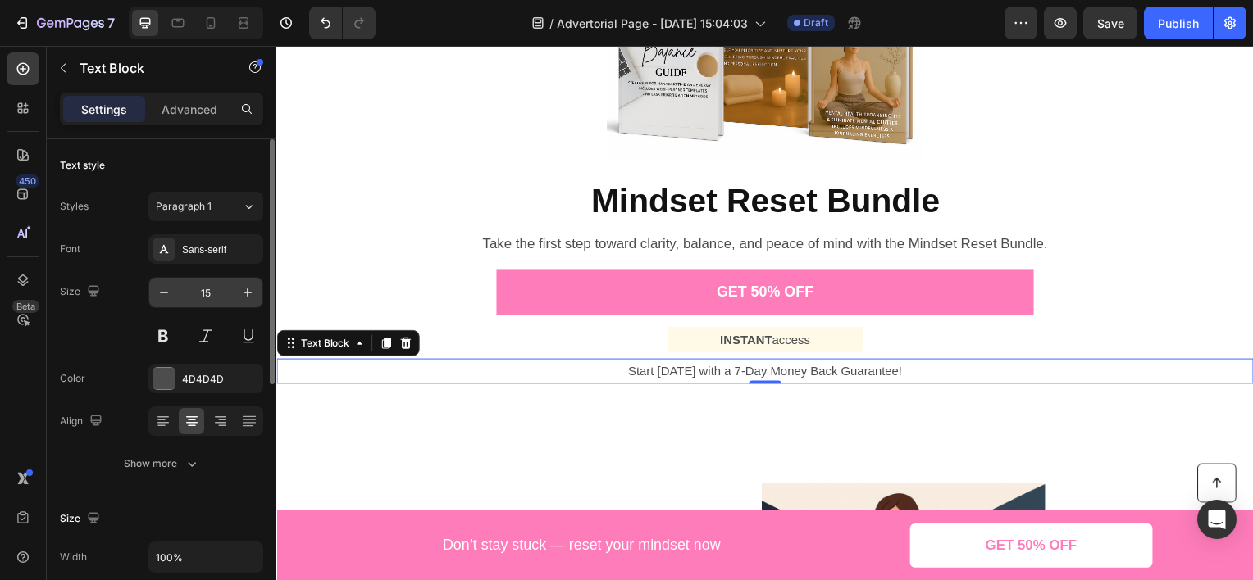
click at [166, 307] on div "15" at bounding box center [205, 292] width 115 height 31
click at [167, 303] on button "button" at bounding box center [164, 293] width 30 height 30
type input "14"
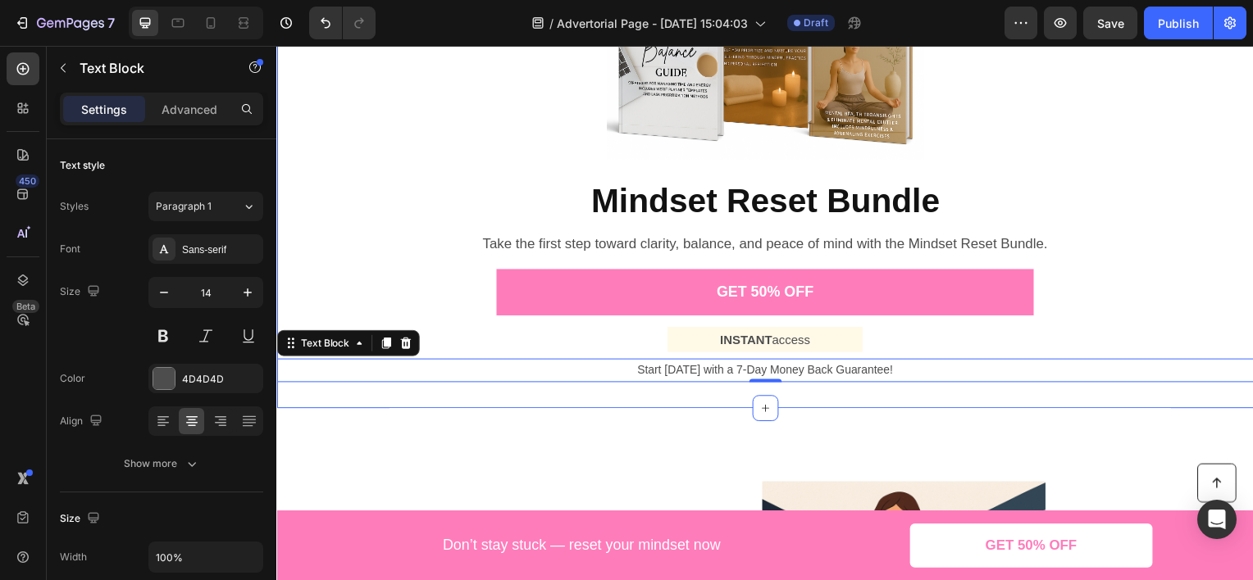
drag, startPoint x: 1120, startPoint y: 162, endPoint x: 1079, endPoint y: 142, distance: 45.8
click at [1120, 162] on div "Product Images Mindset Reset Bundle Product Title Product Take the first step t…" at bounding box center [768, 157] width 984 height 453
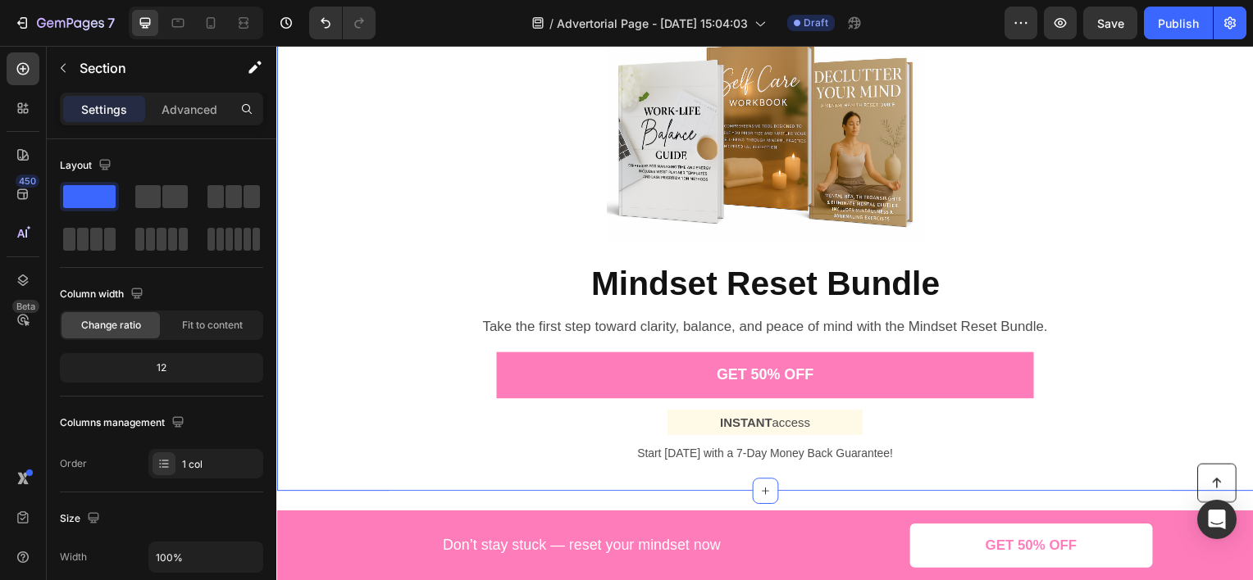
scroll to position [1640, 0]
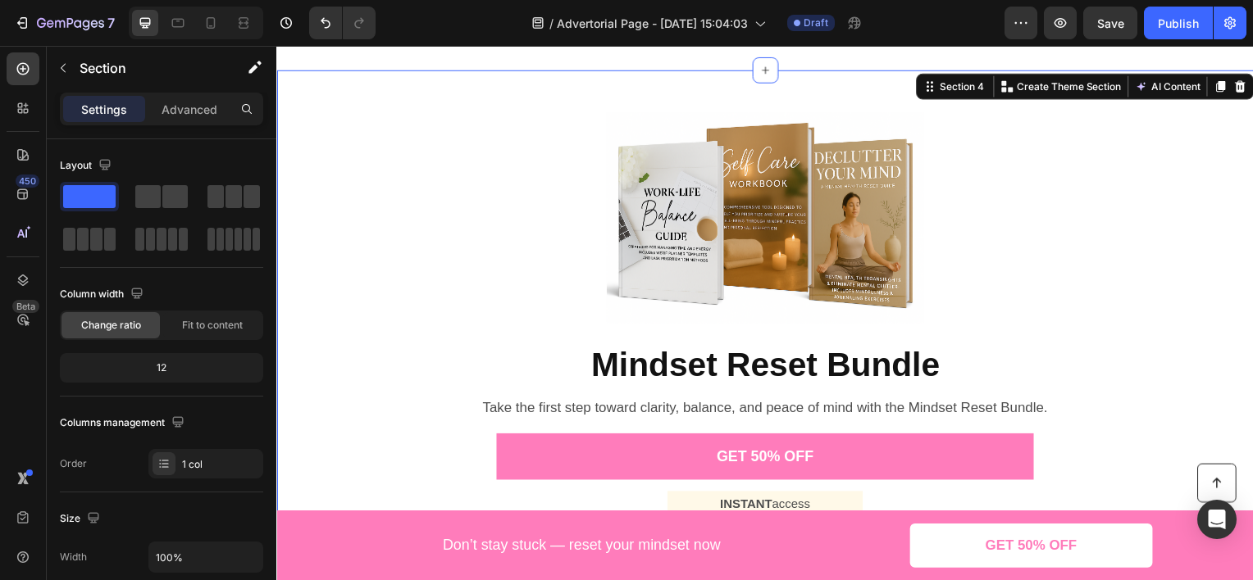
click at [1104, 239] on div "Product Images Mindset Reset Bundle Product Title Product Take the first step t…" at bounding box center [768, 323] width 984 height 453
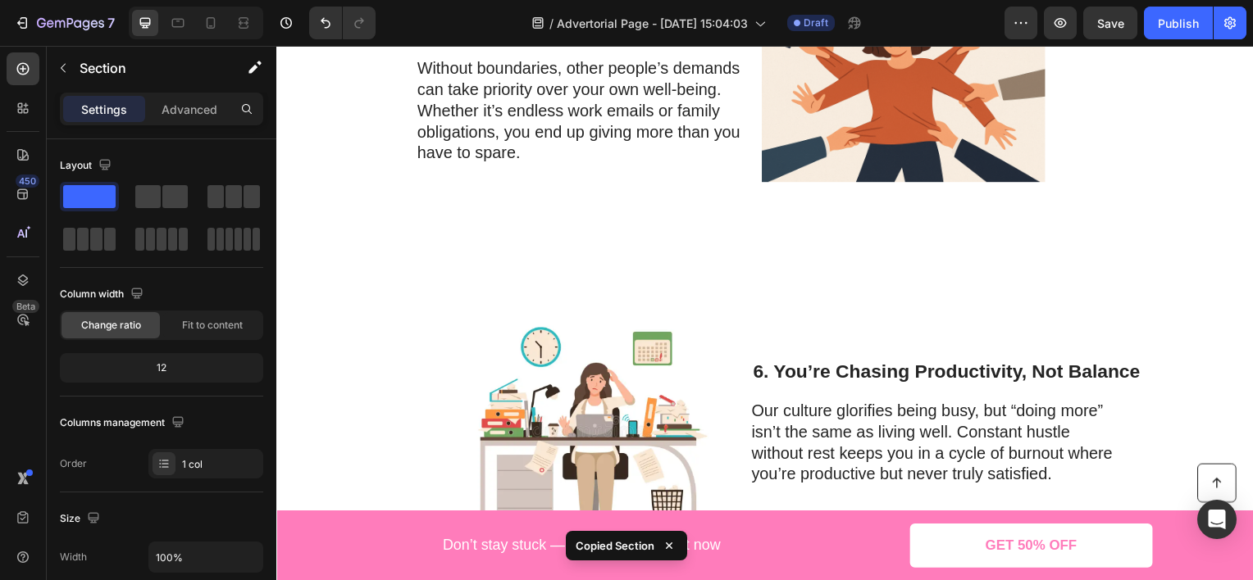
scroll to position [2869, 0]
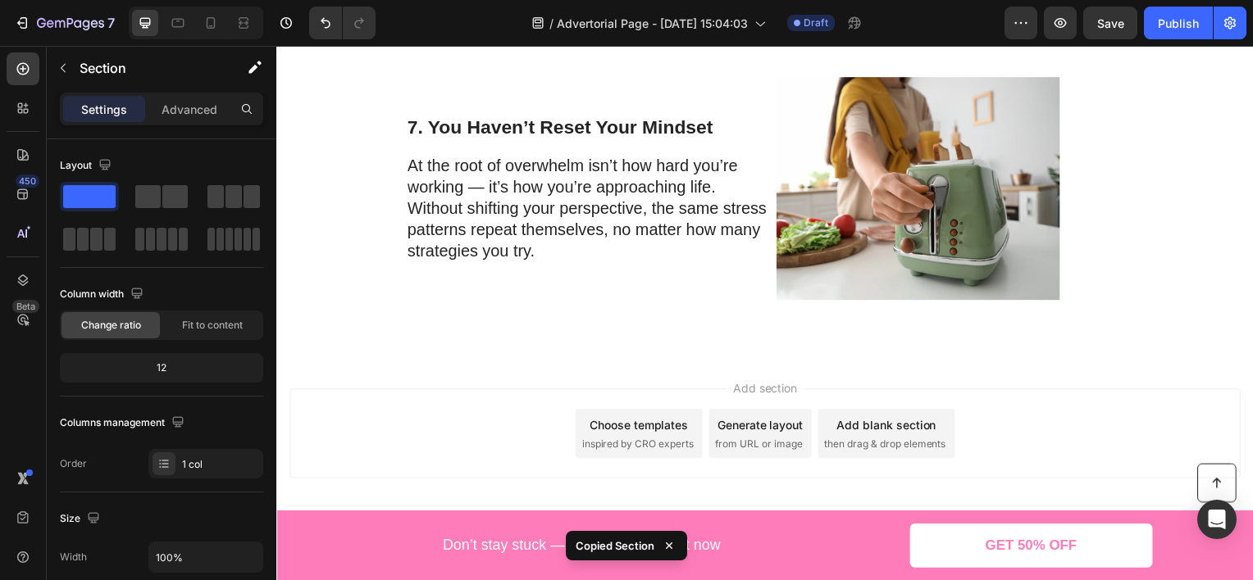
click at [879, 393] on div "Add section Choose templates inspired by CRO experts Generate layout from URL o…" at bounding box center [768, 436] width 958 height 90
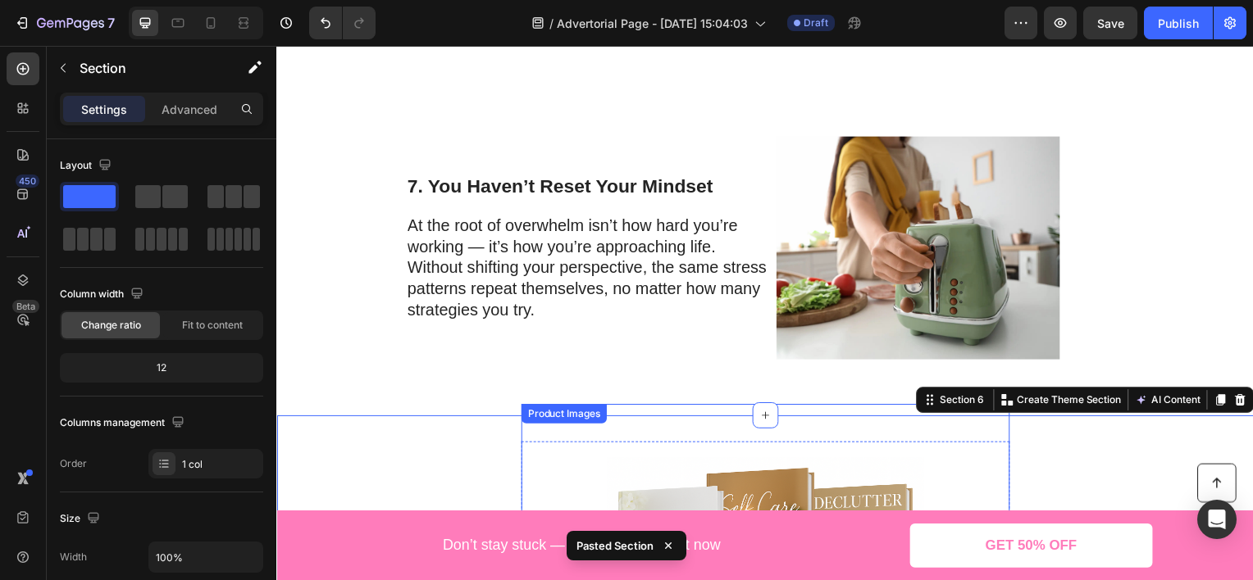
scroll to position [3219, 0]
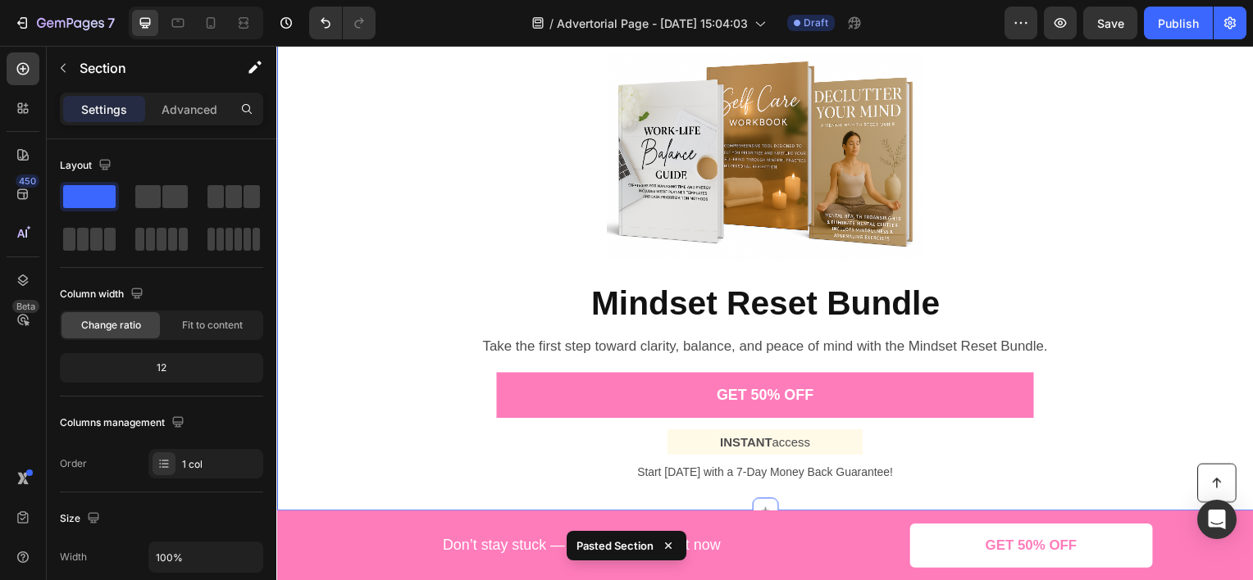
click at [1118, 239] on div "Product Images Mindset Reset Bundle Product Title Product Take the first step t…" at bounding box center [768, 260] width 984 height 453
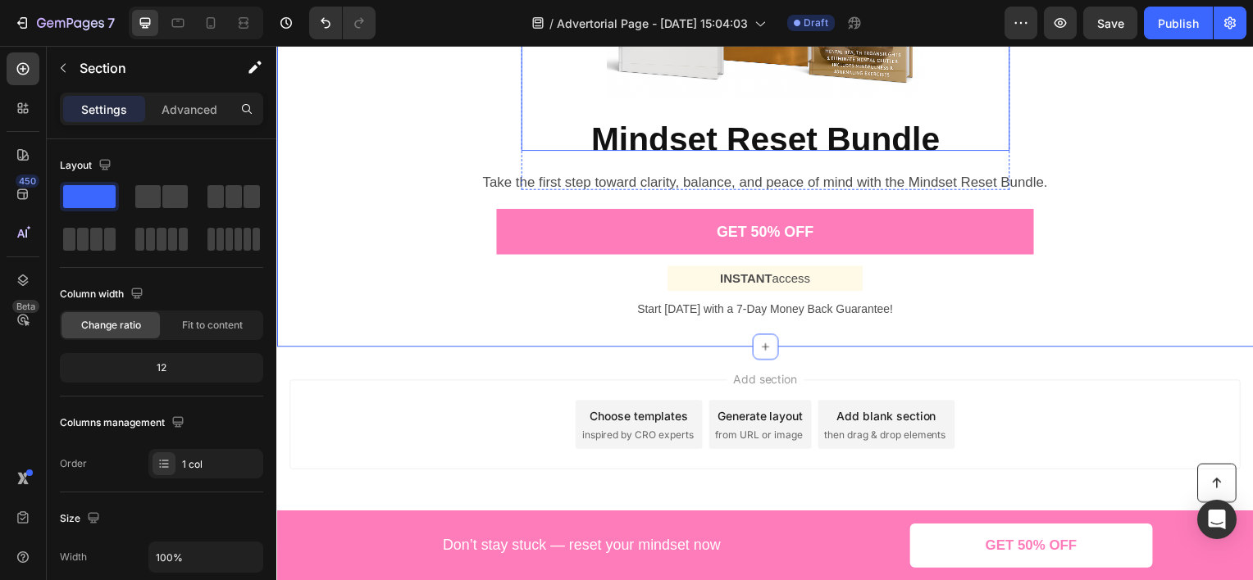
scroll to position [2646, 0]
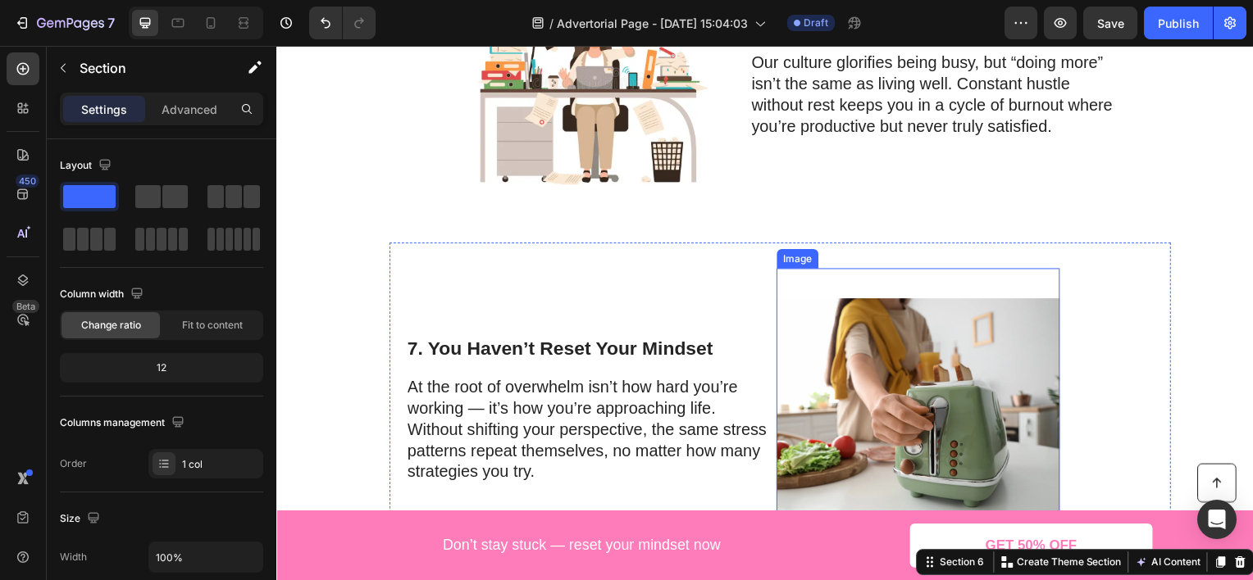
click at [919, 358] on img at bounding box center [922, 412] width 285 height 285
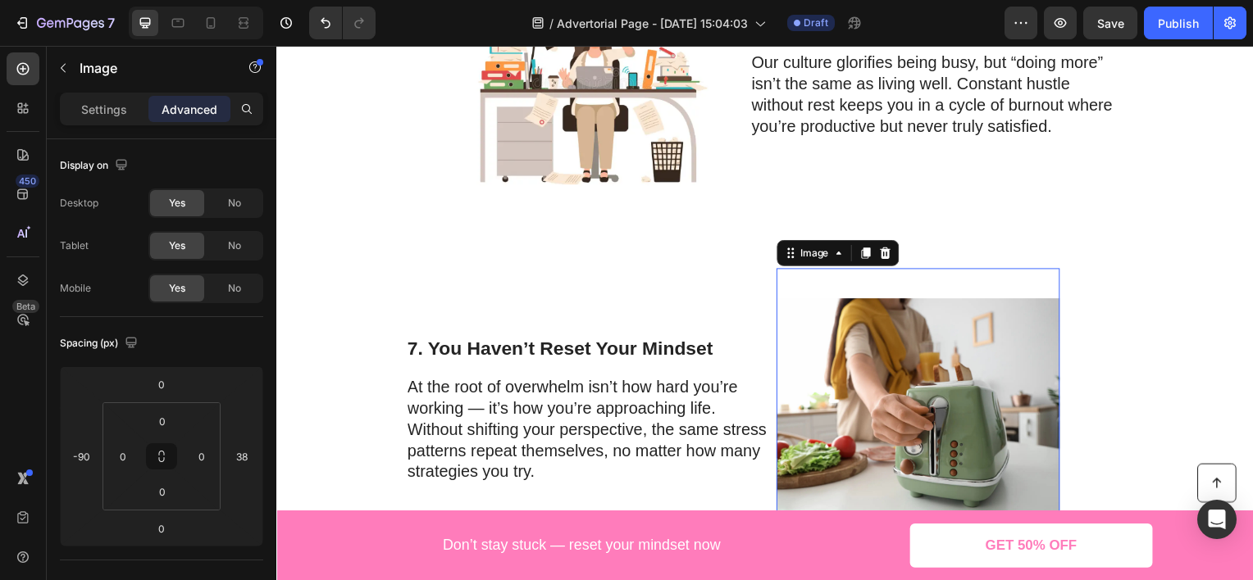
click at [121, 114] on p "Settings" at bounding box center [104, 109] width 46 height 17
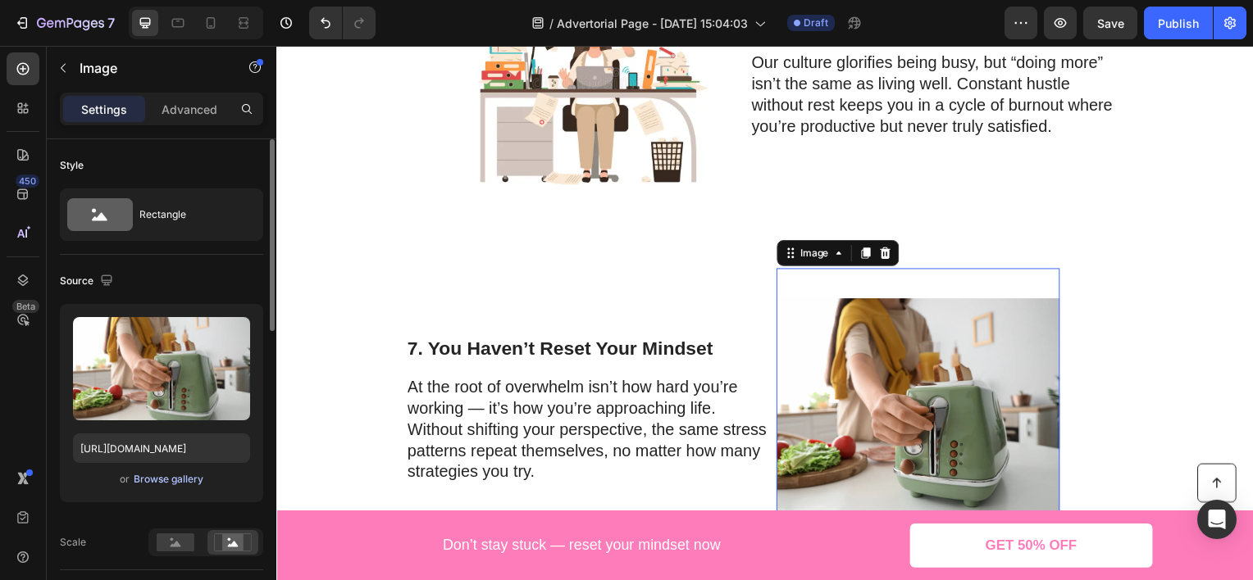
click at [175, 482] on div "Browse gallery" at bounding box center [169, 479] width 70 height 15
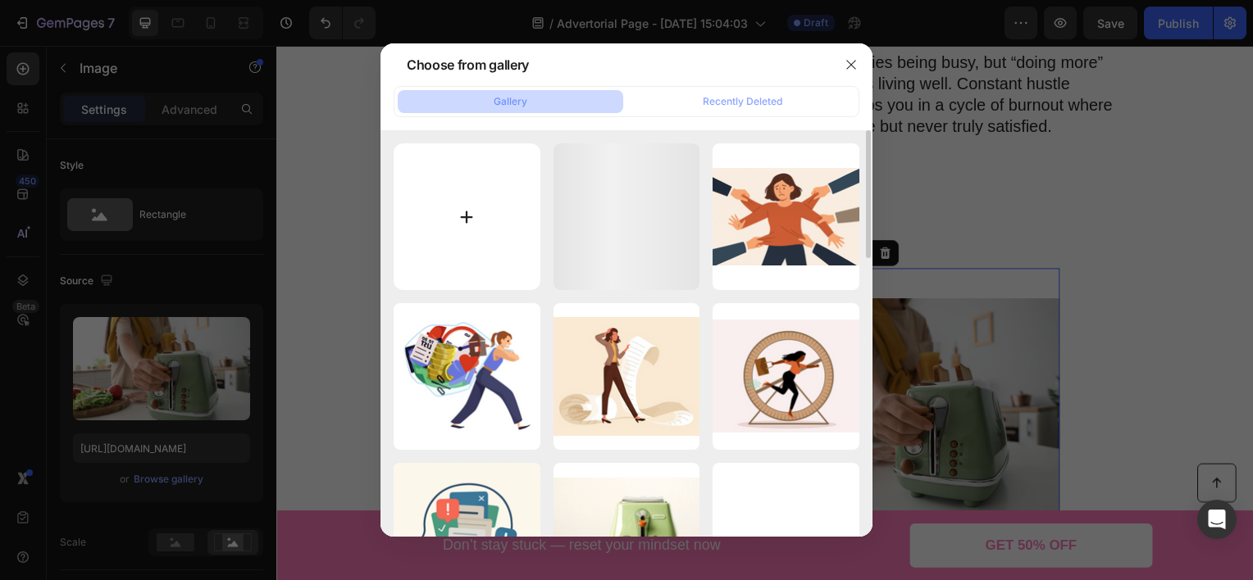
click at [459, 187] on input "file" at bounding box center [467, 216] width 147 height 147
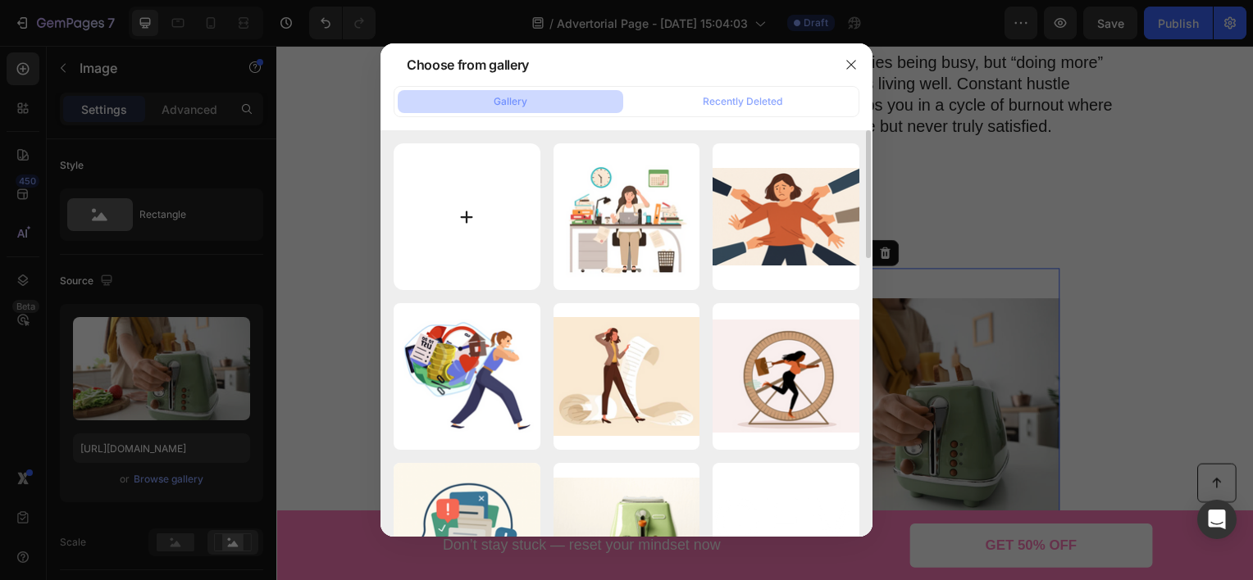
type input "C:\fakepath\ChatGPT Image 28. elok. 2025 klo 17.27.46.png"
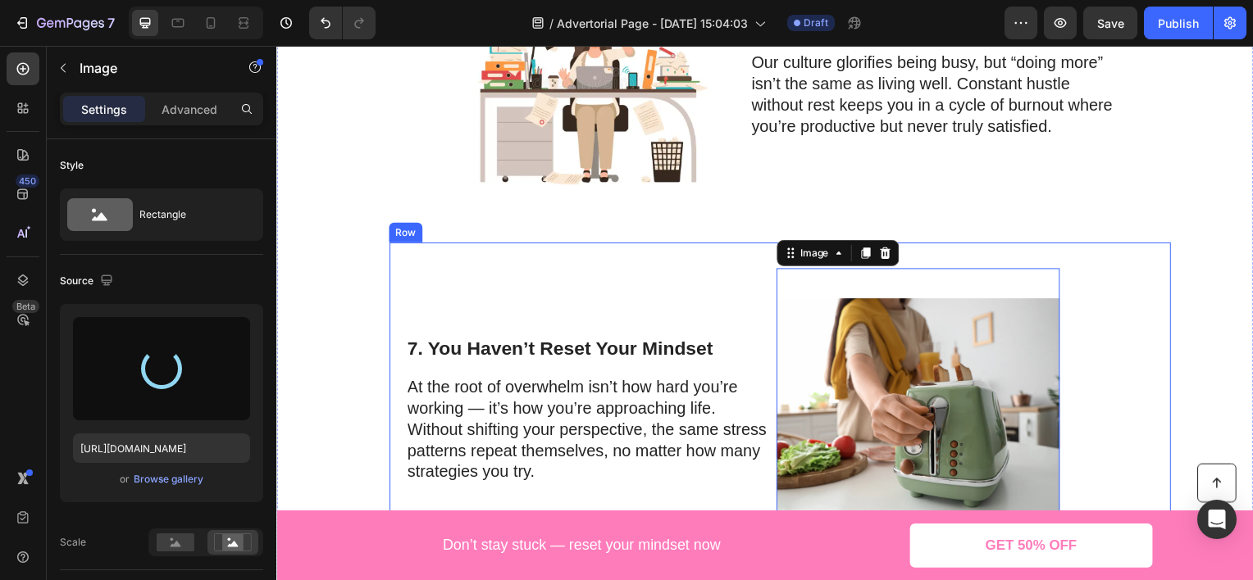
scroll to position [2482, 0]
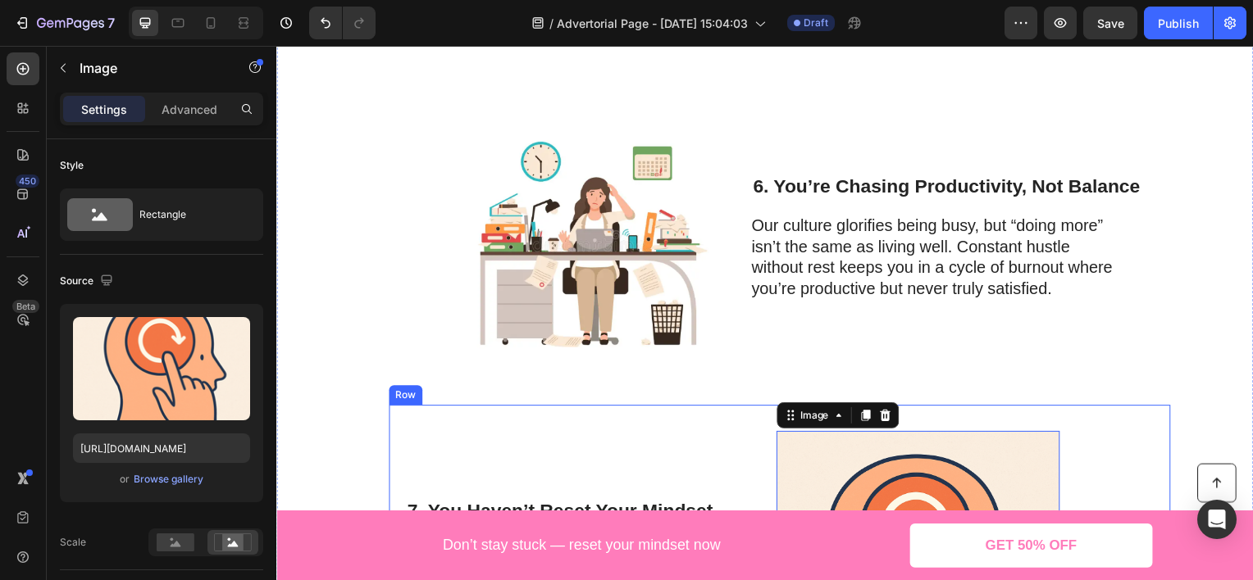
type input "https://cdn.shopify.com/s/files/1/0924/8846/6774/files/gempages_578456514570748…"
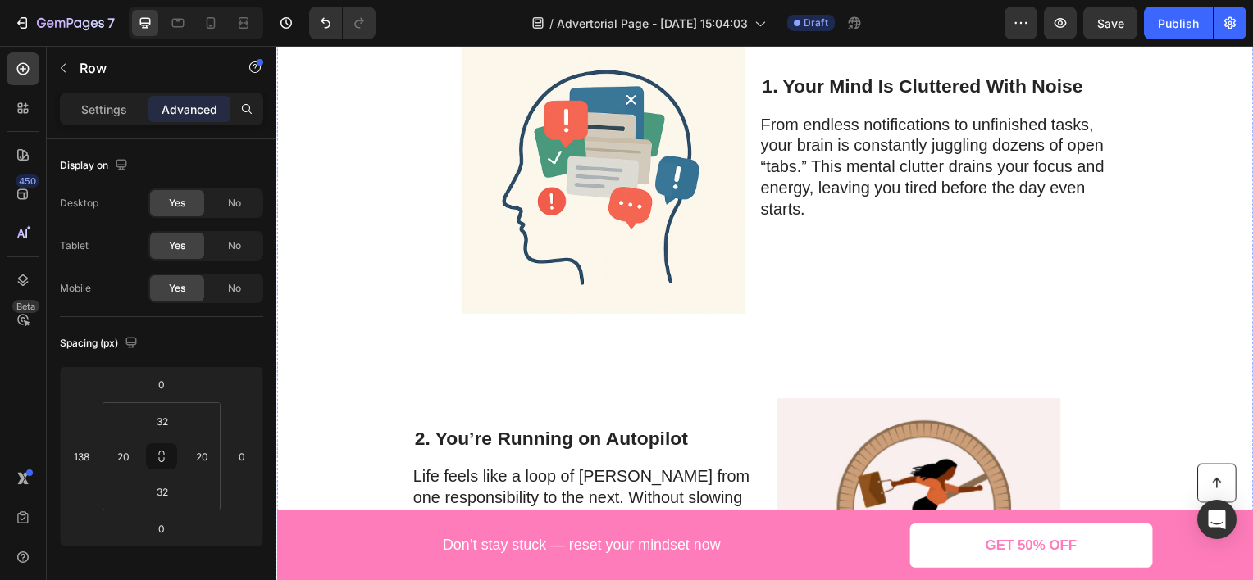
scroll to position [0, 0]
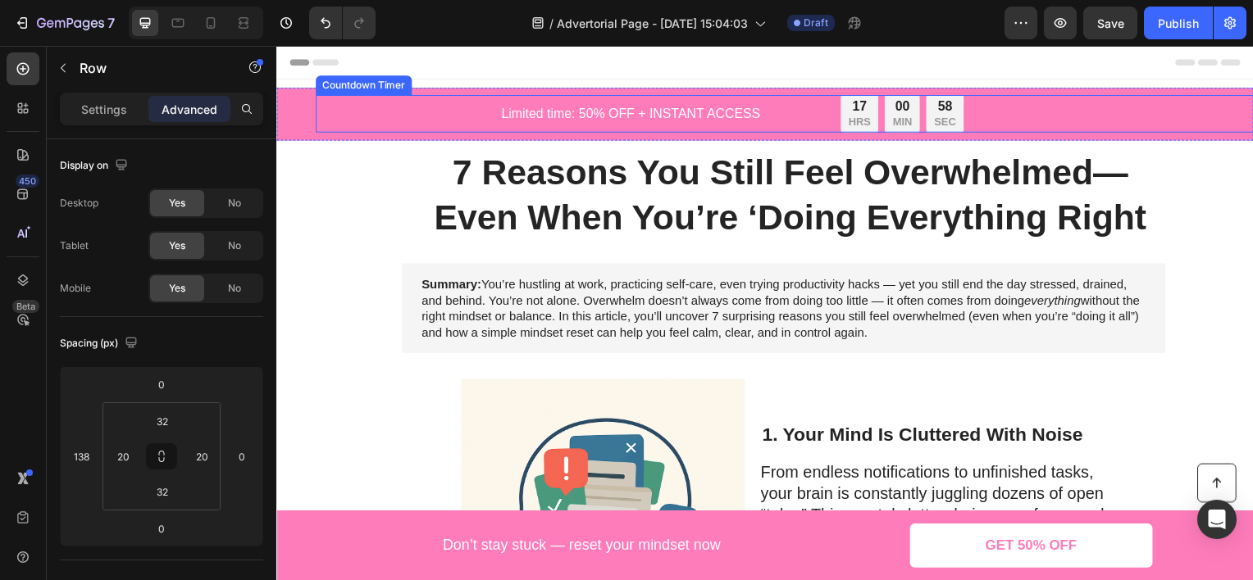
click at [955, 123] on div "58 SEC" at bounding box center [950, 114] width 38 height 38
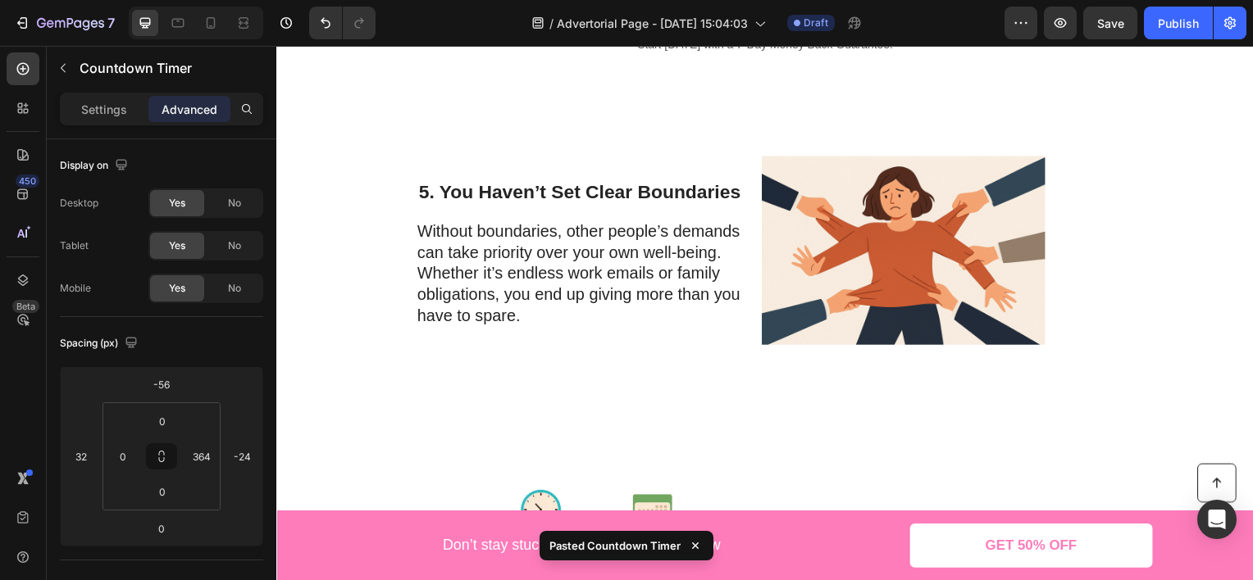
scroll to position [2377, 0]
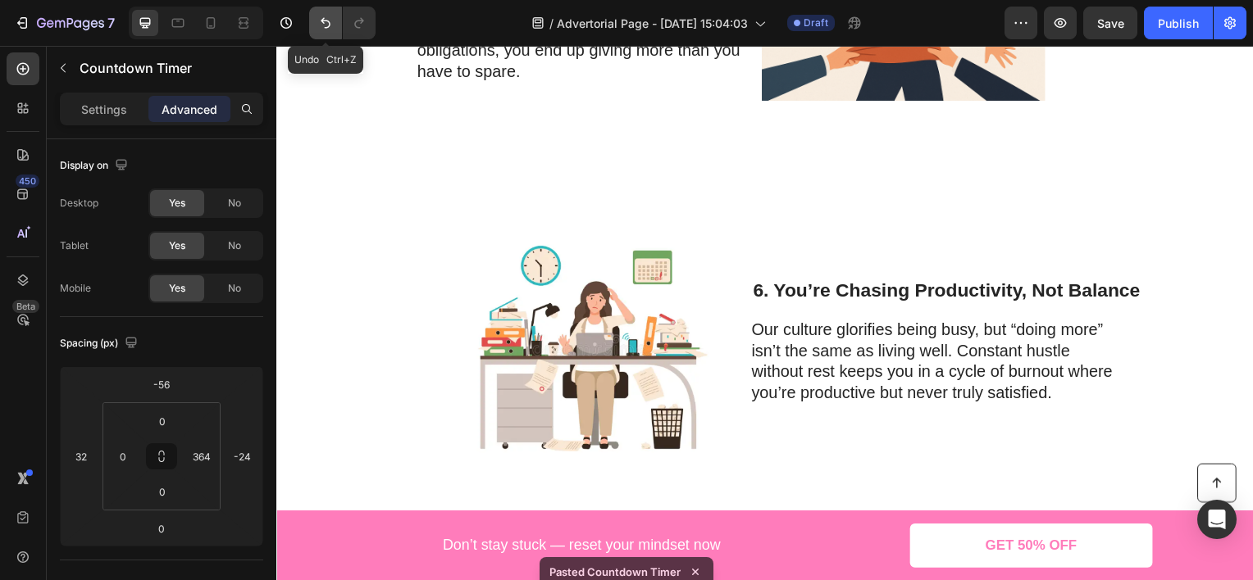
click at [316, 30] on button "Undo/Redo" at bounding box center [325, 23] width 33 height 33
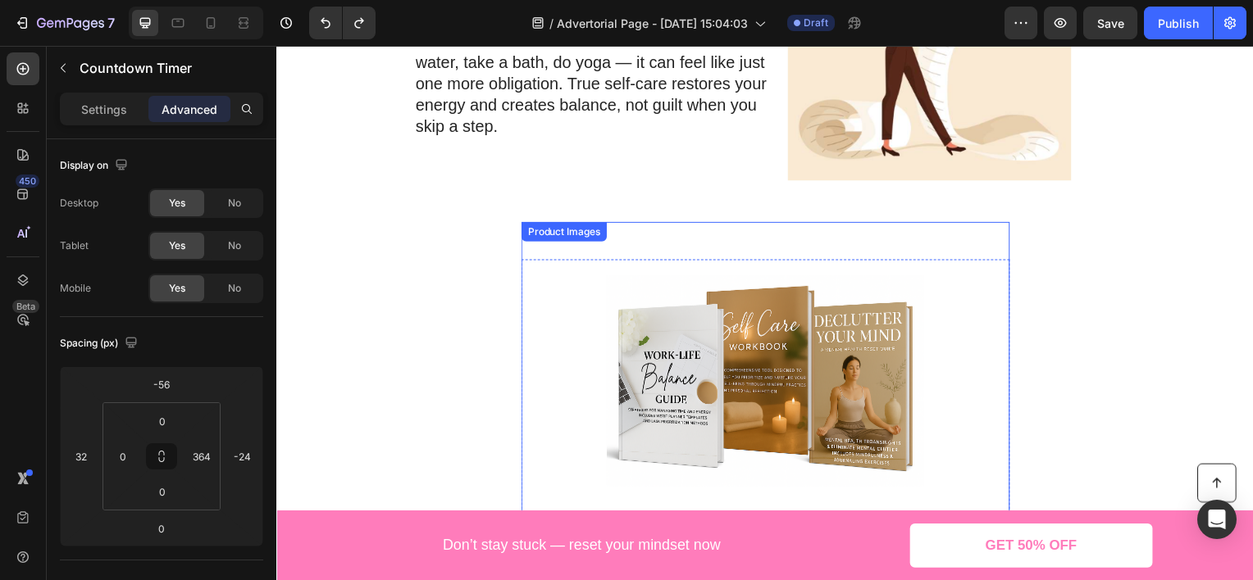
scroll to position [1394, 0]
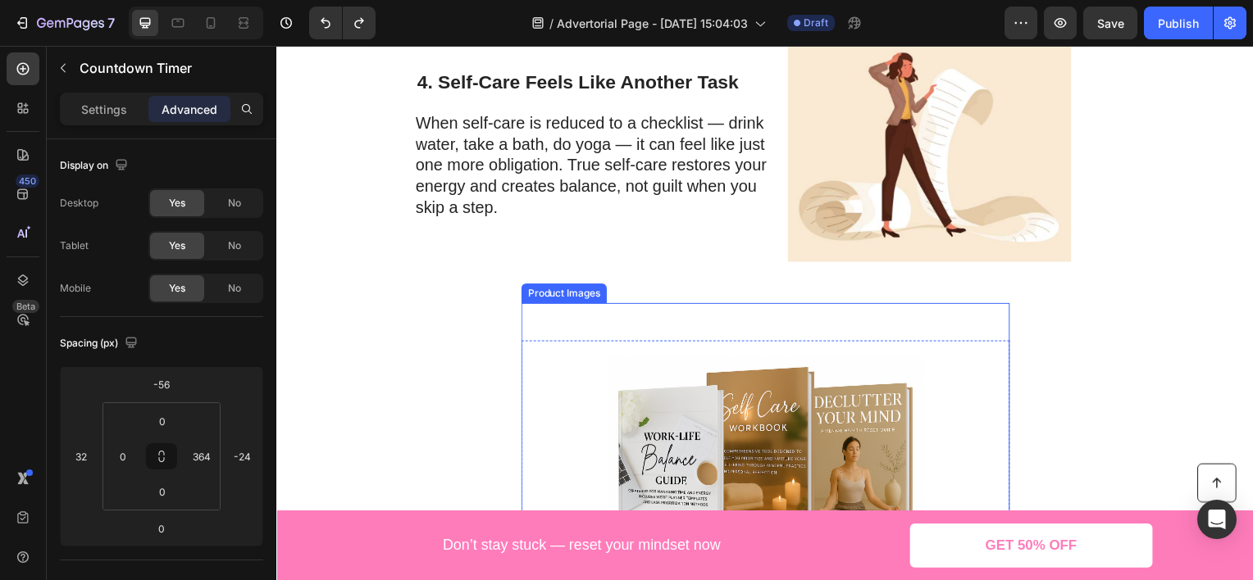
click at [730, 333] on img at bounding box center [768, 465] width 320 height 320
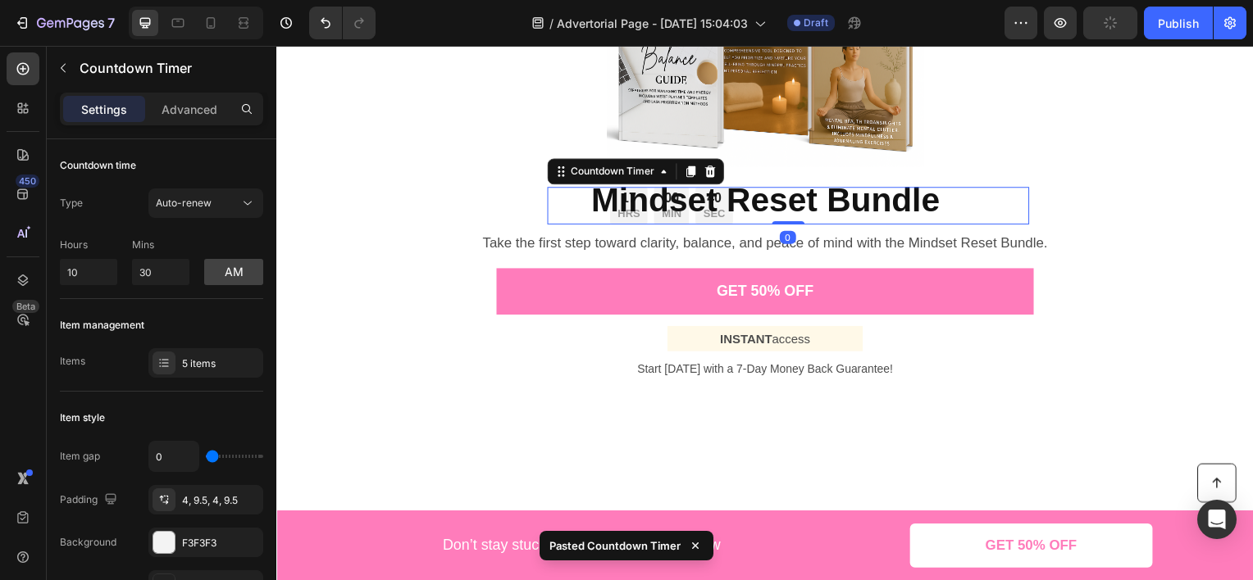
scroll to position [1552, 0]
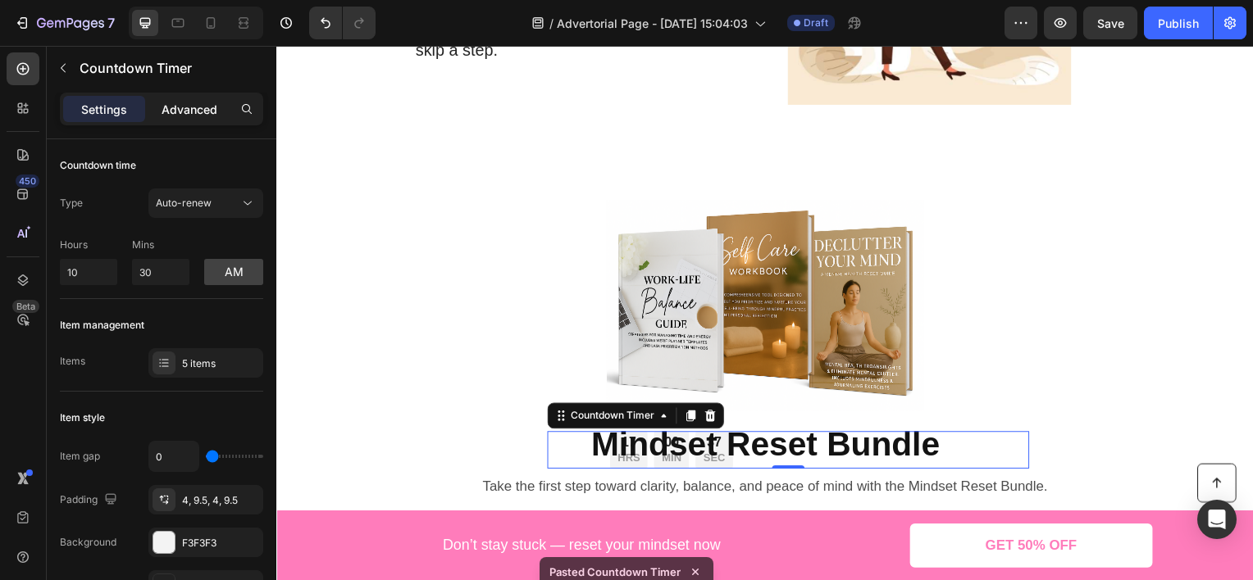
click at [202, 102] on p "Advanced" at bounding box center [190, 109] width 56 height 17
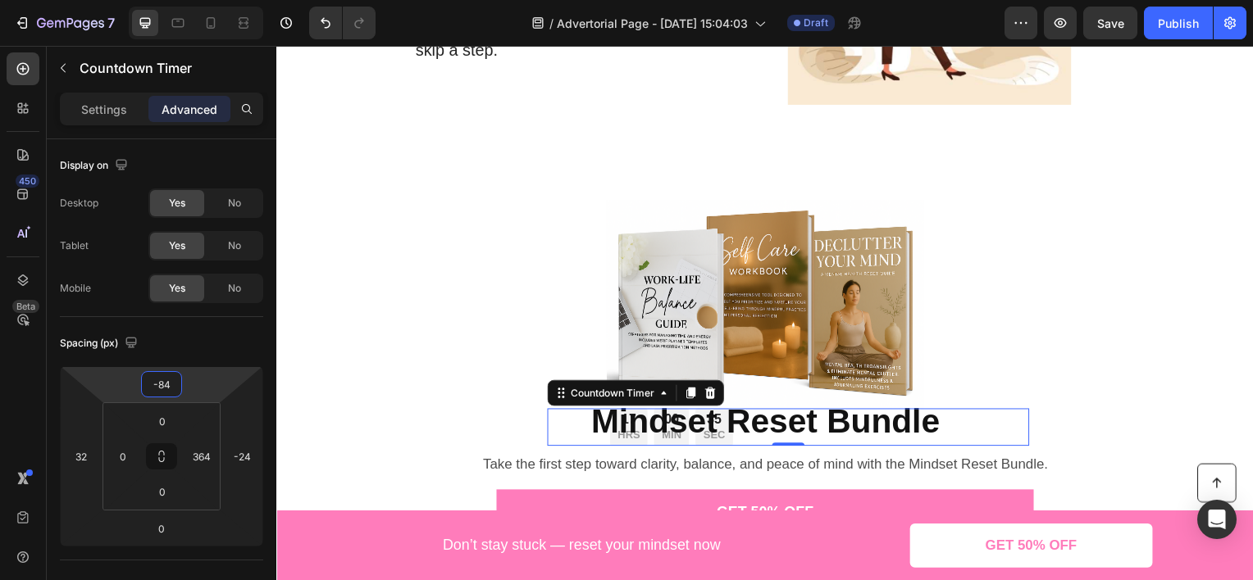
drag, startPoint x: 207, startPoint y: 374, endPoint x: 211, endPoint y: 385, distance: 12.2
click at [211, 0] on html "7 Version history / Advertorial Page - [DATE] 15:04:03 Draft Preview Save Publi…" at bounding box center [626, 0] width 1253 height 0
click at [326, 13] on button "Undo/Redo" at bounding box center [325, 23] width 33 height 33
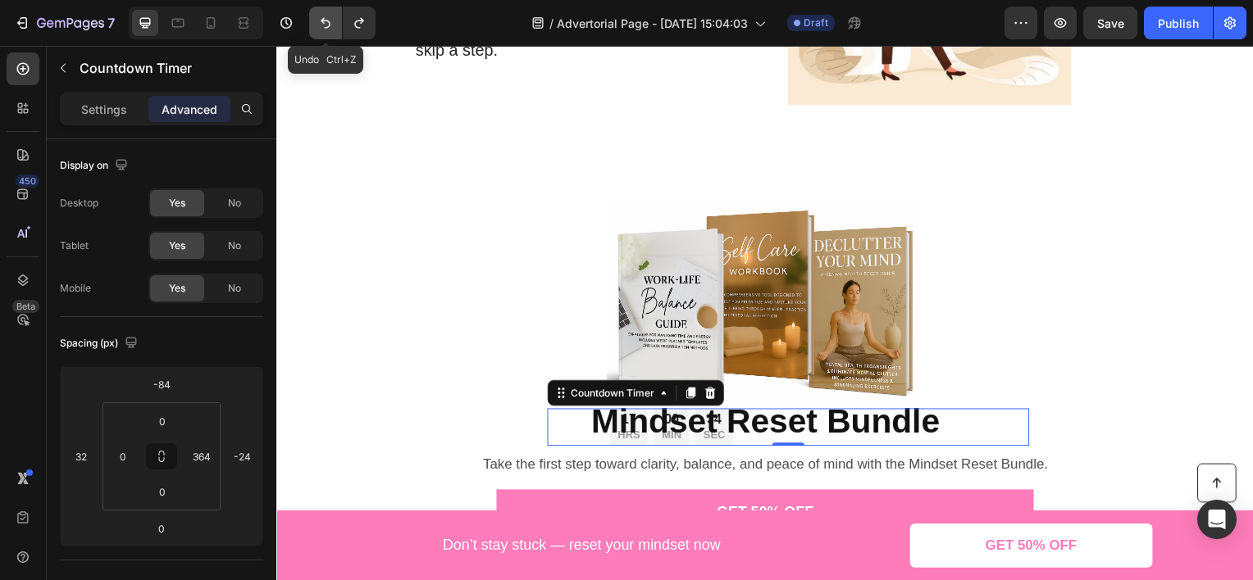
click at [326, 13] on button "Undo/Redo" at bounding box center [325, 23] width 33 height 33
type input "-56"
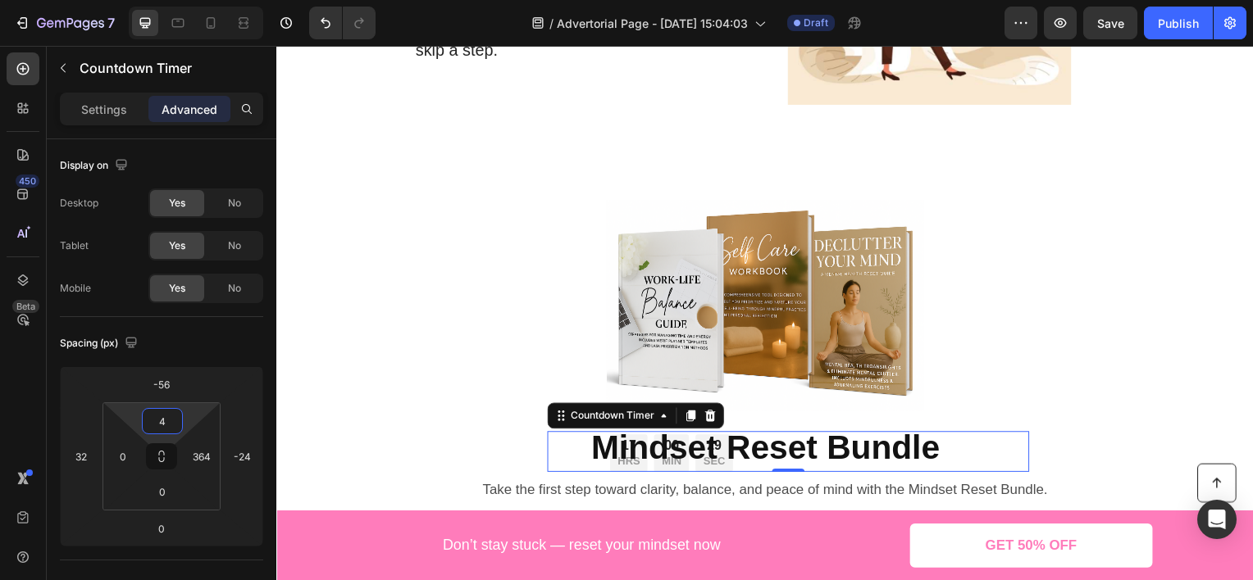
type input "0"
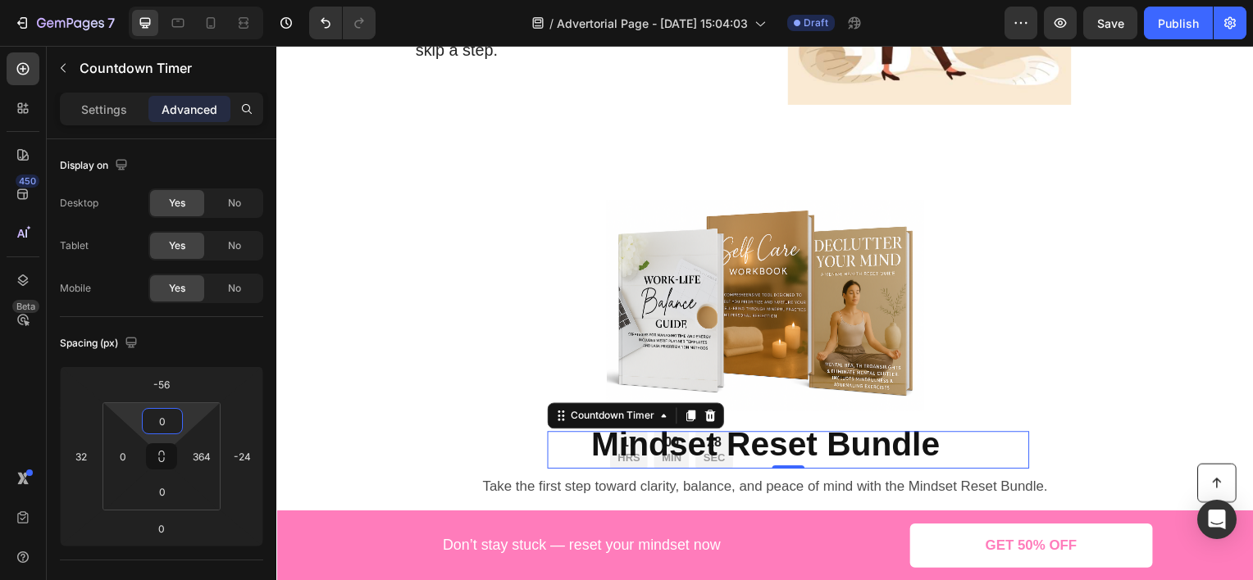
click at [189, 0] on html "7 Version history / Advertorial Page - [DATE] 15:04:03 Draft Preview Save Publi…" at bounding box center [626, 0] width 1253 height 0
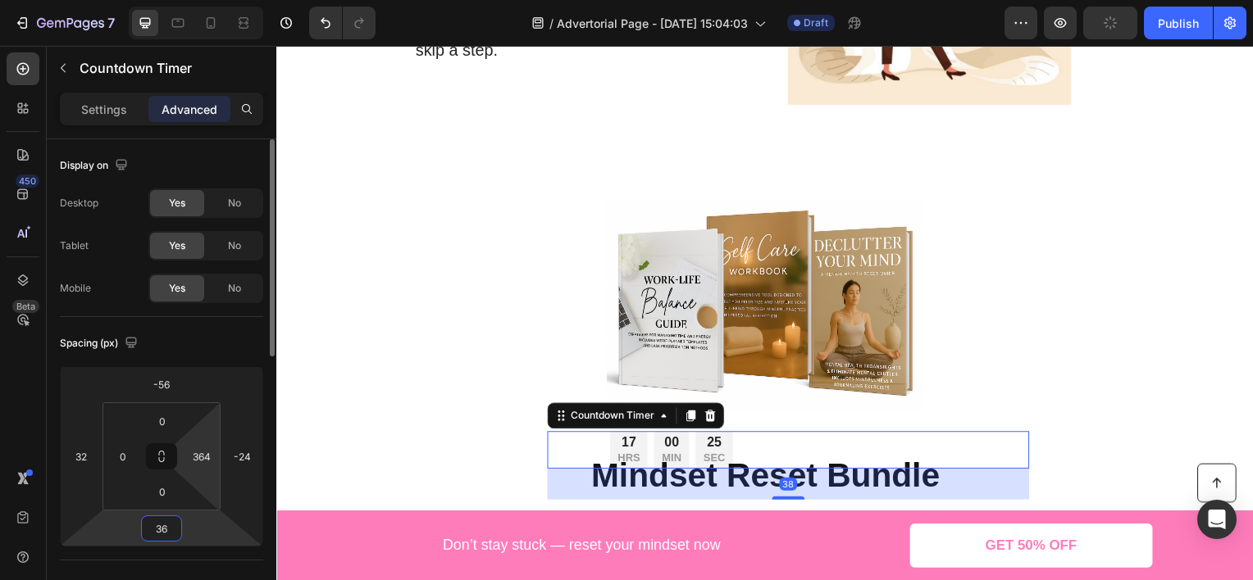
drag, startPoint x: 217, startPoint y: 525, endPoint x: 216, endPoint y: 485, distance: 40.2
click at [216, 0] on html "7 Version history / Advertorial Page - [DATE] 15:04:03 Draft Preview Publish 45…" at bounding box center [626, 0] width 1253 height 0
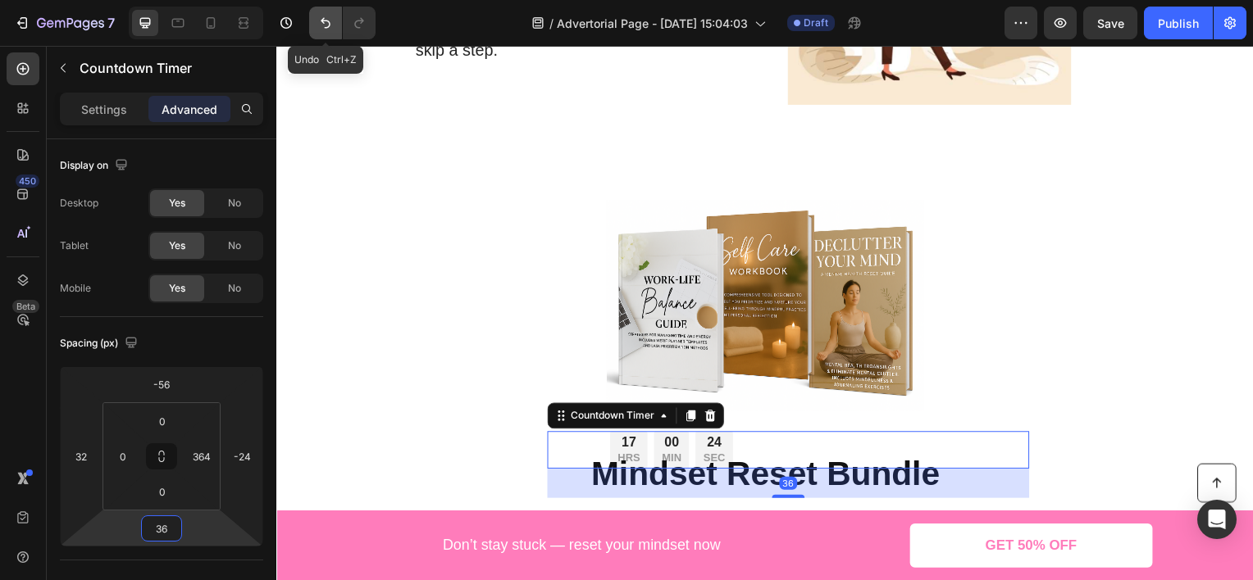
click at [310, 23] on button "Undo/Redo" at bounding box center [325, 23] width 33 height 33
click at [315, 20] on button "Undo/Redo" at bounding box center [325, 23] width 33 height 33
type input "0"
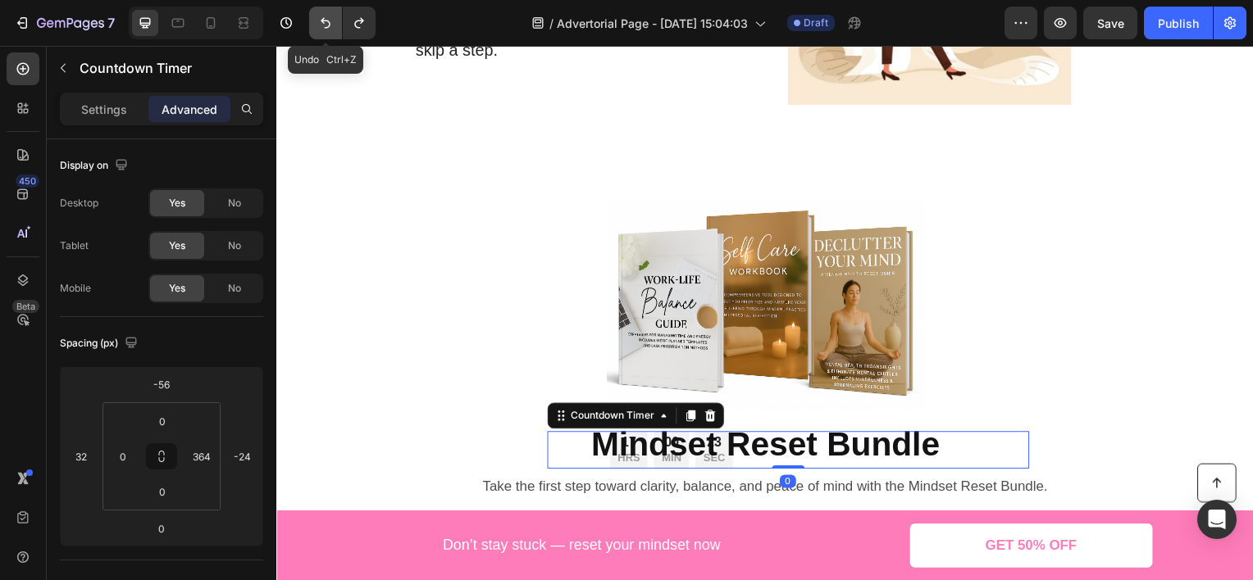
click at [315, 20] on button "Undo/Redo" at bounding box center [325, 23] width 33 height 33
click at [316, 20] on button "Undo/Redo" at bounding box center [325, 23] width 33 height 33
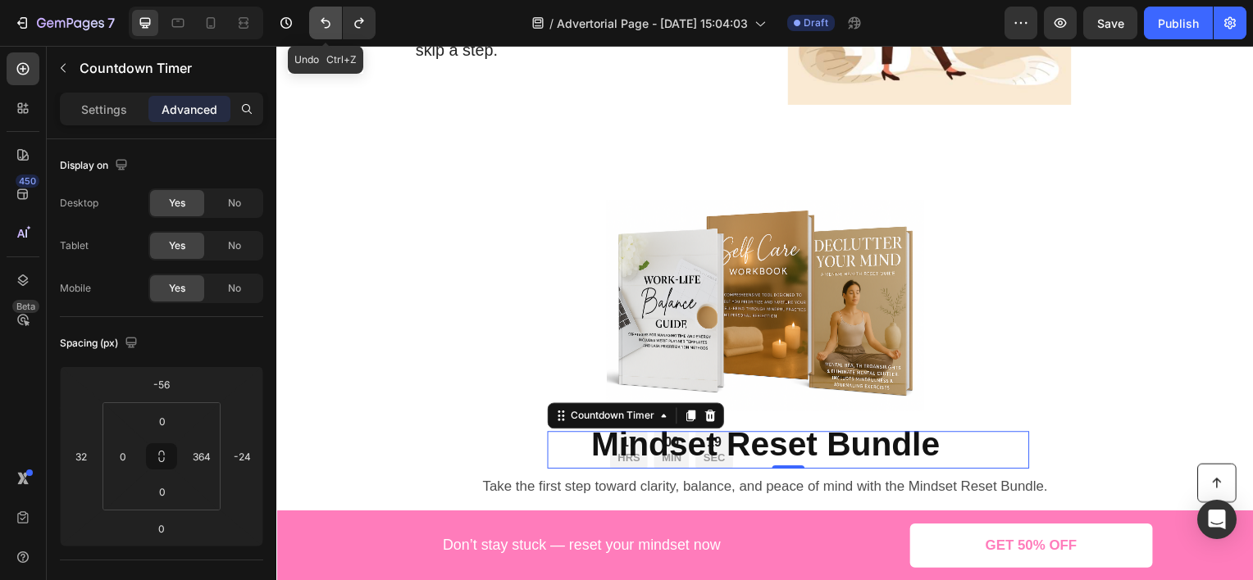
click at [316, 20] on button "Undo/Redo" at bounding box center [325, 23] width 33 height 33
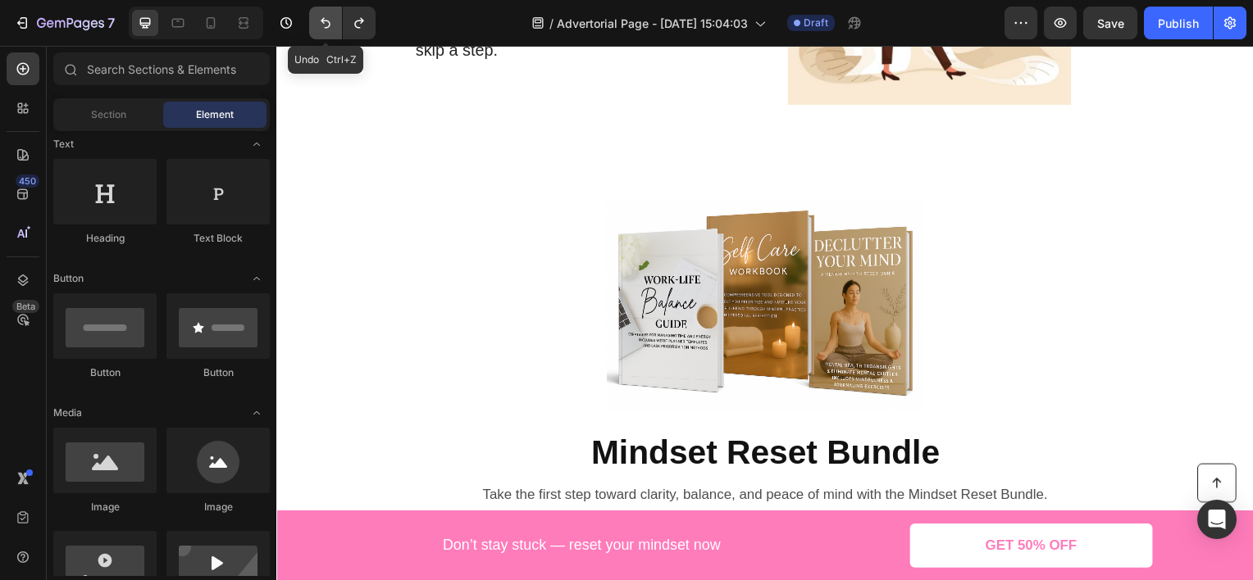
click at [316, 20] on button "Undo/Redo" at bounding box center [325, 23] width 33 height 33
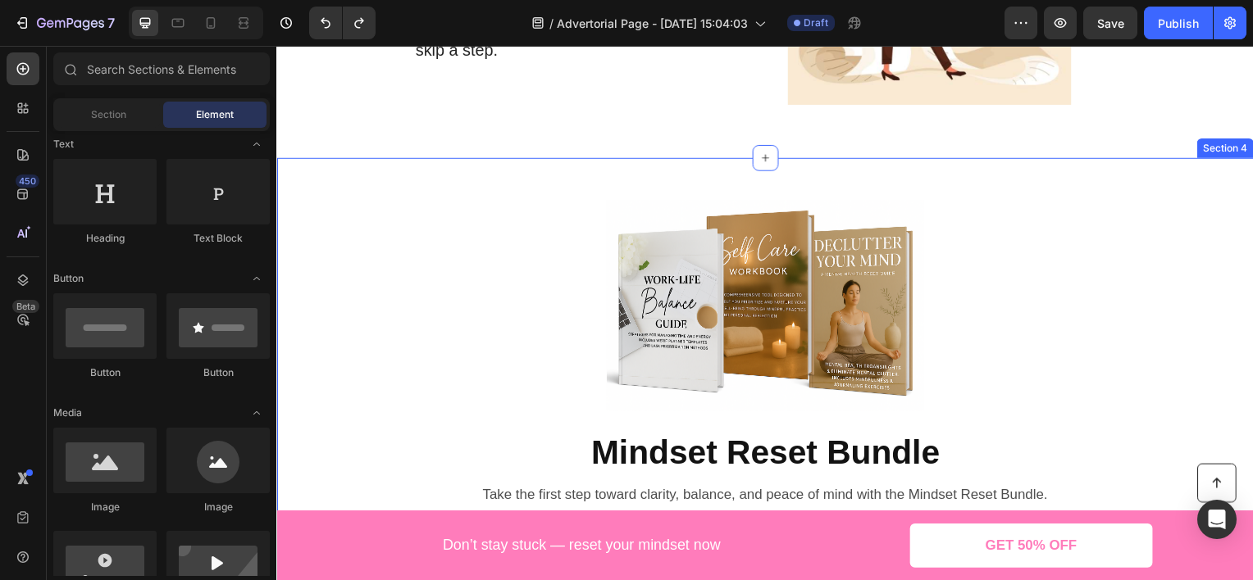
click at [489, 188] on div "Product Images Mindset Reset Bundle Product Title Product Take the first step t…" at bounding box center [768, 410] width 984 height 453
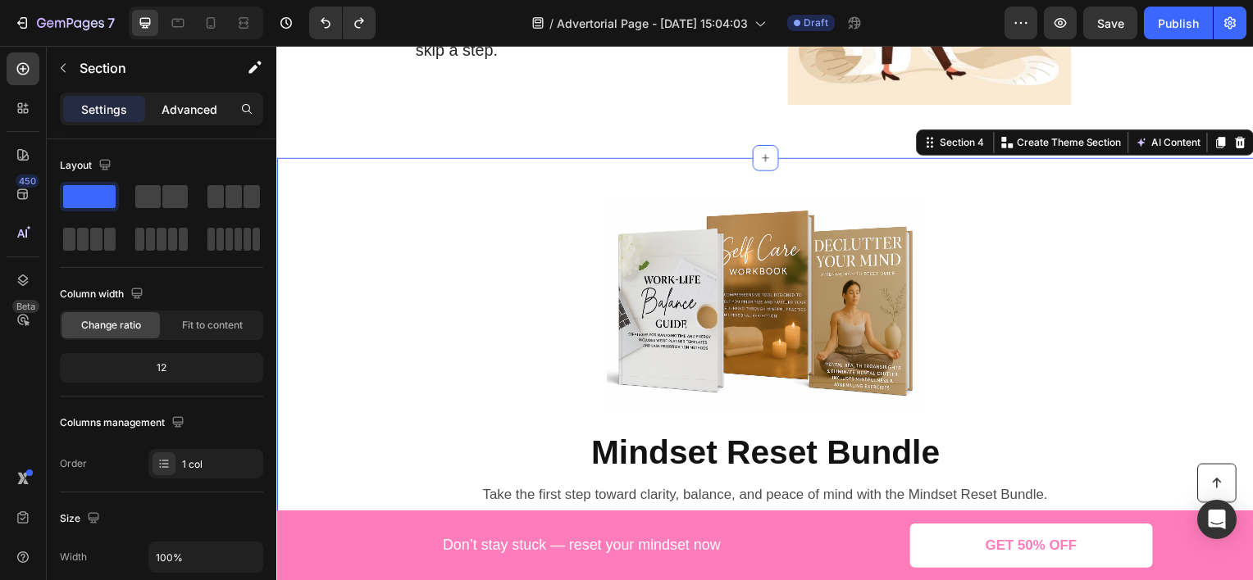
click at [207, 115] on p "Advanced" at bounding box center [190, 109] width 56 height 17
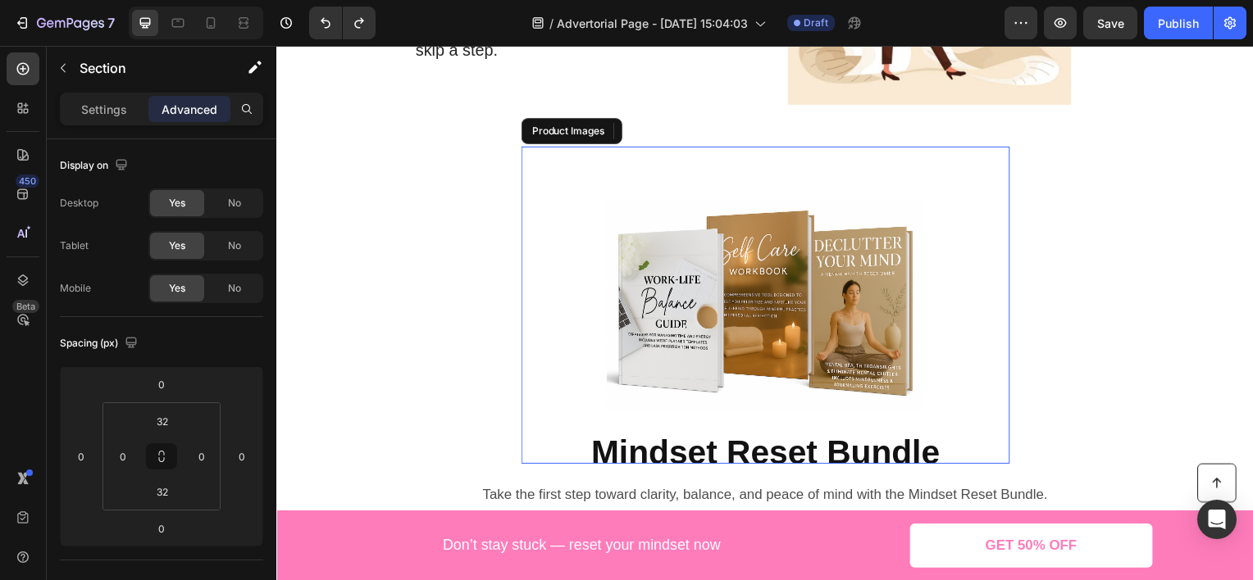
click at [557, 194] on div at bounding box center [768, 307] width 492 height 320
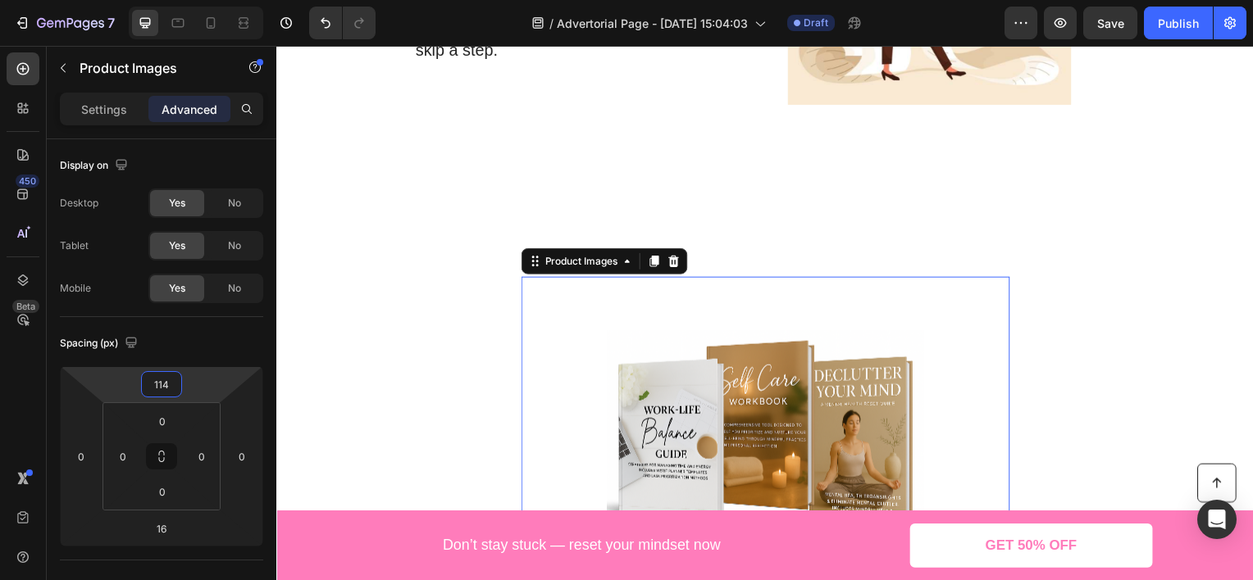
type input "78"
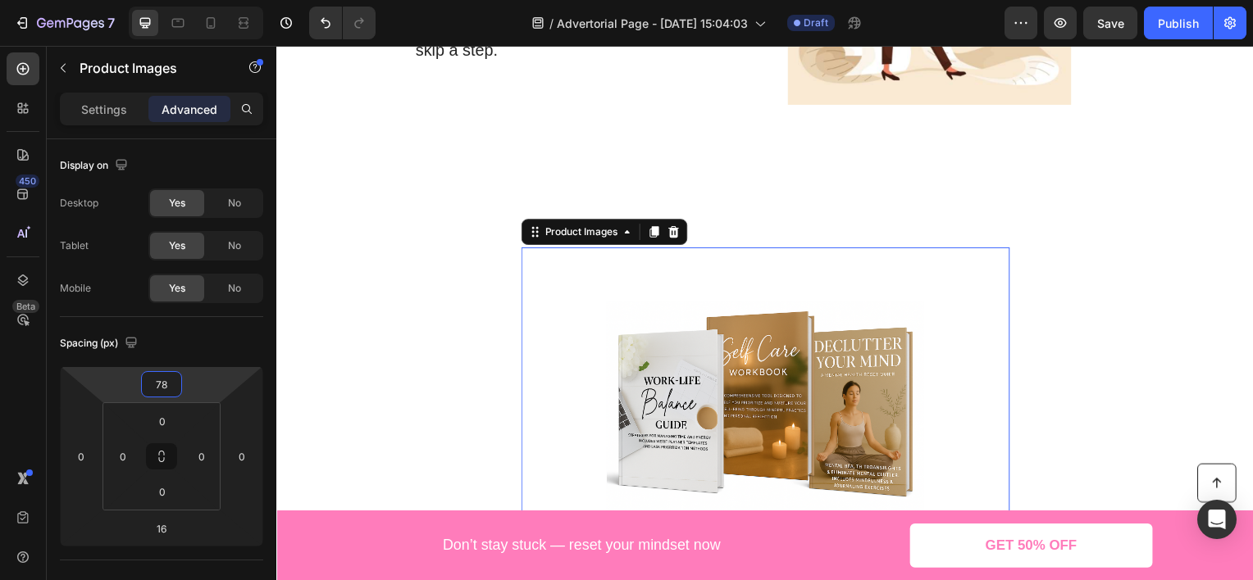
drag, startPoint x: 233, startPoint y: 374, endPoint x: 234, endPoint y: 323, distance: 50.8
click at [234, 0] on html "7 Version history / Advertorial Page - [DATE] 15:04:03 Draft Preview Save Publi…" at bounding box center [626, 0] width 1253 height 0
click at [433, 241] on div "Product Images 16 Mindset Reset Bundle Product Title Product Take the first ste…" at bounding box center [768, 461] width 984 height 555
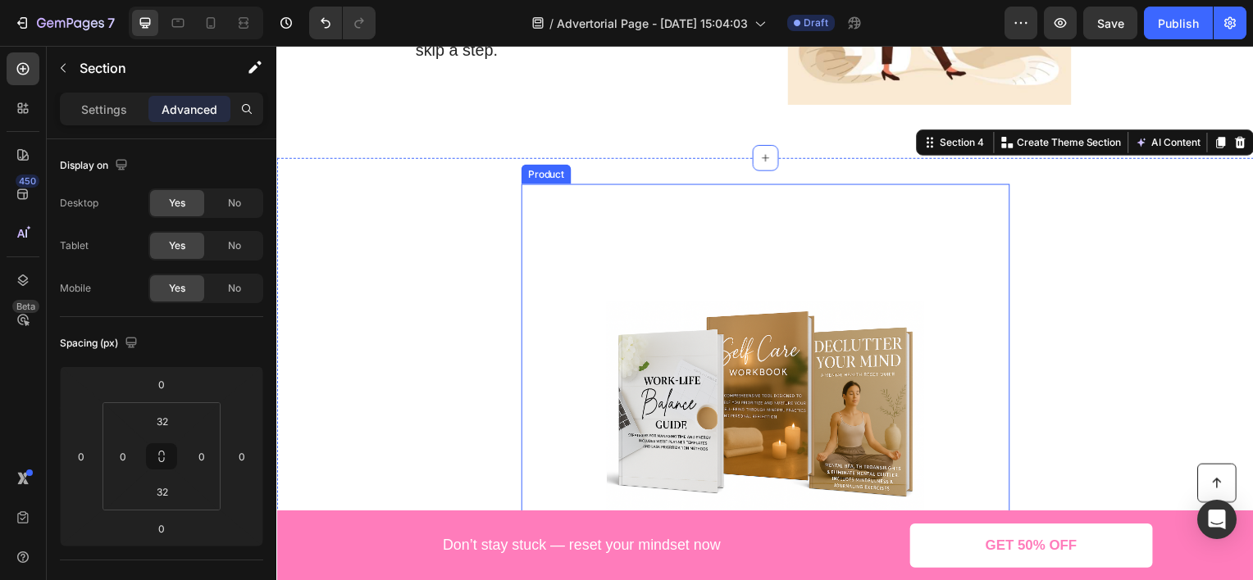
click at [671, 209] on div "Product Images" at bounding box center [768, 382] width 492 height 397
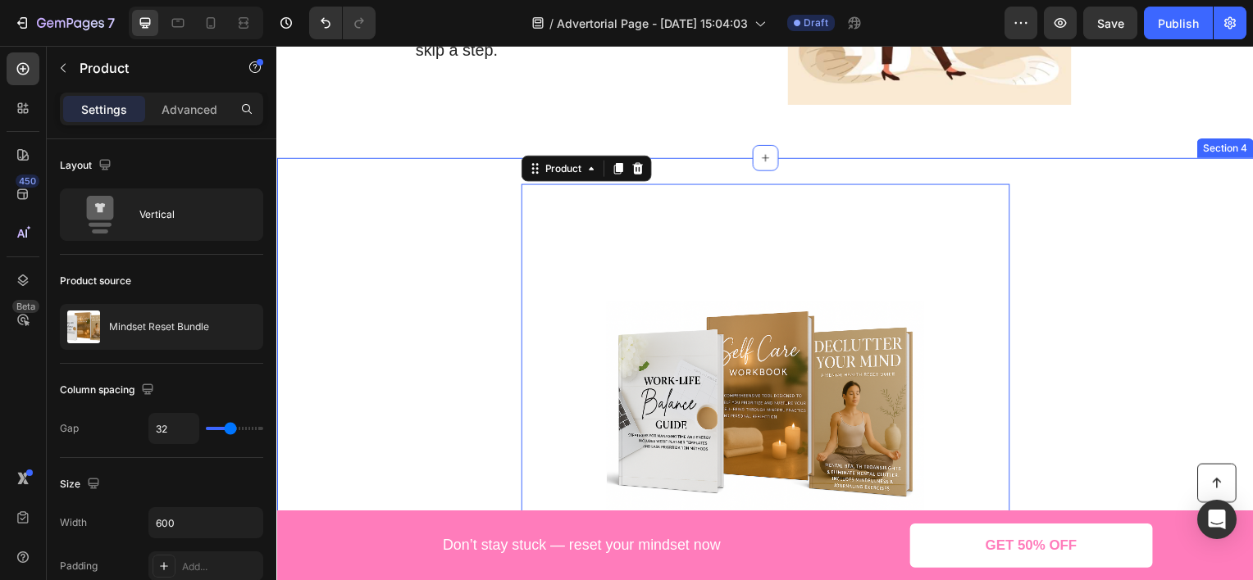
click at [431, 191] on div "Product Images Mindset Reset Bundle Product Title Product 0 Take the first step…" at bounding box center [768, 461] width 984 height 555
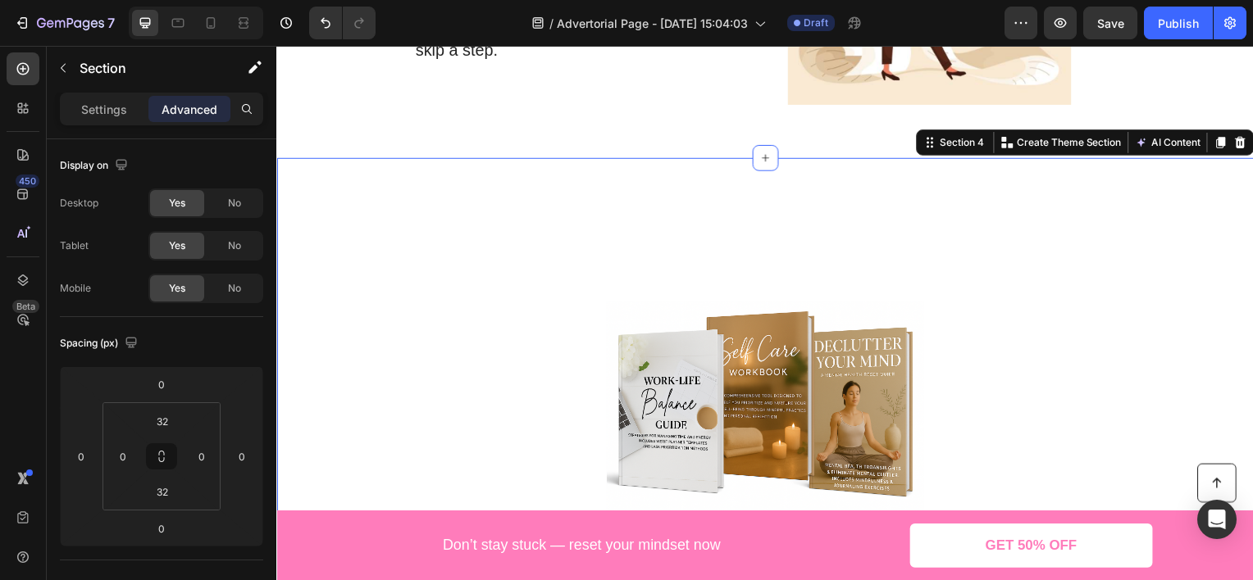
click at [614, 168] on div "Product Images Mindset Reset Bundle Product Title Product Take the first step t…" at bounding box center [768, 461] width 984 height 607
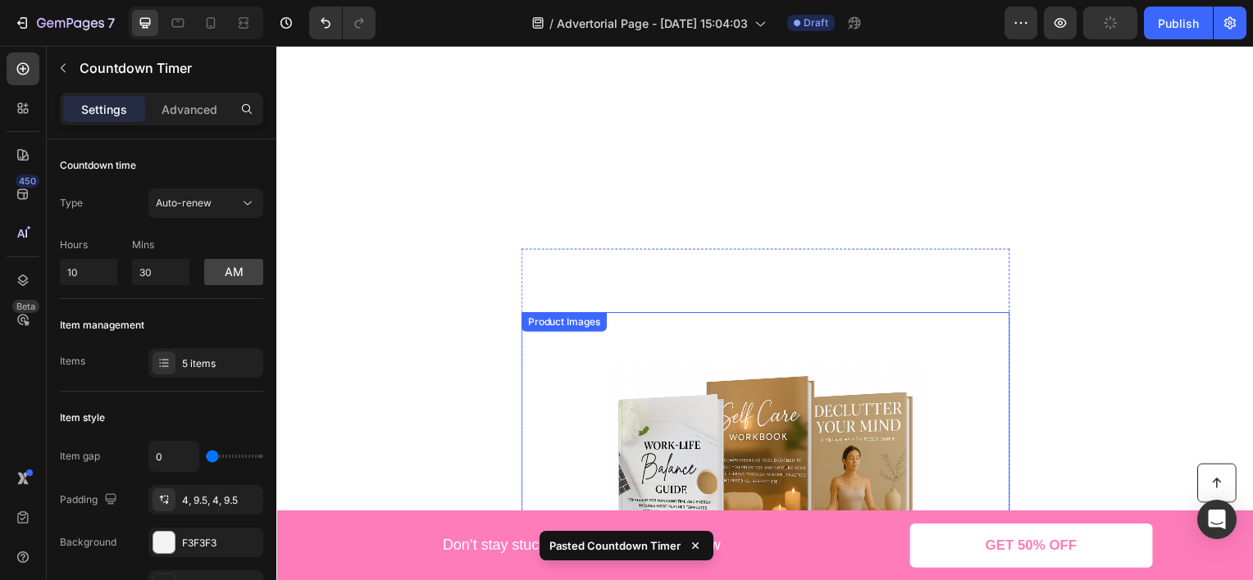
scroll to position [1813, 0]
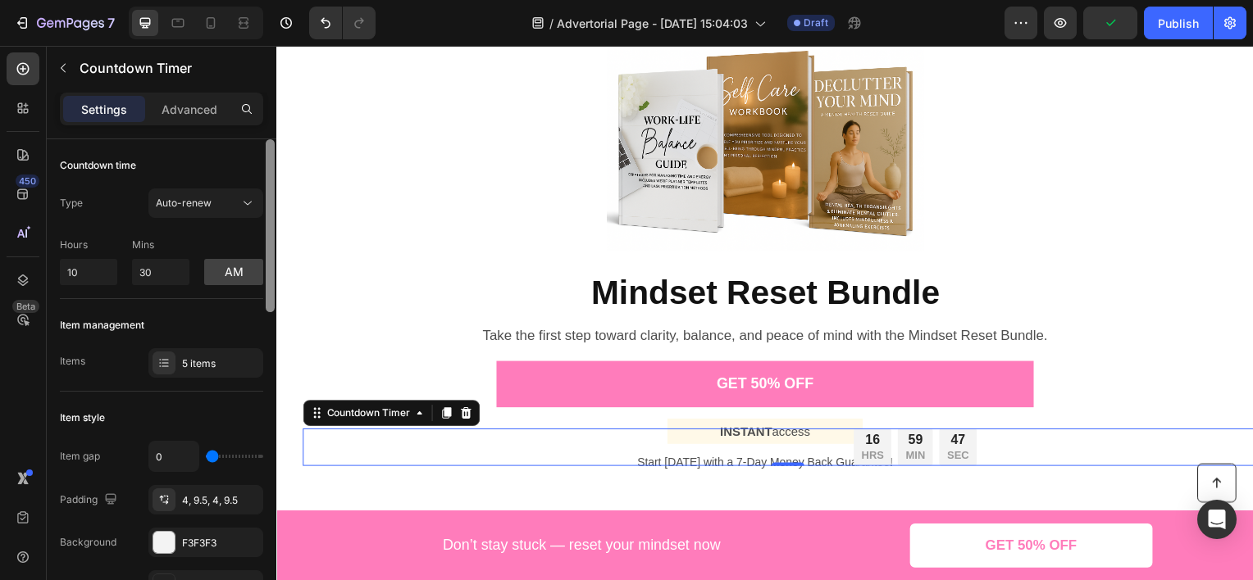
drag, startPoint x: 203, startPoint y: 103, endPoint x: 263, endPoint y: 221, distance: 131.6
click at [203, 103] on p "Advanced" at bounding box center [190, 109] width 56 height 17
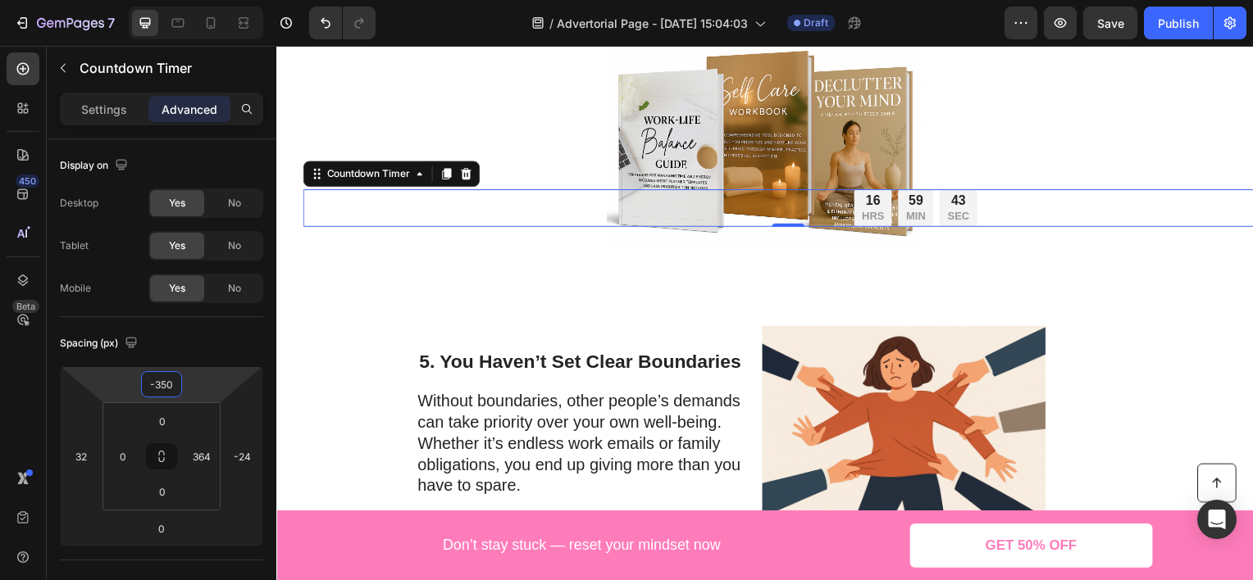
drag, startPoint x: 226, startPoint y: 411, endPoint x: 203, endPoint y: 508, distance: 100.2
click at [203, 0] on html "7 Version history / Advertorial Page - [DATE] 15:04:03 Draft Preview Save Publi…" at bounding box center [626, 0] width 1253 height 0
click at [323, 20] on icon "Undo/Redo" at bounding box center [326, 23] width 10 height 11
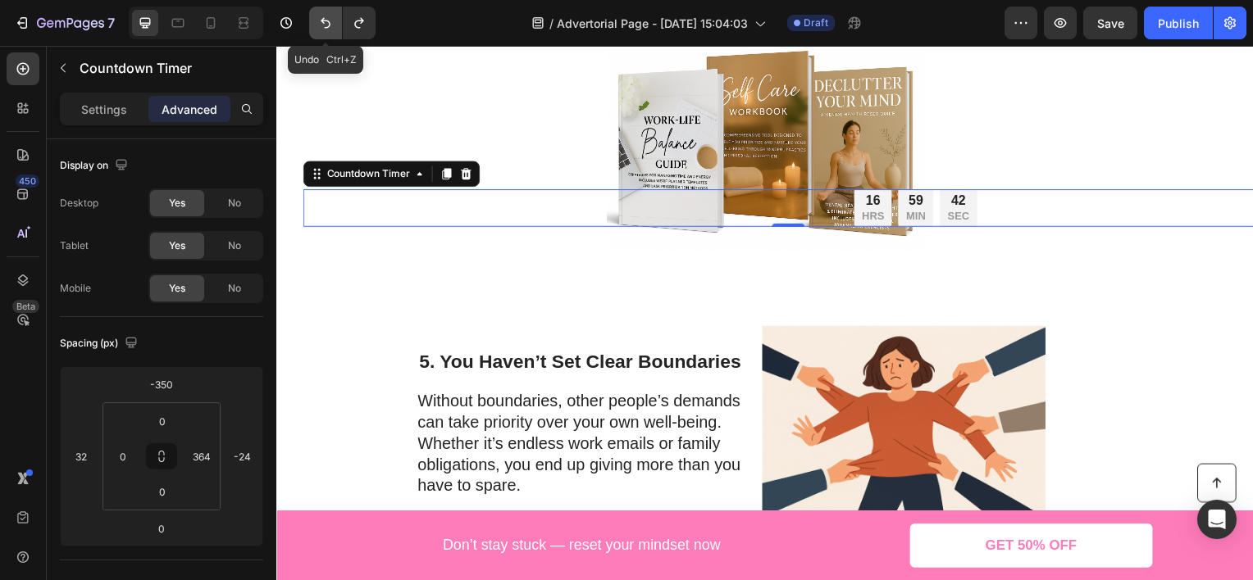
click at [323, 20] on icon "Undo/Redo" at bounding box center [326, 23] width 10 height 11
type input "-56"
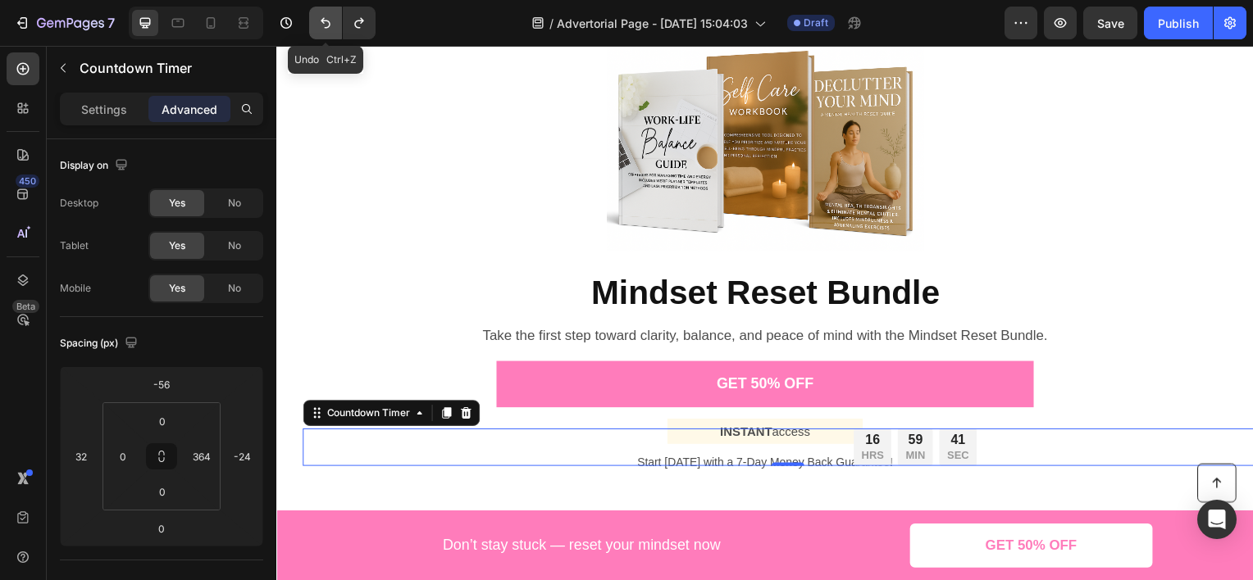
click at [323, 20] on icon "Undo/Redo" at bounding box center [326, 23] width 10 height 11
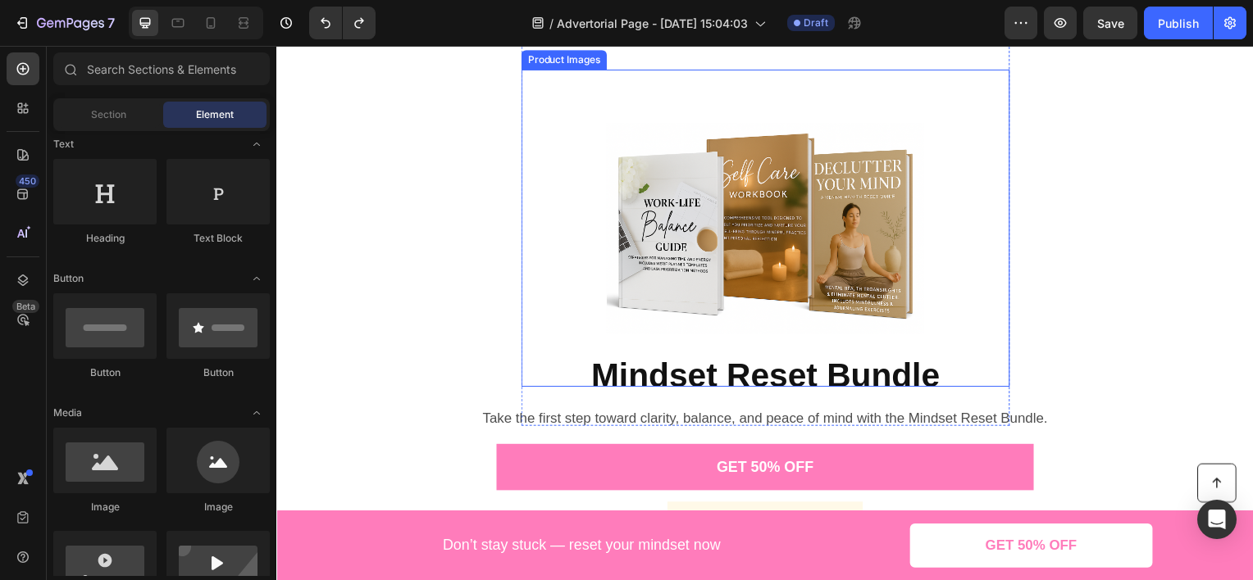
scroll to position [1567, 0]
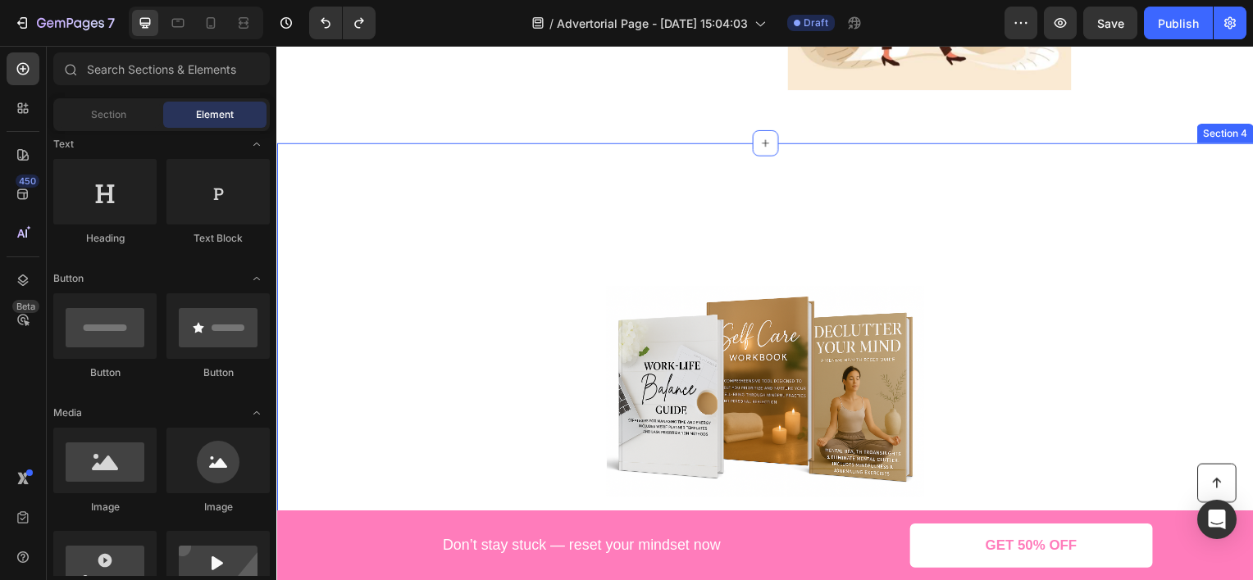
click at [657, 154] on div "Product Images Mindset Reset Bundle Product Title Product Take the first step t…" at bounding box center [768, 446] width 984 height 607
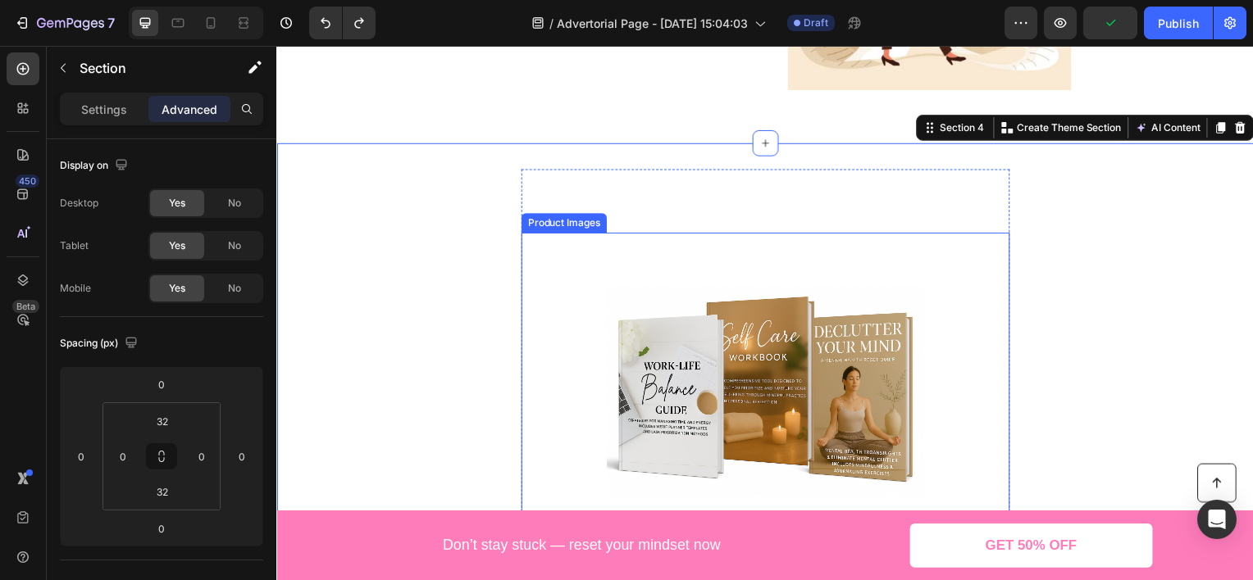
click at [706, 247] on img at bounding box center [768, 394] width 320 height 320
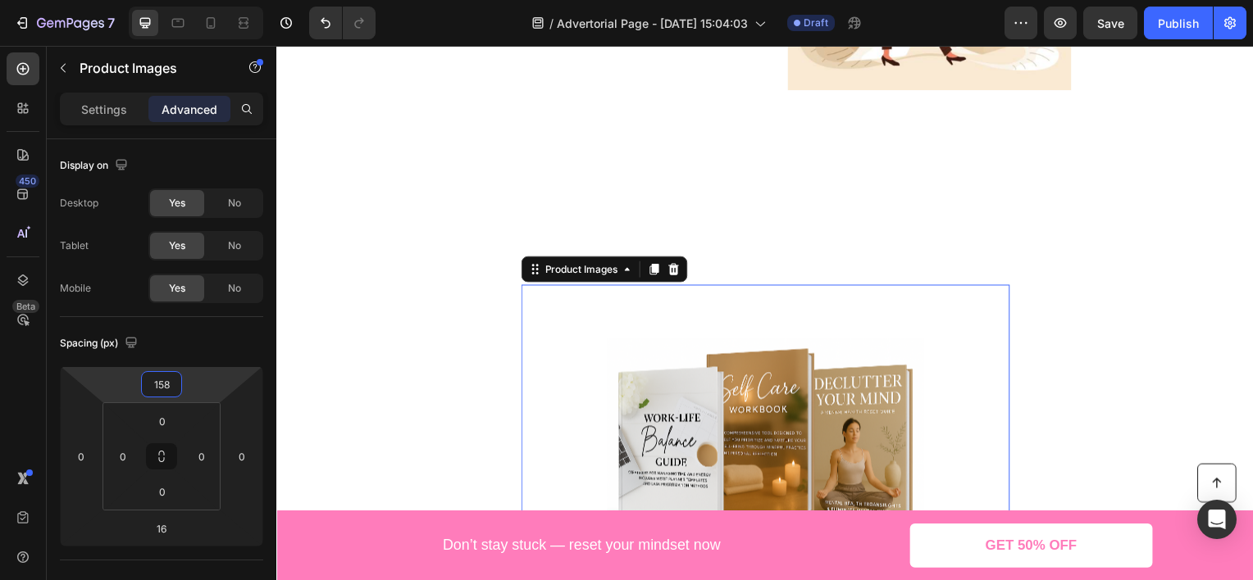
type input "168"
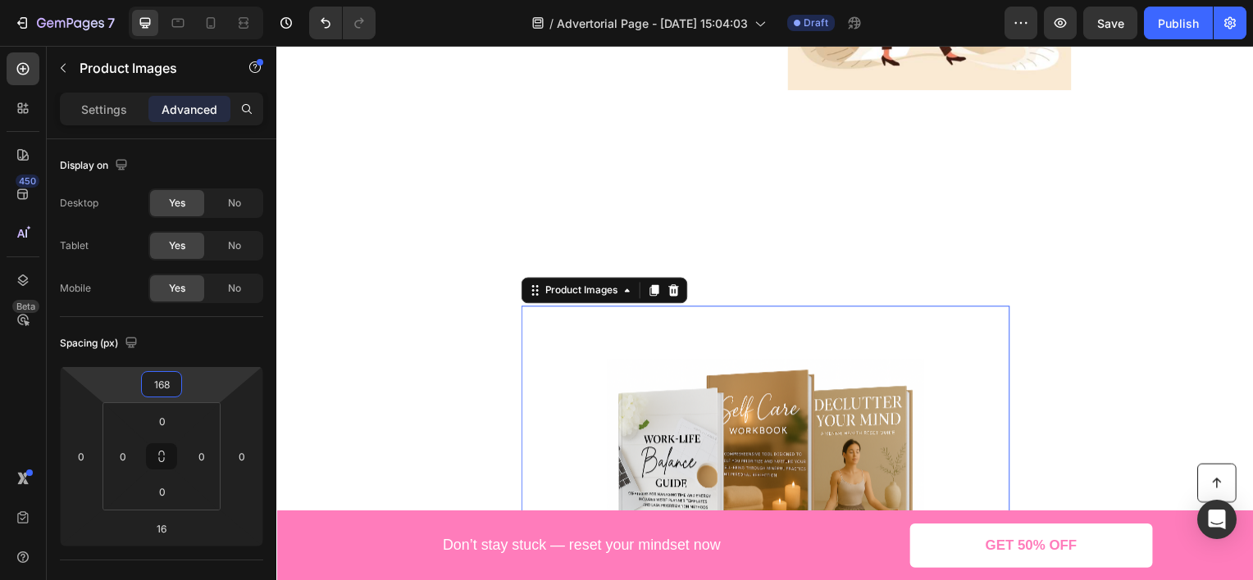
drag, startPoint x: 213, startPoint y: 375, endPoint x: 212, endPoint y: 339, distance: 36.9
click at [212, 0] on html "7 Version history / Advertorial Page - [DATE] 15:04:03 Draft Preview Save Publi…" at bounding box center [626, 0] width 1253 height 0
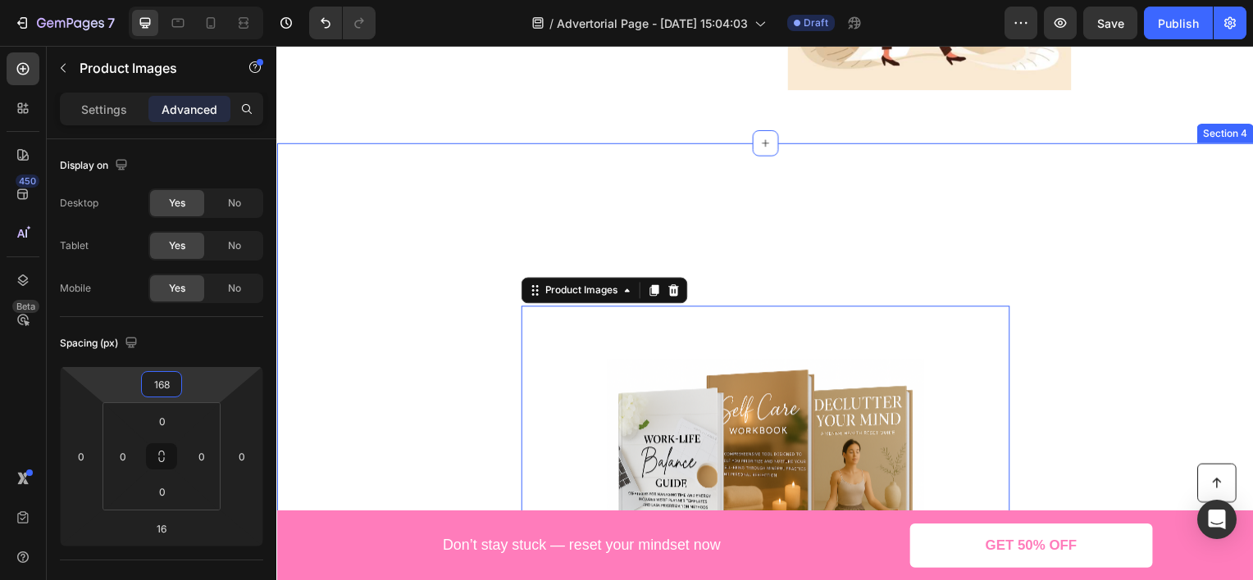
click at [522, 177] on div "Product Images 16" at bounding box center [768, 405] width 492 height 471
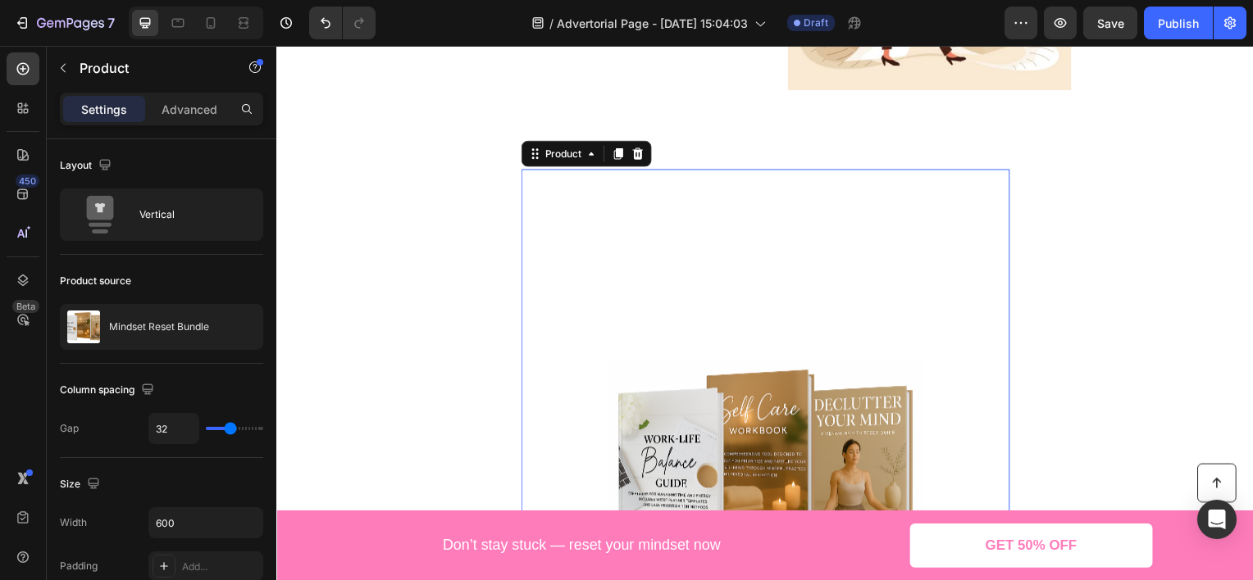
click at [698, 189] on div "Product Images" at bounding box center [768, 405] width 492 height 471
click at [203, 119] on div "Advanced" at bounding box center [189, 109] width 82 height 26
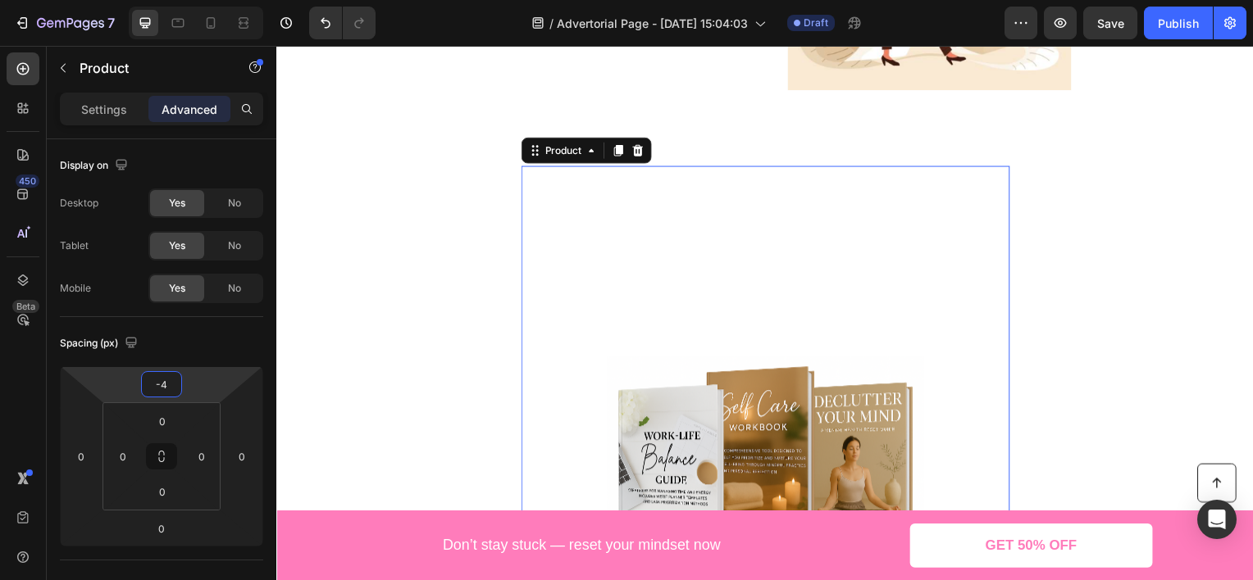
type input "-2"
click at [204, 0] on html "7 Version history / Advertorial Page - [DATE] 15:04:03 Draft Preview Save Publi…" at bounding box center [626, 0] width 1253 height 0
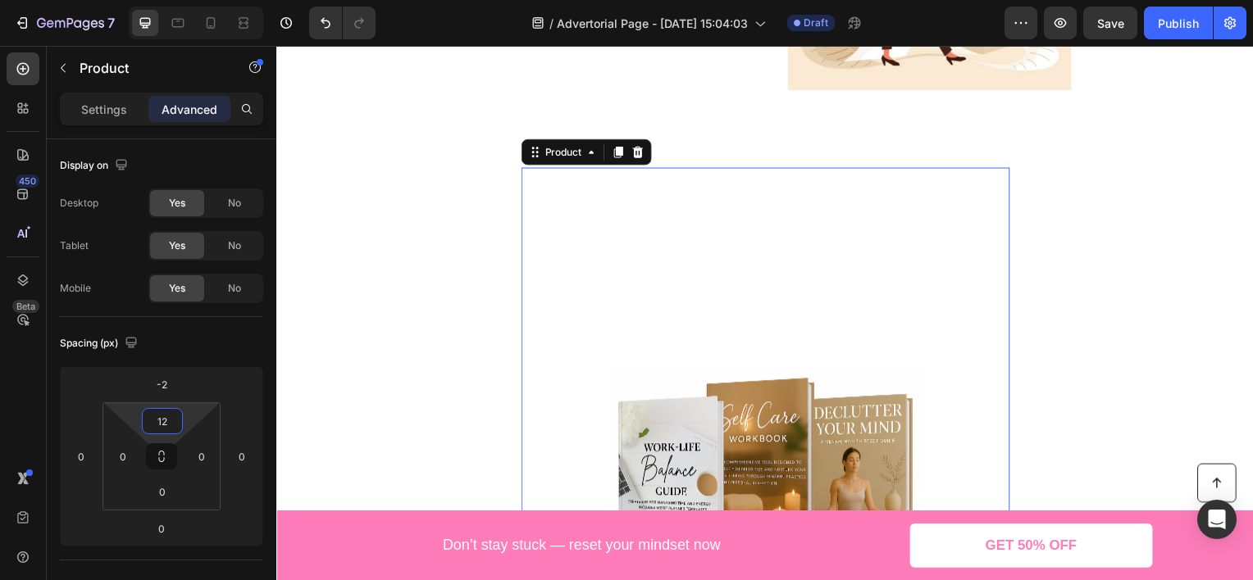
type input "0"
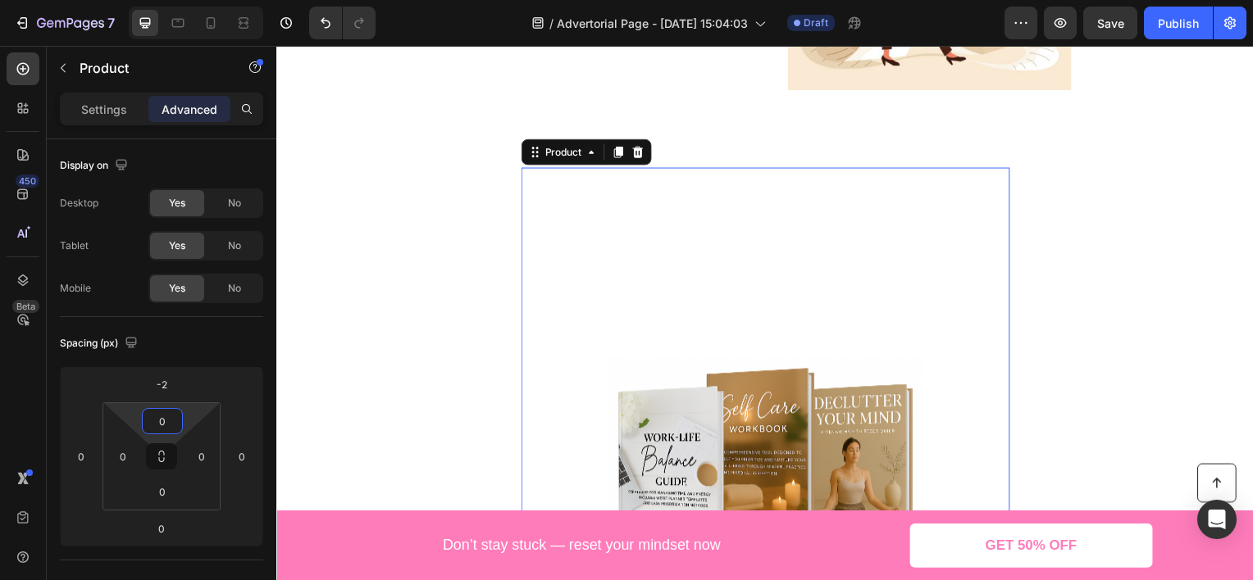
drag, startPoint x: 199, startPoint y: 412, endPoint x: 188, endPoint y: 443, distance: 32.4
click at [188, 0] on html "7 Version history / Advertorial Page - [DATE] 15:04:03 Draft Preview Save Publi…" at bounding box center [626, 0] width 1253 height 0
click at [199, 0] on html "7 Version history / Advertorial Page - [DATE] 15:04:03 Draft Preview Publish 45…" at bounding box center [626, 0] width 1253 height 0
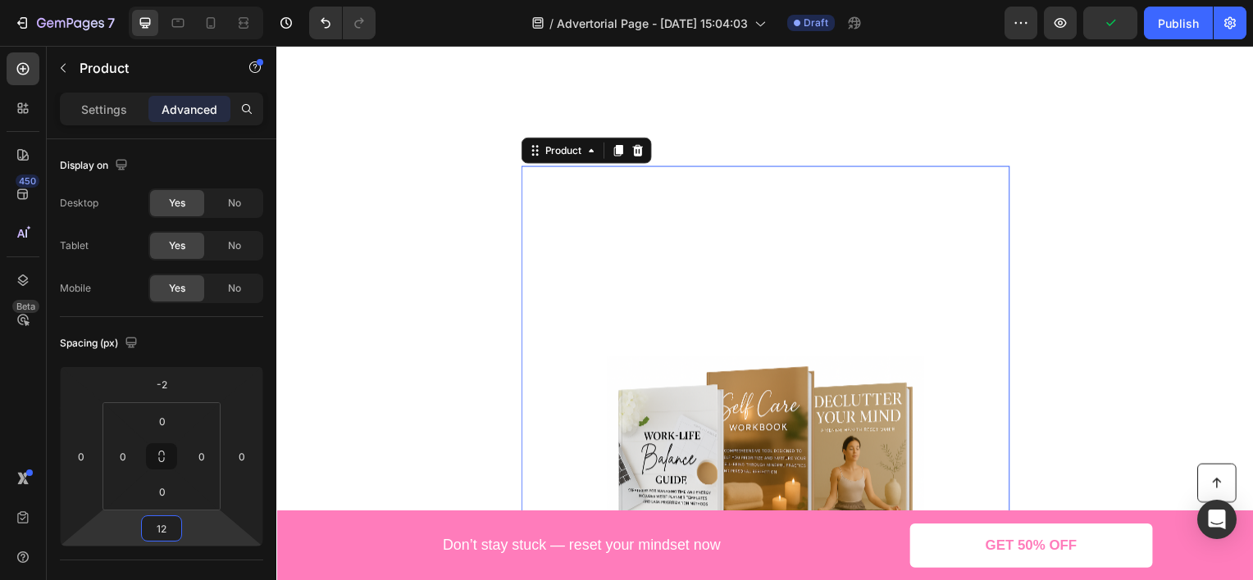
scroll to position [1895, 0]
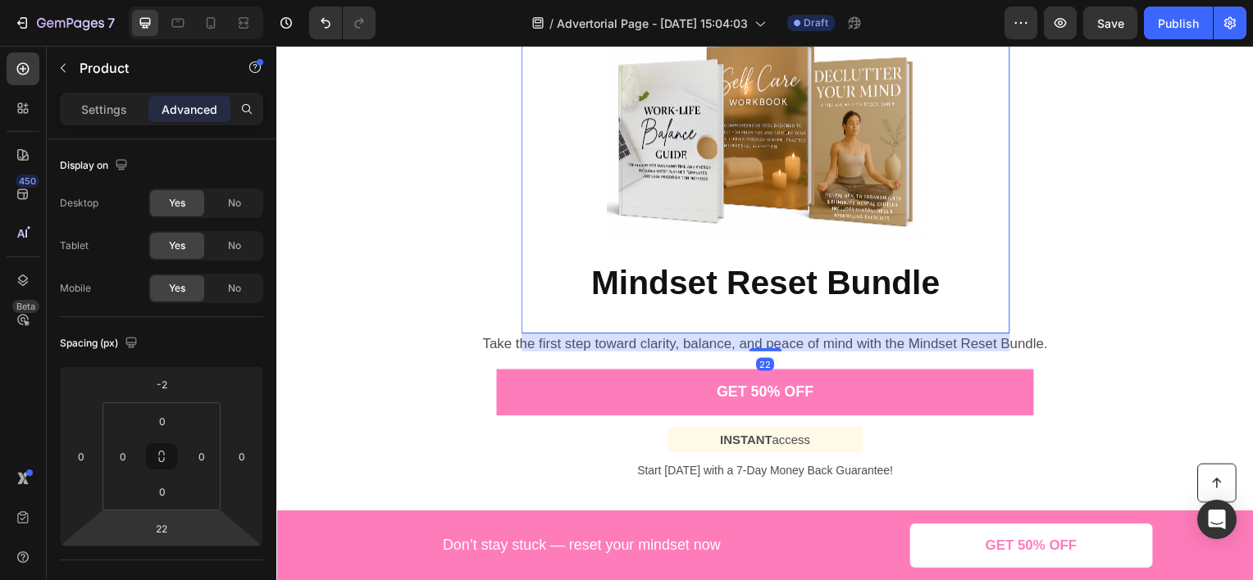
click at [223, 0] on html "7 Version history / Advertorial Page - [DATE] 15:04:03 Draft Preview Save Publi…" at bounding box center [626, 0] width 1253 height 0
click at [328, 25] on icon "Undo/Redo" at bounding box center [325, 23] width 16 height 16
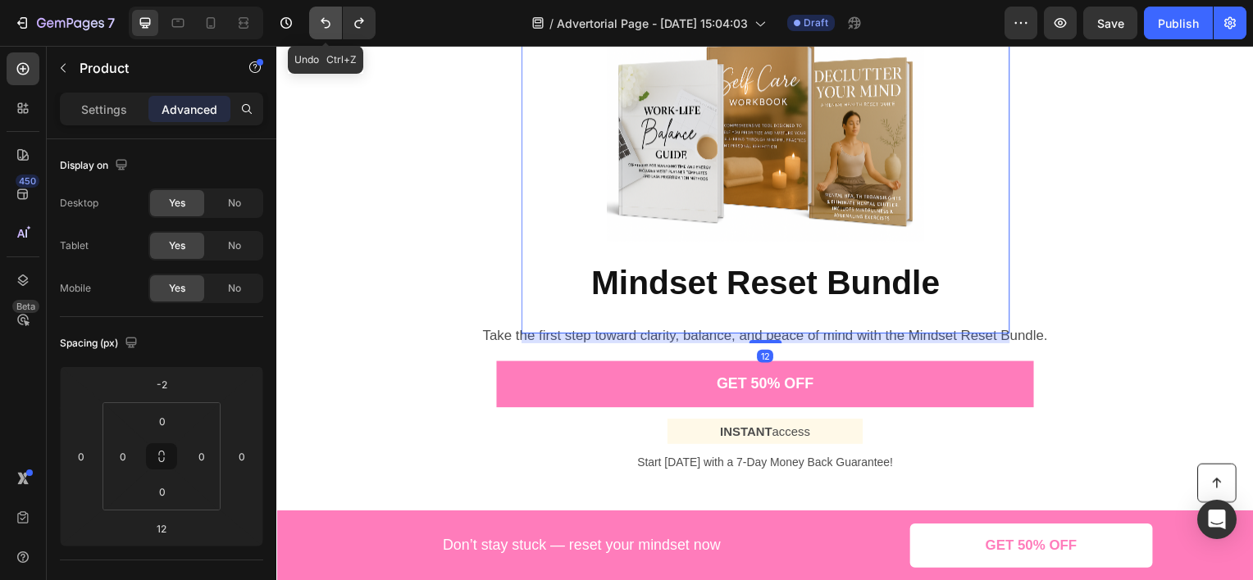
click at [328, 25] on icon "Undo/Redo" at bounding box center [325, 23] width 16 height 16
type input "0"
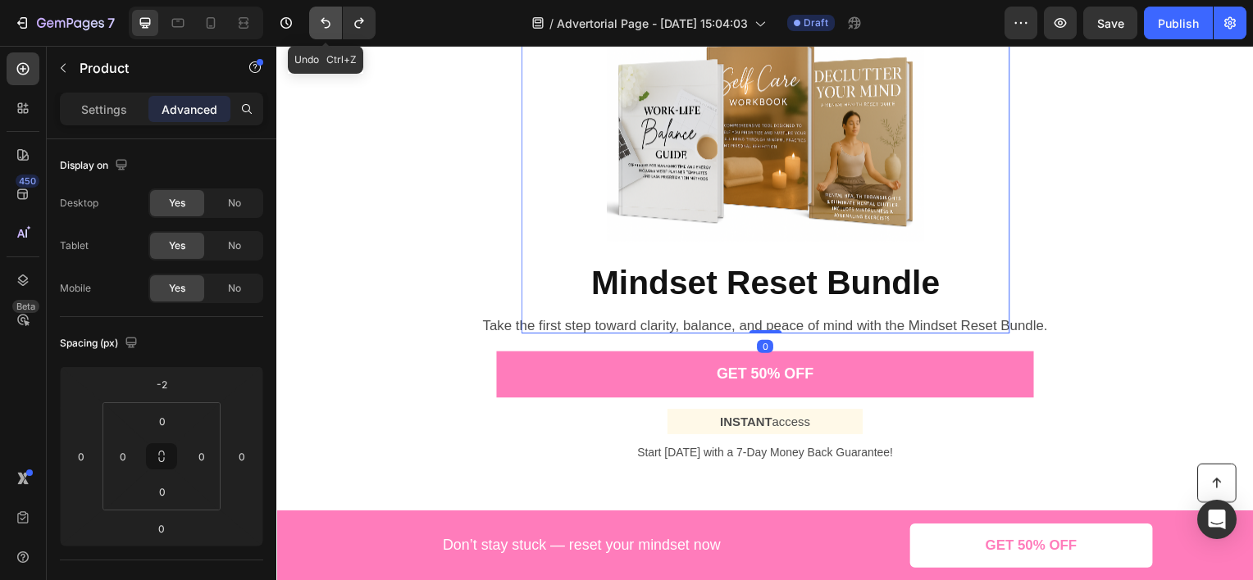
click at [328, 25] on icon "Undo/Redo" at bounding box center [325, 23] width 16 height 16
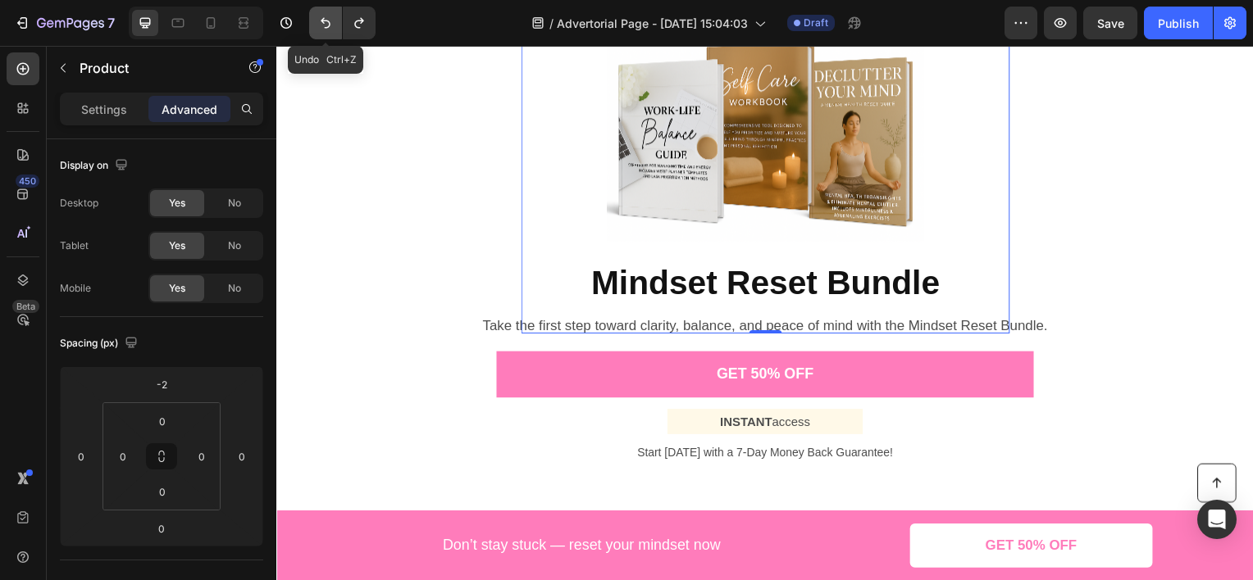
click at [328, 25] on icon "Undo/Redo" at bounding box center [325, 23] width 16 height 16
type input "0"
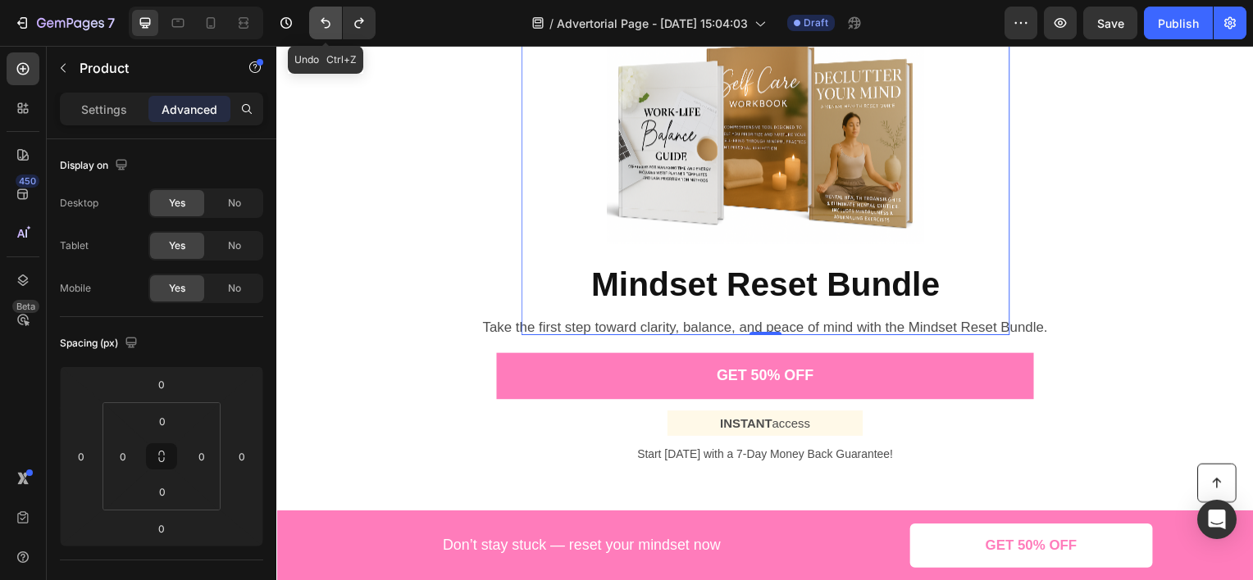
click at [328, 25] on icon "Undo/Redo" at bounding box center [325, 23] width 16 height 16
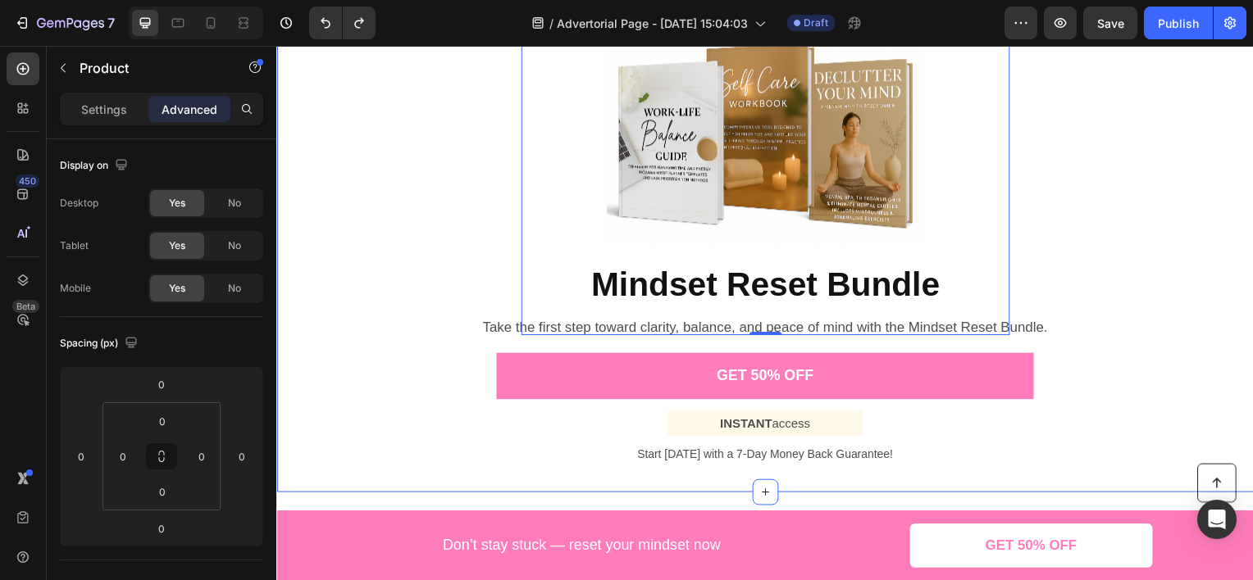
scroll to position [1649, 0]
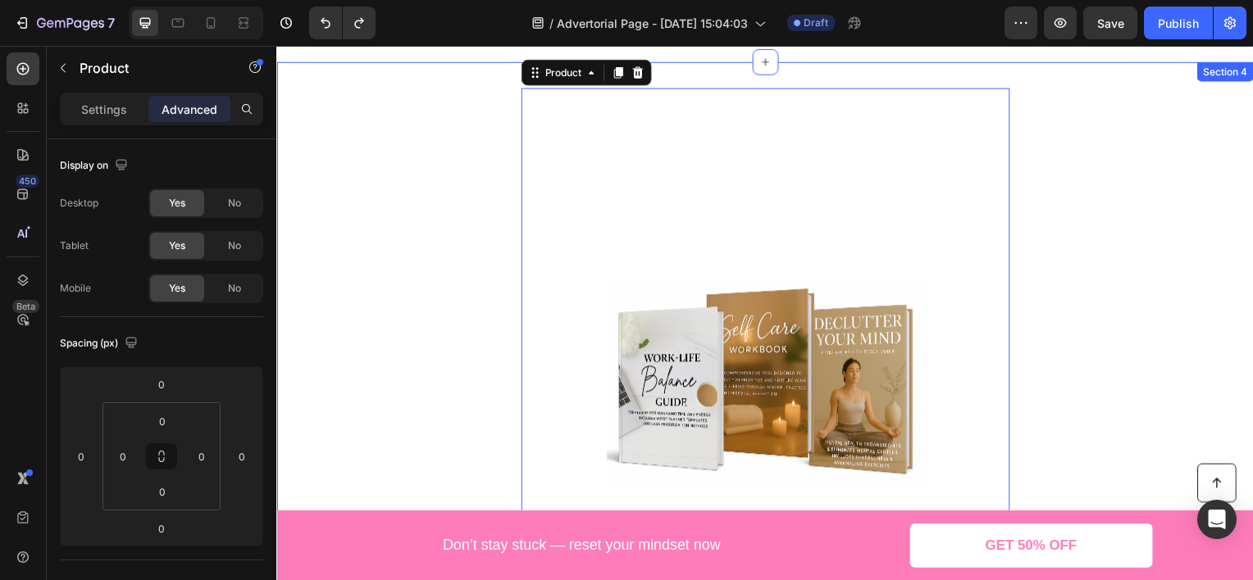
click at [421, 179] on div "Product Images Mindset Reset Bundle Product Title Product 0 Take the first step…" at bounding box center [768, 402] width 984 height 629
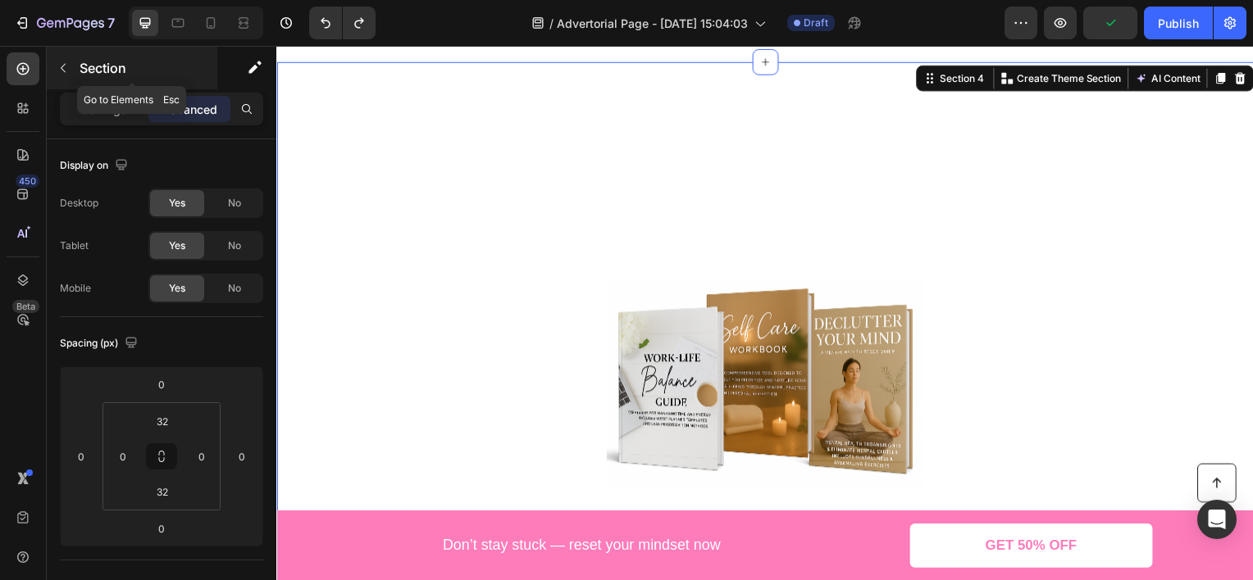
click at [112, 68] on p "Section" at bounding box center [147, 68] width 134 height 20
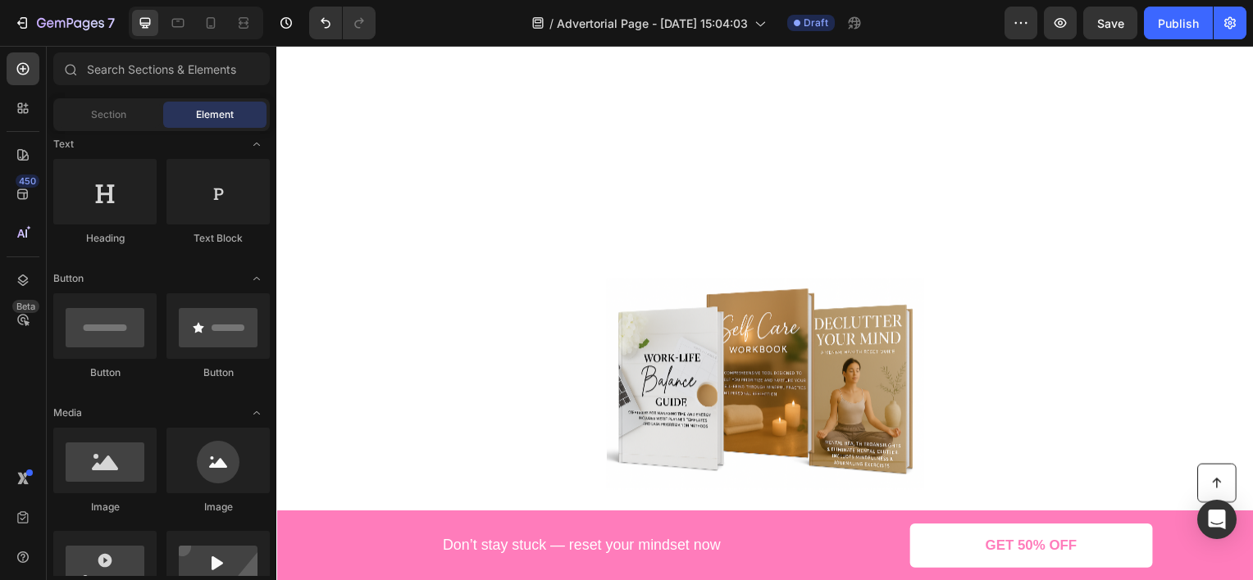
scroll to position [0, 0]
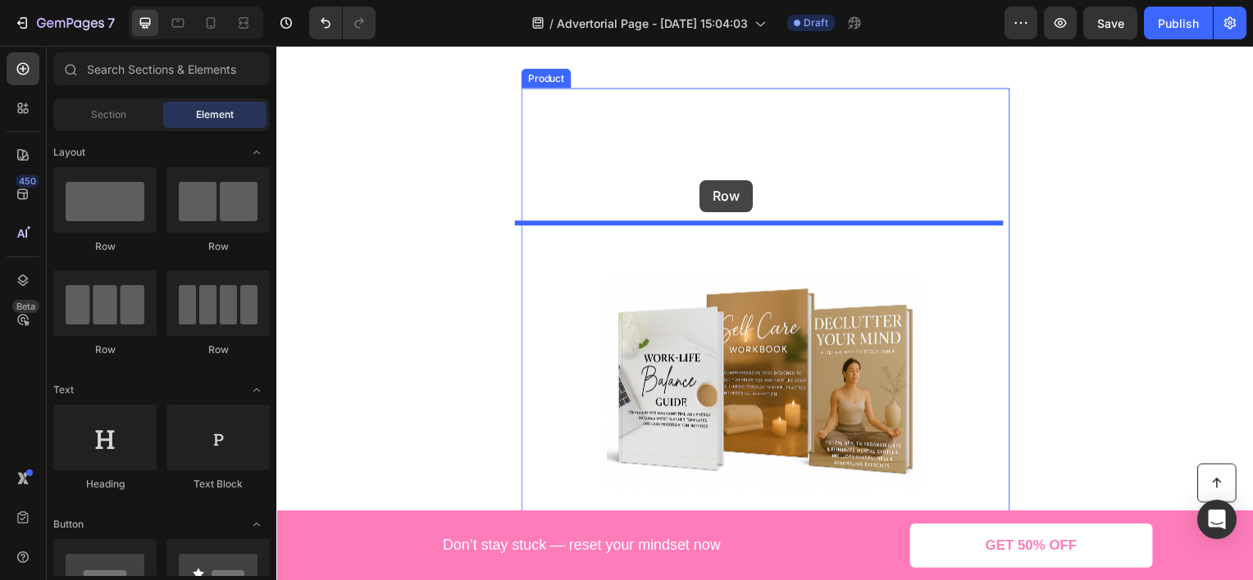
drag, startPoint x: 398, startPoint y: 269, endPoint x: 703, endPoint y: 181, distance: 317.3
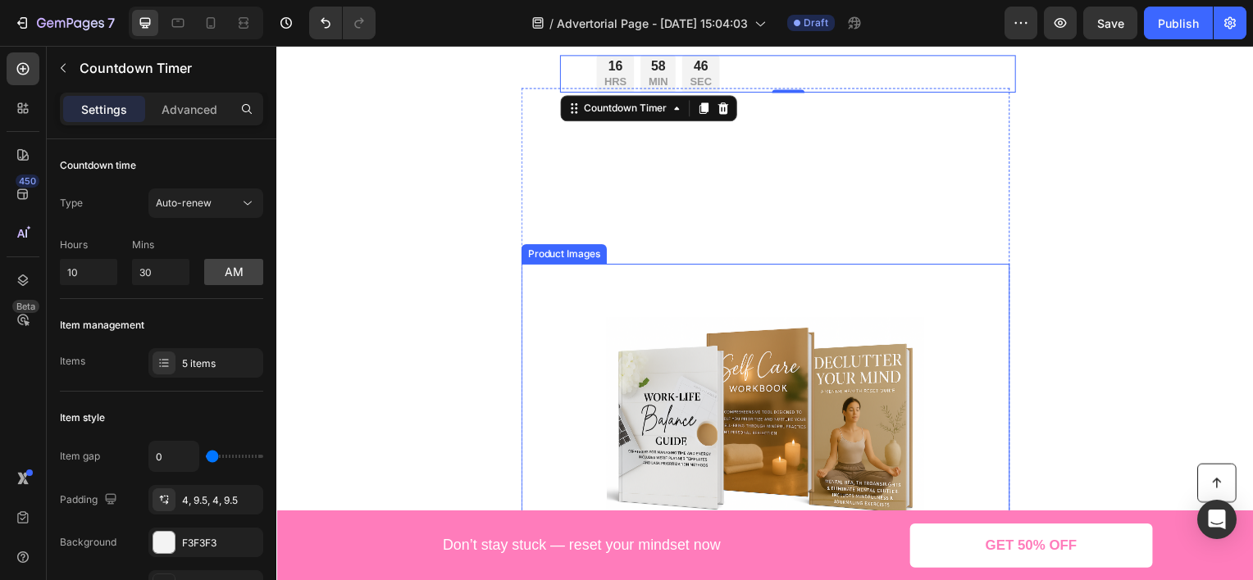
click at [696, 287] on img at bounding box center [768, 425] width 320 height 320
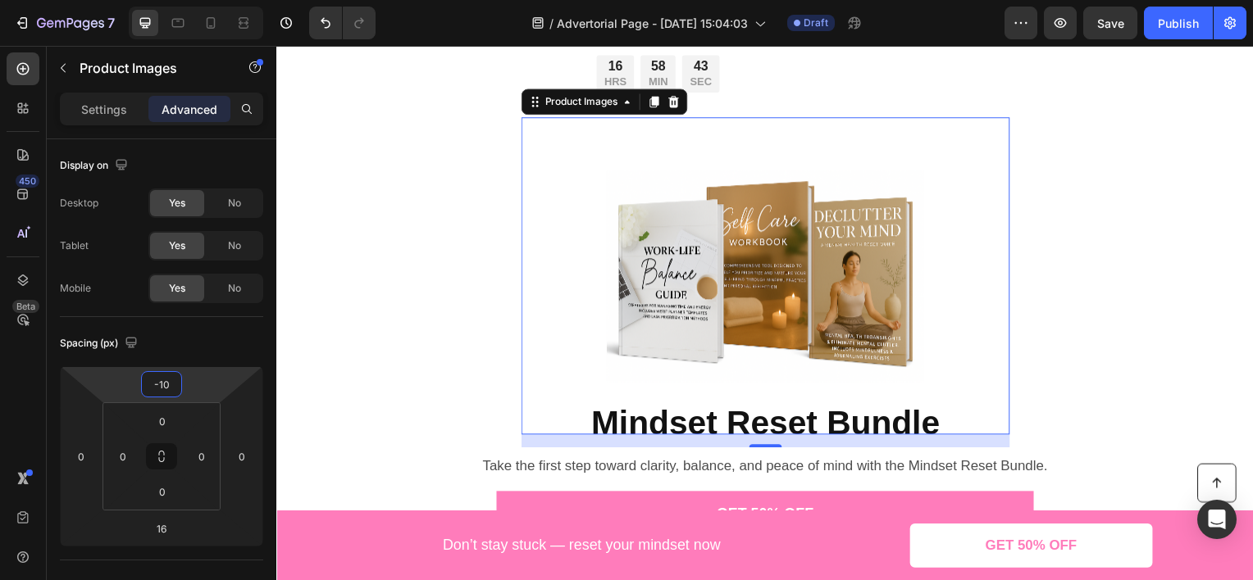
type input "-12"
drag, startPoint x: 207, startPoint y: 385, endPoint x: 199, endPoint y: 459, distance: 74.2
click at [199, 0] on html "7 Version history / Advertorial Page - [DATE] 15:04:03 Draft Preview Save Publi…" at bounding box center [626, 0] width 1253 height 0
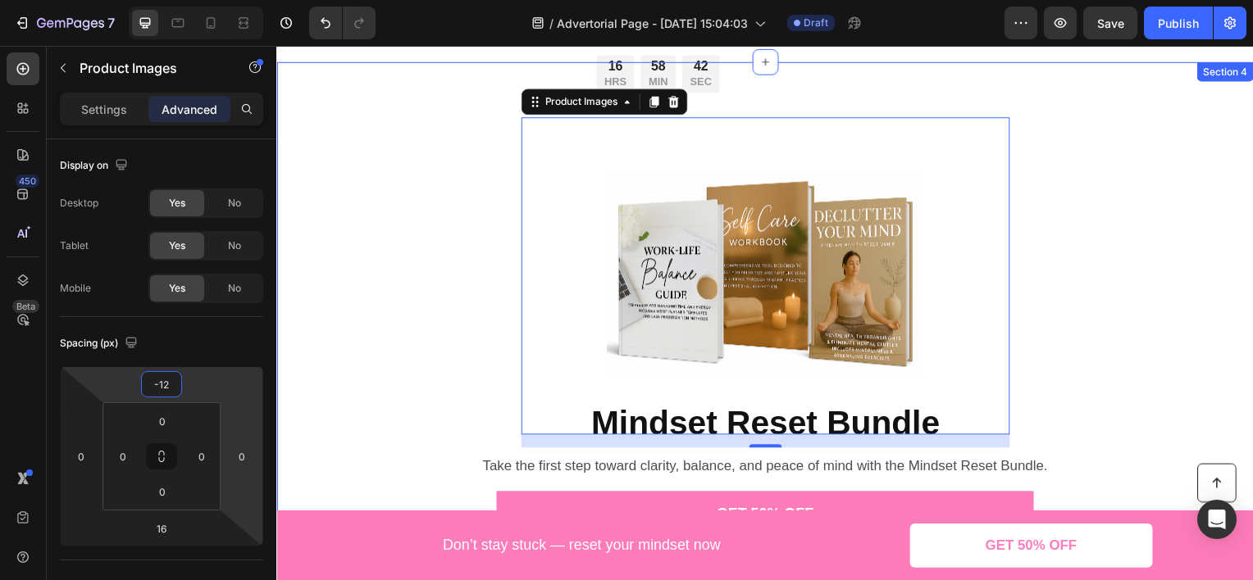
click at [401, 388] on div "16 HRS 58 MIN 42 SEC Countdown Timer Row Product Images 16 Mindset Reset Bundle…" at bounding box center [768, 348] width 984 height 521
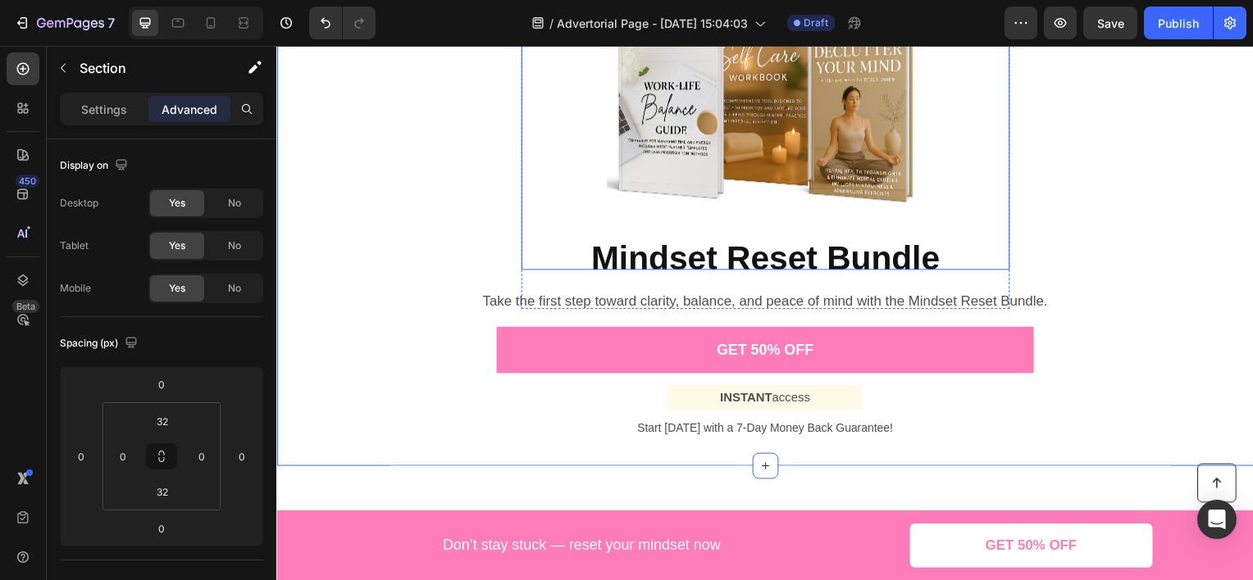
scroll to position [1895, 0]
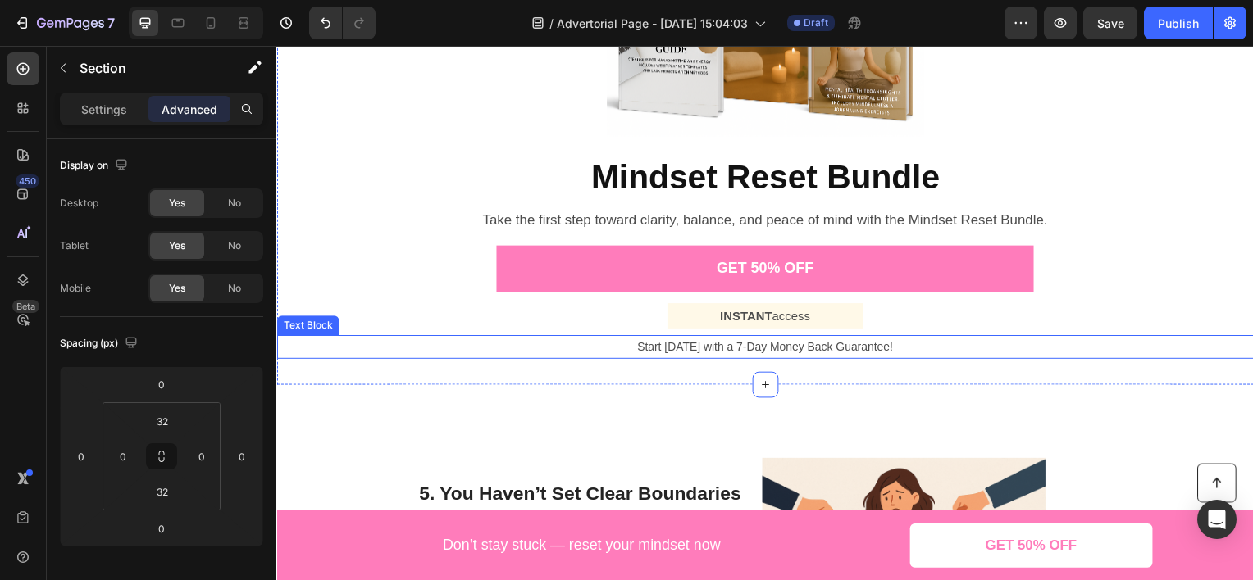
click at [754, 339] on p "Start [DATE] with a 7-Day Money Back Guarantee!" at bounding box center [768, 349] width 981 height 20
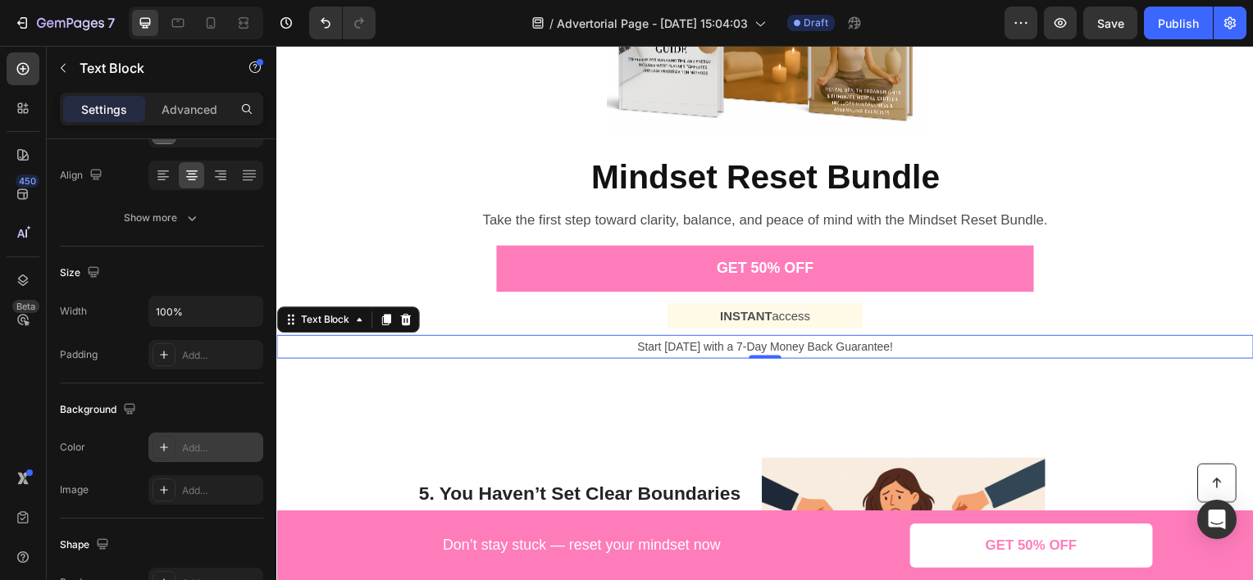
scroll to position [482, 0]
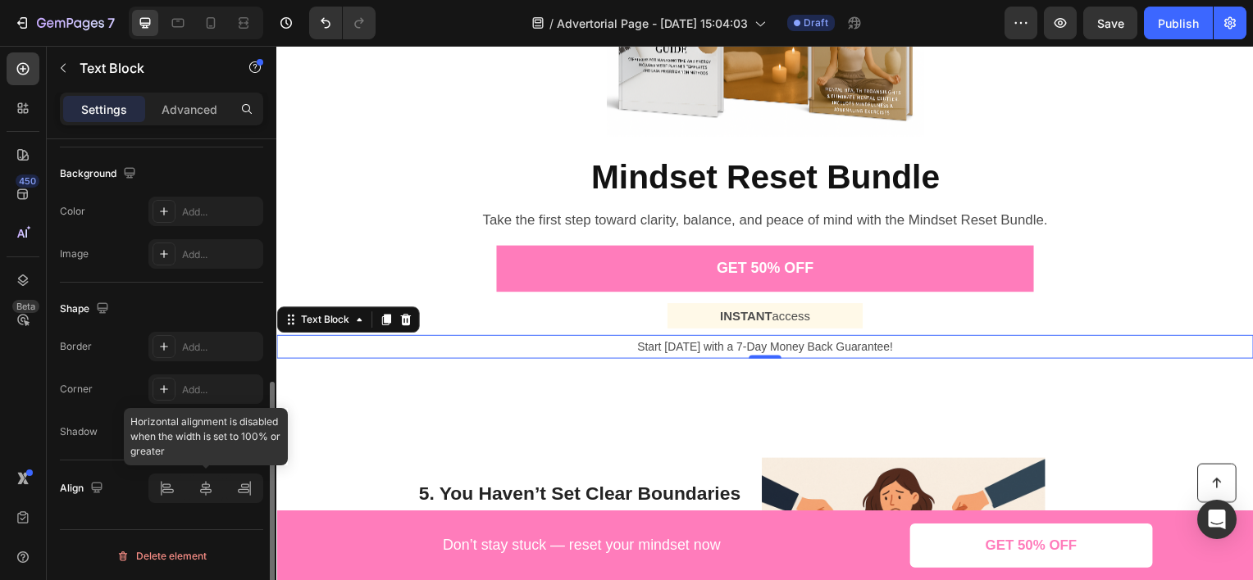
click at [210, 482] on div at bounding box center [205, 489] width 115 height 30
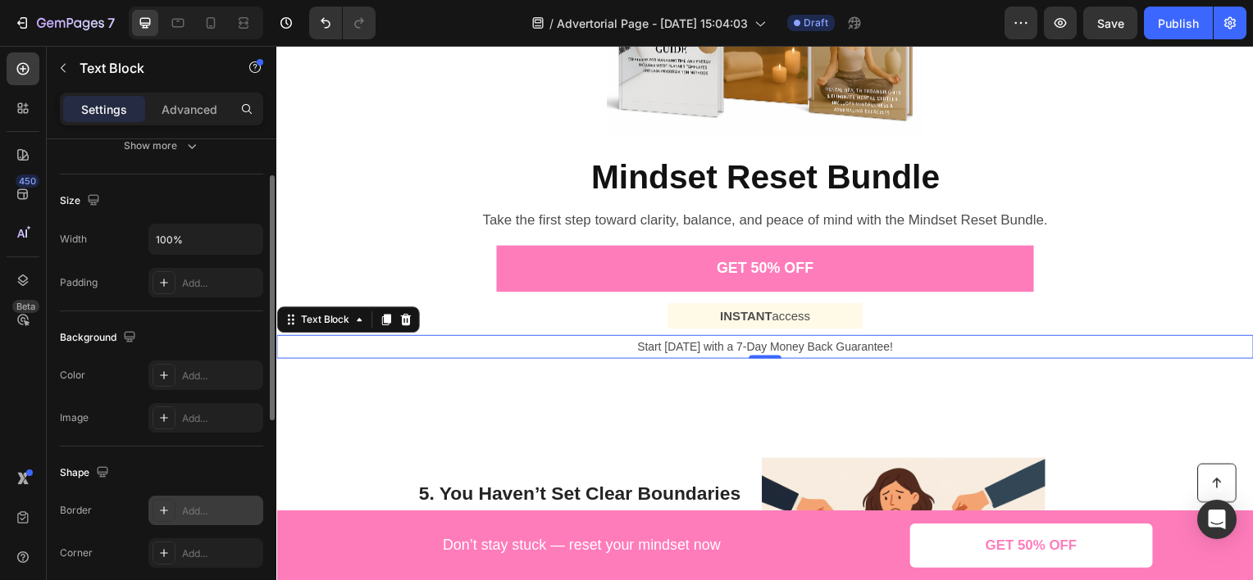
scroll to position [236, 0]
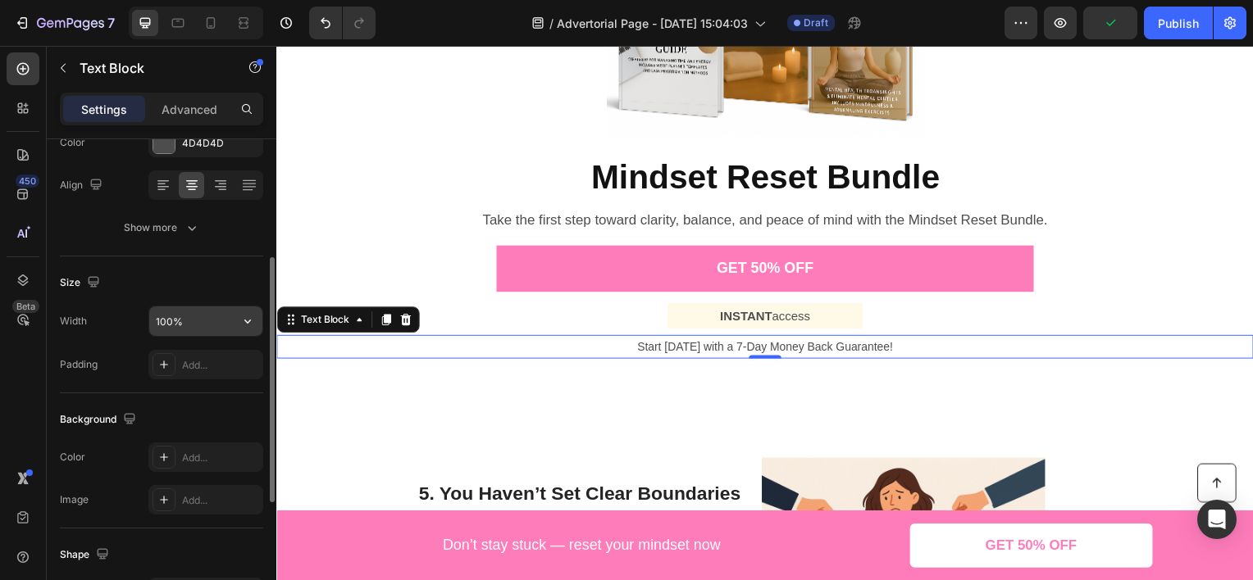
click at [193, 321] on input "100%" at bounding box center [205, 322] width 113 height 30
click at [239, 318] on icon "button" at bounding box center [247, 321] width 16 height 16
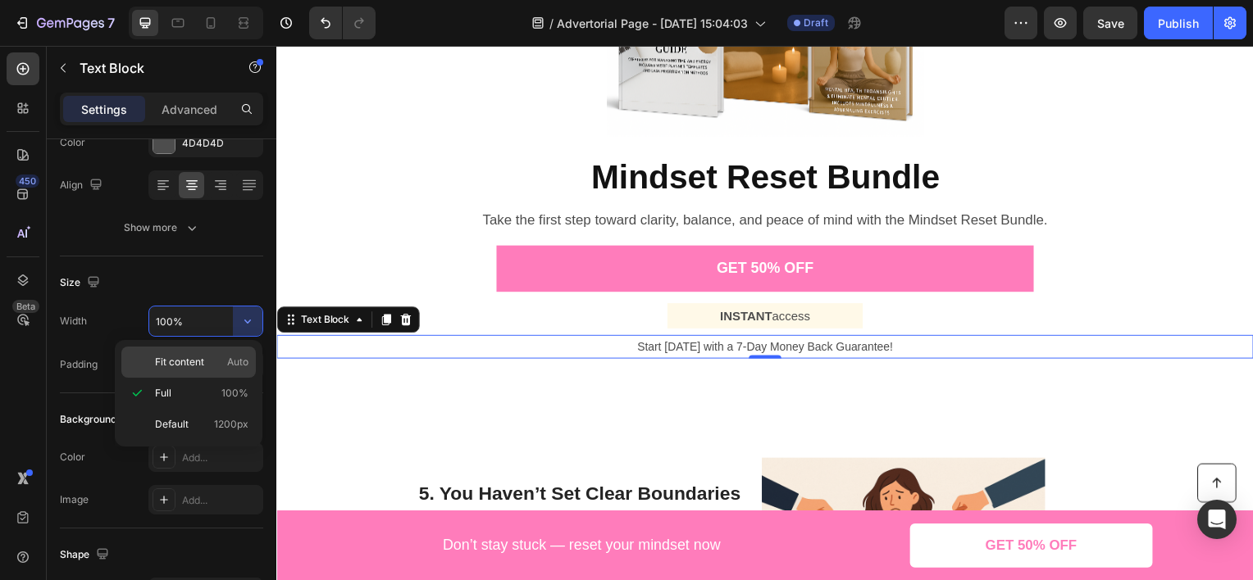
click at [215, 371] on div "Fit content Auto" at bounding box center [188, 362] width 134 height 31
type input "Auto"
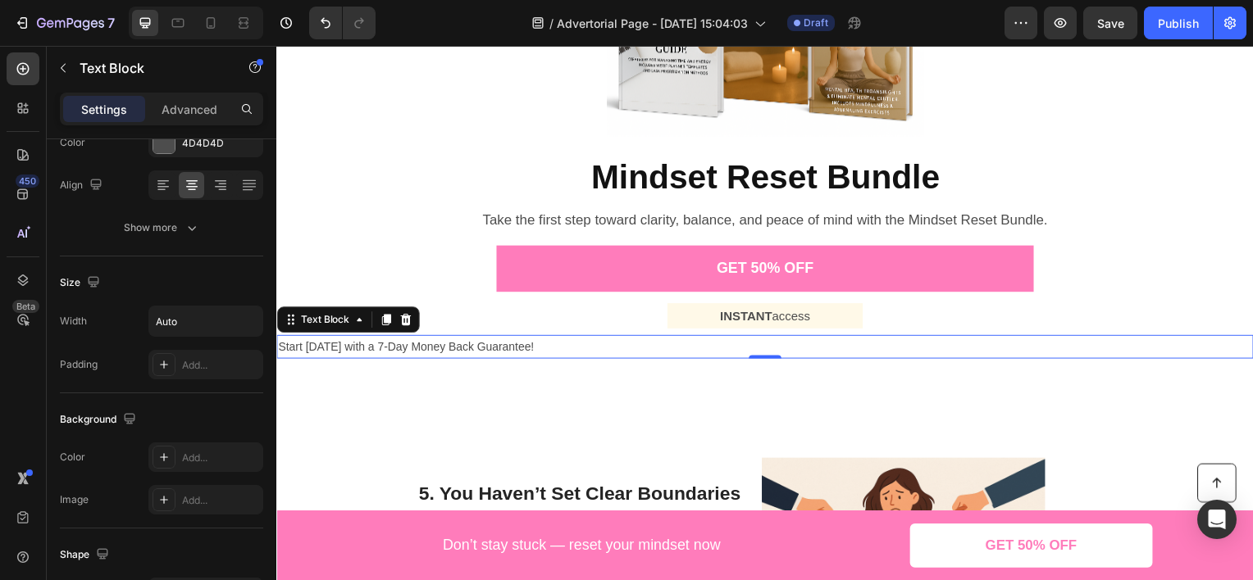
scroll to position [482, 0]
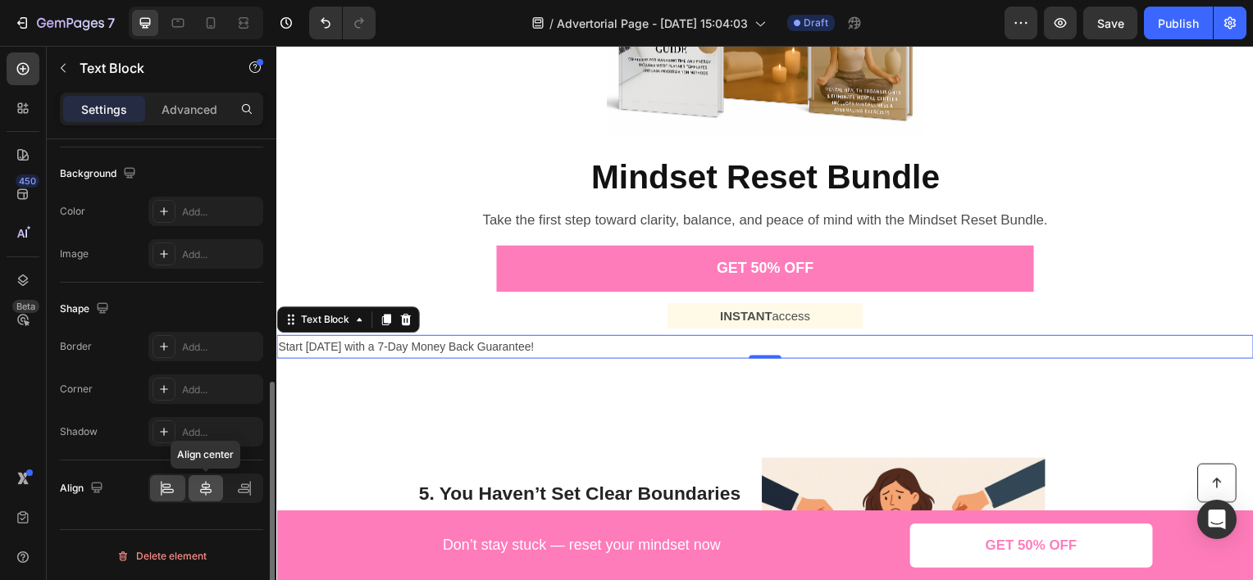
click at [200, 495] on div at bounding box center [206, 488] width 35 height 26
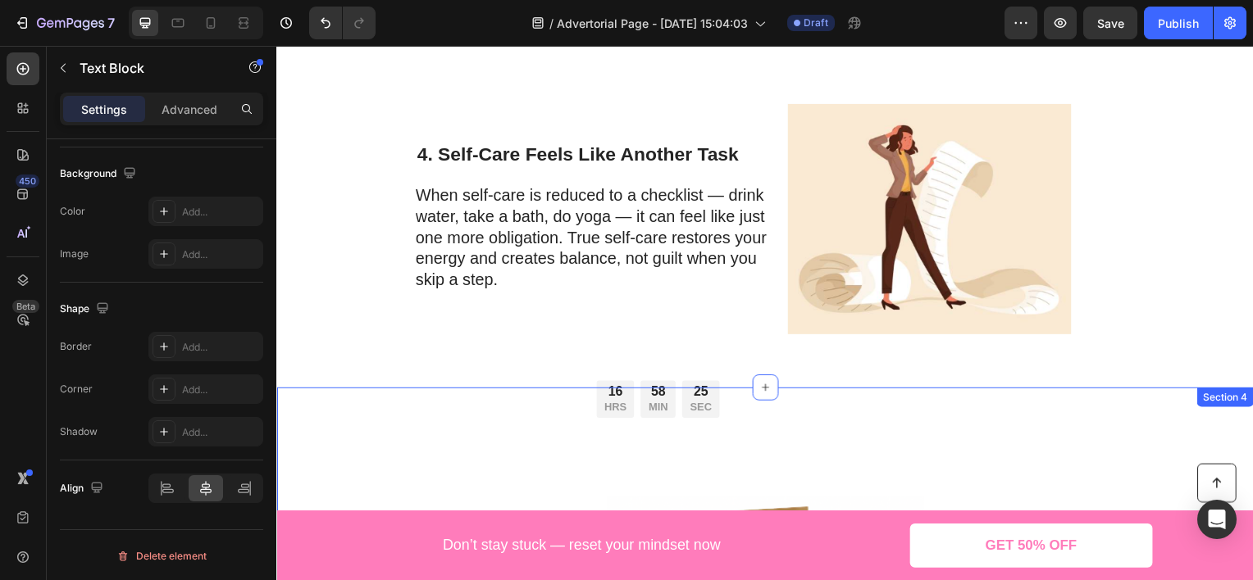
scroll to position [1485, 0]
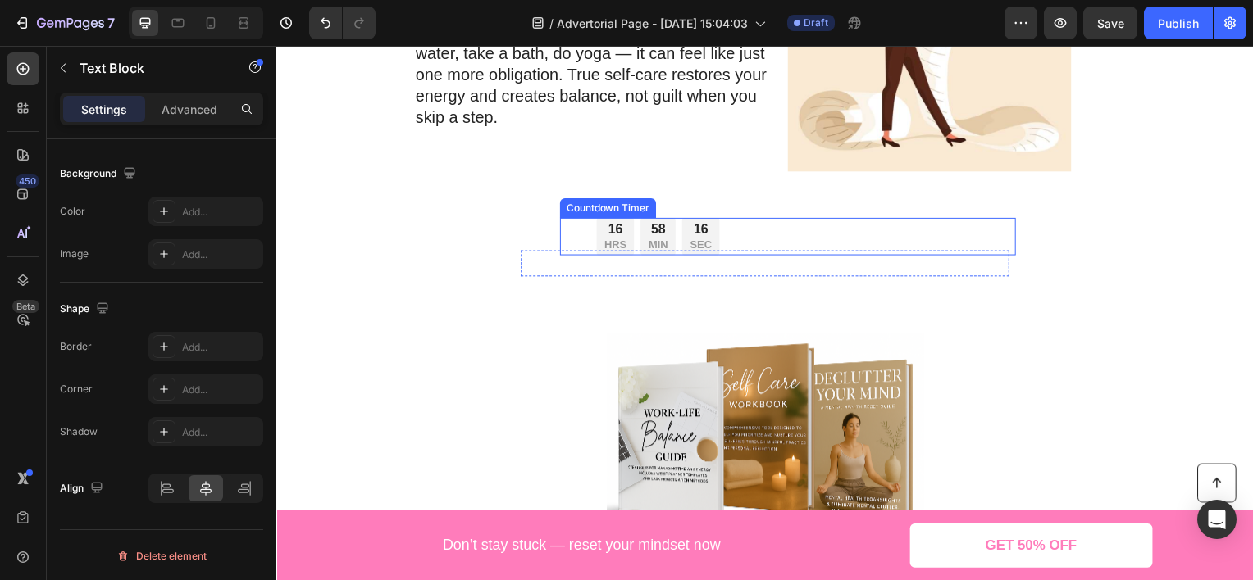
click at [726, 230] on div "16 HRS 58 MIN 16 SEC Countdown Timer" at bounding box center [791, 238] width 459 height 38
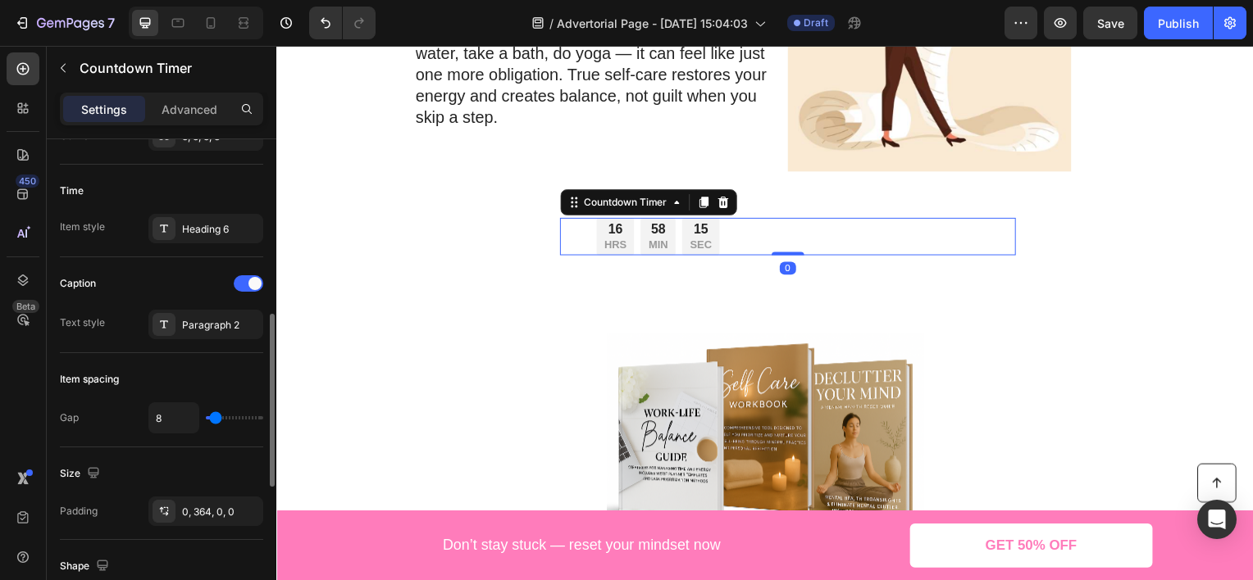
scroll to position [884, 0]
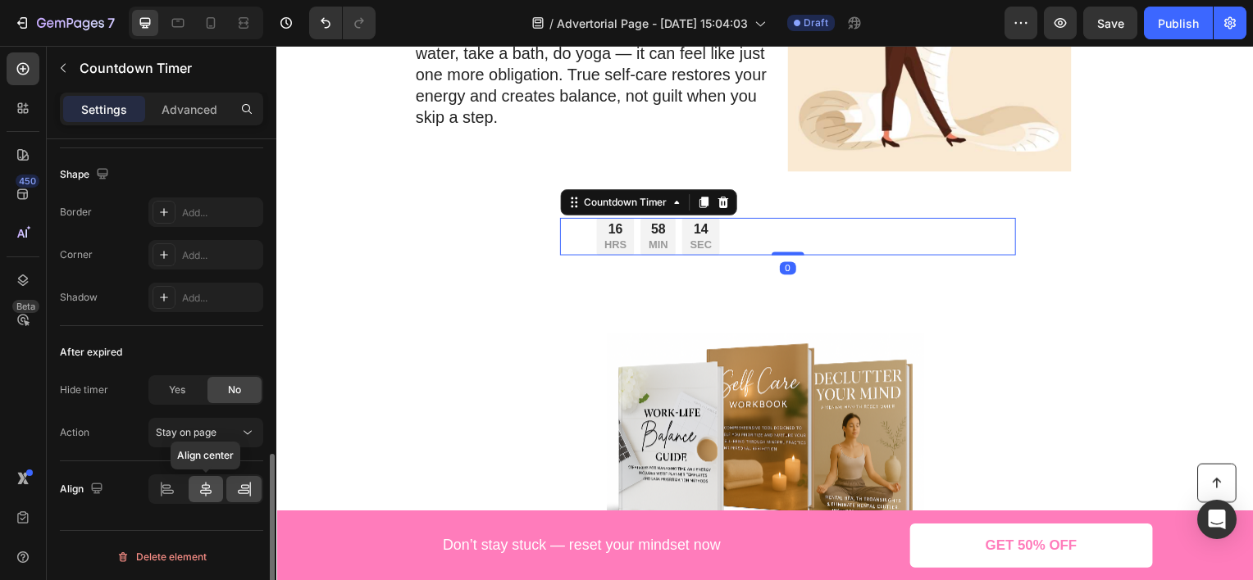
click at [205, 491] on icon at bounding box center [205, 489] width 11 height 15
click at [205, 485] on icon at bounding box center [205, 489] width 11 height 15
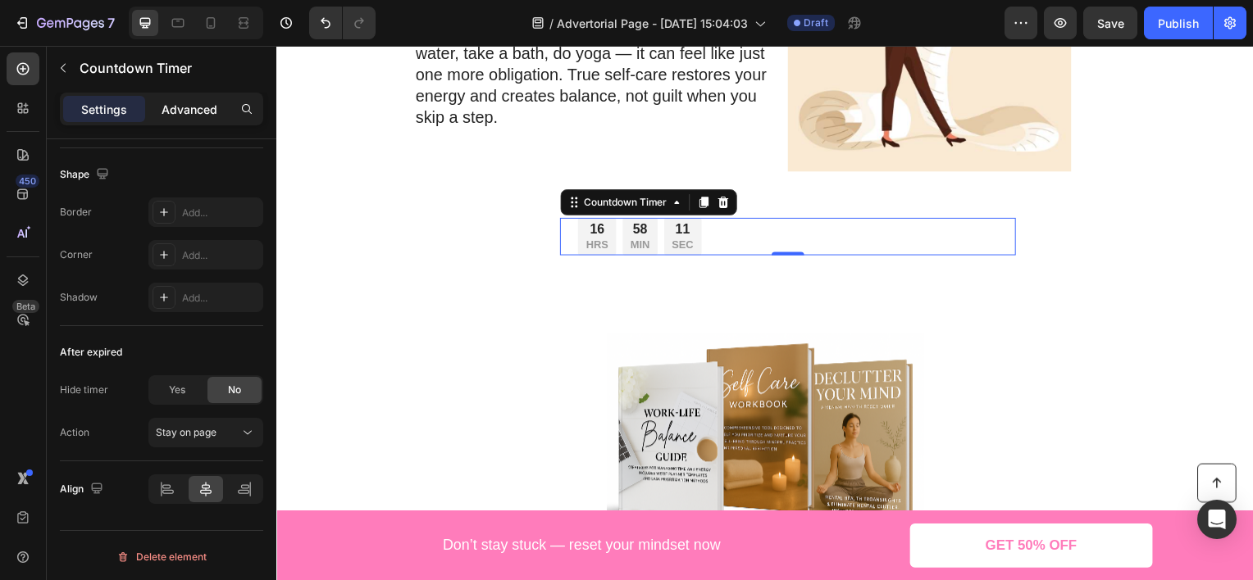
click at [191, 96] on div "Advanced" at bounding box center [189, 109] width 82 height 26
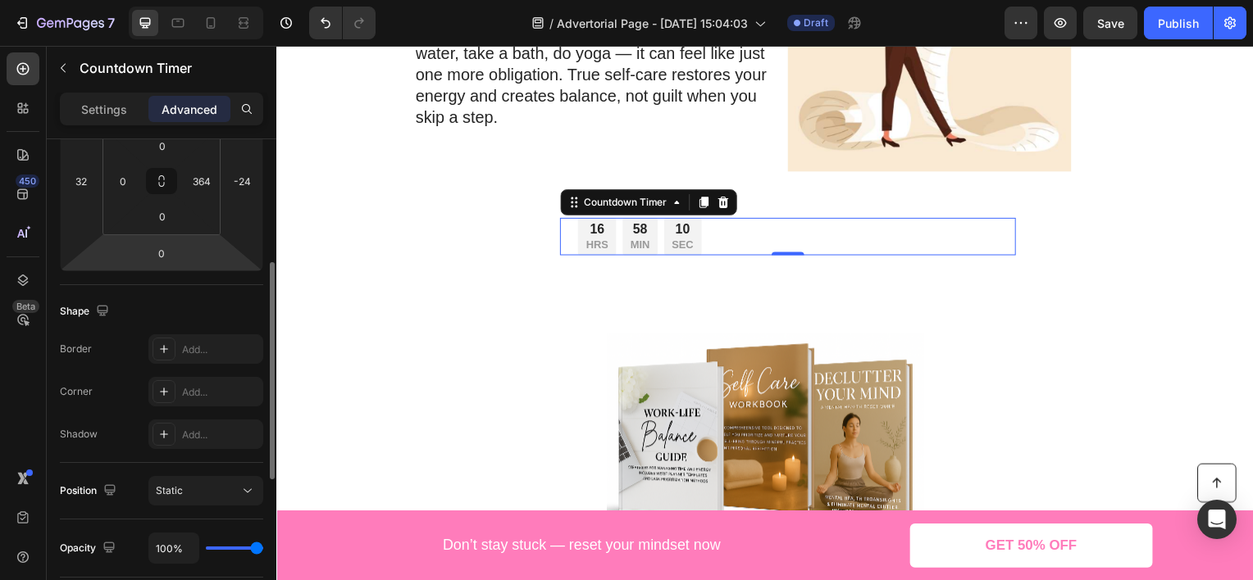
scroll to position [0, 0]
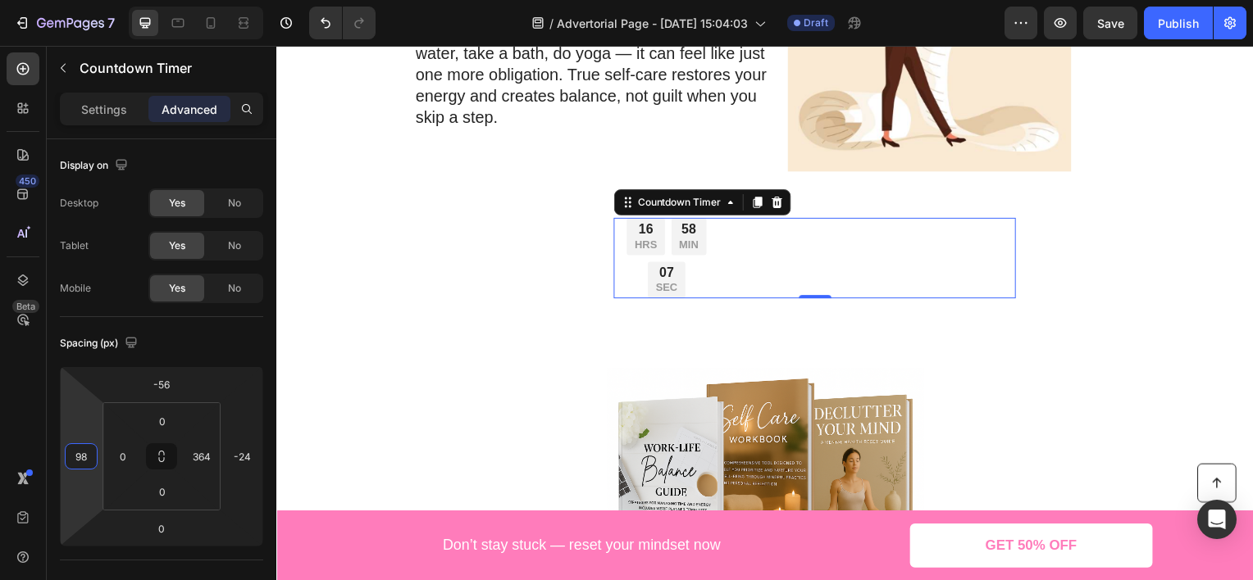
drag, startPoint x: 82, startPoint y: 425, endPoint x: 80, endPoint y: 398, distance: 27.1
click at [80, 0] on html "7 Version history / Advertorial Page - [DATE] 15:04:03 Draft Preview Save Publi…" at bounding box center [626, 0] width 1253 height 0
type input "44"
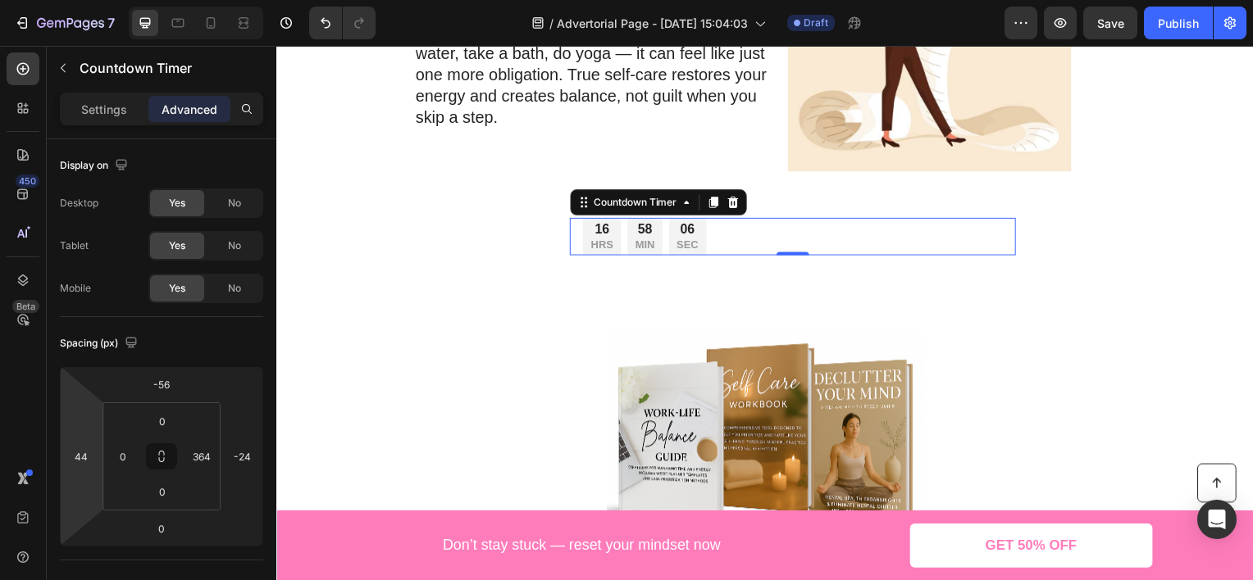
drag, startPoint x: 80, startPoint y: 398, endPoint x: 83, endPoint y: 420, distance: 22.3
click at [83, 0] on html "7 Version history / Advertorial Page - [DATE] 15:04:03 Draft Preview Save Publi…" at bounding box center [626, 0] width 1253 height 0
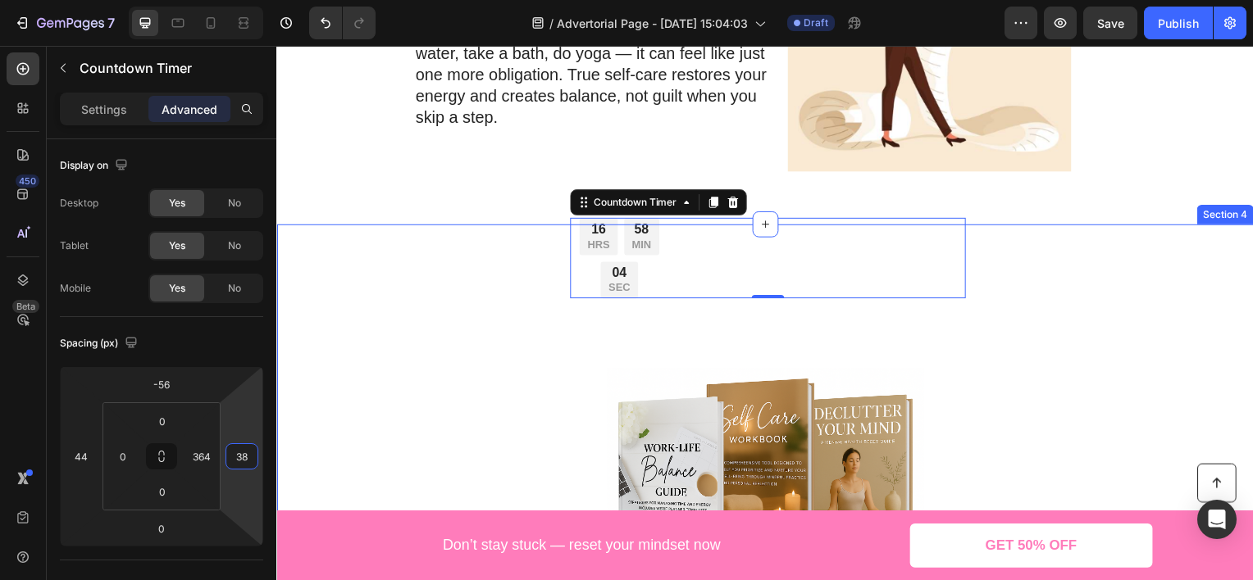
drag, startPoint x: 526, startPoint y: 453, endPoint x: 317, endPoint y: 442, distance: 209.4
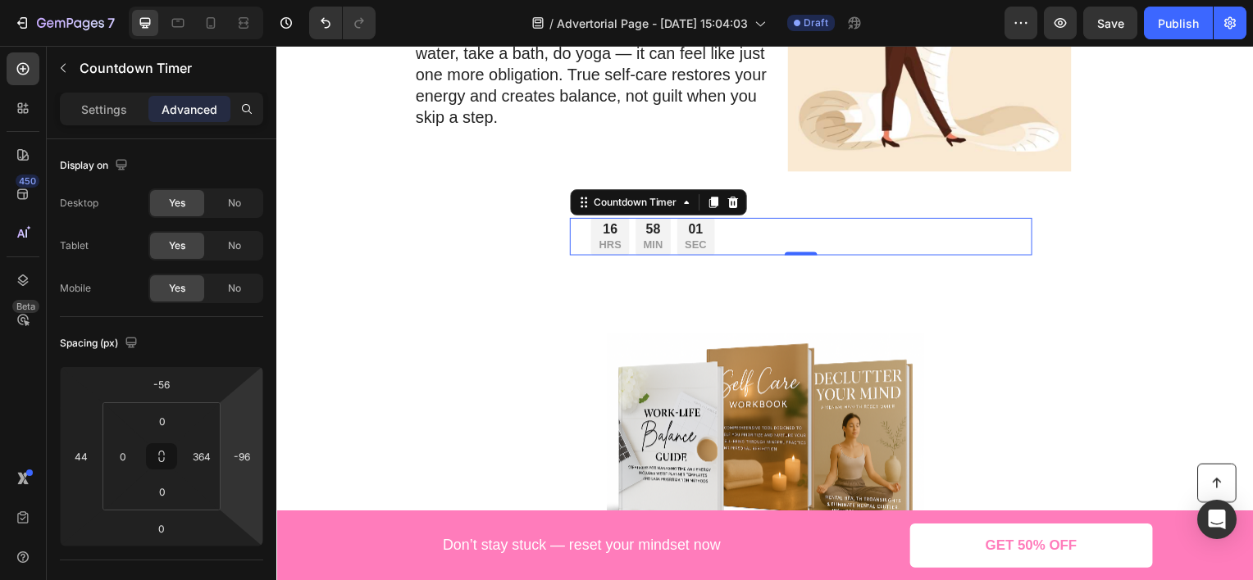
type input "-100"
drag, startPoint x: 97, startPoint y: 416, endPoint x: 157, endPoint y: 477, distance: 85.8
click at [157, 0] on html "7 Version history / Advertorial Page - [DATE] 15:04:03 Draft Preview Save Publi…" at bounding box center [626, 0] width 1253 height 0
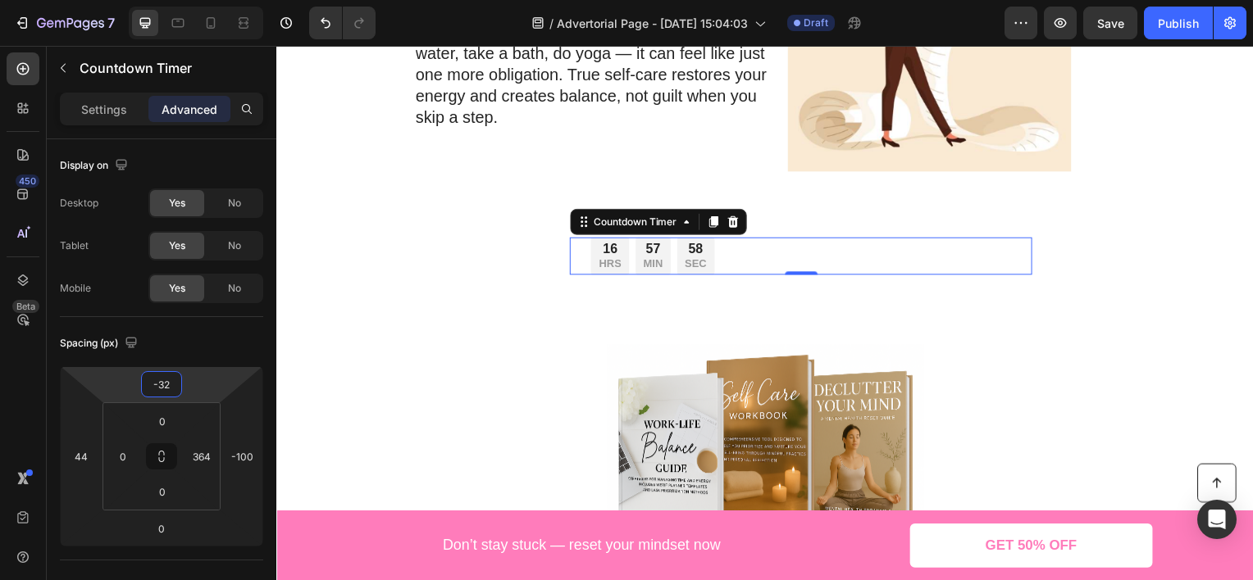
type input "-52"
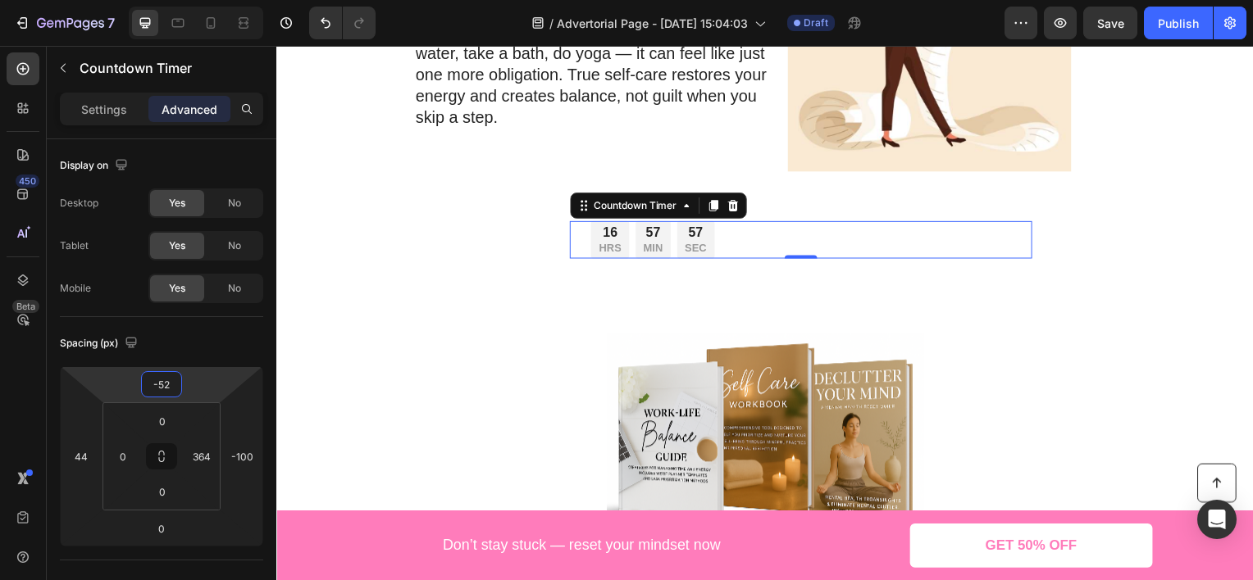
drag, startPoint x: 200, startPoint y: 388, endPoint x: 215, endPoint y: 387, distance: 14.8
click at [215, 0] on html "7 Version history / Advertorial Page - [DATE] 15:04:03 Draft Preview Save Publi…" at bounding box center [626, 0] width 1253 height 0
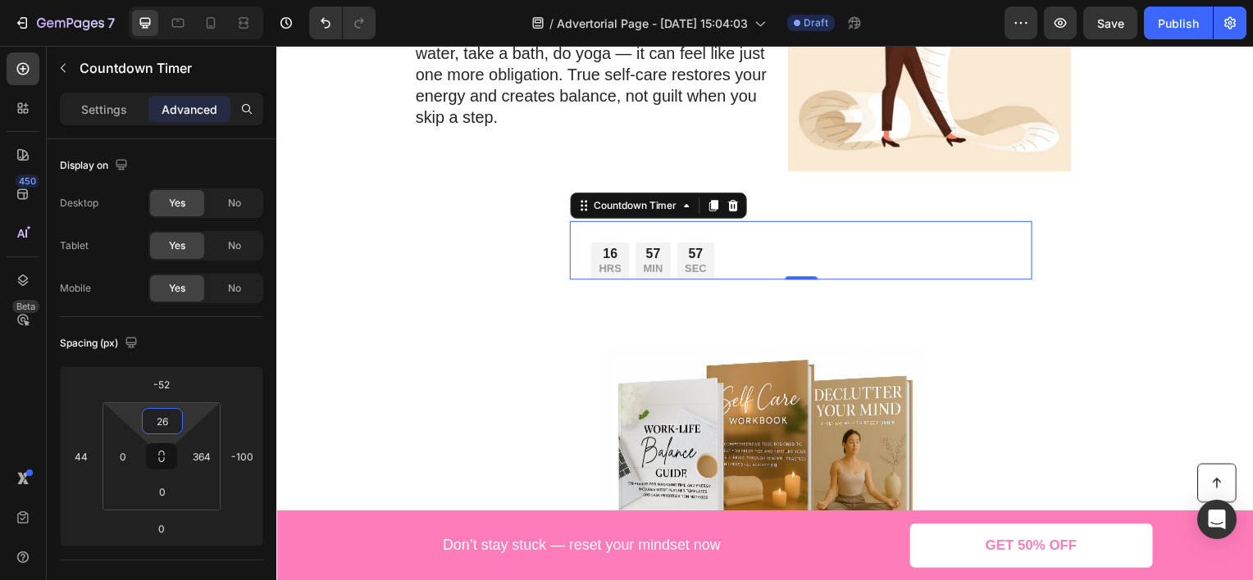
type input "54"
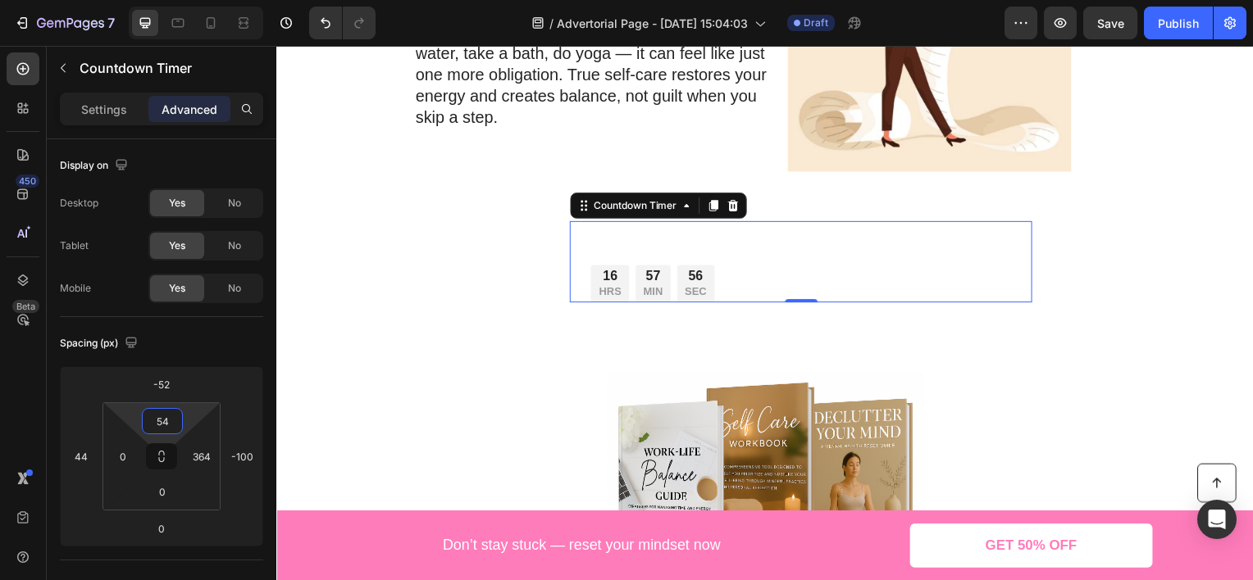
drag, startPoint x: 193, startPoint y: 421, endPoint x: 193, endPoint y: 398, distance: 22.1
click at [193, 0] on html "7 Version history / Advertorial Page - [DATE] 15:04:03 Draft Preview Save Publi…" at bounding box center [626, 0] width 1253 height 0
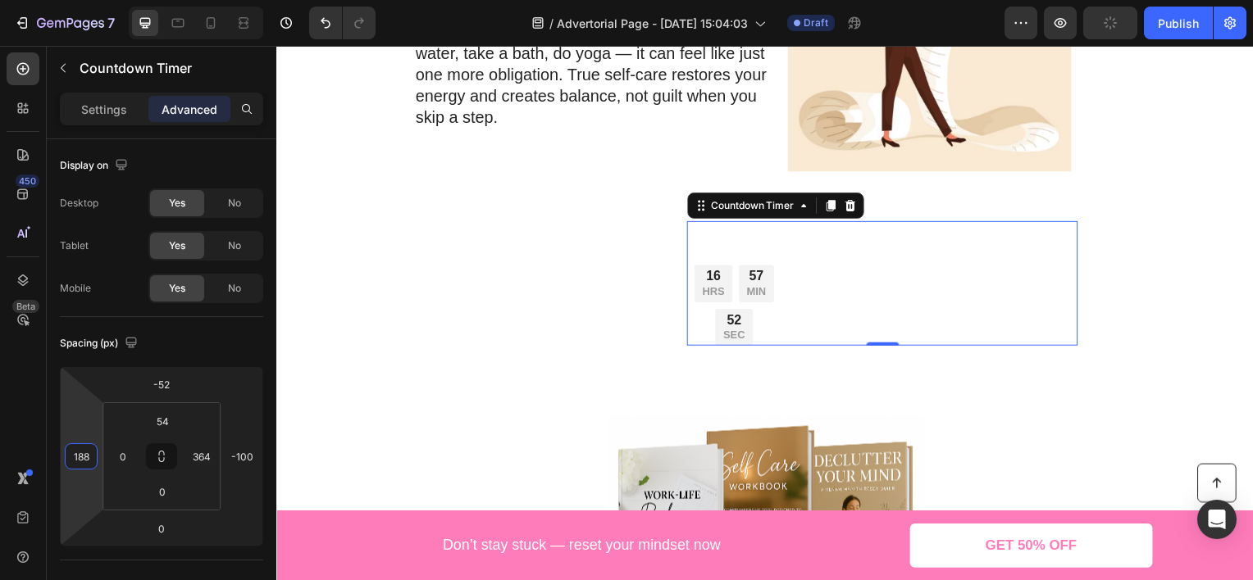
type input "206"
drag, startPoint x: 89, startPoint y: 401, endPoint x: 84, endPoint y: 361, distance: 40.6
click at [84, 0] on html "7 Version history / Advertorial Page - [DATE] 15:04:03 Draft Preview Publish 45…" at bounding box center [626, 0] width 1253 height 0
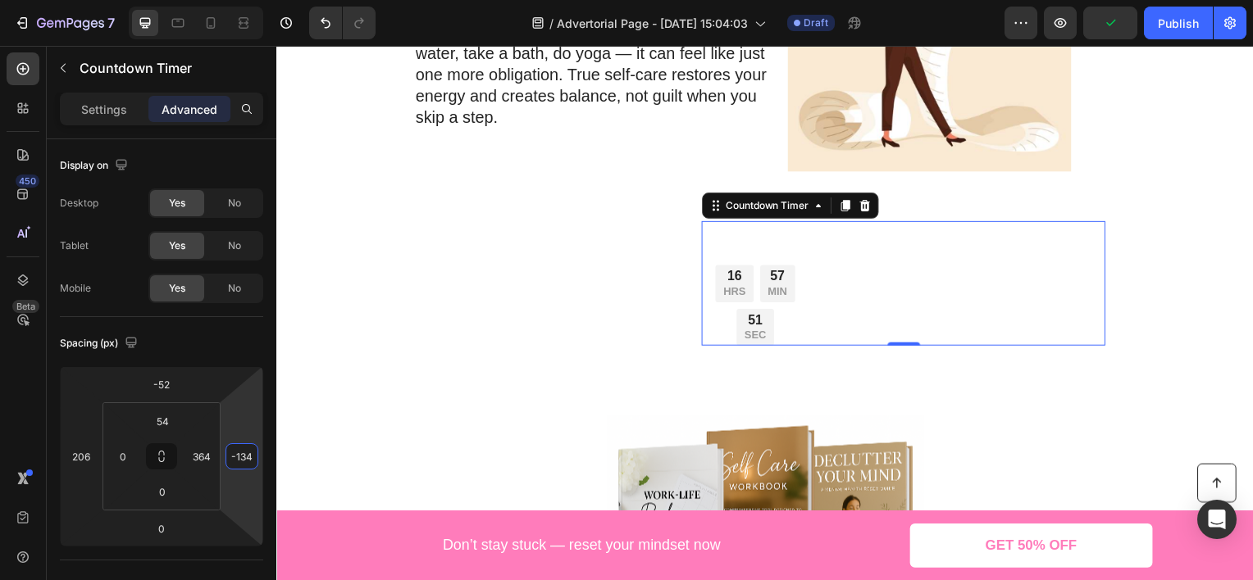
type input "-186"
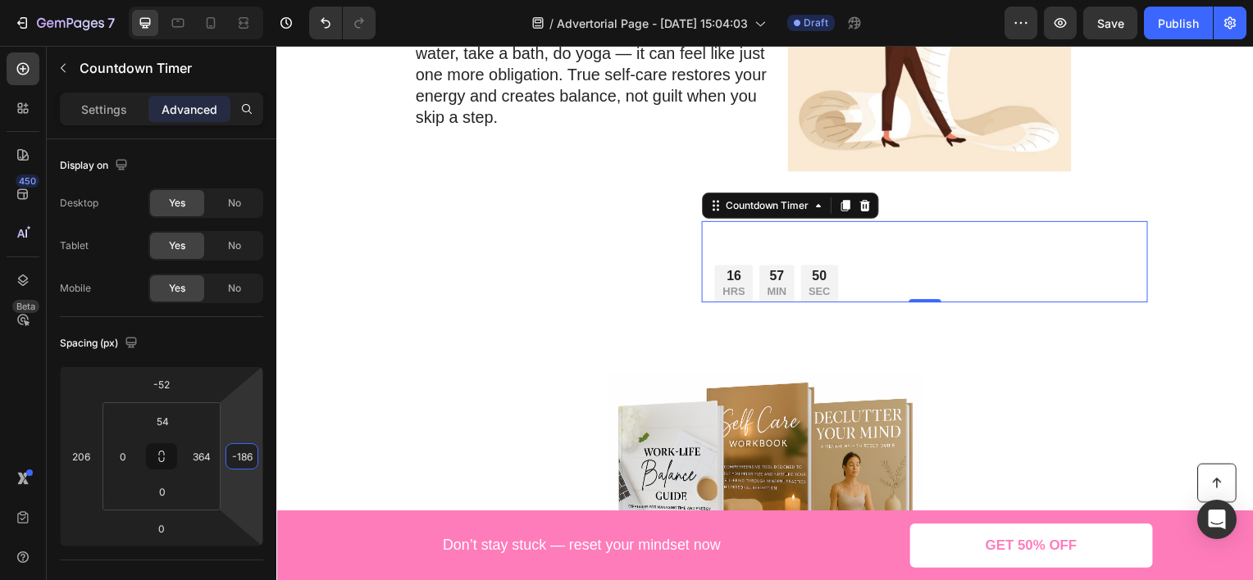
drag, startPoint x: 256, startPoint y: 411, endPoint x: 262, endPoint y: 446, distance: 35.9
click at [262, 0] on html "7 Version history / Advertorial Page - [DATE] 15:04:03 Draft Preview Save Publi…" at bounding box center [626, 0] width 1253 height 0
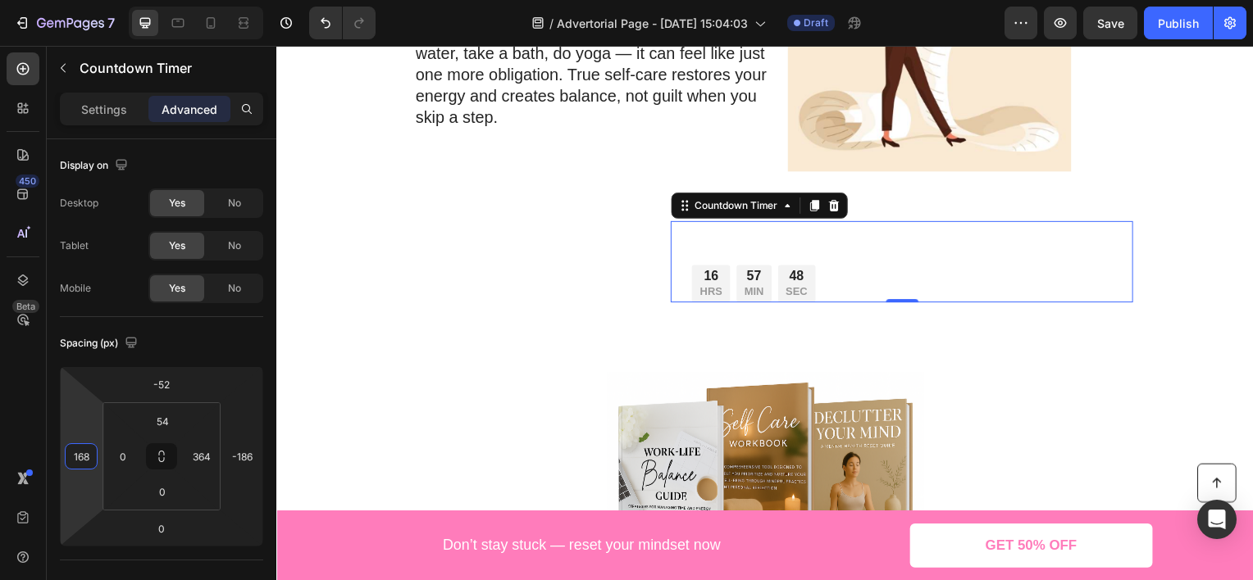
type input "174"
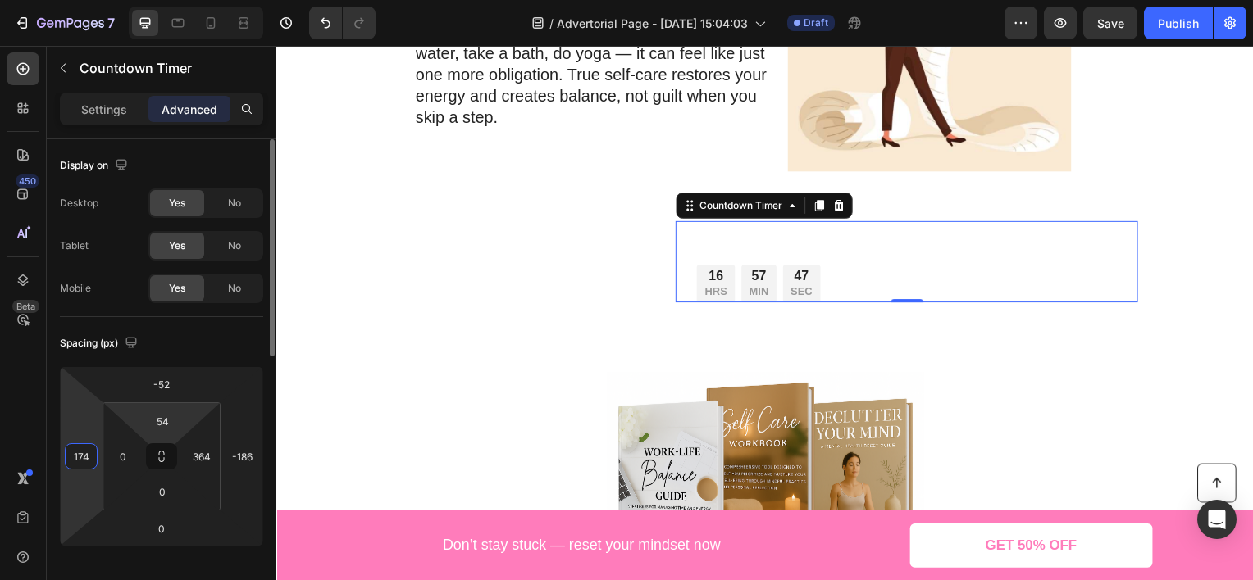
drag, startPoint x: 93, startPoint y: 423, endPoint x: 117, endPoint y: 412, distance: 27.1
click at [107, 0] on html "7 Version history / Advertorial Page - [DATE] 15:04:03 Draft Preview Save Publi…" at bounding box center [626, 0] width 1253 height 0
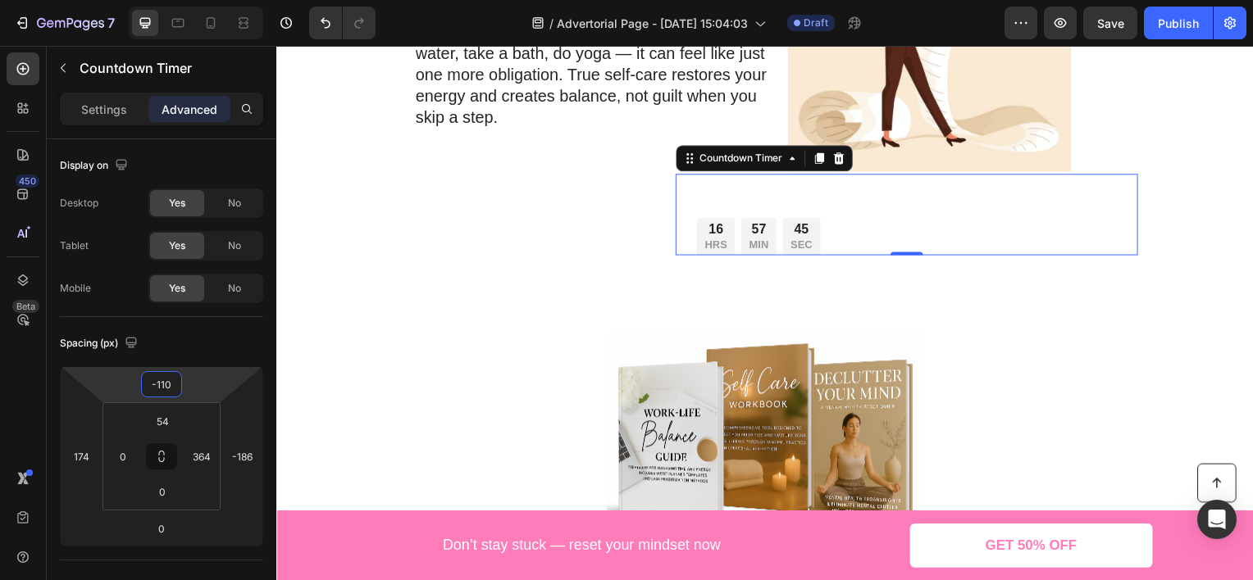
type input "-100"
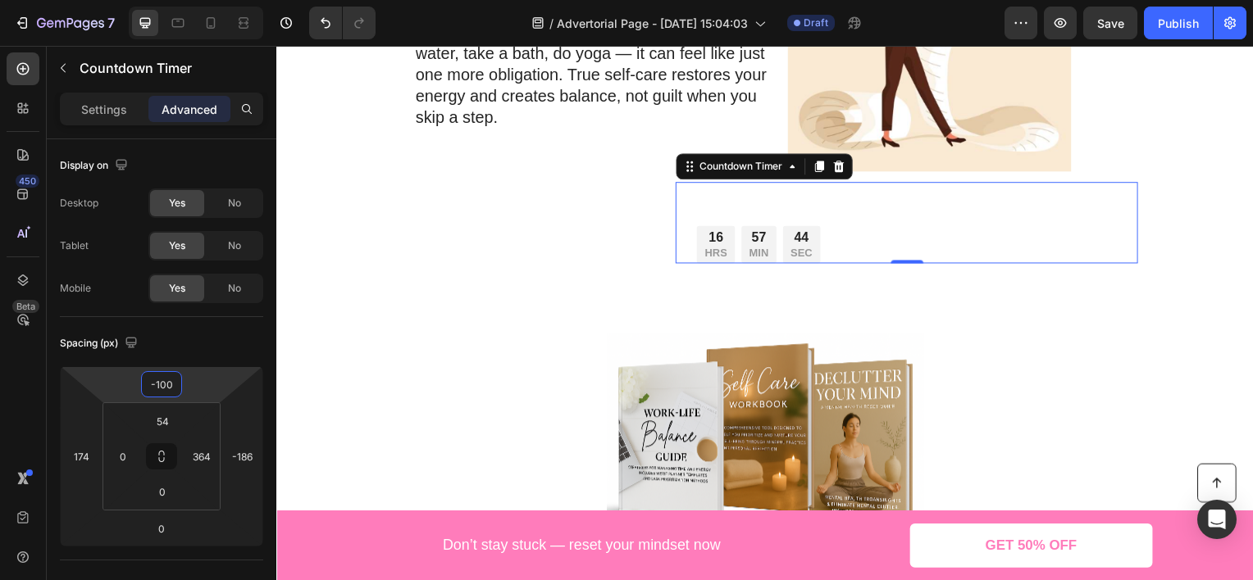
drag, startPoint x: 198, startPoint y: 391, endPoint x: 216, endPoint y: 411, distance: 26.7
click at [216, 0] on html "7 Version history / Advertorial Page - [DATE] 15:04:03 Draft Preview Save Publi…" at bounding box center [626, 0] width 1253 height 0
click at [667, 352] on img at bounding box center [768, 441] width 320 height 320
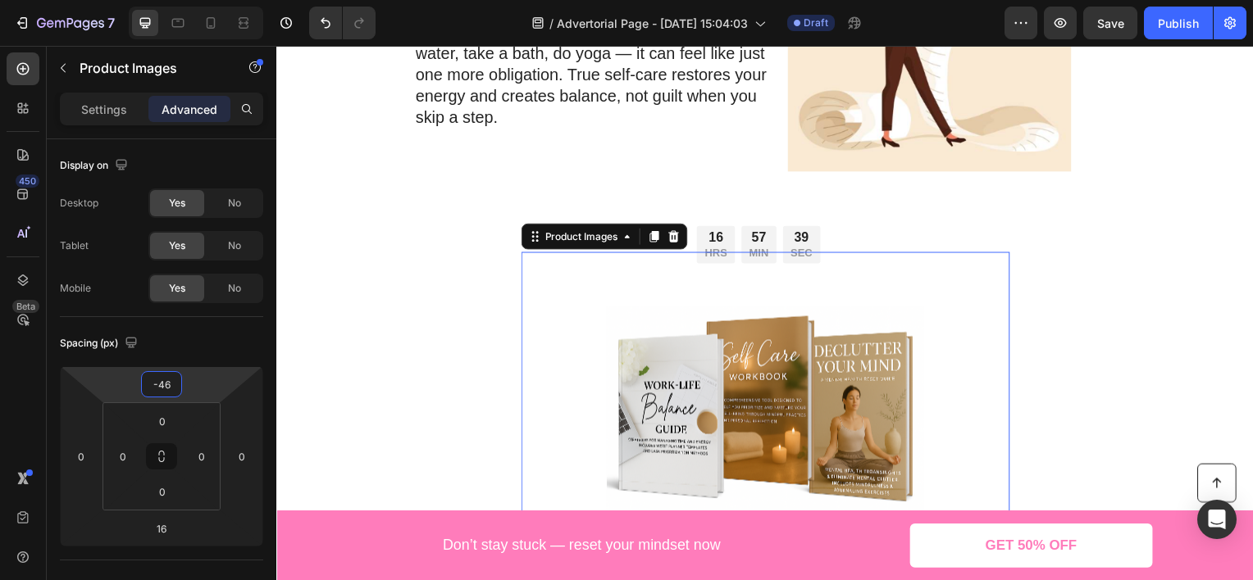
type input "-42"
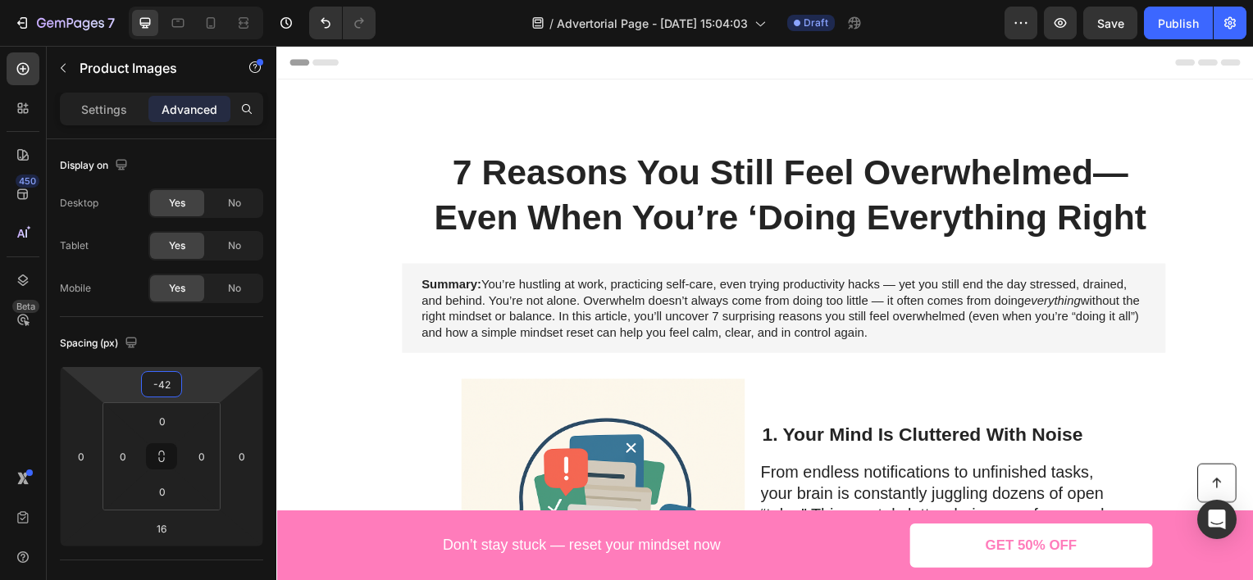
scroll to position [1485, 0]
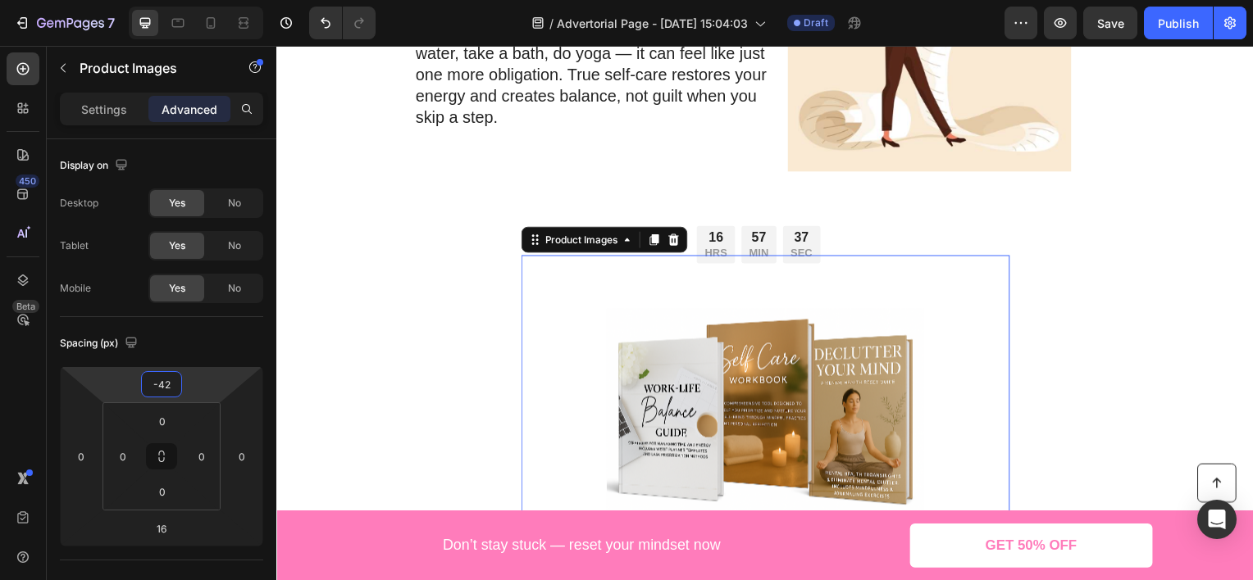
click at [220, 0] on html "7 Version history / Advertorial Page - [DATE] 15:04:03 Draft Preview Save Publi…" at bounding box center [626, 0] width 1253 height 0
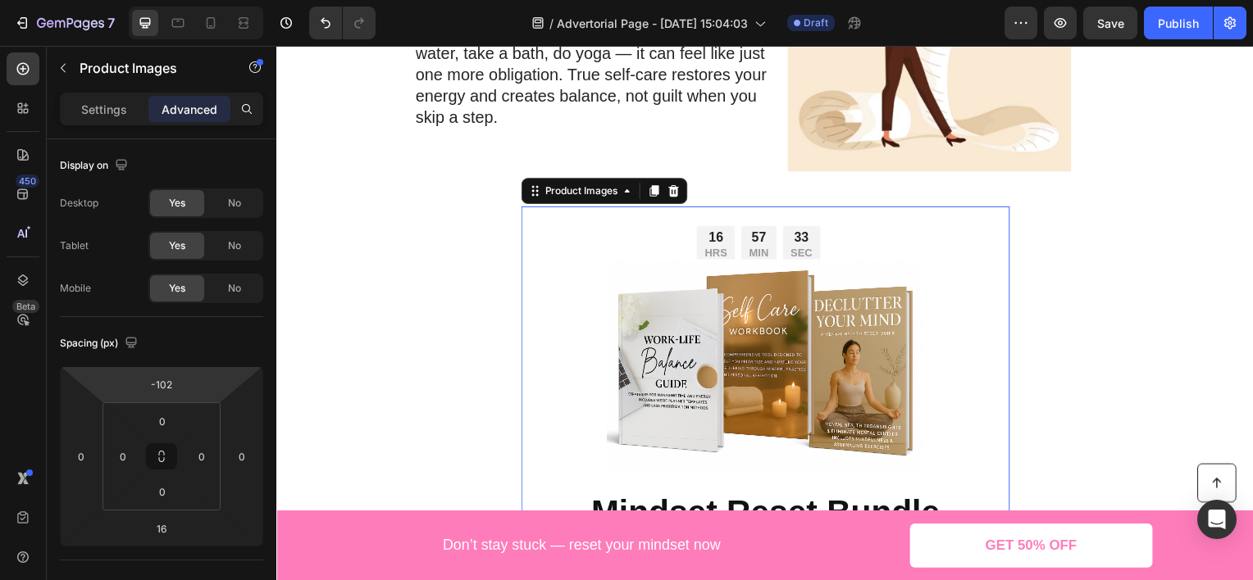
type input "-90"
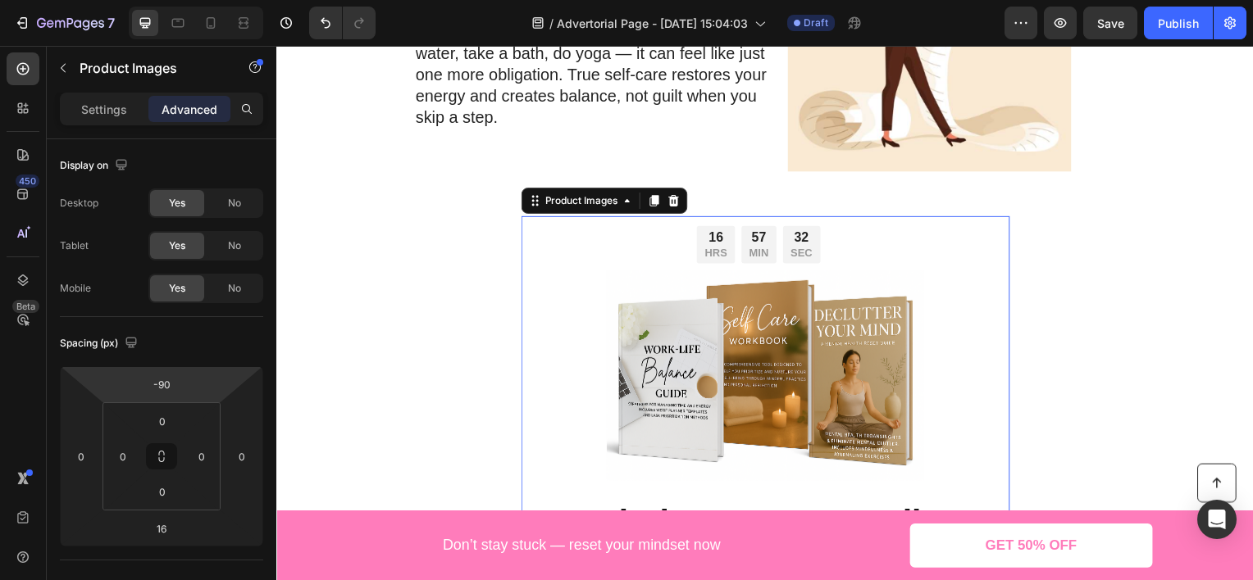
drag, startPoint x: 206, startPoint y: 375, endPoint x: 211, endPoint y: 395, distance: 20.3
click at [211, 0] on html "7 Version history / Advertorial Page - [DATE] 15:04:03 Draft Preview Save Publi…" at bounding box center [626, 0] width 1253 height 0
click at [94, 65] on p "Product Images" at bounding box center [149, 68] width 139 height 20
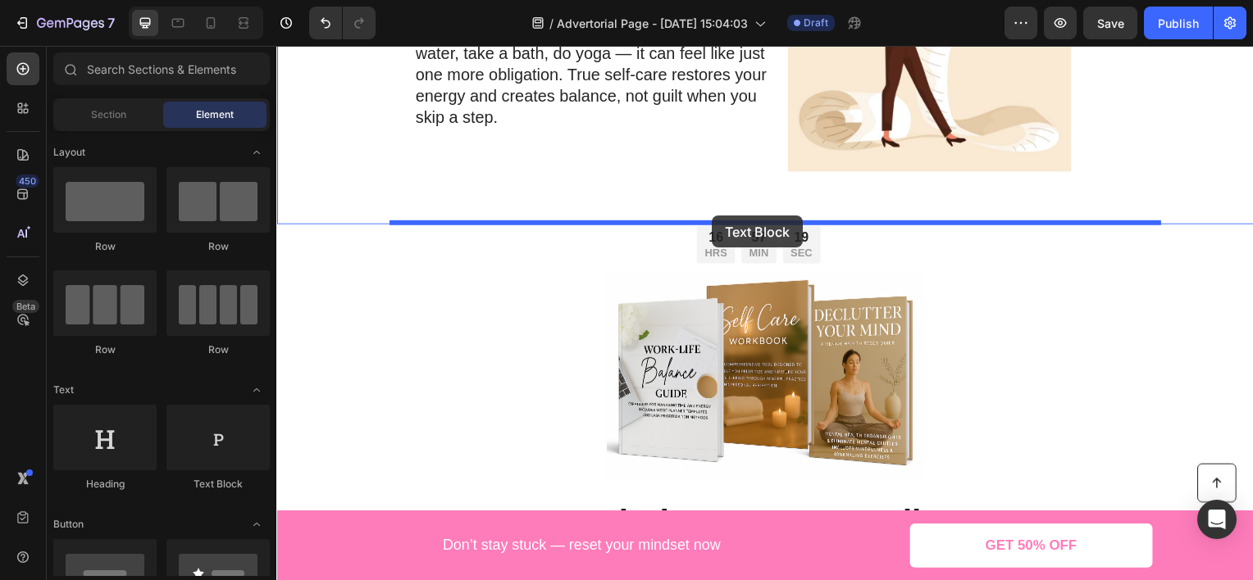
drag, startPoint x: 492, startPoint y: 480, endPoint x: 715, endPoint y: 217, distance: 344.9
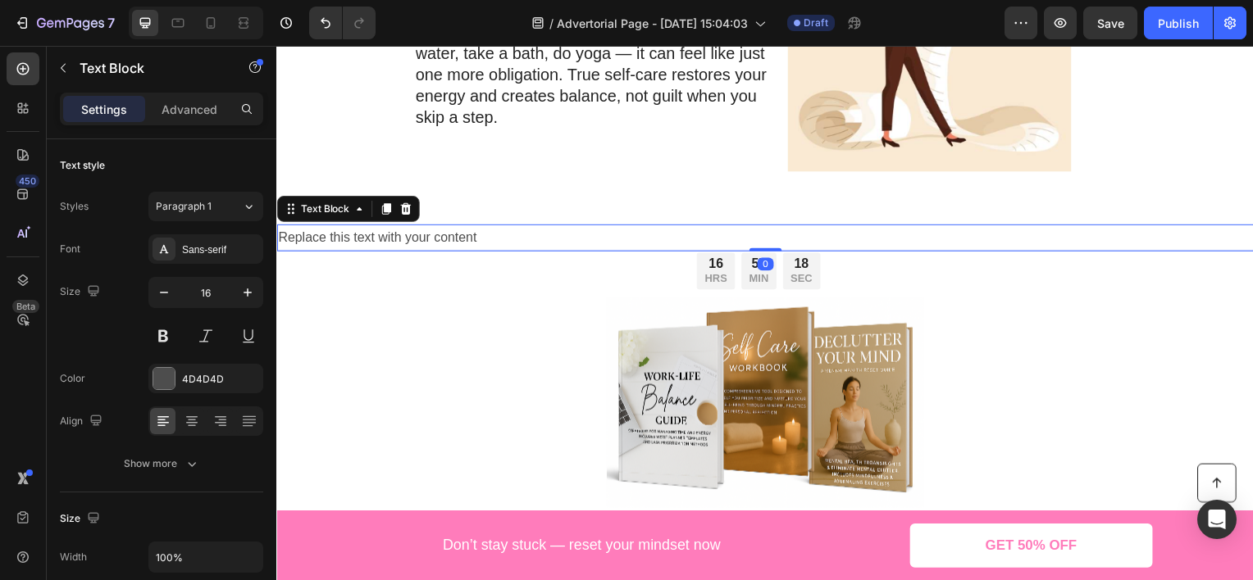
click at [489, 230] on div "Replace this text with your content" at bounding box center [768, 238] width 984 height 27
click at [489, 230] on p "Replace this text with your content" at bounding box center [768, 239] width 981 height 24
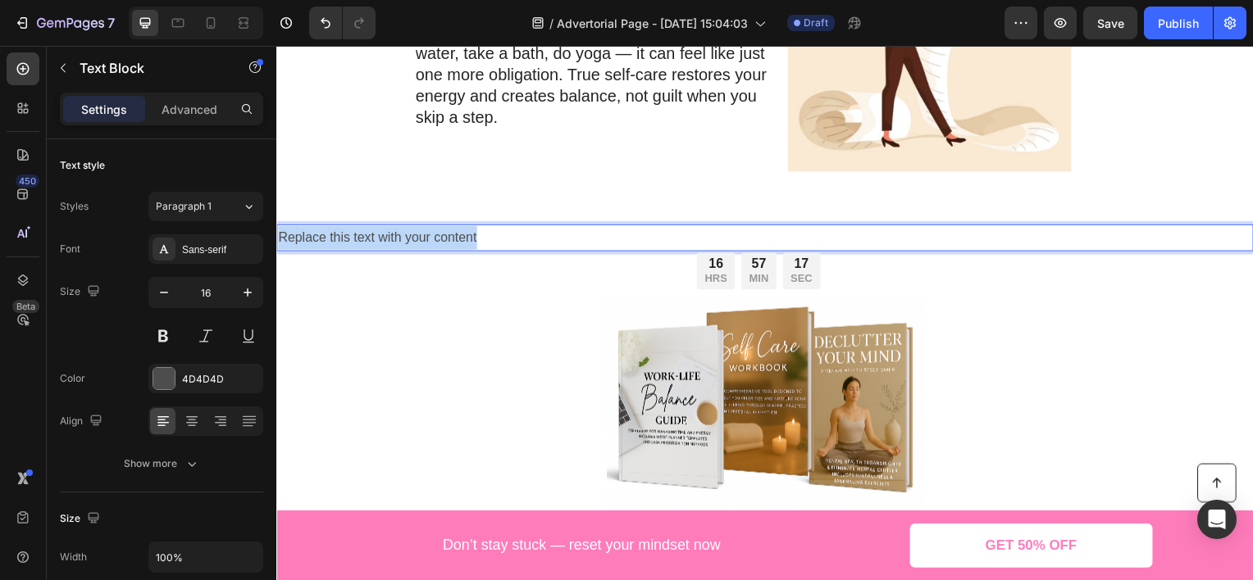
click at [489, 230] on p "Replace this text with your content" at bounding box center [768, 239] width 981 height 24
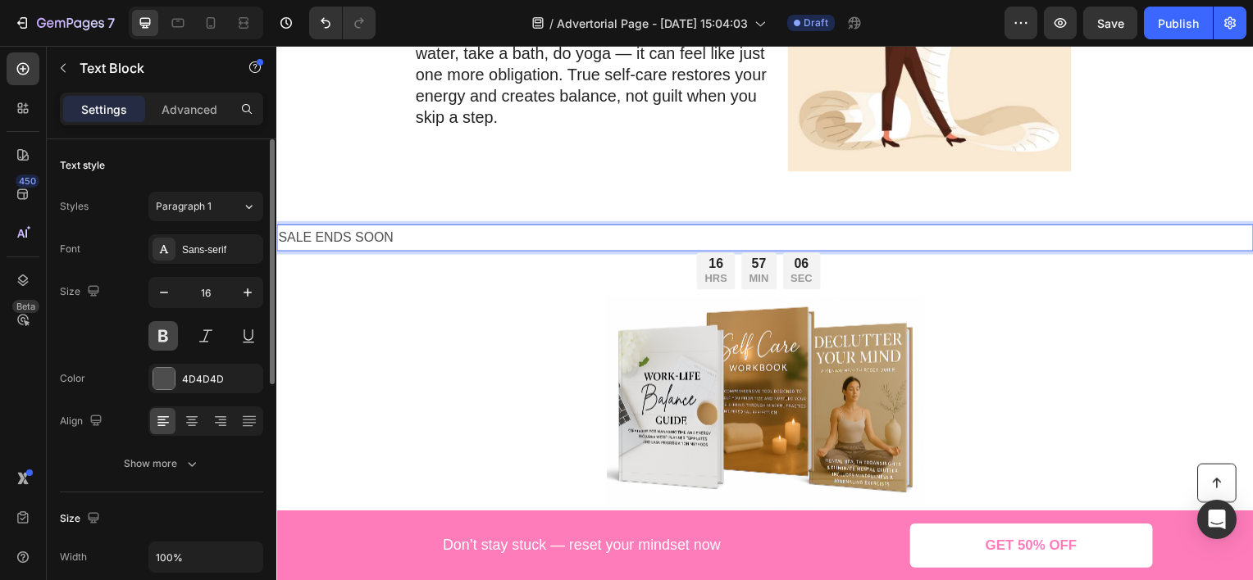
click at [170, 348] on button at bounding box center [163, 336] width 30 height 30
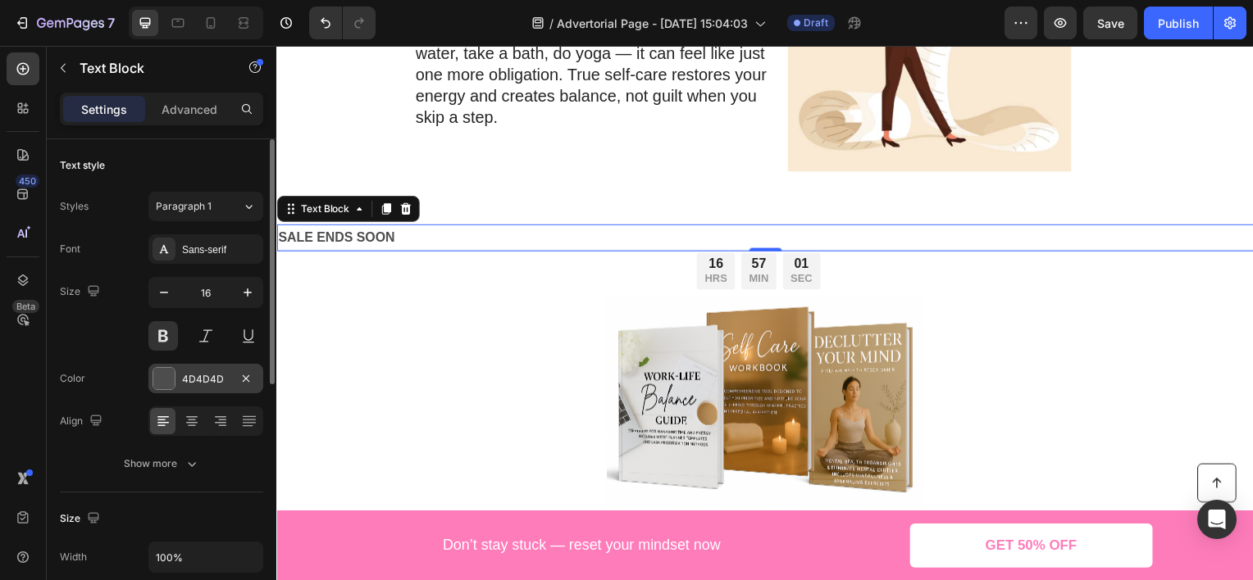
click at [171, 368] on div at bounding box center [163, 378] width 21 height 21
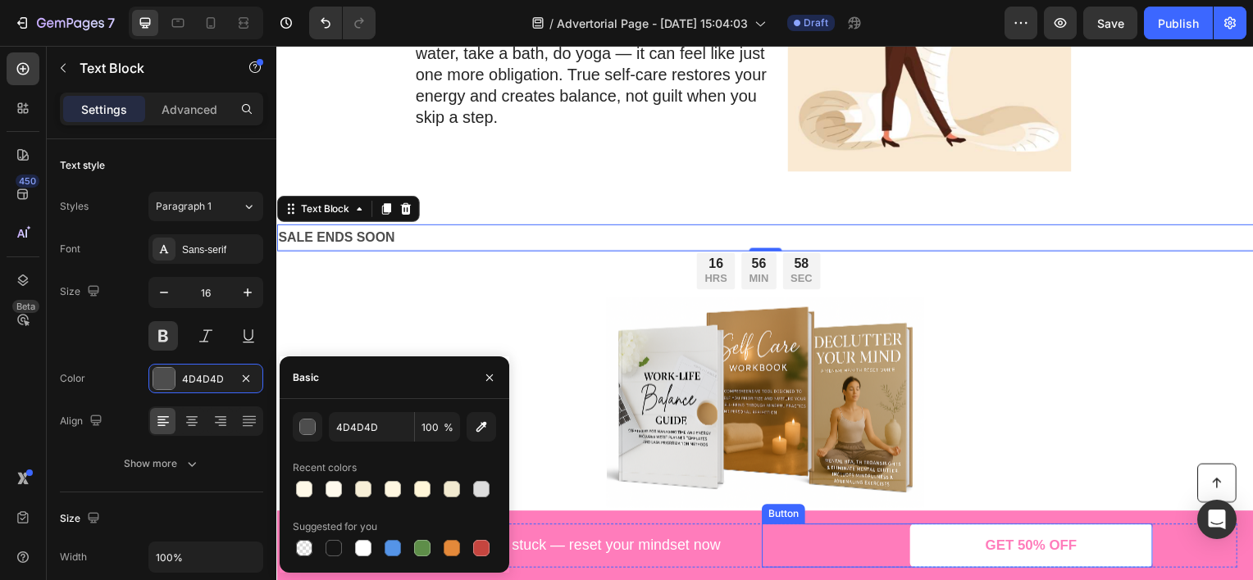
click at [780, 530] on div "GET 50% OFF Button" at bounding box center [962, 549] width 394 height 44
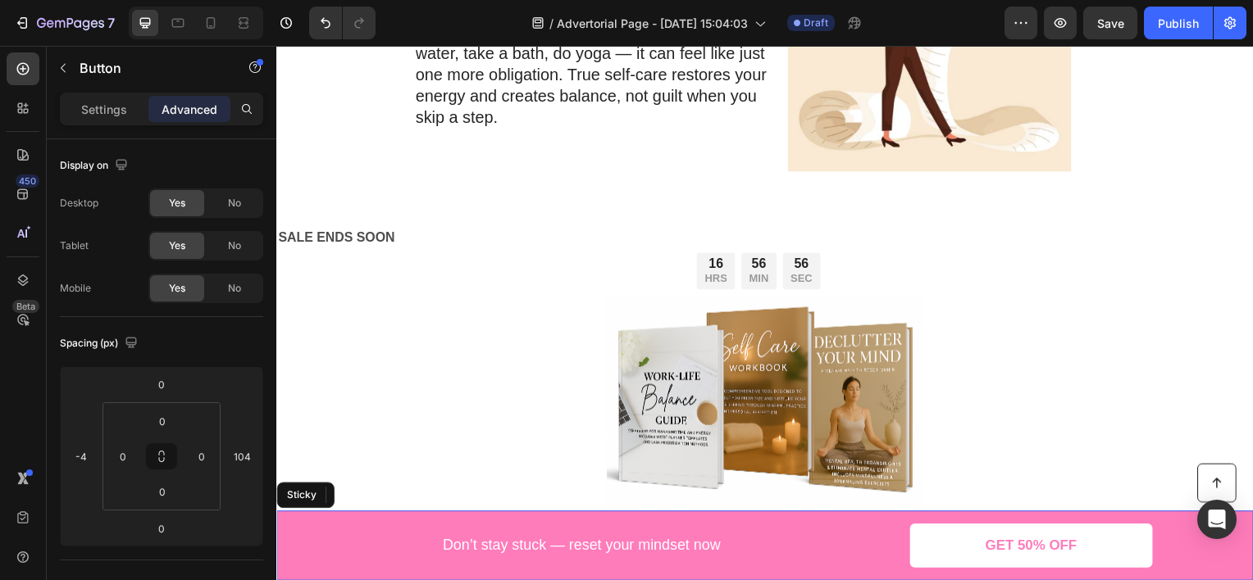
click at [283, 533] on div "Button Don’t stay stuck — reset your mindset now Text Block GET 50% OFF Button …" at bounding box center [768, 549] width 984 height 71
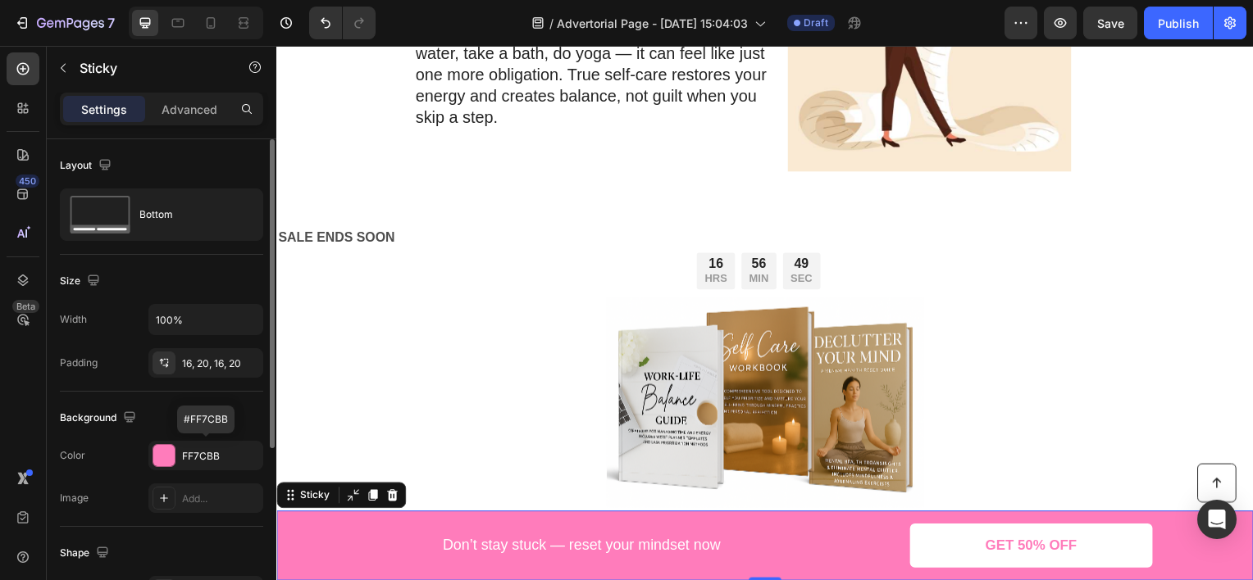
drag, startPoint x: 198, startPoint y: 454, endPoint x: 152, endPoint y: 405, distance: 66.7
click at [151, 405] on div "Background" at bounding box center [161, 418] width 203 height 26
click at [192, 454] on div "FF7CBB" at bounding box center [206, 456] width 48 height 15
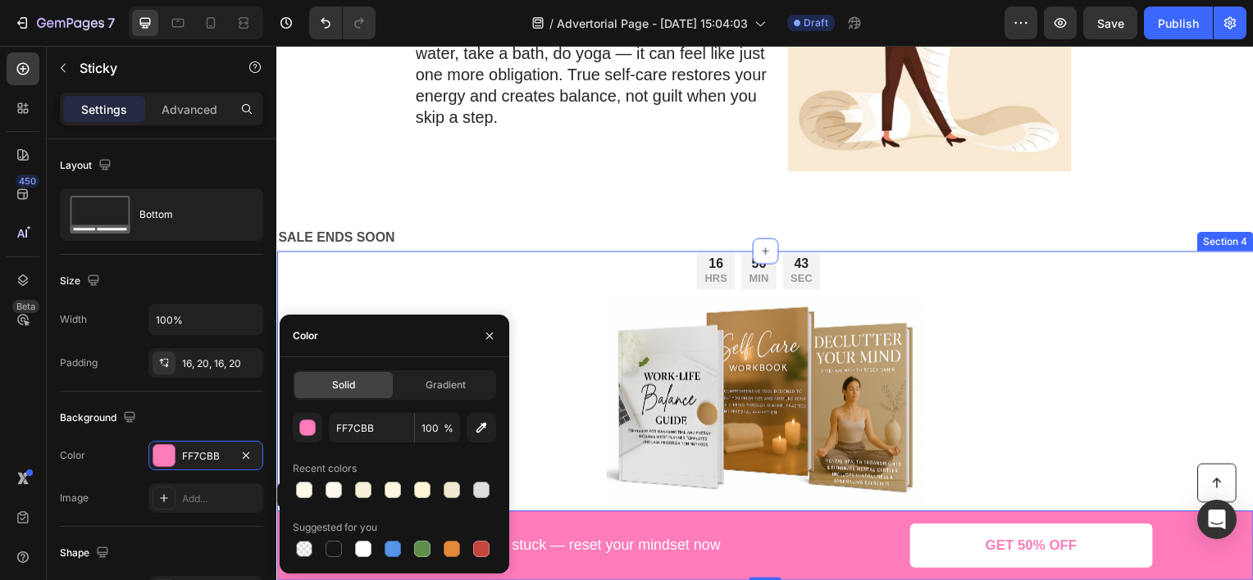
click at [433, 283] on div "16 HRS 56 MIN 43 SEC Countdown Timer Row Product Images Mindset Reset Bundle Pr…" at bounding box center [768, 507] width 984 height 457
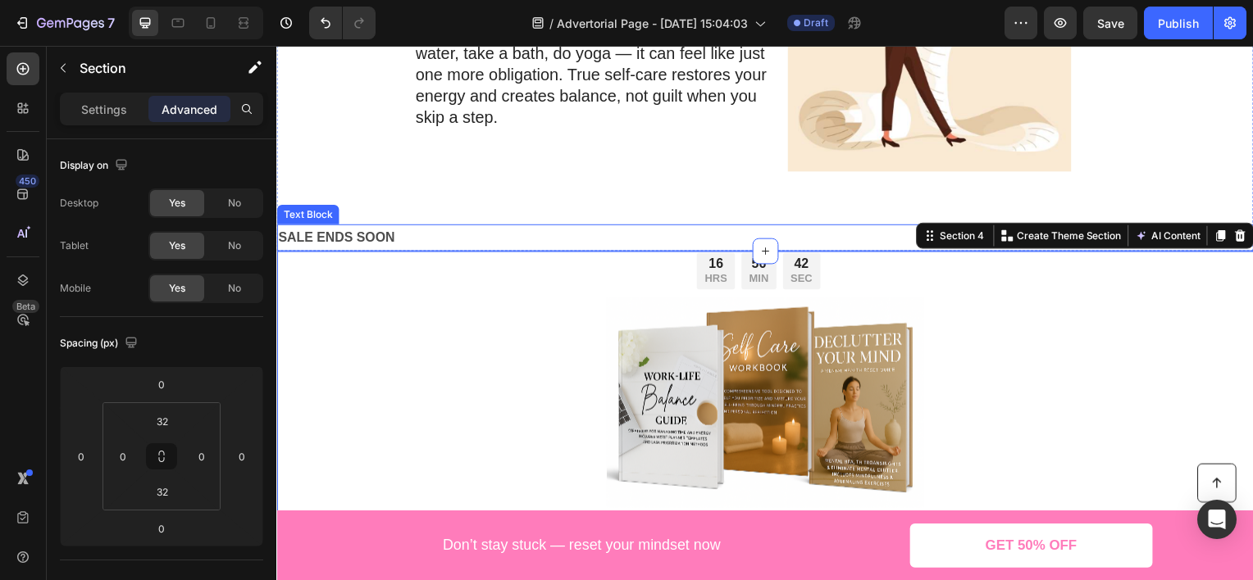
click at [362, 230] on p "SALE ENDS SOON" at bounding box center [768, 239] width 981 height 24
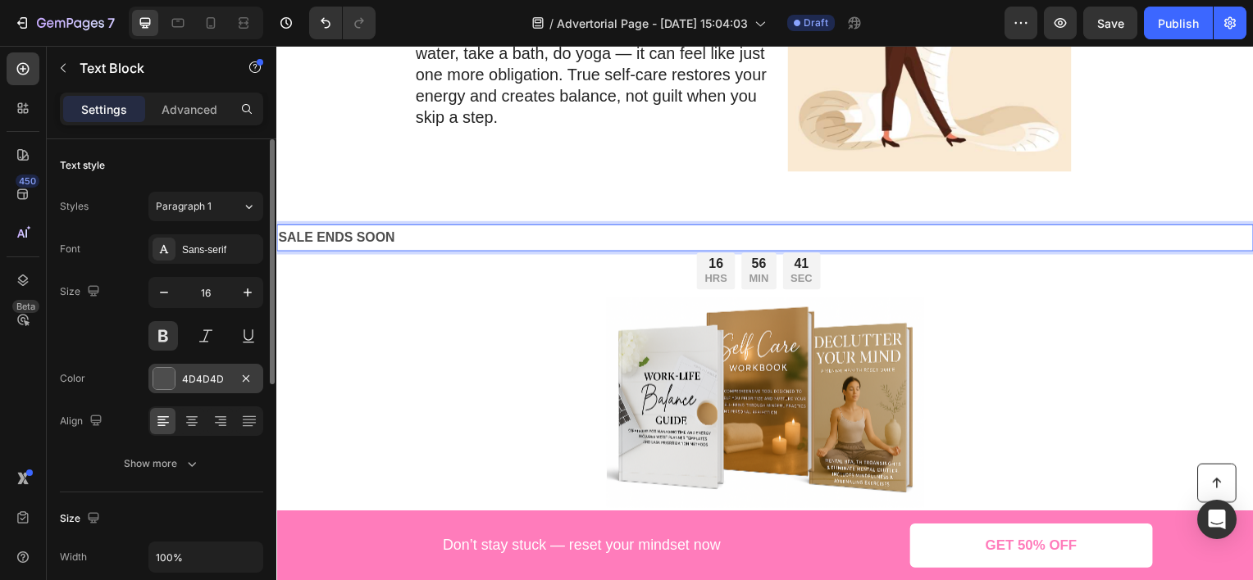
click at [200, 382] on div "4D4D4D" at bounding box center [206, 379] width 48 height 15
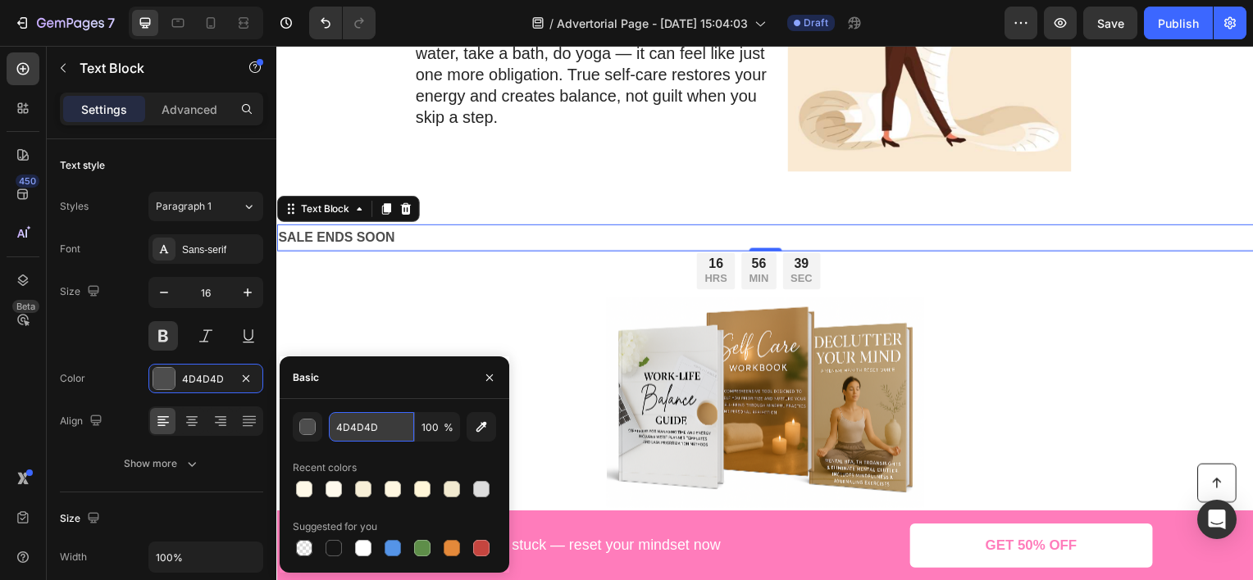
click at [375, 429] on input "4D4D4D" at bounding box center [371, 427] width 85 height 30
paste input "FF7CBB"
type input "FF7CBB"
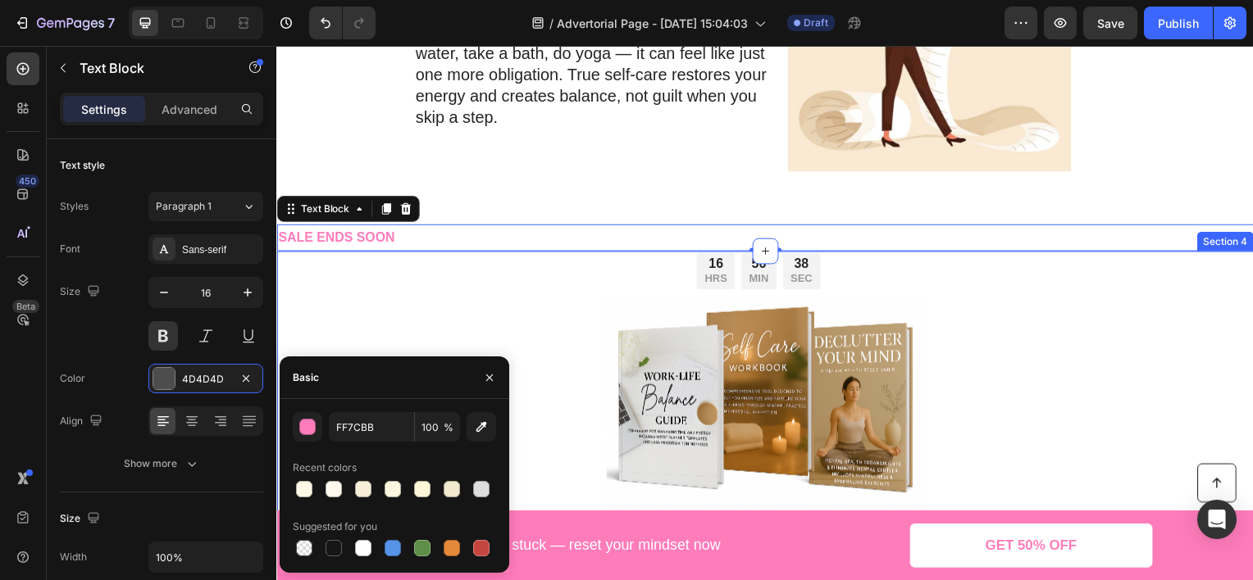
click at [394, 325] on div "16 HRS 56 MIN 38 SEC Countdown Timer Row Product Images Mindset Reset Bundle Pr…" at bounding box center [768, 507] width 984 height 457
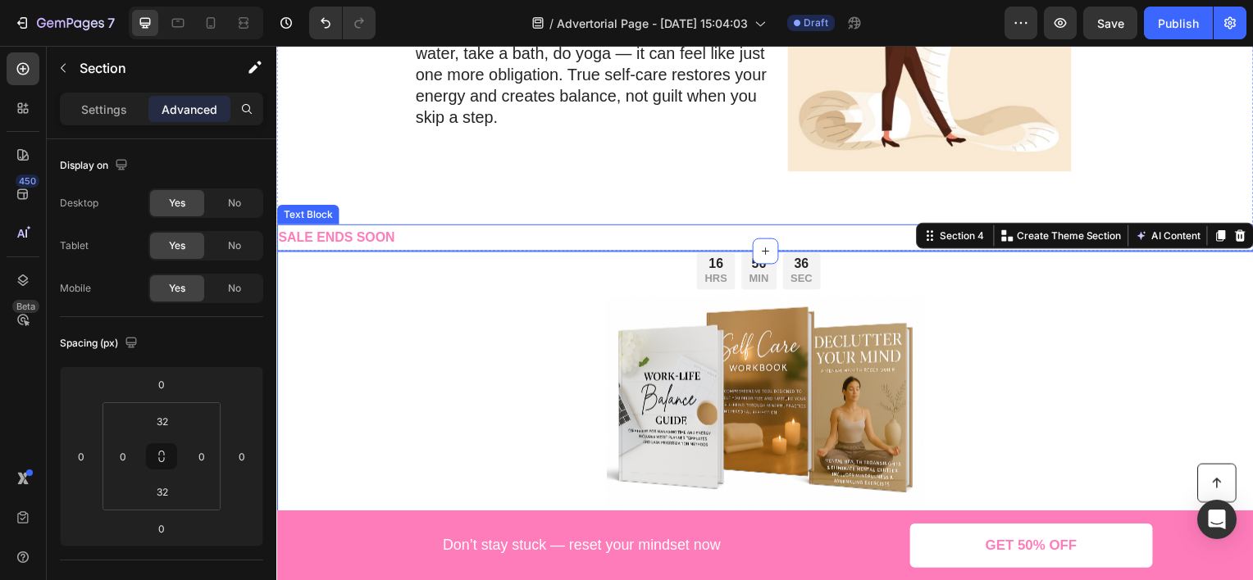
click at [421, 227] on p "SALE ENDS SOON" at bounding box center [768, 239] width 981 height 24
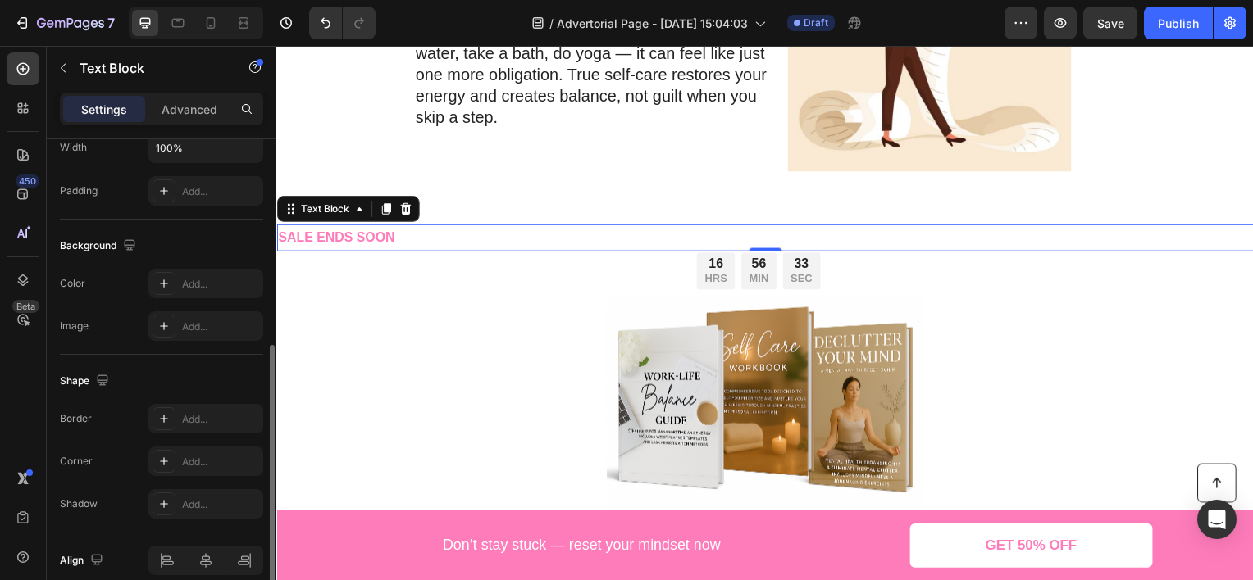
scroll to position [246, 0]
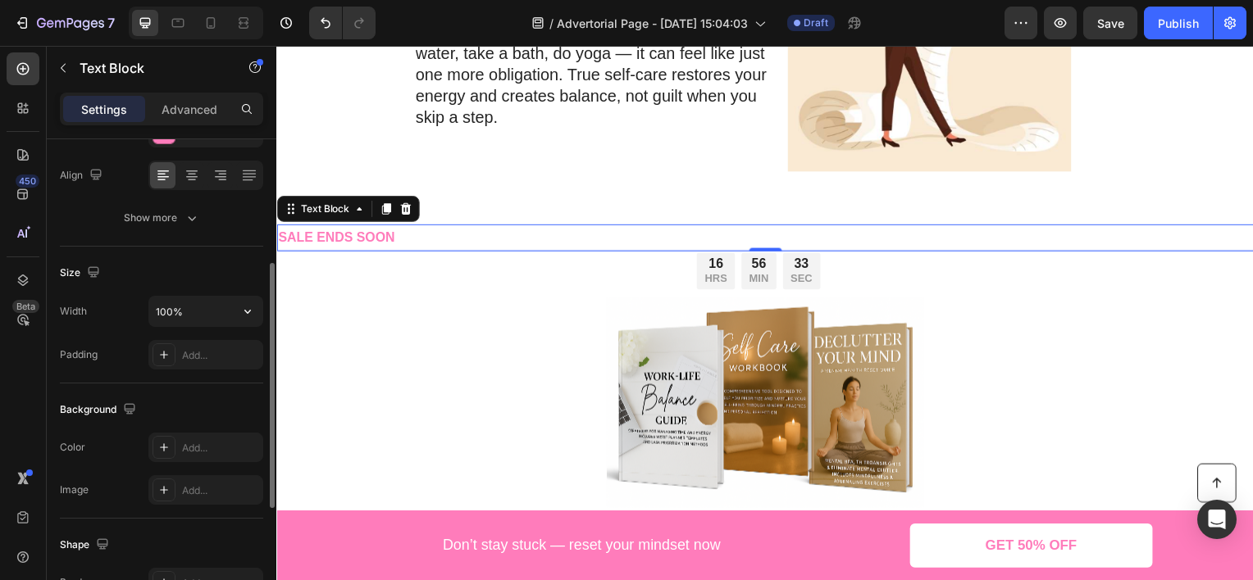
click at [193, 328] on div "Width 100% Padding Add..." at bounding box center [161, 333] width 203 height 74
click at [210, 302] on input "100%" at bounding box center [205, 312] width 113 height 30
click at [250, 307] on icon "button" at bounding box center [247, 311] width 16 height 16
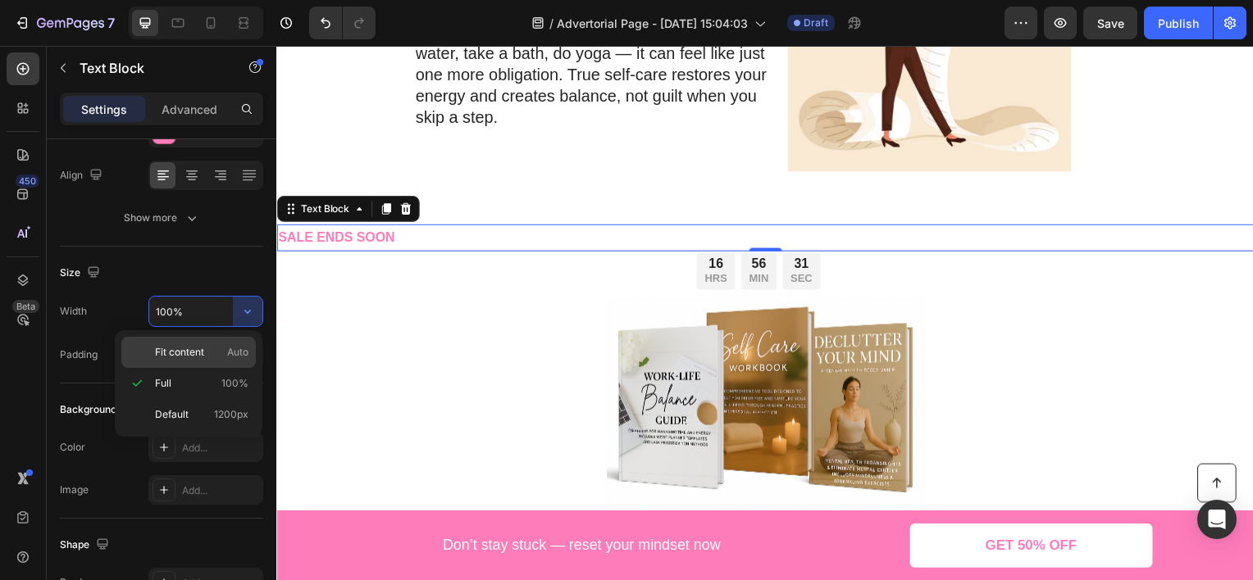
click at [208, 348] on p "Fit content Auto" at bounding box center [201, 352] width 93 height 15
type input "Auto"
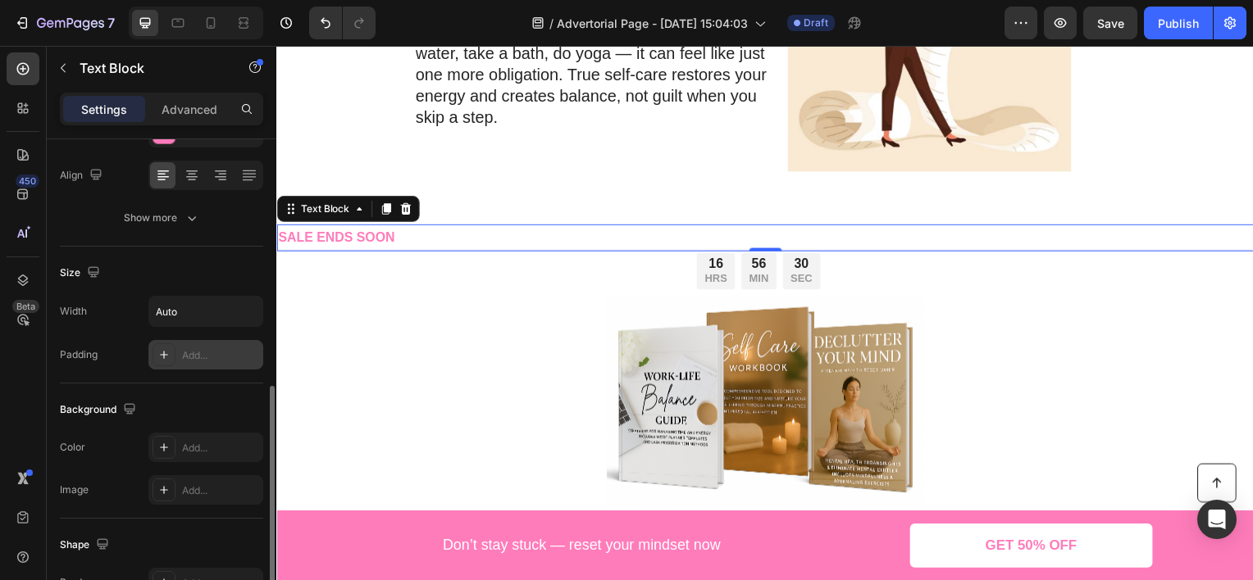
scroll to position [482, 0]
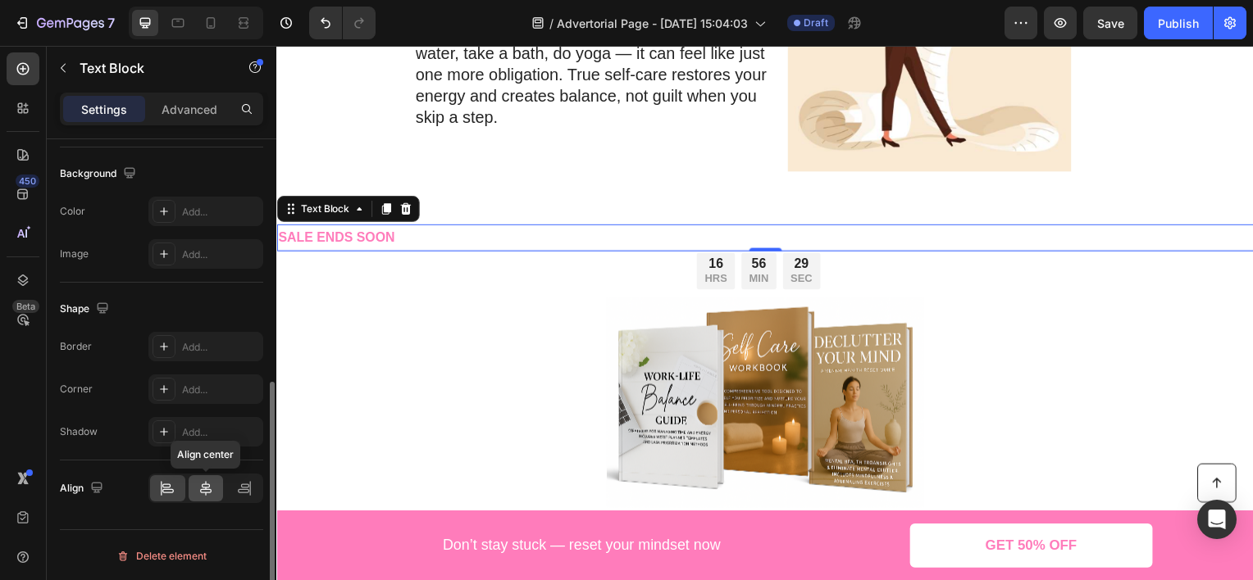
click at [202, 485] on icon at bounding box center [205, 488] width 11 height 15
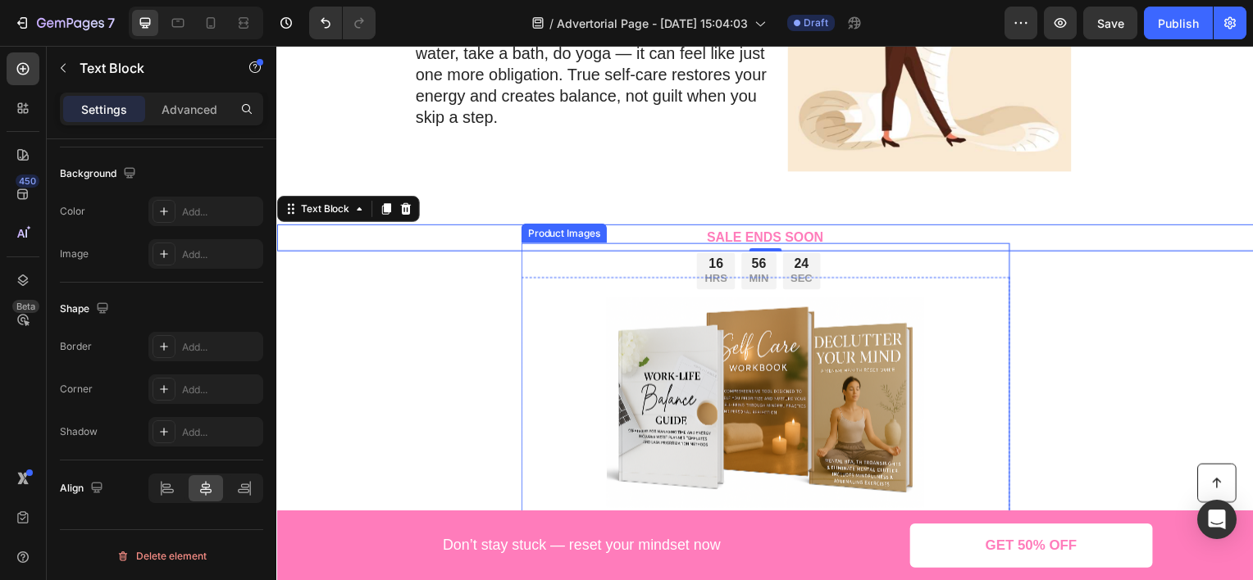
click at [589, 315] on div at bounding box center [768, 404] width 492 height 320
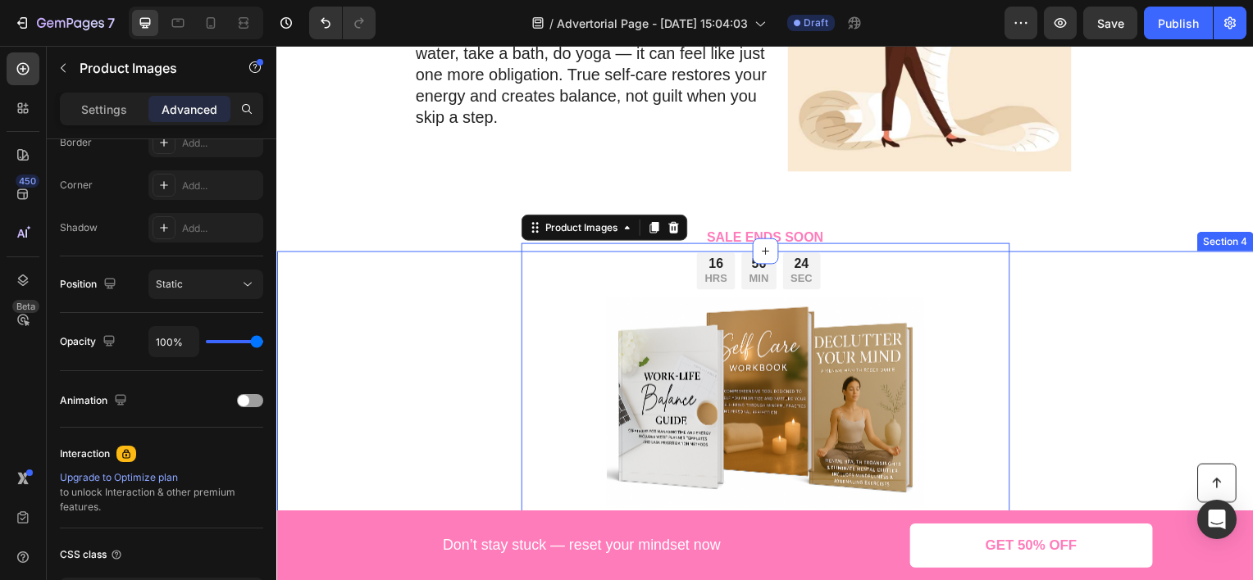
scroll to position [0, 0]
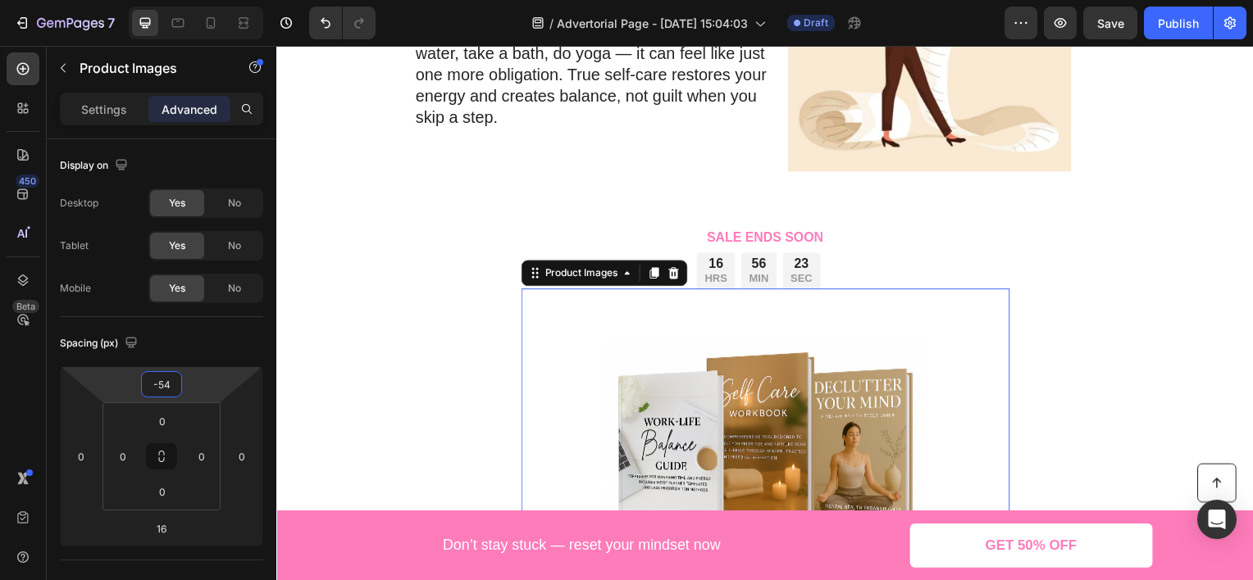
type input "-34"
drag, startPoint x: 204, startPoint y: 382, endPoint x: 209, endPoint y: 359, distance: 23.5
click at [209, 0] on html "7 Version history / Advertorial Page - [DATE] 15:04:03 Draft Preview Save Publi…" at bounding box center [626, 0] width 1253 height 0
click at [837, 273] on div "16 HRS 56 MIN 20 SEC" at bounding box center [761, 273] width 167 height 38
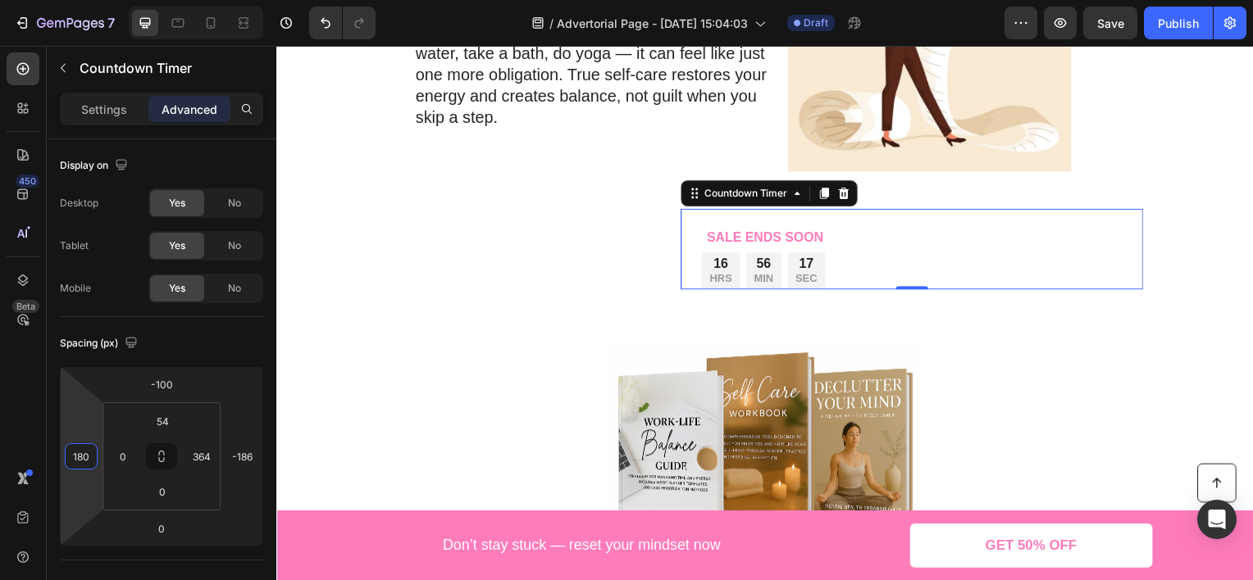
type input "182"
click at [85, 0] on html "7 Version history / Advertorial Page - [DATE] 15:04:03 Draft Preview Save Publi…" at bounding box center [626, 0] width 1253 height 0
drag, startPoint x: 687, startPoint y: 328, endPoint x: 388, endPoint y: 407, distance: 309.4
click at [687, 328] on img at bounding box center [768, 450] width 320 height 320
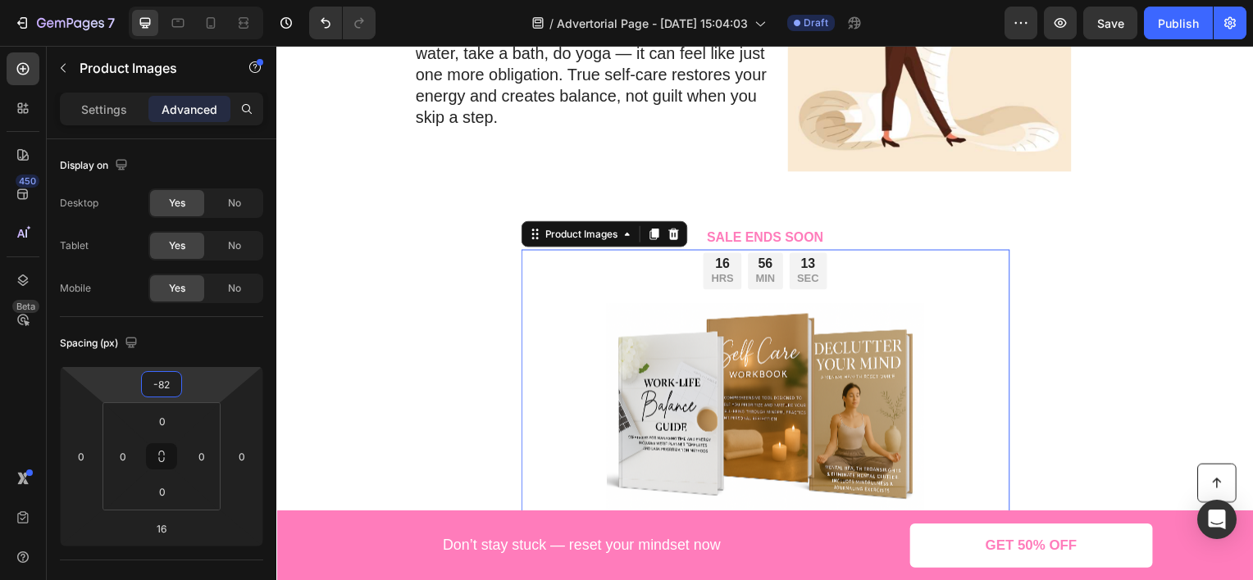
type input "-86"
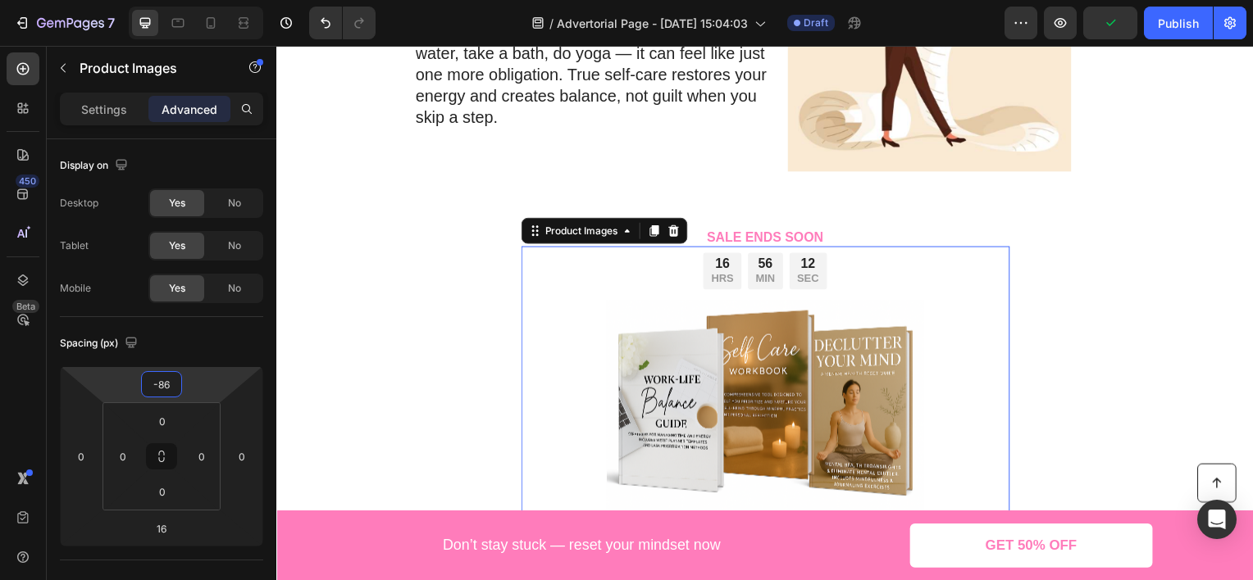
drag, startPoint x: 221, startPoint y: 380, endPoint x: 217, endPoint y: 402, distance: 21.6
click at [217, 0] on html "7 Version history / Advertorial Page - [DATE] 15:04:03 Draft Preview Publish 45…" at bounding box center [626, 0] width 1253 height 0
click at [1117, 353] on div "16 HRS 56 MIN 12 SEC Countdown Timer Row Product Images 16 Mindset Reset Bundle…" at bounding box center [768, 509] width 984 height 460
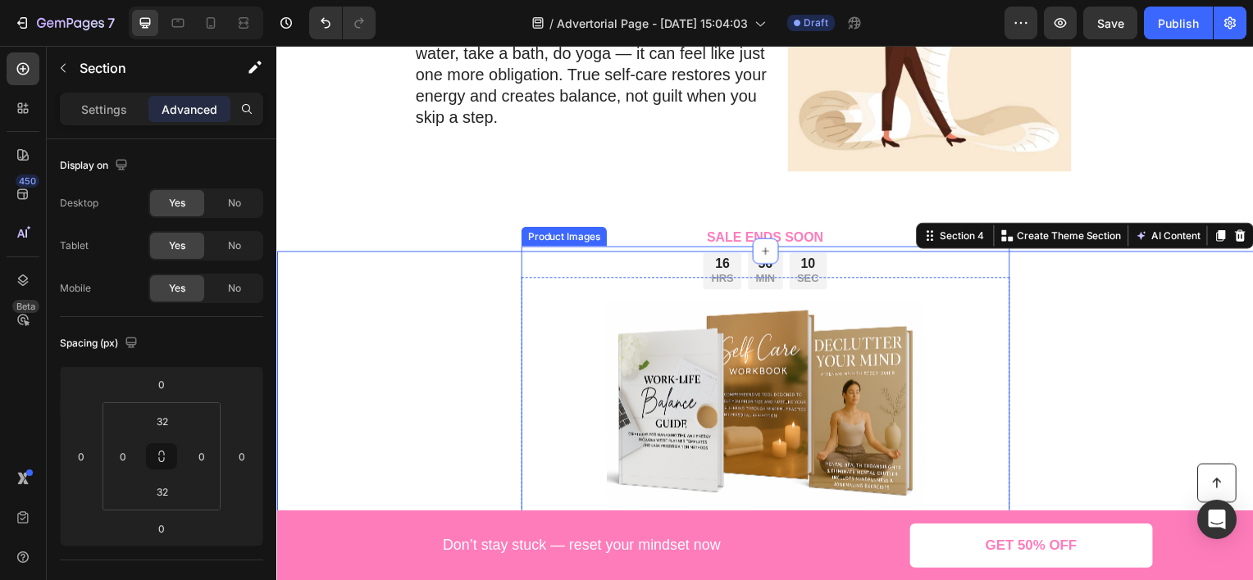
drag, startPoint x: 602, startPoint y: 299, endPoint x: 498, endPoint y: 345, distance: 113.8
click at [608, 299] on img at bounding box center [768, 408] width 320 height 320
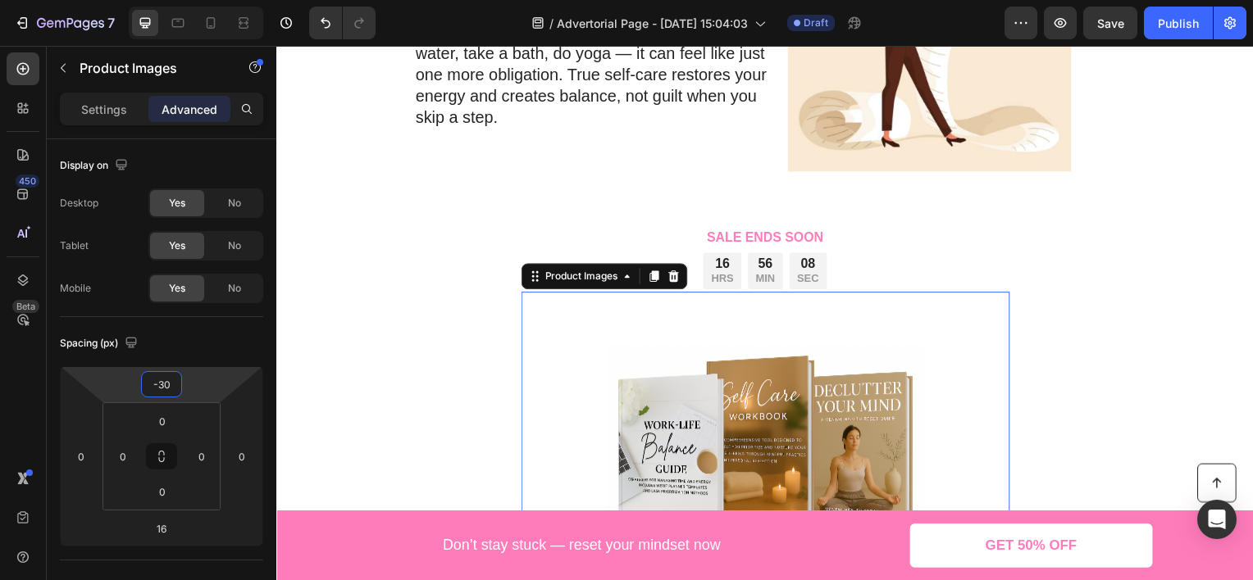
type input "-20"
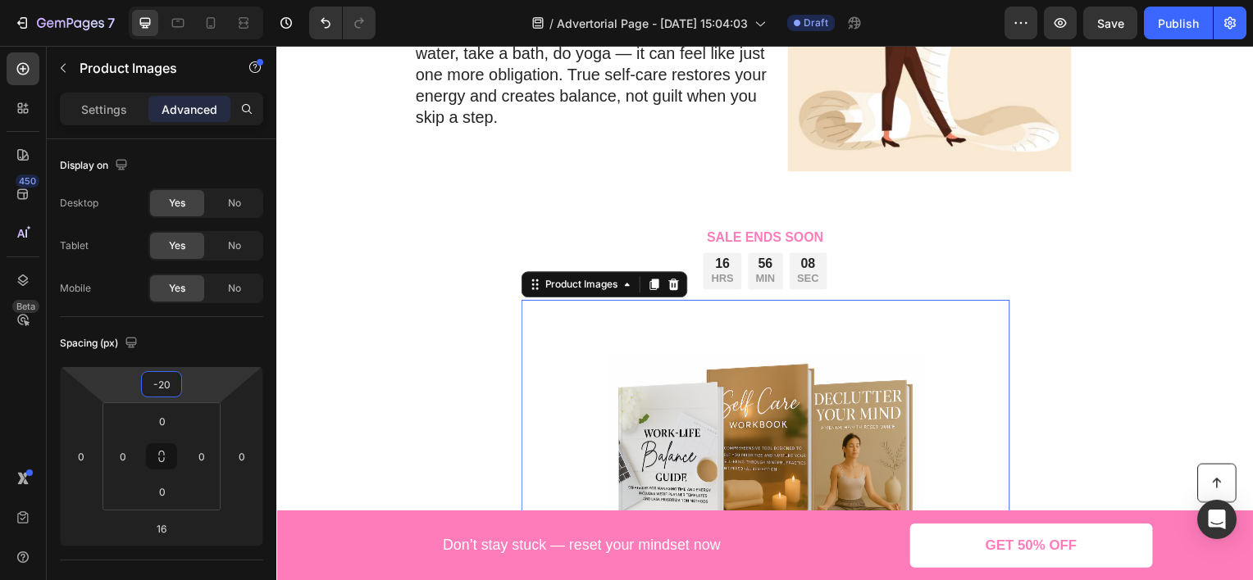
drag, startPoint x: 210, startPoint y: 384, endPoint x: 217, endPoint y: 357, distance: 28.0
click at [217, 0] on html "7 Version history / Advertorial Page - [DATE] 15:04:03 Draft Preview Save Publi…" at bounding box center [626, 0] width 1253 height 0
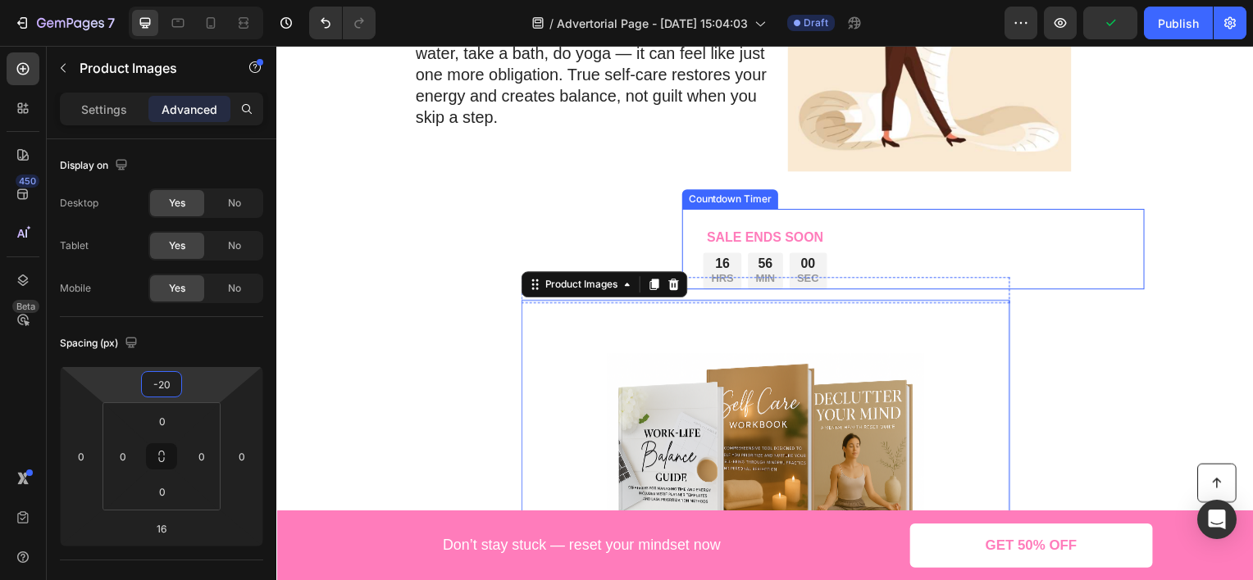
click at [721, 274] on p "HRS" at bounding box center [725, 281] width 22 height 14
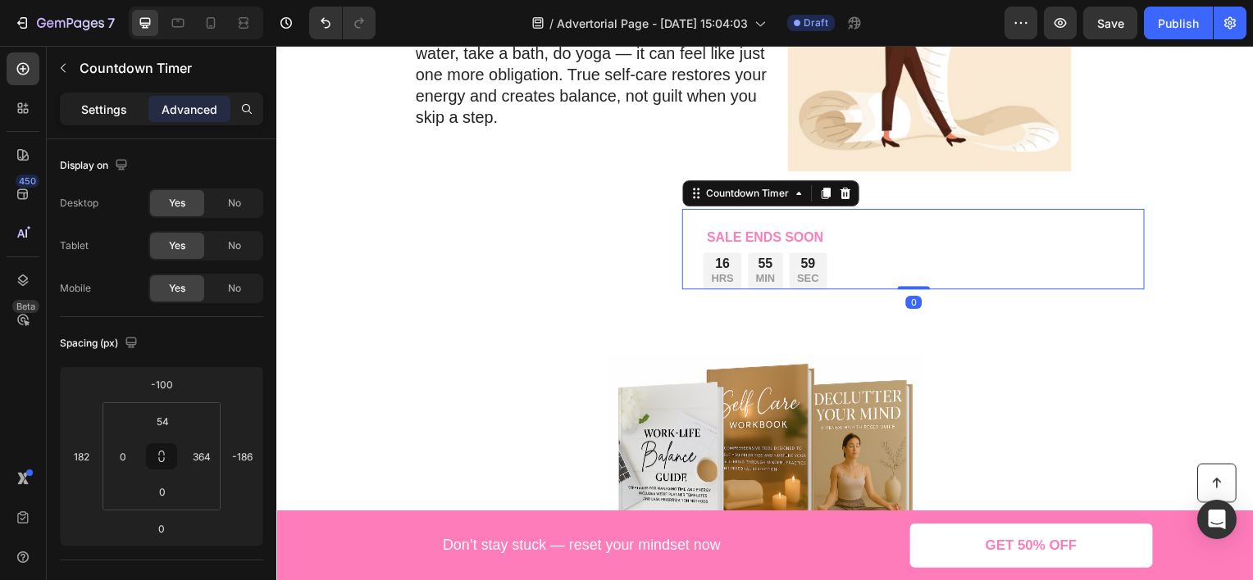
click at [96, 110] on p "Settings" at bounding box center [104, 109] width 46 height 17
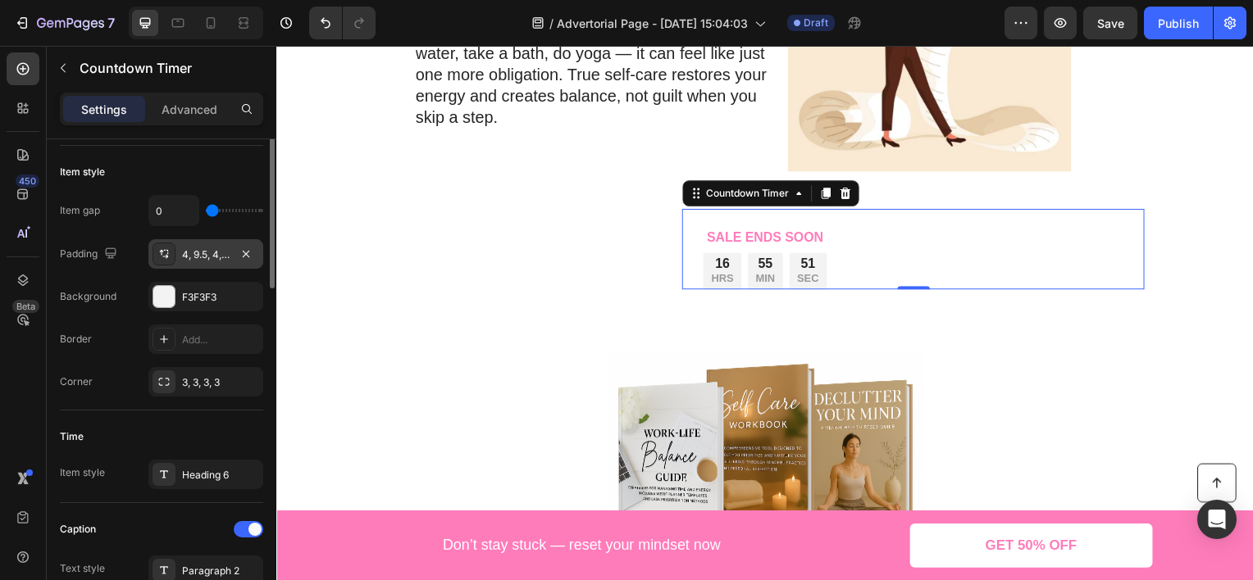
scroll to position [164, 0]
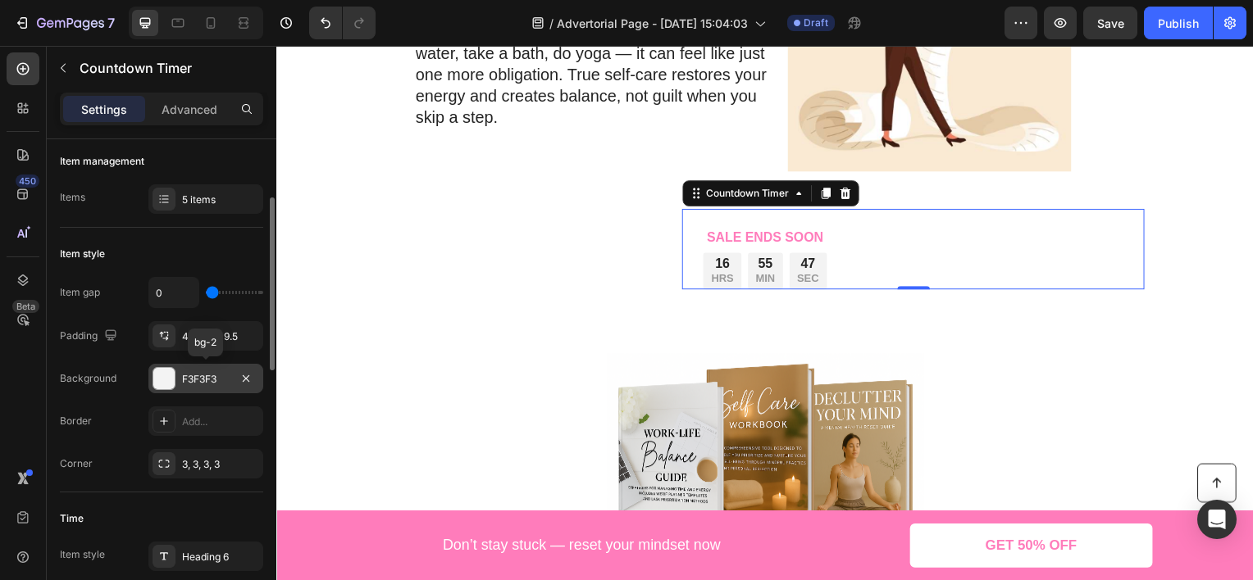
click at [184, 382] on div "F3F3F3" at bounding box center [206, 379] width 48 height 15
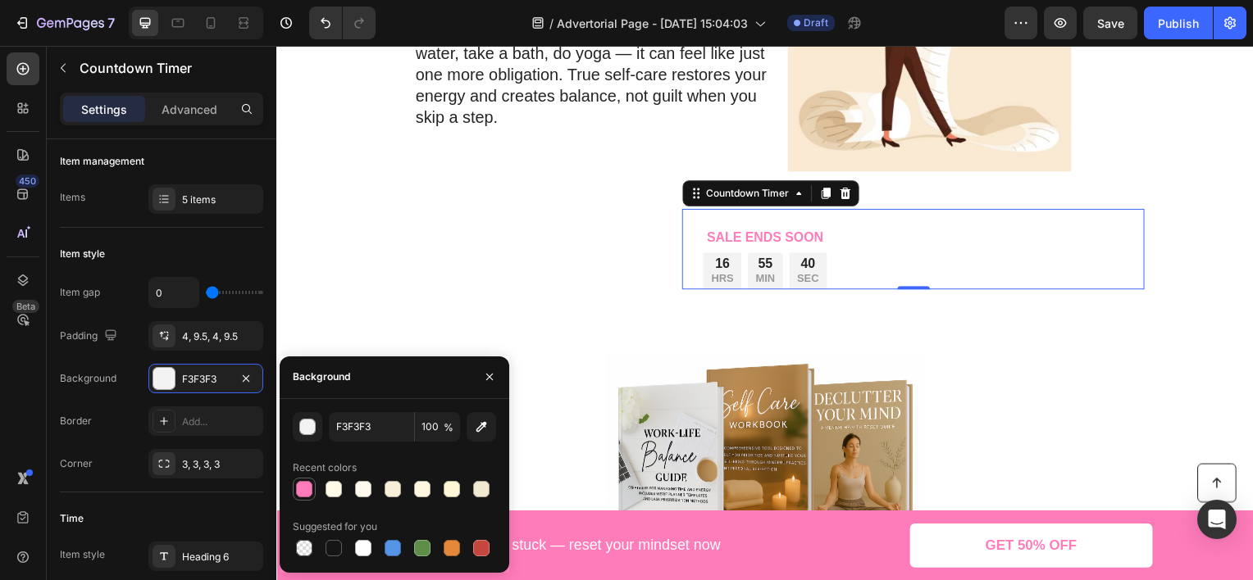
click at [305, 482] on div at bounding box center [304, 489] width 16 height 16
type input "FF7CBB"
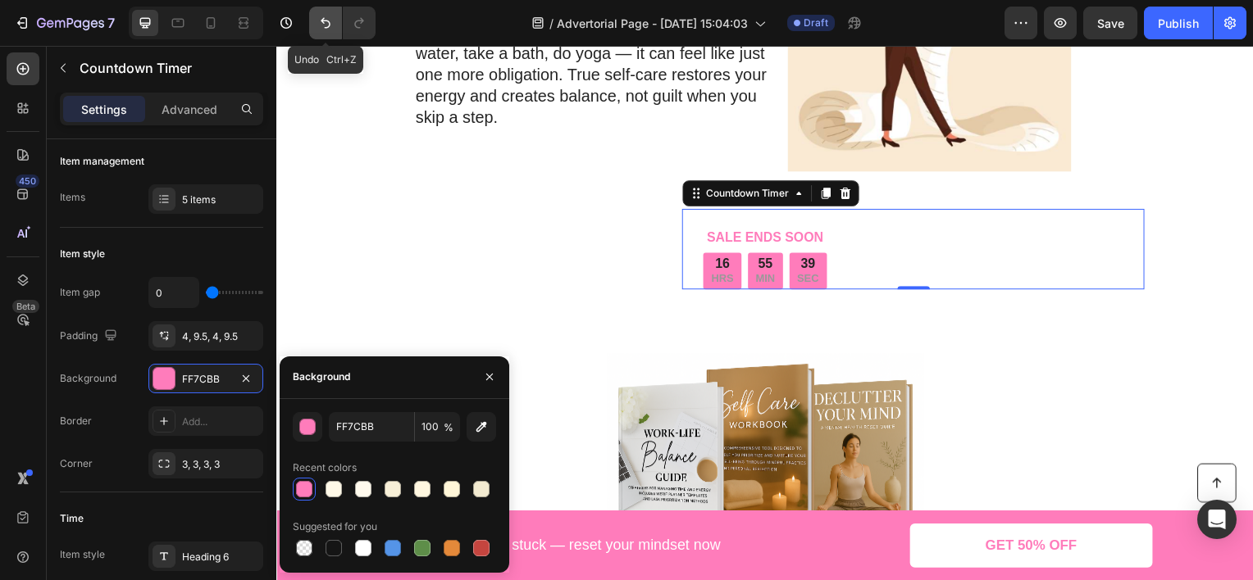
click at [321, 29] on icon "Undo/Redo" at bounding box center [325, 23] width 16 height 16
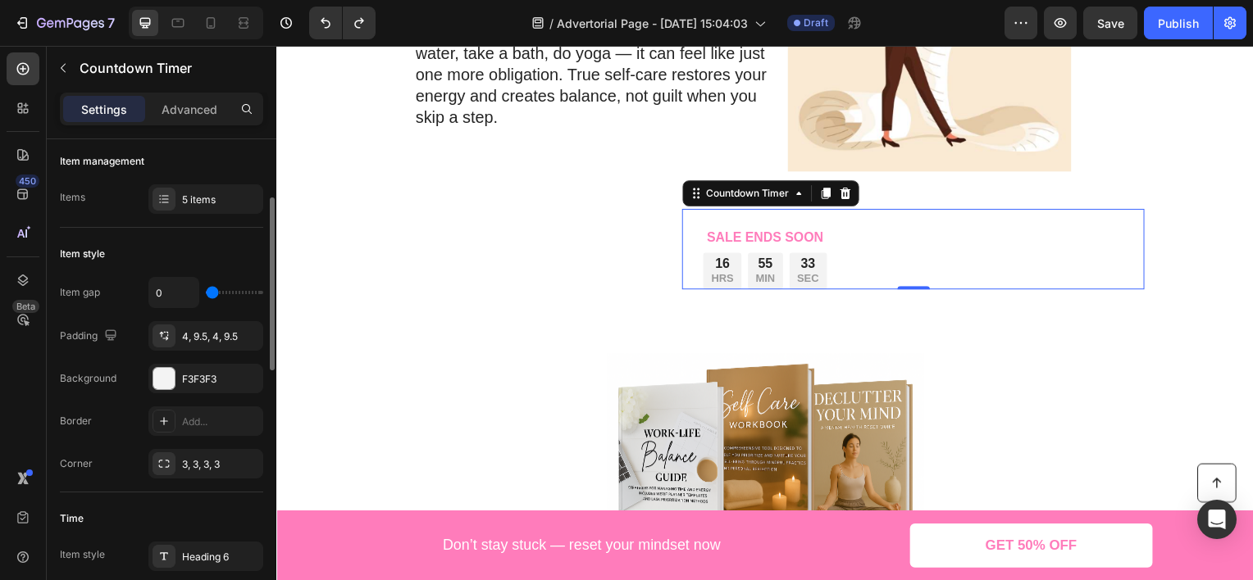
scroll to position [0, 0]
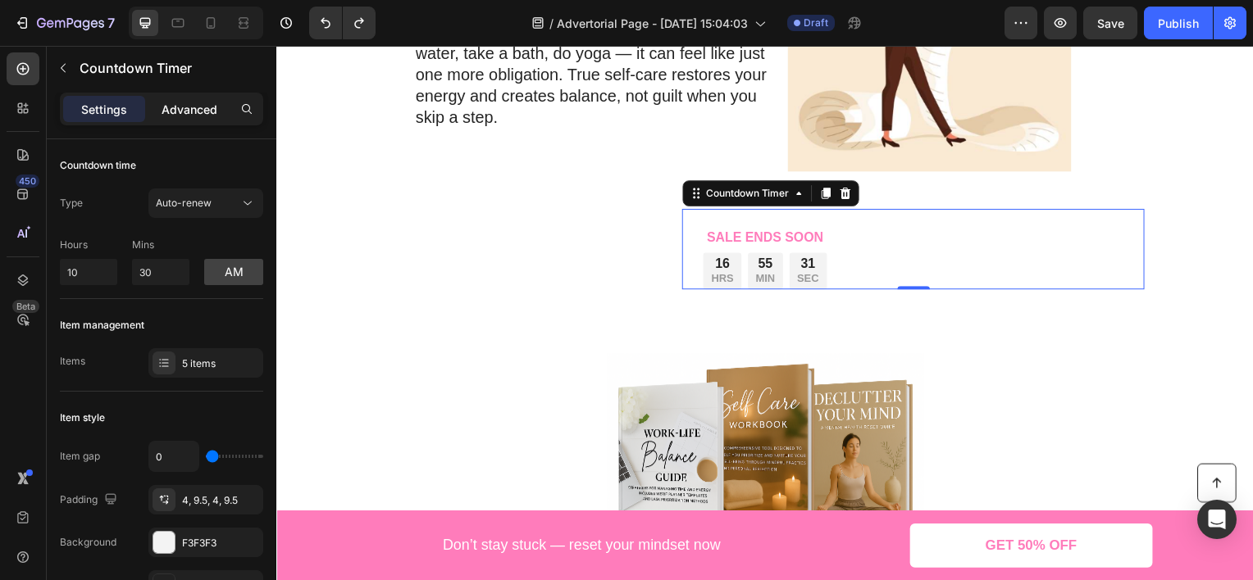
click at [190, 115] on p "Advanced" at bounding box center [190, 109] width 56 height 17
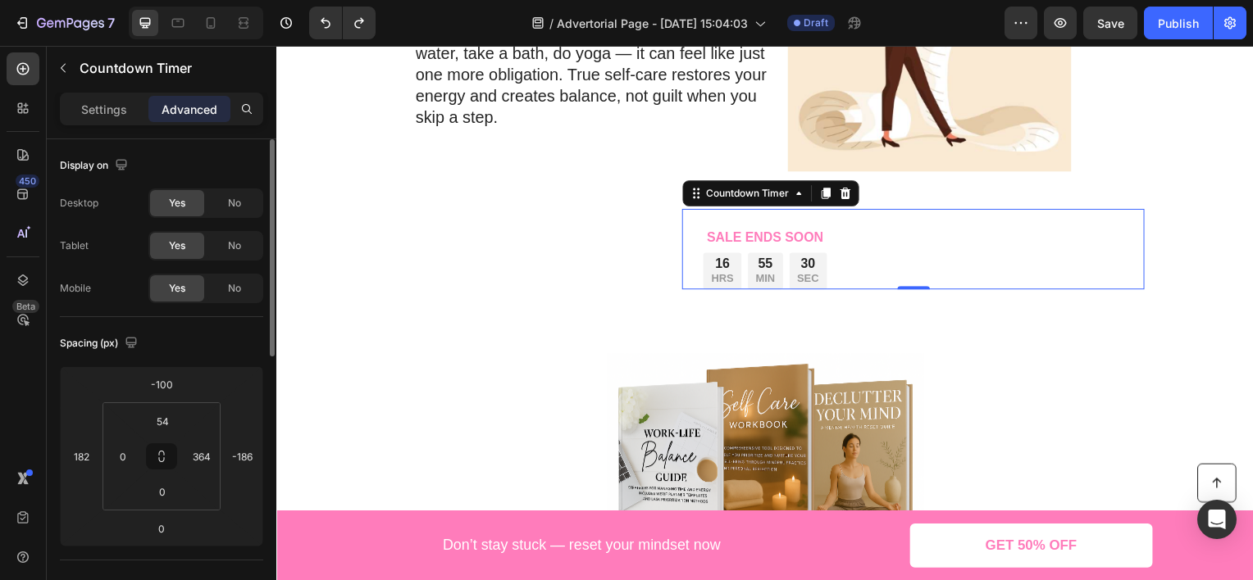
scroll to position [603, 0]
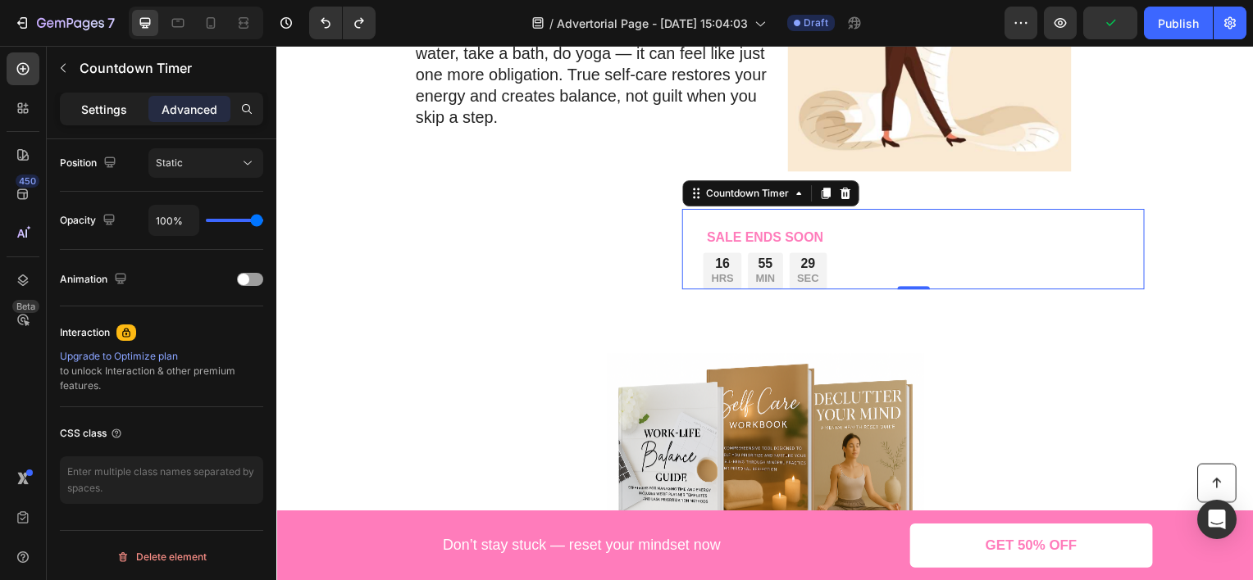
click at [115, 111] on p "Settings" at bounding box center [104, 109] width 46 height 17
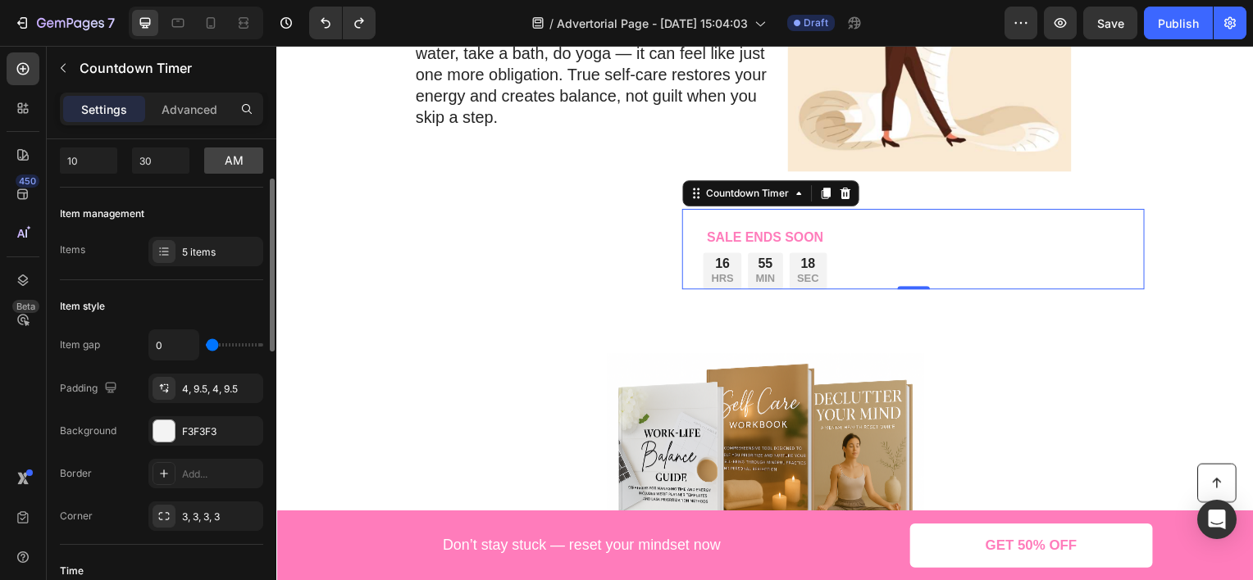
scroll to position [30, 0]
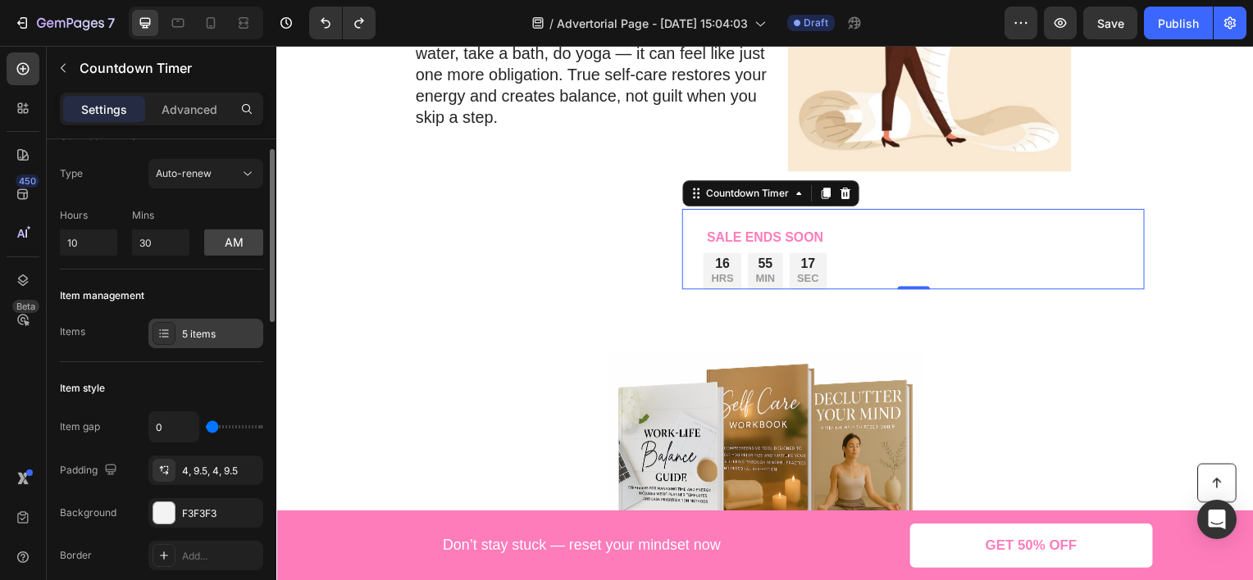
click at [193, 345] on div "5 items" at bounding box center [205, 334] width 115 height 30
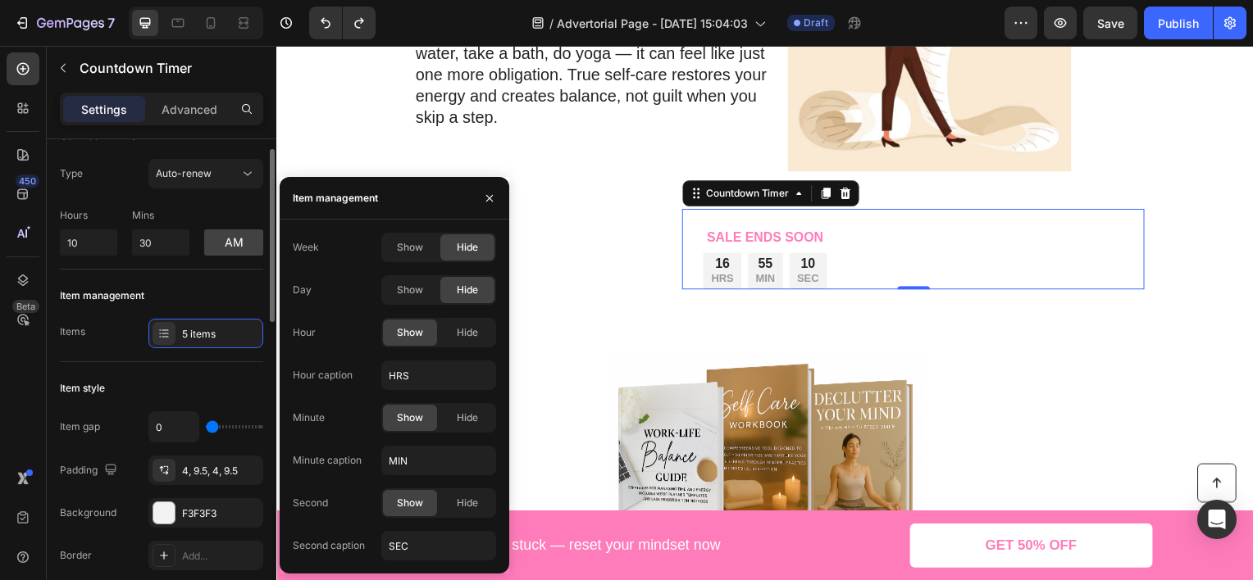
click at [182, 284] on div "Item management" at bounding box center [161, 296] width 203 height 26
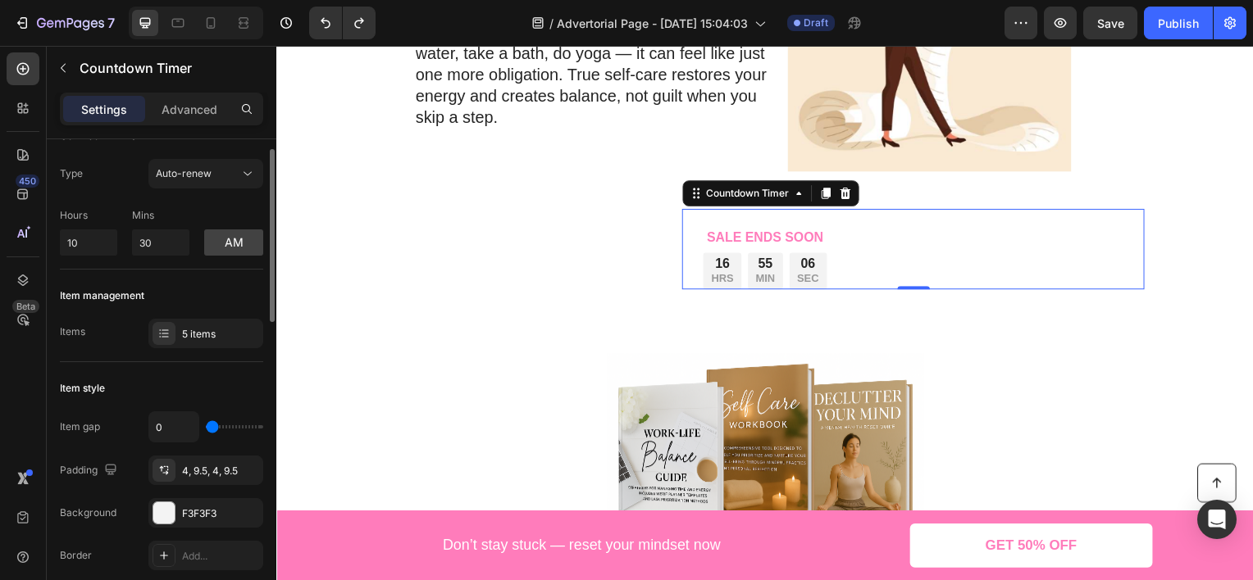
scroll to position [0, 0]
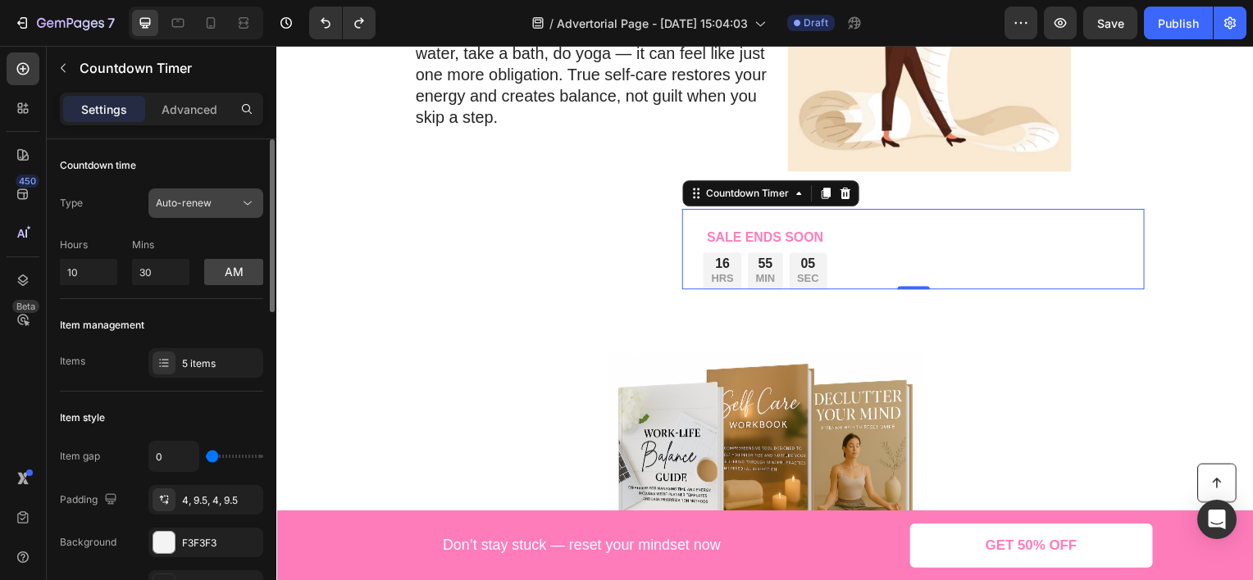
click at [199, 205] on span "Auto-renew" at bounding box center [184, 203] width 56 height 12
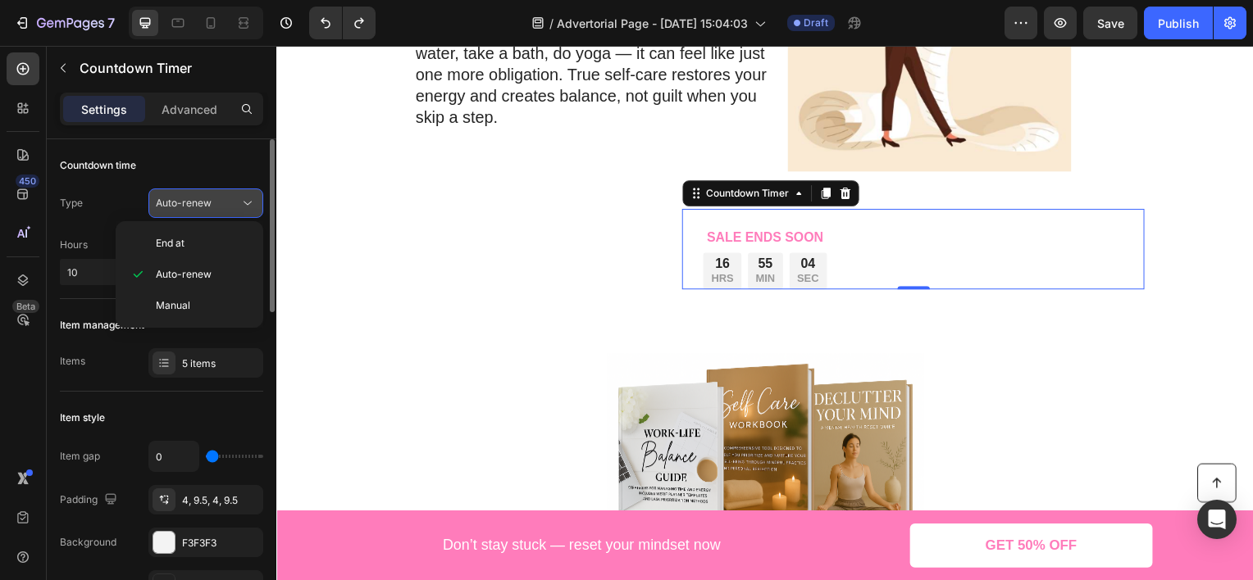
click at [199, 205] on span "Auto-renew" at bounding box center [184, 203] width 56 height 12
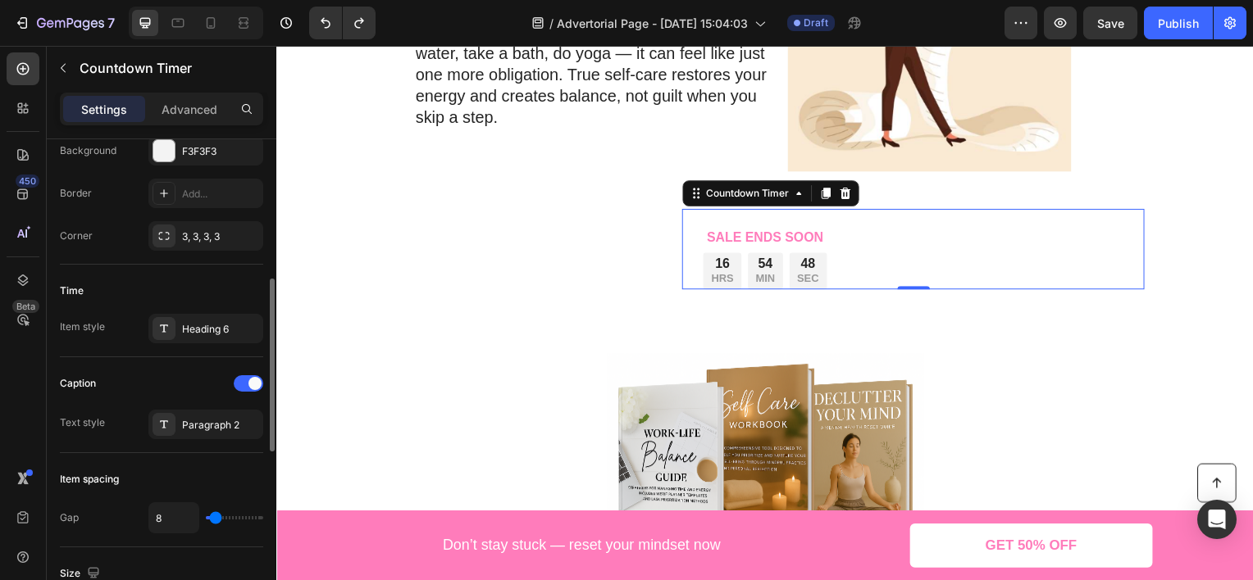
scroll to position [310, 0]
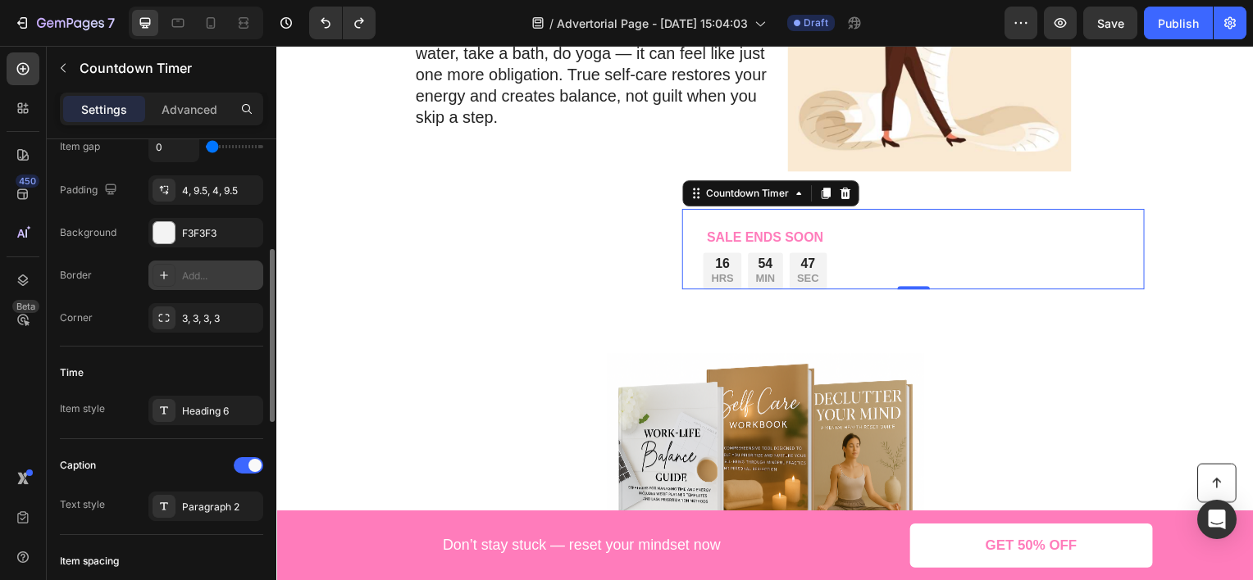
click at [195, 271] on div "Add..." at bounding box center [220, 276] width 77 height 15
click at [174, 361] on div "Time" at bounding box center [161, 373] width 203 height 26
click at [242, 271] on icon "button" at bounding box center [245, 275] width 13 height 13
click at [211, 195] on div "4, 9.5, 4, 9.5" at bounding box center [206, 191] width 48 height 15
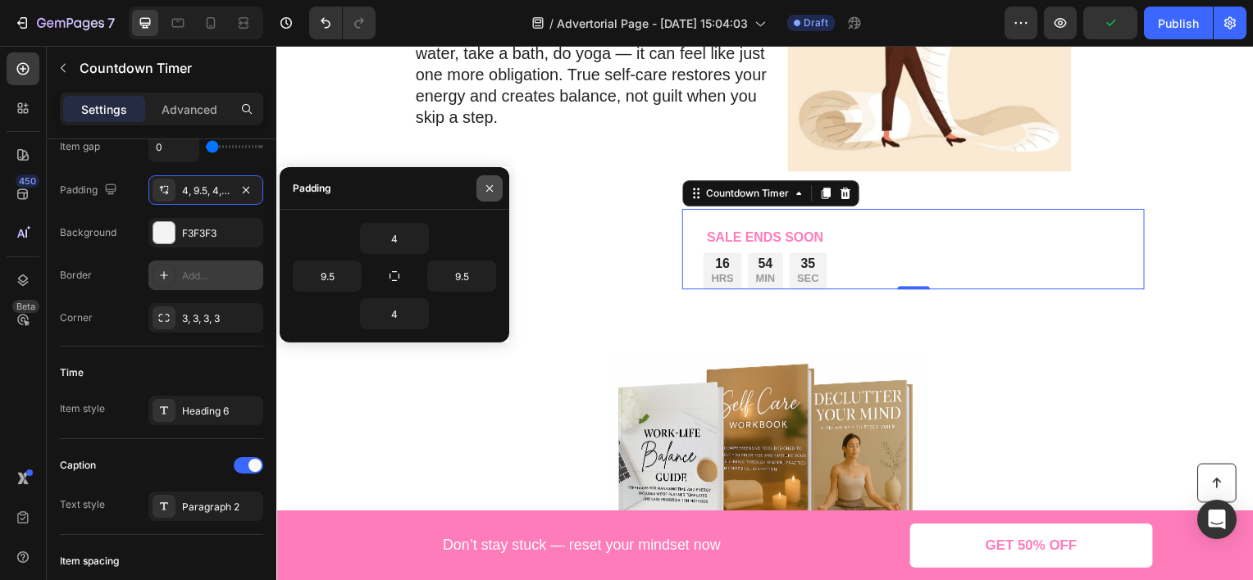
click at [489, 187] on icon "button" at bounding box center [489, 188] width 7 height 7
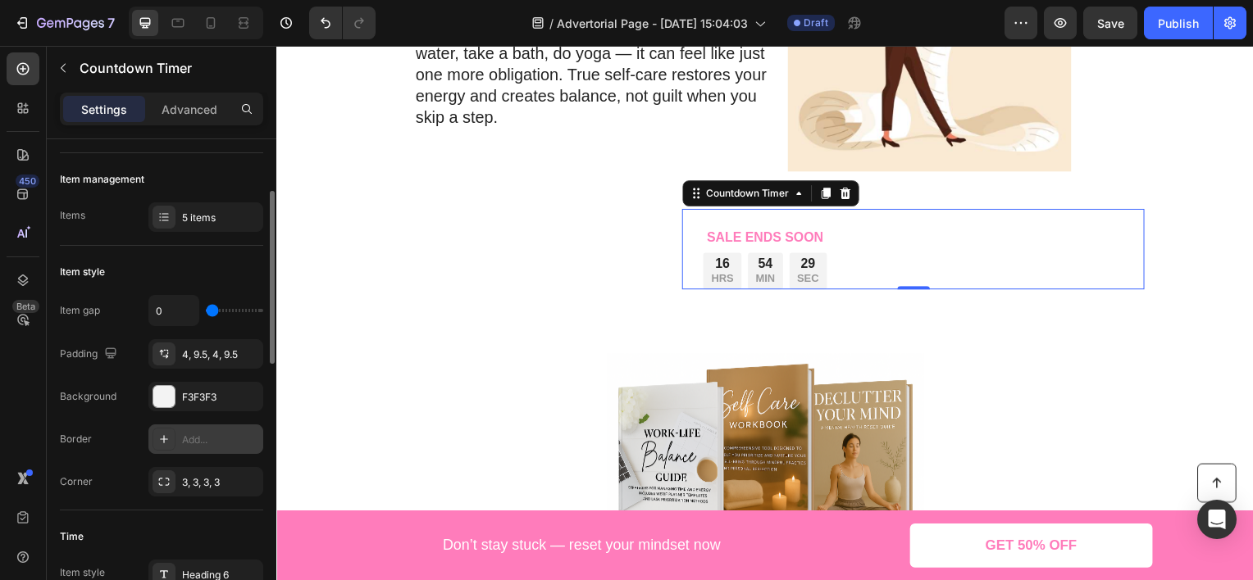
scroll to position [64, 0]
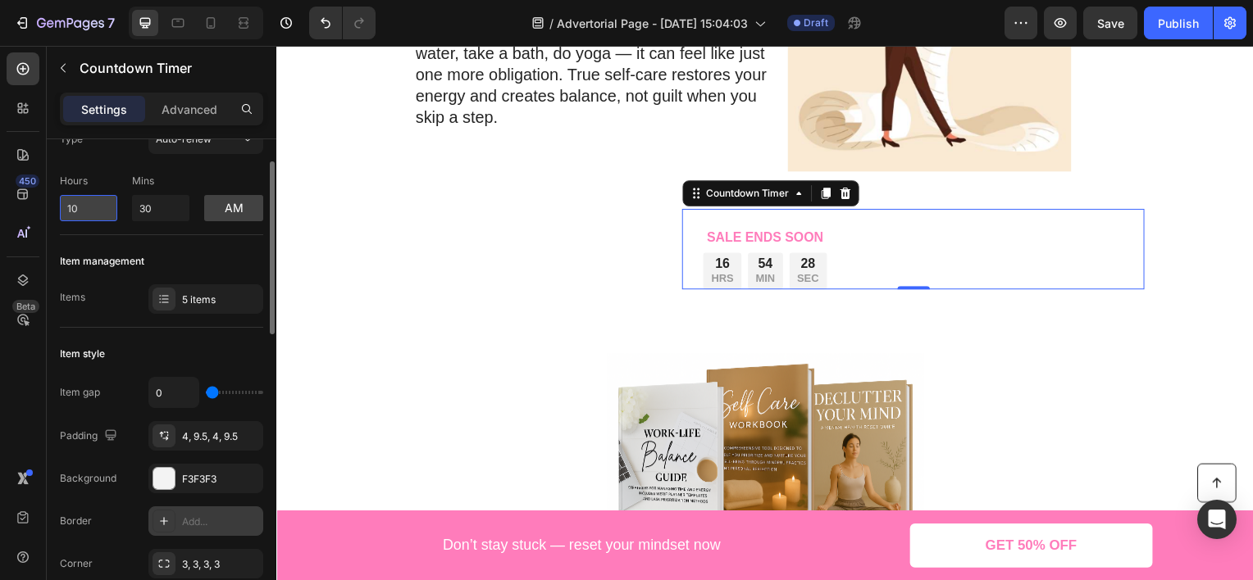
click at [101, 208] on input "10" at bounding box center [88, 208] width 57 height 26
click at [138, 250] on div "Item management" at bounding box center [161, 261] width 203 height 26
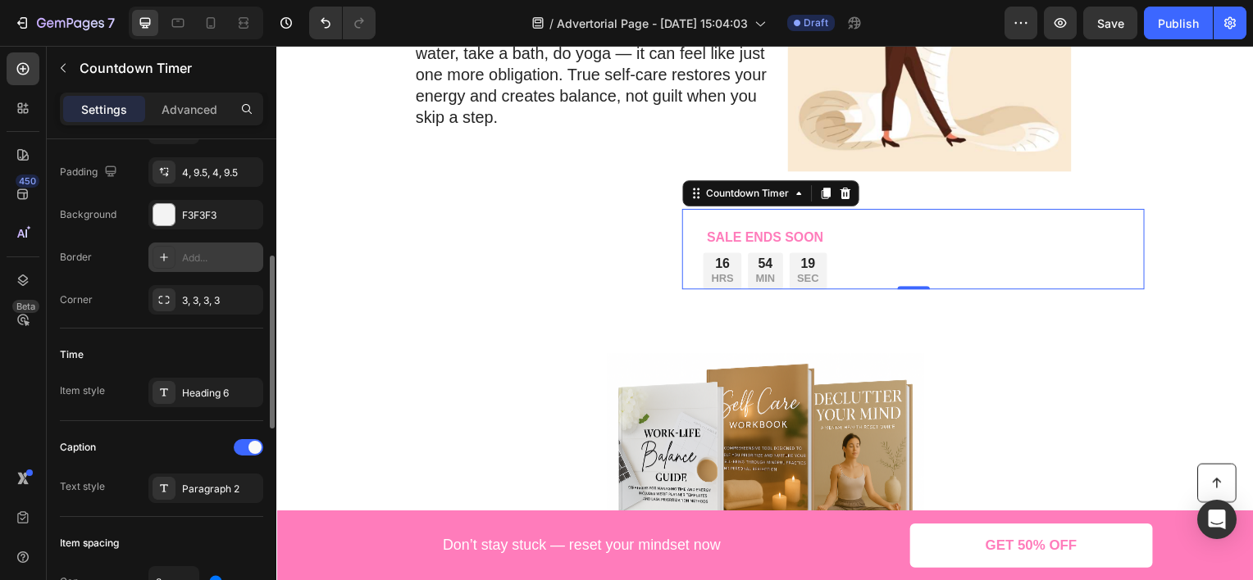
scroll to position [410, 0]
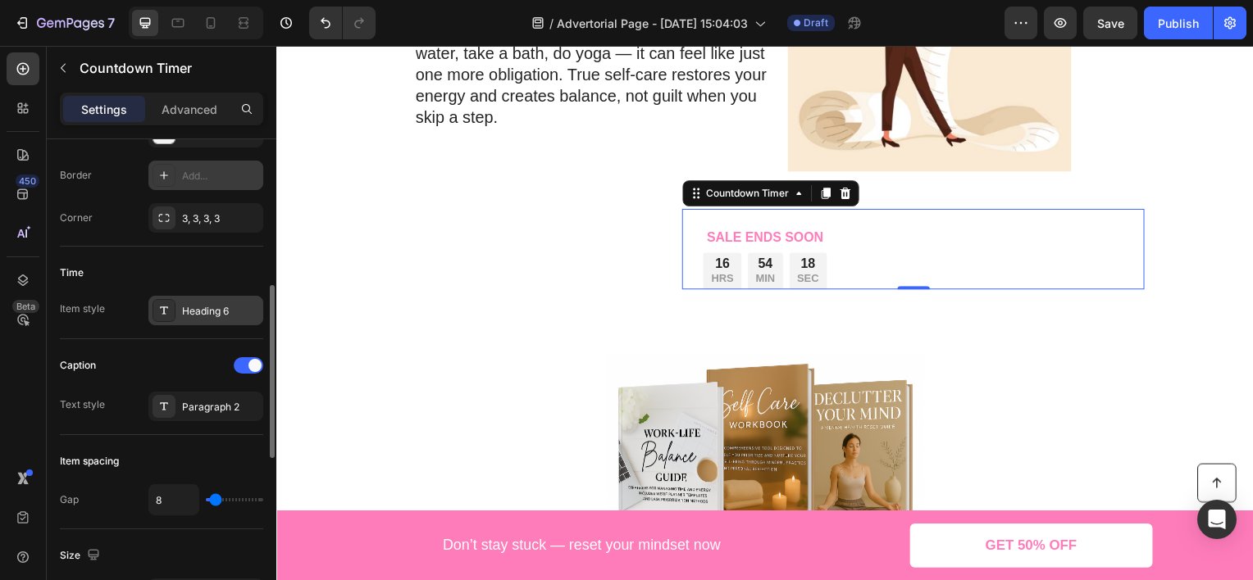
click at [218, 312] on div "Heading 6" at bounding box center [220, 311] width 77 height 15
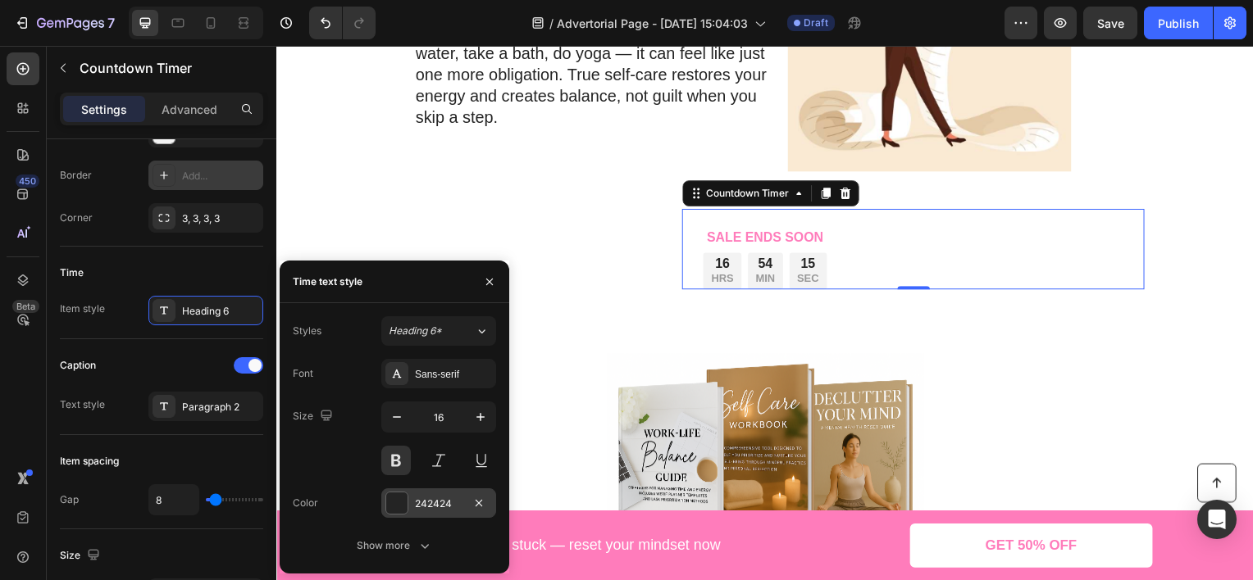
click at [433, 505] on div "242424" at bounding box center [439, 504] width 48 height 15
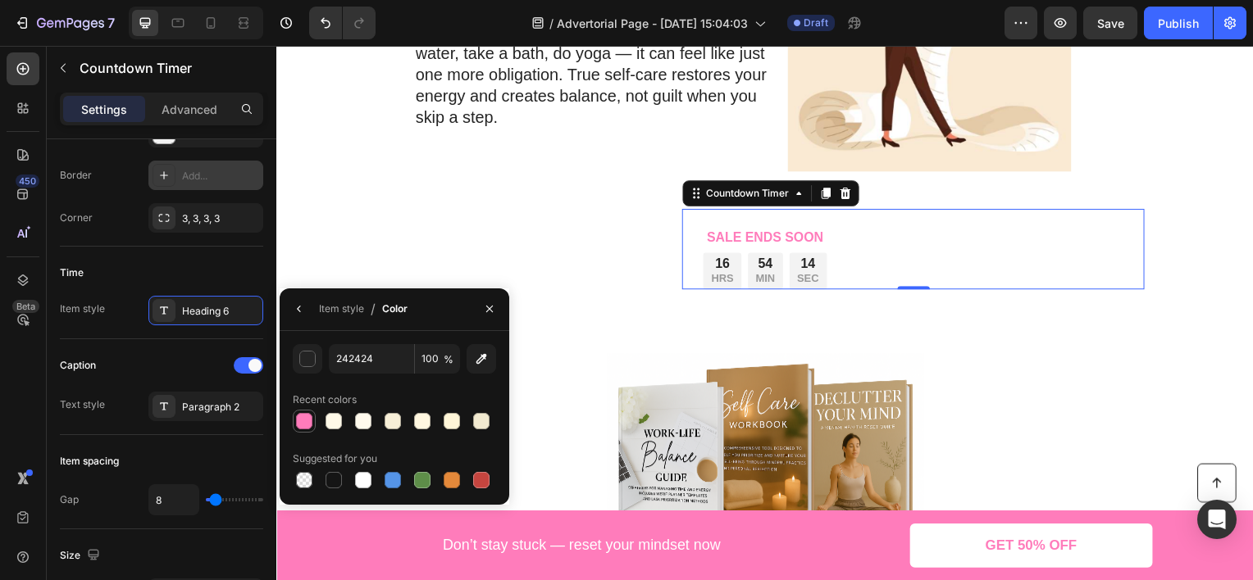
click at [303, 422] on div at bounding box center [304, 421] width 16 height 16
type input "FF7CBB"
click at [223, 267] on div "Time" at bounding box center [161, 273] width 203 height 26
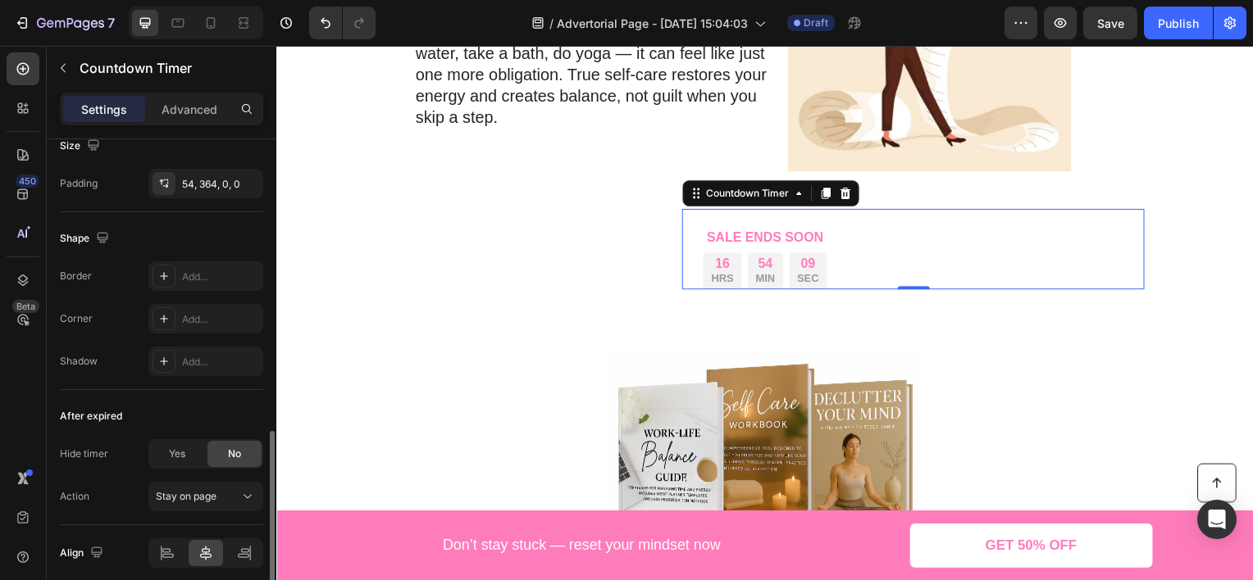
scroll to position [884, 0]
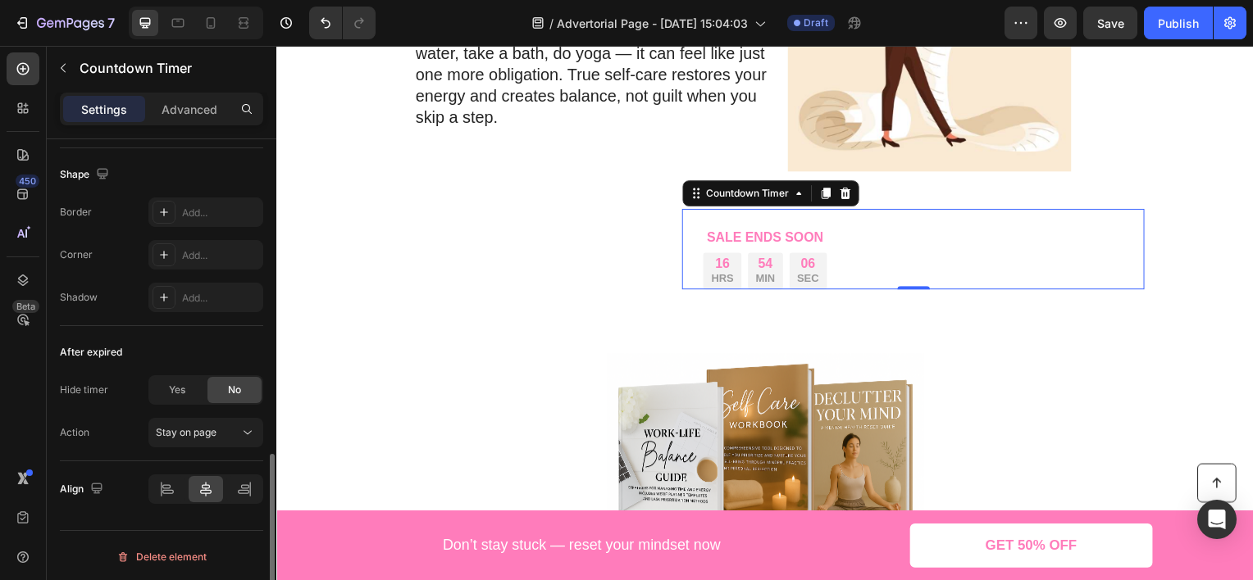
click at [213, 341] on div "After expired" at bounding box center [161, 352] width 203 height 26
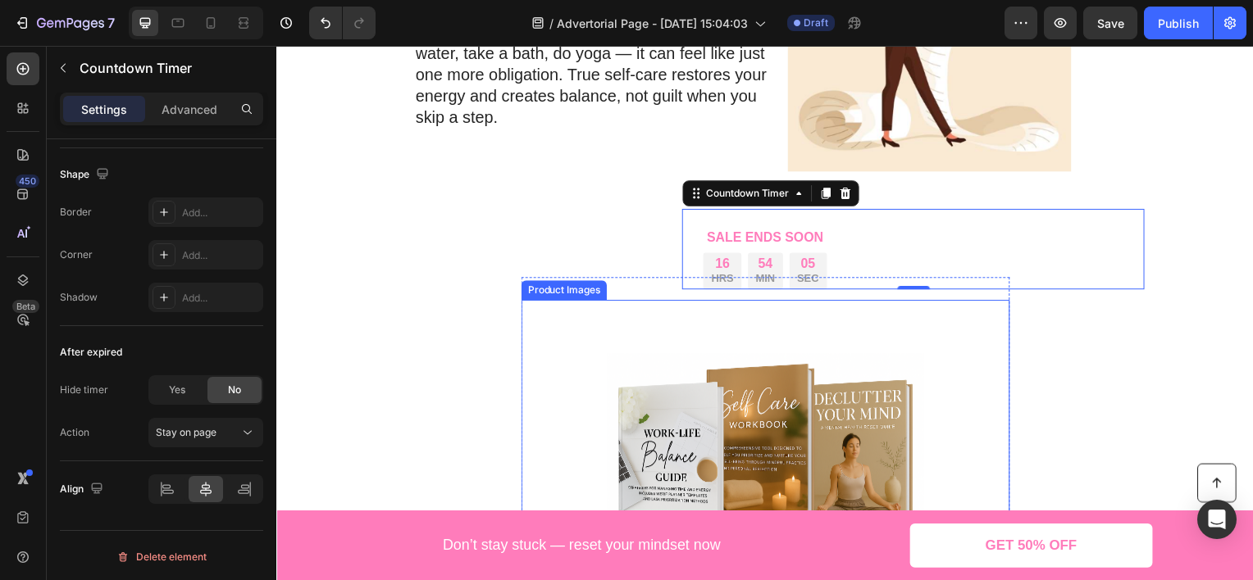
drag, startPoint x: 708, startPoint y: 344, endPoint x: 620, endPoint y: 347, distance: 87.8
click at [708, 343] on img at bounding box center [768, 462] width 320 height 320
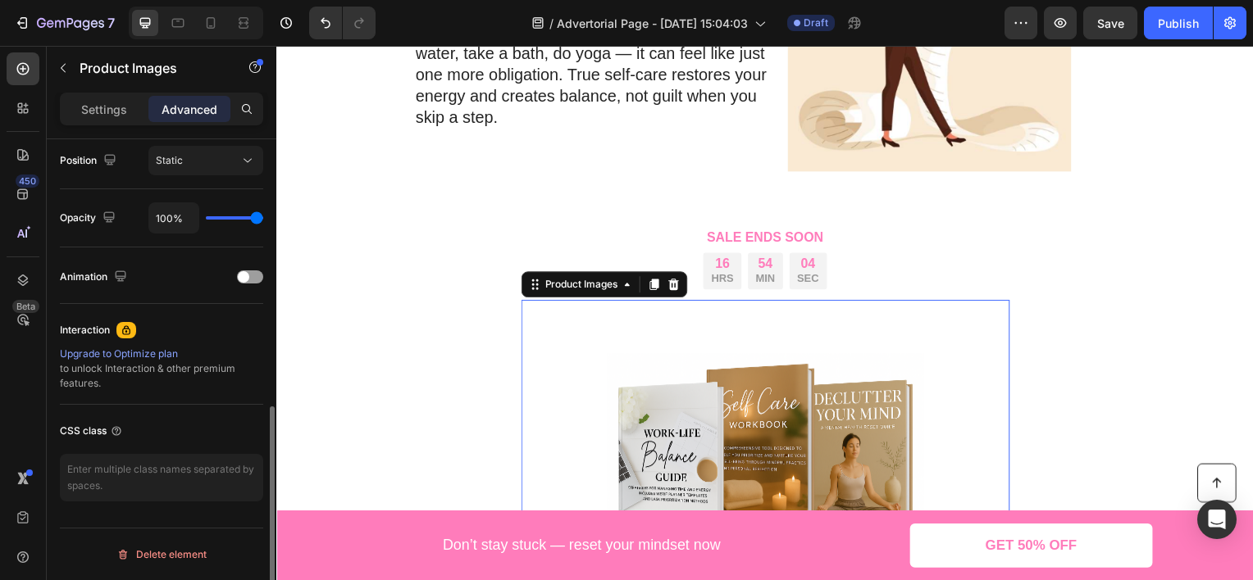
scroll to position [0, 0]
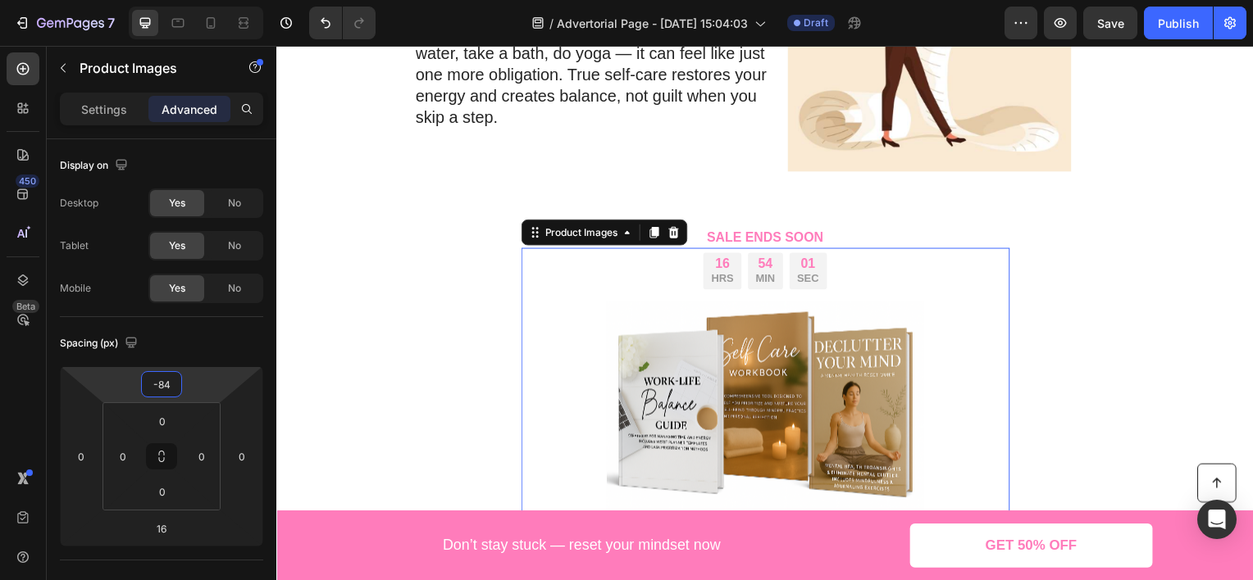
drag, startPoint x: 204, startPoint y: 374, endPoint x: 379, endPoint y: 38, distance: 378.8
click at [208, 0] on html "7 Version history / Advertorial Page - [DATE] 15:04:03 Draft Preview Save Publi…" at bounding box center [626, 0] width 1253 height 0
type input "-78"
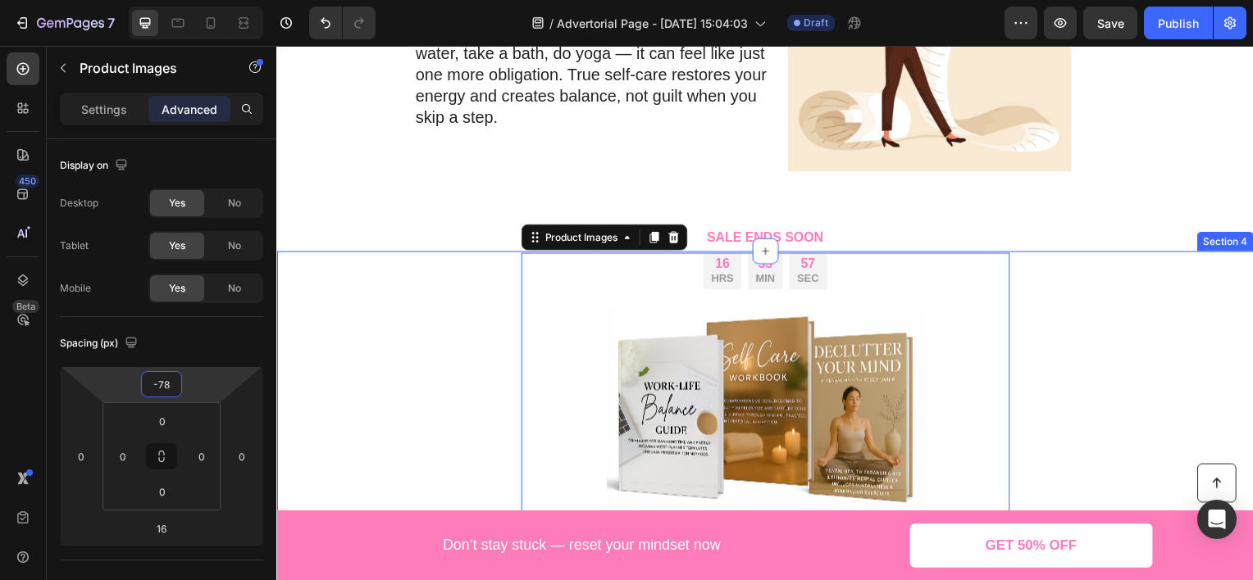
click at [1109, 336] on div "16 HRS 53 MIN 57 SEC Countdown Timer Row Product Images 16 Mindset Reset Bundle…" at bounding box center [768, 512] width 984 height 466
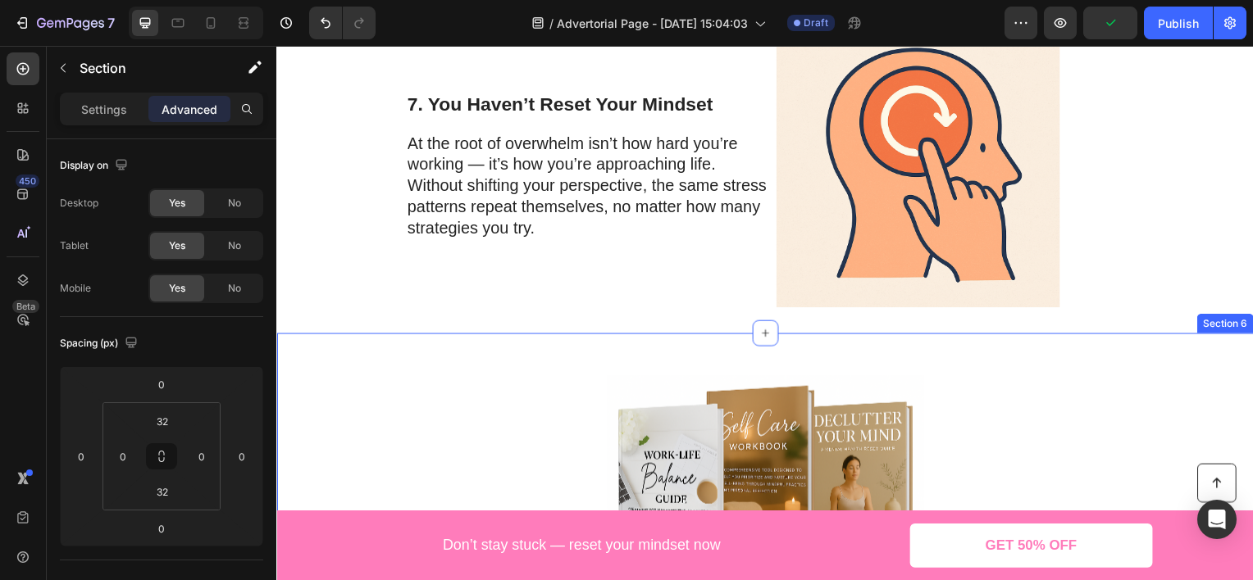
scroll to position [3014, 0]
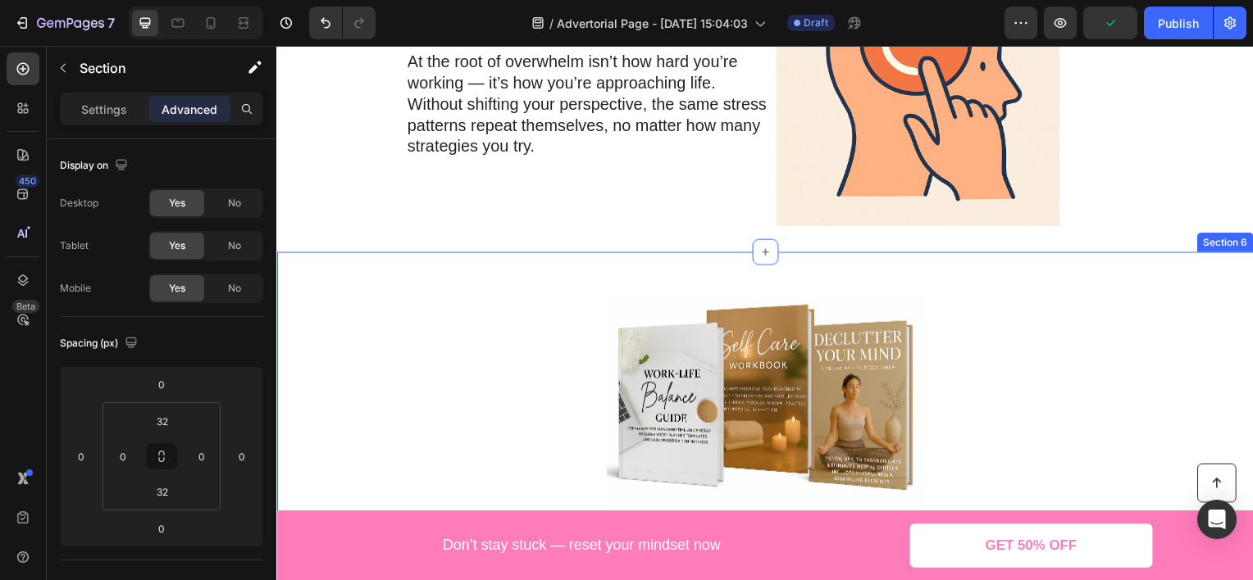
click at [1104, 328] on div "Product Images Mindset Reset Bundle Product Title Product Take the first step t…" at bounding box center [768, 506] width 984 height 453
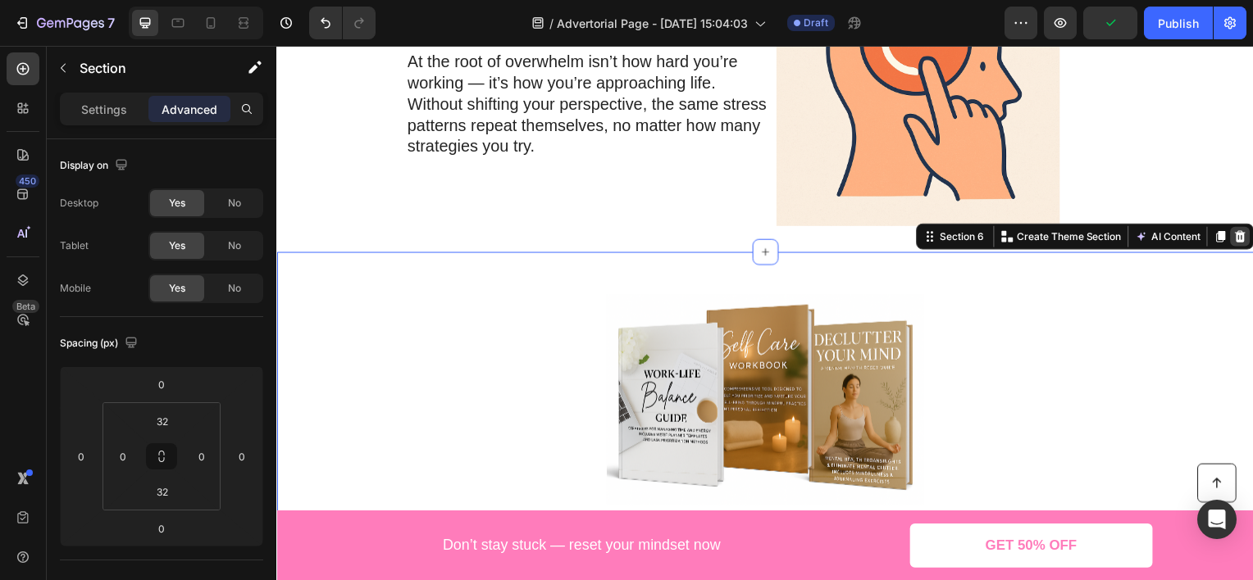
click at [1240, 237] on icon at bounding box center [1246, 237] width 13 height 13
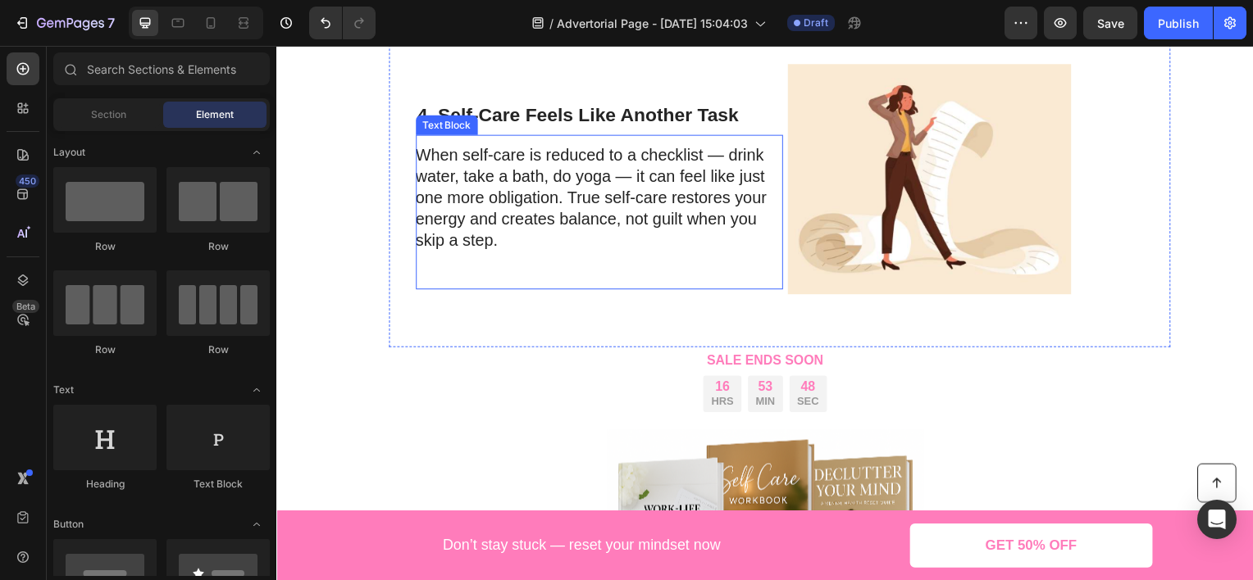
scroll to position [1443, 0]
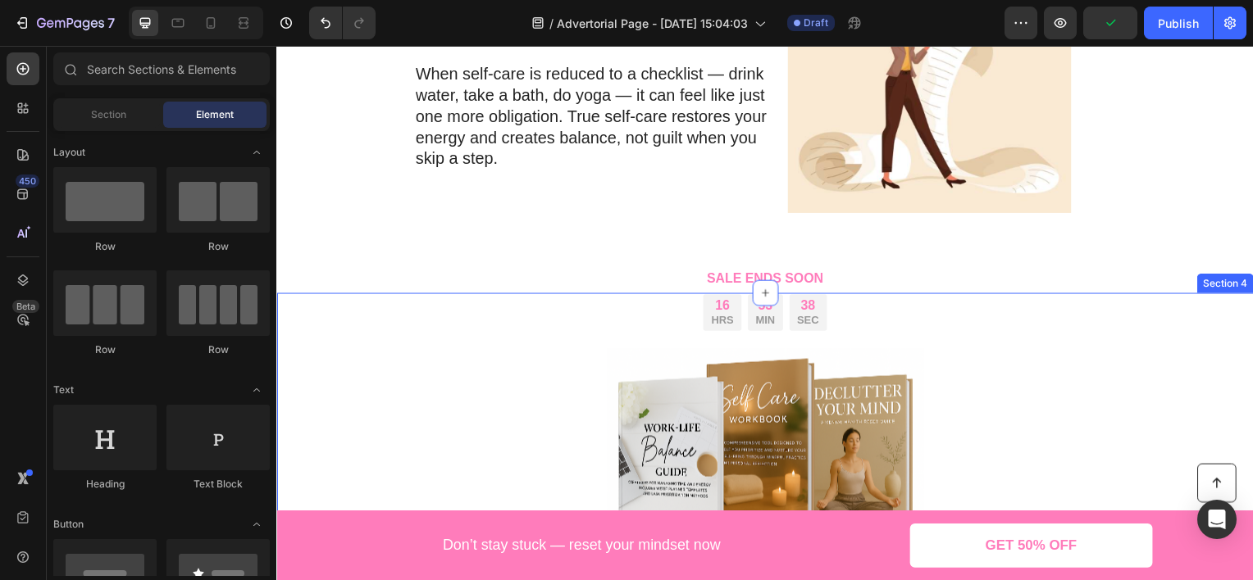
click at [1099, 345] on div "16 HRS 53 MIN 38 SEC Countdown Timer Row Product Images Mindset Reset Bundle Pr…" at bounding box center [768, 554] width 984 height 466
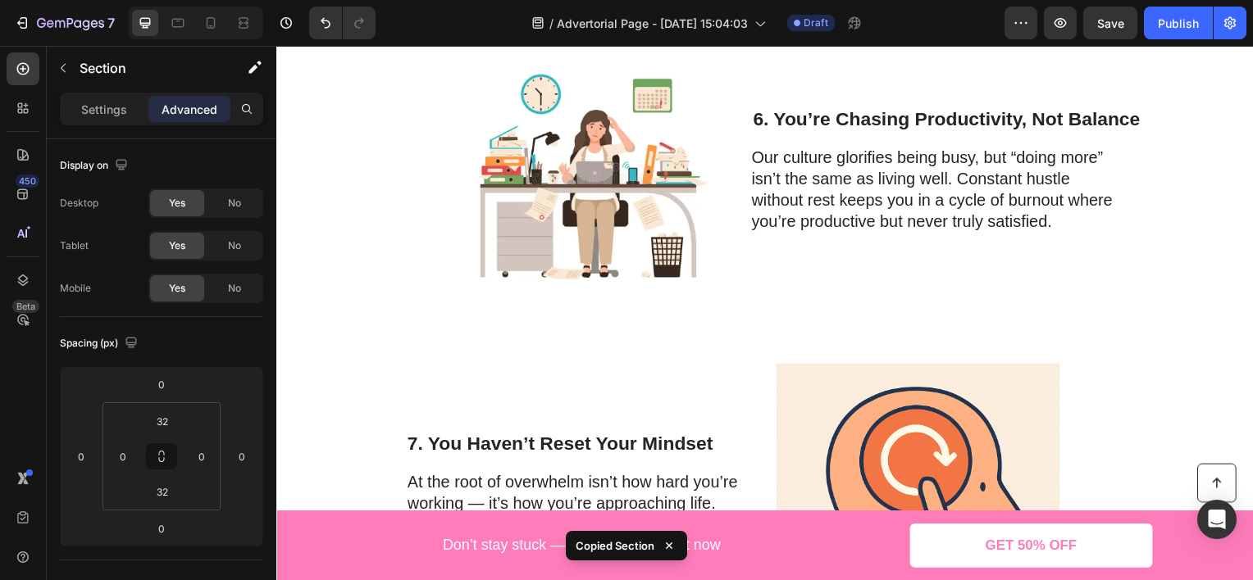
scroll to position [2919, 0]
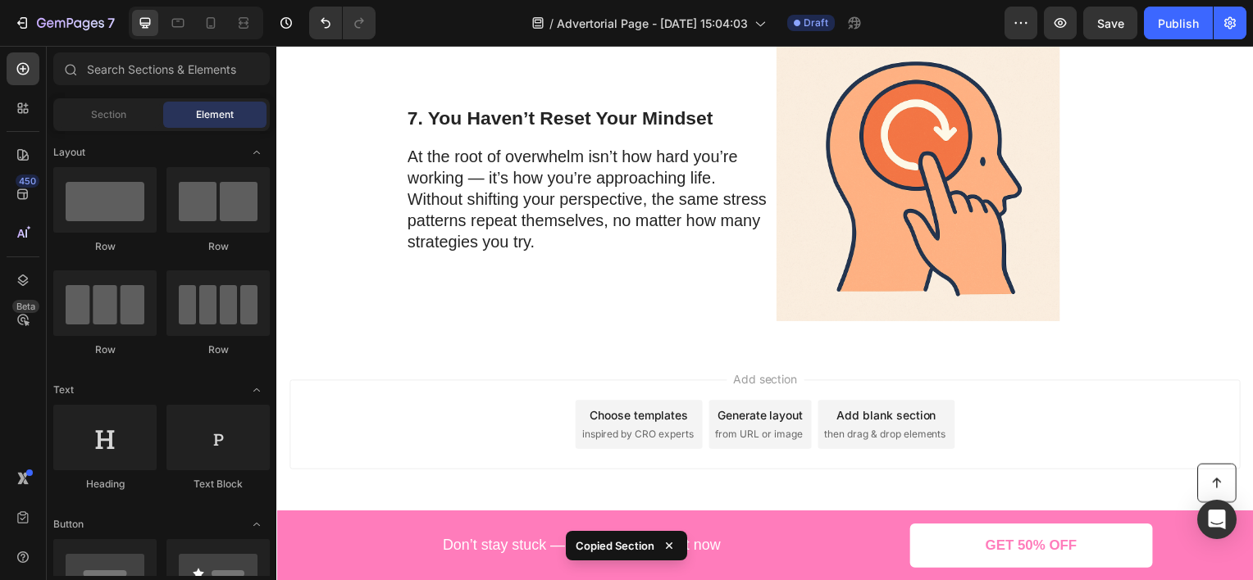
click at [1035, 402] on div "Add section Choose templates inspired by CRO experts Generate layout from URL o…" at bounding box center [768, 427] width 958 height 90
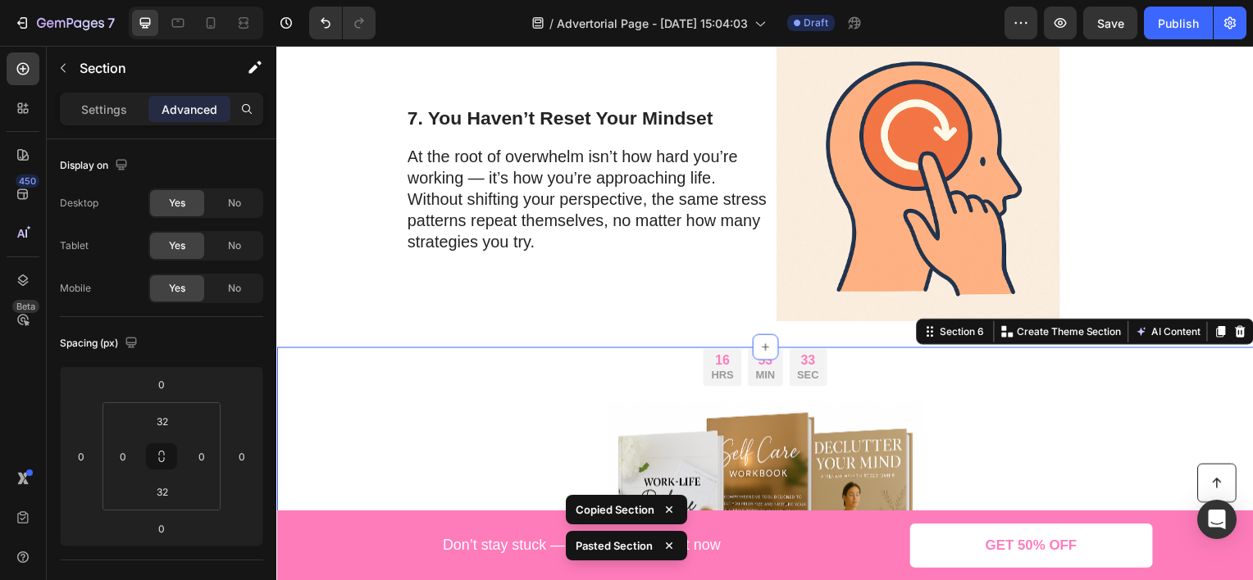
scroll to position [3178, 0]
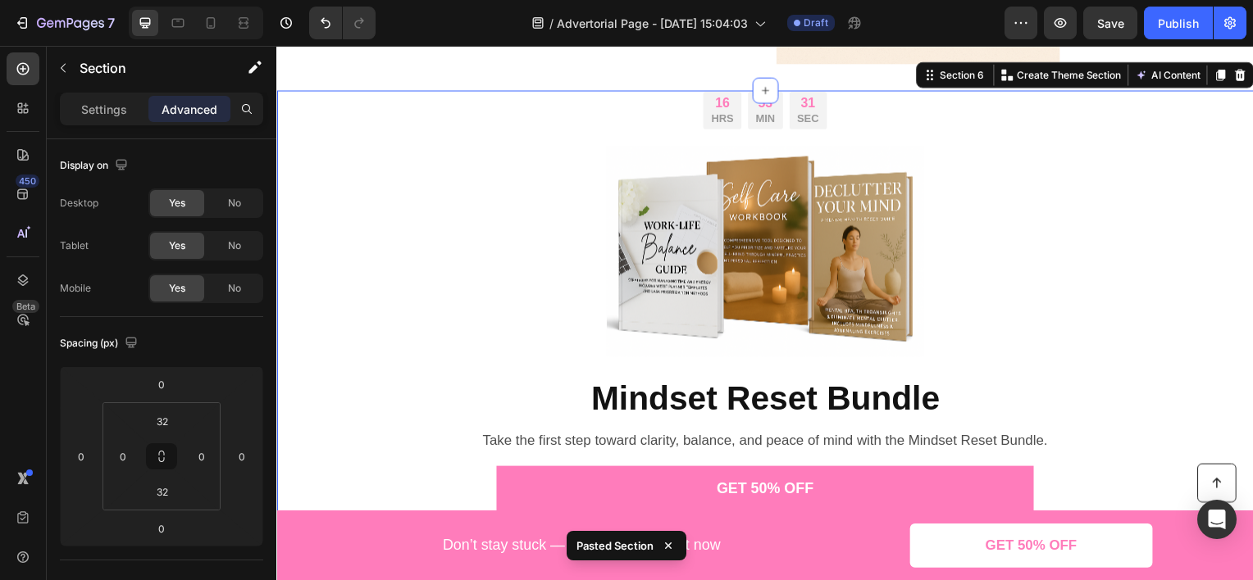
click at [1164, 185] on div "16 HRS 53 MIN 31 SEC Countdown Timer Row Product Images Mindset Reset Bundle Pr…" at bounding box center [768, 349] width 984 height 466
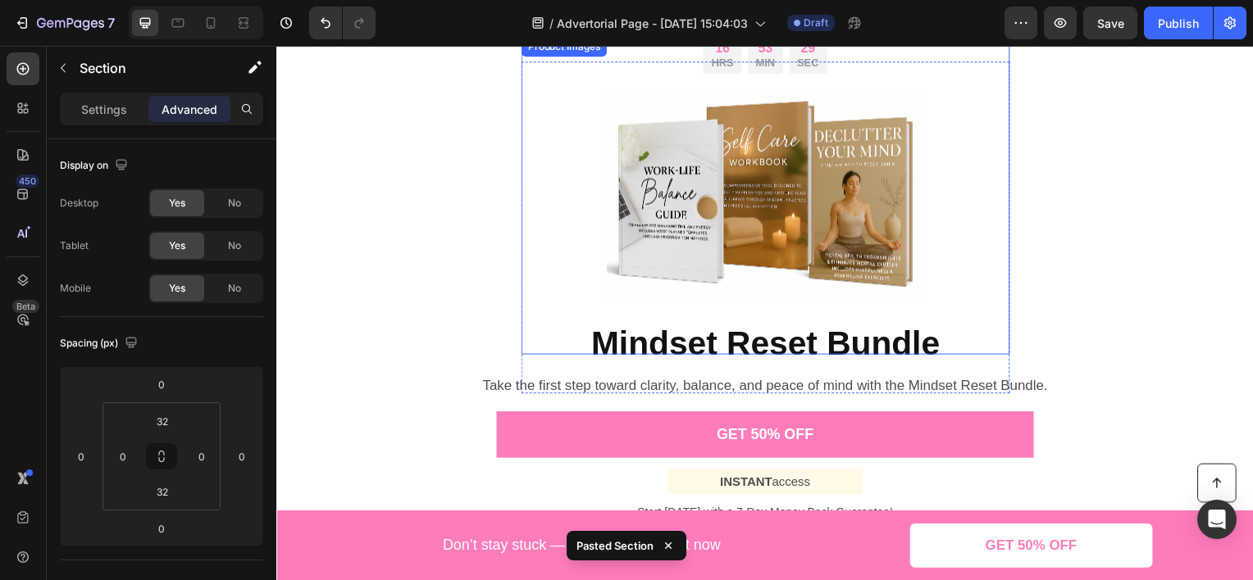
scroll to position [1538, 0]
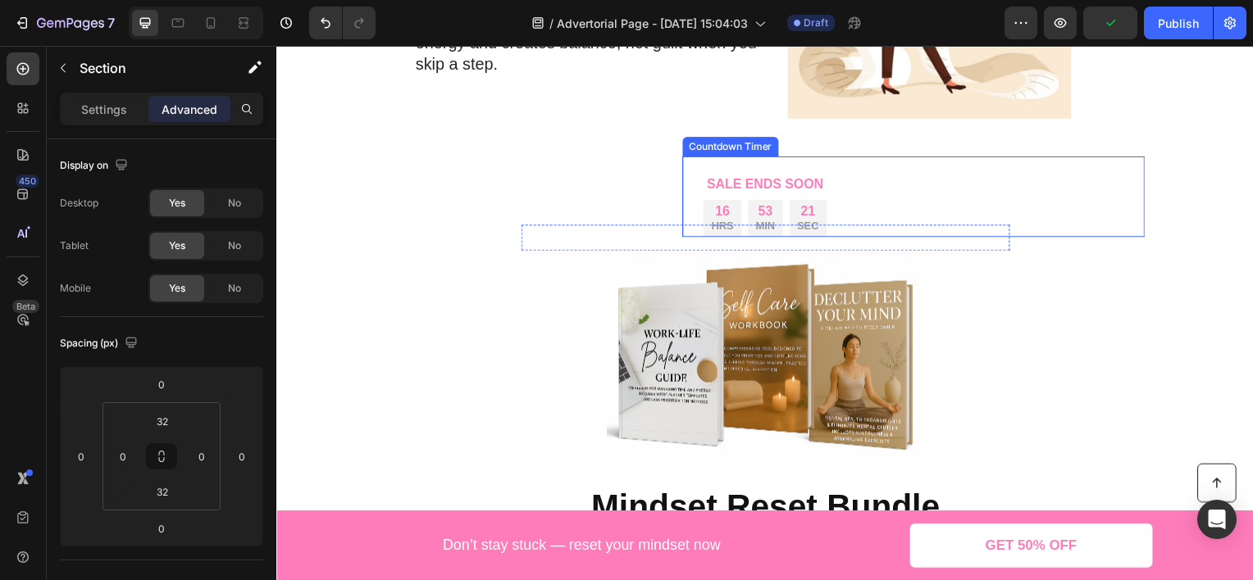
click at [738, 186] on div "16 HRS 53 MIN 21 SEC Countdown Timer" at bounding box center [918, 198] width 466 height 82
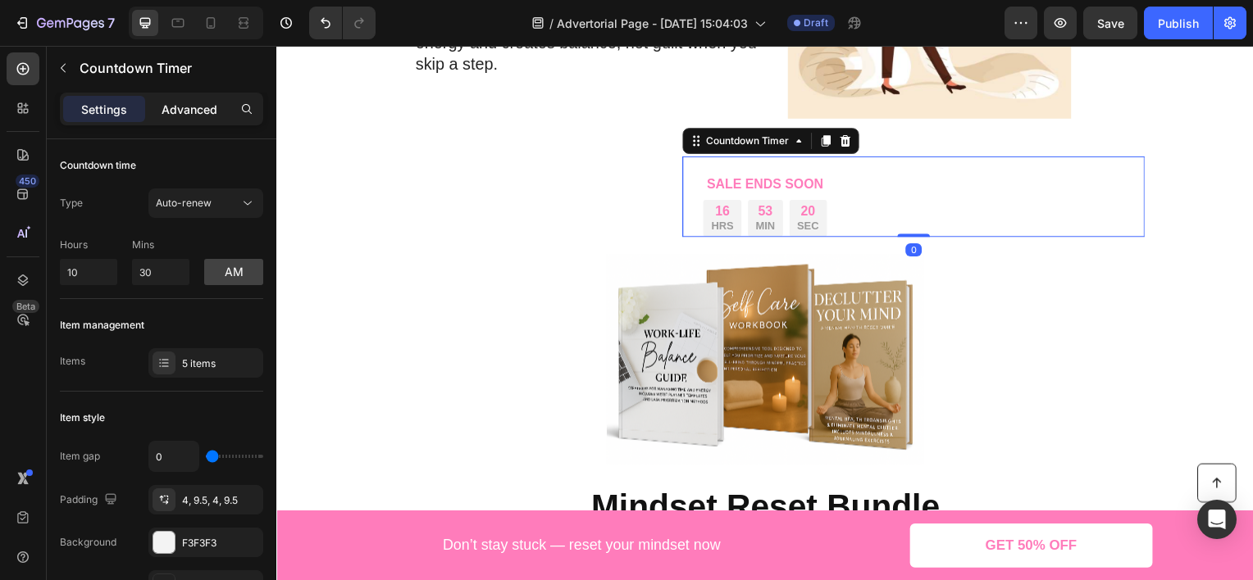
click at [200, 111] on p "Advanced" at bounding box center [190, 109] width 56 height 17
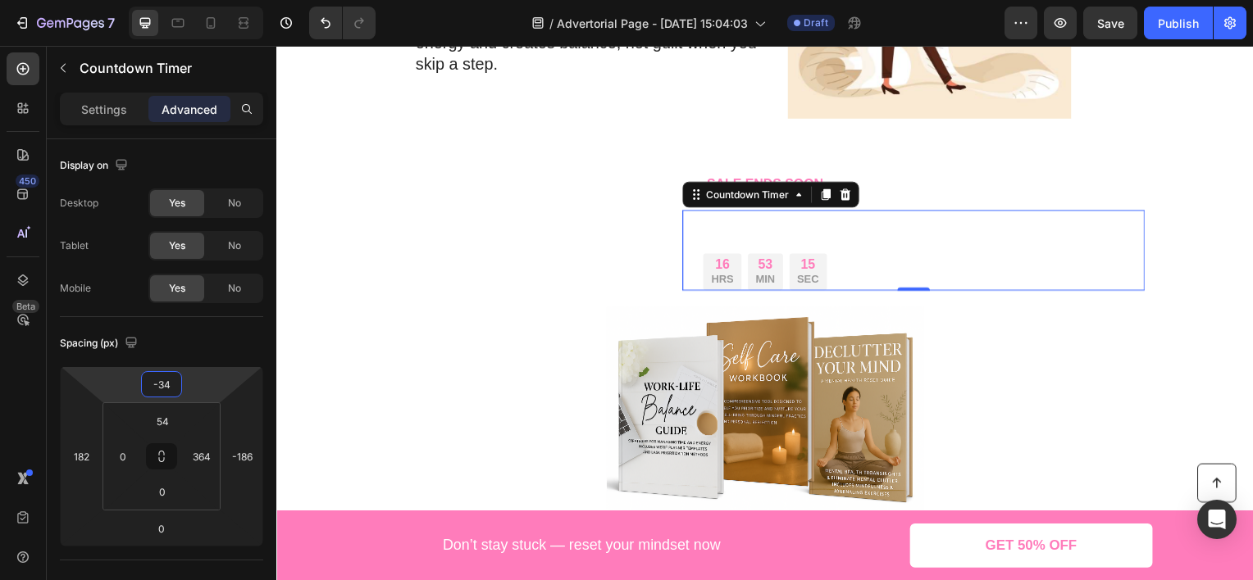
type input "-18"
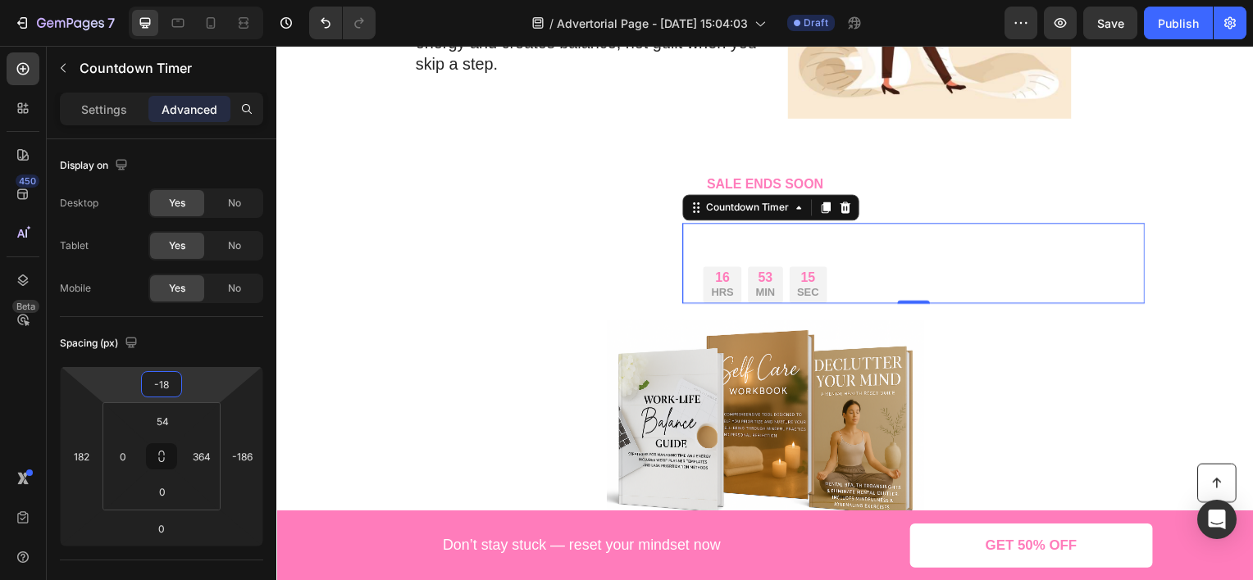
drag, startPoint x: 200, startPoint y: 378, endPoint x: 213, endPoint y: 344, distance: 36.1
click at [213, 0] on html "7 Version history / Advertorial Page - [DATE] 15:04:03 Draft Preview Save Publi…" at bounding box center [626, 0] width 1253 height 0
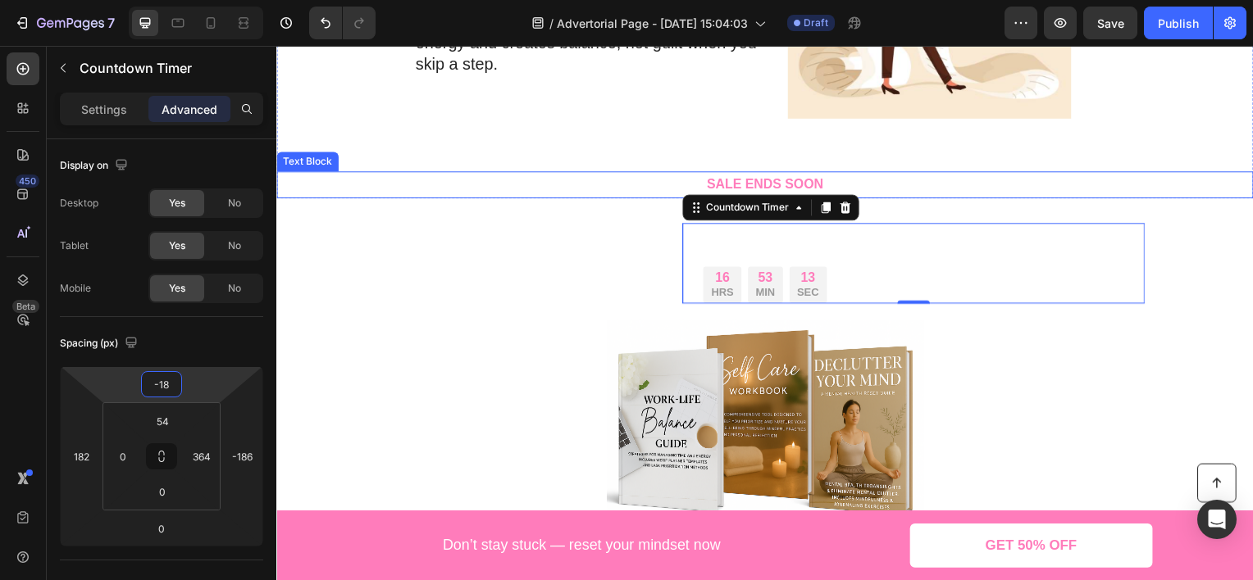
click at [836, 182] on div "SALE ENDS SOON" at bounding box center [768, 185] width 984 height 27
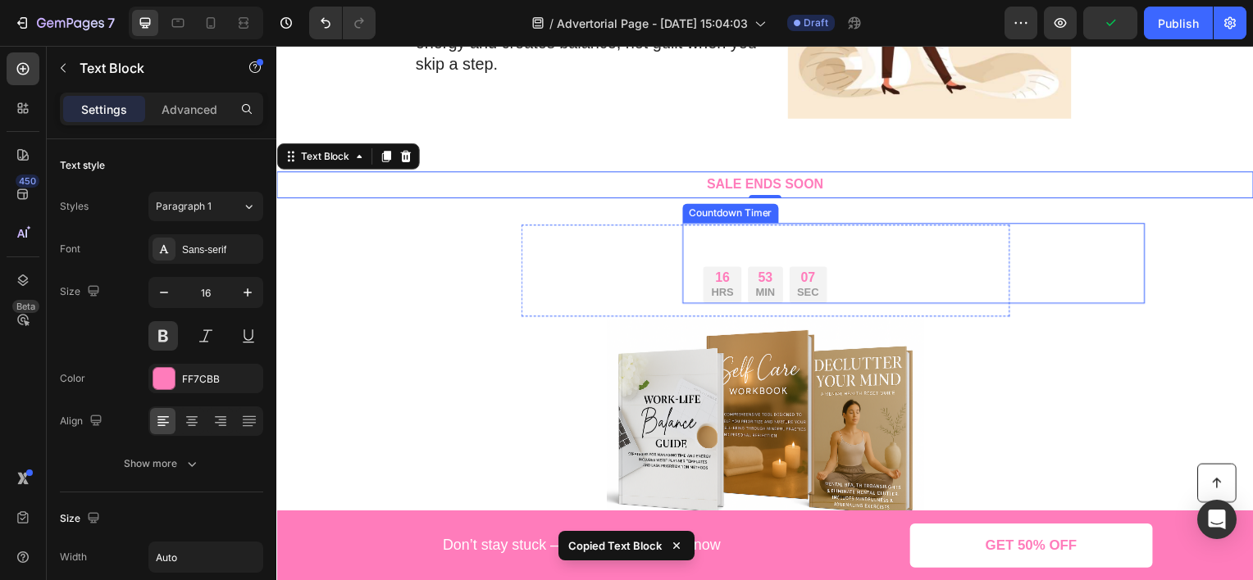
drag, startPoint x: 735, startPoint y: 238, endPoint x: 705, endPoint y: 250, distance: 32.7
click at [735, 237] on div "16 HRS 53 MIN 07 SEC Countdown Timer" at bounding box center [918, 265] width 466 height 82
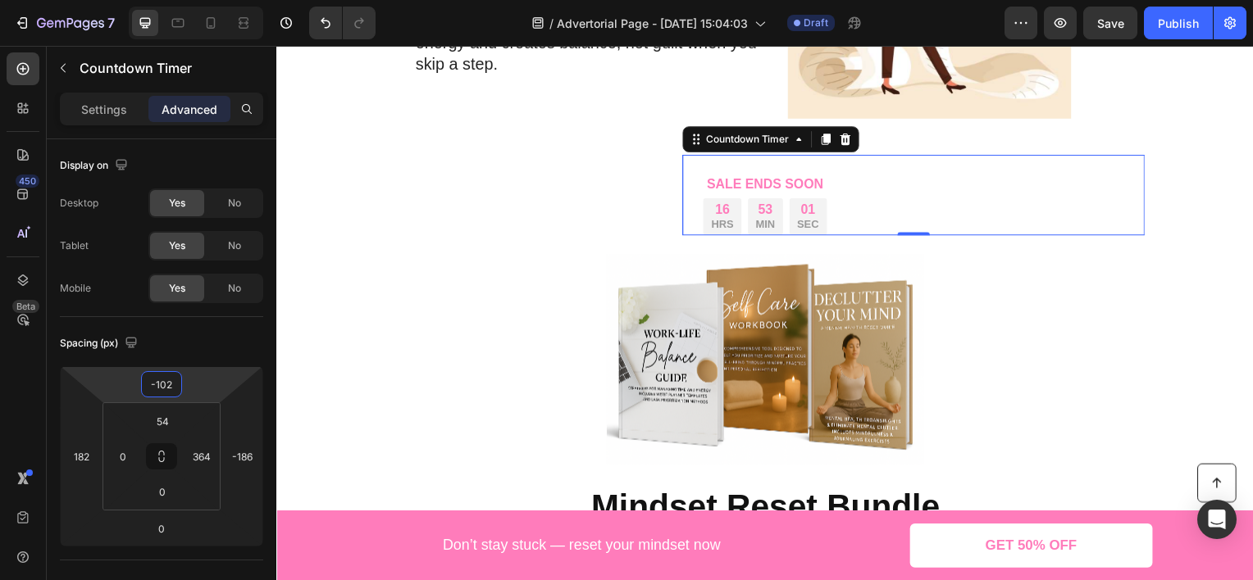
type input "-100"
drag, startPoint x: 191, startPoint y: 377, endPoint x: 189, endPoint y: 411, distance: 33.7
click at [189, 0] on html "7 Version history / Advertorial Page - [DATE] 15:04:03 Draft Preview Save Publi…" at bounding box center [626, 0] width 1253 height 0
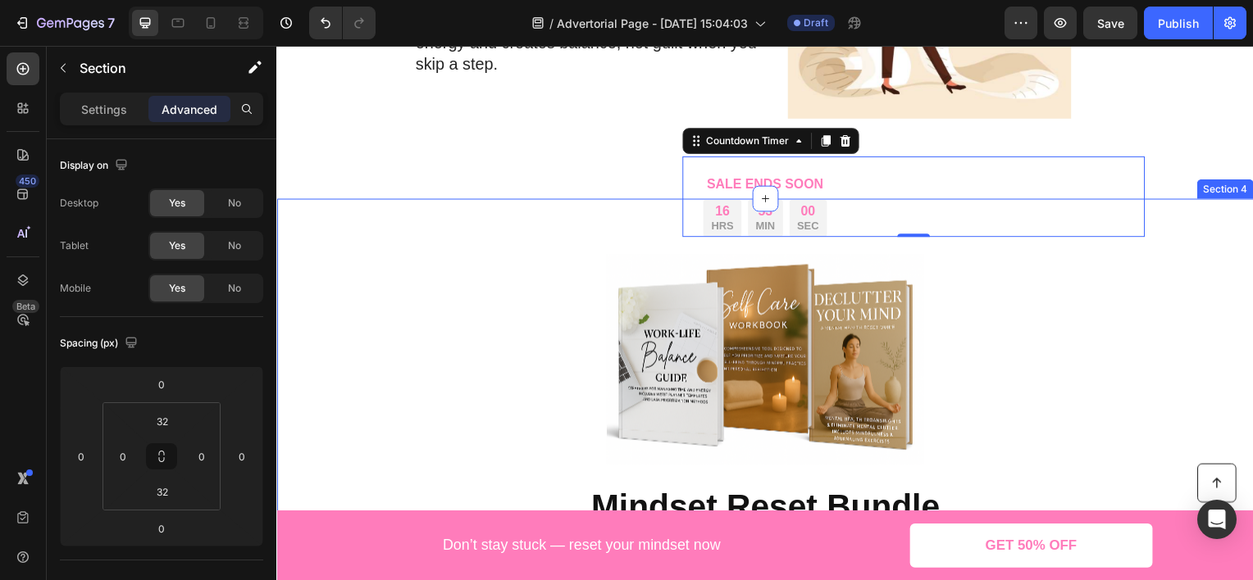
click at [1137, 307] on div "16 HRS 53 MIN 00 SEC Countdown Timer 0 Row Product Images Mindset Reset Bundle …" at bounding box center [768, 458] width 984 height 466
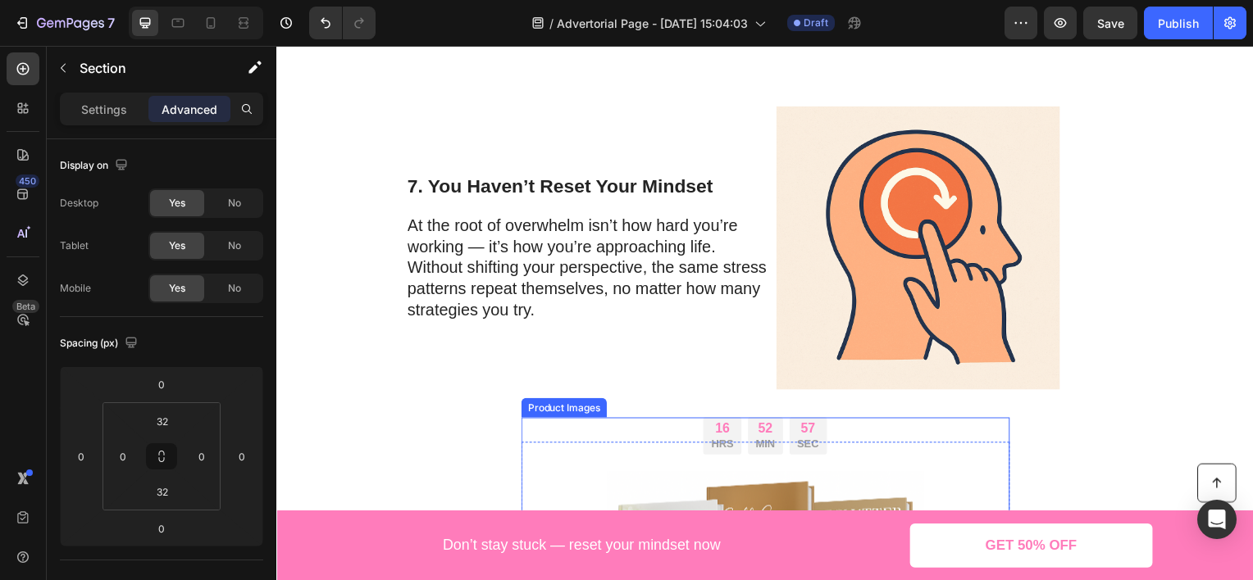
scroll to position [3014, 0]
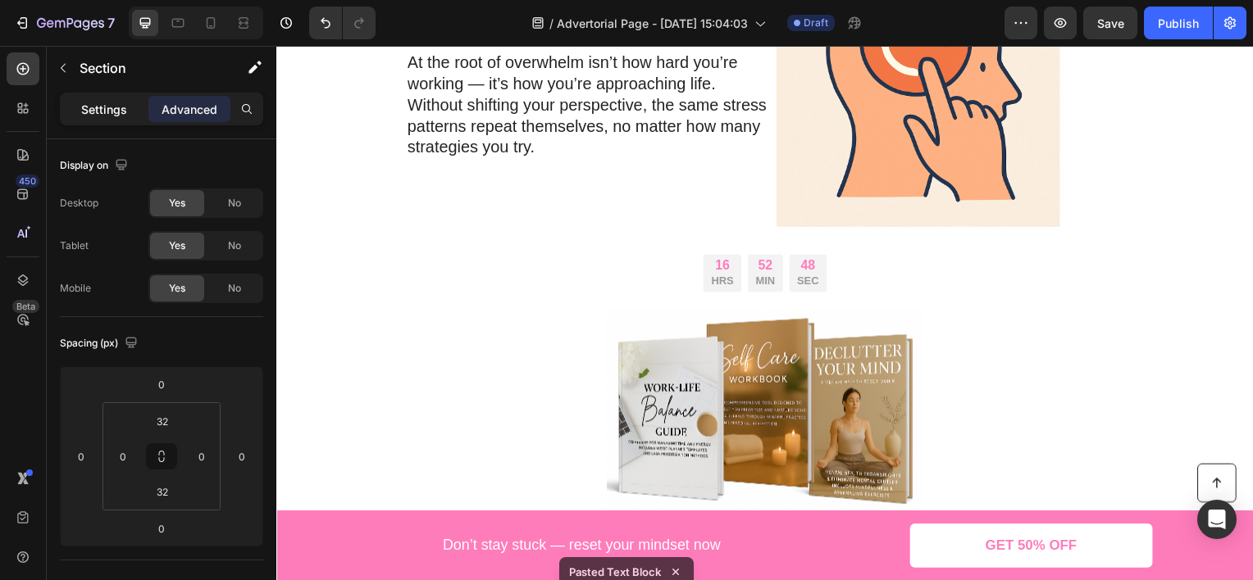
click at [121, 107] on p "Settings" at bounding box center [104, 109] width 46 height 17
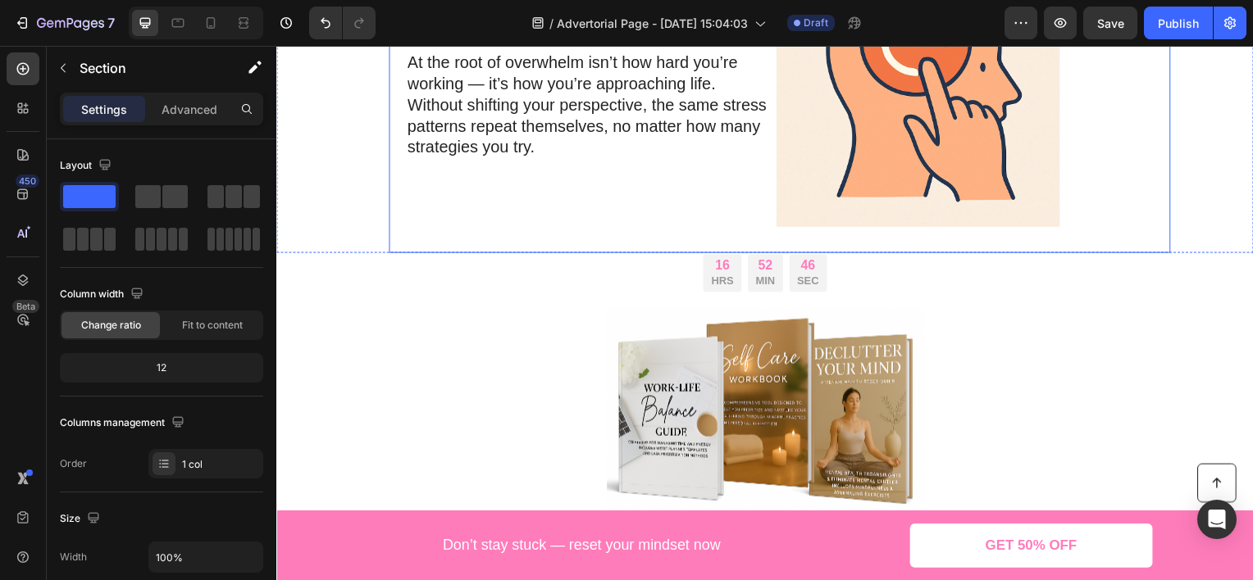
drag, startPoint x: 368, startPoint y: 249, endPoint x: 566, endPoint y: 247, distance: 197.6
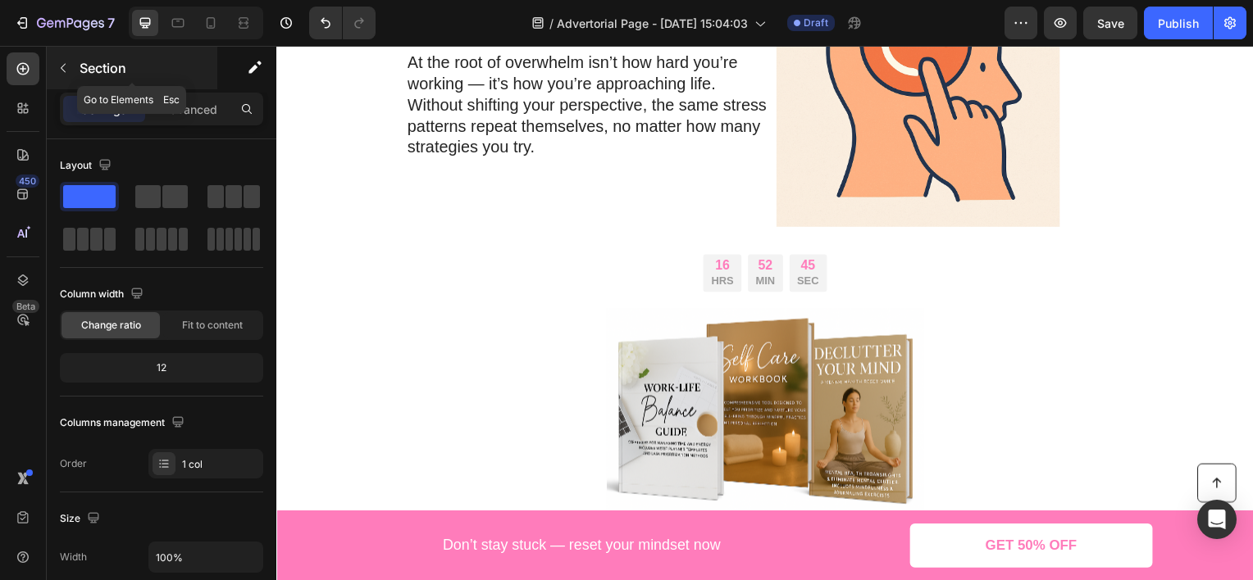
click at [91, 72] on p "Section" at bounding box center [147, 68] width 134 height 20
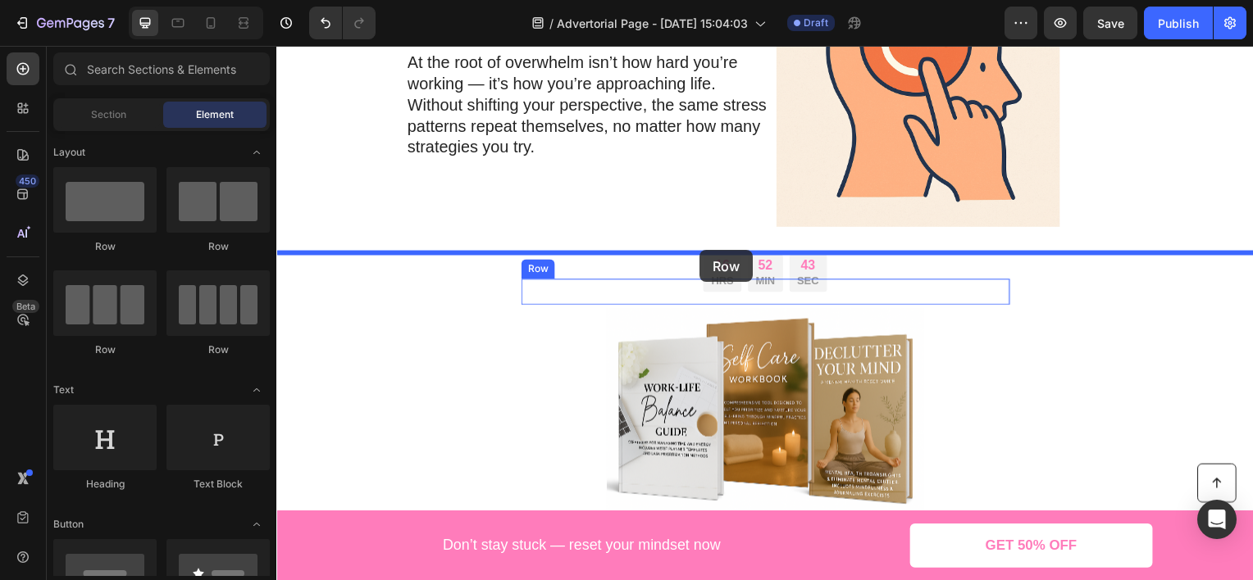
drag, startPoint x: 394, startPoint y: 257, endPoint x: 703, endPoint y: 252, distance: 309.1
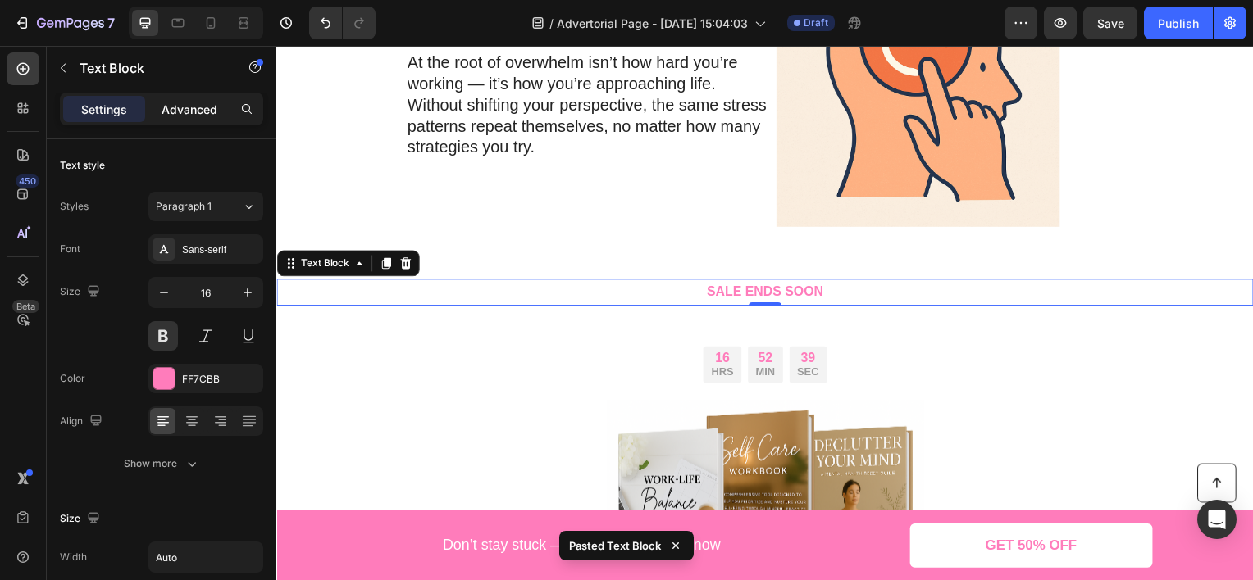
click at [217, 112] on div "Advanced" at bounding box center [189, 109] width 82 height 26
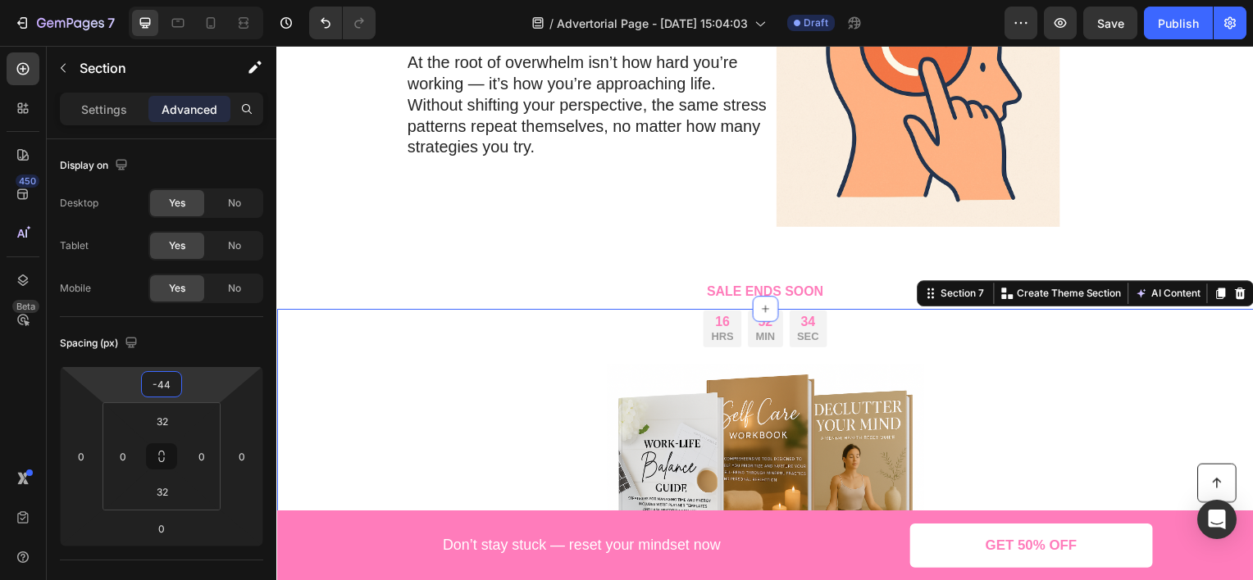
type input "-46"
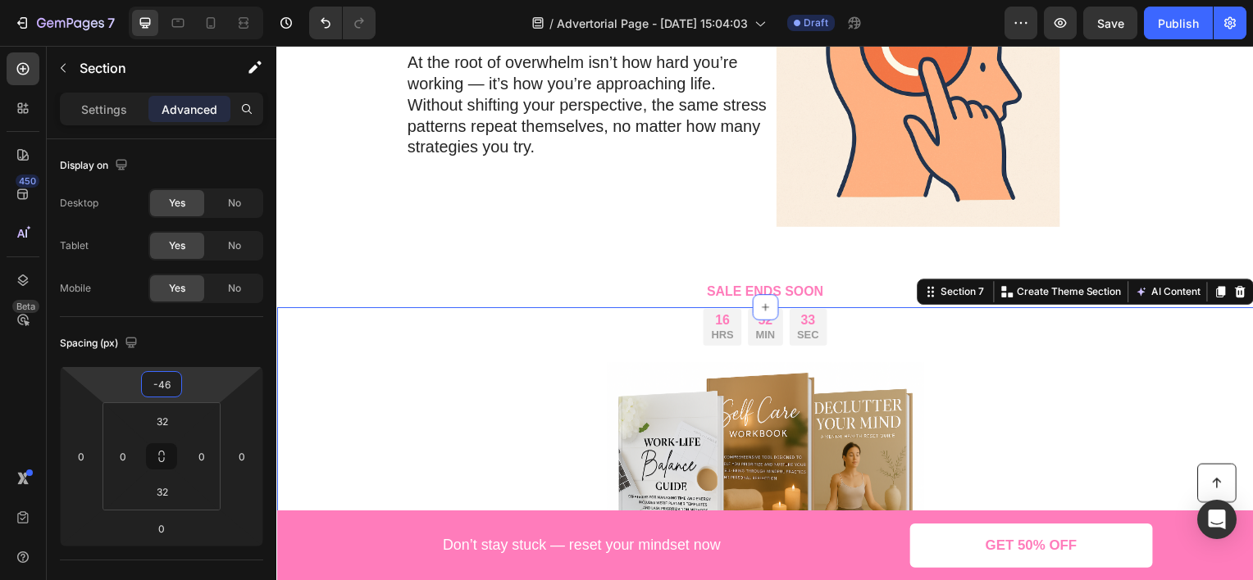
drag, startPoint x: 216, startPoint y: 381, endPoint x: 221, endPoint y: 400, distance: 19.3
click at [221, 0] on html "7 Version history / Advertorial Page - [DATE] 15:04:03 Draft Preview Save Publi…" at bounding box center [626, 0] width 1253 height 0
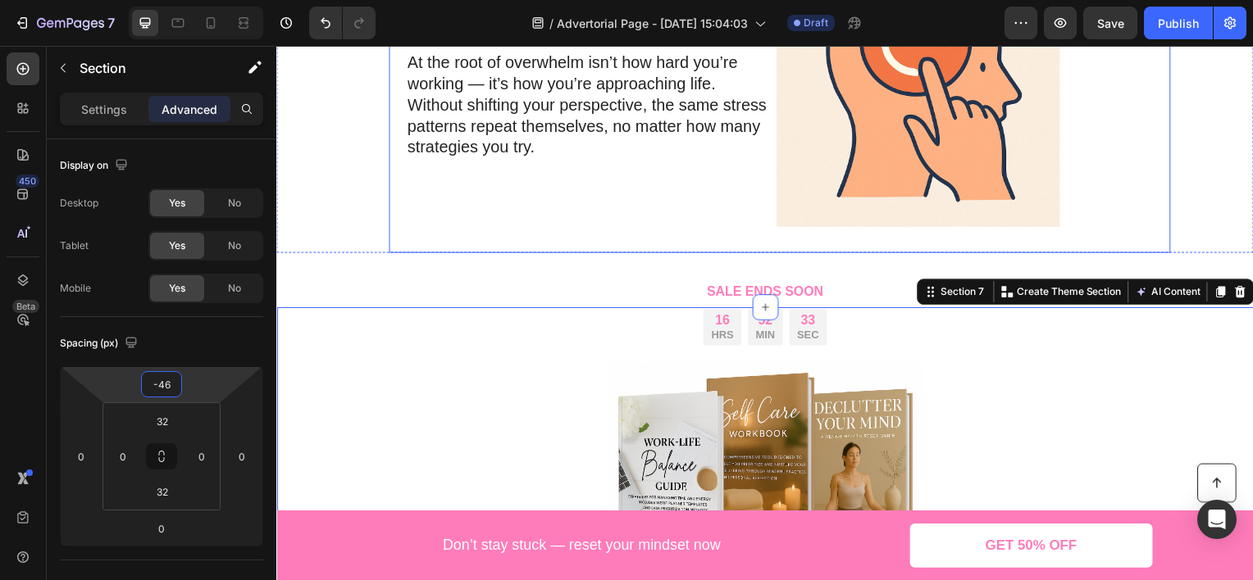
click at [439, 249] on div "7. You Haven’t Reset Your Mindset Heading At the root of overwhelm isn’t how ha…" at bounding box center [782, 85] width 787 height 338
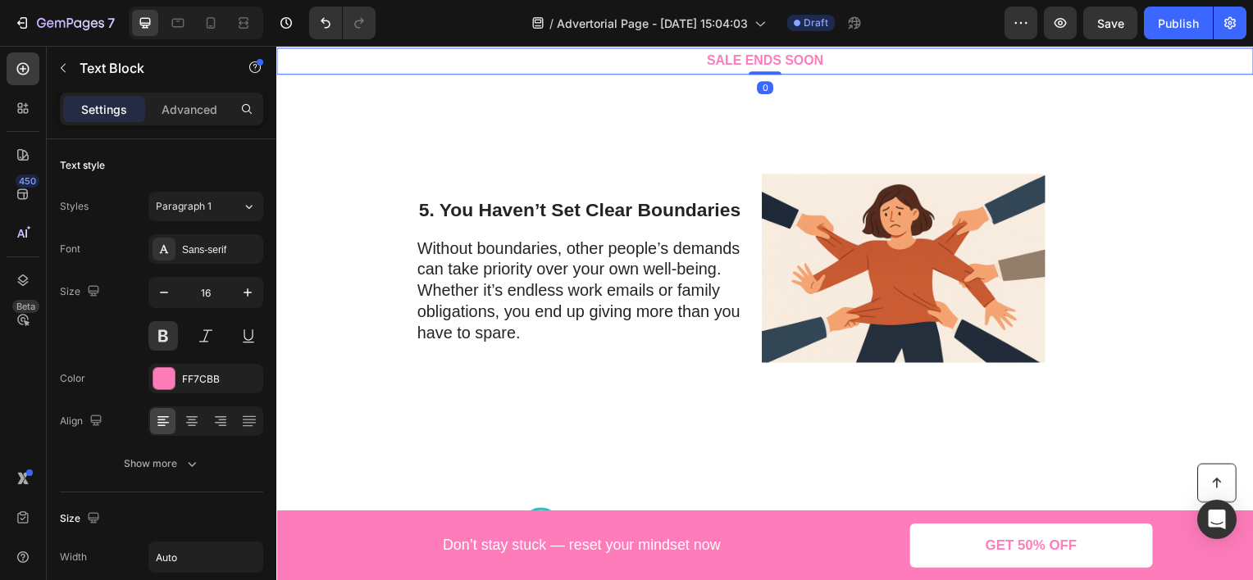
scroll to position [2427, 0]
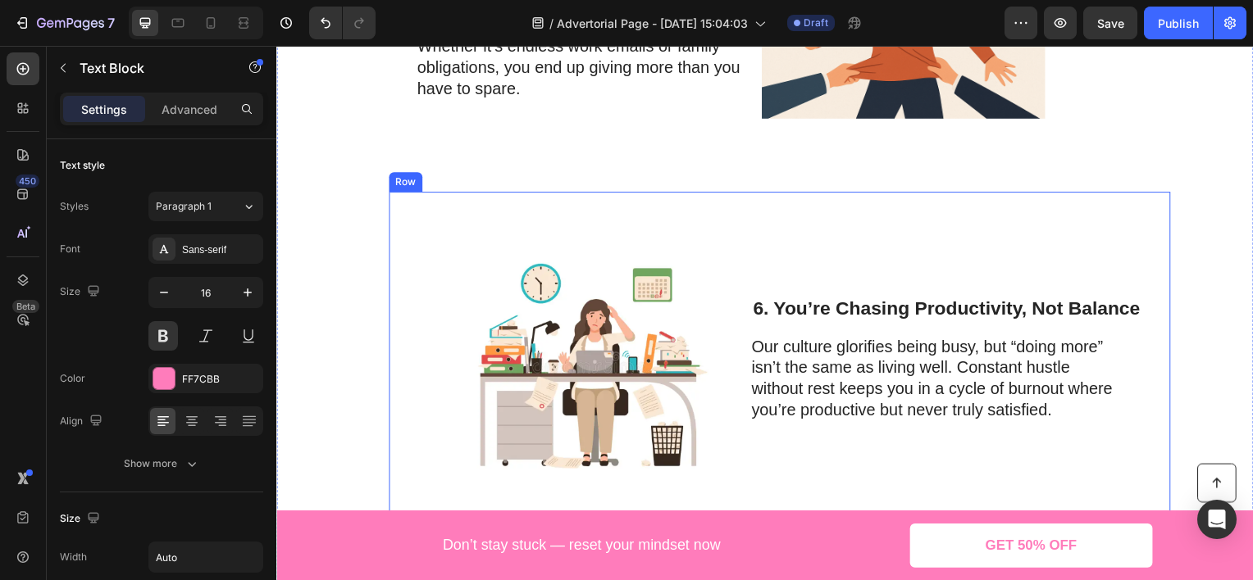
click at [864, 246] on div "6. You’re Chasing Productivity, Not Balance Heading Our culture glorifies being…" at bounding box center [950, 361] width 393 height 285
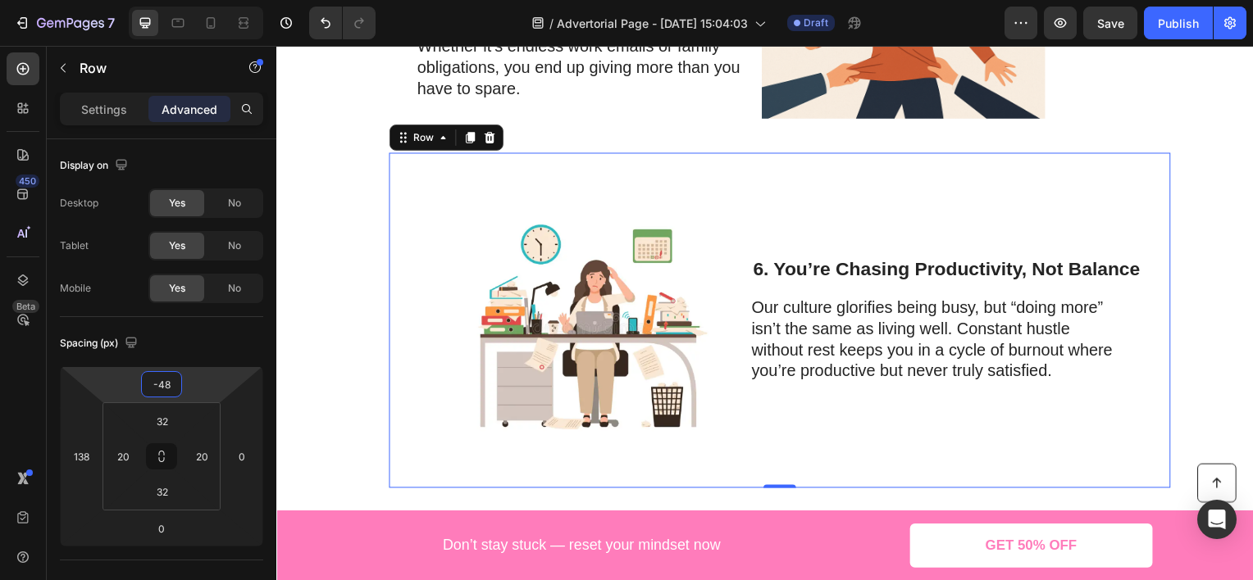
type input "-58"
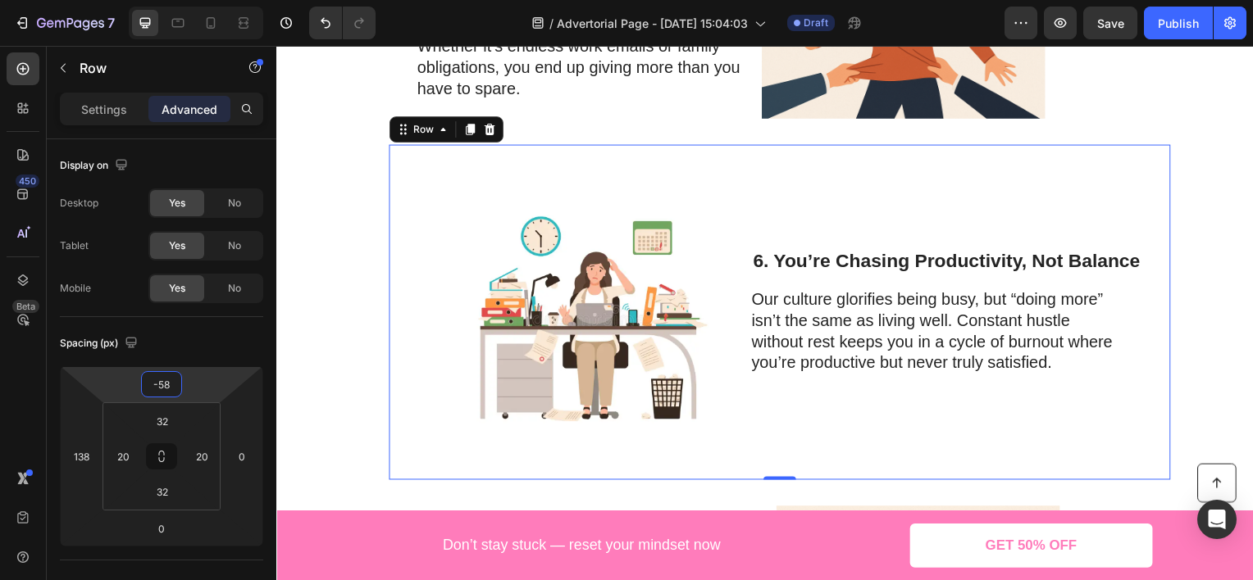
drag, startPoint x: 203, startPoint y: 377, endPoint x: 207, endPoint y: 401, distance: 24.0
click at [207, 0] on html "7 Version history / Advertorial Page - [DATE] 15:04:03 Draft Preview Save Publi…" at bounding box center [626, 0] width 1253 height 0
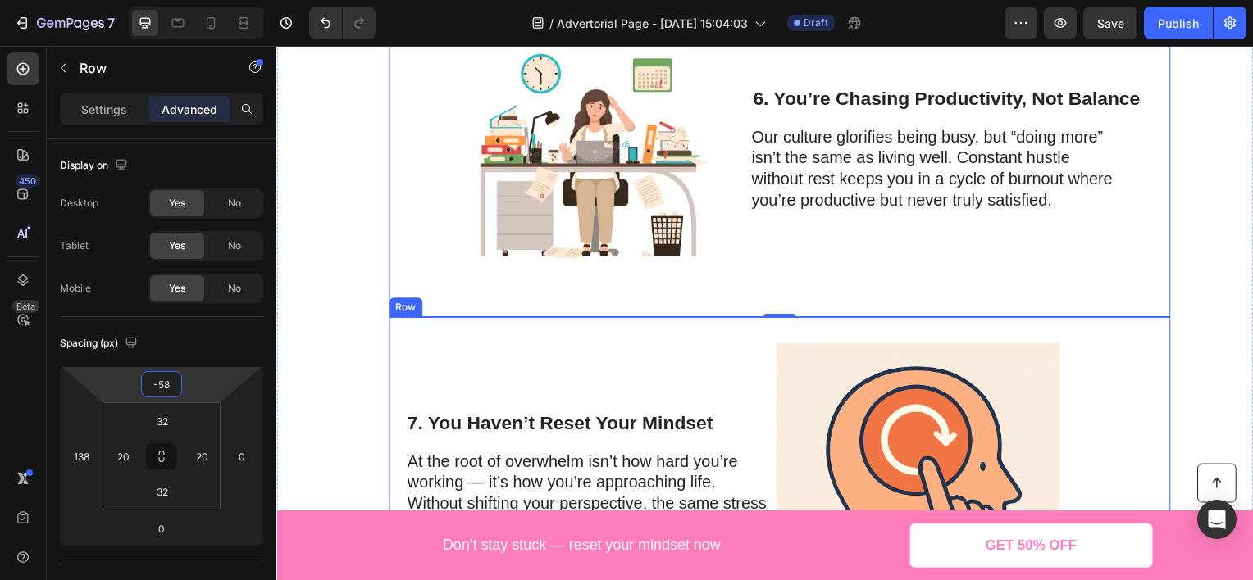
click at [874, 329] on div "7. You Haven’t Reset Your Mindset Heading At the root of overwhelm isn’t how ha…" at bounding box center [782, 488] width 787 height 338
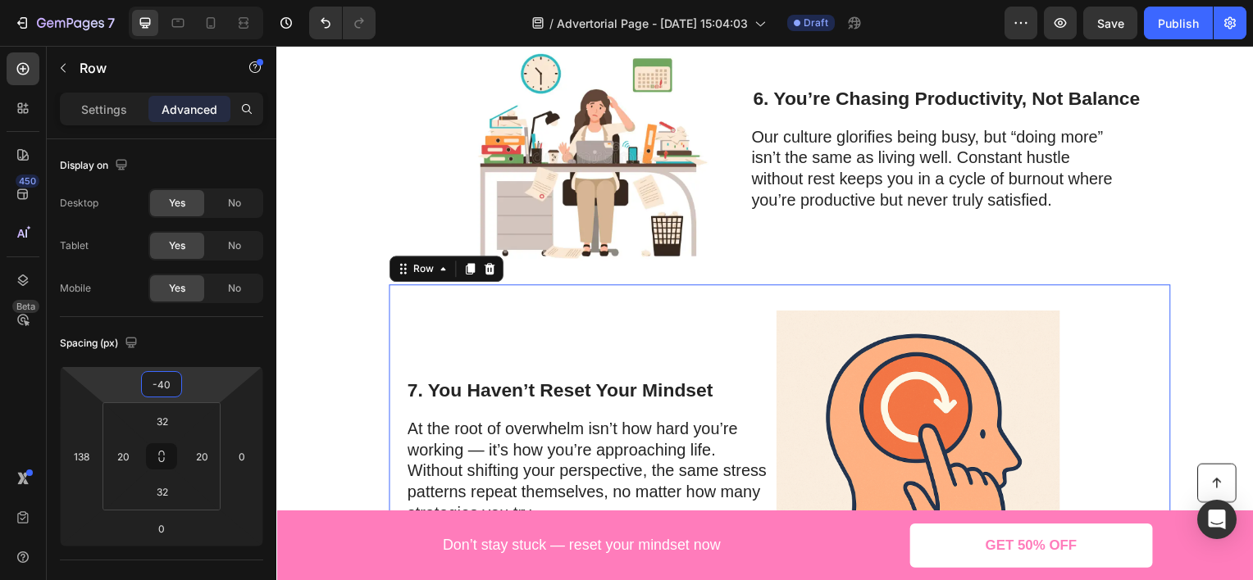
type input "-44"
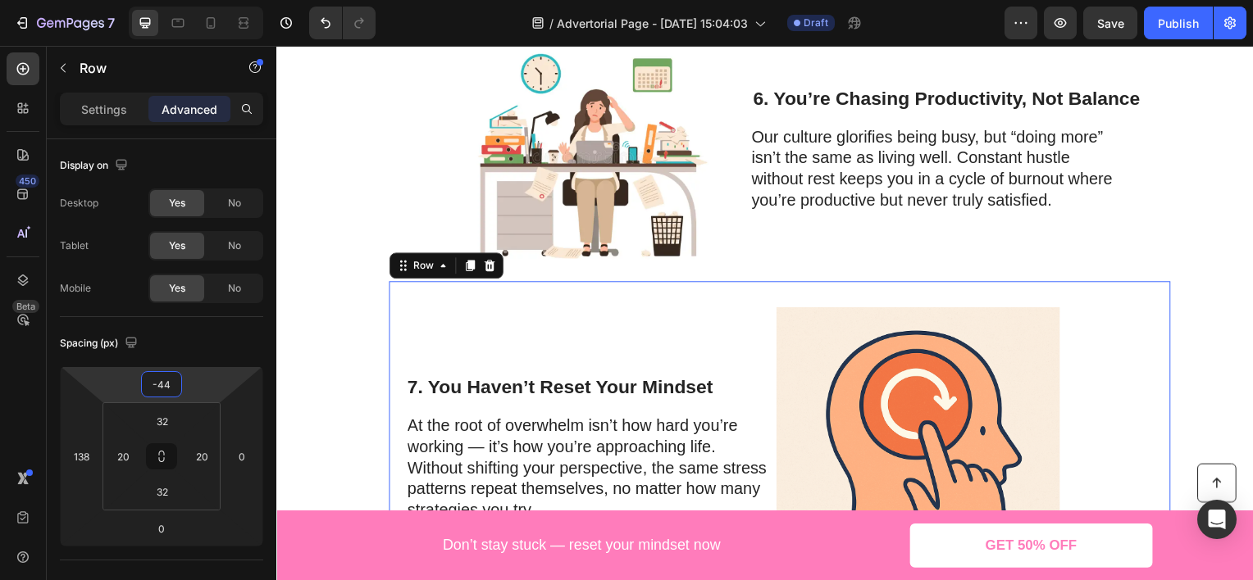
drag, startPoint x: 204, startPoint y: 384, endPoint x: 208, endPoint y: 402, distance: 18.5
click at [208, 0] on html "7 Version history / Advertorial Page - [DATE] 15:04:03 Draft Preview Save Publi…" at bounding box center [626, 0] width 1253 height 0
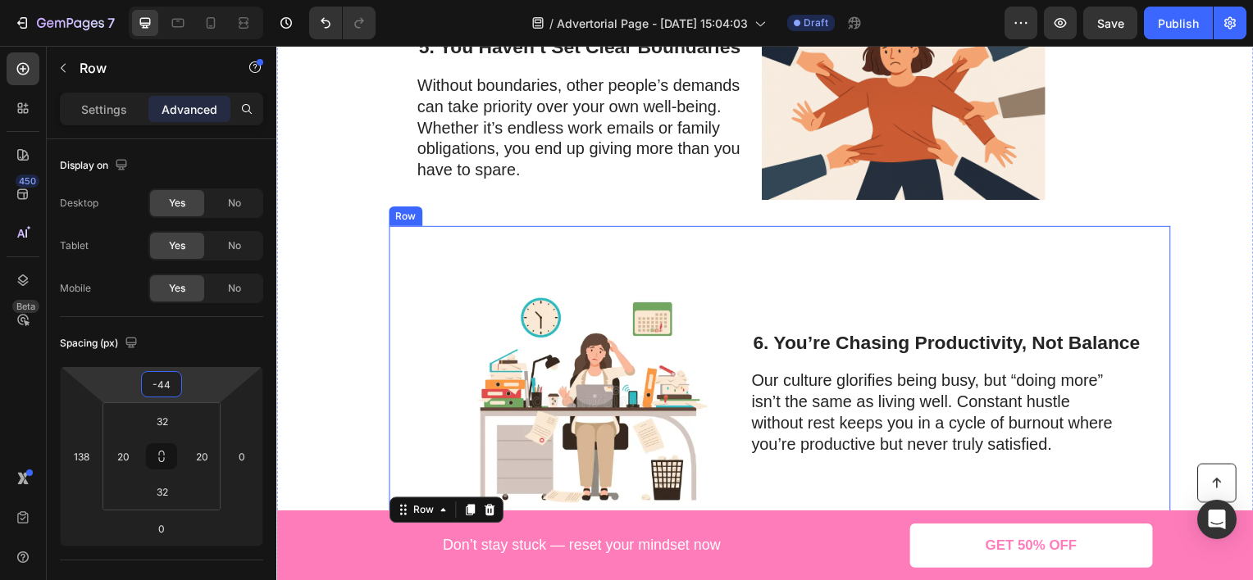
click at [785, 262] on div "6. You’re Chasing Productivity, Not Balance Heading Our culture glorifies being…" at bounding box center [950, 395] width 393 height 285
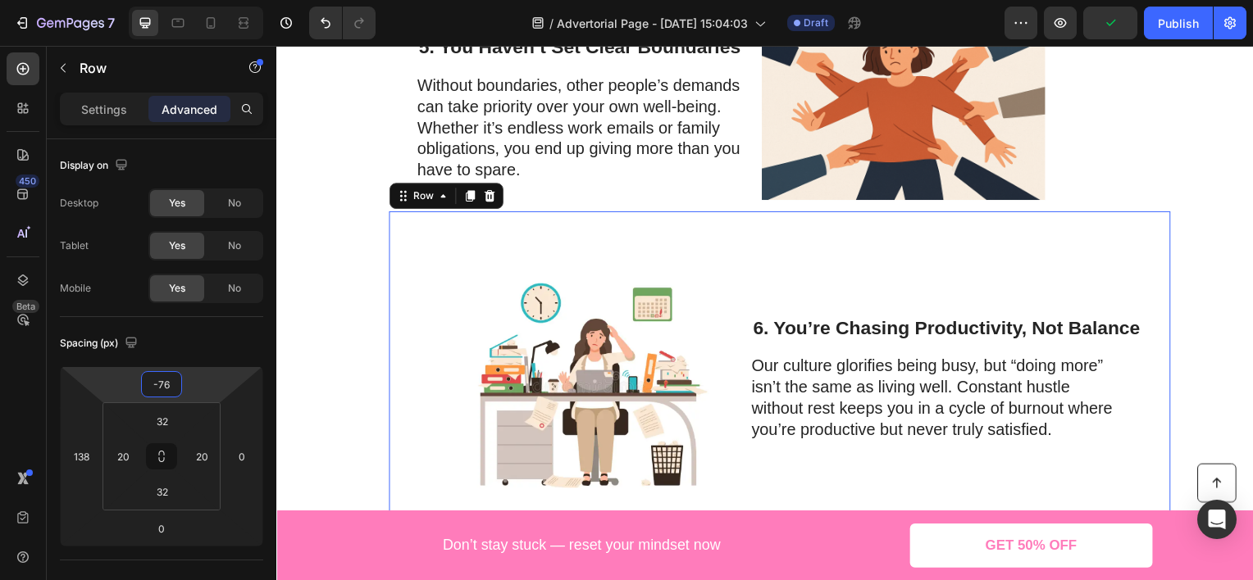
type input "-80"
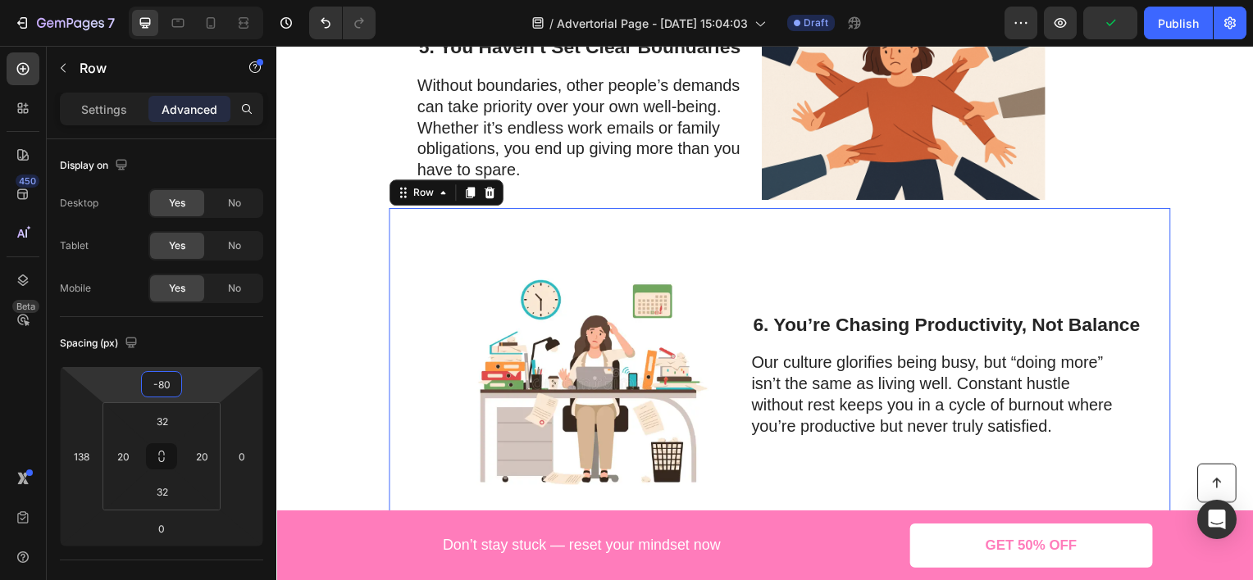
drag, startPoint x: 231, startPoint y: 380, endPoint x: 230, endPoint y: 389, distance: 9.1
click at [230, 0] on html "7 Version history / Advertorial Page - [DATE] 15:04:03 Draft Preview Publish 45…" at bounding box center [626, 0] width 1253 height 0
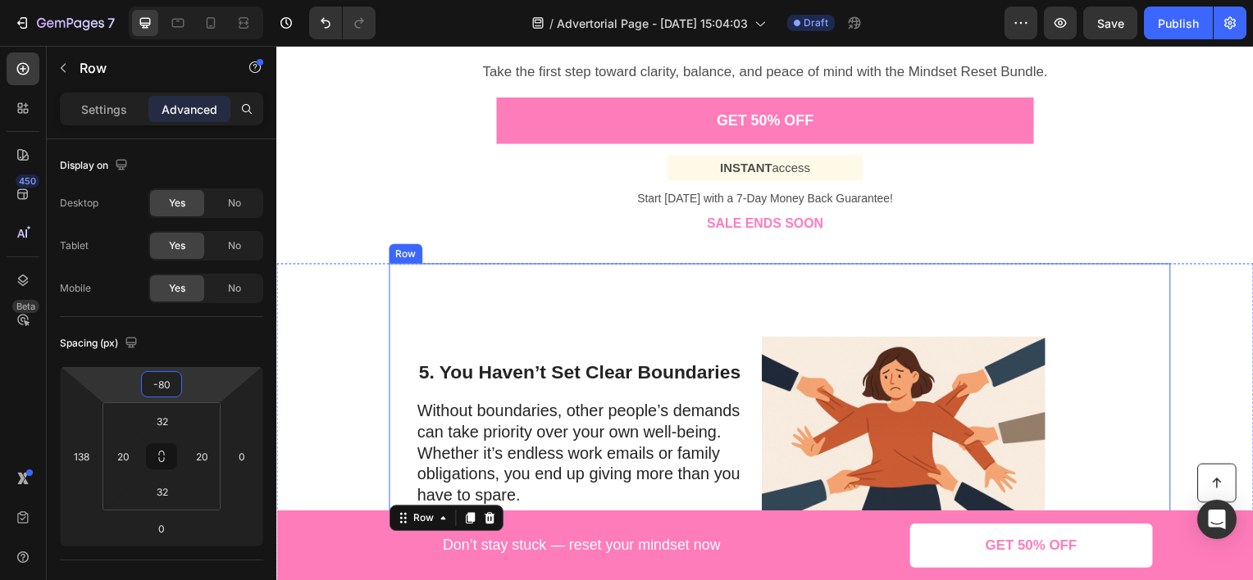
scroll to position [1935, 0]
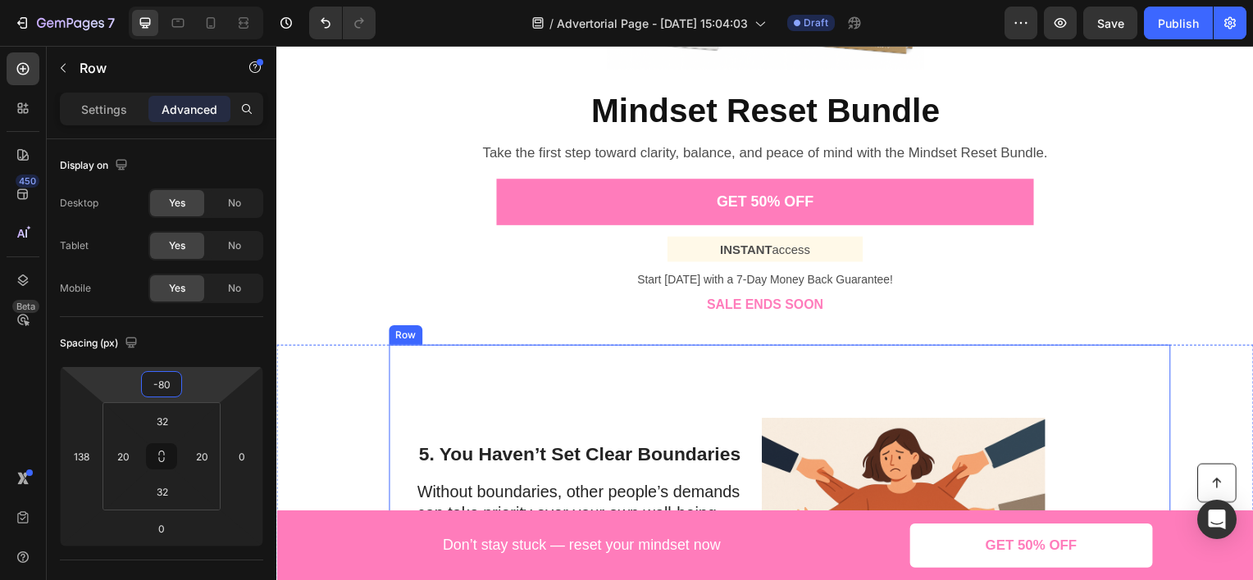
click at [948, 357] on div "5. You Haven’t Set Clear Boundaries Heading Without boundaries, other people’s …" at bounding box center [782, 516] width 787 height 338
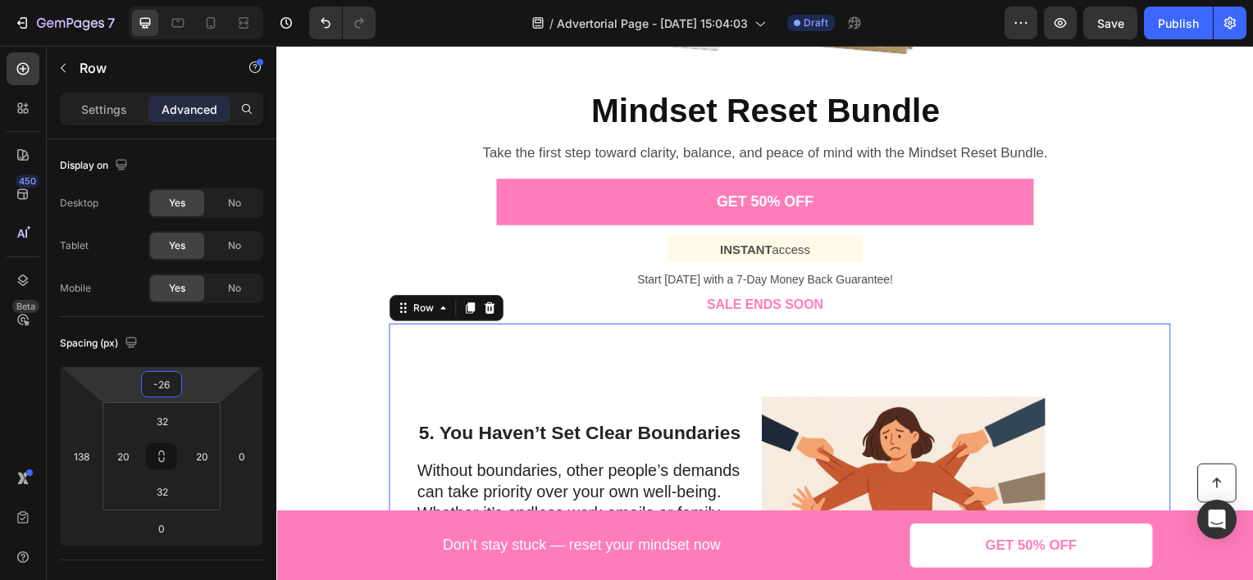
type input "-28"
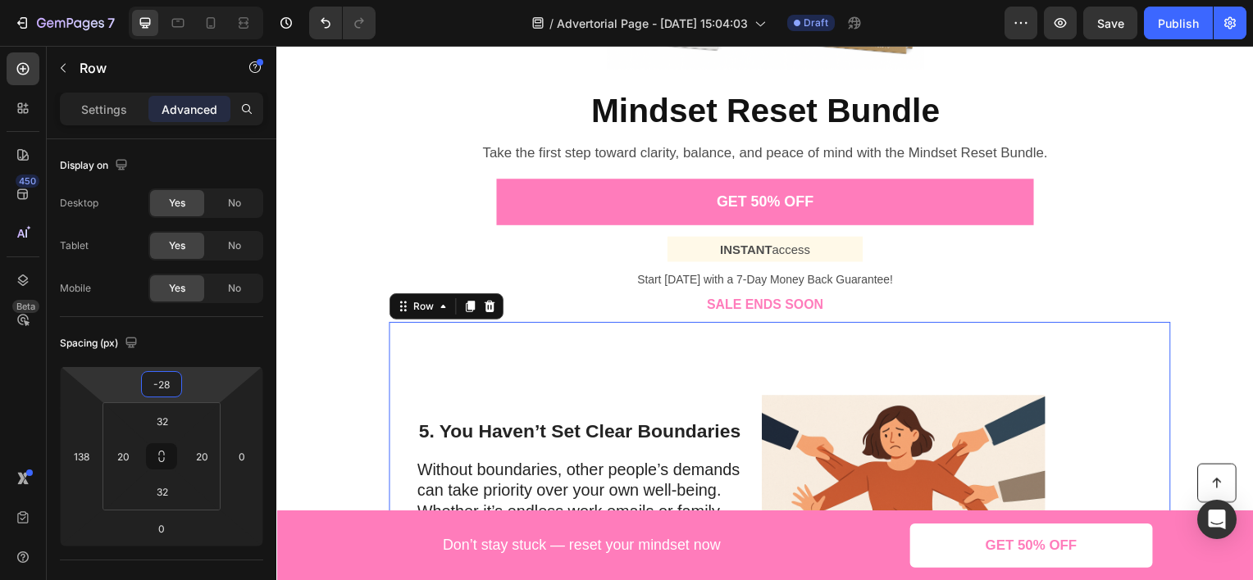
drag, startPoint x: 218, startPoint y: 386, endPoint x: 216, endPoint y: 398, distance: 11.6
click at [216, 0] on html "7 Version history / Advertorial Page - [DATE] 15:04:03 Draft Preview Save Publi…" at bounding box center [626, 0] width 1253 height 0
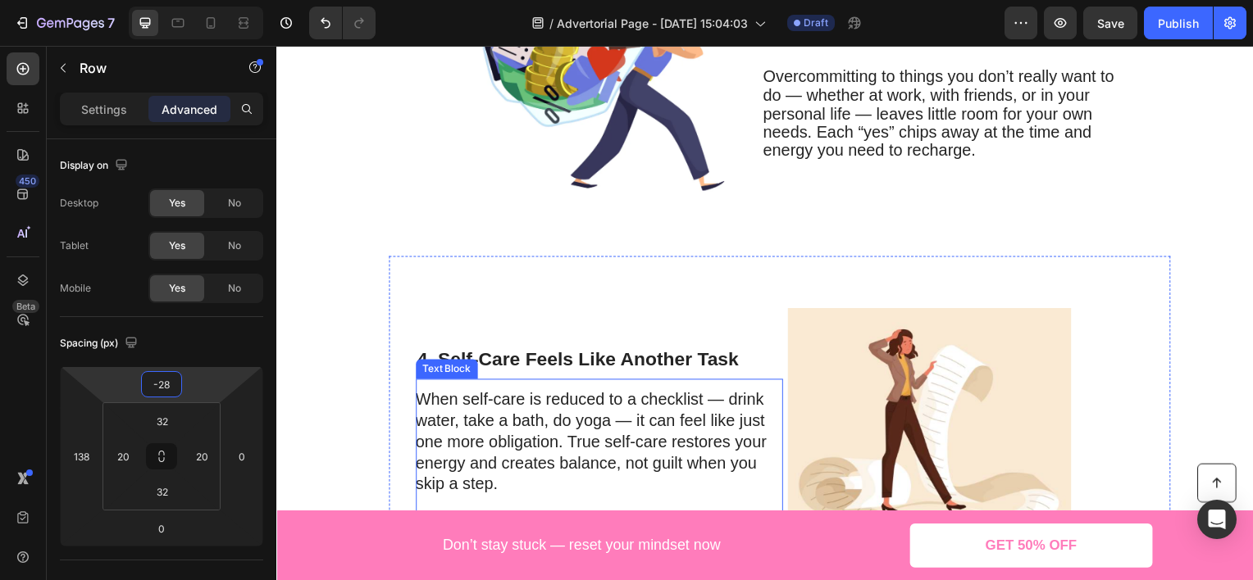
scroll to position [1033, 0]
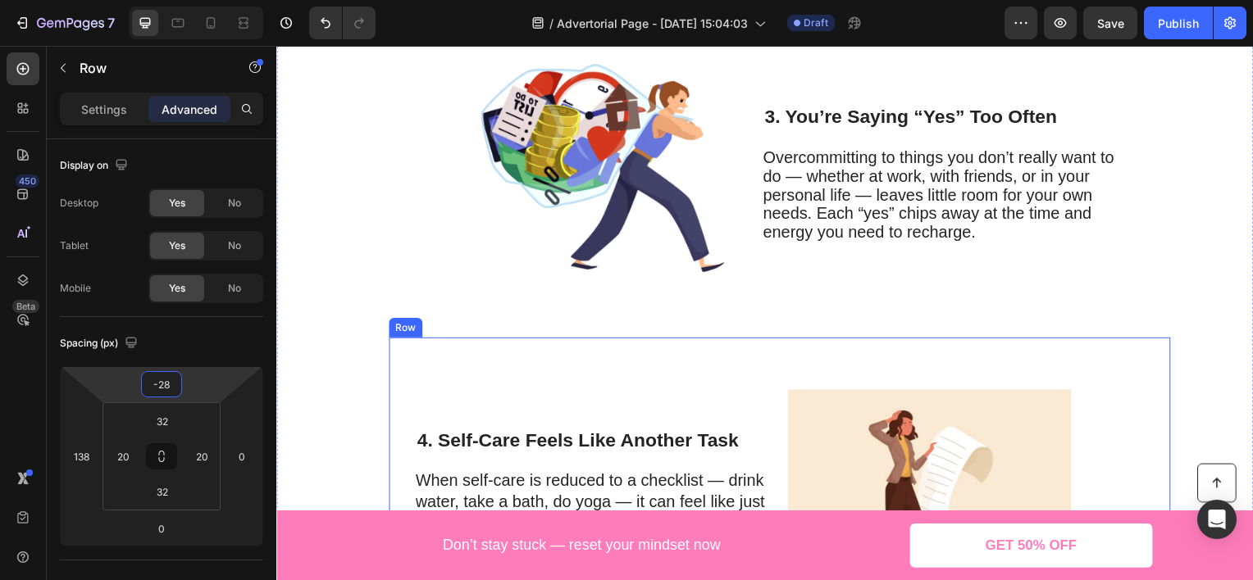
drag, startPoint x: 694, startPoint y: 358, endPoint x: 436, endPoint y: 412, distance: 263.9
click at [694, 358] on div "4. Self-Care Feels Like Another Task Heading When self-care is reduced to a che…" at bounding box center [782, 508] width 787 height 338
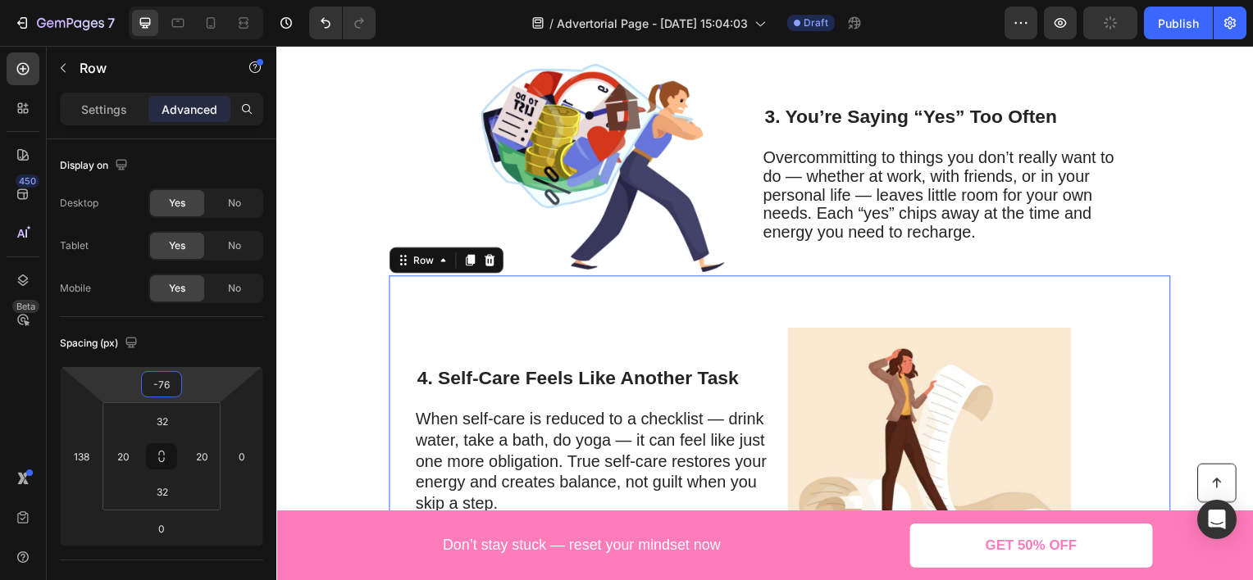
drag, startPoint x: 205, startPoint y: 380, endPoint x: 207, endPoint y: 410, distance: 30.4
click at [207, 0] on html "7 Version history / Advertorial Page - [DATE] 15:04:03 Draft Preview Publish 45…" at bounding box center [626, 0] width 1253 height 0
type input "-74"
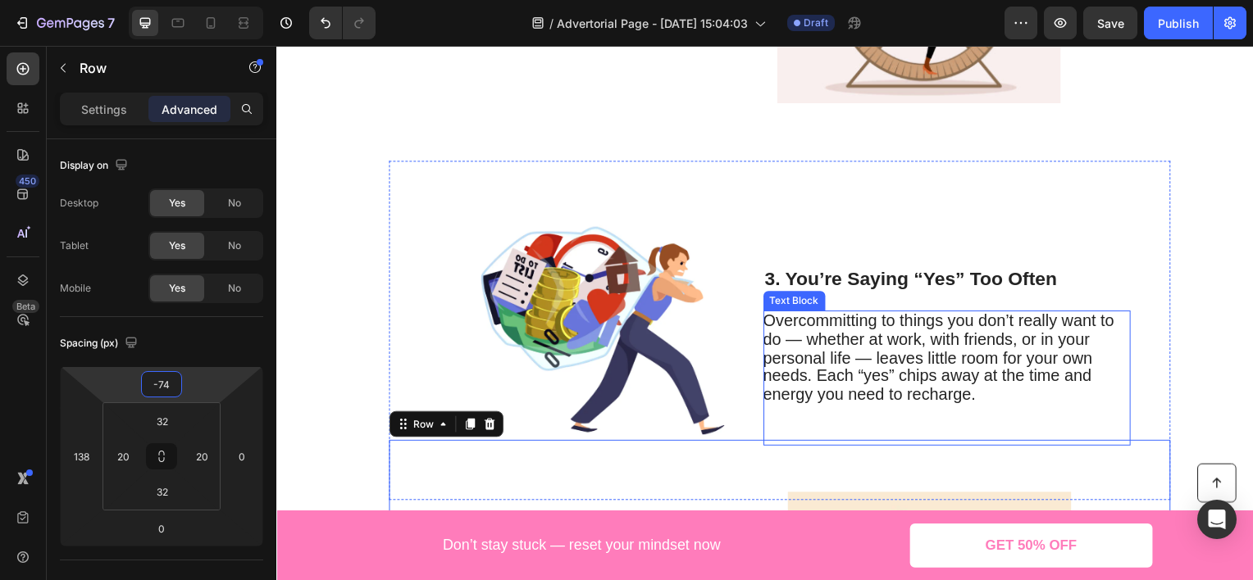
scroll to position [787, 0]
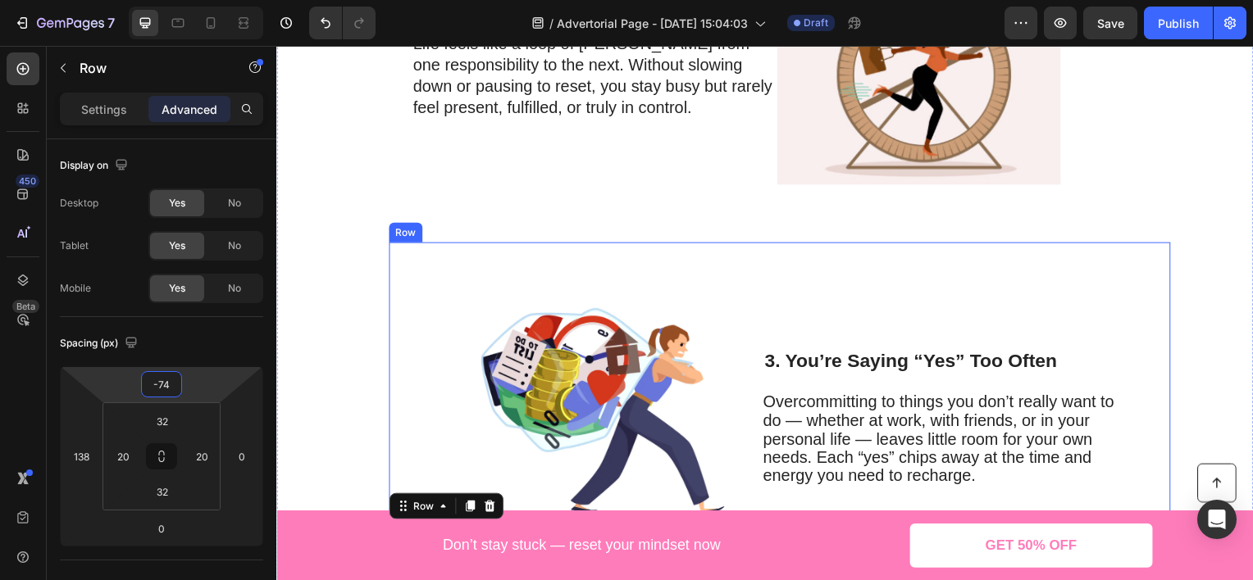
click at [783, 298] on div "3. You’re Saying “Yes” Too Often Heading Overcommitting to things you don’t rea…" at bounding box center [952, 414] width 370 height 289
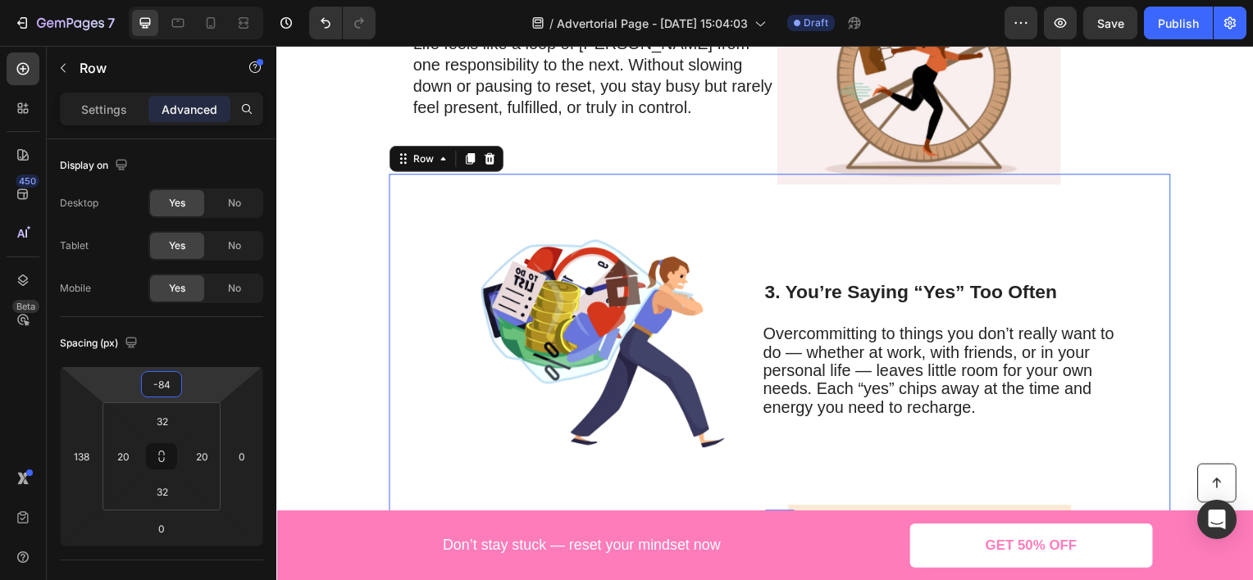
type input "-88"
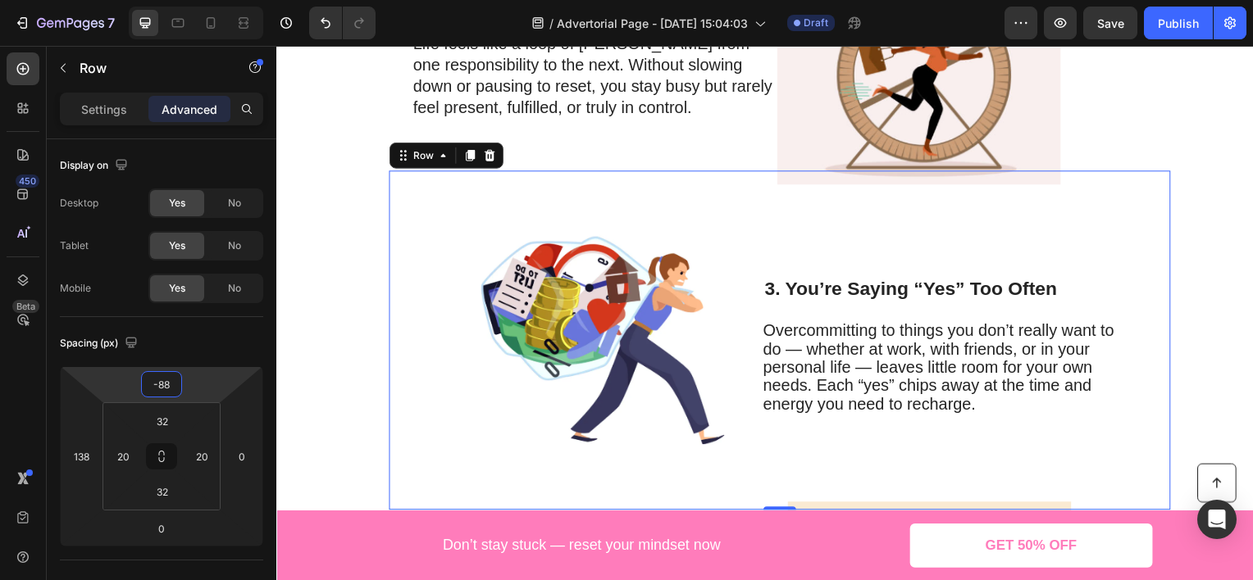
drag, startPoint x: 223, startPoint y: 371, endPoint x: 223, endPoint y: 407, distance: 36.1
click at [223, 0] on html "7 Version history / Advertorial Page - [DATE] 15:04:03 Draft Preview Save Publi…" at bounding box center [626, 0] width 1253 height 0
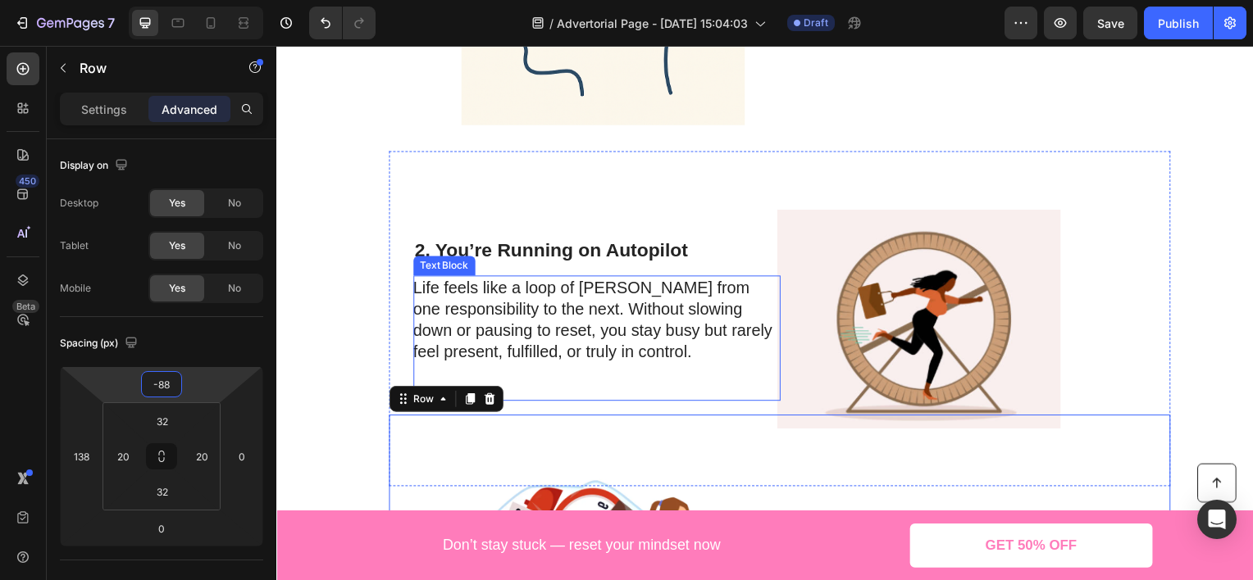
scroll to position [459, 0]
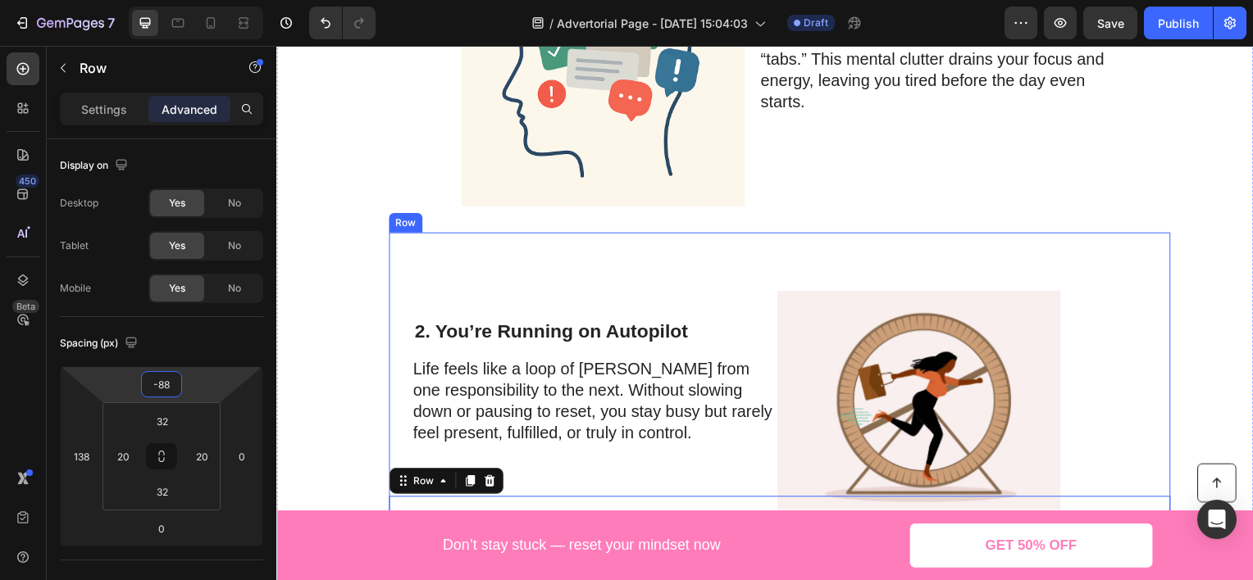
click at [681, 279] on div "2. You’re Running on Autopilot Heading Life feels like a loop of [PERSON_NAME] …" at bounding box center [615, 402] width 376 height 285
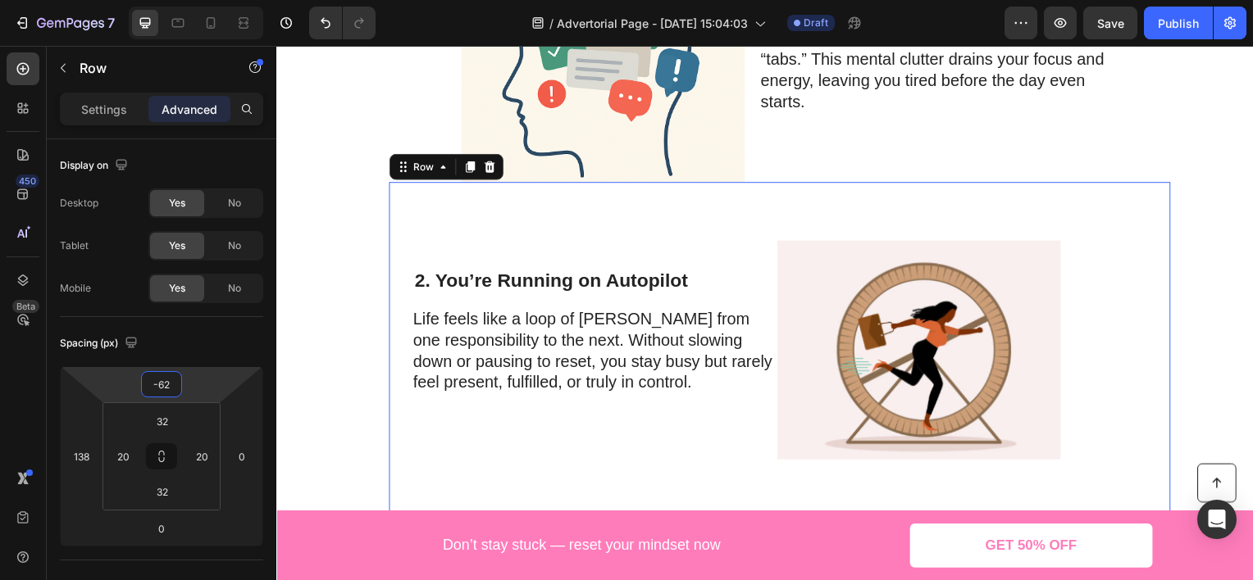
type input "-72"
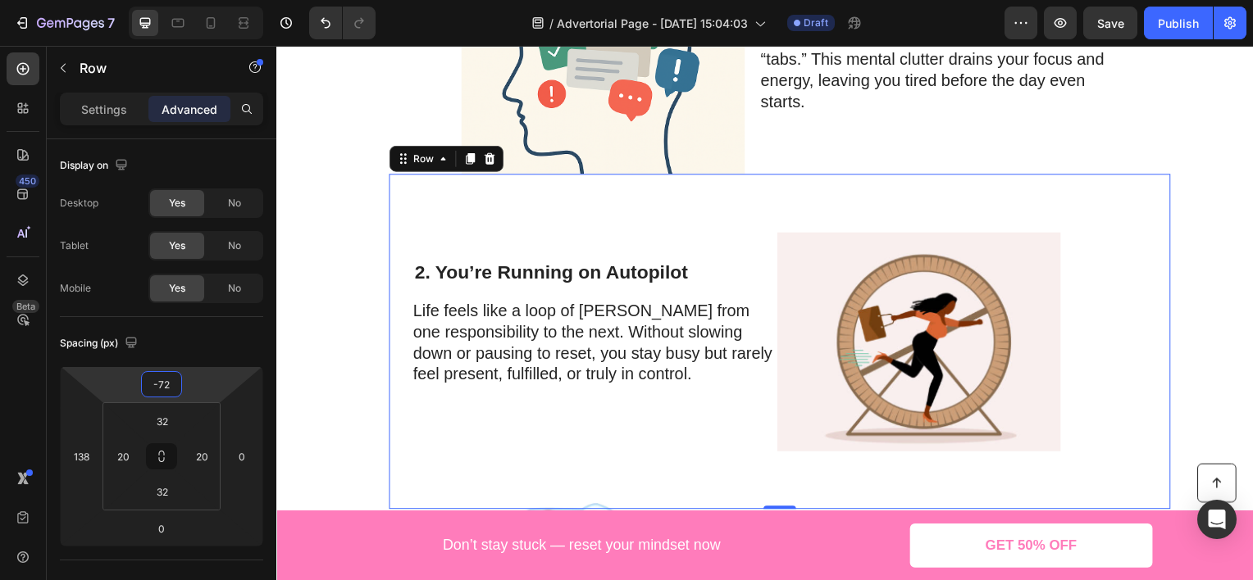
drag, startPoint x: 235, startPoint y: 397, endPoint x: 234, endPoint y: 410, distance: 13.2
click at [234, 0] on html "7 Version history / Advertorial Page - [DATE] 15:04:03 Draft Preview Save Publi…" at bounding box center [626, 0] width 1253 height 0
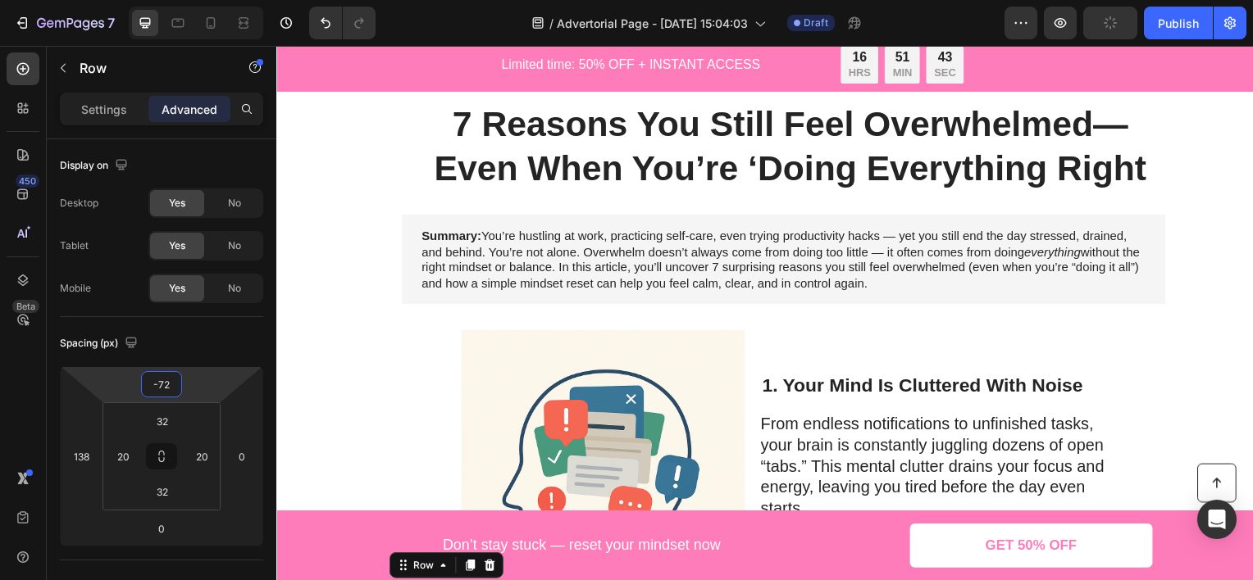
scroll to position [0, 0]
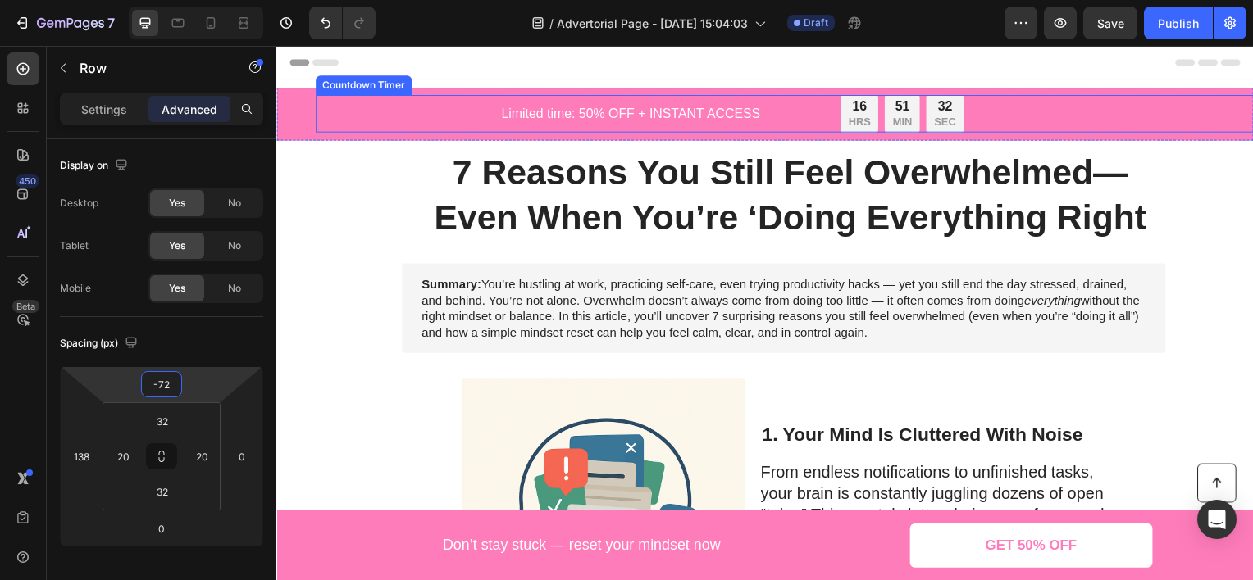
click at [967, 111] on div "16 HRS 51 MIN 32 SEC Countdown Timer" at bounding box center [791, 114] width 951 height 38
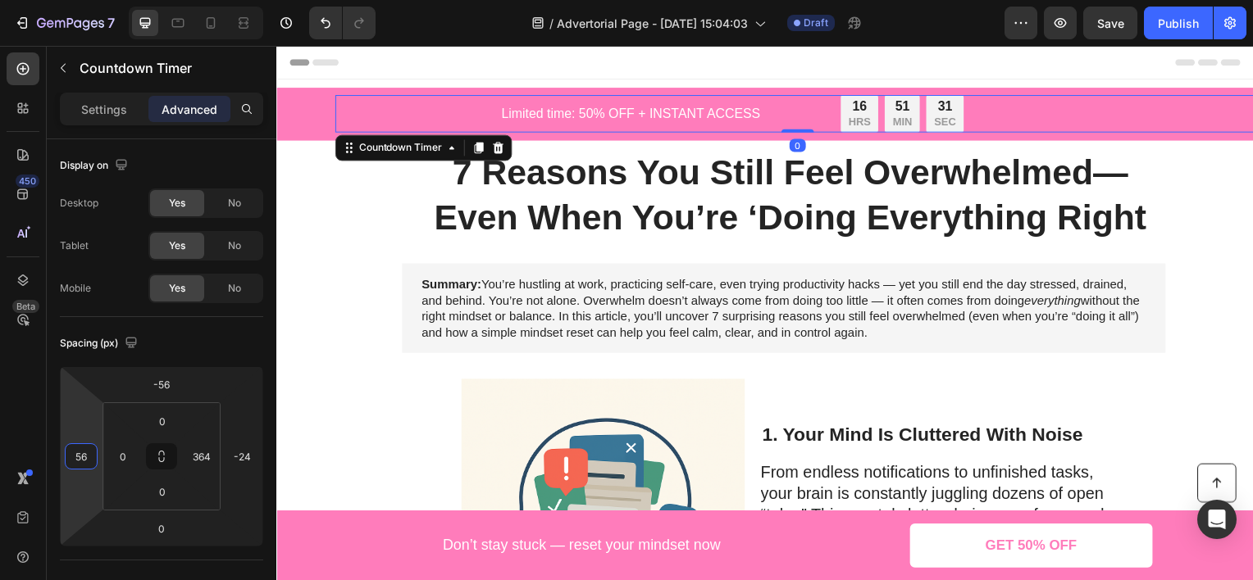
click at [82, 0] on html "7 Version history / Advertorial Page - [DATE] 15:04:03 Draft Preview Save Publi…" at bounding box center [626, 0] width 1253 height 0
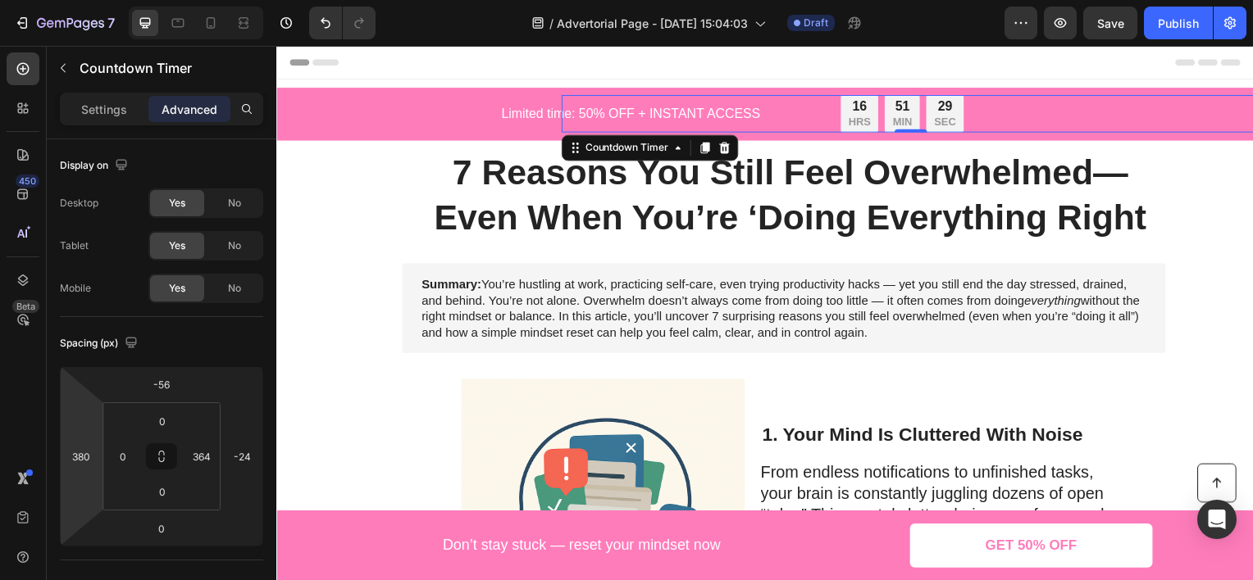
type input "384"
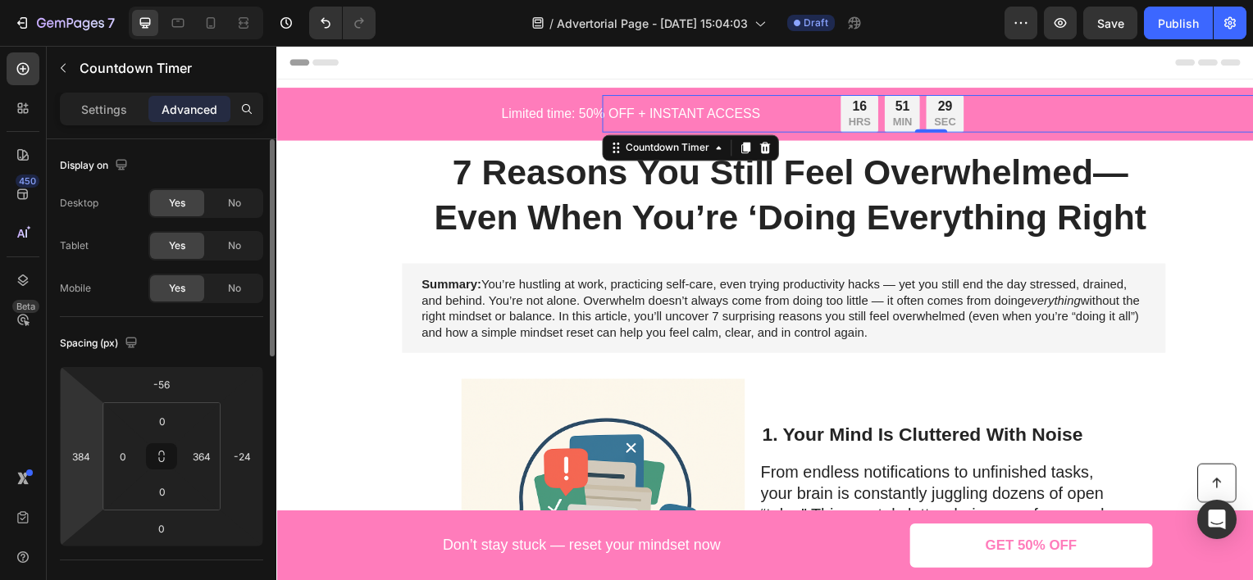
drag, startPoint x: 79, startPoint y: 413, endPoint x: 116, endPoint y: 280, distance: 137.8
click at [95, 0] on html "7 Version history / Advertorial Page - [DATE] 15:04:03 Draft Preview Save Publi…" at bounding box center [626, 0] width 1253 height 0
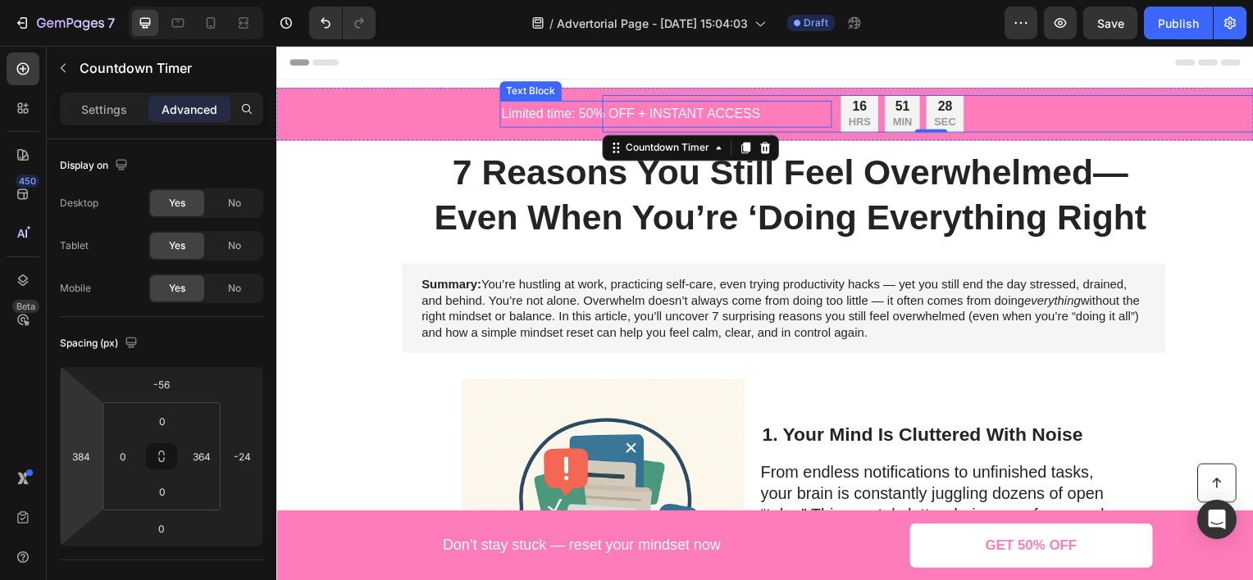
click at [533, 106] on p "Limited time: 50% OFF + INSTANT ACCESS" at bounding box center [668, 114] width 331 height 24
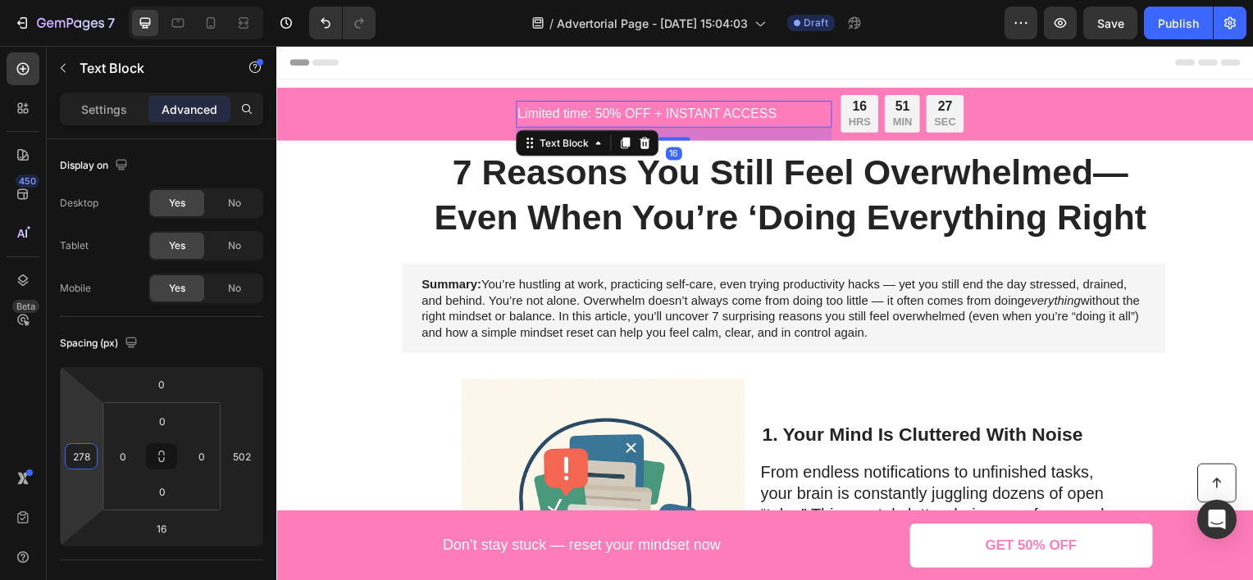
type input "282"
drag, startPoint x: 88, startPoint y: 404, endPoint x: 90, endPoint y: 394, distance: 10.1
click at [90, 0] on html "7 Version history / Advertorial Page - [DATE] 15:04:03 Draft Preview Save Publi…" at bounding box center [626, 0] width 1253 height 0
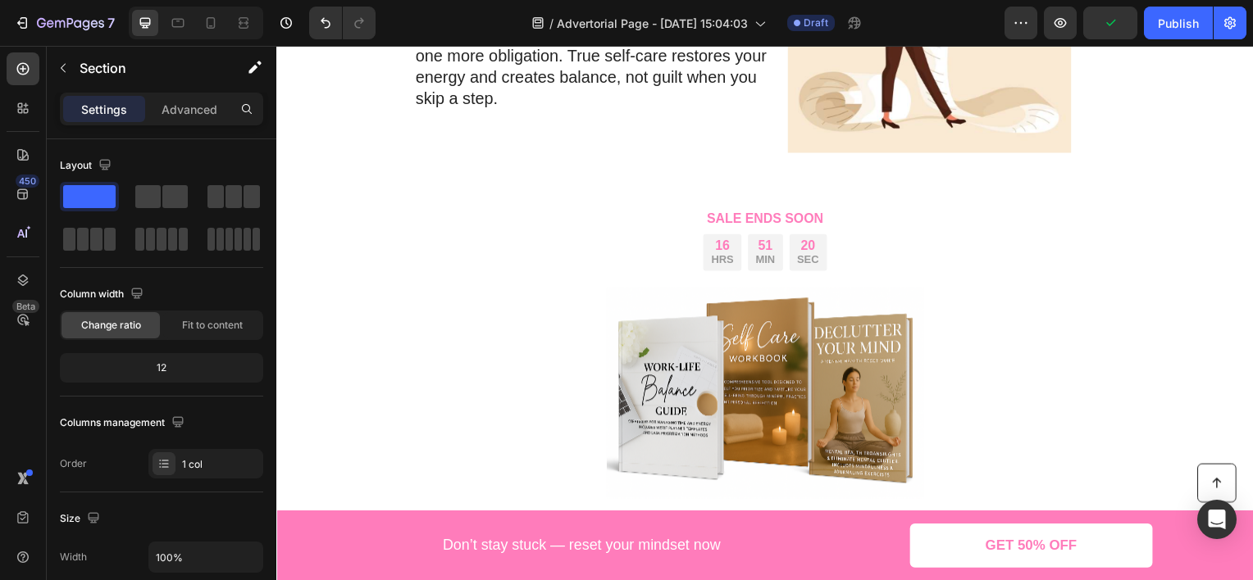
scroll to position [1230, 0]
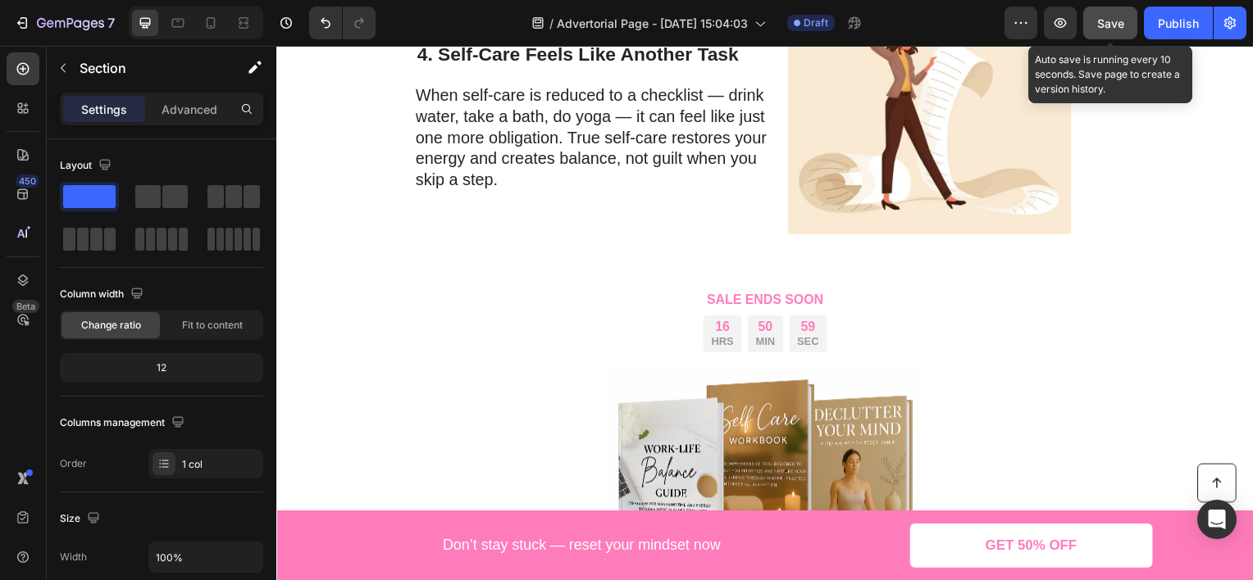
click at [1114, 16] on span "Save" at bounding box center [1110, 23] width 27 height 14
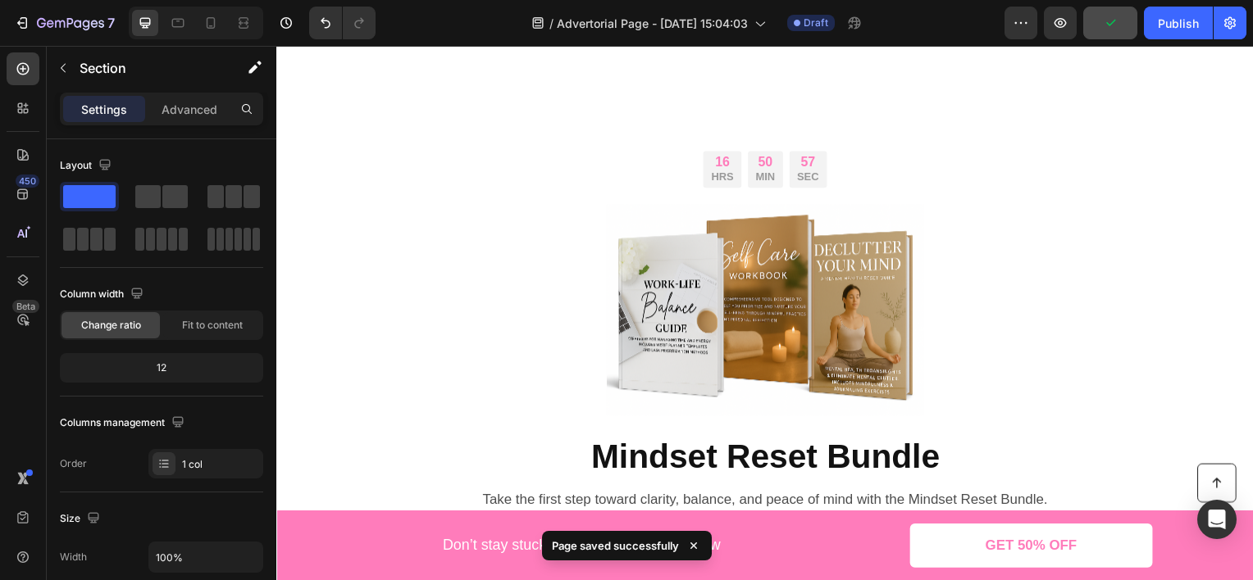
scroll to position [1804, 0]
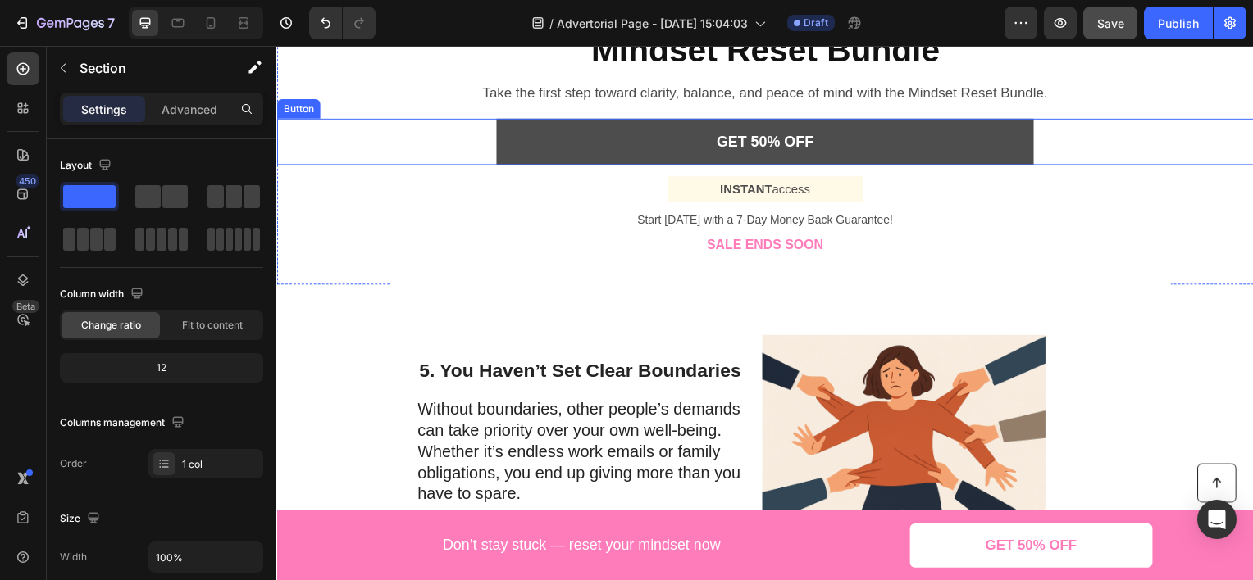
click at [573, 161] on link "GET 50% OFF" at bounding box center [768, 142] width 541 height 46
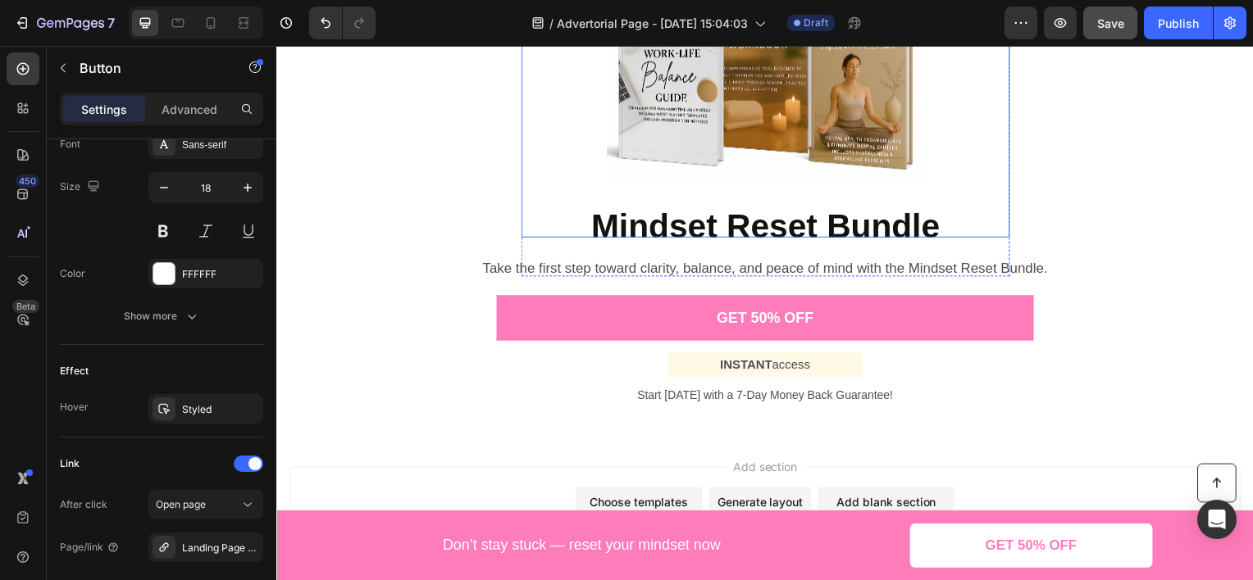
scroll to position [3197, 0]
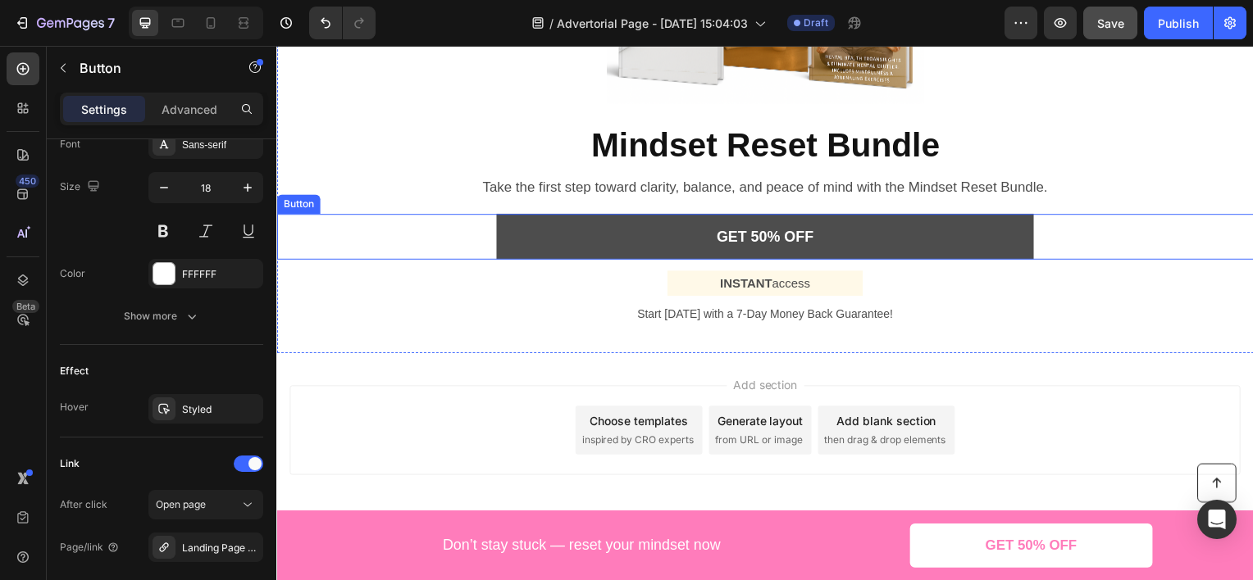
click at [599, 247] on link "GET 50% OFF" at bounding box center [768, 238] width 541 height 46
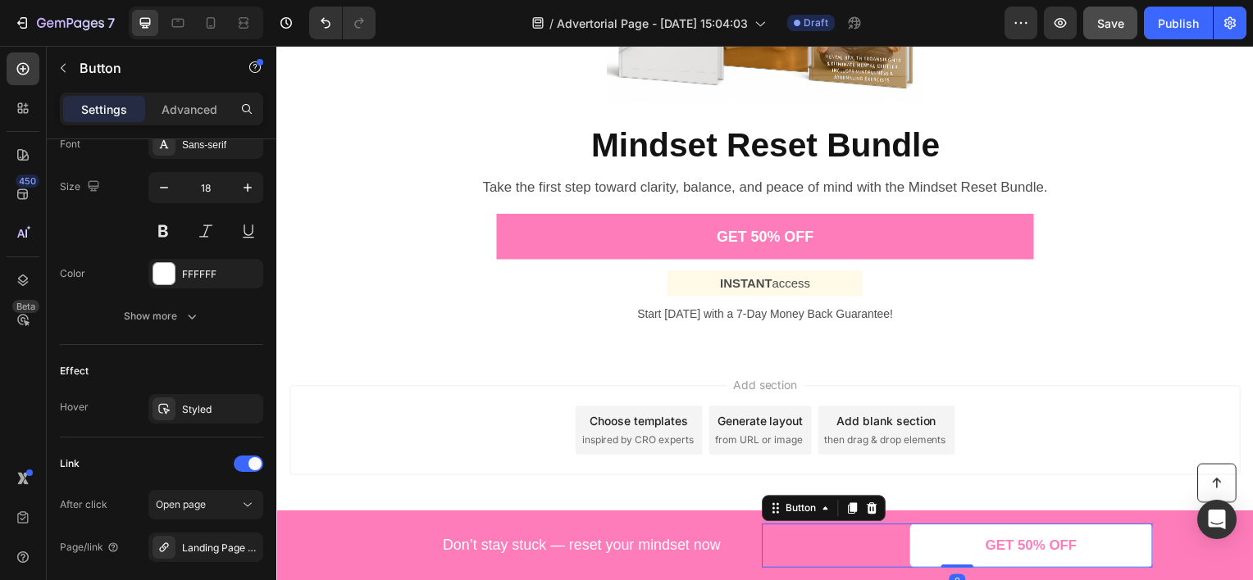
click at [922, 535] on link "GET 50% OFF" at bounding box center [1036, 549] width 244 height 44
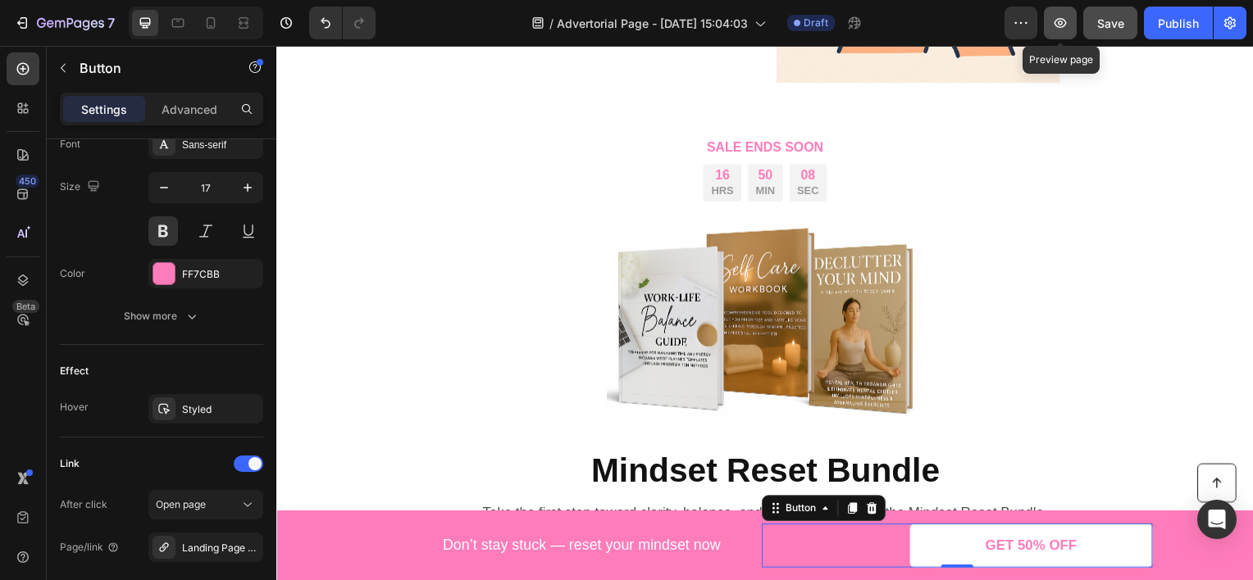
click at [1067, 20] on icon "button" at bounding box center [1060, 23] width 16 height 16
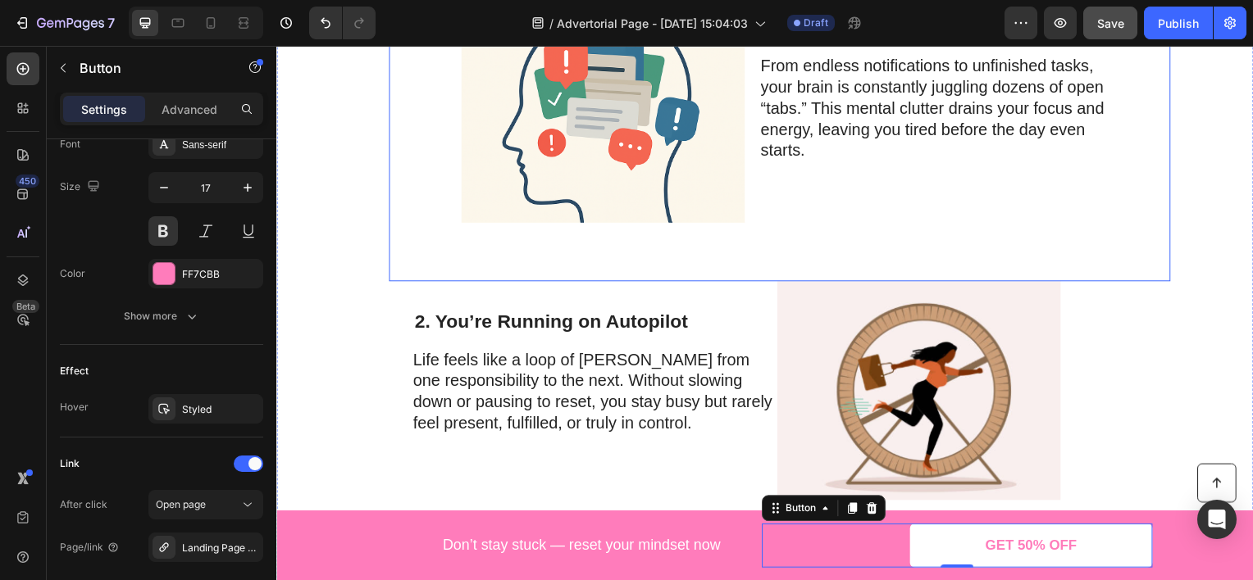
scroll to position [0, 0]
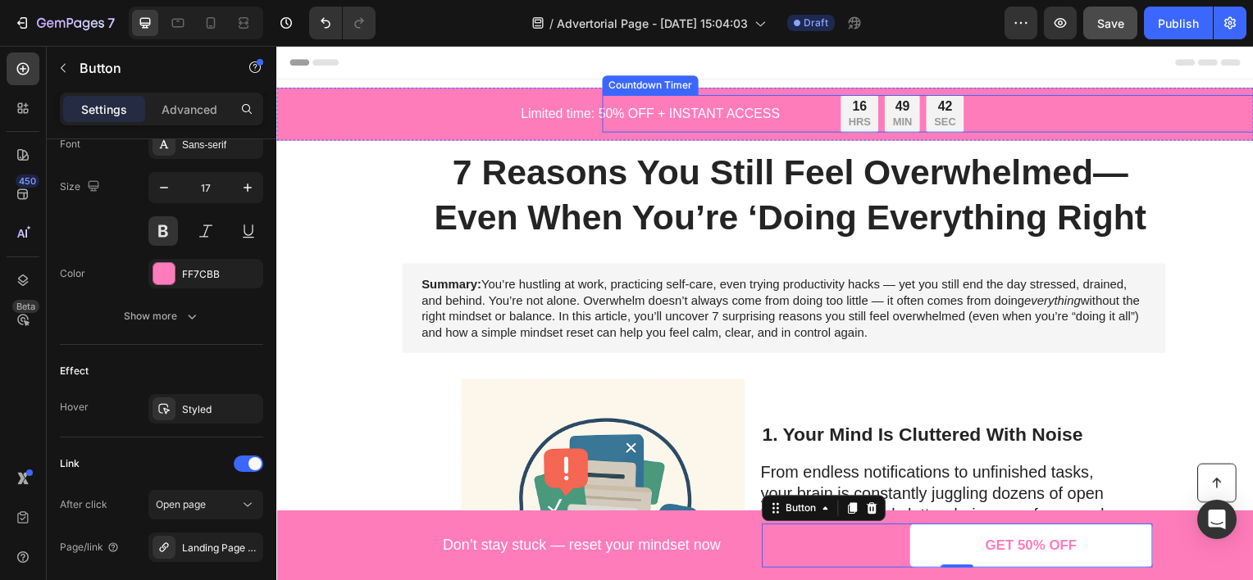
drag, startPoint x: 984, startPoint y: 110, endPoint x: 369, endPoint y: 222, distance: 625.0
click at [984, 110] on div "16 HRS 49 MIN 42 SEC Countdown Timer" at bounding box center [935, 114] width 662 height 38
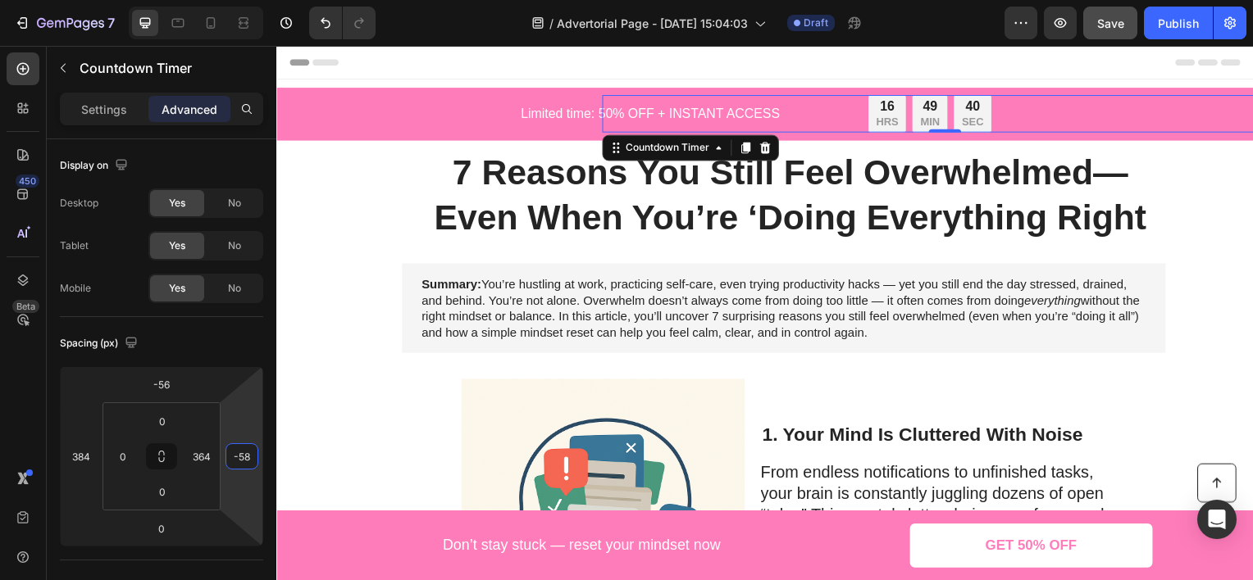
type input "-62"
drag, startPoint x: 250, startPoint y: 410, endPoint x: 253, endPoint y: 425, distance: 15.9
click at [253, 0] on html "7 Version history / Advertorial Page - [DATE] 15:04:03 Draft Preview Save Publi…" at bounding box center [626, 0] width 1253 height 0
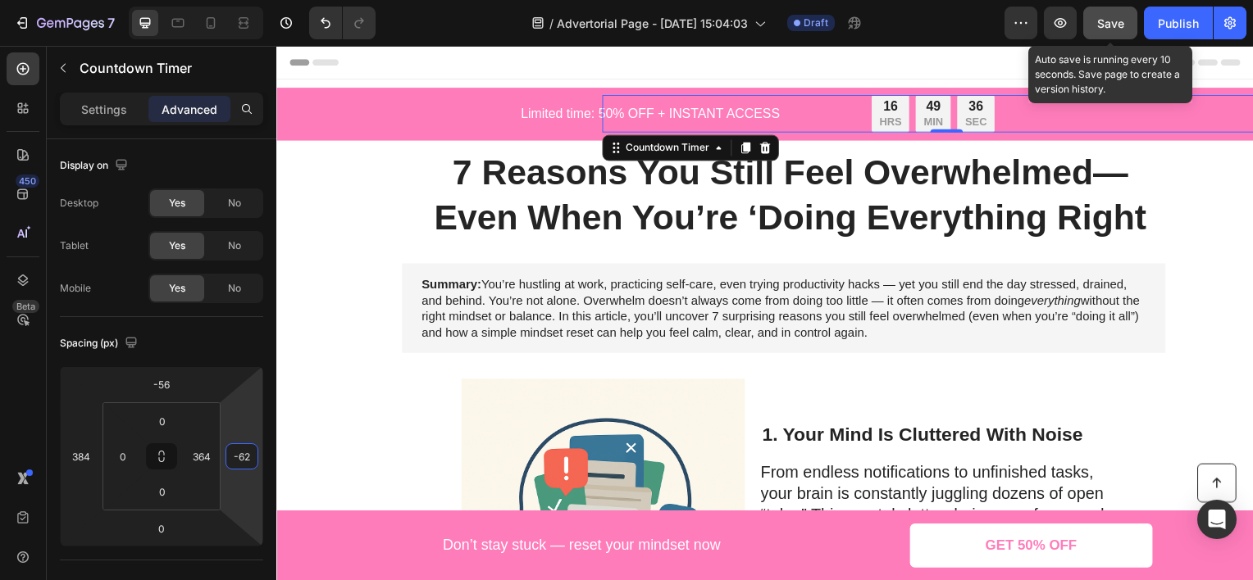
click at [1109, 16] on span "Save" at bounding box center [1110, 23] width 27 height 14
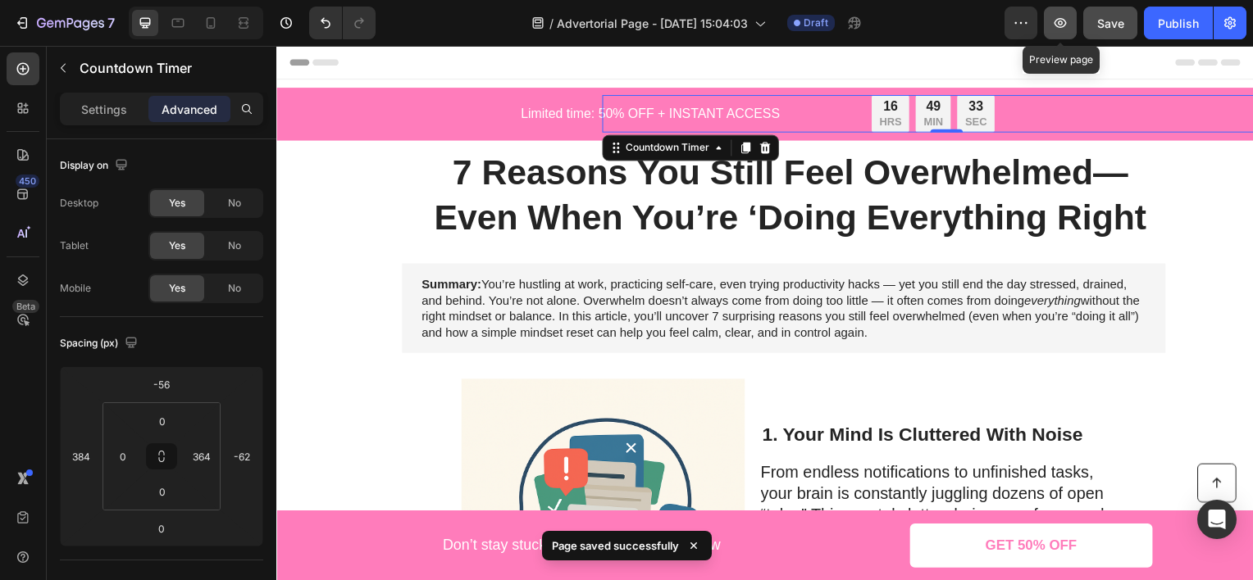
click at [1057, 28] on icon "button" at bounding box center [1060, 23] width 16 height 16
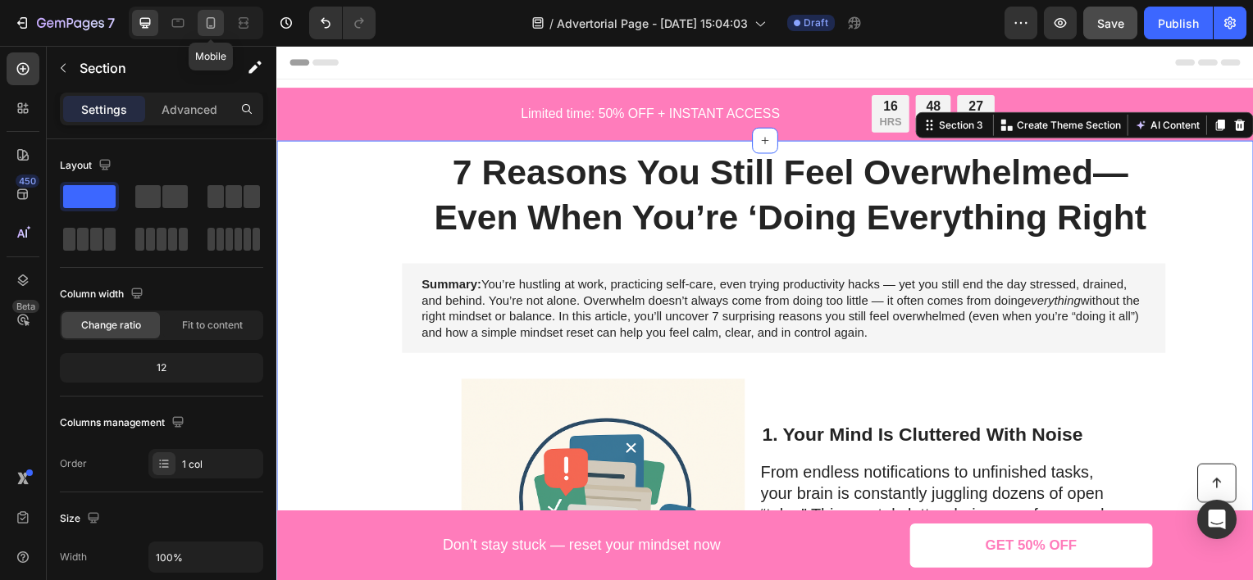
click at [215, 25] on icon at bounding box center [210, 23] width 16 height 16
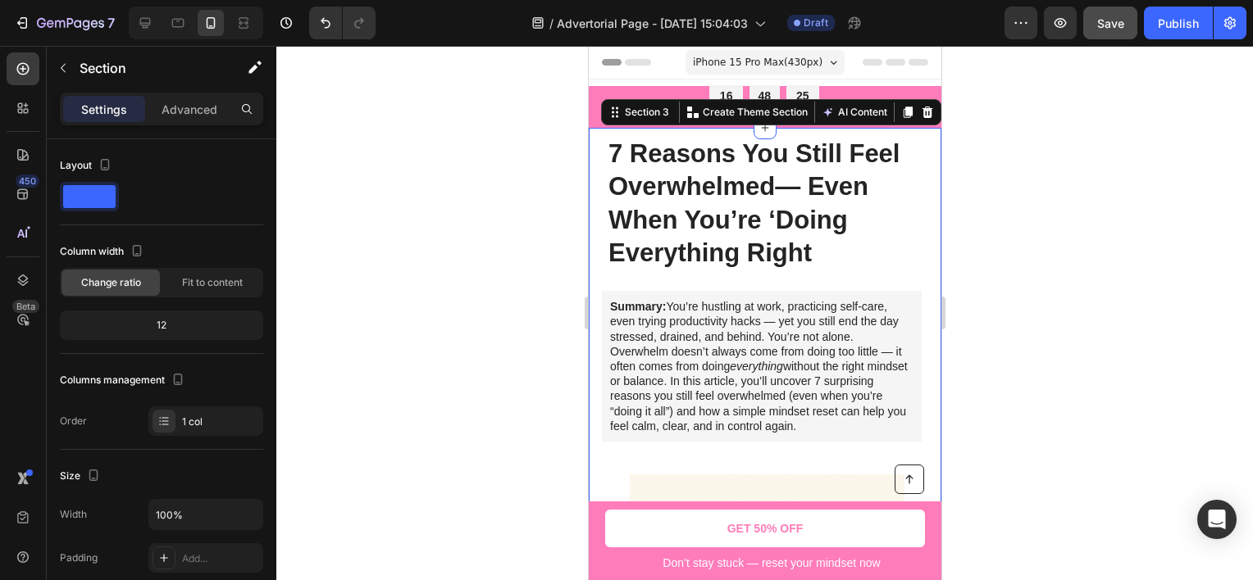
click at [489, 269] on div at bounding box center [764, 313] width 976 height 535
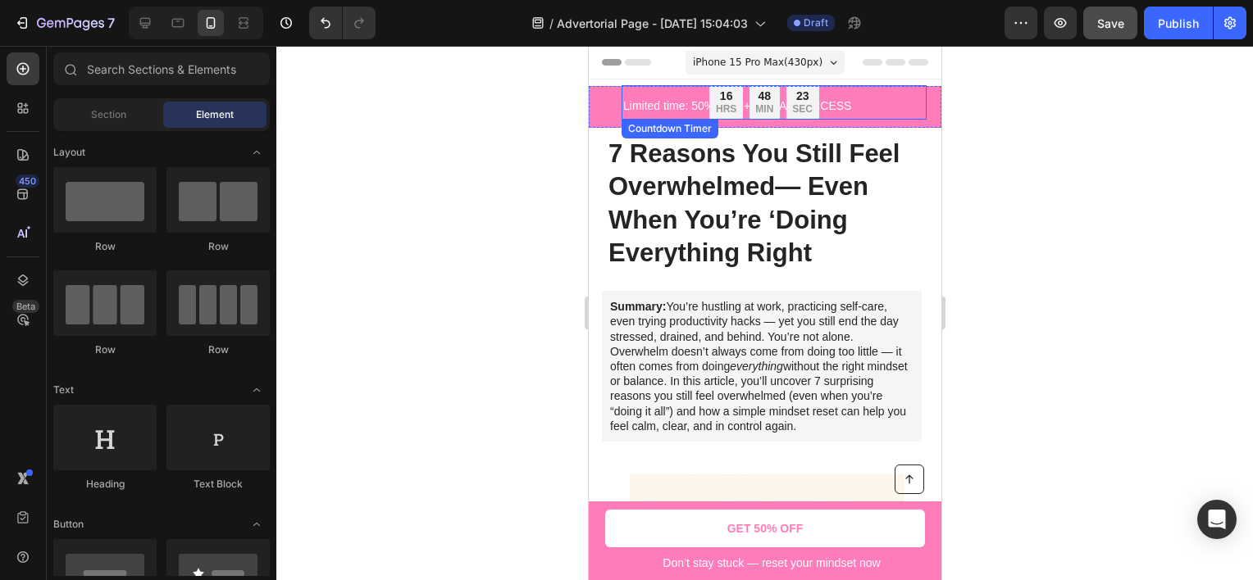
click at [648, 109] on div "16 HRS 48 MIN 23 SEC" at bounding box center [763, 102] width 285 height 34
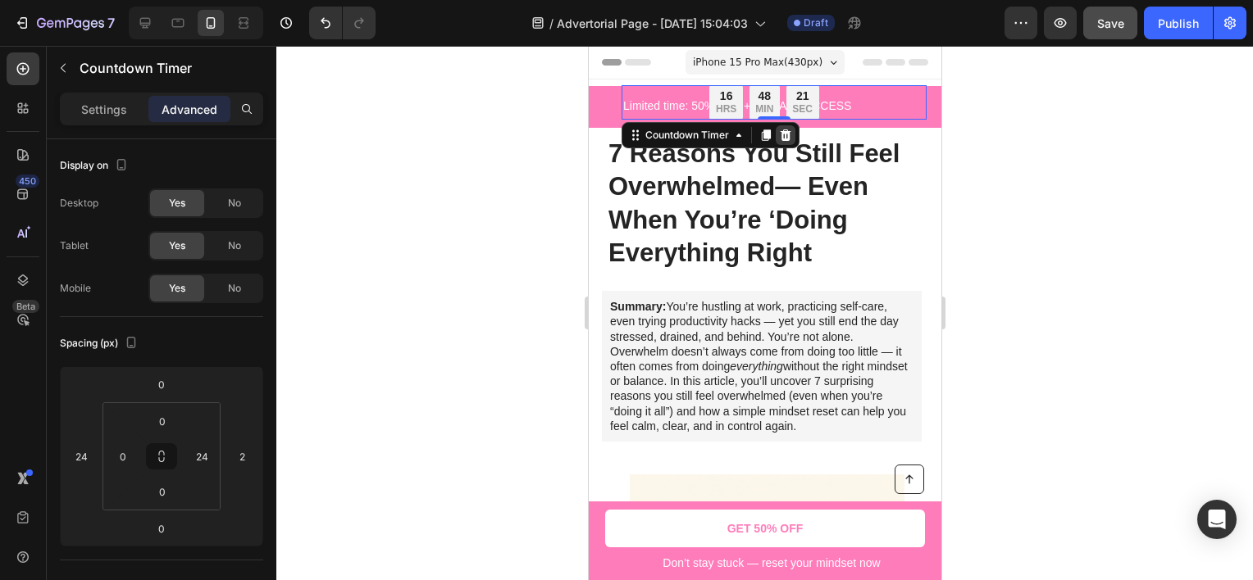
click at [788, 134] on icon at bounding box center [785, 135] width 11 height 11
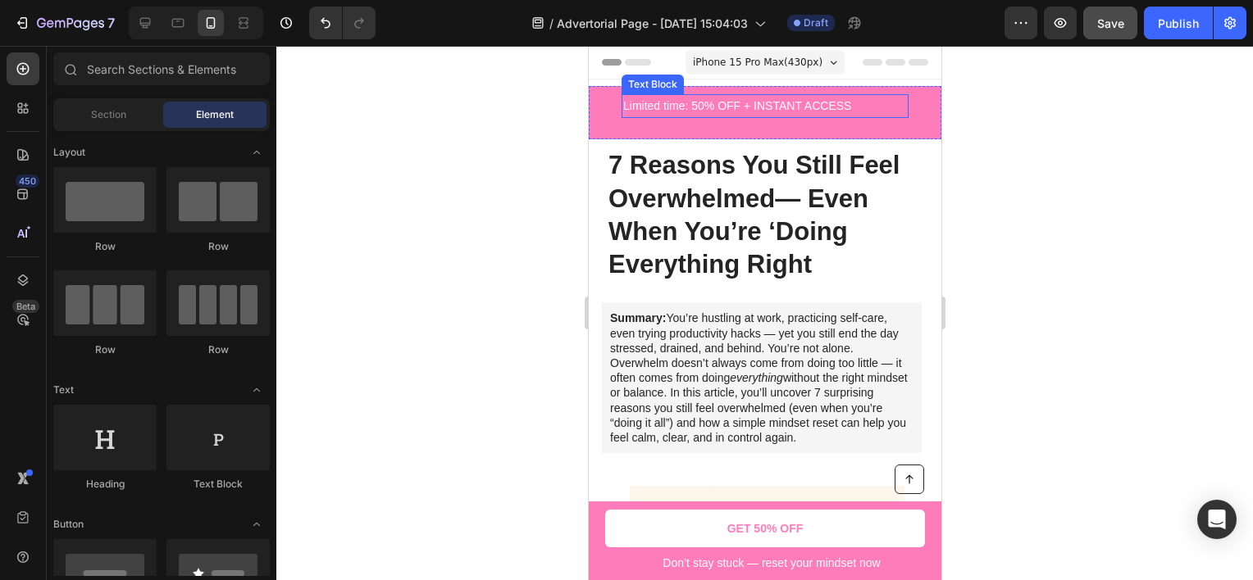
click at [330, 40] on div "7 Version history / Advertorial Page - [DATE] 15:04:03 Draft Preview Save Publi…" at bounding box center [626, 23] width 1253 height 47
click at [334, 30] on button "Undo/Redo" at bounding box center [325, 23] width 33 height 33
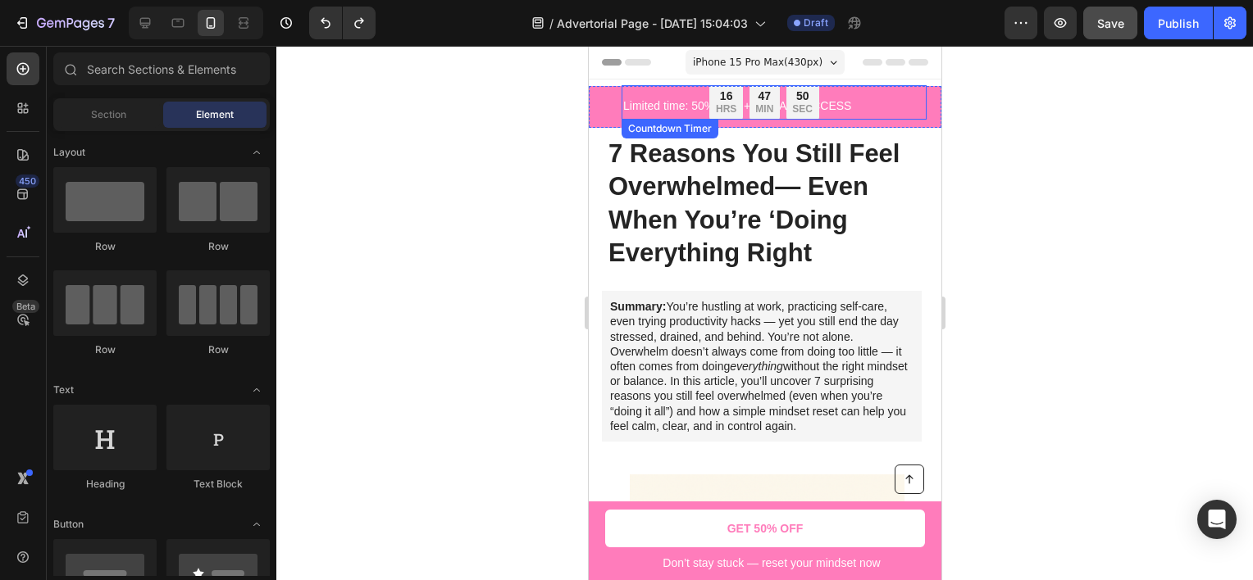
click at [731, 98] on div "16 HRS" at bounding box center [724, 102] width 33 height 34
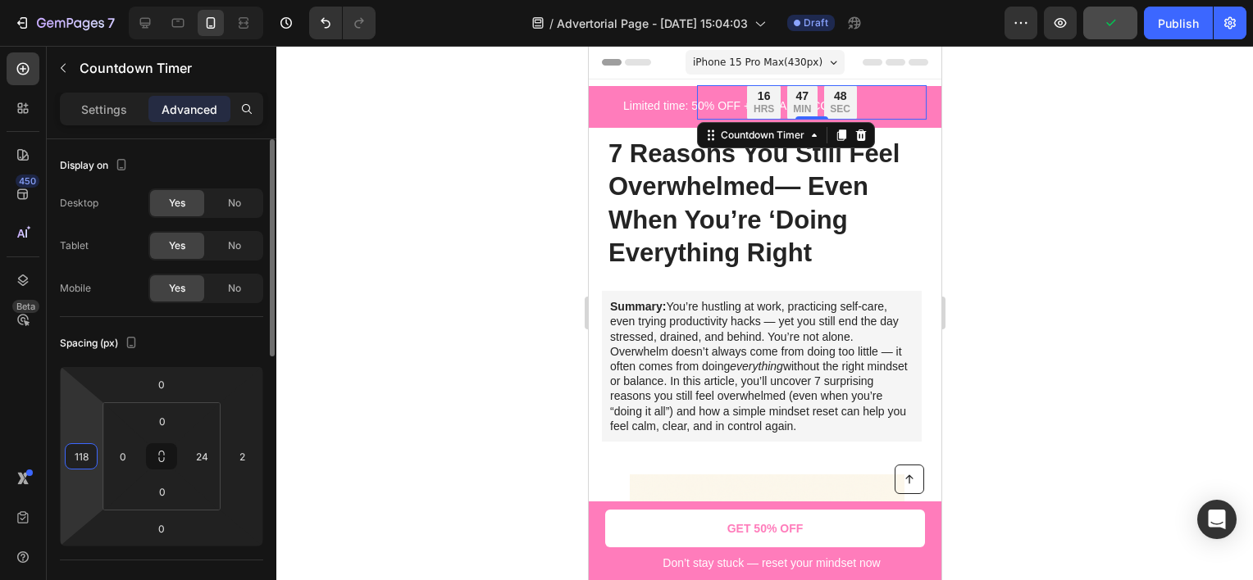
drag, startPoint x: 84, startPoint y: 420, endPoint x: 131, endPoint y: 359, distance: 77.1
click at [90, 0] on html "7 Version history / Advertorial Page - [DATE] 15:04:03 Draft Preview Publish 45…" at bounding box center [626, 0] width 1253 height 0
type input "136"
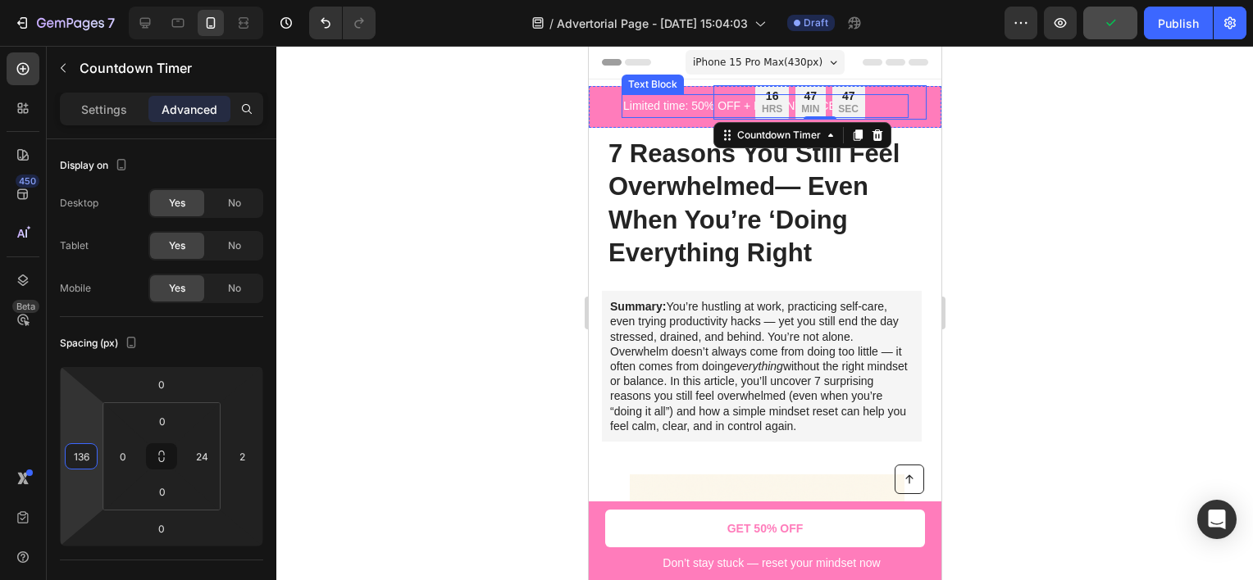
click at [645, 94] on div "Limited time: 50% OFF + INSTANT ACCESS Text Block" at bounding box center [764, 106] width 287 height 24
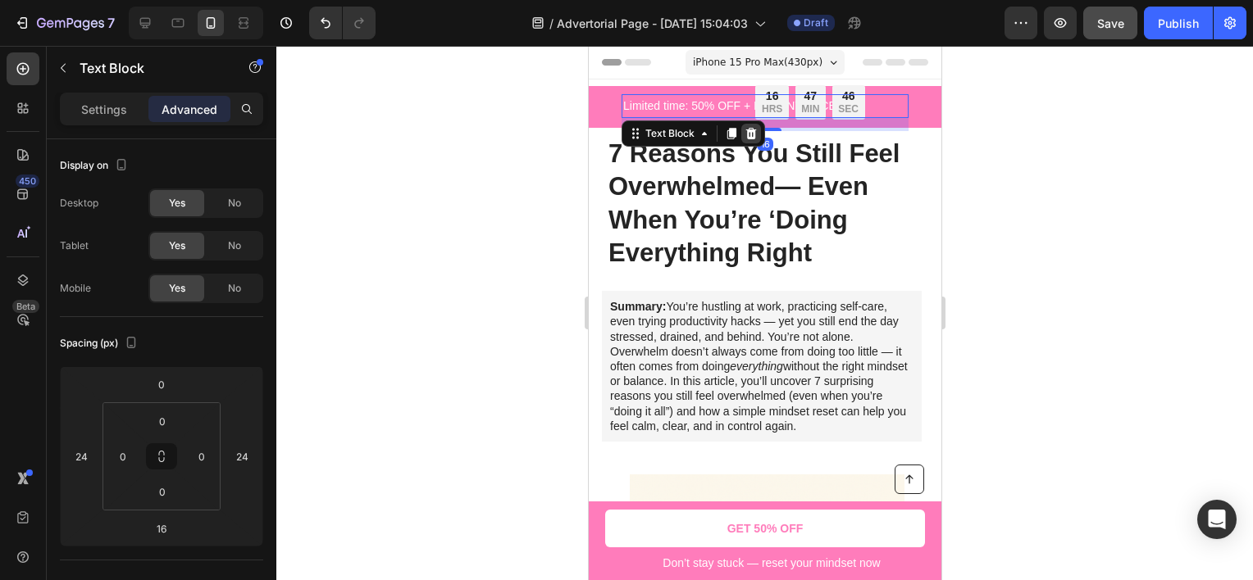
click at [752, 134] on icon at bounding box center [750, 133] width 11 height 11
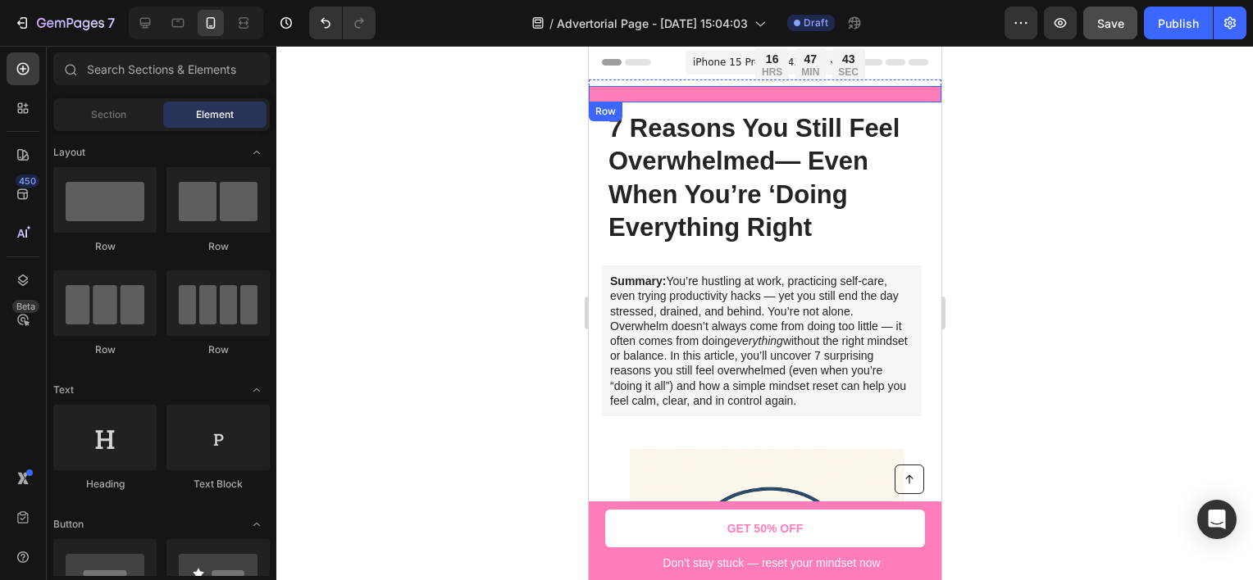
click at [685, 97] on div "16 HRS 47 MIN 43 SEC Countdown Timer Row" at bounding box center [764, 94] width 353 height 16
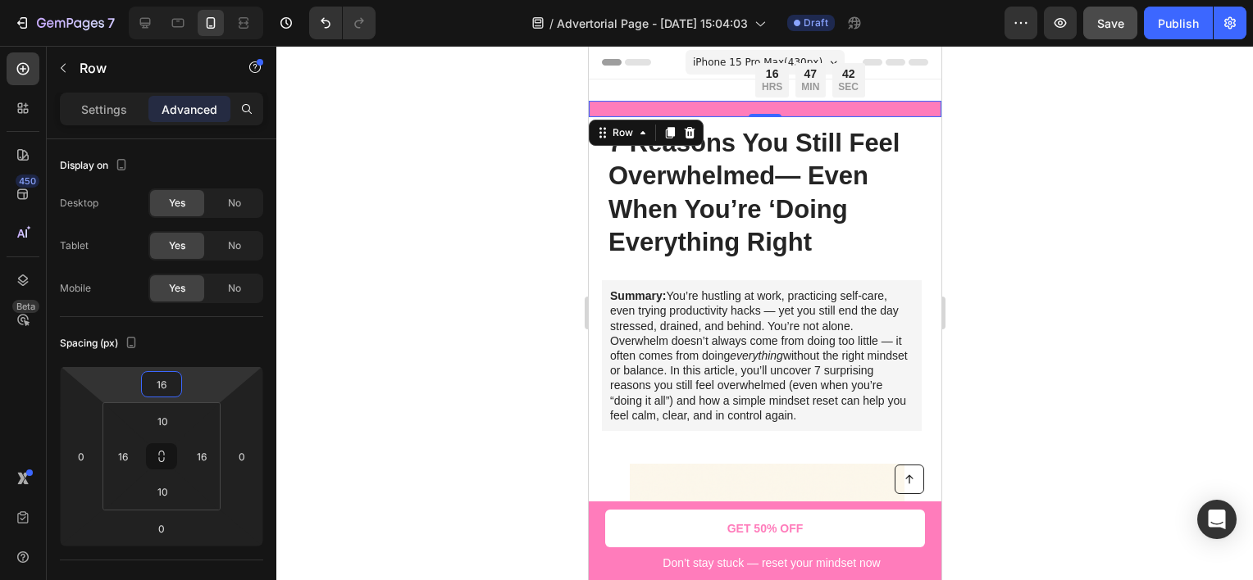
type input "8"
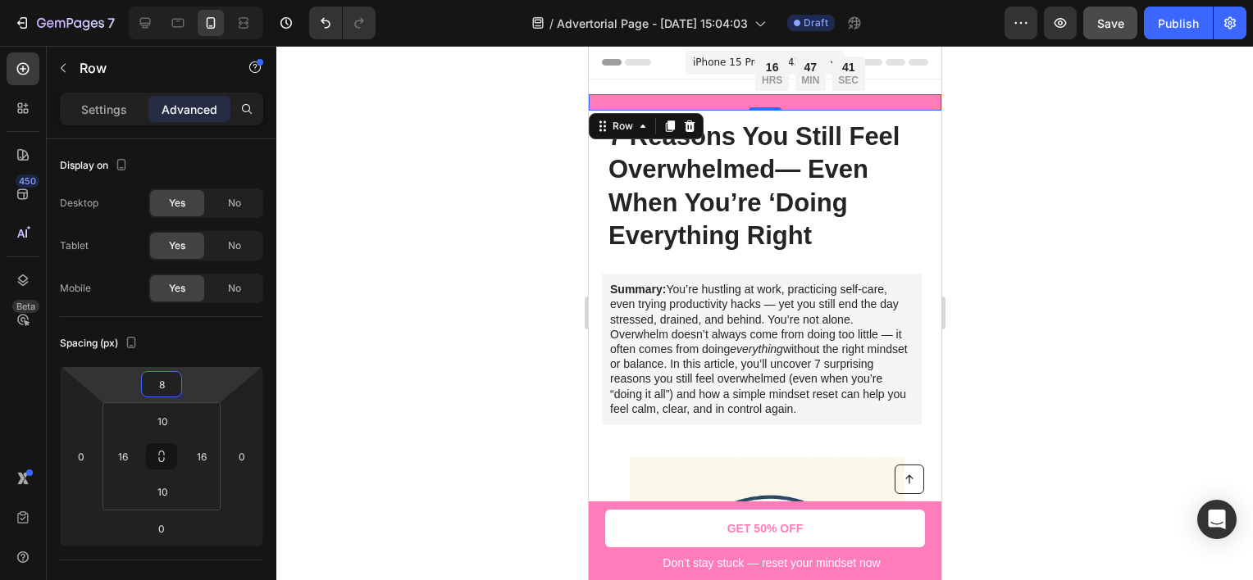
click at [207, 0] on html "7 Version history / Advertorial Page - [DATE] 15:04:03 Draft Preview Save Publi…" at bounding box center [626, 0] width 1253 height 0
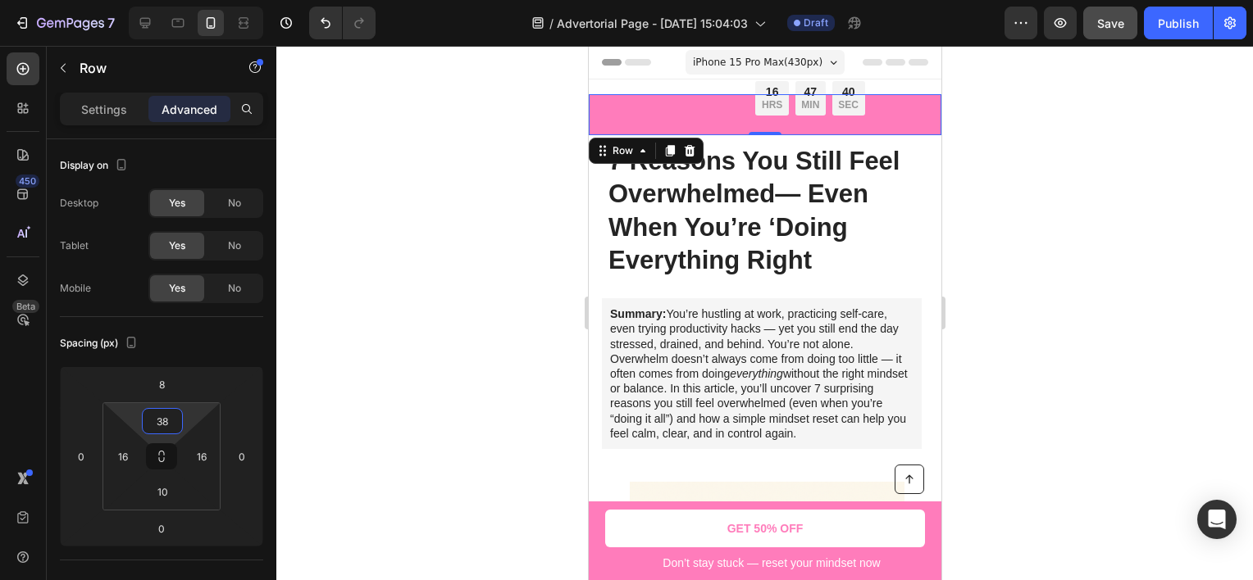
type input "40"
drag, startPoint x: 184, startPoint y: 427, endPoint x: 186, endPoint y: 415, distance: 12.4
click at [186, 0] on html "7 Version history / Advertorial Page - [DATE] 15:04:03 Draft Preview Save Publi…" at bounding box center [626, 0] width 1253 height 0
click at [762, 102] on p "HRS" at bounding box center [771, 105] width 20 height 13
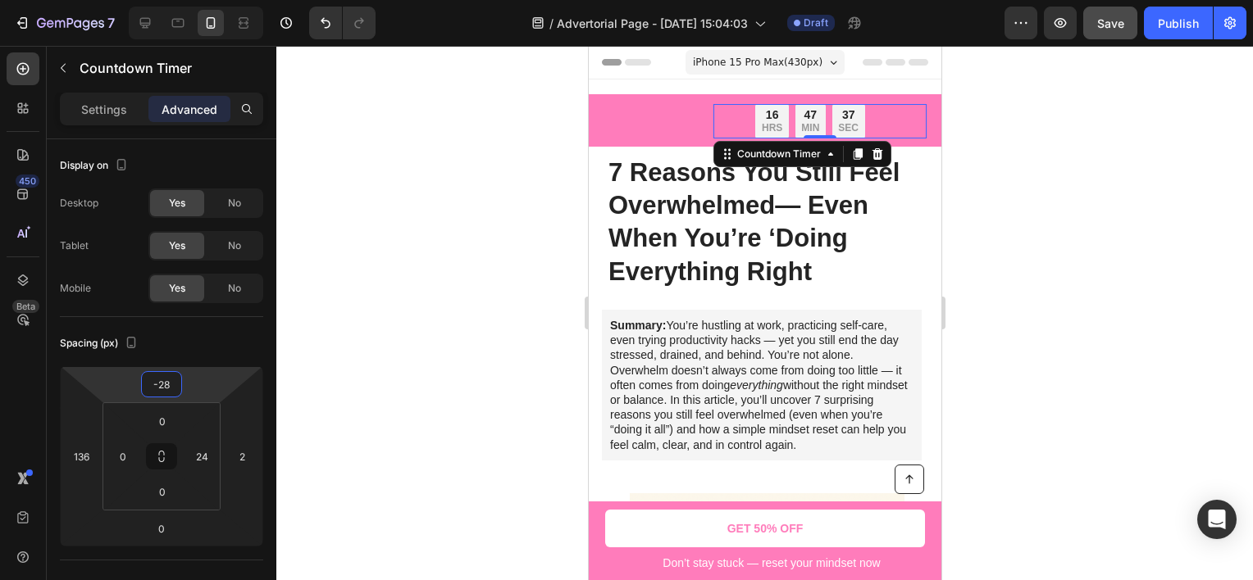
type input "-30"
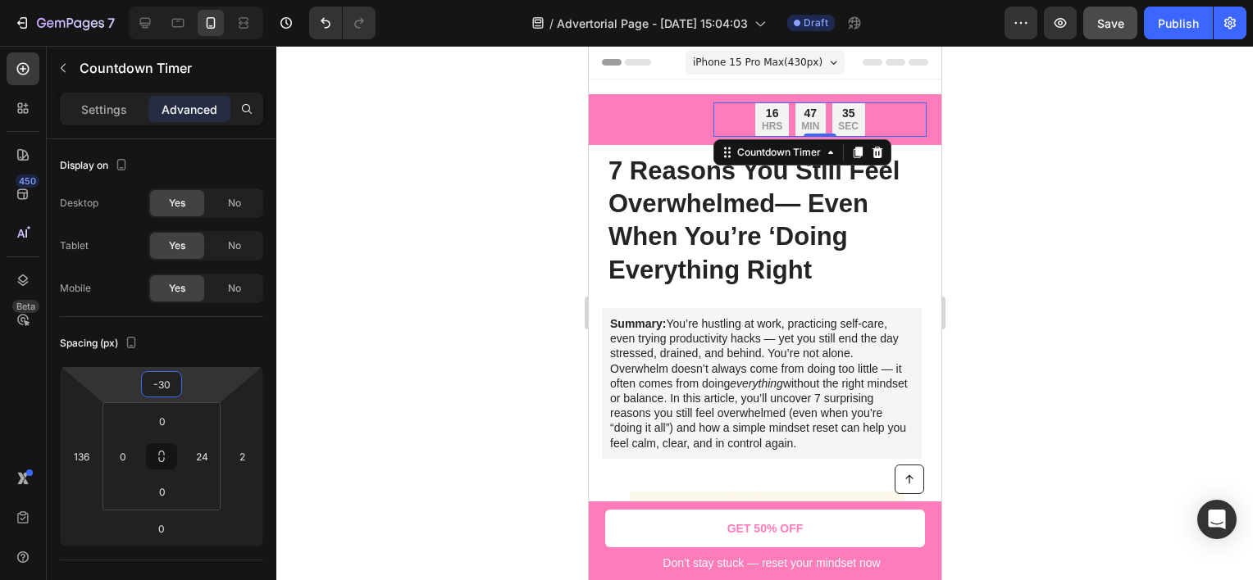
drag, startPoint x: 223, startPoint y: 379, endPoint x: 226, endPoint y: 391, distance: 12.7
click at [226, 0] on html "7 Version history / Advertorial Page - [DATE] 15:04:03 Draft Preview Save Publi…" at bounding box center [626, 0] width 1253 height 0
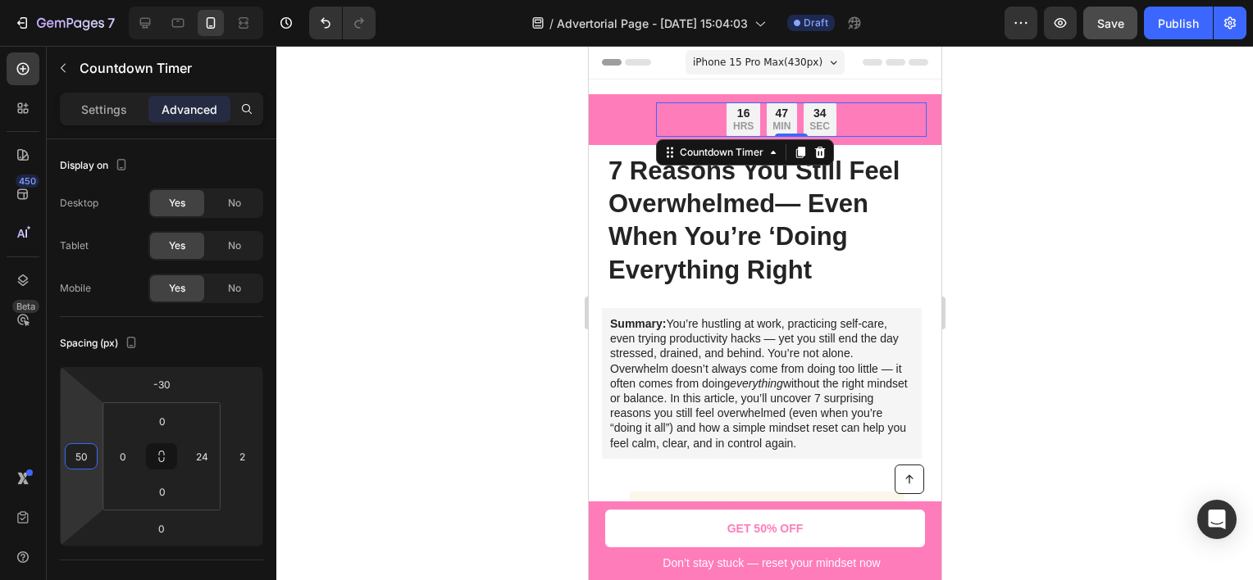
type input "38"
drag, startPoint x: 84, startPoint y: 427, endPoint x: 95, endPoint y: 467, distance: 41.6
click at [95, 0] on html "7 Version history / Advertorial Page - [DATE] 15:04:03 Draft Preview Save Publi…" at bounding box center [626, 0] width 1253 height 0
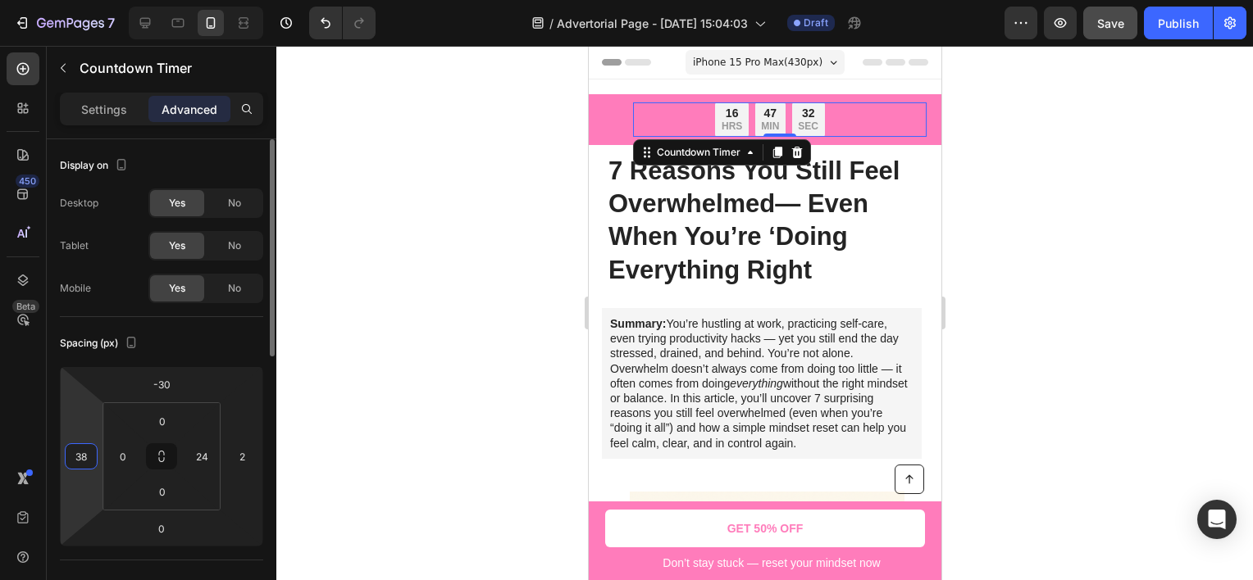
click at [239, 334] on div "Spacing (px)" at bounding box center [161, 343] width 203 height 26
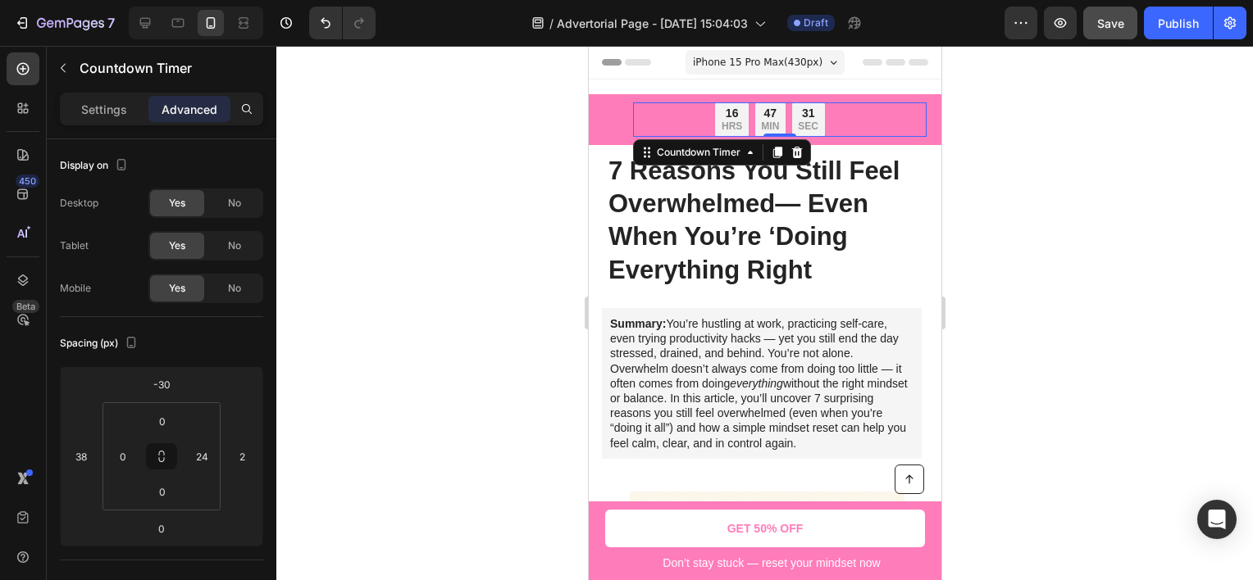
click at [1034, 193] on div at bounding box center [764, 313] width 976 height 535
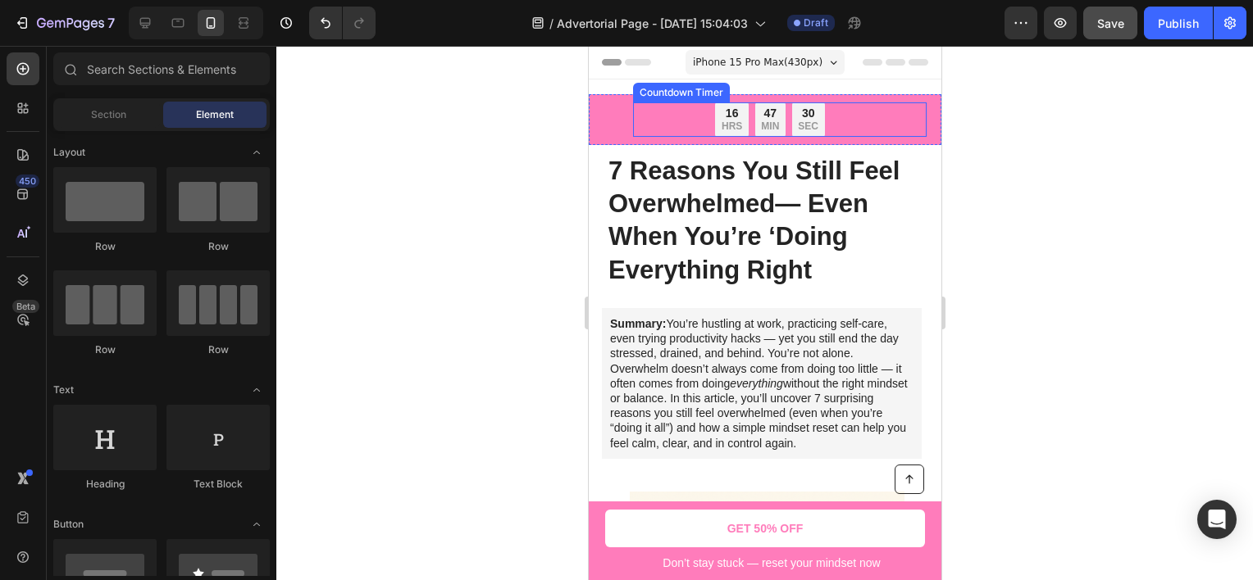
click at [821, 121] on div "16 HRS 47 MIN 30 SEC" at bounding box center [769, 119] width 274 height 34
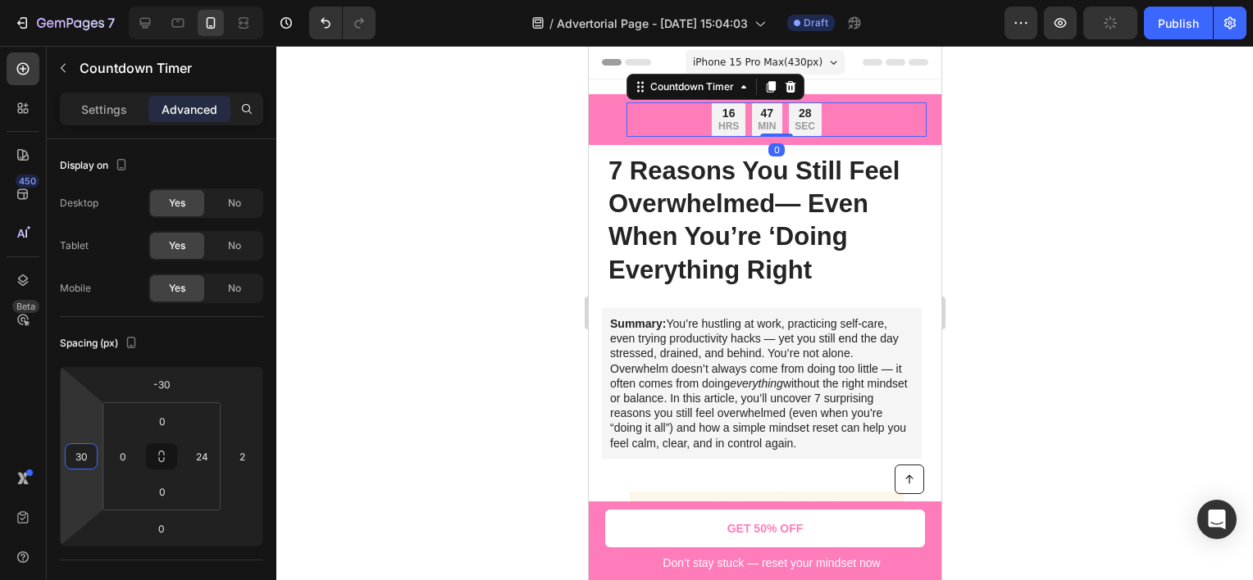
type input "32"
click at [82, 0] on html "7 Version history / Advertorial Page - [DATE] 15:04:03 Draft Preview Publish 45…" at bounding box center [626, 0] width 1253 height 0
click at [427, 262] on div at bounding box center [764, 313] width 976 height 535
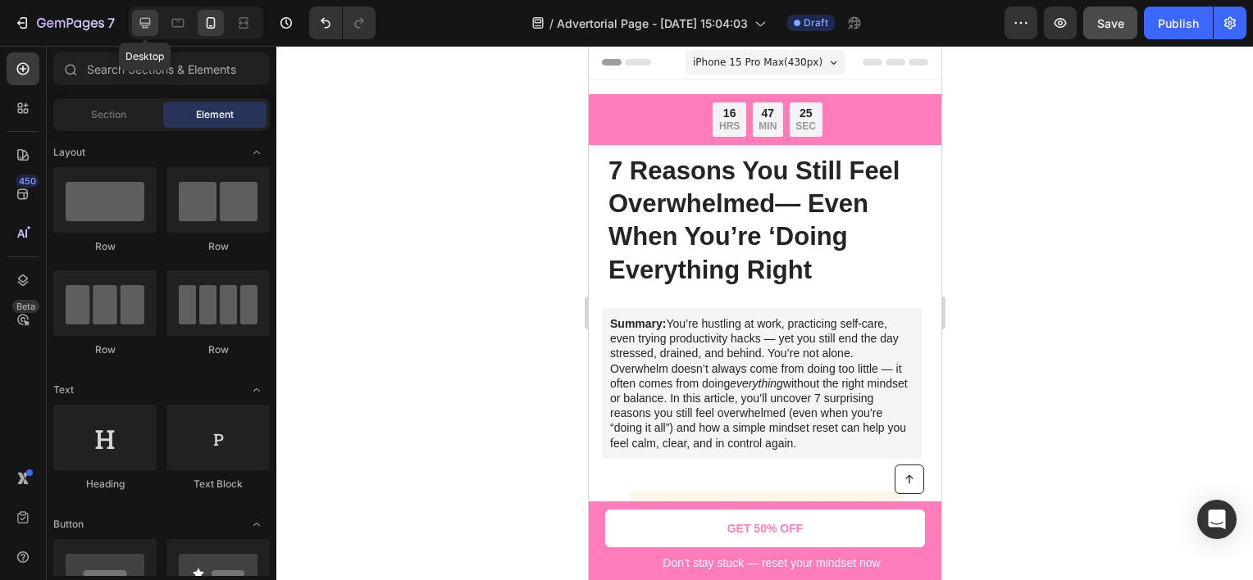
click at [144, 23] on icon at bounding box center [145, 23] width 11 height 11
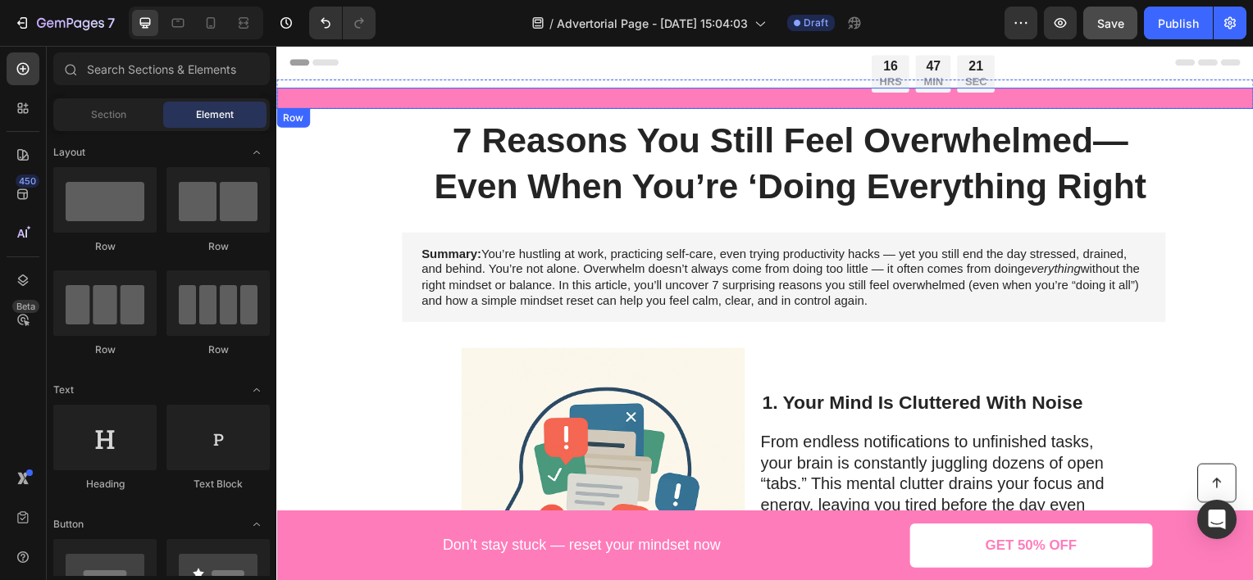
click at [674, 99] on div "16 HRS 47 MIN 21 SEC Countdown Timer Row" at bounding box center [768, 98] width 984 height 21
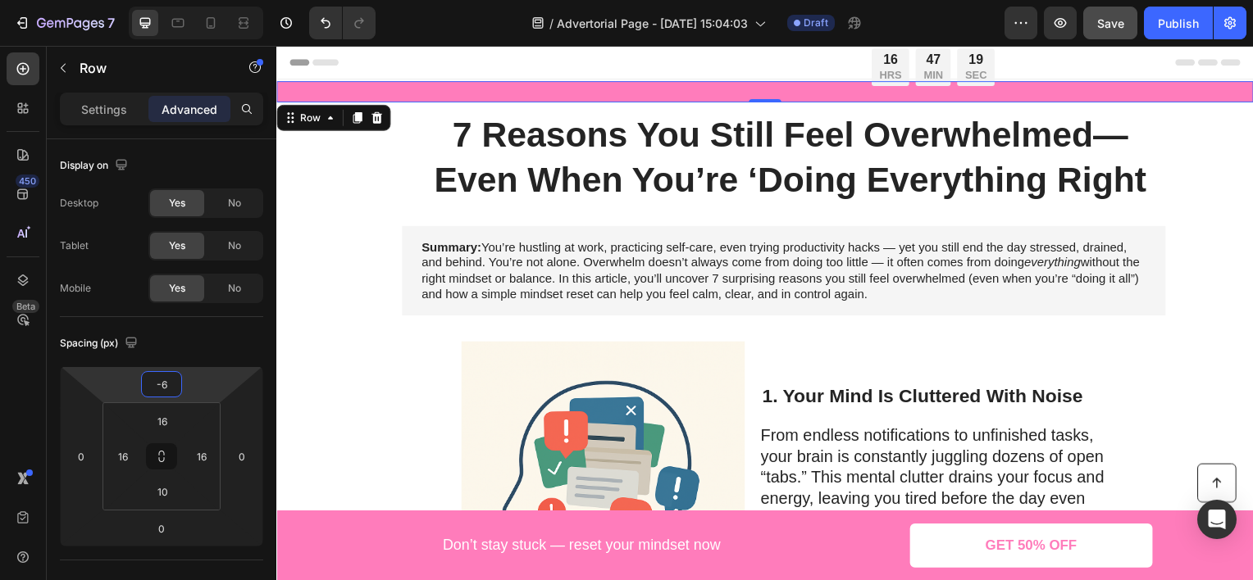
type input "-8"
click at [223, 0] on html "7 Version history / Advertorial Page - [DATE] 15:04:03 Draft Preview Save Publi…" at bounding box center [626, 0] width 1253 height 0
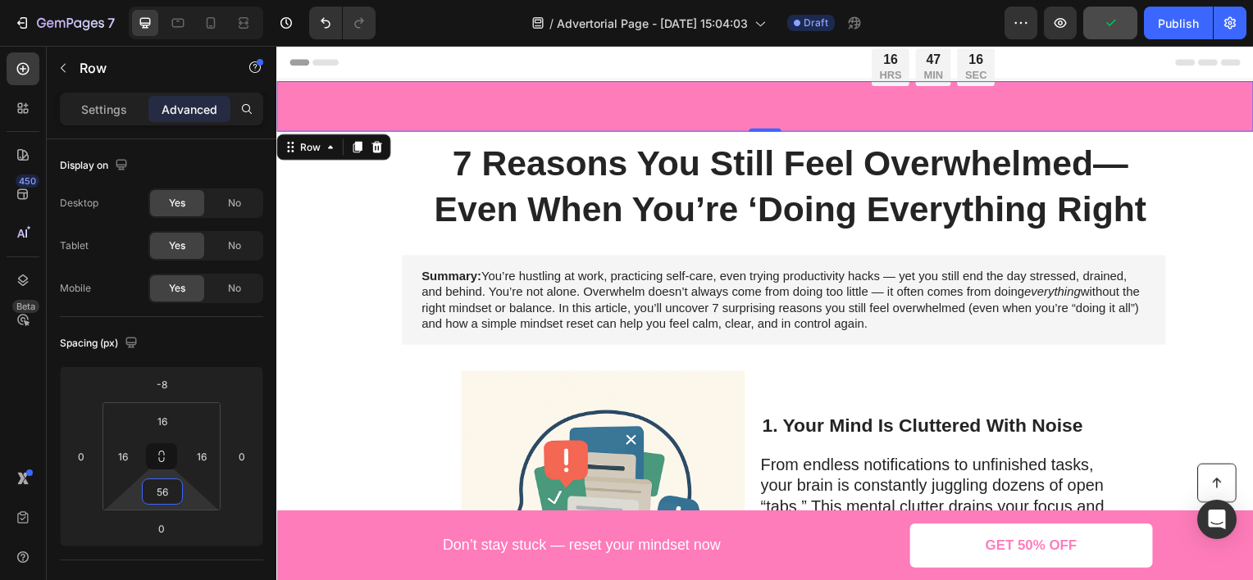
type input "64"
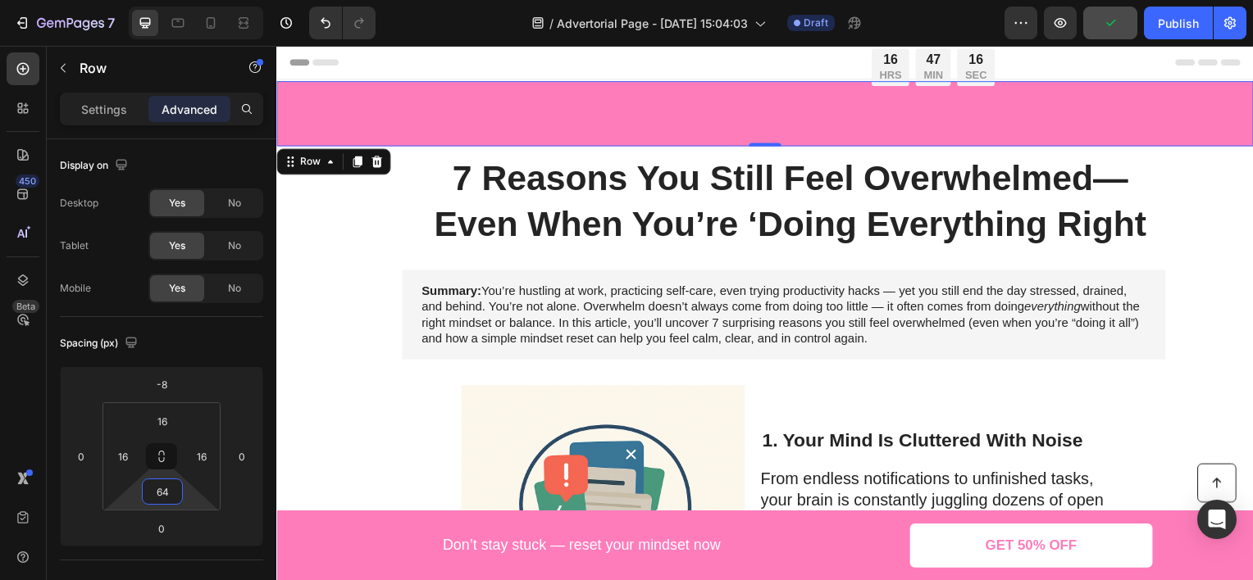
drag, startPoint x: 184, startPoint y: 491, endPoint x: 184, endPoint y: 469, distance: 22.1
click at [184, 0] on html "7 Version history / Advertorial Page - [DATE] 15:04:03 Draft Preview Publish 45…" at bounding box center [626, 0] width 1253 height 0
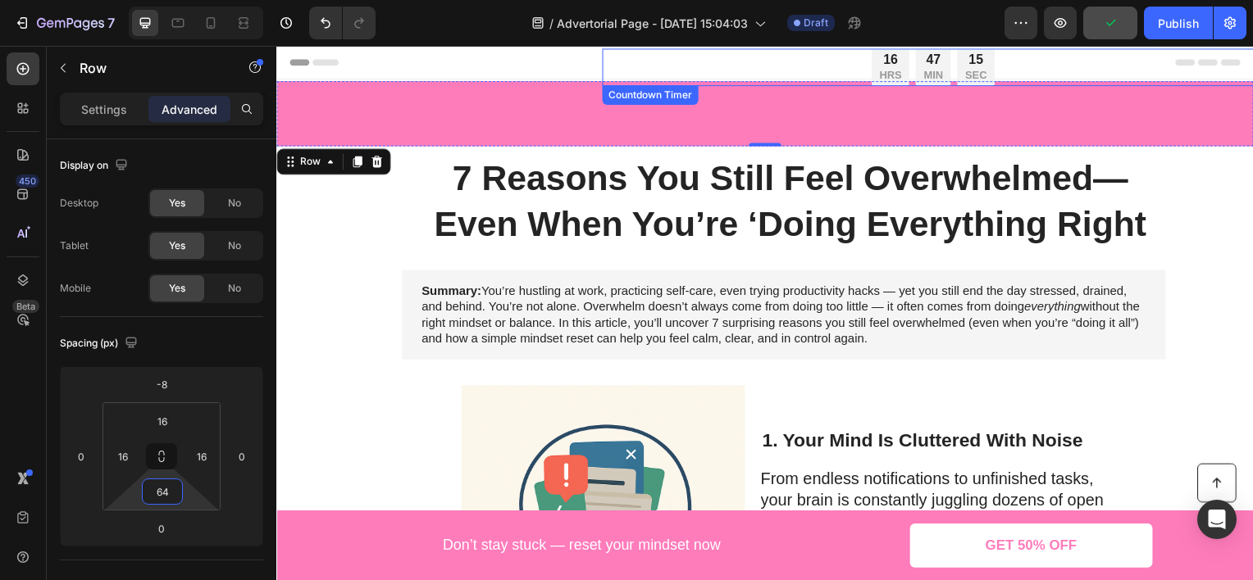
click at [889, 56] on div "16" at bounding box center [894, 60] width 22 height 17
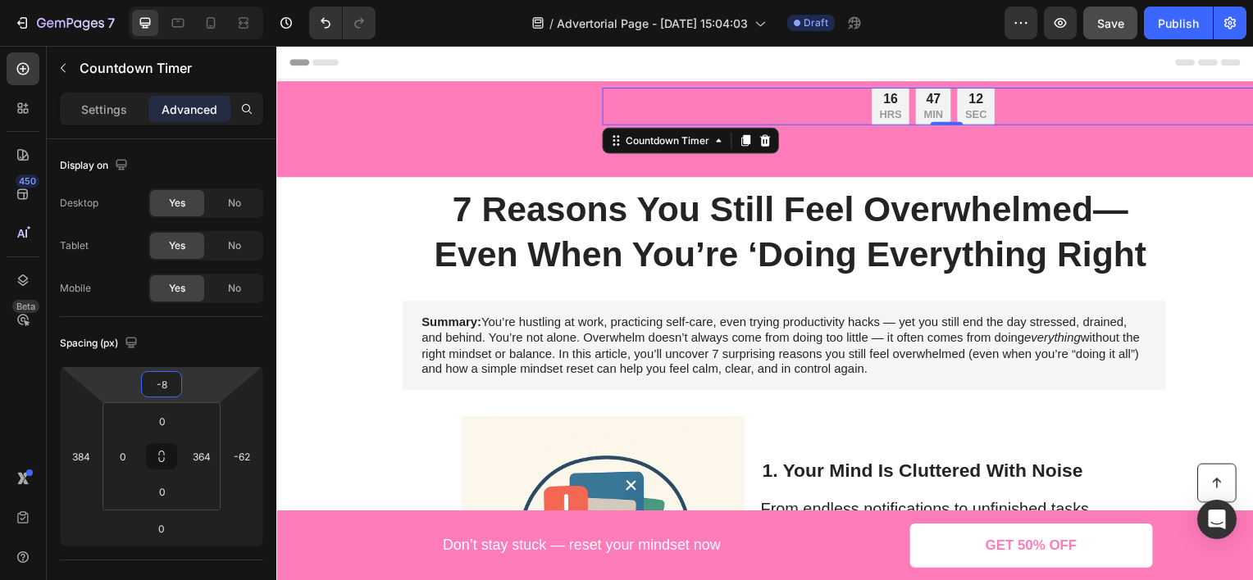
type input "-6"
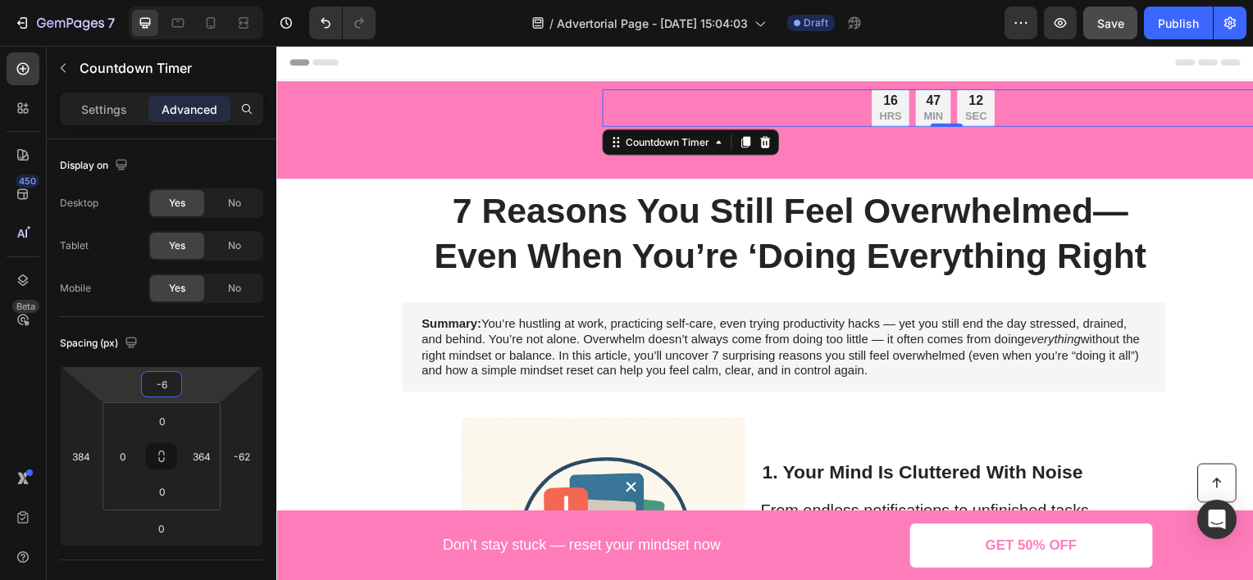
drag, startPoint x: 232, startPoint y: 387, endPoint x: 243, endPoint y: 366, distance: 23.5
click at [243, 0] on html "7 Version history / Advertorial Page - [DATE] 15:04:03 Draft Preview Save Publi…" at bounding box center [626, 0] width 1253 height 0
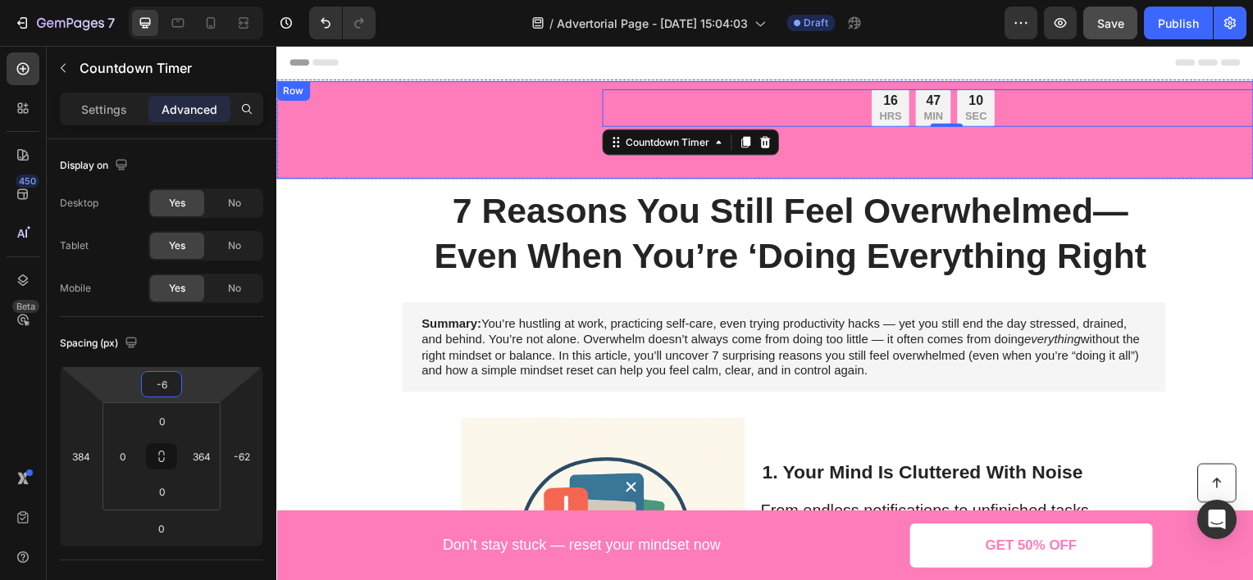
click at [501, 108] on div "16 HRS 47 MIN 10 SEC Countdown Timer 0" at bounding box center [768, 110] width 958 height 33
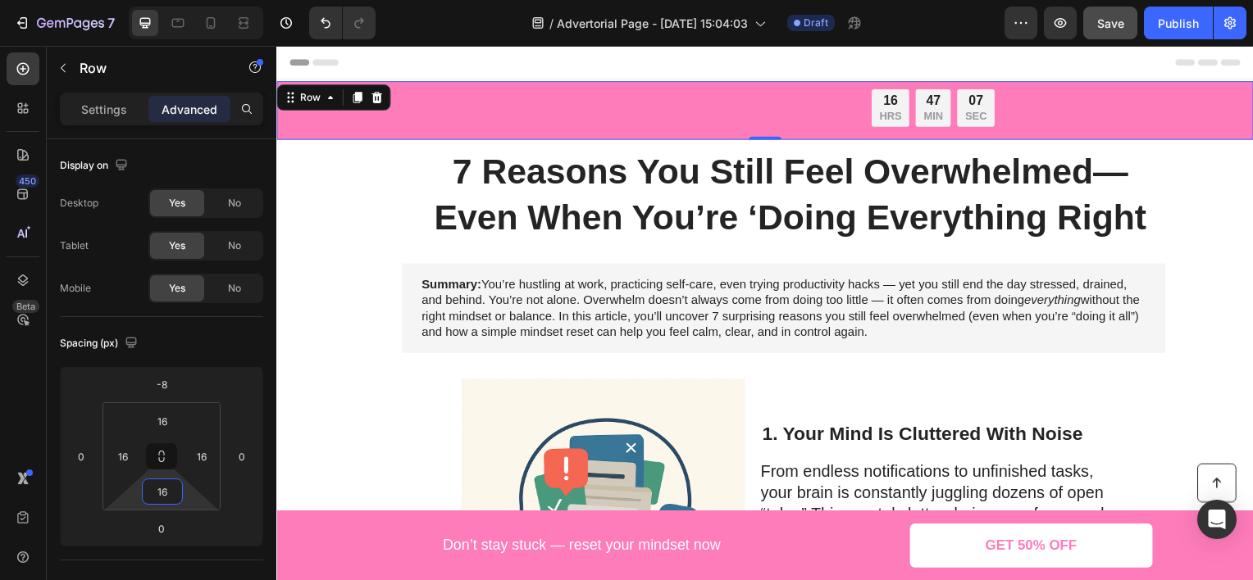
type input "12"
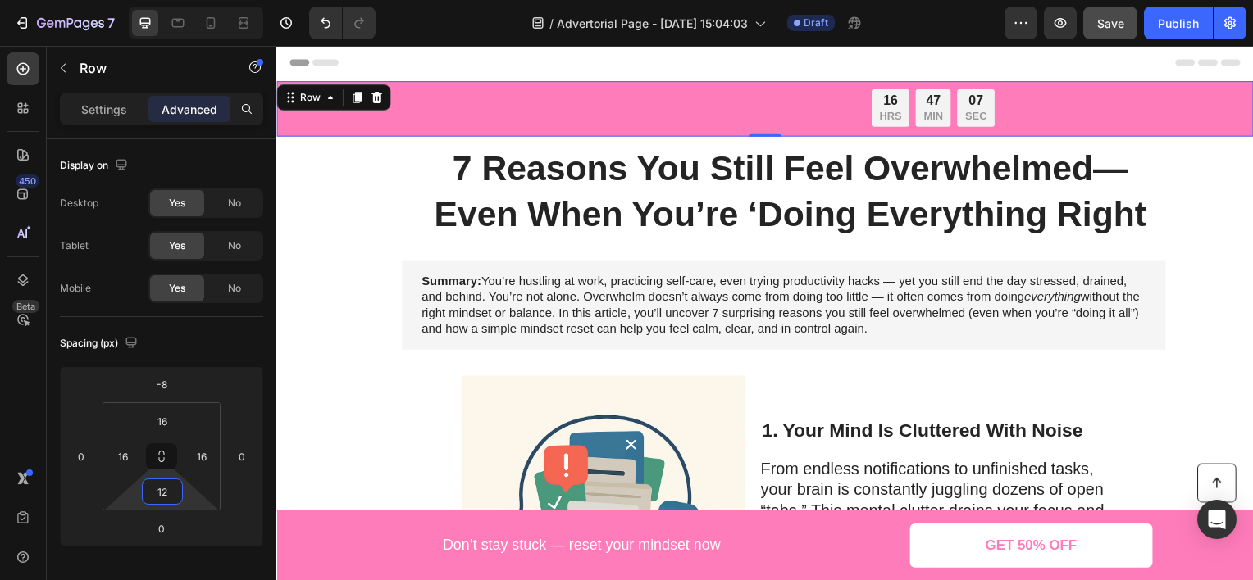
drag, startPoint x: 193, startPoint y: 495, endPoint x: 196, endPoint y: 516, distance: 21.5
click at [196, 0] on html "7 Version history / Advertorial Page - [DATE] 15:04:03 Draft Preview Save Publi…" at bounding box center [626, 0] width 1253 height 0
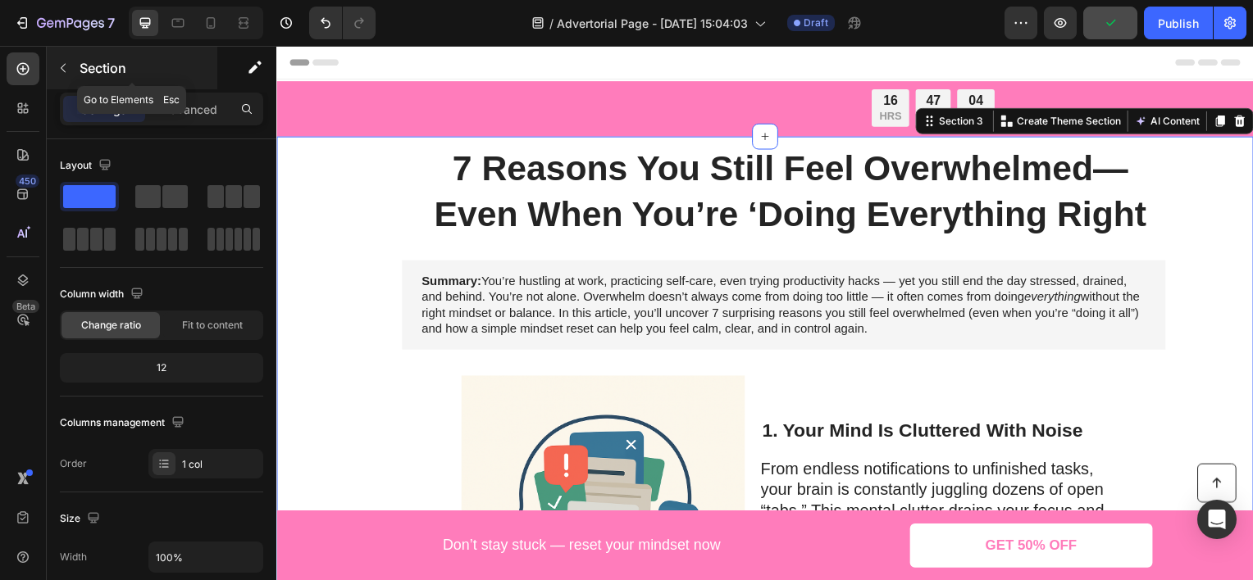
click at [121, 82] on div "Section" at bounding box center [132, 68] width 171 height 43
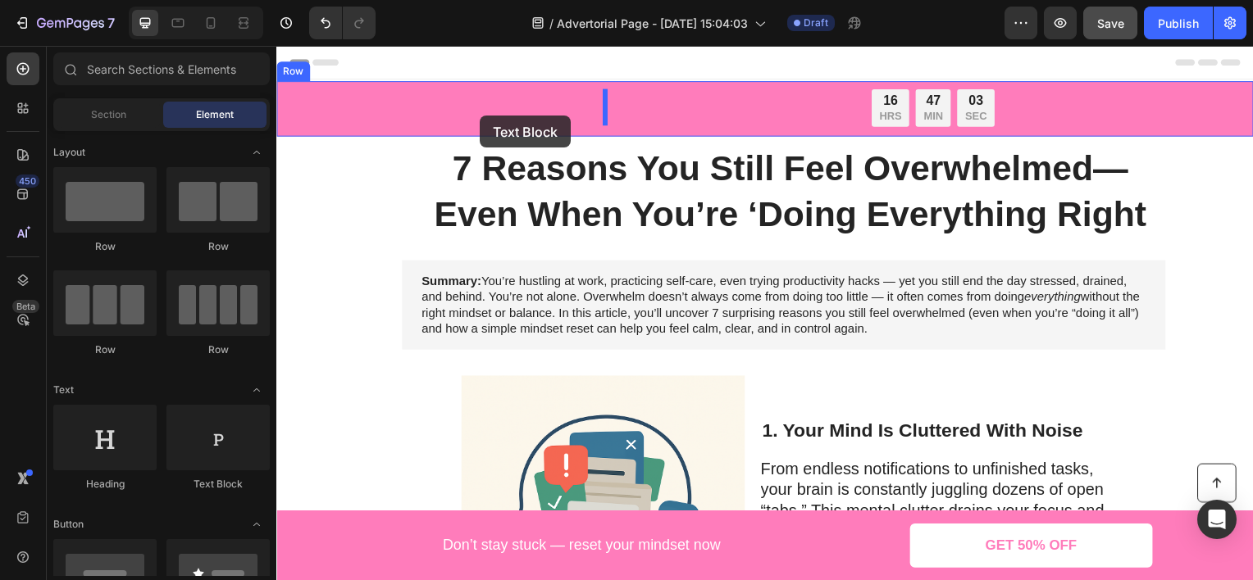
drag, startPoint x: 505, startPoint y: 481, endPoint x: 508, endPoint y: 110, distance: 371.4
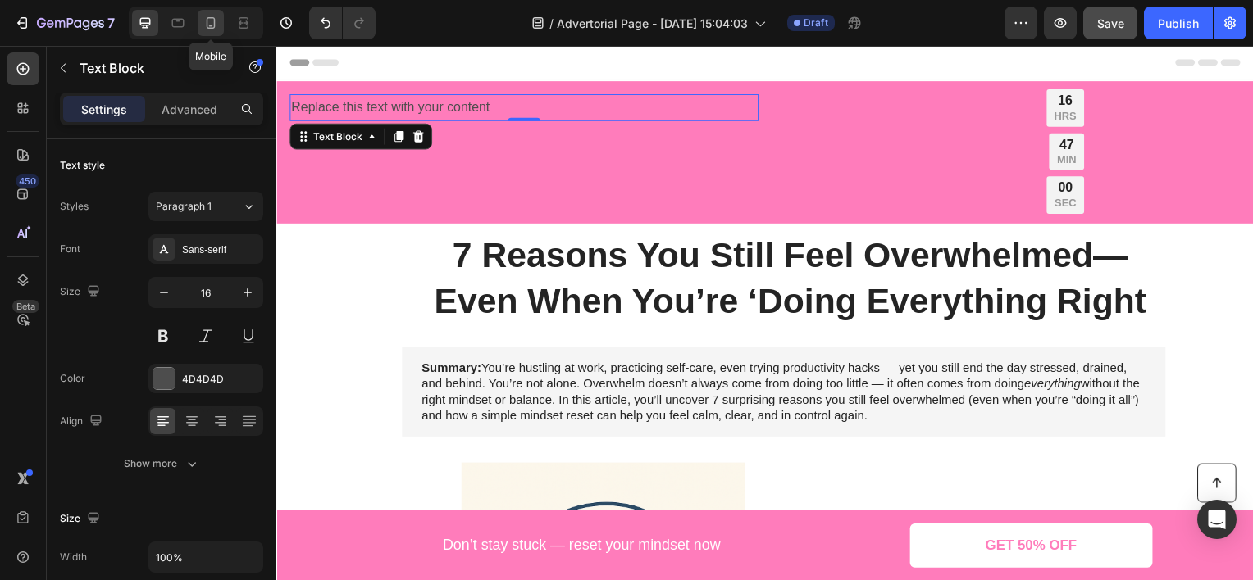
click at [219, 23] on div at bounding box center [211, 23] width 26 height 26
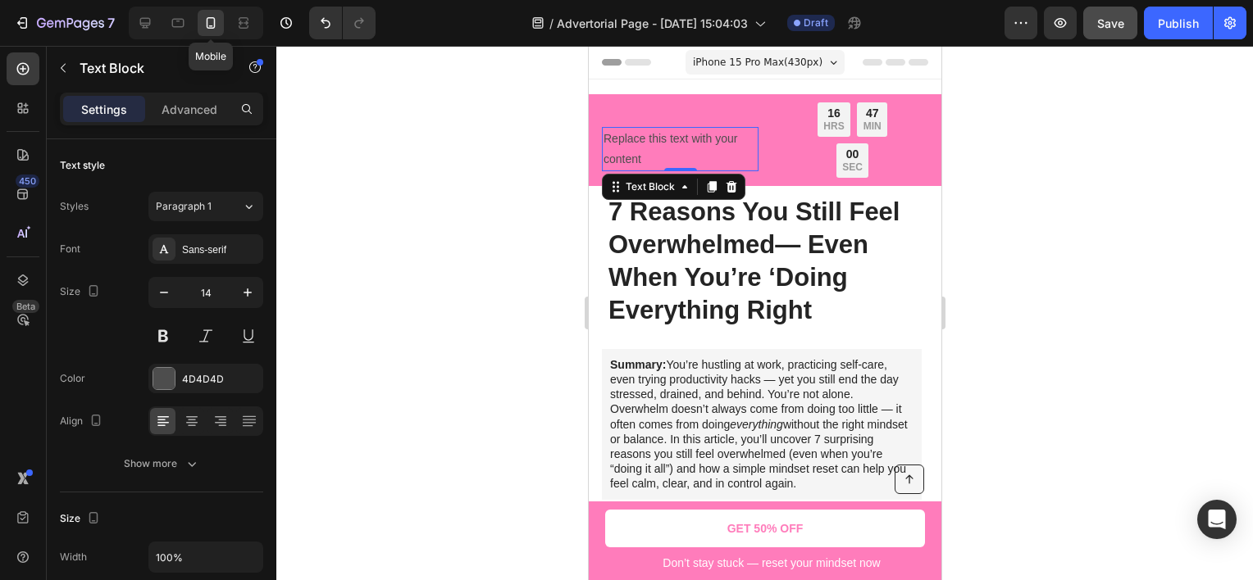
scroll to position [23, 0]
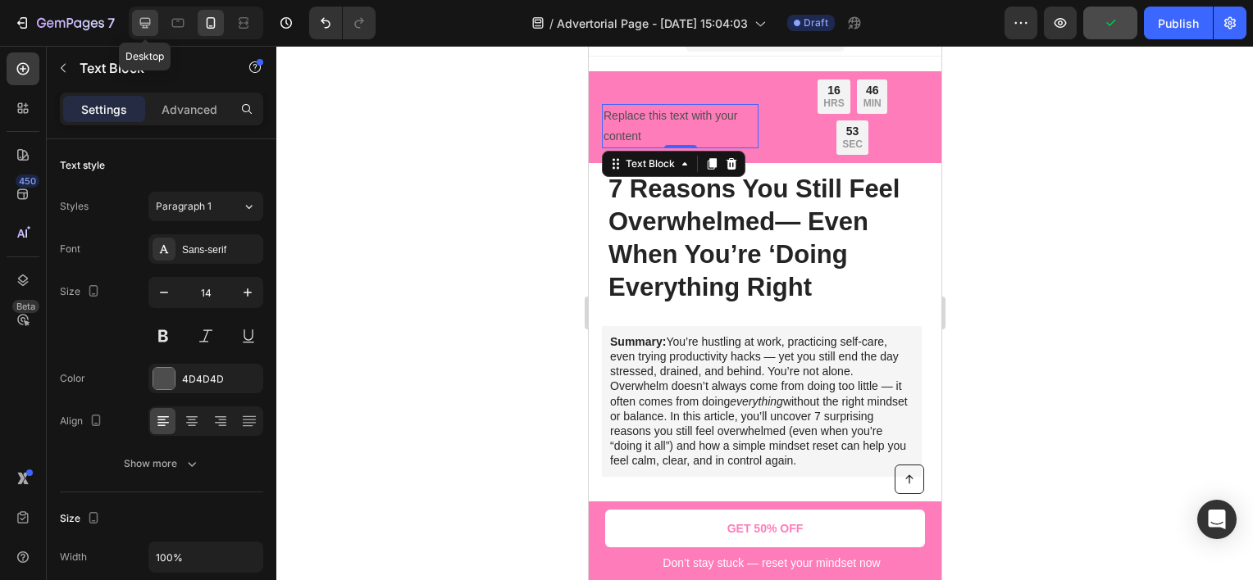
click at [146, 19] on icon at bounding box center [145, 23] width 16 height 16
type input "16"
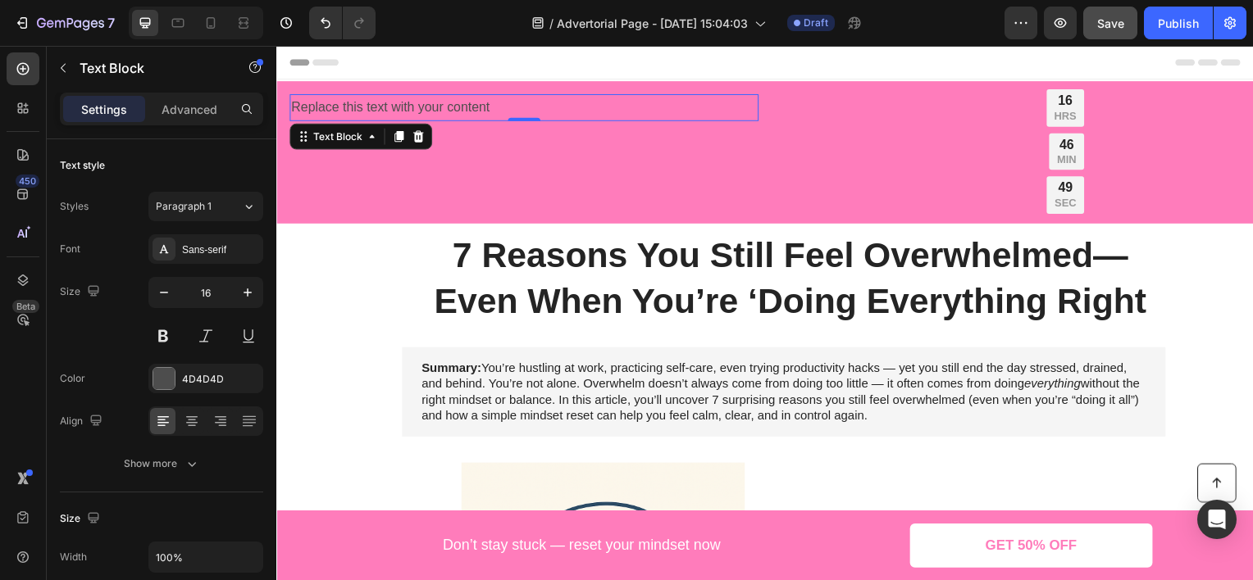
click at [626, 114] on div "Replace this text with your content" at bounding box center [525, 107] width 472 height 27
click at [626, 114] on p "Replace this text with your content" at bounding box center [525, 108] width 469 height 24
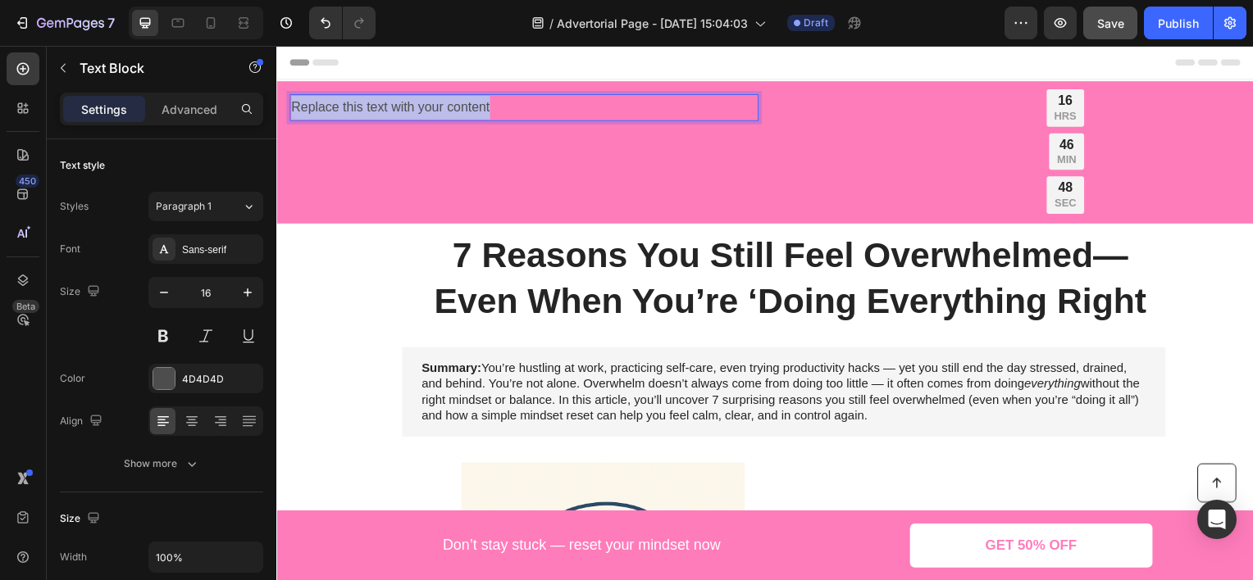
click at [626, 114] on p "Replace this text with your content" at bounding box center [525, 108] width 469 height 24
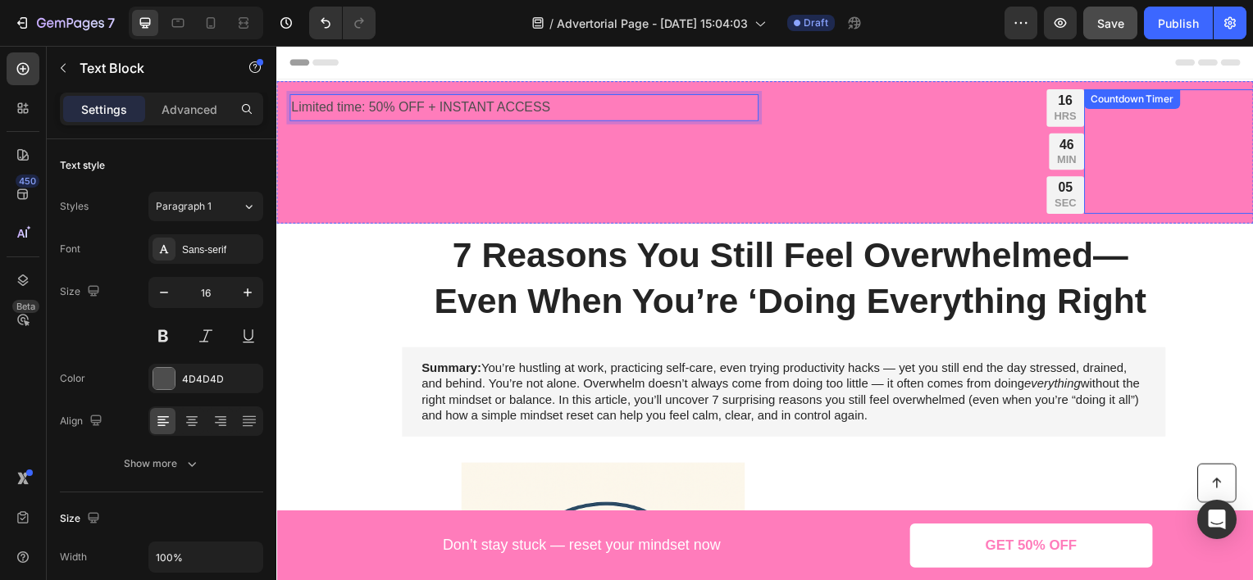
click at [1100, 147] on div "16 HRS 46 MIN 05 SEC Countdown Timer" at bounding box center [1239, 151] width 298 height 125
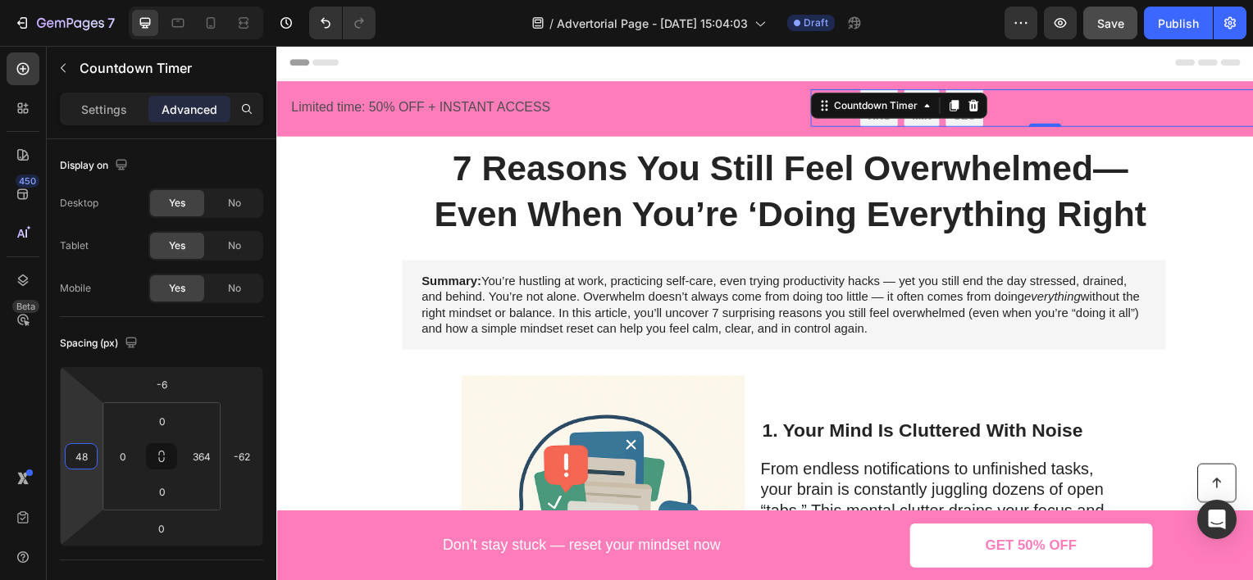
type input "34"
drag, startPoint x: 95, startPoint y: 410, endPoint x: 72, endPoint y: 553, distance: 145.3
click at [72, 0] on html "7 Version history / Advertorial Page - [DATE] 15:04:03 Draft Preview Save Publi…" at bounding box center [626, 0] width 1253 height 0
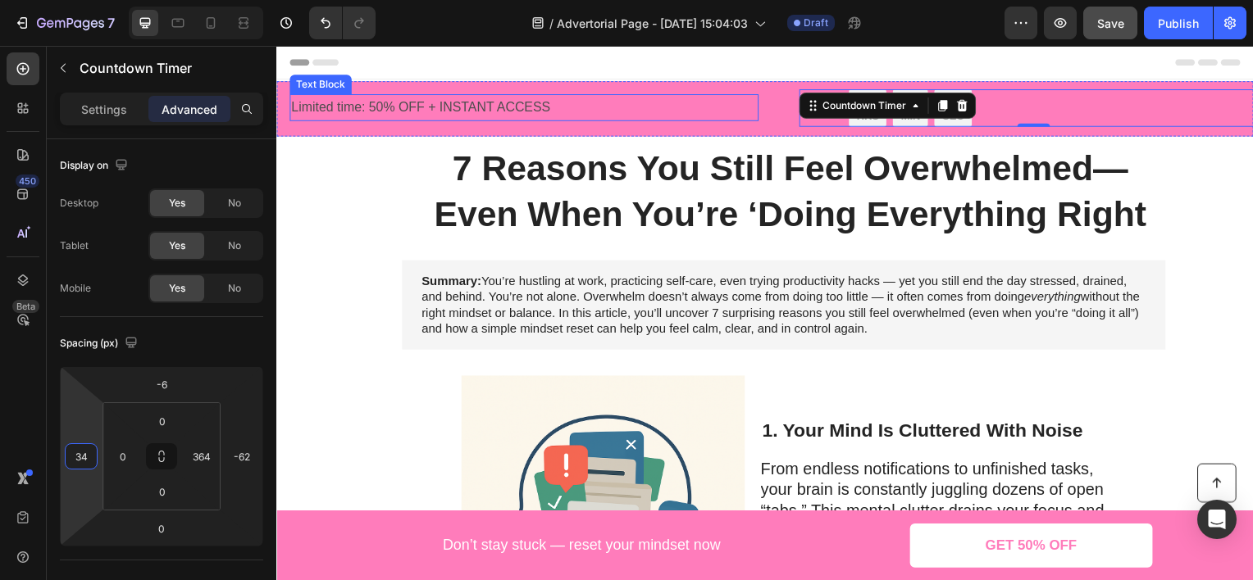
click at [440, 106] on p "Limited time: 50% OFF + INSTANT ACCESS" at bounding box center [525, 108] width 469 height 24
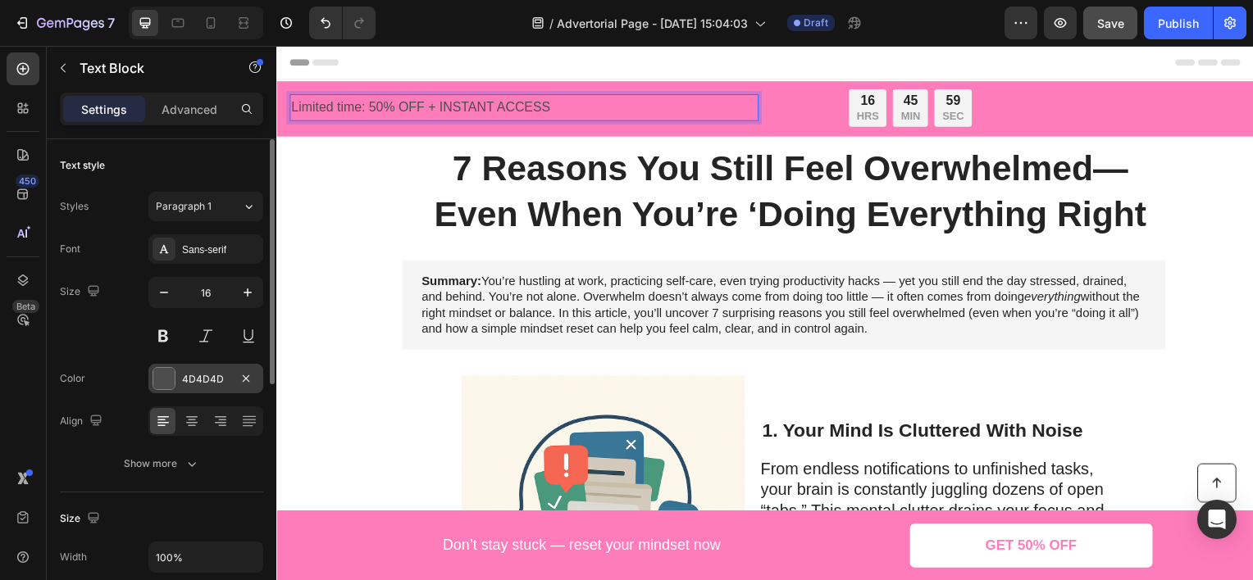
click at [207, 380] on div "4D4D4D" at bounding box center [206, 379] width 48 height 15
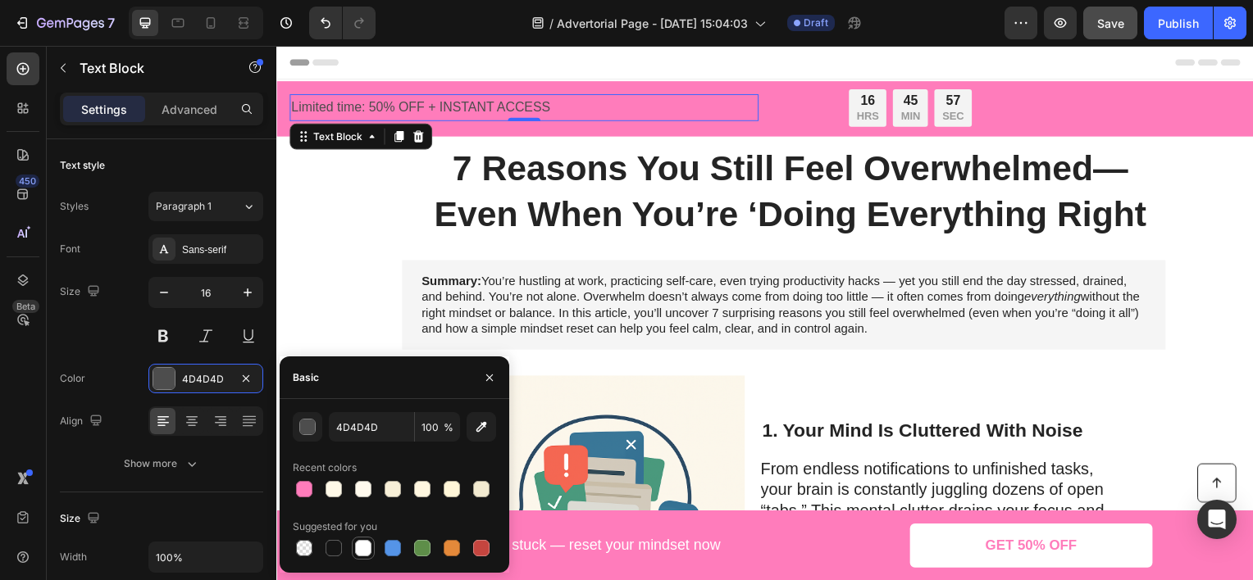
click at [364, 544] on div at bounding box center [363, 548] width 16 height 16
type input "FFFFFF"
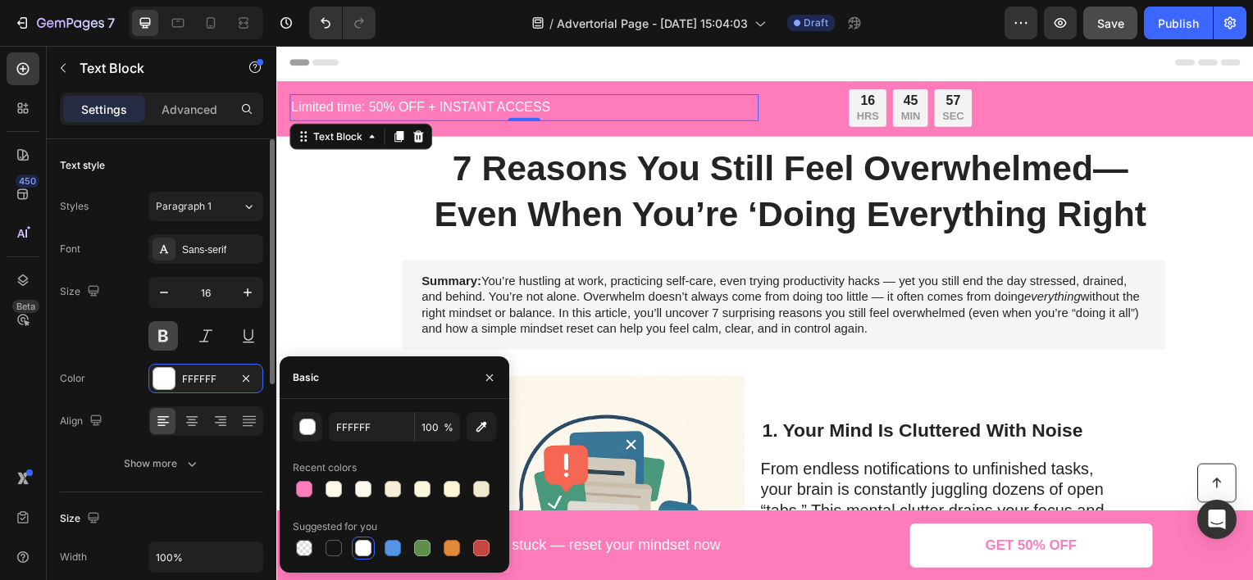
click at [165, 337] on button at bounding box center [163, 336] width 30 height 30
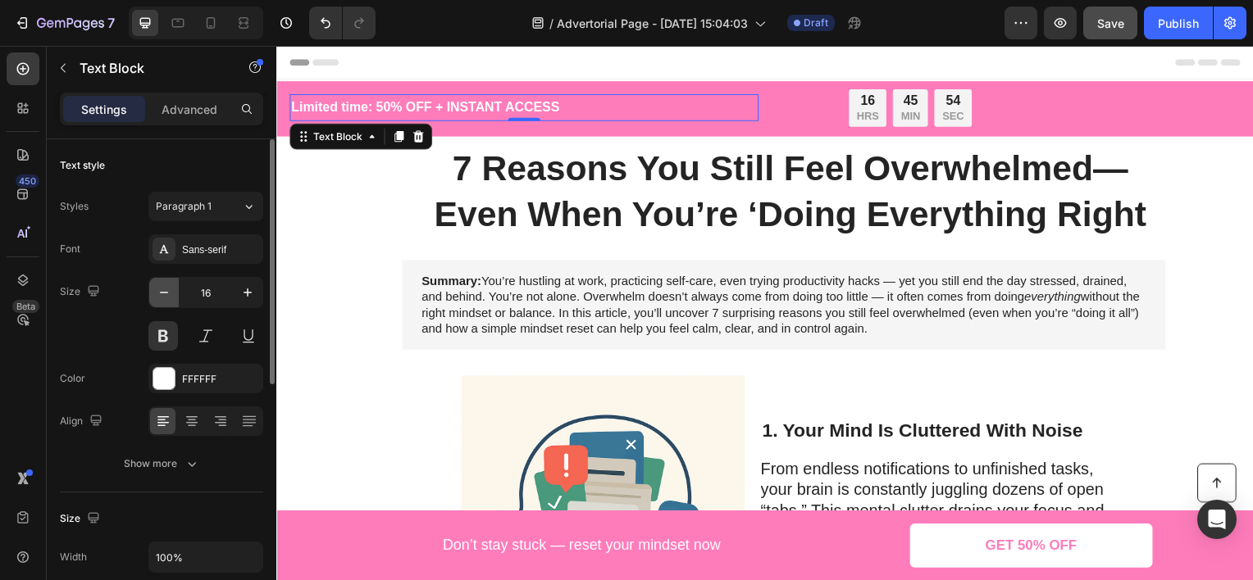
click at [169, 292] on icon "button" at bounding box center [164, 292] width 16 height 16
type input "14"
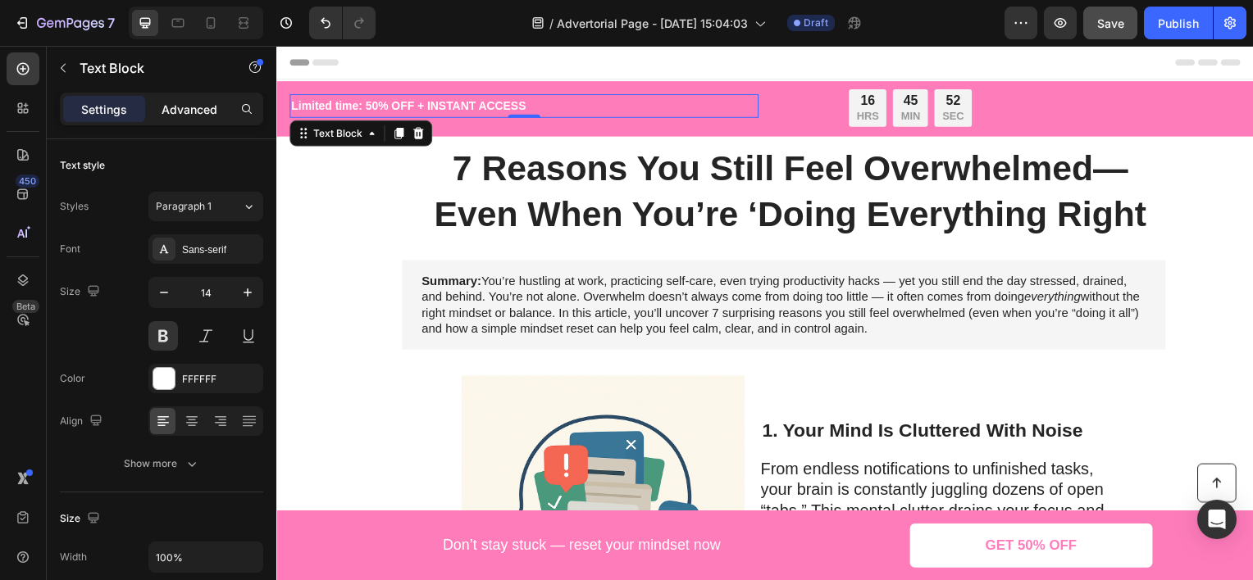
click at [206, 105] on p "Advanced" at bounding box center [190, 109] width 56 height 17
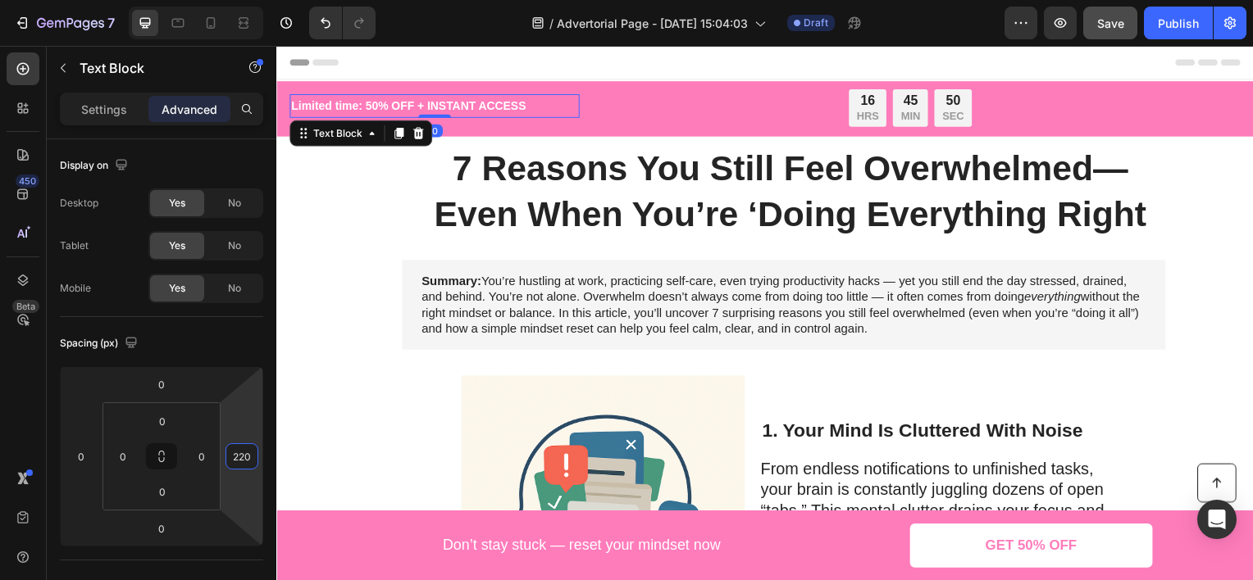
type input "250"
drag, startPoint x: 235, startPoint y: 398, endPoint x: 221, endPoint y: 302, distance: 97.7
click at [221, 0] on html "7 Version history / Advertorial Page - [DATE] 15:04:03 Draft Preview Save Publi…" at bounding box center [626, 0] width 1253 height 0
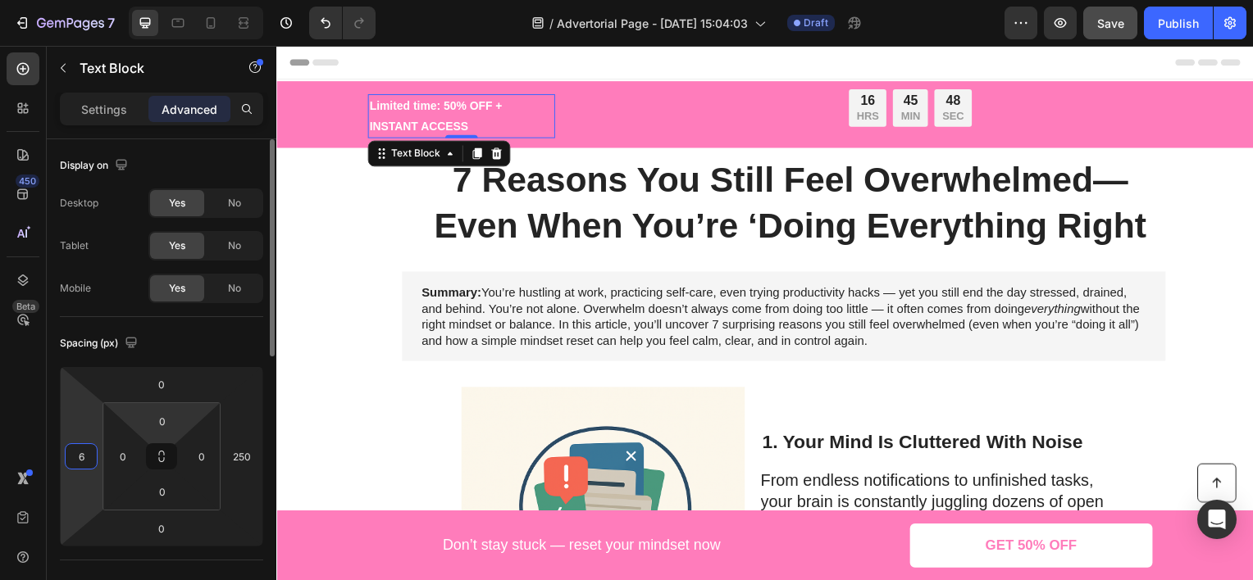
drag, startPoint x: 89, startPoint y: 427, endPoint x: 127, endPoint y: 423, distance: 38.7
click at [92, 0] on html "7 Version history / Advertorial Page - [DATE] 15:04:03 Draft Preview Save Publi…" at bounding box center [626, 0] width 1253 height 0
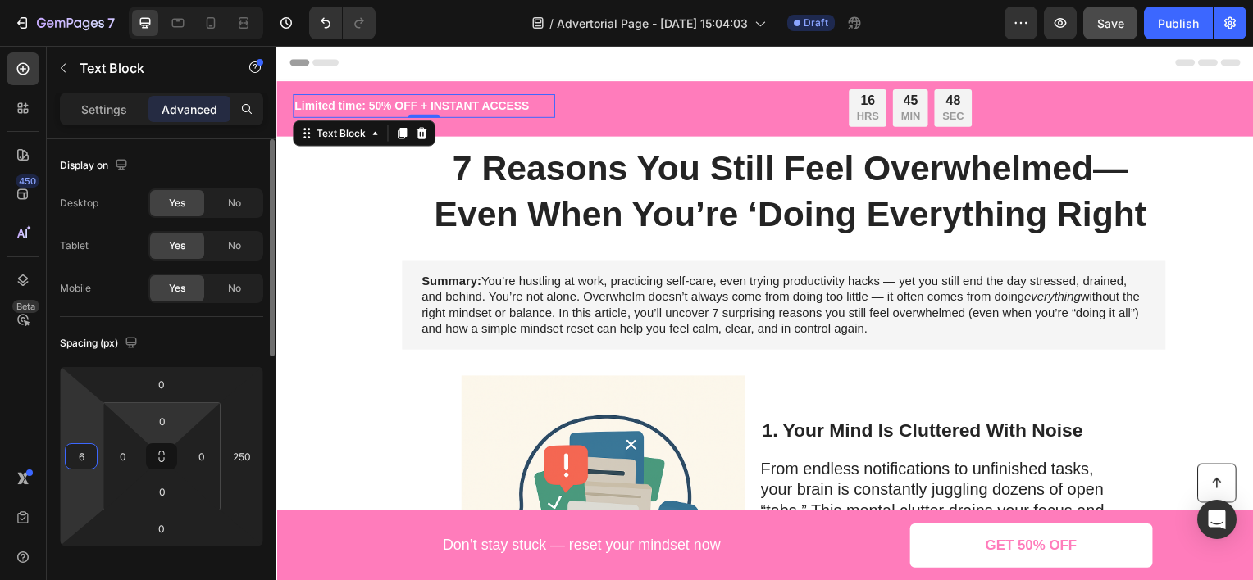
type input "4"
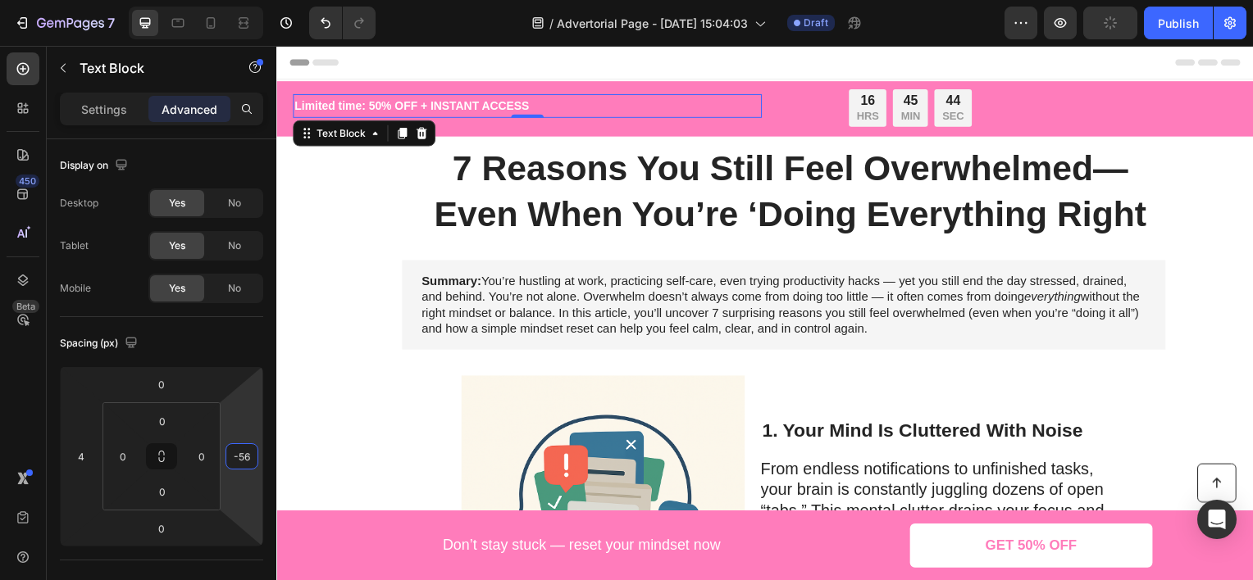
type input "-80"
drag, startPoint x: 266, startPoint y: 464, endPoint x: 240, endPoint y: 571, distance: 109.6
click at [240, 0] on html "7 Version history / Advertorial Page - [DATE] 15:04:03 Draft Preview Publish 45…" at bounding box center [626, 0] width 1253 height 0
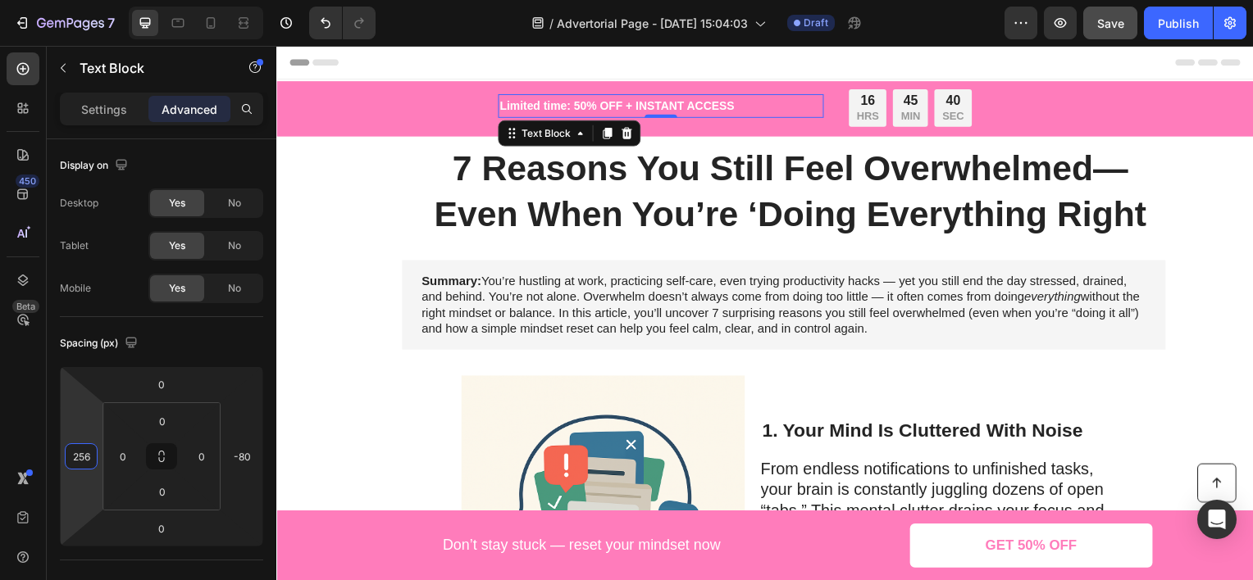
drag, startPoint x: 85, startPoint y: 387, endPoint x: 80, endPoint y: 316, distance: 71.6
click at [80, 0] on html "7 Version history / Advertorial Page - [DATE] 15:04:03 Draft Preview Save Publi…" at bounding box center [626, 0] width 1253 height 0
click at [221, 22] on div at bounding box center [211, 23] width 26 height 26
type input "24"
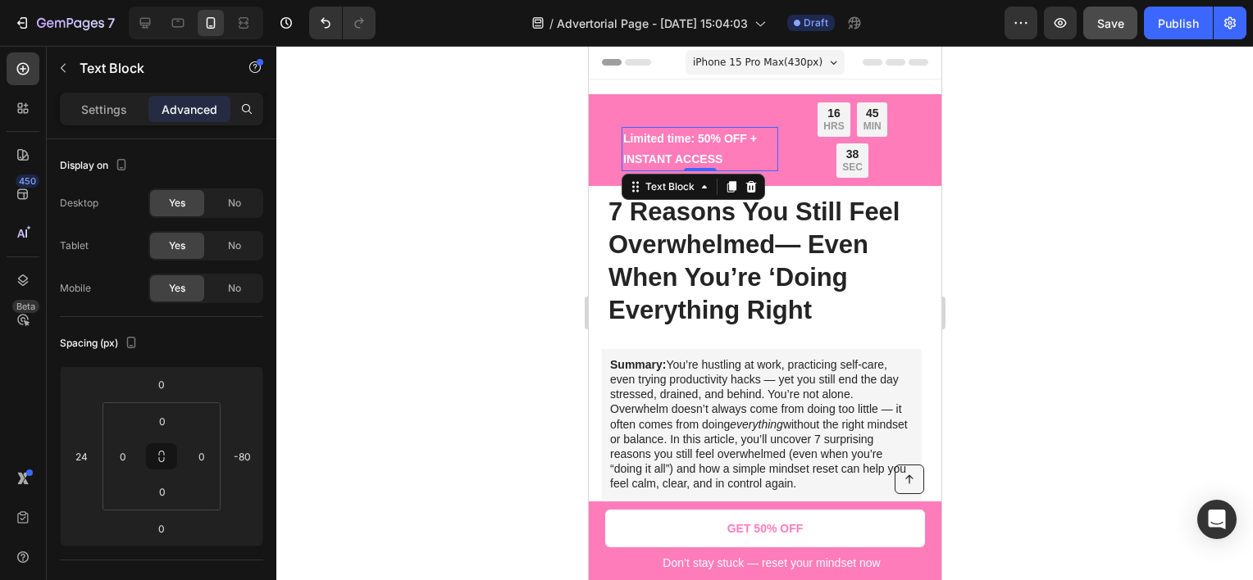
scroll to position [23, 0]
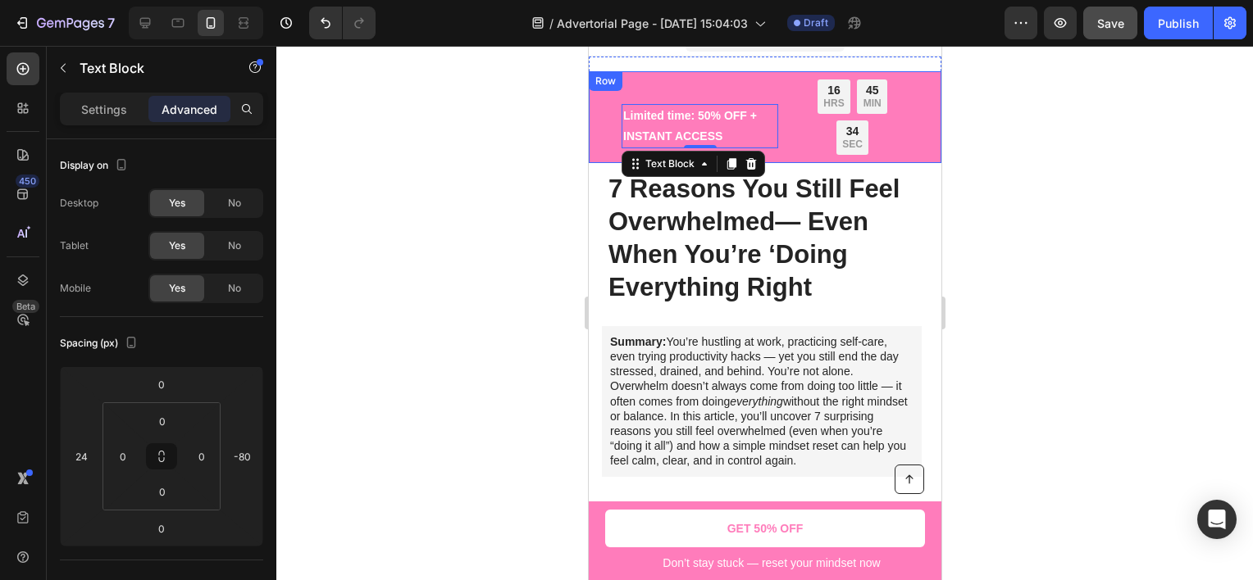
click at [787, 125] on div "16 HRS 45 MIN 34 SEC Countdown Timer" at bounding box center [849, 129] width 157 height 51
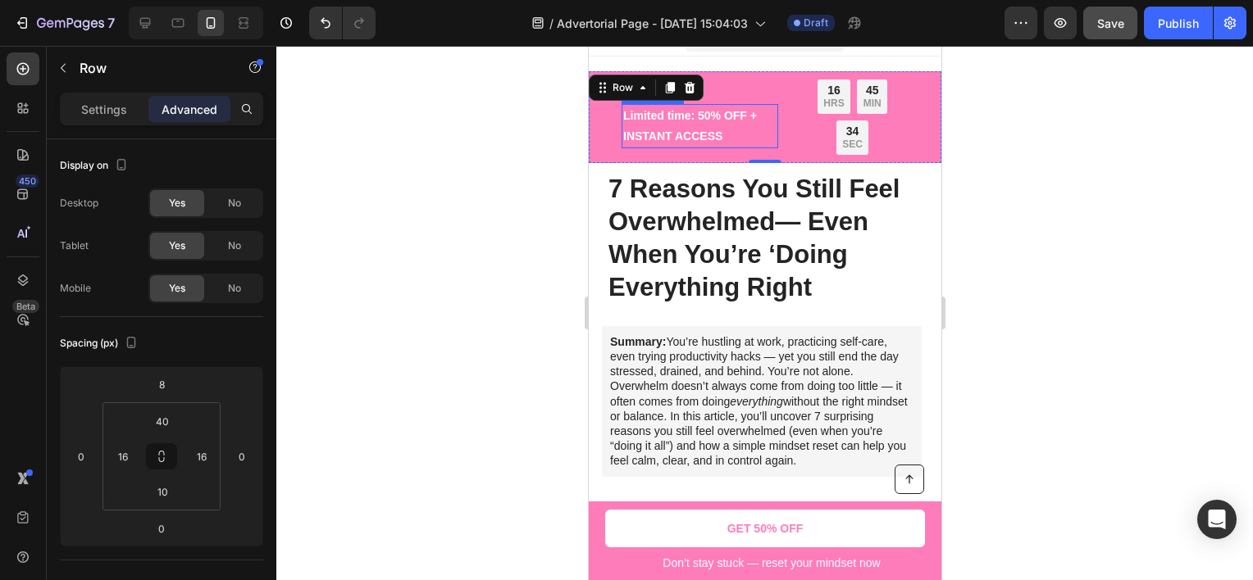
click at [736, 127] on p "Limited time: 50% OFF + INSTANT ACCESS" at bounding box center [698, 126] width 153 height 41
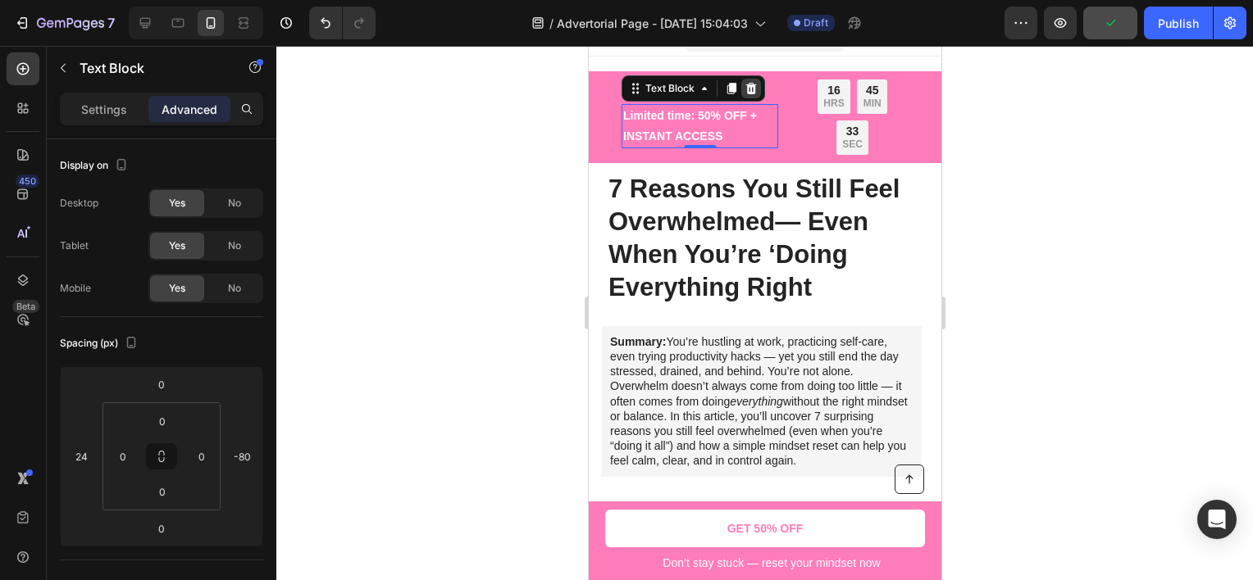
click at [752, 87] on icon at bounding box center [750, 88] width 11 height 11
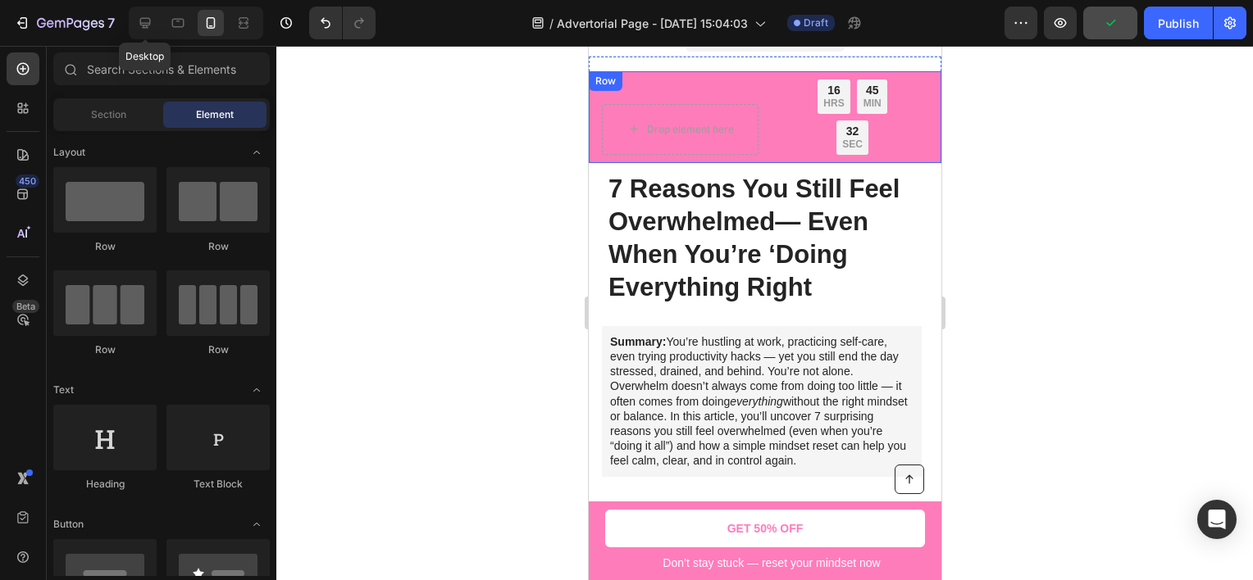
click at [165, 34] on div at bounding box center [178, 23] width 26 height 26
click at [146, 30] on icon at bounding box center [145, 23] width 16 height 16
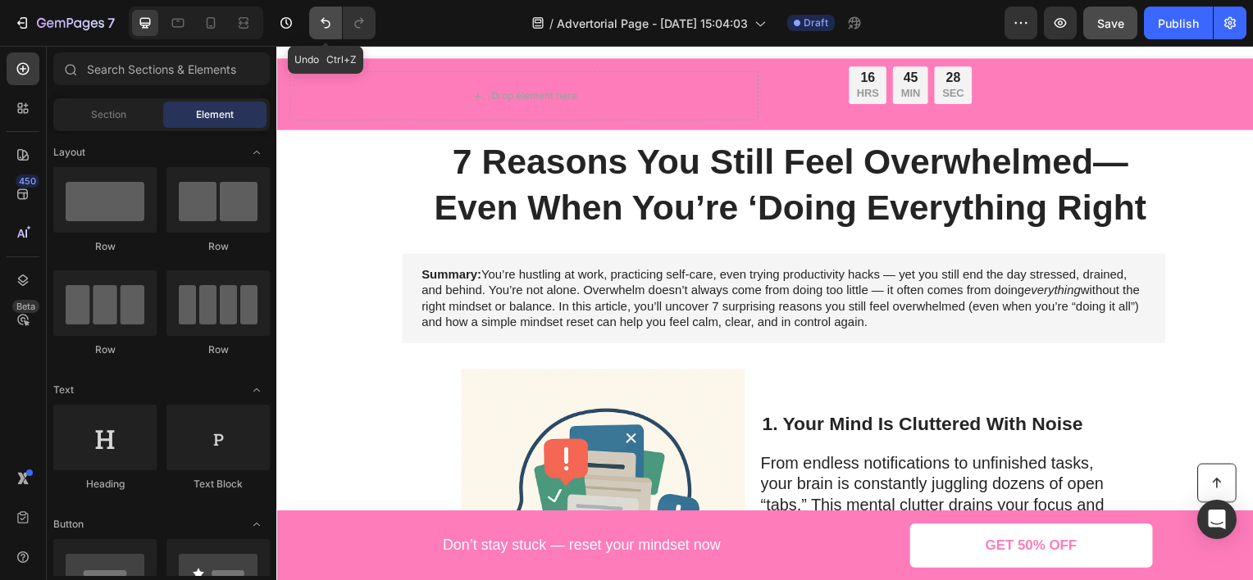
click at [323, 16] on icon "Undo/Redo" at bounding box center [325, 23] width 16 height 16
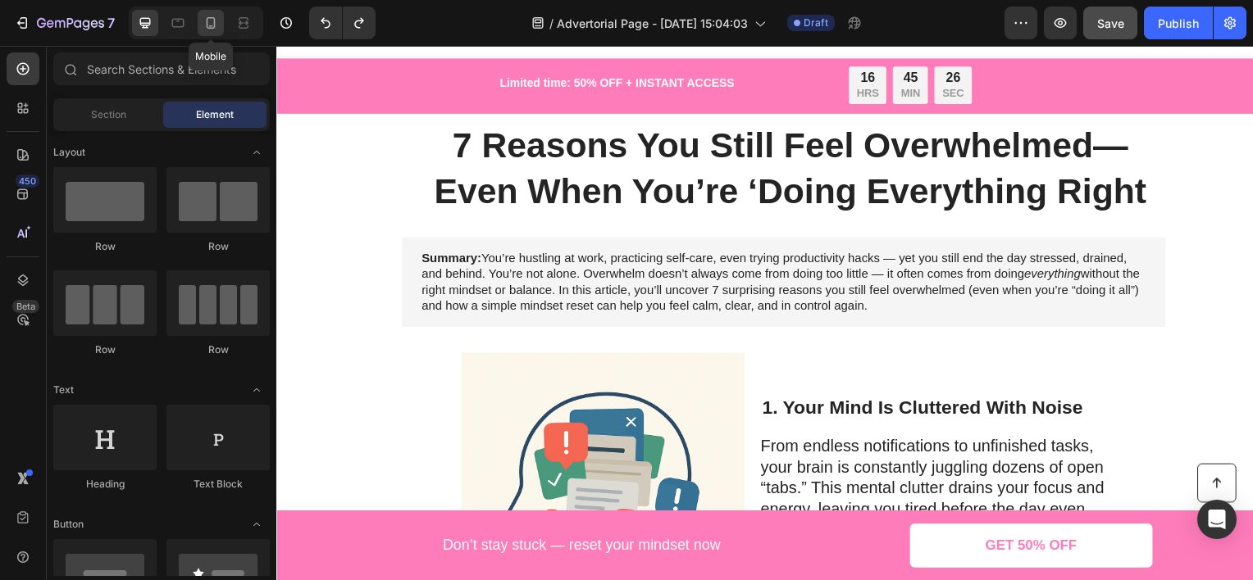
click at [209, 20] on icon at bounding box center [210, 23] width 16 height 16
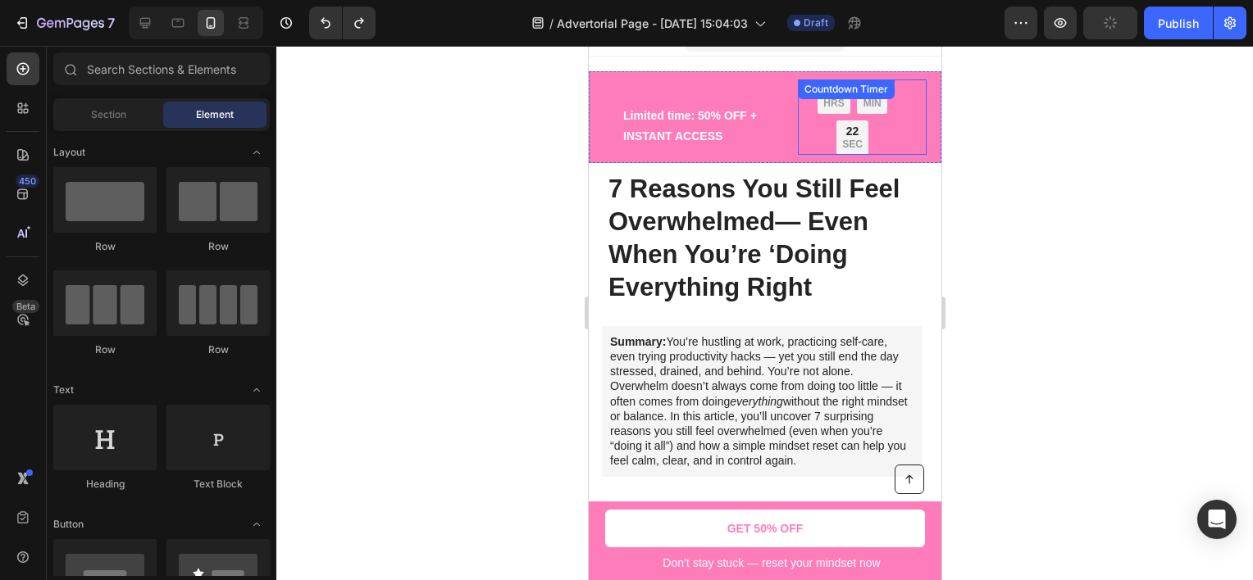
click at [817, 116] on div "16 HRS 45 MIN 22 SEC" at bounding box center [851, 117] width 109 height 75
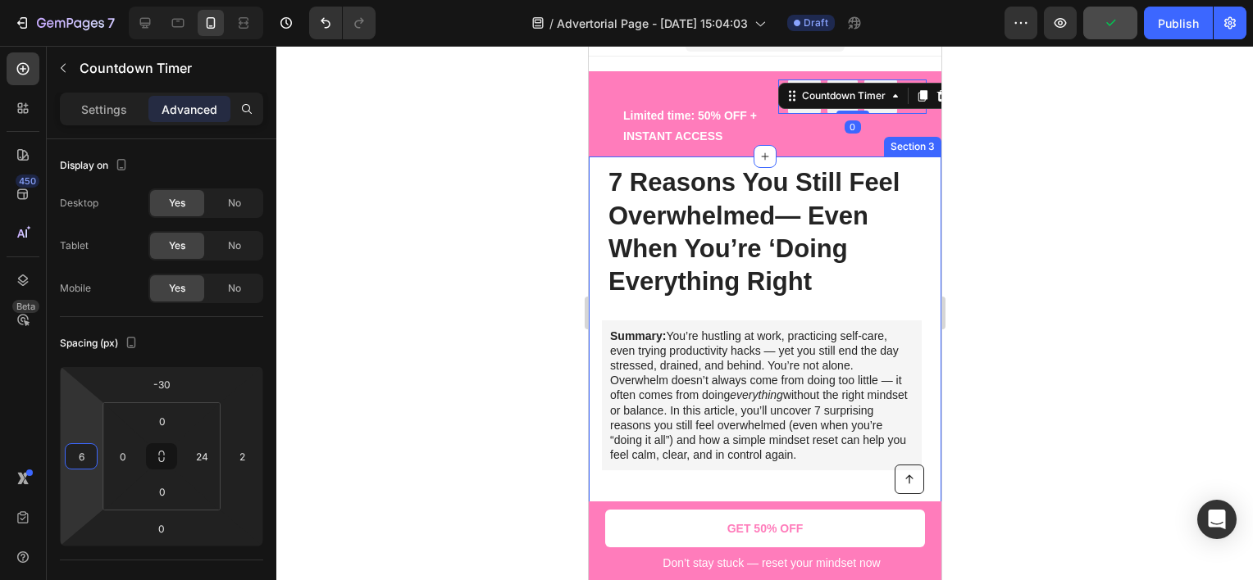
type input "4"
drag, startPoint x: 89, startPoint y: 427, endPoint x: 88, endPoint y: 439, distance: 11.6
click at [88, 0] on html "7 Version history / Advertorial Page - [DATE] 15:04:03 Draft Preview Publish 45…" at bounding box center [626, 0] width 1253 height 0
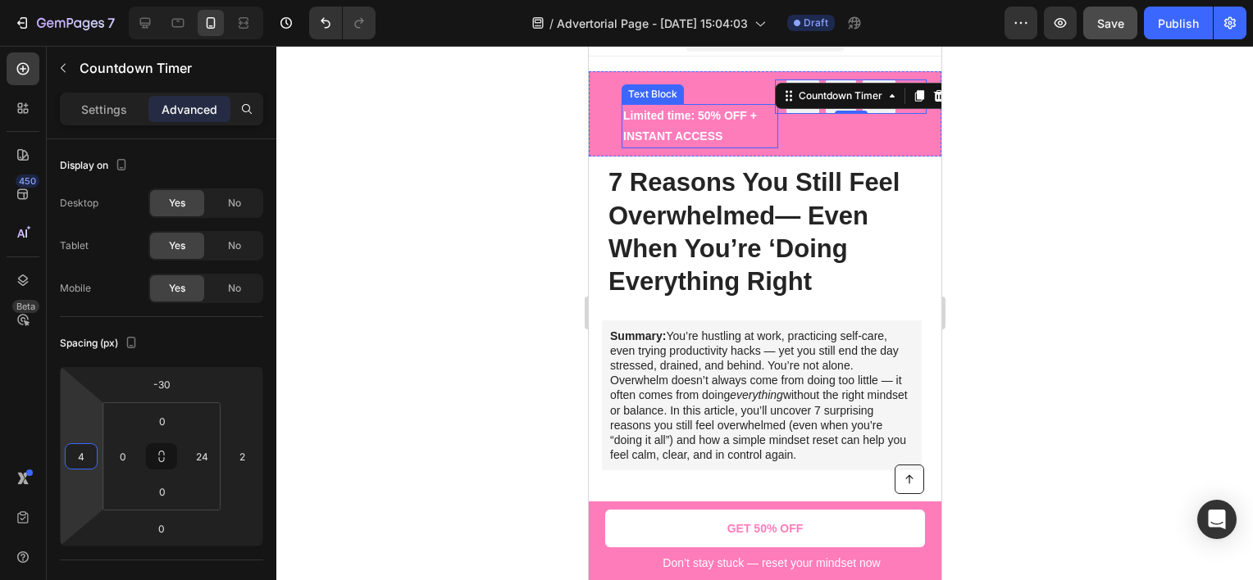
click at [659, 119] on p "Limited time: 50% OFF + INSTANT ACCESS" at bounding box center [698, 126] width 153 height 41
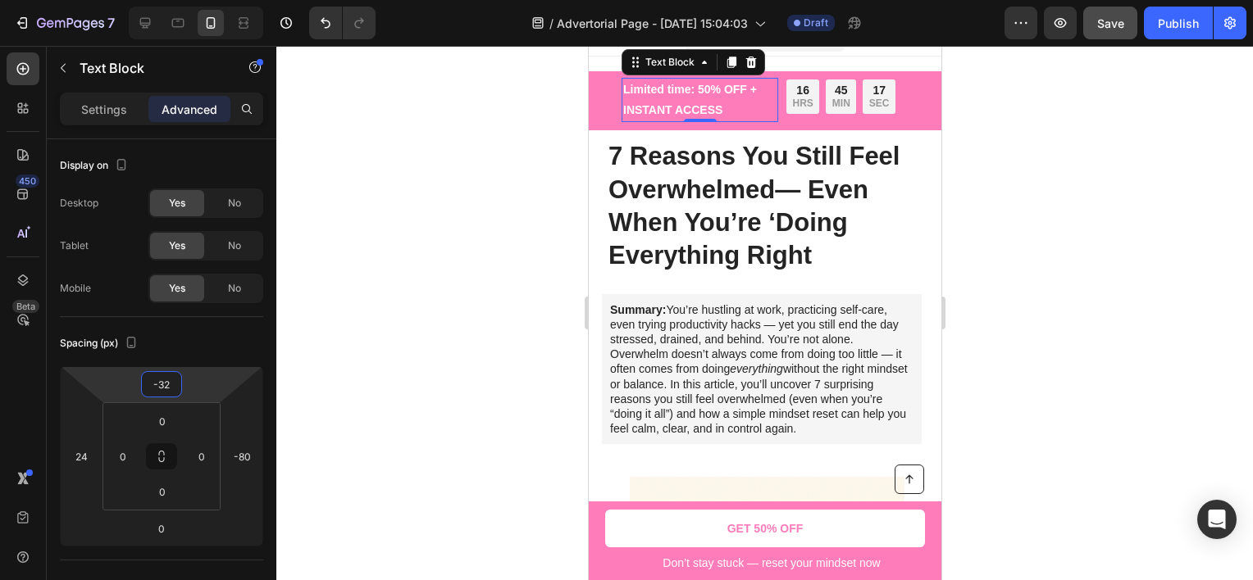
drag, startPoint x: 207, startPoint y: 375, endPoint x: 208, endPoint y: 389, distance: 13.2
click at [208, 0] on html "7 Version history / Advertorial Page - [DATE] 15:04:03 Draft Preview Save Publi…" at bounding box center [626, 0] width 1253 height 0
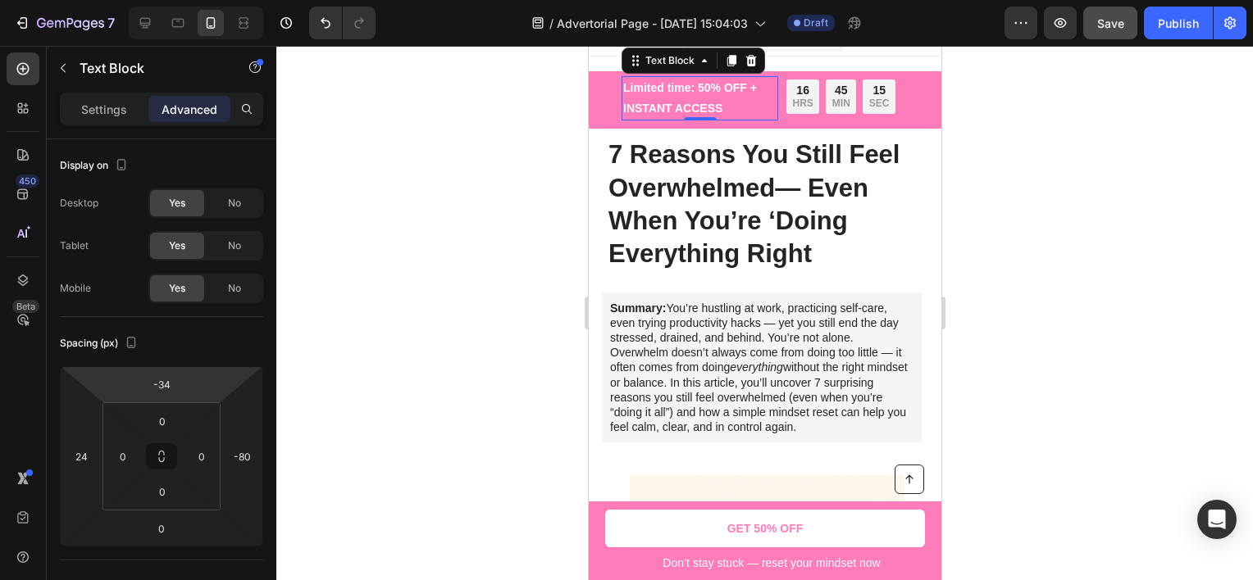
type input "-38"
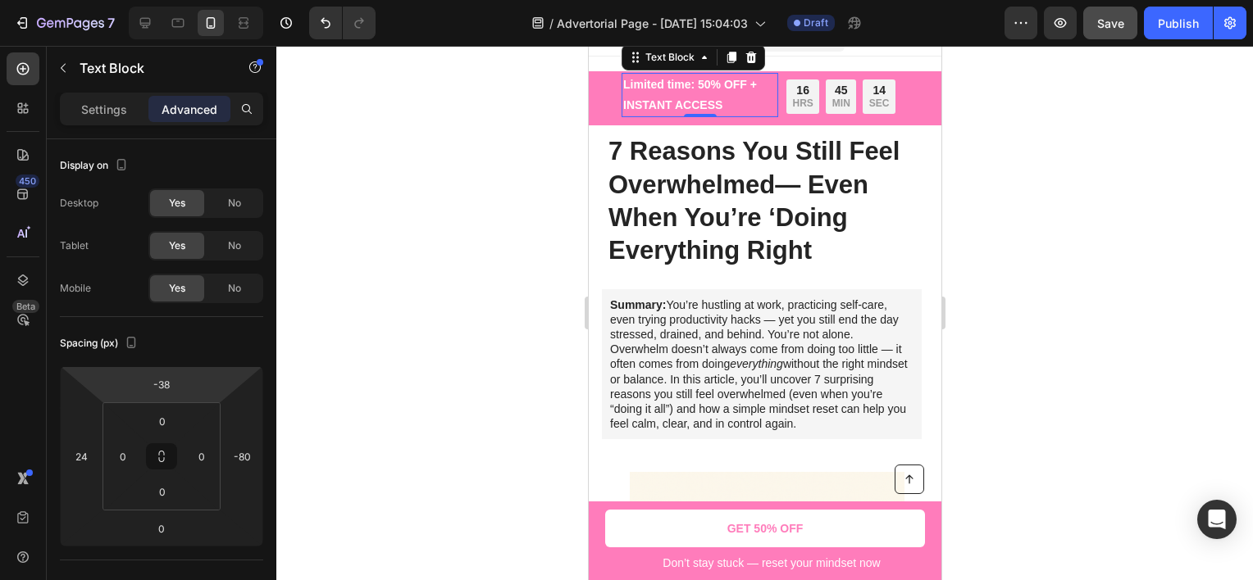
click at [211, 0] on html "7 Version history / Advertorial Page - [DATE] 15:04:03 Draft Preview Save Publi…" at bounding box center [626, 0] width 1253 height 0
click at [421, 247] on div at bounding box center [764, 313] width 976 height 535
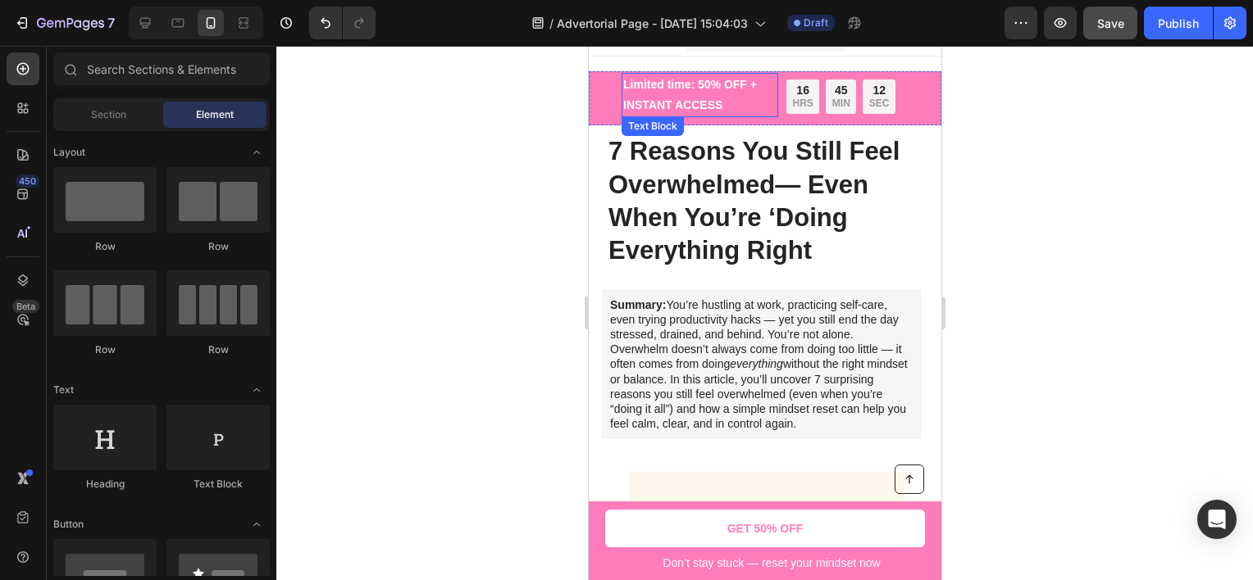
click at [677, 100] on p "Limited time: 50% OFF + INSTANT ACCESS" at bounding box center [698, 95] width 153 height 41
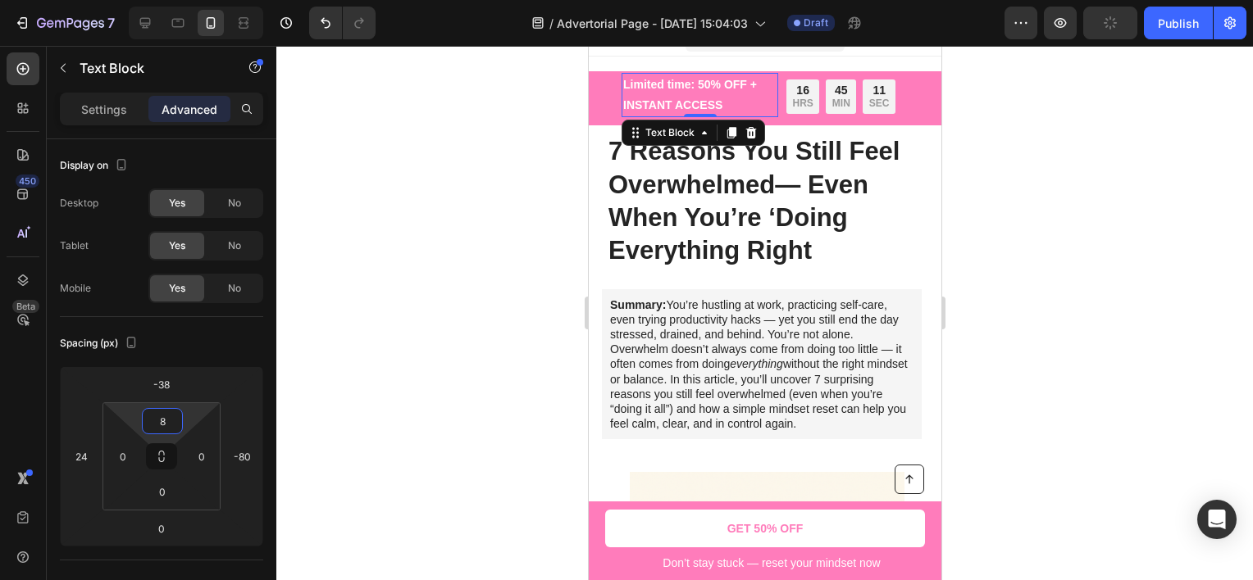
type input "10"
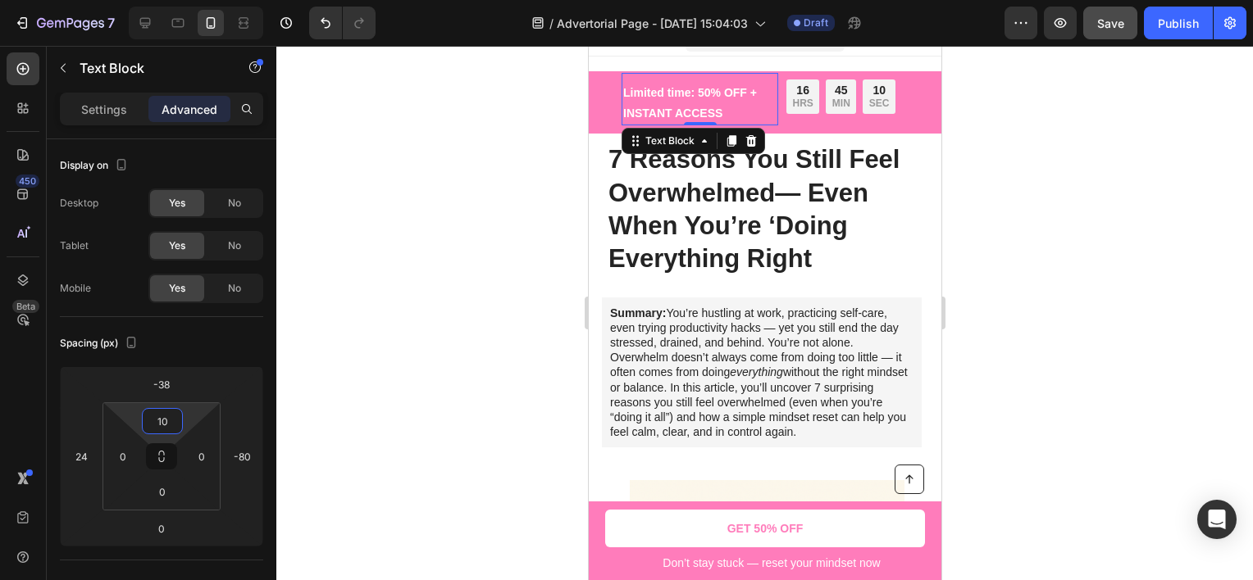
click at [193, 0] on html "7 Version history / Advertorial Page - [DATE] 15:04:03 Draft Preview Save Publi…" at bounding box center [626, 0] width 1253 height 0
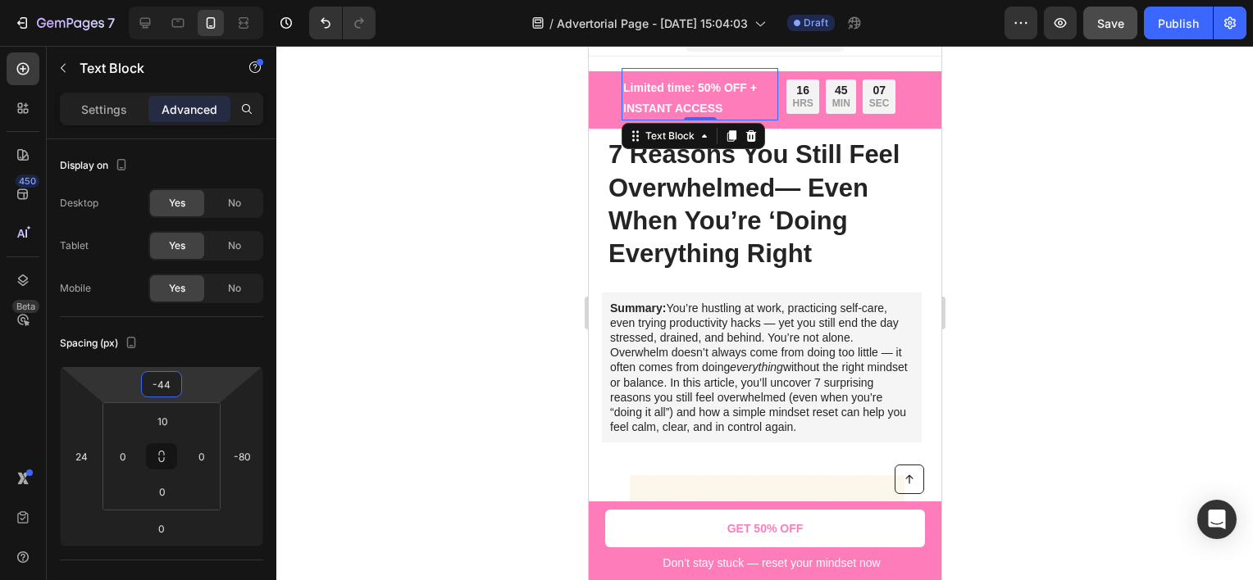
type input "-42"
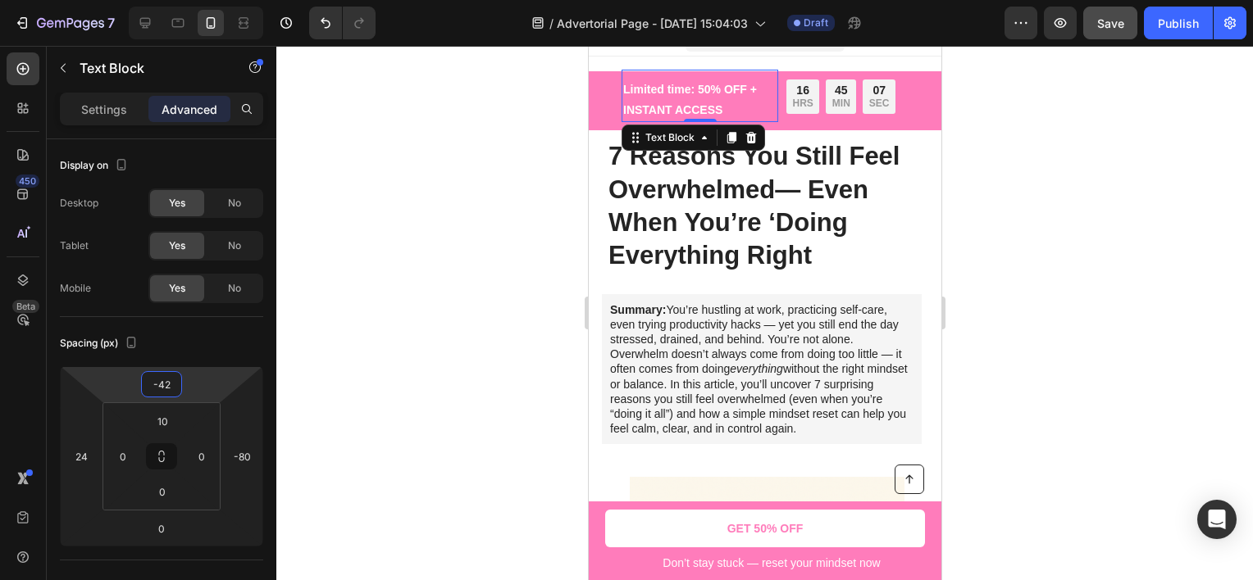
click at [210, 0] on html "7 Version history / Advertorial Page - [DATE] 15:04:03 Draft Preview Save Publi…" at bounding box center [626, 0] width 1253 height 0
click at [898, 92] on div "16 HRS 45 MIN 05 SEC Countdown Timer" at bounding box center [850, 97] width 152 height 34
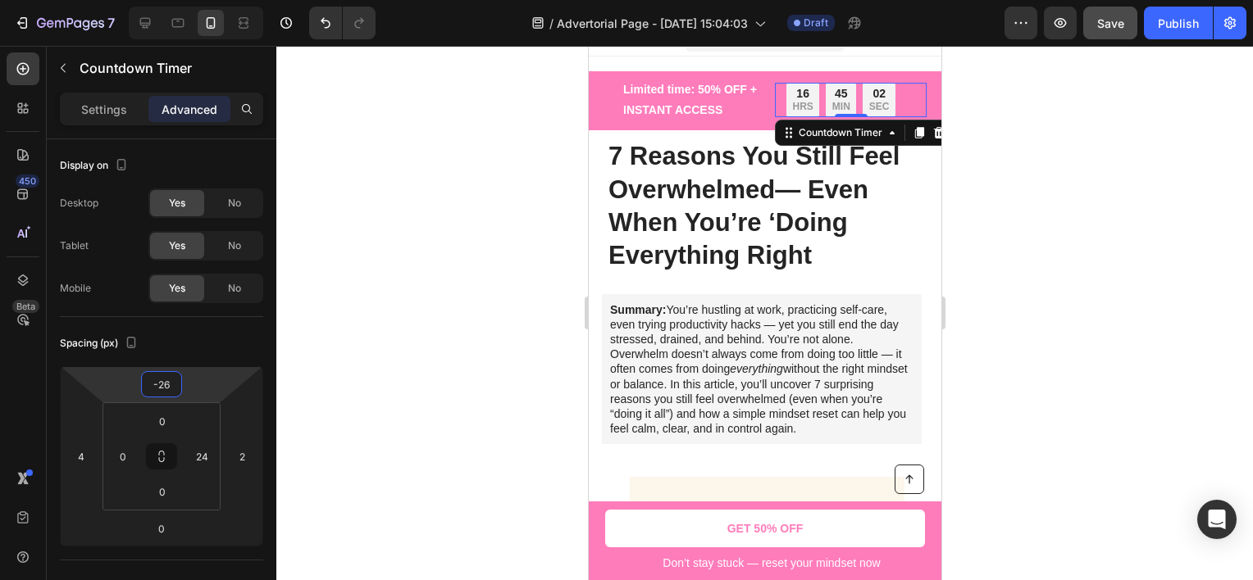
type input "-28"
click at [229, 0] on html "7 Version history / Advertorial Page - [DATE] 15:04:03 Draft Preview Save Publi…" at bounding box center [626, 0] width 1253 height 0
click at [469, 138] on div at bounding box center [764, 313] width 976 height 535
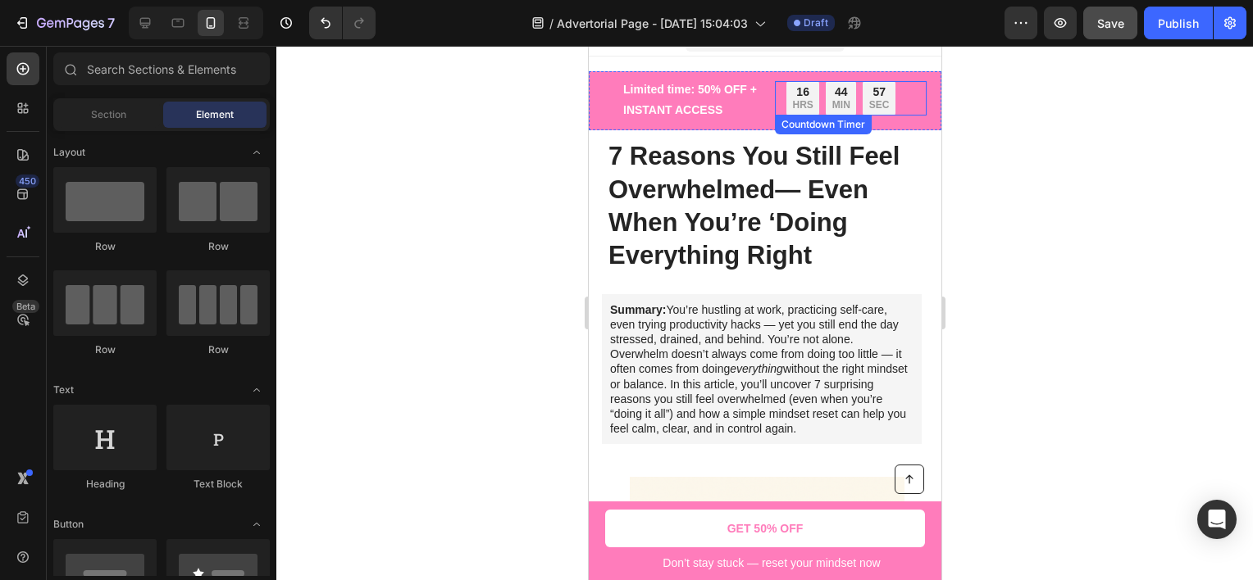
click at [894, 98] on div "16 HRS 44 MIN 57 SEC Countdown Timer" at bounding box center [850, 98] width 152 height 34
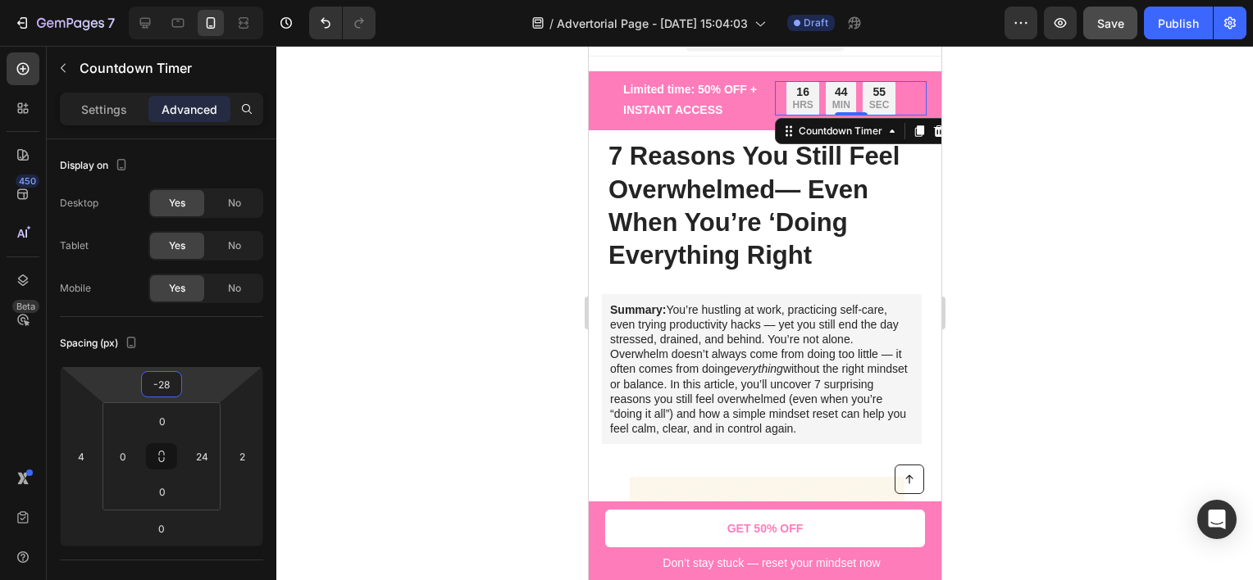
type input "-26"
click at [204, 0] on html "7 Version history / Advertorial Page - [DATE] 15:04:03 Draft Preview Save Publi…" at bounding box center [626, 0] width 1253 height 0
click at [376, 295] on div at bounding box center [764, 313] width 976 height 535
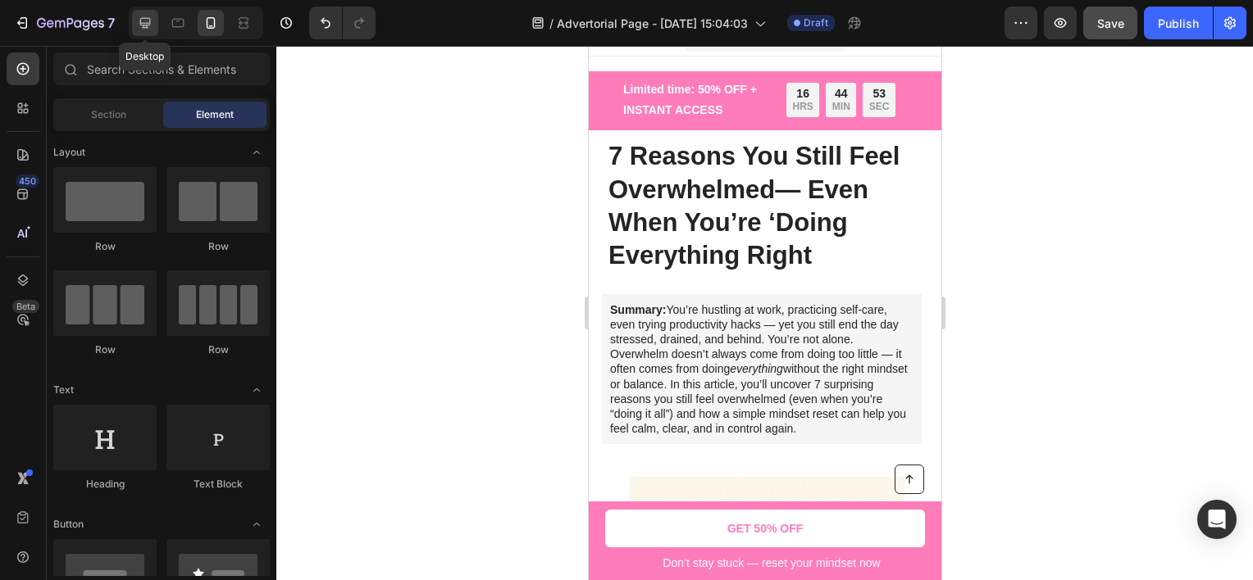
click at [147, 16] on icon at bounding box center [145, 23] width 16 height 16
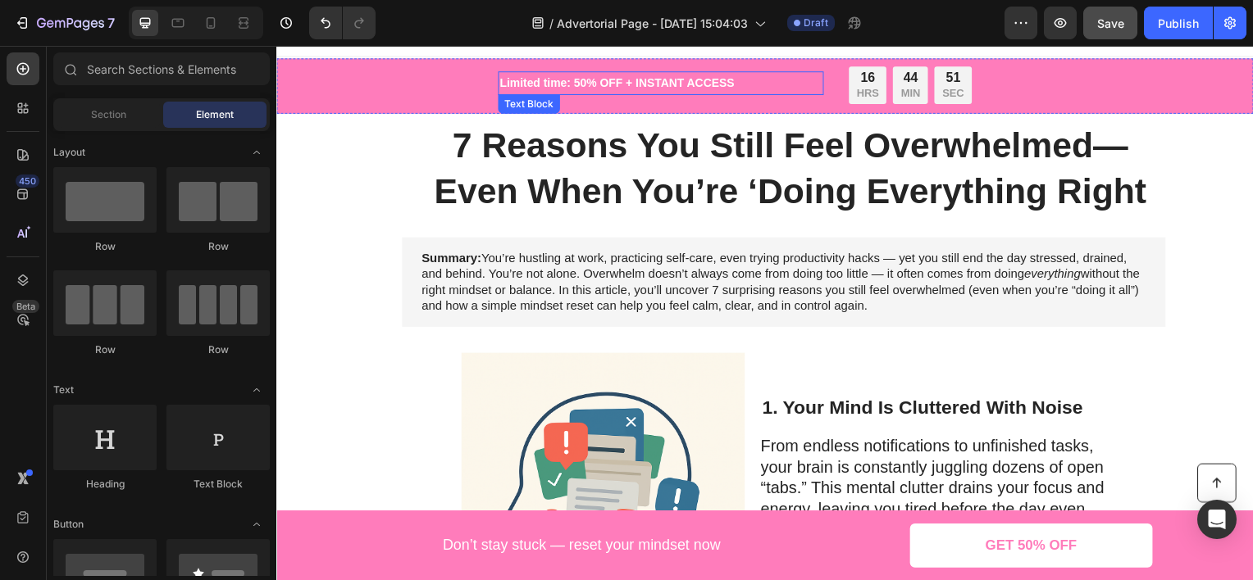
click at [620, 76] on p "Limited time: 50% OFF + INSTANT ACCESS" at bounding box center [663, 83] width 325 height 20
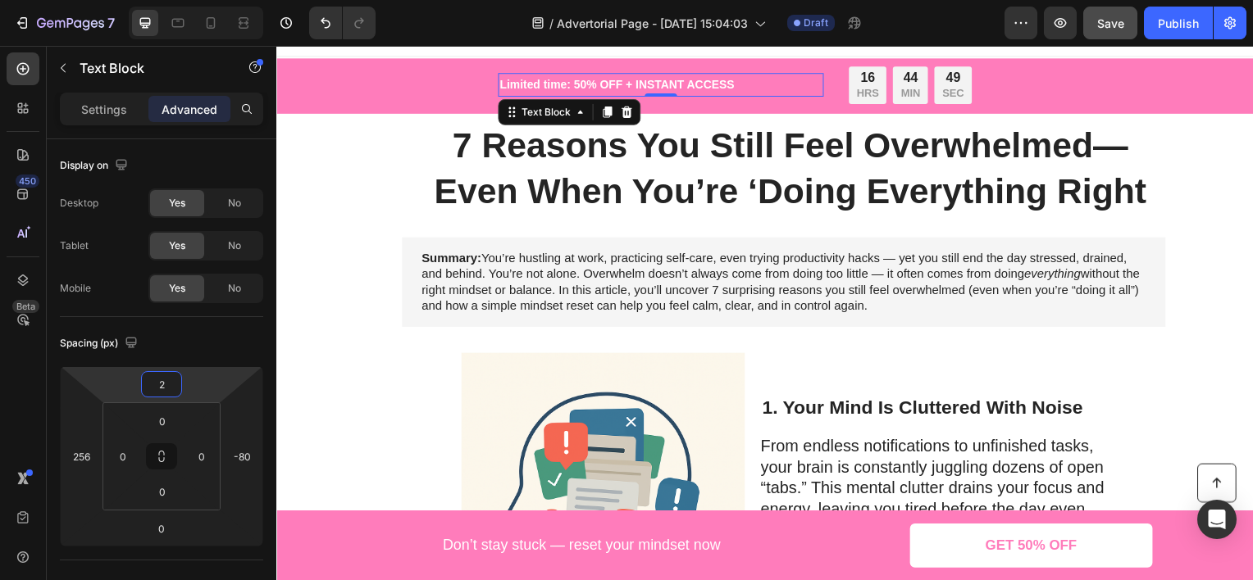
type input "4"
click at [195, 0] on html "7 Version history / Advertorial Page - [DATE] 15:04:03 Draft Preview Save Publi…" at bounding box center [626, 0] width 1253 height 0
click at [124, 116] on p "Settings" at bounding box center [104, 109] width 46 height 17
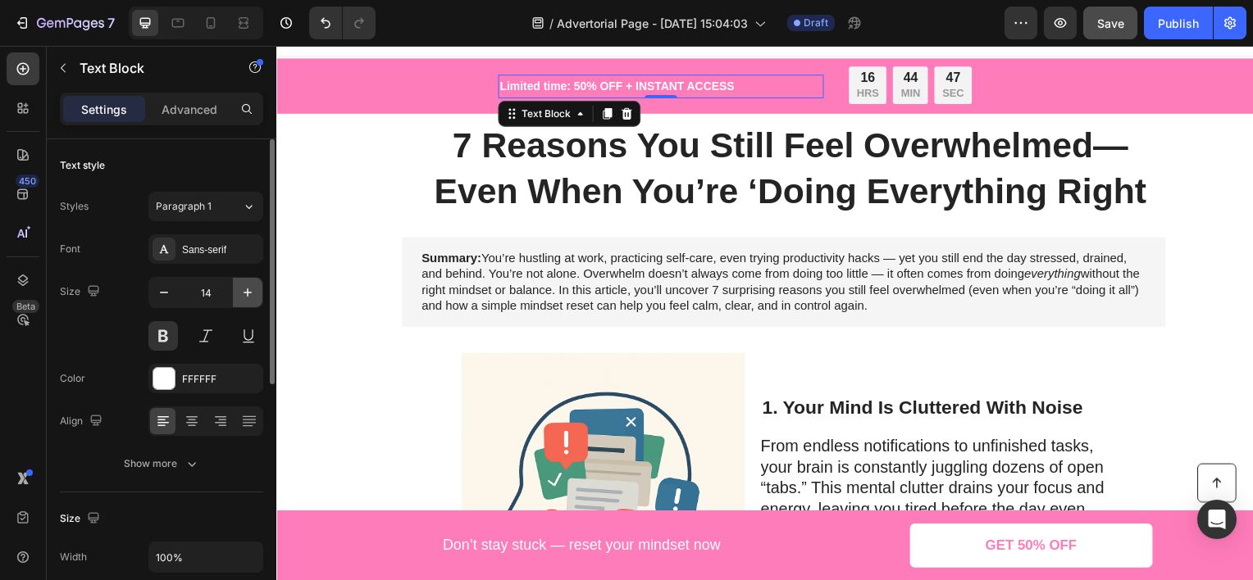
click at [246, 302] on button "button" at bounding box center [248, 293] width 30 height 30
type input "15"
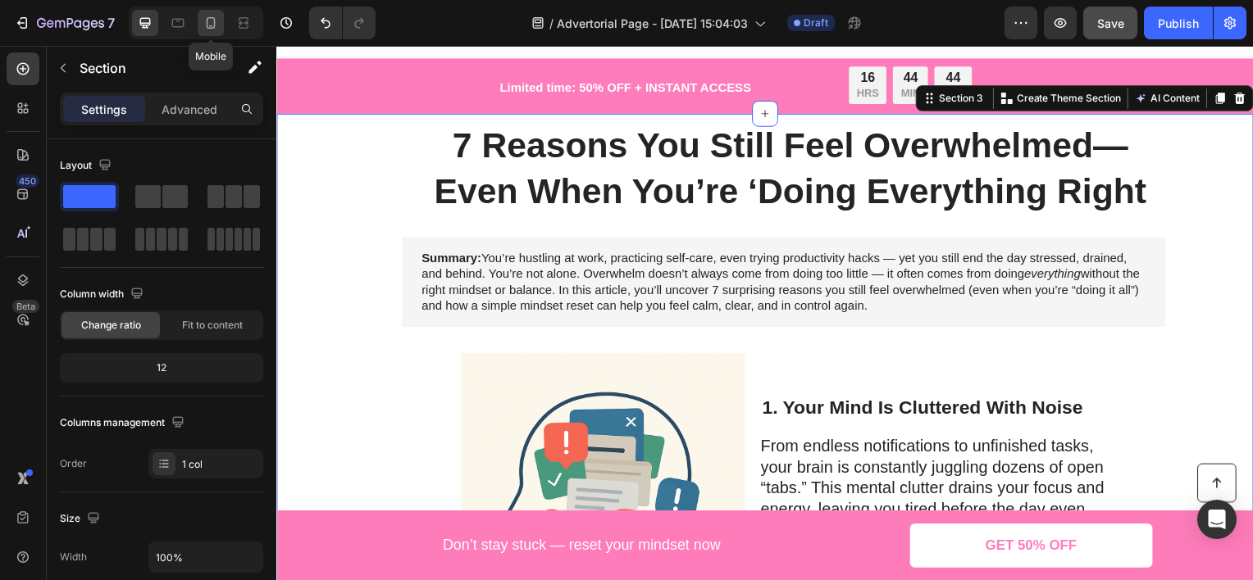
click at [216, 33] on div at bounding box center [211, 23] width 26 height 26
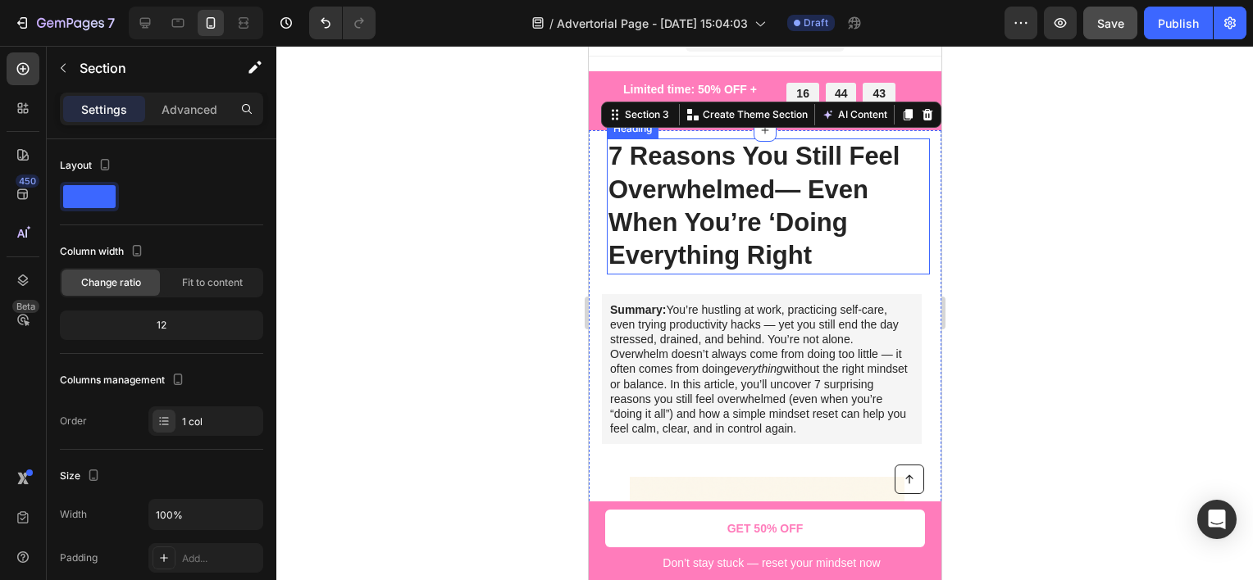
scroll to position [50, 0]
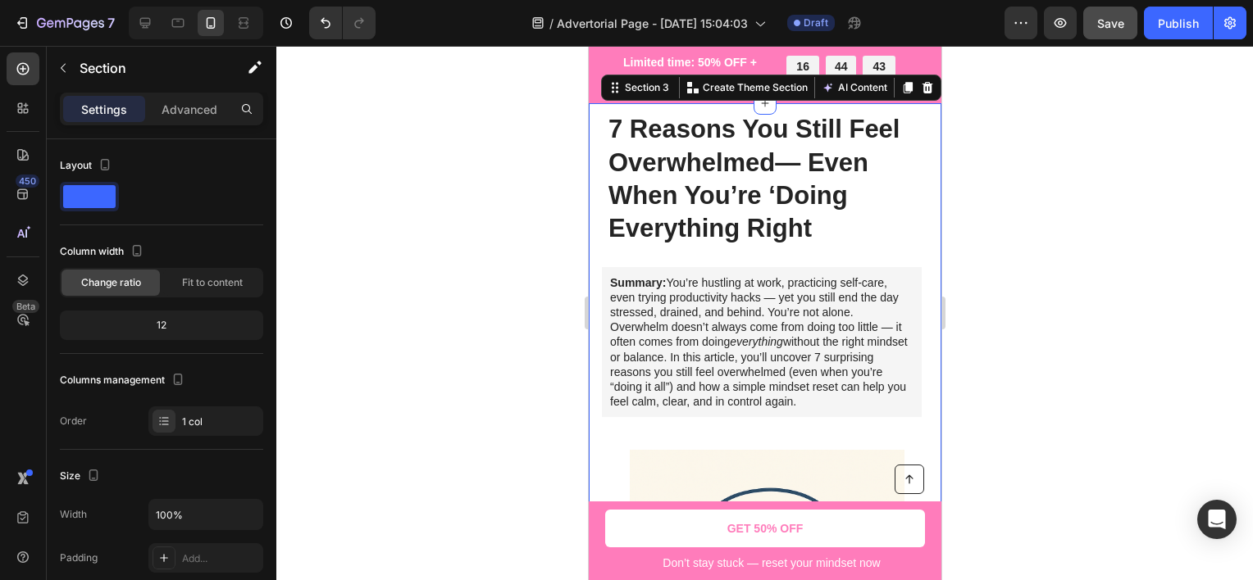
click at [1072, 207] on div at bounding box center [764, 313] width 976 height 535
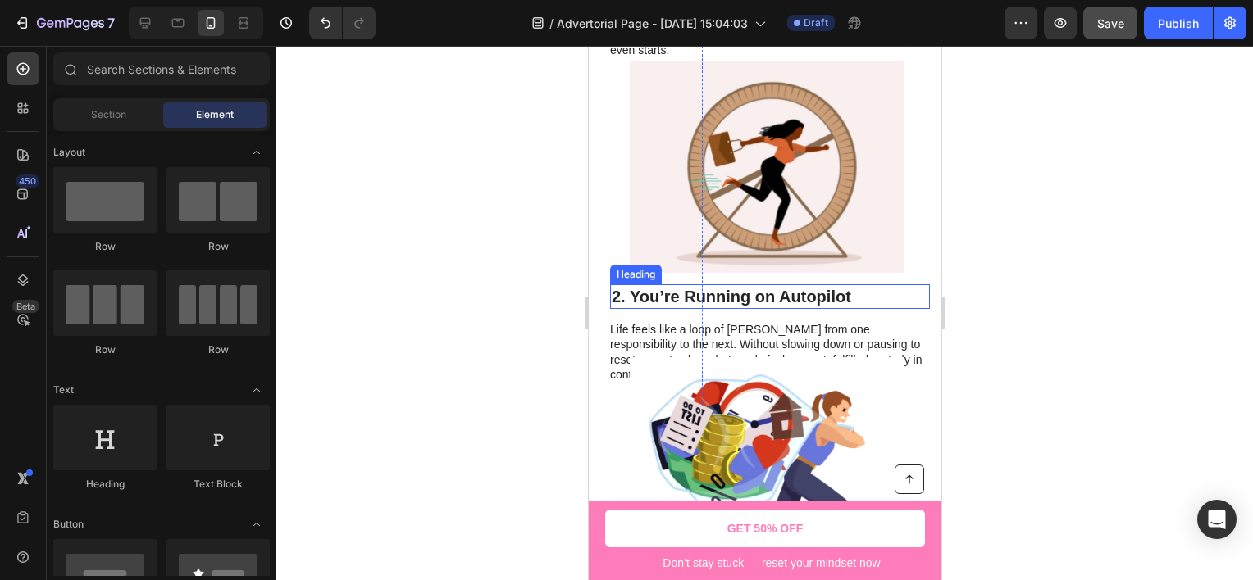
scroll to position [1066, 0]
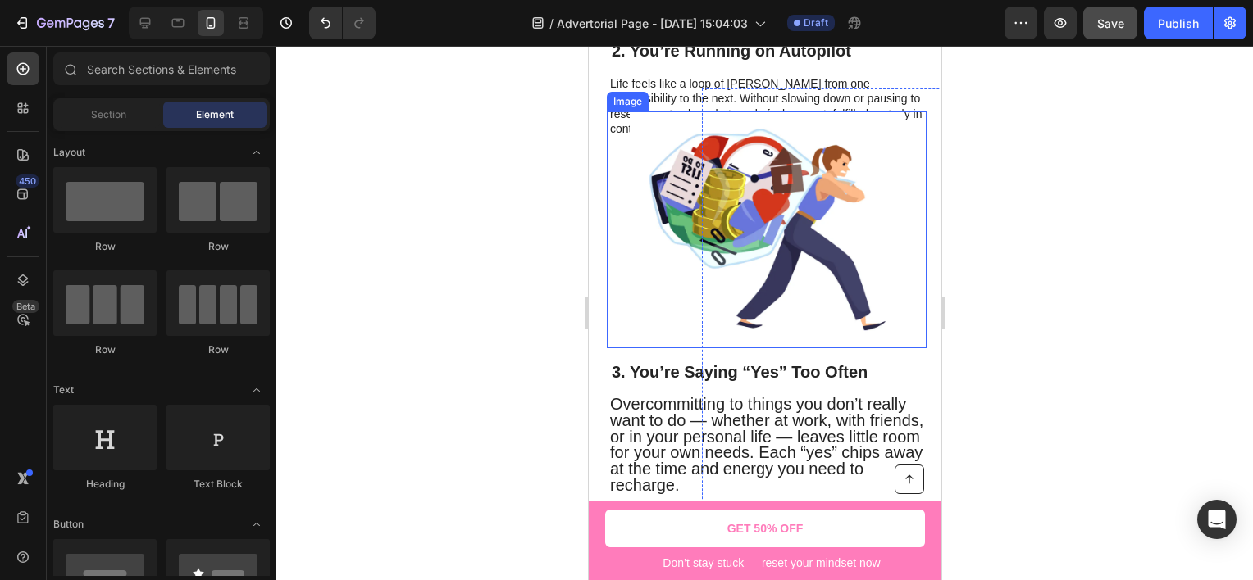
click at [700, 255] on img at bounding box center [766, 229] width 275 height 237
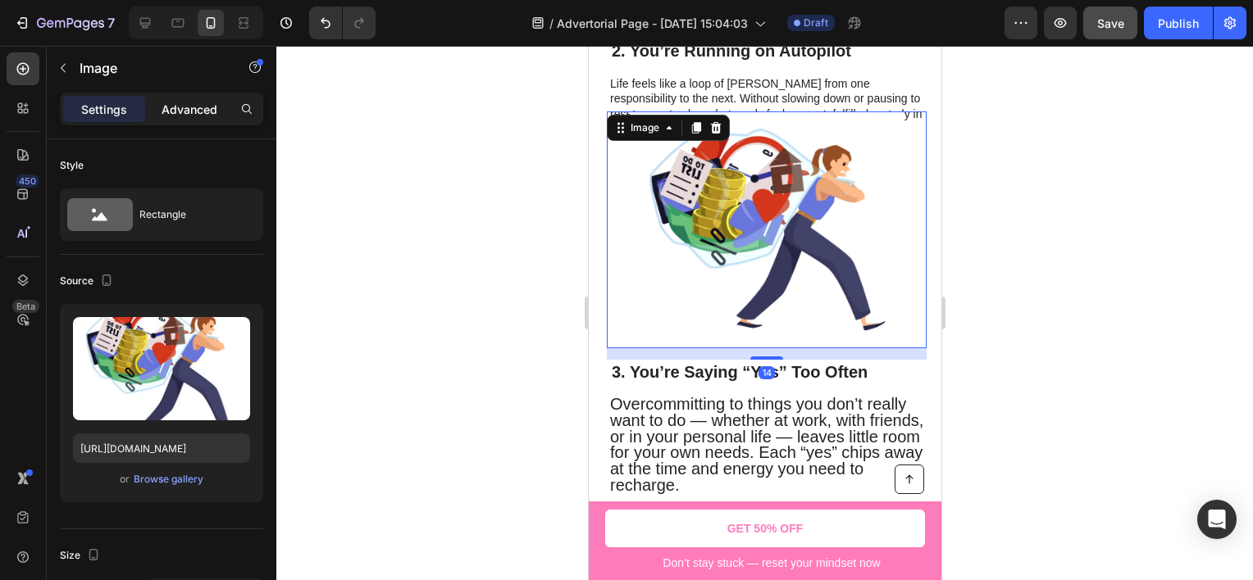
click at [193, 113] on p "Advanced" at bounding box center [190, 109] width 56 height 17
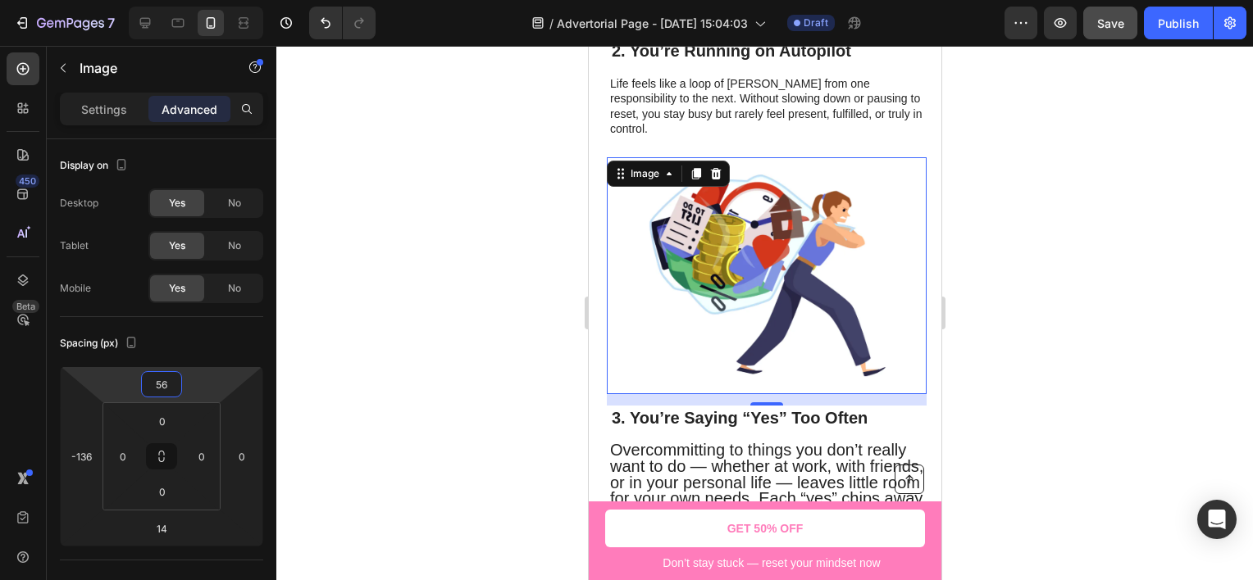
type input "46"
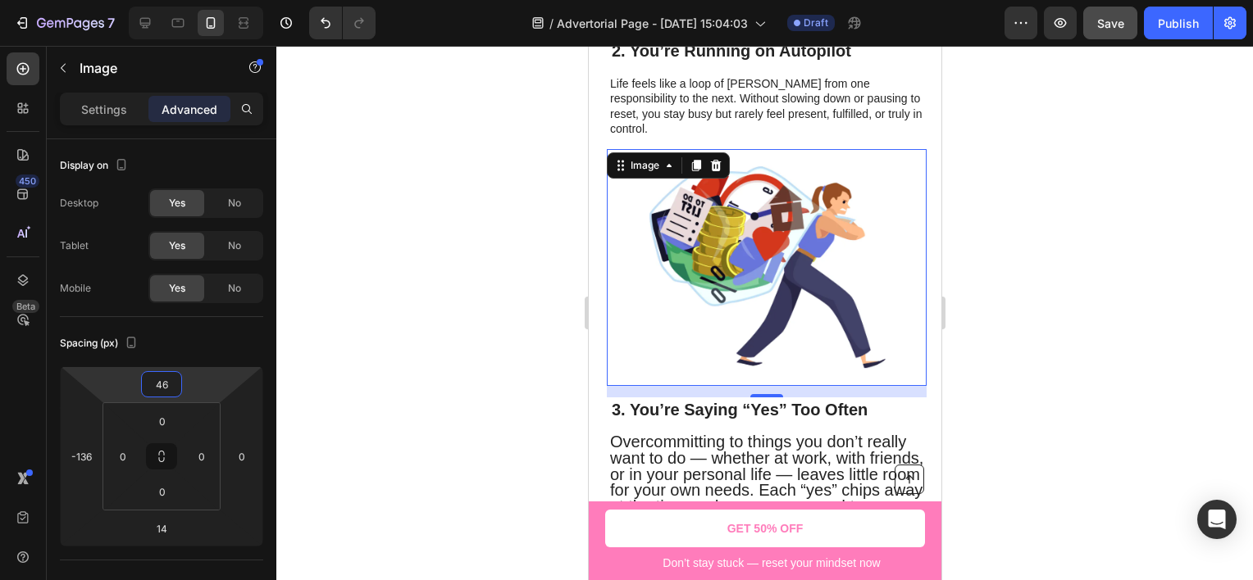
drag, startPoint x: 213, startPoint y: 380, endPoint x: 216, endPoint y: 362, distance: 19.0
click at [216, 0] on html "7 Version history / Advertorial Page - [DATE] 15:04:03 Draft Preview Save Publi…" at bounding box center [626, 0] width 1253 height 0
click at [347, 309] on div at bounding box center [764, 313] width 976 height 535
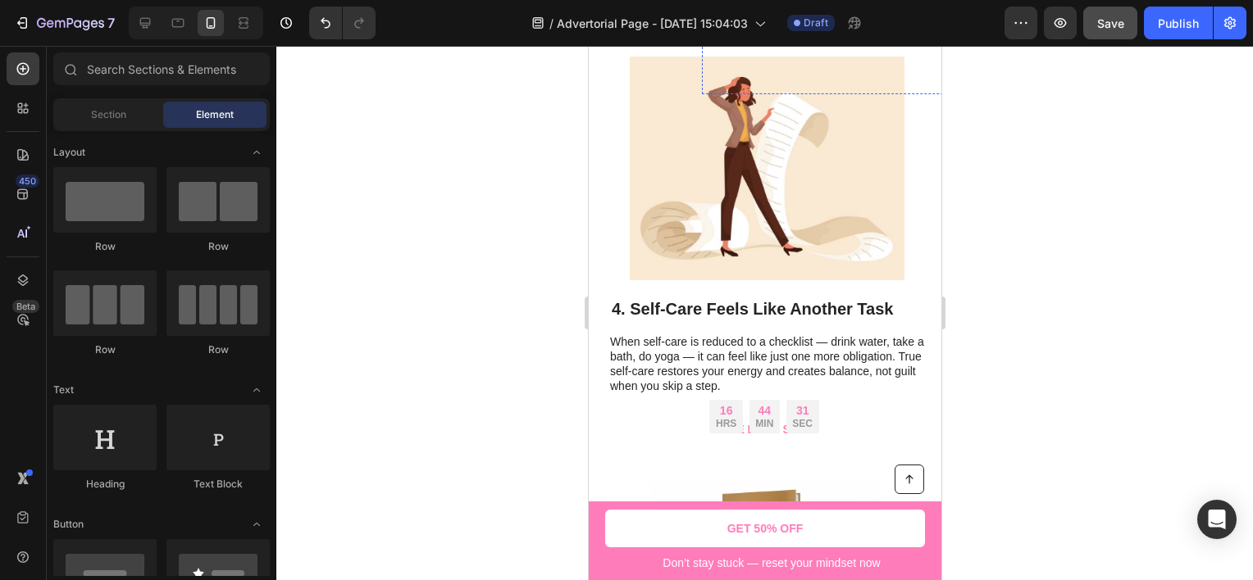
scroll to position [1722, 0]
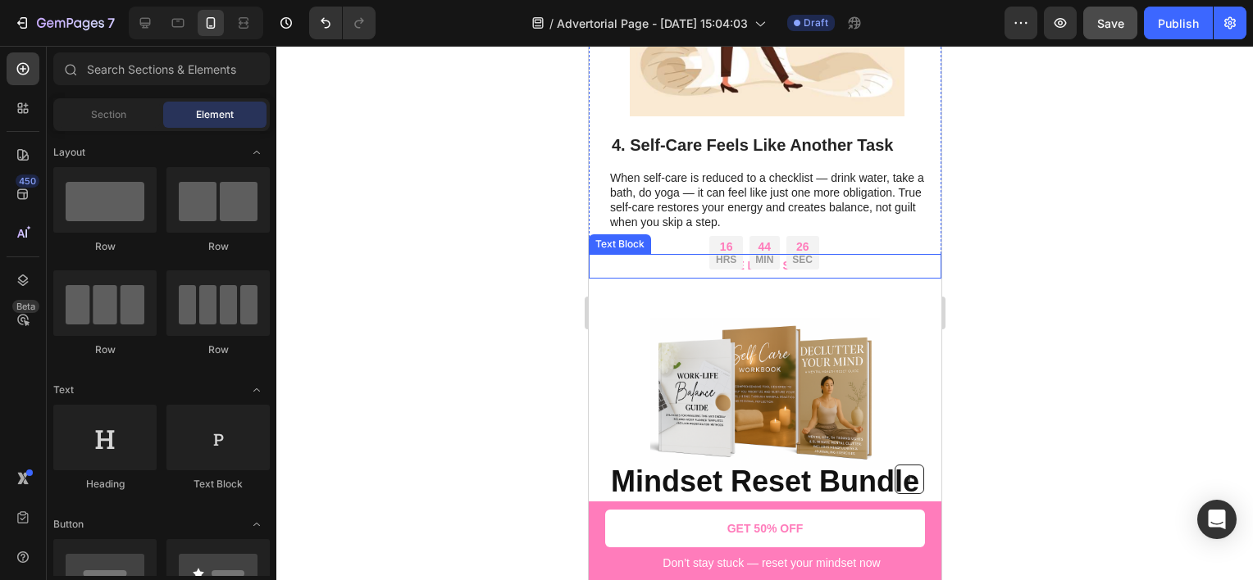
click at [927, 258] on div "SALE ENDS SOON" at bounding box center [764, 266] width 353 height 24
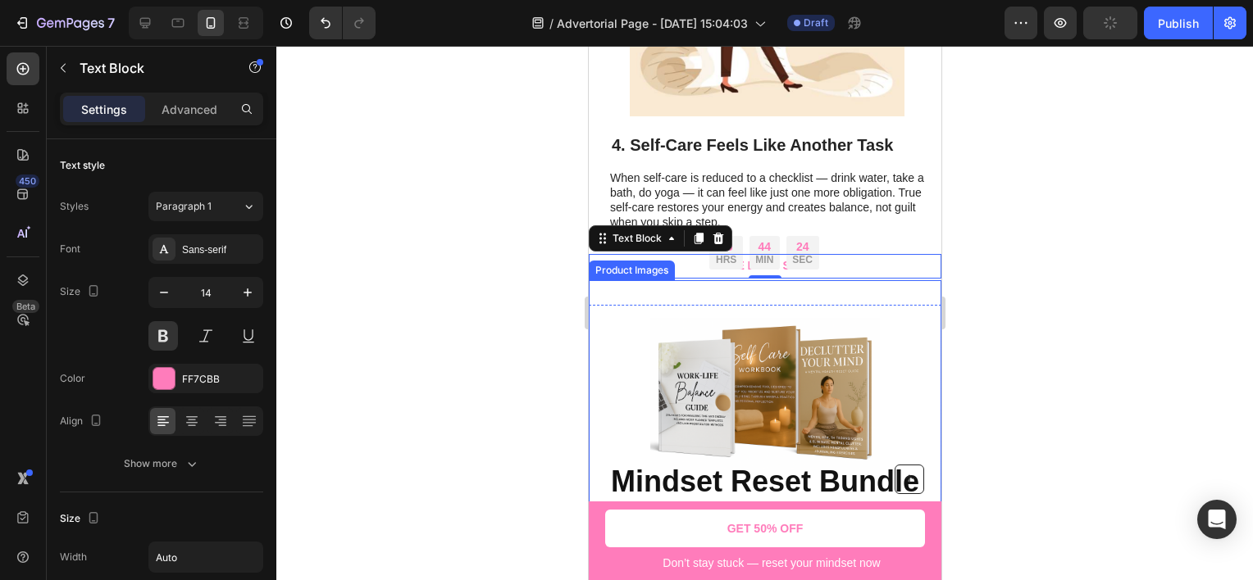
click at [630, 344] on div at bounding box center [764, 395] width 353 height 230
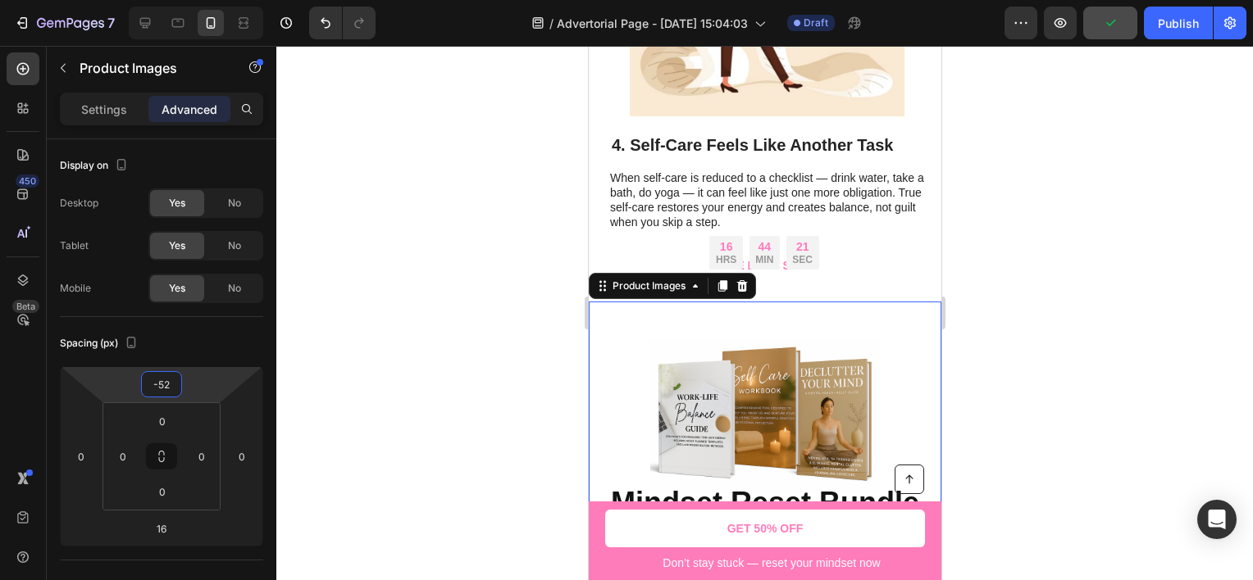
drag, startPoint x: 213, startPoint y: 384, endPoint x: 420, endPoint y: 280, distance: 231.3
click at [218, 0] on html "7 Version history / Advertorial Page - [DATE] 15:04:03 Draft Preview Publish 45…" at bounding box center [626, 0] width 1253 height 0
type input "-50"
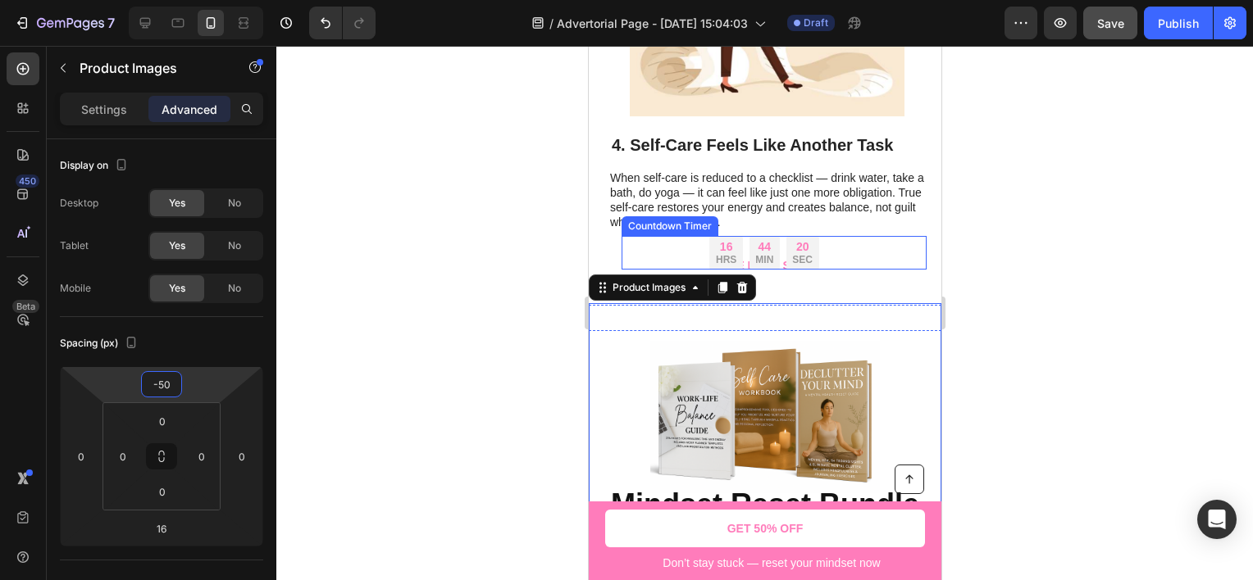
click at [830, 239] on div "16 HRS 44 MIN 20 SEC" at bounding box center [763, 253] width 285 height 34
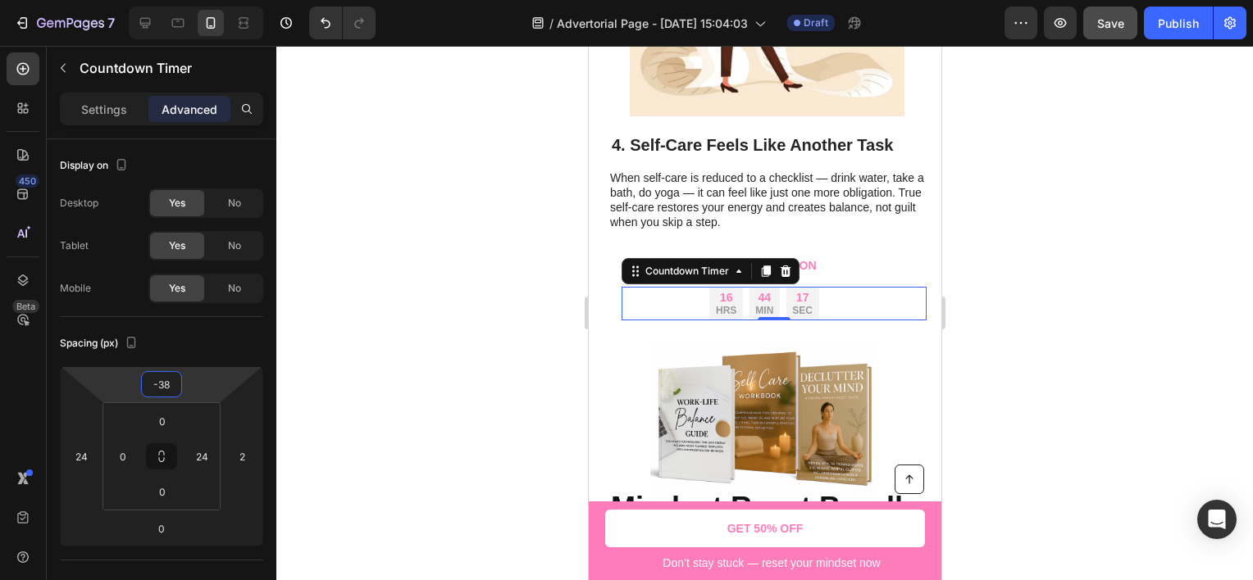
type input "-44"
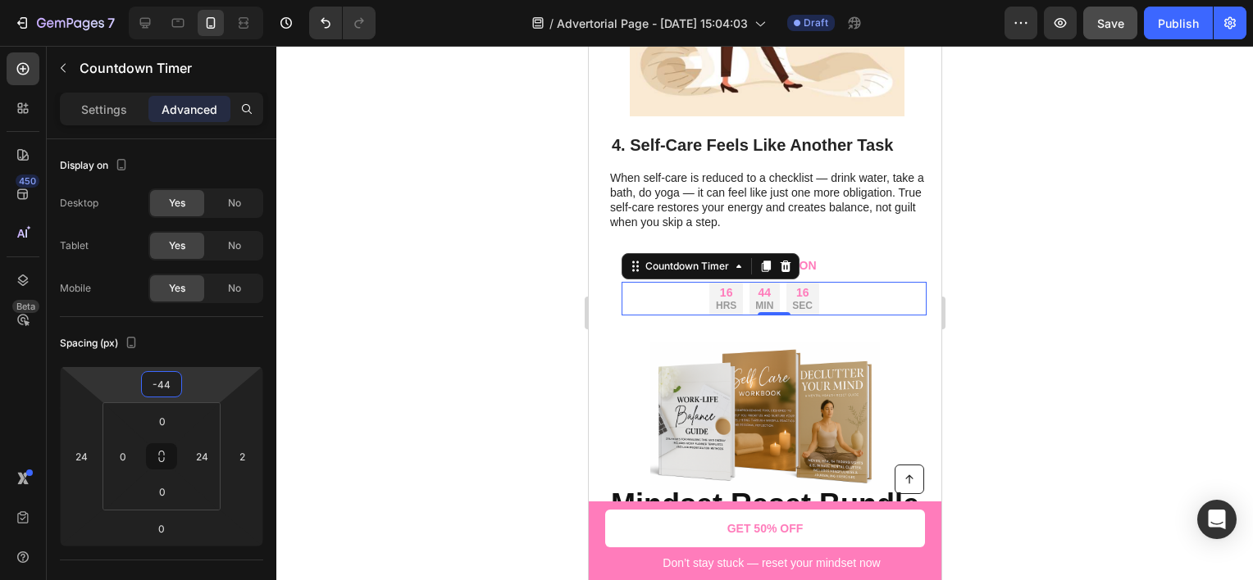
drag, startPoint x: 237, startPoint y: 385, endPoint x: 243, endPoint y: 403, distance: 18.9
click at [243, 0] on html "7 Version history / Advertorial Page - [DATE] 15:04:03 Draft Preview Save Publi…" at bounding box center [626, 0] width 1253 height 0
click at [383, 308] on div at bounding box center [764, 313] width 976 height 535
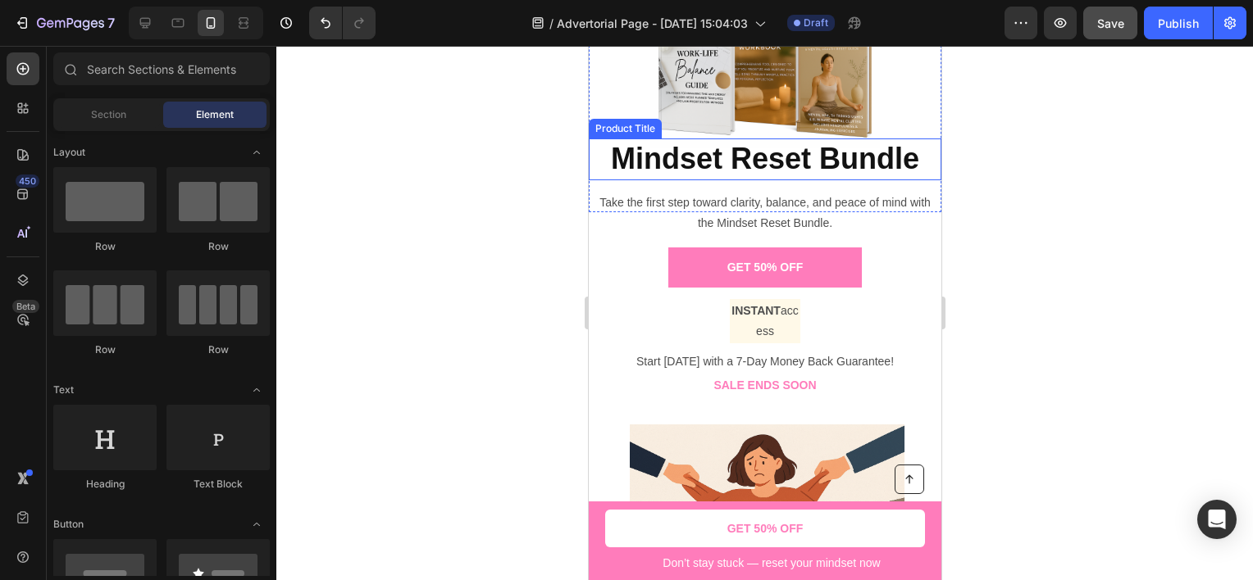
scroll to position [2132, 0]
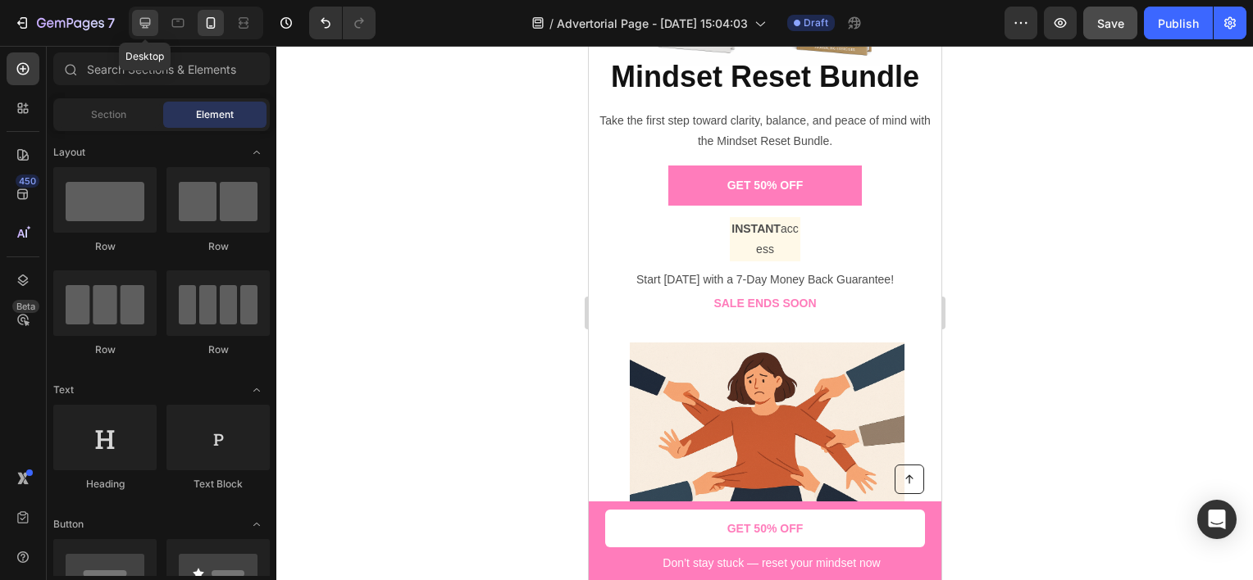
click at [149, 25] on icon at bounding box center [145, 23] width 16 height 16
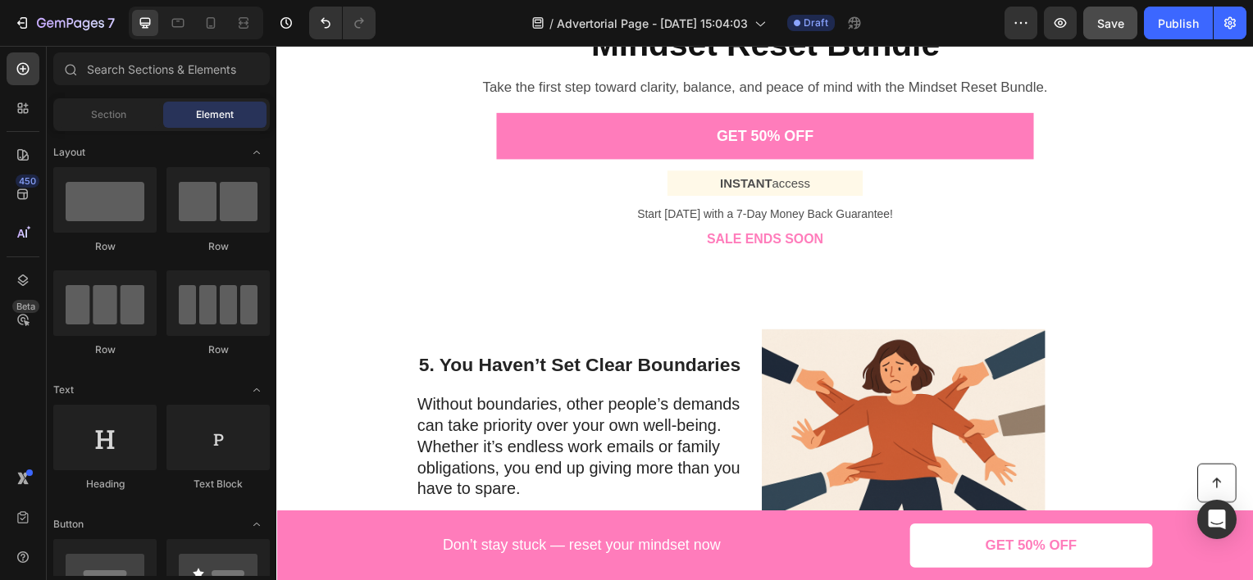
scroll to position [1723, 0]
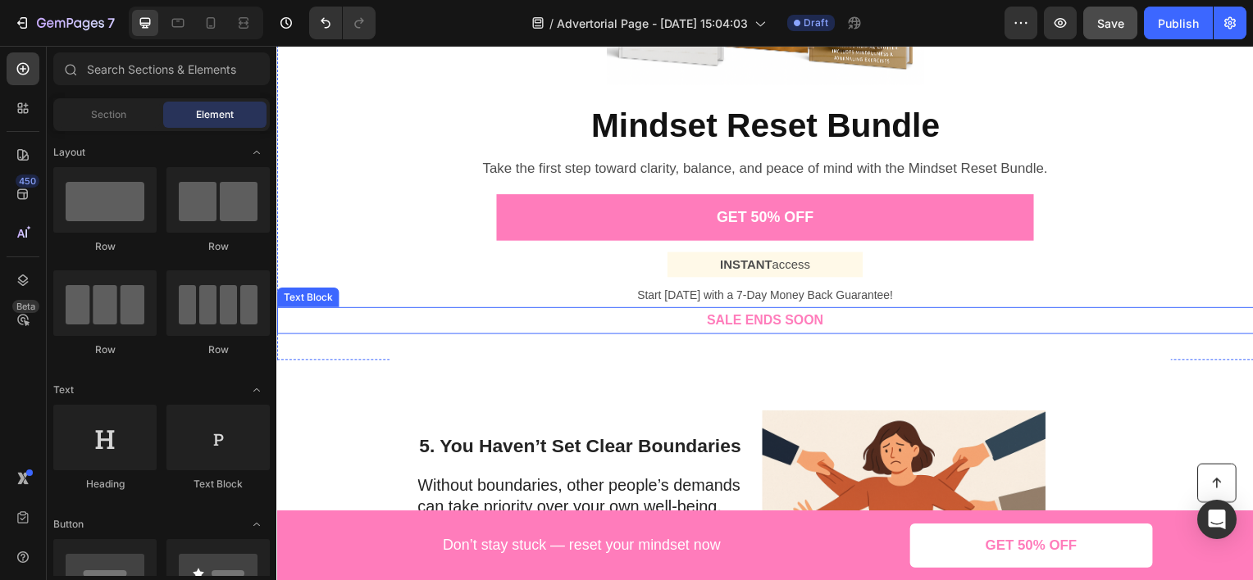
click at [774, 325] on p "SALE ENDS SOON" at bounding box center [767, 323] width 117 height 24
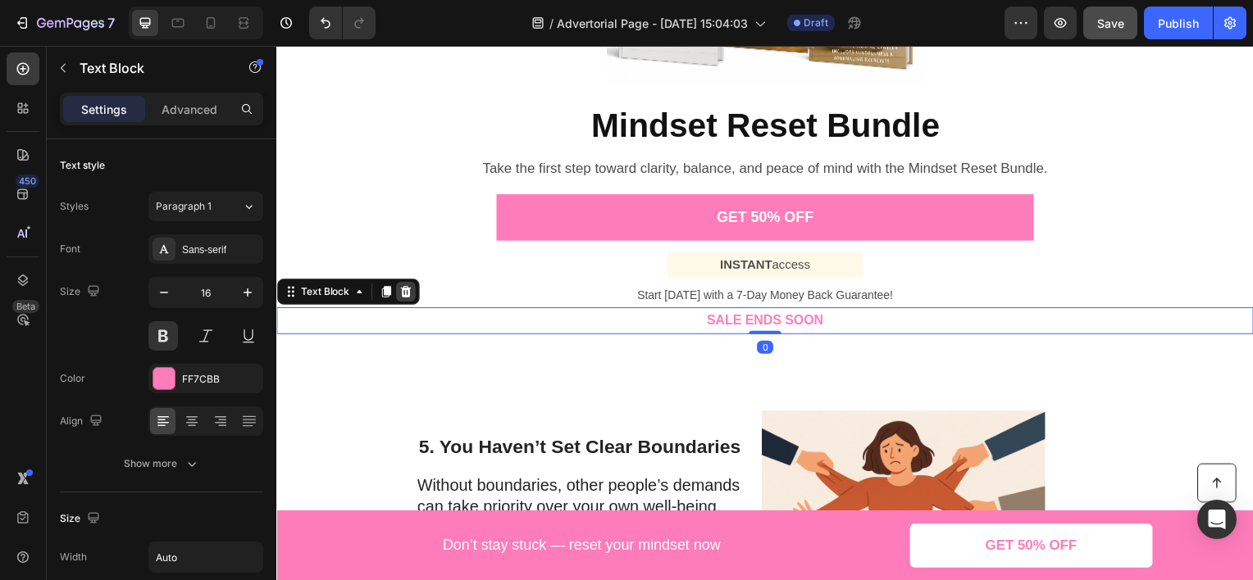
click at [411, 297] on icon at bounding box center [405, 293] width 13 height 13
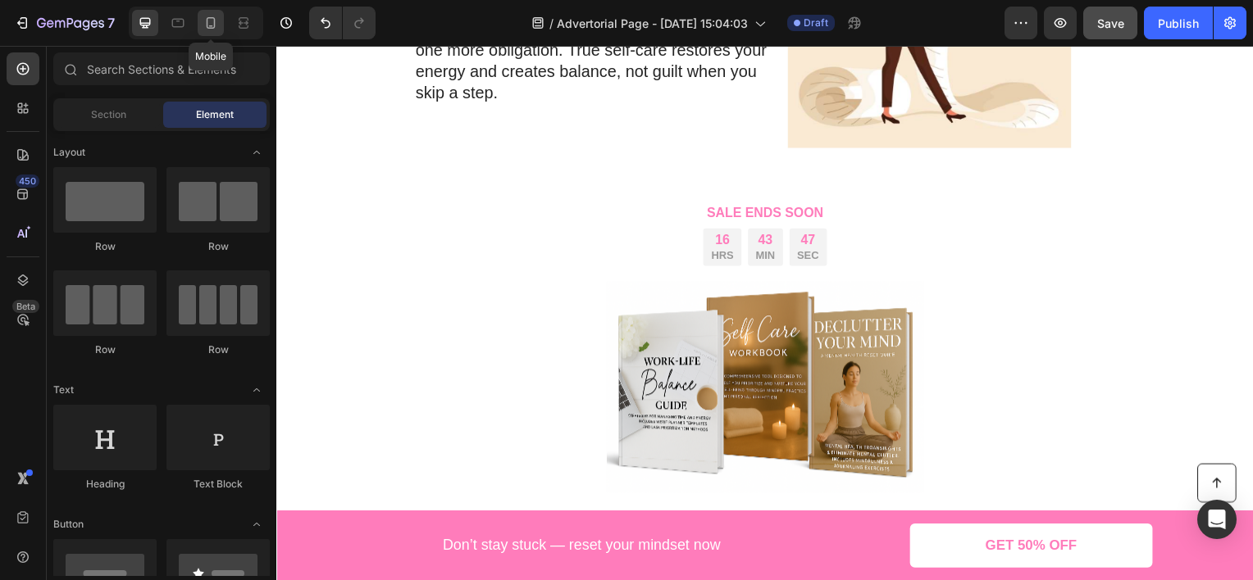
click at [207, 24] on icon at bounding box center [211, 22] width 9 height 11
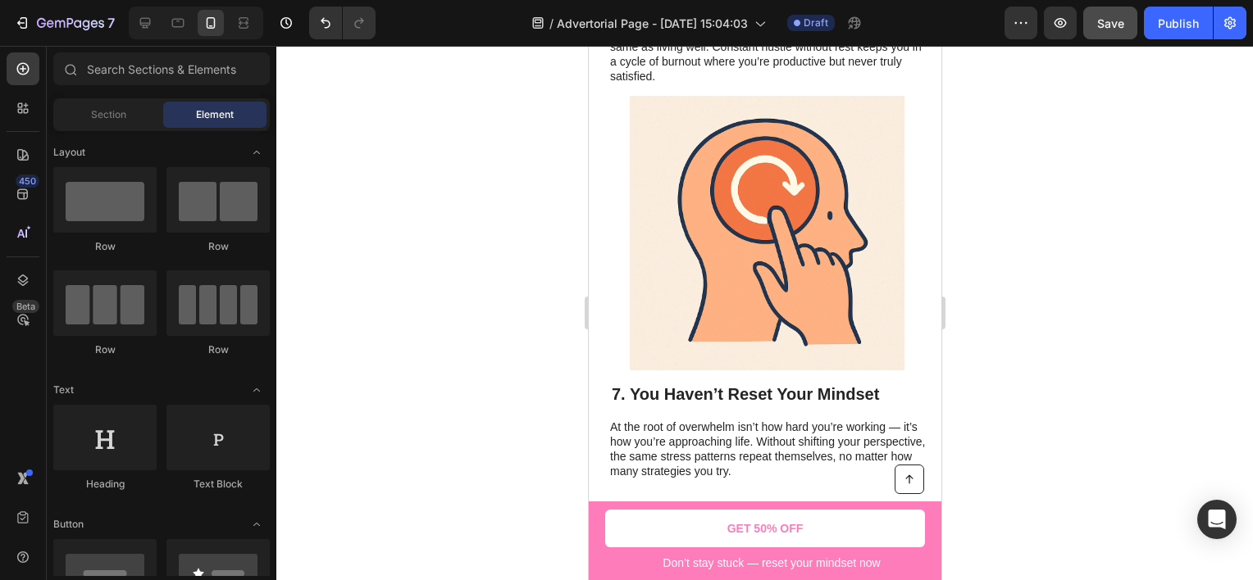
scroll to position [2893, 0]
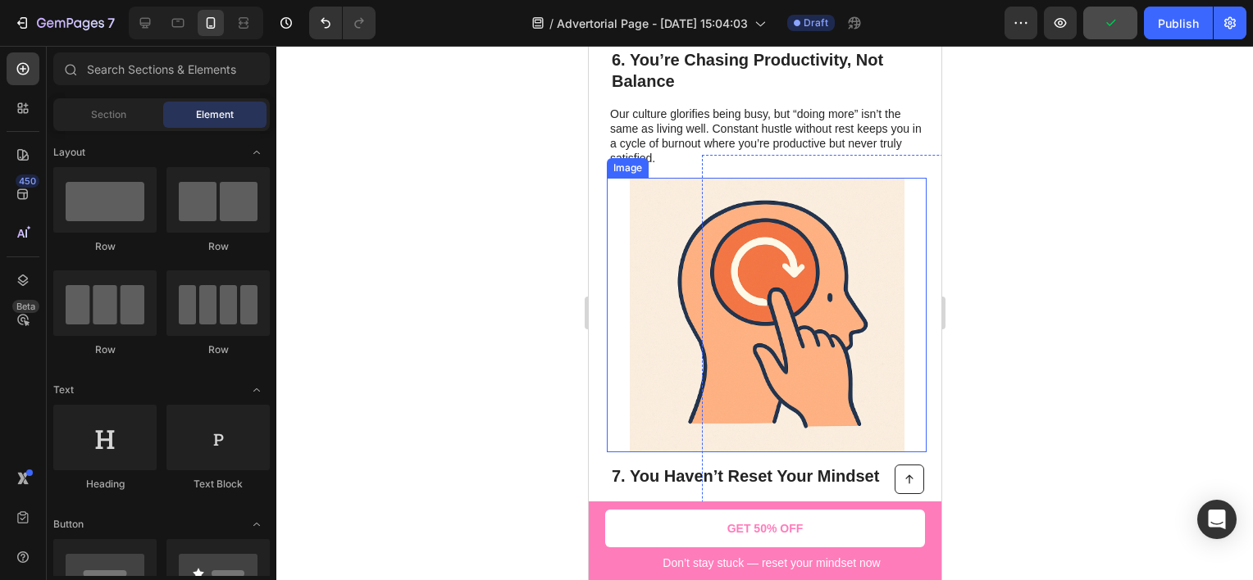
click at [680, 212] on img at bounding box center [766, 315] width 275 height 275
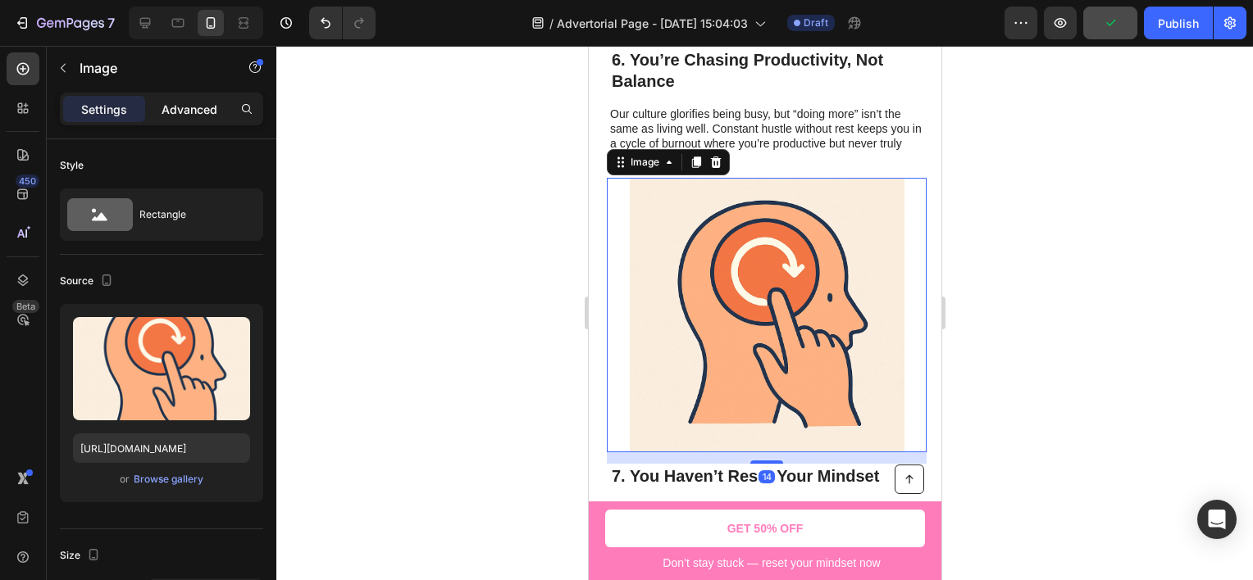
click at [197, 107] on p "Advanced" at bounding box center [190, 109] width 56 height 17
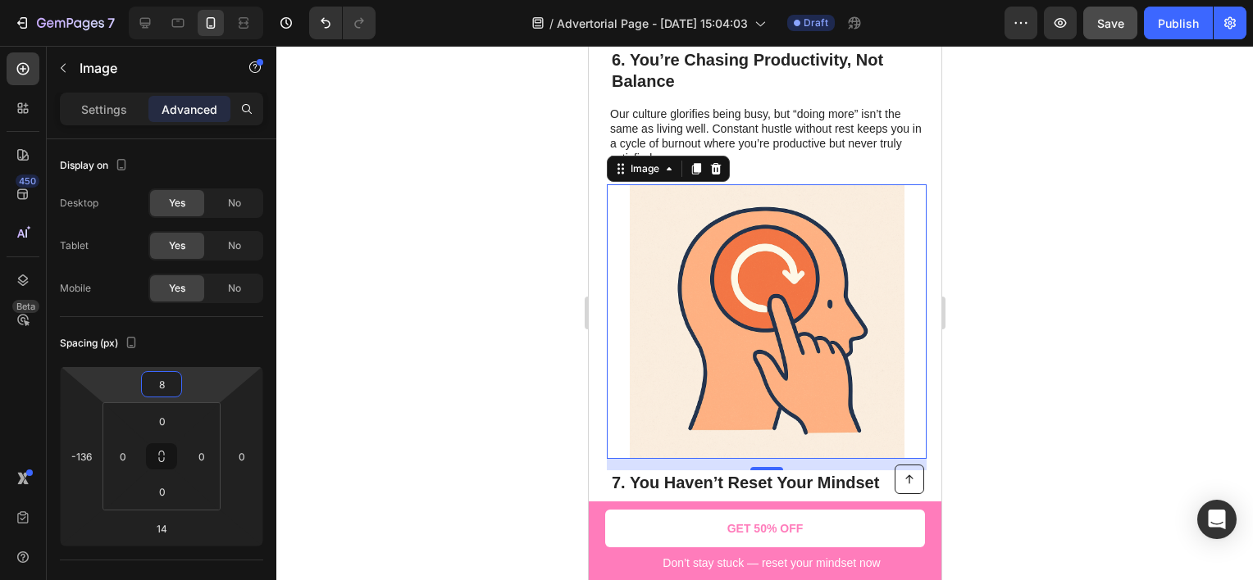
type input "14"
click at [213, 0] on html "7 Version history / Advertorial Page - [DATE] 15:04:03 Draft Preview Save Publi…" at bounding box center [626, 0] width 1253 height 0
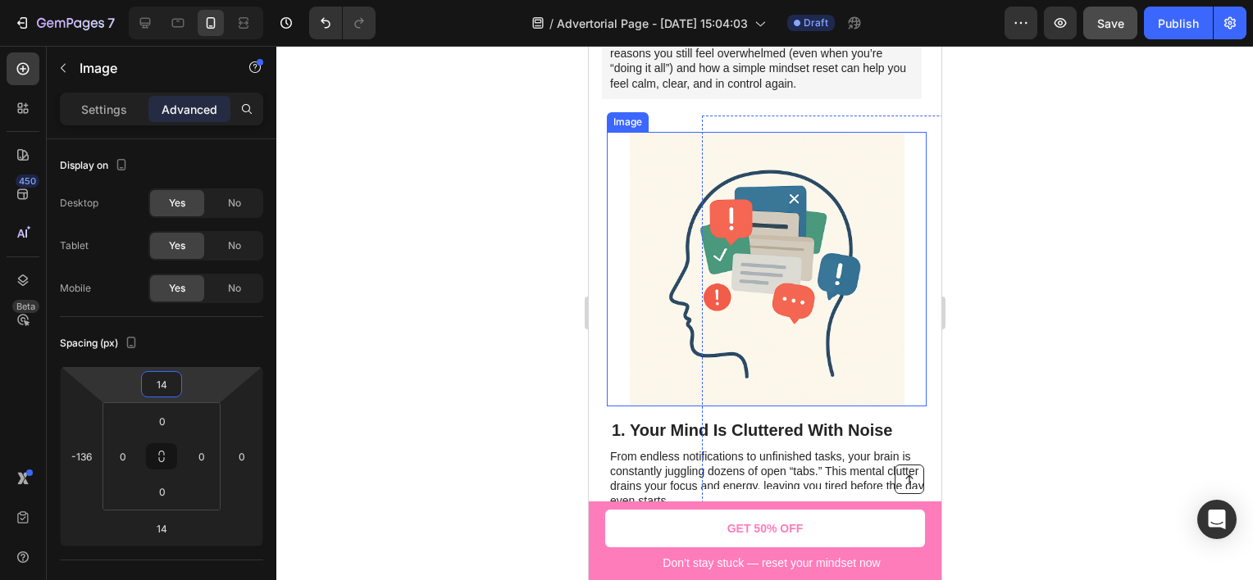
scroll to position [598, 0]
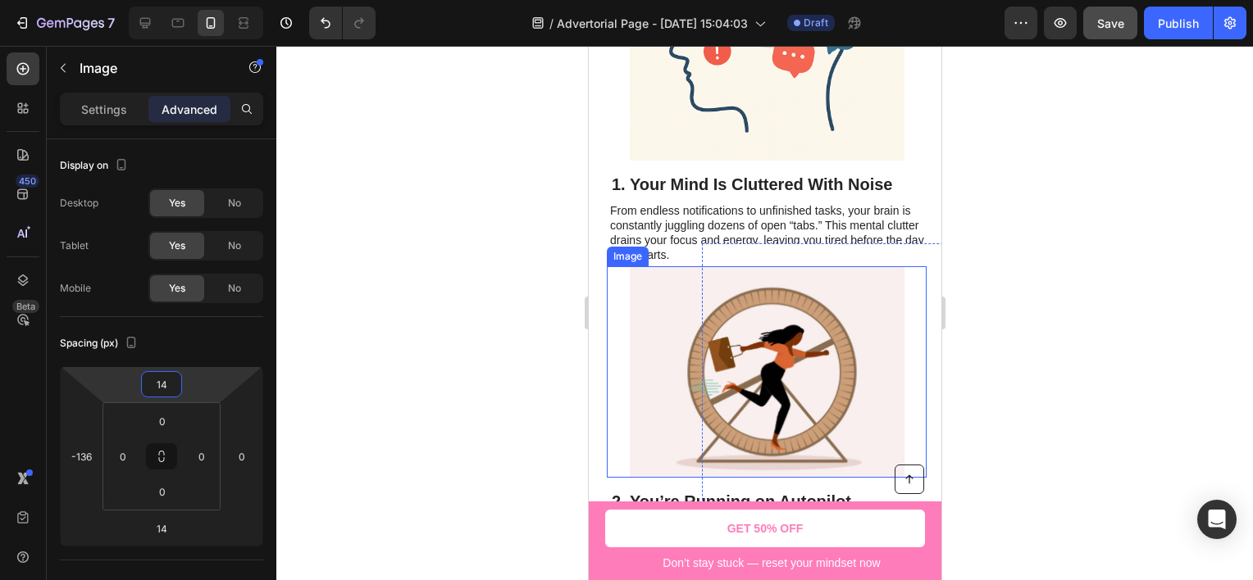
click at [629, 294] on img at bounding box center [766, 372] width 275 height 212
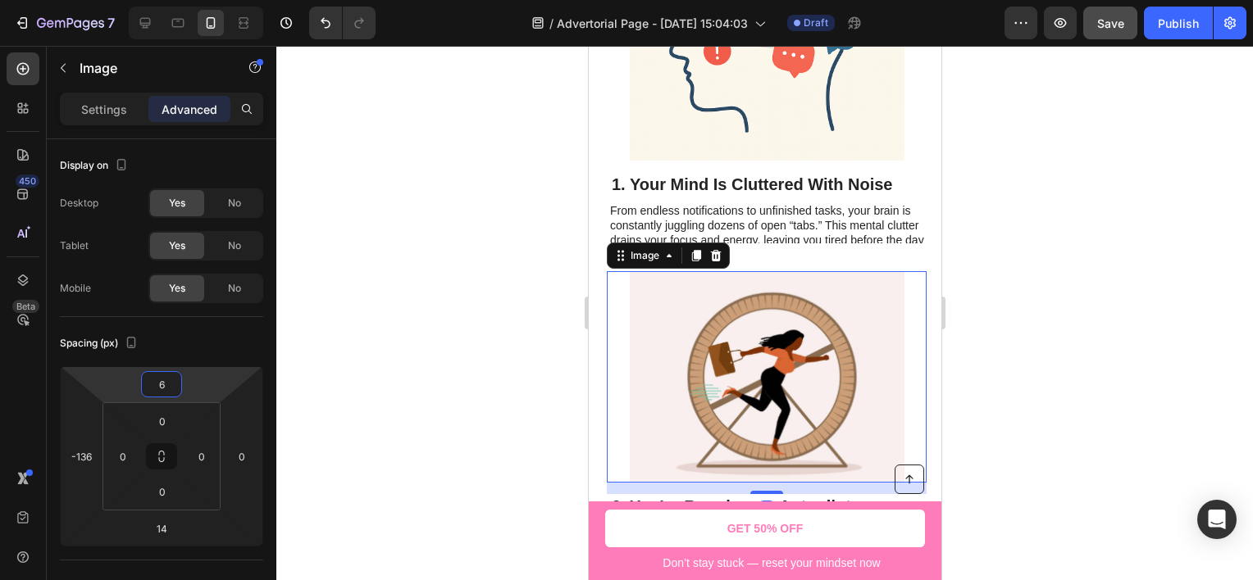
type input "12"
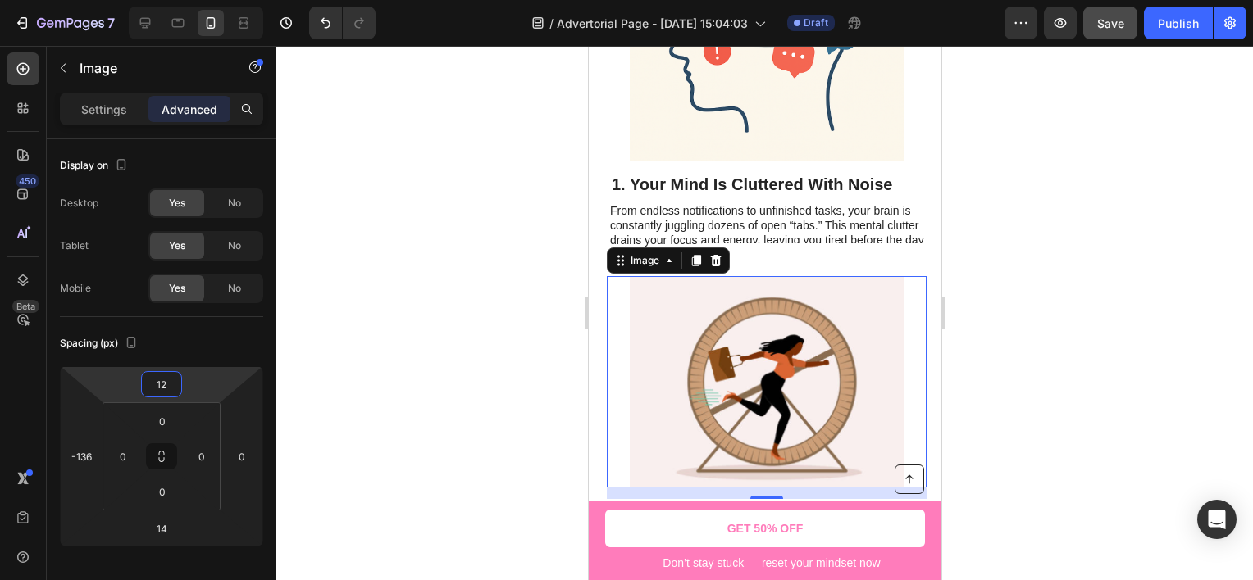
click at [216, 0] on html "7 Version history / Advertorial Page - [DATE] 15:04:03 Draft Preview Save Publi…" at bounding box center [626, 0] width 1253 height 0
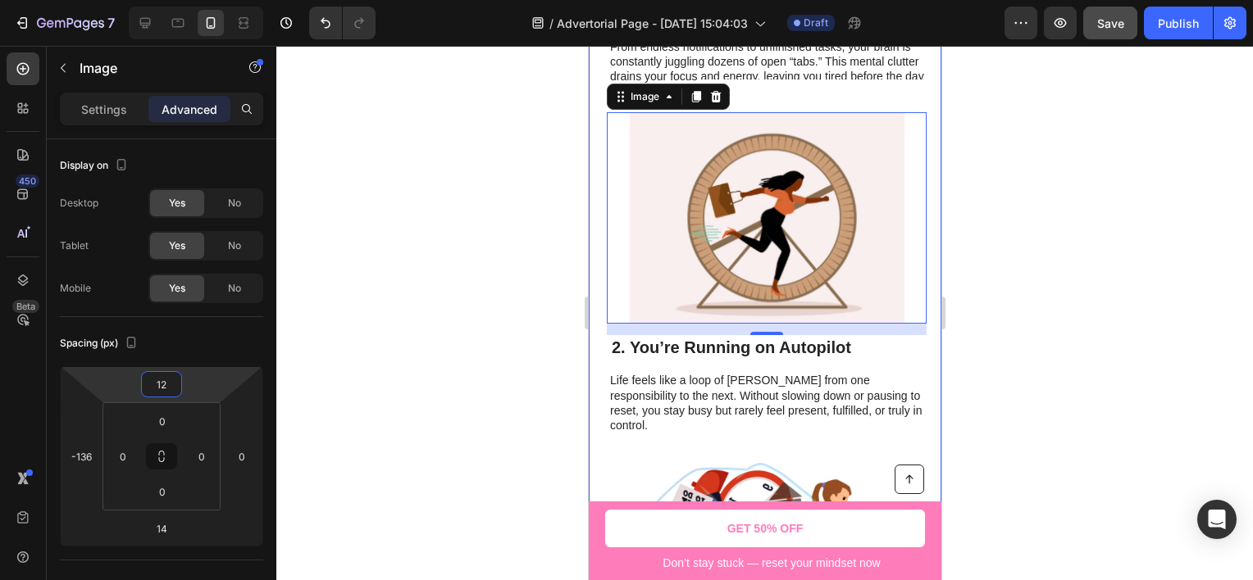
scroll to position [844, 0]
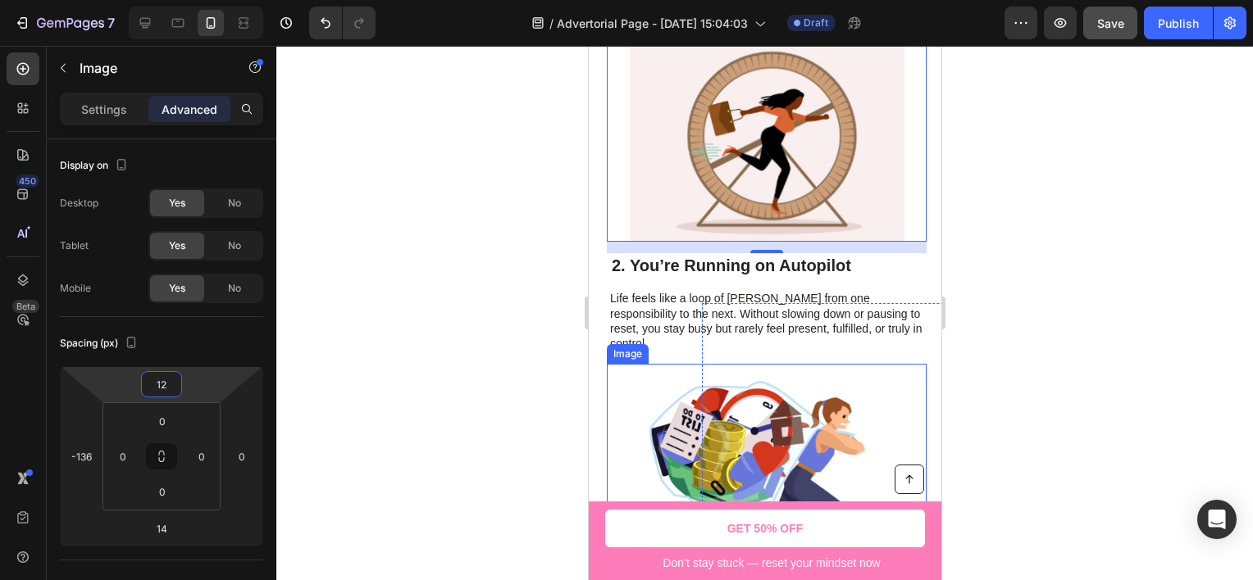
click at [644, 364] on img at bounding box center [766, 482] width 275 height 237
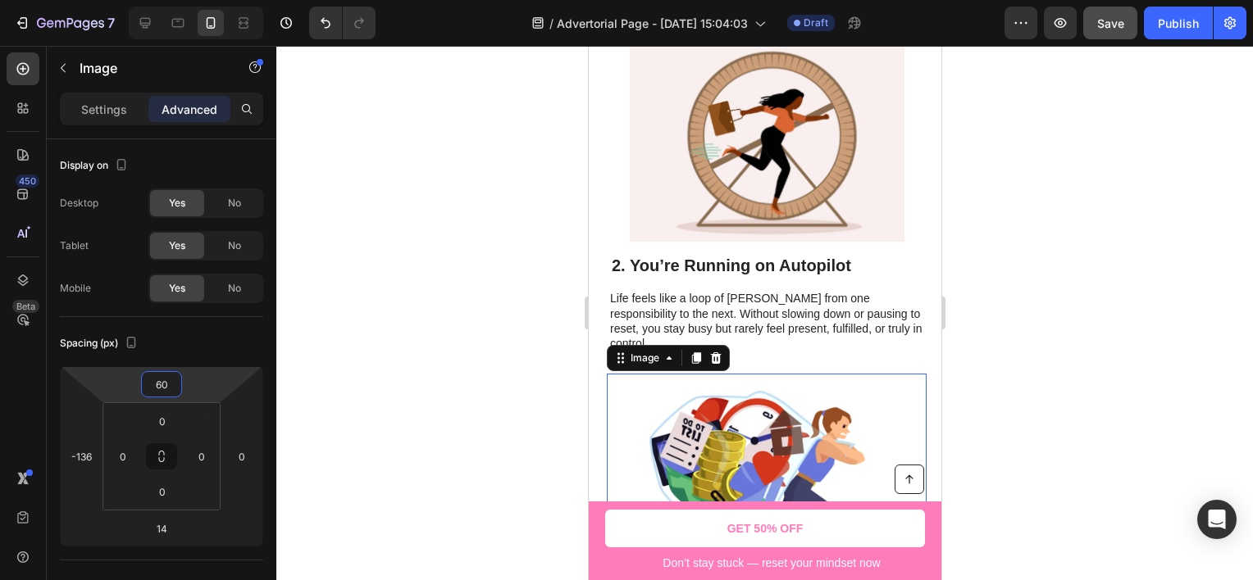
type input "64"
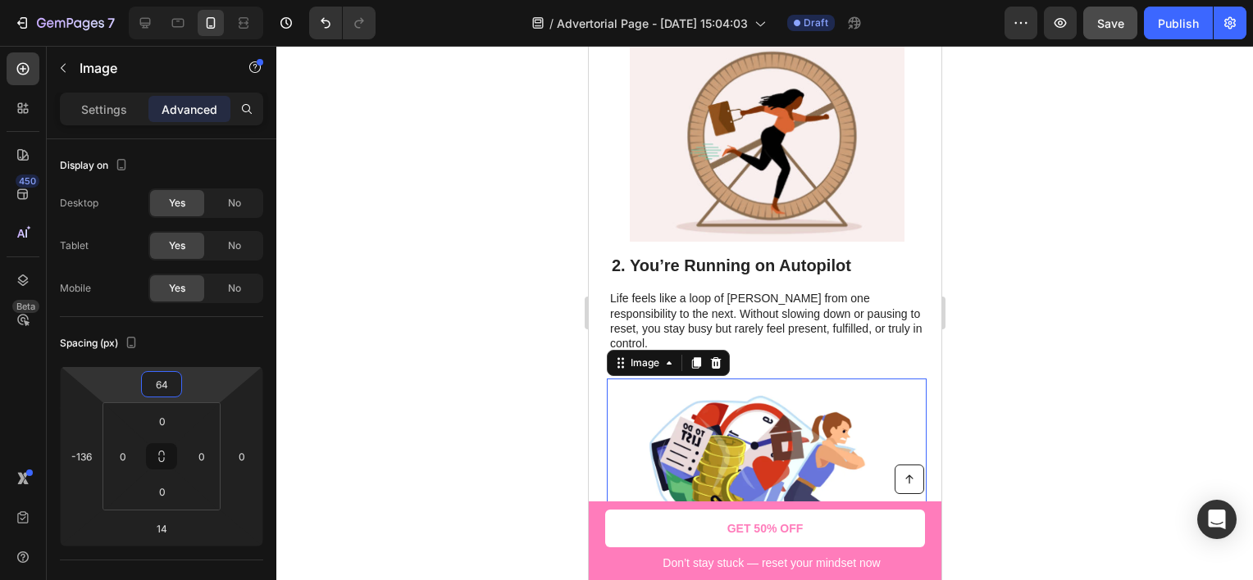
click at [226, 0] on html "7 Version history / Advertorial Page - [DATE] 15:04:03 Draft Preview Save Publi…" at bounding box center [626, 0] width 1253 height 0
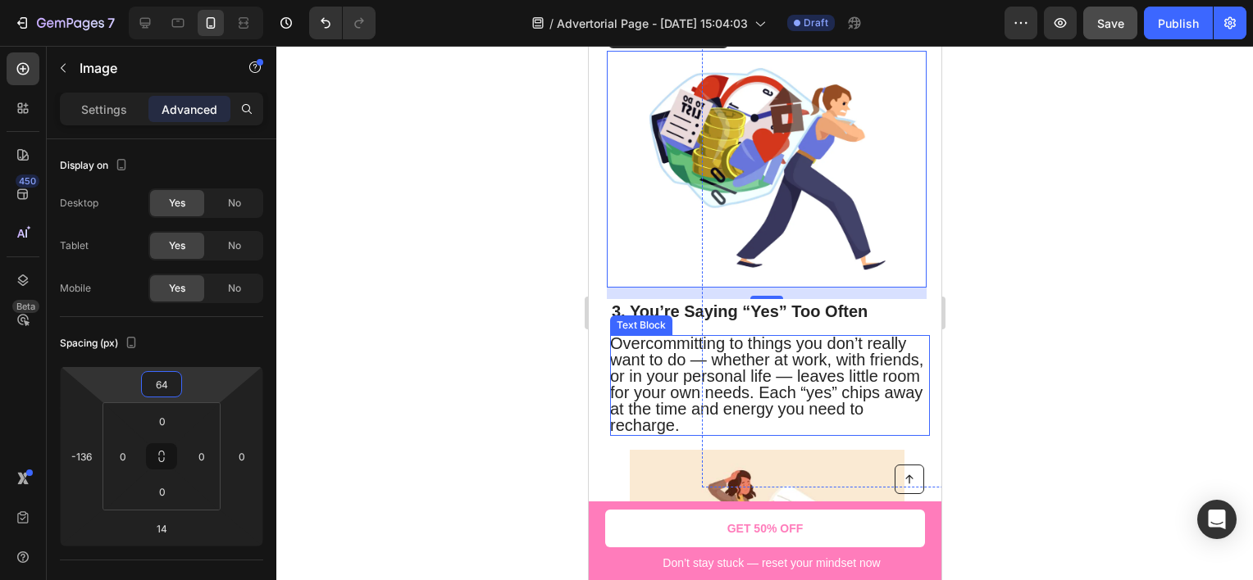
scroll to position [1335, 0]
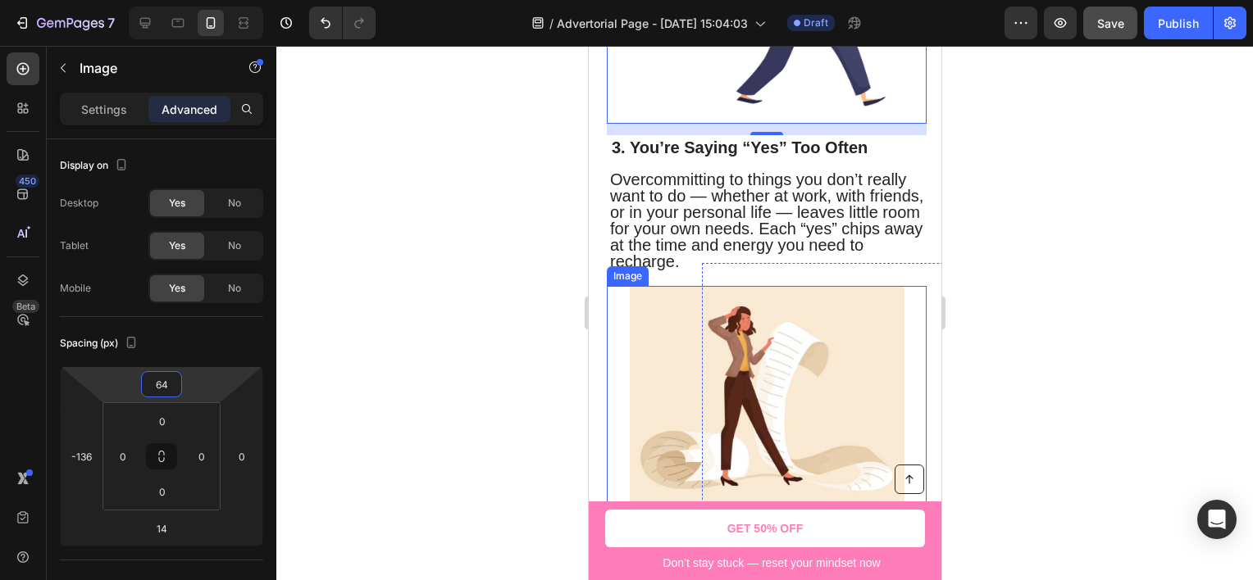
click at [657, 299] on img at bounding box center [766, 397] width 275 height 223
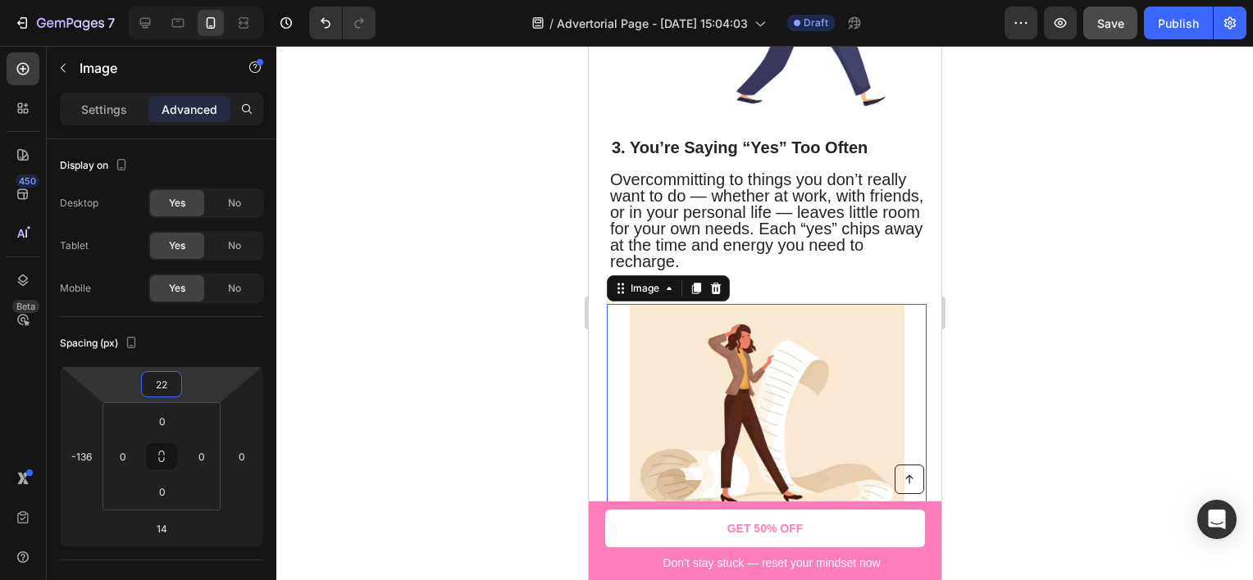
type input "24"
drag, startPoint x: 221, startPoint y: 383, endPoint x: 223, endPoint y: 373, distance: 10.1
click at [223, 0] on html "7 Version history / Advertorial Page - [DATE] 15:04:03 Draft Preview Save Publi…" at bounding box center [626, 0] width 1253 height 0
click at [788, 286] on div "Image 14" at bounding box center [877, 413] width 320 height 254
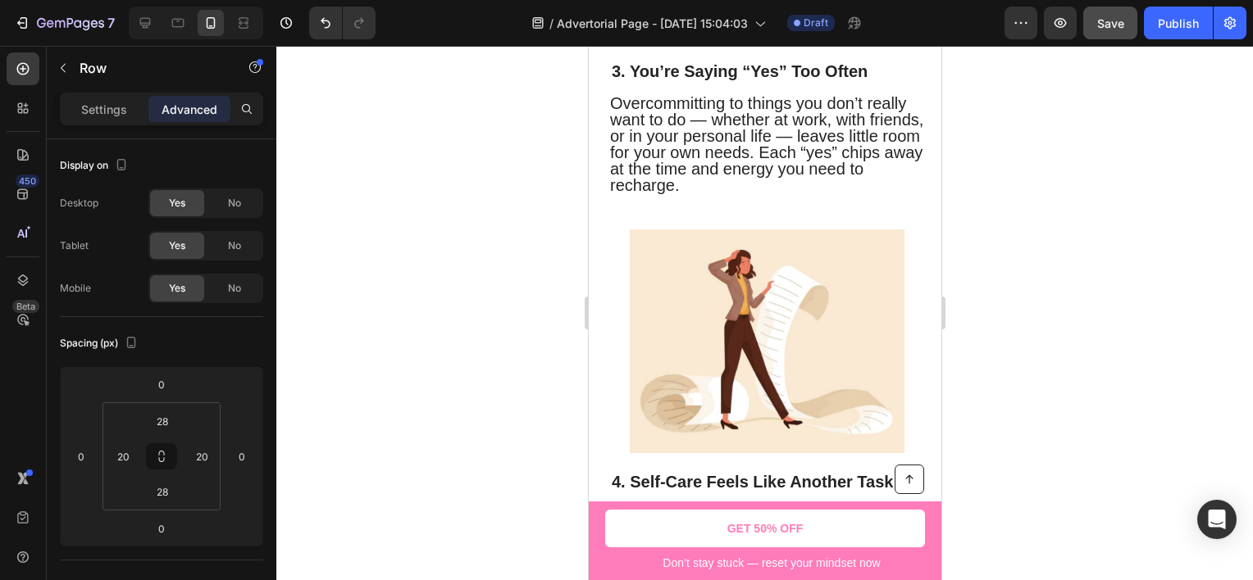
scroll to position [1494, 0]
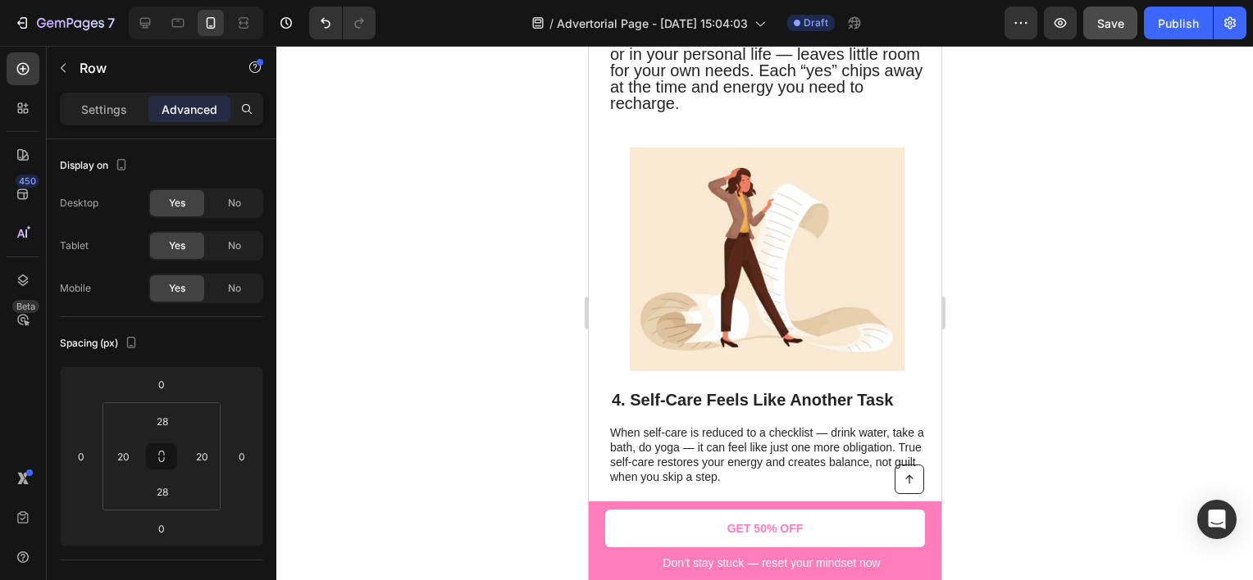
click at [716, 105] on div "4. Self-Care Feels Like Another Task Heading When self-care is reduced to a che…" at bounding box center [877, 307] width 353 height 404
click at [753, 205] on img at bounding box center [766, 259] width 275 height 223
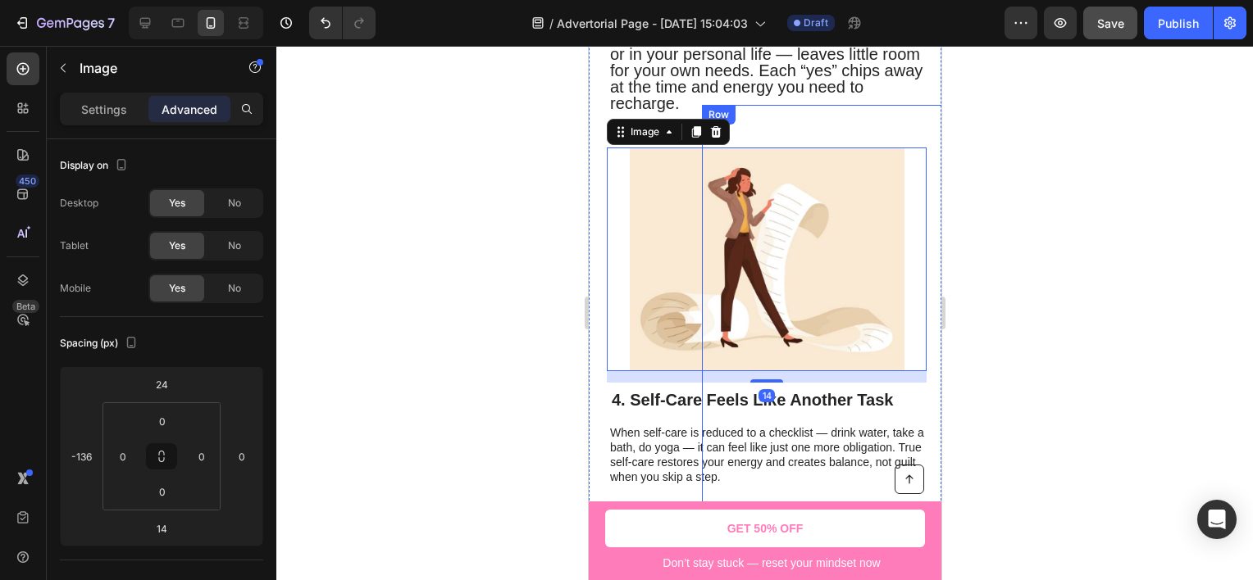
click at [772, 107] on div "4. Self-Care Feels Like Another Task Heading When self-care is reduced to a che…" at bounding box center [877, 307] width 353 height 404
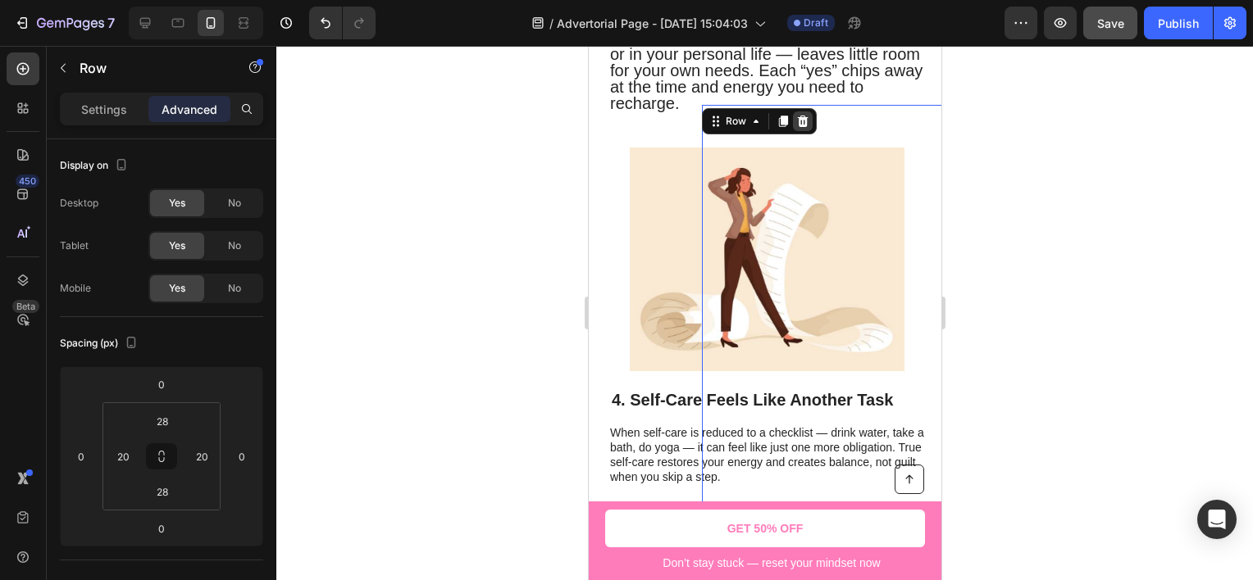
click at [807, 115] on icon at bounding box center [801, 121] width 13 height 13
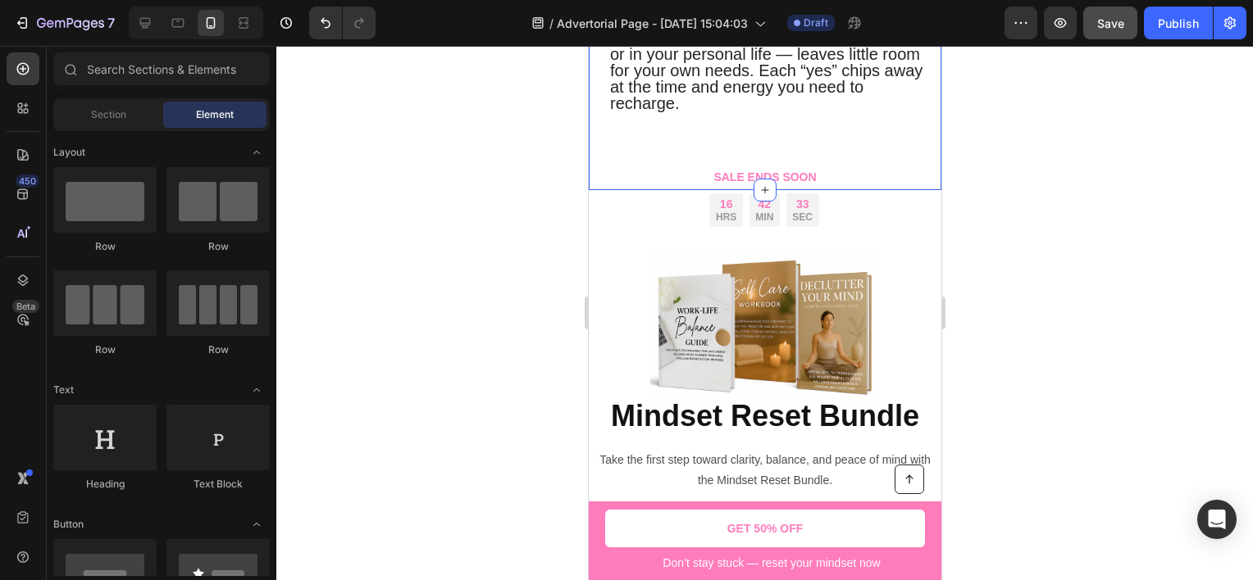
scroll to position [1330, 0]
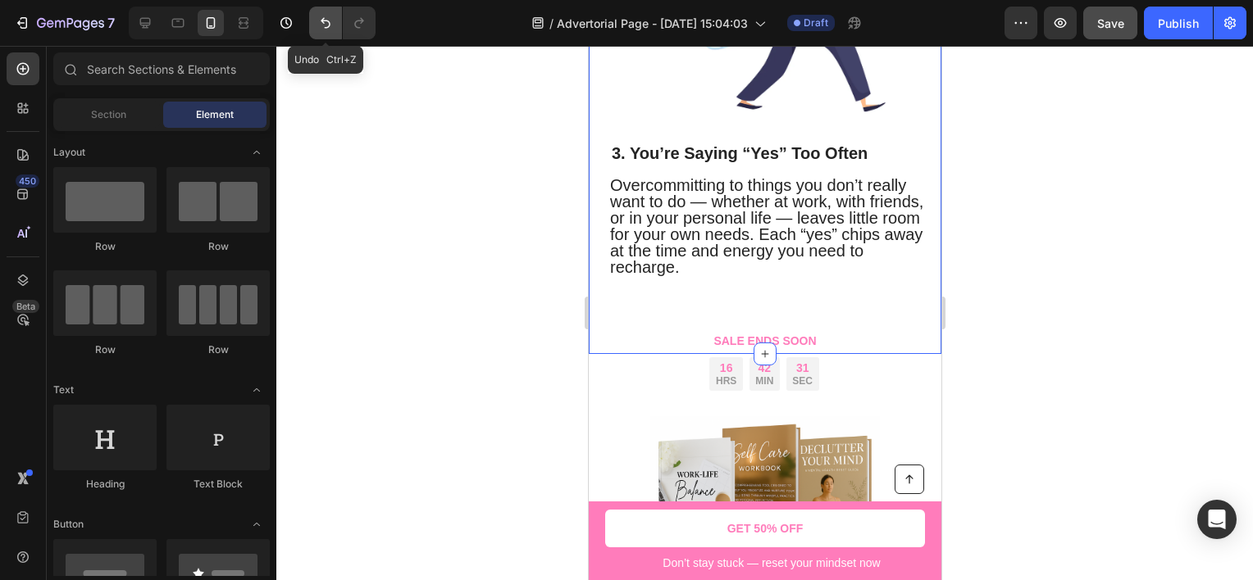
click at [336, 22] on button "Undo/Redo" at bounding box center [325, 23] width 33 height 33
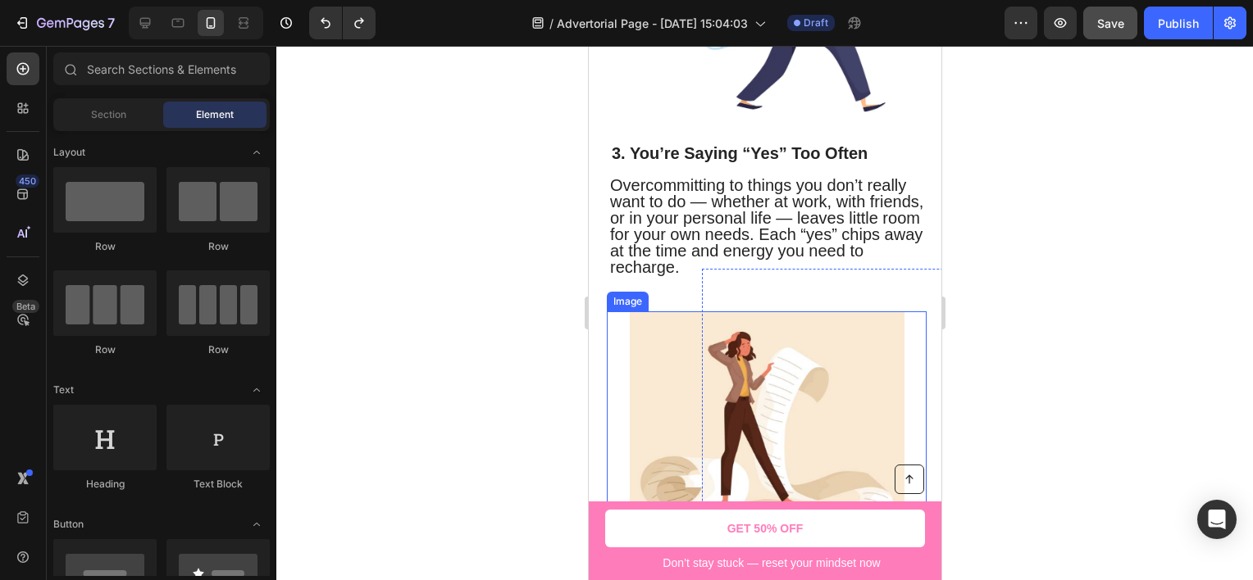
scroll to position [1412, 0]
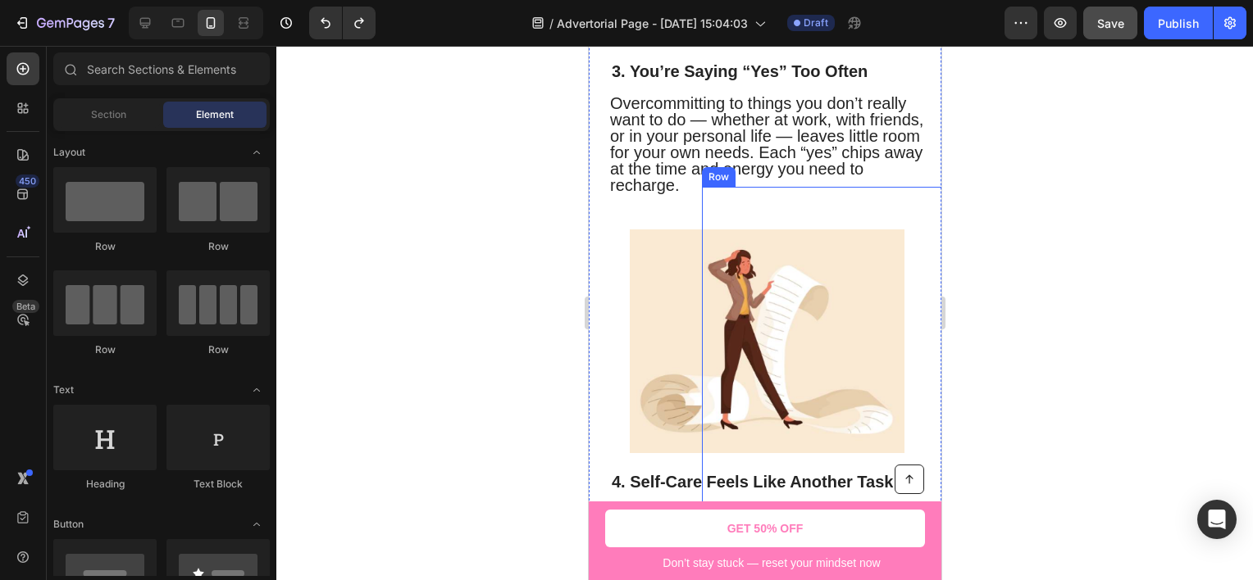
click at [718, 187] on div "4. Self-Care Feels Like Another Task Heading When self-care is reduced to a che…" at bounding box center [877, 389] width 353 height 404
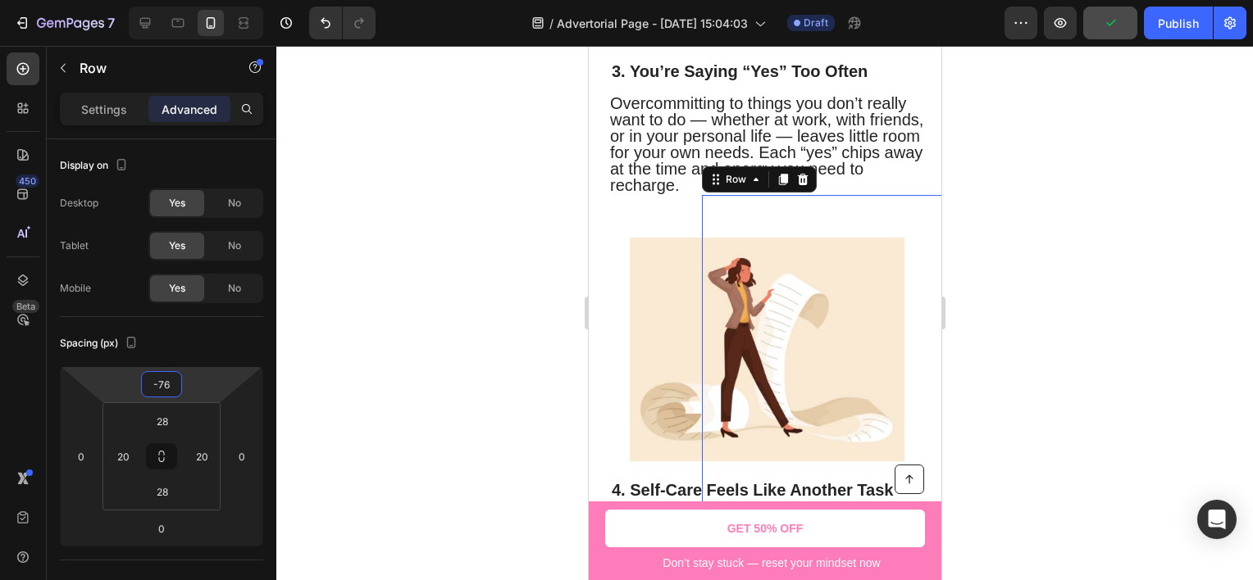
type input "-80"
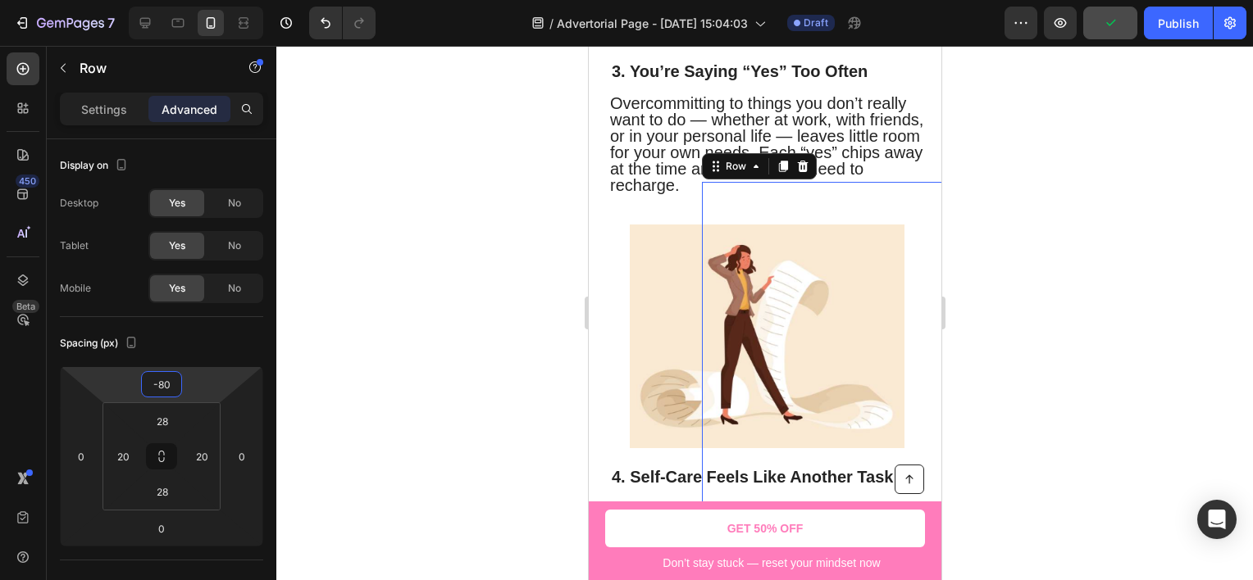
drag, startPoint x: 200, startPoint y: 377, endPoint x: 203, endPoint y: 410, distance: 33.0
click at [203, 0] on html "7 Version history / Advertorial Page - [DATE] 15:04:03 Draft Preview Publish 45…" at bounding box center [626, 0] width 1253 height 0
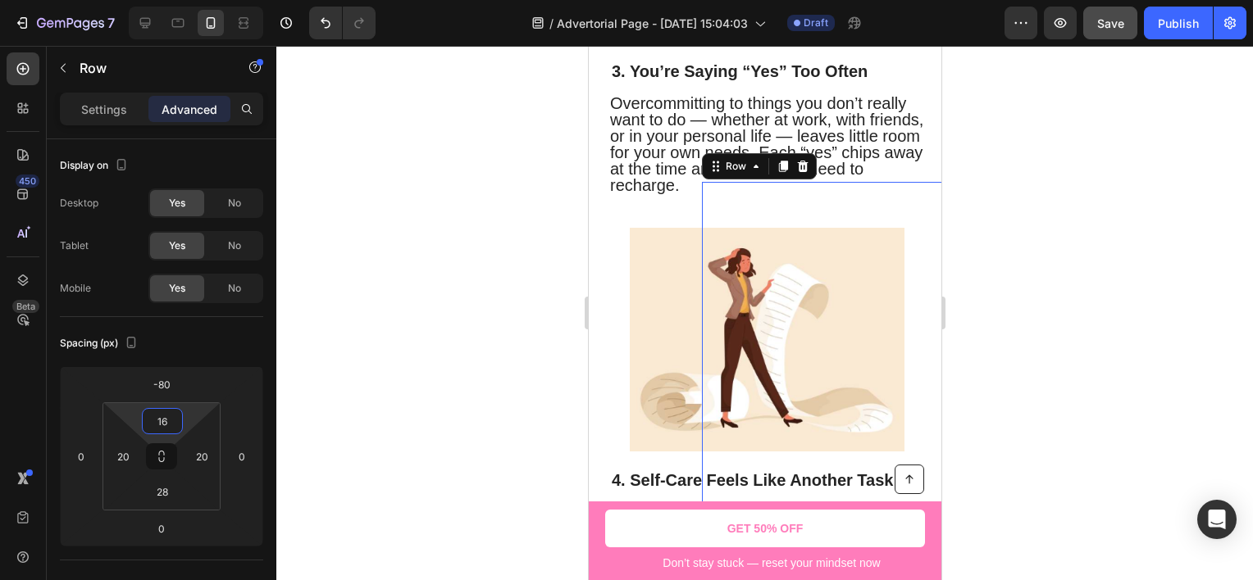
type input "0"
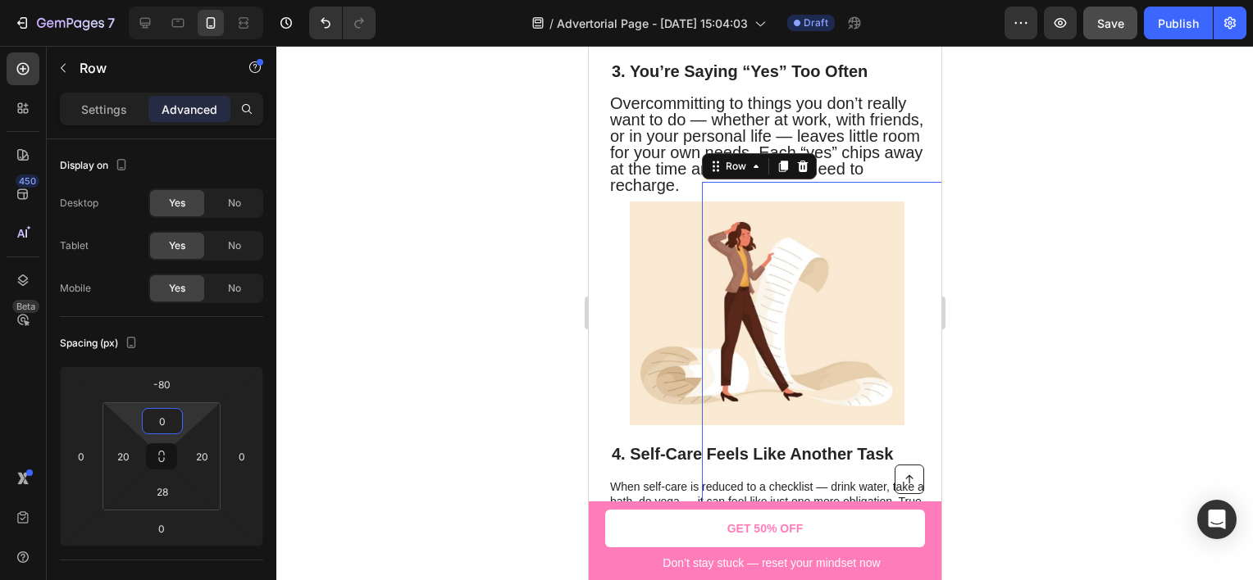
drag, startPoint x: 190, startPoint y: 418, endPoint x: 190, endPoint y: 432, distance: 13.9
click at [190, 0] on html "7 Version history / Advertorial Page - [DATE] 15:04:03 Draft Preview Save Publi…" at bounding box center [626, 0] width 1253 height 0
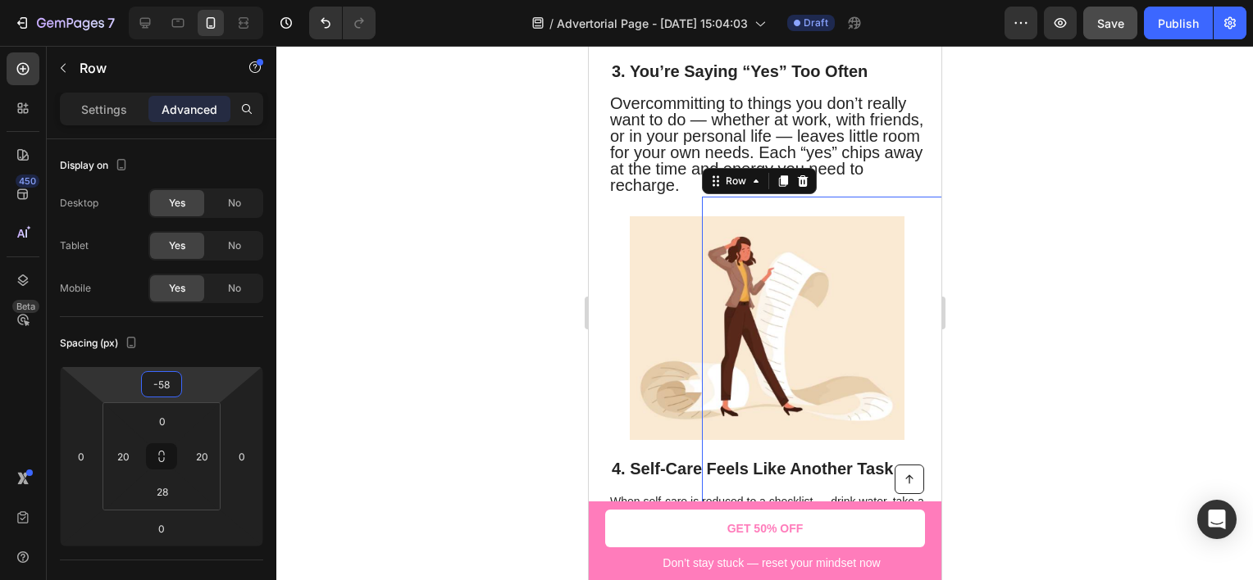
type input "-56"
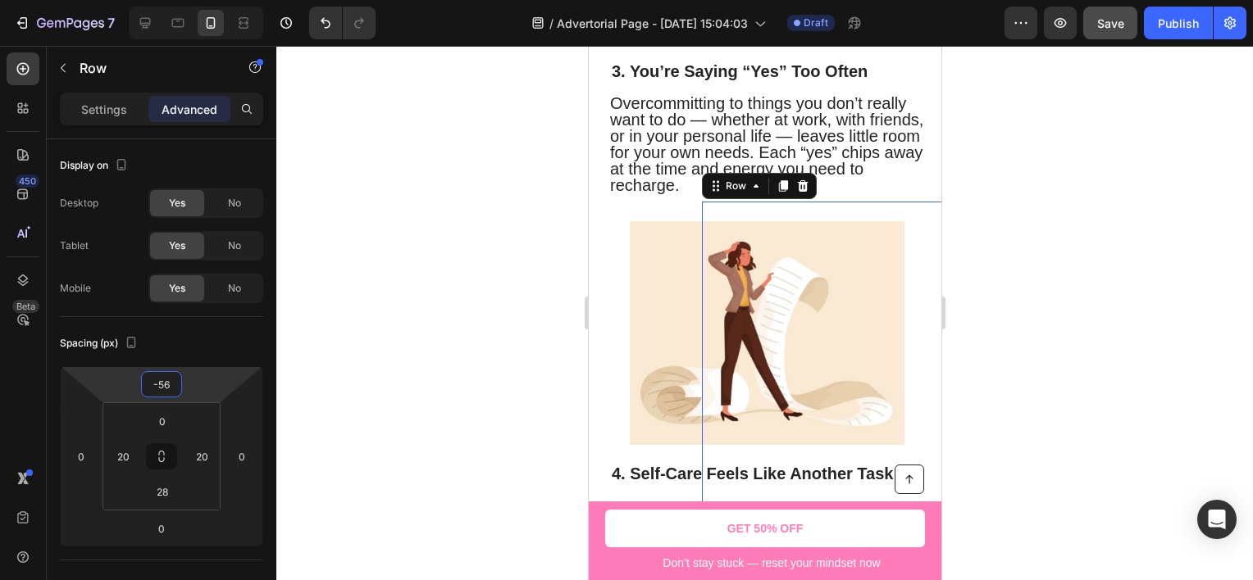
drag, startPoint x: 201, startPoint y: 387, endPoint x: 203, endPoint y: 377, distance: 10.1
click at [203, 0] on html "7 Version history / Advertorial Page - [DATE] 15:04:03 Draft Preview Save Publi…" at bounding box center [626, 0] width 1253 height 0
click at [385, 285] on div at bounding box center [764, 313] width 976 height 535
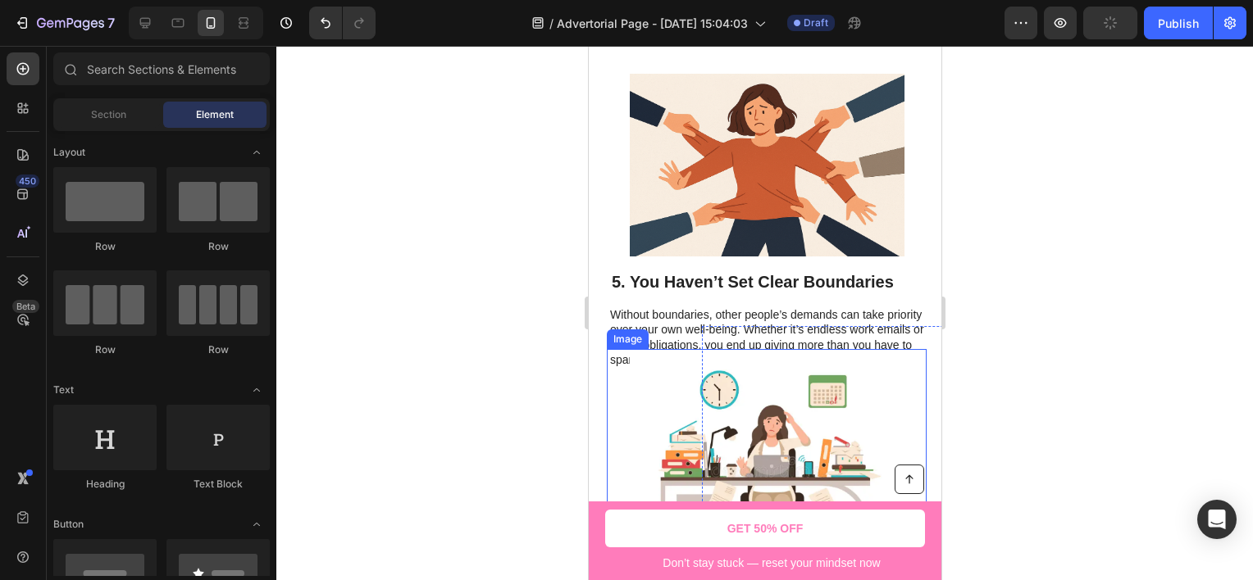
scroll to position [2478, 0]
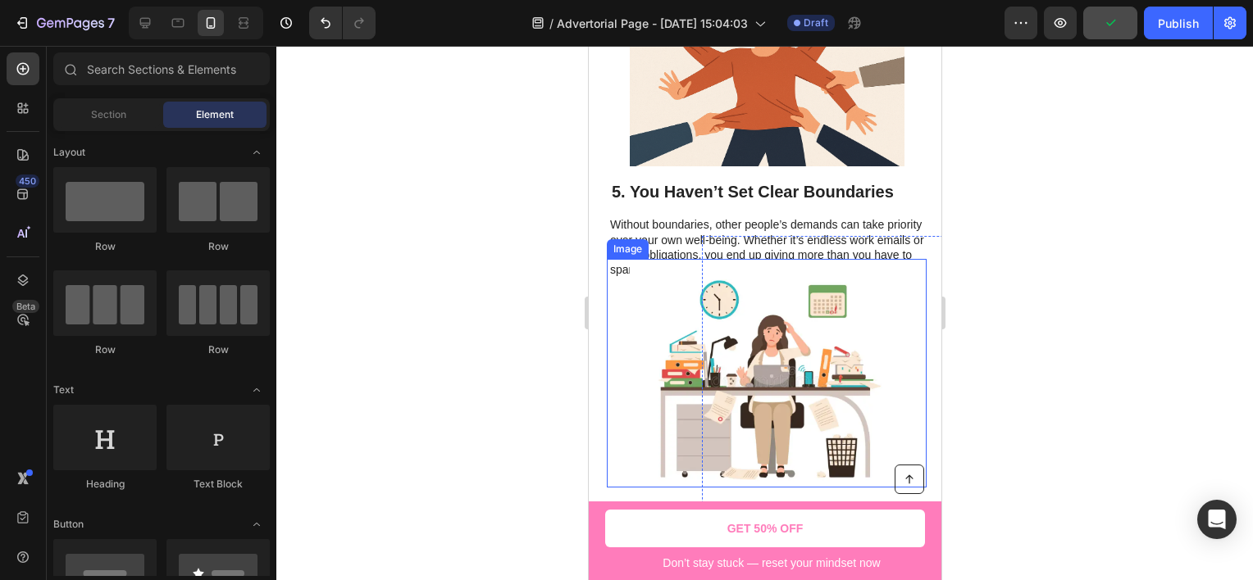
click at [642, 329] on img at bounding box center [766, 373] width 275 height 229
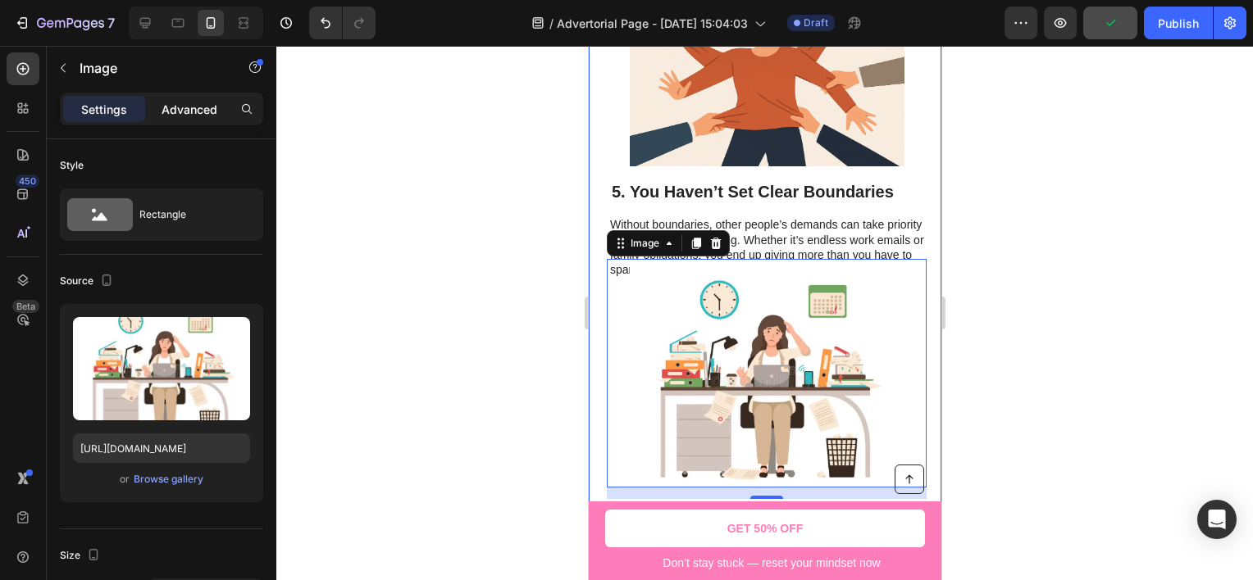
click at [183, 115] on p "Advanced" at bounding box center [190, 109] width 56 height 17
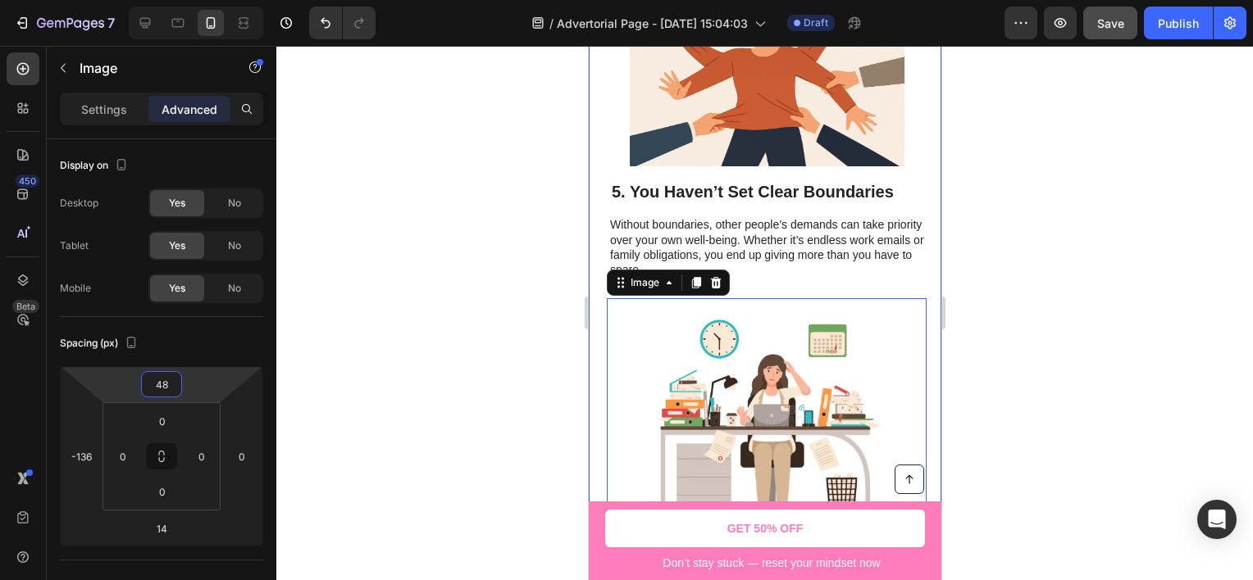
drag, startPoint x: 198, startPoint y: 381, endPoint x: 198, endPoint y: 362, distance: 19.7
click at [198, 0] on html "7 Version history / Advertorial Page - [DATE] 15:04:03 Draft Preview Save Publi…" at bounding box center [626, 0] width 1253 height 0
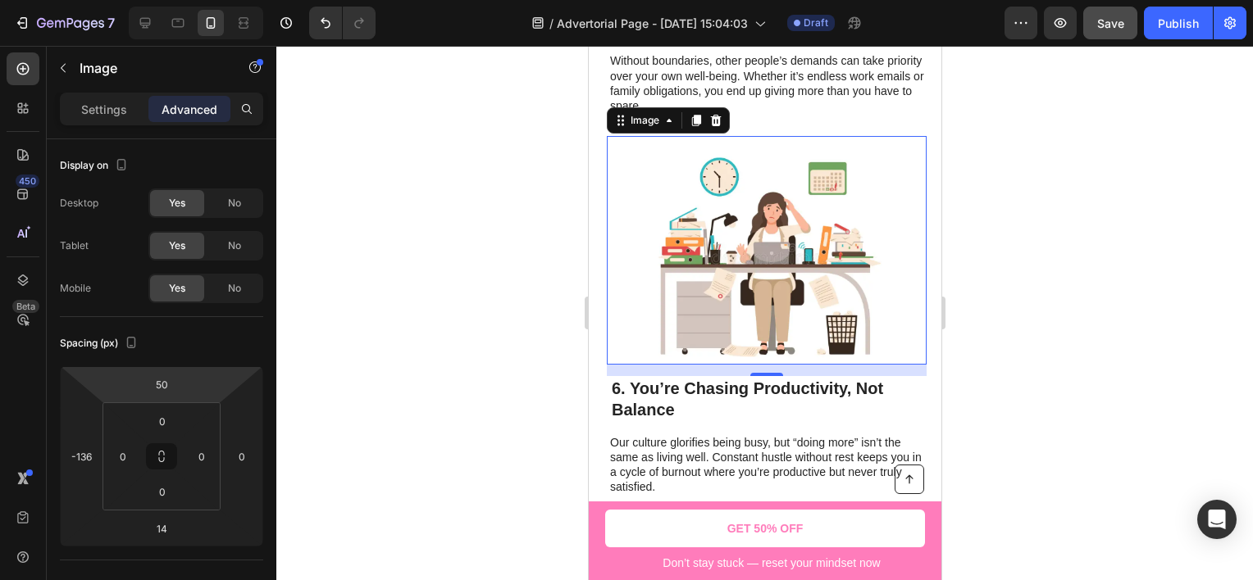
type input "56"
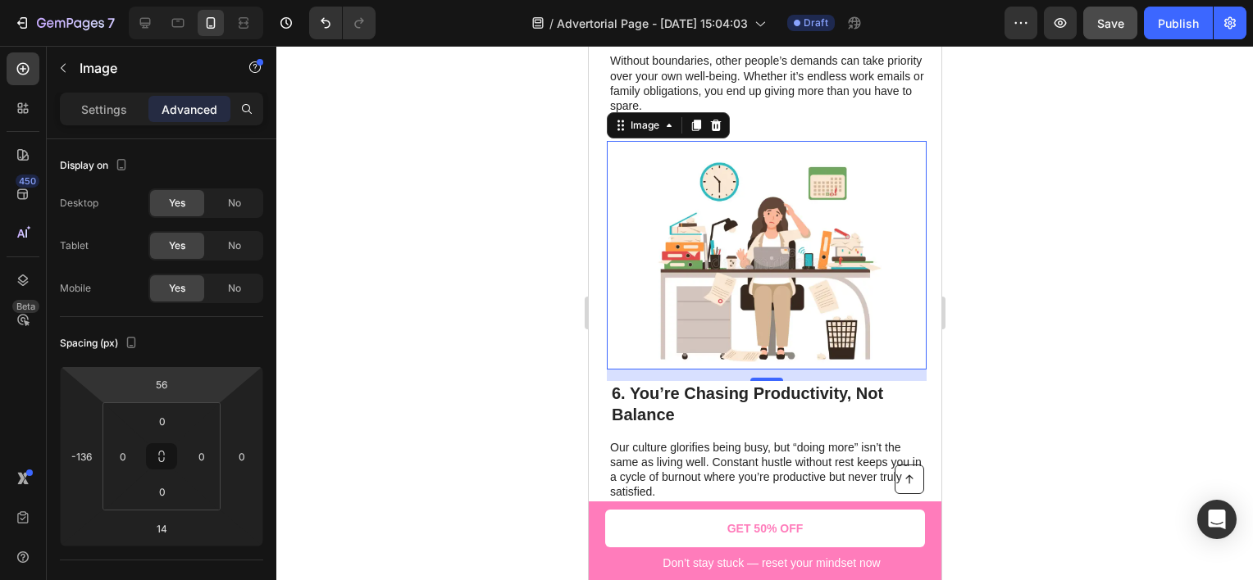
click at [220, 0] on html "7 Version history / Advertorial Page - [DATE] 15:04:03 Draft Preview Save Publi…" at bounding box center [626, 0] width 1253 height 0
click at [475, 292] on div at bounding box center [764, 313] width 976 height 535
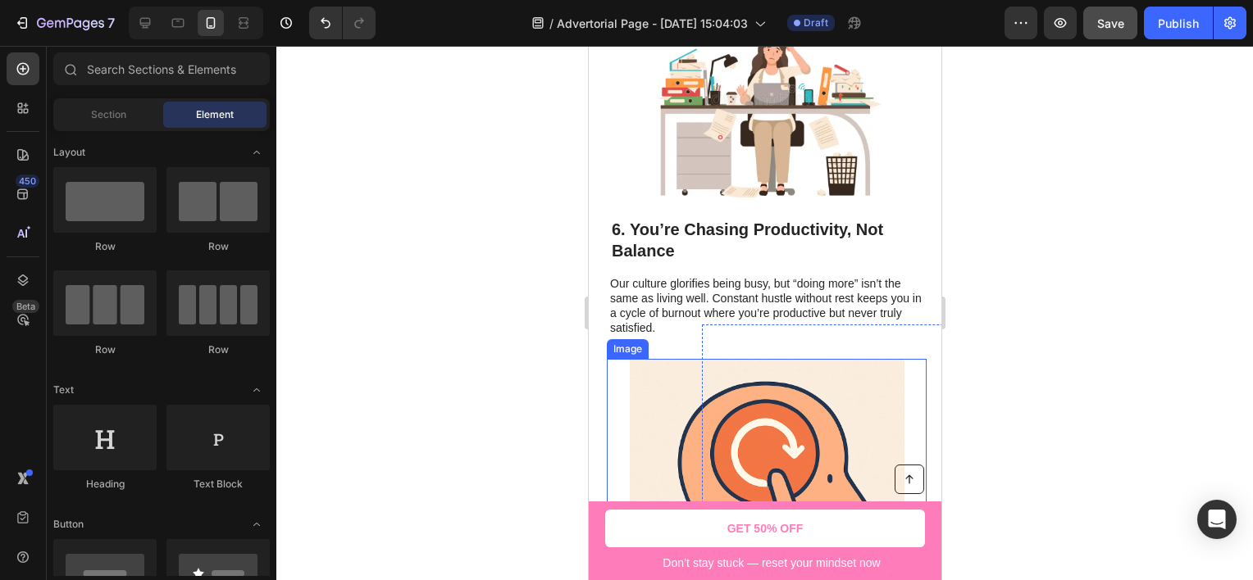
scroll to position [2887, 0]
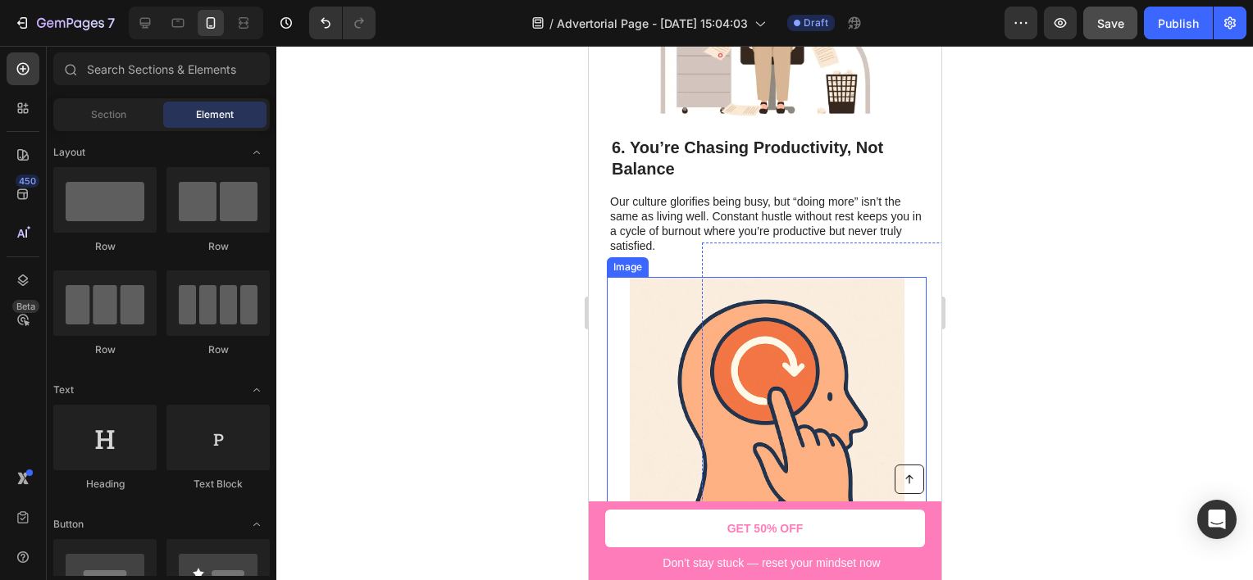
click at [656, 319] on img at bounding box center [766, 414] width 275 height 275
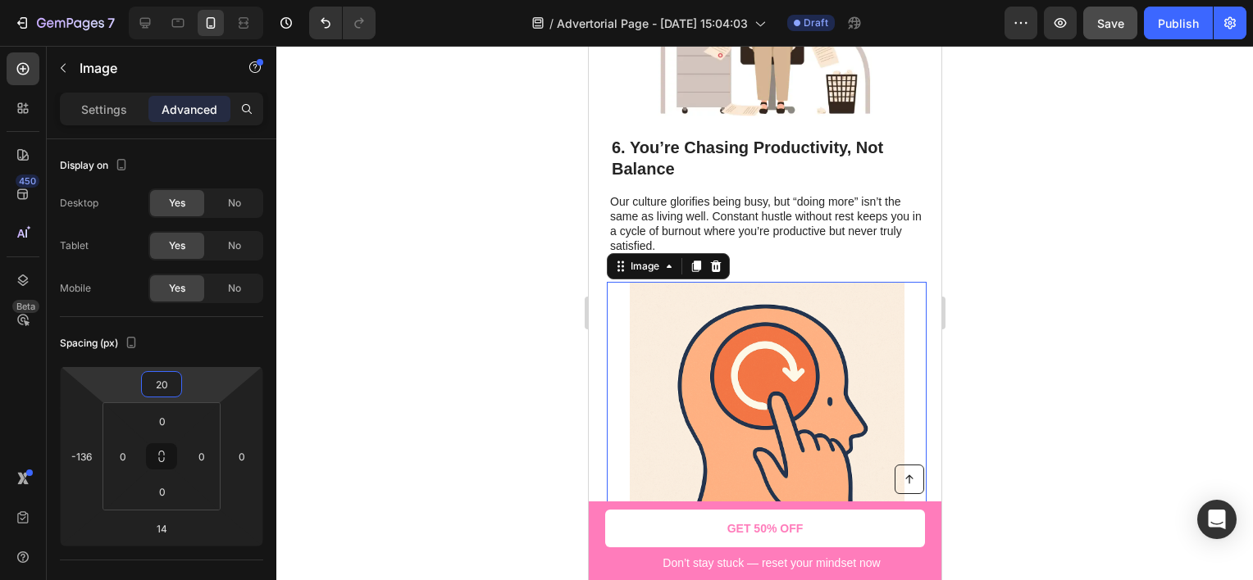
type input "24"
click at [223, 0] on html "7 Version history / Advertorial Page - [DATE] 15:04:03 Draft Preview Save Publi…" at bounding box center [626, 0] width 1253 height 0
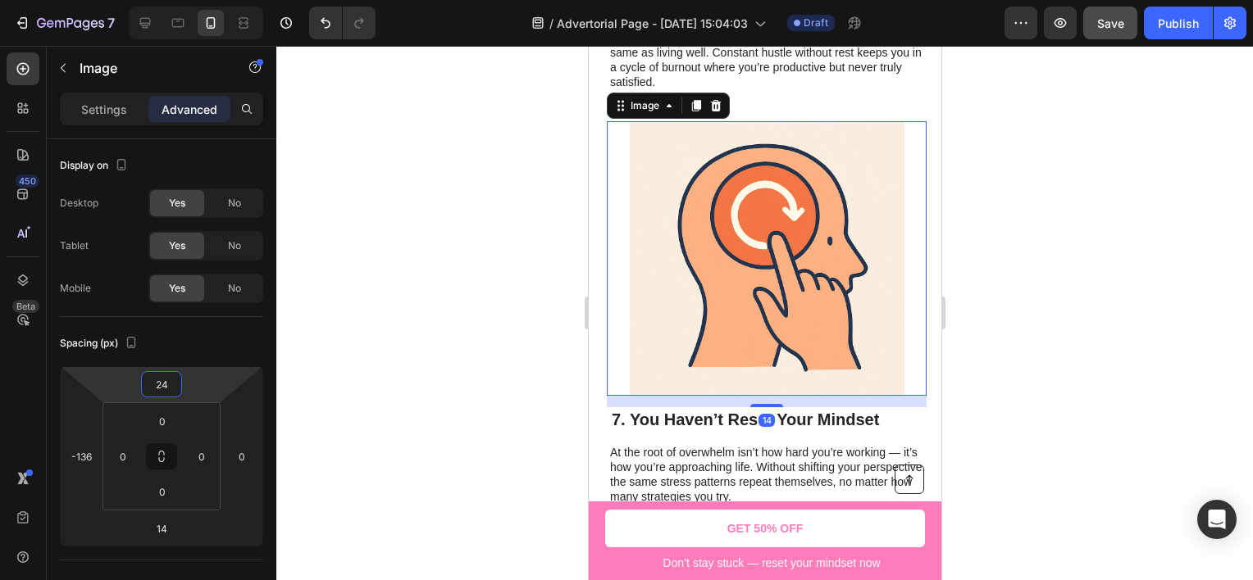
scroll to position [3215, 0]
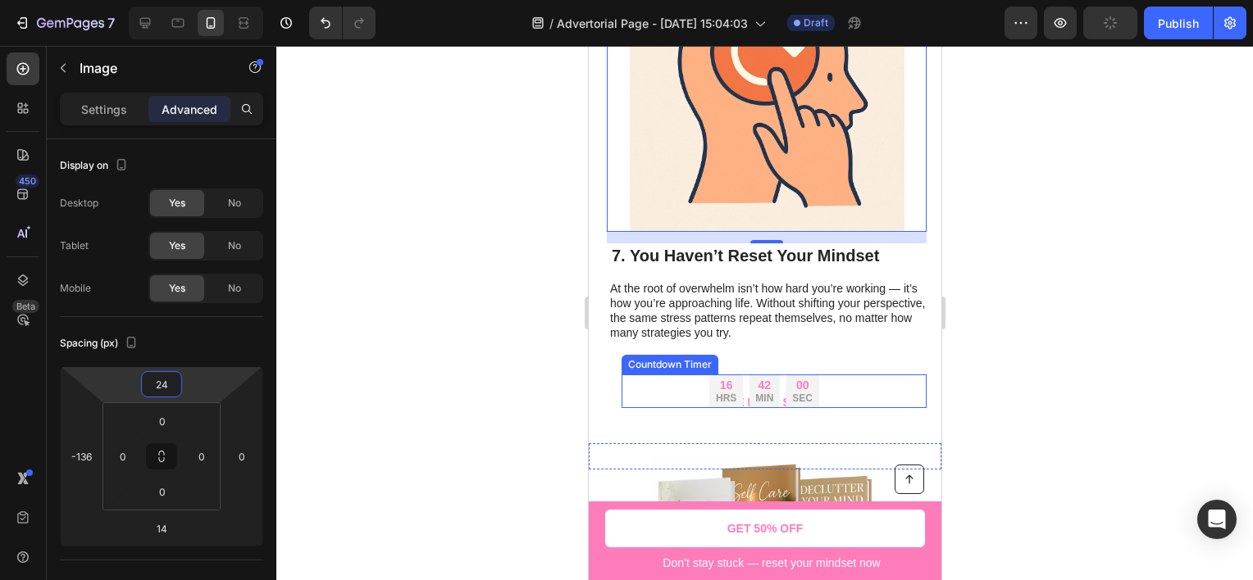
click at [853, 392] on div "16 HRS 42 MIN 00 SEC" at bounding box center [763, 392] width 285 height 34
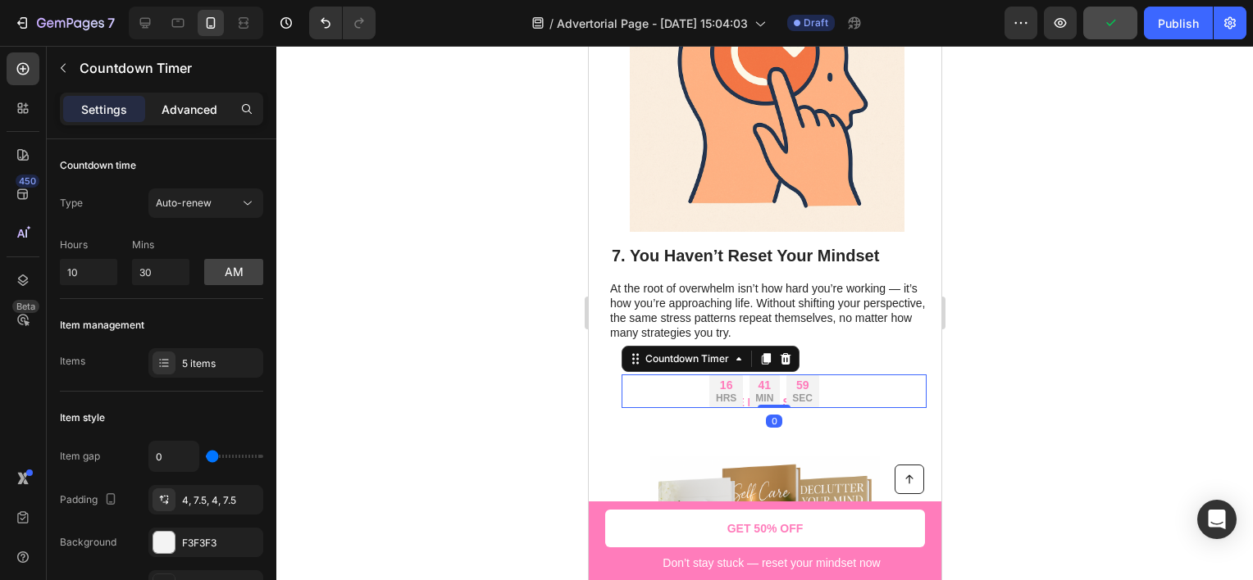
click at [205, 116] on p "Advanced" at bounding box center [190, 109] width 56 height 17
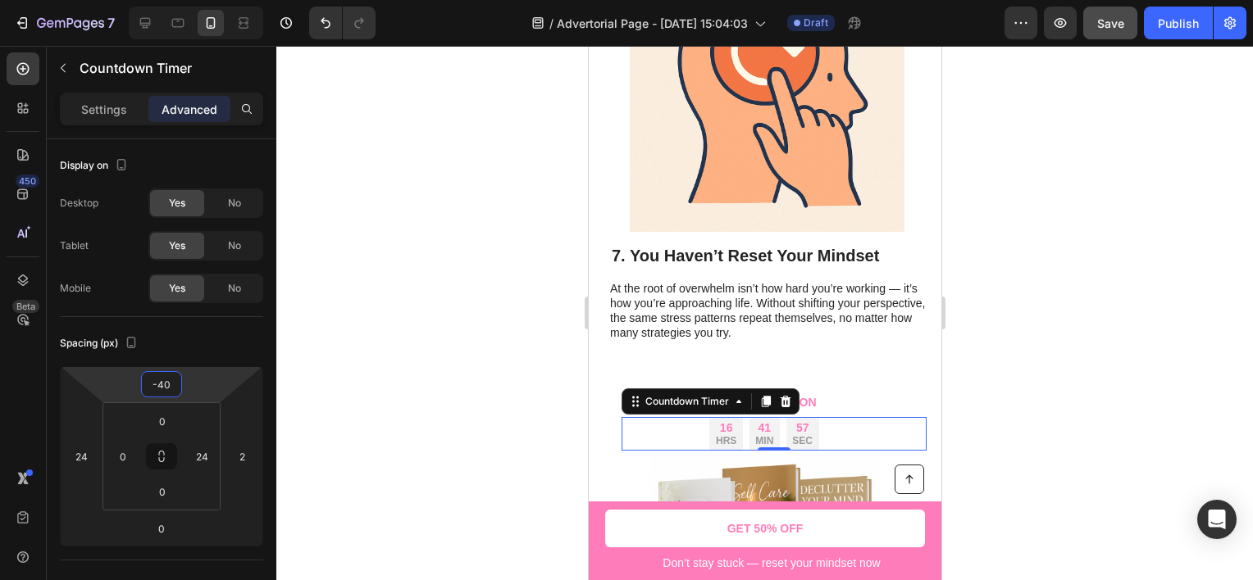
type input "-48"
drag, startPoint x: 227, startPoint y: 387, endPoint x: 230, endPoint y: 407, distance: 19.9
click at [230, 0] on html "7 Version history / Advertorial Page - [DATE] 15:04:03 Draft Preview Save Publi…" at bounding box center [626, 0] width 1253 height 0
click at [418, 354] on div at bounding box center [764, 313] width 976 height 535
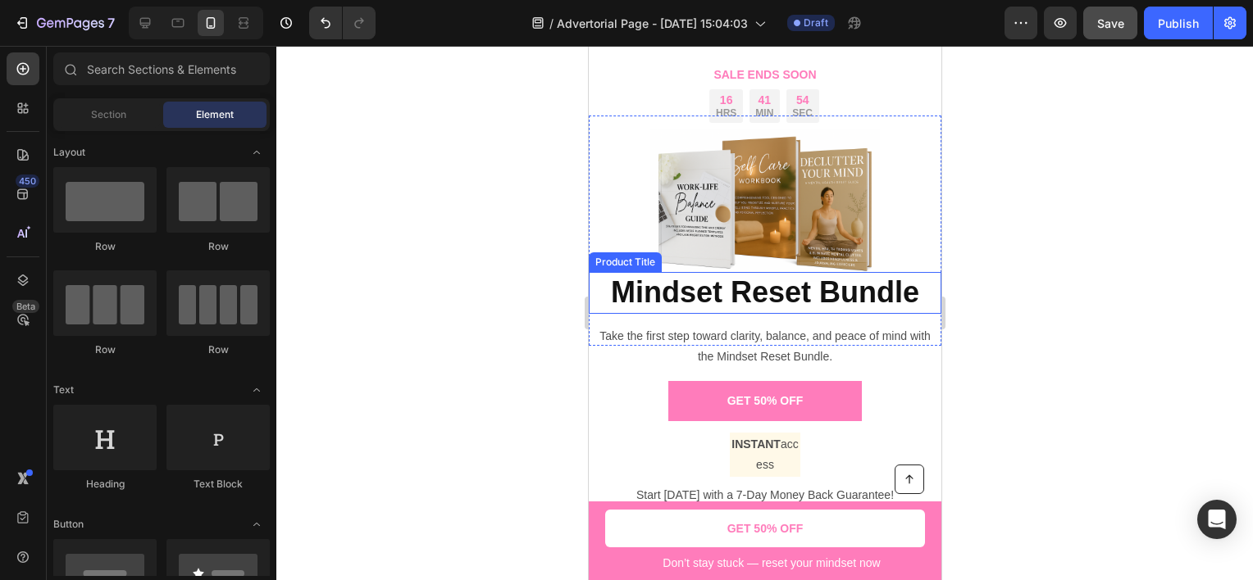
scroll to position [3789, 0]
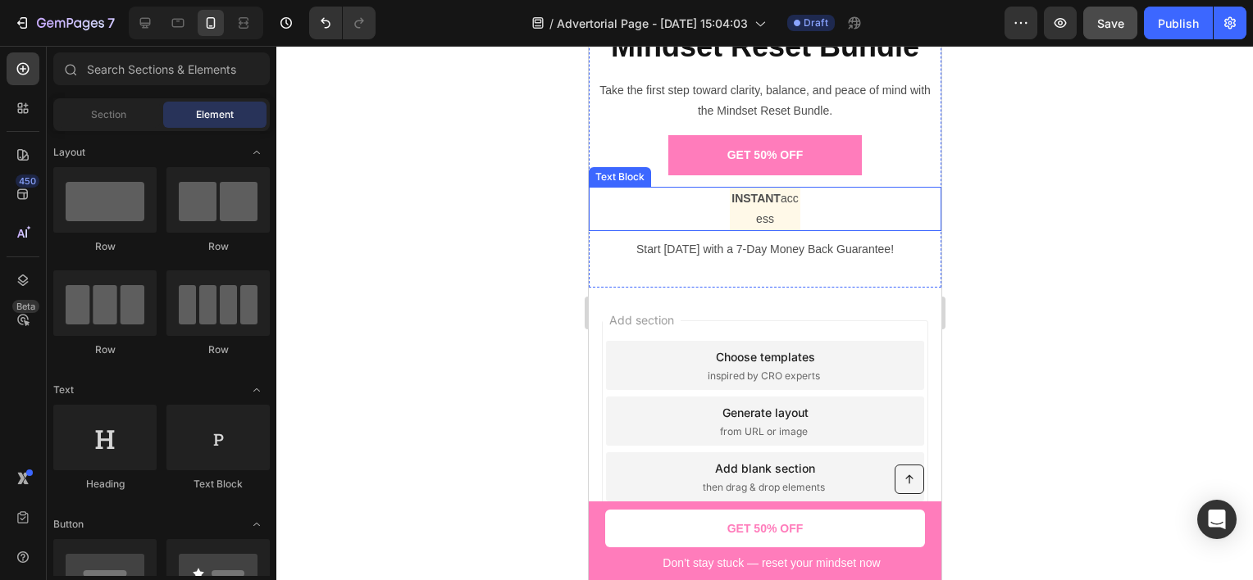
click at [777, 210] on p "INSTANT access" at bounding box center [763, 209] width 67 height 41
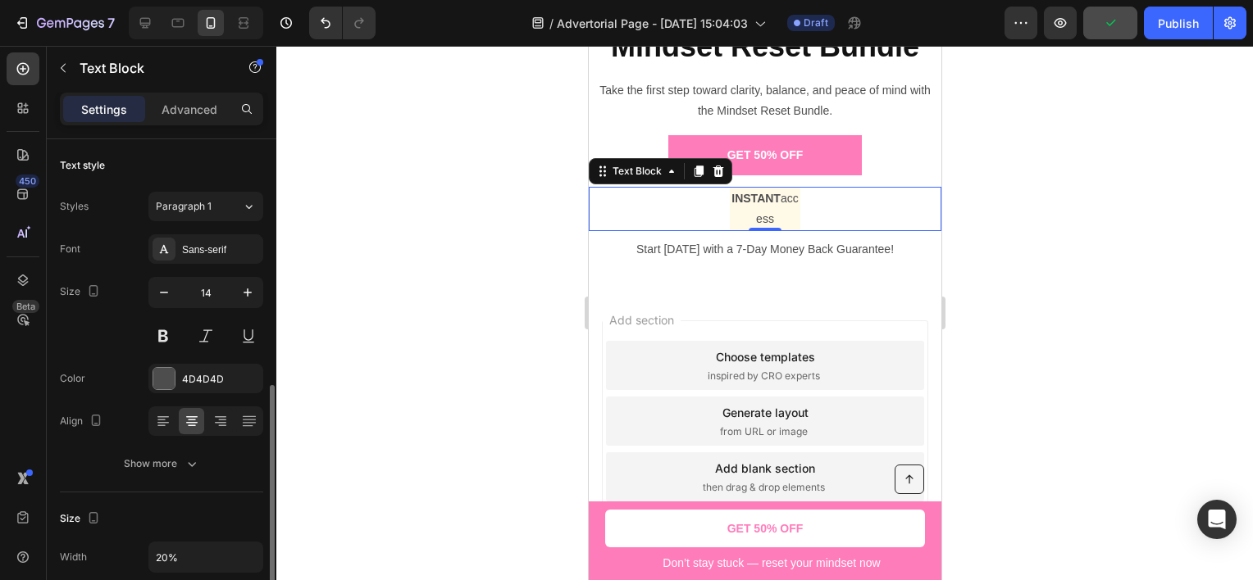
scroll to position [164, 0]
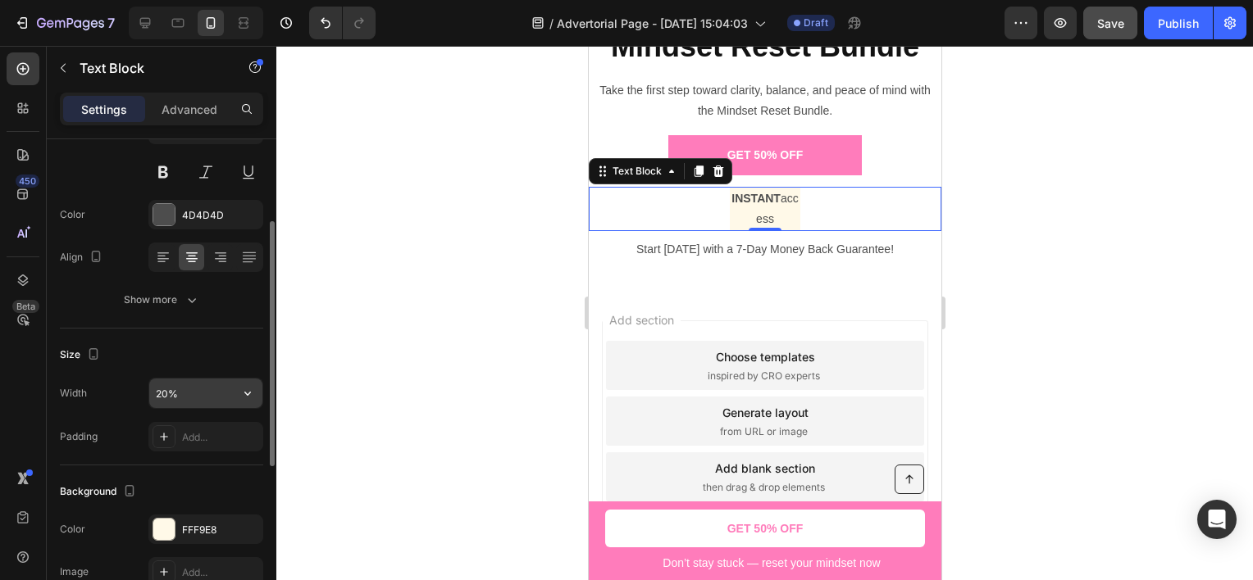
click at [184, 397] on input "20%" at bounding box center [205, 394] width 113 height 30
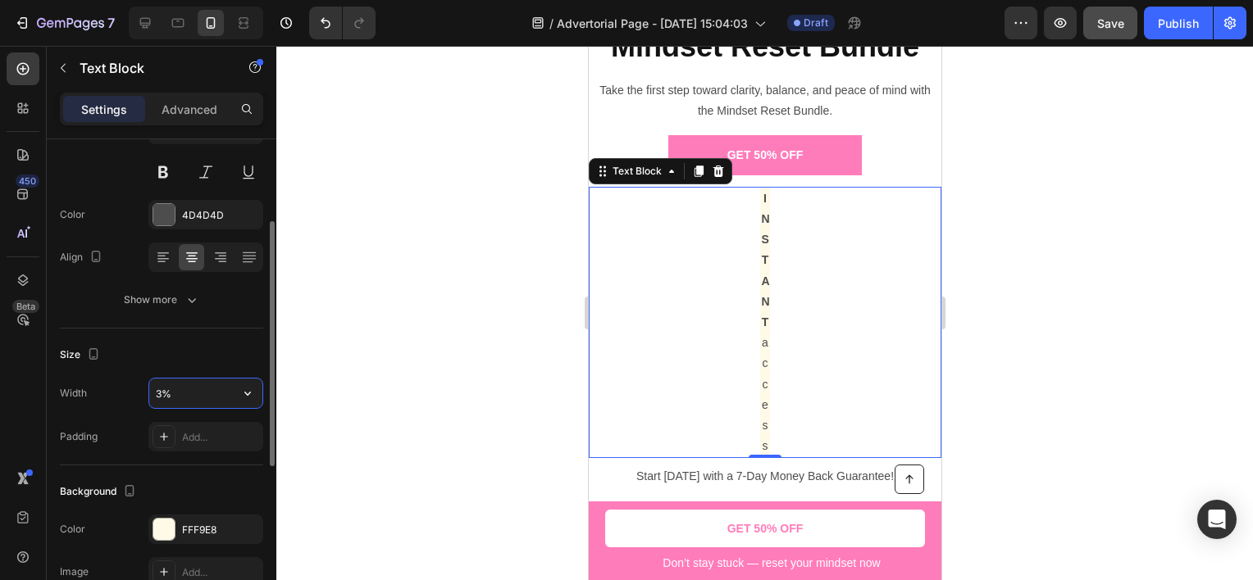
type input "30%"
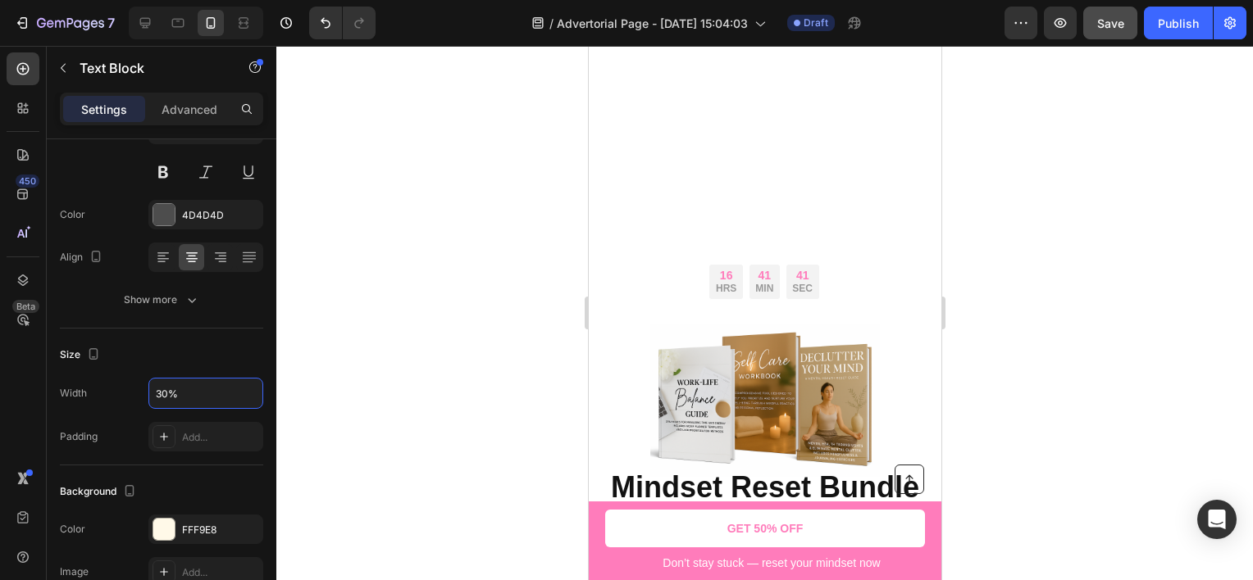
scroll to position [2068, 0]
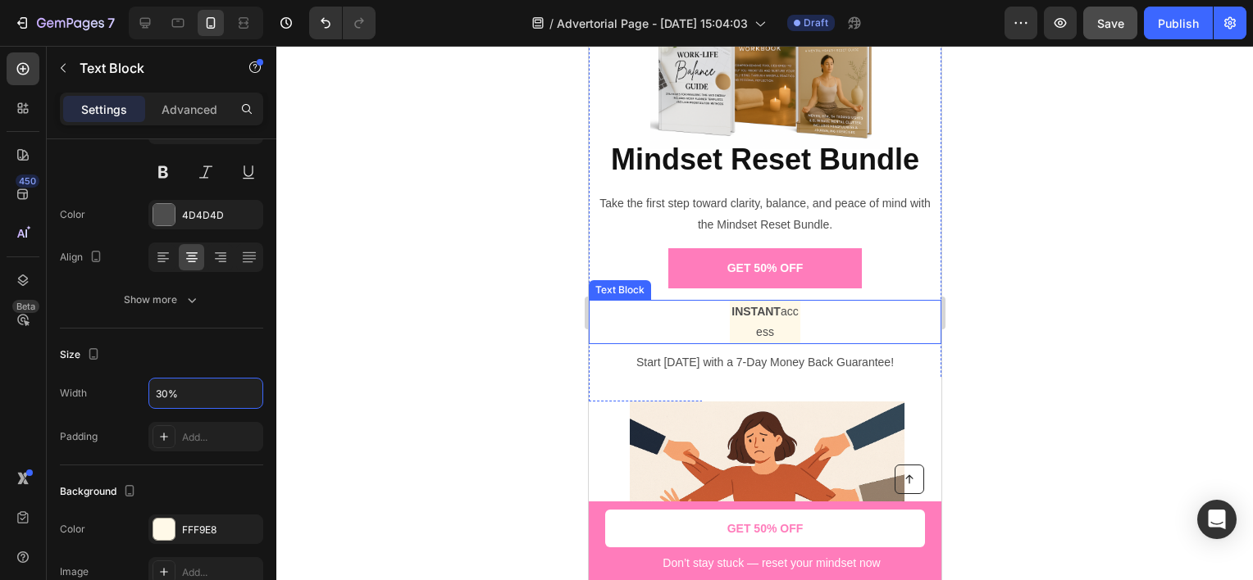
click at [762, 315] on p "INSTANT access" at bounding box center [763, 322] width 67 height 41
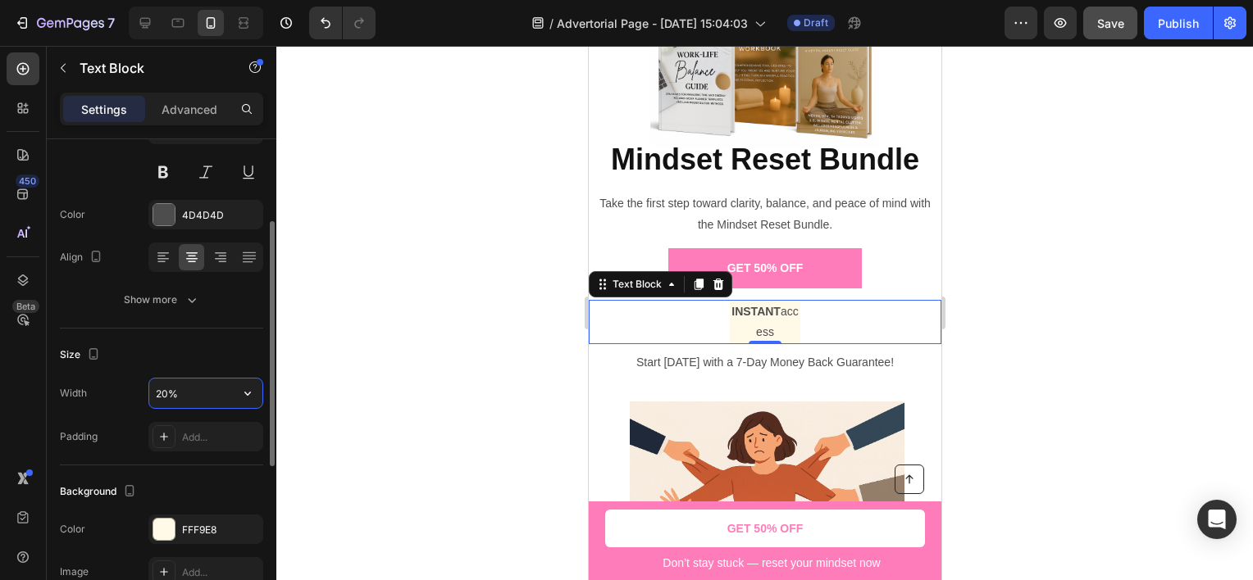
click at [203, 400] on input "20%" at bounding box center [205, 394] width 113 height 30
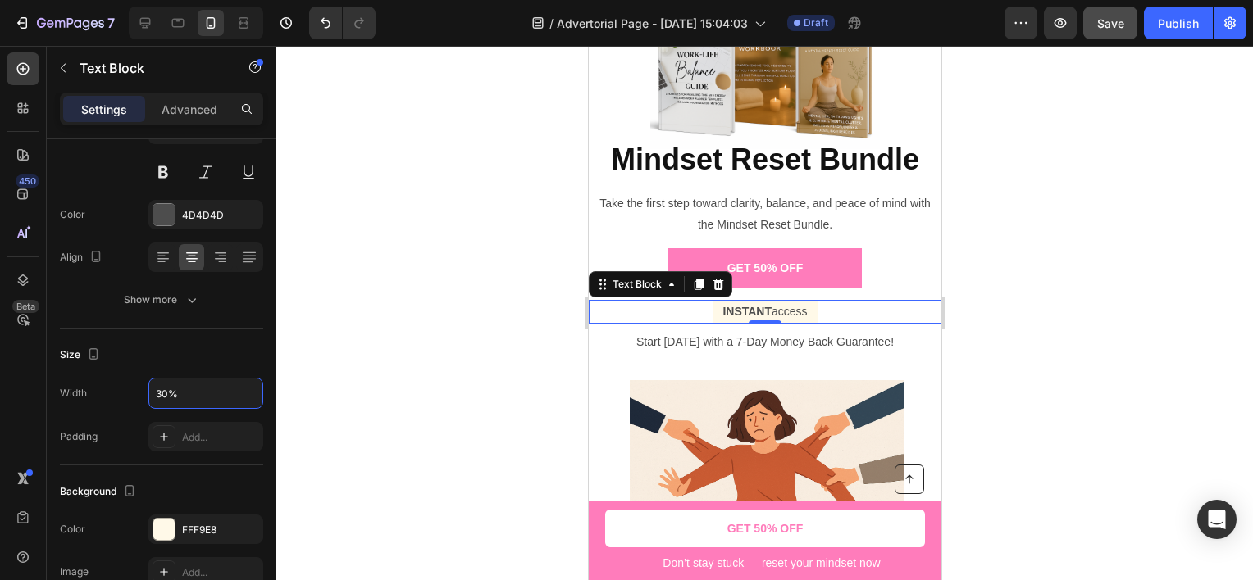
type input "30%"
click at [466, 351] on div at bounding box center [764, 313] width 976 height 535
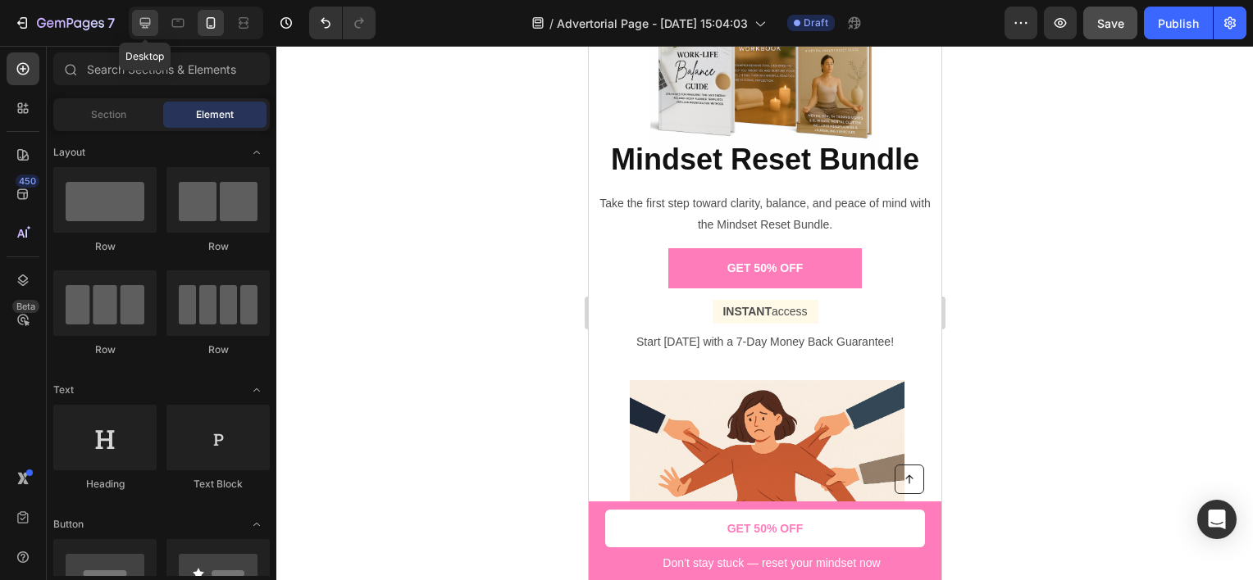
click at [146, 15] on icon at bounding box center [145, 23] width 16 height 16
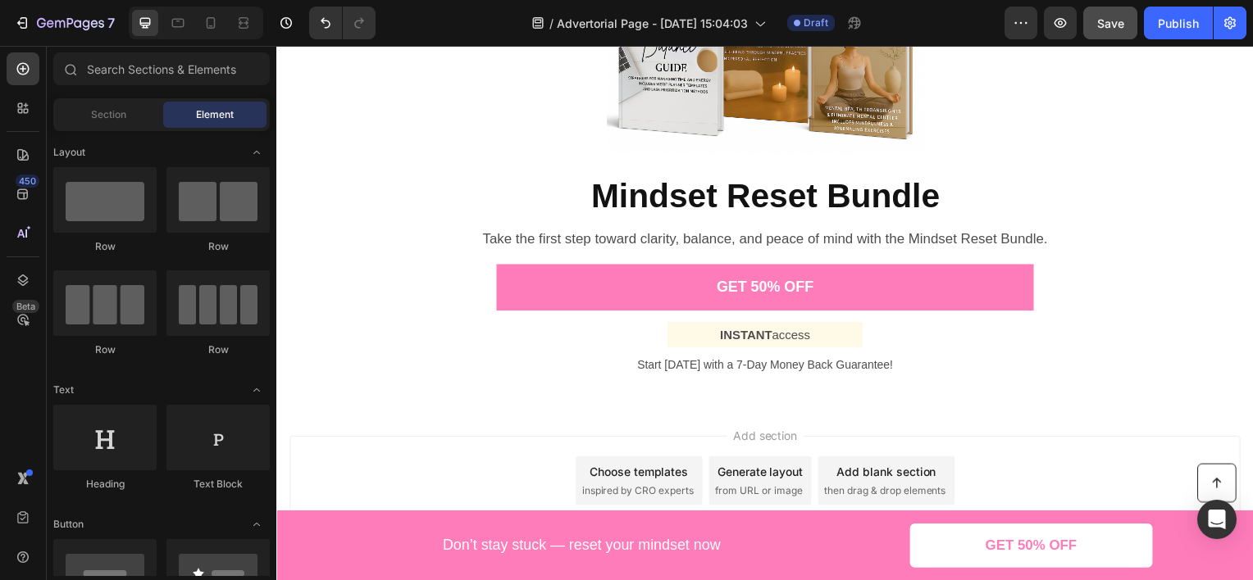
scroll to position [3172, 0]
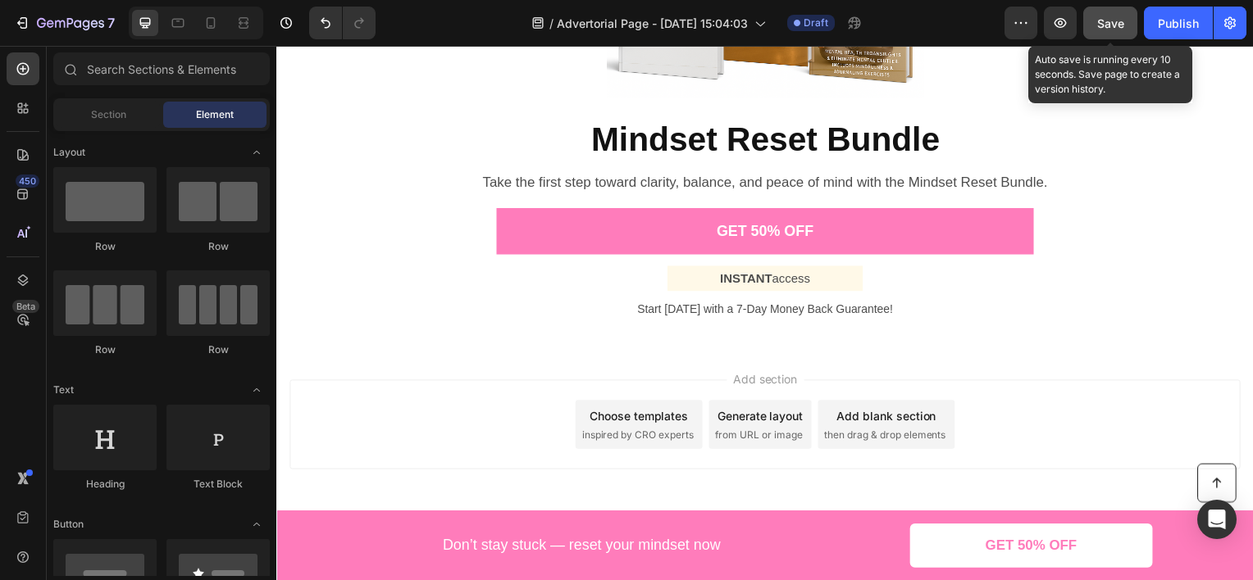
click at [1123, 20] on span "Save" at bounding box center [1110, 23] width 27 height 14
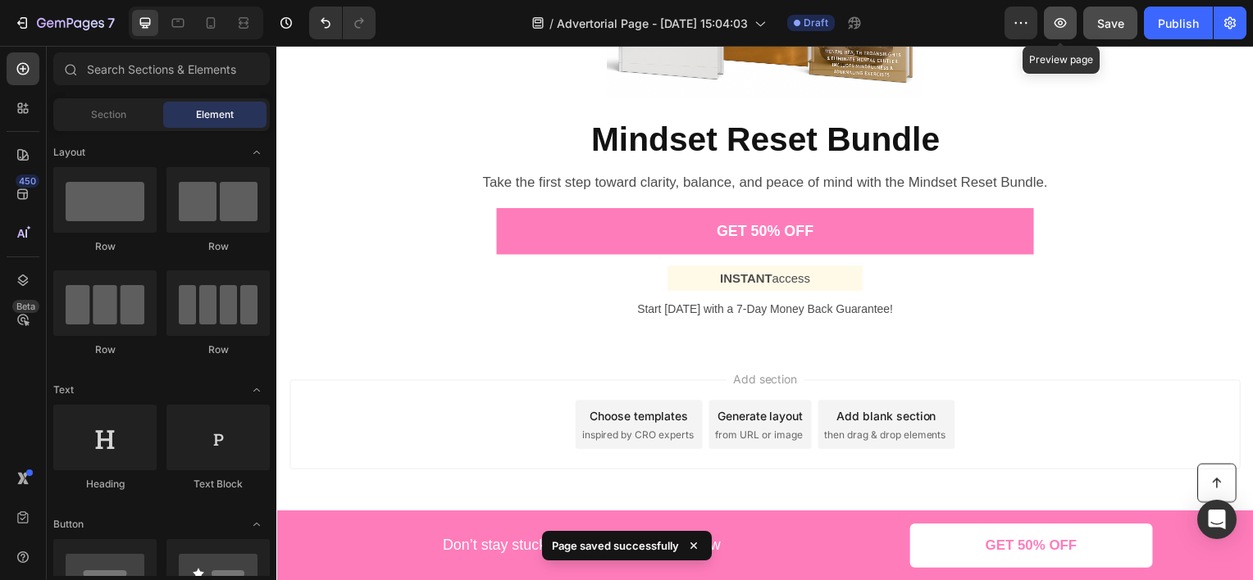
click at [1057, 19] on icon "button" at bounding box center [1060, 23] width 16 height 16
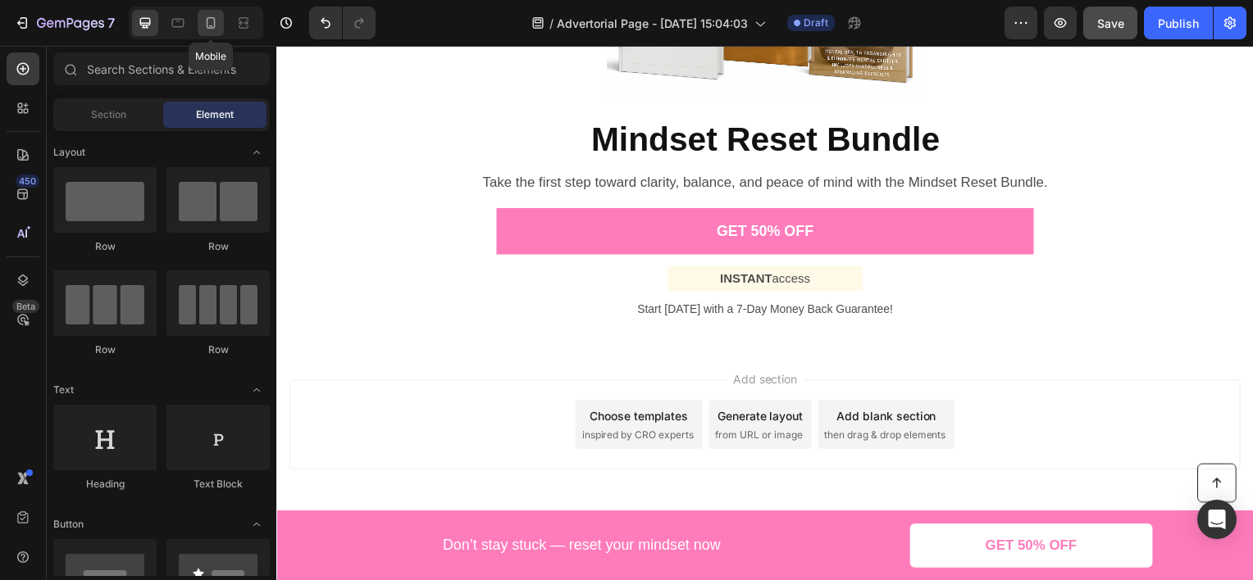
click at [216, 23] on icon at bounding box center [210, 23] width 16 height 16
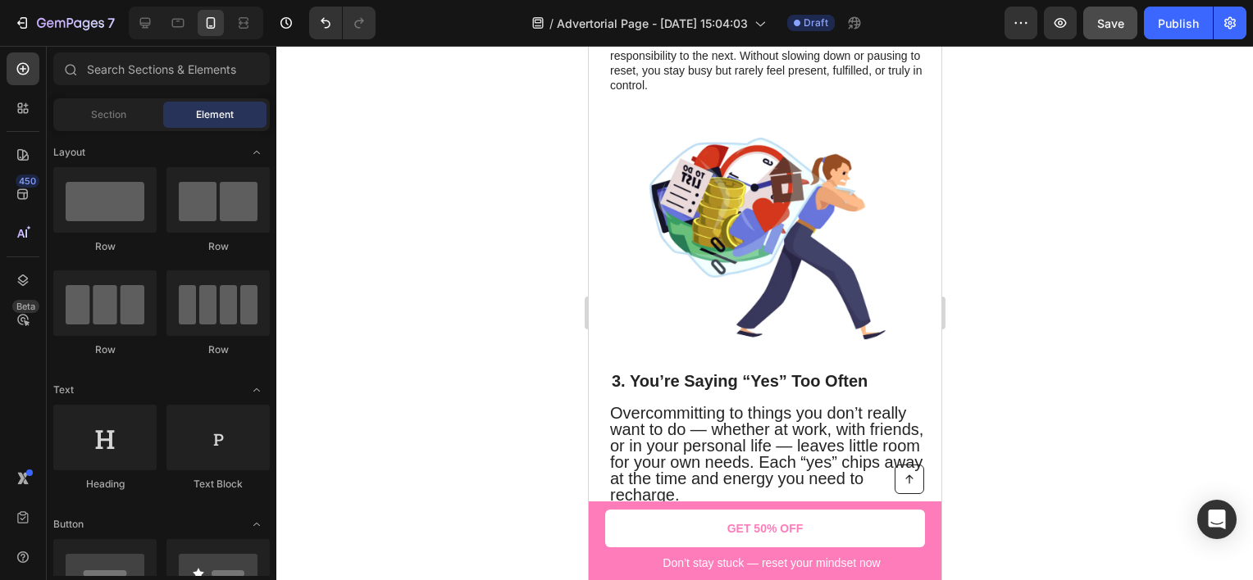
scroll to position [1184, 0]
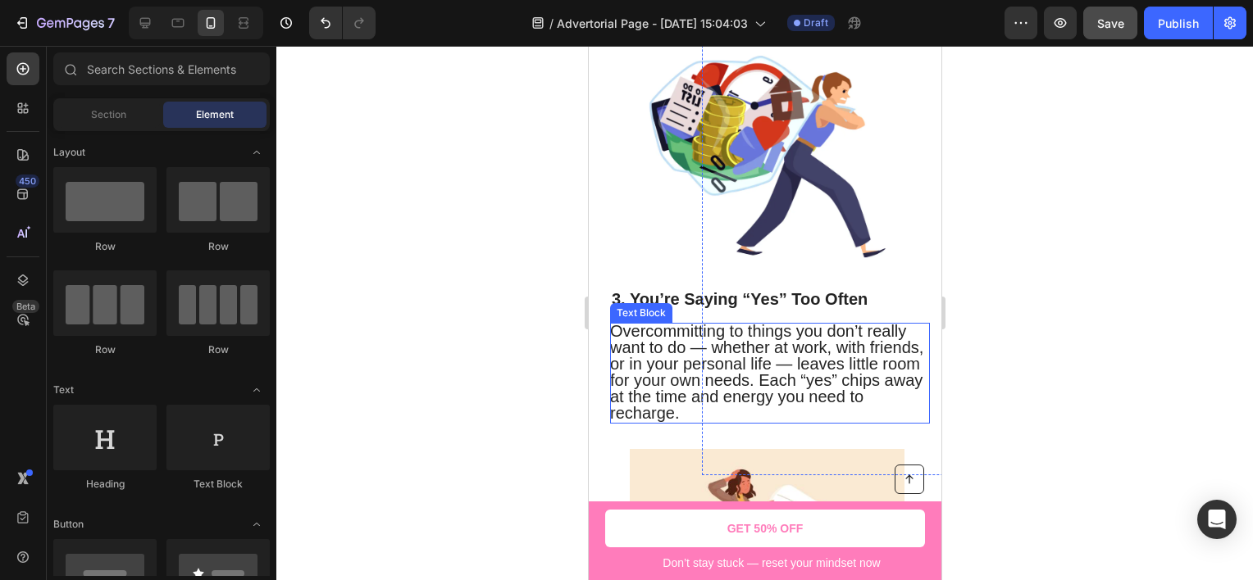
click at [771, 341] on span "Overcommitting to things you don’t really want to do — whether at work, with fr…" at bounding box center [765, 372] width 313 height 100
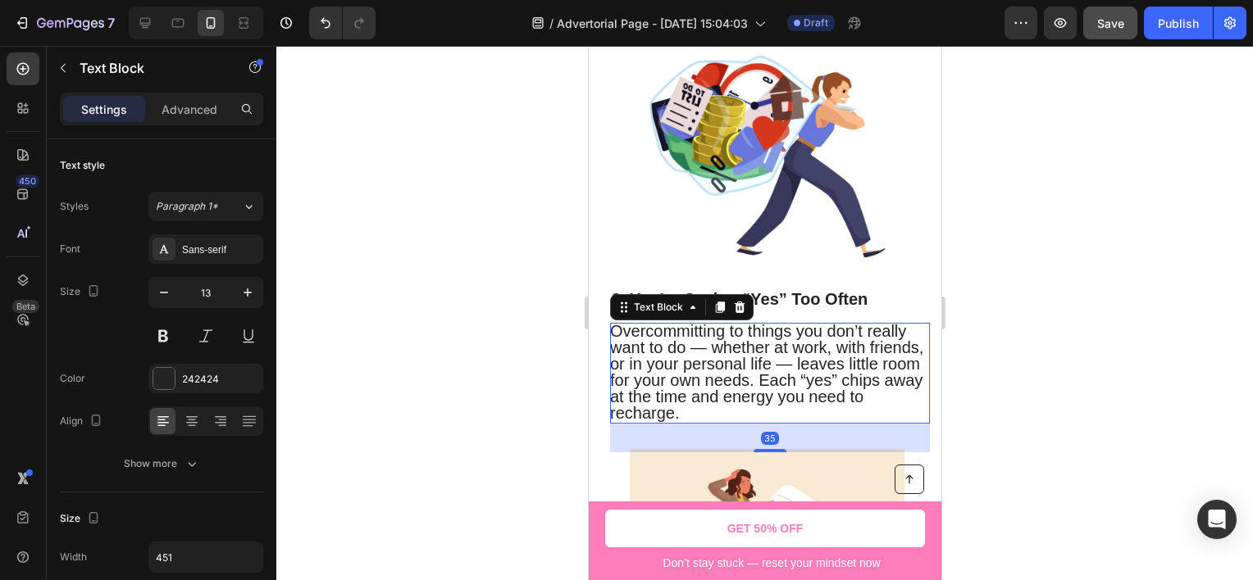
scroll to position [856, 0]
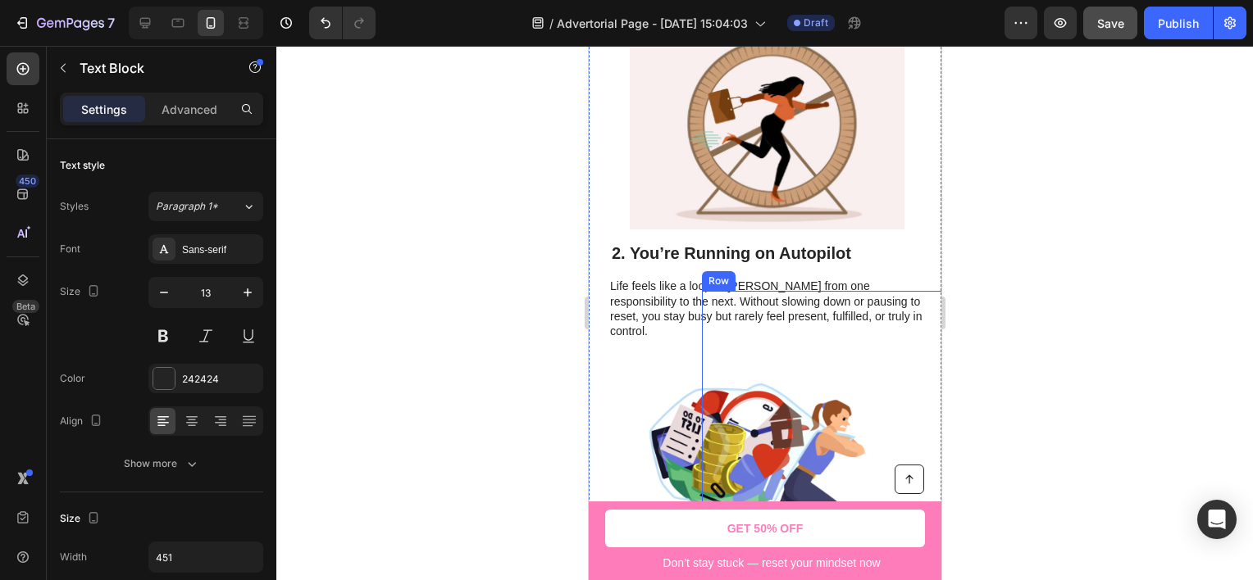
click at [720, 314] on div "Image" at bounding box center [877, 464] width 320 height 301
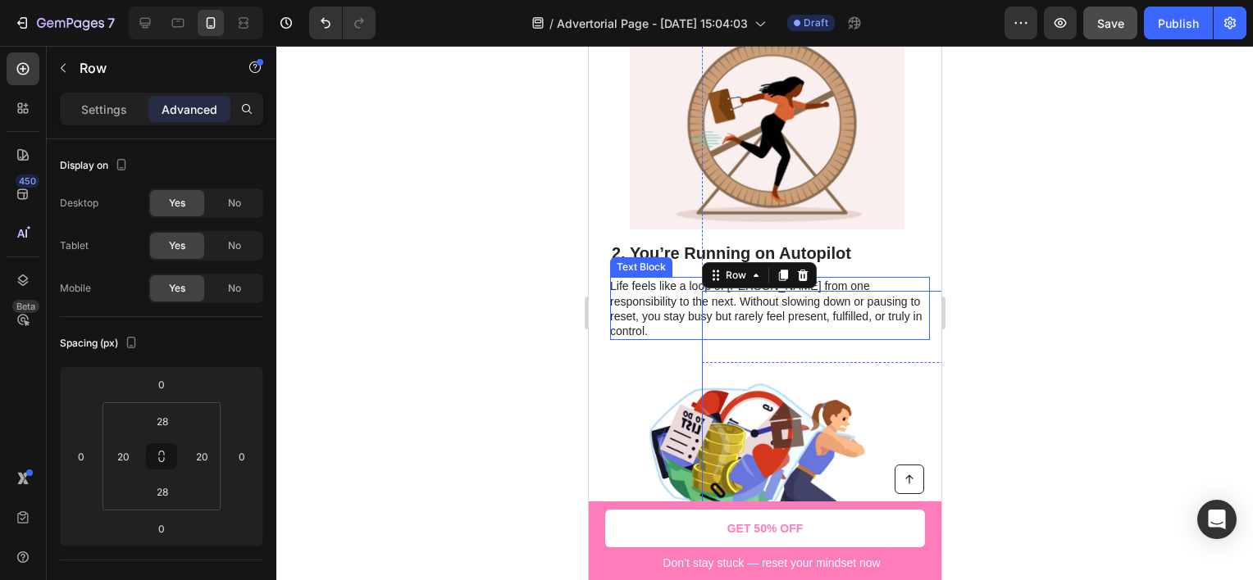
click at [663, 298] on p "Life feels like a loop of [PERSON_NAME] from one responsibility to the next. Wi…" at bounding box center [768, 309] width 318 height 60
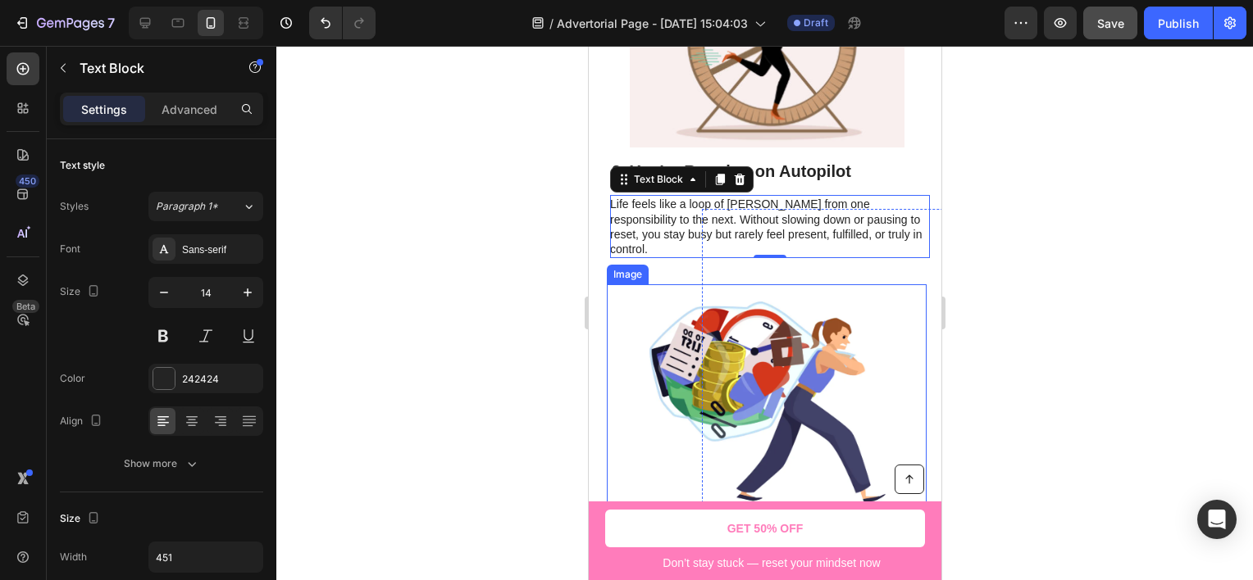
scroll to position [1102, 0]
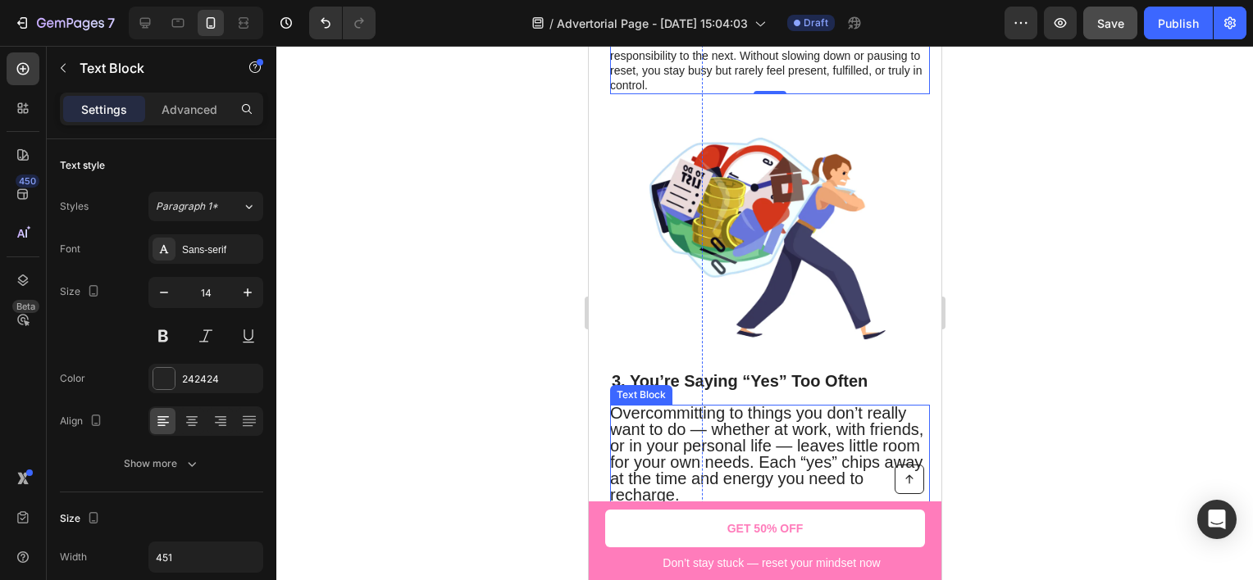
click at [669, 431] on span "Overcommitting to things you don’t really want to do — whether at work, with fr…" at bounding box center [765, 454] width 313 height 100
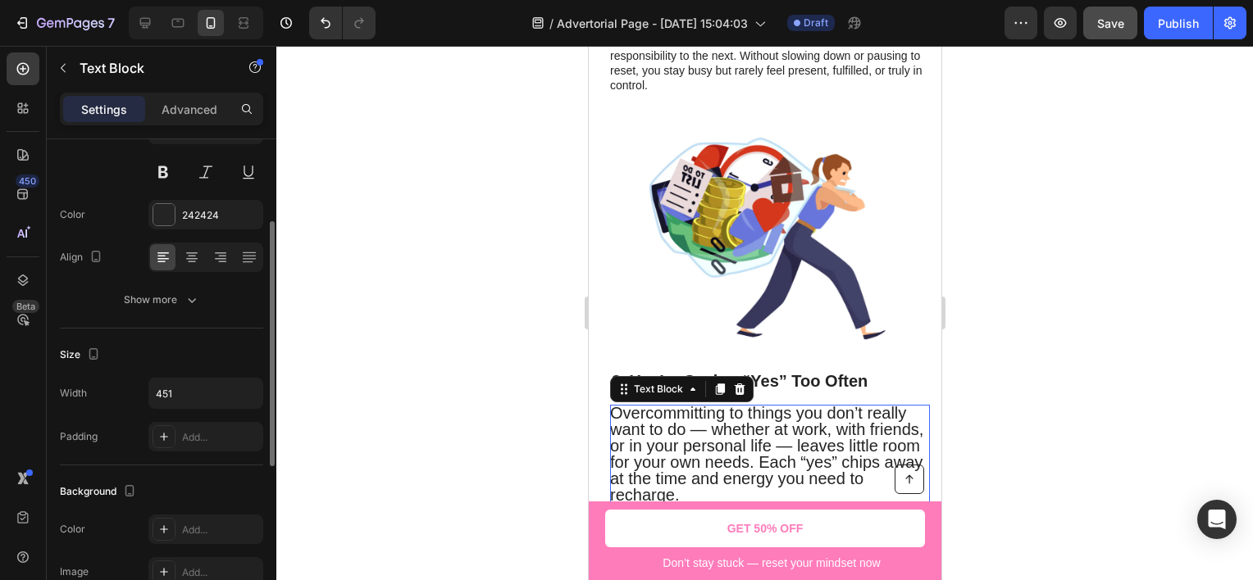
scroll to position [0, 0]
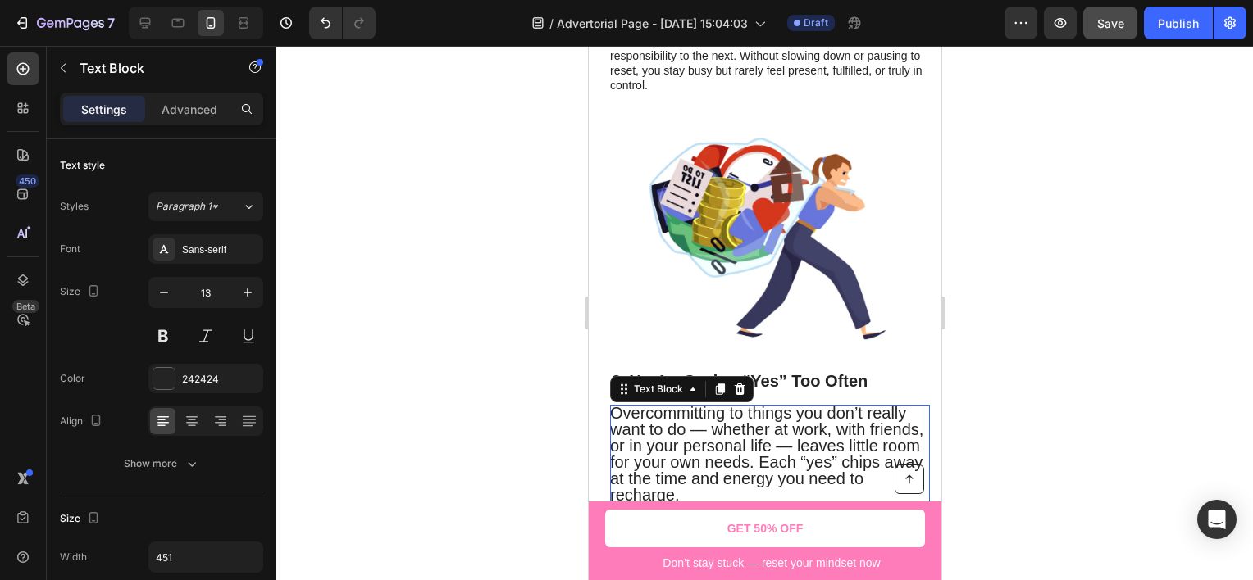
click at [735, 476] on span "Overcommitting to things you don’t really want to do — whether at work, with fr…" at bounding box center [765, 454] width 313 height 100
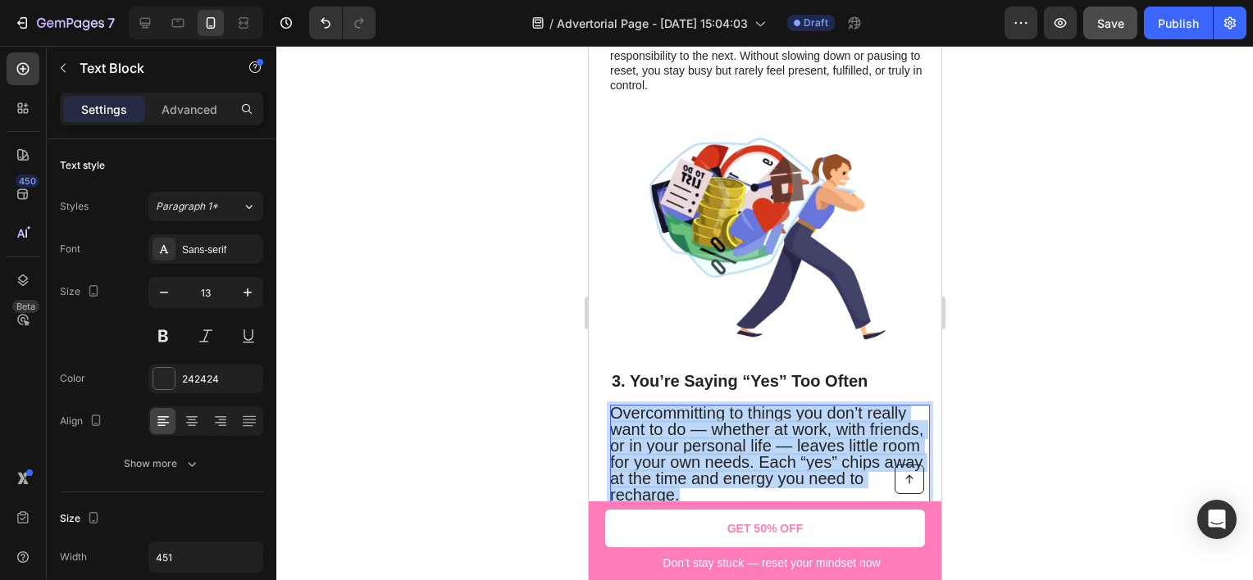
drag, startPoint x: 739, startPoint y: 478, endPoint x: 612, endPoint y: 402, distance: 148.9
click at [612, 407] on p "Overcommitting to things you don’t really want to do — whether at work, with fr…" at bounding box center [768, 456] width 318 height 98
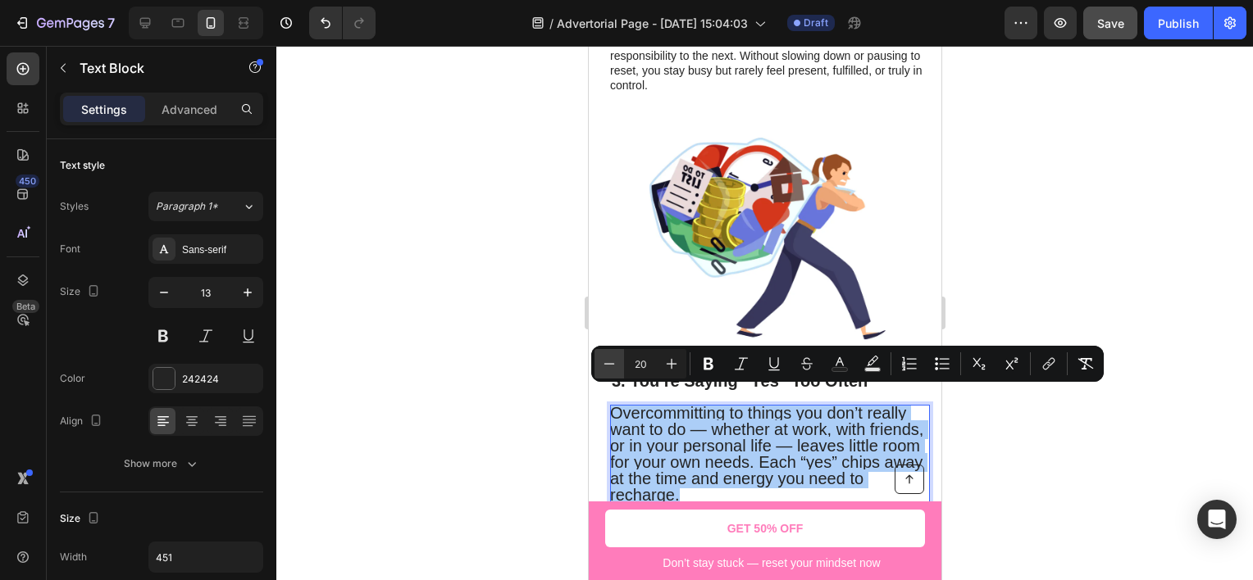
click at [615, 368] on icon "Editor contextual toolbar" at bounding box center [609, 364] width 16 height 16
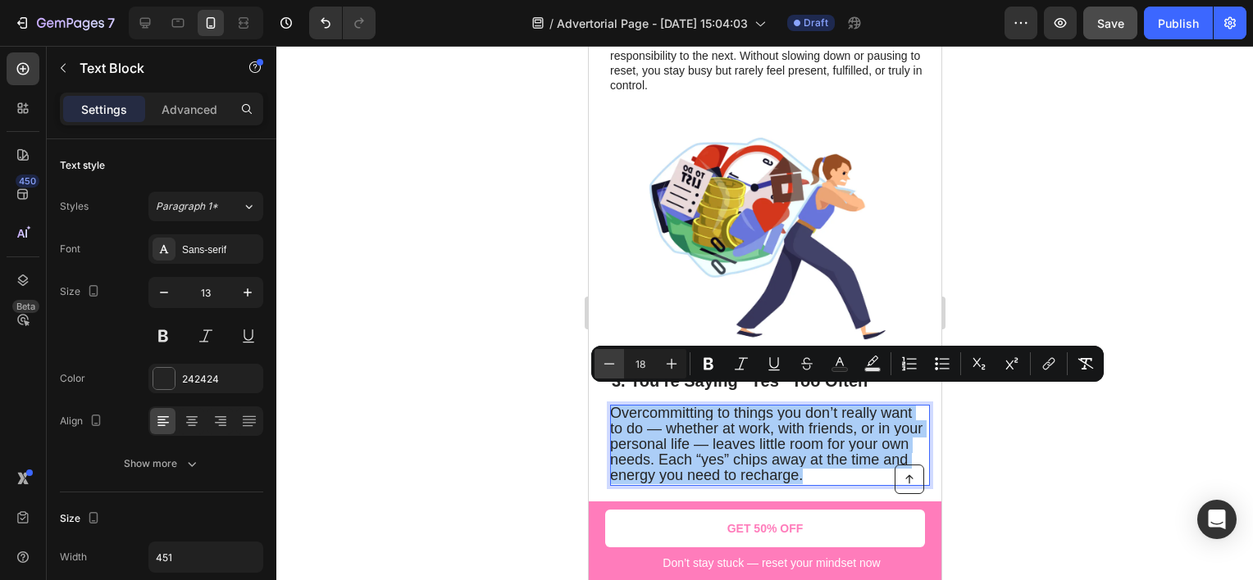
click at [615, 368] on icon "Editor contextual toolbar" at bounding box center [609, 364] width 16 height 16
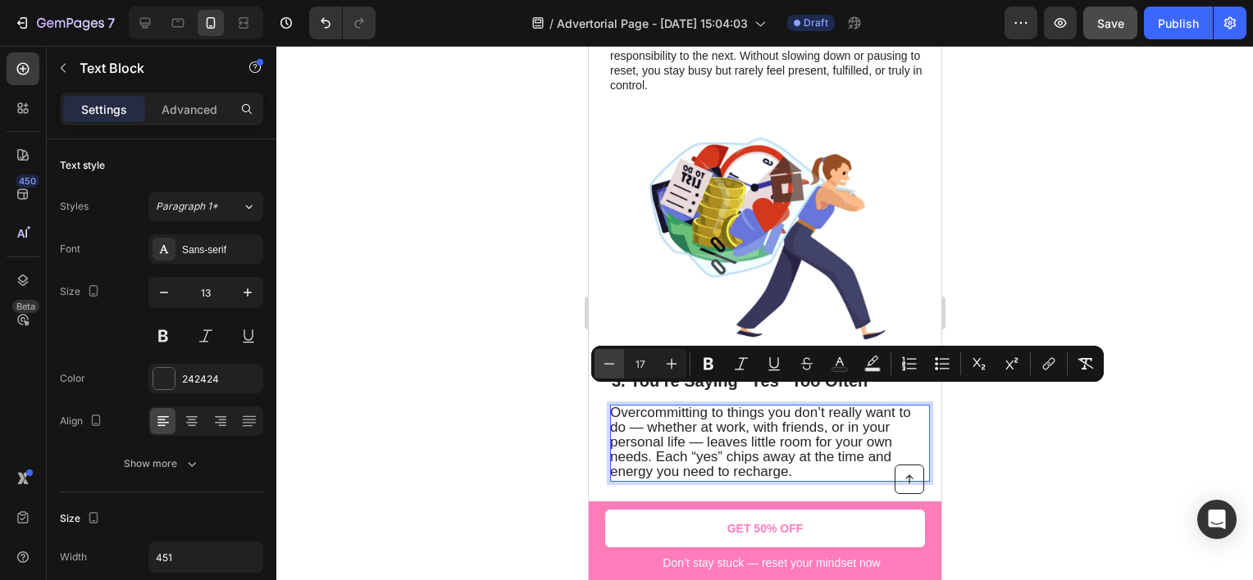
click at [615, 368] on icon "Editor contextual toolbar" at bounding box center [609, 364] width 16 height 16
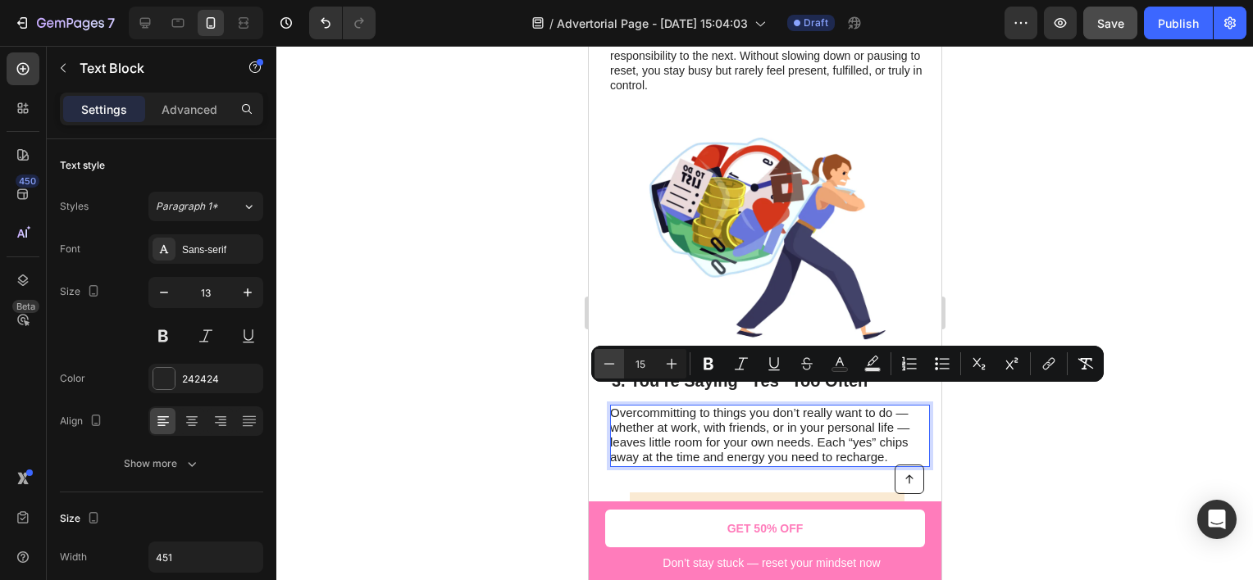
click at [615, 368] on icon "Editor contextual toolbar" at bounding box center [609, 364] width 16 height 16
type input "14"
click at [525, 399] on div at bounding box center [764, 313] width 976 height 535
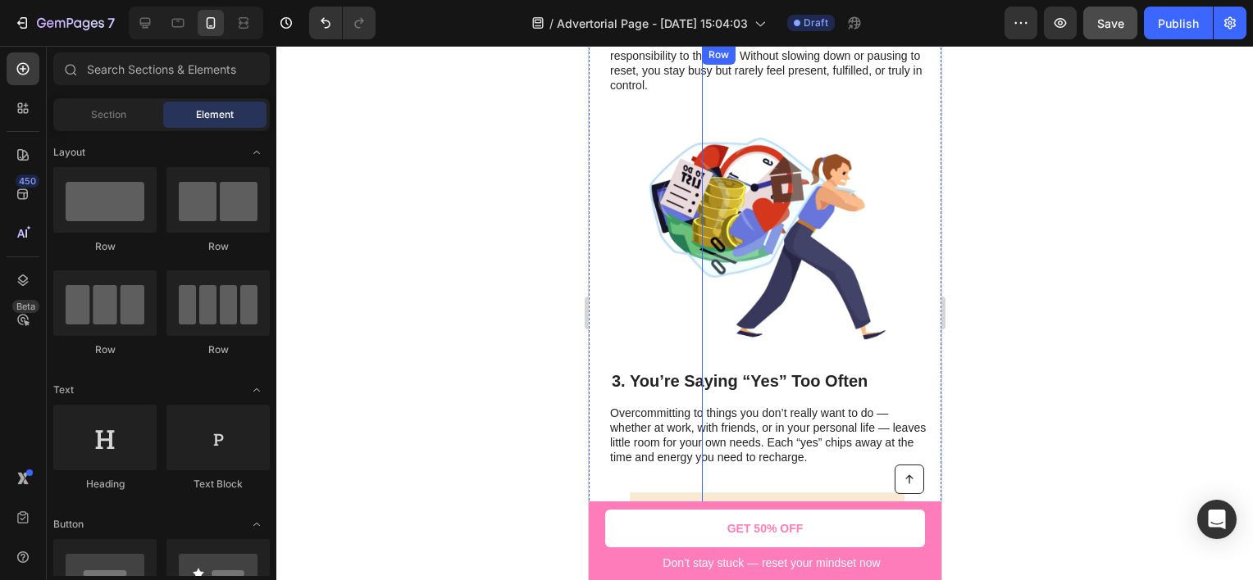
scroll to position [1266, 0]
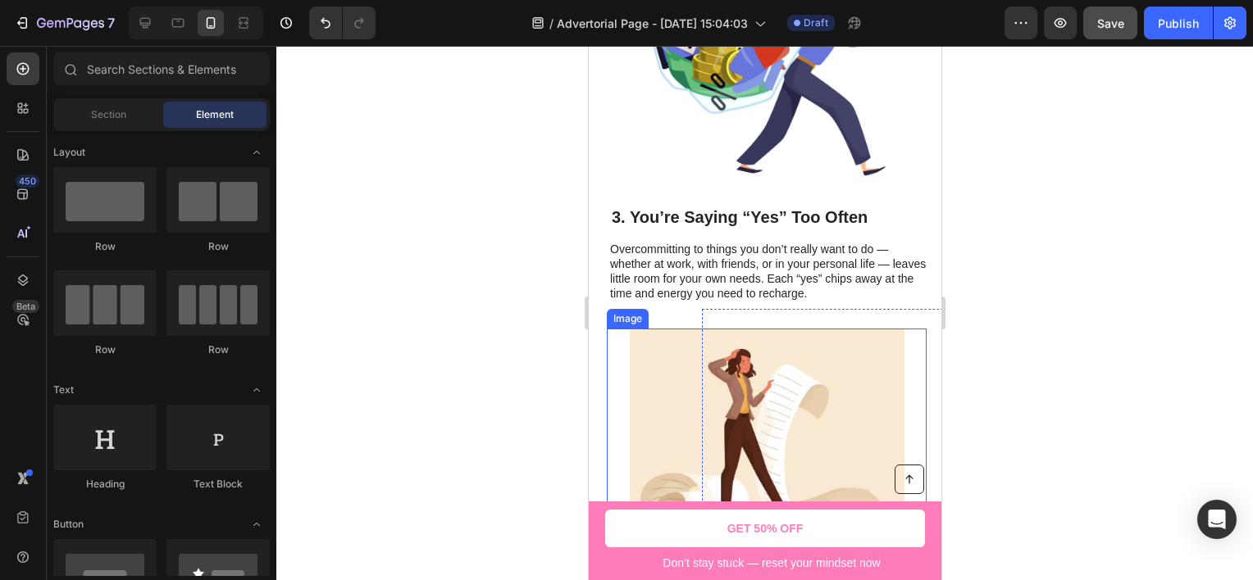
click at [673, 347] on img at bounding box center [766, 440] width 275 height 223
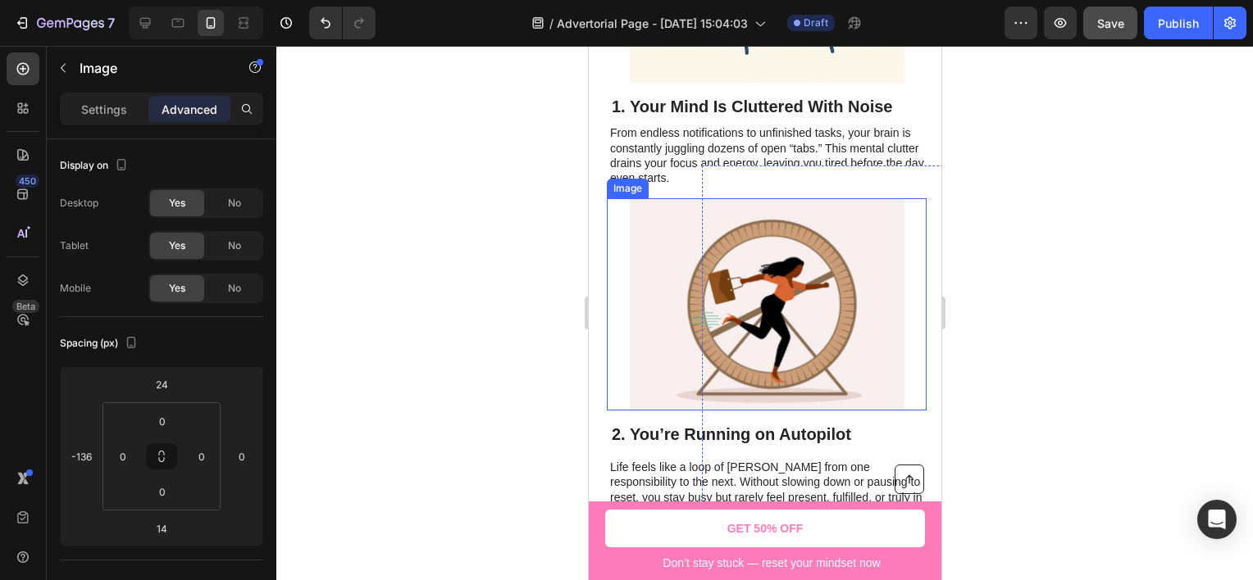
scroll to position [610, 0]
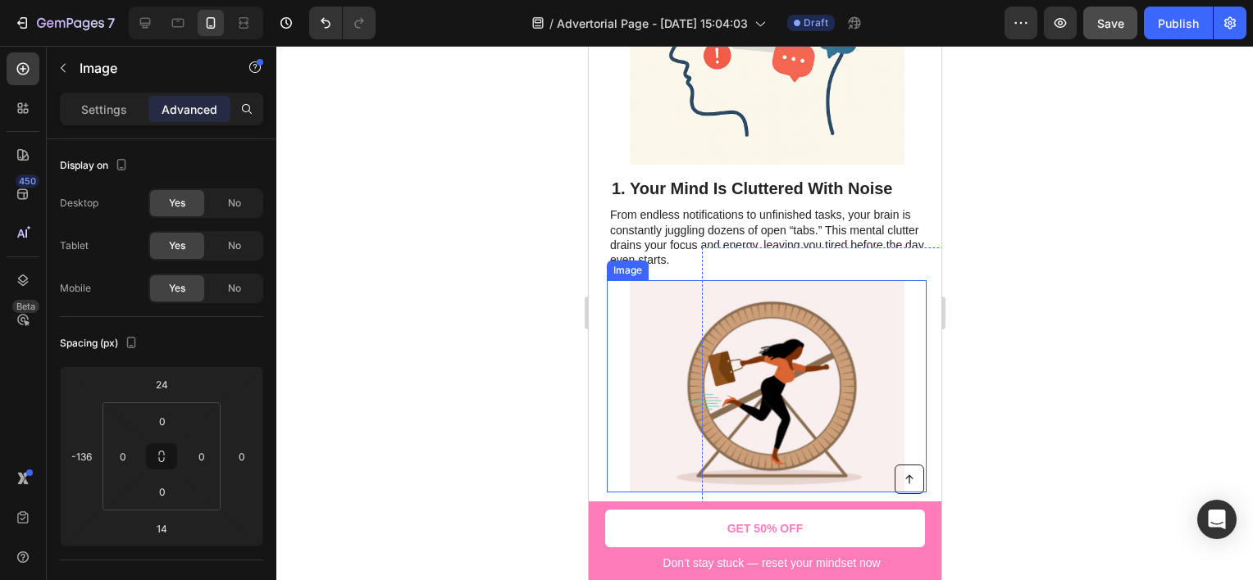
click at [651, 339] on img at bounding box center [766, 386] width 275 height 212
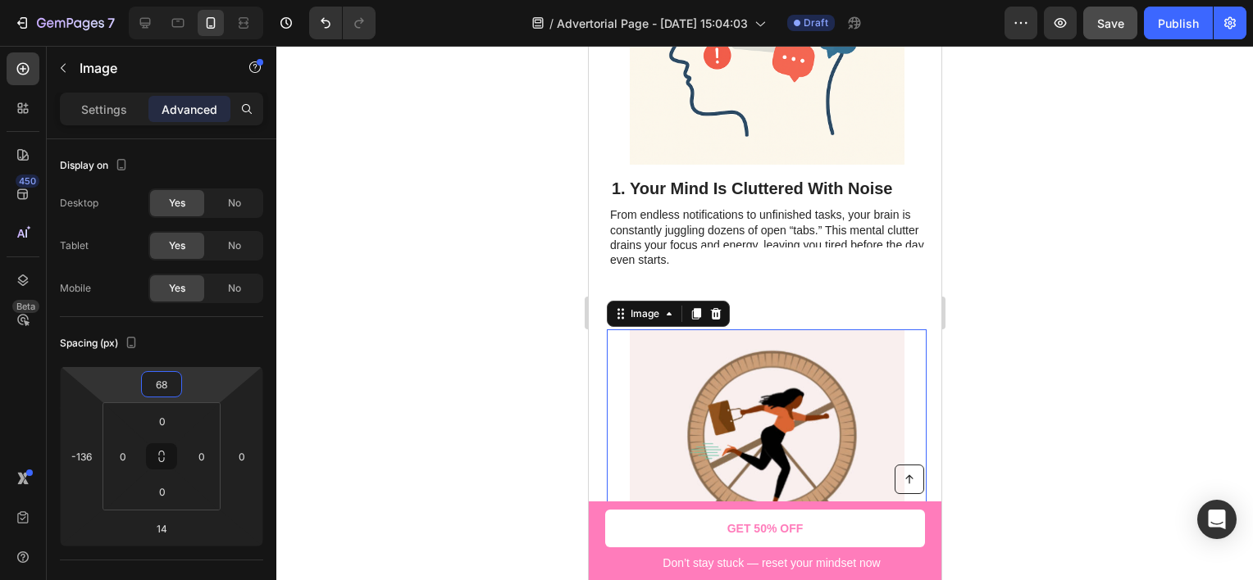
type input "72"
drag, startPoint x: 216, startPoint y: 383, endPoint x: 219, endPoint y: 358, distance: 24.7
click at [219, 0] on html "7 Version history / Advertorial Page - [DATE] 15:04:03 Draft Preview Save Publi…" at bounding box center [626, 0] width 1253 height 0
click at [728, 282] on div "Image 14" at bounding box center [877, 412] width 320 height 283
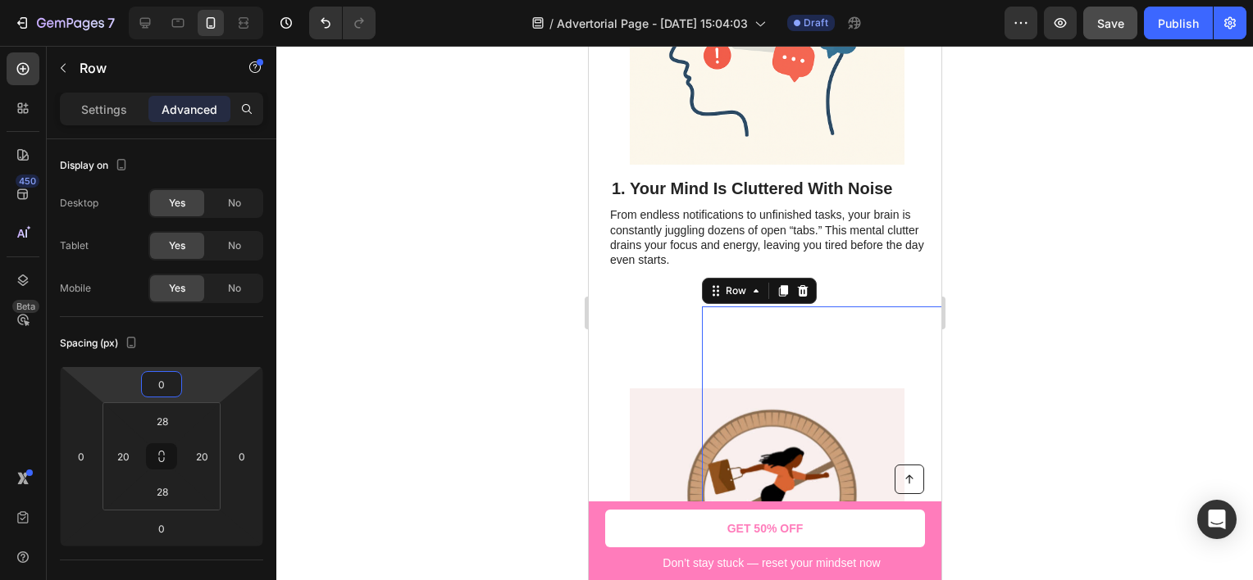
type input "10"
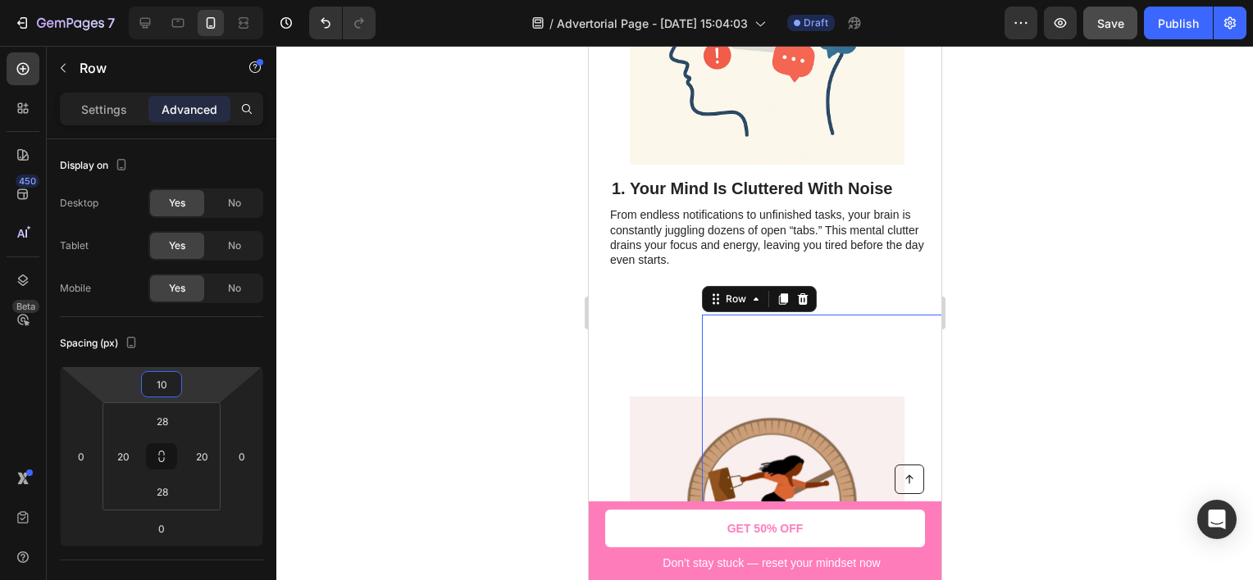
click at [217, 0] on html "7 Version history / Advertorial Page - [DATE] 15:04:03 Draft Preview Save Publi…" at bounding box center [626, 0] width 1253 height 0
click at [660, 407] on img at bounding box center [766, 503] width 275 height 212
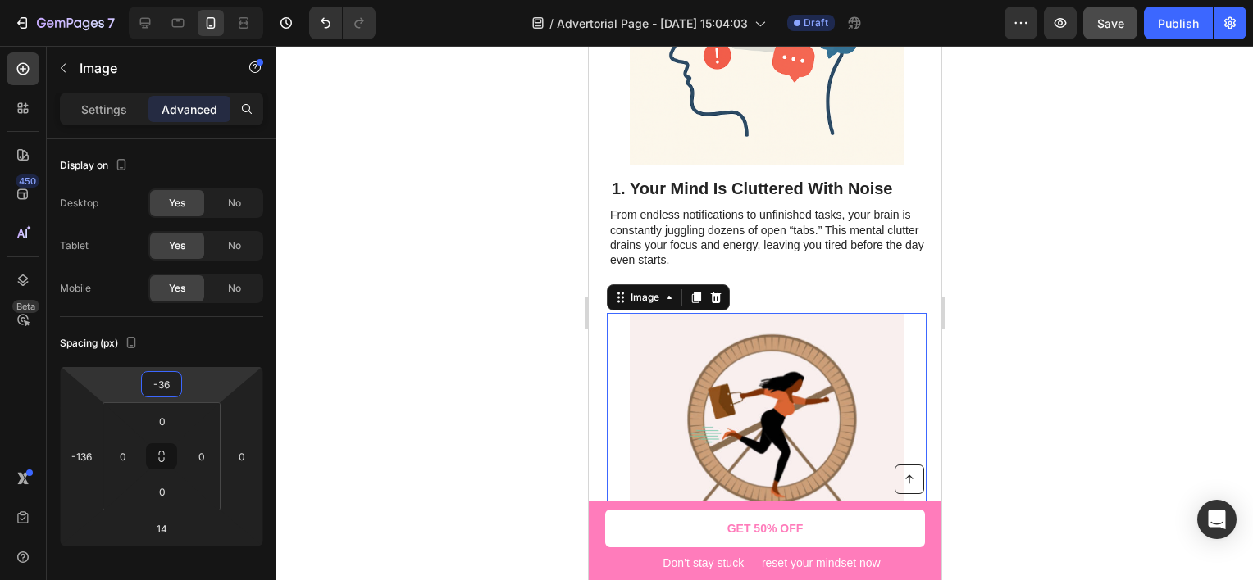
type input "-44"
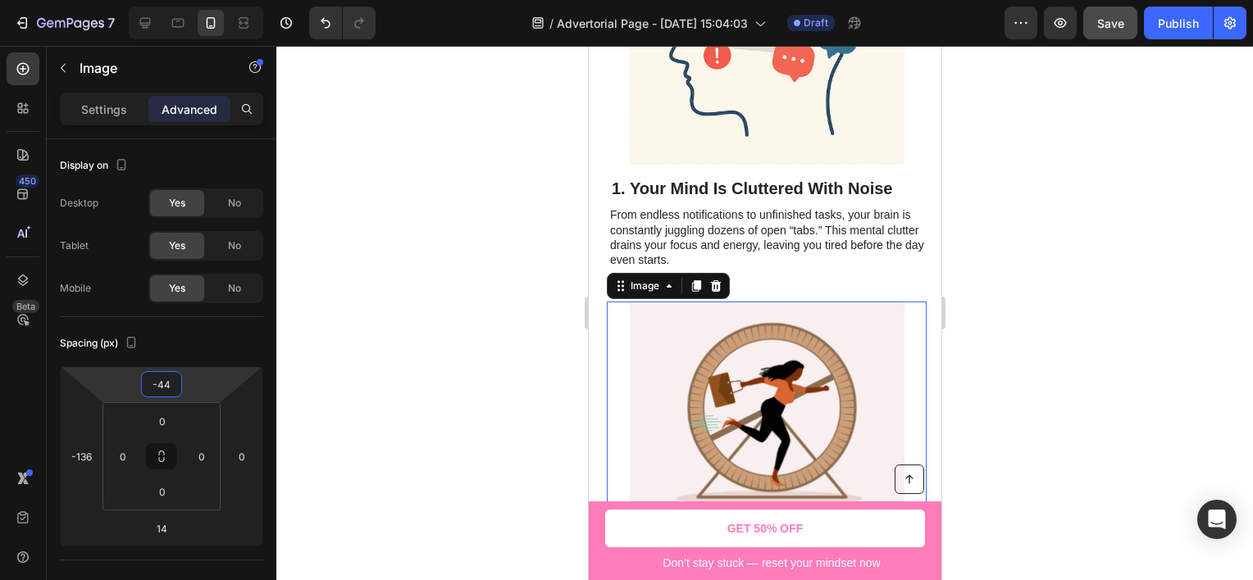
drag, startPoint x: 204, startPoint y: 389, endPoint x: 210, endPoint y: 436, distance: 47.9
click at [210, 0] on html "7 Version history / Advertorial Page - [DATE] 15:04:03 Draft Preview Save Publi…" at bounding box center [626, 0] width 1253 height 0
click at [451, 369] on div at bounding box center [764, 313] width 976 height 535
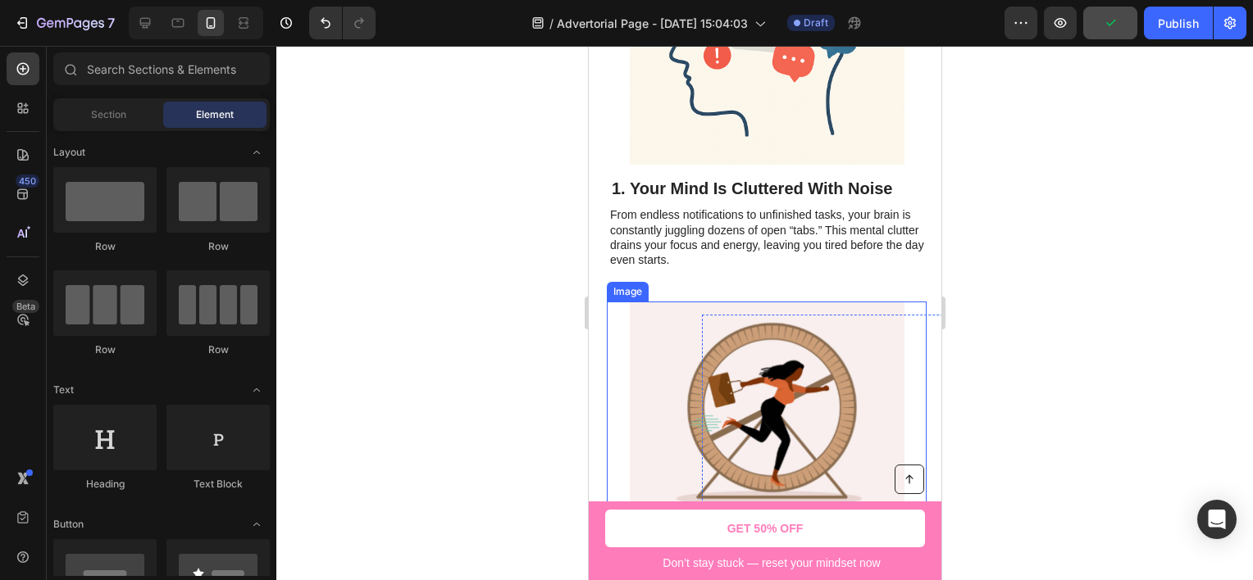
click at [689, 324] on img at bounding box center [766, 408] width 275 height 212
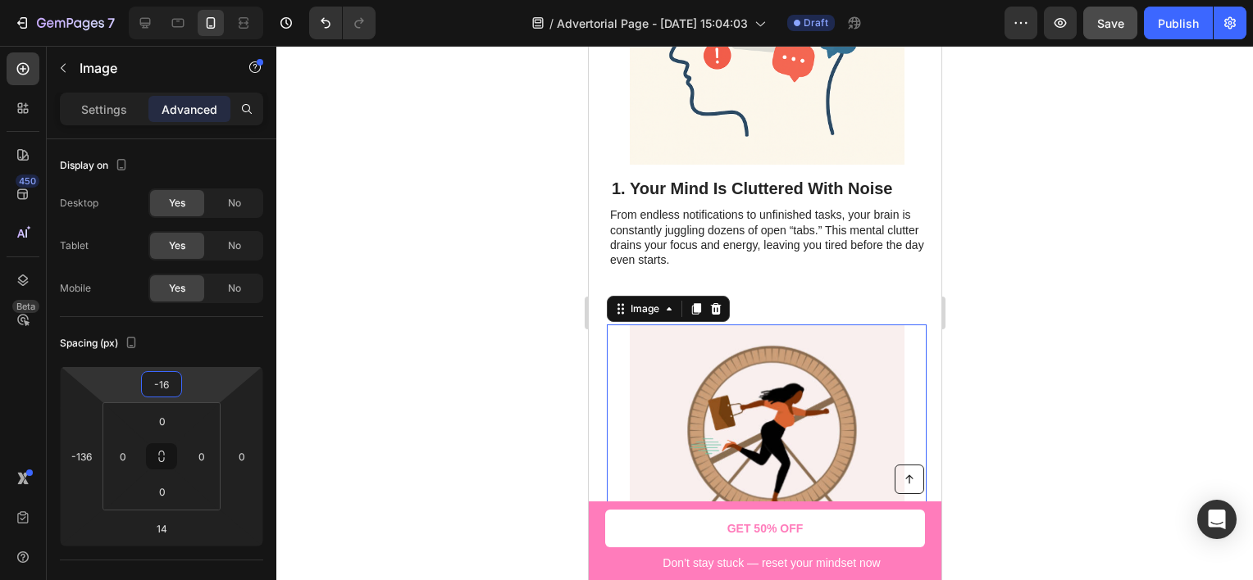
type input "-28"
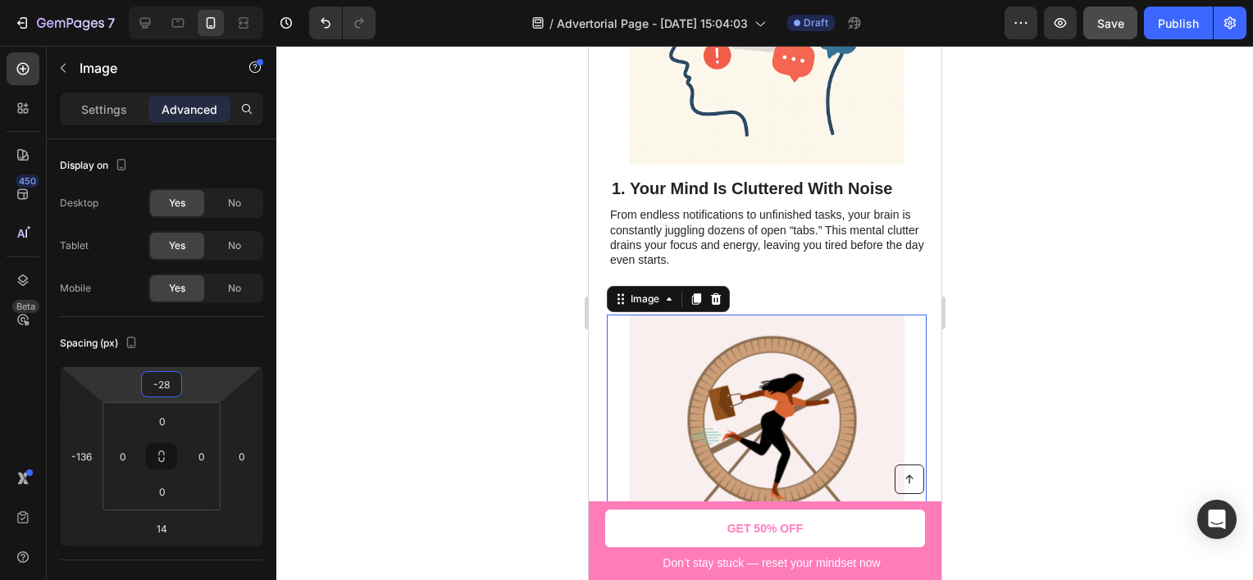
drag, startPoint x: 221, startPoint y: 384, endPoint x: 226, endPoint y: 377, distance: 8.7
click at [226, 0] on html "7 Version history / Advertorial Page - [DATE] 15:04:03 Draft Preview Save Publi…" at bounding box center [626, 0] width 1253 height 0
click at [477, 339] on div at bounding box center [764, 313] width 976 height 535
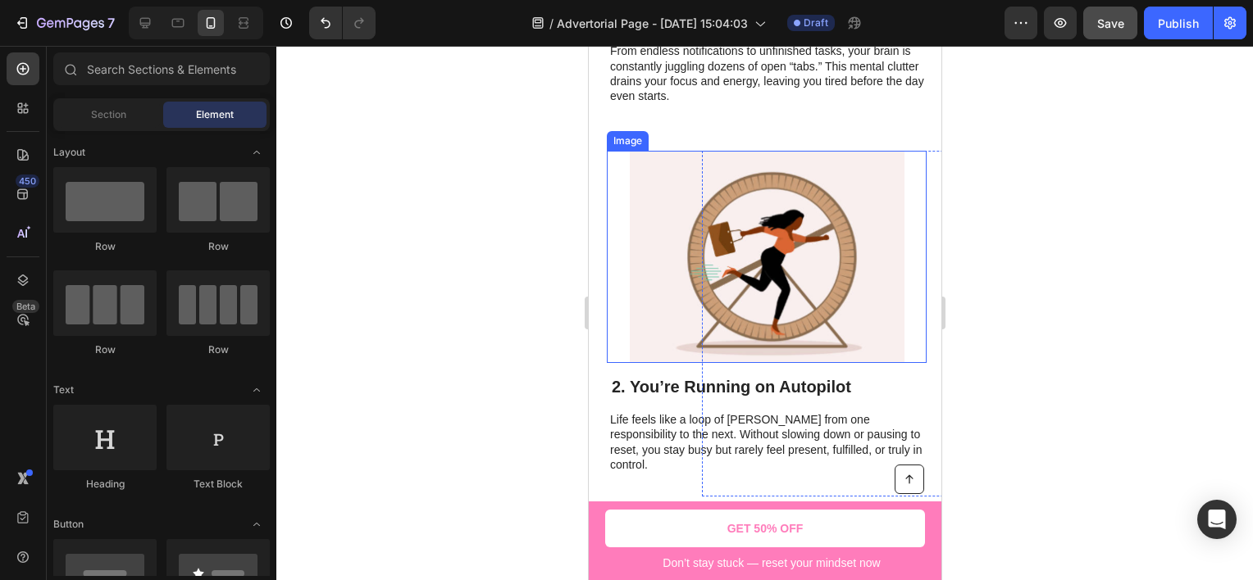
scroll to position [938, 0]
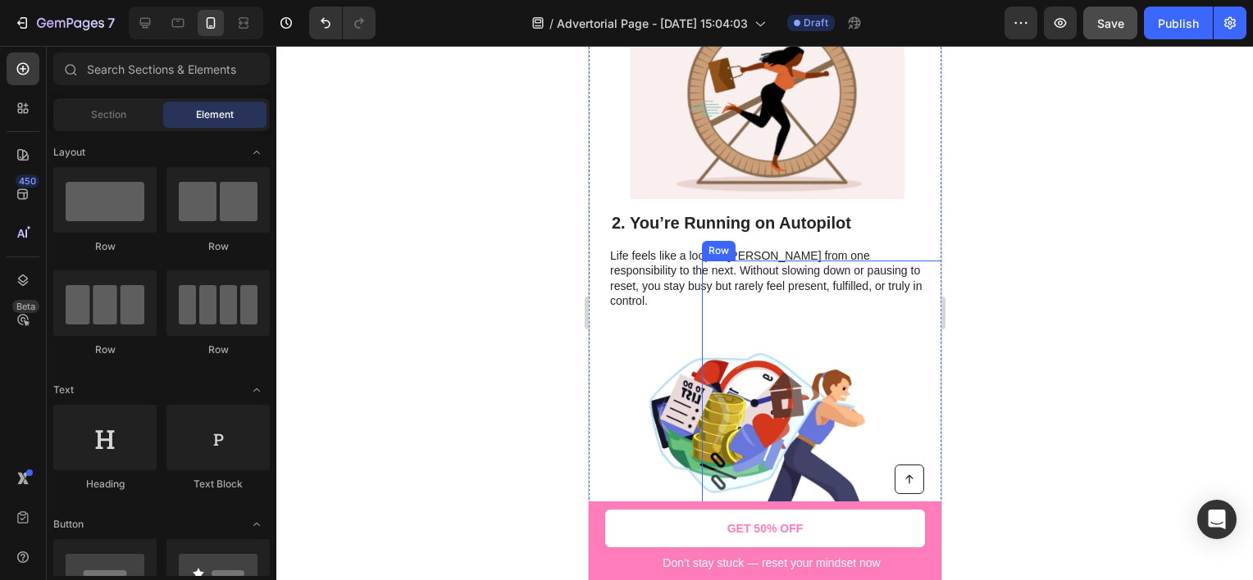
click at [758, 303] on div "Image" at bounding box center [877, 434] width 320 height 301
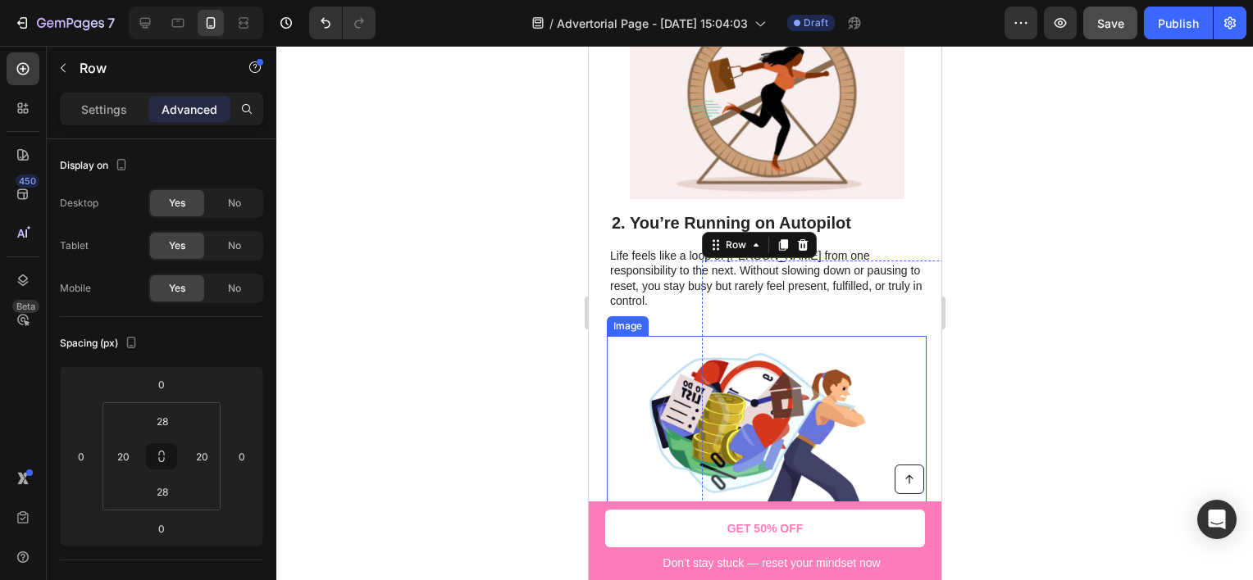
click at [644, 336] on img at bounding box center [766, 454] width 275 height 237
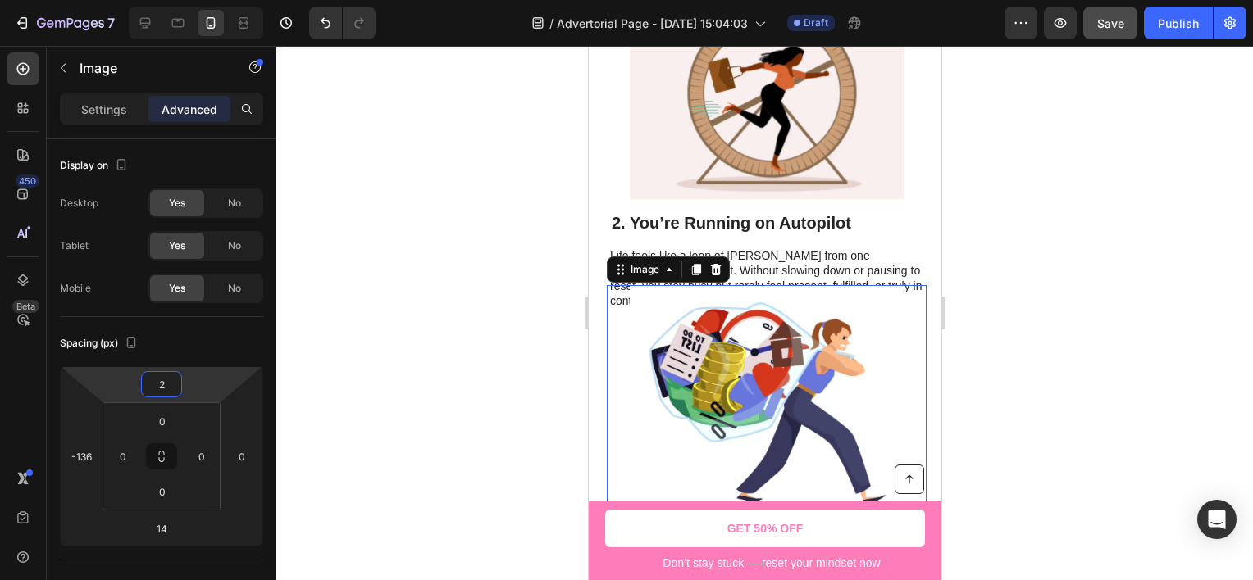
drag, startPoint x: 216, startPoint y: 384, endPoint x: 217, endPoint y: 409, distance: 25.4
click at [217, 0] on html "7 Version history / Advertorial Page - [DATE] 15:04:03 Draft Preview Save Publi…" at bounding box center [626, 0] width 1253 height 0
click at [871, 286] on img at bounding box center [766, 403] width 275 height 237
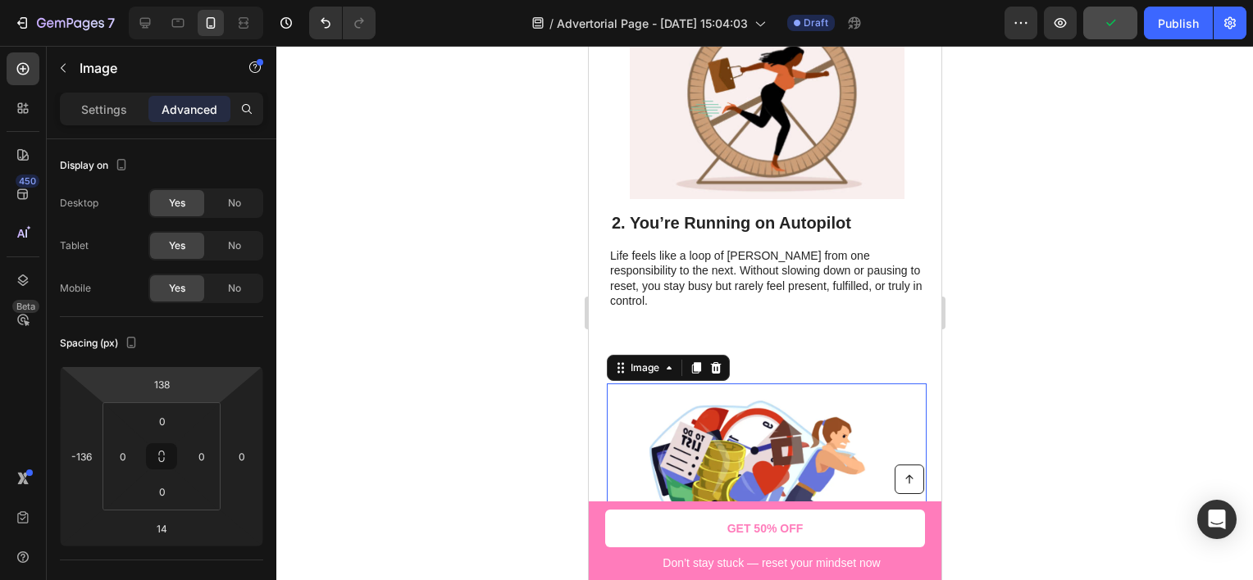
type input "140"
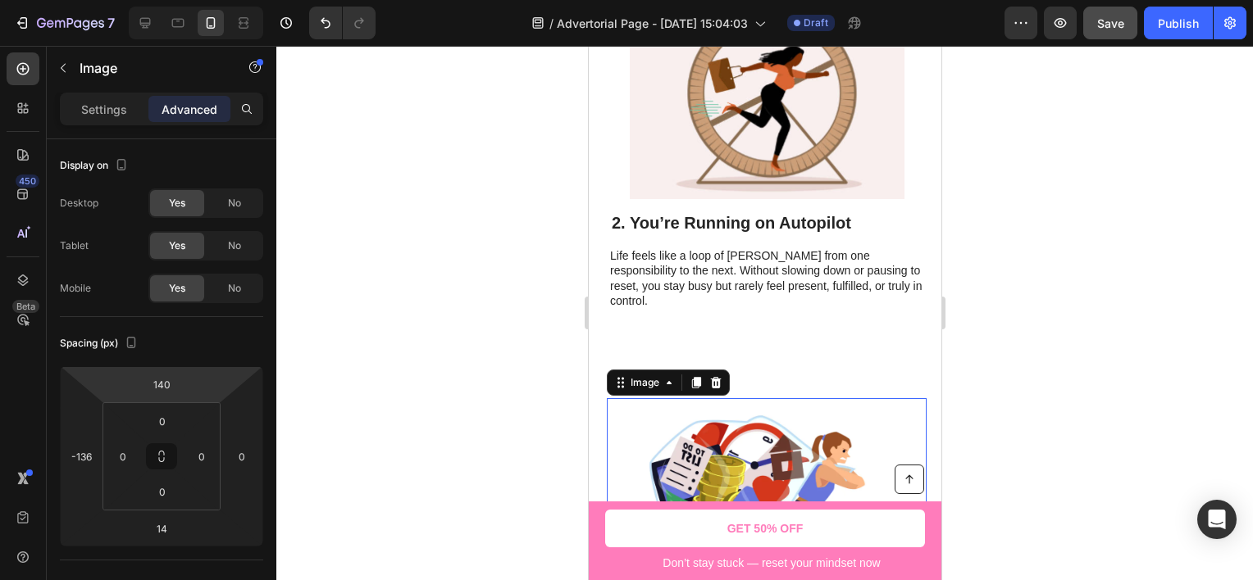
drag, startPoint x: 223, startPoint y: 381, endPoint x: 230, endPoint y: 325, distance: 57.0
click at [230, 0] on html "7 Version history / Advertorial Page - [DATE] 15:04:03 Draft Preview Save Publi…" at bounding box center [626, 0] width 1253 height 0
click at [1071, 301] on div at bounding box center [764, 313] width 976 height 535
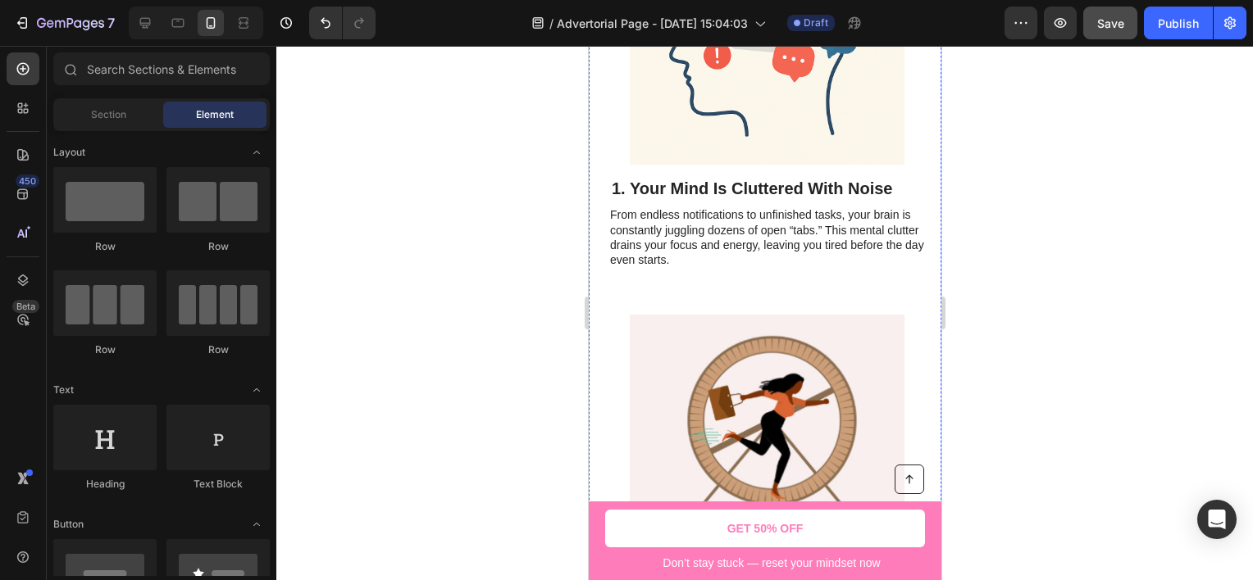
scroll to position [692, 0]
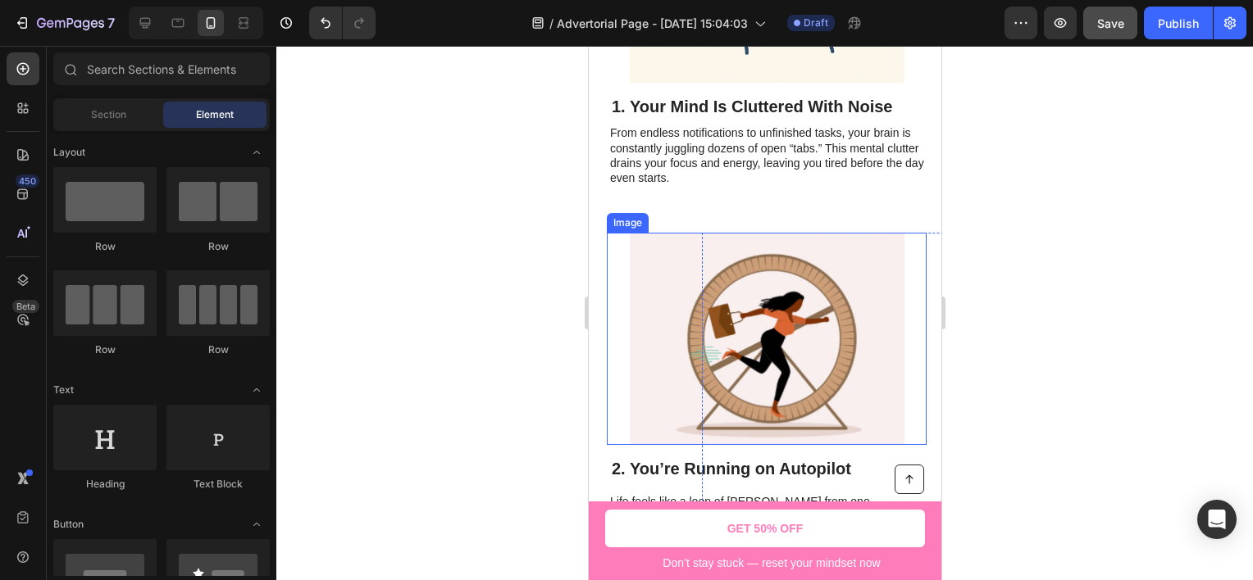
click at [656, 269] on img at bounding box center [766, 339] width 275 height 212
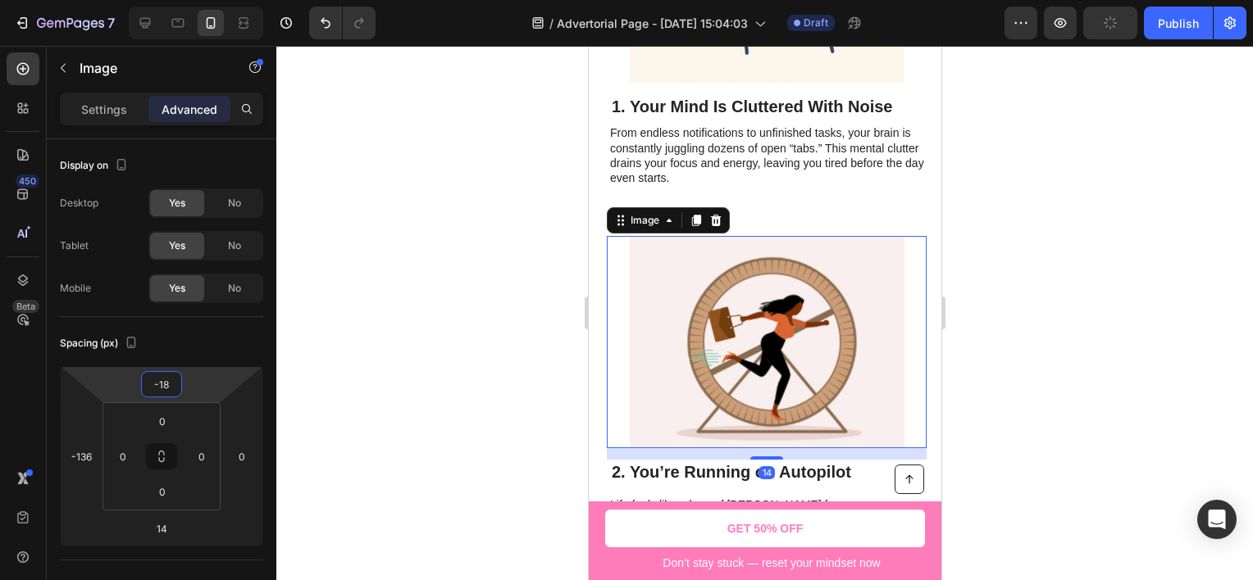
type input "-12"
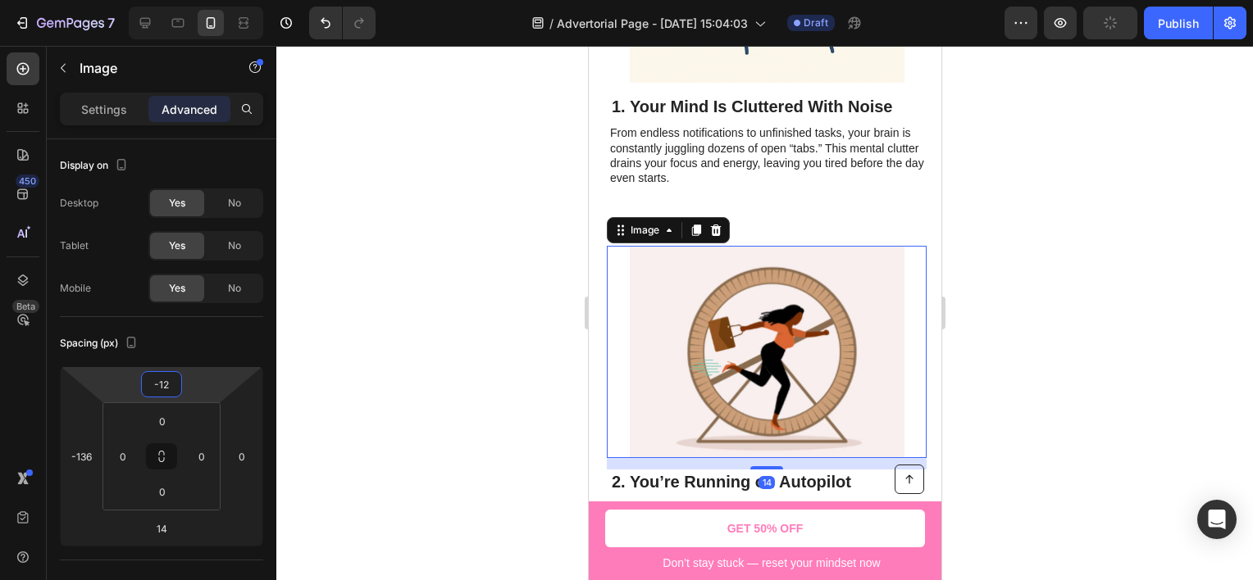
click at [221, 0] on html "7 Version history / Advertorial Page - [DATE] 15:04:03 Draft Preview Publish 45…" at bounding box center [626, 0] width 1253 height 0
click at [459, 335] on div at bounding box center [764, 313] width 976 height 535
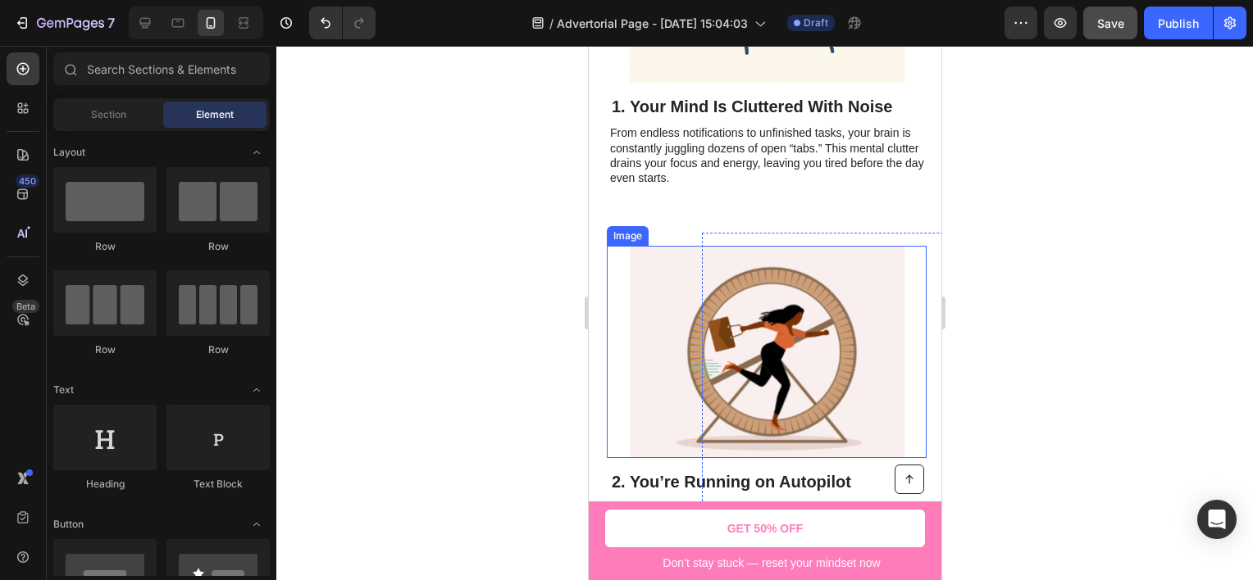
click at [683, 278] on img at bounding box center [766, 352] width 275 height 212
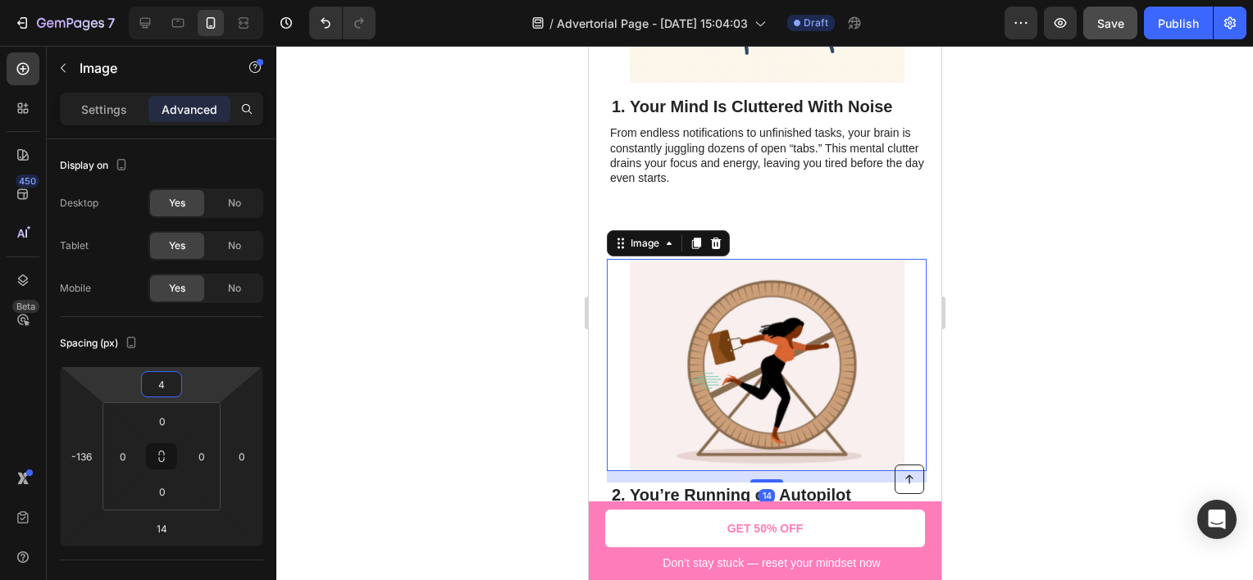
type input "6"
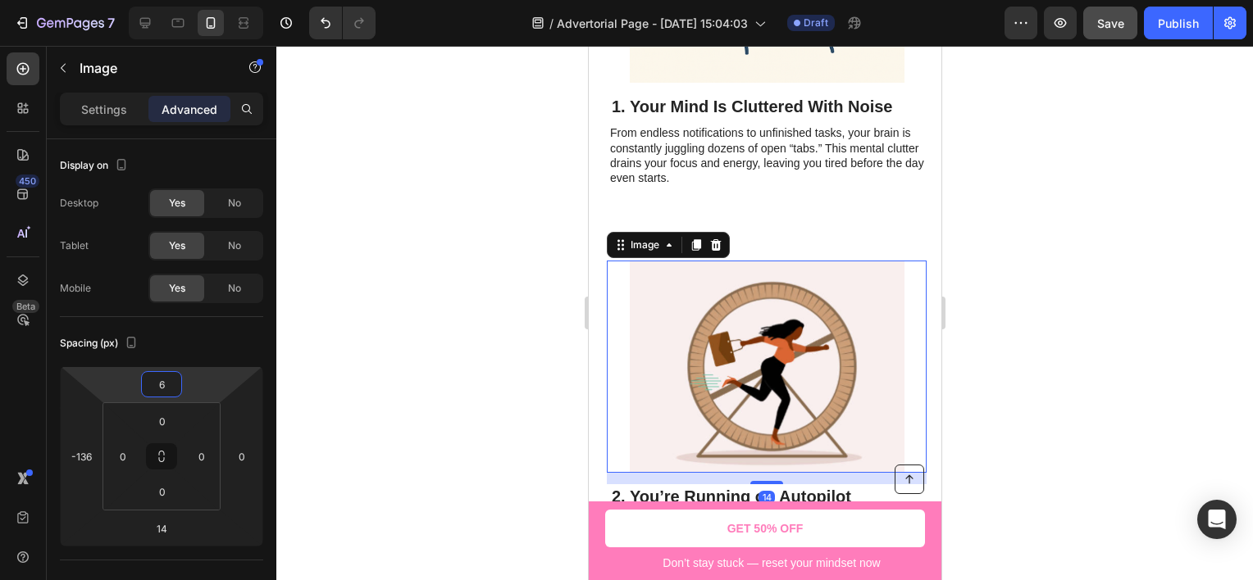
click at [219, 0] on html "7 Version history / Advertorial Page - [DATE] 15:04:03 Draft Preview Save Publi…" at bounding box center [626, 0] width 1253 height 0
click at [416, 318] on div at bounding box center [764, 313] width 976 height 535
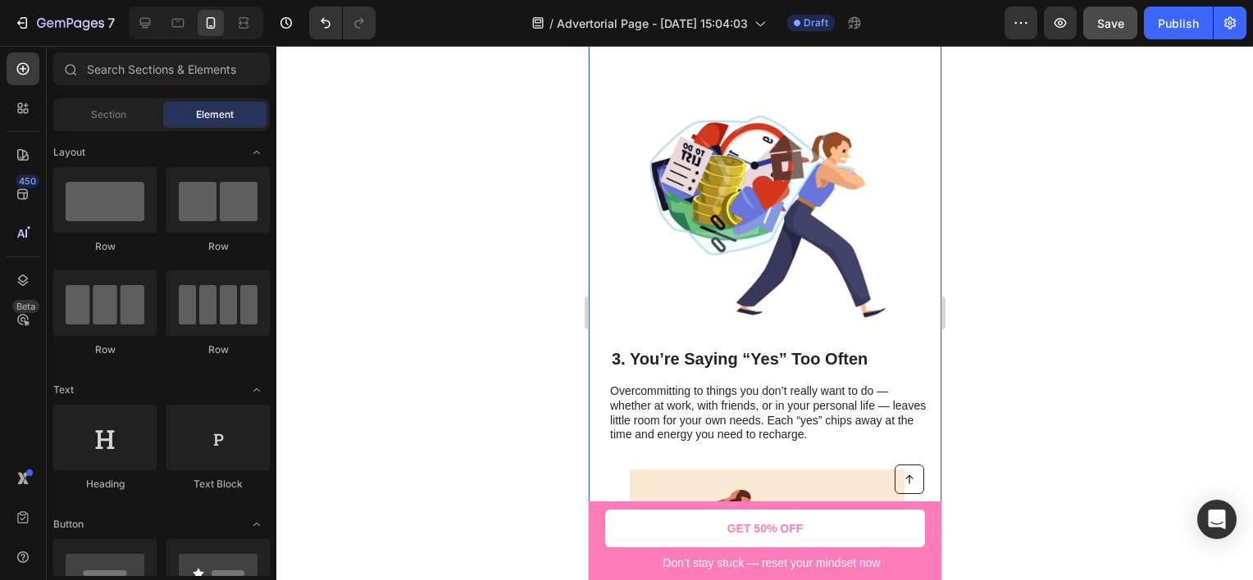
scroll to position [1348, 0]
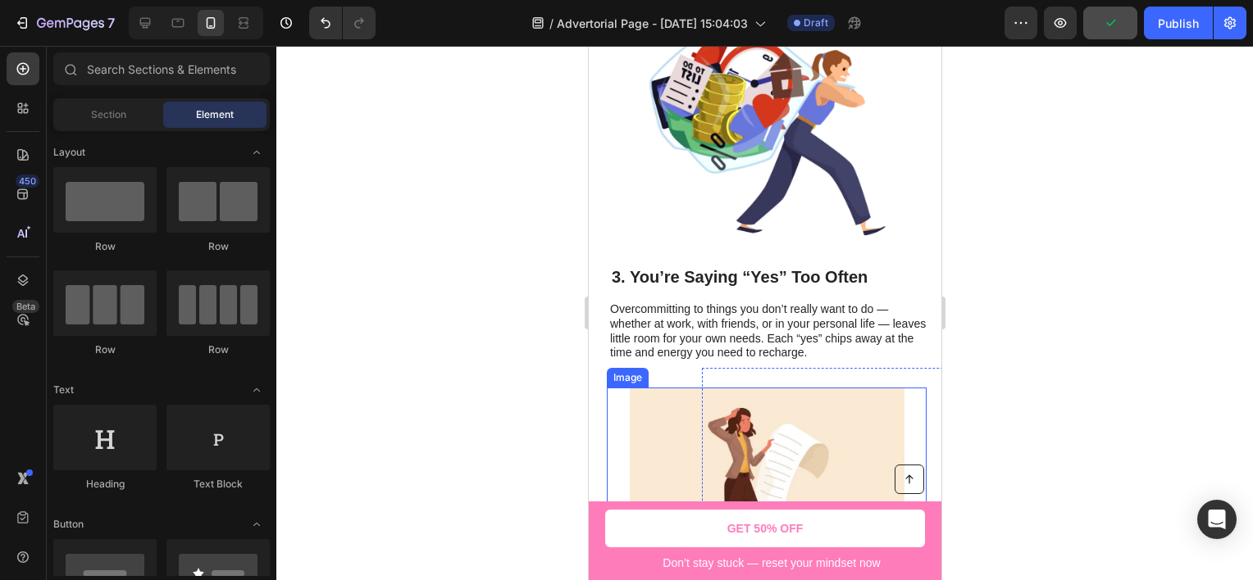
click at [648, 388] on img at bounding box center [766, 499] width 275 height 223
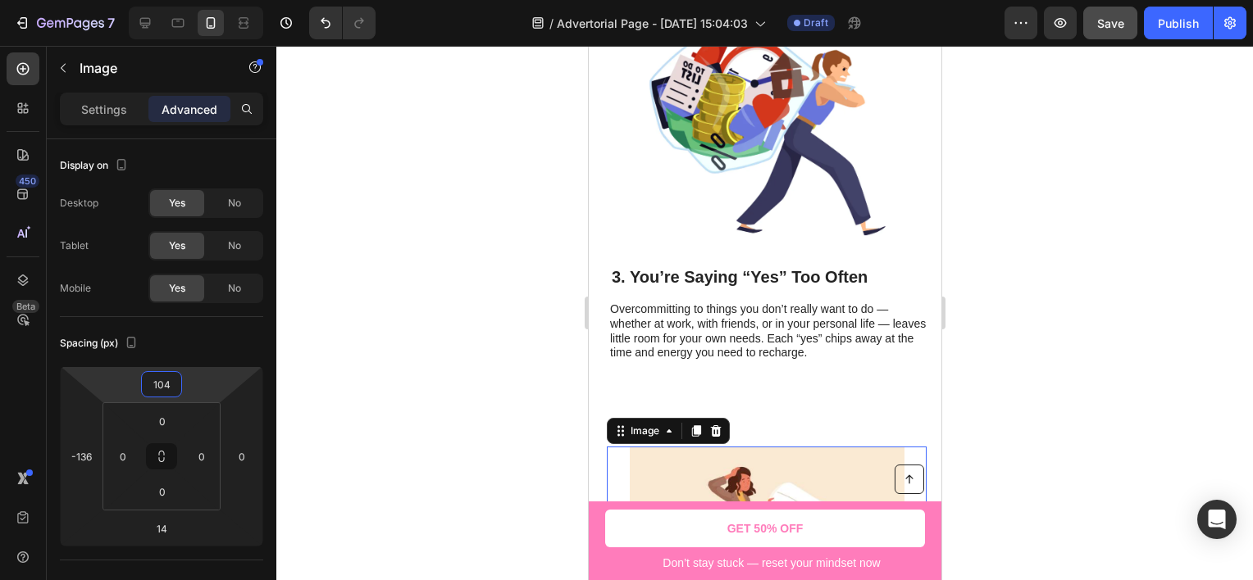
type input "106"
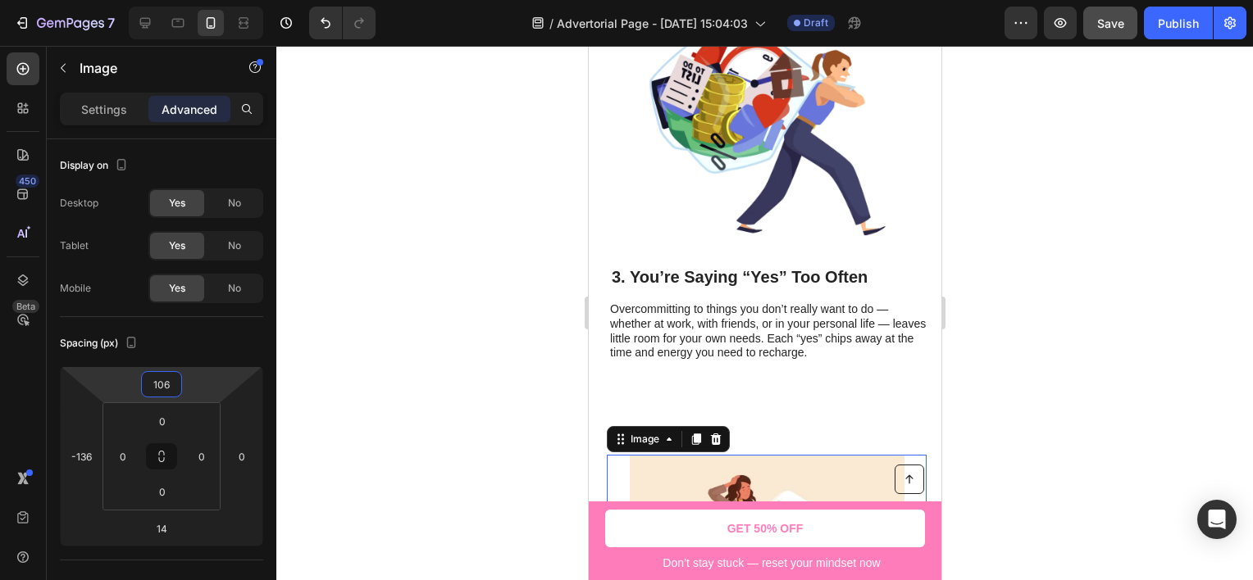
drag, startPoint x: 203, startPoint y: 384, endPoint x: 209, endPoint y: 350, distance: 34.1
click at [209, 0] on html "7 Version history / Advertorial Page - [DATE] 15:04:03 Draft Preview Save Publi…" at bounding box center [626, 0] width 1253 height 0
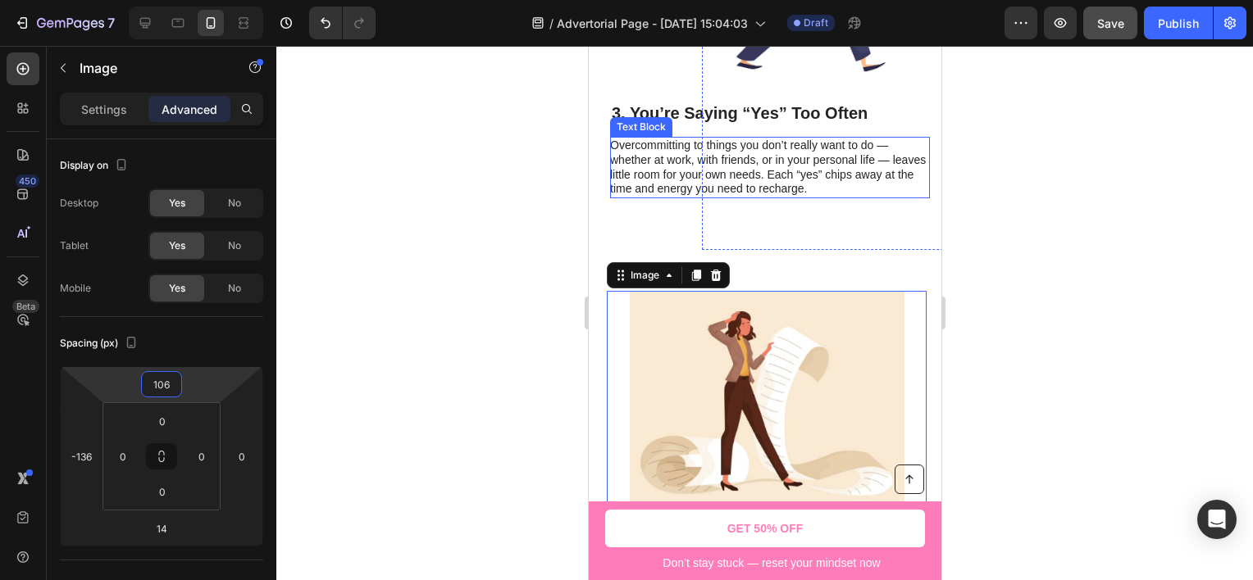
scroll to position [1758, 0]
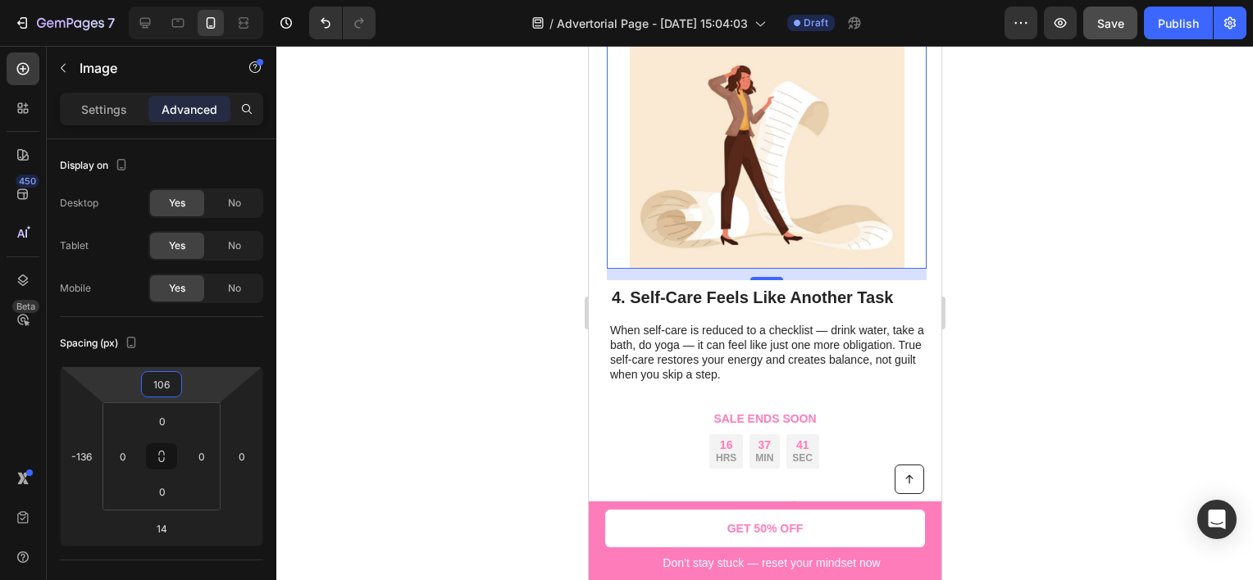
click at [453, 370] on div at bounding box center [764, 313] width 976 height 535
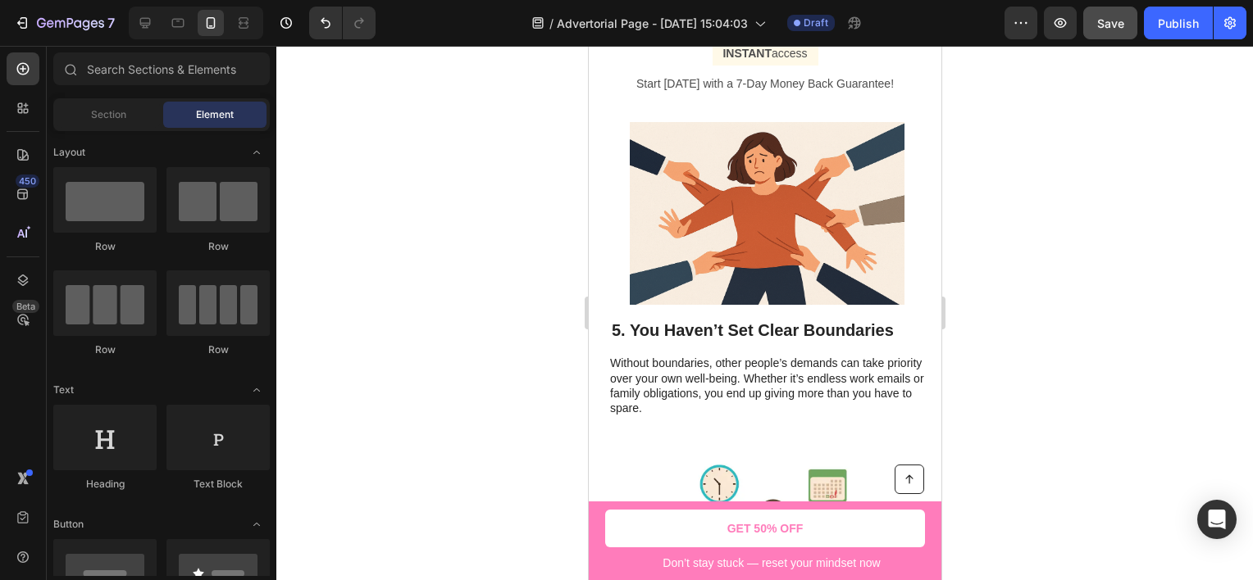
scroll to position [2660, 0]
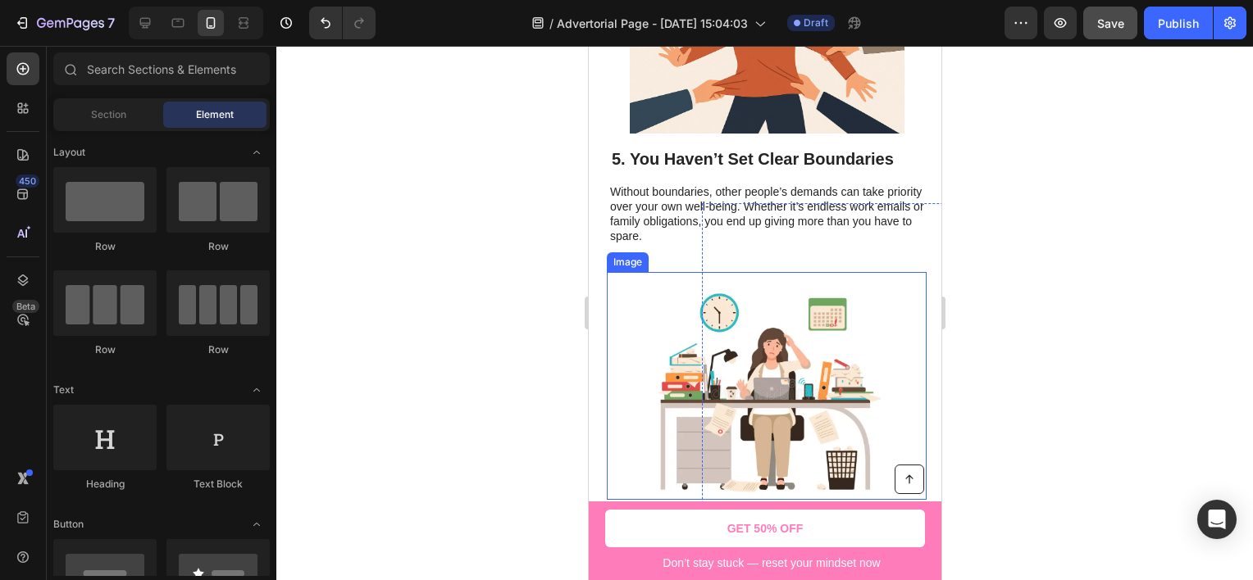
click at [673, 322] on img at bounding box center [766, 386] width 275 height 229
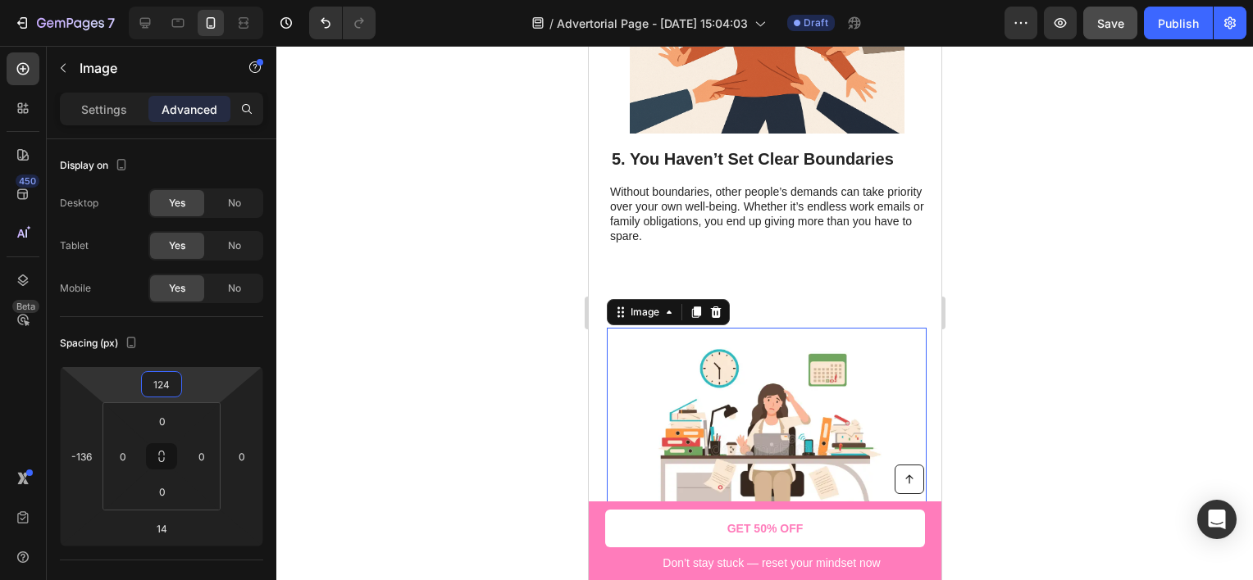
type input "130"
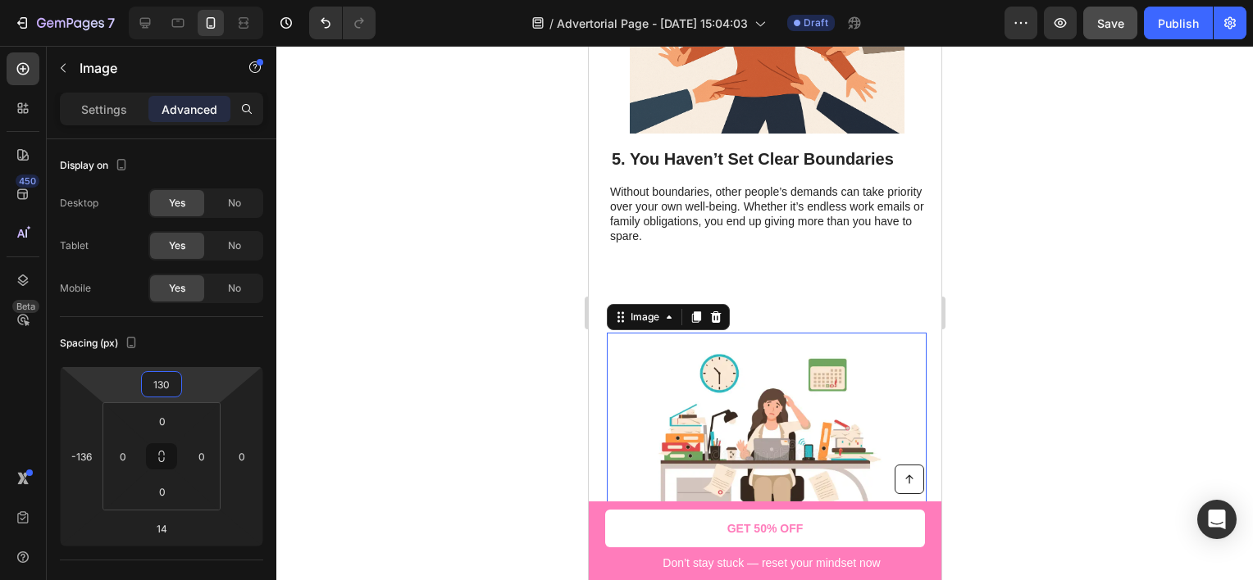
drag, startPoint x: 233, startPoint y: 383, endPoint x: 233, endPoint y: 353, distance: 30.3
click at [233, 0] on html "7 Version history / Advertorial Page - [DATE] 15:04:03 Draft Preview Save Publi…" at bounding box center [626, 0] width 1253 height 0
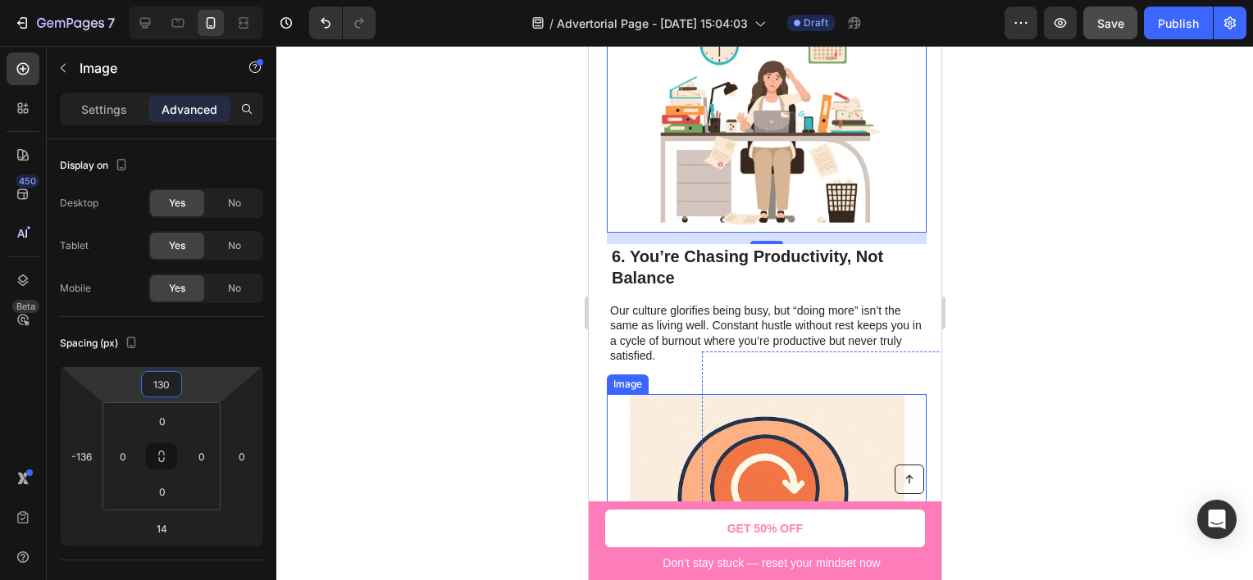
scroll to position [3069, 0]
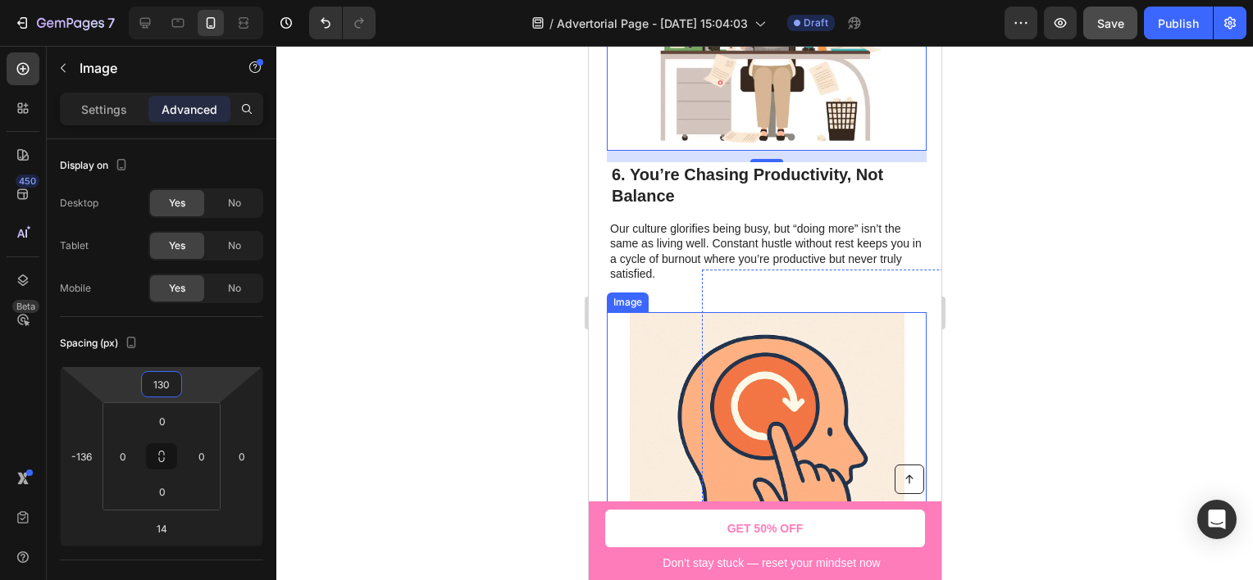
click at [662, 346] on img at bounding box center [766, 449] width 275 height 275
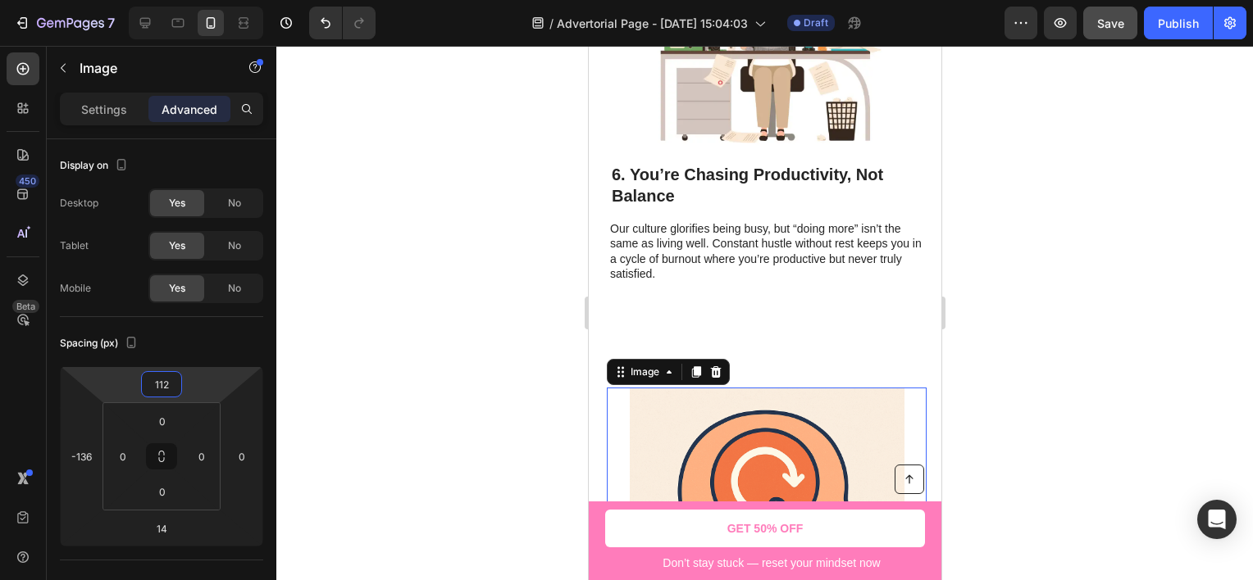
type input "116"
drag, startPoint x: 220, startPoint y: 387, endPoint x: 226, endPoint y: 349, distance: 38.3
click at [226, 0] on html "7 Version history / Advertorial Page - [DATE] 15:04:03 Draft Preview Save Publi…" at bounding box center [626, 0] width 1253 height 0
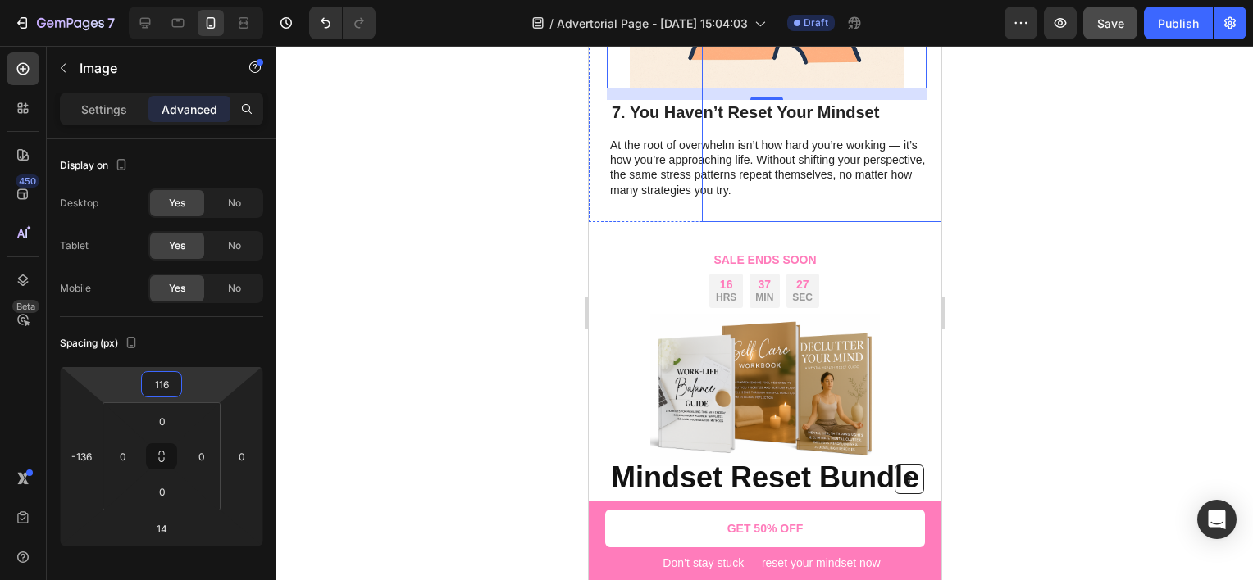
scroll to position [3889, 0]
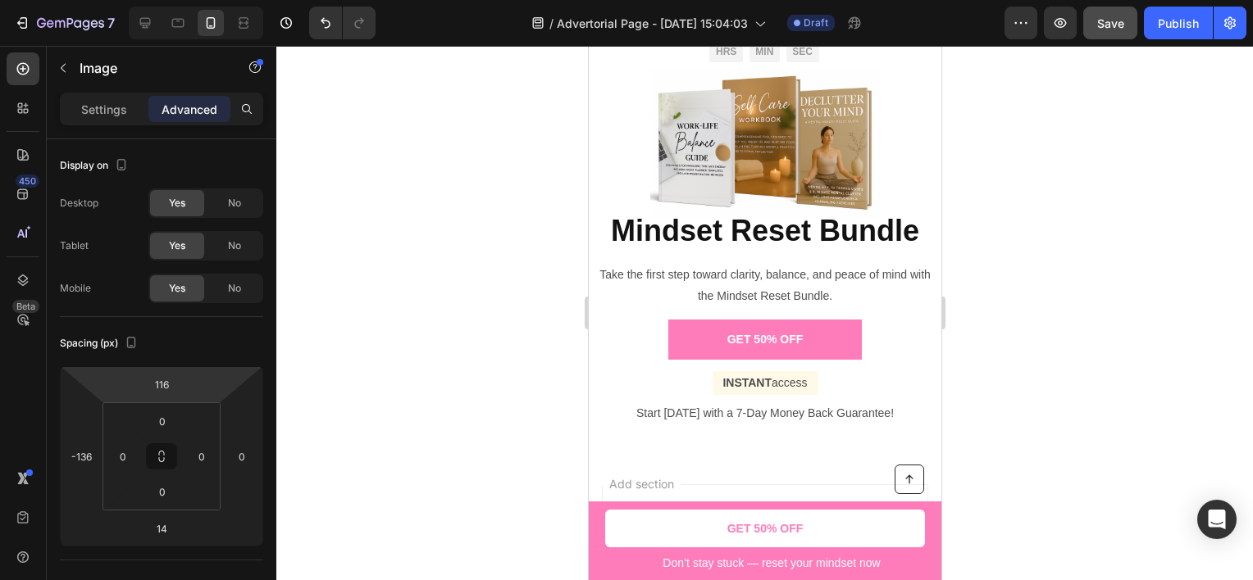
click at [1119, 41] on div "7 Version history / Advertorial Page - [DATE] 15:04:03 Draft Preview Save Publi…" at bounding box center [626, 23] width 1253 height 47
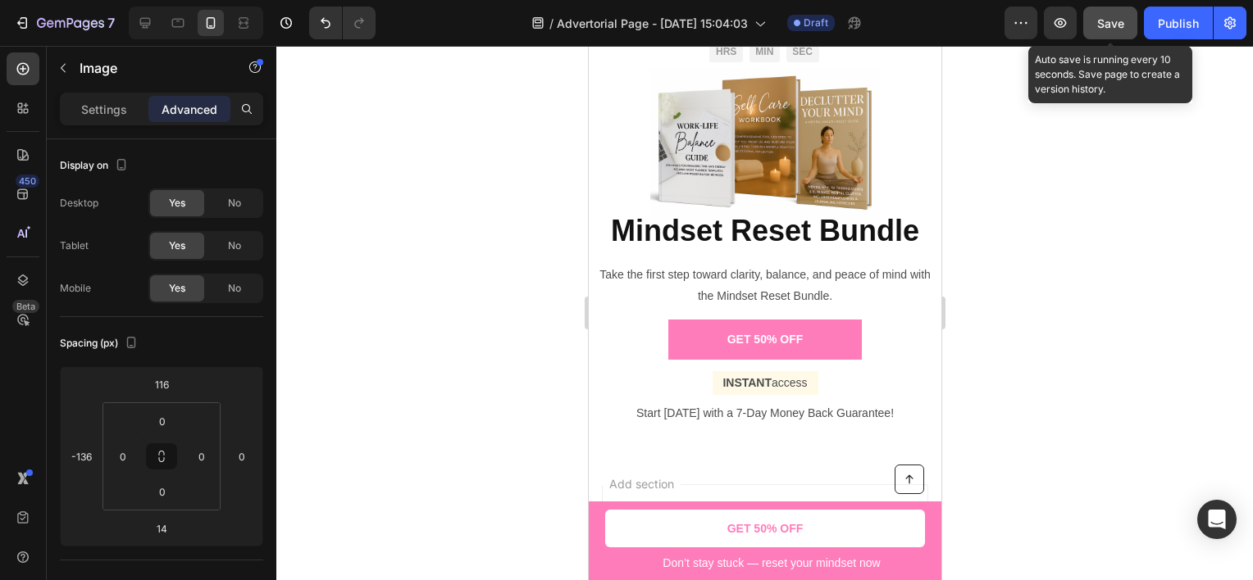
click at [1118, 27] on span "Save" at bounding box center [1110, 23] width 27 height 14
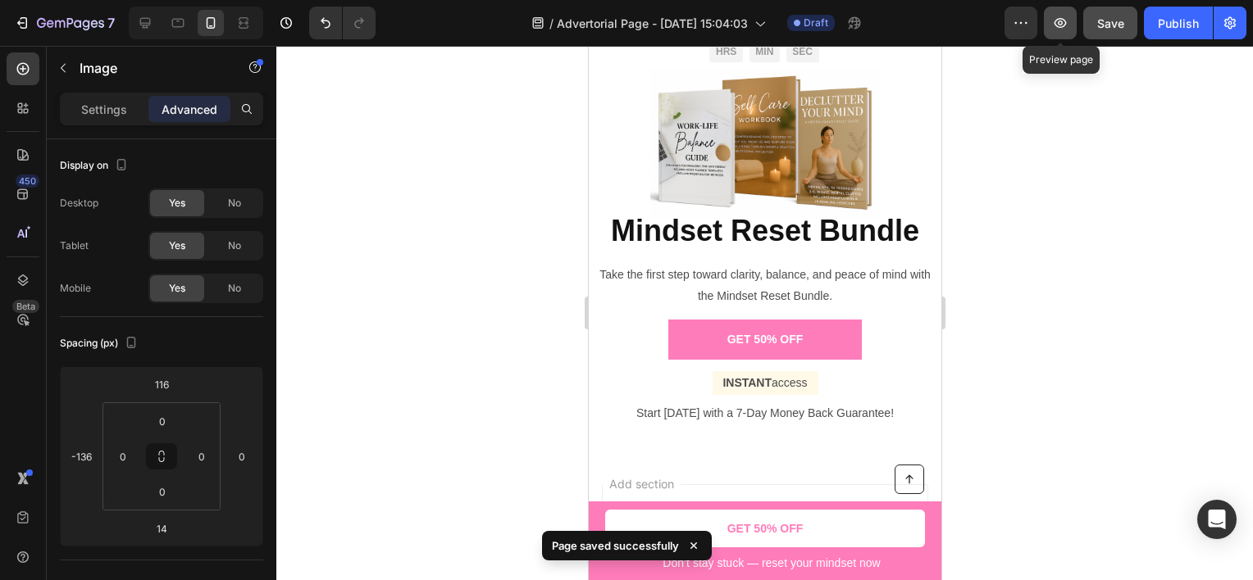
click at [1068, 29] on icon "button" at bounding box center [1060, 23] width 16 height 16
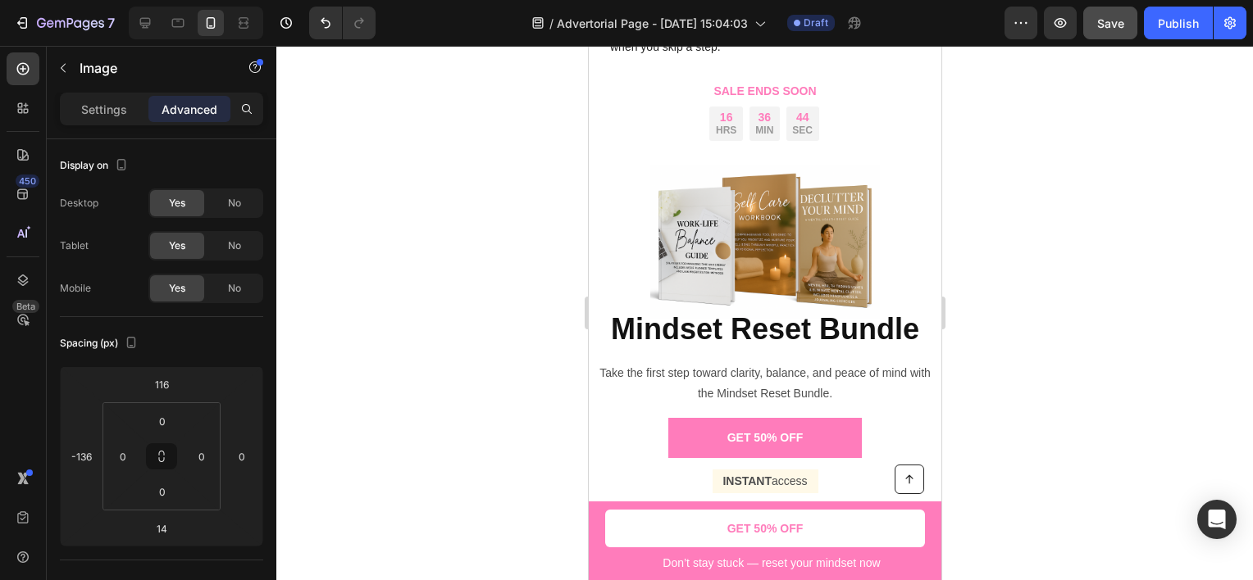
scroll to position [2250, 0]
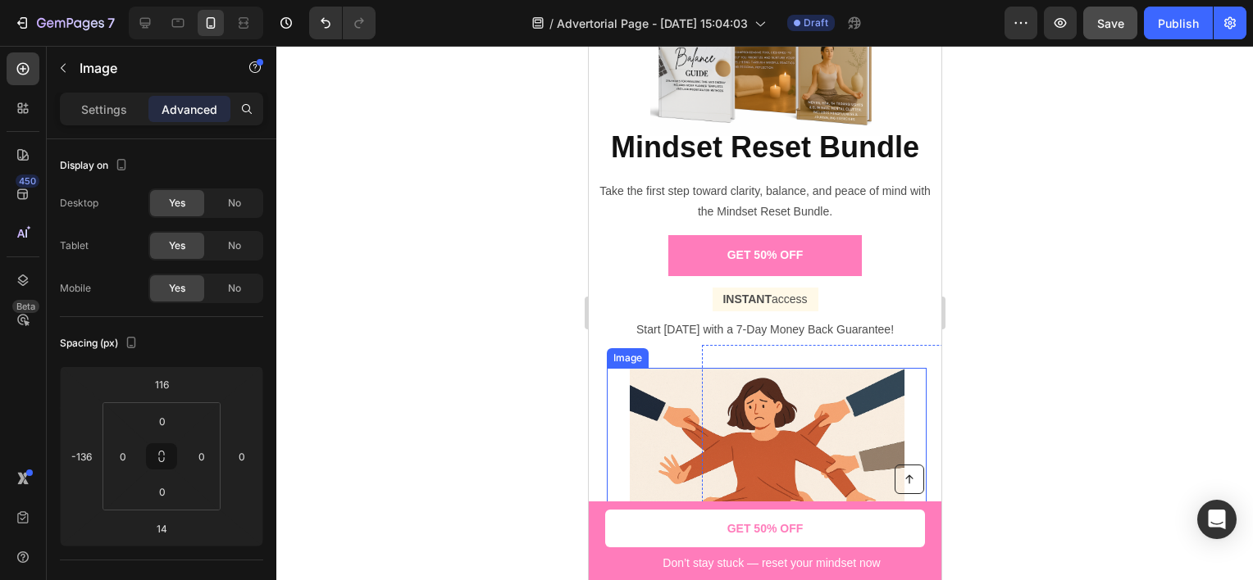
drag, startPoint x: 674, startPoint y: 371, endPoint x: 594, endPoint y: 389, distance: 82.3
click at [674, 371] on img at bounding box center [766, 459] width 275 height 183
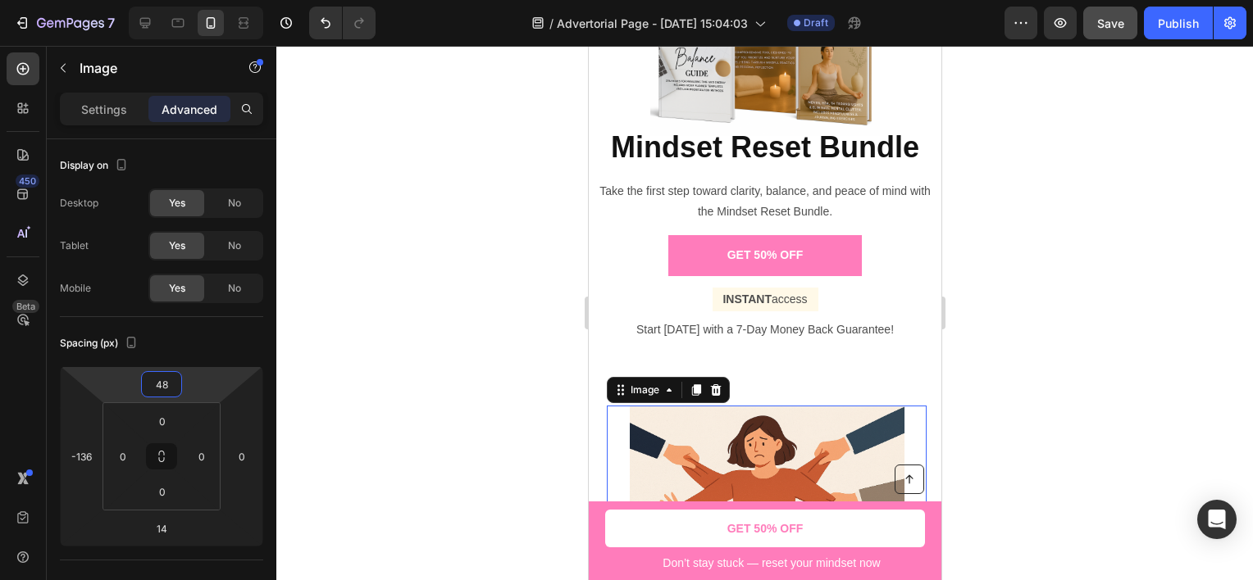
type input "52"
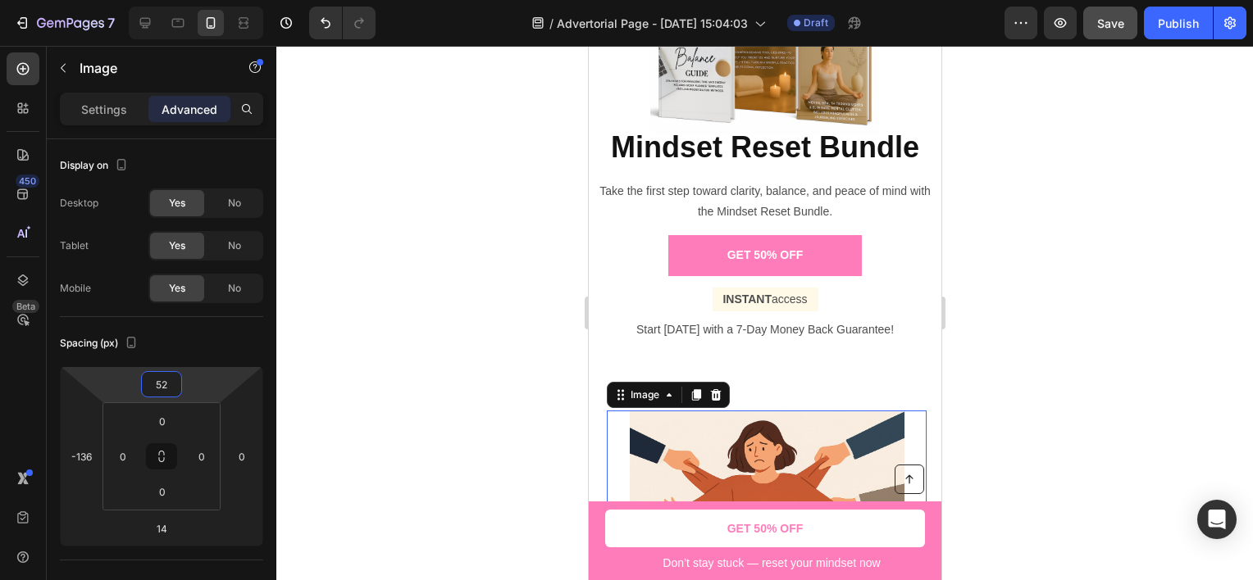
drag, startPoint x: 215, startPoint y: 380, endPoint x: 218, endPoint y: 359, distance: 21.6
click at [218, 0] on html "7 Version history / Advertorial Page - [DATE] 15:04:03 Draft Preview Save Publi…" at bounding box center [626, 0] width 1253 height 0
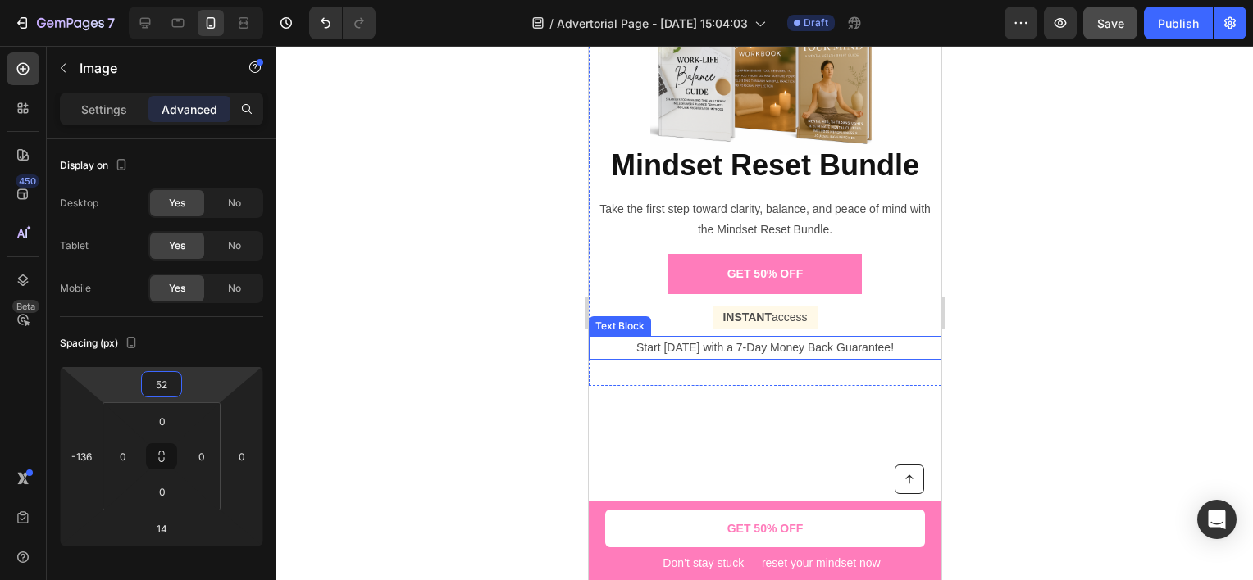
scroll to position [1922, 0]
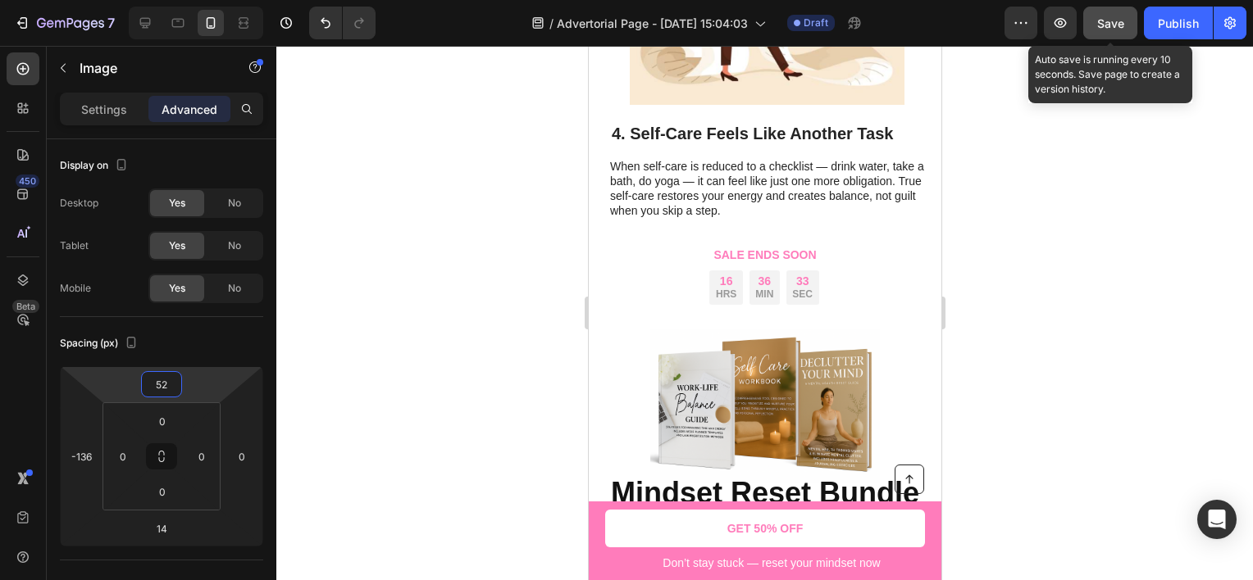
click at [1098, 32] on button "Save" at bounding box center [1110, 23] width 54 height 33
